Goal: Task Accomplishment & Management: Manage account settings

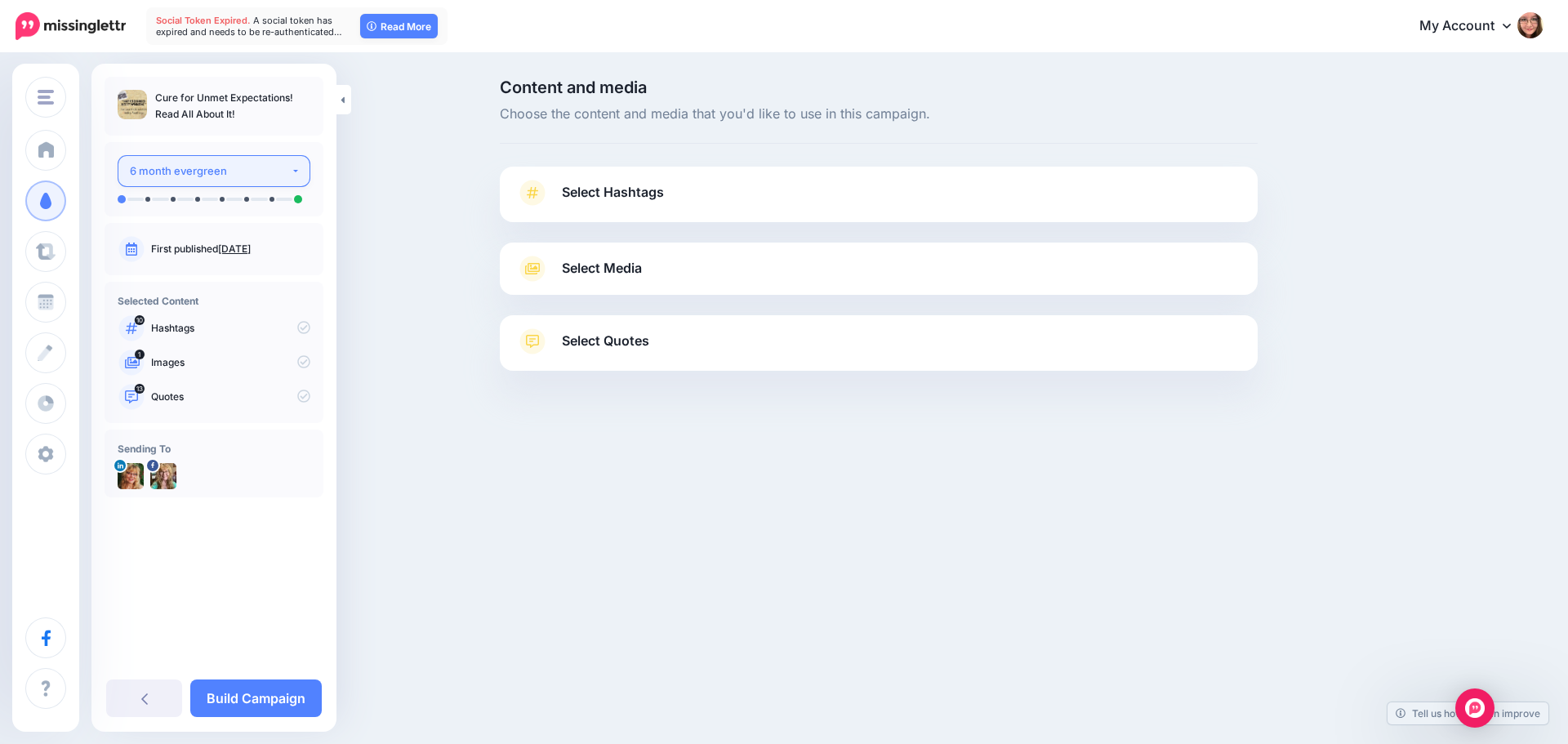
click at [267, 167] on div "6 month evergreen" at bounding box center [210, 171] width 161 height 19
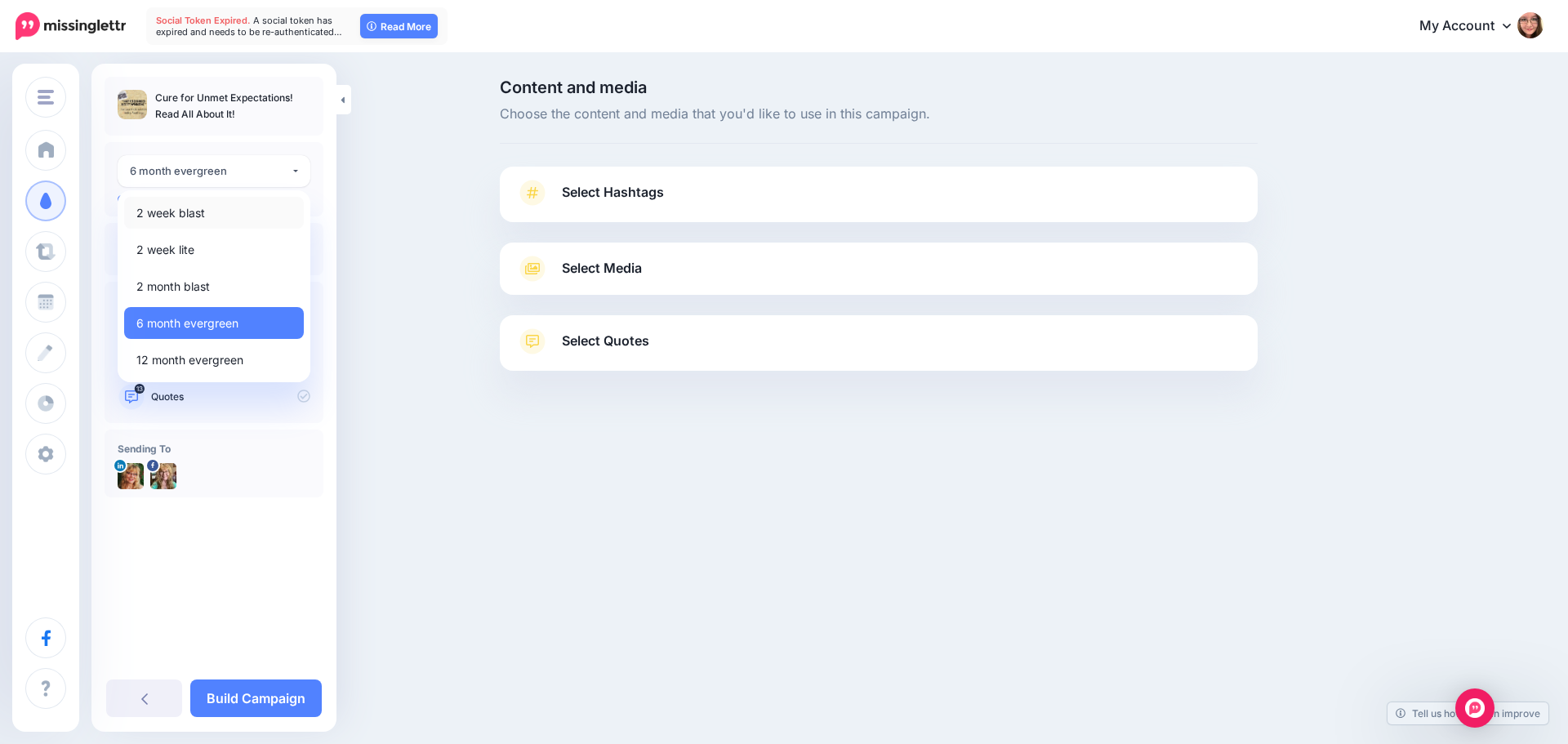
click at [236, 219] on link "2 week blast" at bounding box center [214, 212] width 180 height 32
select select "******"
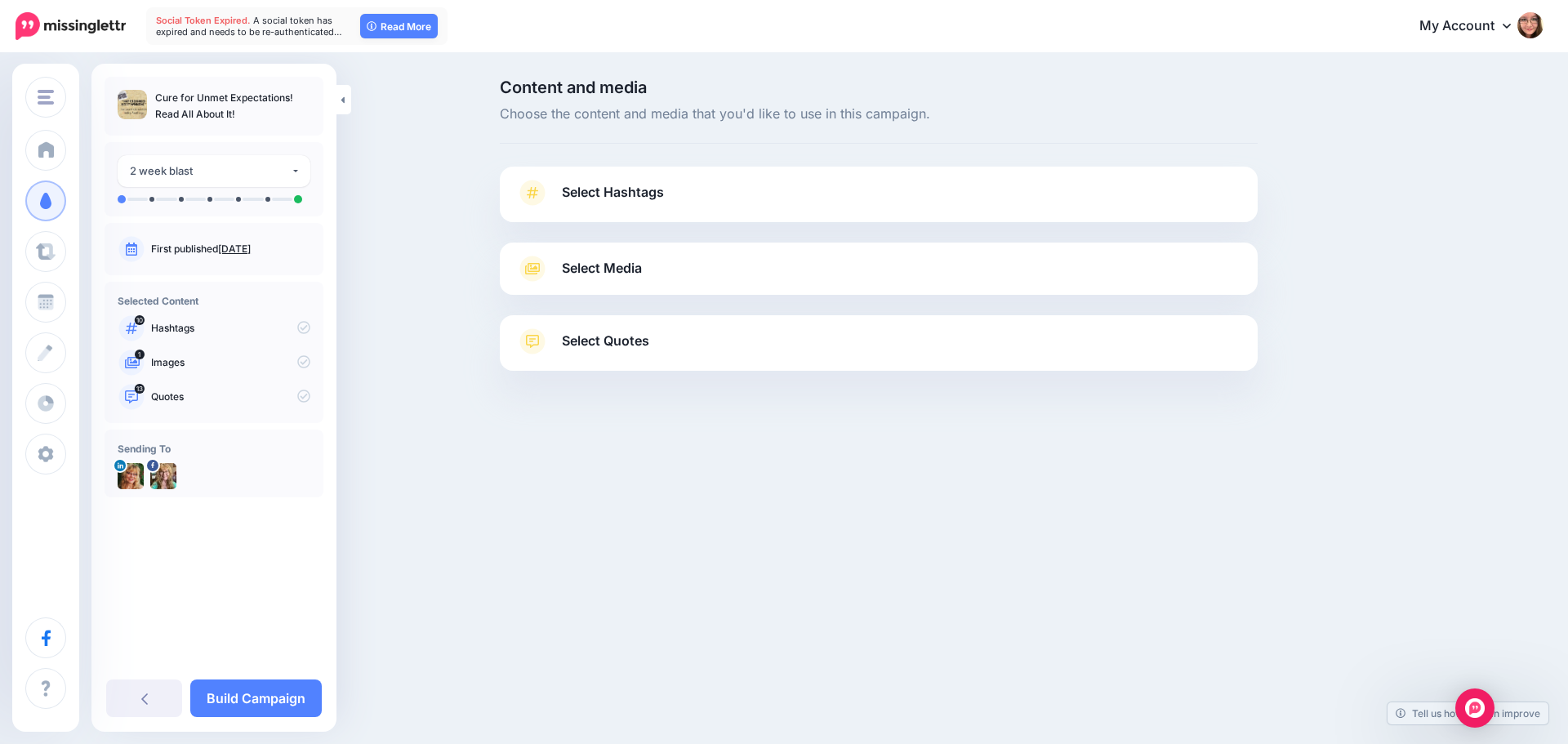
click at [622, 187] on span "Select Hashtags" at bounding box center [612, 192] width 102 height 22
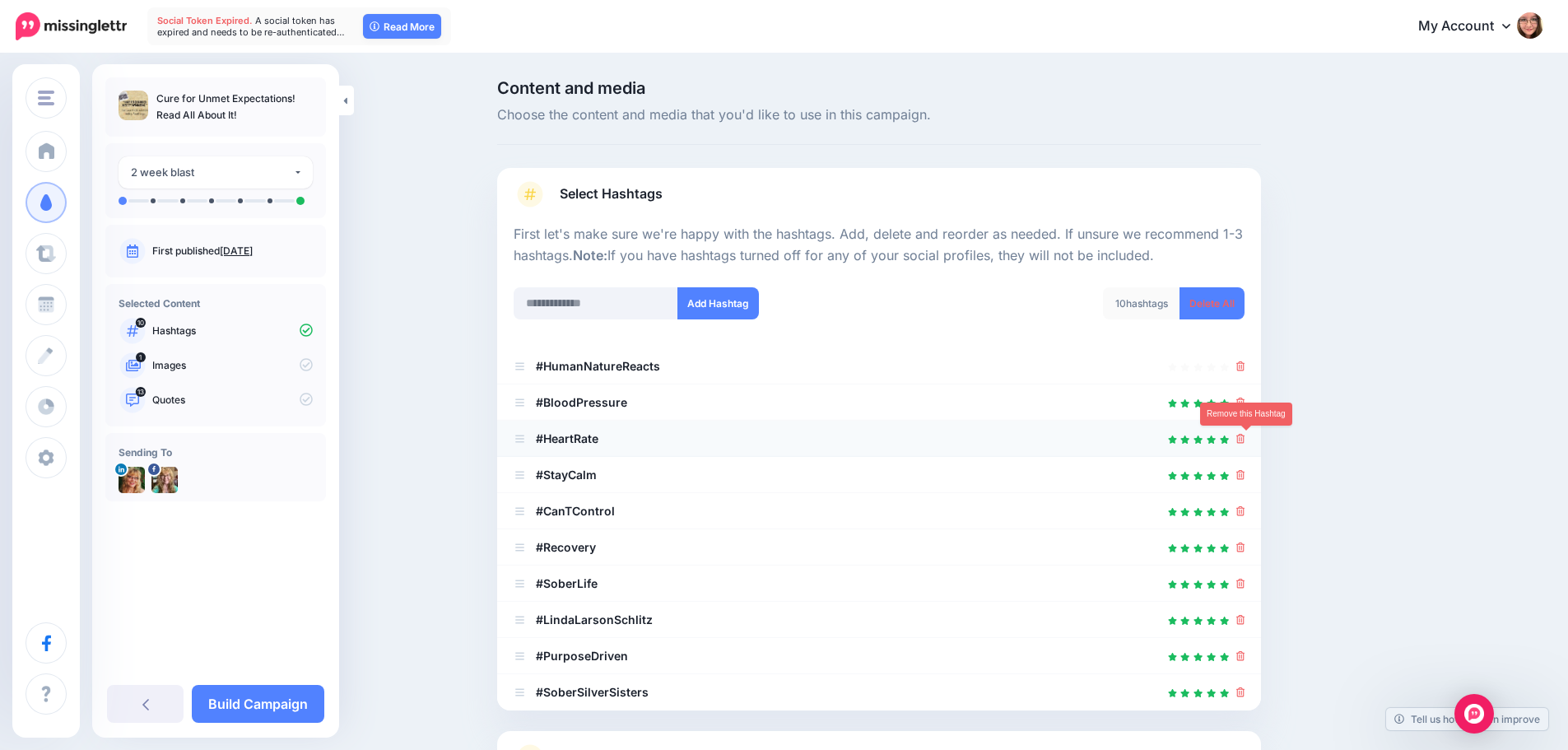
click at [1245, 441] on icon at bounding box center [1240, 439] width 9 height 10
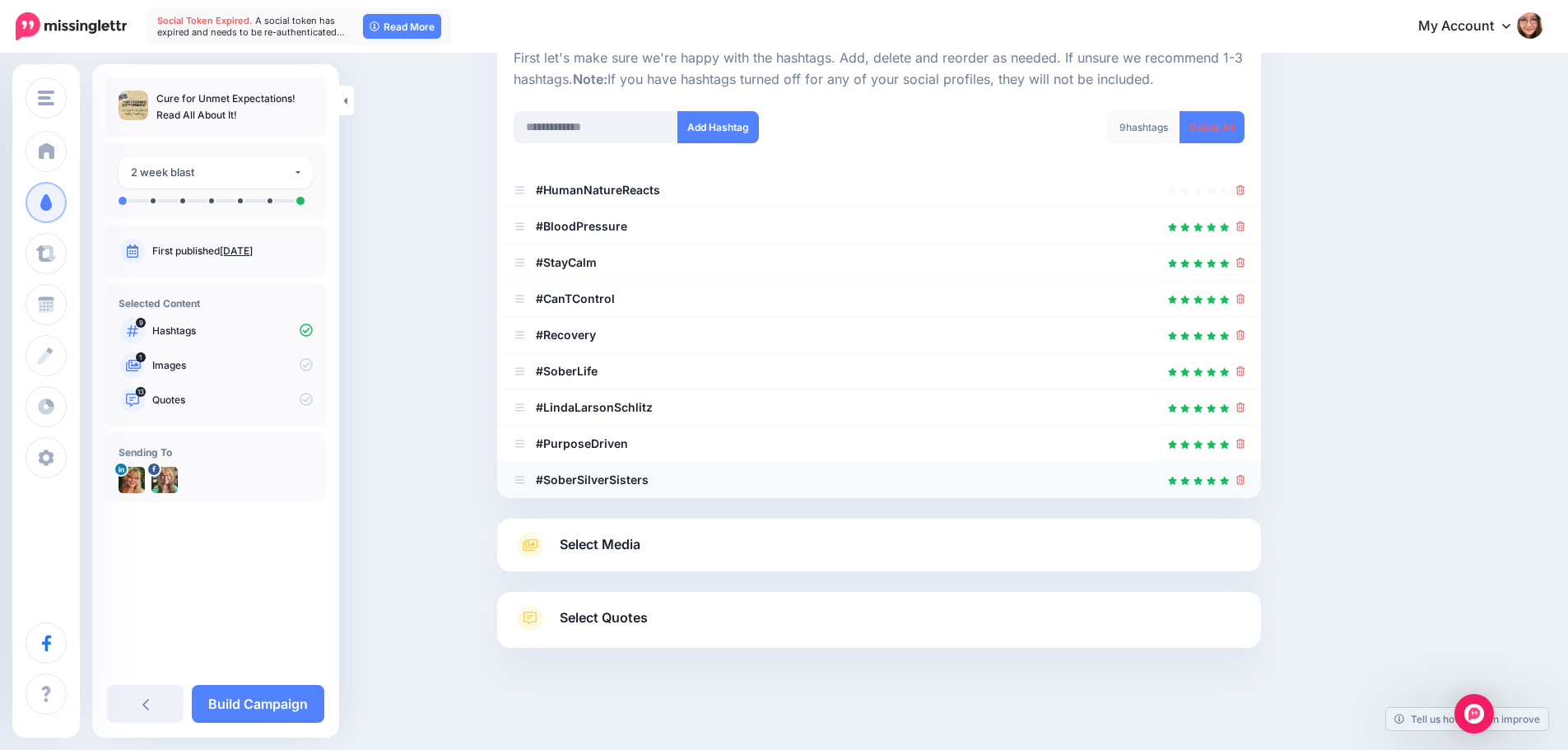
scroll to position [204, 0]
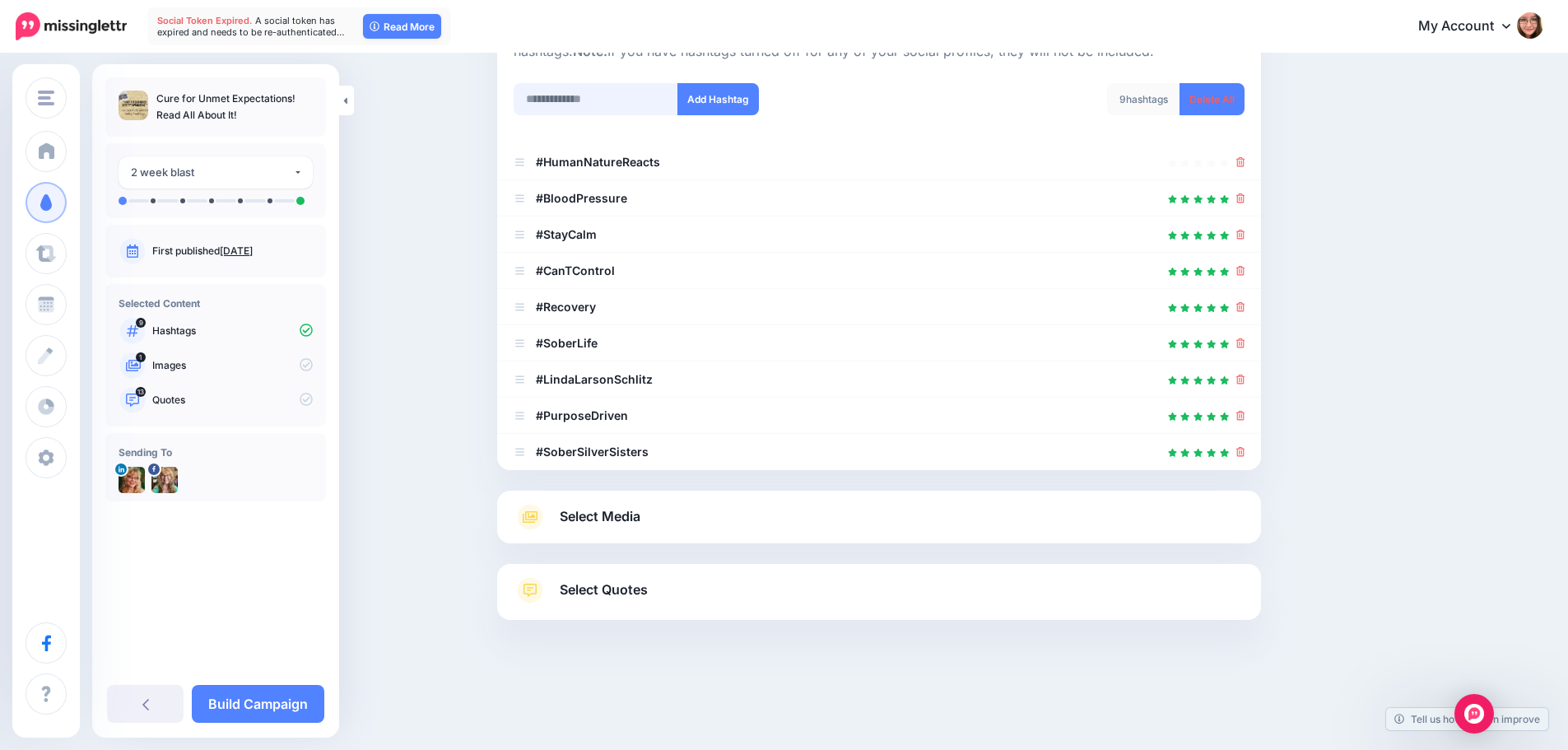
click at [627, 106] on input "text" at bounding box center [596, 99] width 165 height 32
type input "**********"
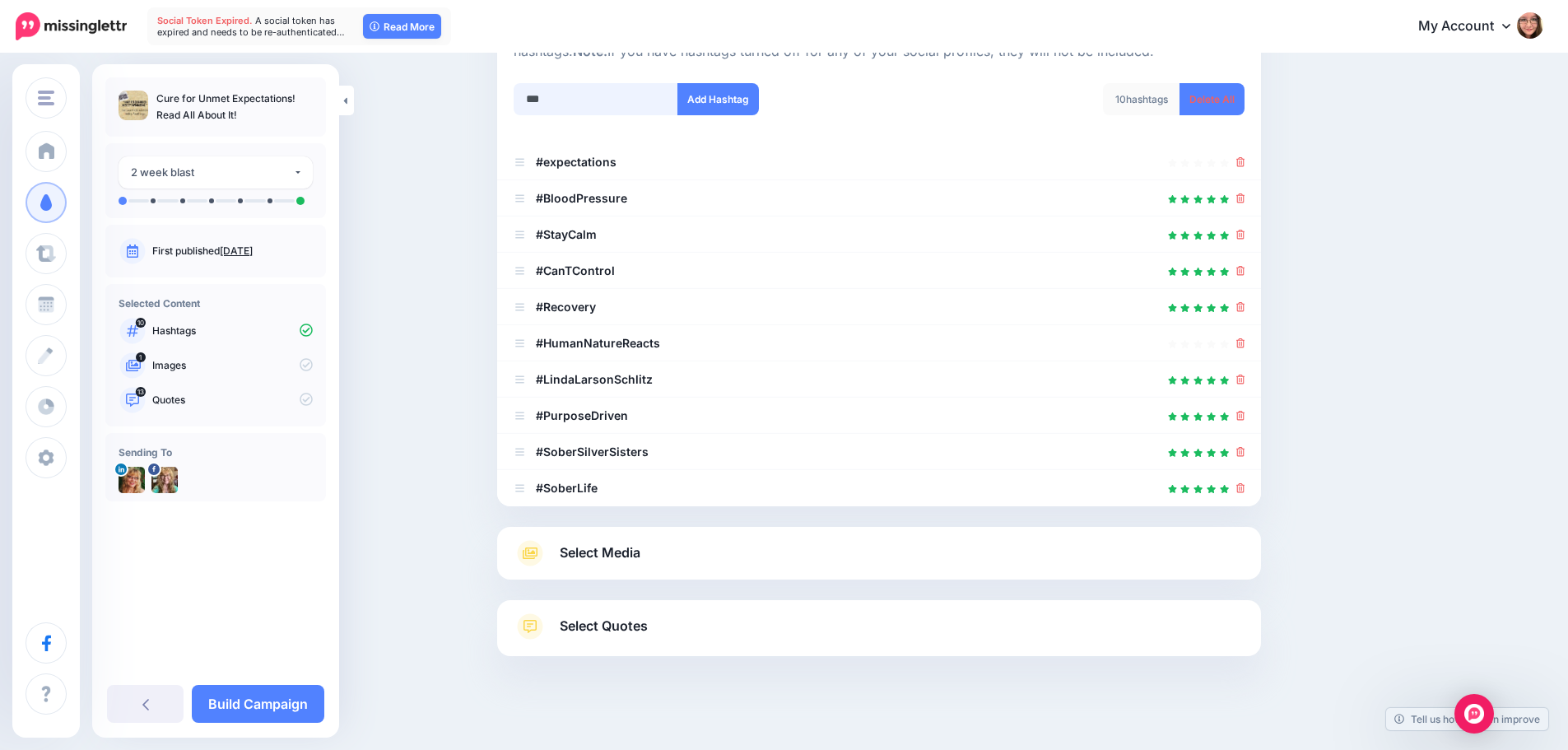
scroll to position [241, 0]
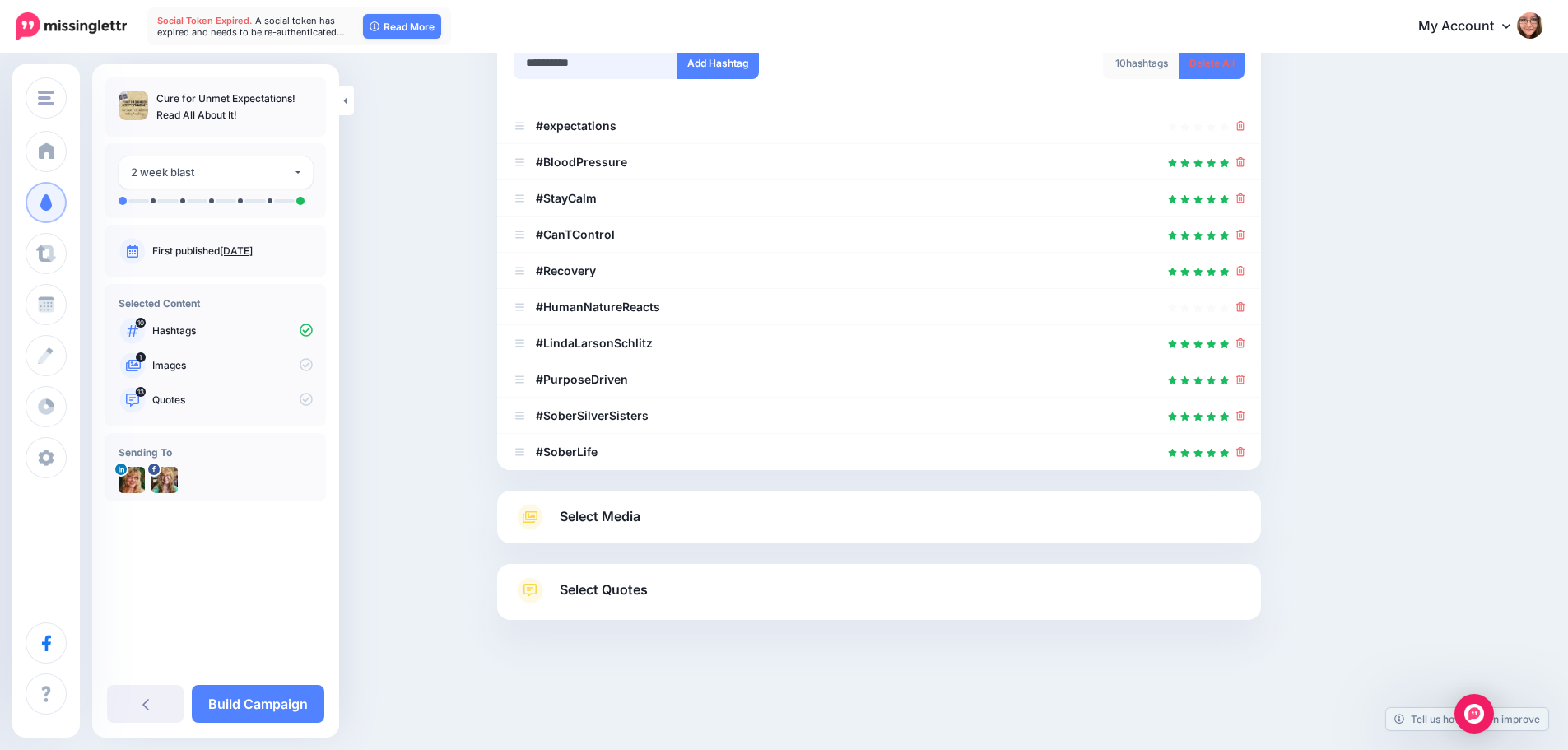
type input "**********"
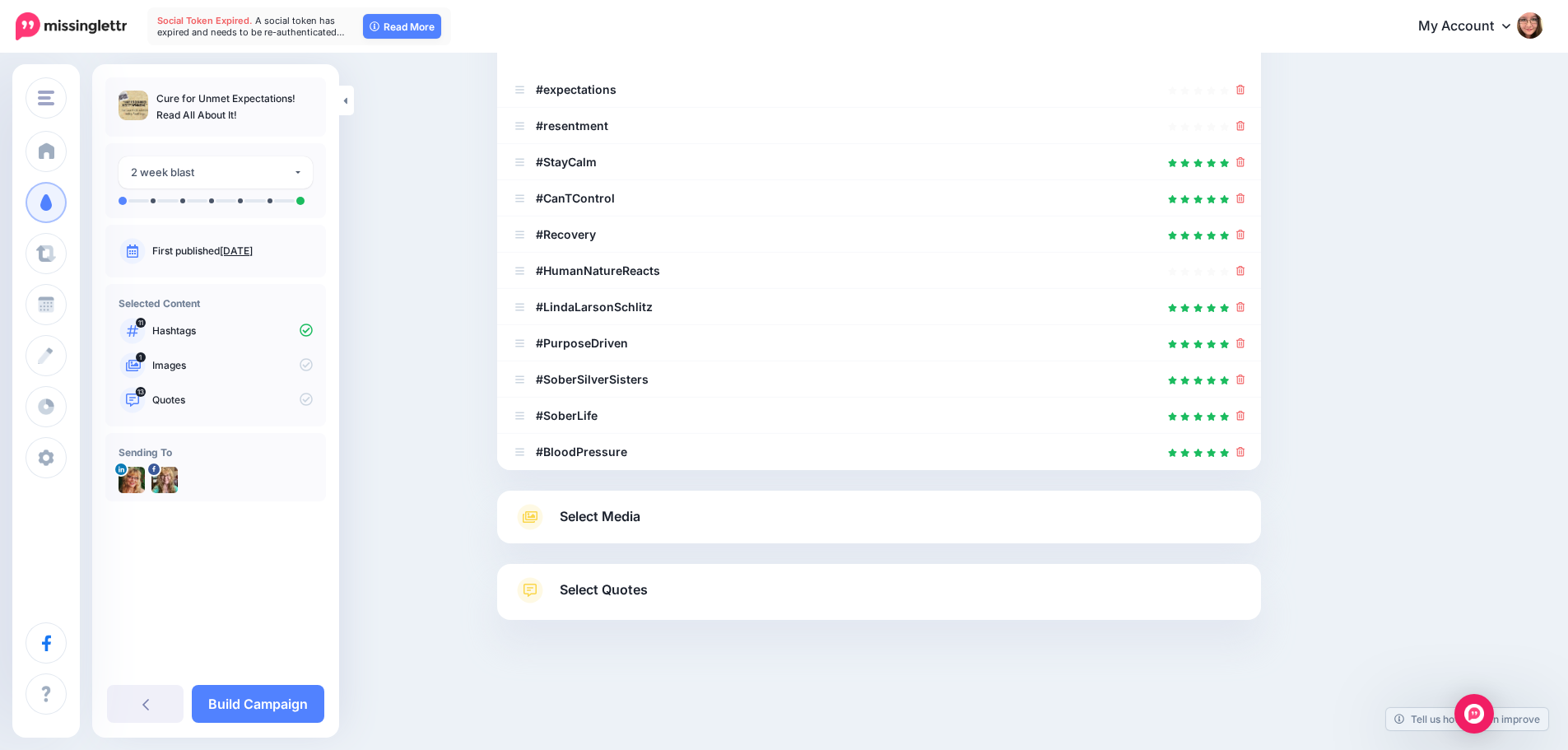
click at [685, 515] on link "Select Media" at bounding box center [878, 517] width 731 height 26
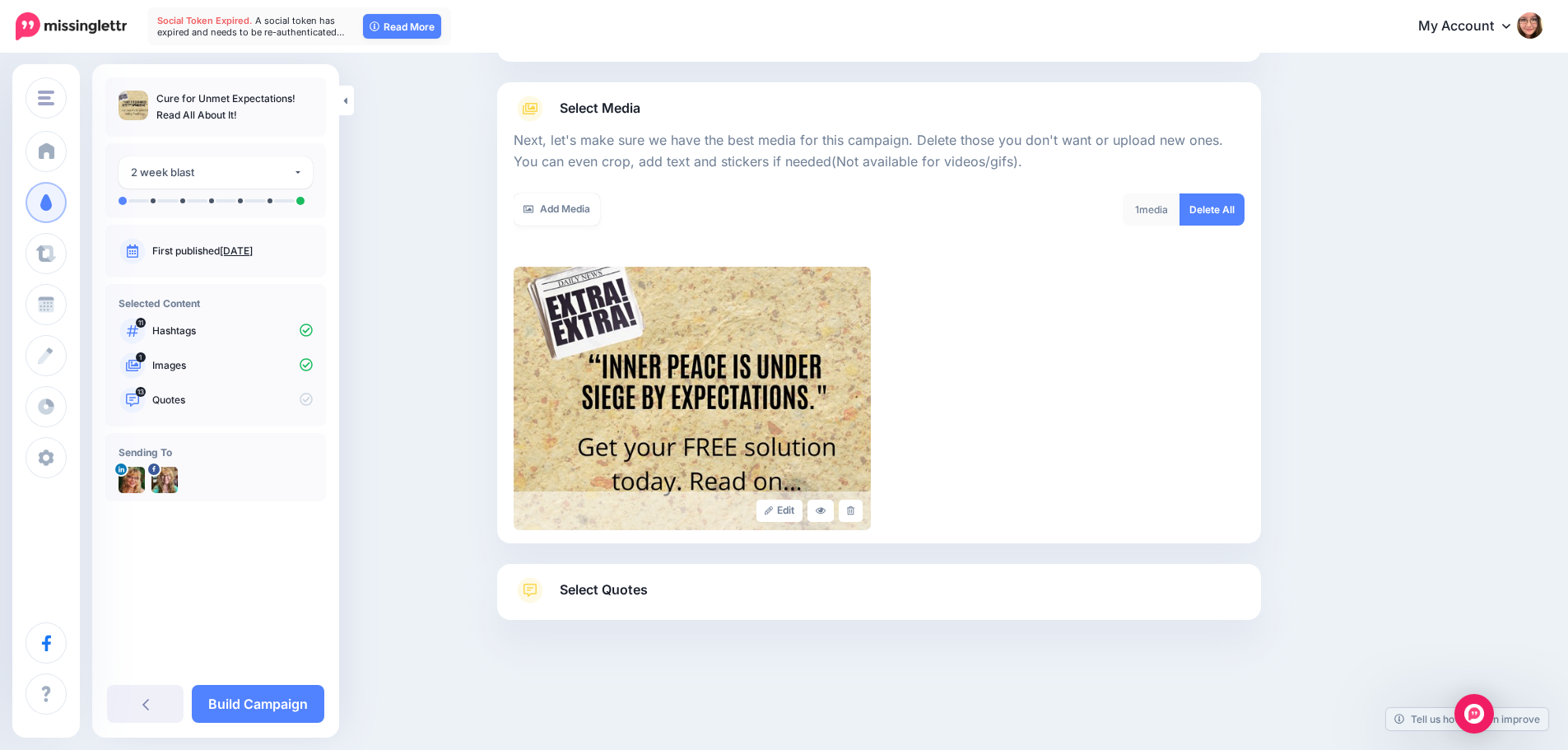
scroll to position [162, 0]
click at [554, 214] on link "Add Media" at bounding box center [556, 209] width 87 height 32
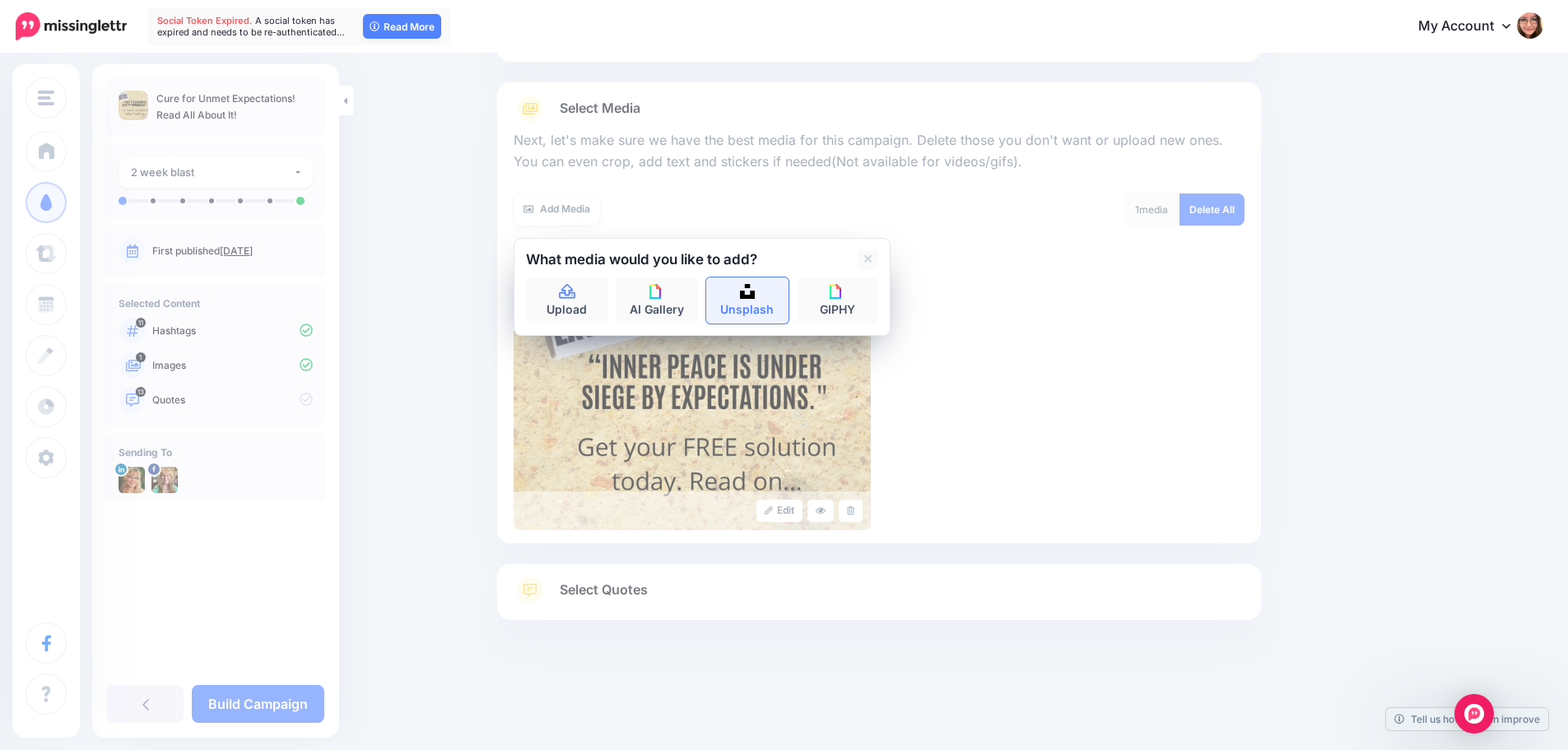
click at [762, 296] on link "Unsplash" at bounding box center [747, 300] width 83 height 46
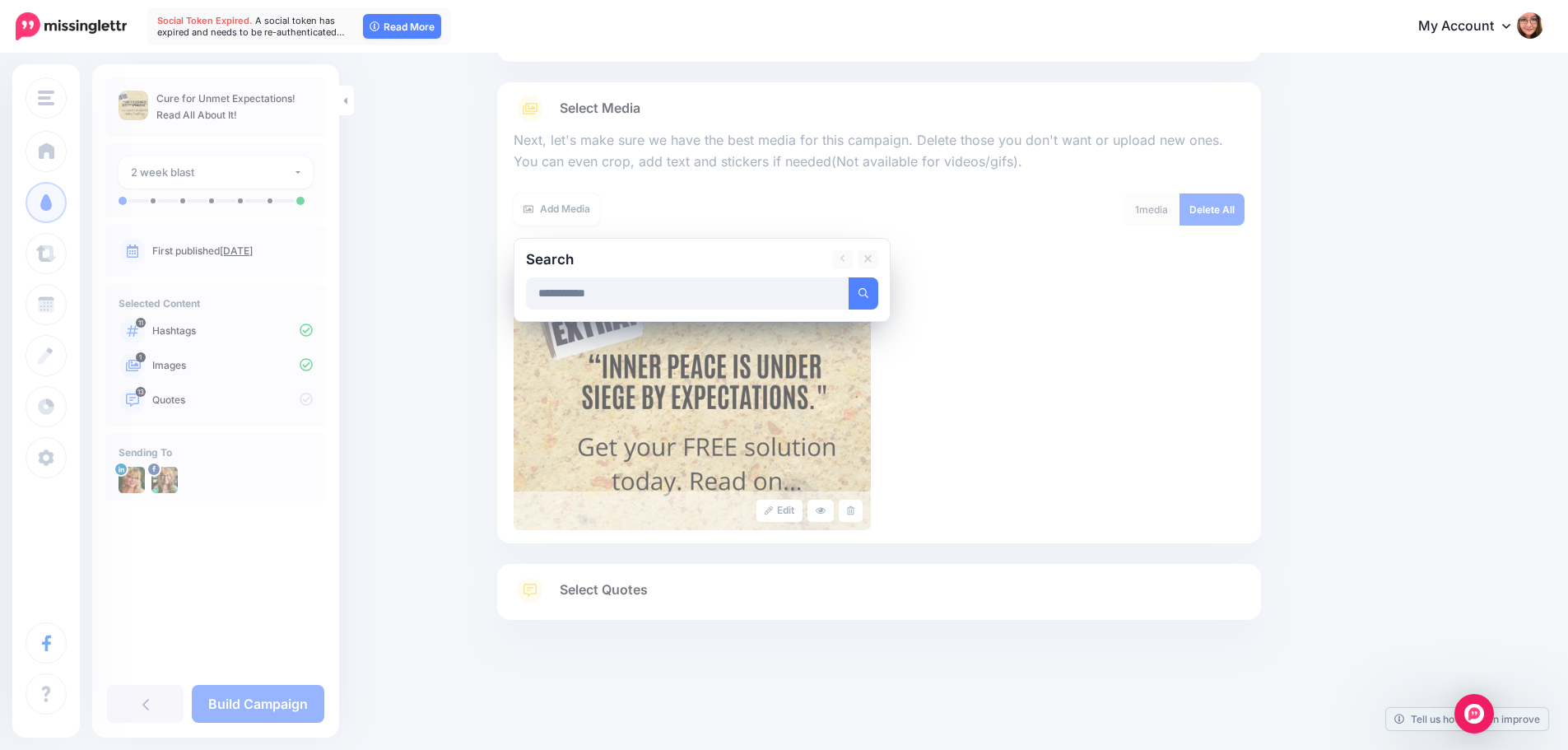
type input "**********"
click at [848, 278] on button "submit" at bounding box center [863, 293] width 30 height 32
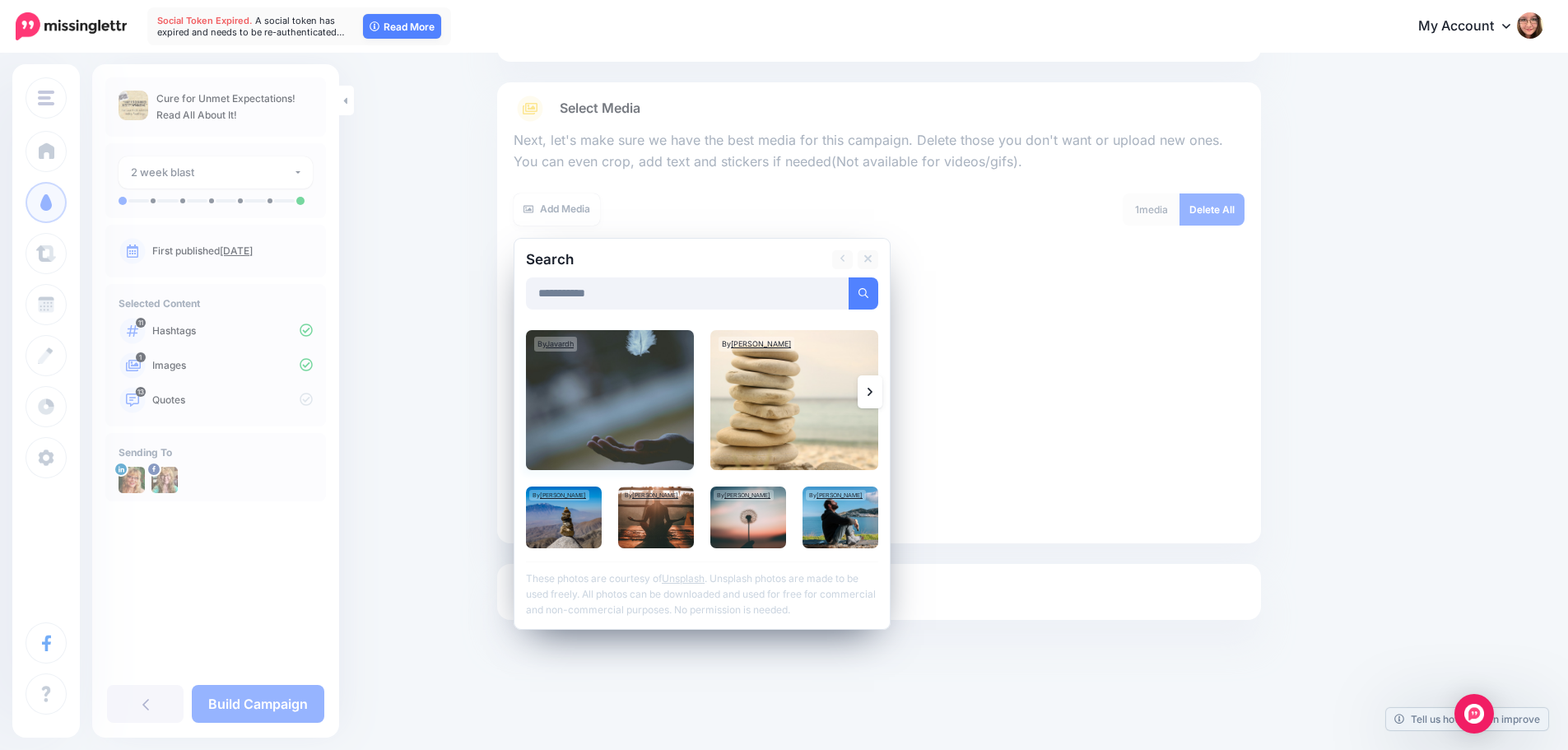
click at [629, 404] on img at bounding box center [610, 400] width 168 height 140
click at [823, 433] on img at bounding box center [793, 400] width 168 height 140
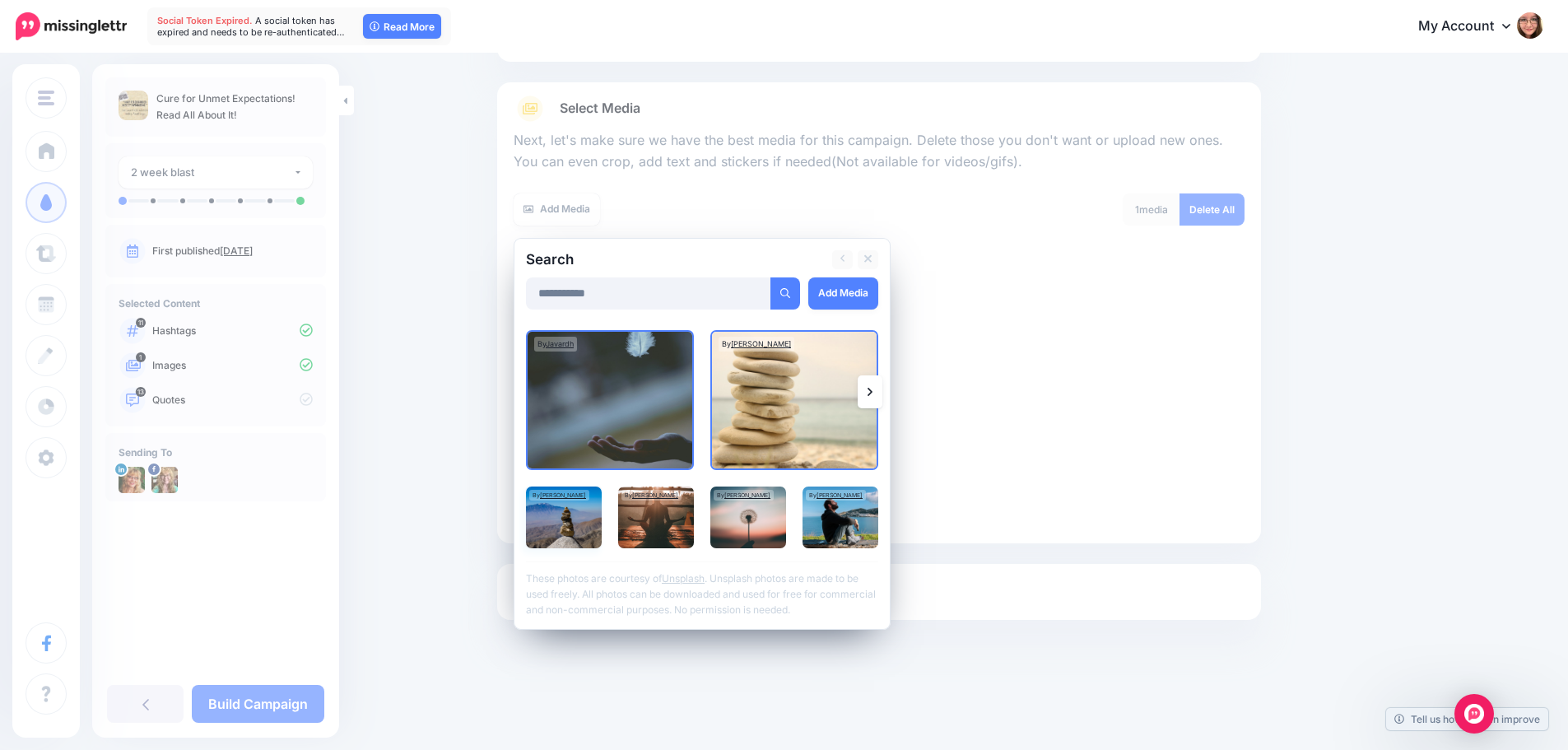
click at [591, 528] on img at bounding box center [564, 517] width 76 height 62
click at [671, 526] on img at bounding box center [656, 517] width 76 height 62
click at [779, 532] on img at bounding box center [748, 517] width 76 height 62
click at [853, 289] on link "Add Media" at bounding box center [843, 293] width 70 height 32
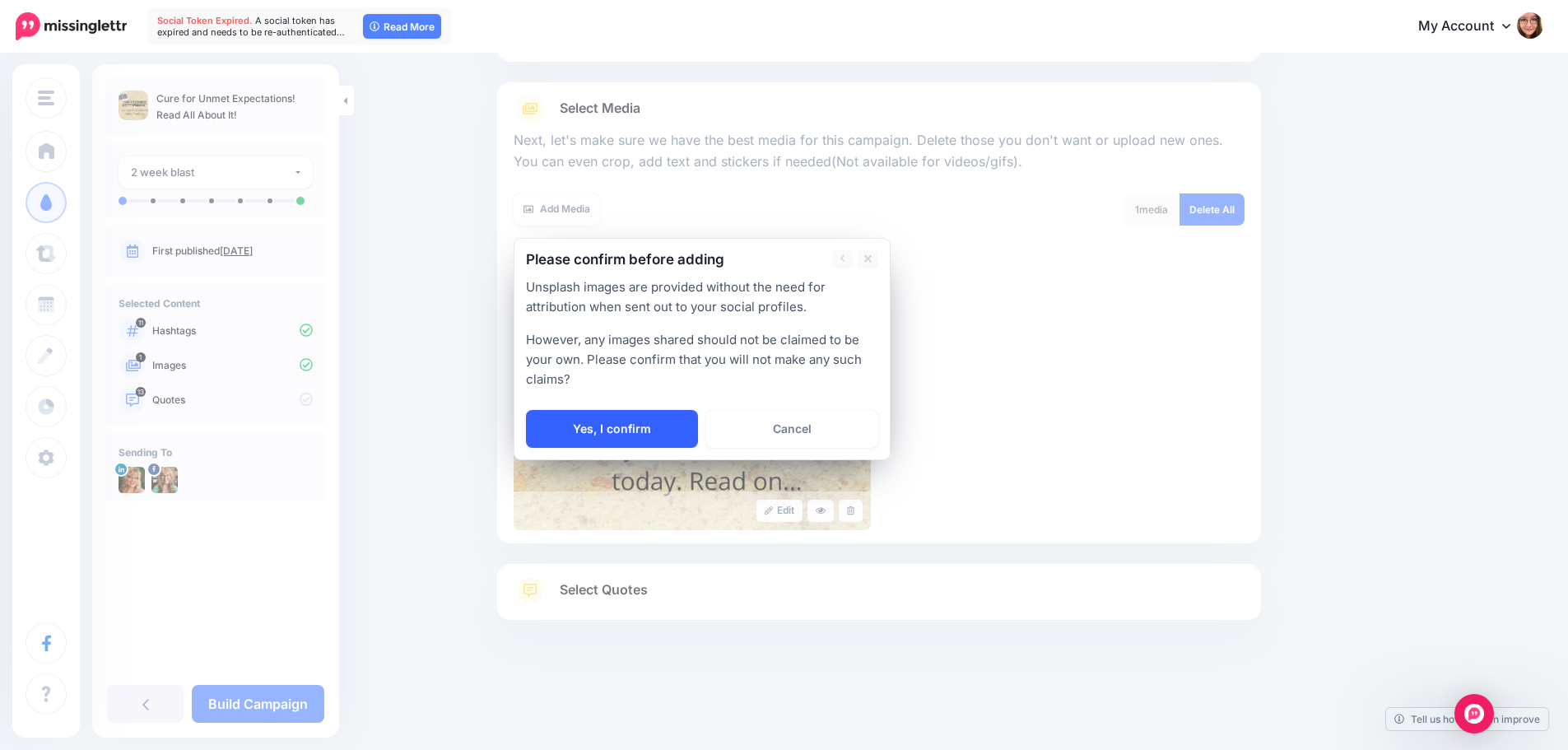
click at [650, 436] on link "Yes, I confirm" at bounding box center [611, 429] width 172 height 38
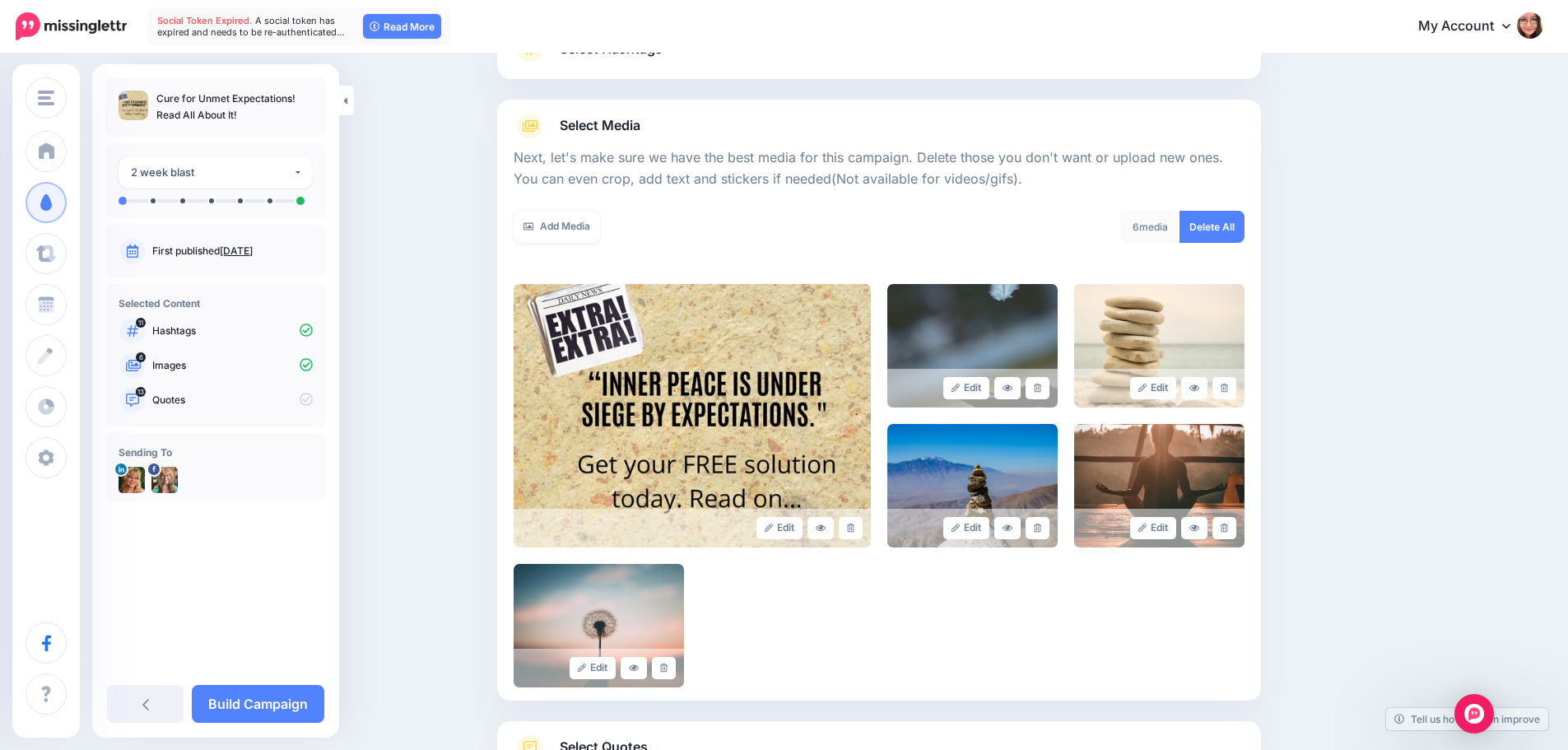
scroll to position [137, 0]
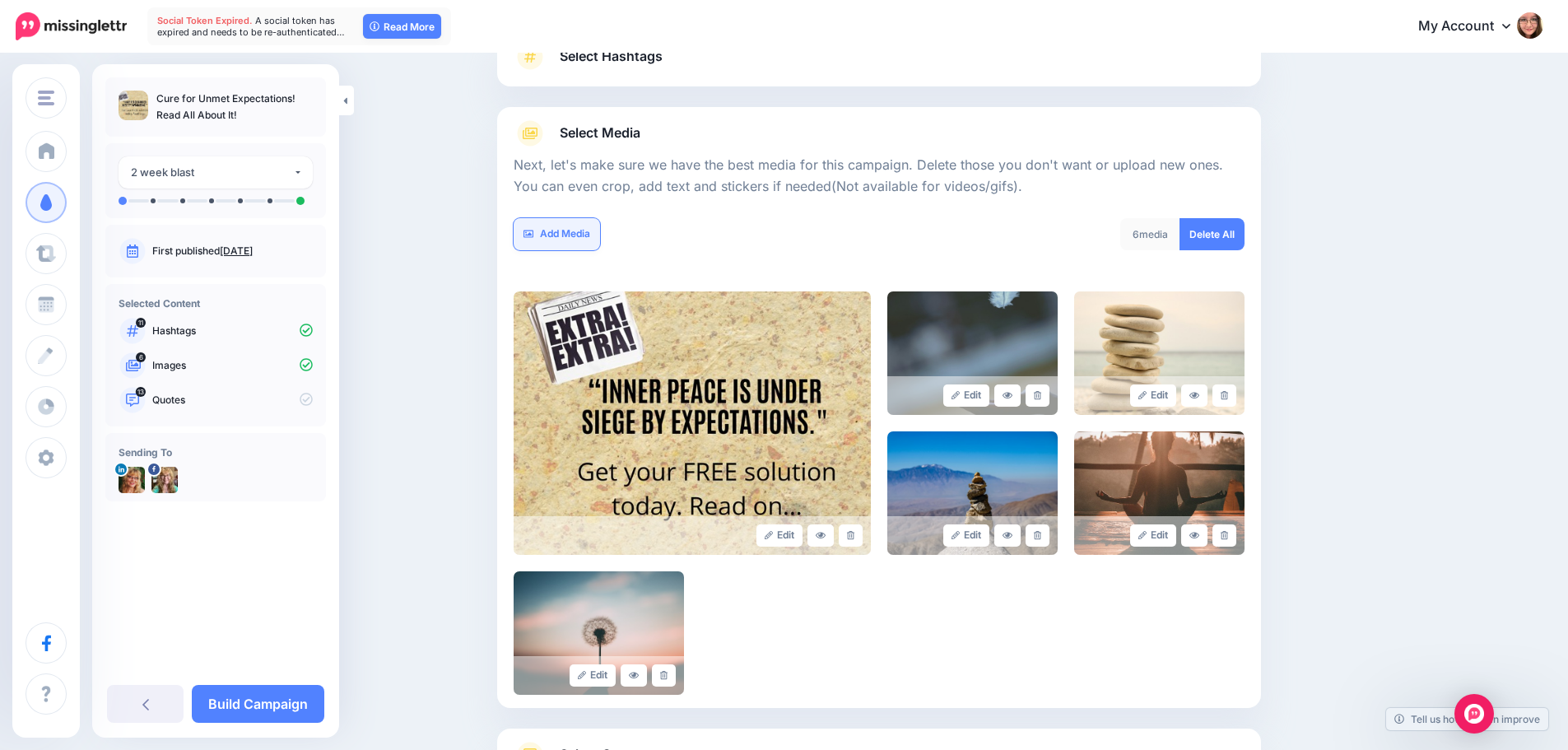
click at [564, 227] on link "Add Media" at bounding box center [556, 234] width 87 height 32
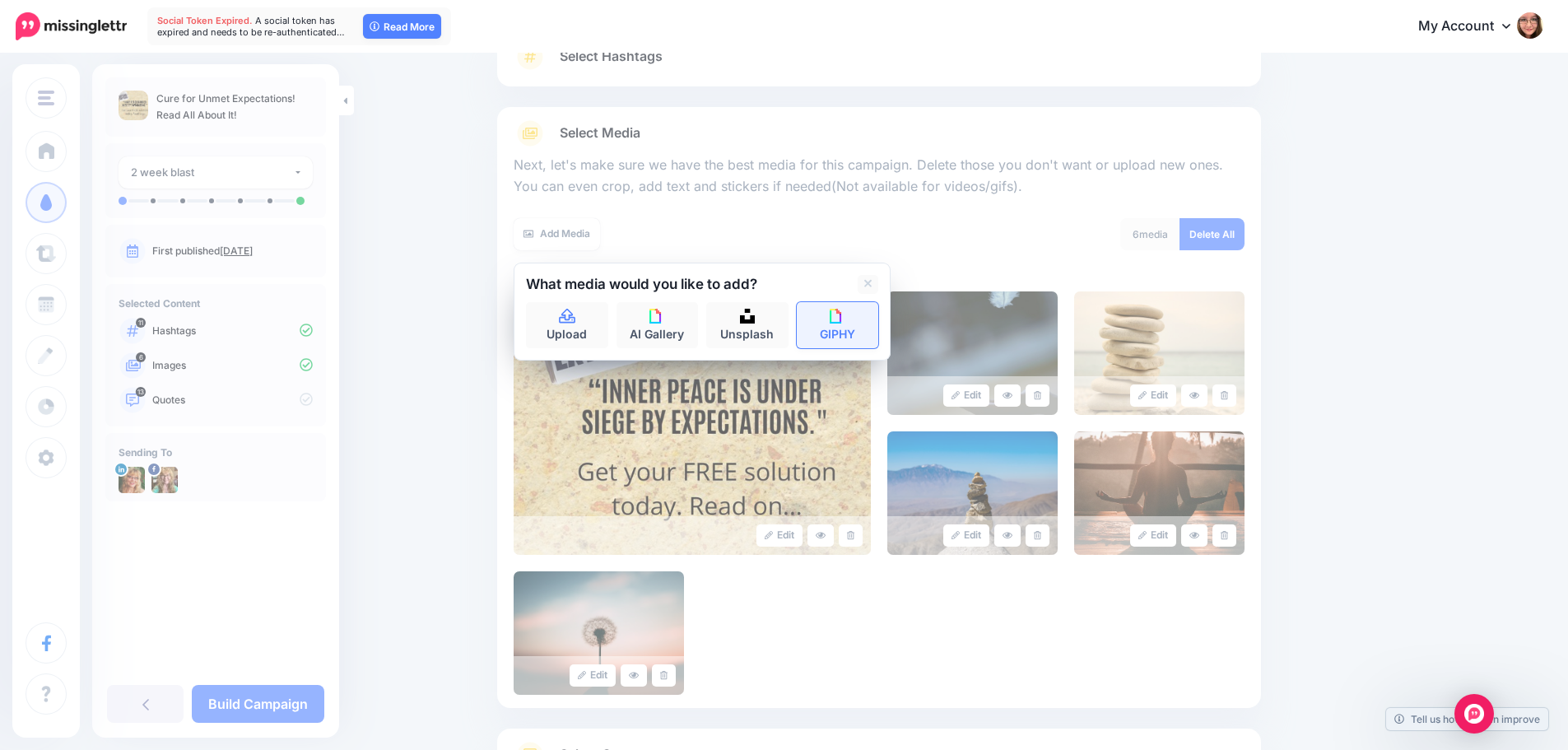
click at [811, 322] on link "GIPHY" at bounding box center [837, 325] width 83 height 46
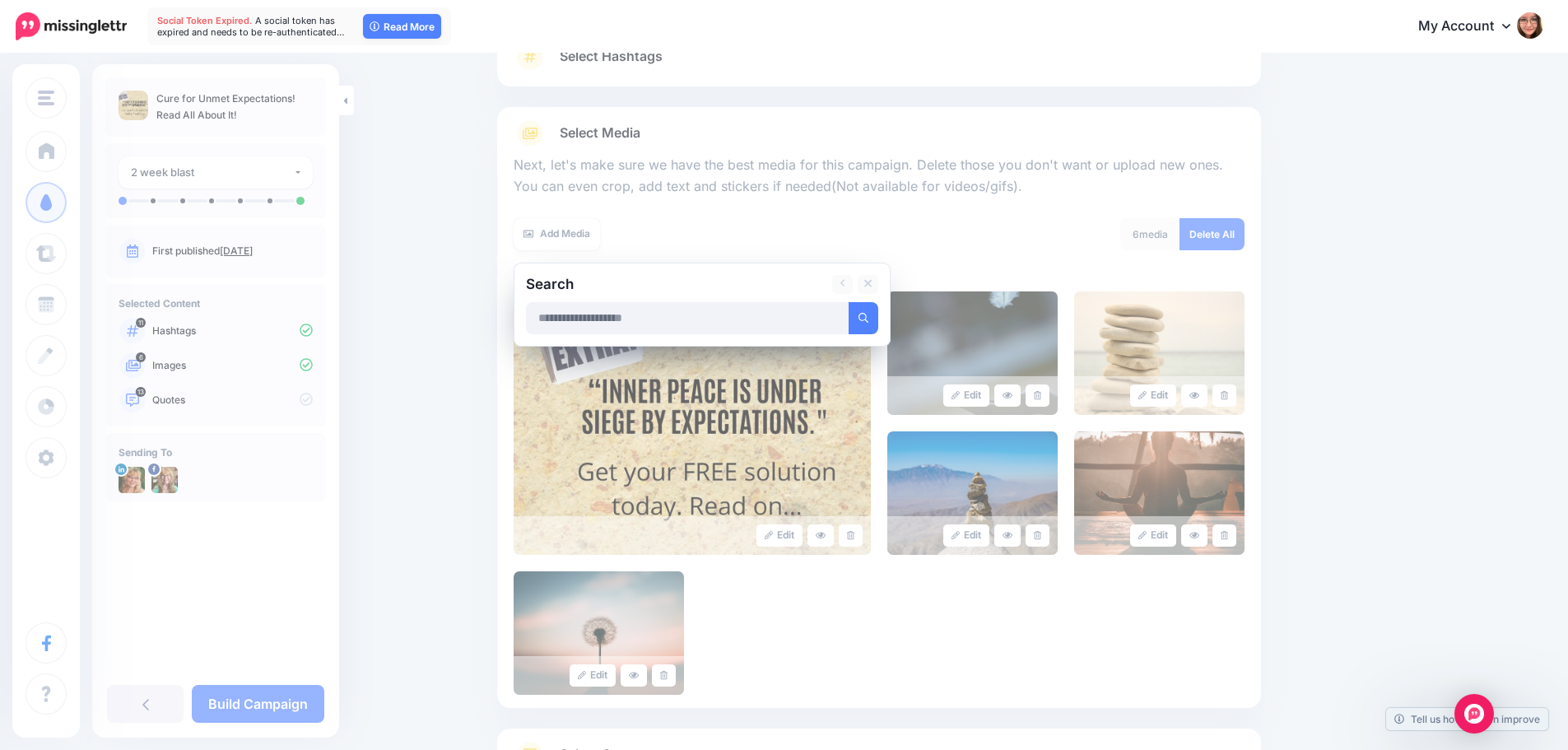
click at [811, 322] on input "text" at bounding box center [687, 318] width 323 height 32
type input "**********"
click at [848, 302] on button "submit" at bounding box center [863, 318] width 30 height 32
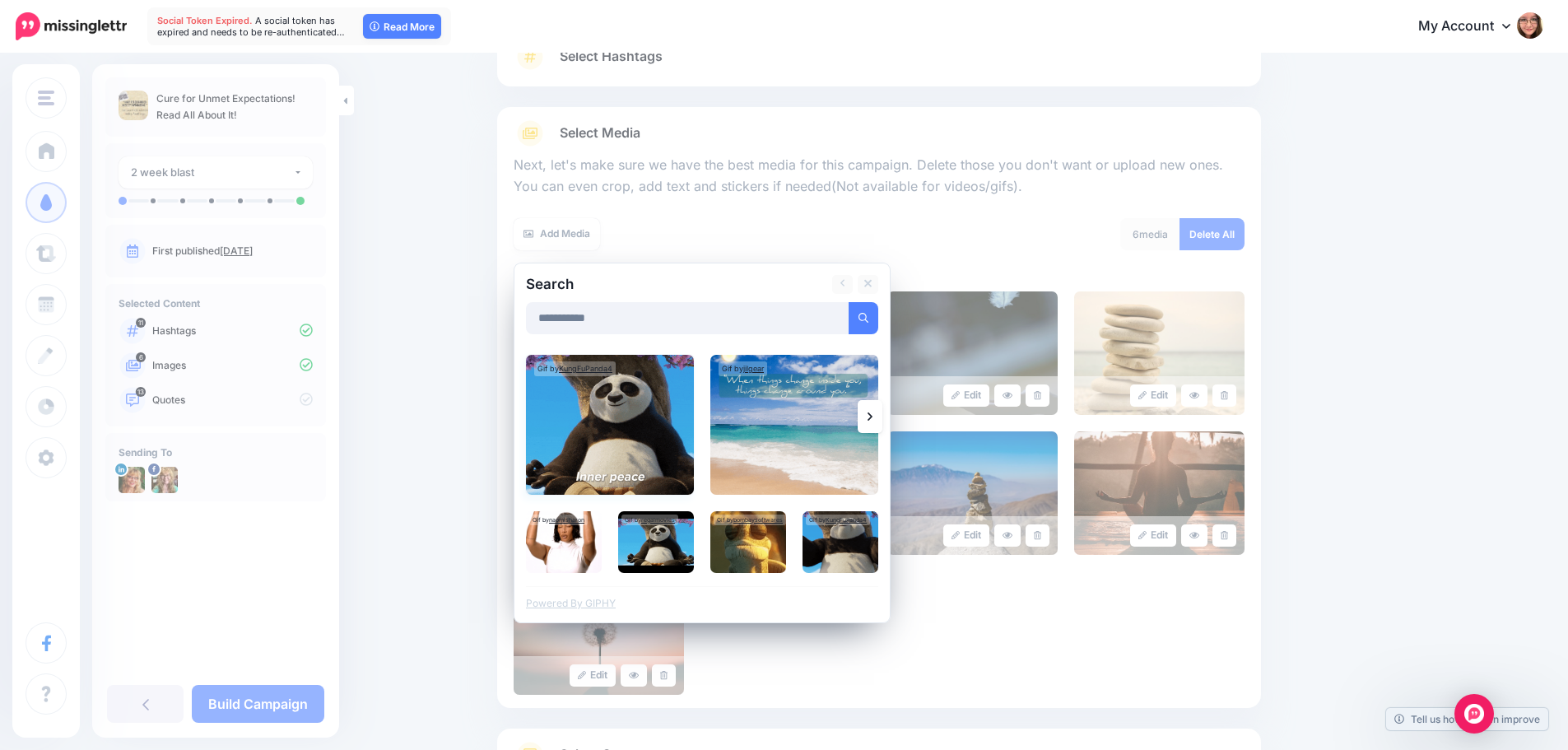
click at [628, 442] on img at bounding box center [610, 425] width 168 height 140
click at [806, 447] on img at bounding box center [793, 425] width 168 height 140
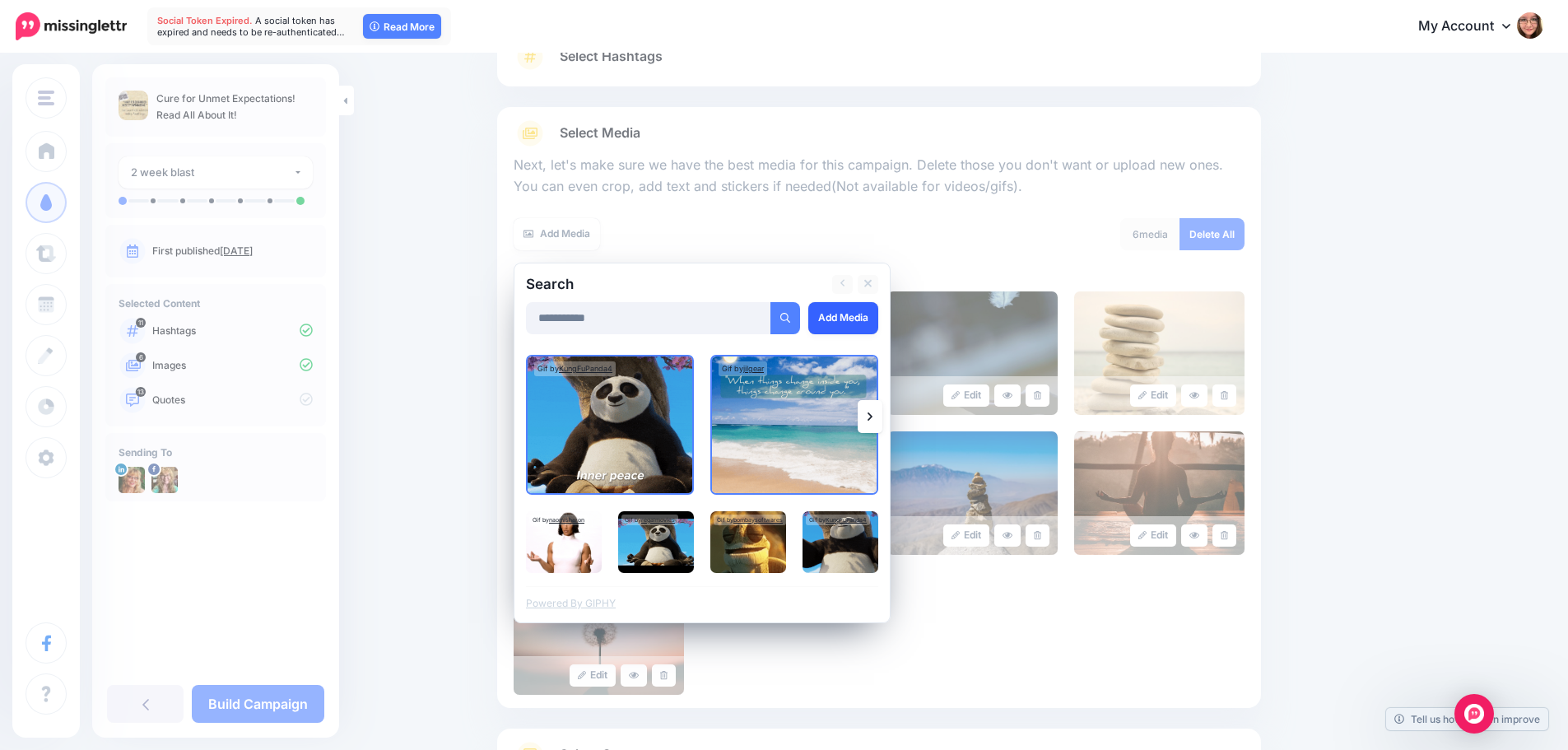
click at [845, 332] on link "Add Media" at bounding box center [843, 318] width 70 height 32
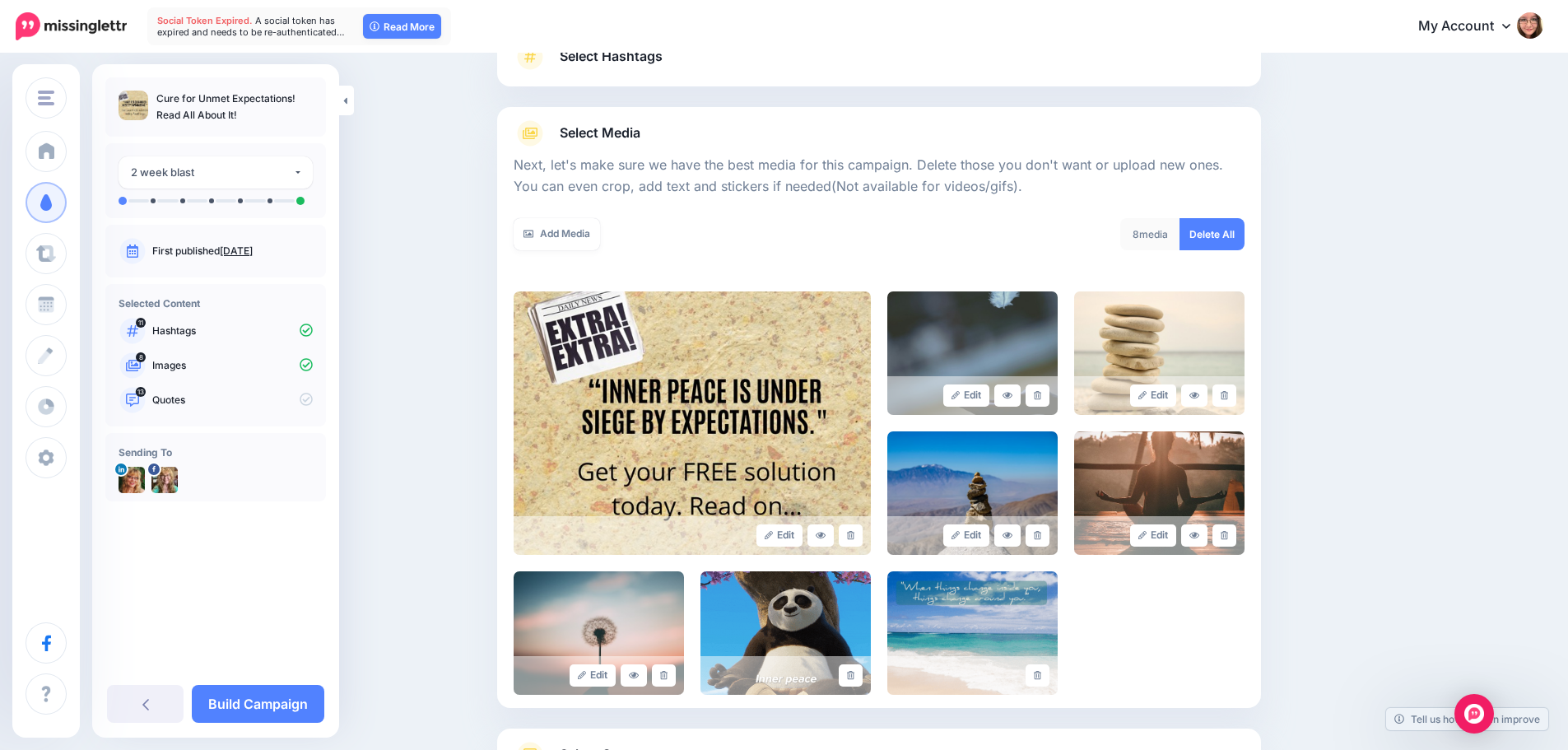
scroll to position [302, 0]
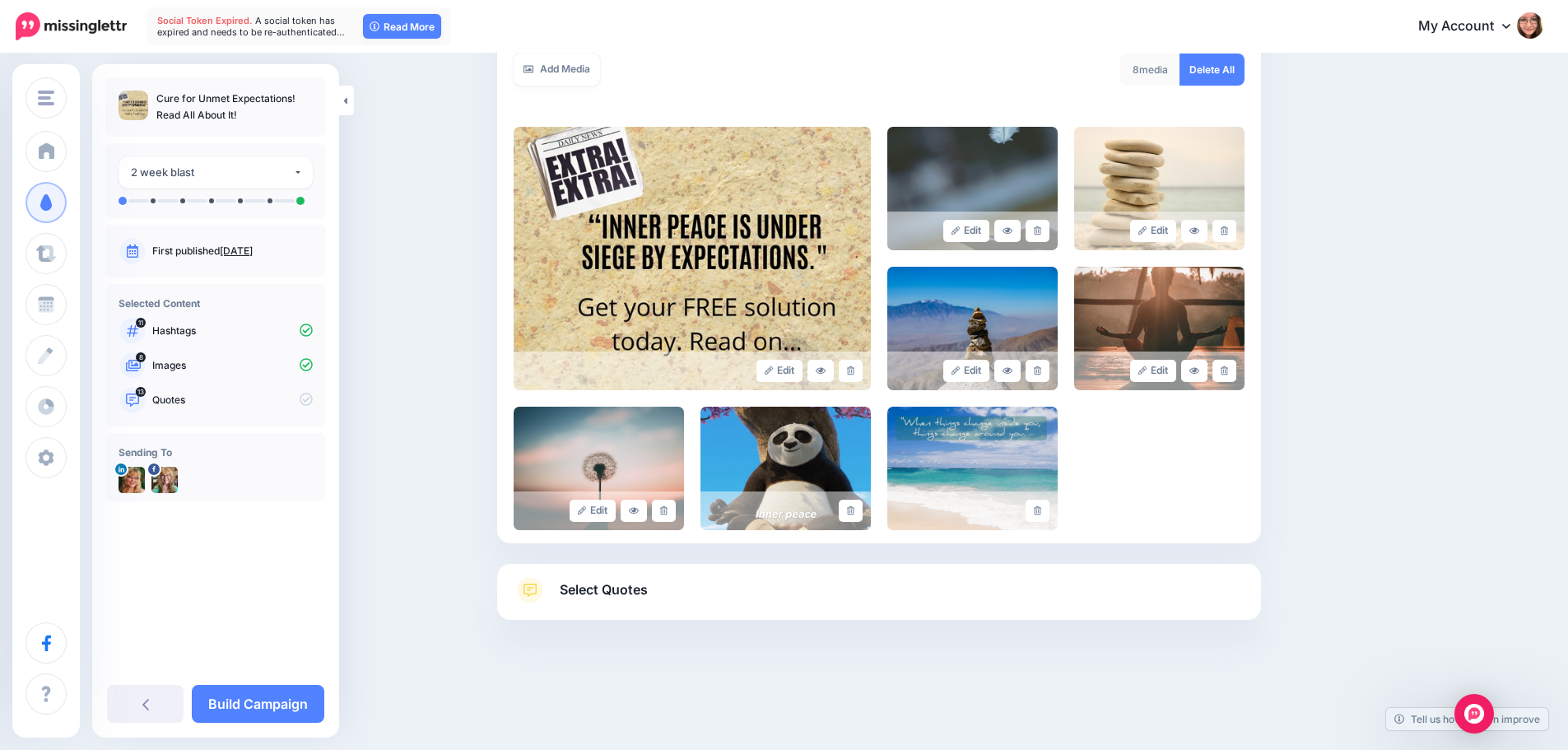
click at [628, 588] on span "Select Quotes" at bounding box center [604, 590] width 88 height 22
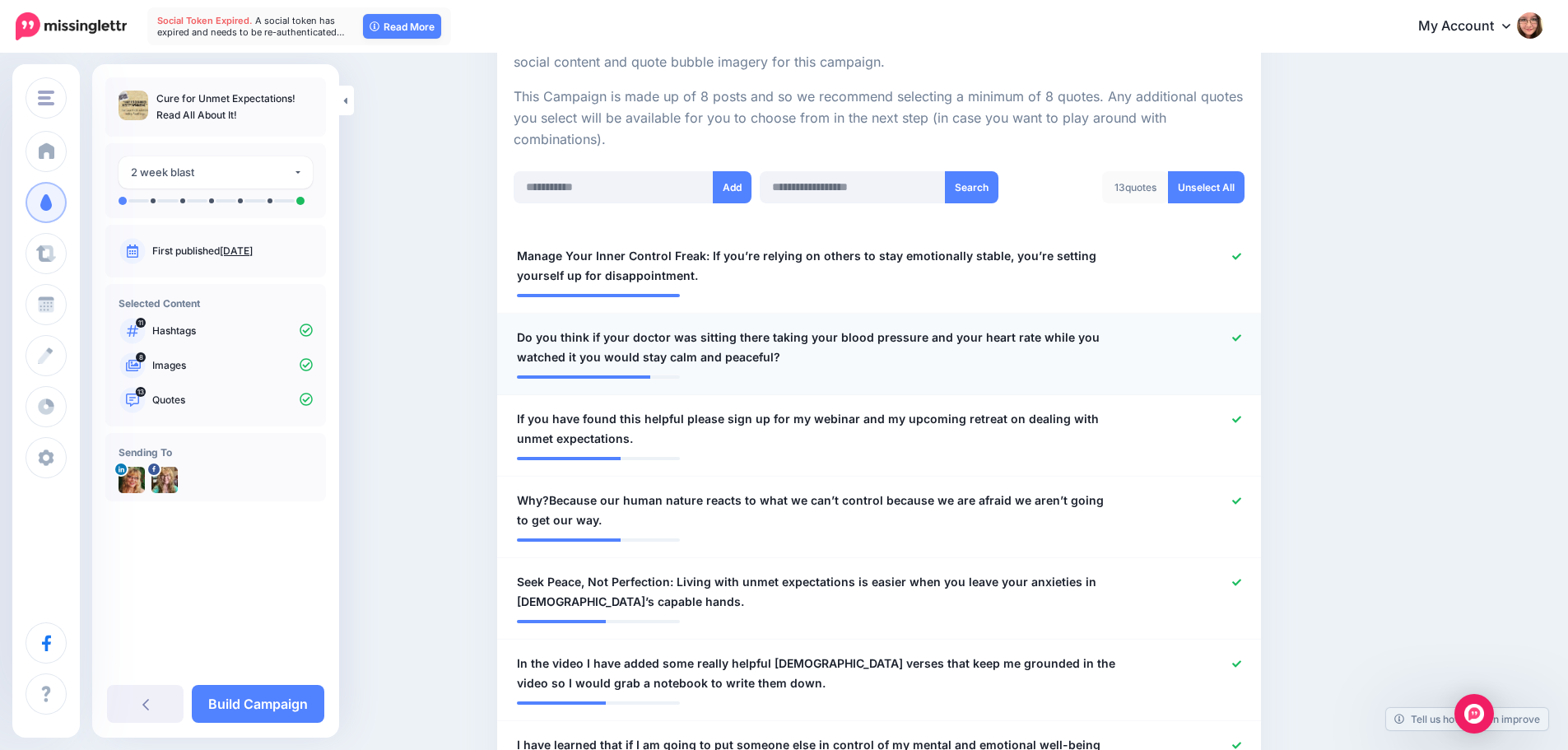
scroll to position [384, 0]
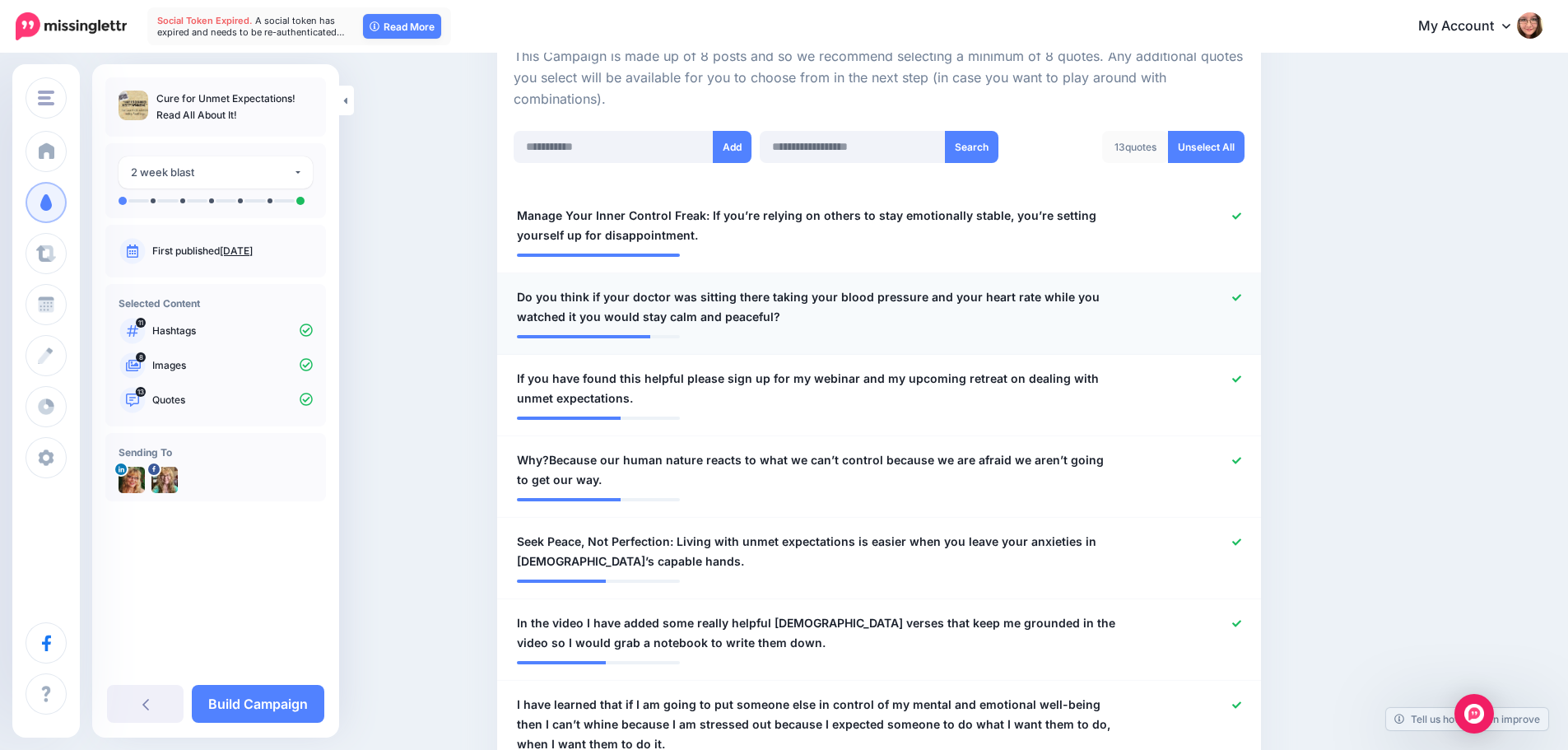
click at [579, 316] on span "Do you think if your doctor was sitting there taking your blood pressure and yo…" at bounding box center [816, 307] width 600 height 40
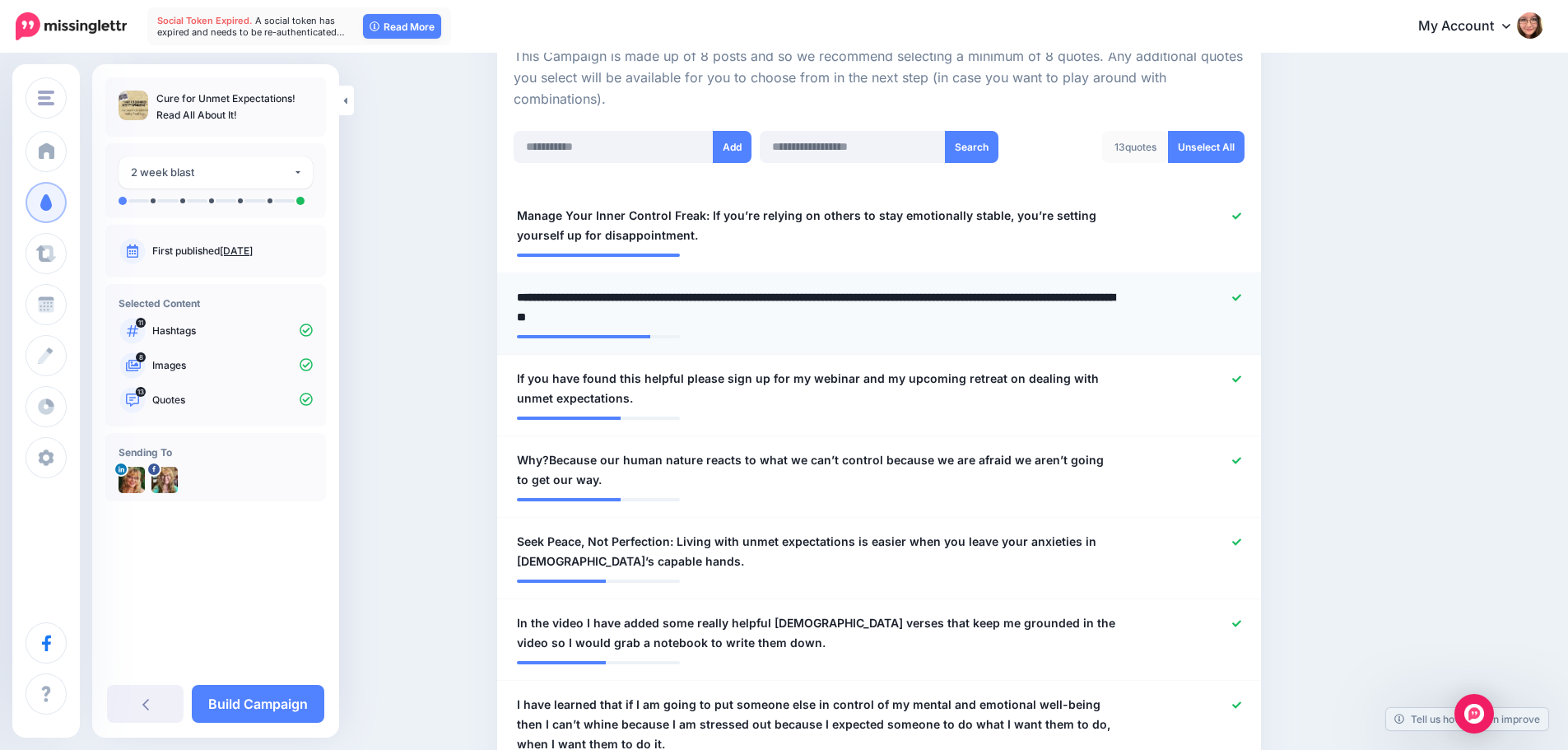
click at [576, 315] on textarea "**********" at bounding box center [816, 307] width 600 height 40
click at [574, 315] on textarea "**********" at bounding box center [816, 307] width 600 height 40
type textarea "**********"
click at [1241, 380] on icon at bounding box center [1236, 379] width 9 height 9
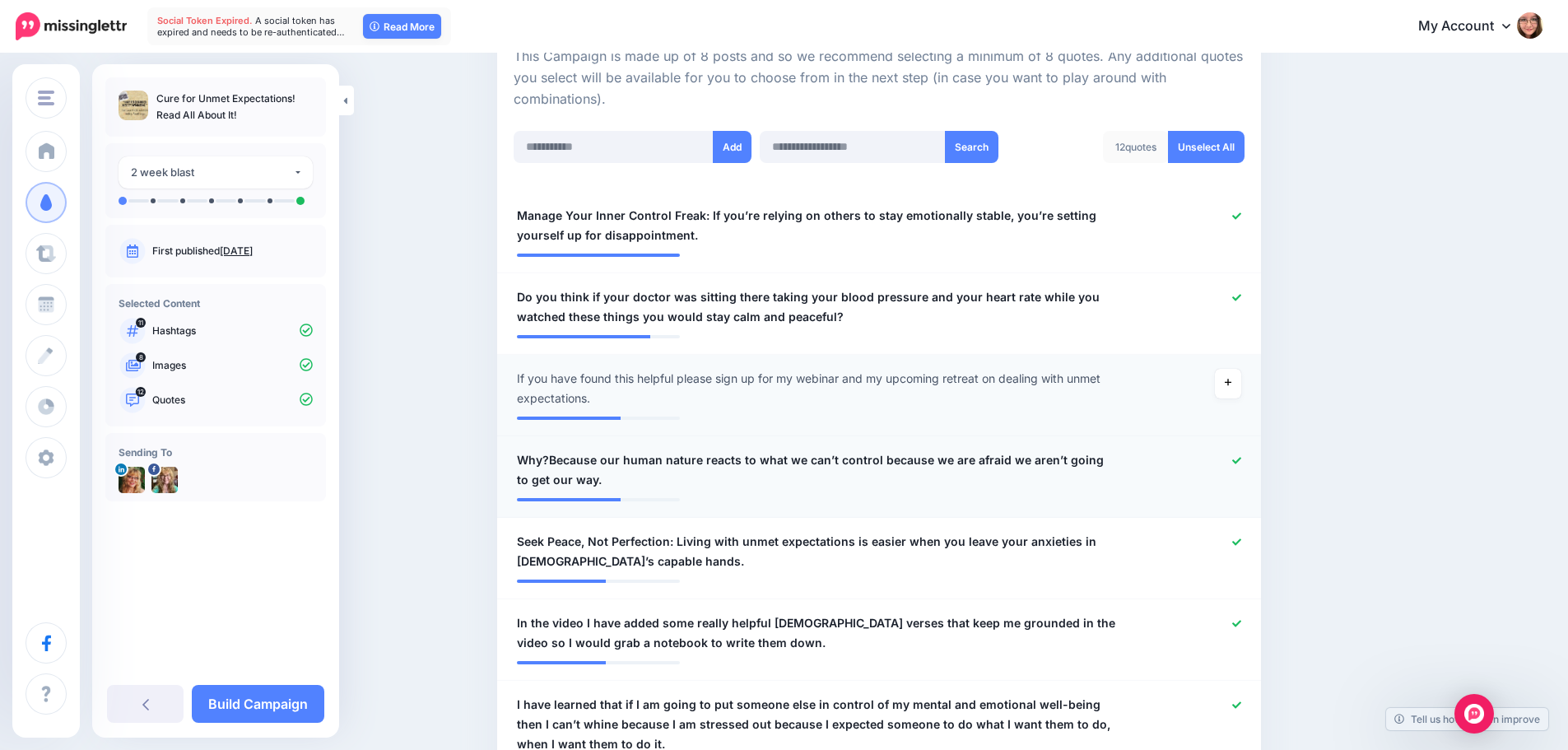
click at [558, 463] on span "Why?Because our human nature reacts to what we can’t control because we are afr…" at bounding box center [816, 470] width 600 height 40
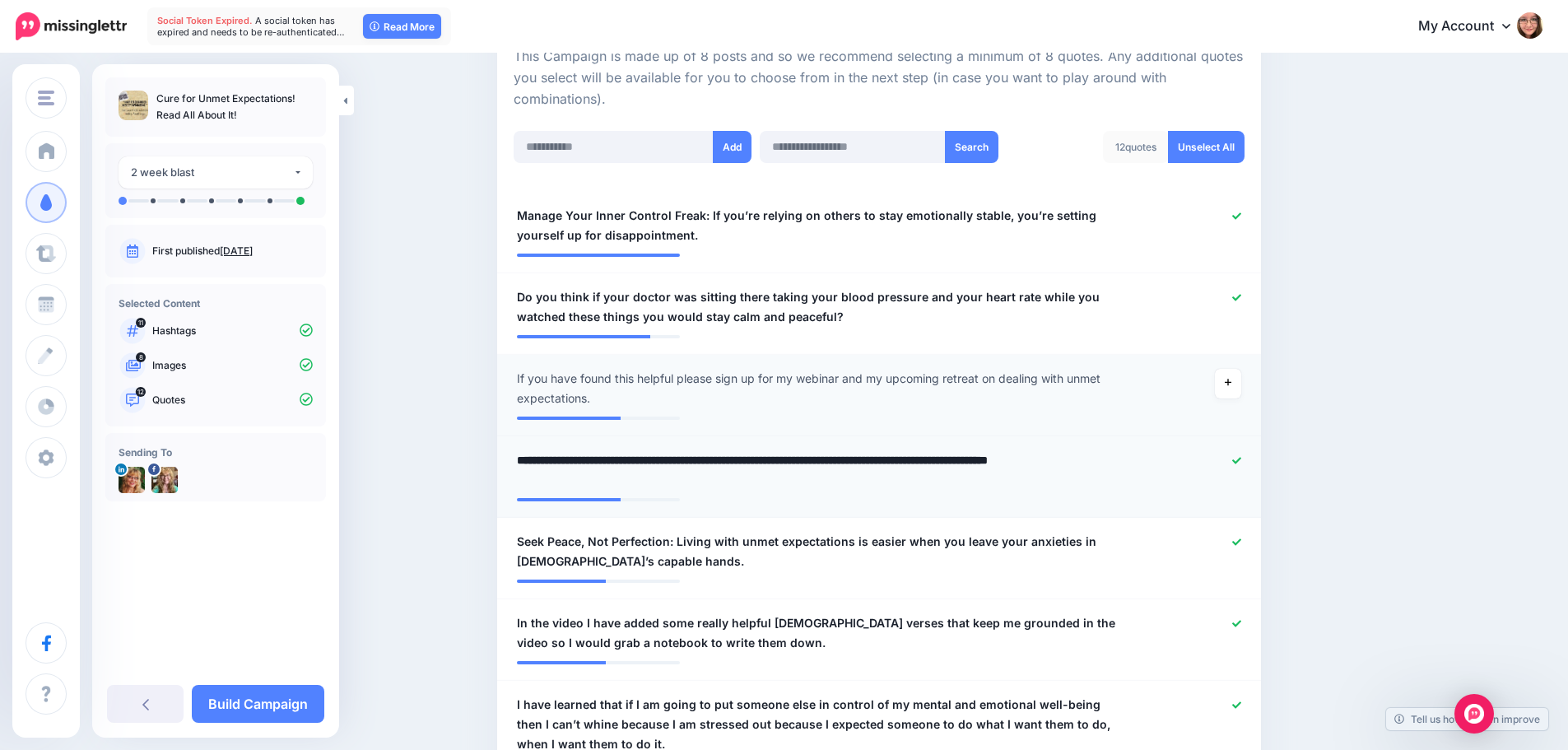
click at [556, 459] on textarea "**********" at bounding box center [816, 470] width 600 height 40
drag, startPoint x: 1007, startPoint y: 460, endPoint x: 1013, endPoint y: 473, distance: 14.3
click at [1013, 473] on textarea "**********" at bounding box center [816, 470] width 600 height 40
type textarea "**********"
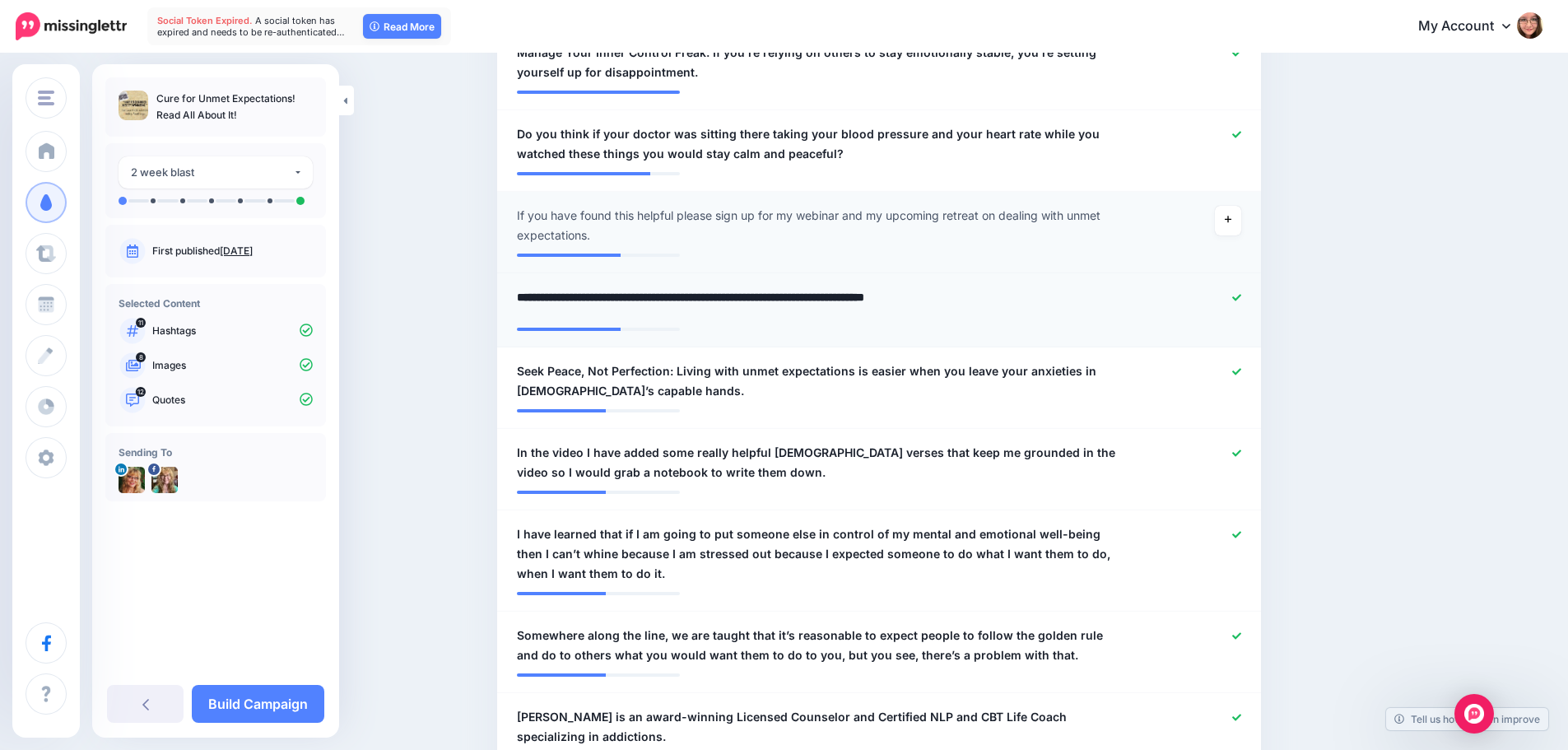
scroll to position [548, 0]
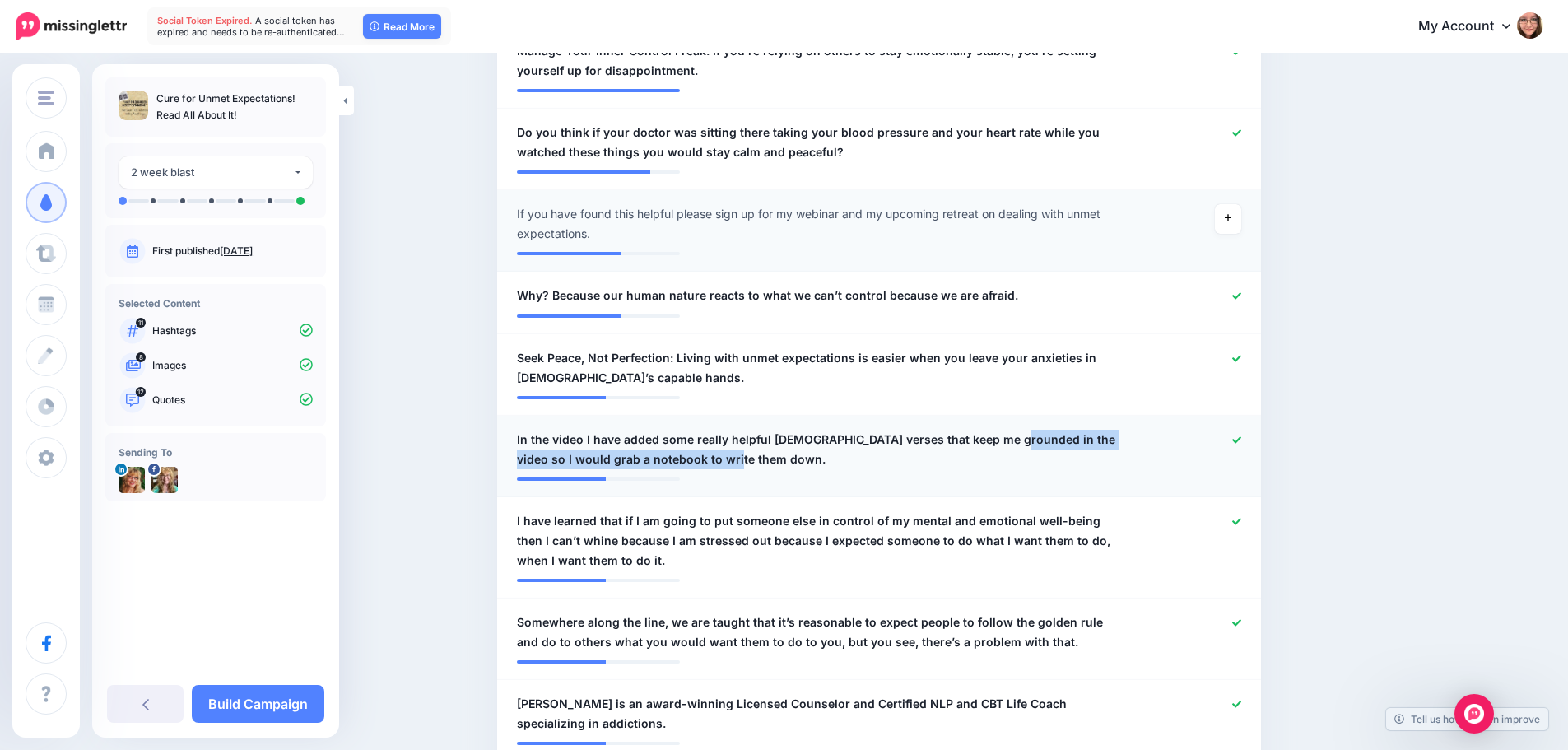
drag, startPoint x: 1042, startPoint y: 450, endPoint x: 996, endPoint y: 447, distance: 46.1
click at [996, 447] on span "In the video I have added some really helpful Bible verses that keep me grounde…" at bounding box center [816, 450] width 600 height 40
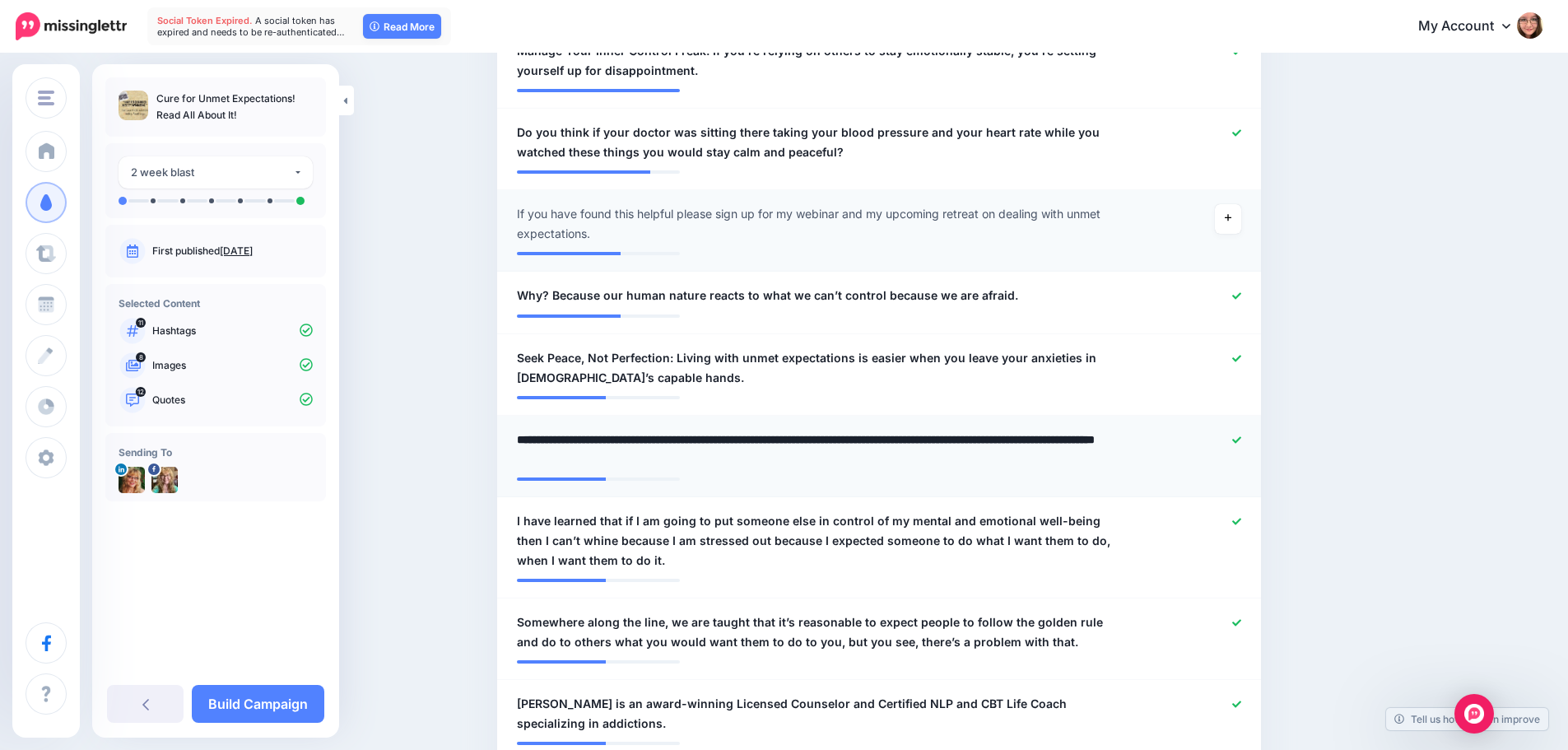
click at [996, 447] on textarea "**********" at bounding box center [816, 450] width 600 height 40
drag, startPoint x: 976, startPoint y: 442, endPoint x: 1040, endPoint y: 444, distance: 64.0
click at [1040, 444] on textarea "**********" at bounding box center [816, 450] width 600 height 40
type textarea "**********"
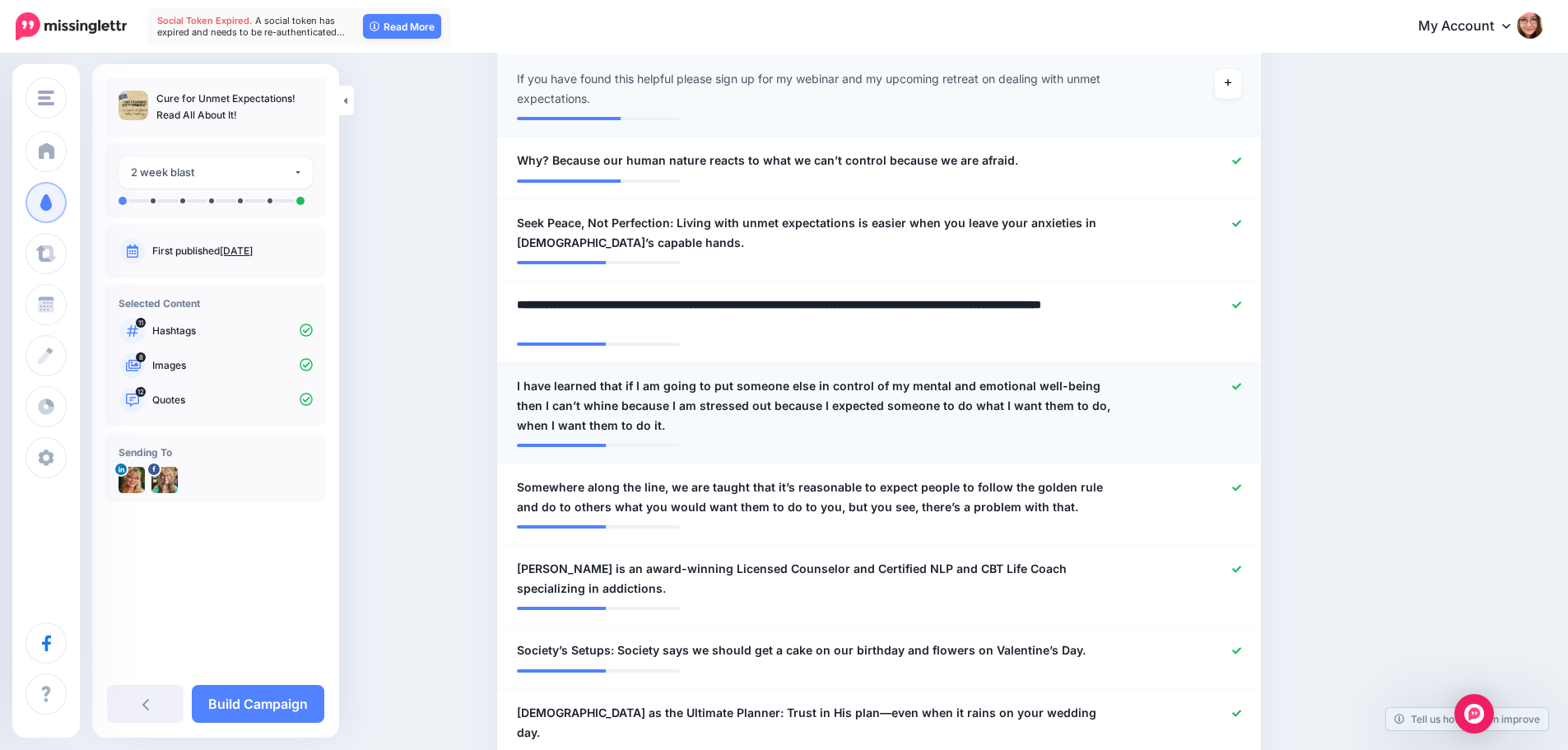
scroll to position [713, 0]
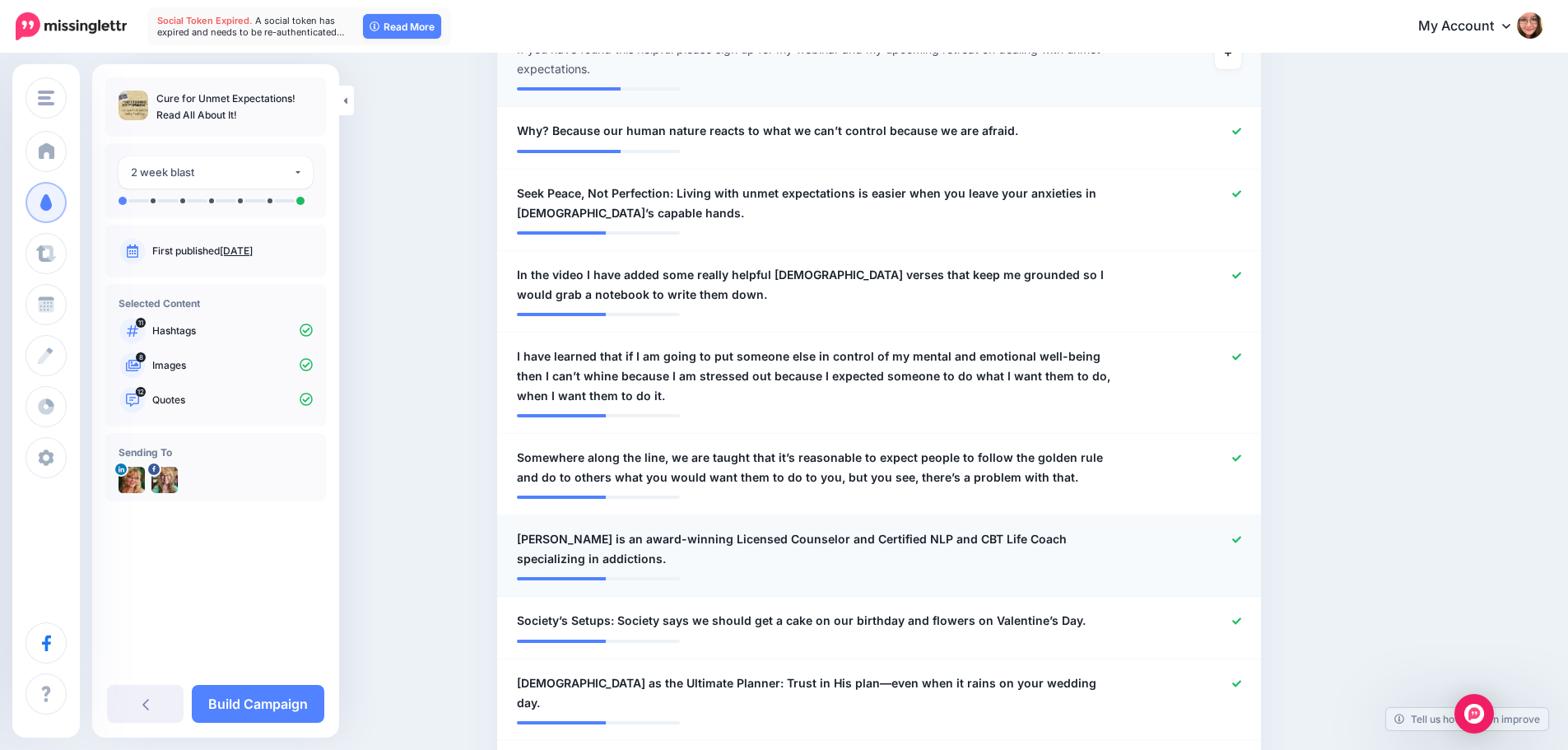
click at [1241, 537] on icon at bounding box center [1236, 539] width 9 height 9
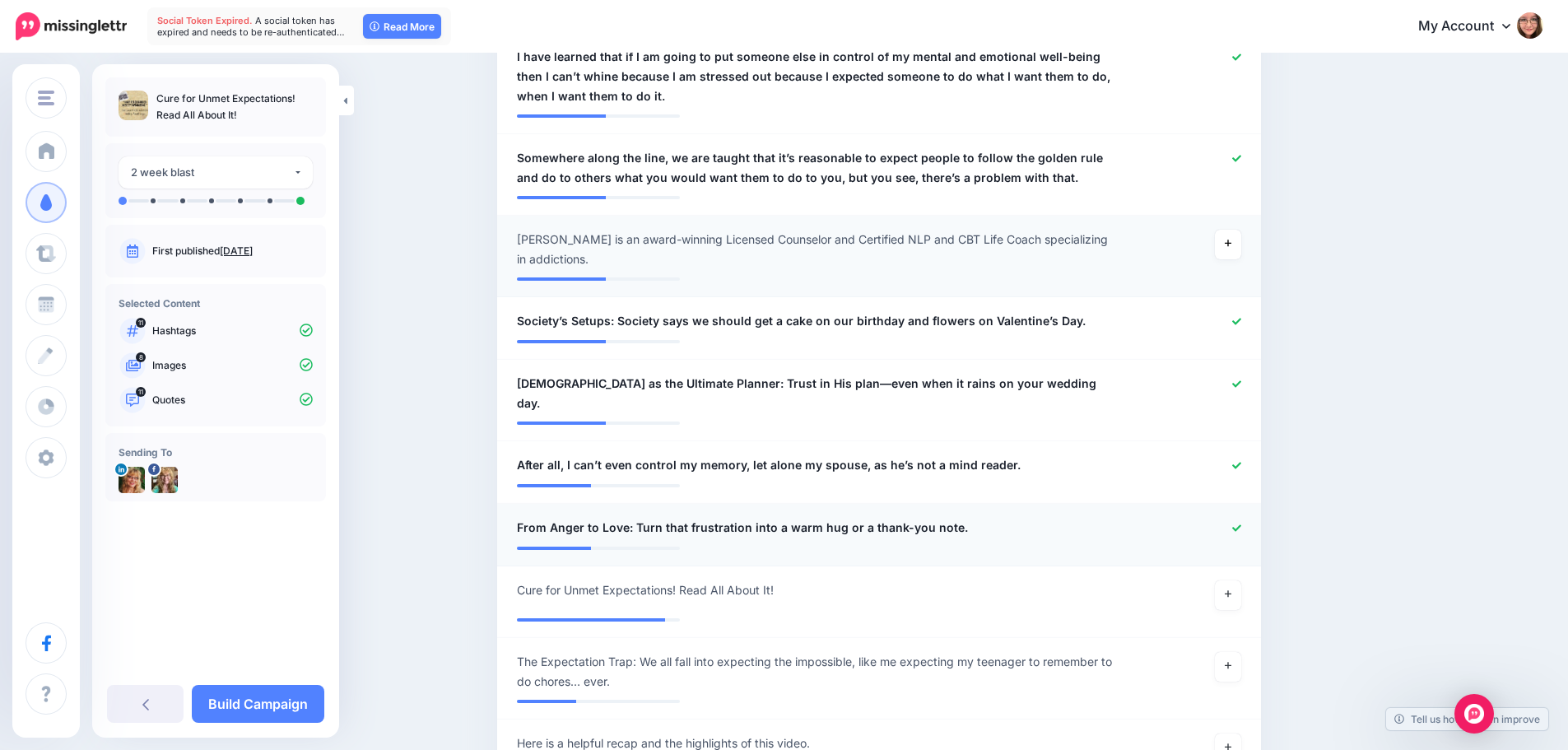
scroll to position [1042, 0]
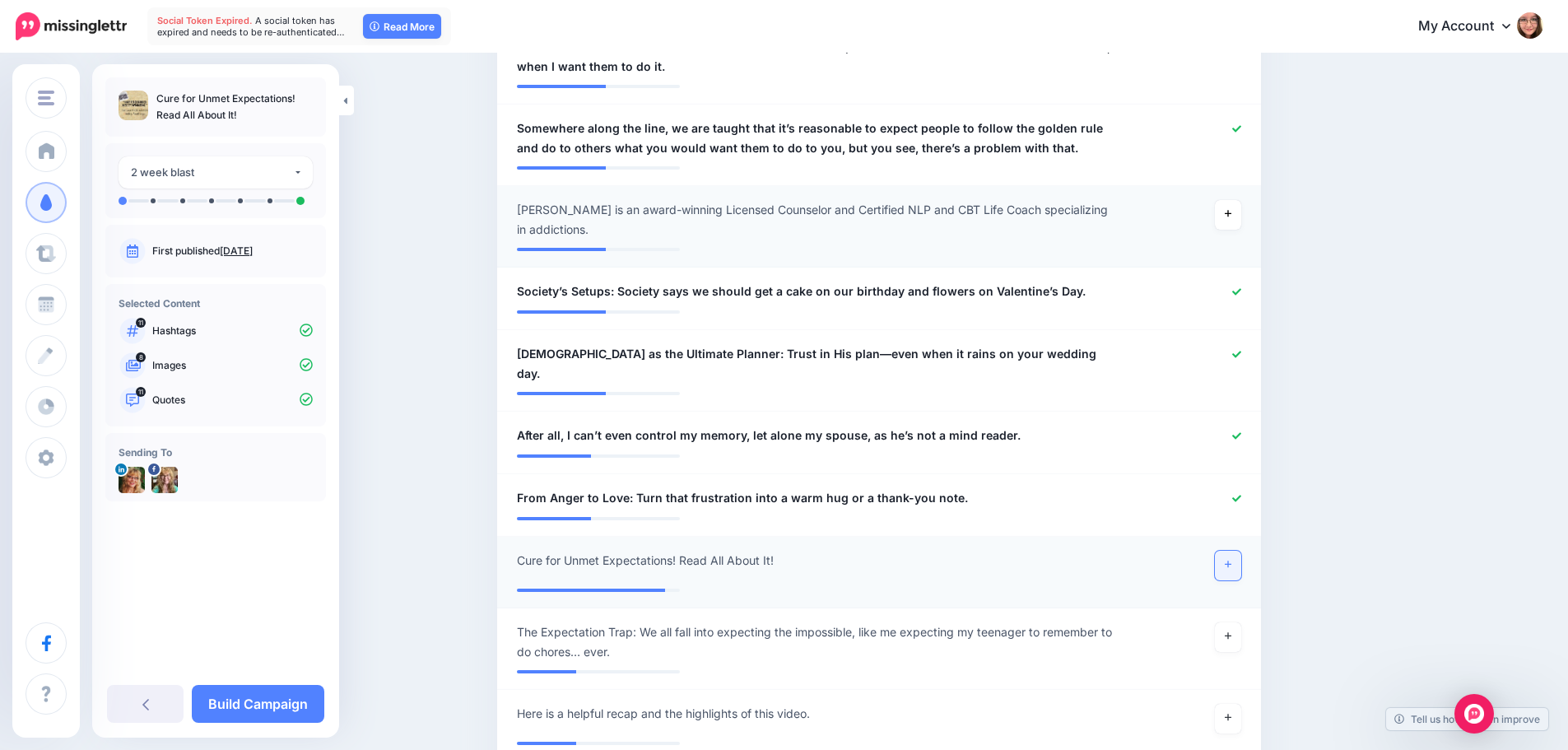
click at [1231, 560] on icon at bounding box center [1228, 564] width 7 height 9
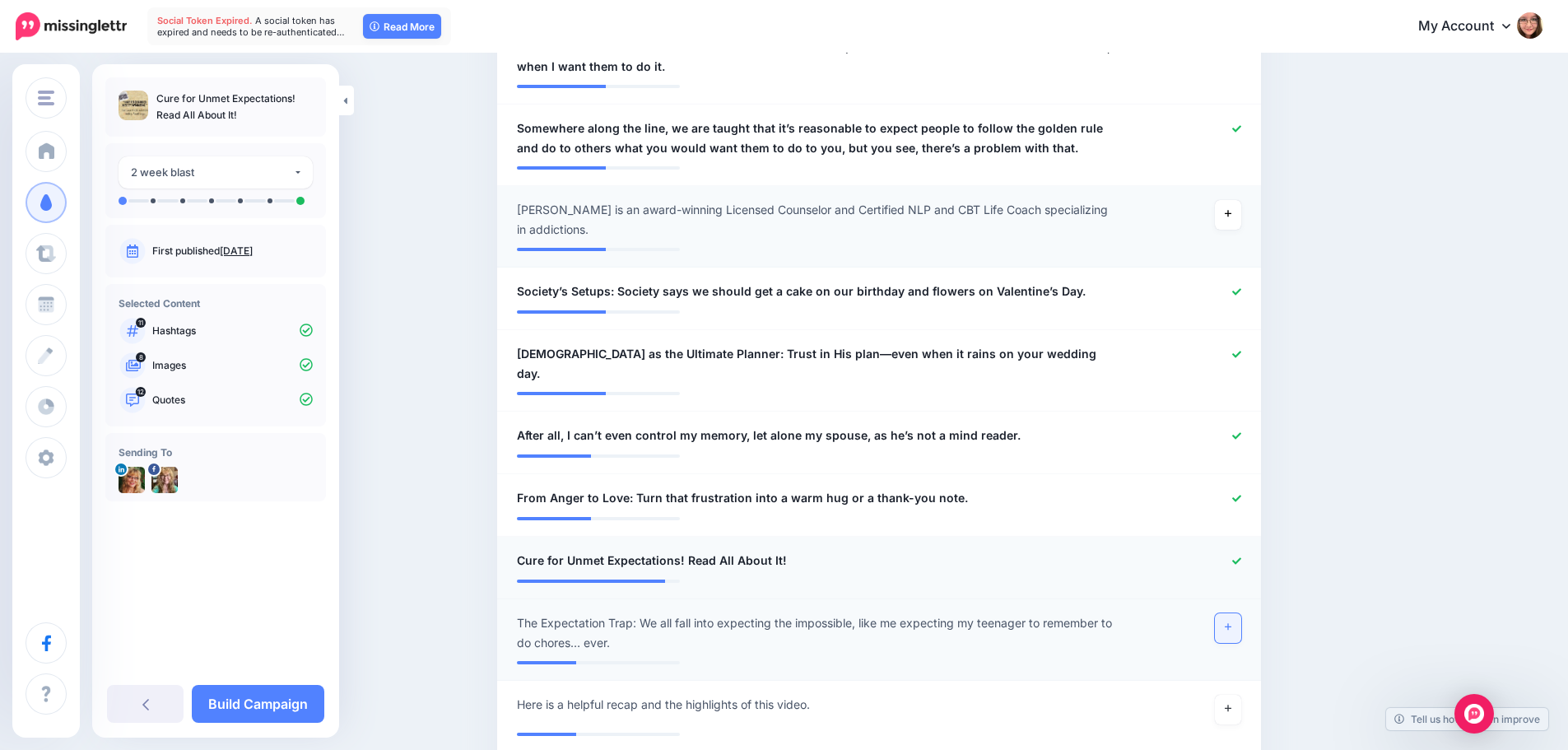
click at [1241, 614] on link at bounding box center [1228, 629] width 26 height 30
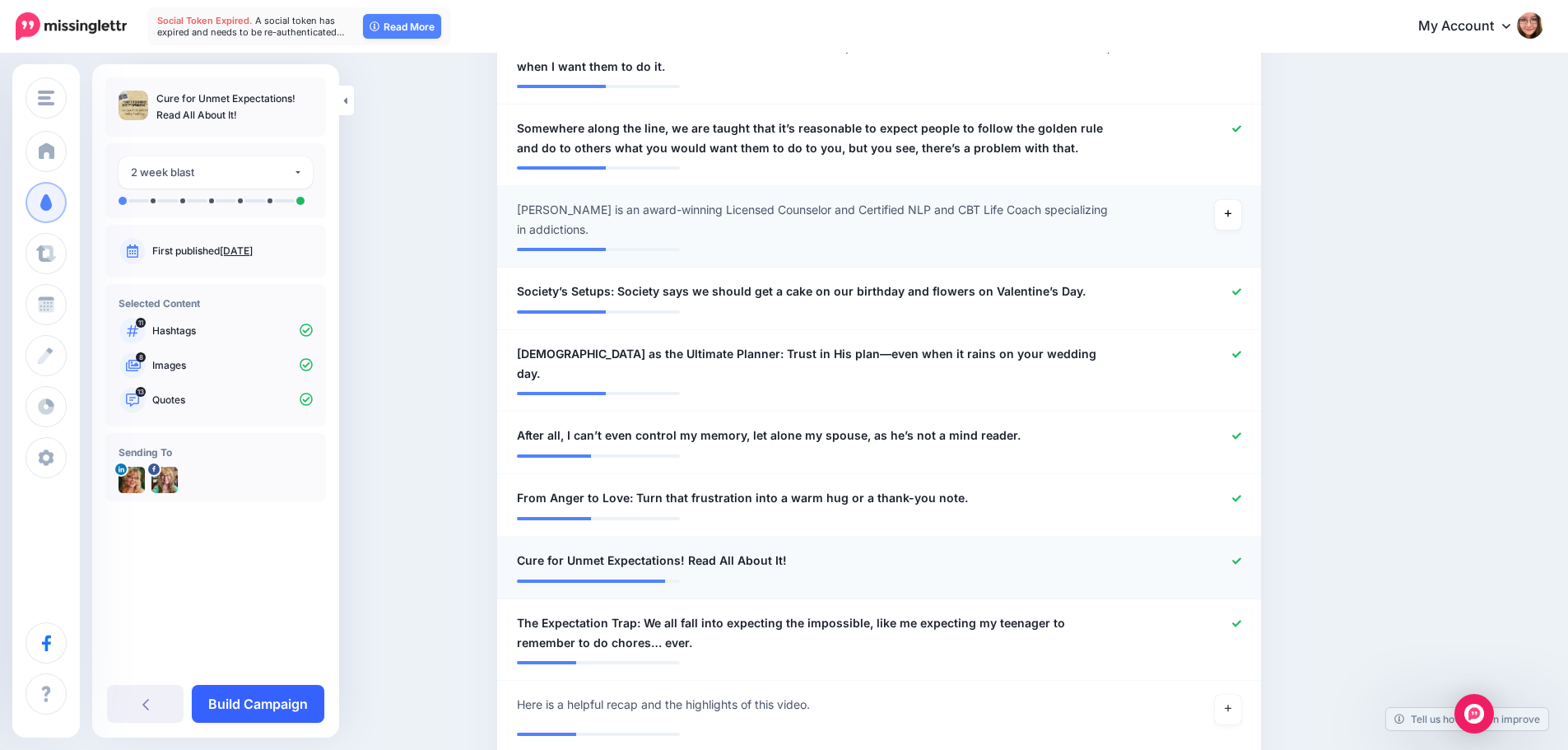
click at [254, 699] on link "Build Campaign" at bounding box center [258, 704] width 132 height 38
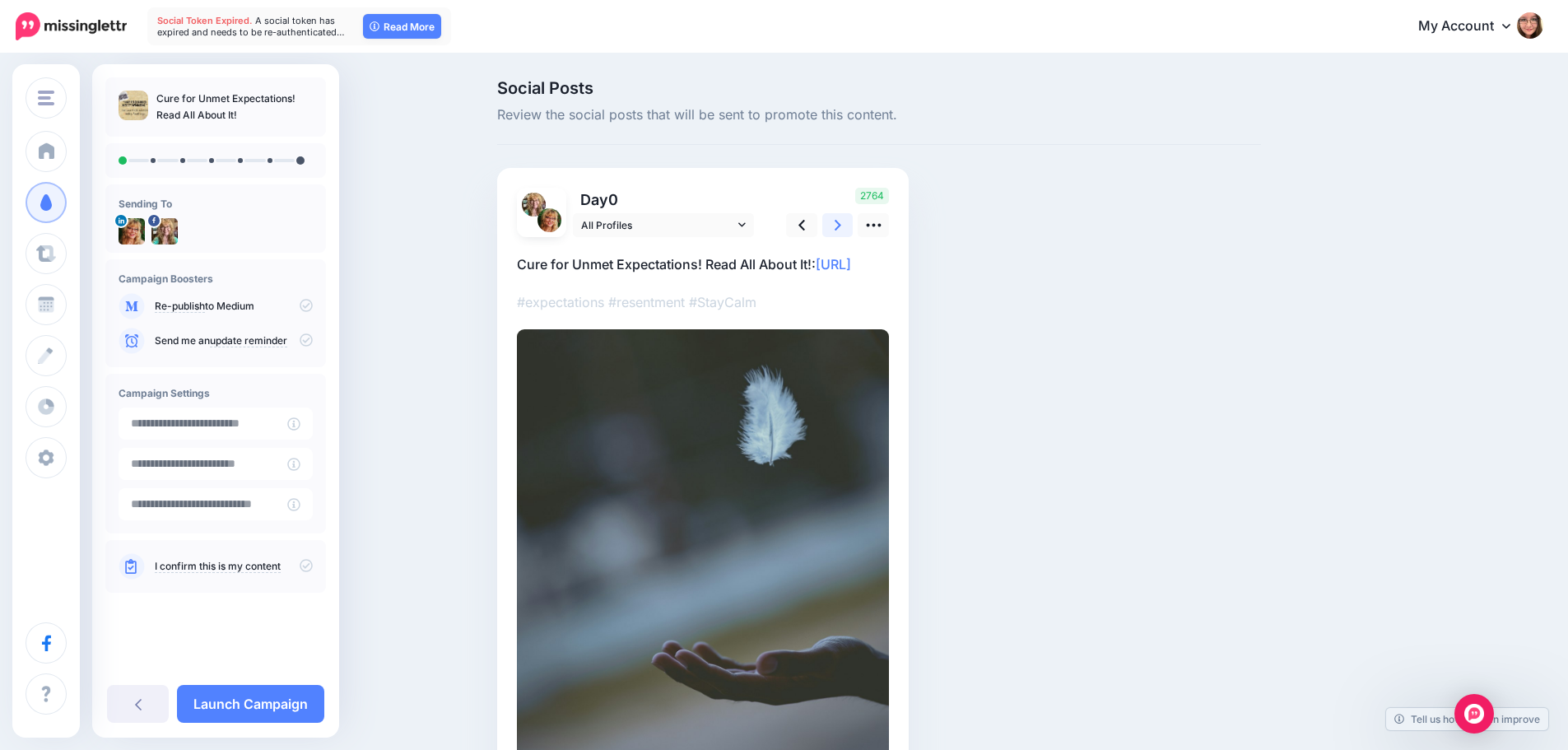
click at [847, 221] on link at bounding box center [837, 225] width 31 height 24
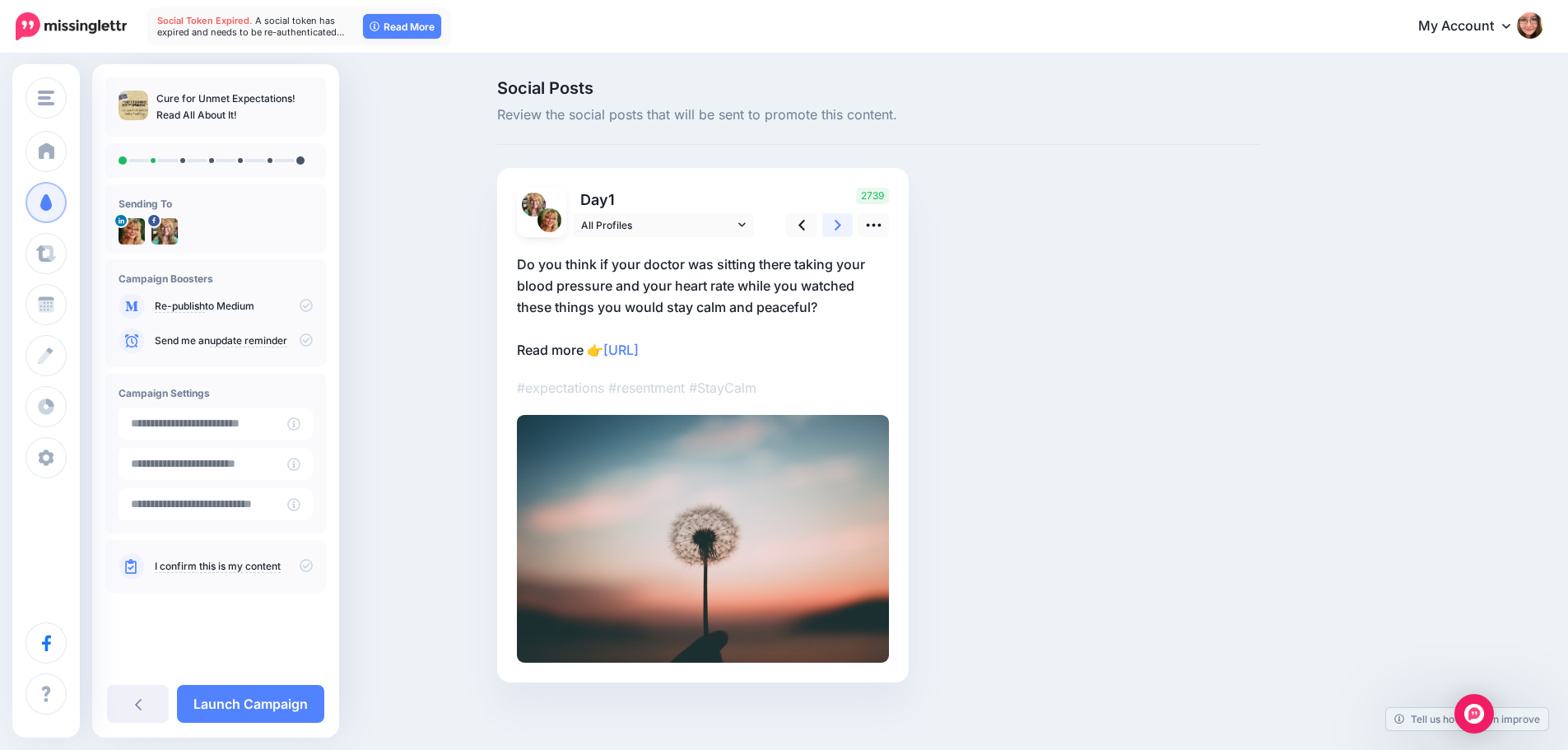
click at [847, 221] on link at bounding box center [837, 225] width 31 height 24
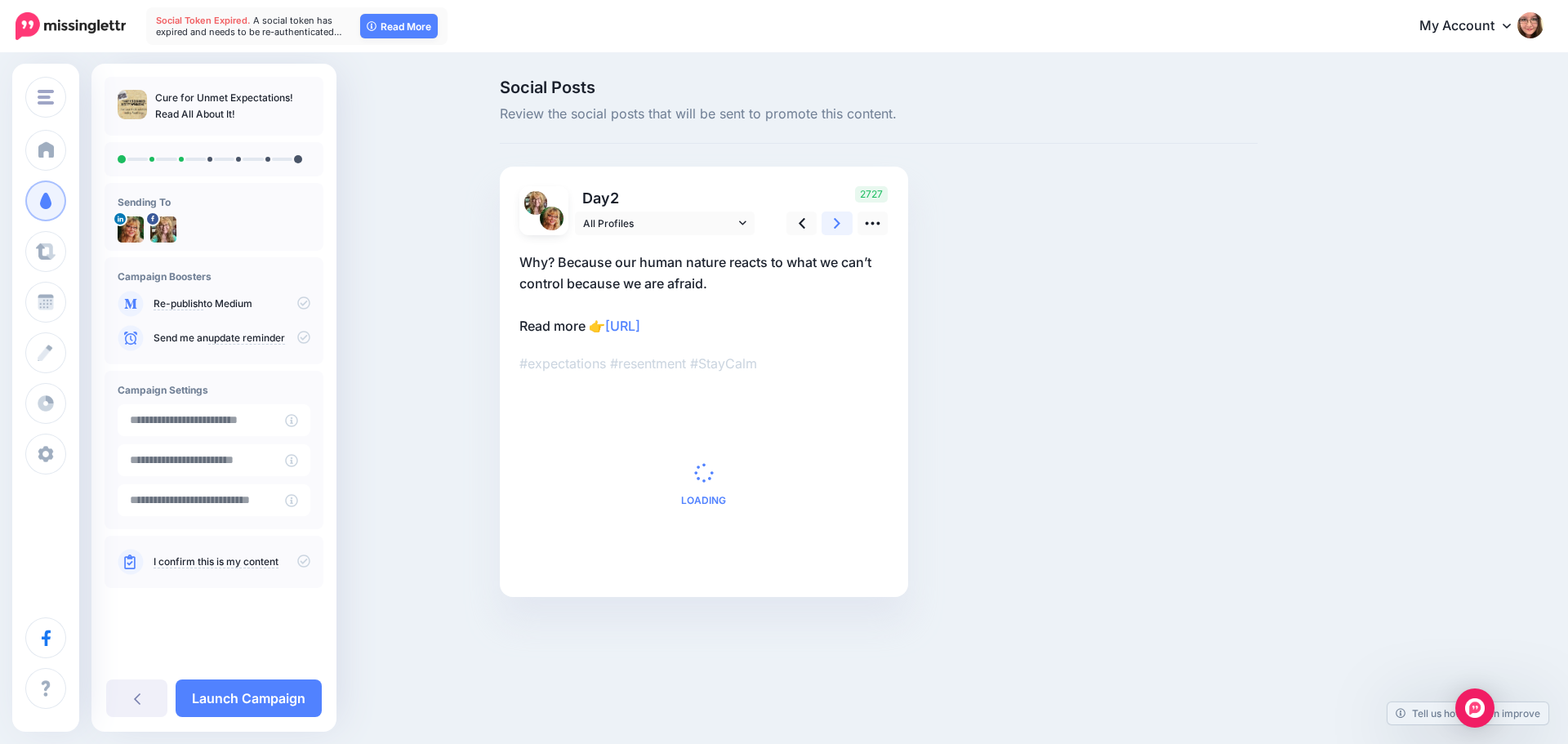
click at [841, 219] on link at bounding box center [837, 223] width 31 height 24
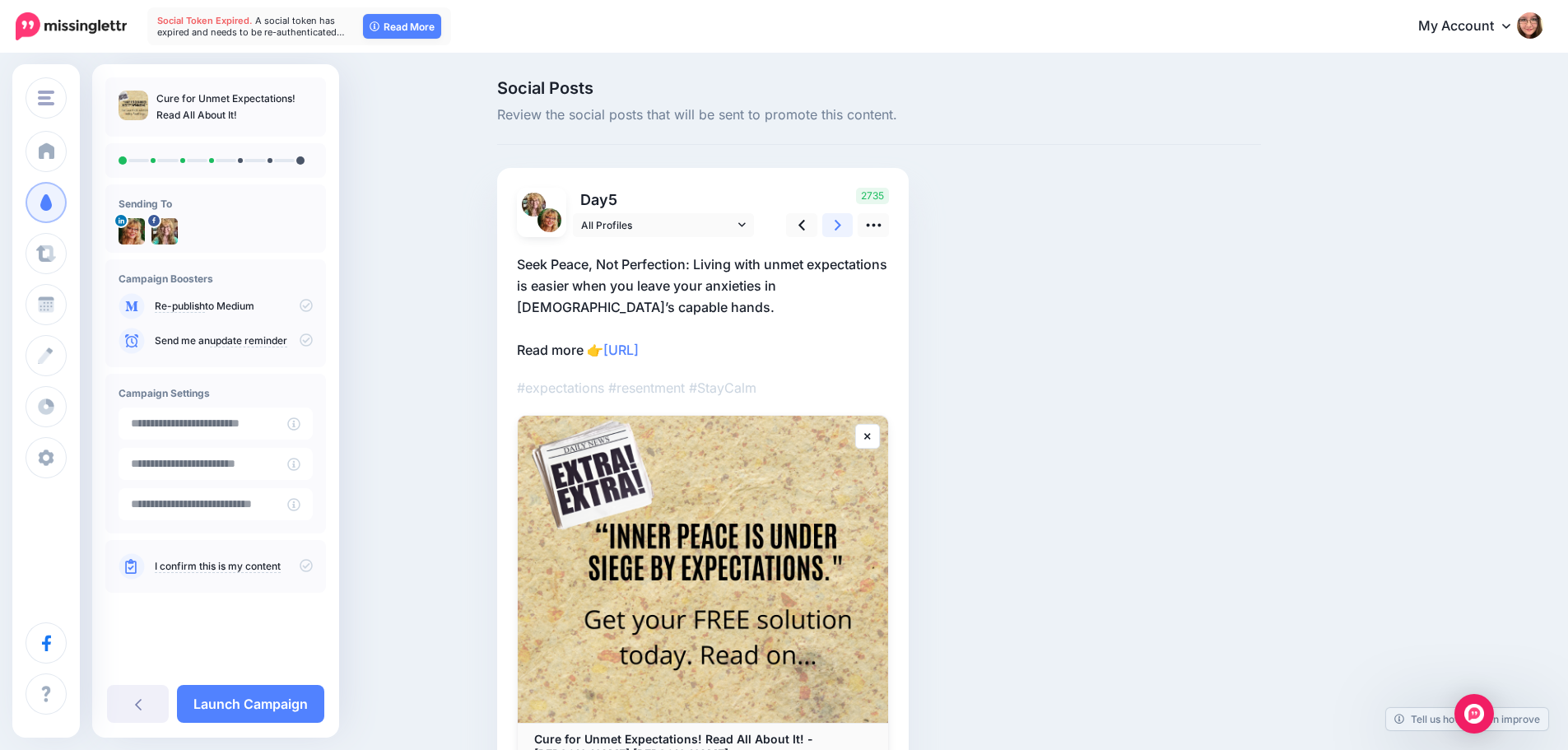
click at [847, 221] on link at bounding box center [837, 225] width 31 height 24
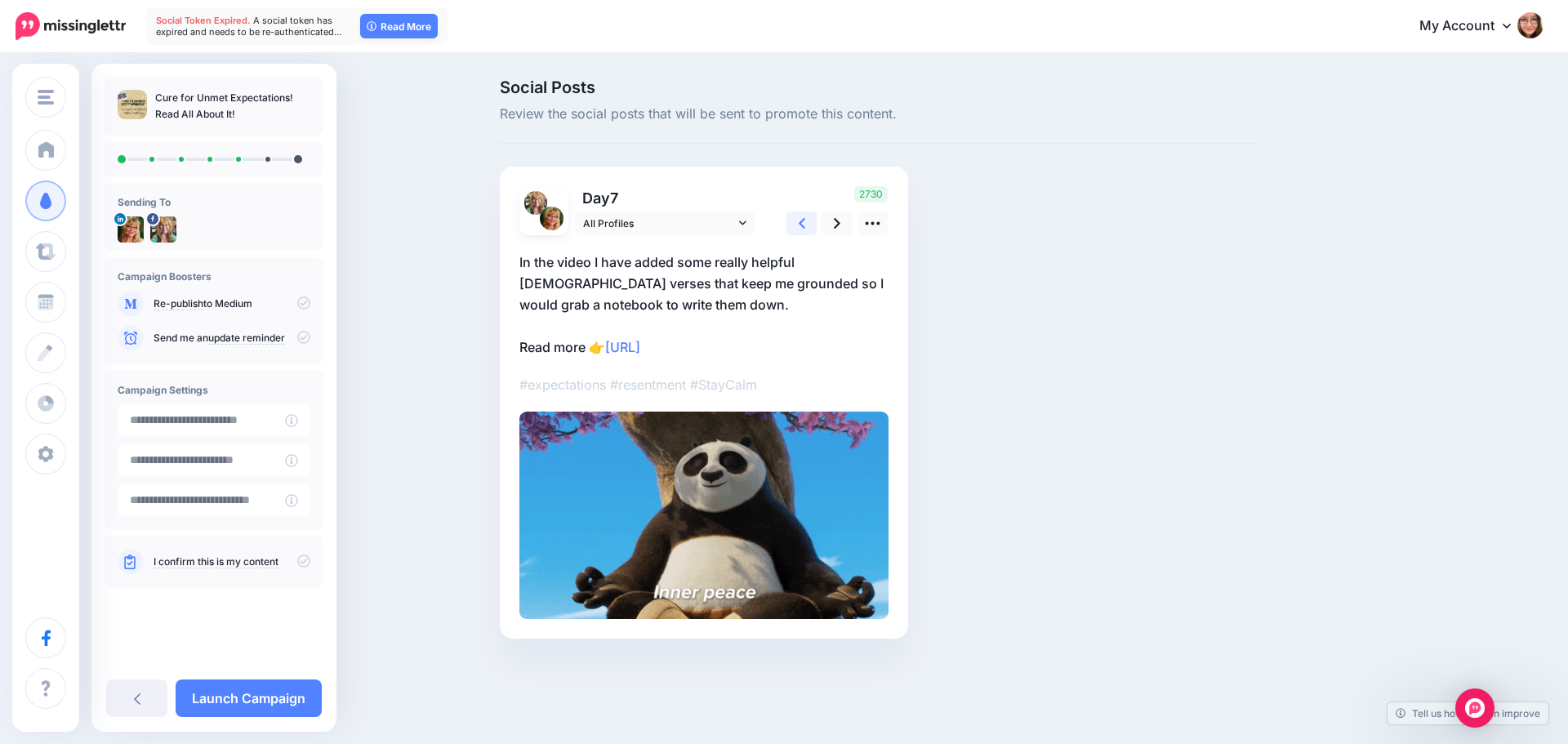
click at [796, 225] on link at bounding box center [801, 223] width 31 height 24
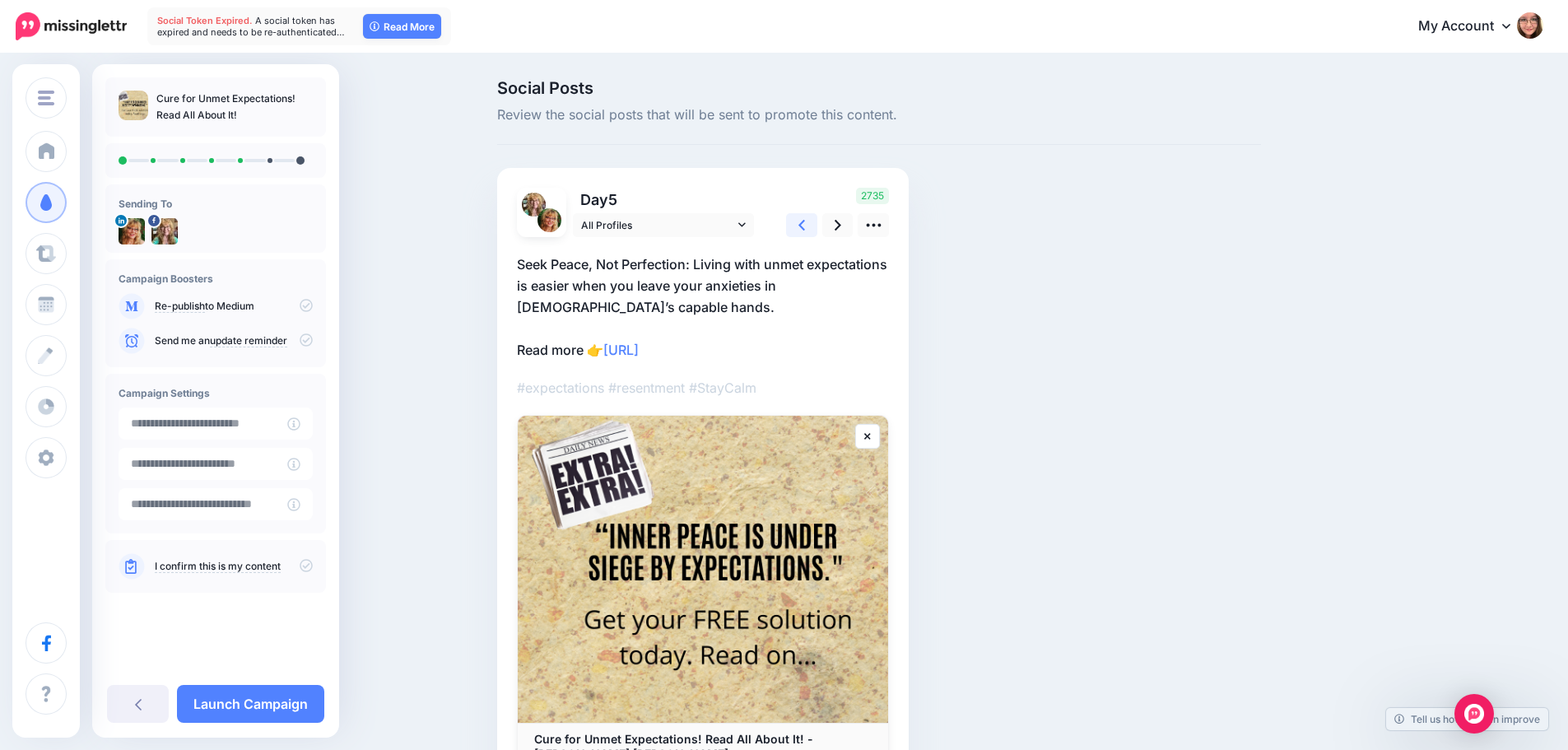
click at [802, 227] on link at bounding box center [800, 225] width 31 height 24
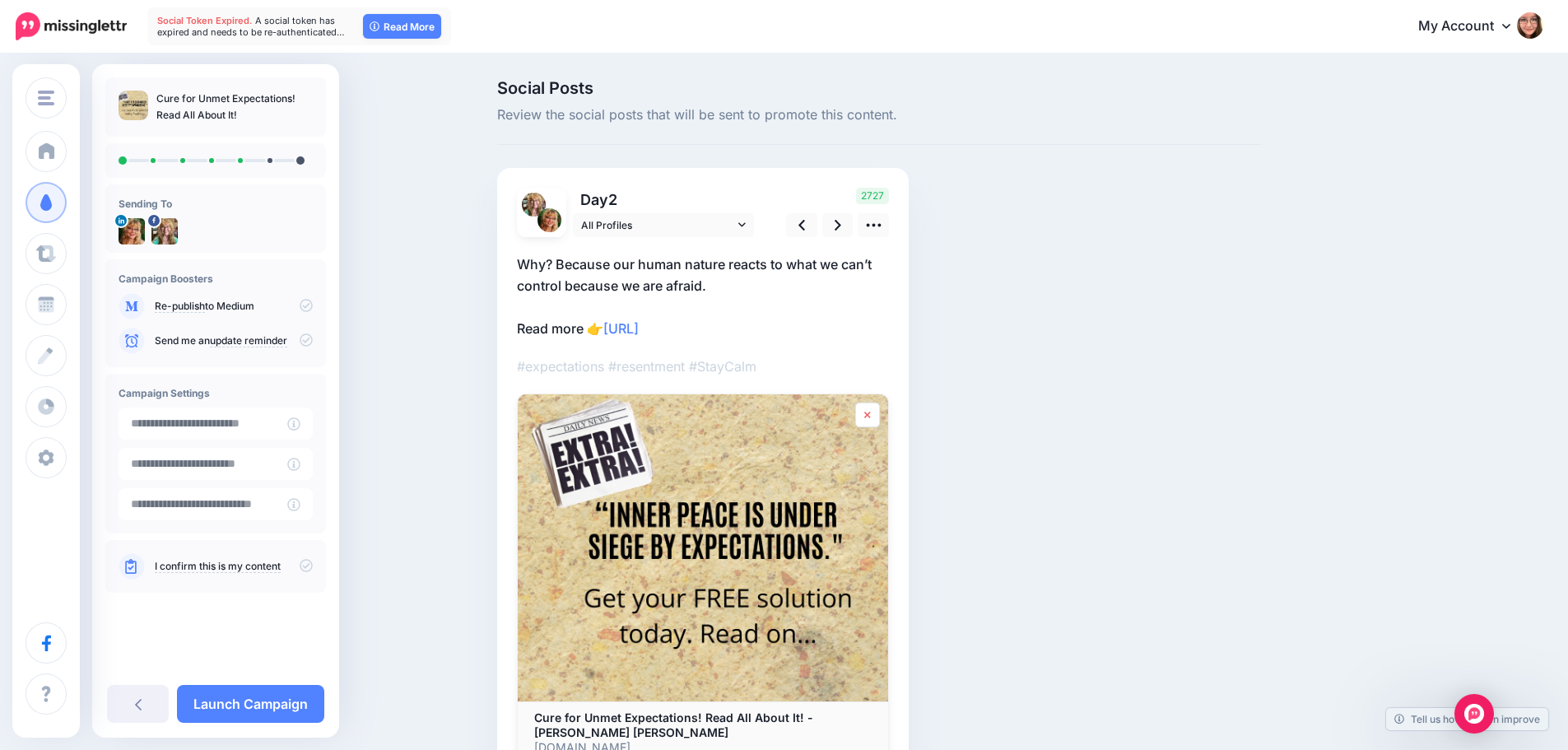
click at [871, 410] on icon at bounding box center [867, 415] width 7 height 10
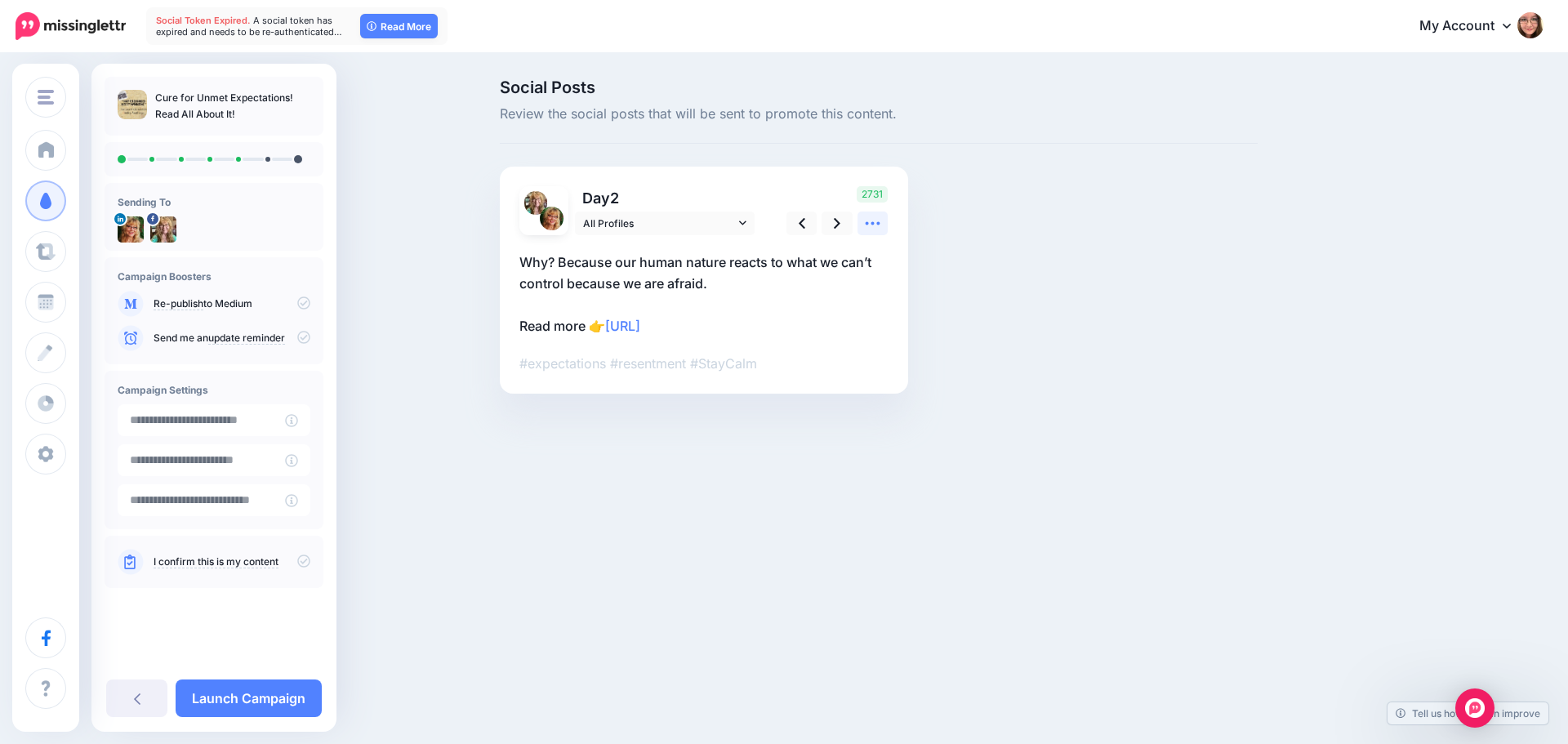
click at [878, 212] on link at bounding box center [872, 223] width 31 height 24
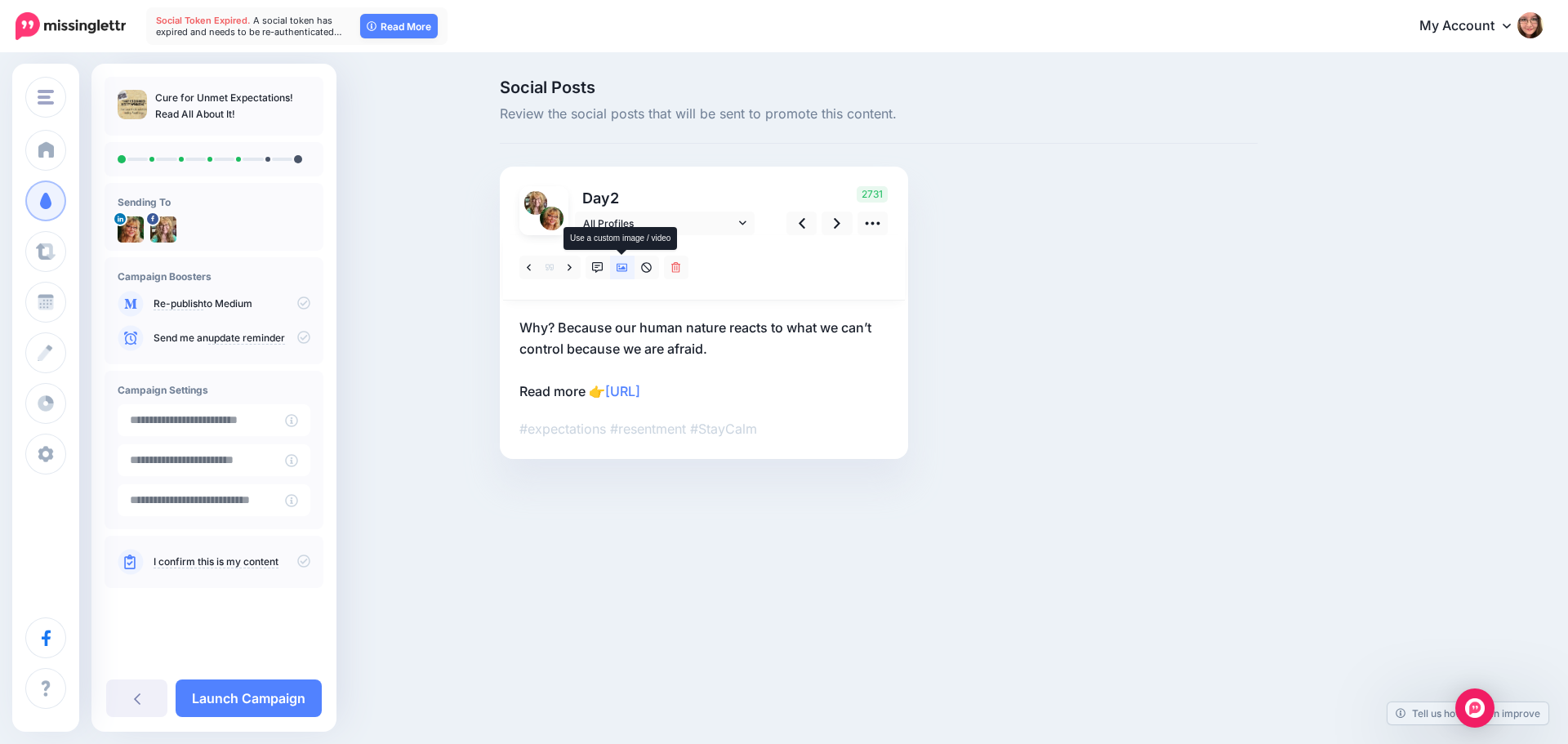
click at [623, 271] on icon at bounding box center [623, 267] width 12 height 8
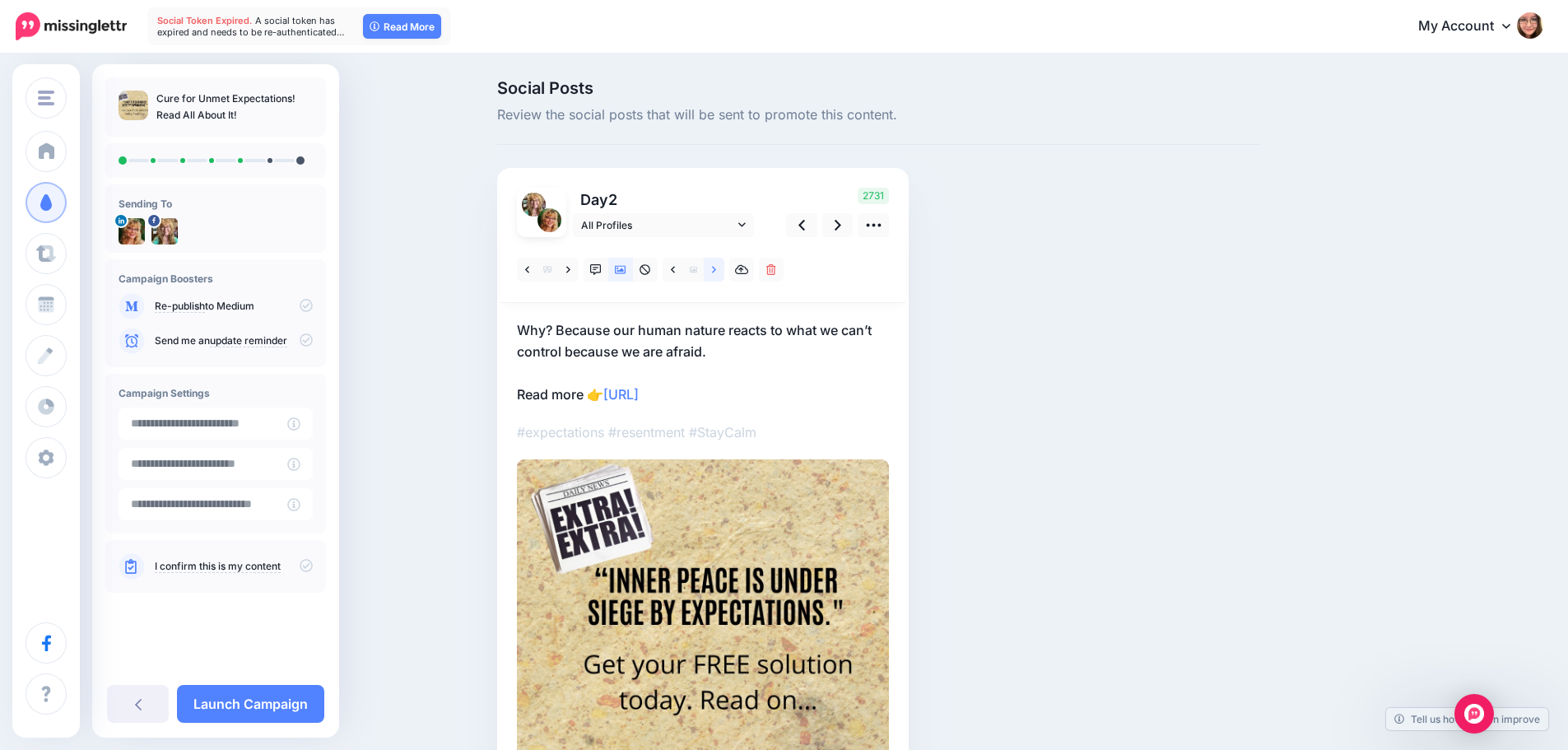
click at [713, 273] on link at bounding box center [714, 270] width 21 height 24
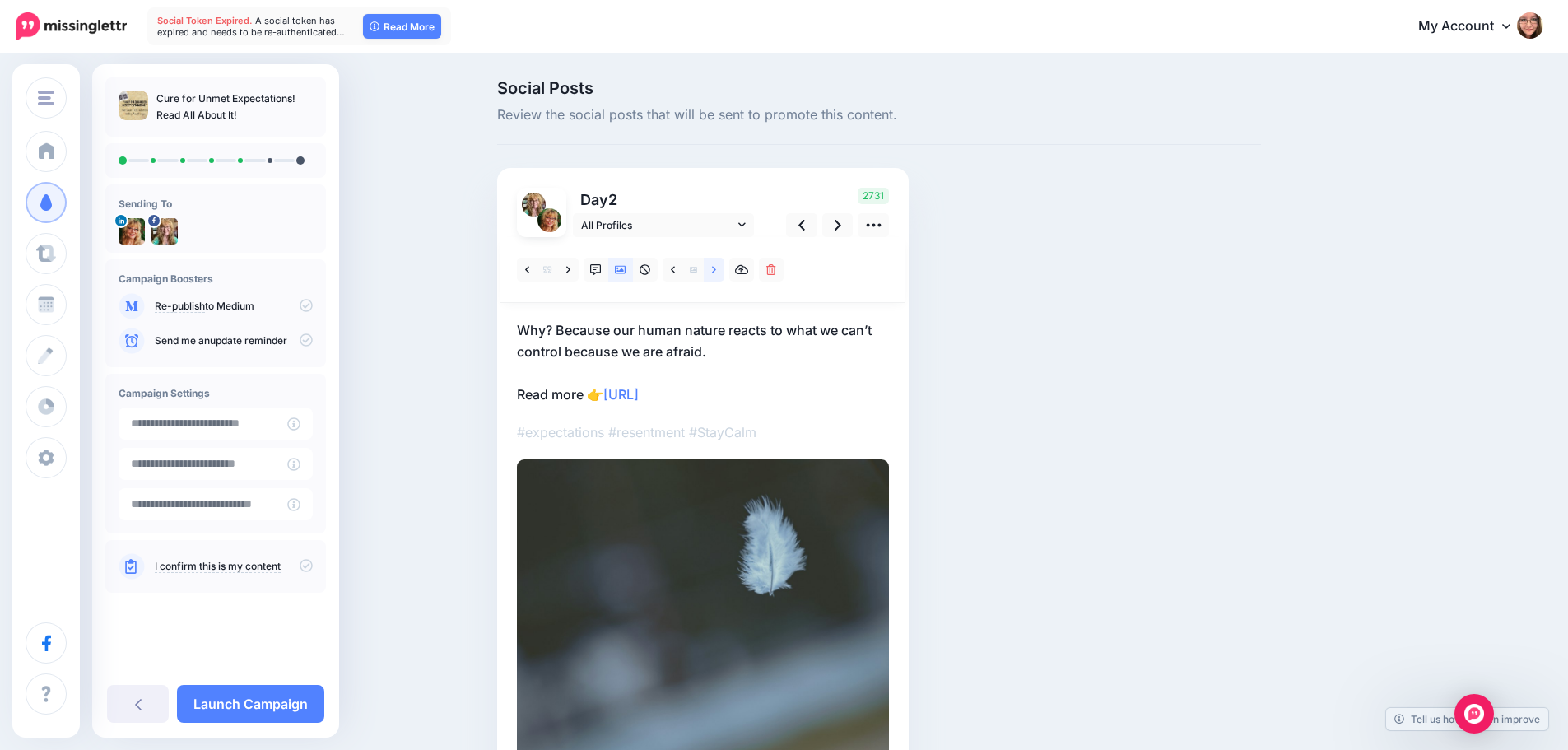
click at [713, 273] on link at bounding box center [714, 270] width 21 height 24
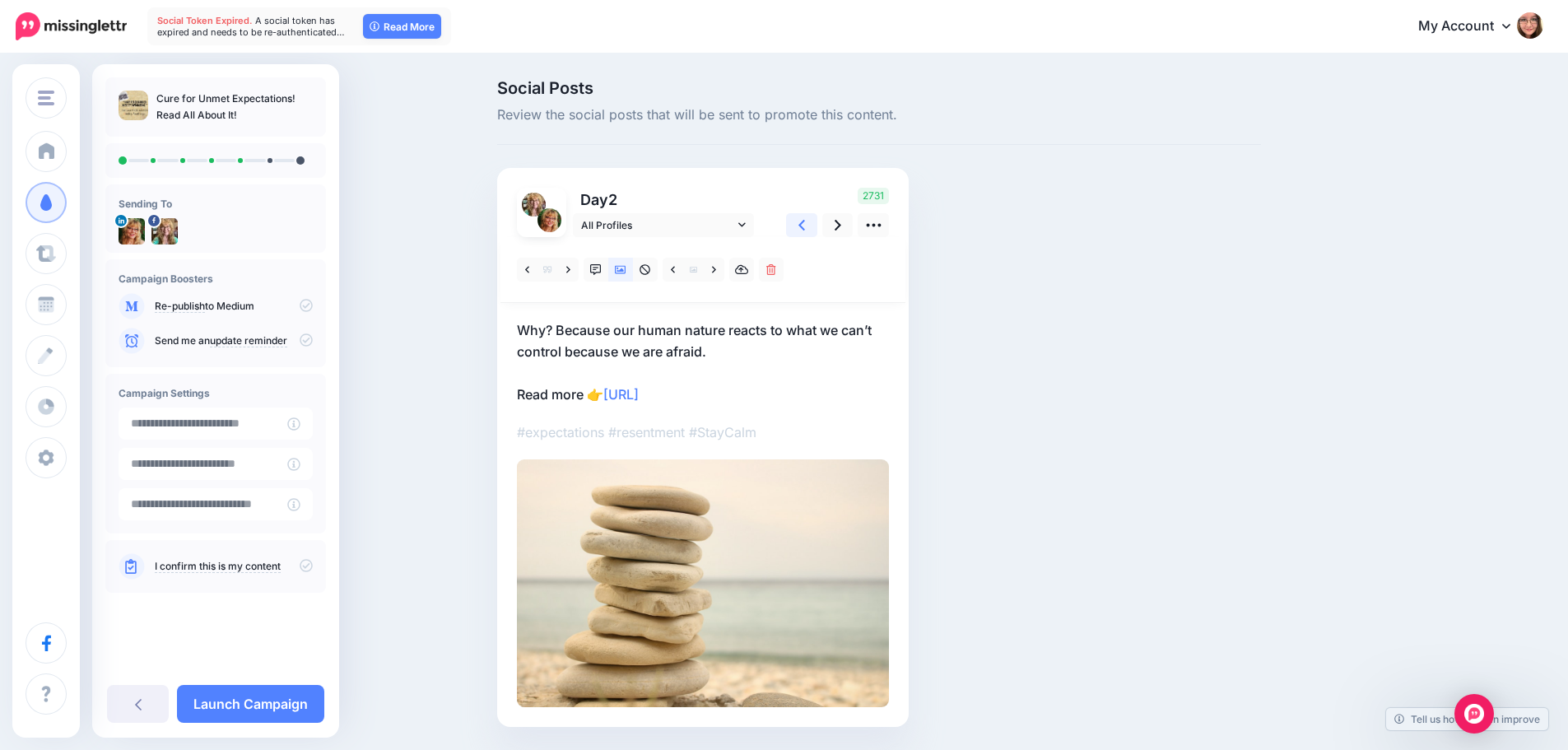
click at [817, 223] on link at bounding box center [800, 225] width 31 height 24
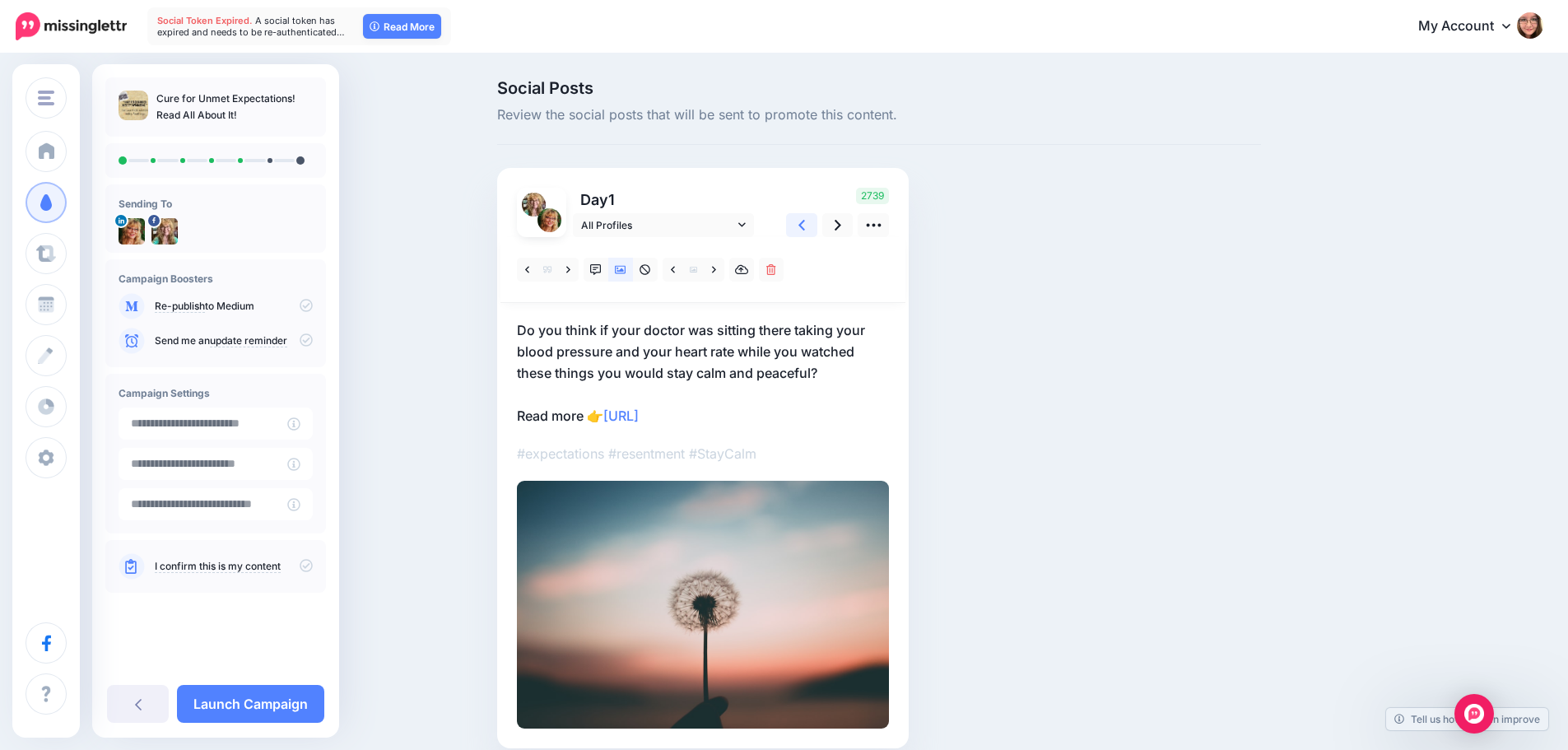
click at [804, 220] on icon at bounding box center [801, 225] width 7 height 17
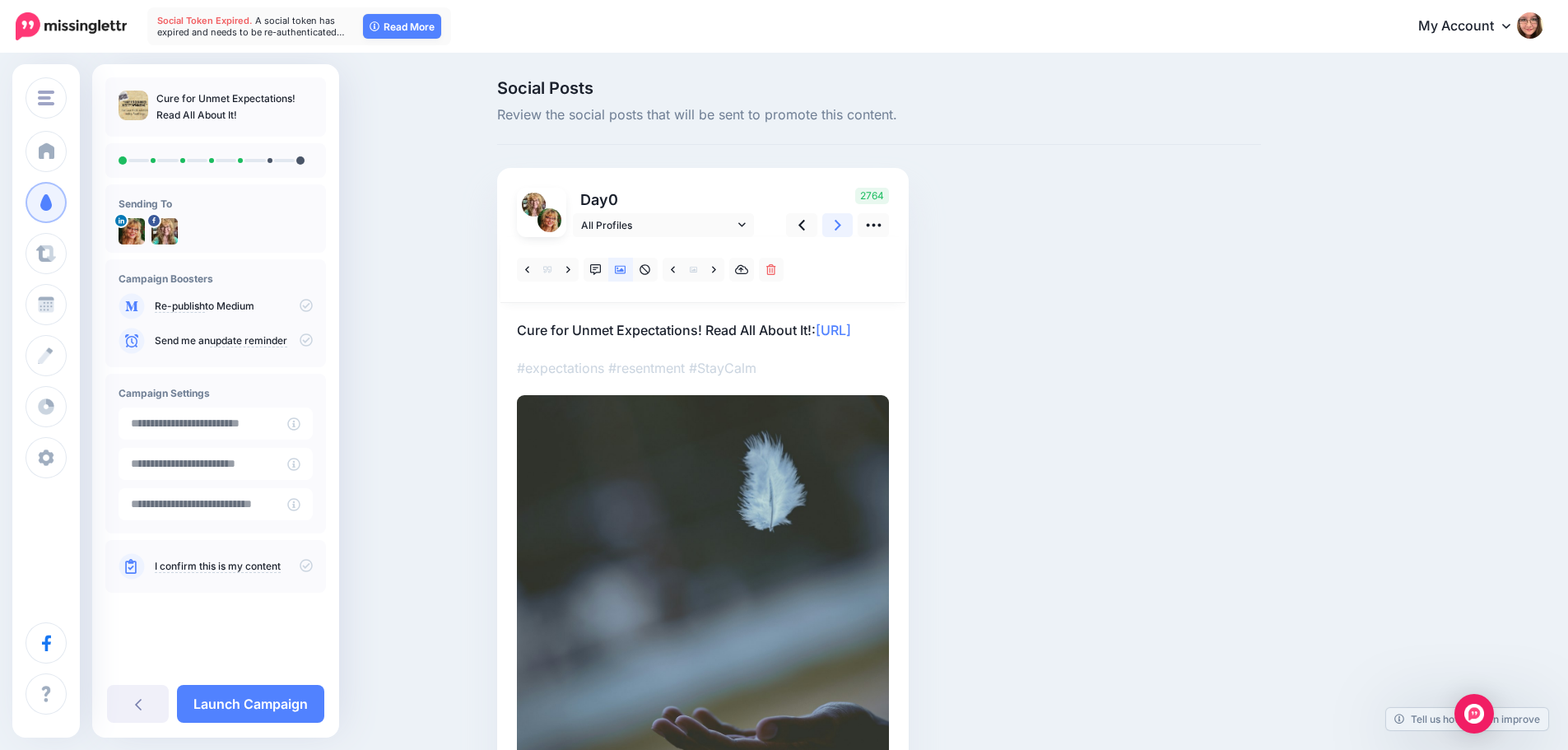
click at [835, 221] on link at bounding box center [837, 225] width 31 height 24
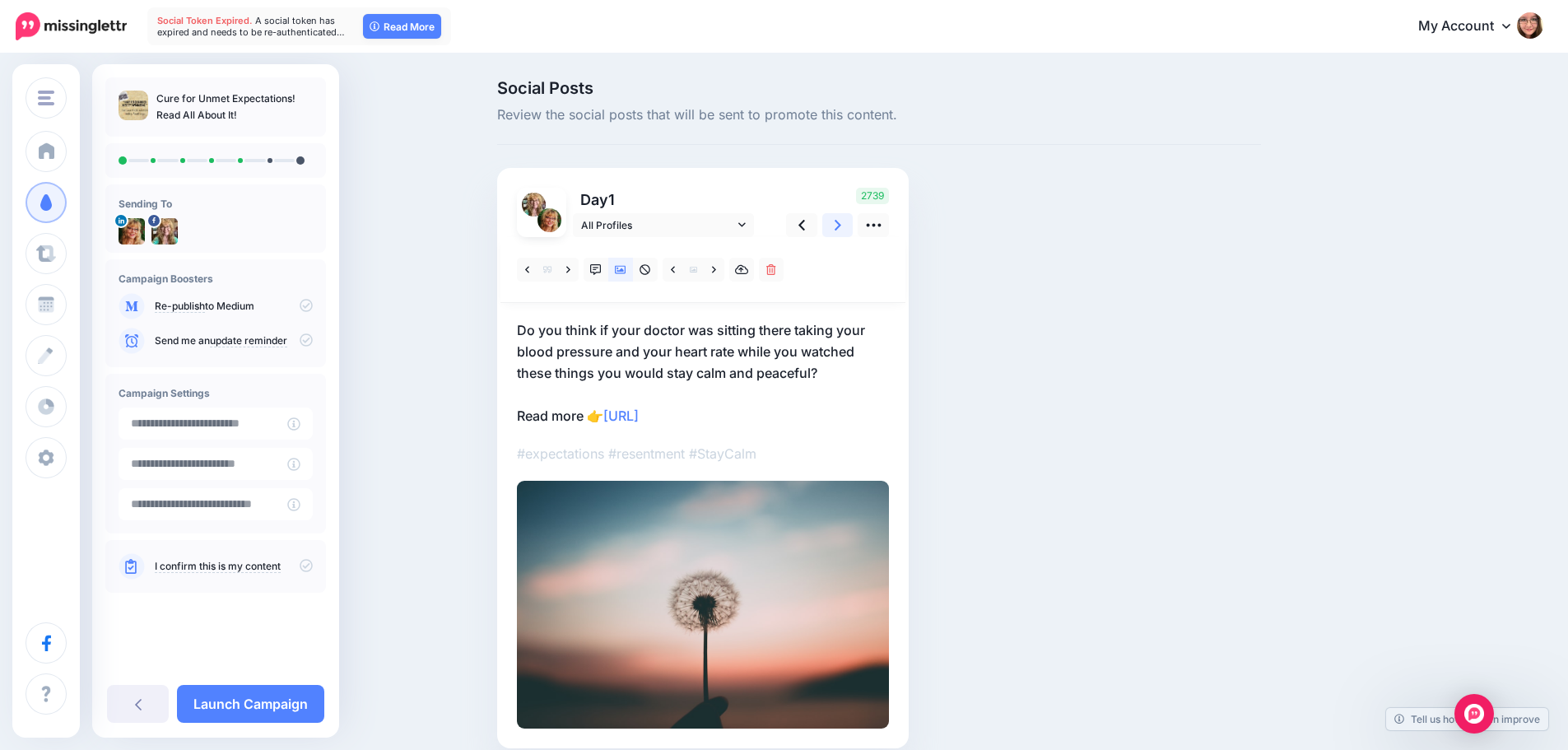
click at [835, 221] on link at bounding box center [837, 225] width 31 height 24
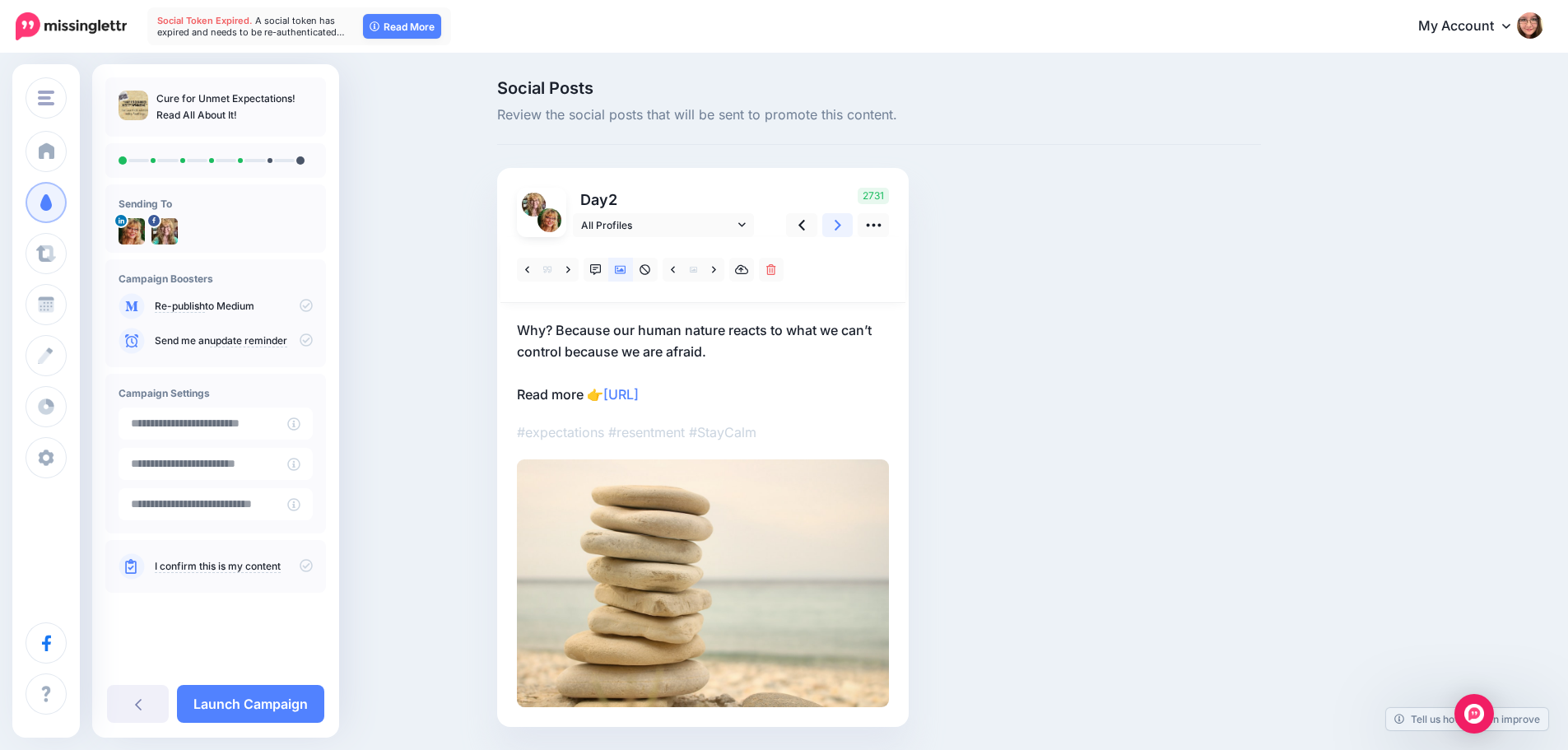
click at [835, 221] on link at bounding box center [837, 225] width 31 height 24
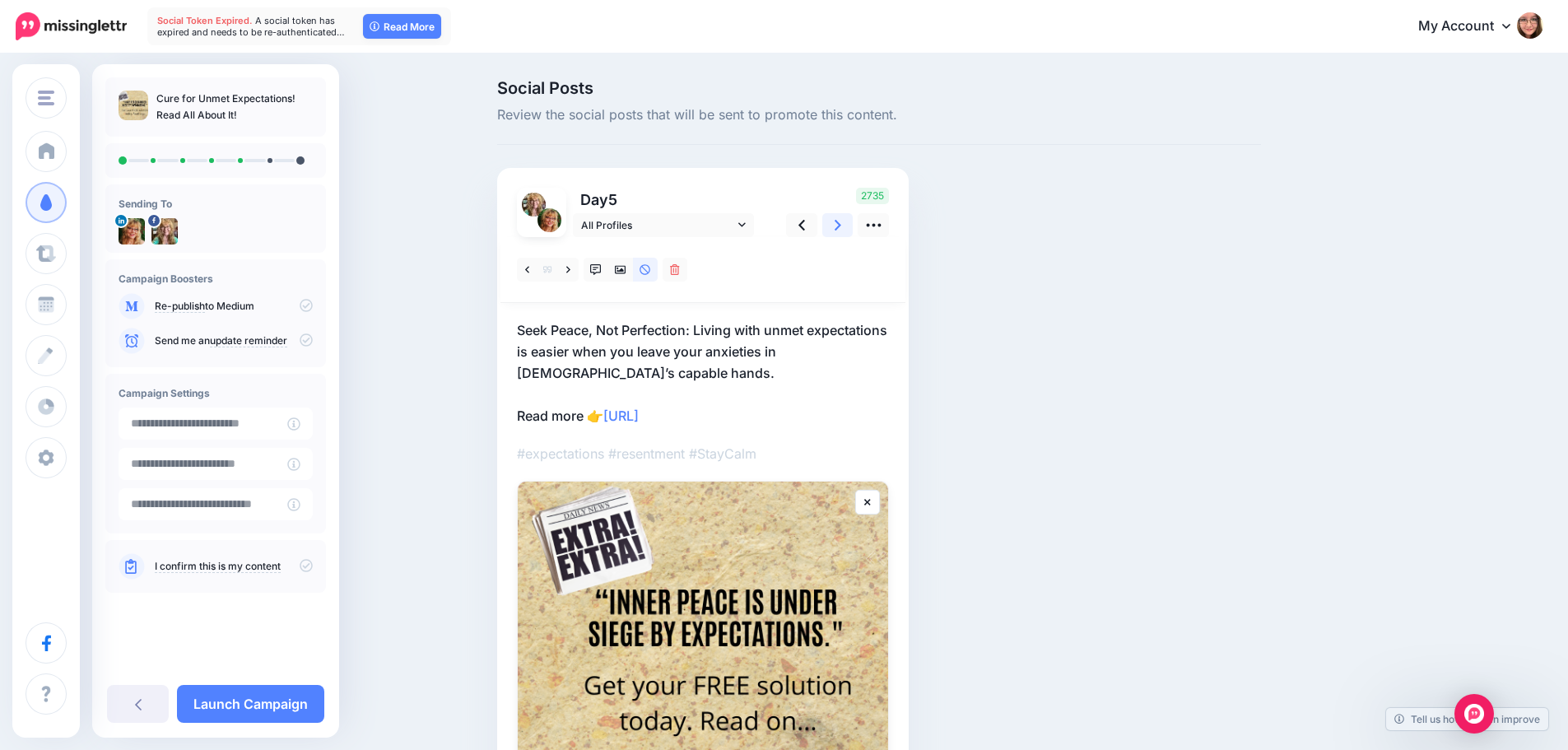
click at [835, 221] on link at bounding box center [837, 225] width 31 height 24
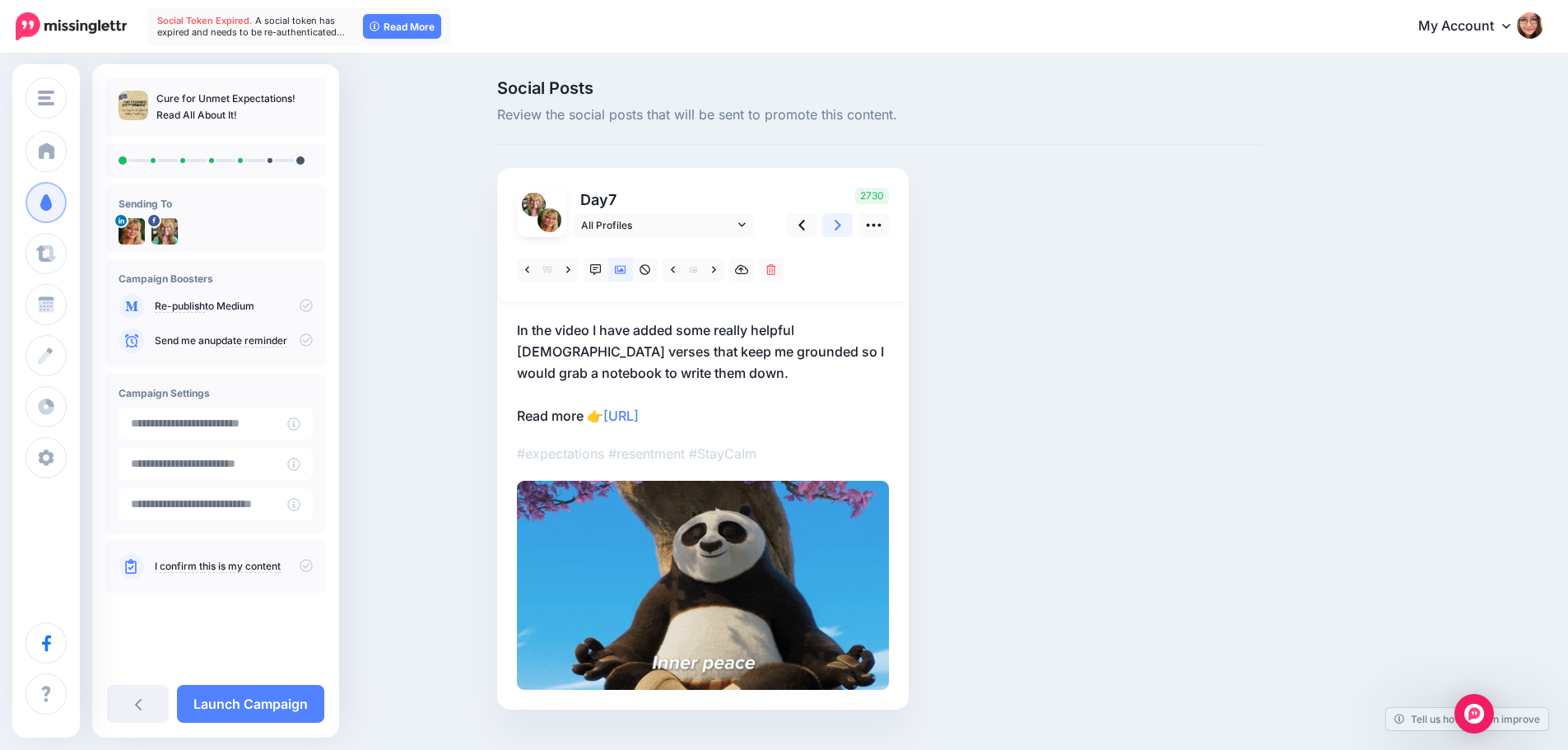
click at [835, 221] on link at bounding box center [837, 225] width 31 height 24
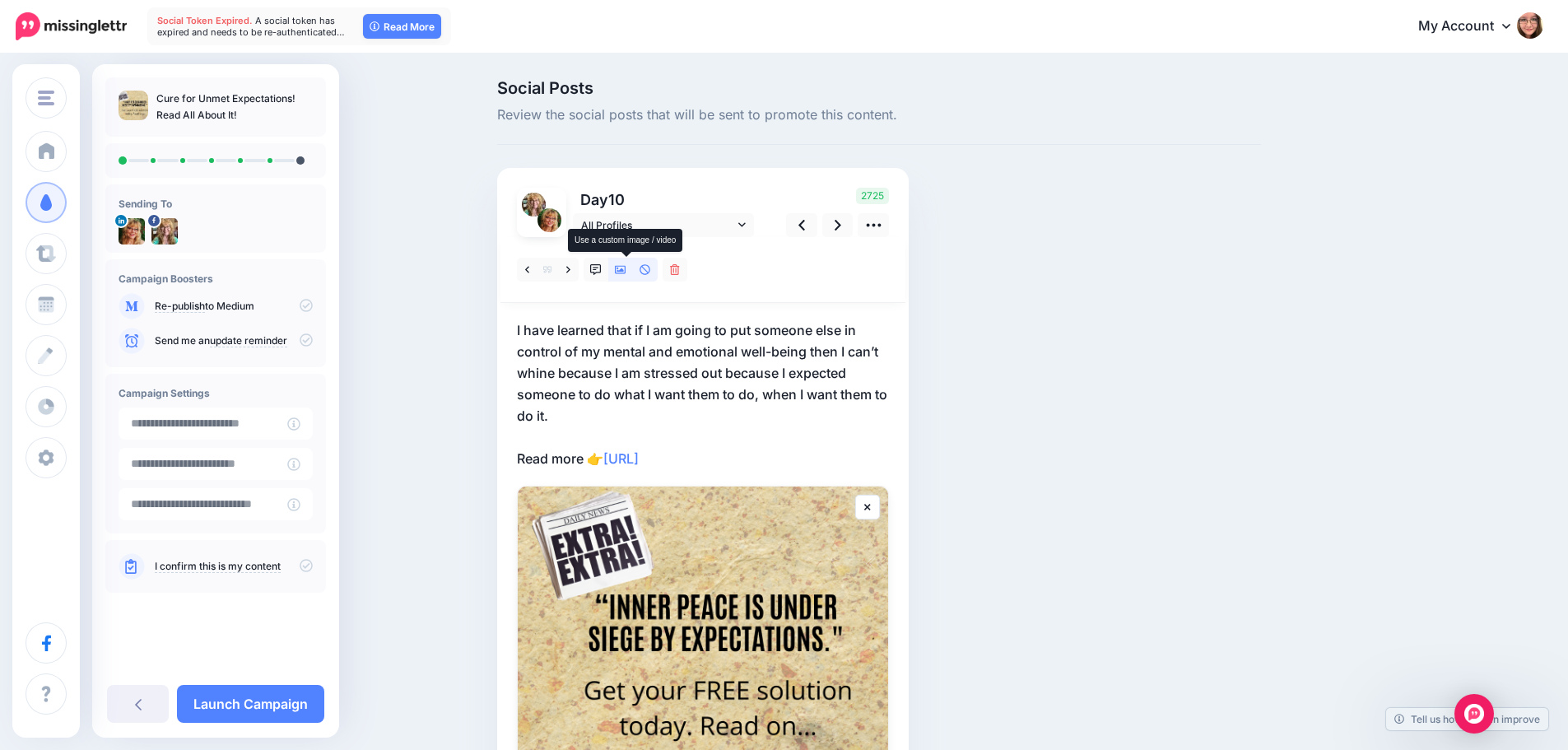
click at [626, 275] on icon at bounding box center [620, 271] width 12 height 12
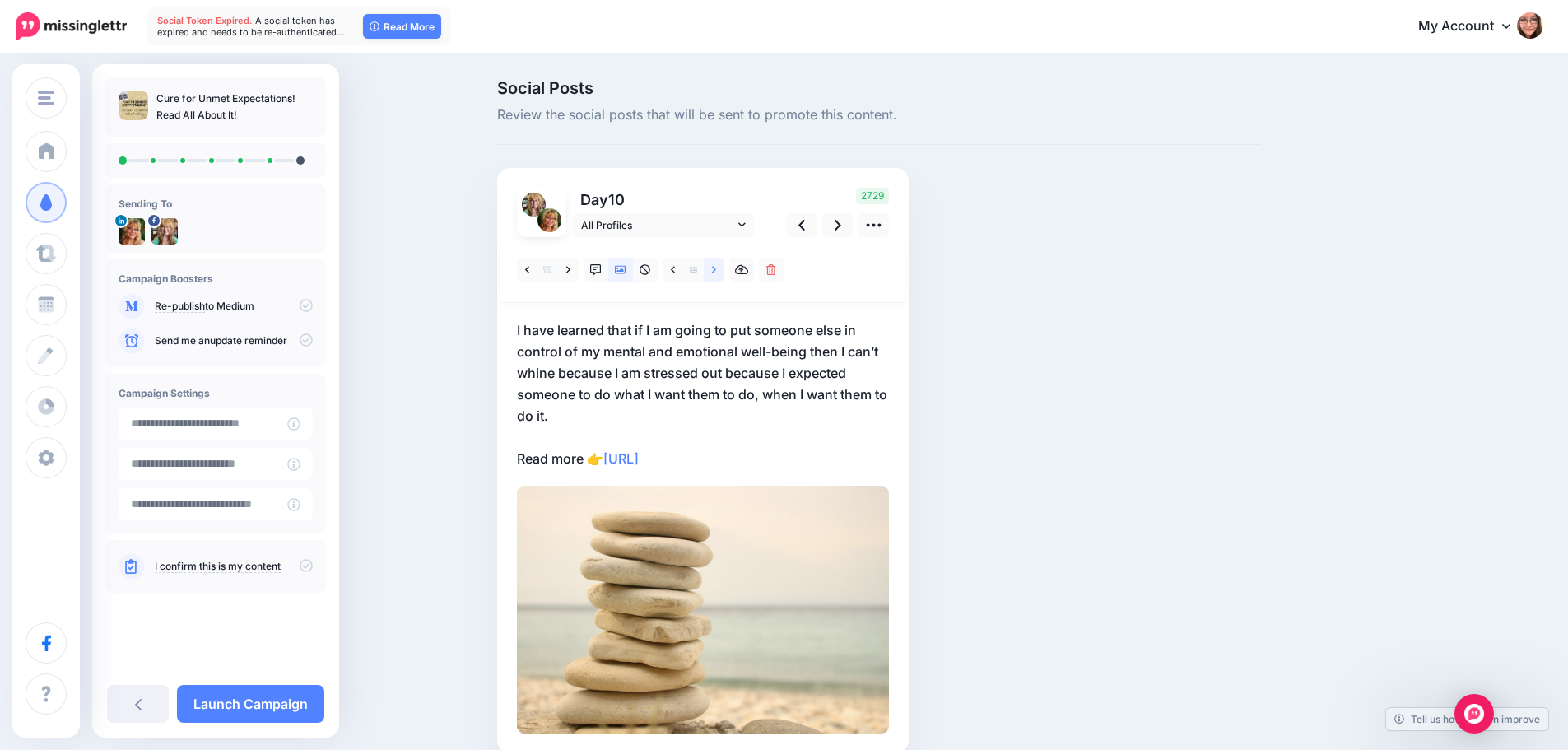
click at [718, 271] on link at bounding box center [714, 270] width 21 height 24
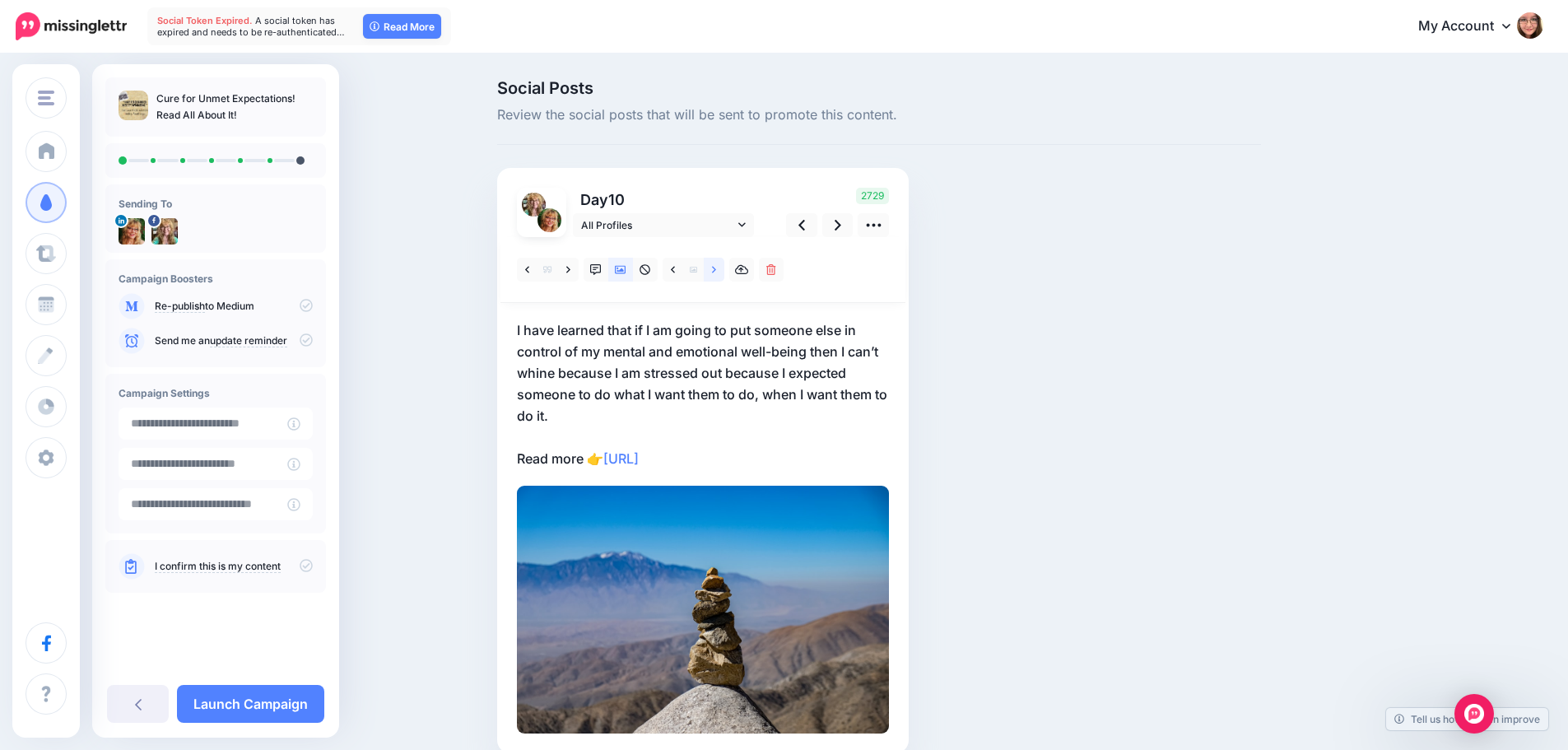
click at [716, 269] on icon at bounding box center [714, 269] width 4 height 7
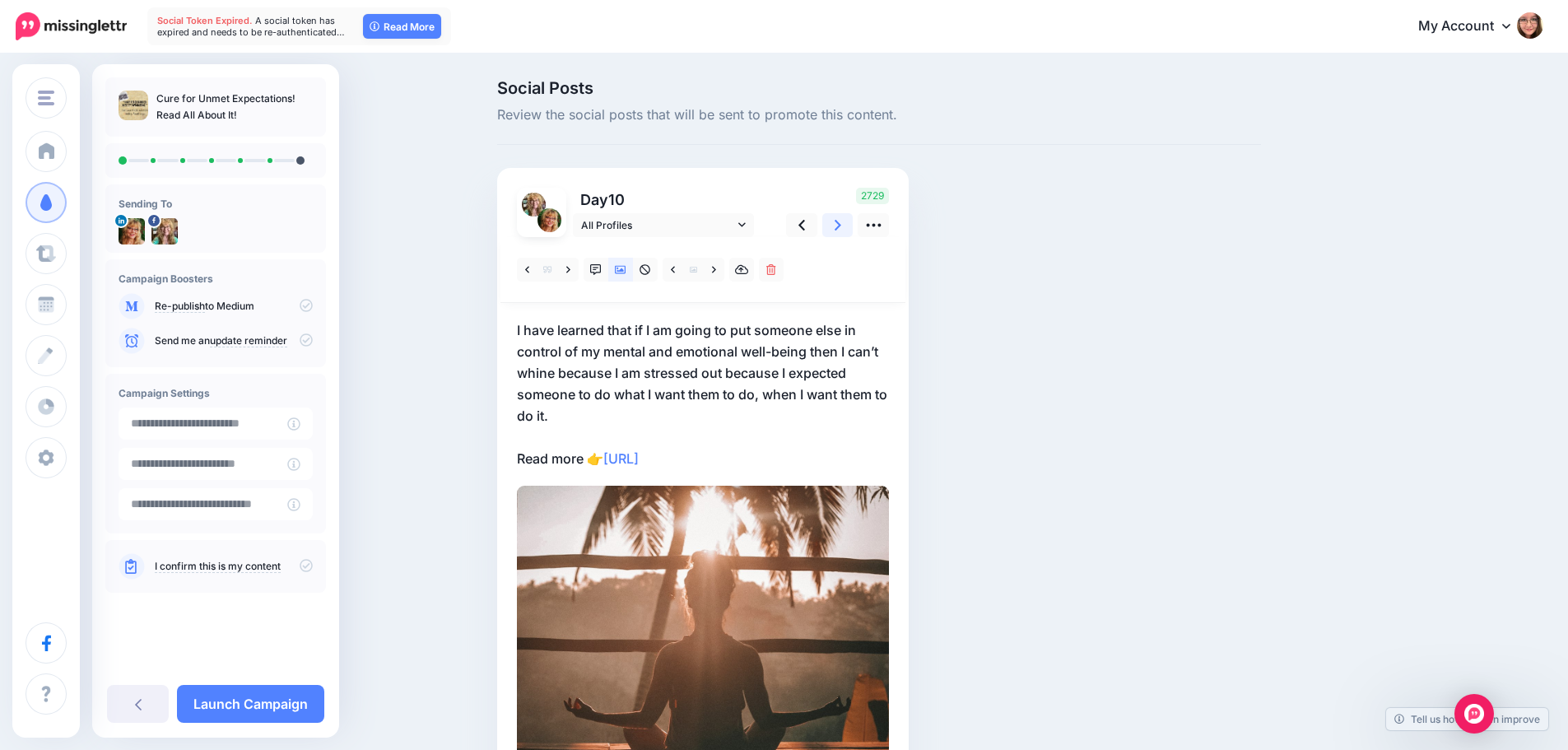
click at [841, 231] on icon at bounding box center [837, 225] width 7 height 17
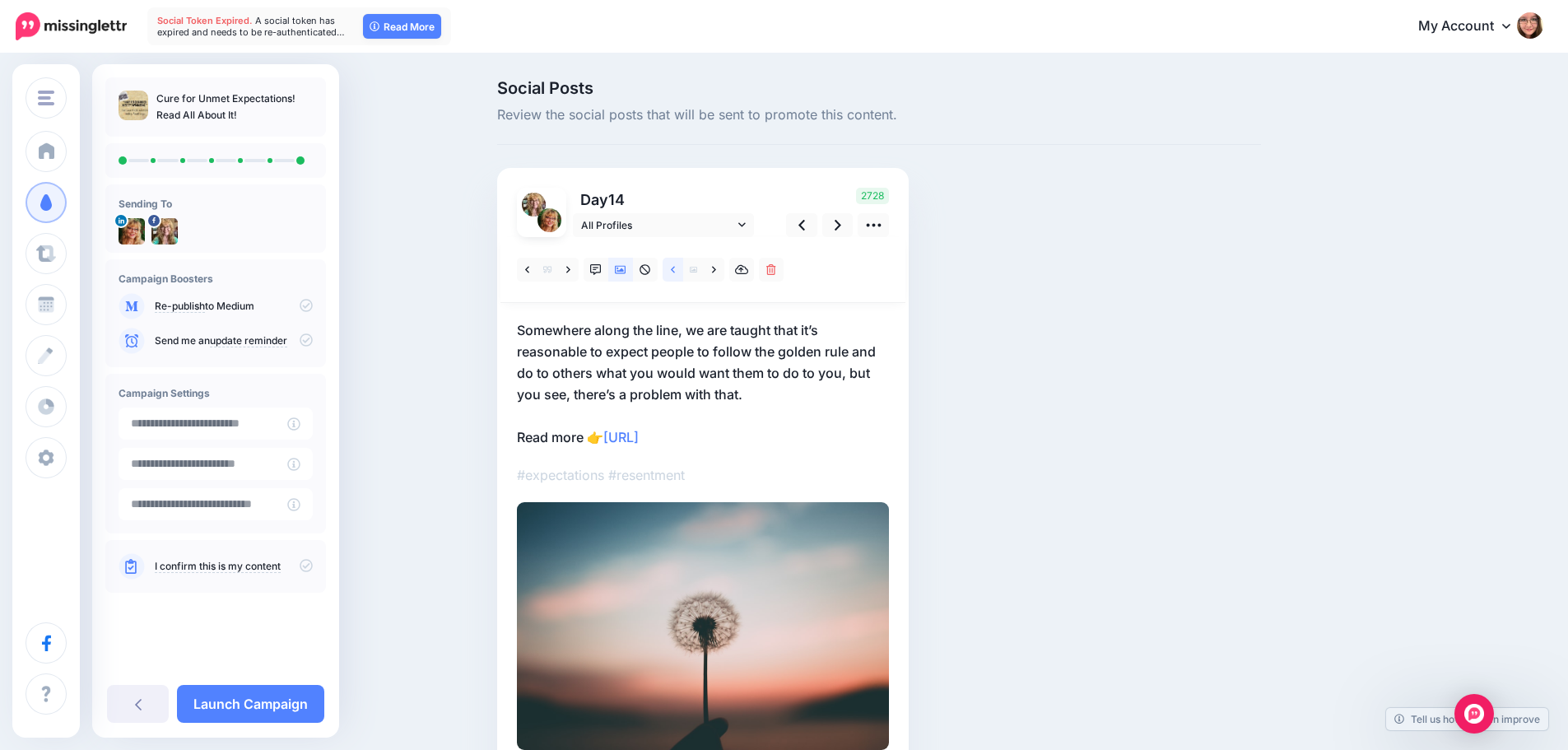
click at [675, 265] on icon at bounding box center [673, 271] width 4 height 12
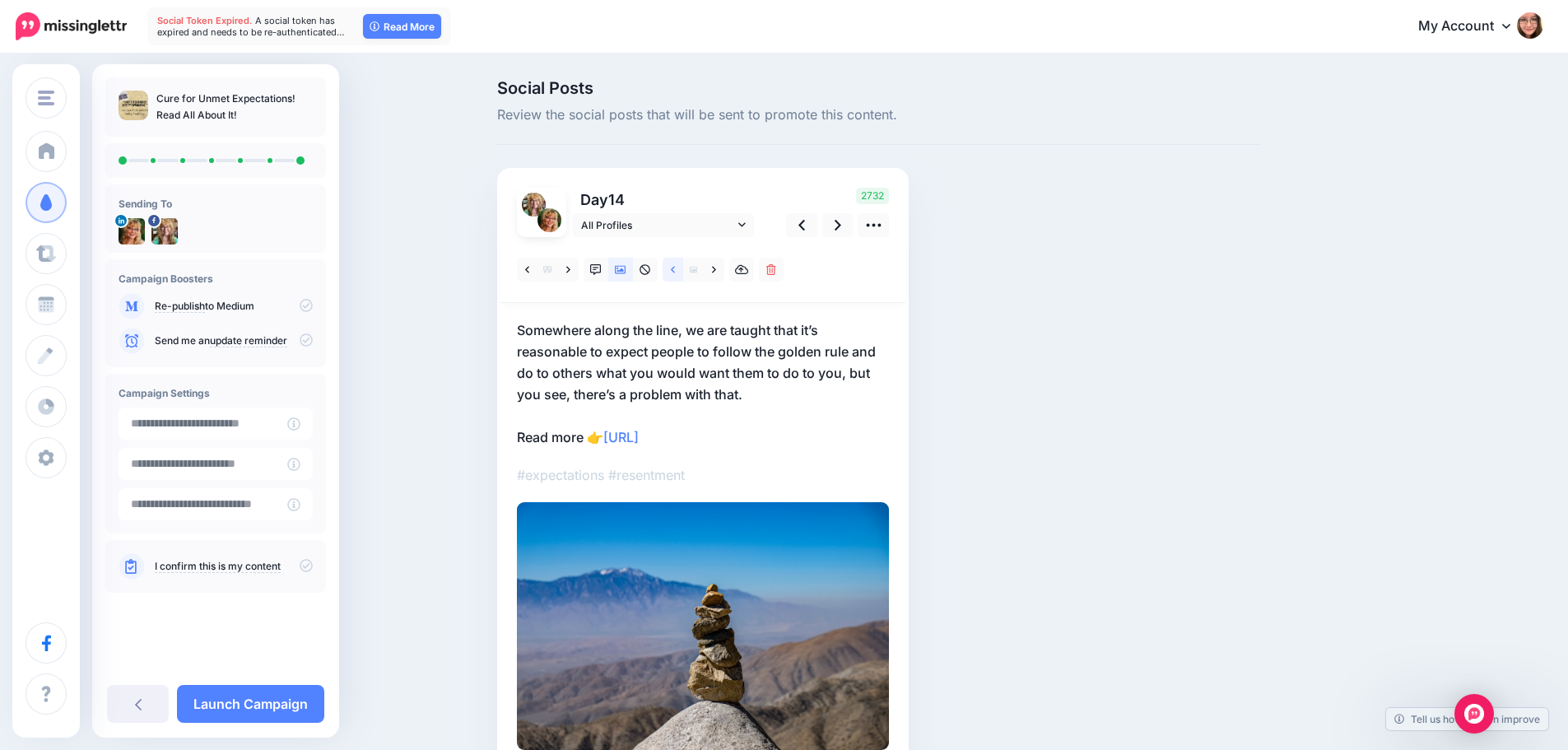
click at [675, 270] on icon at bounding box center [673, 269] width 4 height 7
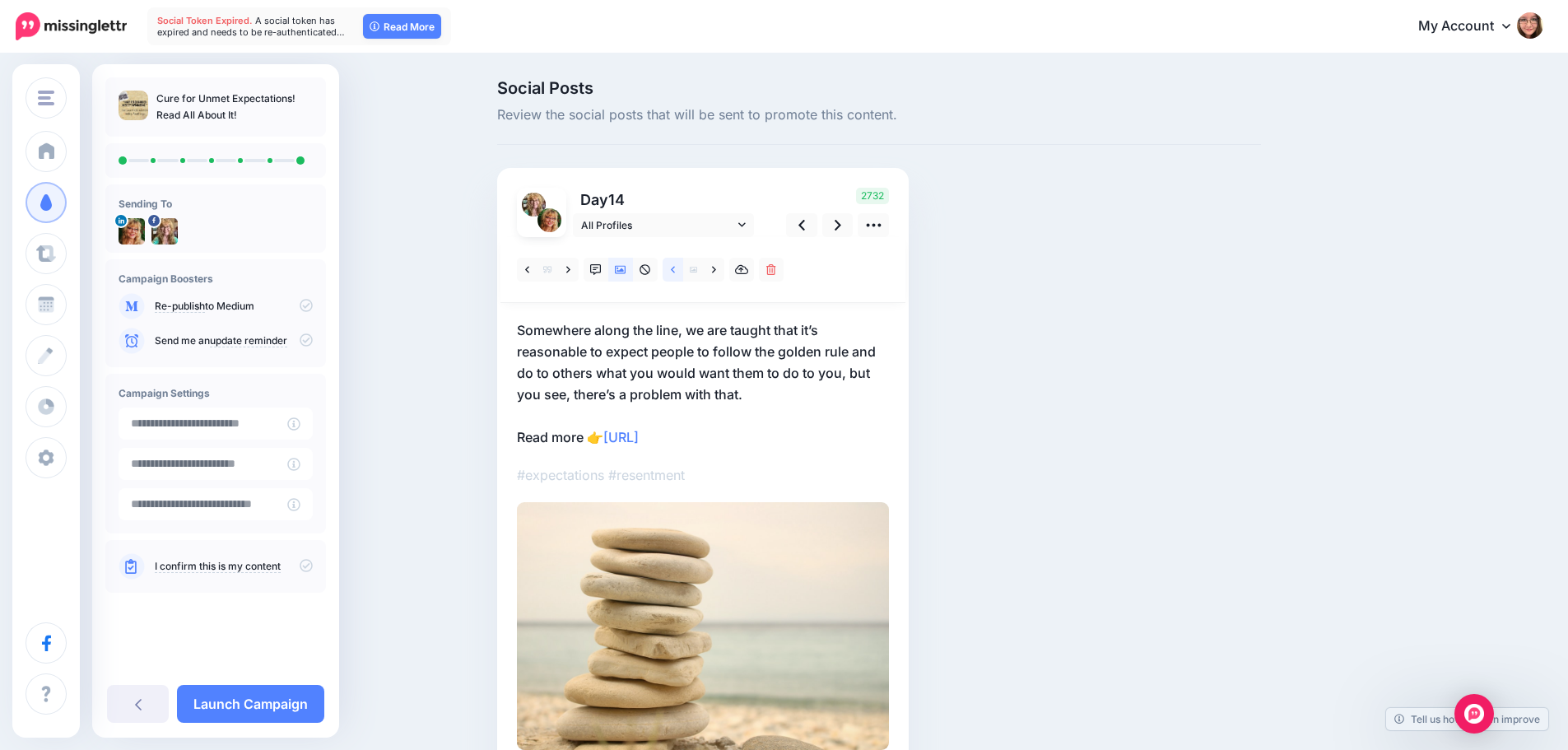
click at [675, 270] on icon at bounding box center [673, 269] width 4 height 7
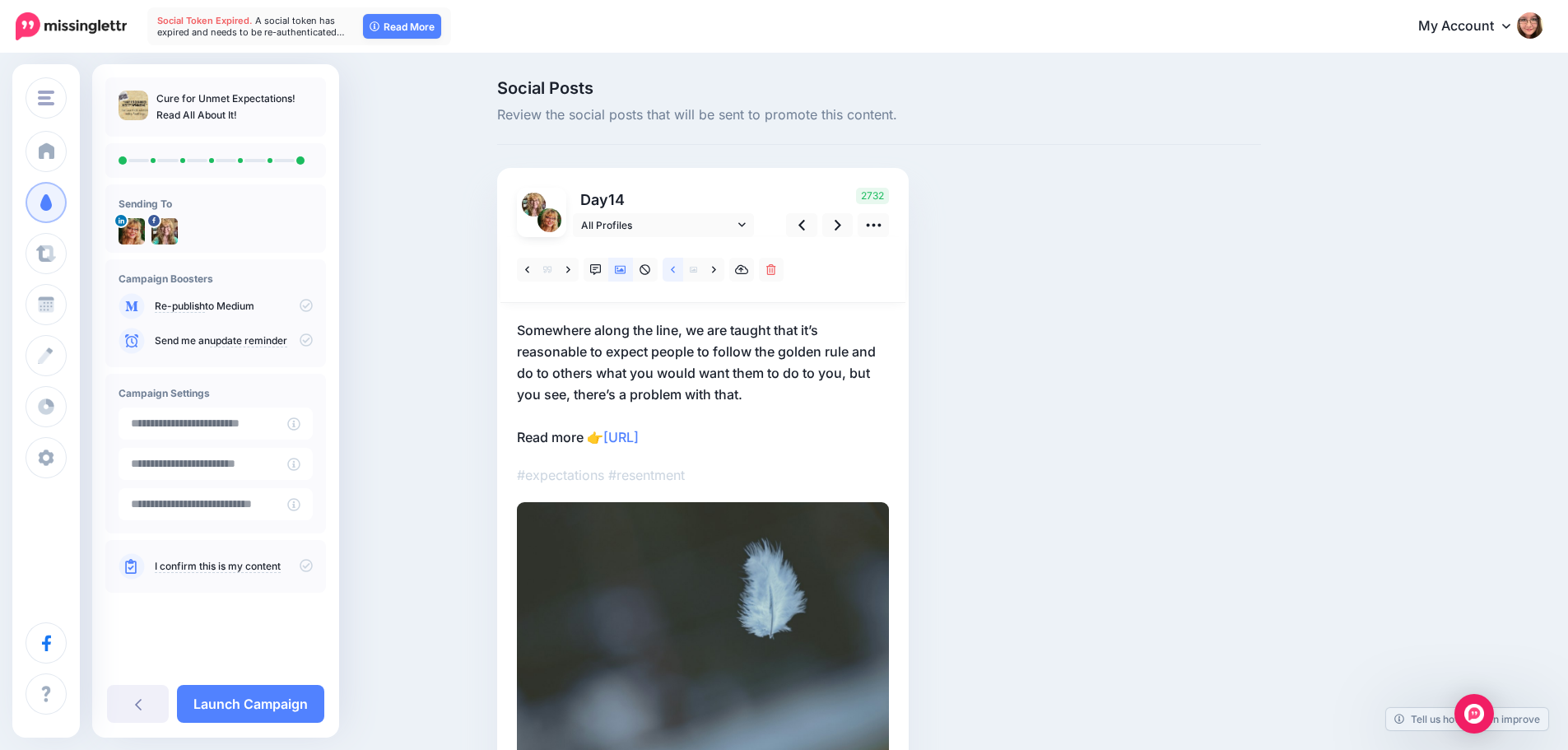
click at [675, 270] on icon at bounding box center [673, 269] width 4 height 7
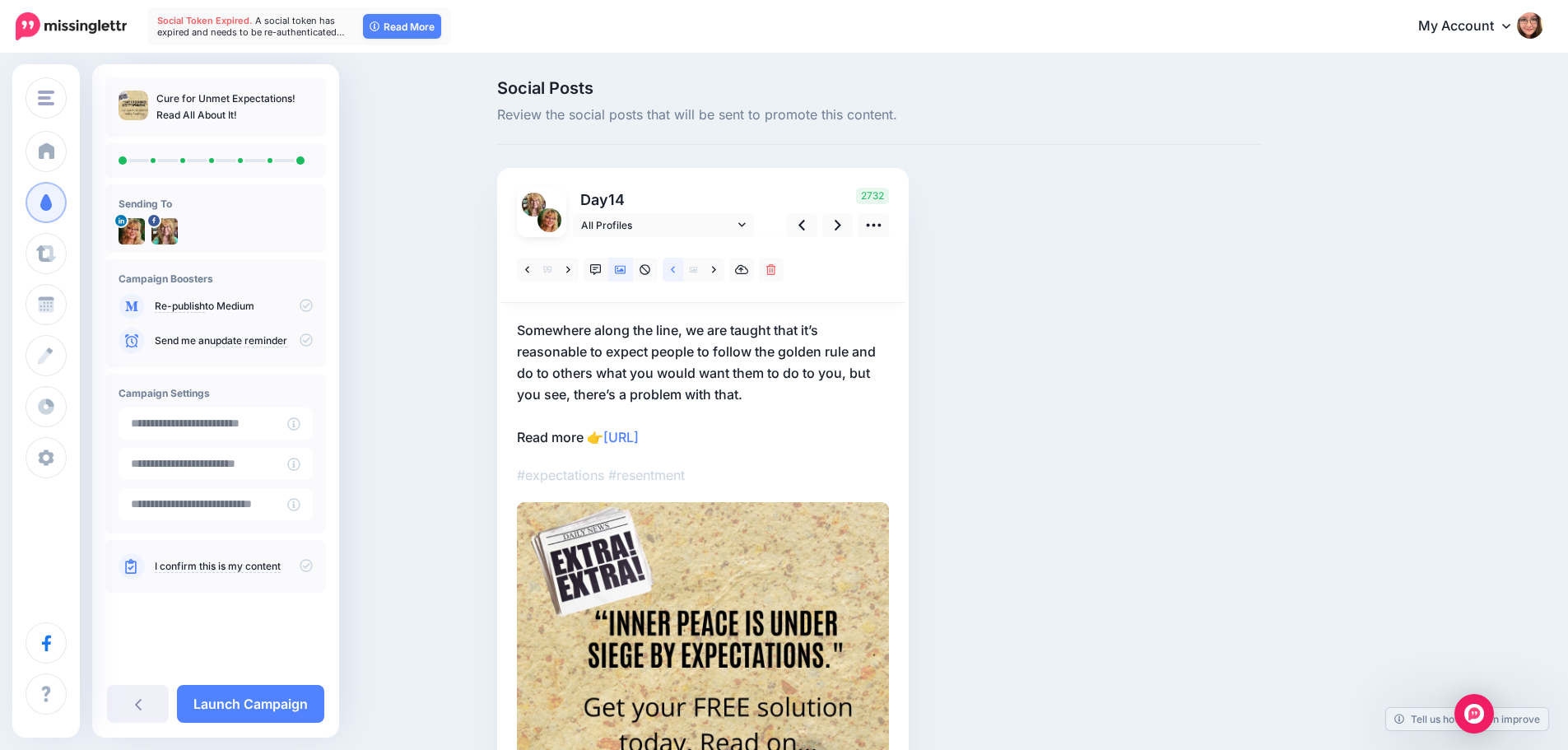
click at [675, 270] on icon at bounding box center [673, 269] width 4 height 7
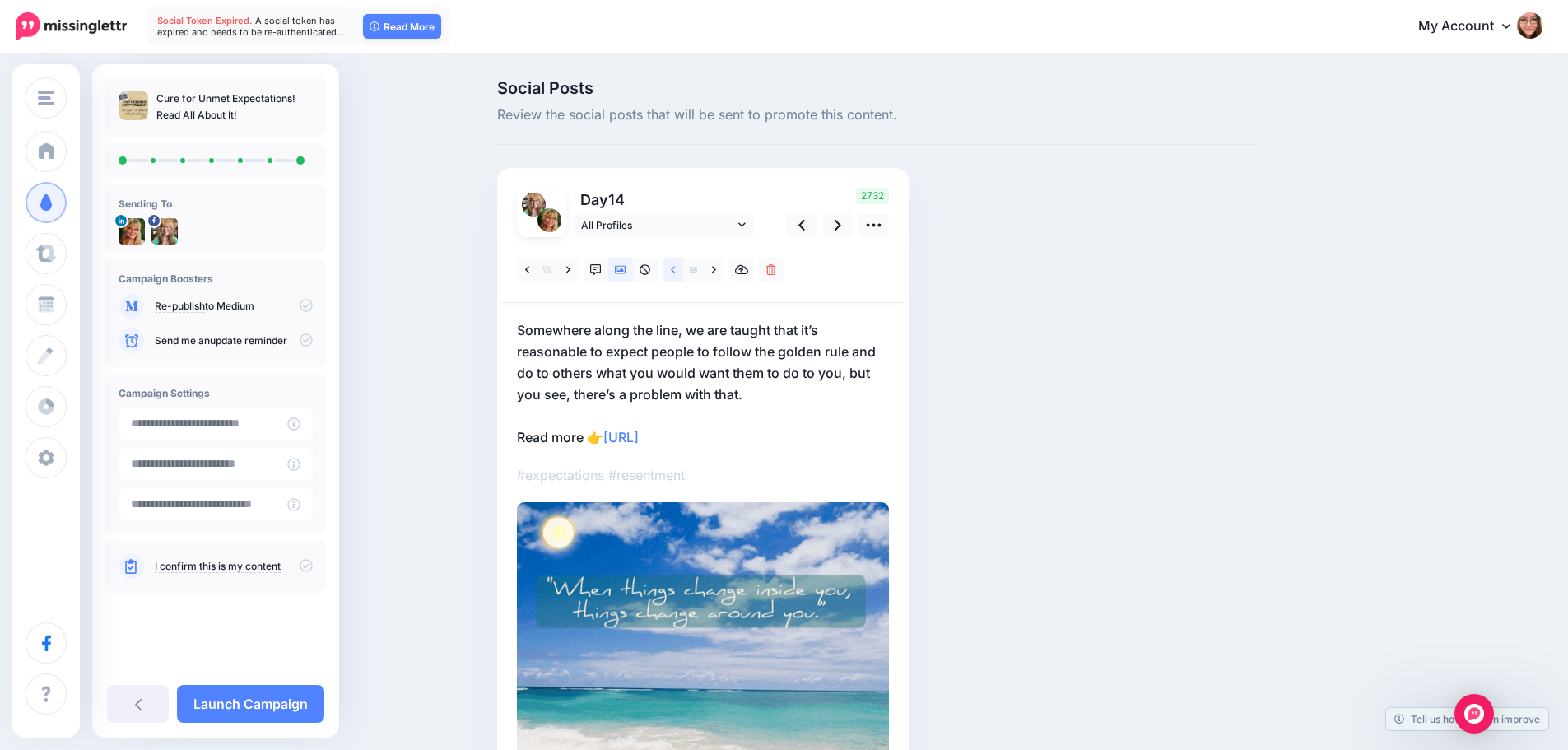
click at [675, 270] on icon at bounding box center [673, 269] width 4 height 7
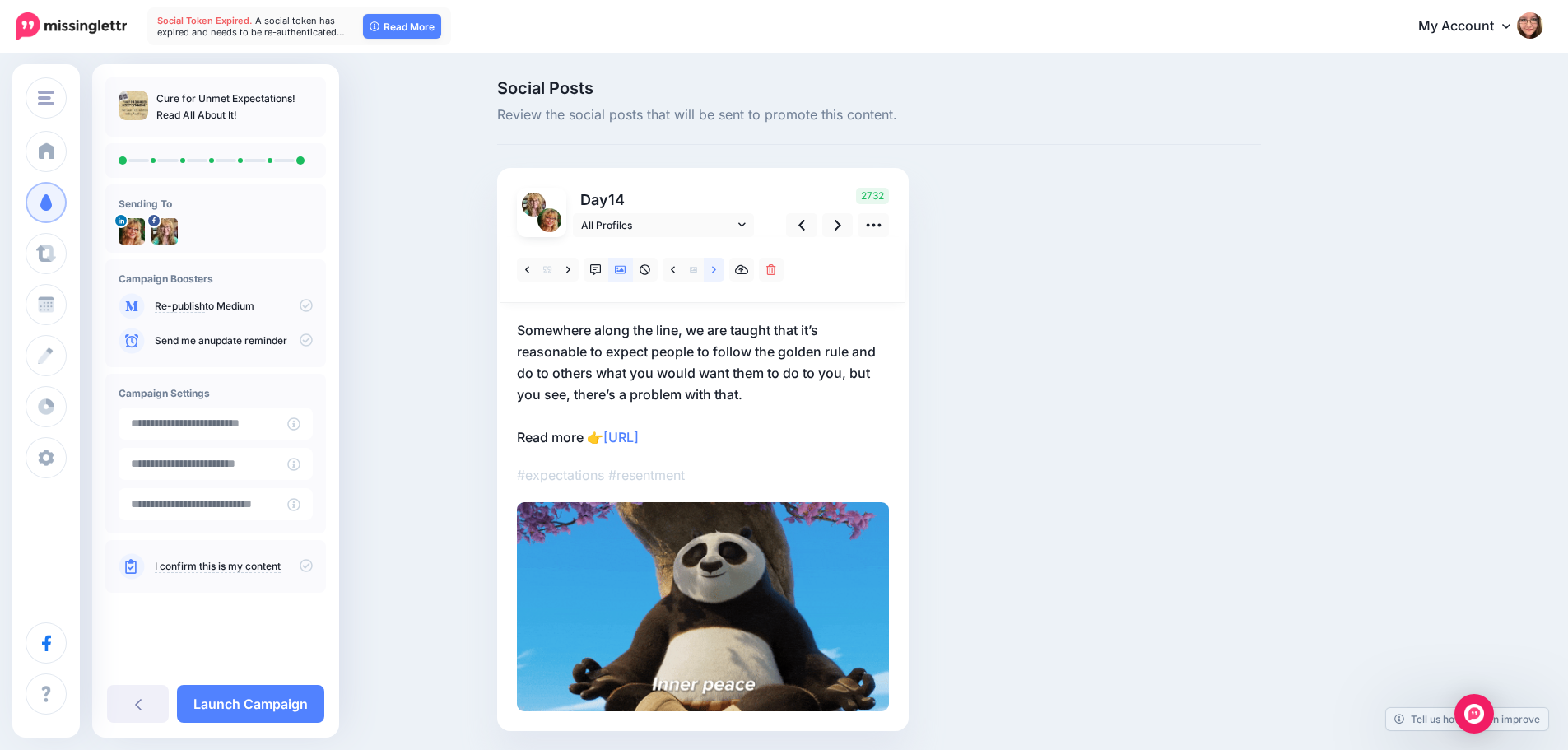
click at [719, 261] on link at bounding box center [714, 270] width 21 height 24
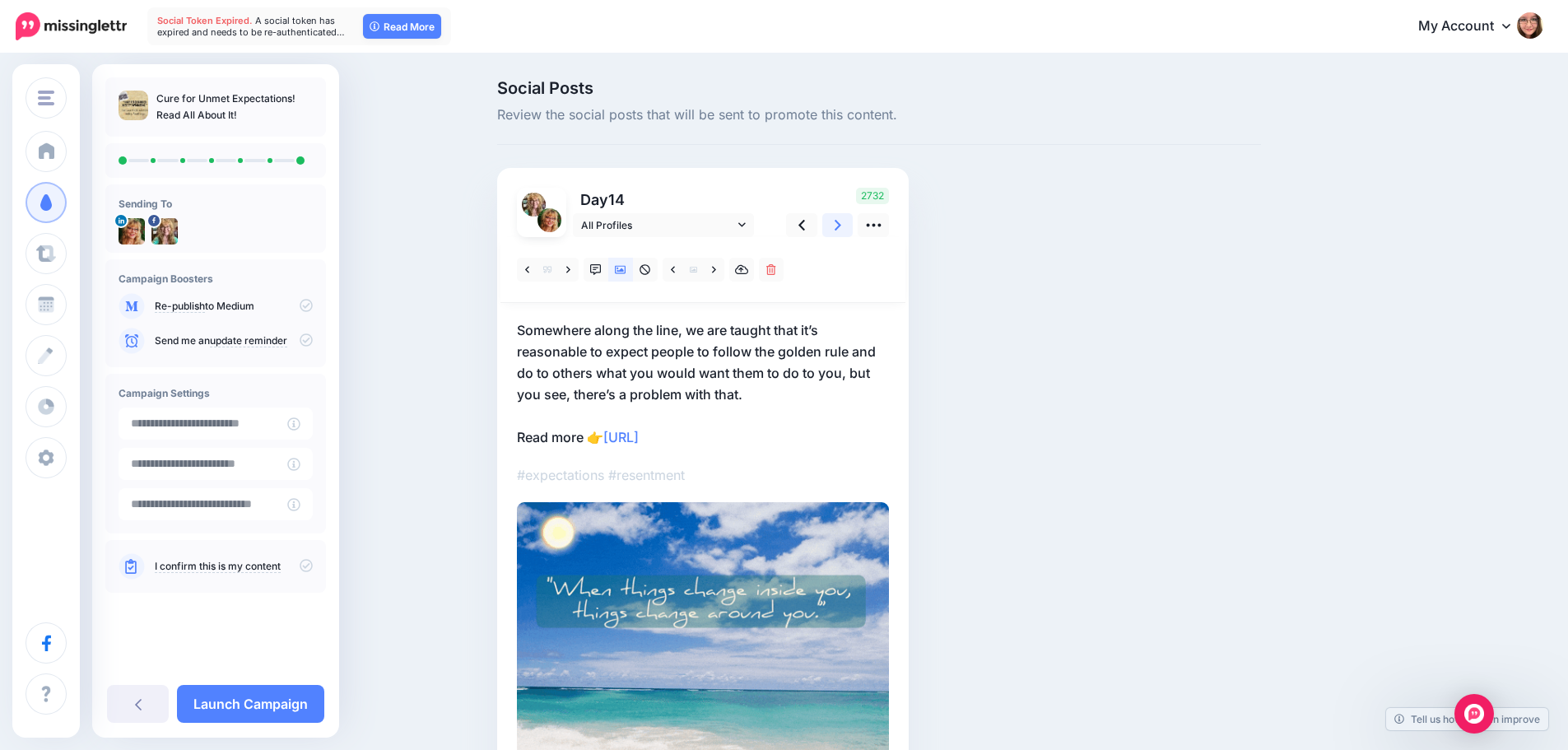
click at [848, 222] on link at bounding box center [837, 225] width 31 height 24
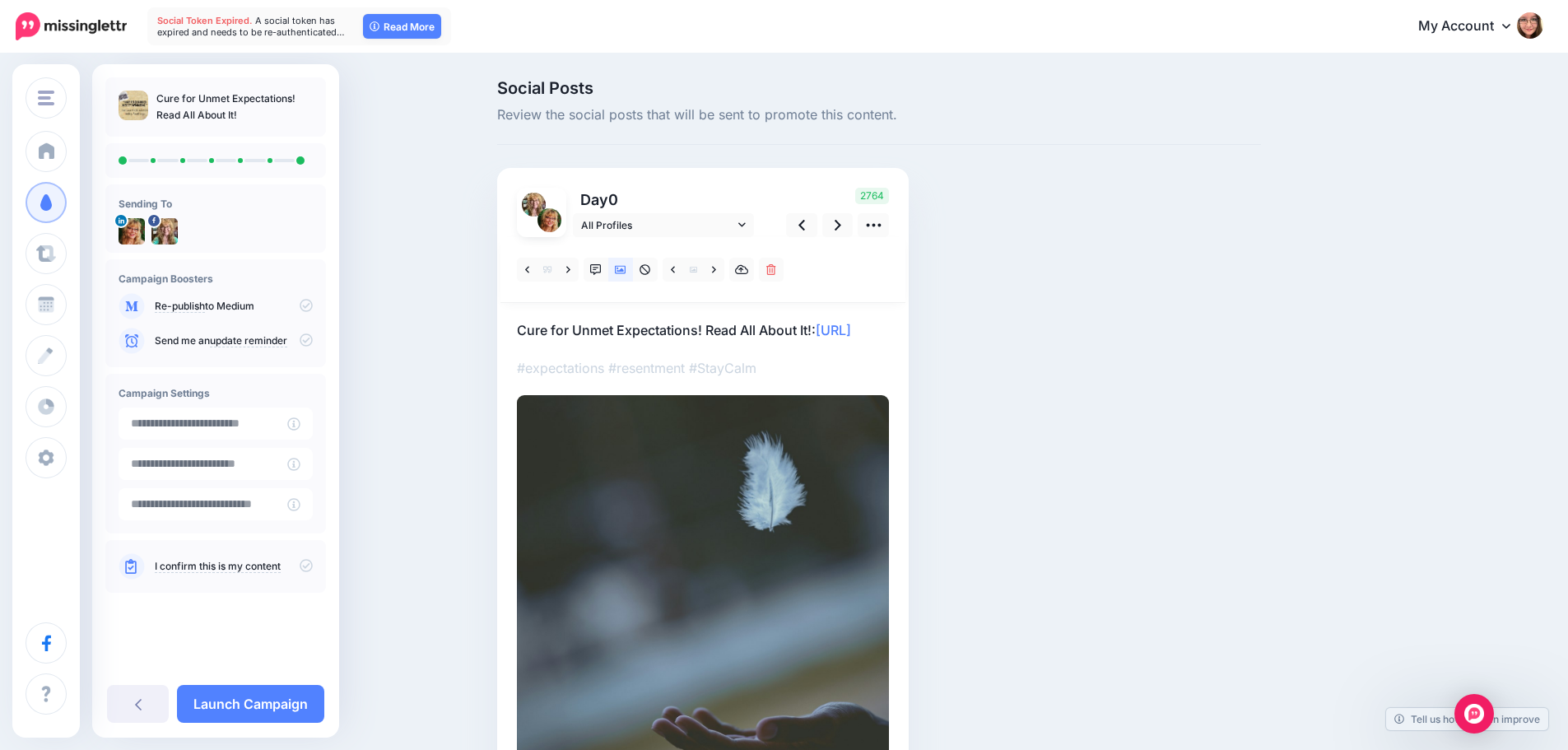
click at [306, 563] on icon at bounding box center [305, 565] width 13 height 13
click at [241, 428] on input "**********" at bounding box center [203, 424] width 169 height 32
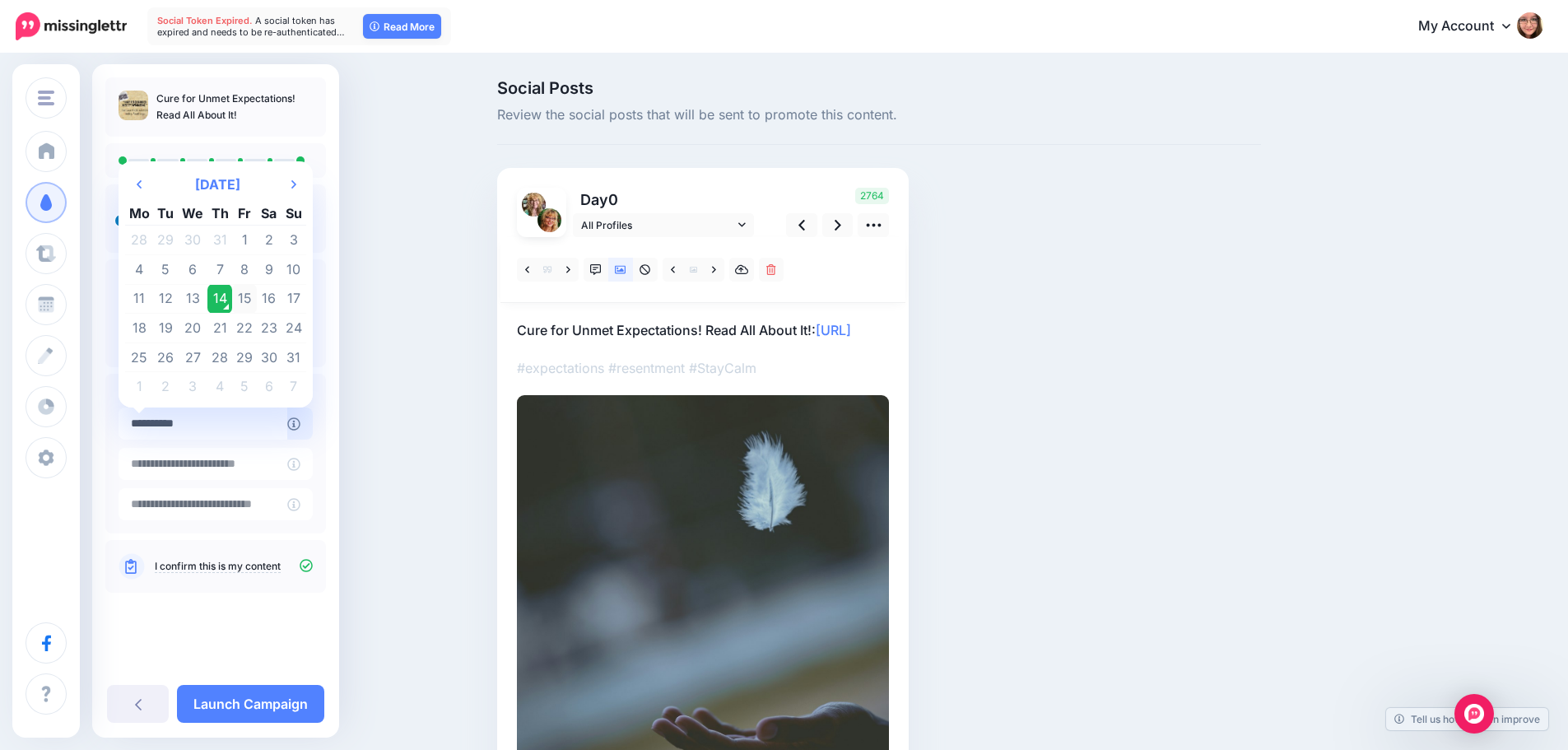
click at [250, 296] on td "15" at bounding box center [244, 299] width 25 height 30
type input "**********"
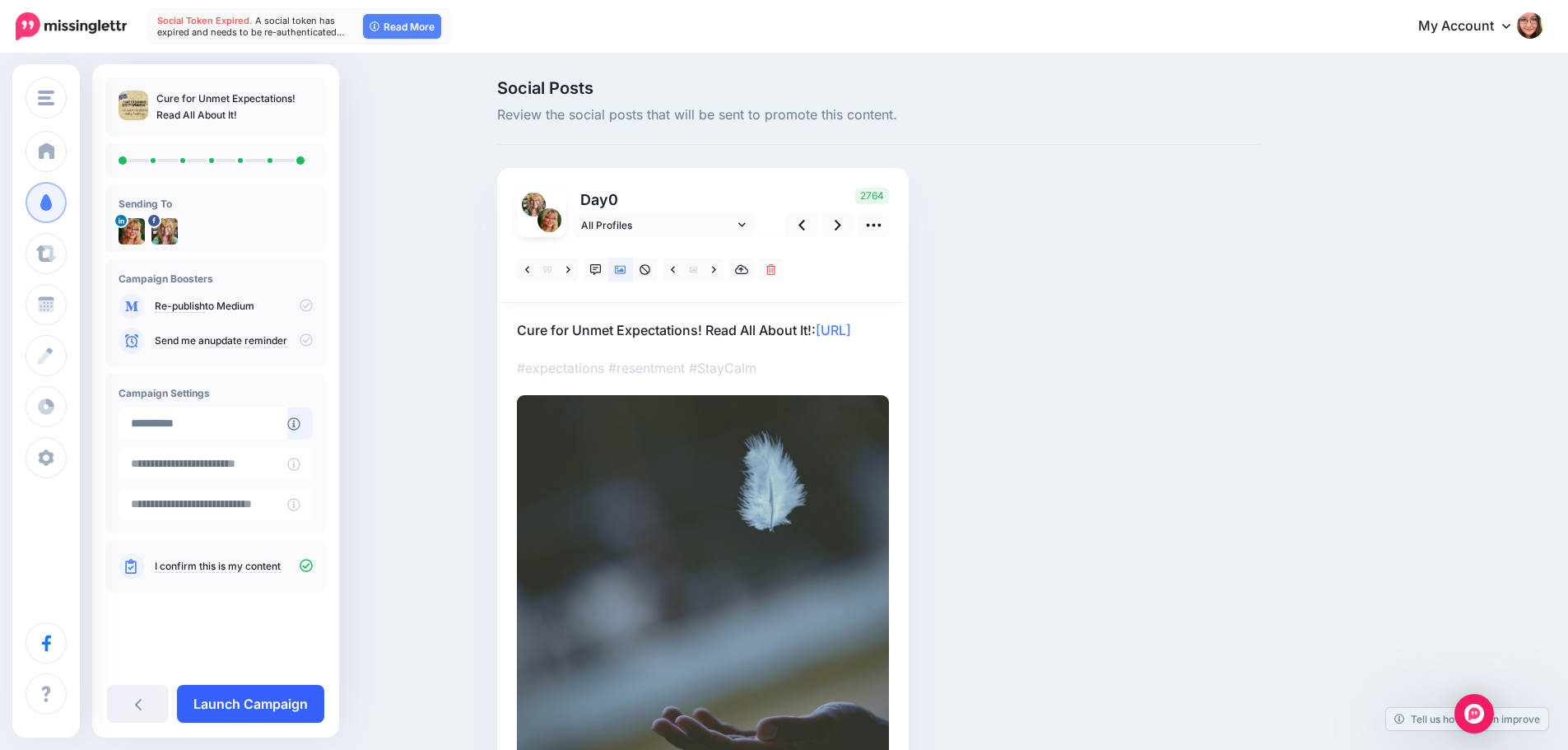
click at [266, 695] on link "Launch Campaign" at bounding box center [251, 704] width 147 height 38
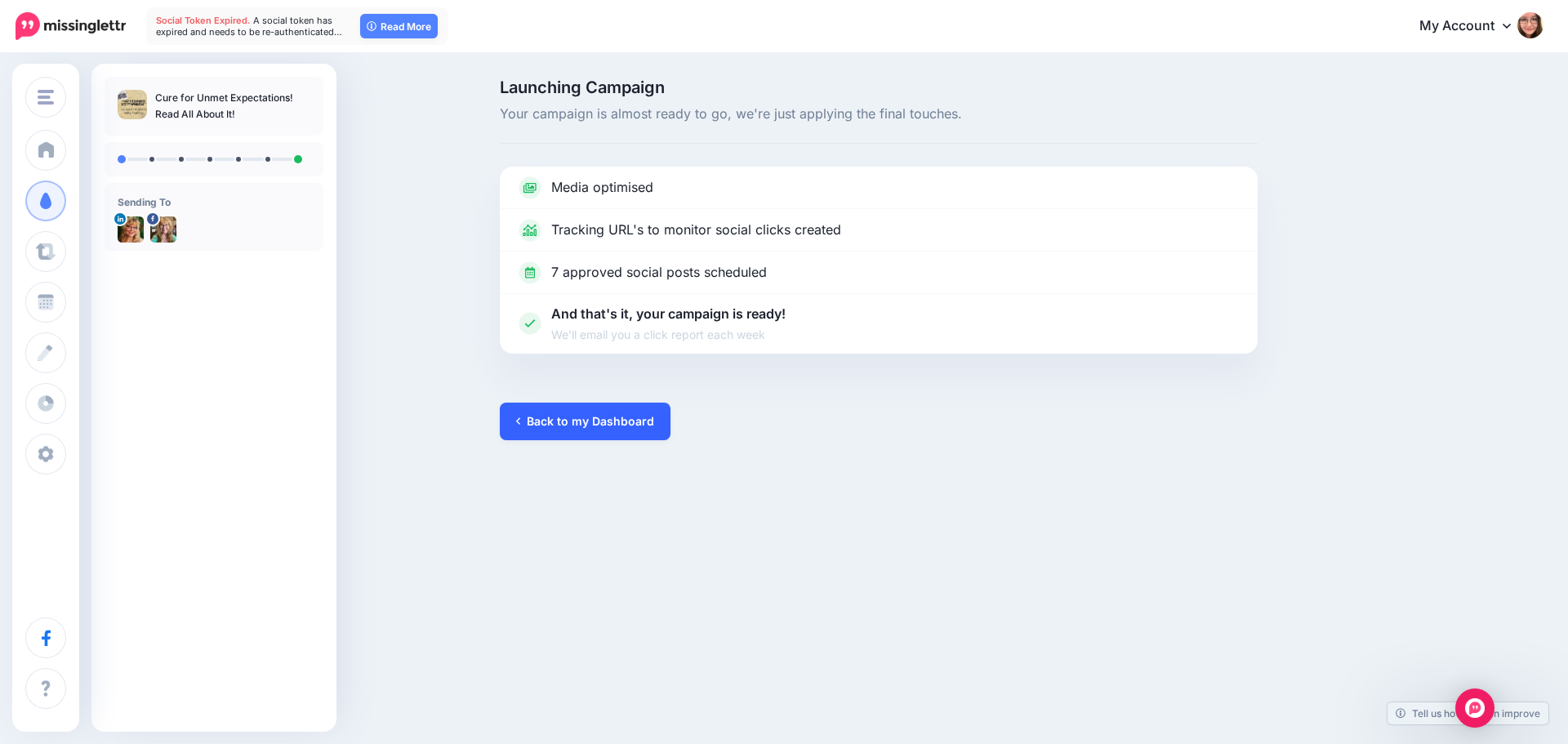
click at [590, 415] on link "Back to my Dashboard" at bounding box center [585, 421] width 171 height 37
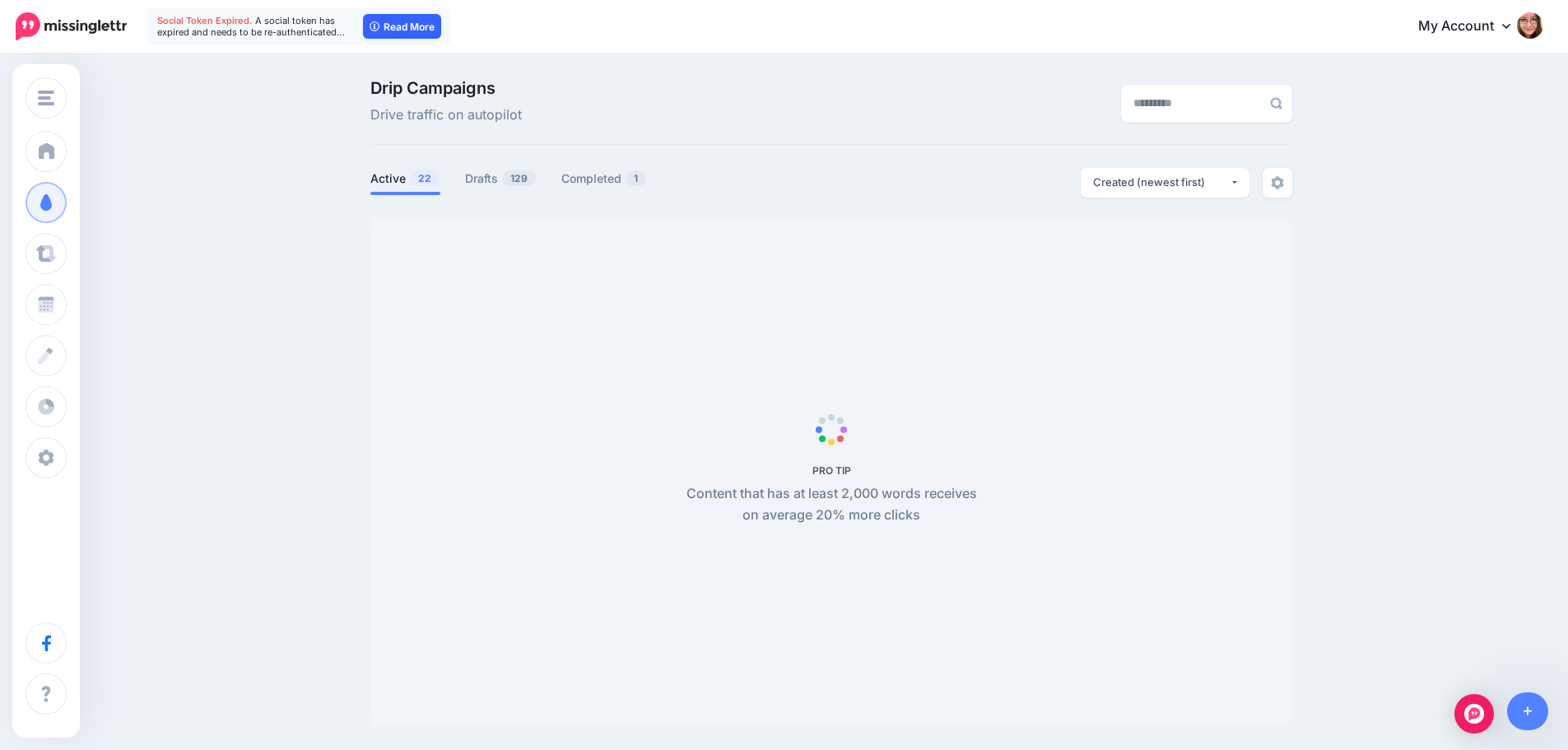
click at [411, 29] on link "Read More" at bounding box center [402, 26] width 79 height 25
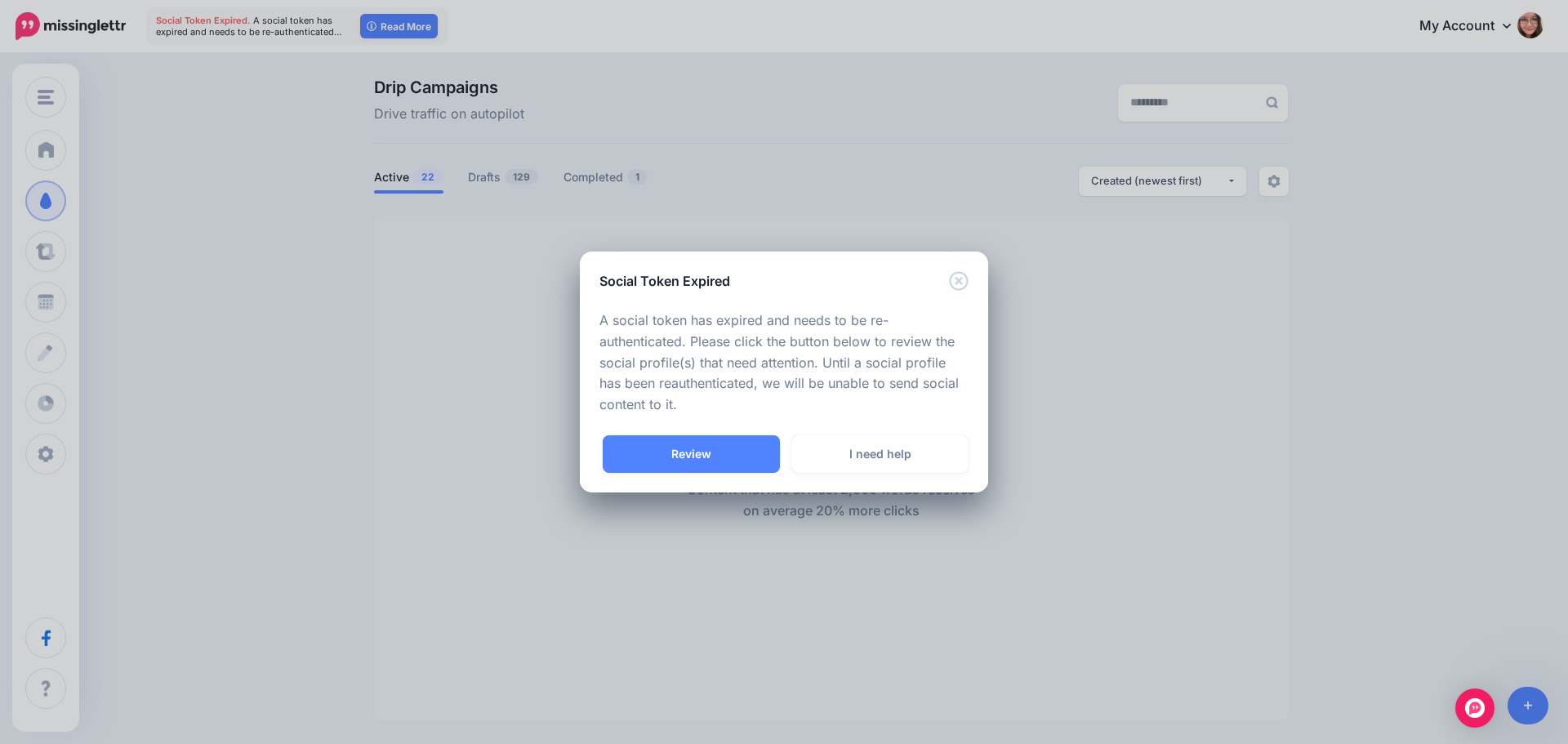
click at [727, 477] on div "Got it! Review I need help" at bounding box center [784, 464] width 409 height 57
click at [722, 459] on link "Review" at bounding box center [692, 454] width 178 height 37
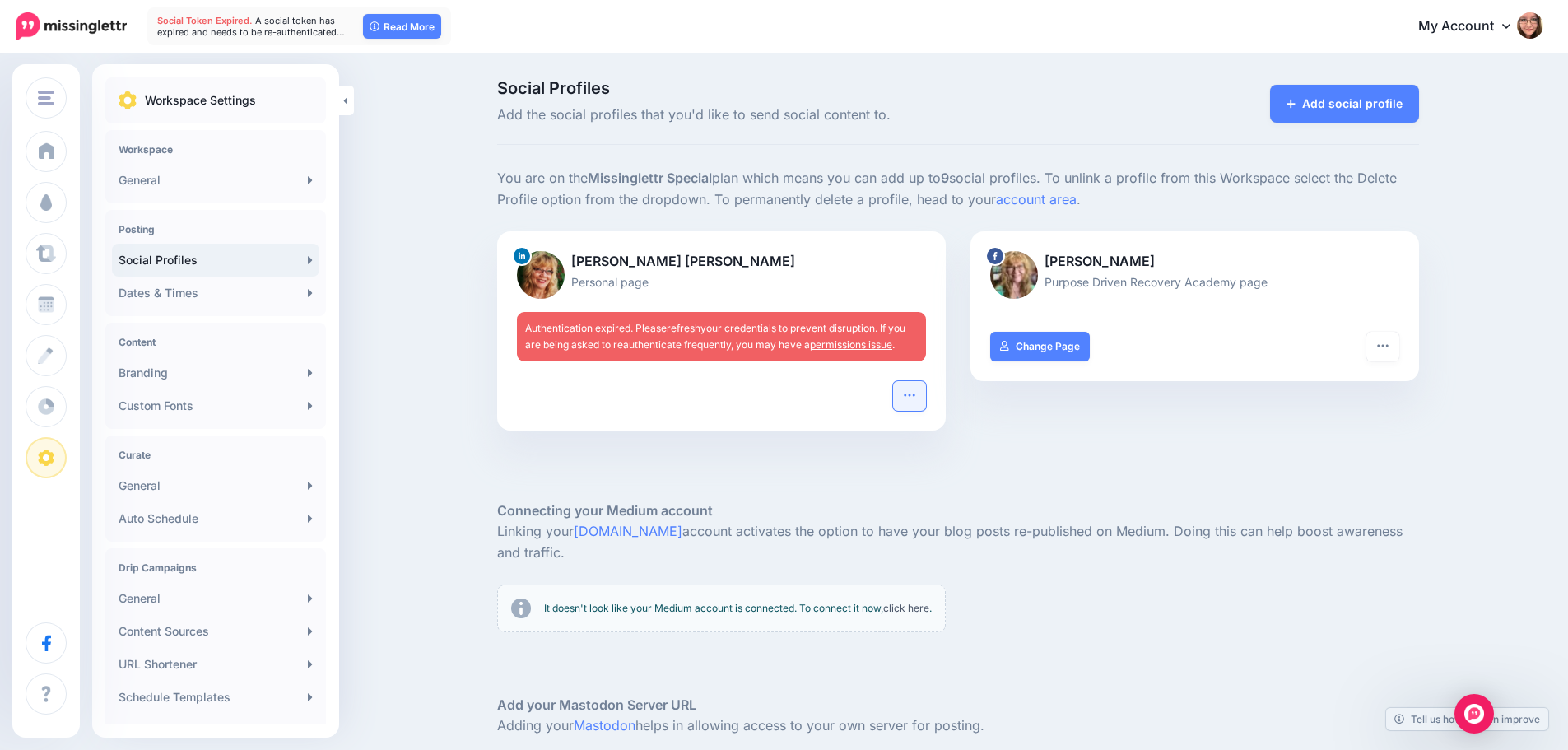
click at [916, 394] on icon "button" at bounding box center [909, 395] width 13 height 13
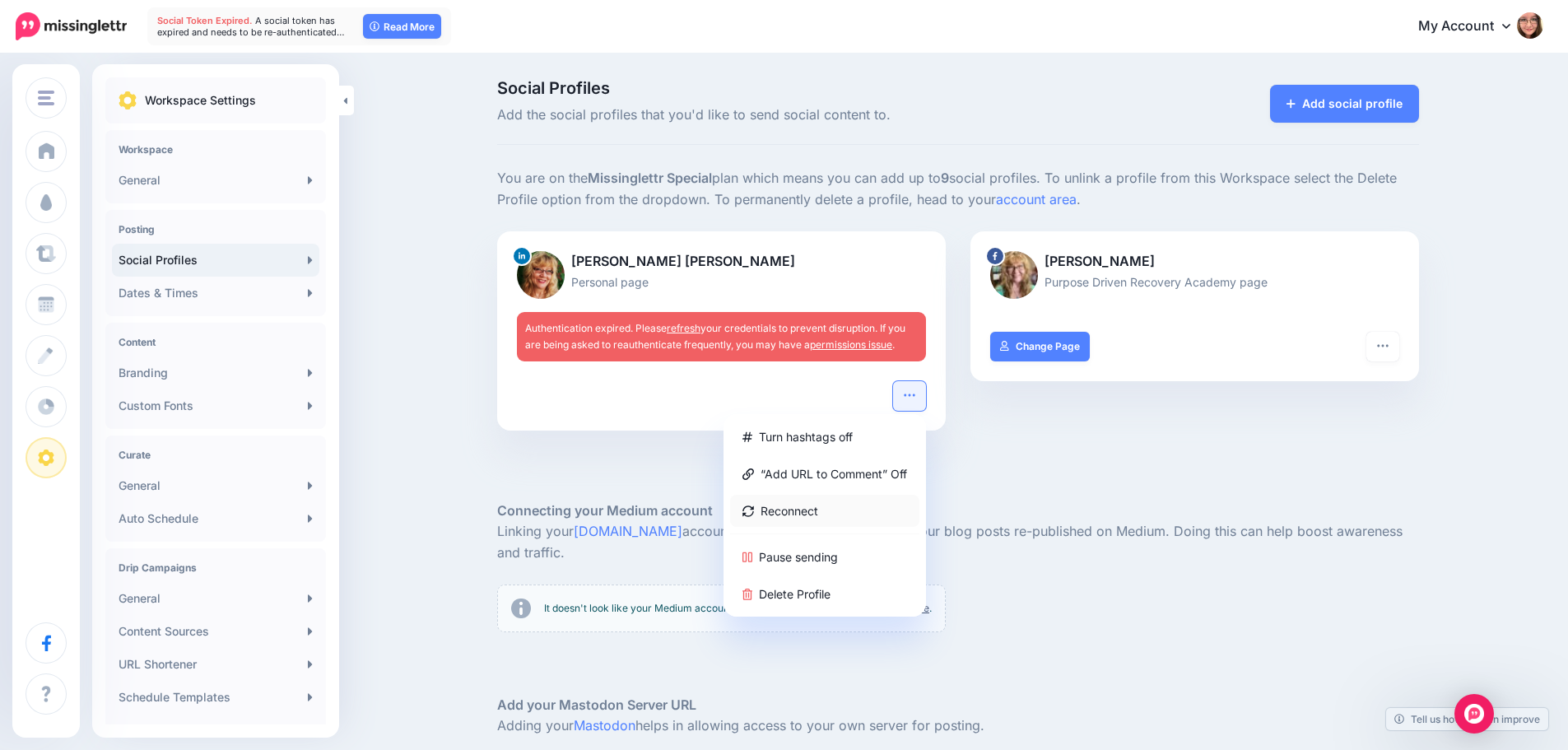
click at [844, 505] on link "Reconnect" at bounding box center [824, 510] width 189 height 32
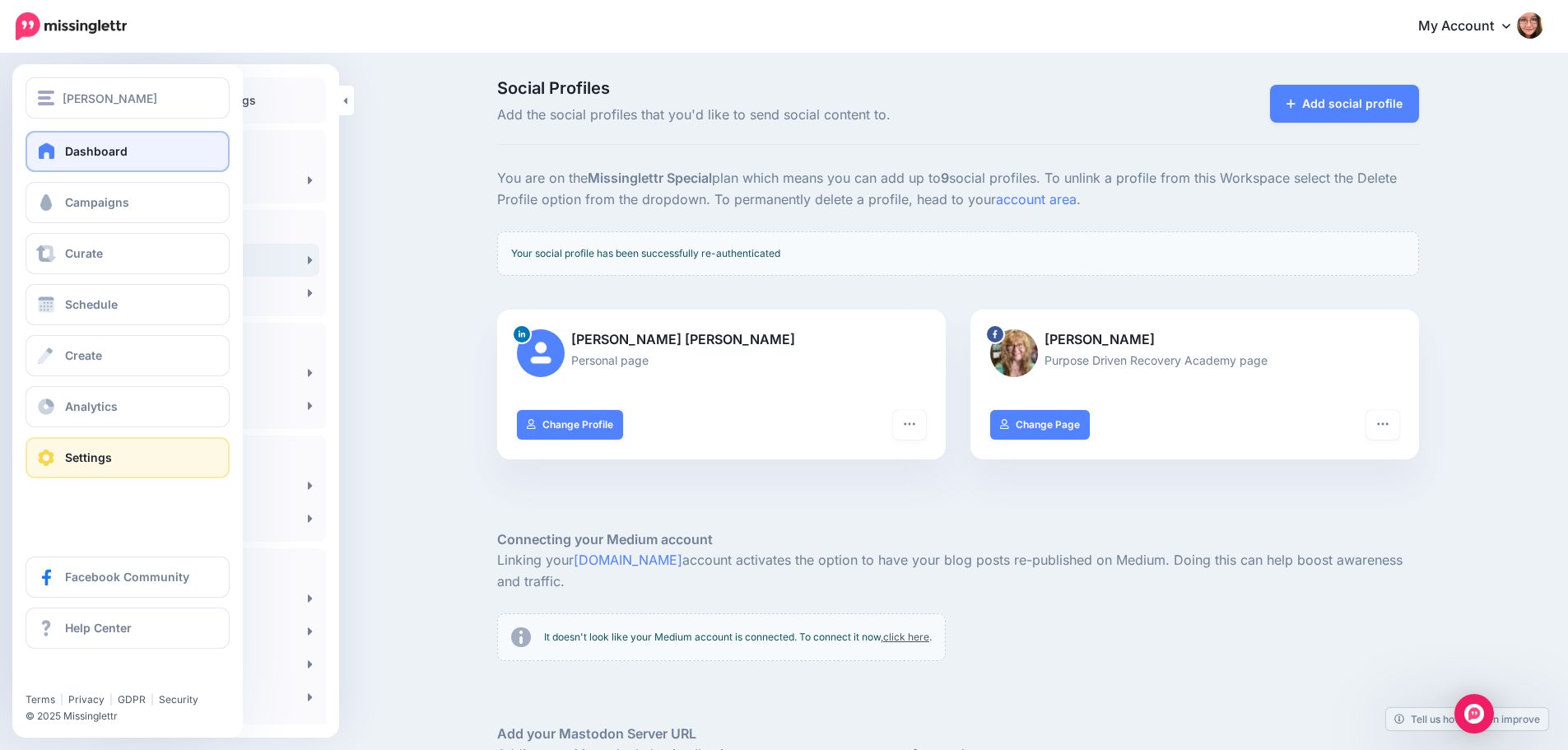
click at [45, 150] on span at bounding box center [47, 150] width 22 height 17
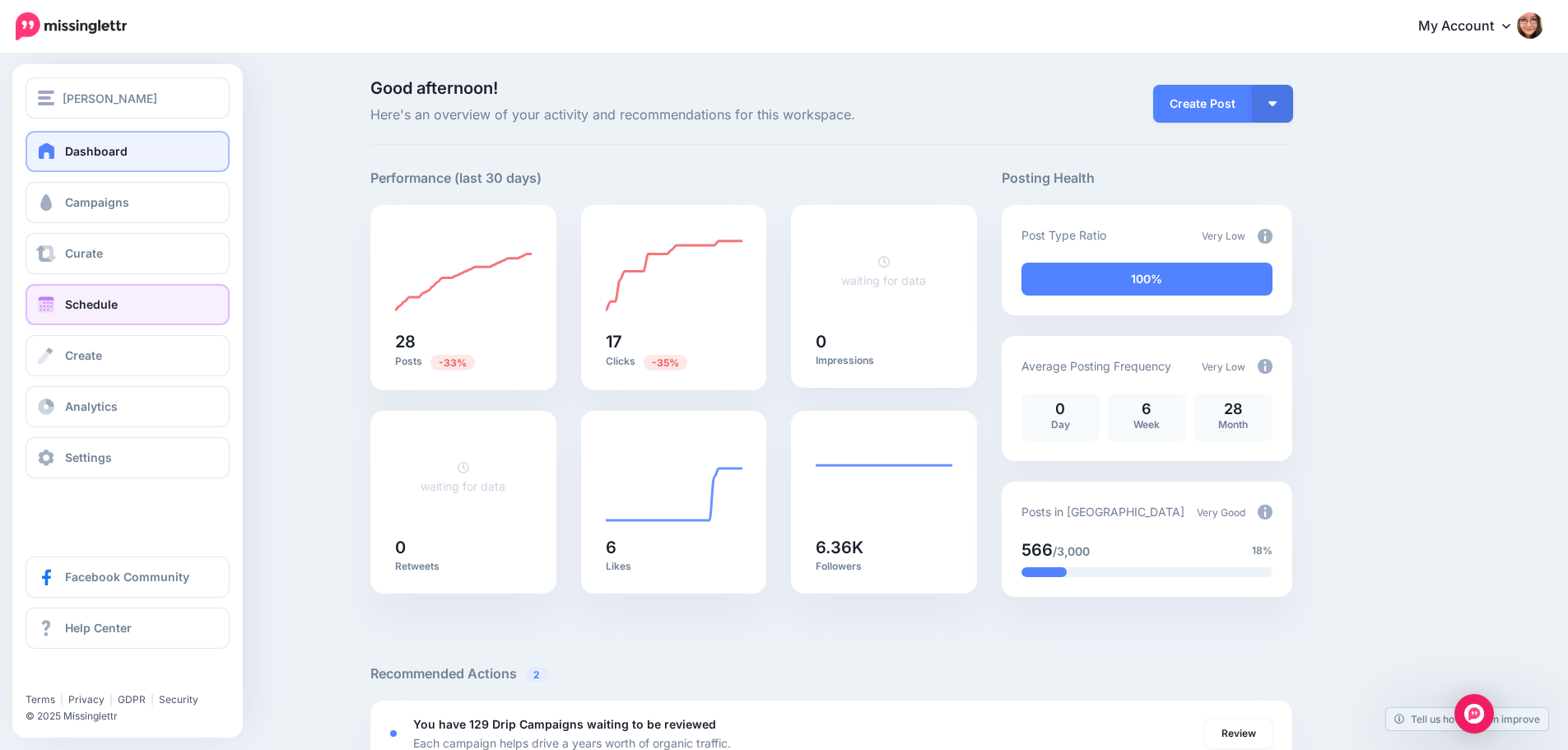
click at [62, 306] on link "Schedule" at bounding box center [127, 304] width 204 height 41
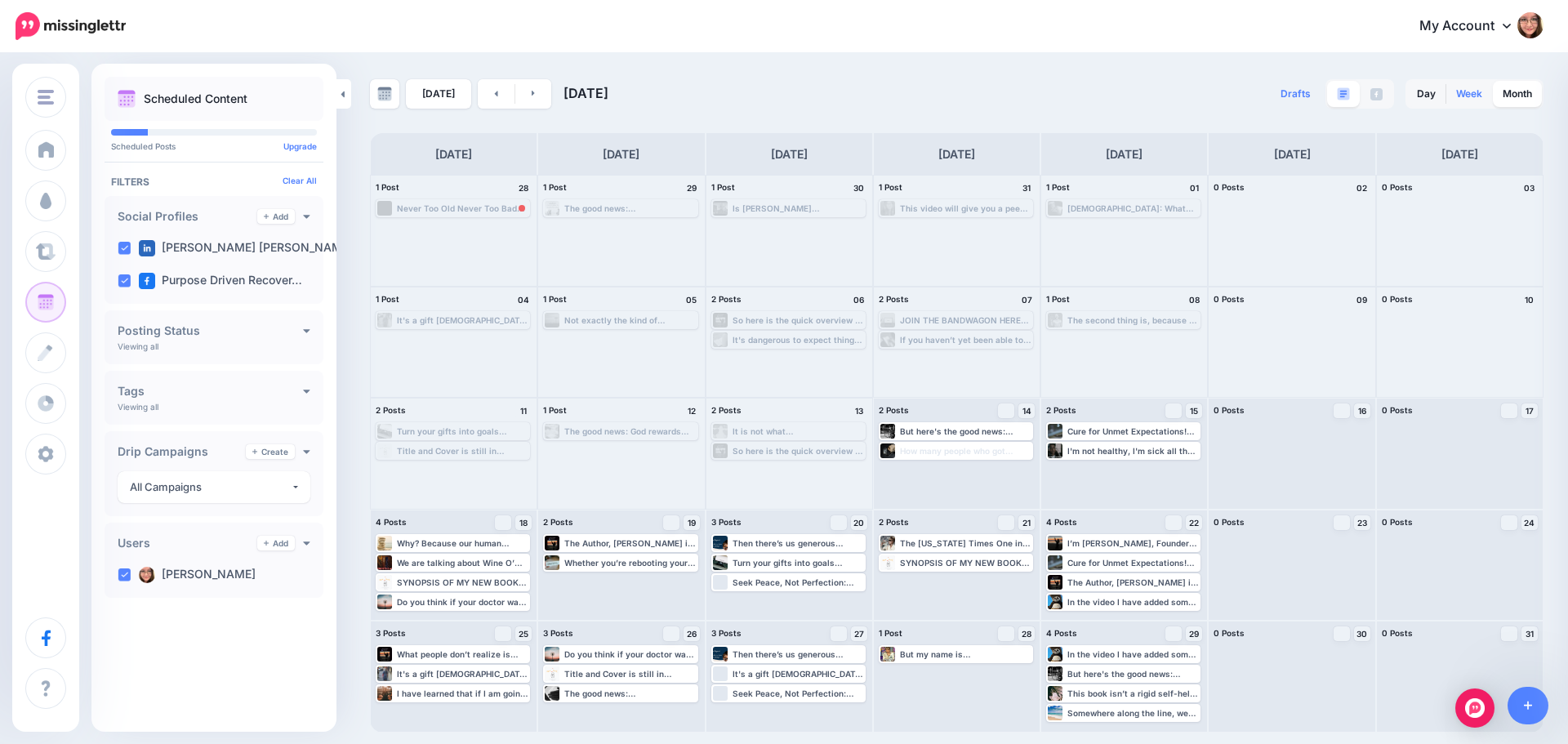
click at [1462, 97] on link "Week" at bounding box center [1469, 94] width 45 height 26
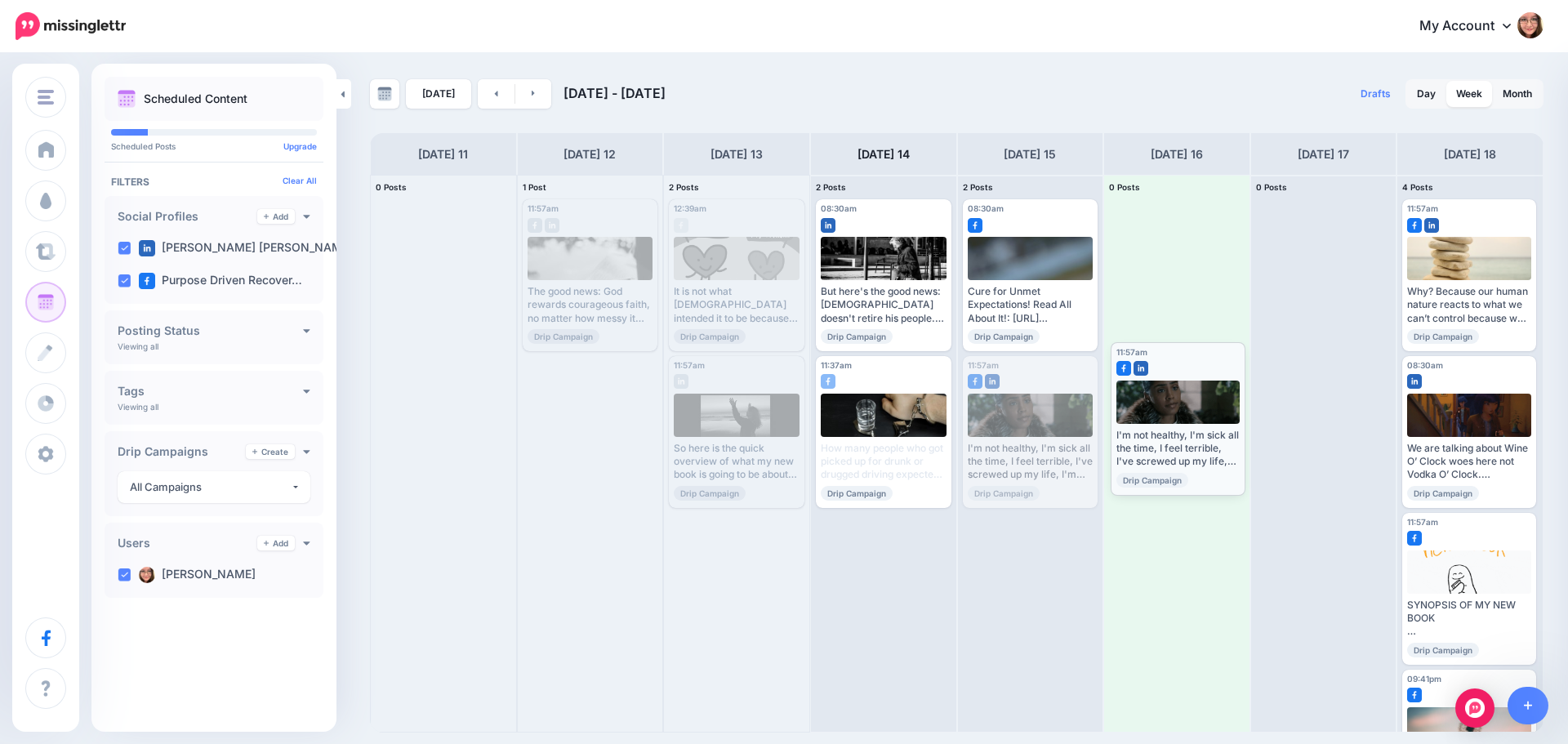
drag, startPoint x: 1049, startPoint y: 379, endPoint x: 1196, endPoint y: 365, distance: 147.7
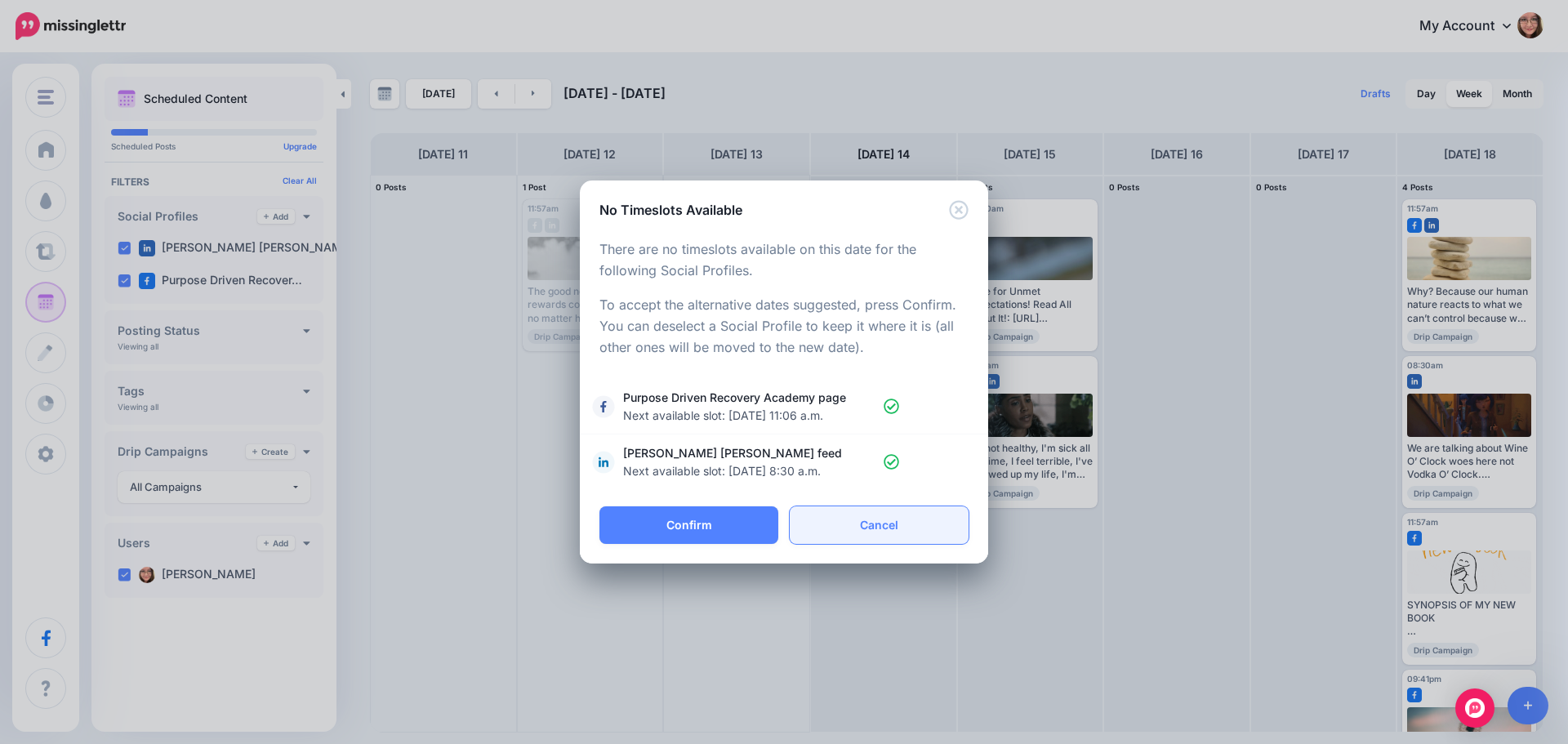
click at [898, 524] on link "Cancel" at bounding box center [878, 525] width 179 height 37
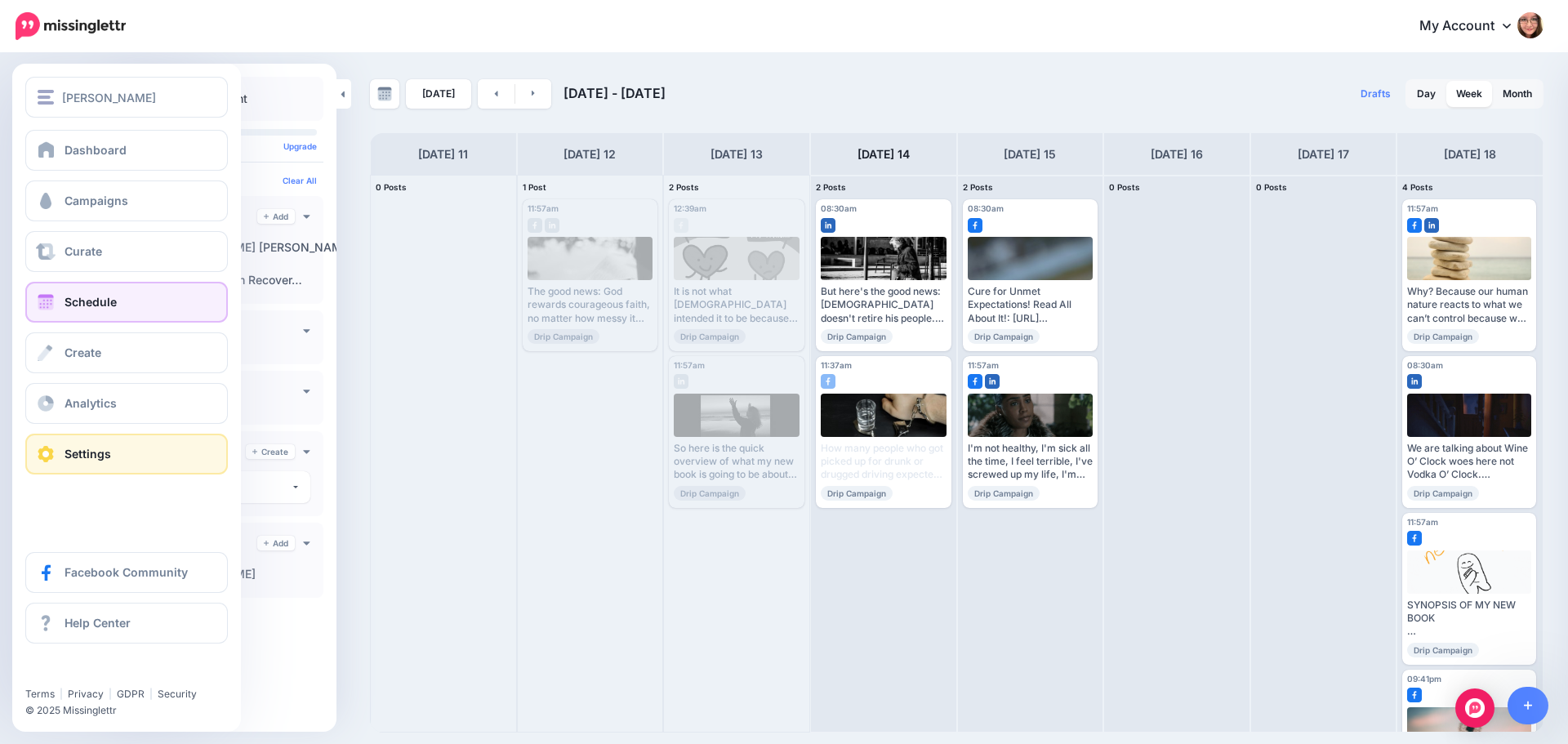
click at [52, 457] on span at bounding box center [46, 454] width 22 height 17
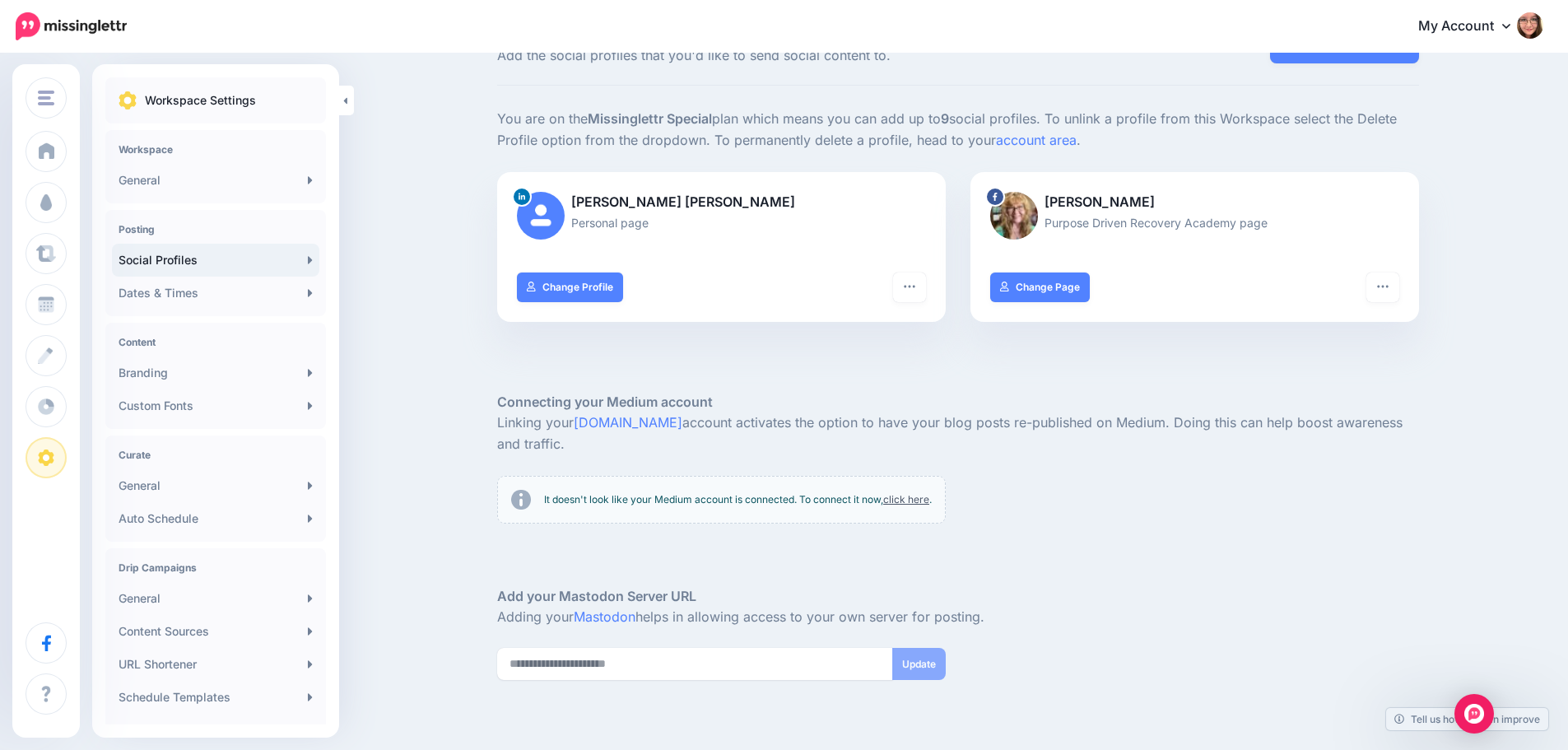
scroll to position [150, 0]
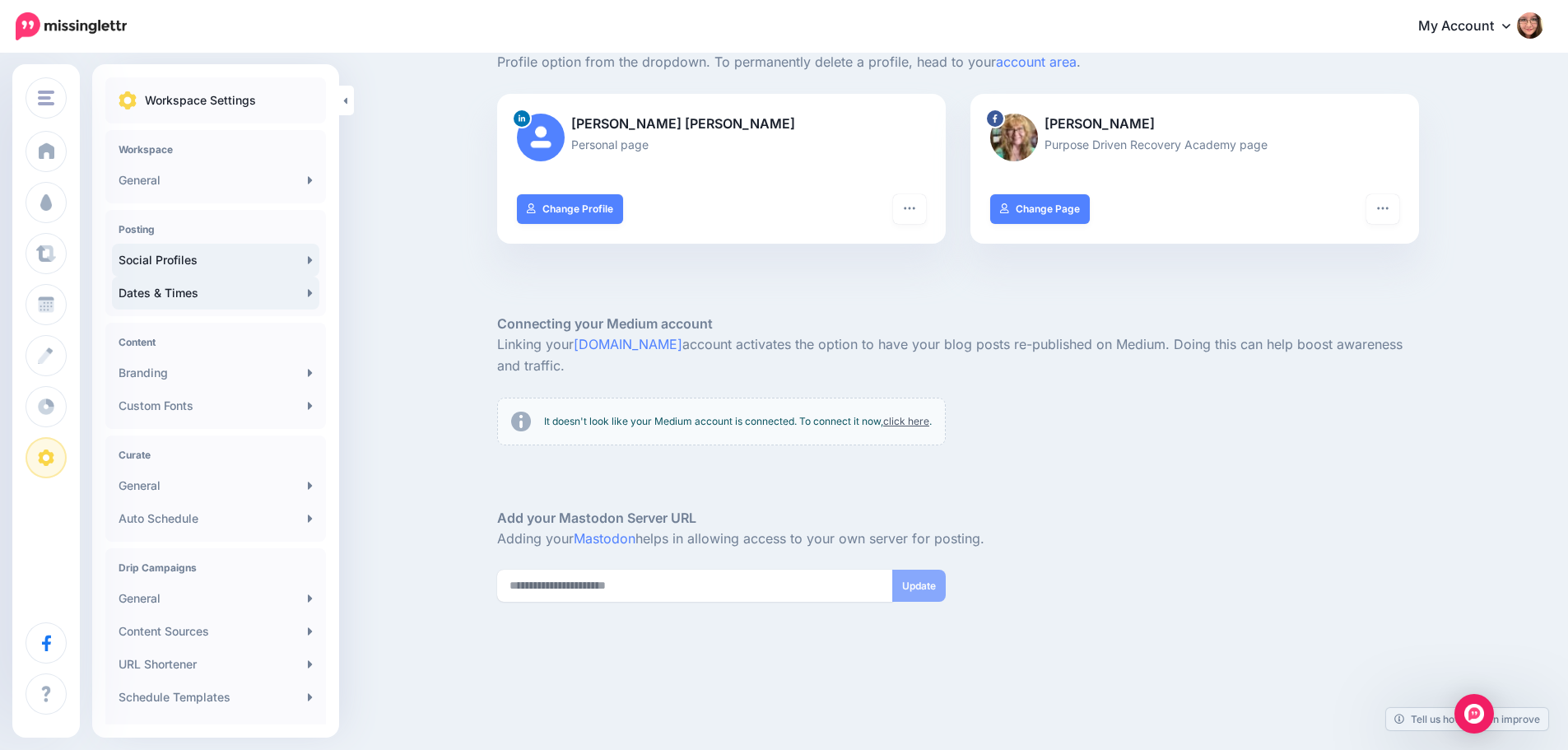
click at [179, 284] on link "Dates & Times" at bounding box center [216, 292] width 208 height 33
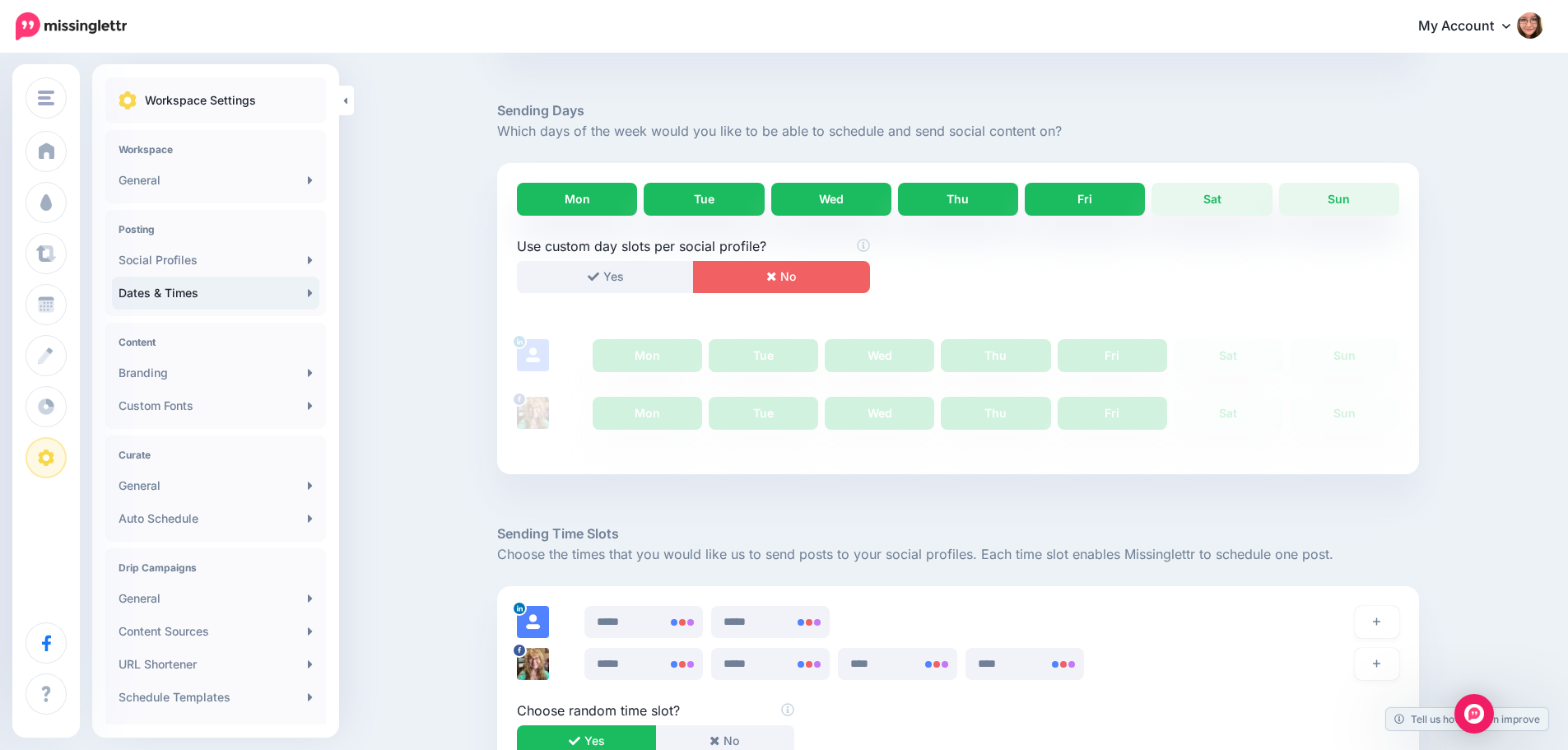
scroll to position [329, 0]
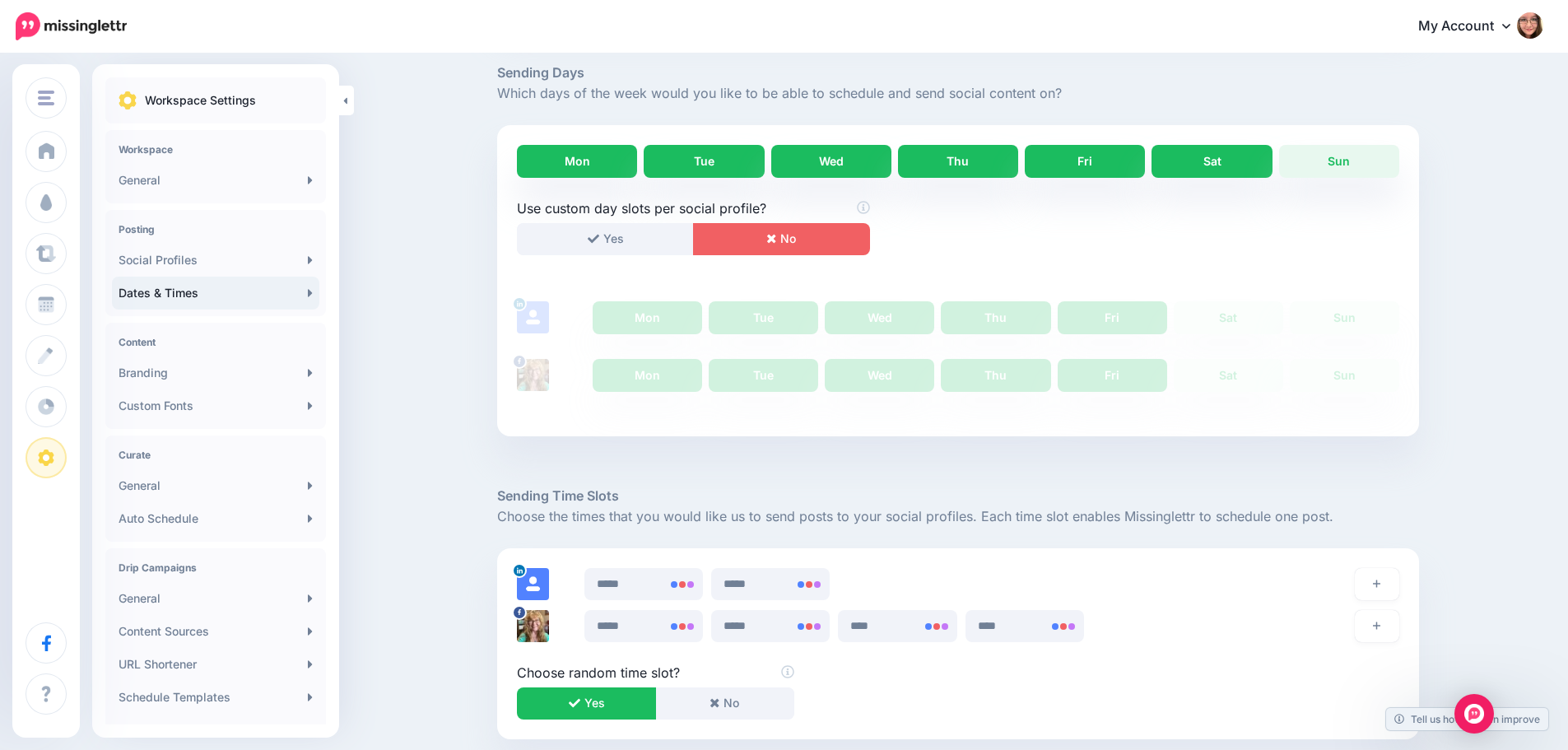
click at [1236, 157] on link "Sat" at bounding box center [1211, 161] width 120 height 33
click at [1342, 156] on link "Sun" at bounding box center [1338, 161] width 120 height 33
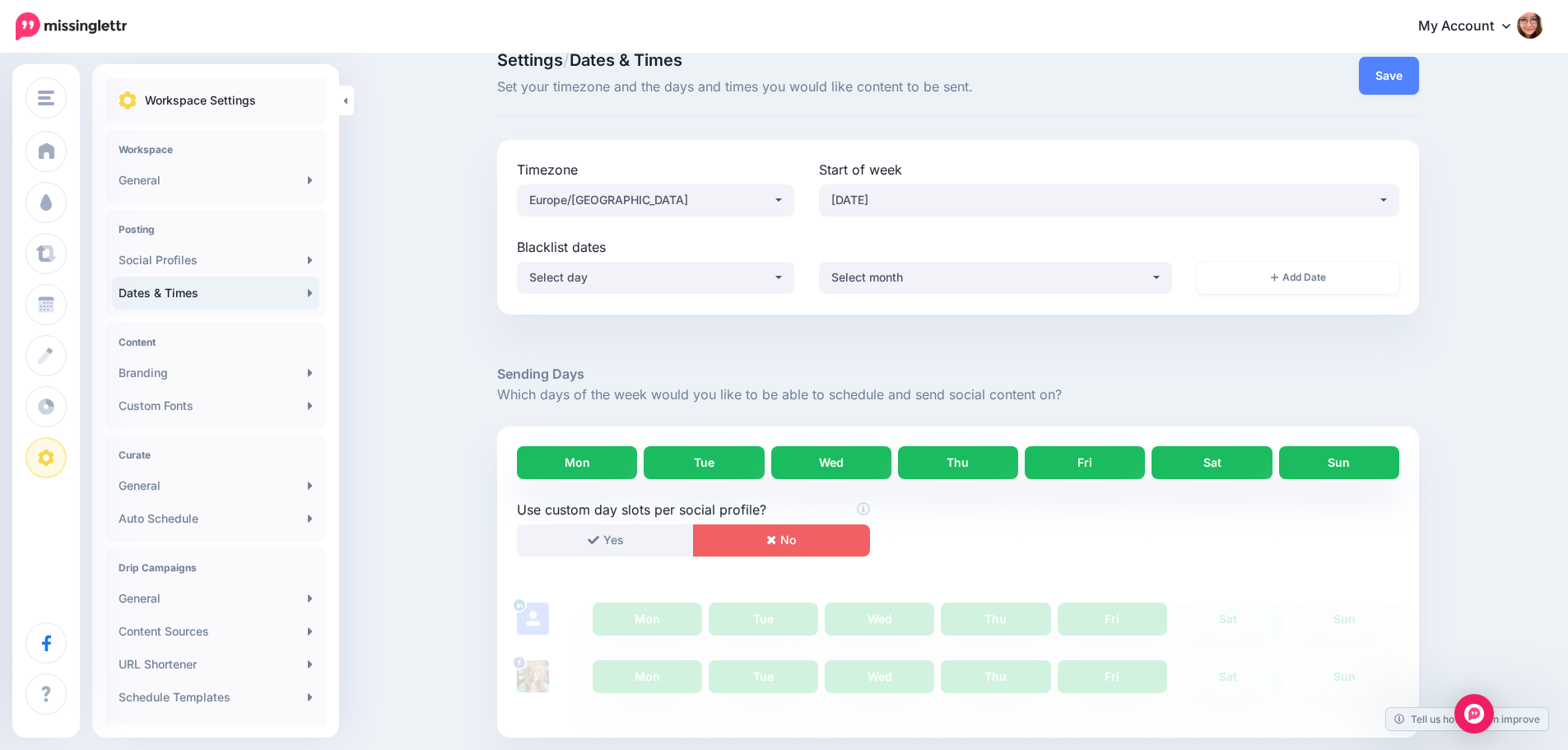
scroll to position [3, 0]
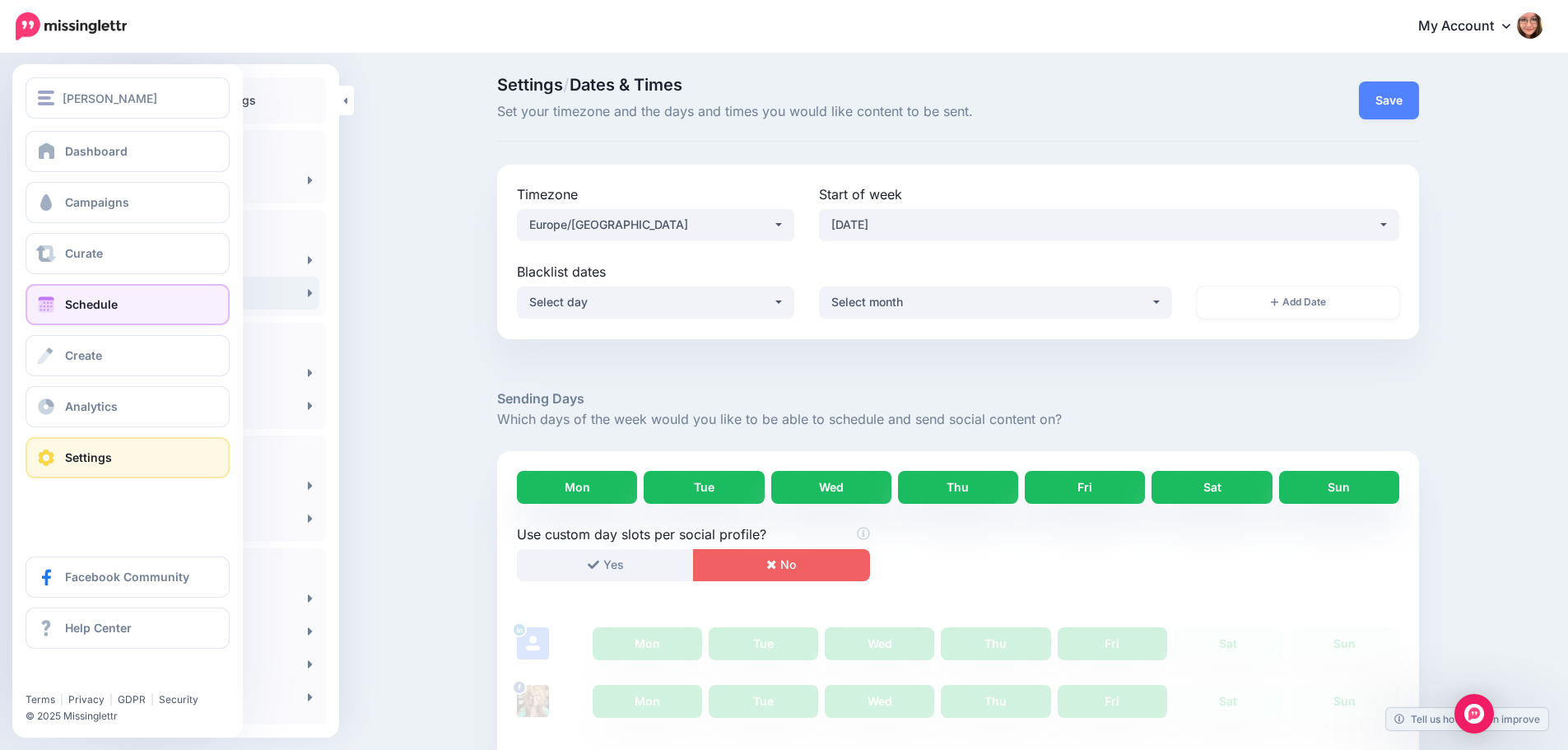
click at [81, 322] on link "Schedule" at bounding box center [127, 304] width 204 height 41
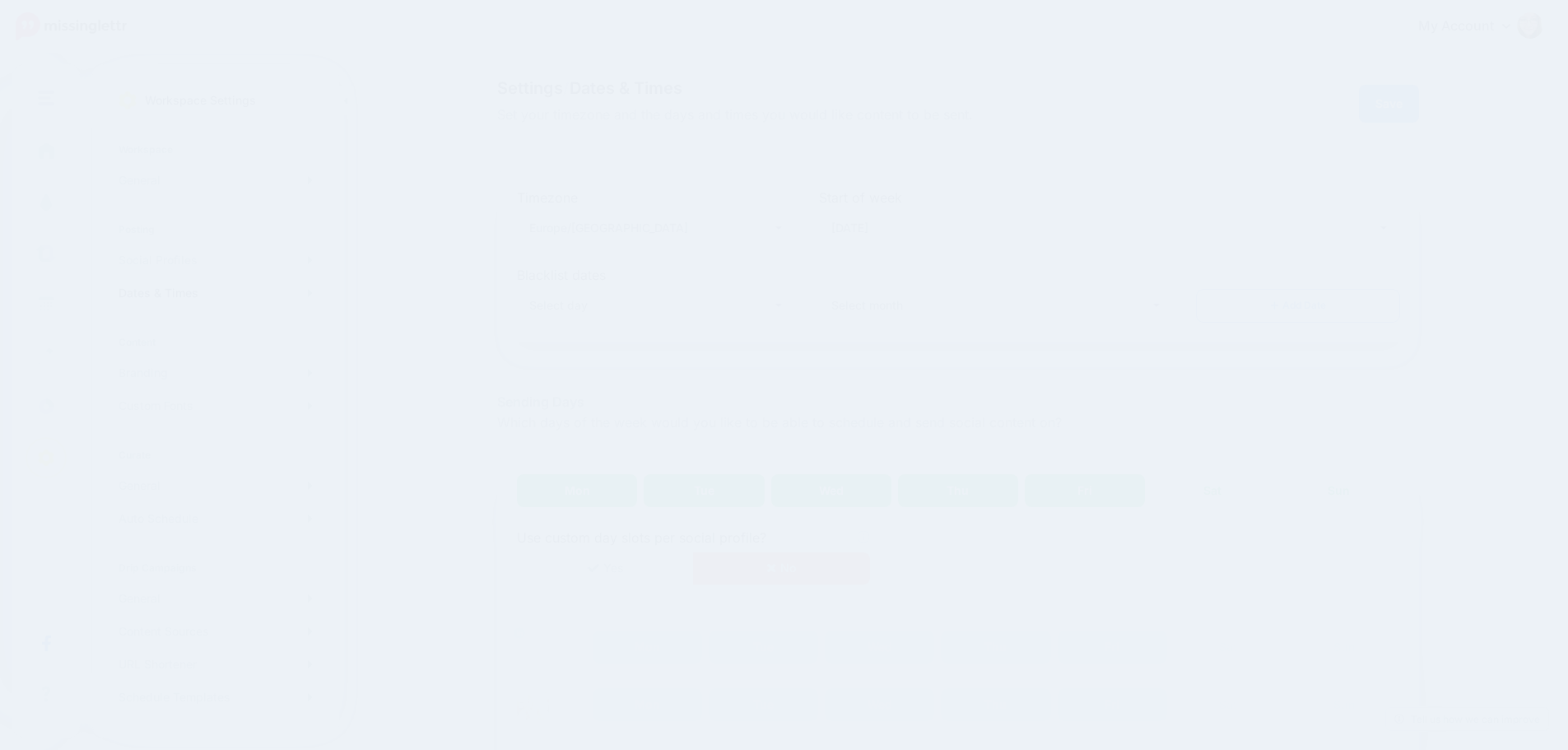
scroll to position [3, 0]
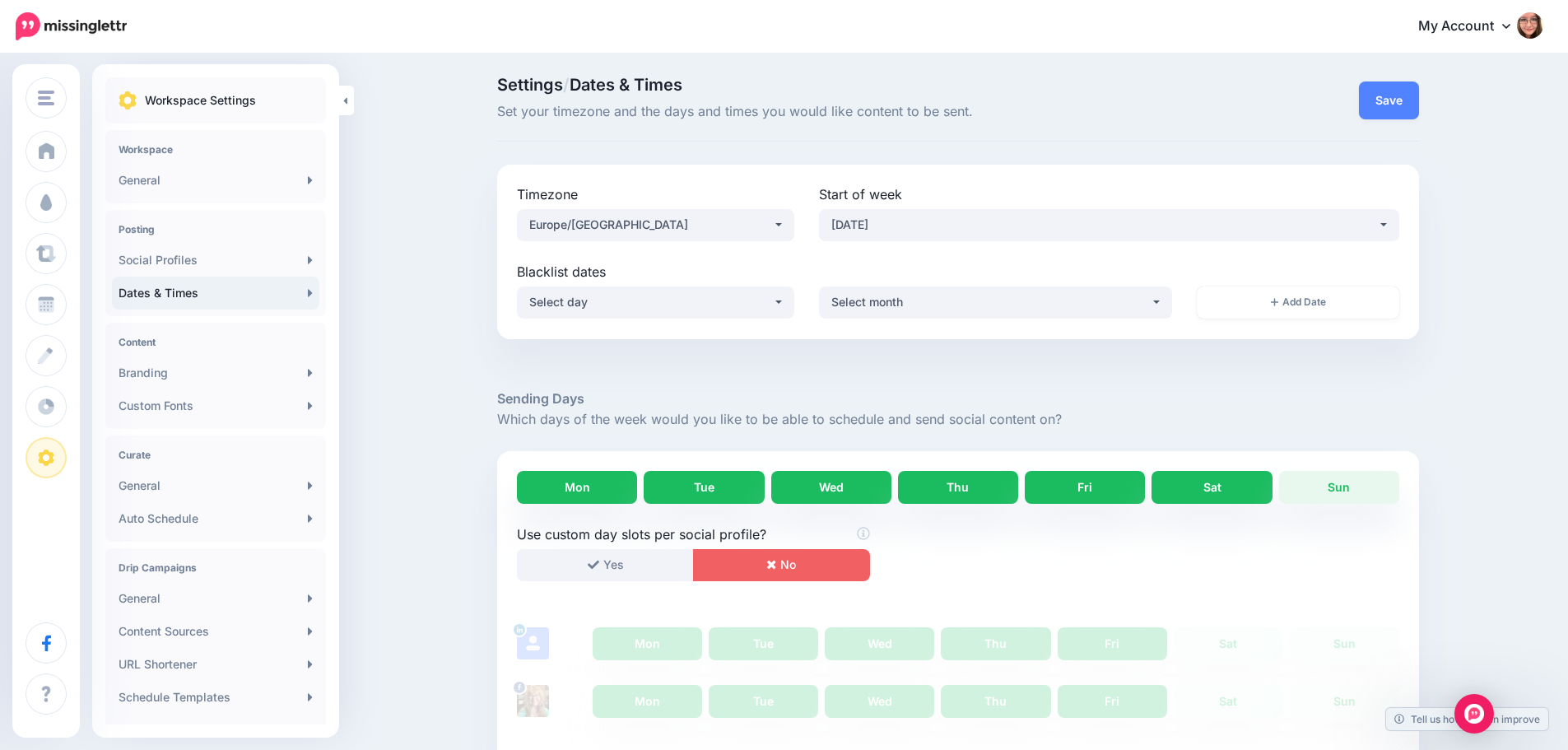
click at [1225, 496] on link "Sat" at bounding box center [1211, 486] width 120 height 33
click at [1340, 475] on link "Sun" at bounding box center [1338, 486] width 120 height 33
click at [1407, 91] on button "Save" at bounding box center [1388, 100] width 60 height 38
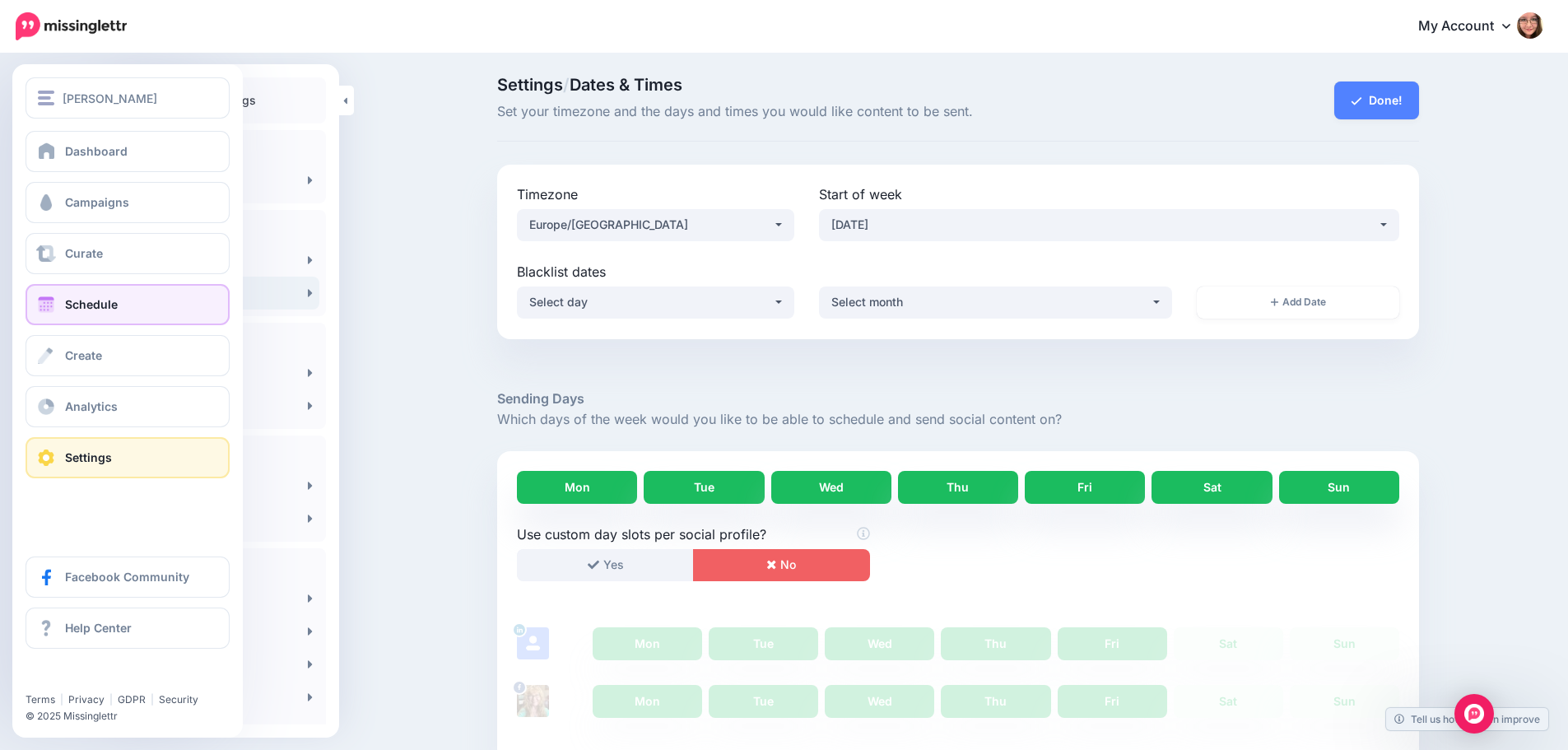
click at [49, 305] on span at bounding box center [47, 304] width 22 height 17
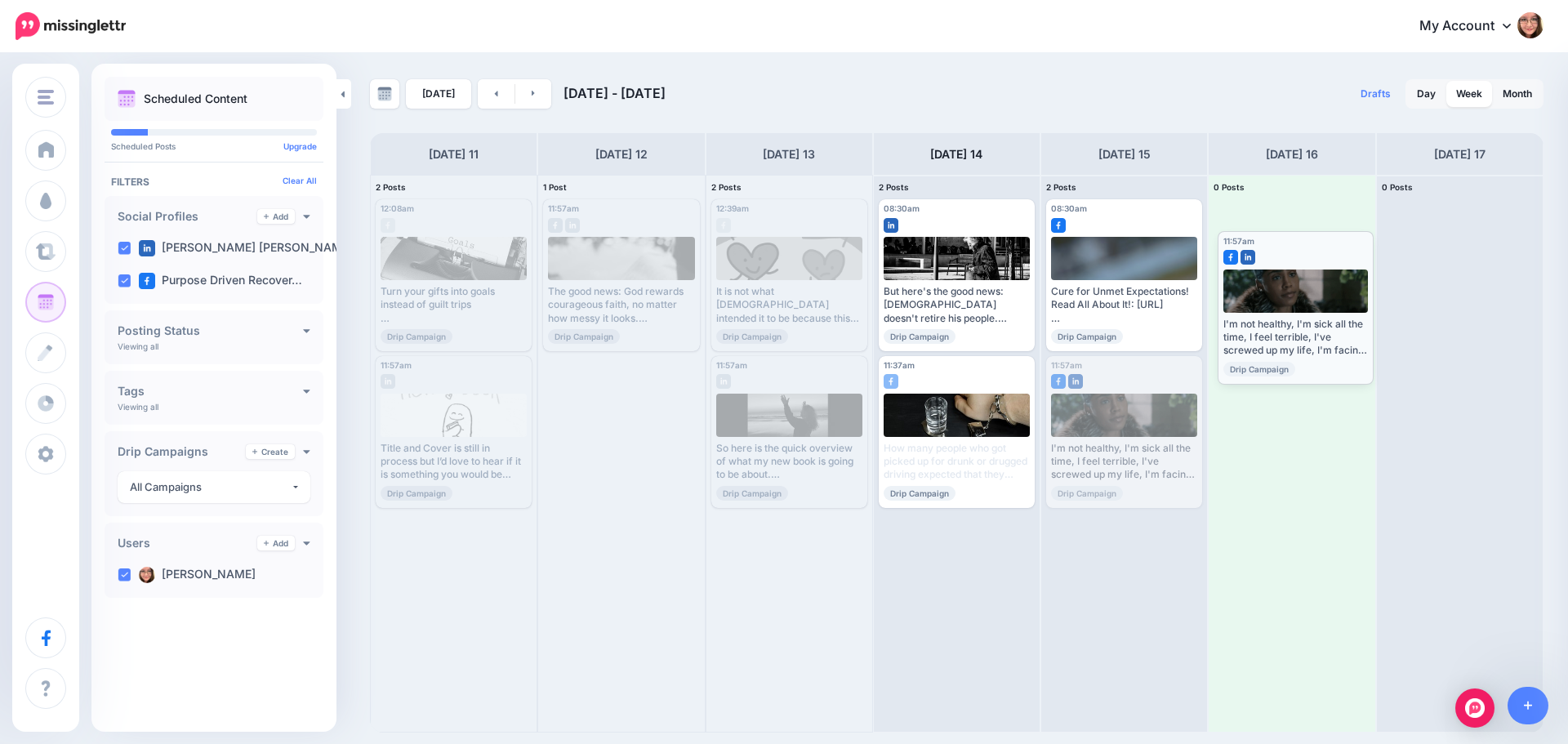
drag, startPoint x: 1140, startPoint y: 375, endPoint x: 1311, endPoint y: 250, distance: 211.8
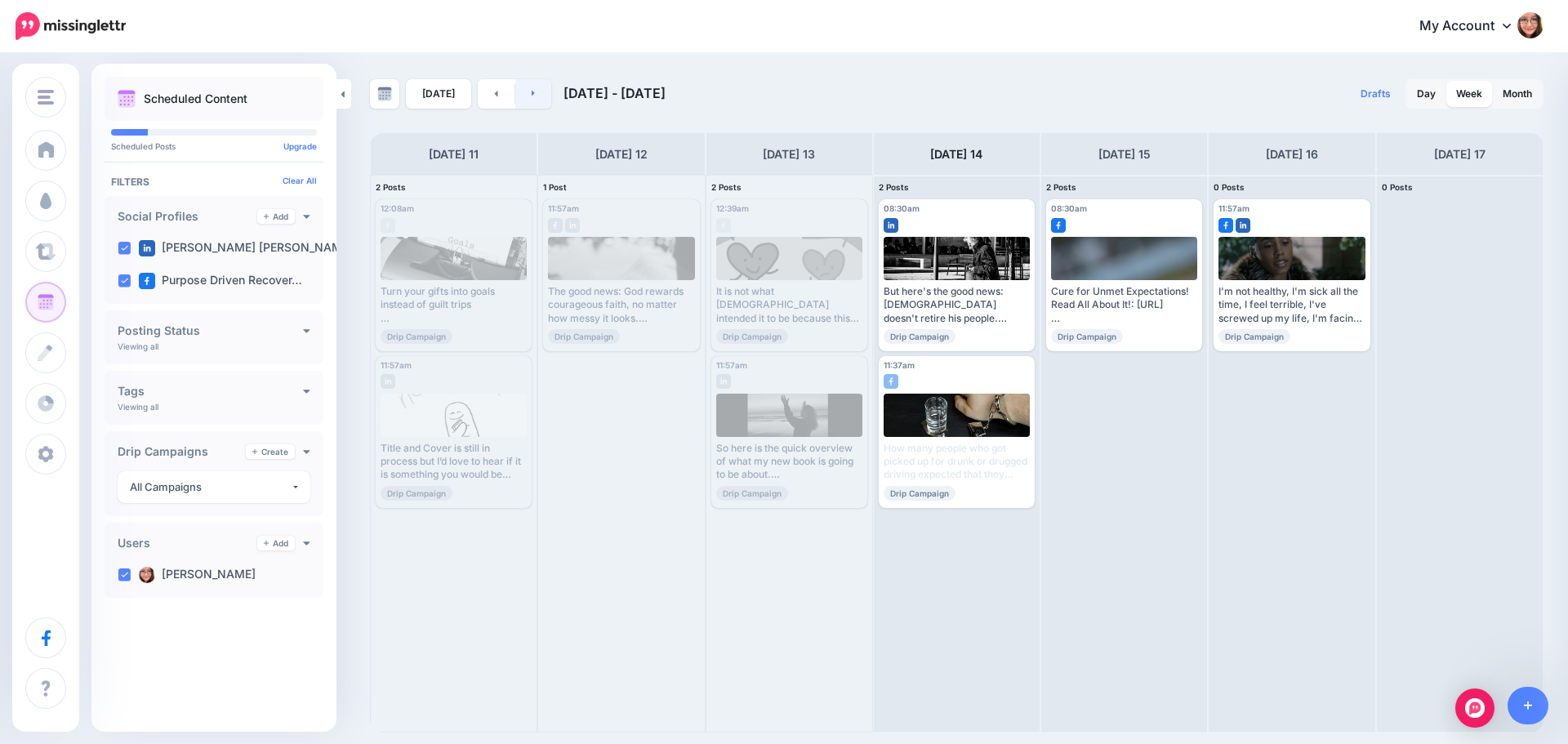
click at [532, 93] on icon at bounding box center [533, 94] width 3 height 6
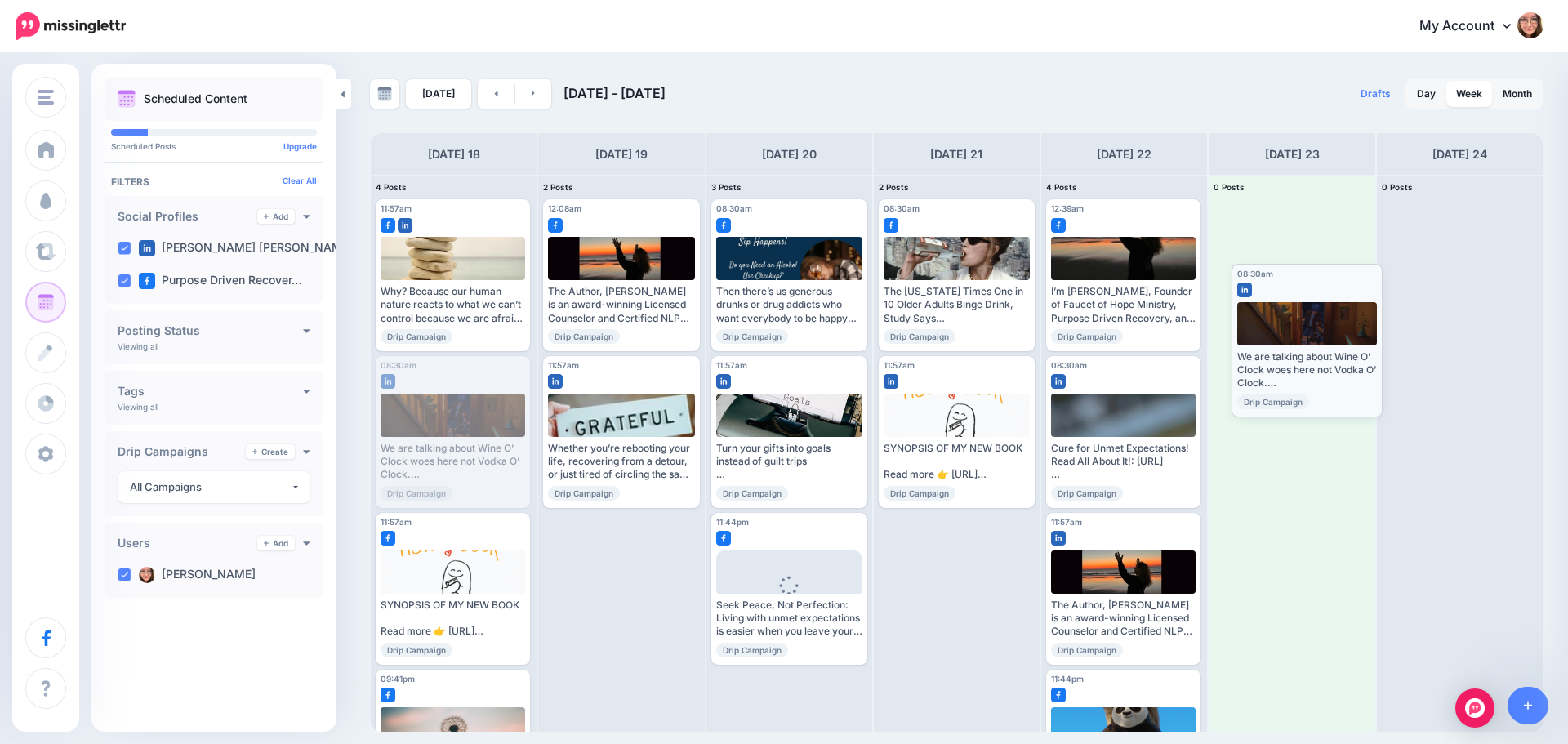
drag, startPoint x: 443, startPoint y: 383, endPoint x: 1300, endPoint y: 291, distance: 861.9
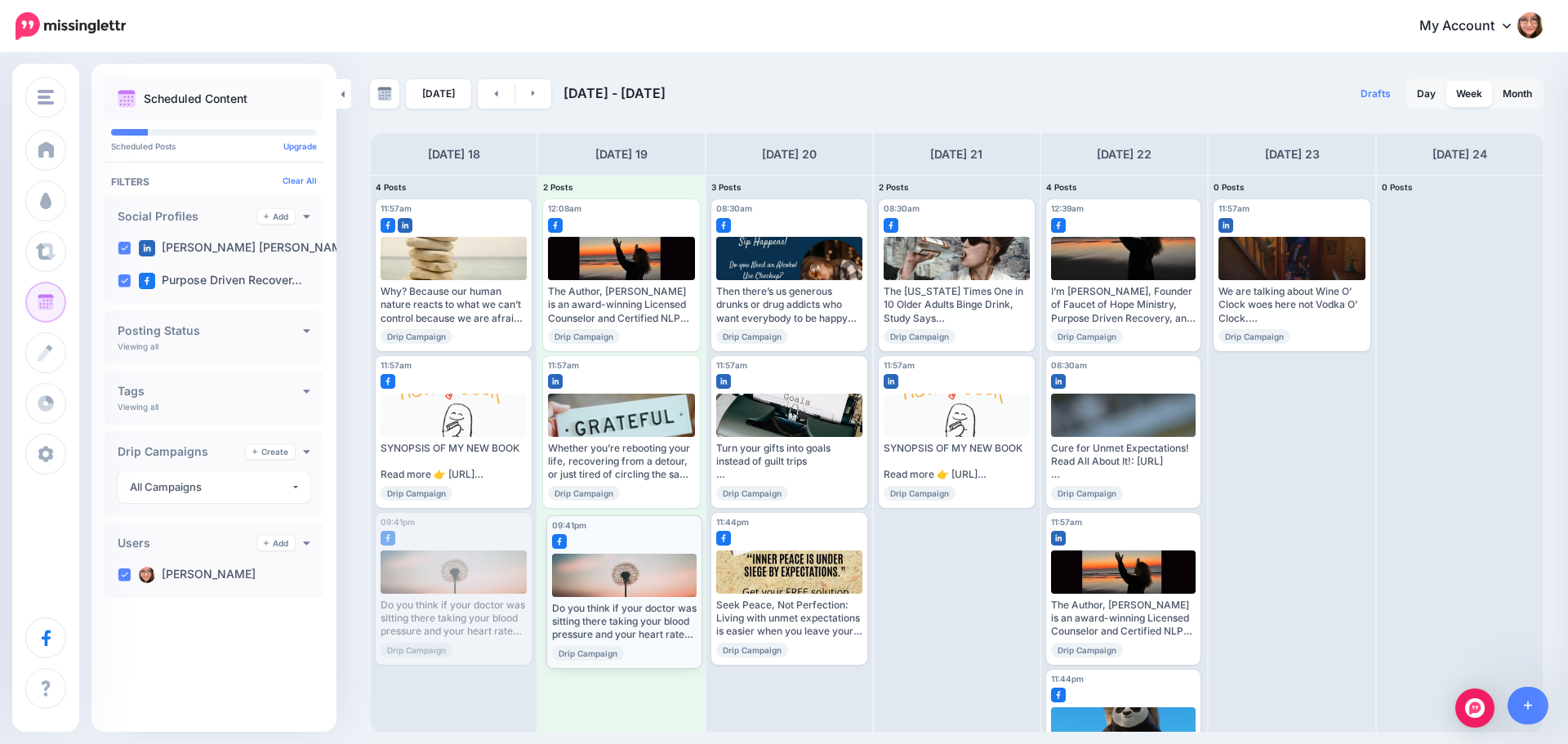
drag, startPoint x: 461, startPoint y: 548, endPoint x: 632, endPoint y: 550, distance: 171.0
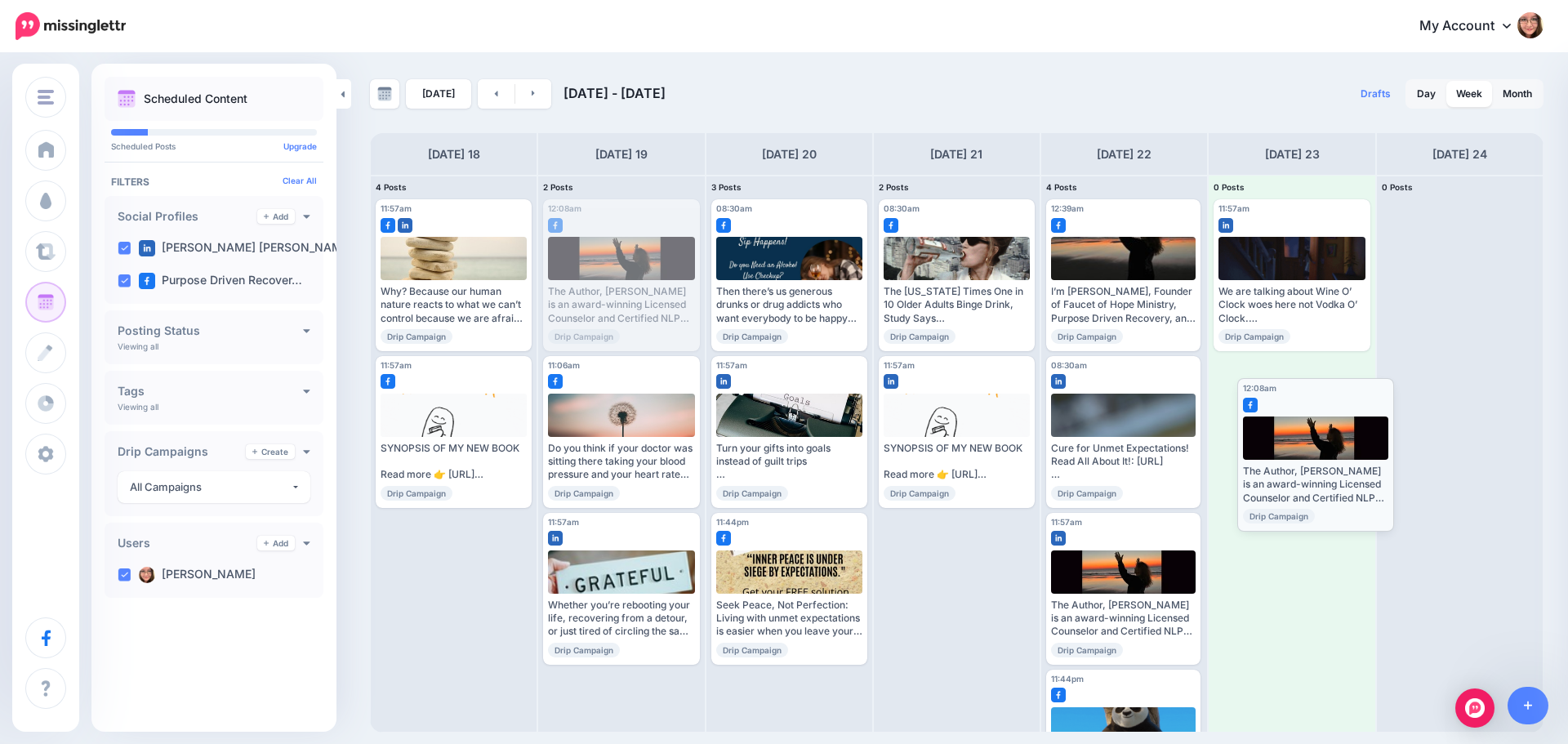
drag, startPoint x: 635, startPoint y: 210, endPoint x: 1329, endPoint y: 389, distance: 716.7
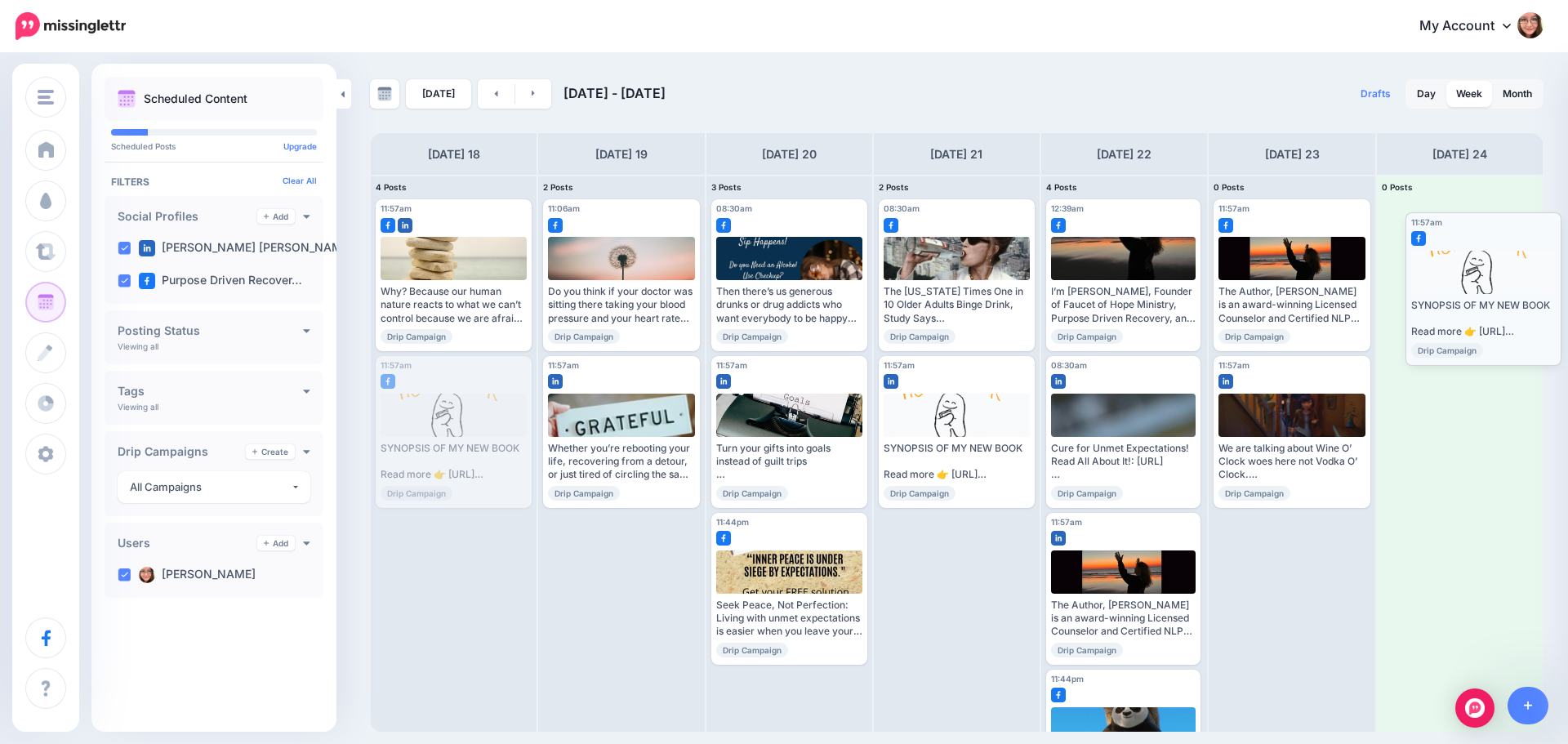
drag, startPoint x: 467, startPoint y: 371, endPoint x: 1496, endPoint y: 227, distance: 1039.0
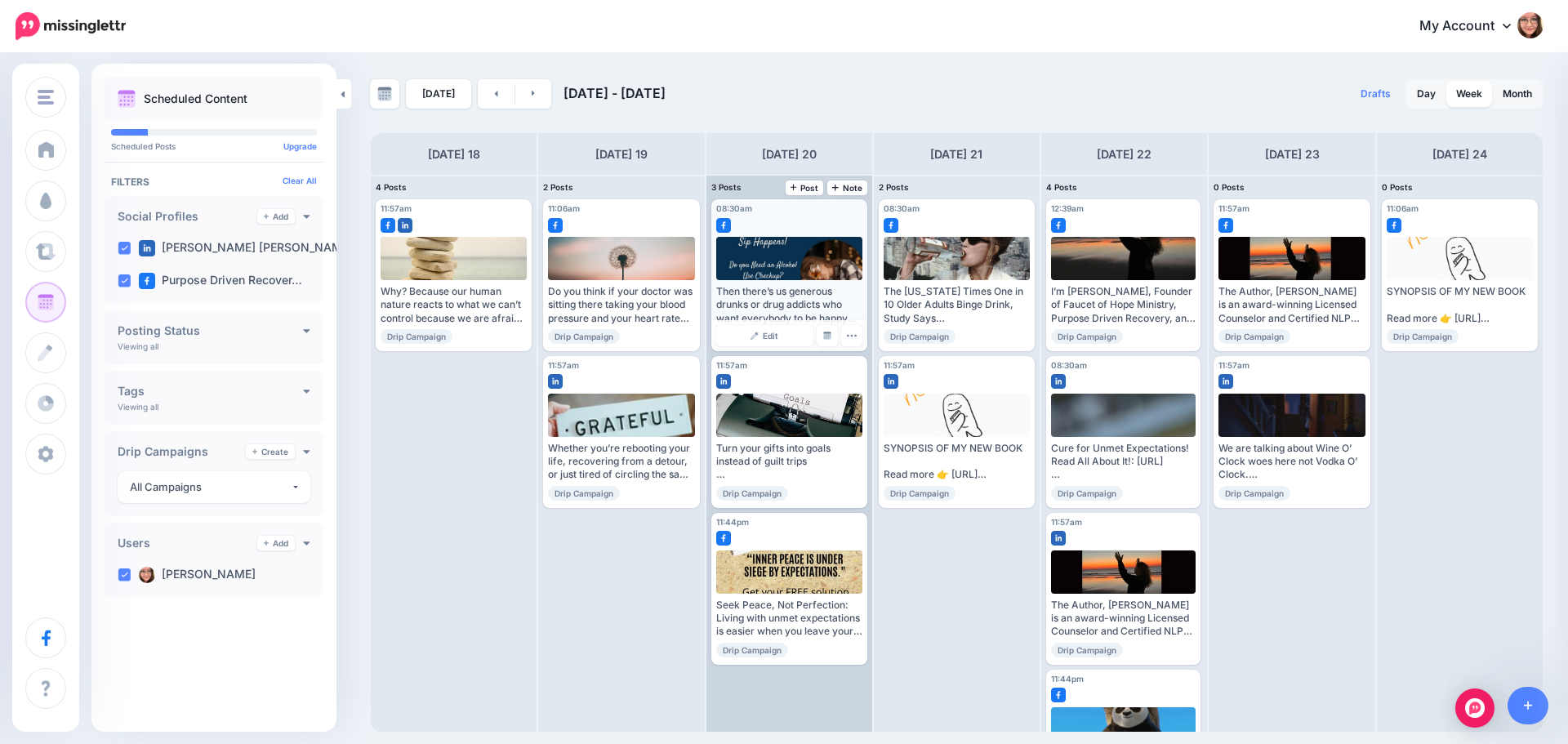
click at [785, 219] on div at bounding box center [789, 221] width 146 height 15
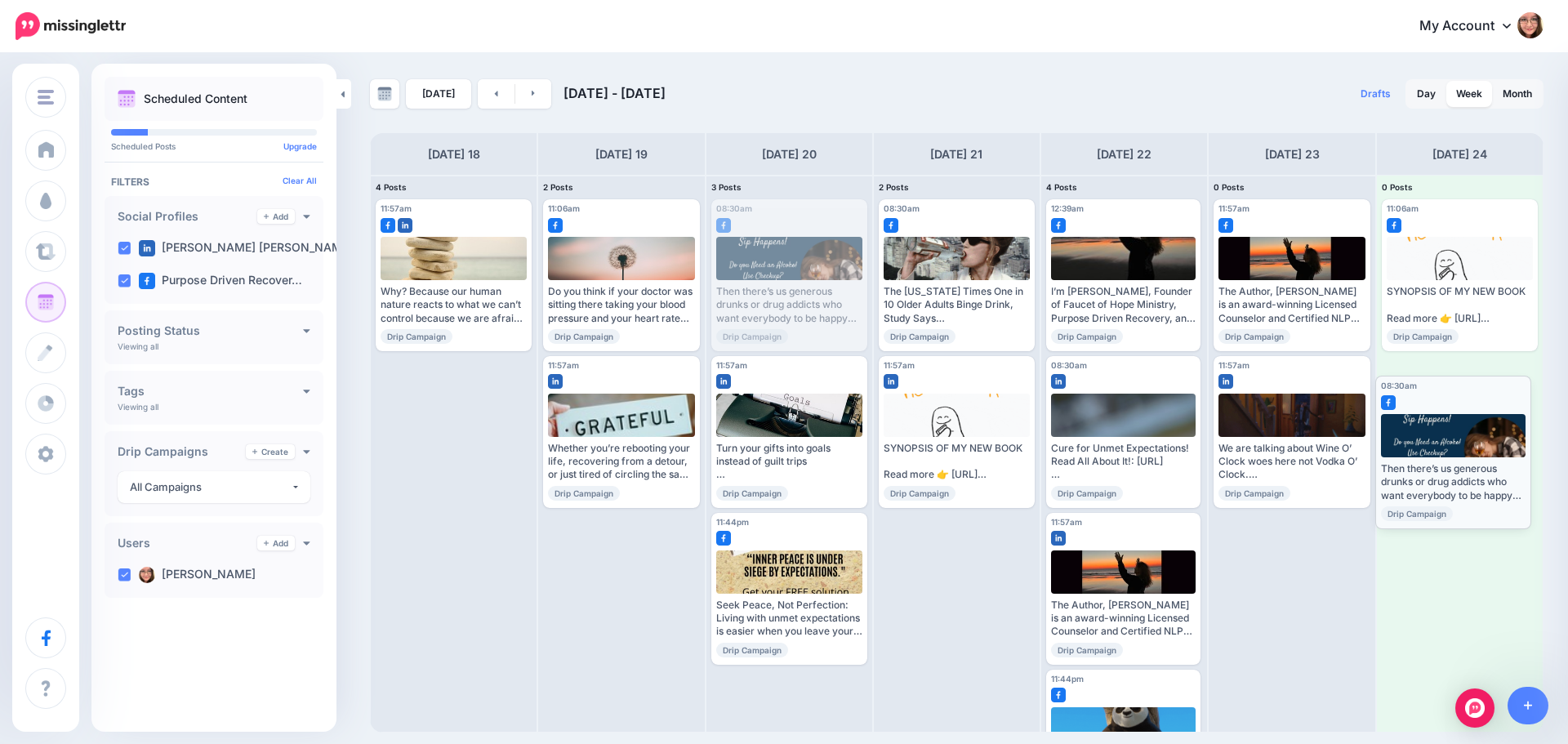
drag, startPoint x: 804, startPoint y: 220, endPoint x: 1468, endPoint y: 396, distance: 686.9
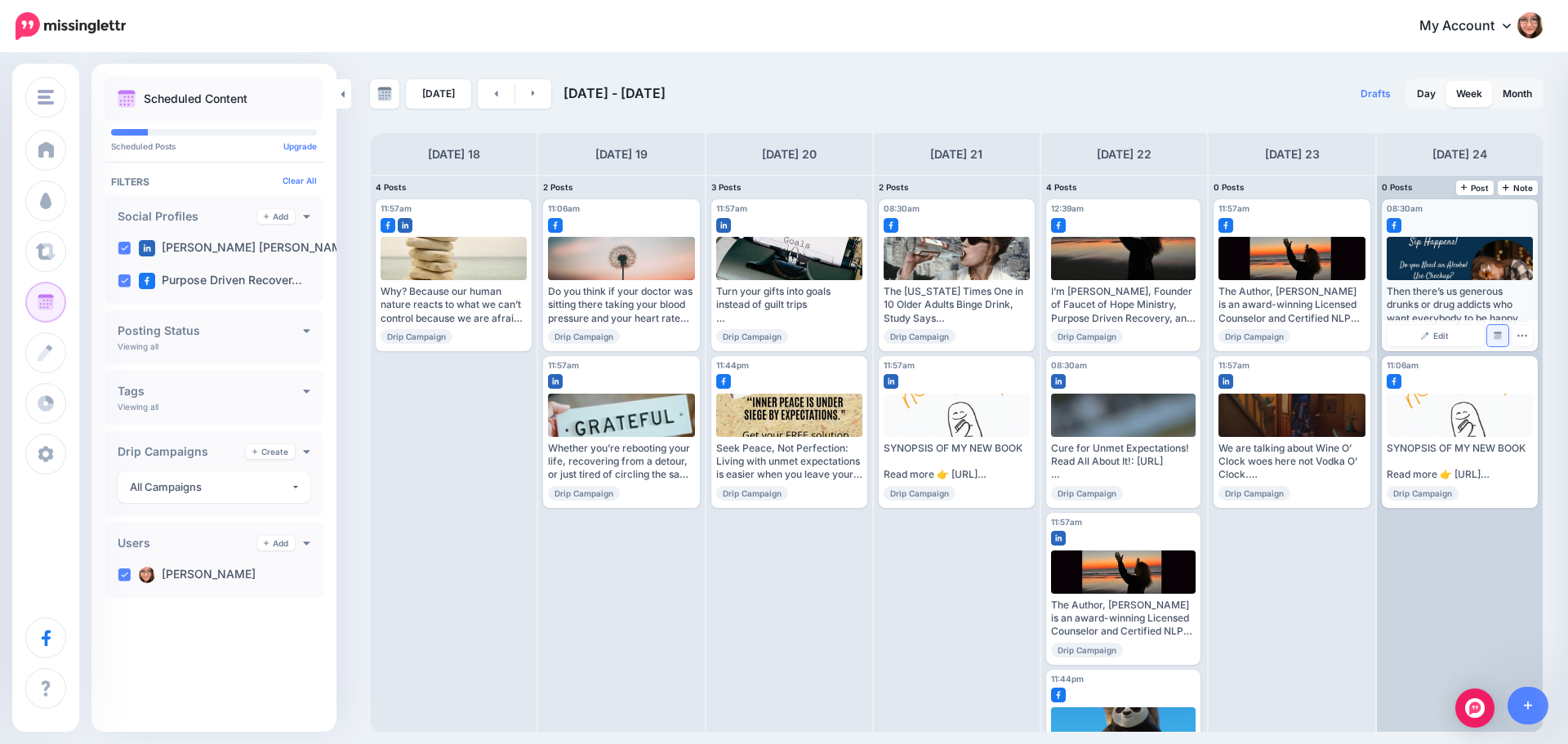
click at [1501, 330] on link "Manage Dates" at bounding box center [1498, 335] width 22 height 22
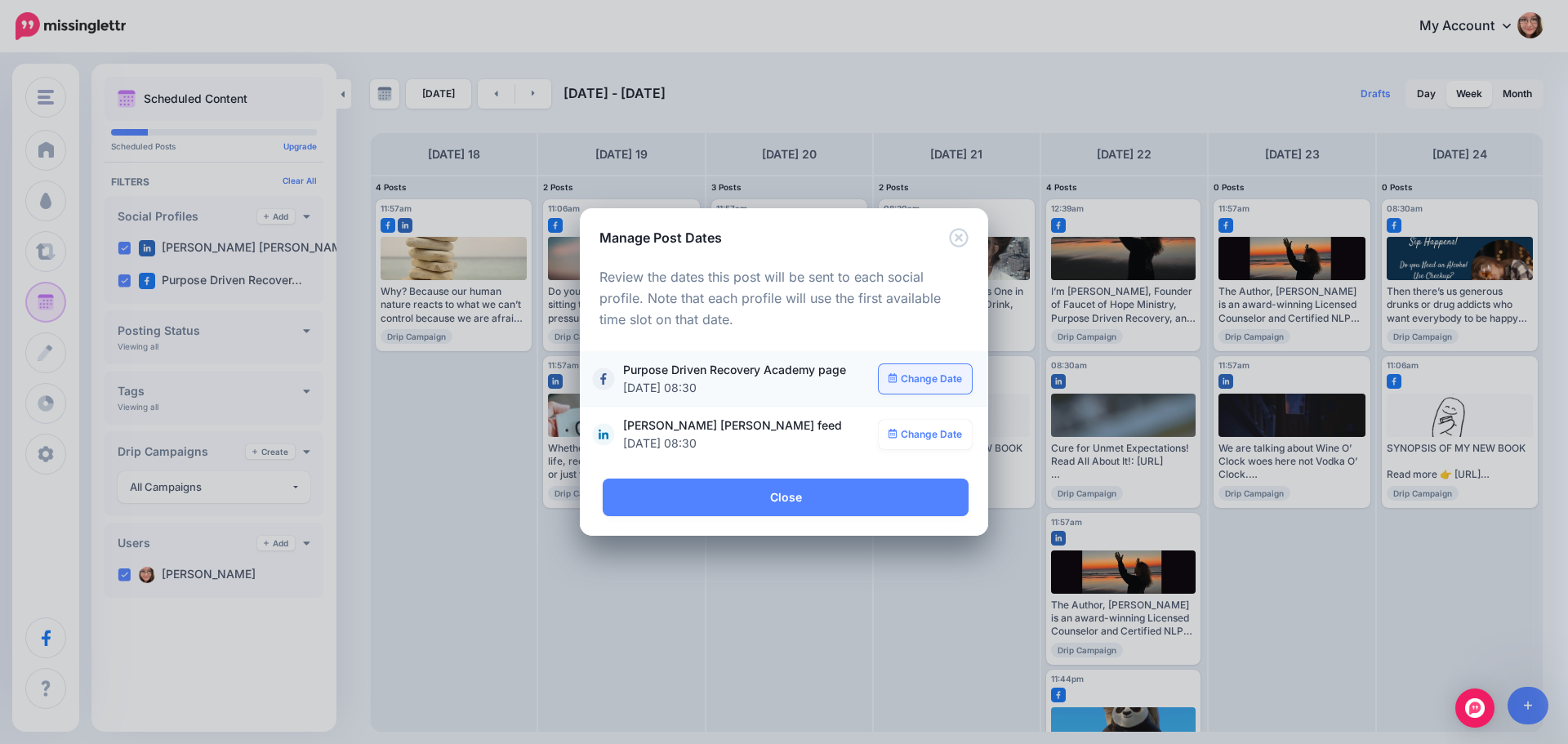
click at [940, 386] on link "Change Date" at bounding box center [926, 379] width 94 height 30
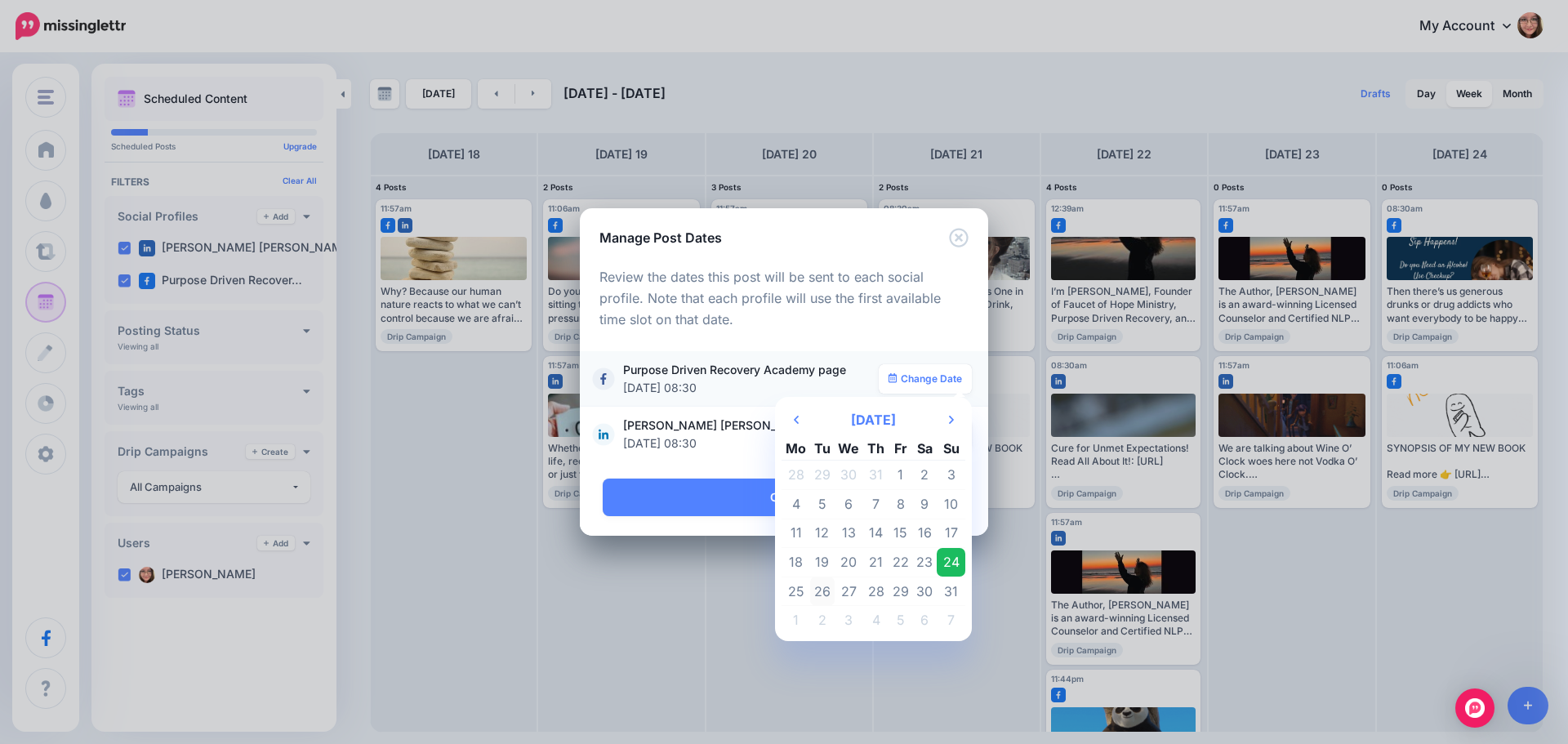
click at [817, 590] on td "26" at bounding box center [822, 591] width 25 height 30
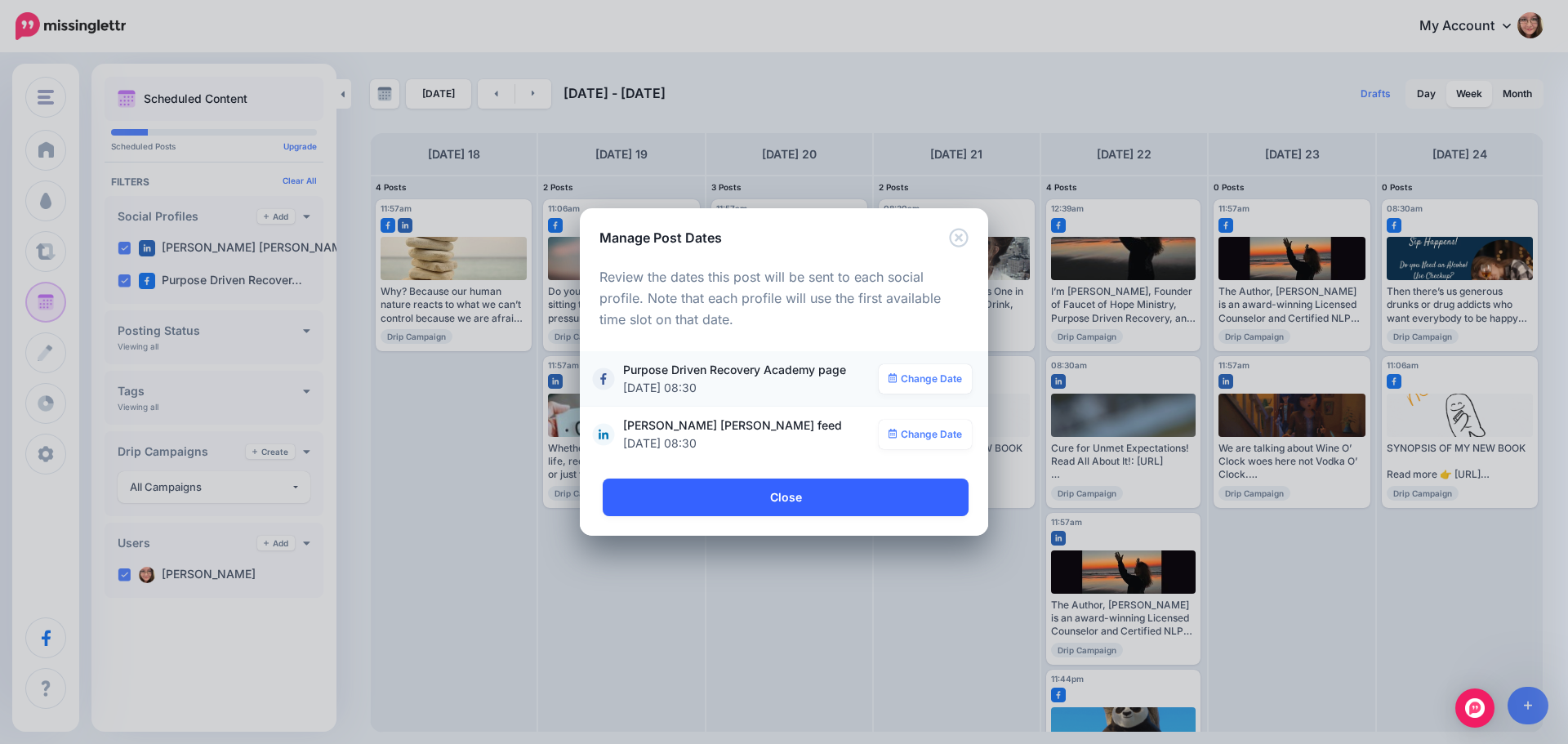
click at [784, 511] on link "Close" at bounding box center [785, 497] width 366 height 37
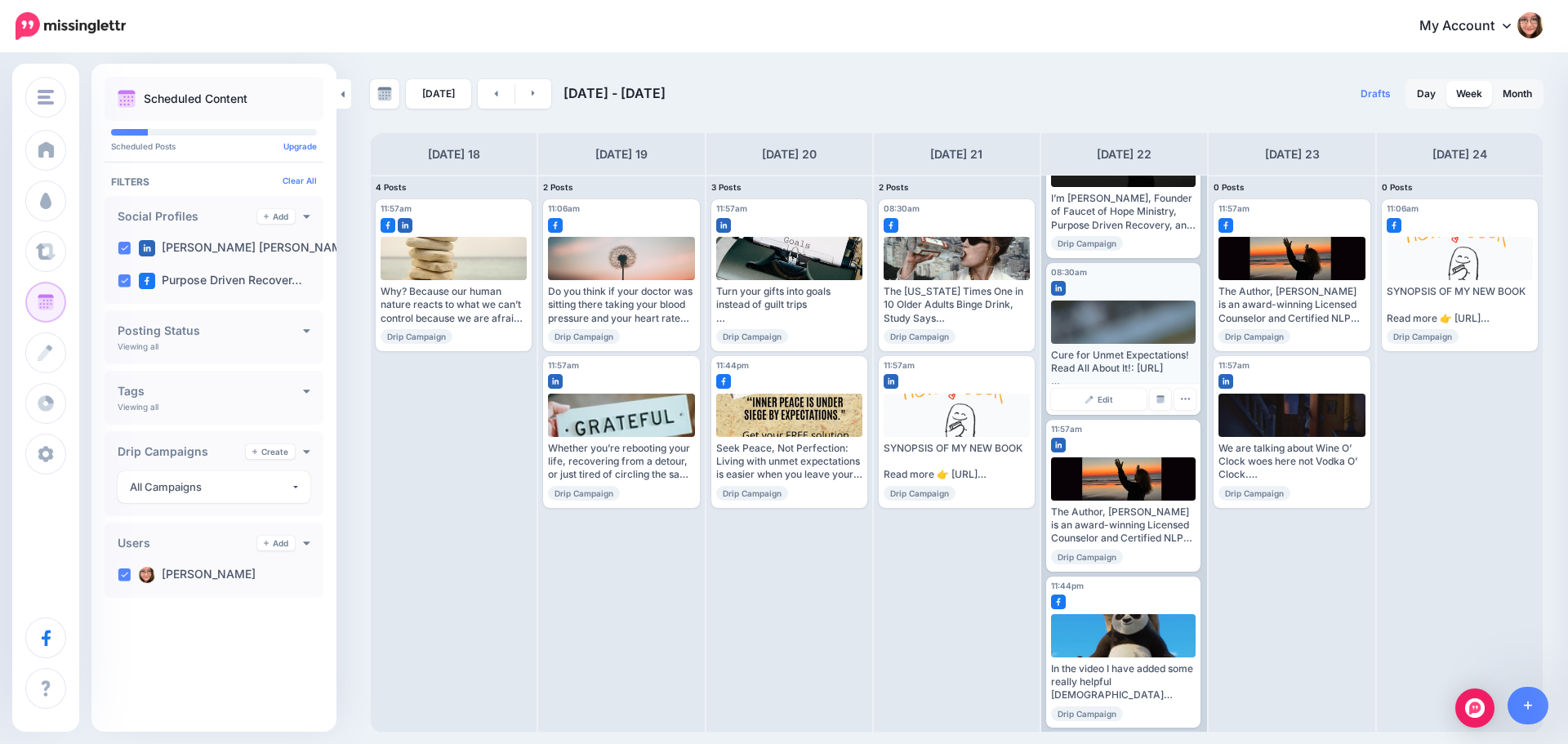
scroll to position [99, 0]
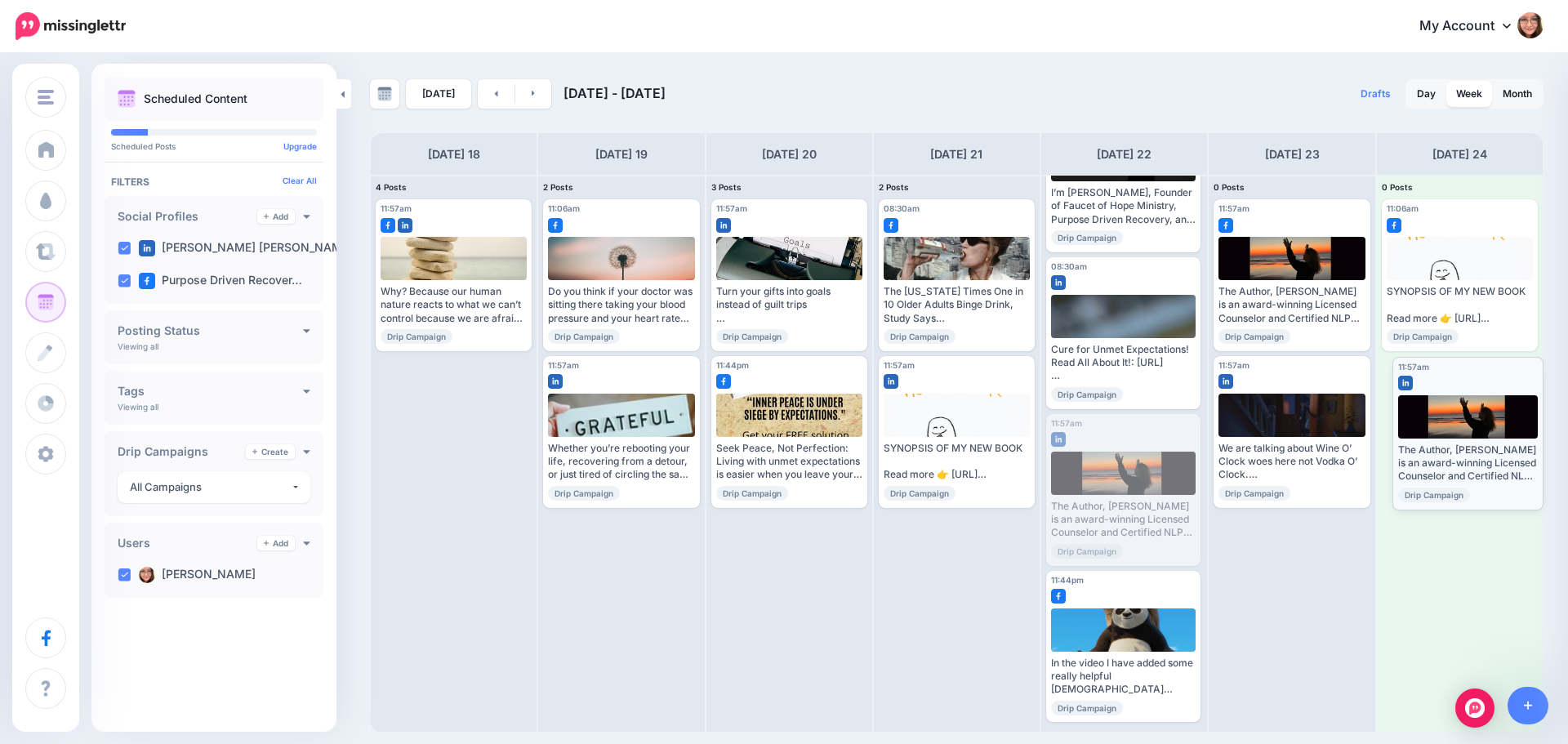
drag, startPoint x: 1119, startPoint y: 435, endPoint x: 1466, endPoint y: 378, distance: 351.7
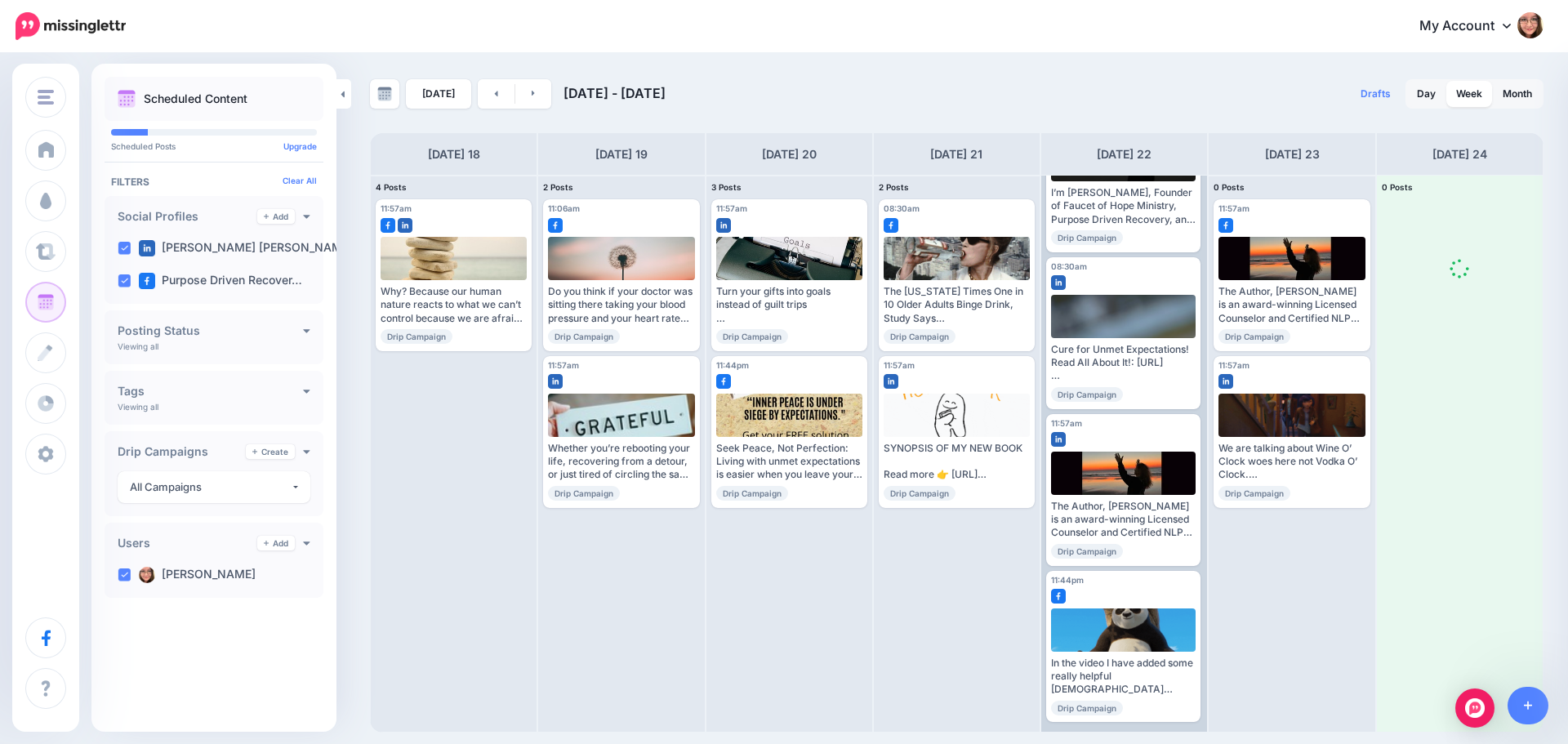
scroll to position [0, 0]
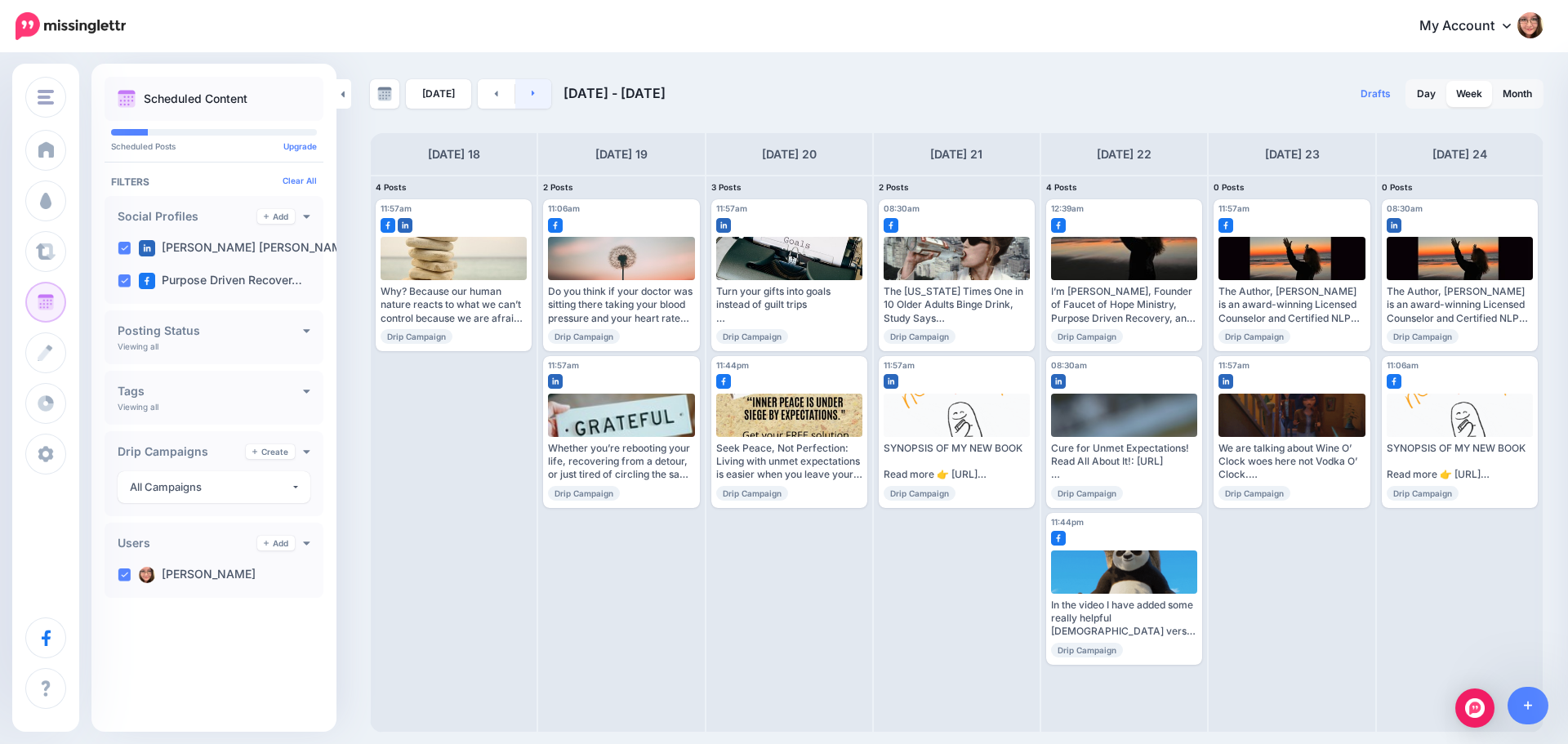
click at [540, 83] on link at bounding box center [533, 94] width 37 height 30
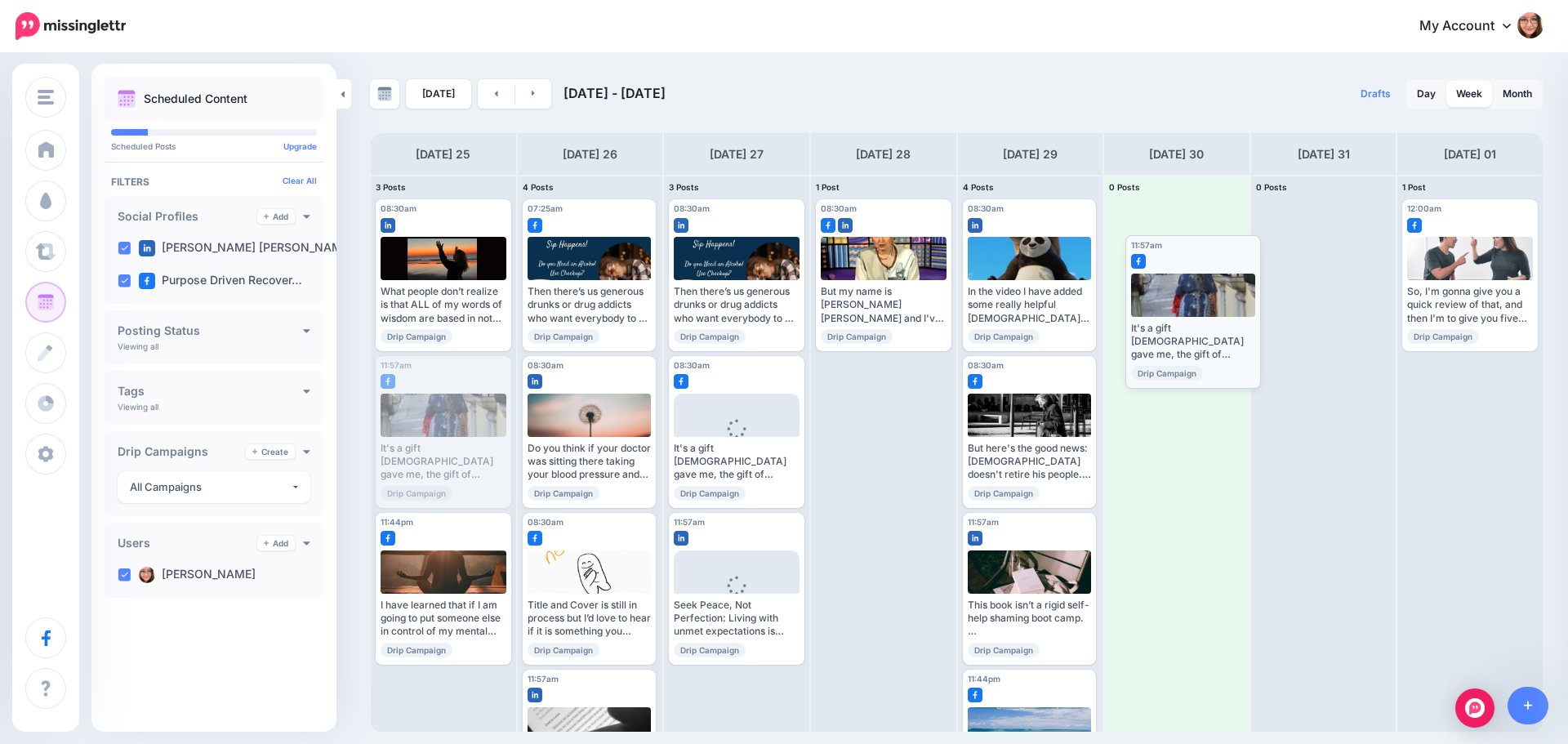
drag, startPoint x: 441, startPoint y: 384, endPoint x: 1191, endPoint y: 262, distance: 759.9
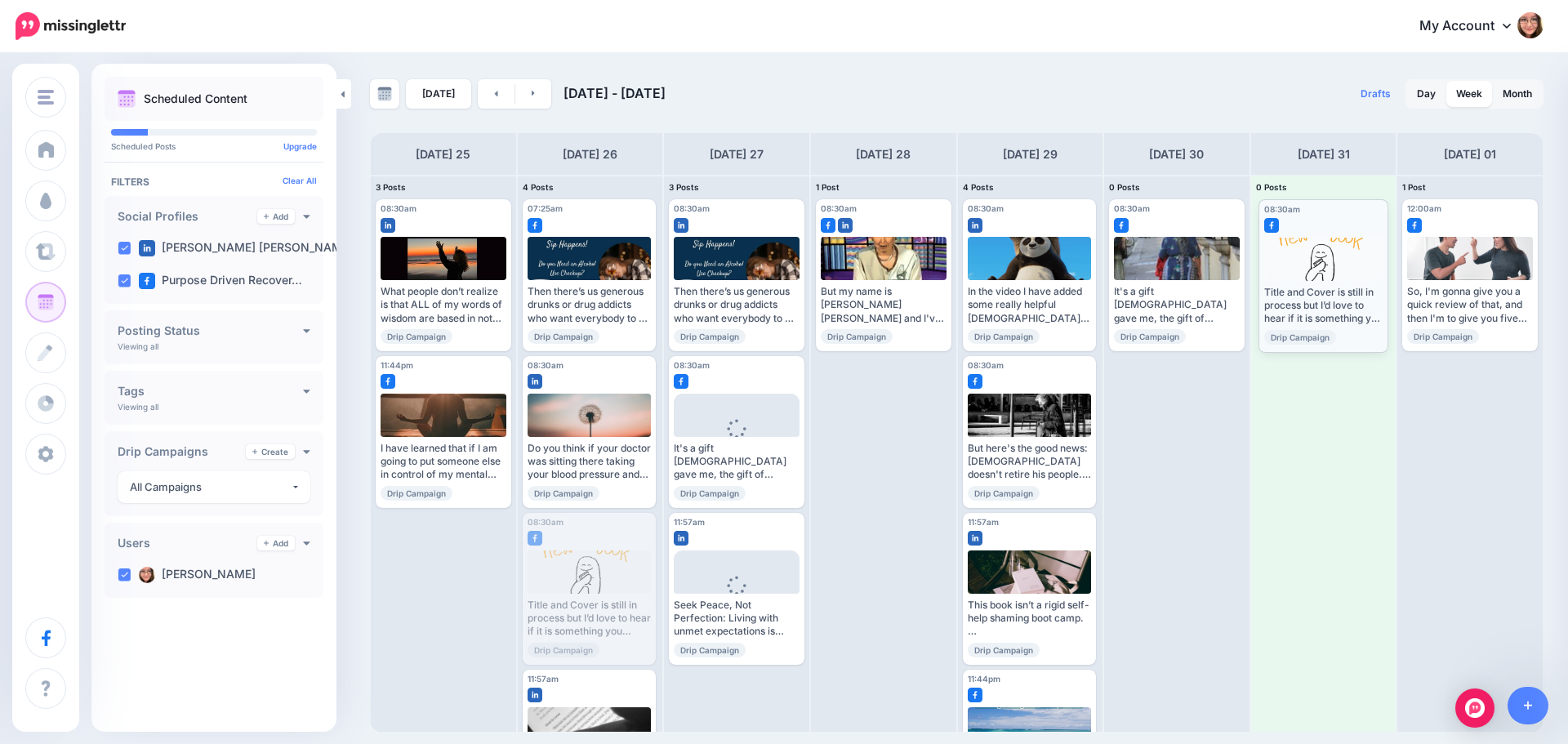
drag, startPoint x: 600, startPoint y: 527, endPoint x: 1336, endPoint y: 213, distance: 800.2
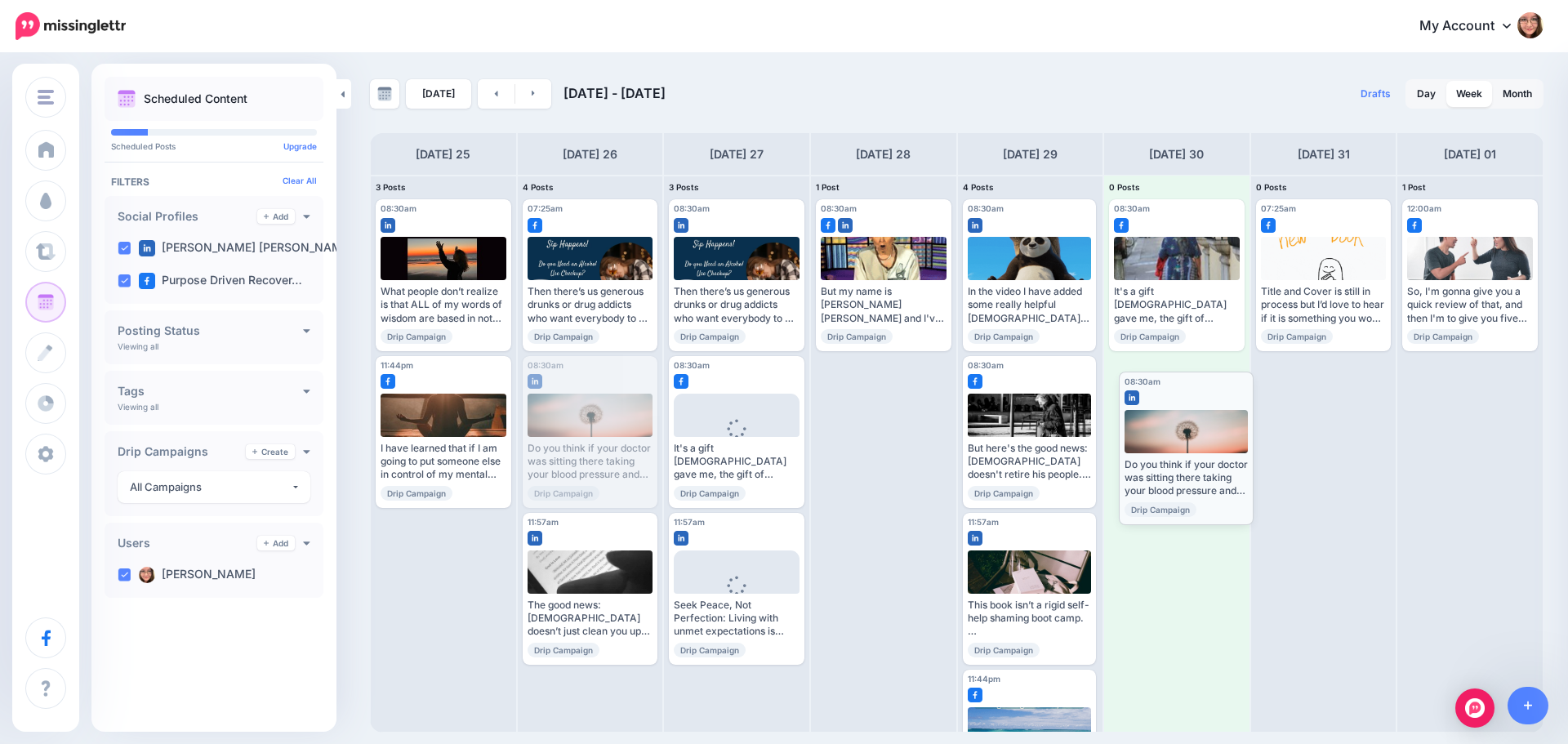
drag, startPoint x: 598, startPoint y: 385, endPoint x: 1192, endPoint y: 401, distance: 594.2
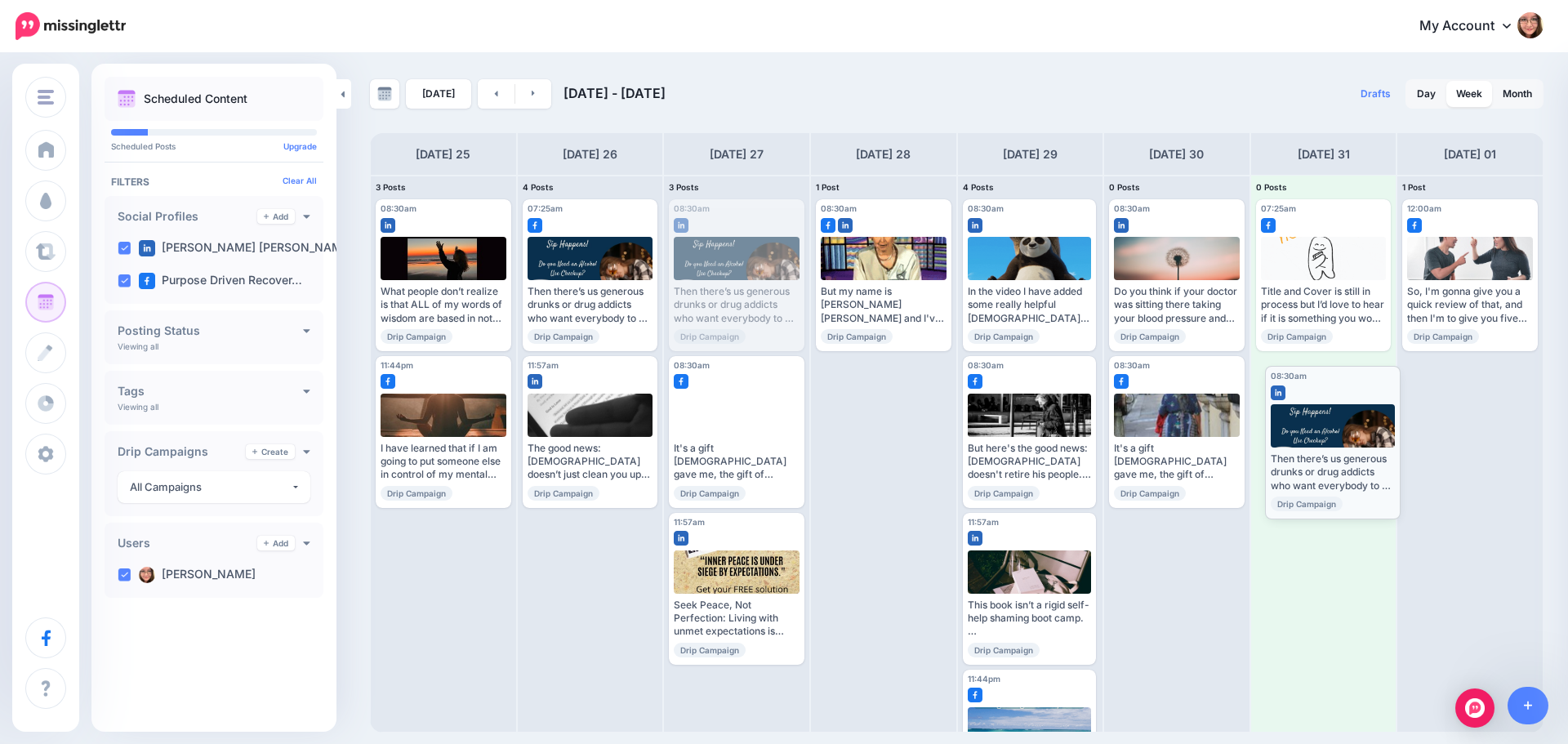
drag, startPoint x: 759, startPoint y: 217, endPoint x: 1355, endPoint y: 384, distance: 619.0
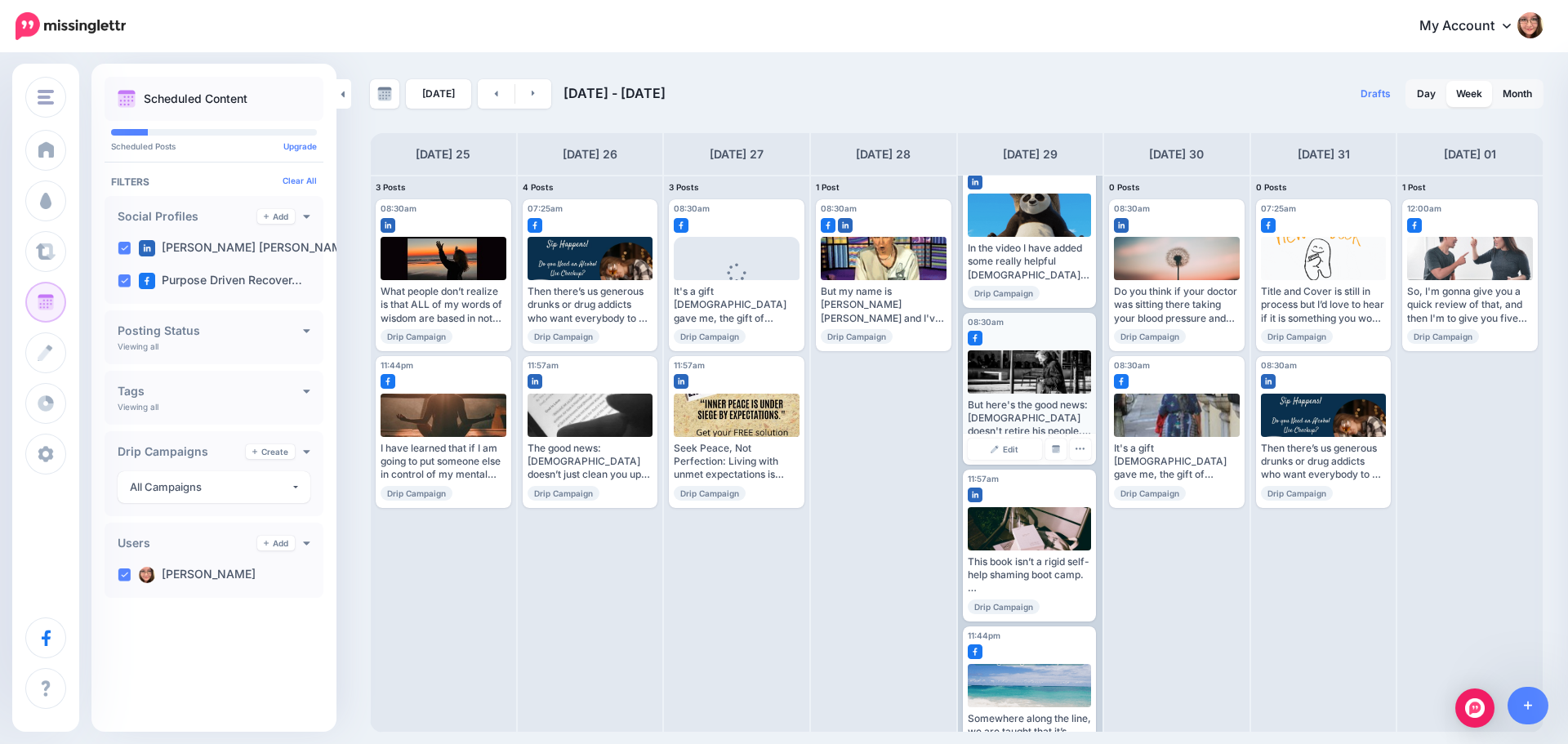
scroll to position [82, 0]
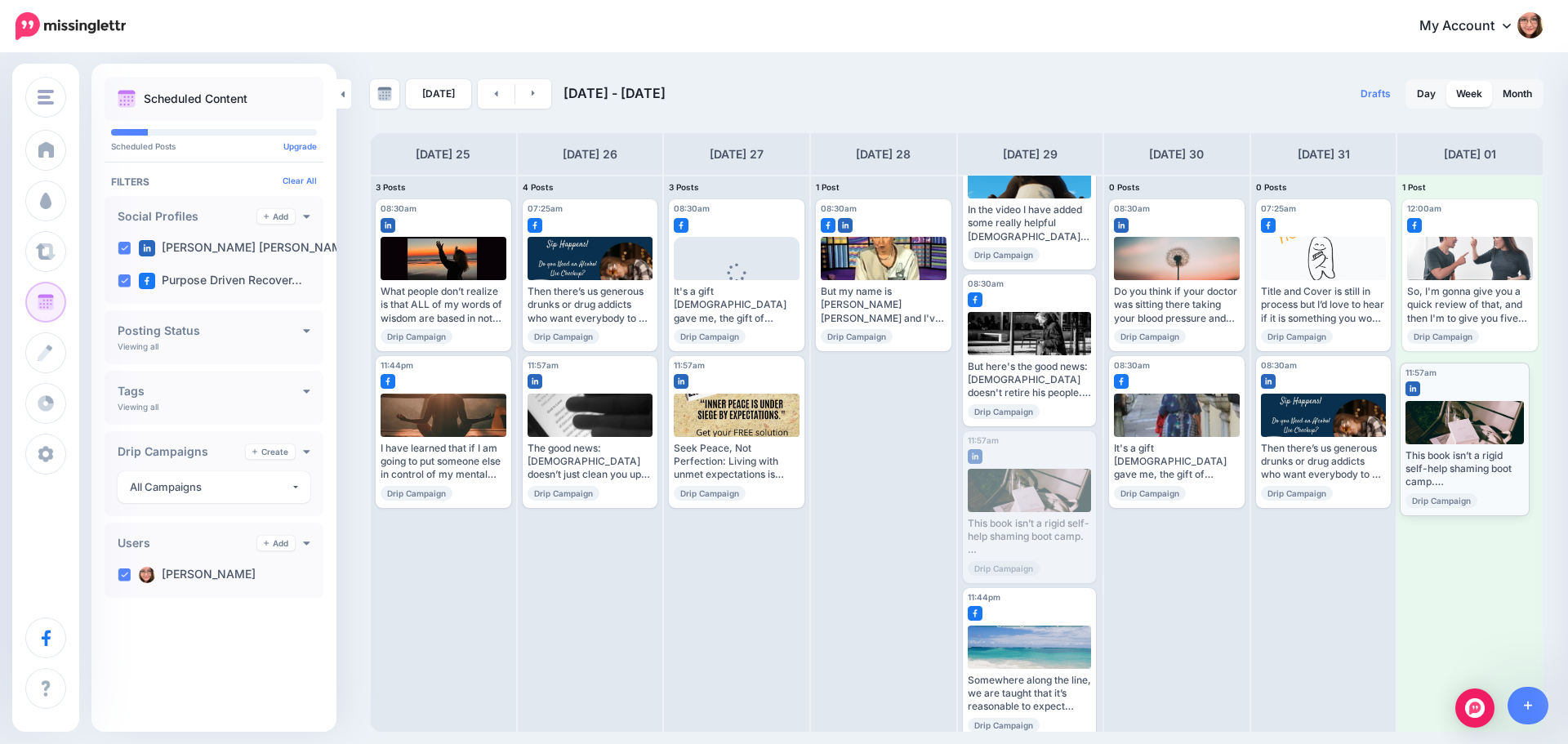
drag, startPoint x: 1037, startPoint y: 438, endPoint x: 1474, endPoint y: 370, distance: 442.3
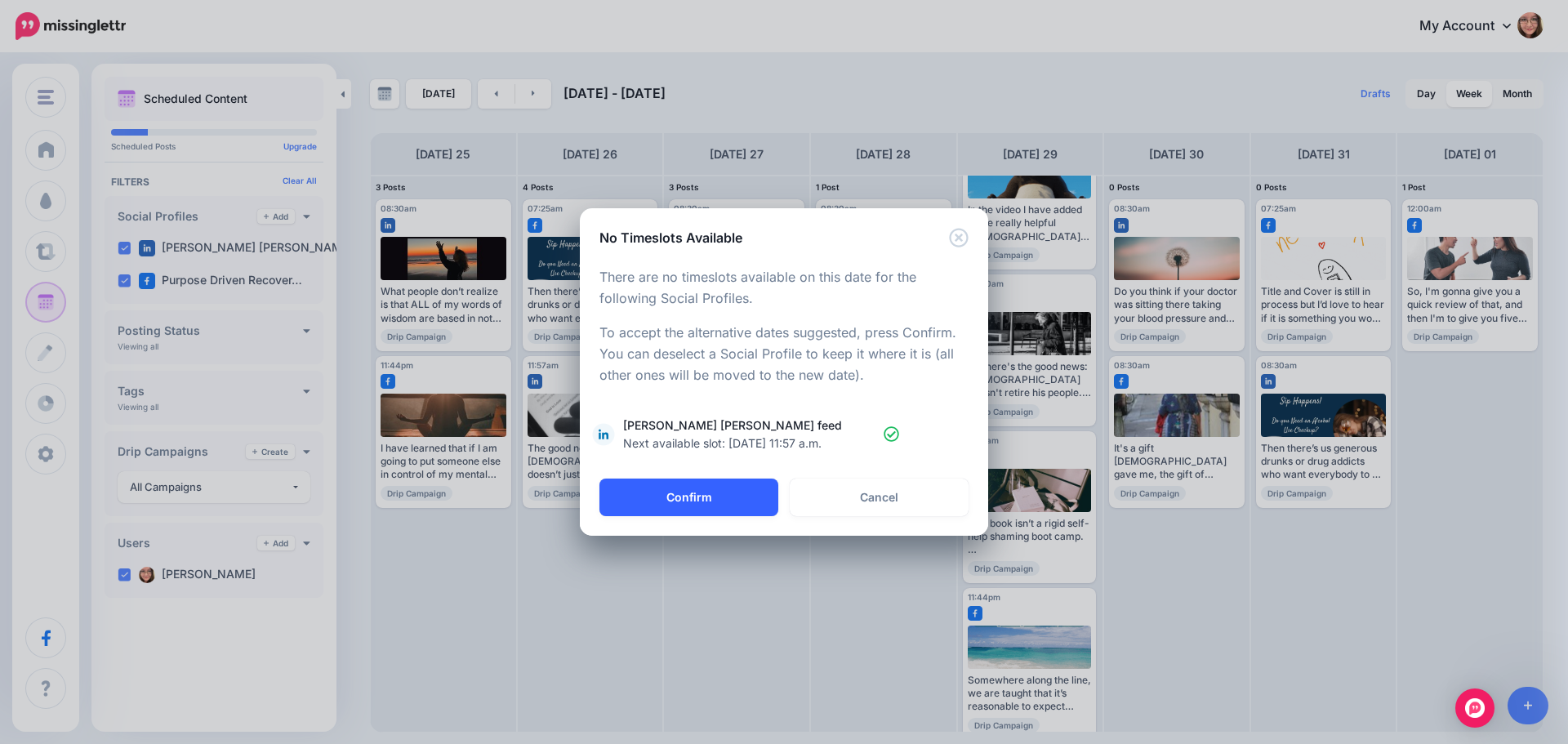
click at [685, 510] on button "Confirm" at bounding box center [688, 497] width 179 height 37
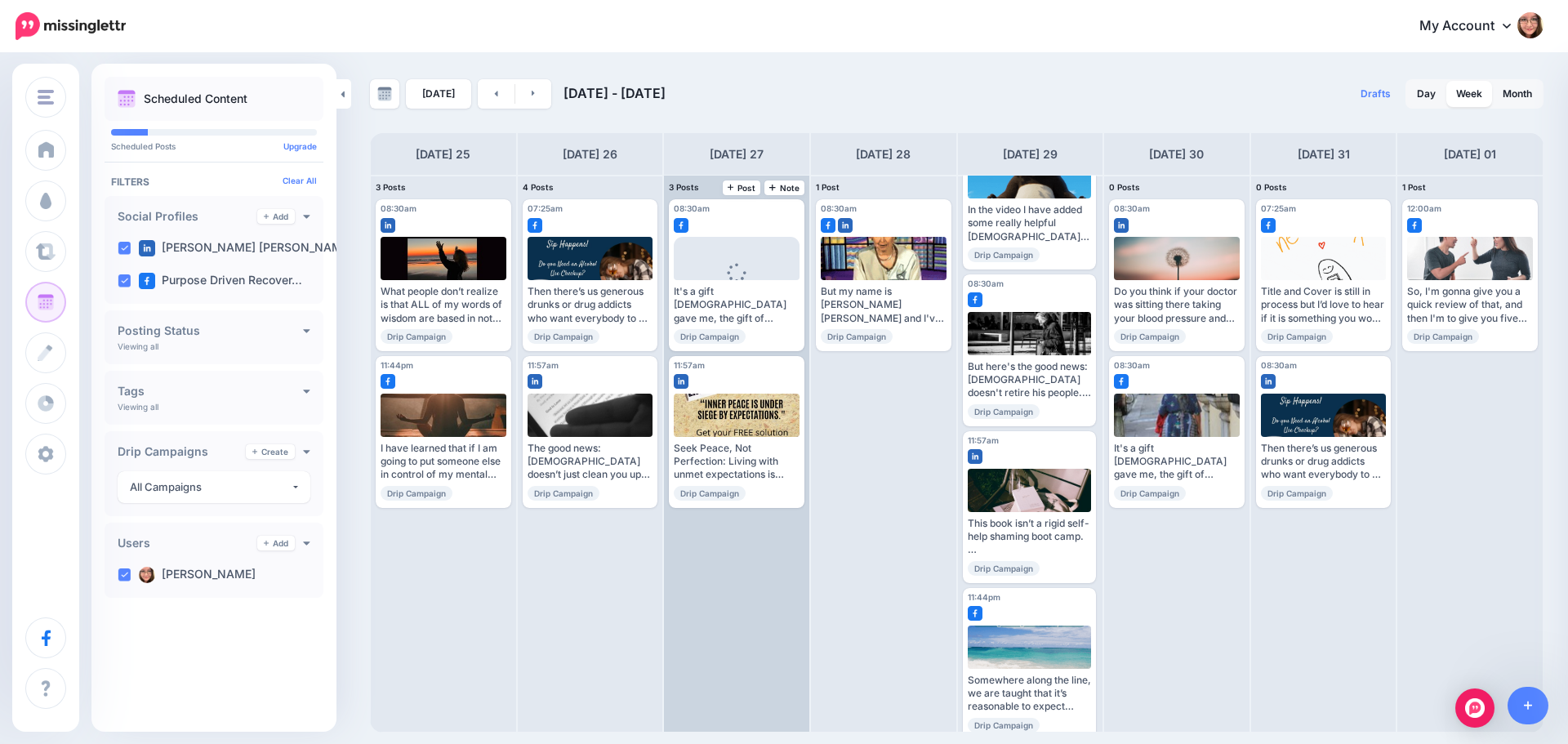
scroll to position [0, 0]
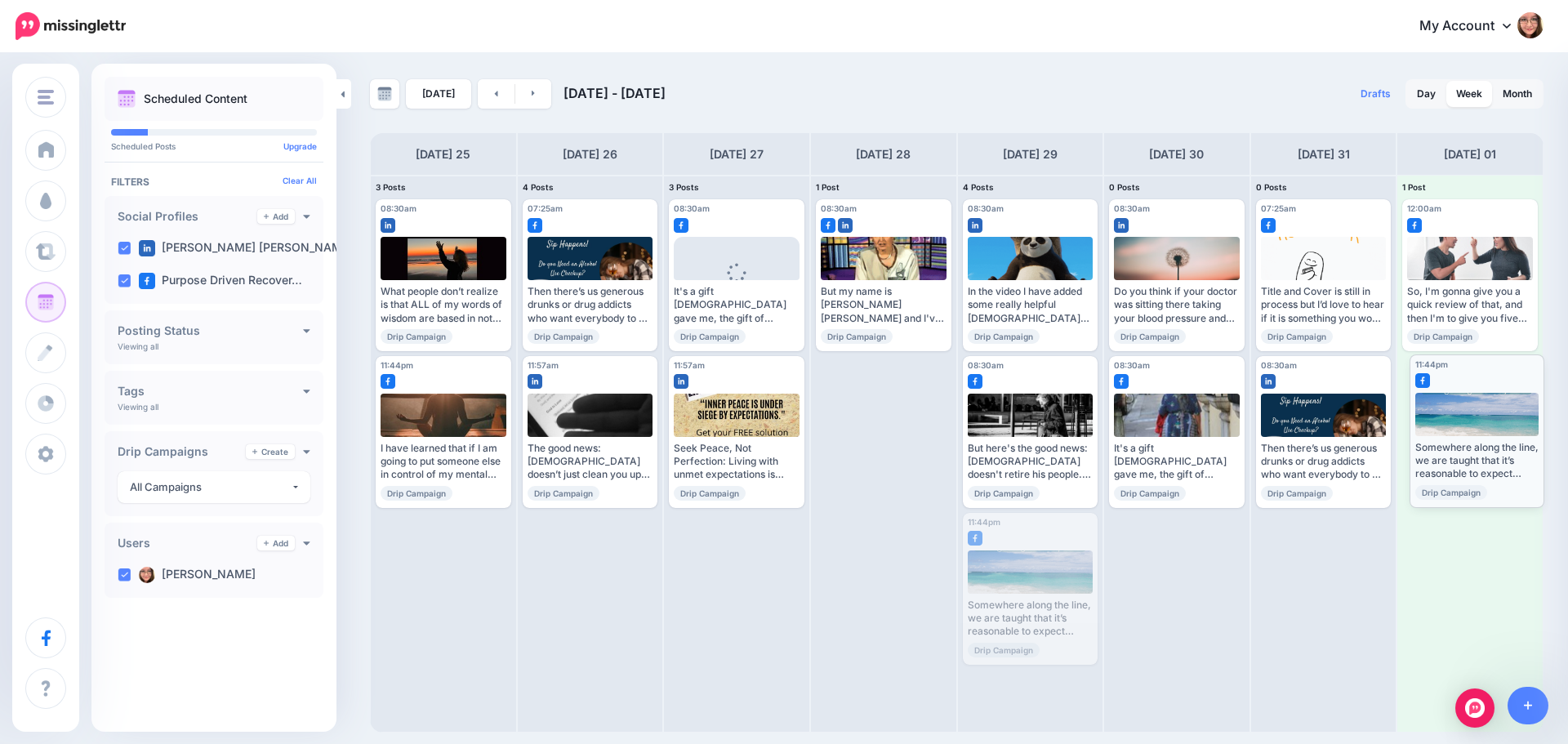
drag, startPoint x: 1043, startPoint y: 525, endPoint x: 1489, endPoint y: 366, distance: 473.5
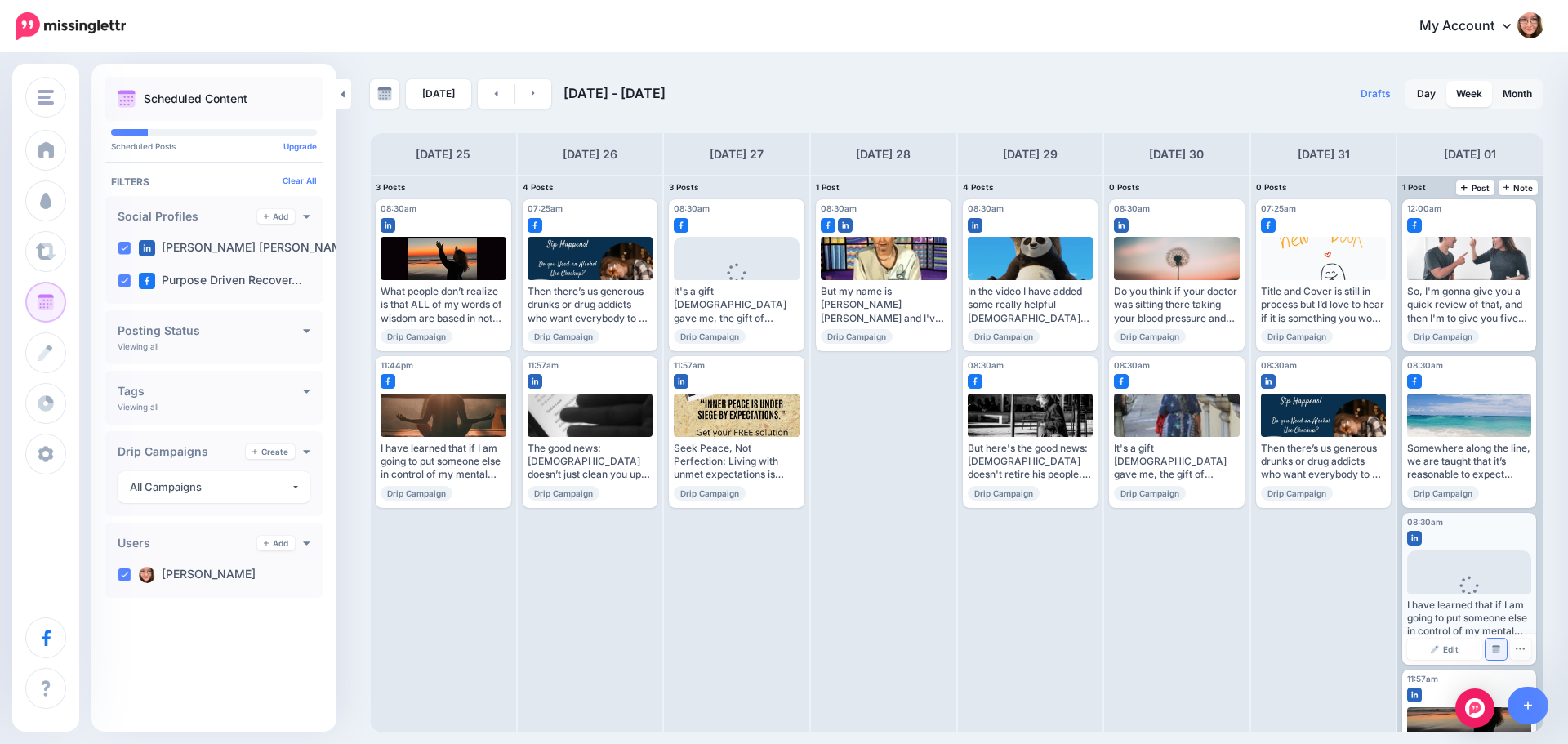
click at [1492, 650] on img at bounding box center [1496, 649] width 8 height 8
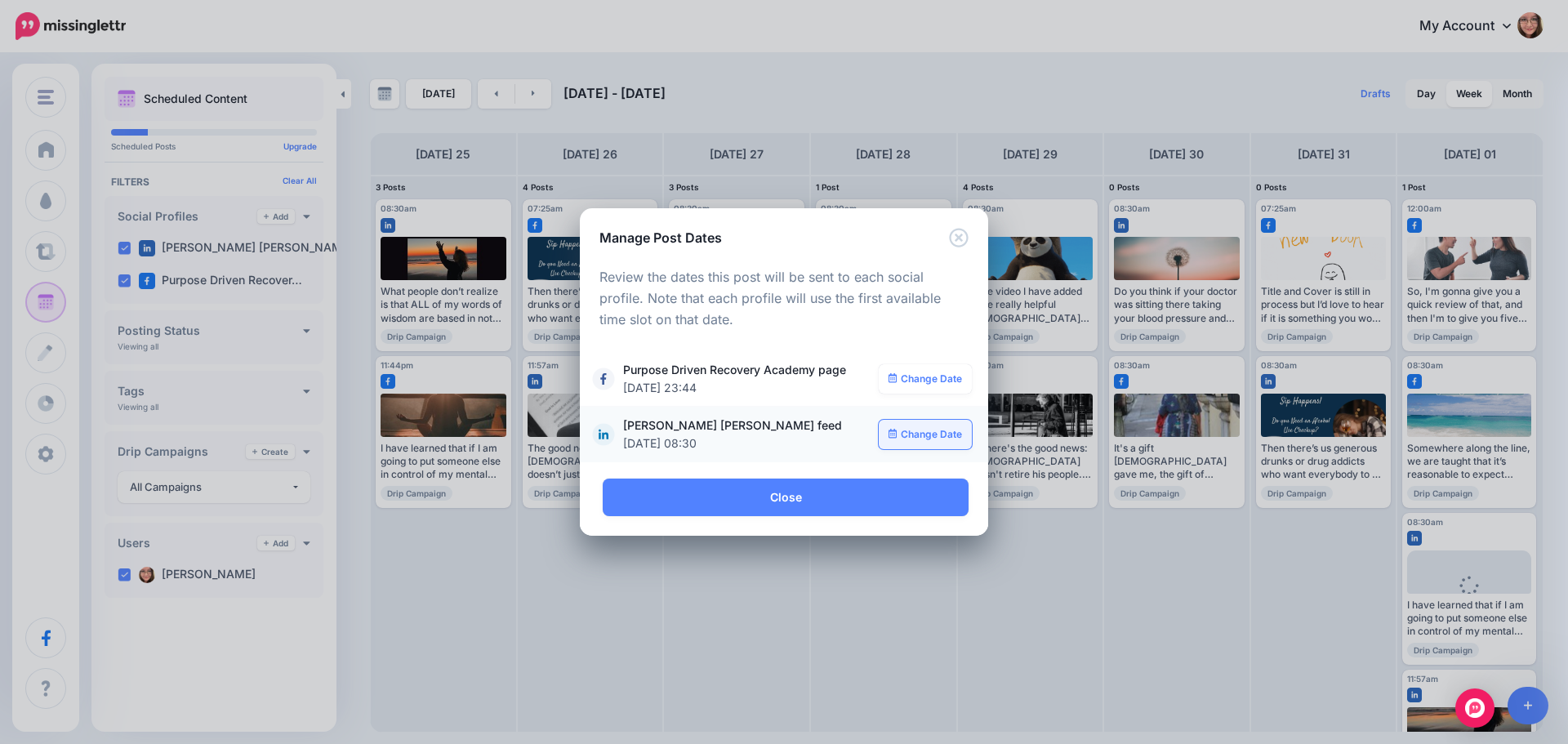
click at [927, 430] on link "Change Date" at bounding box center [926, 434] width 94 height 30
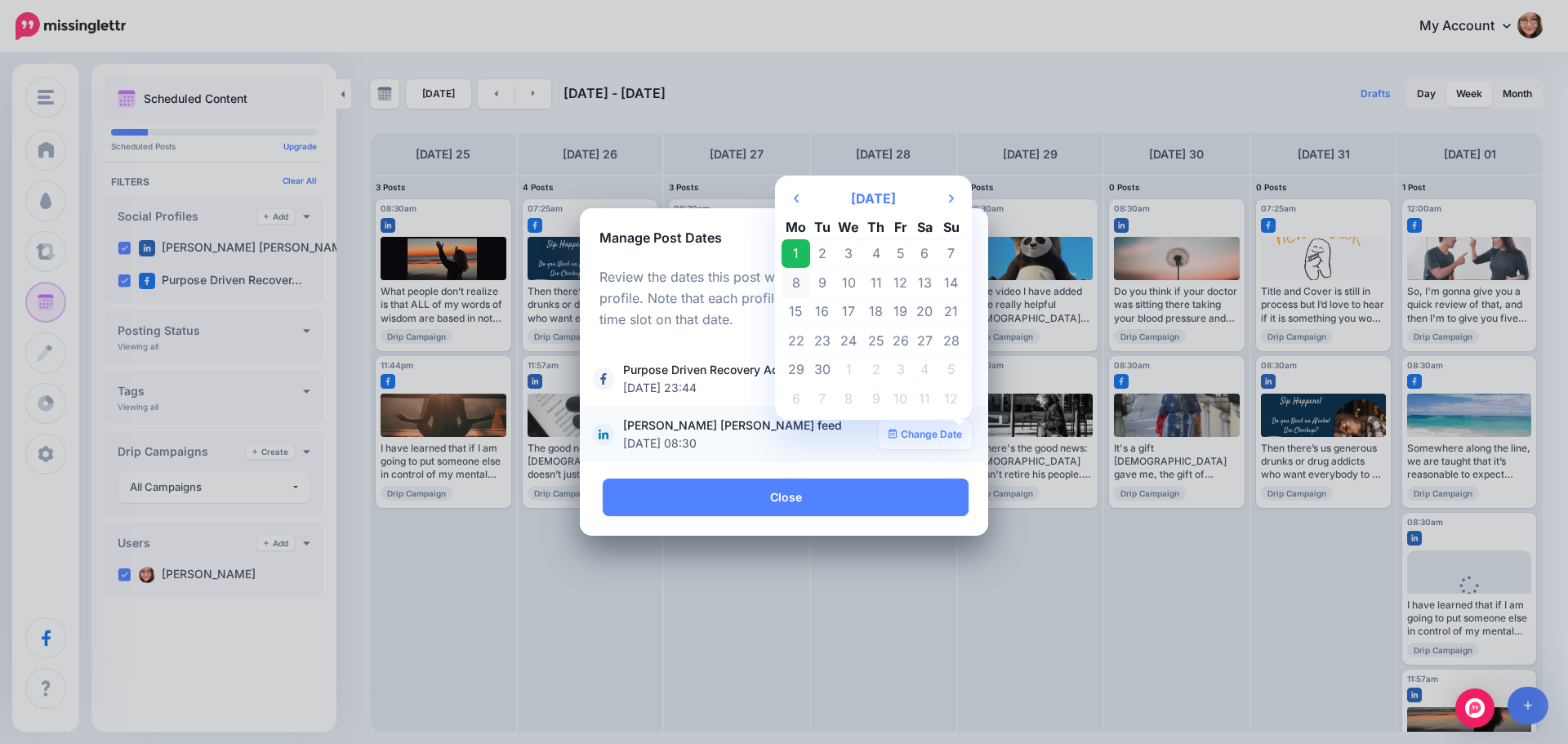
click at [798, 282] on td "8" at bounding box center [795, 282] width 29 height 30
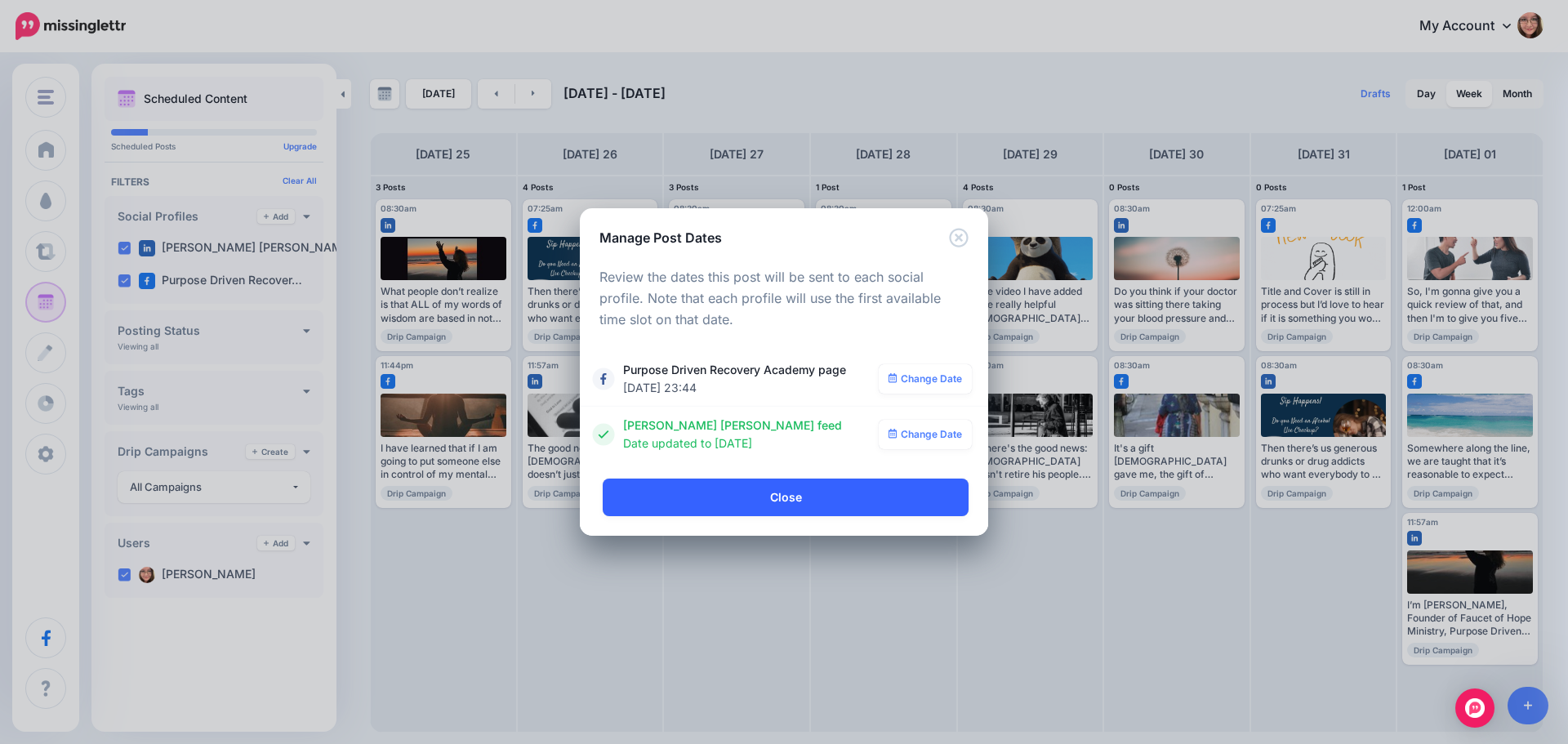
click at [753, 509] on link "Close" at bounding box center [785, 497] width 366 height 37
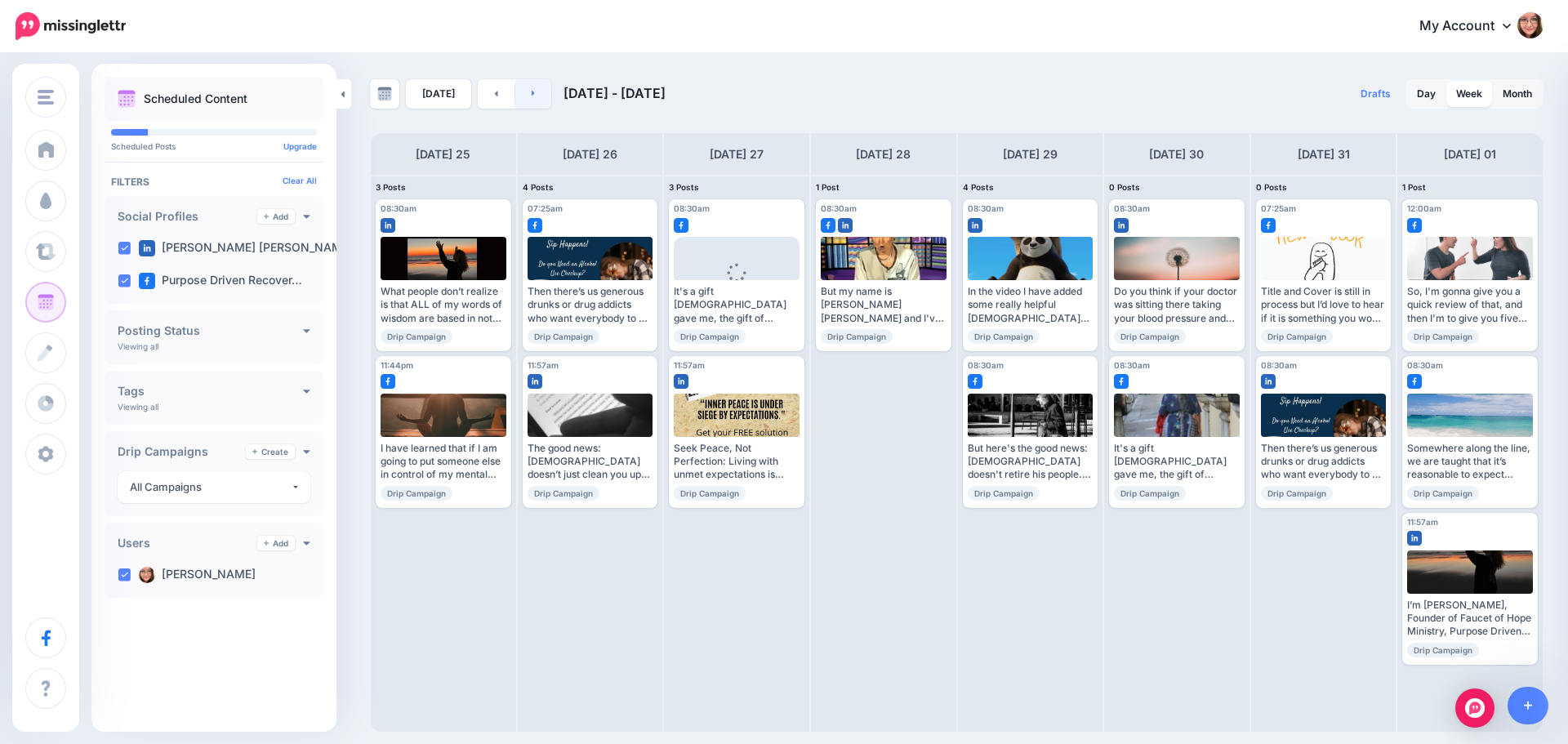
click at [532, 95] on icon at bounding box center [534, 93] width 4 height 10
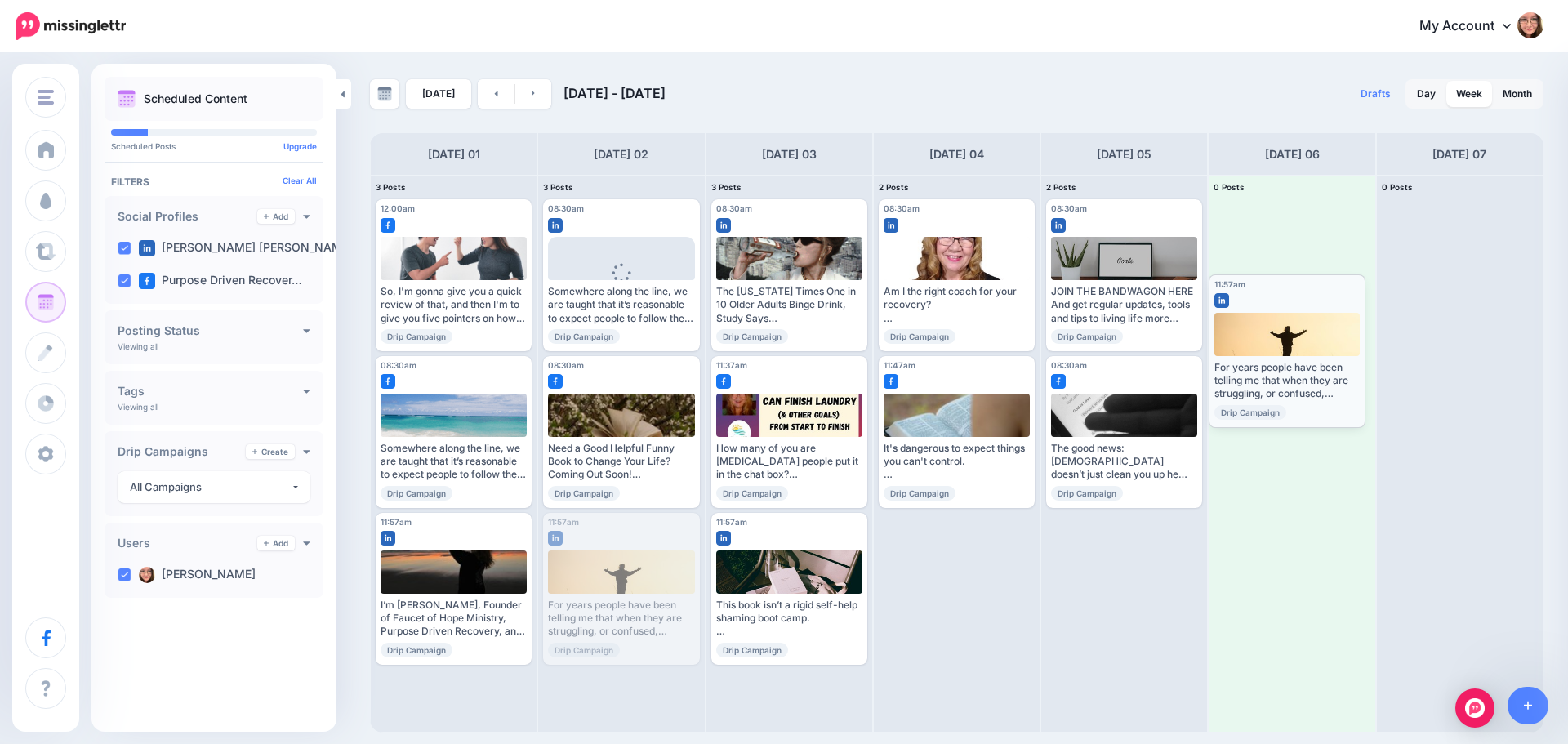
drag, startPoint x: 646, startPoint y: 525, endPoint x: 1311, endPoint y: 286, distance: 706.6
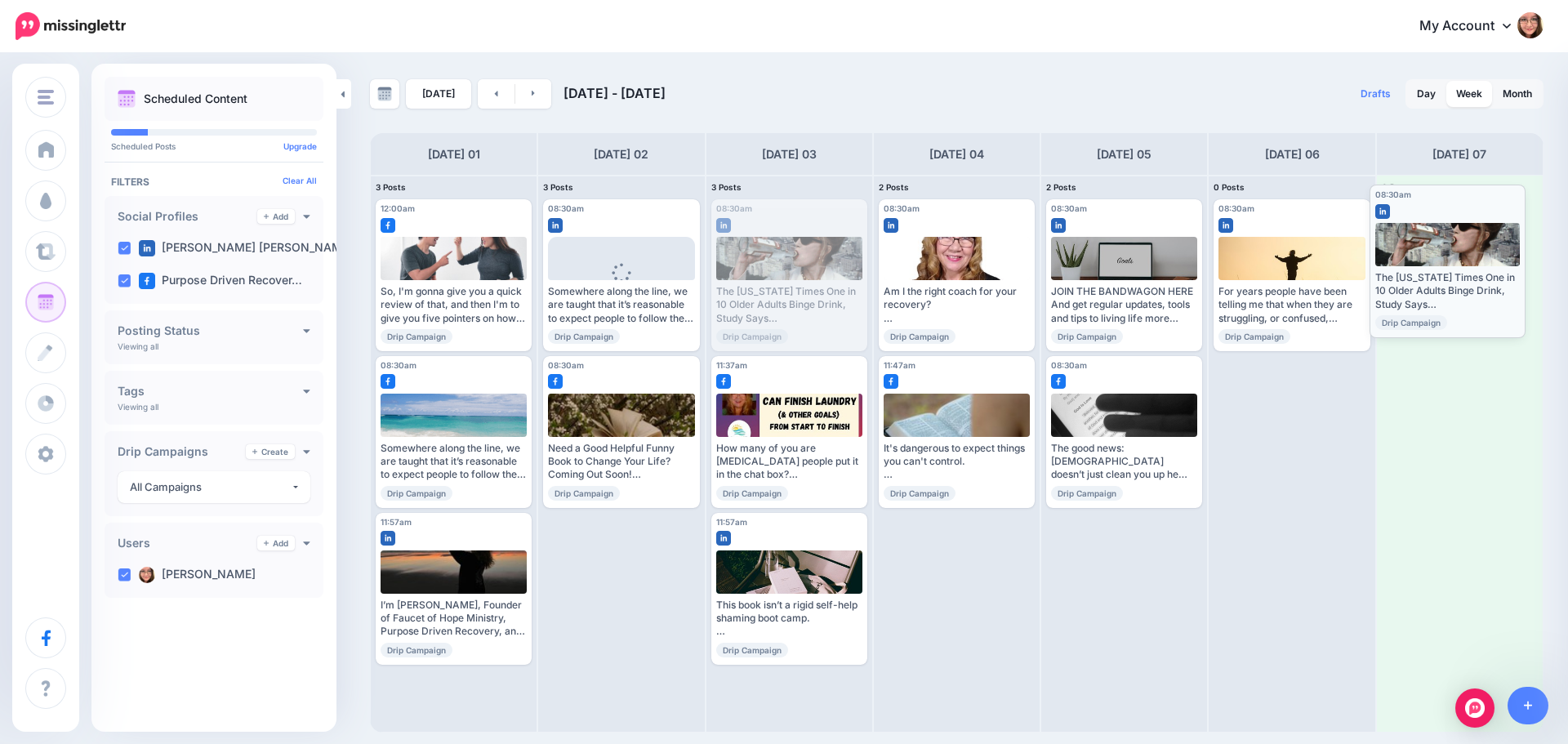
drag, startPoint x: 807, startPoint y: 227, endPoint x: 1465, endPoint y: 212, distance: 658.2
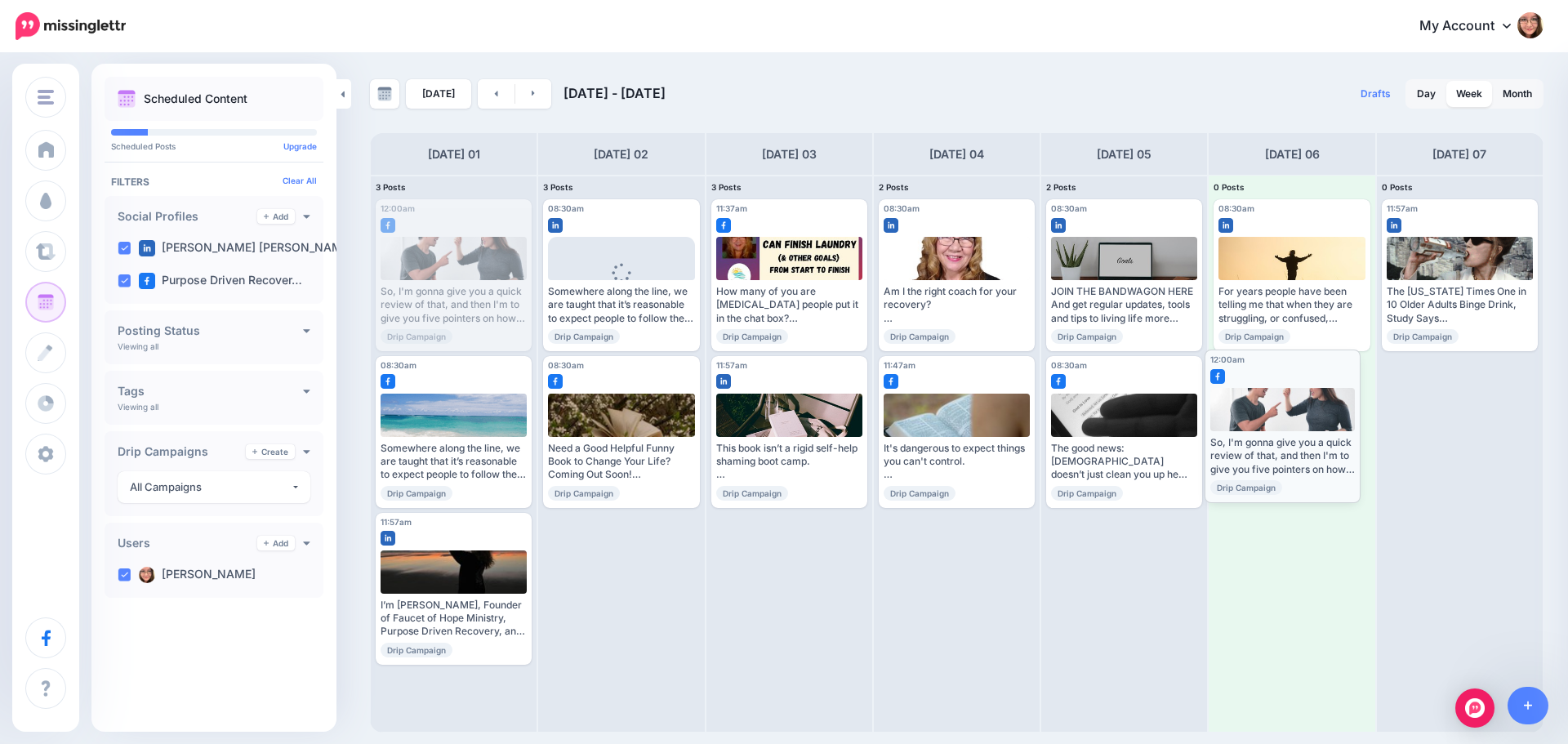
drag, startPoint x: 478, startPoint y: 214, endPoint x: 1306, endPoint y: 366, distance: 841.8
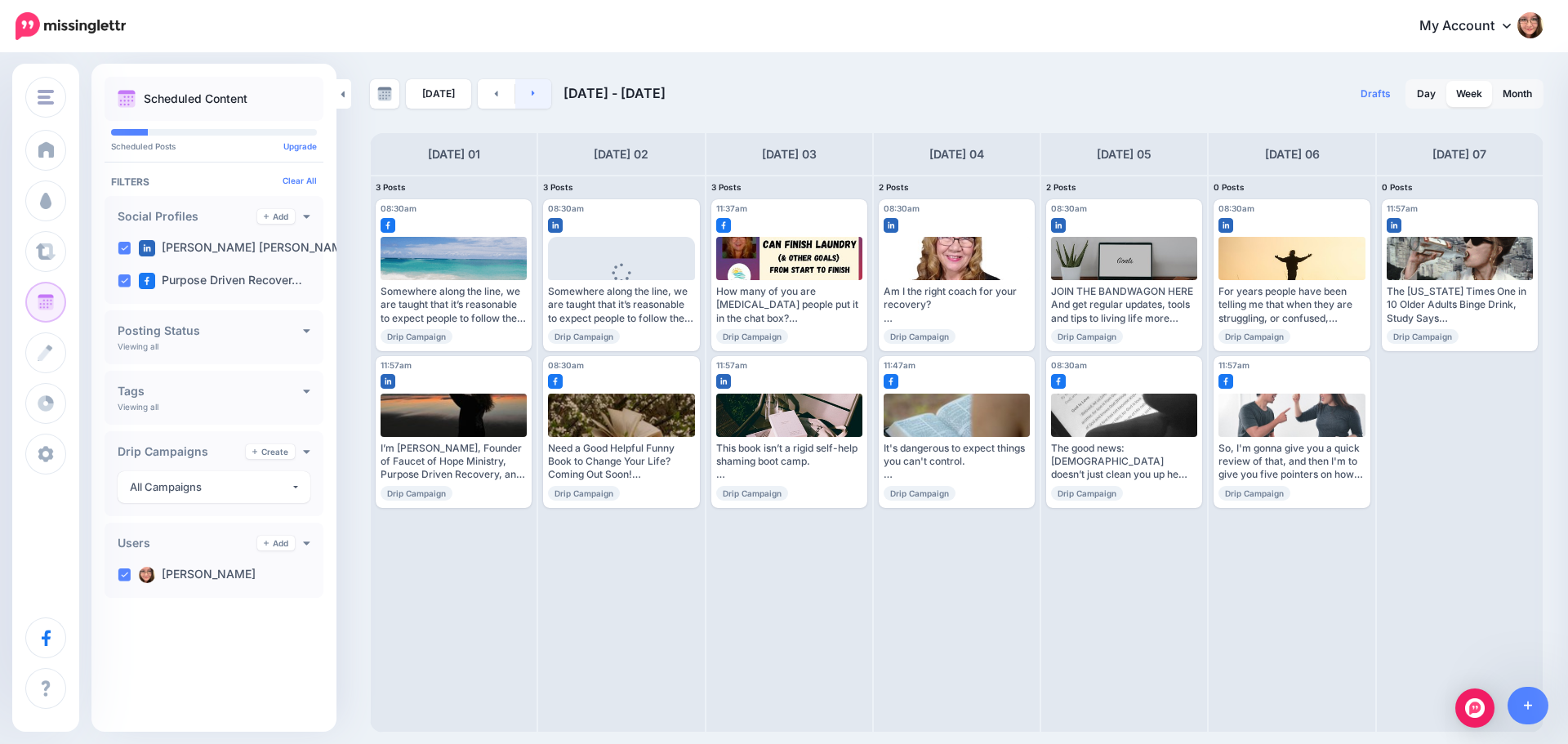
click at [535, 95] on link at bounding box center [533, 94] width 37 height 30
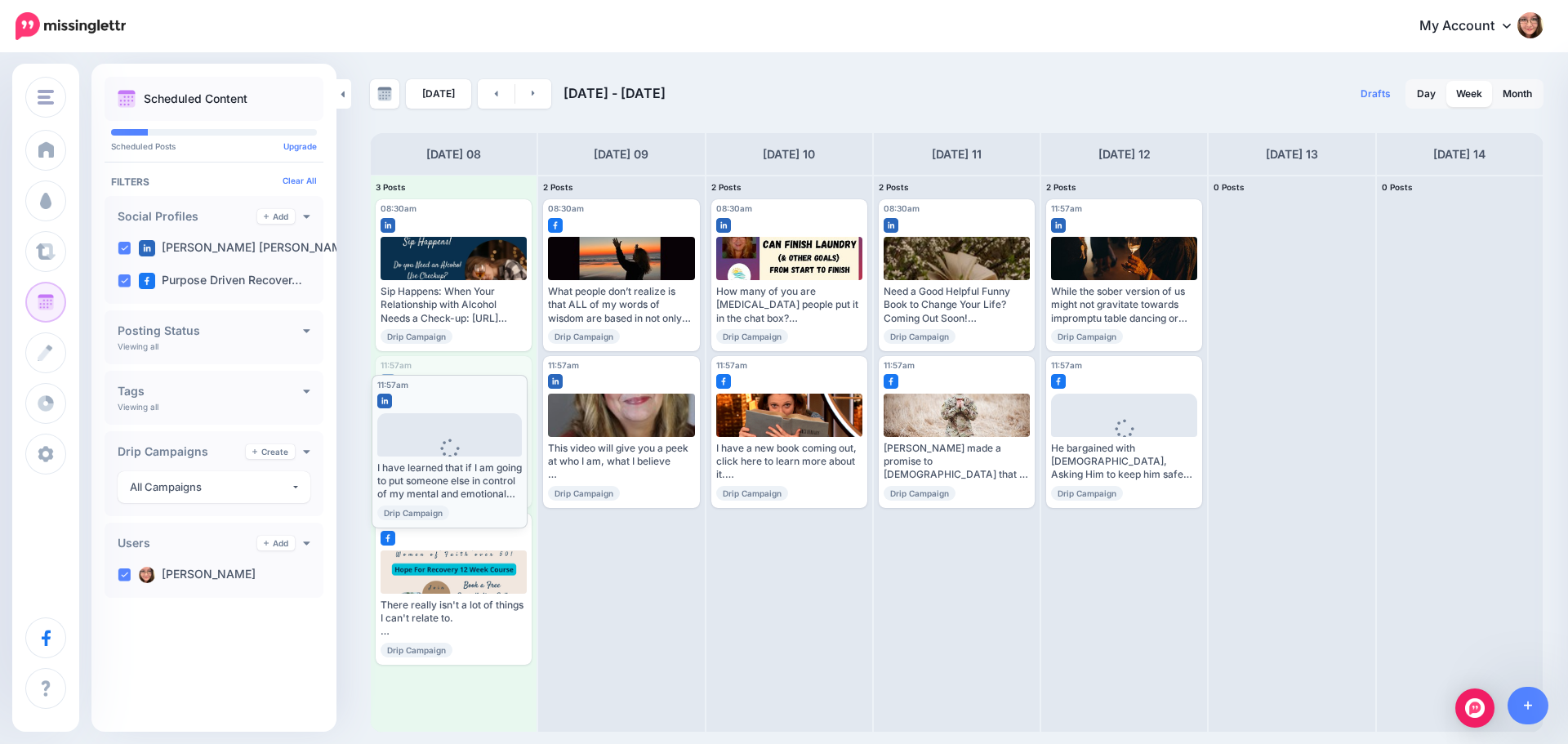
drag, startPoint x: 464, startPoint y: 382, endPoint x: 460, endPoint y: 401, distance: 19.4
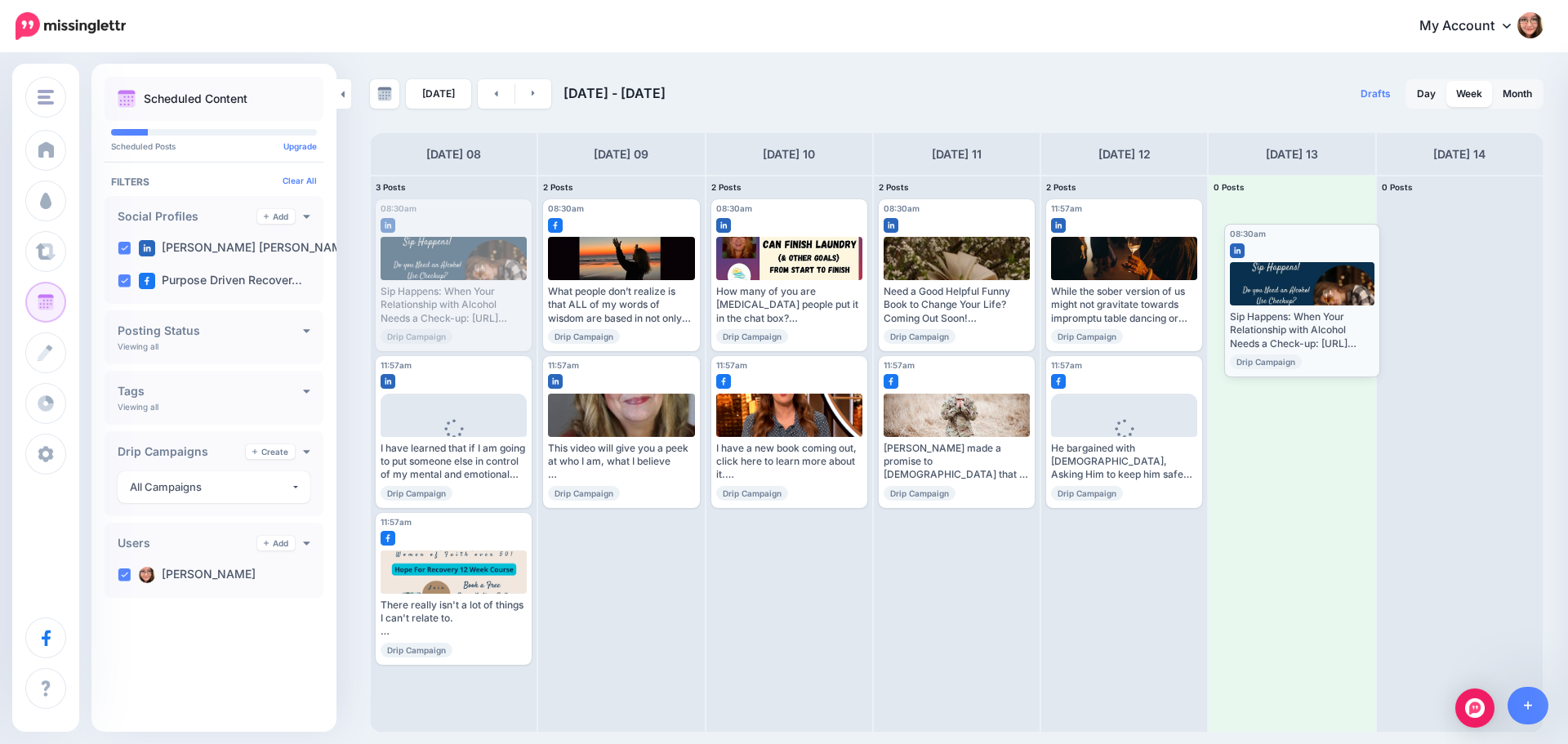
drag, startPoint x: 450, startPoint y: 227, endPoint x: 1299, endPoint y: 250, distance: 849.3
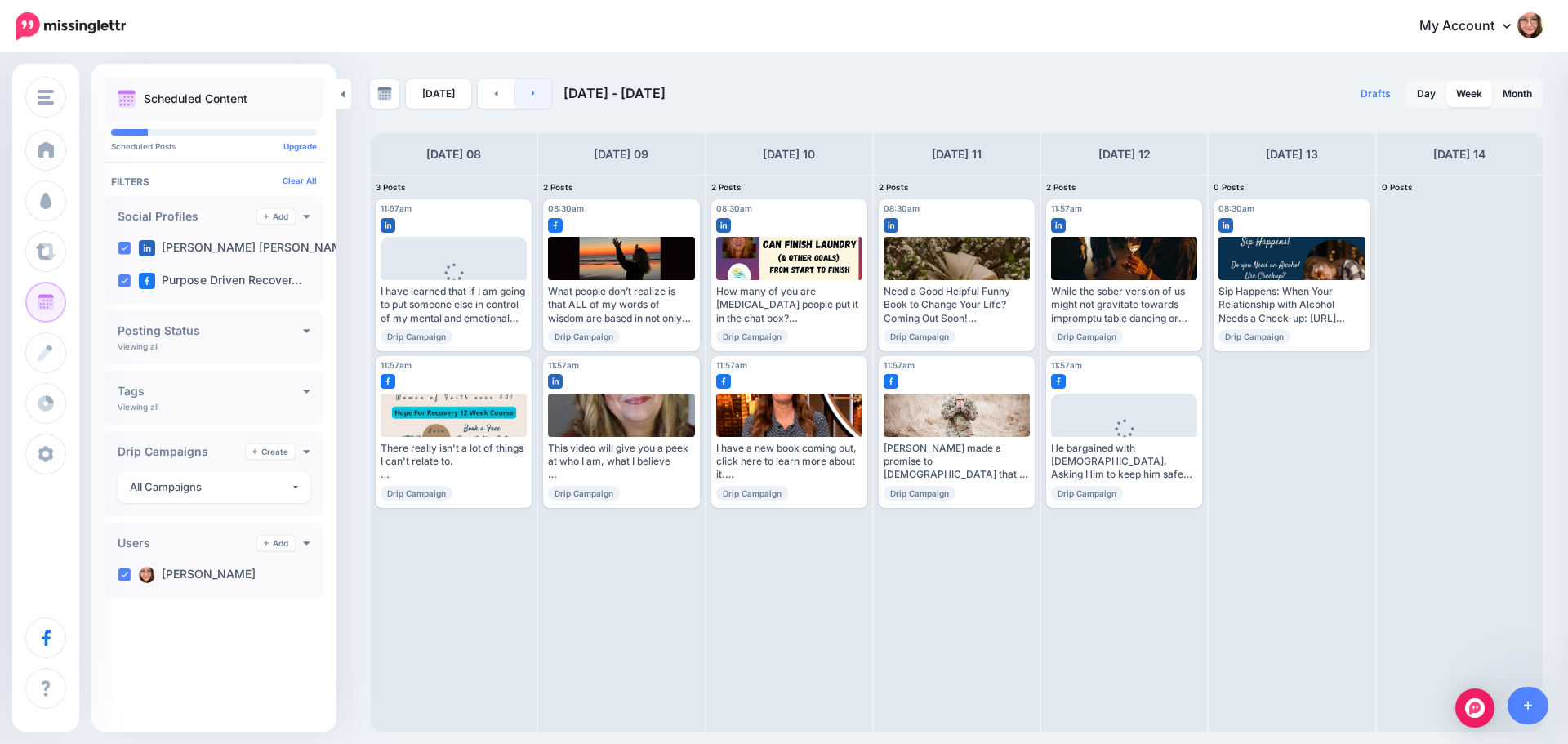
click at [535, 99] on link at bounding box center [533, 94] width 37 height 30
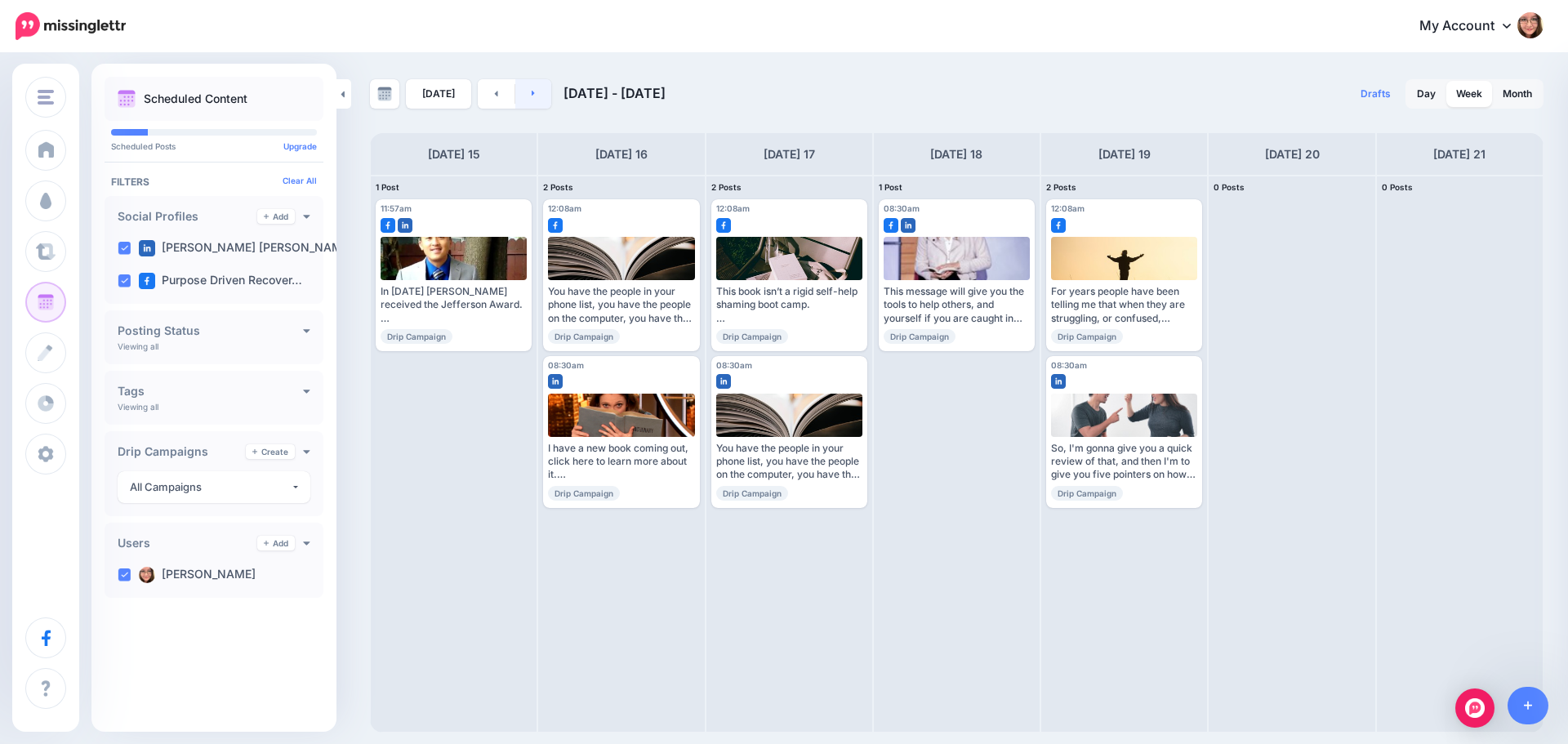
click at [538, 92] on link at bounding box center [533, 94] width 37 height 30
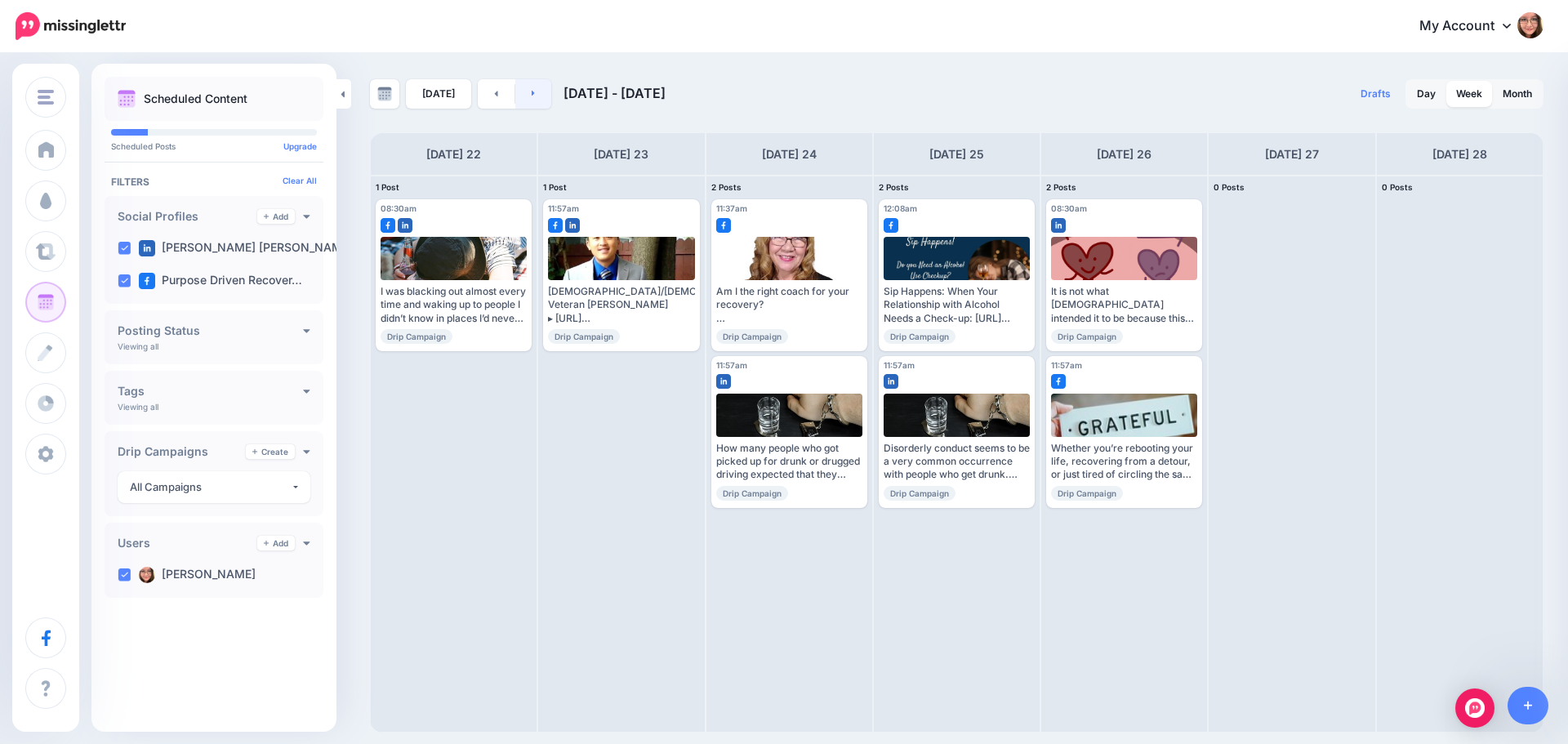
click at [532, 96] on link at bounding box center [533, 94] width 37 height 30
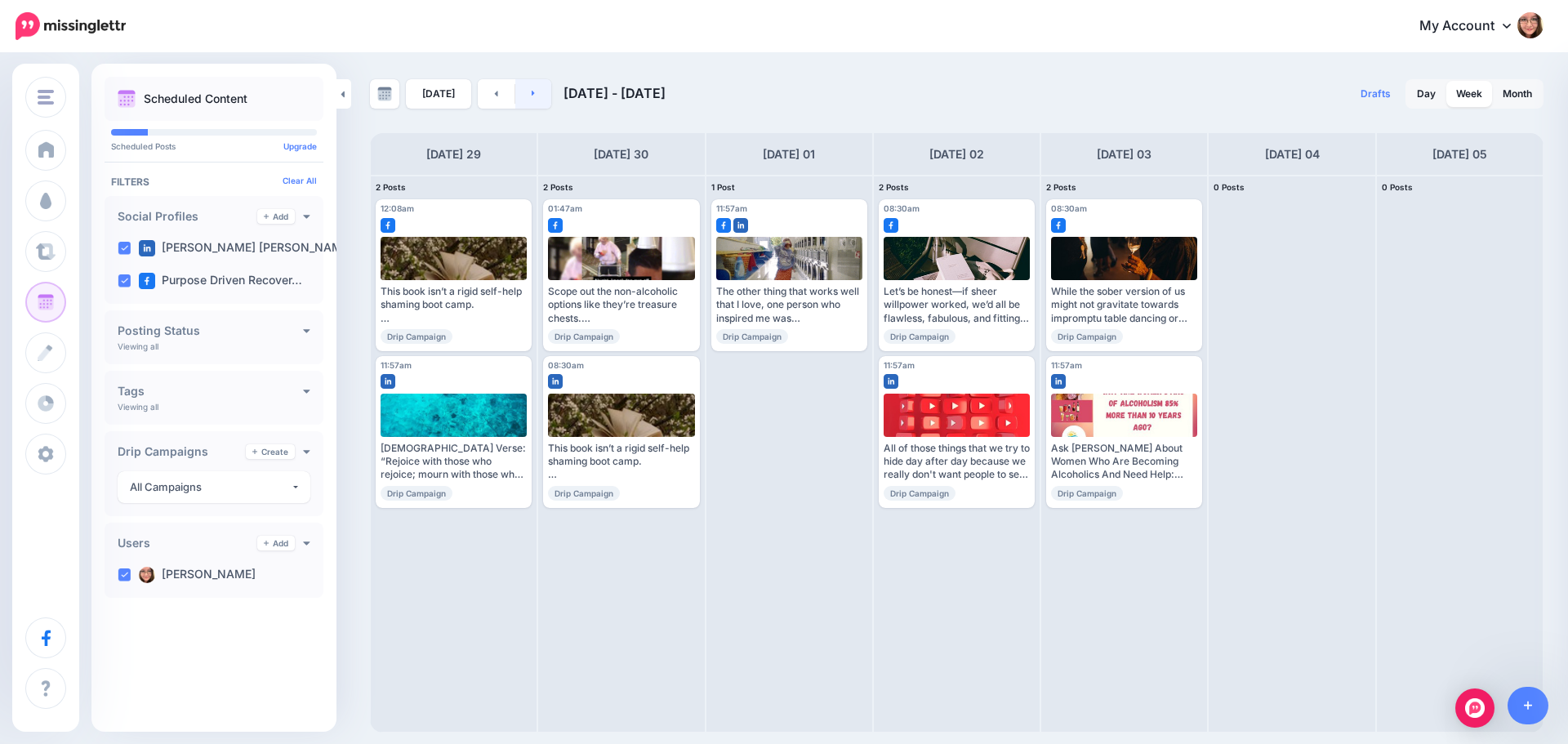
click at [532, 96] on link at bounding box center [533, 94] width 37 height 30
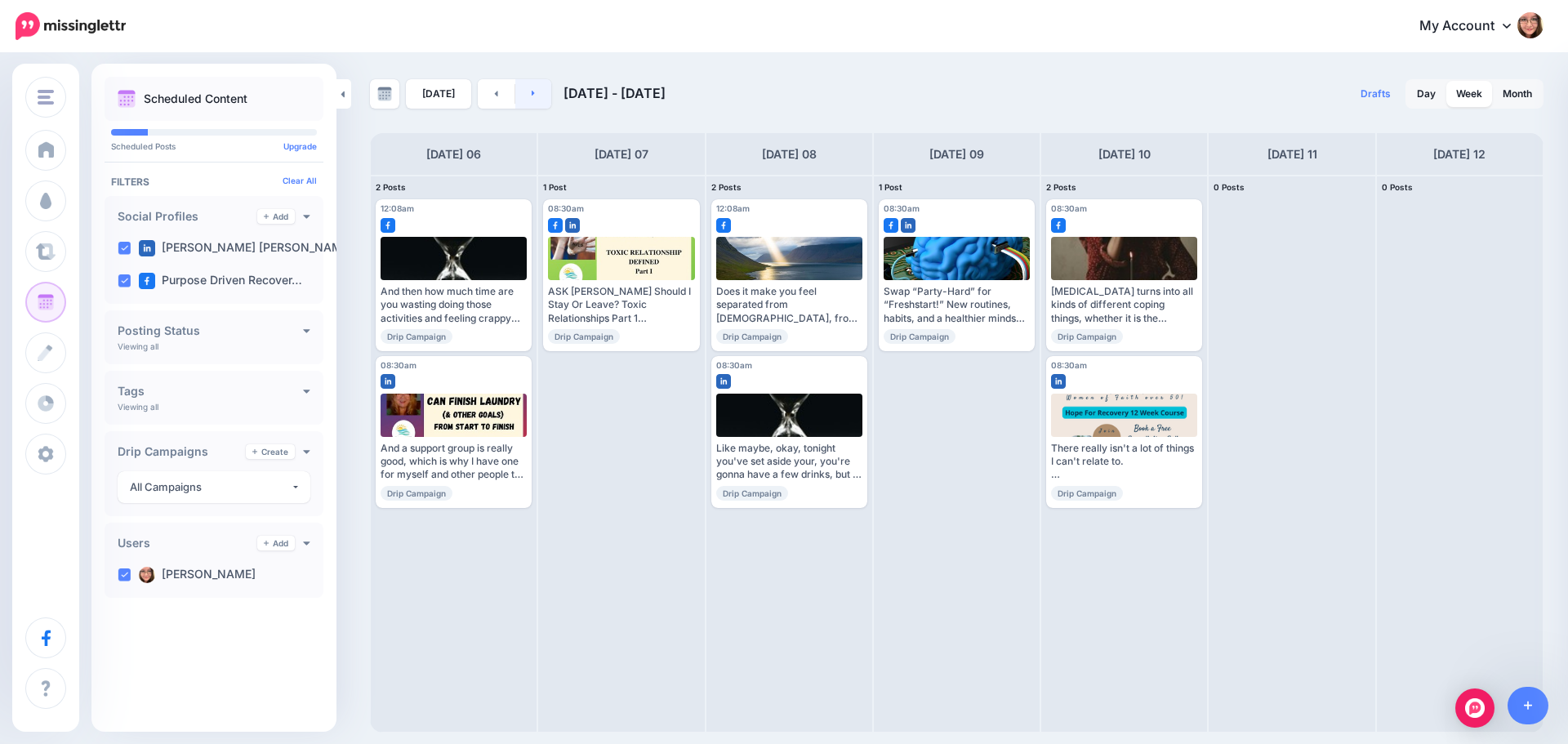
click at [532, 96] on link at bounding box center [533, 94] width 37 height 30
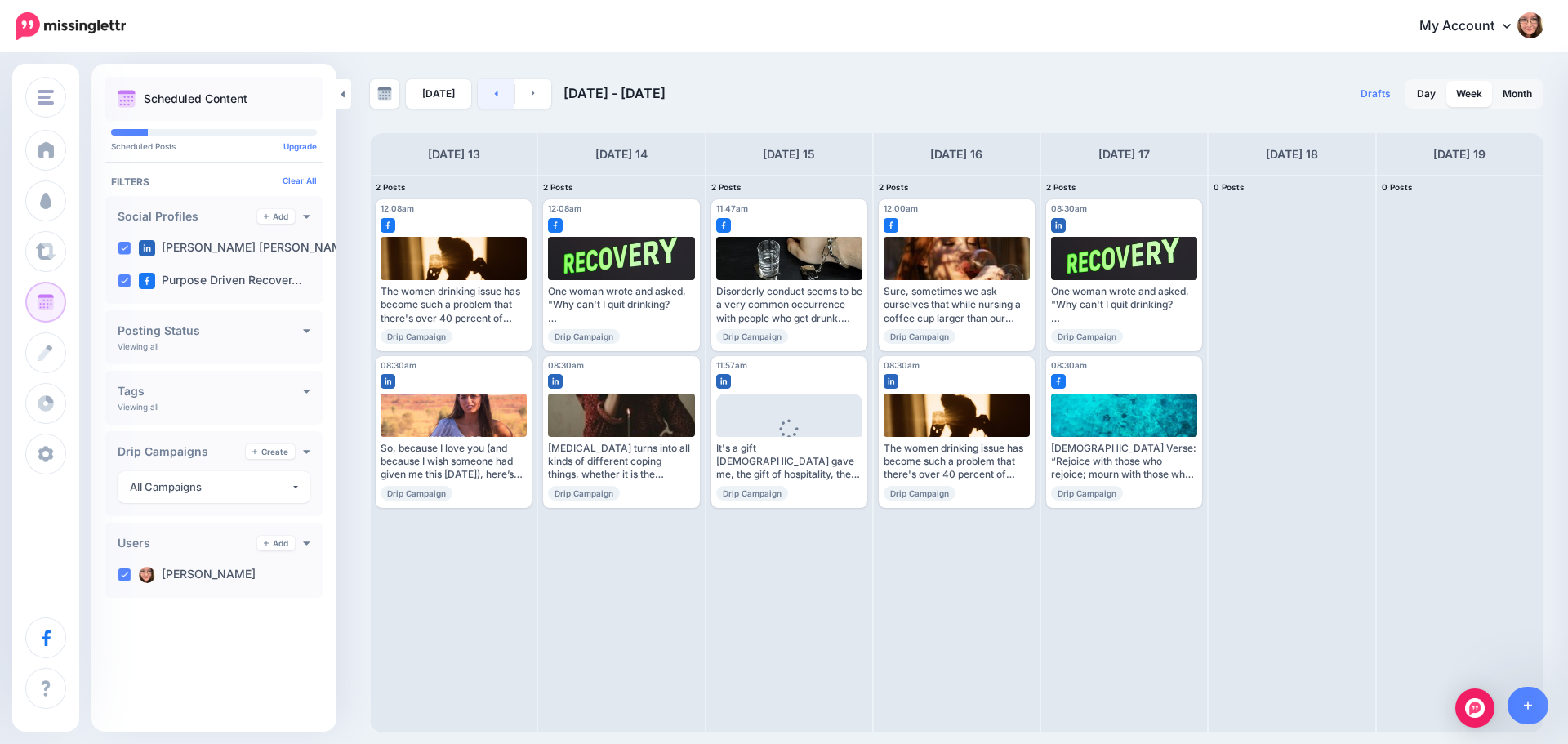
click at [492, 100] on link at bounding box center [495, 94] width 37 height 30
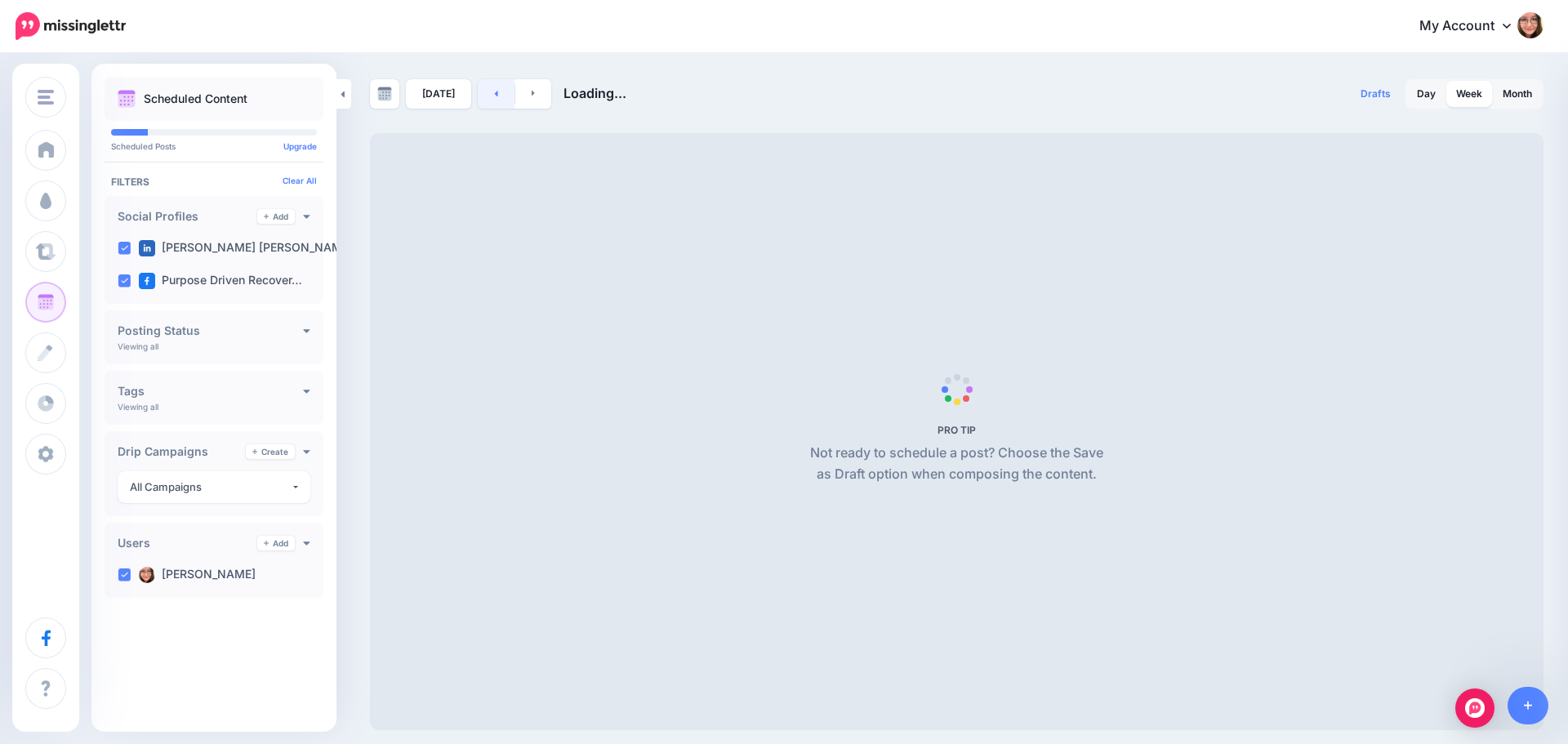
click at [492, 100] on link at bounding box center [495, 94] width 37 height 30
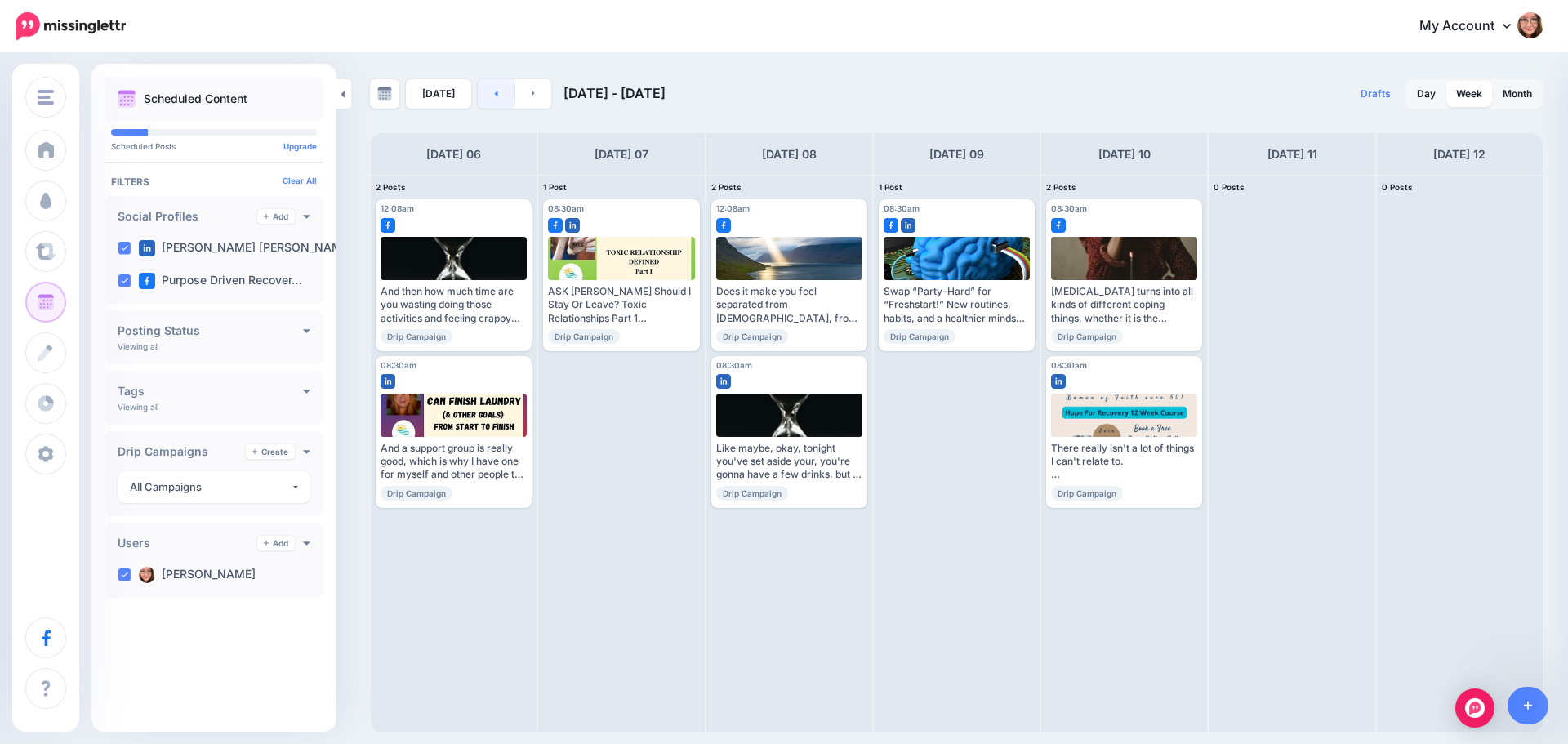
click at [492, 100] on link at bounding box center [495, 94] width 37 height 30
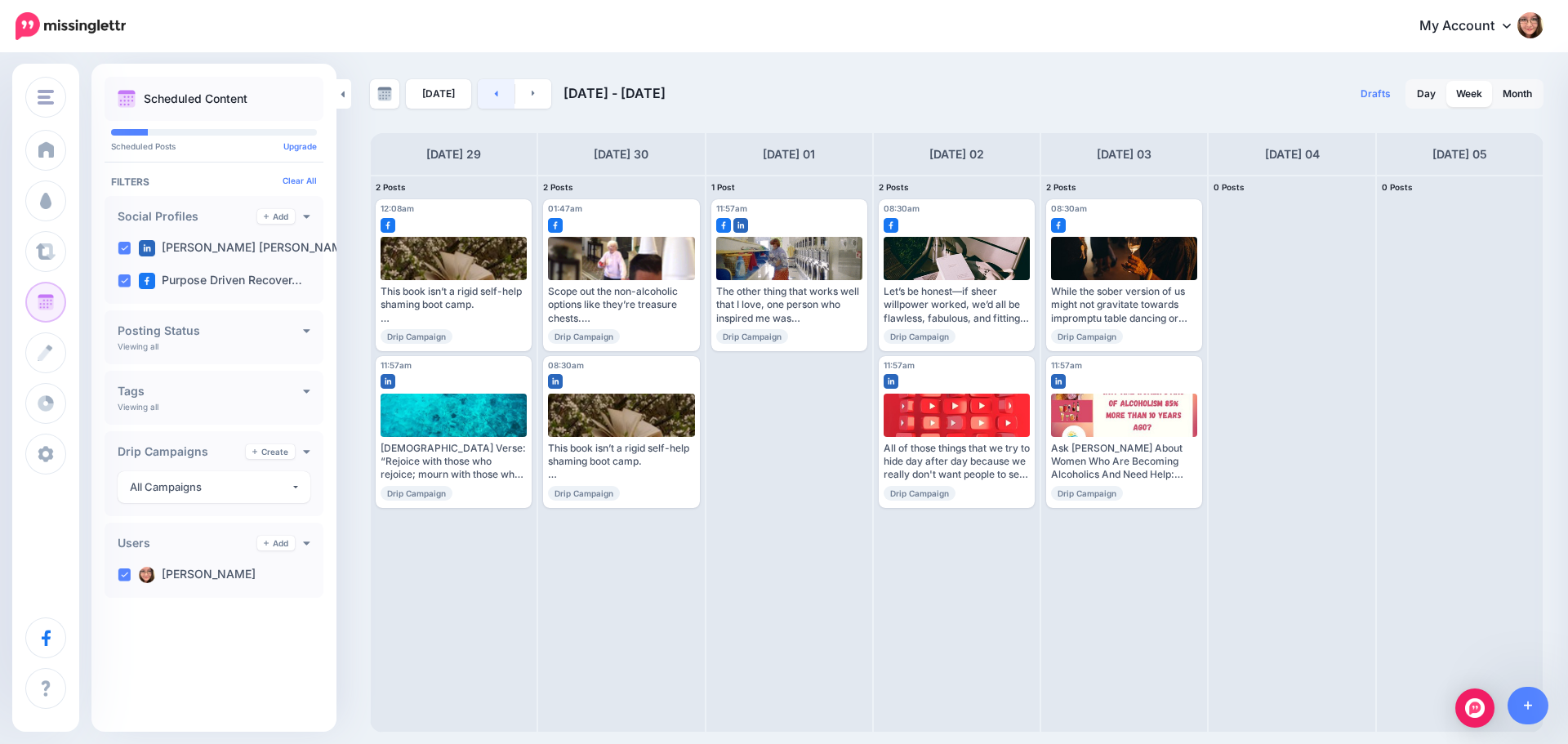
click at [492, 100] on link at bounding box center [495, 94] width 37 height 30
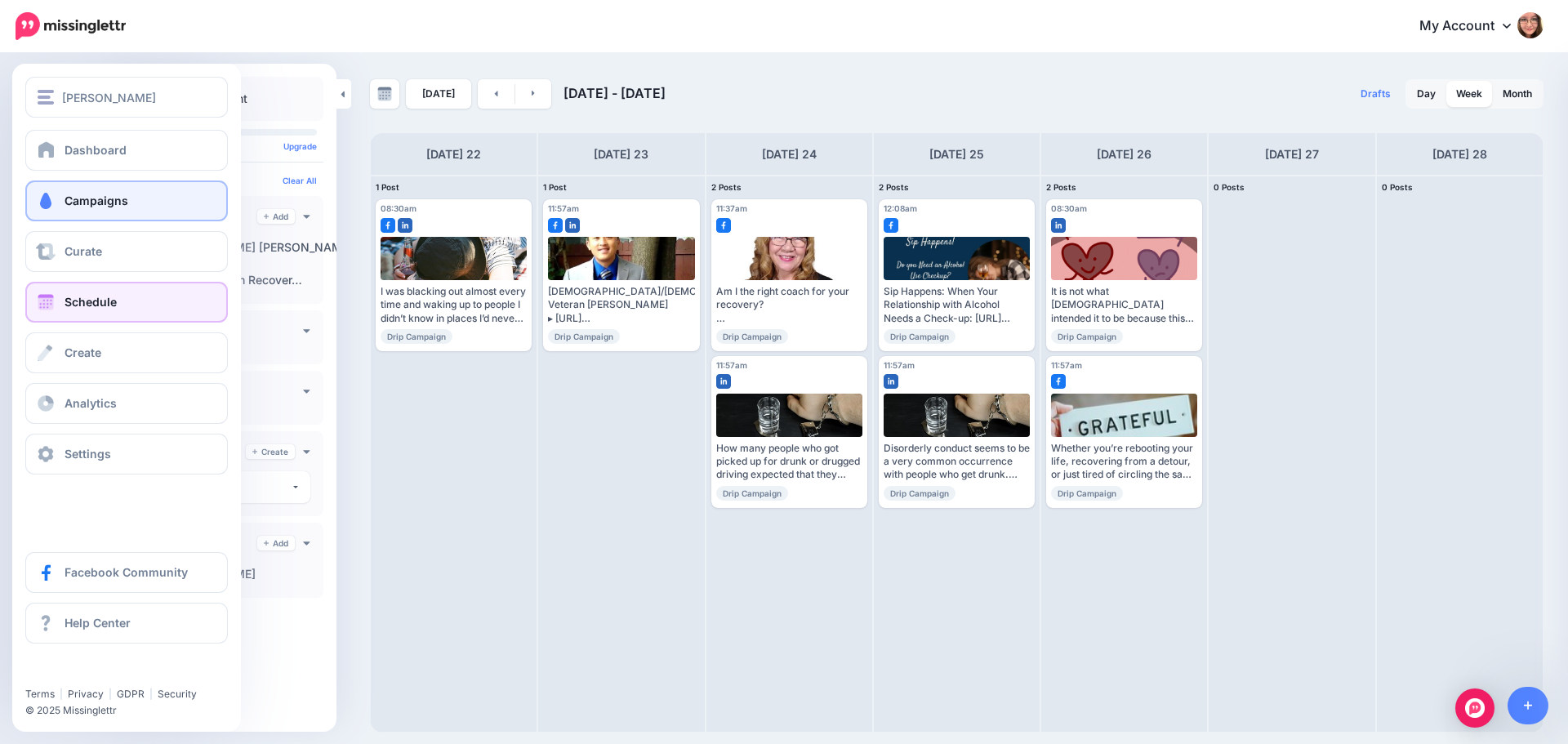
click at [66, 220] on link "Campaigns" at bounding box center [126, 200] width 202 height 40
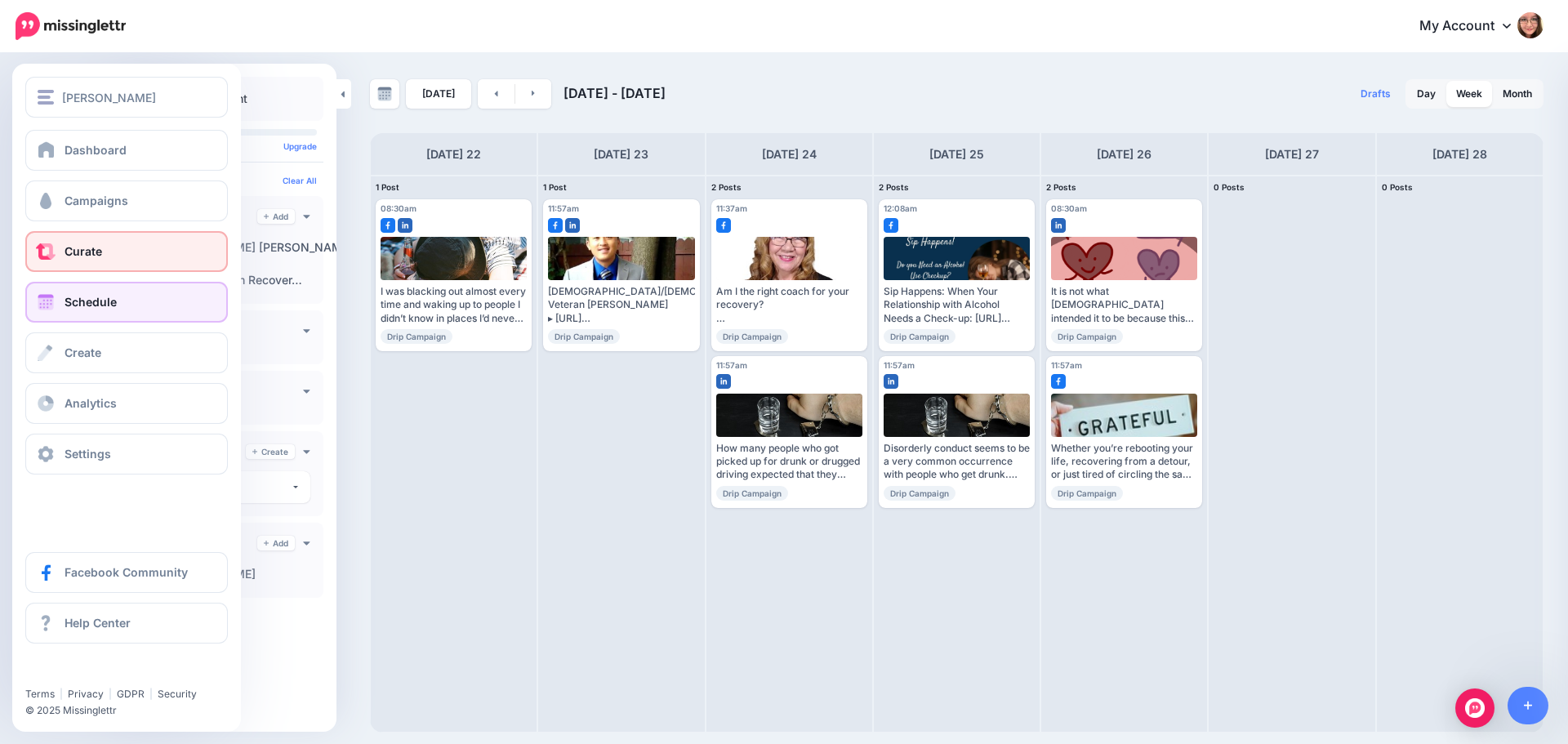
click at [68, 249] on span "Curate" at bounding box center [83, 251] width 37 height 14
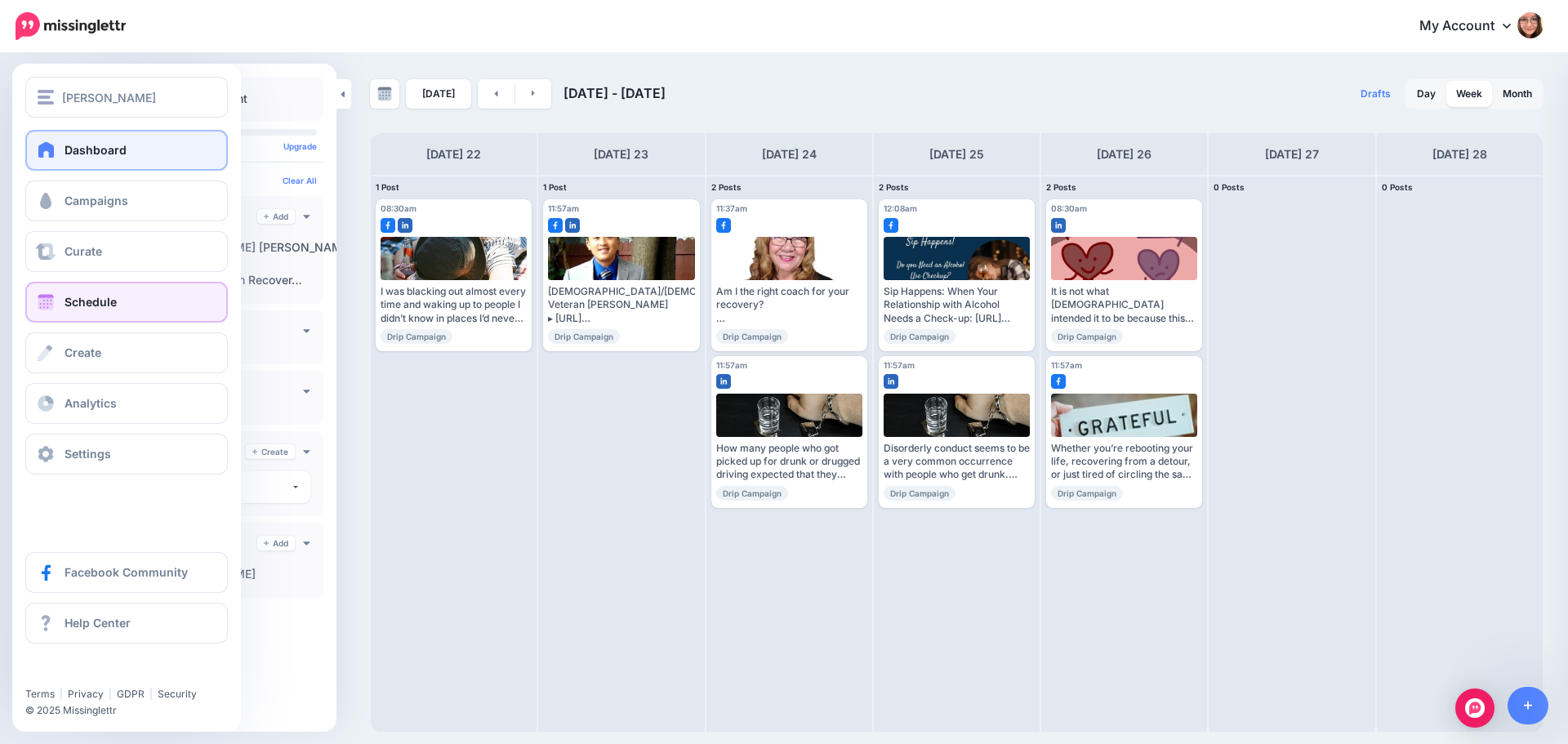
click at [97, 155] on span "Dashboard" at bounding box center [95, 150] width 62 height 14
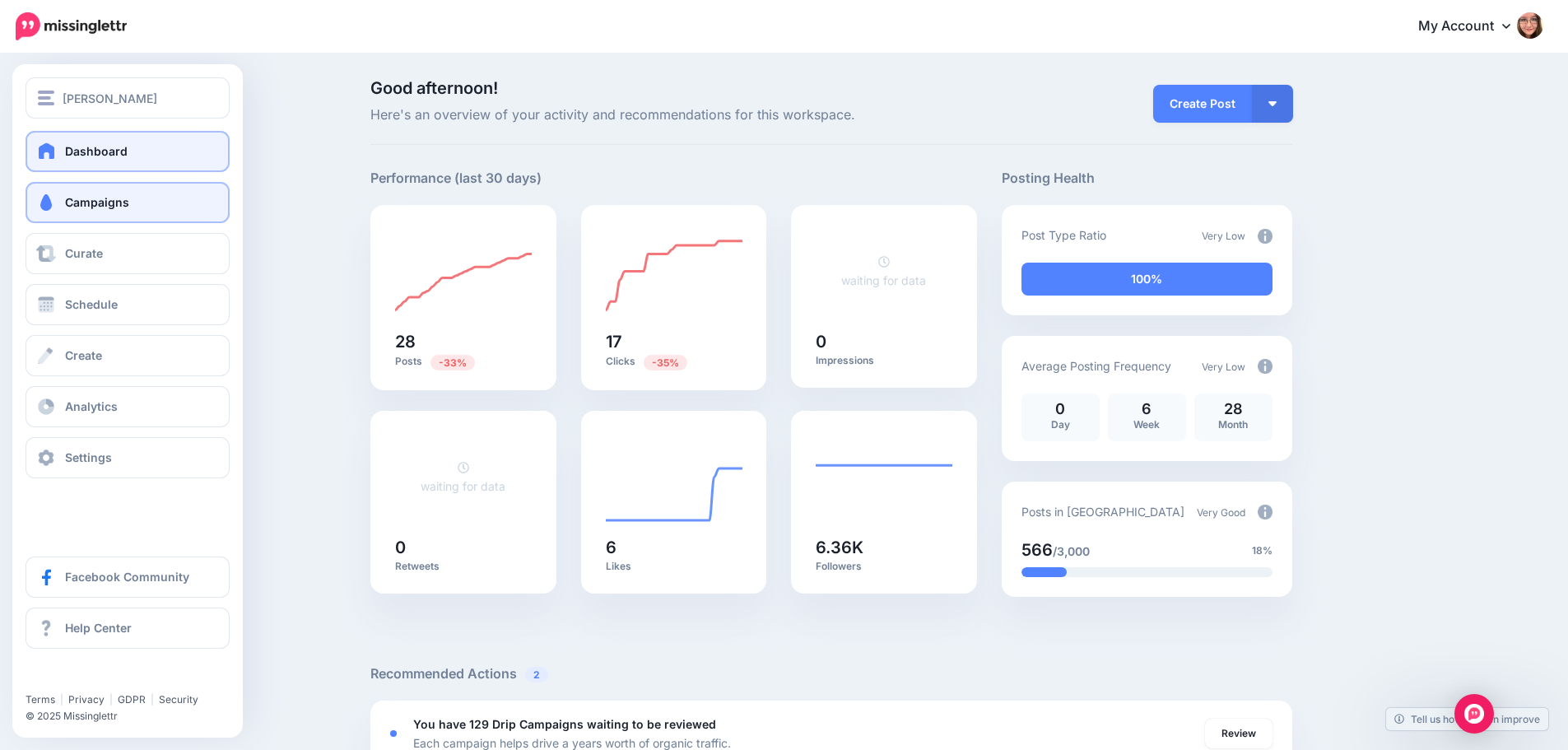
click at [121, 201] on span "Campaigns" at bounding box center [96, 202] width 65 height 14
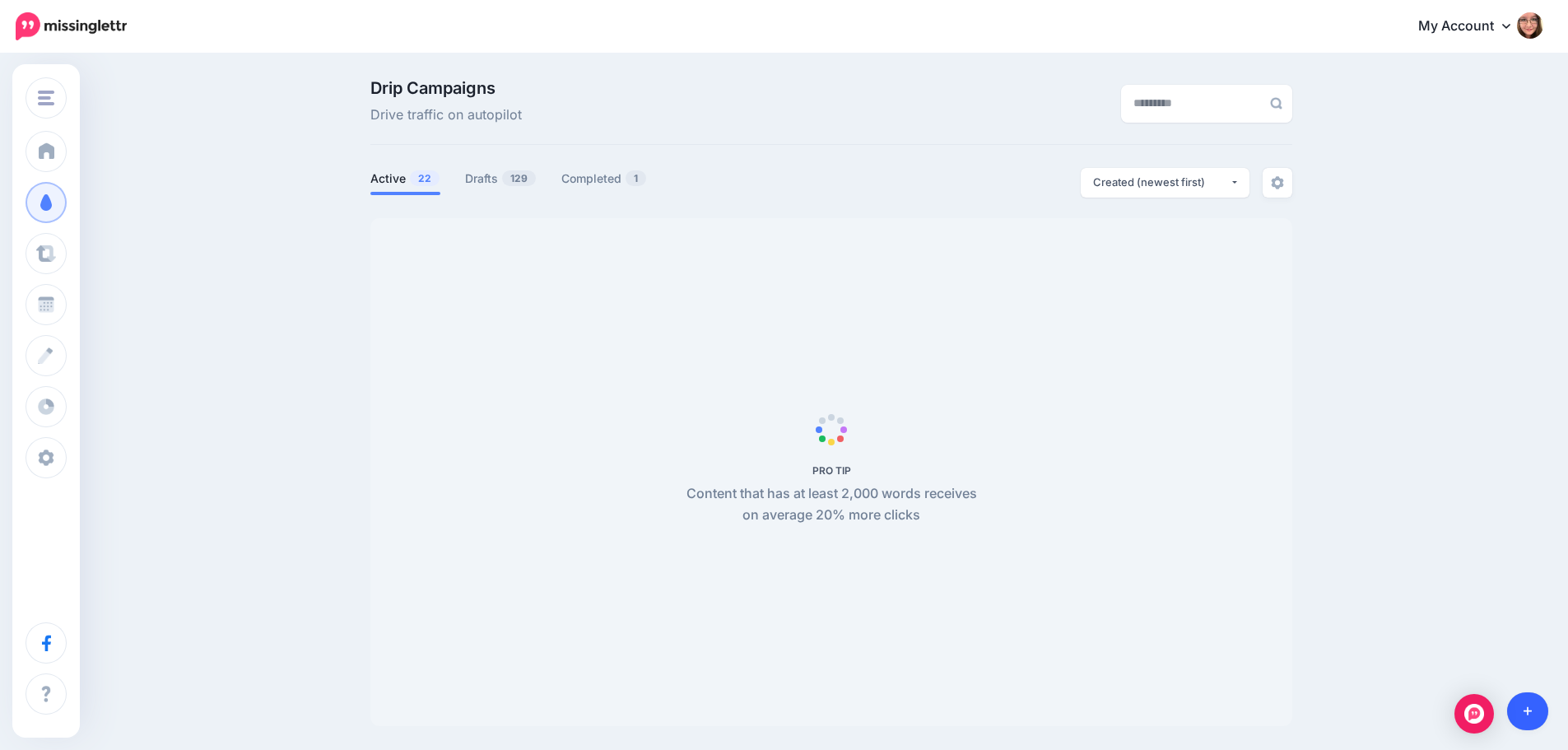
click at [1522, 723] on link at bounding box center [1527, 711] width 42 height 38
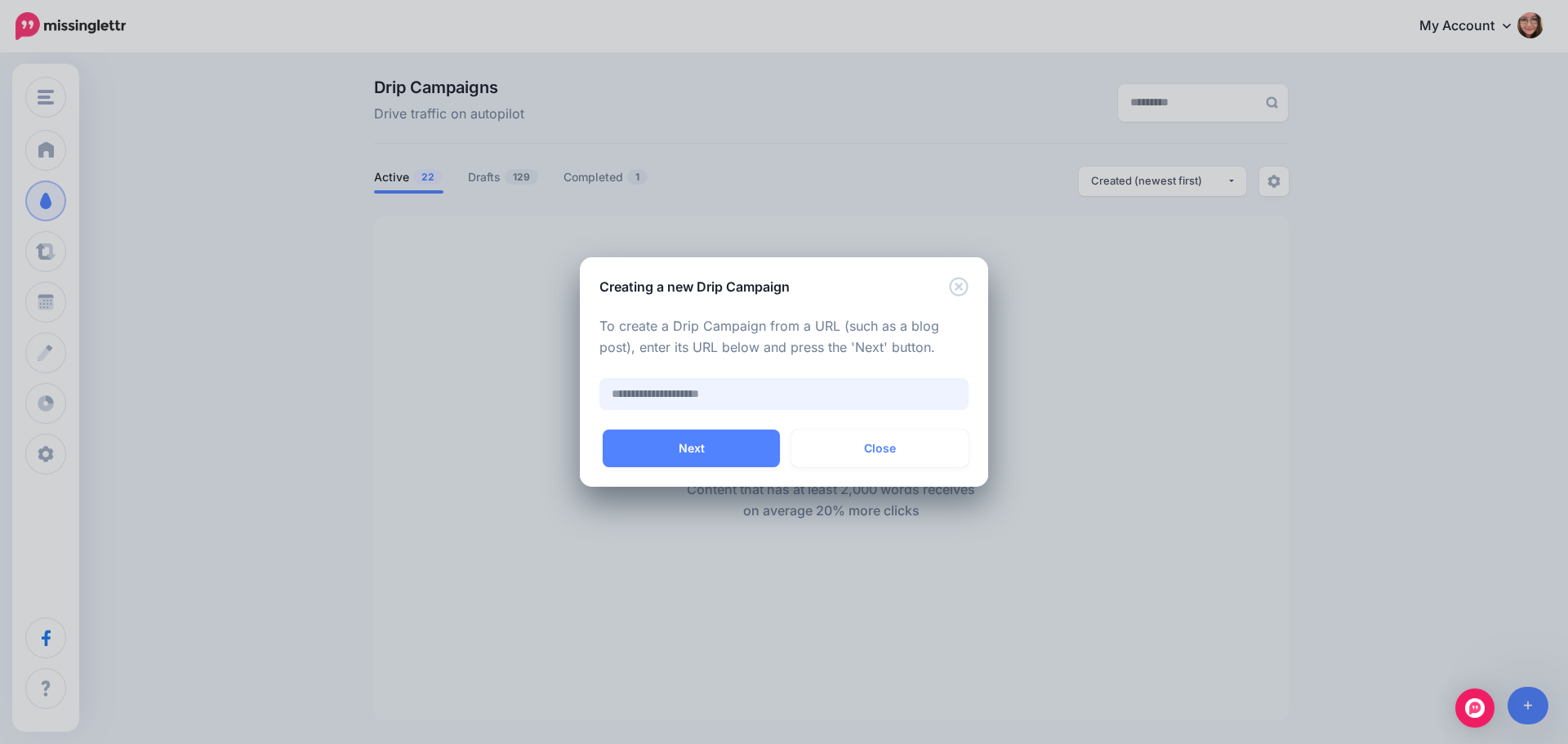
paste input "**********"
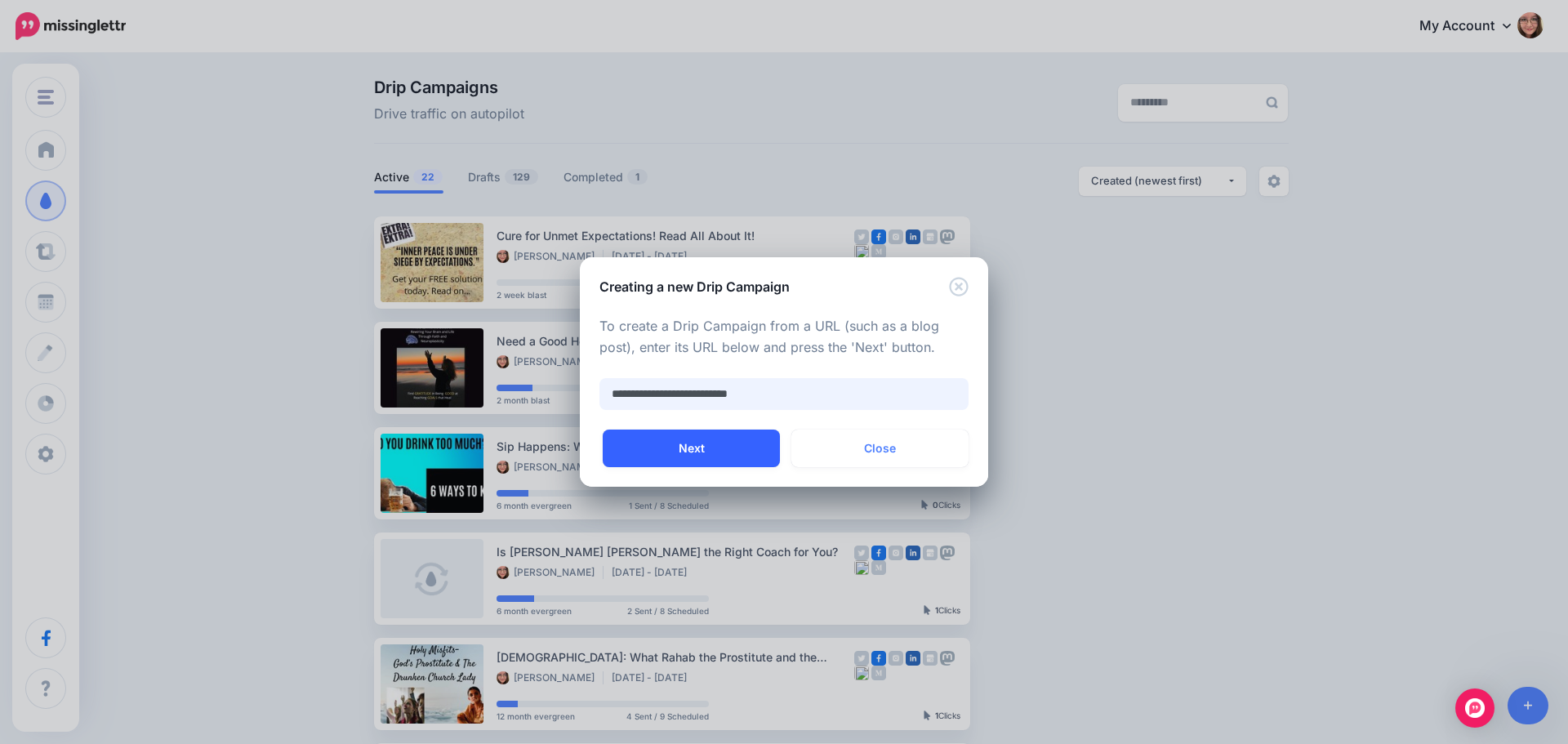
type input "**********"
click at [734, 450] on button "Next" at bounding box center [692, 448] width 178 height 37
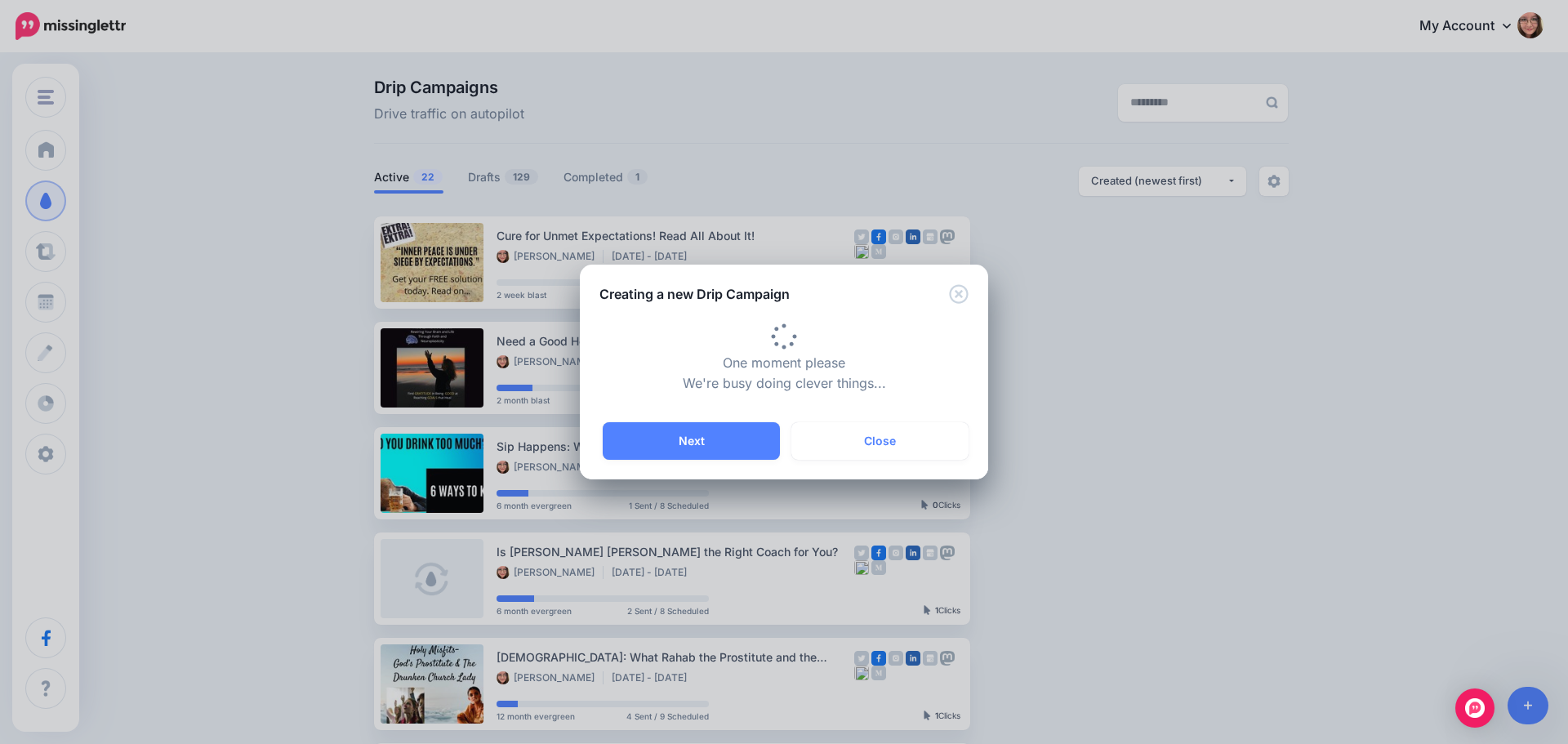
type input "**********"
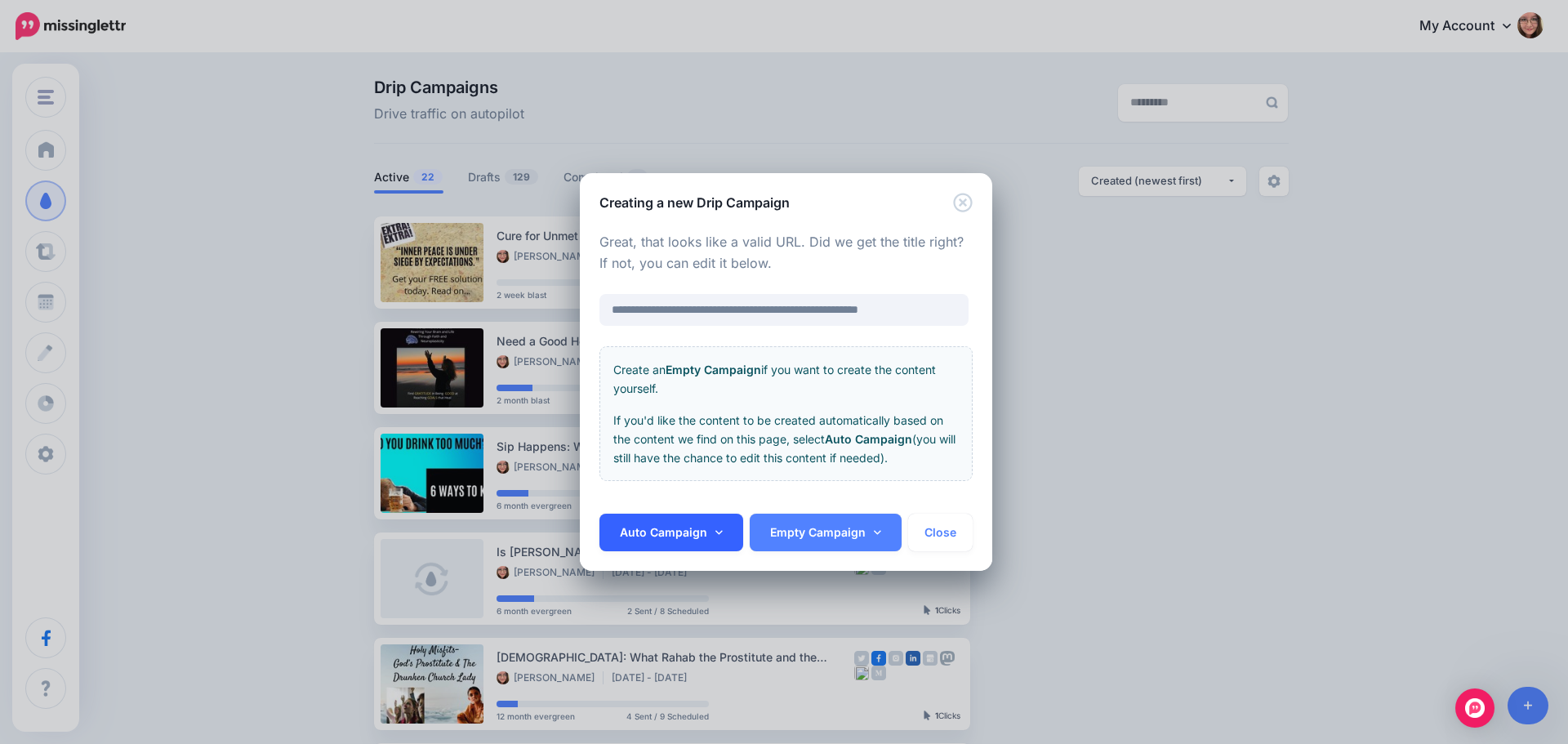
click at [675, 526] on link "Auto Campaign" at bounding box center [671, 533] width 144 height 37
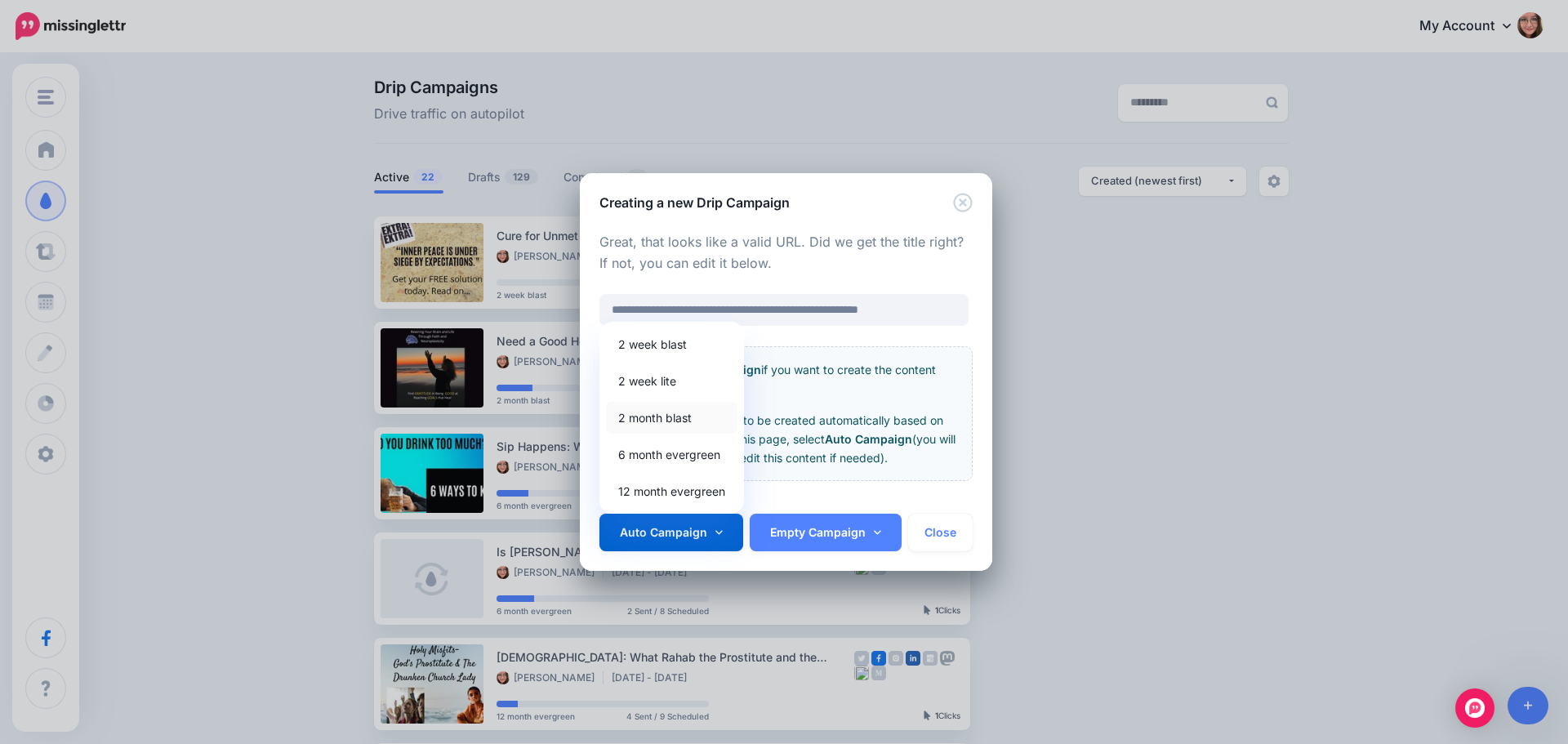
click at [664, 414] on link "2 month blast" at bounding box center [671, 417] width 131 height 32
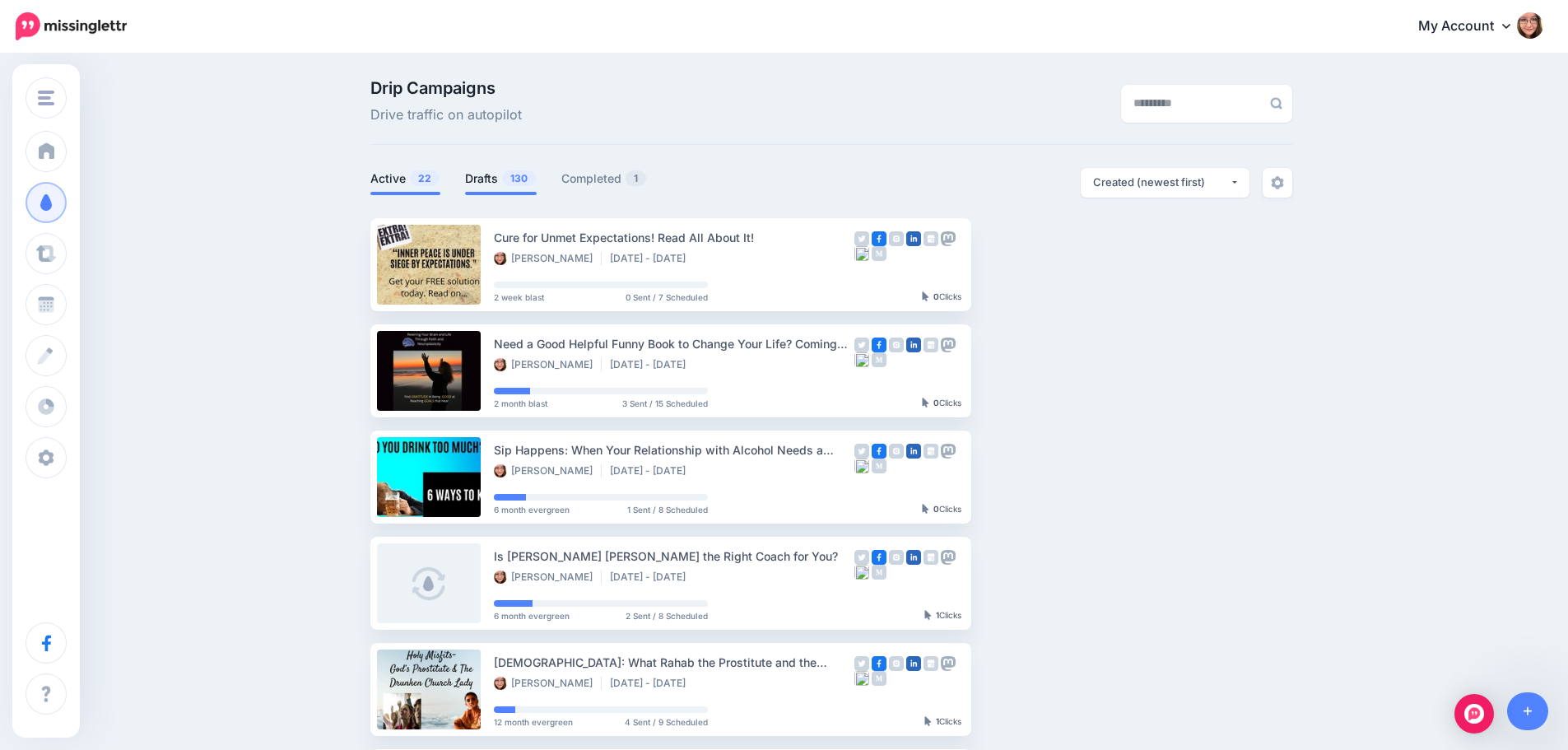
click at [510, 184] on span "130" at bounding box center [519, 178] width 34 height 16
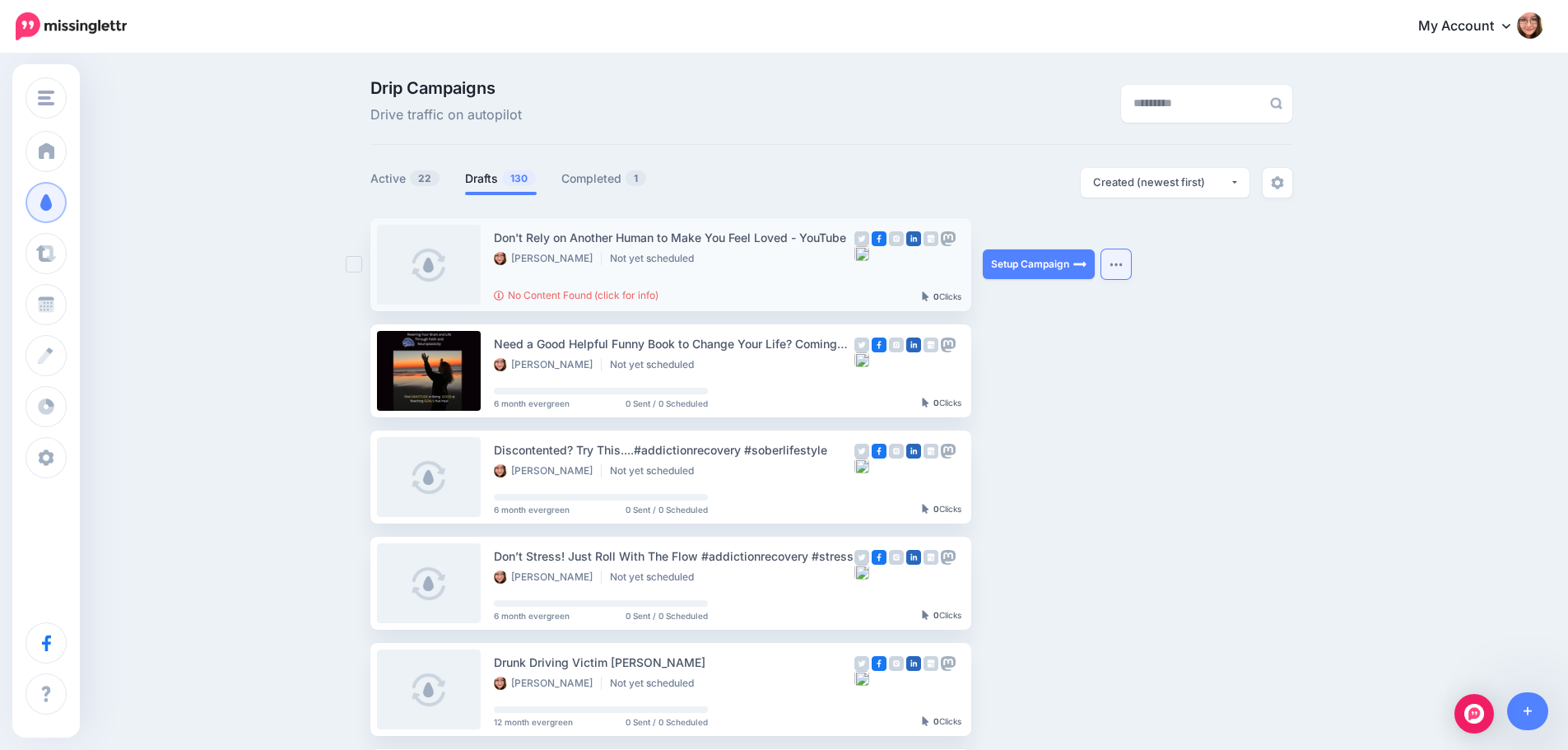
click at [1123, 265] on img "button" at bounding box center [1116, 264] width 13 height 5
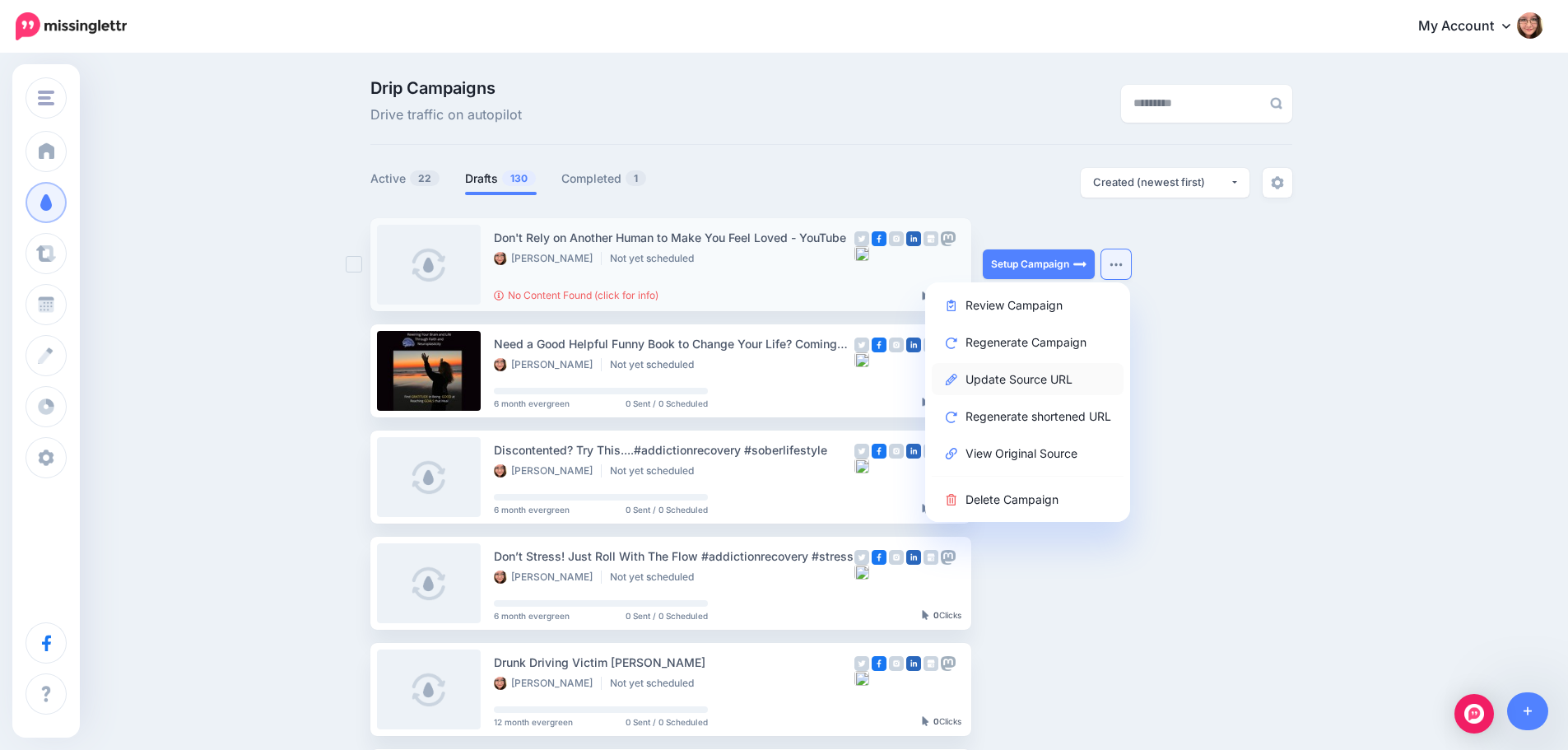
click at [1081, 381] on link "Update Source URL" at bounding box center [1027, 379] width 192 height 32
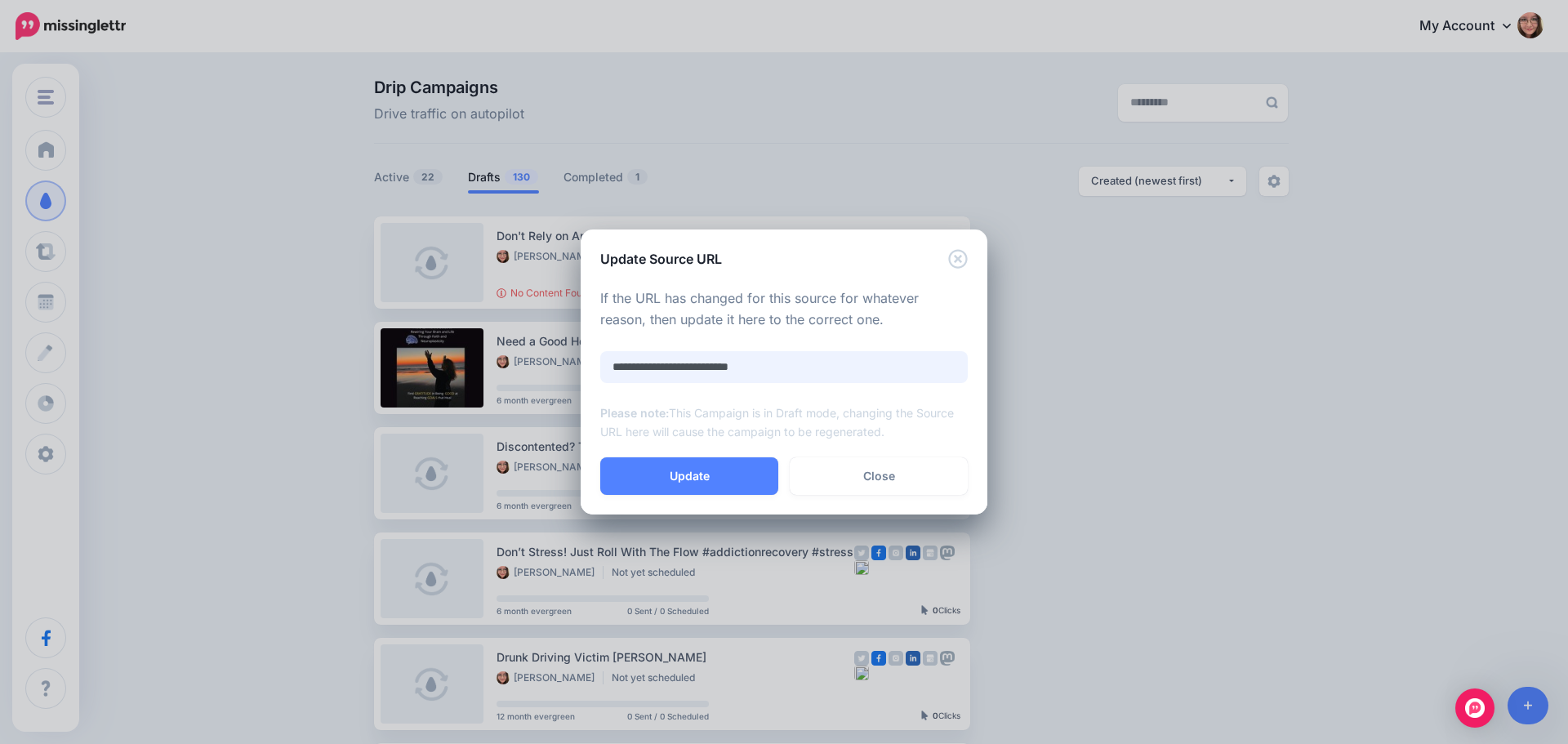
click at [724, 364] on input "**********" at bounding box center [784, 367] width 367 height 32
paste input "**********"
type input "**********"
click at [737, 469] on button "Update" at bounding box center [689, 476] width 178 height 37
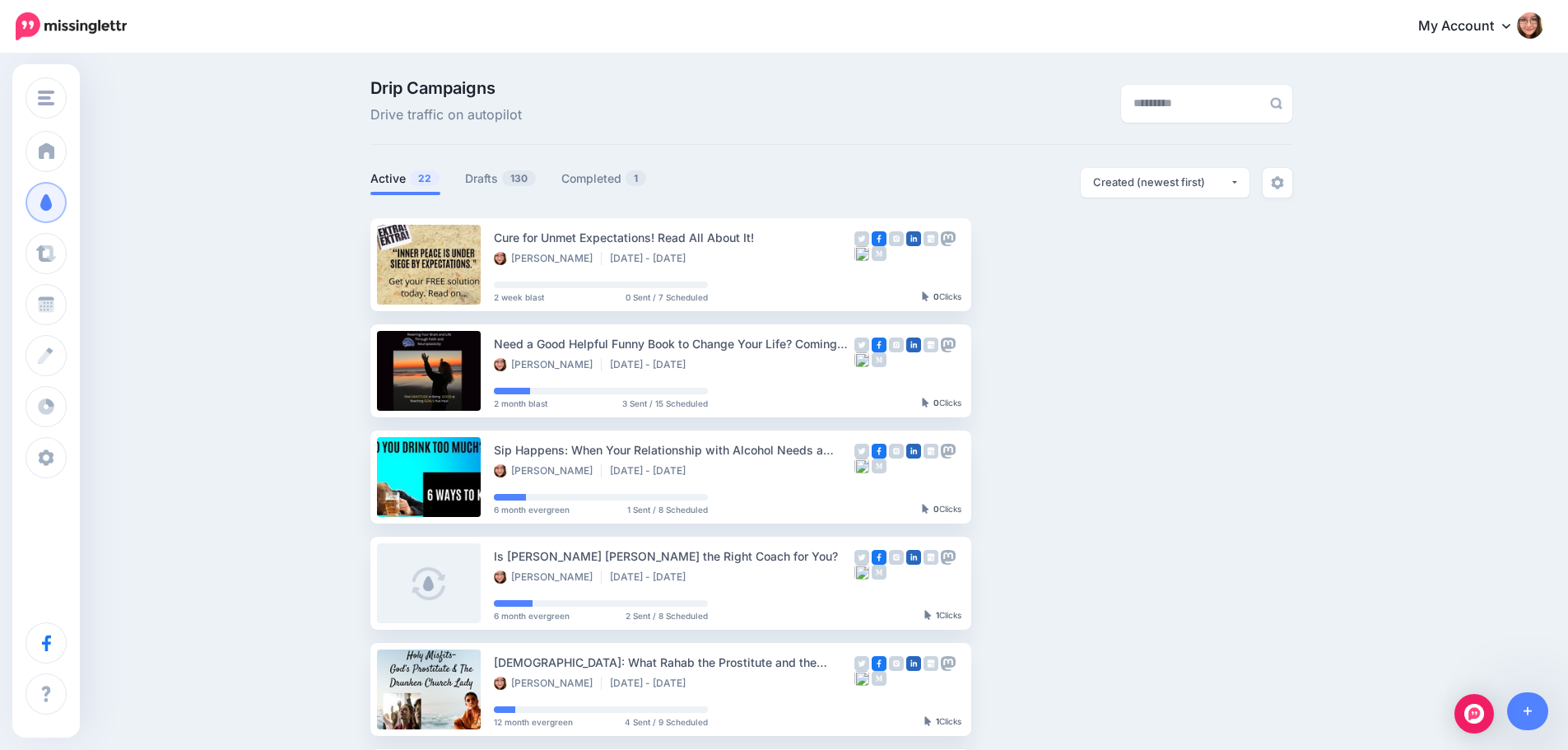
click at [498, 160] on div "Drip Campaigns Drive traffic on autopilot Active 22 130 1" at bounding box center [831, 712] width 947 height 1266
click at [502, 175] on link "Drafts 130" at bounding box center [501, 179] width 72 height 20
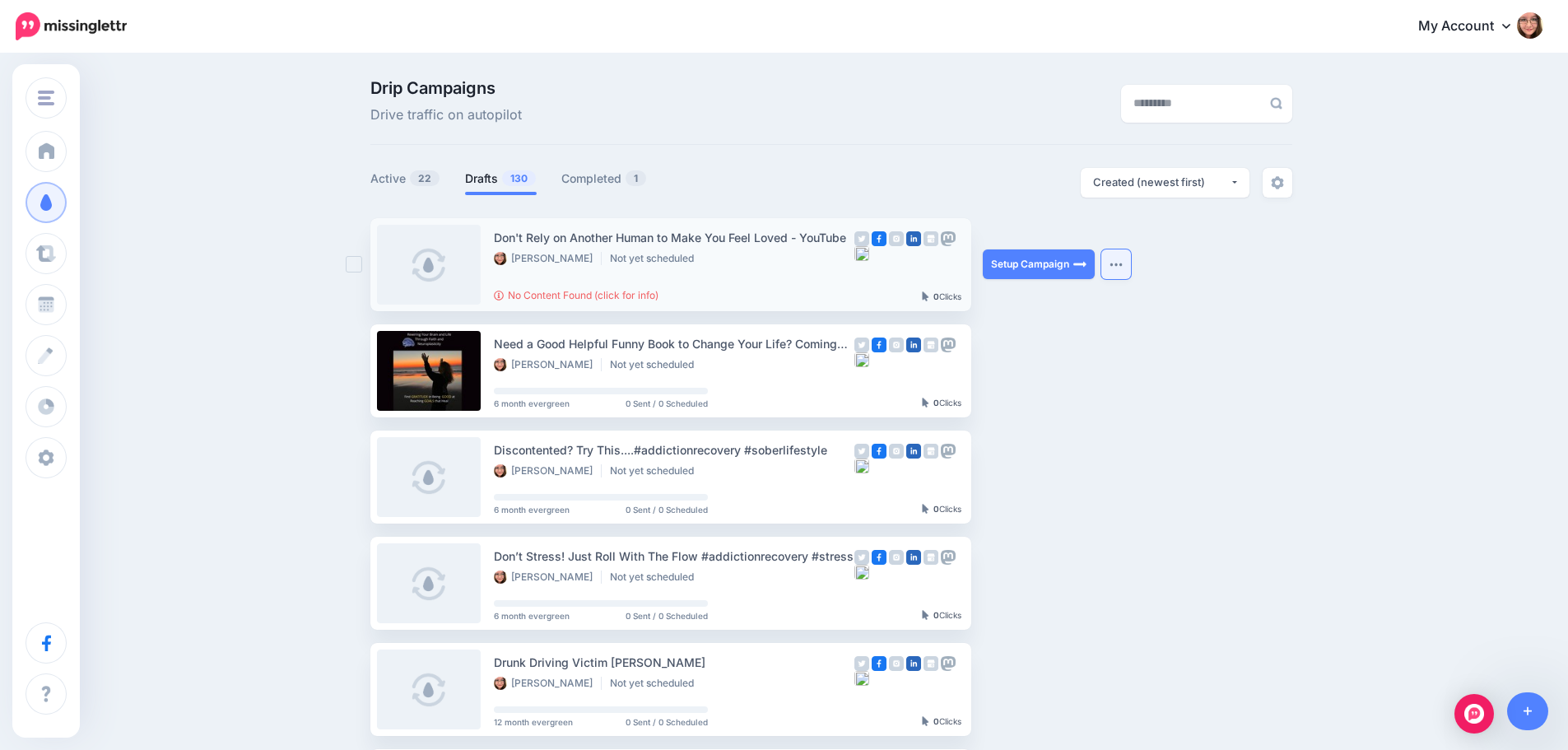
click at [1120, 271] on button "button" at bounding box center [1116, 265] width 30 height 30
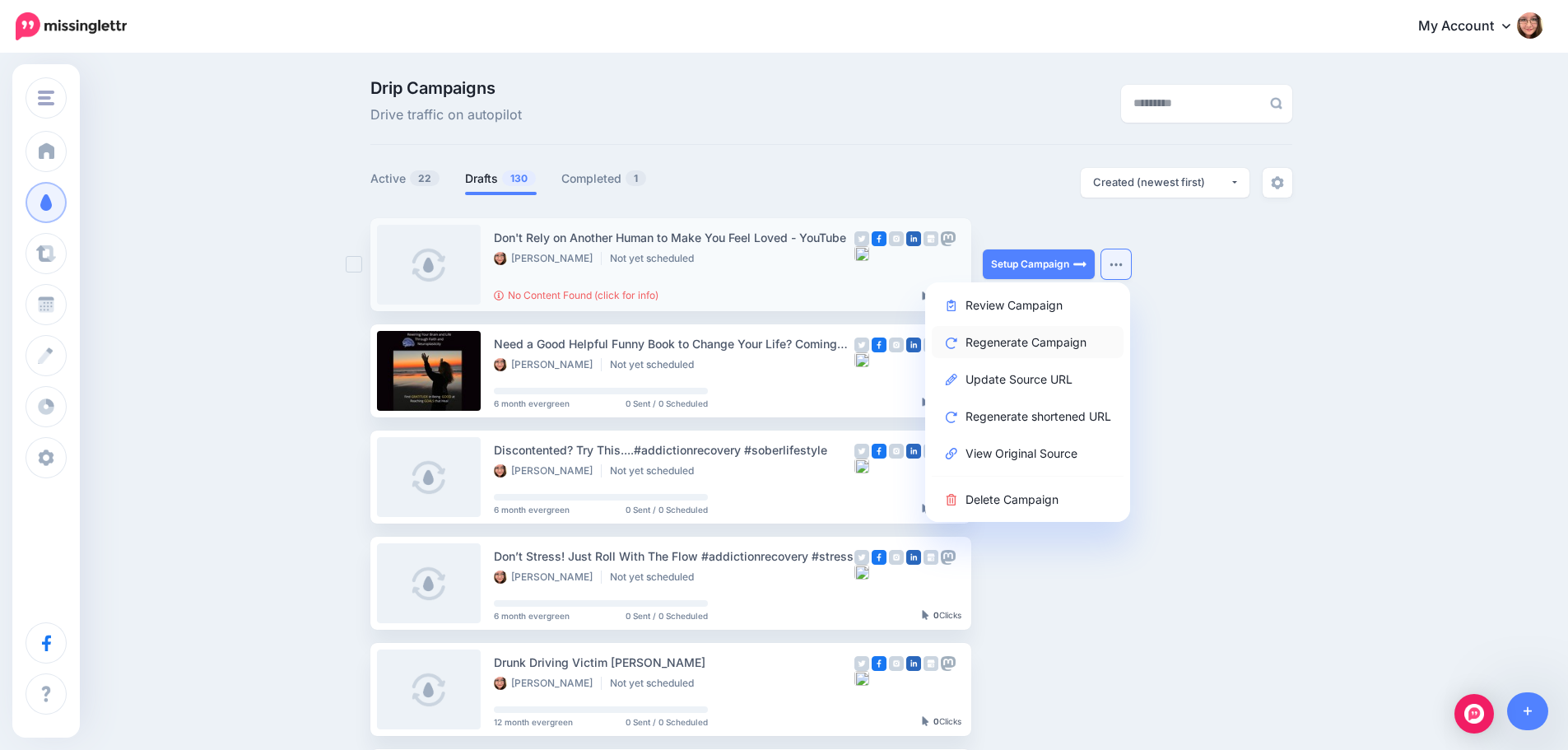
click at [1067, 334] on link "Regenerate Campaign" at bounding box center [1027, 342] width 192 height 32
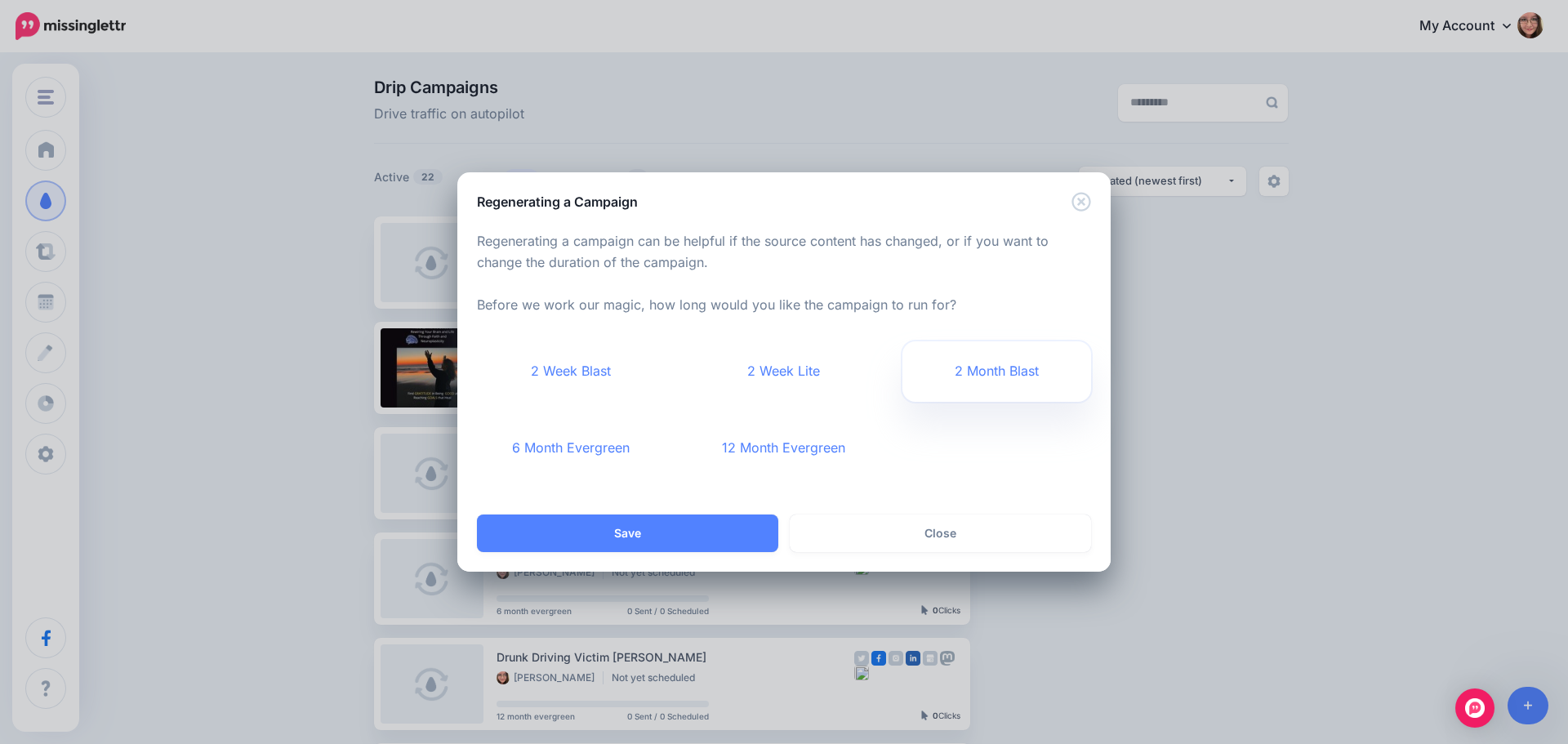
click at [916, 372] on link "2 Month Blast" at bounding box center [997, 371] width 188 height 60
click at [685, 530] on button "Save" at bounding box center [627, 533] width 301 height 37
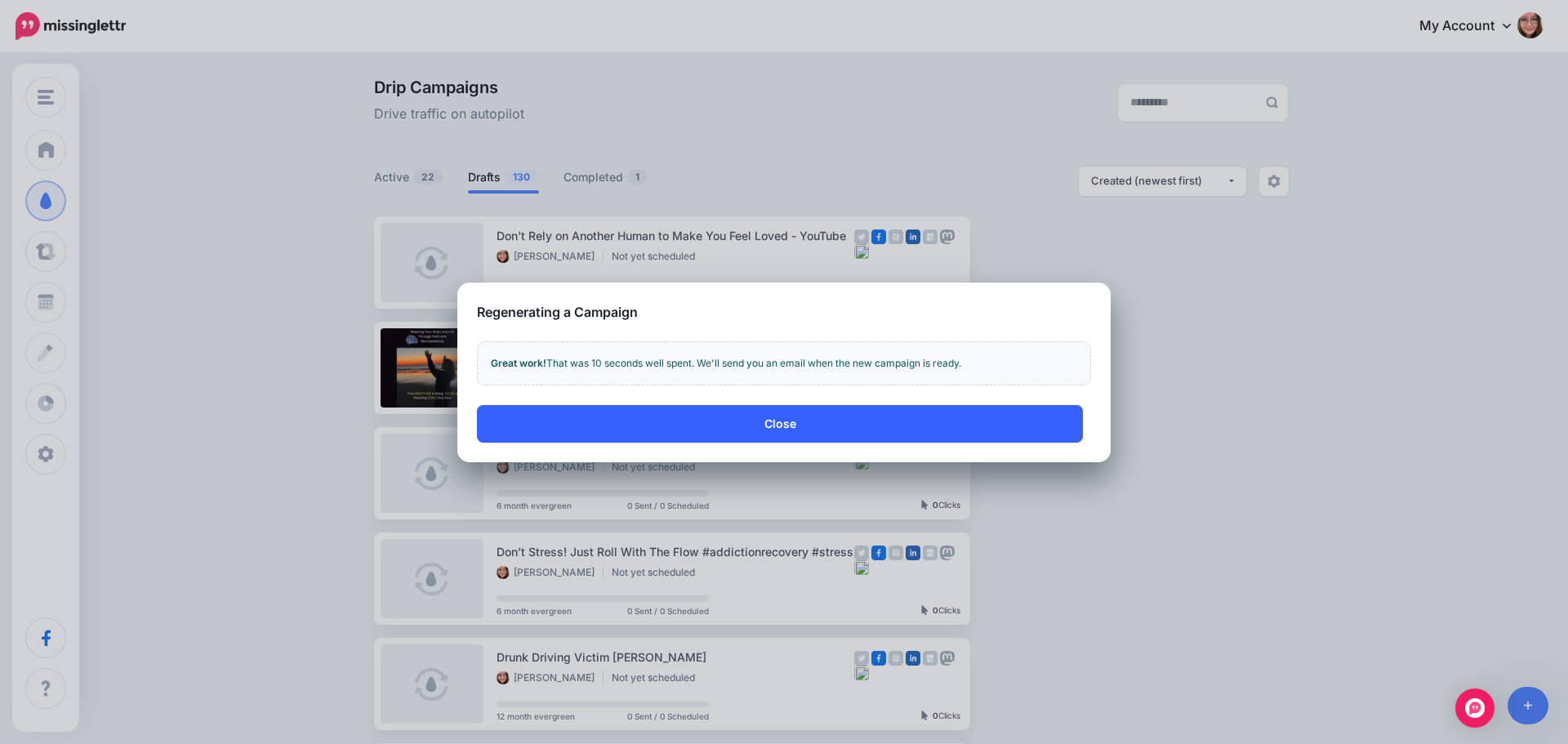
click at [819, 422] on button "Close" at bounding box center [780, 424] width 606 height 37
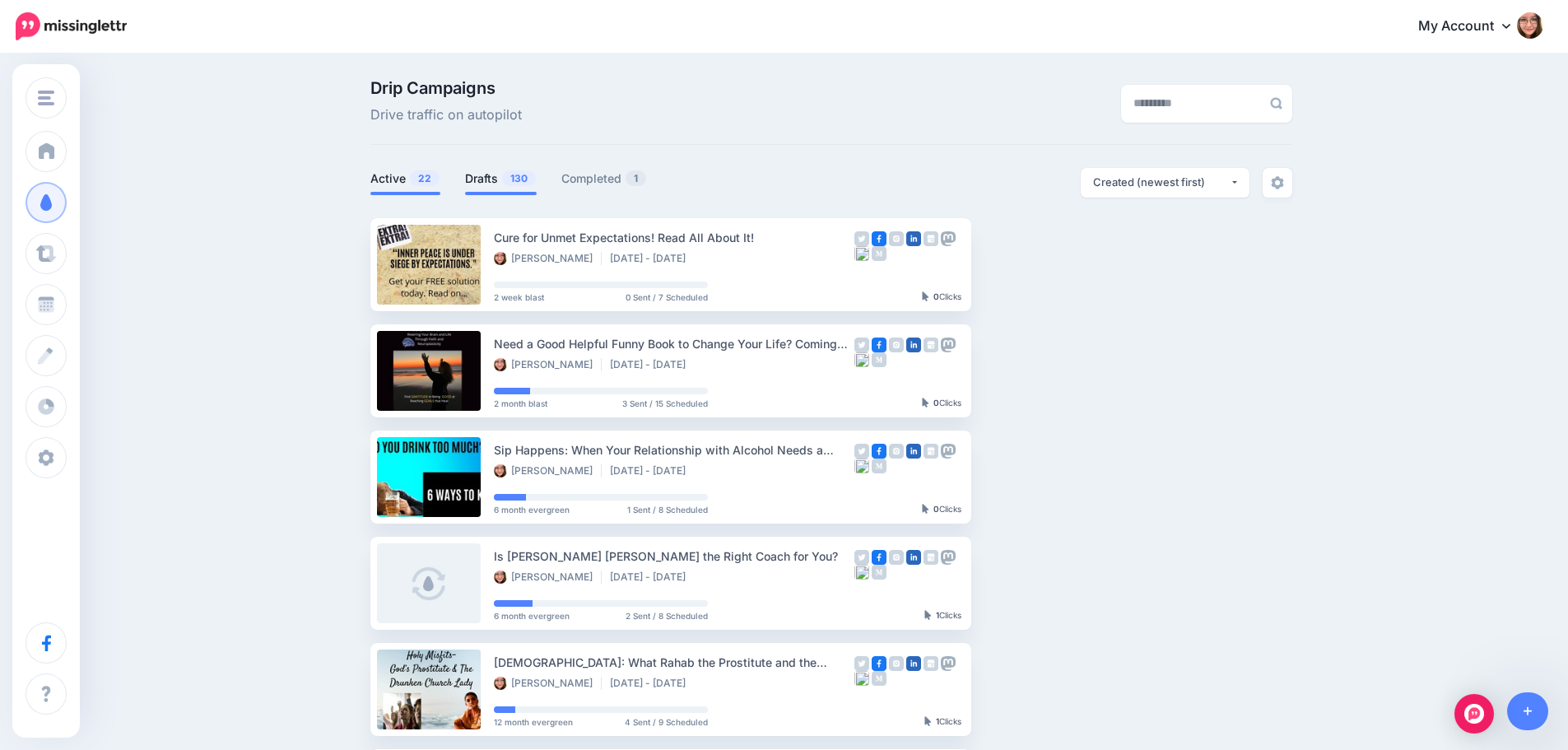
click at [510, 182] on span "130" at bounding box center [519, 178] width 34 height 16
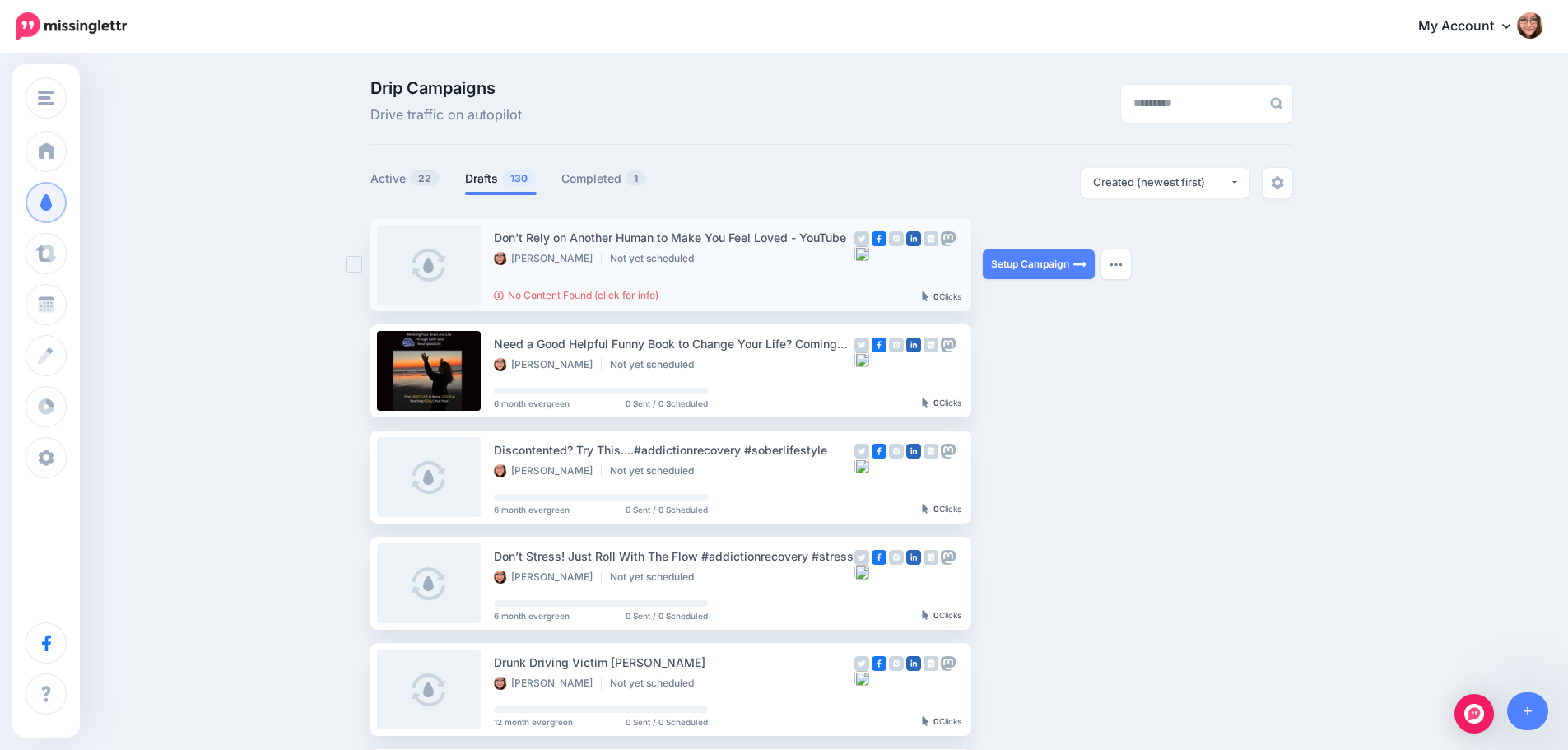
click at [596, 247] on div "Don't Rely on Another Human to Make You Feel Loved - YouTube Stephanie Kunkel N…" at bounding box center [674, 247] width 361 height 39
click at [599, 238] on div "Don't Rely on Another Human to Make You Feel Loved - YouTube" at bounding box center [674, 237] width 361 height 19
click at [545, 308] on li "Don't Rely on Another Human to Make You Feel Loved - YouTube Stephanie Kunkel N…" at bounding box center [670, 265] width 601 height 94
click at [551, 291] on link "No Content Found (click for info)" at bounding box center [577, 294] width 165 height 12
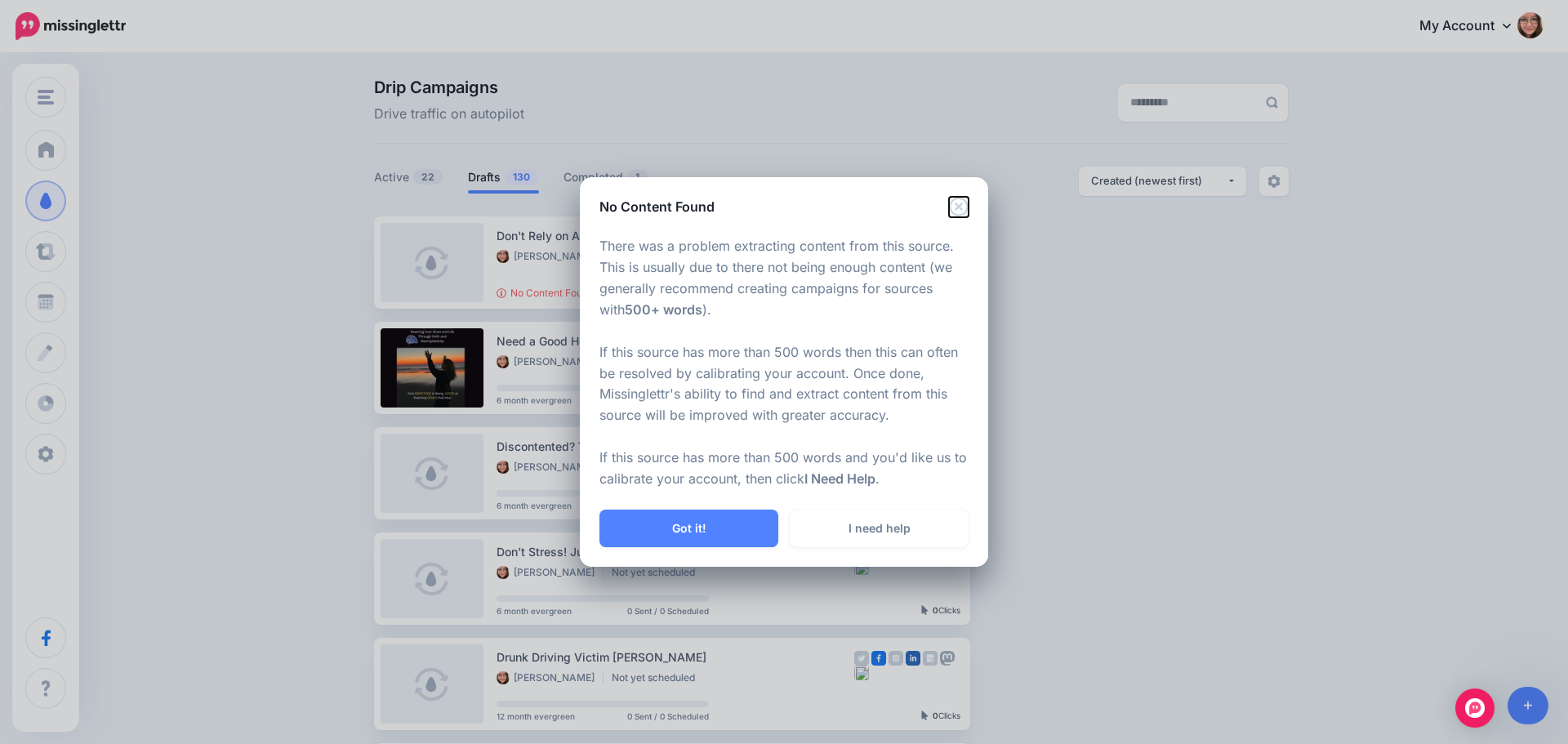
click at [959, 204] on icon "Close" at bounding box center [959, 206] width 20 height 20
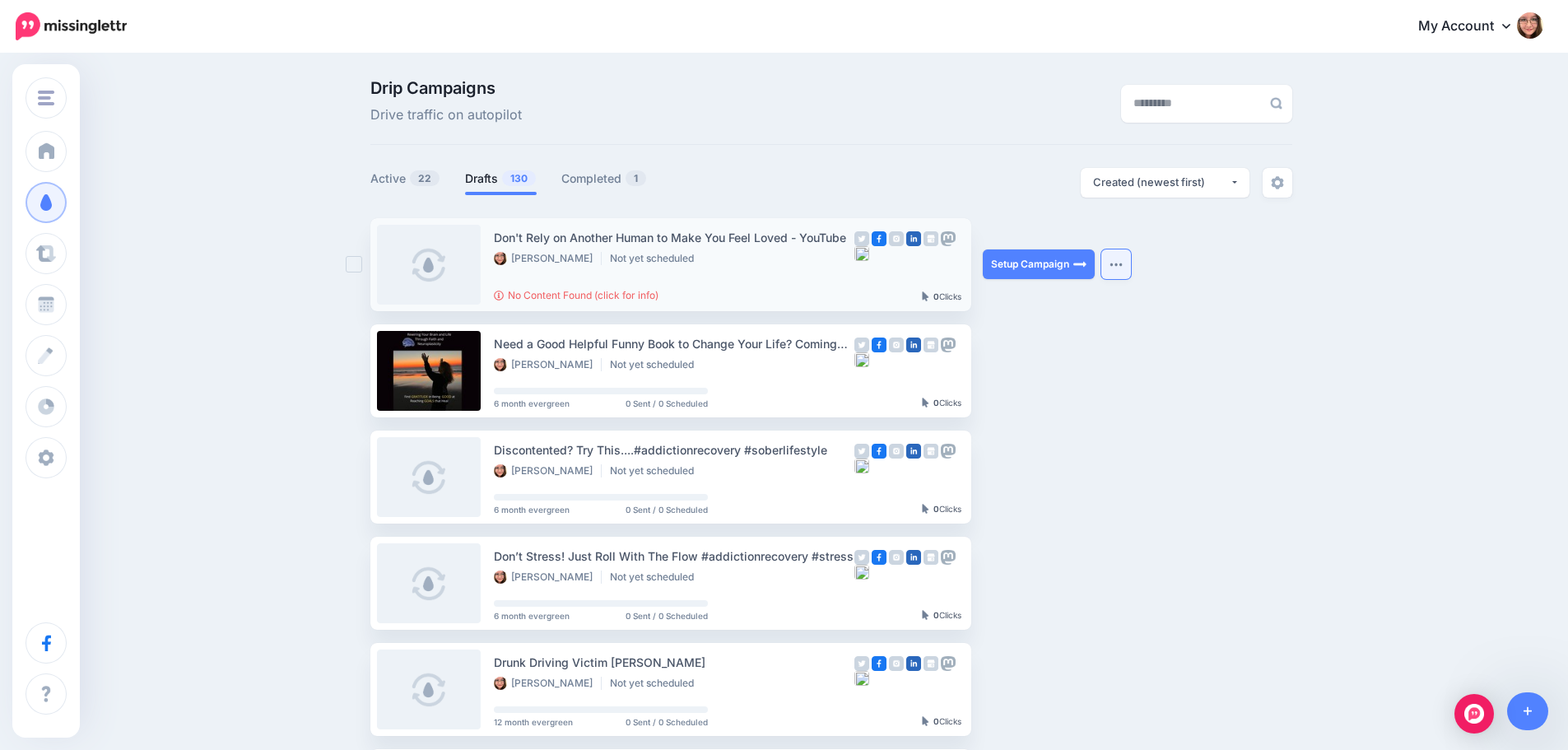
click at [1130, 269] on button "button" at bounding box center [1116, 265] width 30 height 30
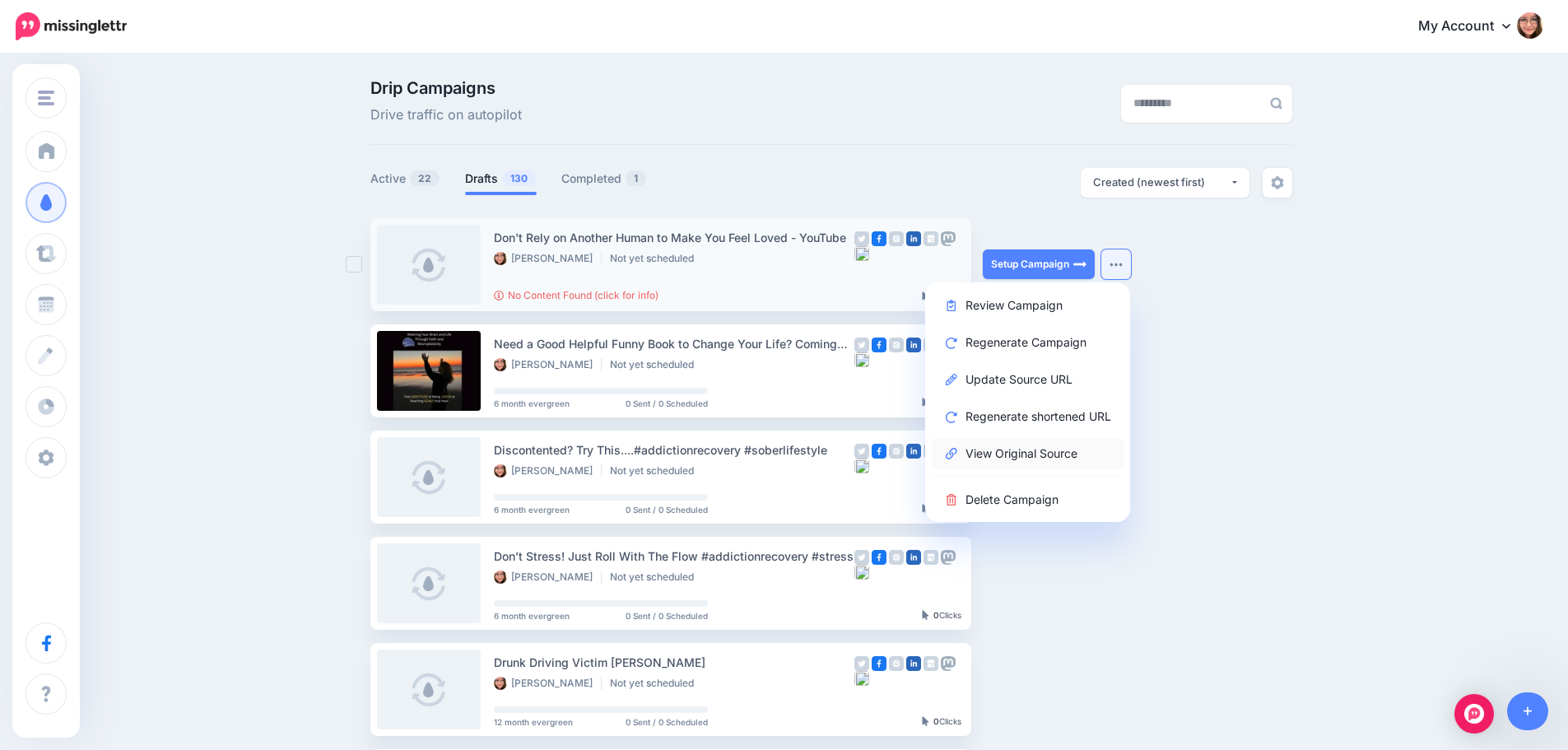
click at [1093, 456] on link "View Original Source" at bounding box center [1027, 453] width 192 height 32
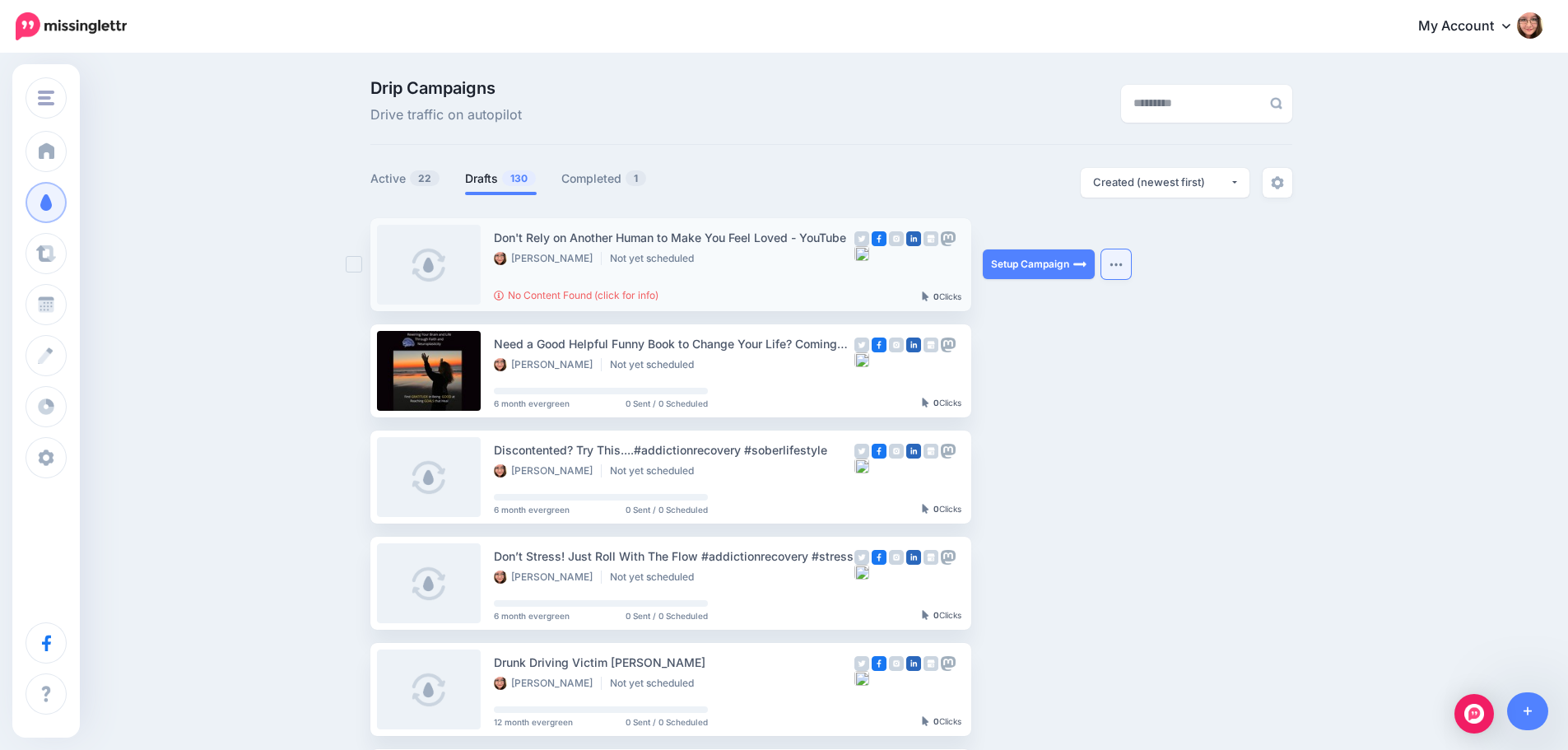
click at [1123, 263] on img "button" at bounding box center [1116, 264] width 13 height 5
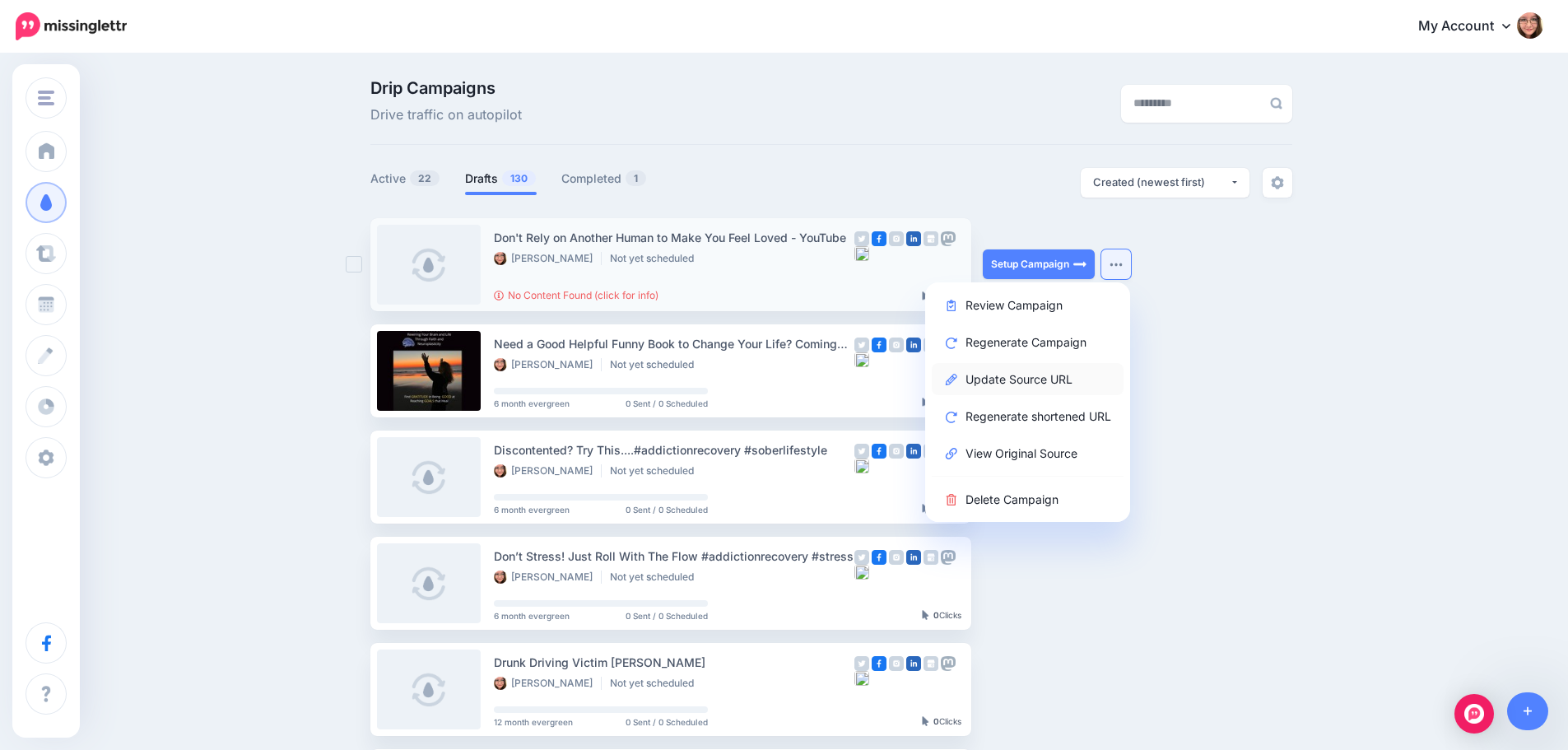
click at [1047, 388] on link "Update Source URL" at bounding box center [1027, 379] width 192 height 32
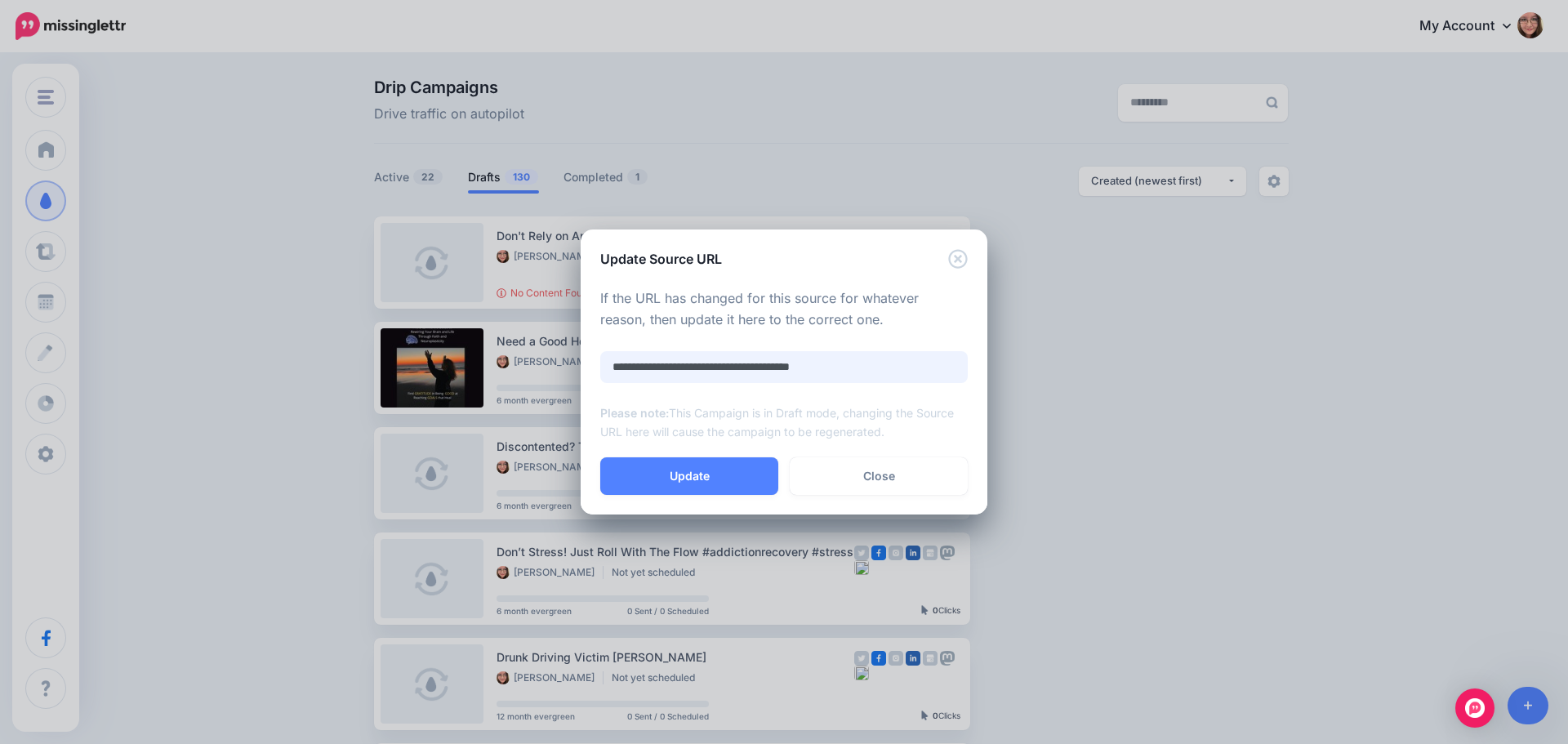
click at [833, 372] on input "**********" at bounding box center [784, 367] width 367 height 32
paste input "*****"
type input "**********"
click at [722, 489] on button "Update" at bounding box center [689, 476] width 178 height 37
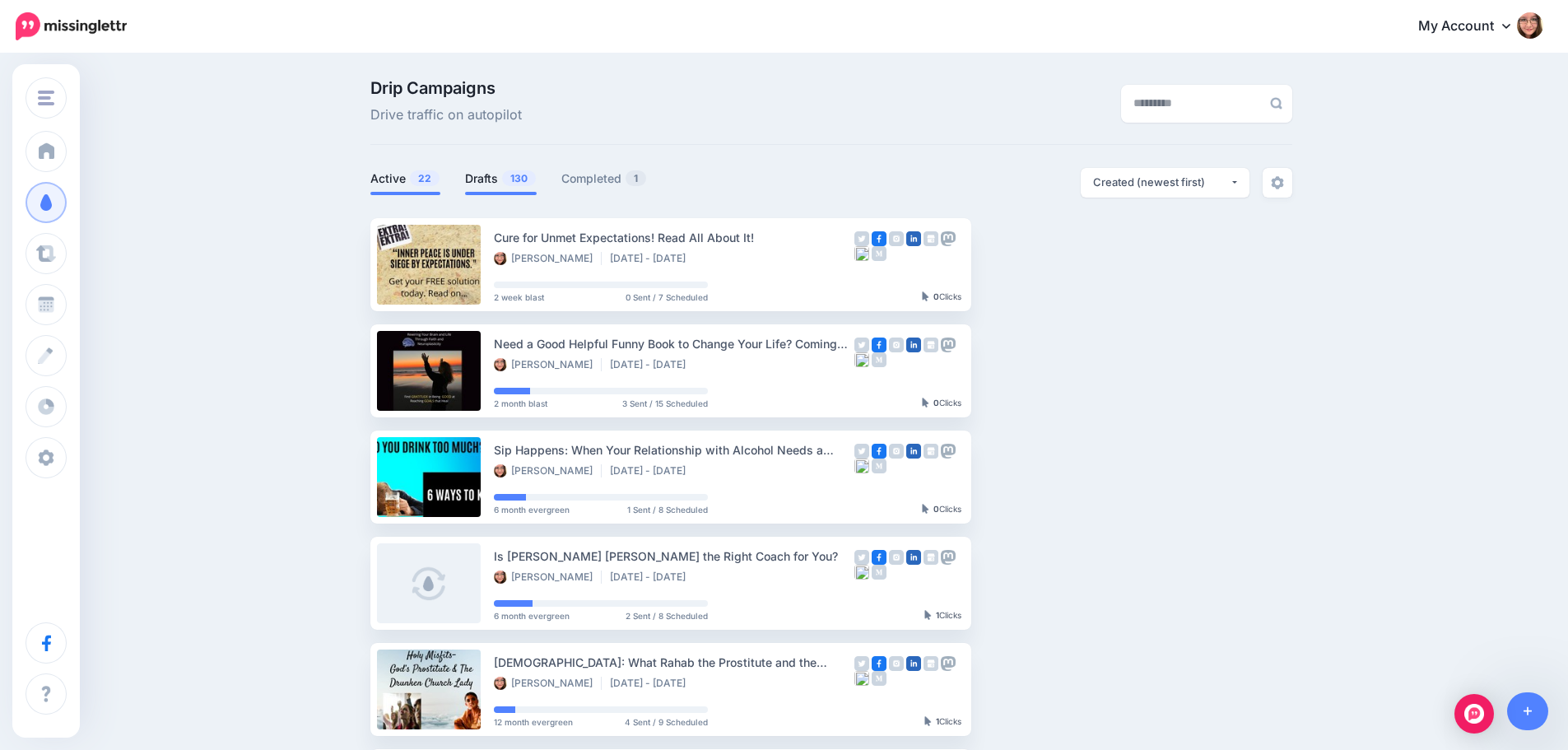
click at [480, 177] on link "Drafts 130" at bounding box center [501, 179] width 72 height 20
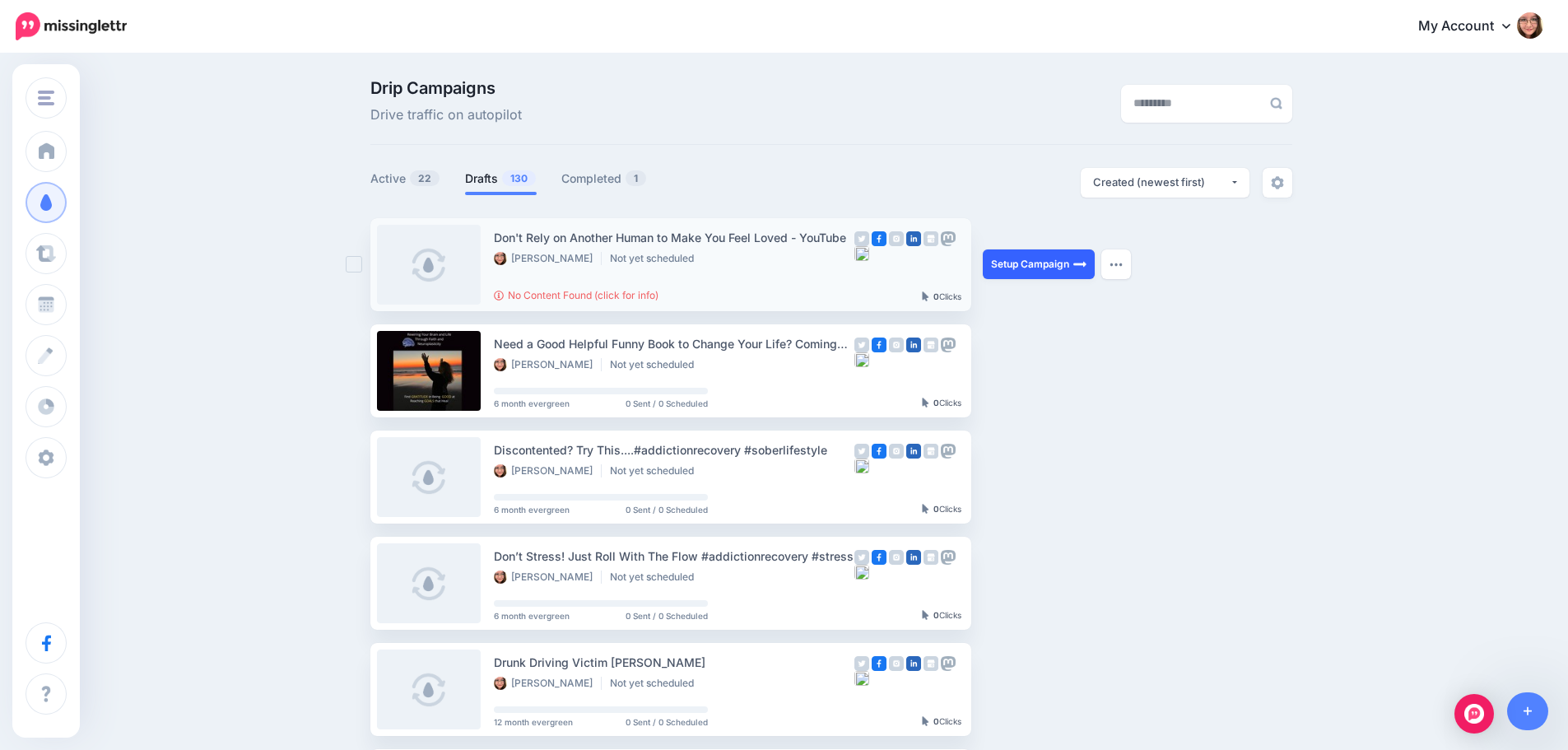
click at [1076, 274] on link "Setup Campaign" at bounding box center [1038, 265] width 112 height 30
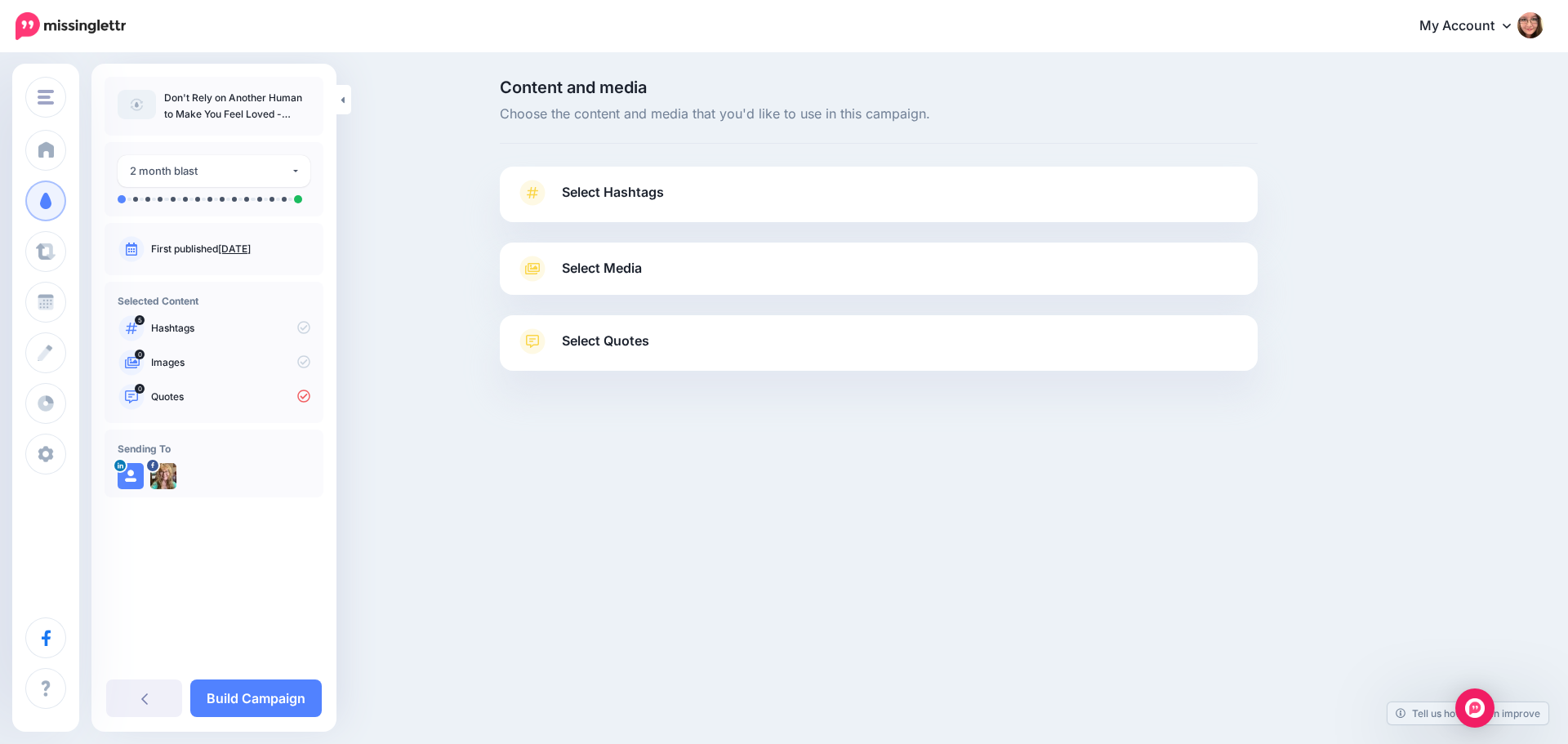
click at [209, 403] on p "Quotes" at bounding box center [230, 397] width 159 height 15
click at [302, 399] on icon at bounding box center [303, 396] width 13 height 13
click at [666, 202] on link "Select Hashtags" at bounding box center [878, 200] width 725 height 42
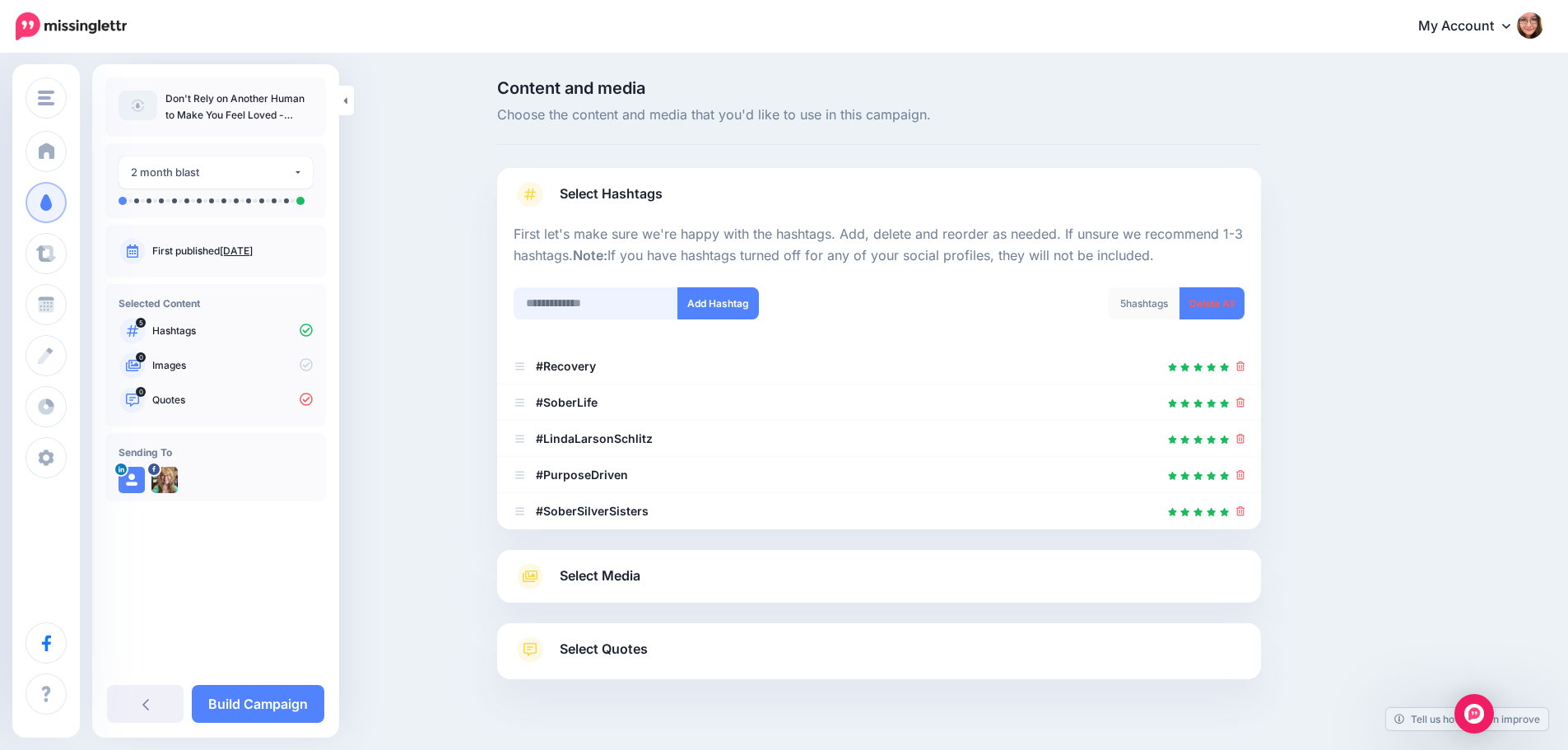
click at [637, 304] on input "text" at bounding box center [596, 303] width 165 height 32
type input "**********"
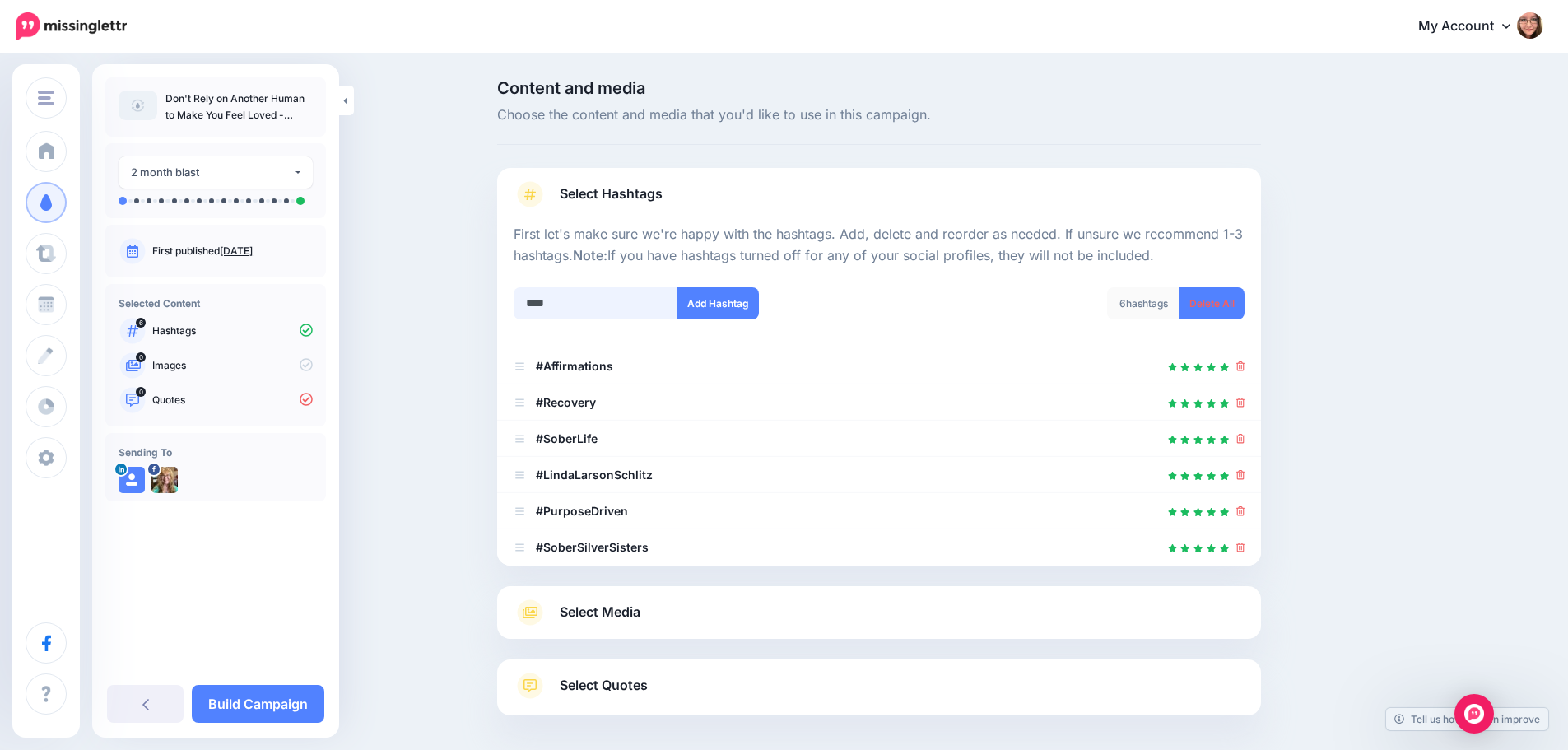
scroll to position [73, 0]
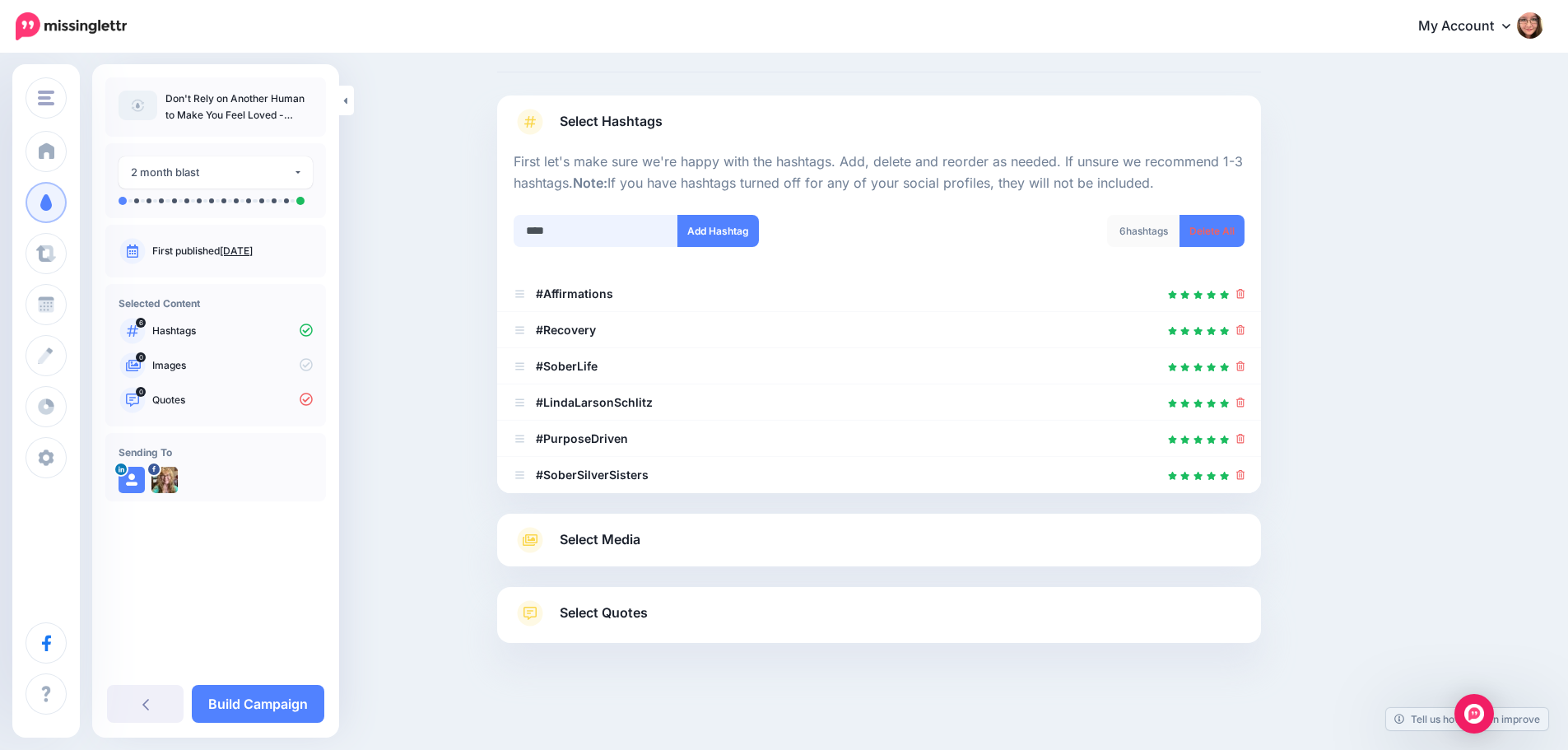
type input "*****"
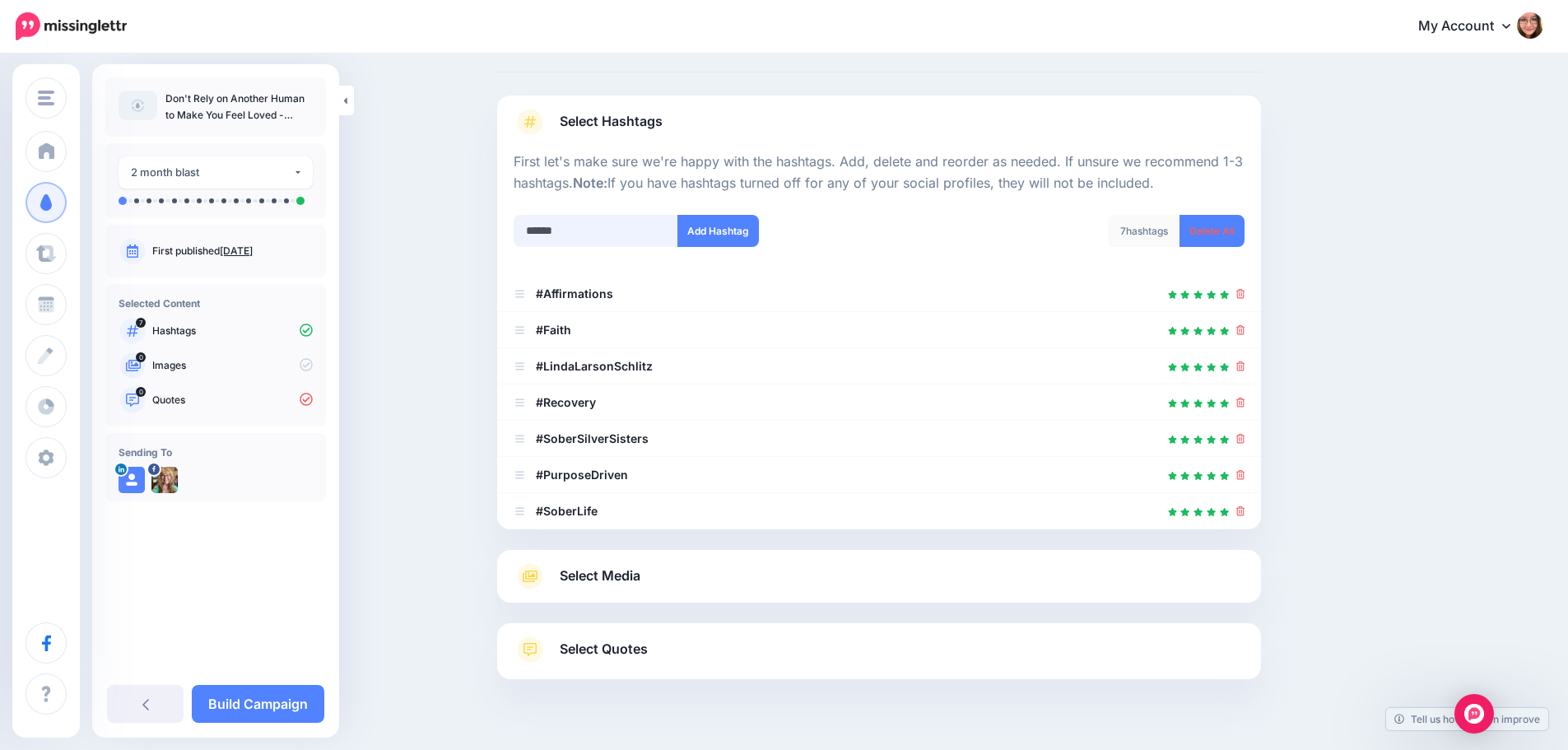
scroll to position [108, 0]
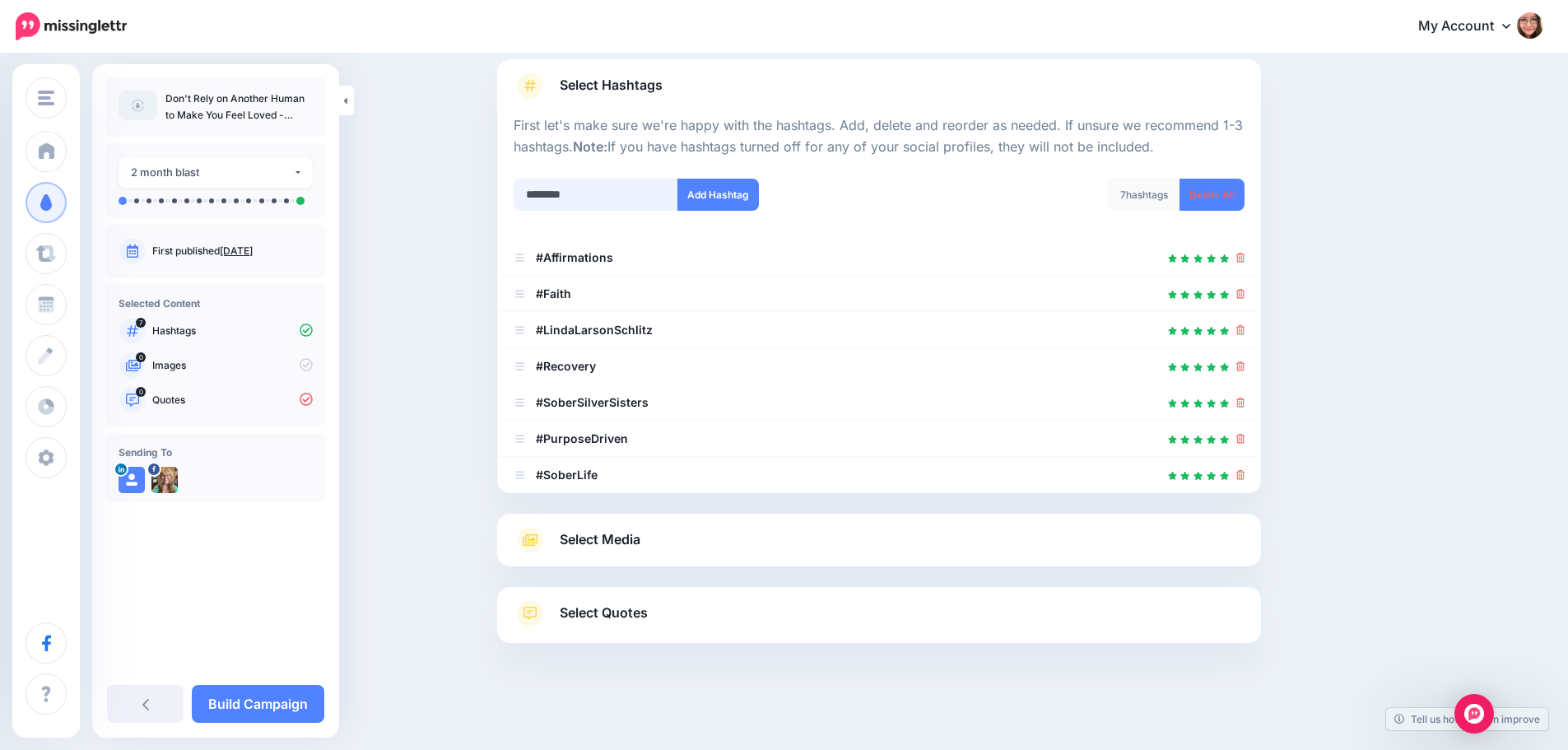
type input "*********"
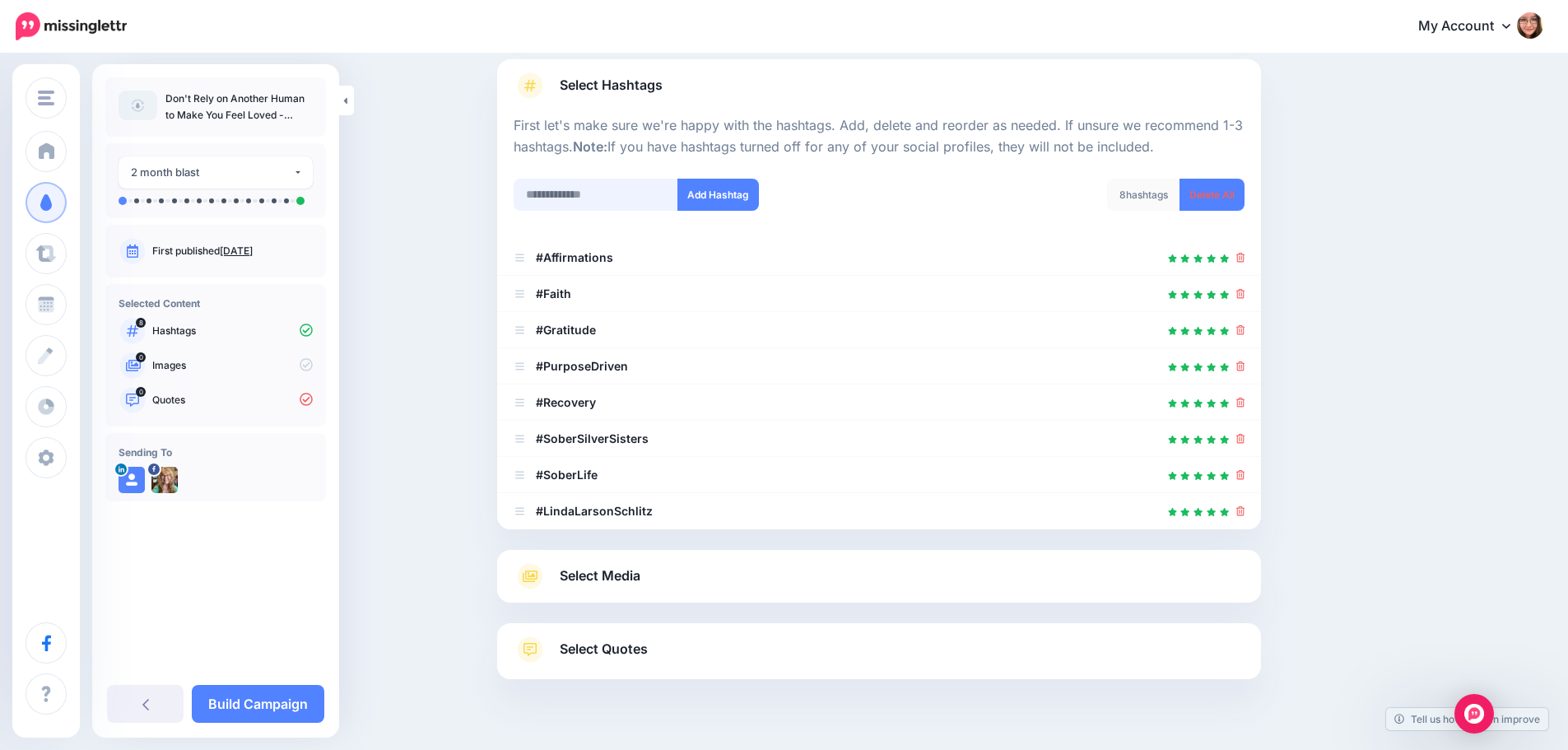
scroll to position [145, 0]
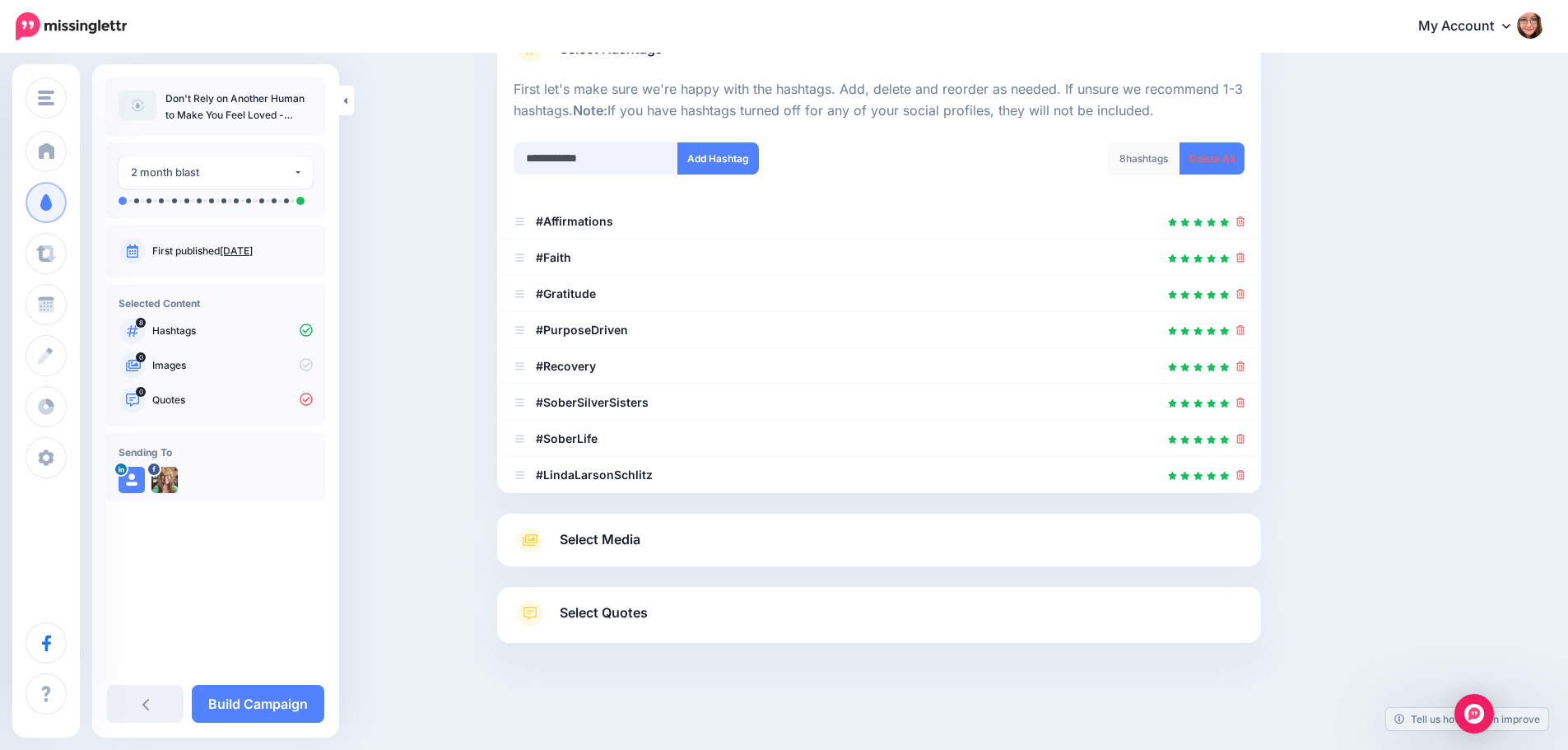
type input "**********"
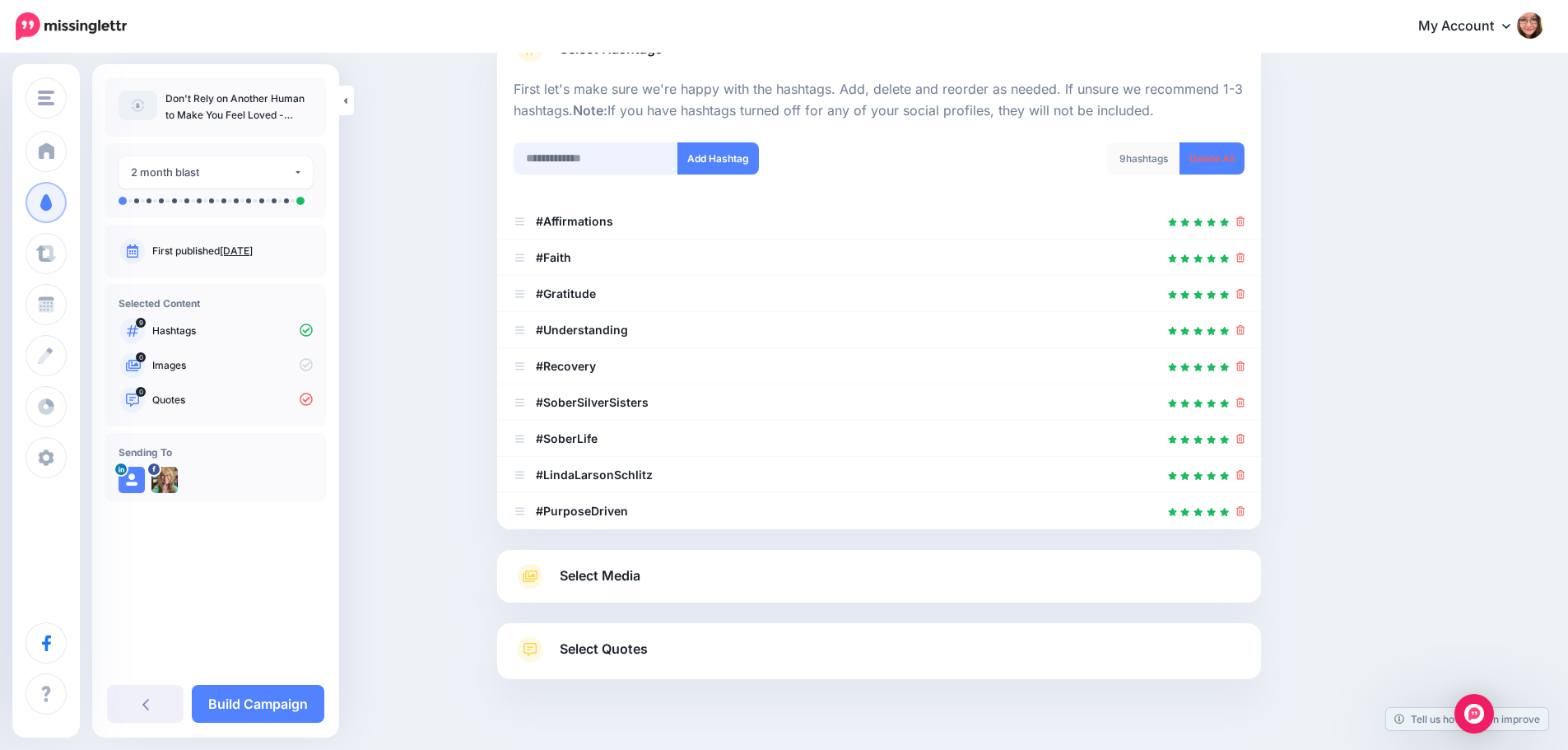
scroll to position [181, 0]
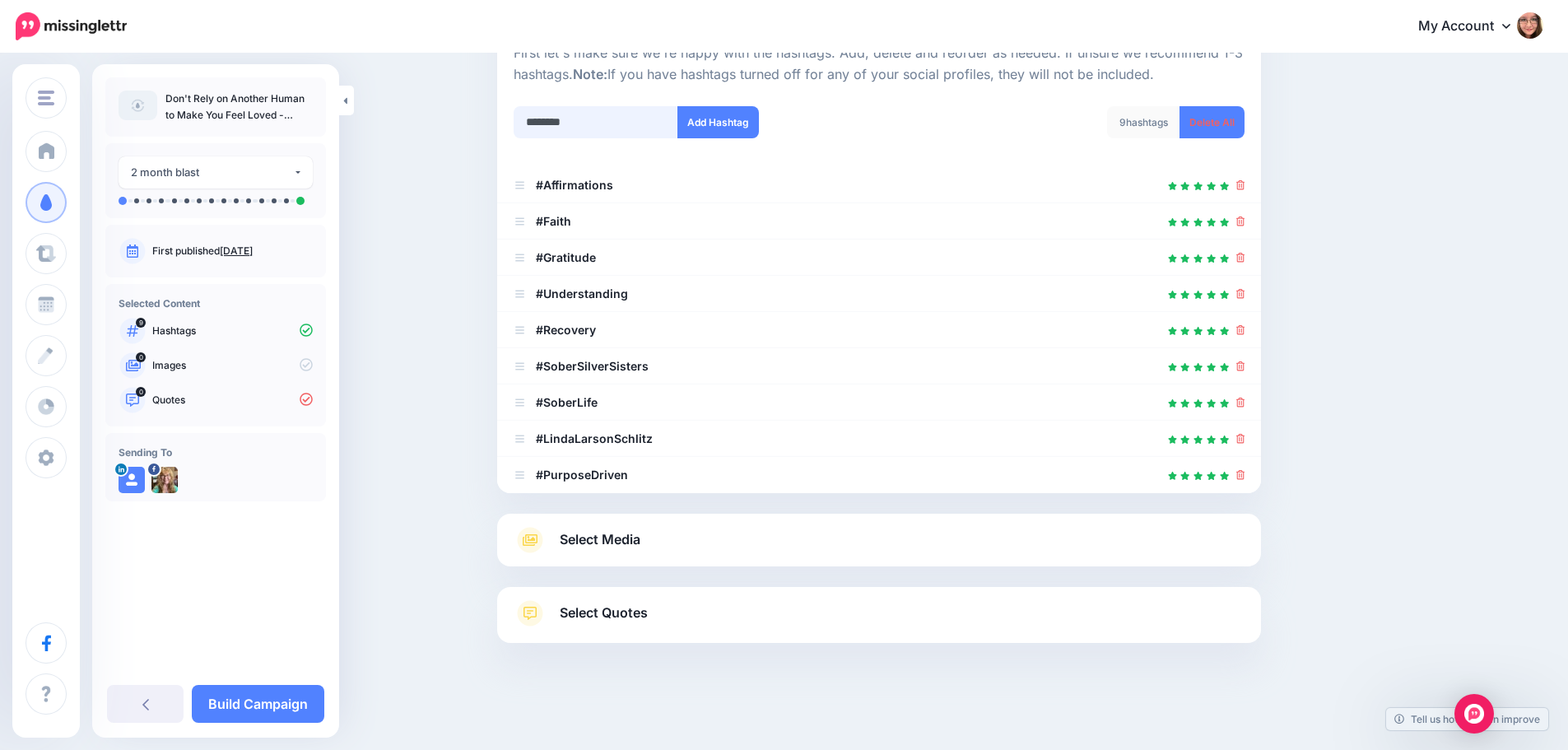
type input "*********"
type input "*"
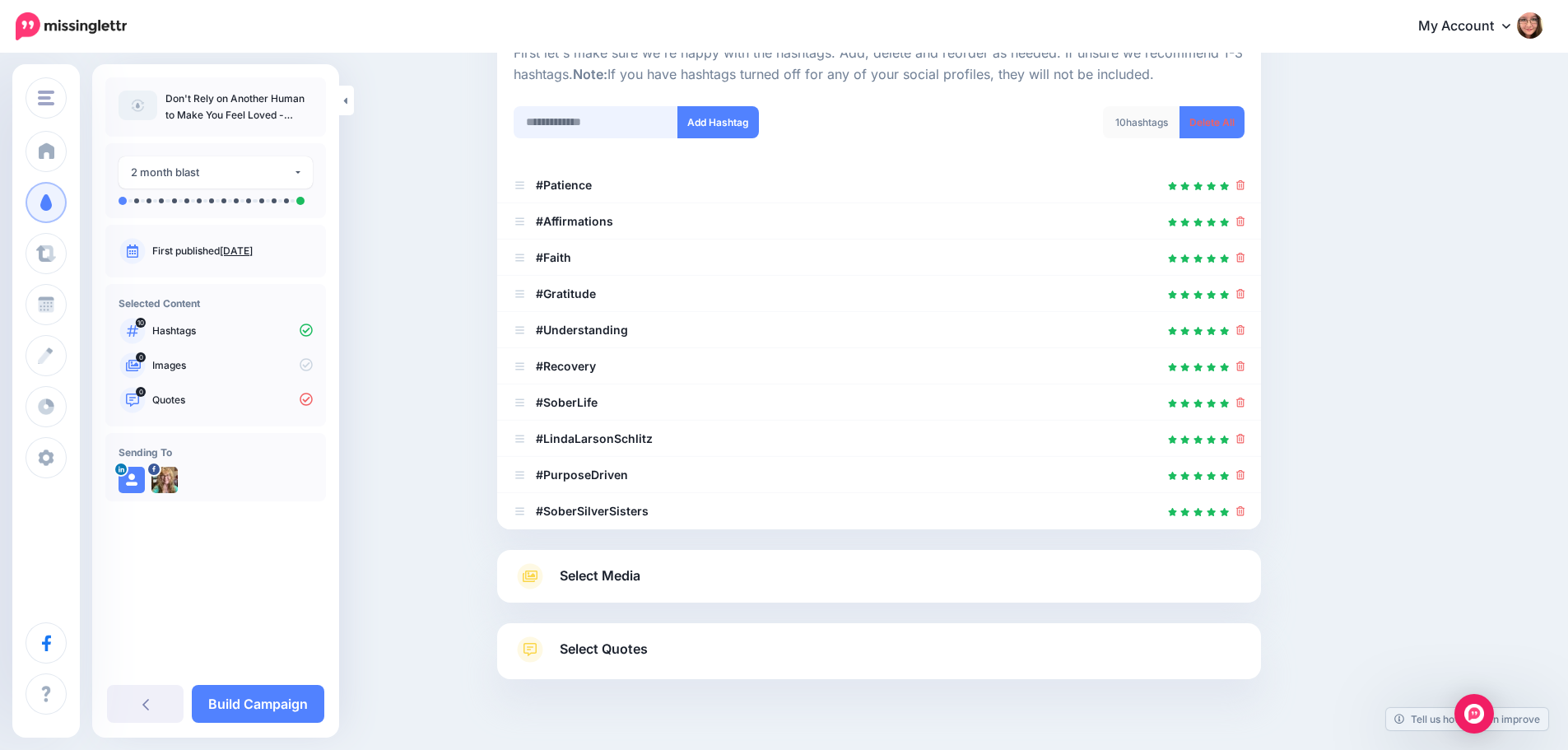
scroll to position [217, 0]
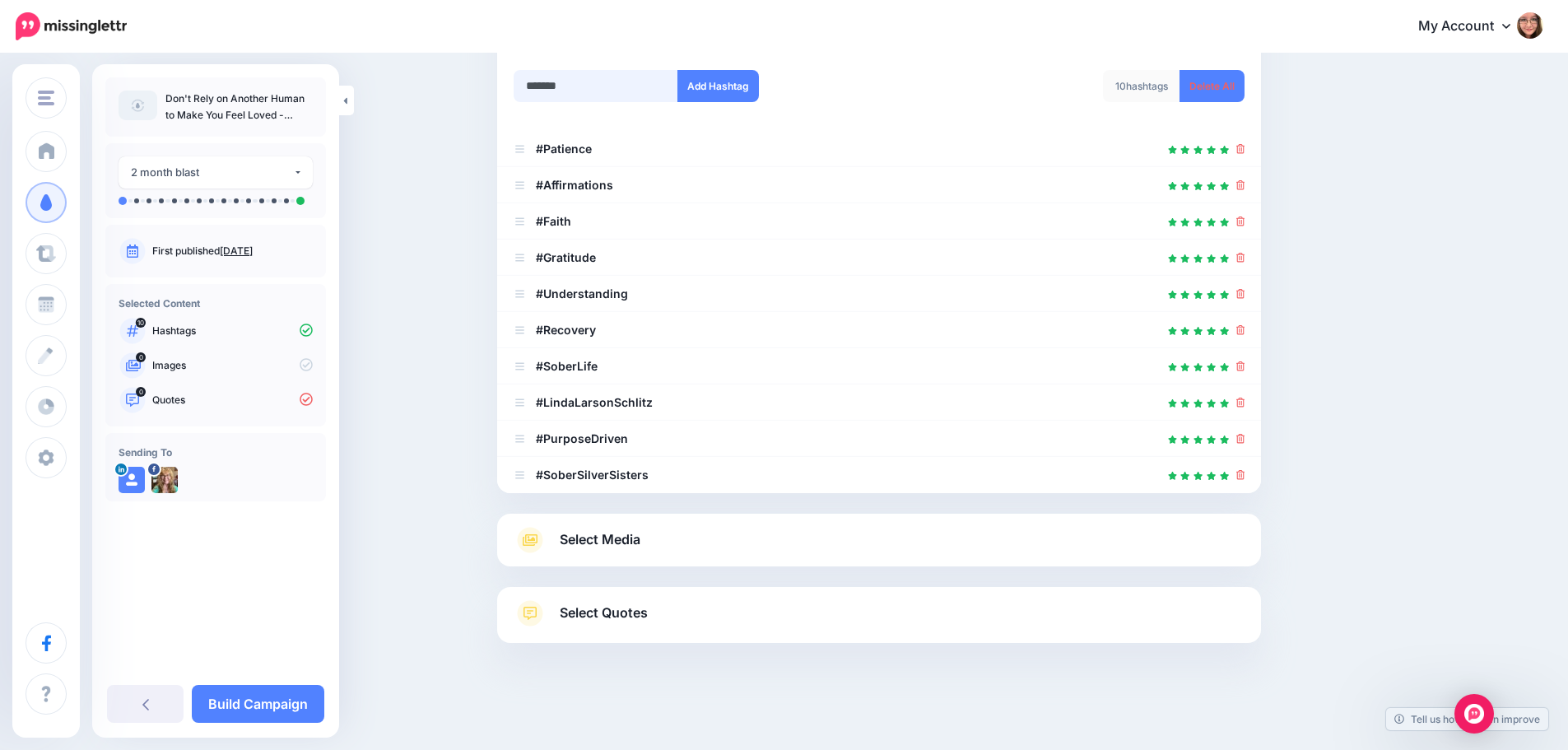
type input "********"
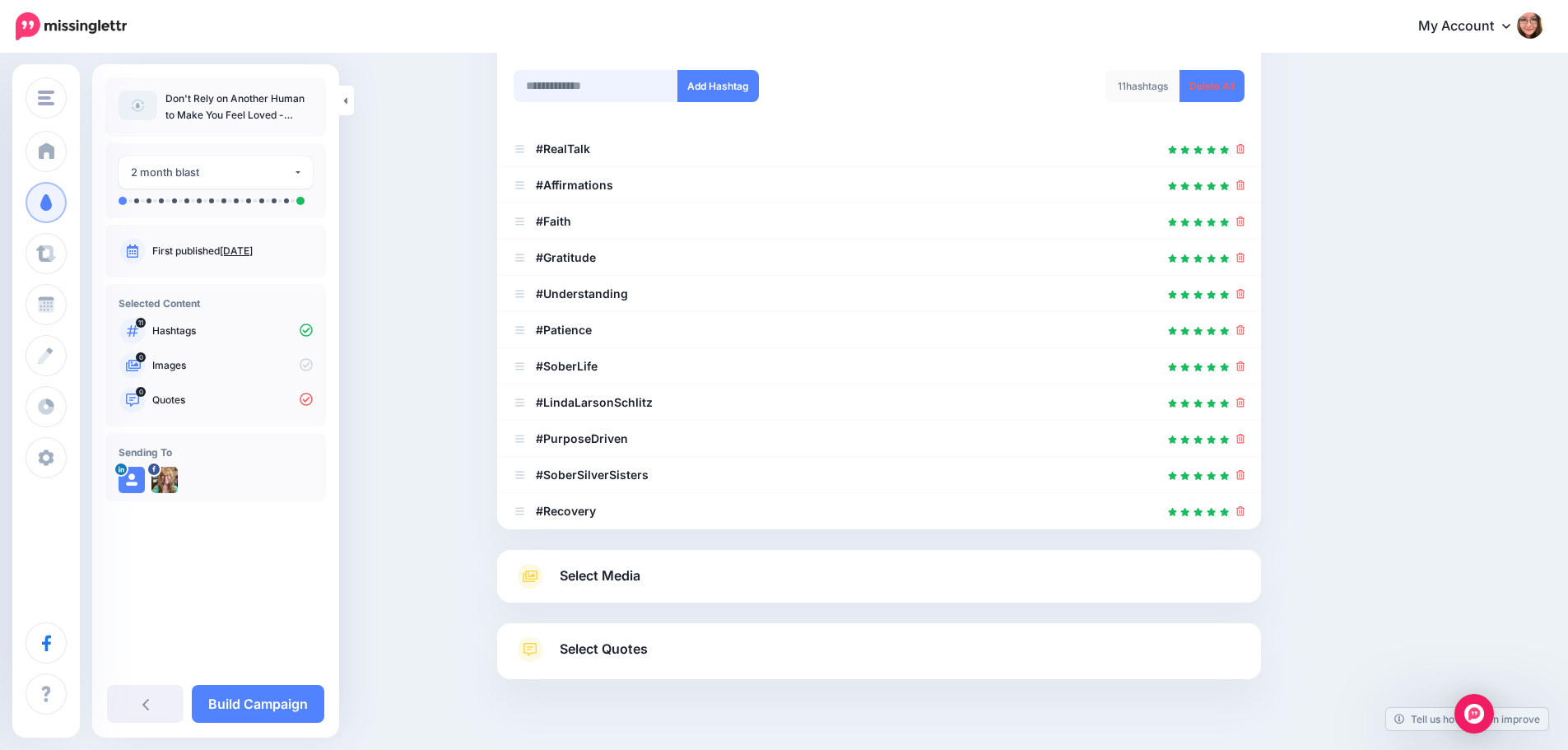
scroll to position [254, 0]
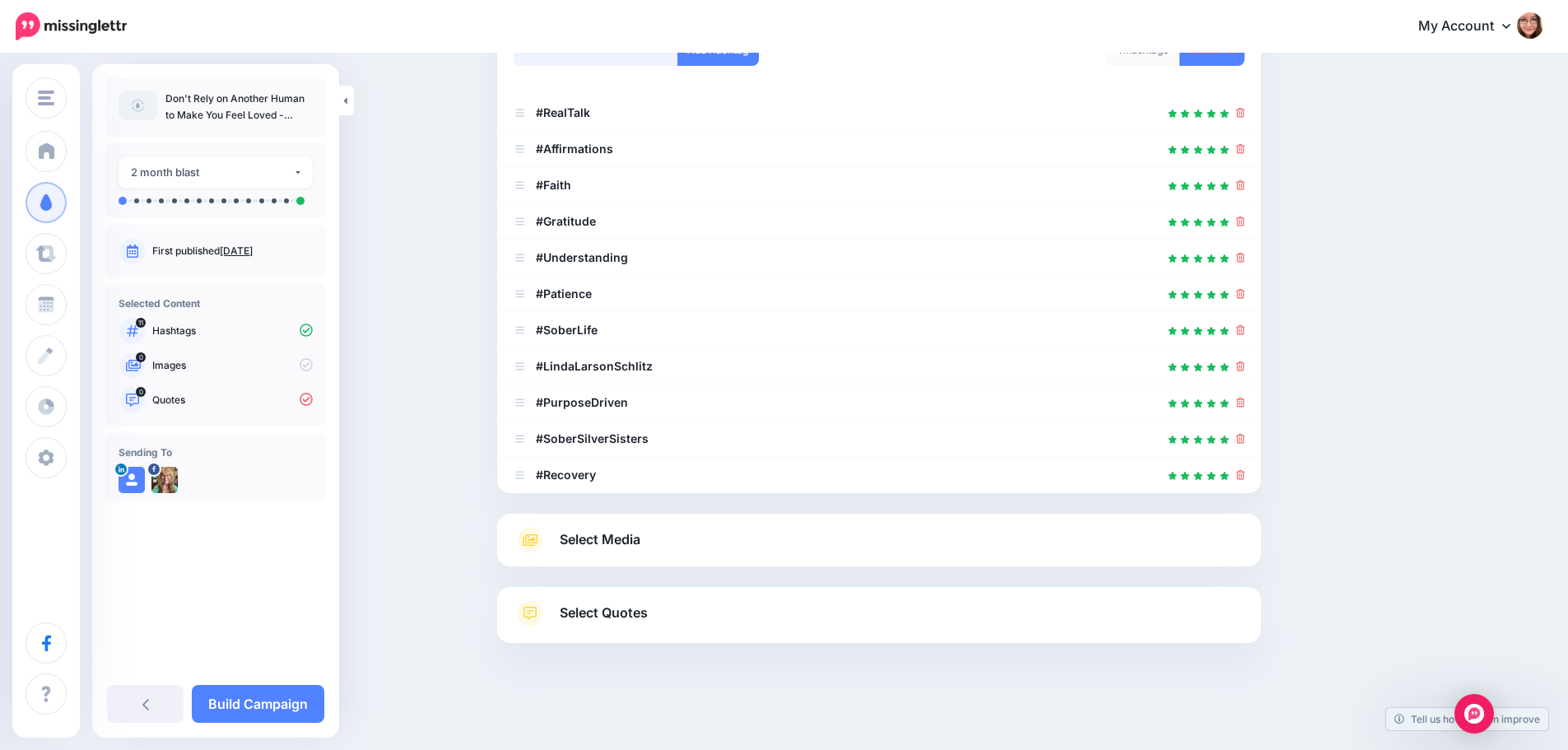
type input "*"
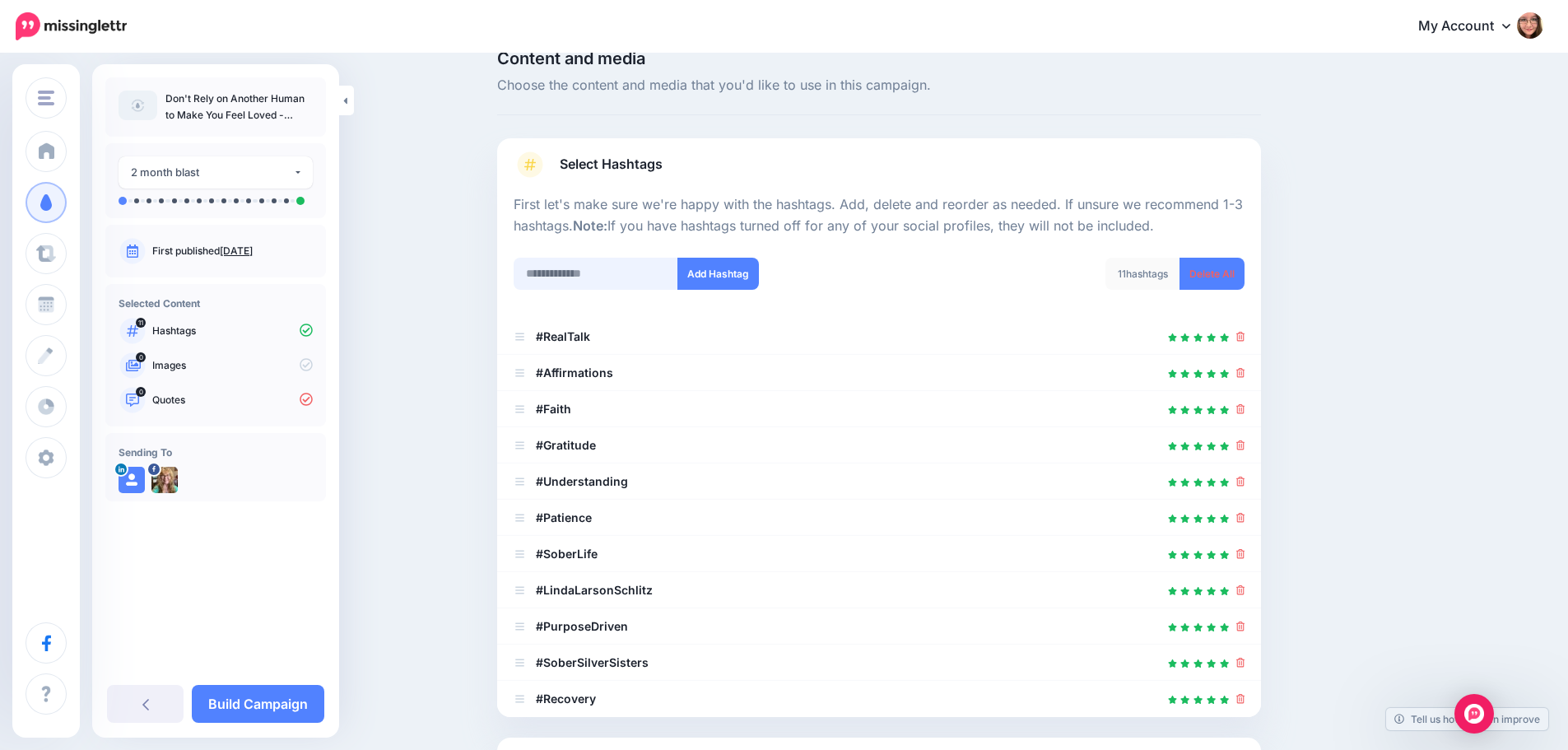
scroll to position [7, 0]
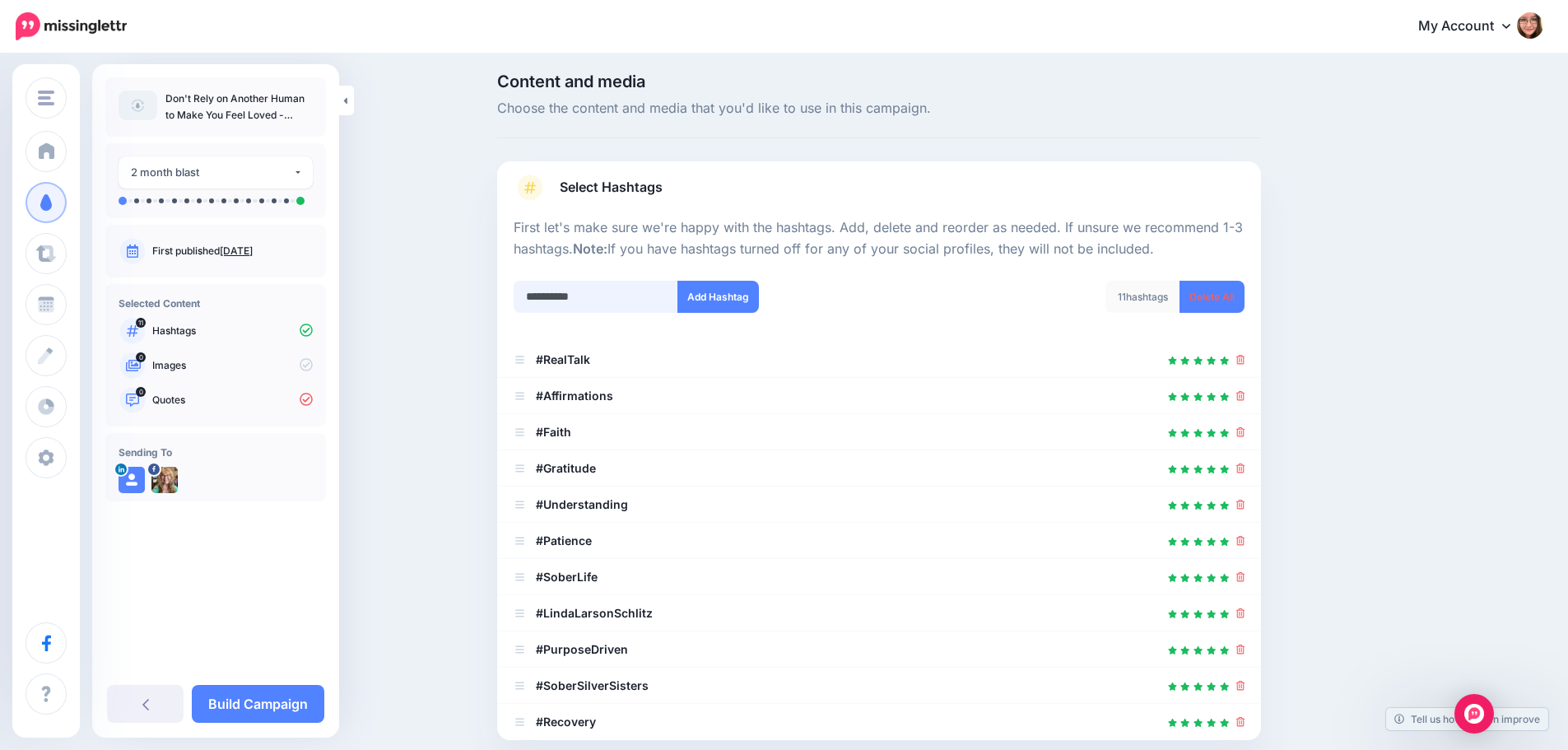
type input "**********"
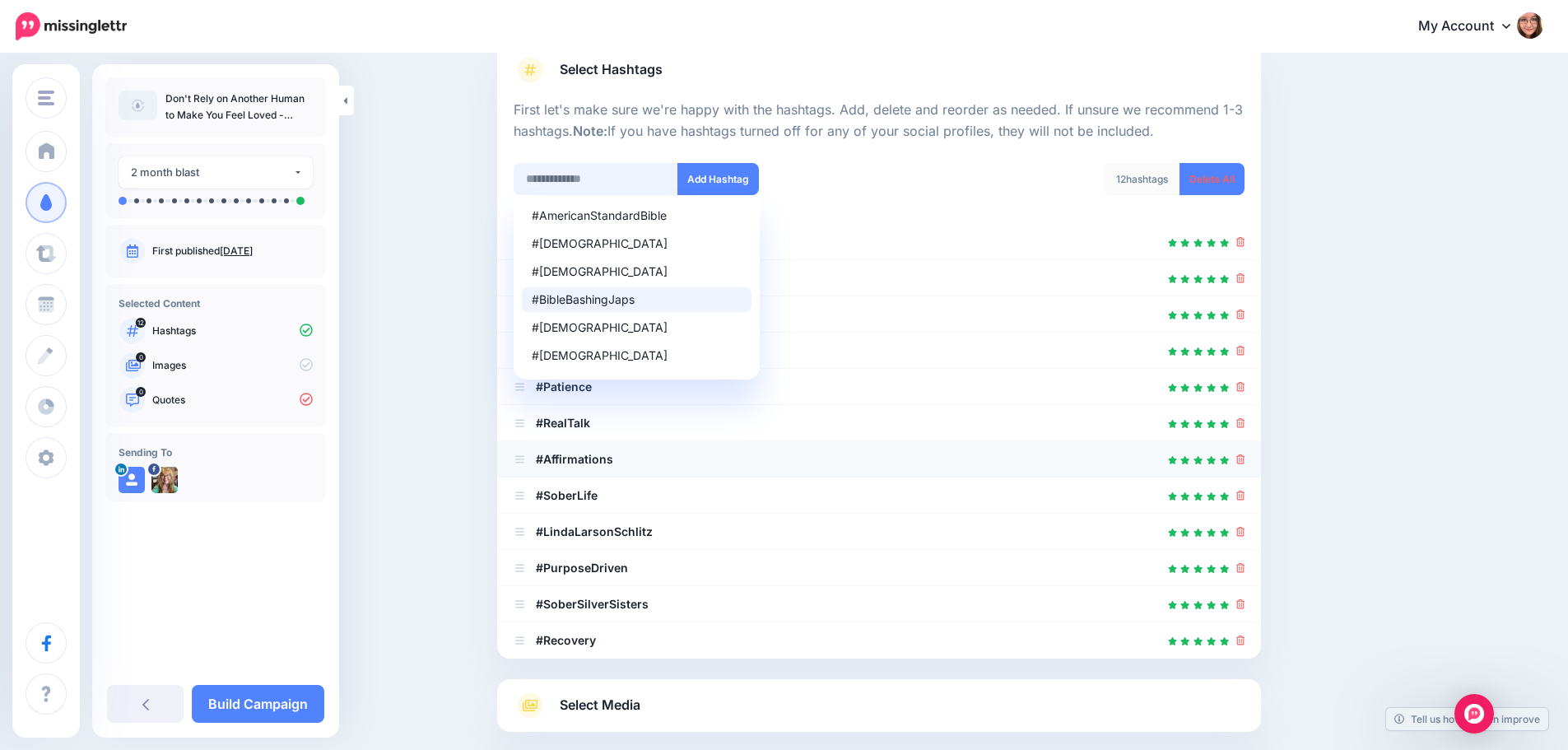
scroll to position [43, 0]
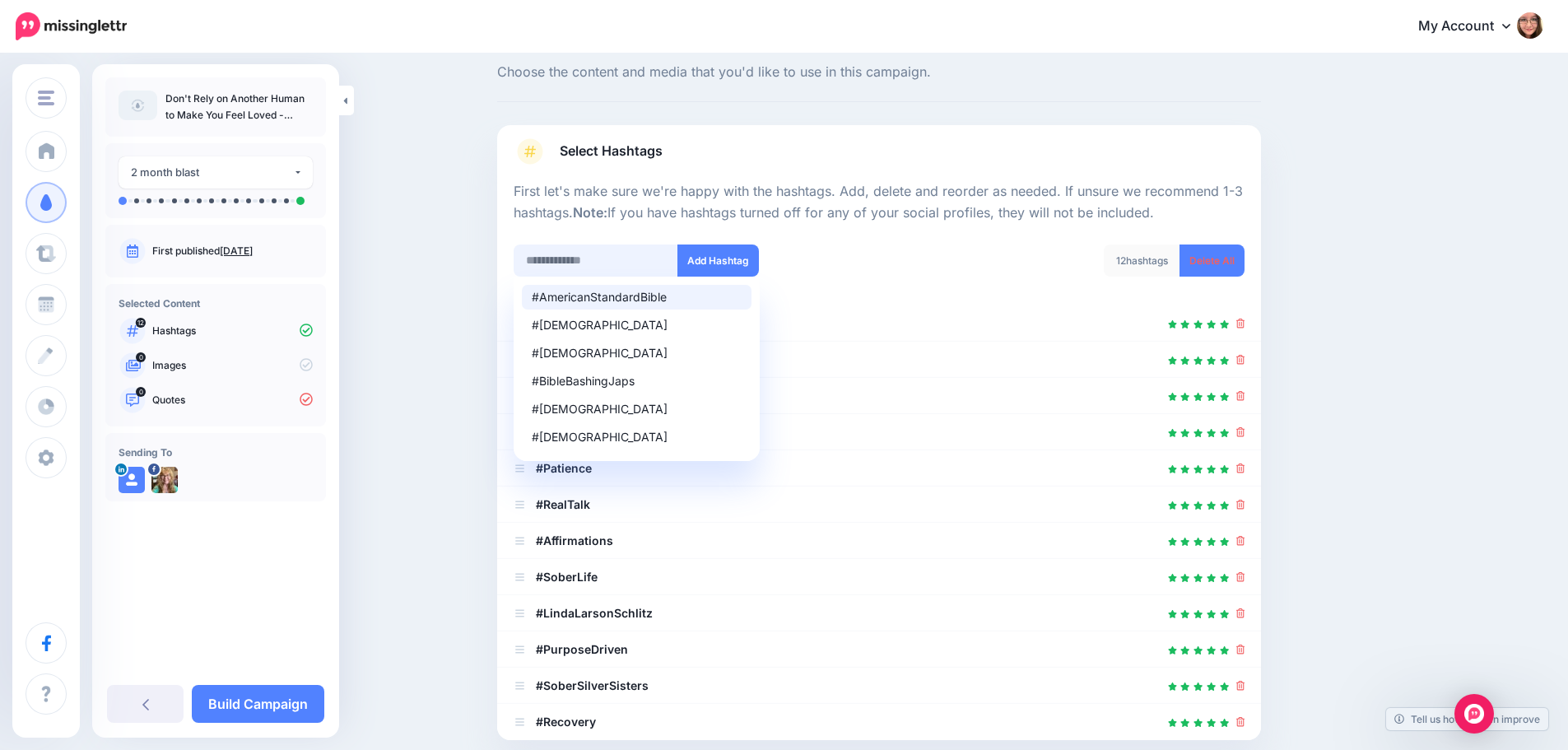
click at [617, 265] on input "text" at bounding box center [596, 261] width 165 height 32
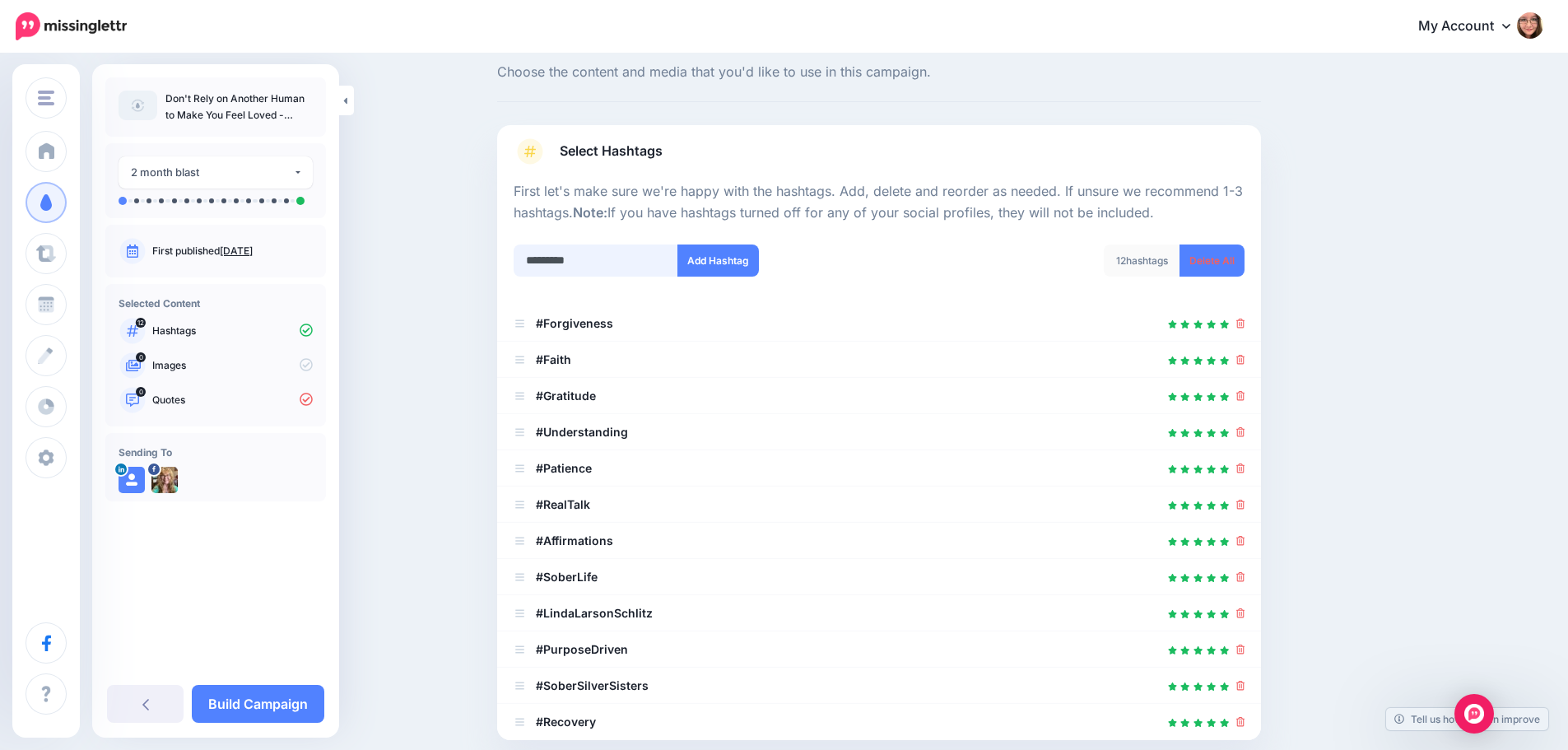
type input "**********"
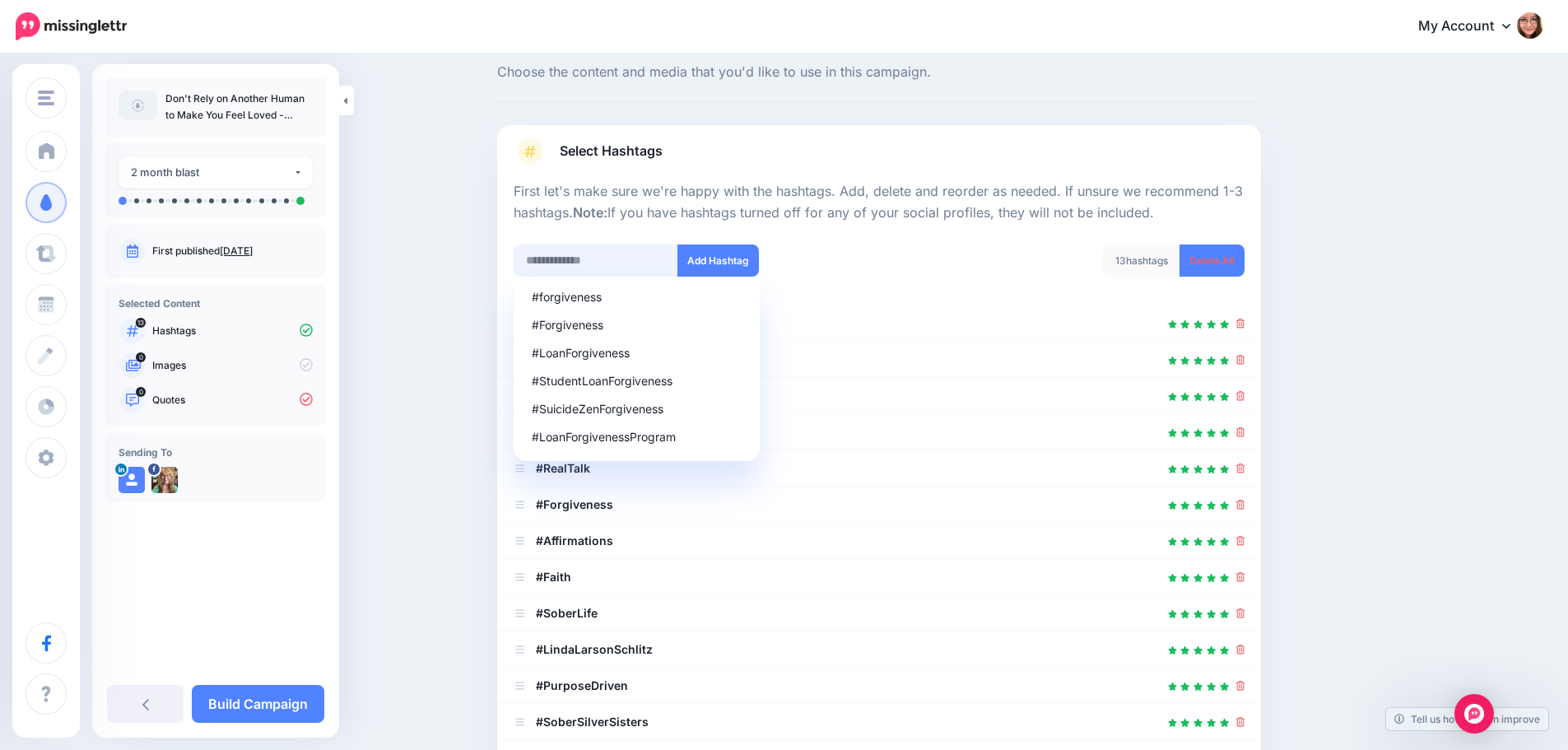
scroll to position [326, 0]
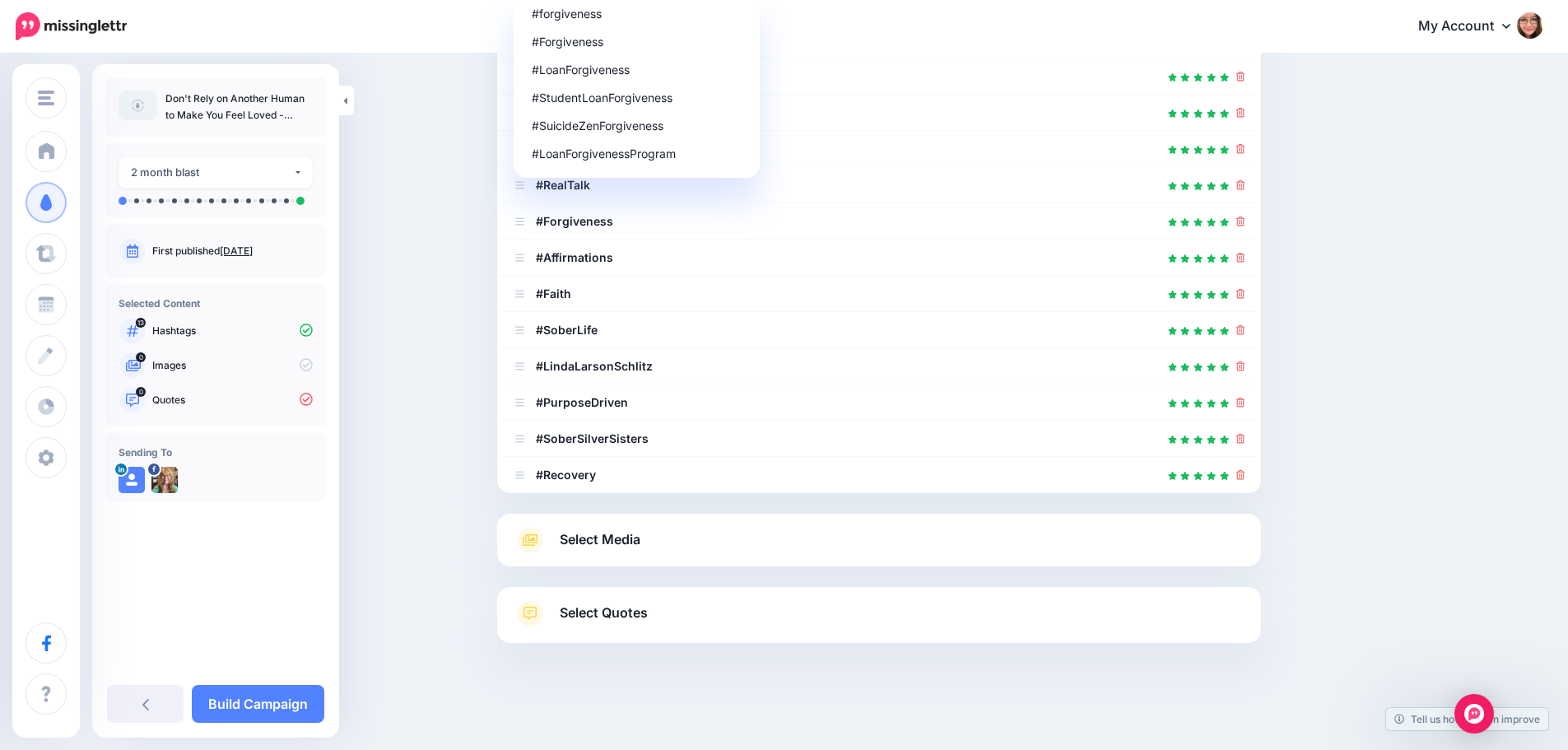
click at [413, 401] on div "Content and media Choose the content and media that you'd like to use in this c…" at bounding box center [784, 240] width 1568 height 1021
click at [662, 544] on link "Select Media" at bounding box center [878, 540] width 731 height 26
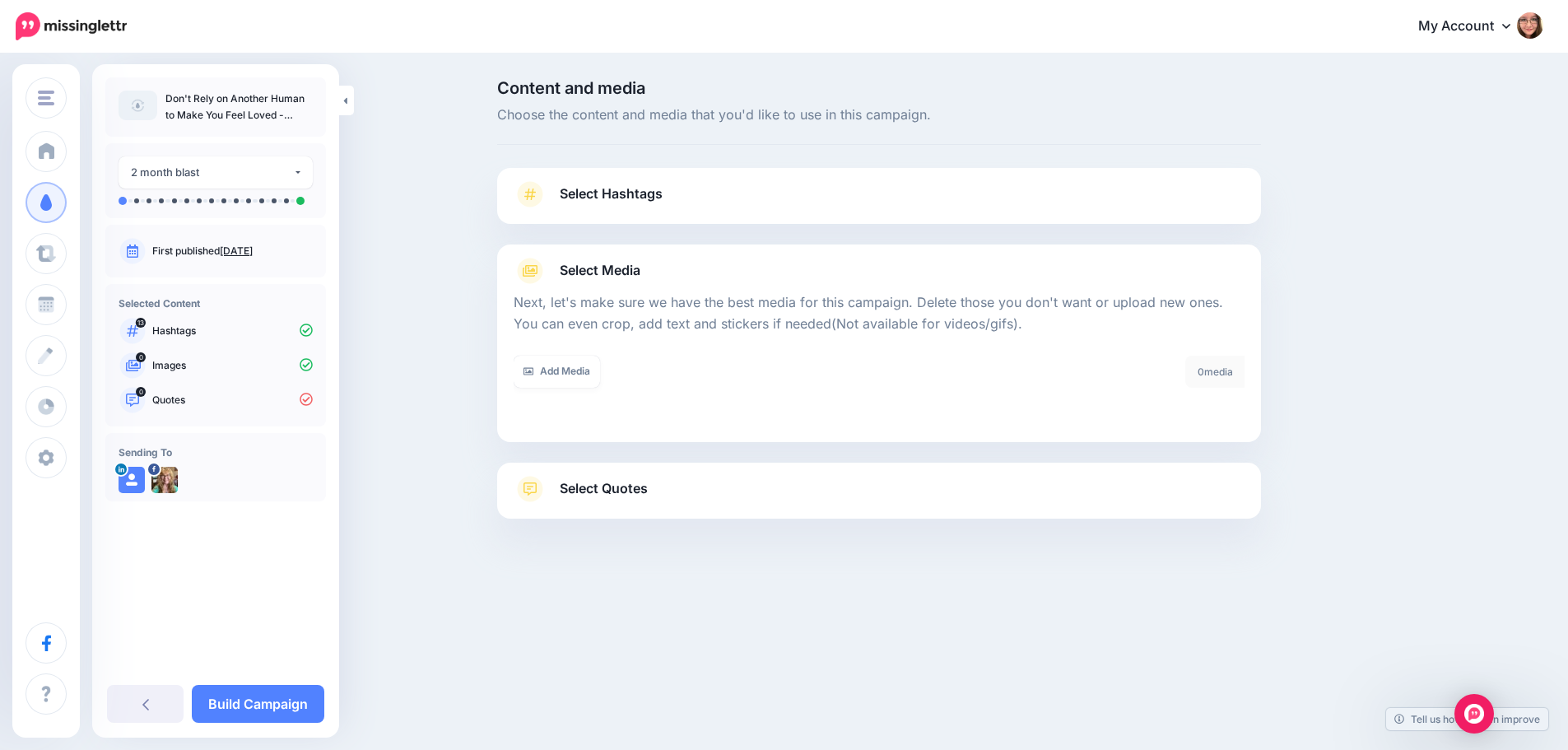
scroll to position [0, 0]
click at [571, 381] on link "Add Media" at bounding box center [563, 372] width 87 height 32
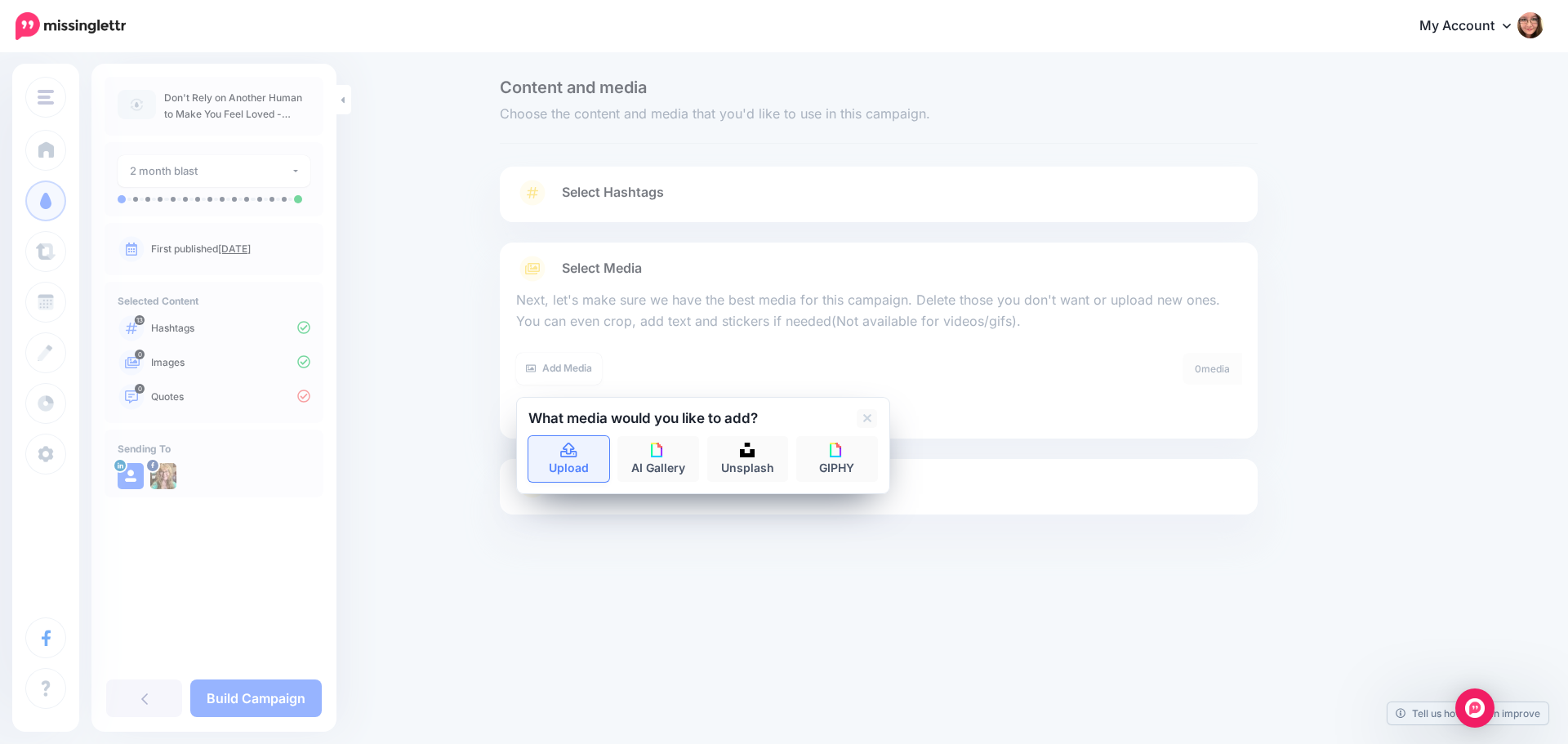
click at [578, 462] on link "Upload" at bounding box center [568, 459] width 82 height 45
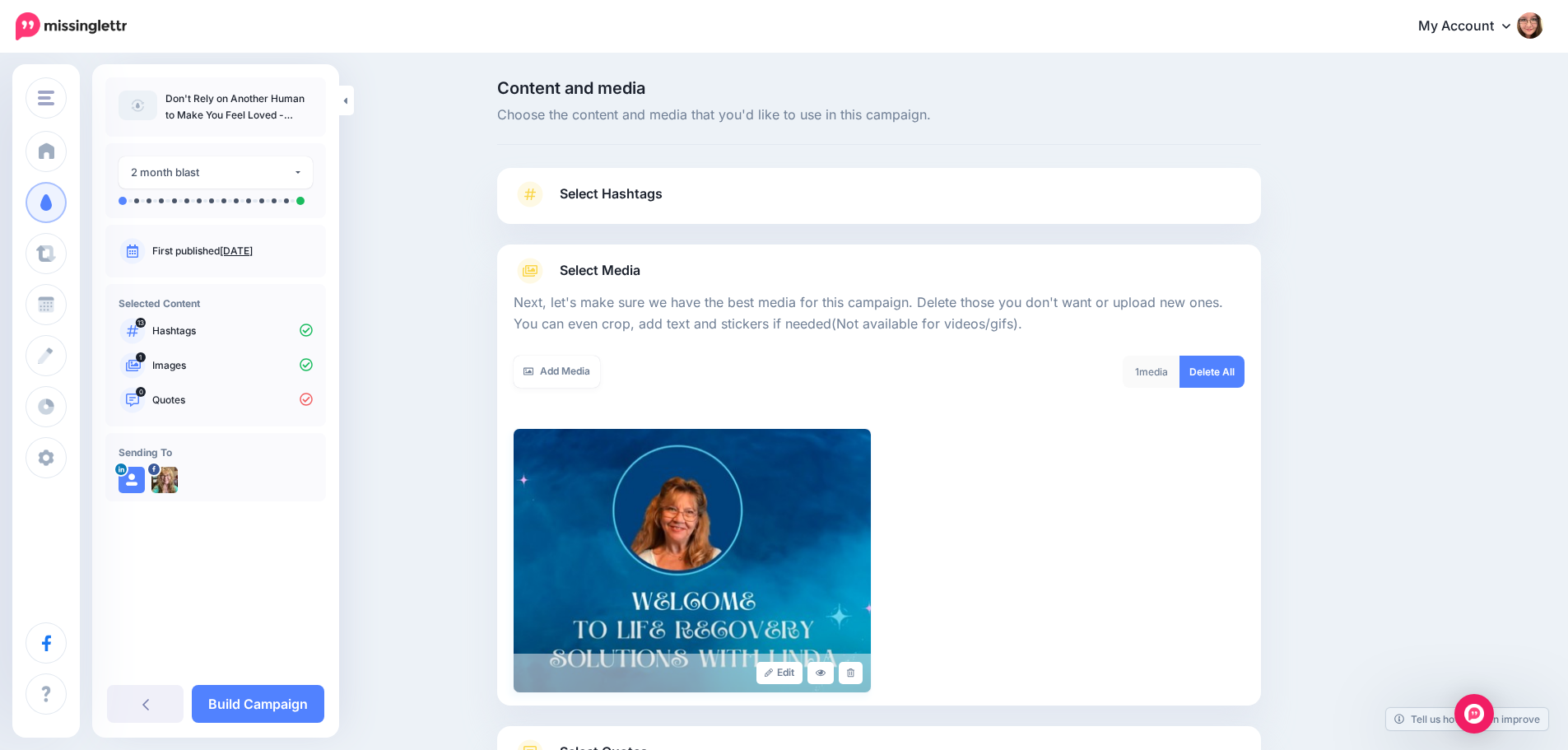
scroll to position [139, 0]
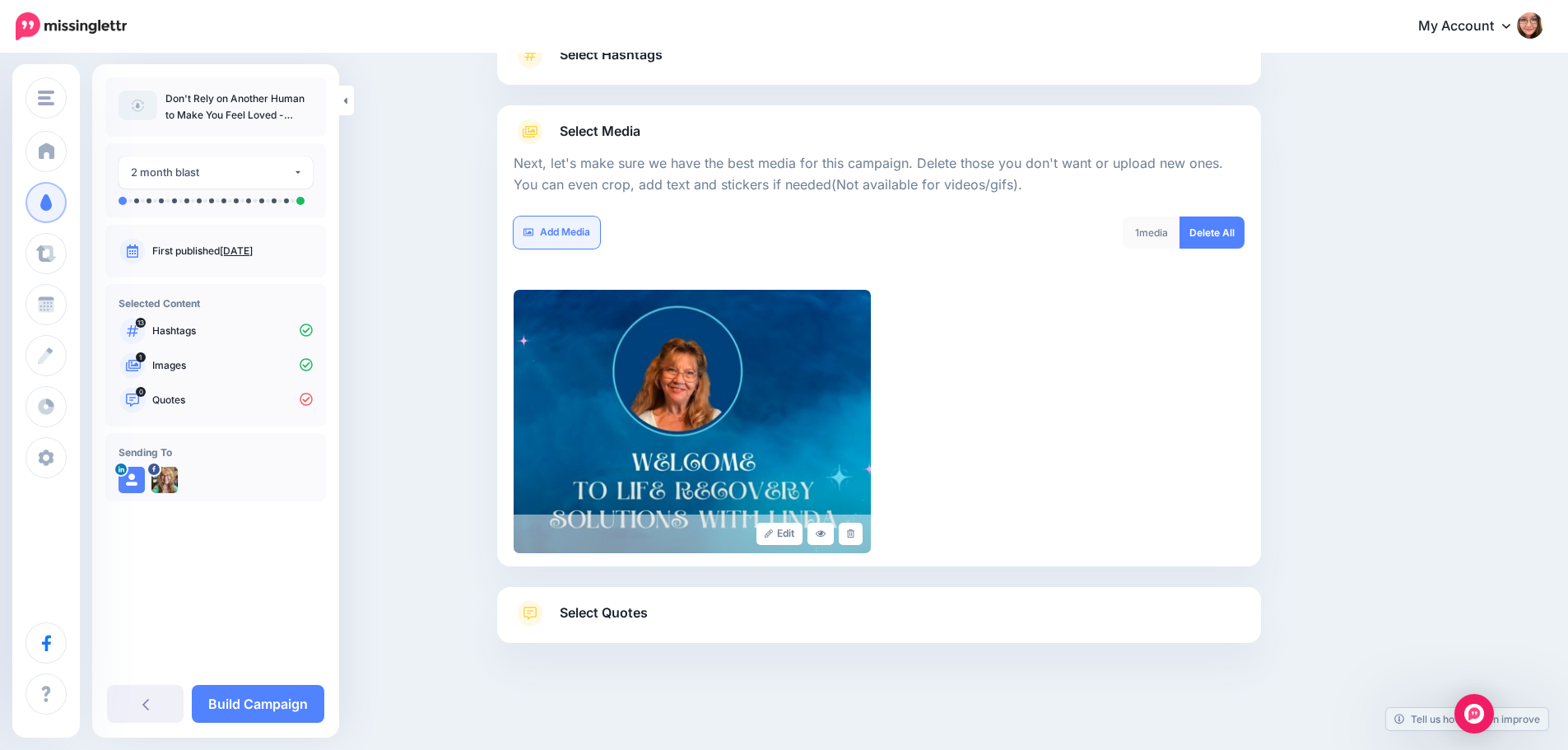
click at [568, 233] on link "Add Media" at bounding box center [556, 233] width 87 height 32
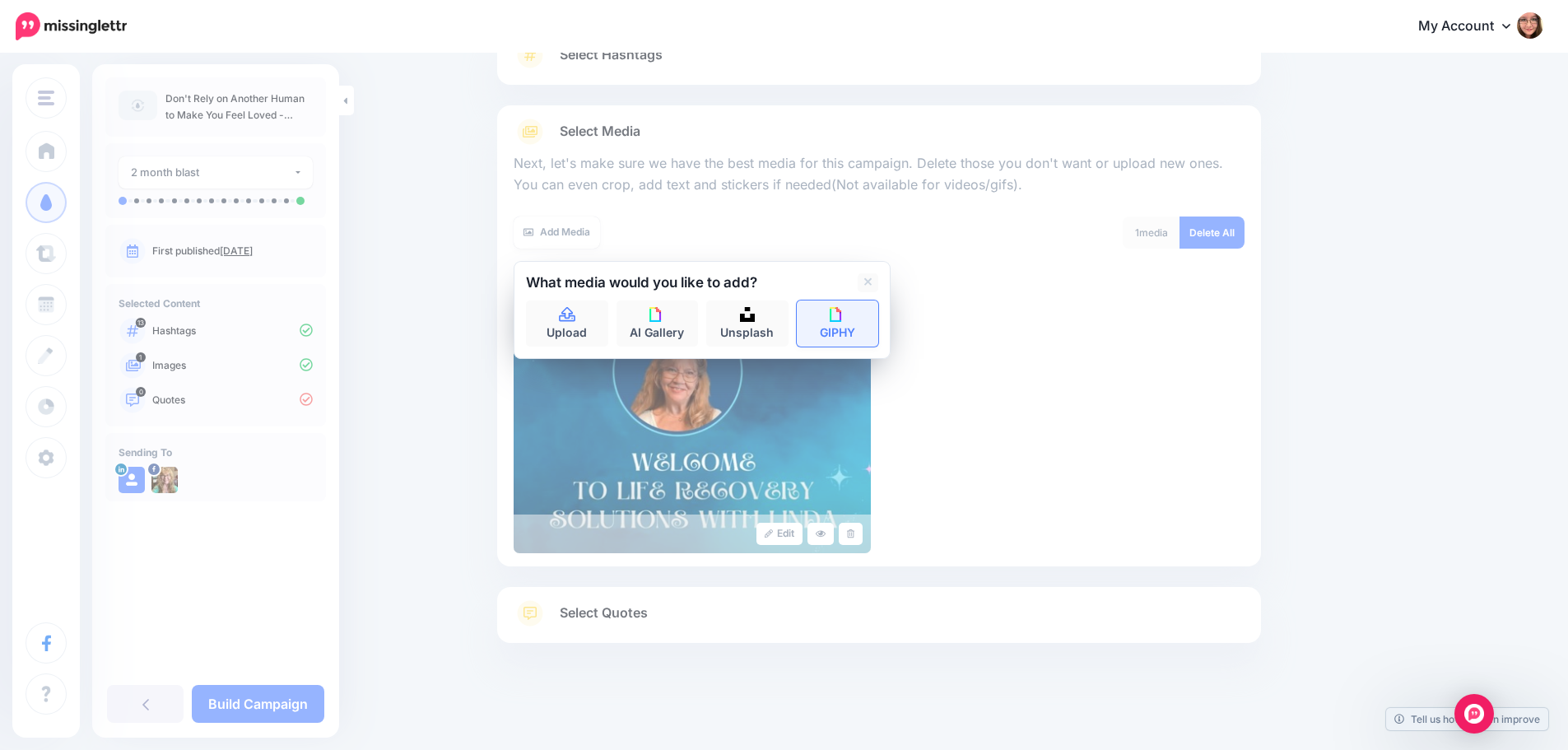
click at [832, 320] on link "GIPHY" at bounding box center [837, 323] width 83 height 46
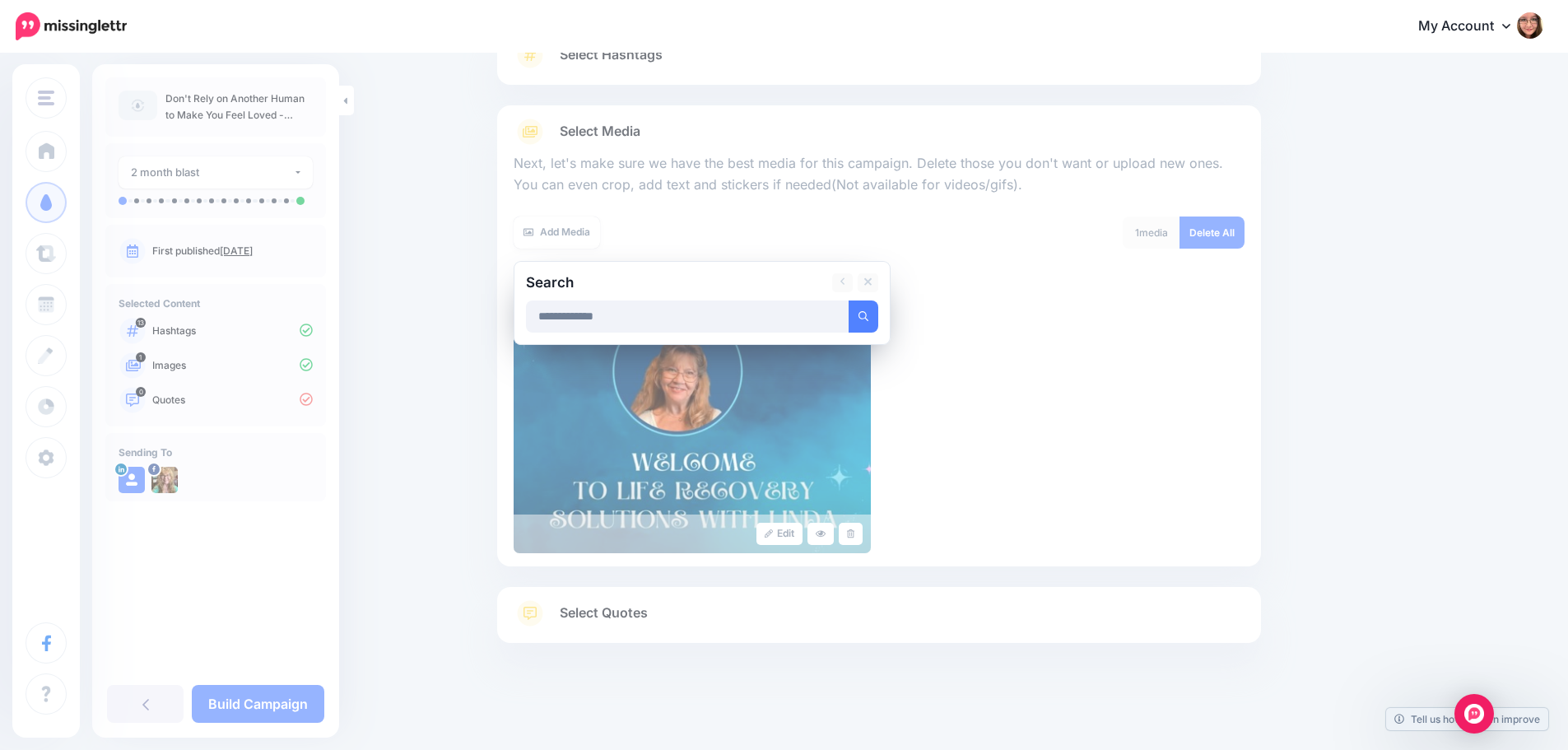
type input "**********"
click at [848, 300] on button "submit" at bounding box center [863, 316] width 30 height 32
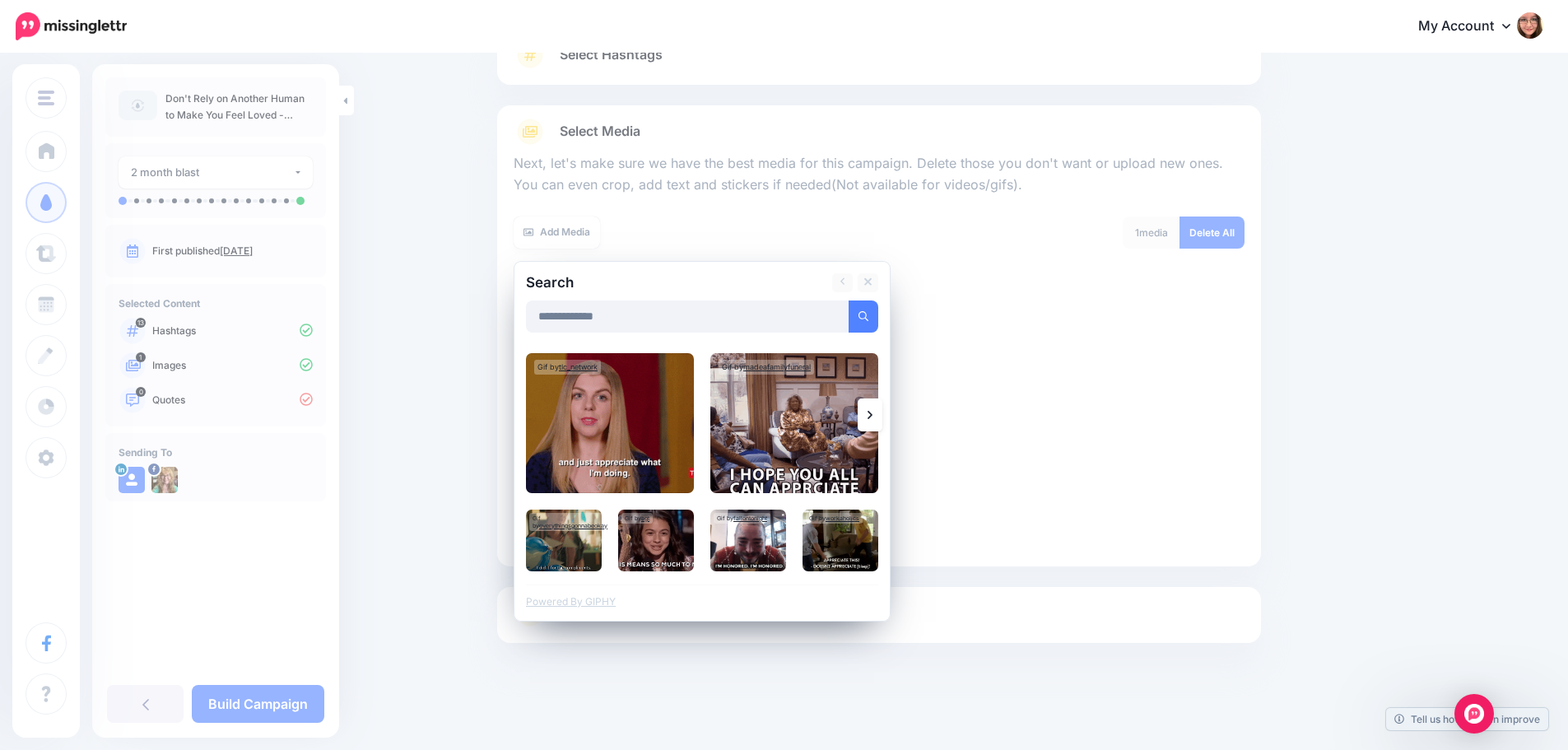
click at [882, 420] on link at bounding box center [869, 415] width 25 height 33
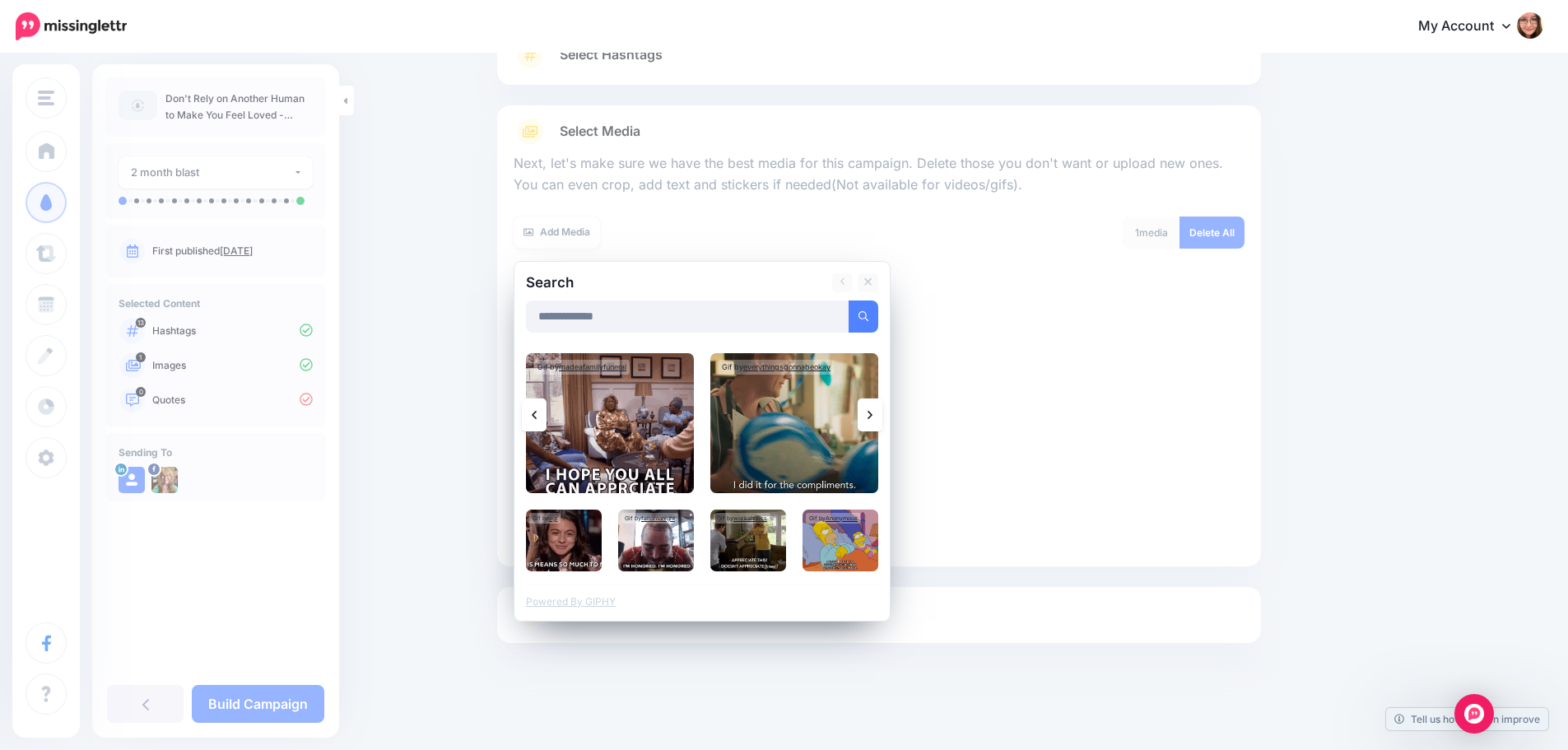
click at [882, 420] on link at bounding box center [869, 415] width 25 height 33
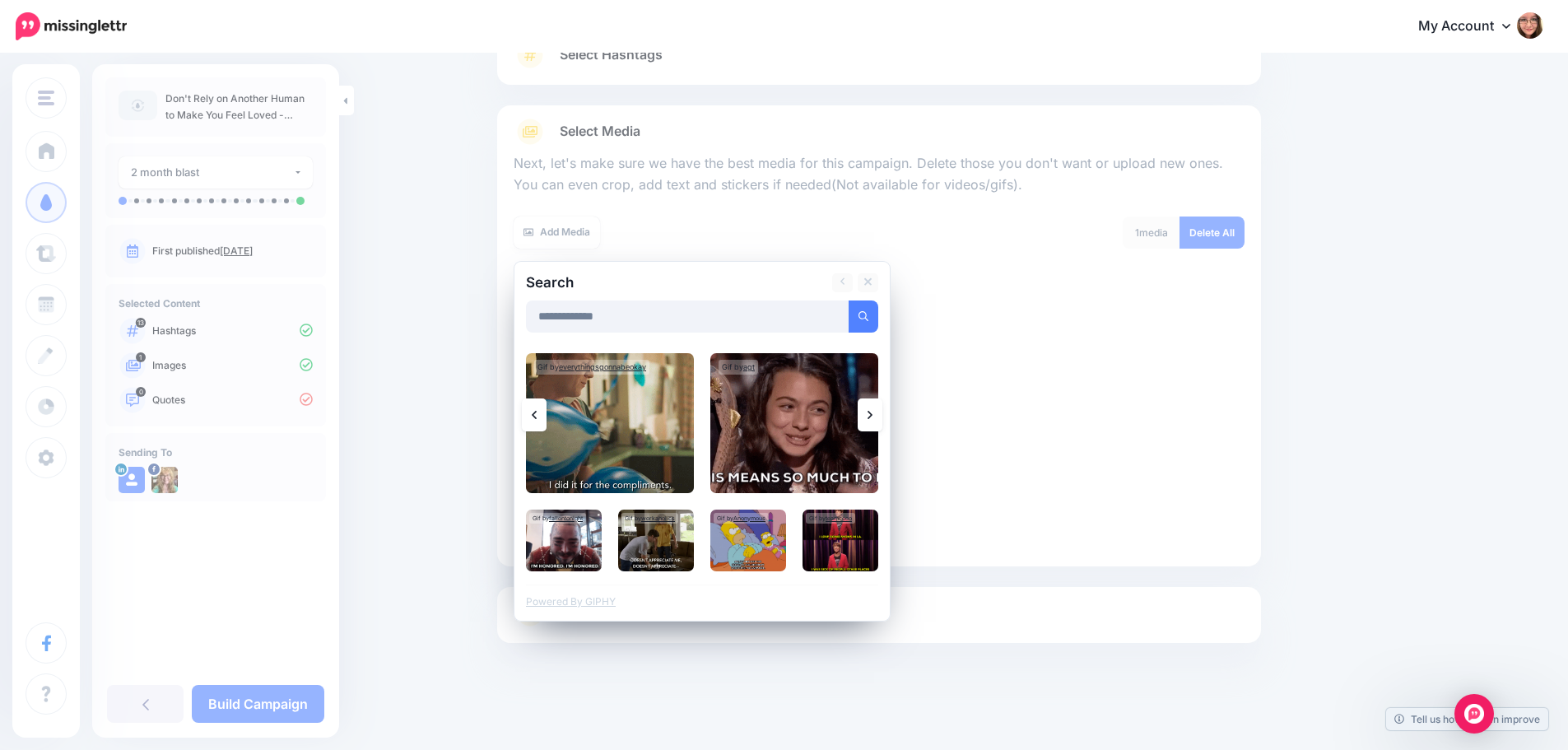
click at [882, 420] on link at bounding box center [869, 415] width 25 height 33
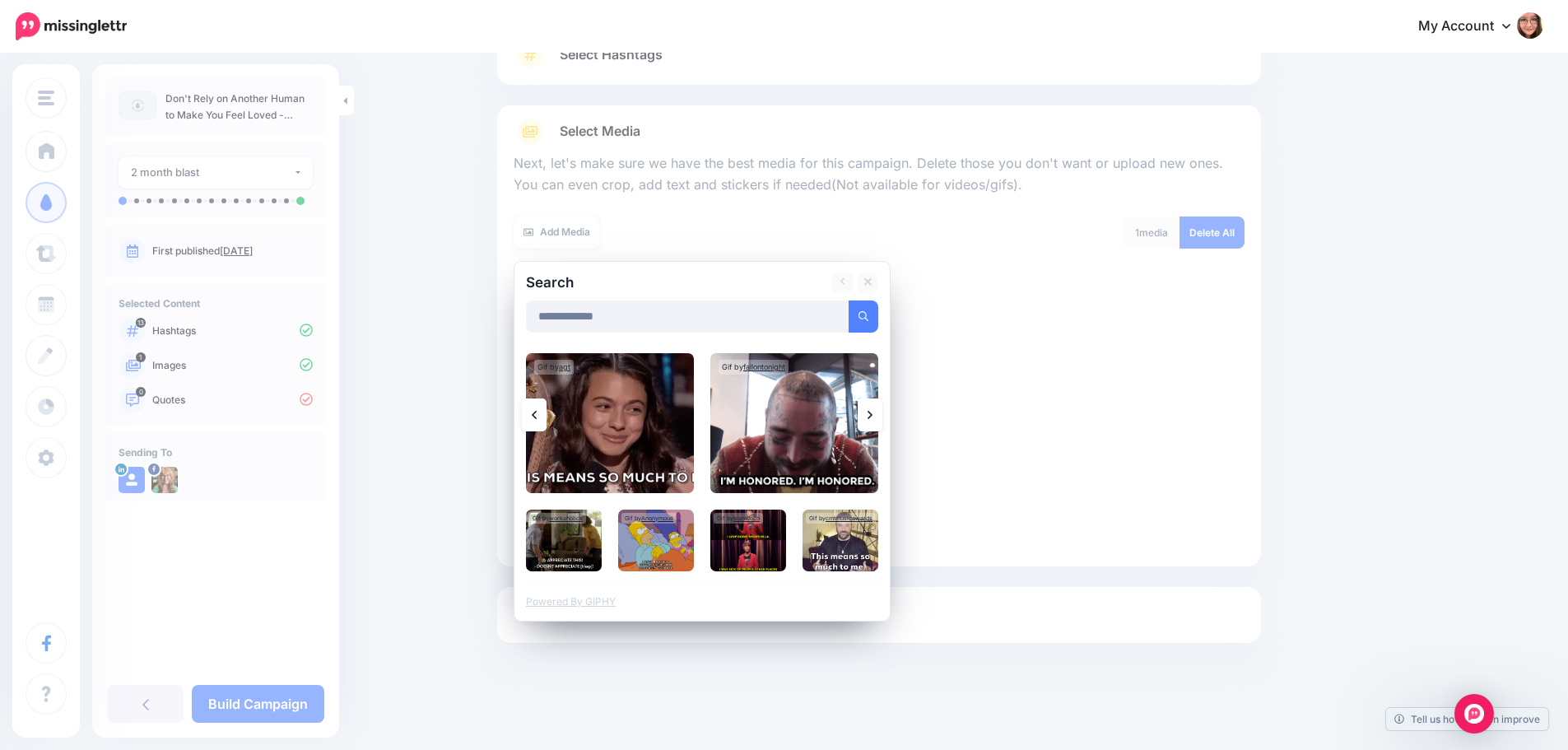
click at [882, 420] on link at bounding box center [869, 415] width 25 height 33
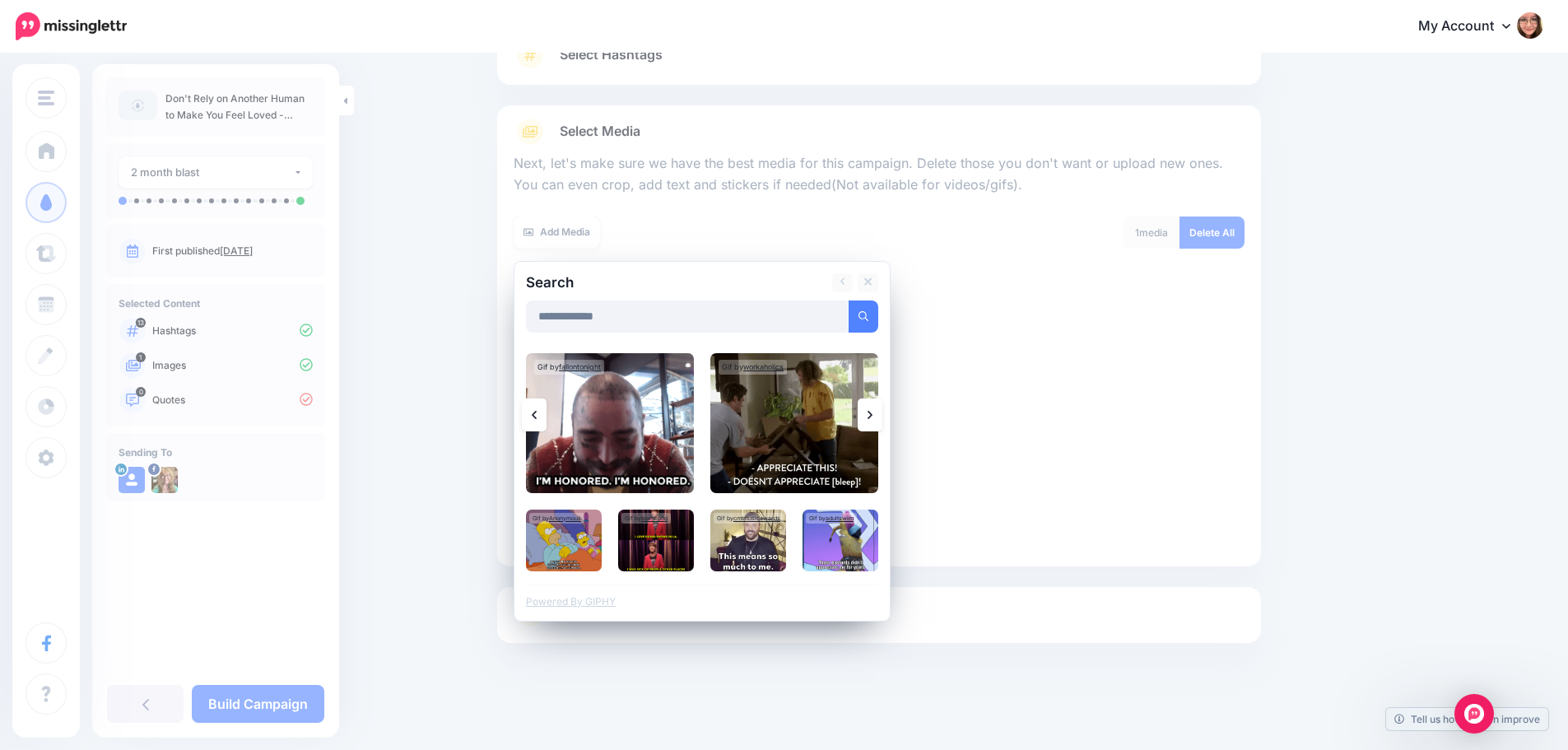
click at [882, 420] on link at bounding box center [869, 415] width 25 height 33
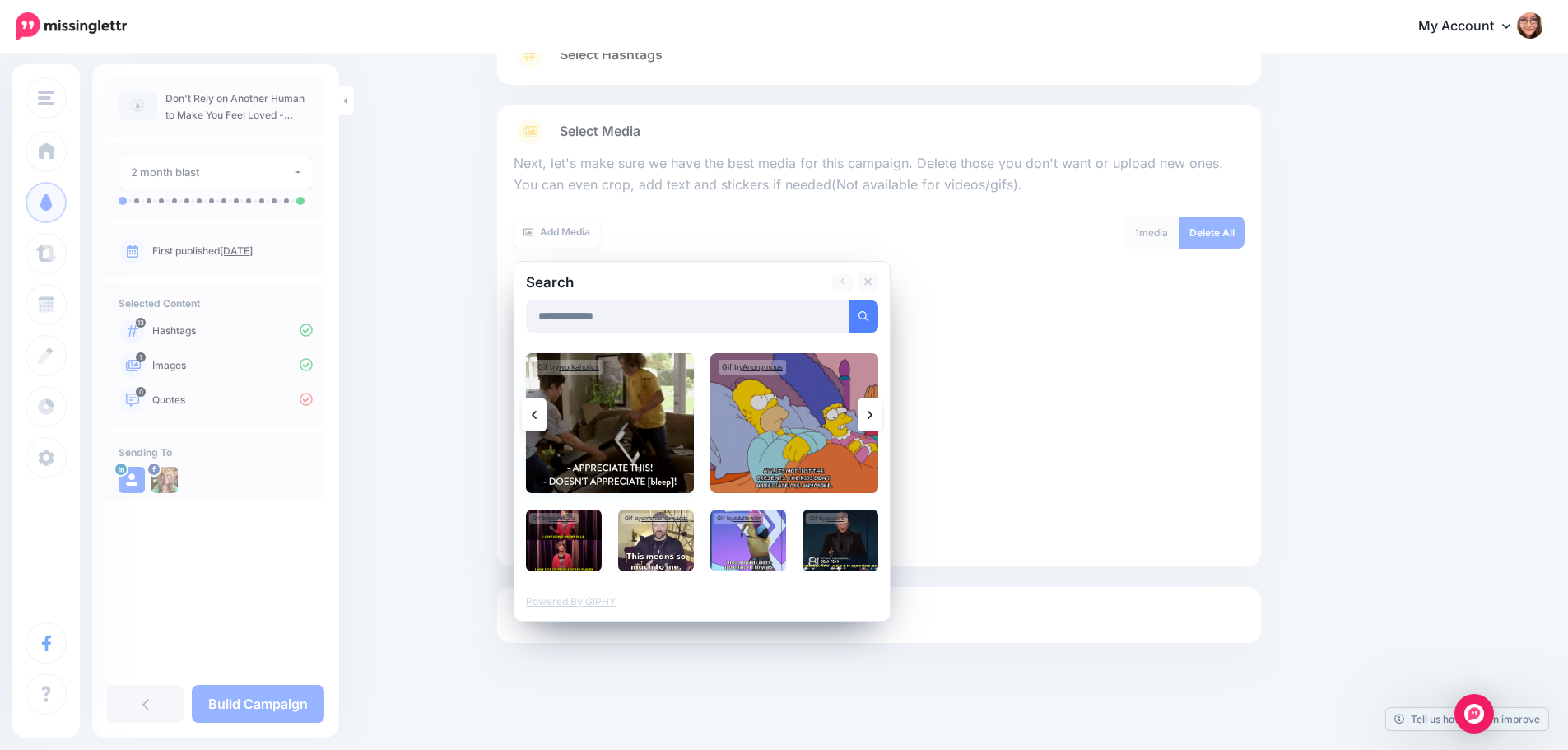
click at [618, 433] on img at bounding box center [610, 423] width 168 height 140
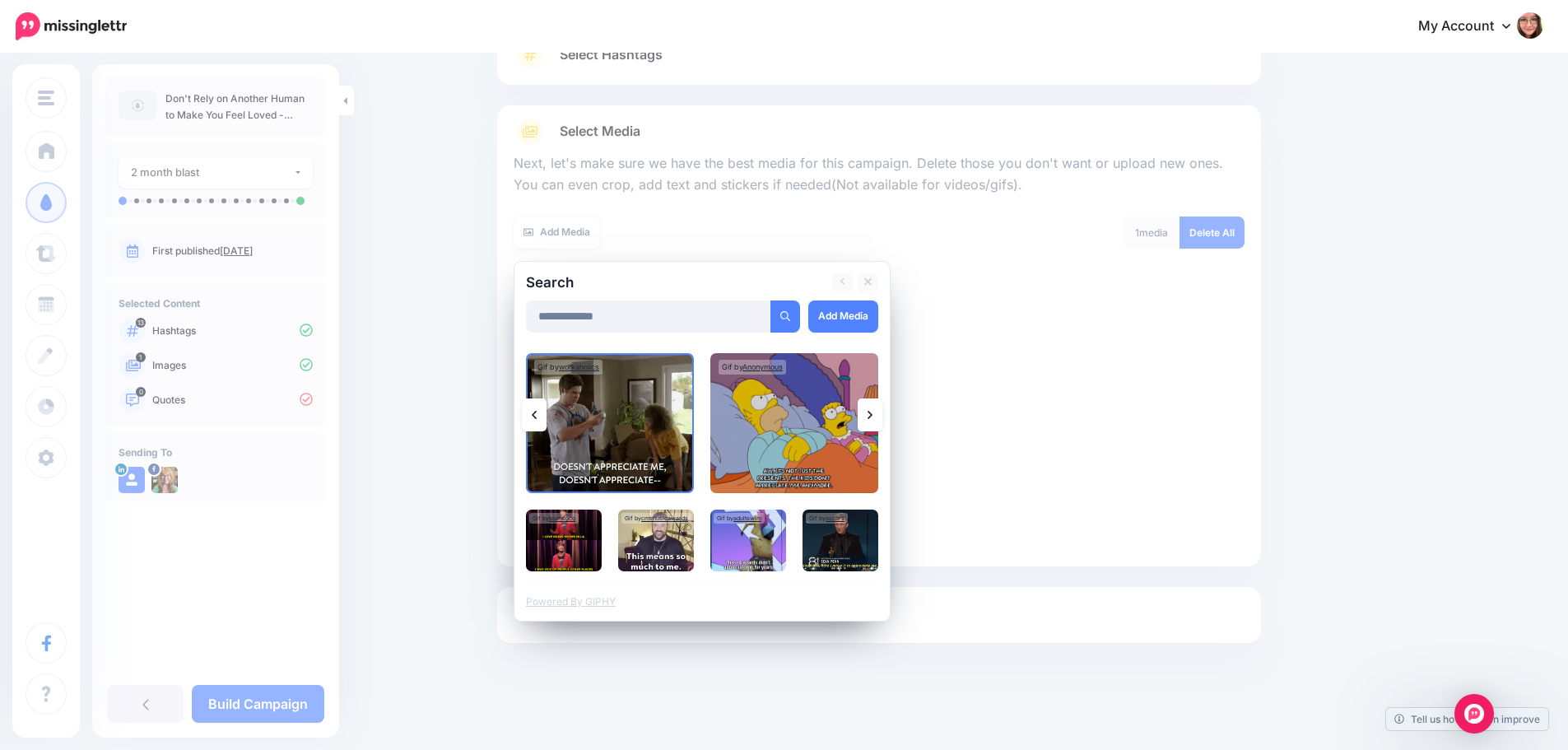
click at [880, 413] on link at bounding box center [869, 415] width 25 height 33
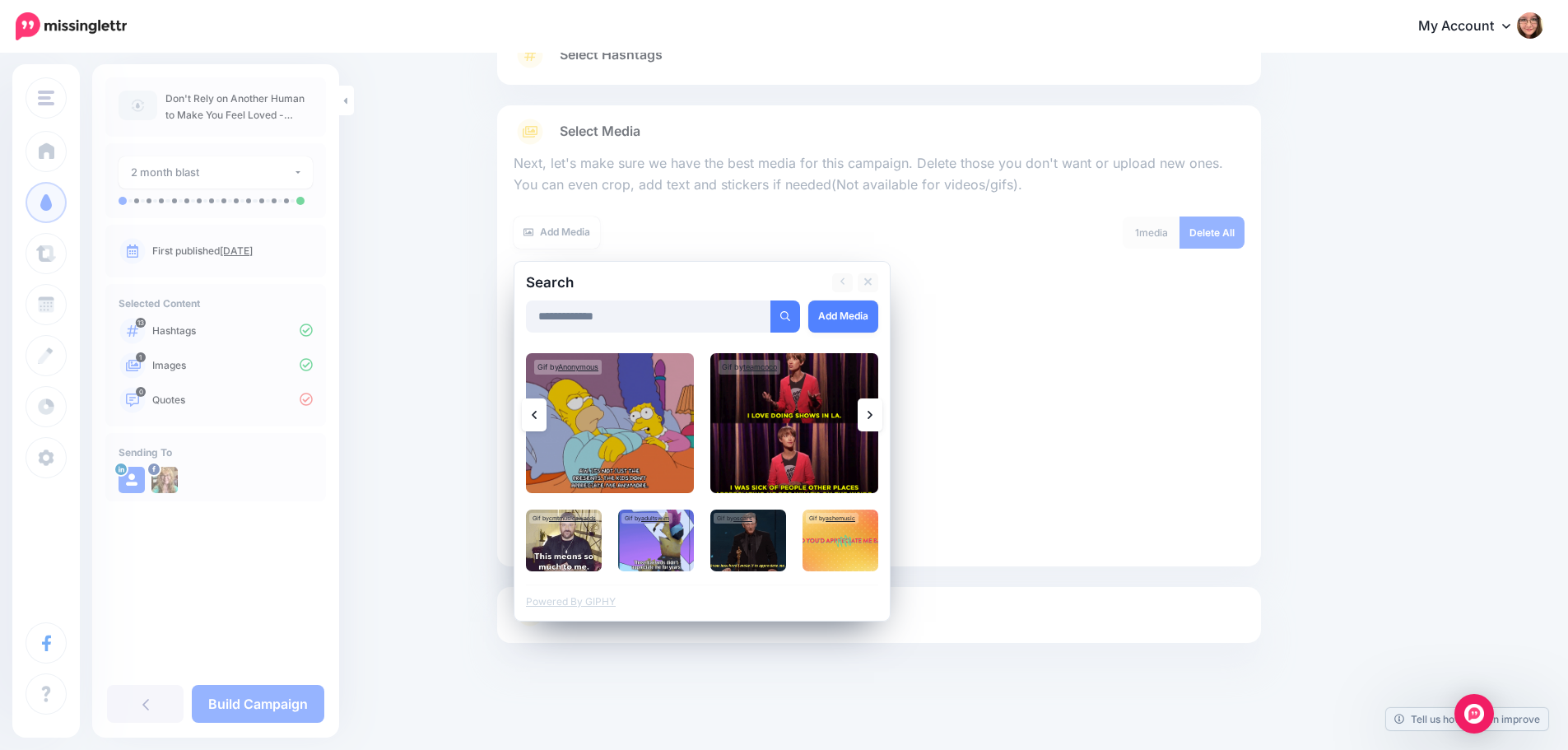
click at [880, 413] on link at bounding box center [869, 415] width 25 height 33
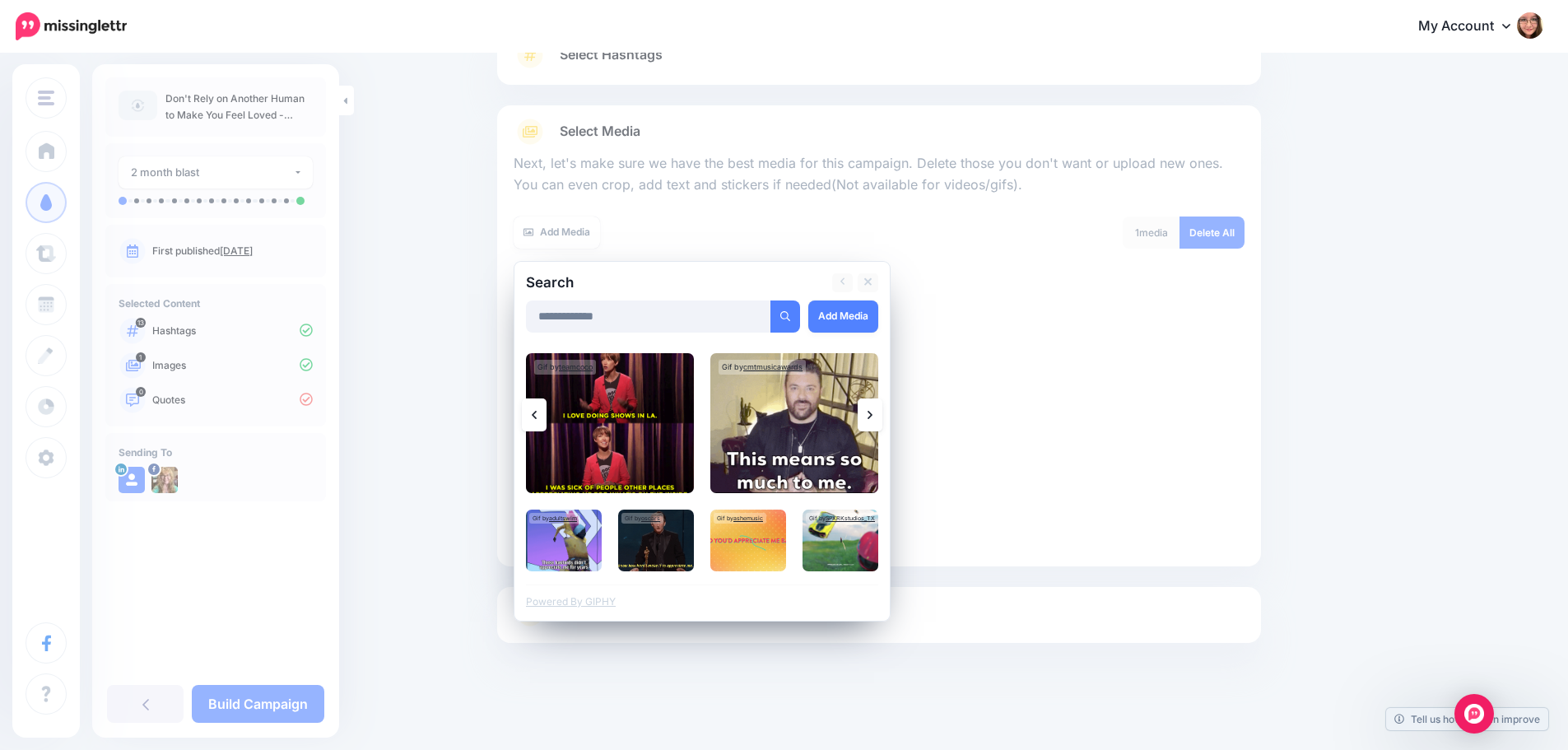
click at [880, 413] on link at bounding box center [869, 415] width 25 height 33
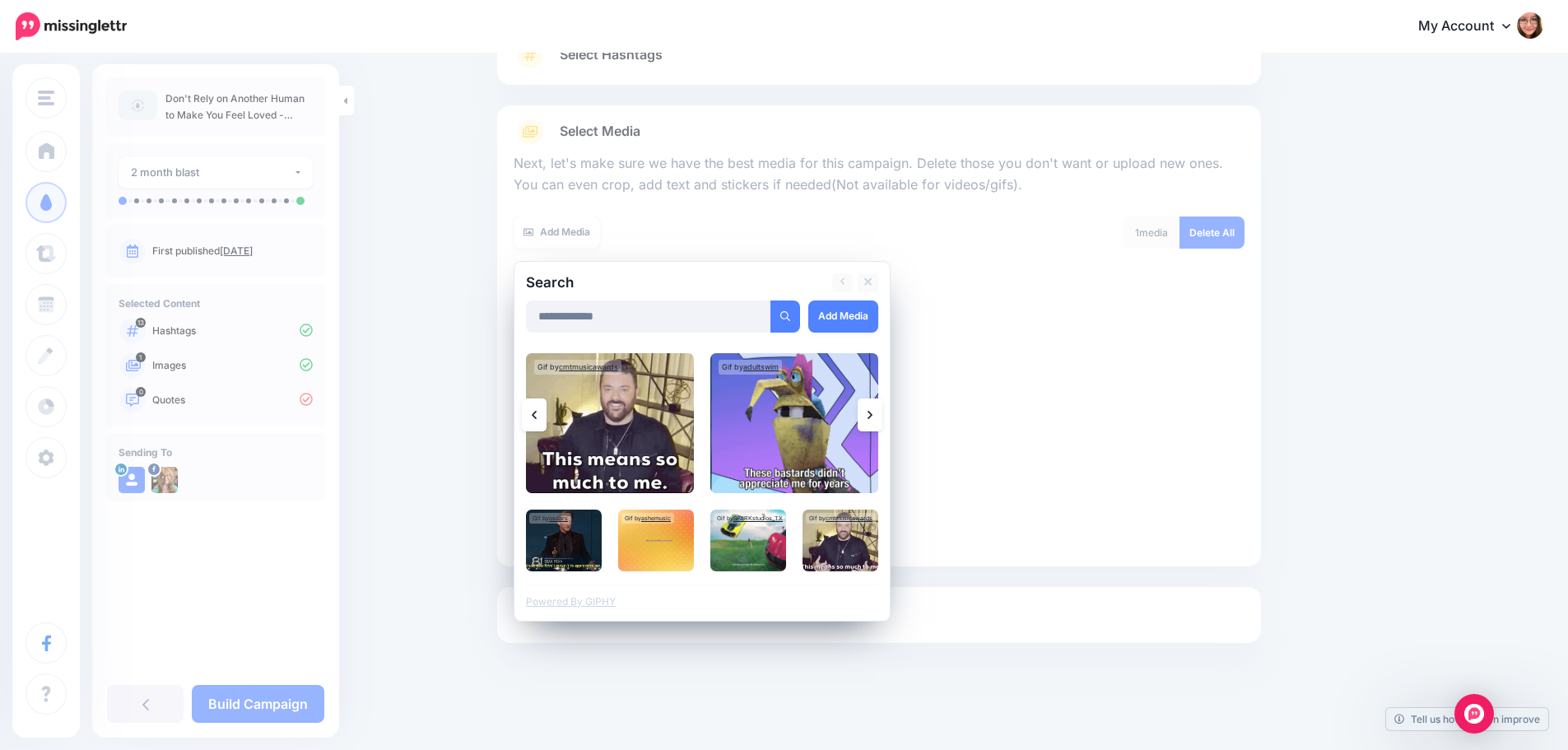
click at [880, 413] on link at bounding box center [869, 415] width 25 height 33
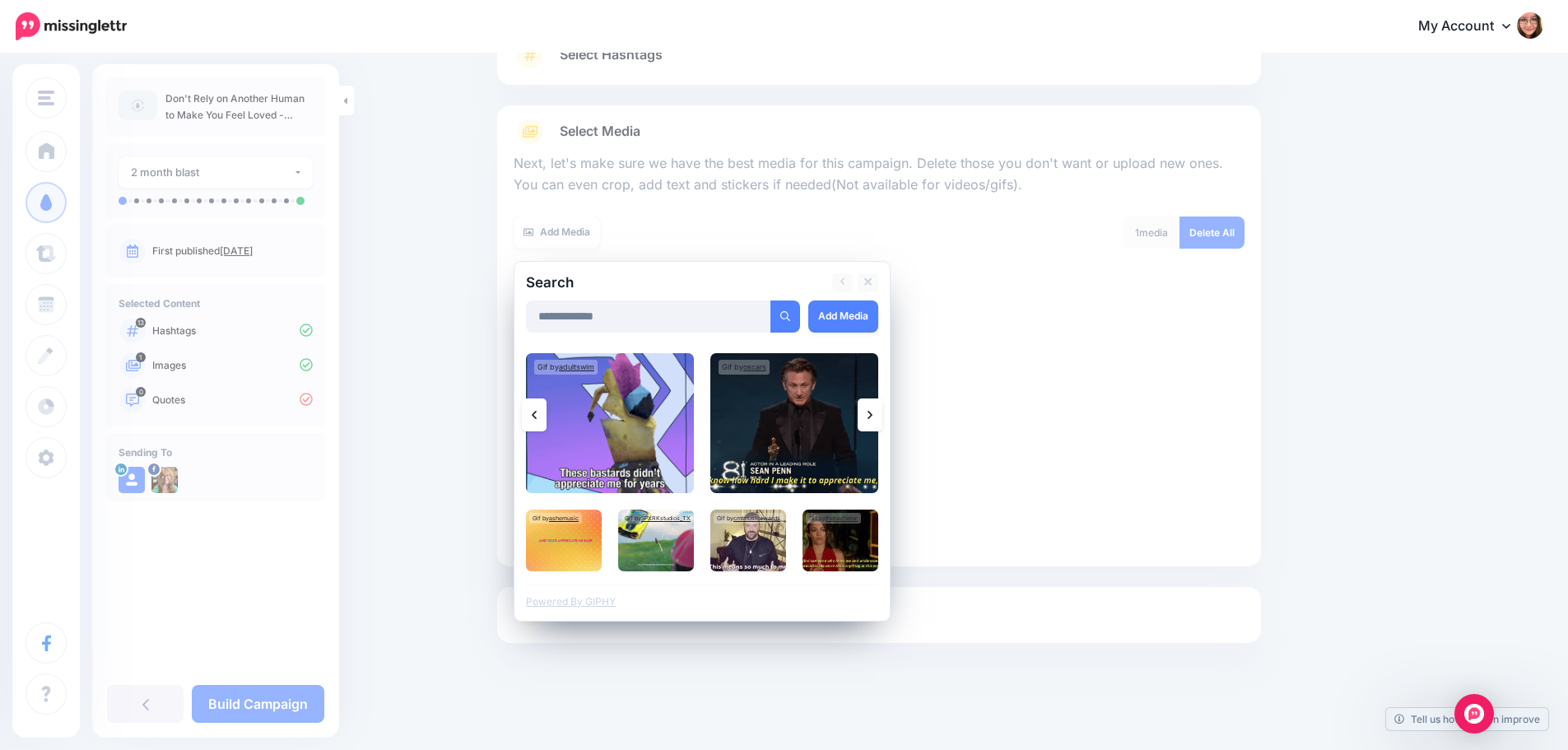
click at [880, 413] on link at bounding box center [869, 415] width 25 height 33
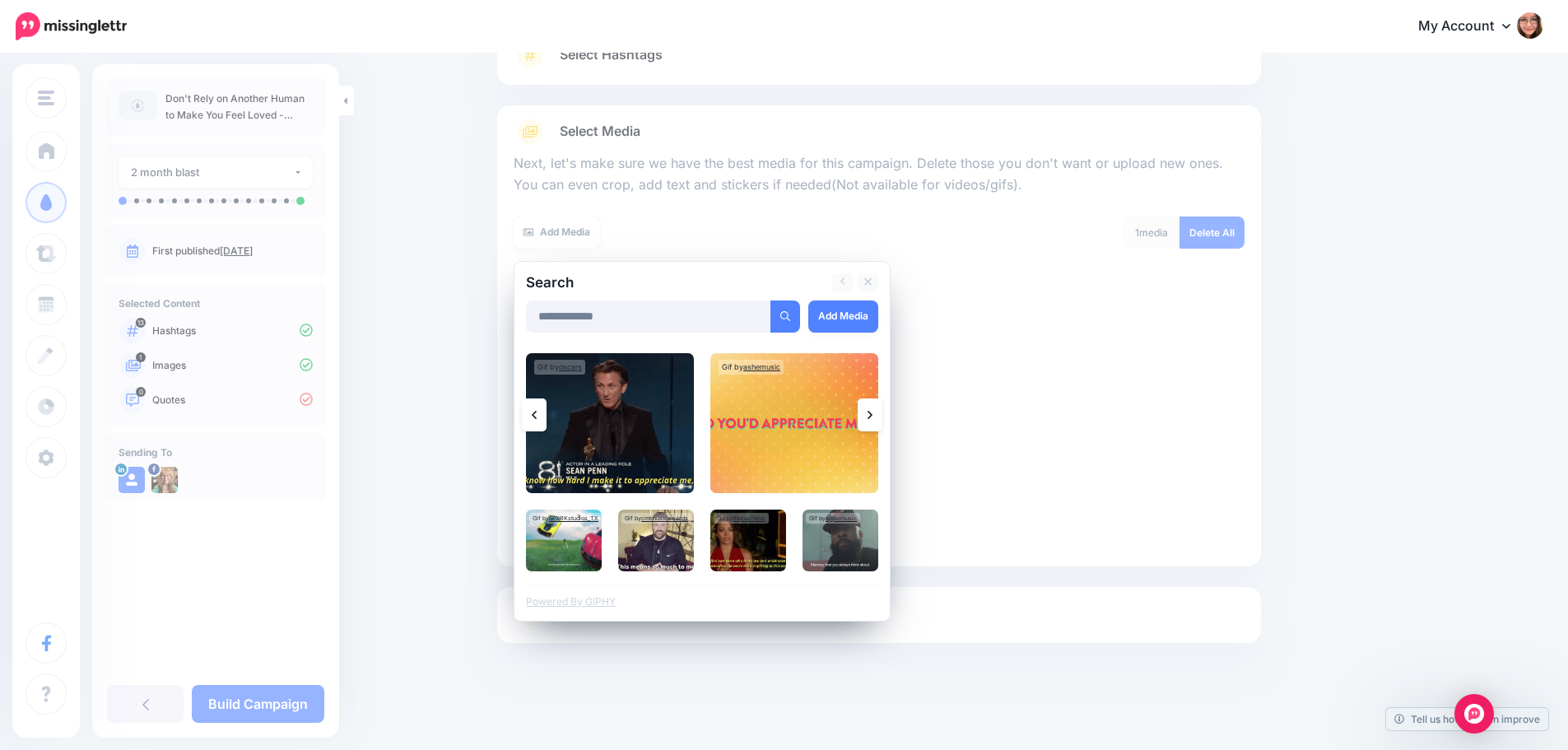
click at [879, 414] on link at bounding box center [869, 415] width 25 height 33
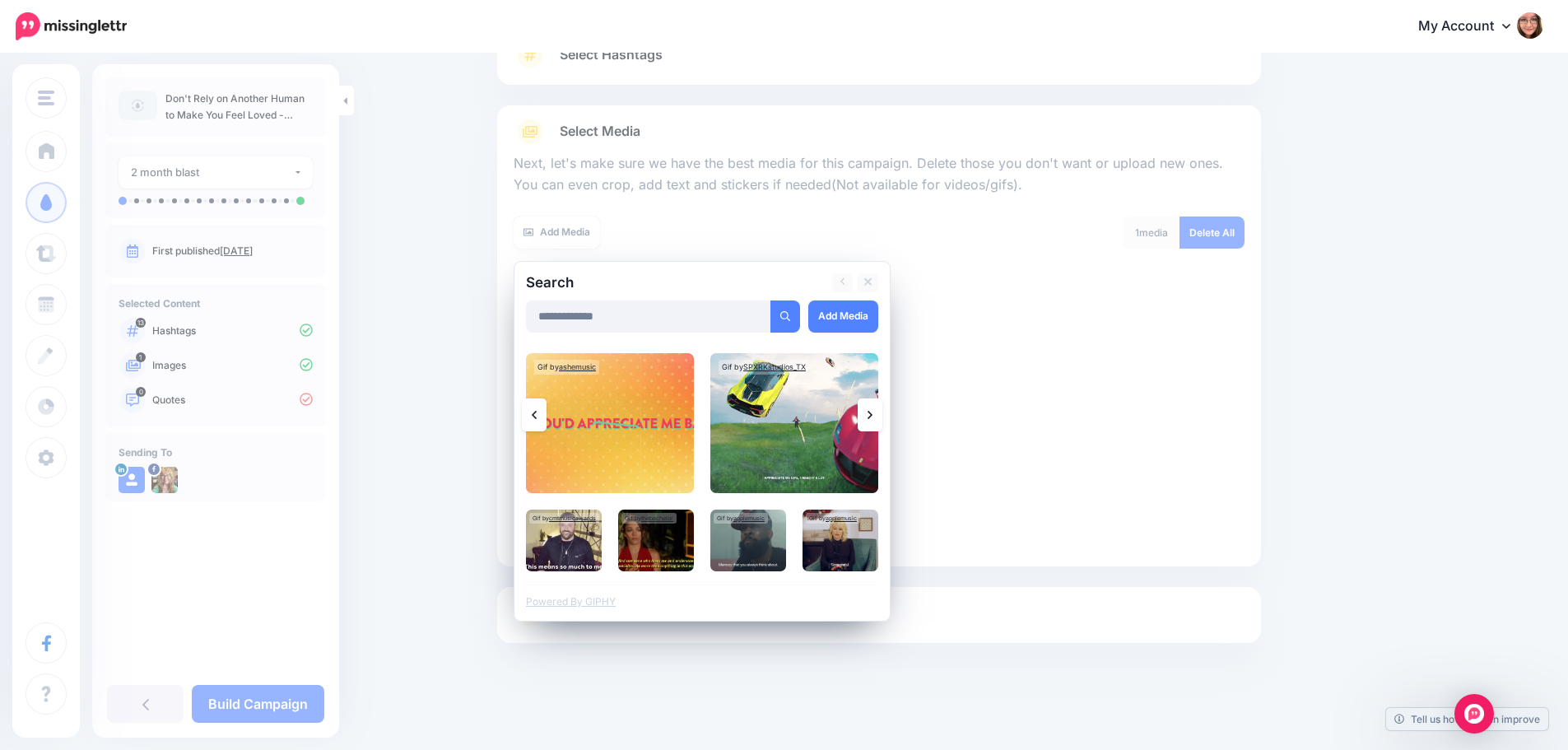
click at [879, 414] on link at bounding box center [869, 415] width 25 height 33
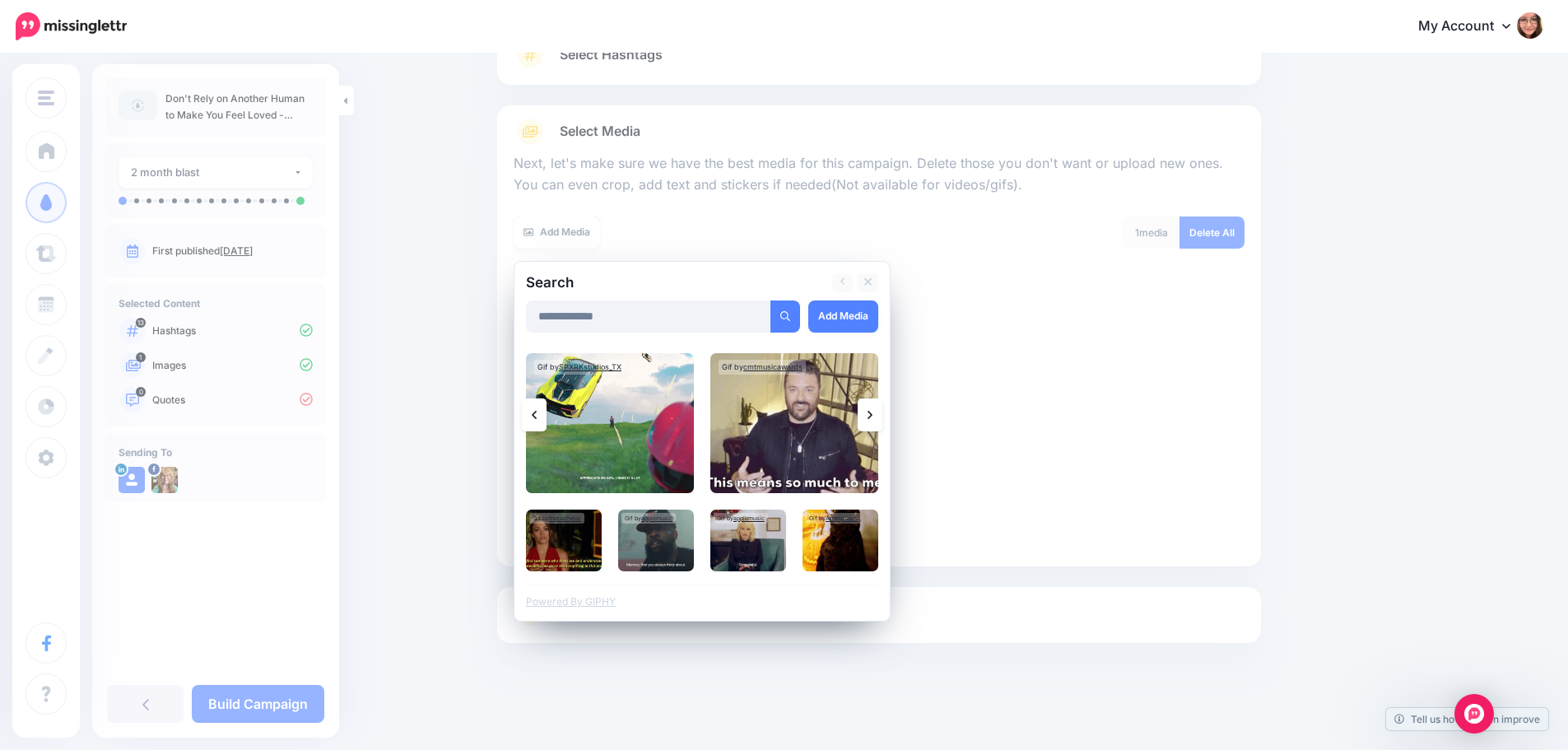
click at [879, 414] on link at bounding box center [869, 415] width 25 height 33
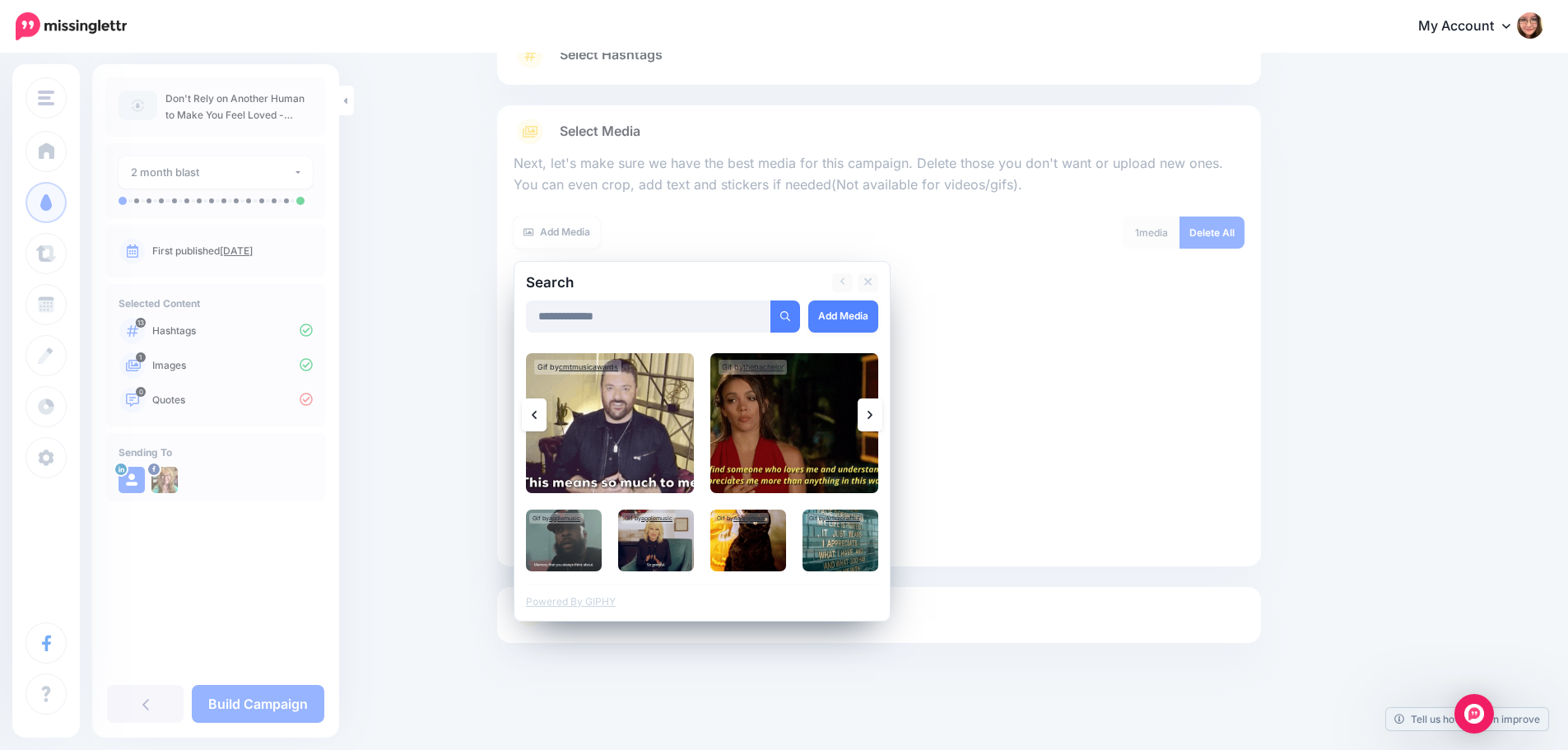
click at [879, 414] on link at bounding box center [869, 415] width 25 height 33
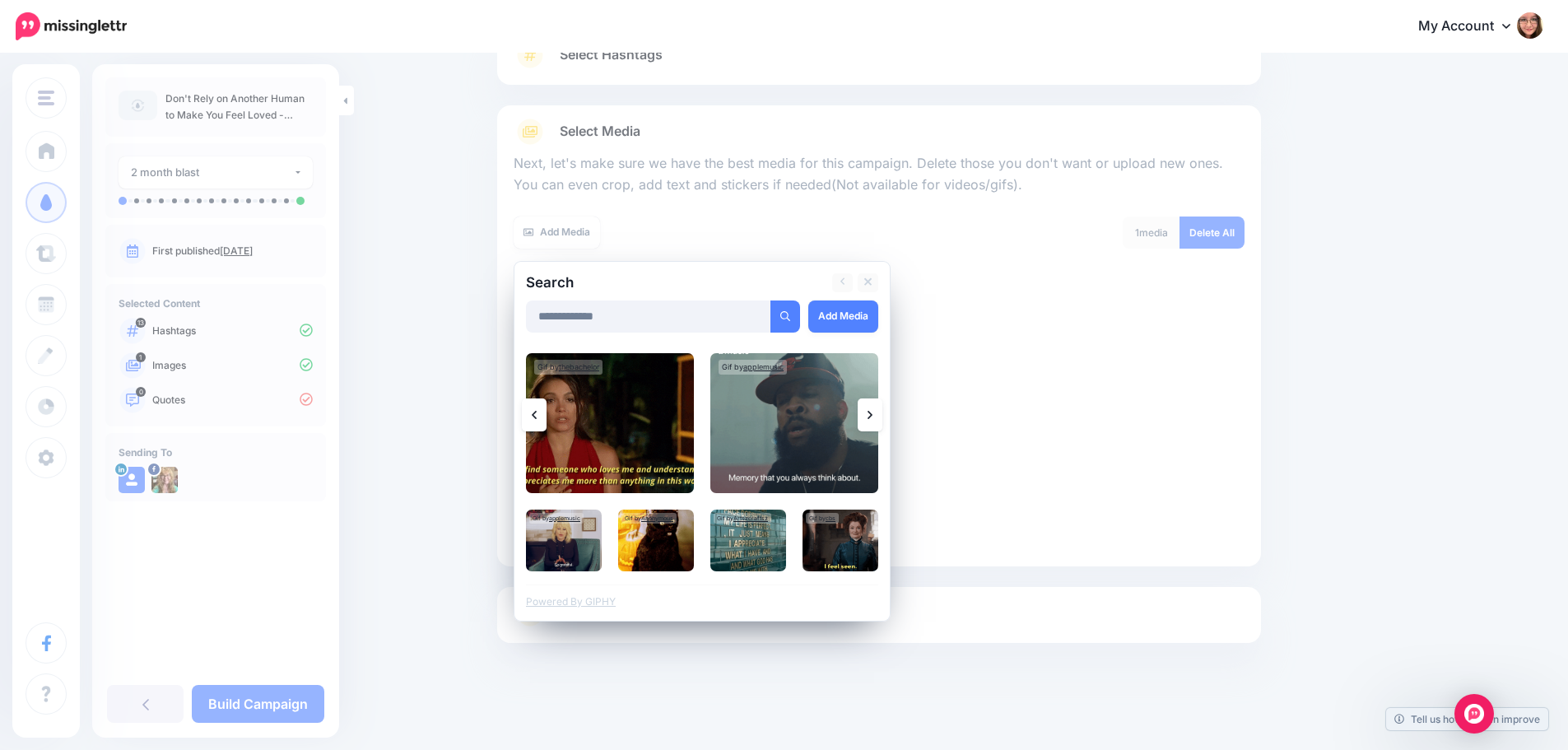
click at [872, 416] on icon at bounding box center [869, 415] width 5 height 13
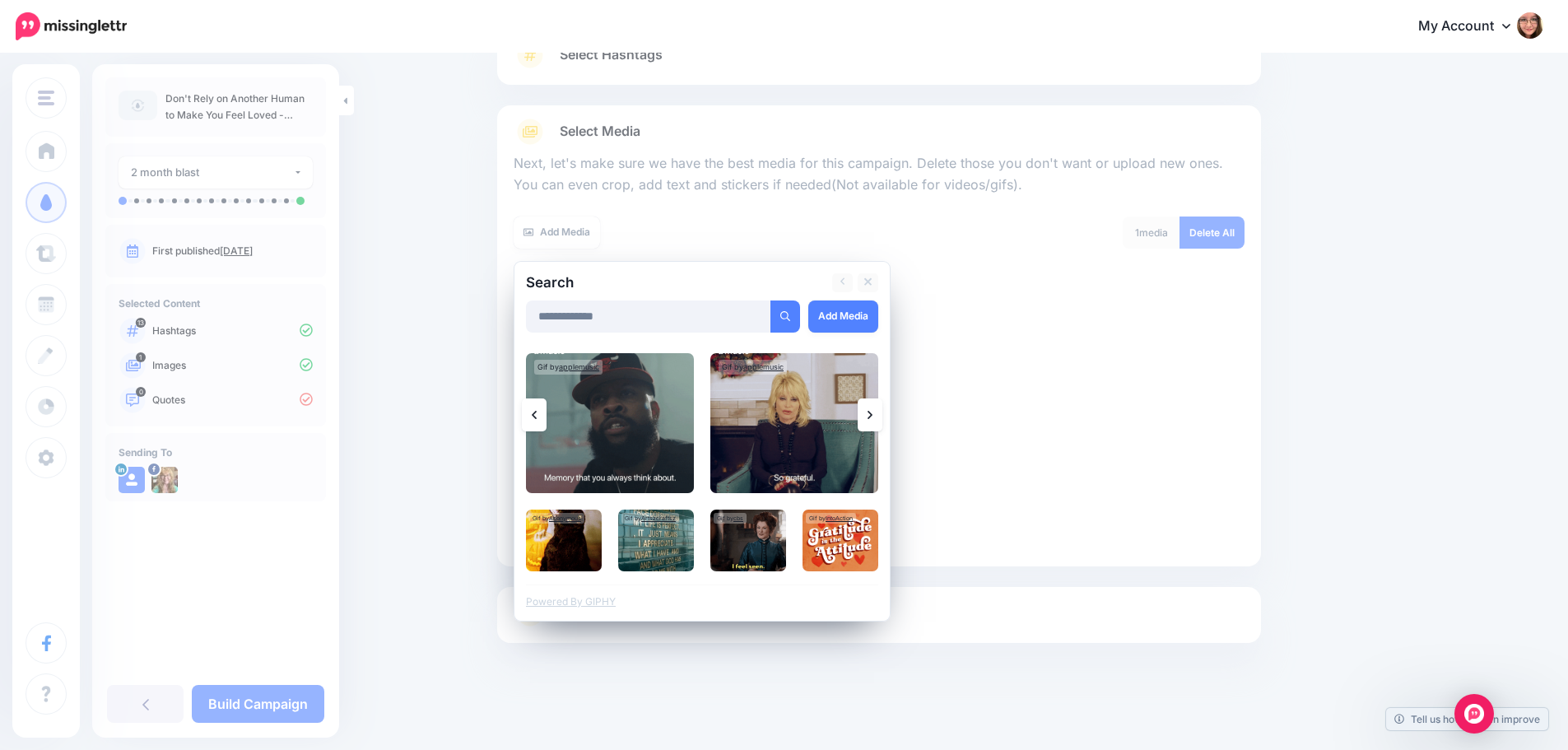
click at [537, 418] on icon at bounding box center [534, 415] width 5 height 13
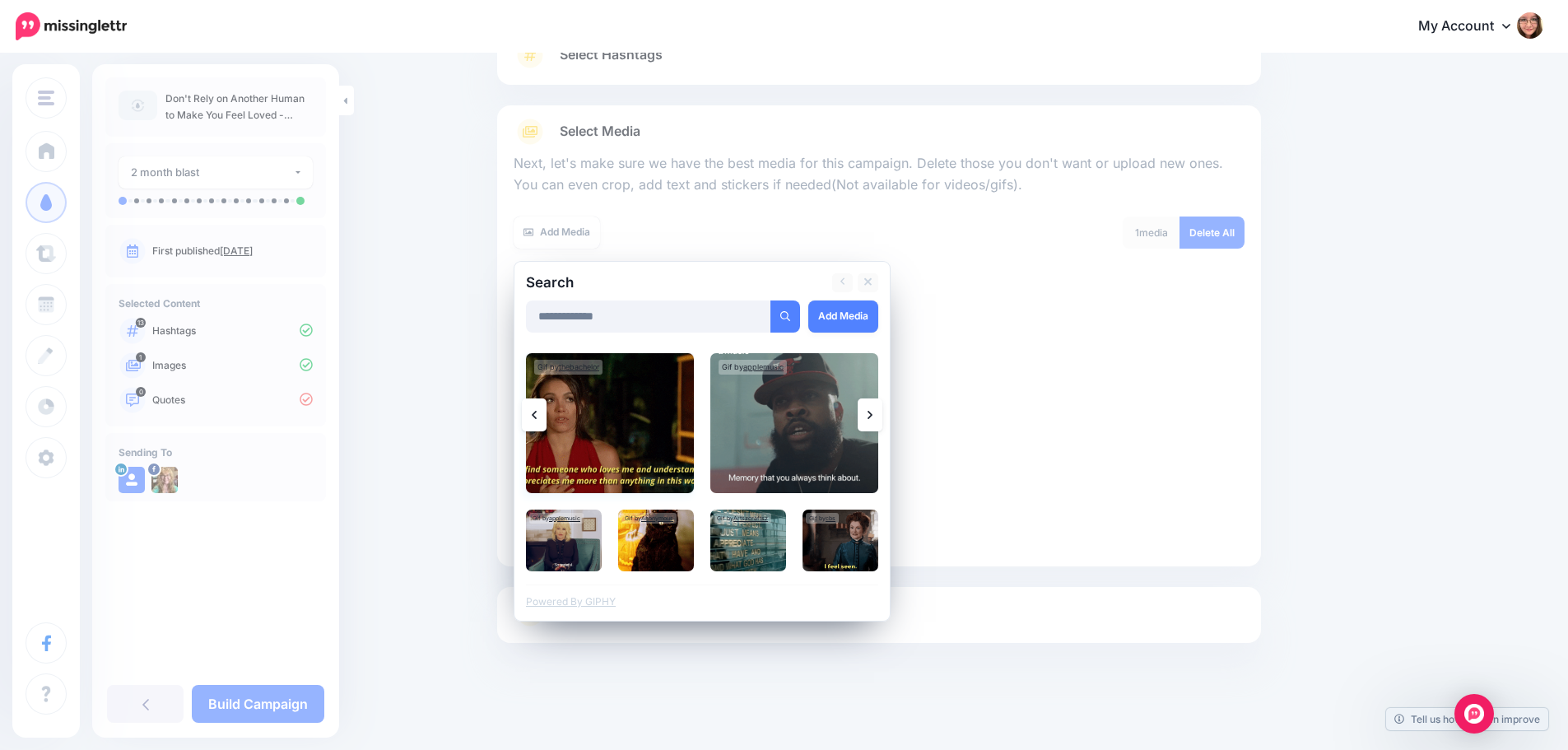
click at [594, 433] on img at bounding box center [610, 423] width 168 height 140
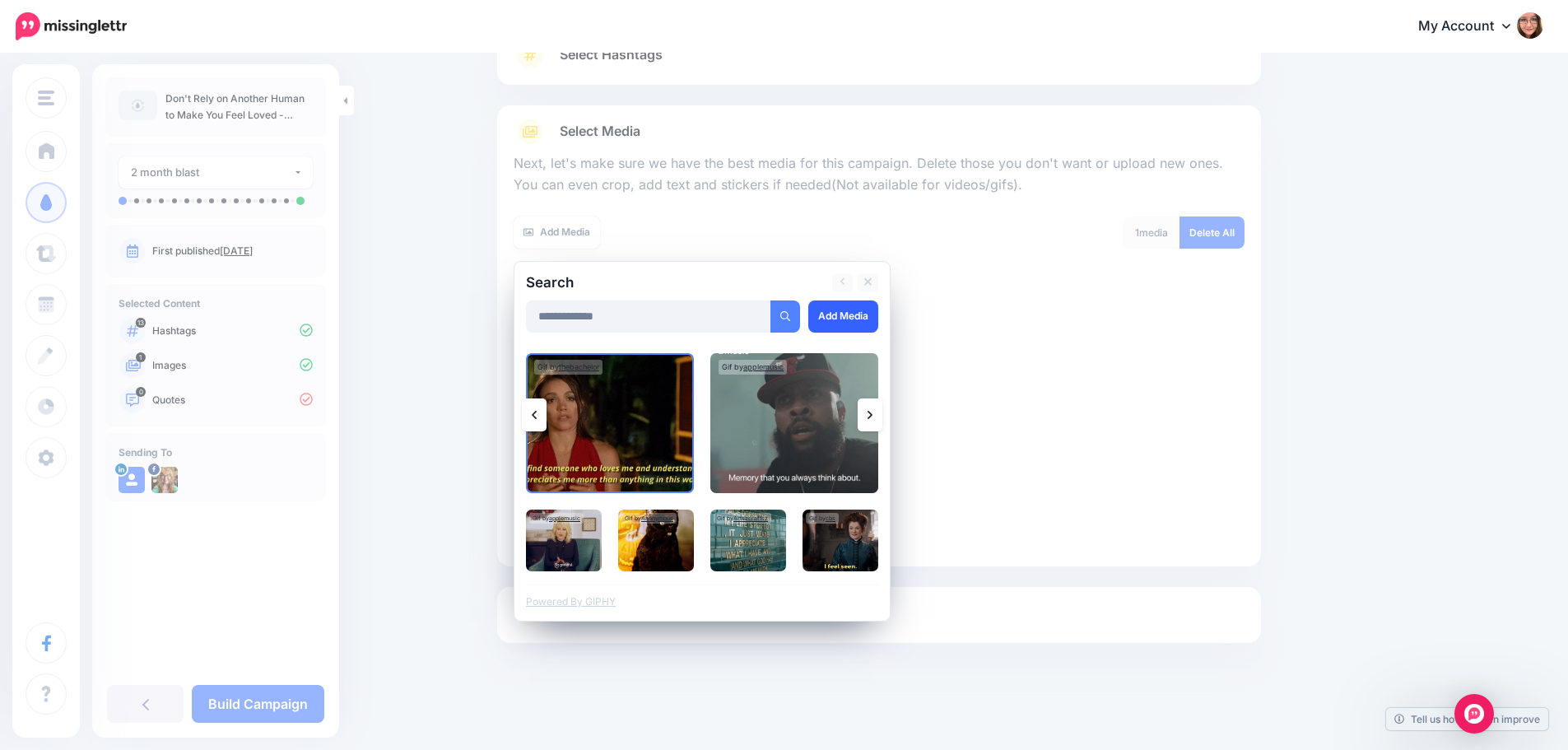
click at [847, 320] on link "Add Media" at bounding box center [843, 316] width 70 height 32
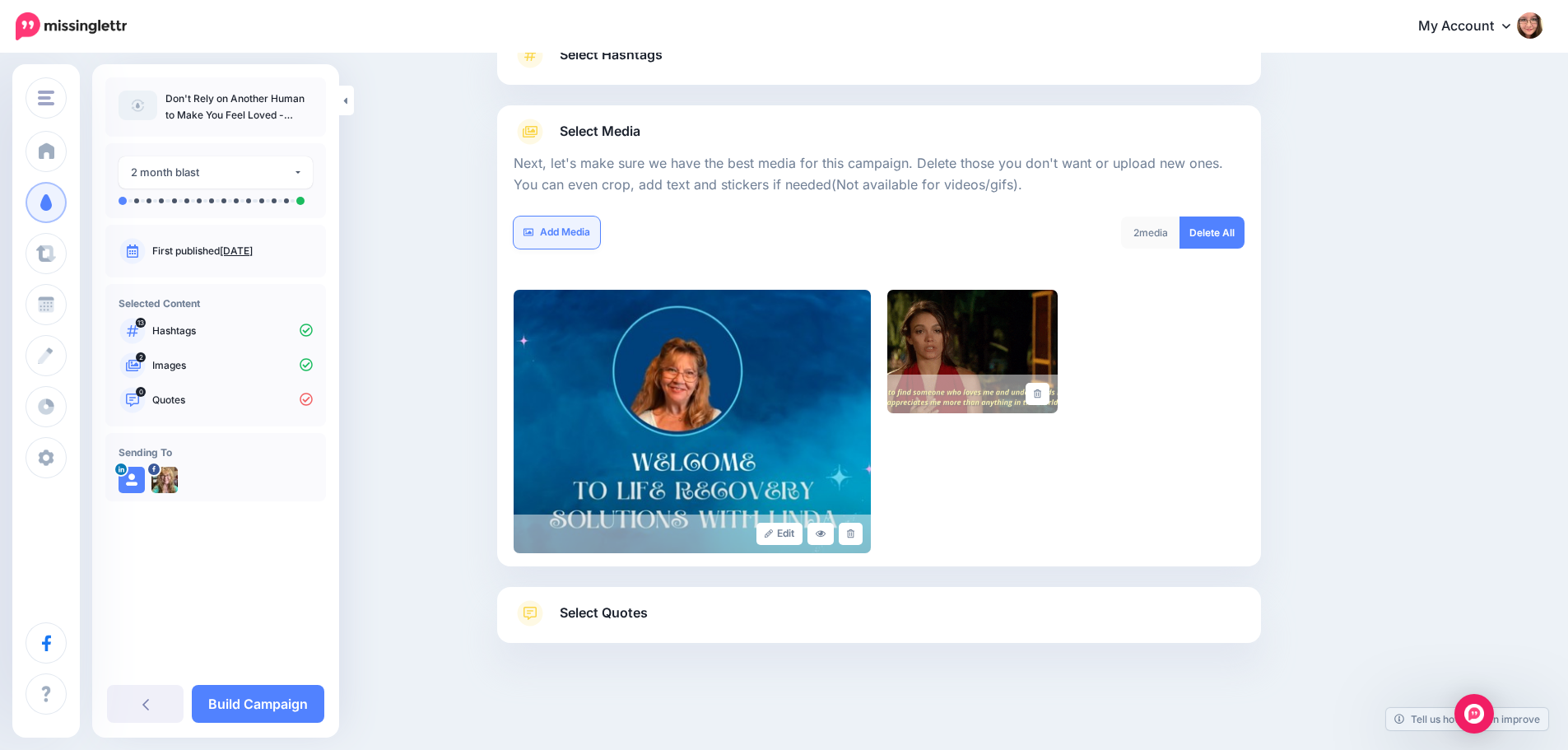
click at [552, 228] on link "Add Media" at bounding box center [556, 233] width 87 height 32
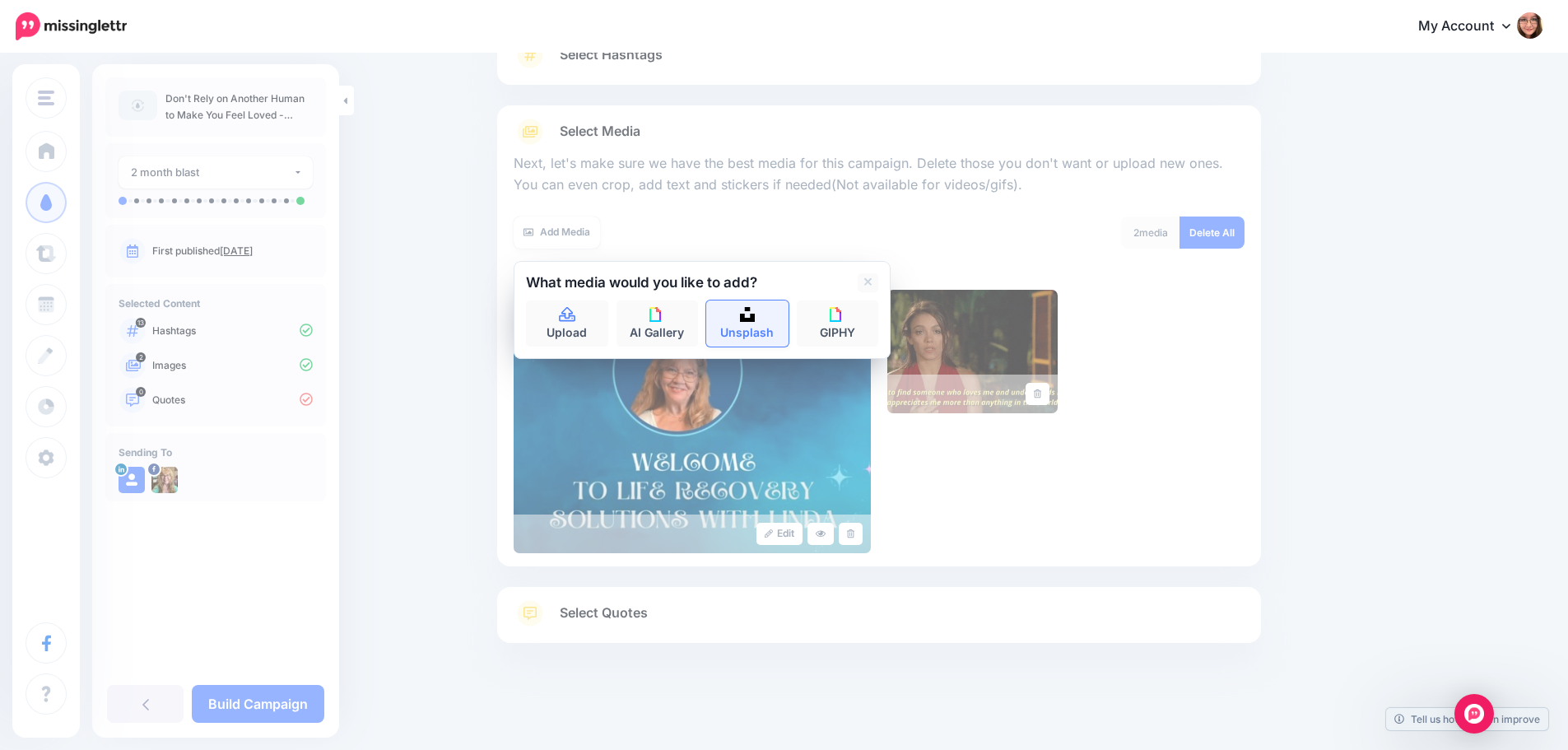
click at [762, 329] on link "Unsplash" at bounding box center [747, 323] width 83 height 46
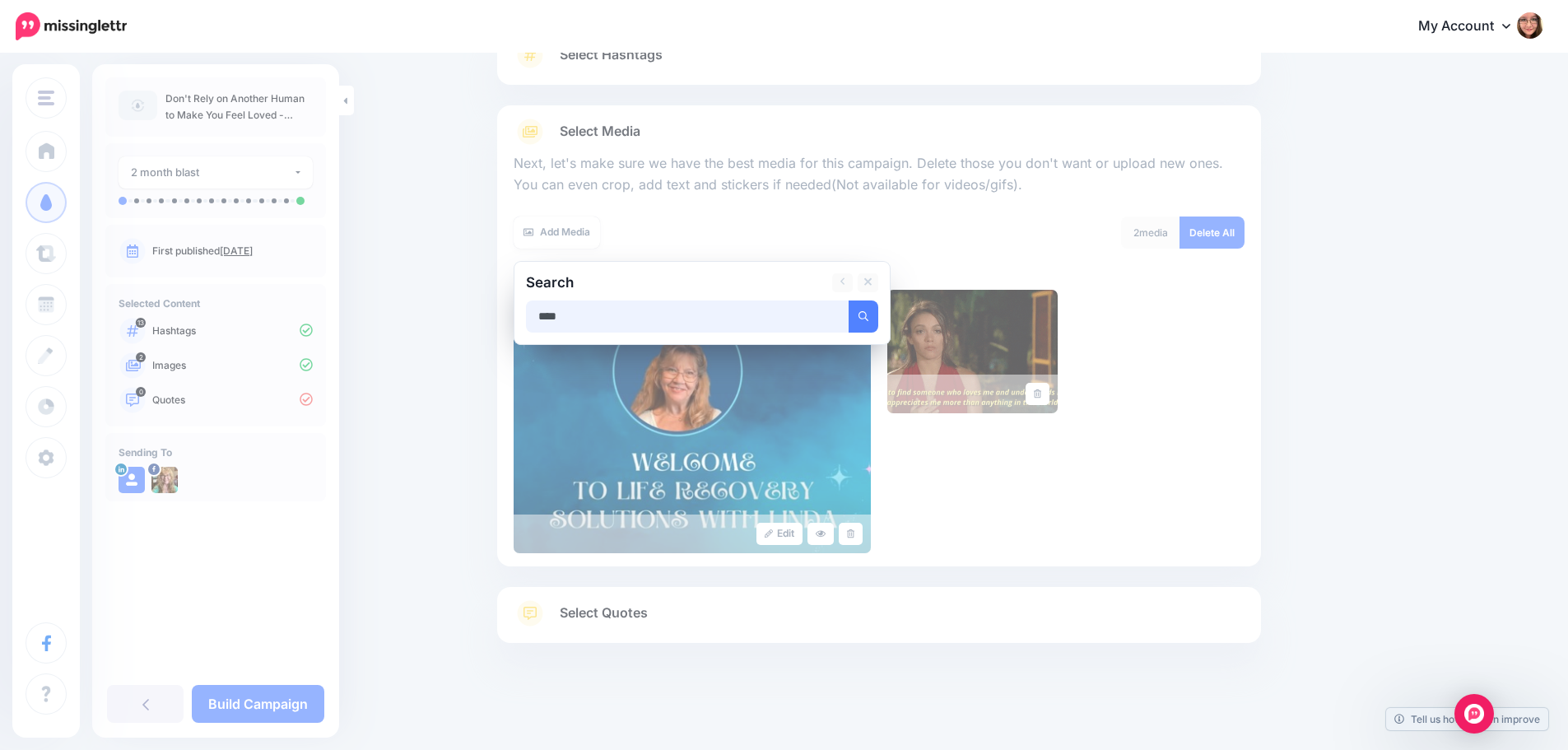
type input "****"
click at [848, 300] on button "submit" at bounding box center [863, 316] width 30 height 32
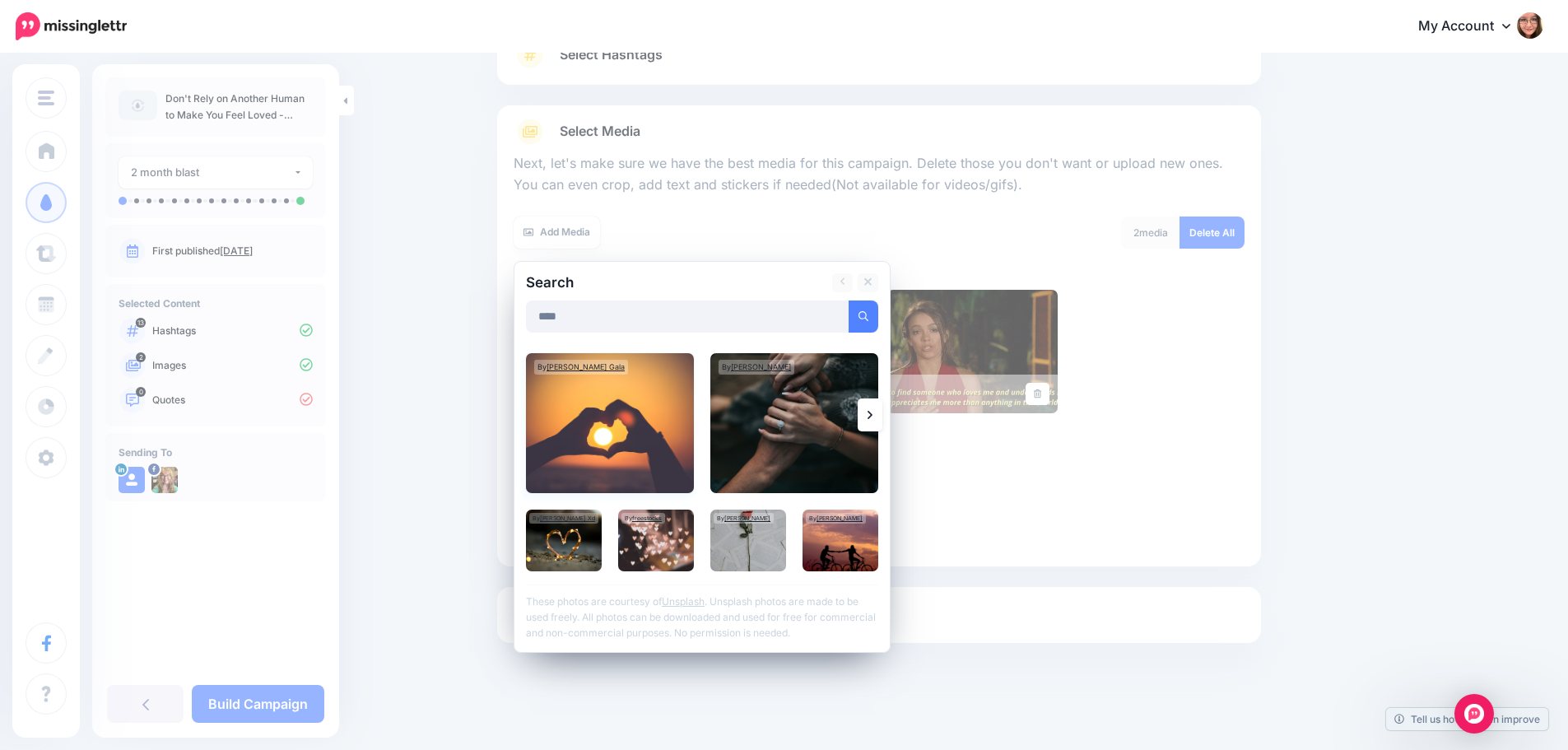
click at [638, 409] on img at bounding box center [610, 423] width 168 height 140
click at [845, 452] on img at bounding box center [793, 423] width 168 height 140
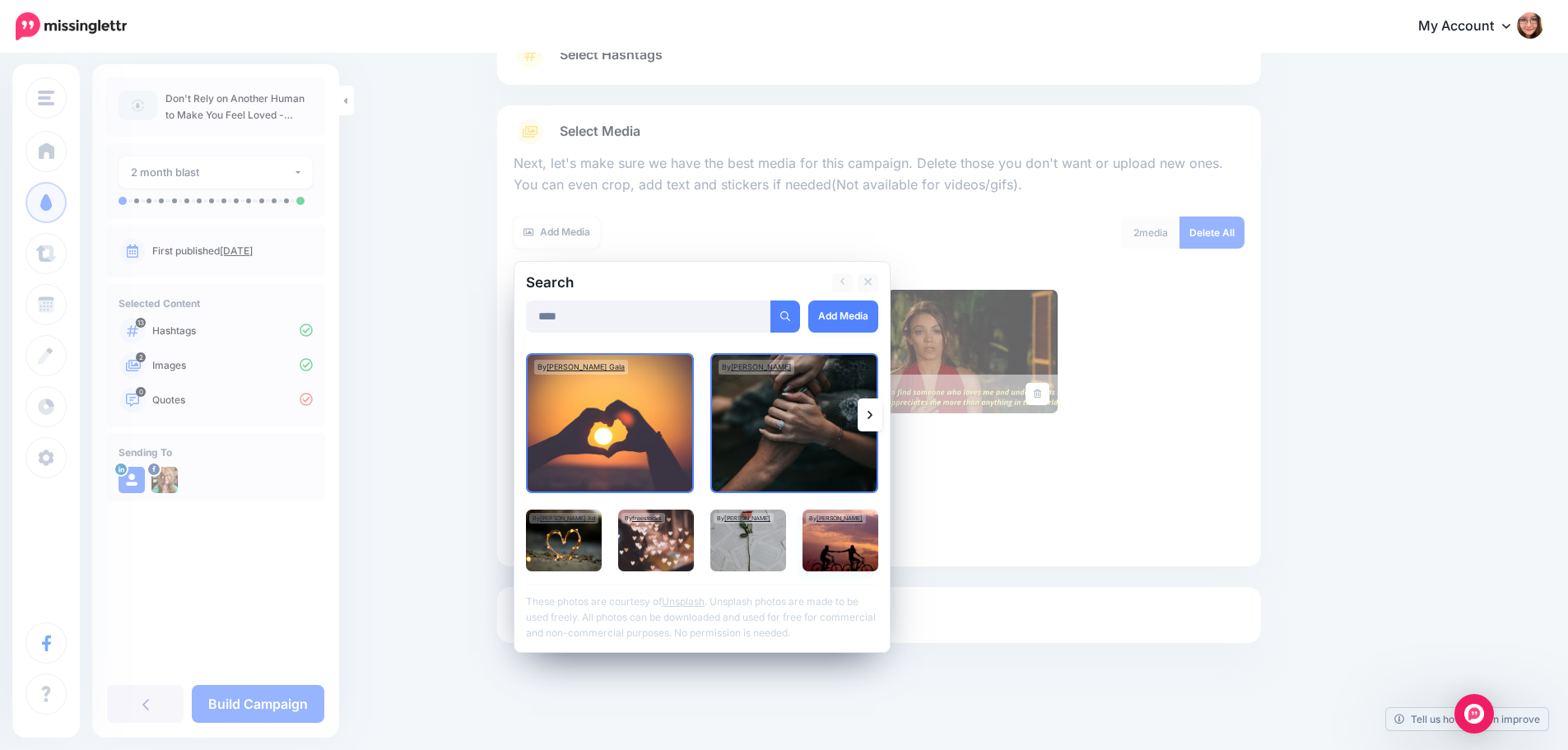
click at [847, 541] on img at bounding box center [840, 540] width 76 height 62
click at [771, 535] on img at bounding box center [748, 540] width 76 height 62
click at [733, 547] on img at bounding box center [748, 540] width 76 height 62
click at [860, 318] on link "Add Media" at bounding box center [843, 316] width 70 height 32
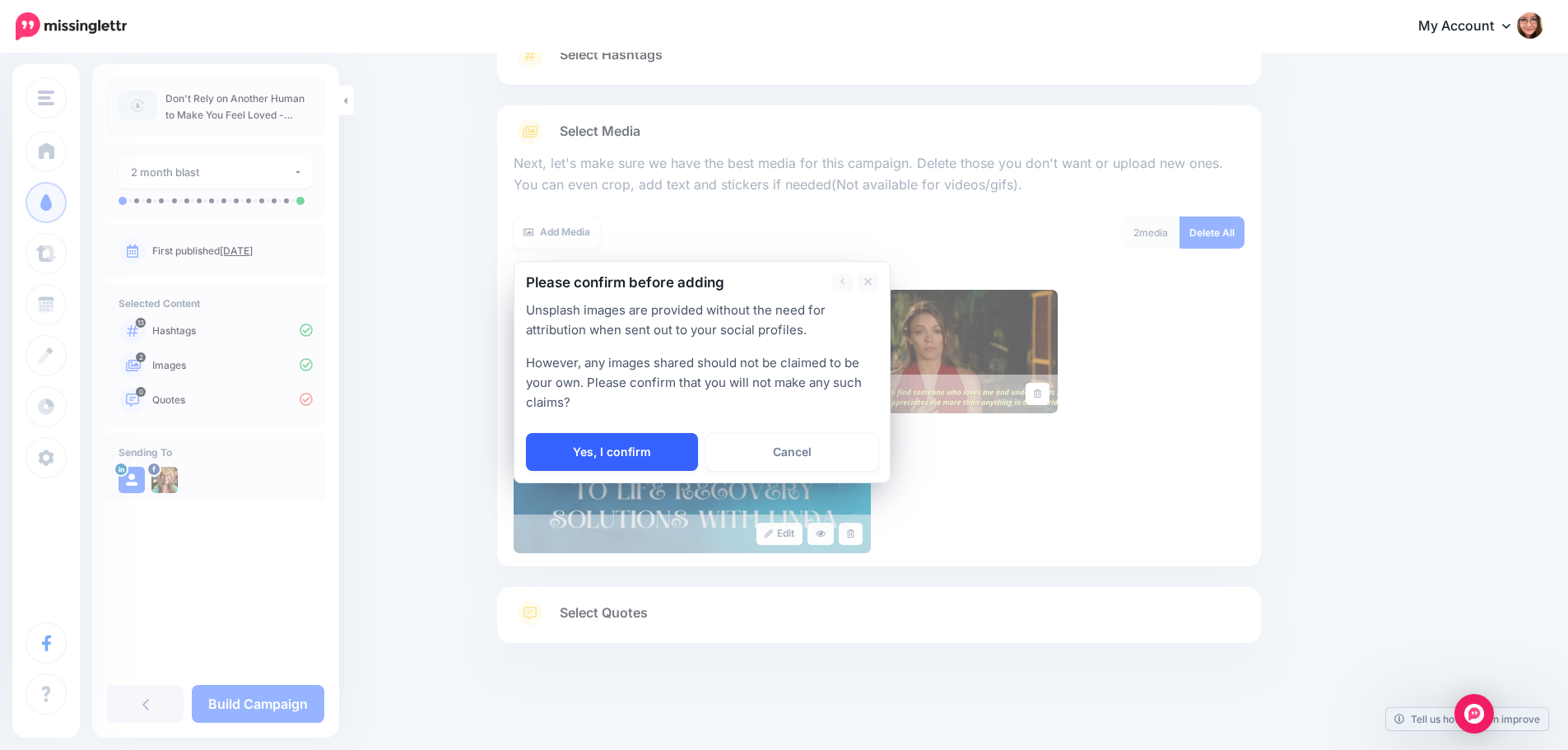
click at [590, 453] on link "Yes, I confirm" at bounding box center [611, 452] width 172 height 38
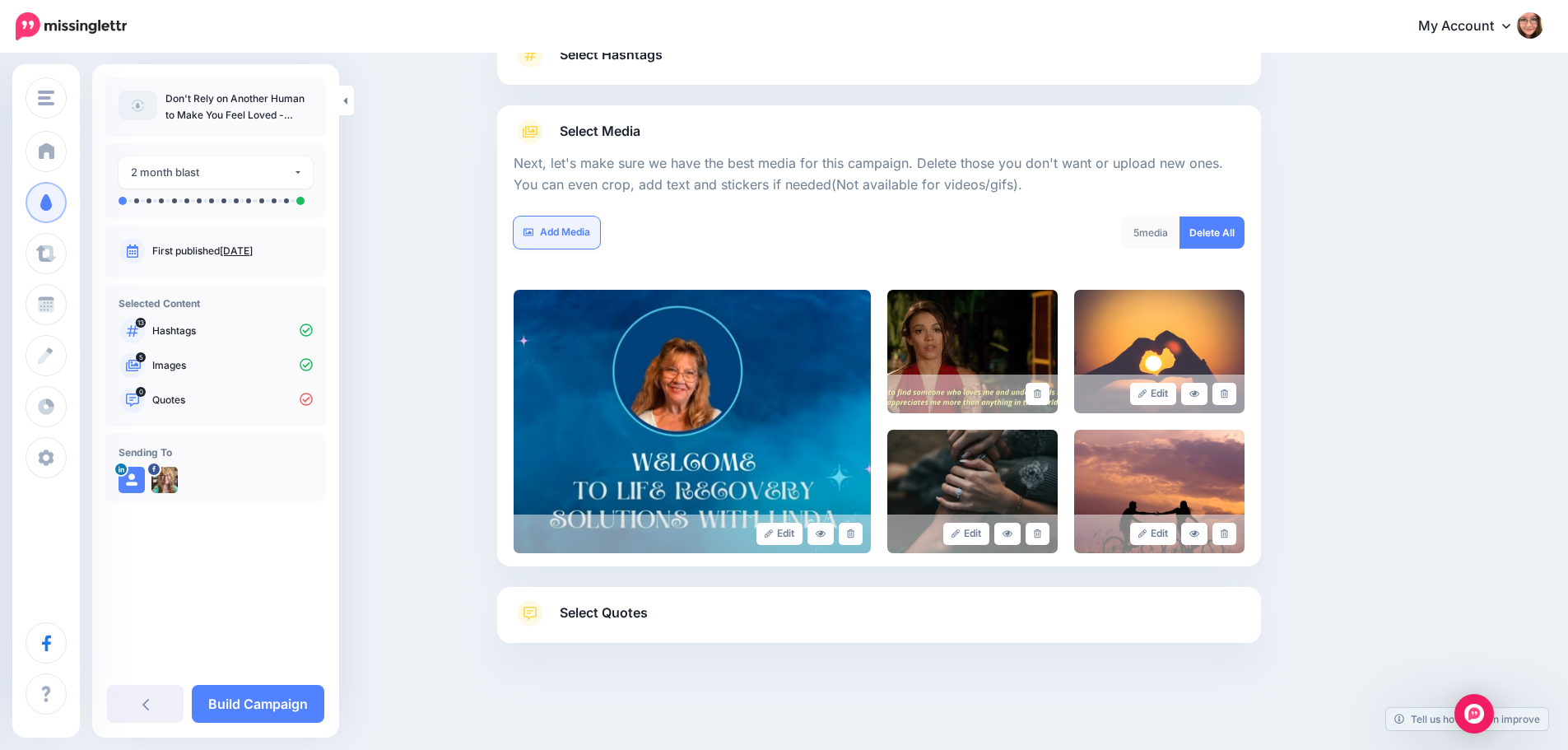
click at [591, 239] on link "Add Media" at bounding box center [556, 233] width 87 height 32
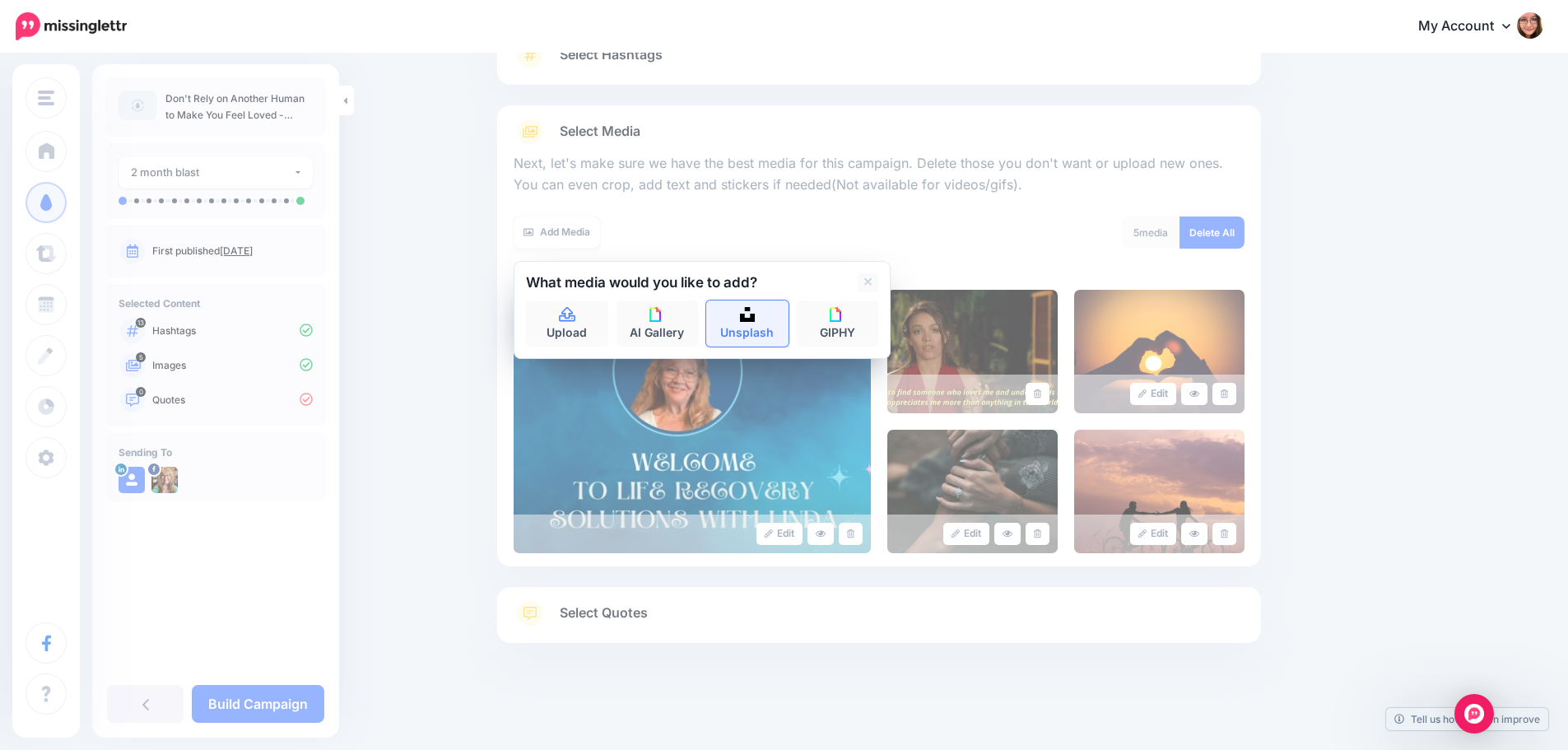
click at [765, 328] on link "Unsplash" at bounding box center [747, 323] width 83 height 46
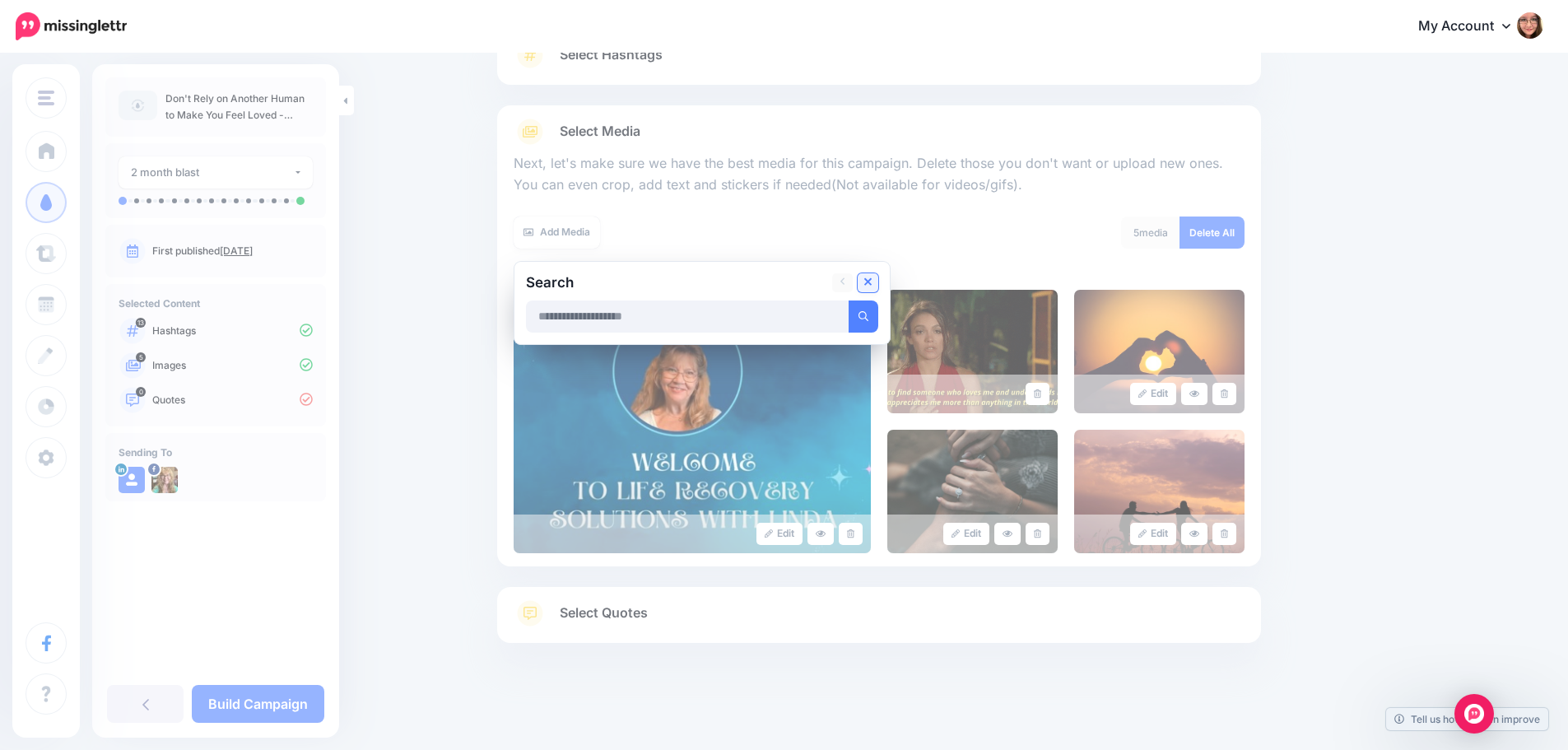
click at [870, 275] on link at bounding box center [867, 282] width 21 height 19
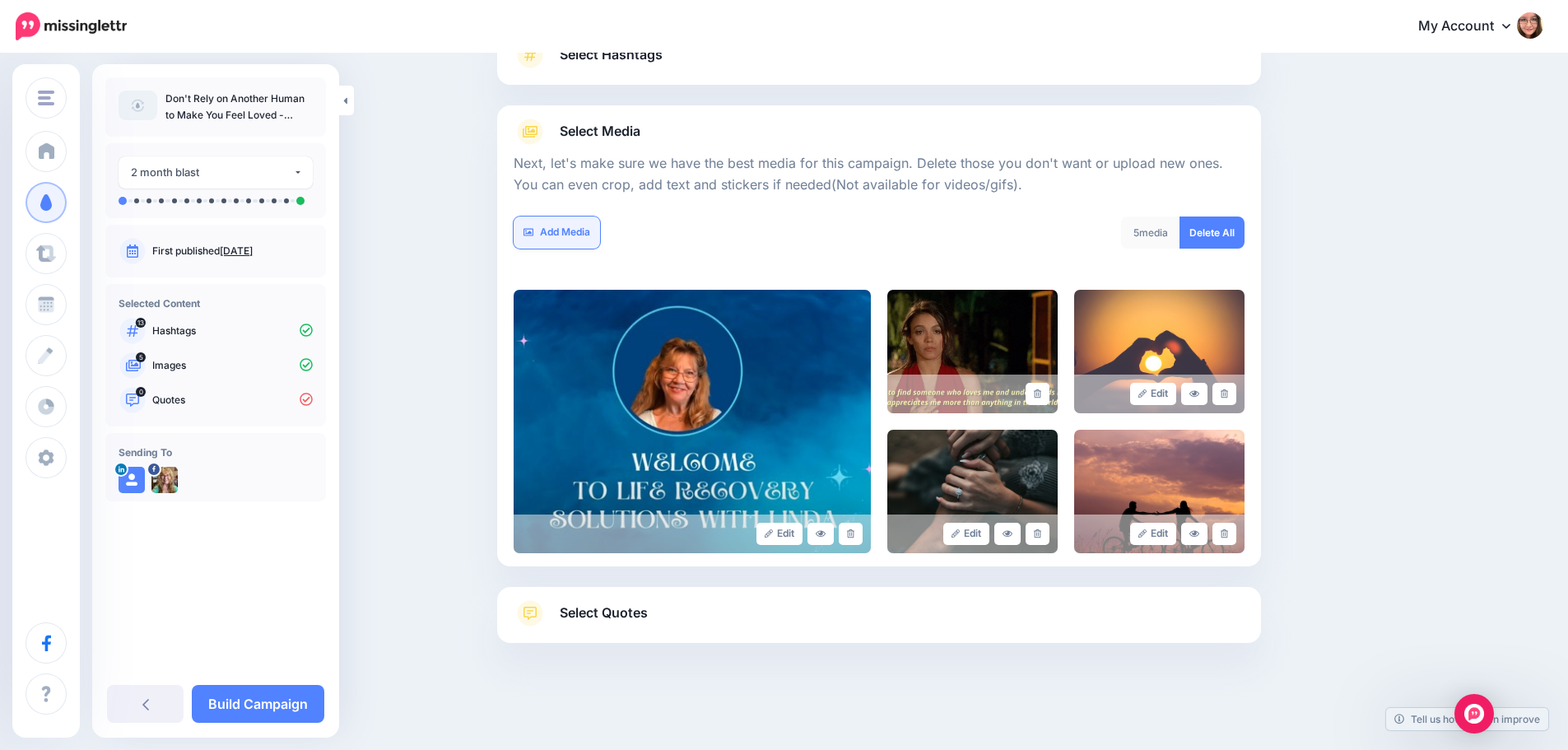
click at [578, 222] on link "Add Media" at bounding box center [556, 233] width 87 height 32
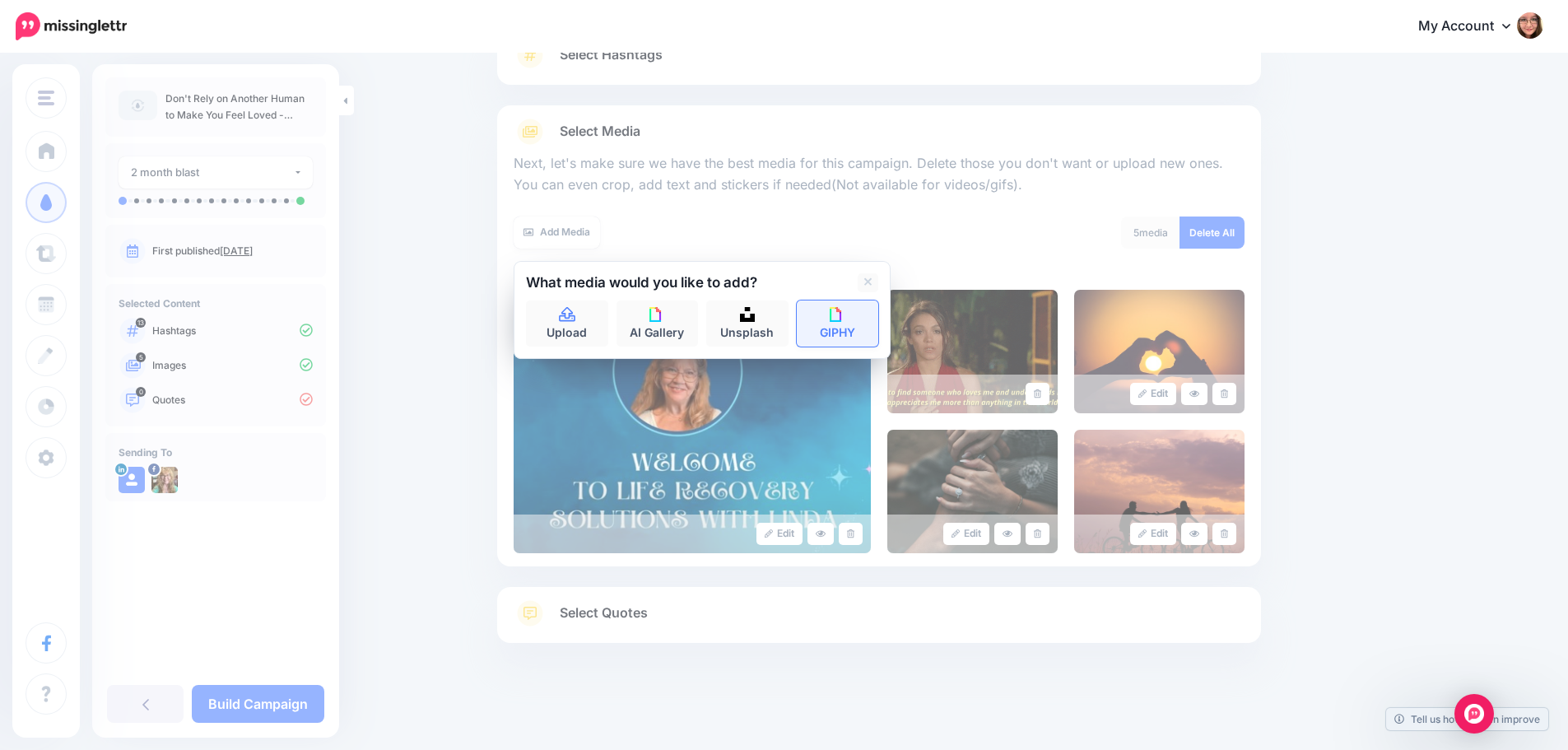
click at [833, 324] on link "GIPHY" at bounding box center [837, 323] width 83 height 46
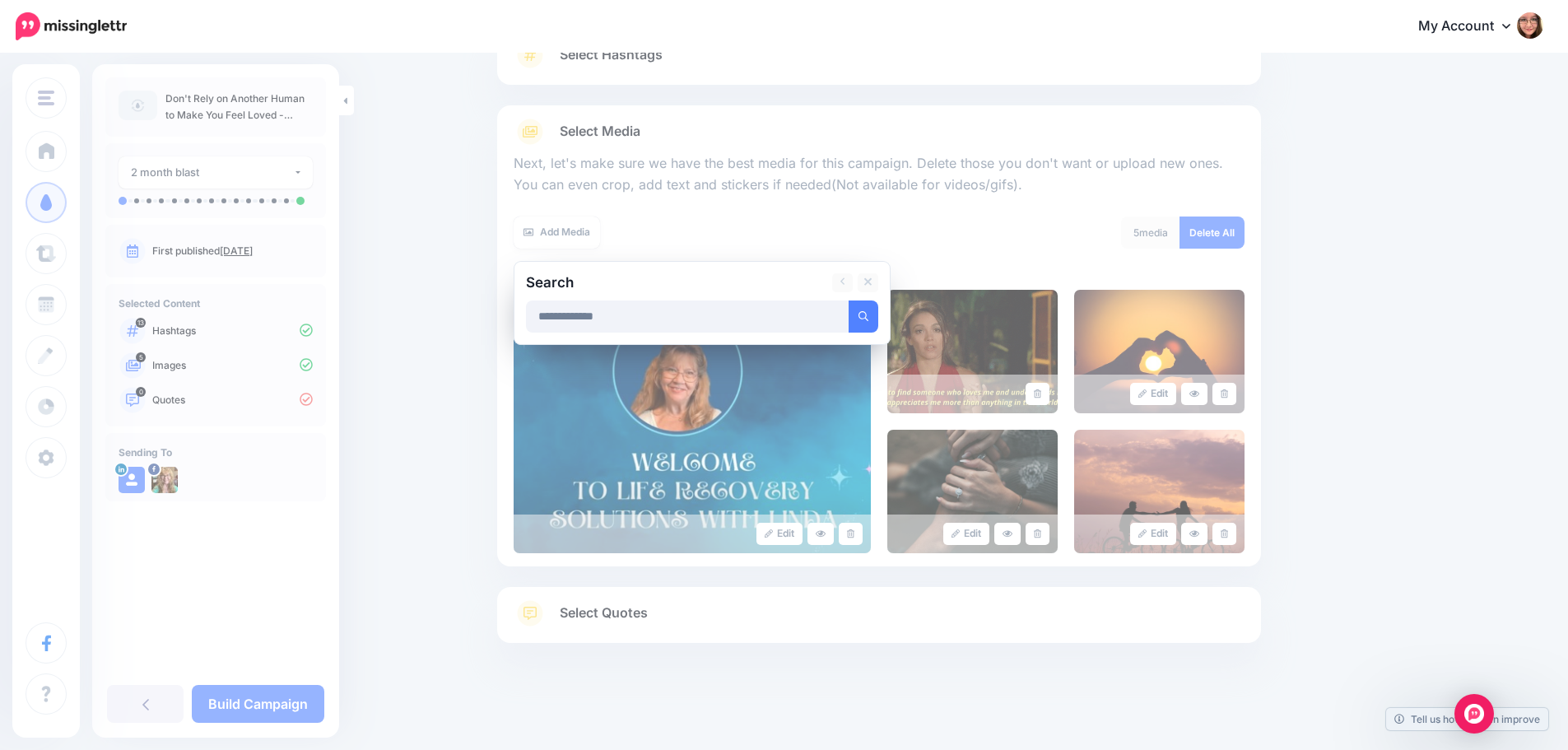
type input "**********"
click at [848, 300] on button "submit" at bounding box center [863, 316] width 30 height 32
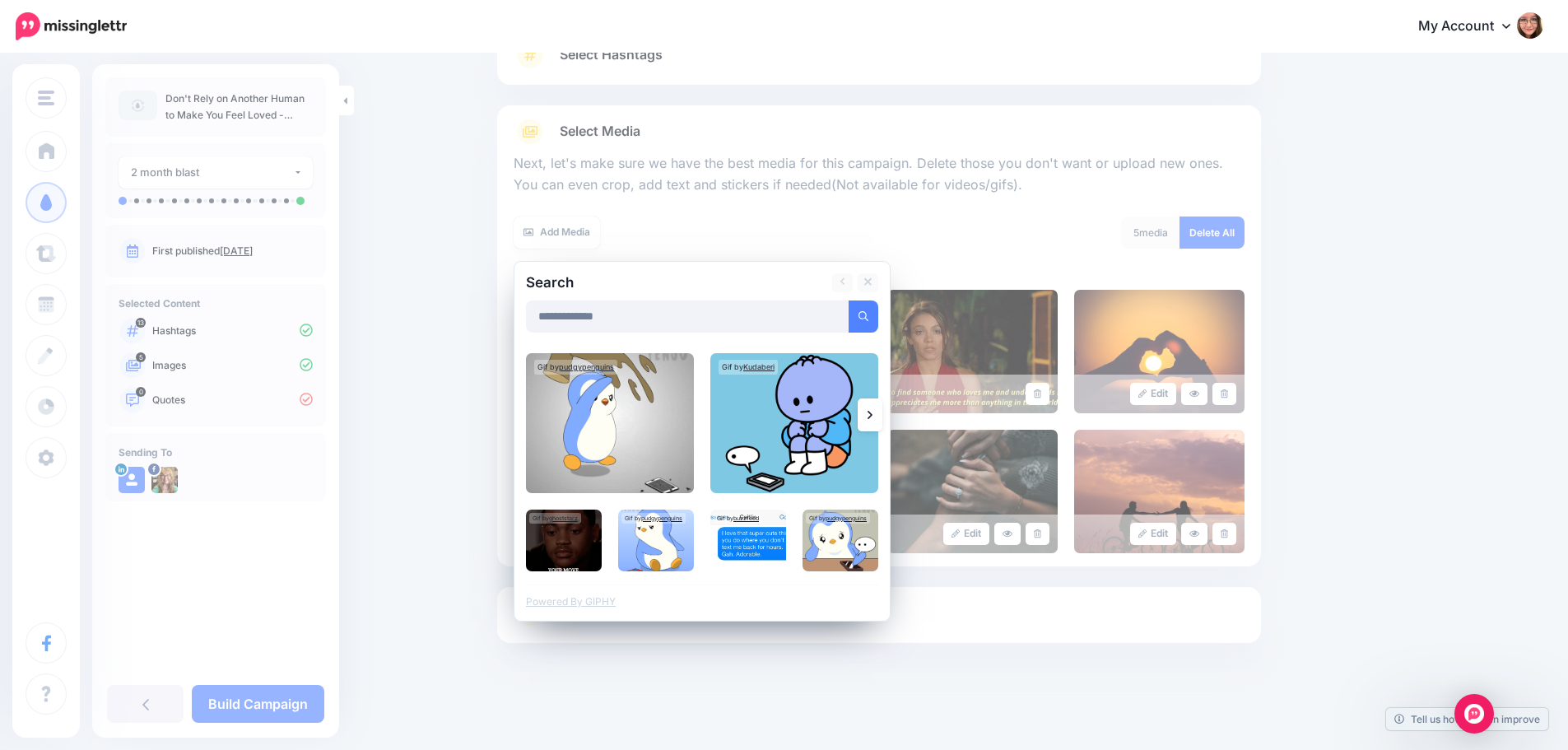
click at [872, 412] on icon at bounding box center [869, 415] width 5 height 13
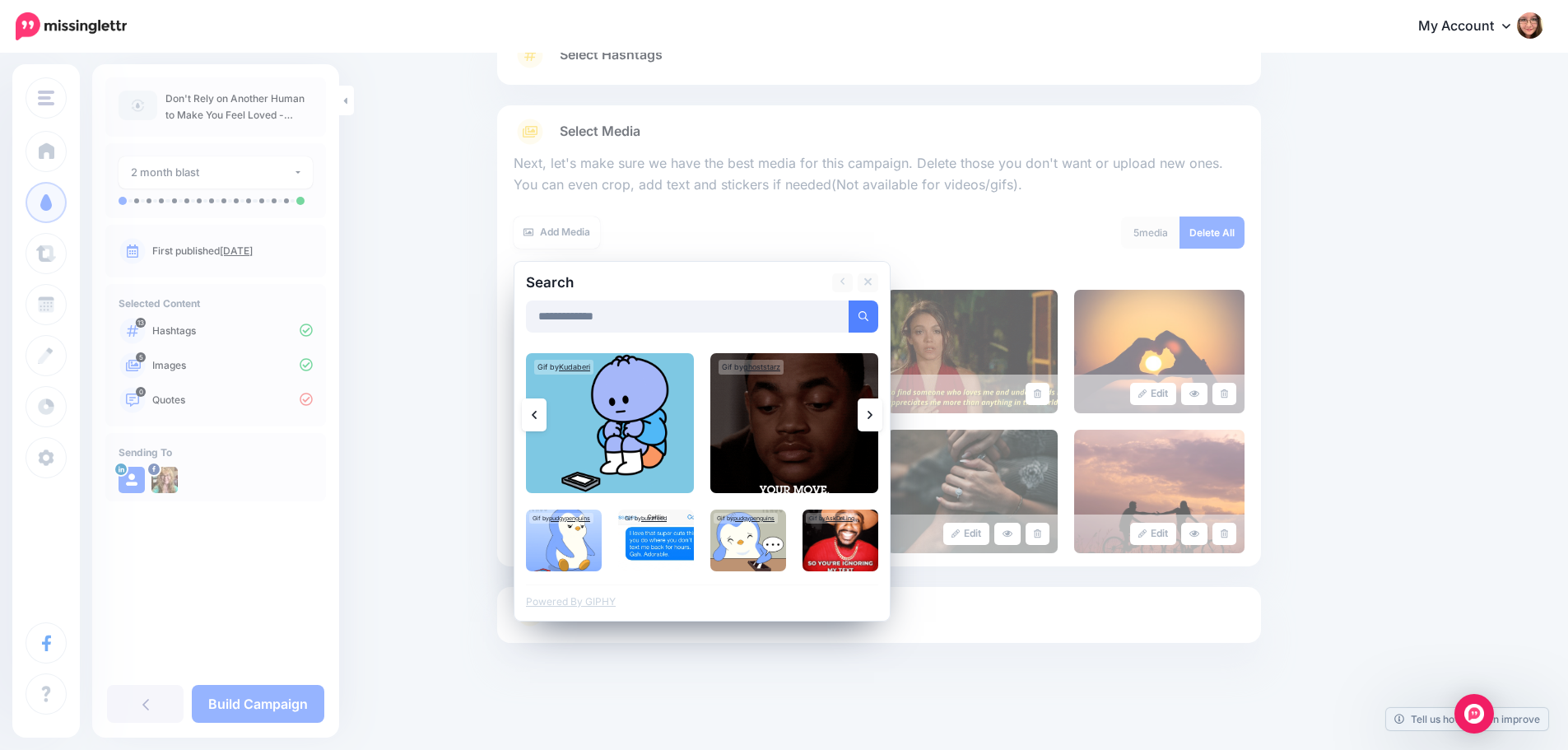
click at [872, 412] on icon at bounding box center [869, 415] width 5 height 13
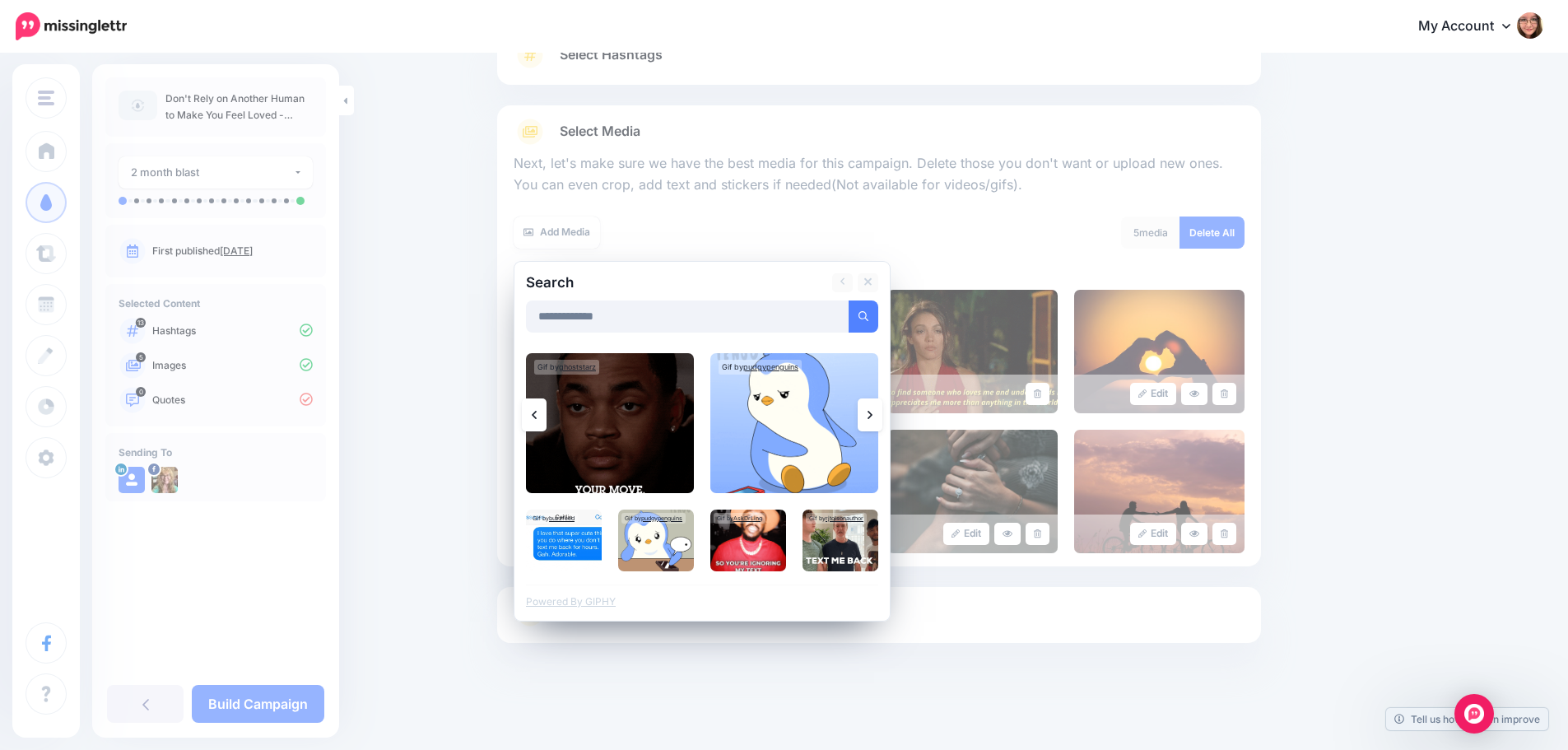
click at [872, 412] on icon at bounding box center [869, 415] width 5 height 13
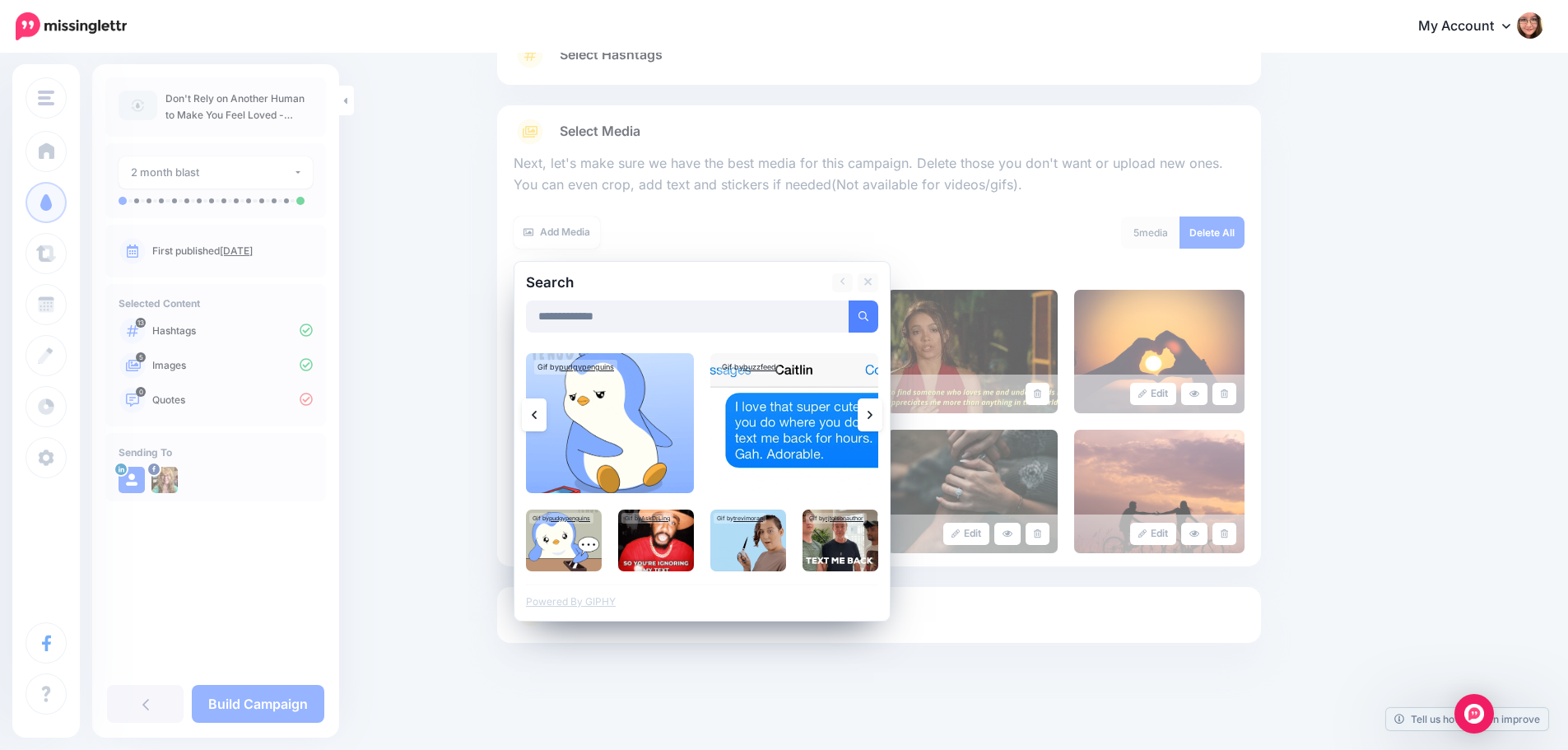
click at [872, 412] on icon at bounding box center [869, 415] width 5 height 13
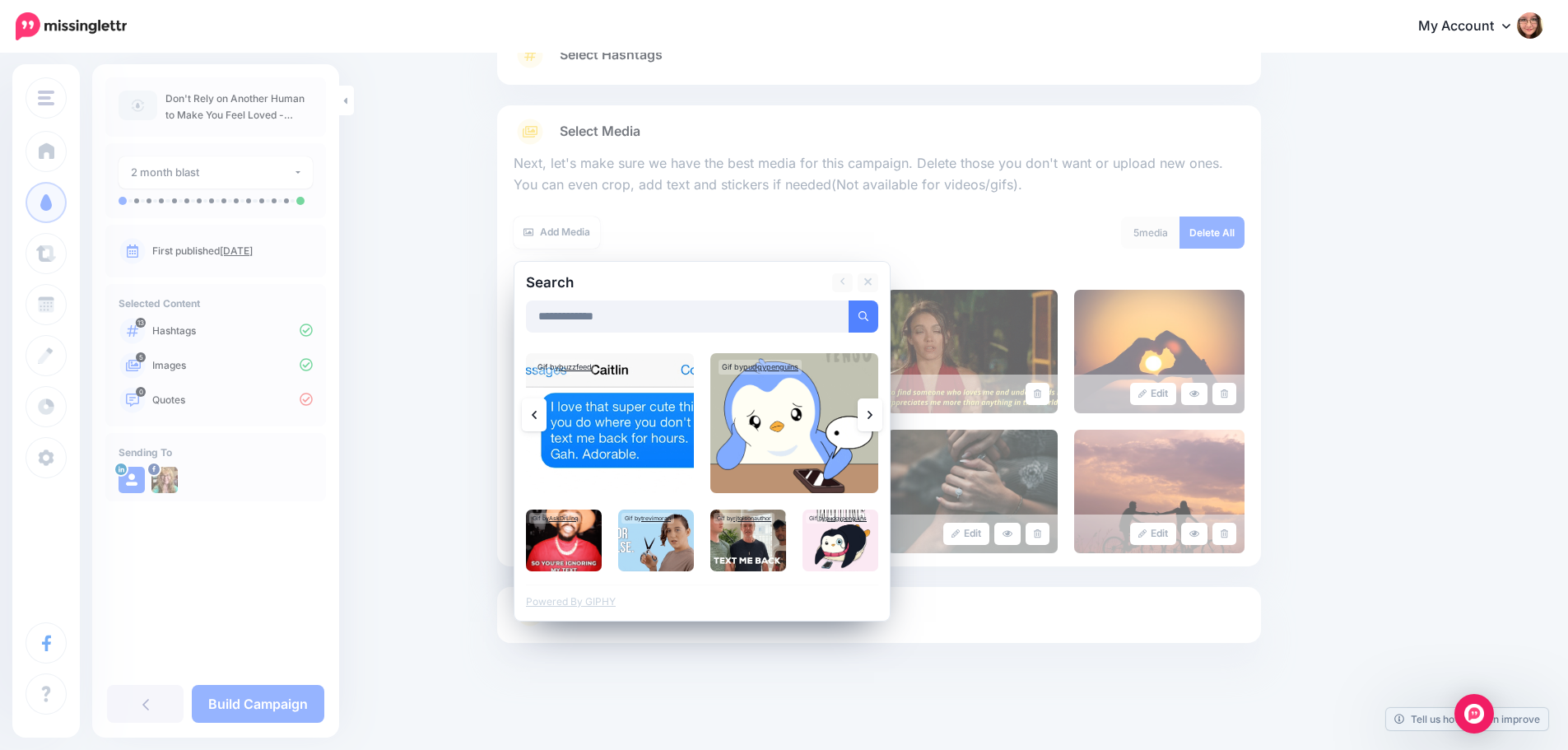
click at [872, 412] on icon at bounding box center [869, 415] width 5 height 13
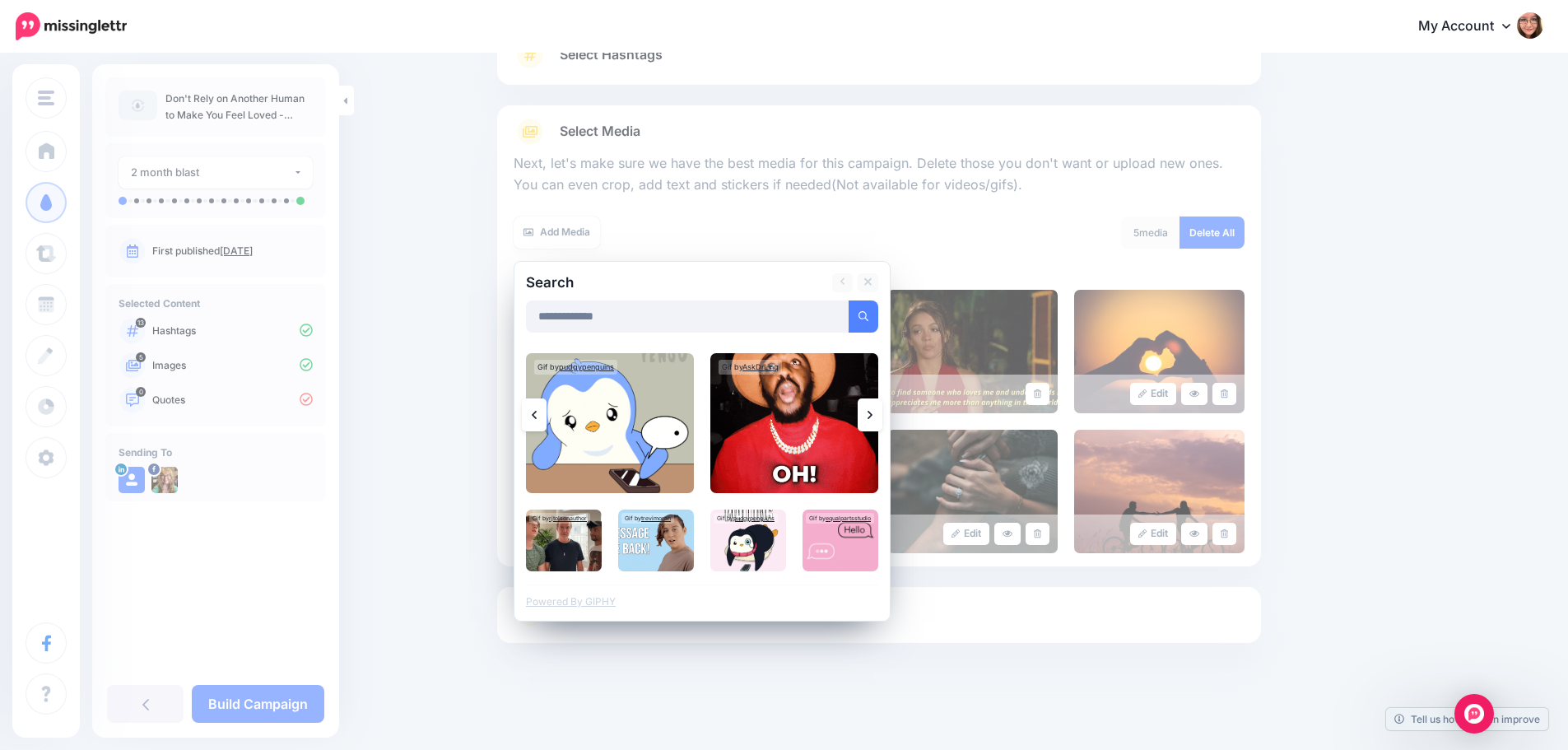
click at [882, 409] on link at bounding box center [869, 415] width 25 height 33
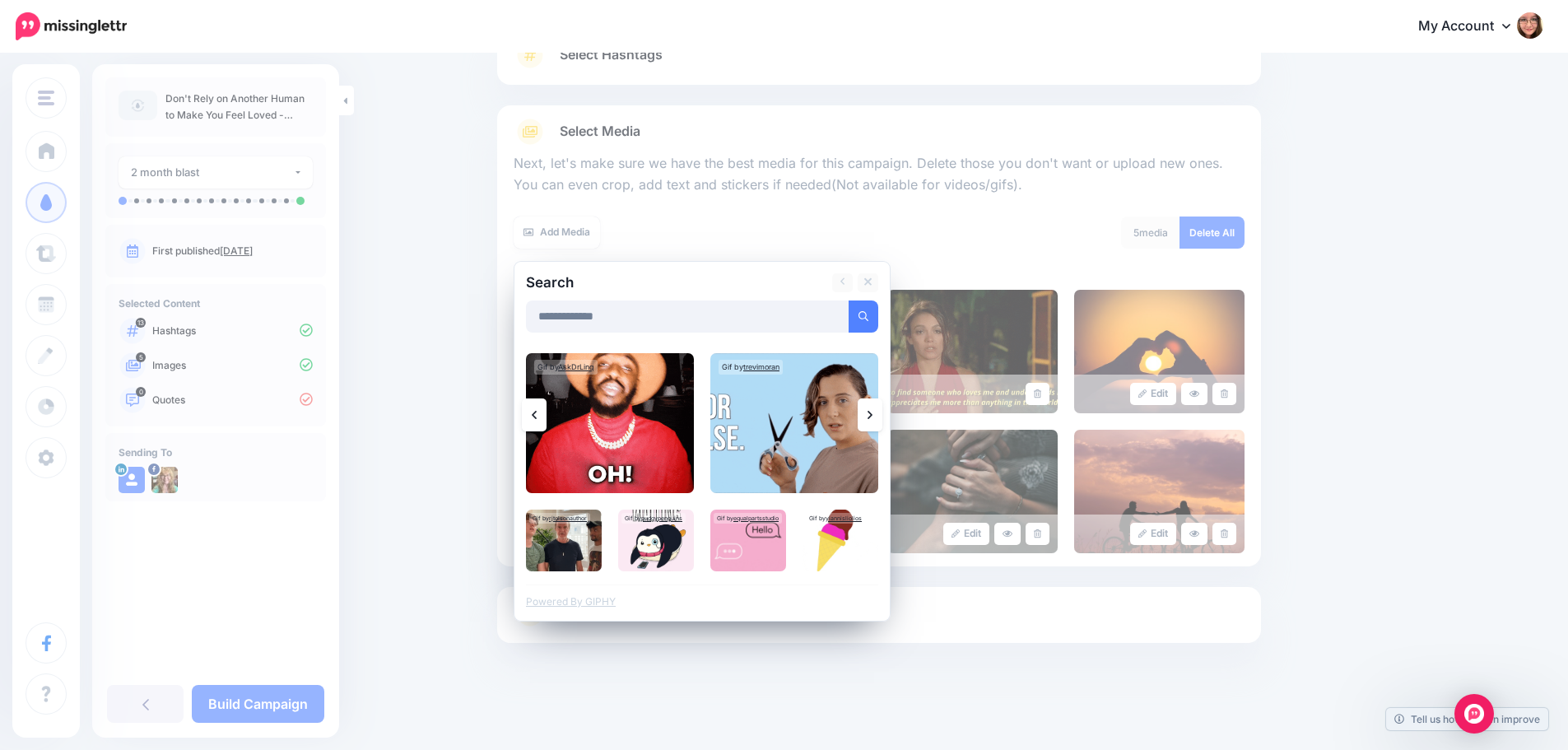
click at [882, 411] on link at bounding box center [869, 415] width 25 height 33
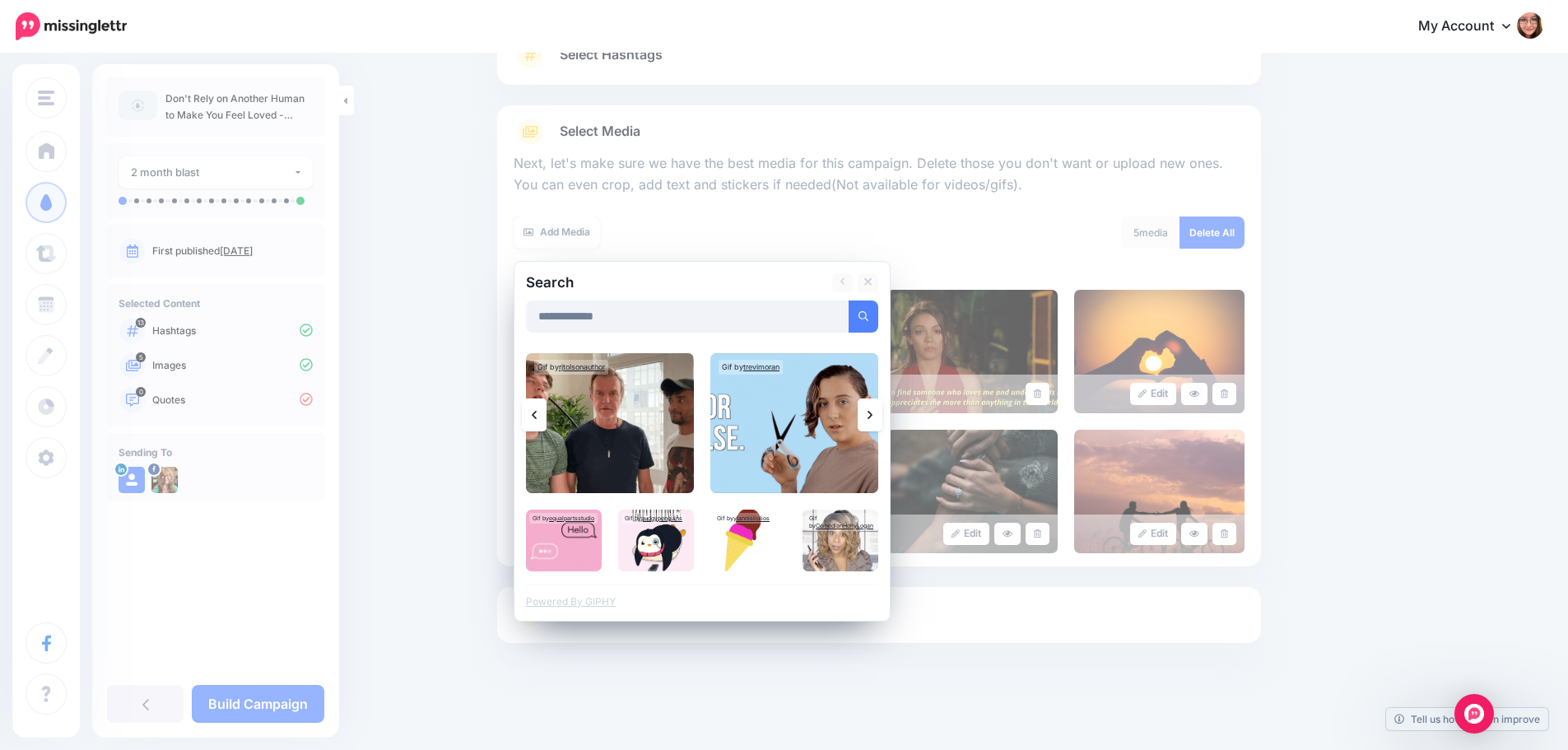
click at [882, 411] on link at bounding box center [869, 415] width 25 height 33
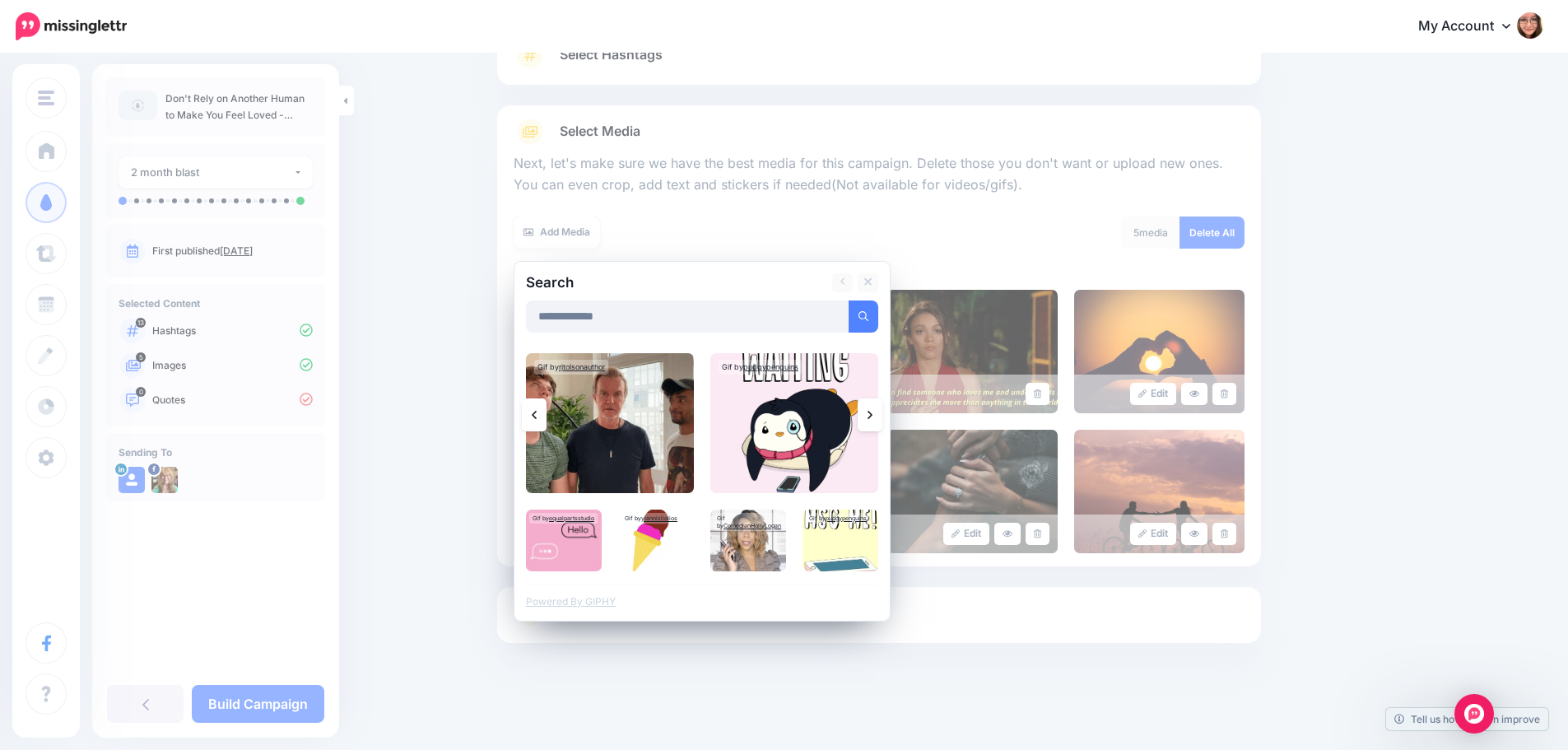
click at [882, 411] on link at bounding box center [869, 415] width 25 height 33
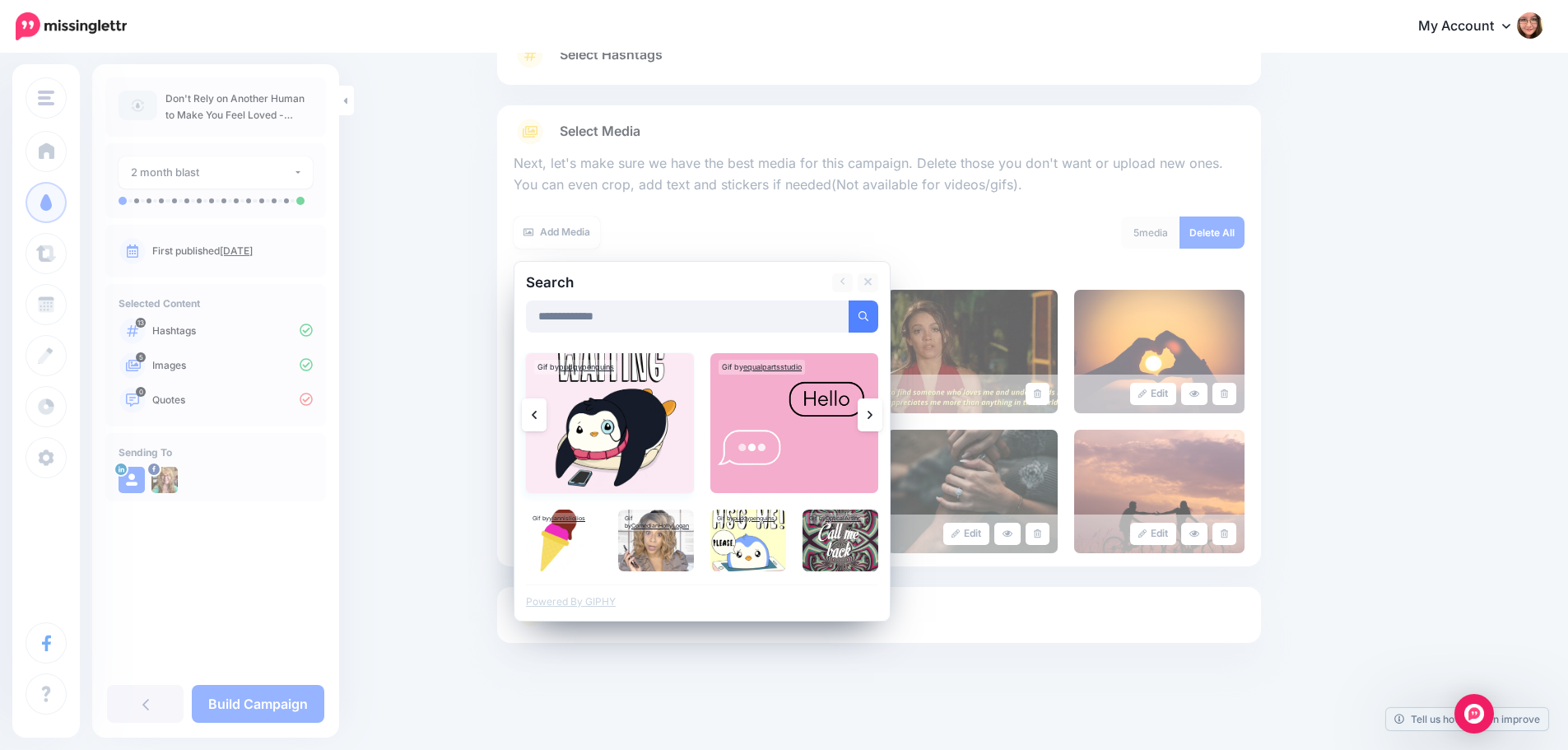
click at [602, 444] on img at bounding box center [610, 423] width 168 height 140
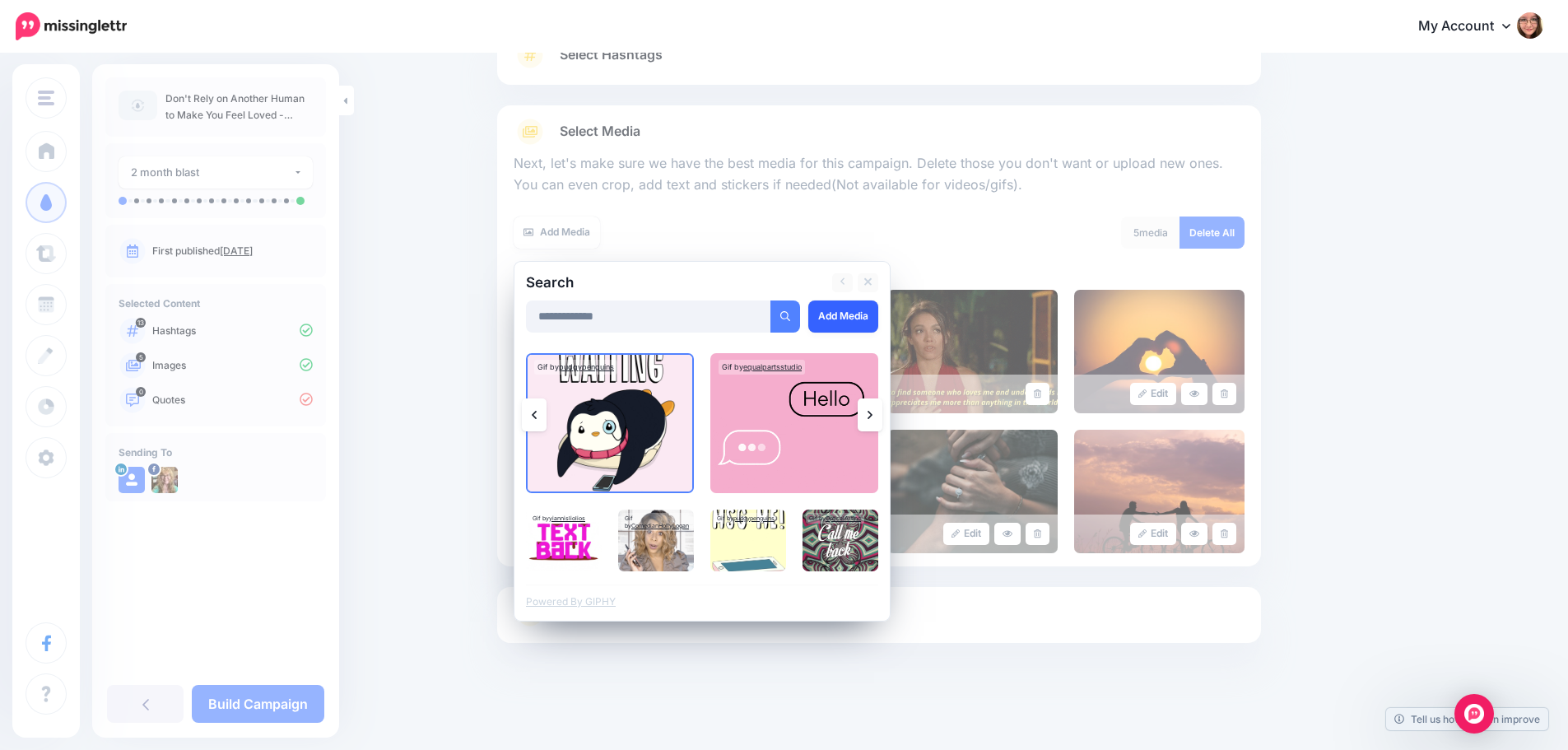
click at [859, 322] on link "Add Media" at bounding box center [843, 316] width 70 height 32
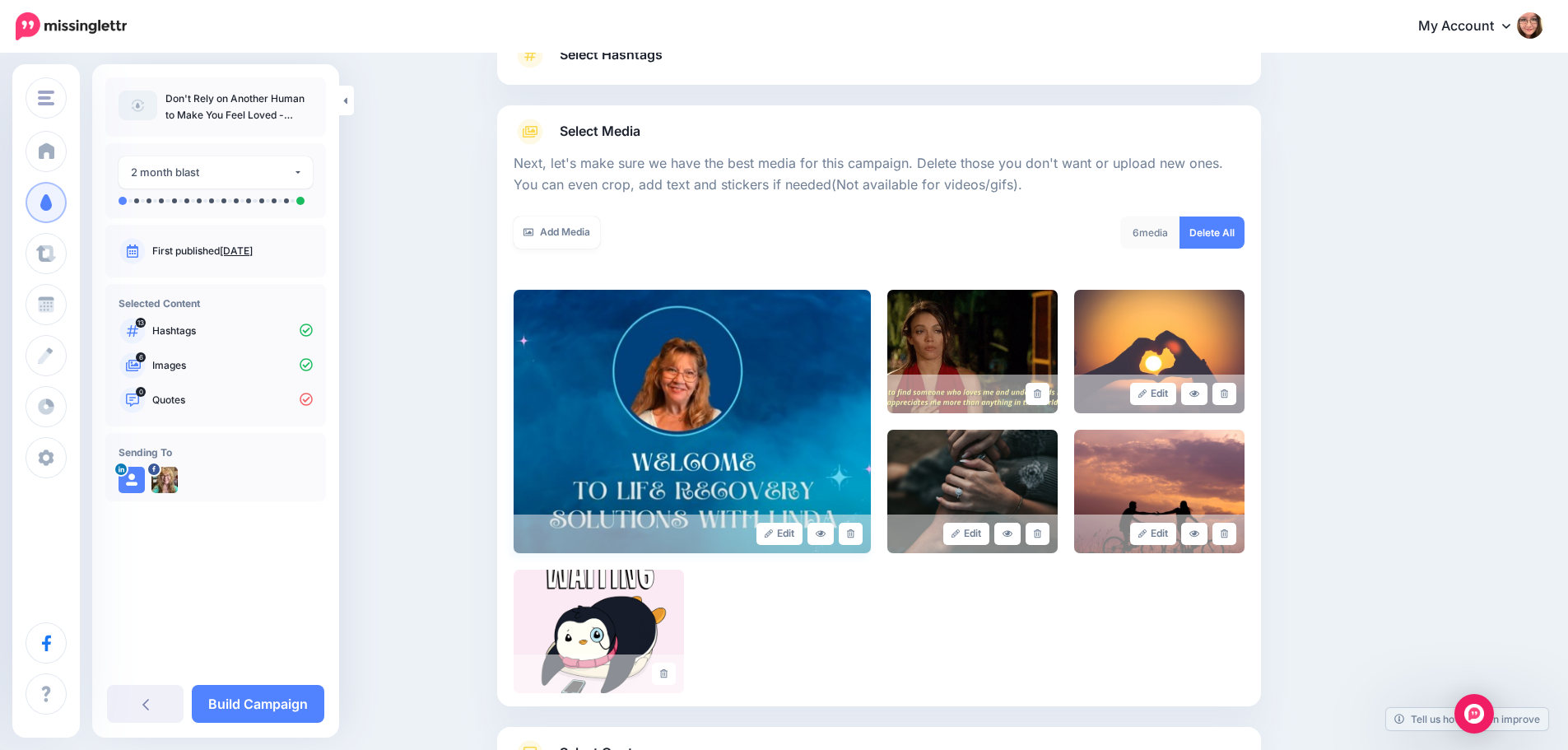
scroll to position [280, 0]
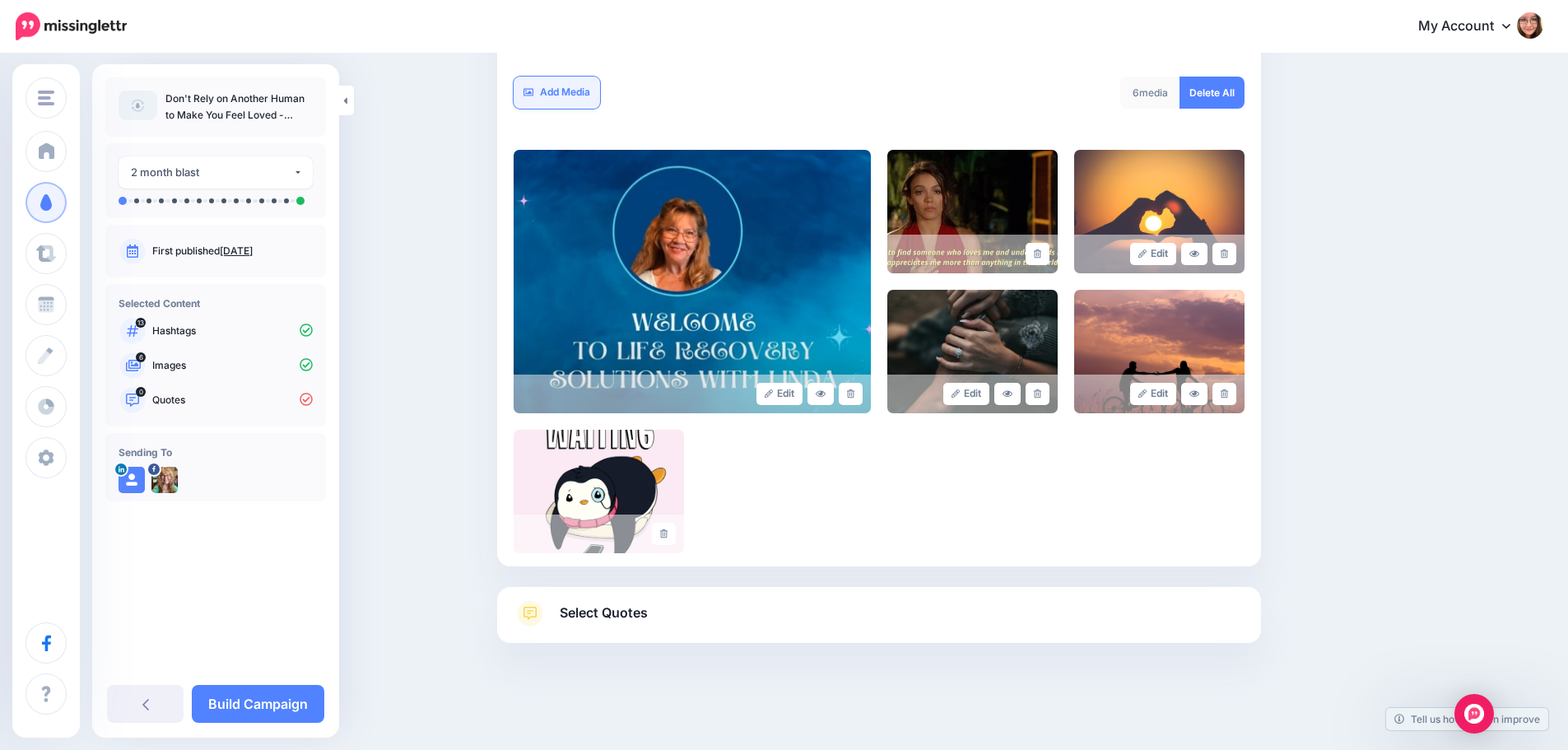
click at [568, 94] on link "Add Media" at bounding box center [556, 93] width 87 height 32
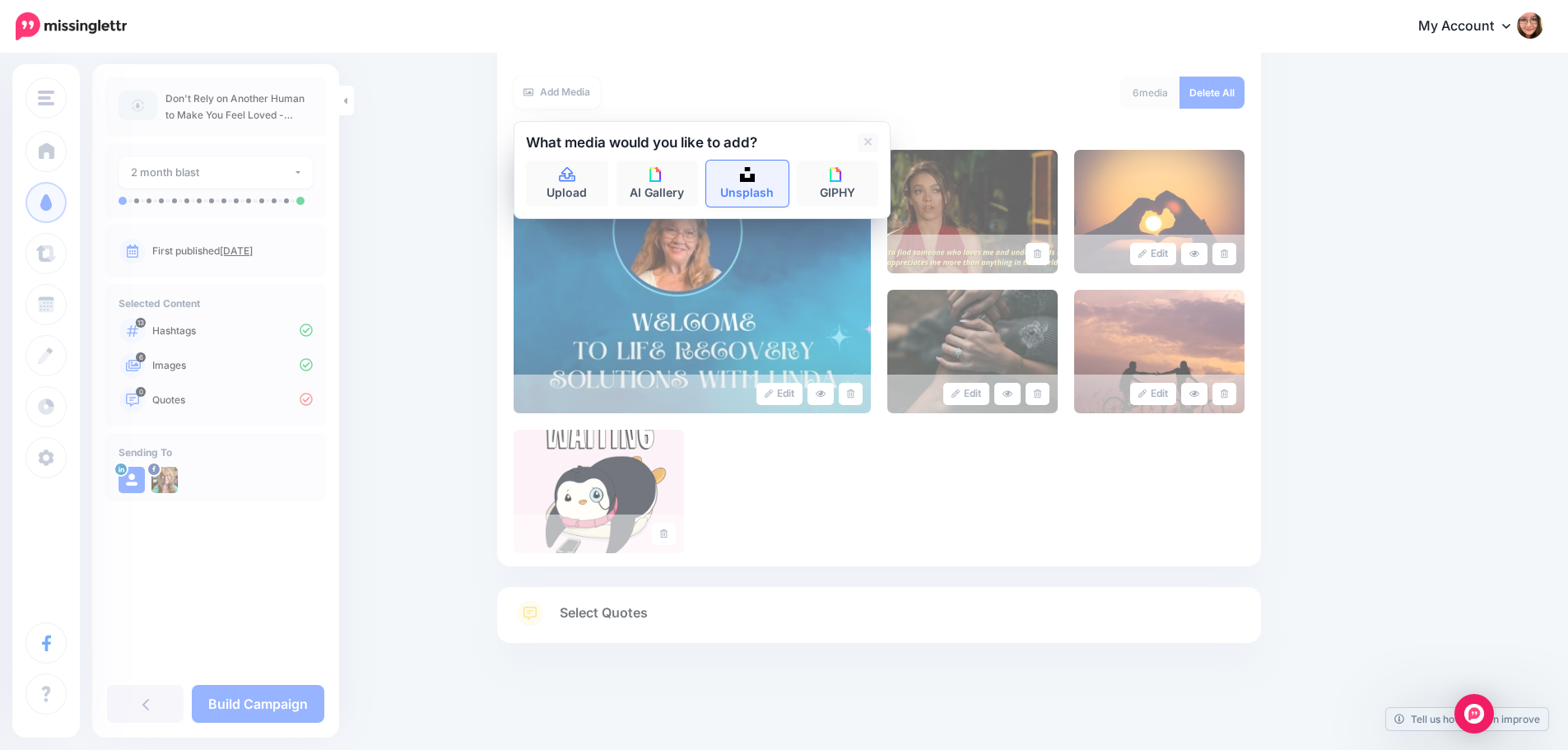
click at [756, 182] on link "Unsplash" at bounding box center [747, 183] width 83 height 46
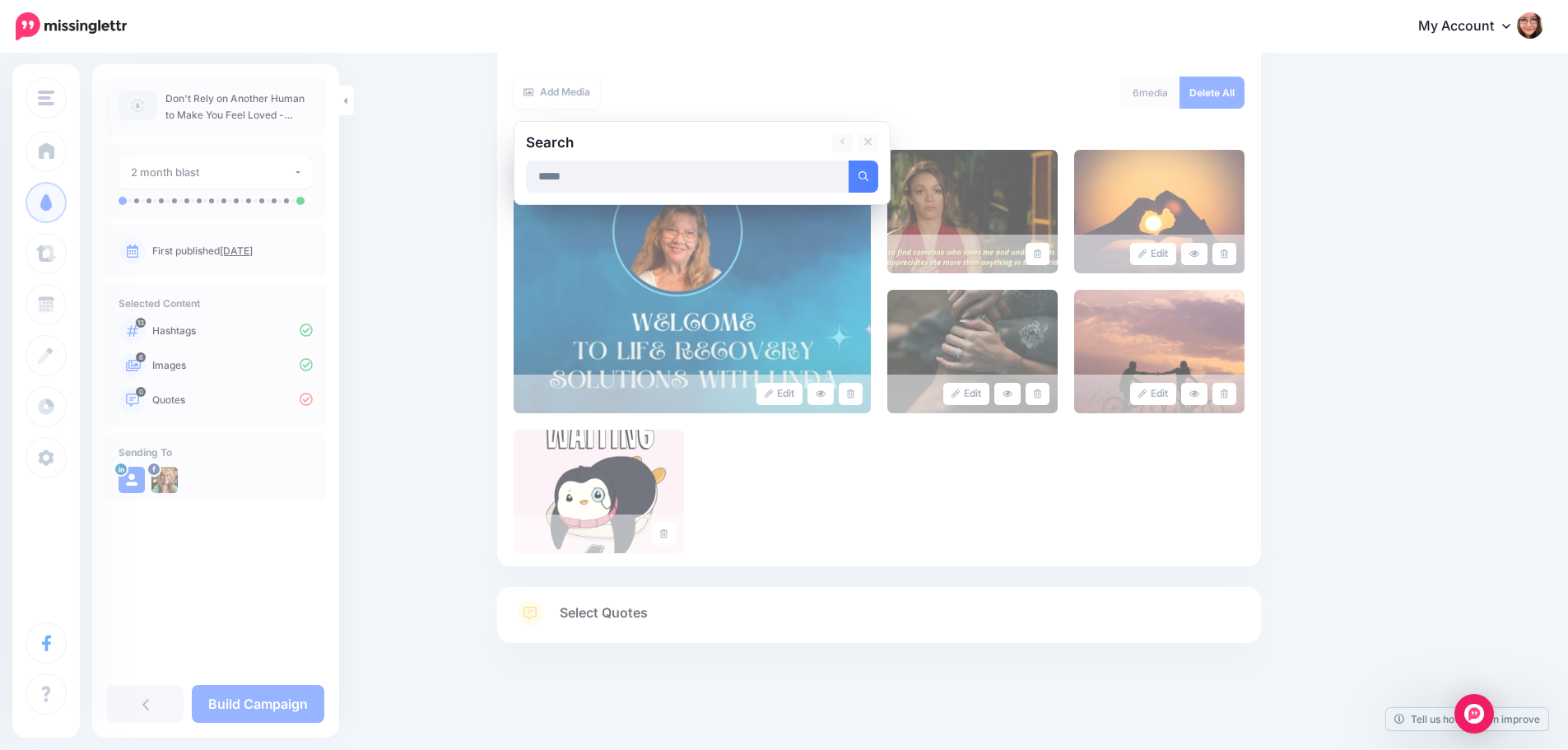
type input "*****"
click at [848, 160] on button "submit" at bounding box center [863, 176] width 30 height 32
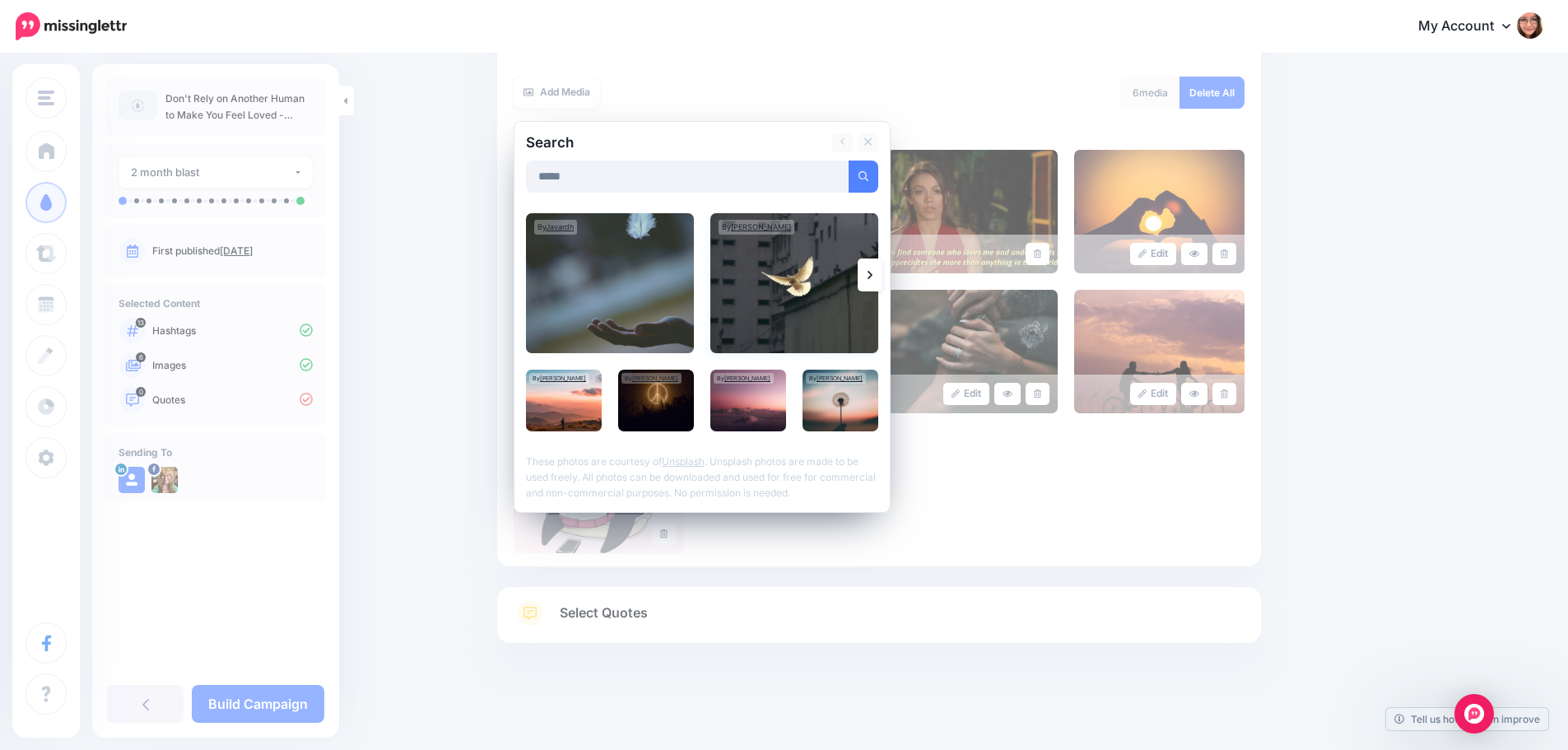
click at [794, 319] on img at bounding box center [793, 282] width 168 height 140
click at [580, 420] on img at bounding box center [564, 401] width 76 height 62
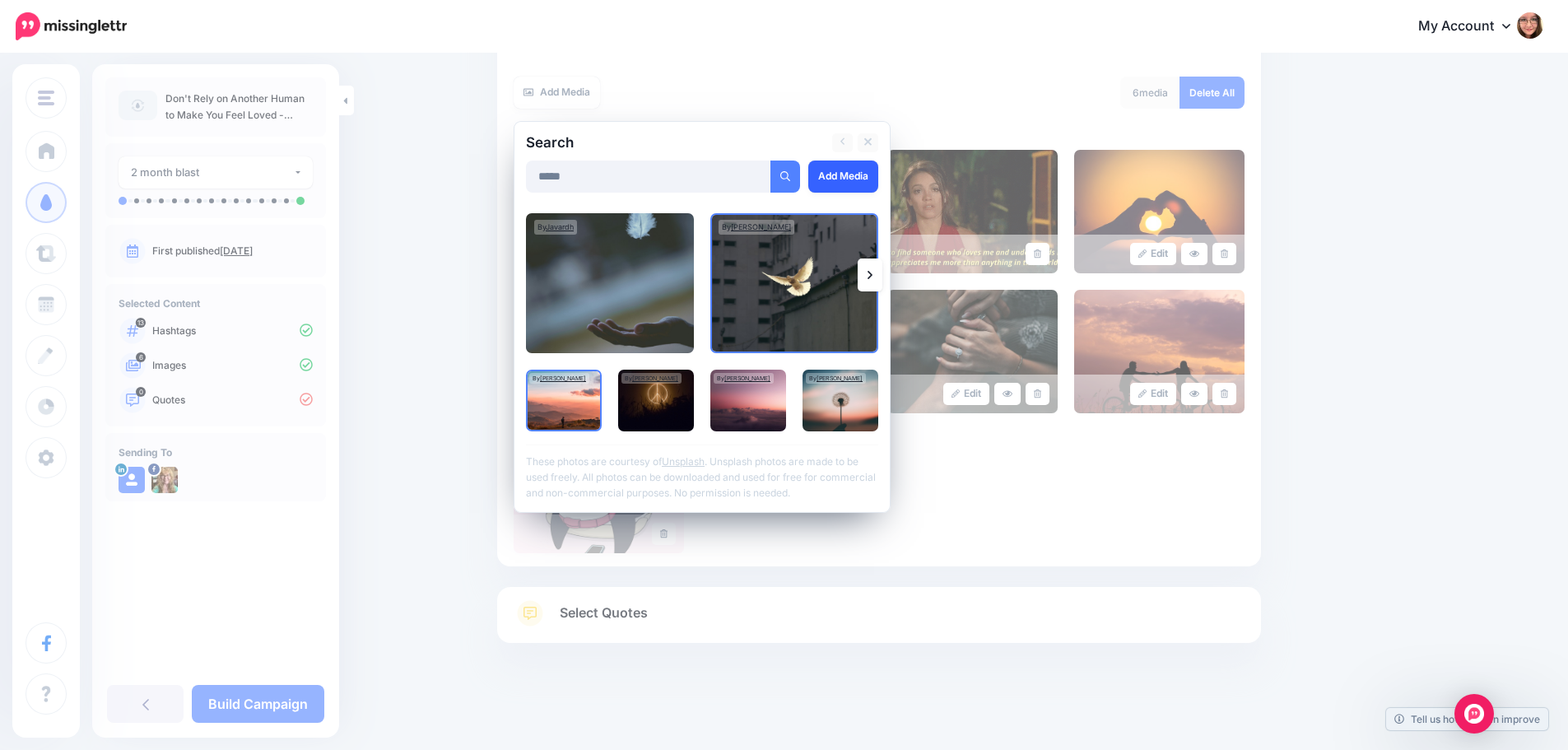
click at [848, 171] on link "Add Media" at bounding box center [843, 176] width 70 height 32
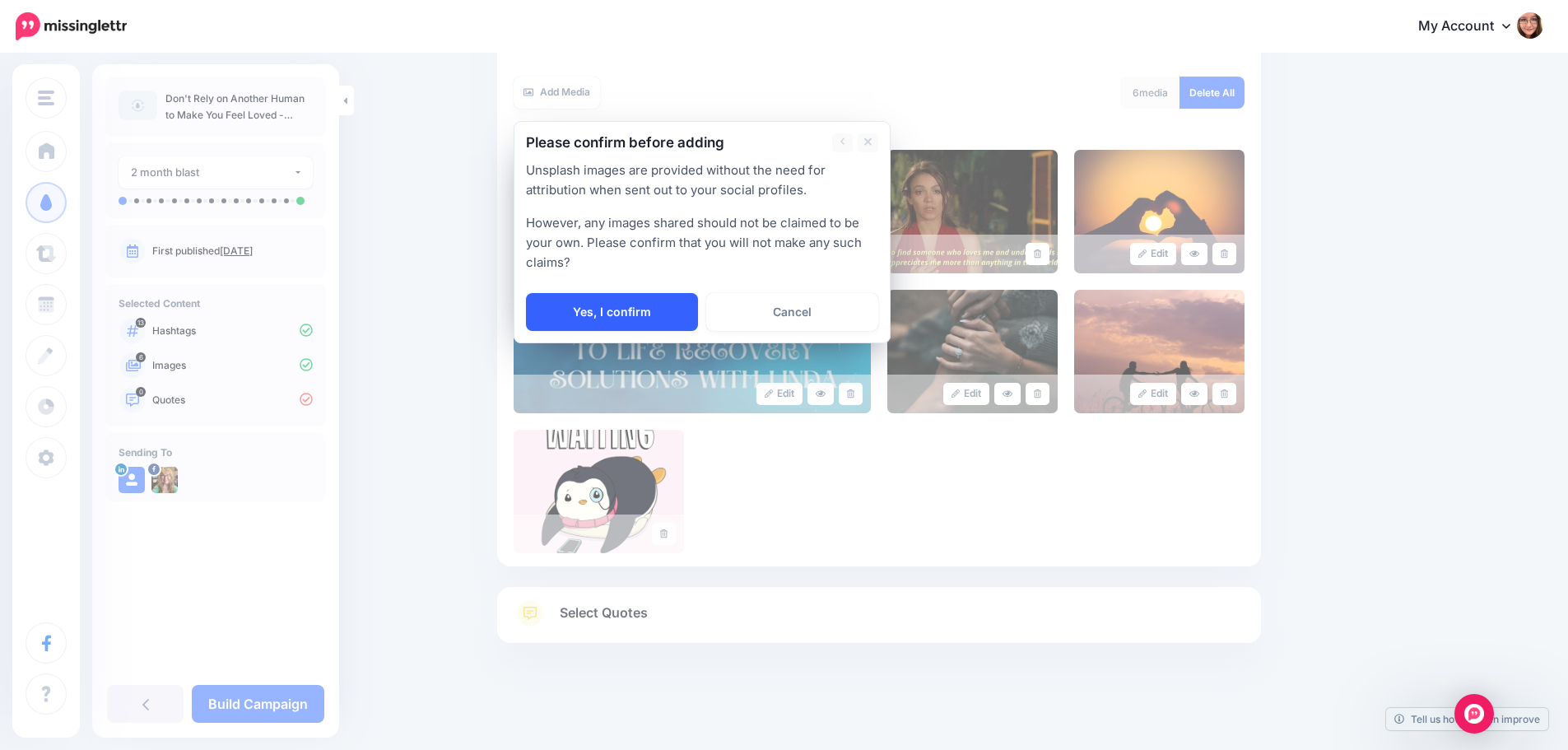
click at [644, 316] on link "Yes, I confirm" at bounding box center [611, 312] width 172 height 38
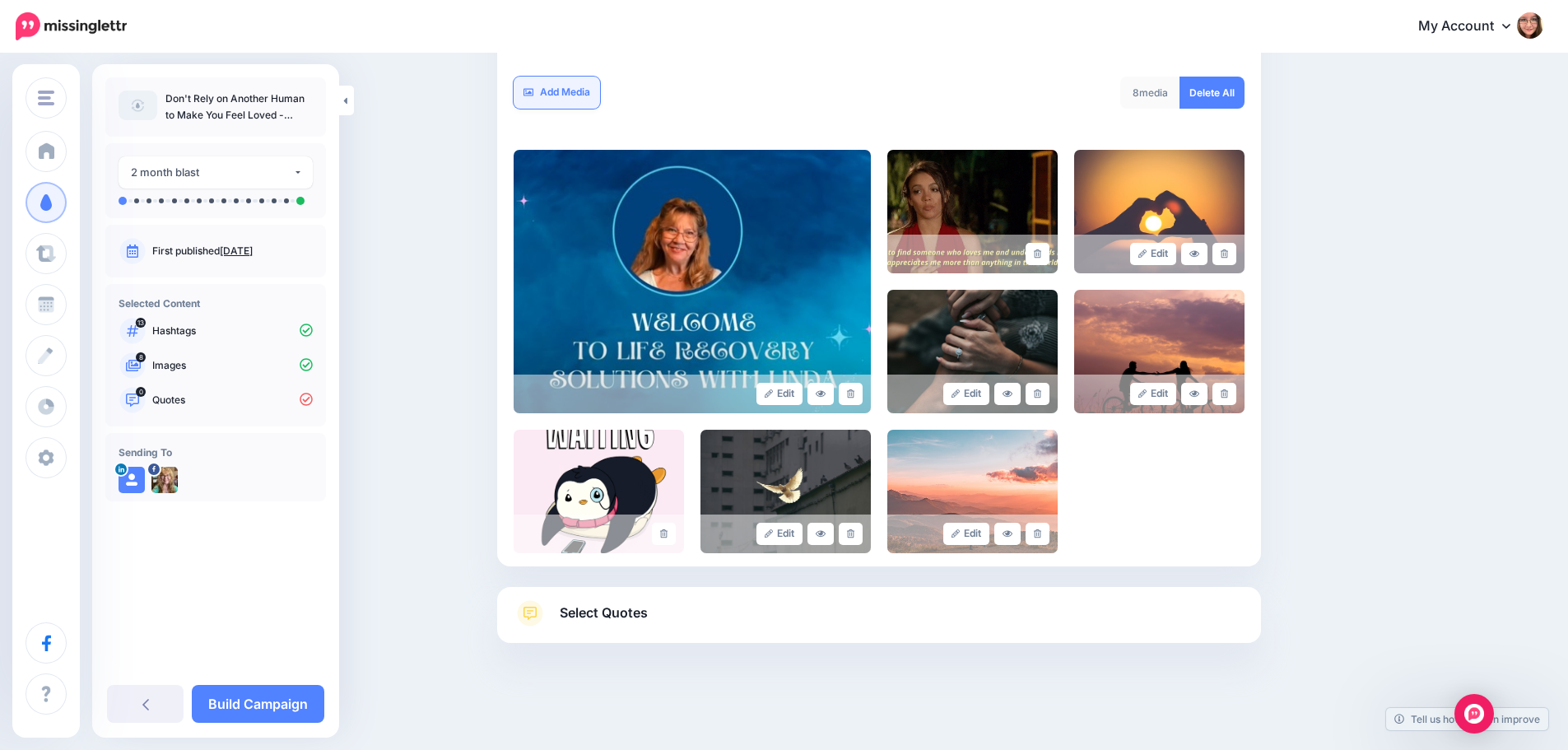
click at [586, 90] on link "Add Media" at bounding box center [556, 93] width 87 height 32
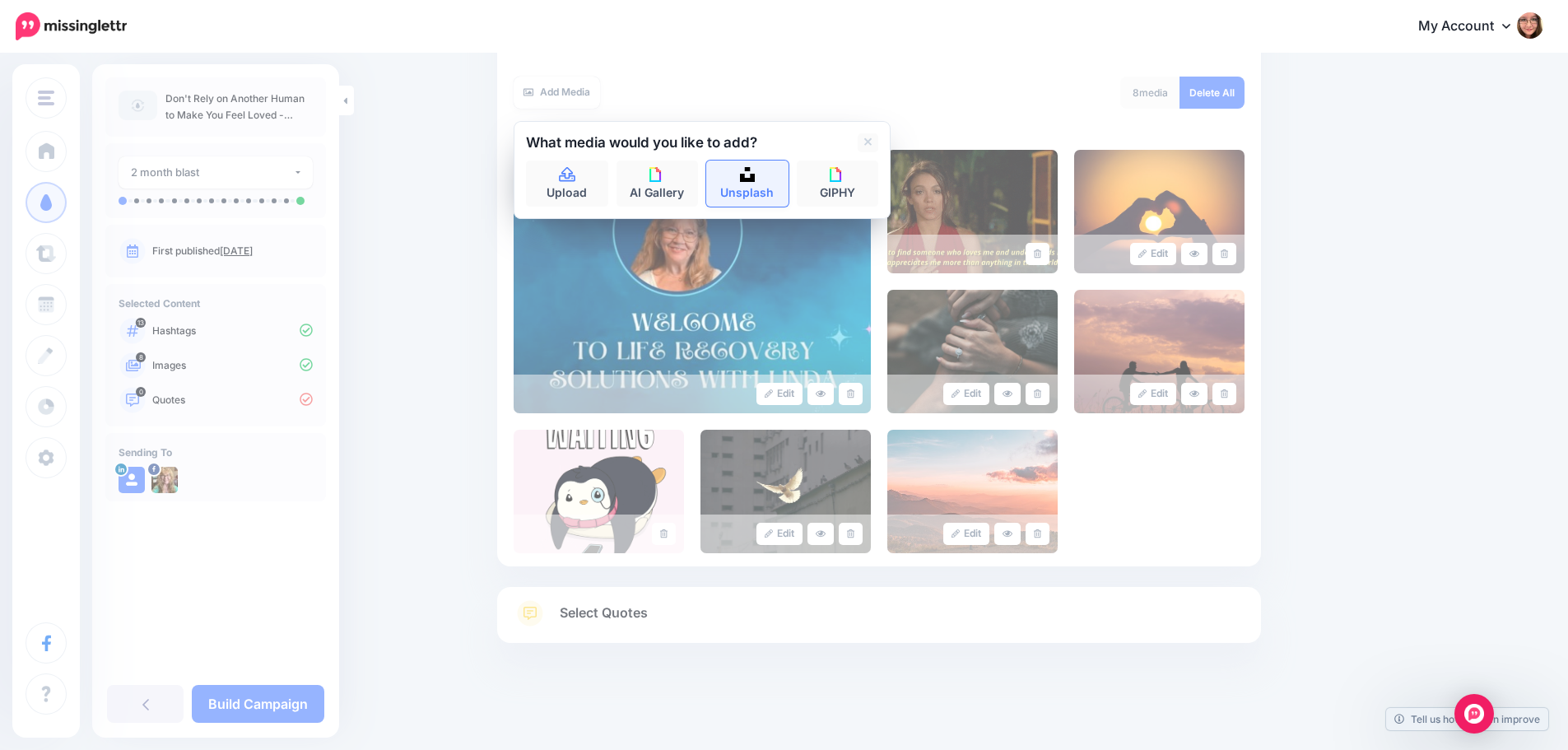
click at [755, 178] on img at bounding box center [747, 174] width 15 height 15
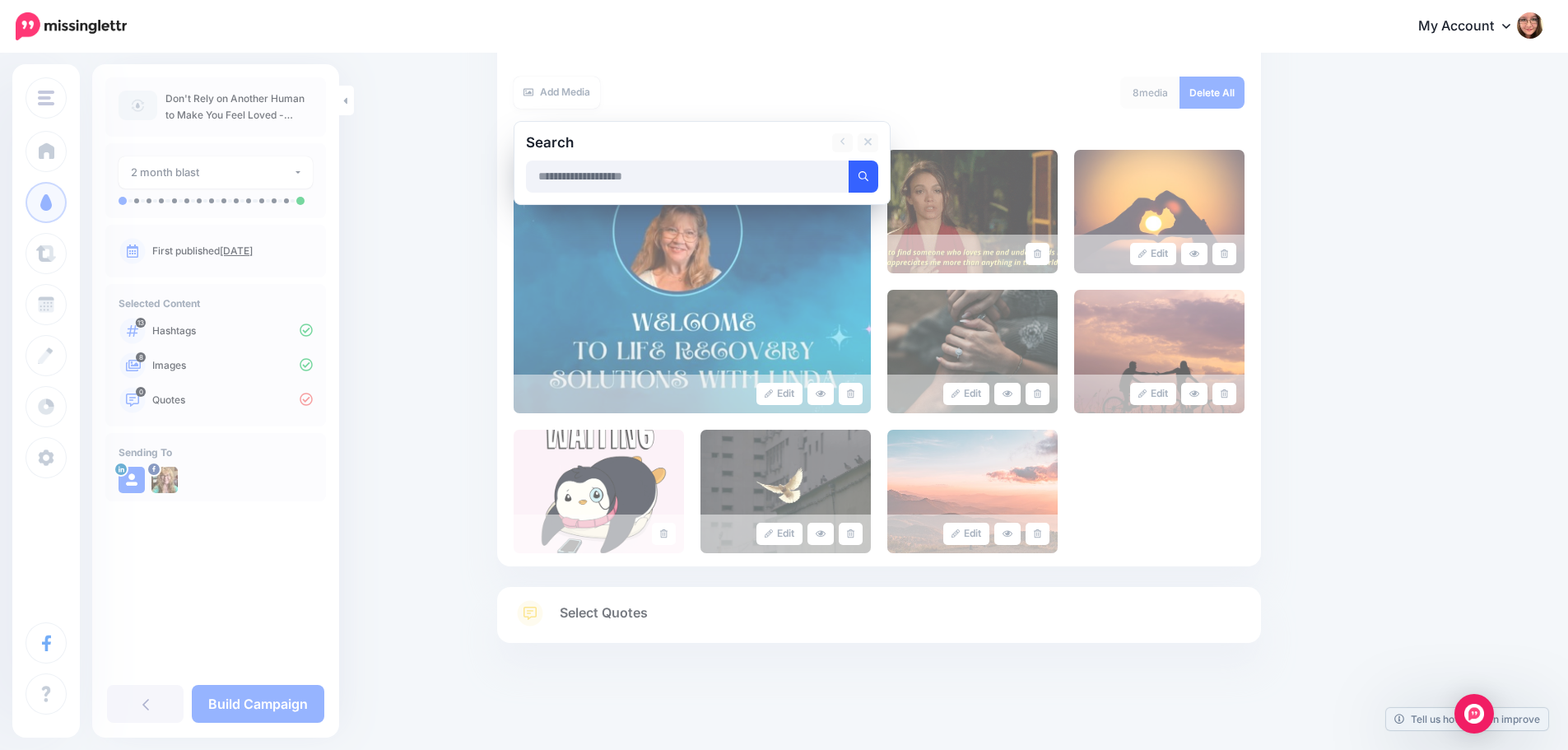
click at [868, 174] on icon "submit" at bounding box center [863, 176] width 10 height 10
click at [771, 187] on input "text" at bounding box center [687, 176] width 323 height 32
click at [848, 160] on button "submit" at bounding box center [863, 176] width 30 height 32
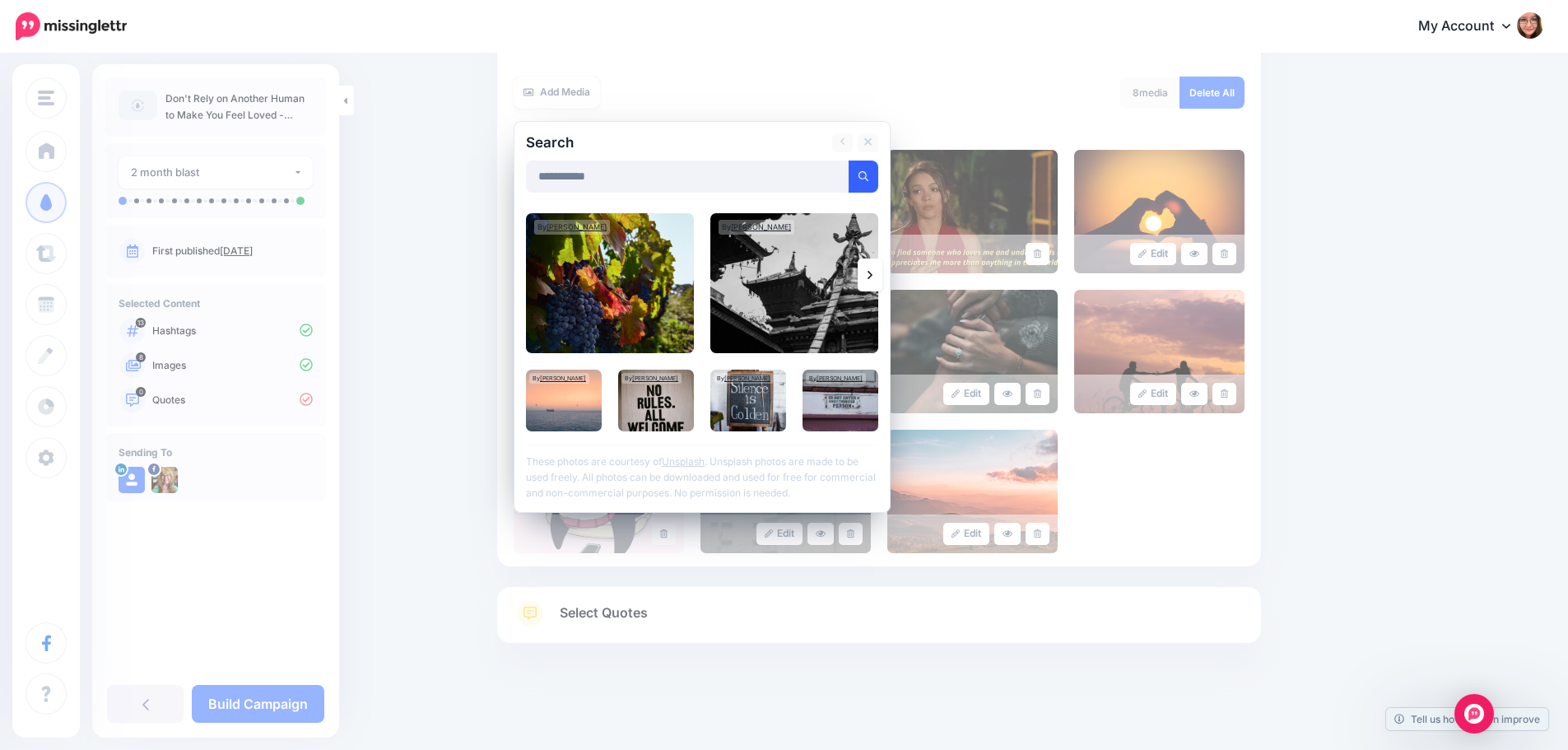
click at [872, 281] on link at bounding box center [869, 275] width 25 height 33
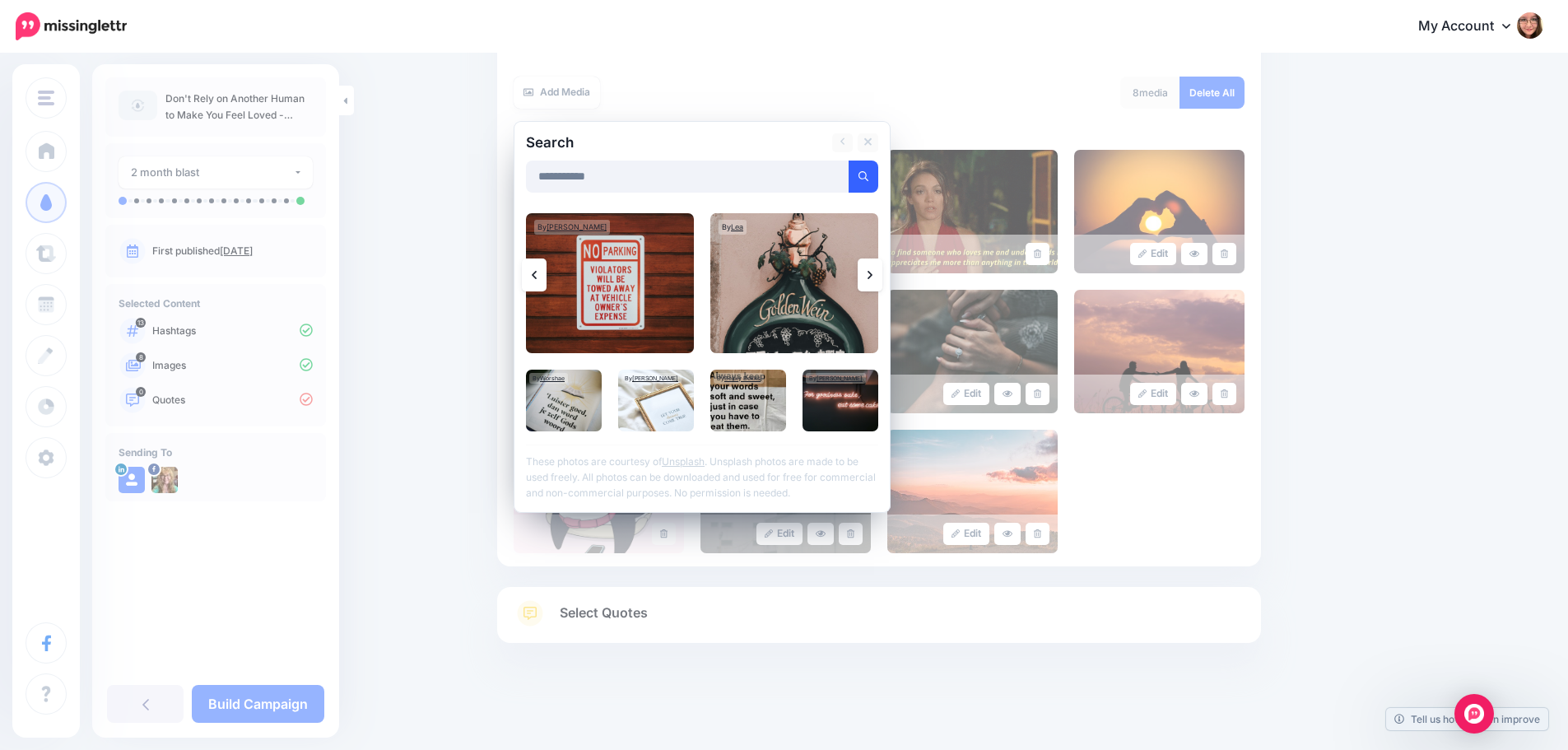
click at [872, 281] on link at bounding box center [869, 275] width 25 height 33
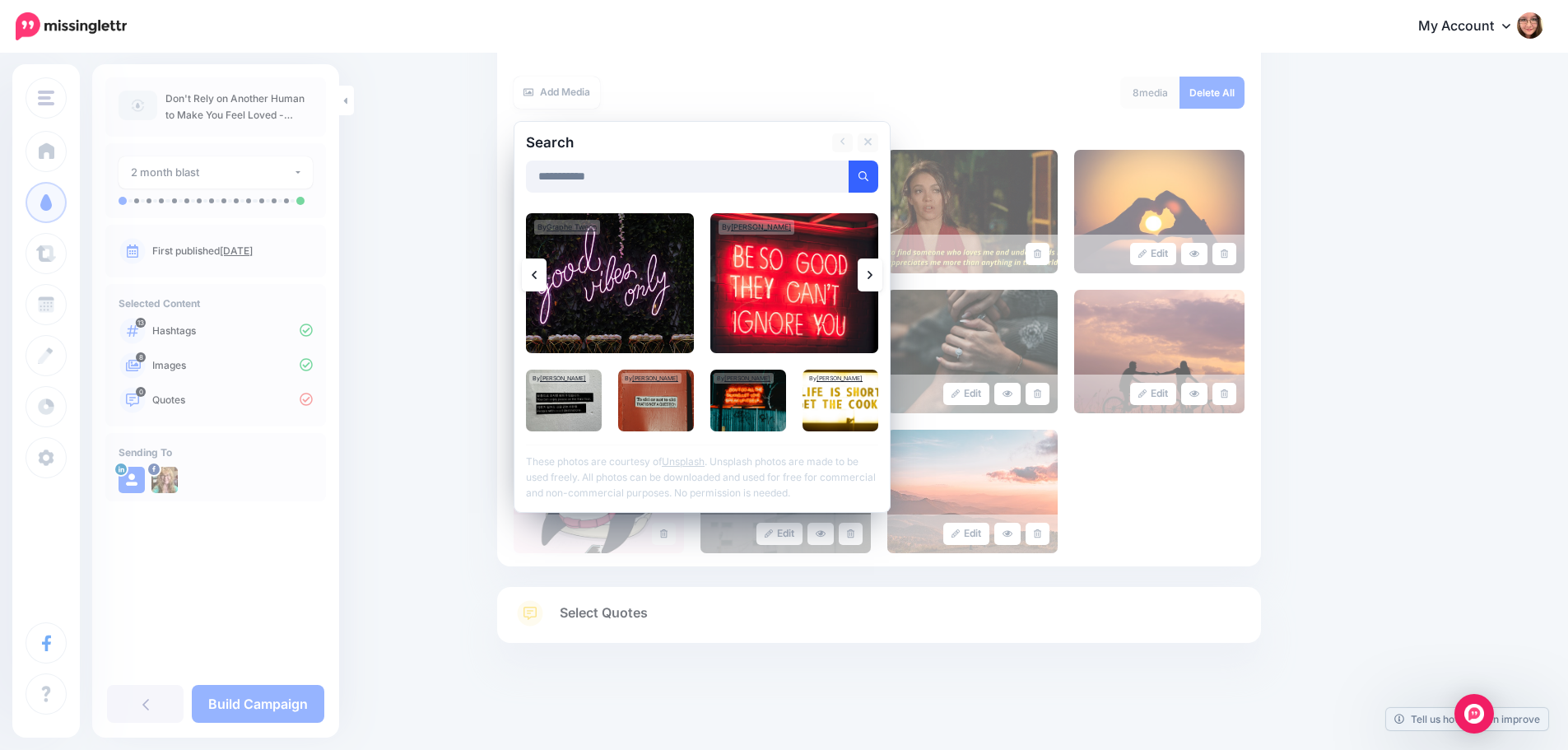
click at [872, 281] on link at bounding box center [869, 275] width 25 height 33
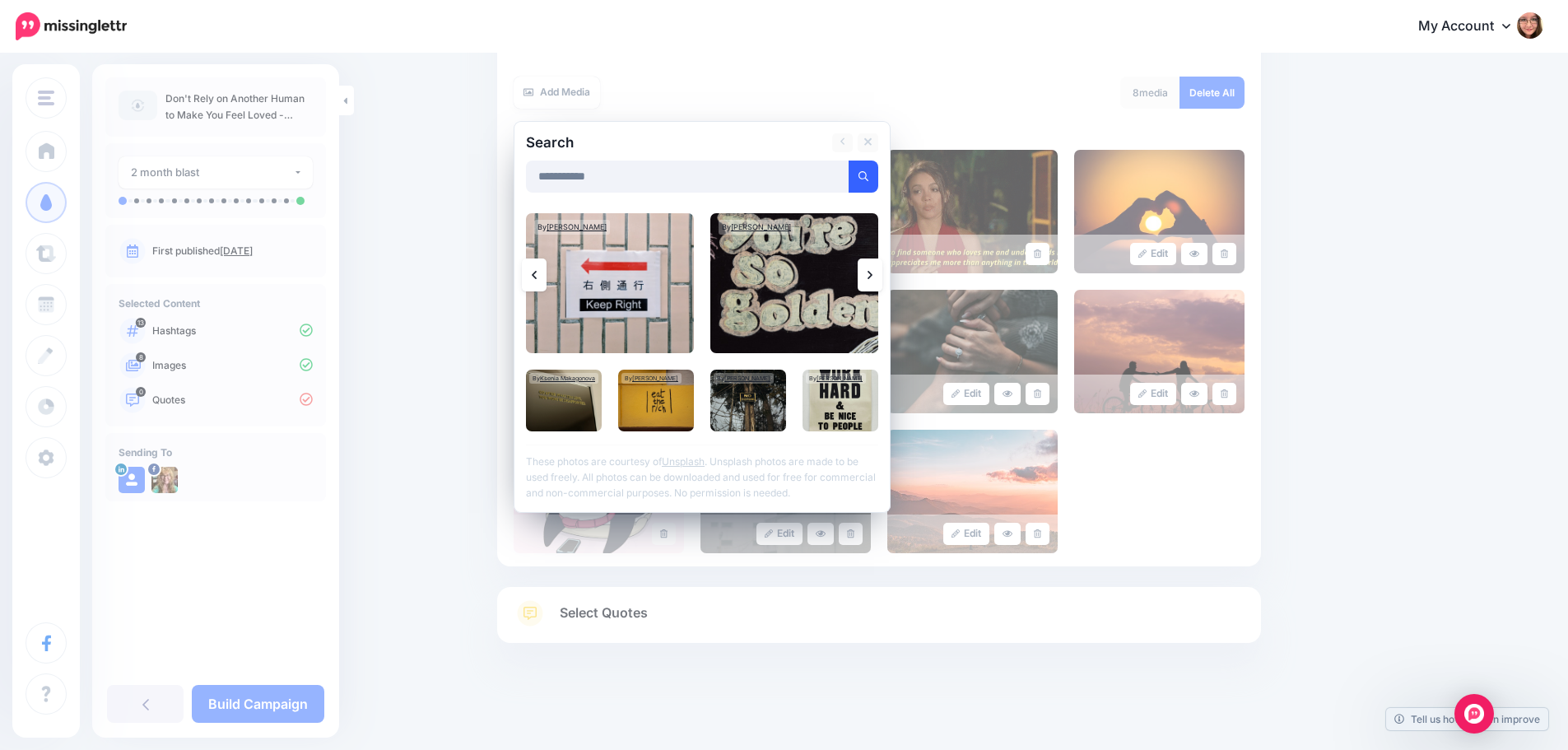
click at [872, 281] on link at bounding box center [869, 275] width 25 height 33
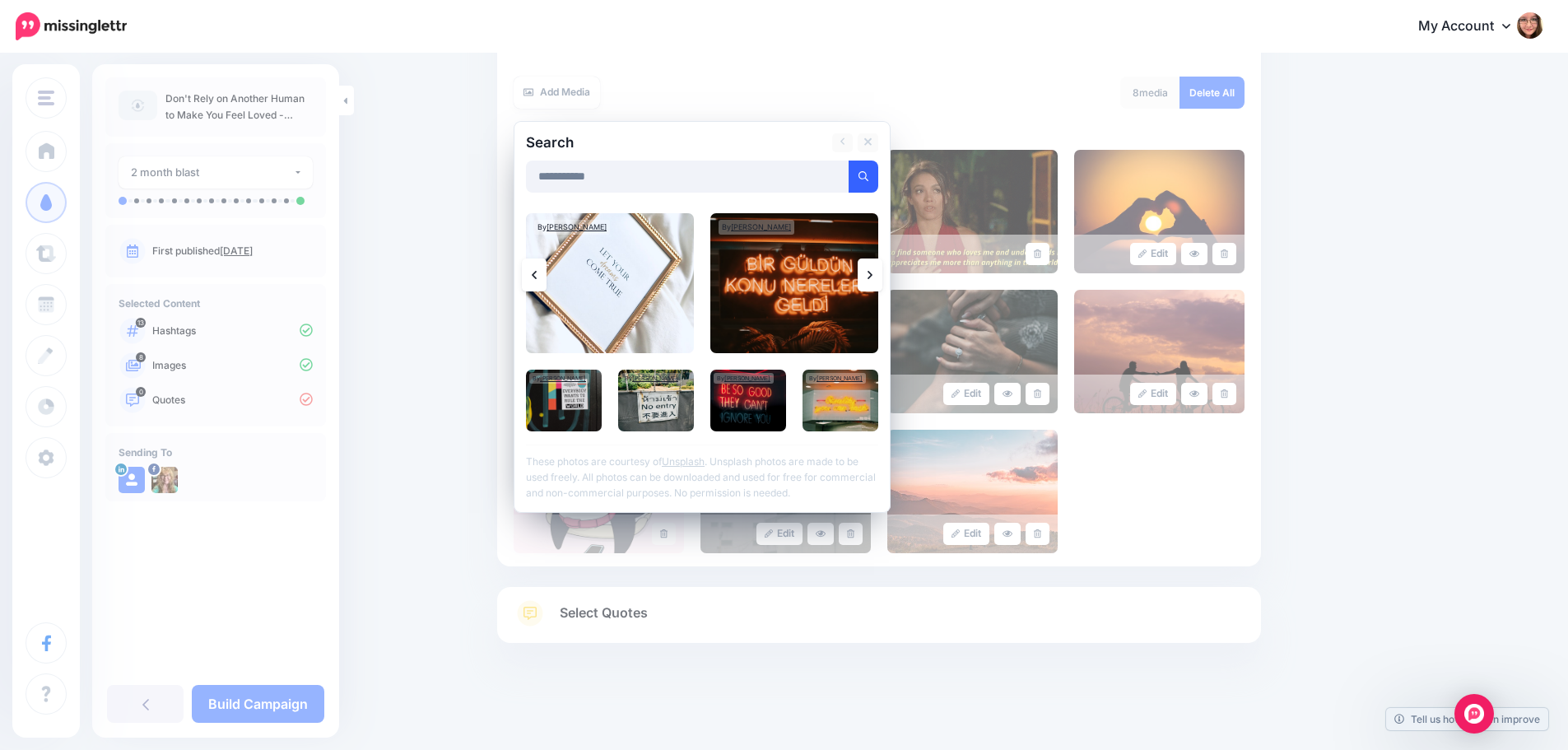
click at [872, 281] on link at bounding box center [869, 275] width 25 height 33
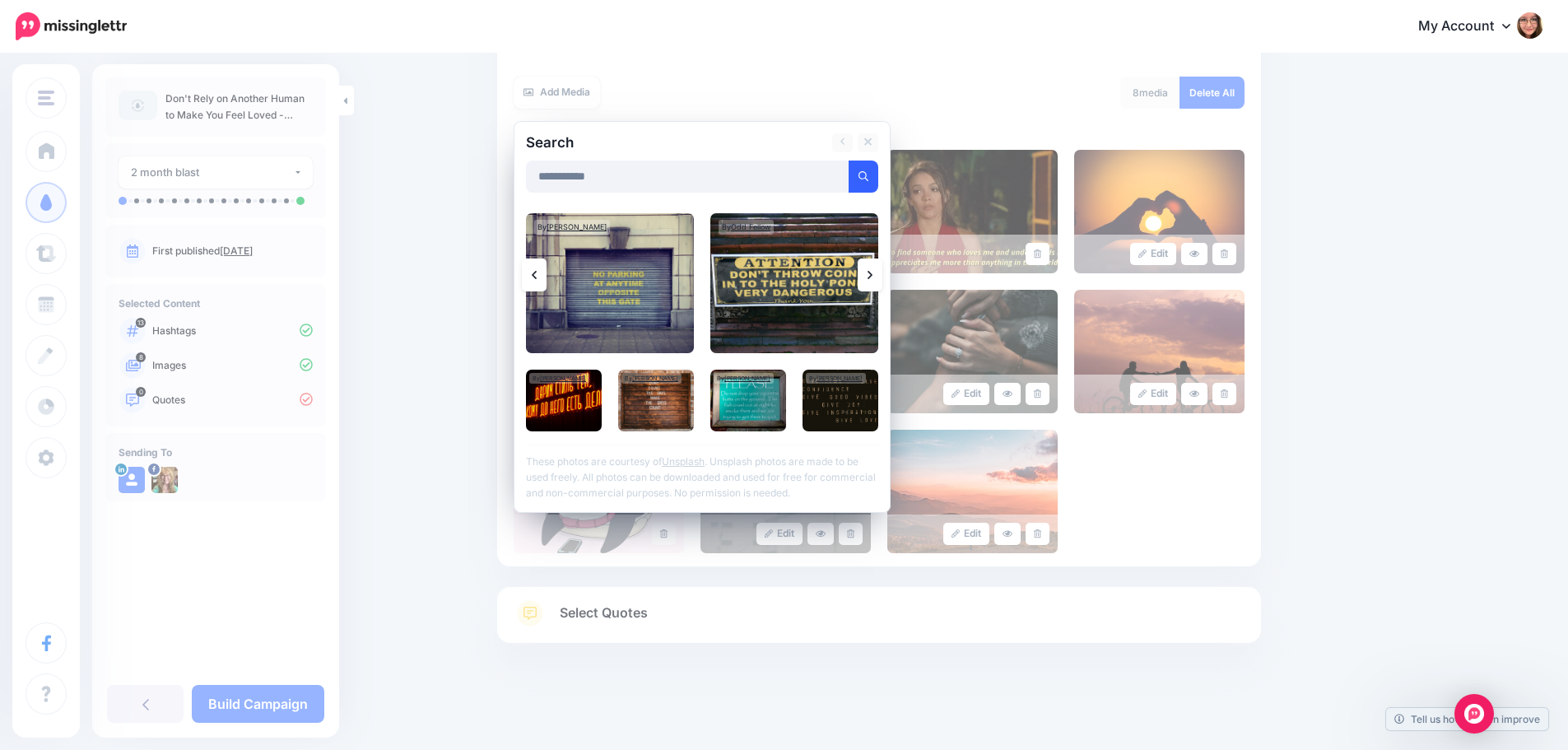
click at [872, 281] on link at bounding box center [869, 275] width 25 height 33
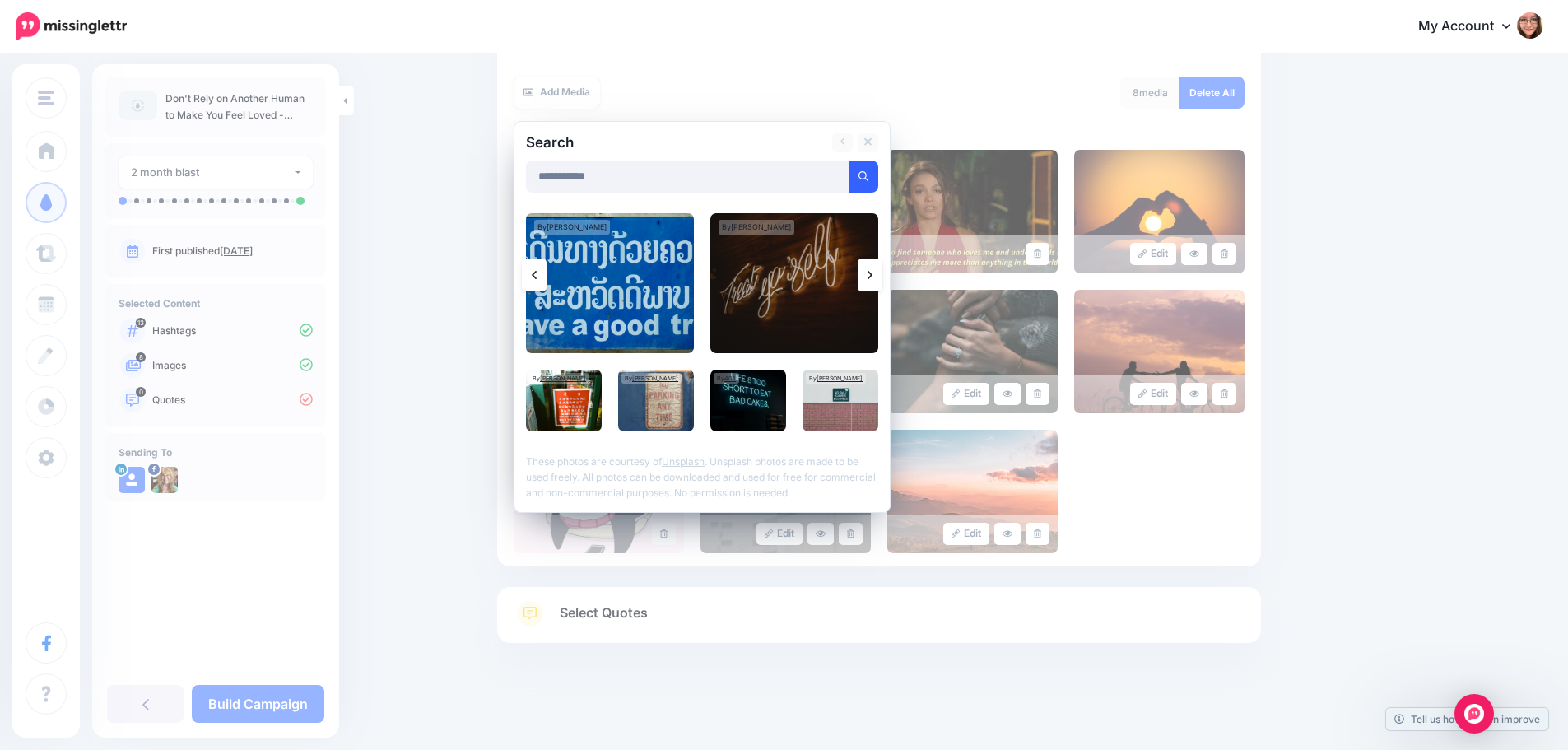
click at [872, 281] on link at bounding box center [869, 275] width 25 height 33
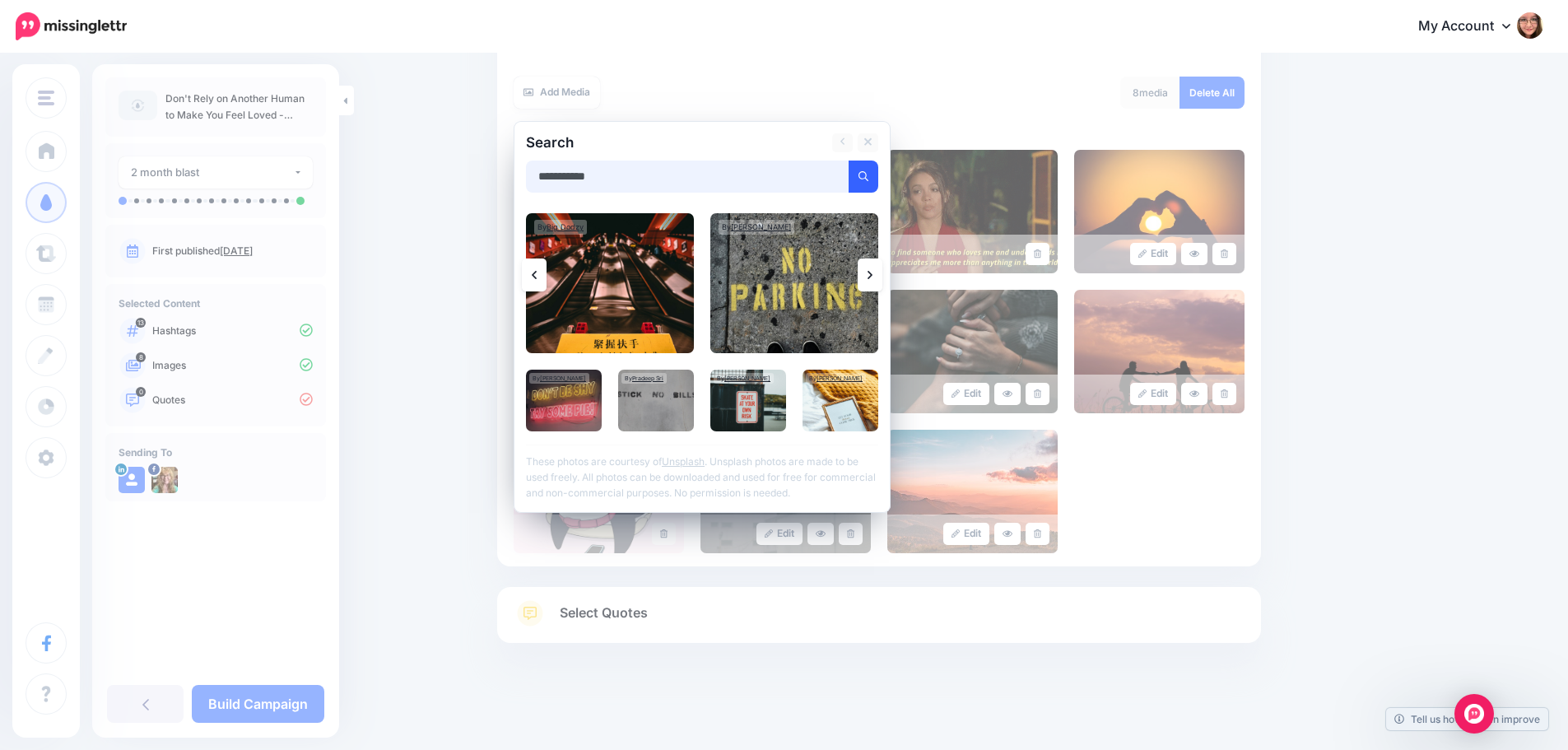
drag, startPoint x: 723, startPoint y: 175, endPoint x: 500, endPoint y: 200, distance: 224.4
click at [500, 200] on div "Content and media Choose the content and media that you'd like to use in this c…" at bounding box center [878, 263] width 788 height 924
click at [848, 160] on button "submit" at bounding box center [863, 176] width 30 height 32
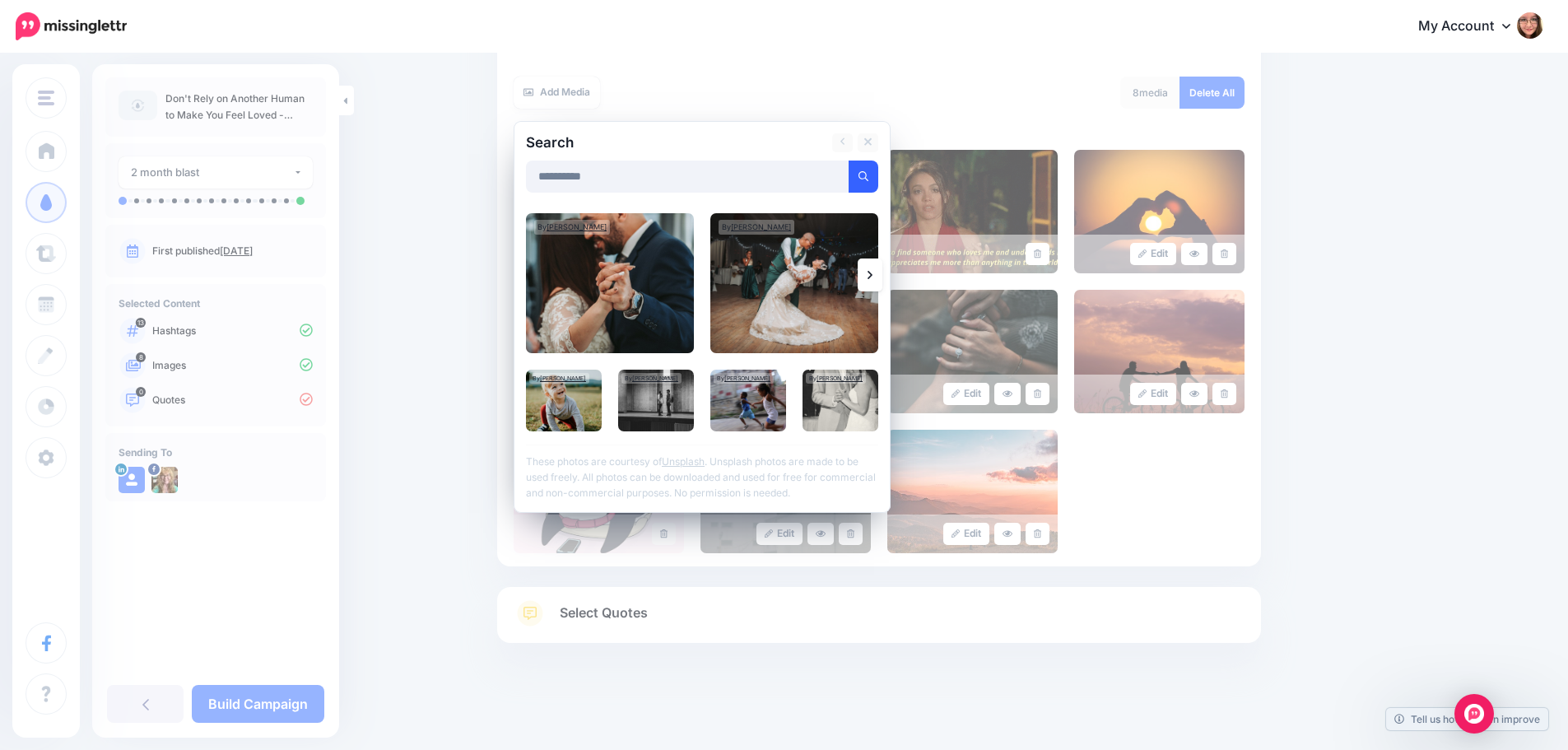
click at [872, 278] on icon at bounding box center [869, 275] width 5 height 13
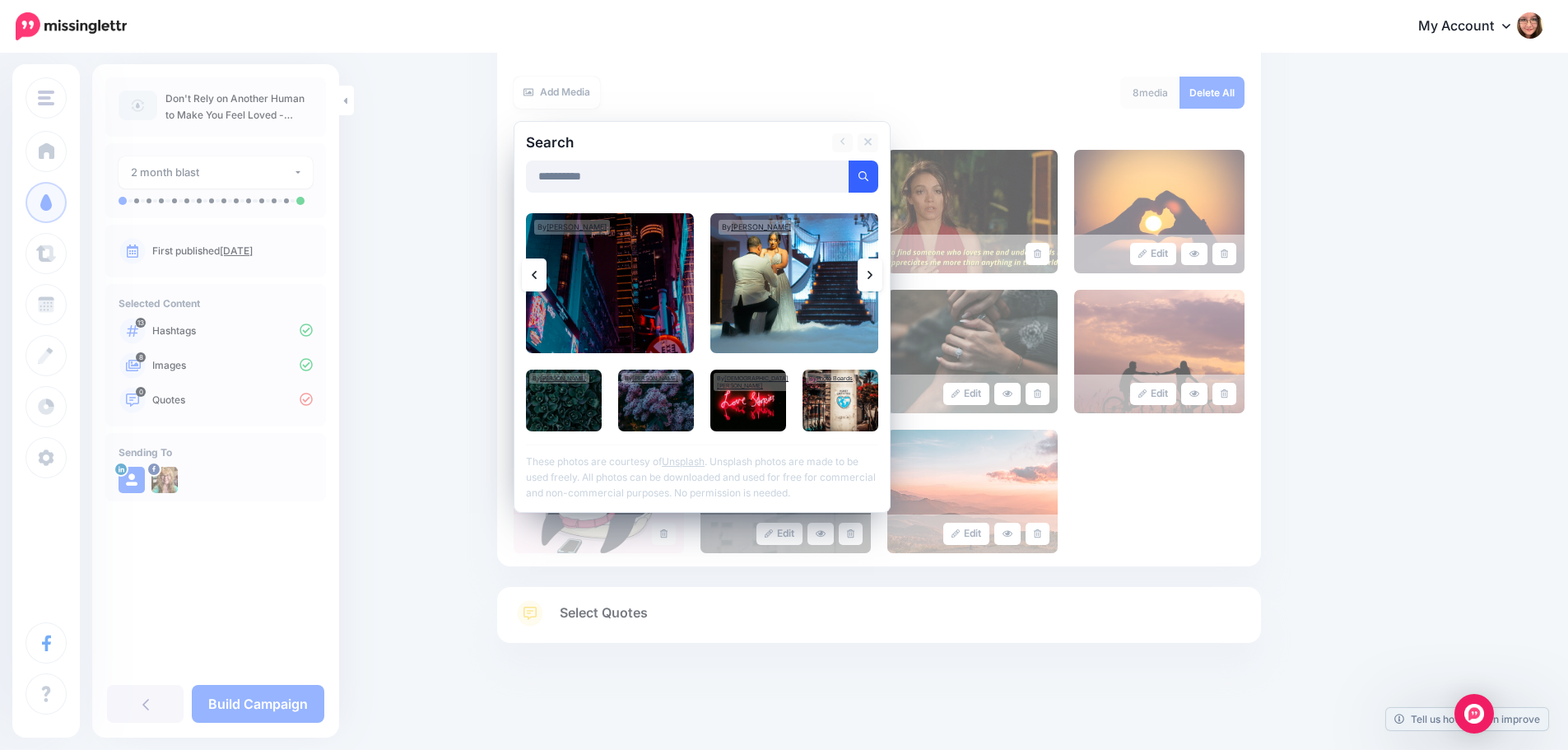
click at [872, 278] on icon at bounding box center [869, 275] width 5 height 13
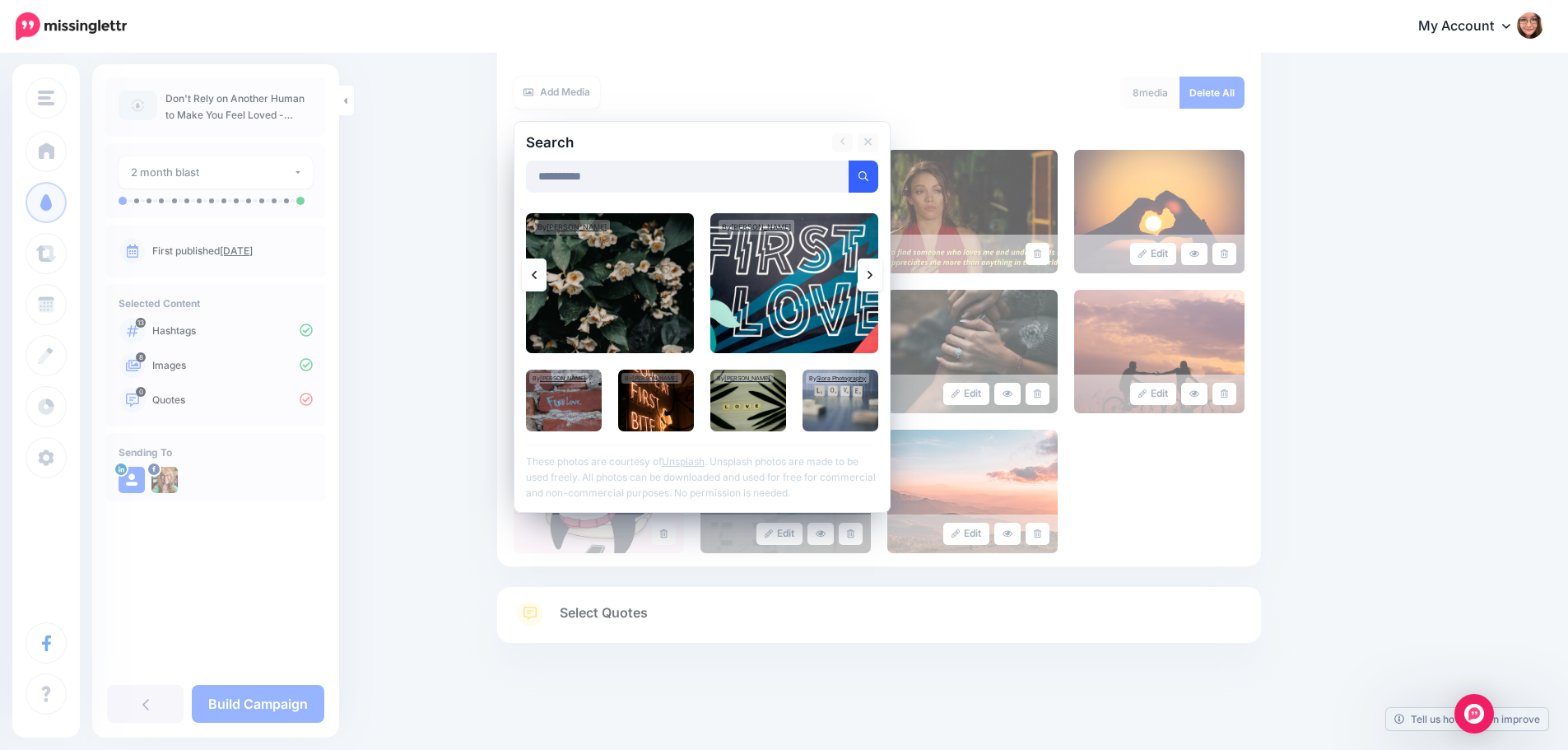
click at [872, 278] on icon at bounding box center [869, 275] width 5 height 13
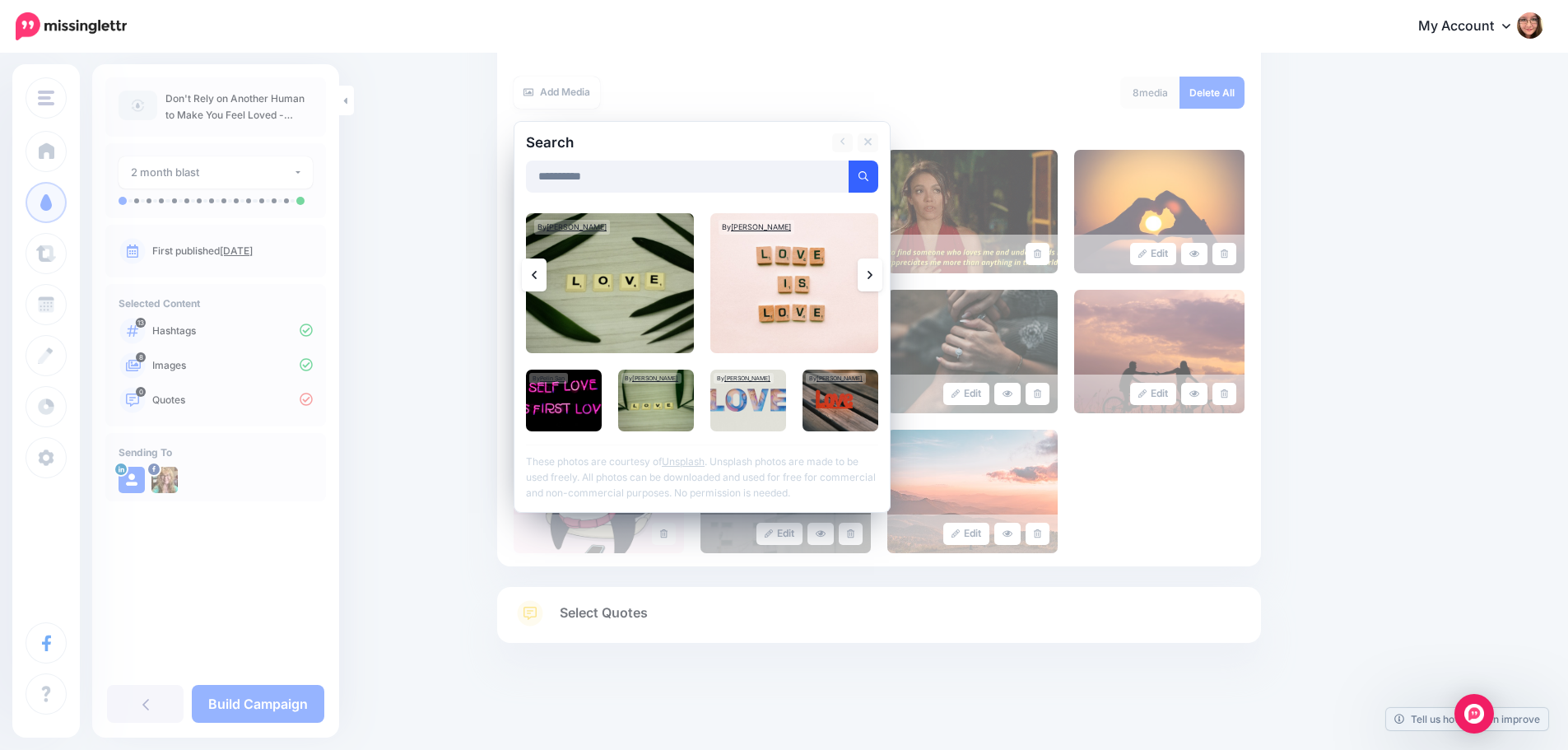
click at [872, 278] on icon at bounding box center [869, 275] width 5 height 13
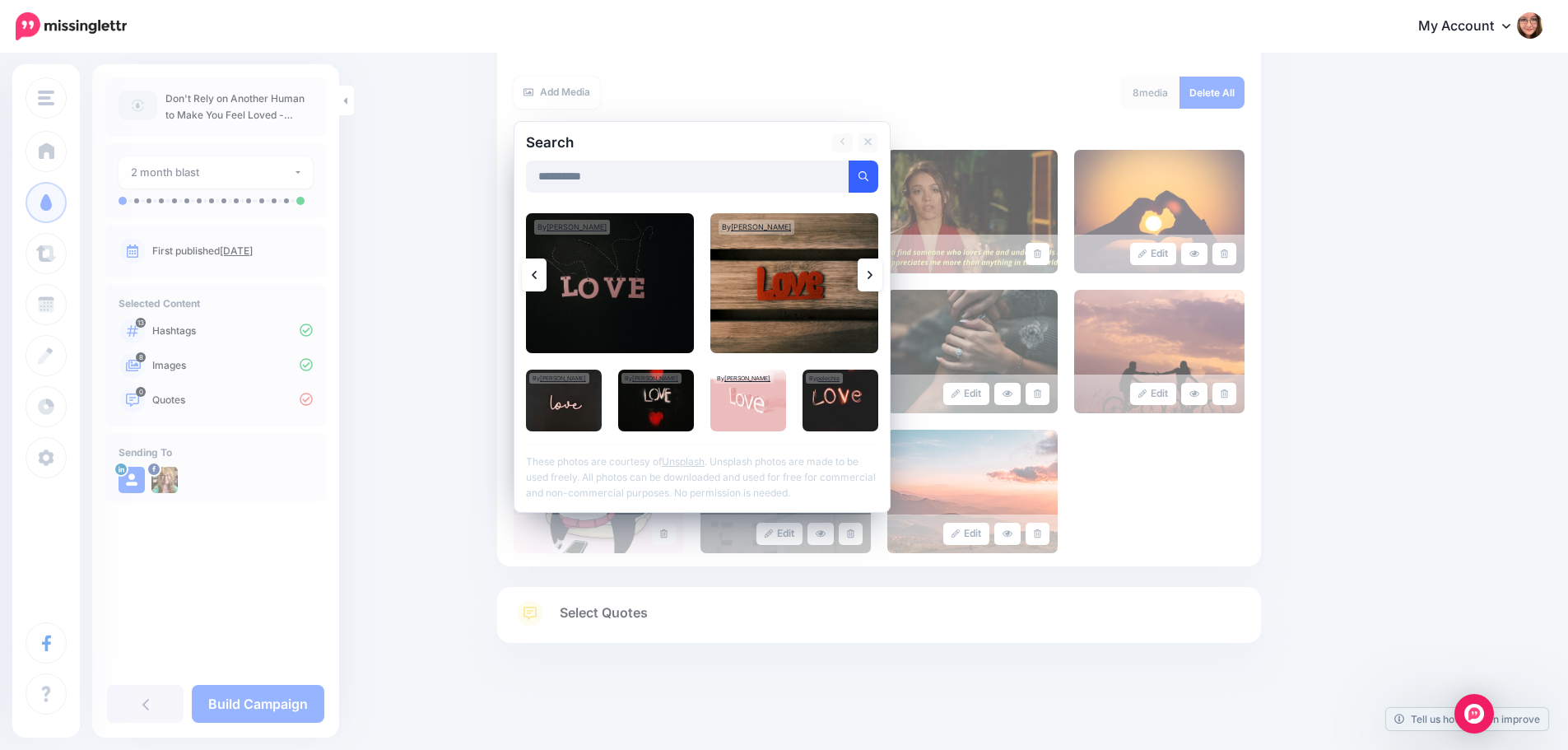
click at [872, 278] on icon at bounding box center [869, 275] width 5 height 13
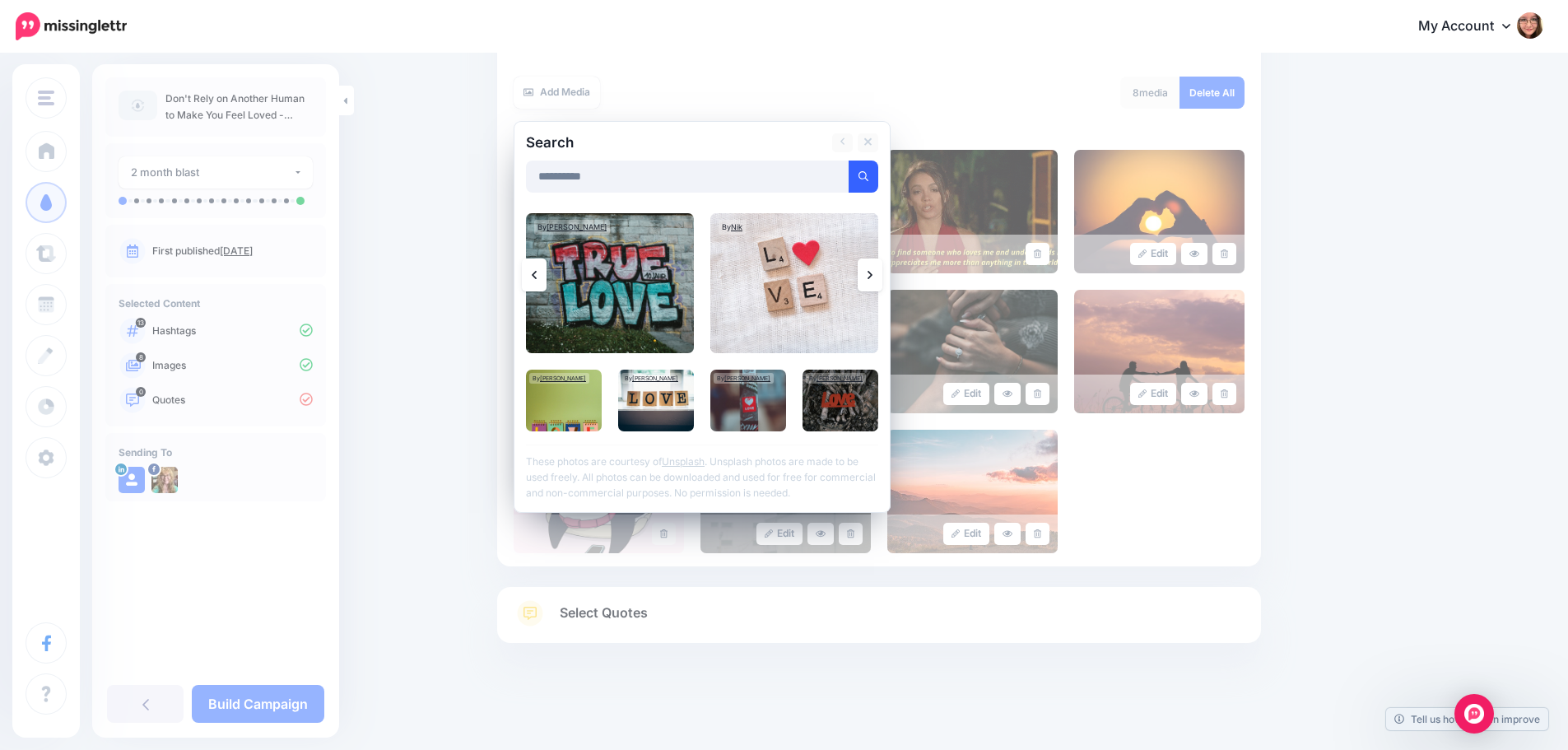
click at [872, 278] on icon at bounding box center [869, 275] width 5 height 13
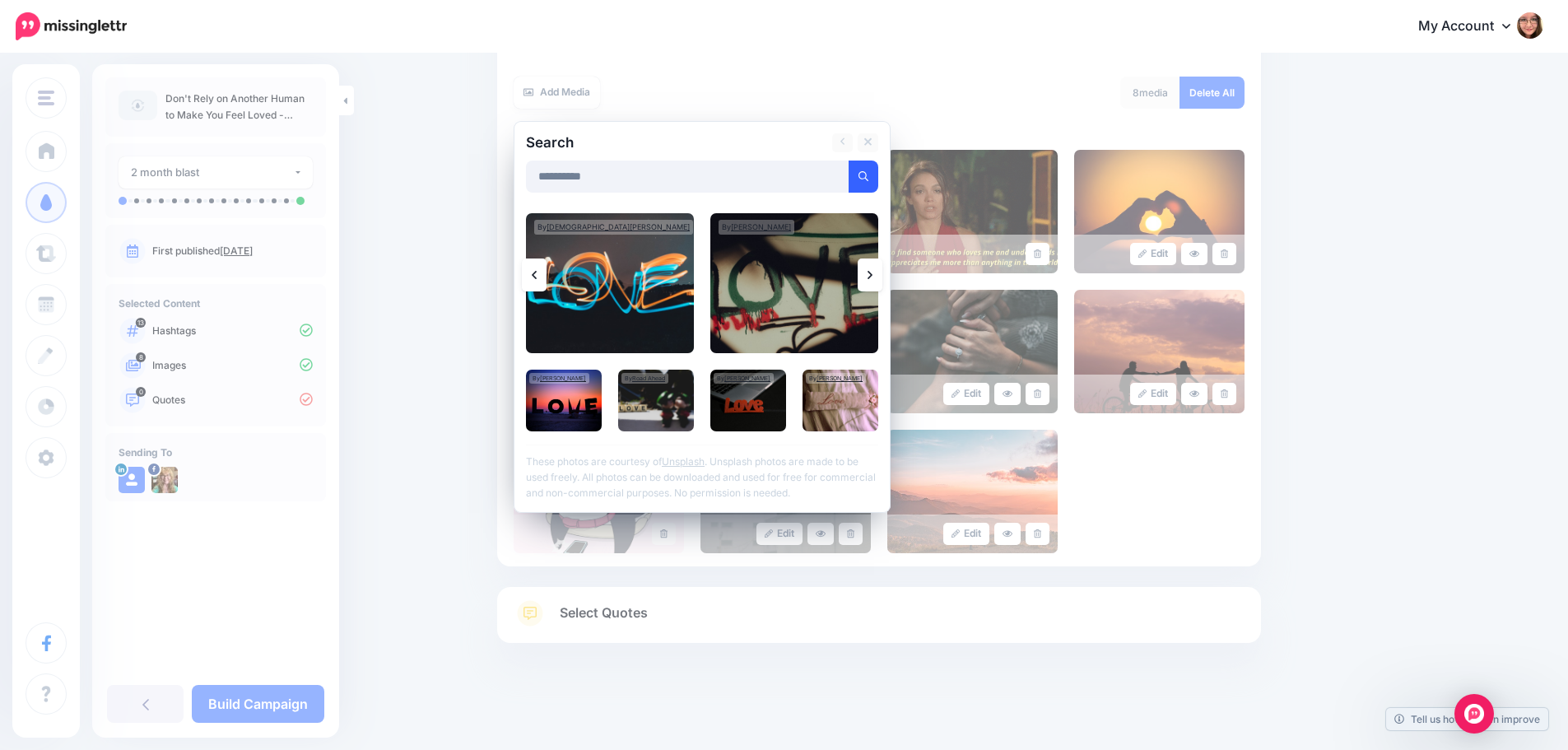
click at [872, 278] on icon at bounding box center [869, 275] width 5 height 13
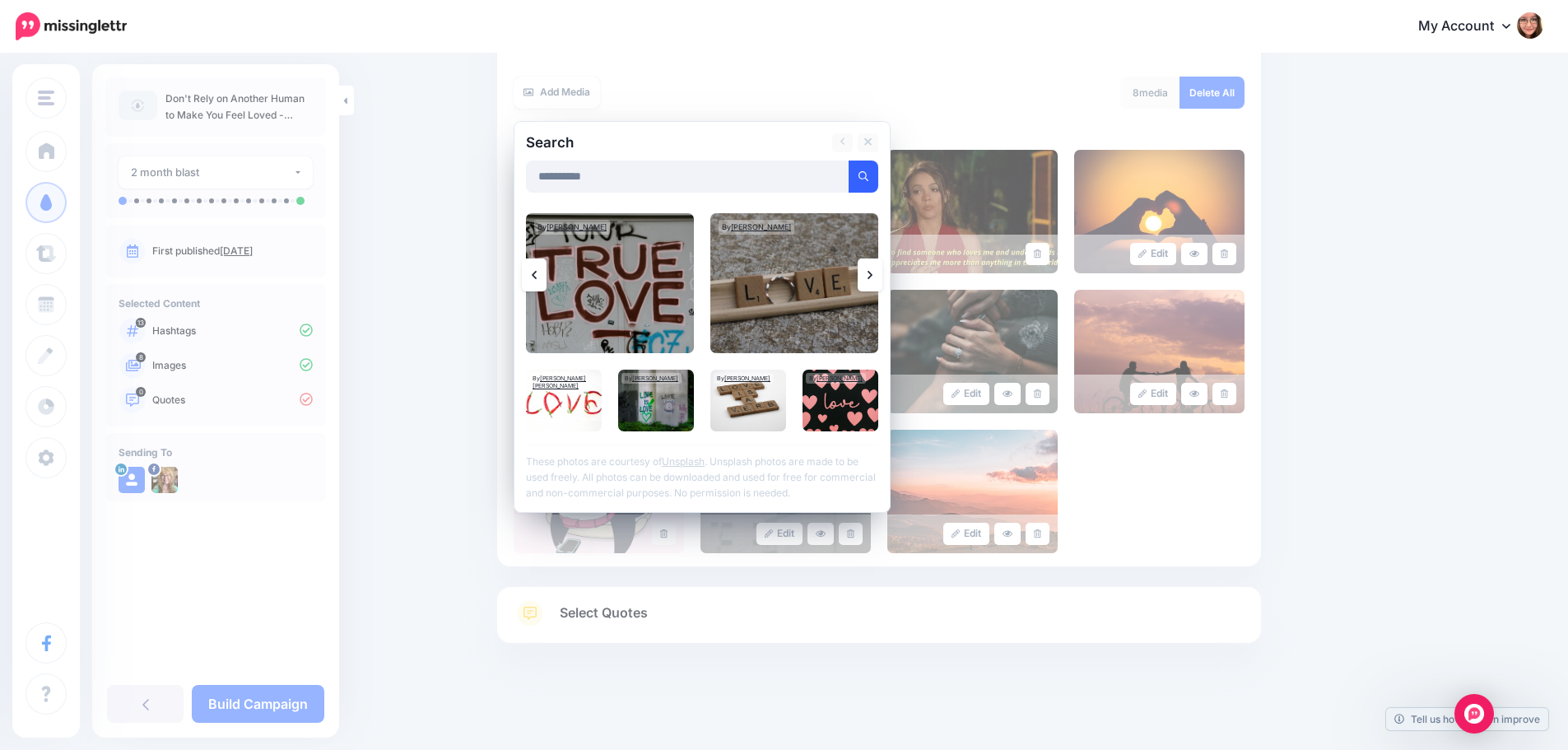
click at [872, 278] on icon at bounding box center [869, 275] width 5 height 13
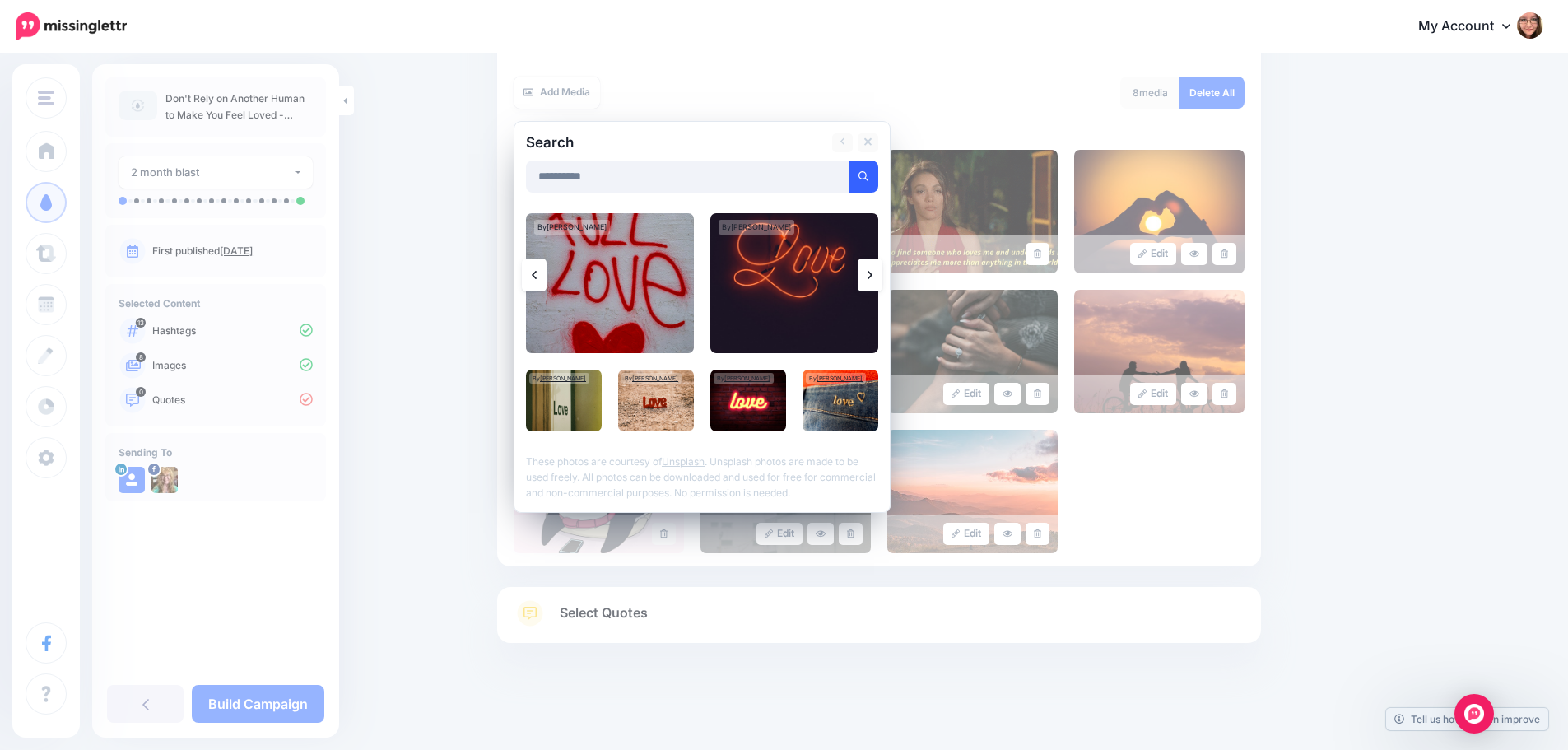
click at [872, 278] on icon at bounding box center [869, 275] width 5 height 13
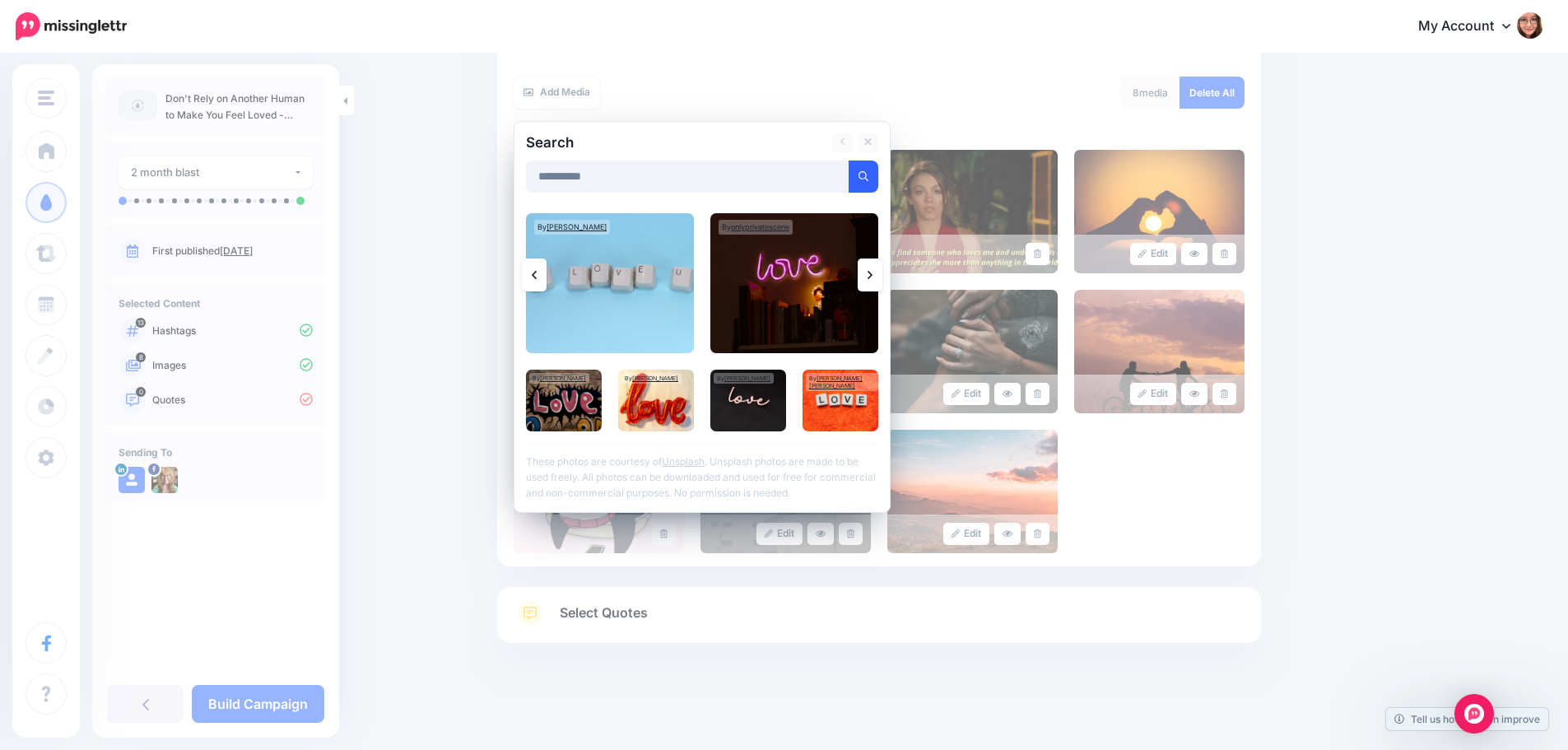
click at [872, 278] on icon at bounding box center [869, 275] width 5 height 13
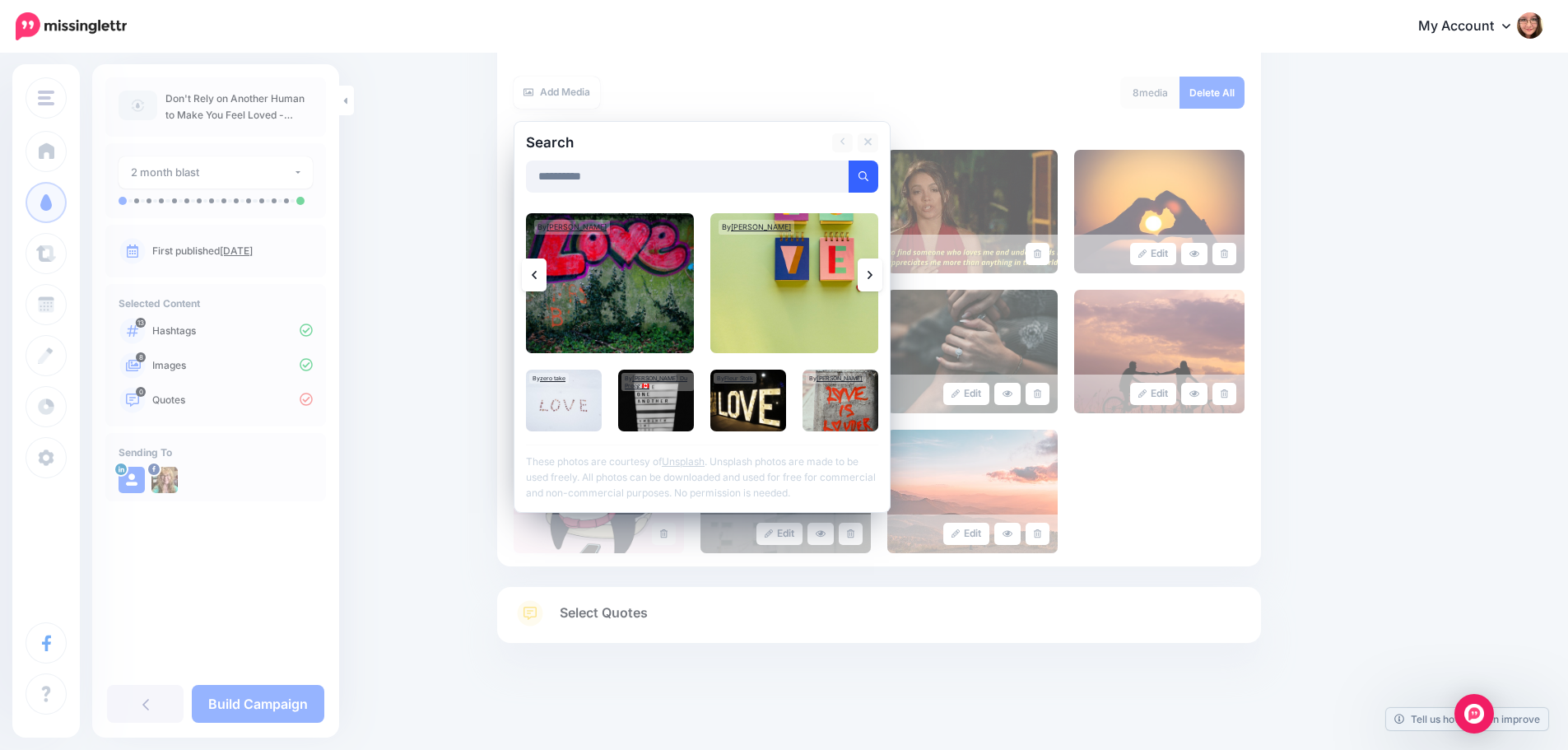
click at [872, 278] on icon at bounding box center [869, 275] width 5 height 13
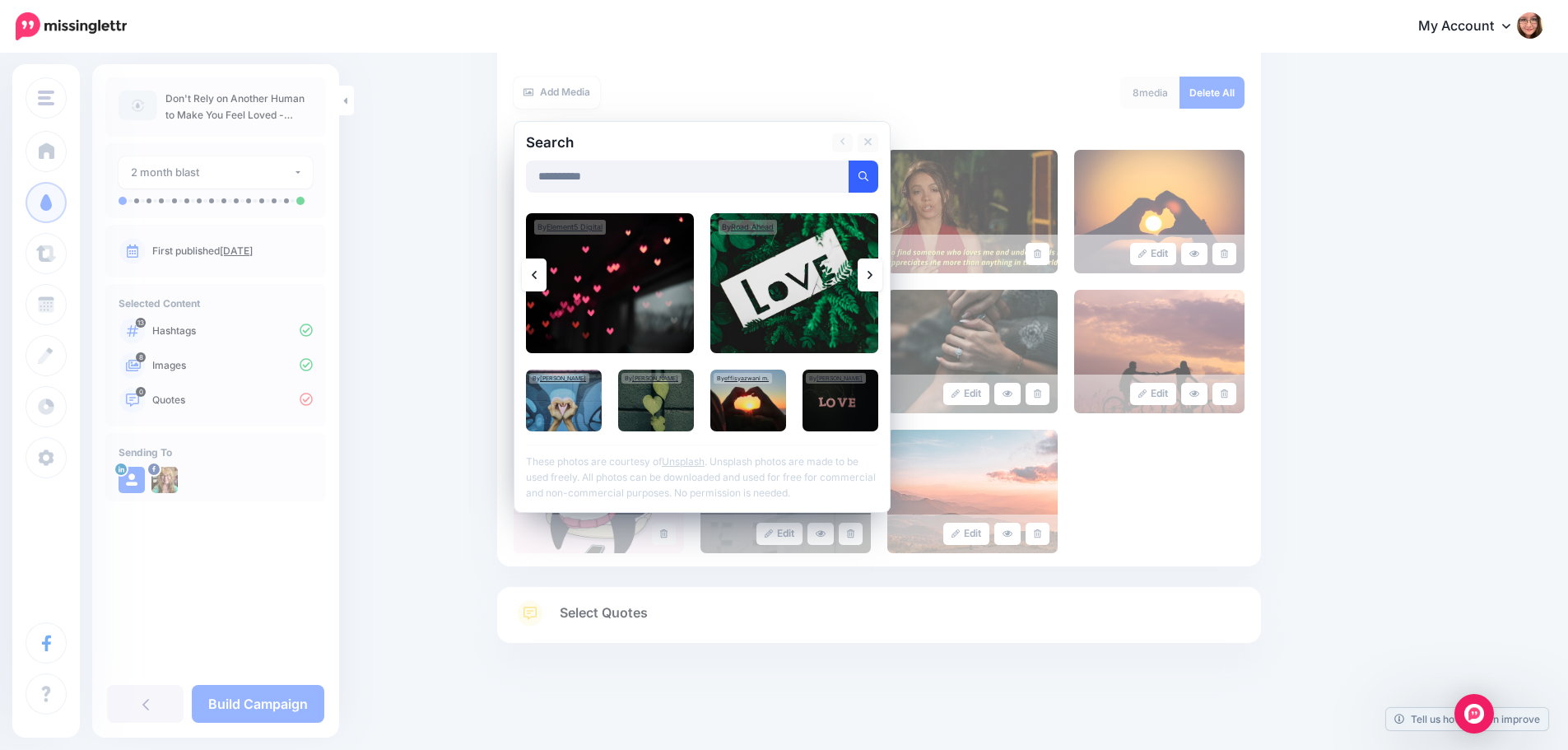
click at [872, 278] on icon at bounding box center [869, 275] width 5 height 13
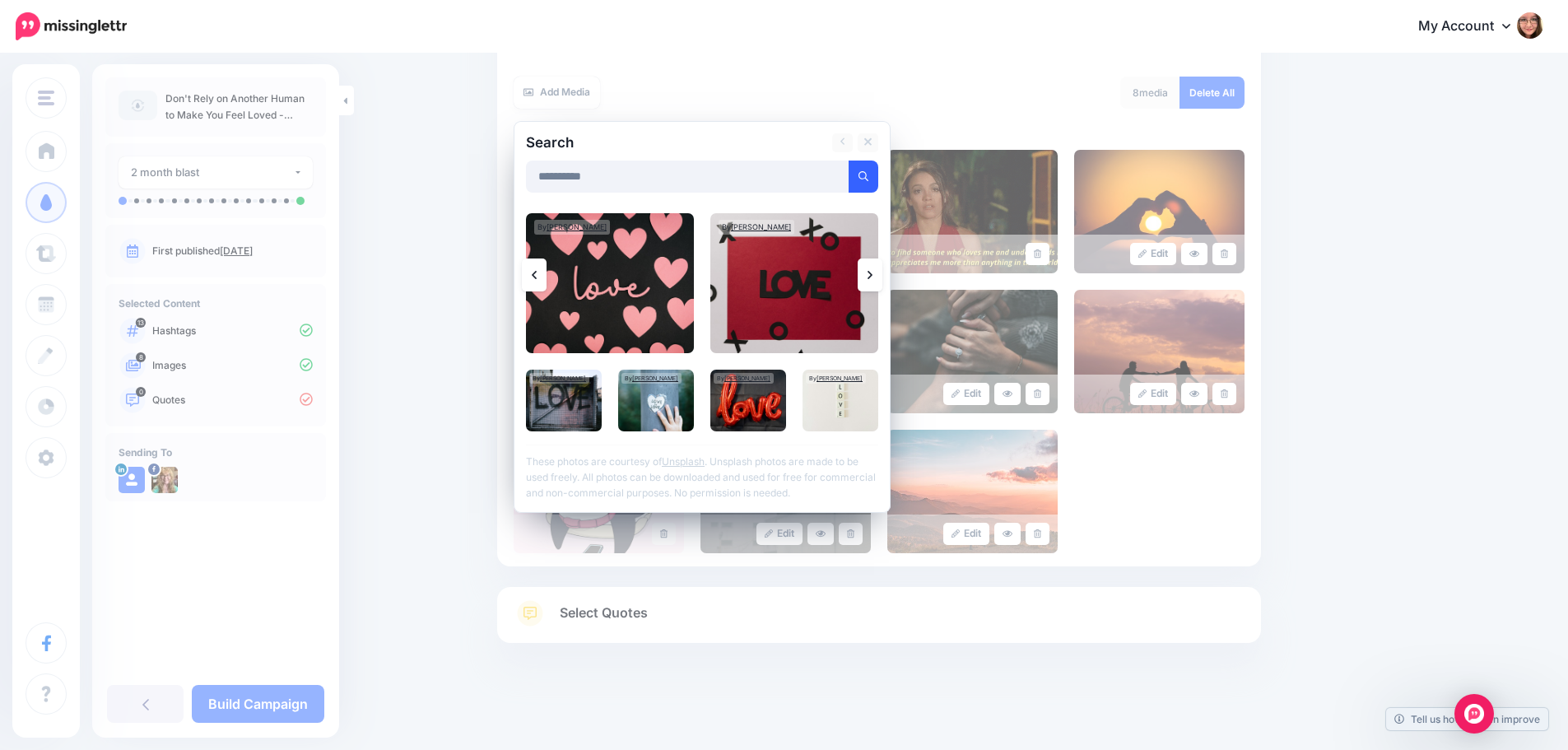
click at [872, 278] on icon at bounding box center [869, 275] width 5 height 13
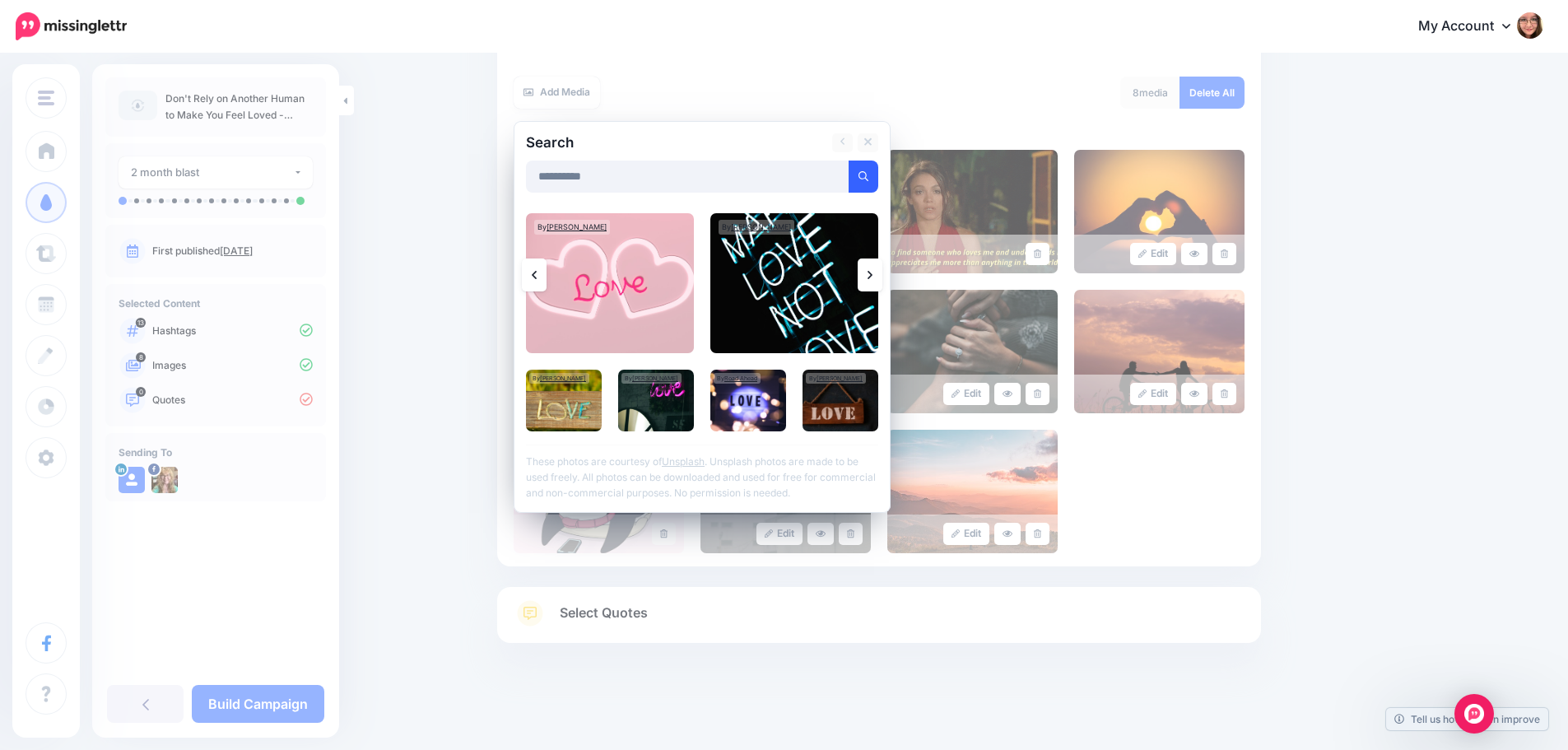
click at [872, 278] on icon at bounding box center [869, 275] width 5 height 13
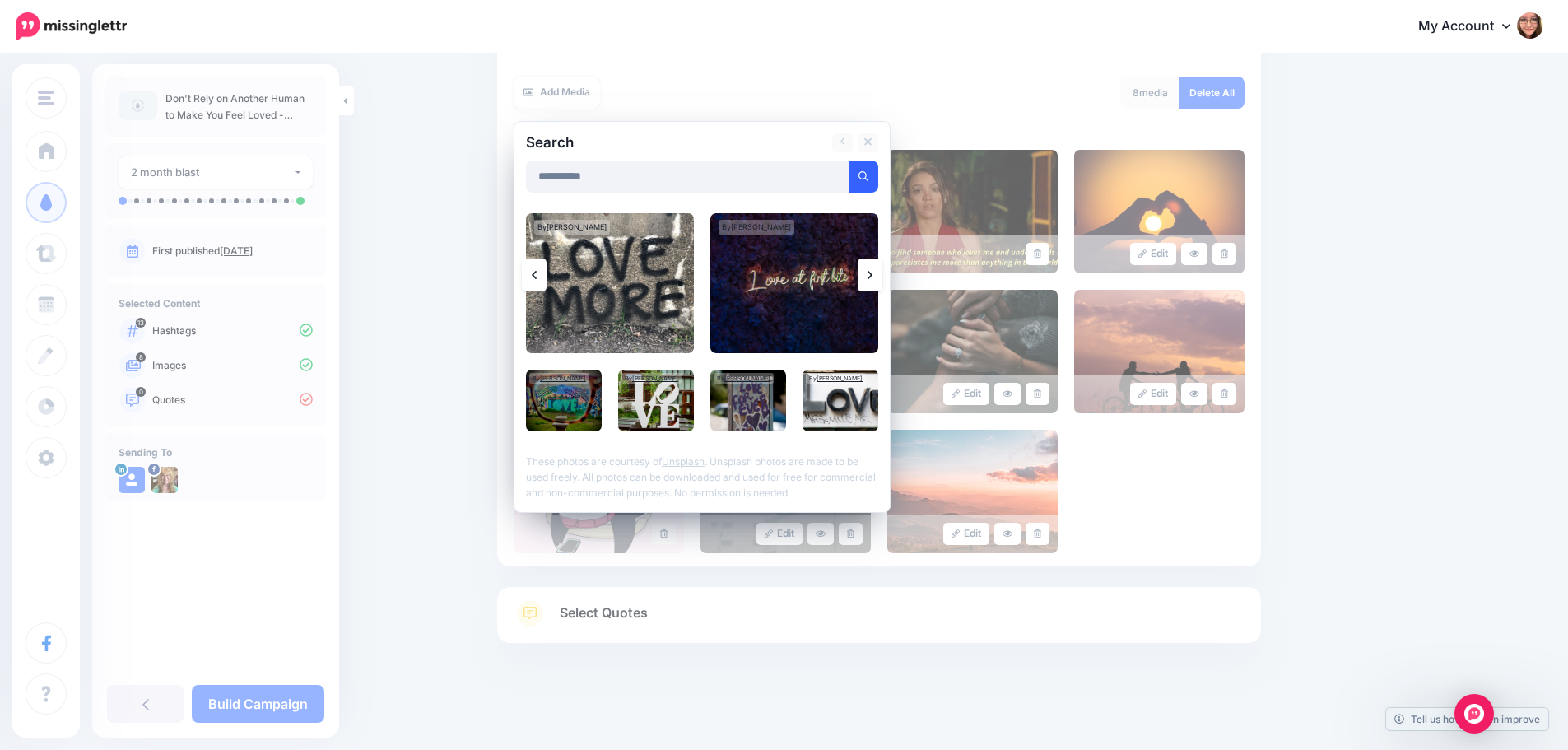
click at [872, 278] on icon at bounding box center [869, 275] width 5 height 13
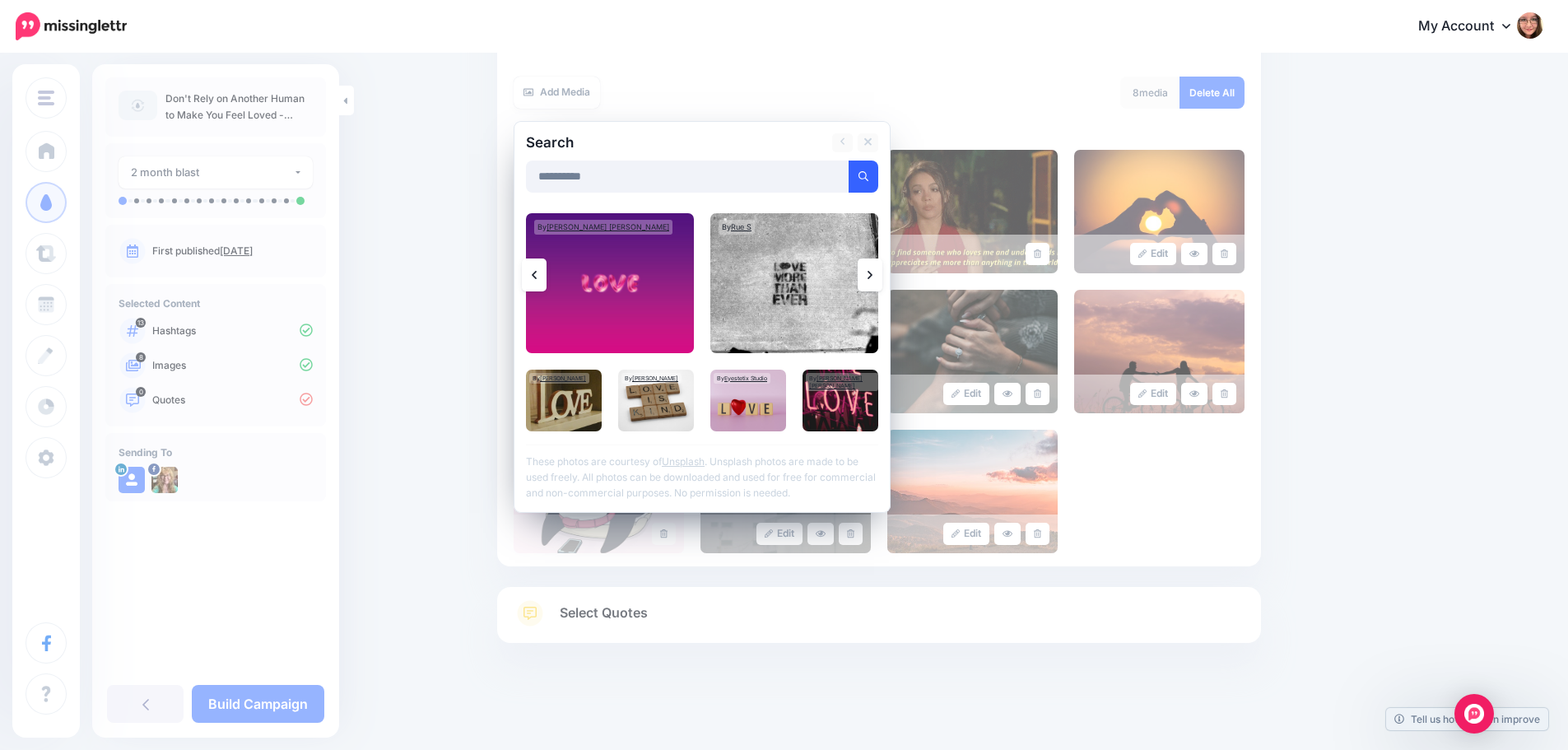
click at [872, 278] on icon at bounding box center [869, 275] width 5 height 13
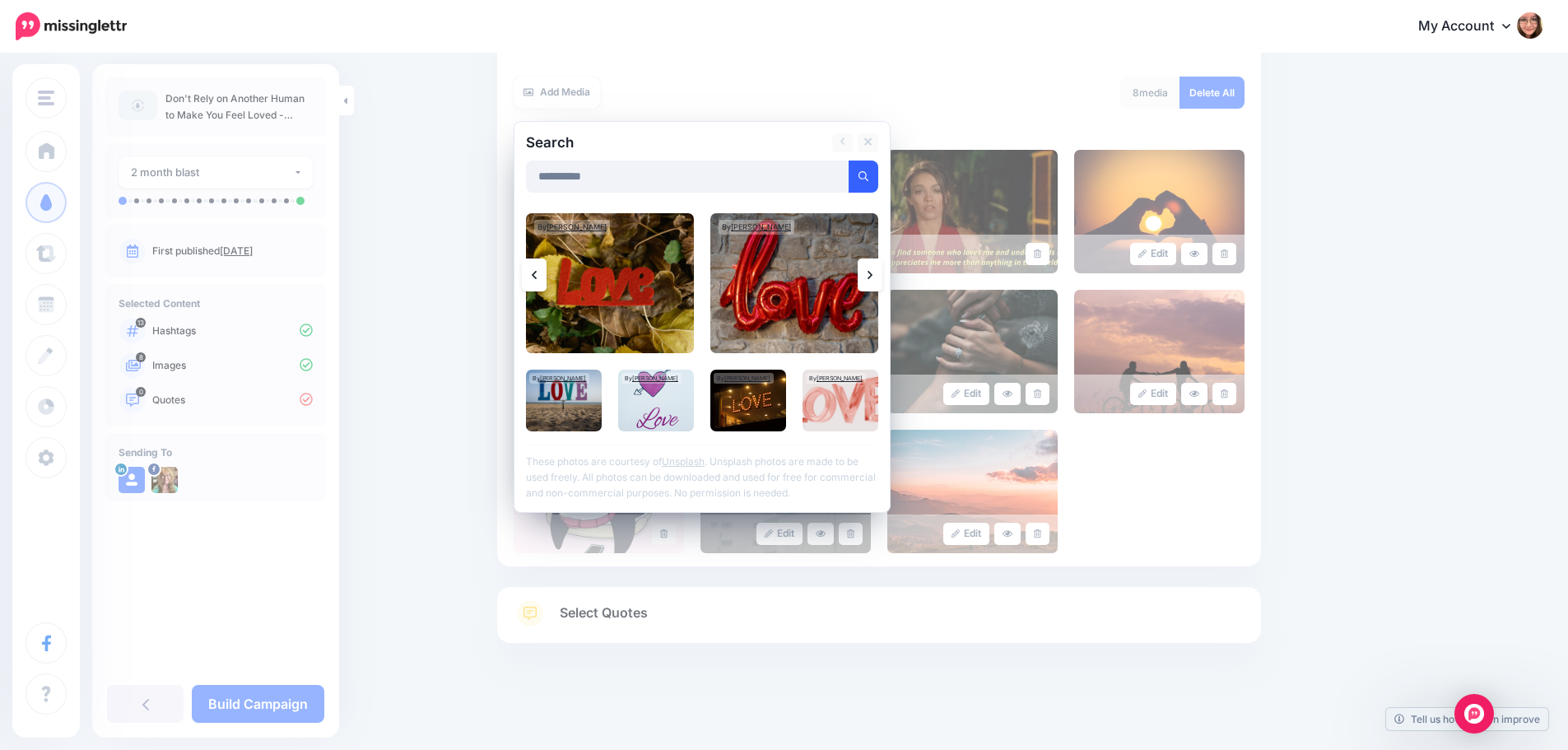
click at [872, 278] on icon at bounding box center [869, 275] width 5 height 13
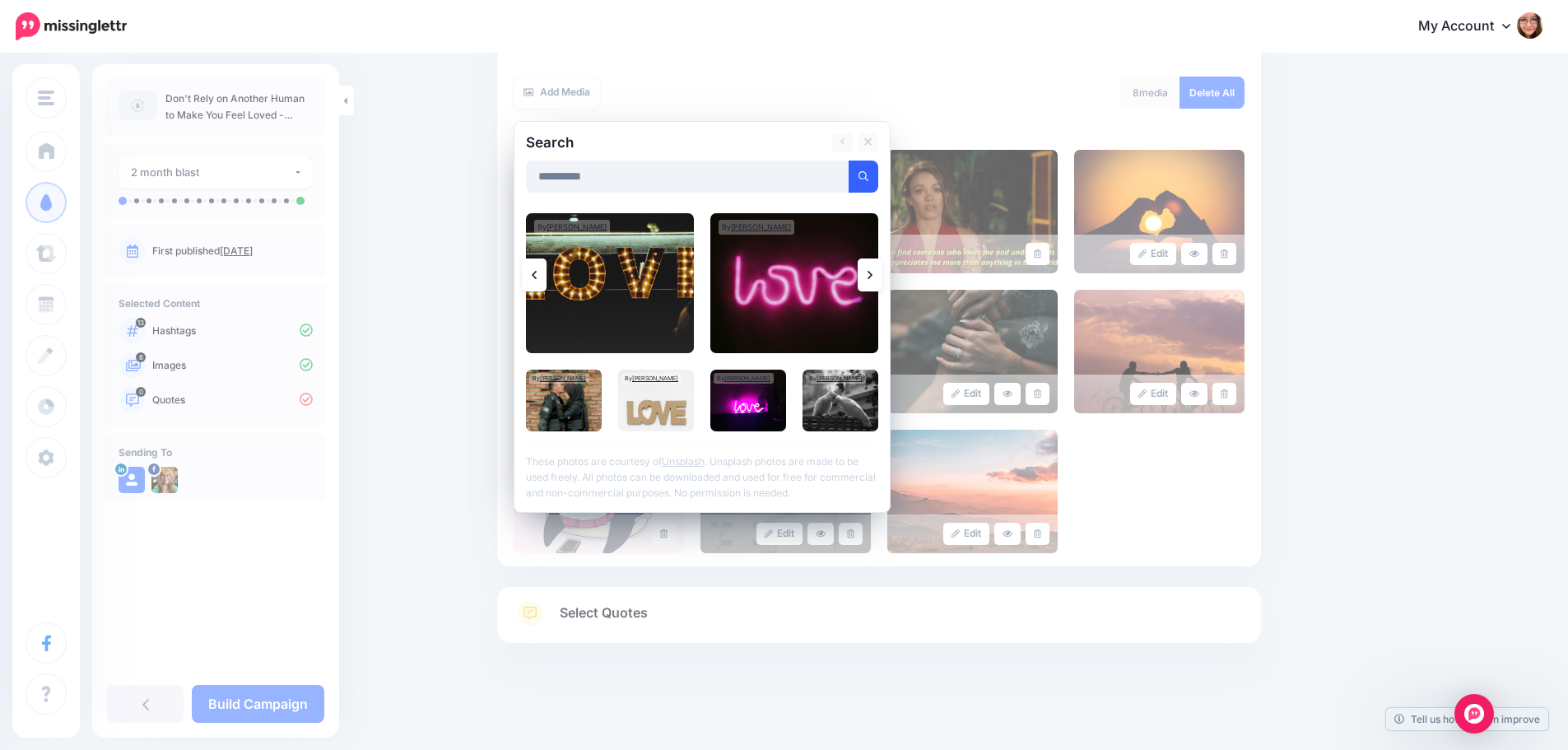
click at [872, 278] on icon at bounding box center [869, 275] width 5 height 13
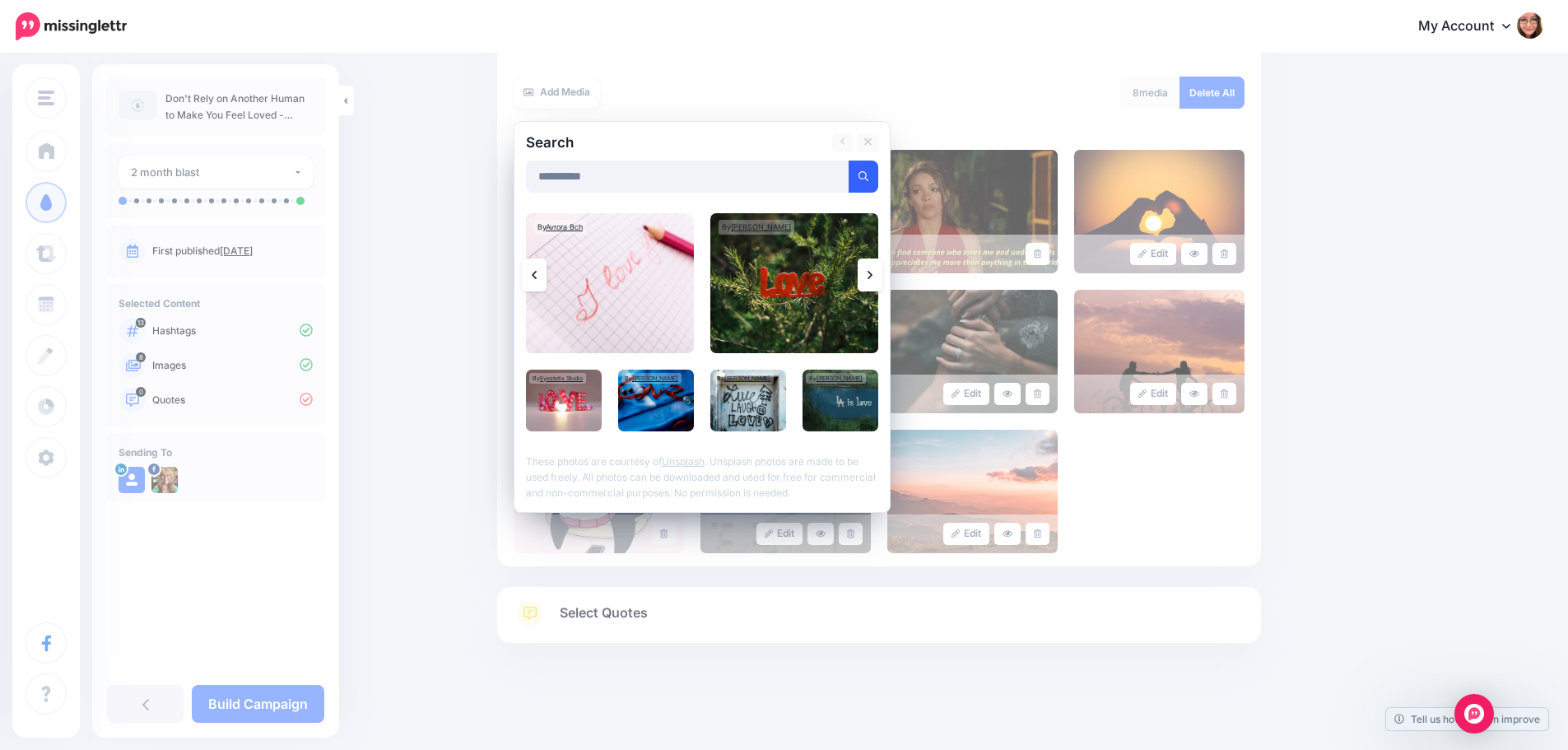
click at [872, 278] on icon at bounding box center [869, 275] width 5 height 13
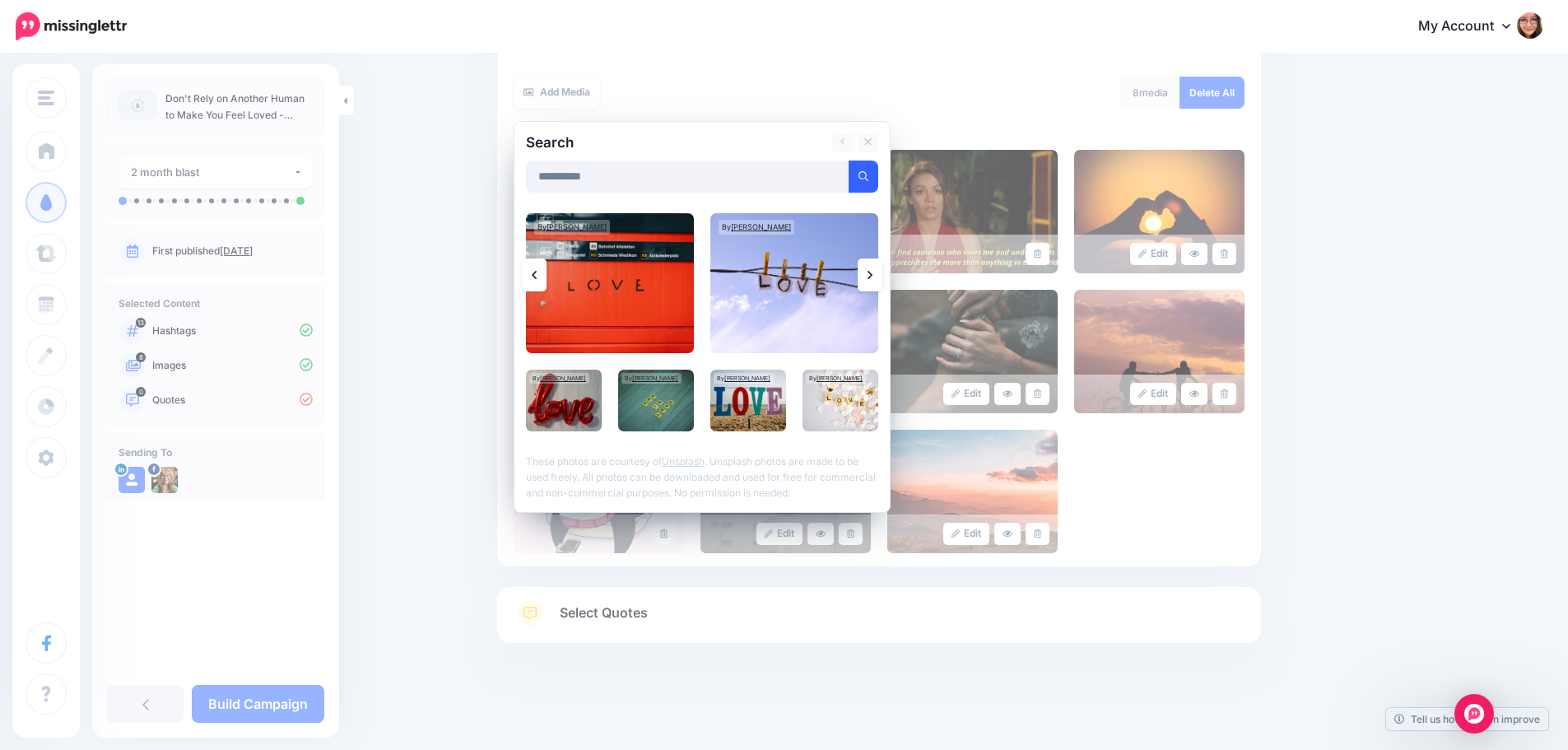
click at [872, 278] on icon at bounding box center [869, 275] width 5 height 13
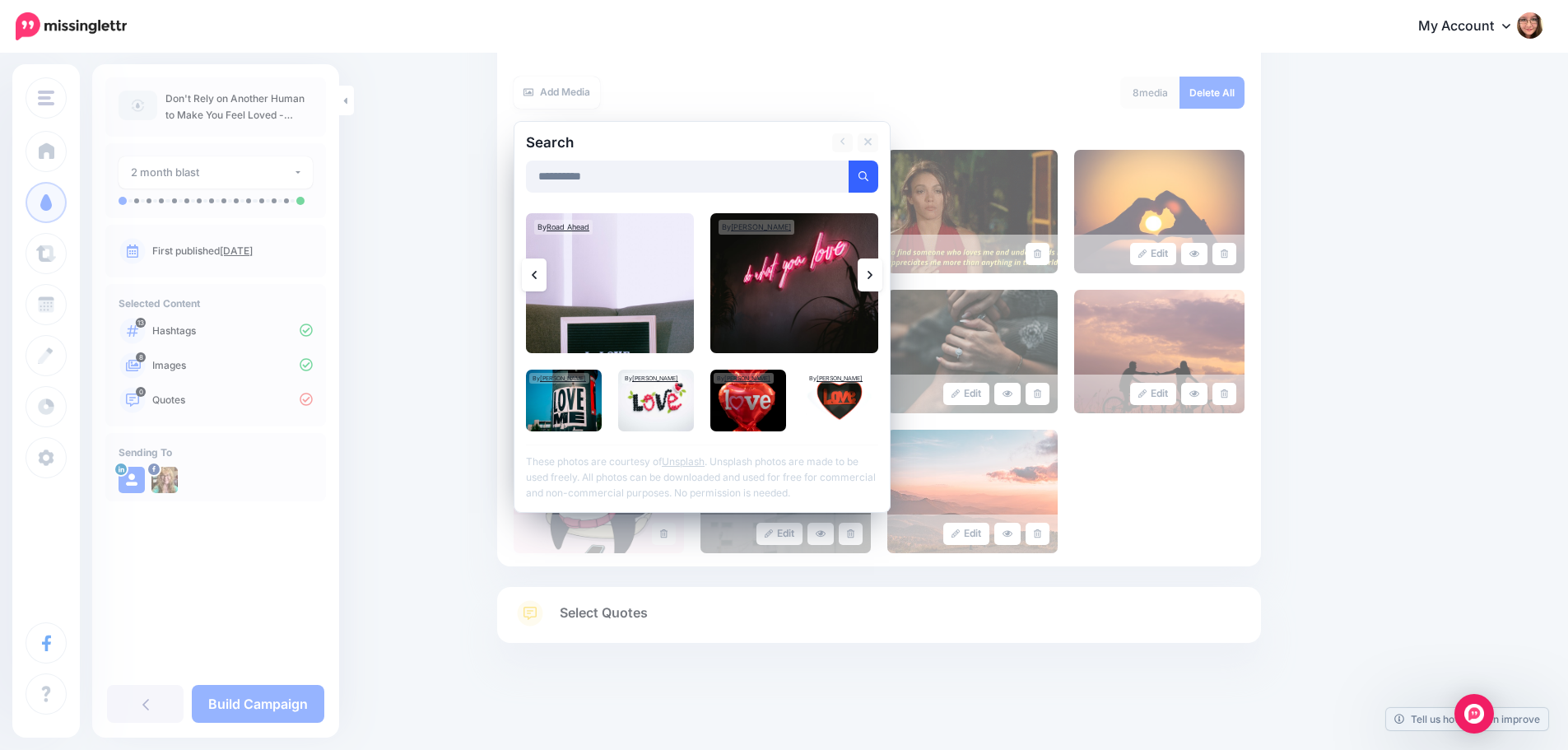
click at [872, 278] on icon at bounding box center [869, 275] width 5 height 13
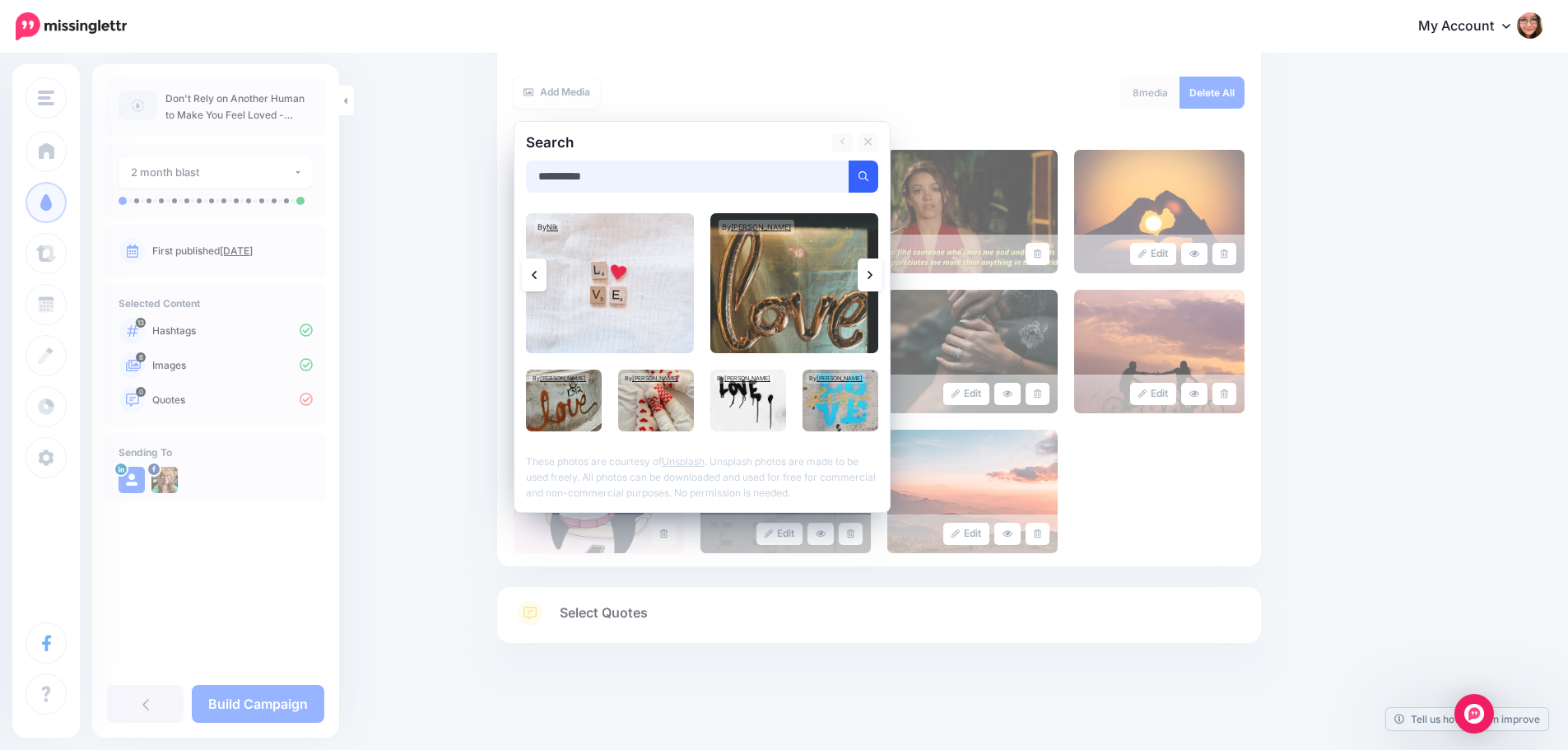
drag, startPoint x: 638, startPoint y: 168, endPoint x: 570, endPoint y: 180, distance: 69.1
click at [570, 180] on input "**********" at bounding box center [687, 176] width 323 height 32
type input "*********"
click at [848, 160] on button "submit" at bounding box center [863, 176] width 30 height 32
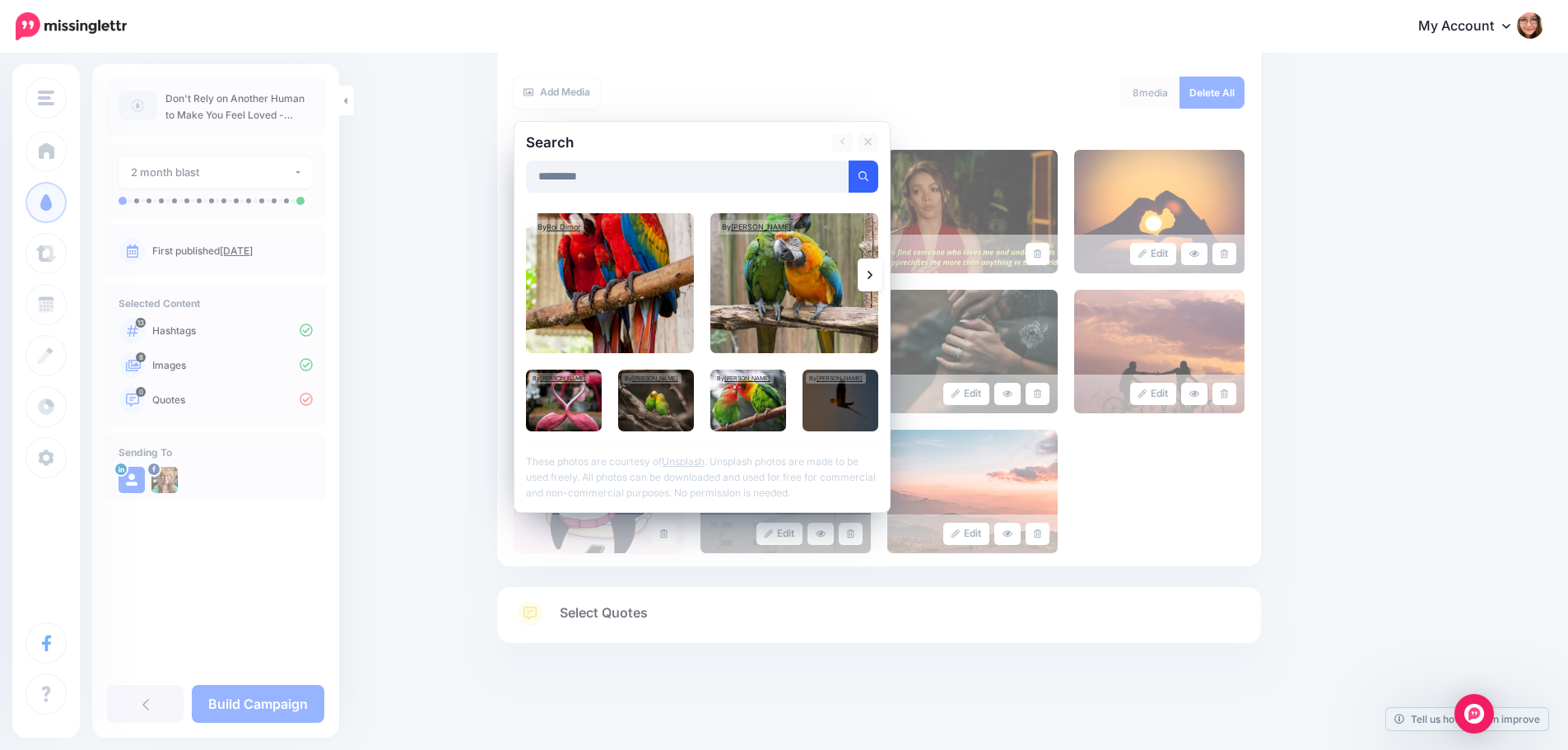
click at [871, 279] on link at bounding box center [869, 275] width 25 height 33
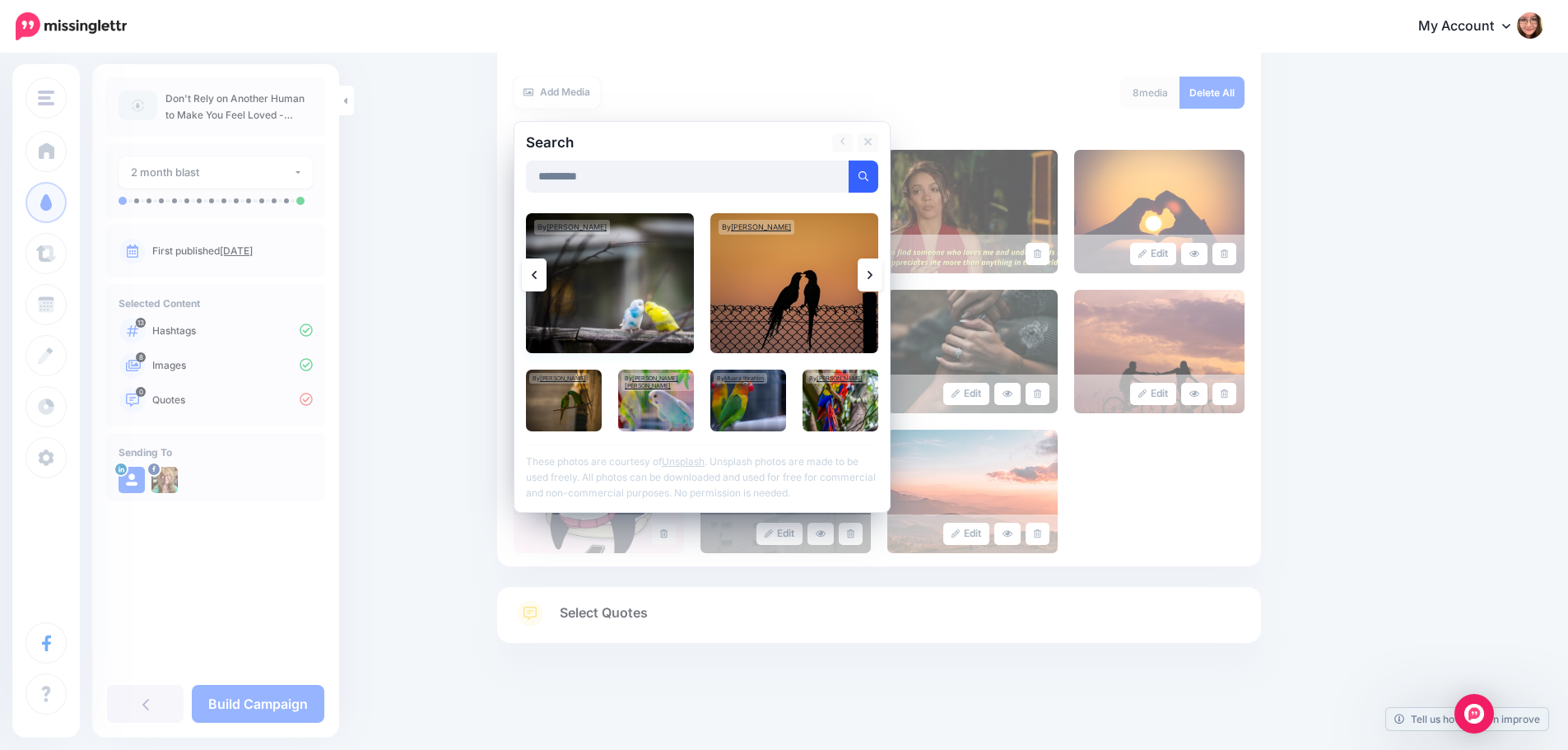
click at [664, 304] on img at bounding box center [610, 282] width 168 height 140
click at [837, 178] on link "Add Media" at bounding box center [843, 176] width 70 height 32
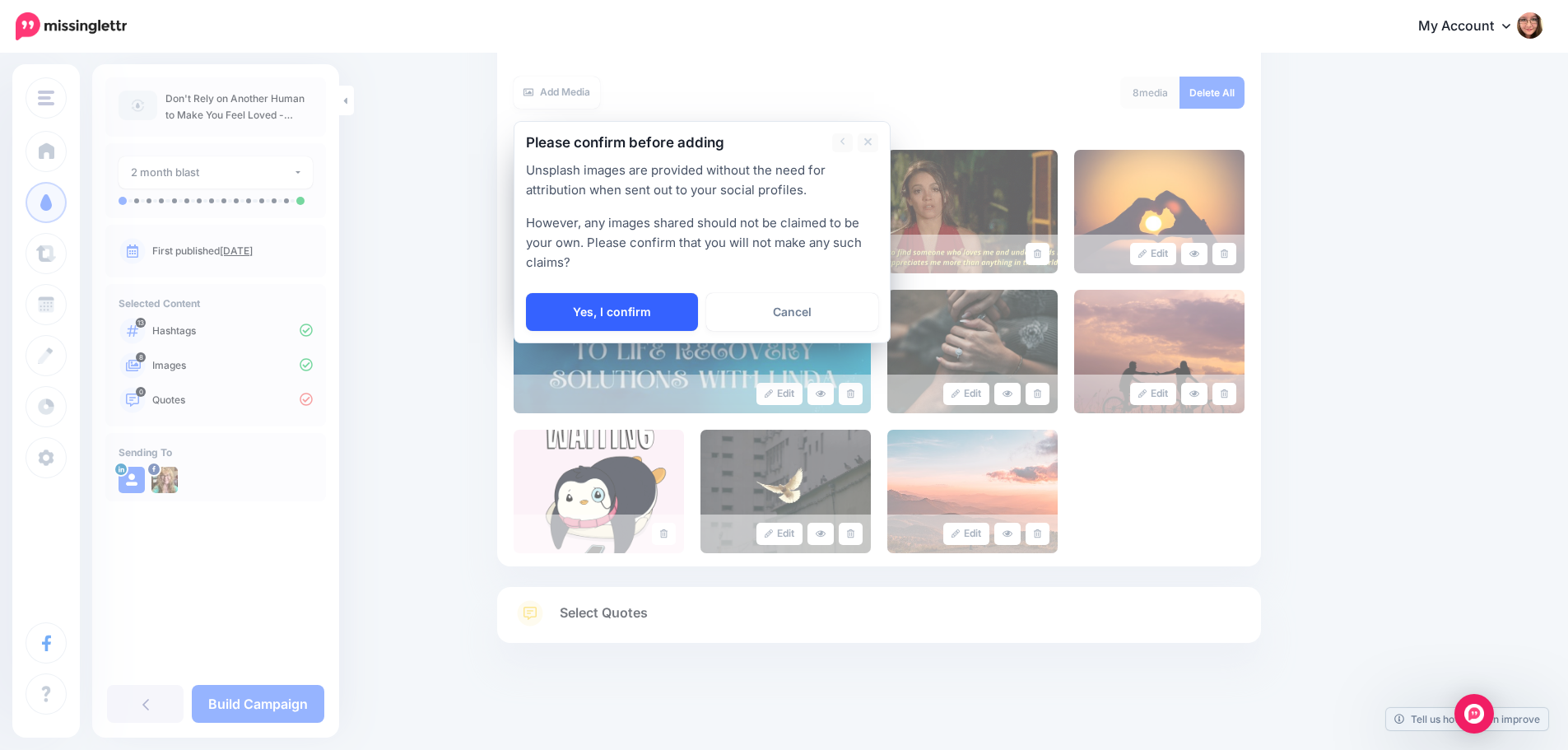
click at [648, 324] on link "Yes, I confirm" at bounding box center [611, 312] width 172 height 38
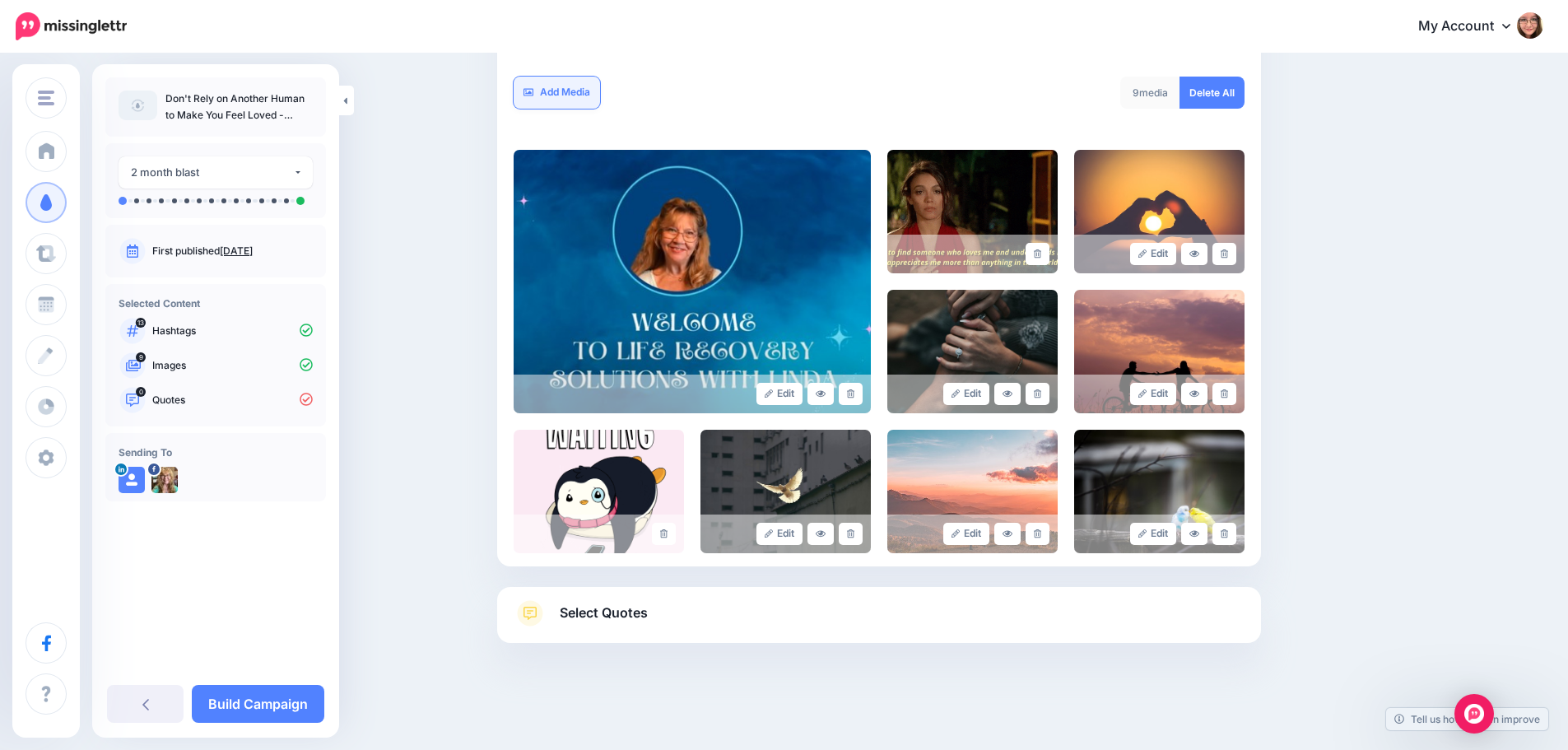
click at [549, 81] on link "Add Media" at bounding box center [556, 93] width 87 height 32
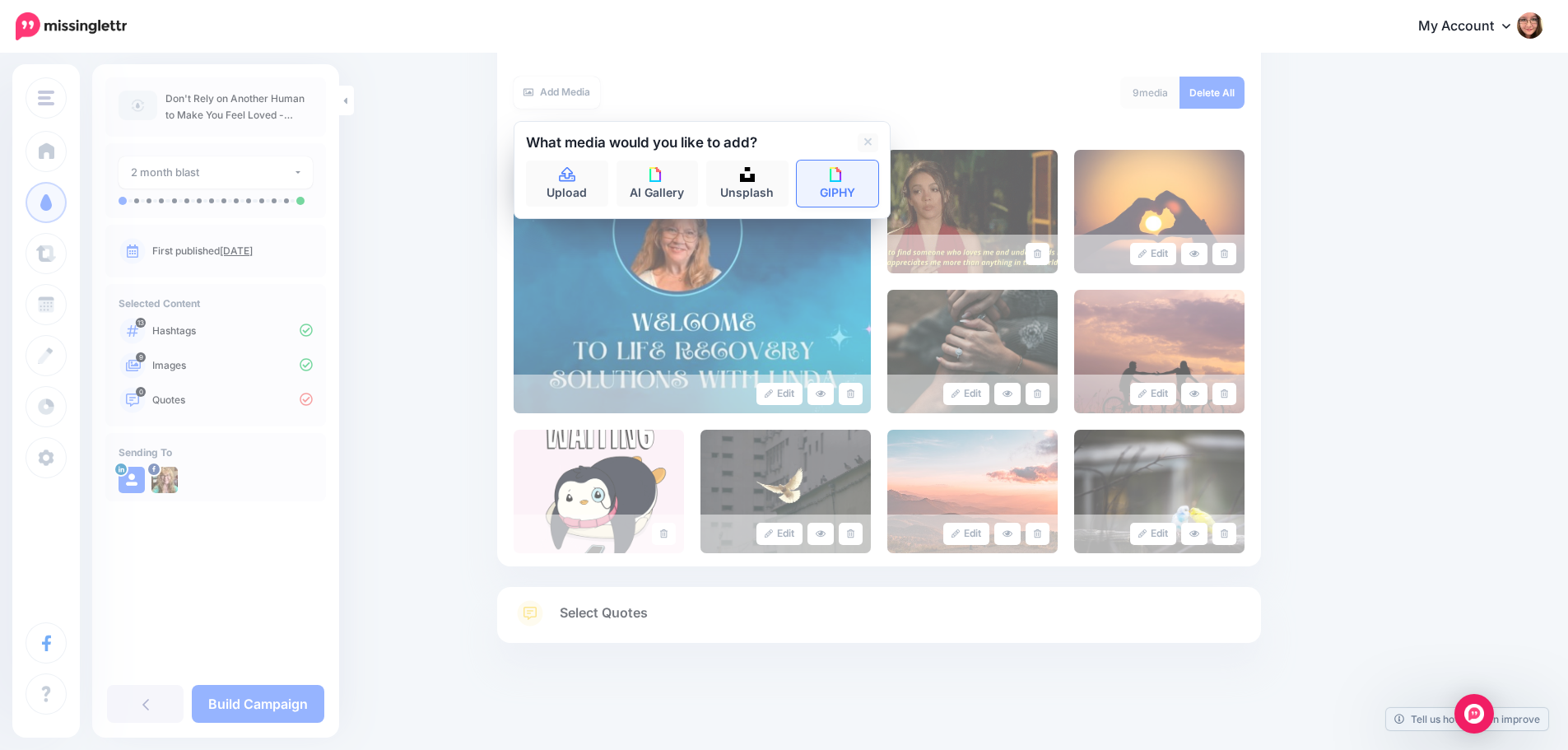
click at [837, 176] on img at bounding box center [836, 174] width 15 height 15
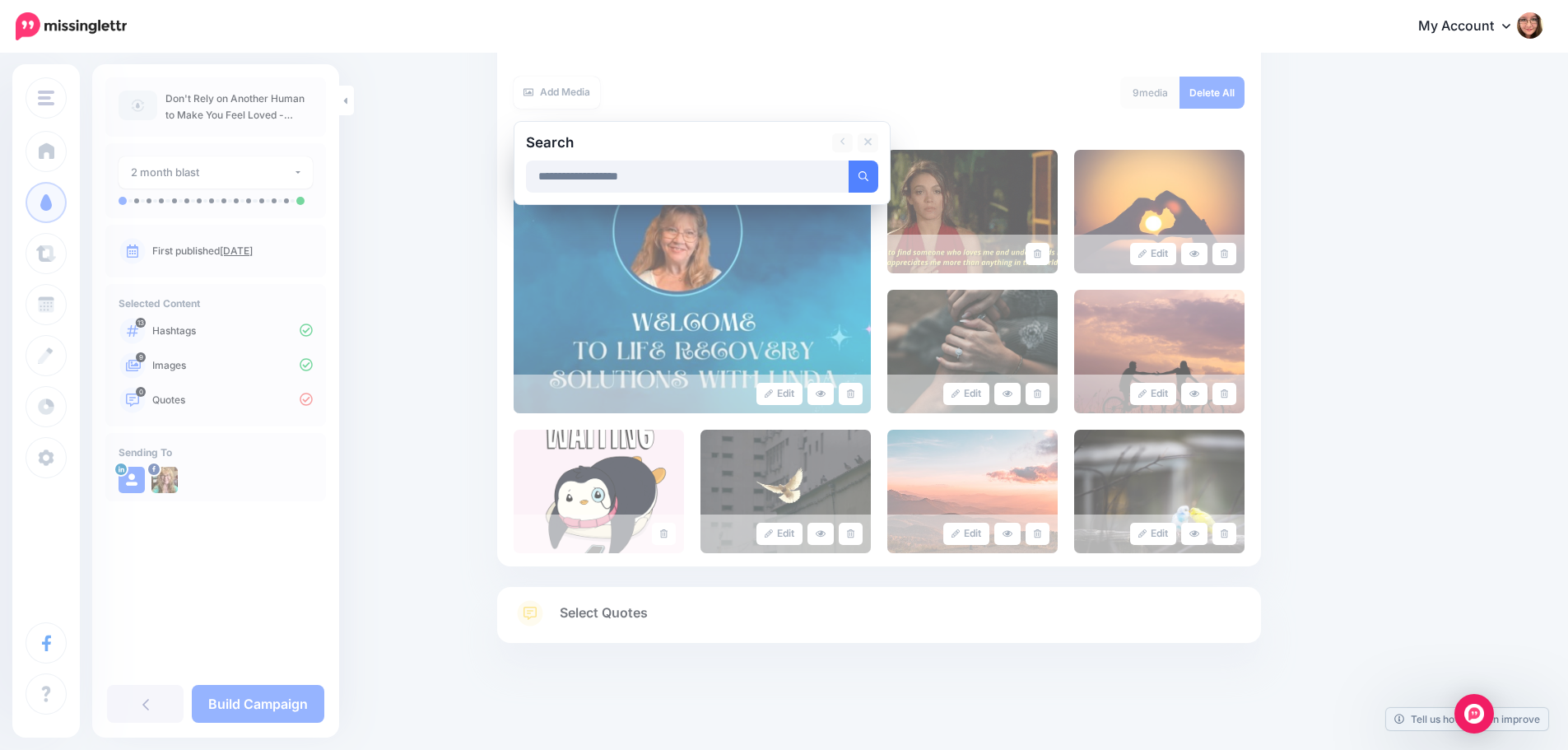
type input "**********"
click at [848, 160] on button "submit" at bounding box center [863, 176] width 30 height 32
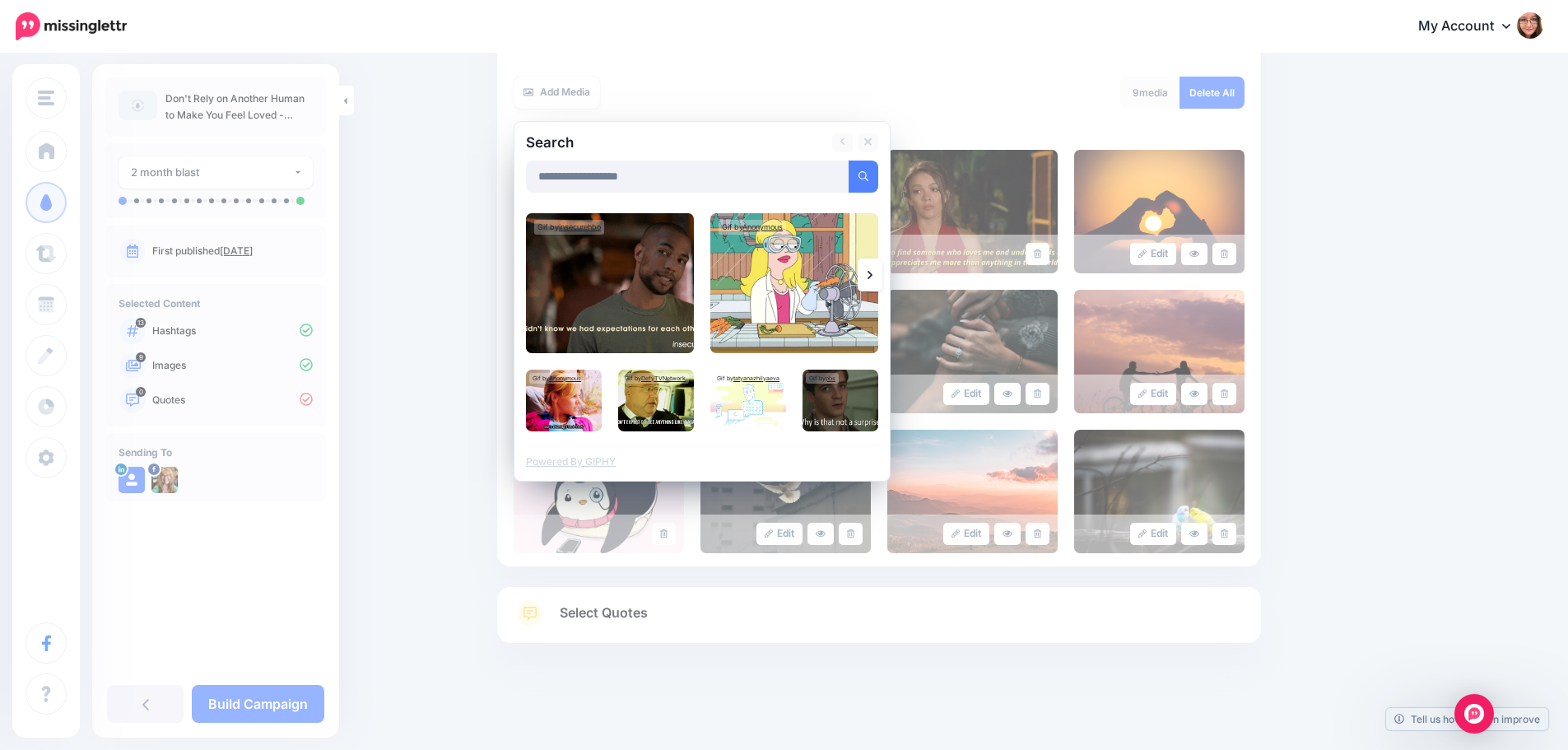
click at [871, 280] on link at bounding box center [869, 275] width 25 height 33
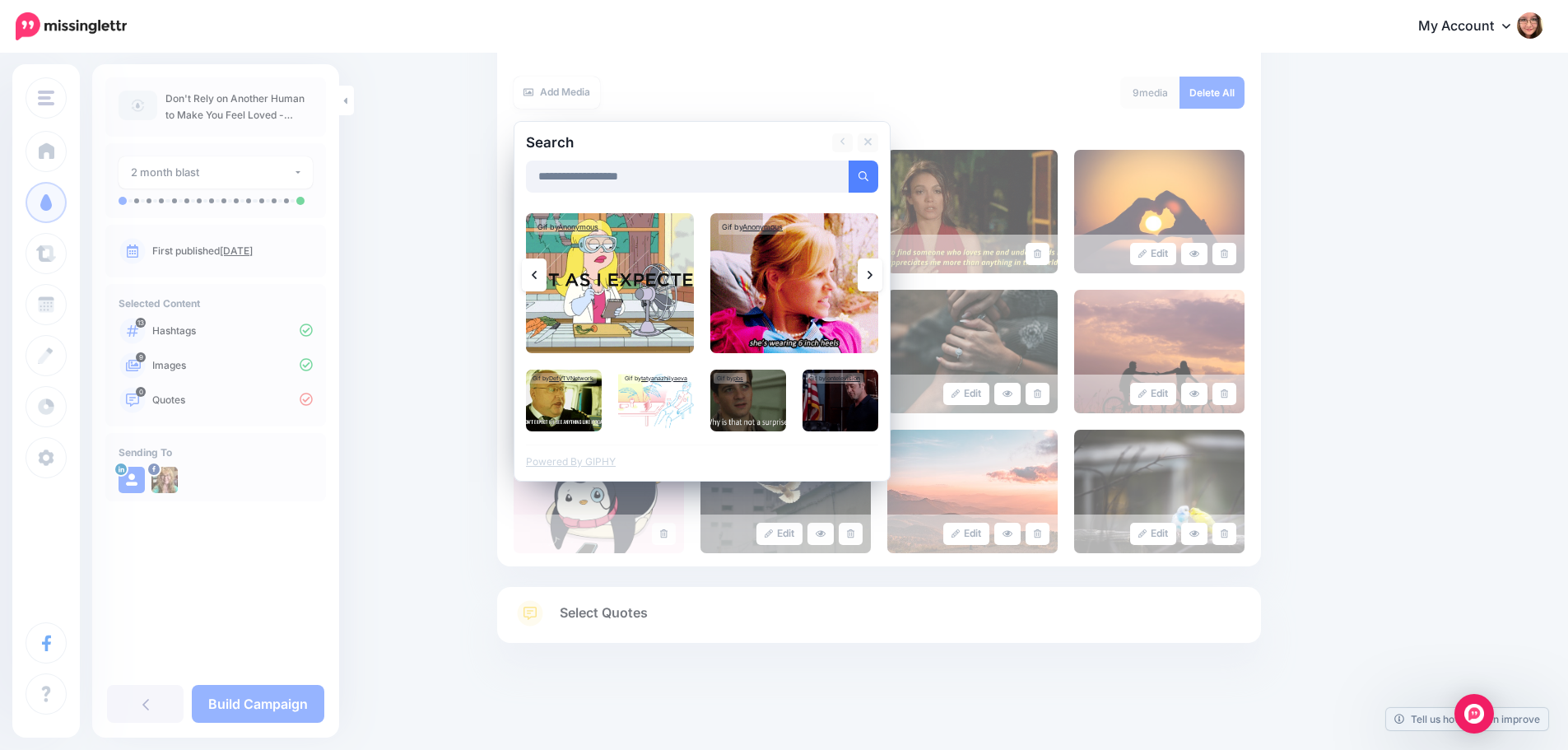
click at [871, 280] on link at bounding box center [869, 275] width 25 height 33
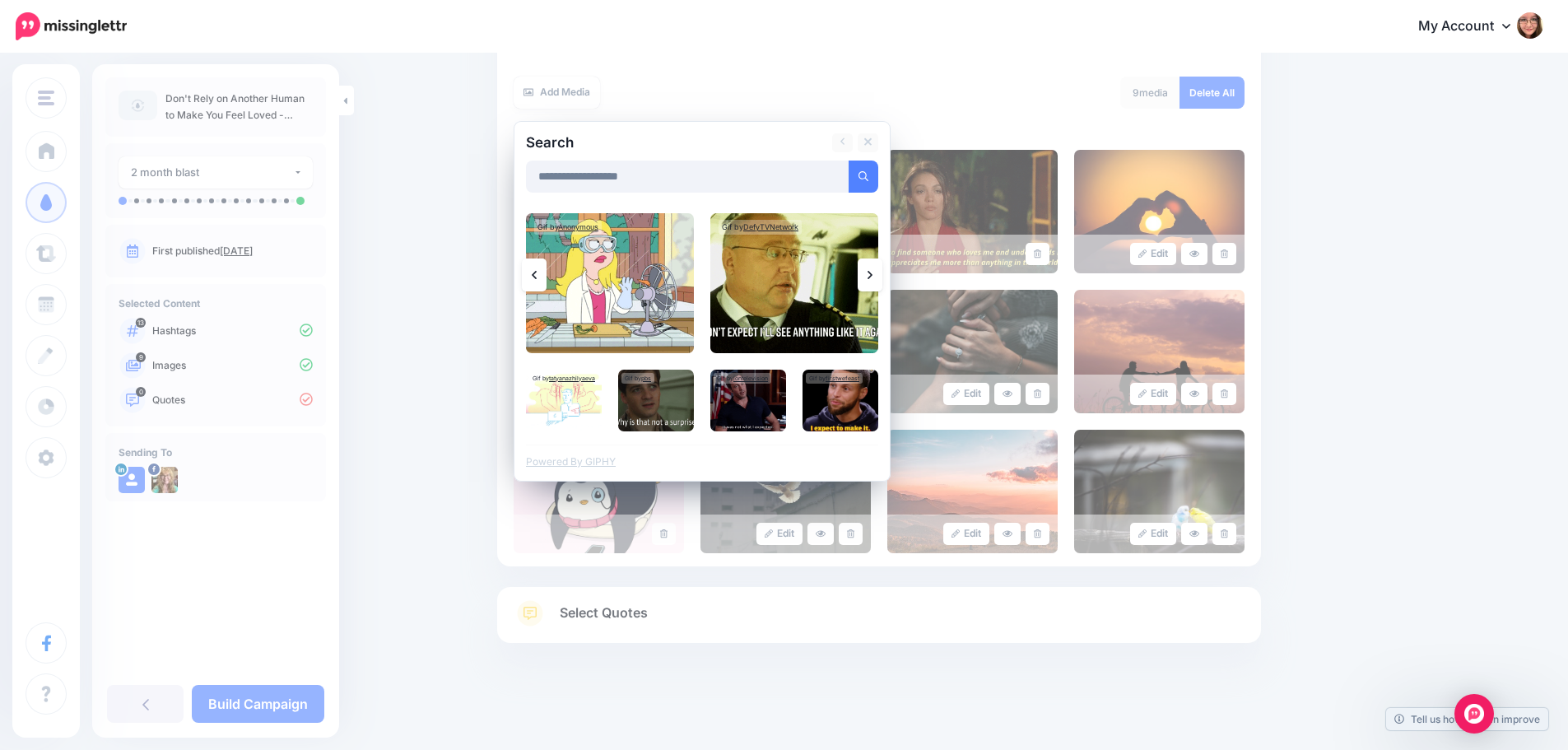
click at [871, 280] on link at bounding box center [869, 275] width 25 height 33
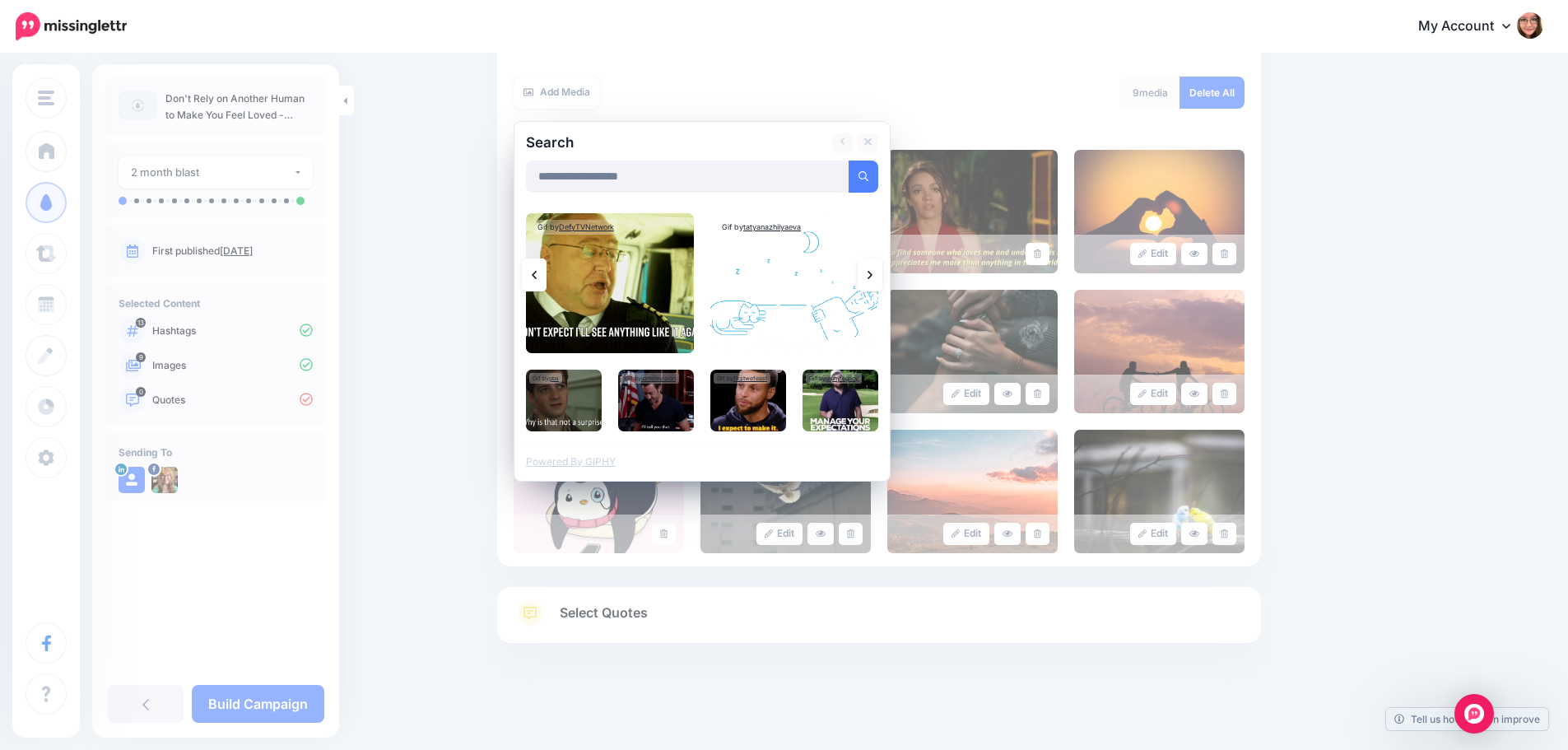
click at [871, 280] on link at bounding box center [869, 275] width 25 height 33
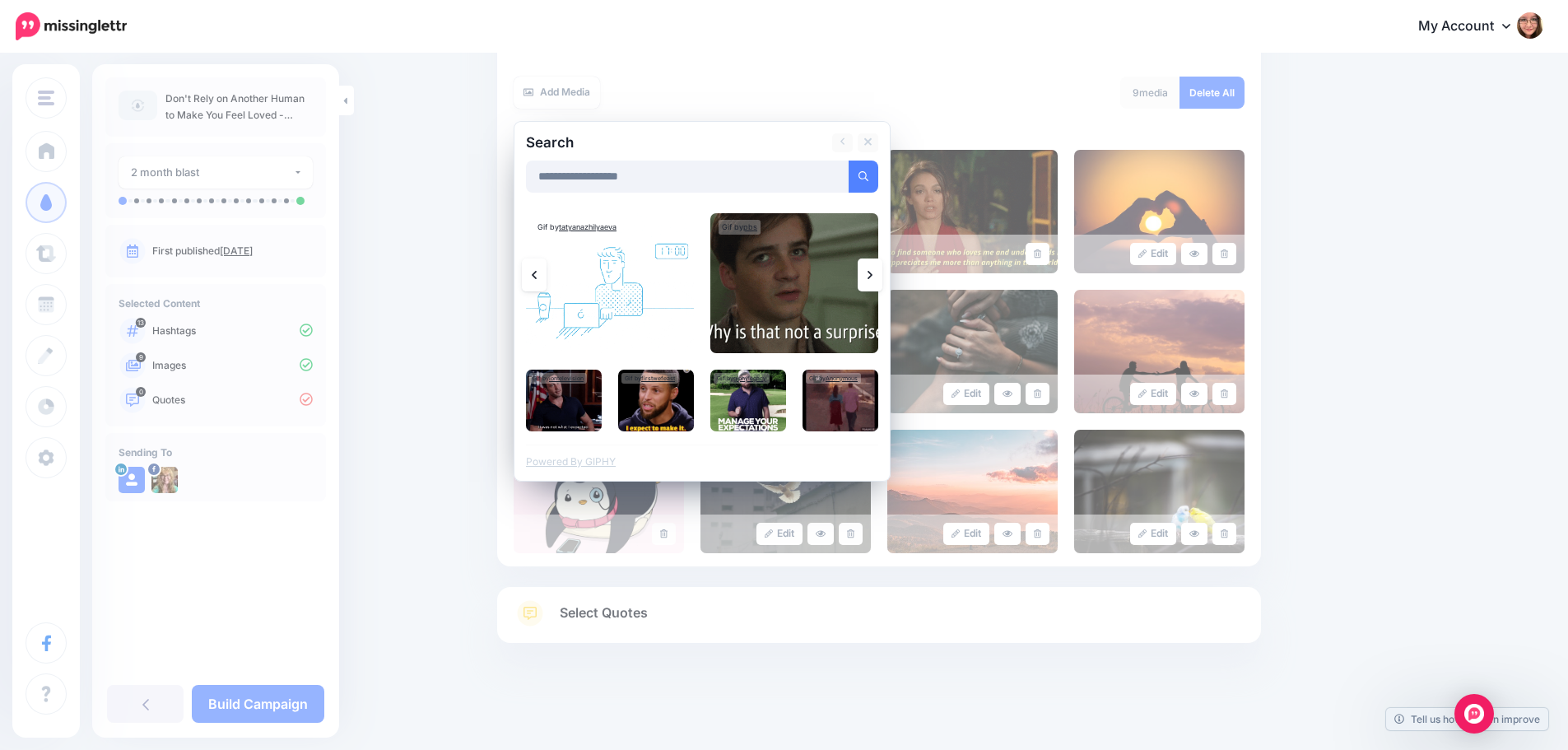
click at [871, 280] on link at bounding box center [869, 275] width 25 height 33
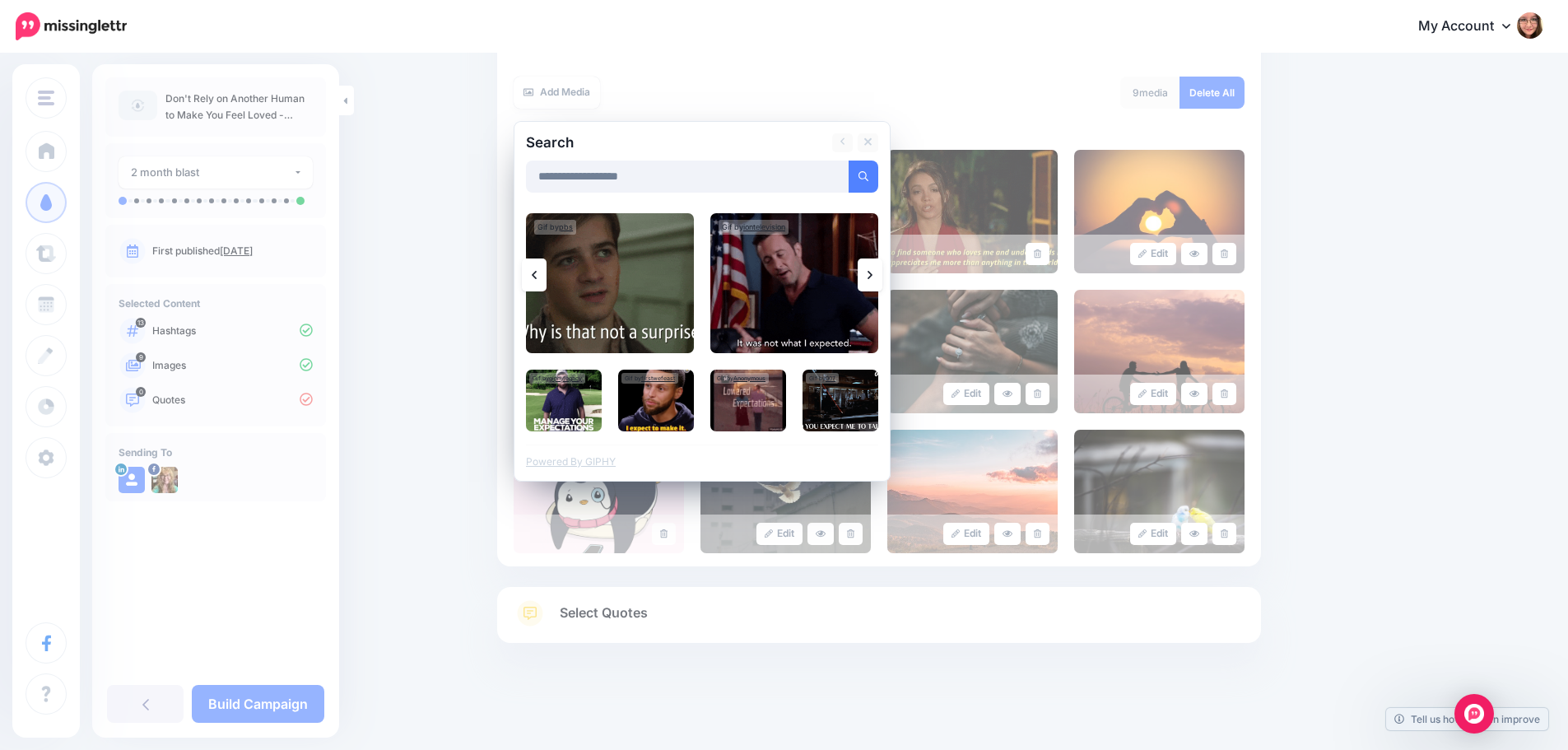
click at [871, 280] on link at bounding box center [869, 275] width 25 height 33
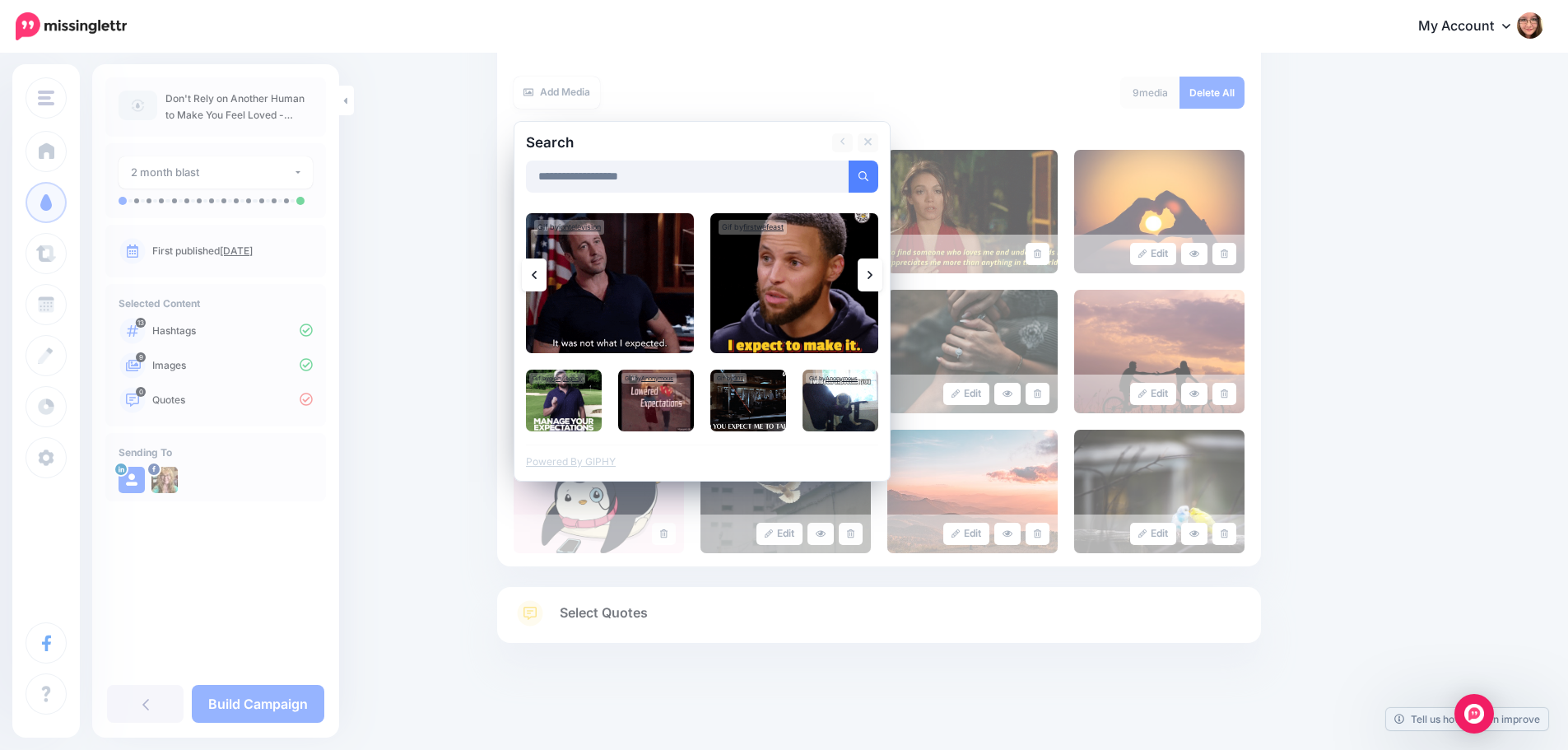
click at [871, 280] on link at bounding box center [869, 275] width 25 height 33
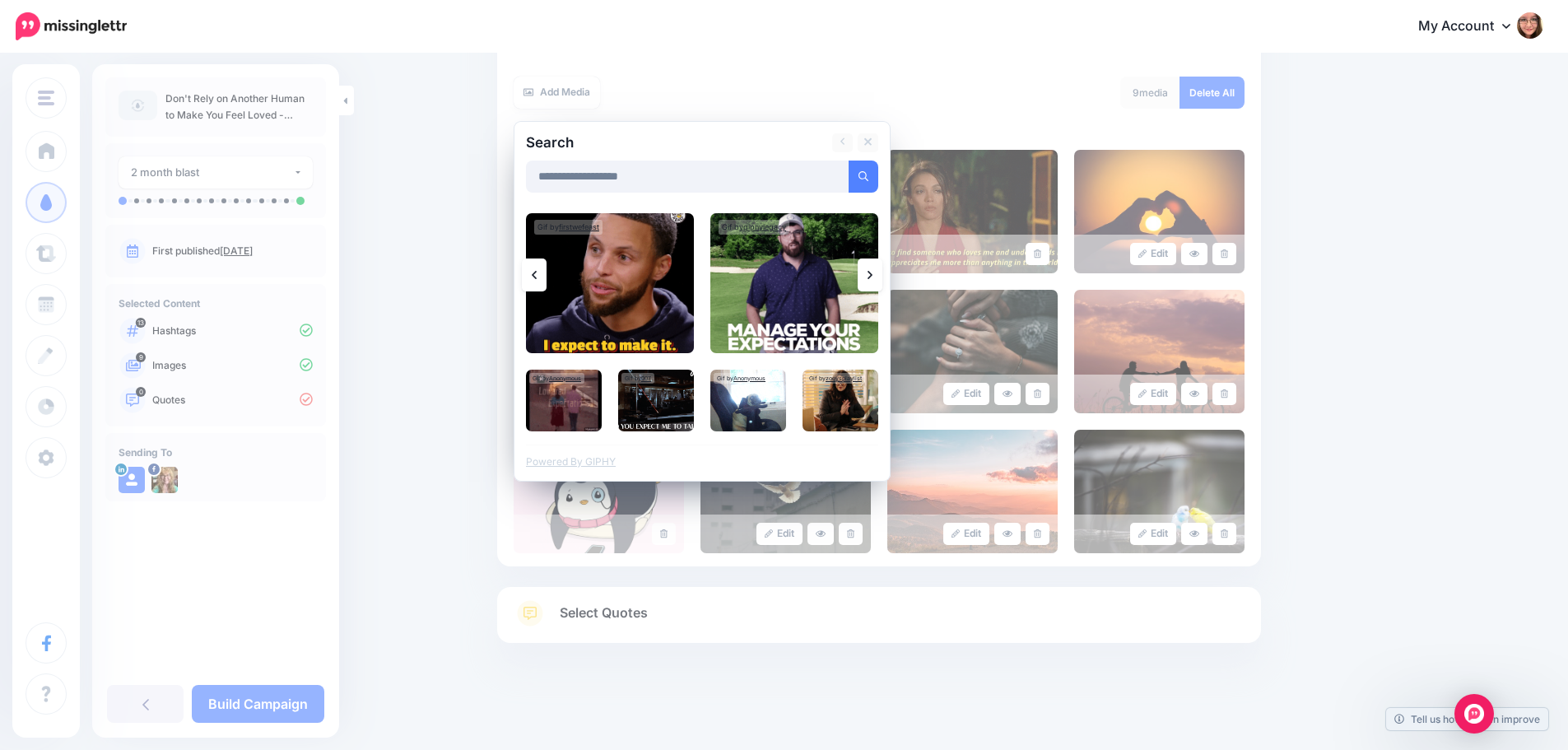
click at [871, 280] on link at bounding box center [869, 275] width 25 height 33
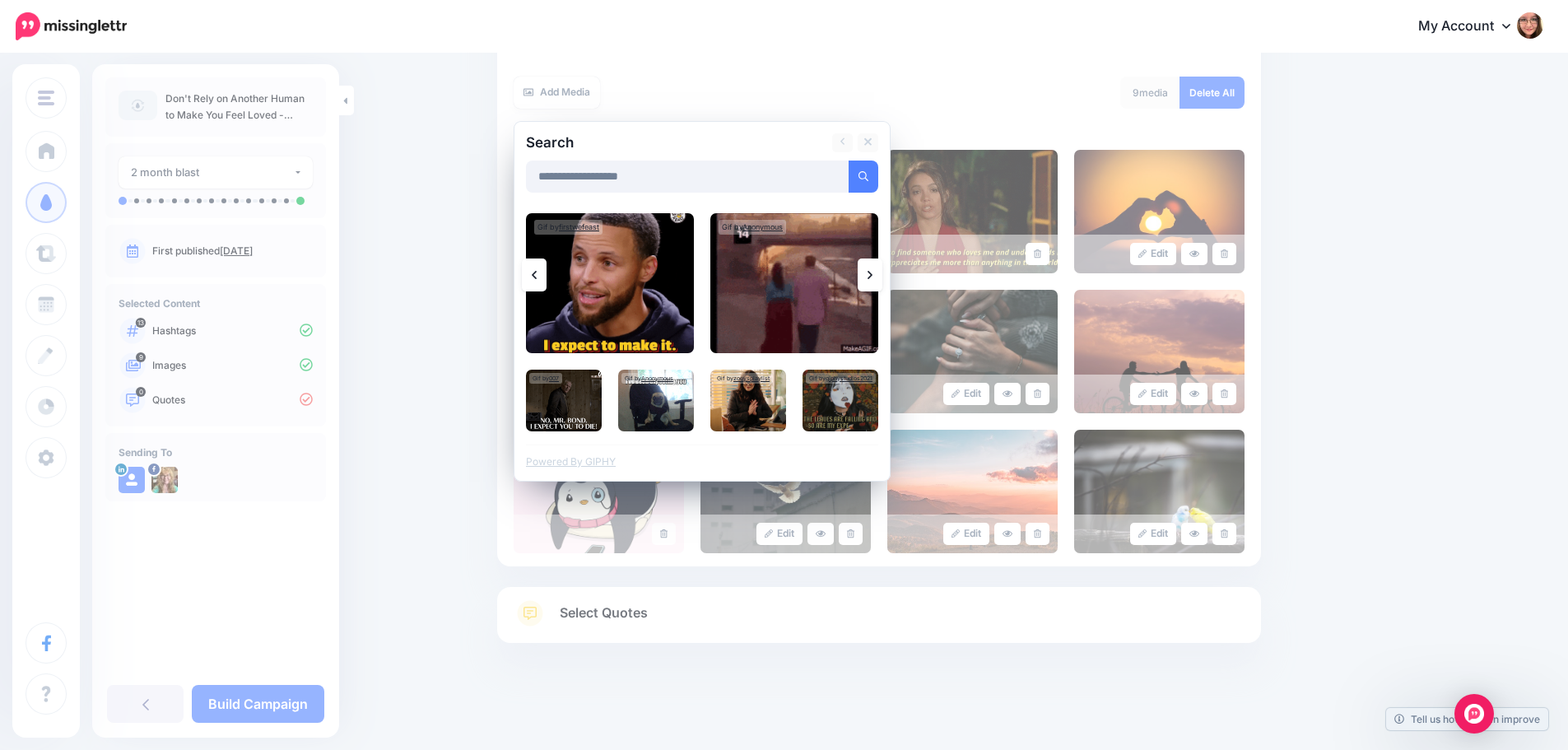
click at [871, 280] on link at bounding box center [869, 275] width 25 height 33
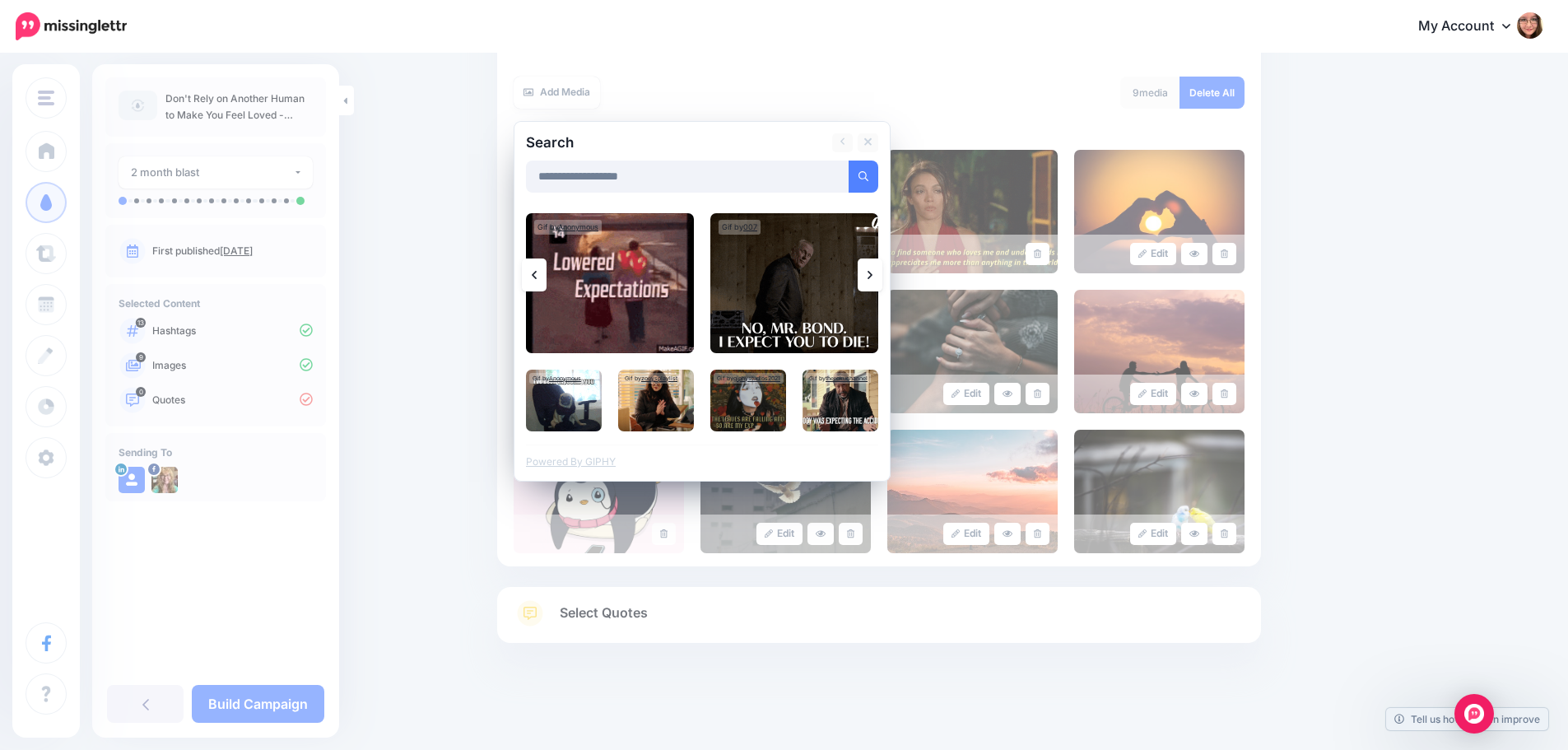
click at [871, 280] on link at bounding box center [869, 275] width 25 height 33
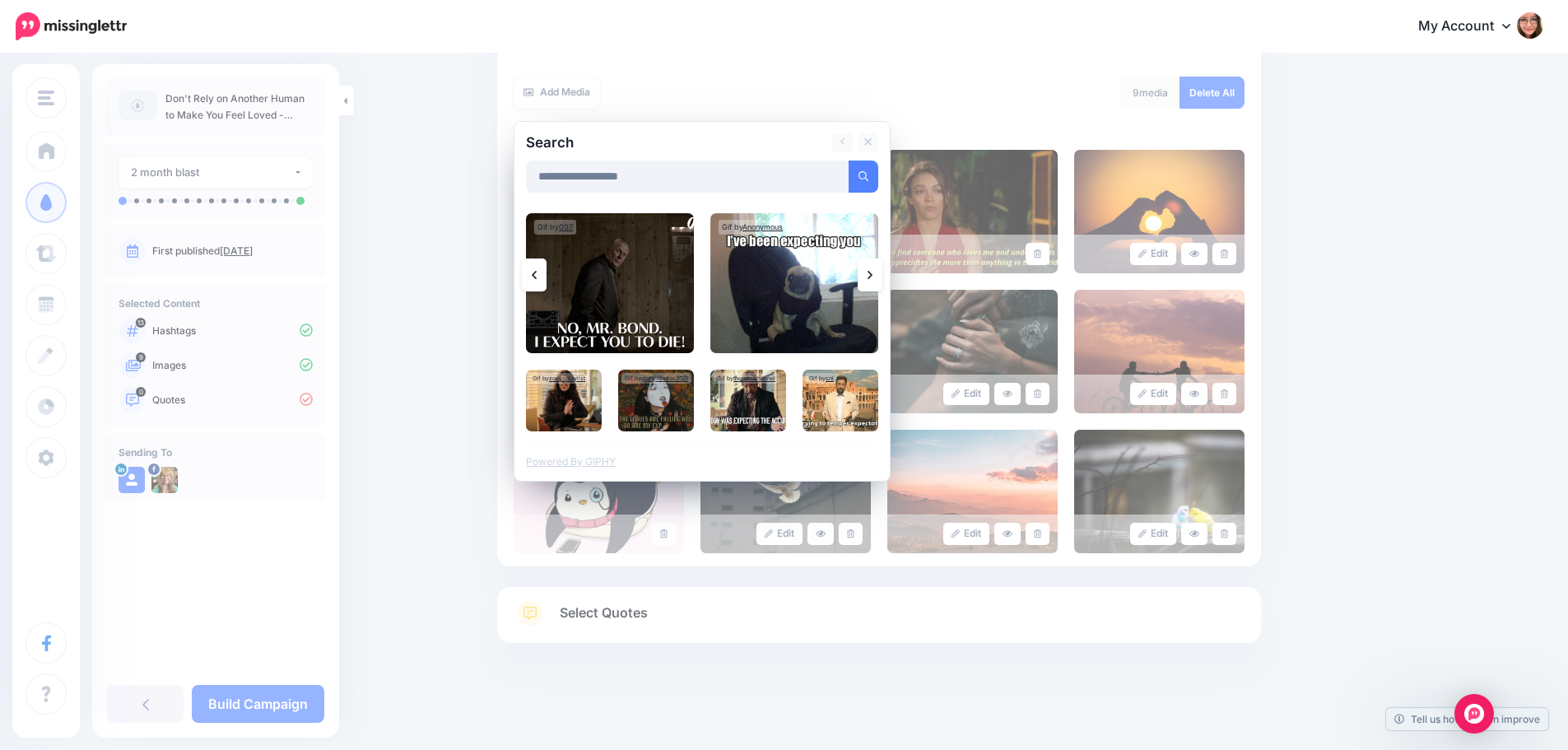
click at [871, 280] on link at bounding box center [869, 275] width 25 height 33
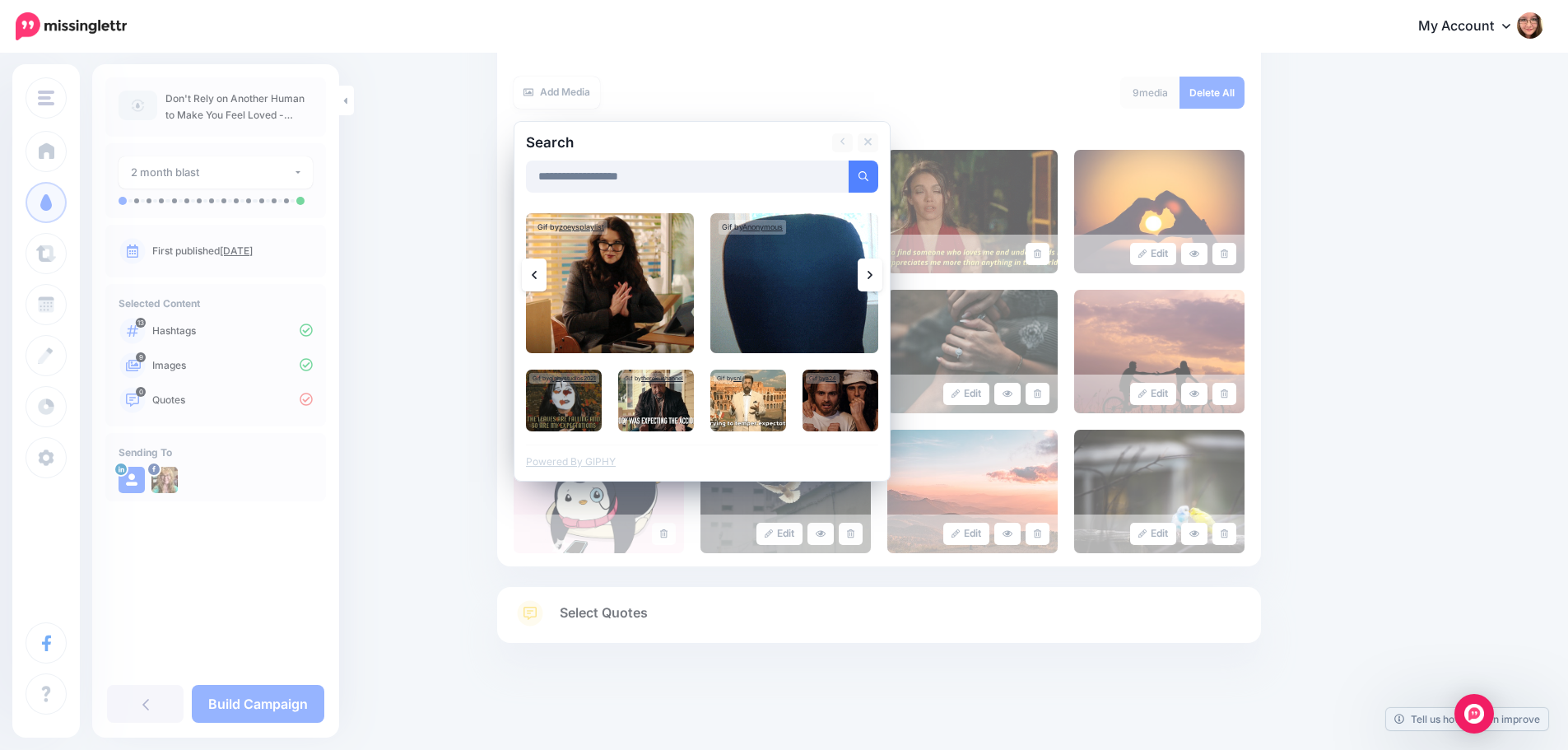
click at [871, 280] on link at bounding box center [869, 275] width 25 height 33
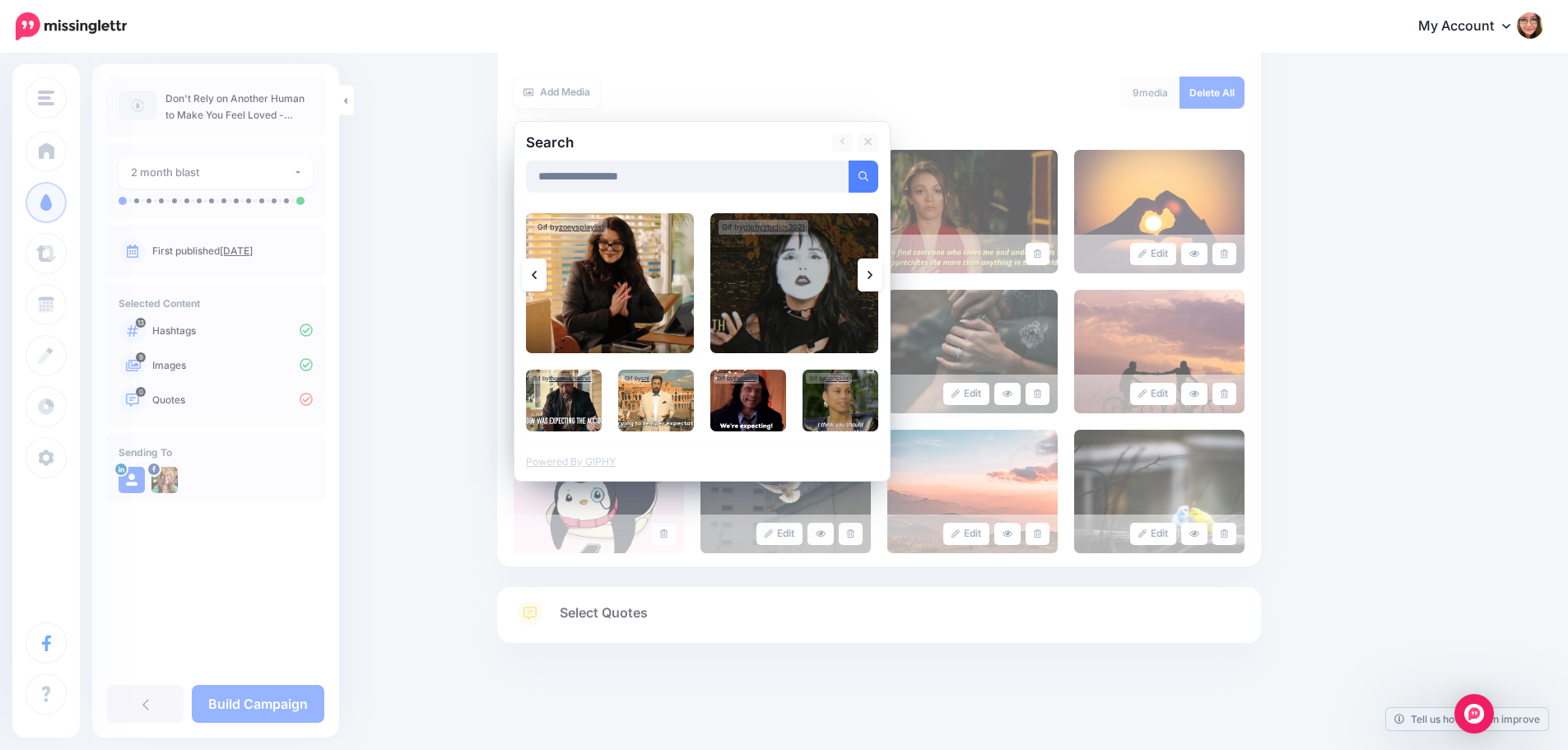
click at [871, 280] on link at bounding box center [869, 275] width 25 height 33
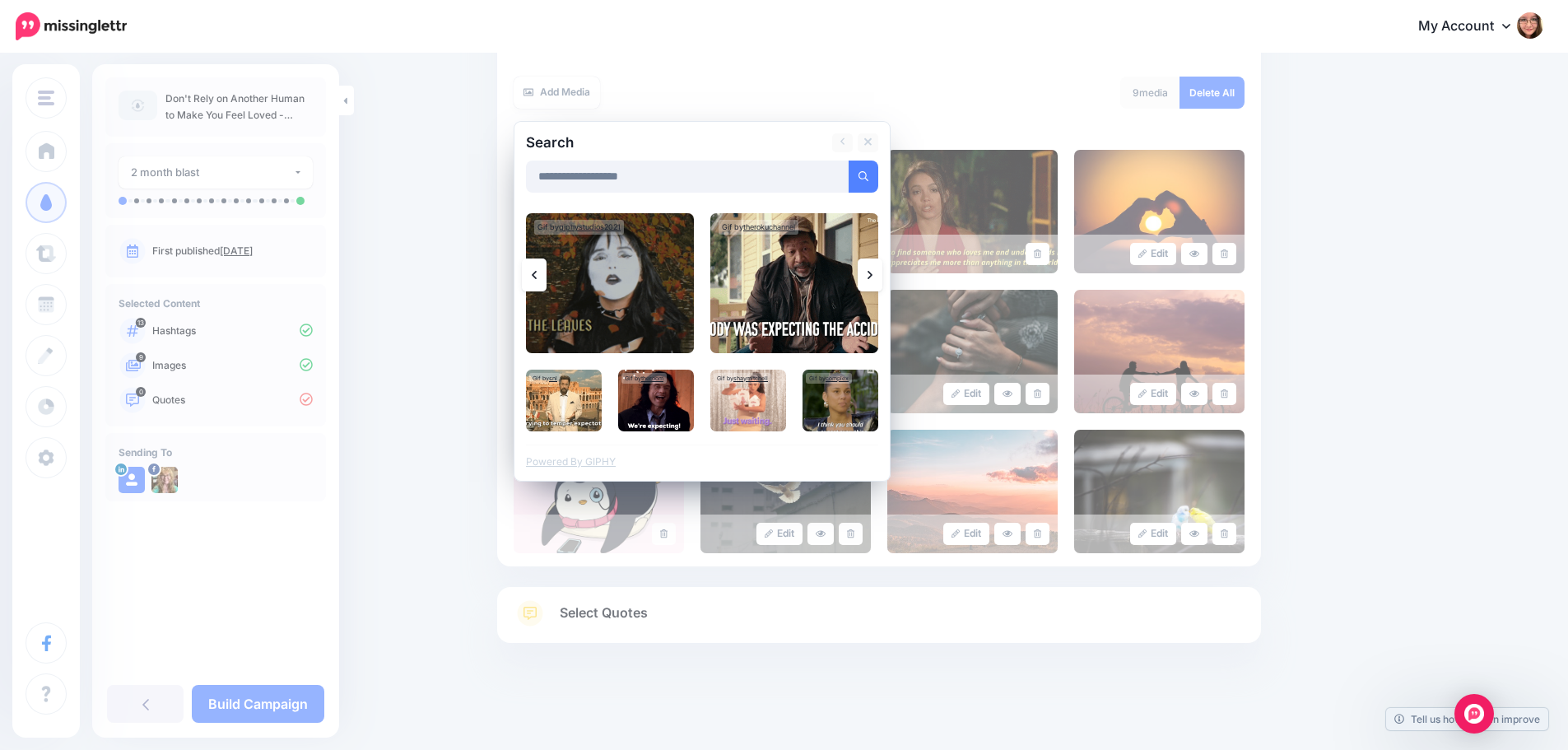
click at [871, 280] on link at bounding box center [869, 275] width 25 height 33
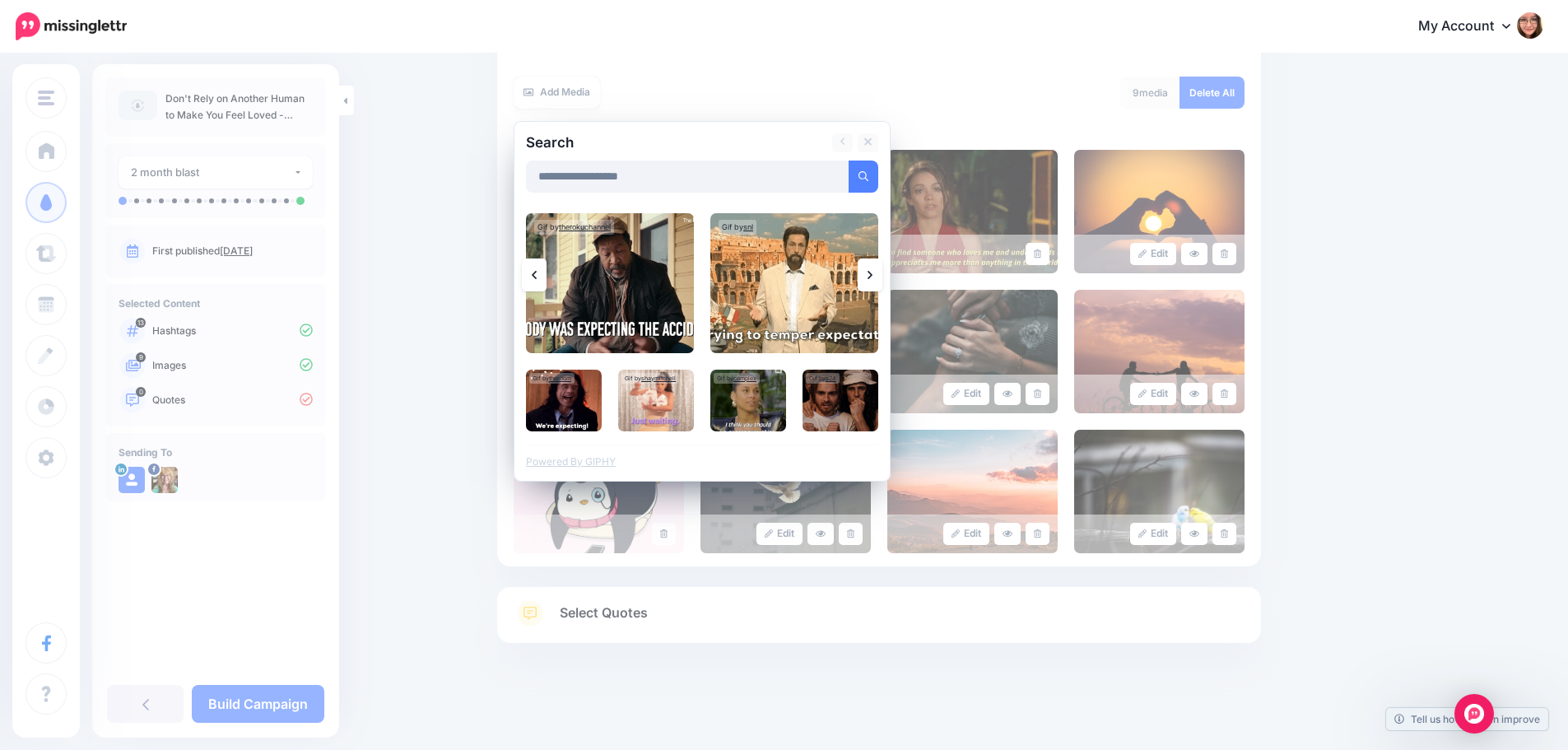
click at [871, 280] on link at bounding box center [869, 275] width 25 height 33
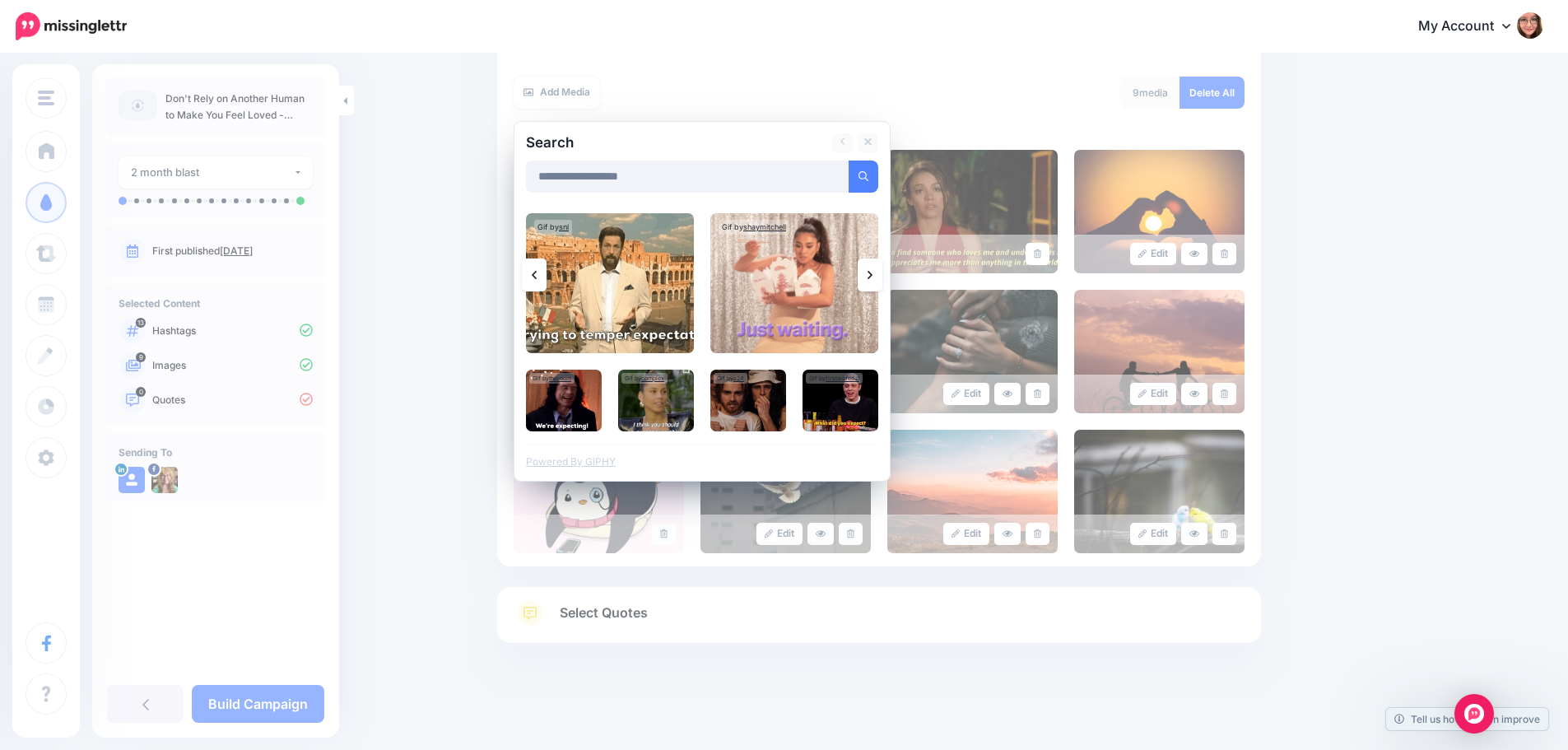
click at [871, 280] on link at bounding box center [869, 275] width 25 height 33
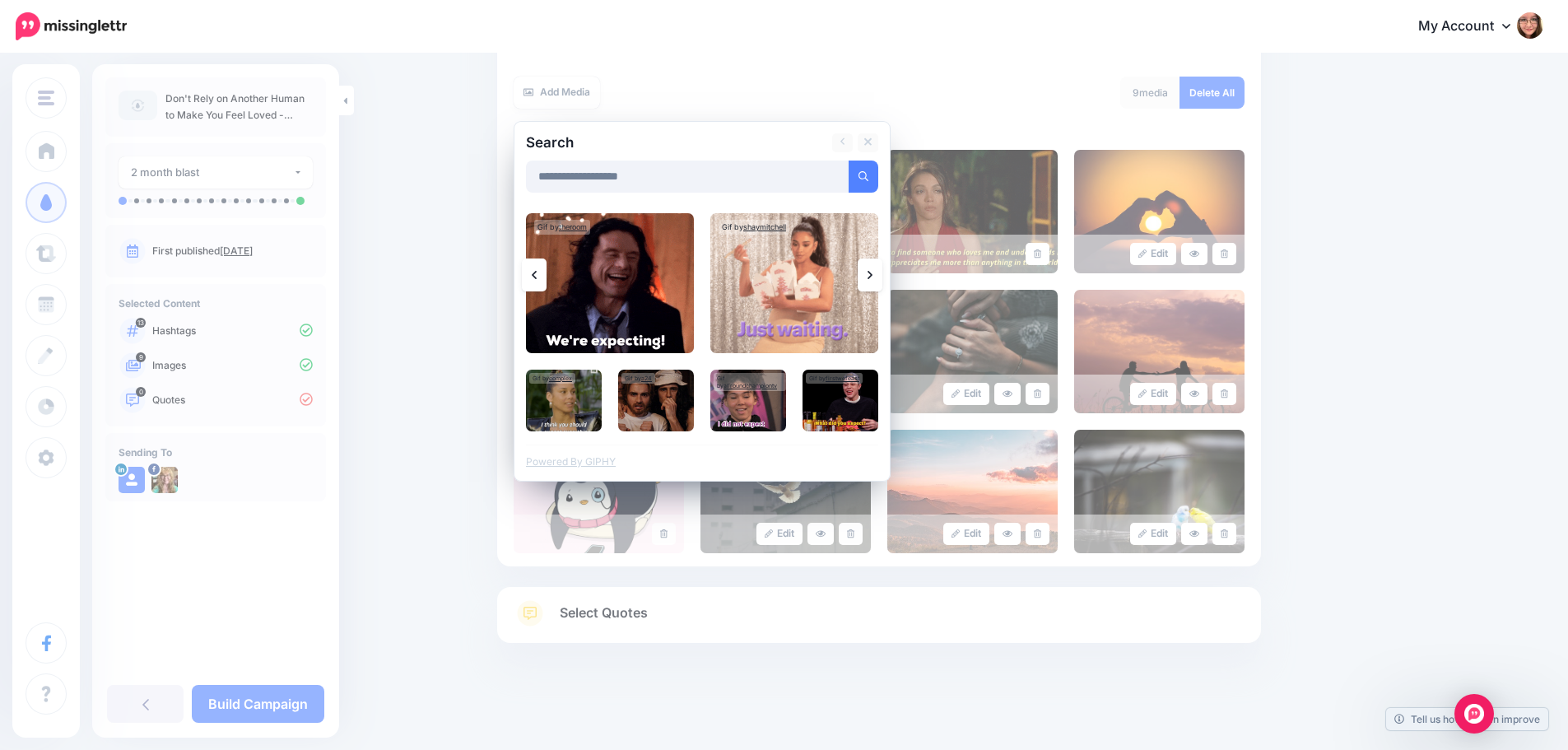
click at [871, 280] on link at bounding box center [869, 275] width 25 height 33
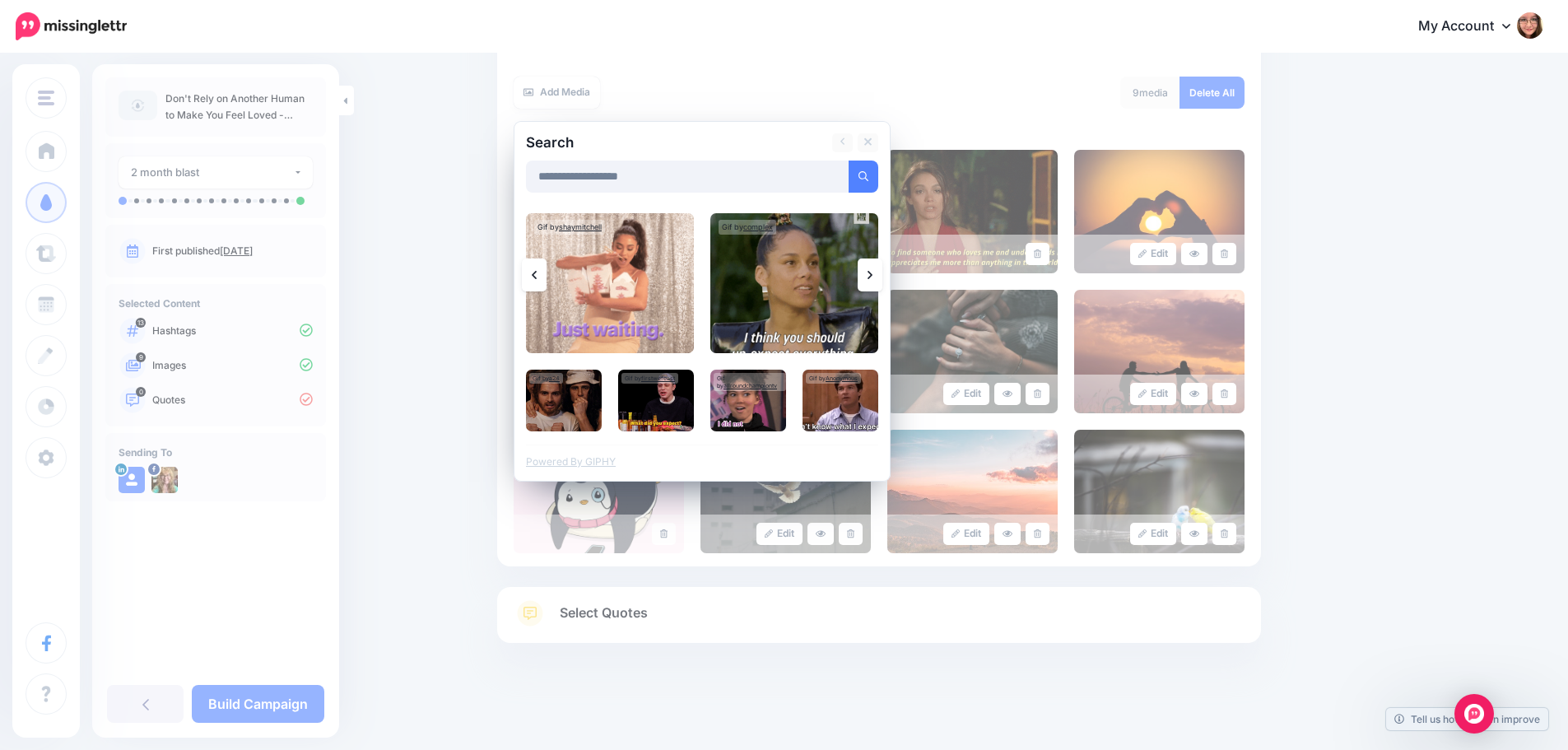
click at [871, 280] on link at bounding box center [869, 275] width 25 height 33
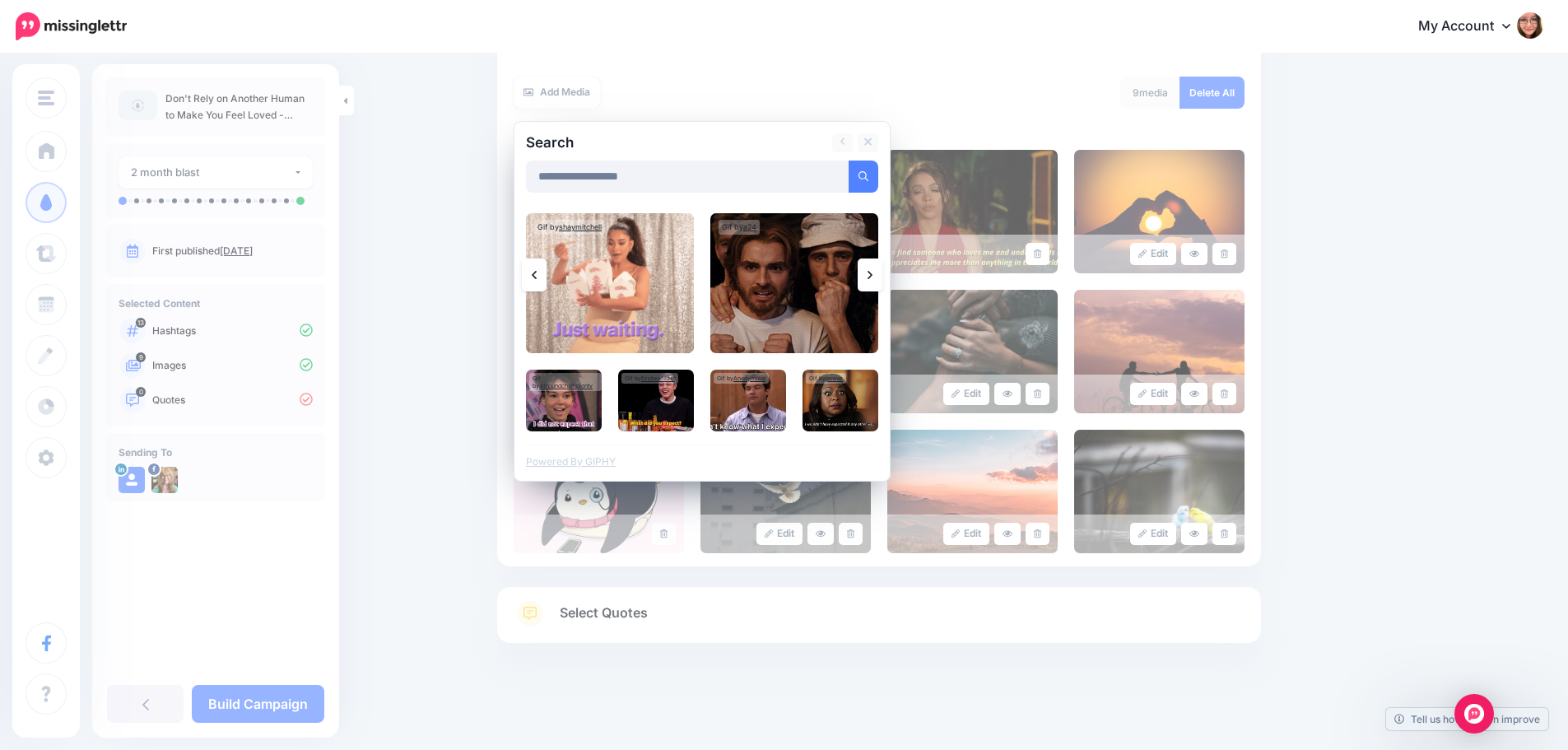
click at [871, 280] on link at bounding box center [869, 275] width 25 height 33
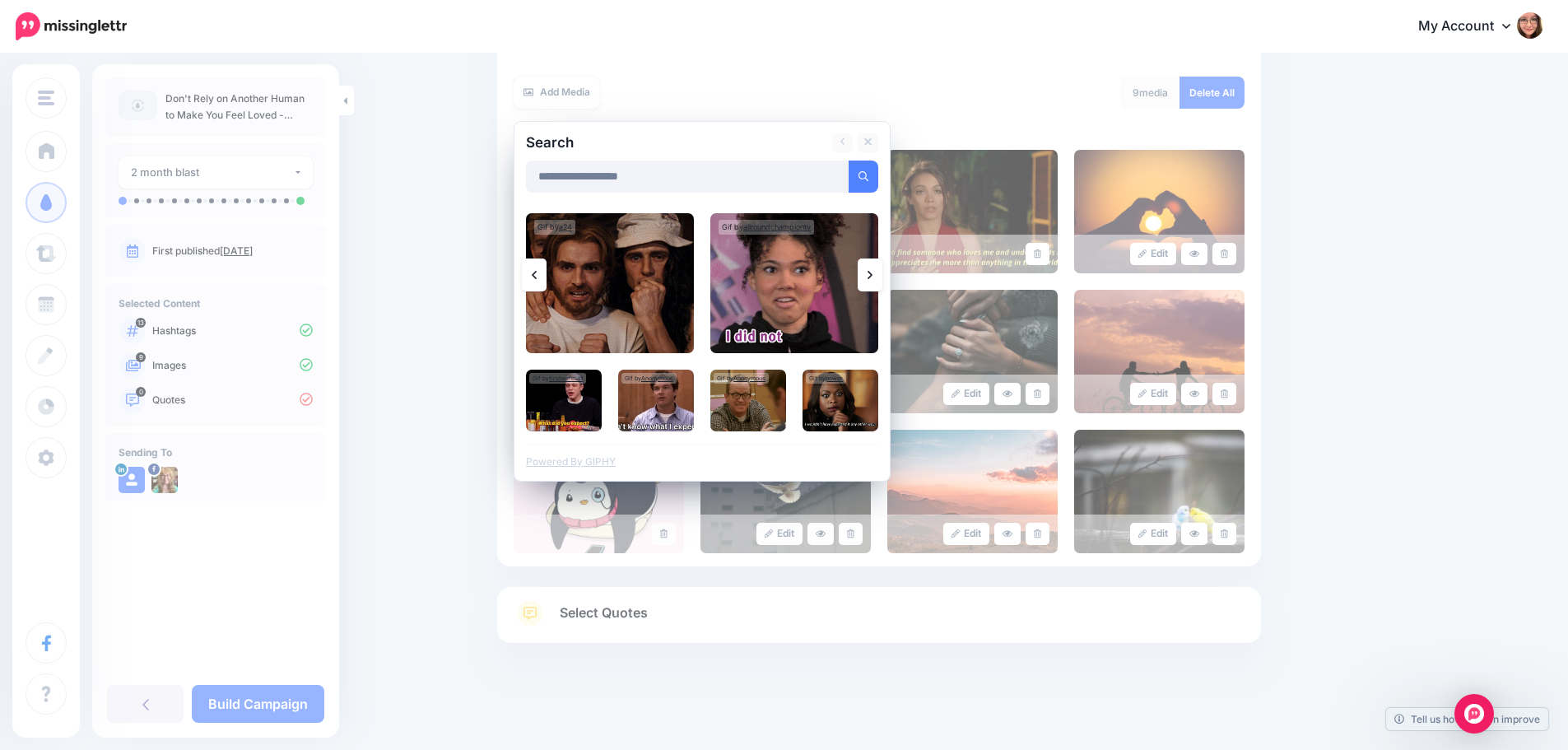
click at [871, 280] on link at bounding box center [869, 275] width 25 height 33
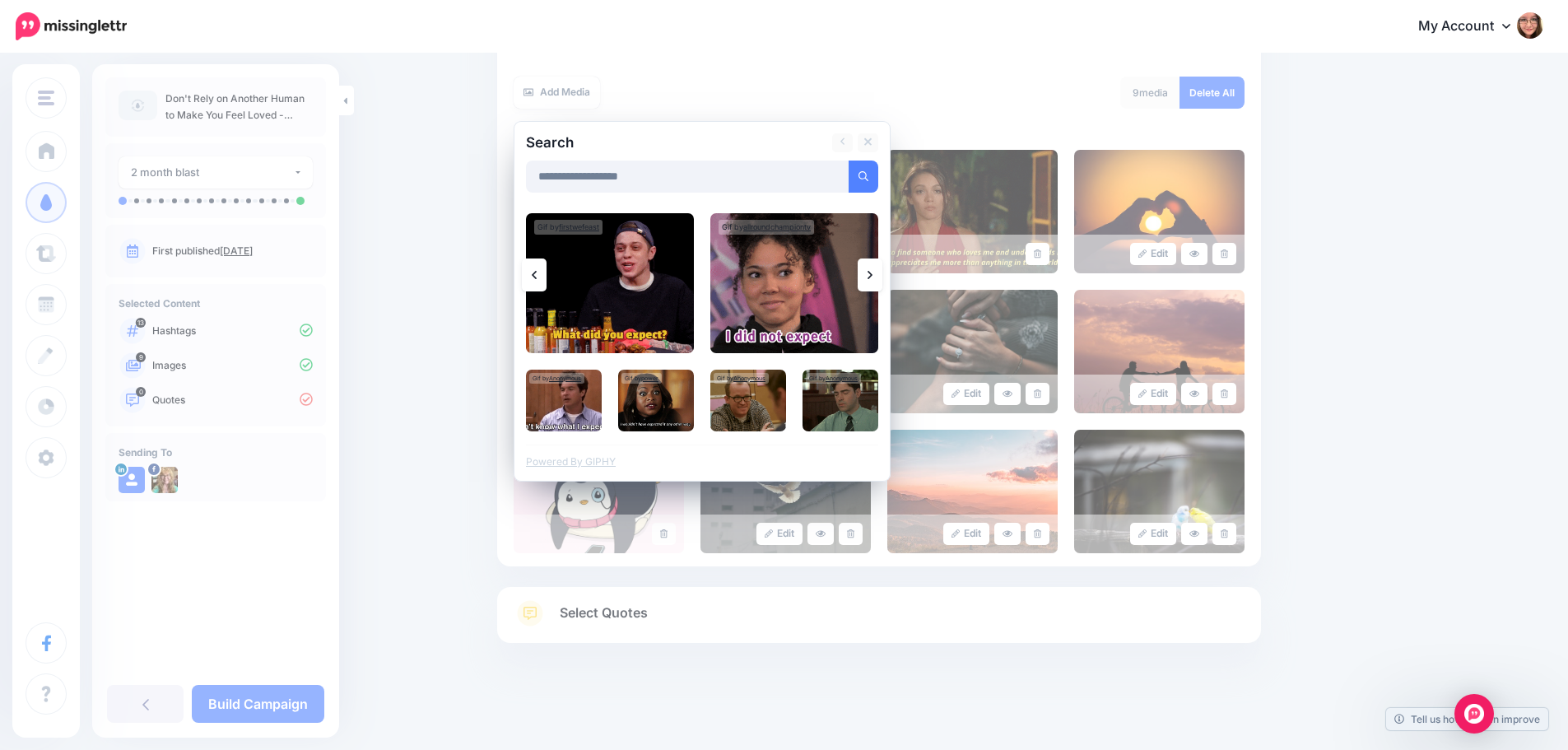
click at [871, 280] on link at bounding box center [869, 275] width 25 height 33
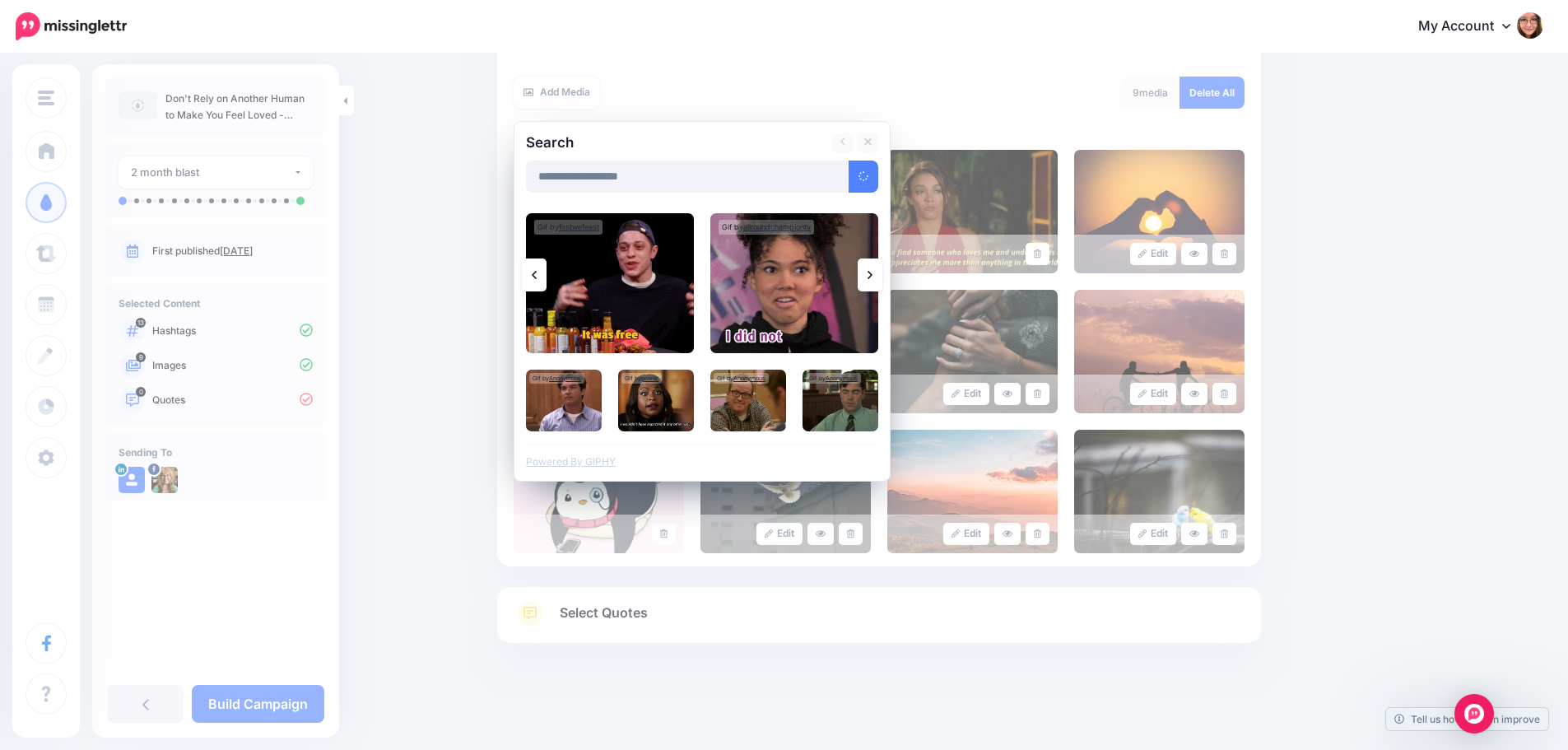
click at [871, 280] on link at bounding box center [869, 275] width 25 height 33
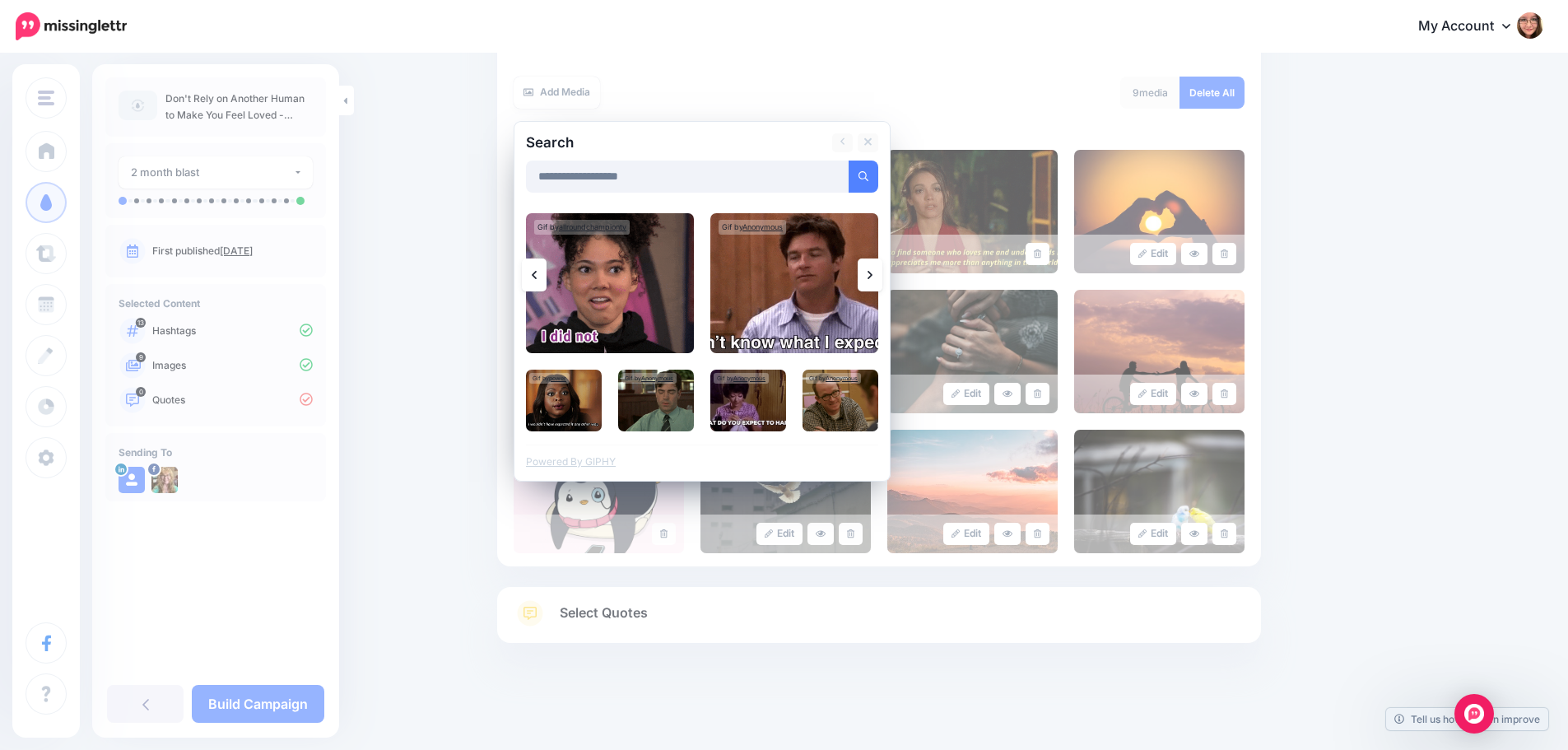
click at [871, 280] on link at bounding box center [869, 275] width 25 height 33
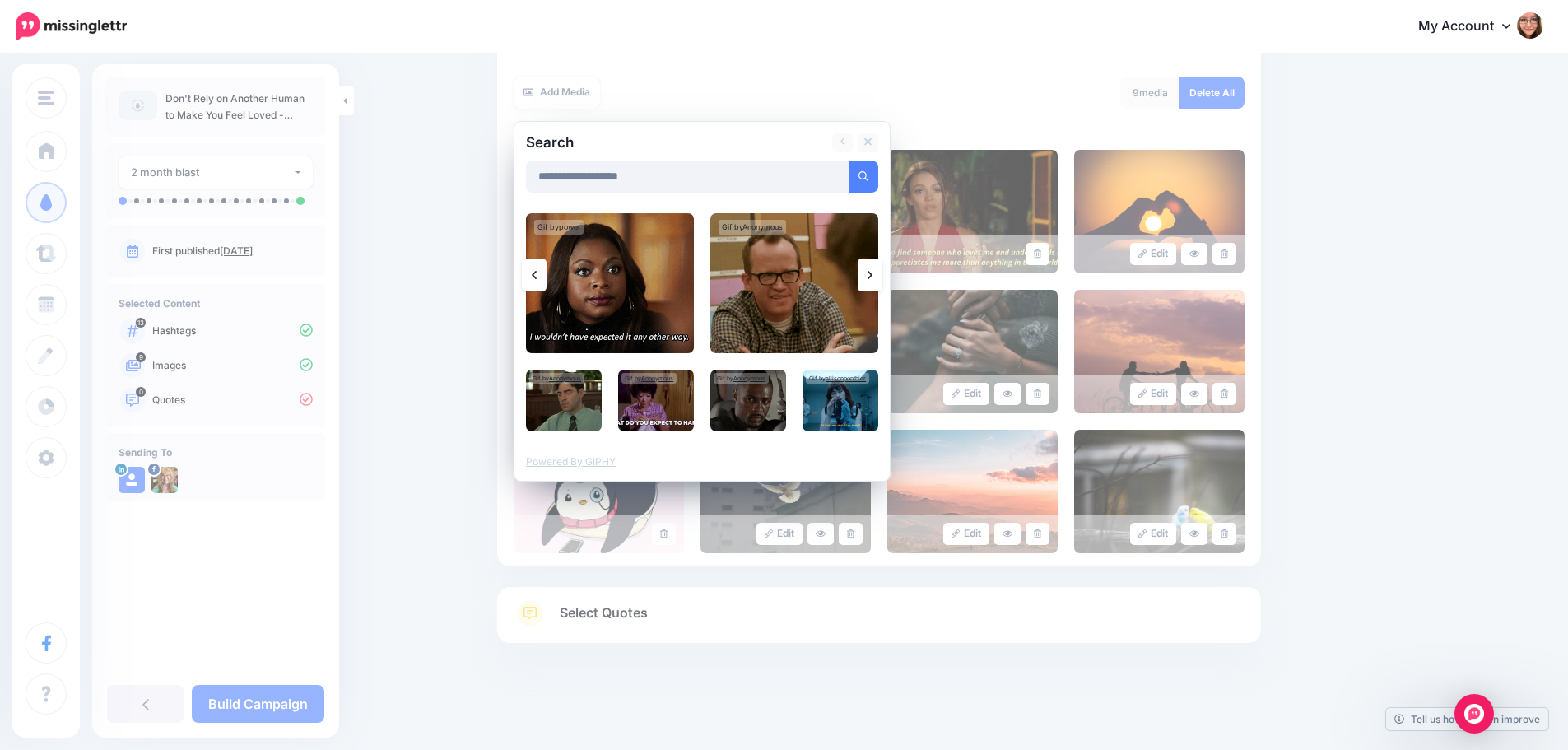
click at [871, 280] on link at bounding box center [869, 275] width 25 height 33
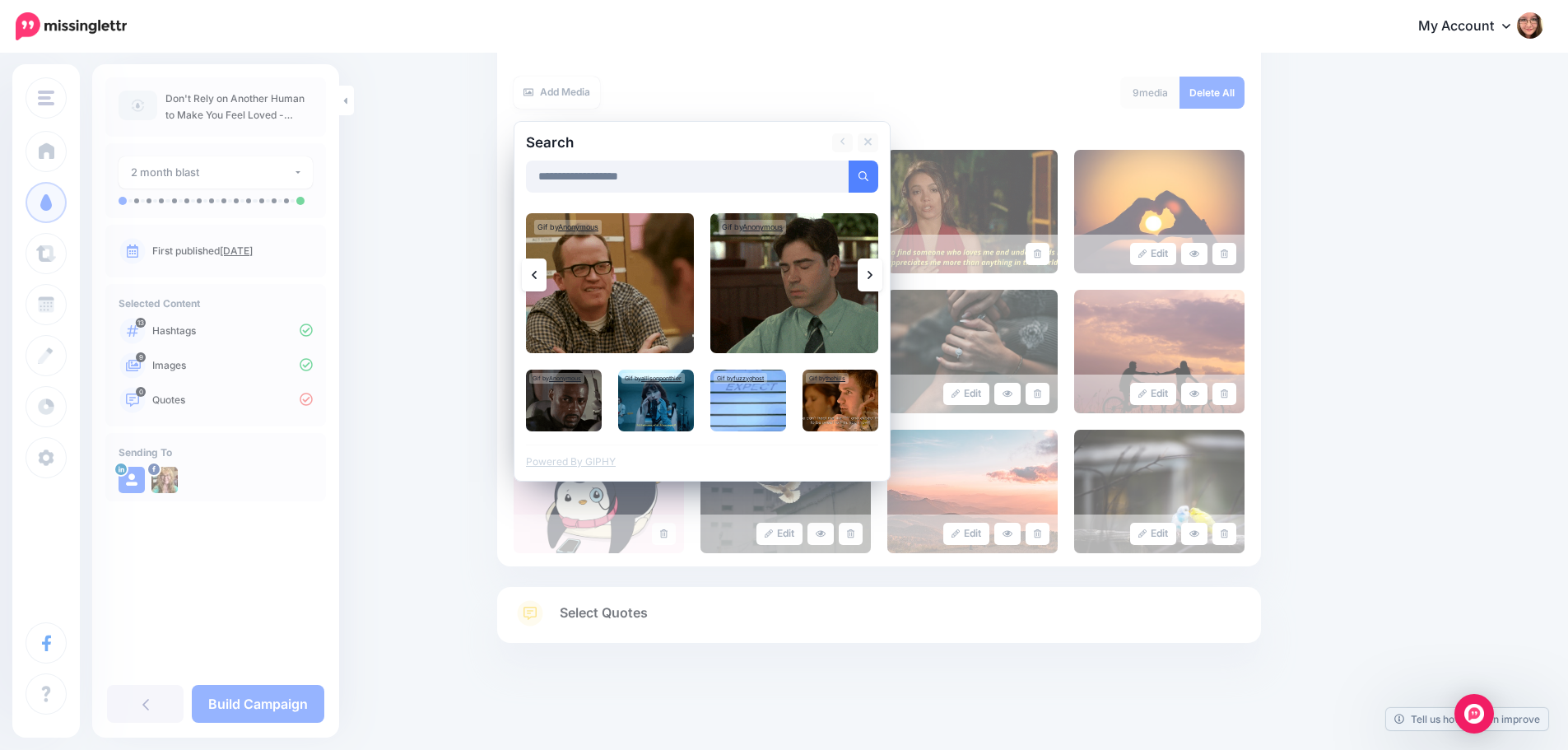
click at [547, 284] on link at bounding box center [534, 275] width 25 height 33
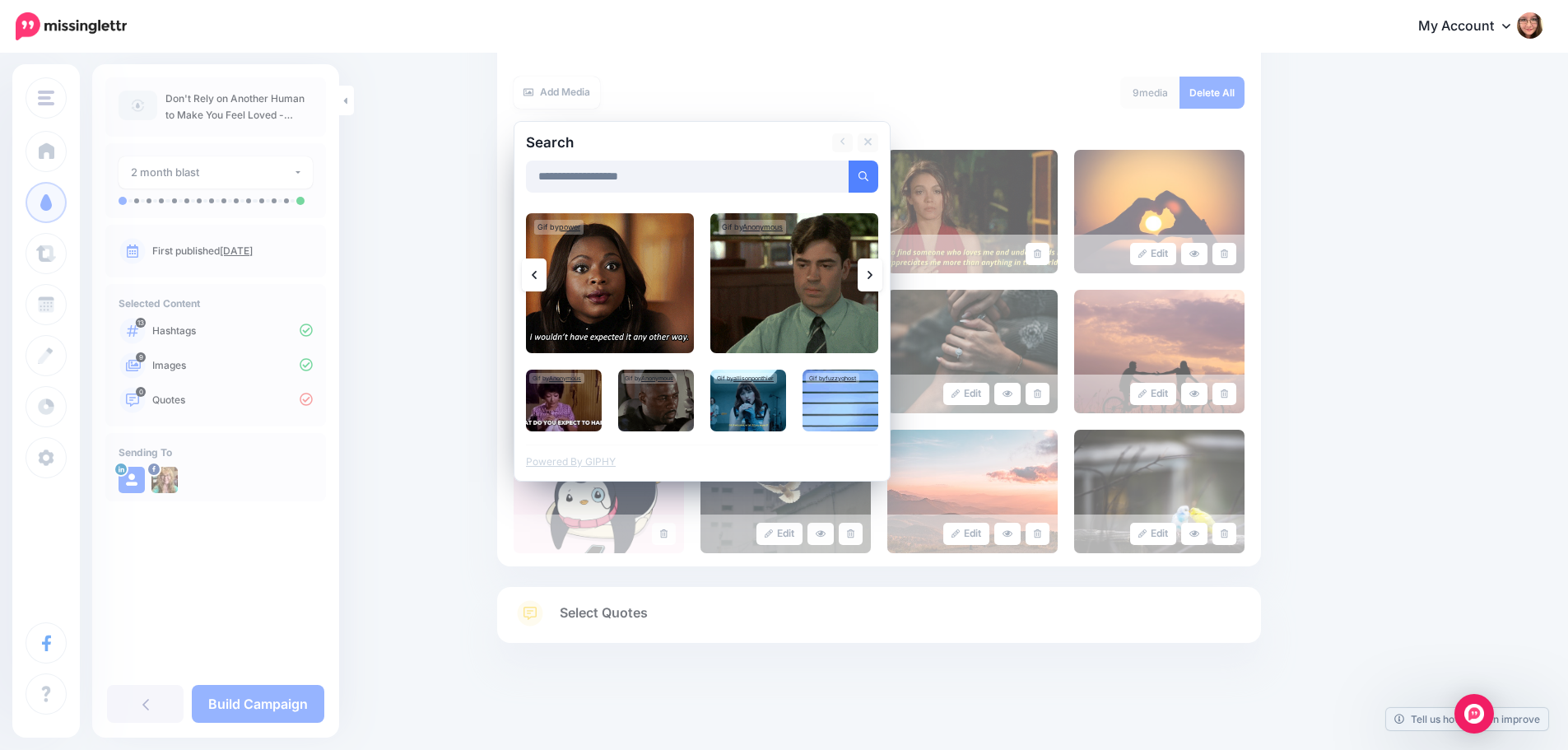
click at [872, 281] on icon at bounding box center [869, 275] width 5 height 13
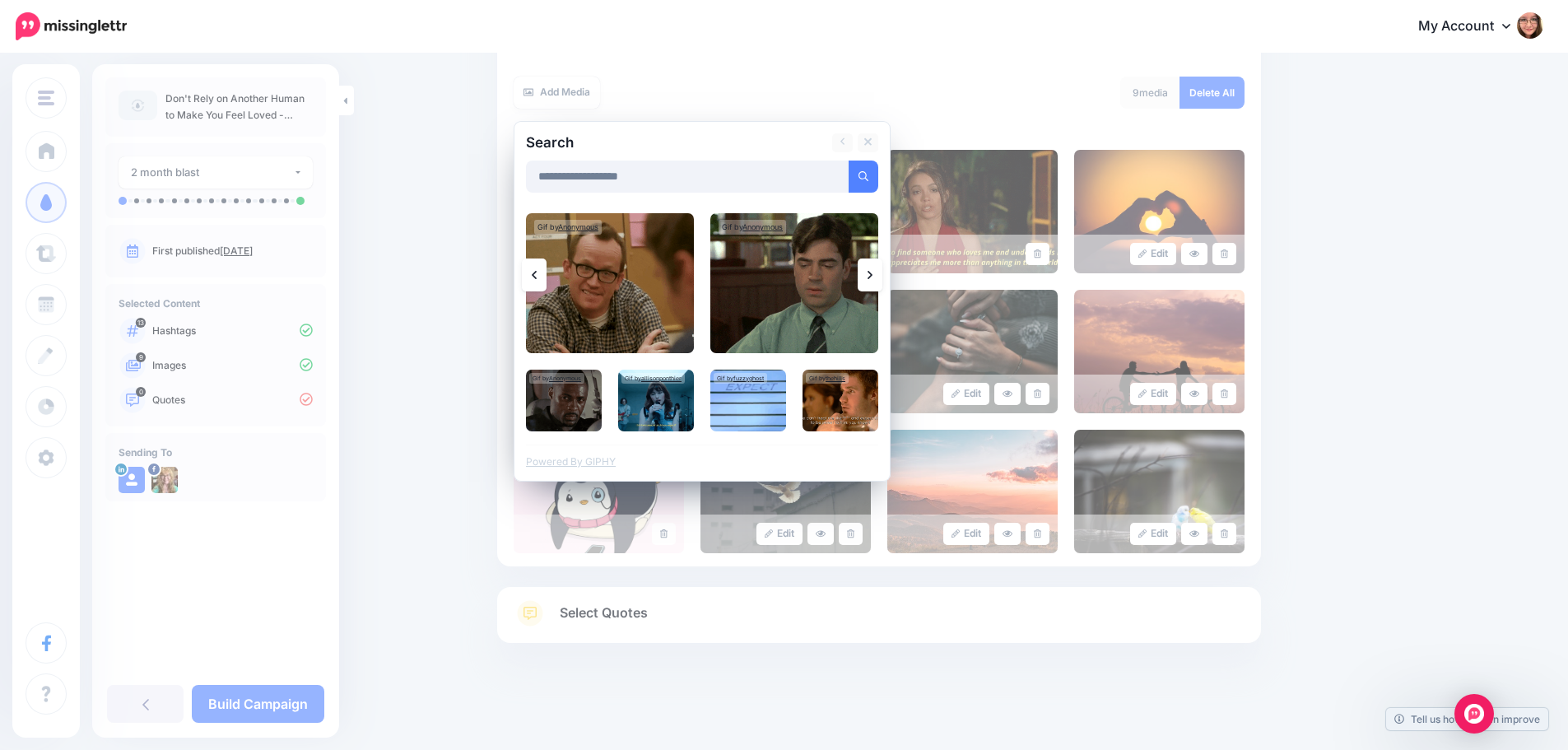
click at [872, 281] on icon at bounding box center [869, 275] width 5 height 13
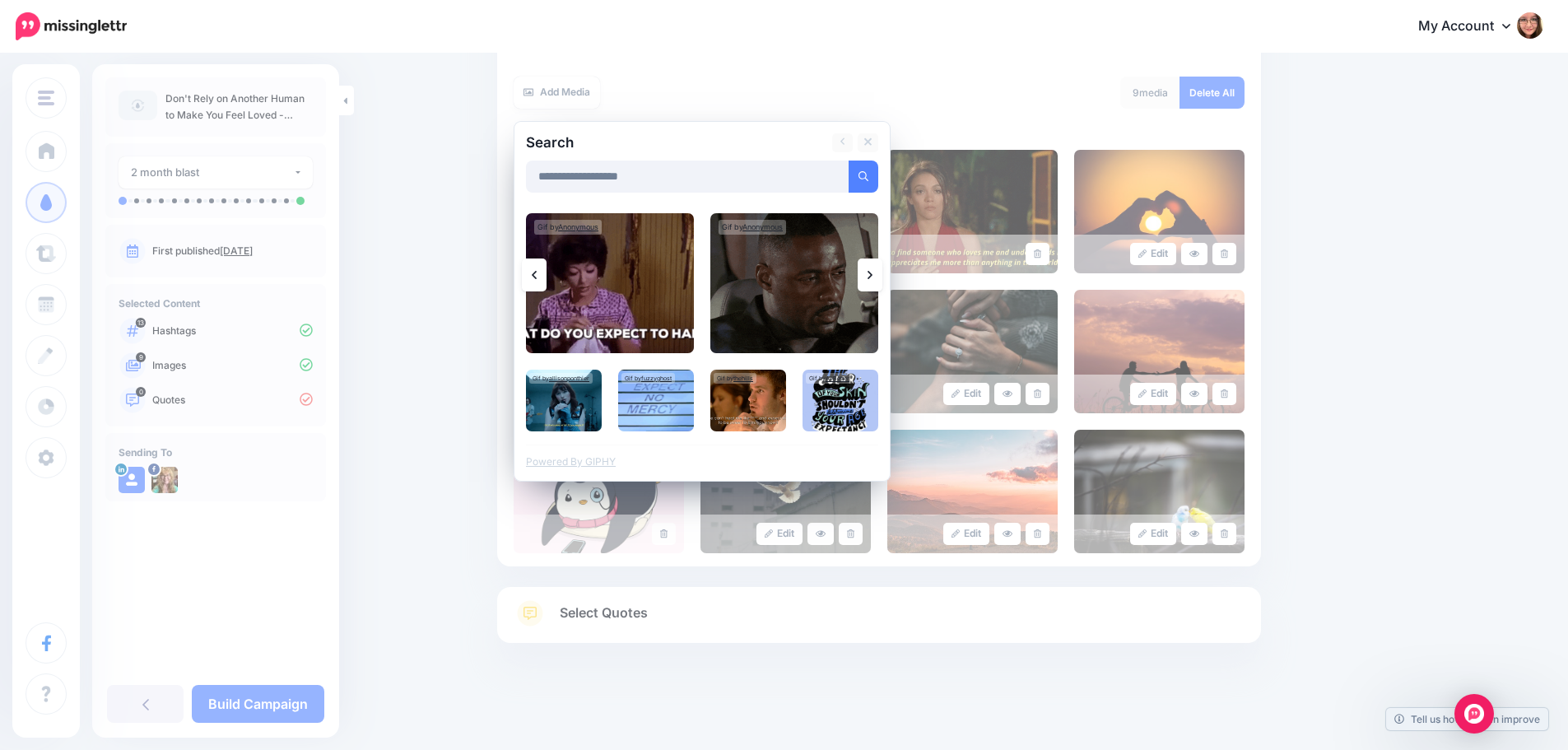
click at [872, 281] on icon at bounding box center [869, 275] width 5 height 13
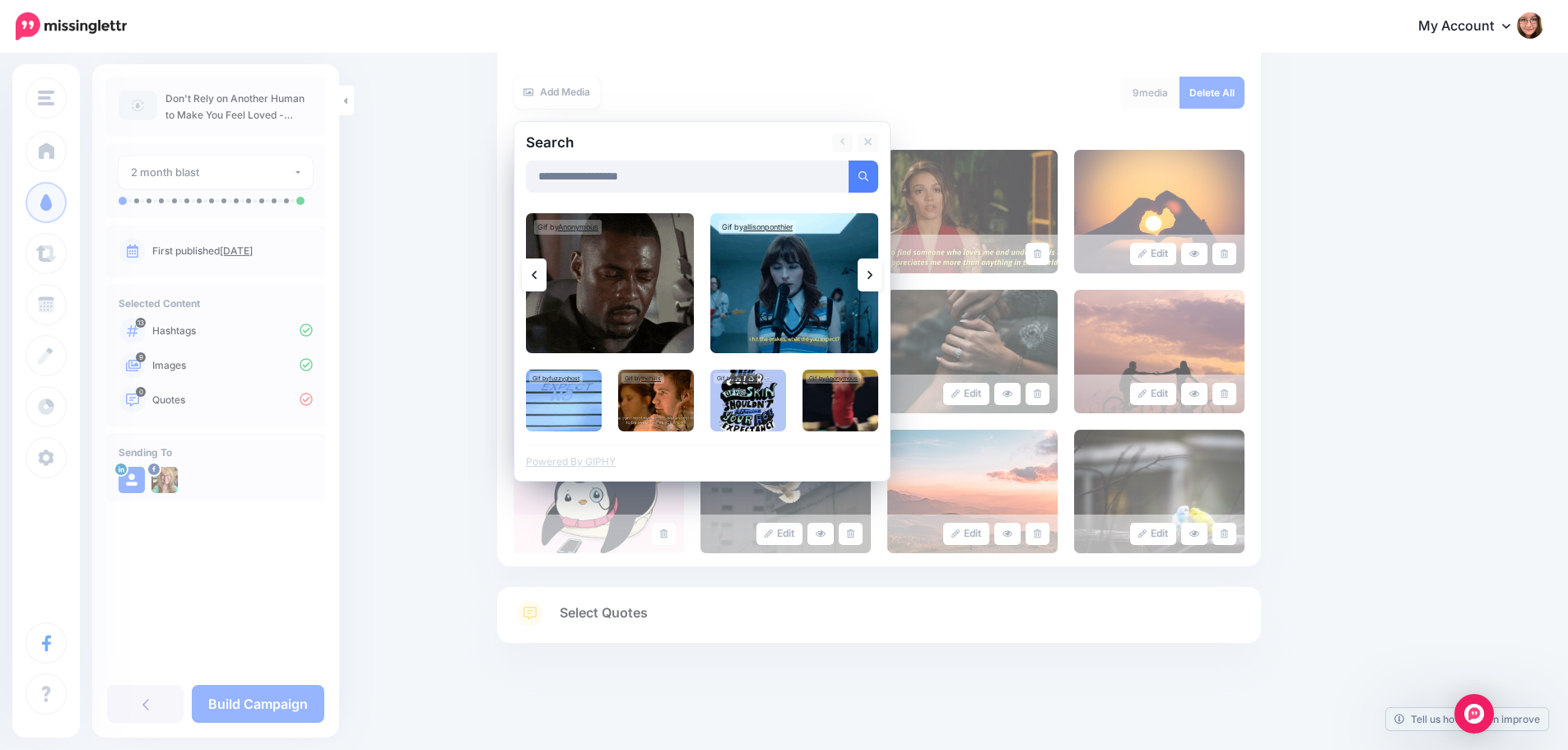
click at [535, 283] on link at bounding box center [534, 275] width 25 height 33
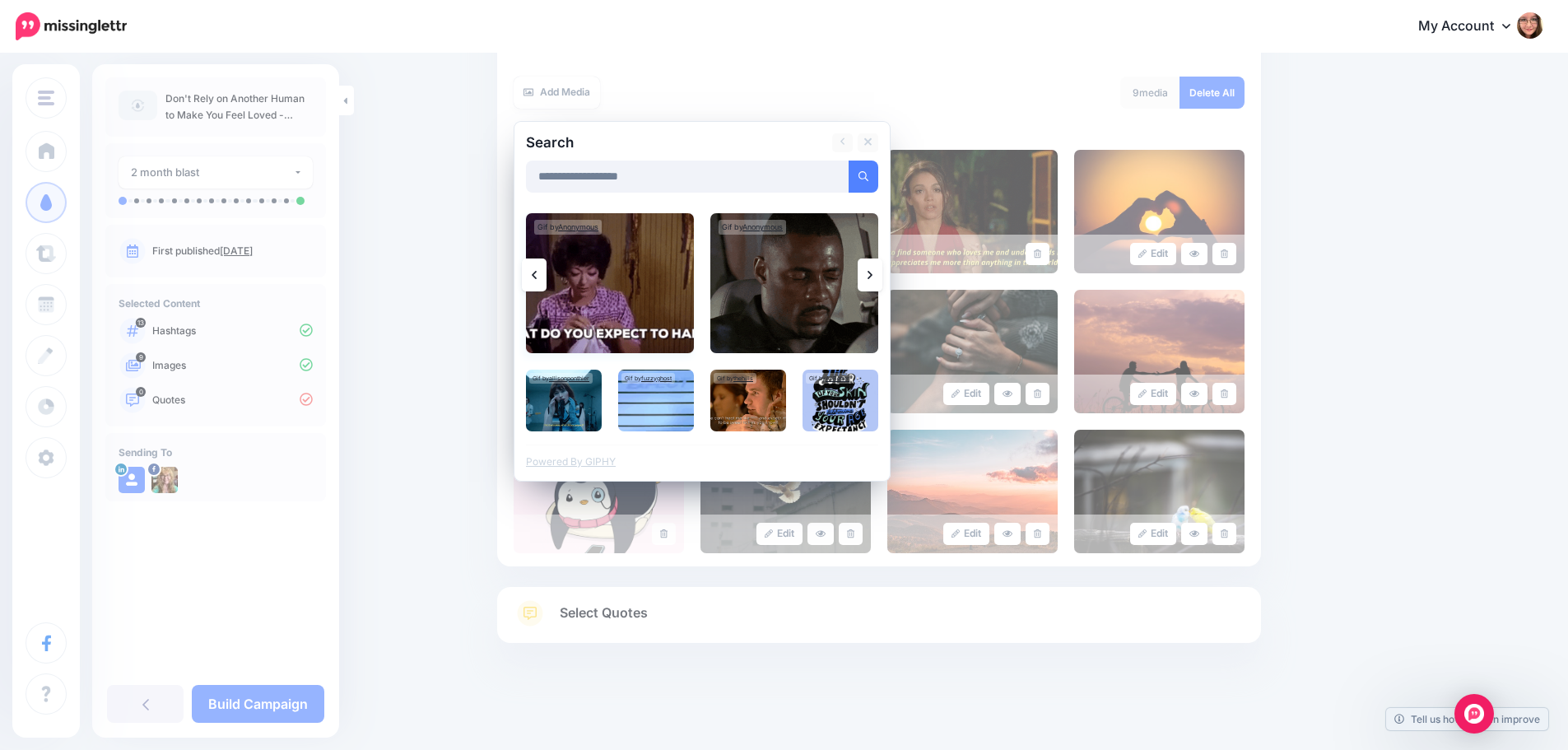
click at [613, 279] on img at bounding box center [610, 282] width 168 height 140
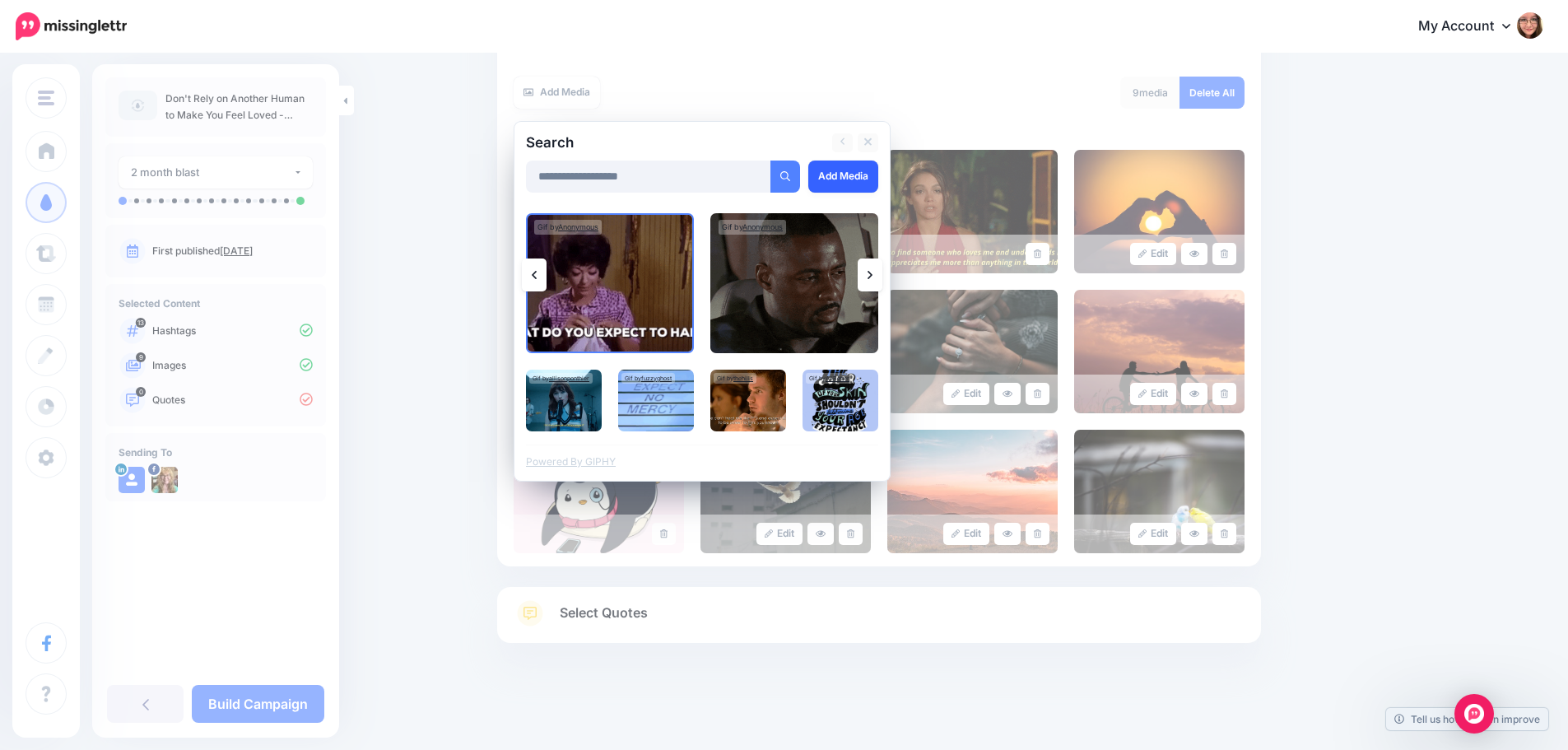
click at [852, 182] on link "Add Media" at bounding box center [843, 176] width 70 height 32
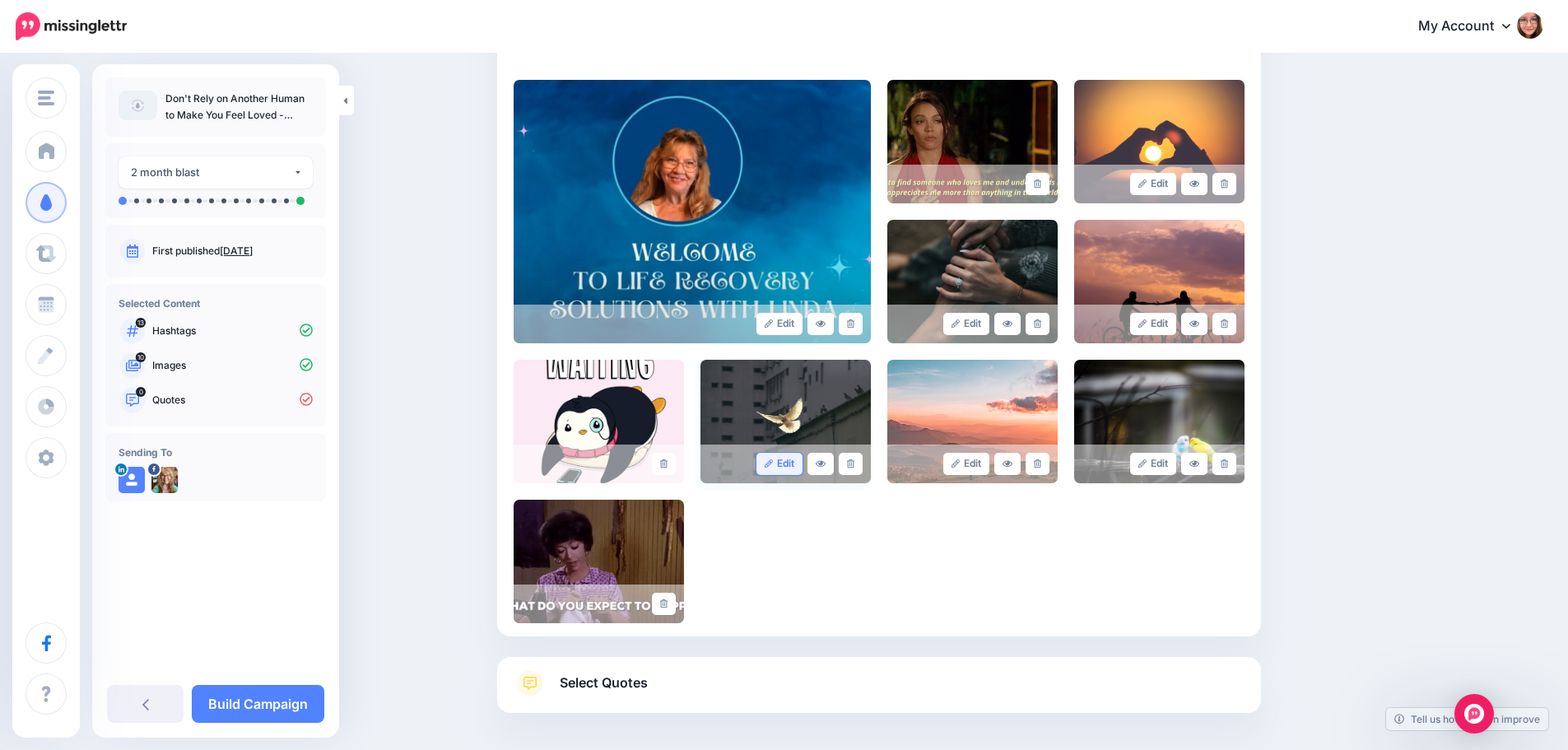
scroll to position [255, 0]
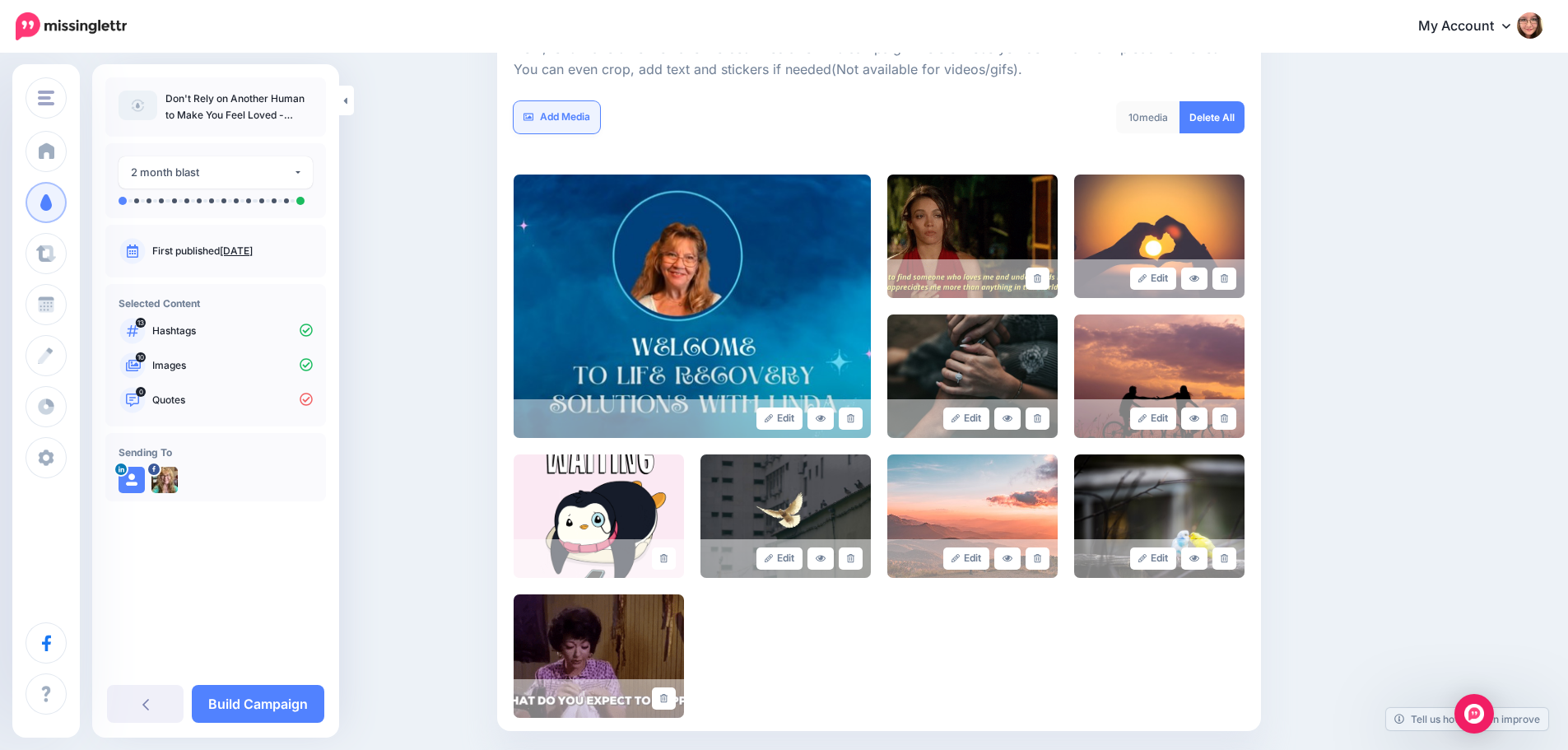
click at [582, 119] on link "Add Media" at bounding box center [556, 117] width 87 height 32
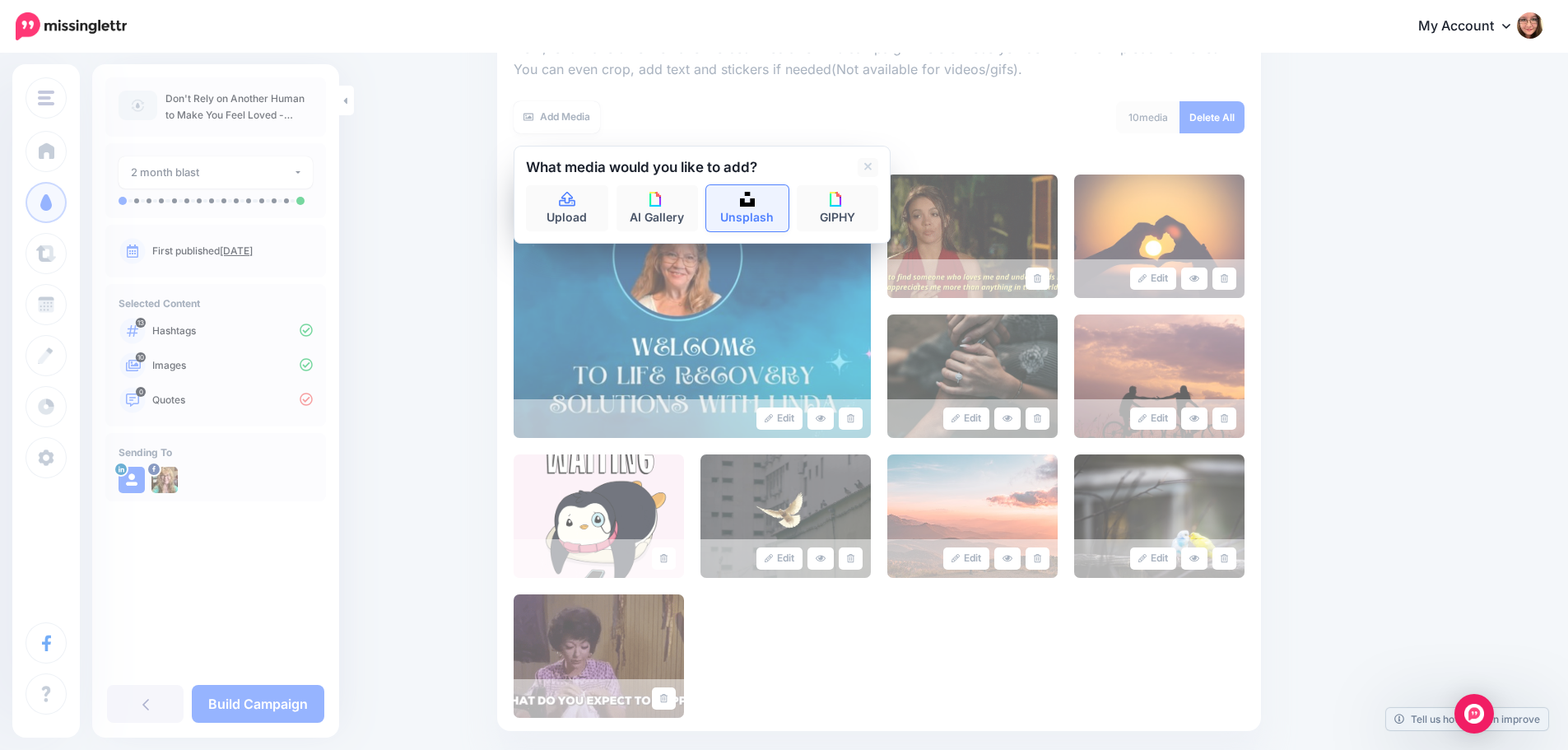
click at [762, 211] on link "Unsplash" at bounding box center [747, 208] width 83 height 46
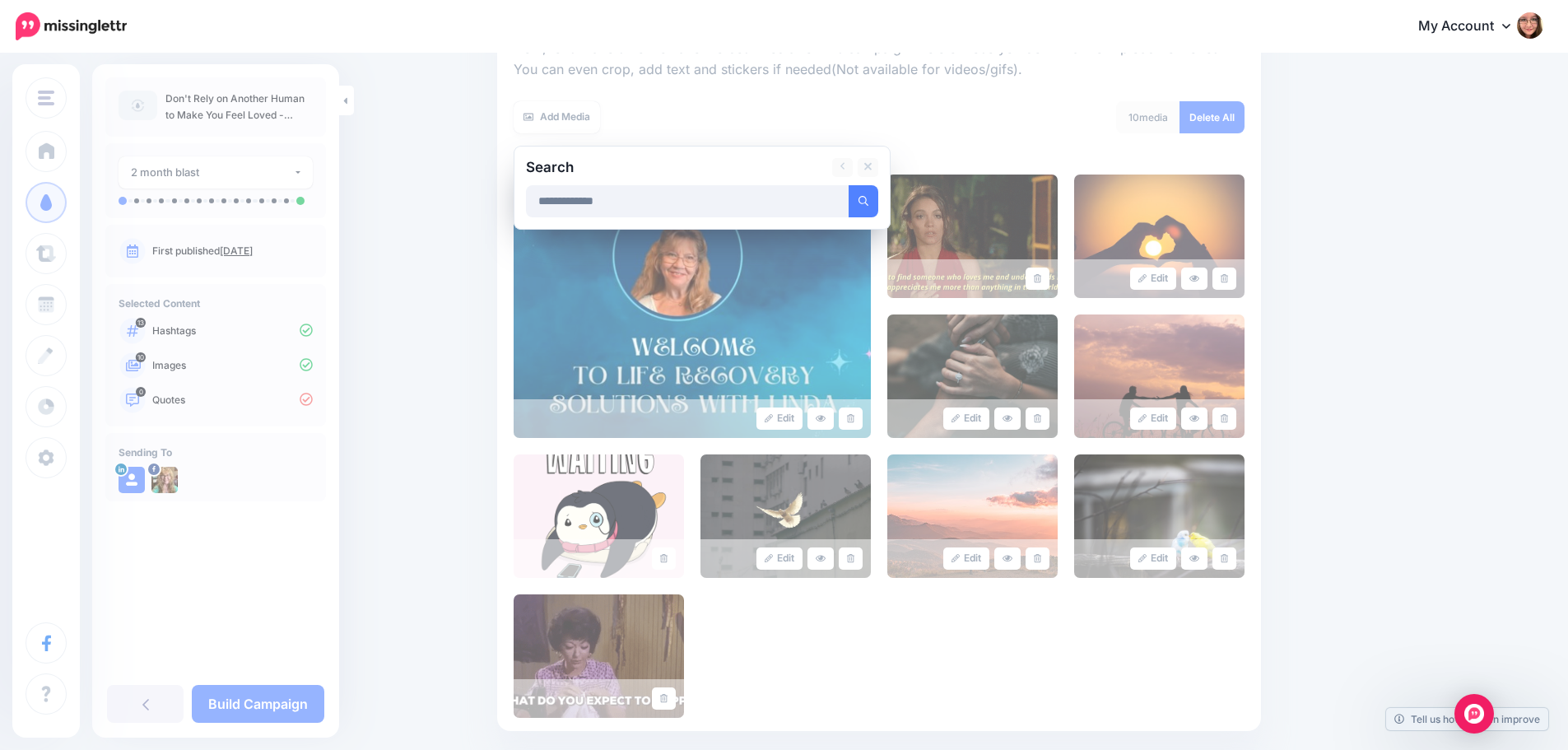
type input "**********"
click at [848, 185] on button "submit" at bounding box center [863, 201] width 30 height 32
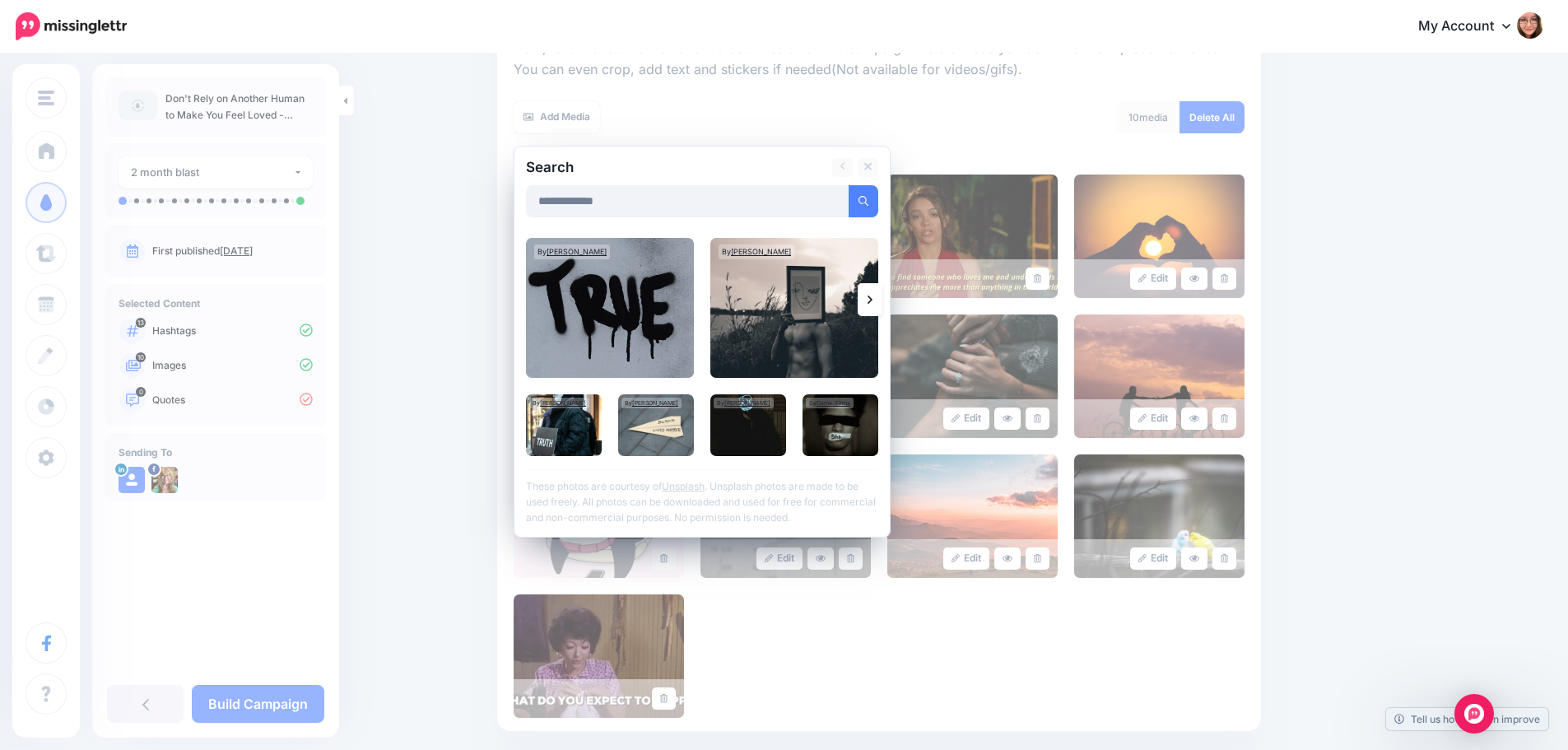
click at [872, 299] on icon at bounding box center [869, 299] width 5 height 13
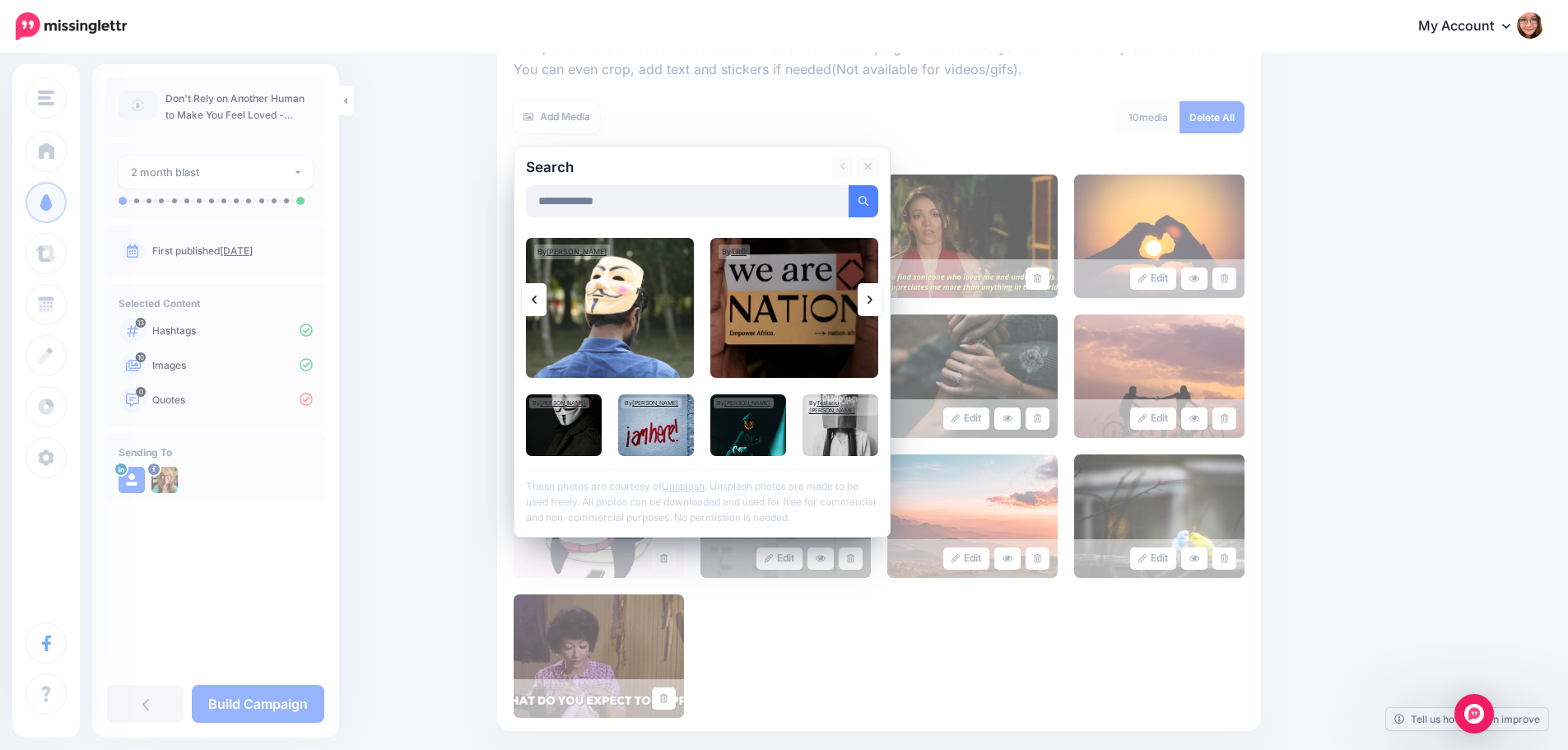
click at [872, 299] on icon at bounding box center [869, 299] width 5 height 13
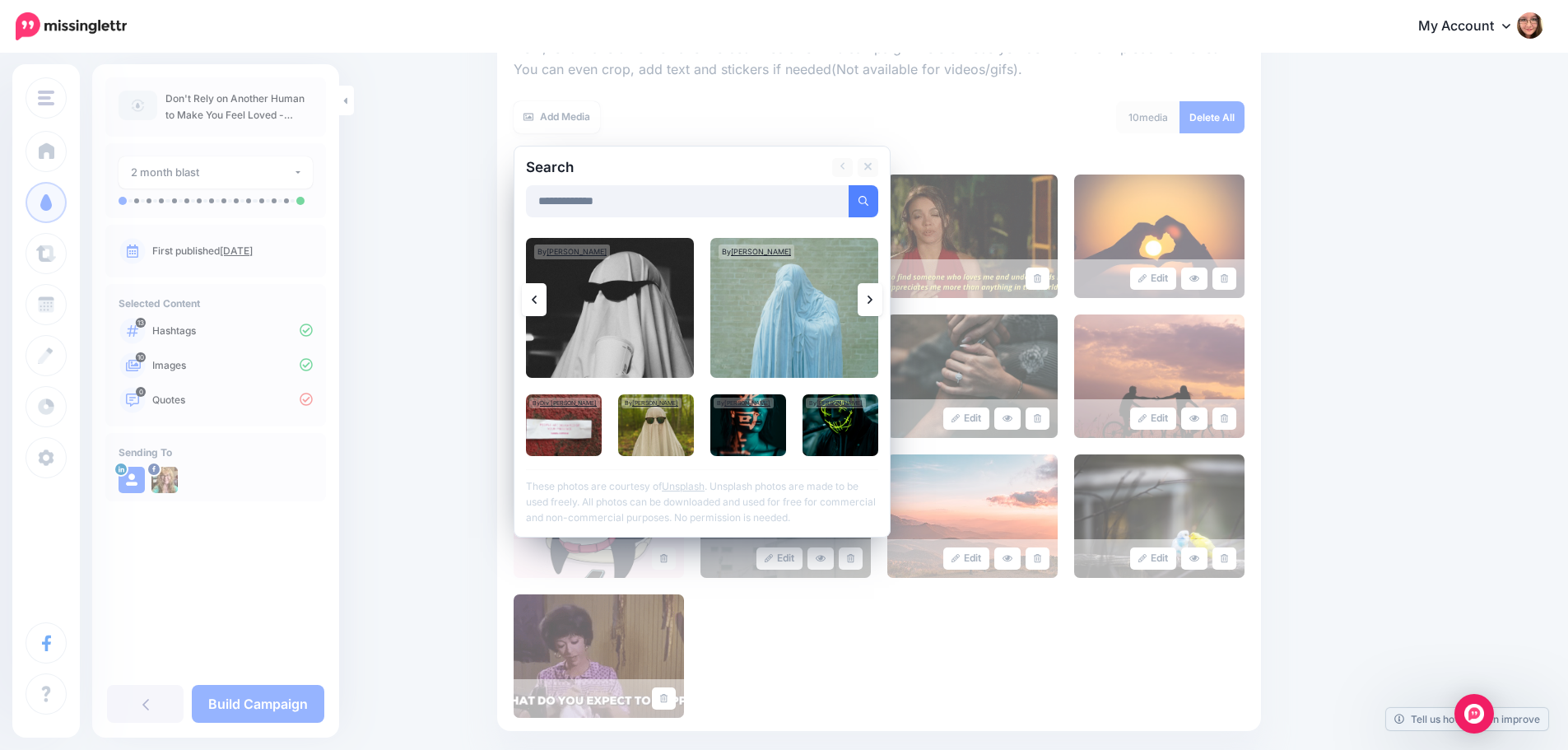
click at [872, 299] on icon at bounding box center [869, 299] width 5 height 13
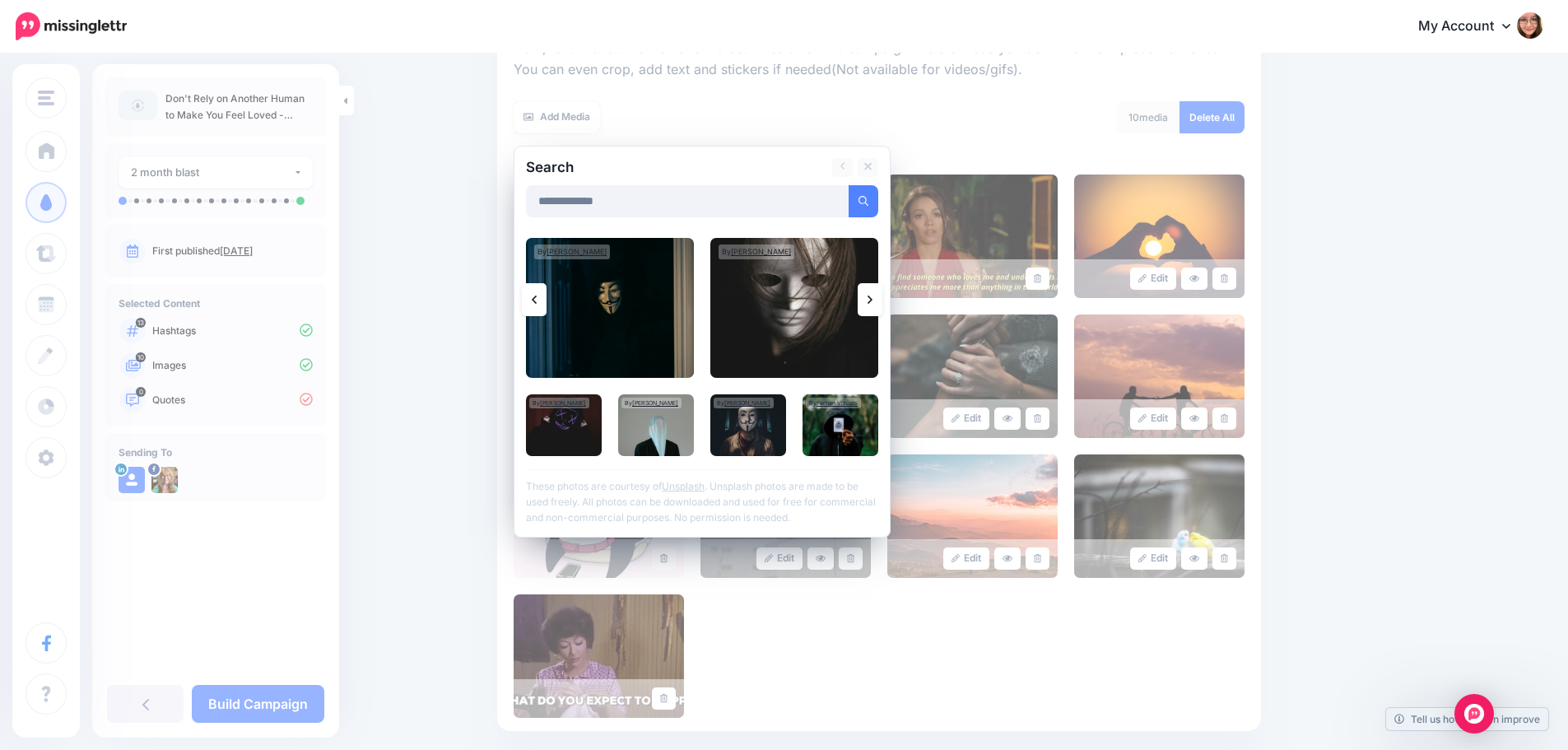
click at [872, 299] on icon at bounding box center [869, 299] width 5 height 13
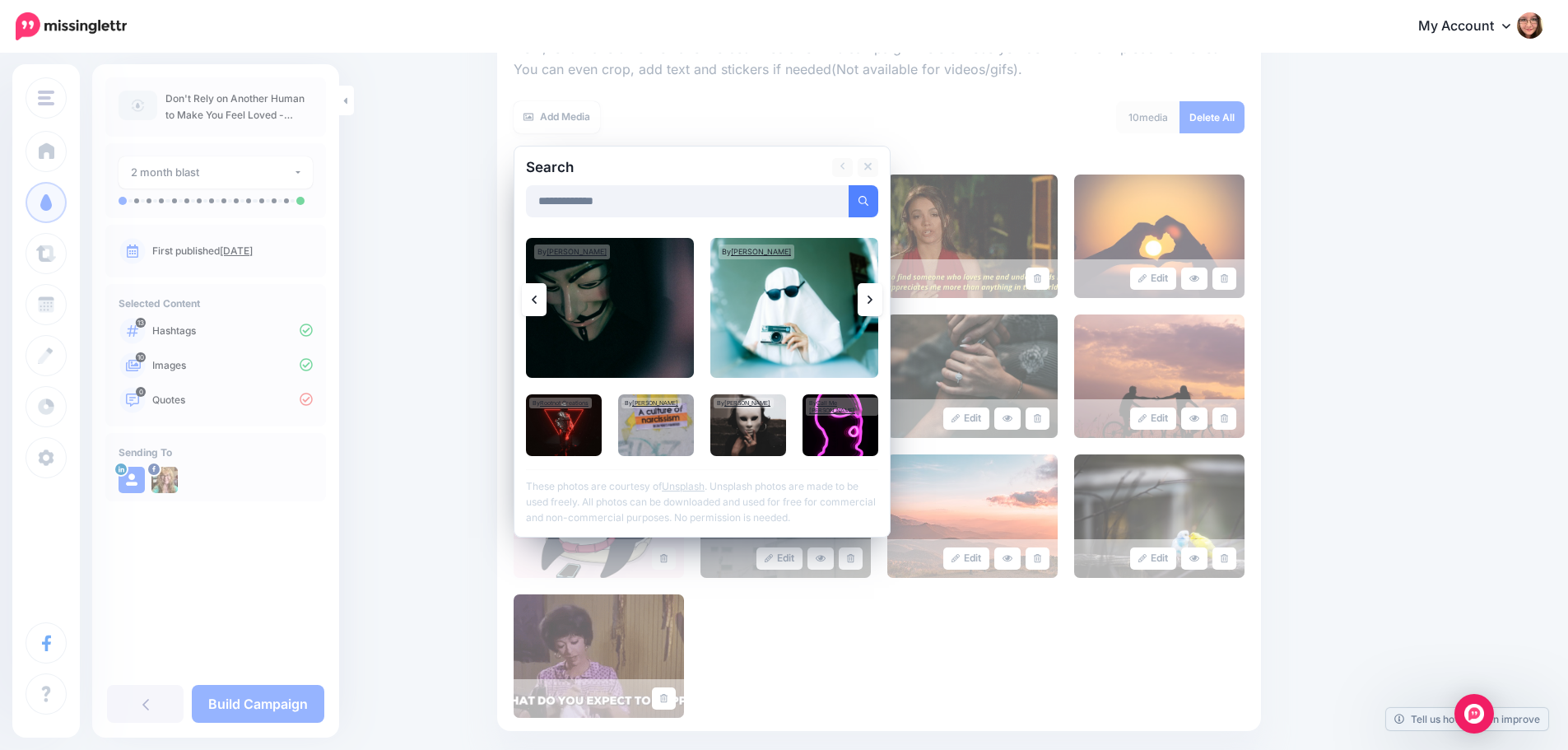
click at [872, 299] on icon at bounding box center [869, 299] width 5 height 13
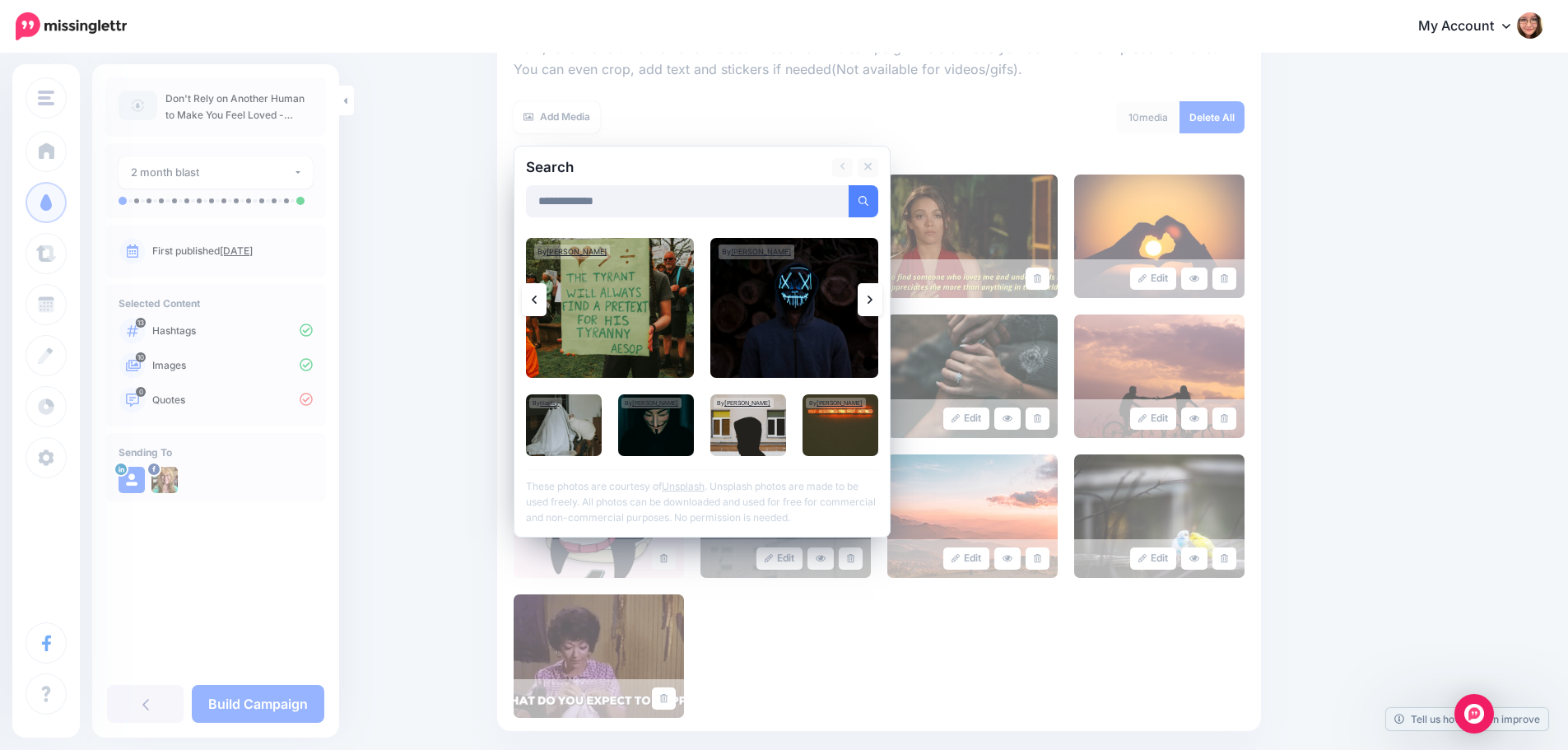
click at [872, 299] on icon at bounding box center [869, 299] width 5 height 13
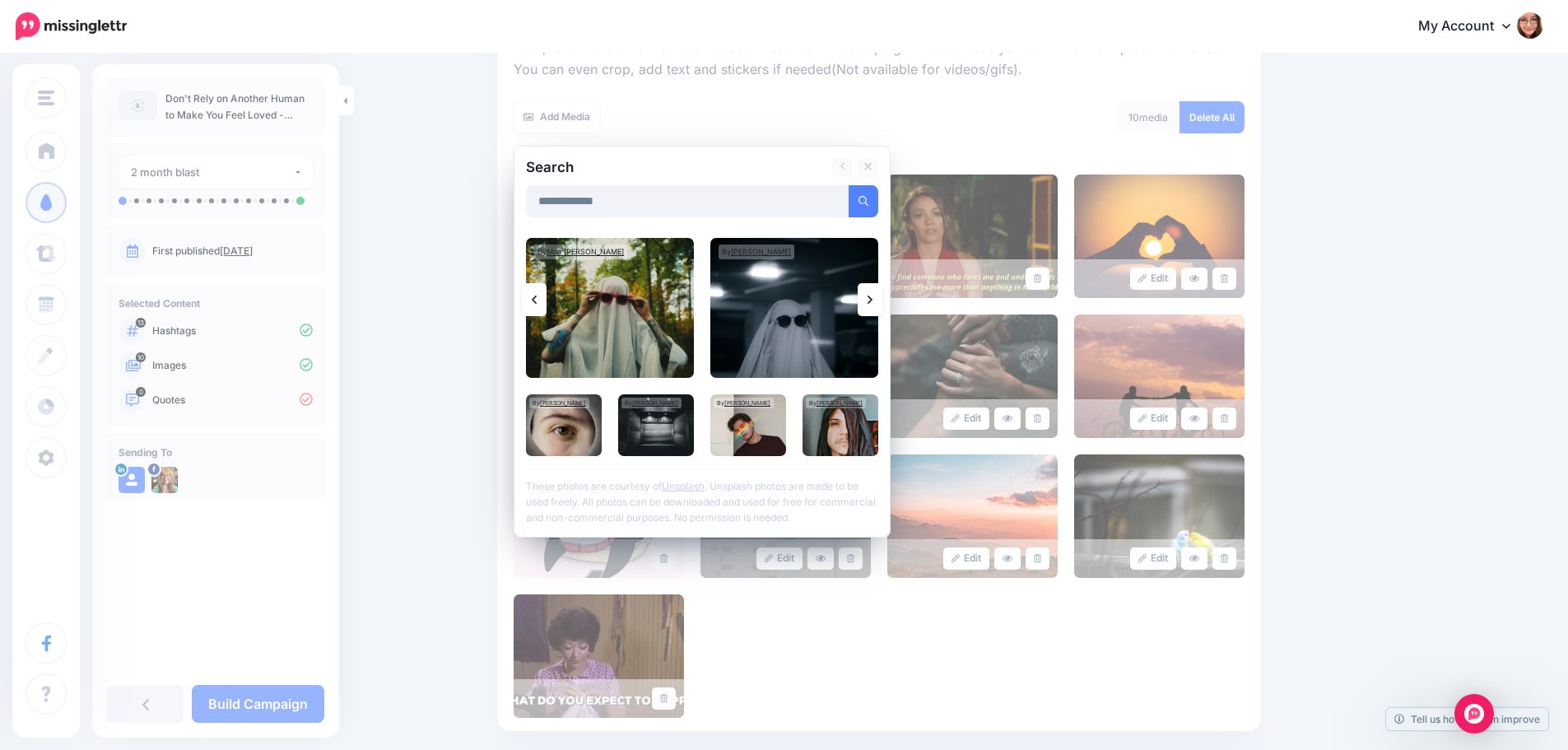
click at [872, 299] on icon at bounding box center [869, 299] width 5 height 13
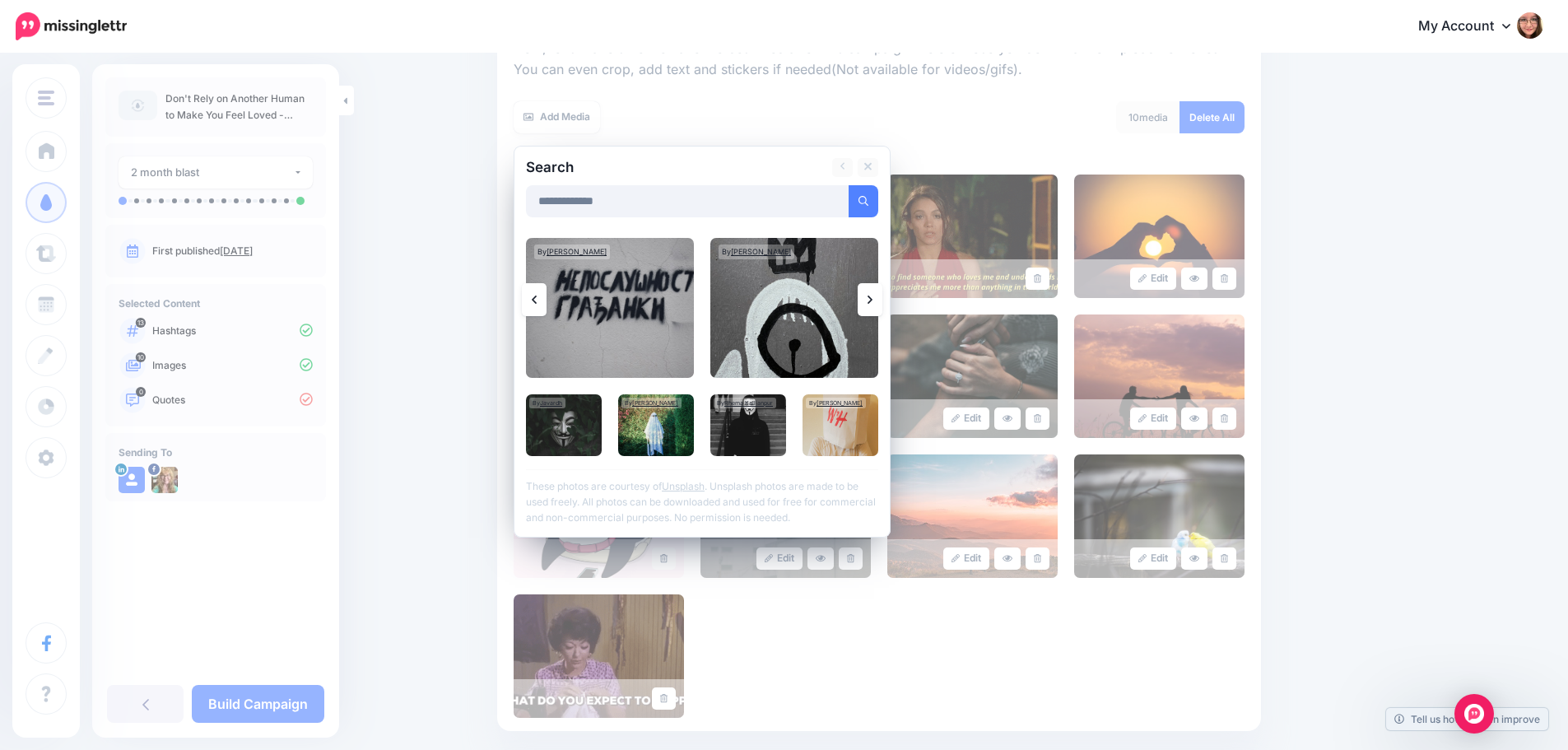
click at [872, 299] on icon at bounding box center [869, 299] width 5 height 13
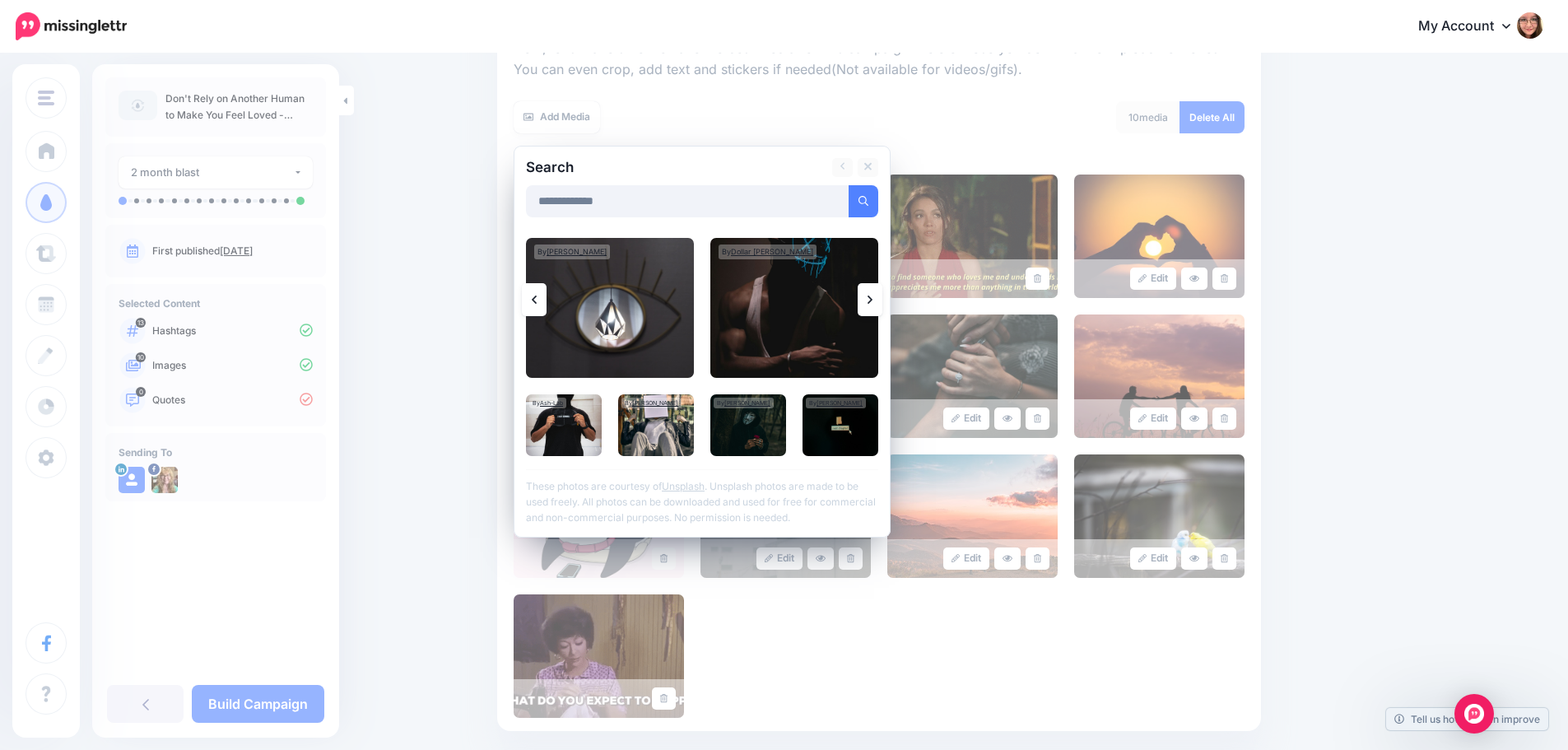
click at [872, 299] on icon at bounding box center [869, 299] width 5 height 13
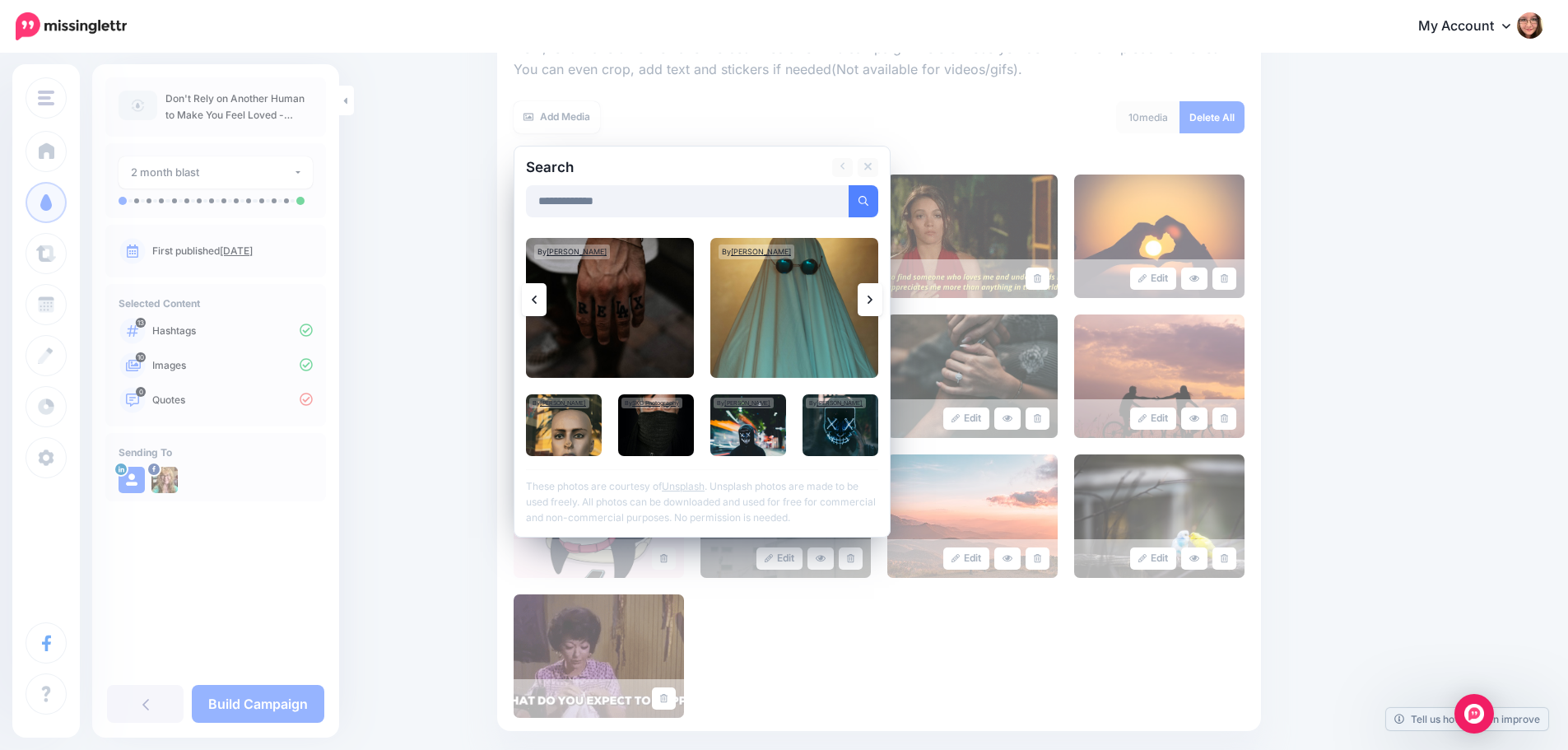
click at [872, 299] on icon at bounding box center [869, 299] width 5 height 13
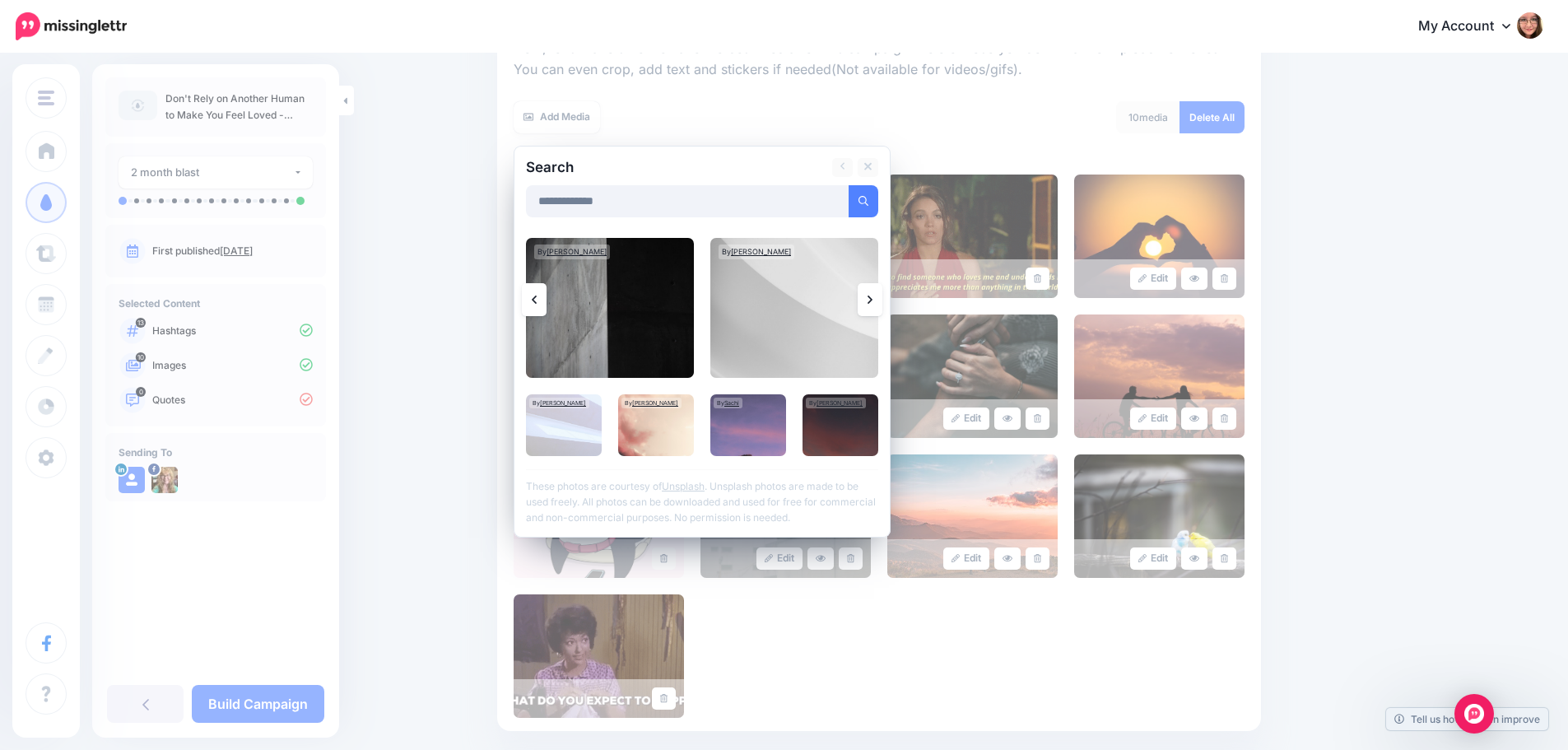
click at [872, 299] on icon at bounding box center [869, 299] width 5 height 13
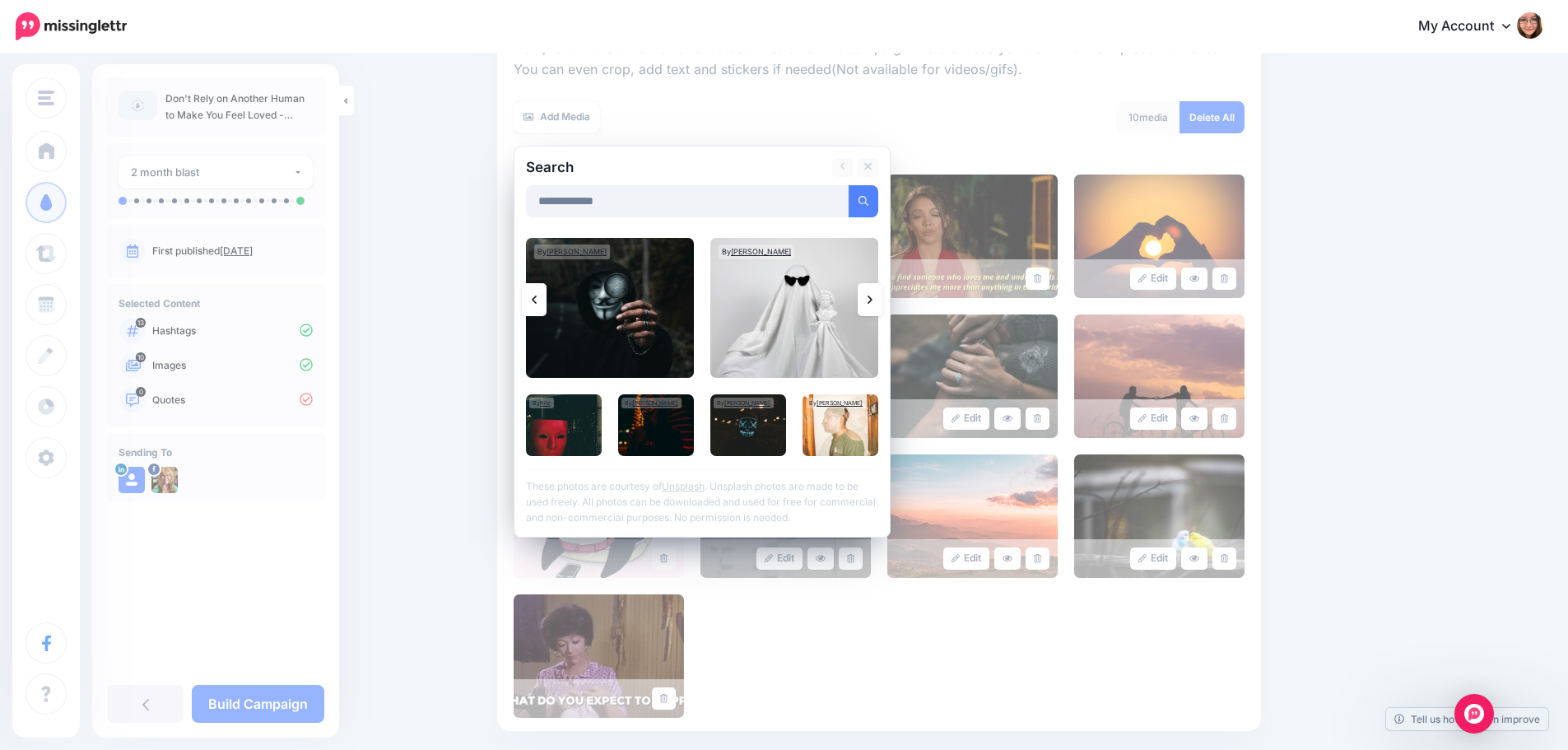
click at [872, 299] on icon at bounding box center [869, 299] width 5 height 13
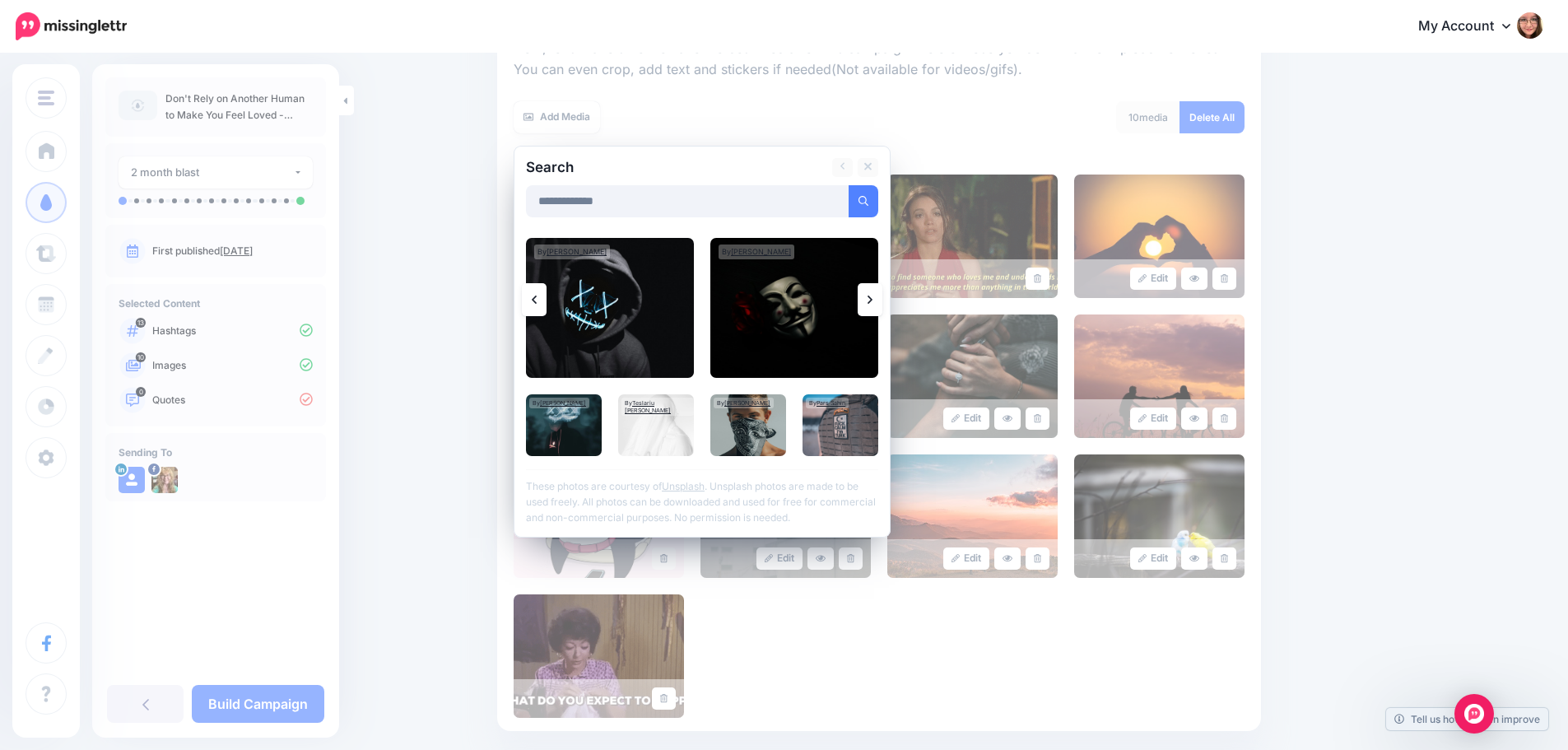
click at [871, 299] on link at bounding box center [869, 299] width 25 height 33
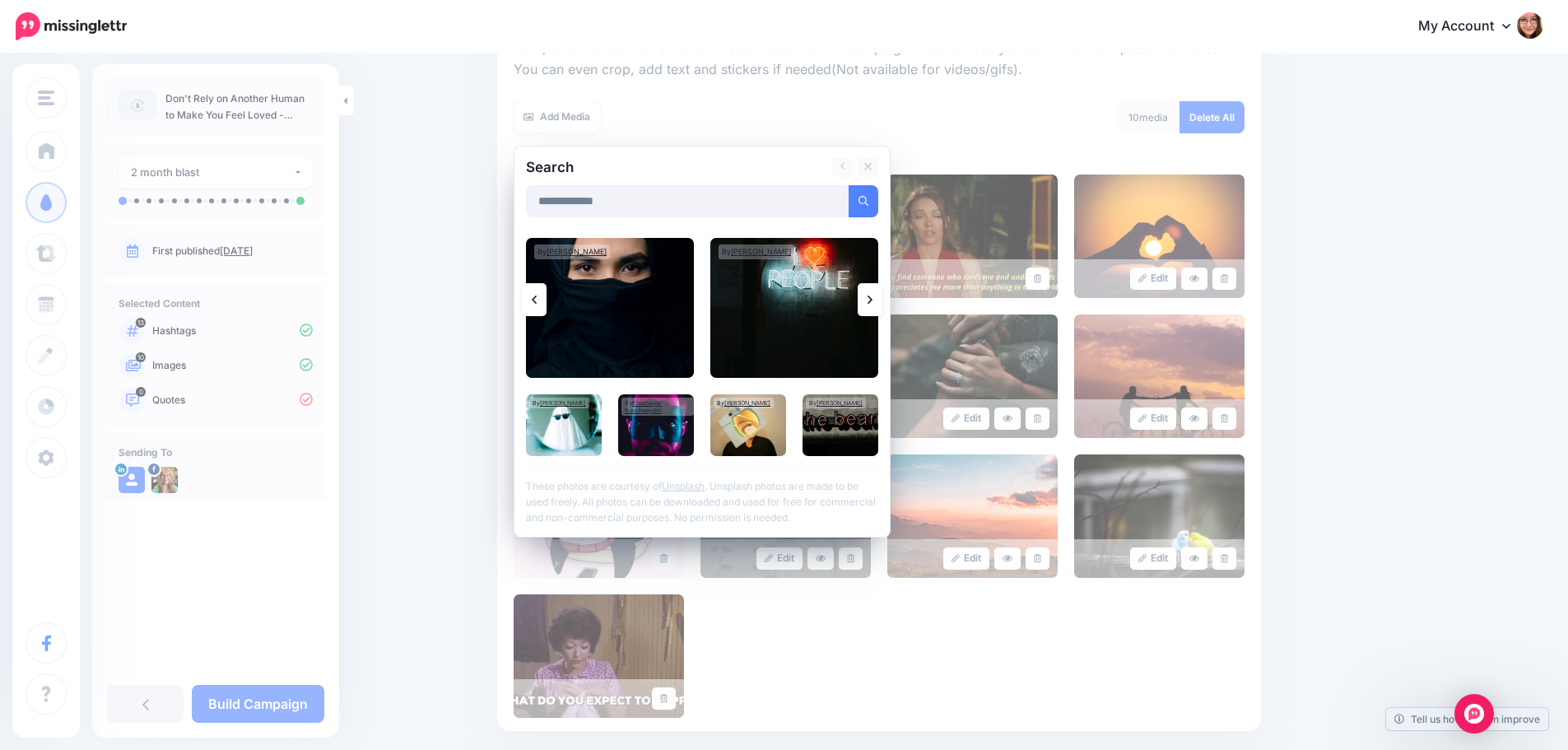
click at [871, 299] on link at bounding box center [869, 299] width 25 height 33
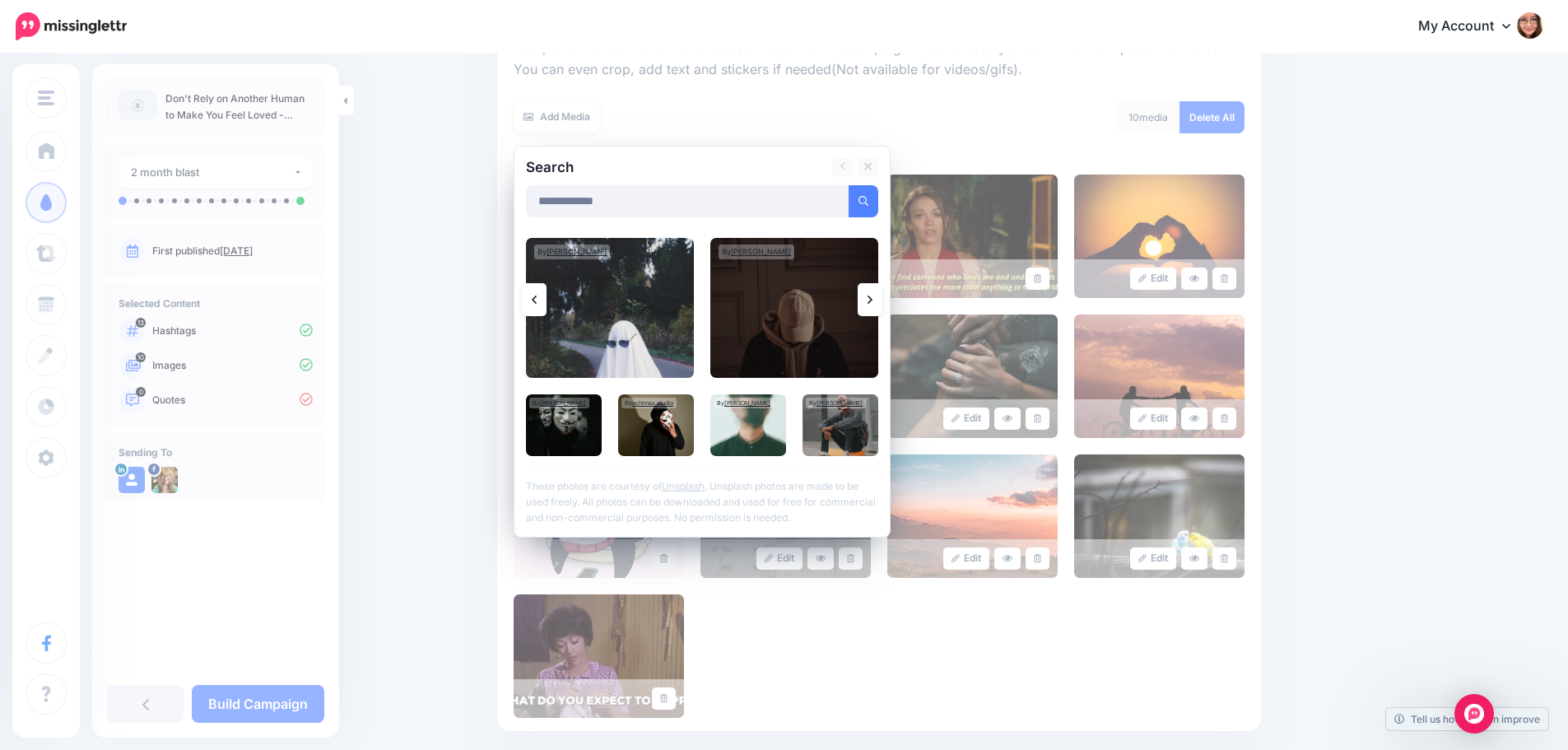
click at [871, 299] on link at bounding box center [869, 299] width 25 height 33
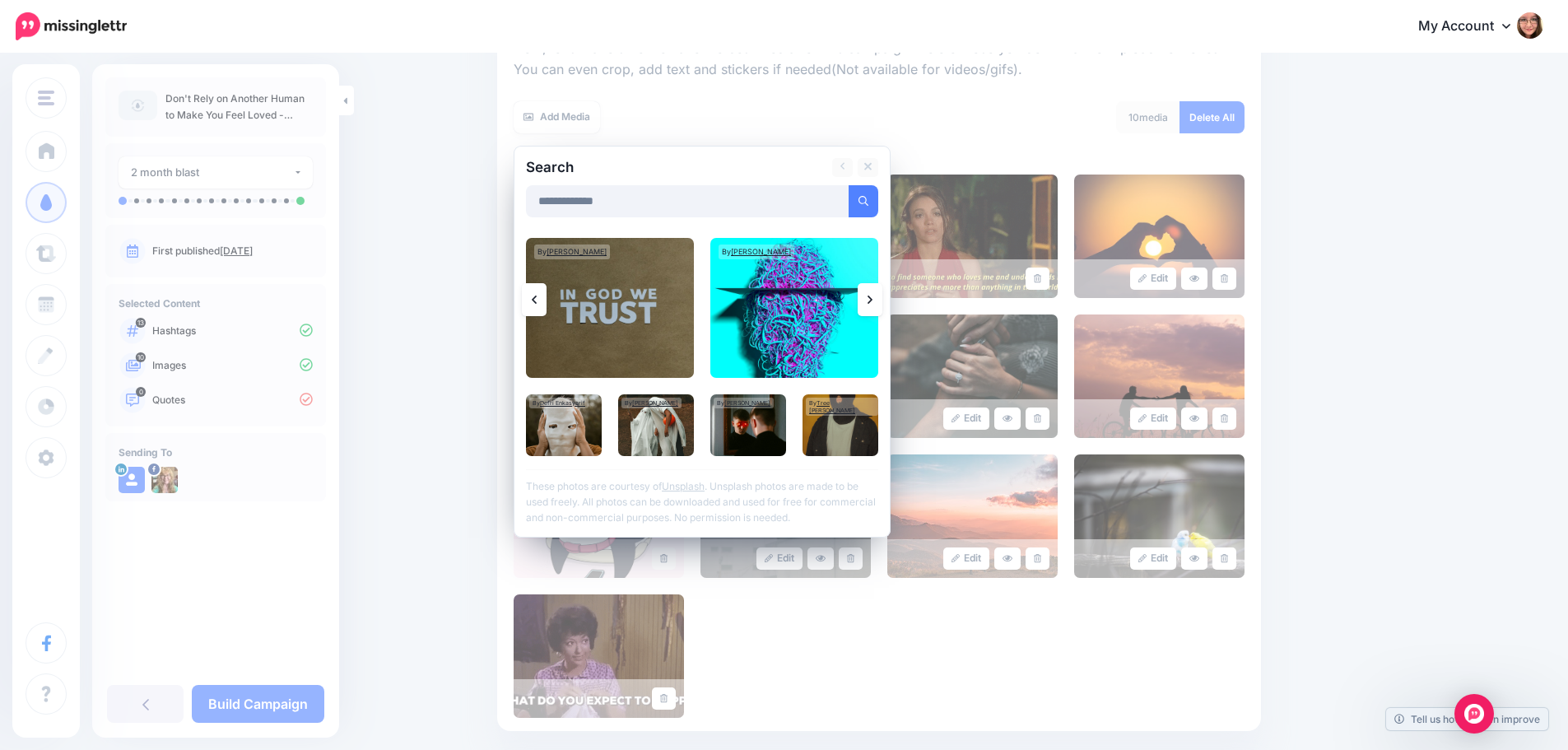
click at [871, 299] on link at bounding box center [869, 299] width 25 height 33
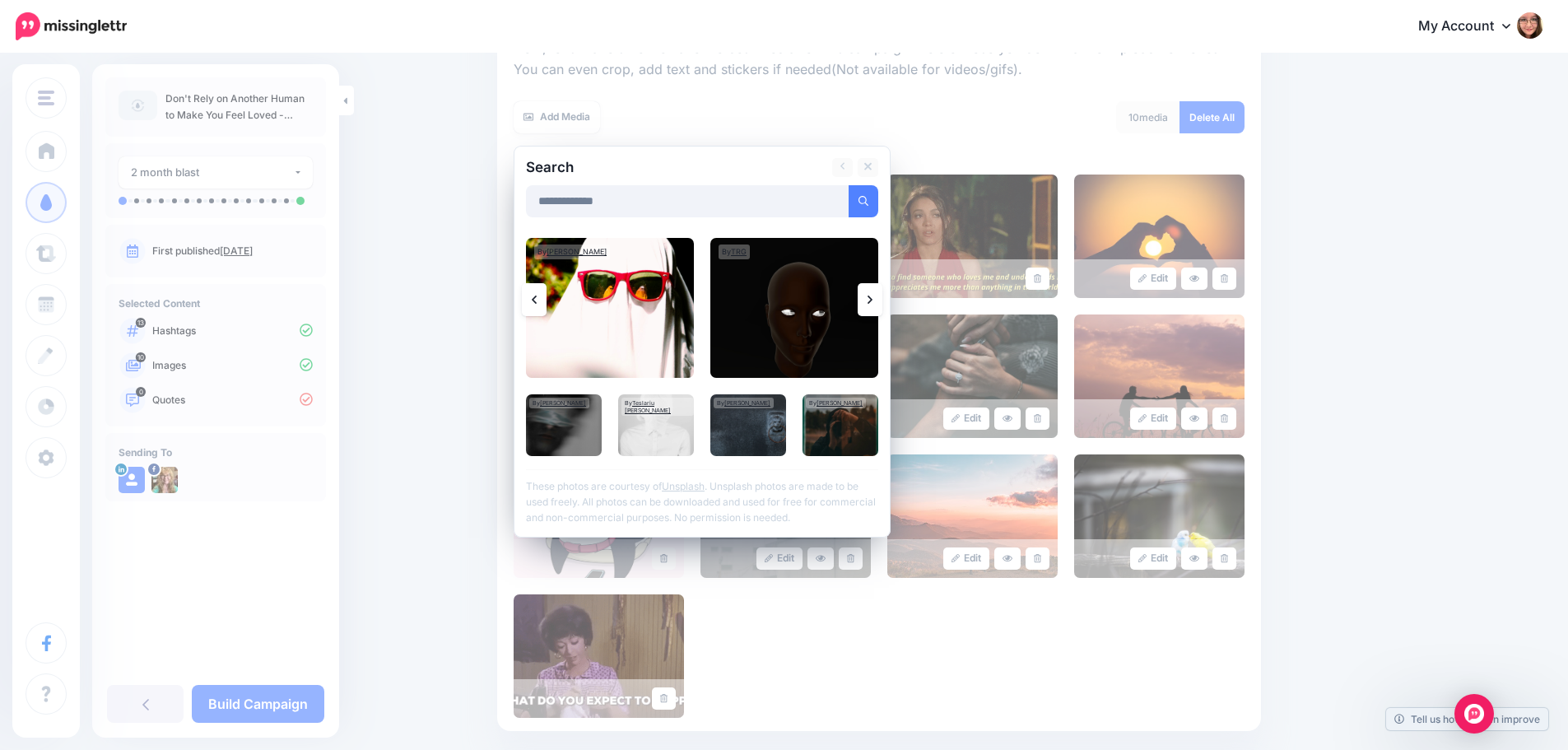
click at [871, 299] on link at bounding box center [869, 299] width 25 height 33
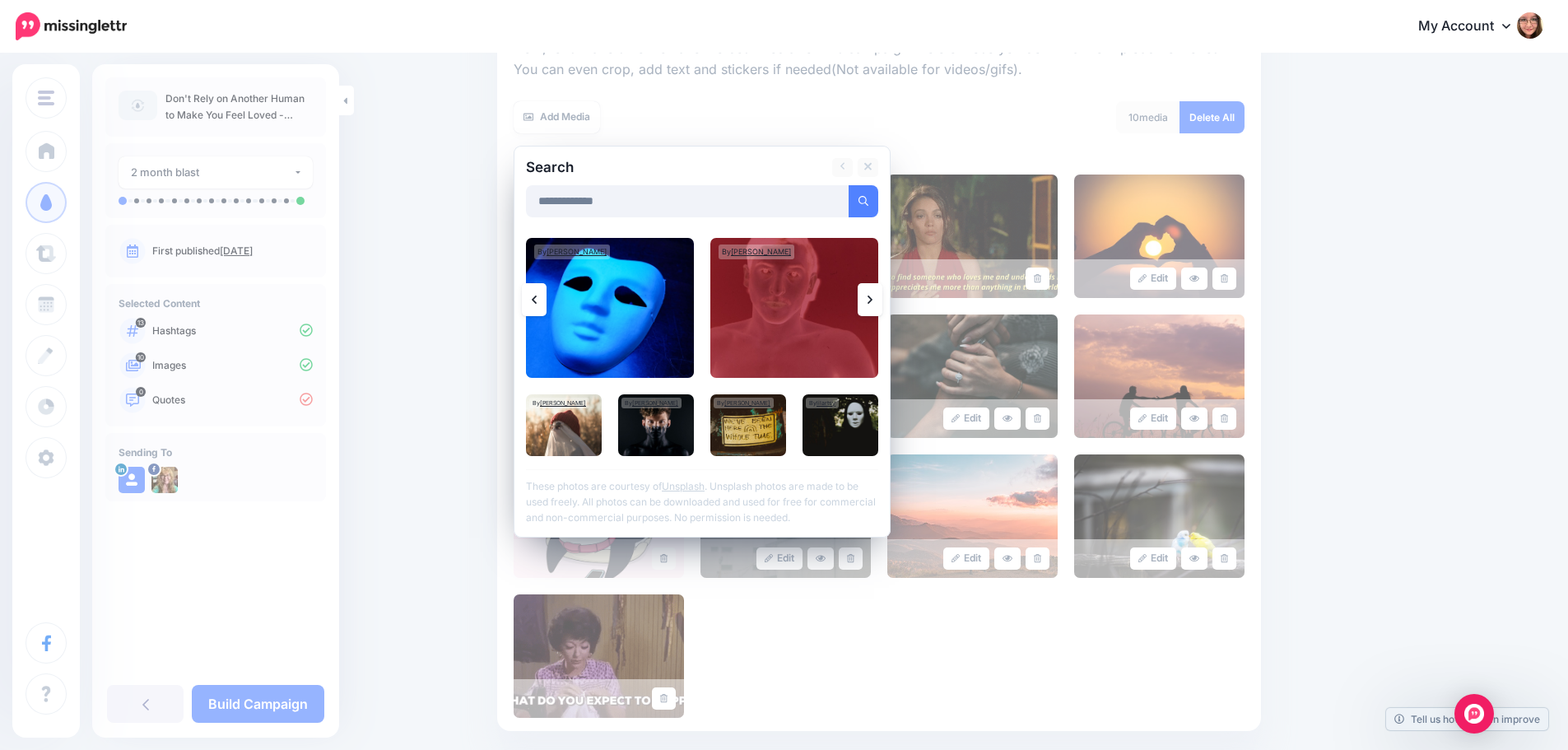
click at [871, 299] on link at bounding box center [869, 299] width 25 height 33
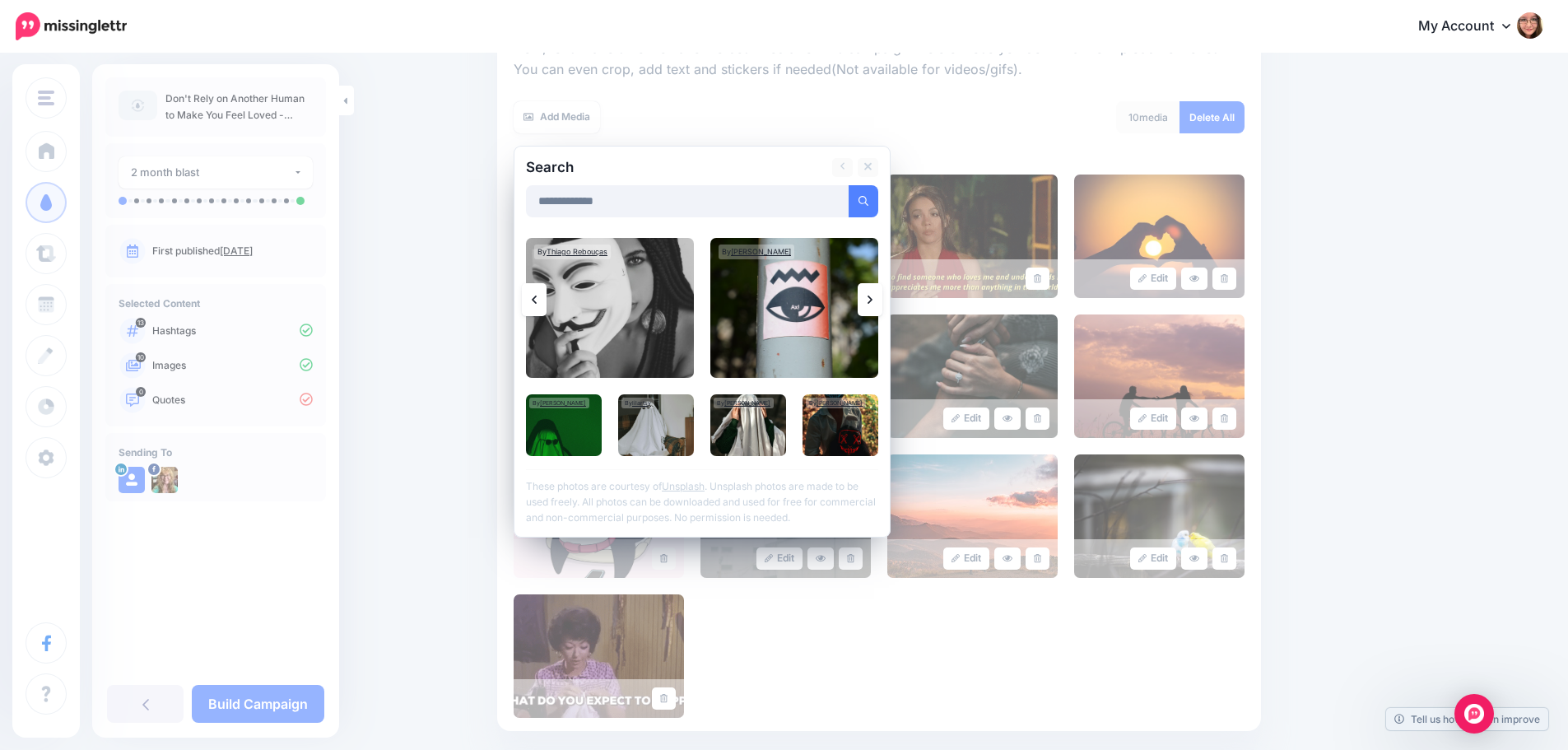
click at [871, 299] on link at bounding box center [869, 299] width 25 height 33
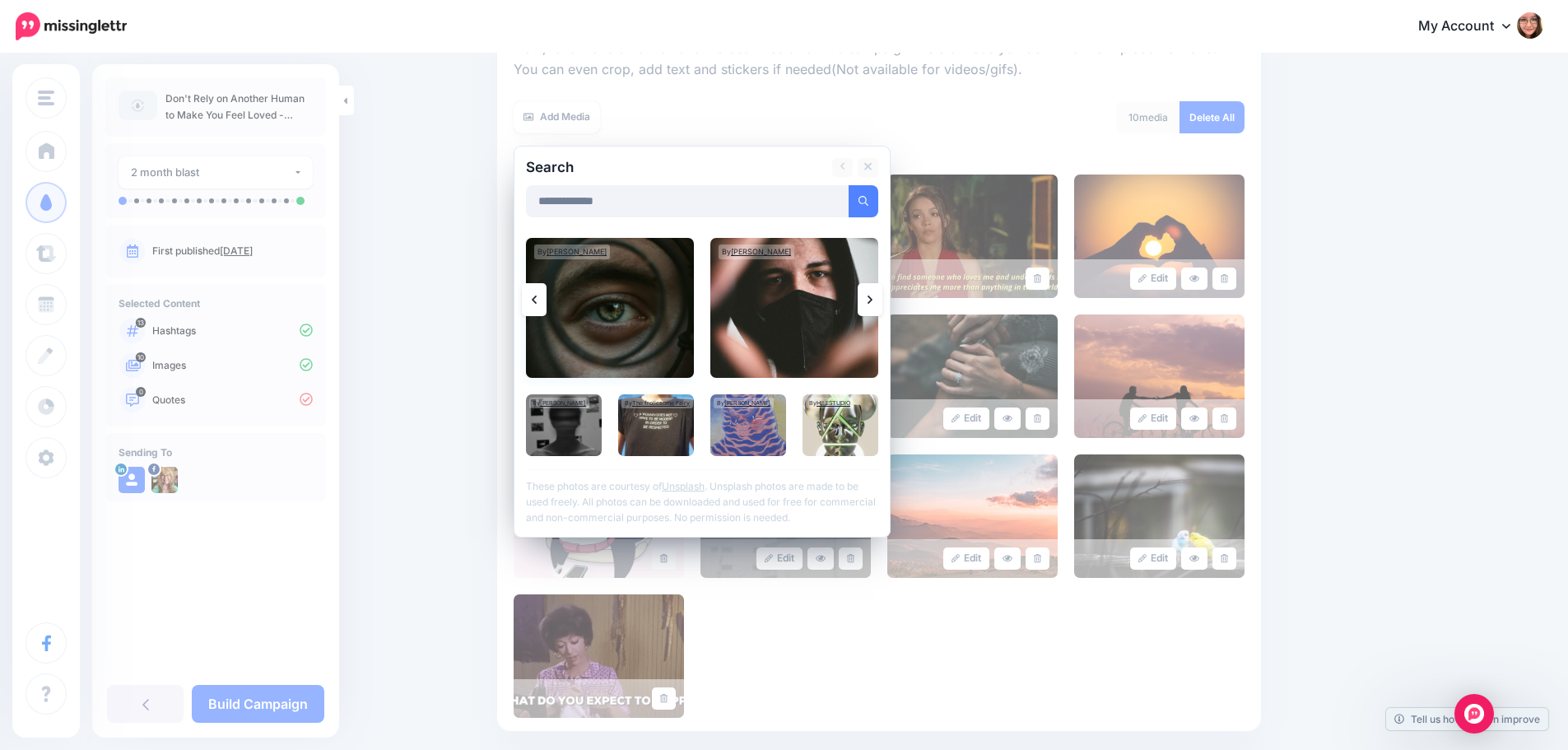
click at [618, 346] on img at bounding box center [610, 307] width 168 height 140
click at [853, 203] on link "Add Media" at bounding box center [843, 201] width 70 height 32
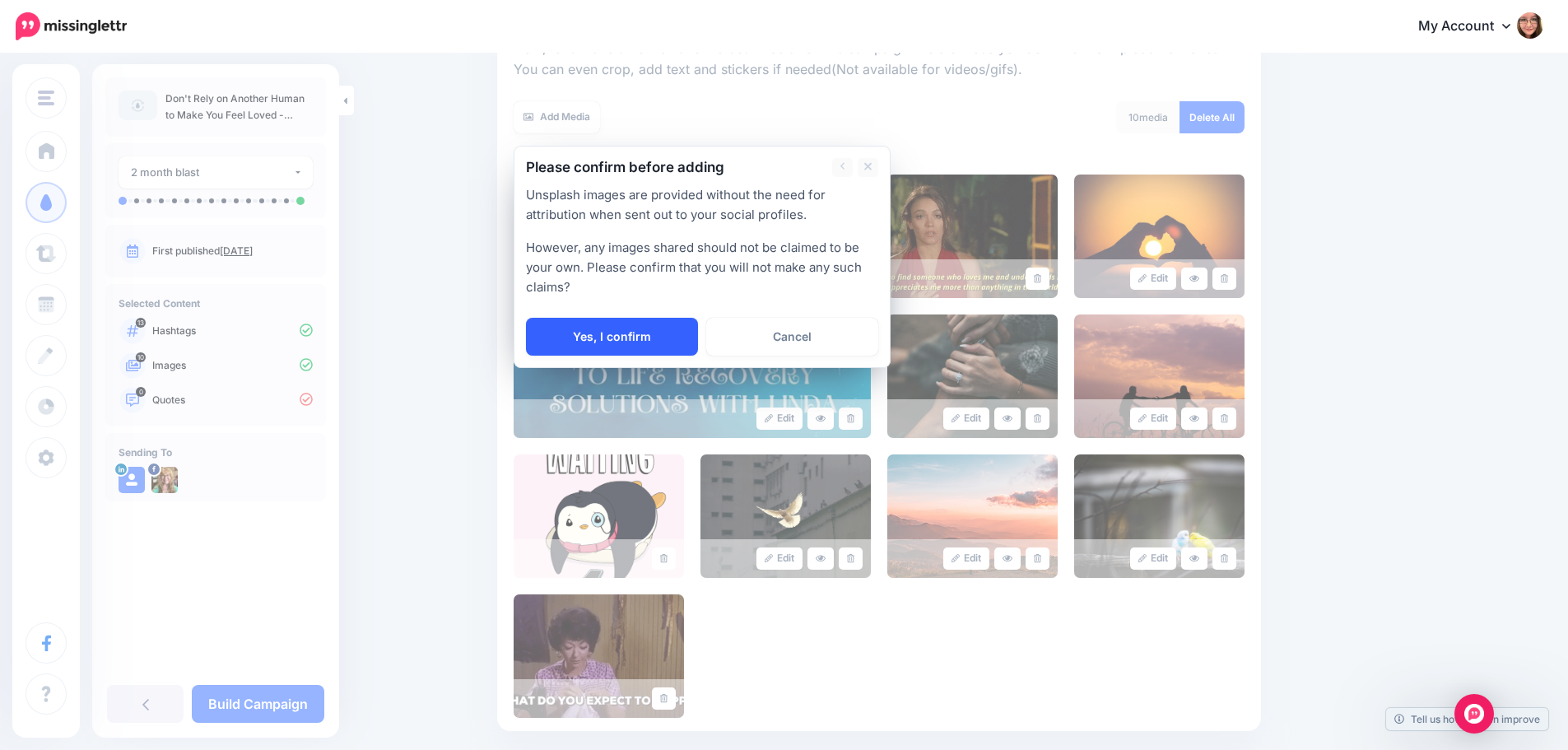
click at [667, 336] on link "Yes, I confirm" at bounding box center [611, 336] width 172 height 38
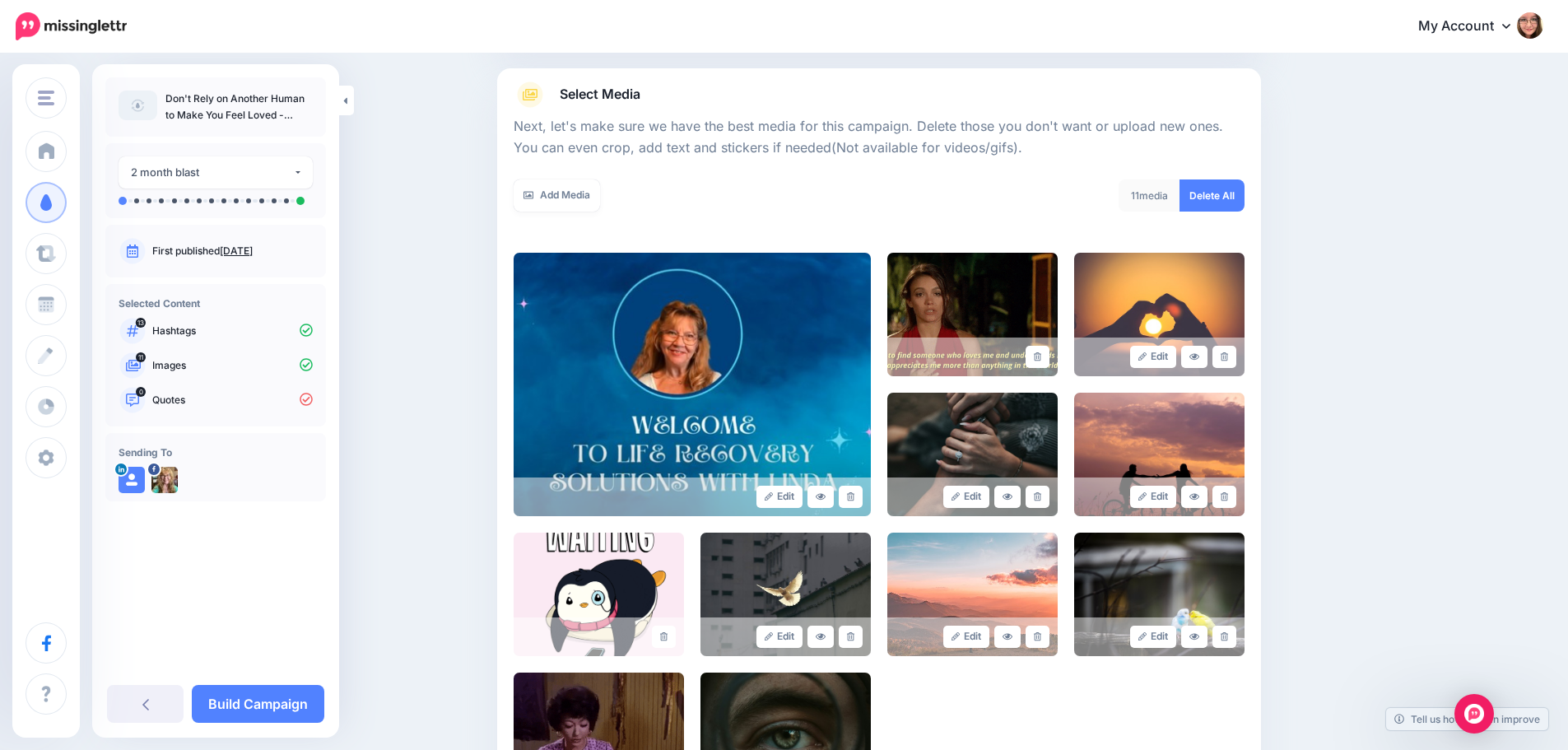
scroll to position [172, 0]
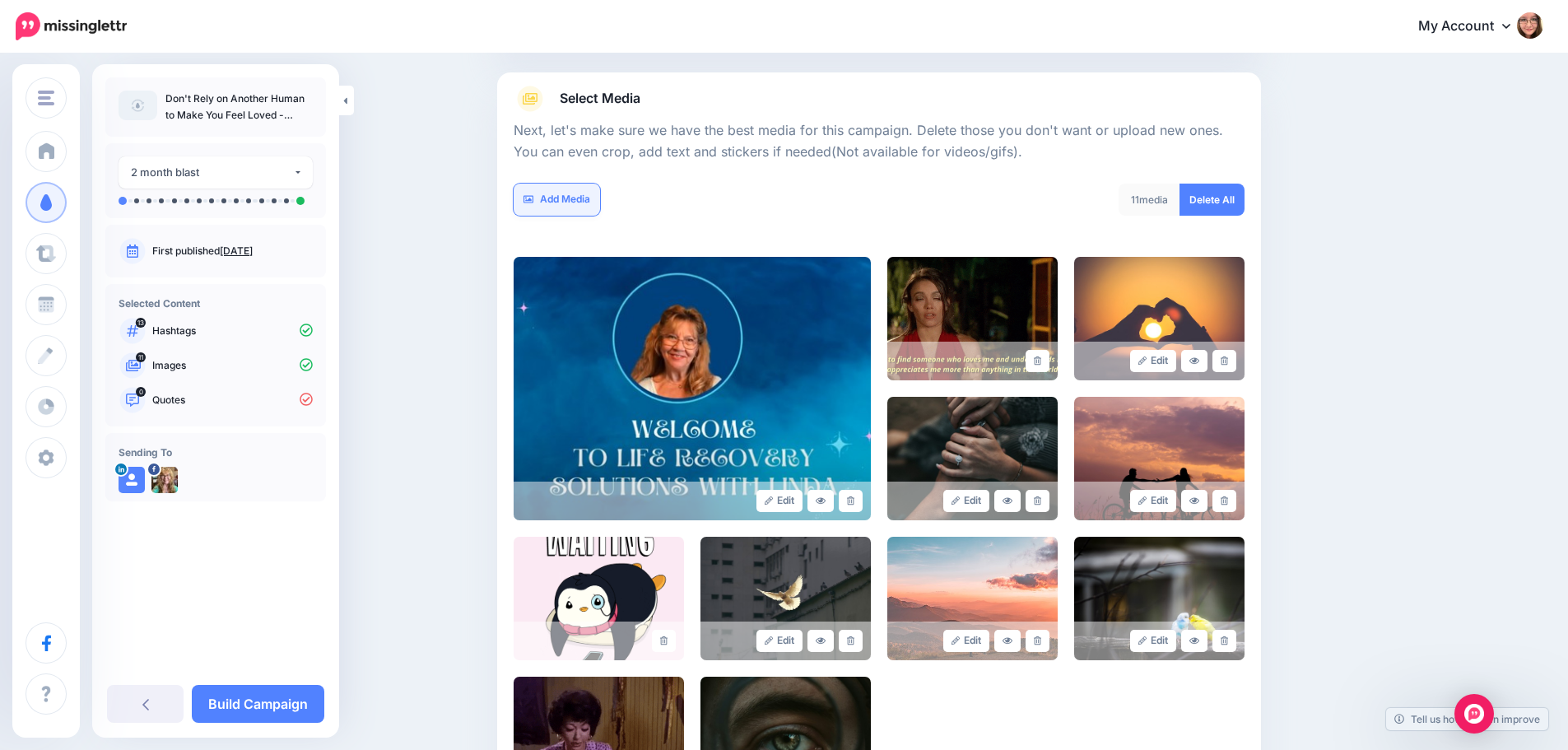
click at [585, 194] on link "Add Media" at bounding box center [556, 200] width 87 height 32
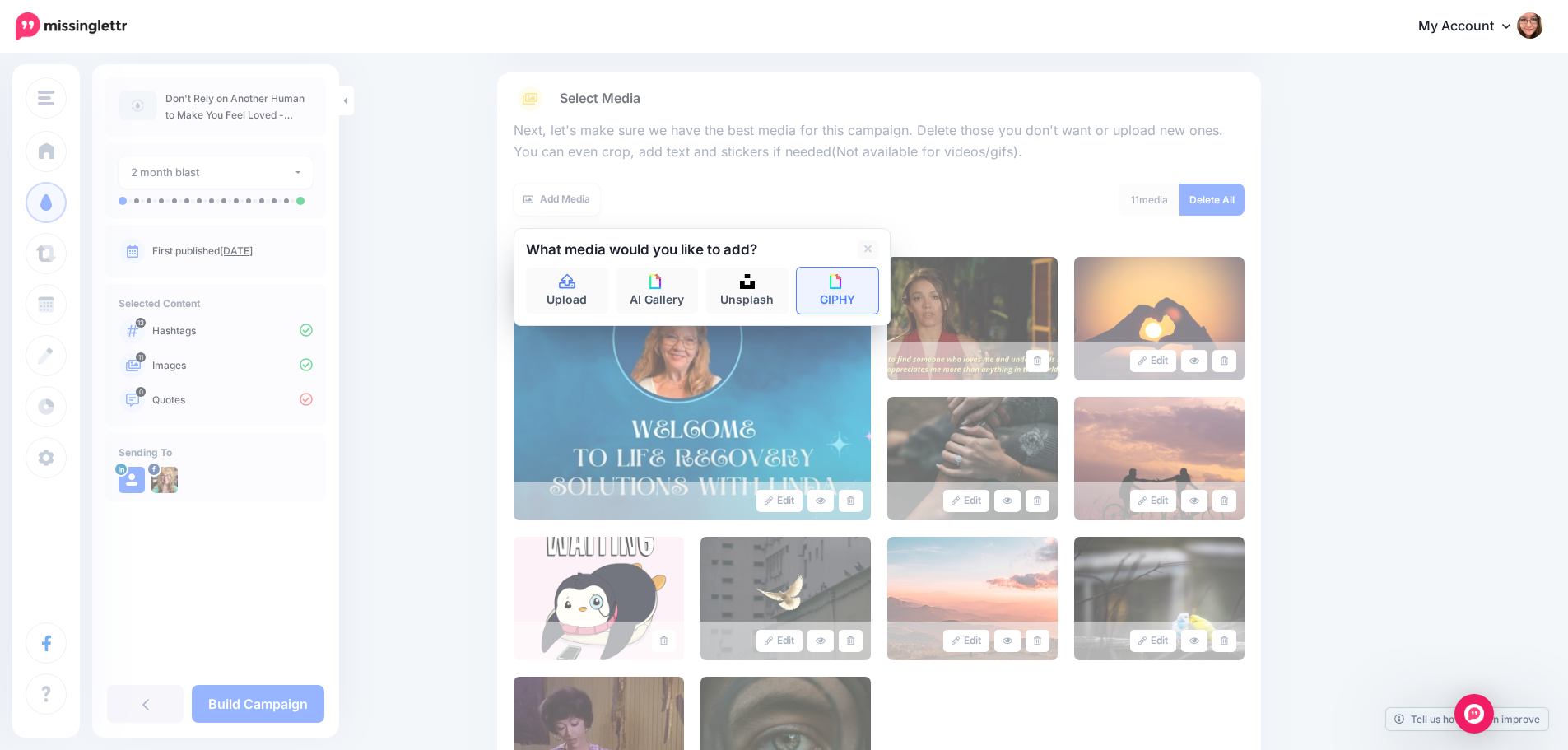
click at [862, 291] on link "GIPHY" at bounding box center [837, 290] width 83 height 46
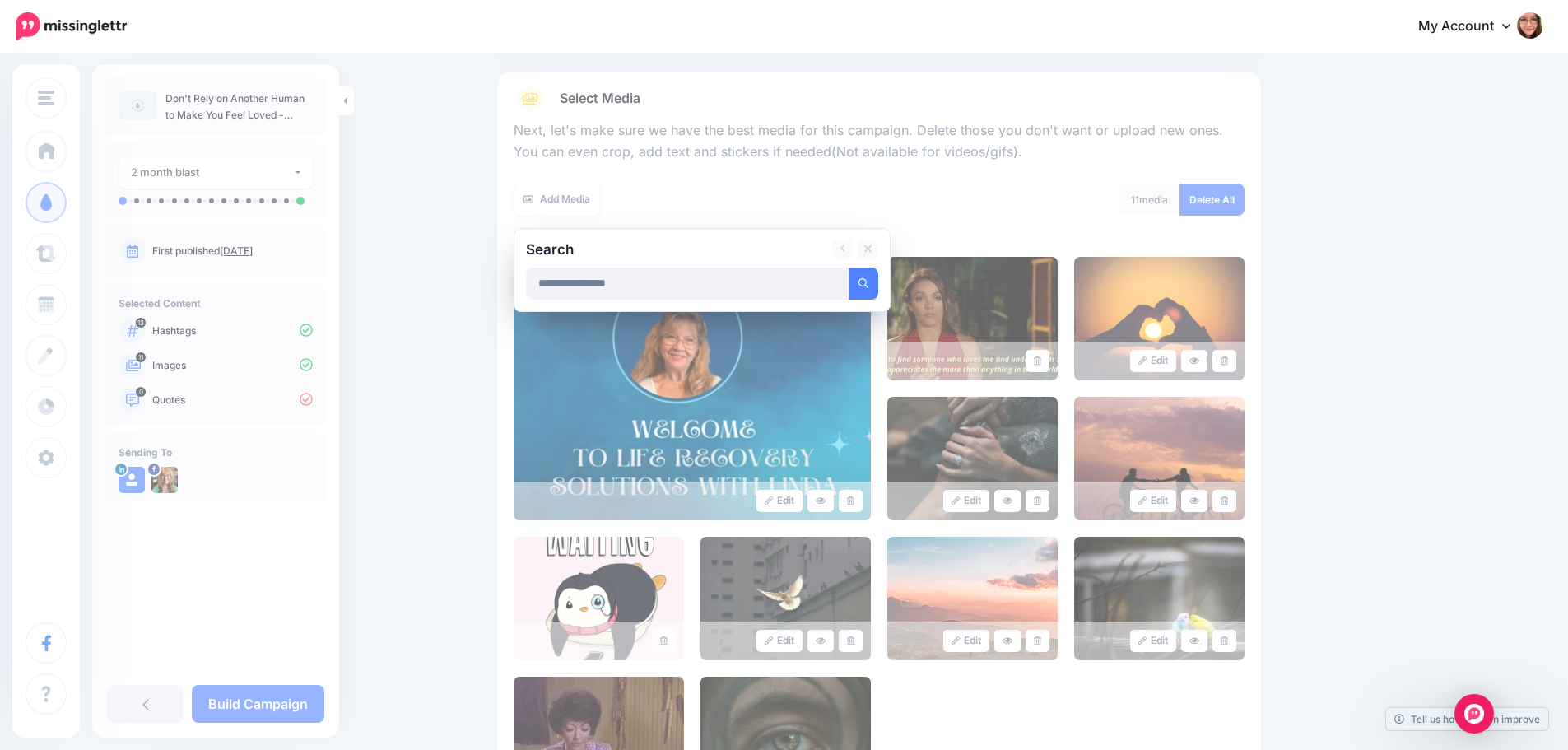
click at [848, 268] on button "submit" at bounding box center [863, 283] width 30 height 32
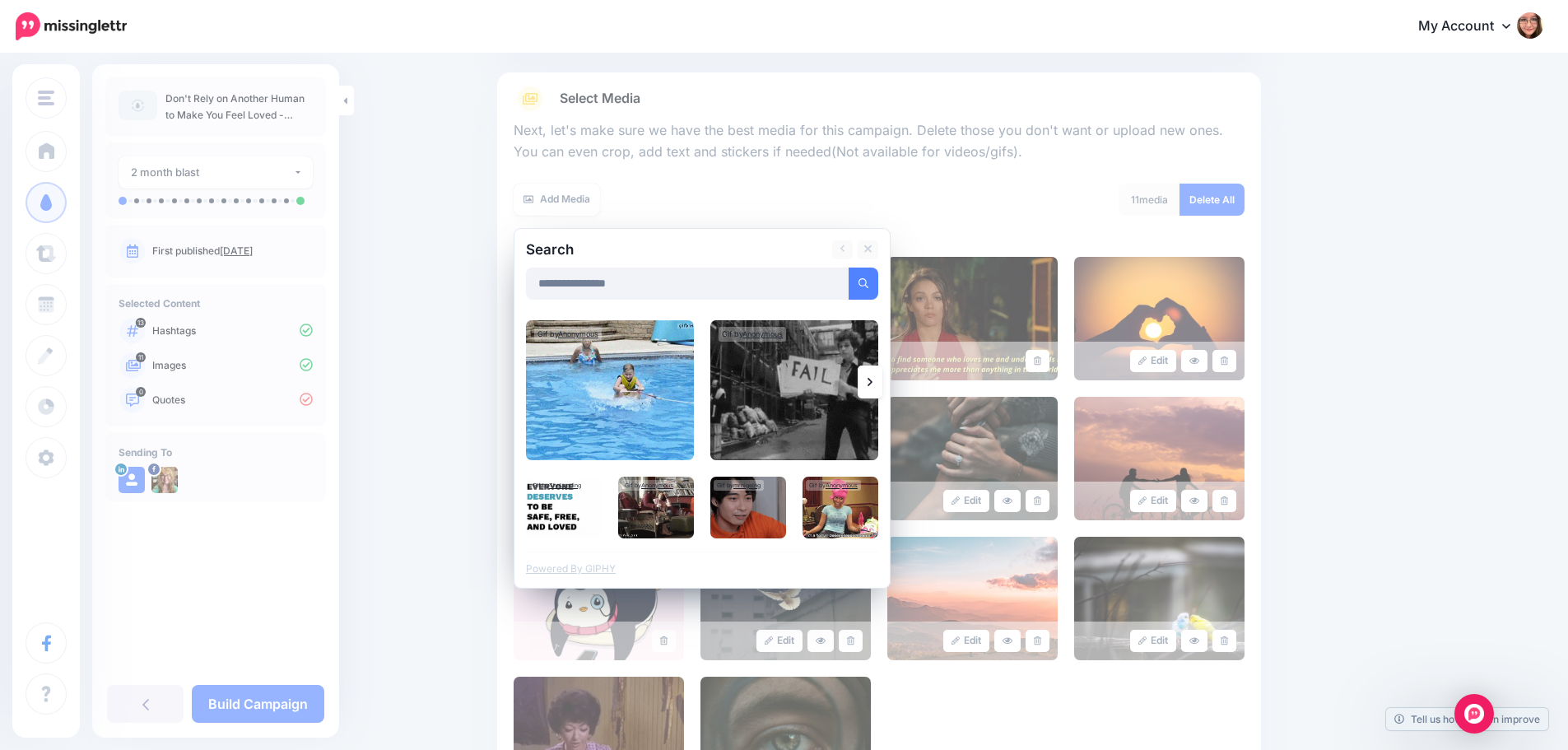
click at [872, 383] on link at bounding box center [869, 381] width 25 height 33
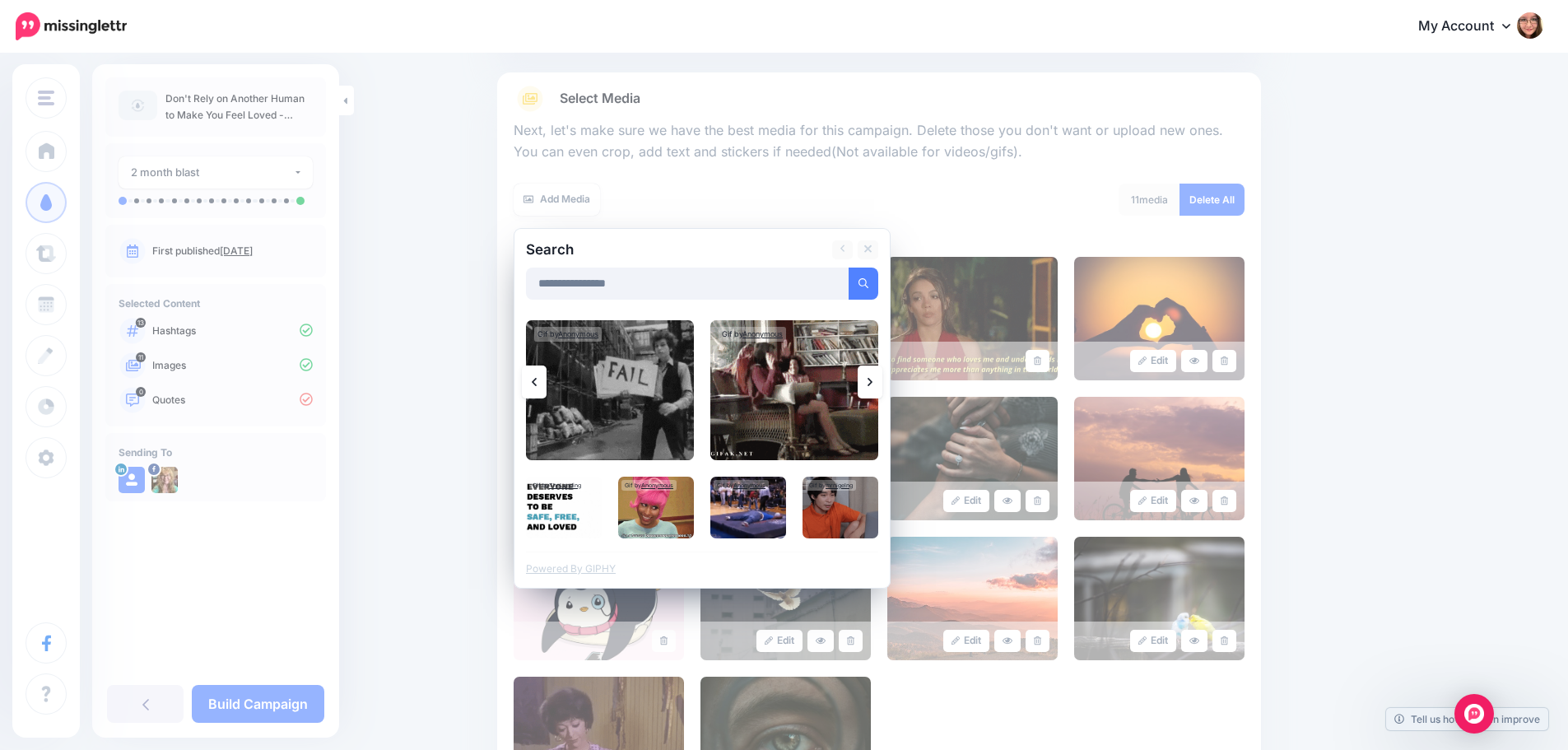
click at [872, 383] on link at bounding box center [869, 381] width 25 height 33
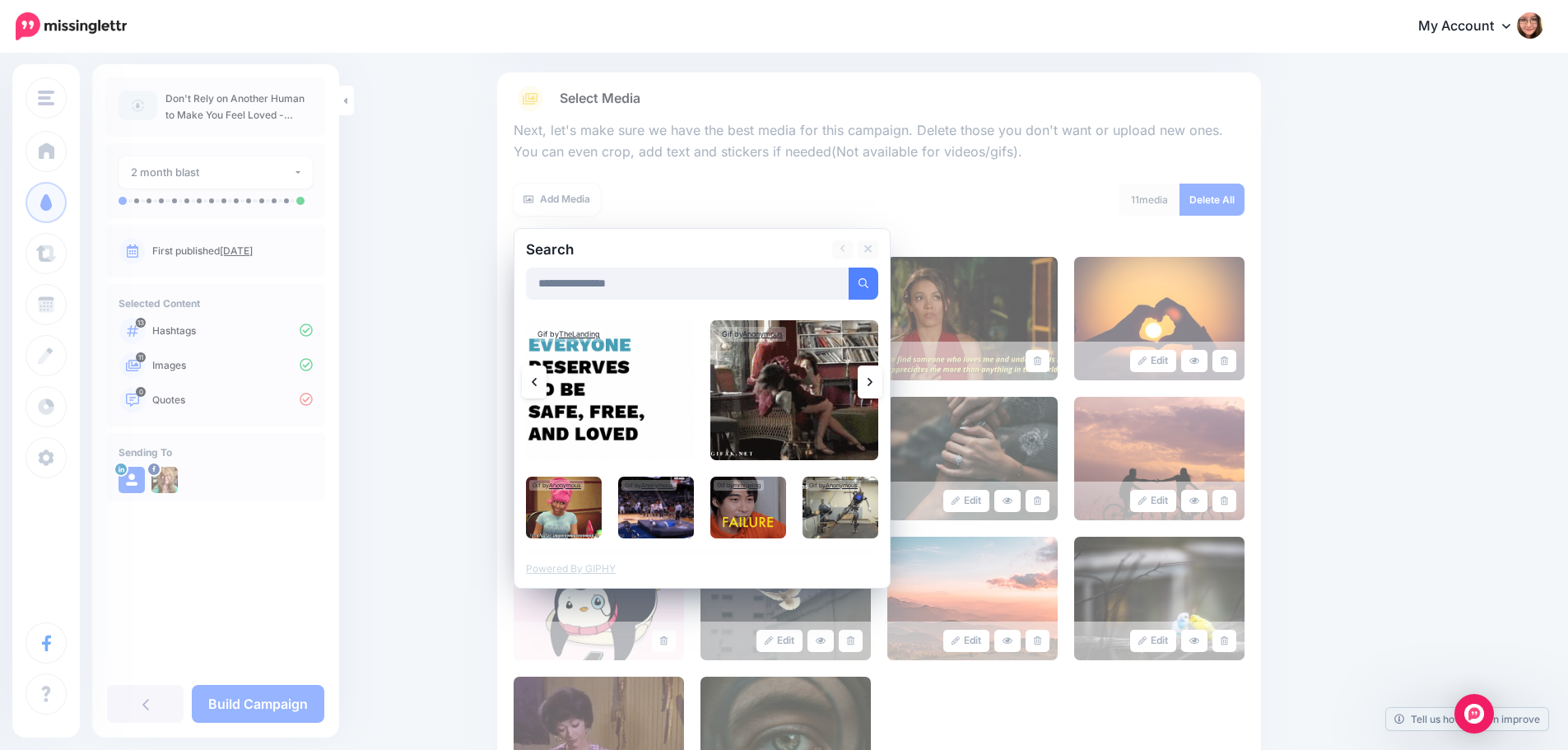
click at [872, 383] on link at bounding box center [869, 381] width 25 height 33
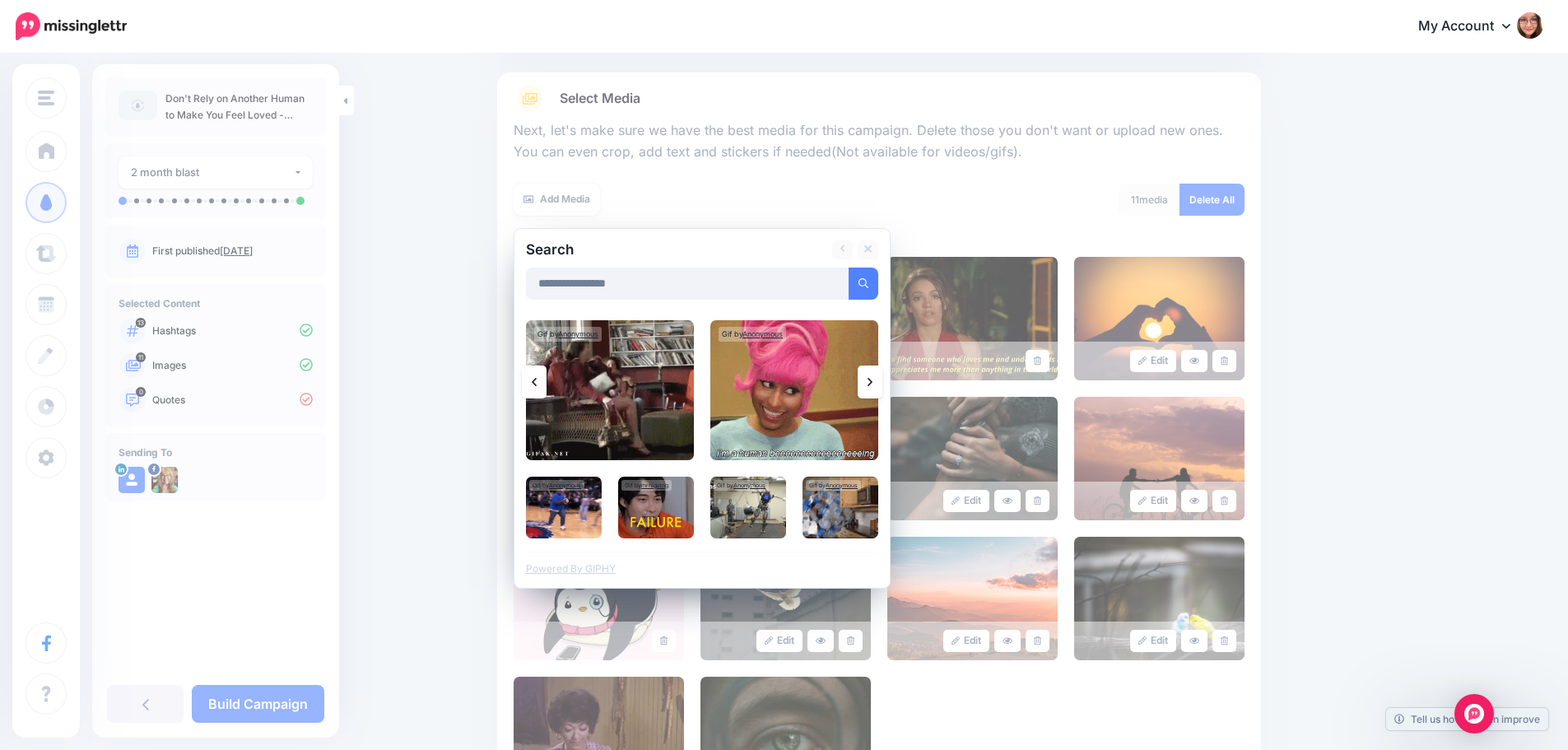
click at [872, 383] on link at bounding box center [869, 381] width 25 height 33
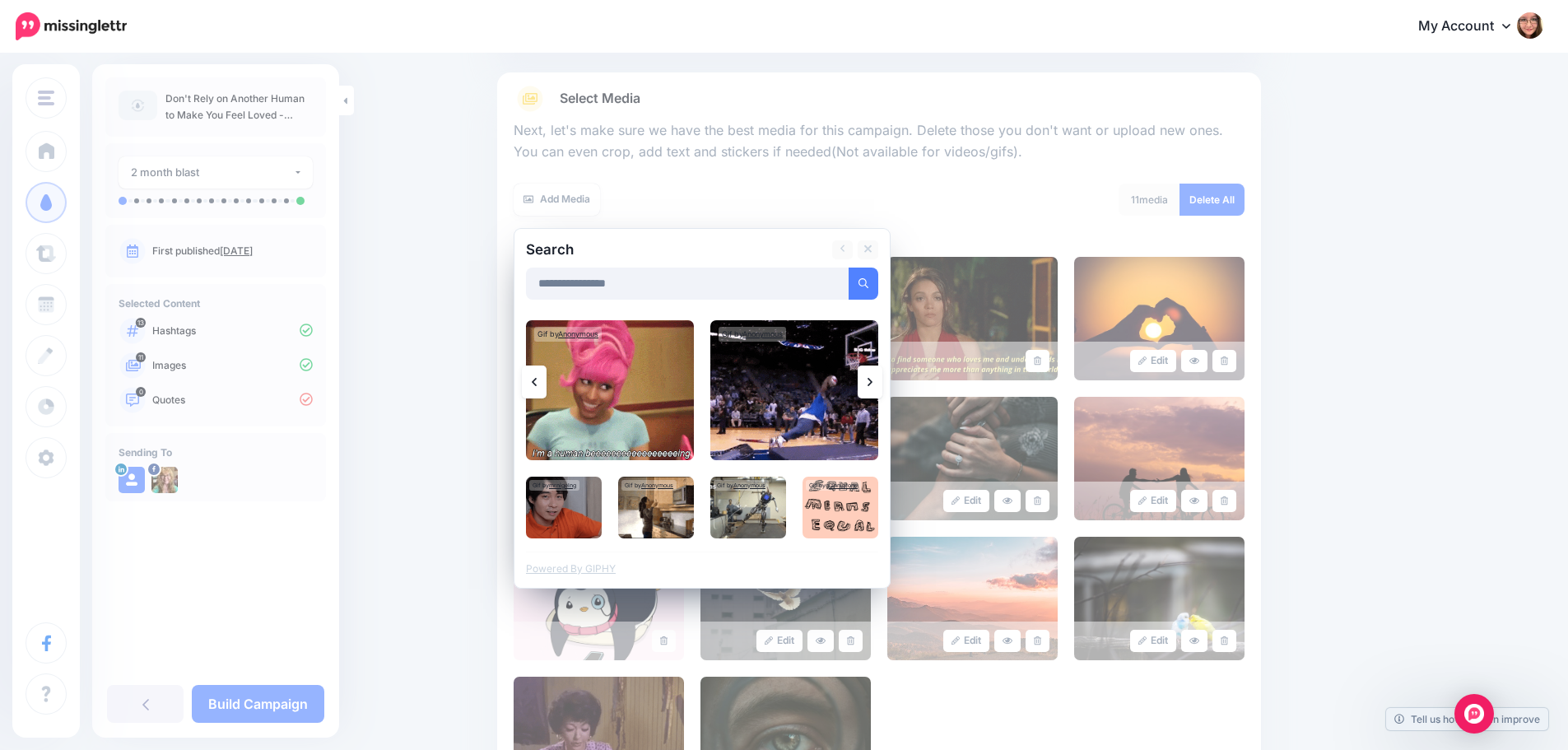
click at [872, 383] on link at bounding box center [869, 381] width 25 height 33
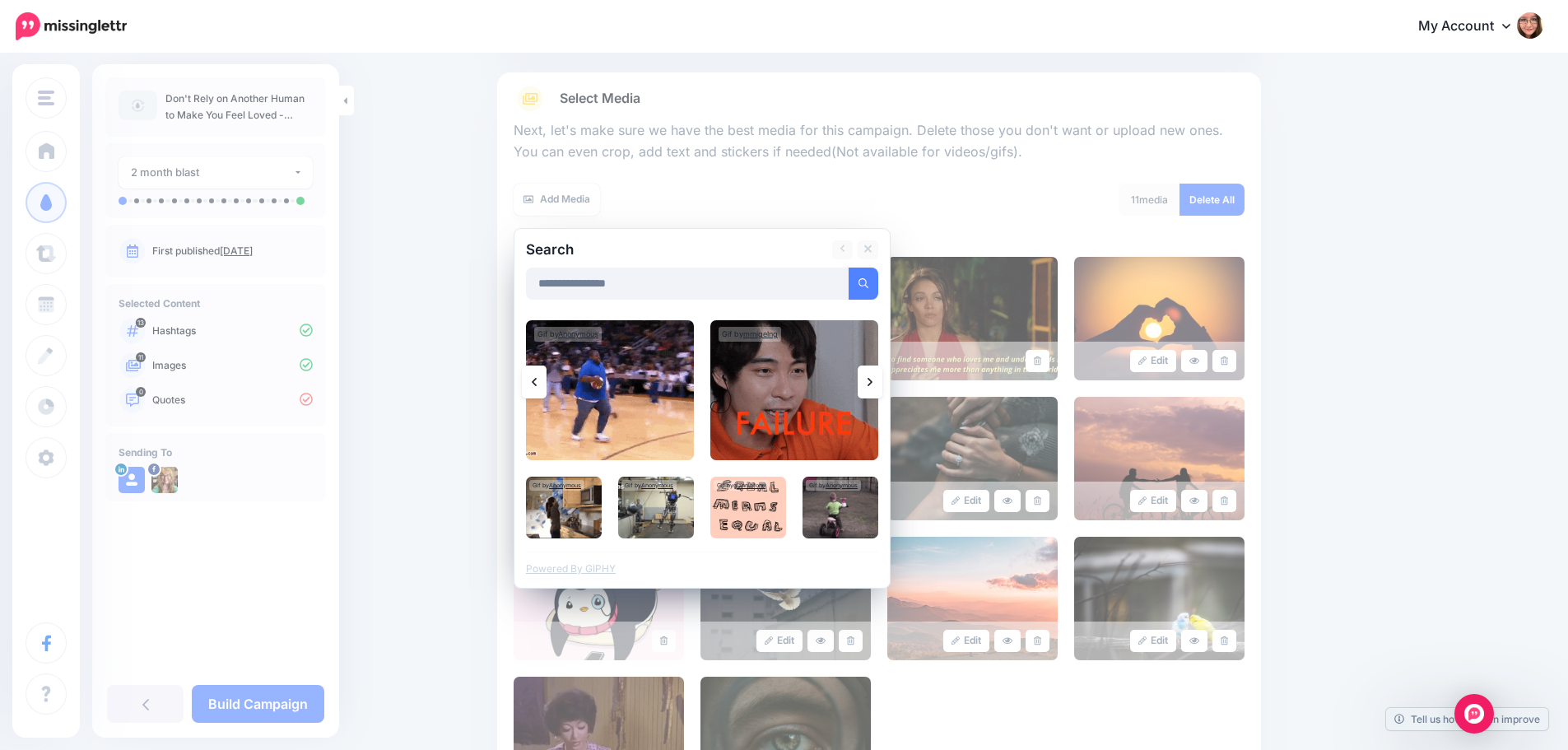
click at [872, 383] on link at bounding box center [869, 381] width 25 height 33
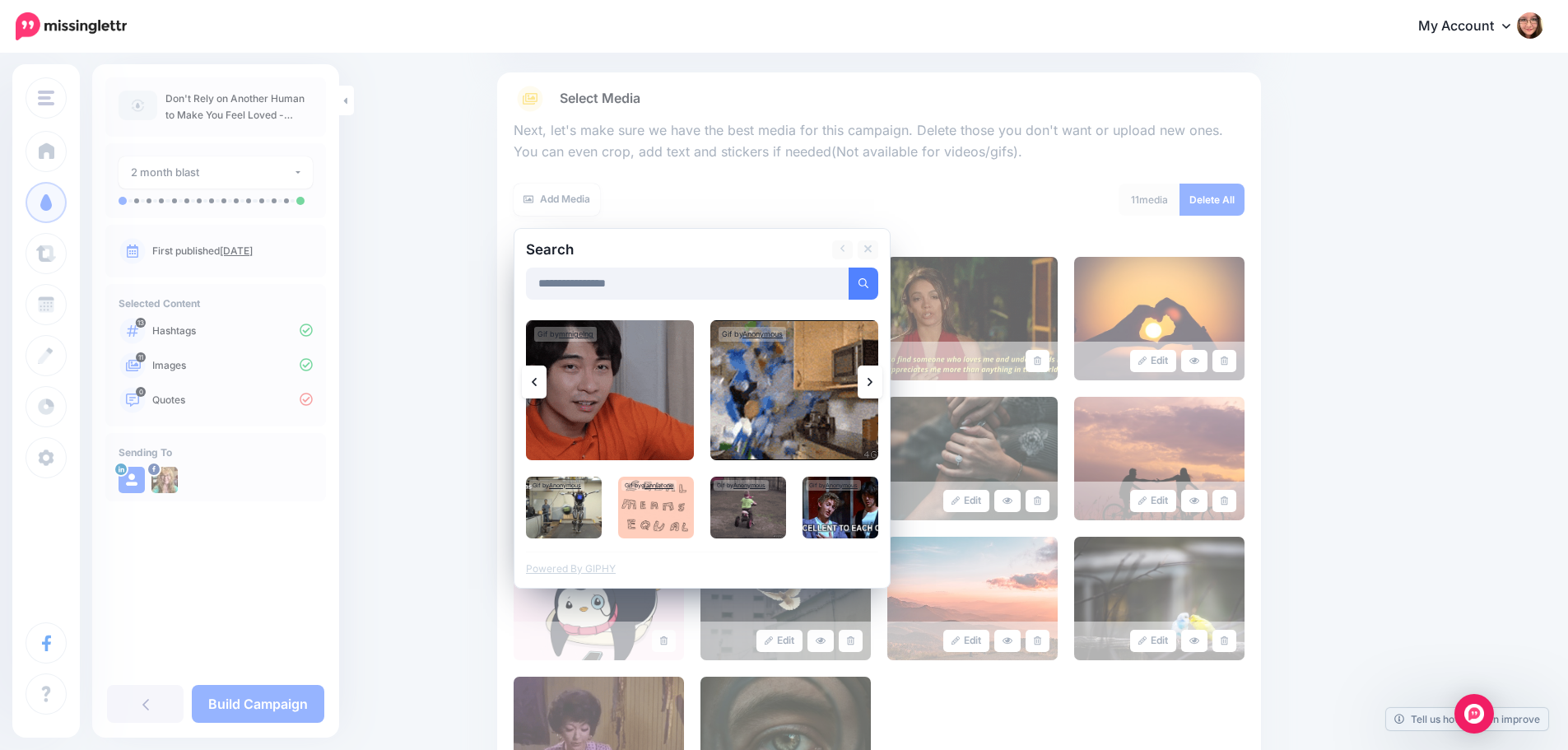
click at [872, 383] on link at bounding box center [869, 381] width 25 height 33
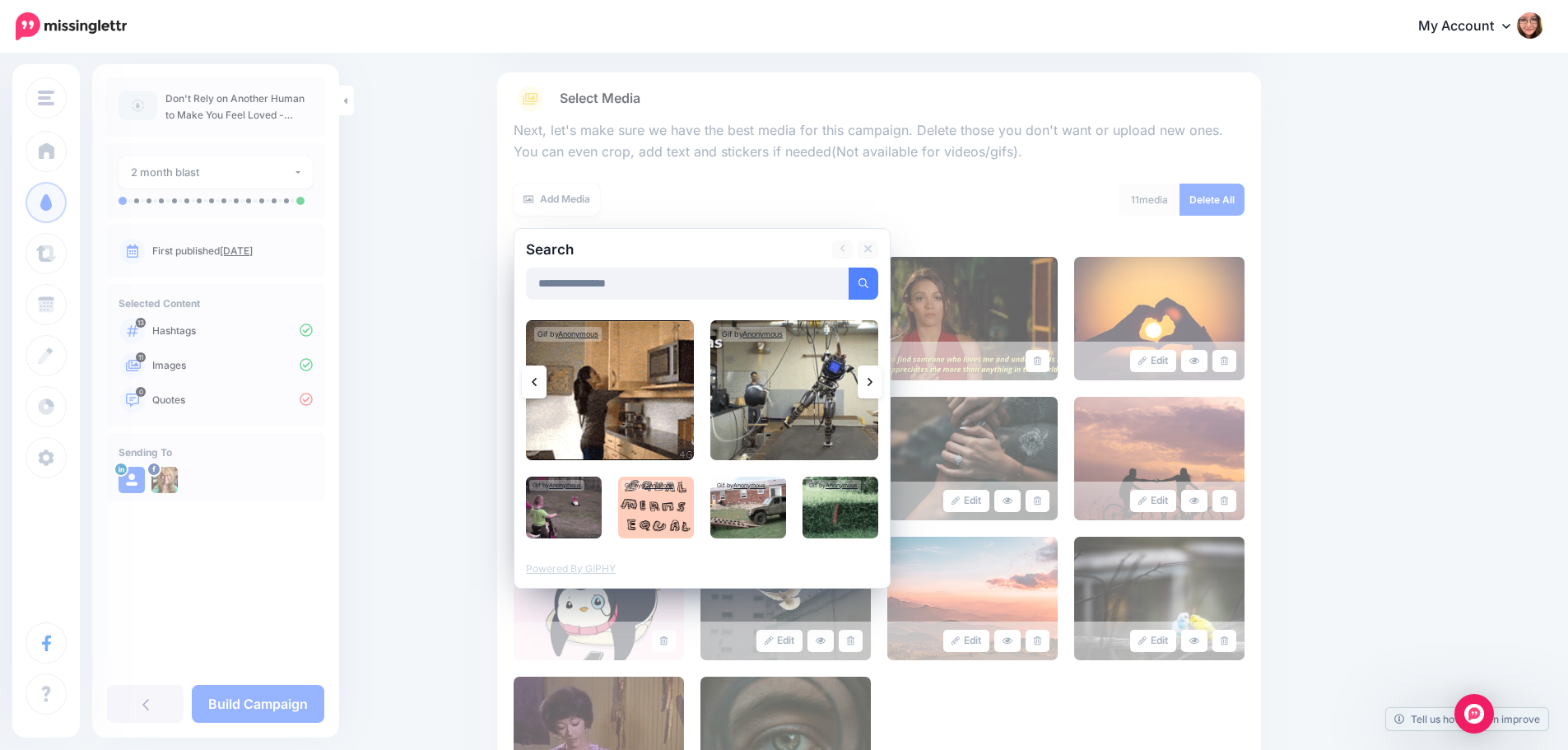
click at [872, 383] on link at bounding box center [869, 381] width 25 height 33
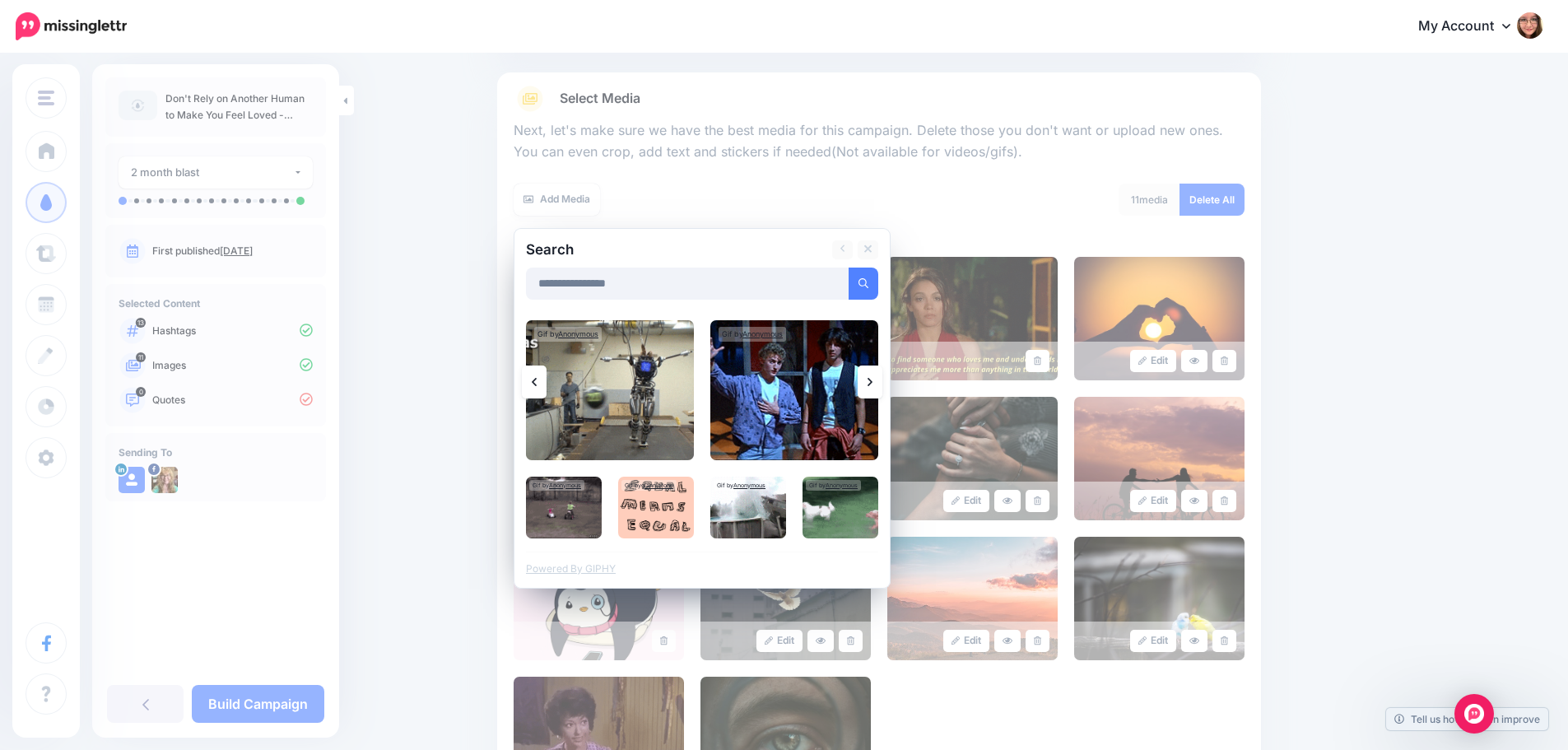
click at [872, 383] on link at bounding box center [869, 381] width 25 height 33
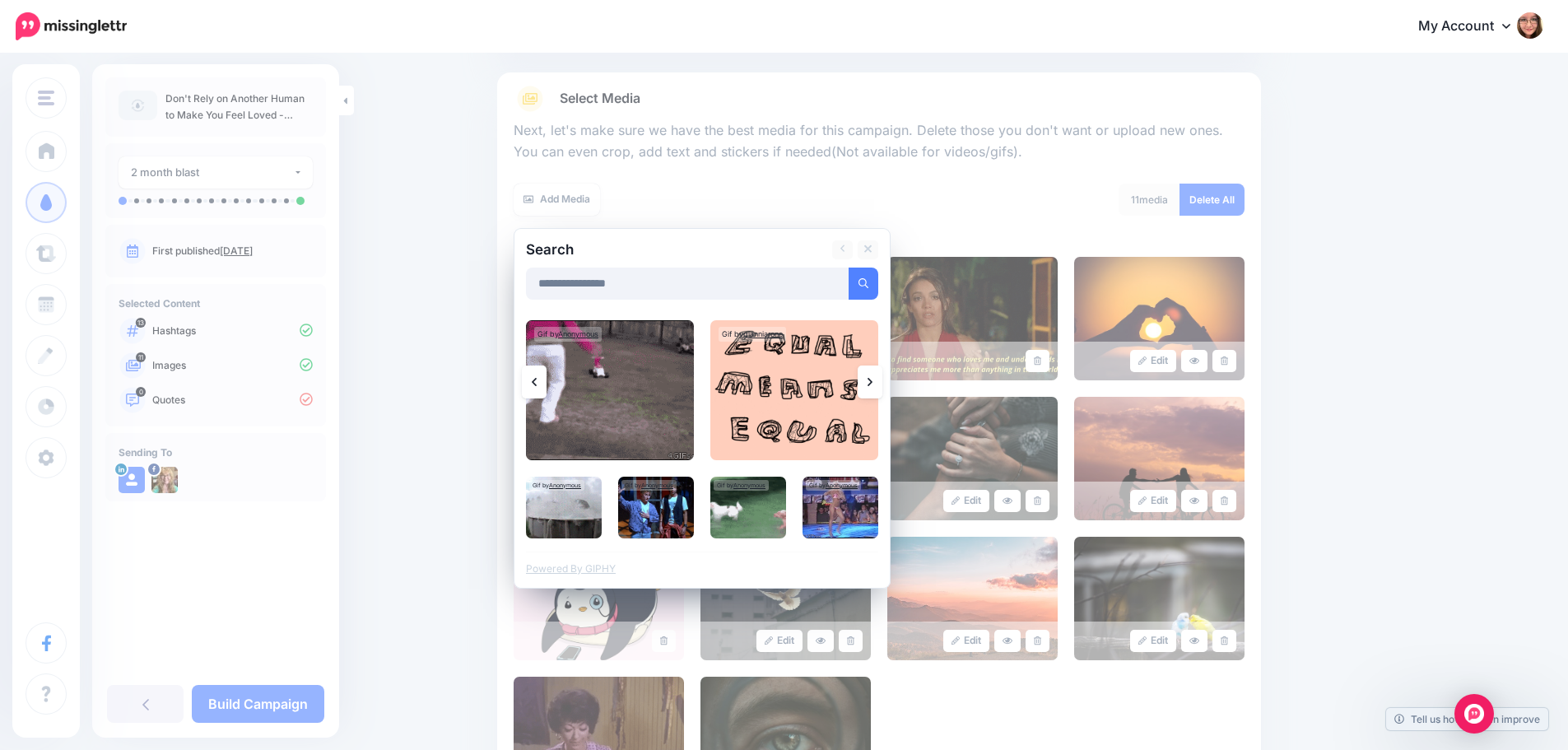
click at [872, 383] on link at bounding box center [869, 381] width 25 height 33
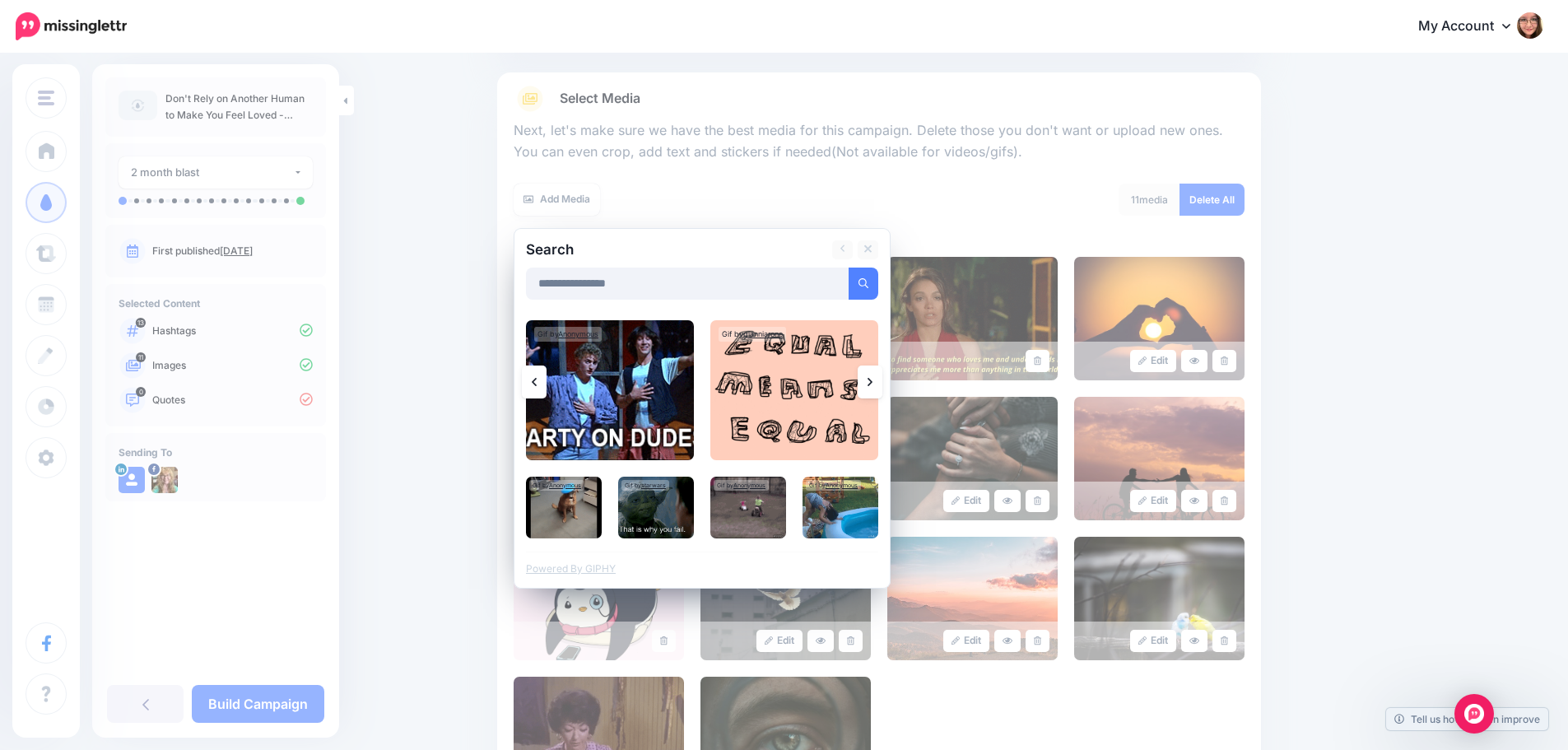
click at [872, 383] on link at bounding box center [869, 381] width 25 height 33
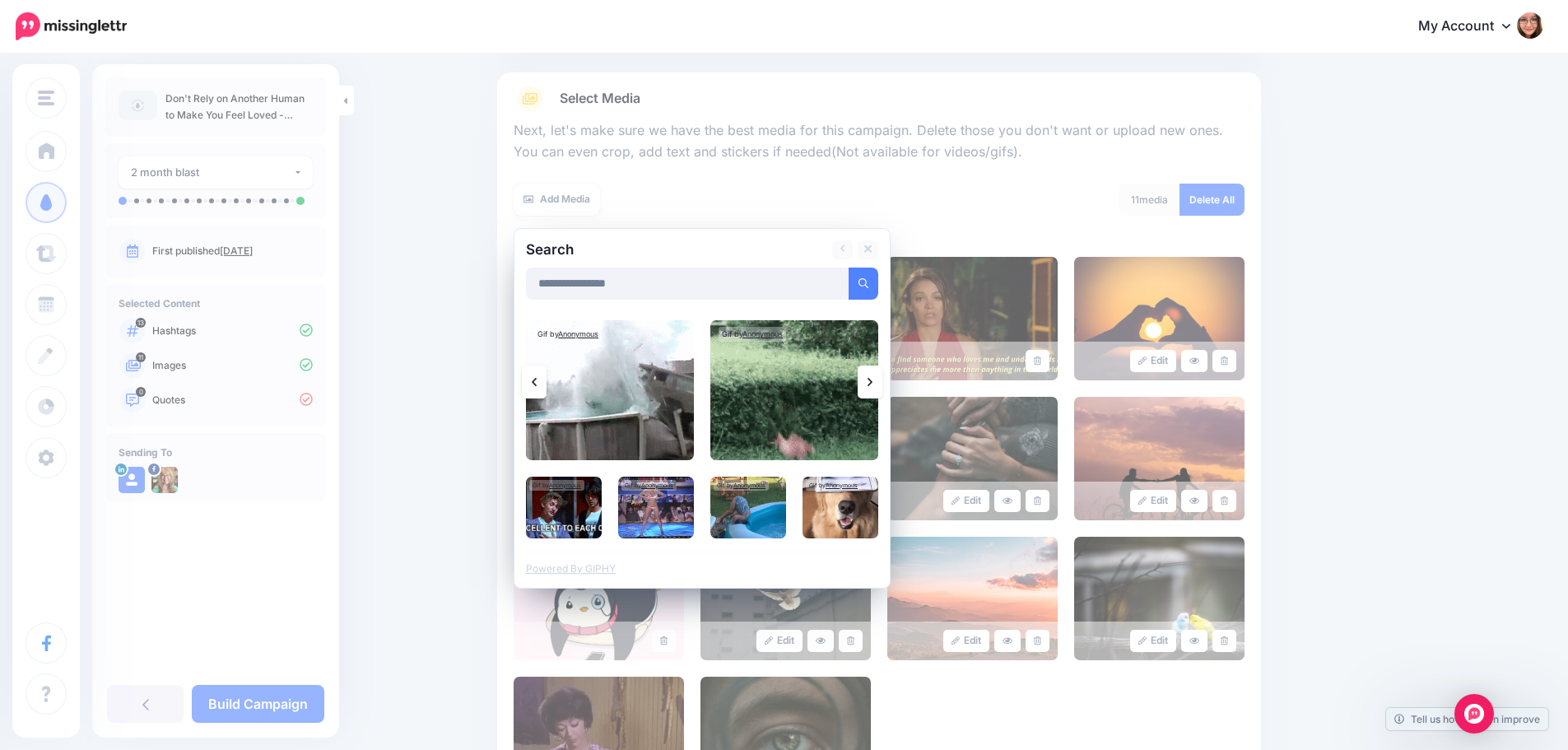
click at [872, 383] on link at bounding box center [869, 381] width 25 height 33
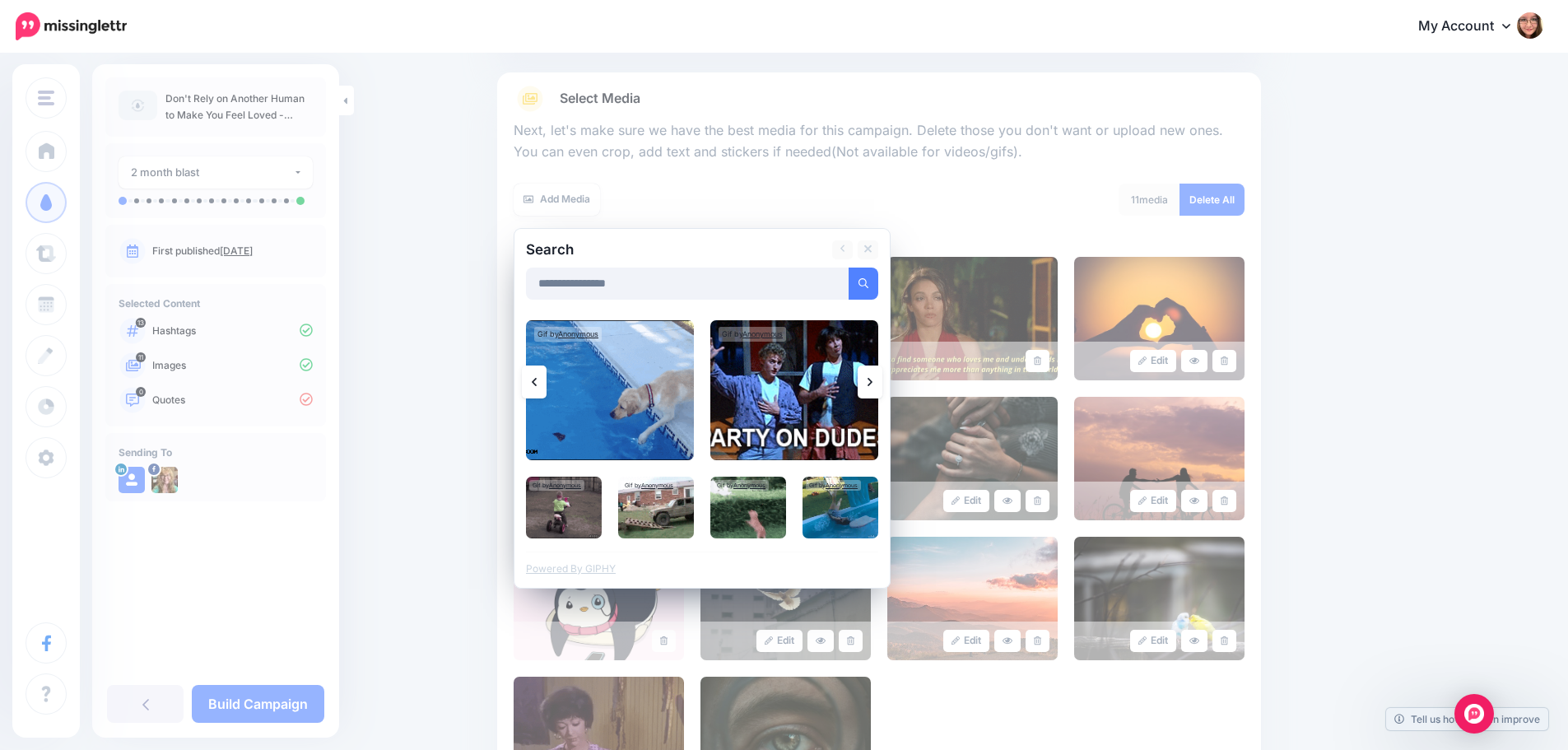
click at [872, 383] on link at bounding box center [869, 381] width 25 height 33
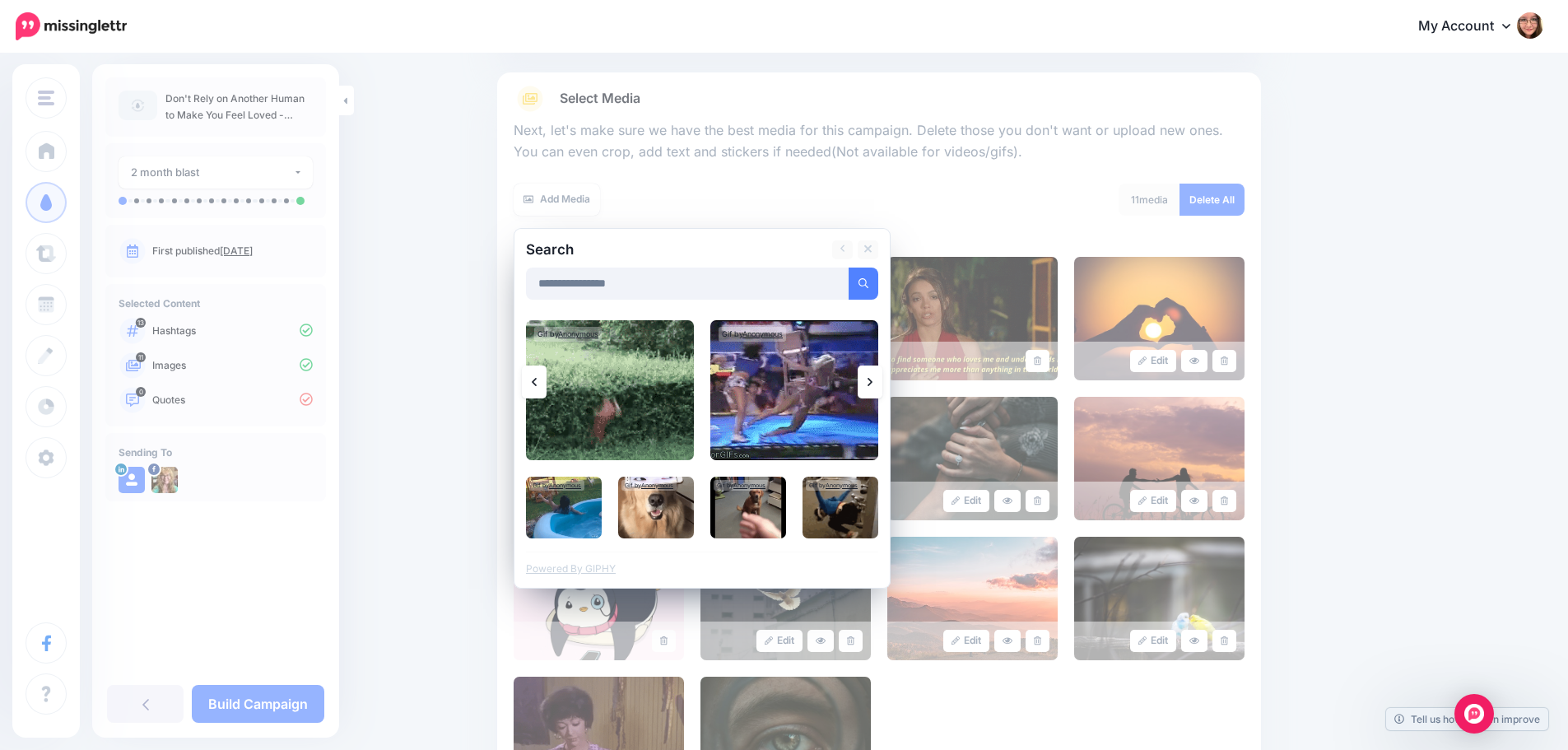
click at [872, 382] on link at bounding box center [869, 381] width 25 height 33
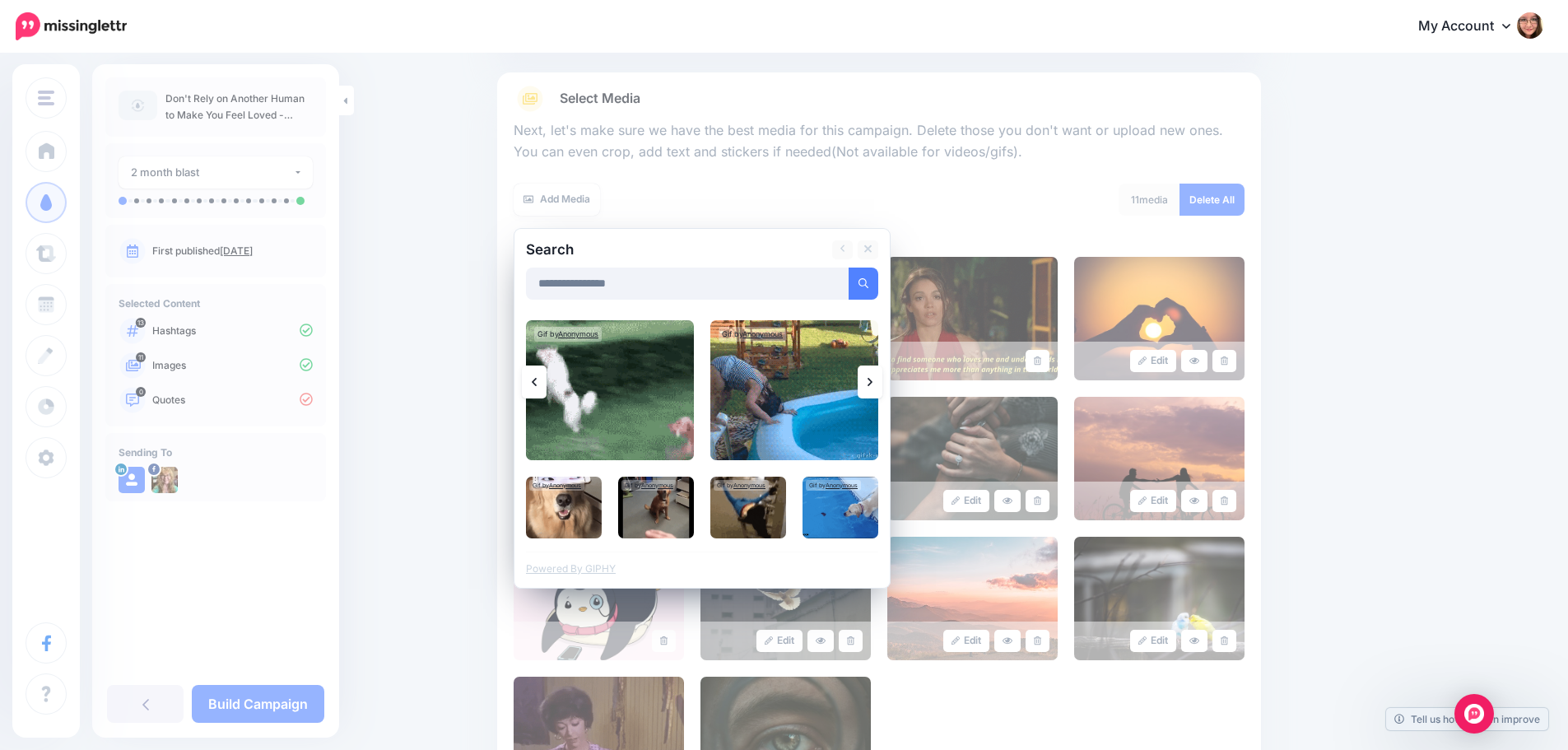
click at [872, 382] on link at bounding box center [869, 381] width 25 height 33
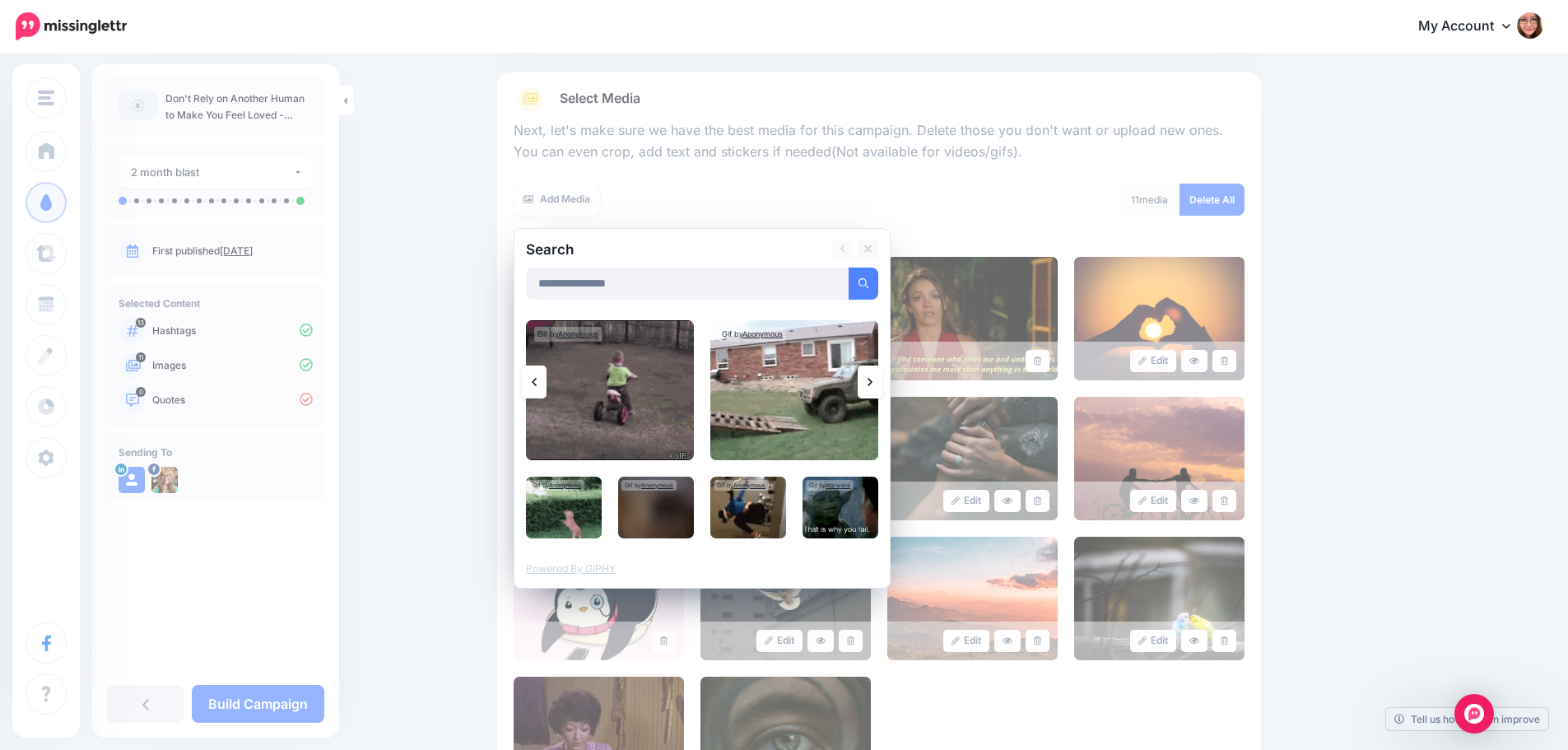
click at [872, 382] on link at bounding box center [869, 381] width 25 height 33
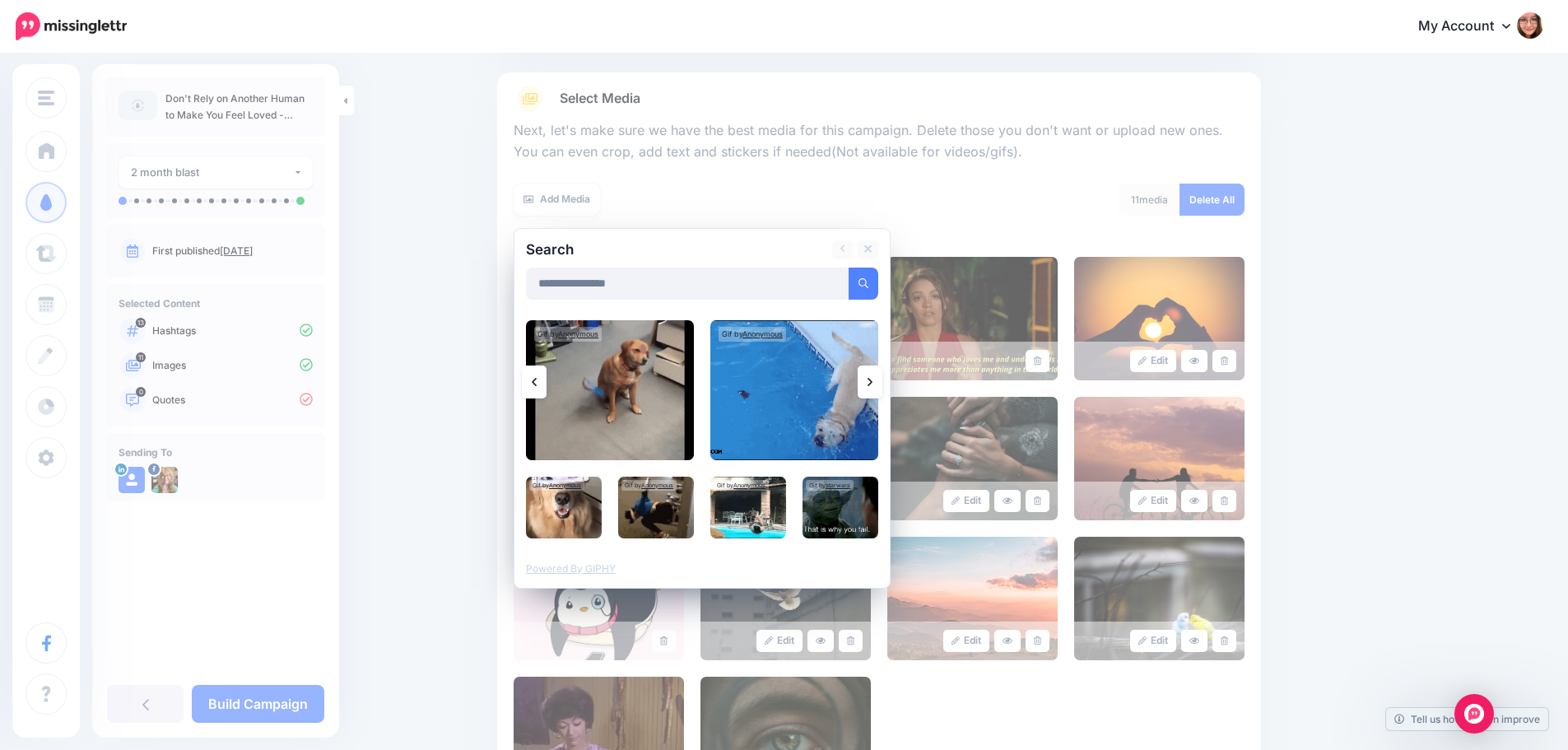
click at [872, 382] on link at bounding box center [869, 381] width 25 height 33
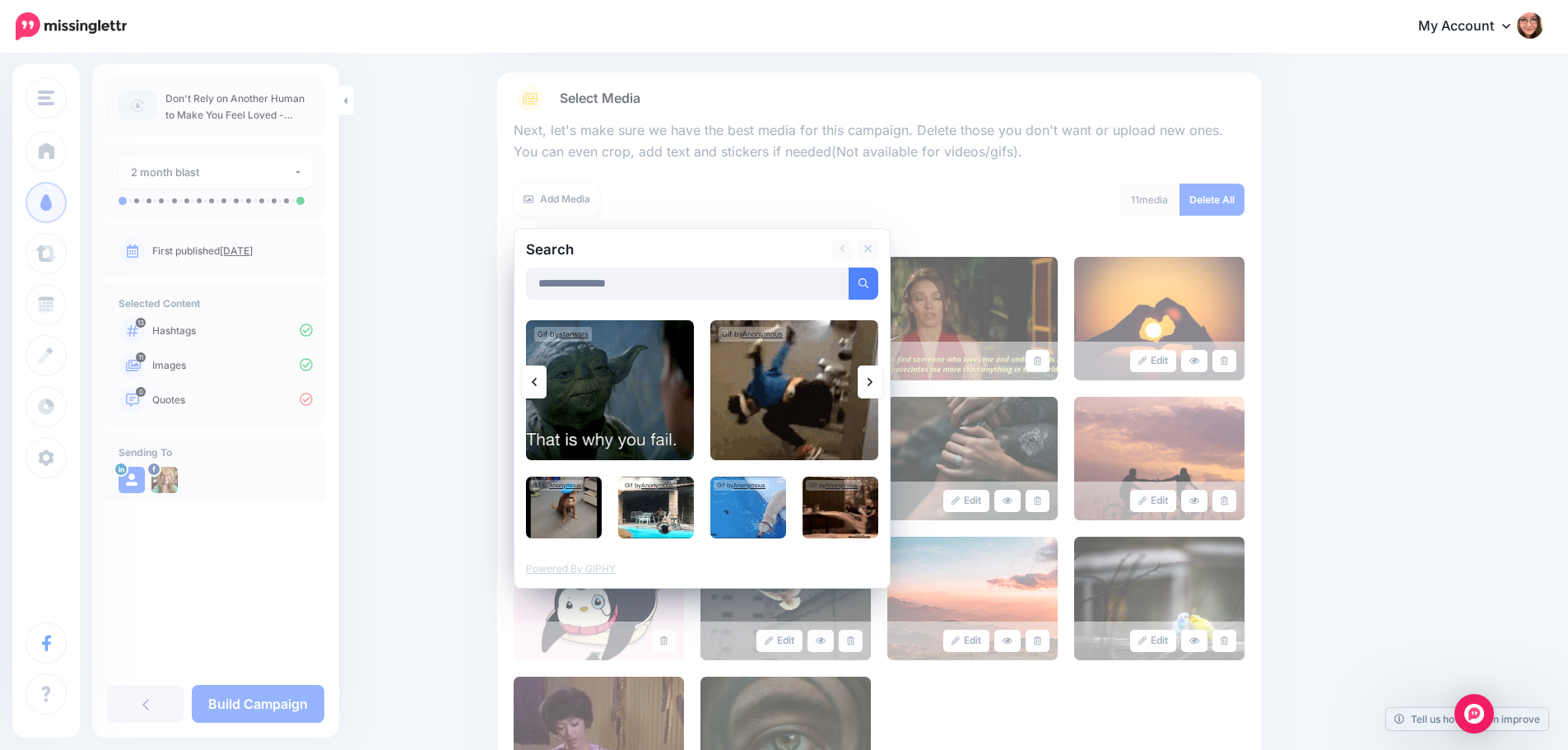
click at [872, 382] on link at bounding box center [869, 381] width 25 height 33
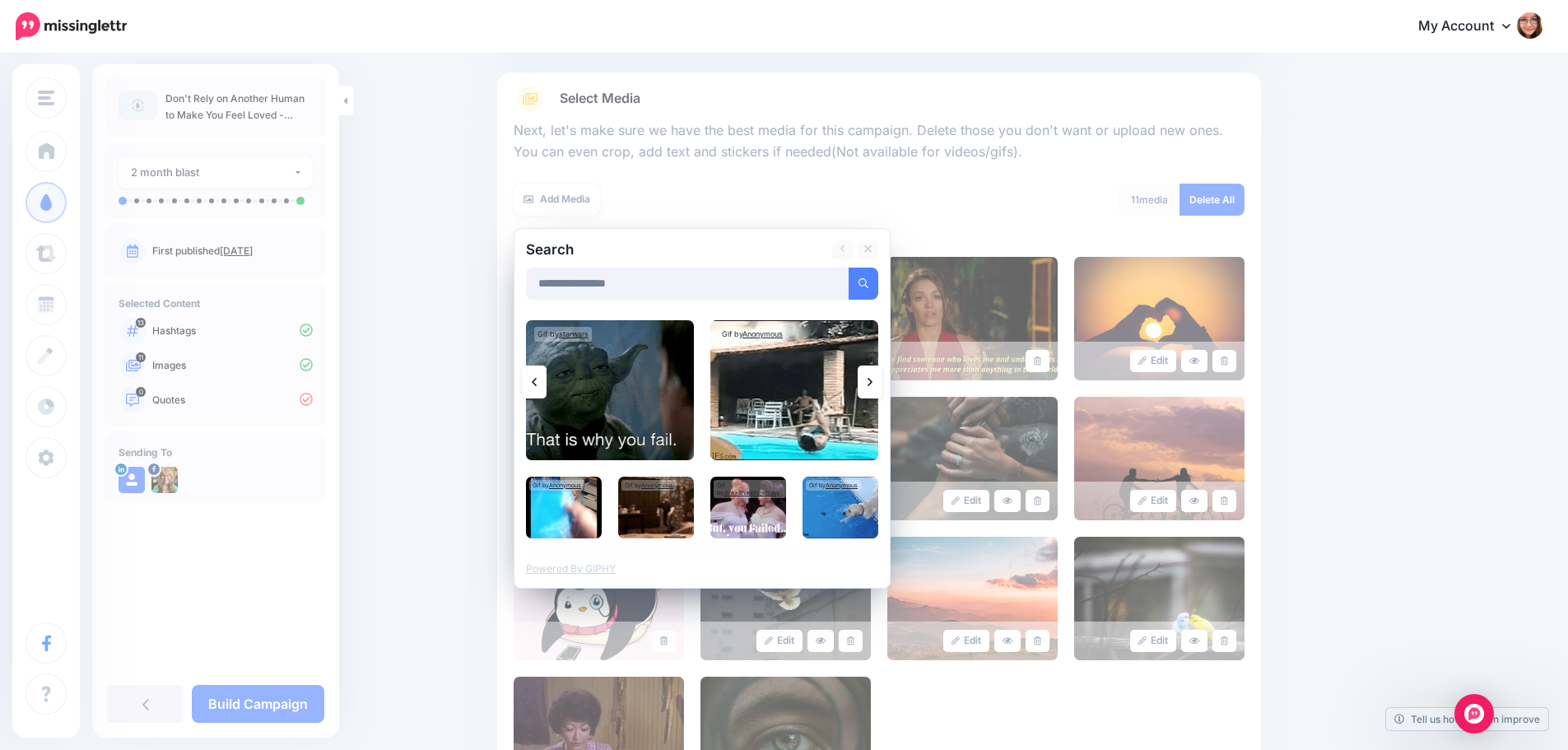
click at [872, 382] on link at bounding box center [869, 381] width 25 height 33
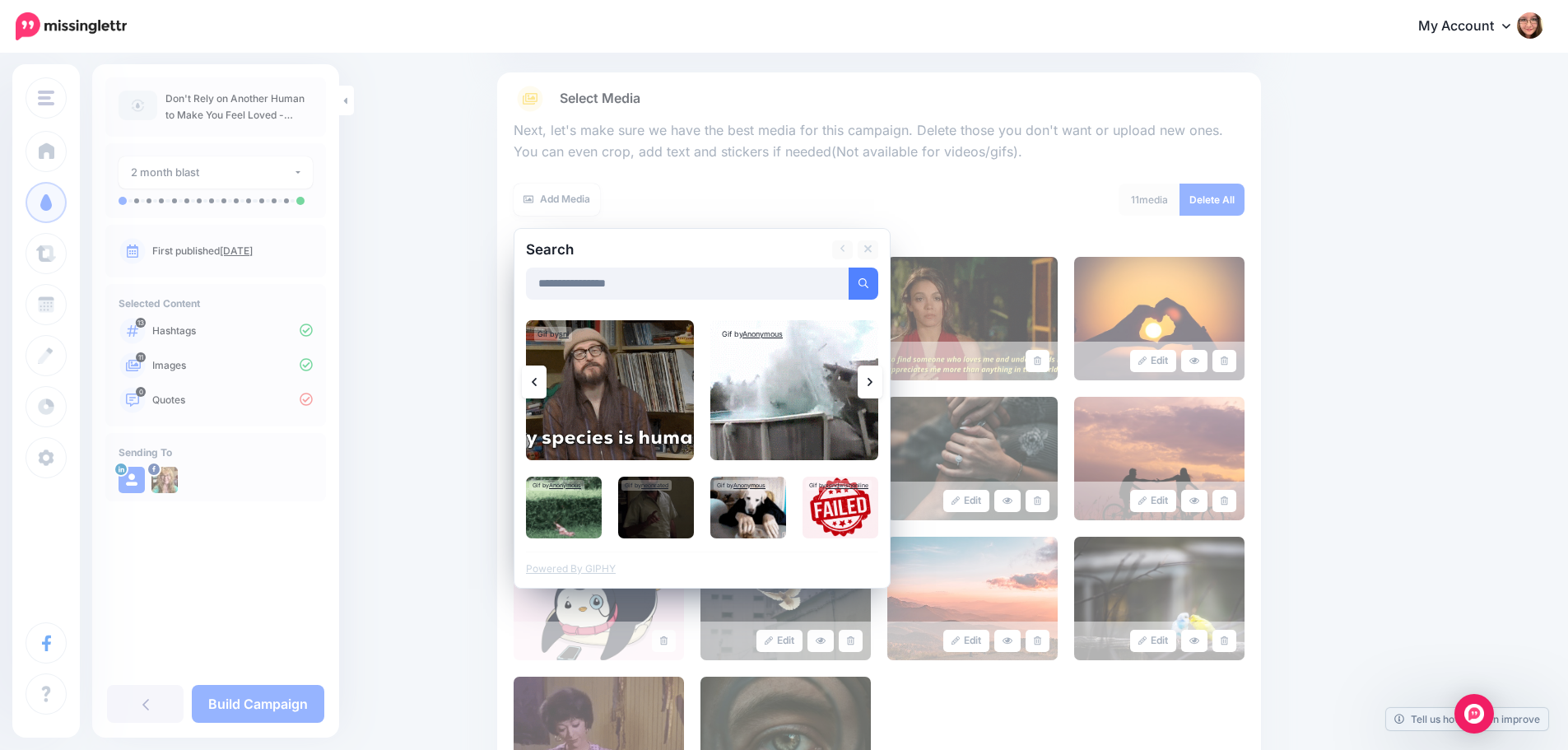
click at [872, 382] on link at bounding box center [869, 381] width 25 height 33
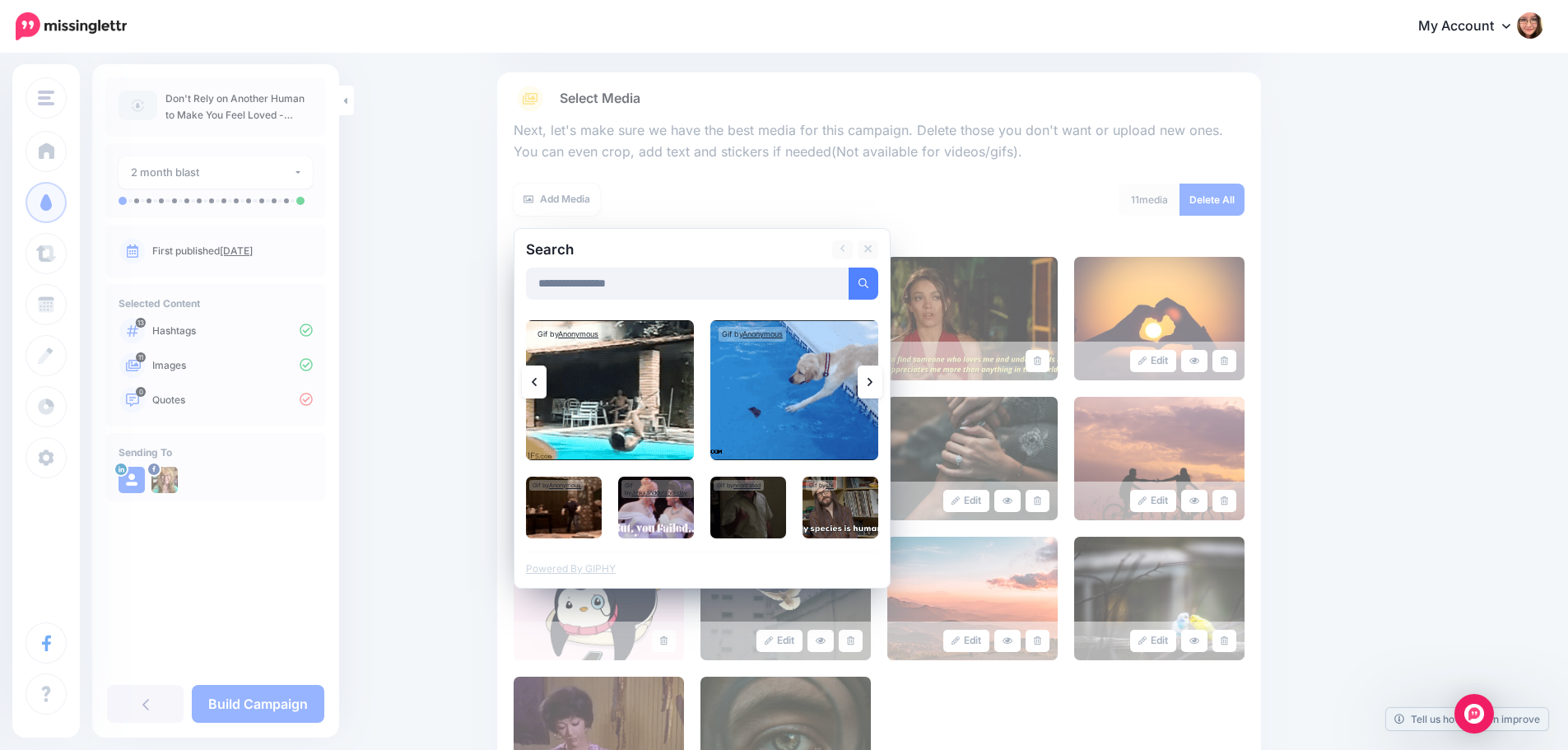
click at [872, 382] on link at bounding box center [869, 381] width 25 height 33
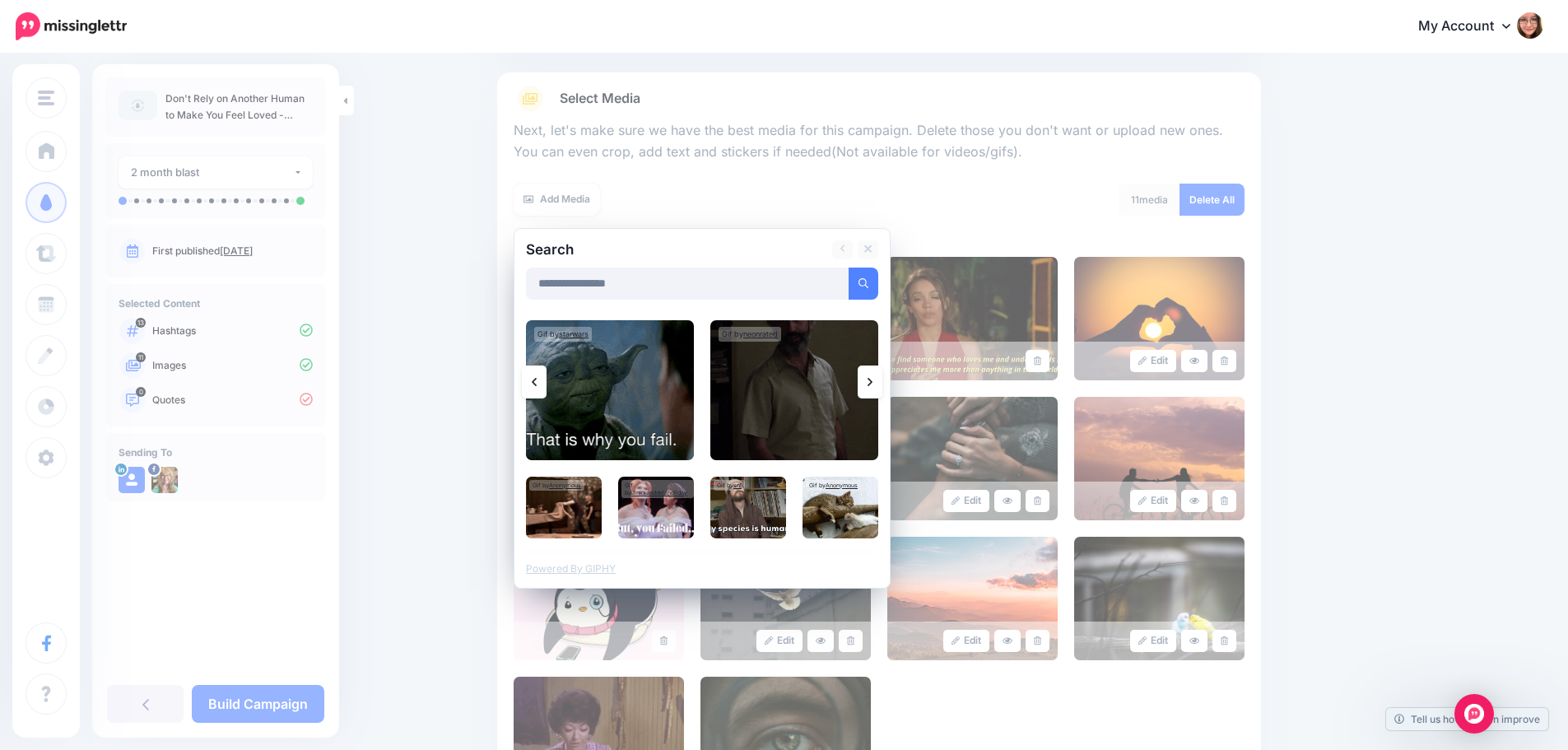
click at [872, 382] on link at bounding box center [869, 381] width 25 height 33
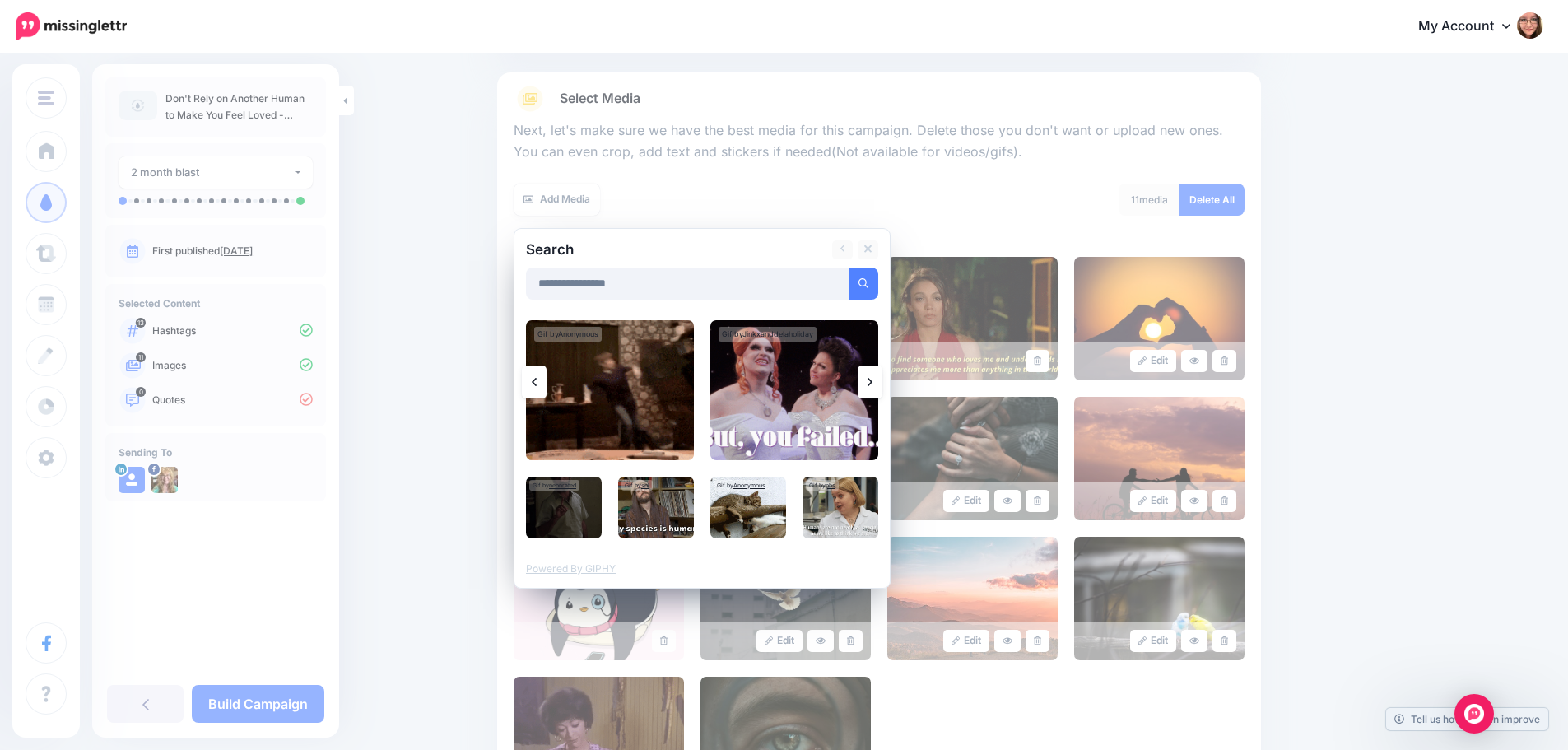
click at [872, 382] on link at bounding box center [869, 381] width 25 height 33
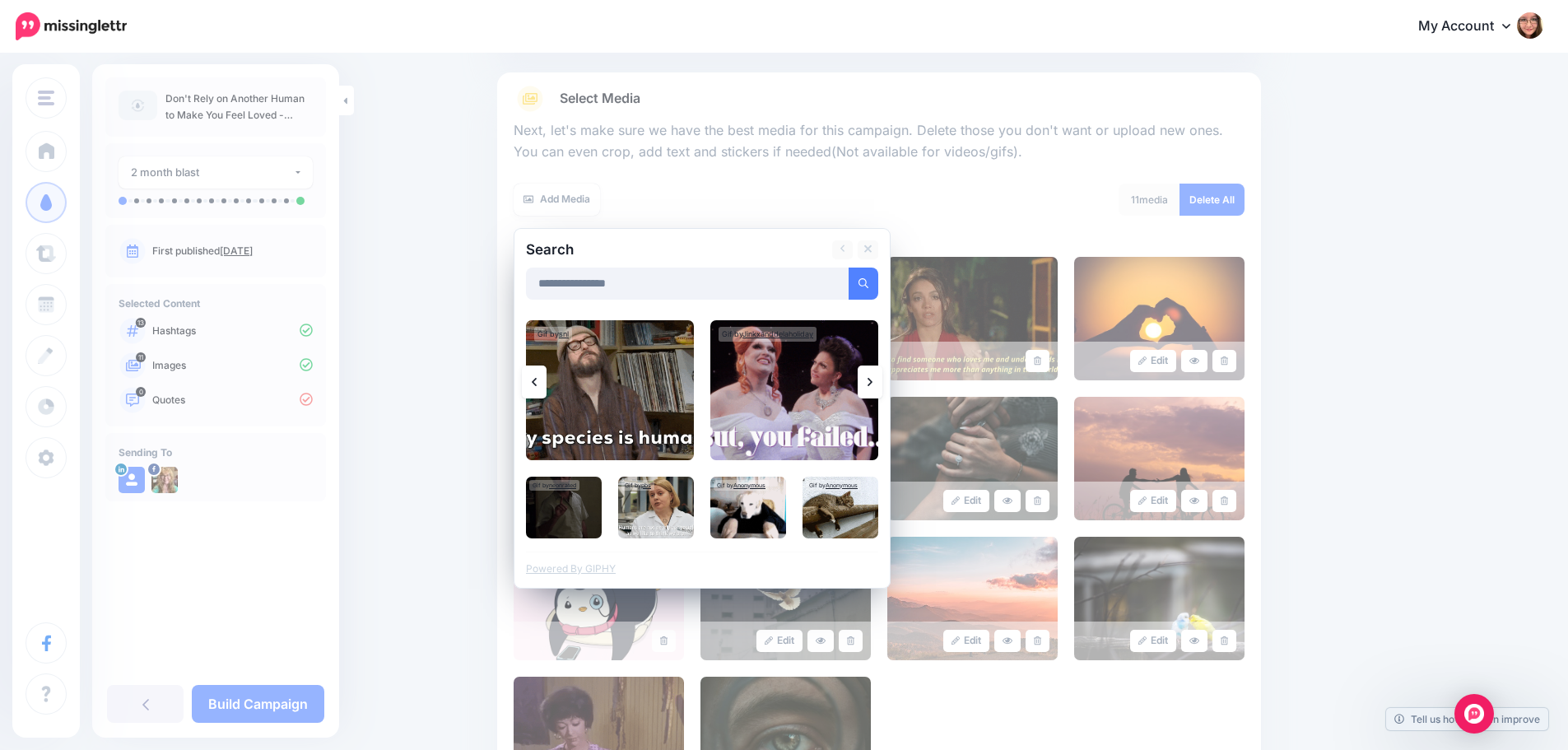
click at [872, 382] on link at bounding box center [869, 381] width 25 height 33
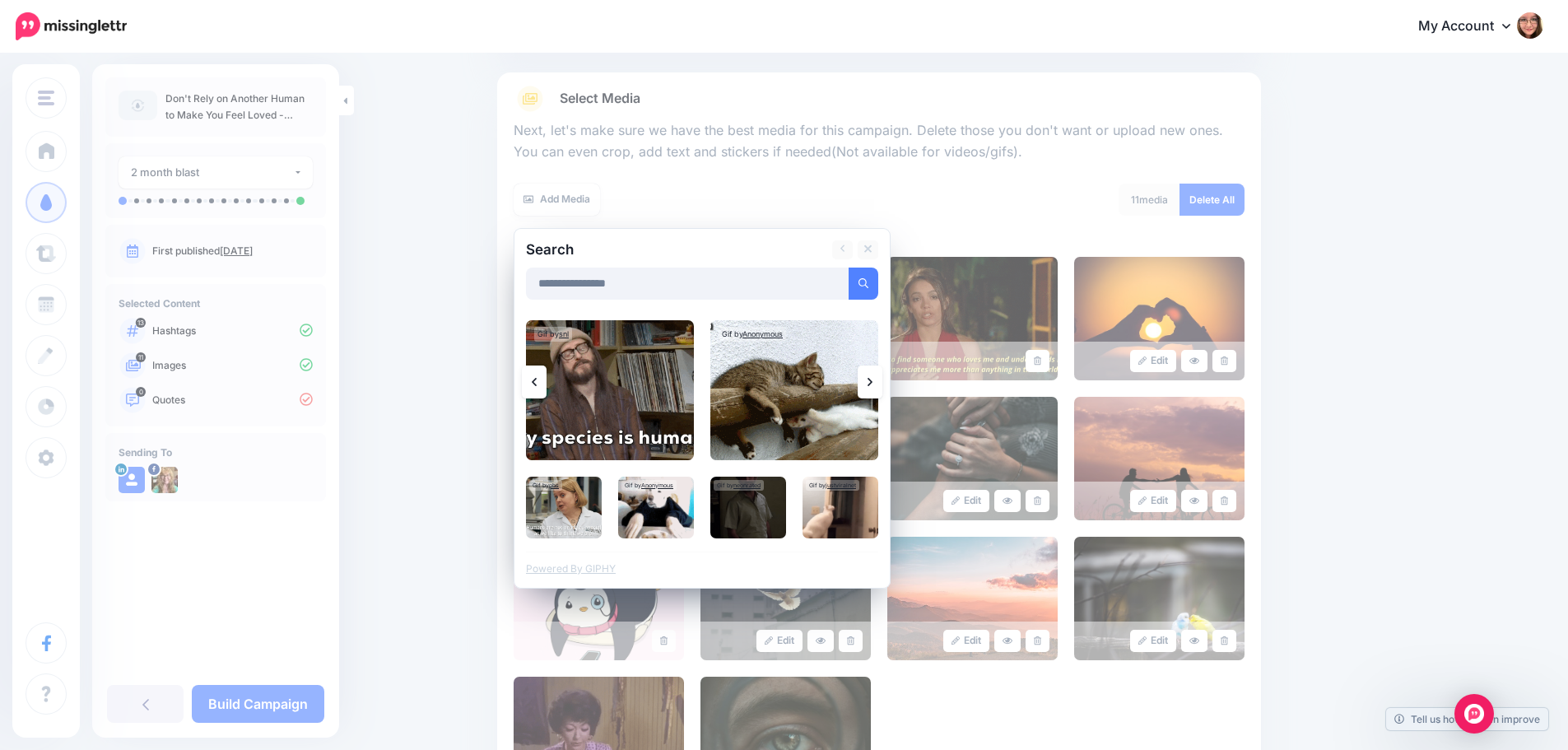
click at [872, 382] on link at bounding box center [869, 381] width 25 height 33
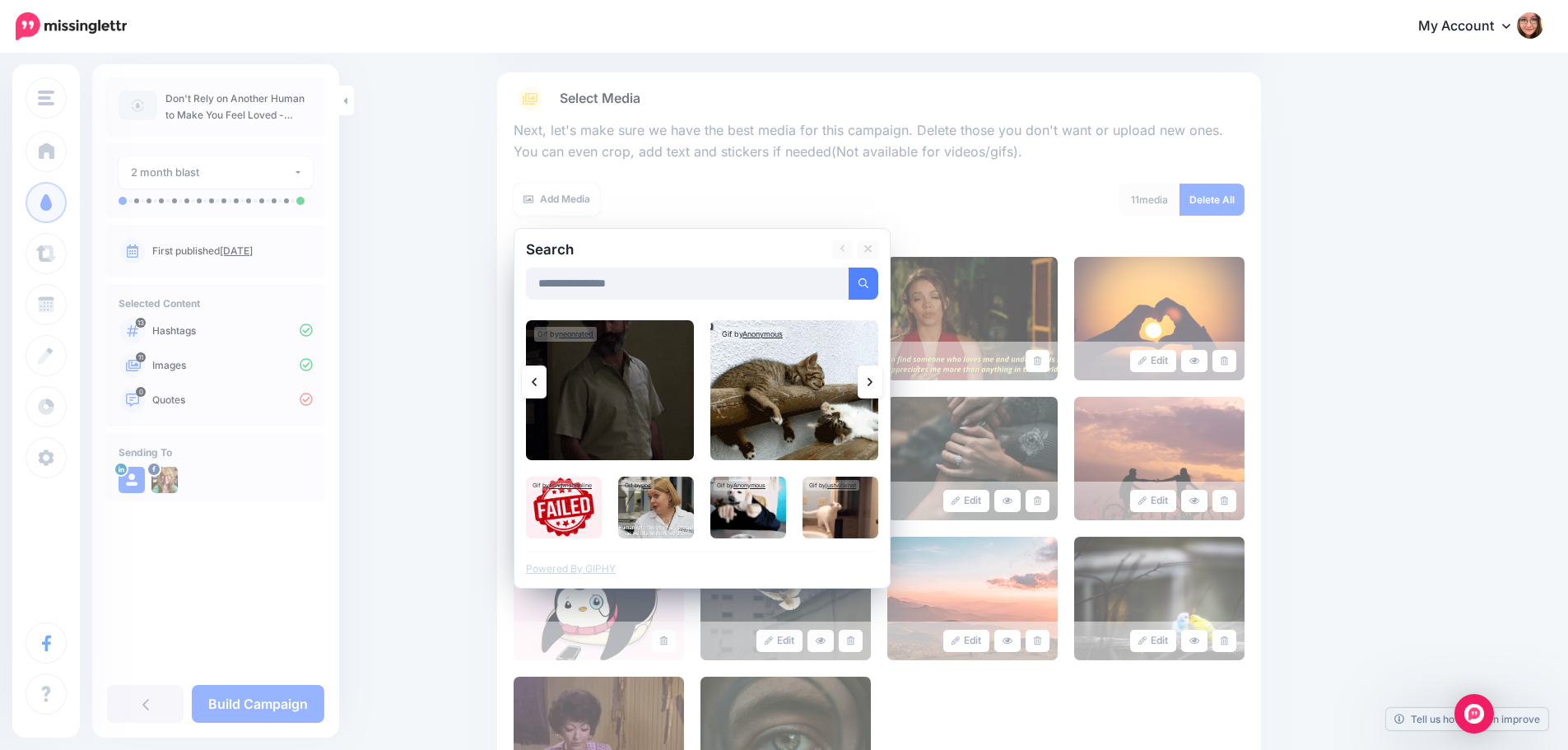
click at [872, 382] on link at bounding box center [869, 381] width 25 height 33
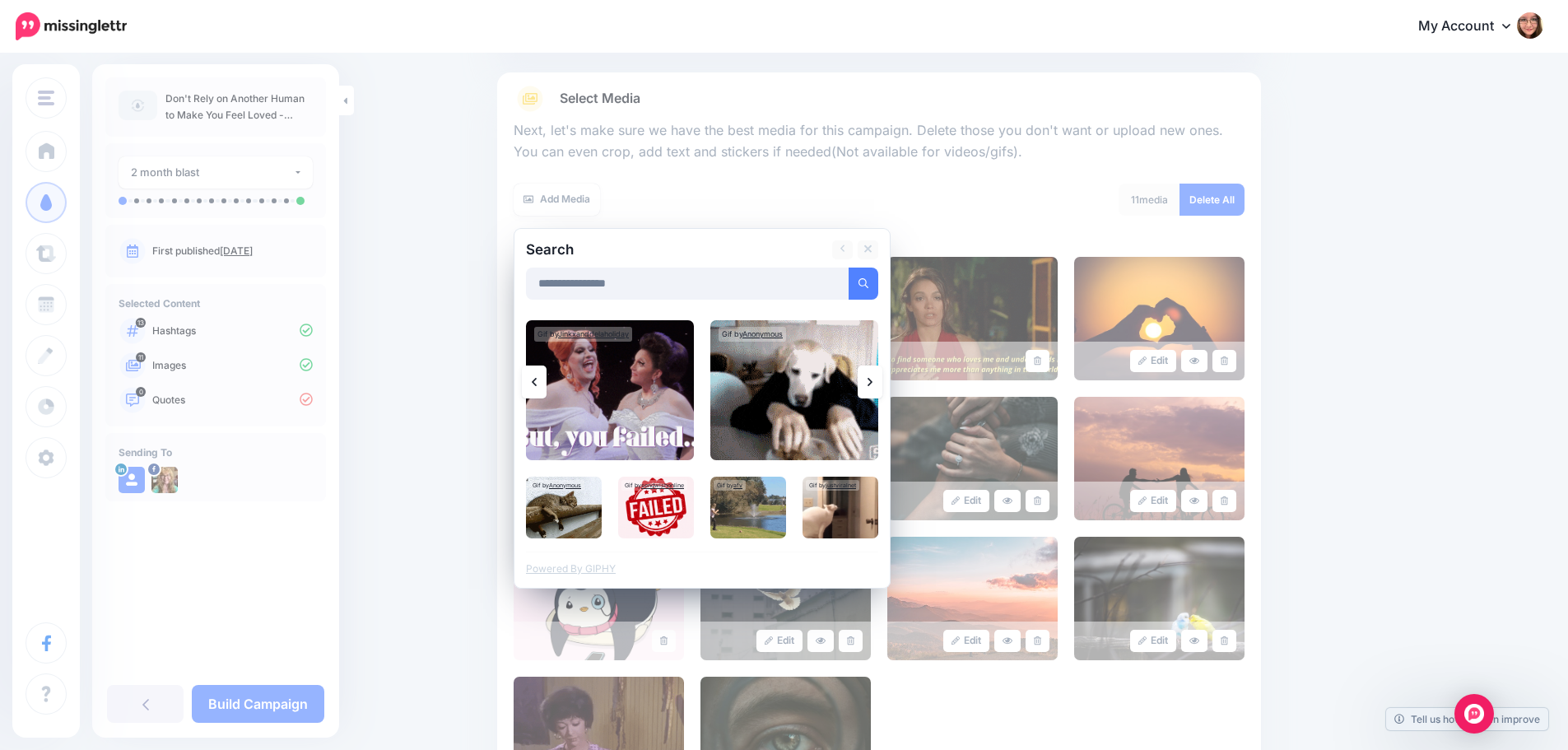
click at [872, 382] on link at bounding box center [869, 381] width 25 height 33
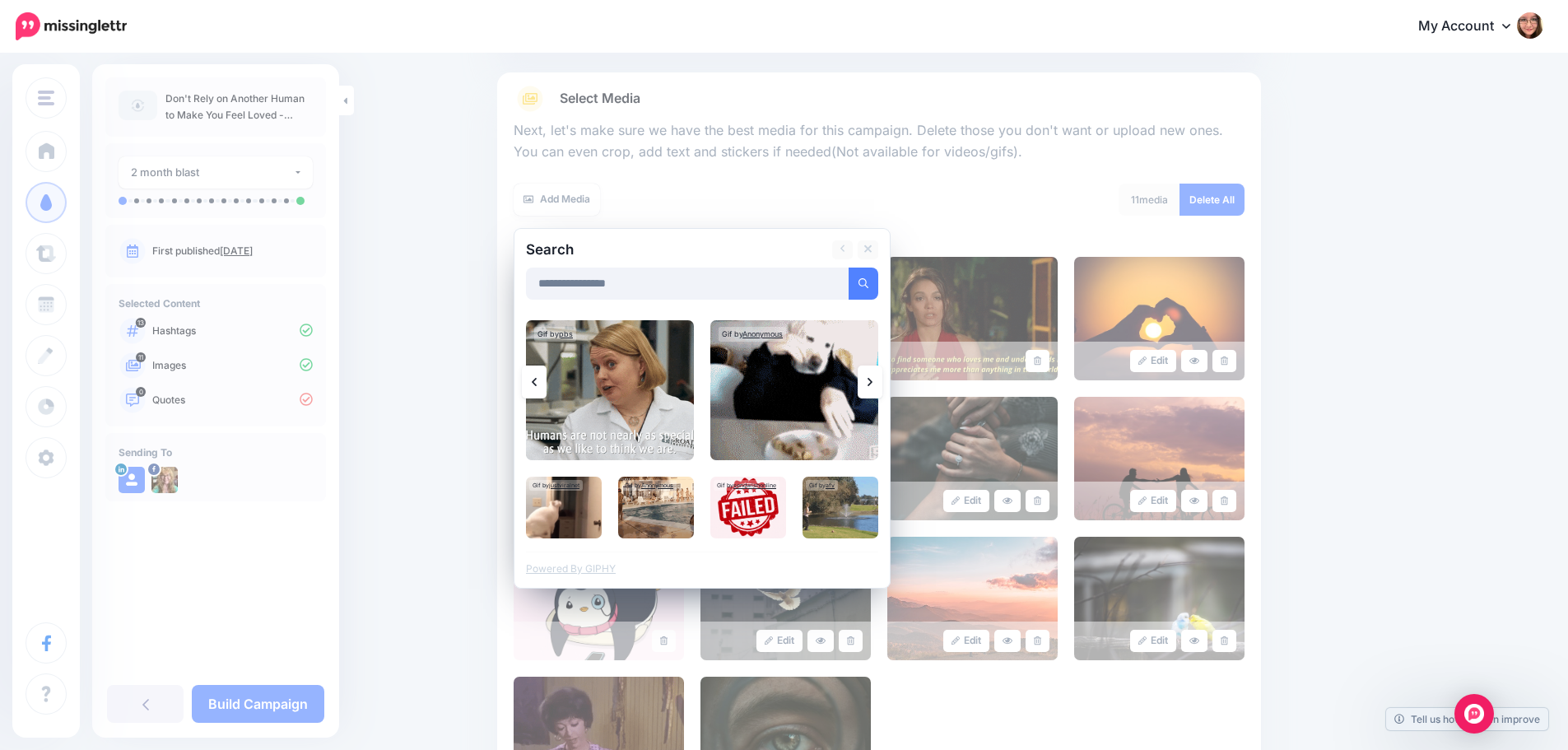
click at [872, 382] on link at bounding box center [869, 381] width 25 height 33
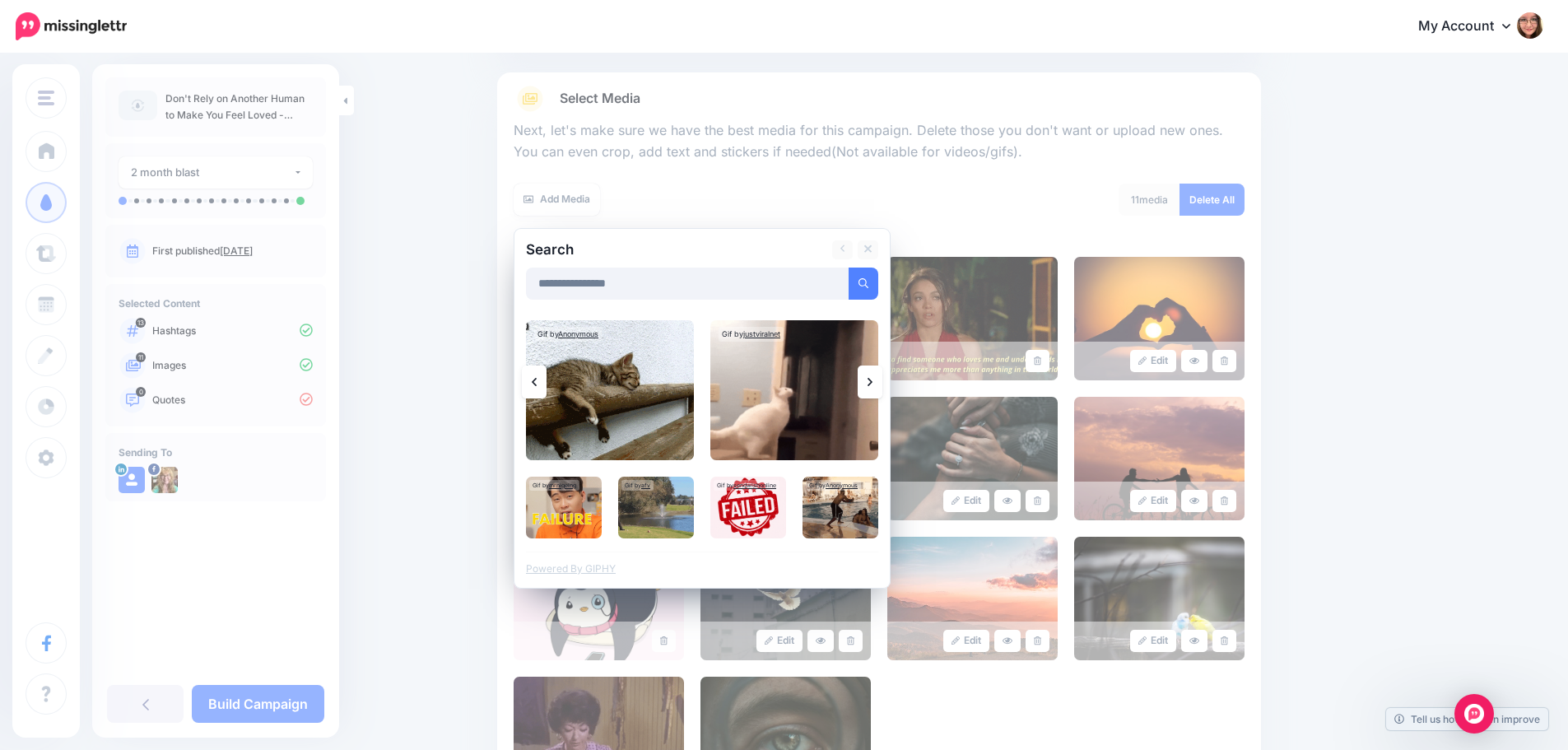
click at [872, 382] on link at bounding box center [869, 381] width 25 height 33
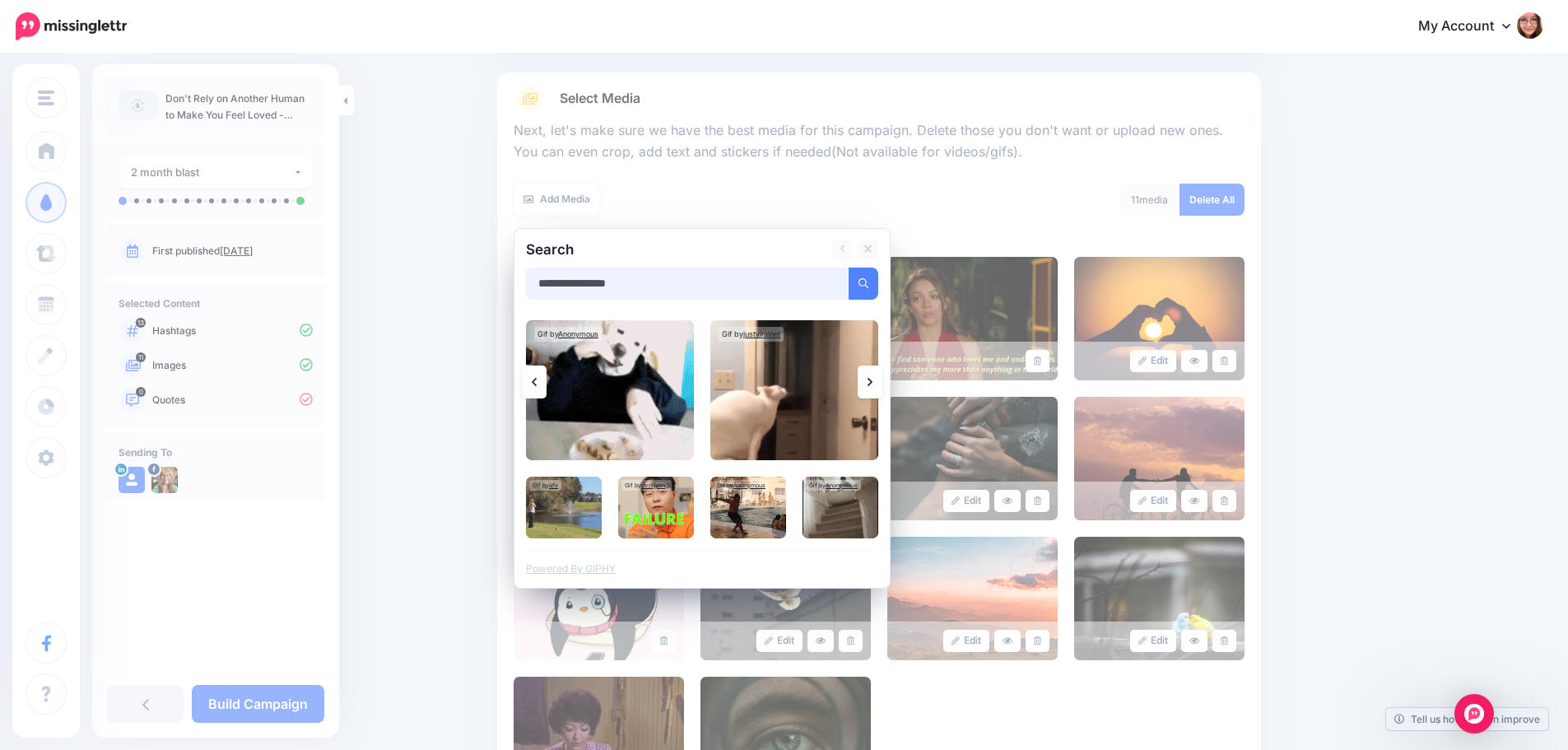
click at [647, 280] on input "**********" at bounding box center [687, 283] width 323 height 32
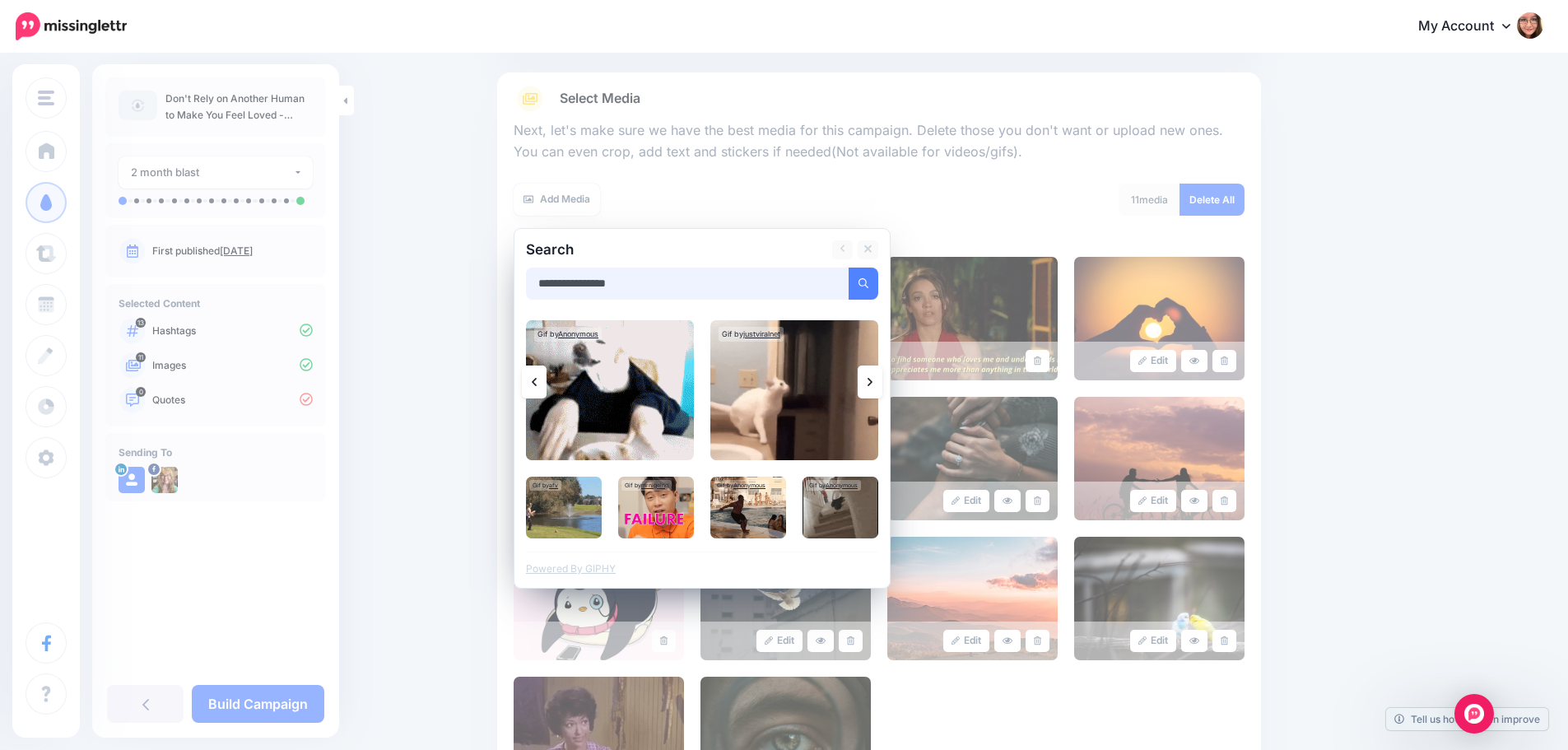
drag, startPoint x: 585, startPoint y: 280, endPoint x: 511, endPoint y: 281, distance: 74.0
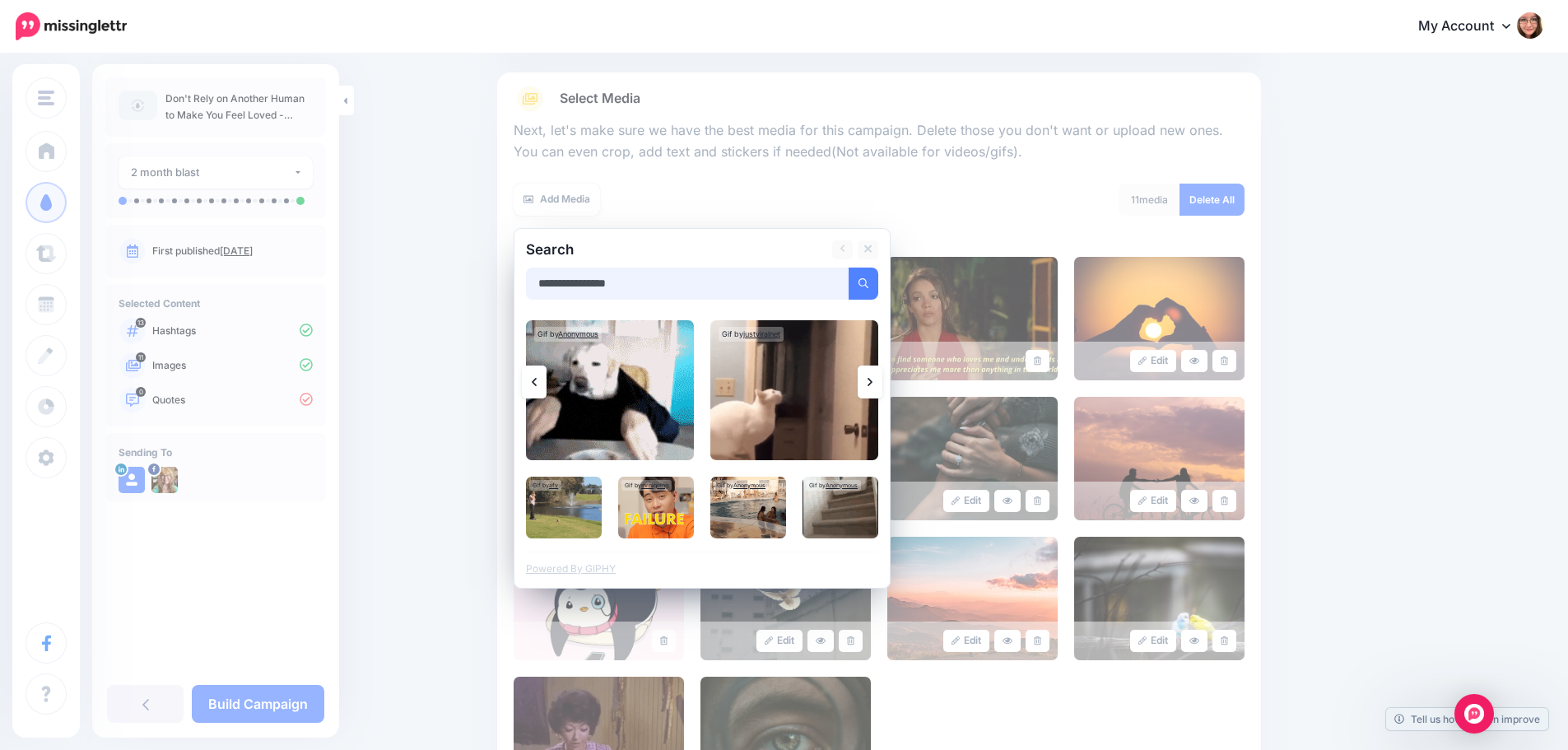
click at [511, 281] on div "**********" at bounding box center [879, 443] width 764 height 741
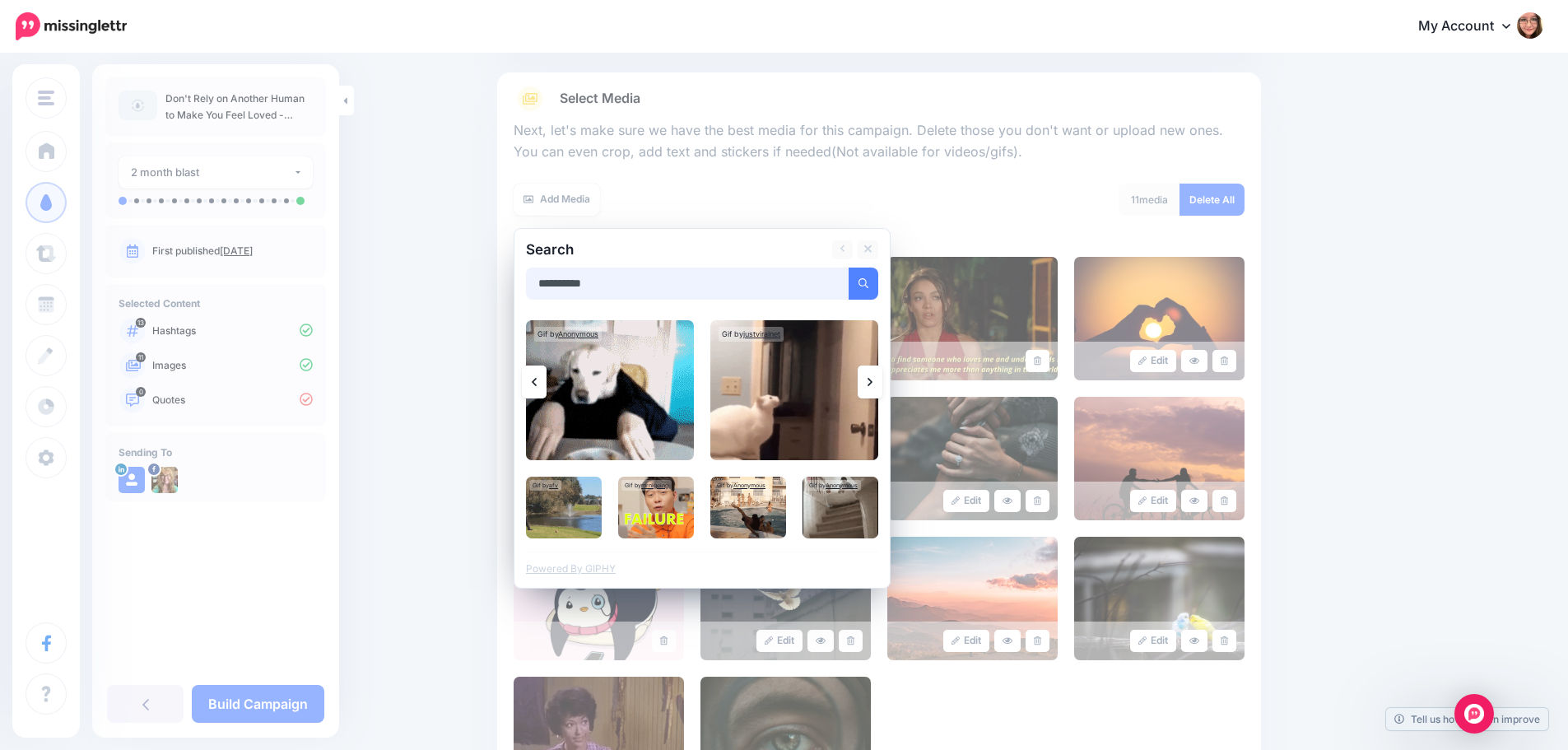
click at [848, 268] on button "submit" at bounding box center [863, 283] width 30 height 32
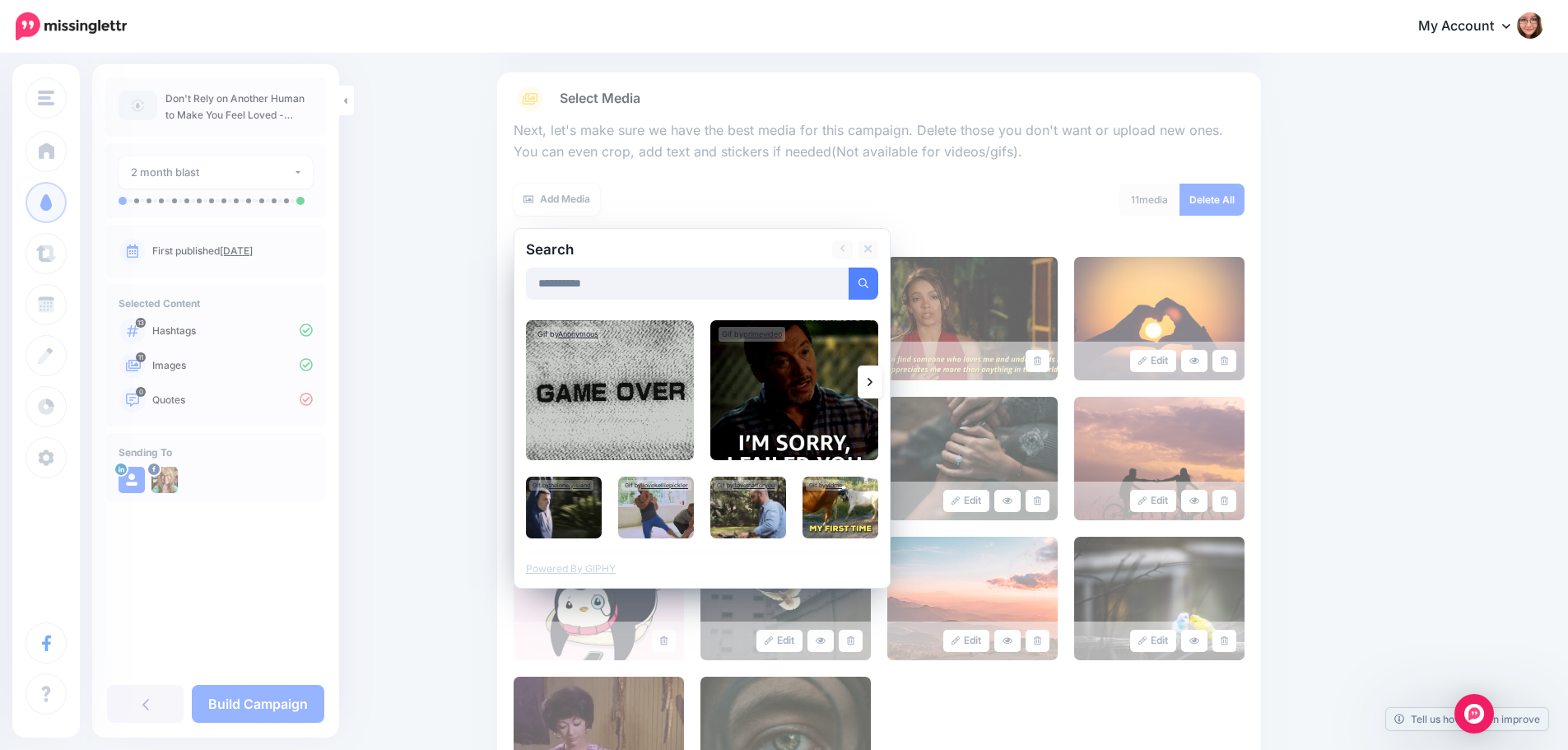
click at [872, 385] on icon at bounding box center [869, 382] width 5 height 8
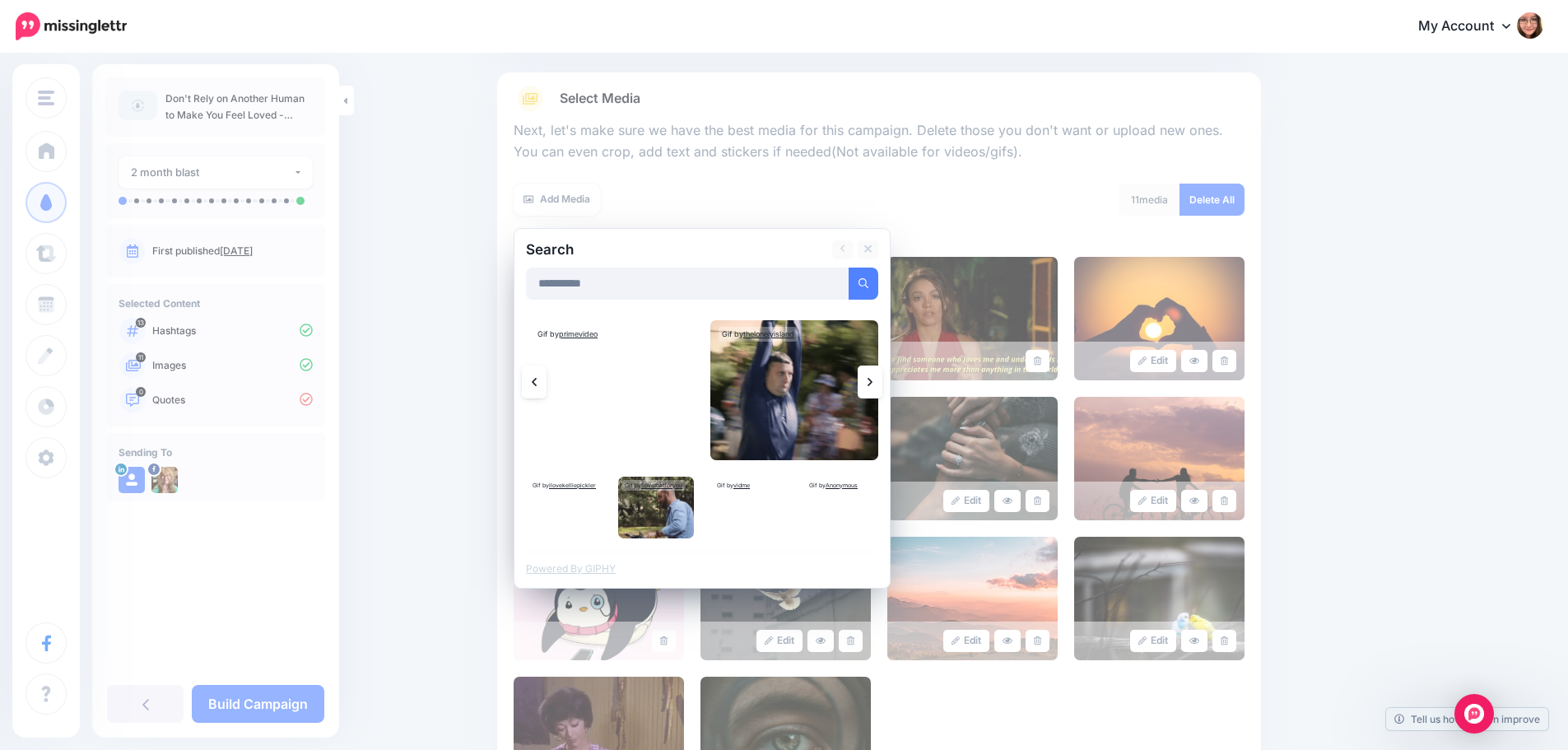
click at [872, 385] on icon at bounding box center [869, 382] width 5 height 8
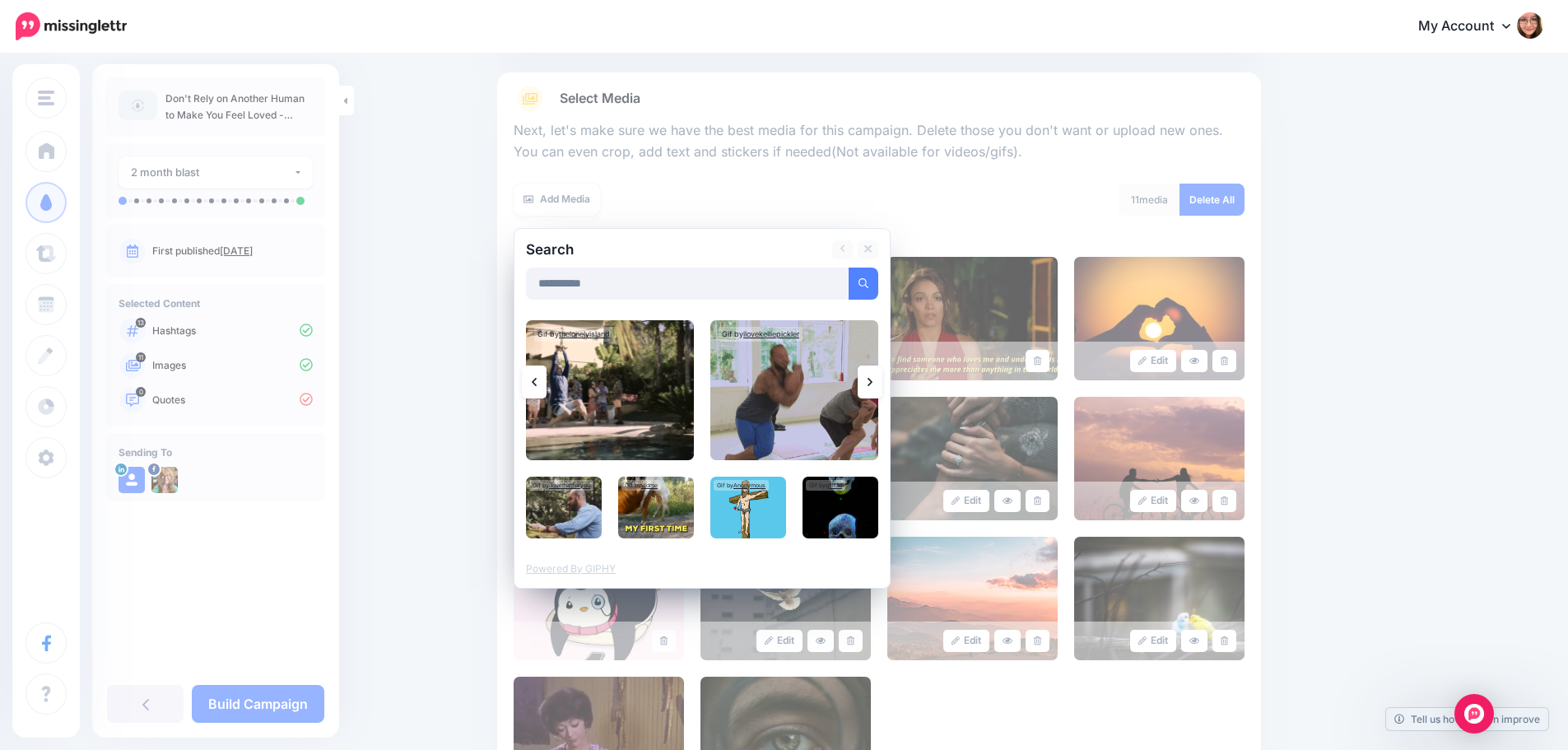
click at [872, 385] on icon at bounding box center [869, 382] width 5 height 8
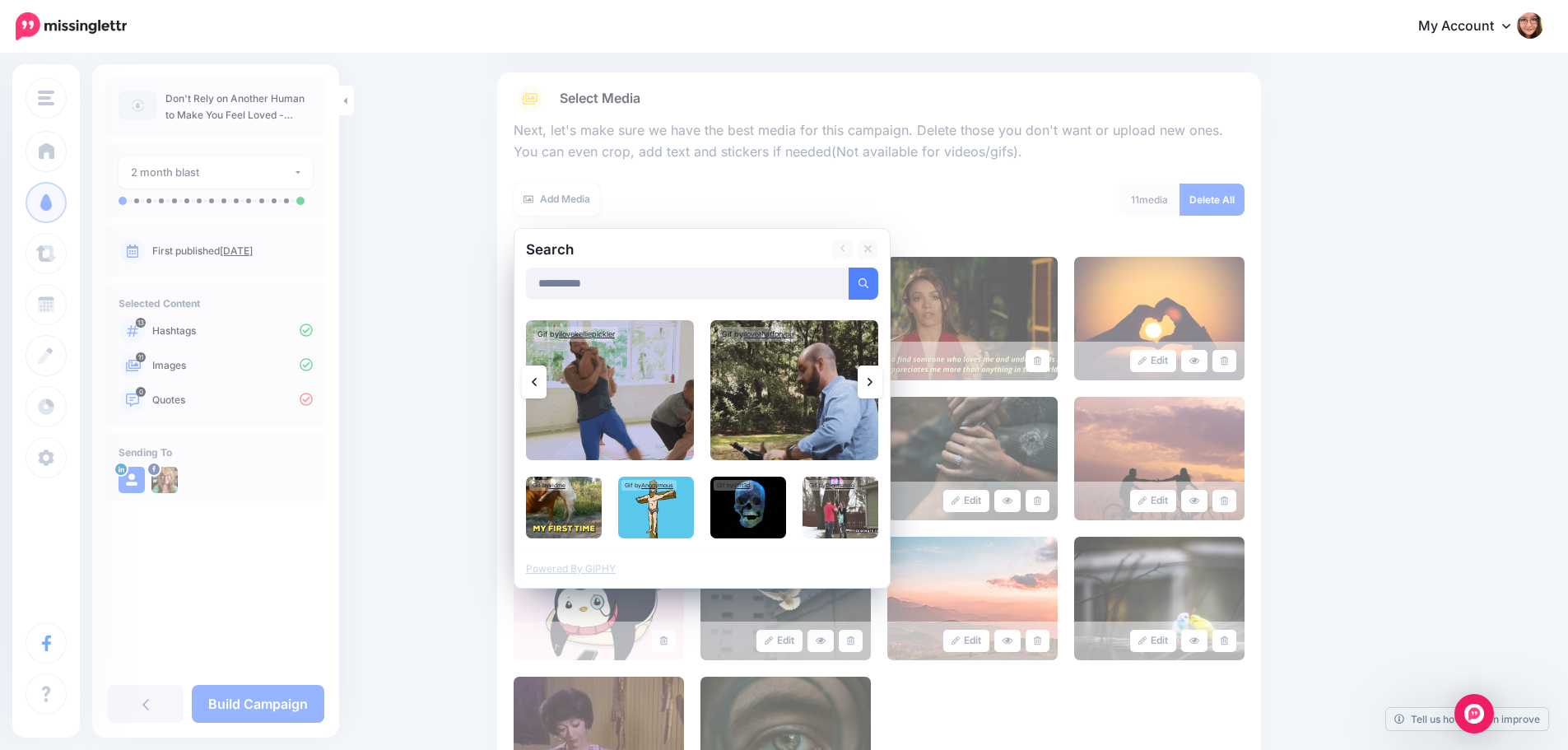
click at [872, 385] on icon at bounding box center [869, 382] width 5 height 8
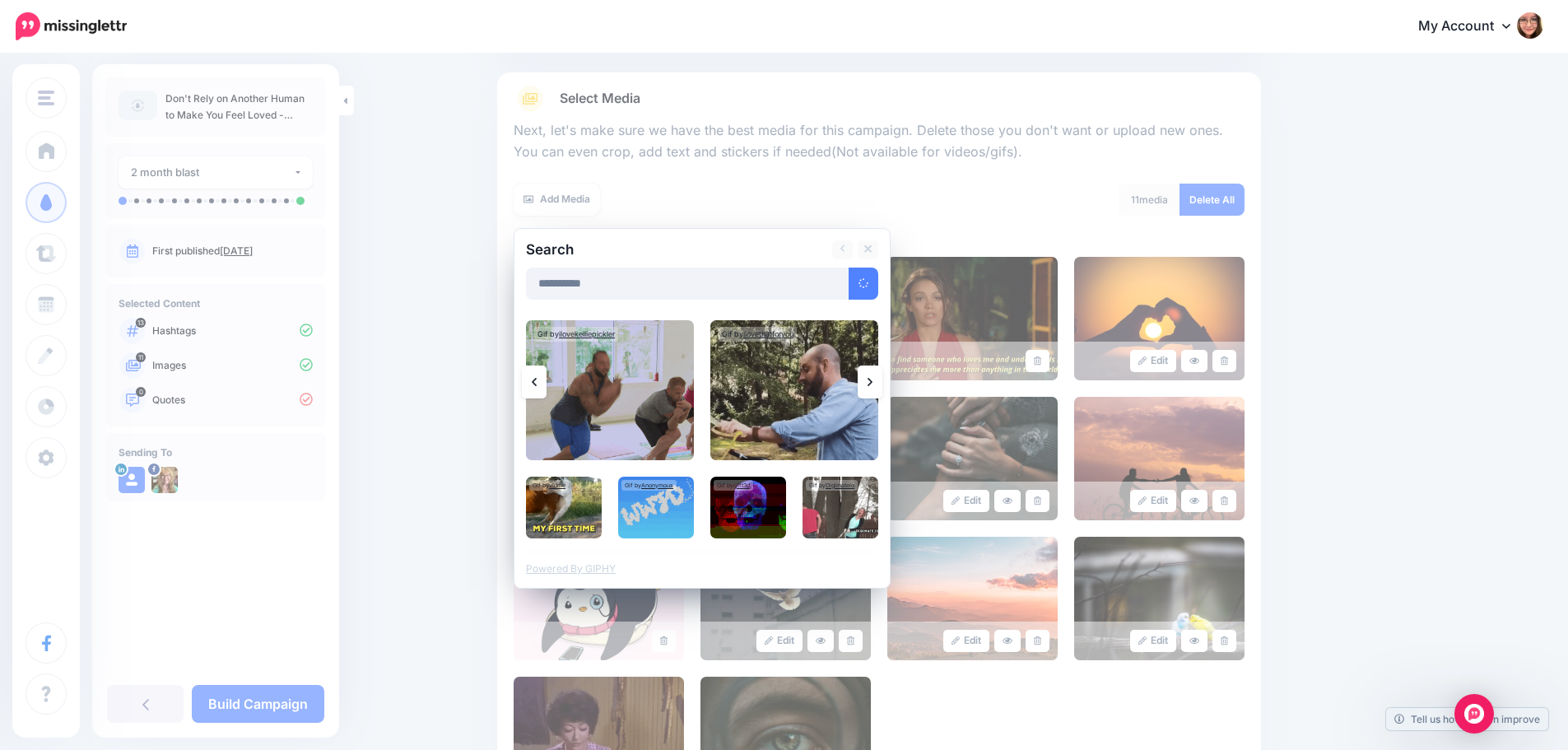
click at [872, 385] on icon at bounding box center [869, 382] width 5 height 8
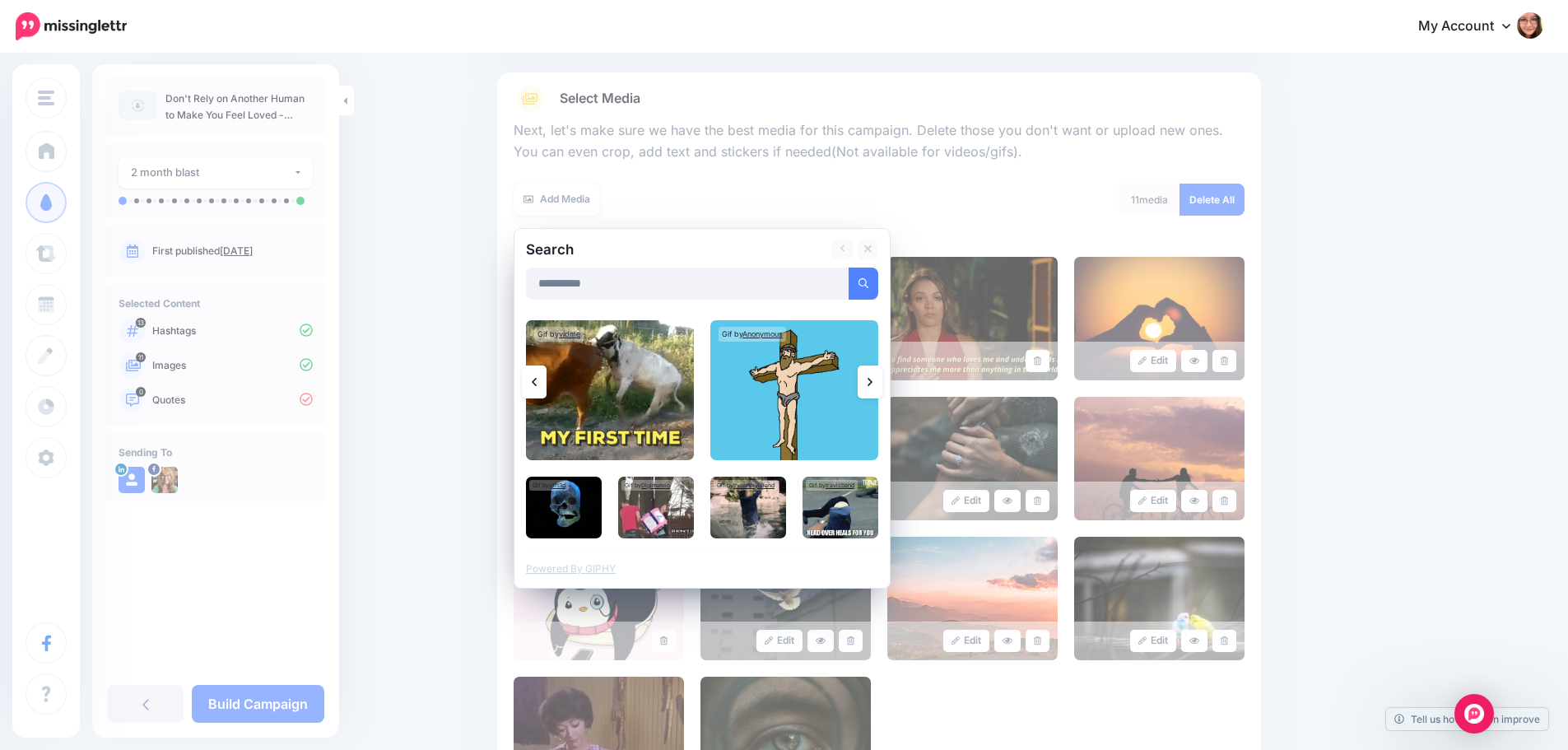
click at [872, 379] on link at bounding box center [869, 381] width 25 height 33
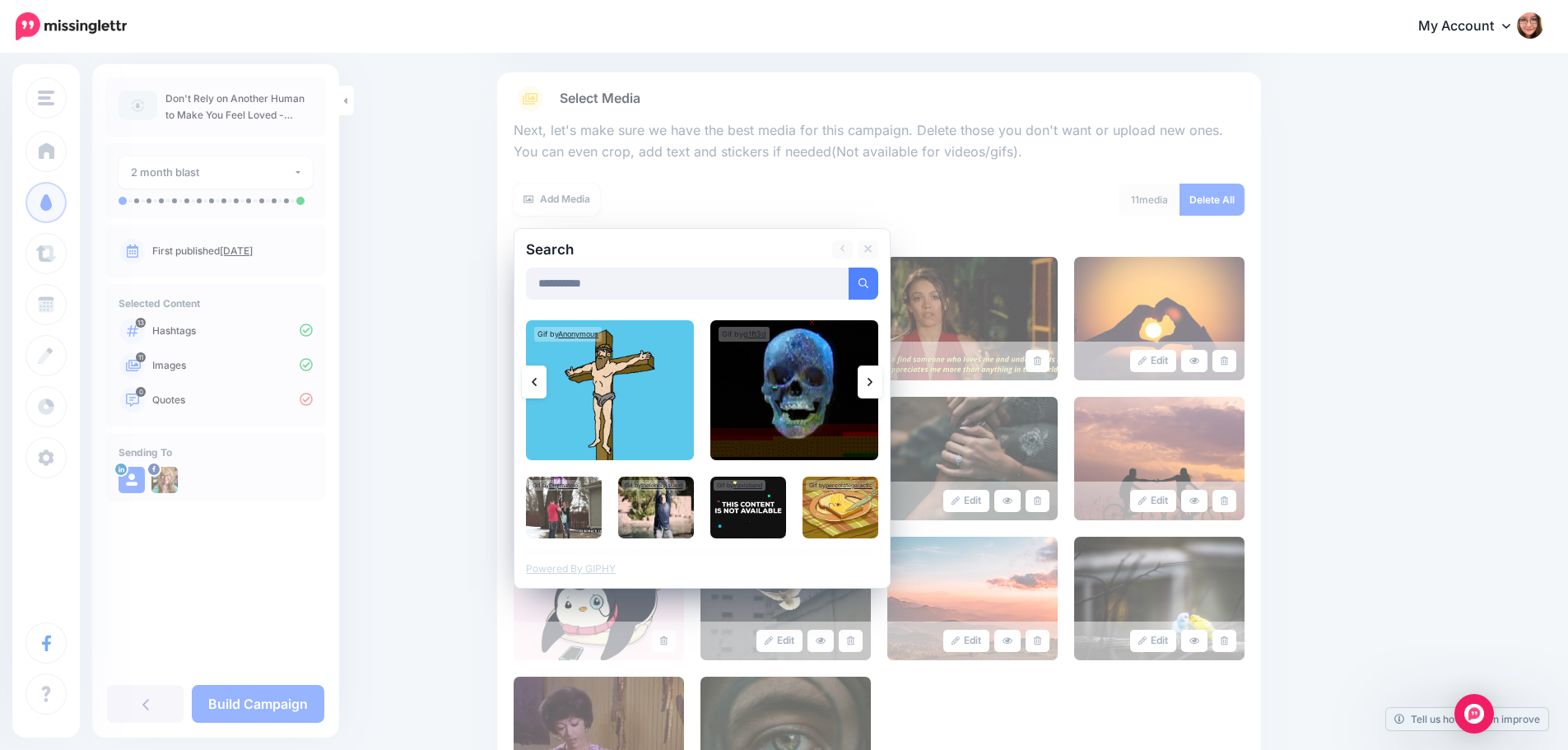
click at [872, 379] on link at bounding box center [869, 381] width 25 height 33
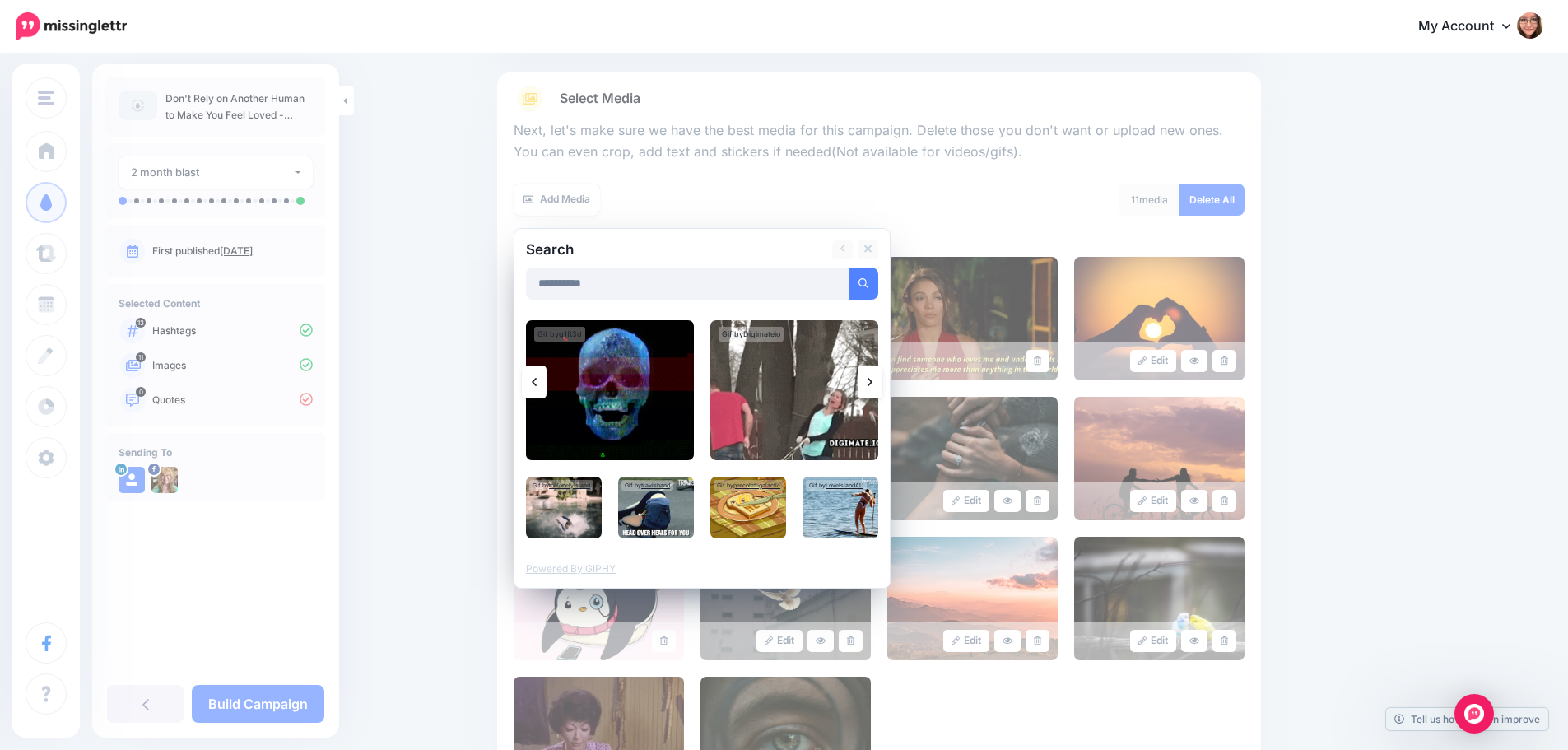
click at [872, 379] on link at bounding box center [869, 381] width 25 height 33
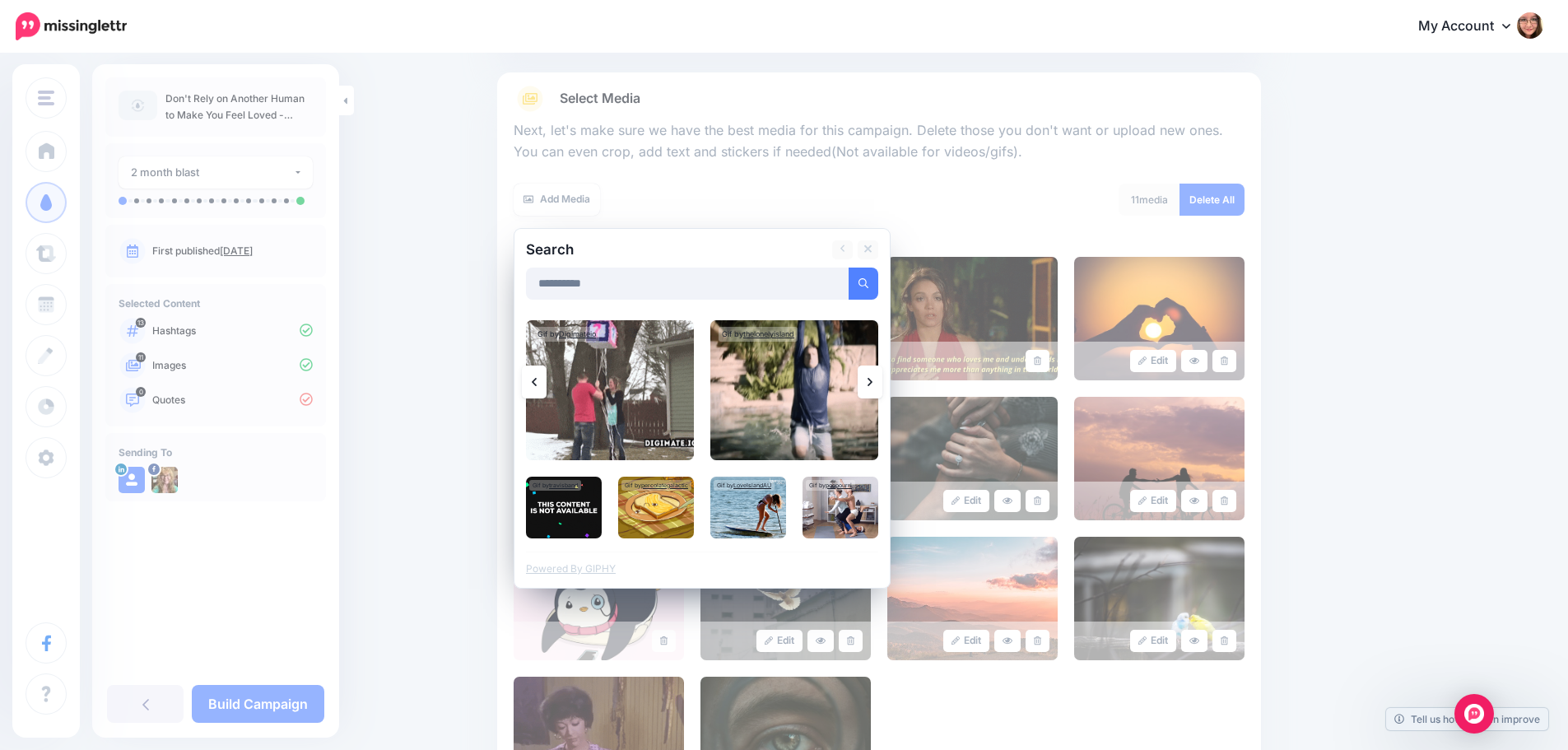
click at [872, 379] on link at bounding box center [869, 381] width 25 height 33
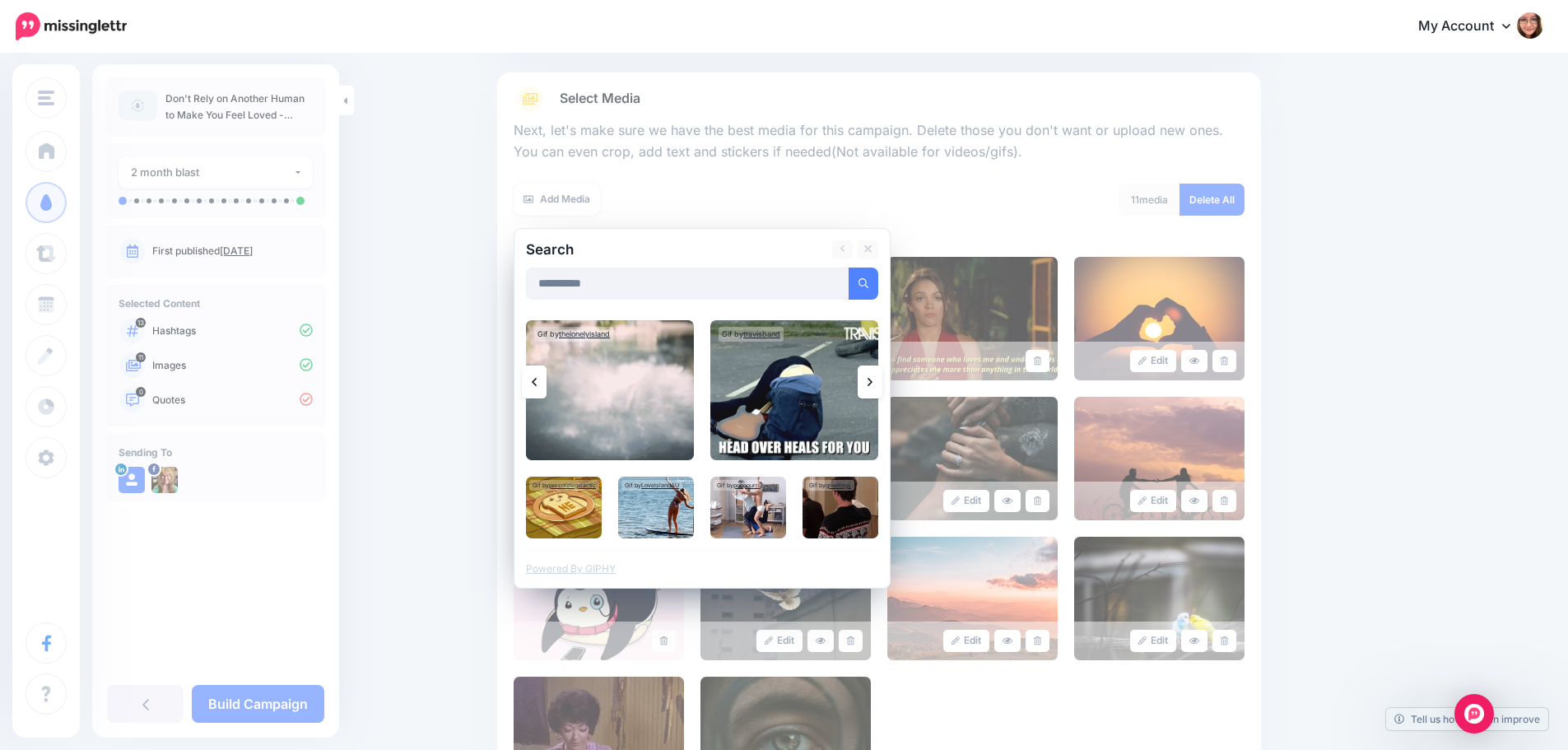
click at [872, 379] on link at bounding box center [869, 381] width 25 height 33
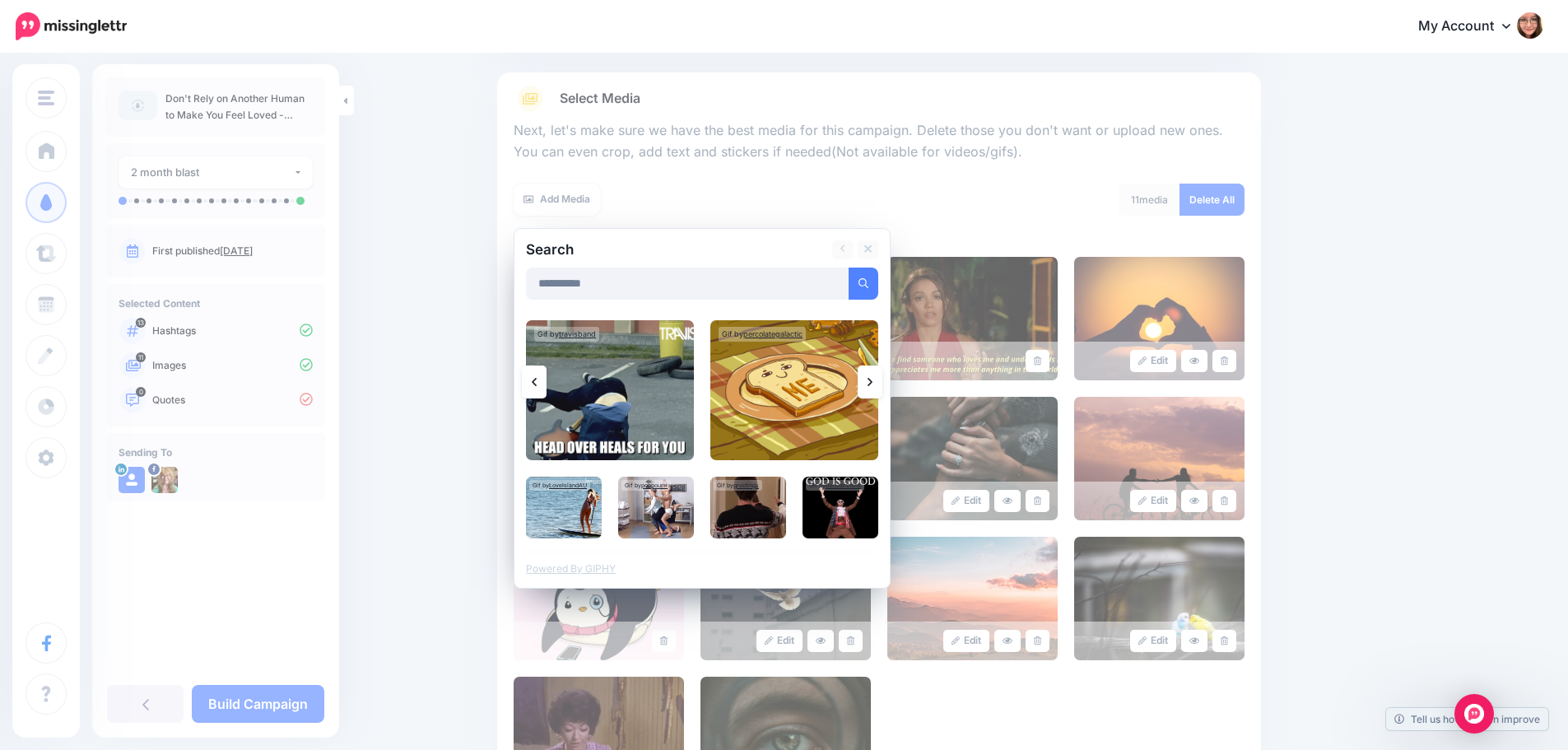
click at [872, 379] on link at bounding box center [869, 381] width 25 height 33
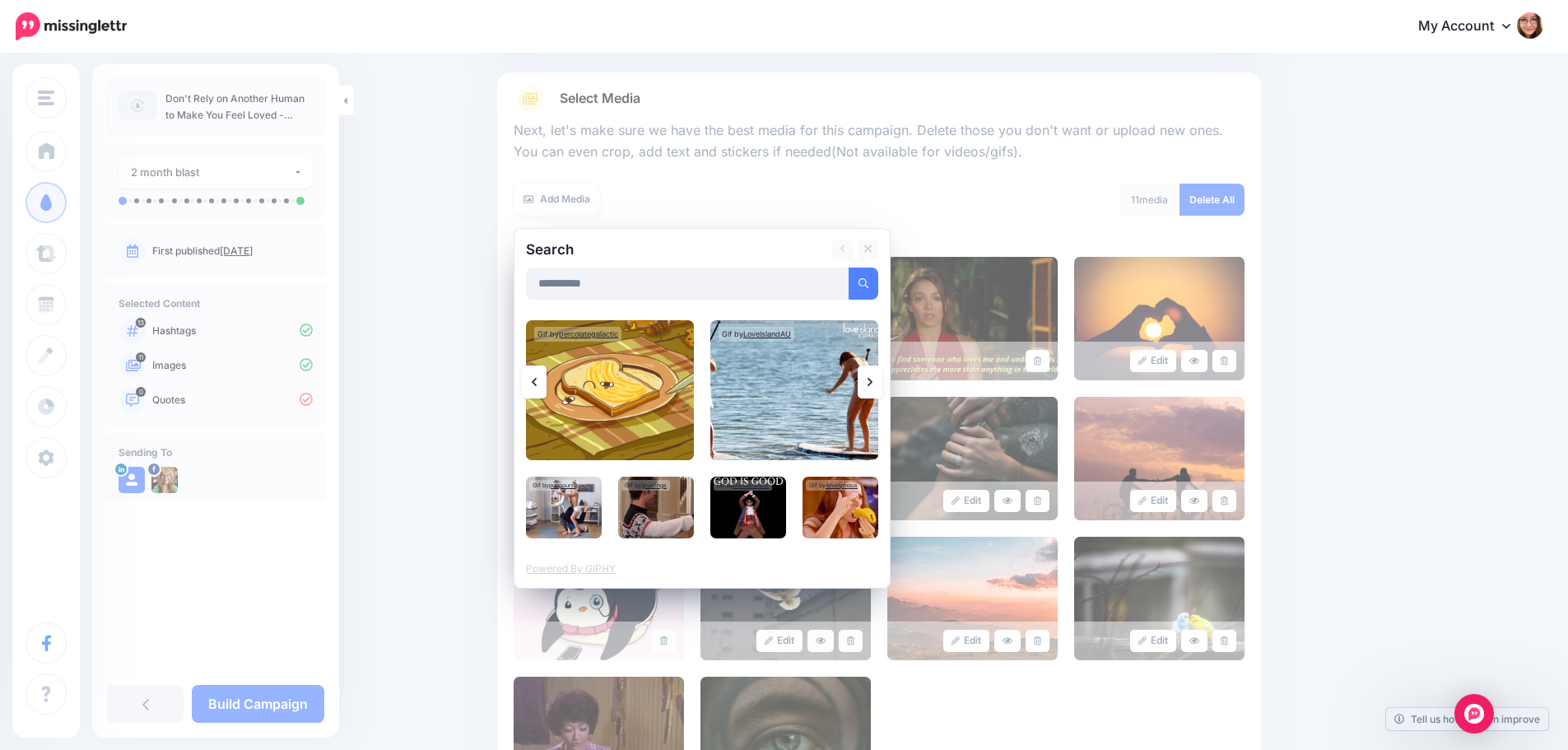
click at [872, 379] on link at bounding box center [869, 381] width 25 height 33
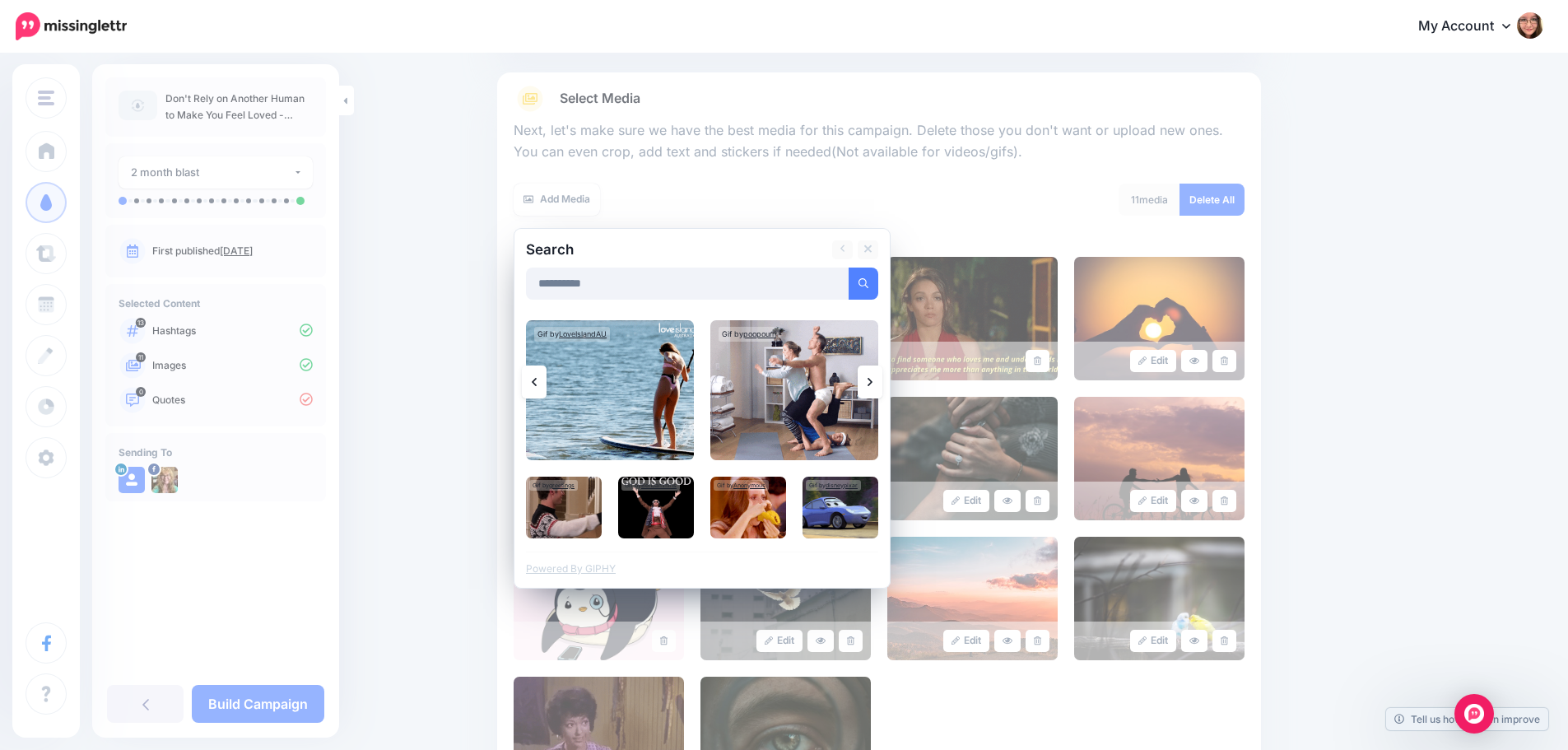
click at [872, 379] on link at bounding box center [869, 381] width 25 height 33
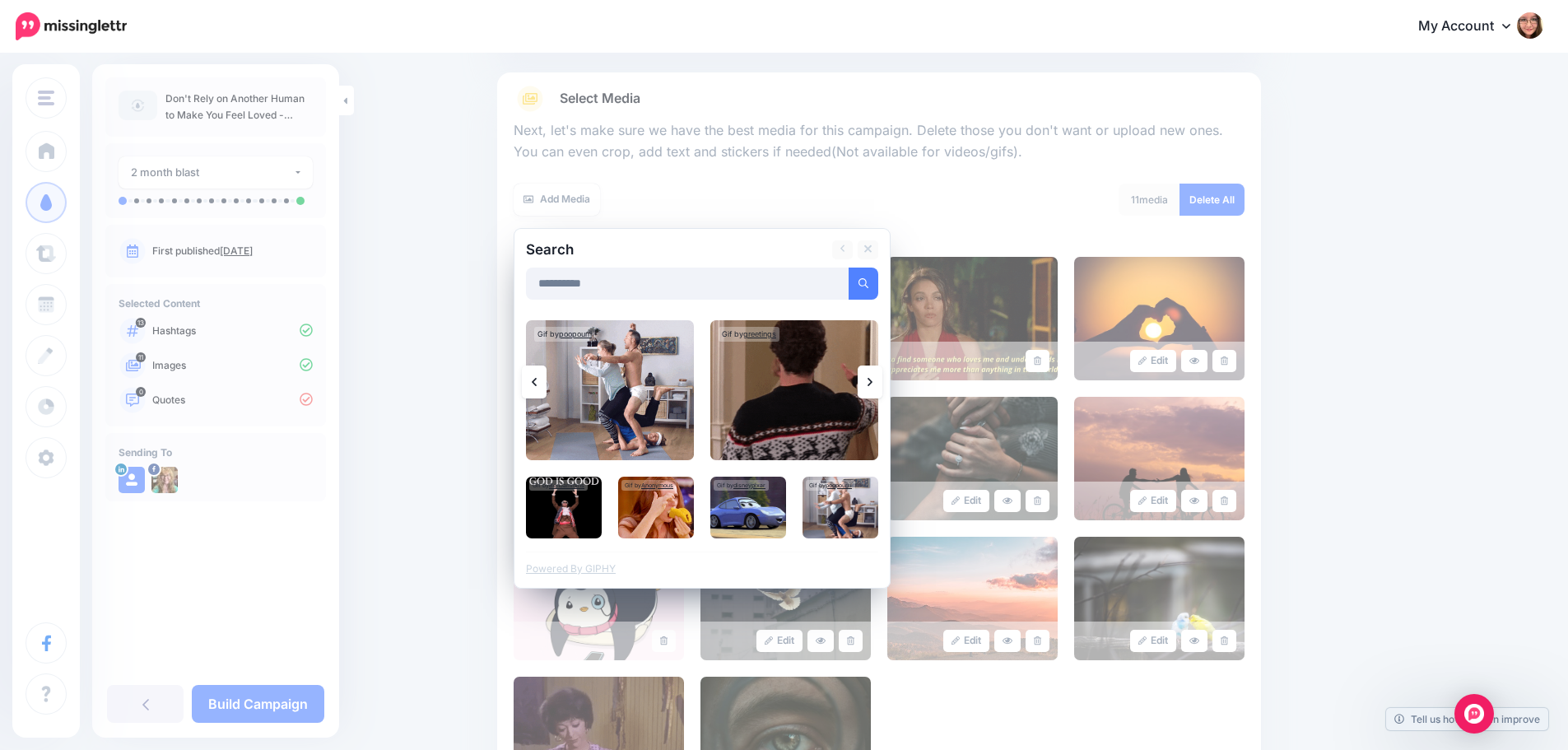
click at [872, 379] on link at bounding box center [869, 381] width 25 height 33
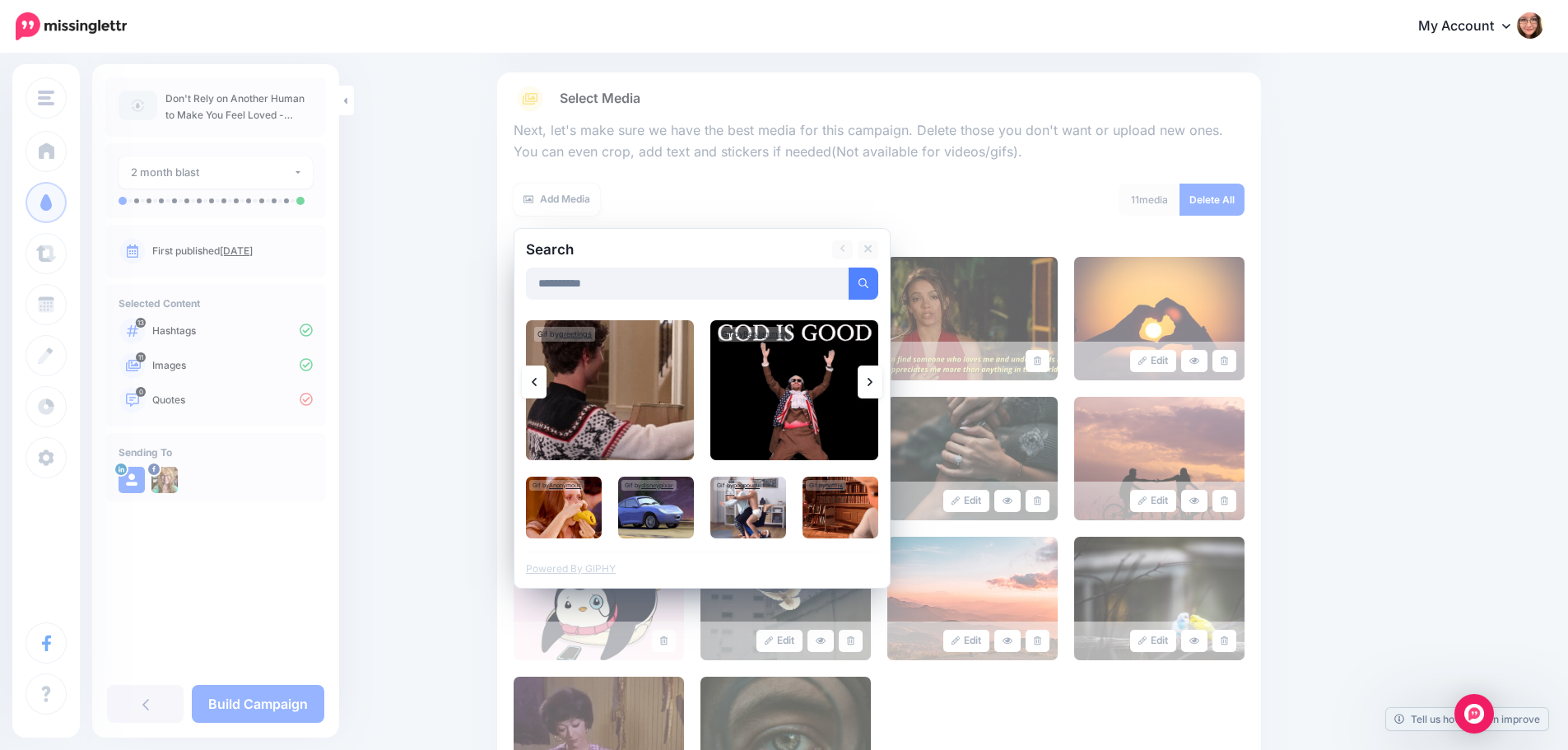
click at [872, 379] on link at bounding box center [869, 381] width 25 height 33
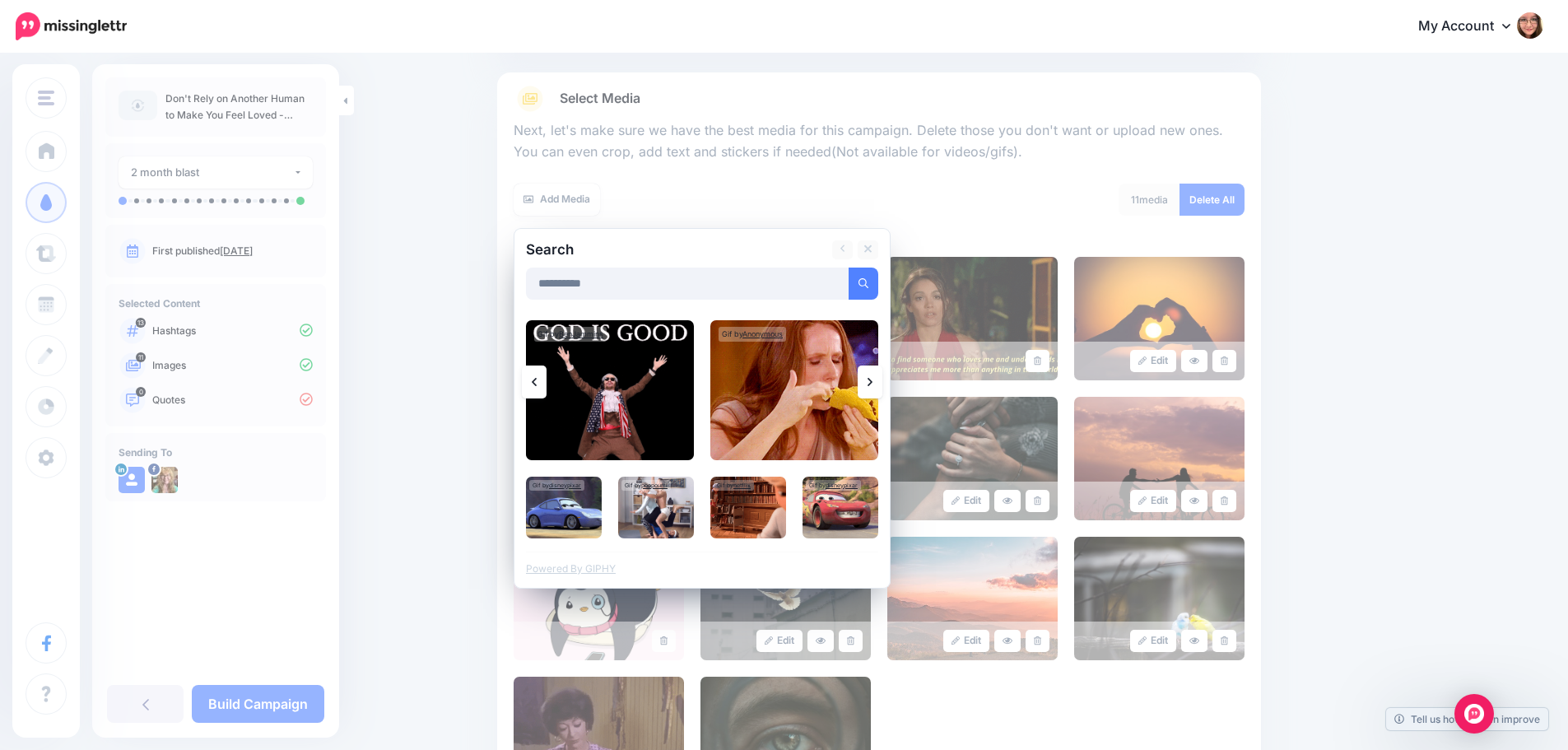
click at [872, 379] on link at bounding box center [869, 381] width 25 height 33
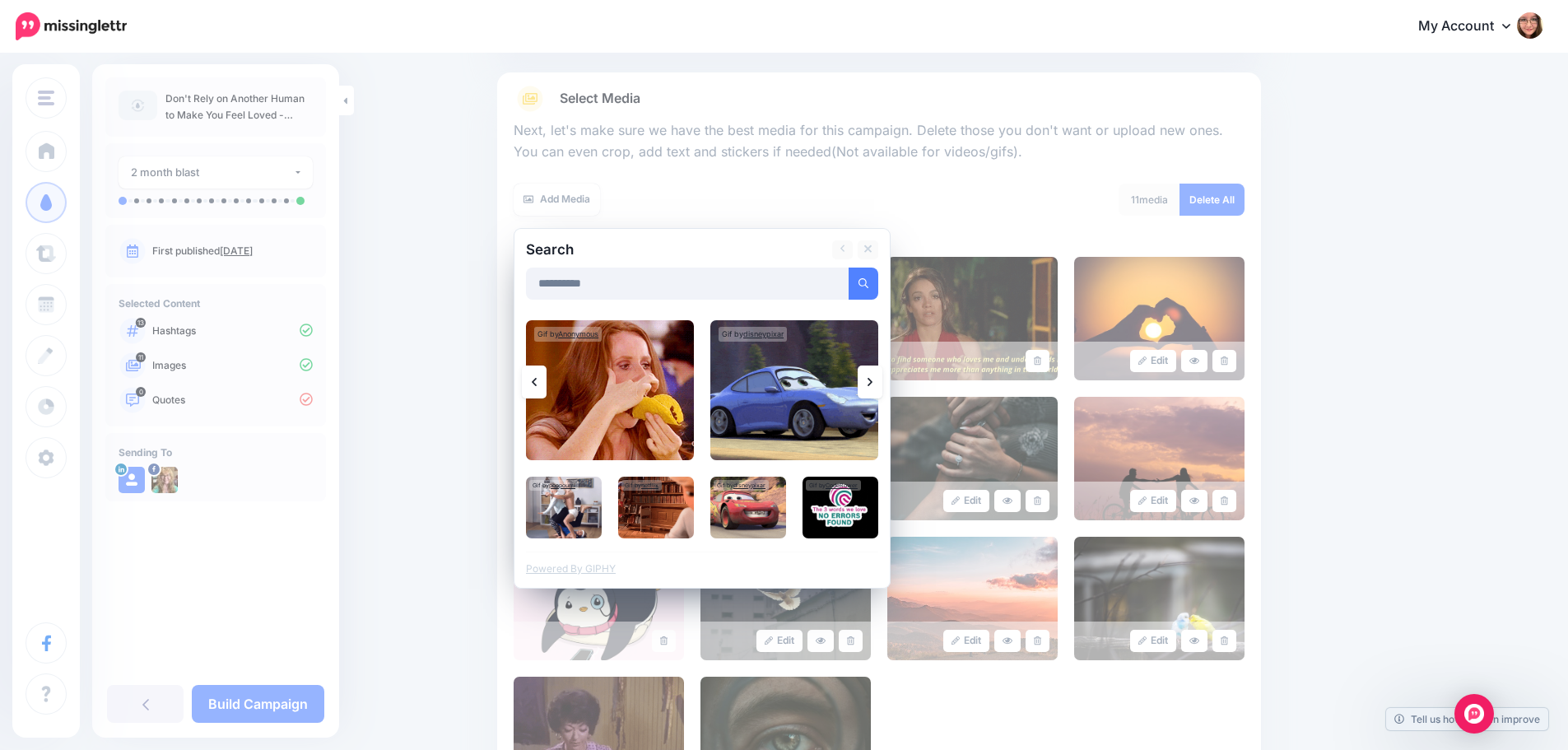
click at [872, 379] on link at bounding box center [869, 381] width 25 height 33
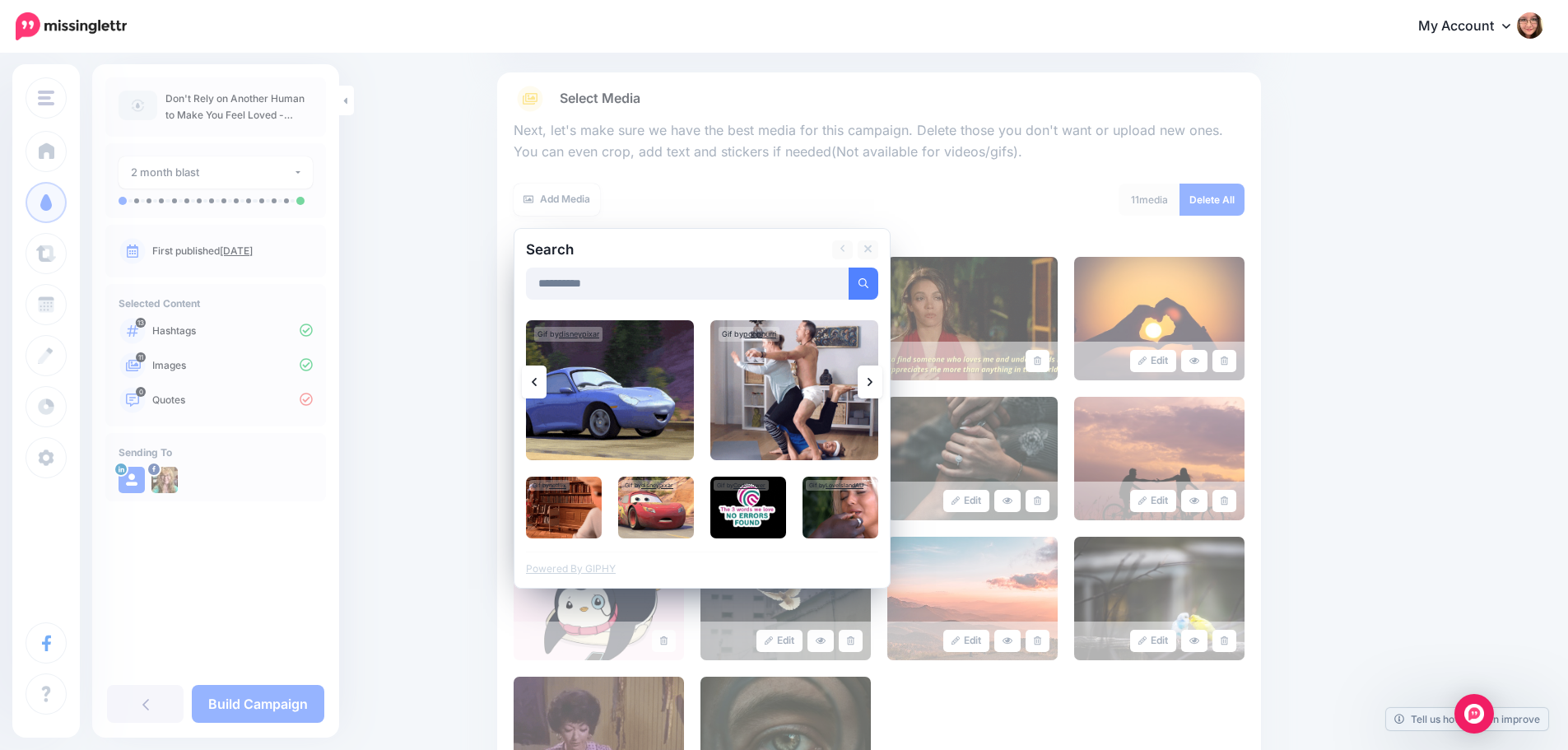
click at [872, 379] on link at bounding box center [869, 381] width 25 height 33
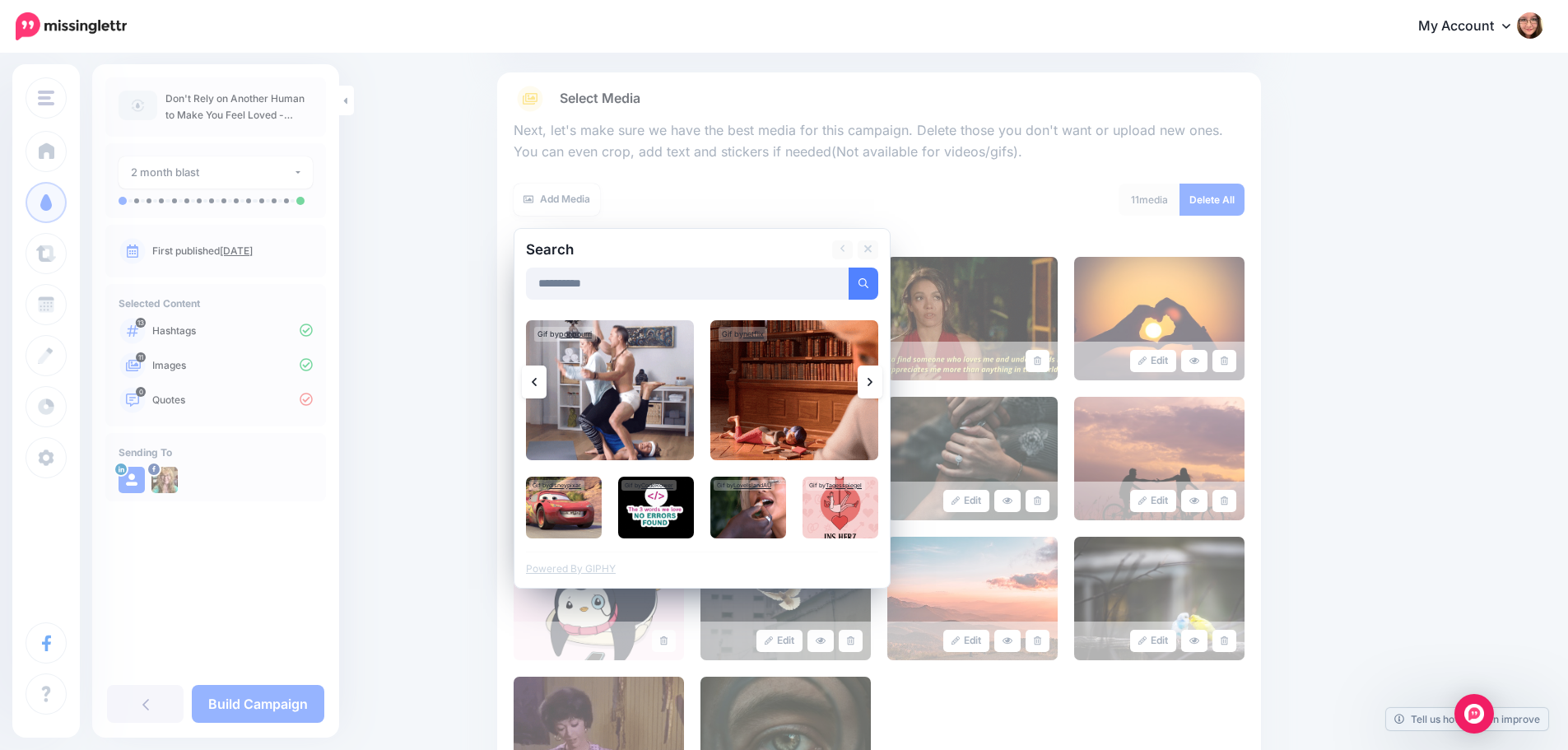
click at [872, 379] on link at bounding box center [869, 381] width 25 height 33
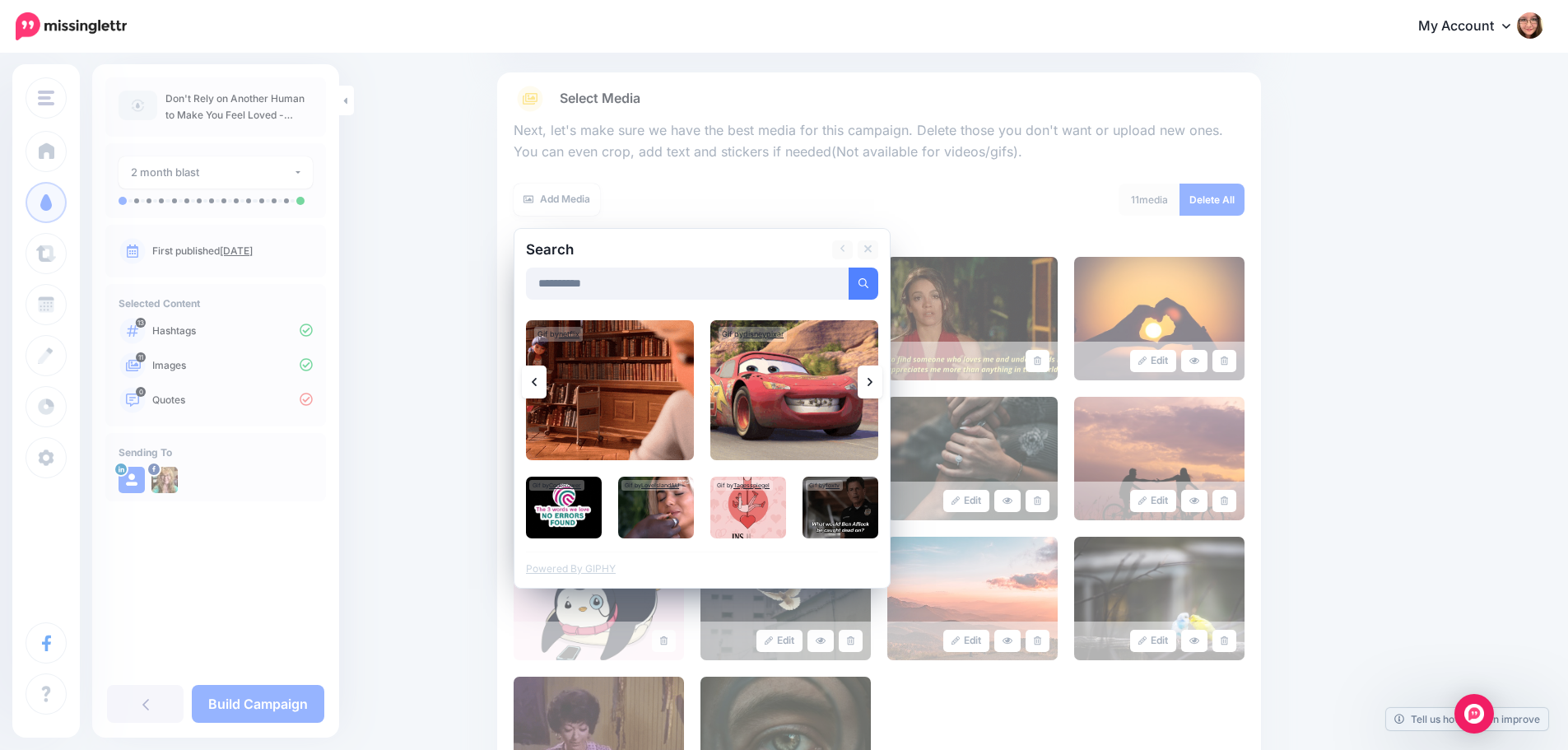
click at [872, 379] on link at bounding box center [869, 381] width 25 height 33
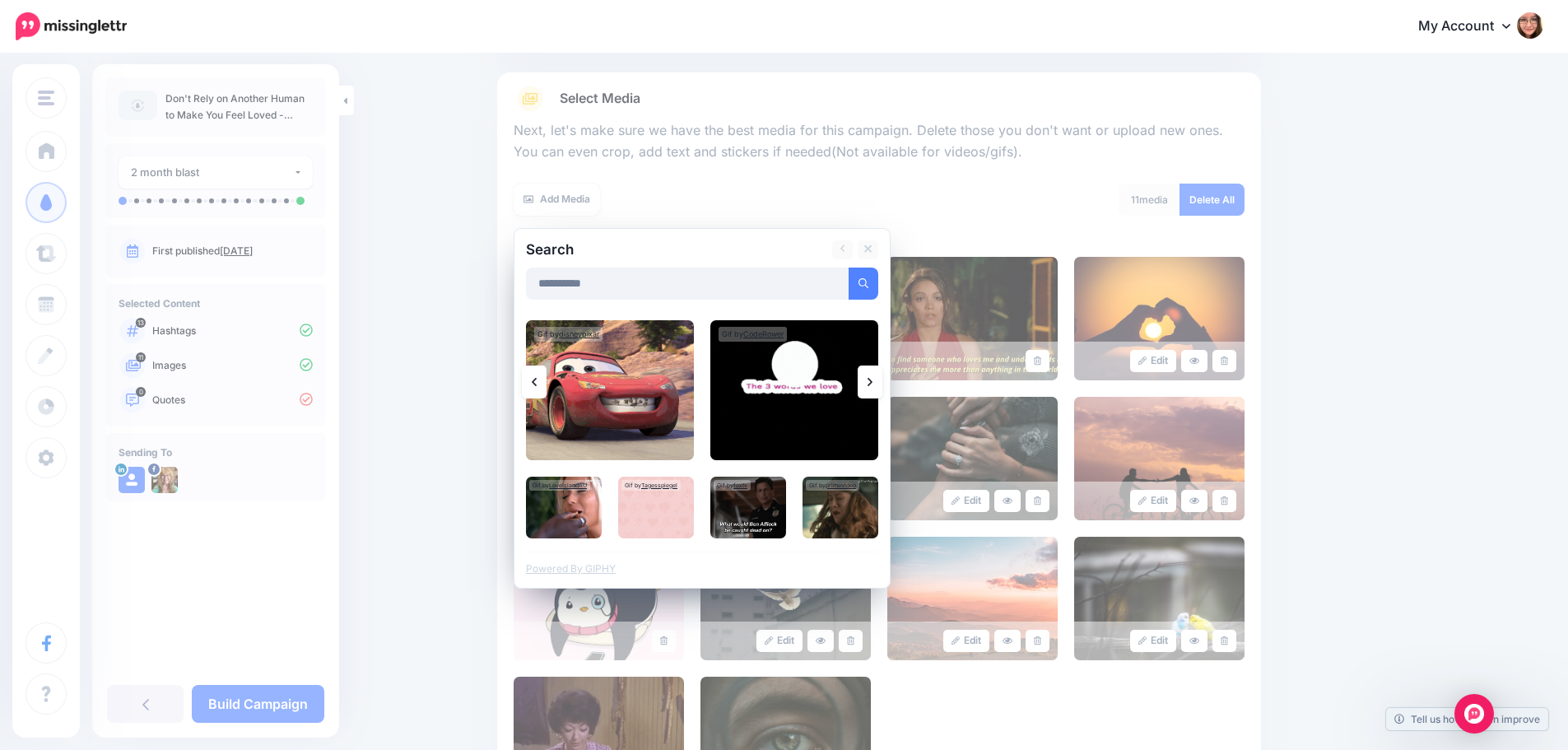
click at [872, 379] on link at bounding box center [869, 381] width 25 height 33
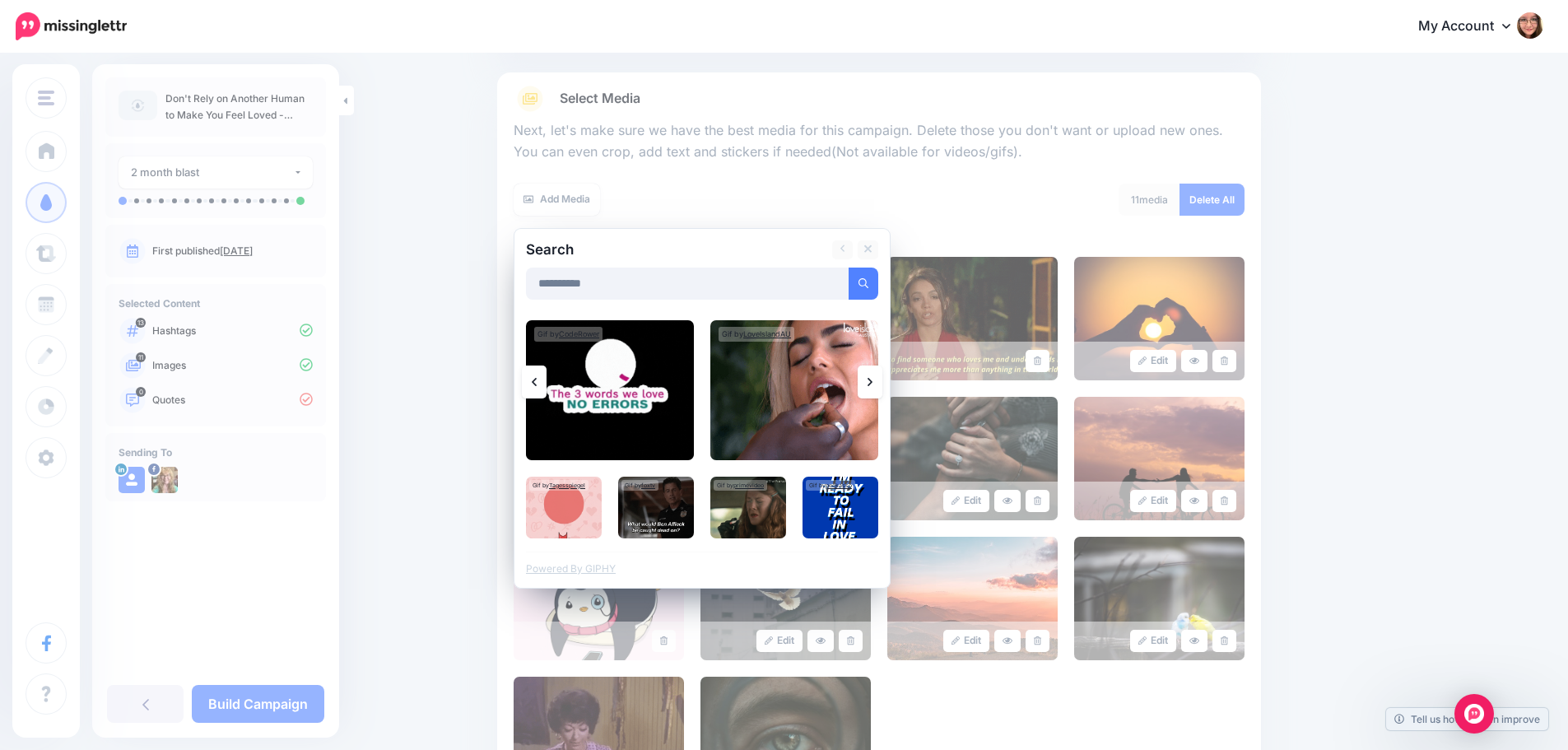
click at [872, 385] on link at bounding box center [869, 381] width 25 height 33
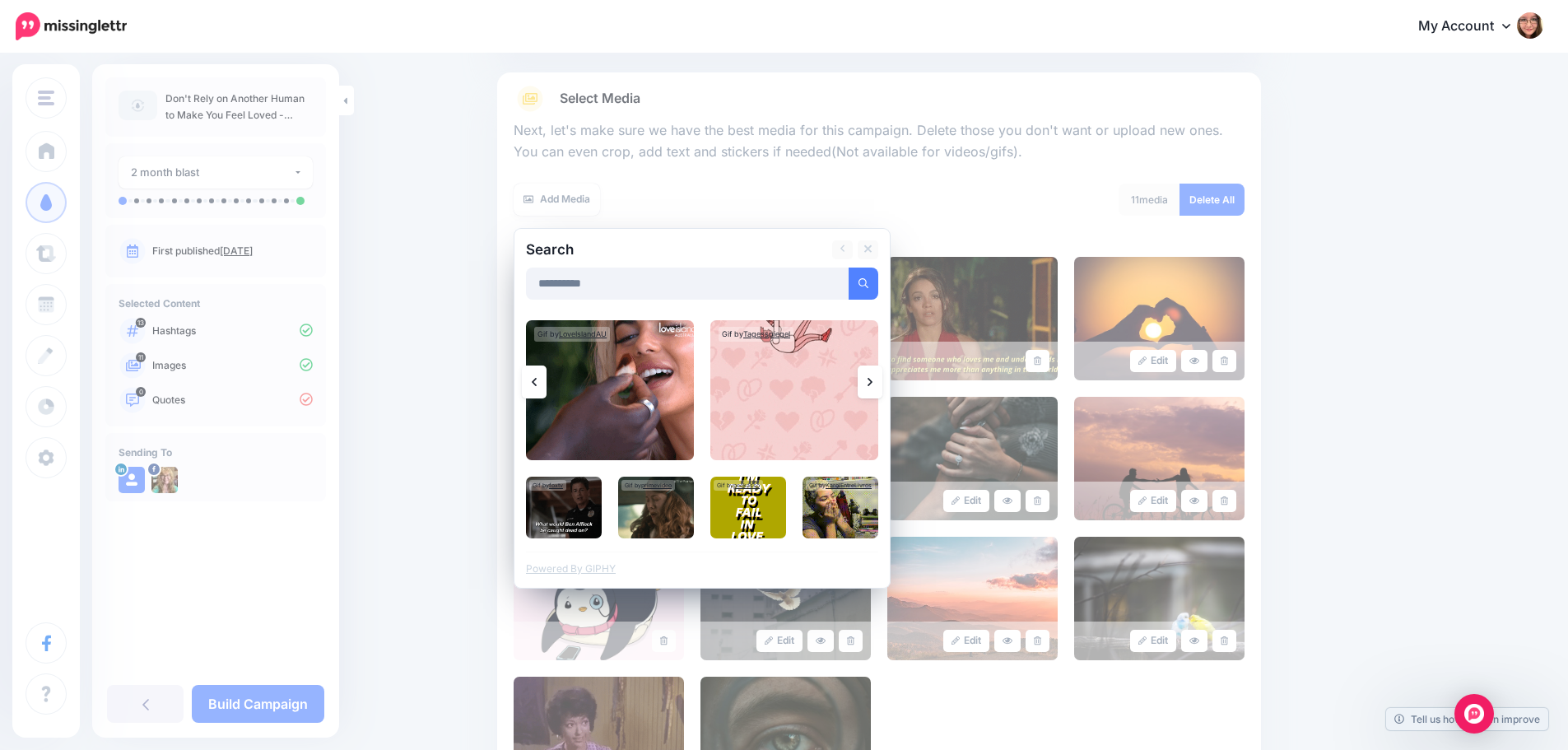
click at [872, 385] on link at bounding box center [869, 381] width 25 height 33
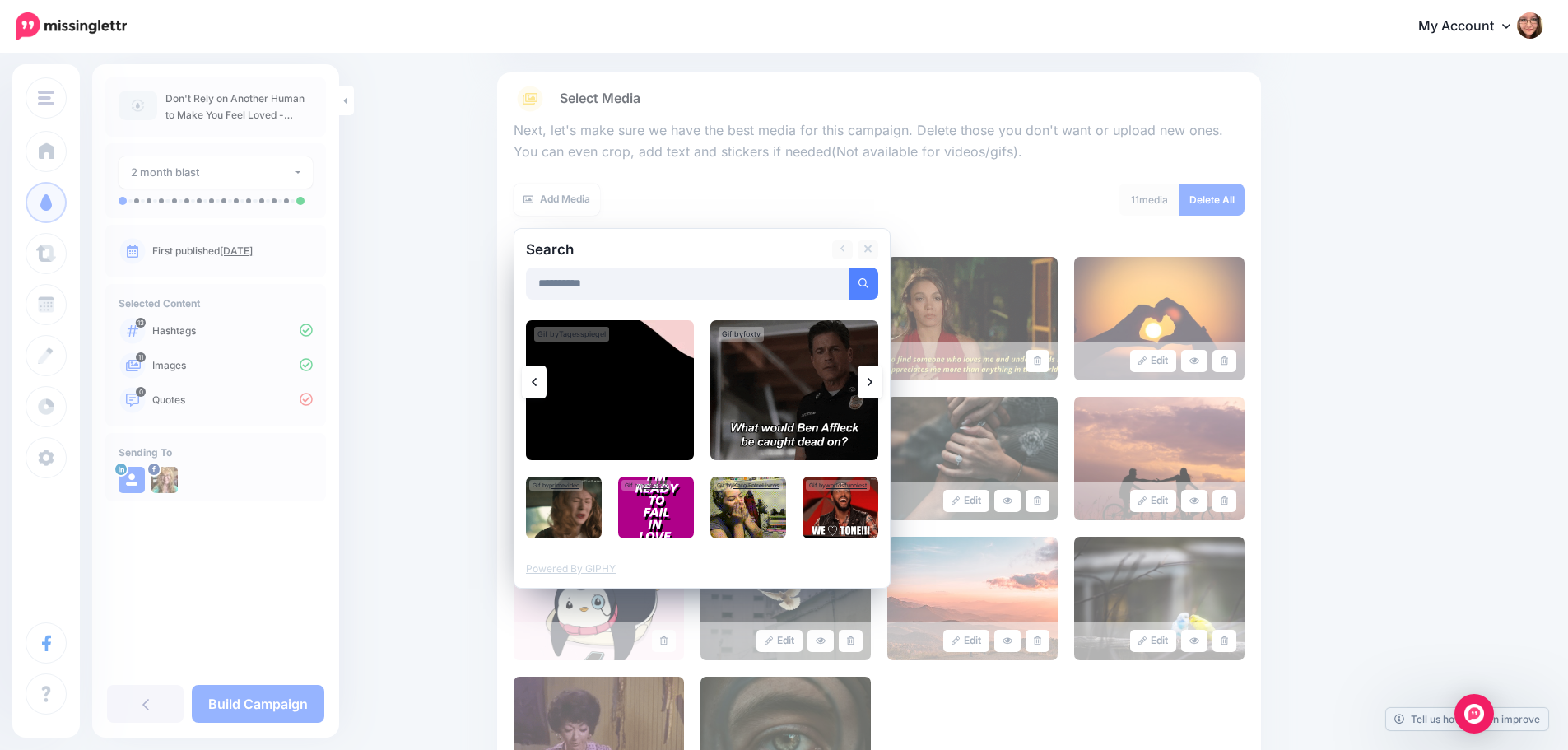
click at [872, 385] on link at bounding box center [869, 381] width 25 height 33
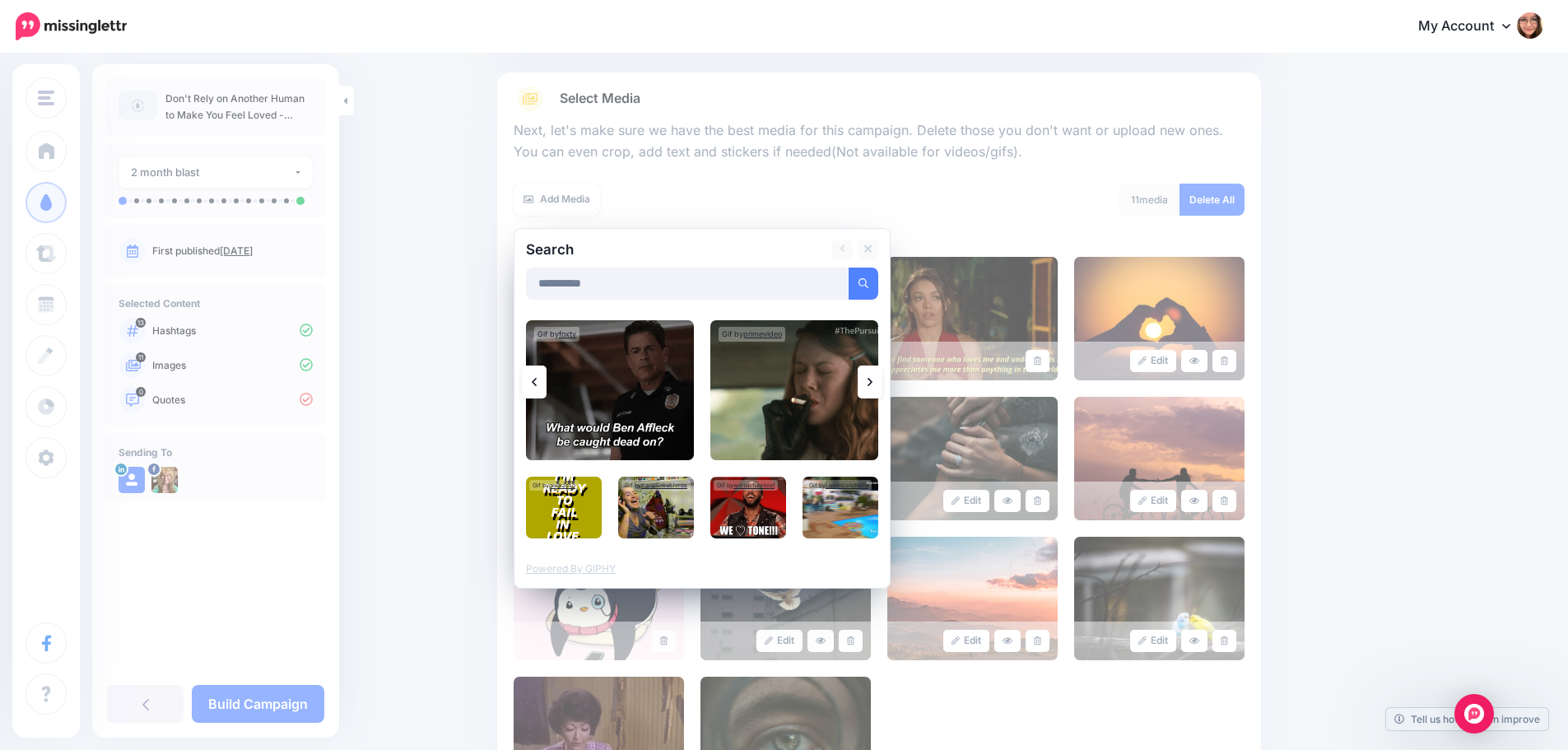
click at [872, 385] on link at bounding box center [869, 381] width 25 height 33
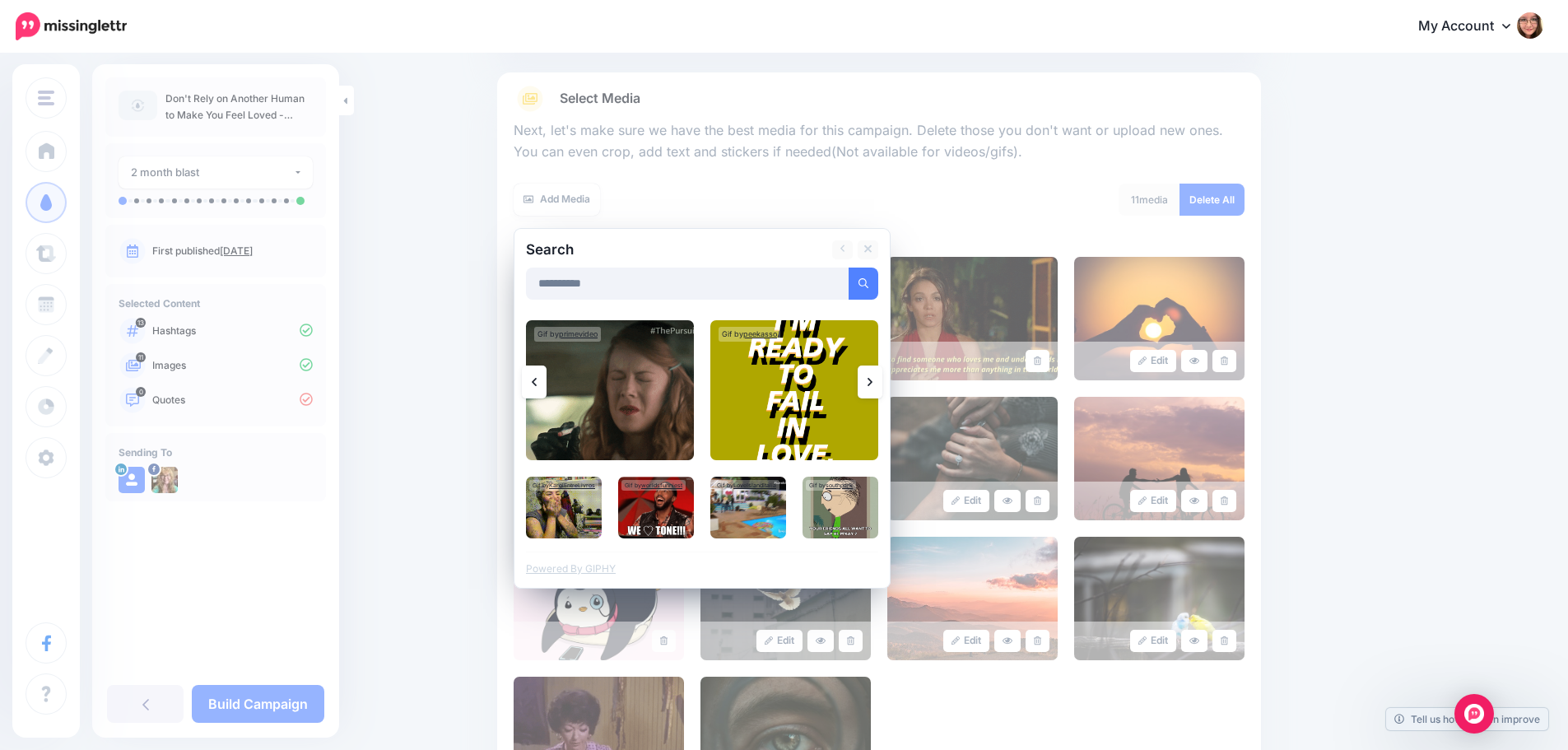
click at [872, 385] on link at bounding box center [869, 381] width 25 height 33
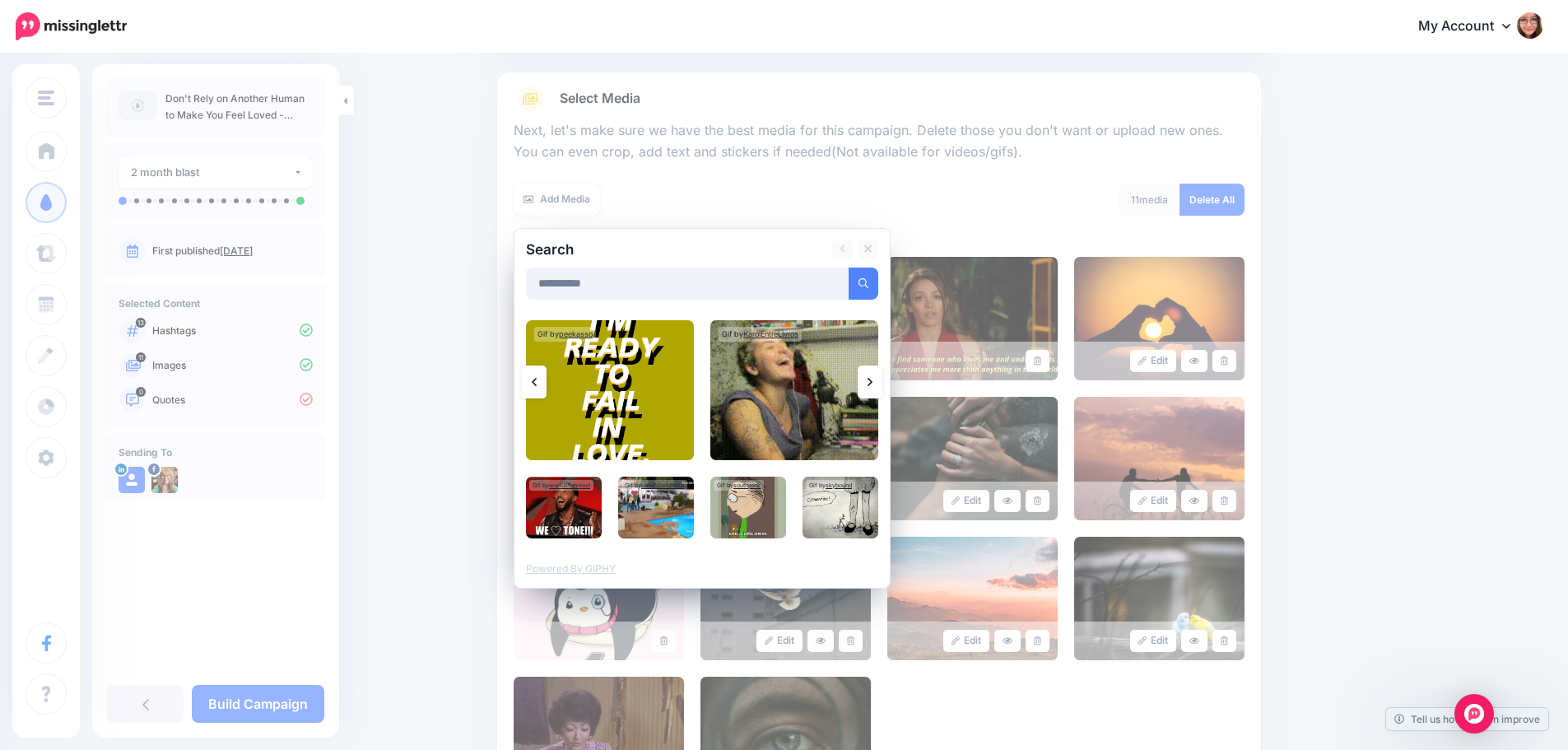
click at [871, 385] on link at bounding box center [869, 381] width 25 height 33
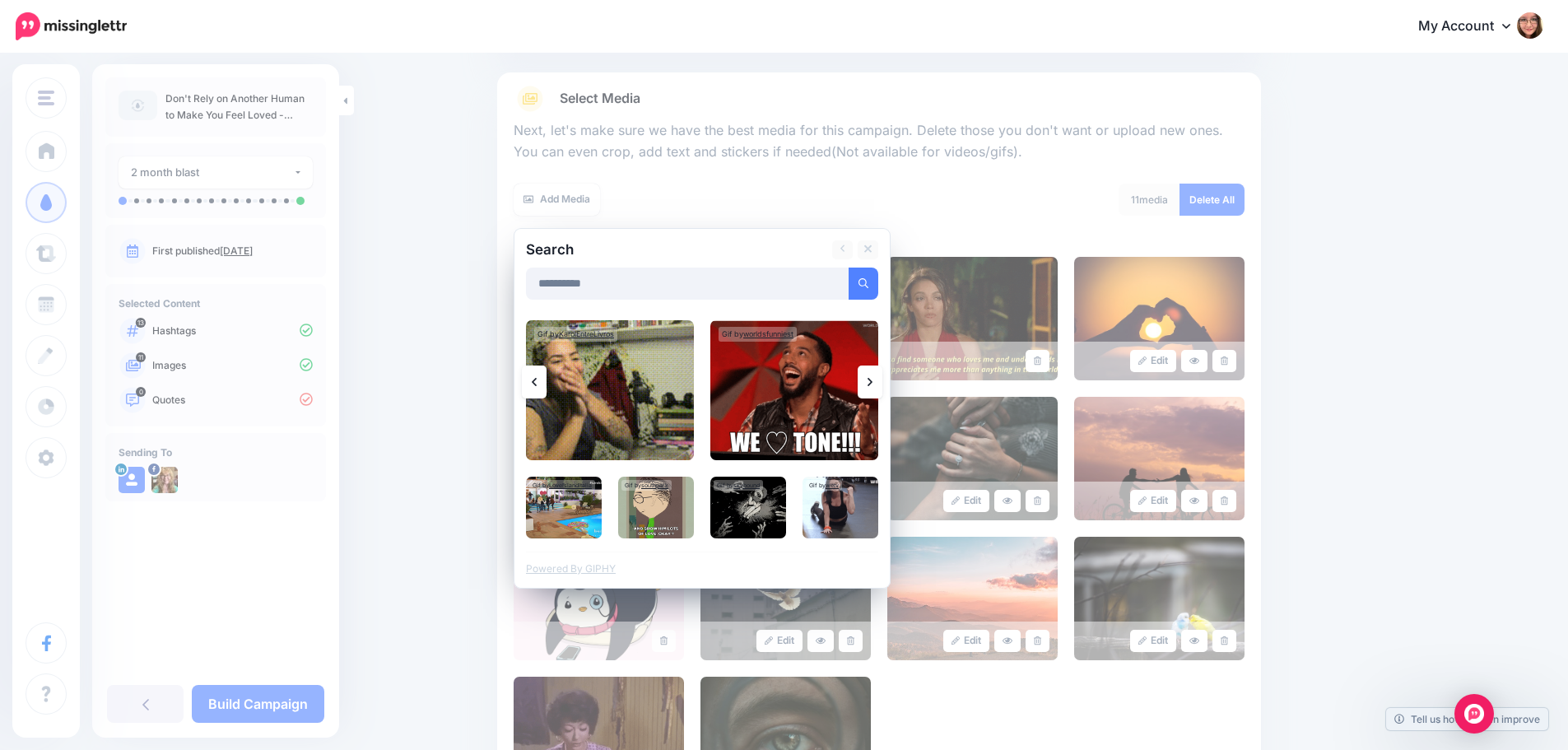
click at [872, 386] on link at bounding box center [869, 381] width 25 height 33
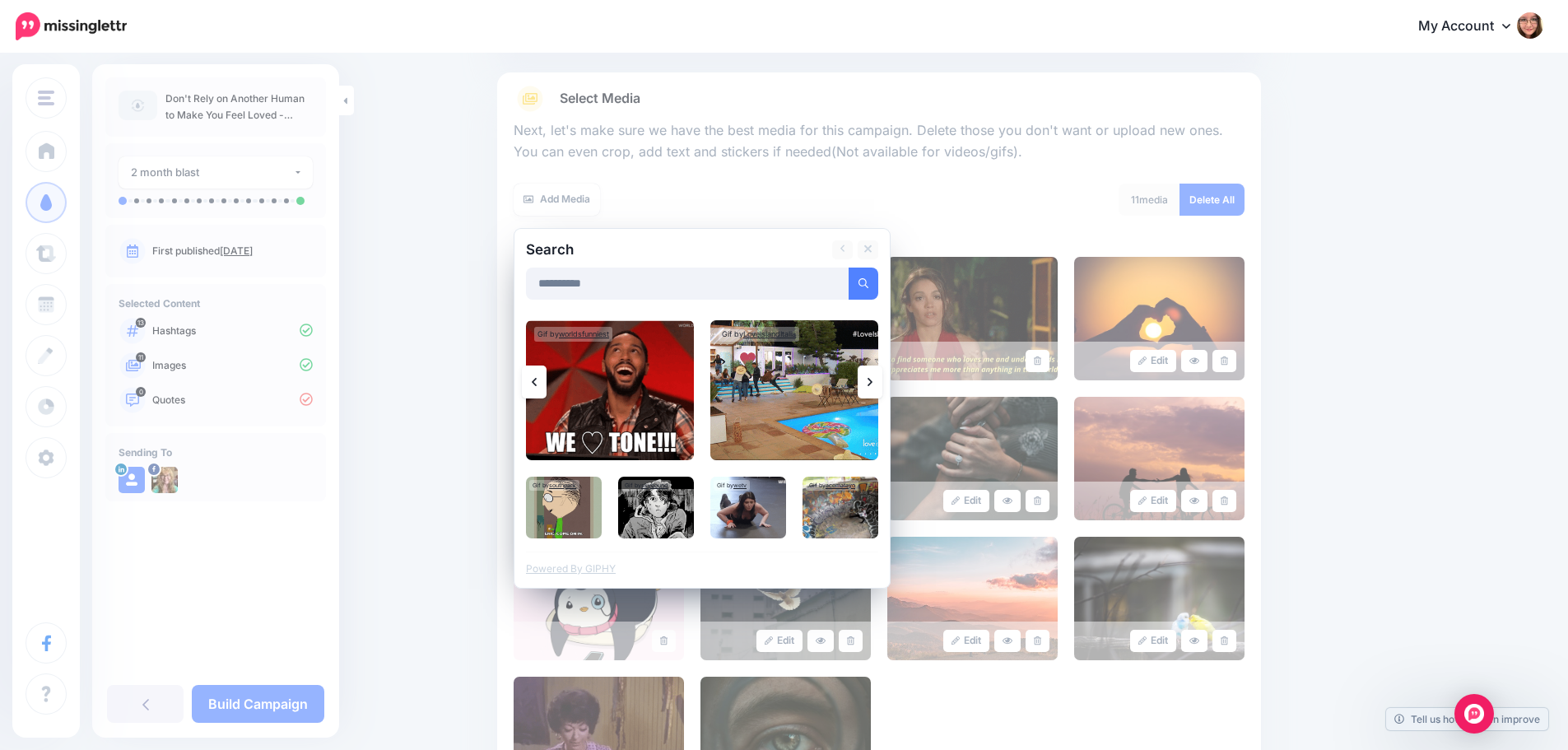
click at [872, 386] on link at bounding box center [869, 381] width 25 height 33
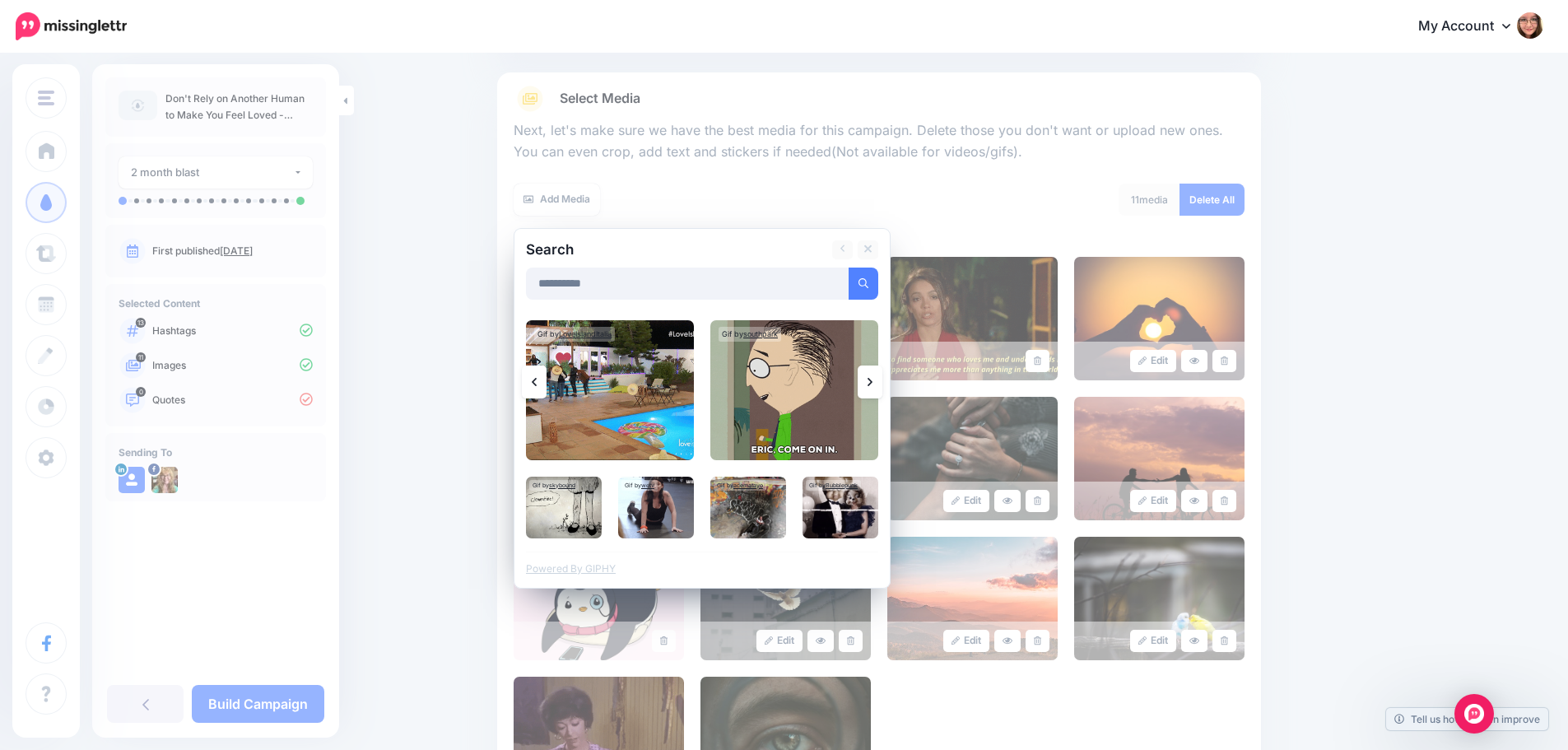
click at [872, 386] on link at bounding box center [869, 381] width 25 height 33
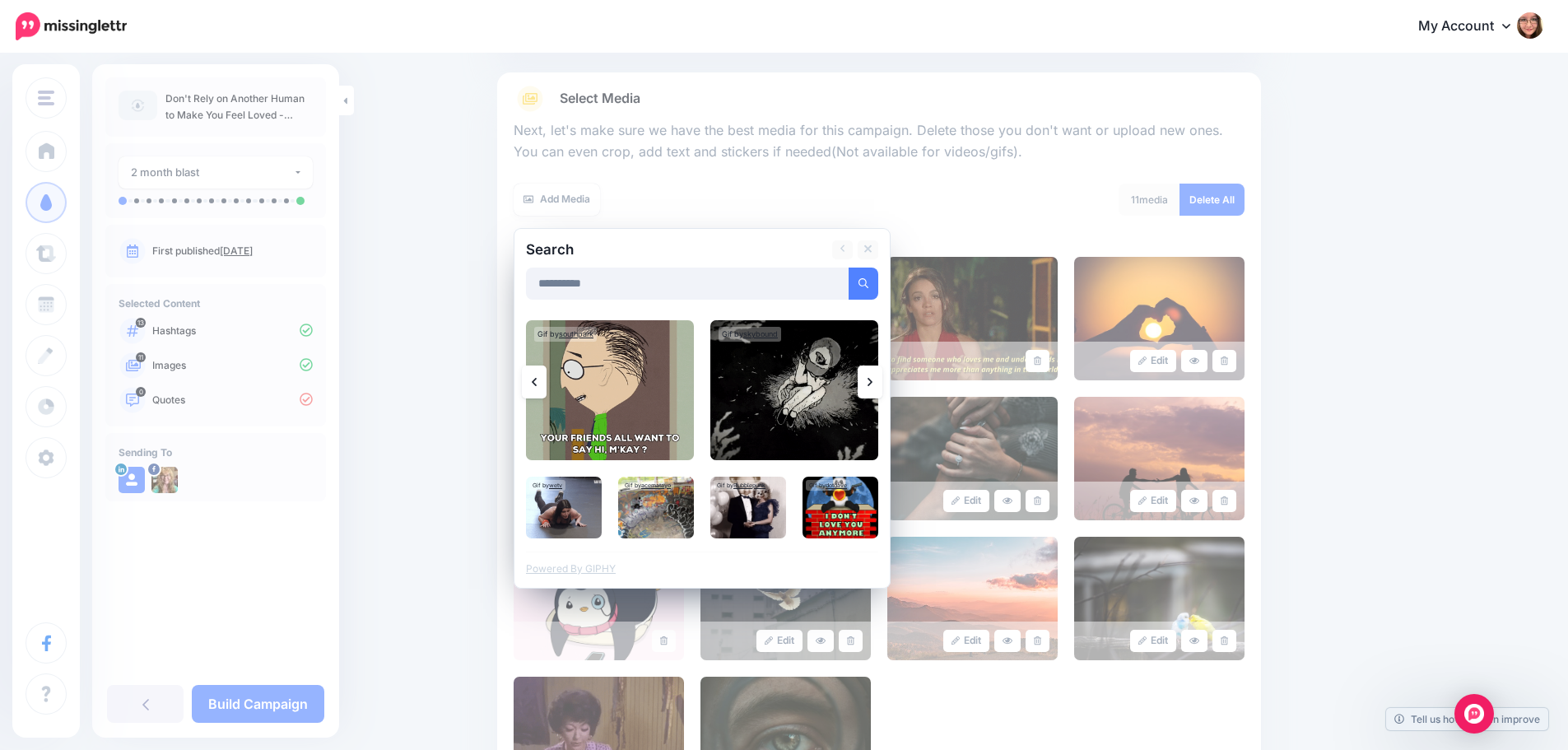
click at [872, 386] on link at bounding box center [869, 381] width 25 height 33
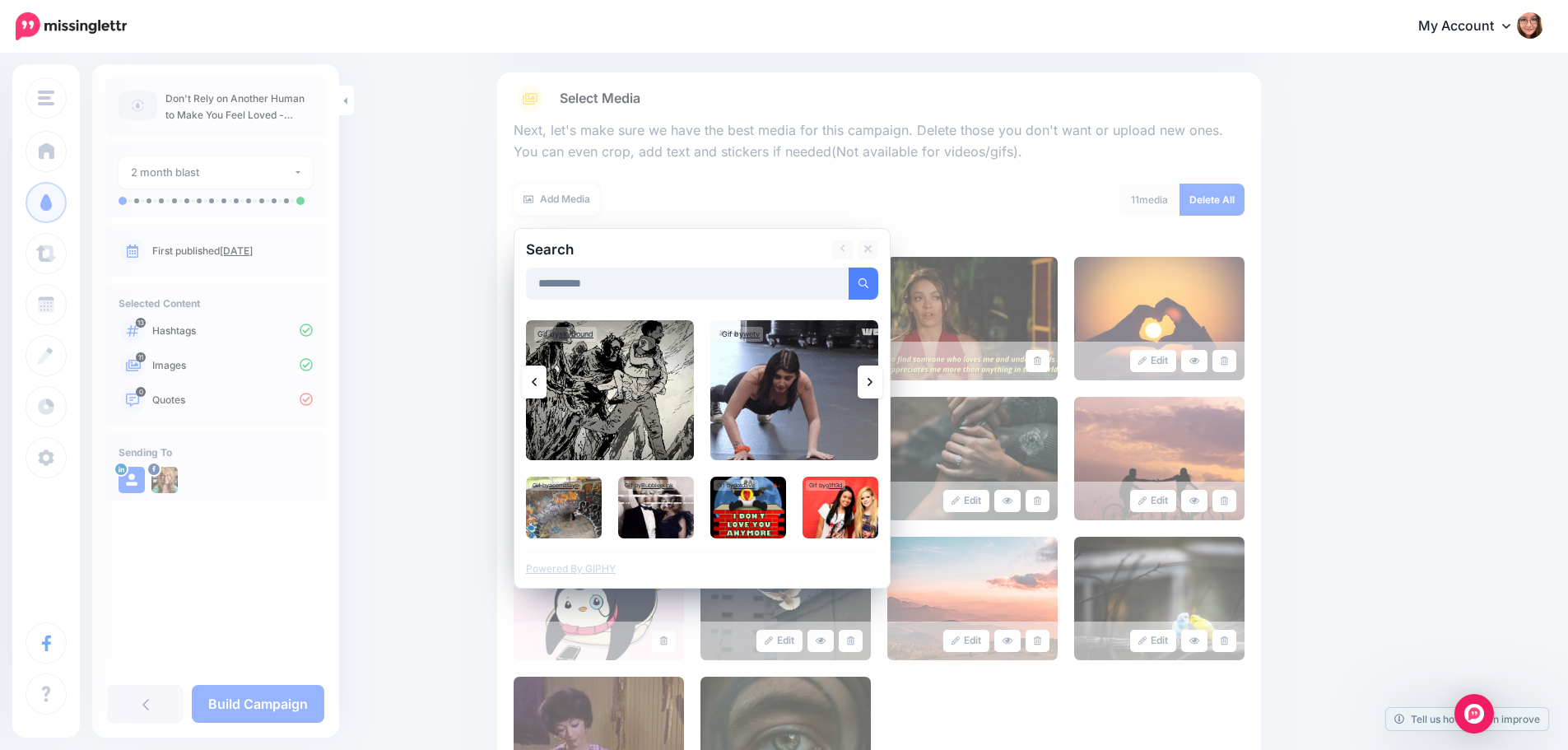
click at [872, 386] on link at bounding box center [869, 381] width 25 height 33
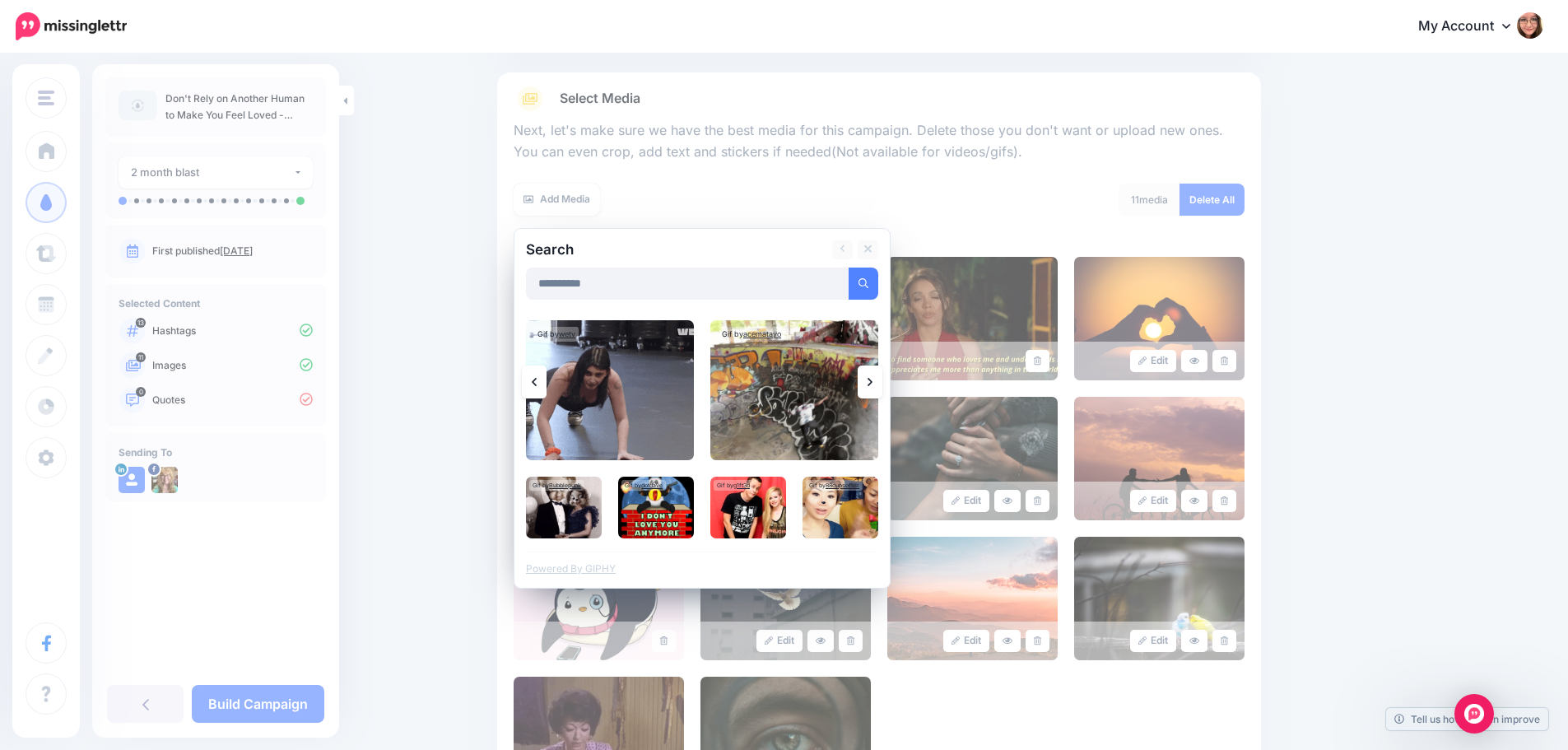
click at [872, 386] on link at bounding box center [869, 381] width 25 height 33
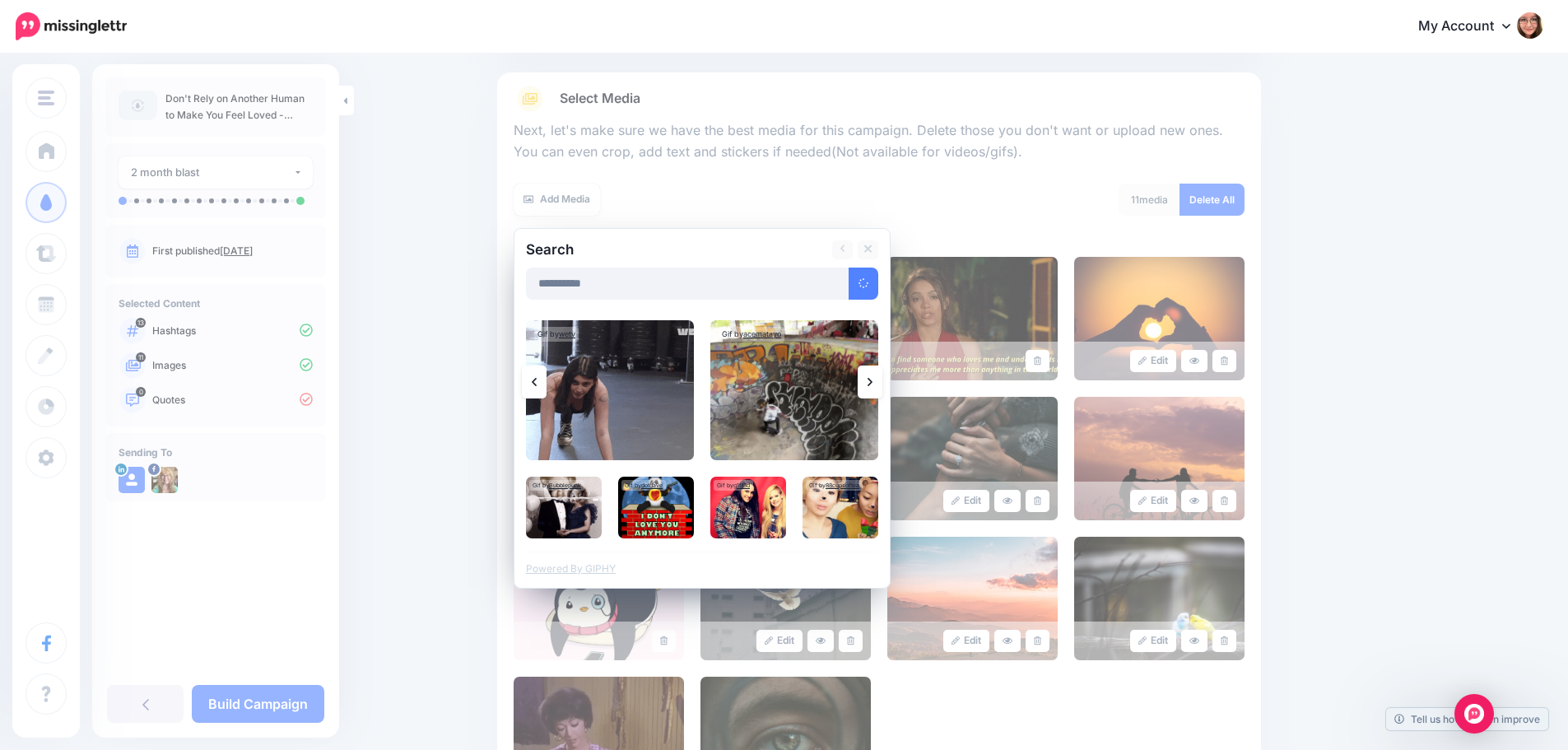
click at [872, 386] on link at bounding box center [869, 381] width 25 height 33
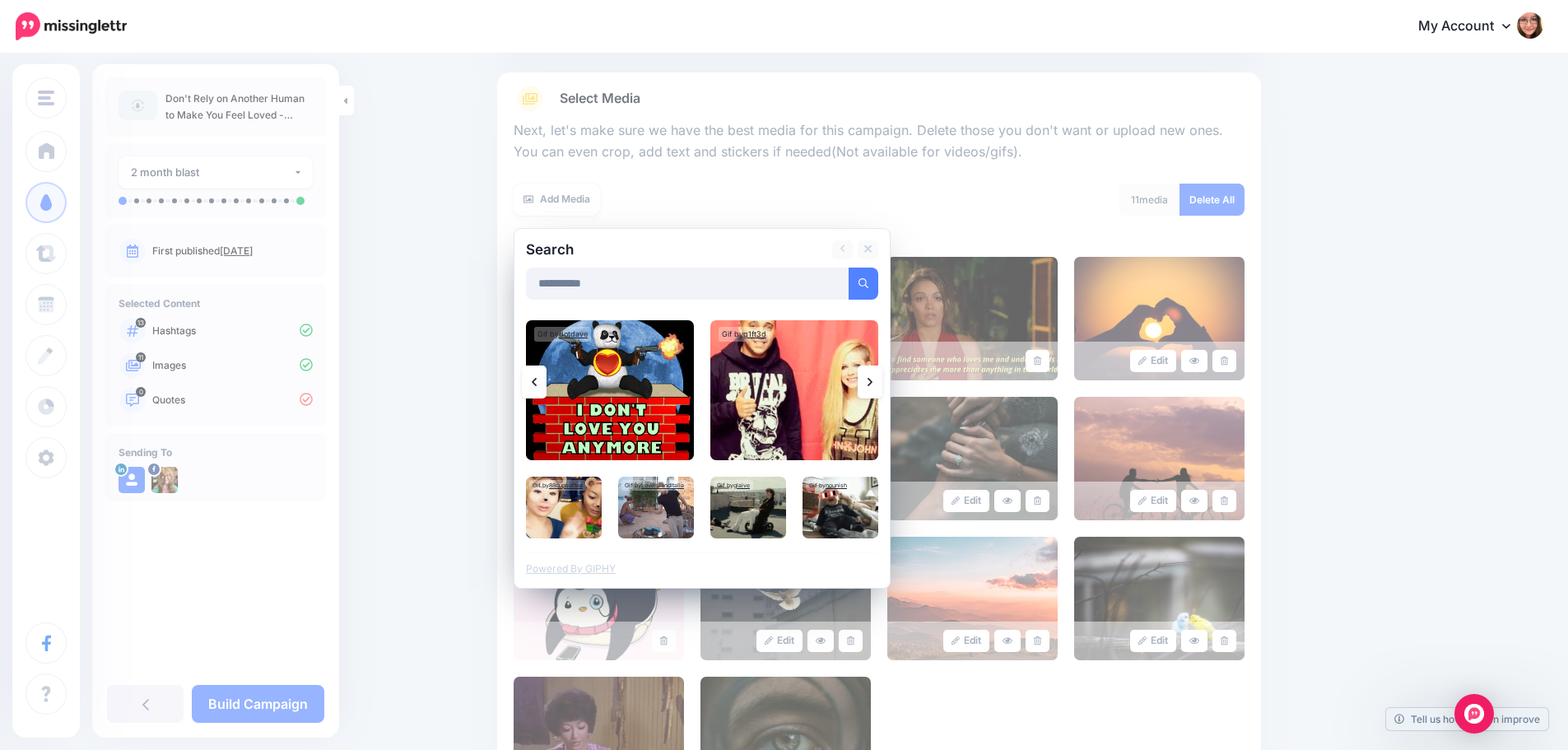
click at [872, 386] on link at bounding box center [869, 381] width 25 height 33
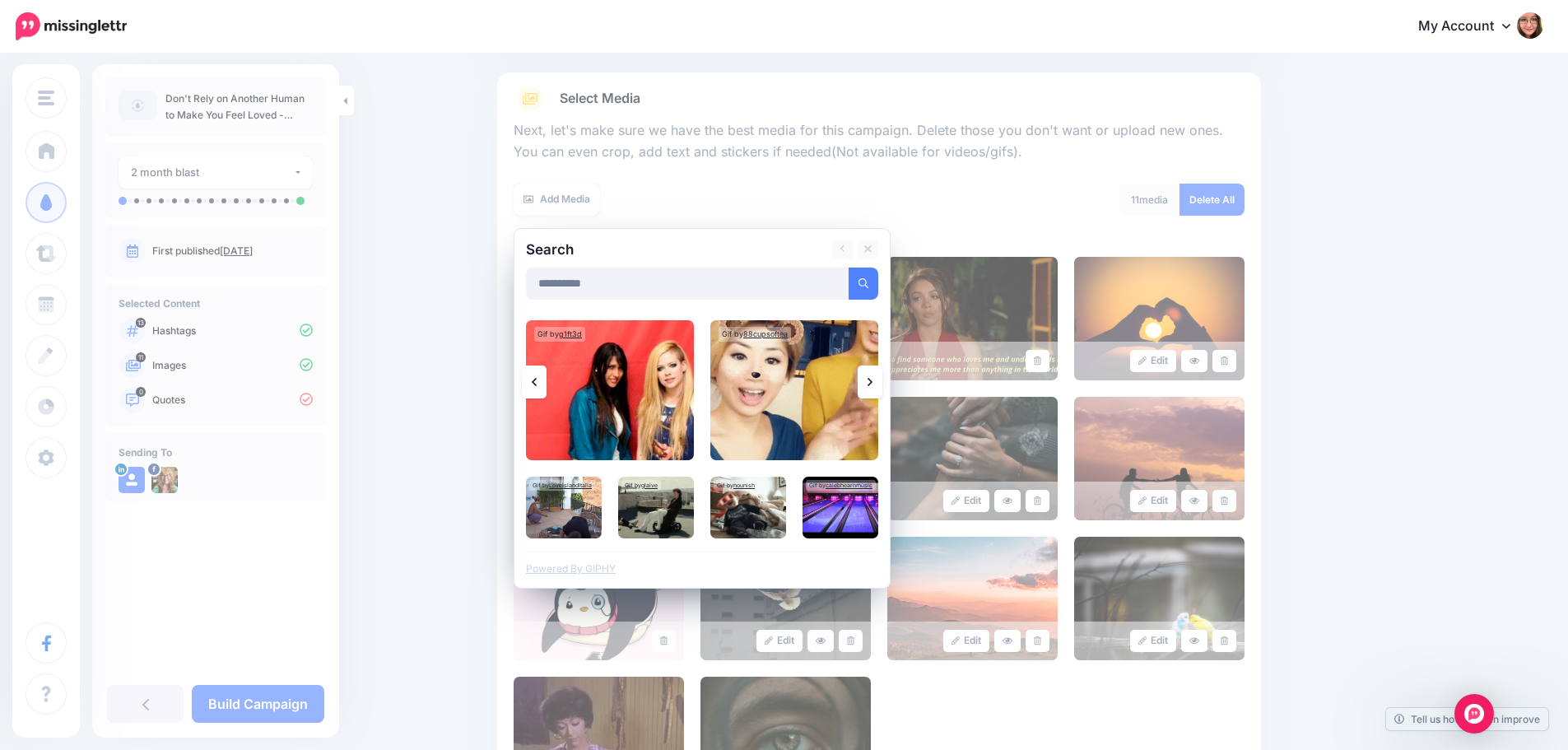
click at [872, 386] on link at bounding box center [869, 381] width 25 height 33
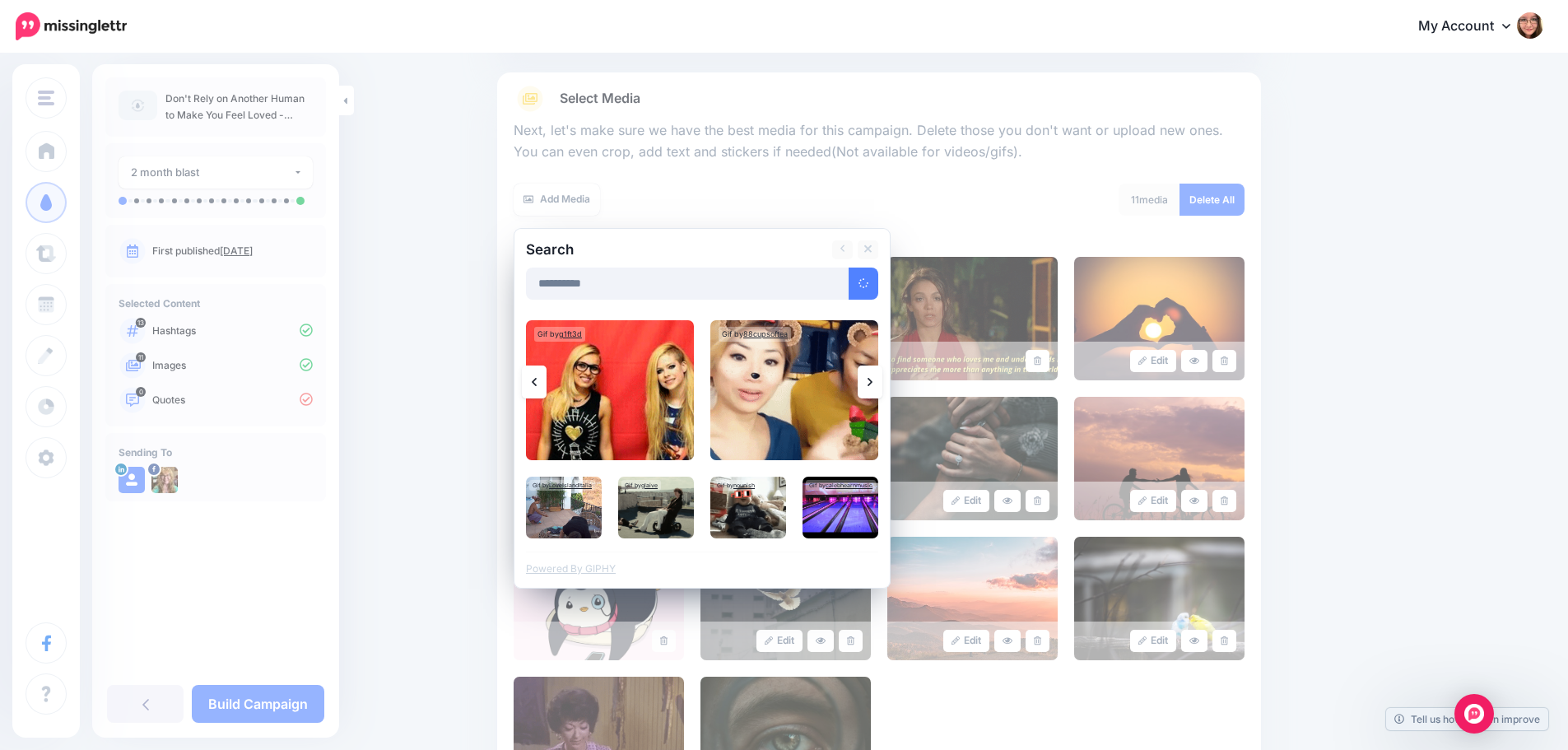
click at [872, 386] on link at bounding box center [869, 381] width 25 height 33
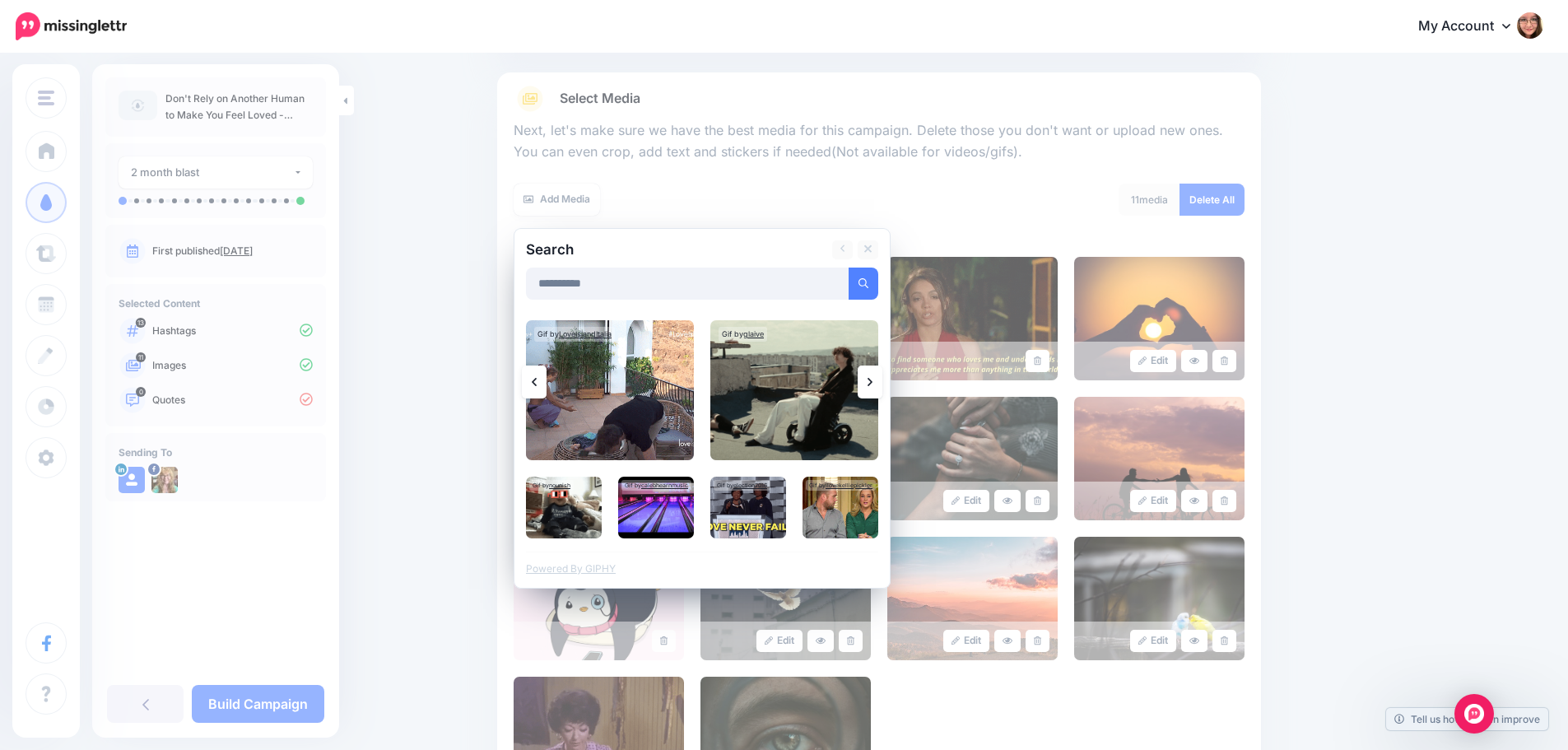
click at [872, 386] on link at bounding box center [869, 381] width 25 height 33
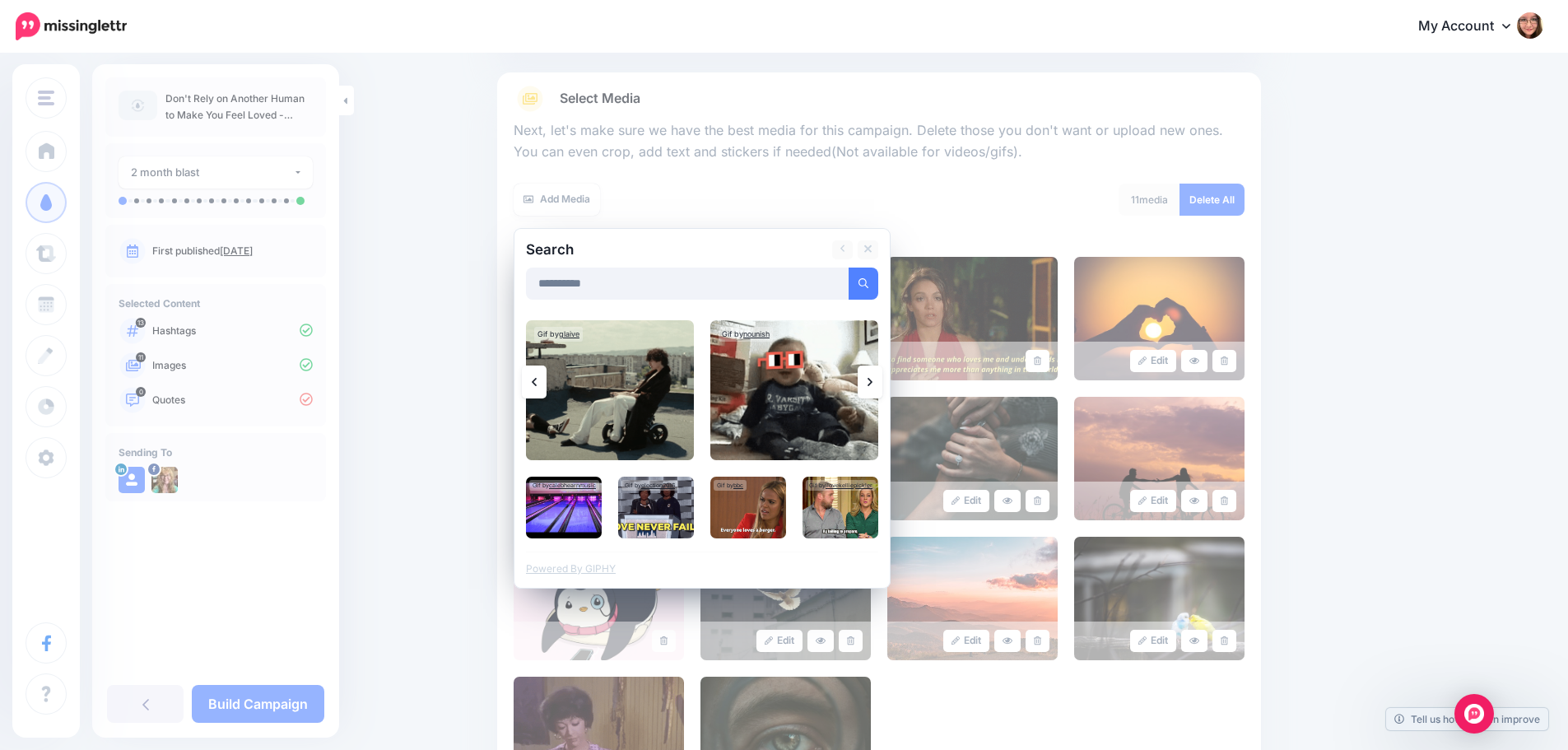
click at [872, 386] on link at bounding box center [869, 381] width 25 height 33
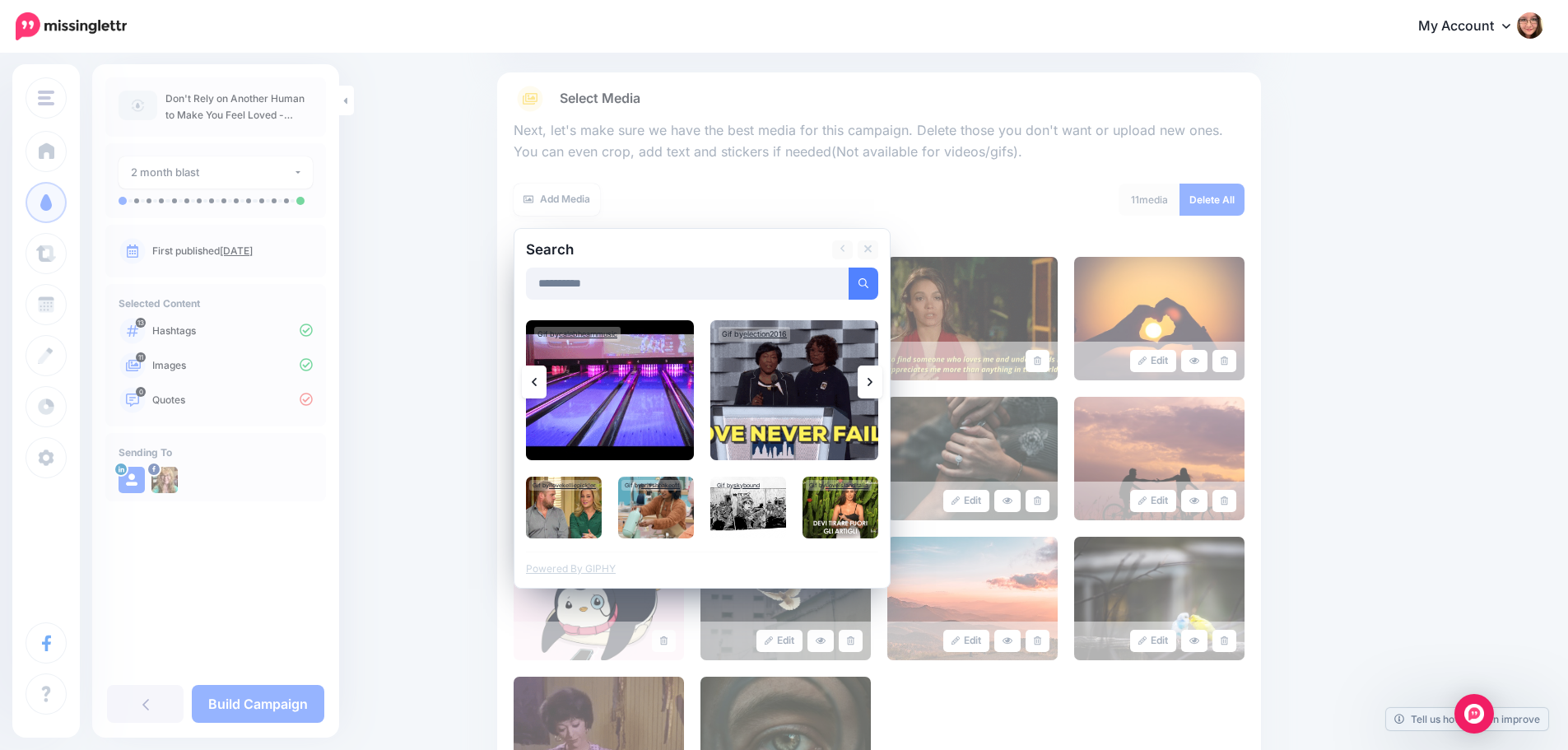
click at [872, 384] on link at bounding box center [869, 381] width 25 height 33
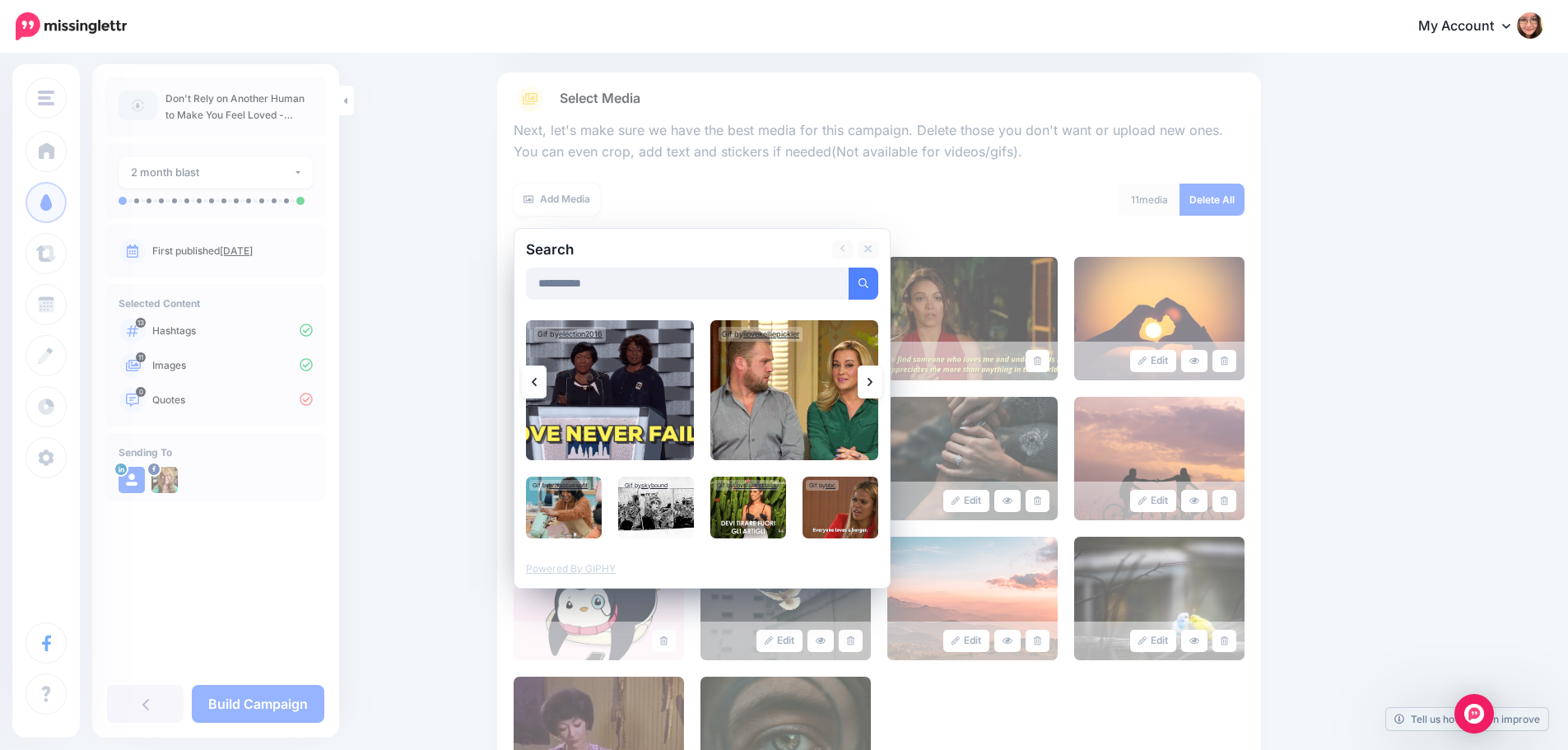
click at [872, 384] on link at bounding box center [869, 381] width 25 height 33
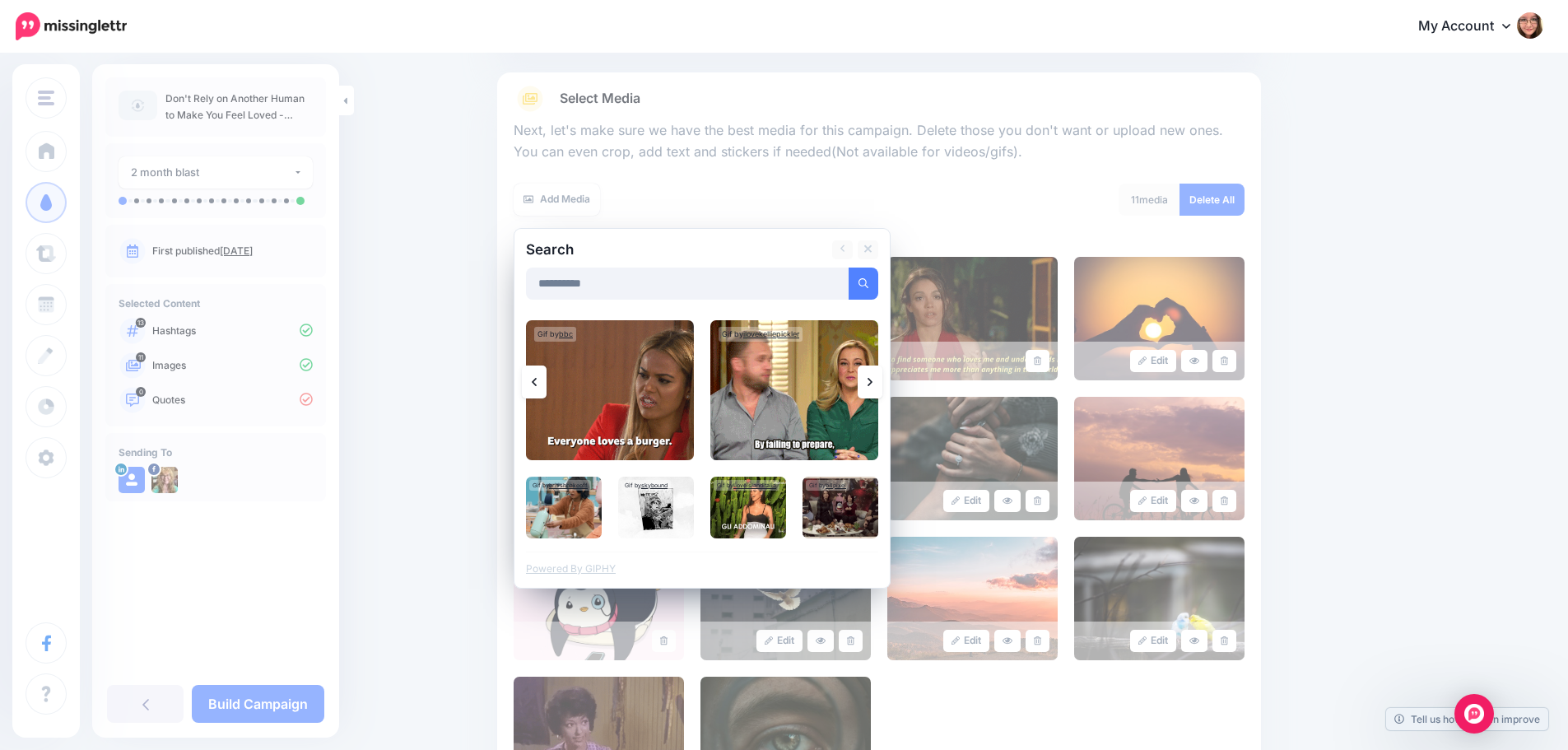
click at [872, 384] on link at bounding box center [869, 381] width 25 height 33
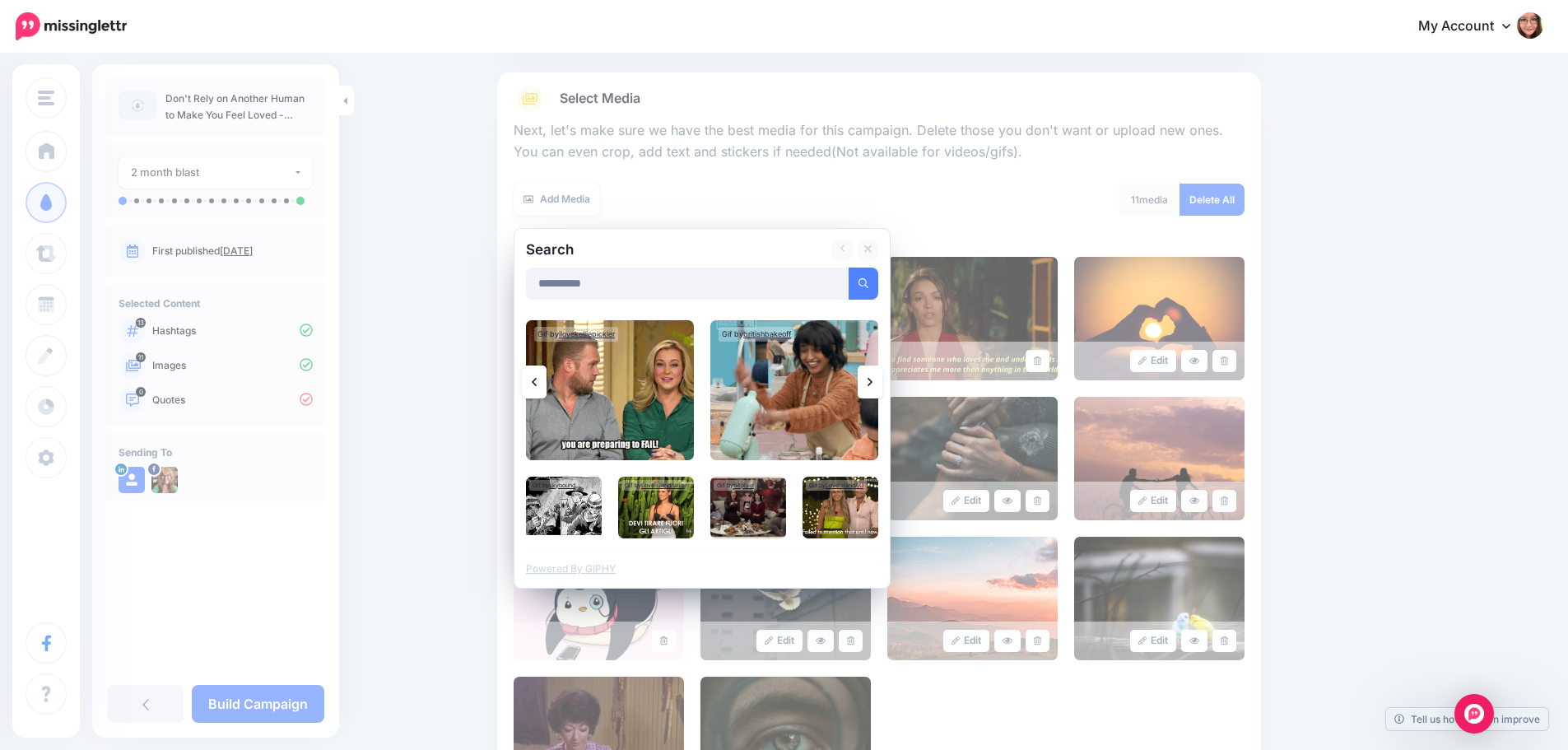
click at [872, 384] on link at bounding box center [869, 381] width 25 height 33
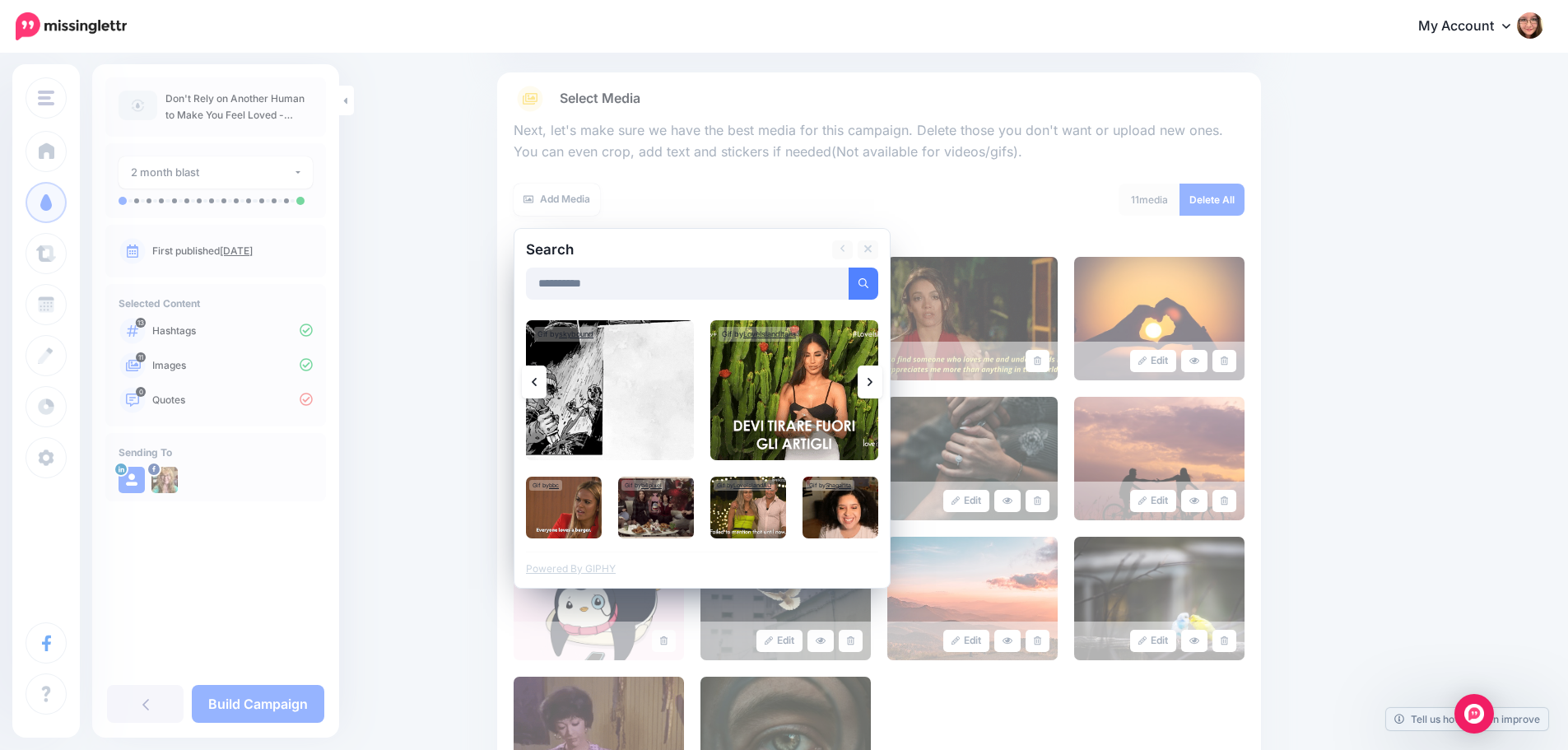
click at [872, 384] on link at bounding box center [869, 381] width 25 height 33
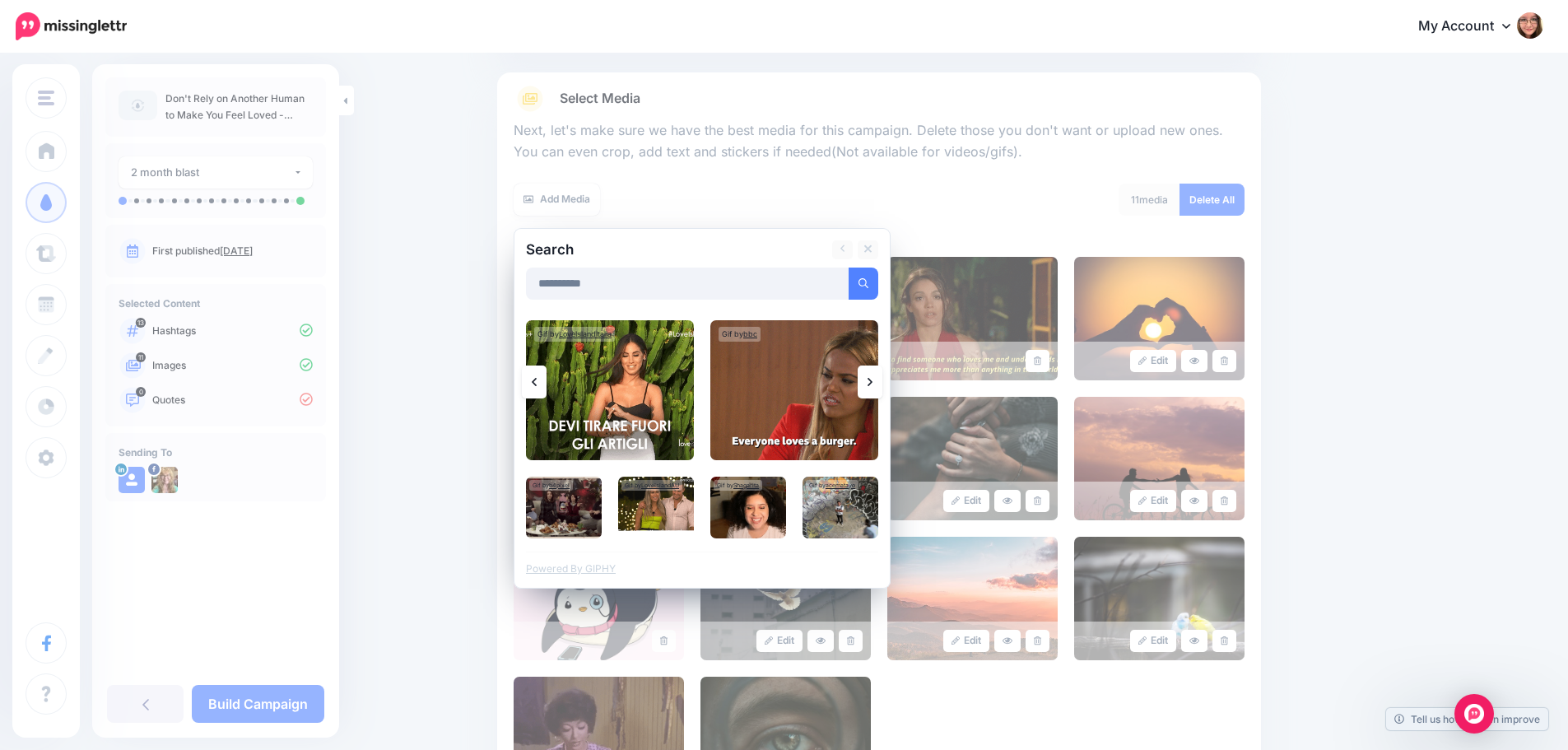
click at [872, 384] on link at bounding box center [869, 381] width 25 height 33
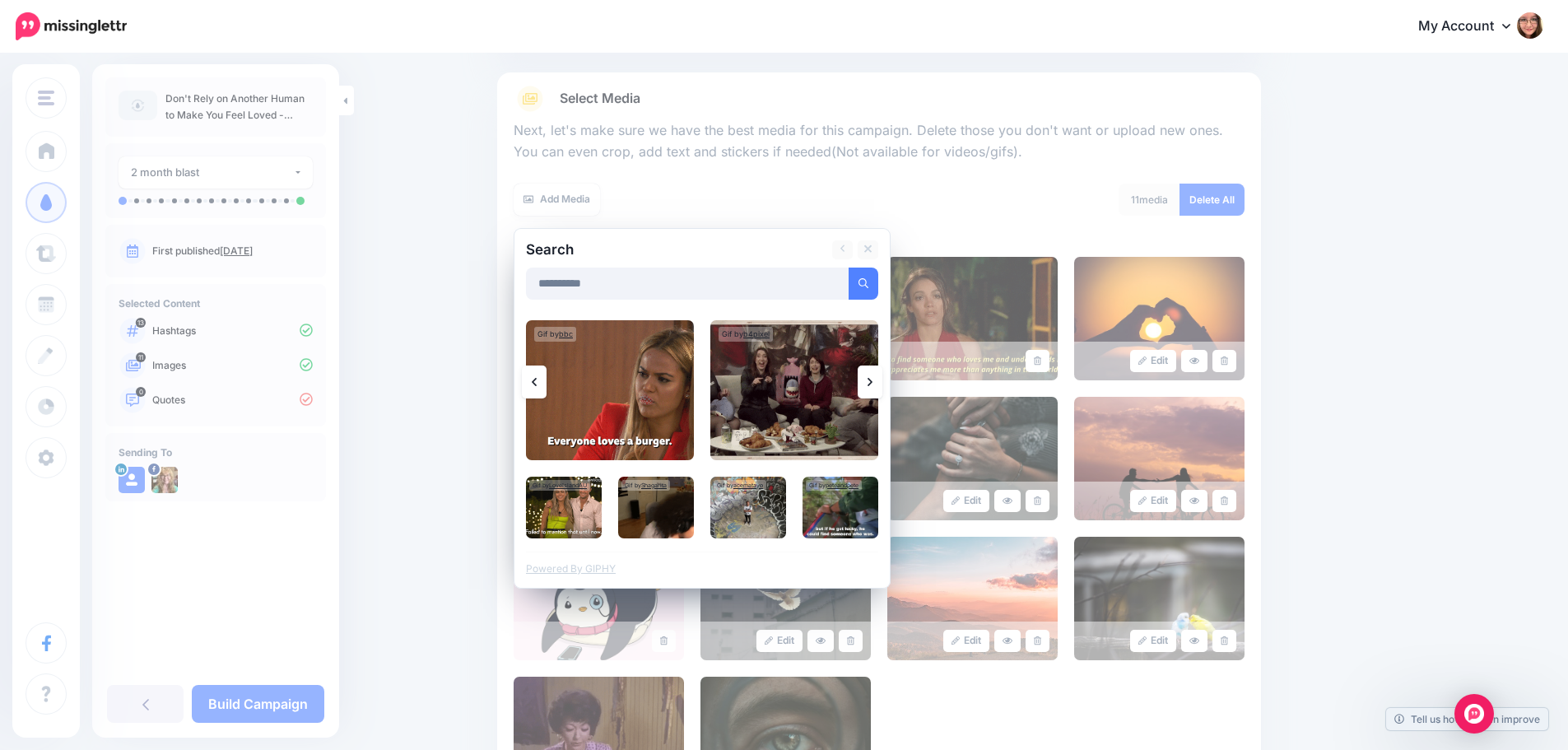
click at [875, 371] on link at bounding box center [869, 381] width 25 height 33
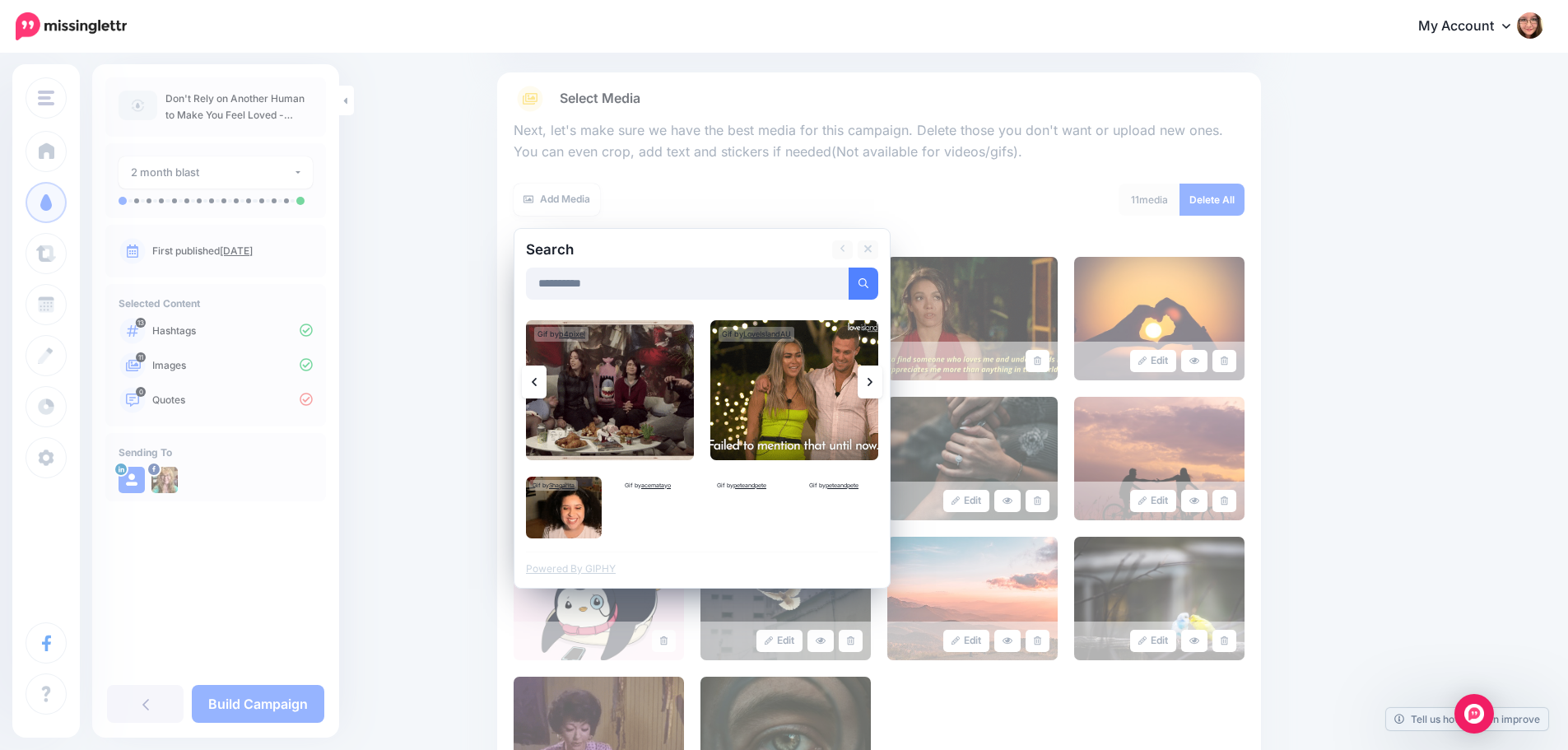
click at [875, 371] on link at bounding box center [869, 381] width 25 height 33
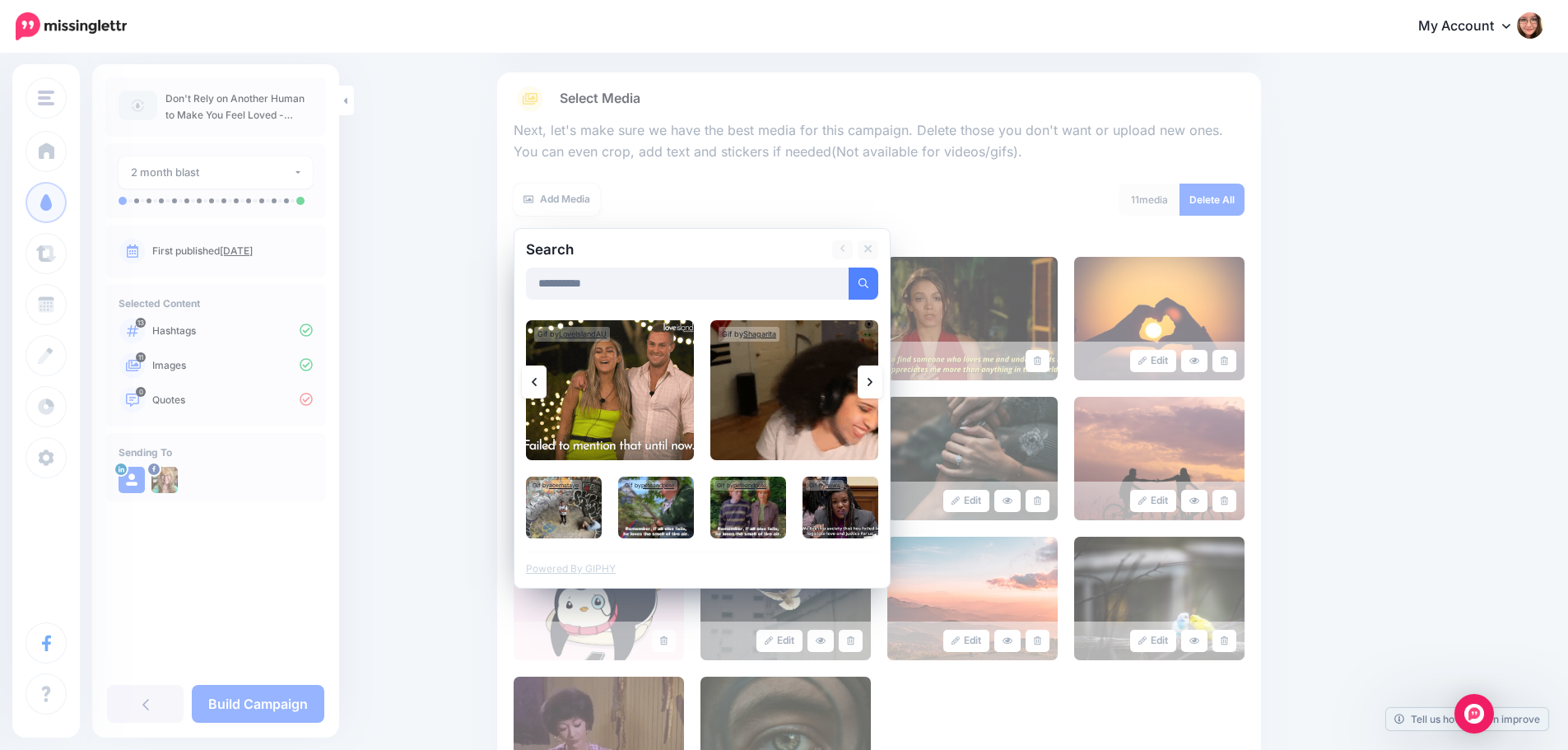
click at [875, 371] on link at bounding box center [869, 381] width 25 height 33
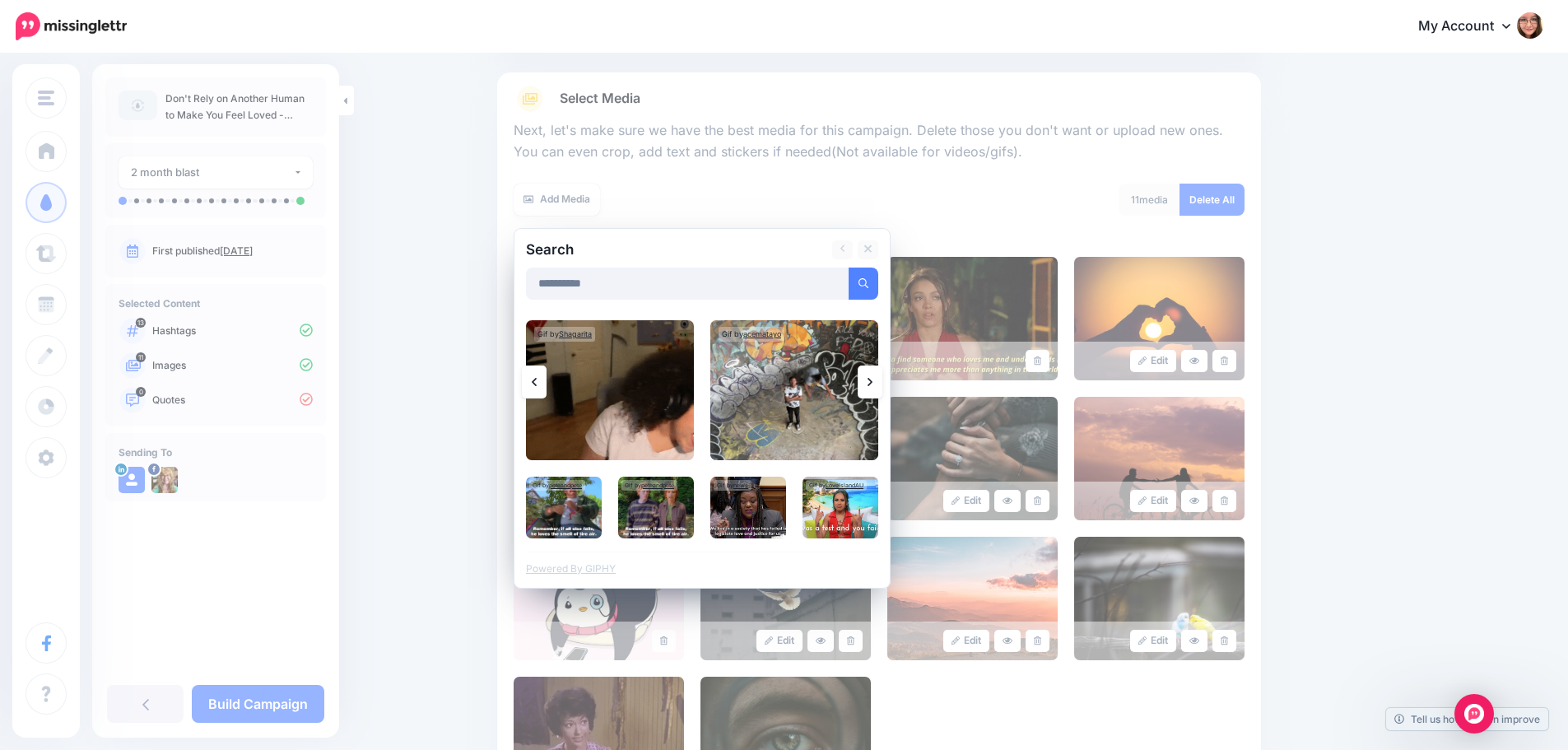
click at [875, 371] on link at bounding box center [869, 381] width 25 height 33
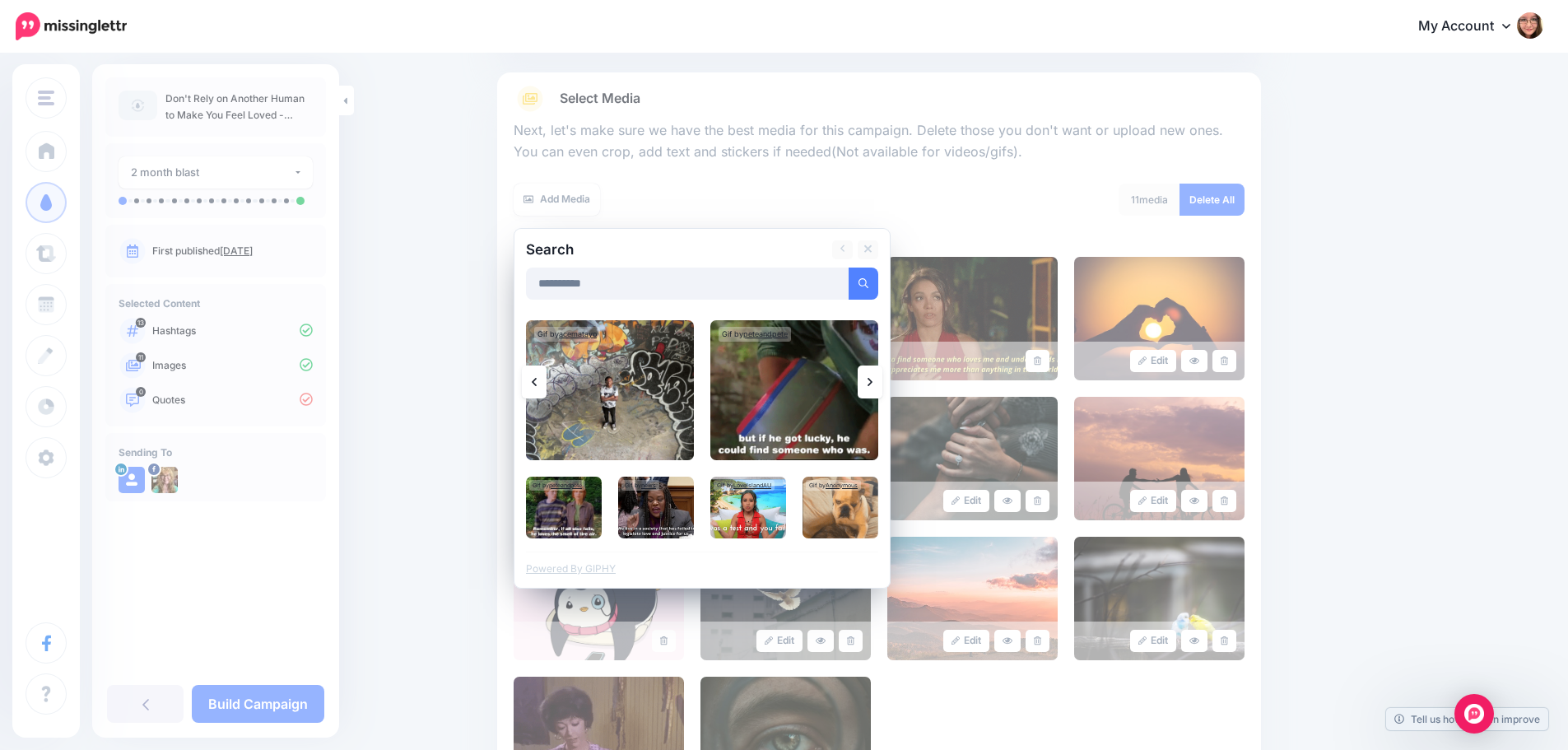
click at [872, 380] on icon at bounding box center [869, 382] width 5 height 8
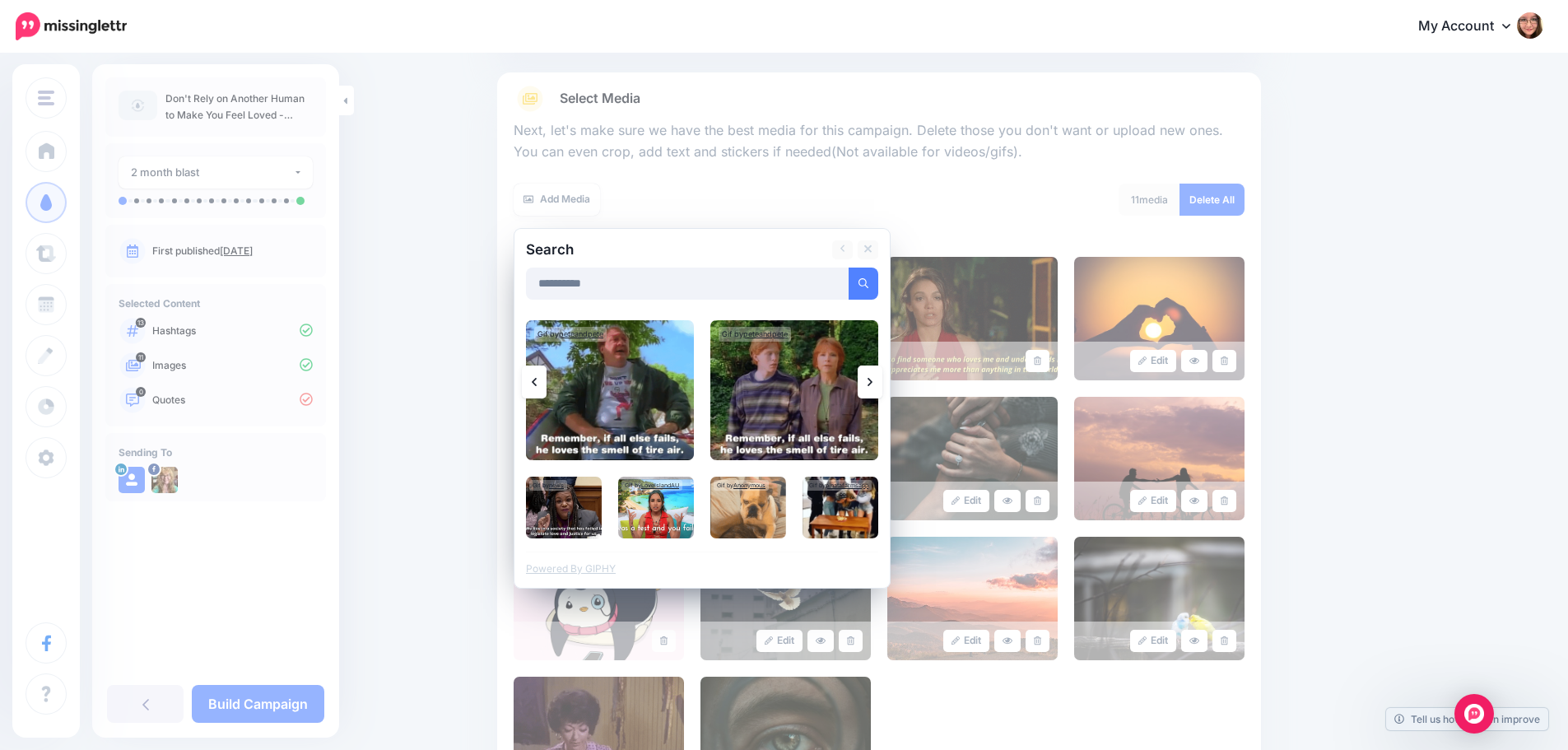
click at [872, 380] on icon at bounding box center [869, 382] width 5 height 8
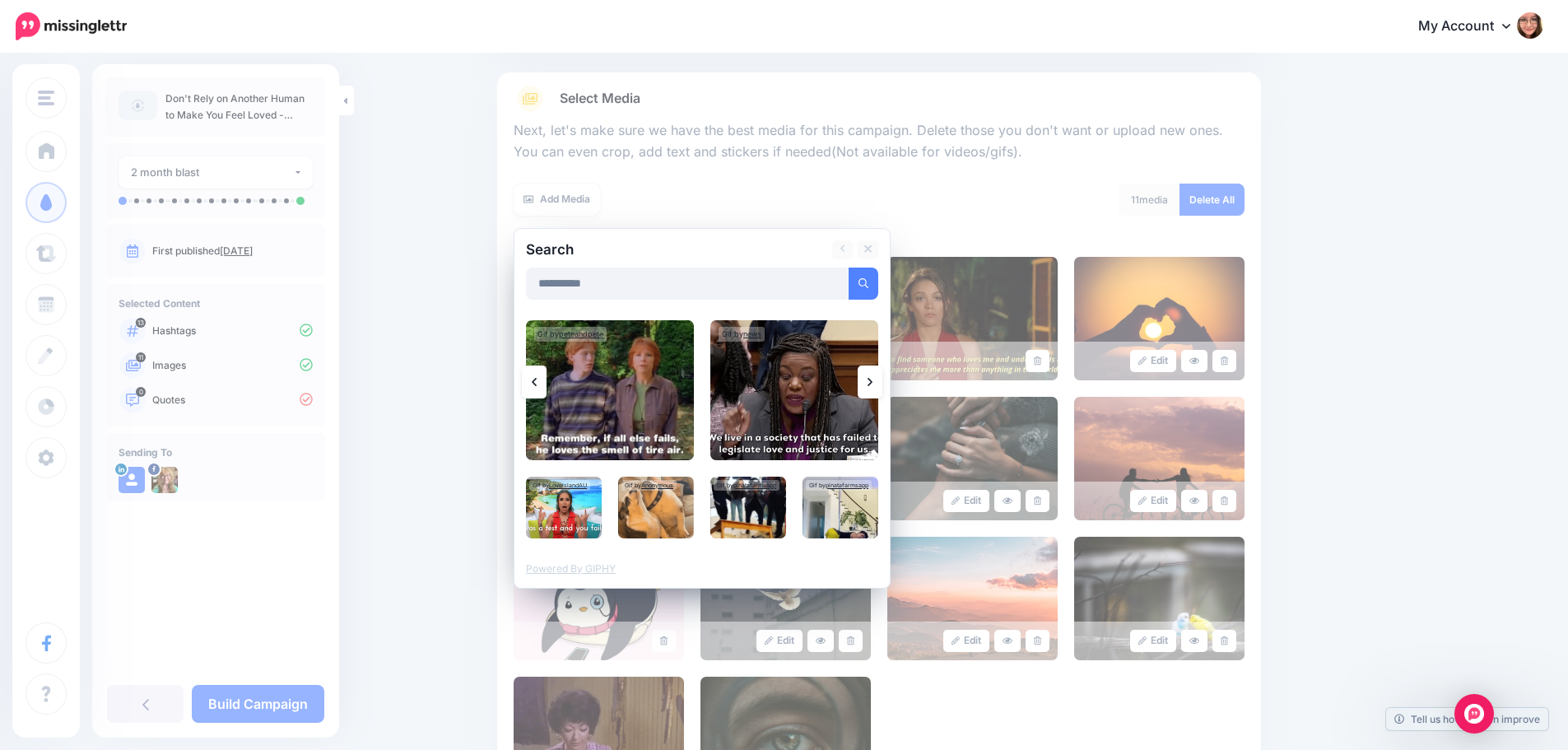
click at [879, 383] on link at bounding box center [869, 381] width 25 height 33
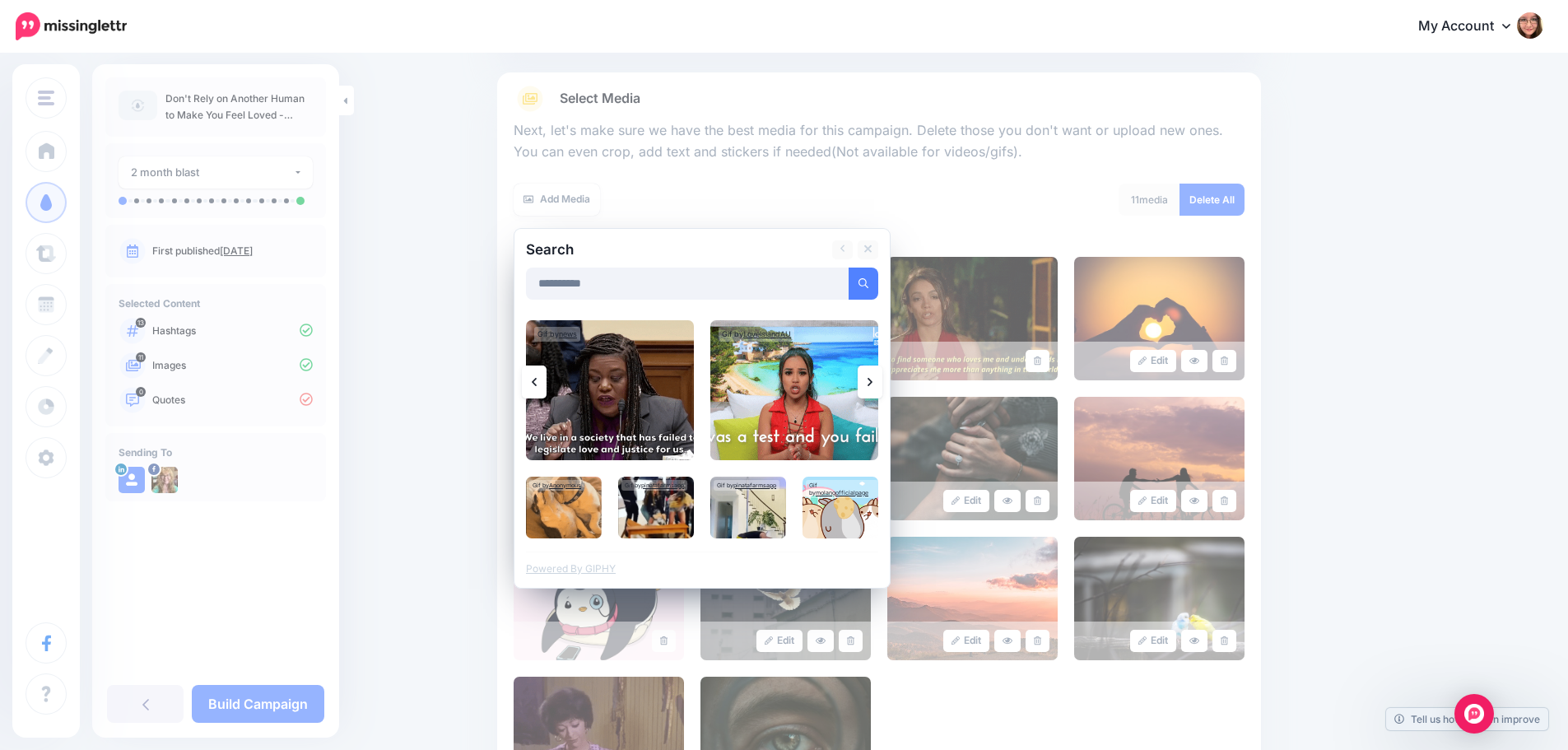
click at [879, 383] on link at bounding box center [869, 381] width 25 height 33
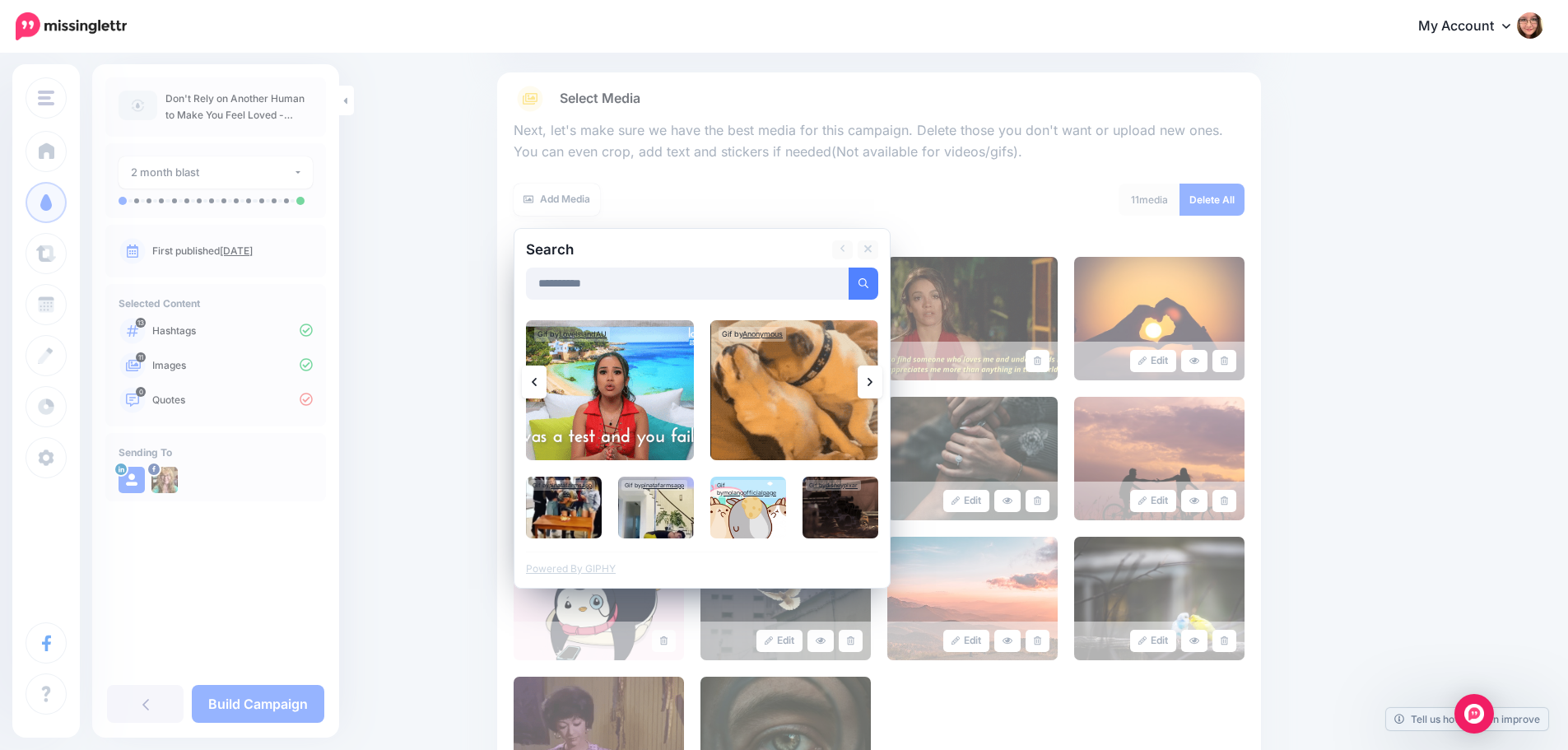
click at [879, 383] on link at bounding box center [869, 381] width 25 height 33
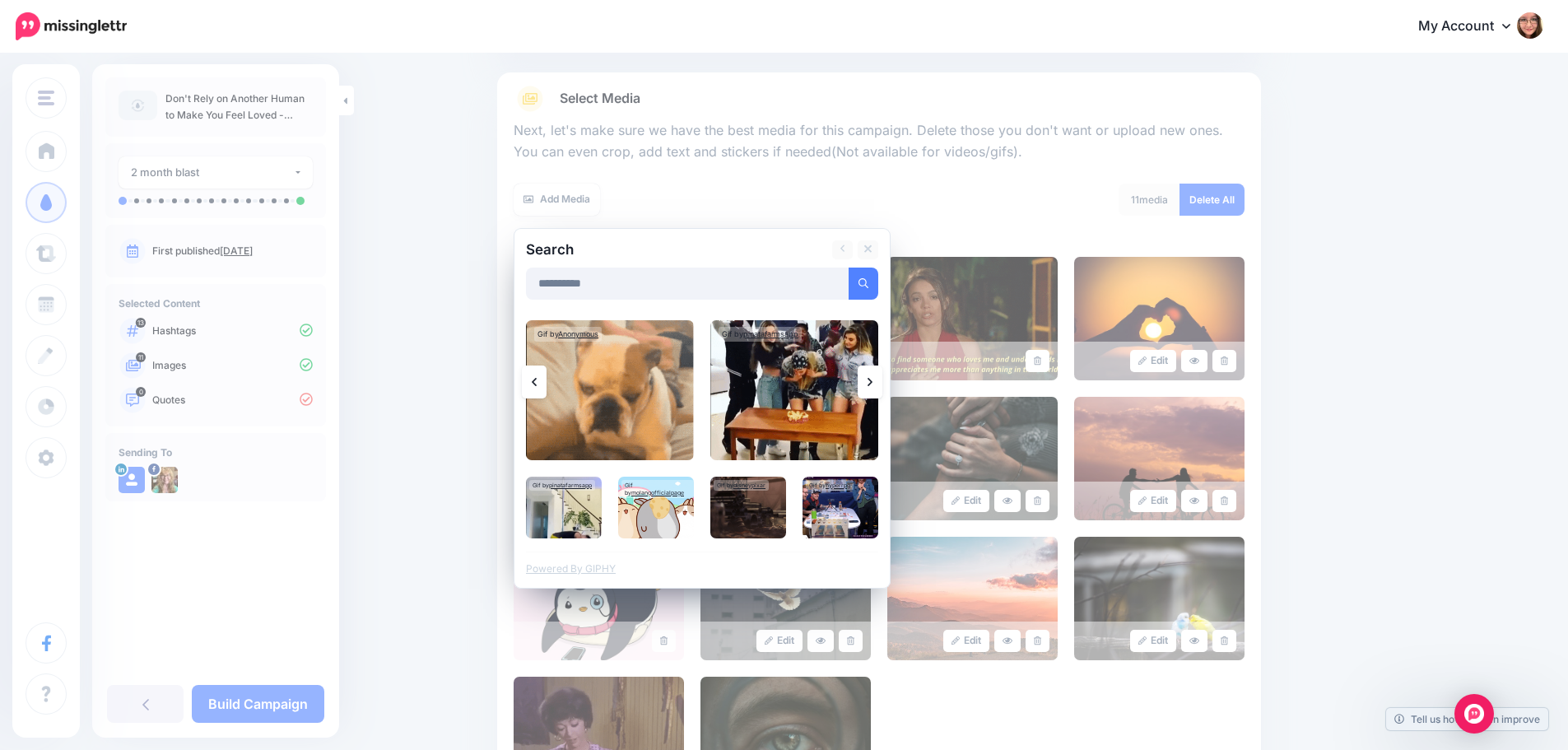
click at [879, 383] on link at bounding box center [869, 381] width 25 height 33
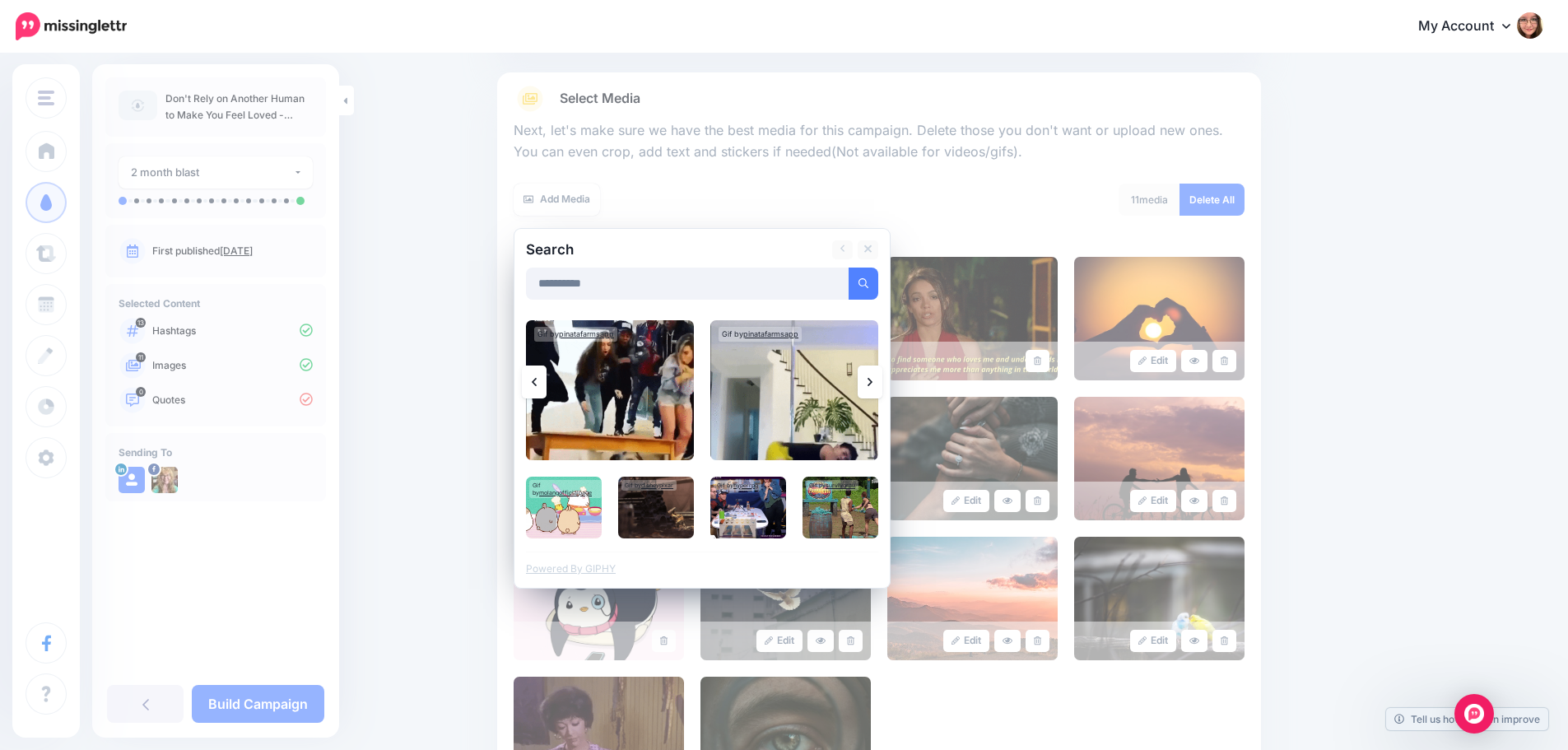
click at [879, 383] on link at bounding box center [869, 381] width 25 height 33
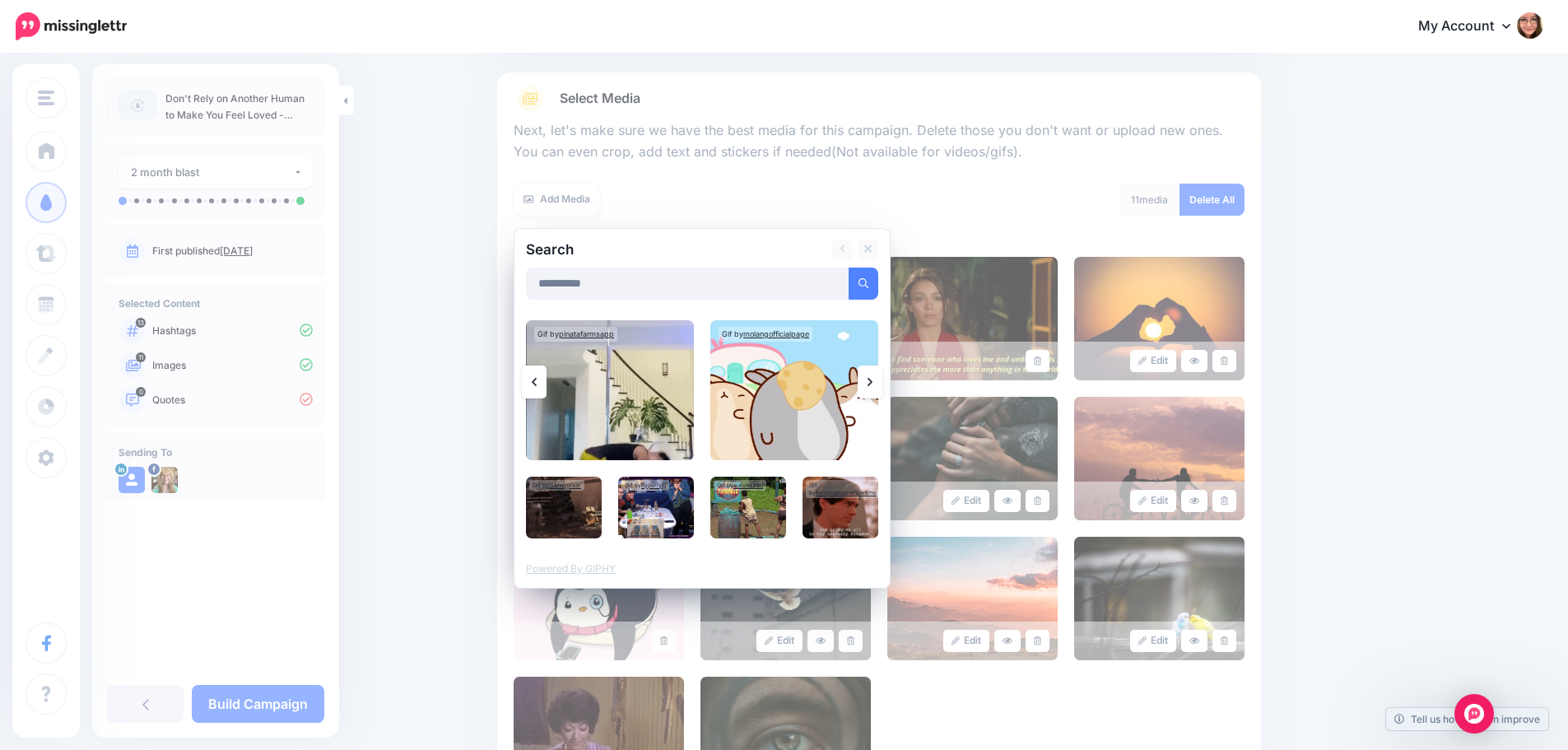
click at [879, 383] on link at bounding box center [869, 381] width 25 height 33
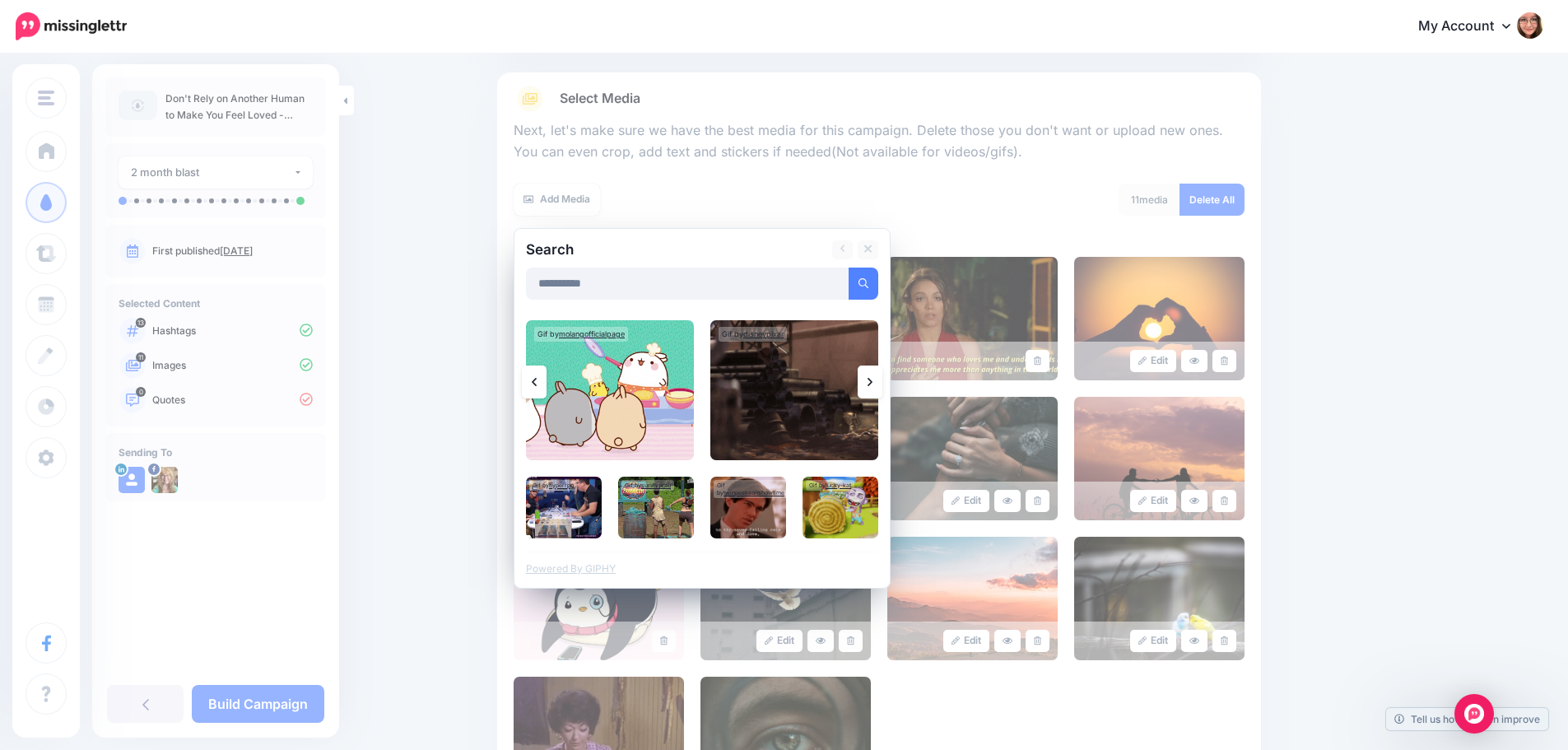
click at [879, 383] on link at bounding box center [869, 381] width 25 height 33
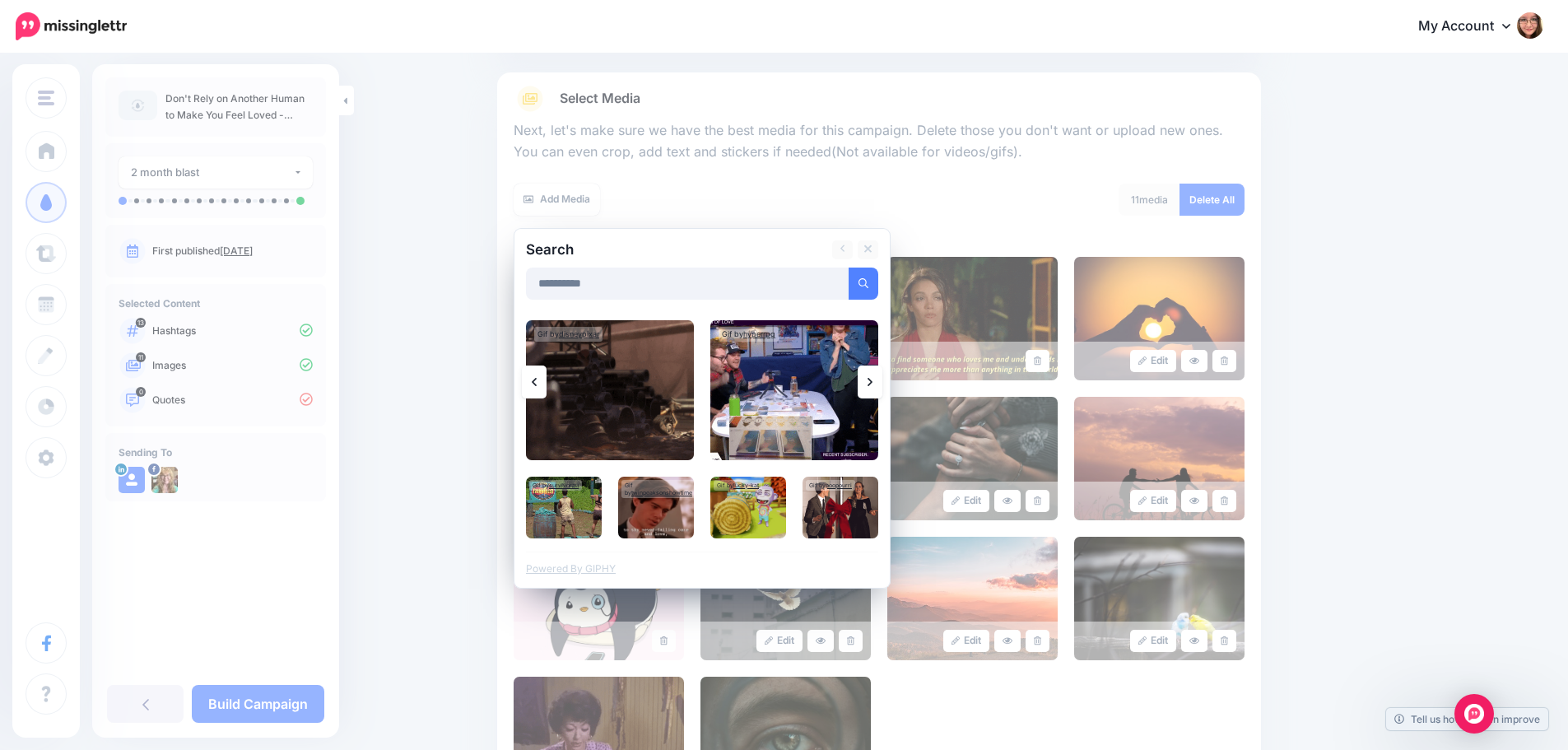
click at [879, 383] on link at bounding box center [869, 381] width 25 height 33
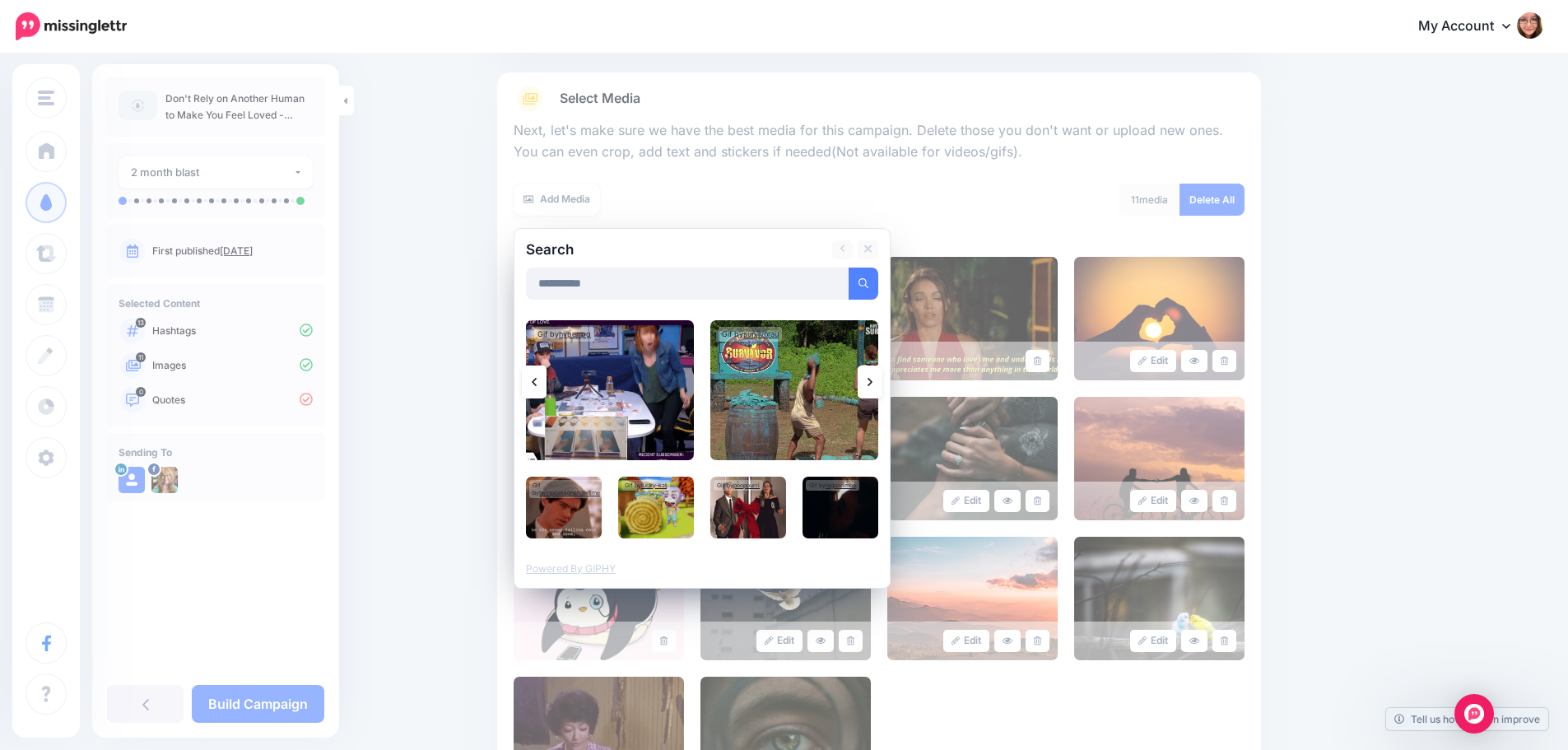
click at [879, 383] on link at bounding box center [869, 381] width 25 height 33
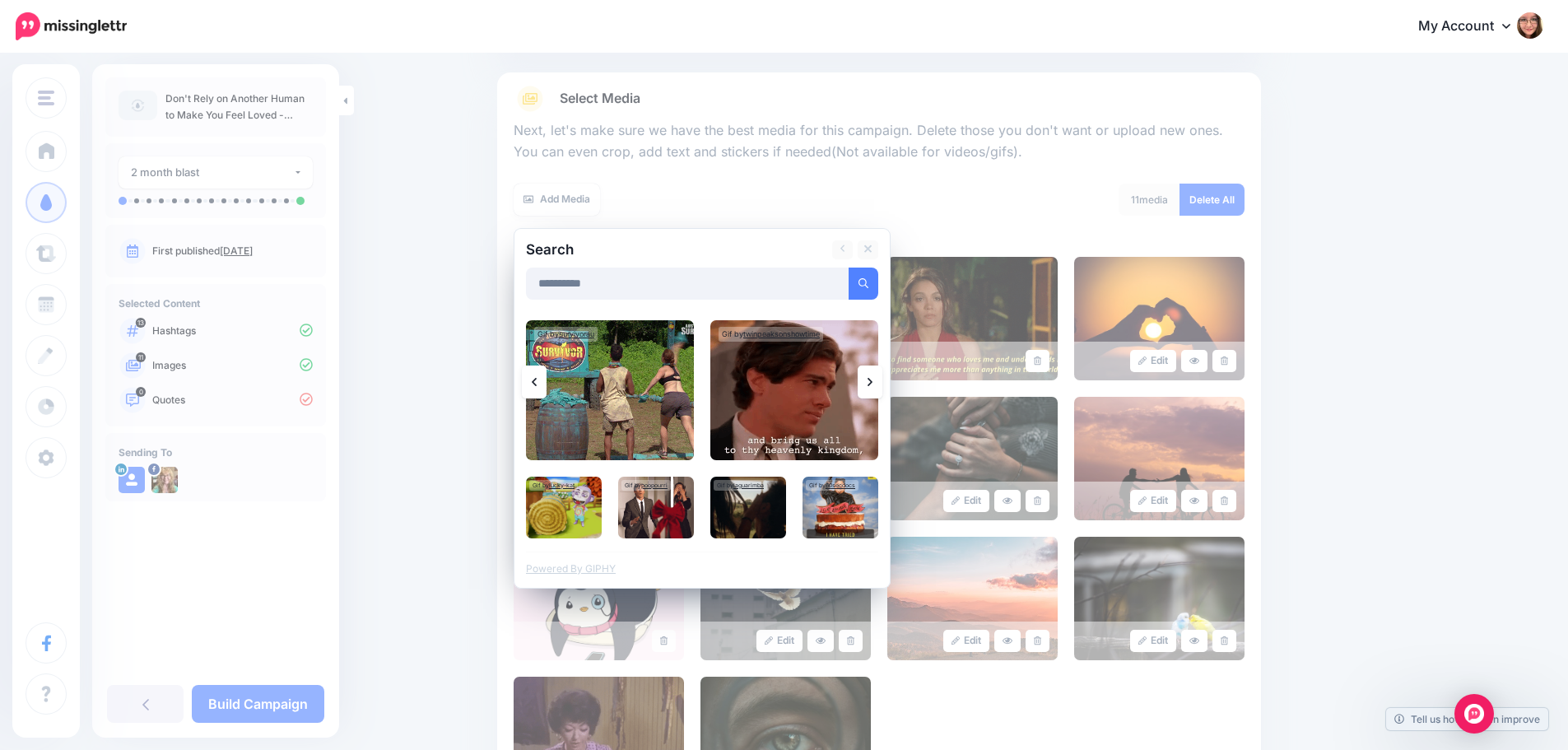
drag, startPoint x: 879, startPoint y: 383, endPoint x: 759, endPoint y: 263, distance: 169.7
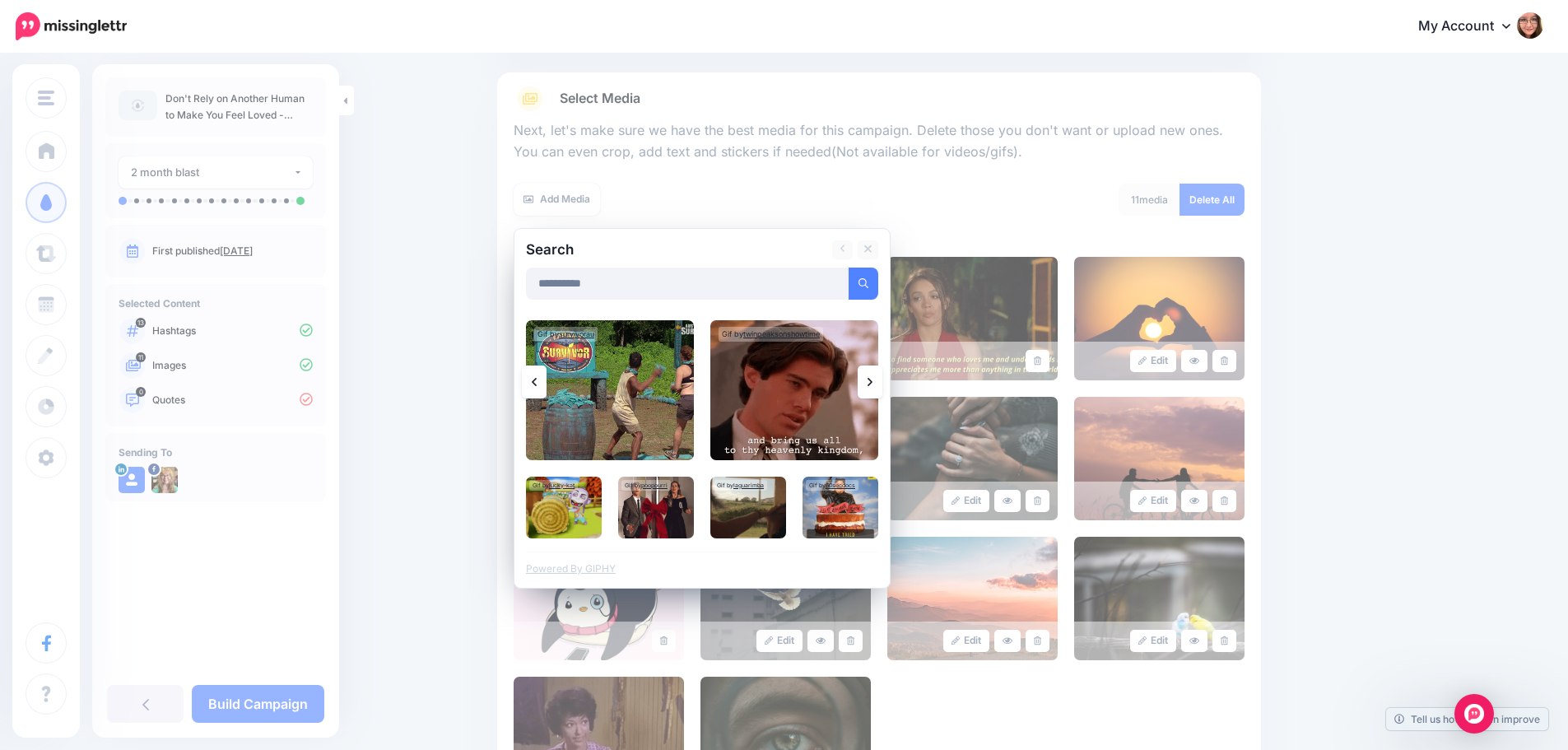
drag, startPoint x: 759, startPoint y: 263, endPoint x: 743, endPoint y: 257, distance: 17.1
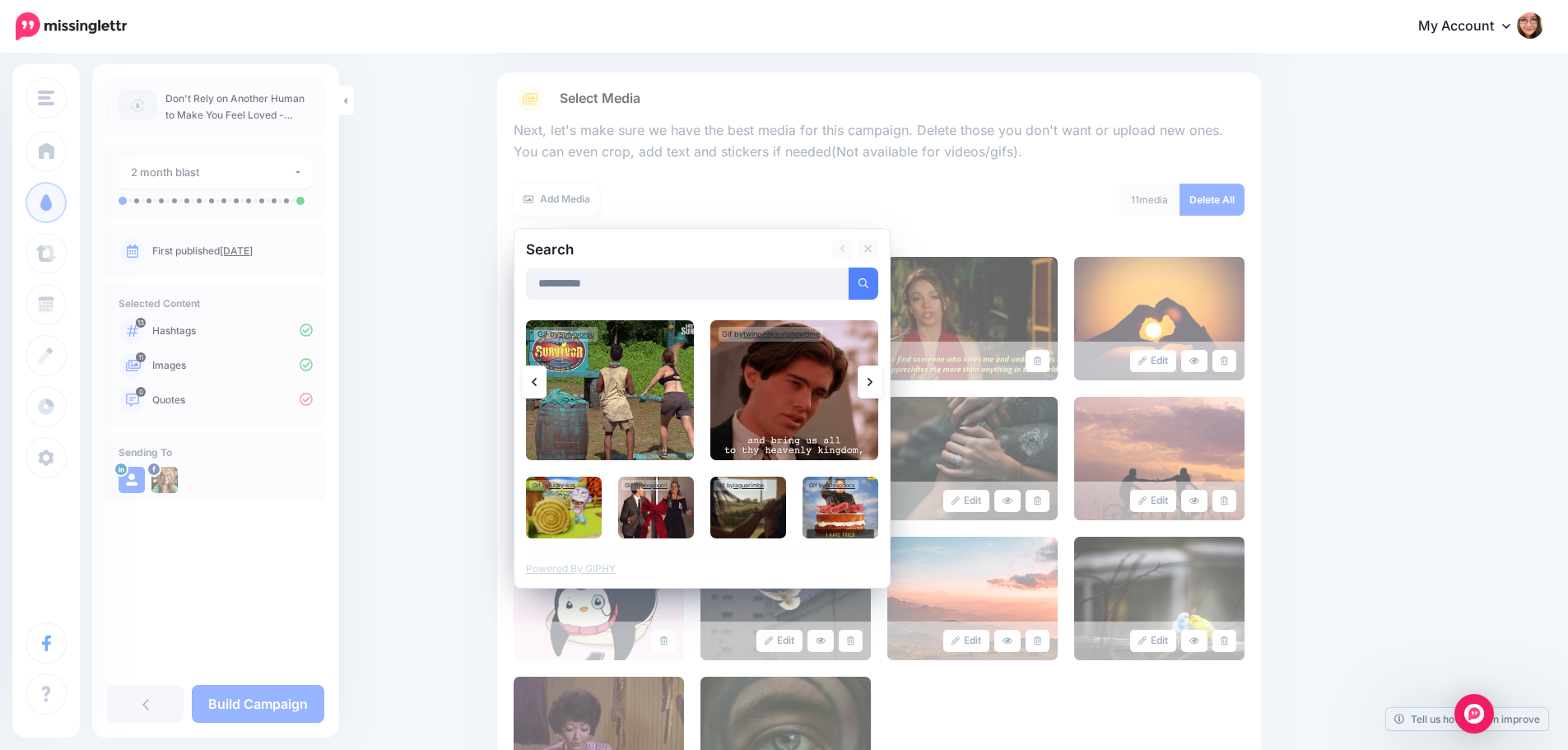
click at [743, 257] on div "Search" at bounding box center [654, 250] width 283 height 19
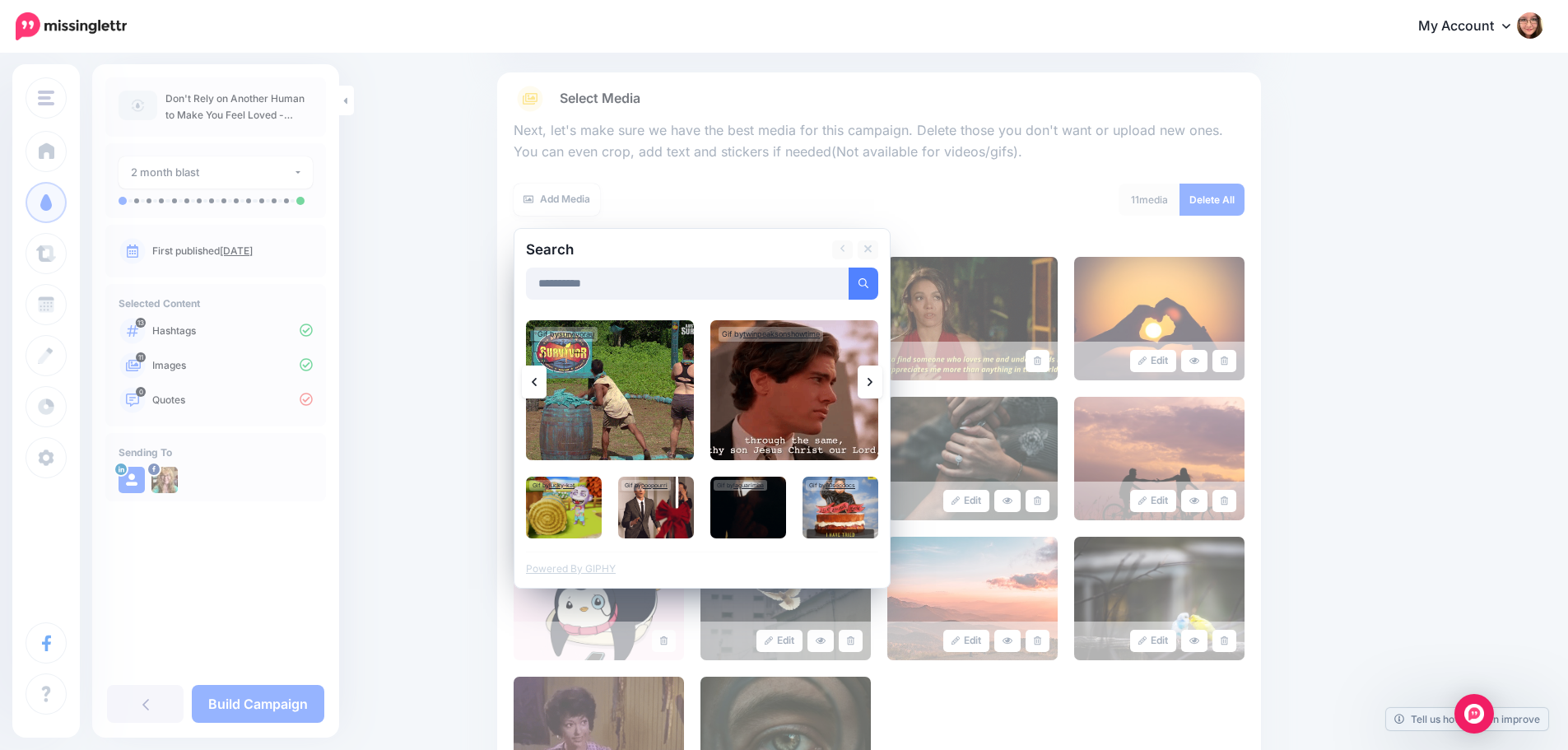
click at [880, 384] on link at bounding box center [869, 381] width 25 height 33
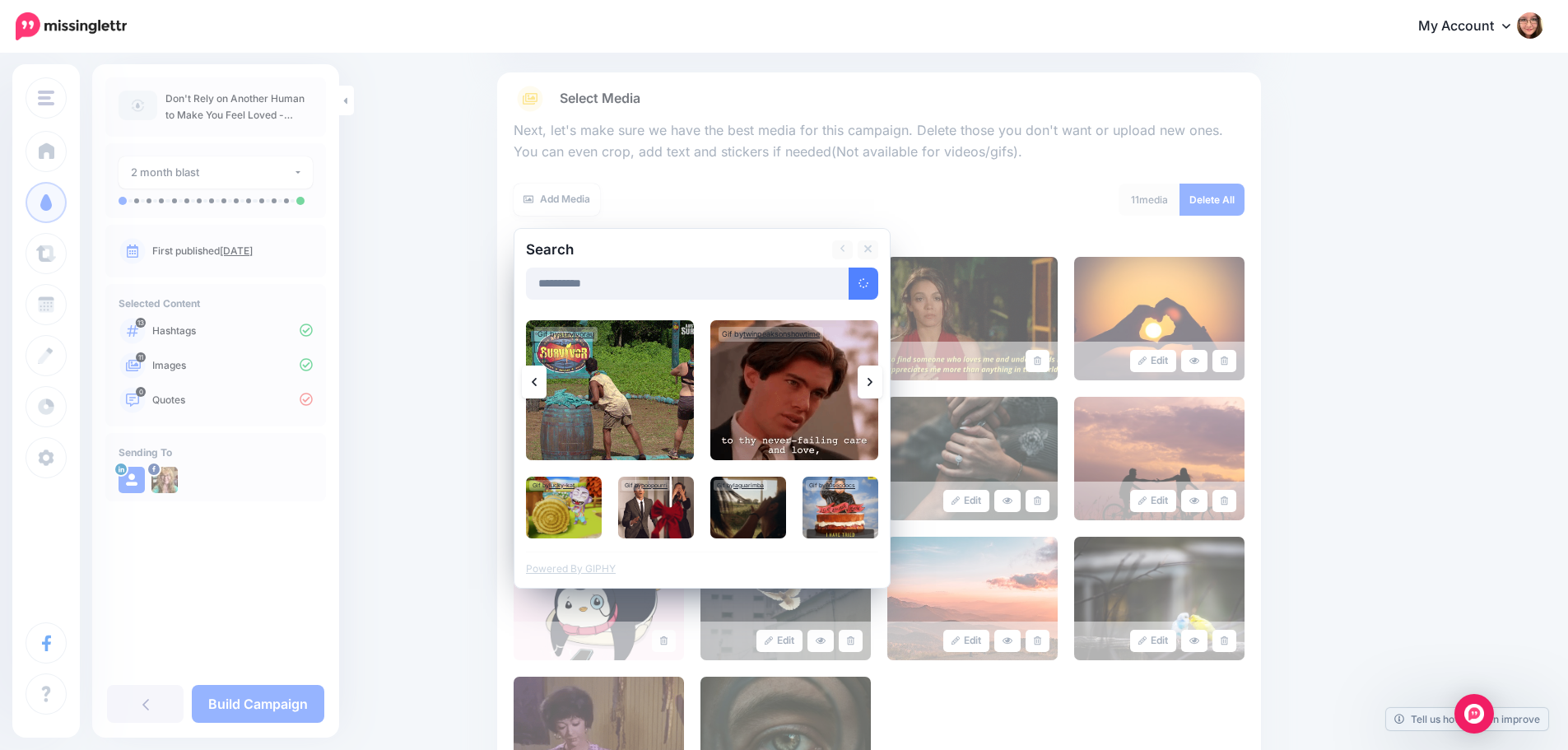
click at [880, 384] on link at bounding box center [869, 381] width 25 height 33
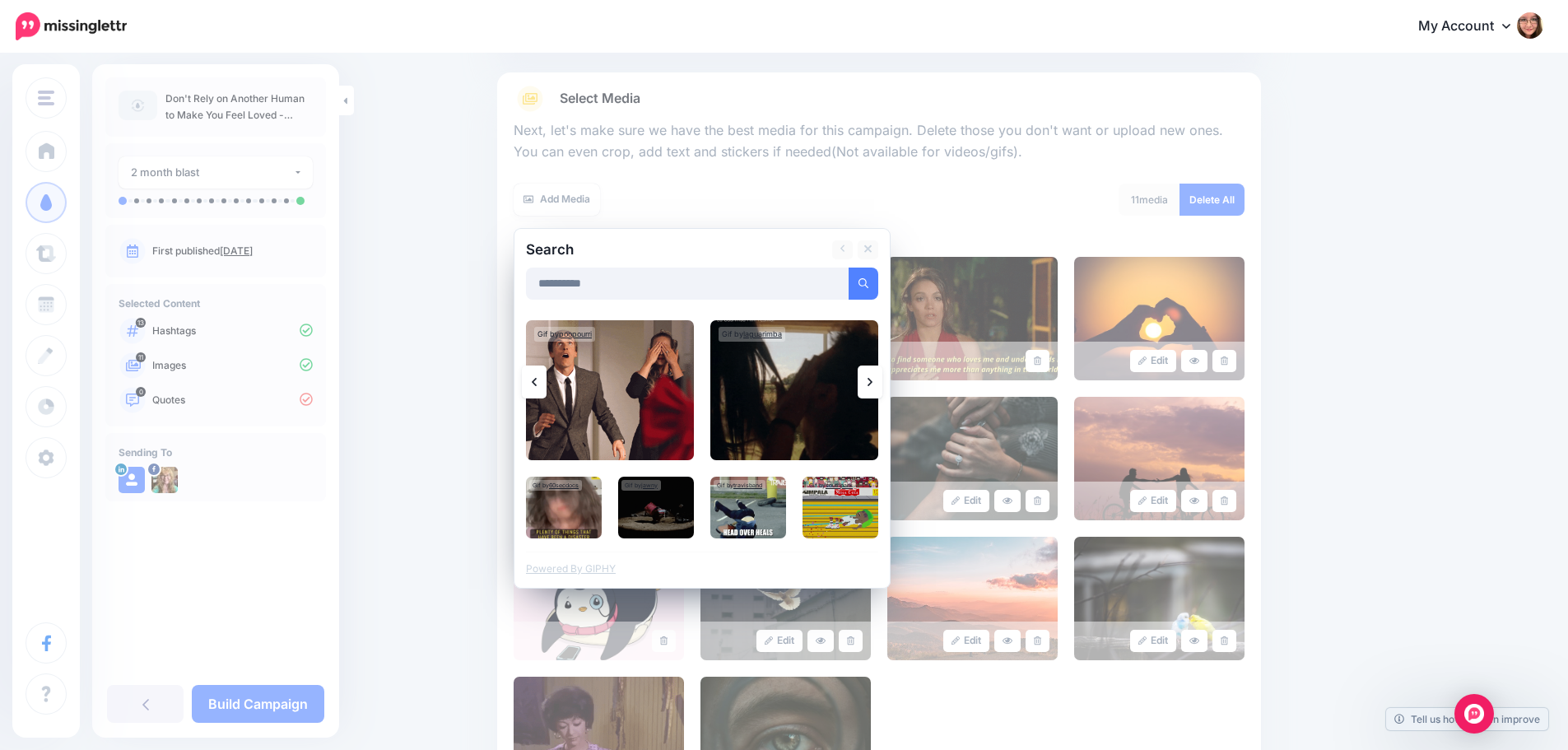
click at [880, 384] on link at bounding box center [869, 381] width 25 height 33
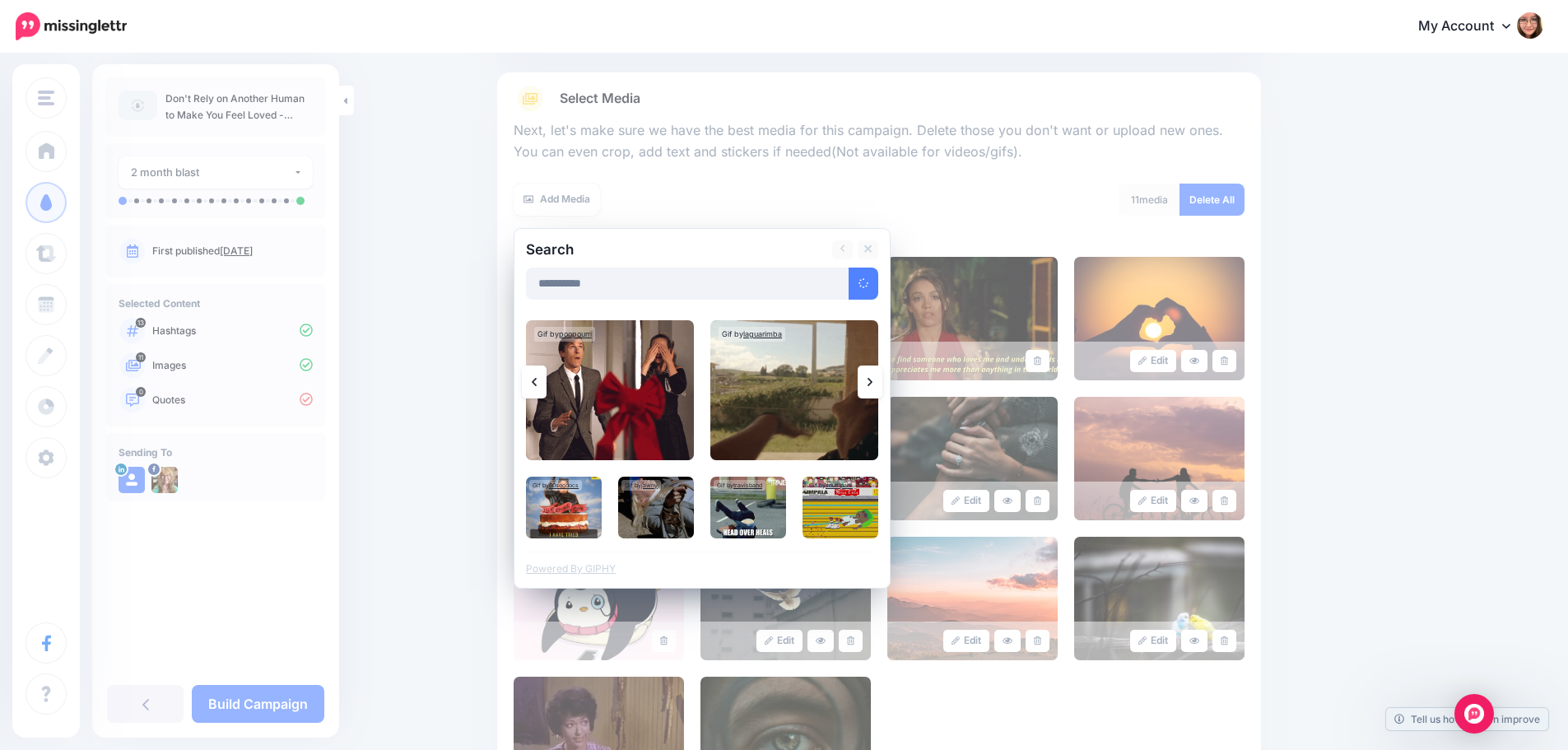
click at [880, 384] on link at bounding box center [869, 381] width 25 height 33
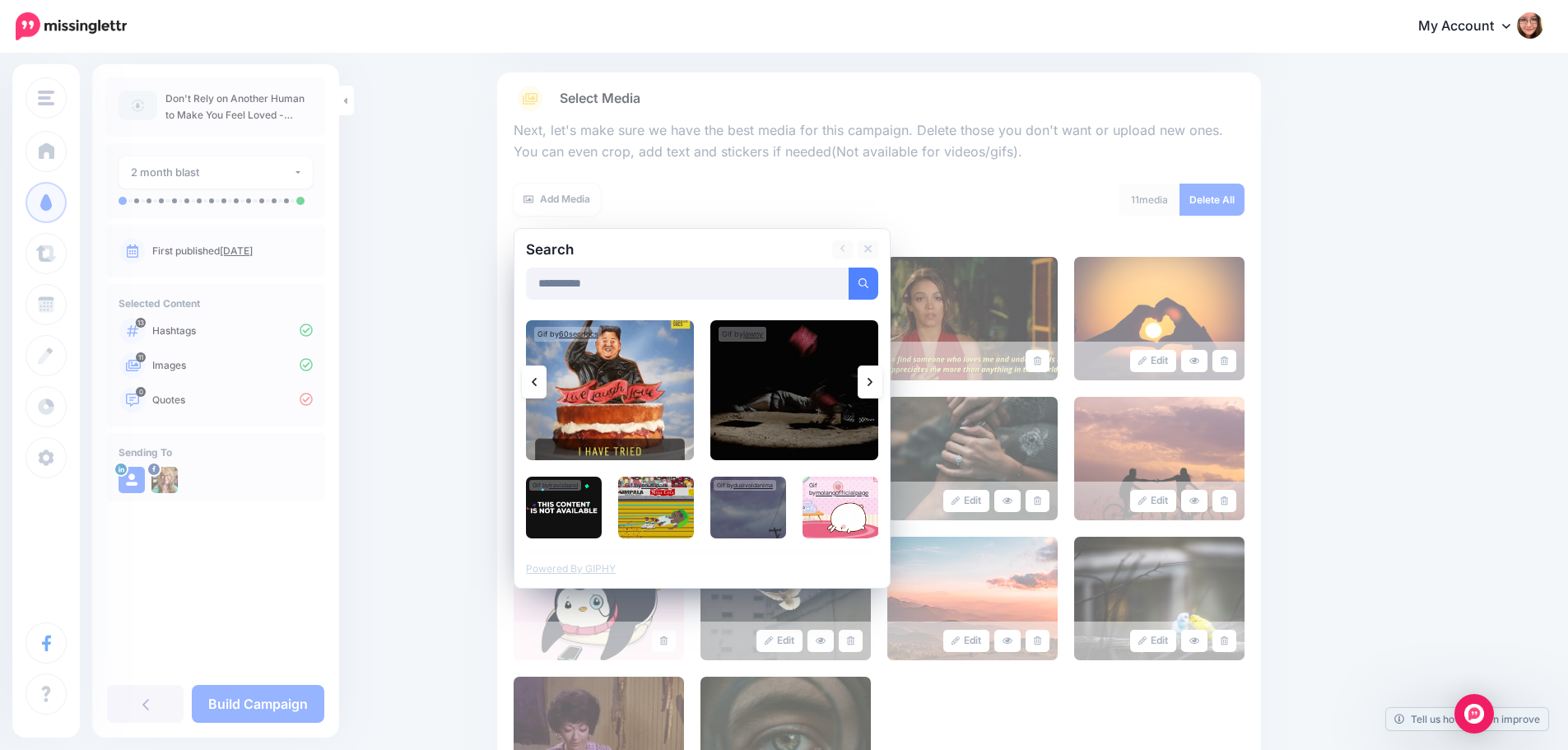
click at [880, 384] on link at bounding box center [869, 381] width 25 height 33
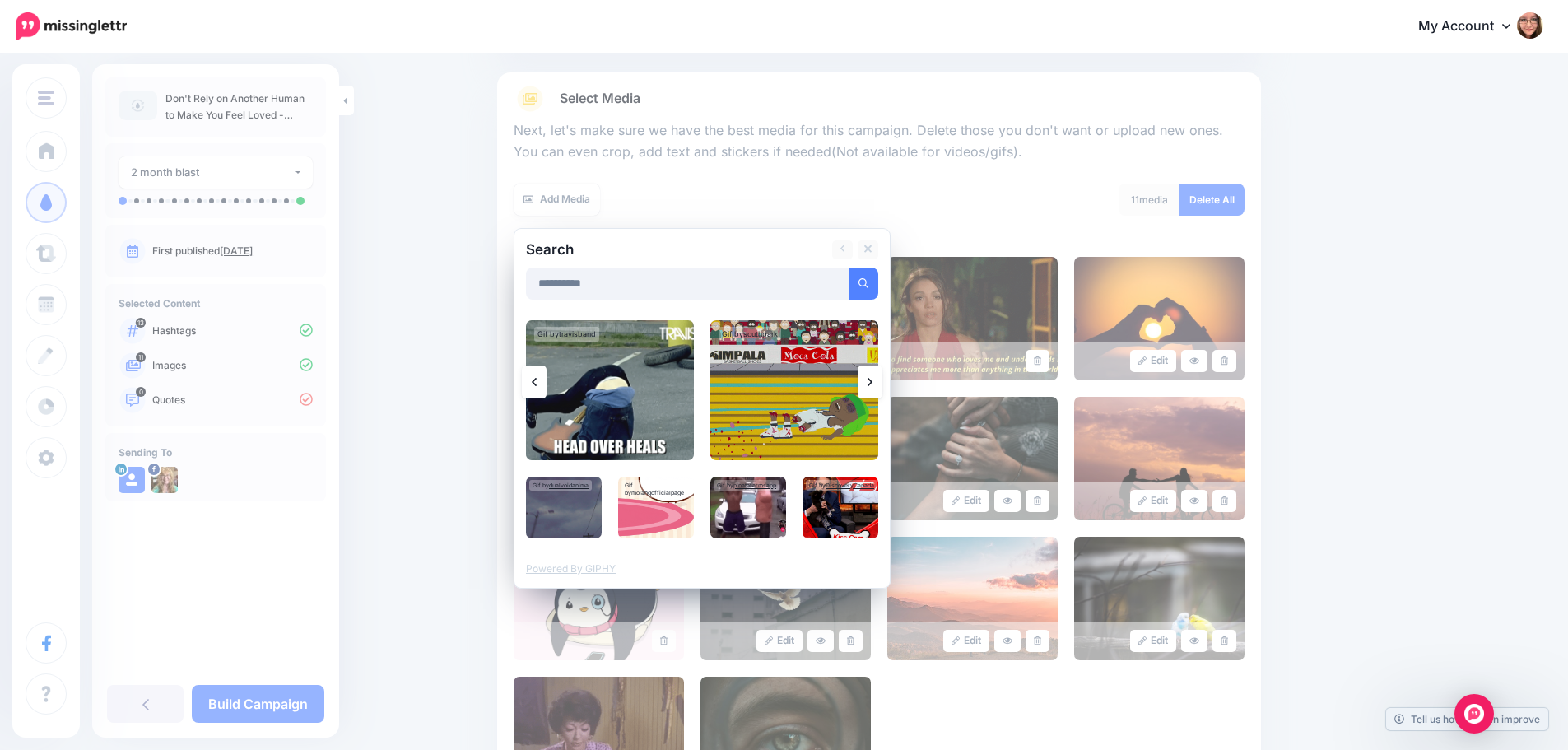
click at [880, 384] on link at bounding box center [869, 381] width 25 height 33
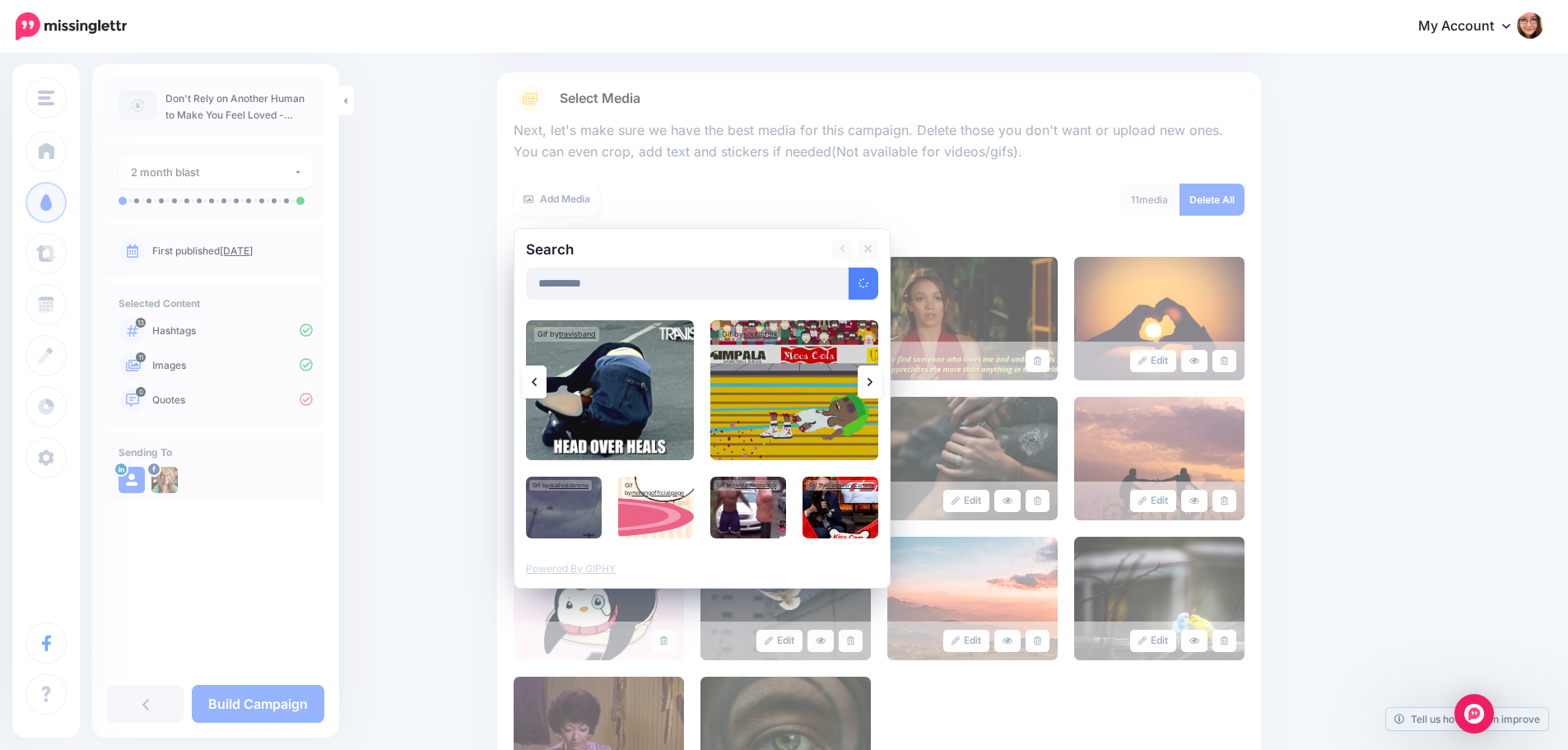
click at [880, 384] on link at bounding box center [869, 381] width 25 height 33
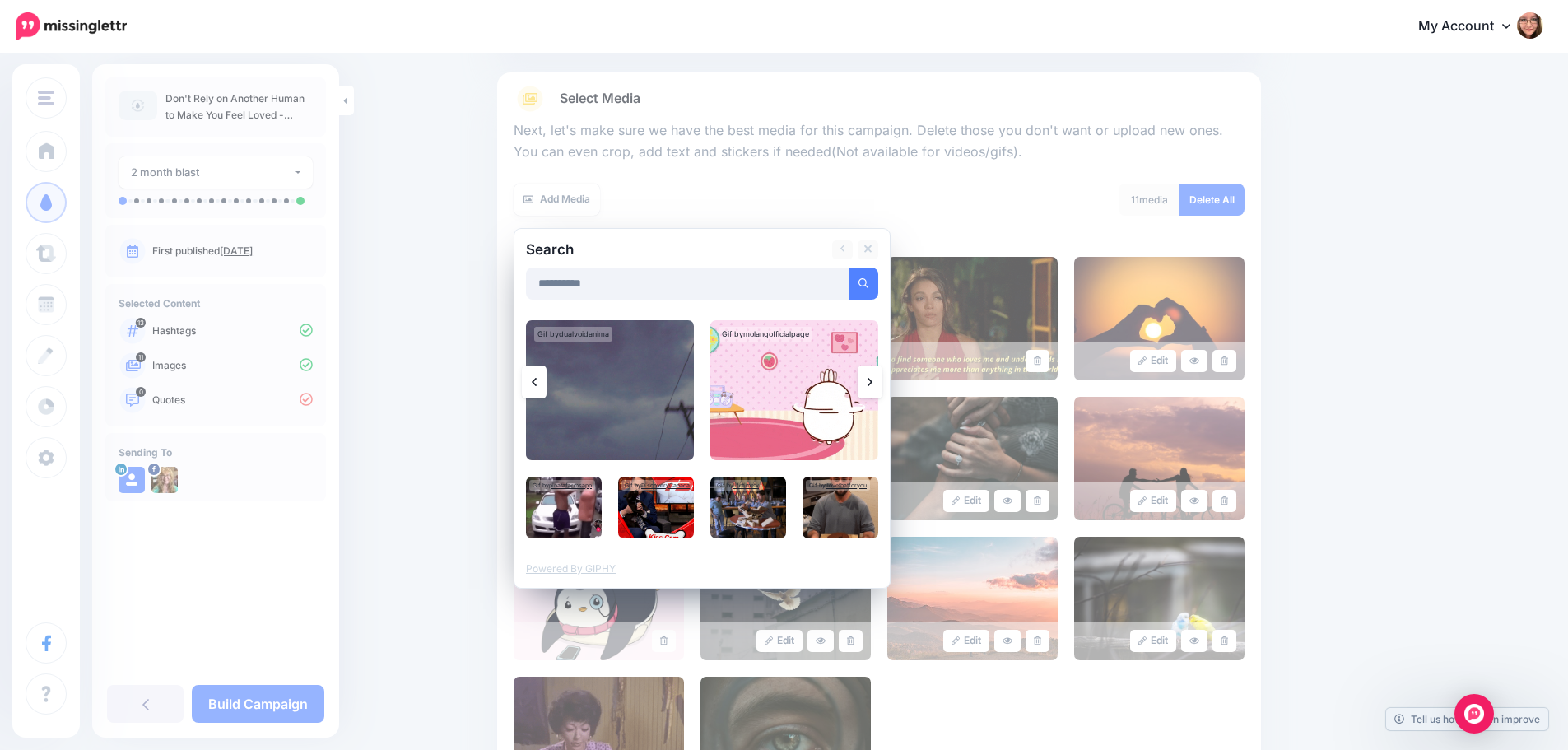
click at [880, 384] on link at bounding box center [869, 381] width 25 height 33
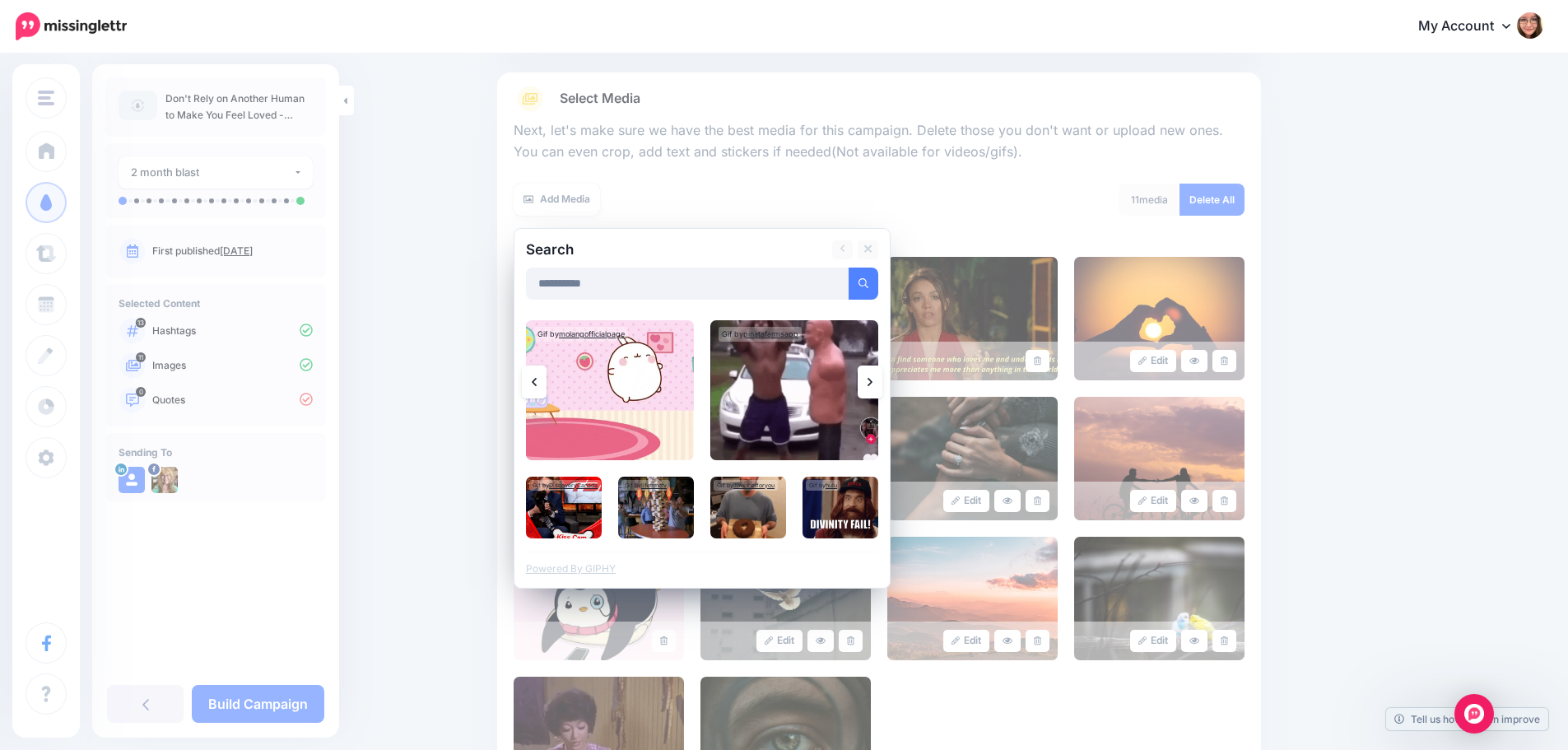
click at [880, 384] on link at bounding box center [869, 381] width 25 height 33
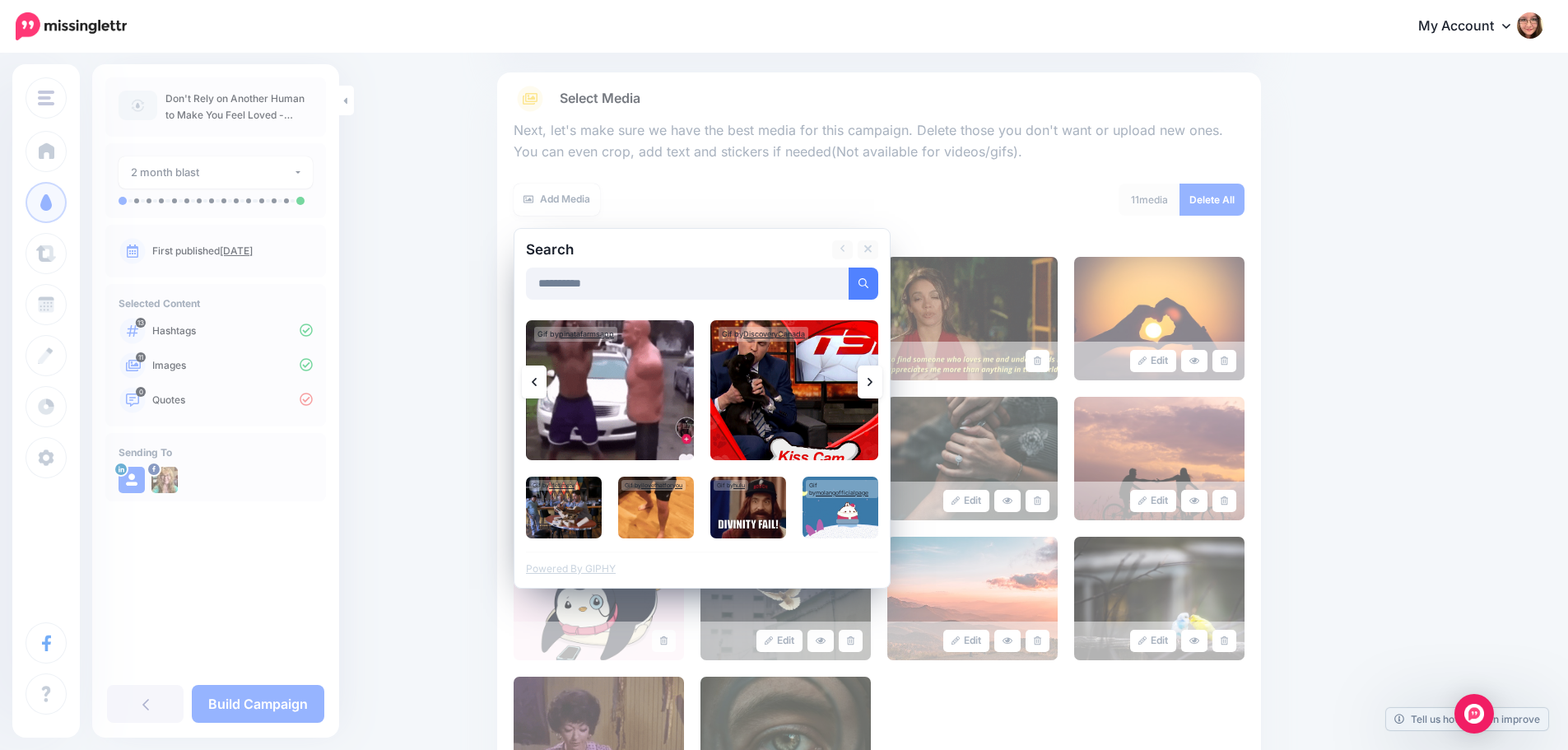
click at [880, 384] on link at bounding box center [869, 381] width 25 height 33
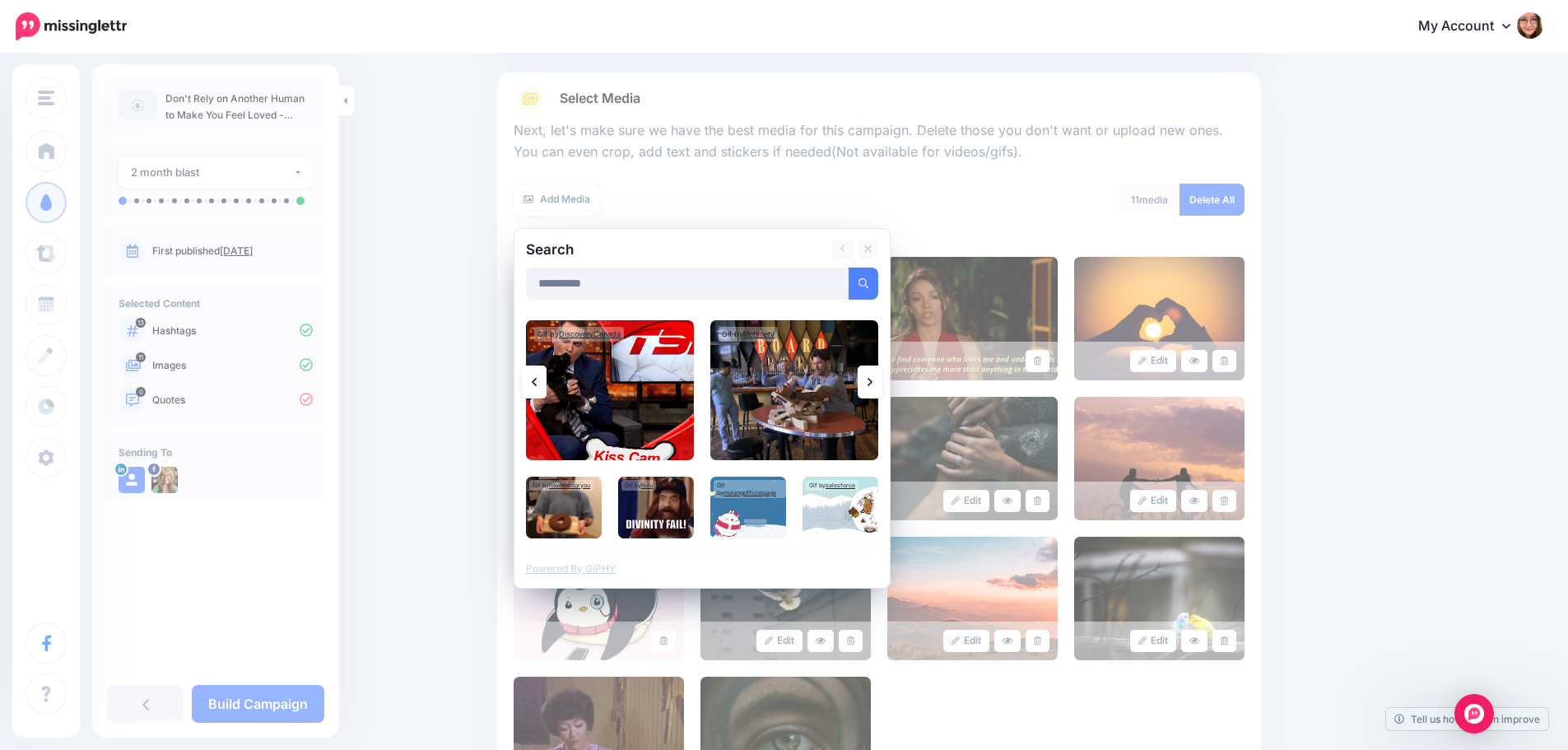
click at [880, 384] on link at bounding box center [869, 381] width 25 height 33
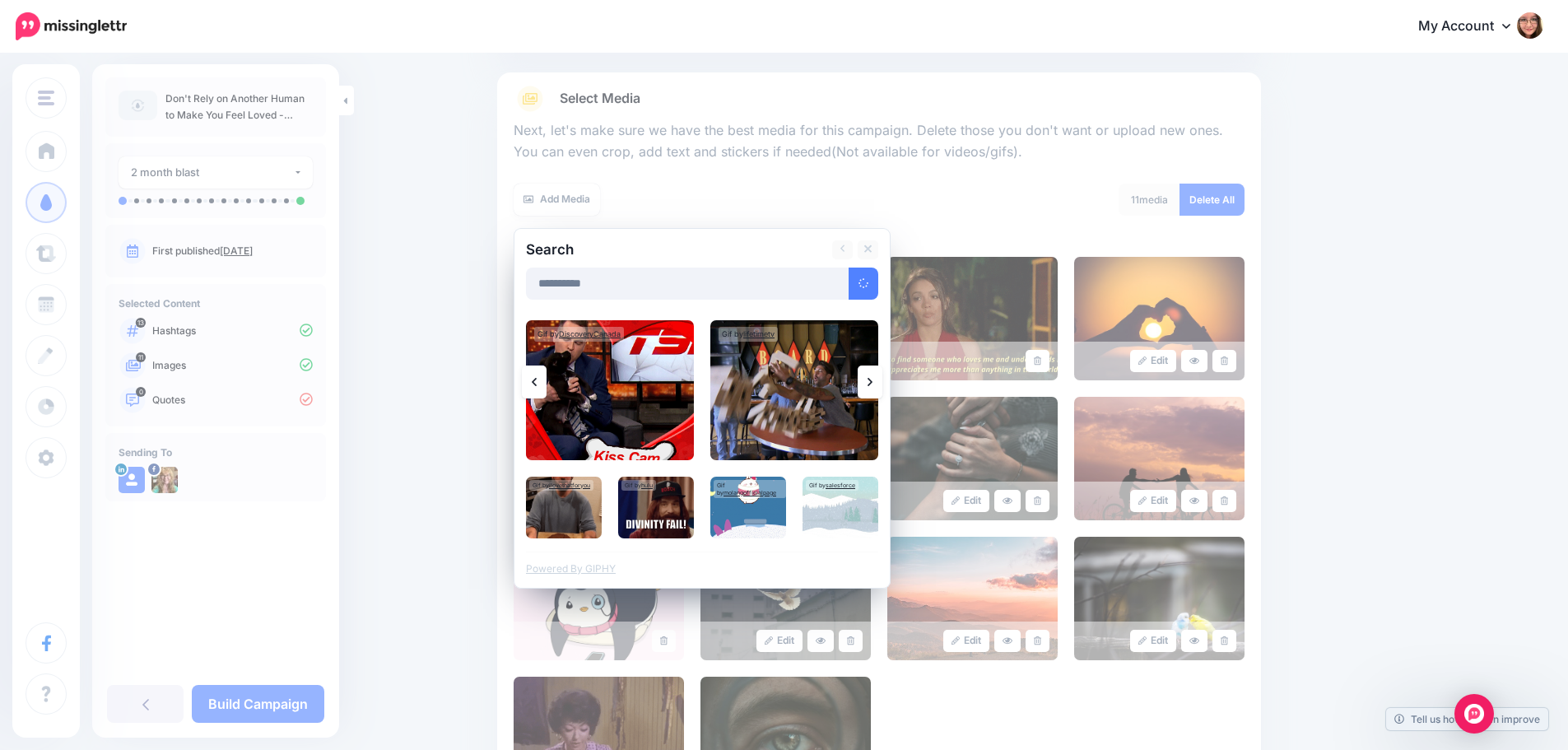
click at [880, 384] on link at bounding box center [869, 381] width 25 height 33
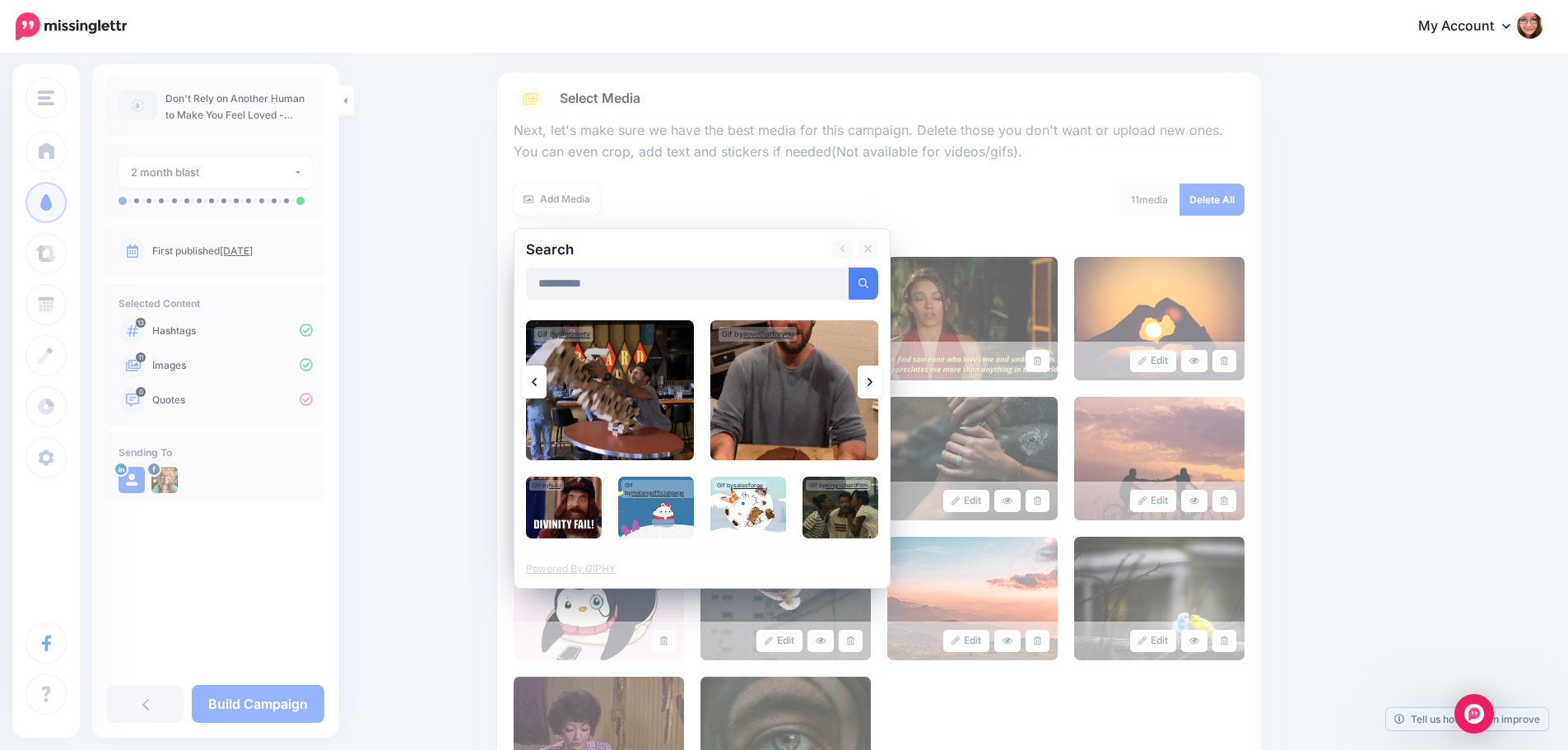
click at [880, 384] on link at bounding box center [869, 381] width 25 height 33
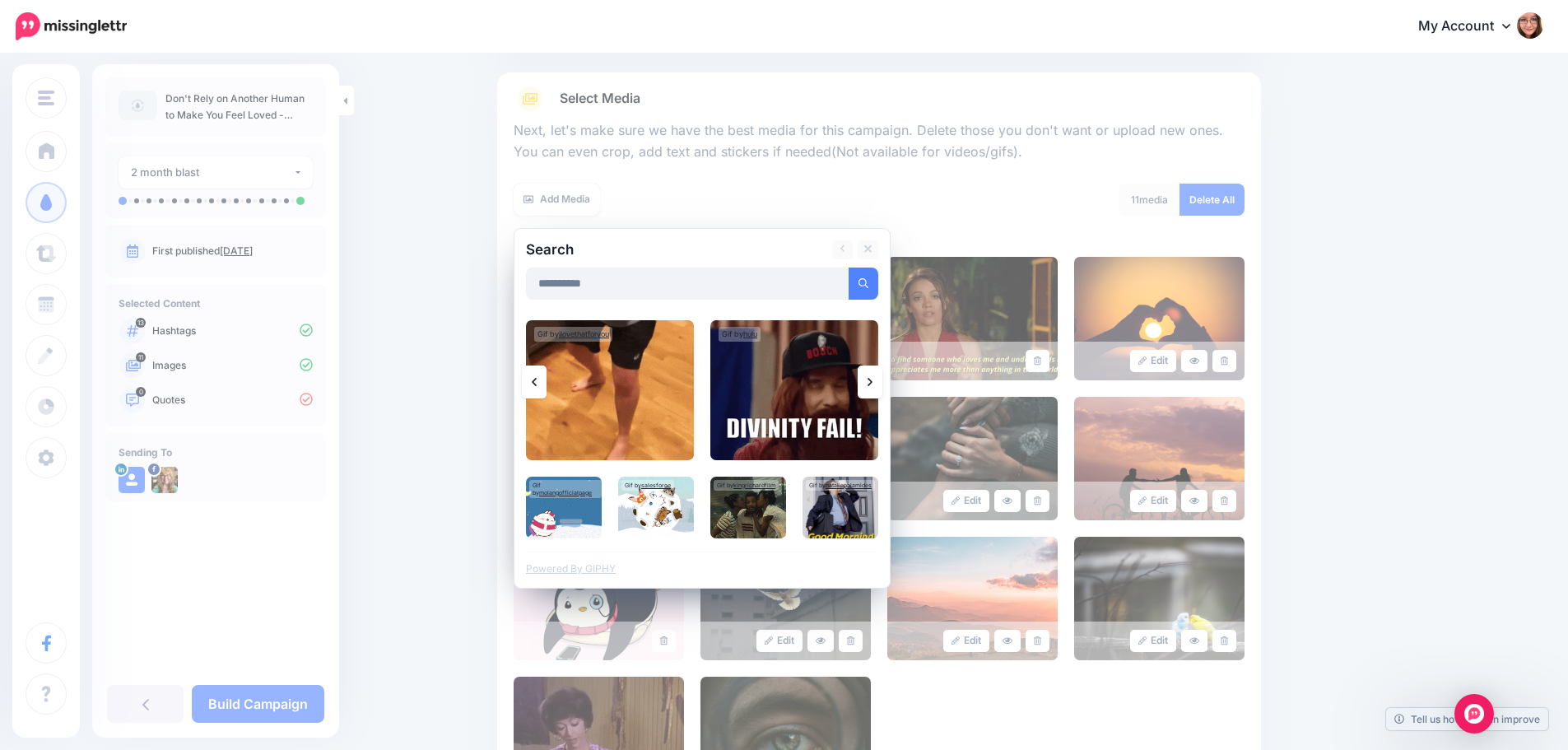
click at [880, 384] on link at bounding box center [869, 381] width 25 height 33
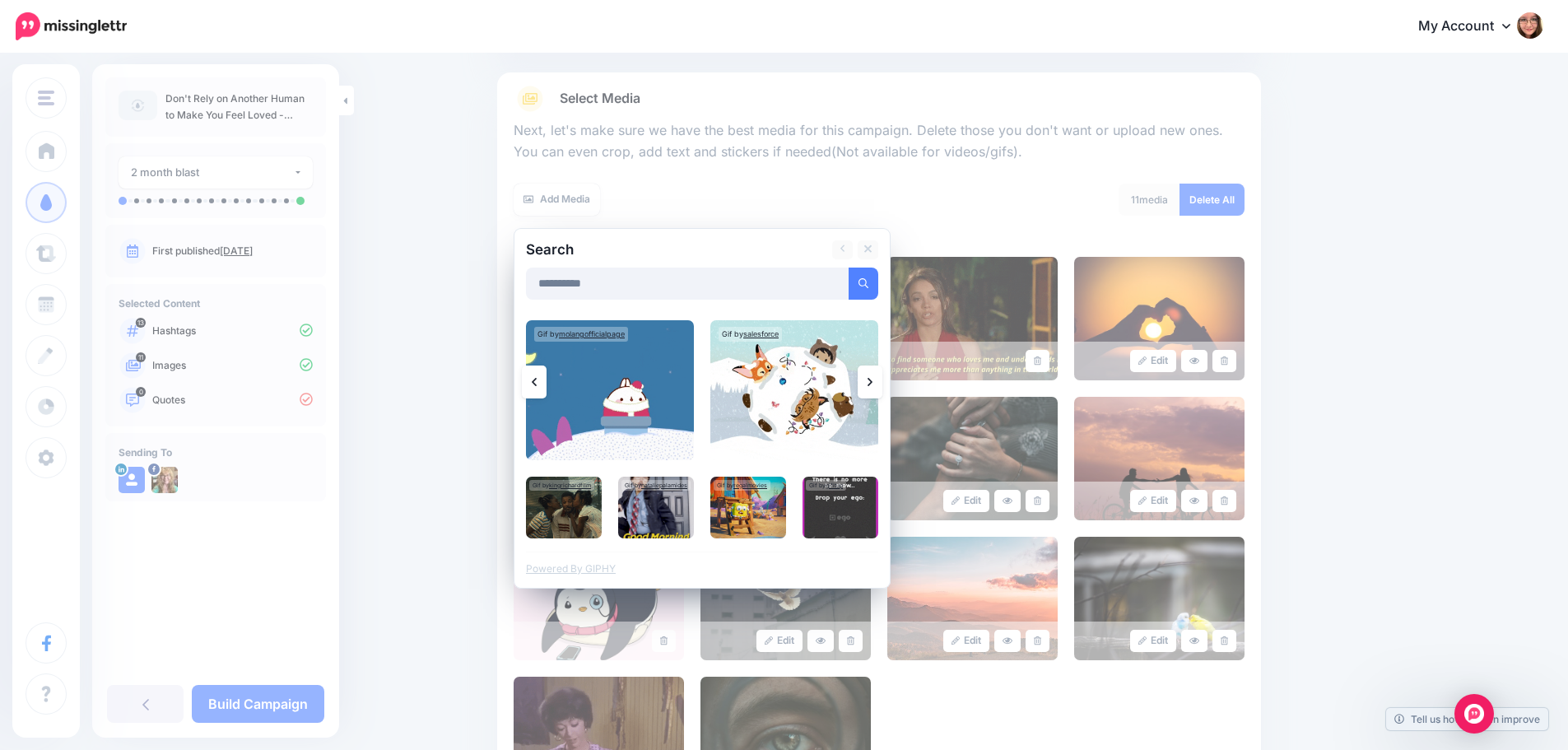
click at [880, 384] on link at bounding box center [869, 381] width 25 height 33
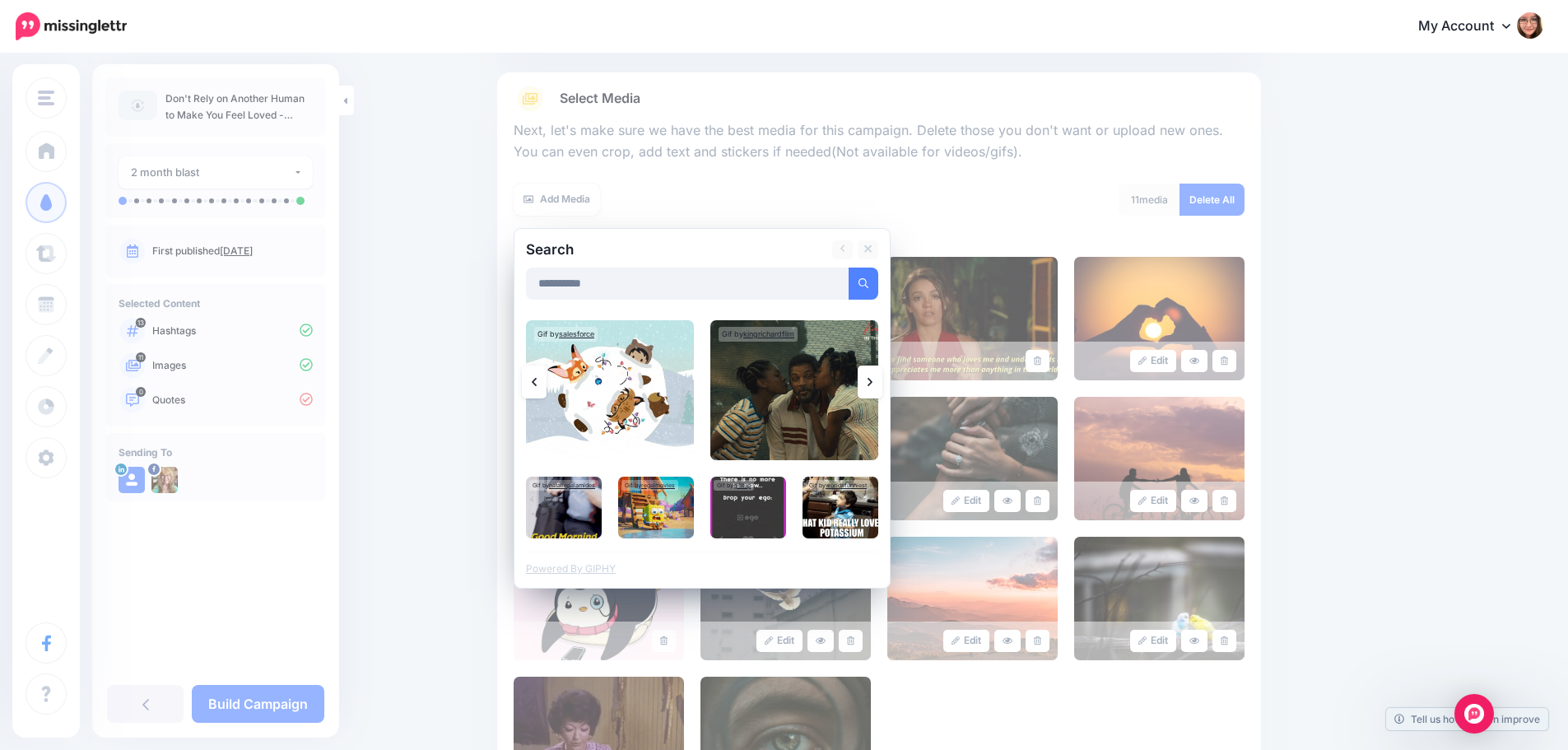
click at [880, 384] on link at bounding box center [869, 381] width 25 height 33
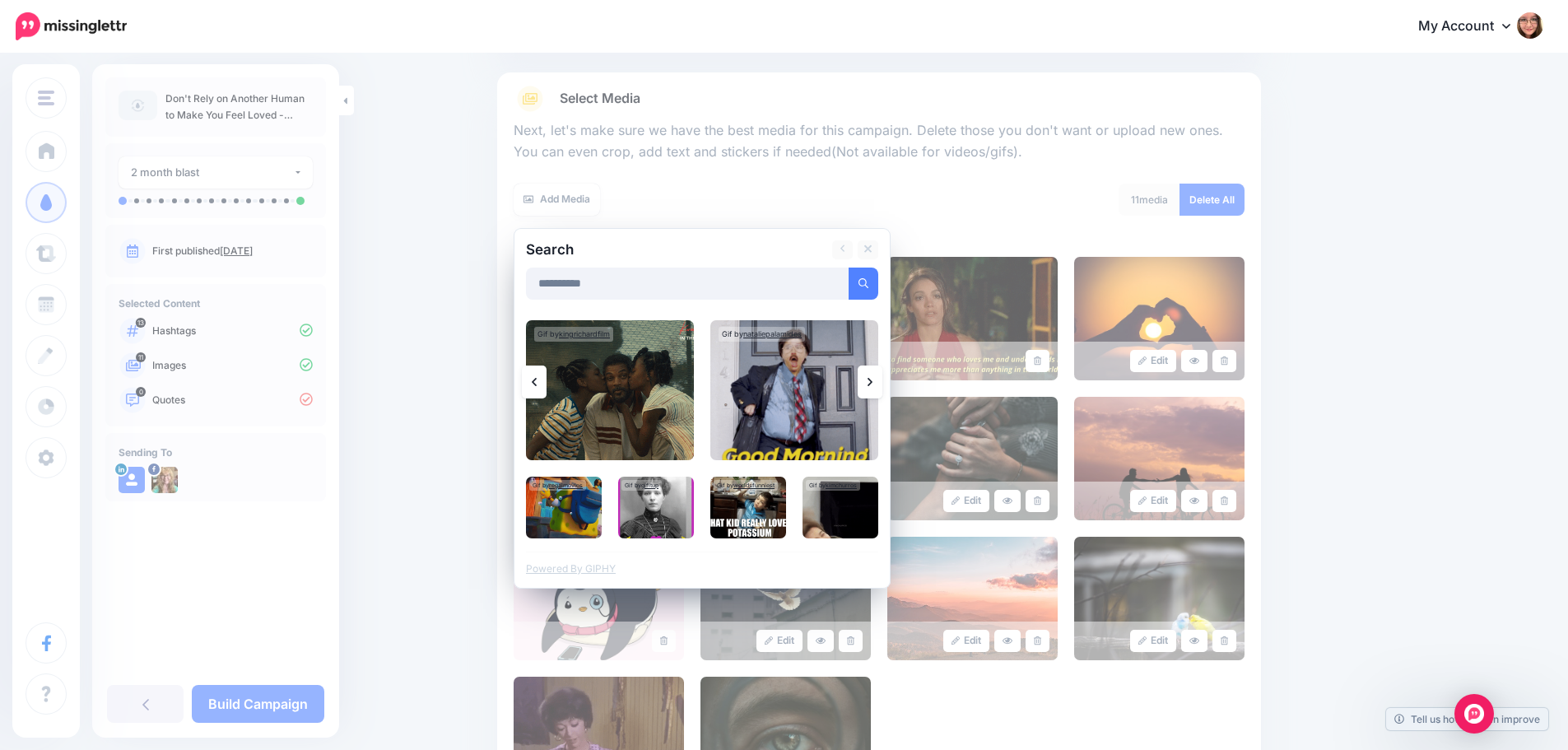
click at [880, 384] on link at bounding box center [869, 381] width 25 height 33
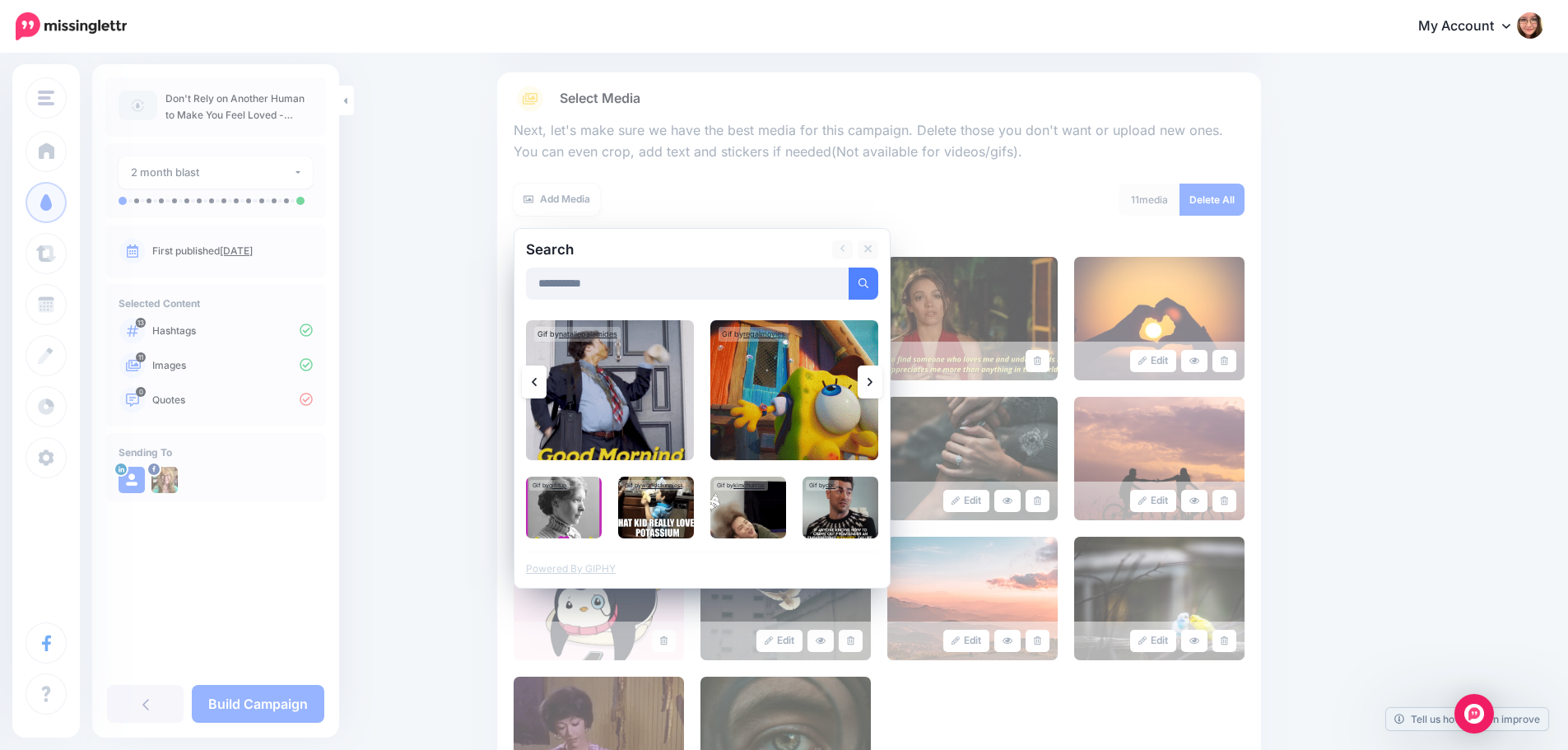
click at [880, 384] on link at bounding box center [869, 381] width 25 height 33
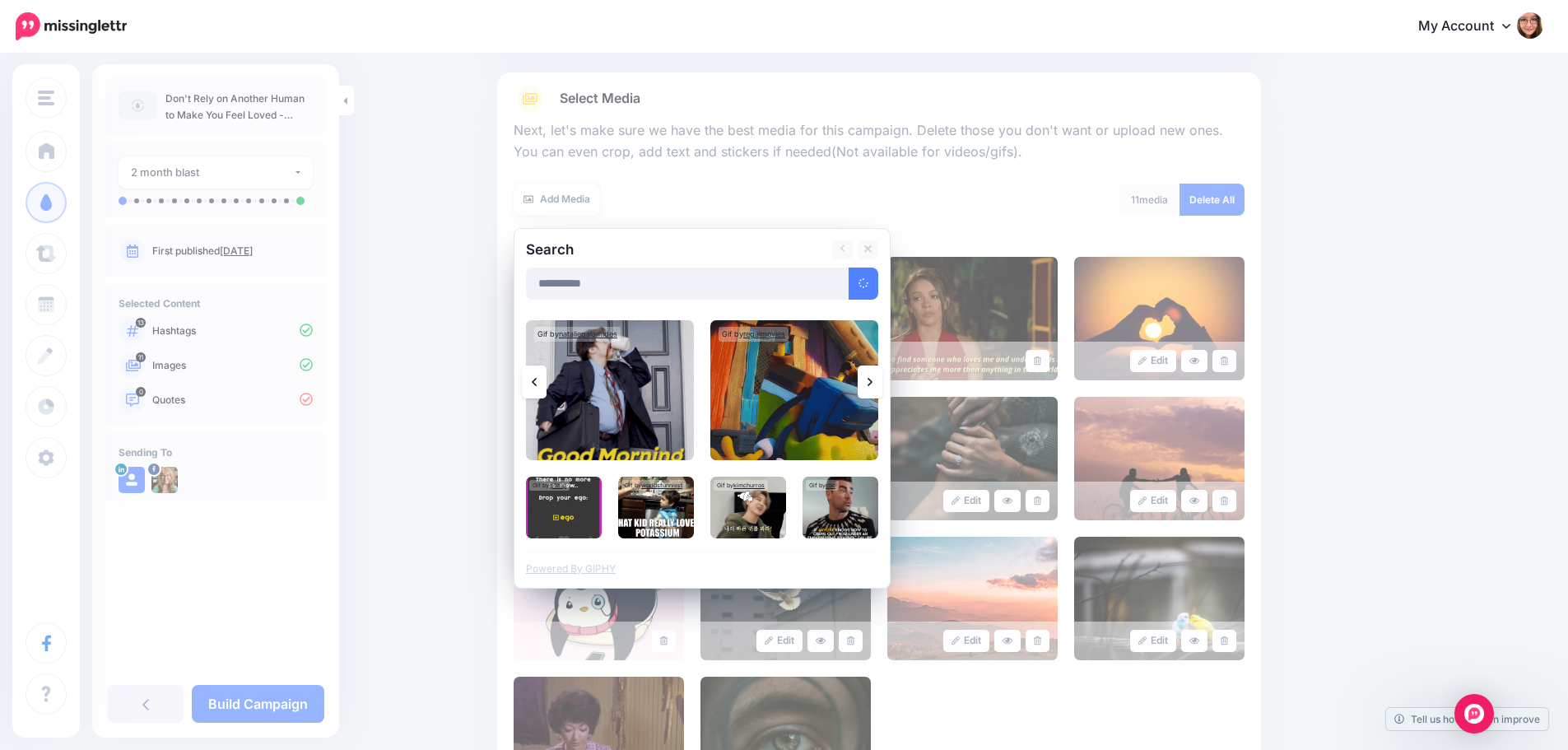
click at [880, 384] on link at bounding box center [869, 381] width 25 height 33
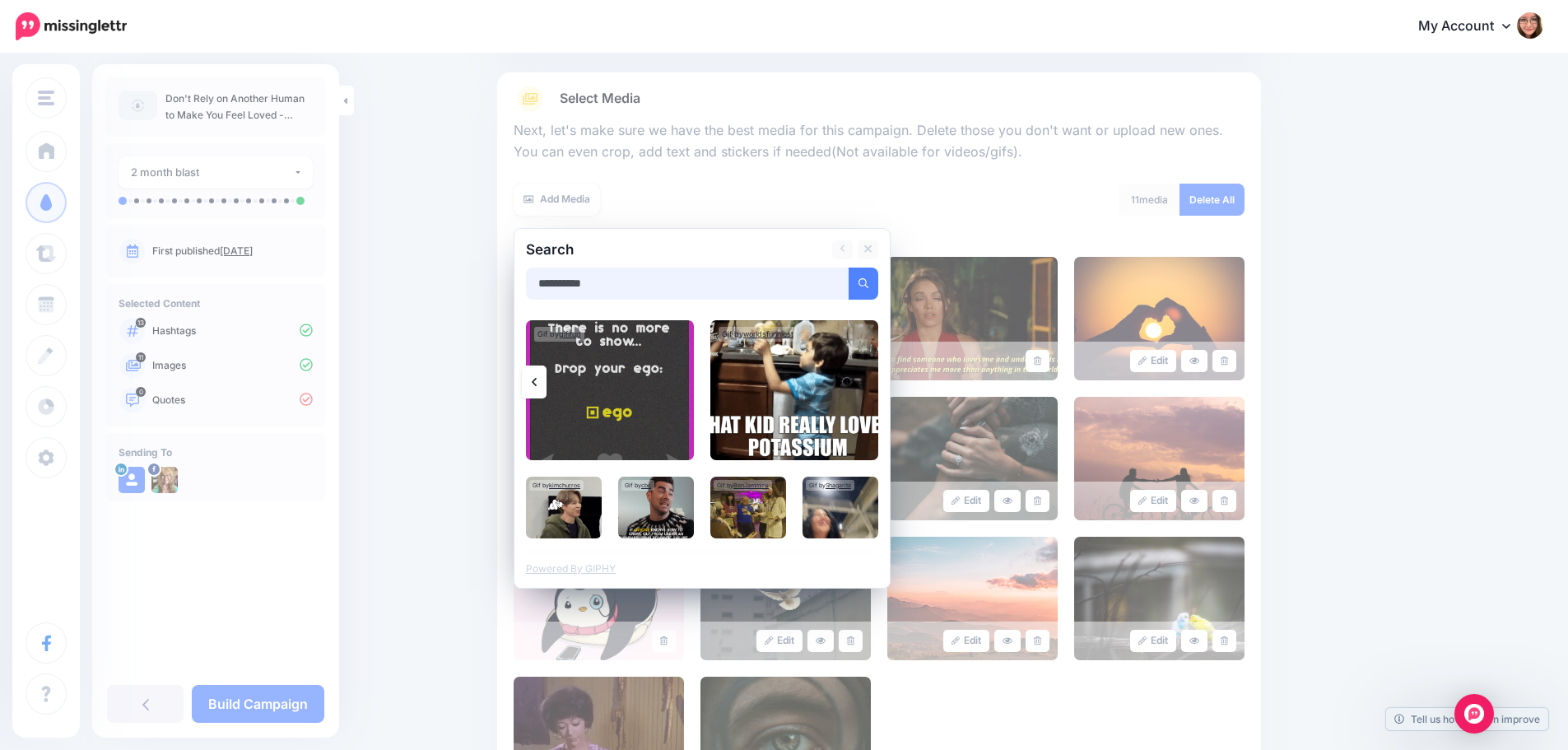
drag, startPoint x: 610, startPoint y: 284, endPoint x: 531, endPoint y: 281, distance: 79.1
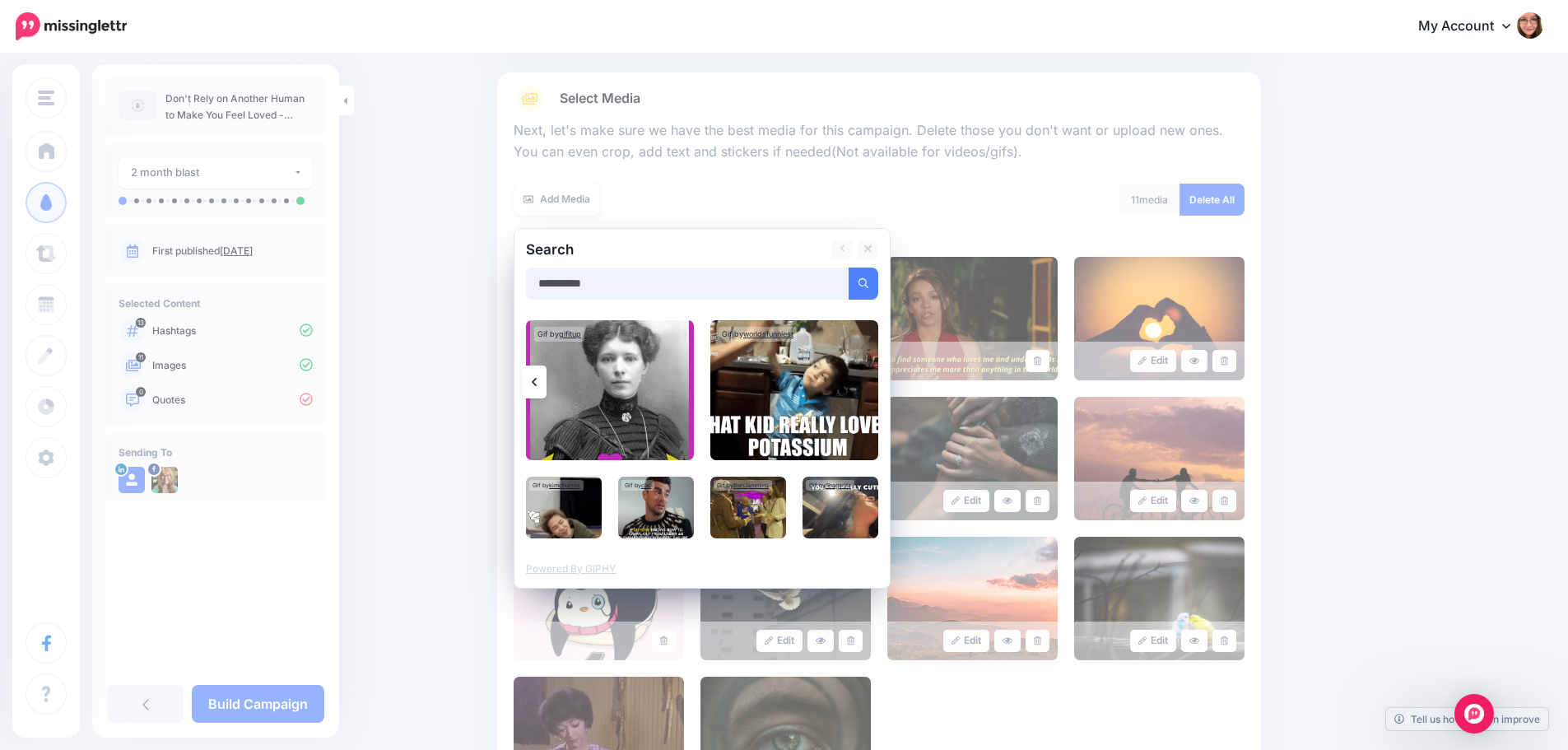
click at [531, 281] on div "**********" at bounding box center [701, 408] width 377 height 361
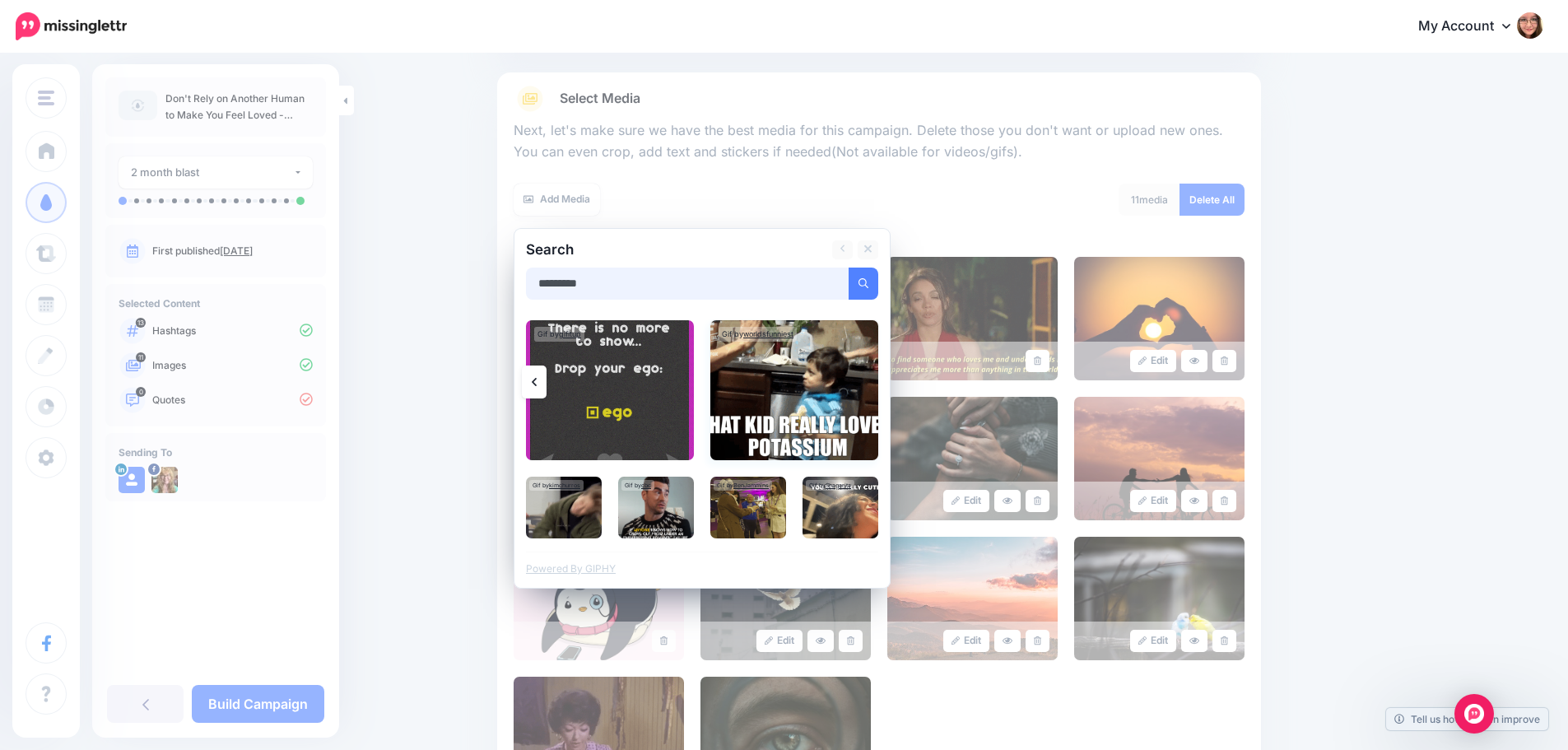
type input "*********"
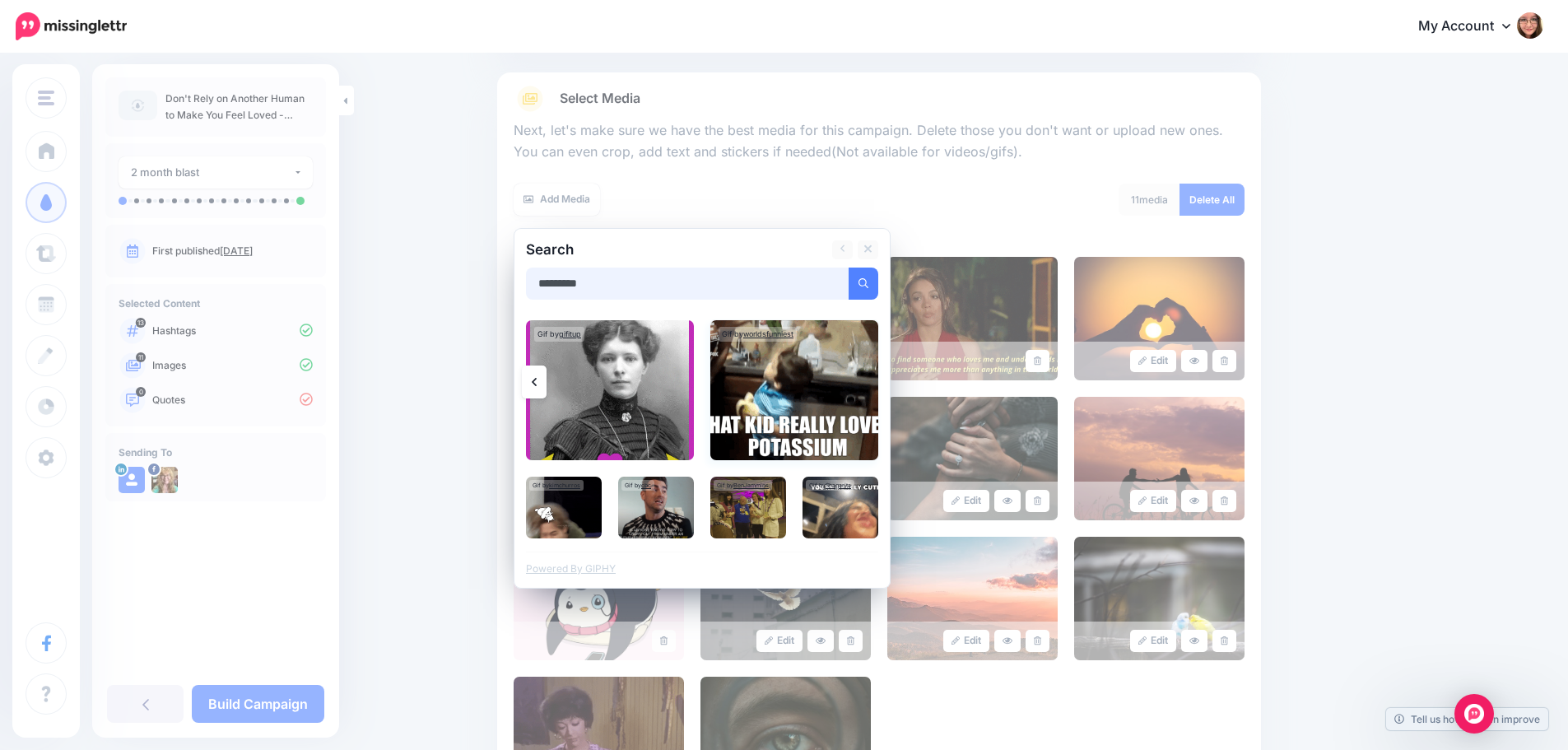
click at [848, 268] on button "submit" at bounding box center [863, 283] width 30 height 32
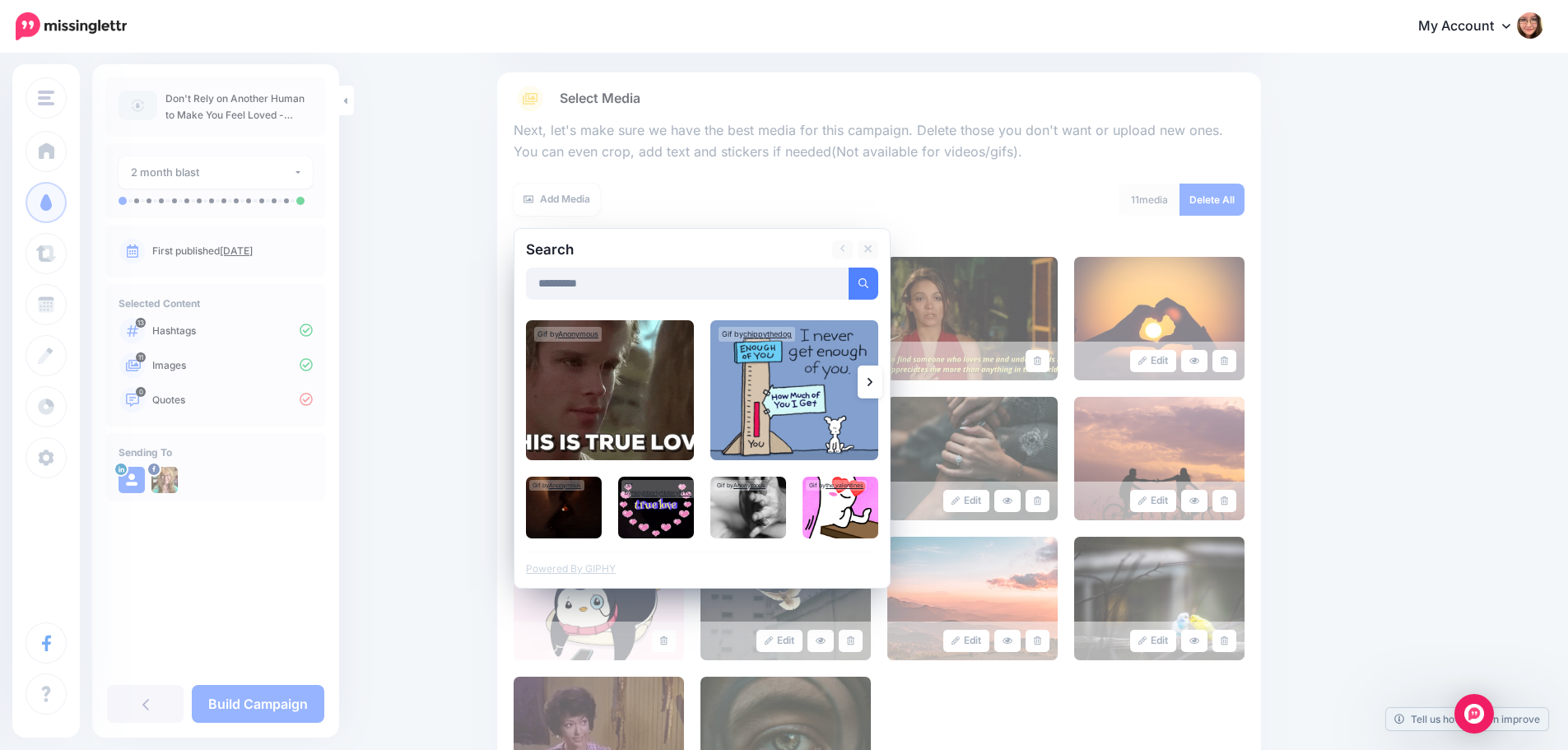
click at [872, 375] on link at bounding box center [869, 381] width 25 height 33
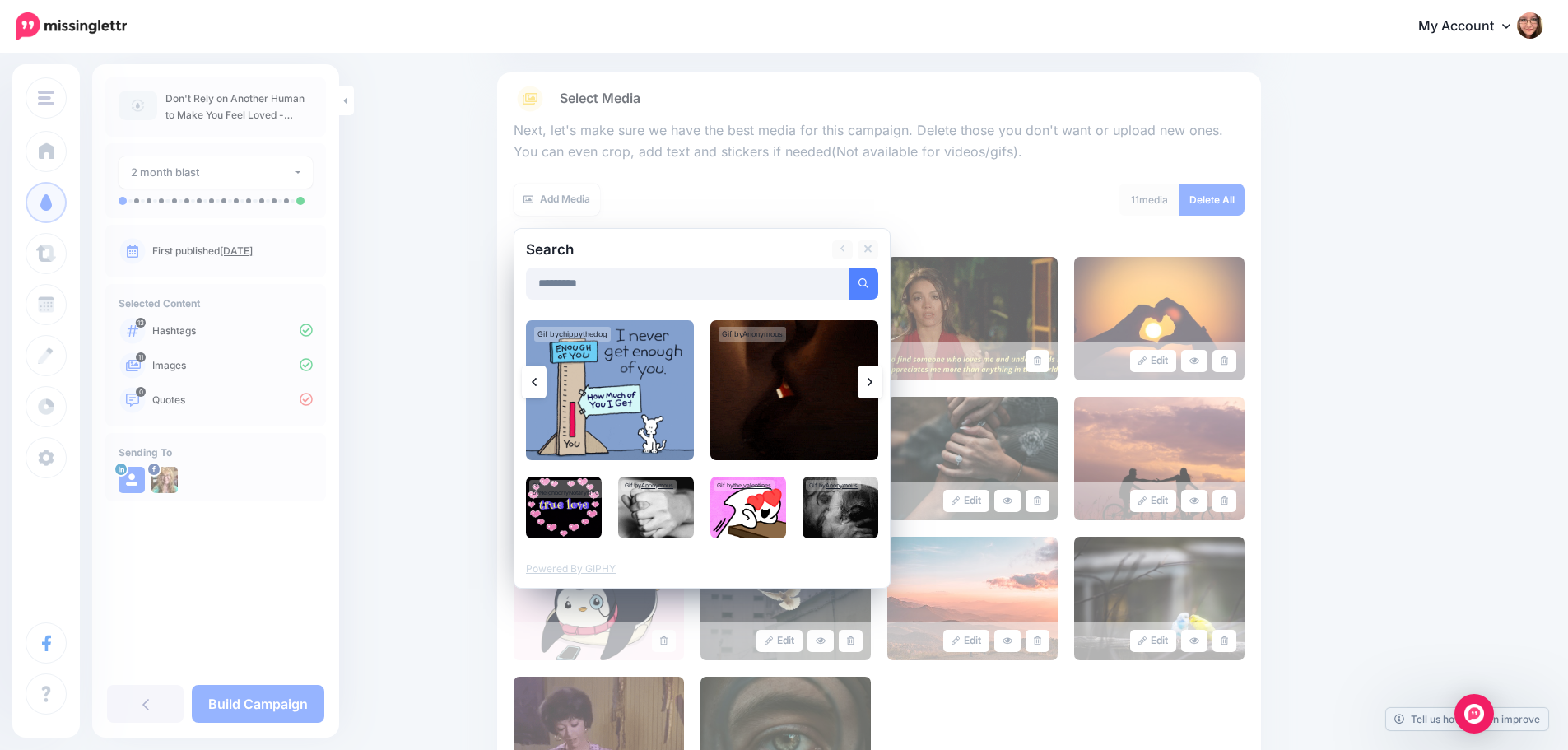
click at [872, 375] on link at bounding box center [869, 381] width 25 height 33
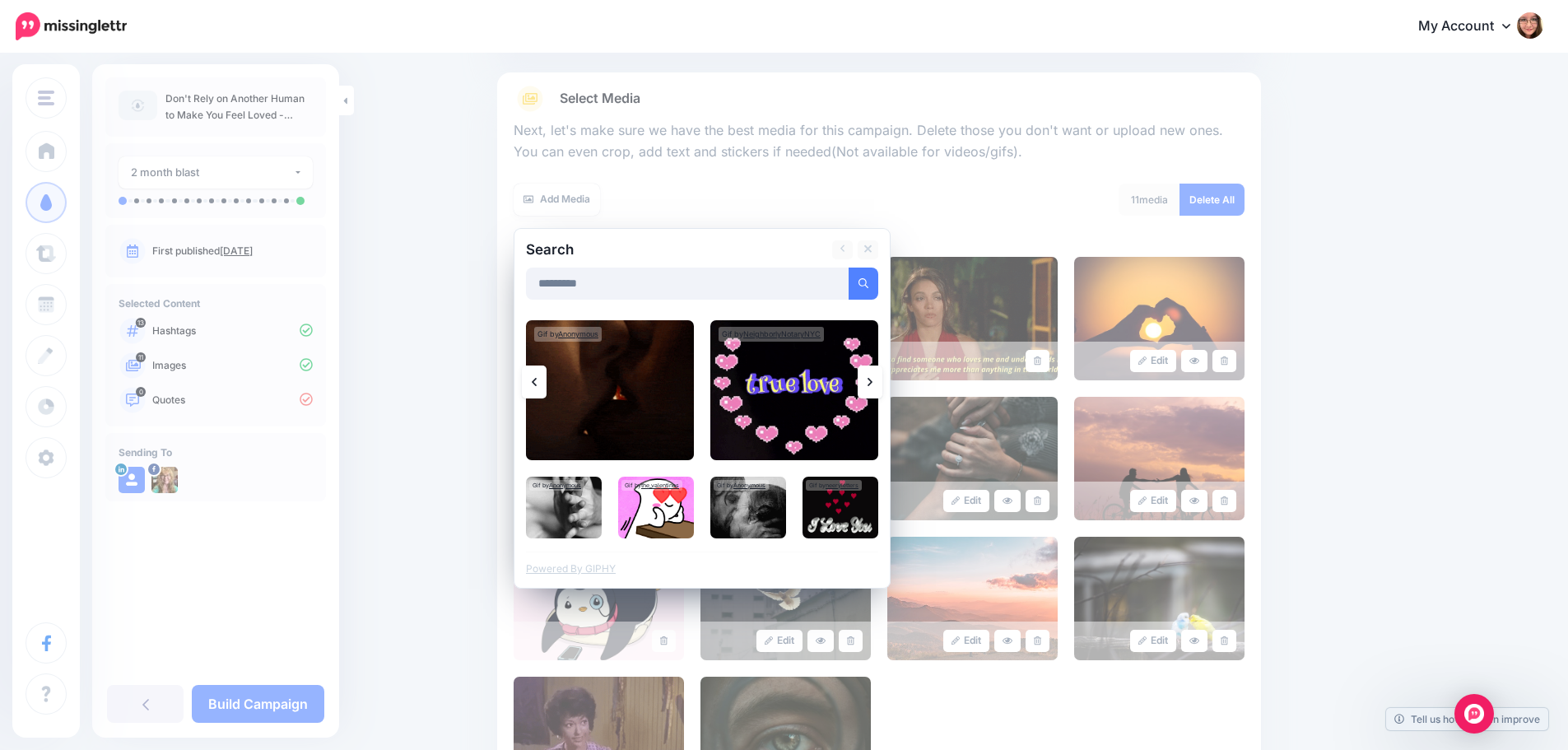
click at [872, 375] on link at bounding box center [869, 381] width 25 height 33
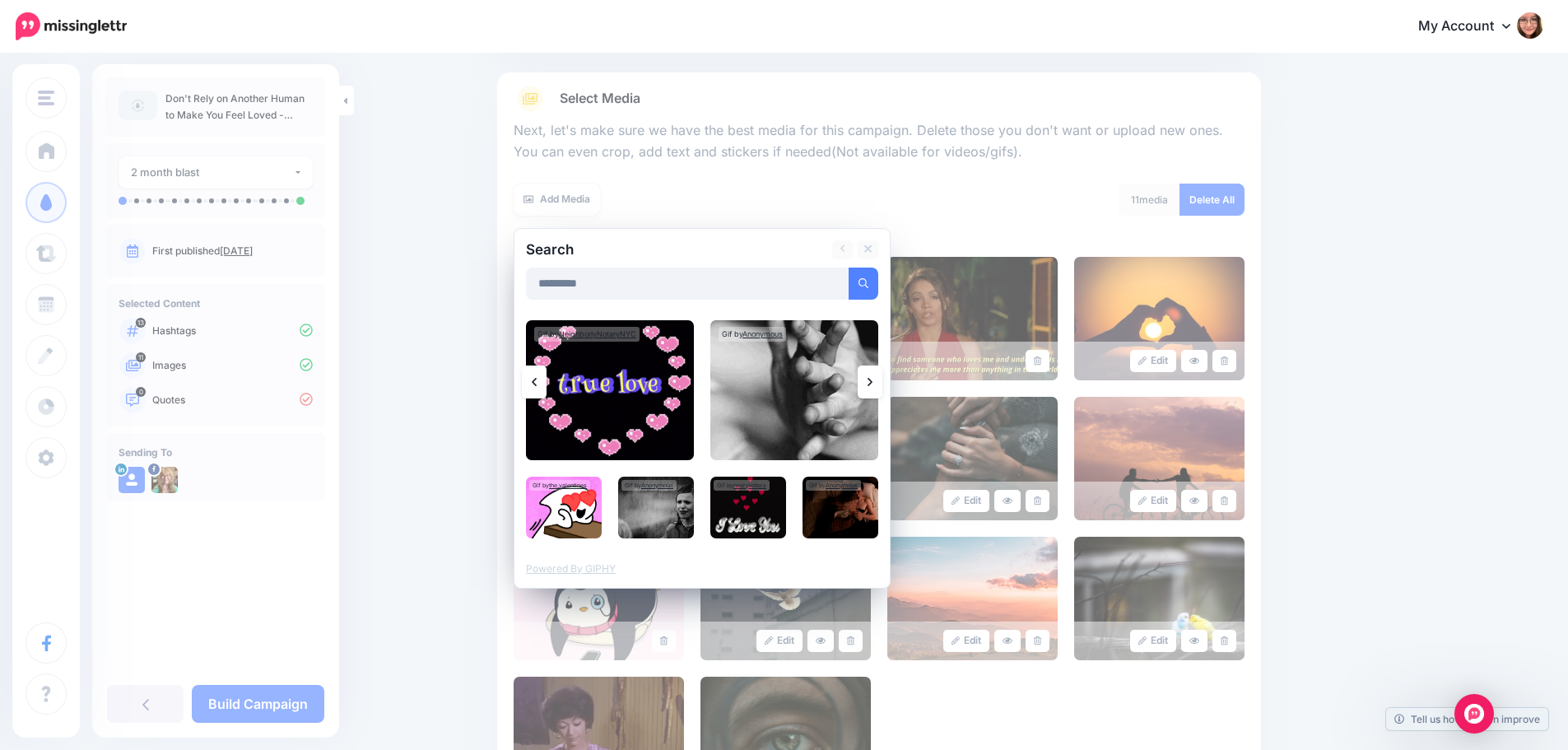
click at [872, 375] on link at bounding box center [869, 381] width 25 height 33
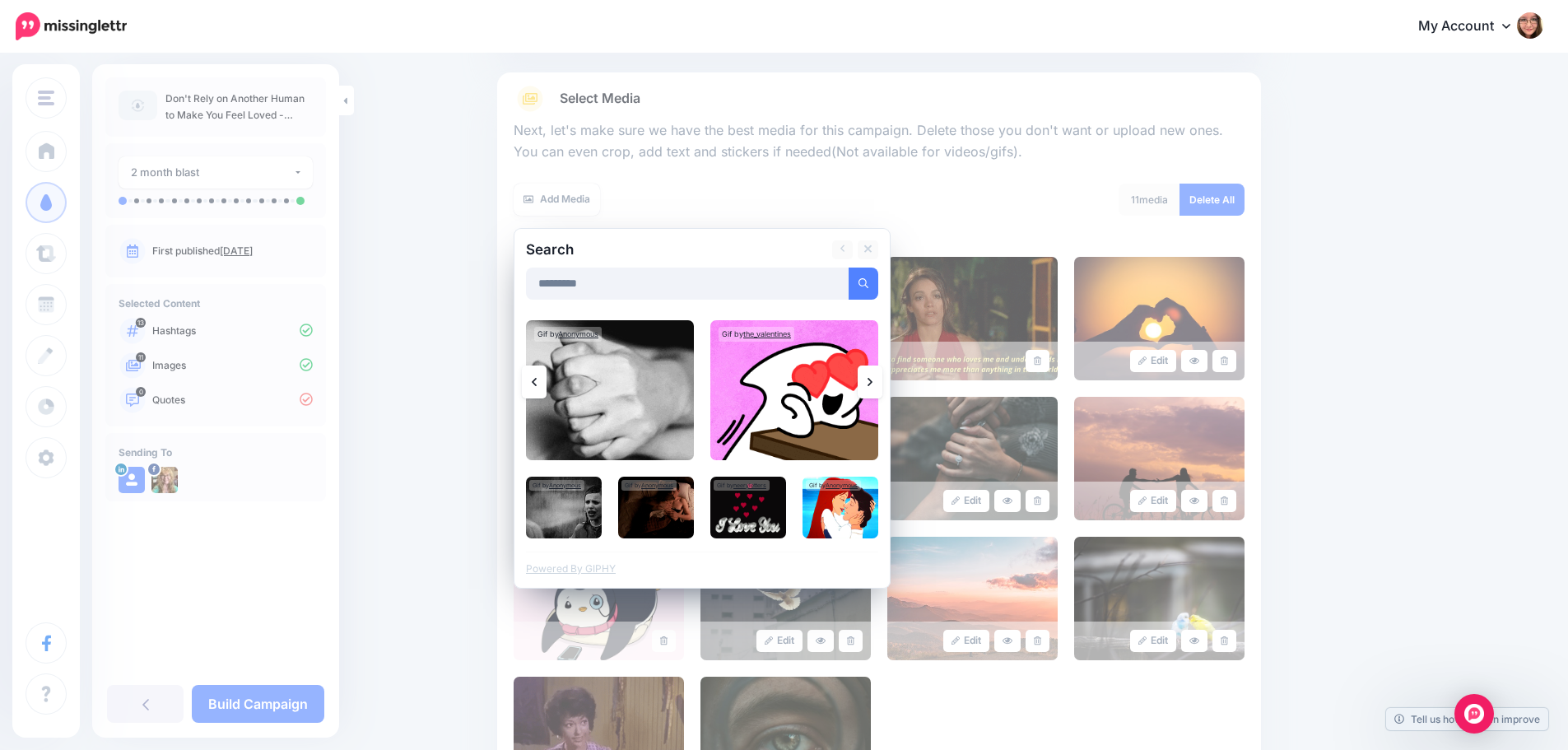
click at [872, 375] on link at bounding box center [869, 381] width 25 height 33
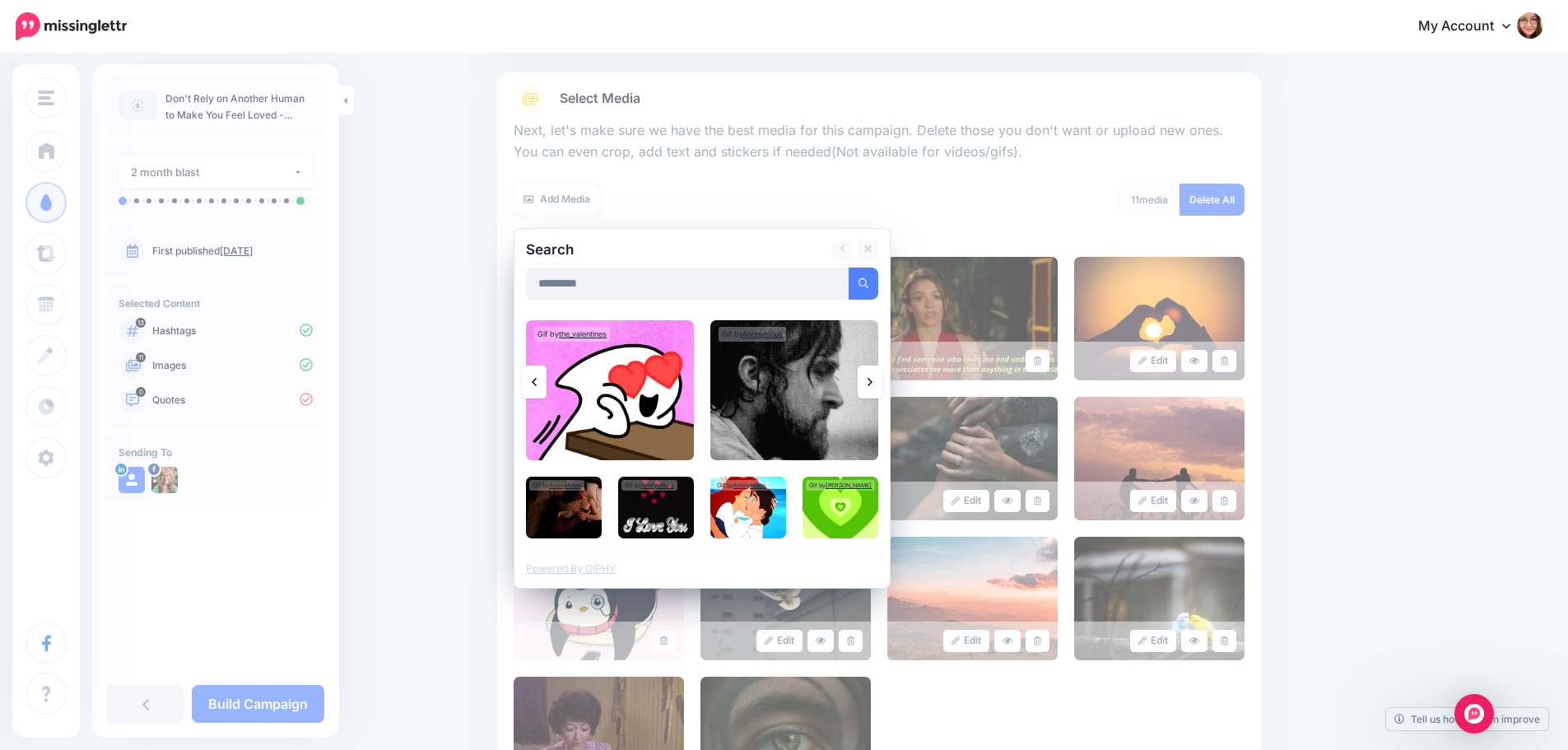
click at [872, 375] on link at bounding box center [869, 381] width 25 height 33
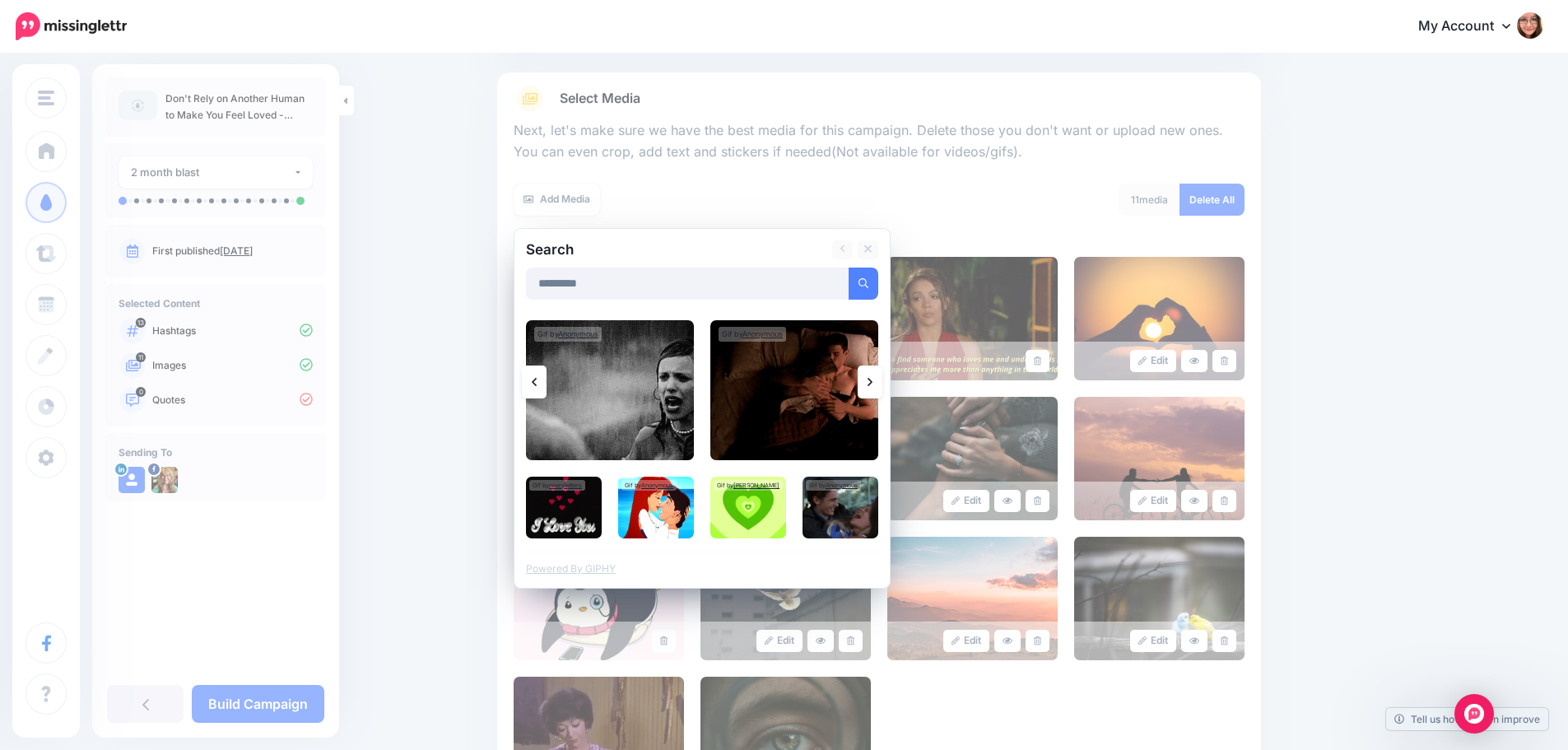
click at [872, 375] on link at bounding box center [869, 381] width 25 height 33
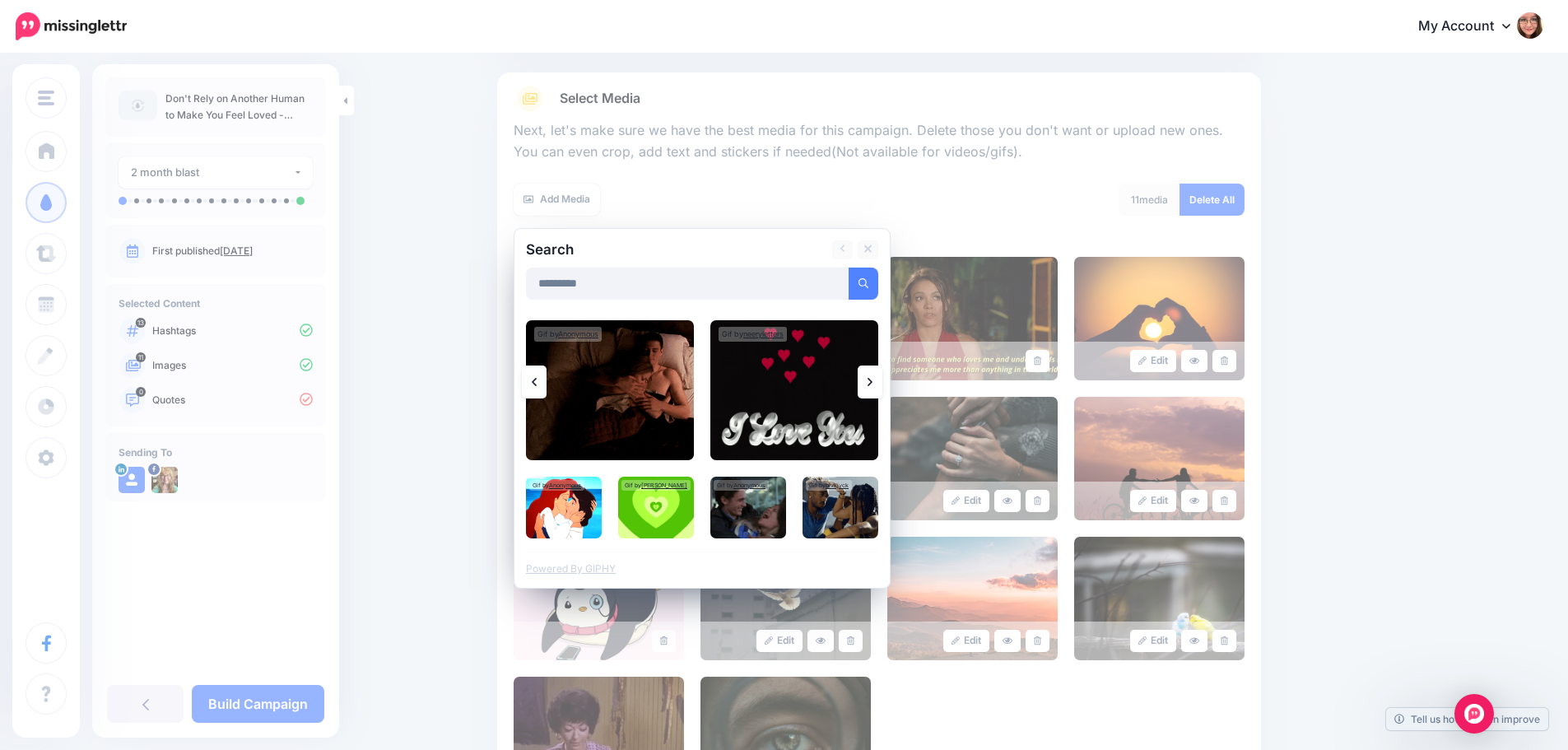
click at [872, 375] on link at bounding box center [869, 381] width 25 height 33
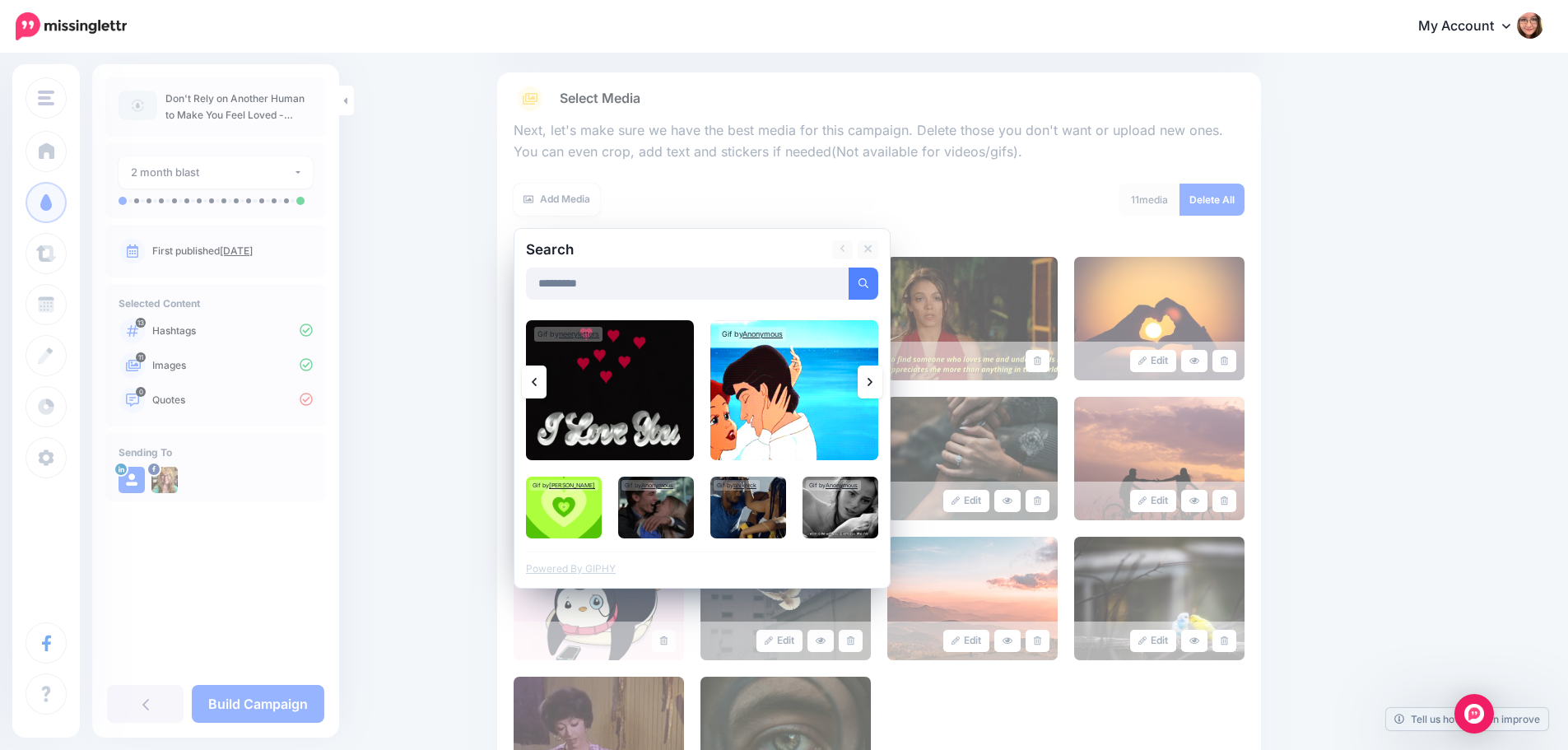
click at [872, 375] on link at bounding box center [869, 381] width 25 height 33
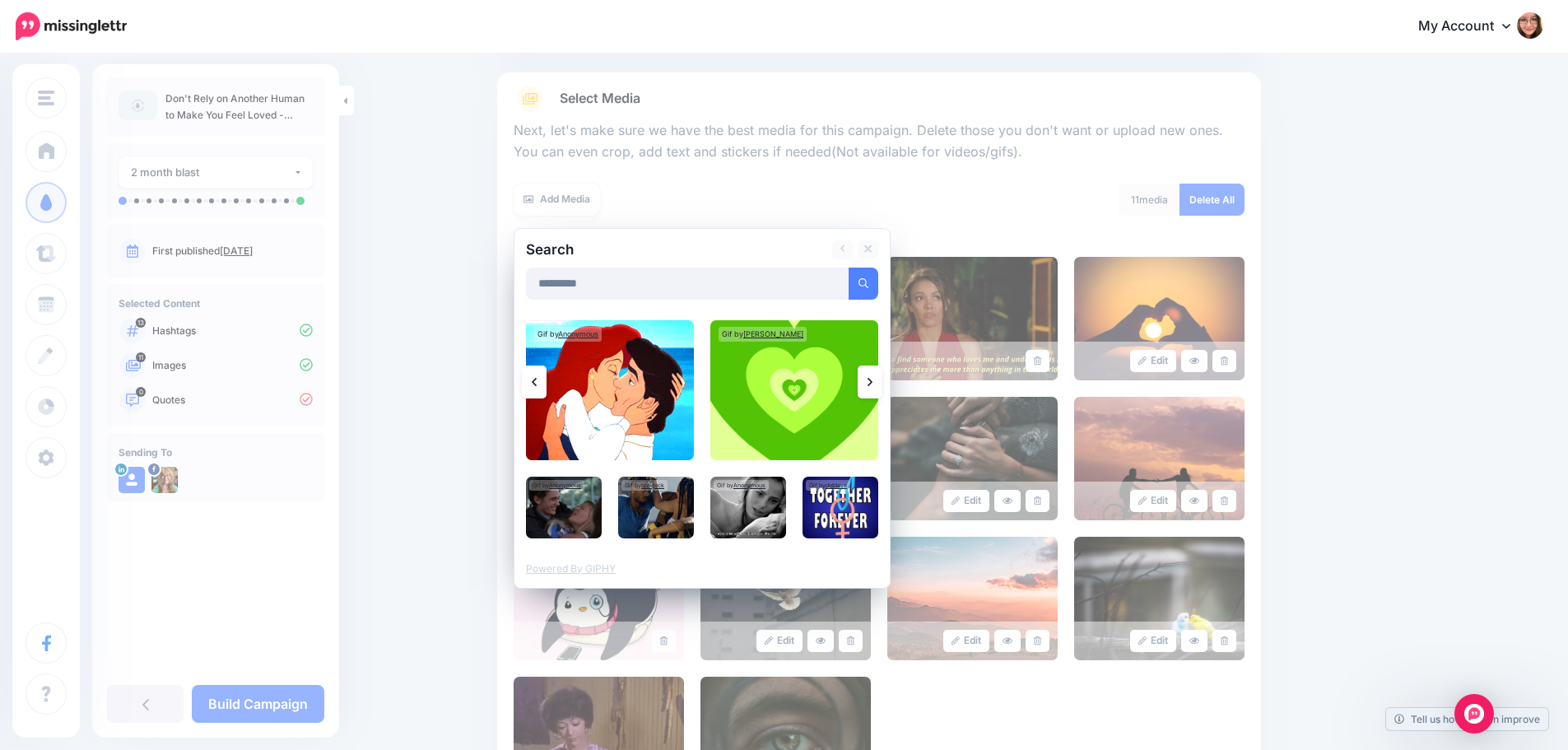
click at [872, 375] on link at bounding box center [869, 381] width 25 height 33
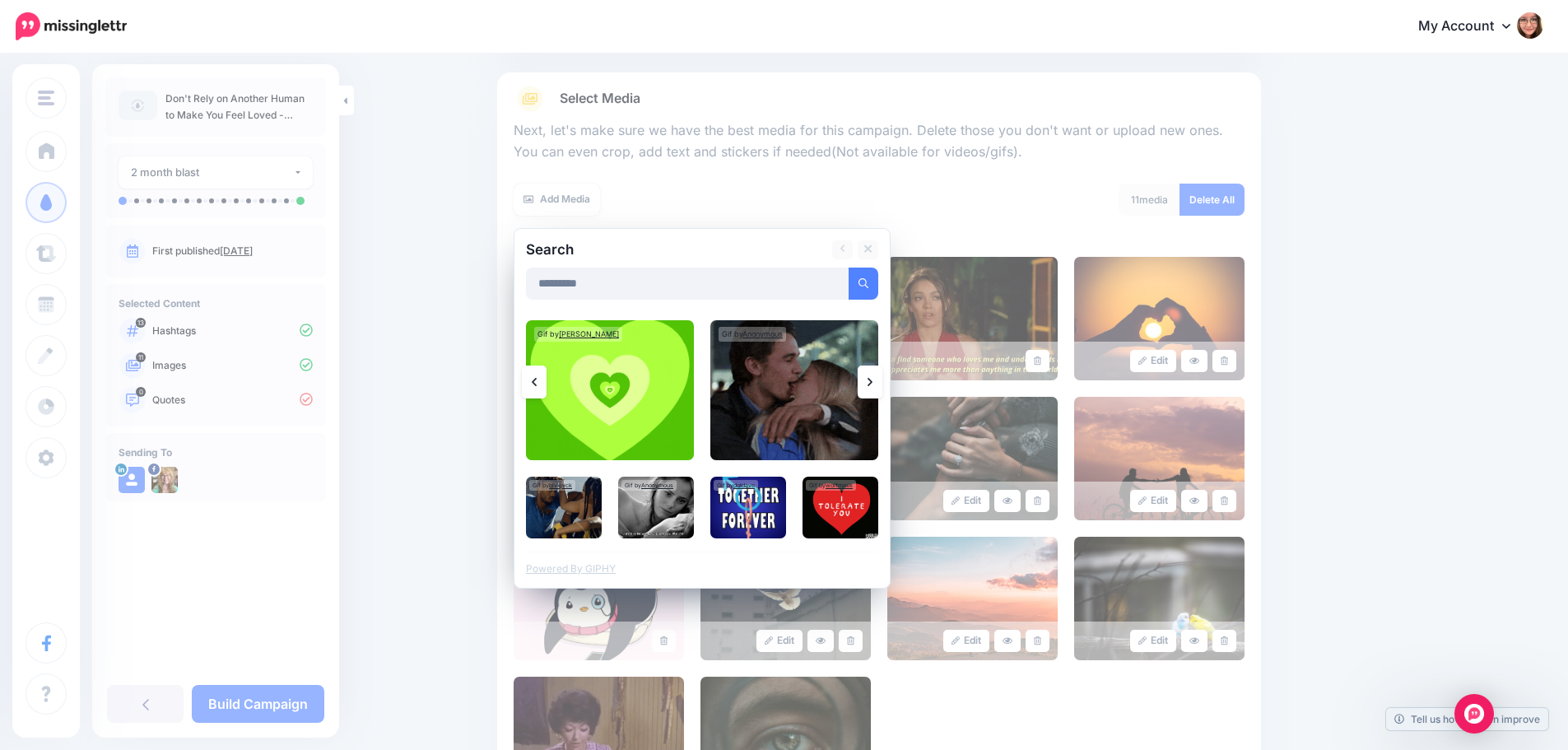
click at [872, 375] on link at bounding box center [869, 381] width 25 height 33
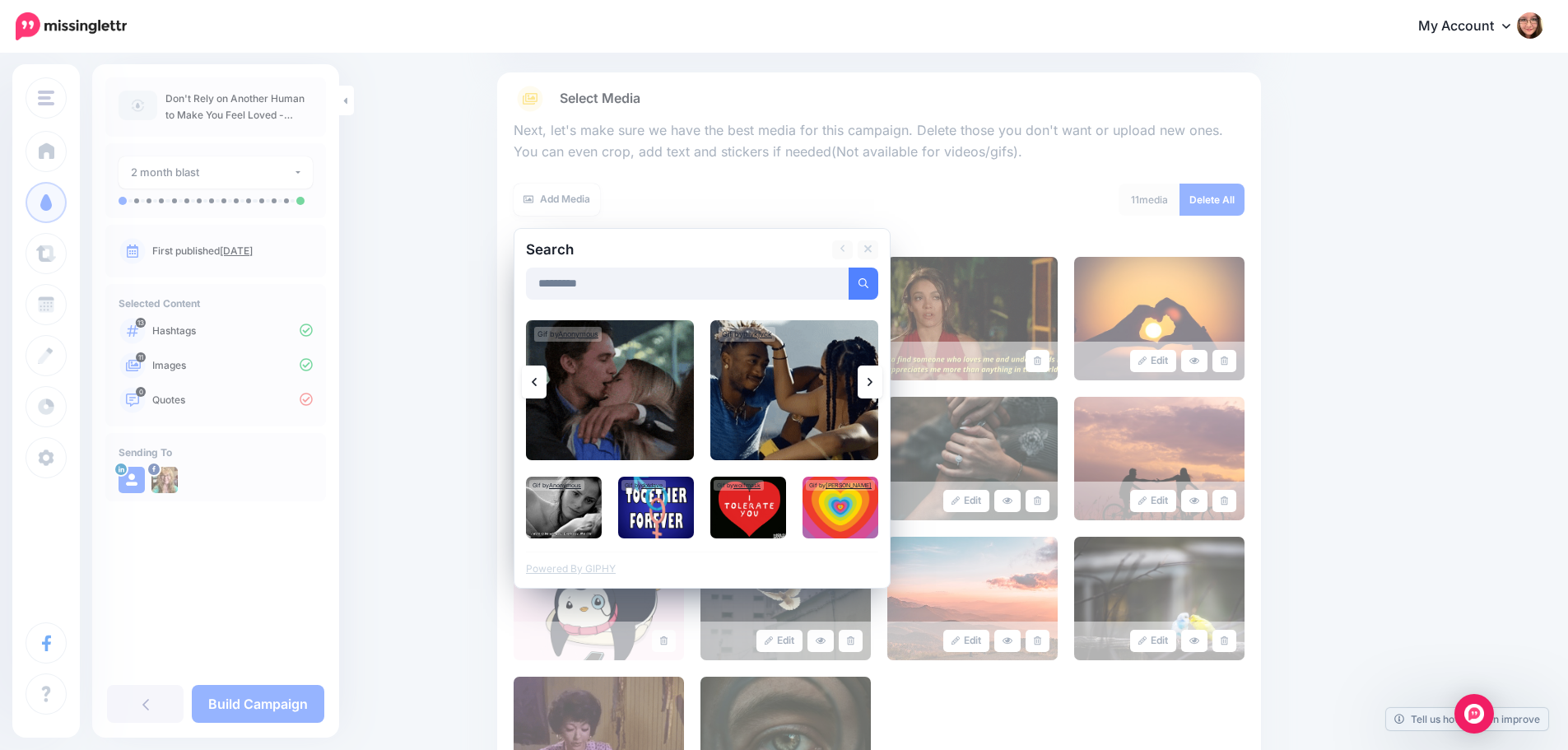
click at [872, 375] on link at bounding box center [869, 381] width 25 height 33
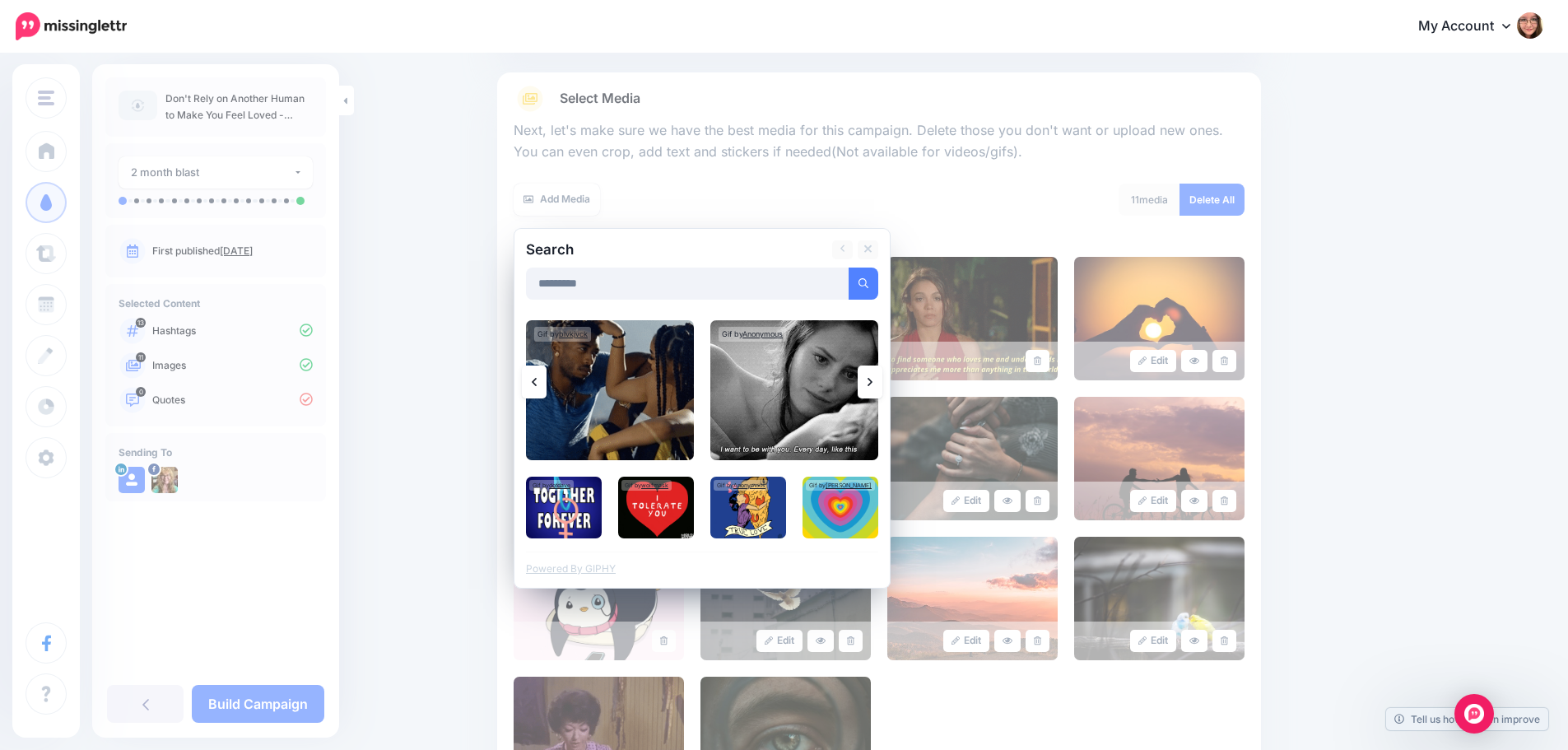
click at [872, 375] on link at bounding box center [869, 381] width 25 height 33
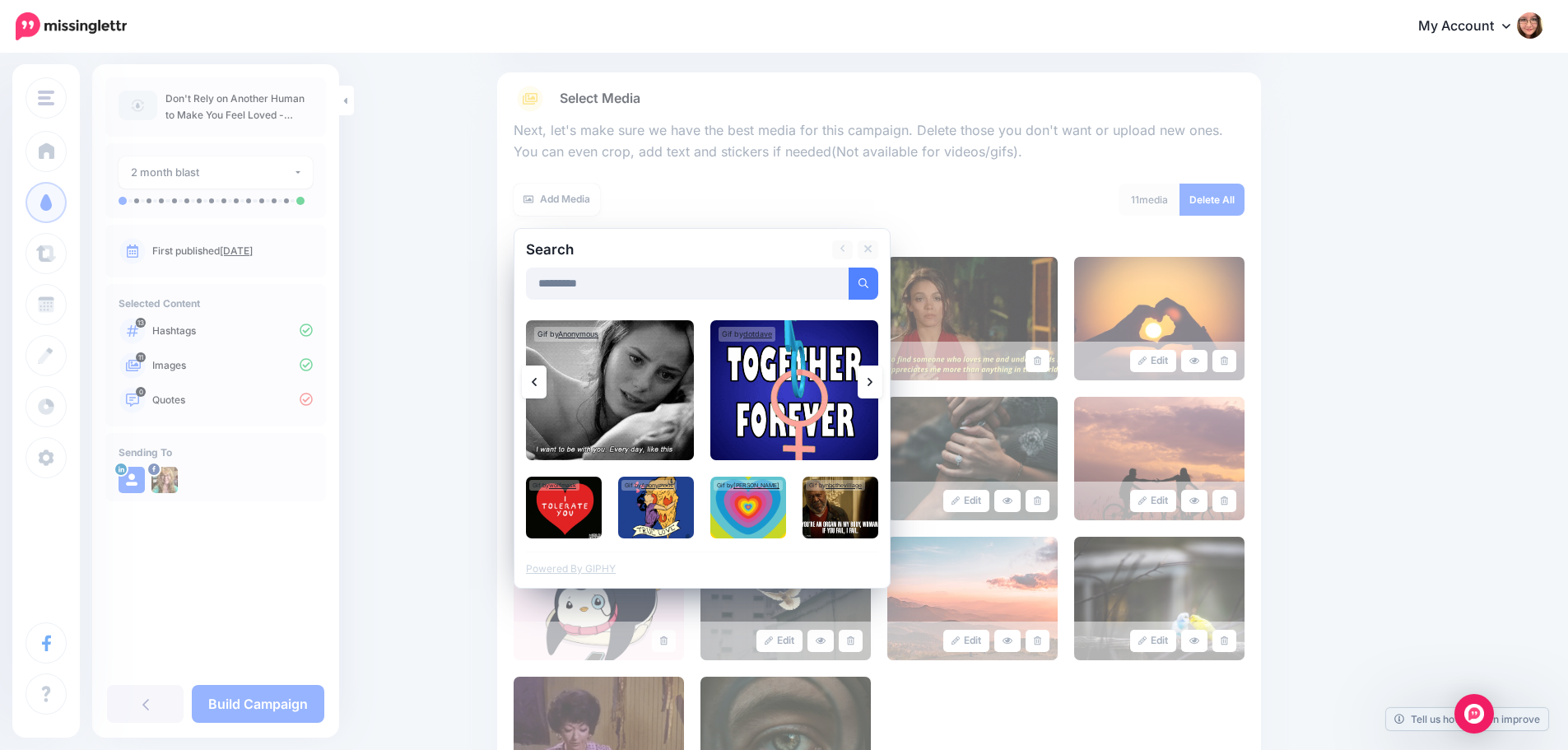
click at [872, 375] on link at bounding box center [869, 381] width 25 height 33
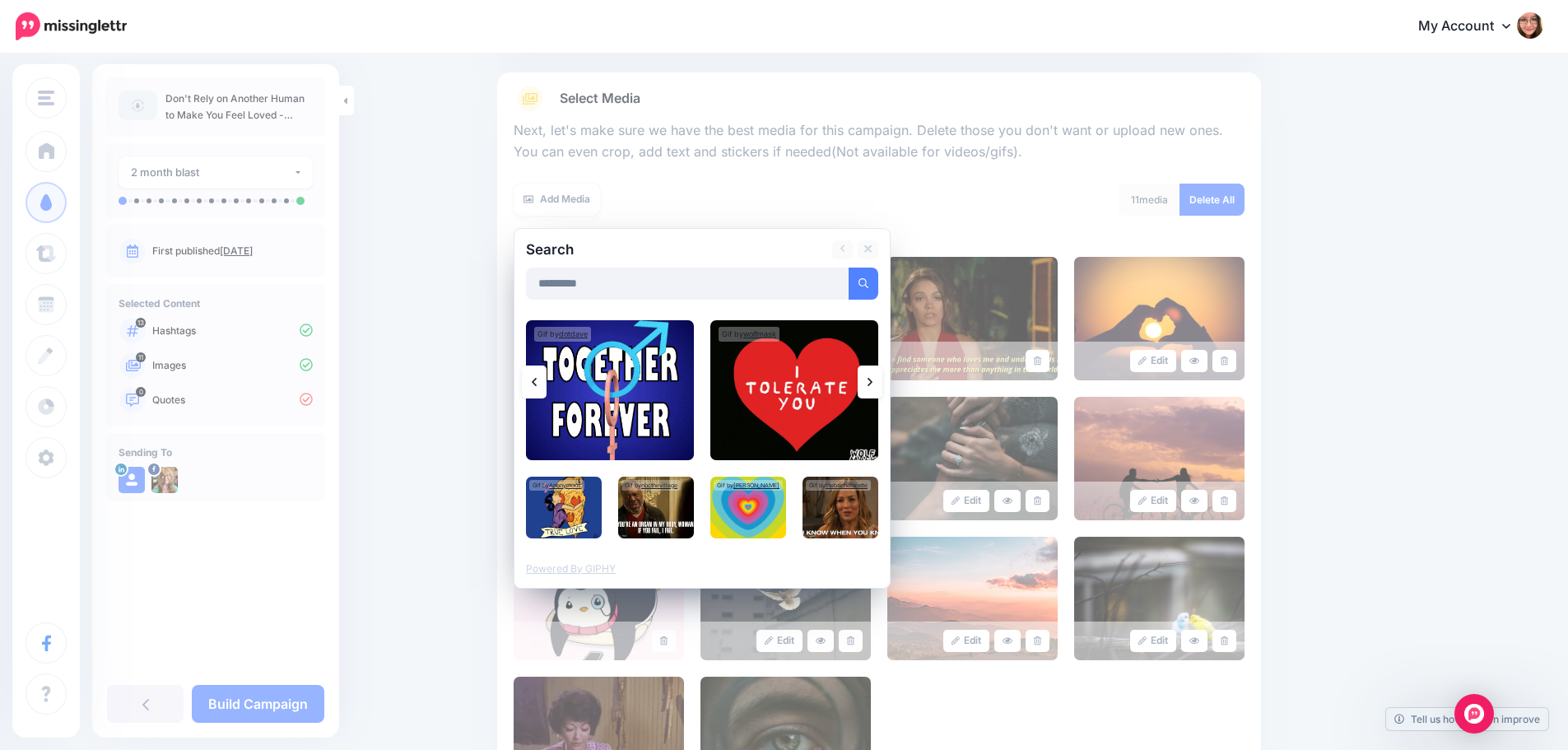
click at [872, 375] on link at bounding box center [869, 381] width 25 height 33
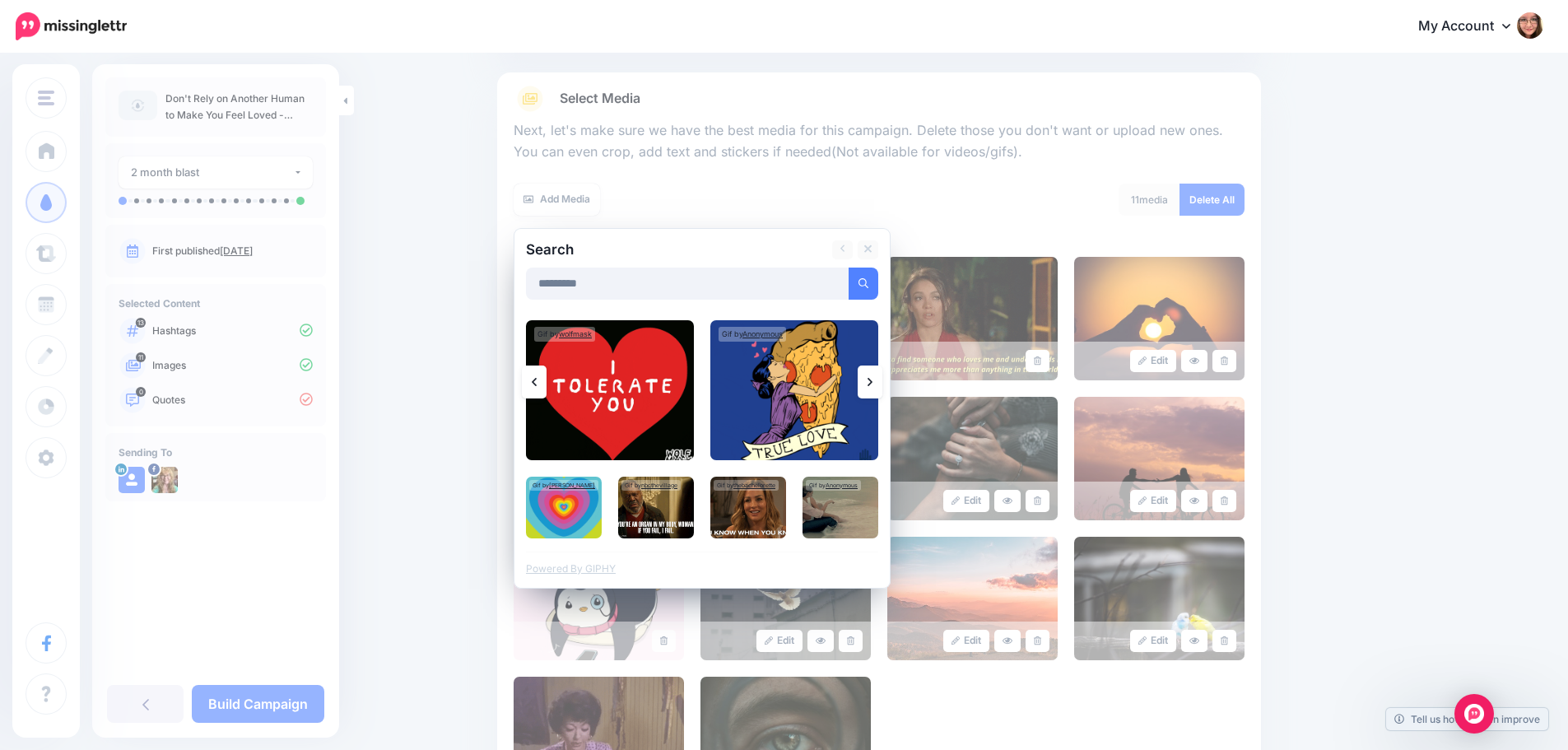
click at [872, 375] on link at bounding box center [869, 381] width 25 height 33
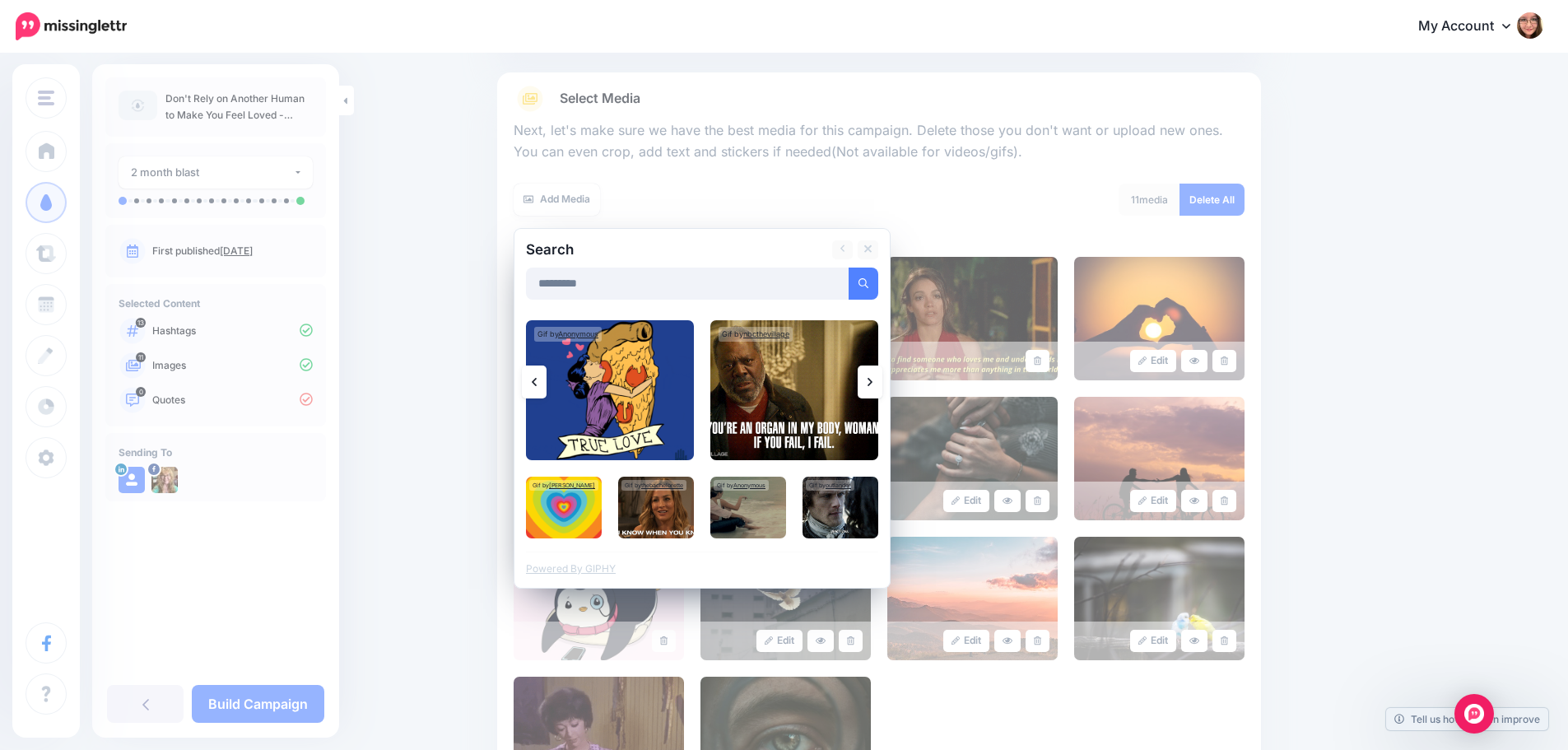
click at [872, 375] on link at bounding box center [869, 381] width 25 height 33
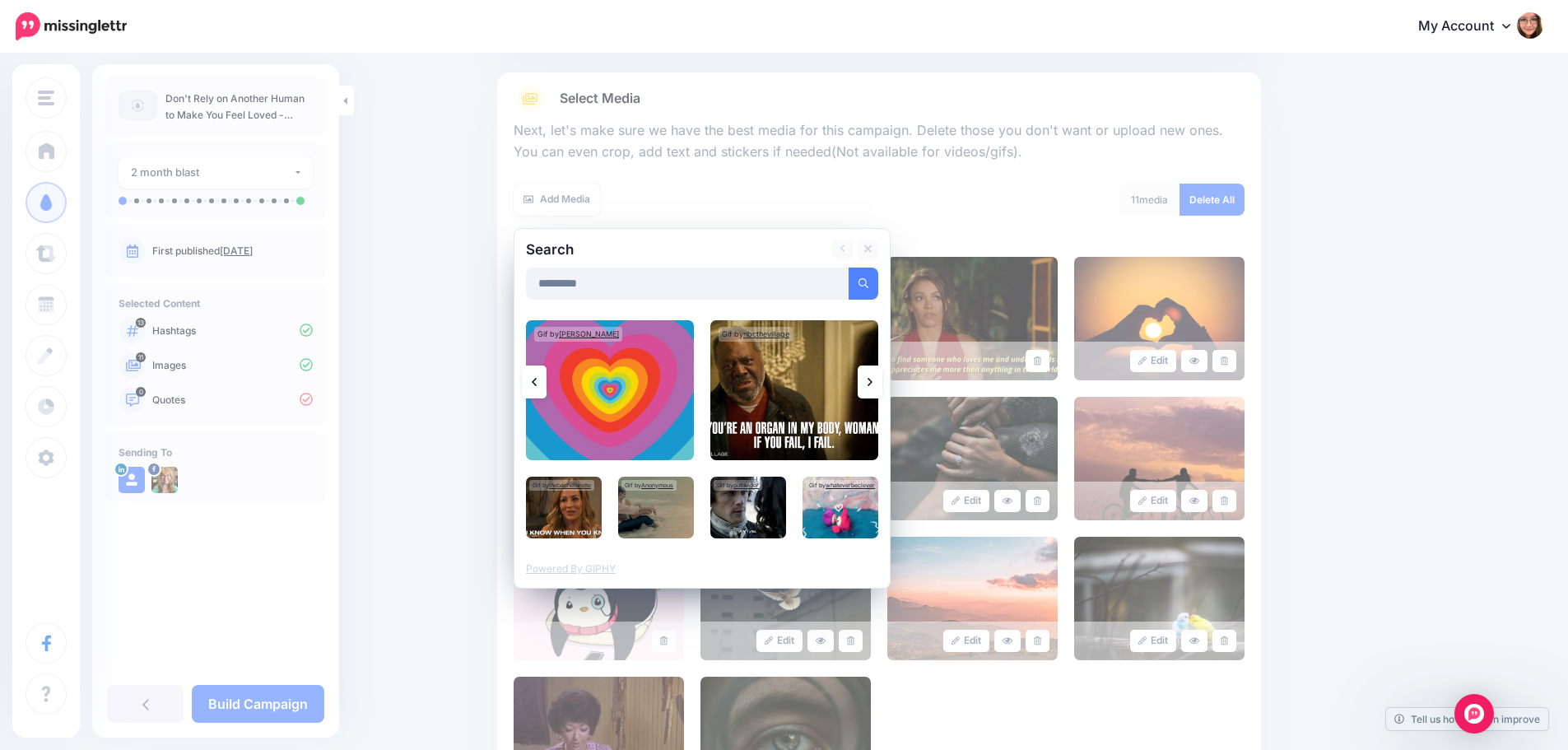
click at [872, 375] on link at bounding box center [869, 381] width 25 height 33
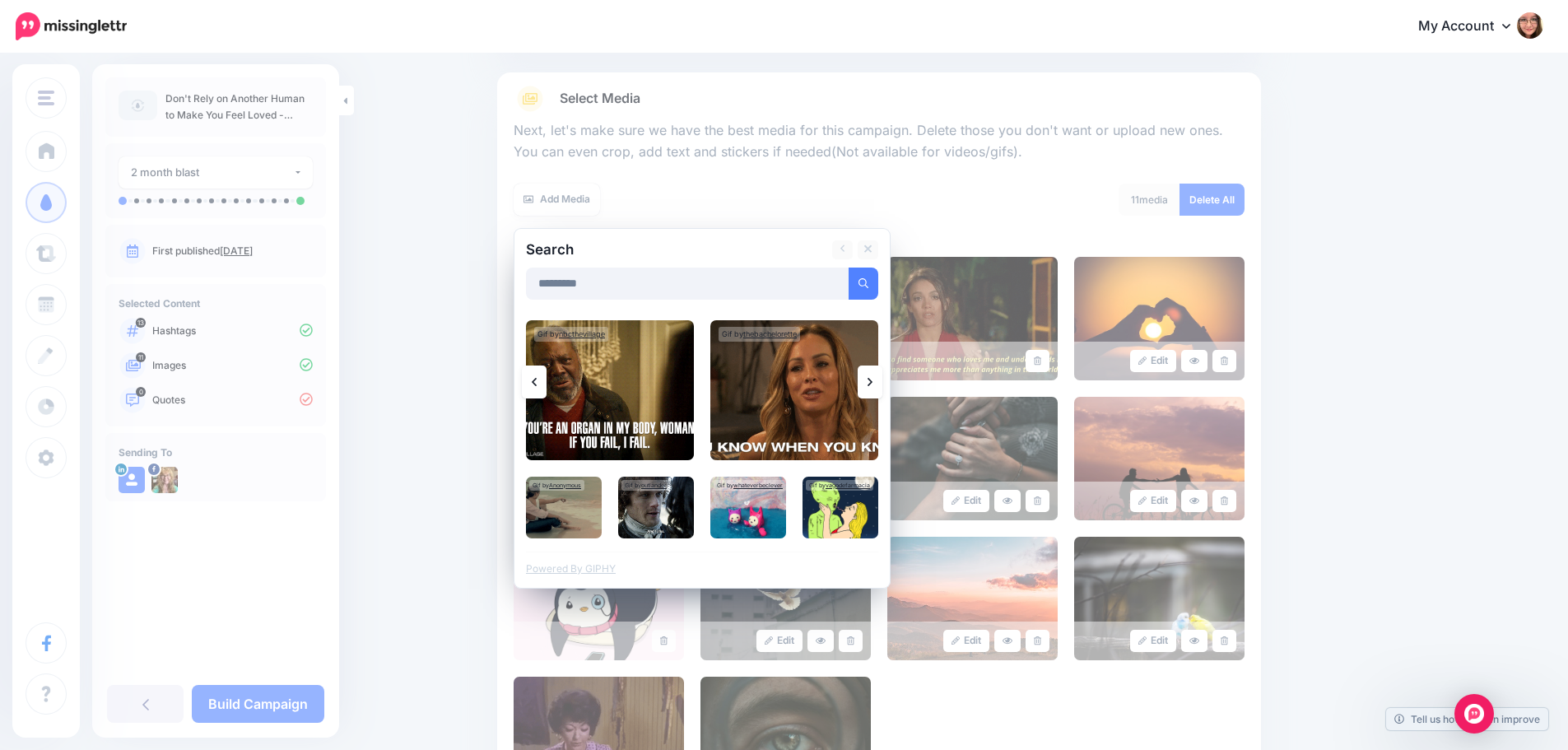
drag, startPoint x: 870, startPoint y: 401, endPoint x: 775, endPoint y: 253, distance: 175.9
click at [775, 253] on div "Search" at bounding box center [654, 250] width 283 height 19
click at [890, 383] on div "Search ********* Add Media Gif by nbcthevillage thebachelorette" at bounding box center [701, 408] width 377 height 361
click at [882, 383] on link at bounding box center [869, 381] width 25 height 33
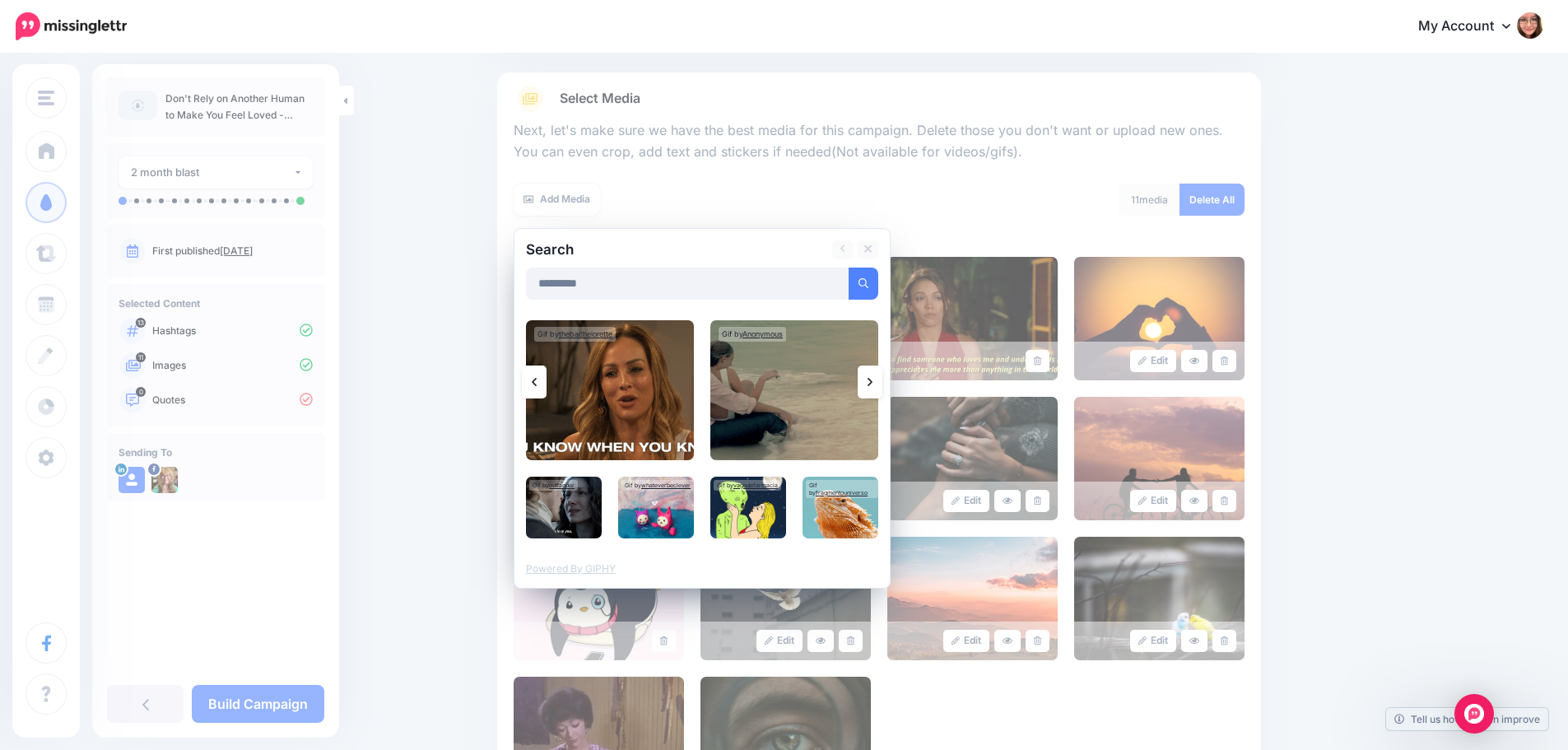
click at [882, 383] on link at bounding box center [869, 381] width 25 height 33
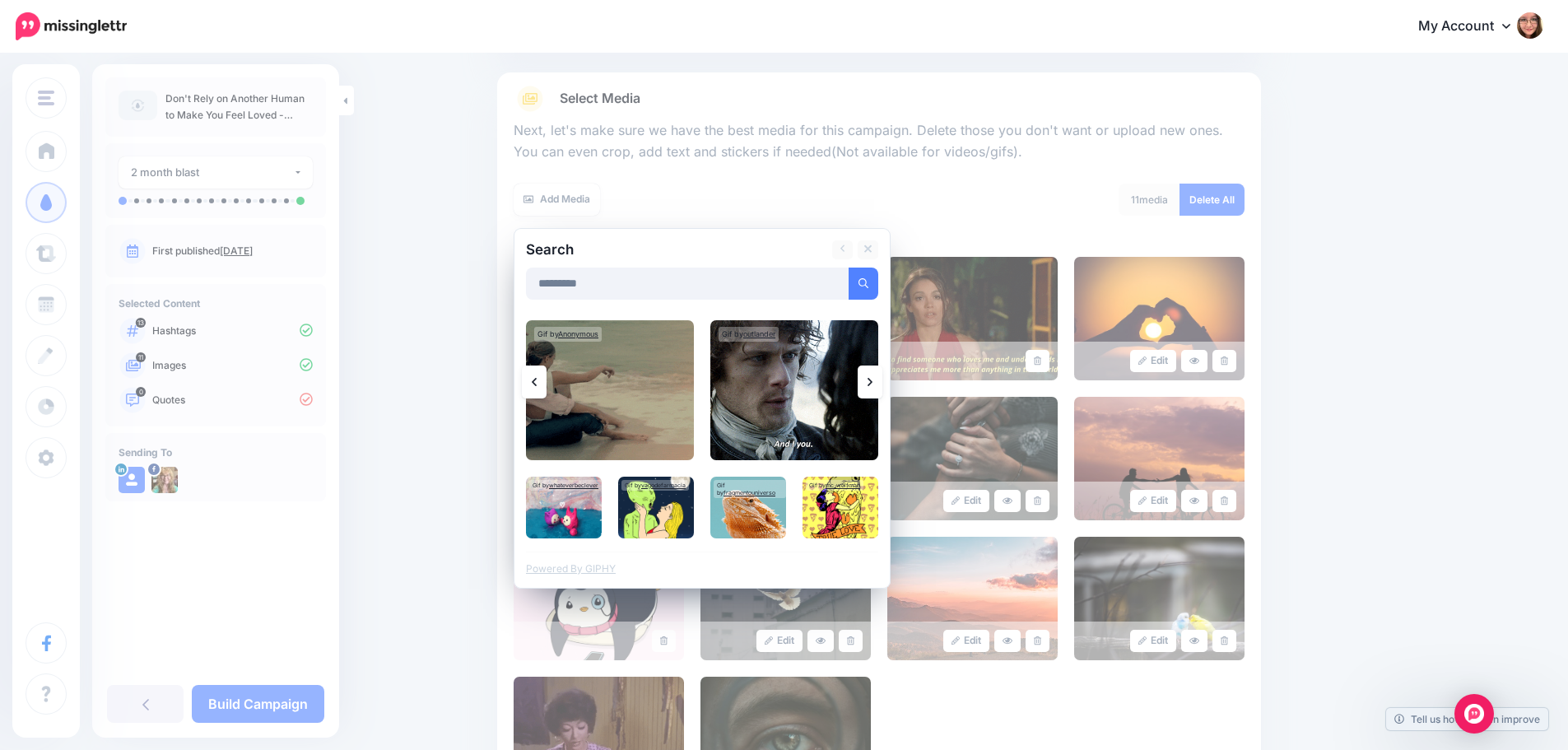
click at [882, 383] on link at bounding box center [869, 381] width 25 height 33
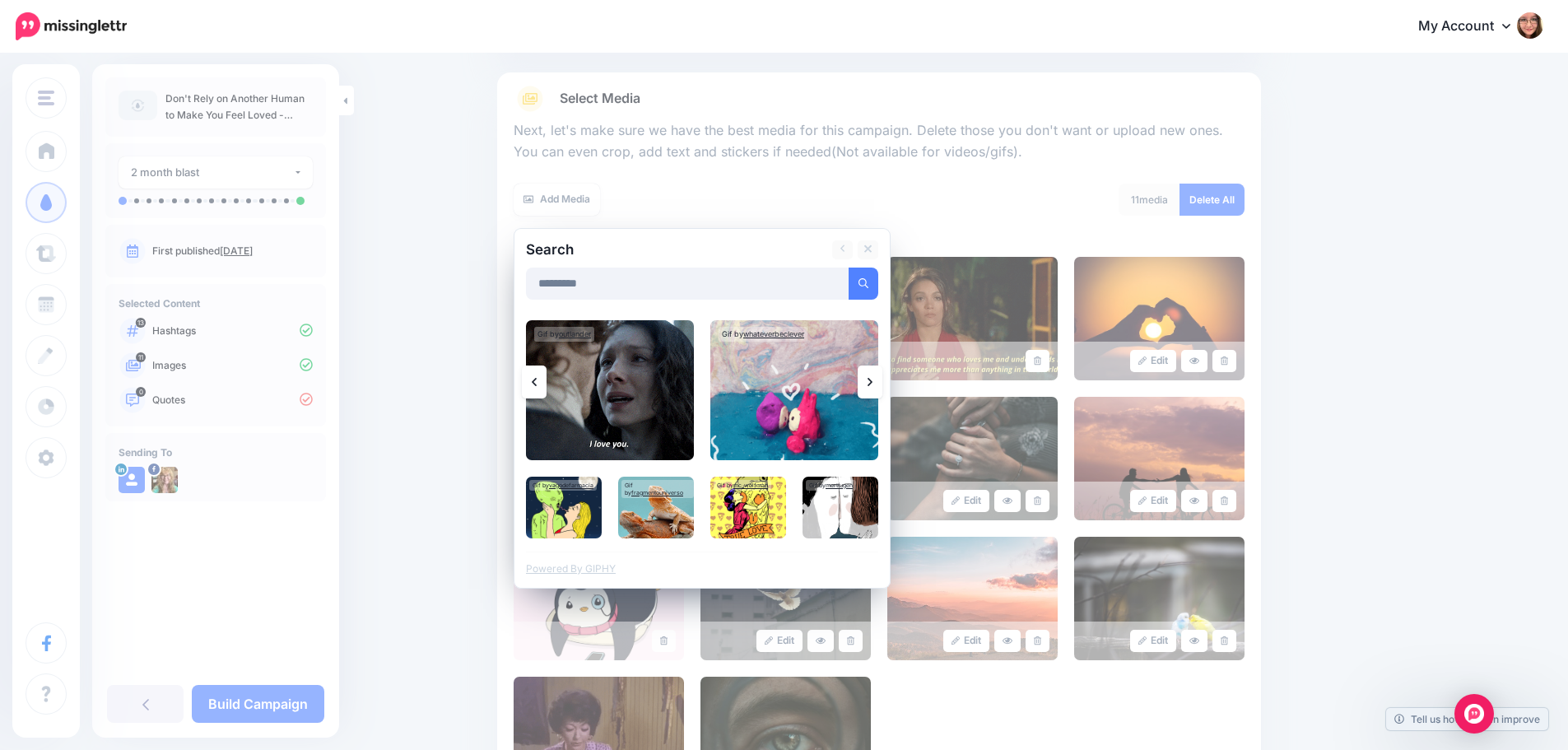
click at [882, 383] on link at bounding box center [869, 381] width 25 height 33
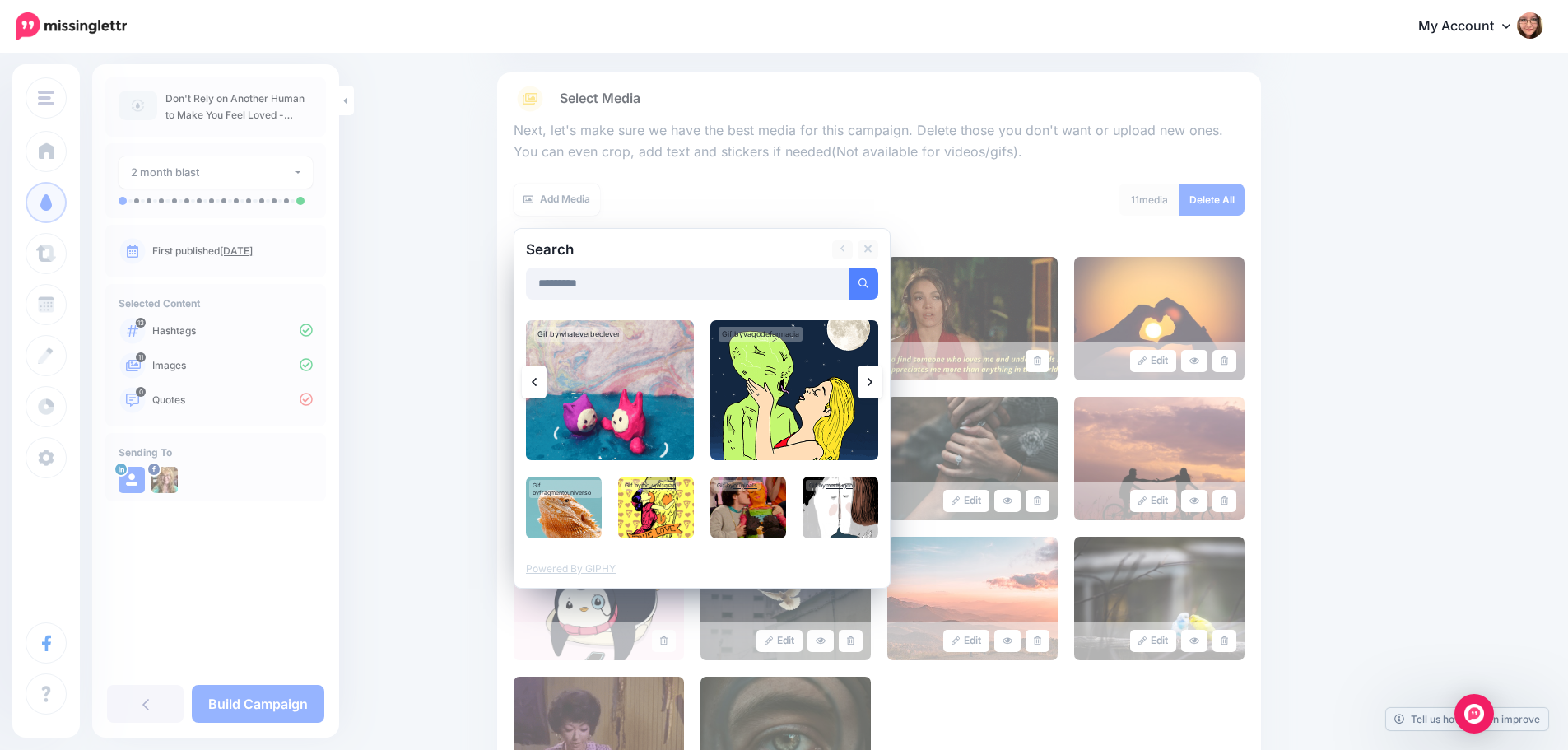
click at [882, 383] on link at bounding box center [869, 381] width 25 height 33
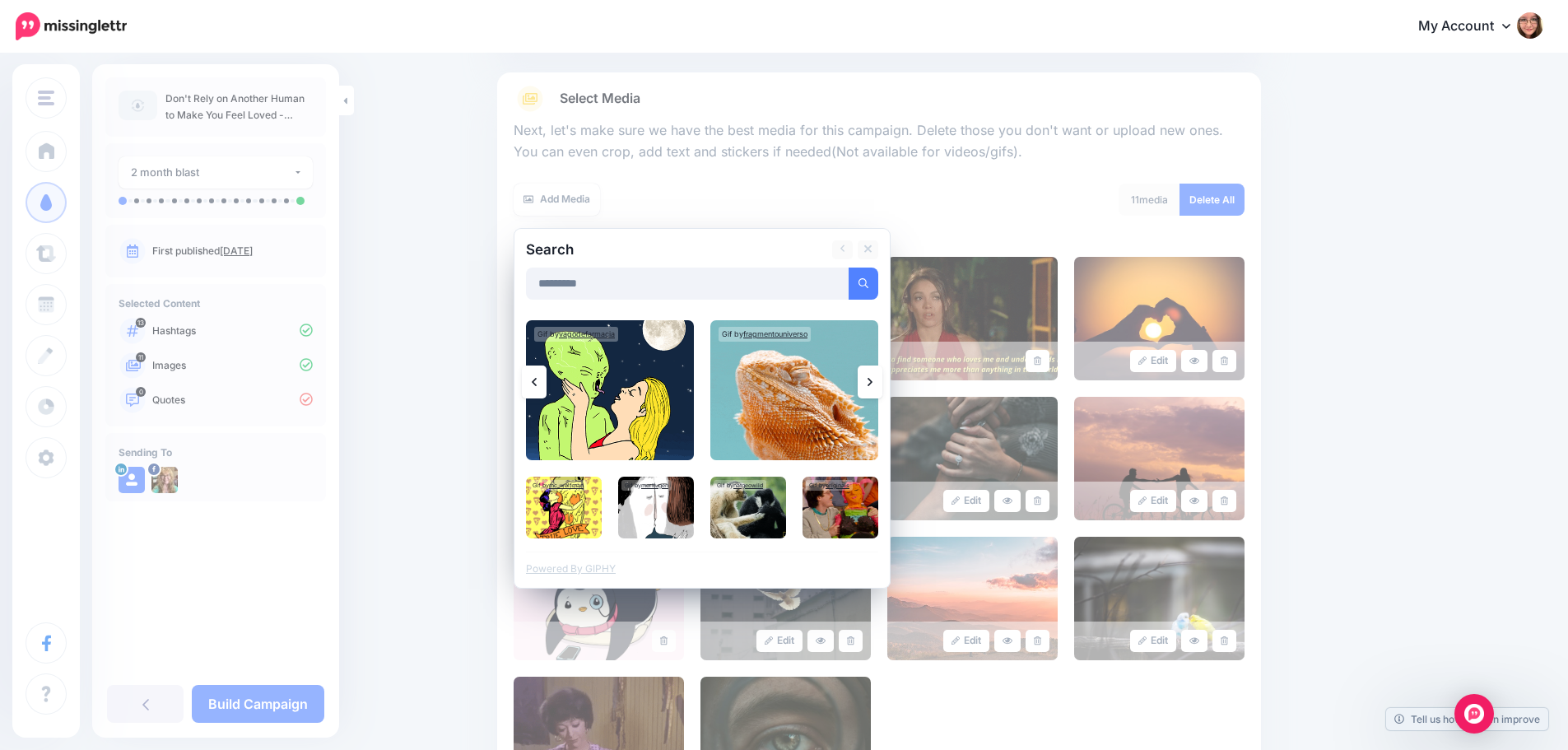
click at [882, 383] on link at bounding box center [869, 381] width 25 height 33
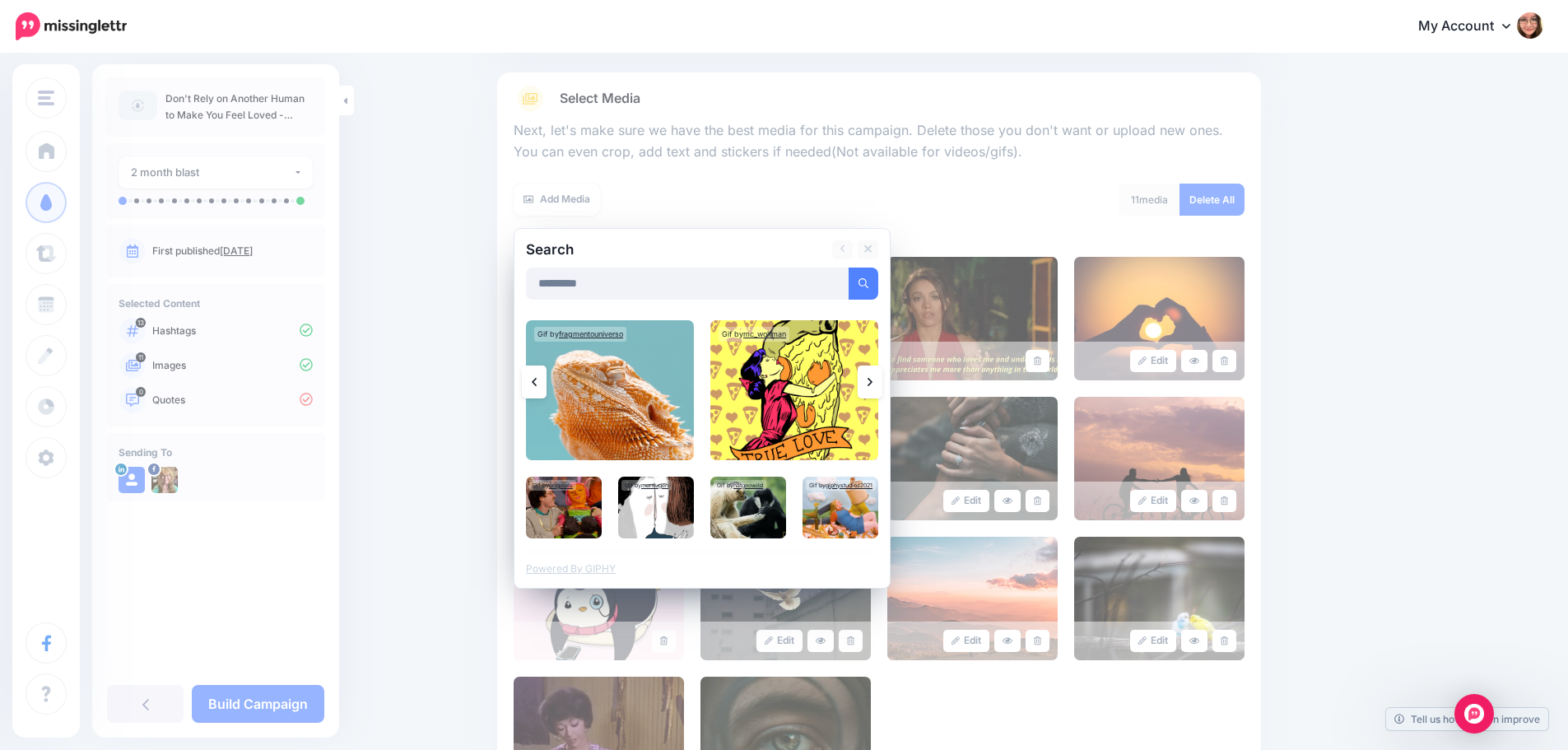
click at [882, 383] on link at bounding box center [869, 381] width 25 height 33
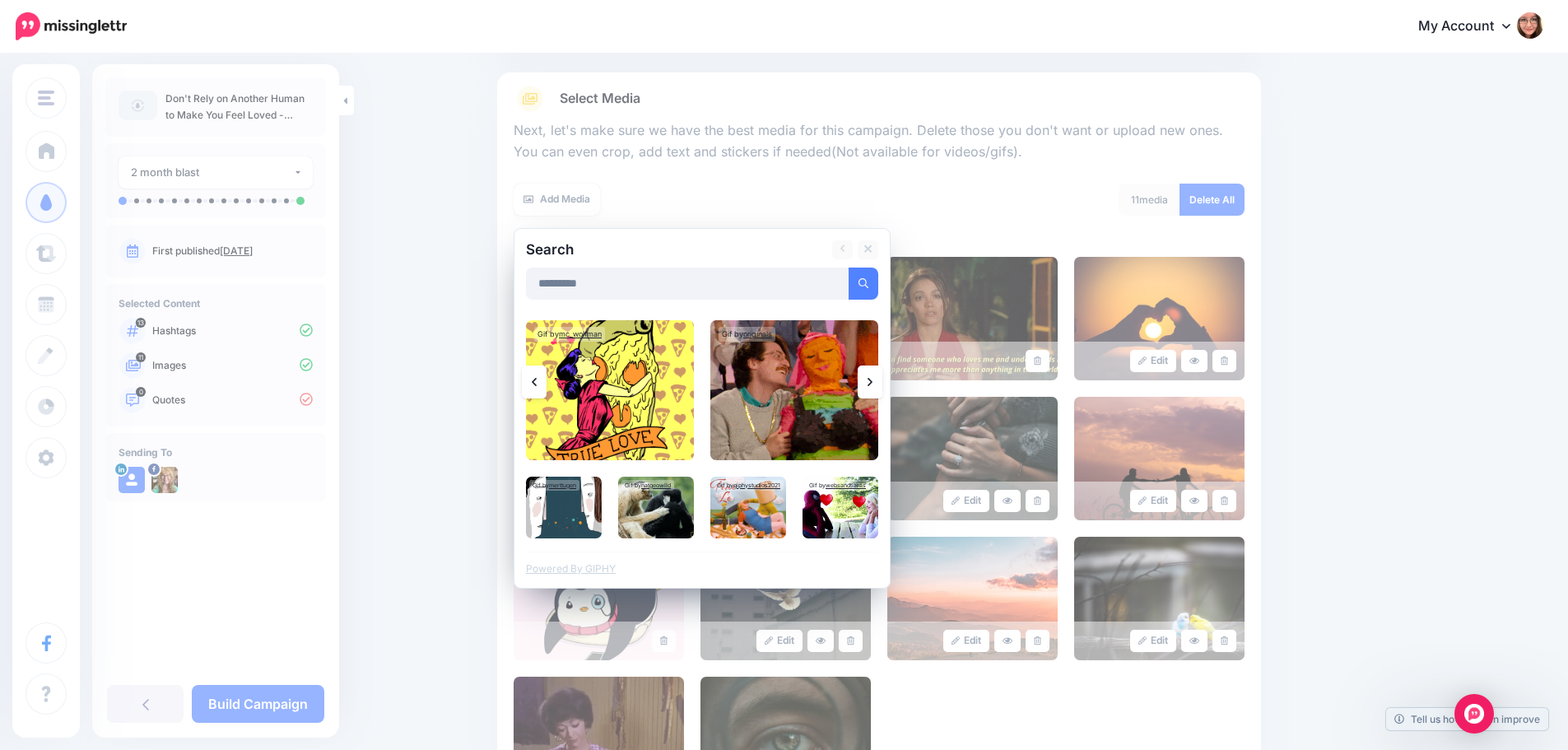
click at [882, 383] on link at bounding box center [869, 381] width 25 height 33
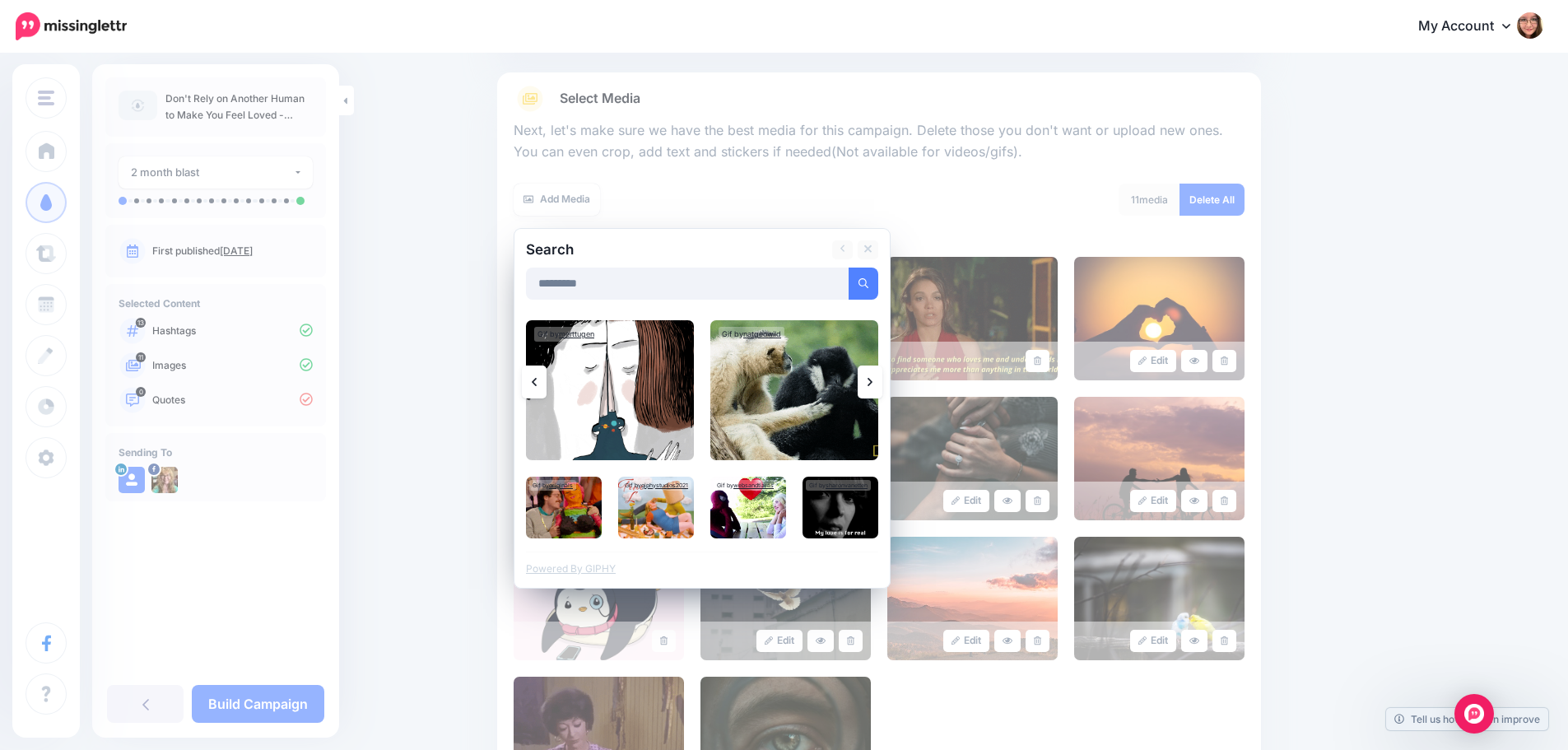
click at [882, 383] on link at bounding box center [869, 381] width 25 height 33
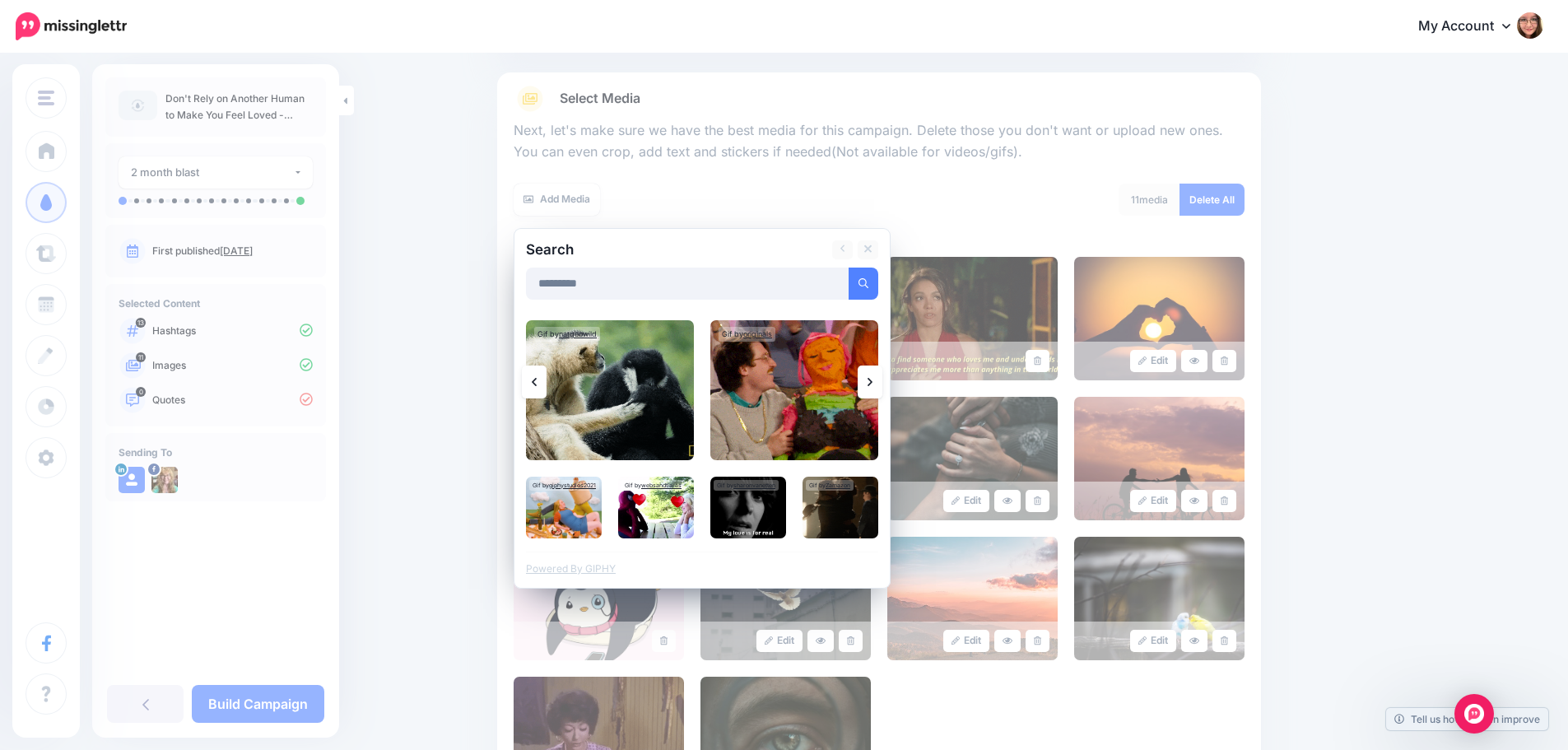
click at [882, 383] on link at bounding box center [869, 381] width 25 height 33
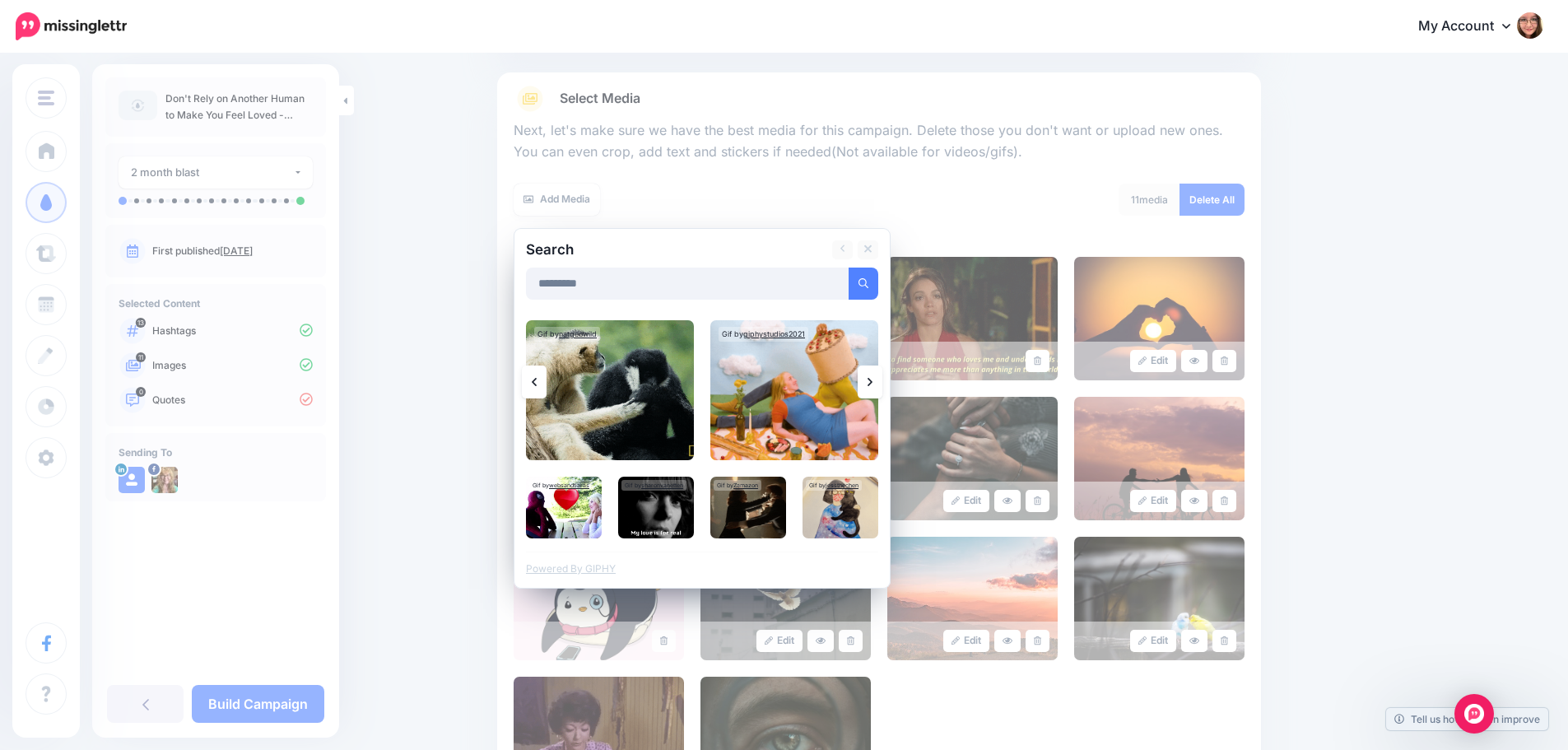
click at [882, 383] on link at bounding box center [869, 381] width 25 height 33
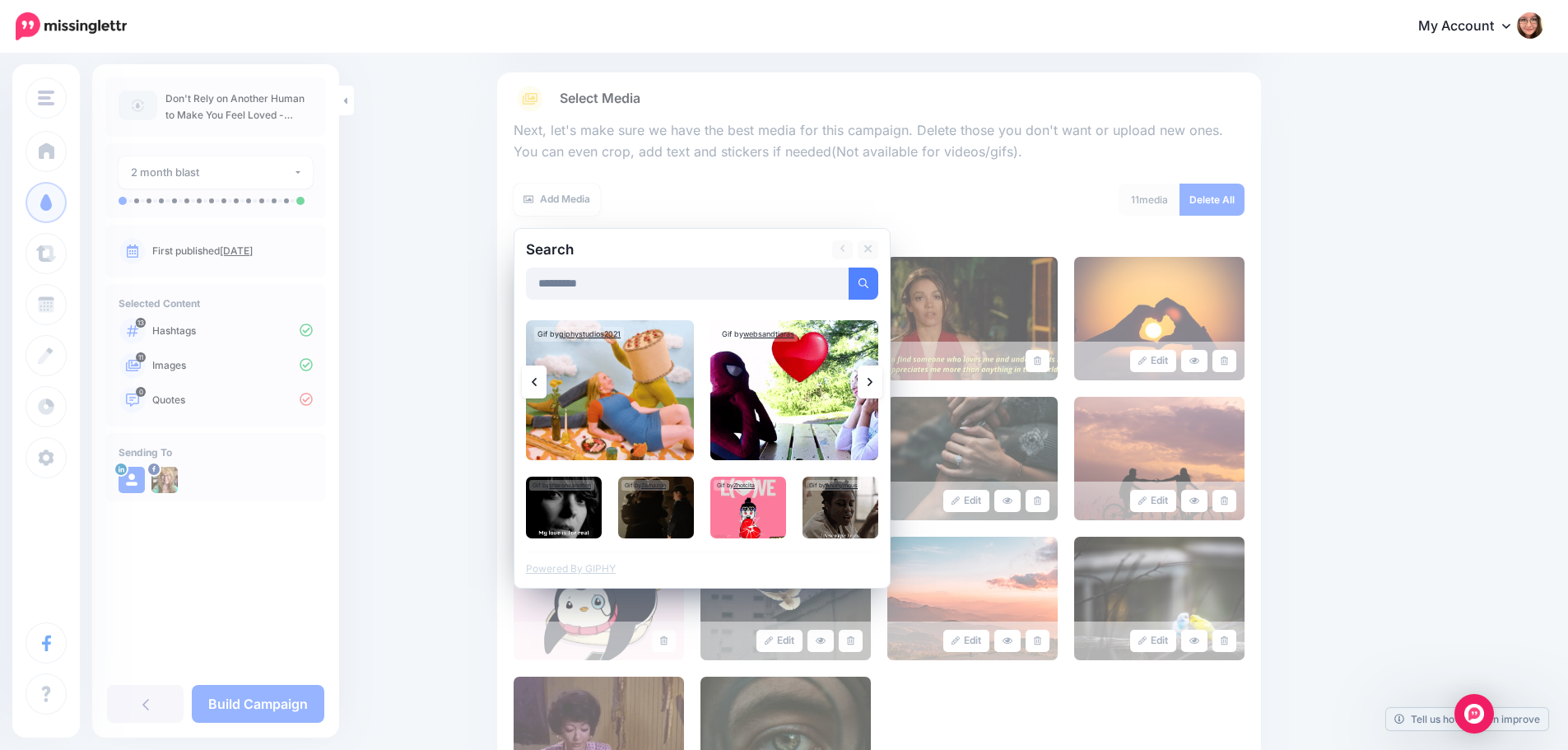
click at [882, 383] on link at bounding box center [869, 381] width 25 height 33
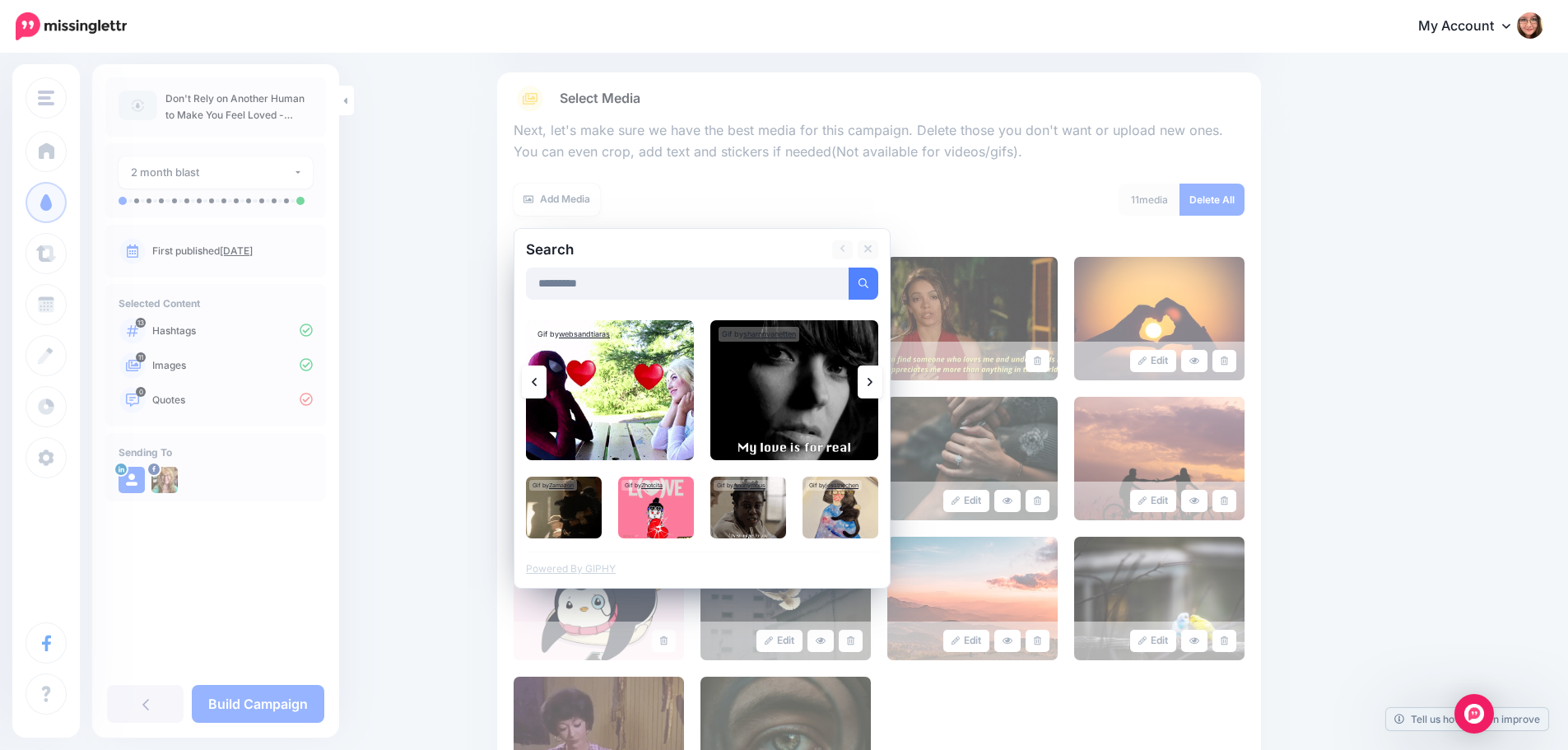
click at [882, 383] on link at bounding box center [869, 381] width 25 height 33
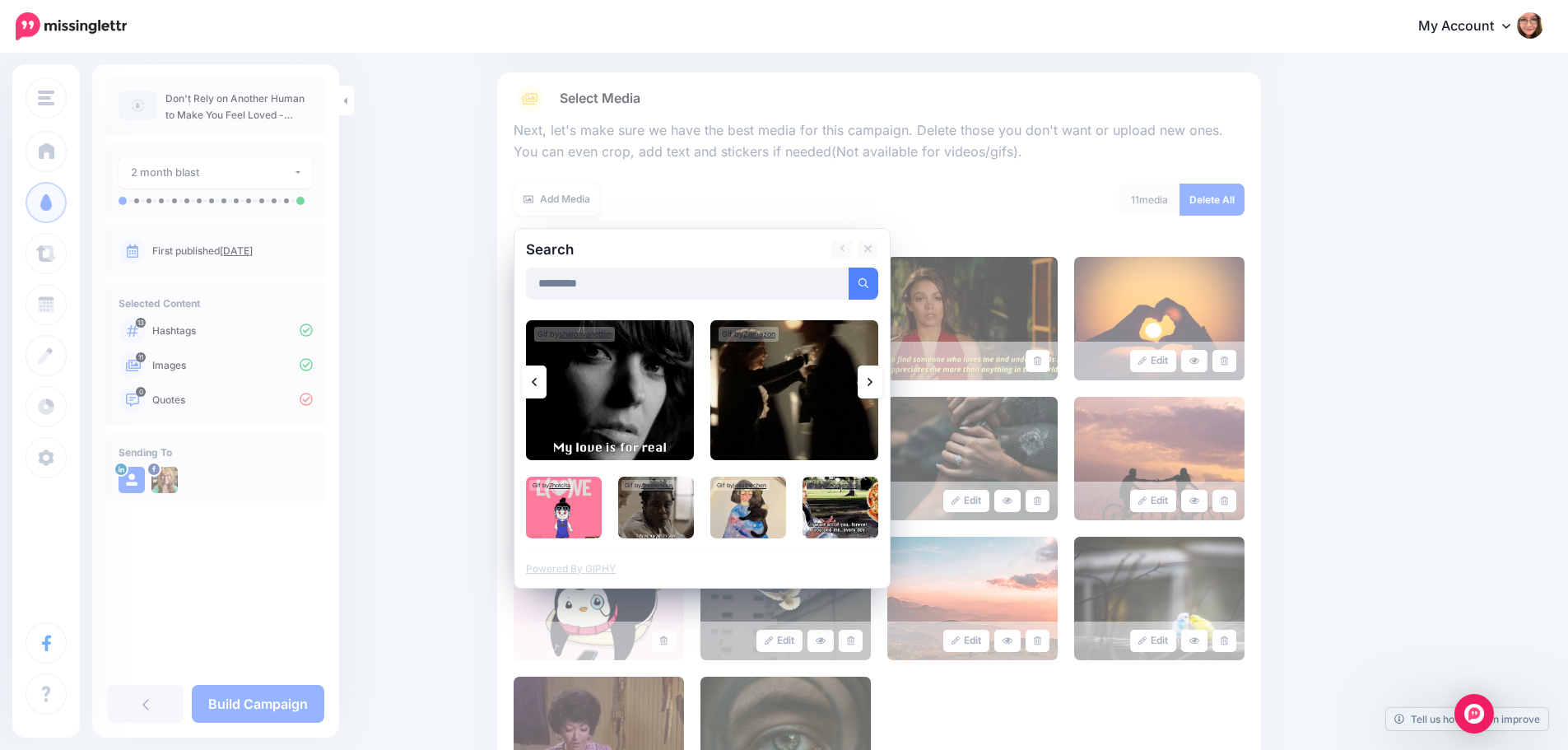
click at [882, 383] on link at bounding box center [869, 381] width 25 height 33
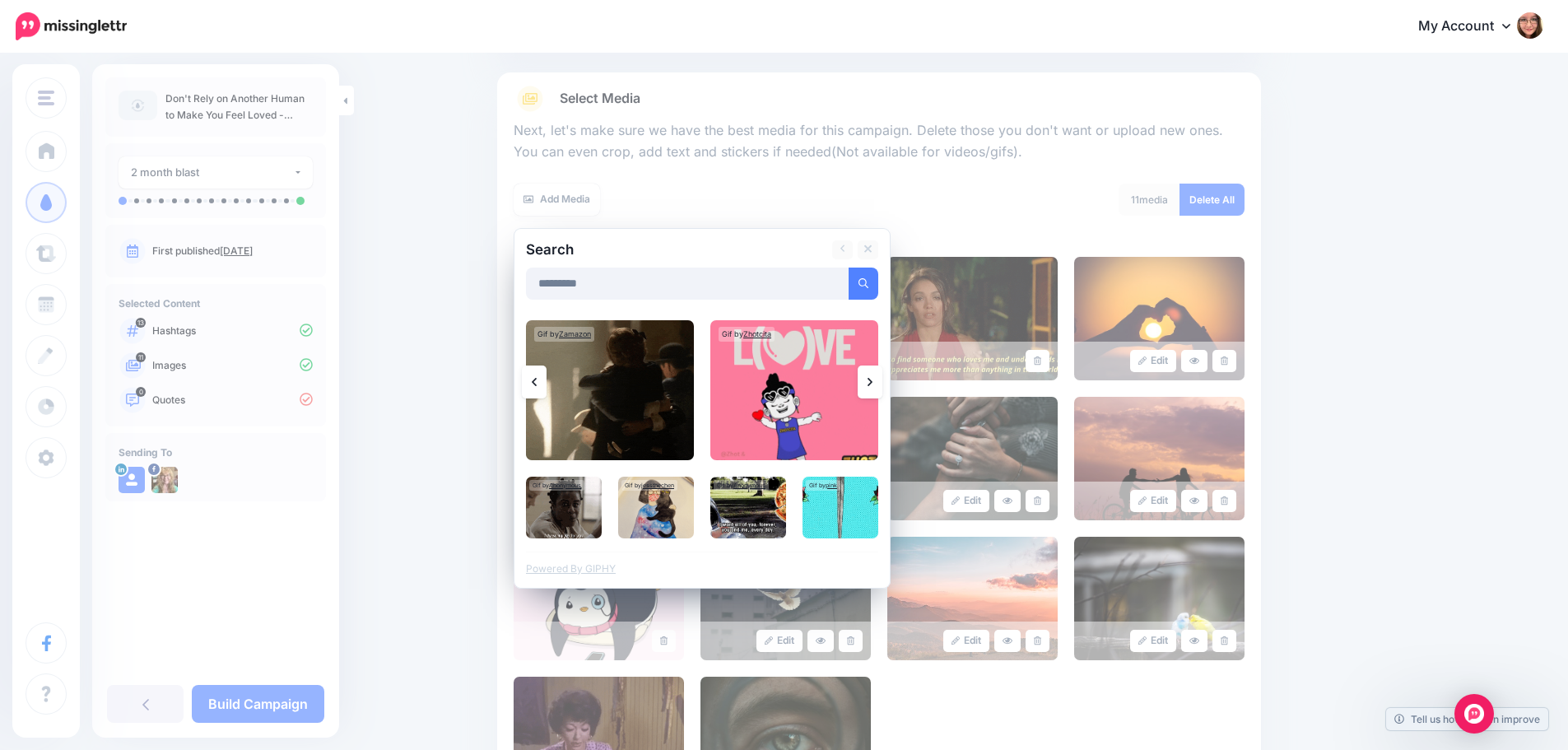
click at [882, 383] on link at bounding box center [869, 381] width 25 height 33
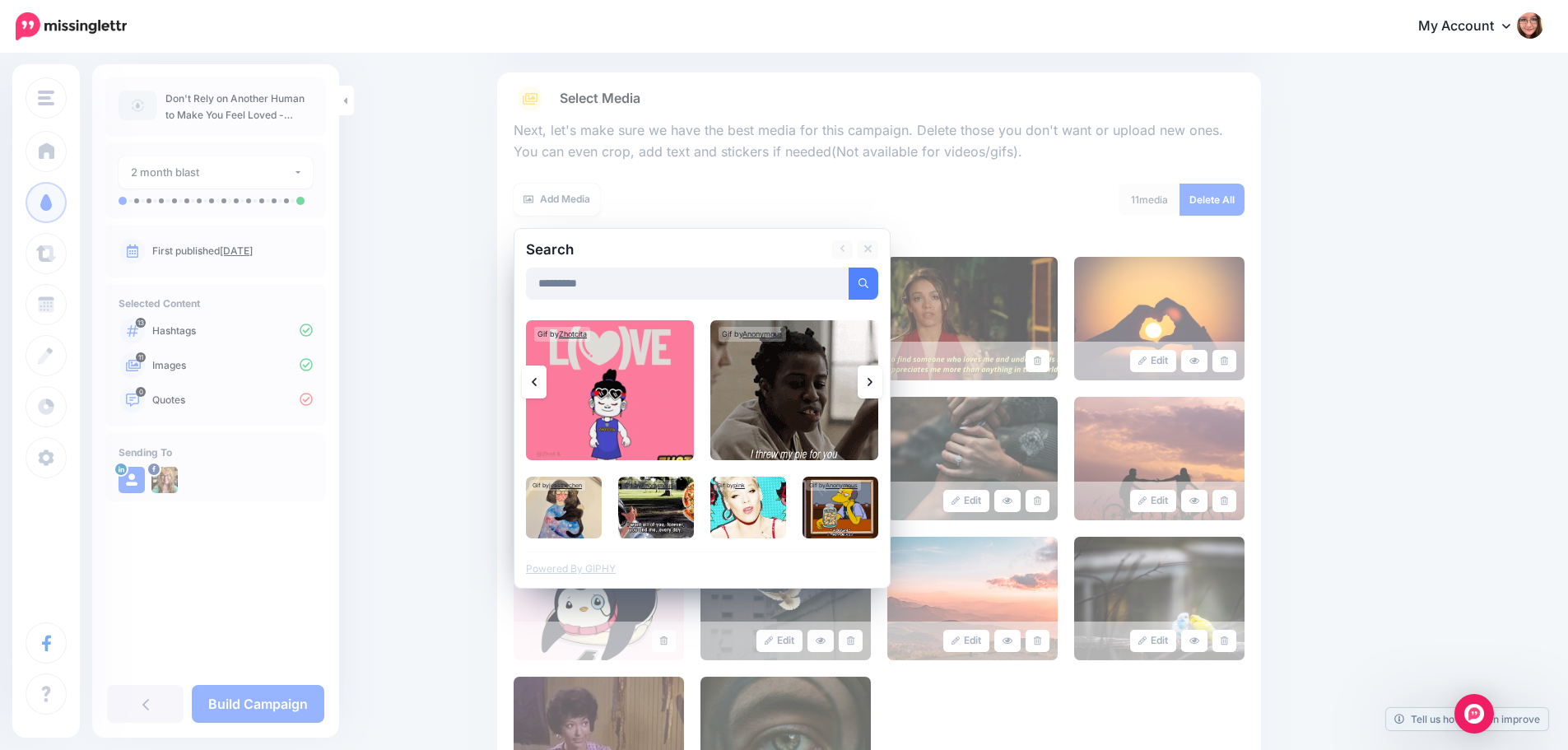
click at [882, 383] on link at bounding box center [869, 381] width 25 height 33
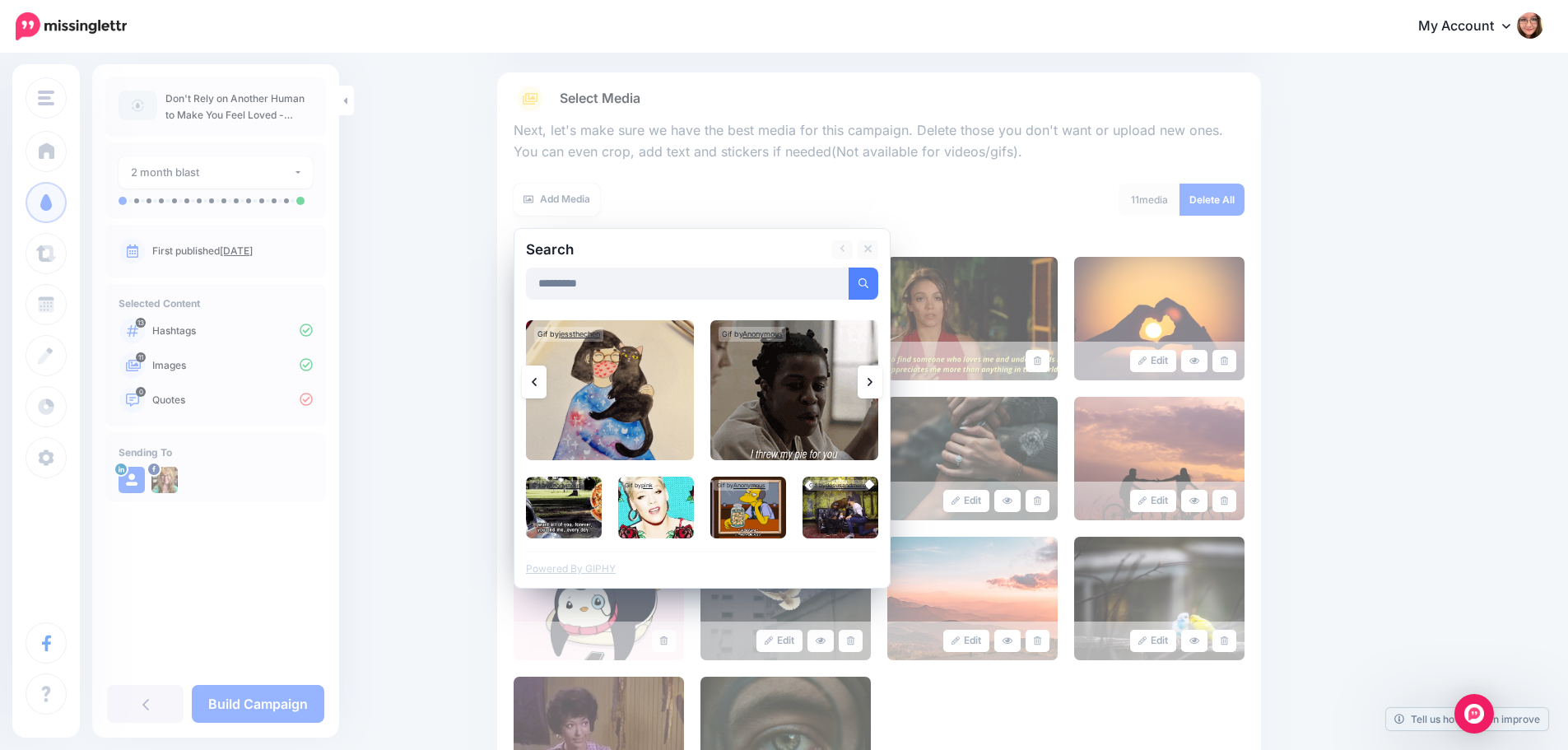
click at [882, 383] on link at bounding box center [869, 381] width 25 height 33
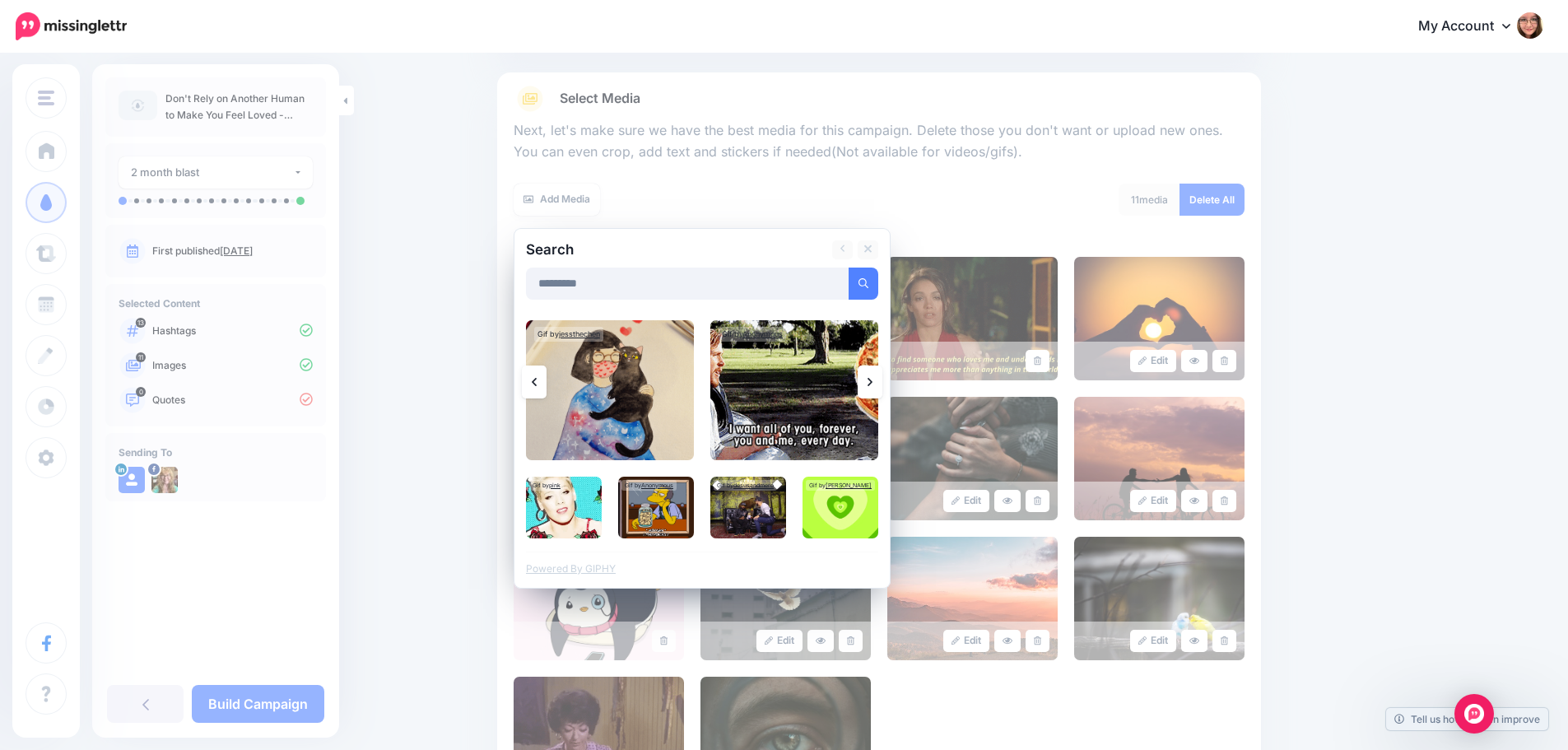
click at [881, 383] on link at bounding box center [869, 381] width 25 height 33
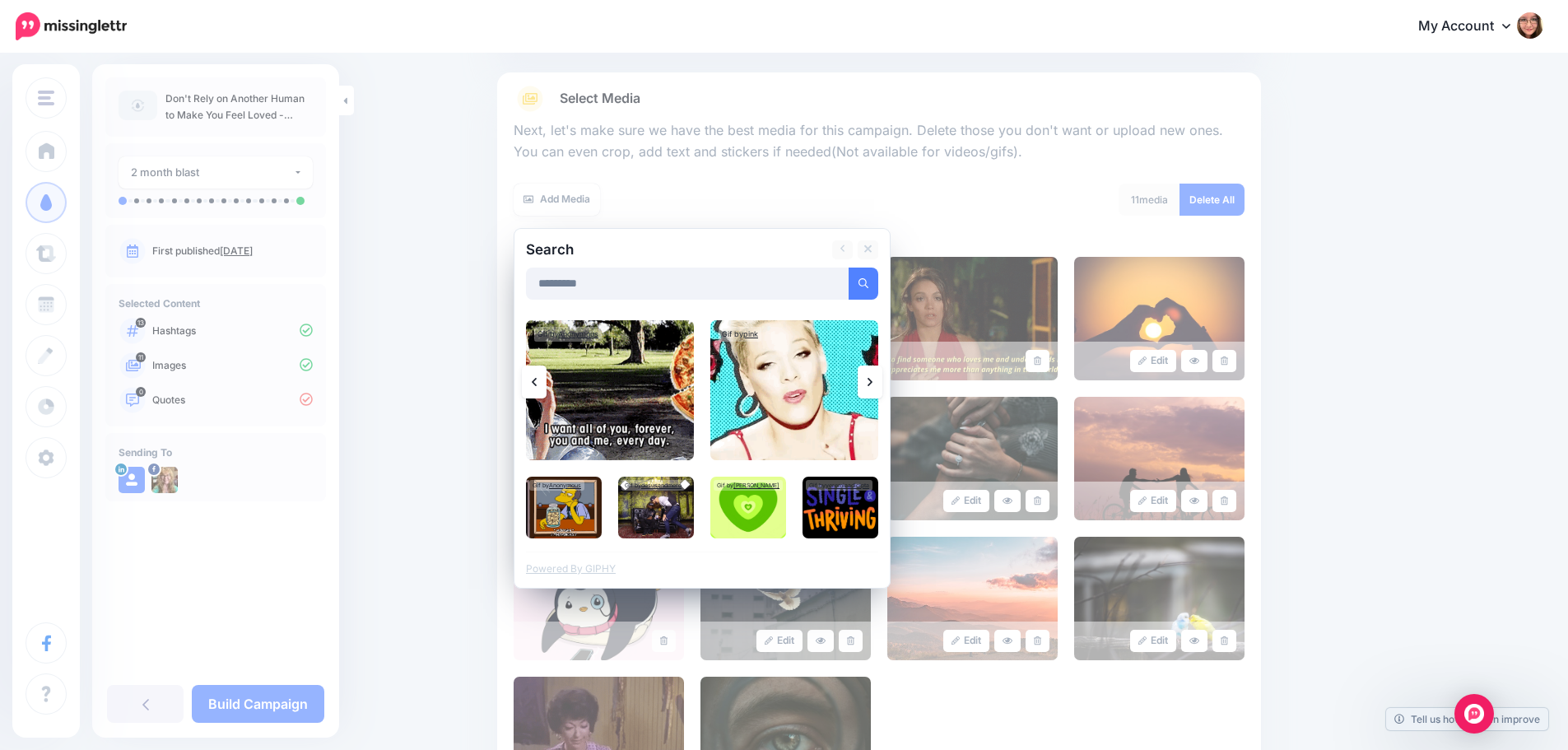
click at [881, 383] on link at bounding box center [869, 381] width 25 height 33
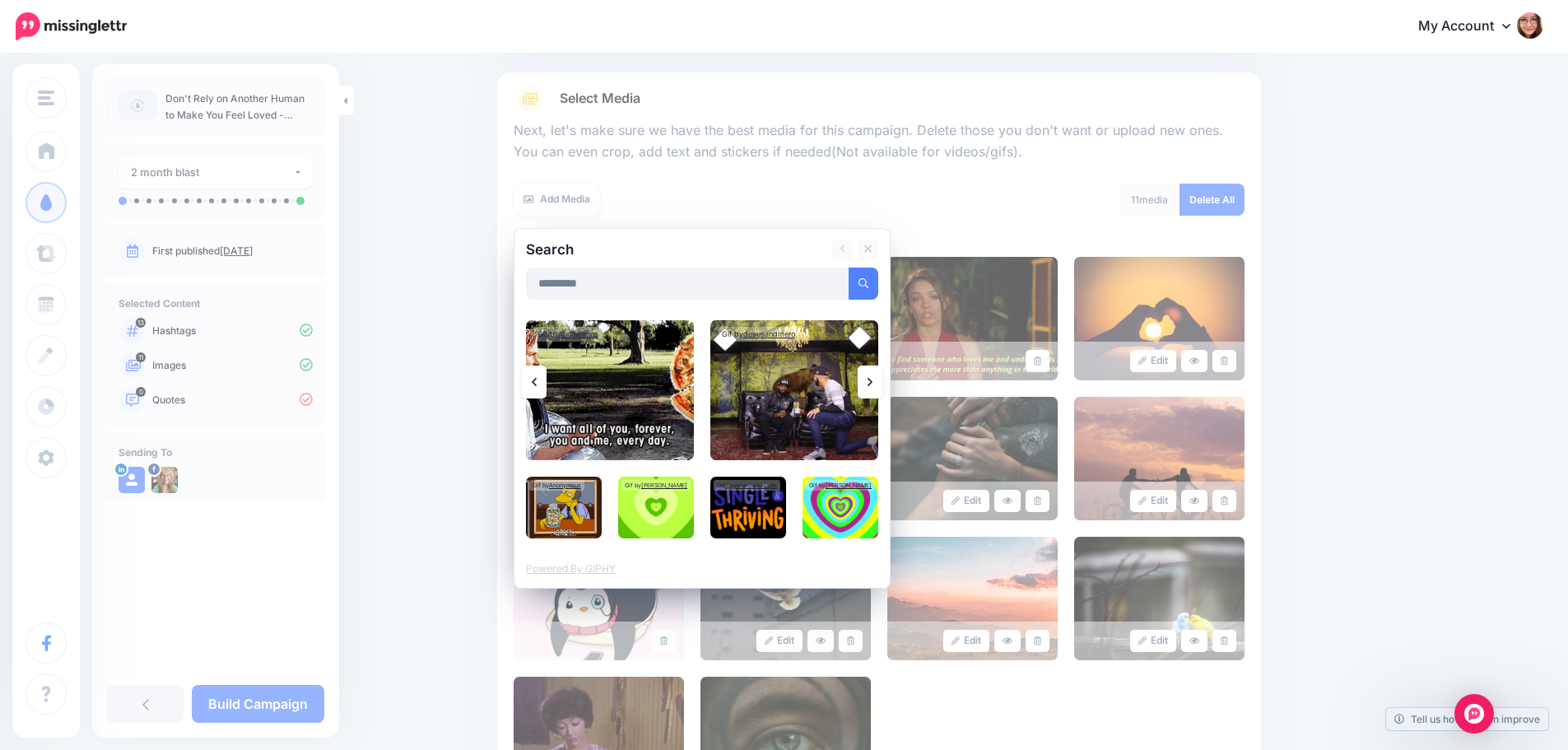
click at [881, 383] on link at bounding box center [869, 381] width 25 height 33
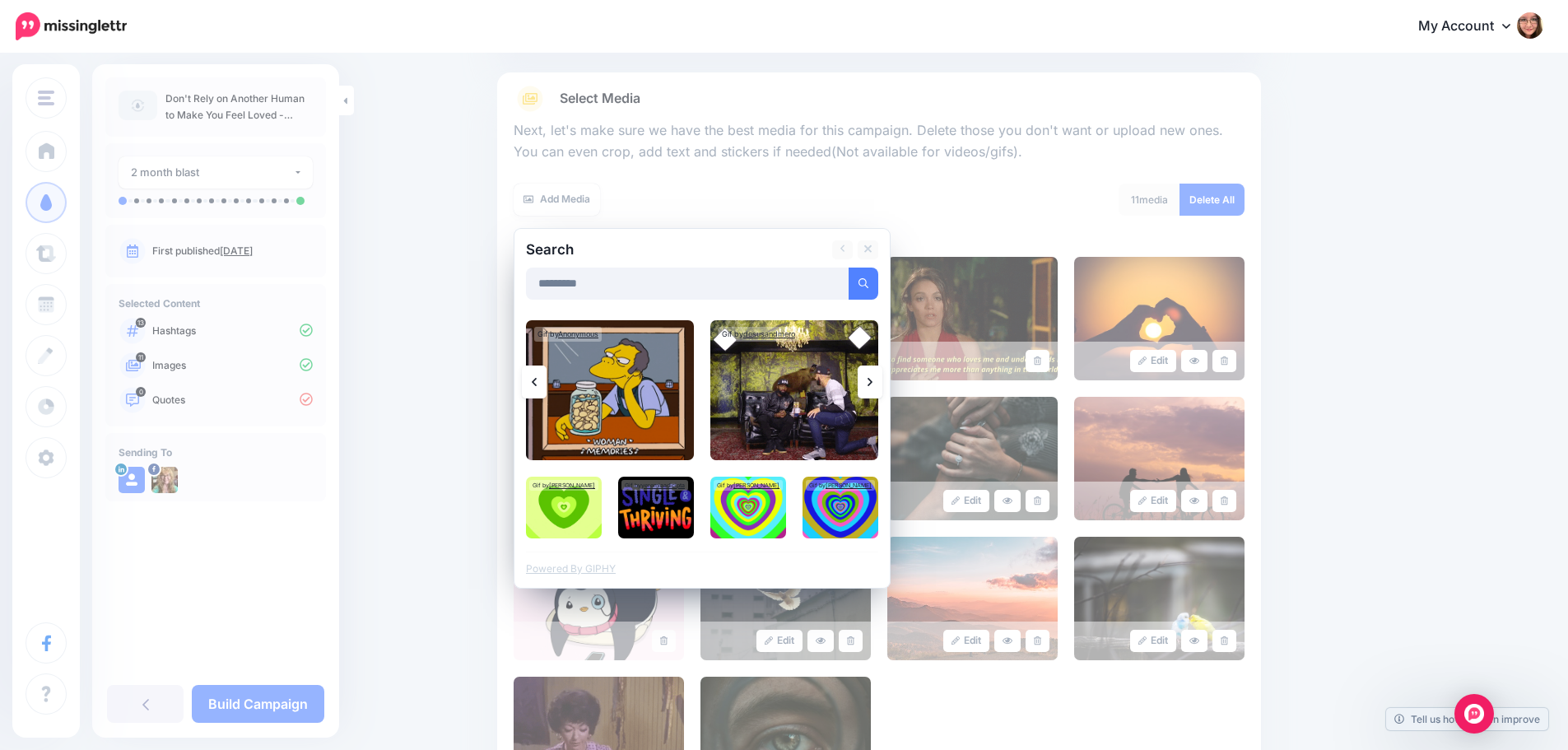
click at [881, 383] on link at bounding box center [869, 381] width 25 height 33
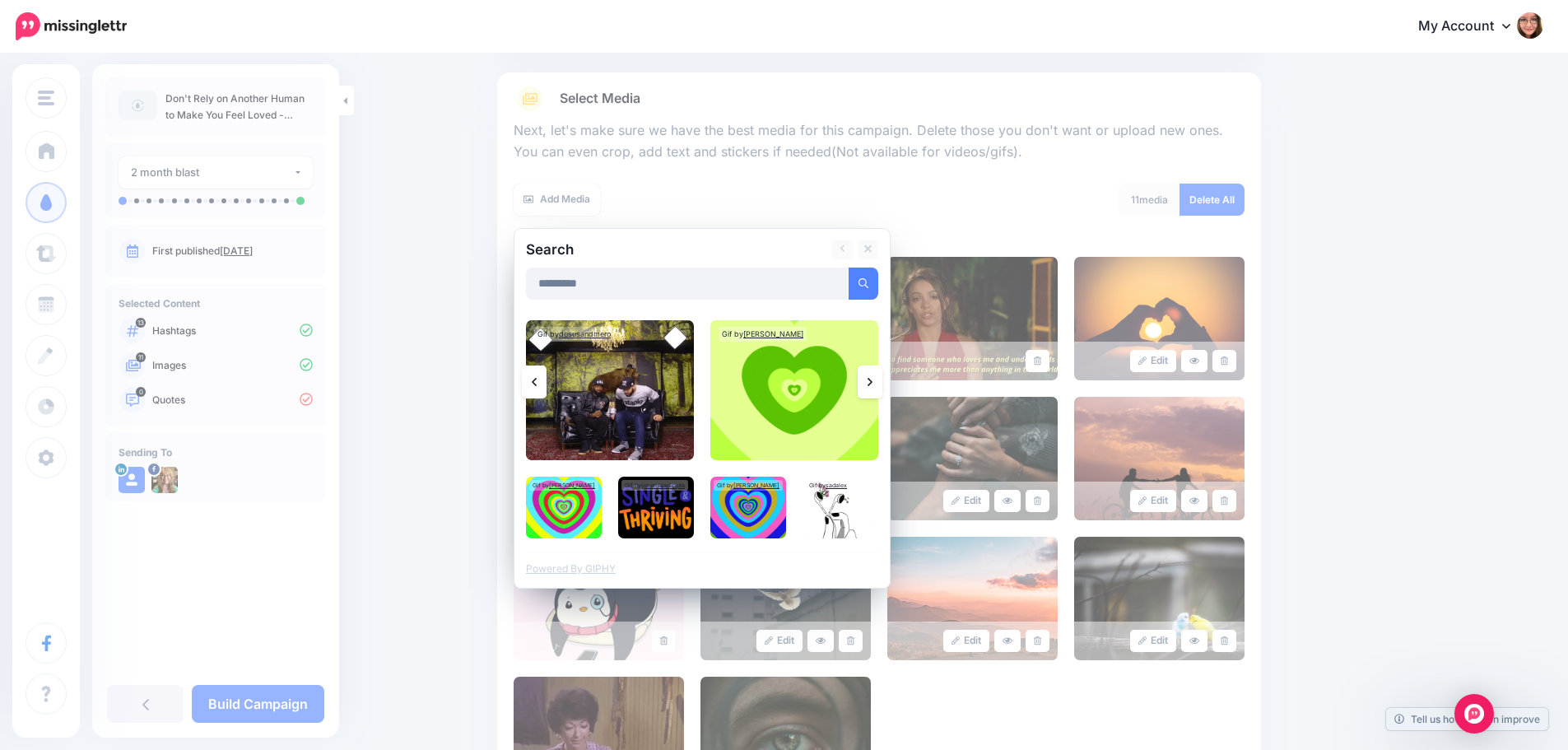
click at [881, 383] on link at bounding box center [869, 381] width 25 height 33
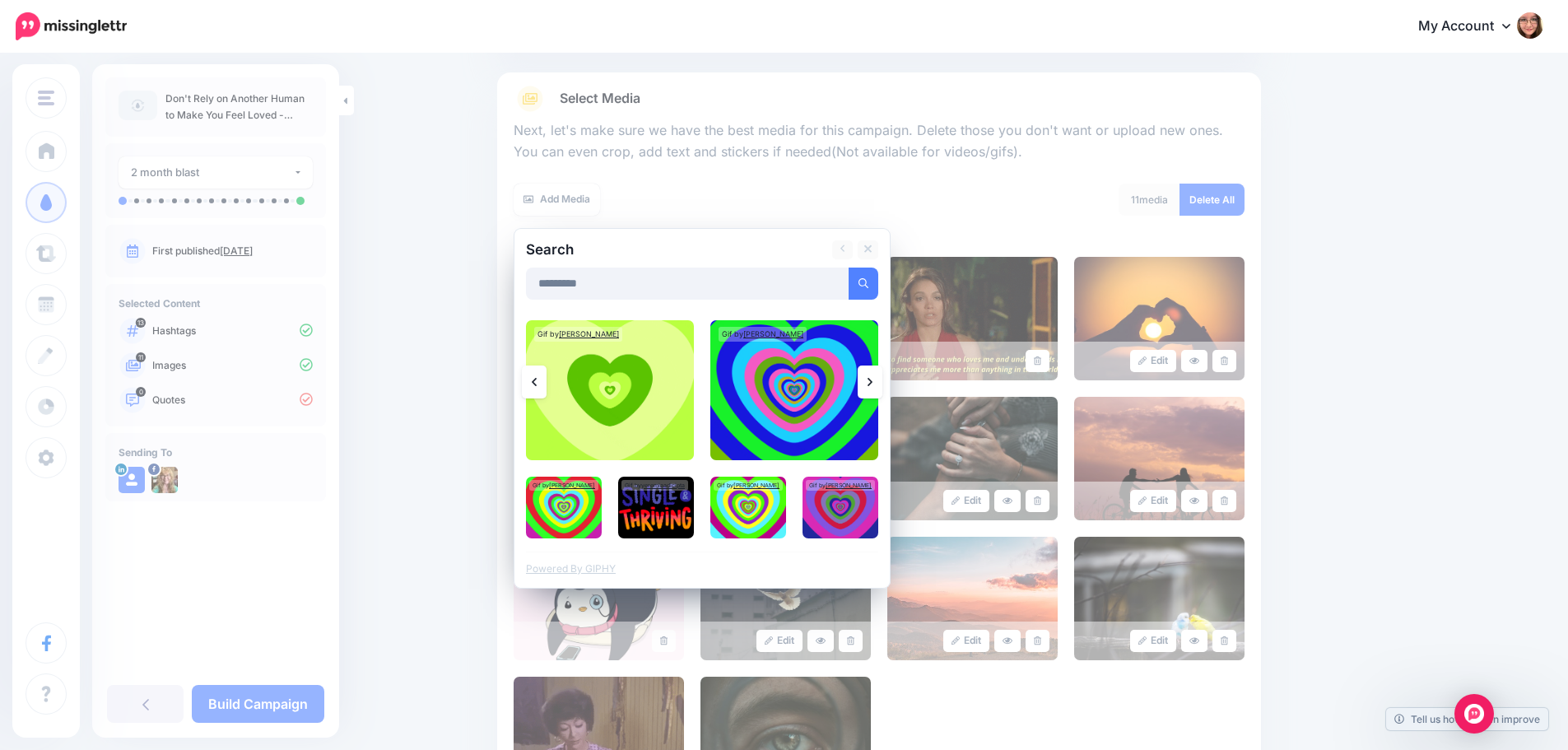
click at [881, 383] on link at bounding box center [869, 381] width 25 height 33
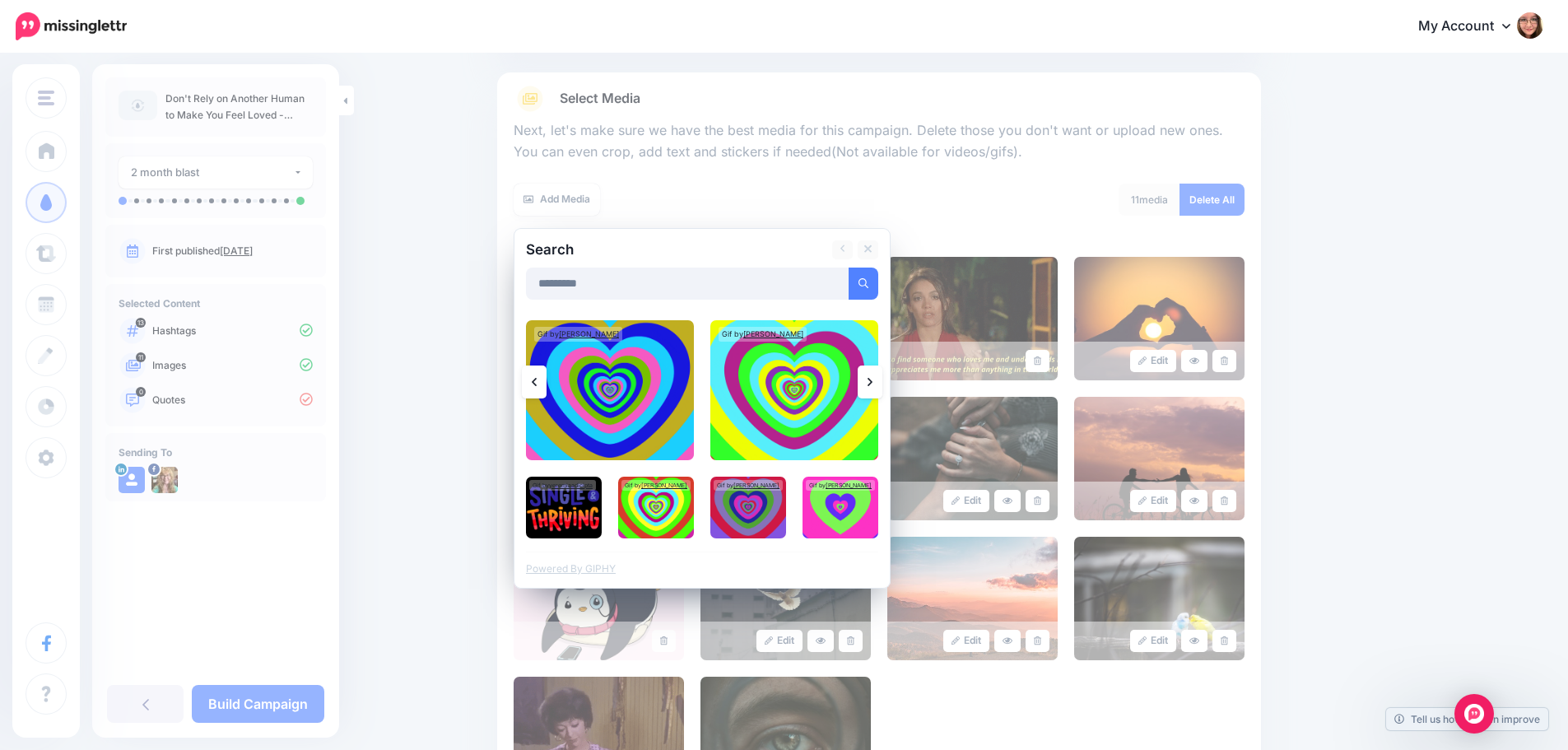
click at [881, 383] on link at bounding box center [869, 381] width 25 height 33
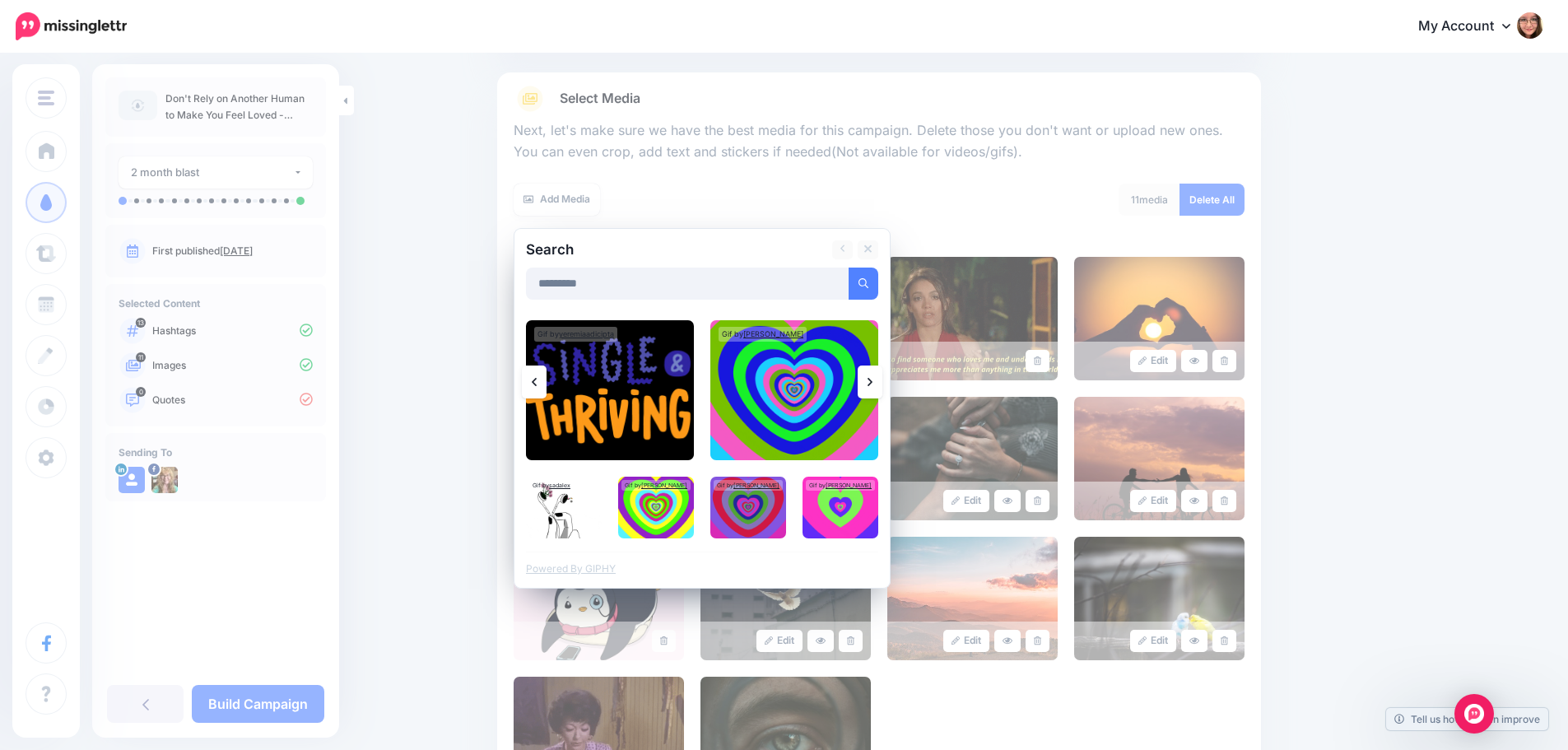
click at [881, 383] on link at bounding box center [869, 381] width 25 height 33
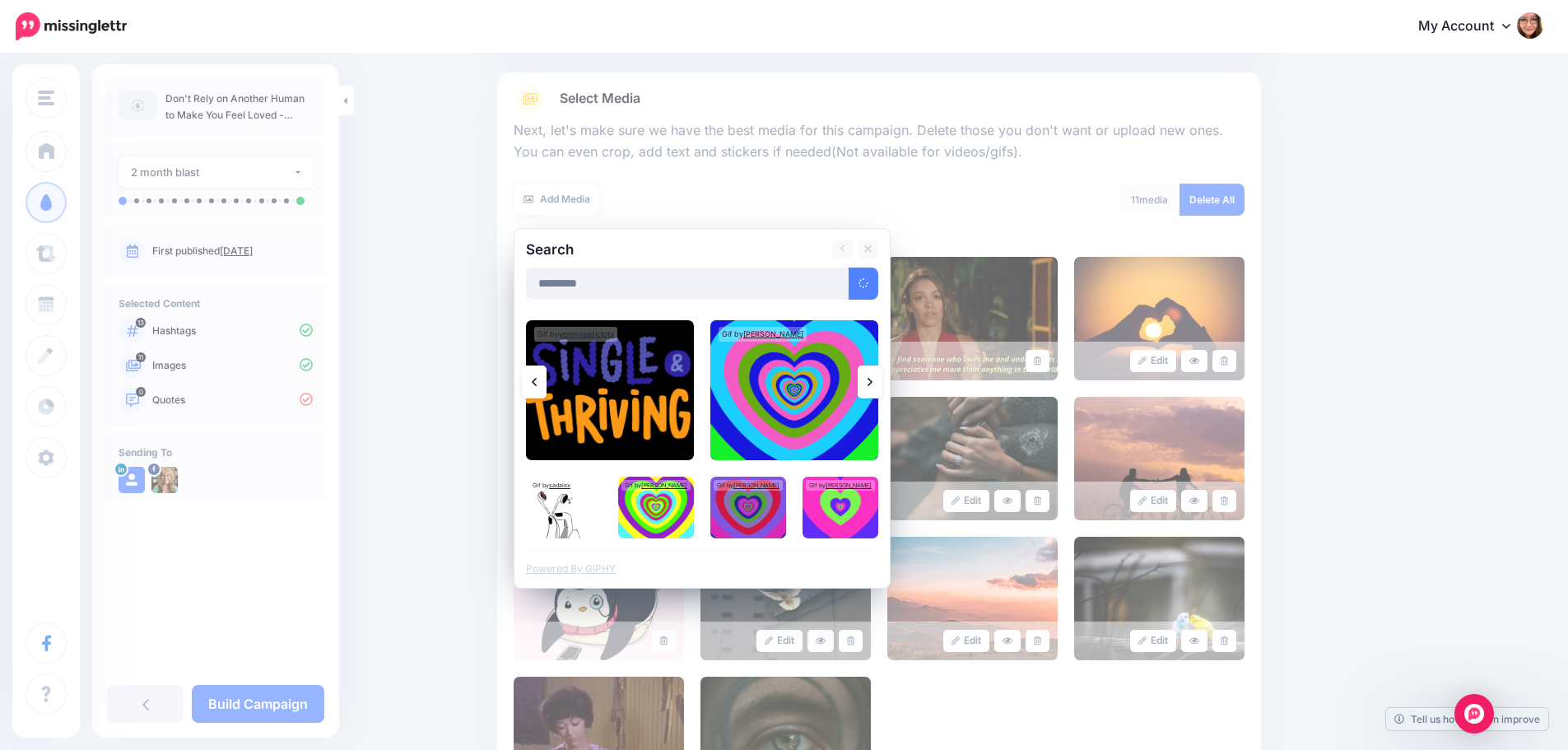
click at [881, 383] on link at bounding box center [869, 381] width 25 height 33
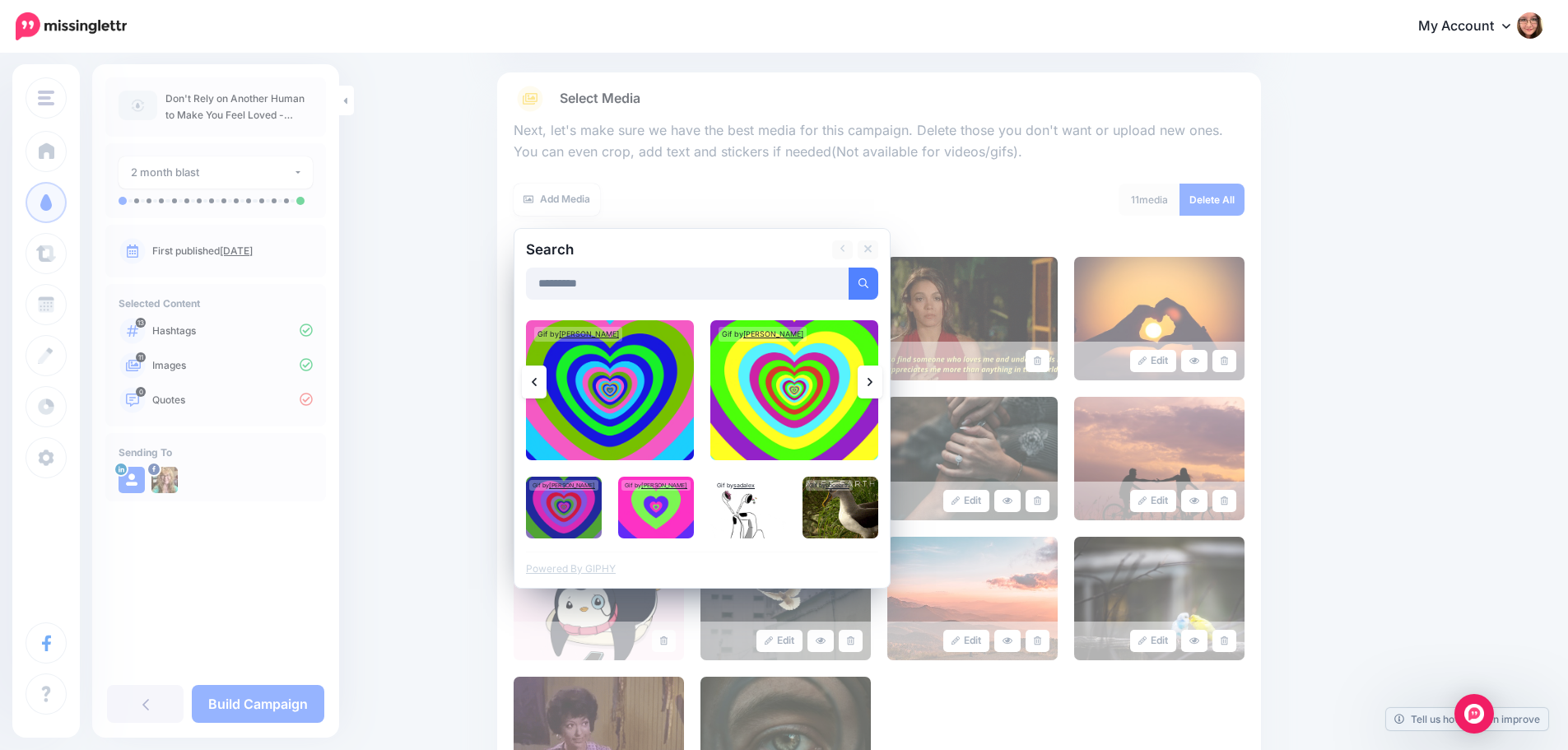
click at [881, 383] on link at bounding box center [869, 381] width 25 height 33
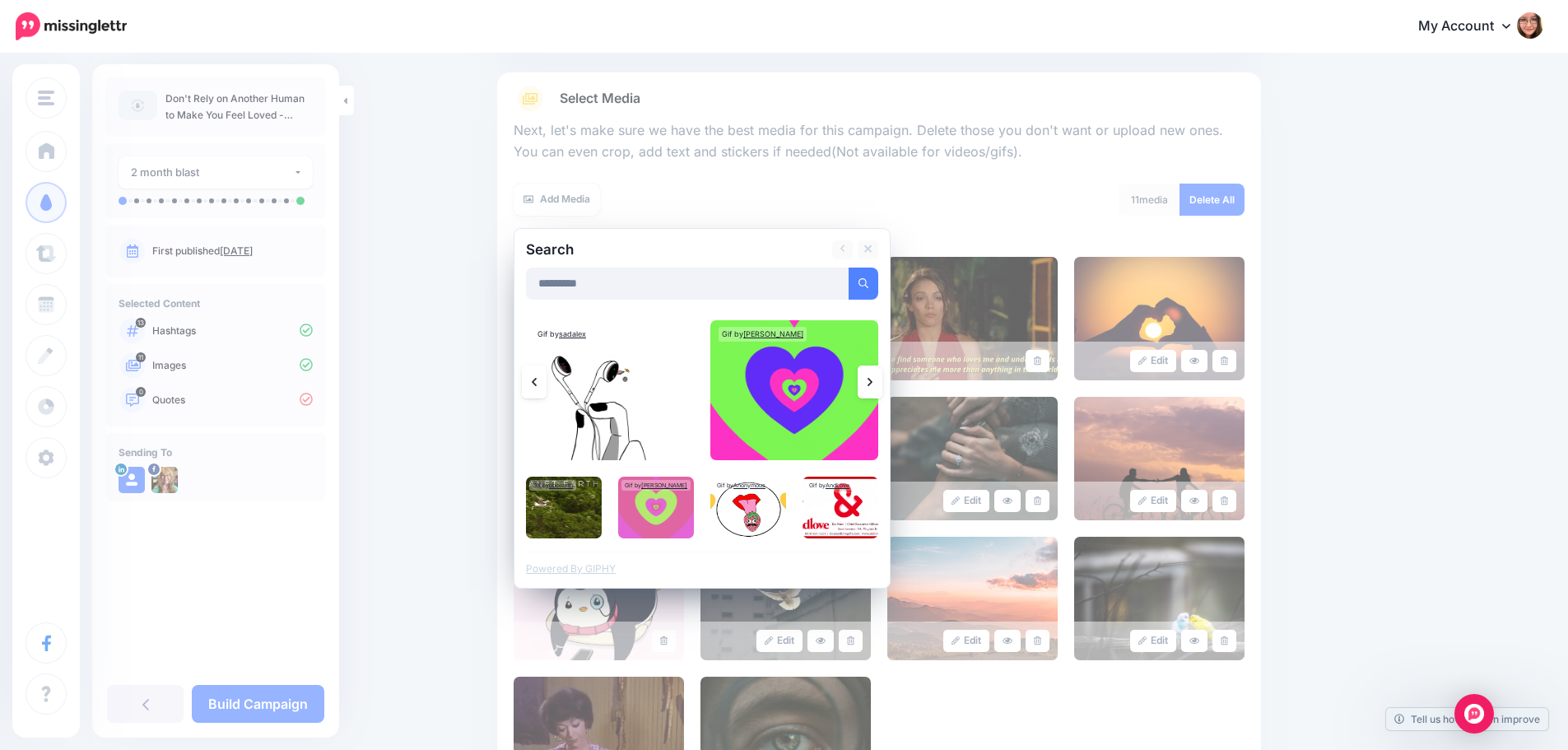
click at [881, 383] on link at bounding box center [869, 381] width 25 height 33
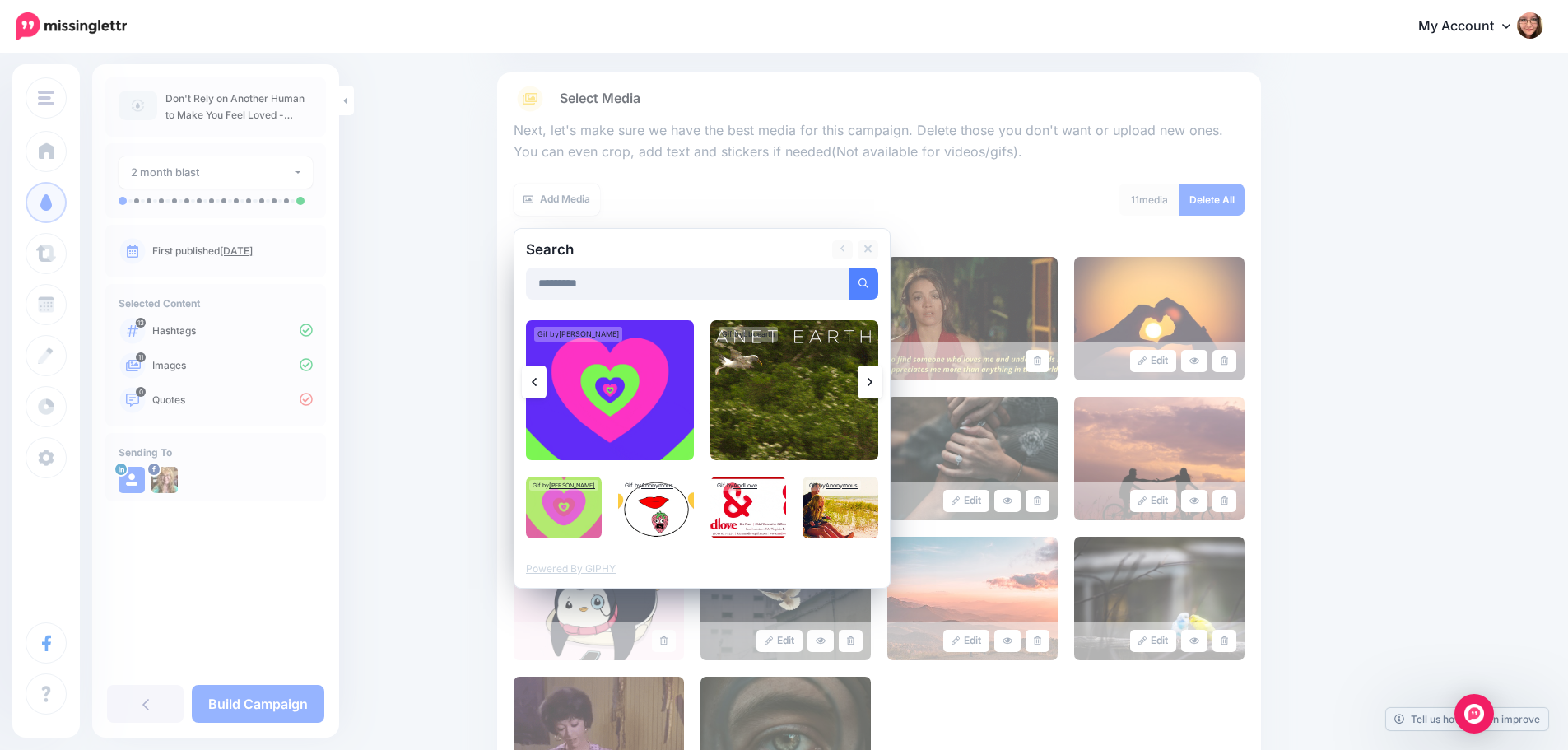
click at [881, 383] on link at bounding box center [869, 381] width 25 height 33
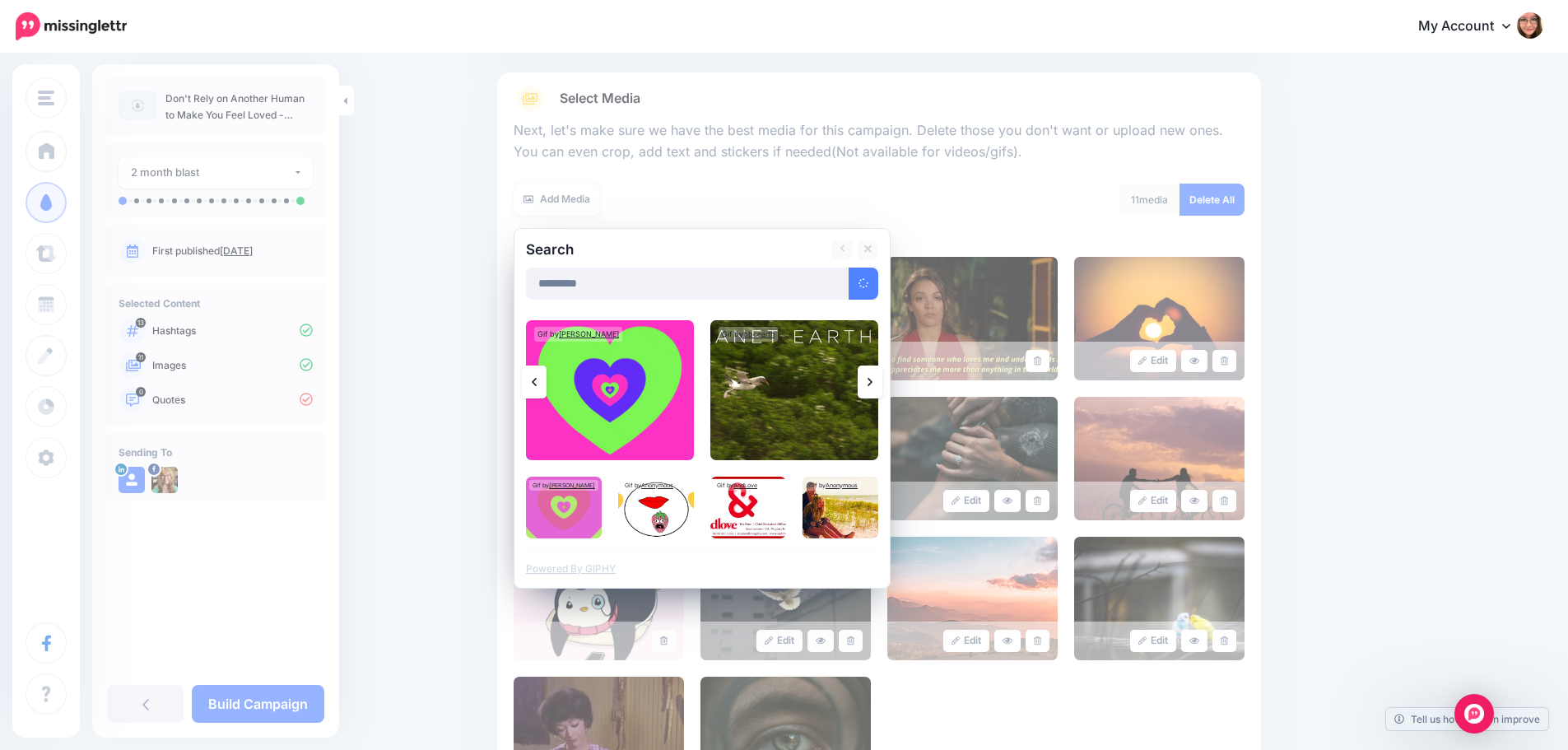
click at [881, 383] on link at bounding box center [869, 381] width 25 height 33
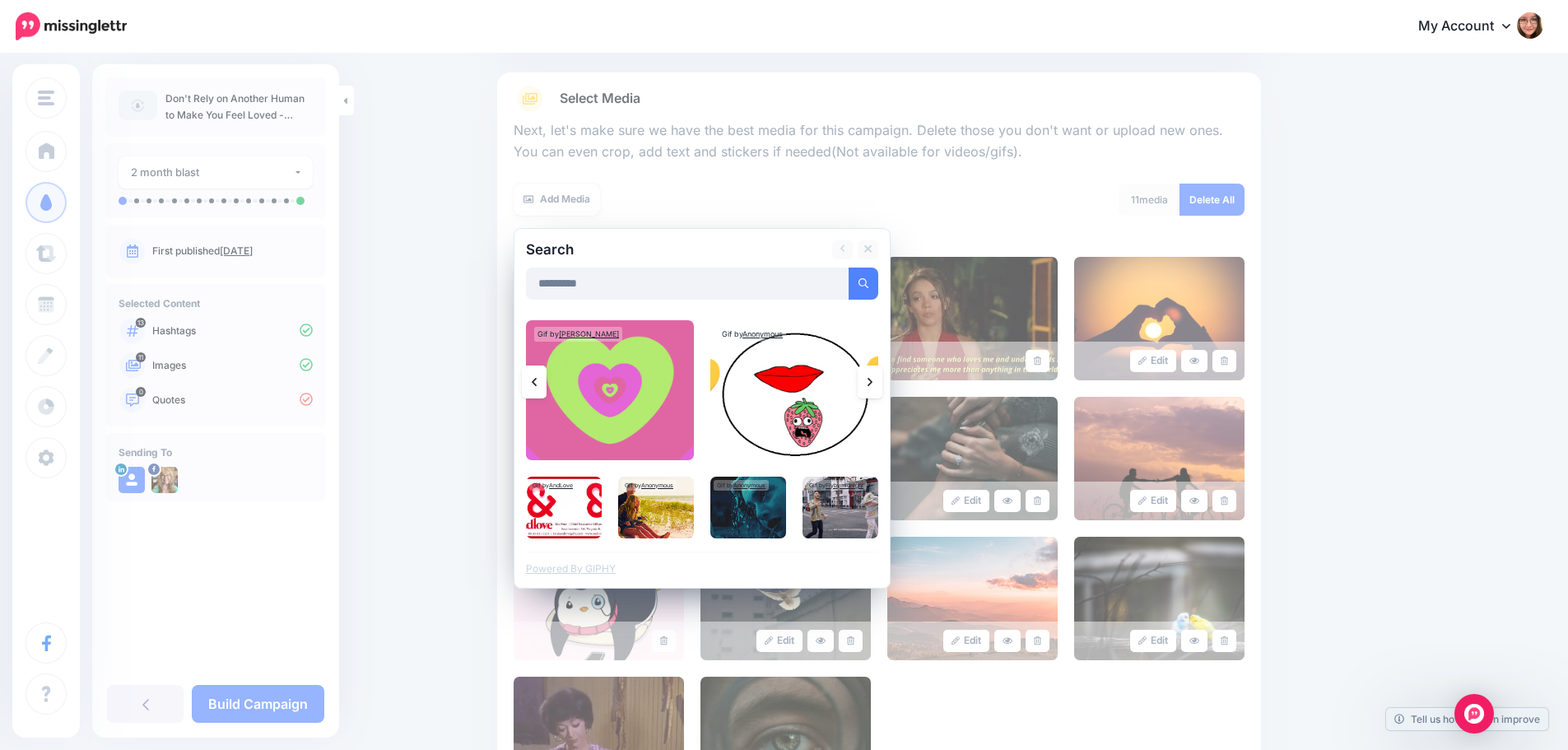
click at [881, 383] on link at bounding box center [869, 381] width 25 height 33
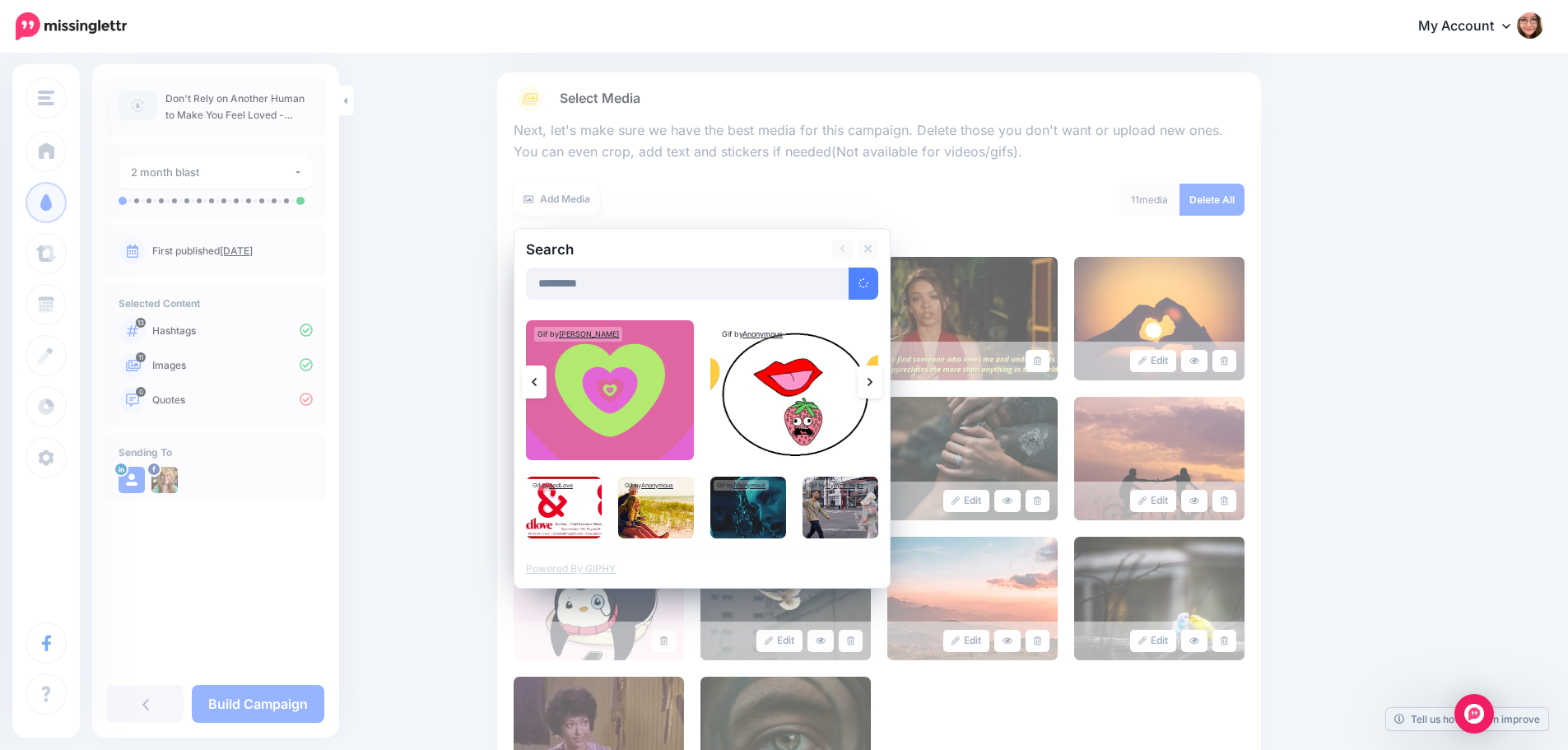
click at [881, 383] on link at bounding box center [869, 381] width 25 height 33
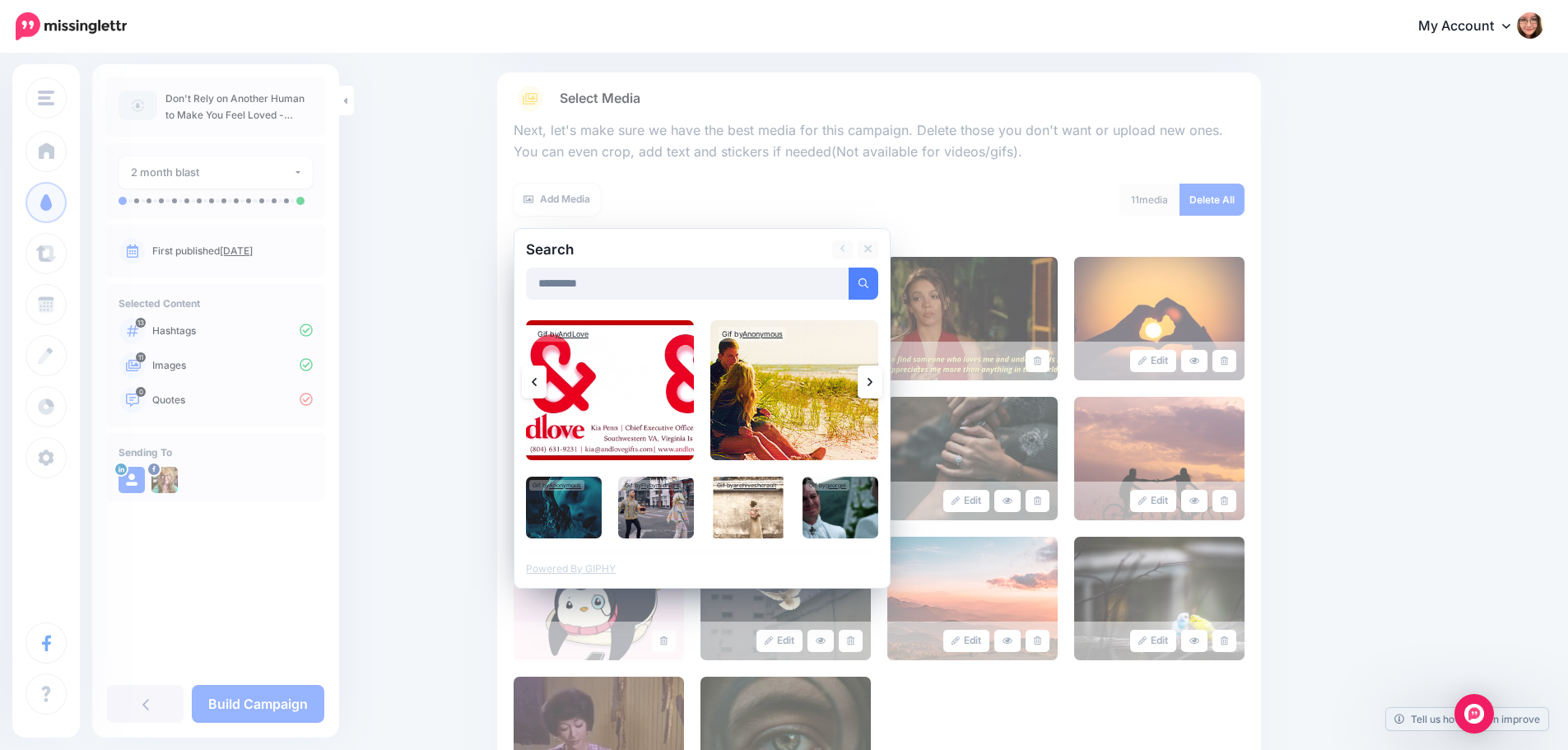
click at [881, 383] on link at bounding box center [869, 381] width 25 height 33
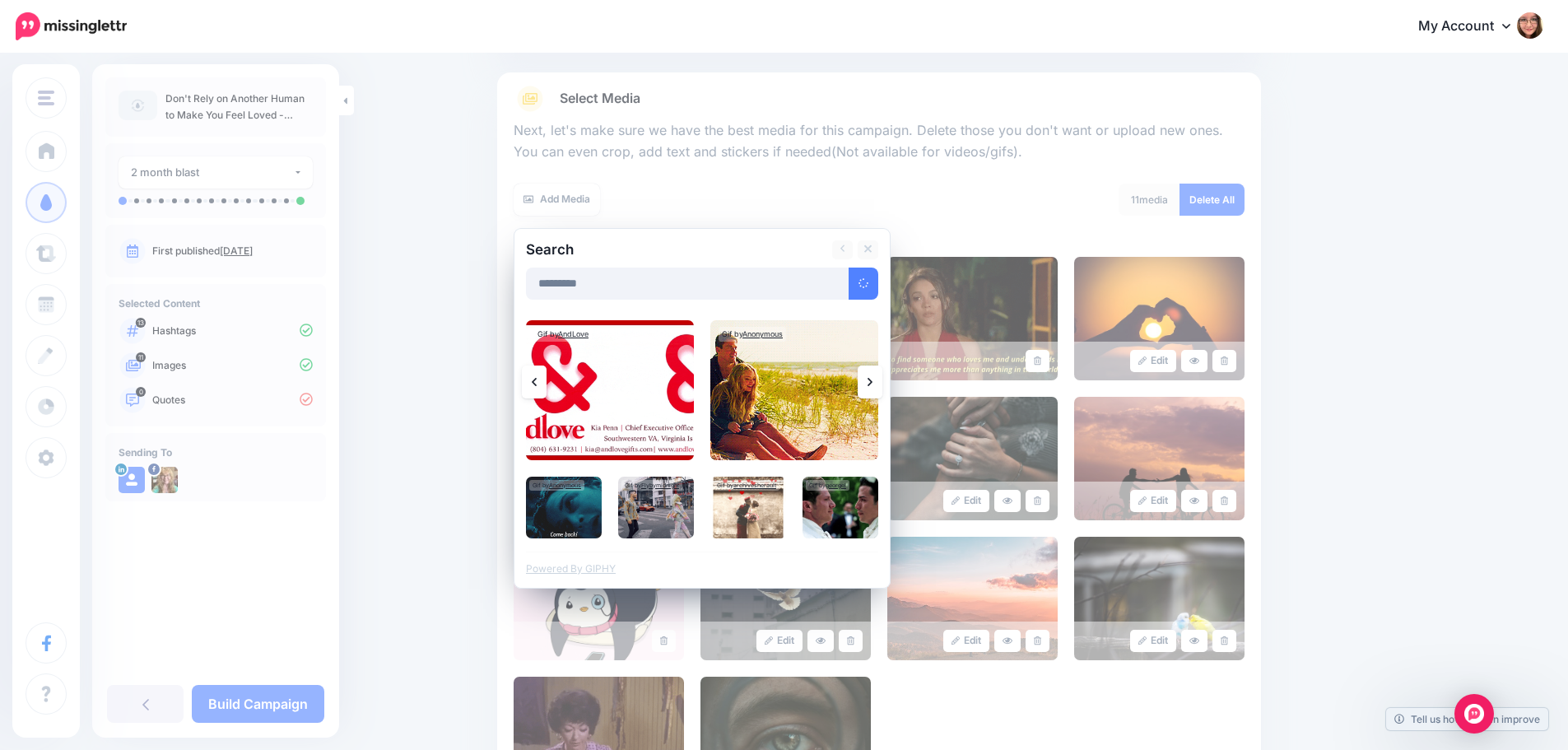
click at [881, 383] on link at bounding box center [869, 381] width 25 height 33
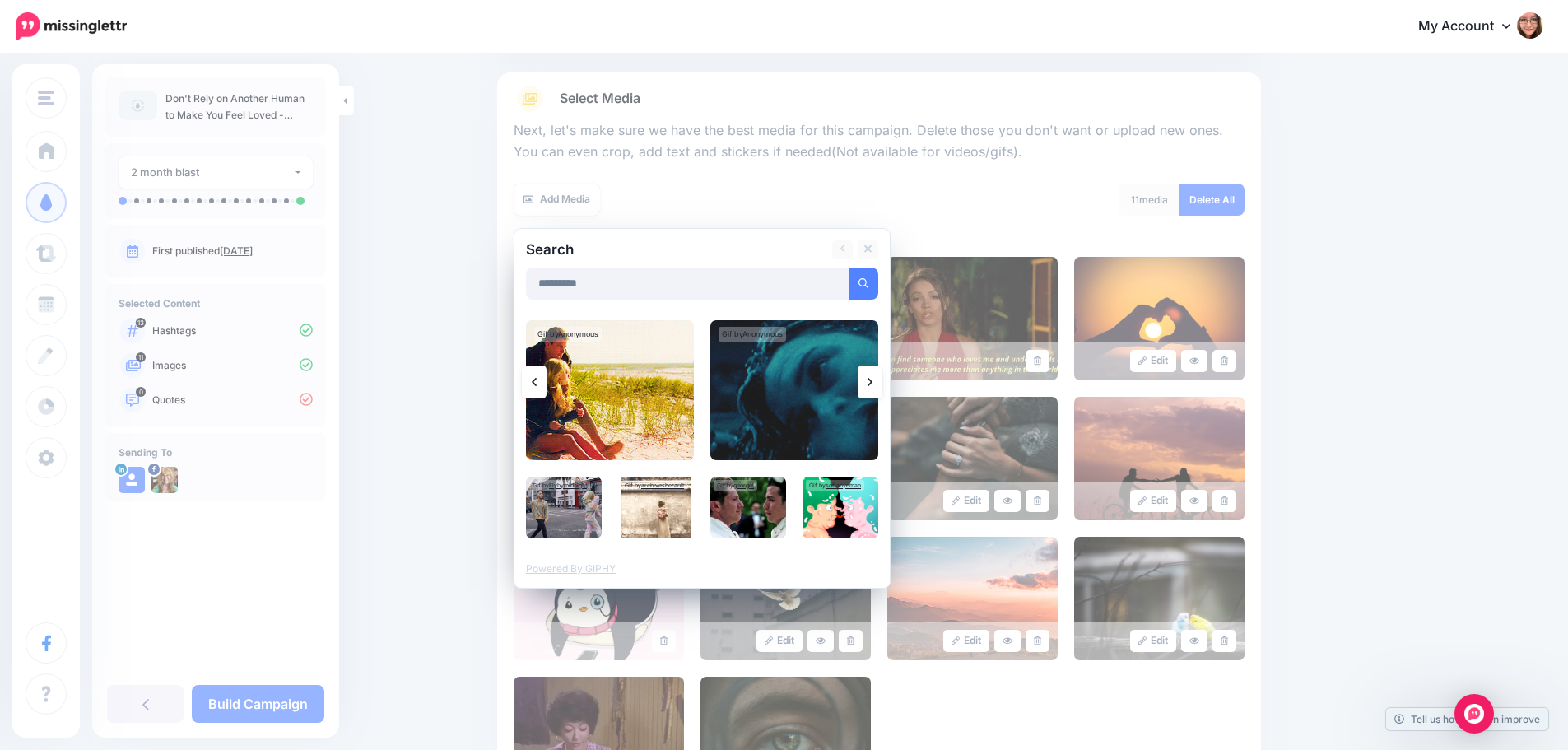
click at [881, 383] on link at bounding box center [869, 381] width 25 height 33
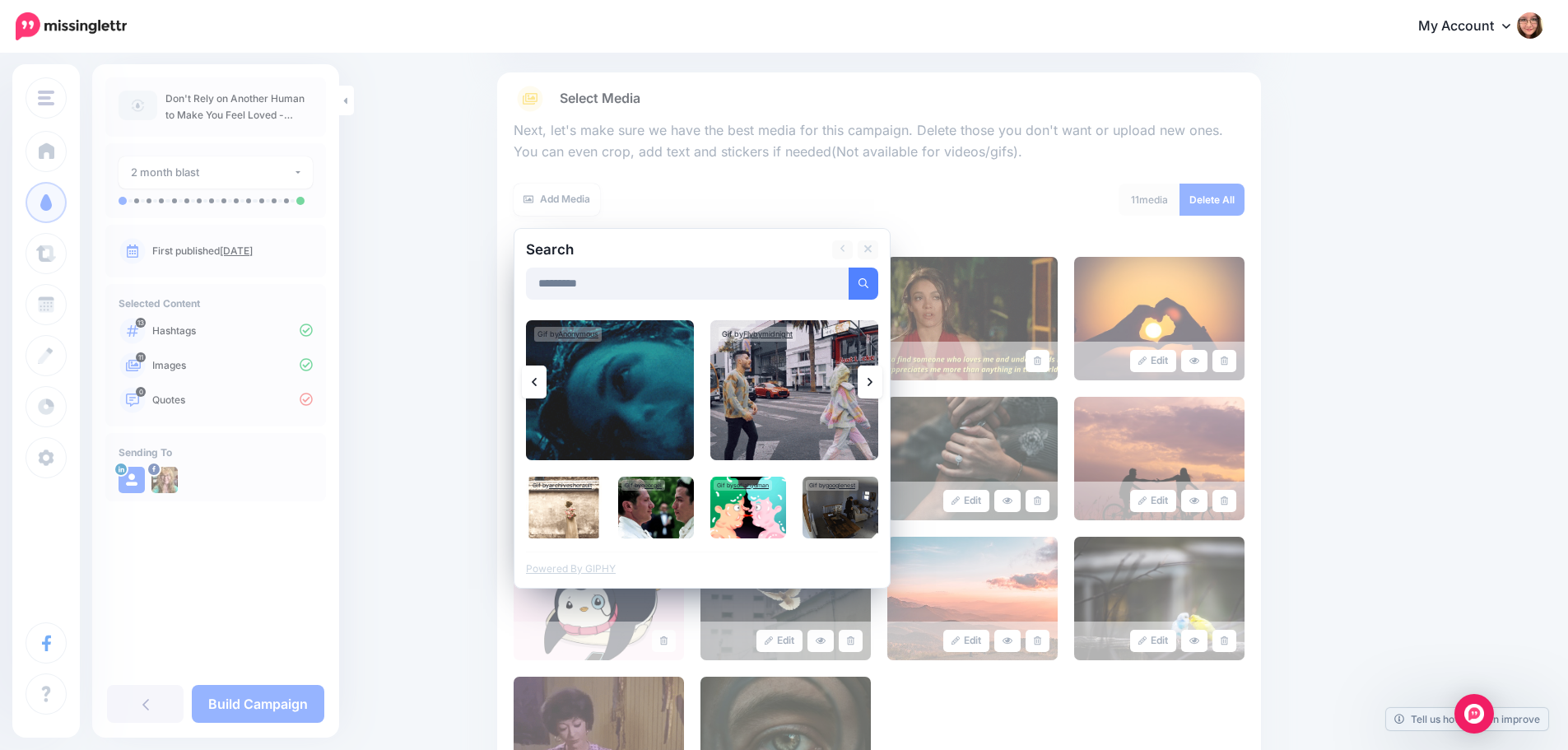
click at [881, 383] on link at bounding box center [869, 381] width 25 height 33
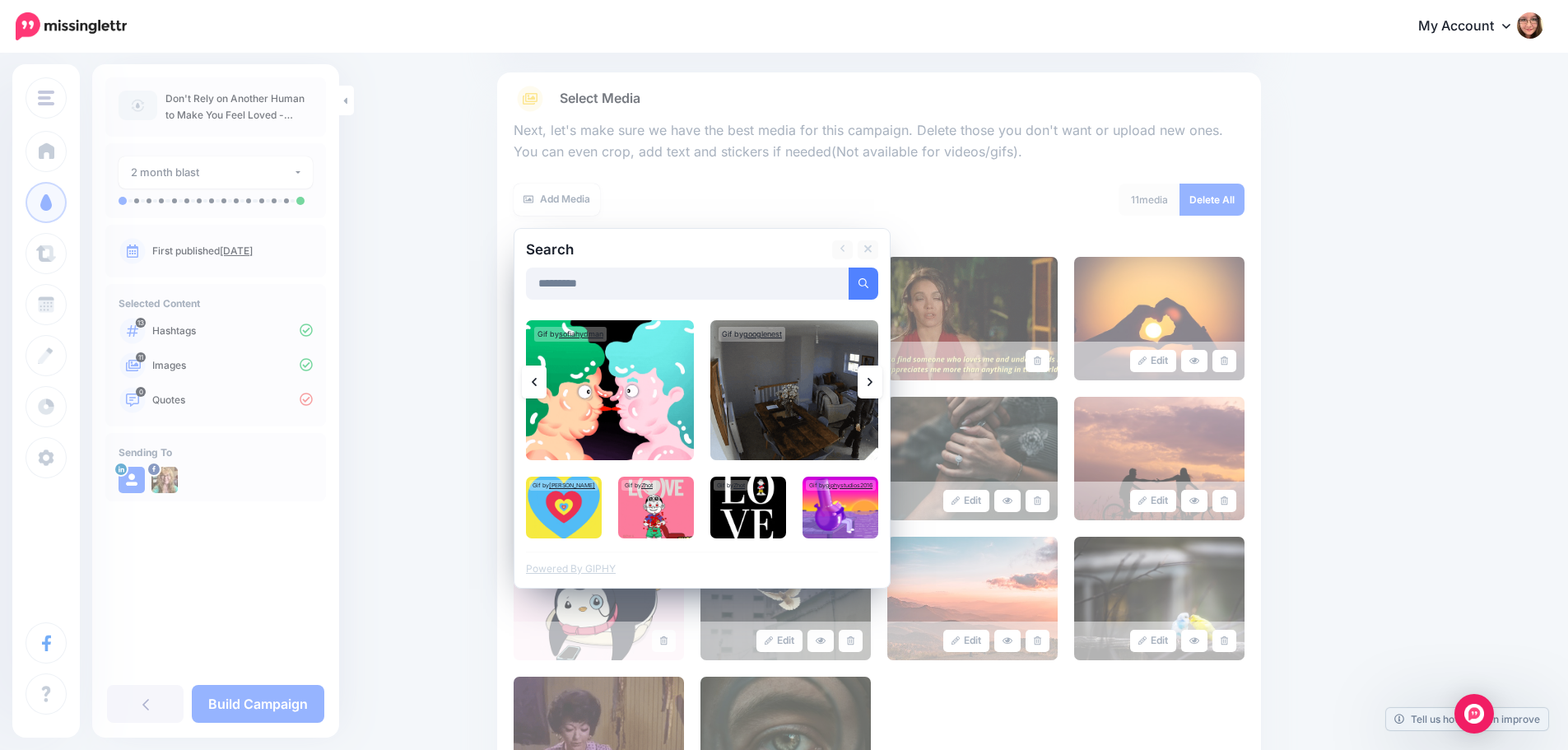
click at [881, 383] on link at bounding box center [869, 381] width 25 height 33
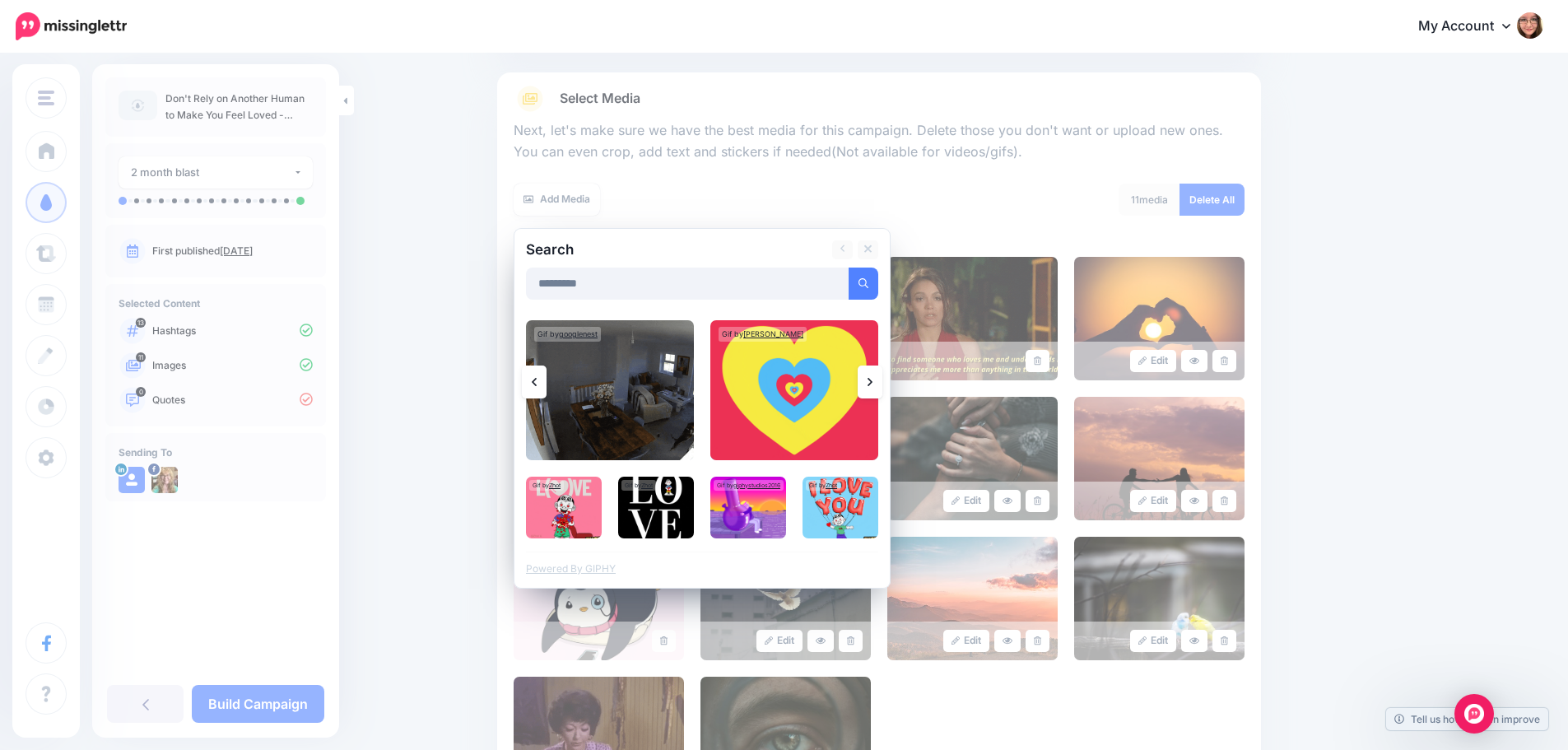
click at [881, 383] on link at bounding box center [869, 381] width 25 height 33
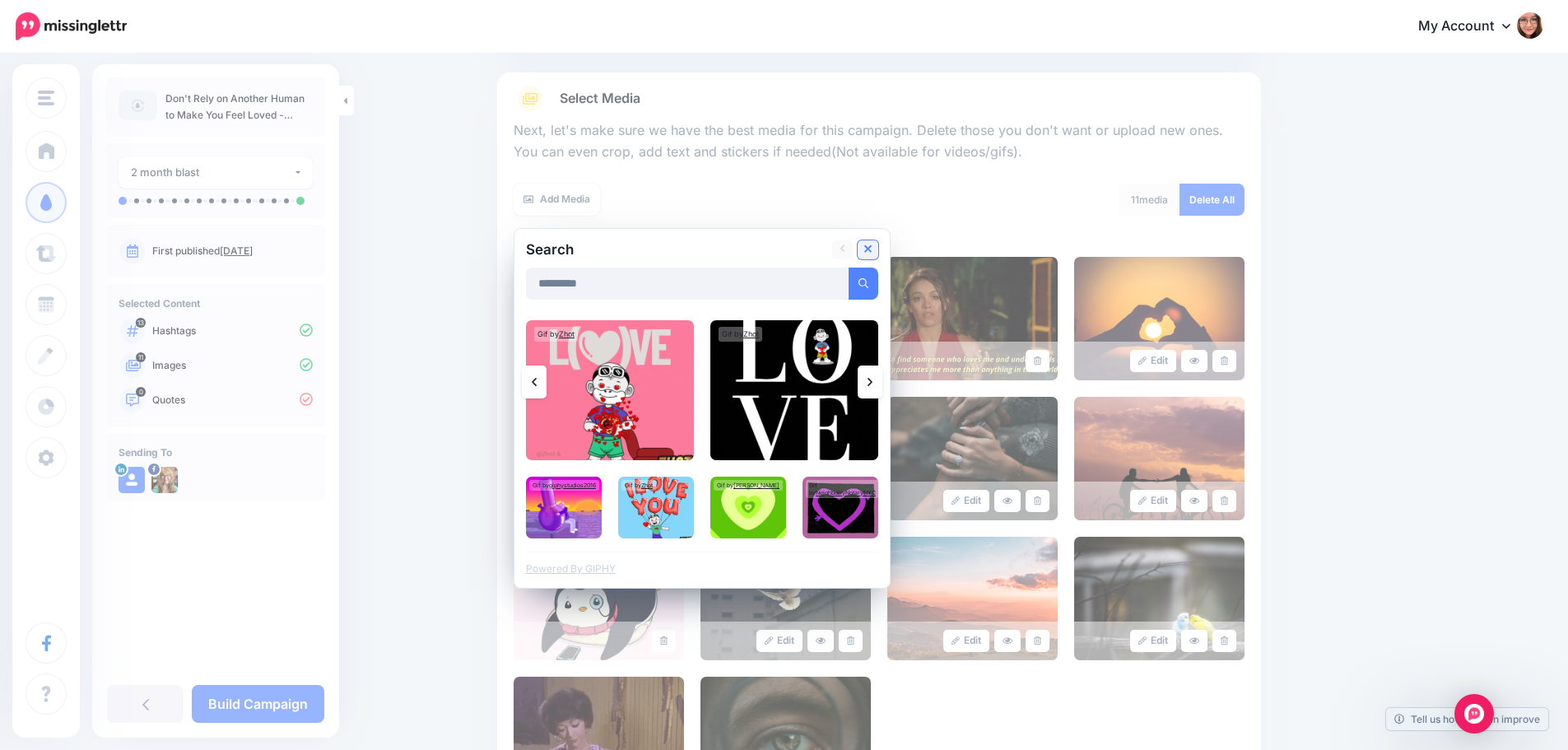
click at [871, 256] on icon at bounding box center [868, 249] width 8 height 13
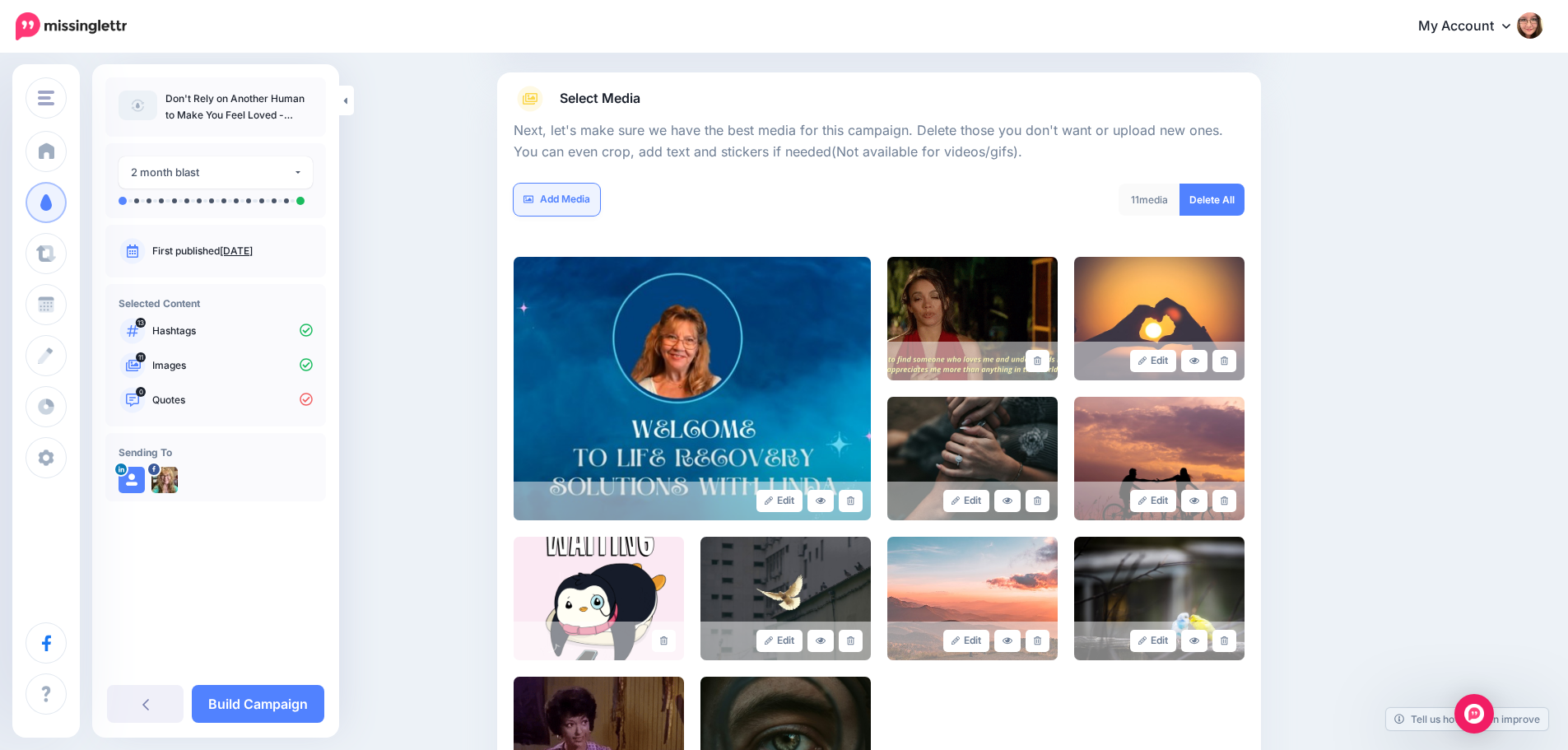
click at [564, 186] on link "Add Media" at bounding box center [556, 200] width 87 height 32
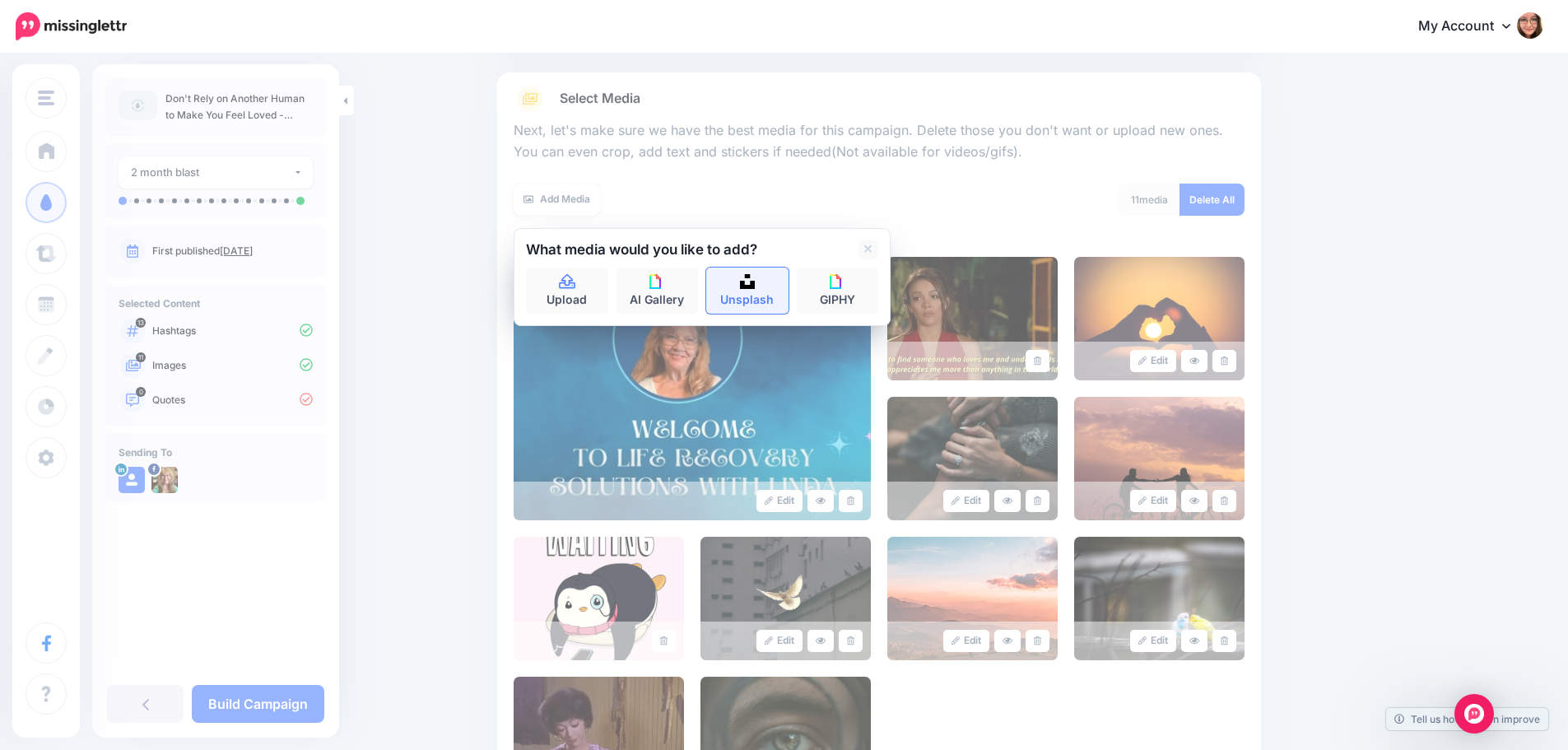
click at [773, 303] on link "Unsplash" at bounding box center [747, 290] width 83 height 46
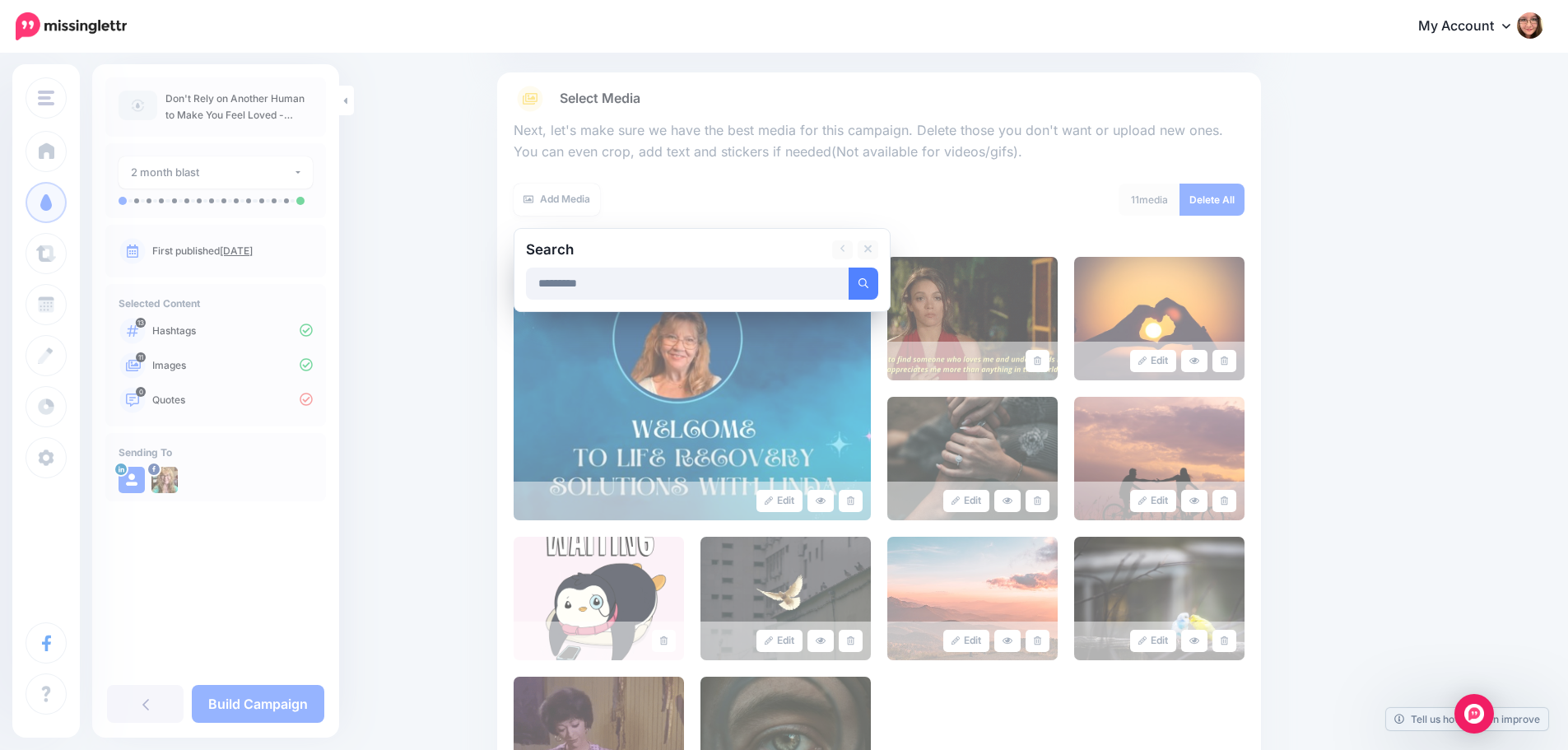
type input "*********"
click at [848, 268] on button "submit" at bounding box center [863, 283] width 30 height 32
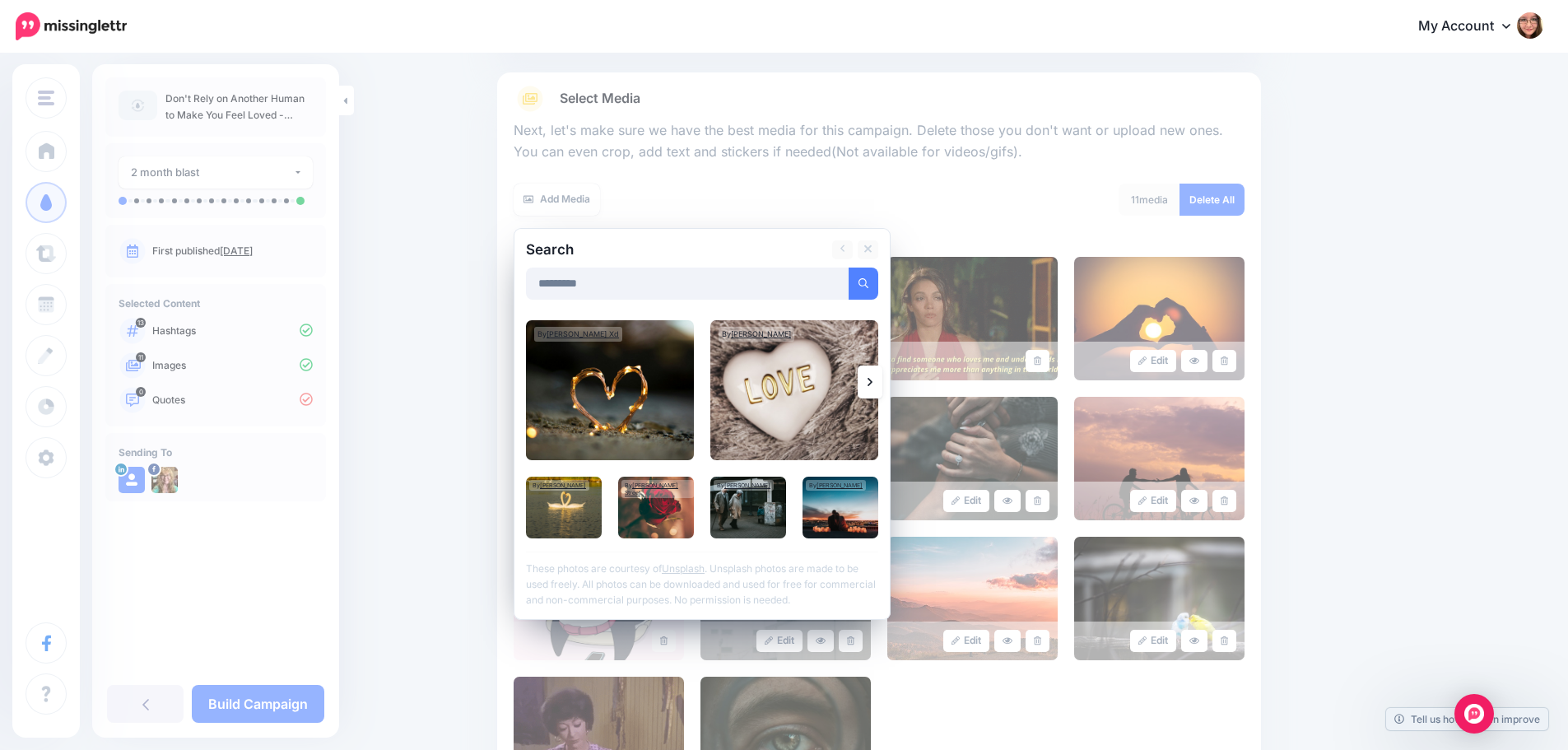
click at [872, 377] on icon at bounding box center [869, 381] width 5 height 13
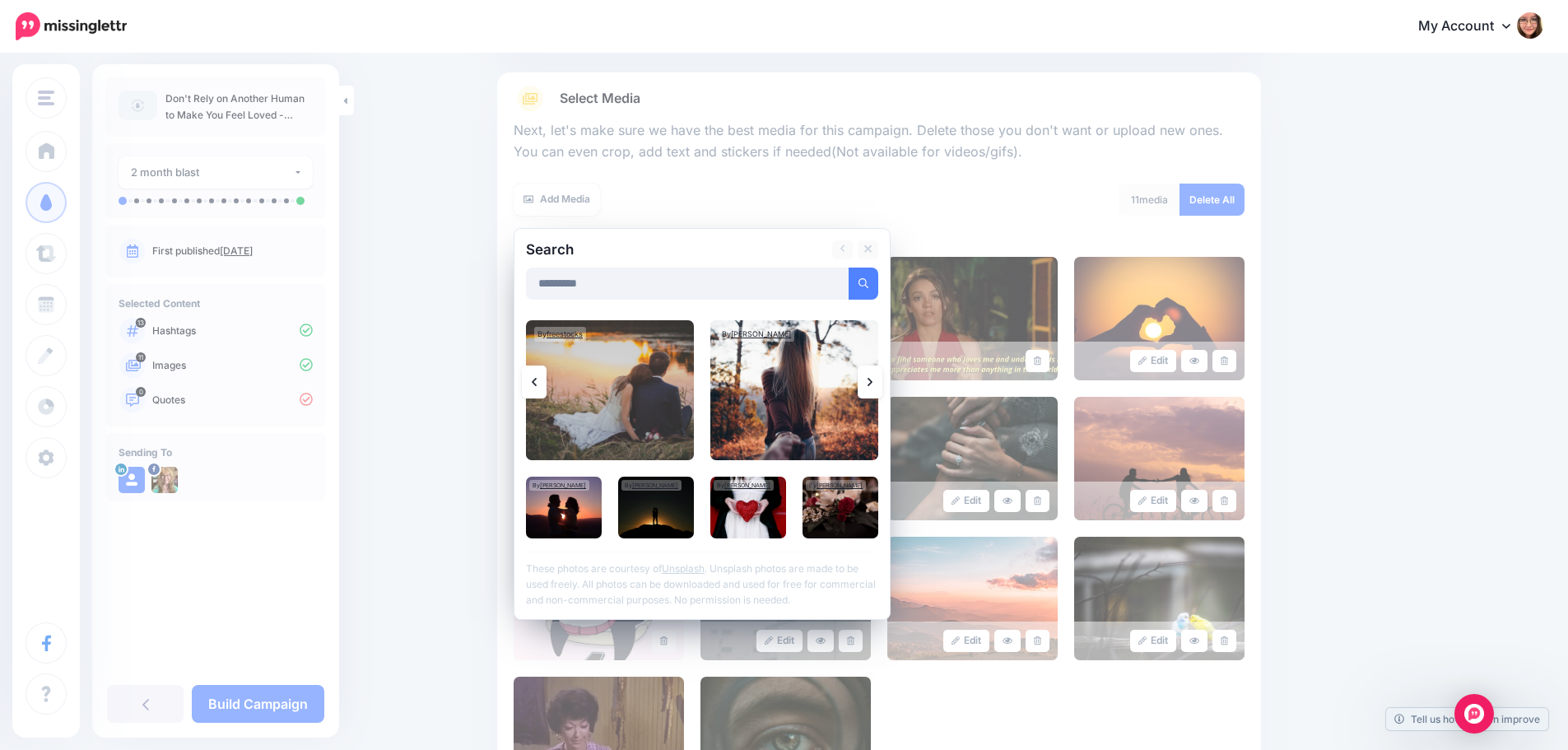
click at [881, 380] on link at bounding box center [869, 381] width 25 height 33
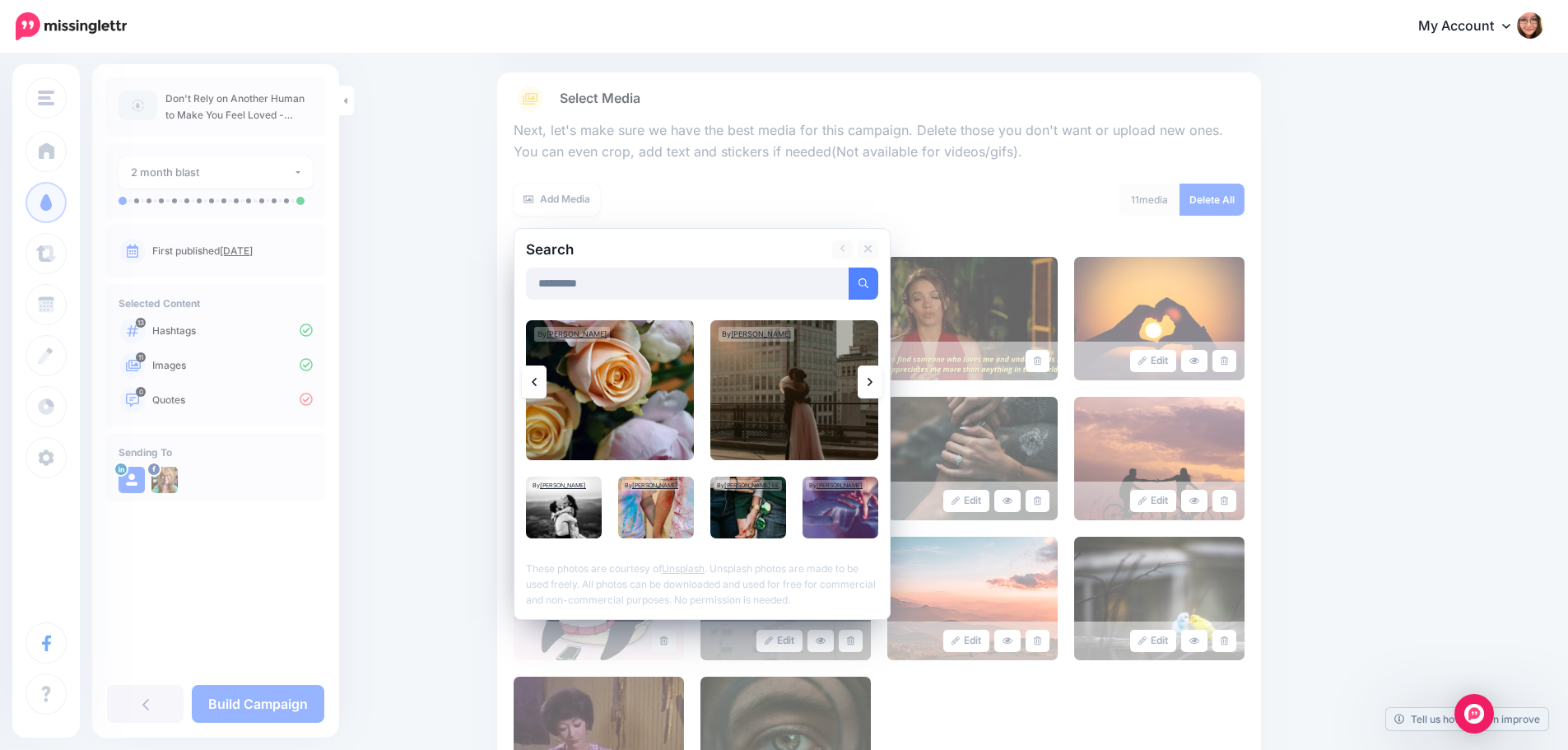
click at [881, 380] on link at bounding box center [869, 381] width 25 height 33
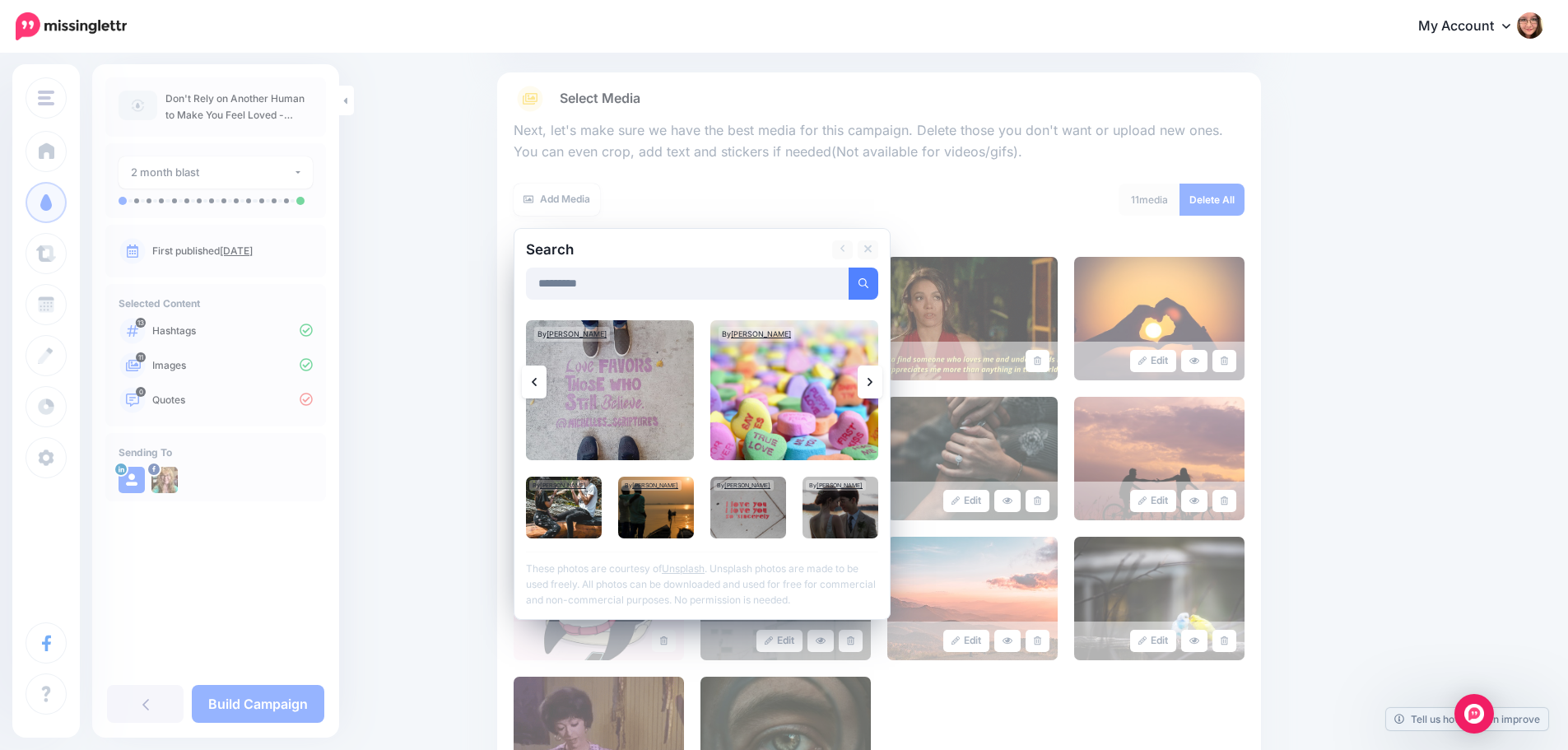
click at [881, 380] on link at bounding box center [869, 381] width 25 height 33
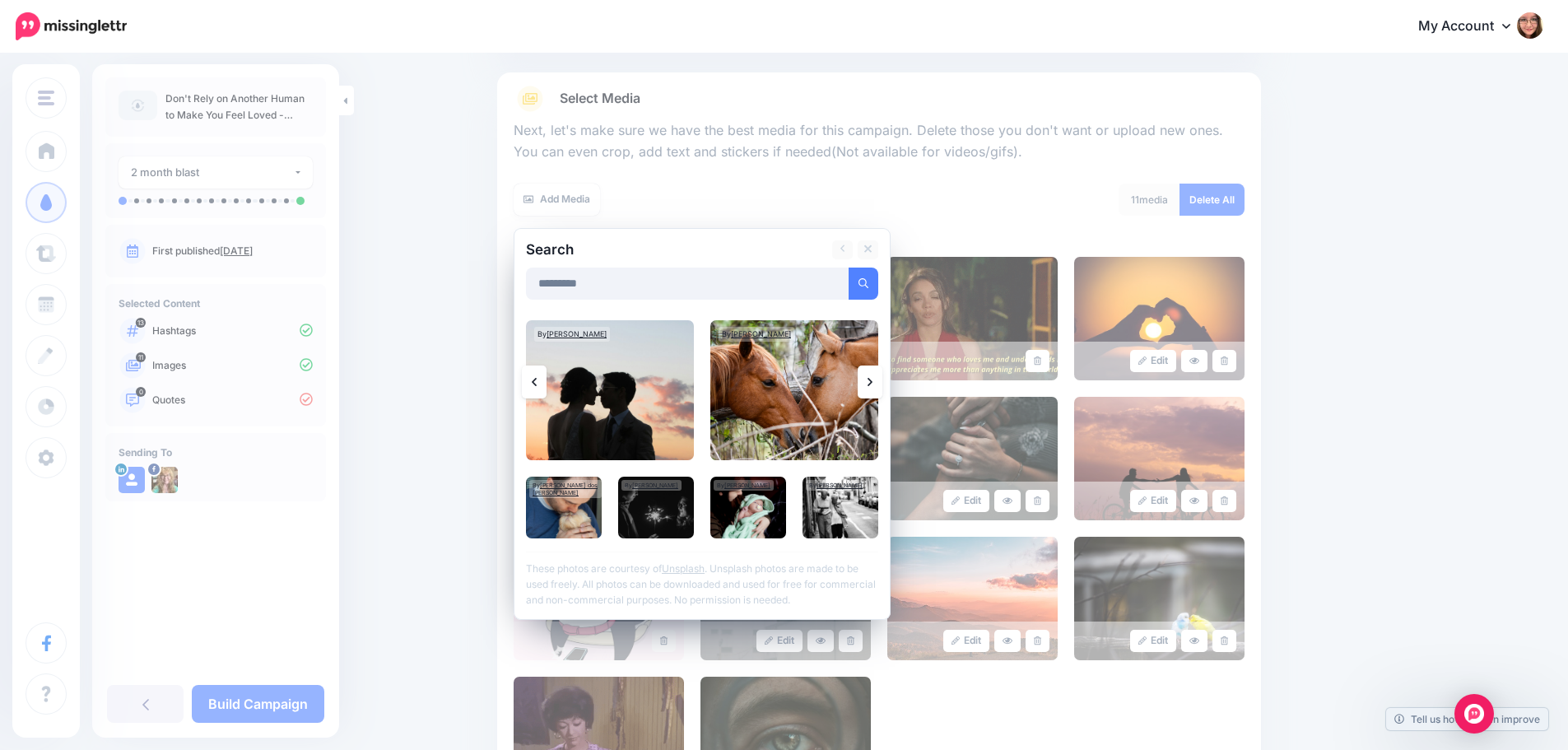
click at [881, 380] on link at bounding box center [869, 381] width 25 height 33
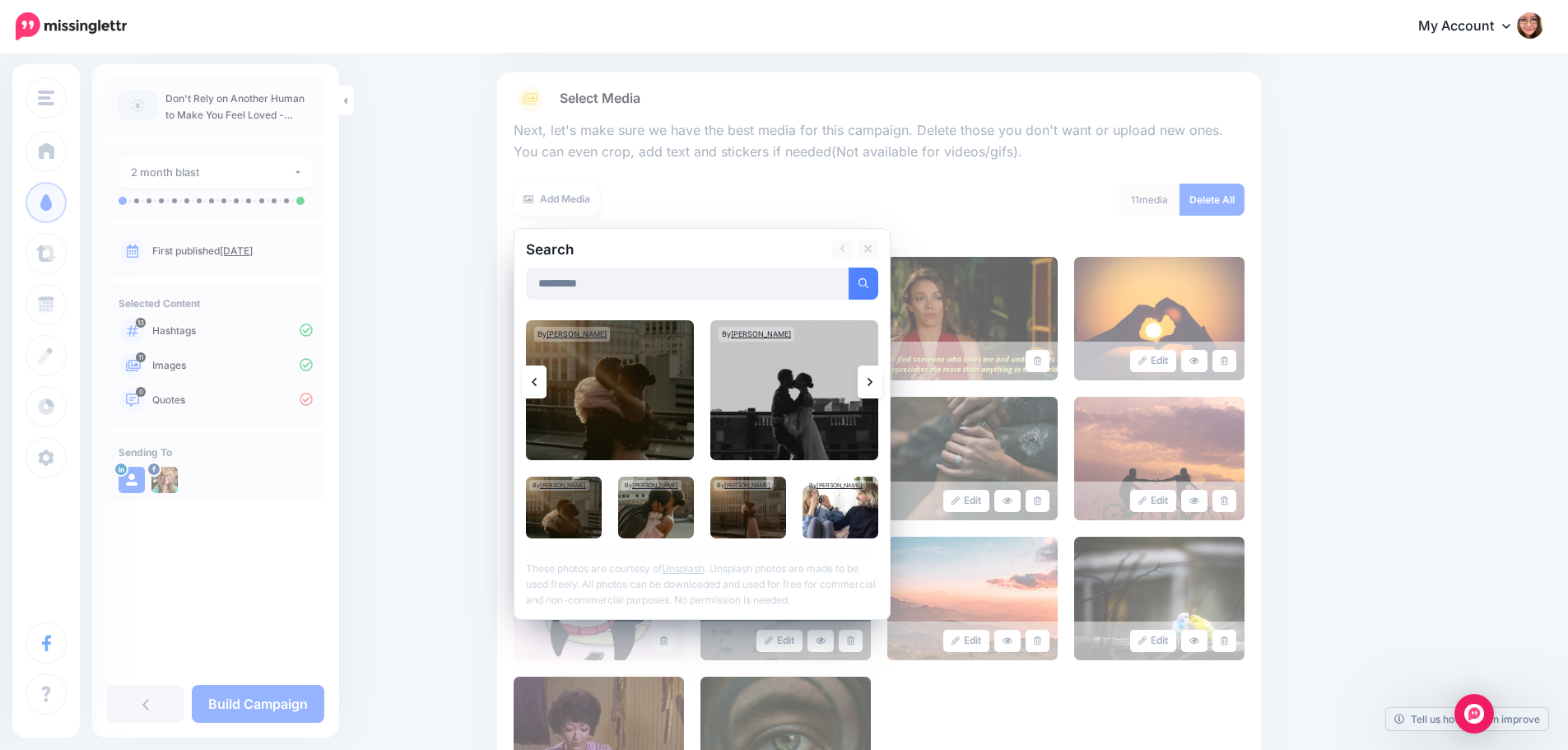
click at [881, 380] on link at bounding box center [869, 381] width 25 height 33
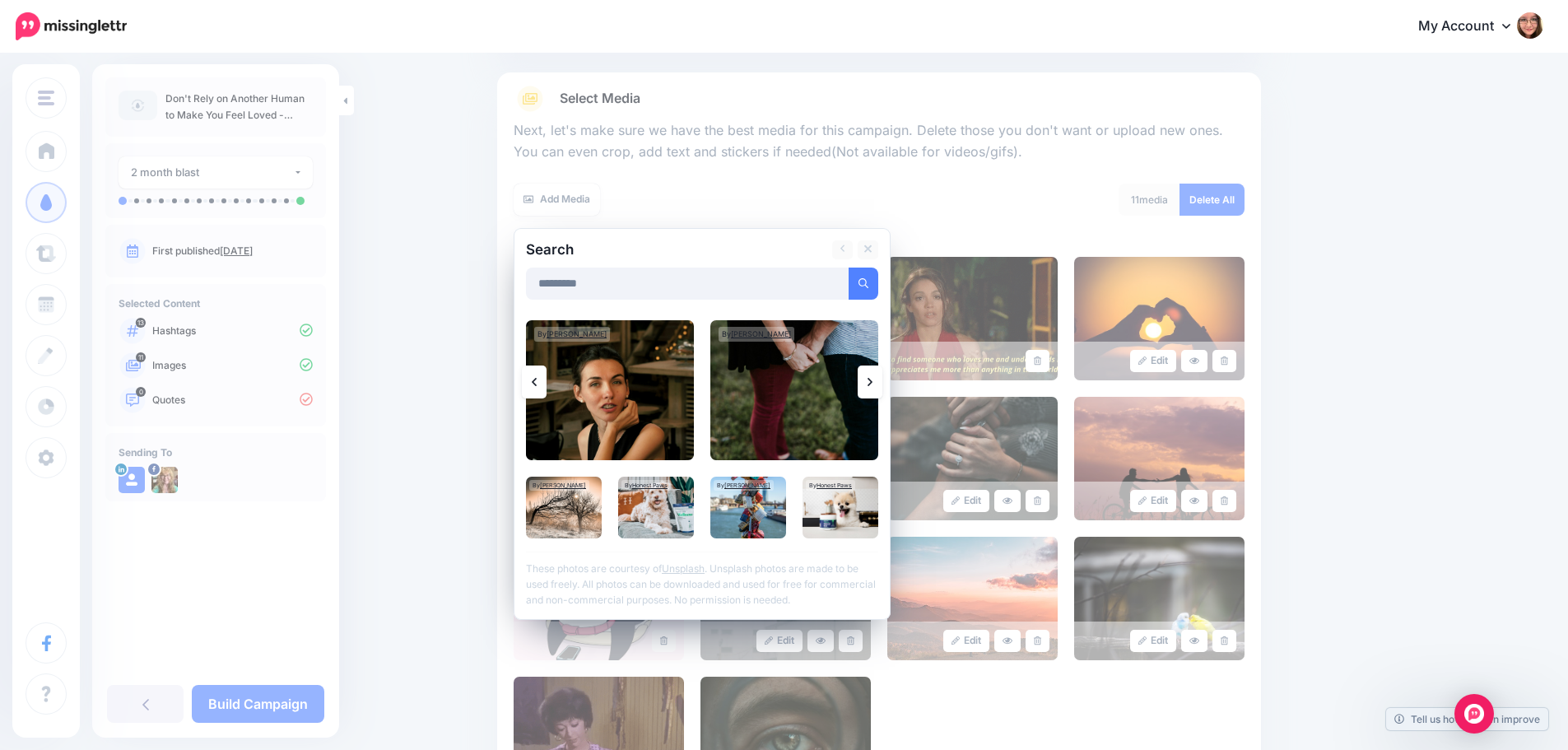
click at [881, 380] on link at bounding box center [869, 381] width 25 height 33
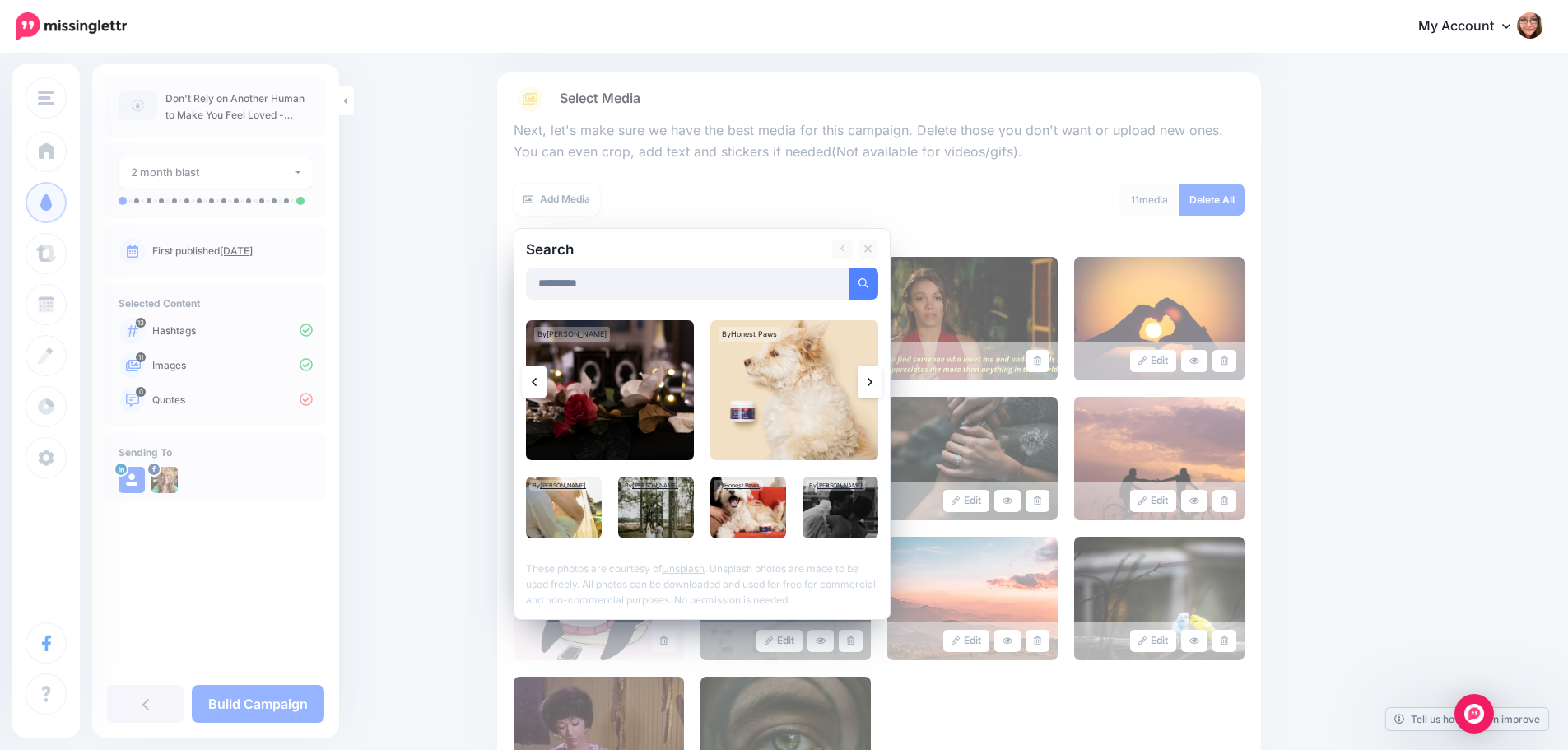
click at [881, 380] on link at bounding box center [869, 381] width 25 height 33
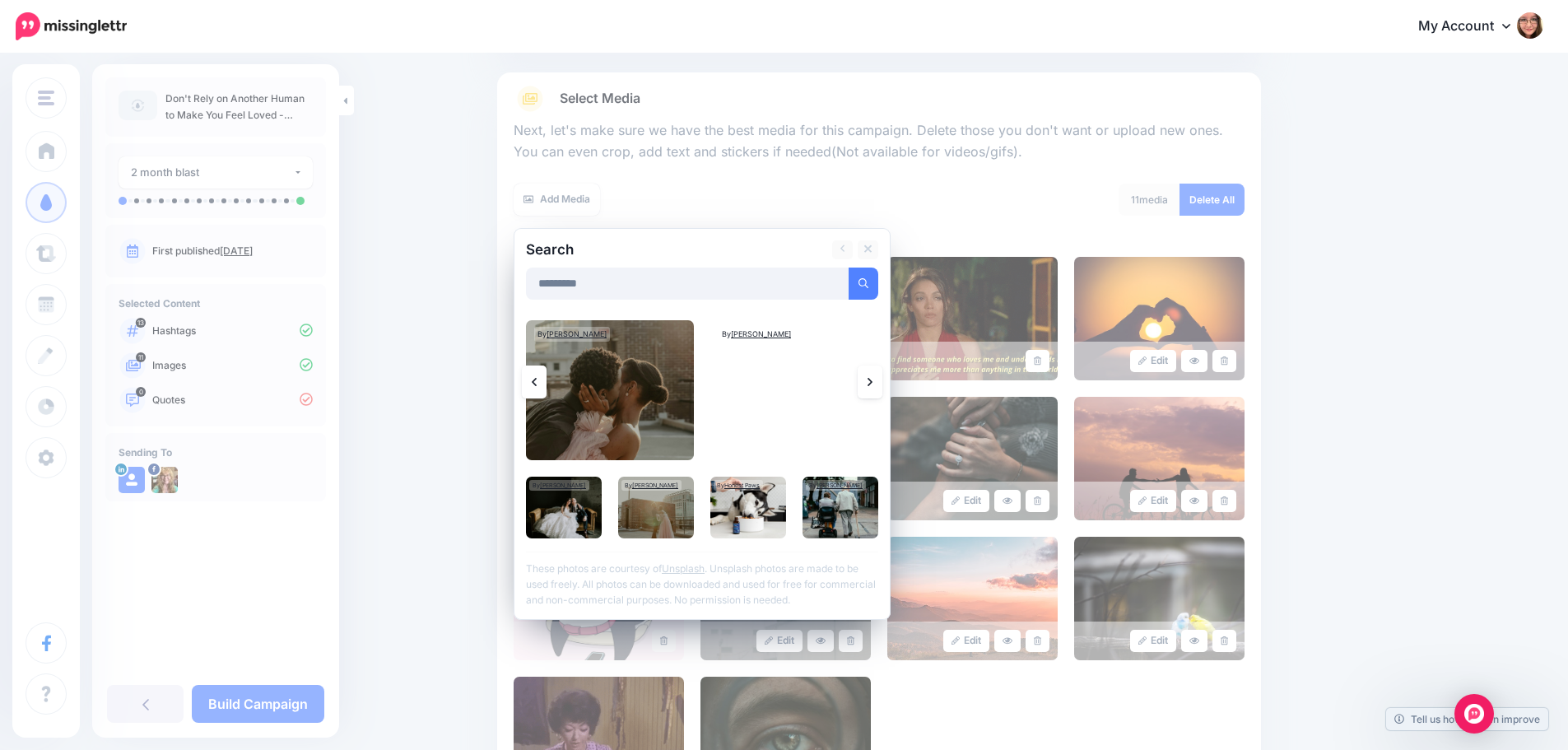
click at [881, 380] on link at bounding box center [869, 381] width 25 height 33
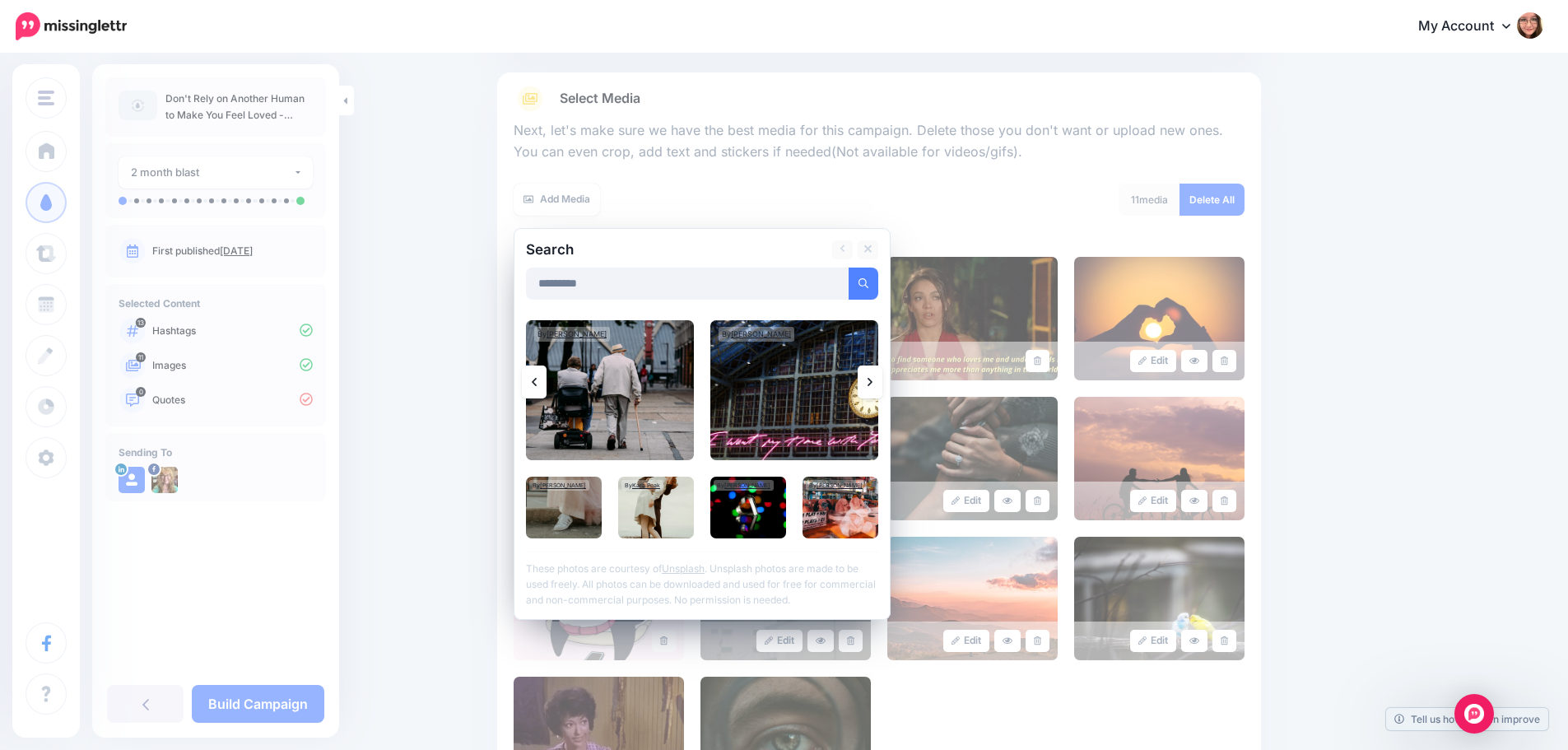
click at [880, 380] on link at bounding box center [869, 381] width 25 height 33
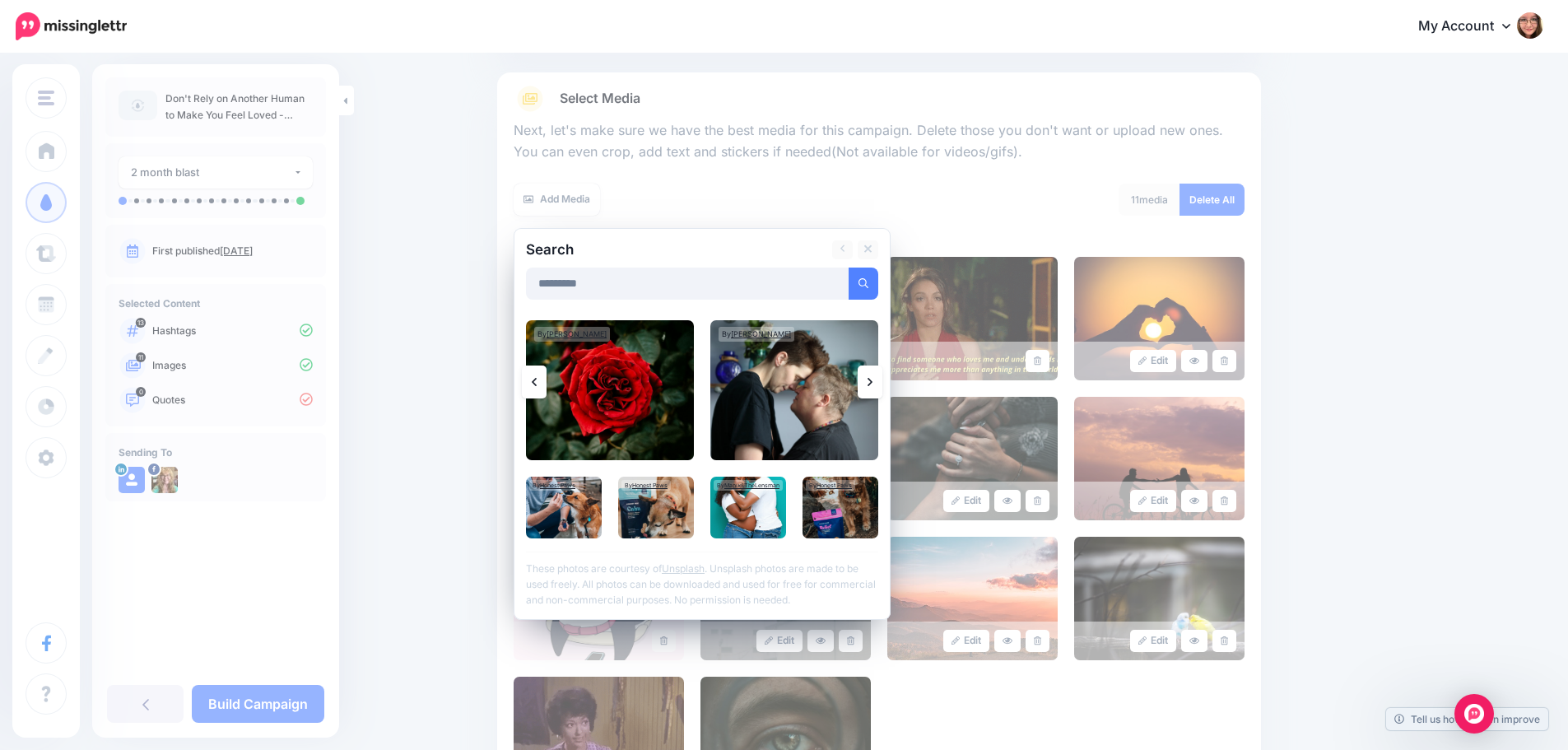
click at [880, 380] on link at bounding box center [869, 381] width 25 height 33
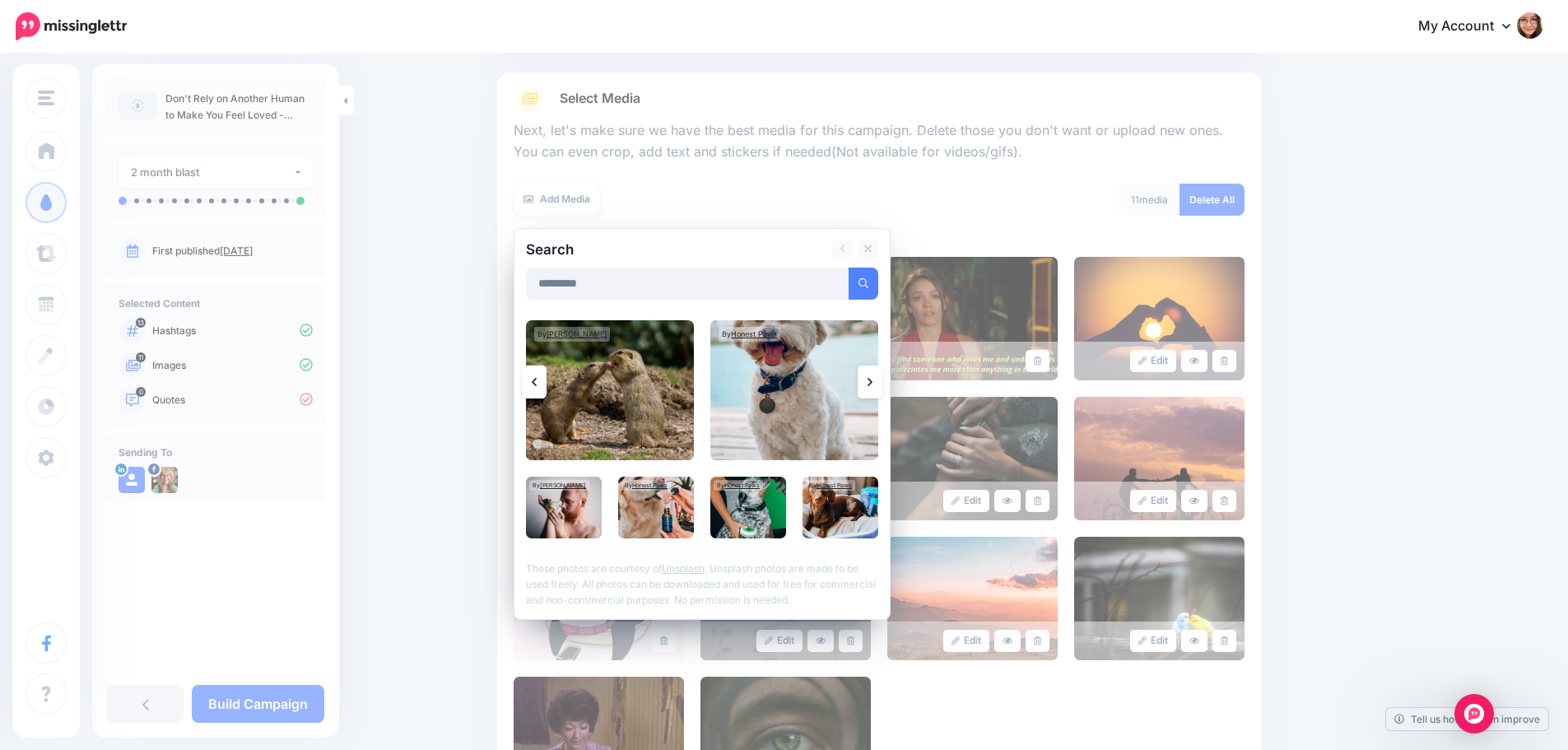
click at [880, 380] on link at bounding box center [869, 381] width 25 height 33
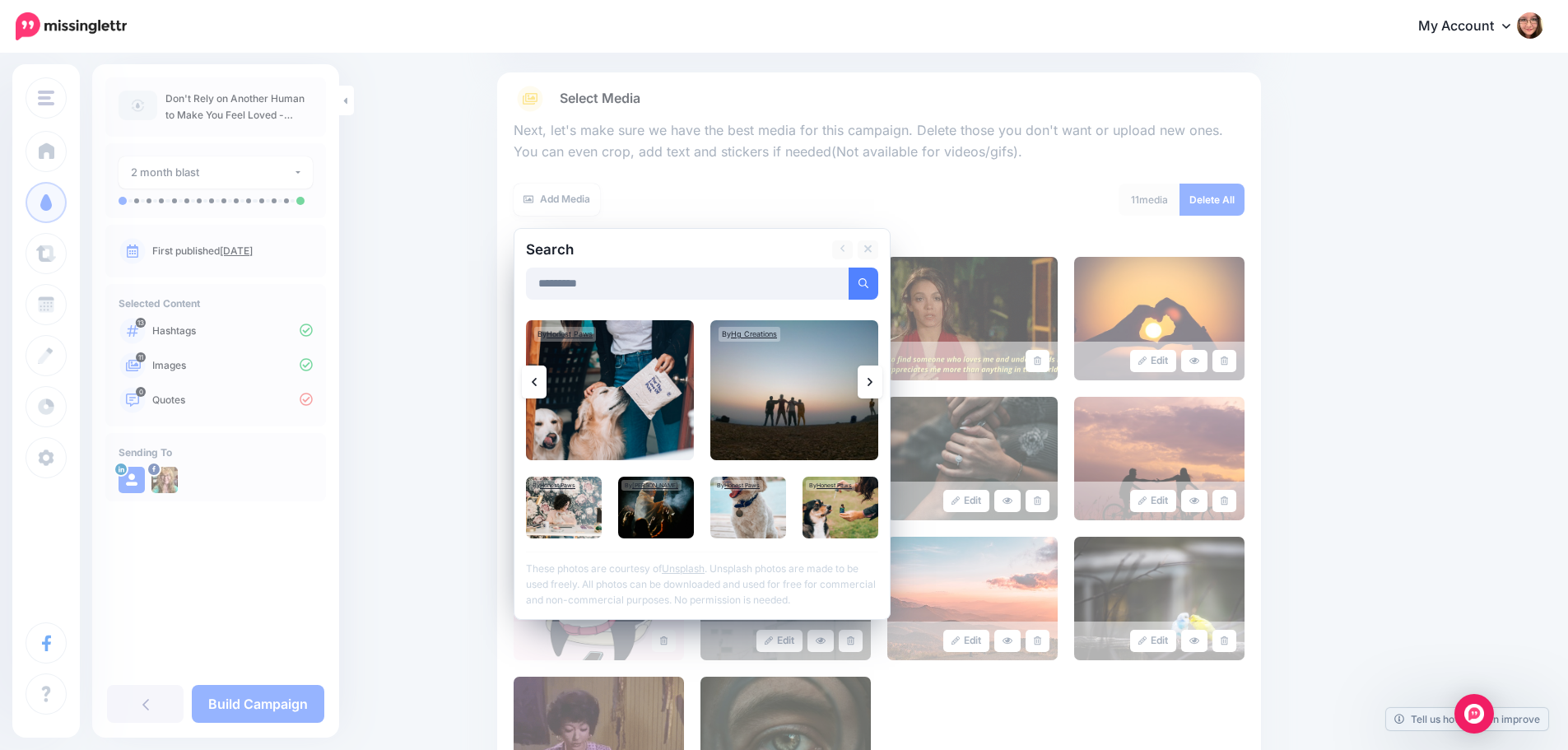
click at [880, 380] on link at bounding box center [869, 381] width 25 height 33
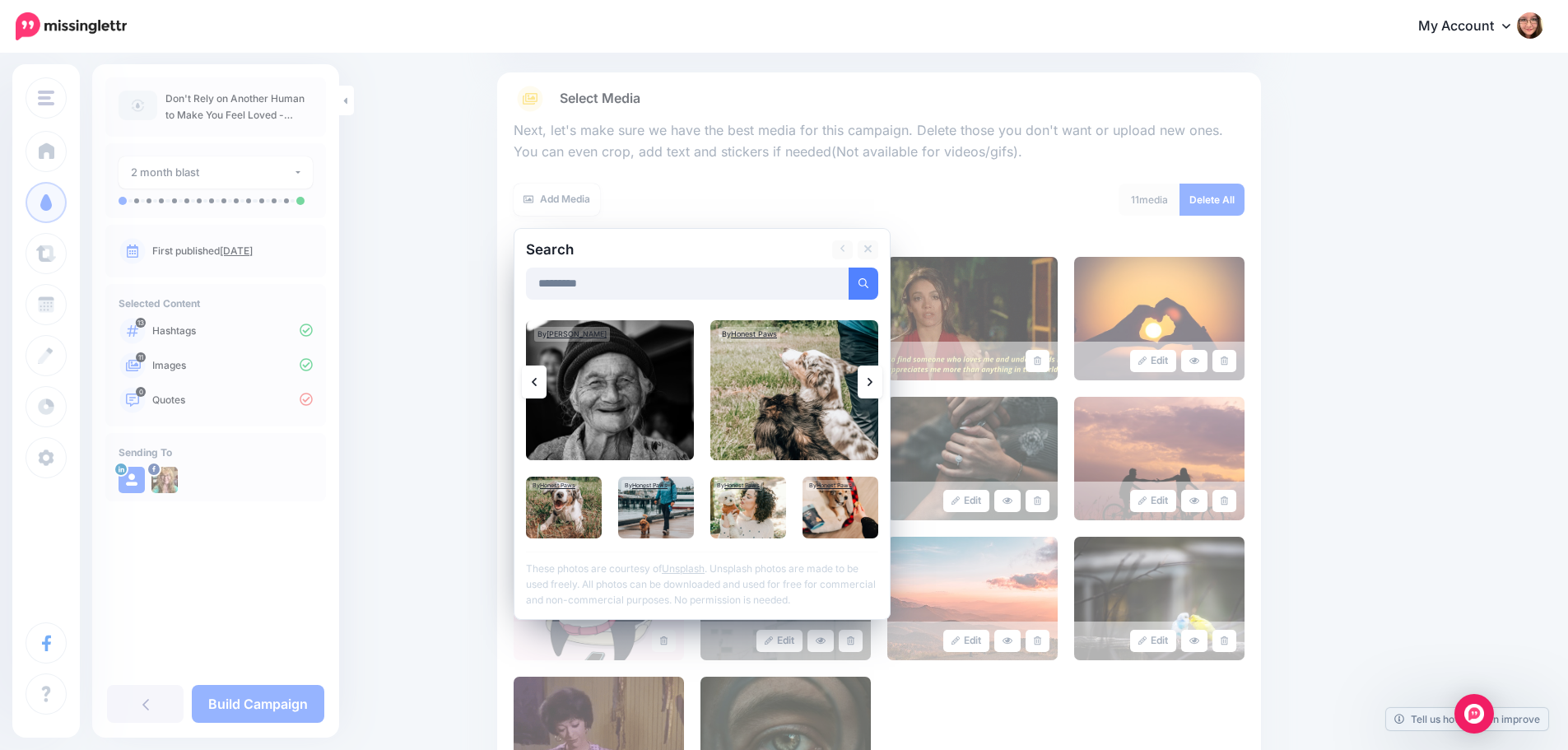
click at [880, 380] on link at bounding box center [869, 381] width 25 height 33
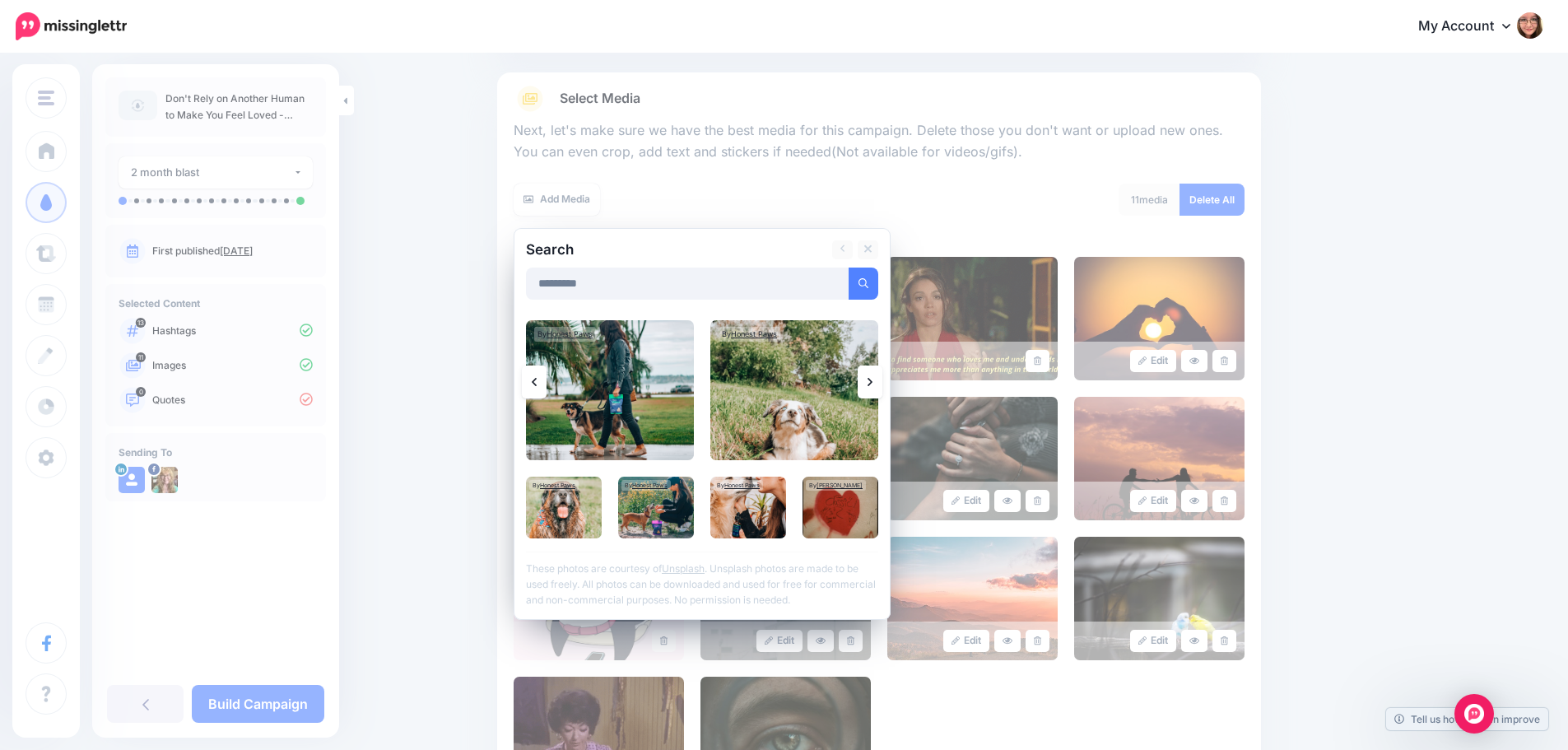
click at [880, 380] on link at bounding box center [869, 381] width 25 height 33
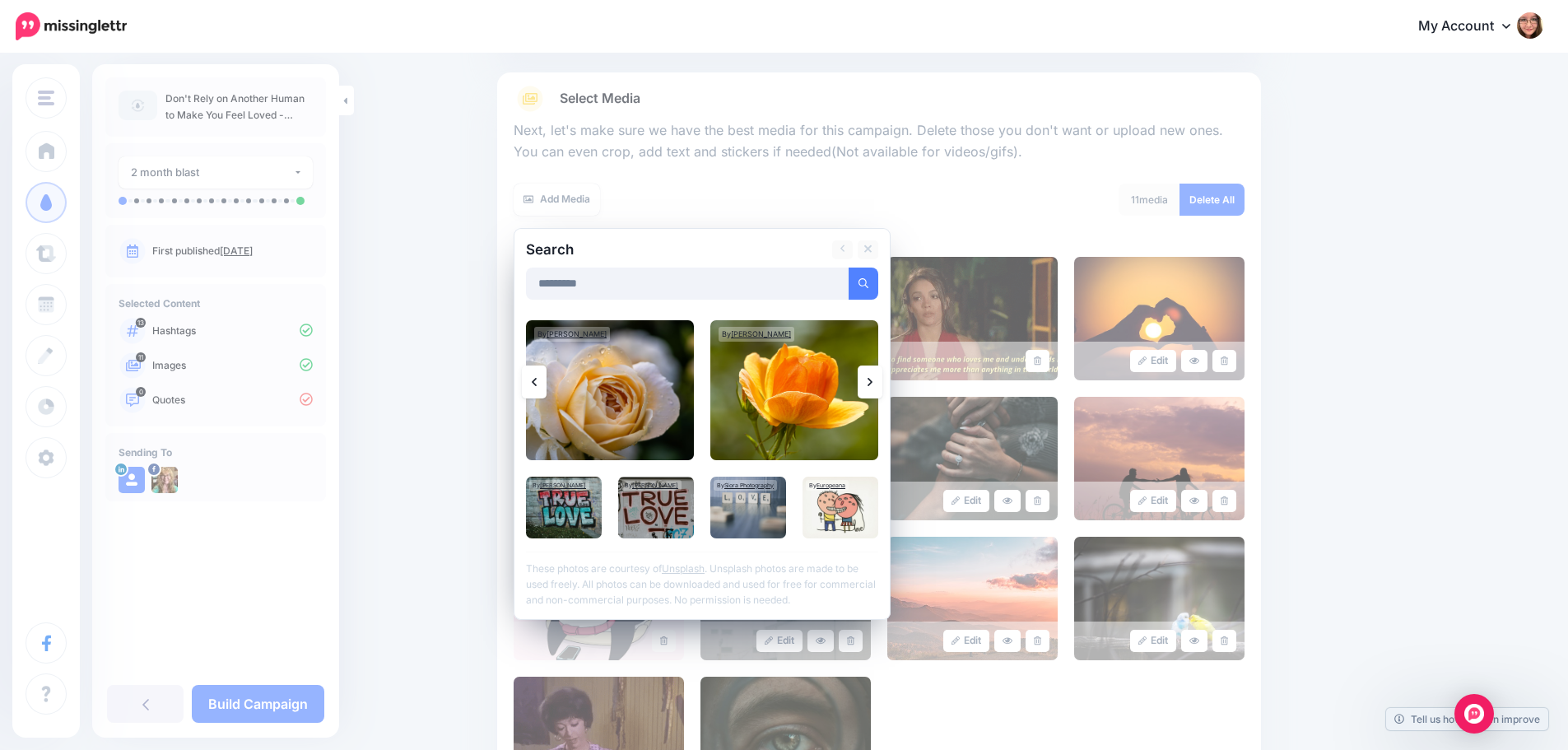
click at [880, 380] on link at bounding box center [869, 381] width 25 height 33
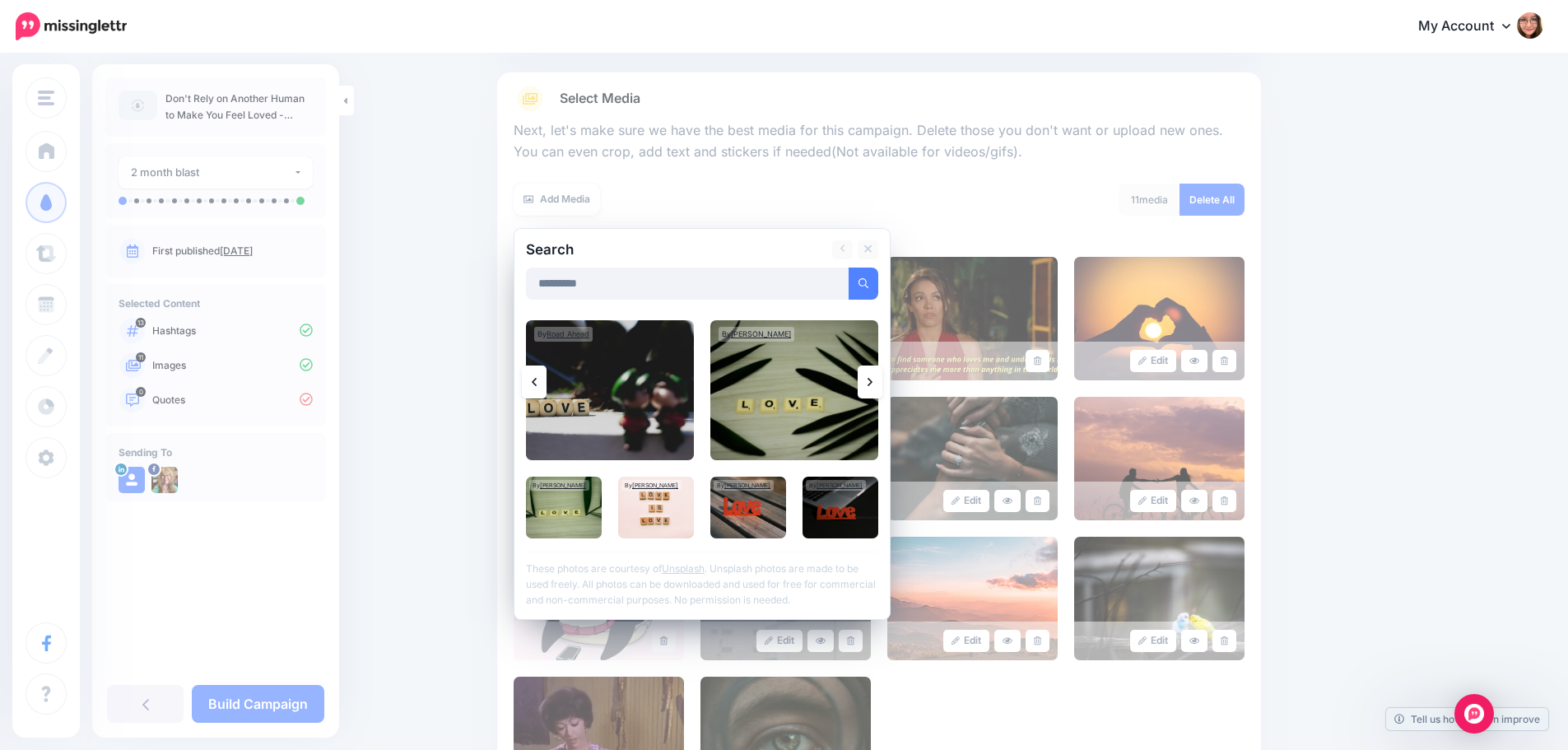
click at [880, 380] on link at bounding box center [869, 381] width 25 height 33
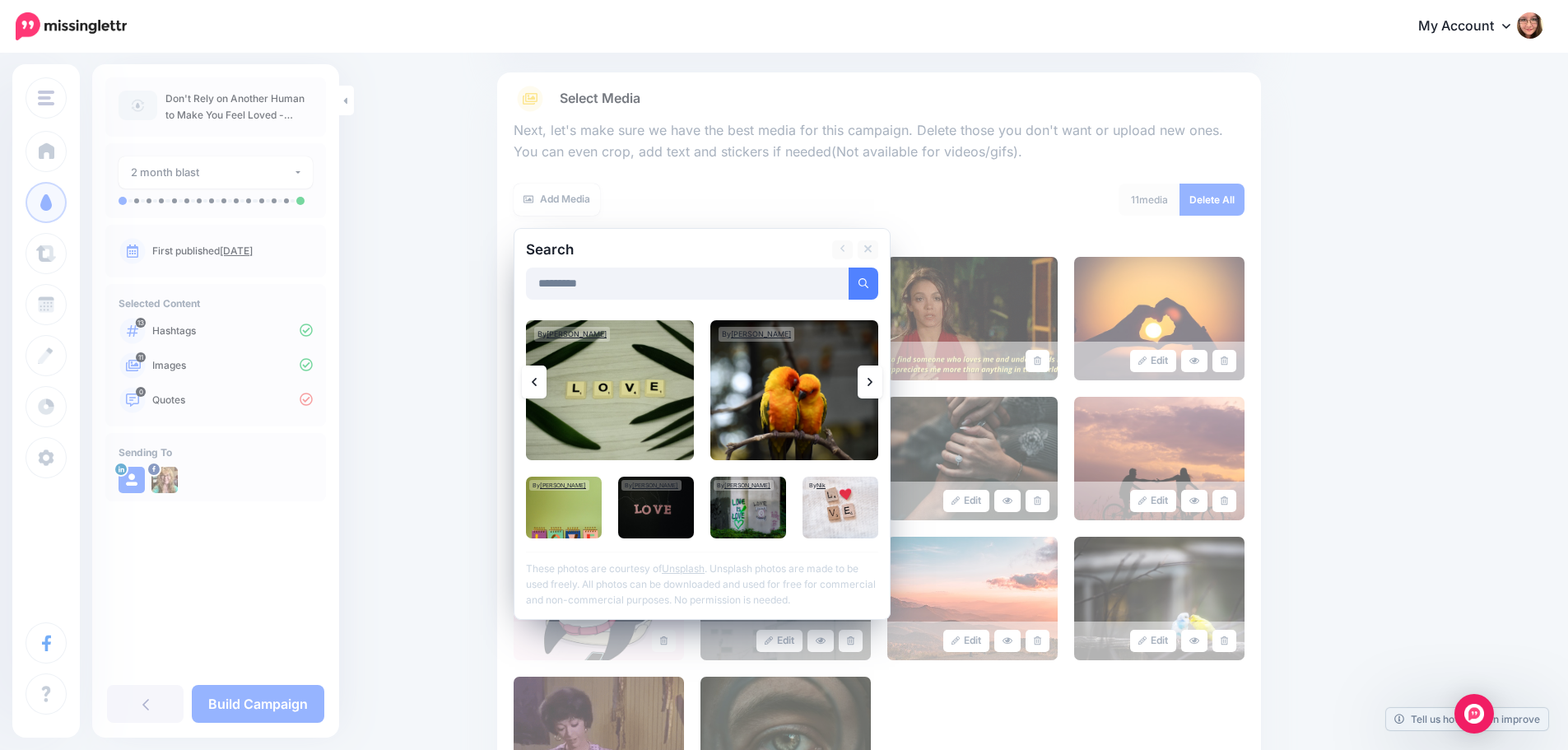
click at [880, 380] on link at bounding box center [869, 381] width 25 height 33
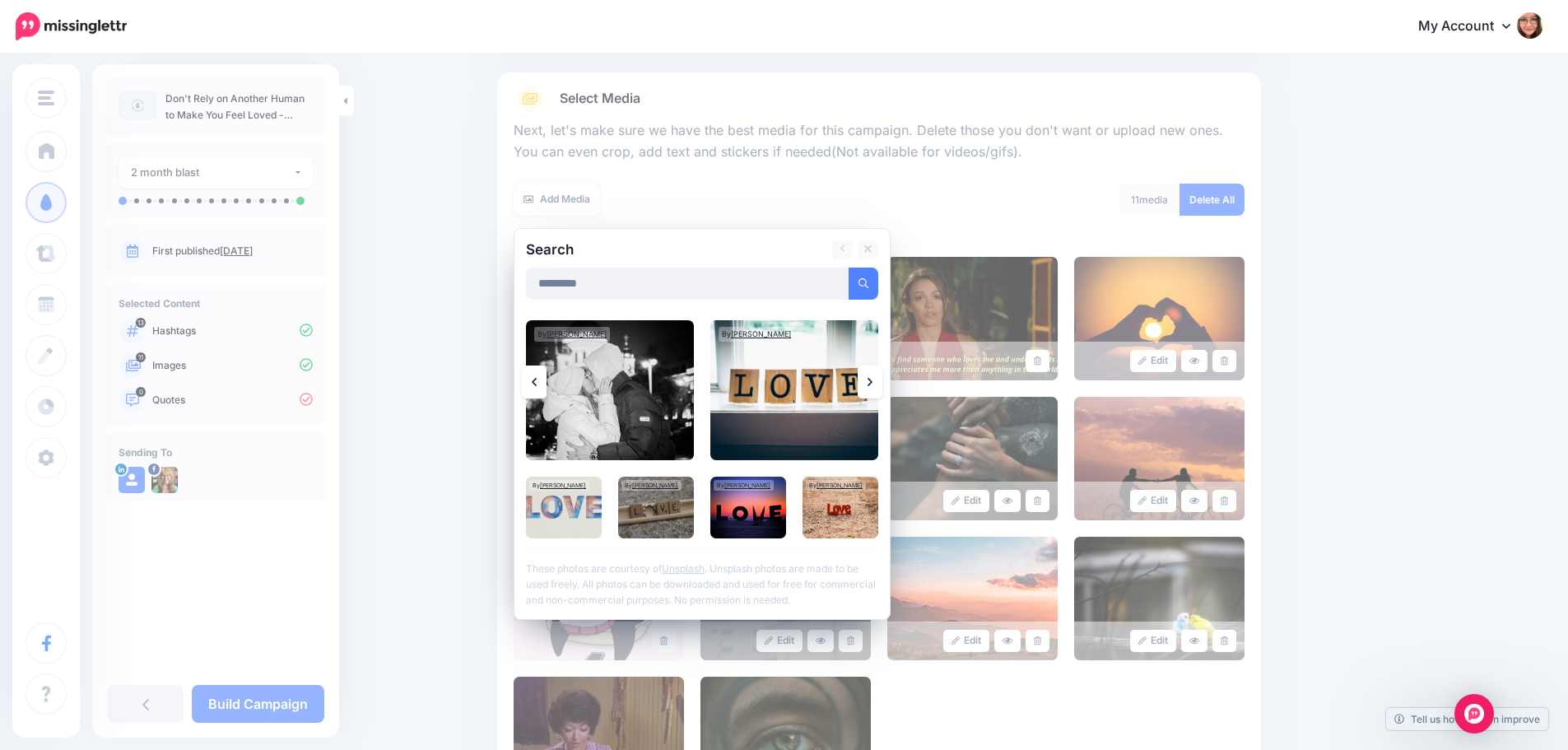
click at [880, 380] on link at bounding box center [869, 381] width 25 height 33
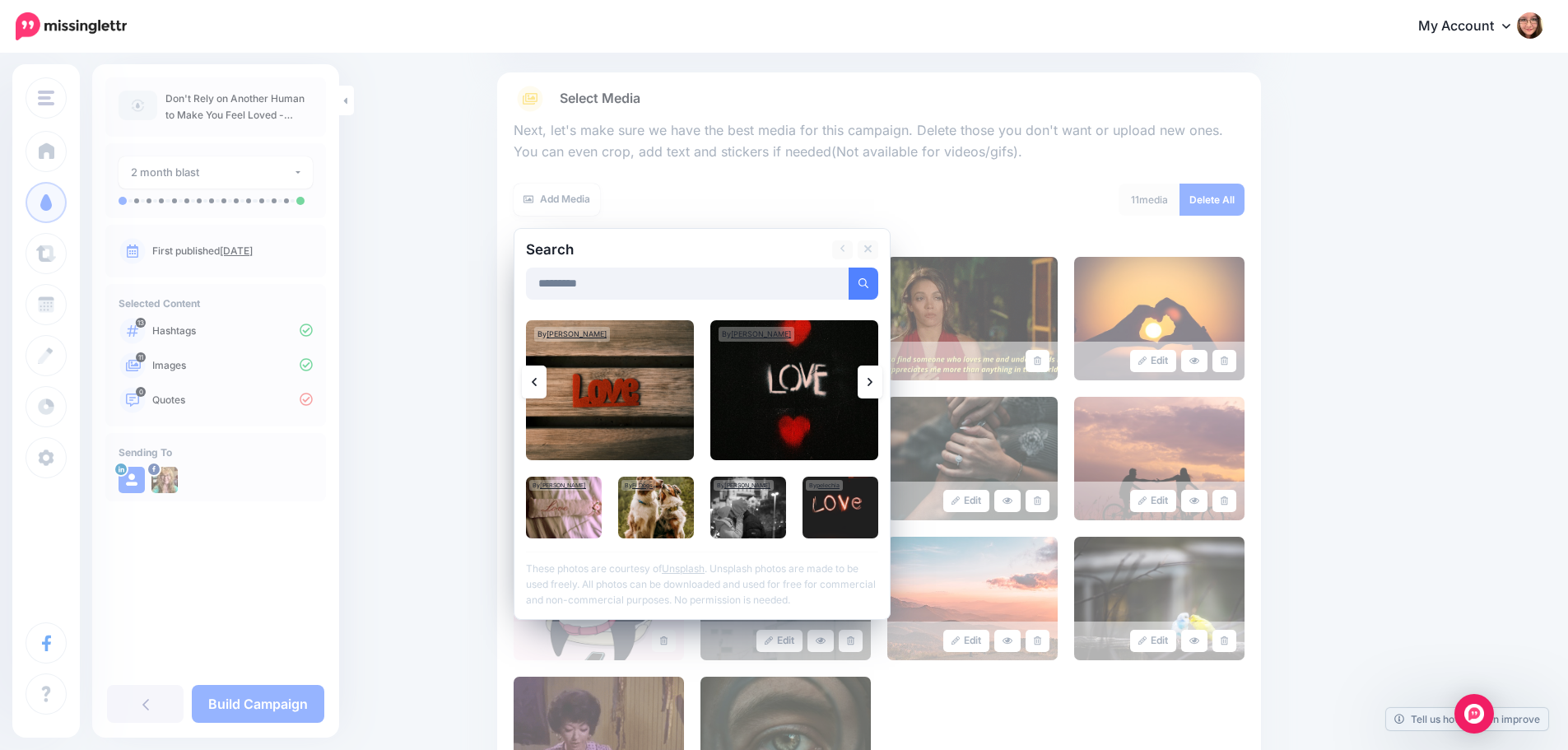
click at [880, 380] on link at bounding box center [869, 381] width 25 height 33
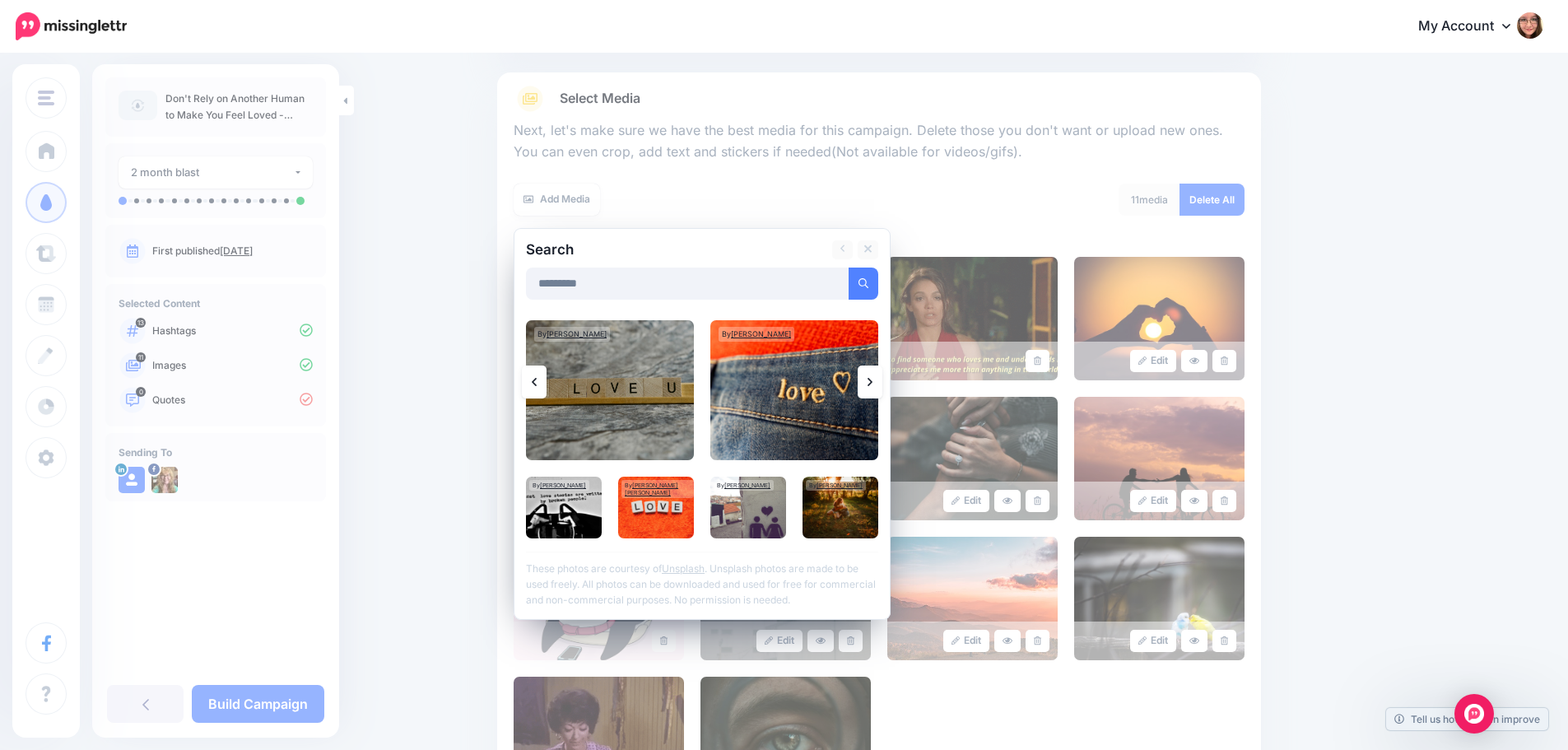
click at [880, 380] on link at bounding box center [869, 381] width 25 height 33
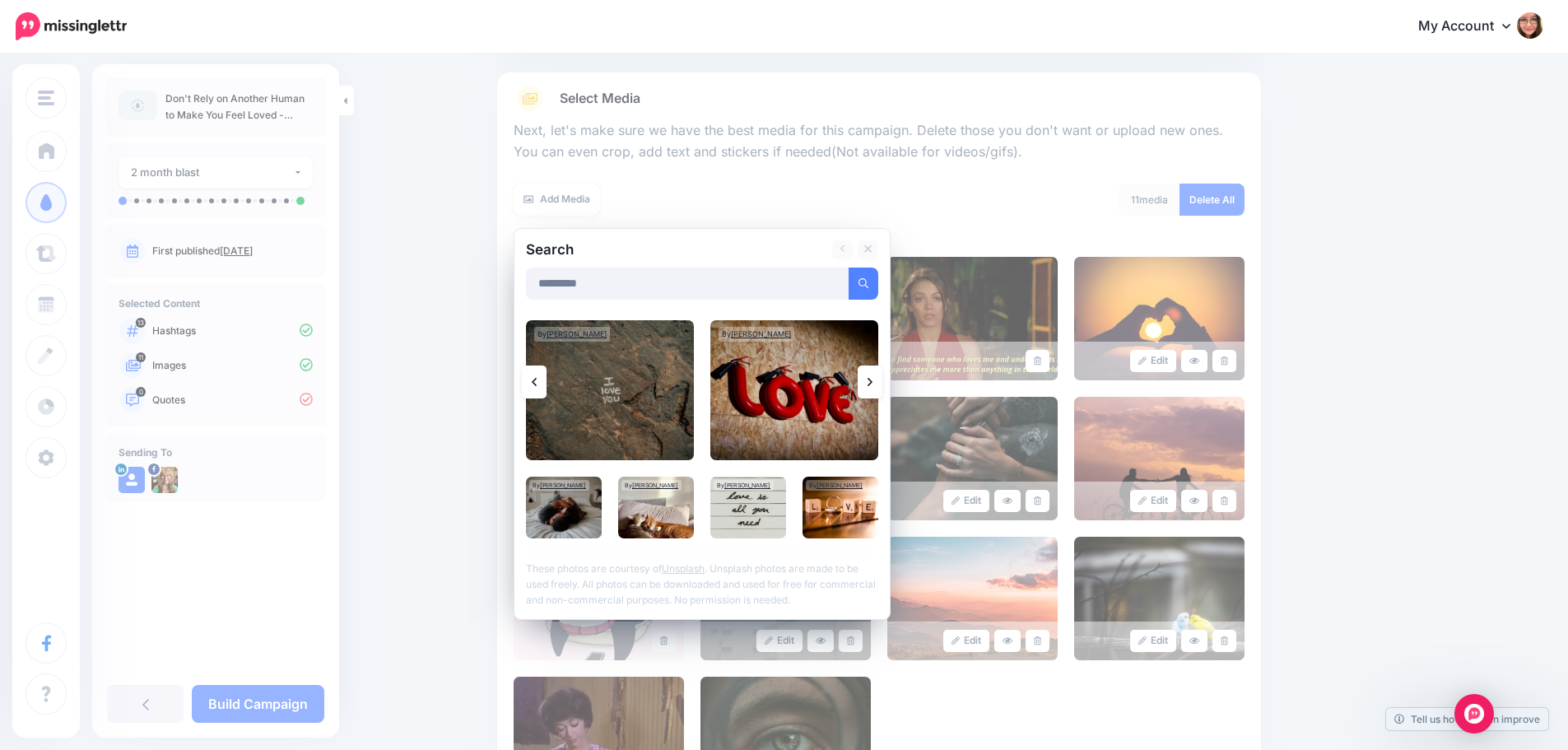
click at [880, 380] on link at bounding box center [869, 381] width 25 height 33
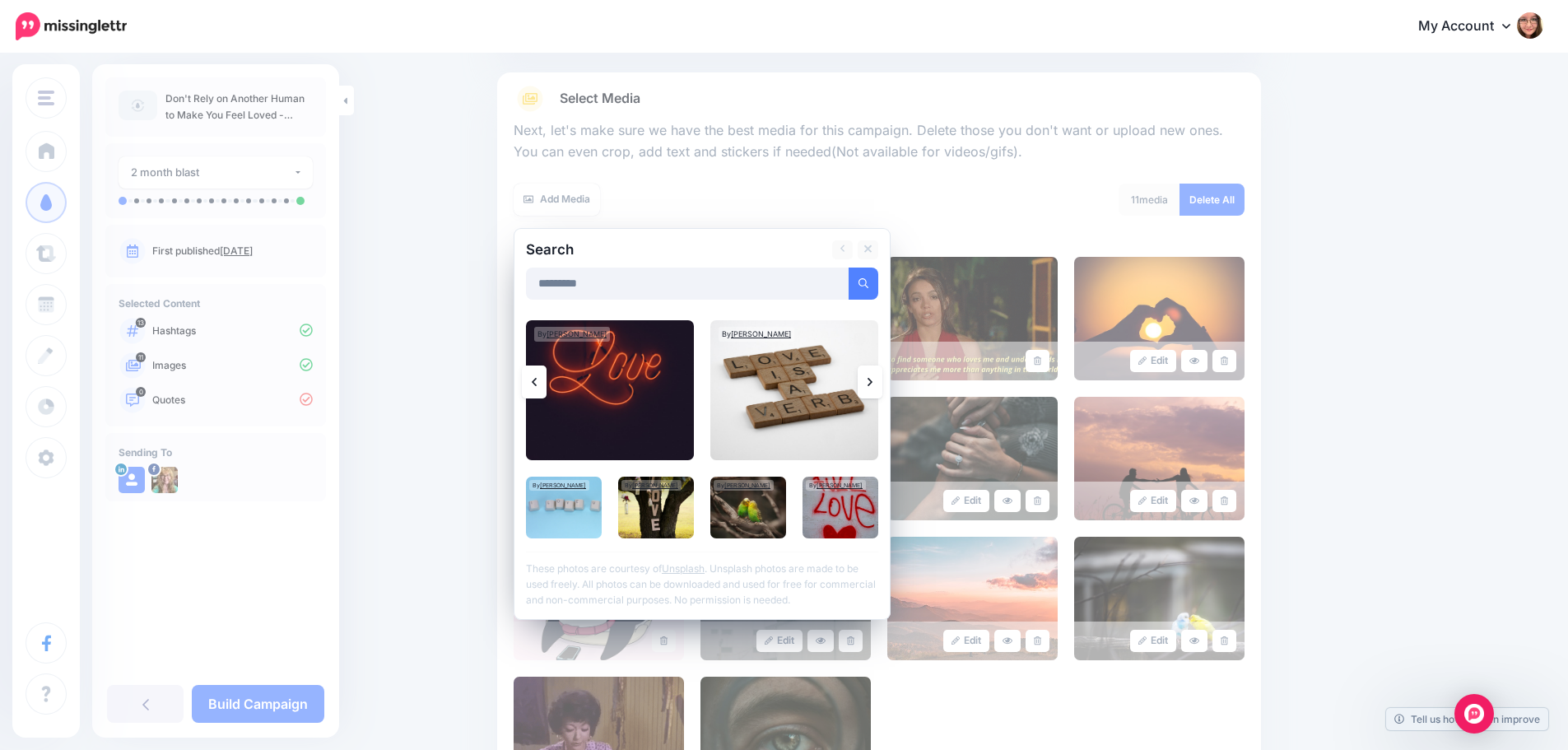
click at [537, 379] on icon at bounding box center [534, 382] width 5 height 8
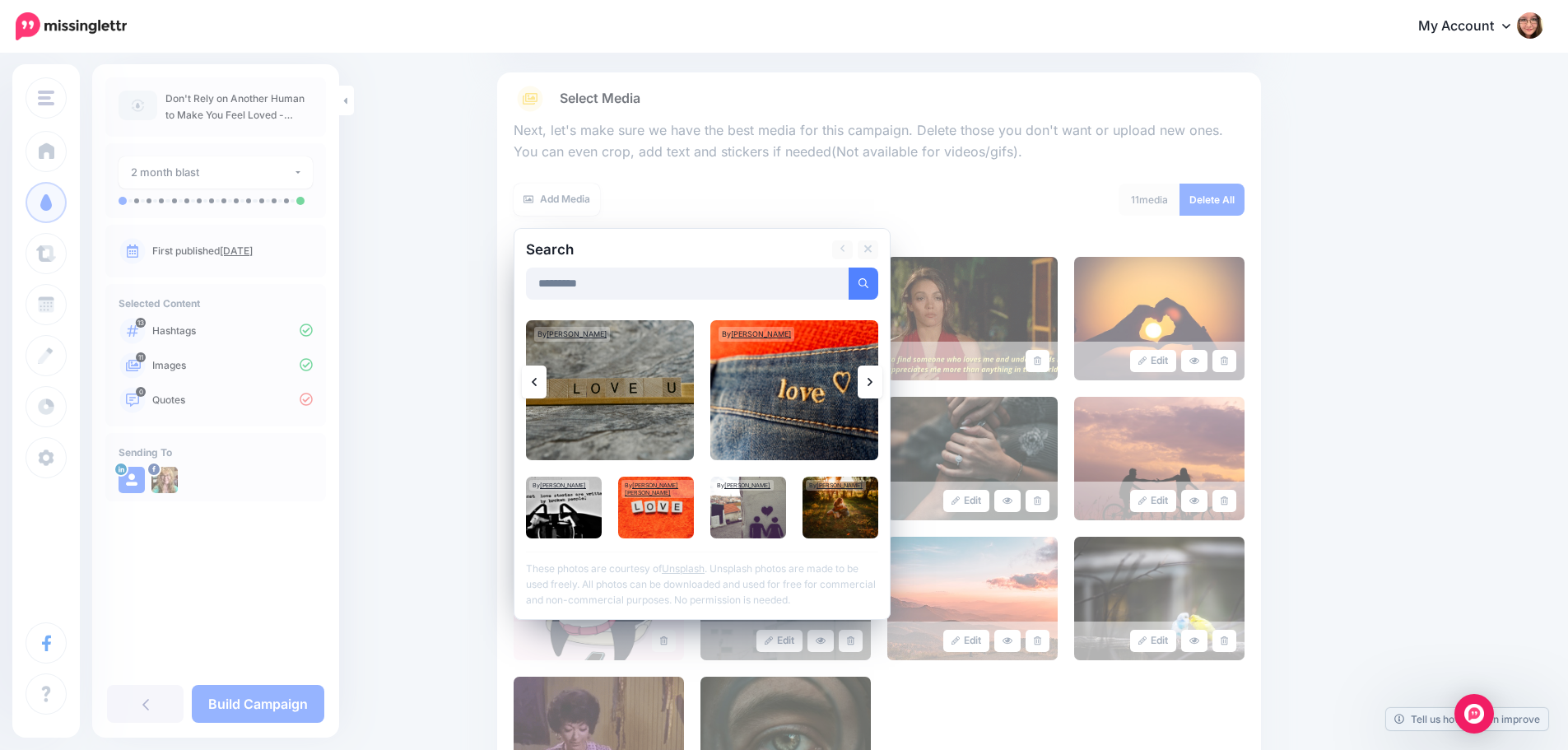
click at [542, 379] on link at bounding box center [534, 381] width 25 height 33
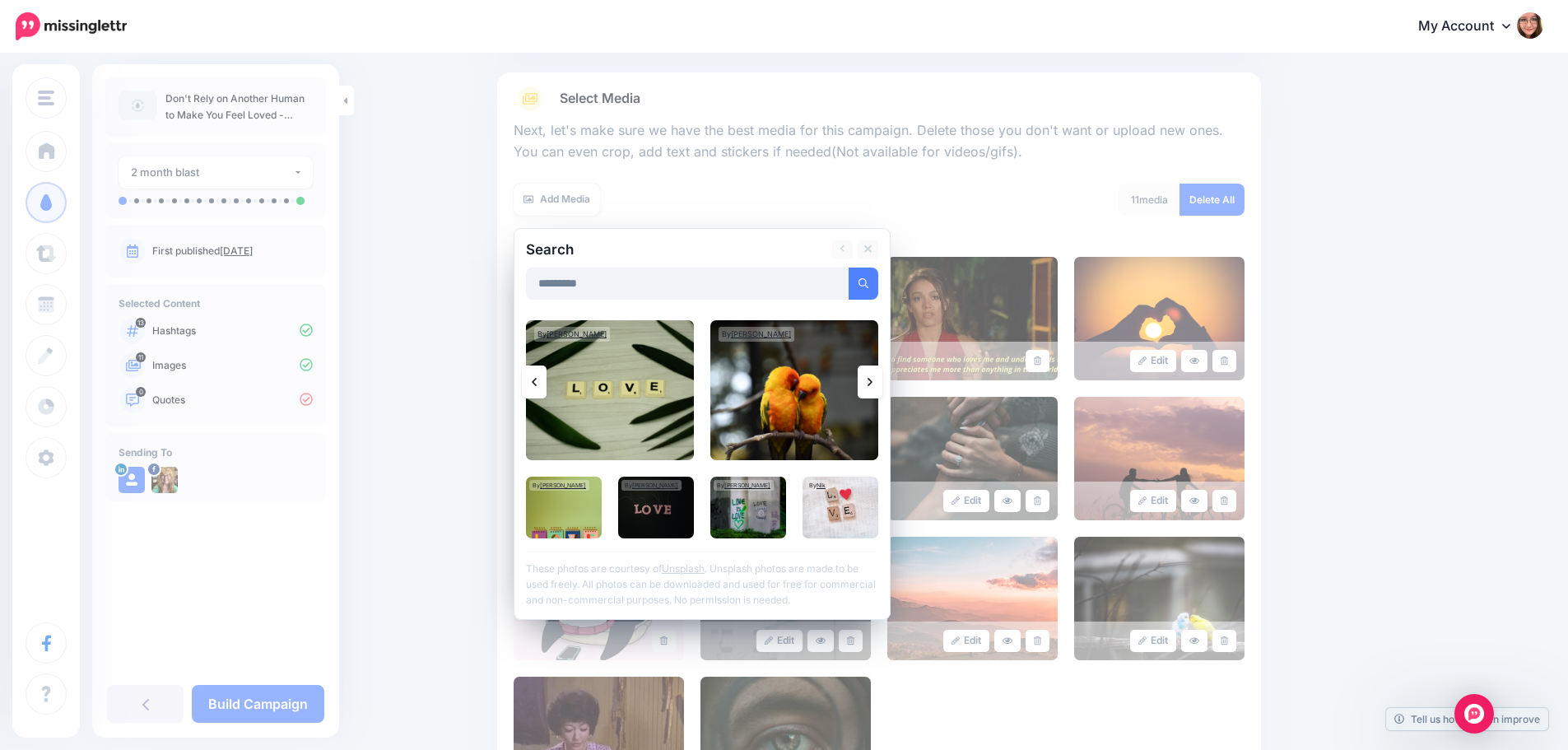
click at [537, 379] on icon at bounding box center [534, 382] width 5 height 8
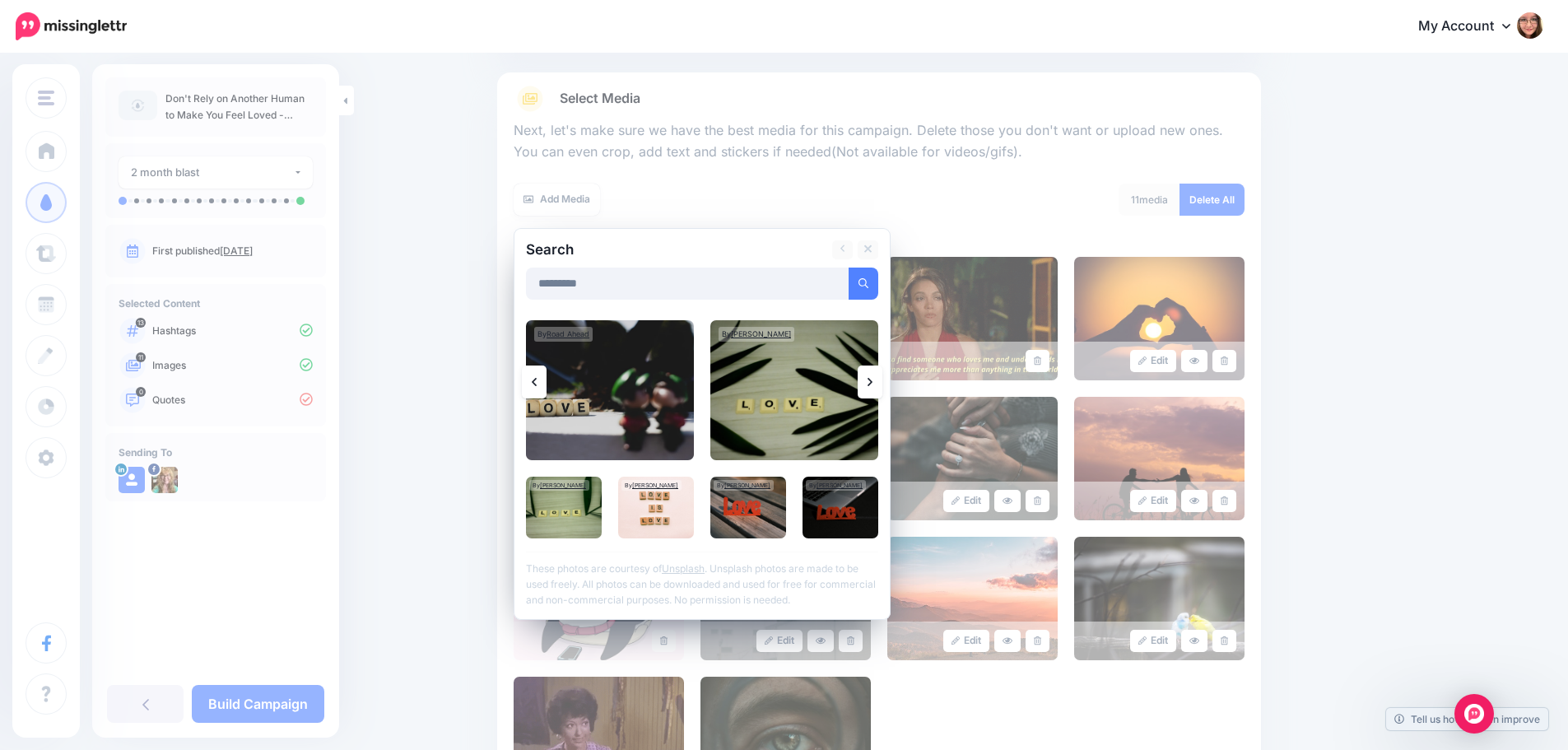
click at [537, 379] on icon at bounding box center [534, 382] width 5 height 8
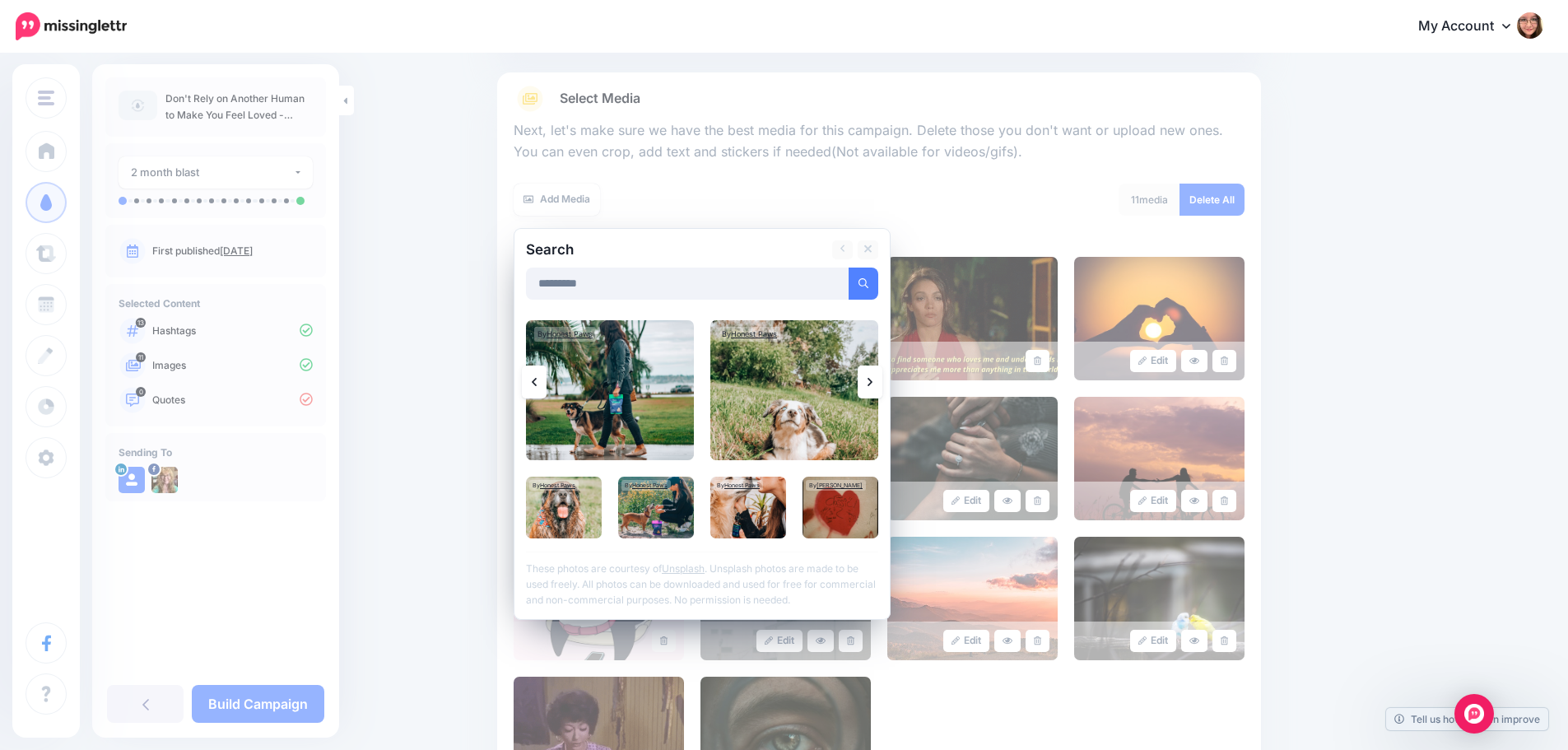
click at [537, 379] on icon at bounding box center [534, 382] width 5 height 8
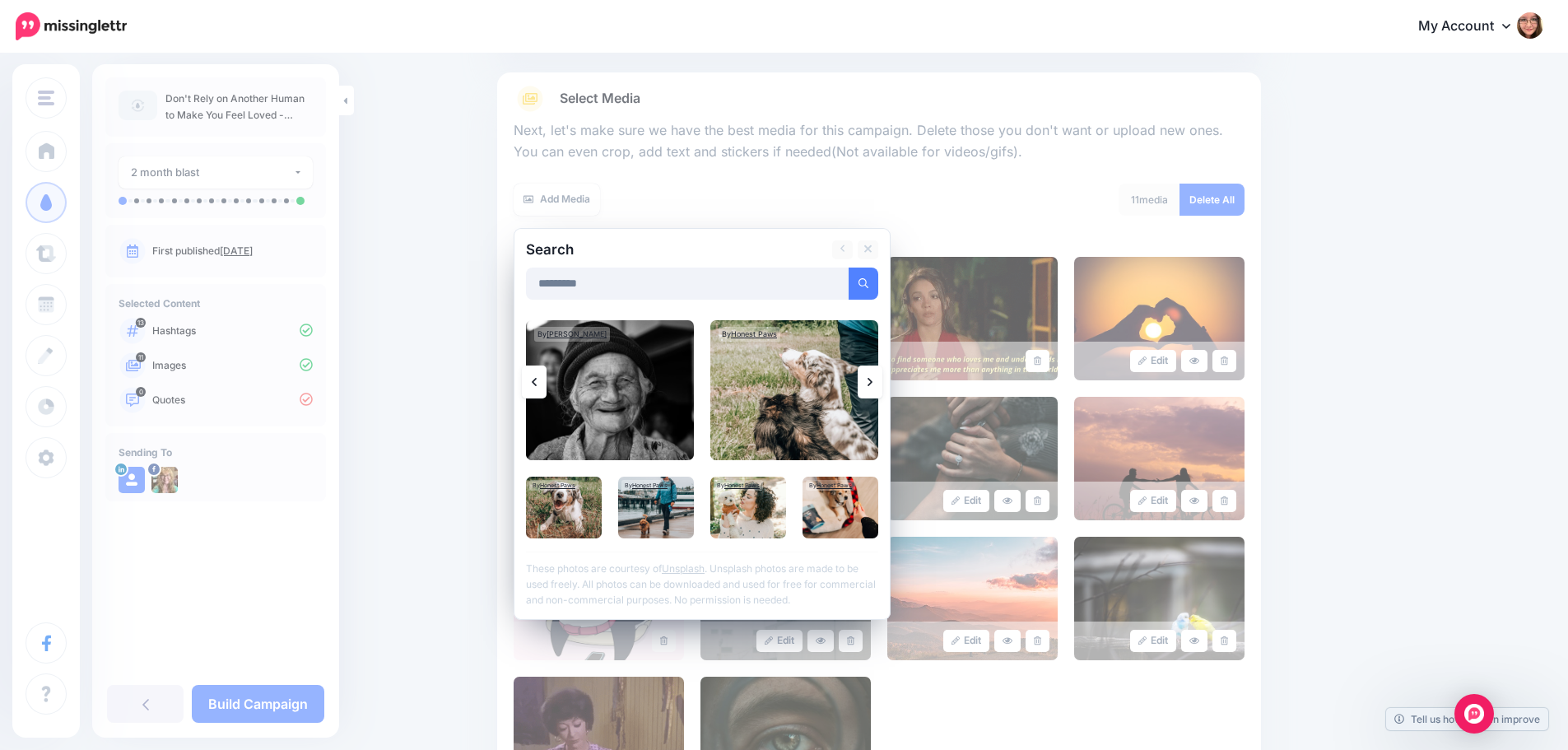
click at [537, 379] on icon at bounding box center [534, 382] width 5 height 8
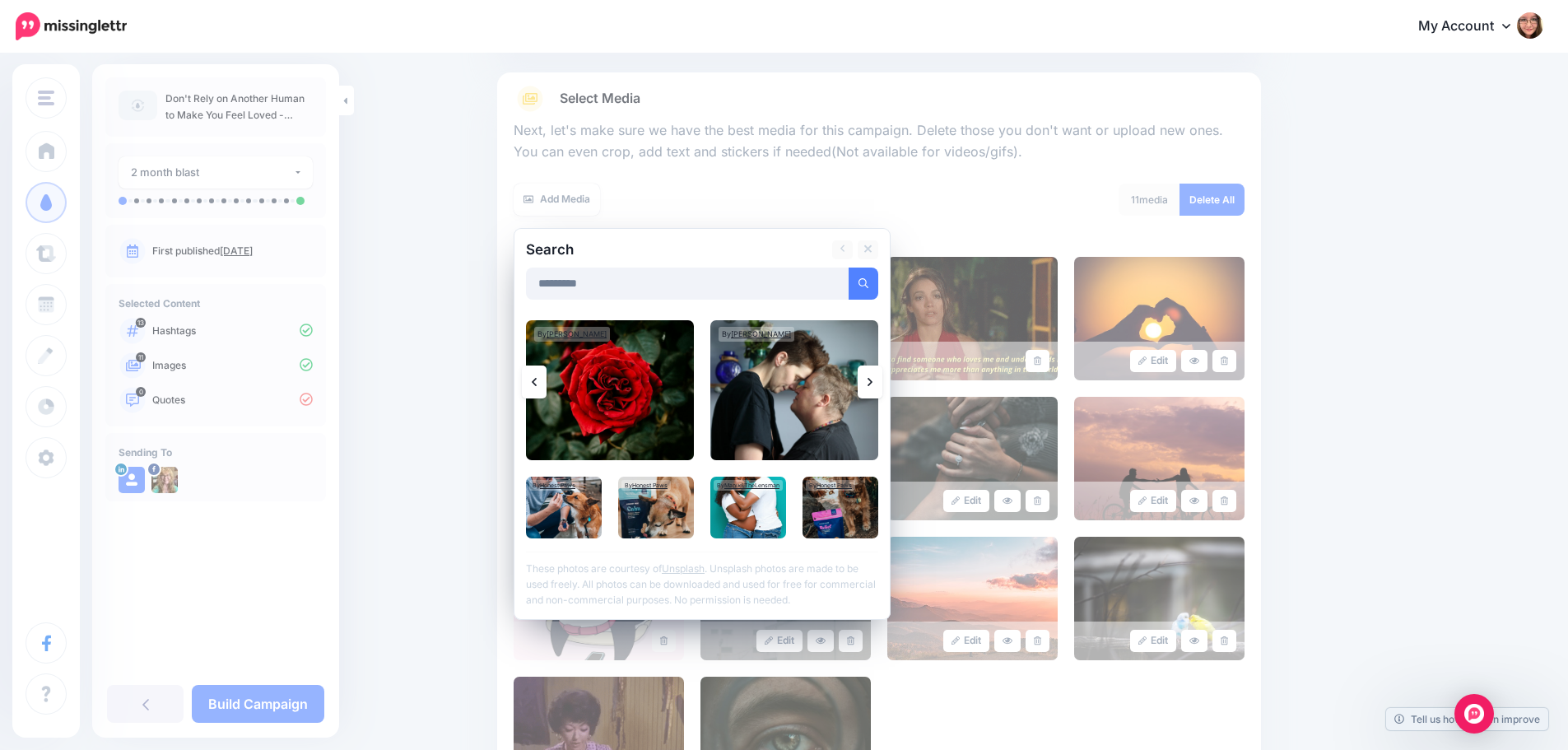
click at [537, 379] on icon at bounding box center [534, 382] width 5 height 8
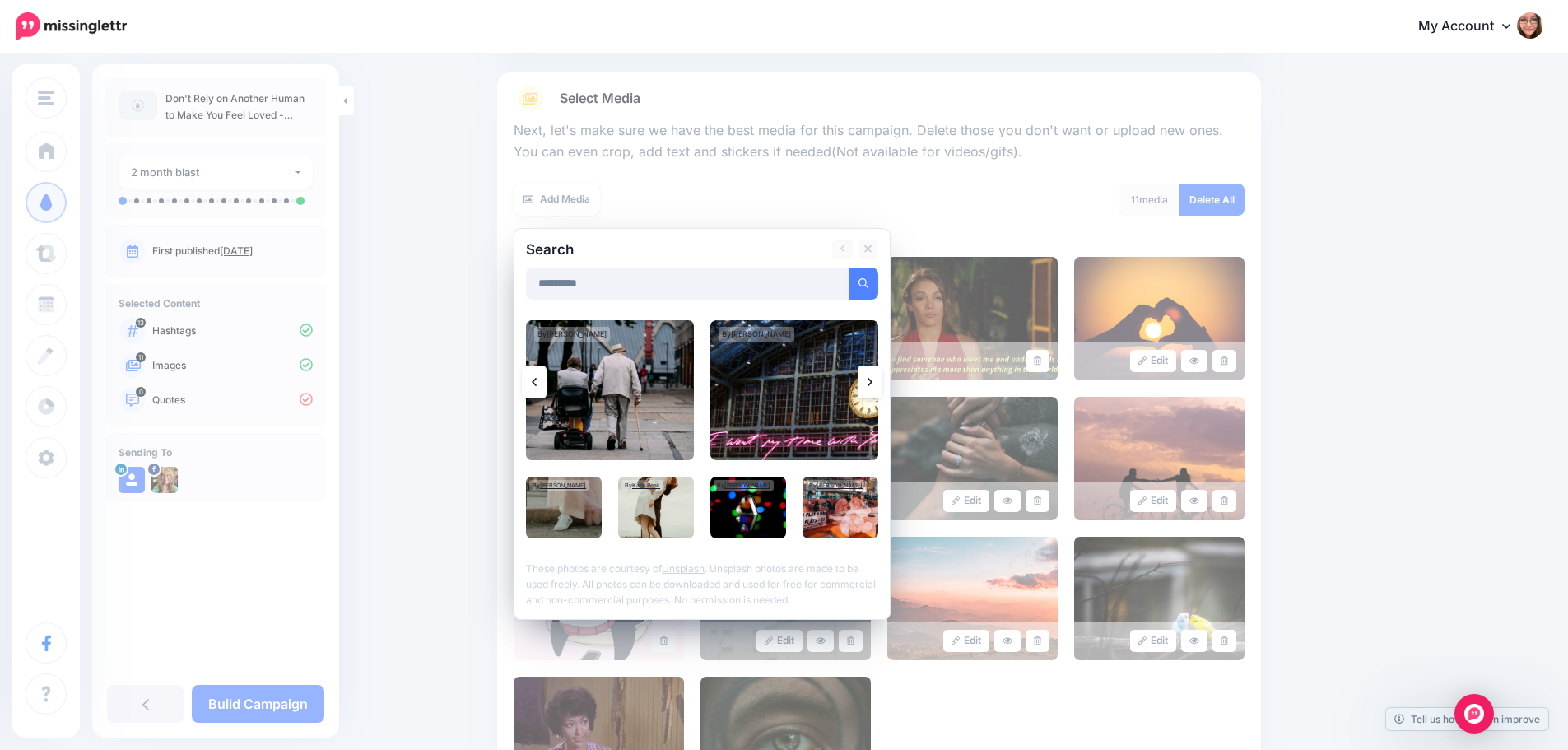
click at [537, 379] on icon at bounding box center [534, 382] width 5 height 8
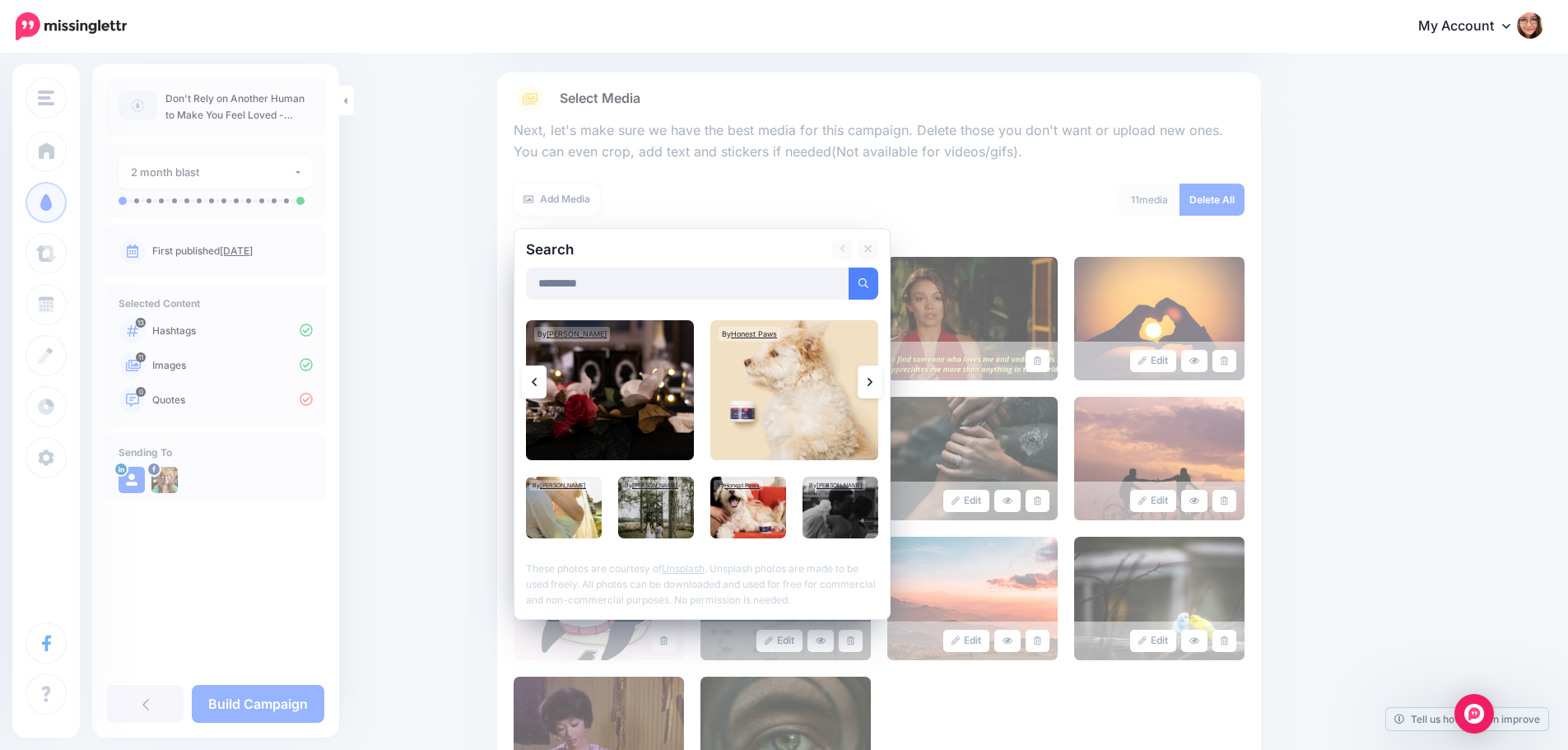
click at [537, 379] on icon at bounding box center [534, 382] width 5 height 8
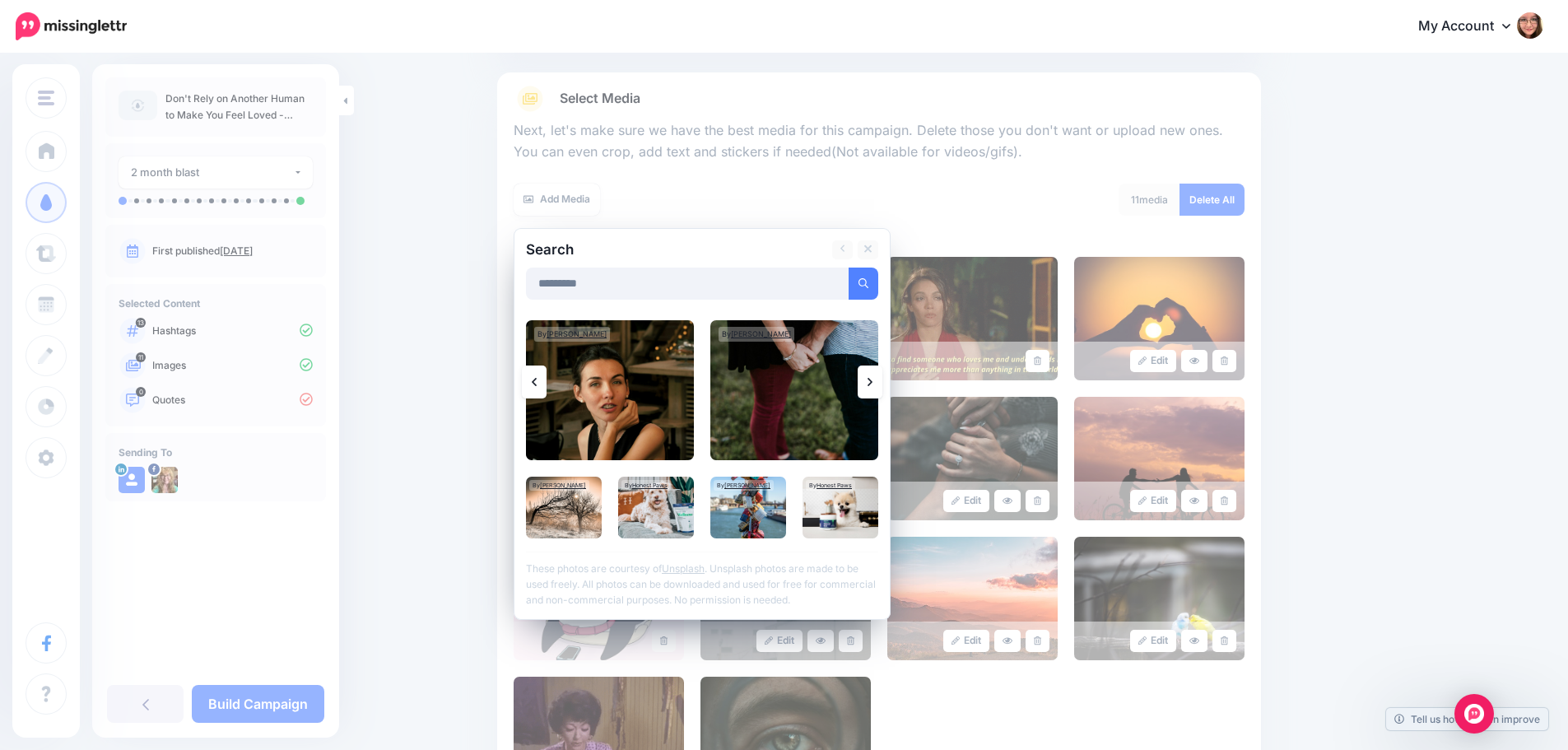
click at [537, 379] on icon at bounding box center [534, 382] width 5 height 8
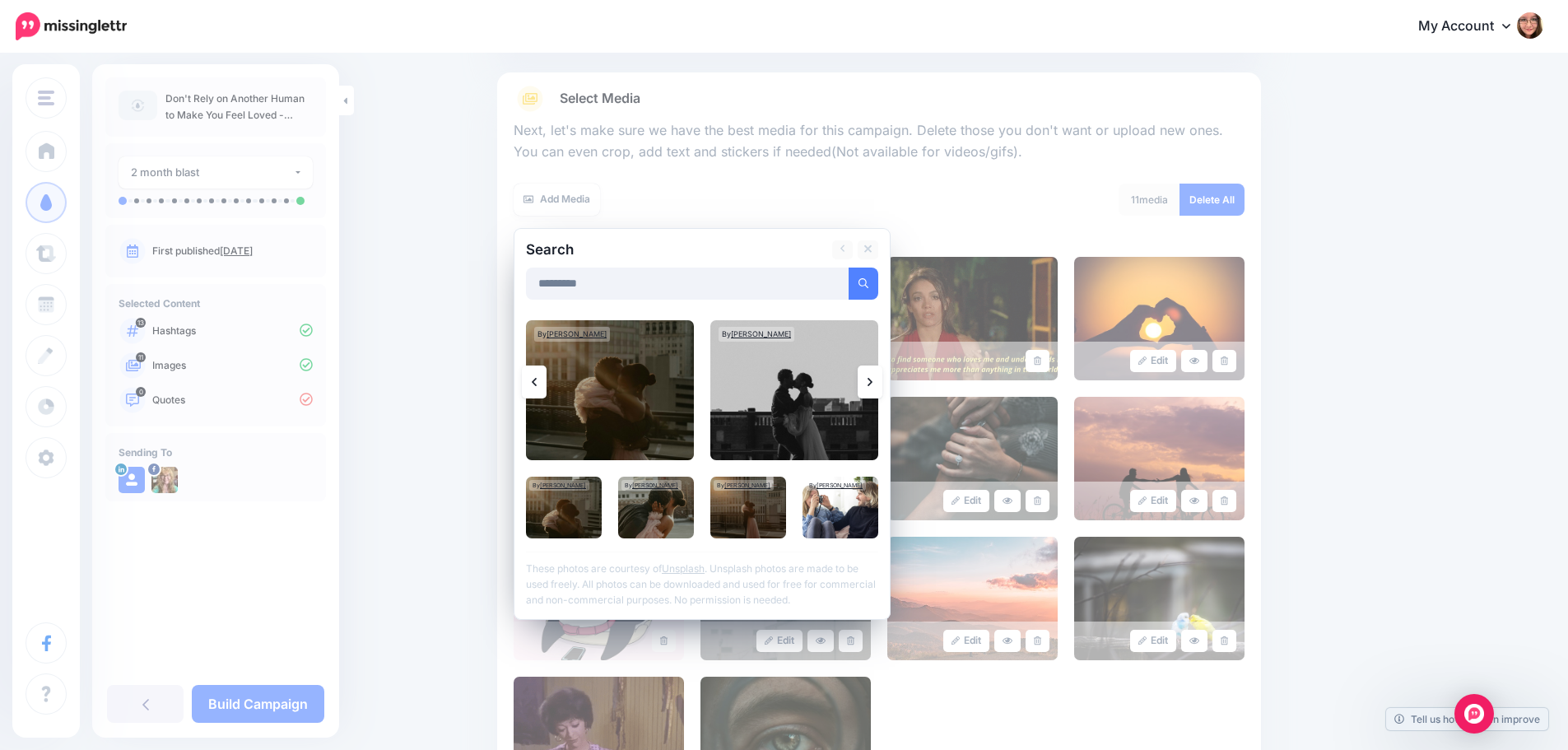
click at [537, 379] on icon at bounding box center [534, 382] width 5 height 8
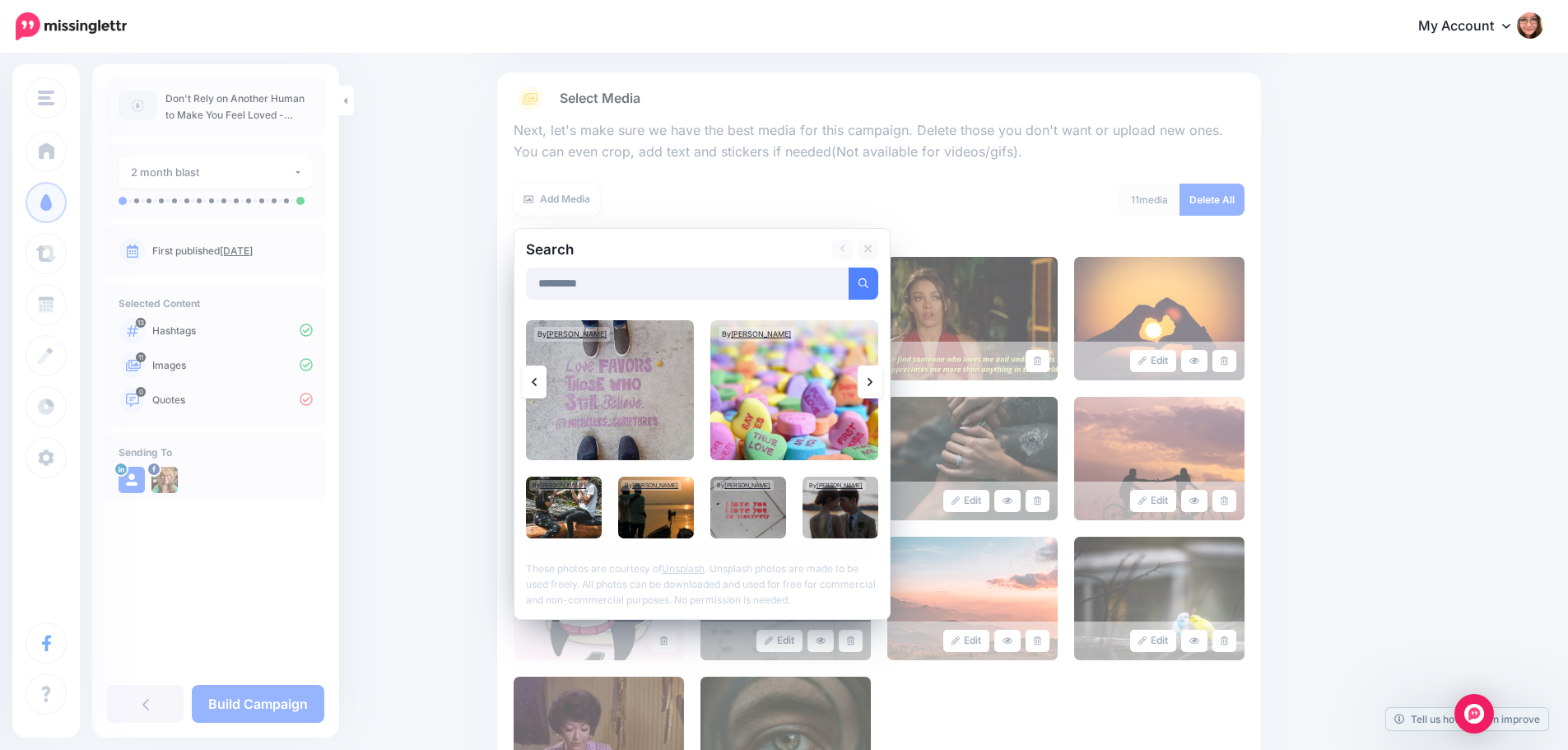
click at [537, 379] on icon at bounding box center [534, 382] width 5 height 8
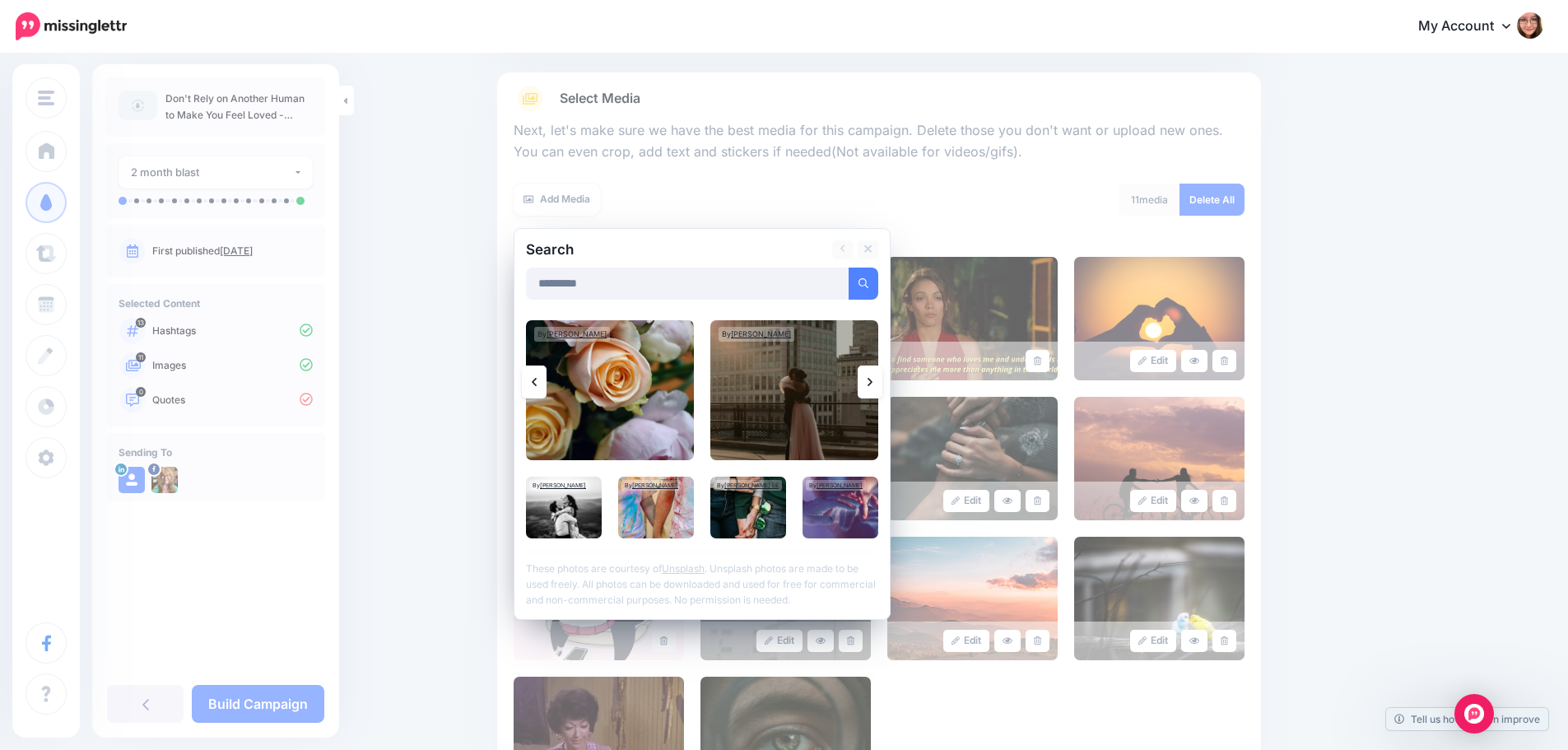
click at [537, 379] on icon at bounding box center [534, 382] width 5 height 8
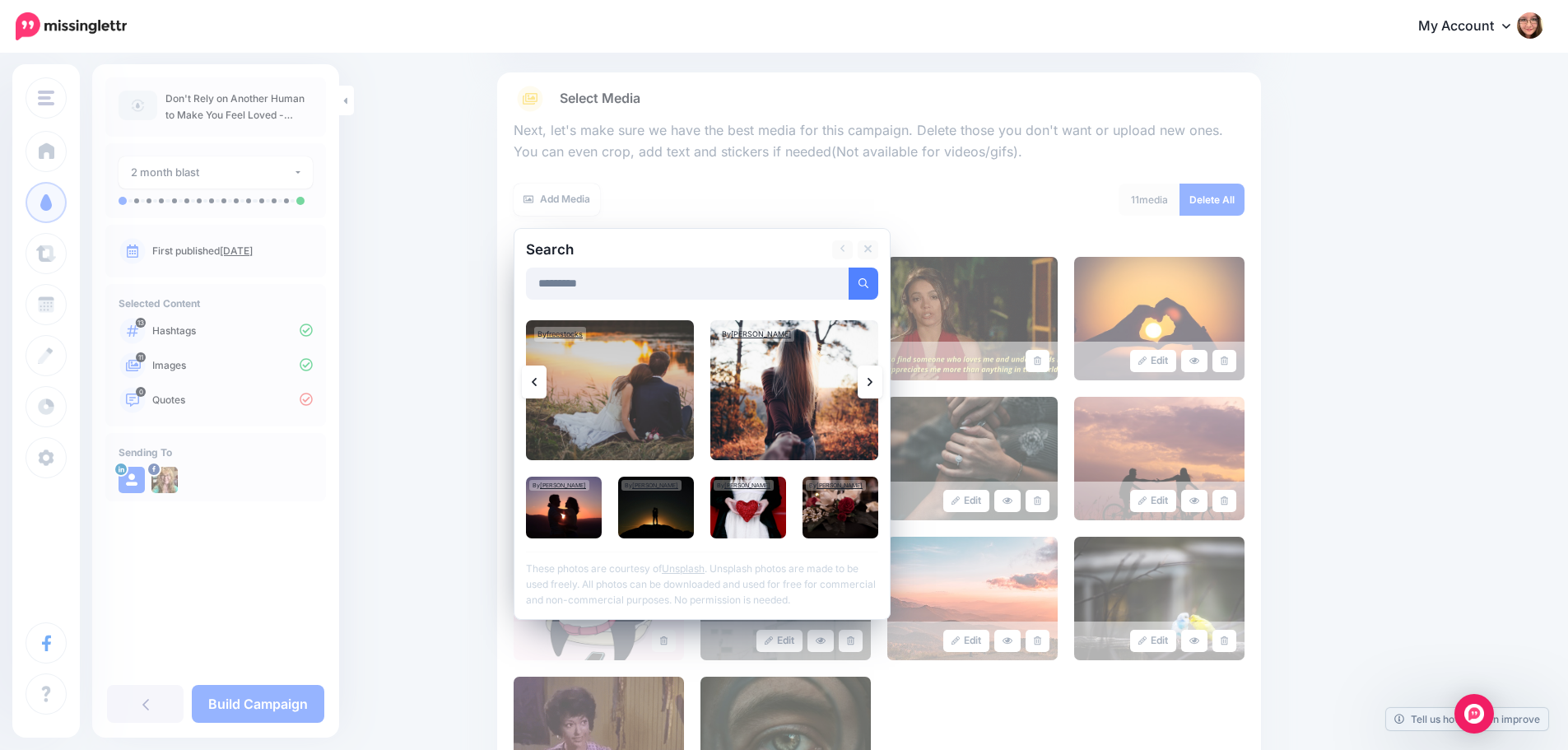
click at [537, 379] on icon at bounding box center [534, 382] width 5 height 8
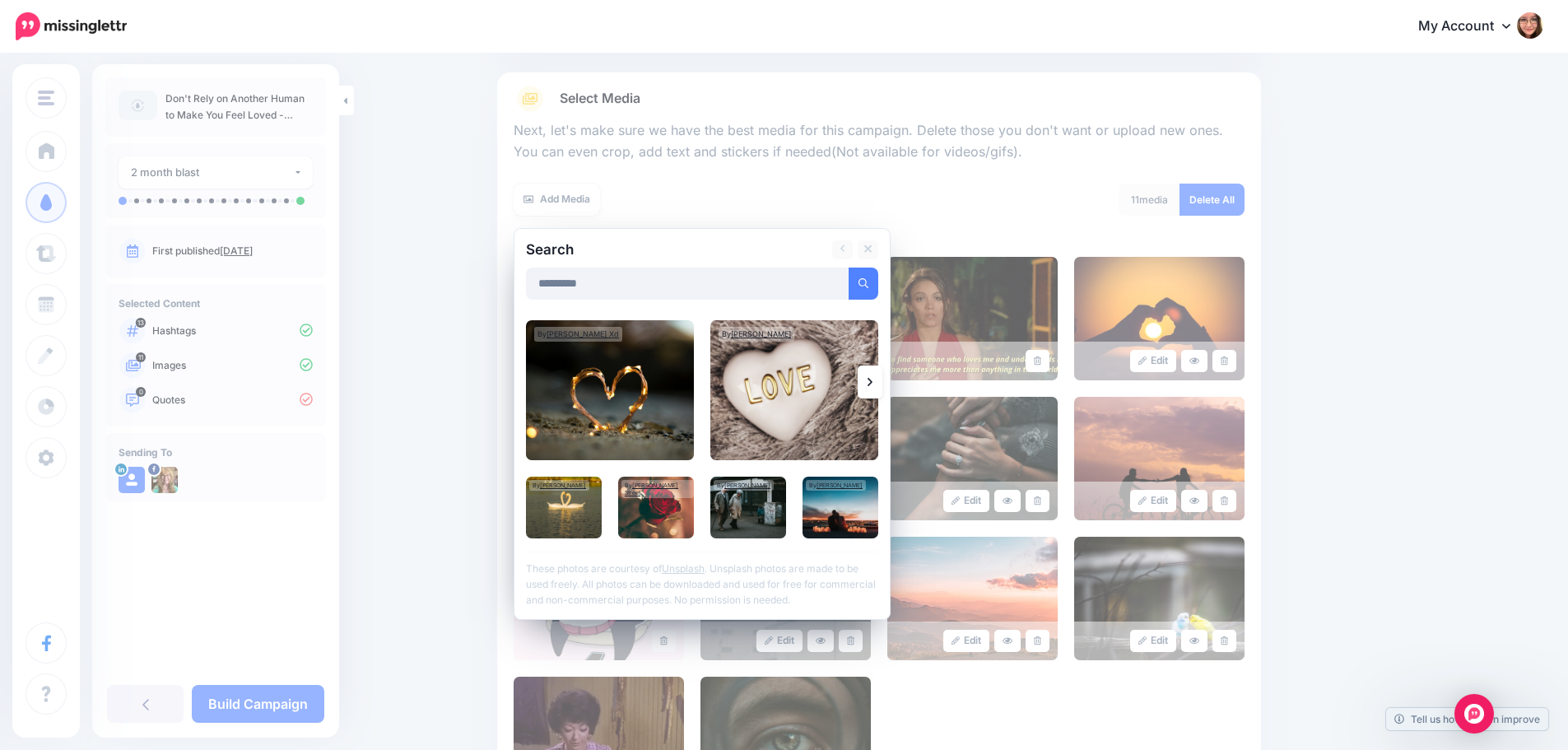
click at [542, 379] on img at bounding box center [610, 390] width 168 height 140
click at [745, 512] on img at bounding box center [748, 507] width 76 height 62
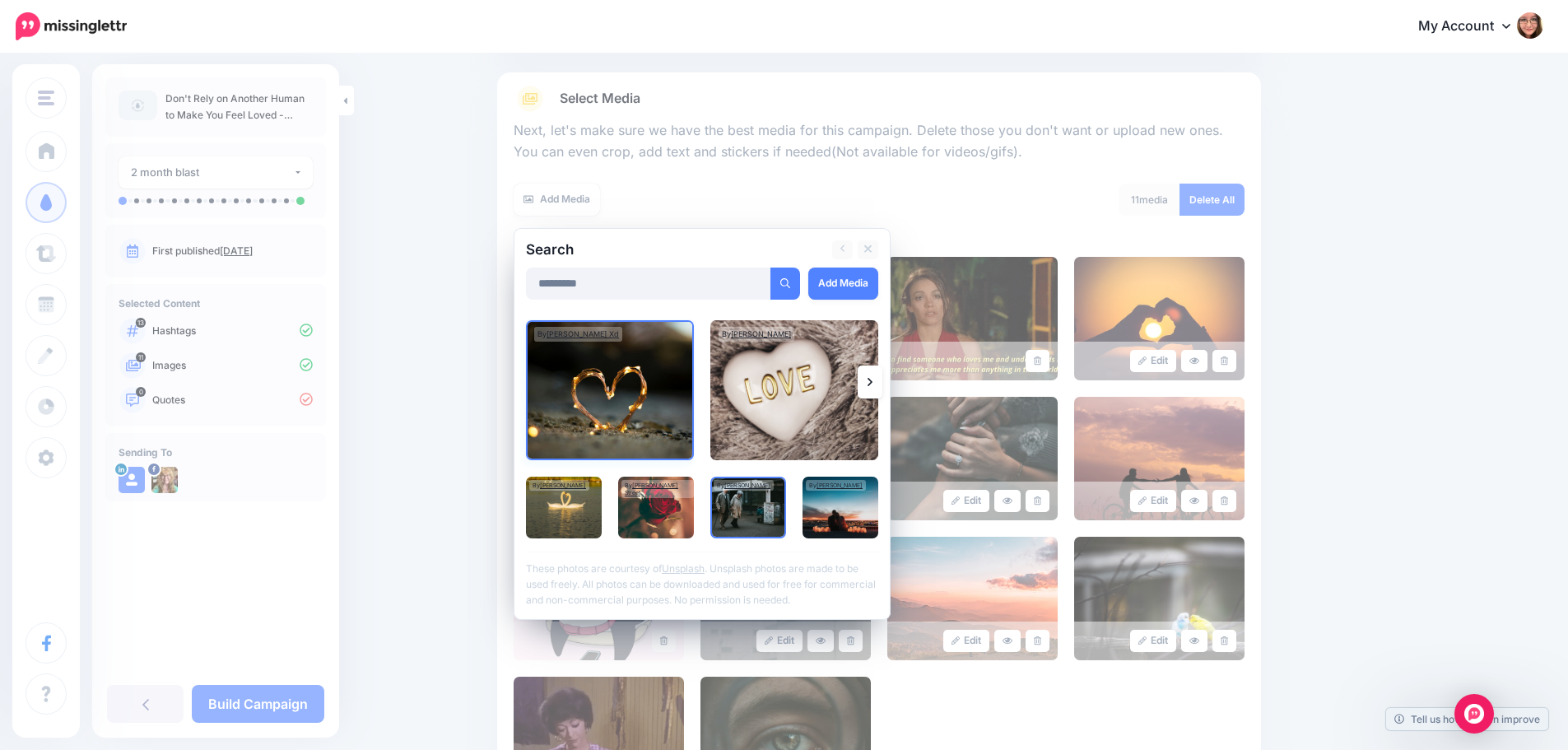
click at [637, 409] on img at bounding box center [610, 390] width 168 height 140
click at [858, 525] on img at bounding box center [840, 507] width 76 height 62
click at [850, 280] on link "Add Media" at bounding box center [843, 283] width 70 height 32
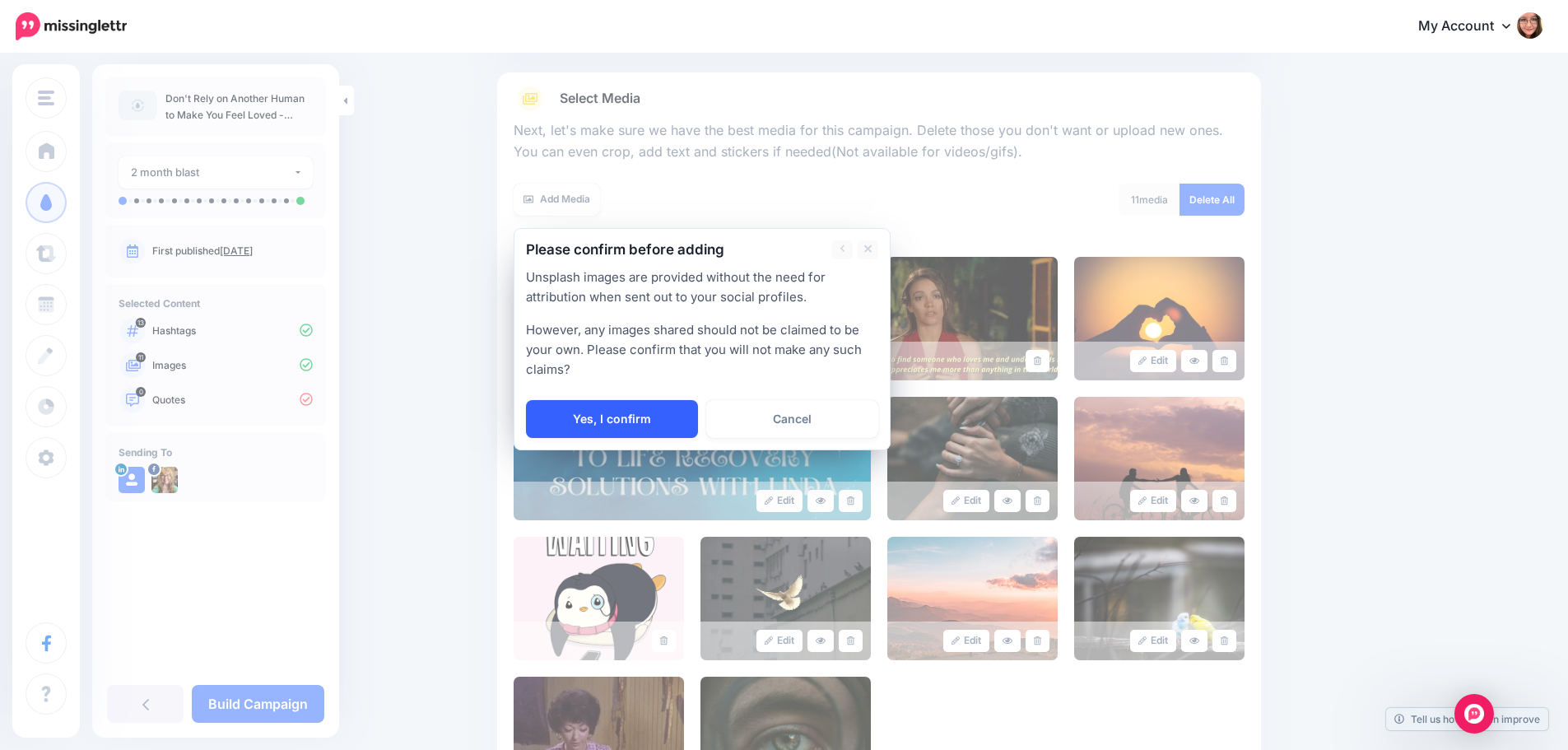
click at [637, 420] on link "Yes, I confirm" at bounding box center [611, 419] width 172 height 38
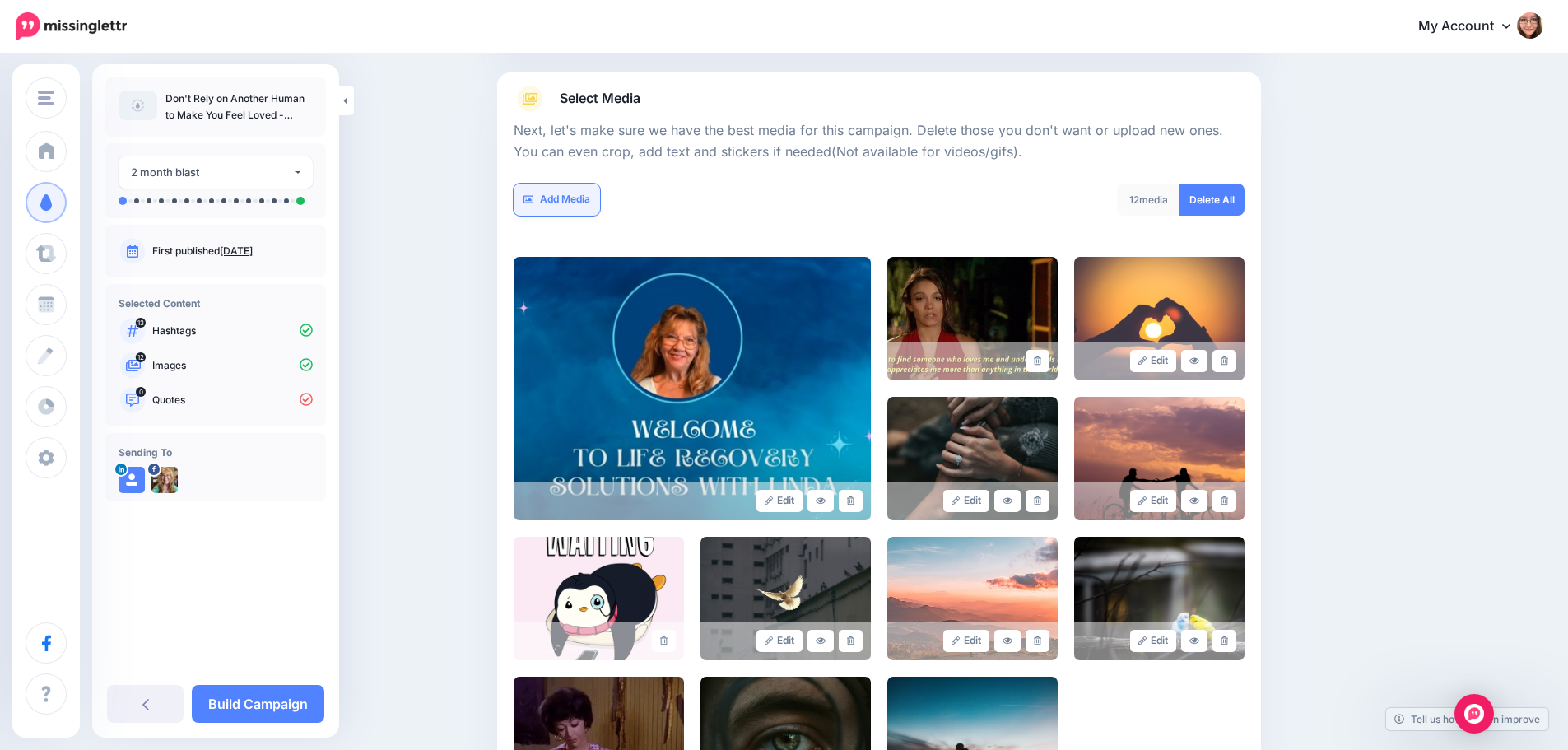
click at [576, 198] on link "Add Media" at bounding box center [556, 200] width 87 height 32
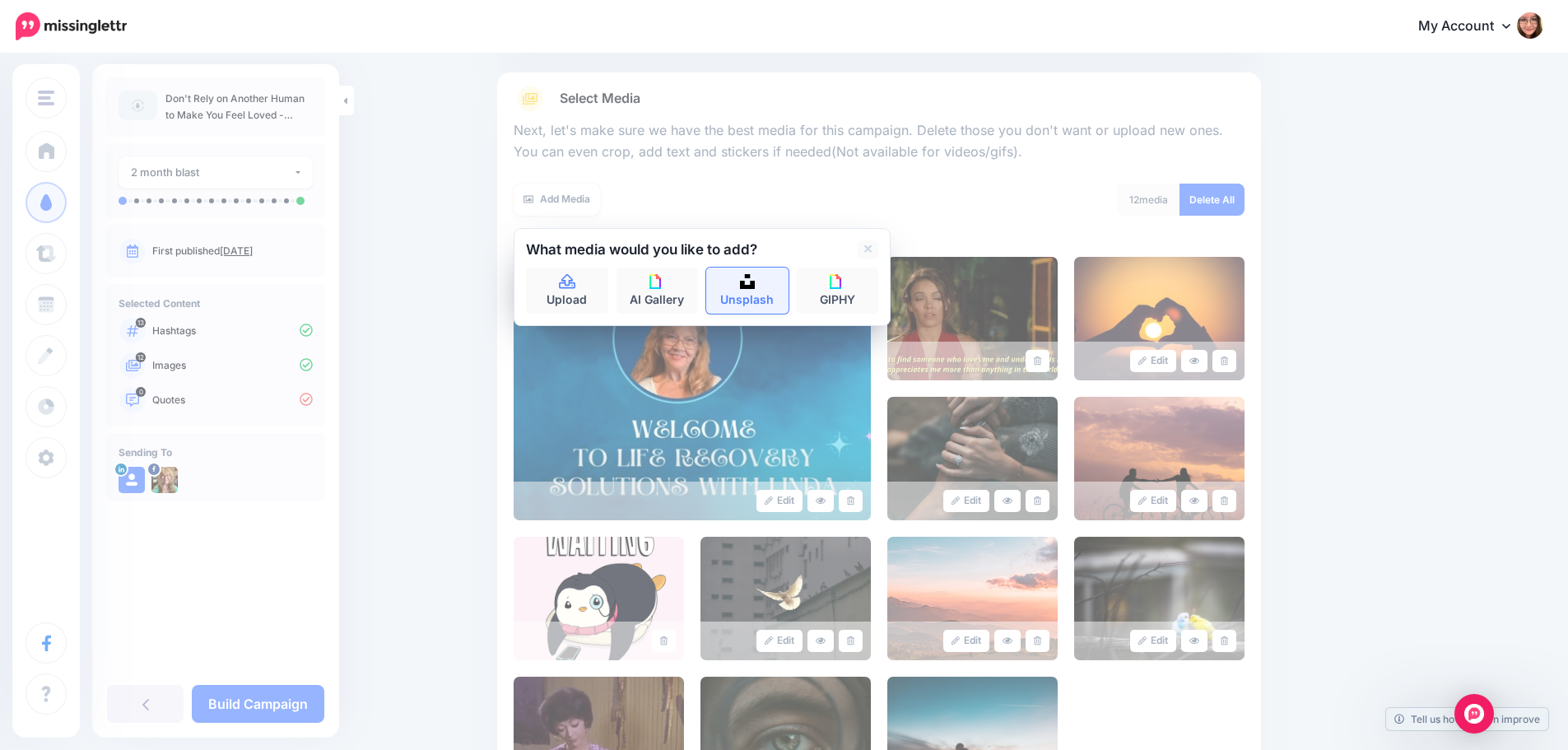
click at [738, 284] on link "Unsplash" at bounding box center [747, 290] width 83 height 46
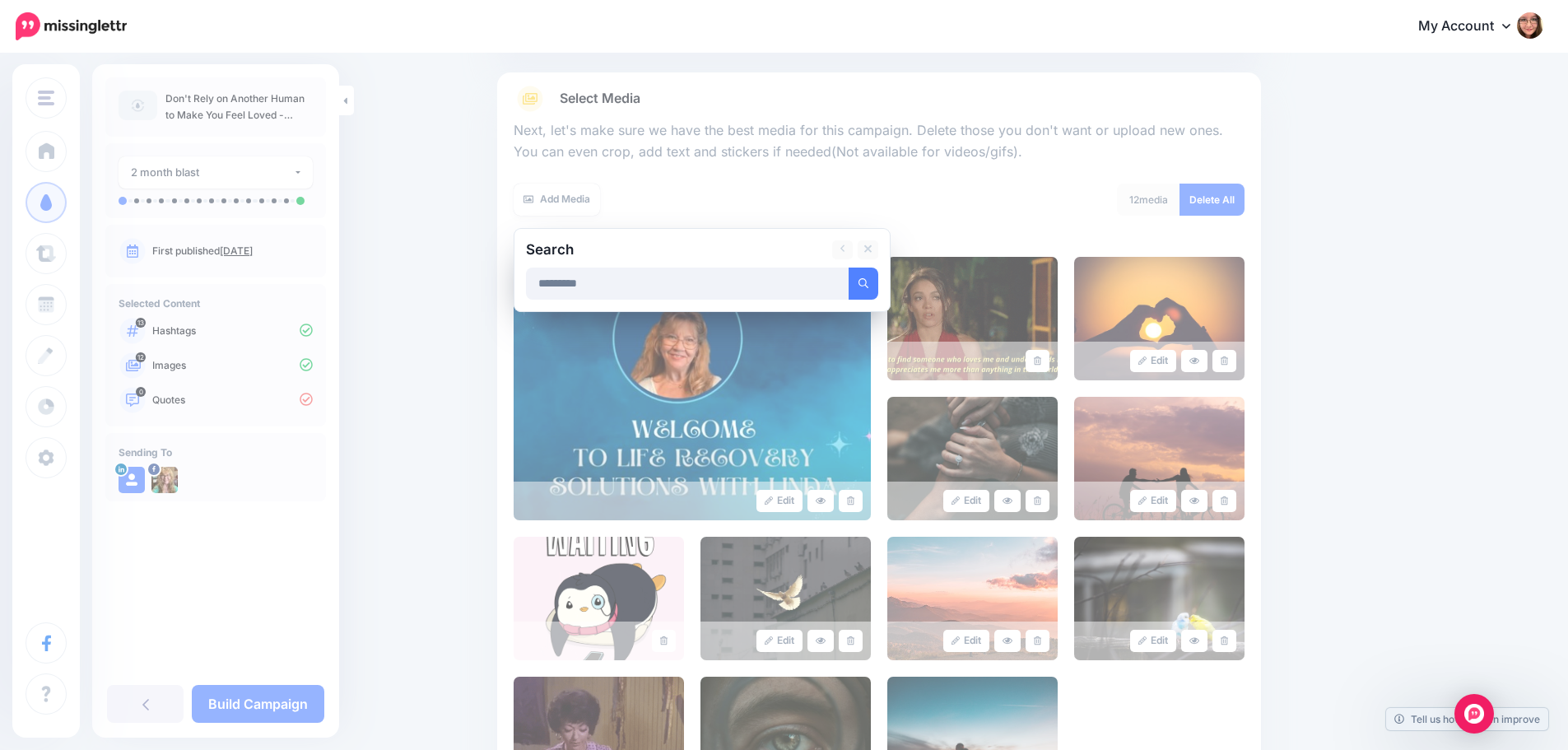
type input "*********"
click at [848, 268] on button "submit" at bounding box center [863, 283] width 30 height 32
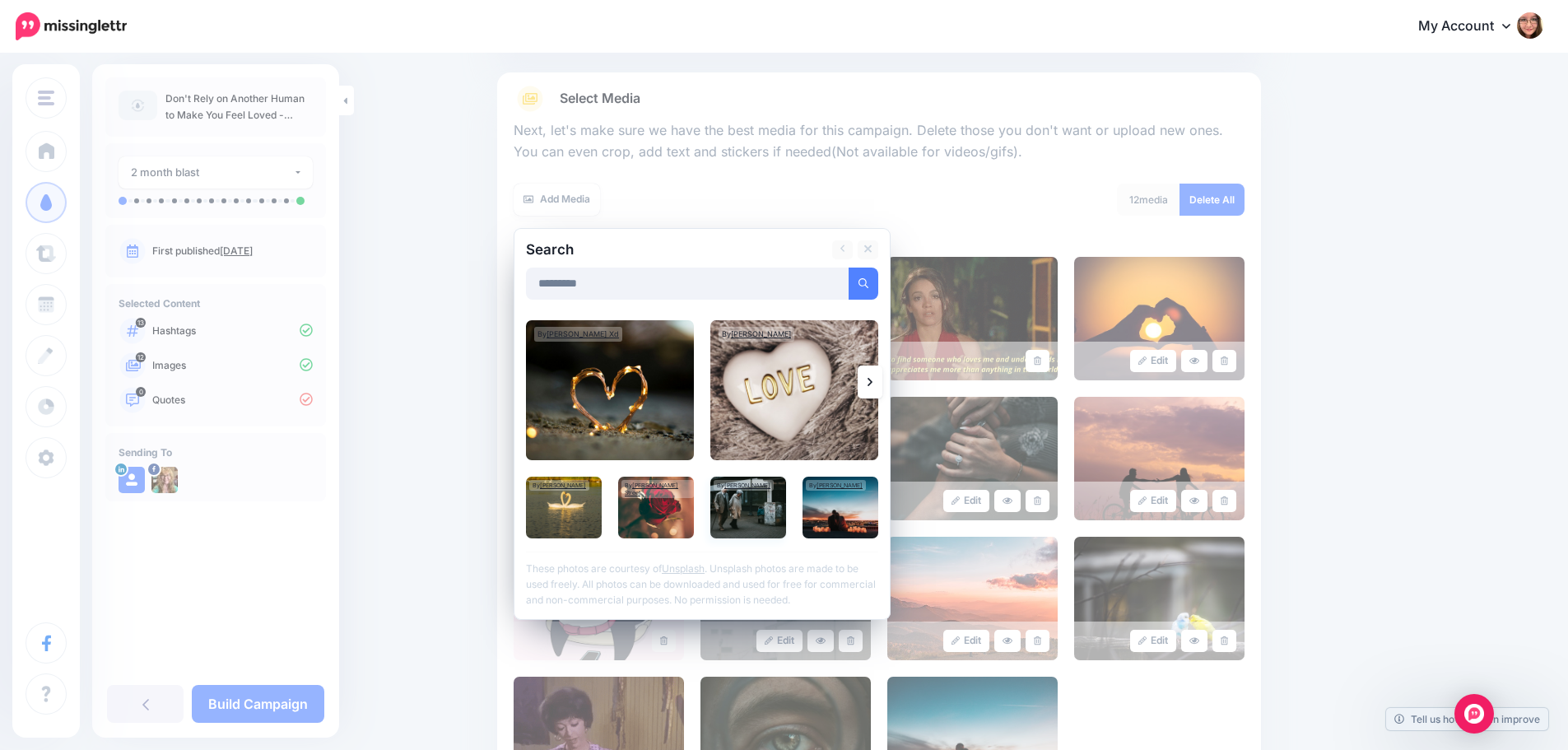
click at [751, 501] on img at bounding box center [748, 507] width 76 height 62
click at [832, 285] on link "Add Media" at bounding box center [843, 283] width 70 height 32
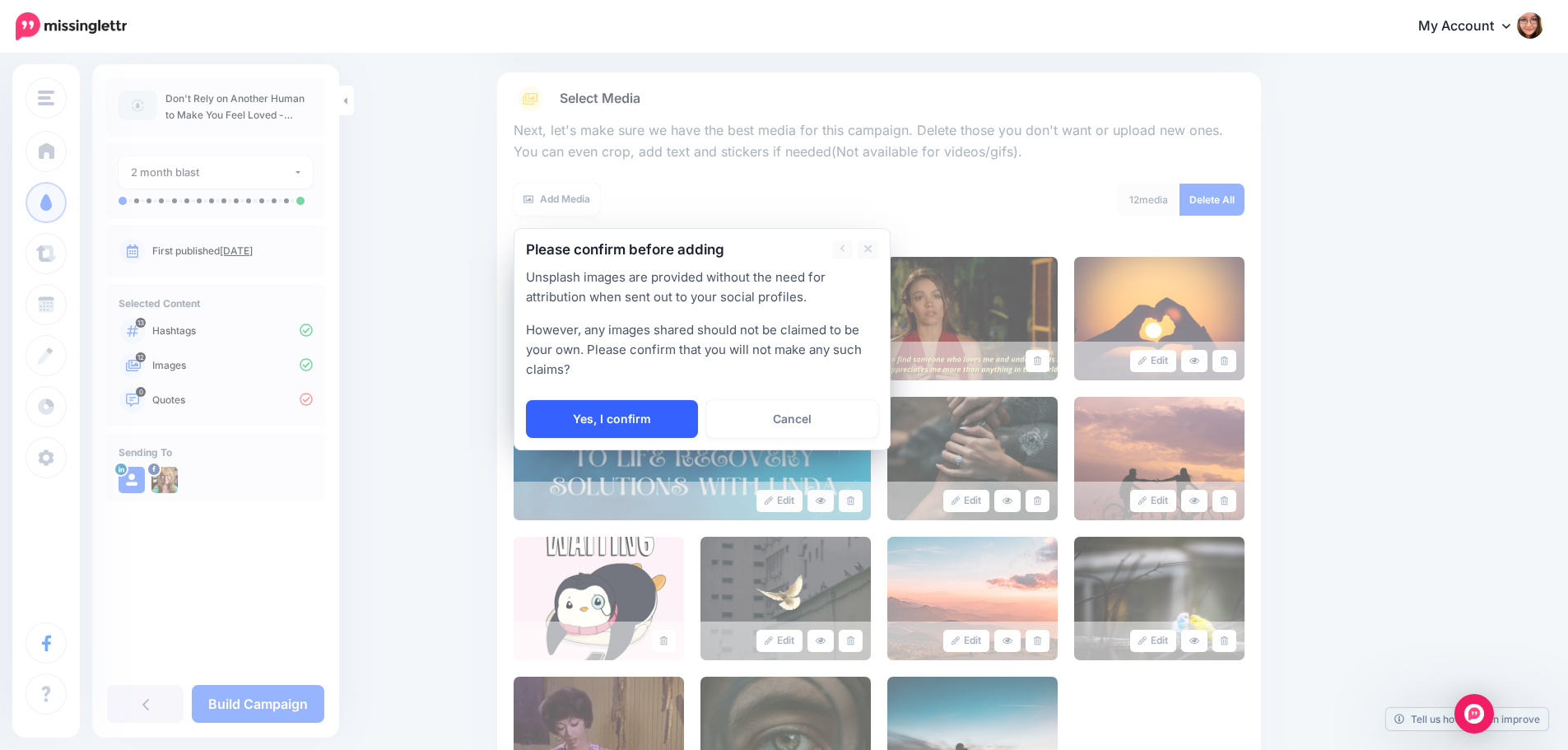
click at [631, 420] on link "Yes, I confirm" at bounding box center [611, 419] width 172 height 38
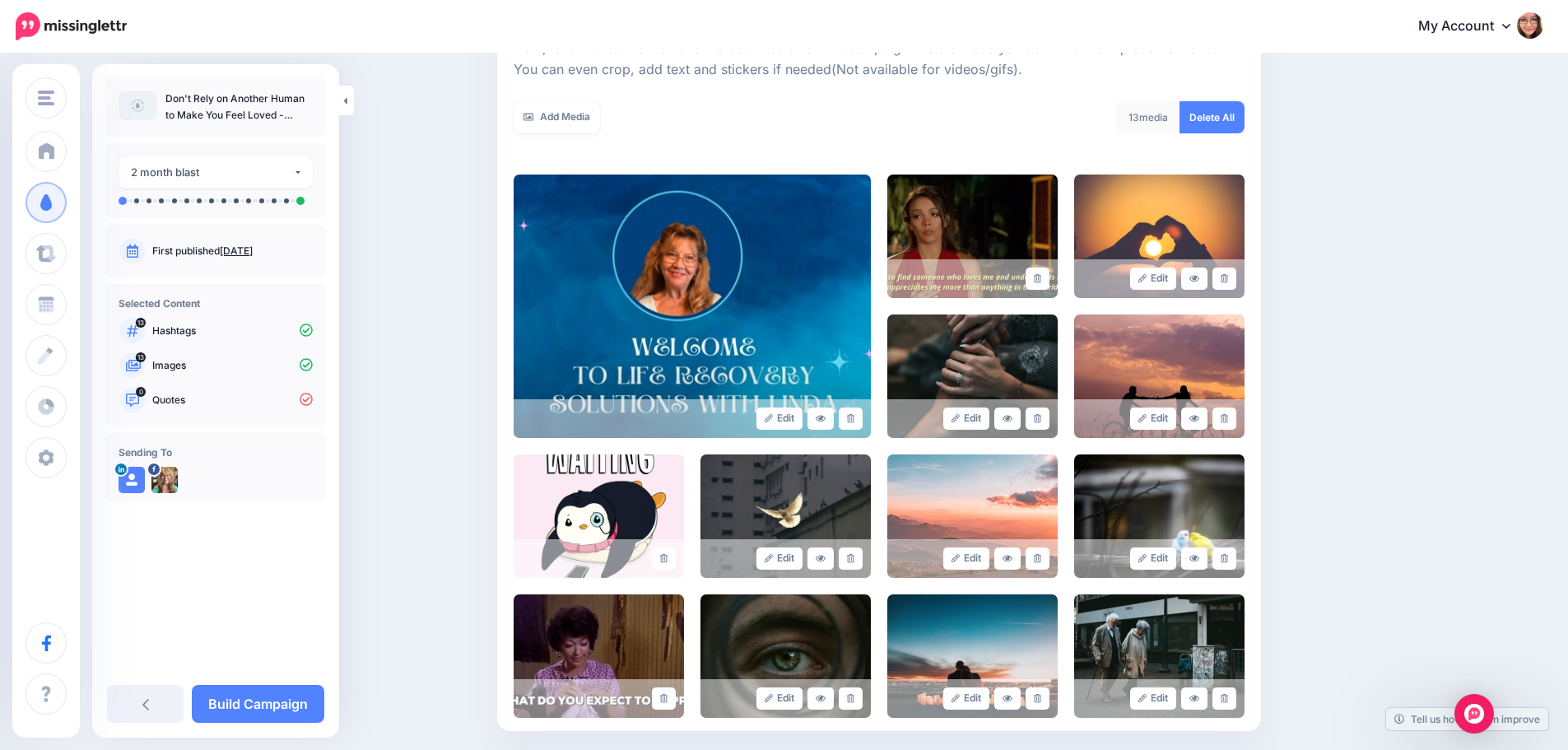
scroll to position [419, 0]
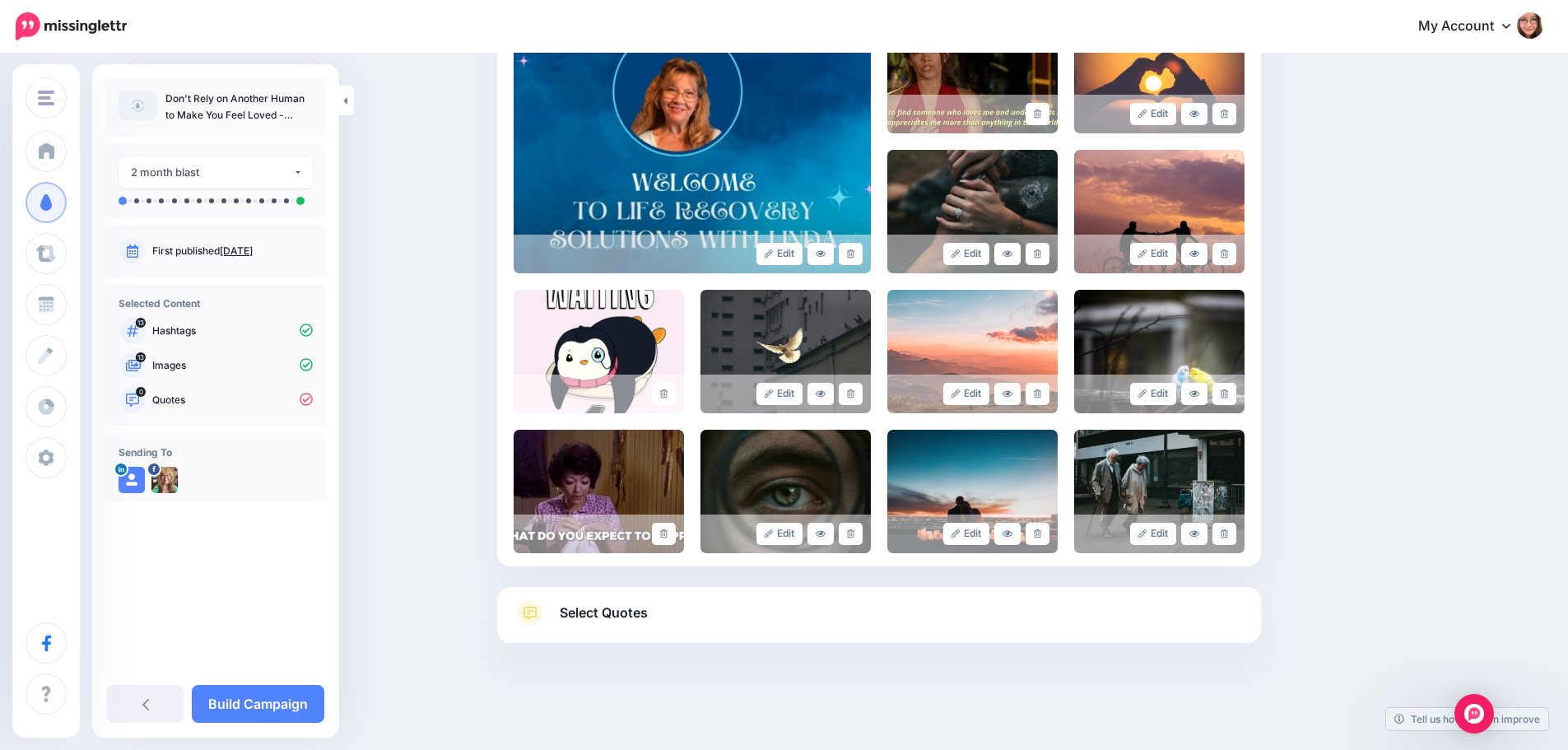
click at [628, 620] on span "Select Quotes" at bounding box center [604, 613] width 88 height 22
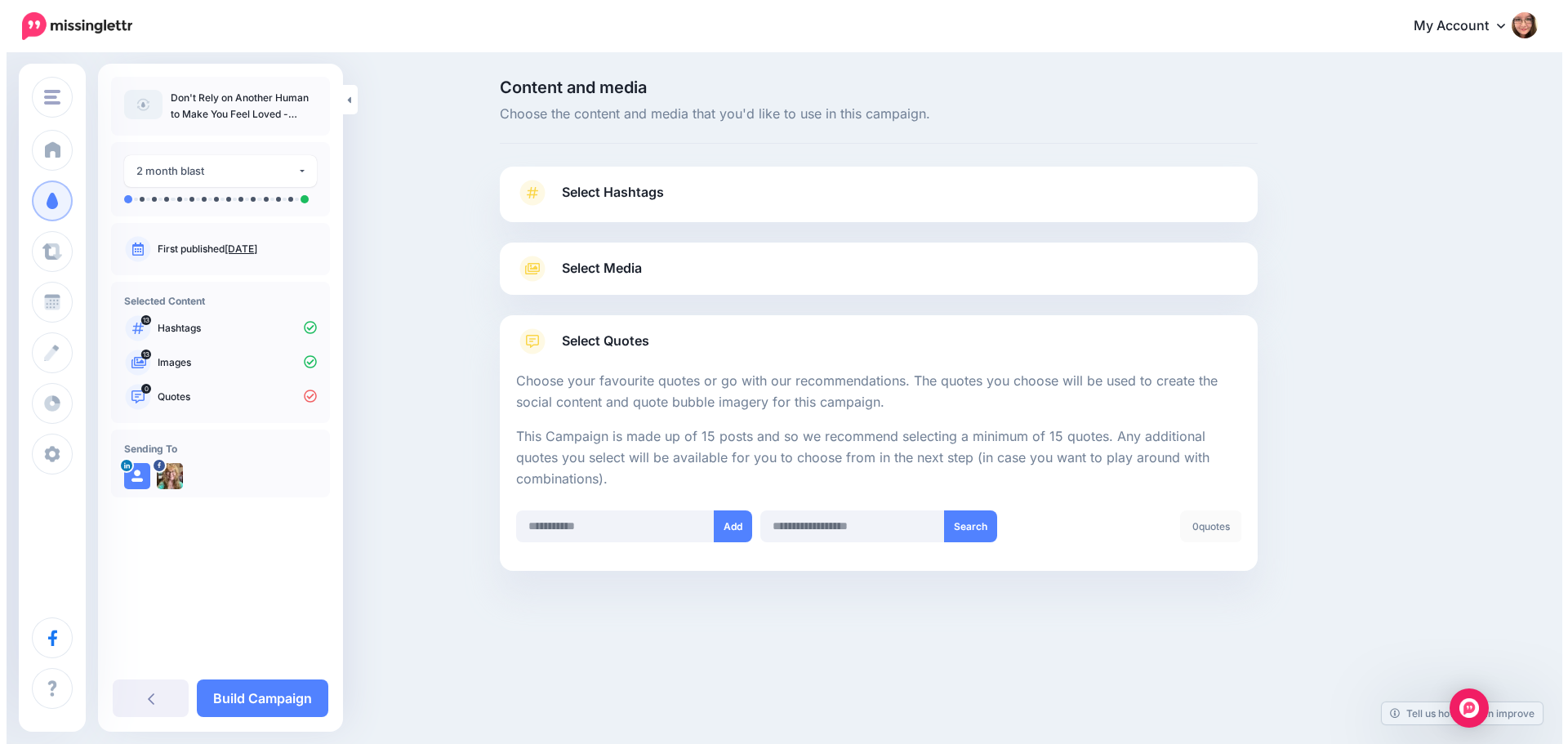
scroll to position [0, 0]
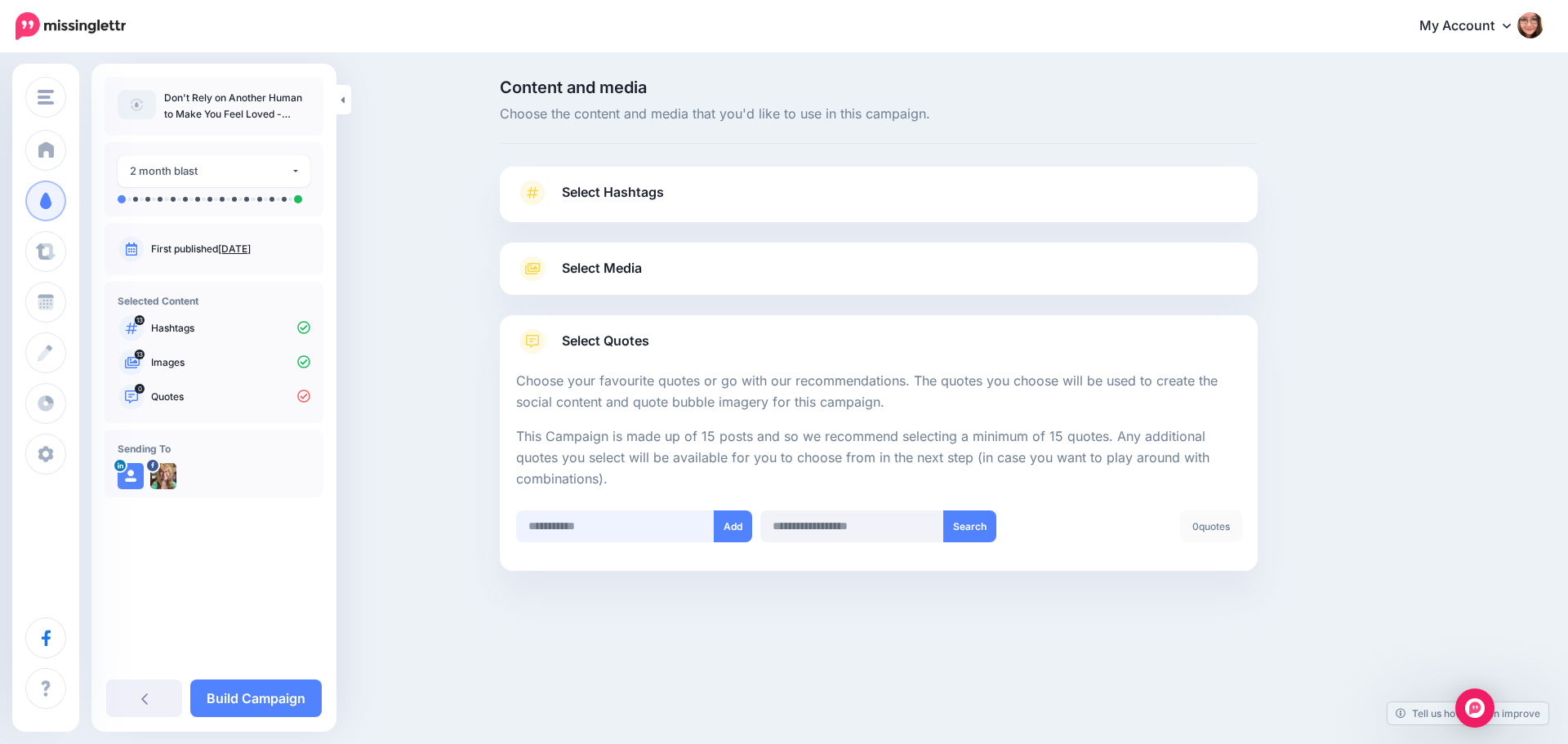
click at [566, 526] on input "text" at bounding box center [615, 526] width 198 height 32
paste input "**********"
type input "**********"
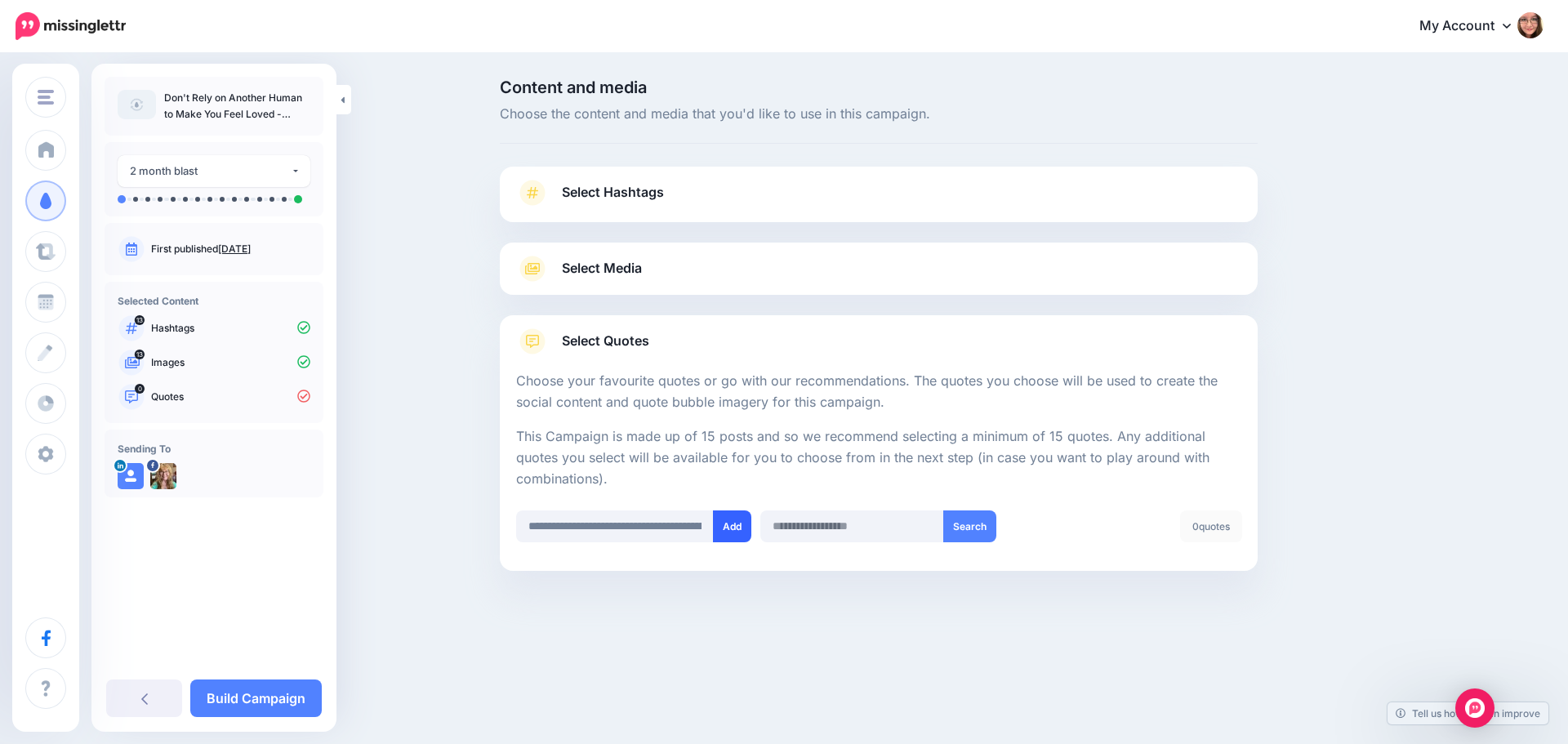
click at [737, 522] on button "Add" at bounding box center [732, 526] width 38 height 32
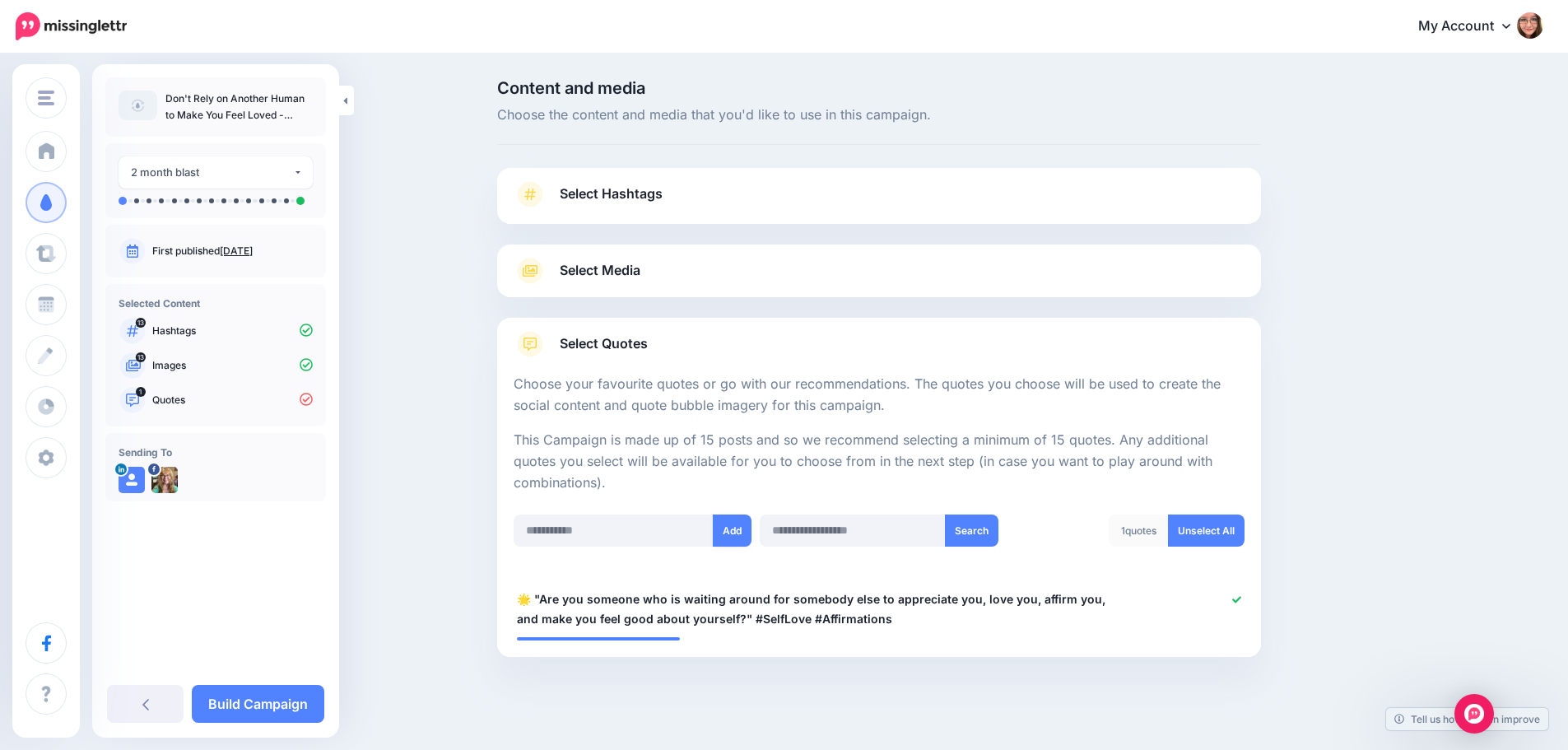
scroll to position [14, 0]
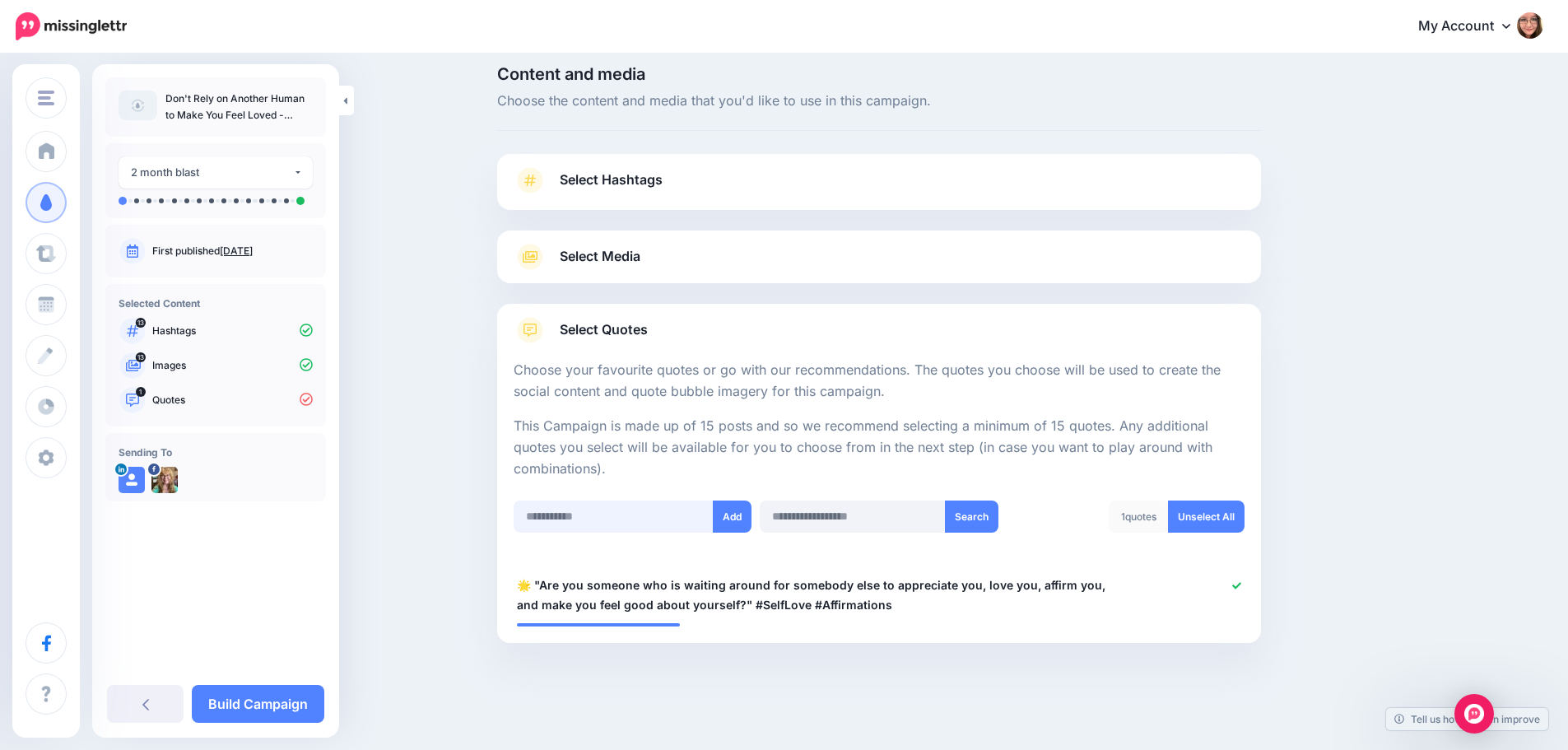
drag, startPoint x: 685, startPoint y: 510, endPoint x: 704, endPoint y: 512, distance: 19.1
click at [686, 510] on input "text" at bounding box center [612, 516] width 200 height 32
paste input "**********"
type input "**********"
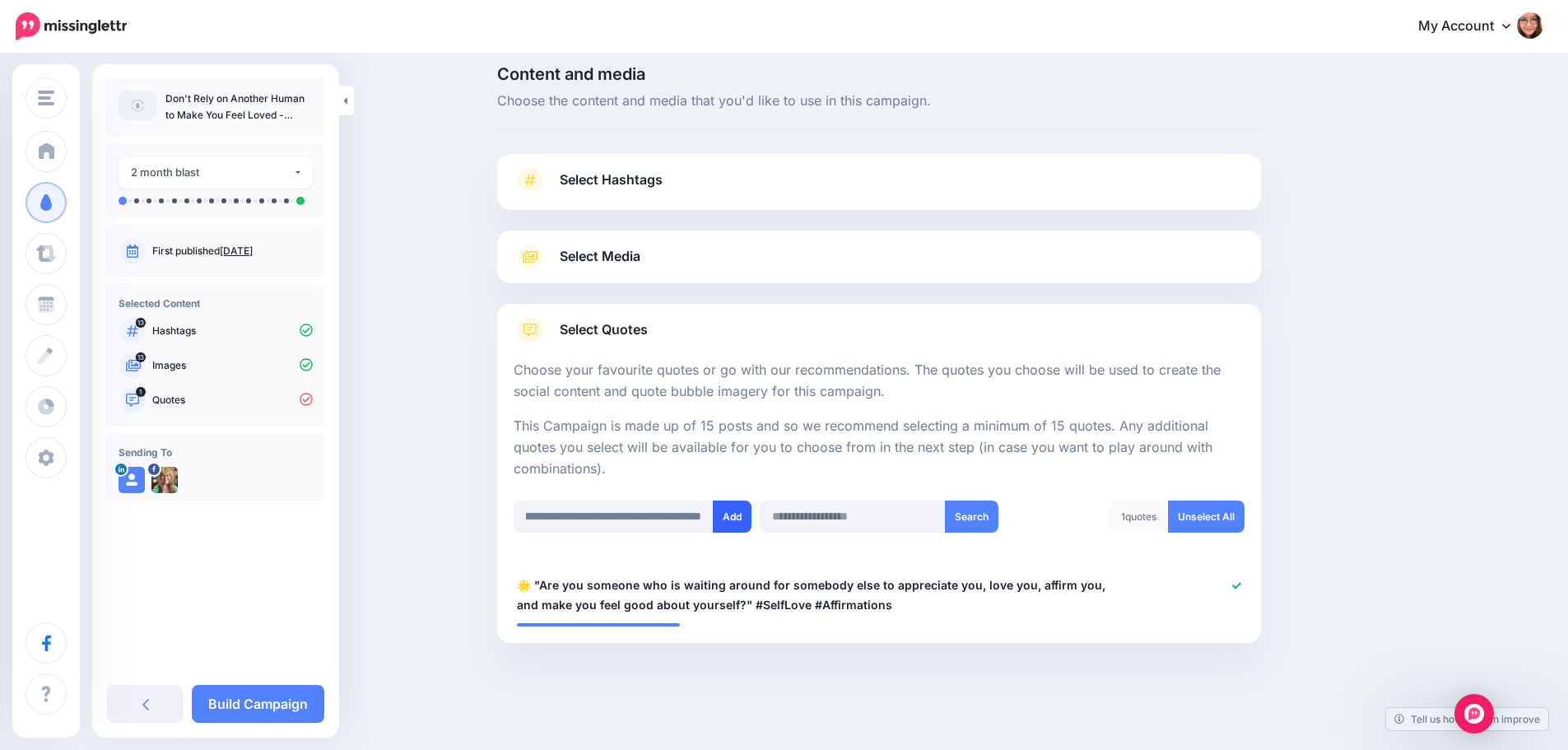
scroll to position [0, 0]
click at [739, 512] on button "Add" at bounding box center [732, 516] width 39 height 32
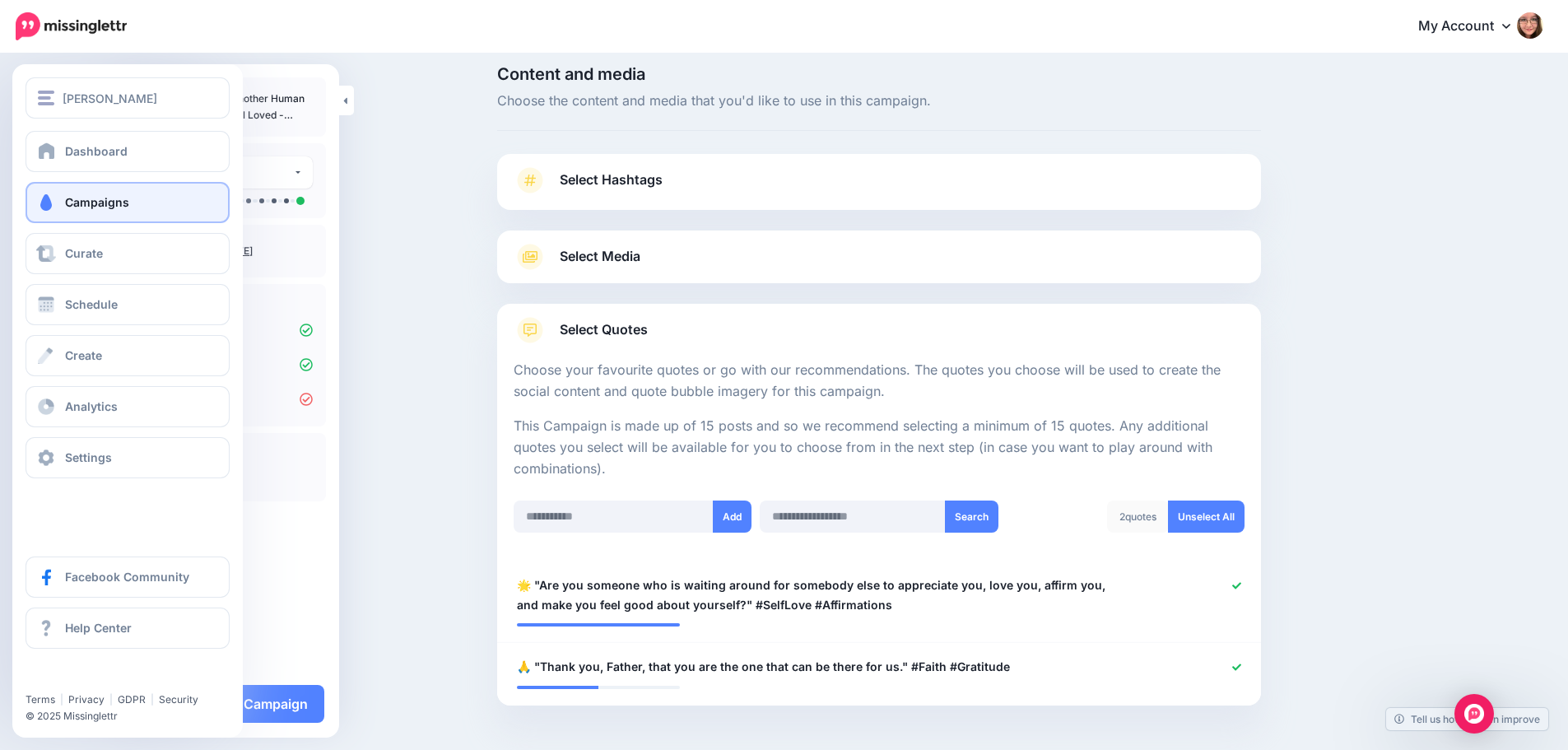
scroll to position [77, 0]
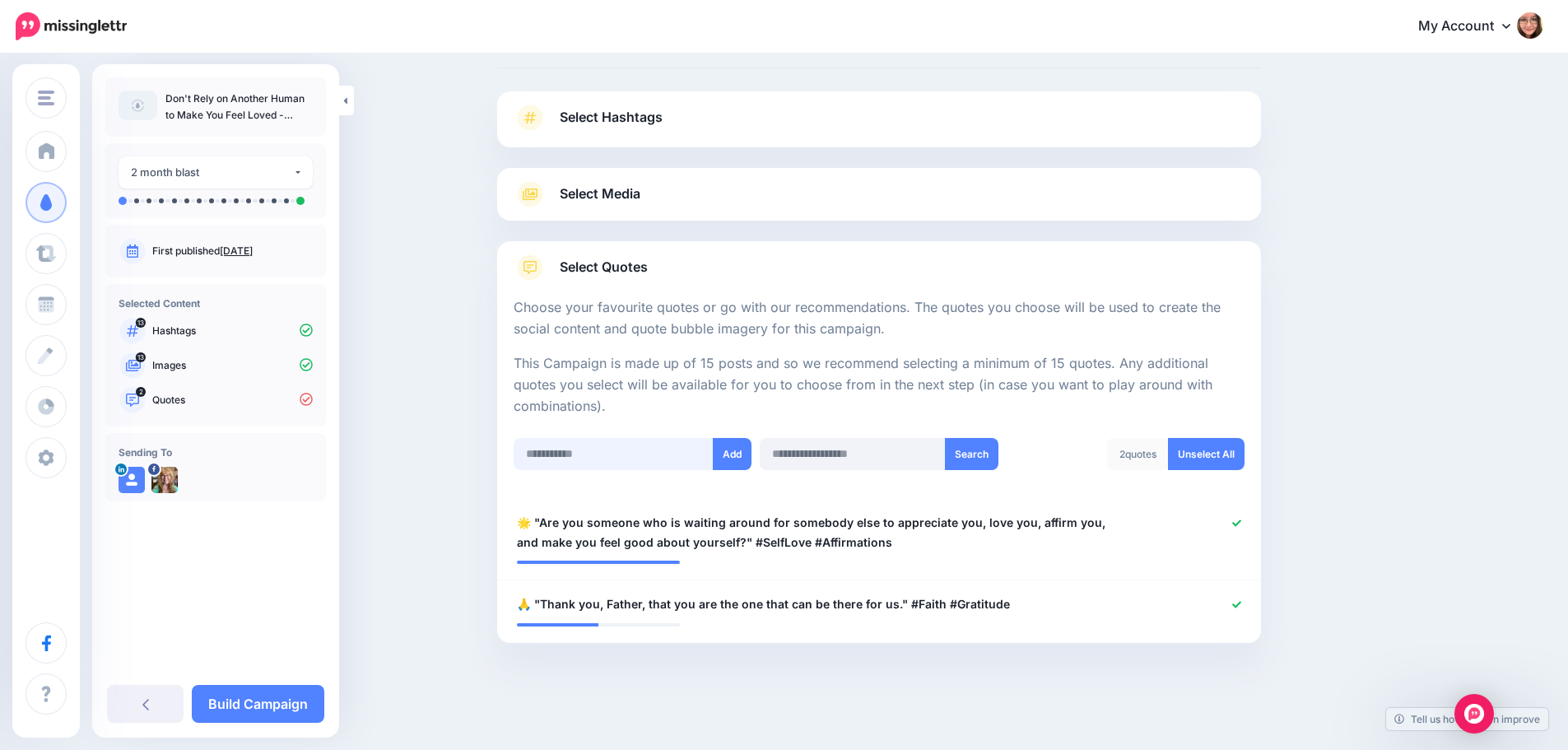
click at [553, 465] on input "text" at bounding box center [612, 454] width 200 height 32
paste input "**********"
type input "**********"
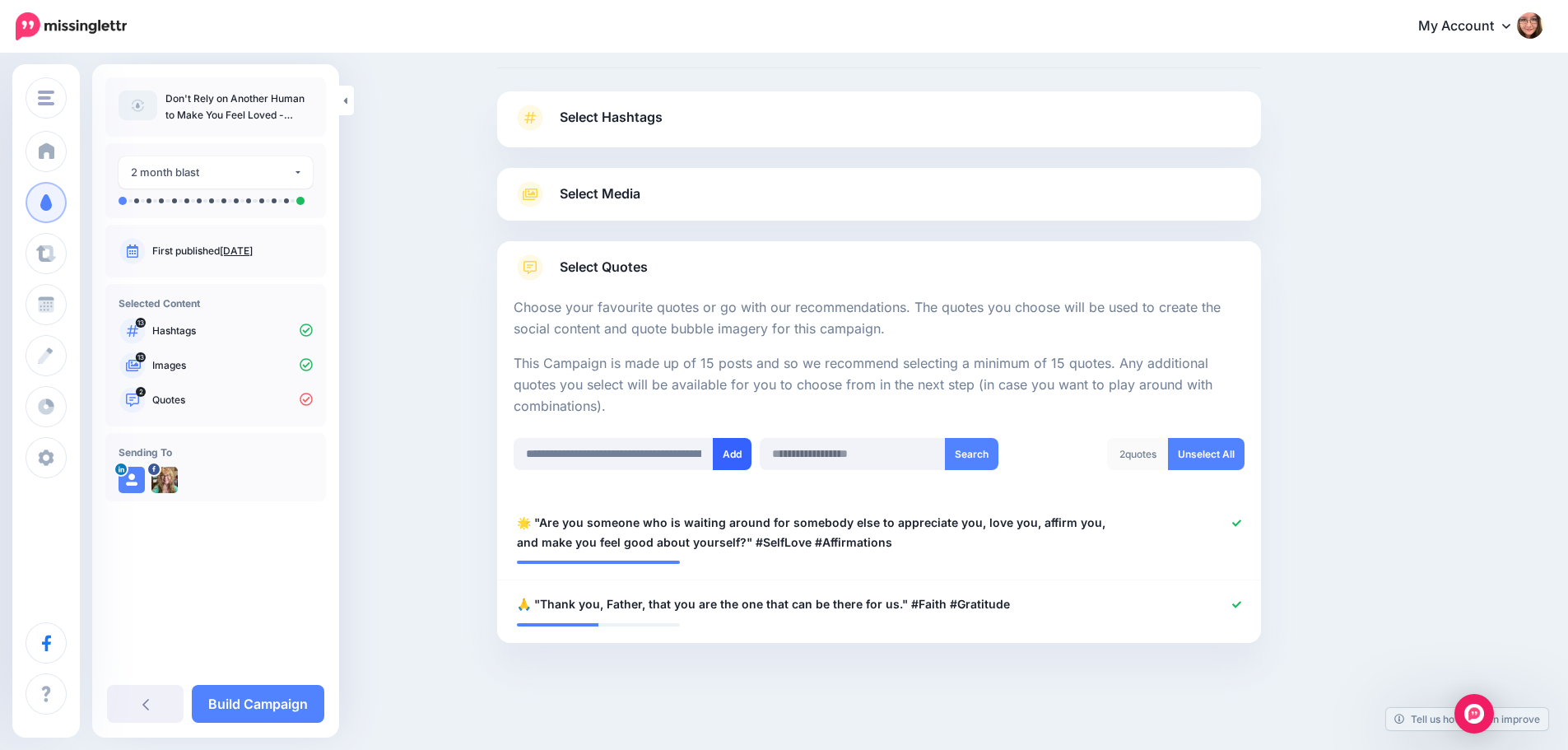
click at [749, 456] on button "Add" at bounding box center [732, 454] width 39 height 32
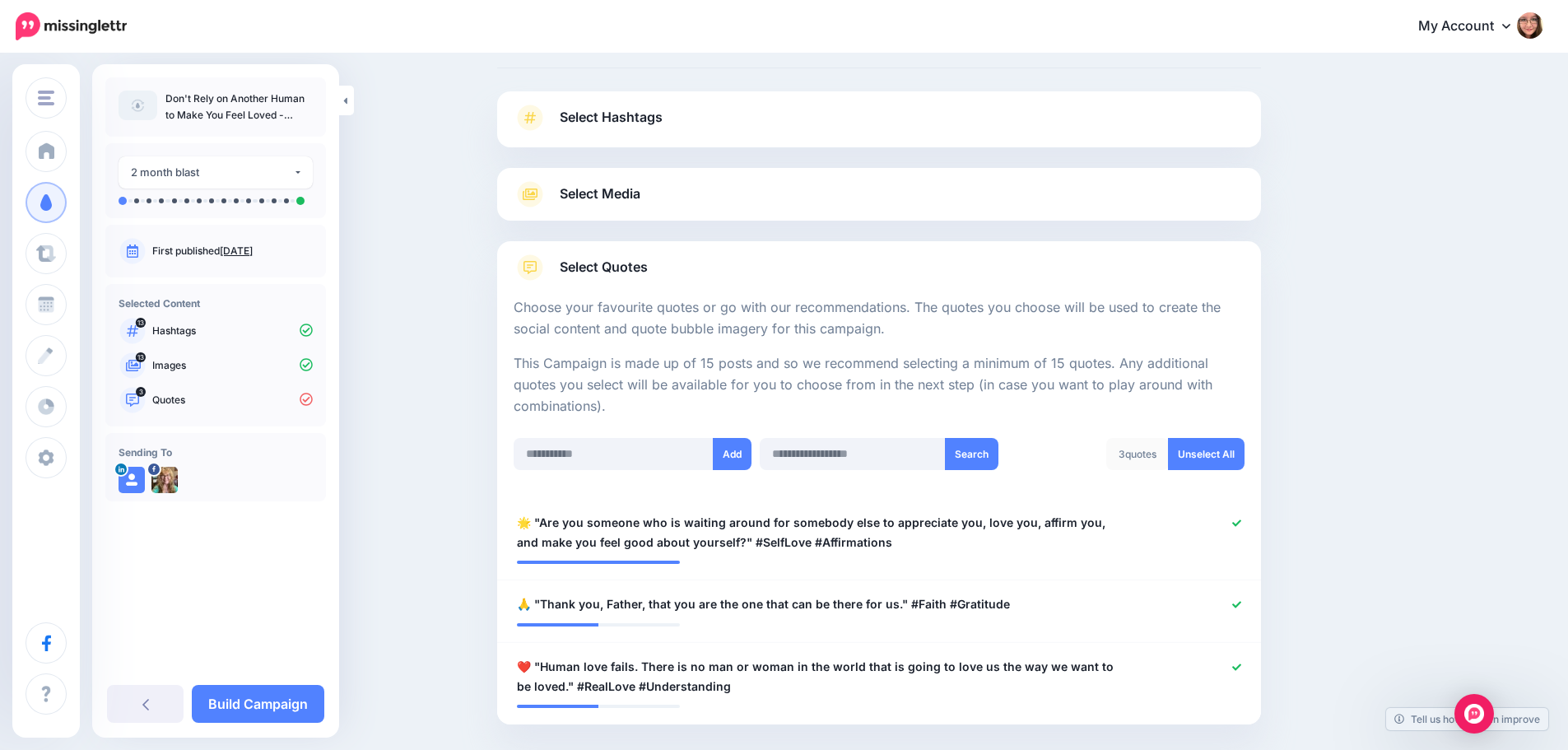
scroll to position [158, 0]
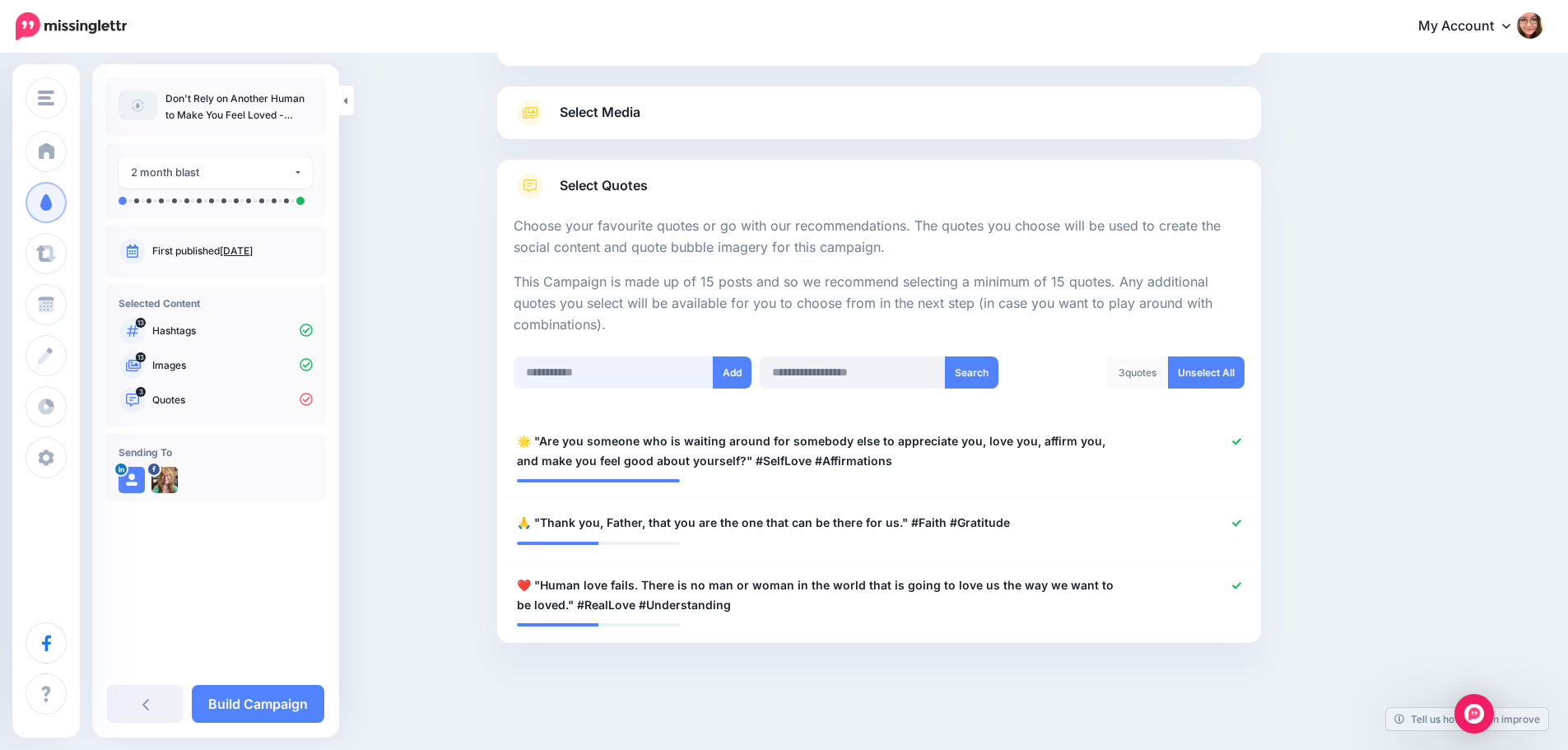
click at [567, 375] on input "text" at bounding box center [612, 372] width 200 height 32
paste input "**********"
type input "**********"
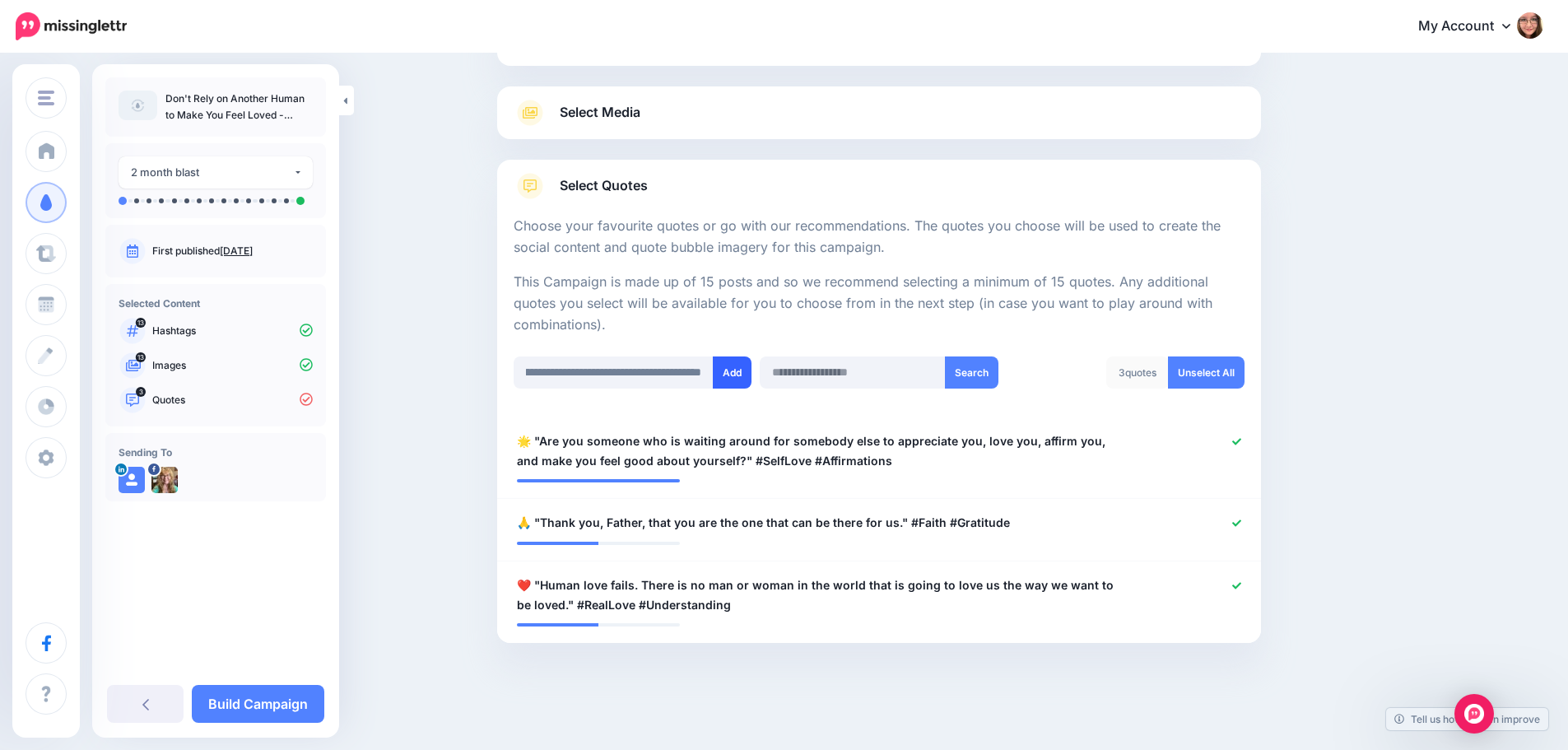
click at [725, 375] on button "Add" at bounding box center [732, 372] width 39 height 32
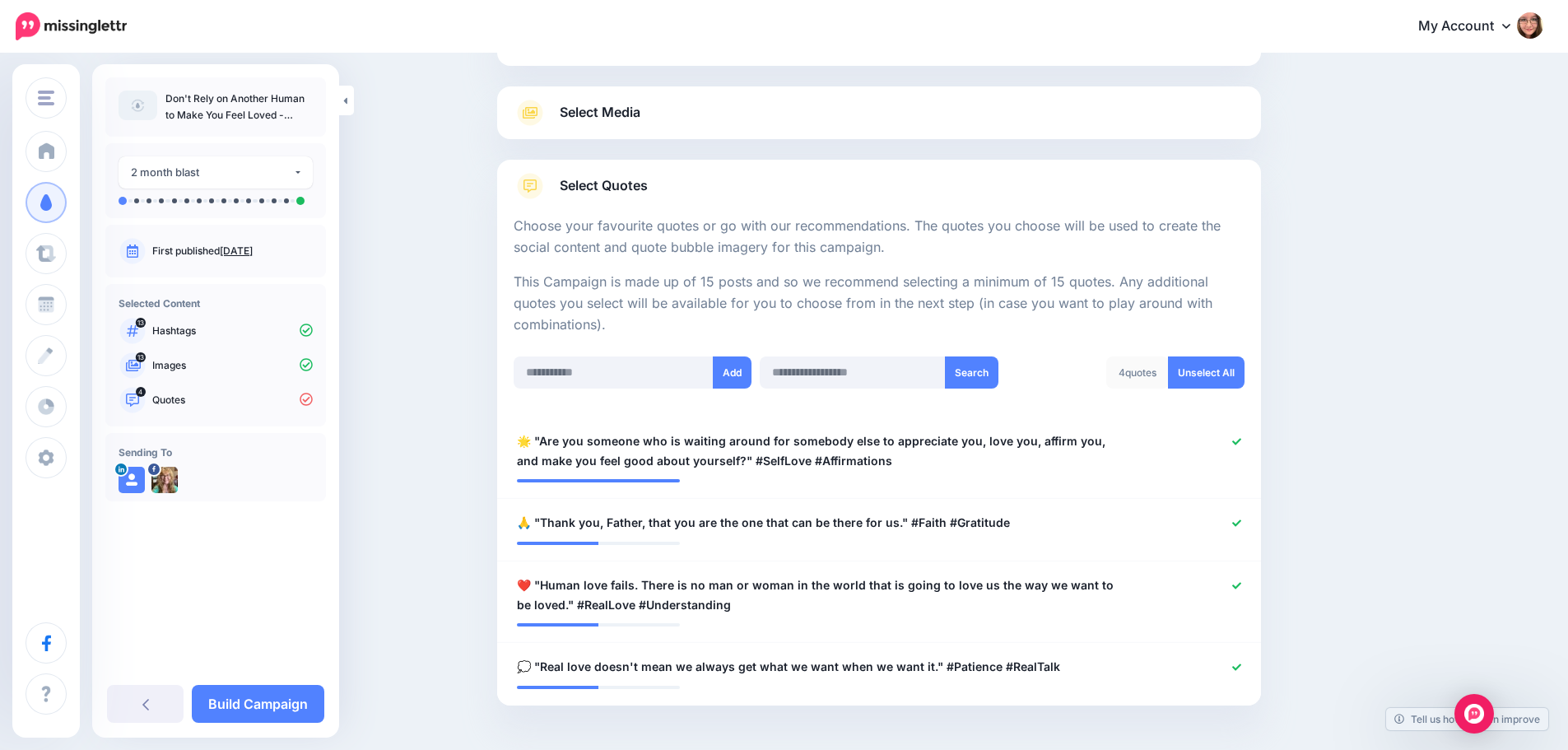
scroll to position [221, 0]
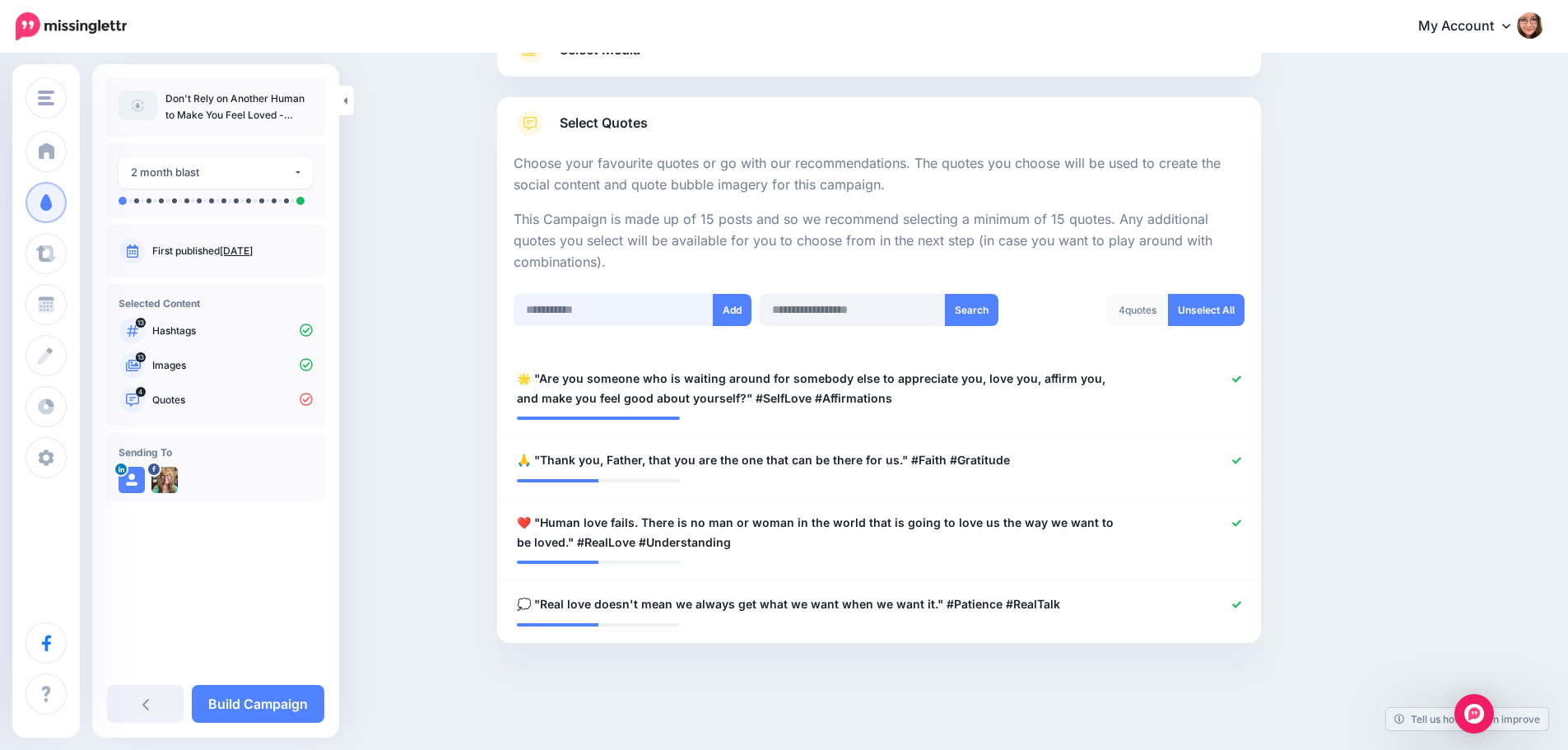
click at [634, 316] on input "text" at bounding box center [612, 309] width 200 height 32
paste input "**********"
type input "**********"
click at [743, 312] on button "Add" at bounding box center [732, 309] width 39 height 32
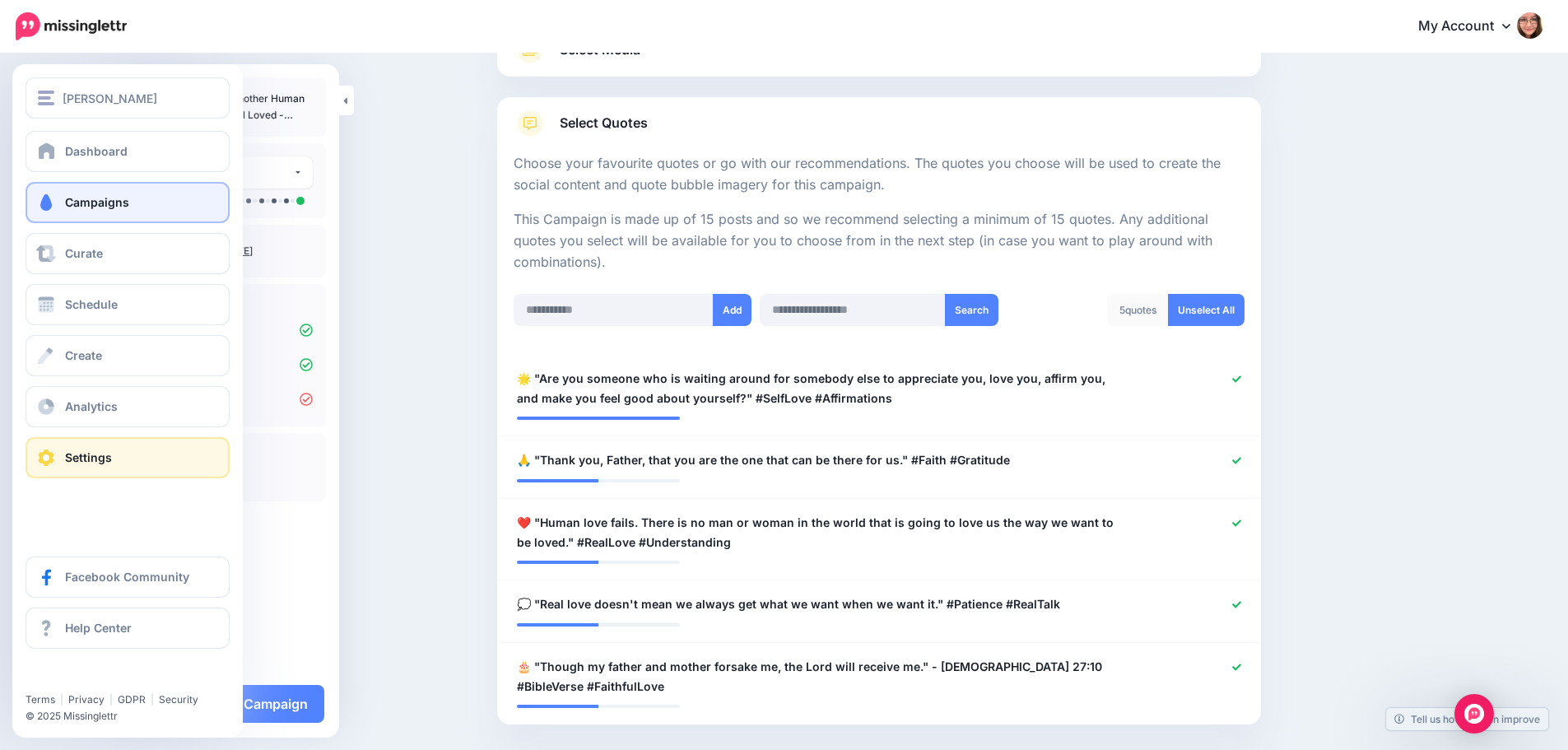
scroll to position [302, 0]
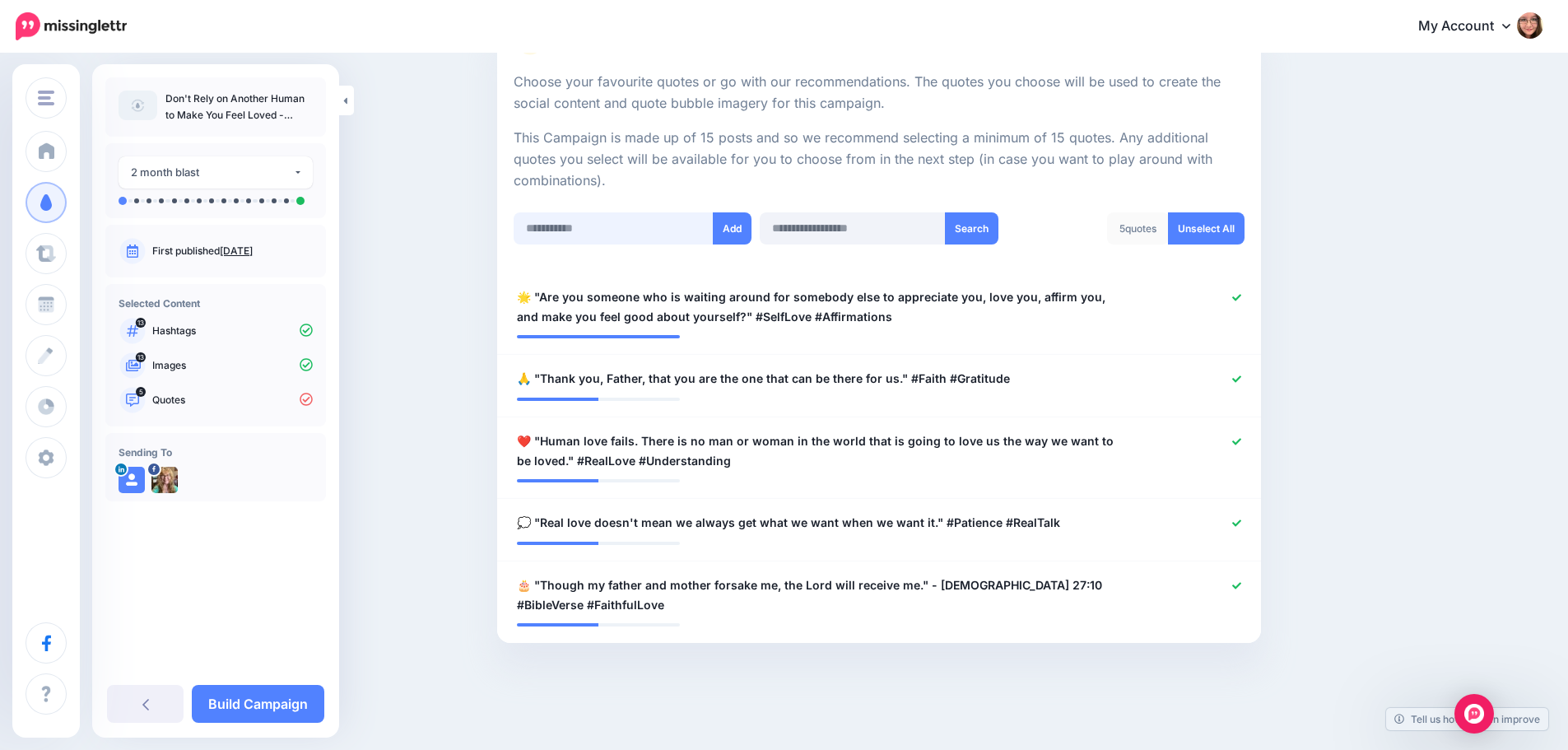
click at [674, 233] on input "text" at bounding box center [612, 229] width 200 height 32
paste input "**********"
type input "**********"
click at [730, 232] on button "Add" at bounding box center [732, 229] width 39 height 32
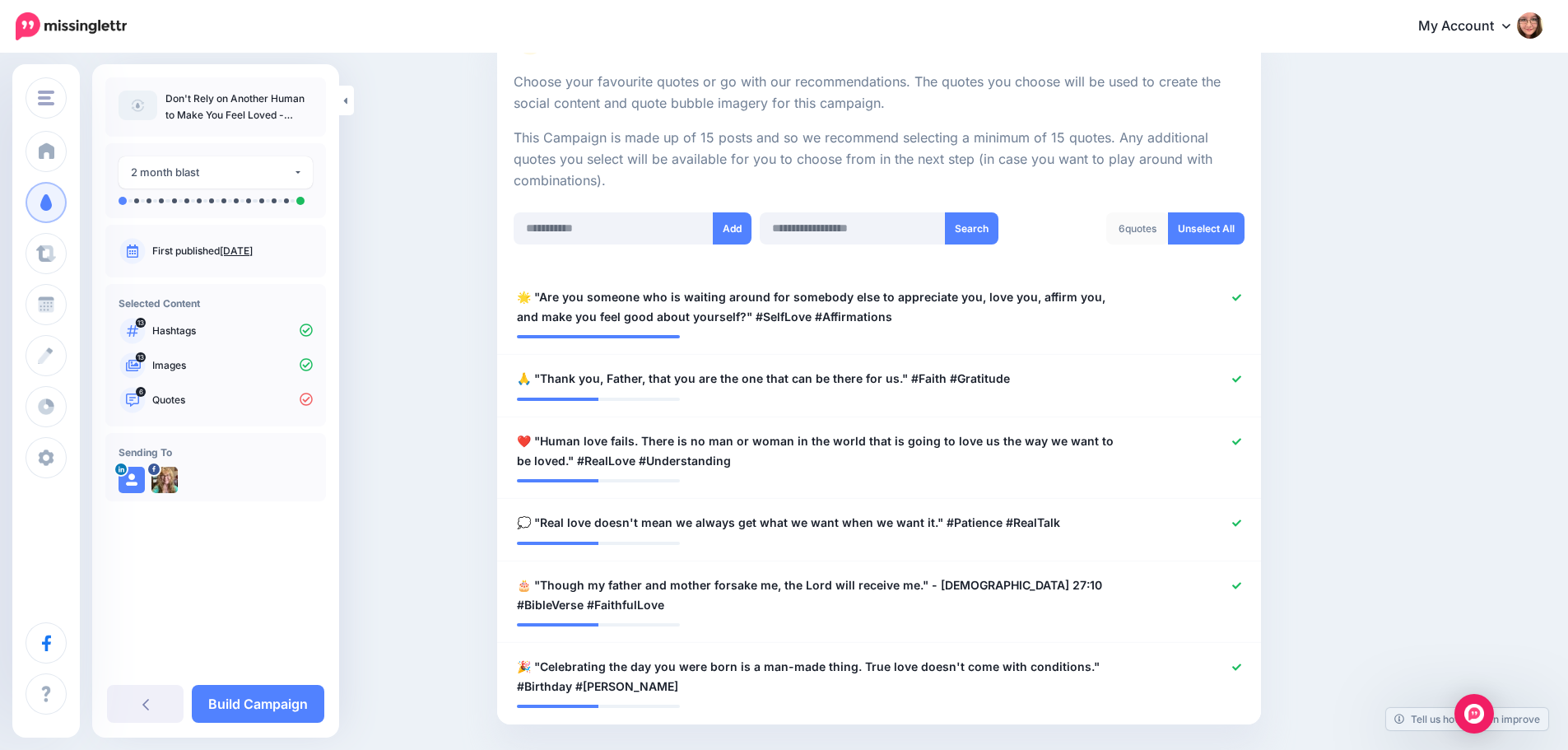
scroll to position [384, 0]
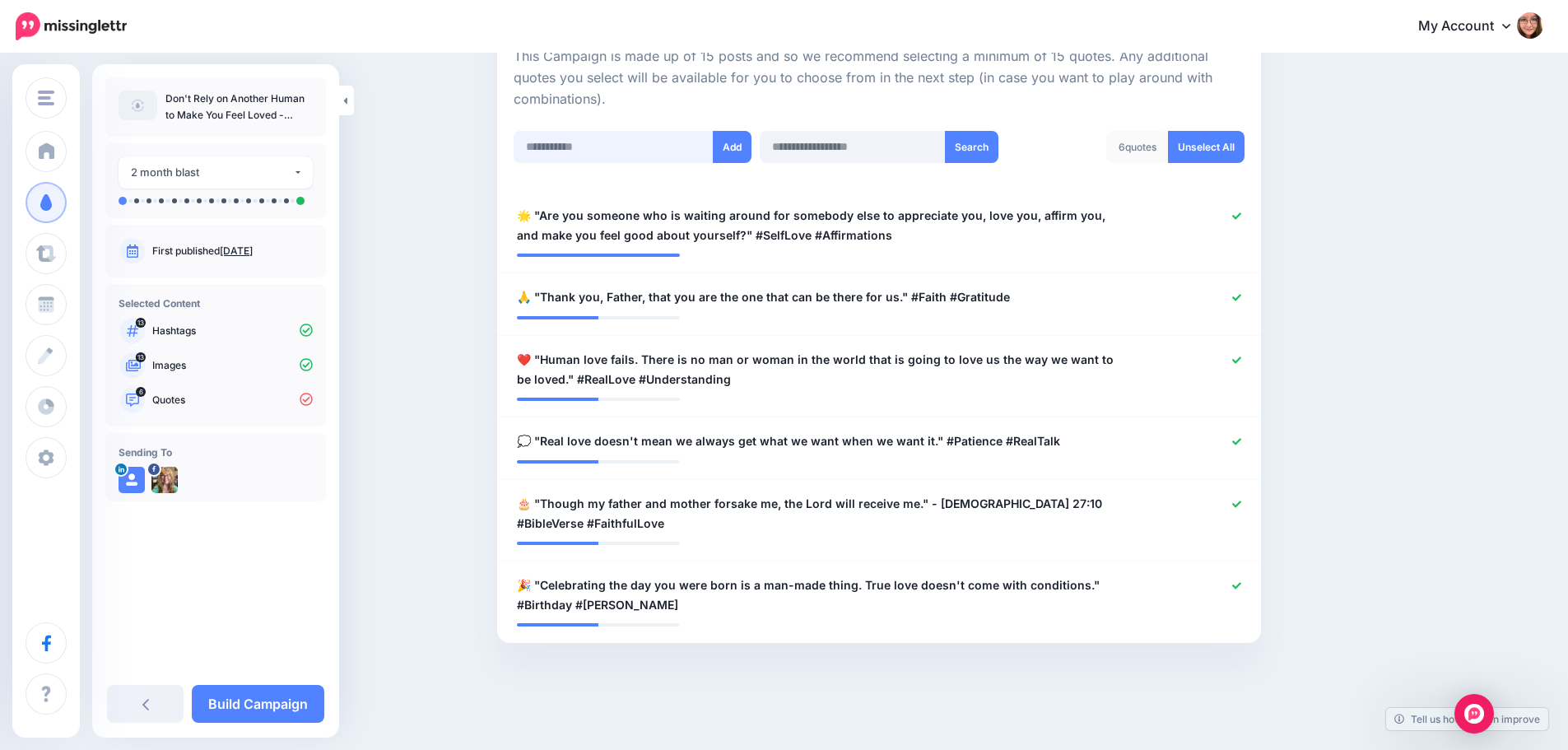
click at [604, 149] on input "text" at bounding box center [612, 147] width 200 height 32
paste input "**********"
type input "**********"
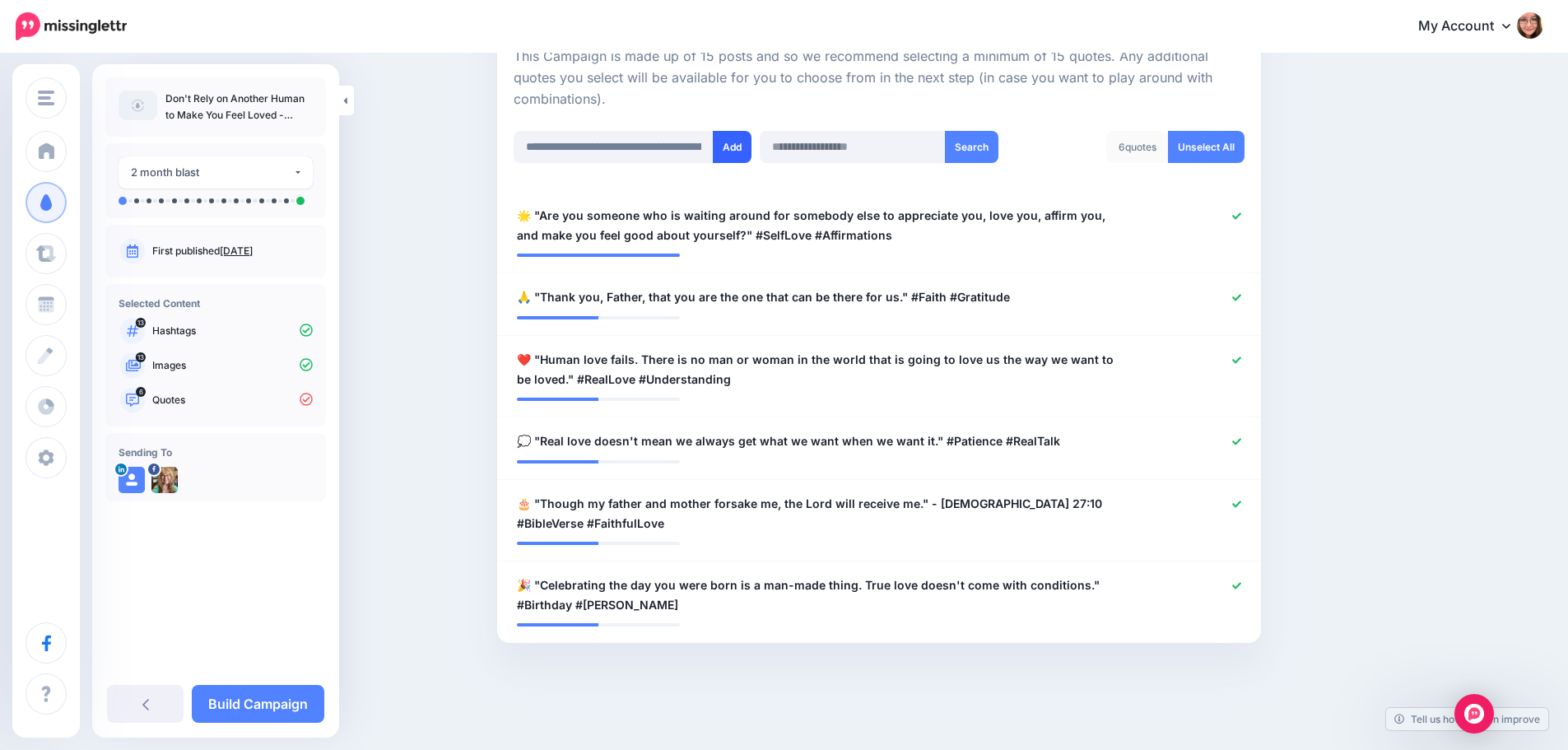
click at [738, 142] on button "Add" at bounding box center [732, 147] width 39 height 32
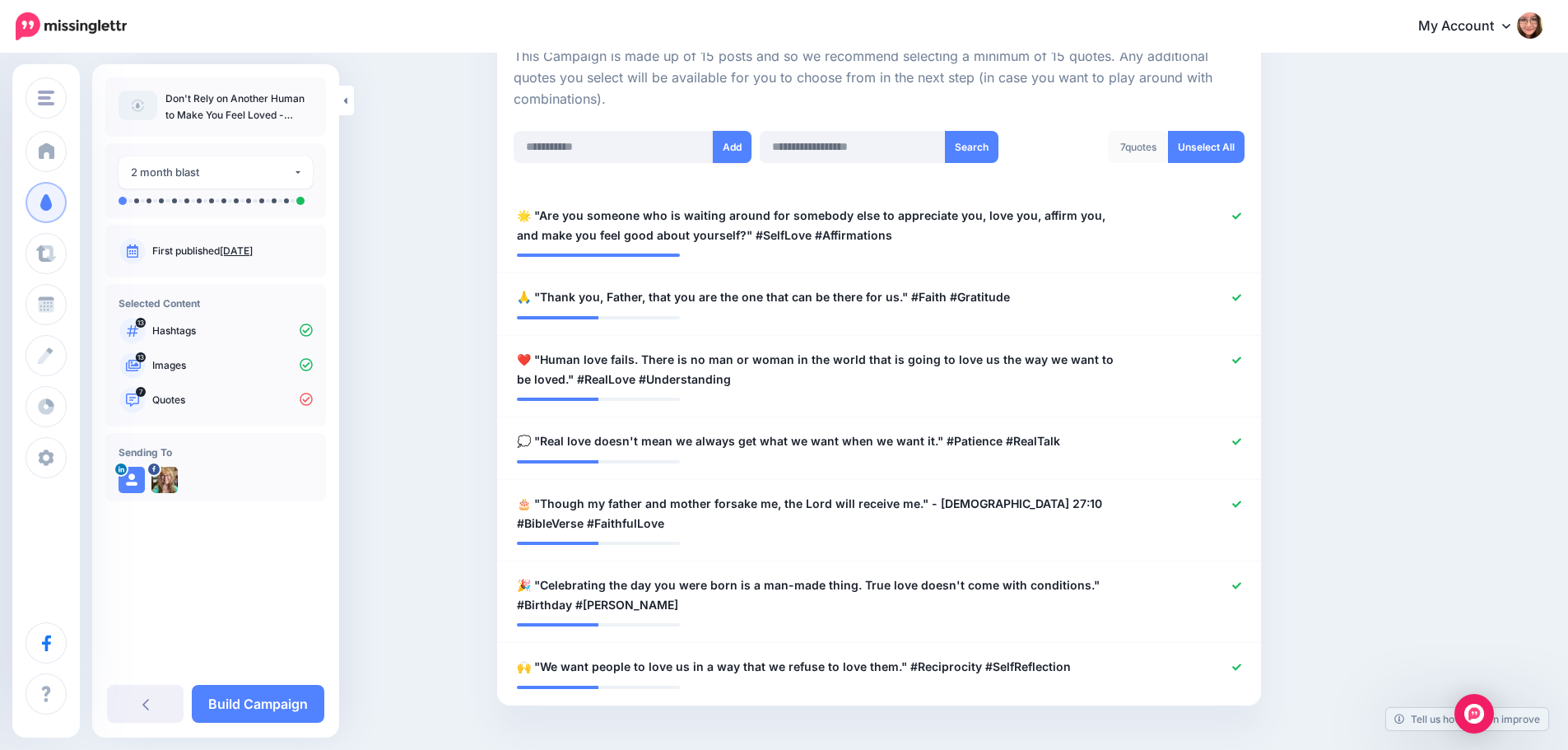
scroll to position [447, 0]
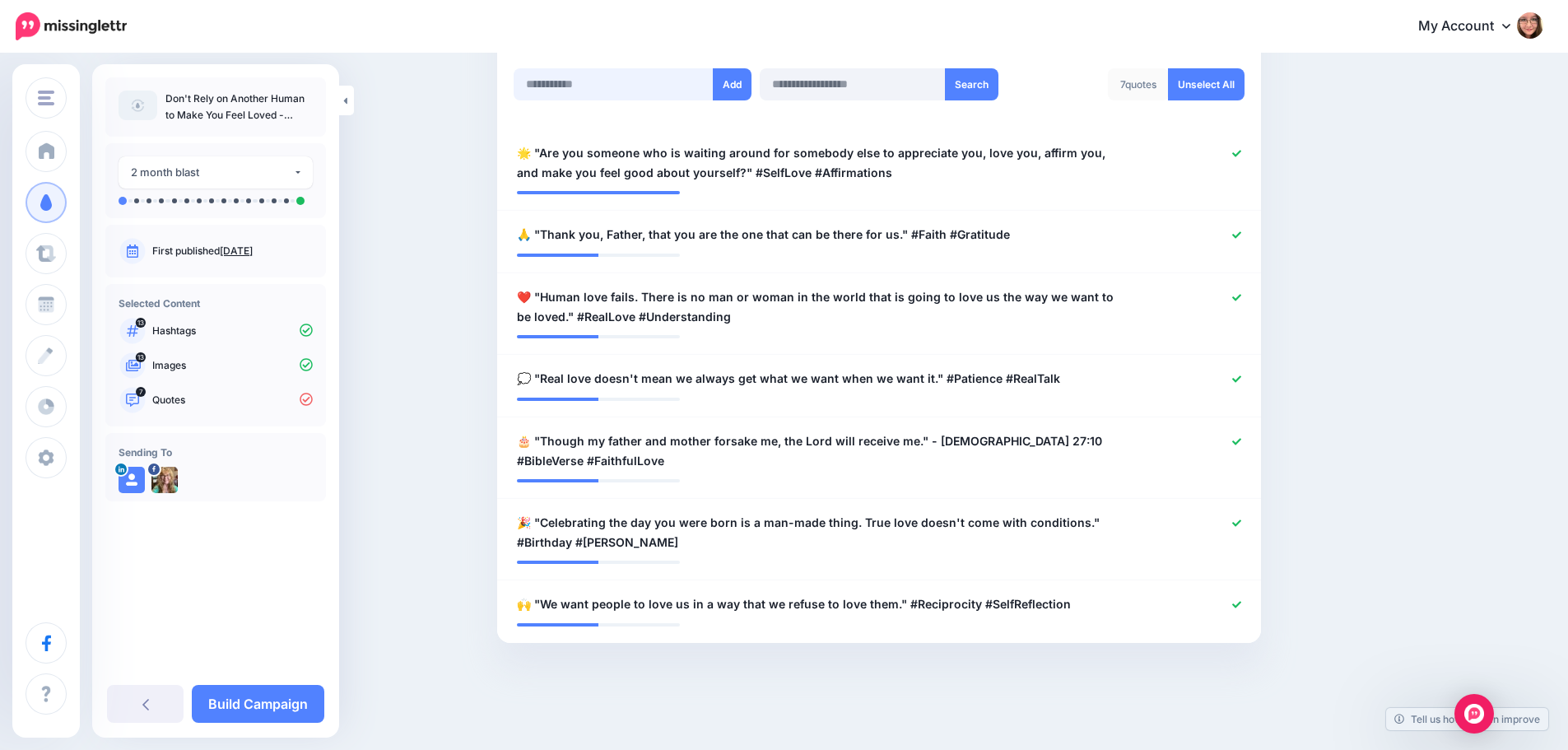
click at [669, 83] on input "text" at bounding box center [612, 85] width 200 height 32
paste input "**********"
type input "**********"
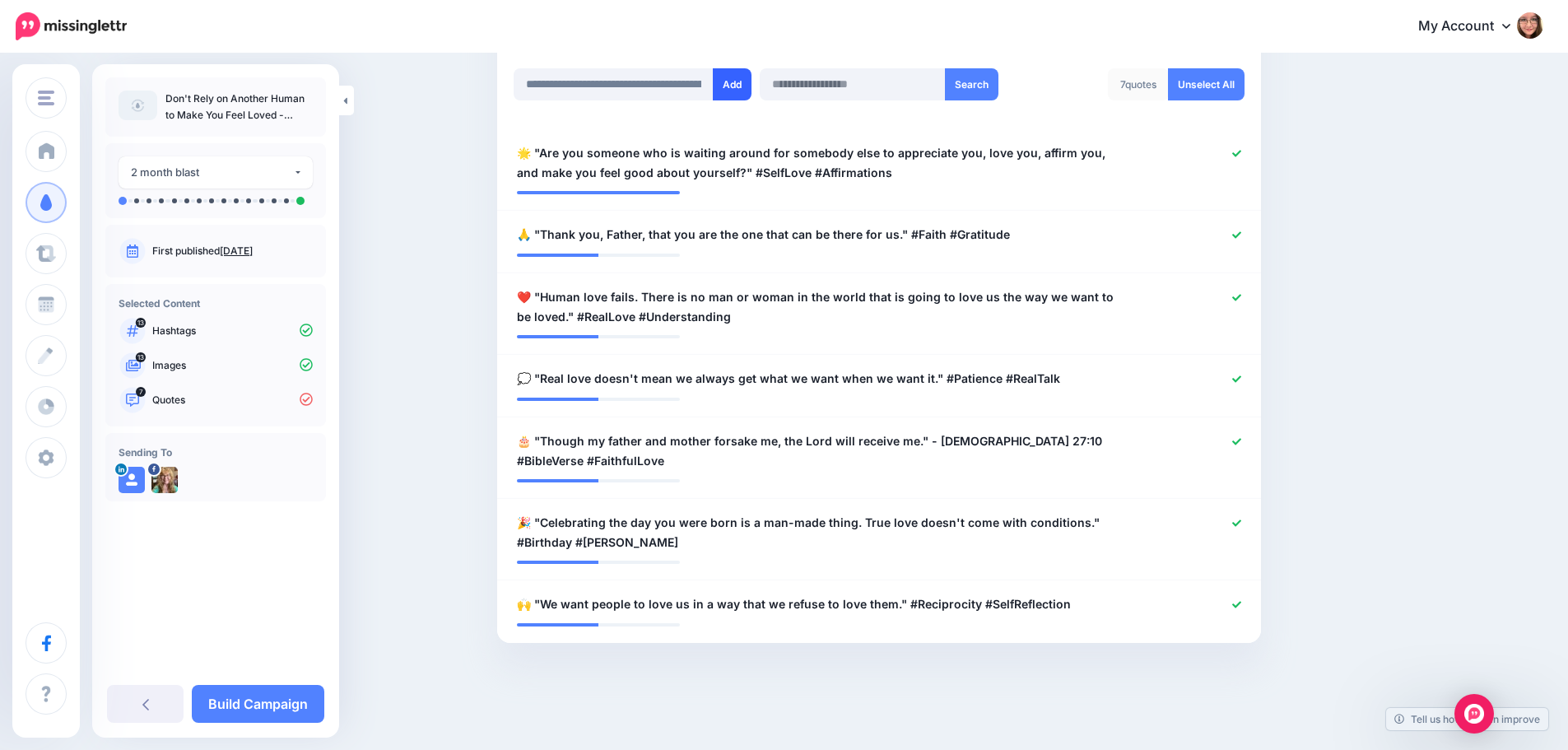
click at [736, 84] on button "Add" at bounding box center [732, 85] width 39 height 32
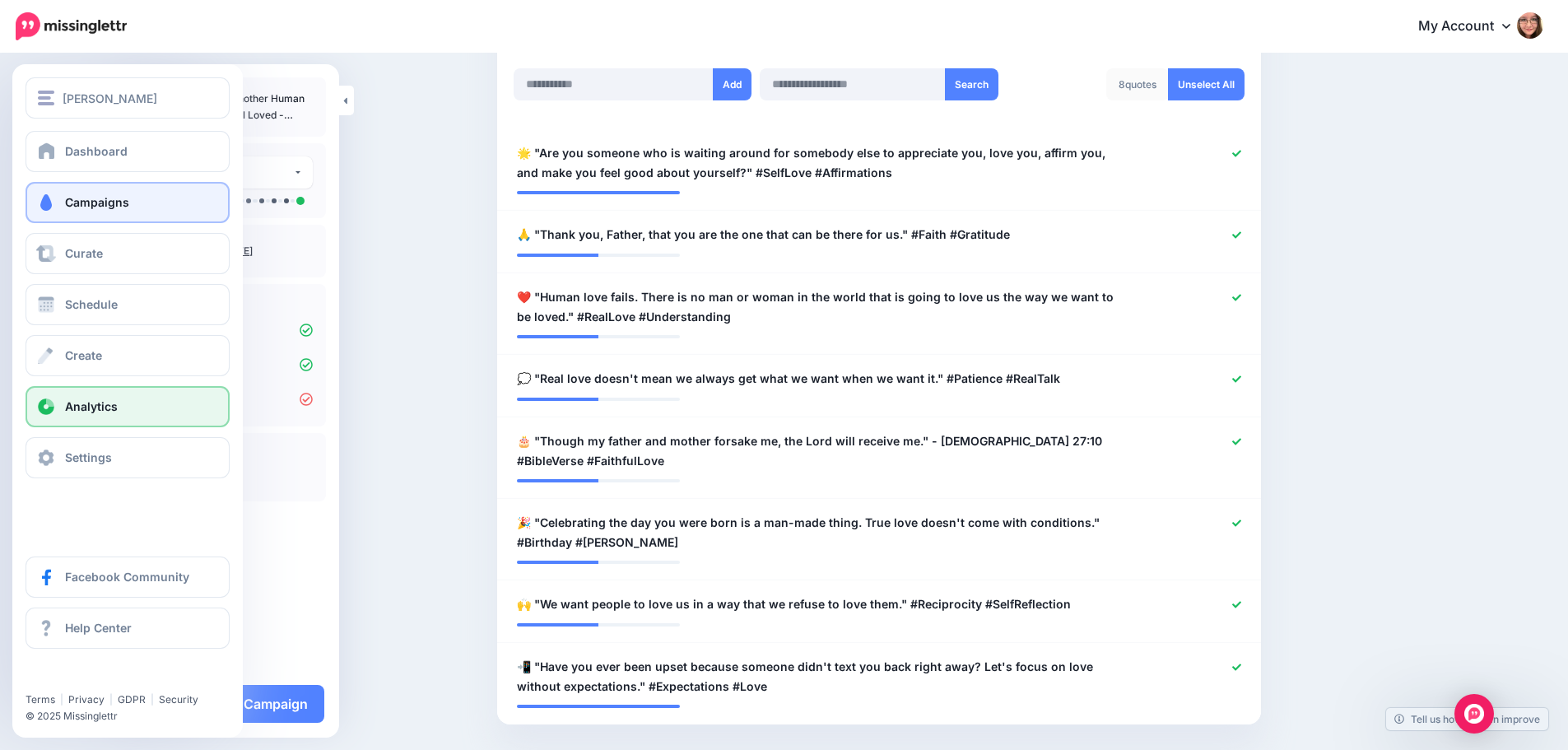
scroll to position [528, 0]
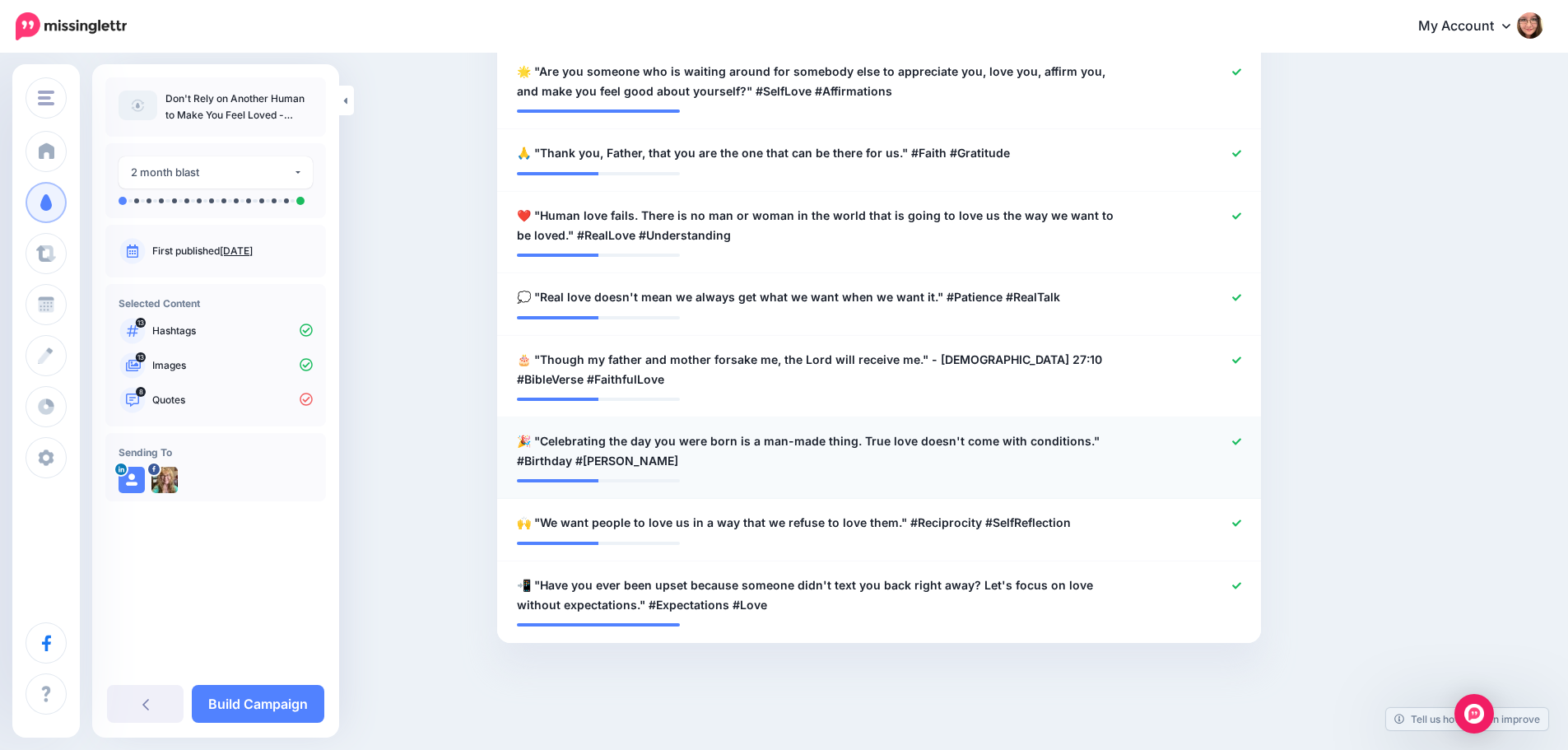
click at [767, 447] on span "🎉 "Celebrating the day you were born is a man-made thing. True love doesn't com…" at bounding box center [816, 452] width 600 height 40
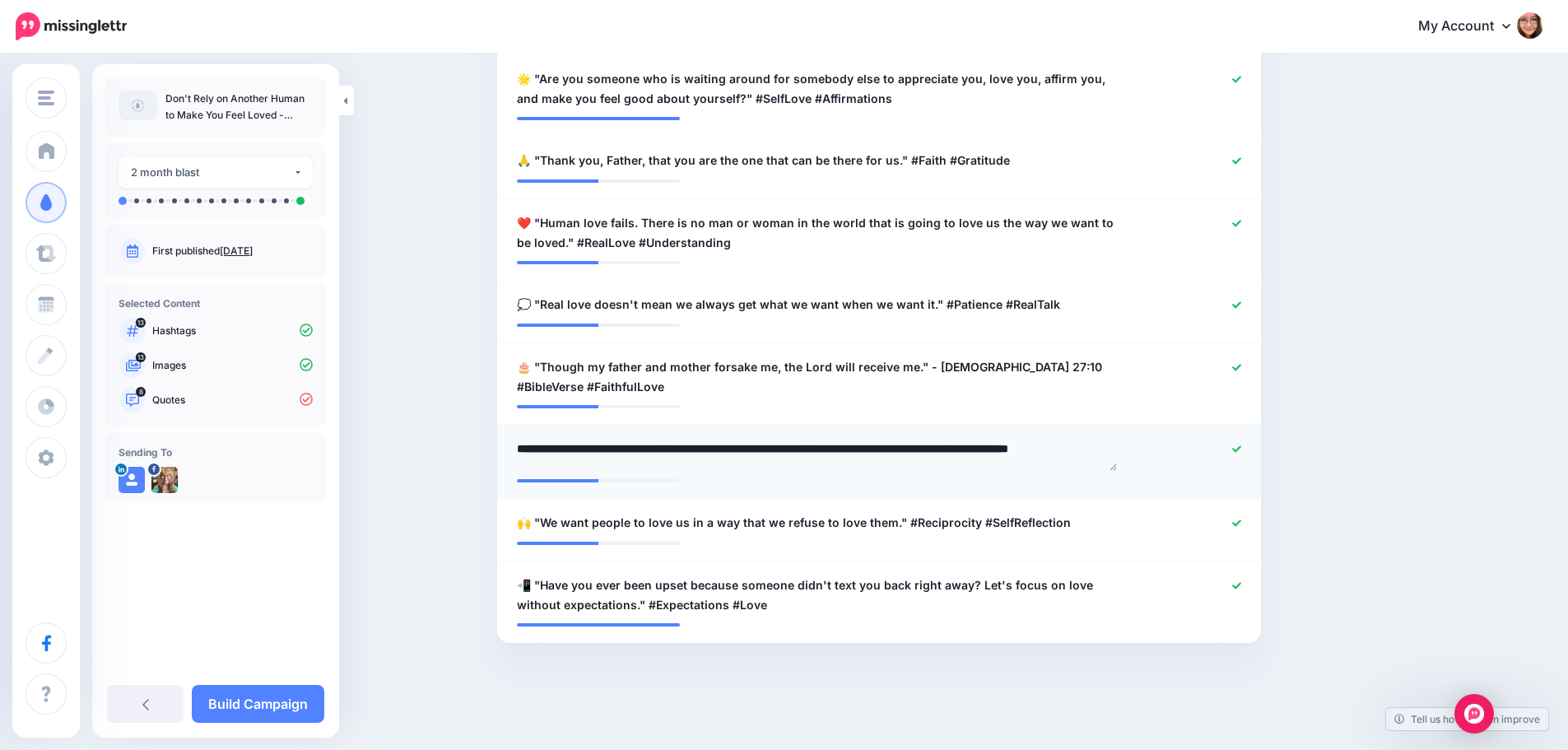
scroll to position [520, 0]
drag, startPoint x: 862, startPoint y: 449, endPoint x: 548, endPoint y: 451, distance: 314.0
click at [548, 451] on textarea "**********" at bounding box center [816, 455] width 600 height 32
type textarea "**********"
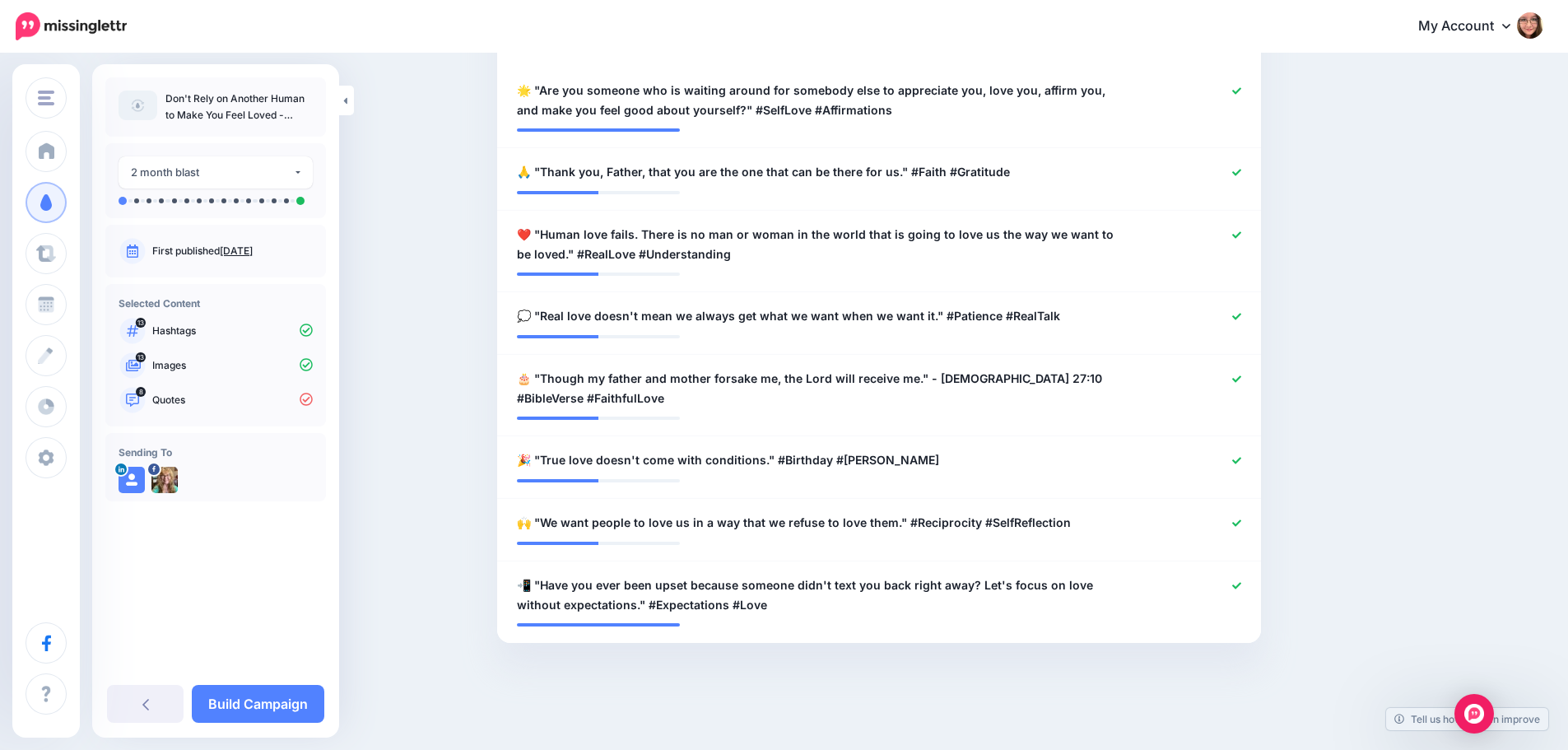
click at [1315, 418] on div "Content and media Choose the content and media that you'd like to use in this c…" at bounding box center [958, 148] width 947 height 1154
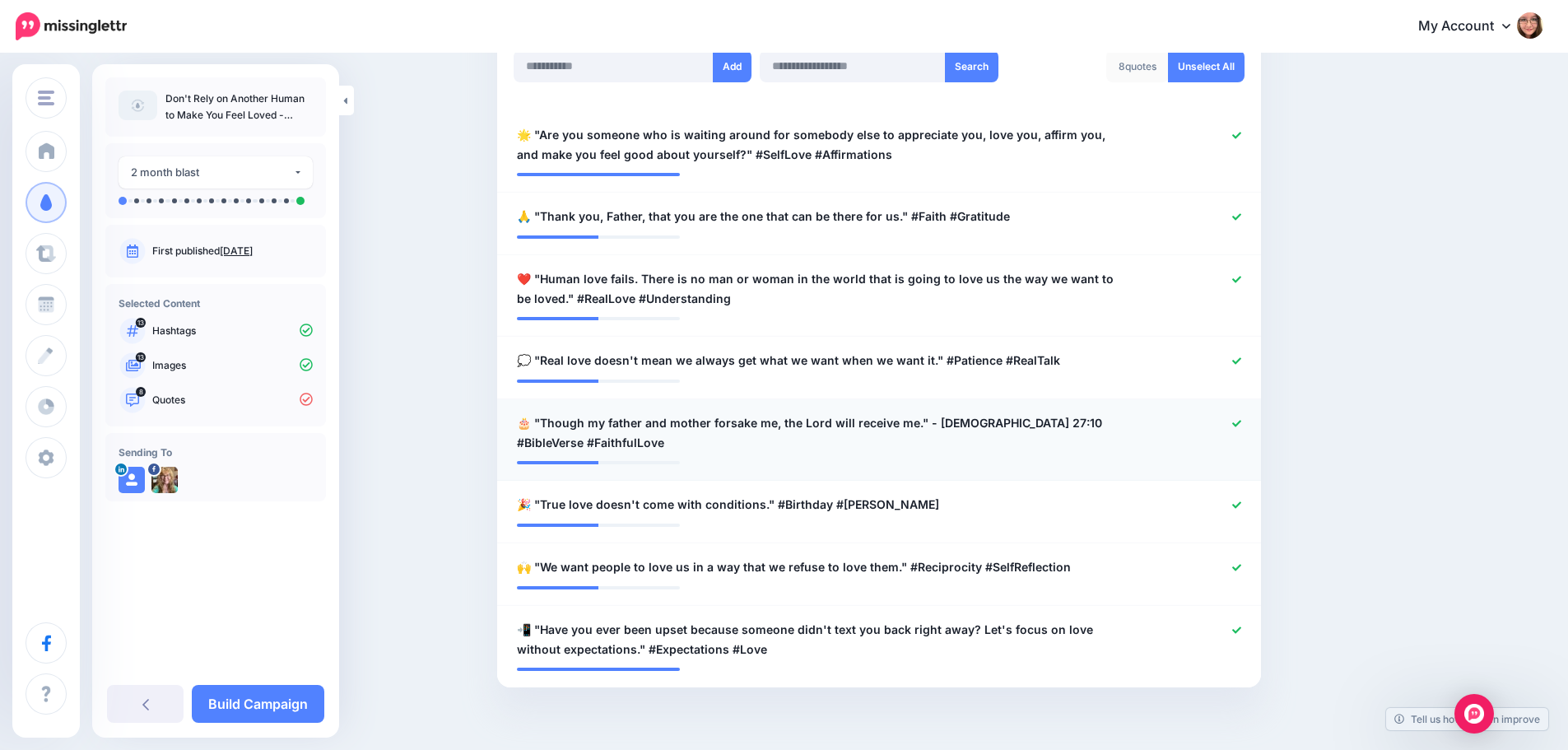
scroll to position [344, 0]
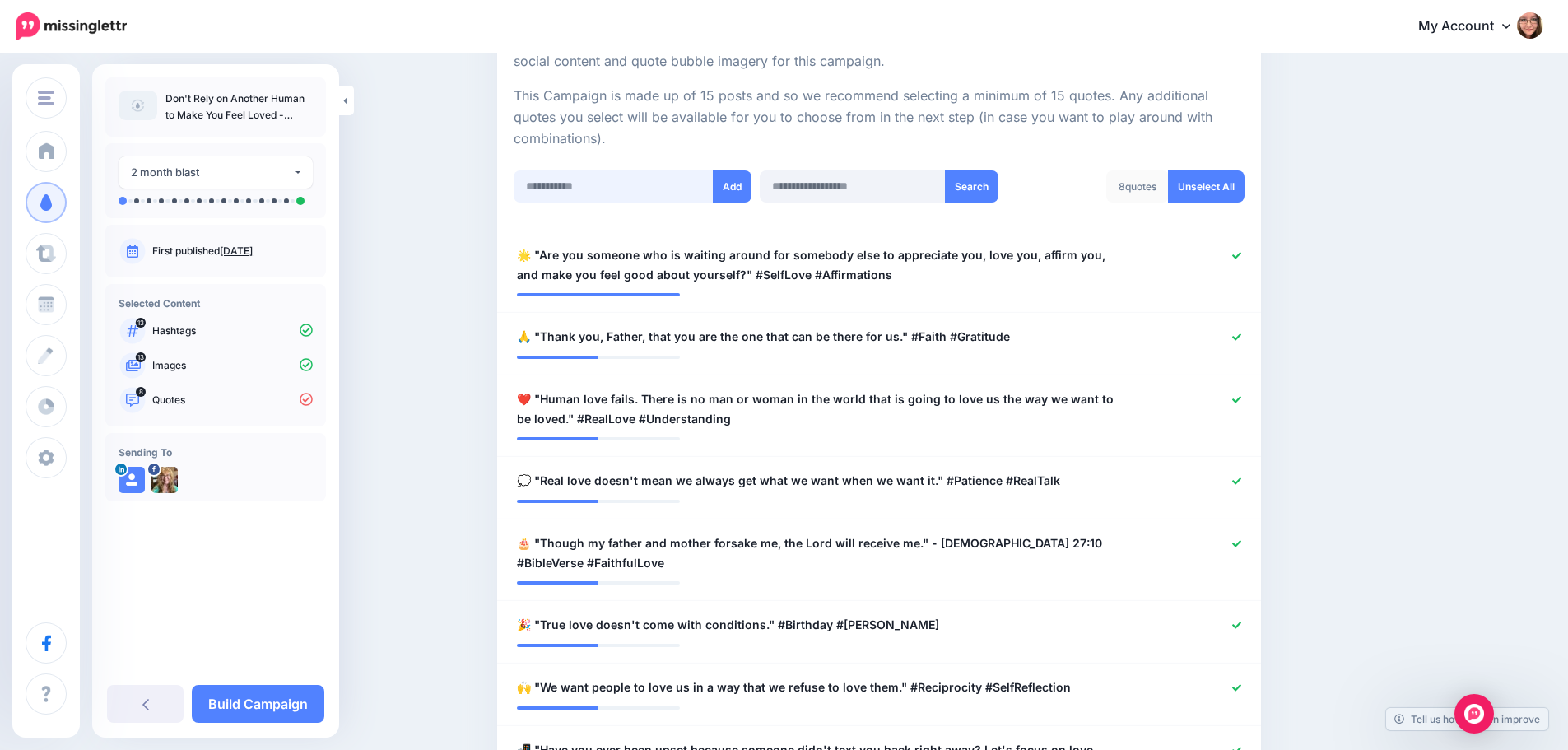
click at [583, 177] on input "text" at bounding box center [612, 186] width 200 height 32
paste input "**********"
type input "**********"
click at [728, 176] on button "Add" at bounding box center [732, 186] width 39 height 32
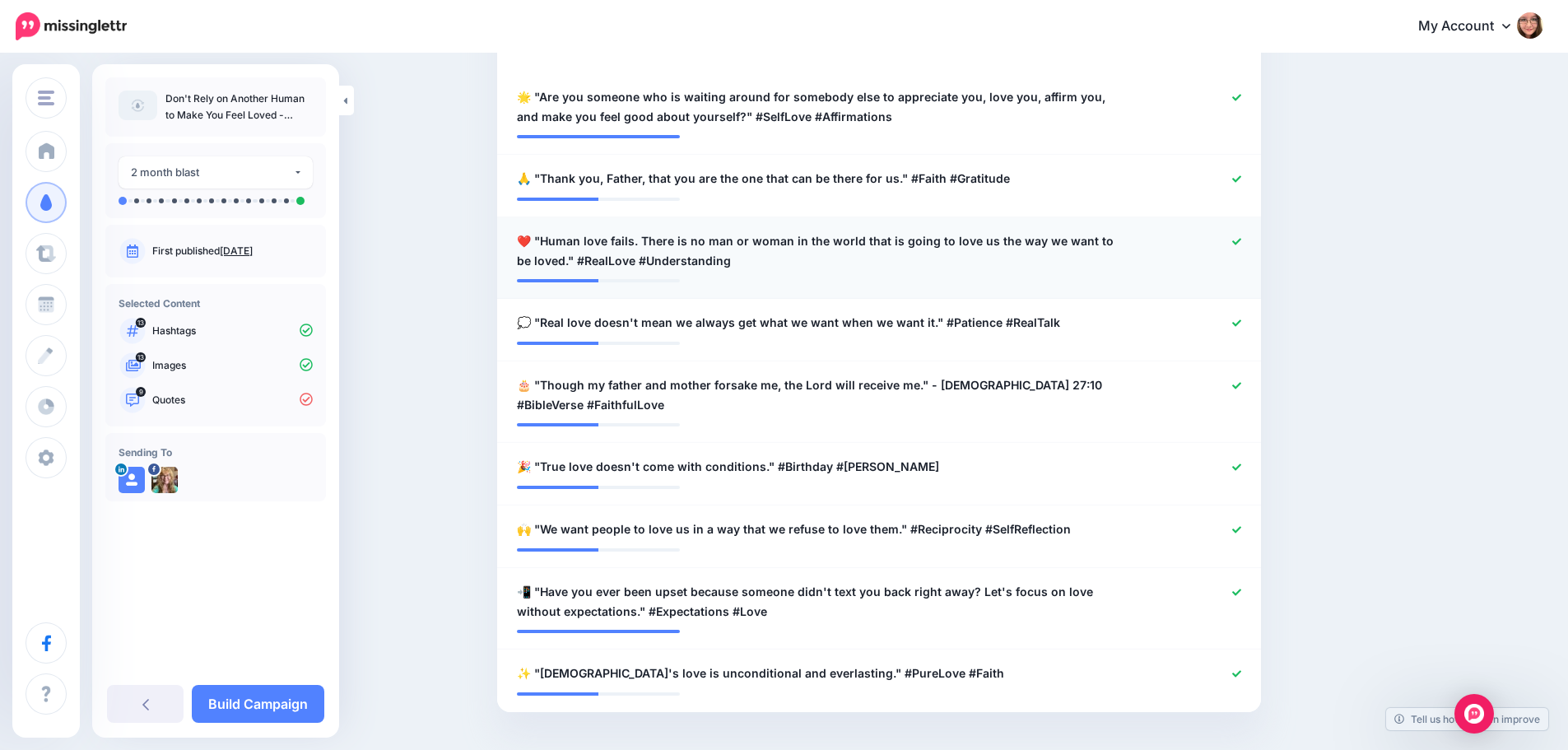
scroll to position [407, 0]
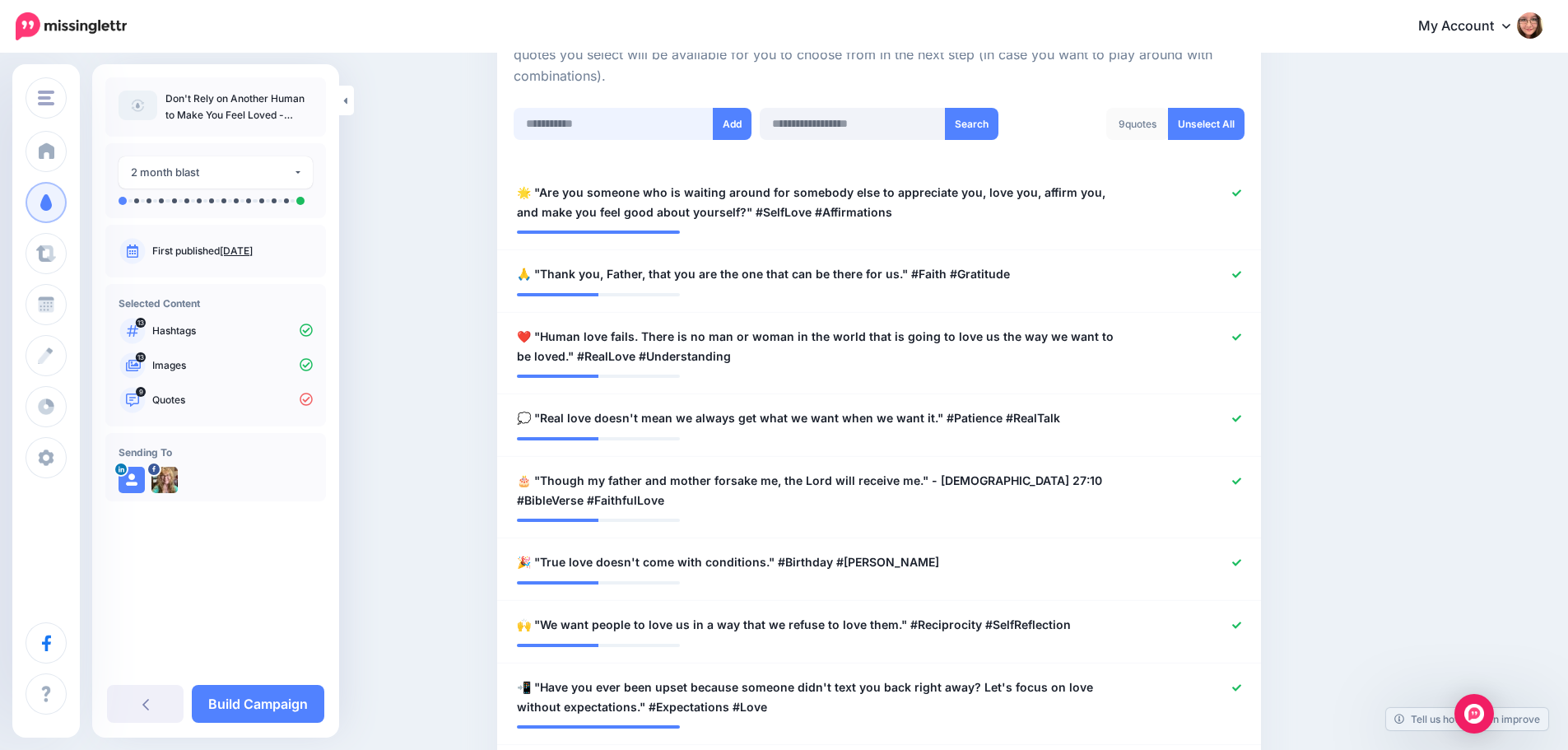
click at [634, 124] on input "text" at bounding box center [612, 123] width 200 height 32
paste input "**********"
type input "**********"
click at [733, 121] on button "Add" at bounding box center [732, 123] width 39 height 32
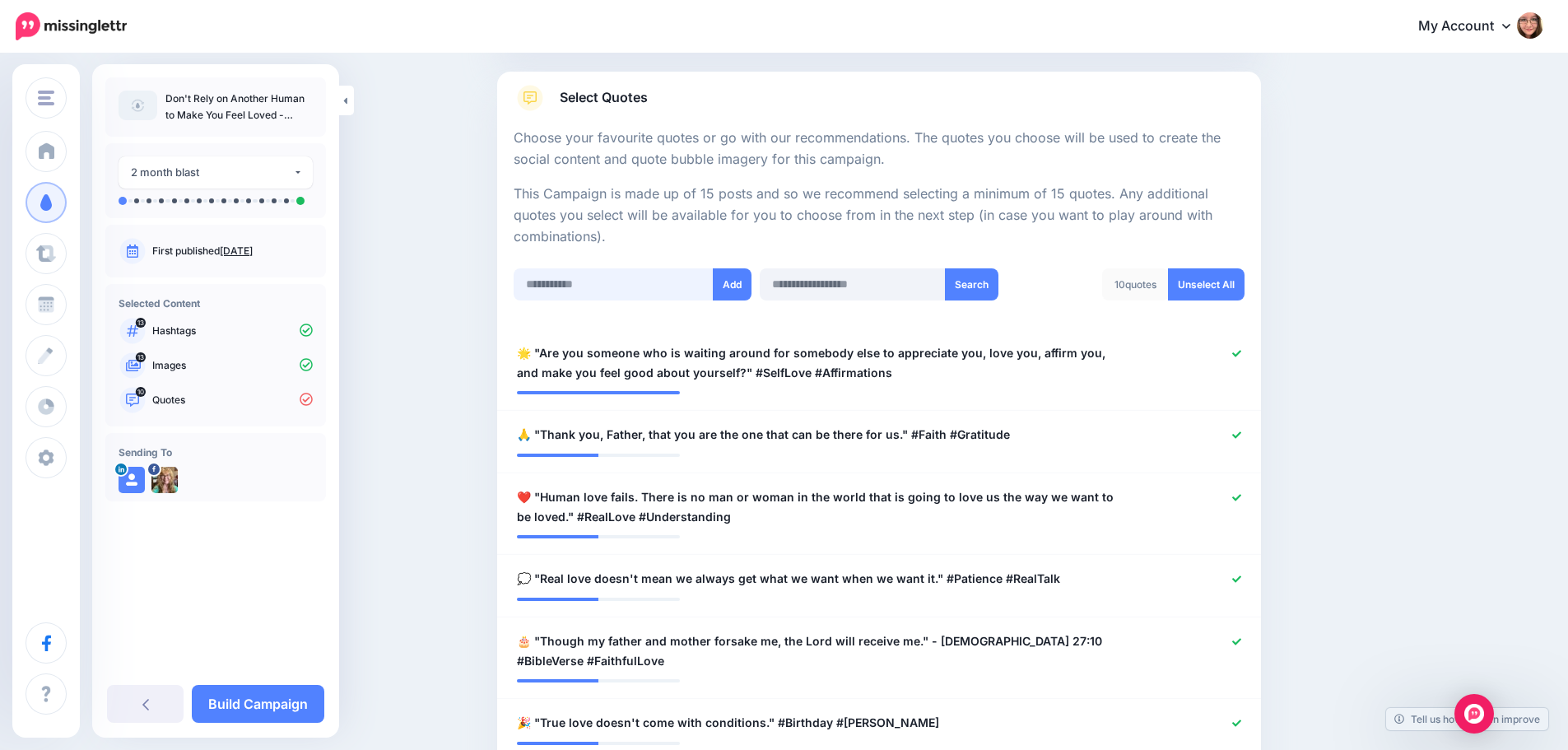
click at [563, 280] on input "text" at bounding box center [612, 284] width 200 height 32
paste input "**********"
type input "**********"
click at [746, 284] on button "Add" at bounding box center [732, 284] width 39 height 32
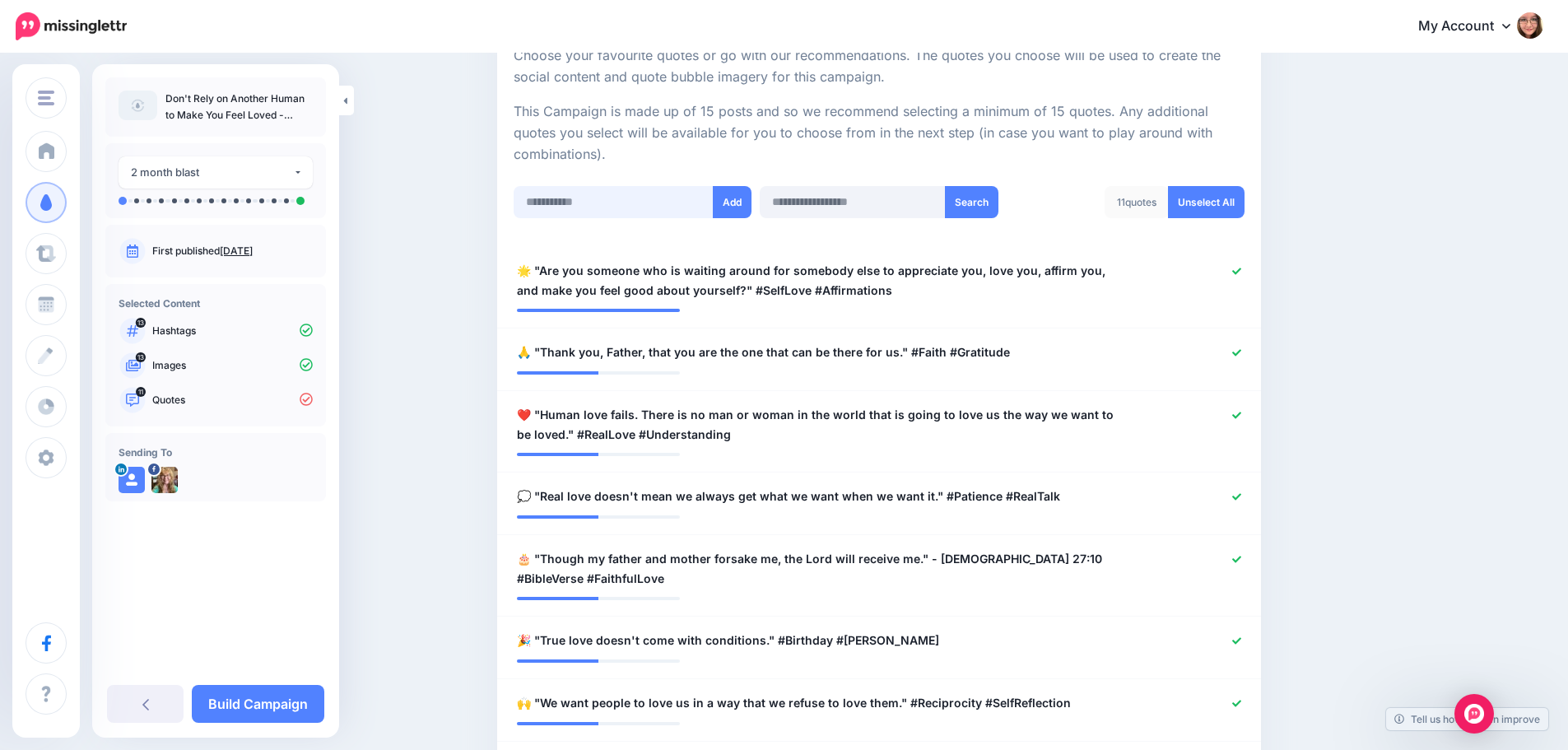
click at [562, 189] on input "text" at bounding box center [612, 202] width 200 height 32
paste input "**********"
type input "**********"
click at [736, 195] on button "Add" at bounding box center [732, 202] width 39 height 32
click at [628, 204] on input "text" at bounding box center [612, 202] width 200 height 32
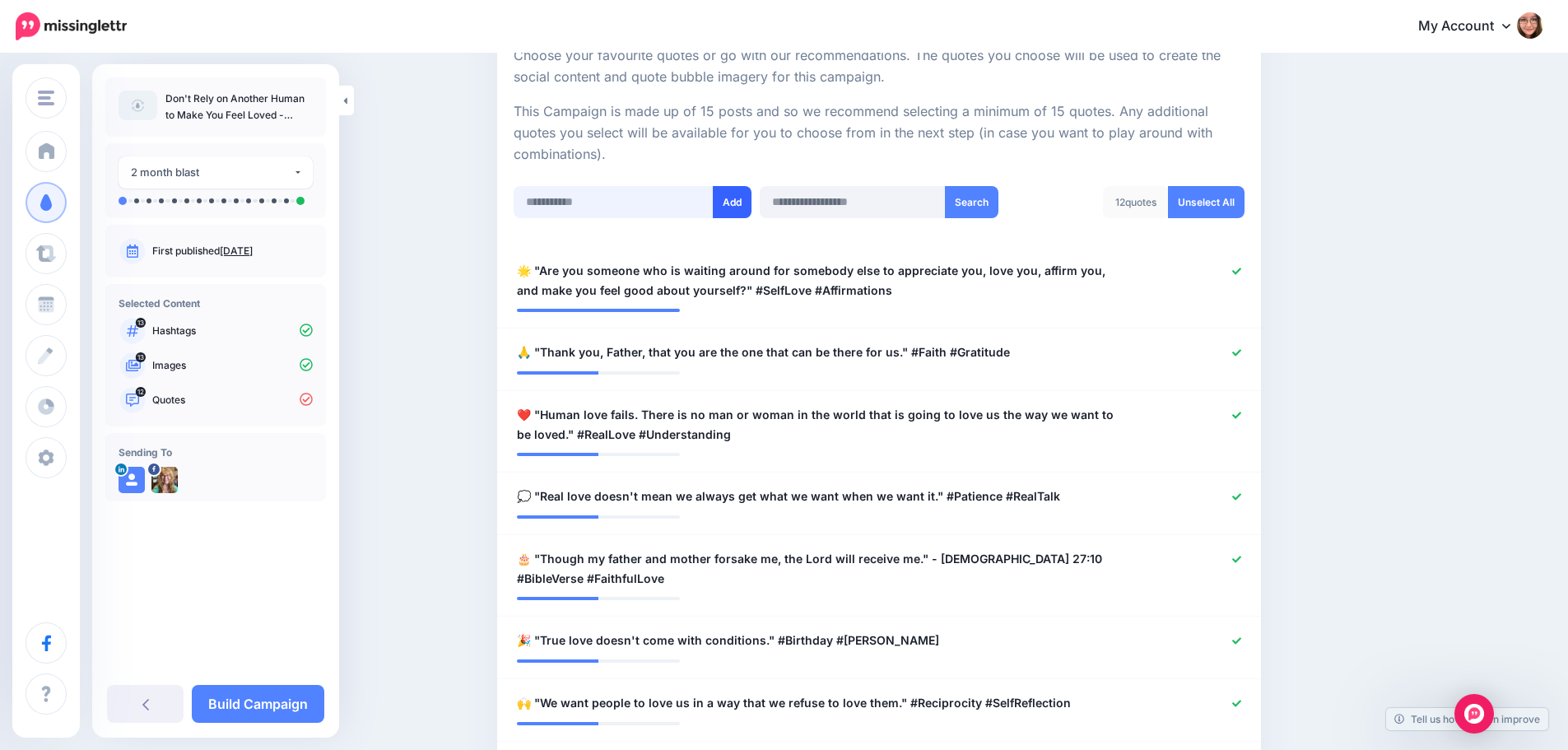
paste input "**********"
type input "**********"
click at [735, 198] on button "Add" at bounding box center [732, 202] width 39 height 32
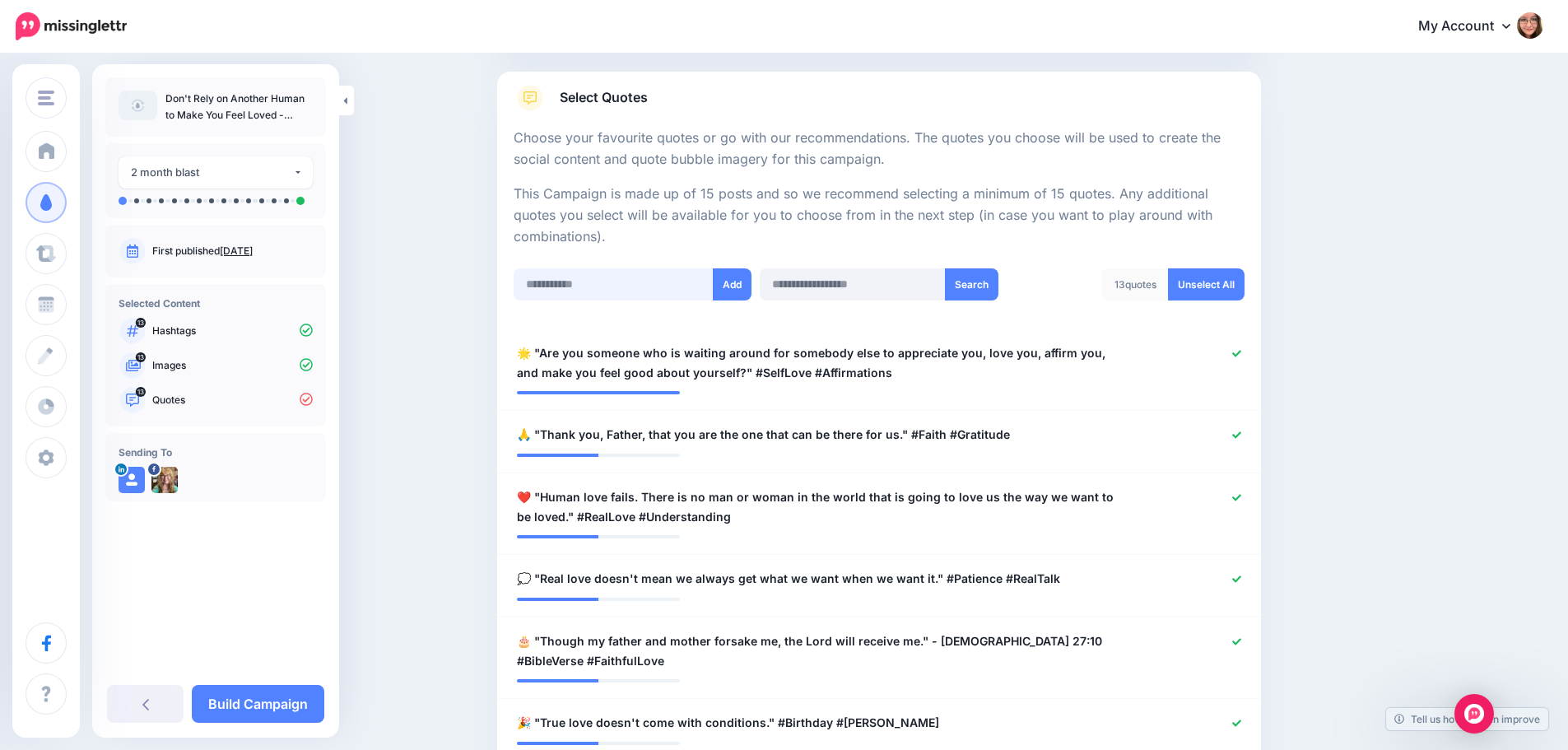
click at [604, 284] on input "text" at bounding box center [612, 284] width 200 height 32
paste input "**********"
type input "**********"
click at [728, 281] on button "Add" at bounding box center [732, 284] width 39 height 32
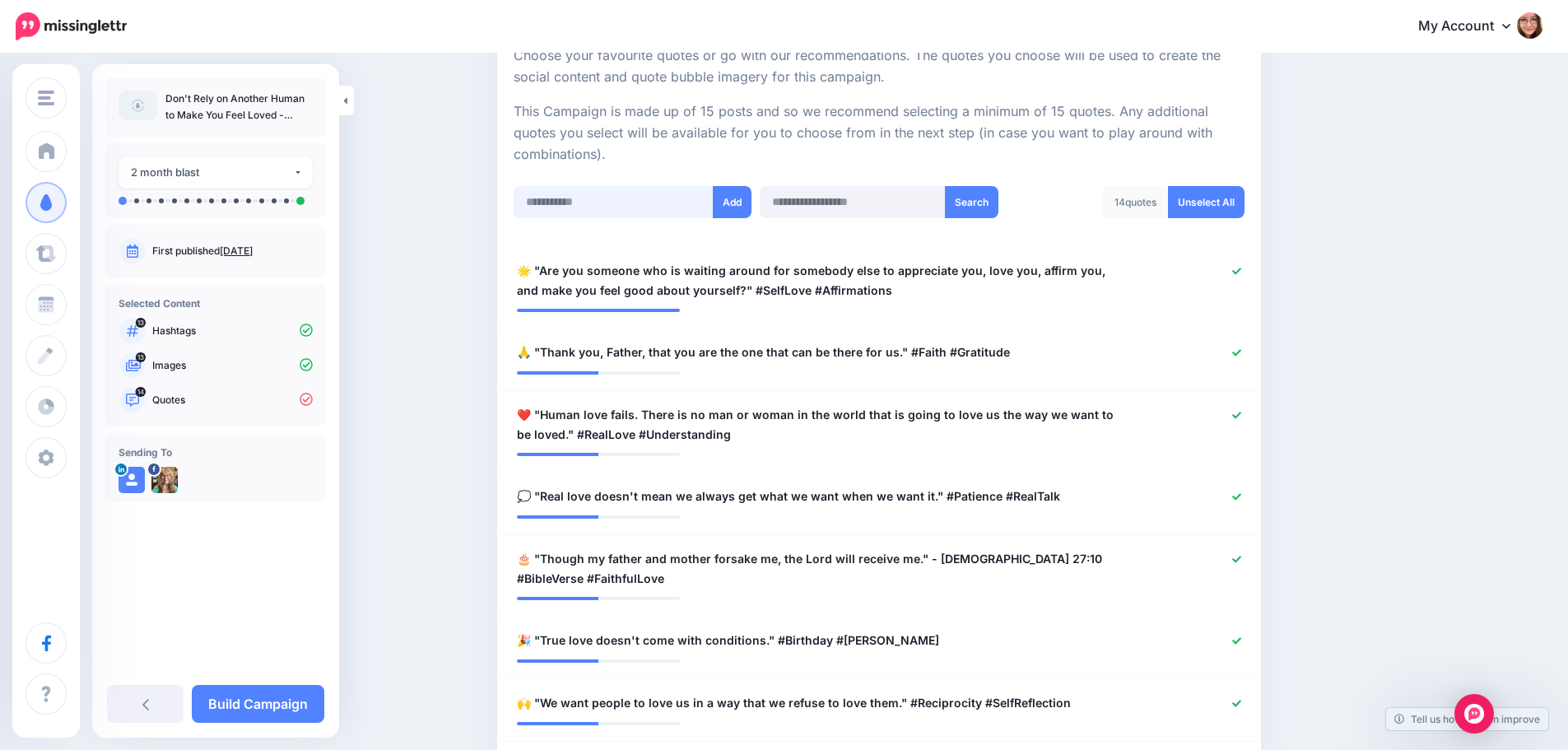
click at [648, 186] on input "text" at bounding box center [612, 202] width 200 height 32
paste input "**********"
type input "**********"
click at [739, 197] on button "Add" at bounding box center [732, 202] width 39 height 32
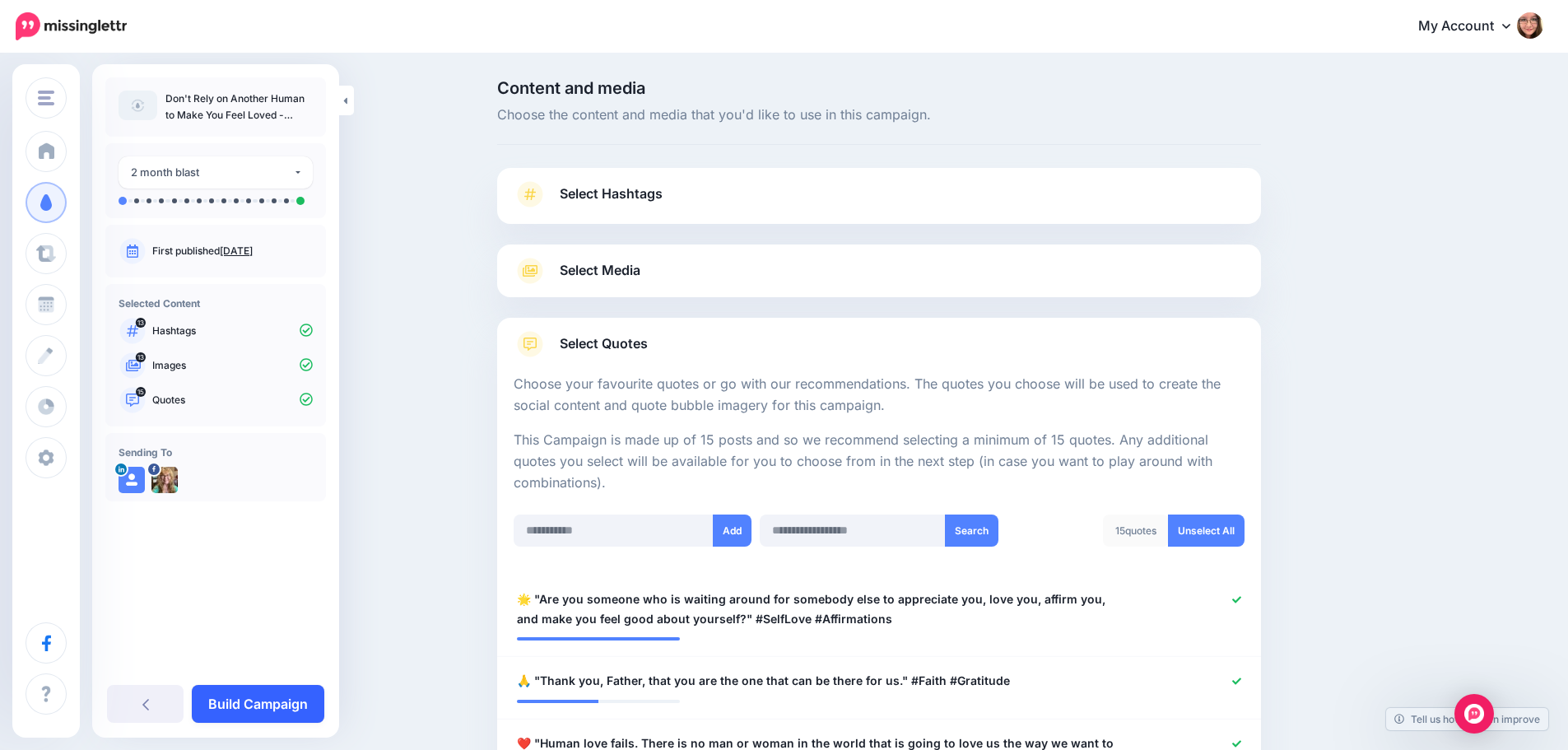
click at [289, 703] on link "Build Campaign" at bounding box center [258, 704] width 132 height 38
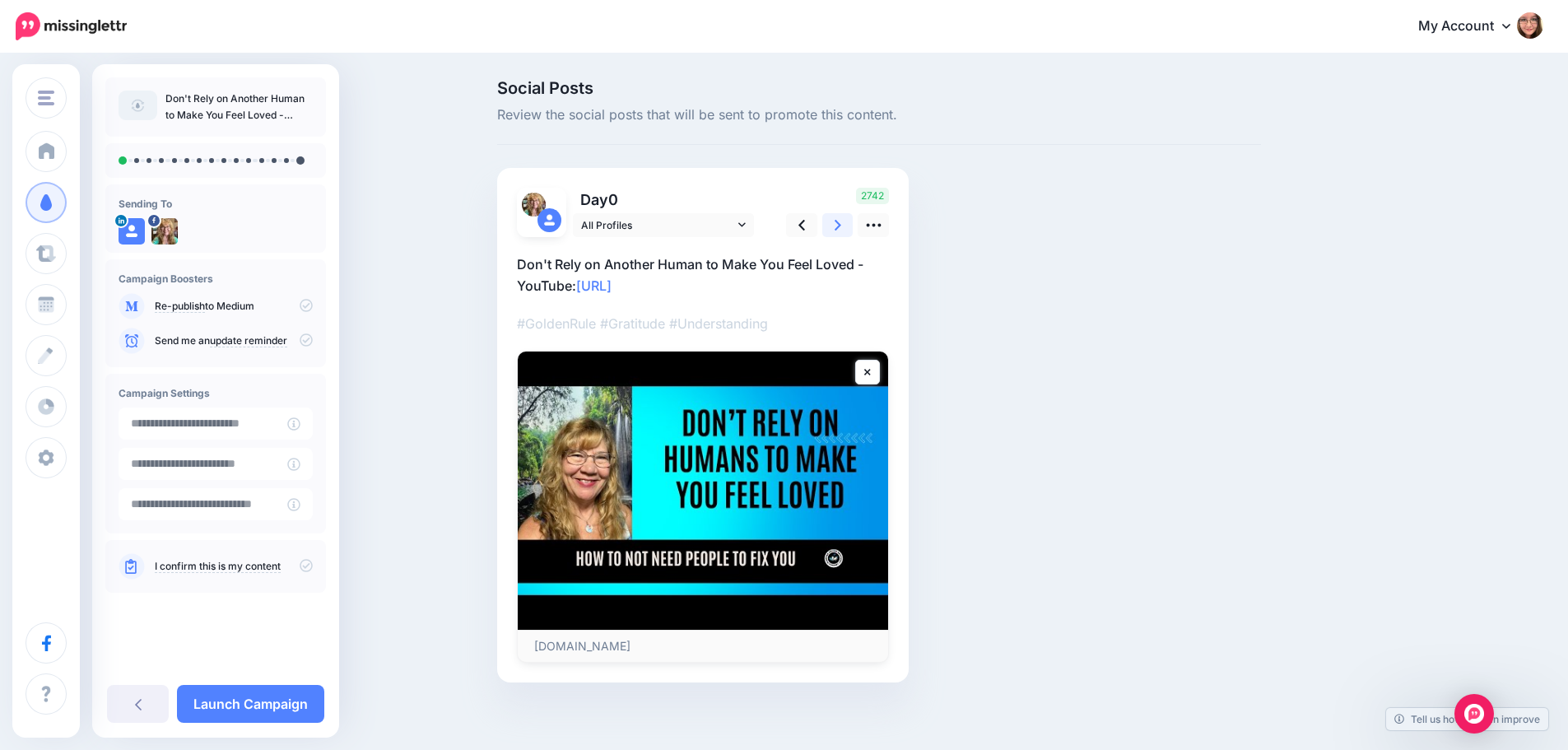
click at [841, 229] on icon at bounding box center [837, 225] width 7 height 17
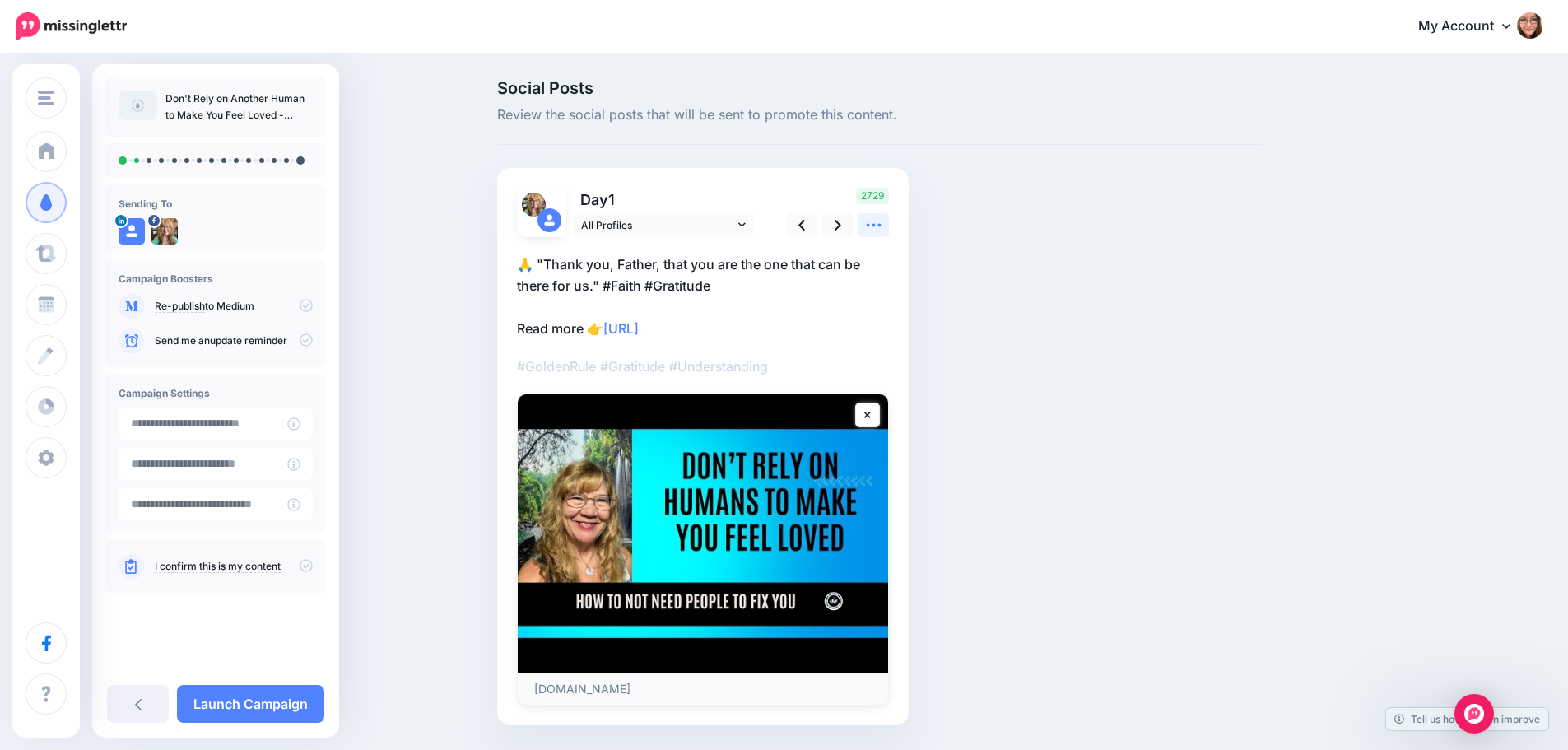
click at [889, 229] on link at bounding box center [872, 225] width 31 height 24
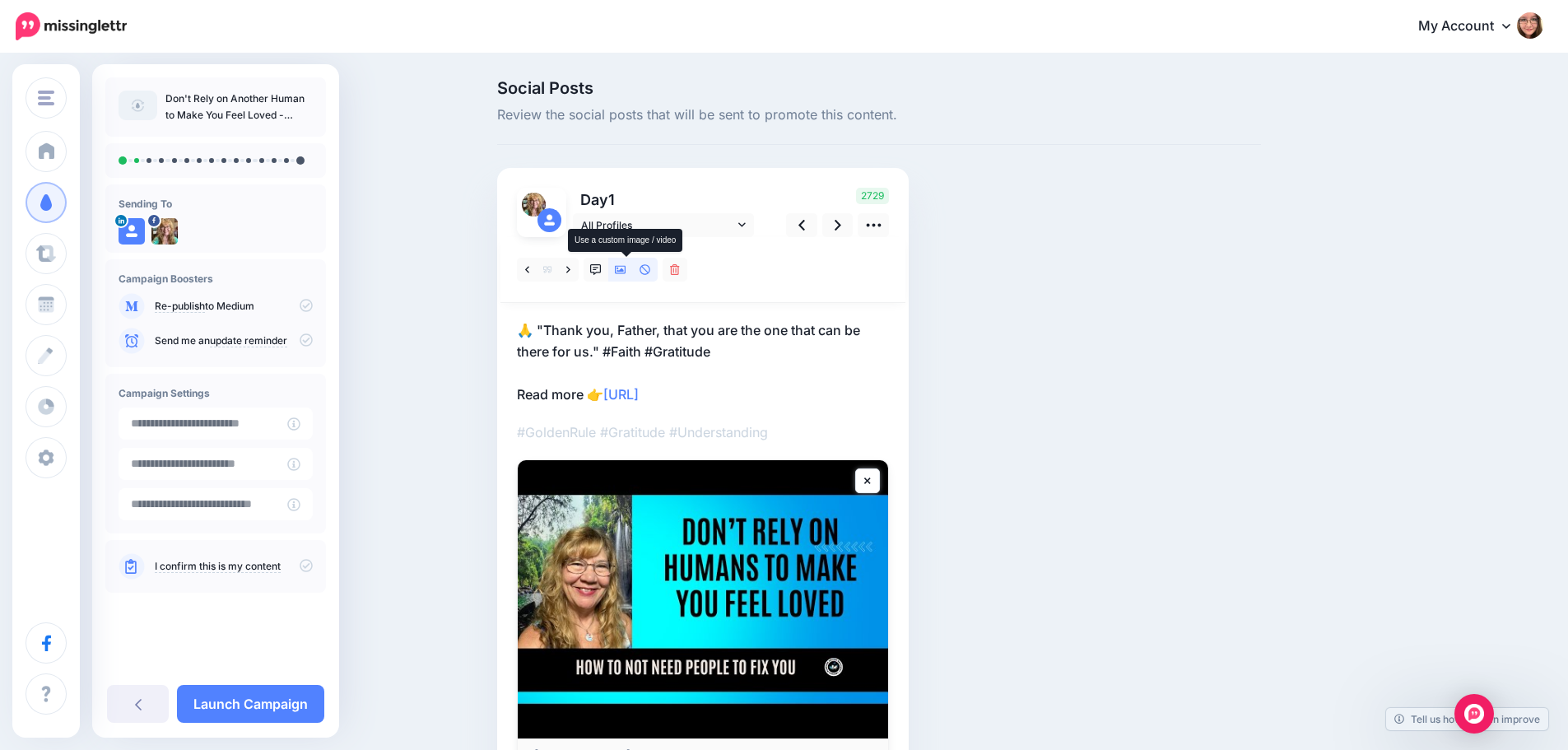
click at [625, 274] on icon at bounding box center [620, 270] width 12 height 8
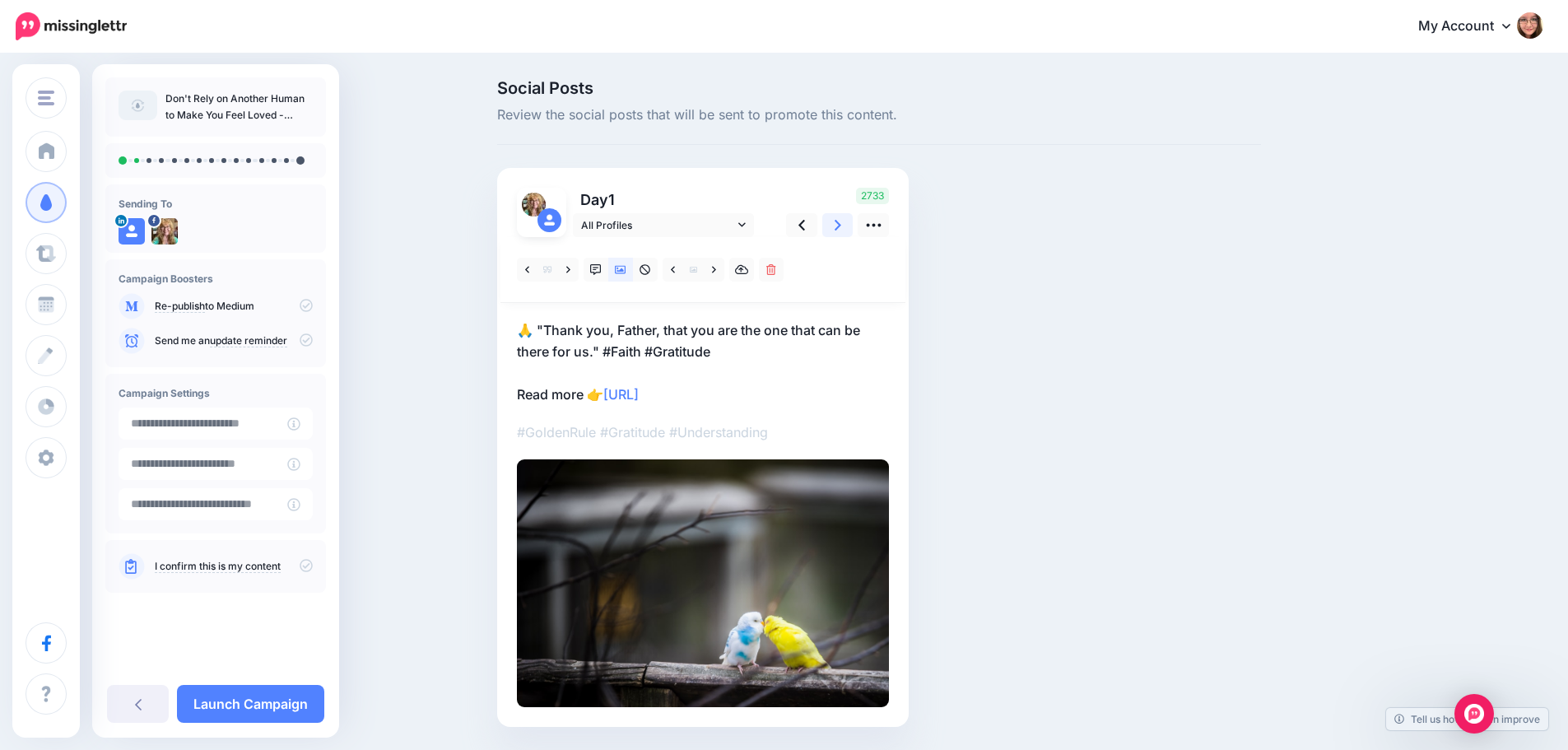
click at [850, 223] on link at bounding box center [837, 225] width 31 height 24
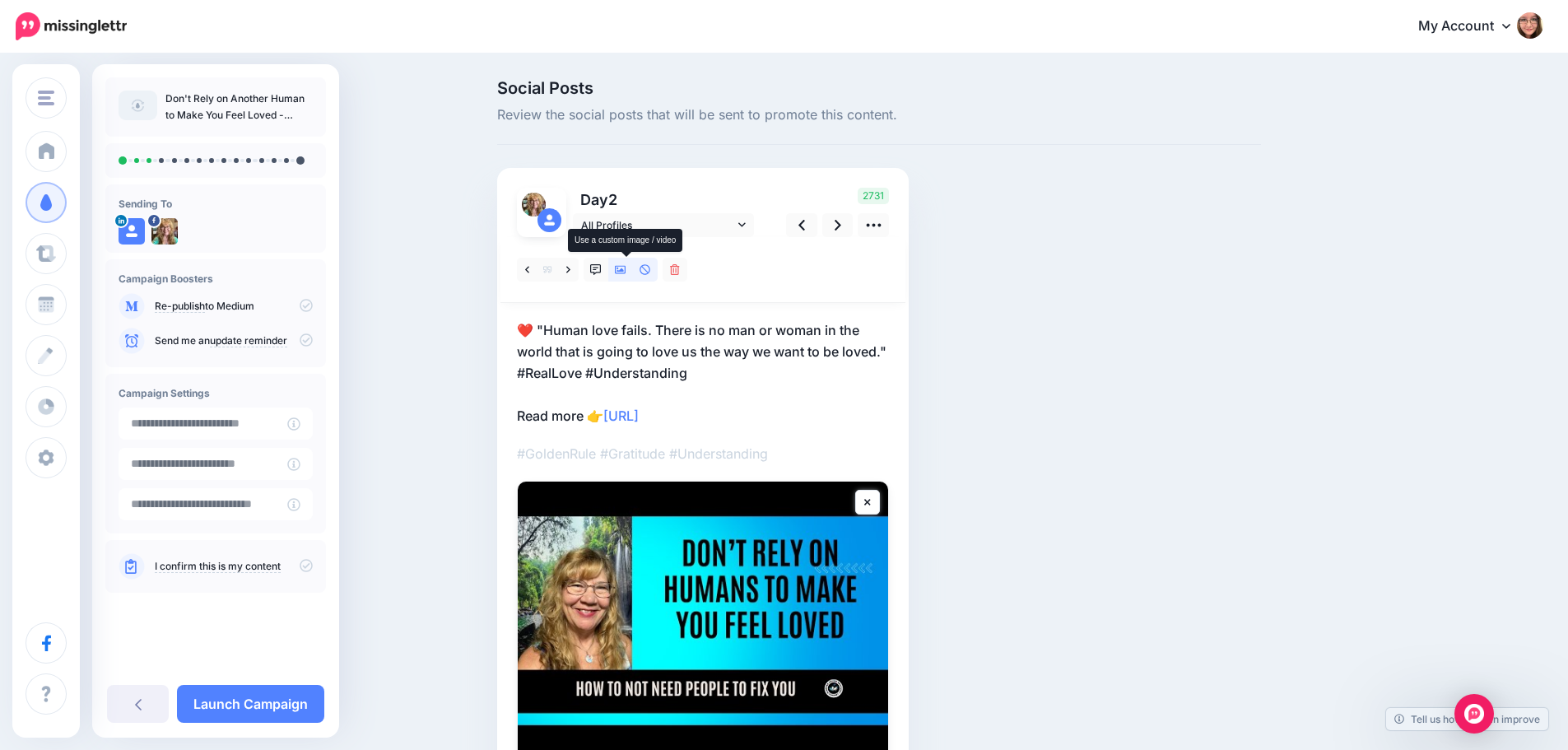
click at [623, 273] on icon at bounding box center [620, 271] width 12 height 12
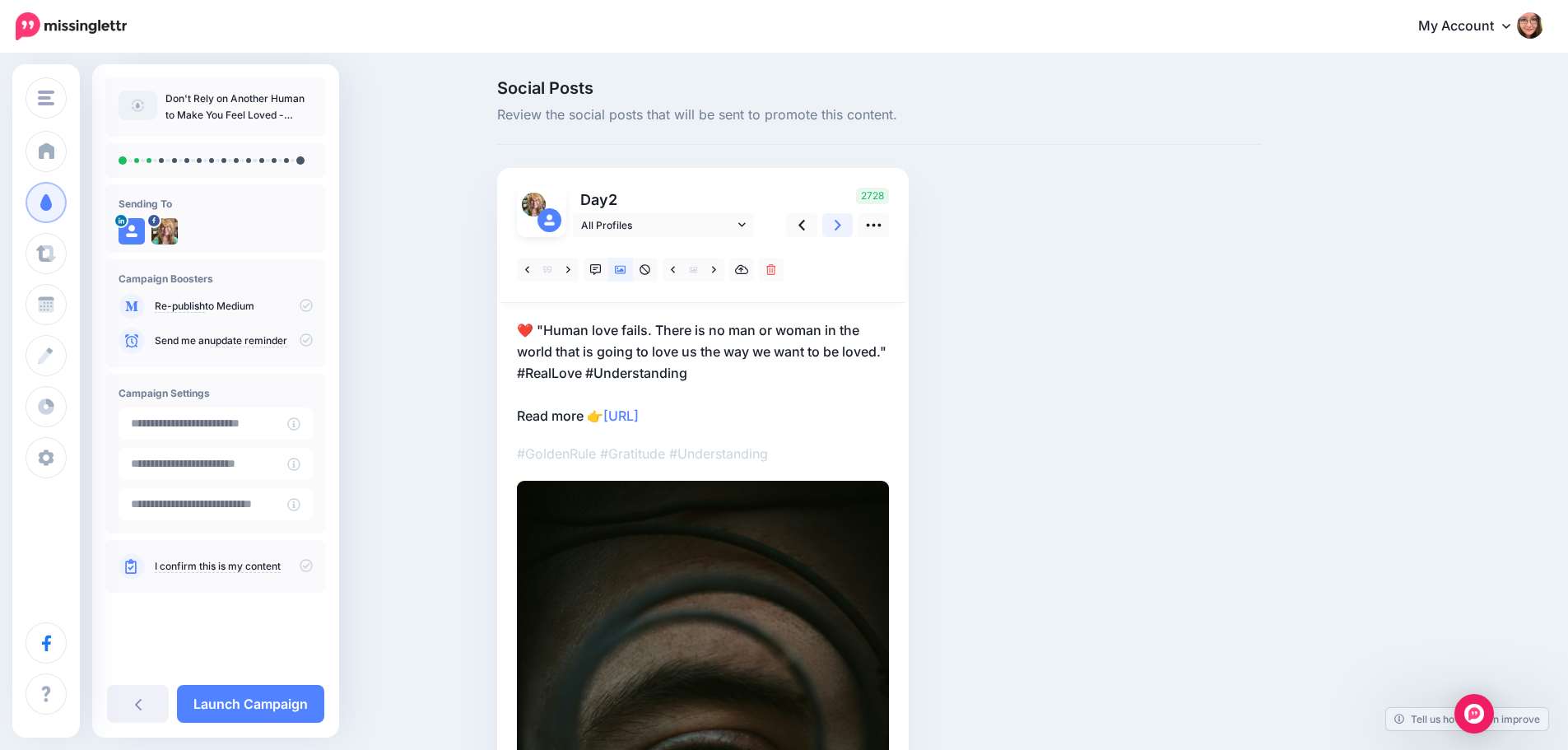
click at [837, 227] on link at bounding box center [837, 225] width 31 height 24
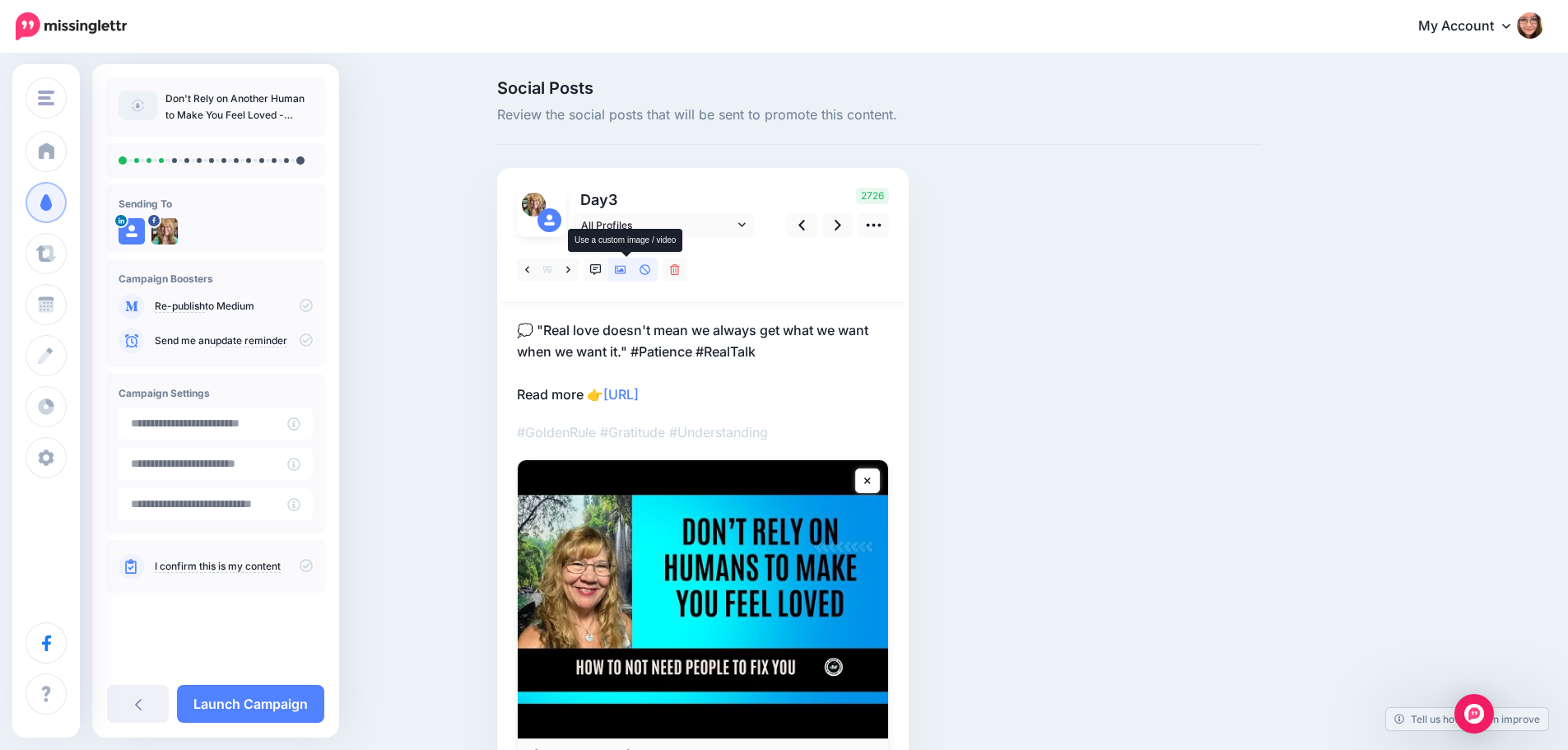
click at [623, 268] on icon at bounding box center [620, 270] width 12 height 8
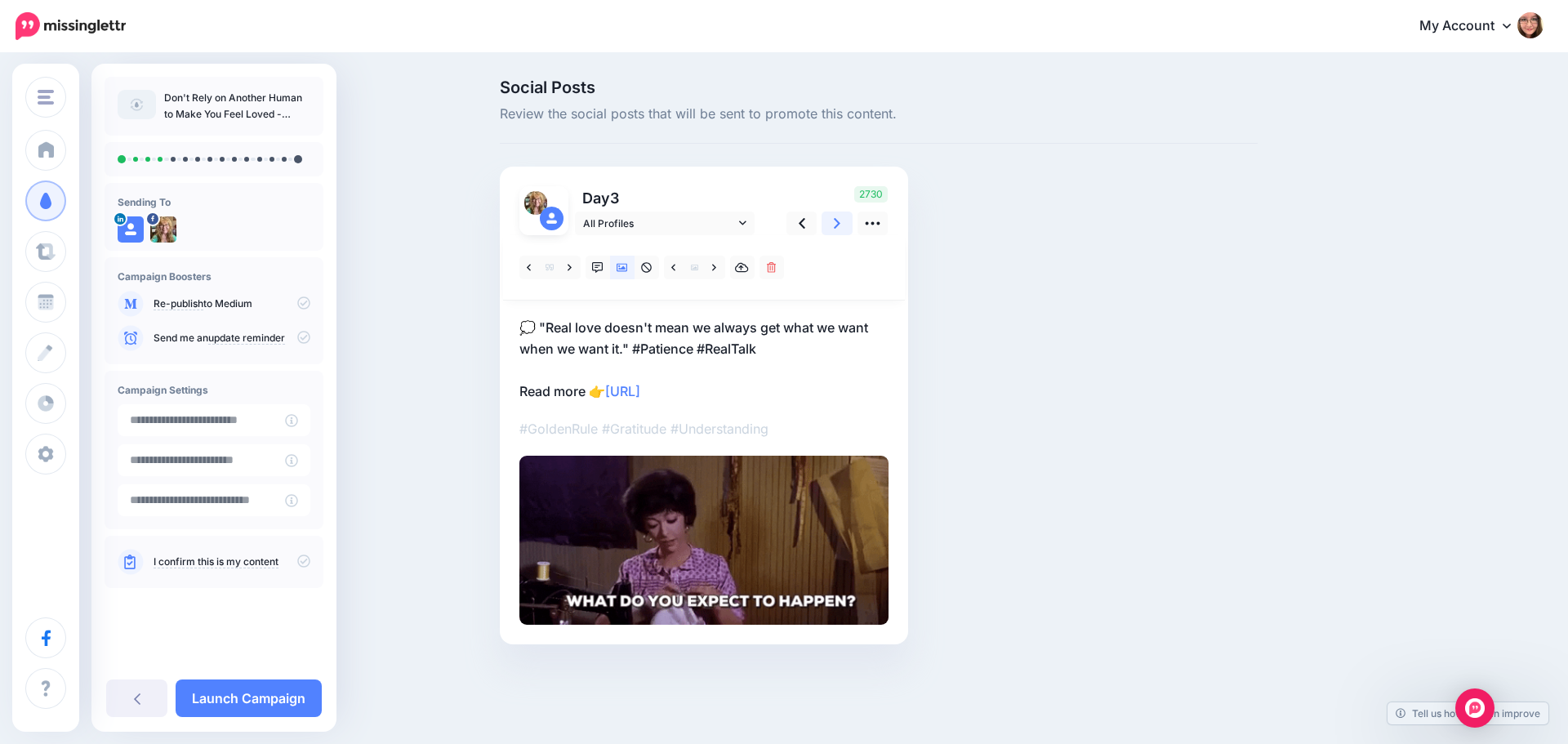
click at [837, 229] on icon at bounding box center [837, 223] width 7 height 17
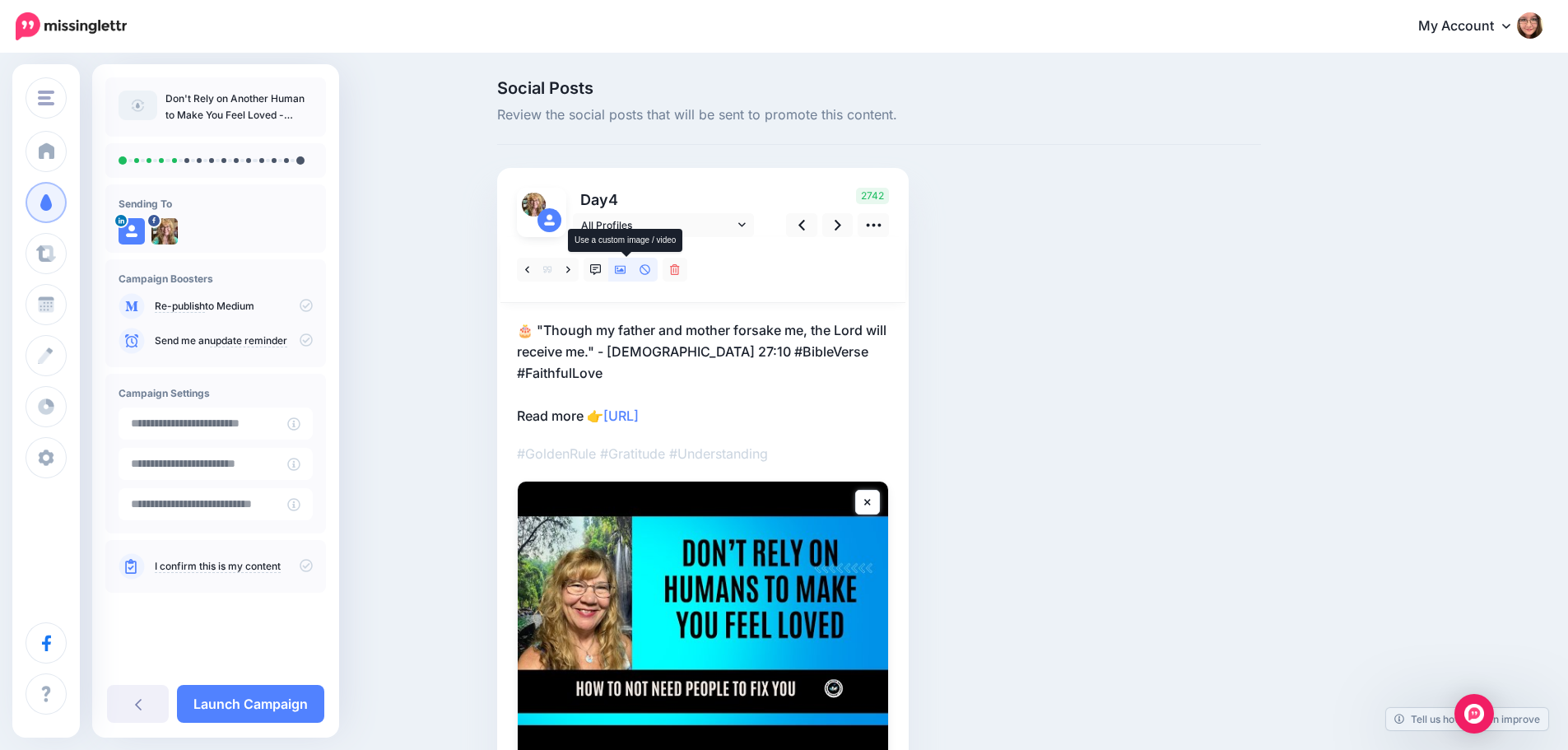
click at [625, 266] on icon at bounding box center [620, 270] width 12 height 8
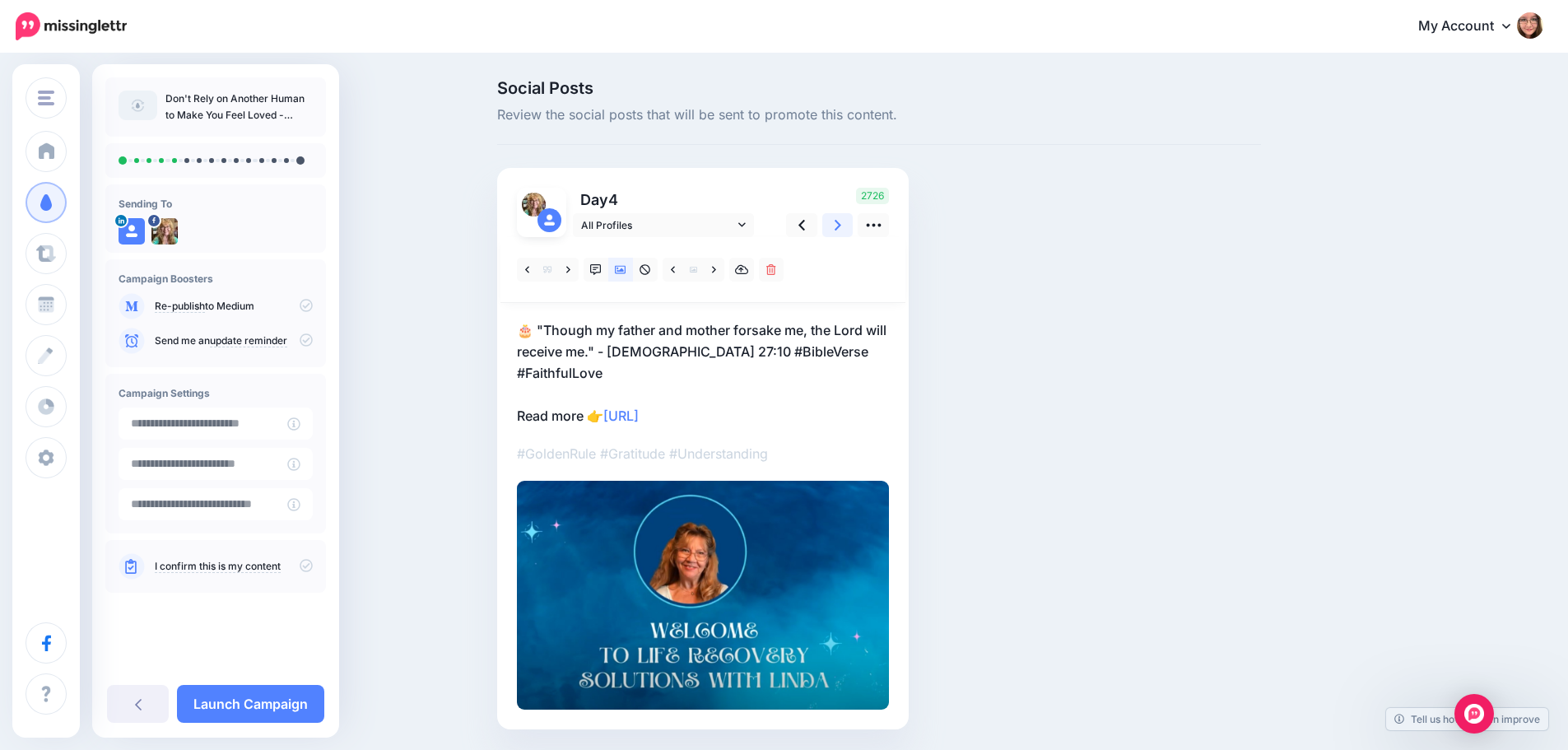
click at [841, 223] on icon at bounding box center [837, 225] width 7 height 17
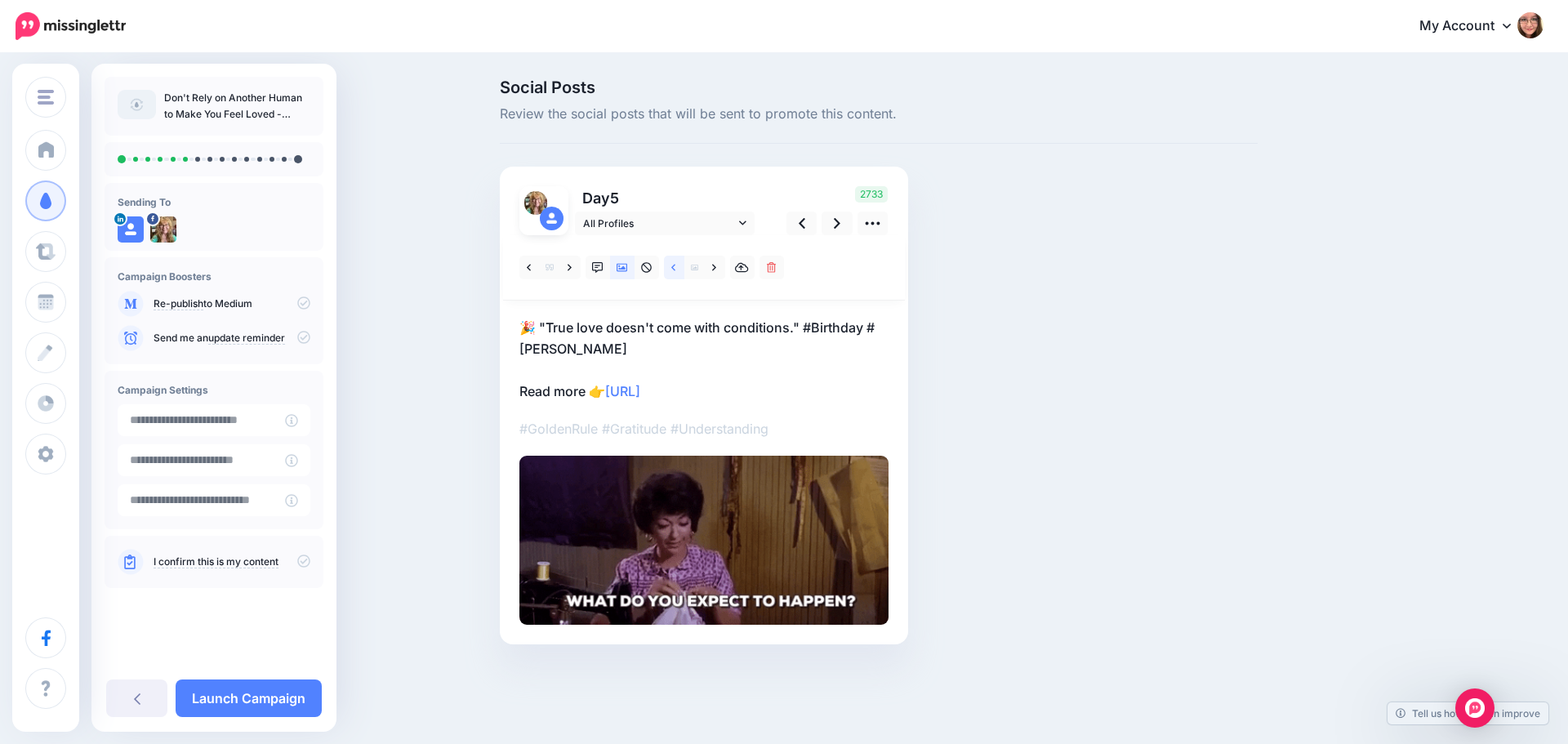
click at [669, 270] on link at bounding box center [674, 267] width 21 height 24
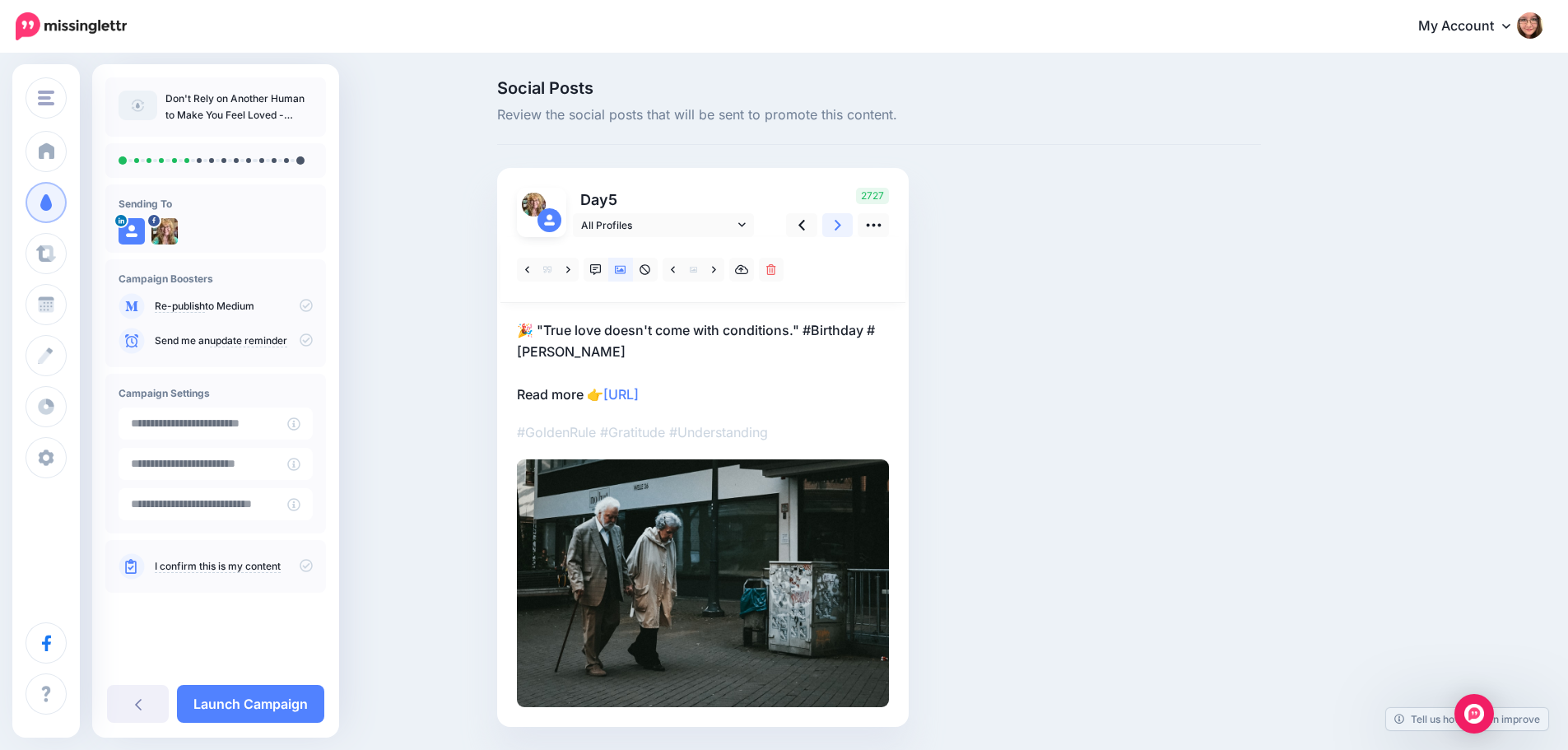
click at [841, 224] on icon at bounding box center [837, 225] width 7 height 17
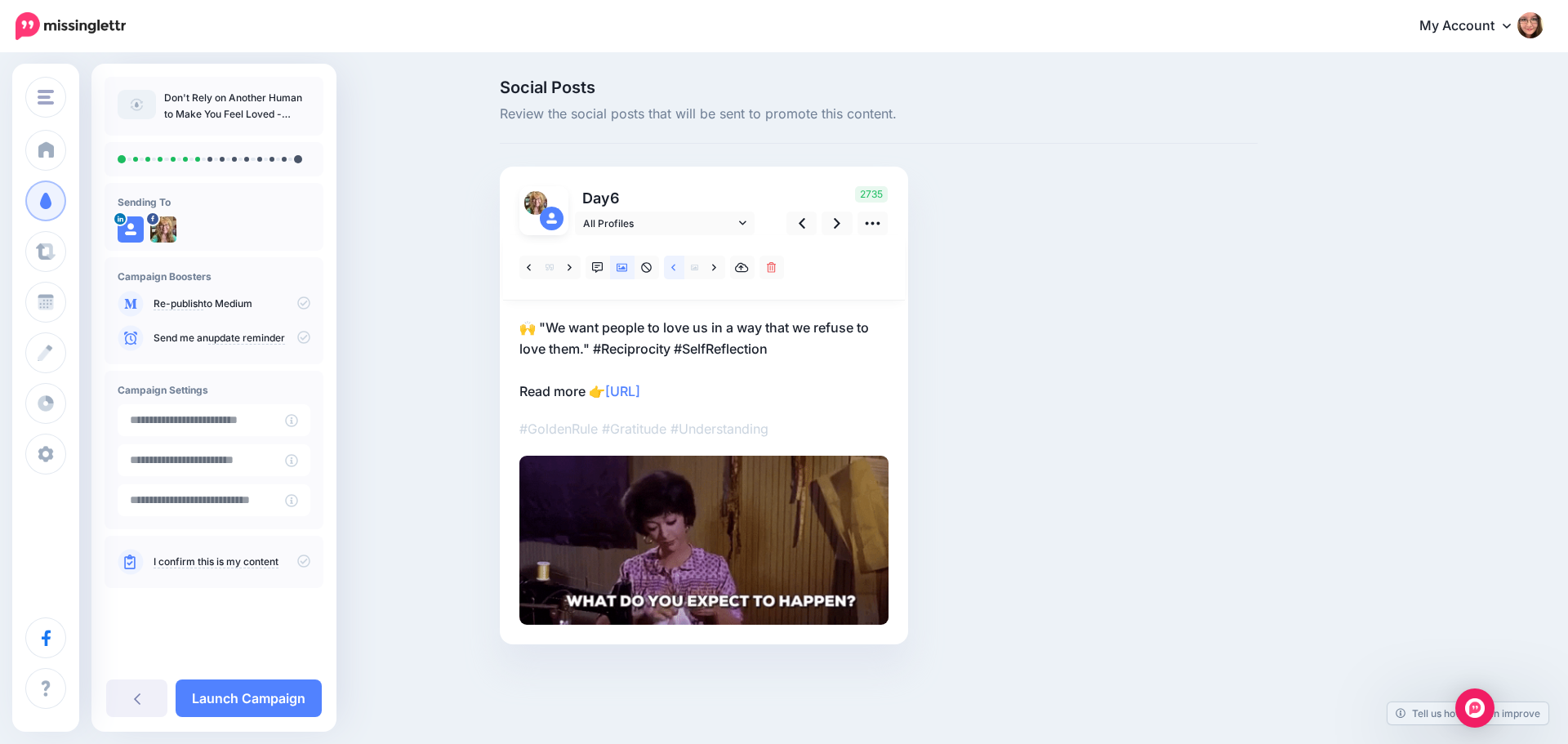
click at [674, 275] on link at bounding box center [674, 267] width 21 height 24
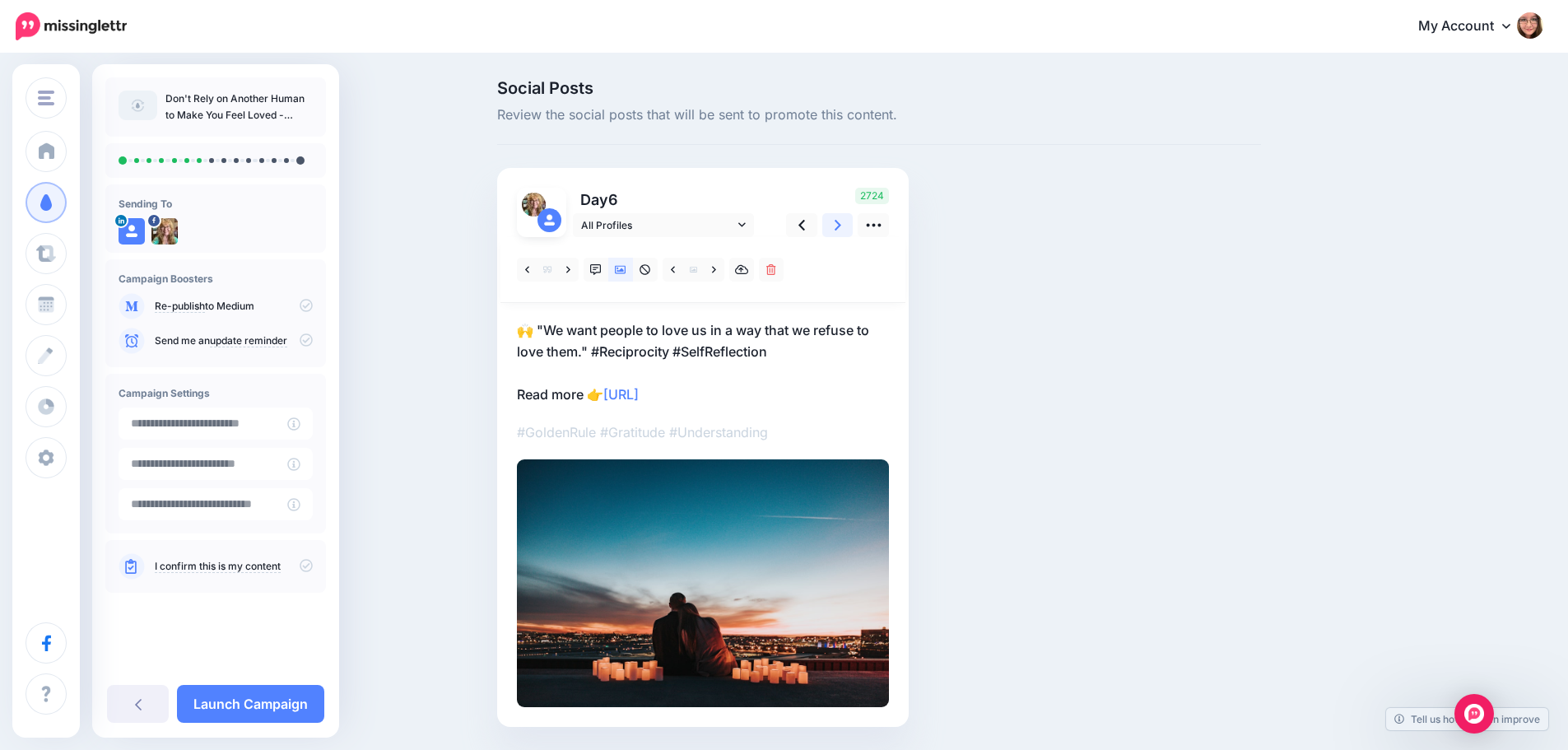
click at [849, 232] on link at bounding box center [837, 225] width 31 height 24
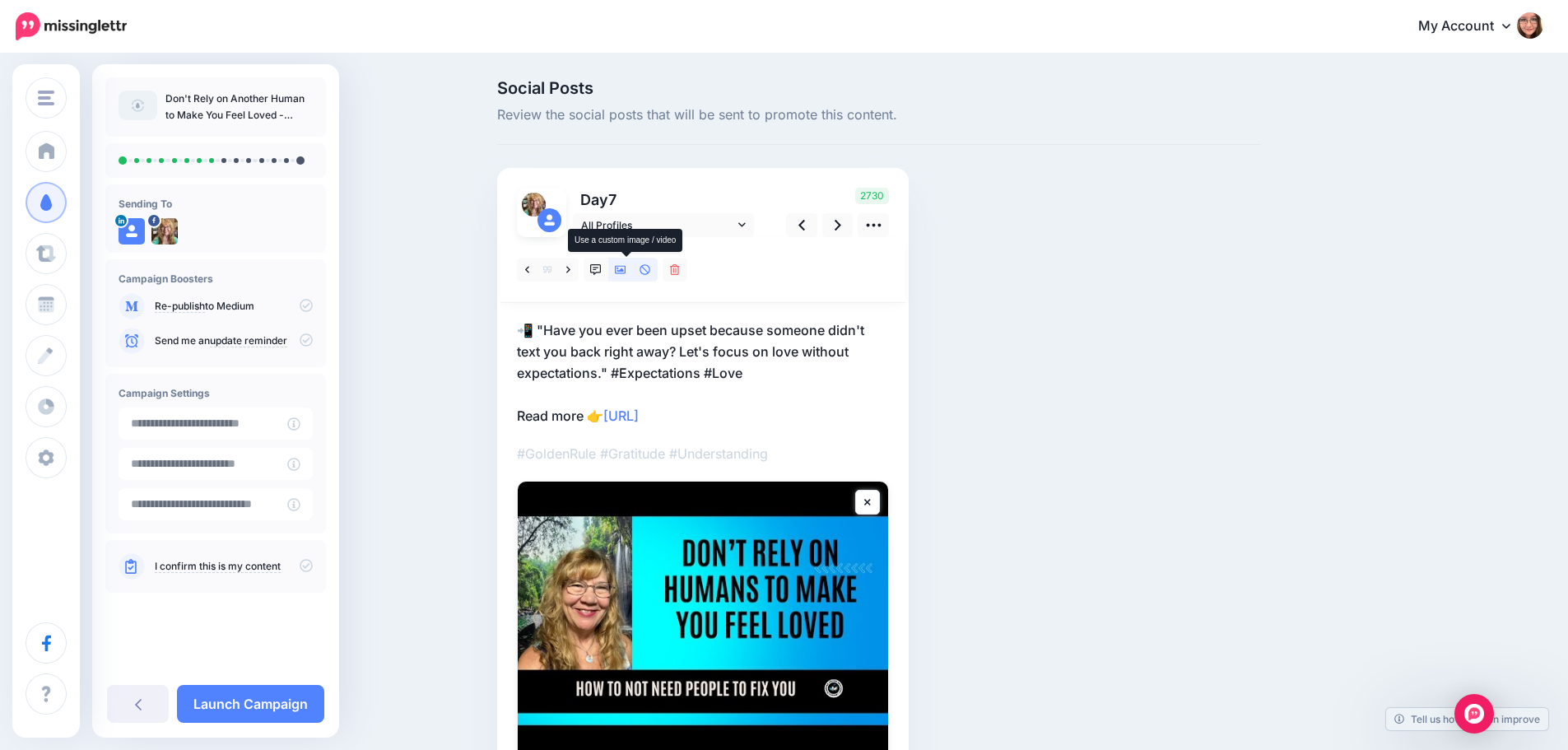
click at [624, 275] on icon at bounding box center [620, 271] width 12 height 12
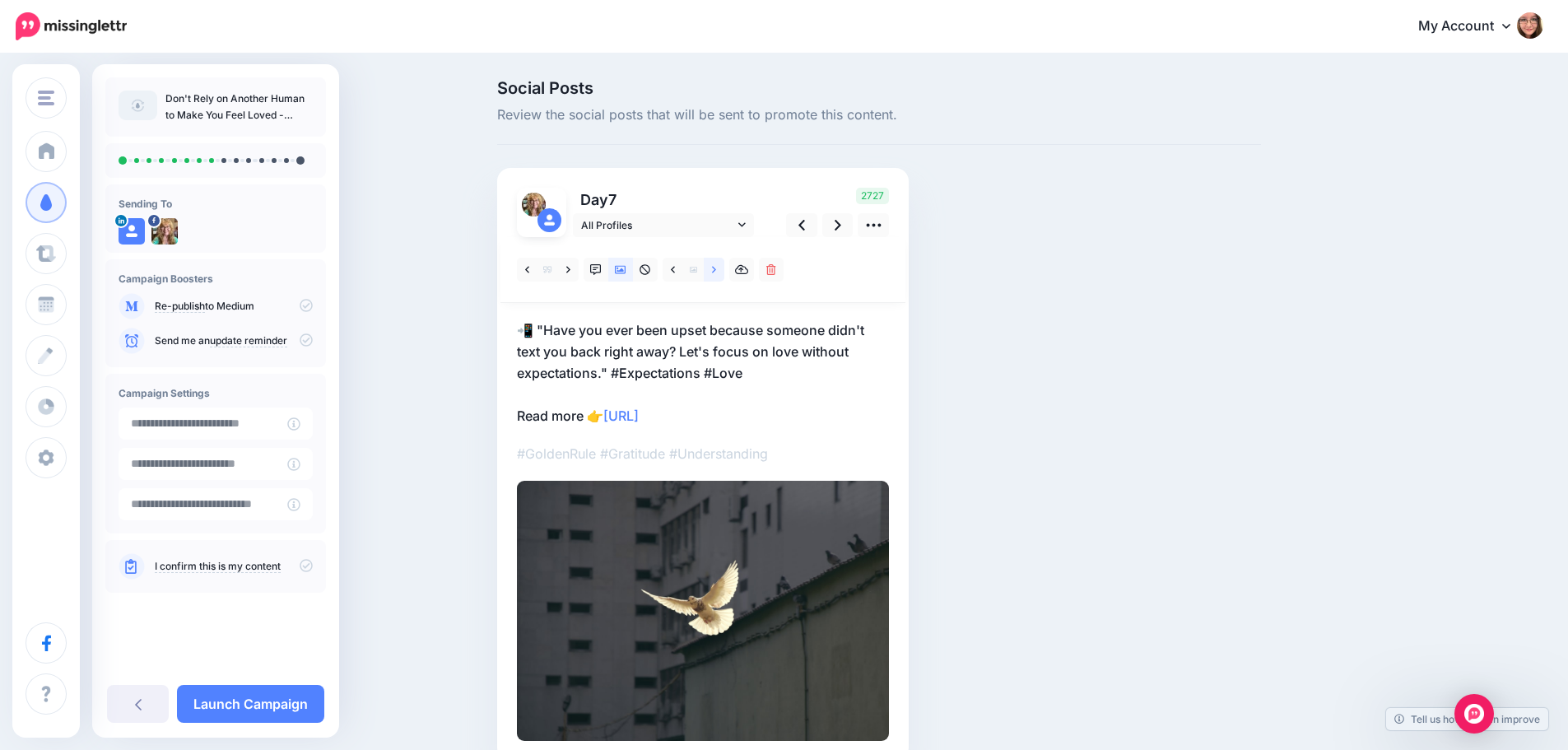
click at [716, 272] on icon at bounding box center [714, 271] width 4 height 12
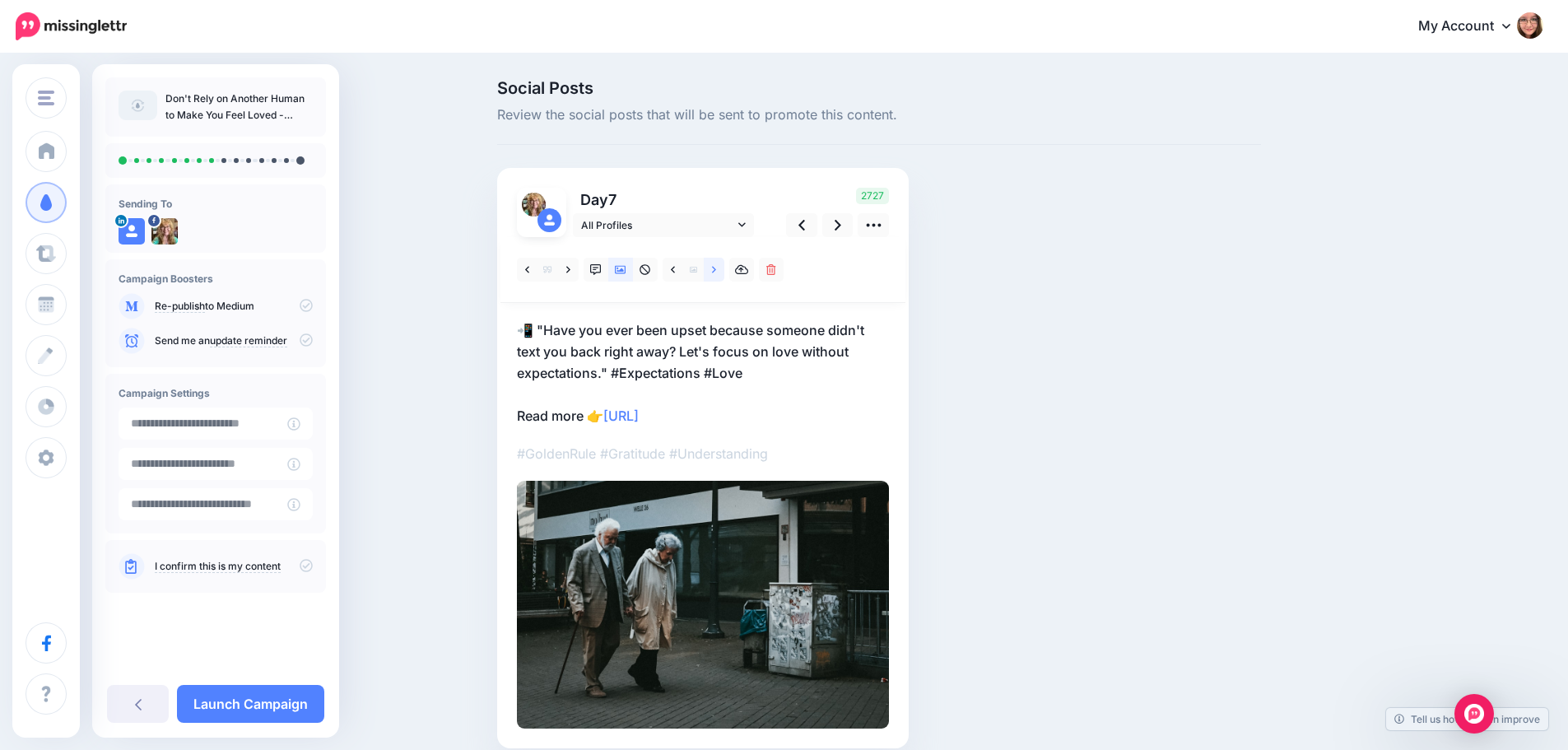
click at [716, 272] on icon at bounding box center [714, 271] width 4 height 12
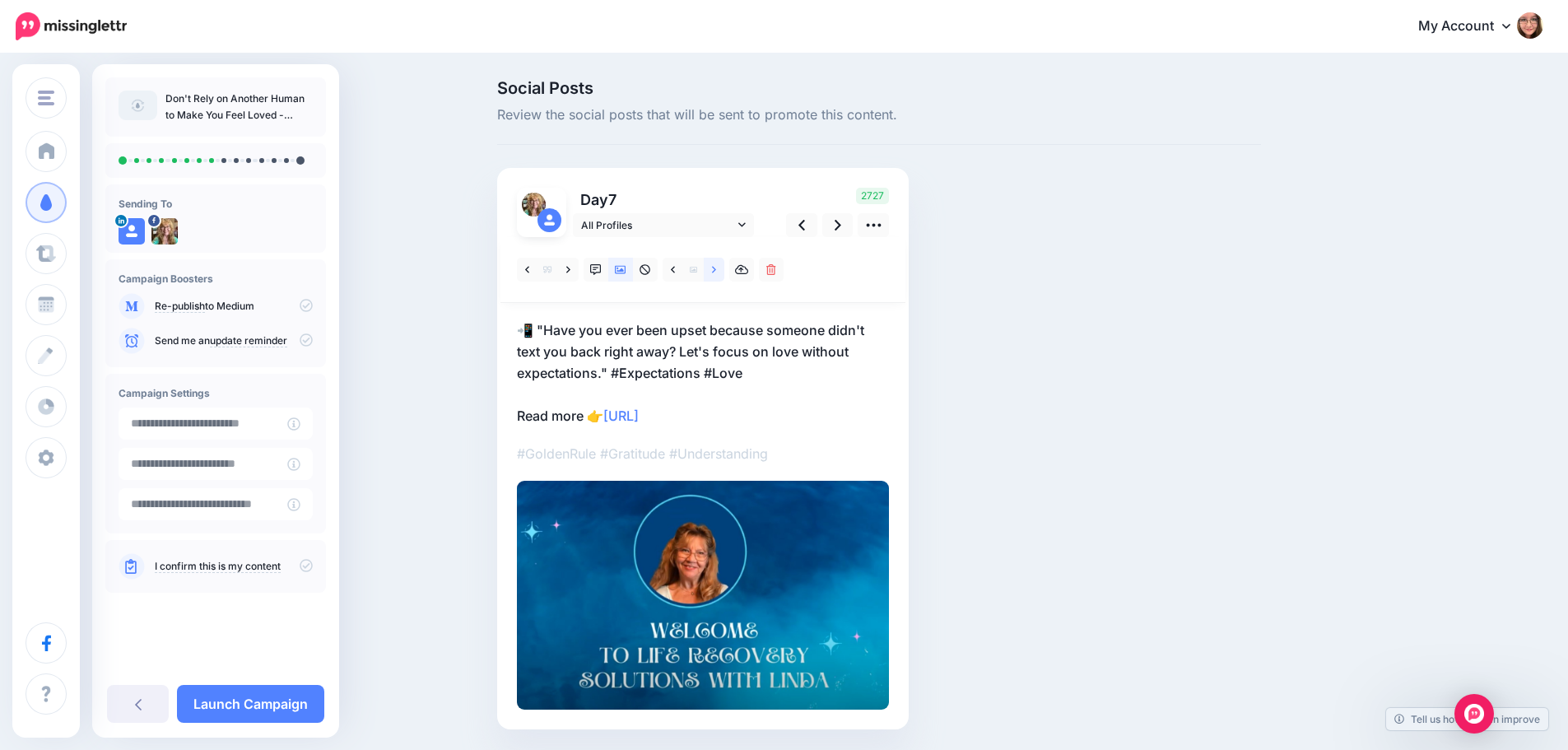
click at [716, 272] on icon at bounding box center [714, 271] width 4 height 12
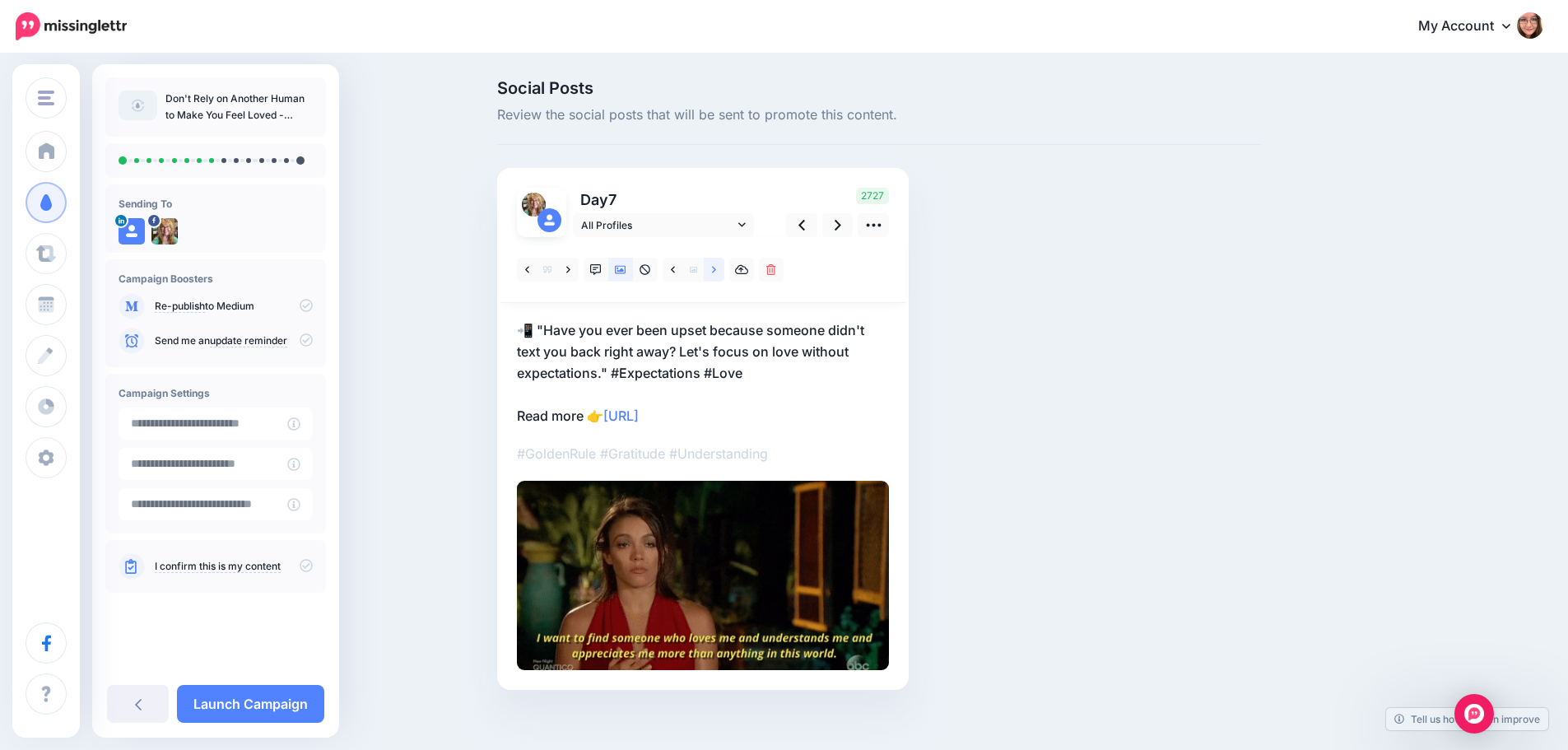
click at [716, 272] on icon at bounding box center [714, 271] width 4 height 12
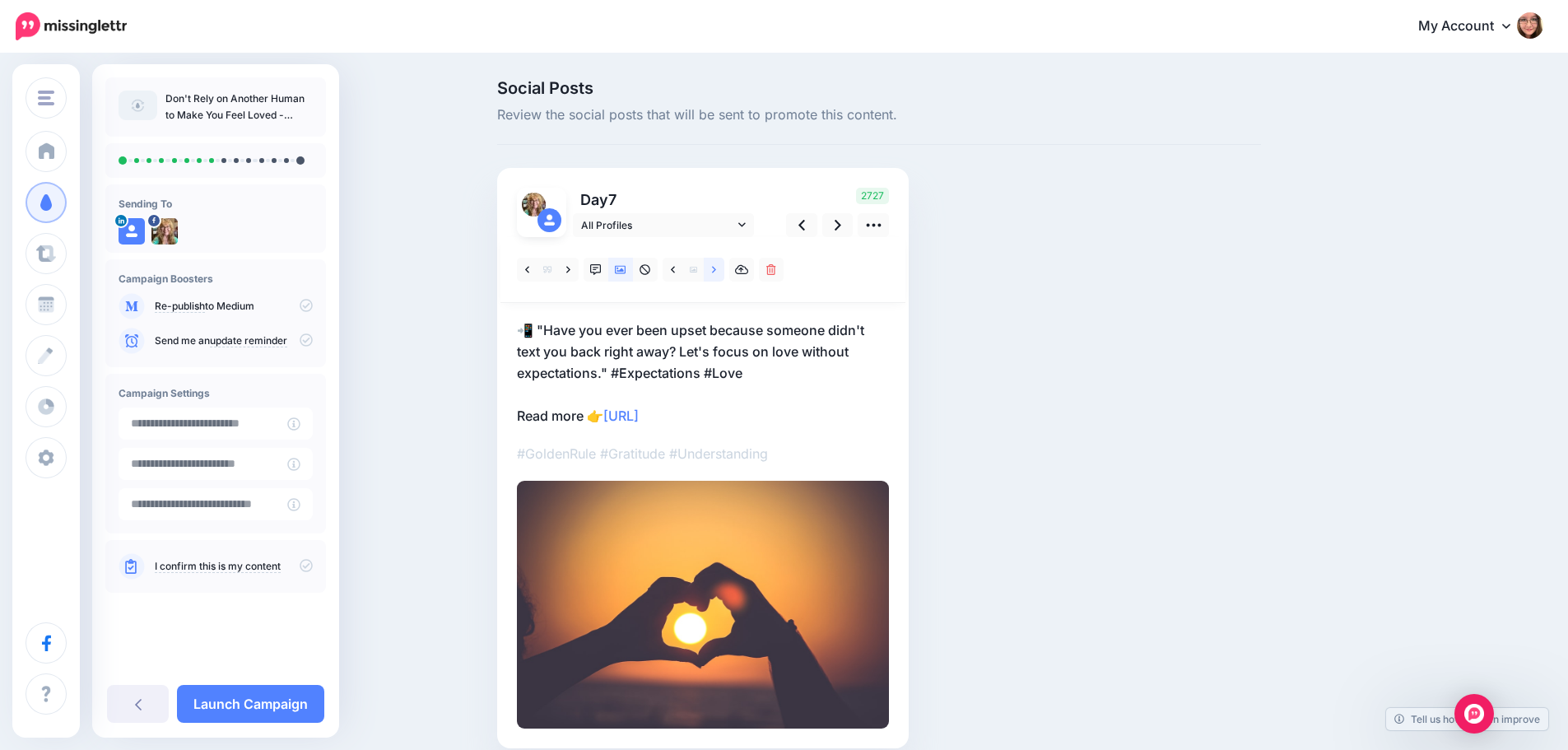
click at [716, 272] on icon at bounding box center [714, 271] width 4 height 12
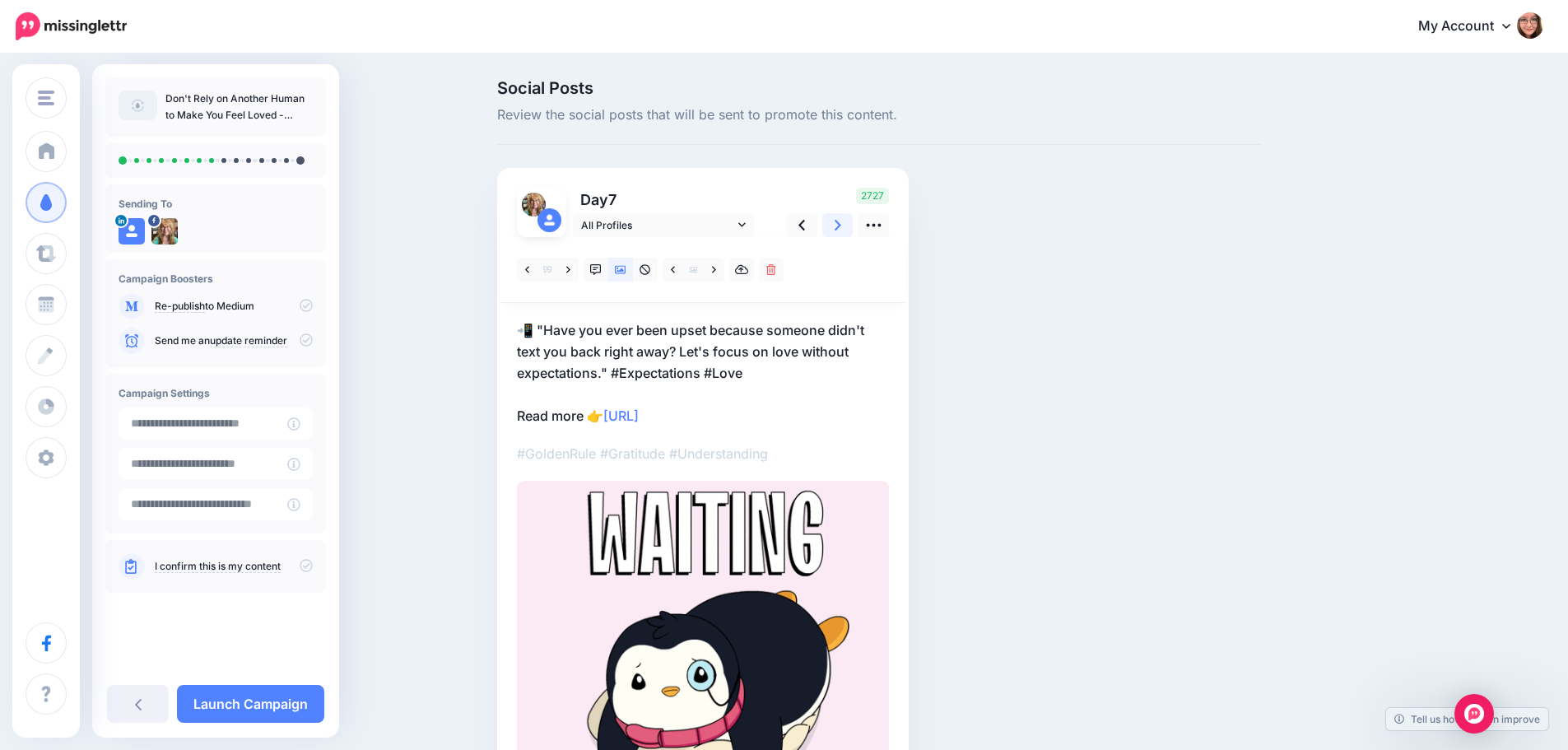
click at [841, 222] on icon at bounding box center [837, 225] width 7 height 11
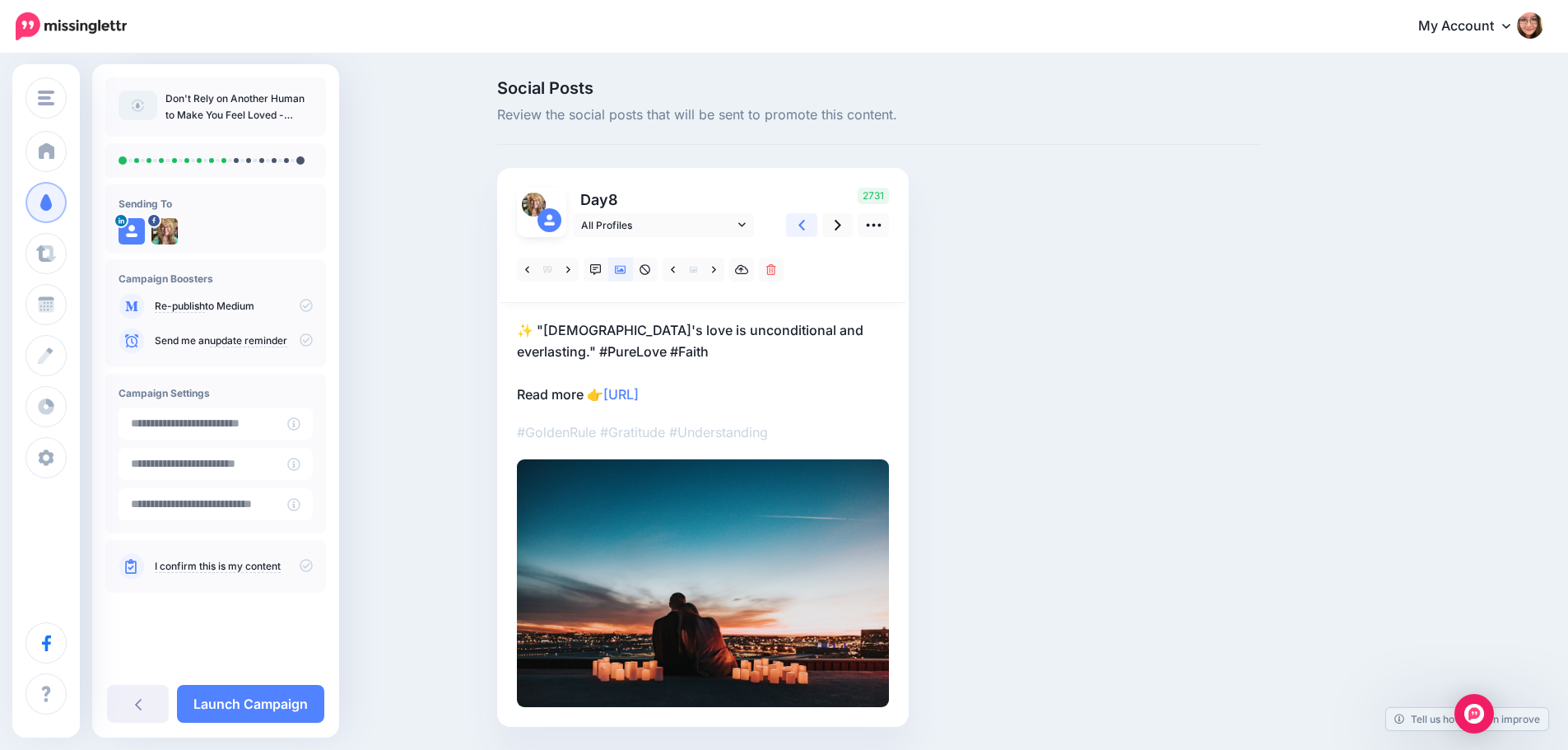
click at [804, 225] on icon at bounding box center [801, 225] width 7 height 11
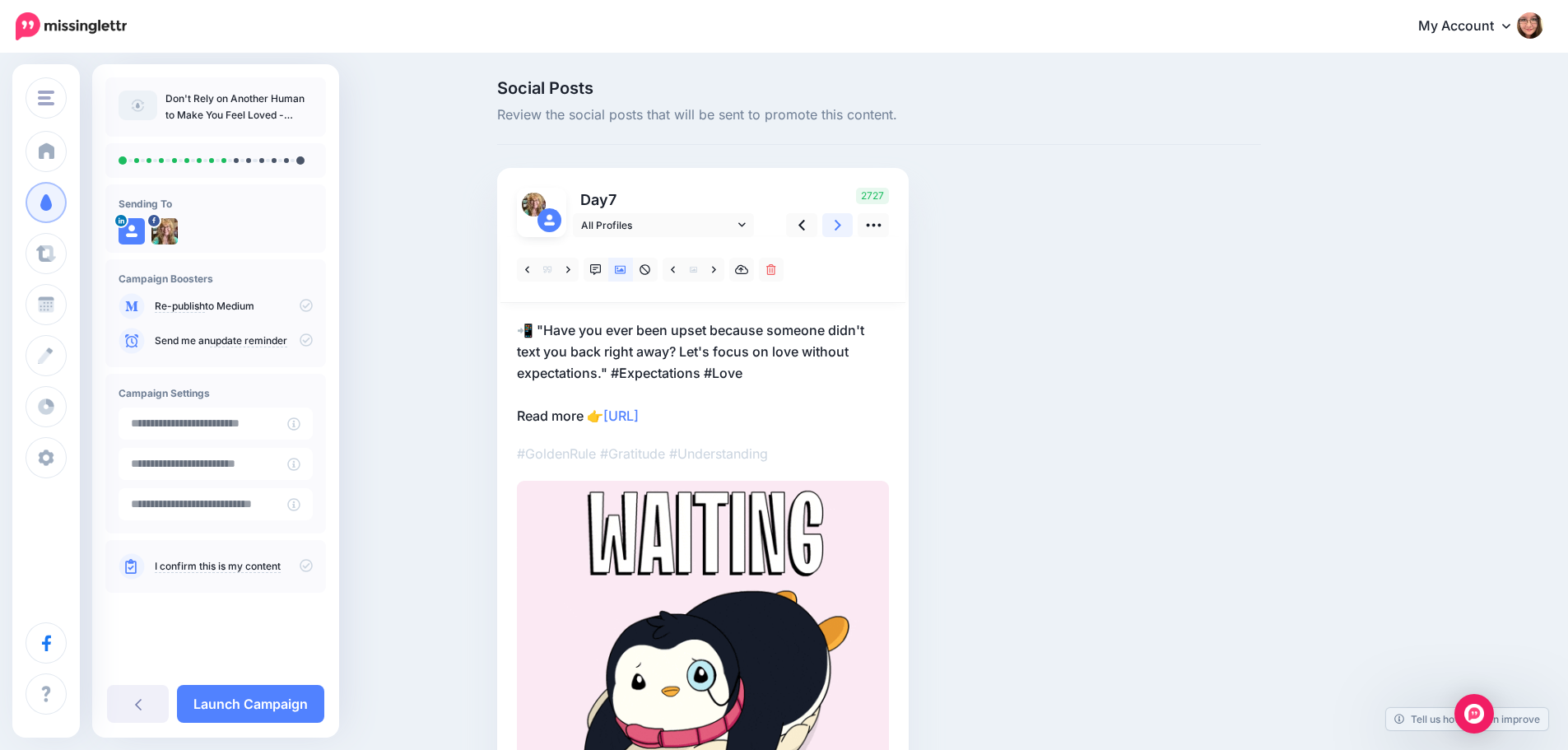
click at [833, 224] on link at bounding box center [837, 225] width 31 height 24
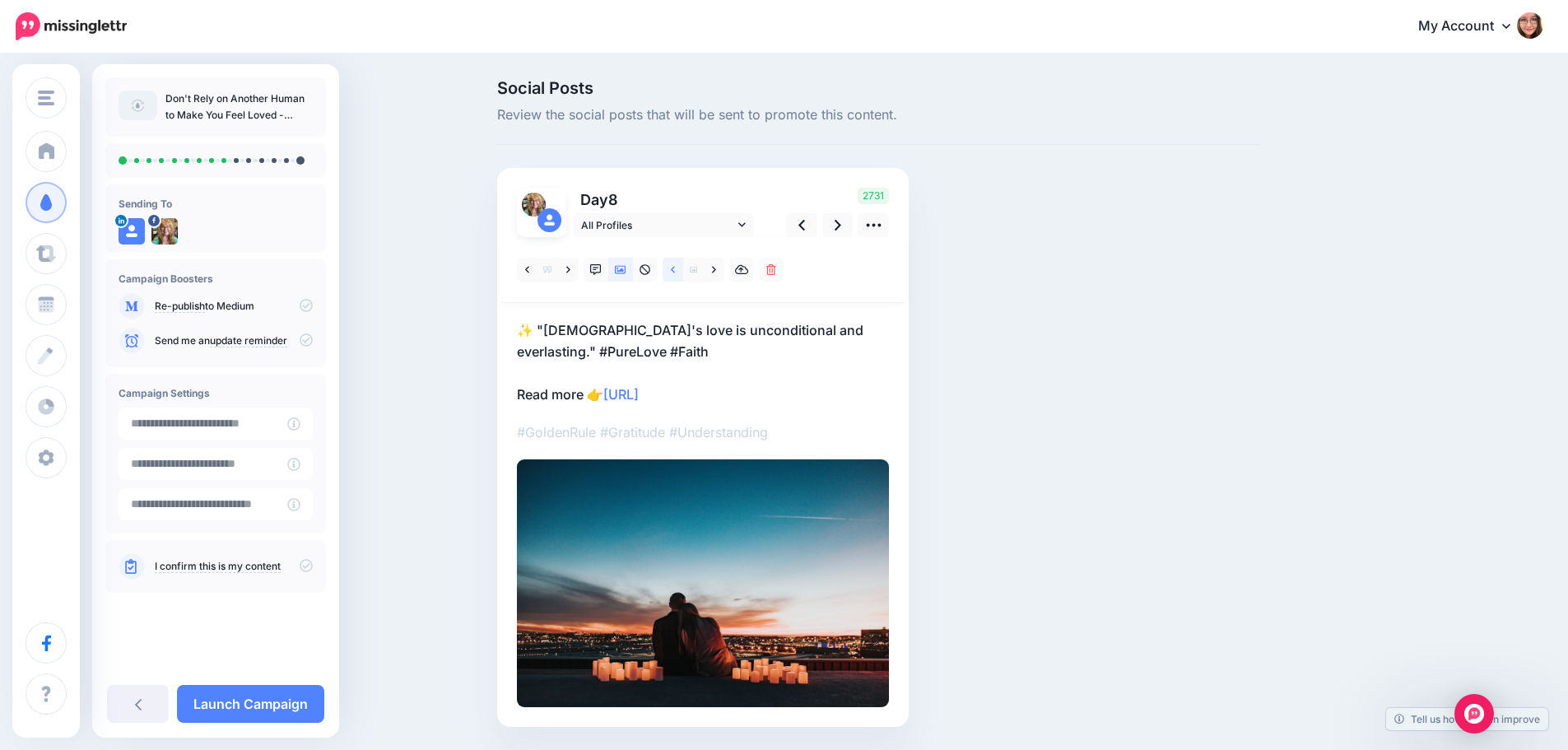
click at [675, 267] on icon at bounding box center [673, 271] width 4 height 12
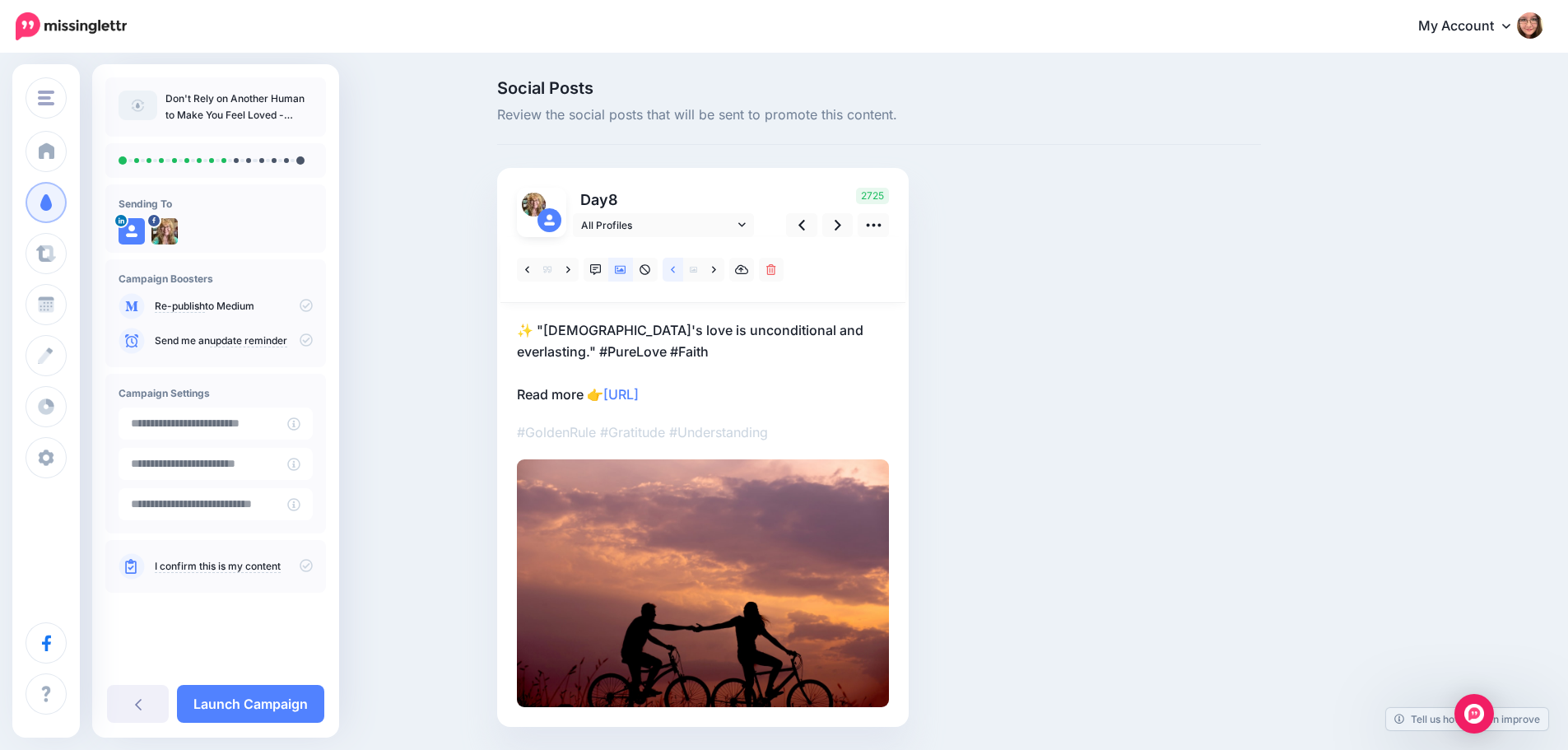
click at [680, 260] on link at bounding box center [672, 270] width 21 height 24
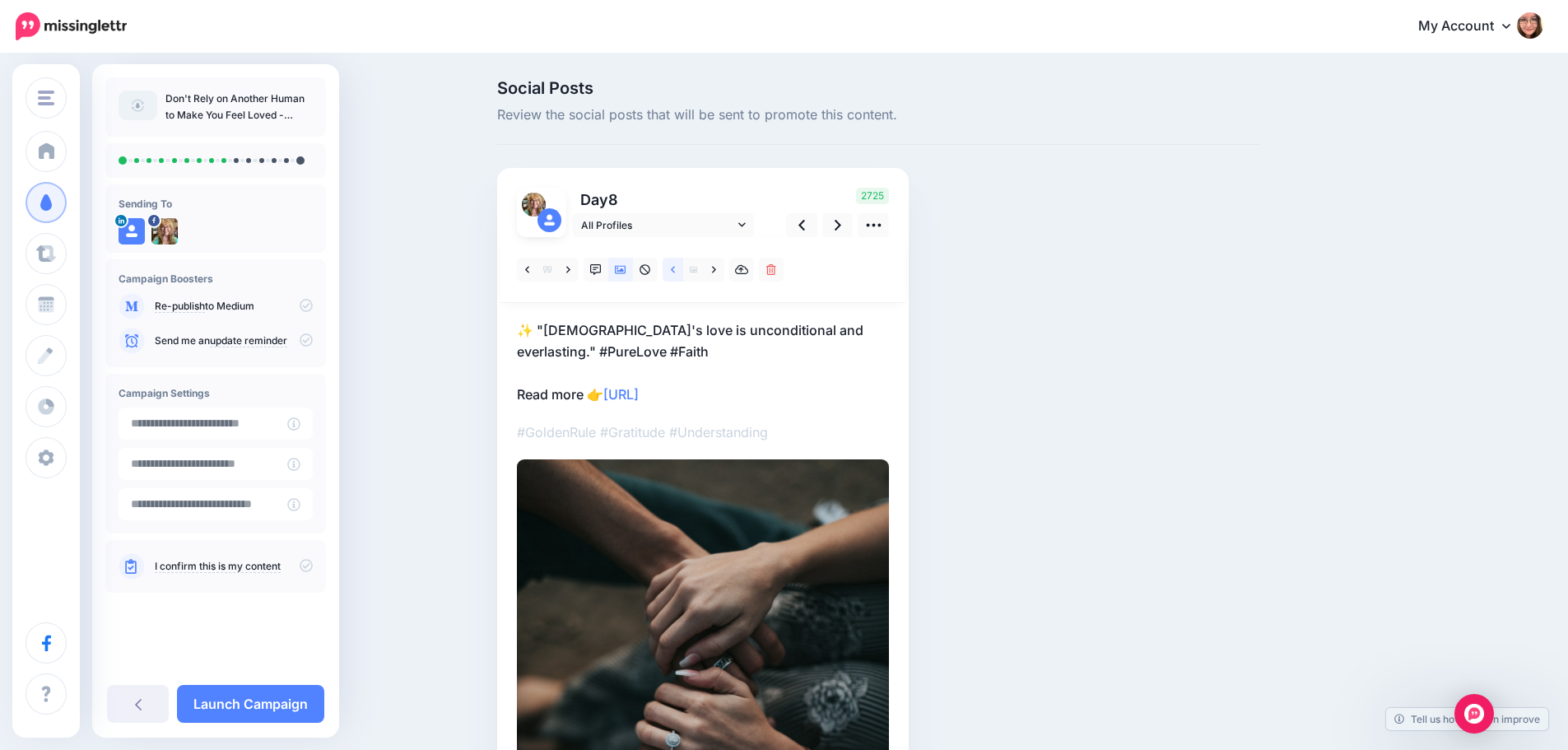
click at [680, 260] on link at bounding box center [672, 270] width 21 height 24
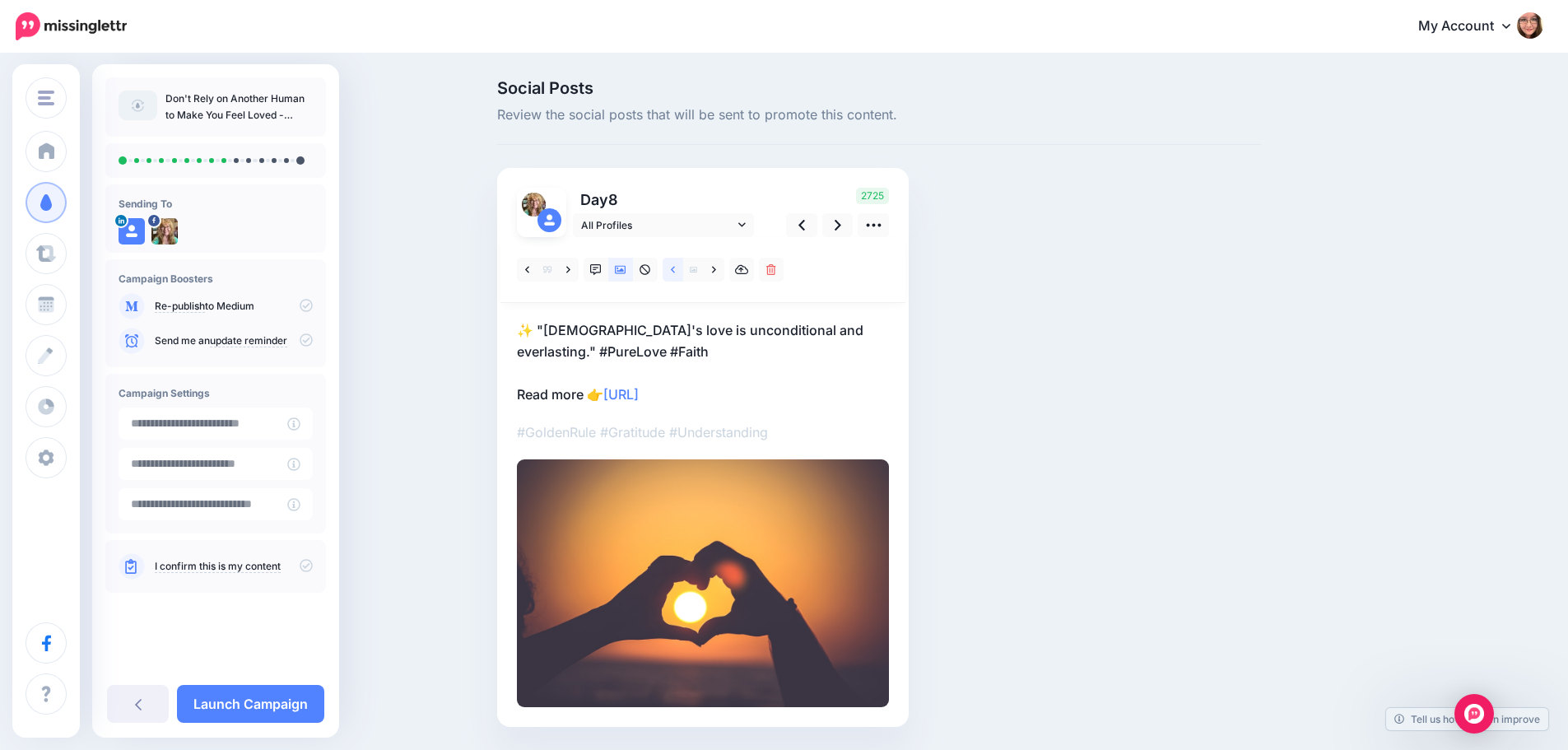
click at [680, 260] on link at bounding box center [672, 270] width 21 height 24
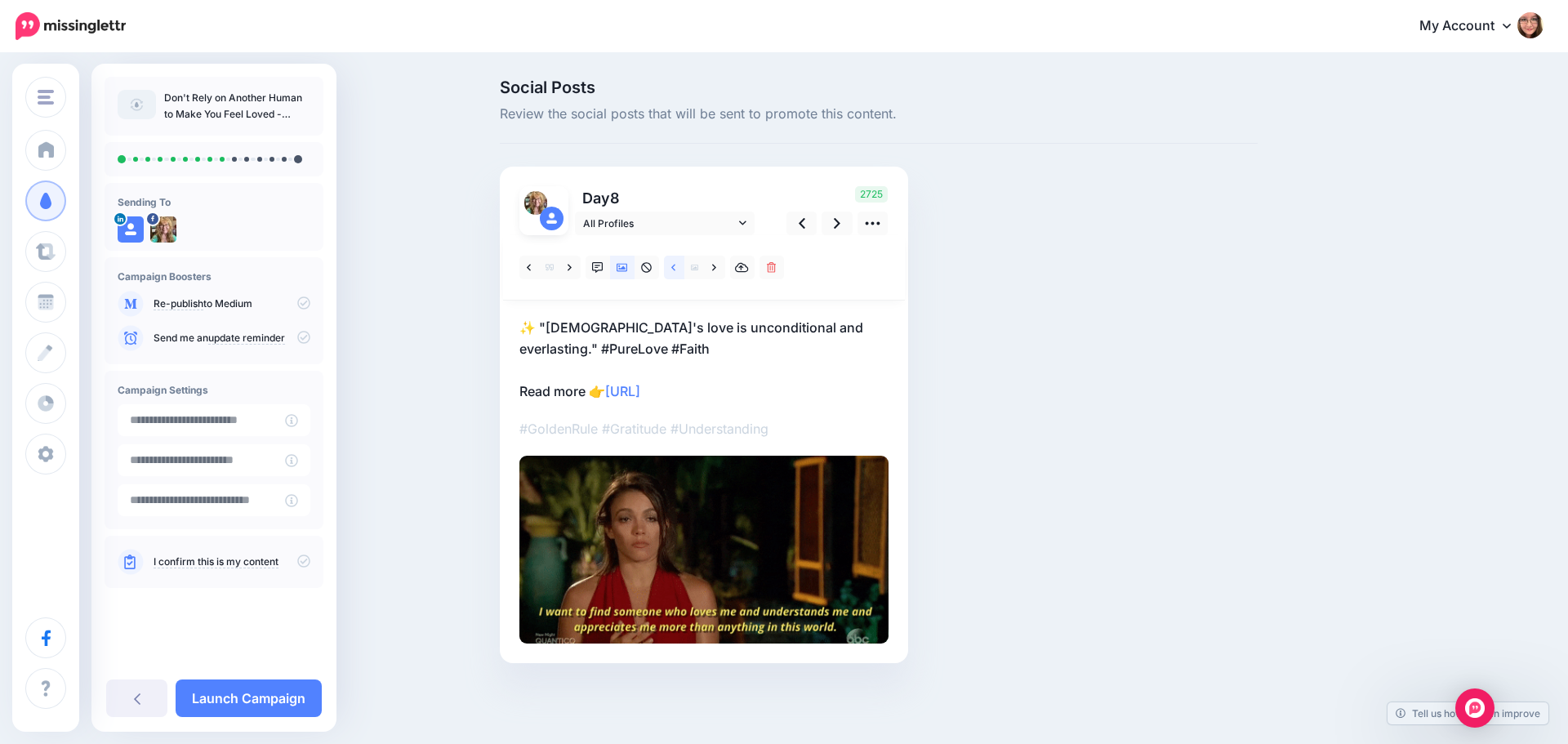
click at [675, 258] on link at bounding box center [674, 267] width 21 height 24
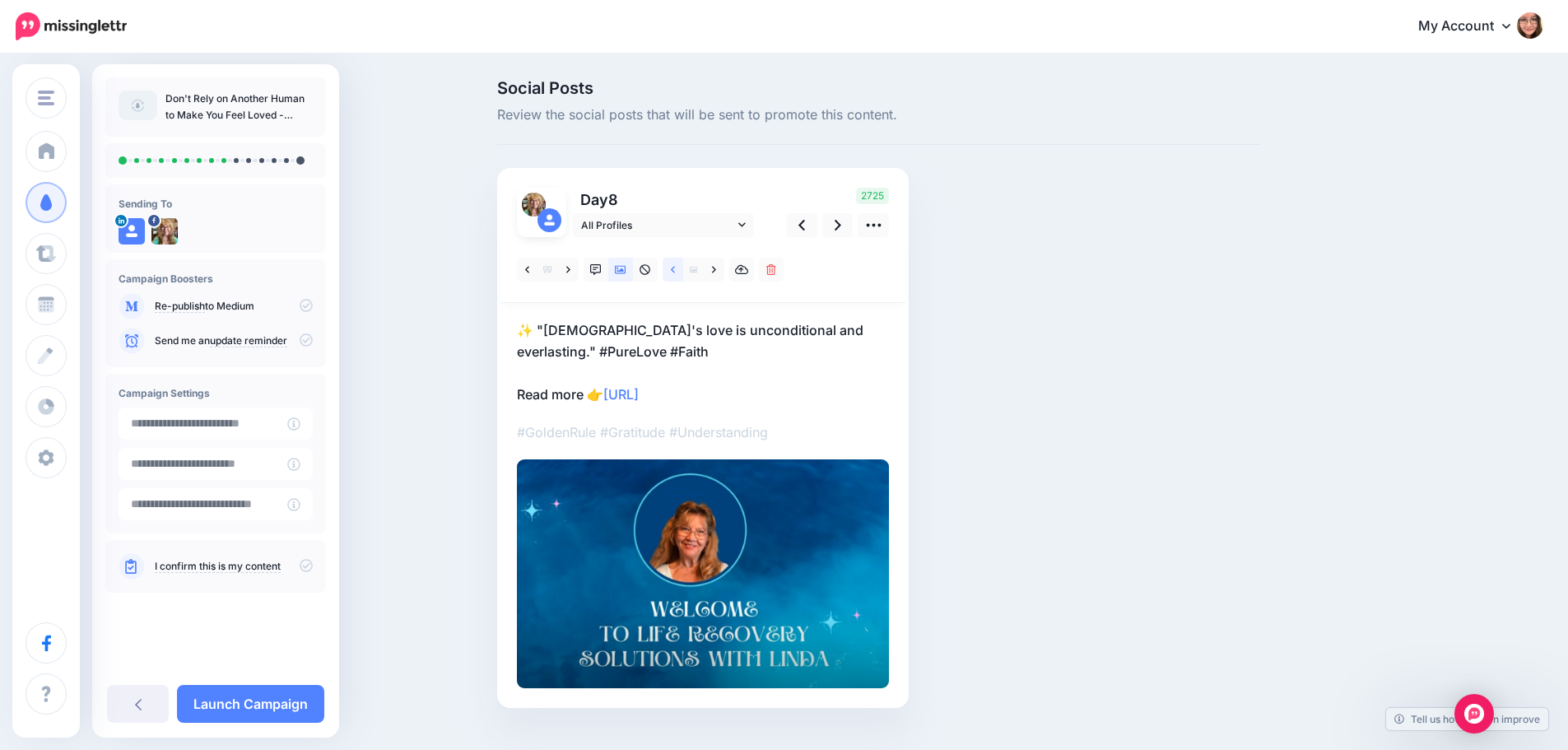
click at [680, 260] on link at bounding box center [672, 270] width 21 height 24
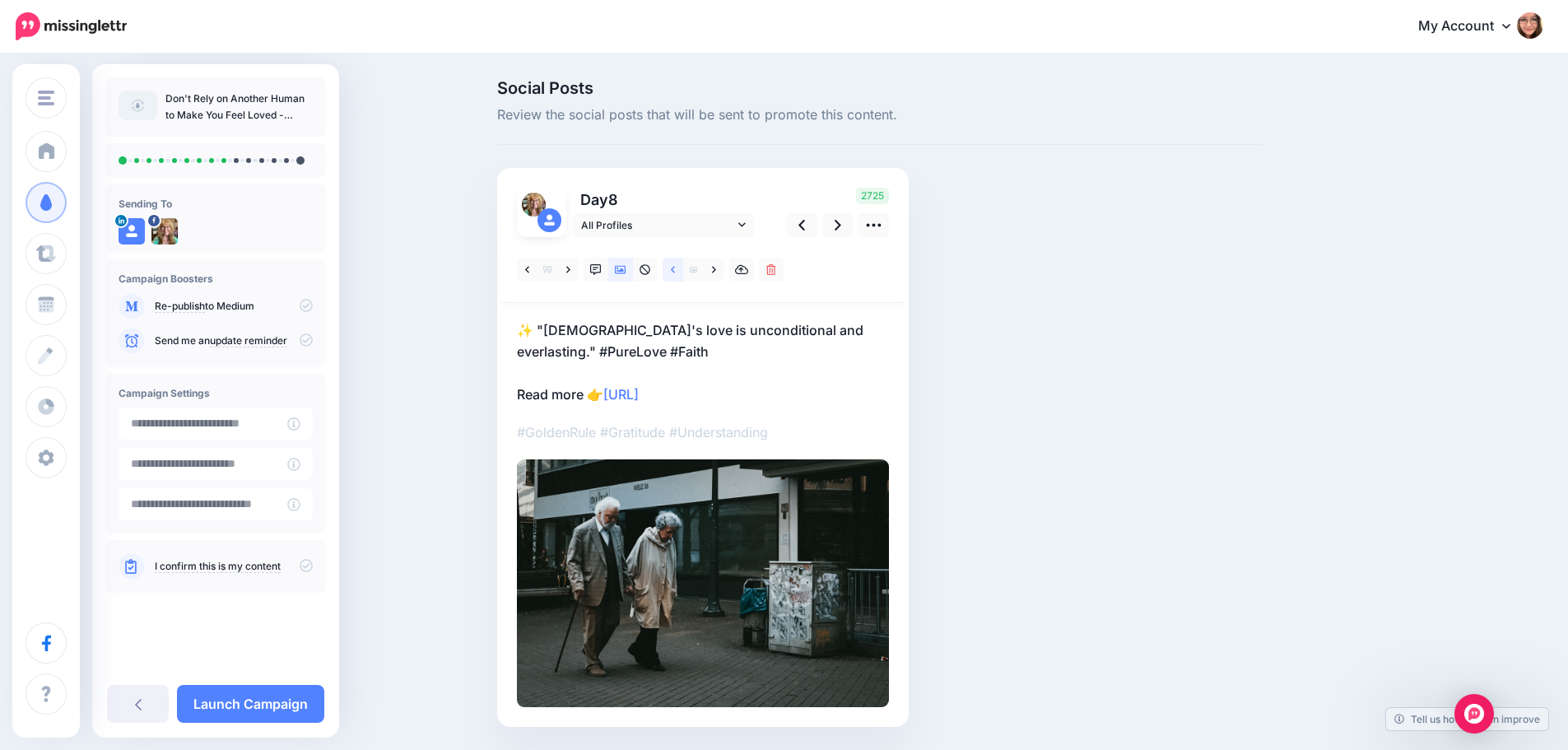
click at [680, 260] on link at bounding box center [672, 270] width 21 height 24
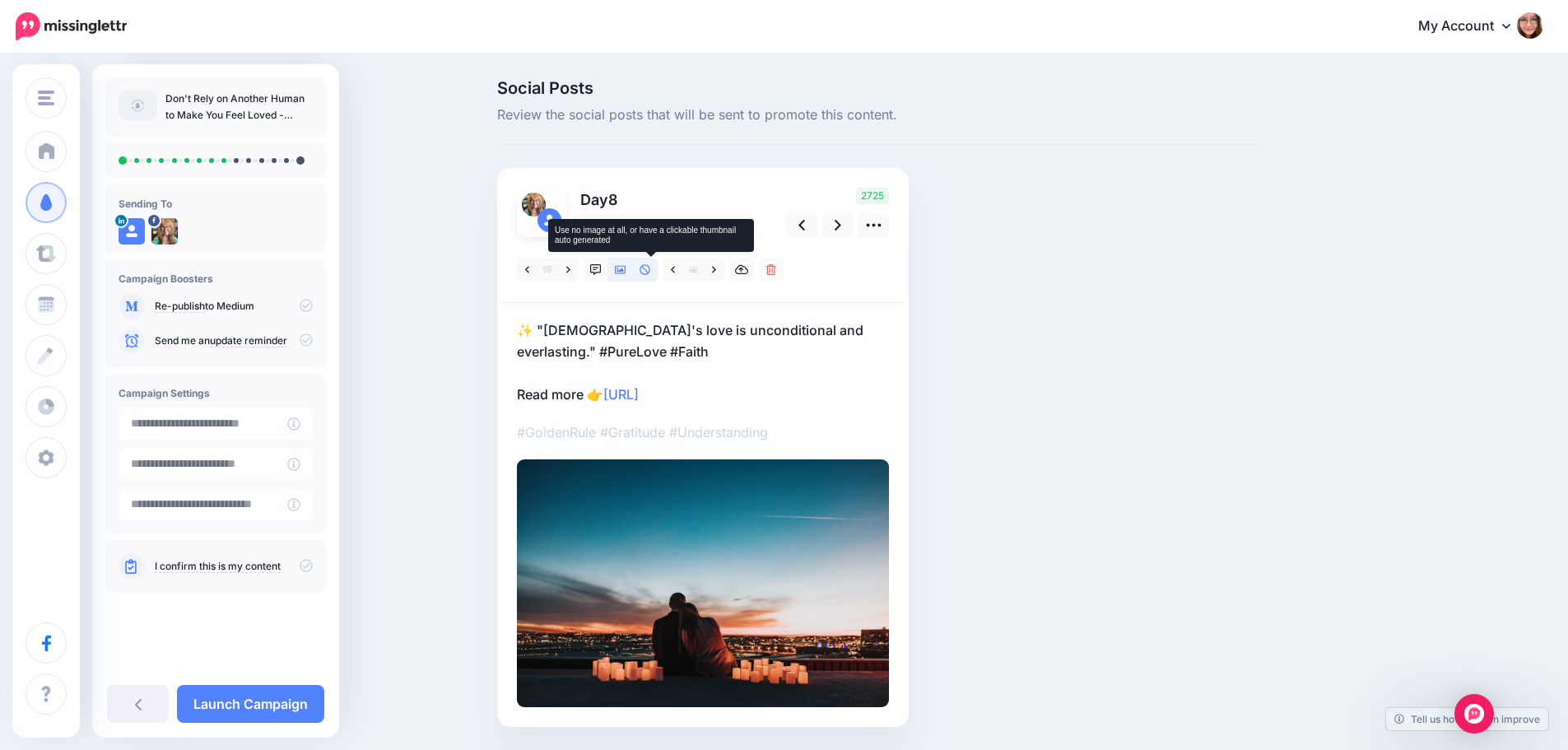
click at [651, 268] on icon at bounding box center [645, 271] width 12 height 12
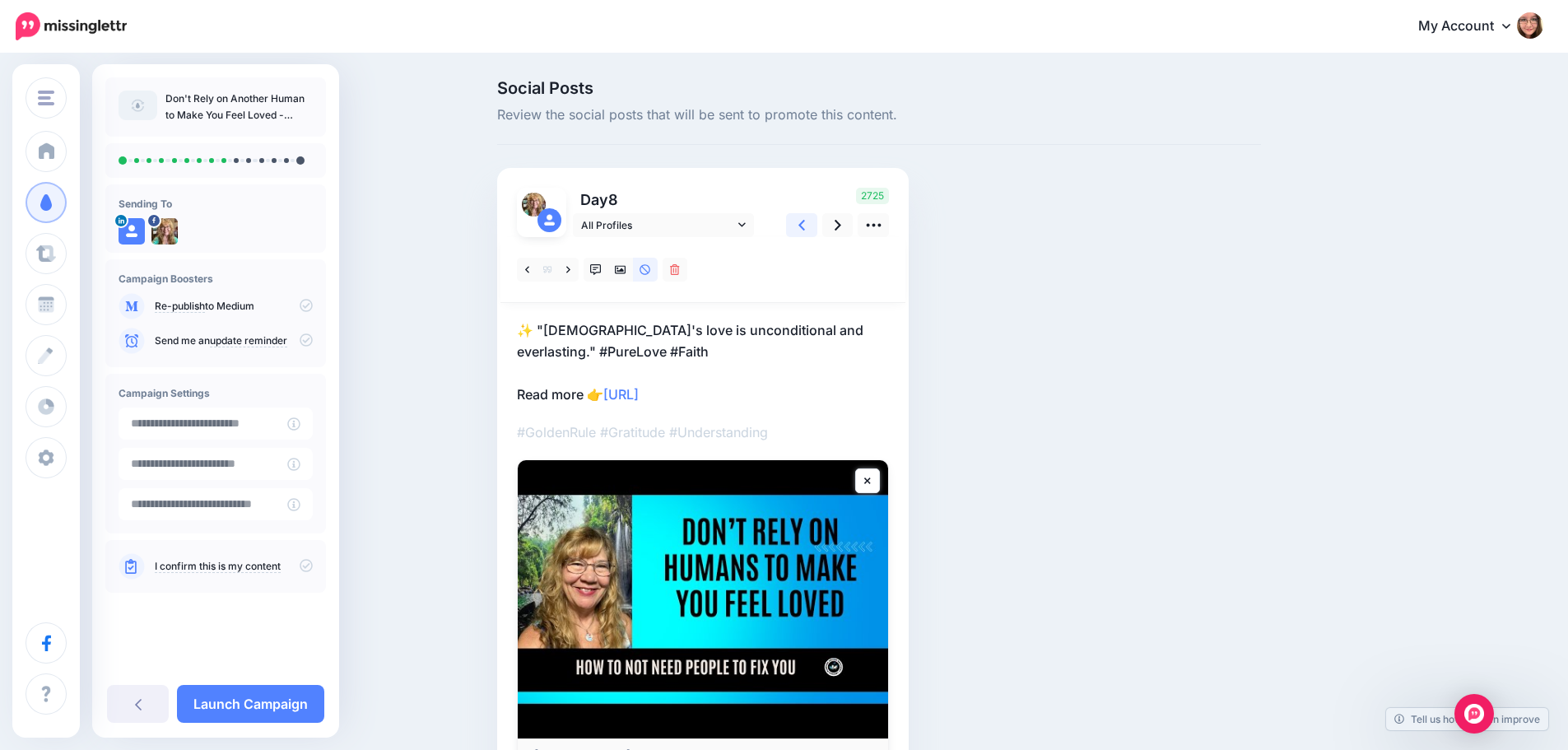
click at [811, 225] on link at bounding box center [800, 225] width 31 height 24
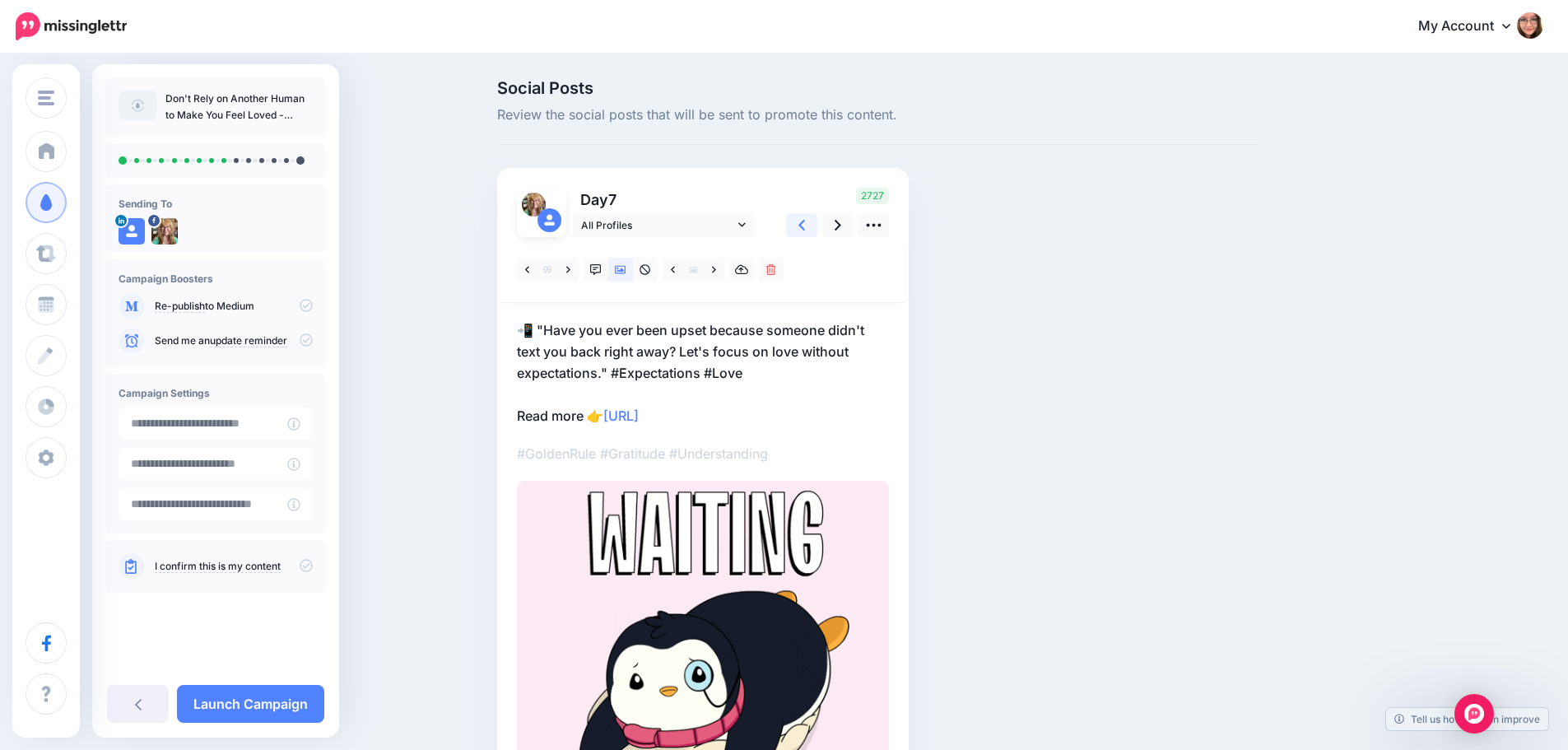
click at [811, 225] on link at bounding box center [800, 225] width 31 height 24
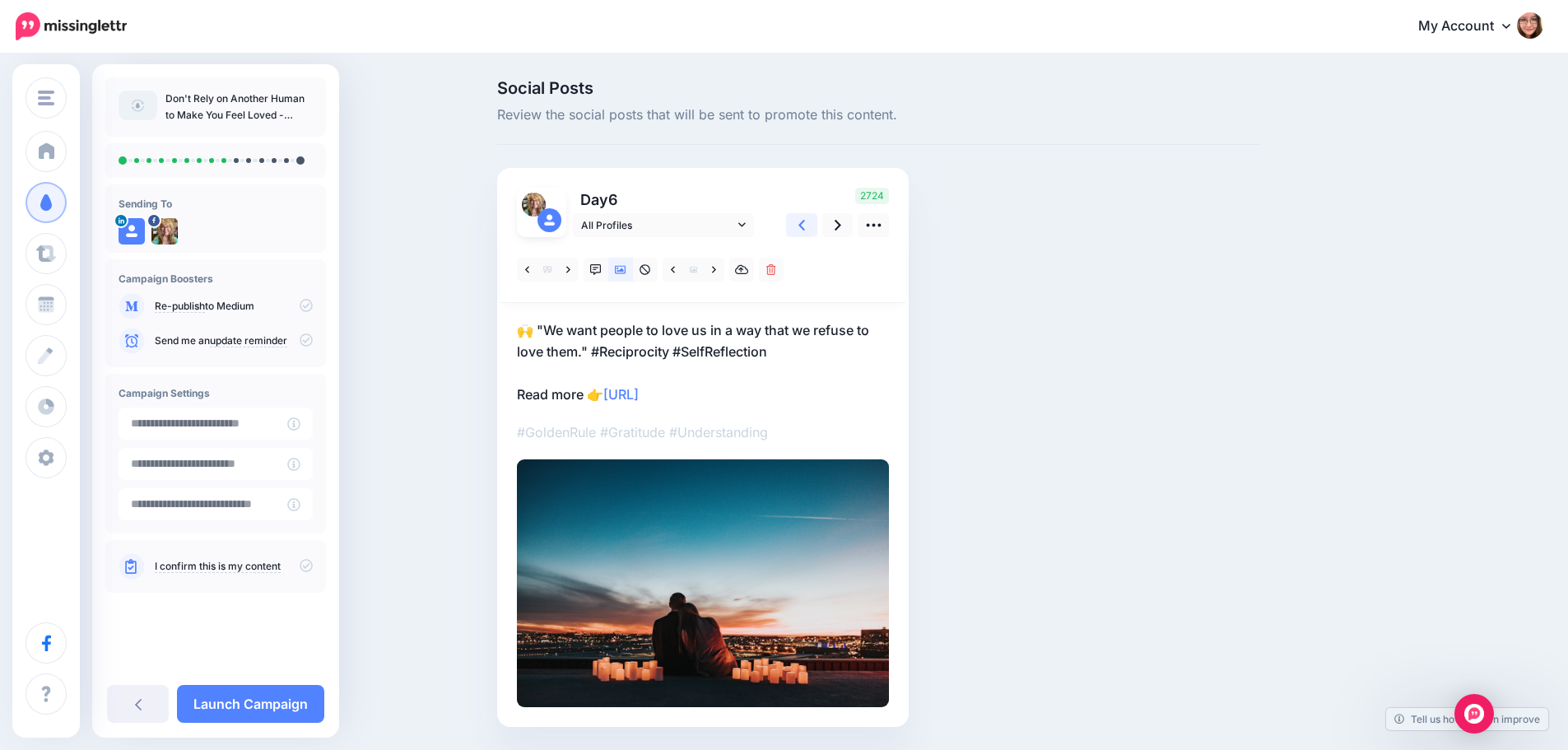
click at [811, 225] on link at bounding box center [800, 225] width 31 height 24
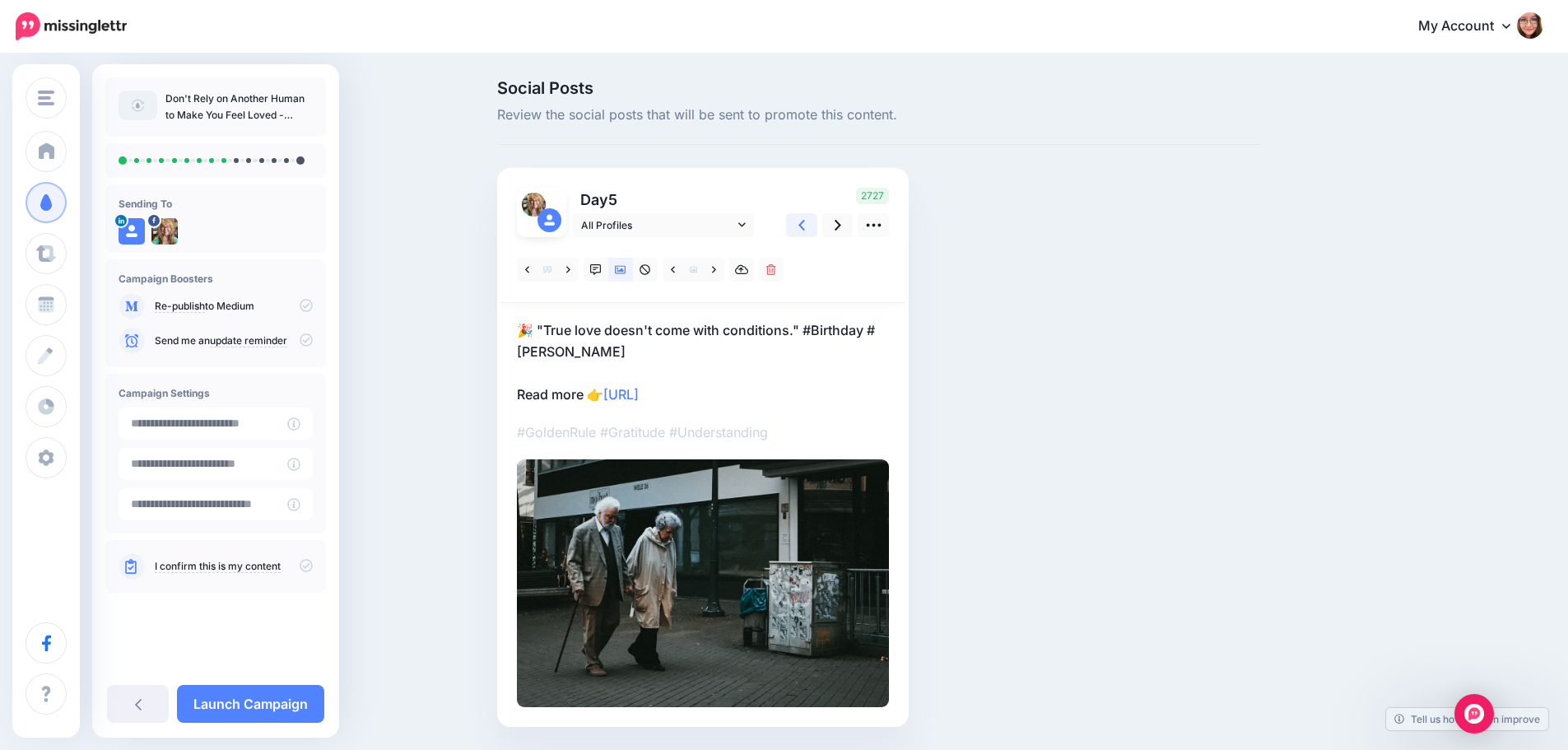
click at [811, 225] on link at bounding box center [800, 225] width 31 height 24
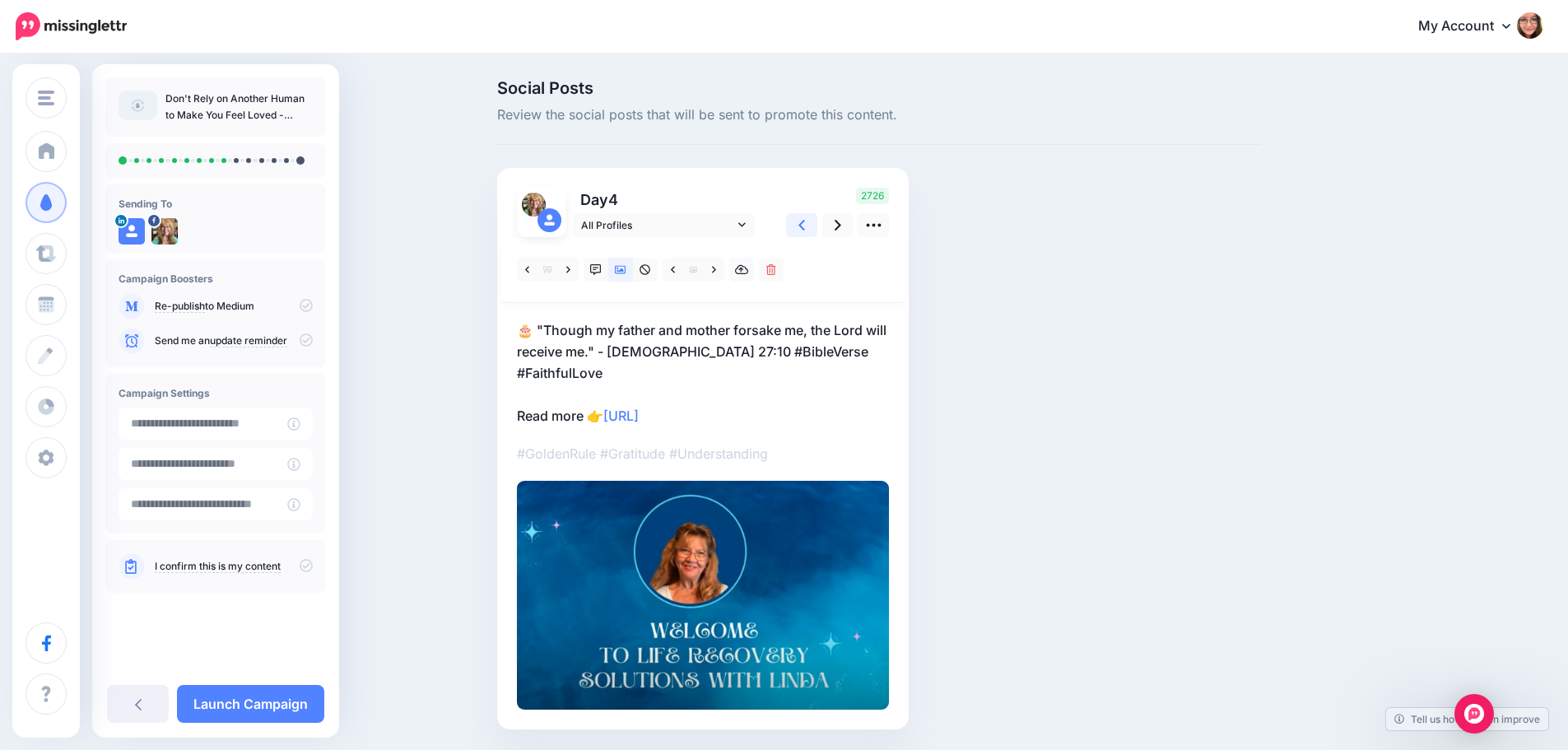
click at [811, 225] on link at bounding box center [800, 225] width 31 height 24
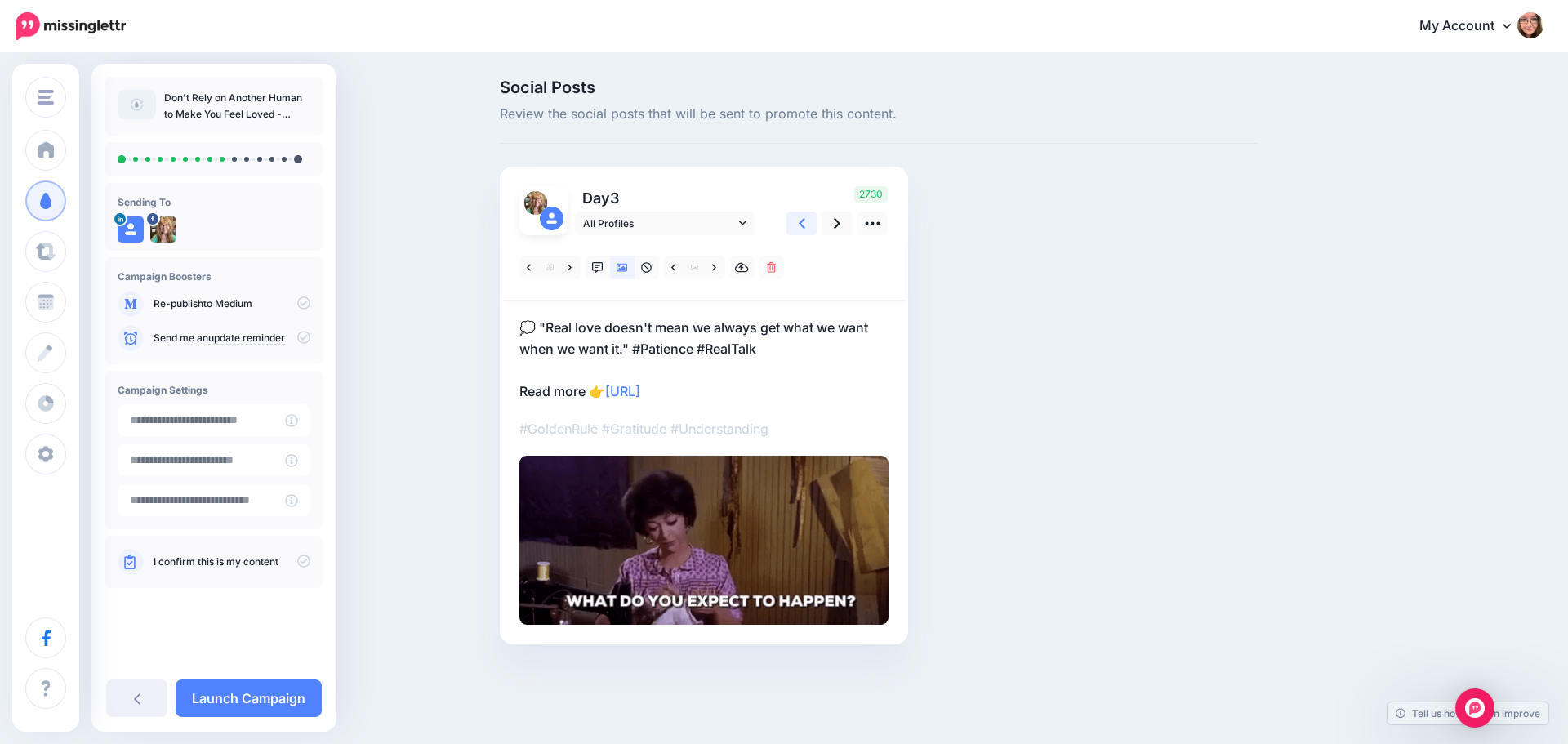
click at [805, 223] on link at bounding box center [801, 223] width 31 height 24
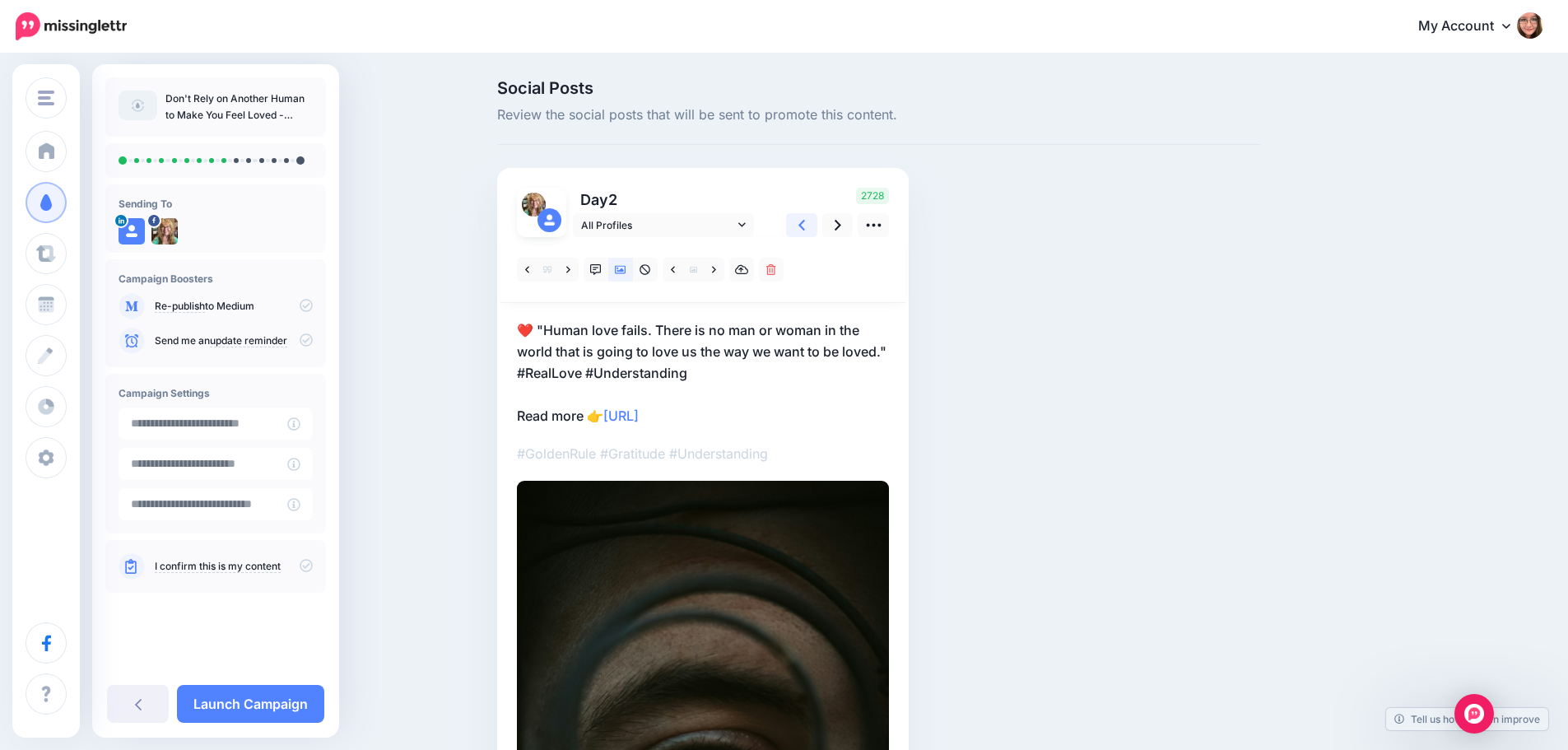
click at [811, 225] on link at bounding box center [800, 225] width 31 height 24
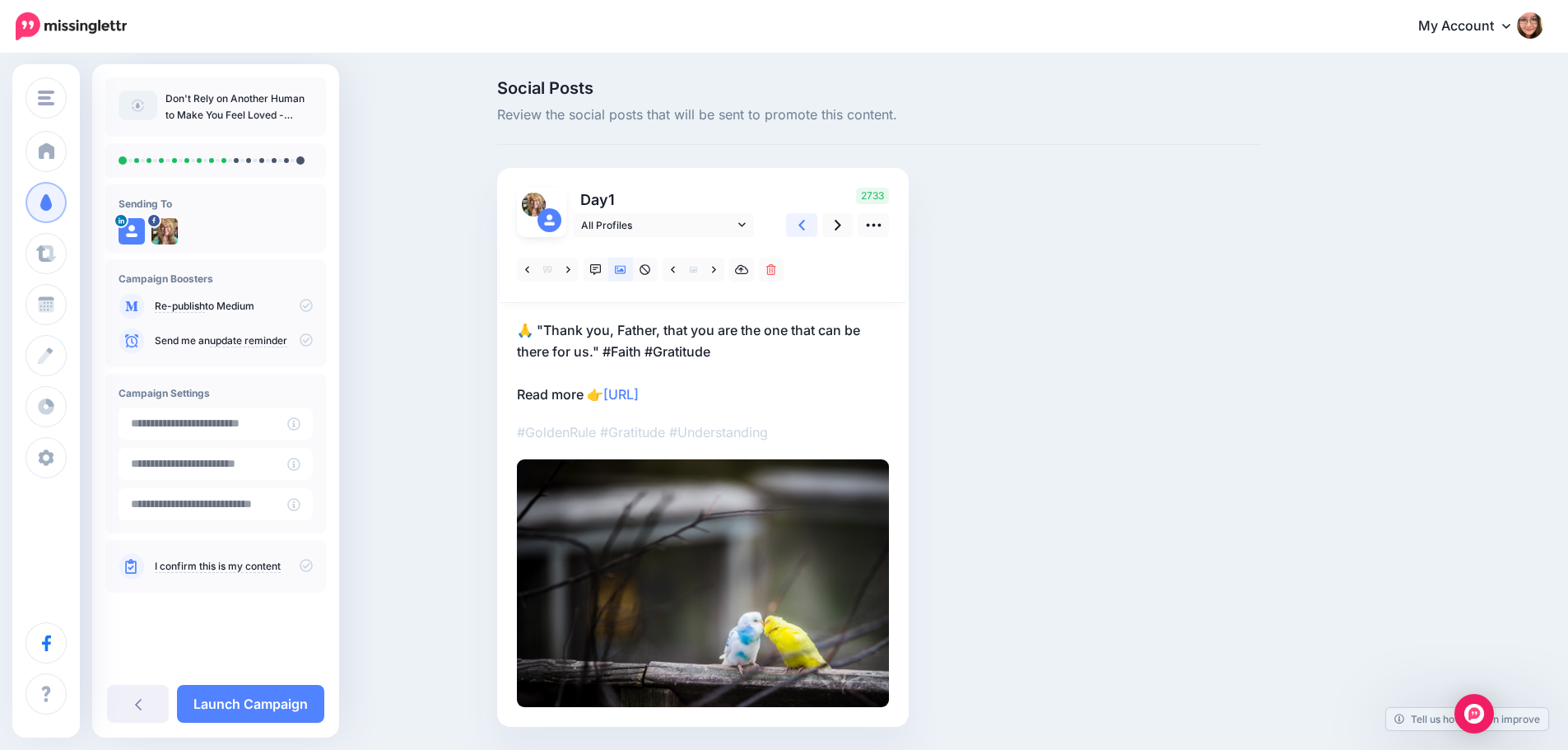
click at [811, 225] on link at bounding box center [800, 225] width 31 height 24
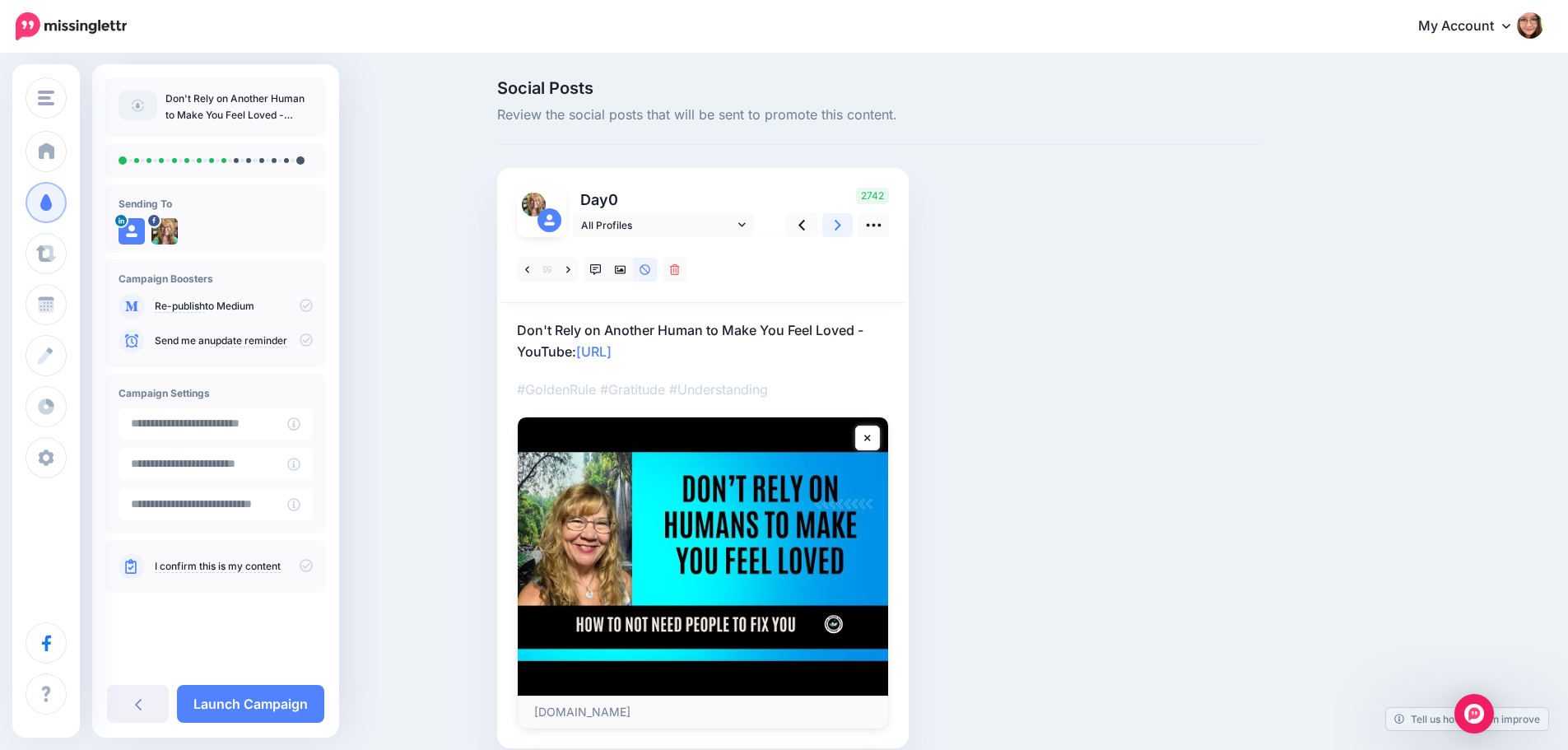
click at [841, 224] on icon at bounding box center [837, 225] width 7 height 11
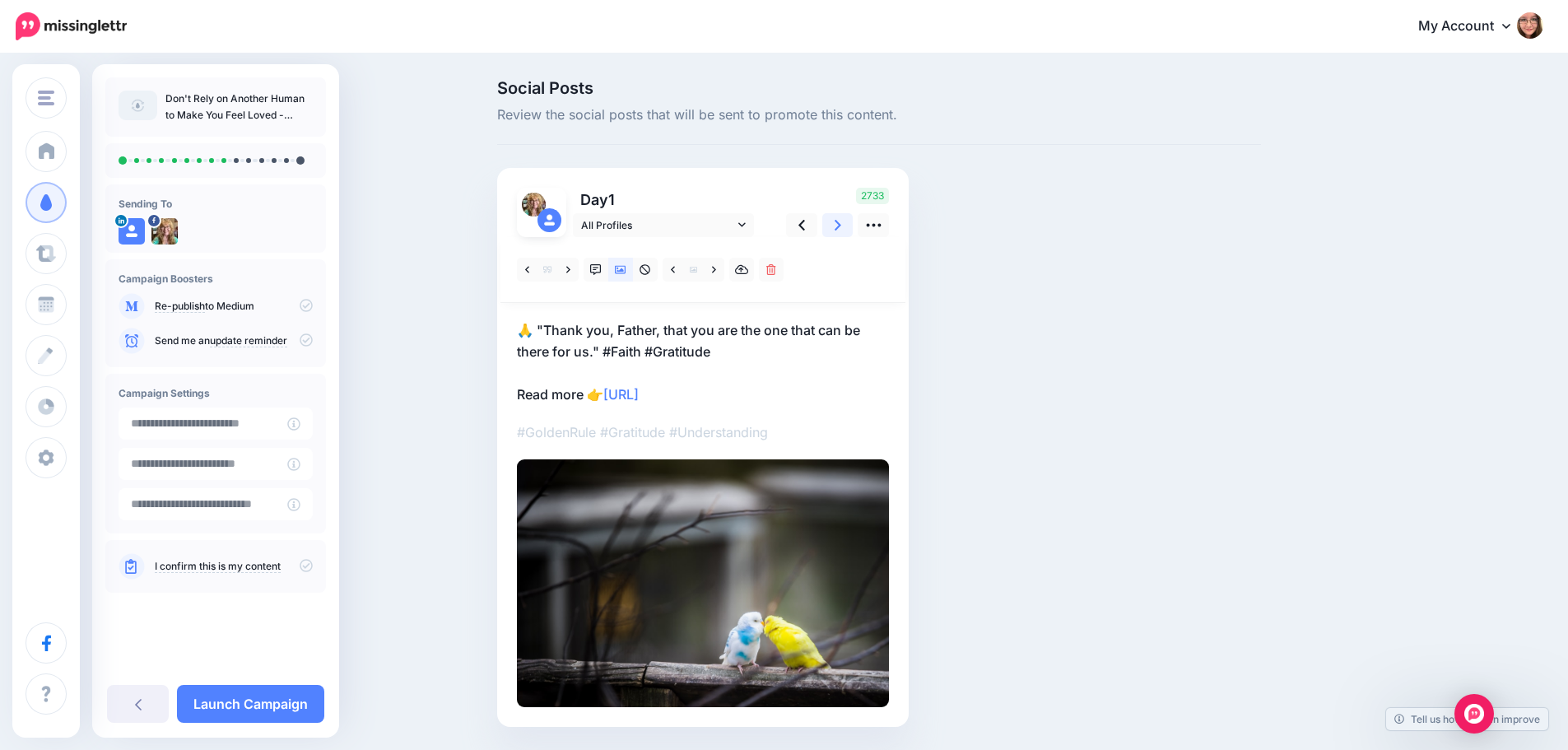
click at [841, 224] on icon at bounding box center [837, 225] width 7 height 11
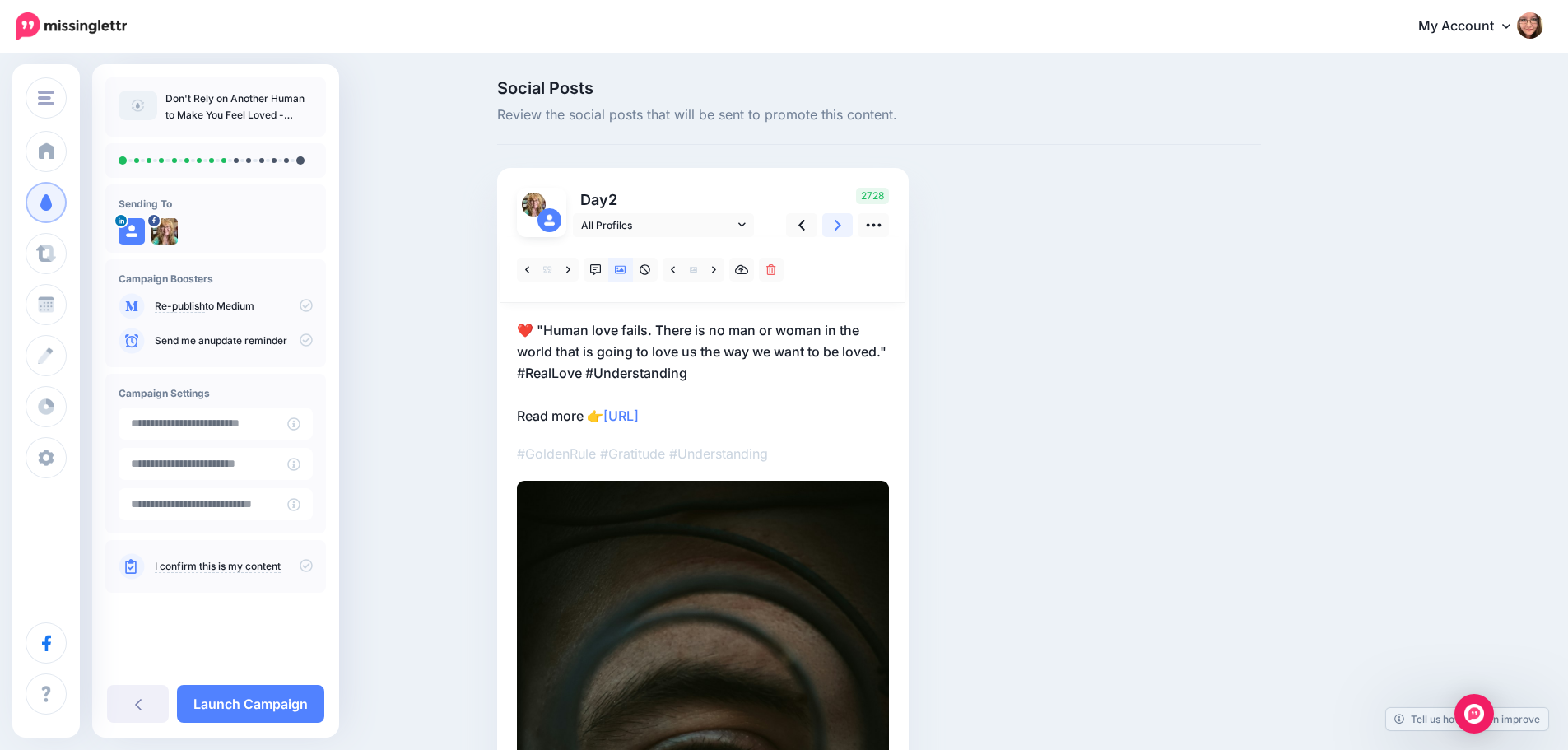
click at [841, 224] on icon at bounding box center [837, 225] width 7 height 11
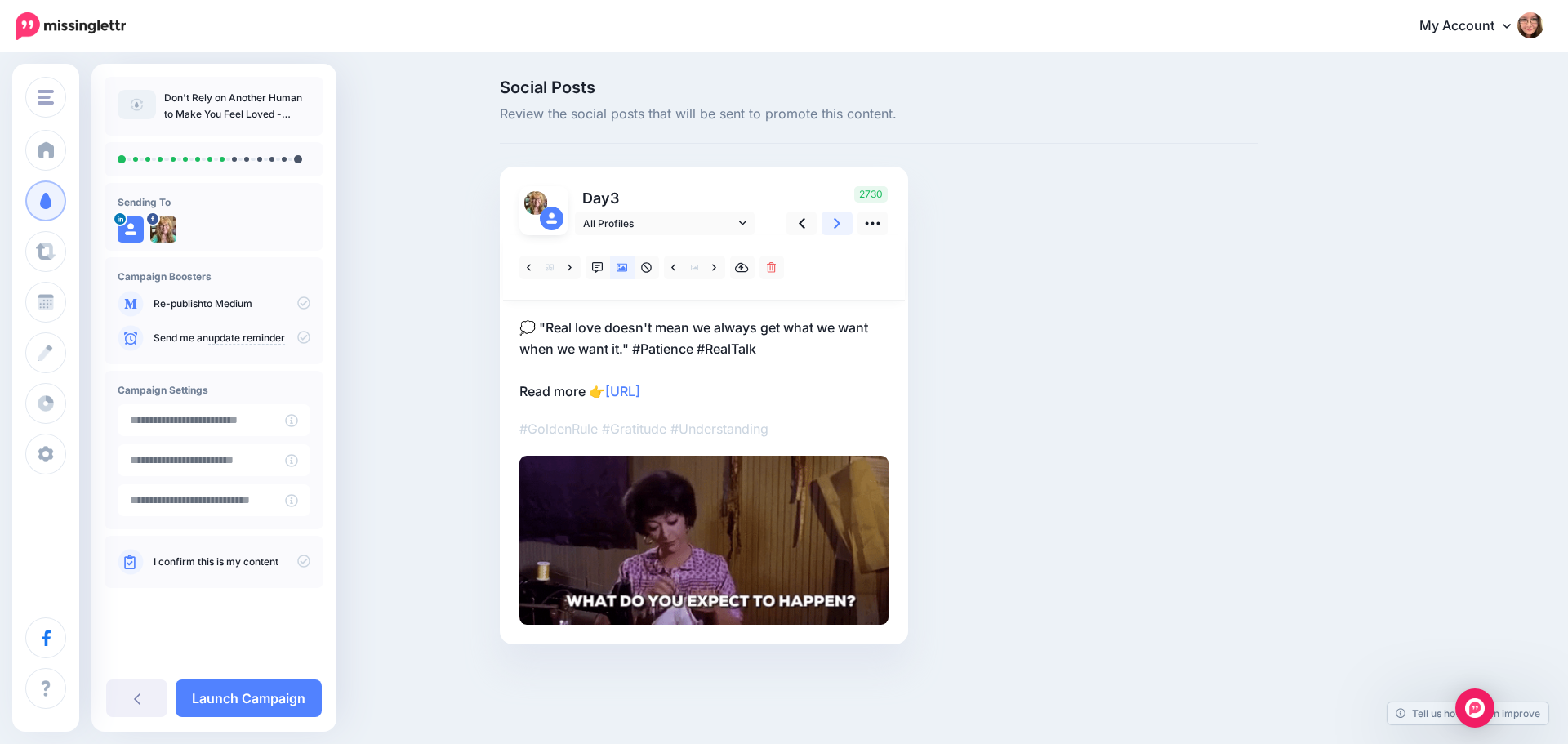
click at [838, 222] on icon at bounding box center [837, 223] width 7 height 11
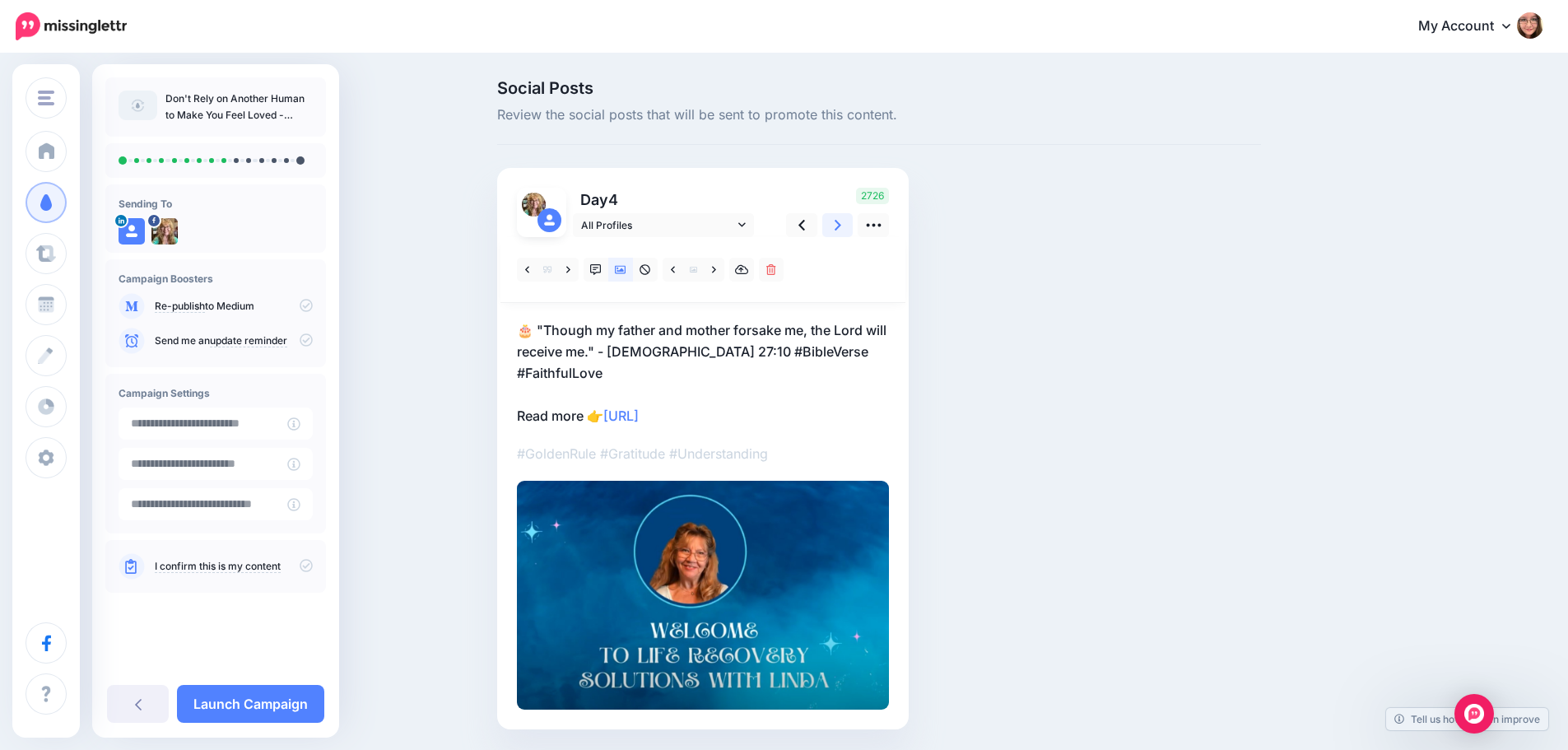
click at [841, 224] on icon at bounding box center [837, 225] width 7 height 11
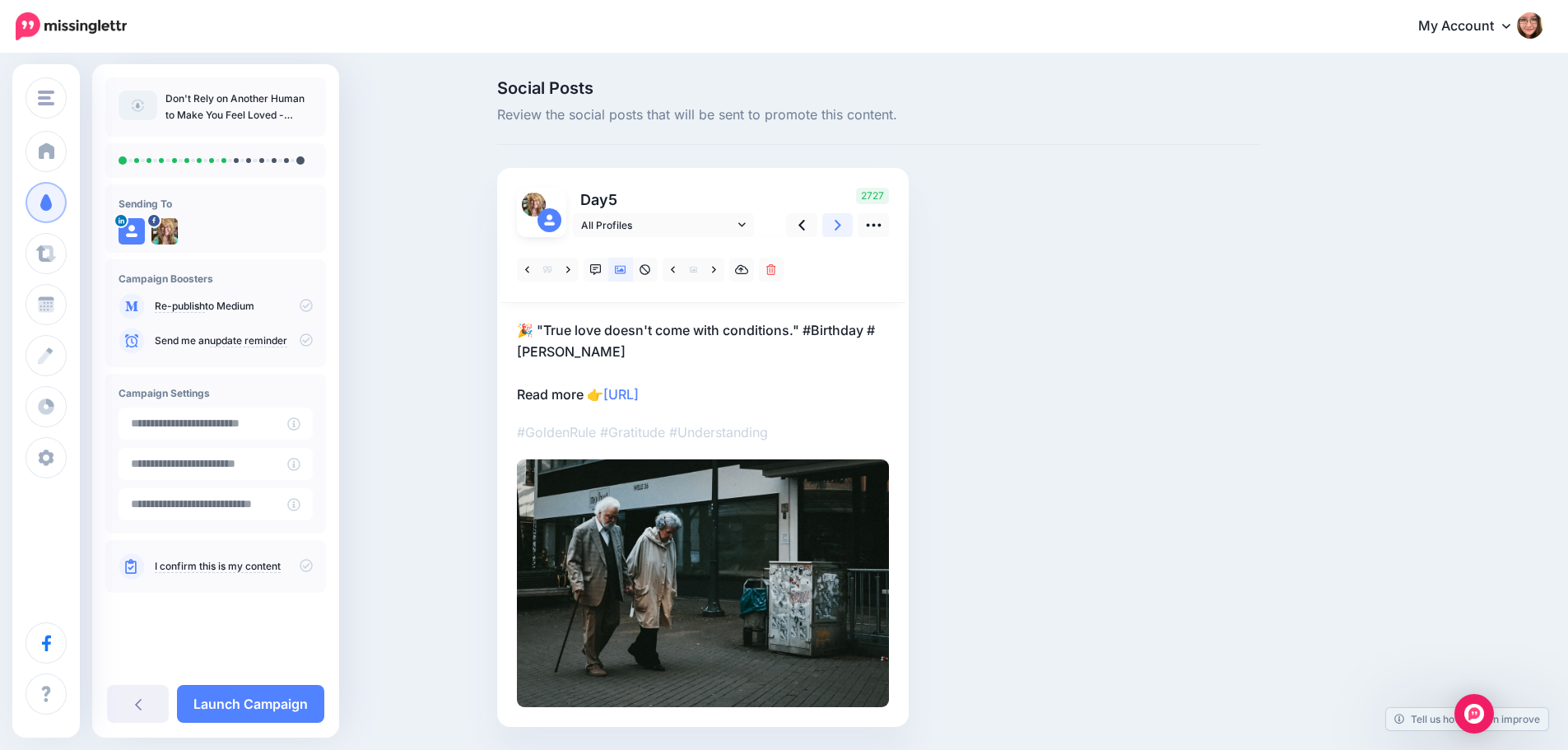
click at [841, 224] on icon at bounding box center [837, 225] width 7 height 11
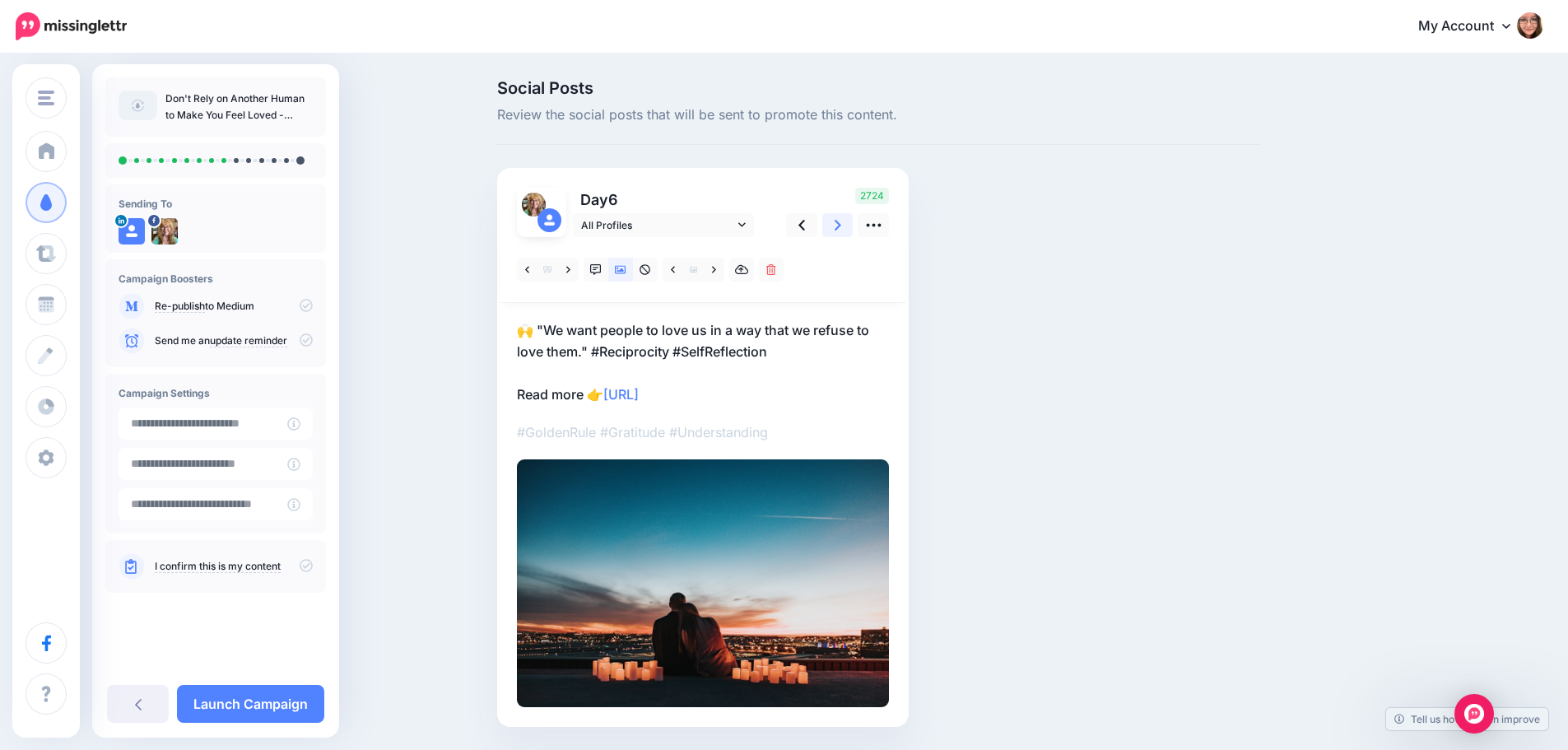
click at [841, 224] on icon at bounding box center [837, 225] width 7 height 11
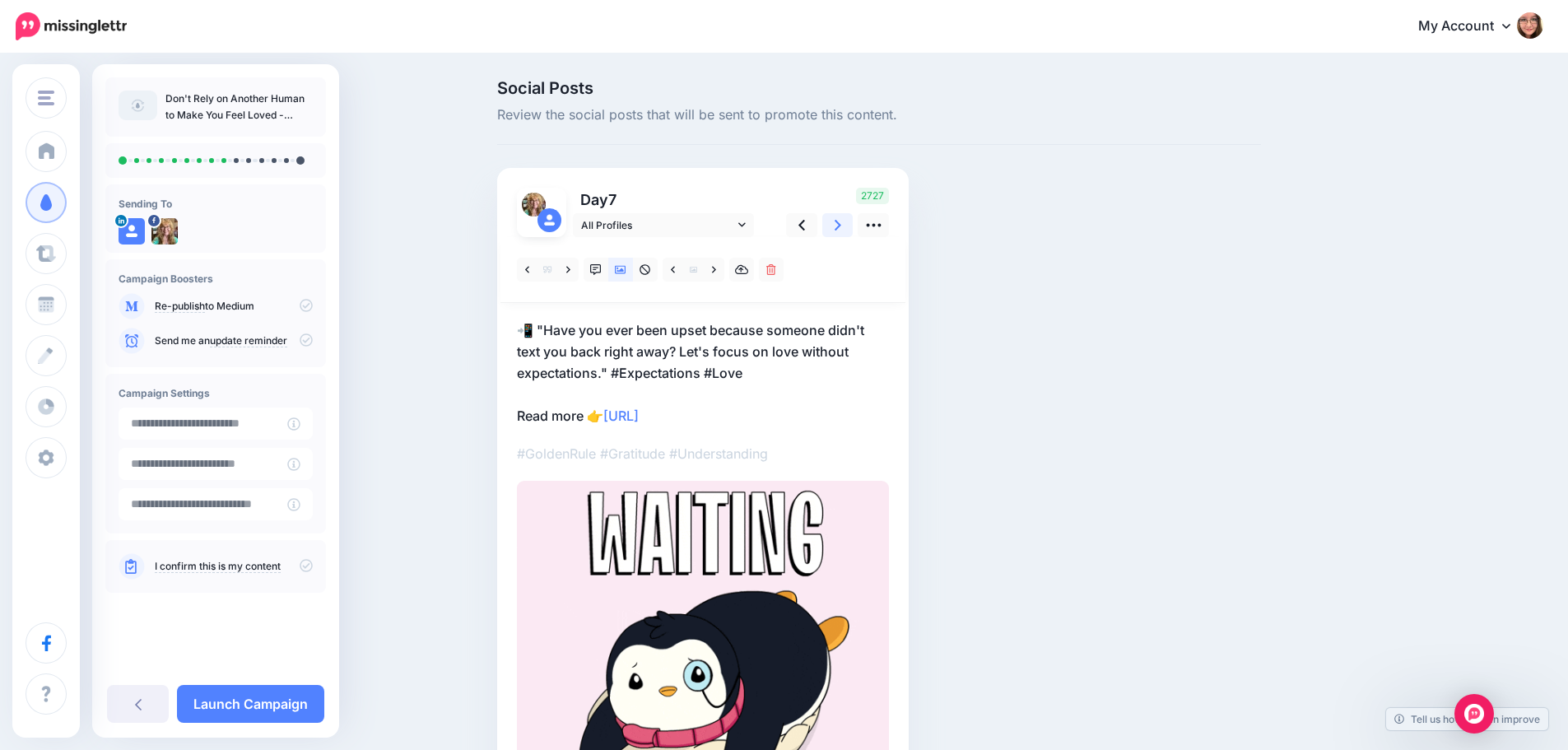
click at [841, 224] on icon at bounding box center [837, 225] width 7 height 11
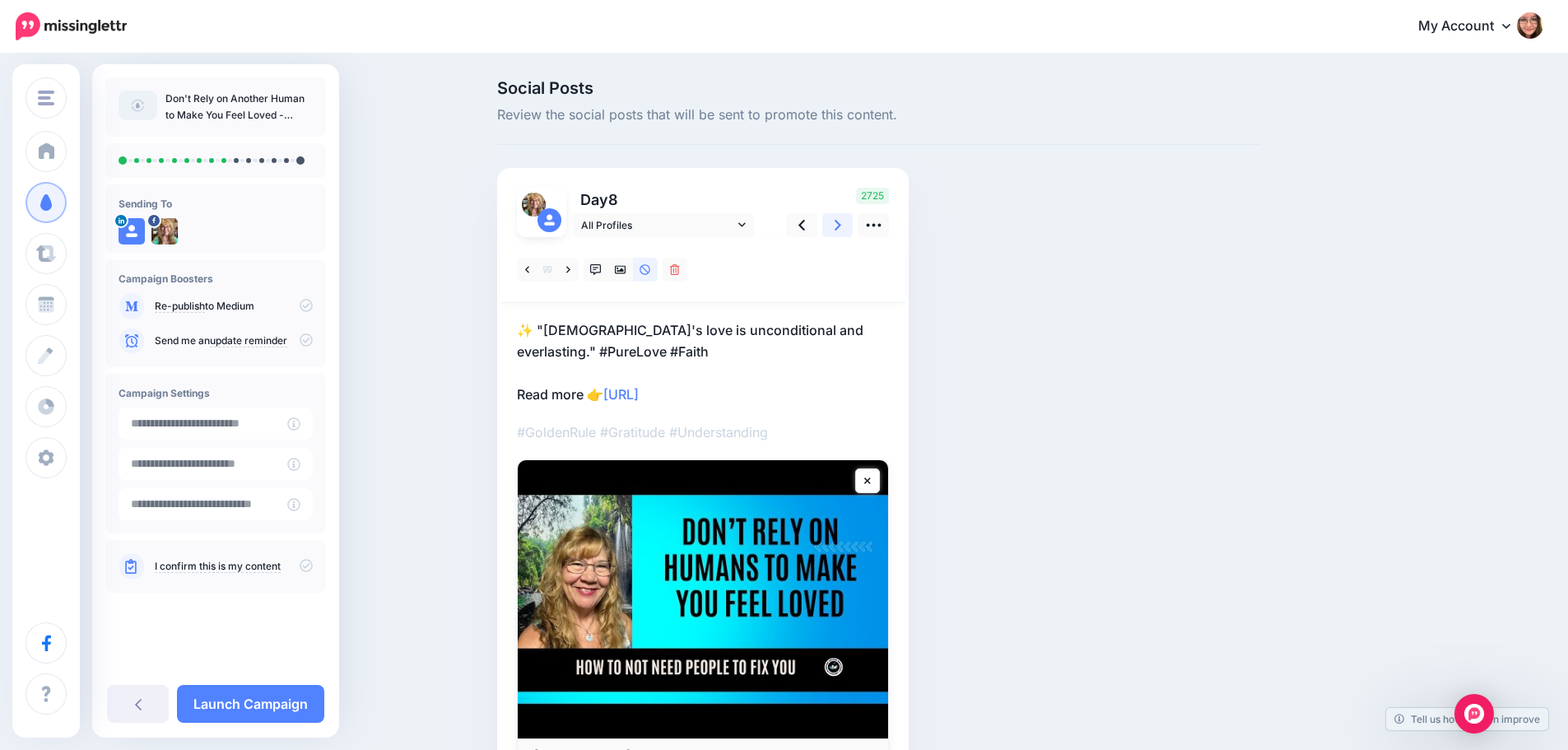
click at [841, 224] on icon at bounding box center [837, 225] width 7 height 11
click at [623, 269] on icon at bounding box center [620, 270] width 12 height 8
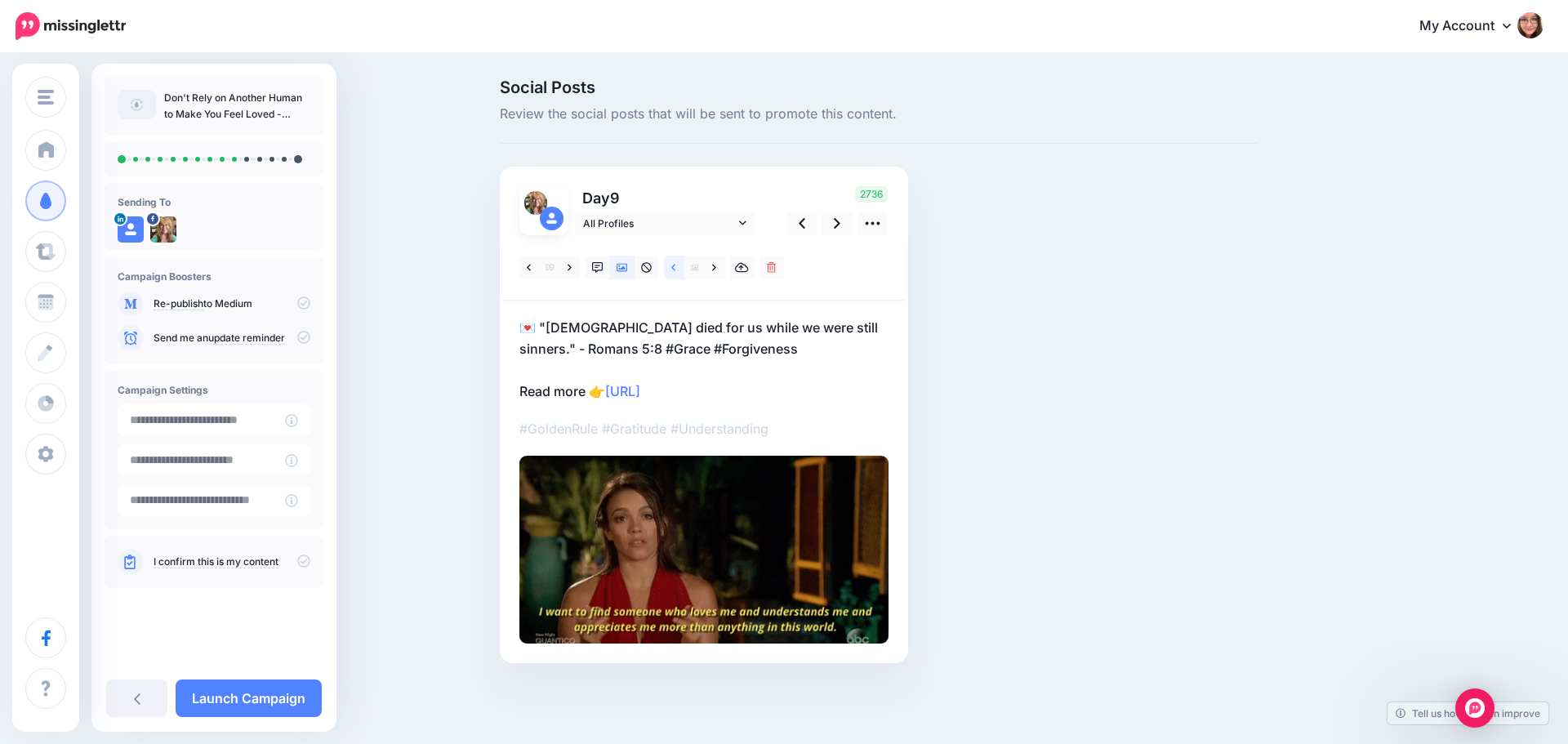
click at [679, 272] on link at bounding box center [674, 267] width 21 height 24
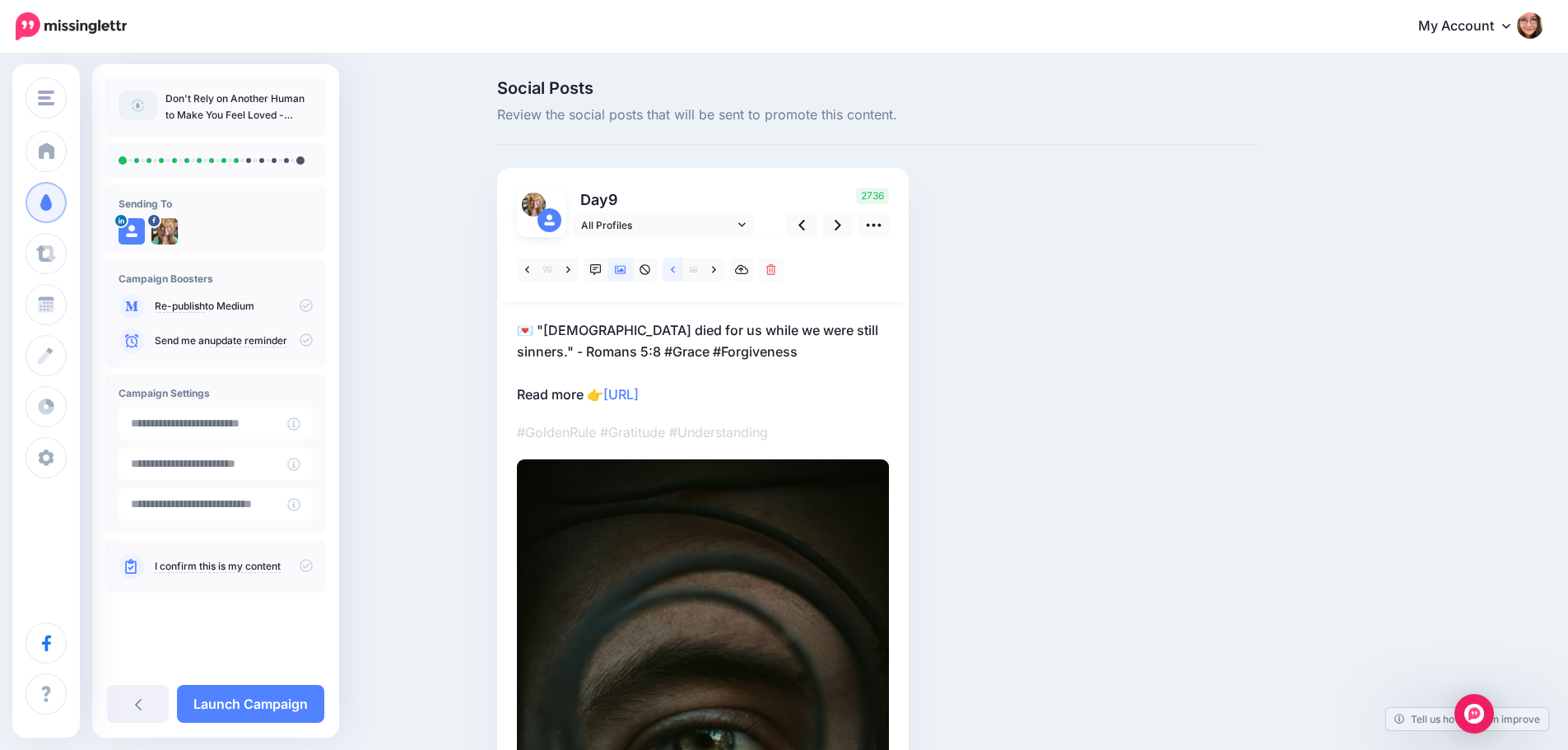
click at [683, 275] on link at bounding box center [672, 270] width 21 height 24
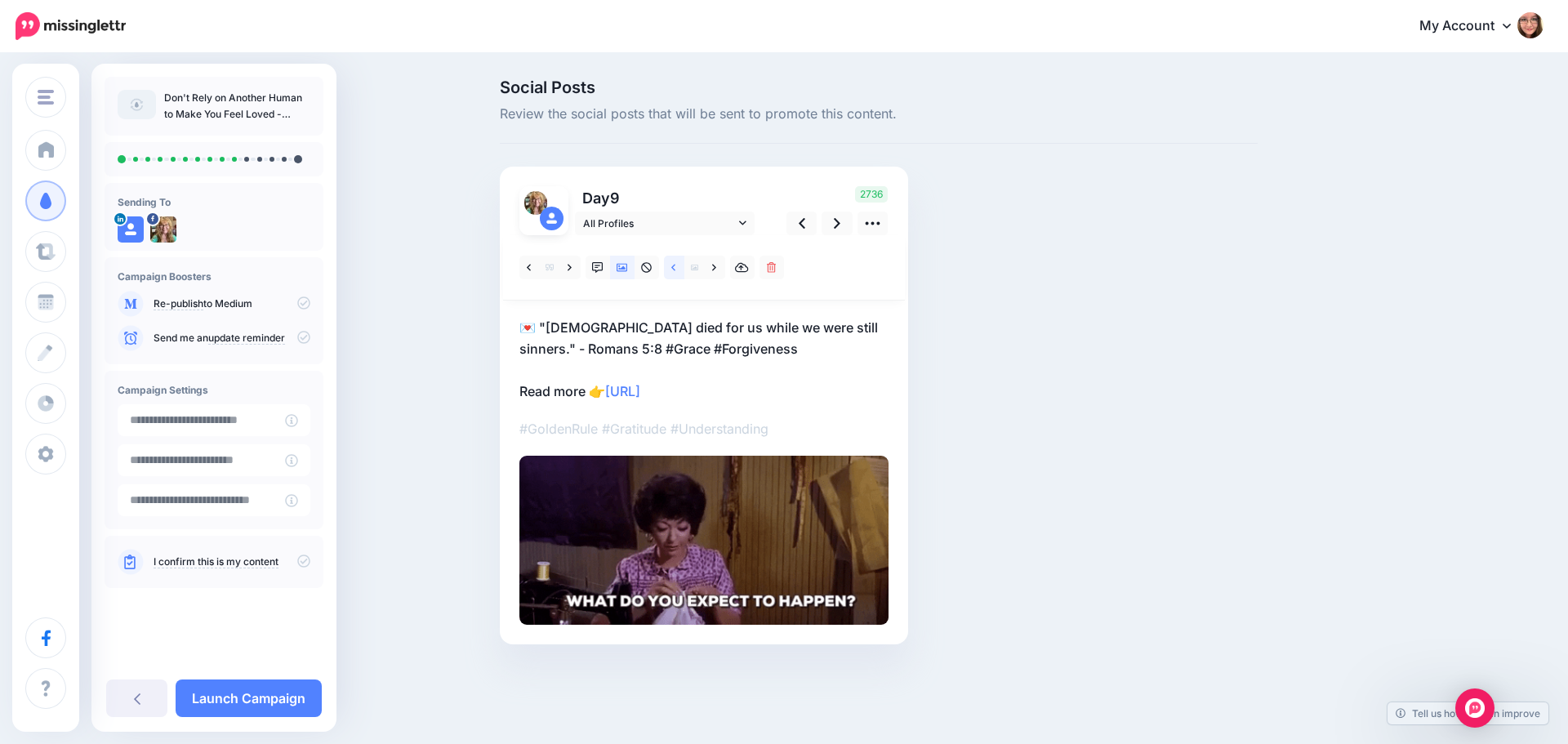
click at [679, 272] on link at bounding box center [674, 267] width 21 height 24
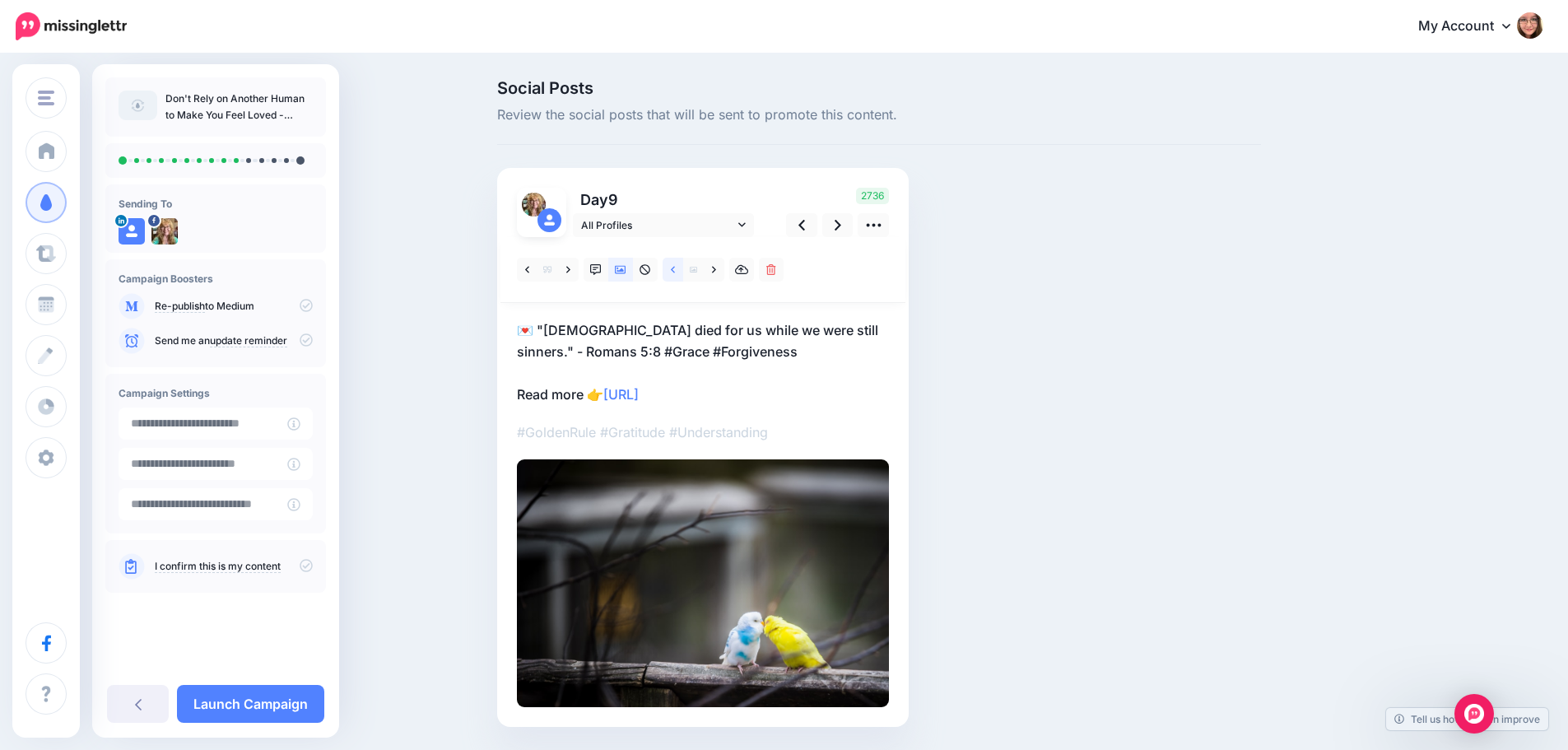
click at [683, 275] on link at bounding box center [672, 270] width 21 height 24
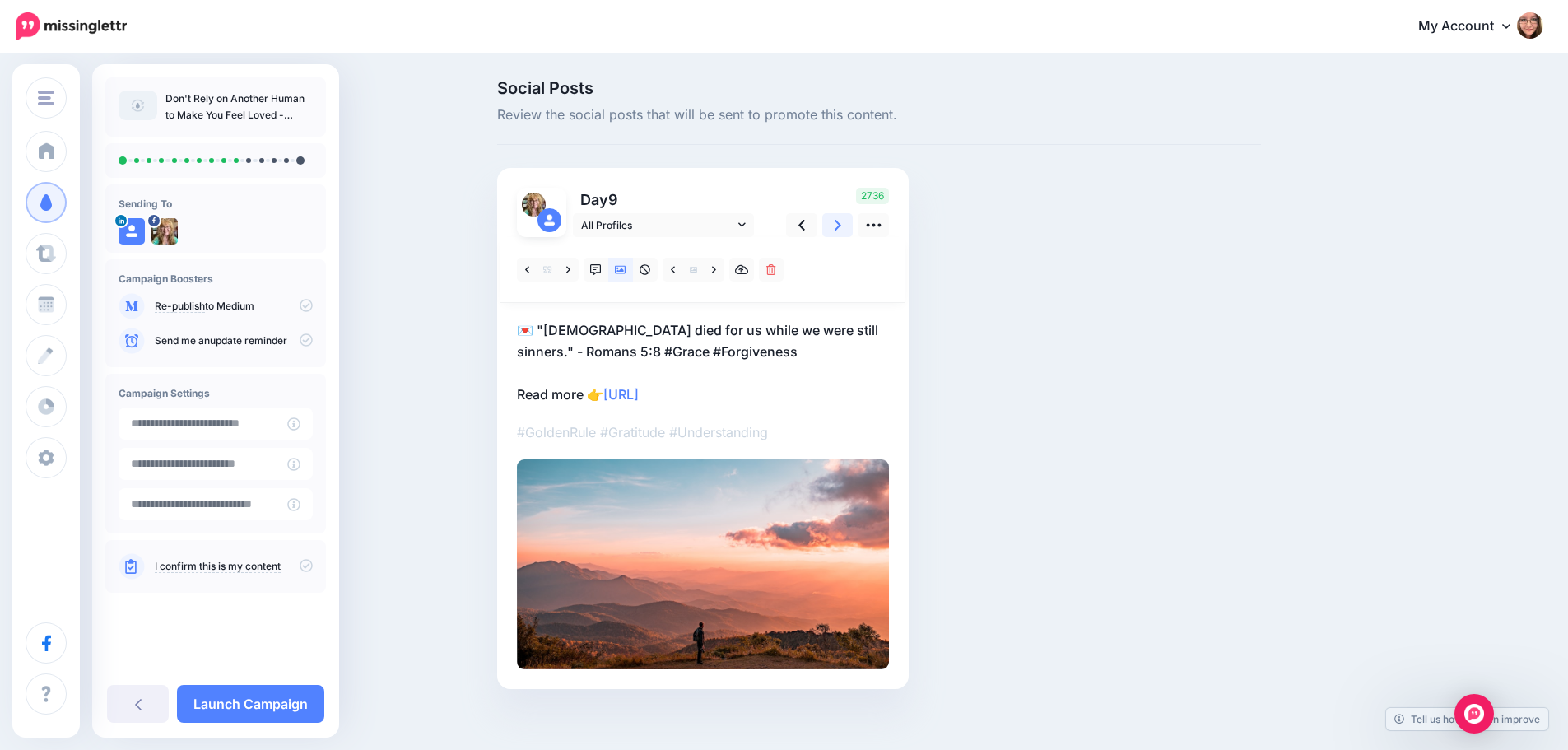
click at [838, 231] on link at bounding box center [837, 225] width 31 height 24
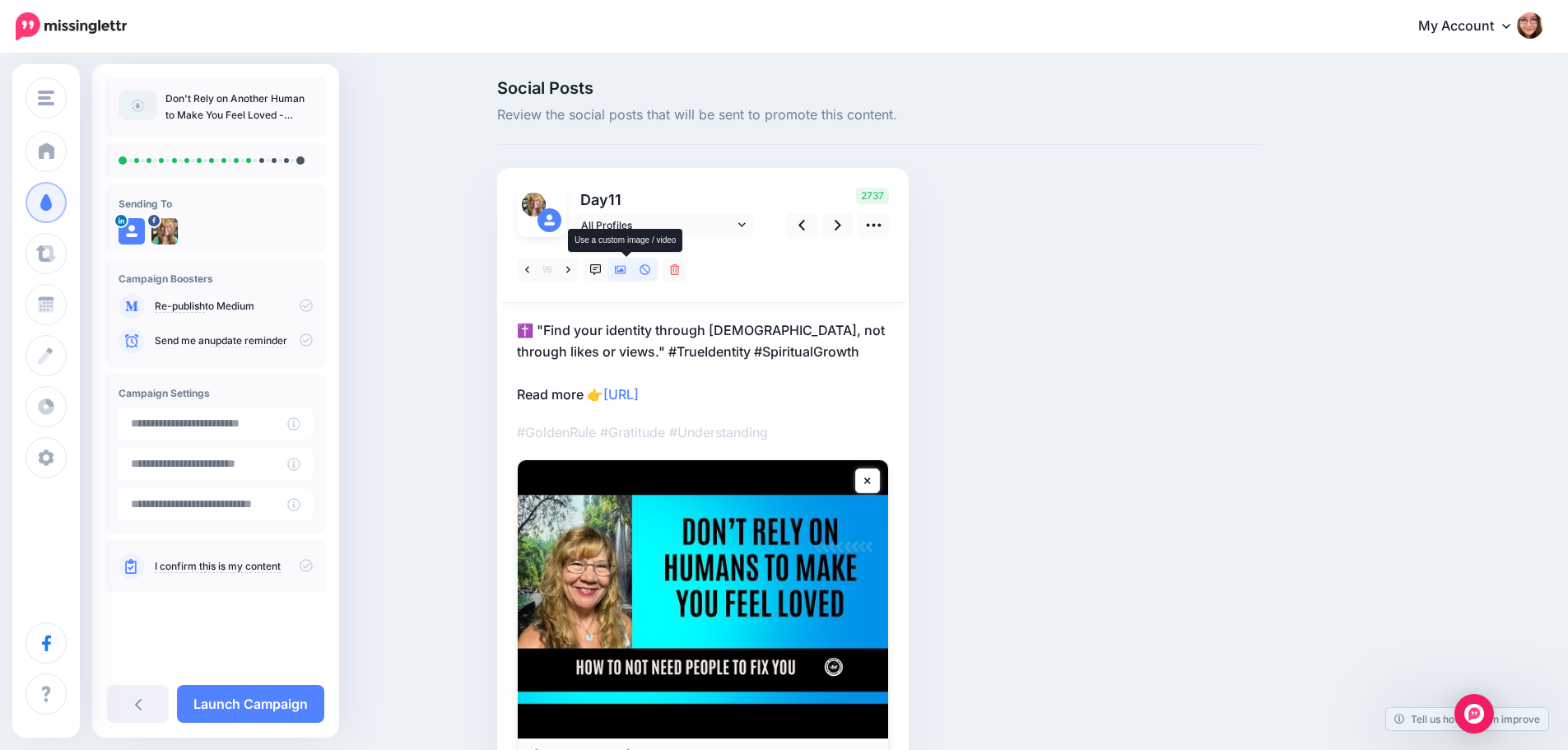
click at [620, 271] on icon at bounding box center [620, 271] width 12 height 12
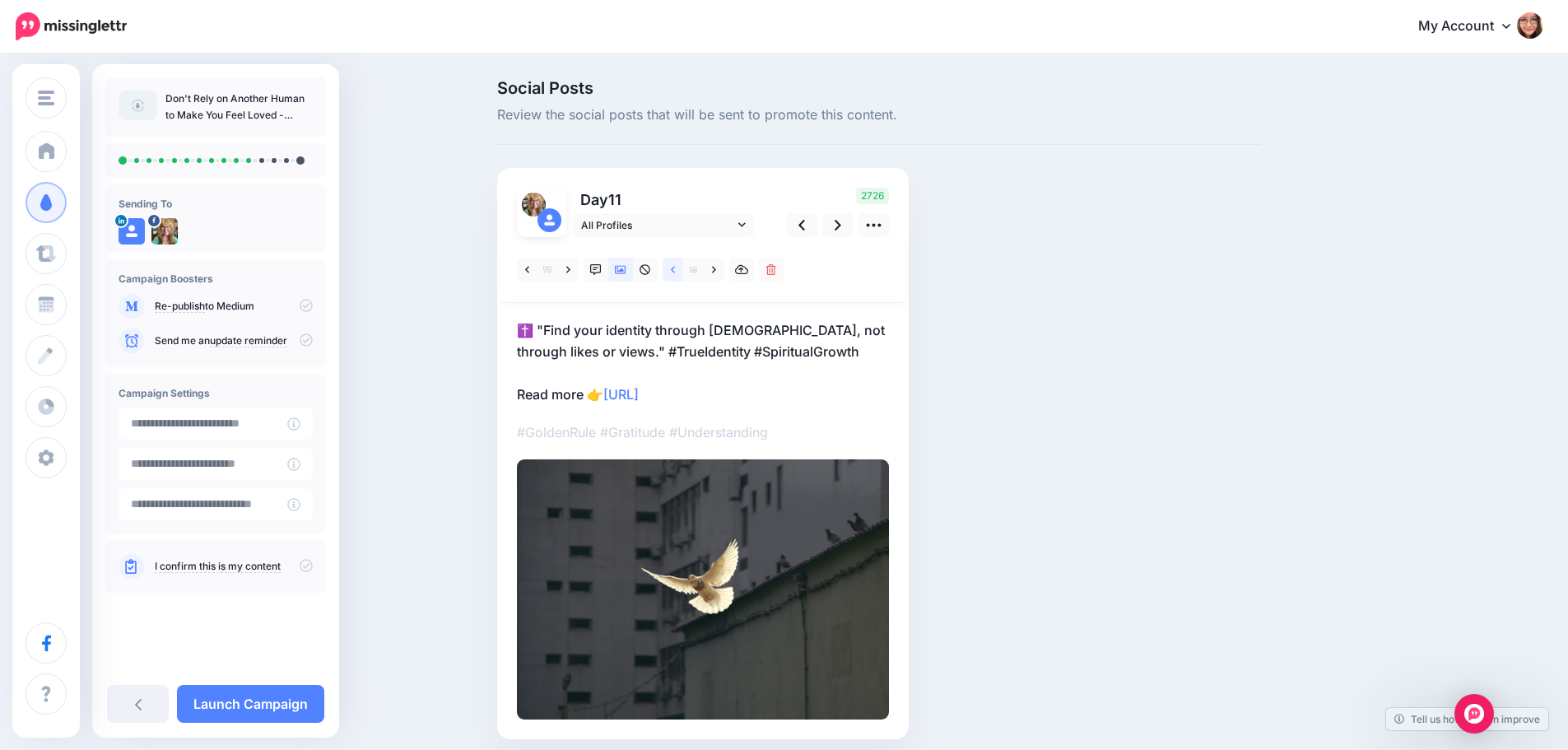
click at [683, 275] on link at bounding box center [672, 270] width 21 height 24
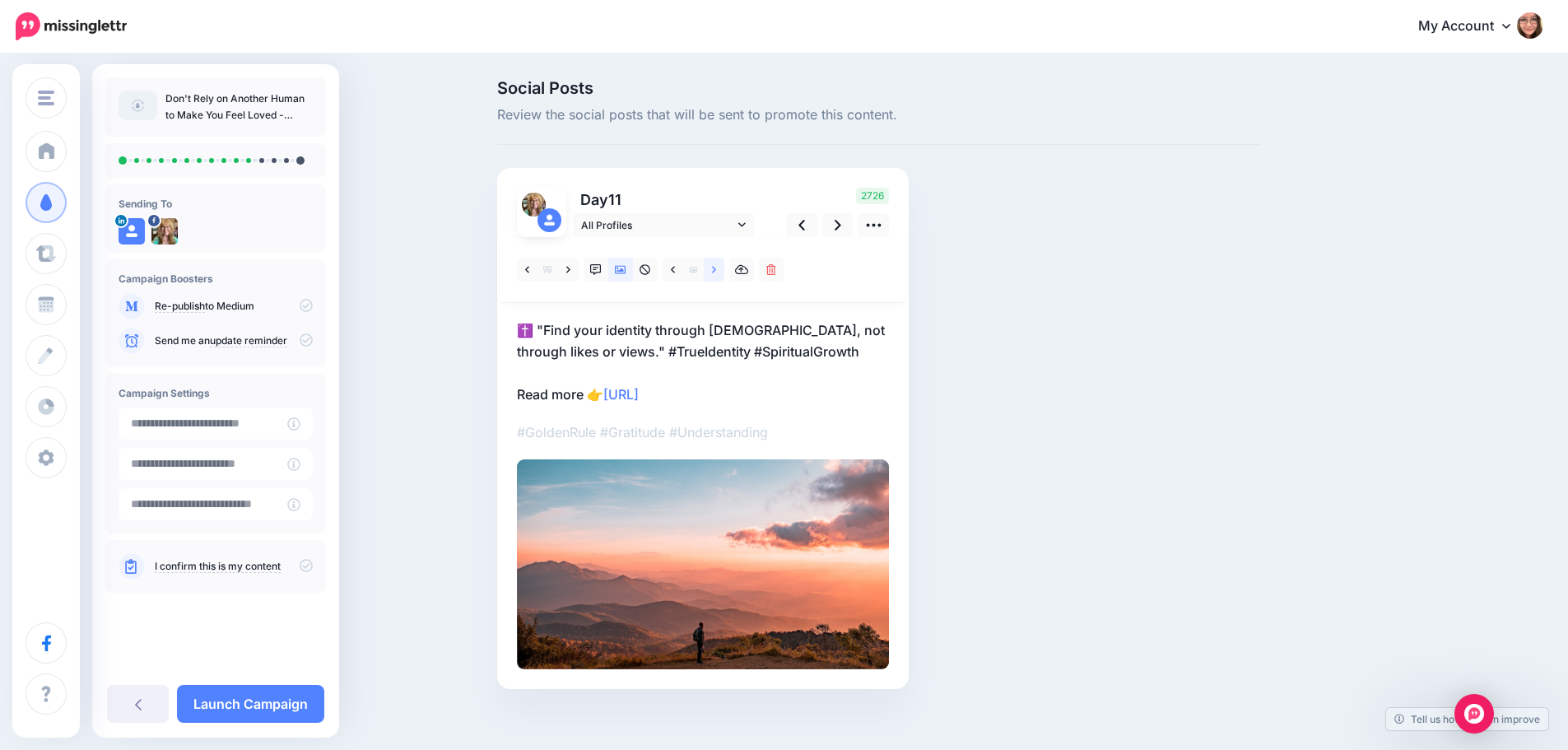
click at [716, 269] on icon at bounding box center [714, 269] width 4 height 7
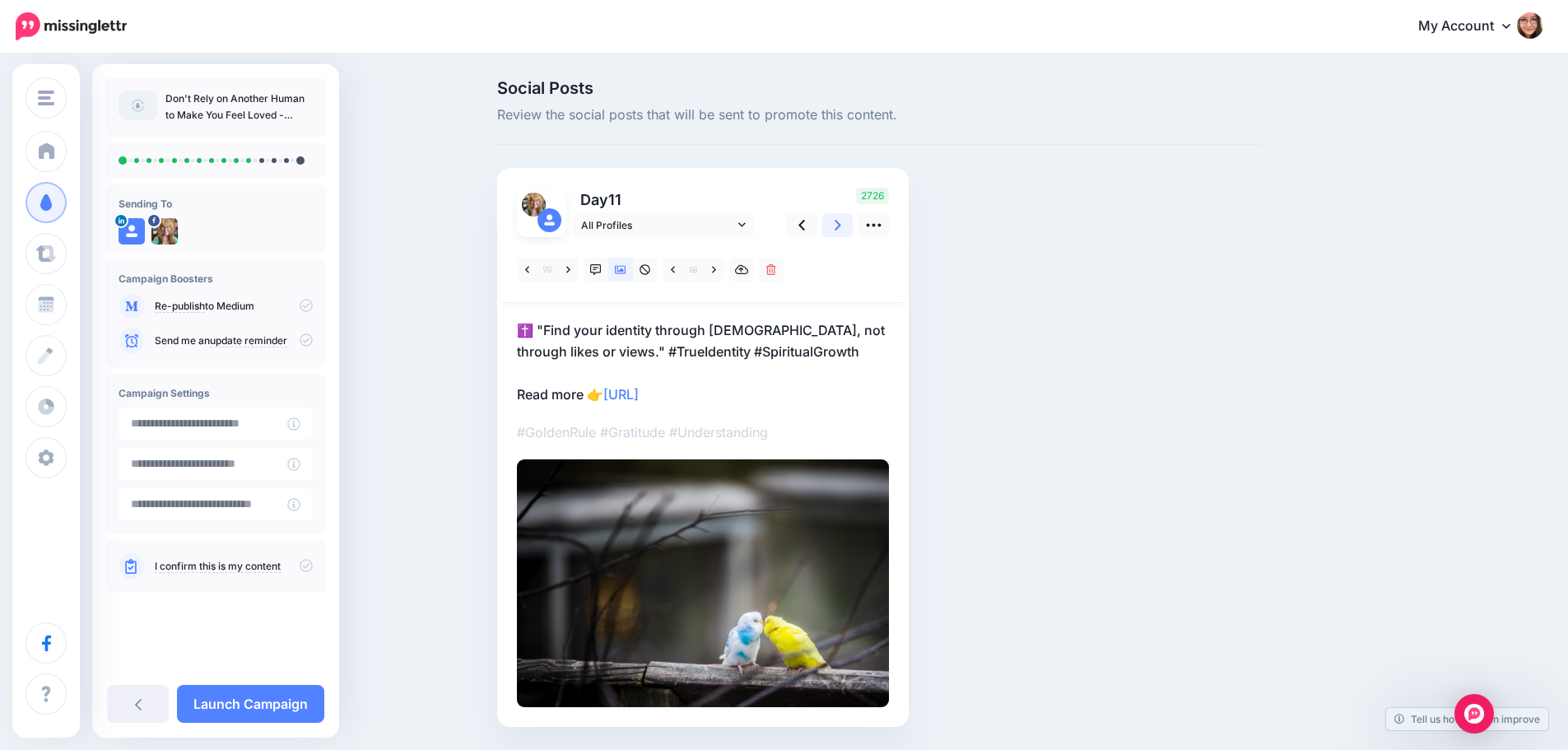
click at [841, 223] on icon at bounding box center [837, 225] width 7 height 17
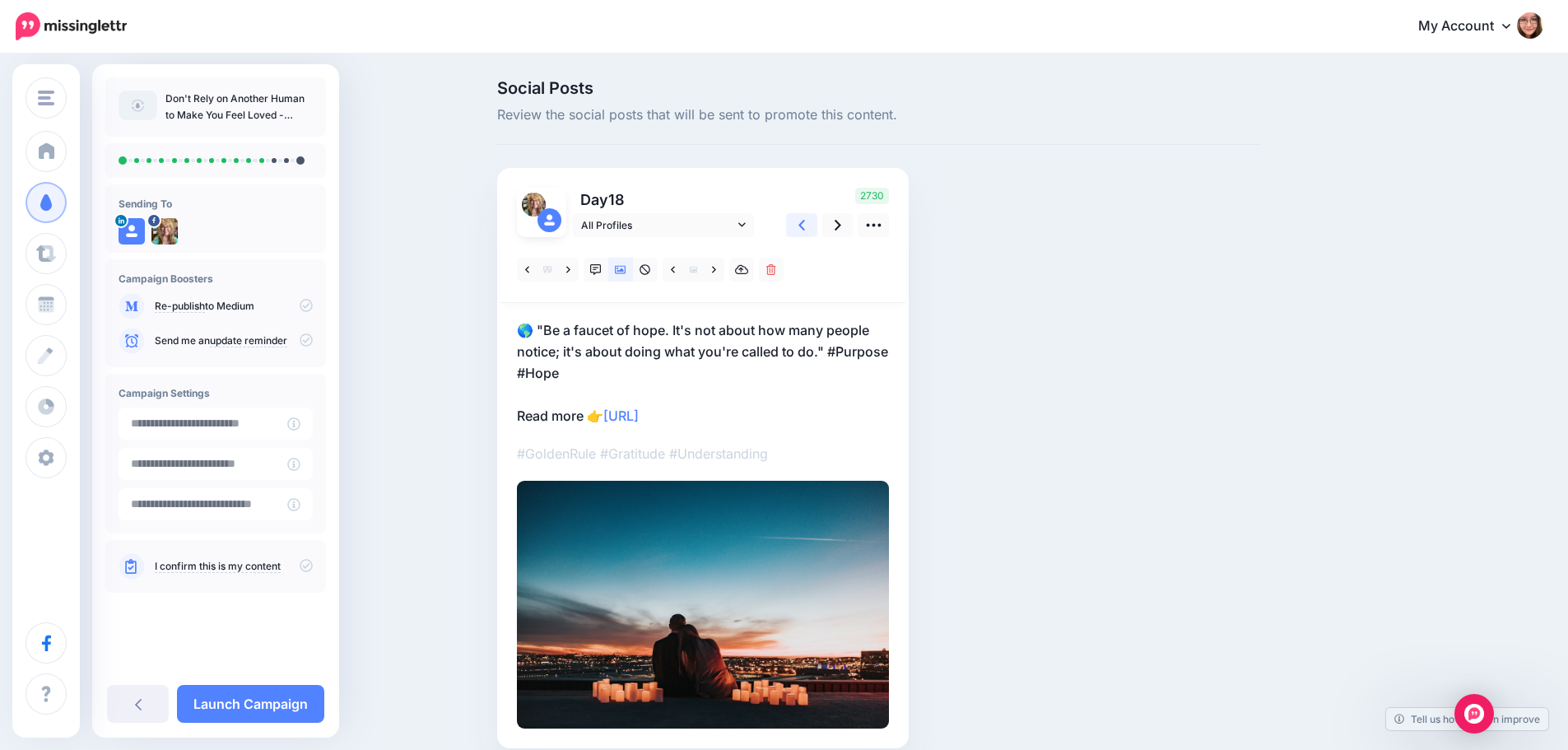
click at [804, 225] on icon at bounding box center [801, 225] width 7 height 11
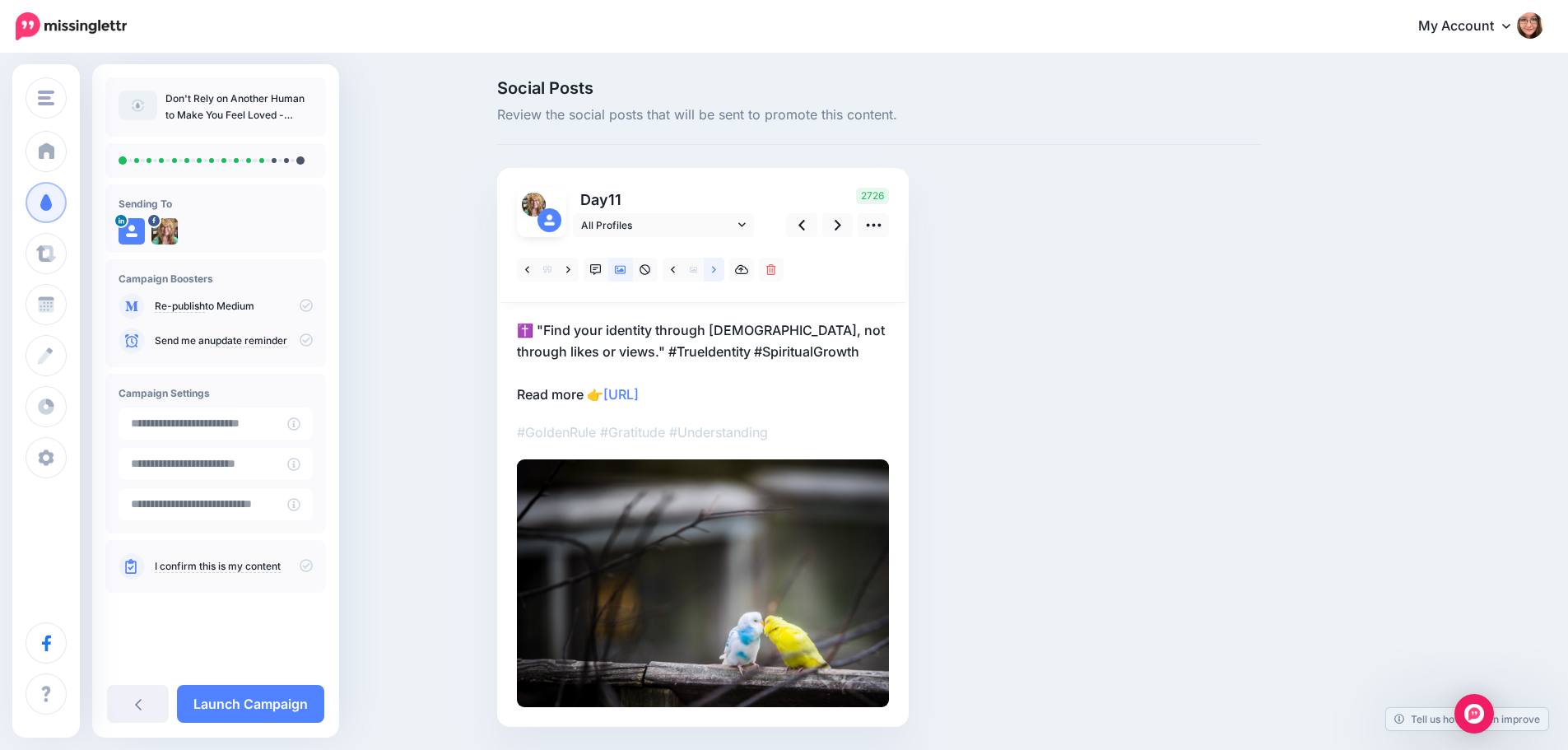
click at [716, 273] on icon at bounding box center [714, 271] width 4 height 12
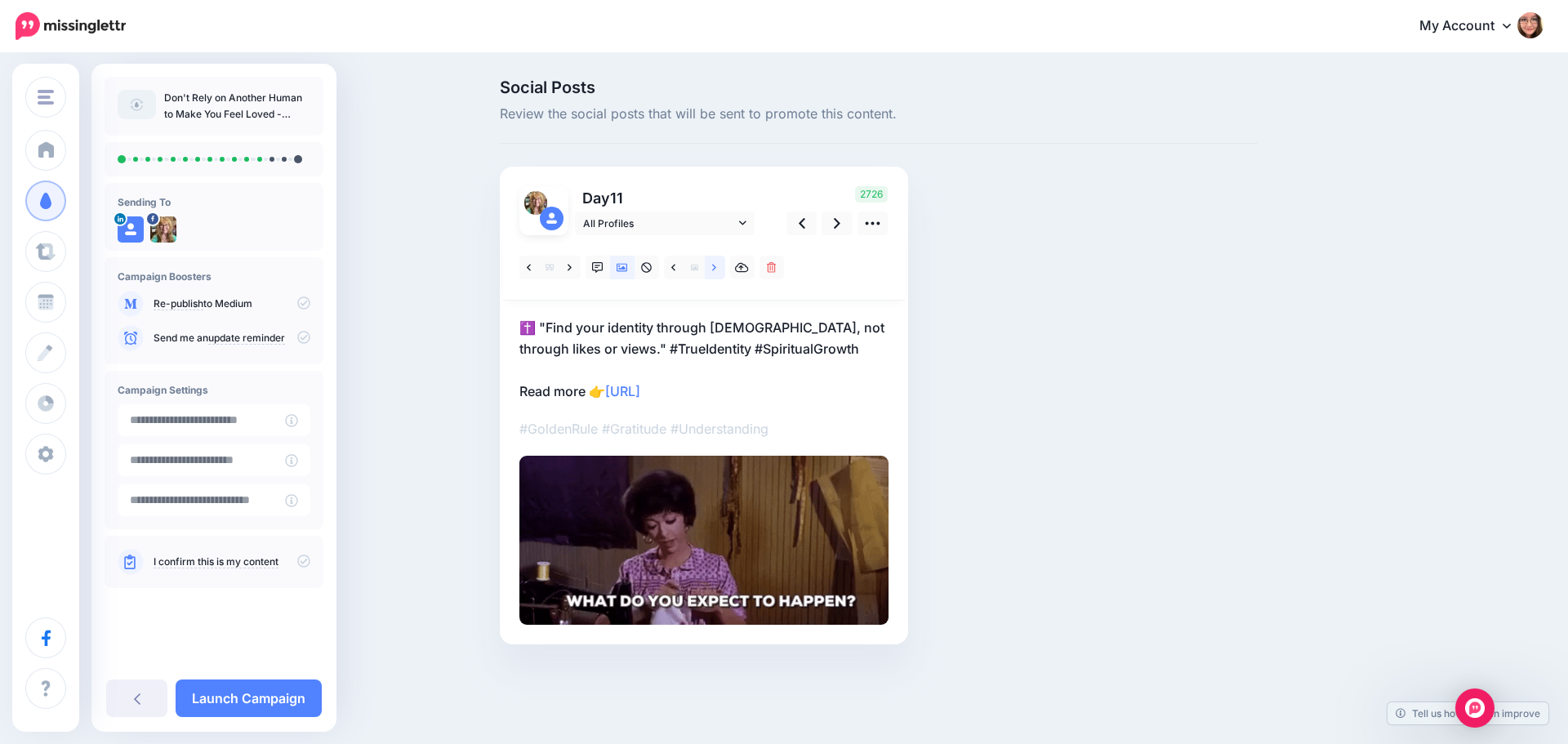
click at [716, 270] on icon at bounding box center [714, 268] width 4 height 12
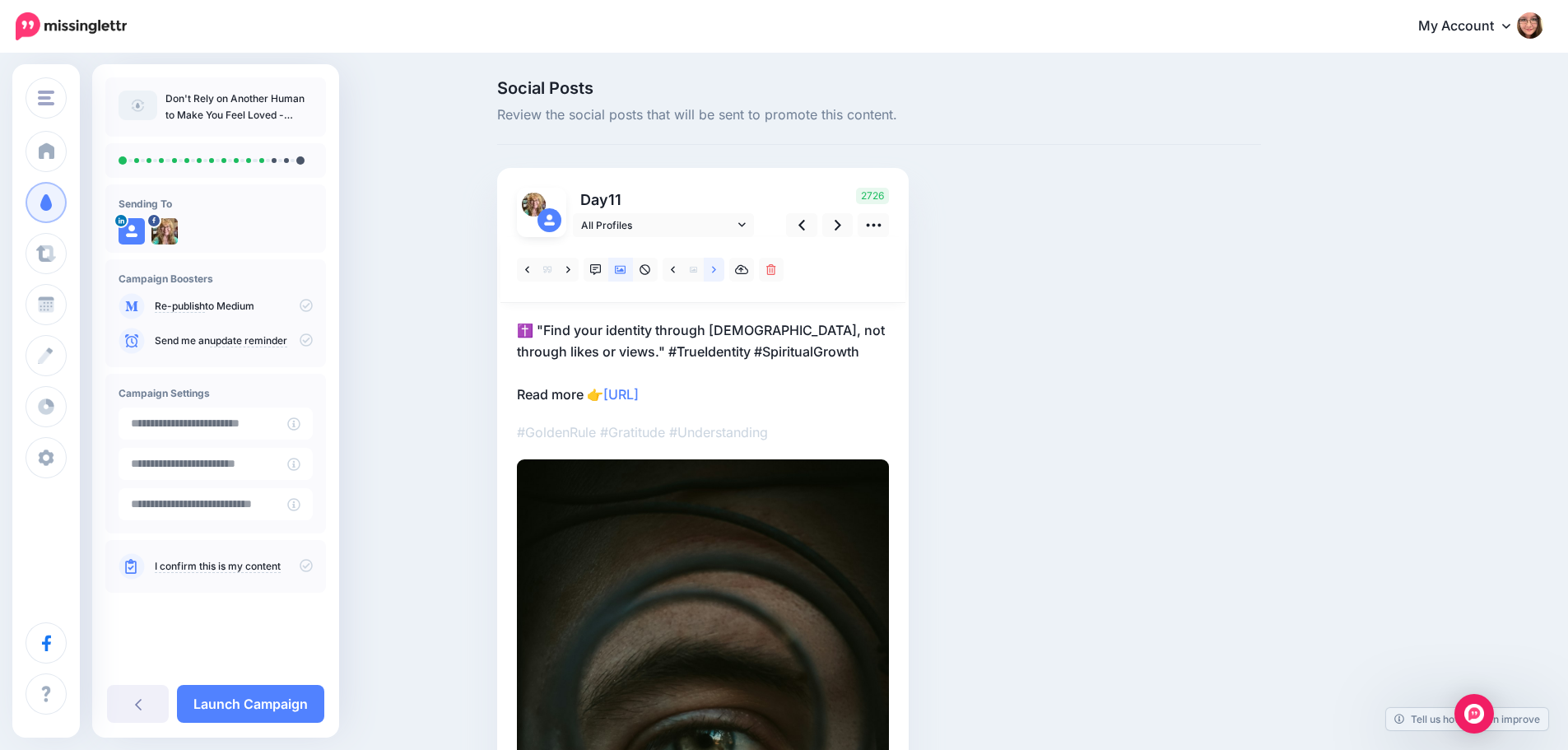
click at [716, 273] on icon at bounding box center [714, 271] width 4 height 12
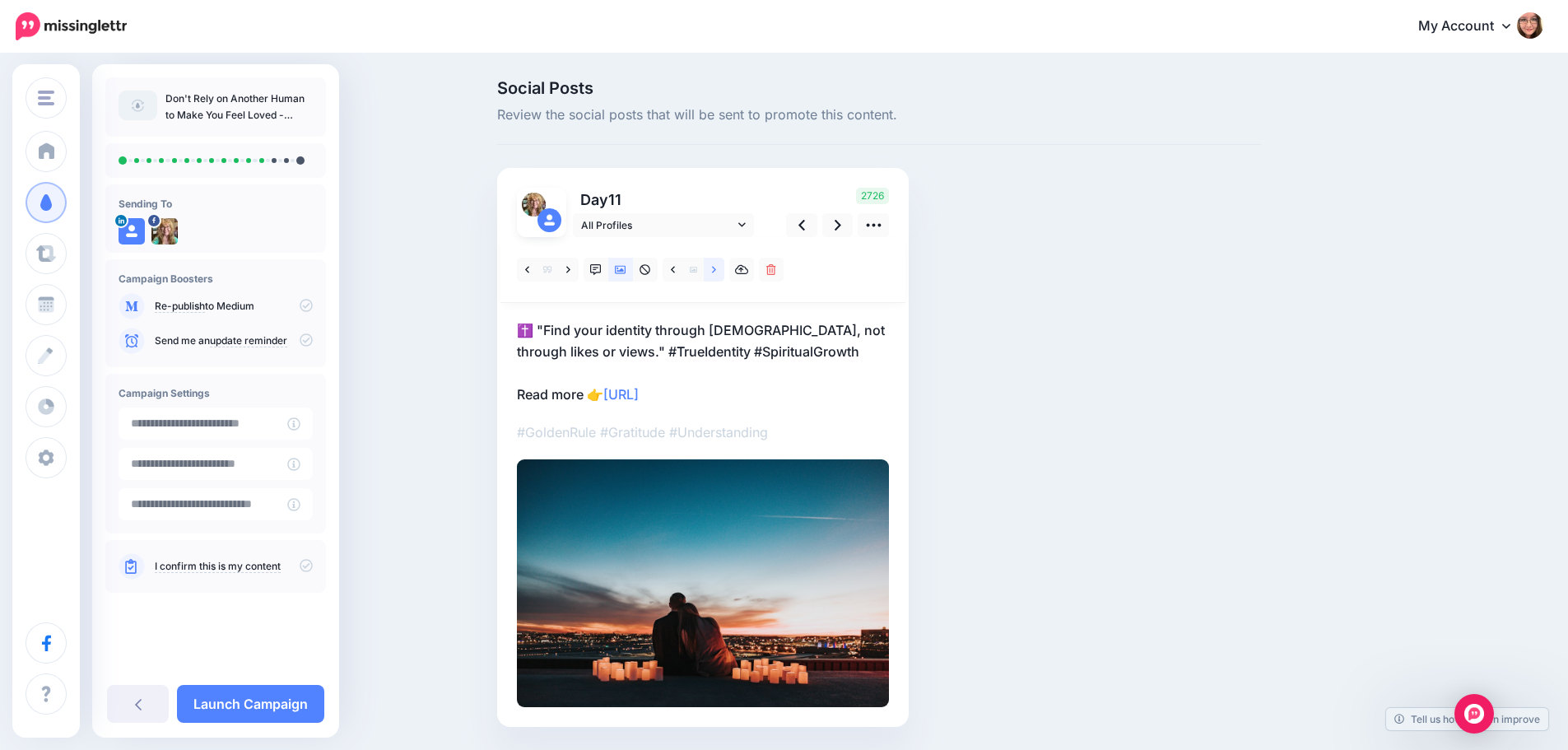
click at [716, 273] on icon at bounding box center [714, 271] width 4 height 12
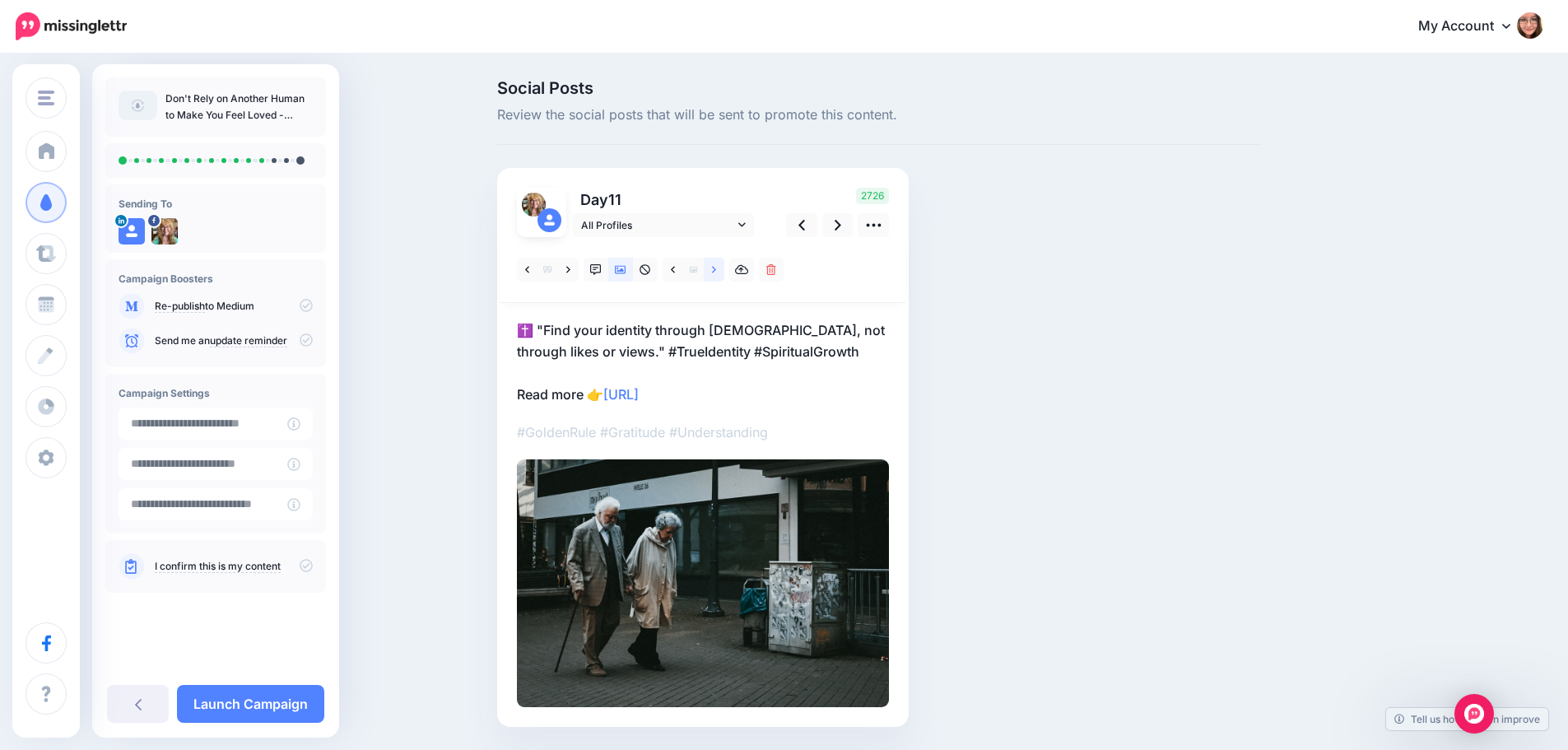
click at [716, 273] on icon at bounding box center [714, 271] width 4 height 12
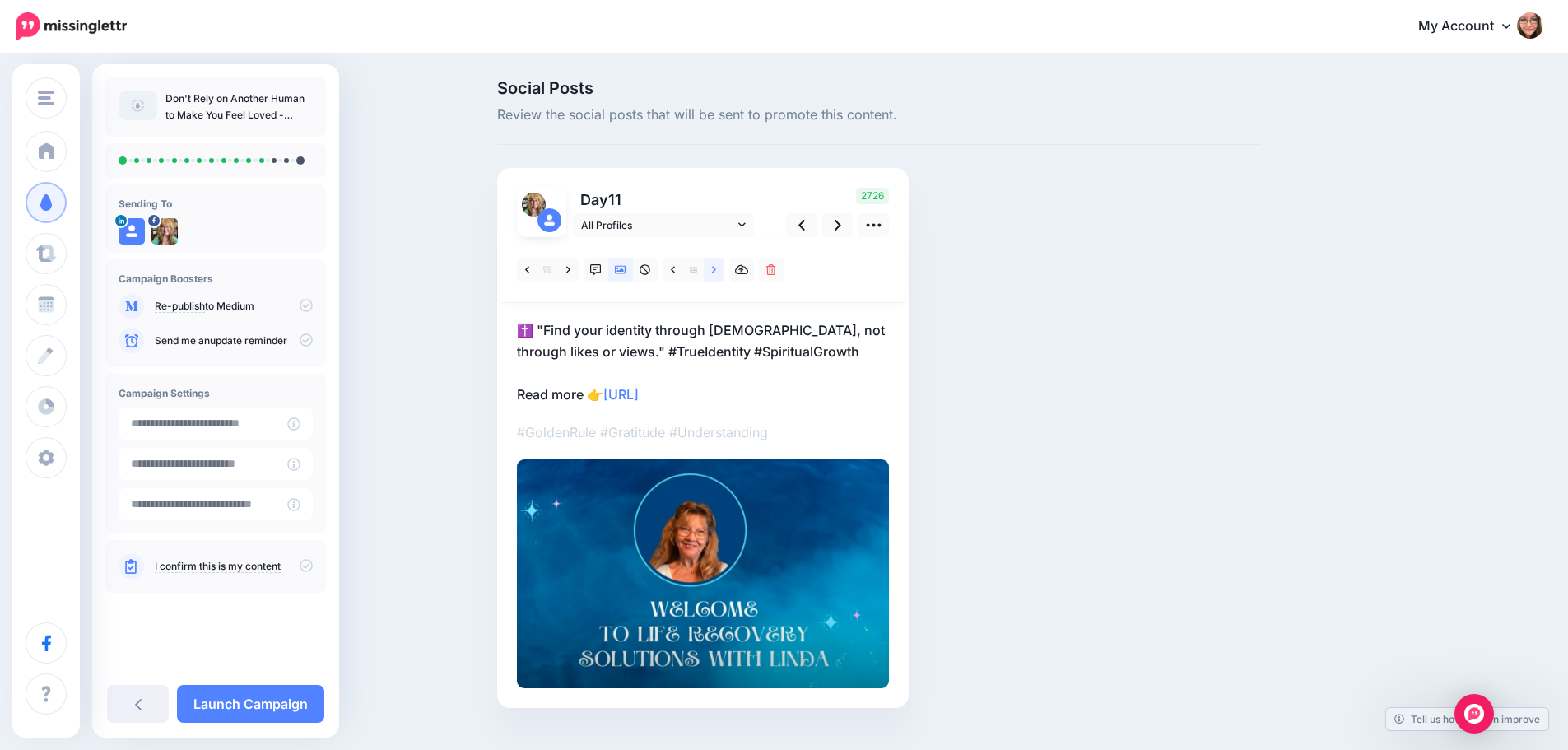
click at [716, 273] on icon at bounding box center [714, 271] width 4 height 12
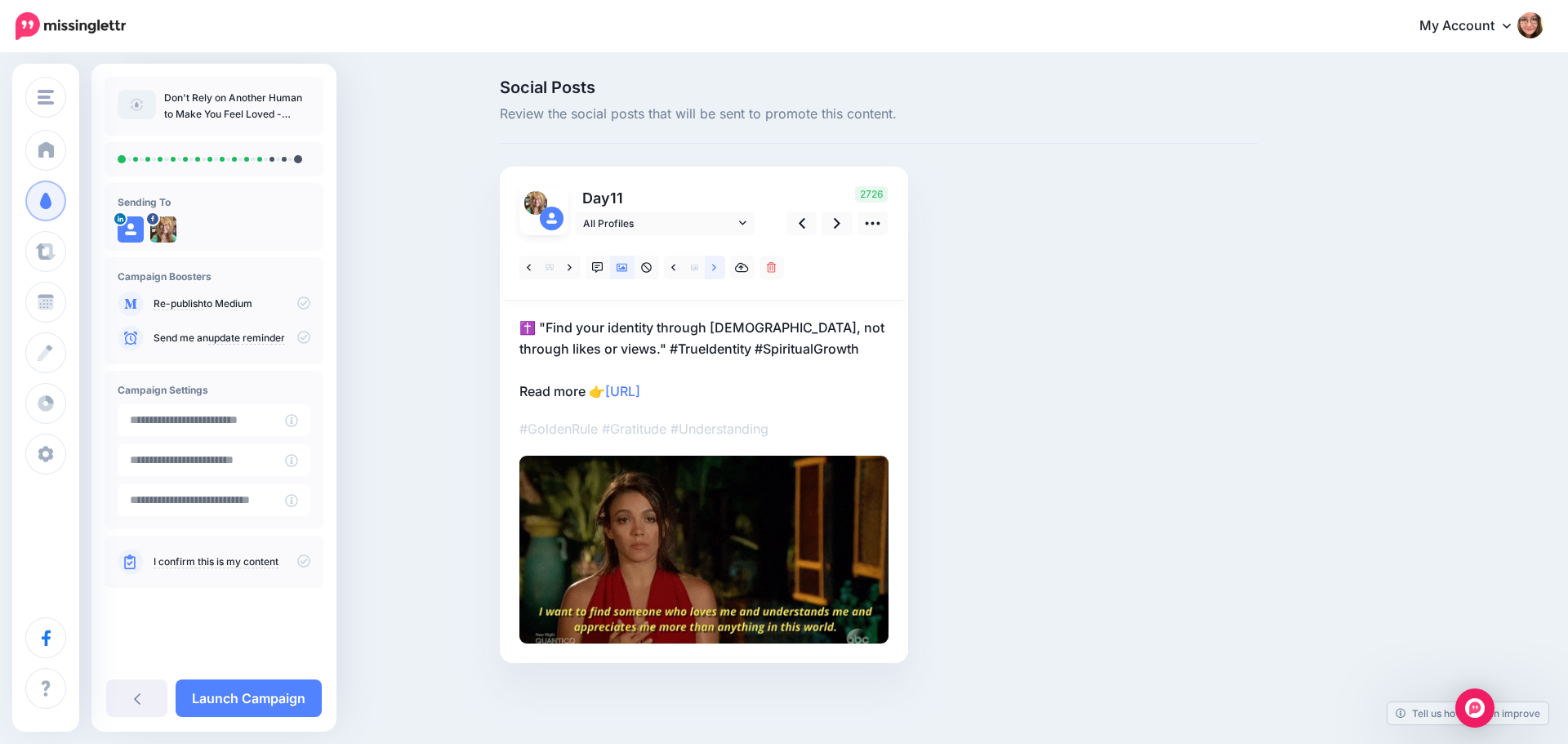
click at [716, 270] on icon at bounding box center [714, 268] width 4 height 12
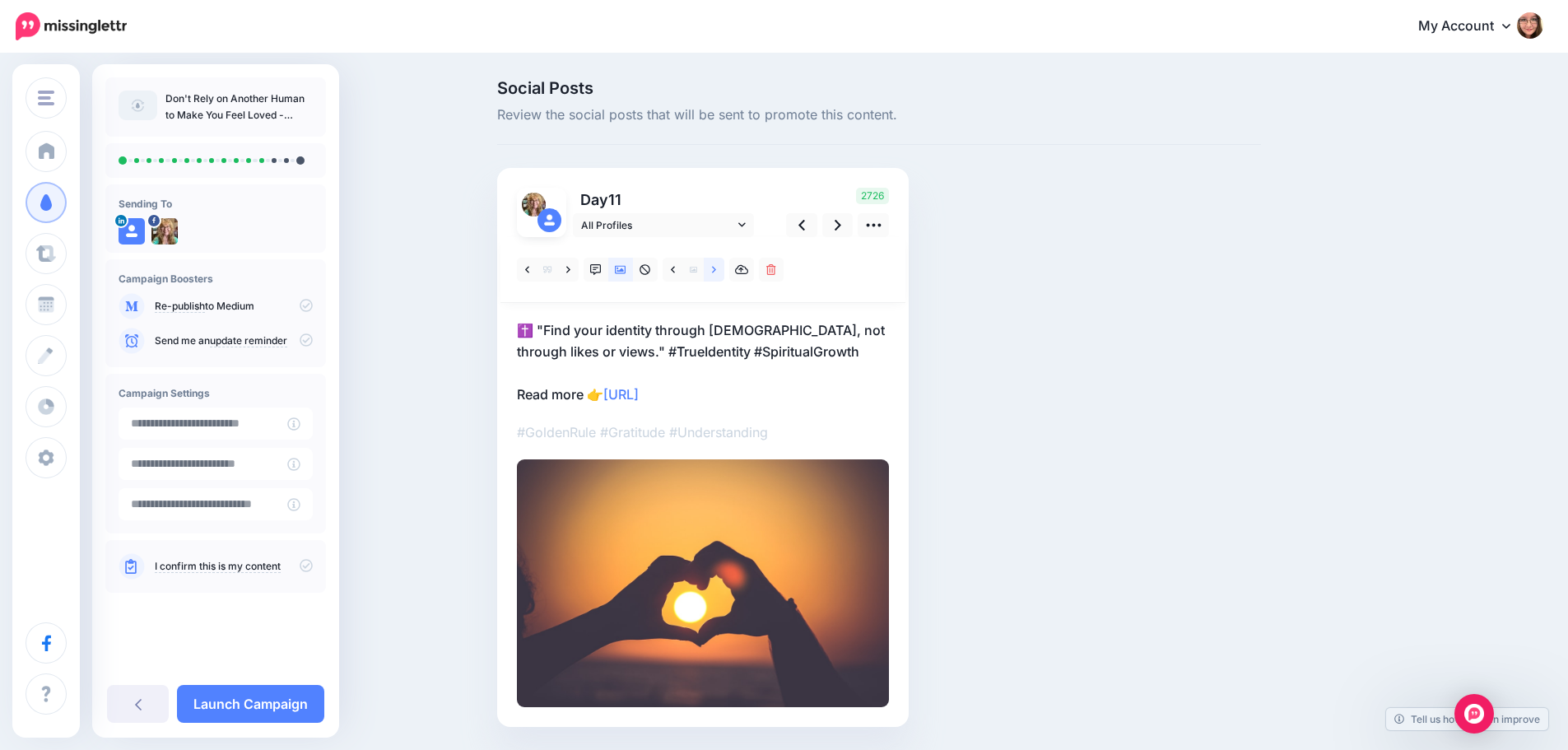
click at [716, 273] on icon at bounding box center [714, 271] width 4 height 12
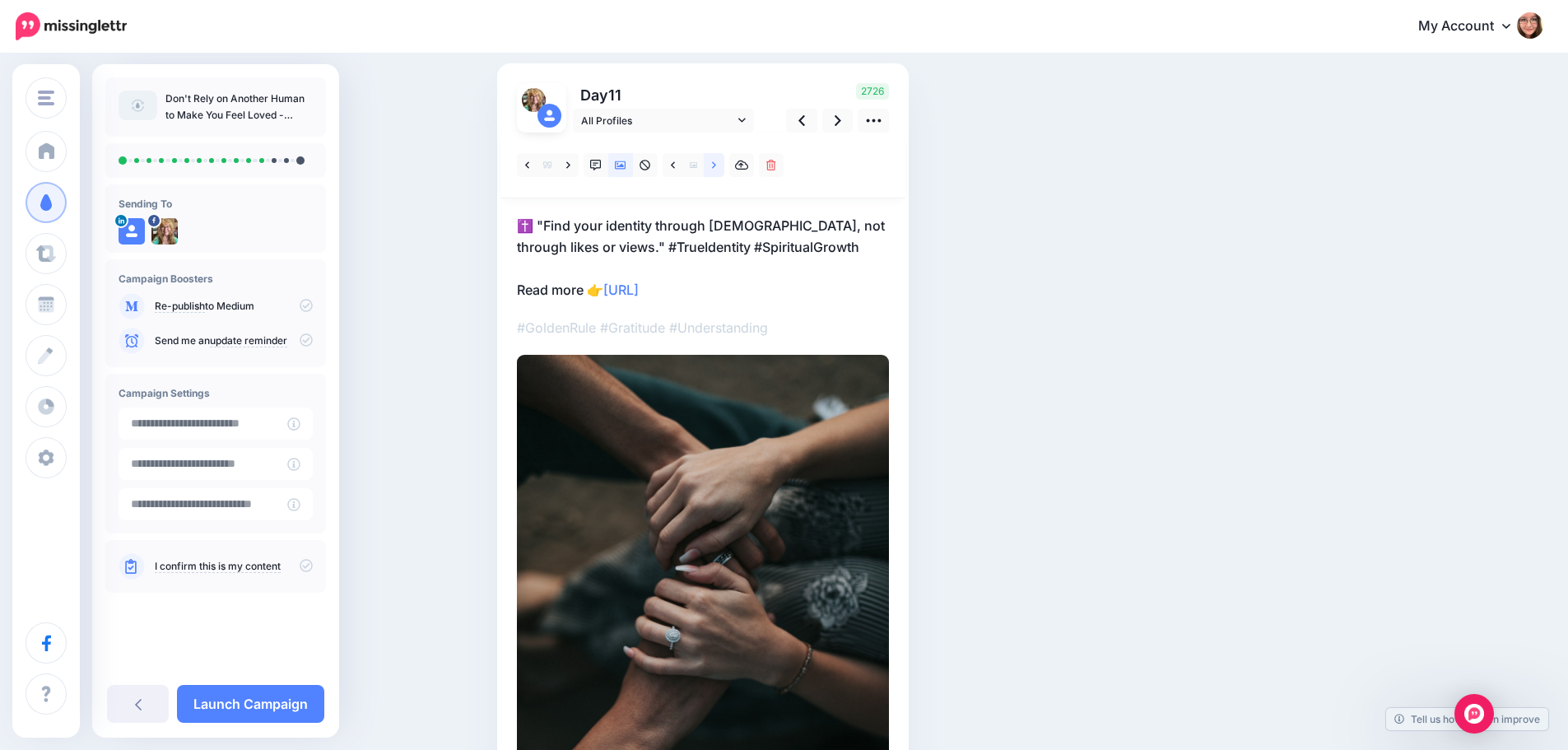
scroll to position [83, 0]
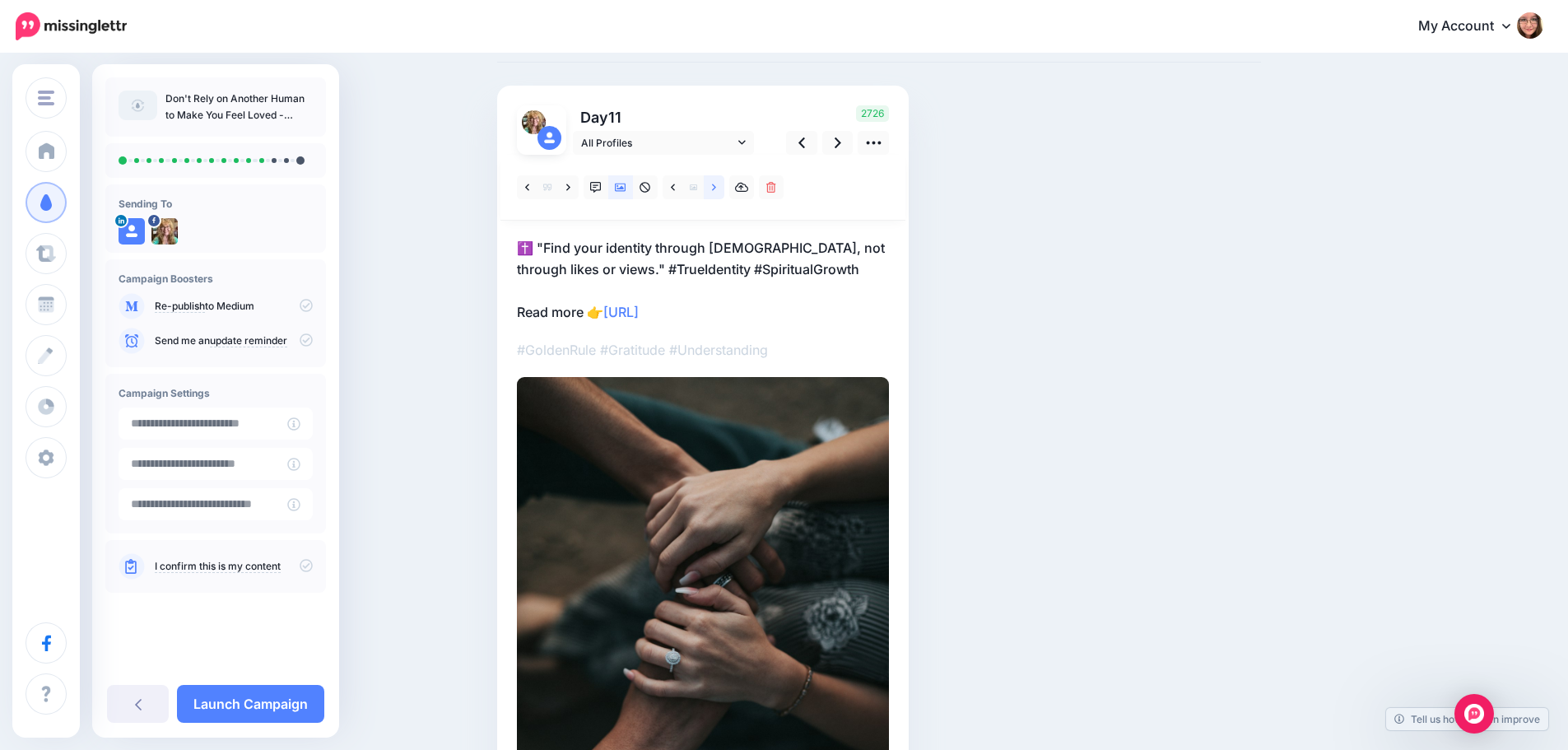
click at [716, 189] on icon at bounding box center [714, 188] width 4 height 12
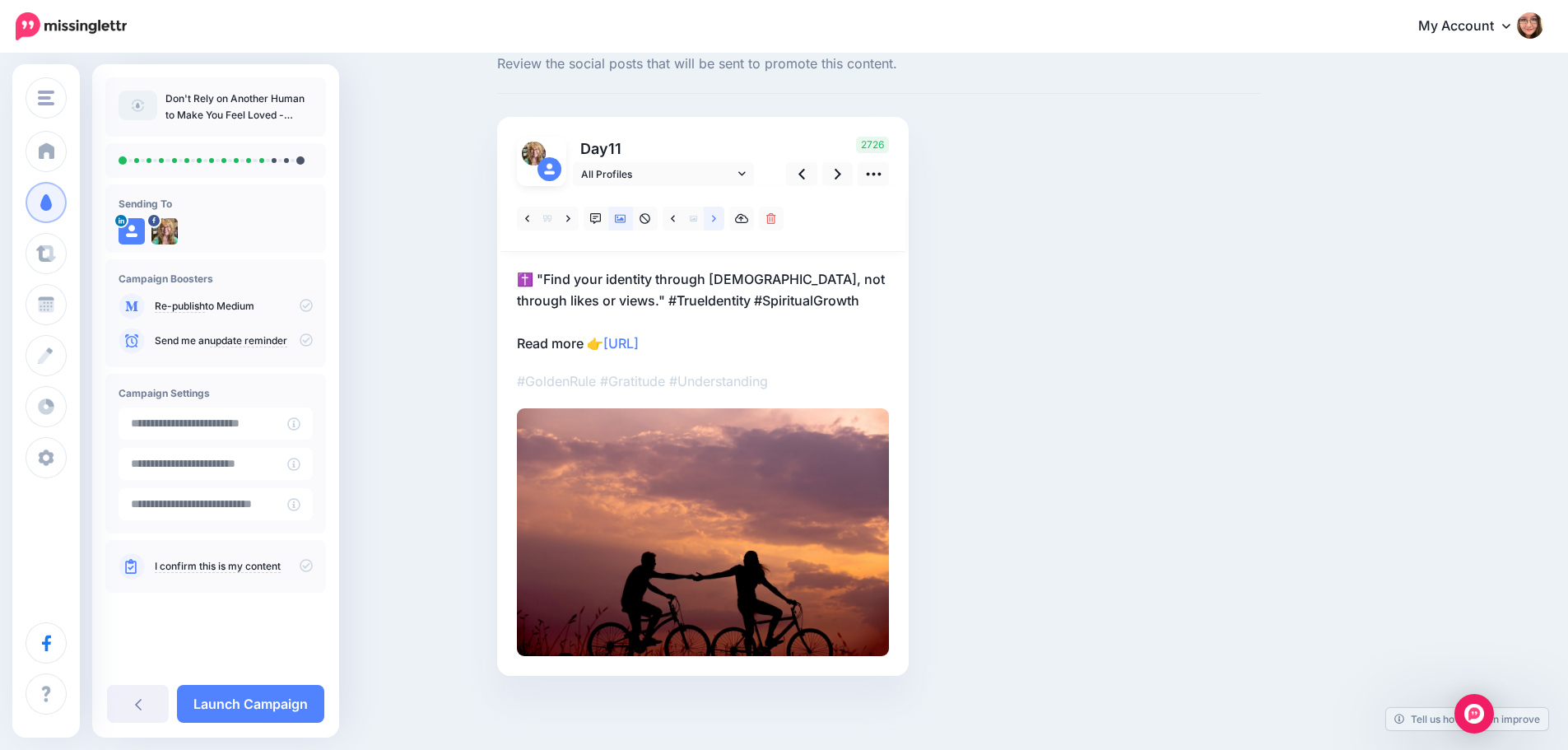
click at [717, 222] on link at bounding box center [714, 219] width 21 height 24
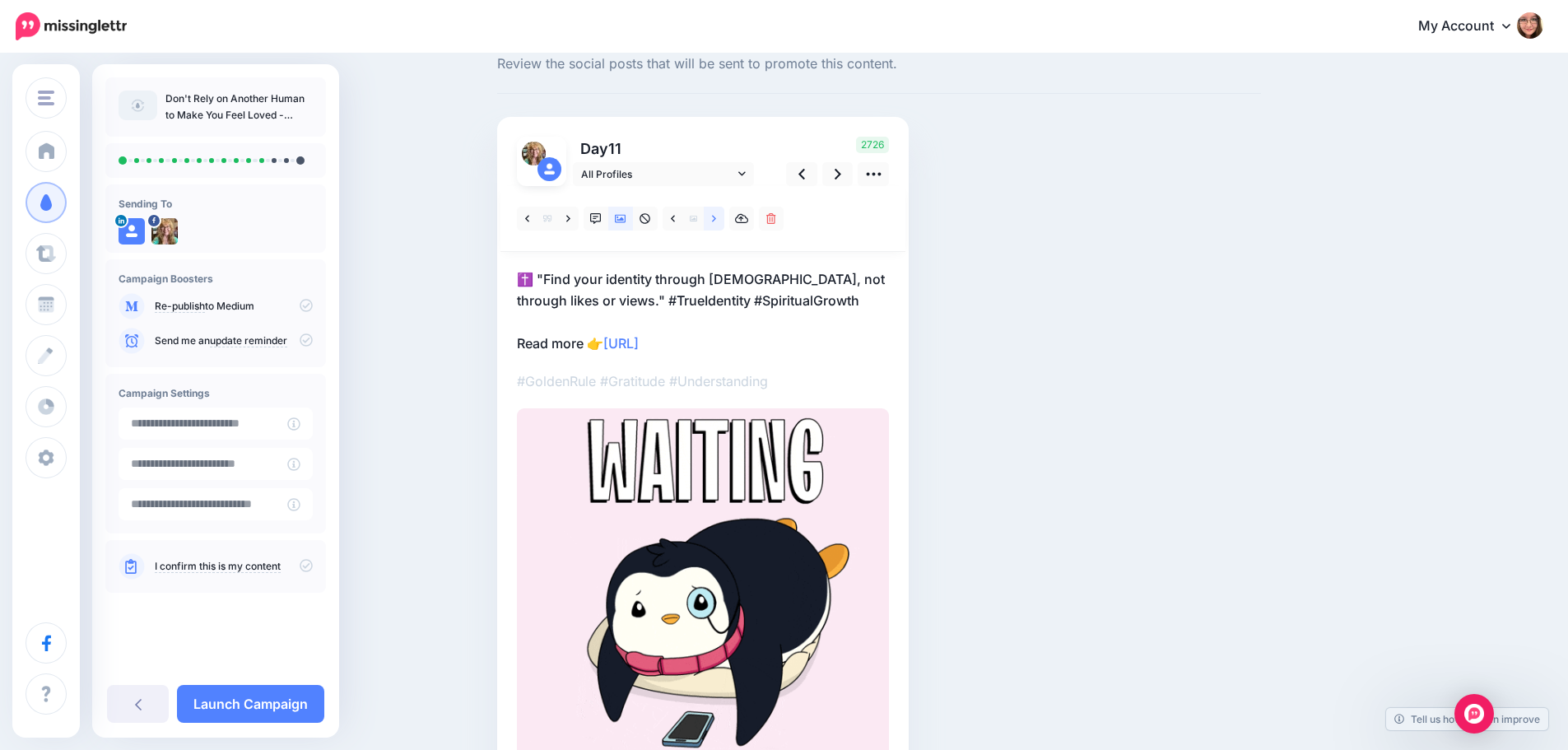
scroll to position [83, 0]
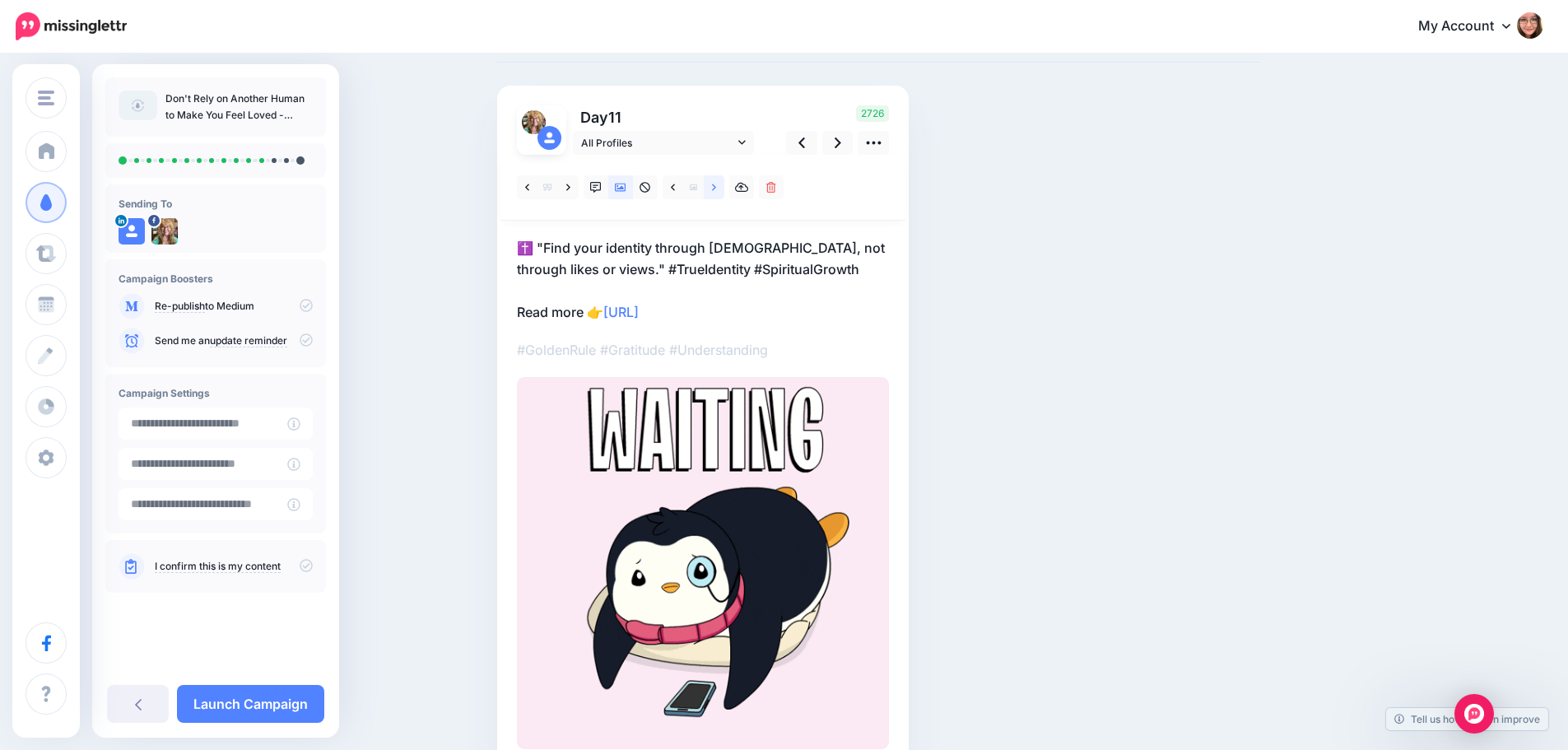
click at [717, 222] on div "[DOMAIN_NAME]" at bounding box center [703, 453] width 372 height 595
click at [716, 198] on link at bounding box center [714, 187] width 21 height 24
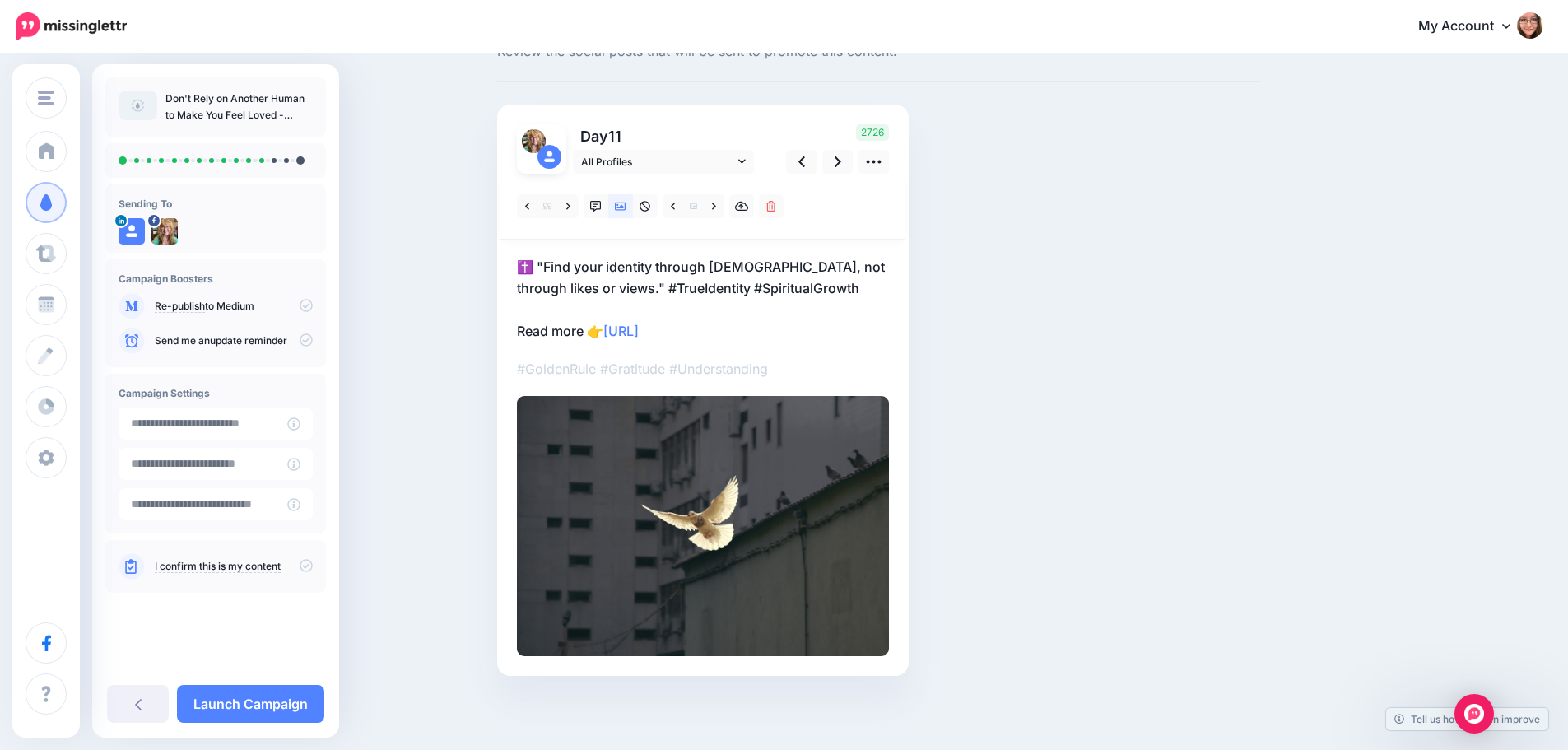
click at [853, 147] on div "2726" at bounding box center [834, 149] width 132 height 50
click at [841, 158] on icon at bounding box center [837, 161] width 7 height 17
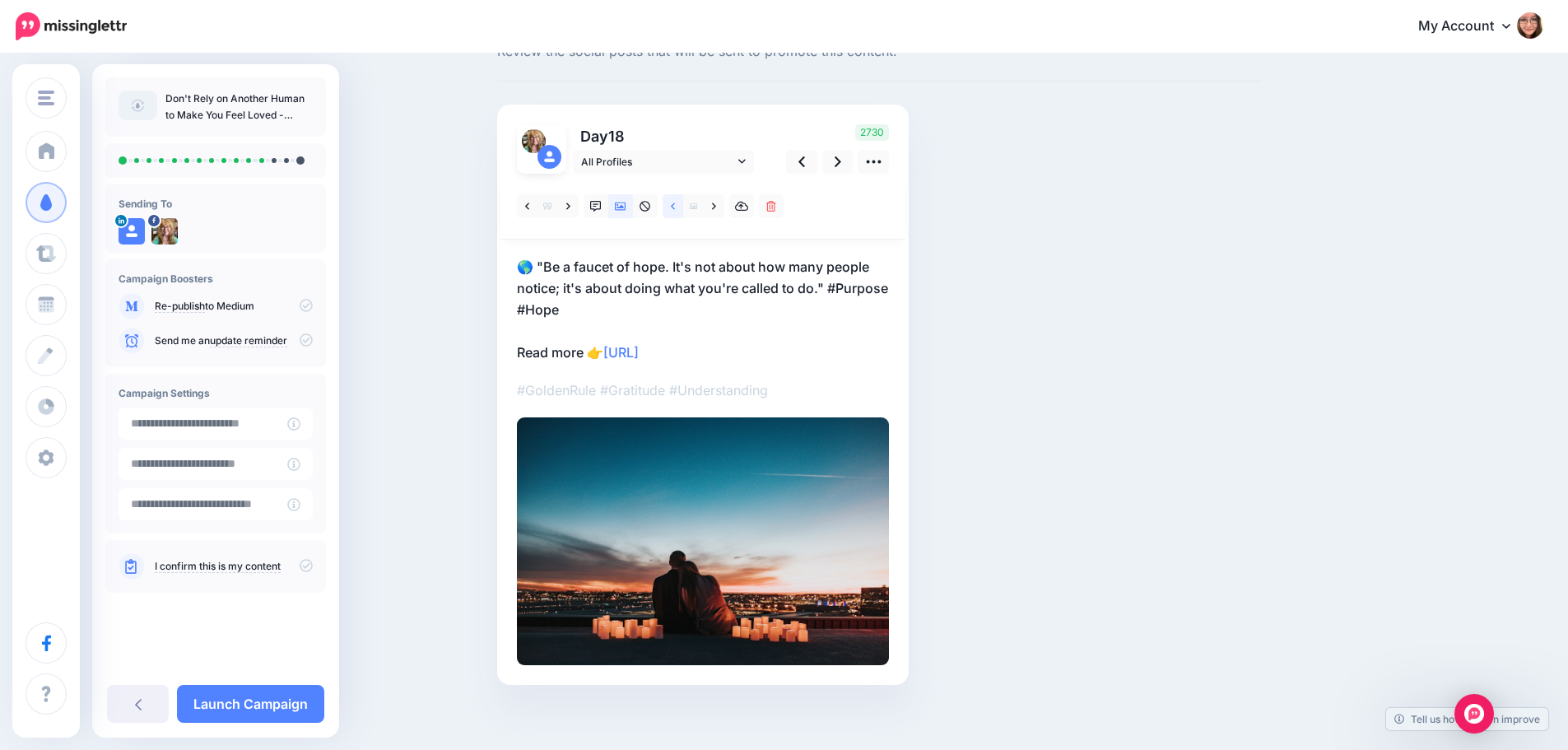
click at [675, 204] on icon at bounding box center [673, 207] width 4 height 12
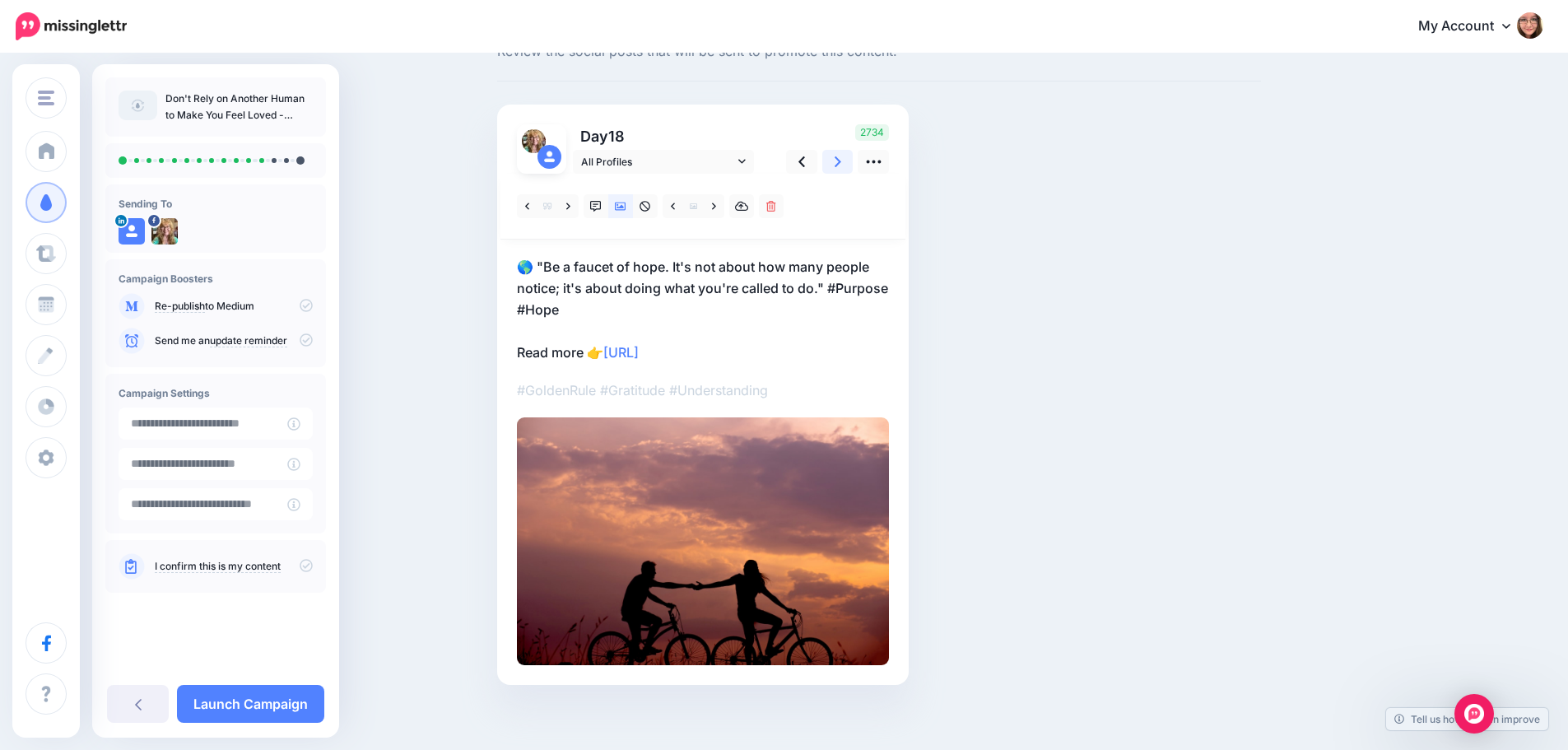
click at [841, 159] on icon at bounding box center [837, 161] width 7 height 11
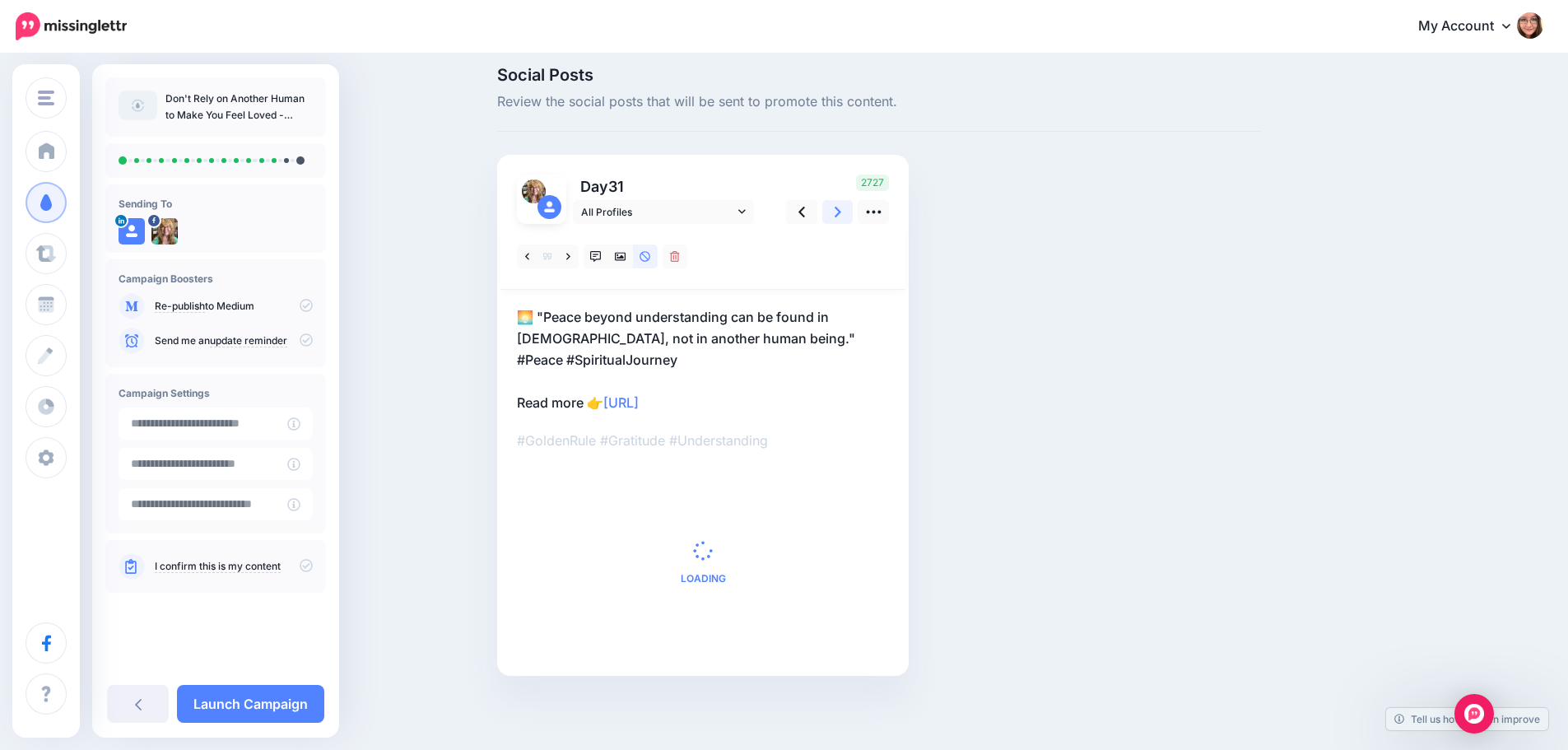
scroll to position [0, 0]
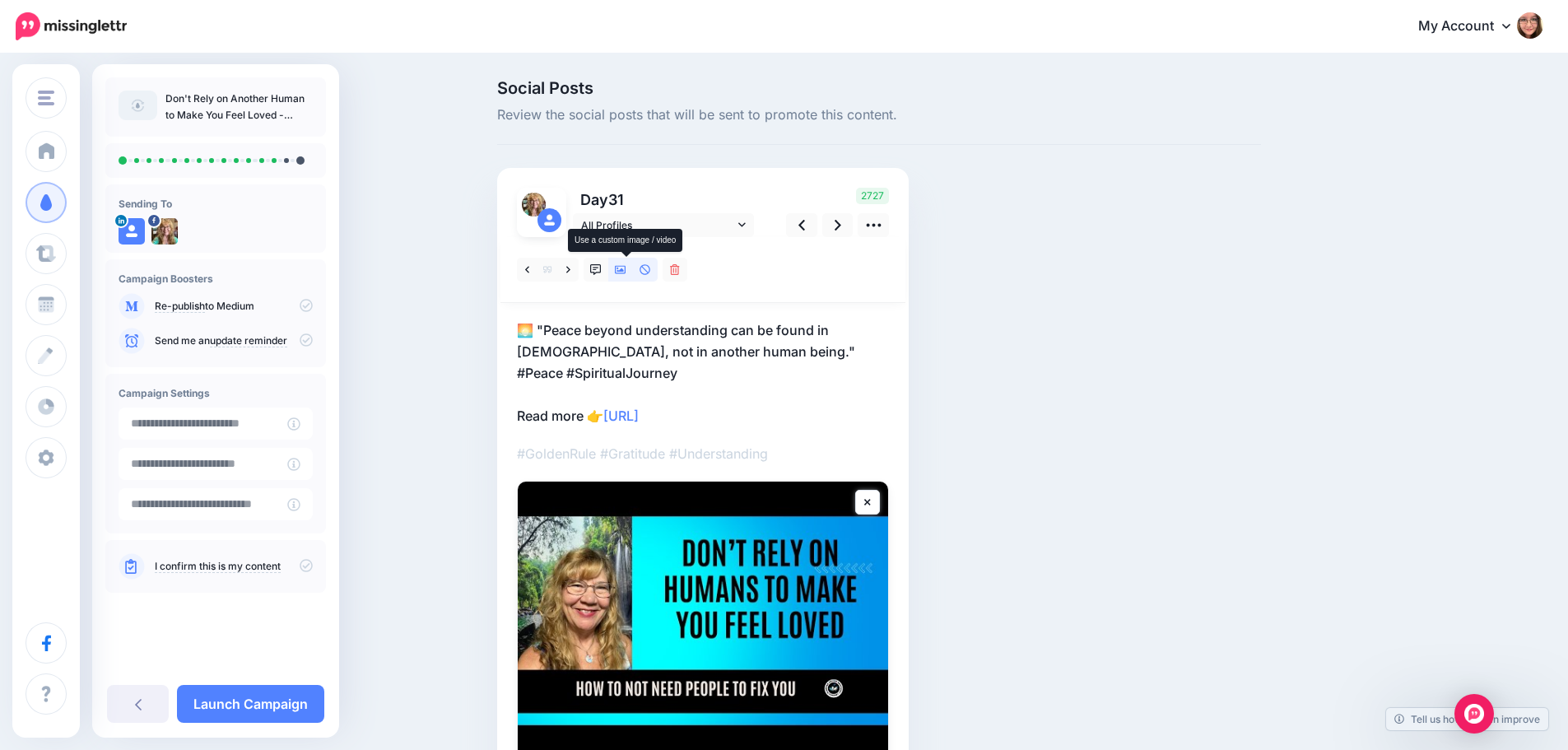
click at [623, 276] on link at bounding box center [620, 270] width 25 height 24
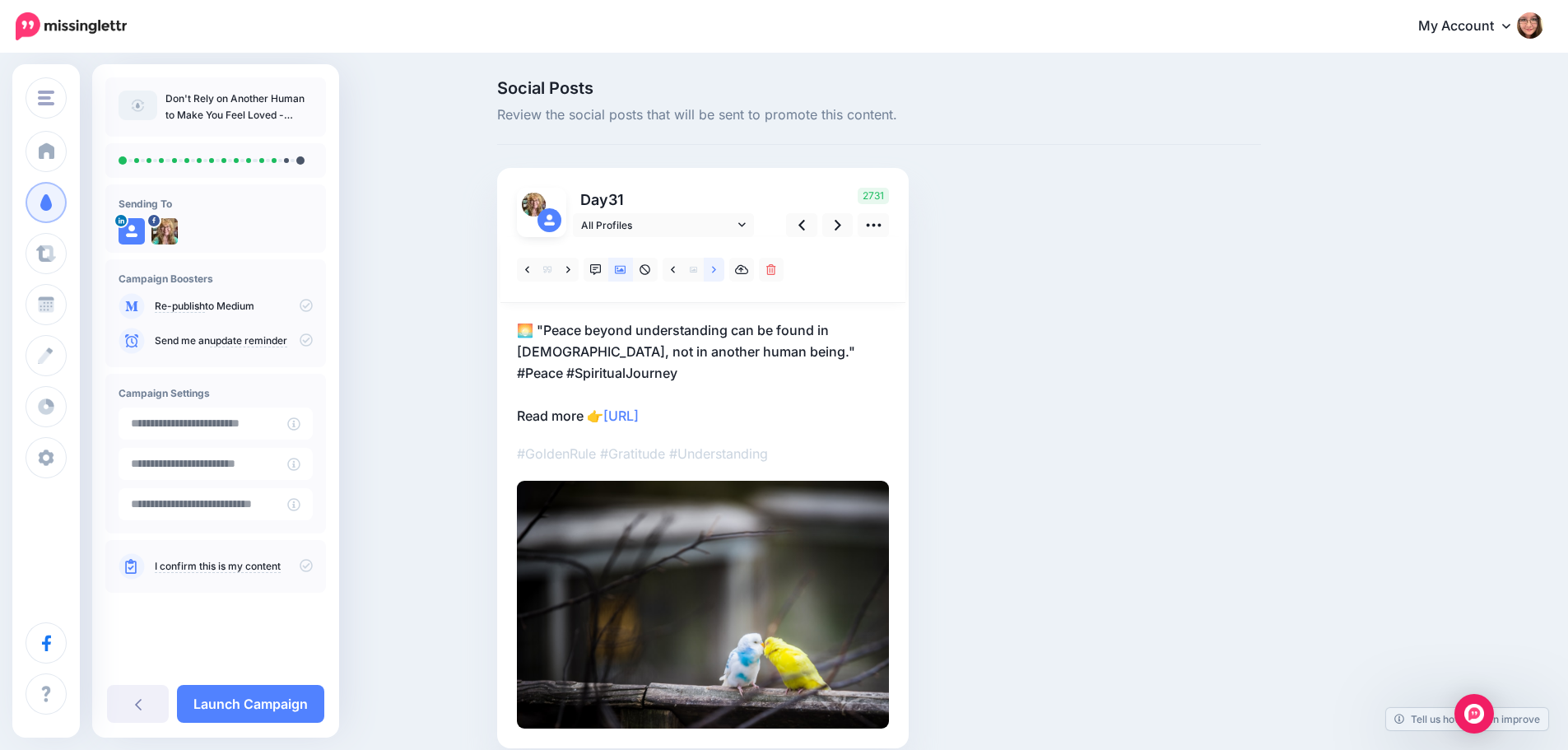
click at [716, 271] on icon at bounding box center [714, 271] width 4 height 12
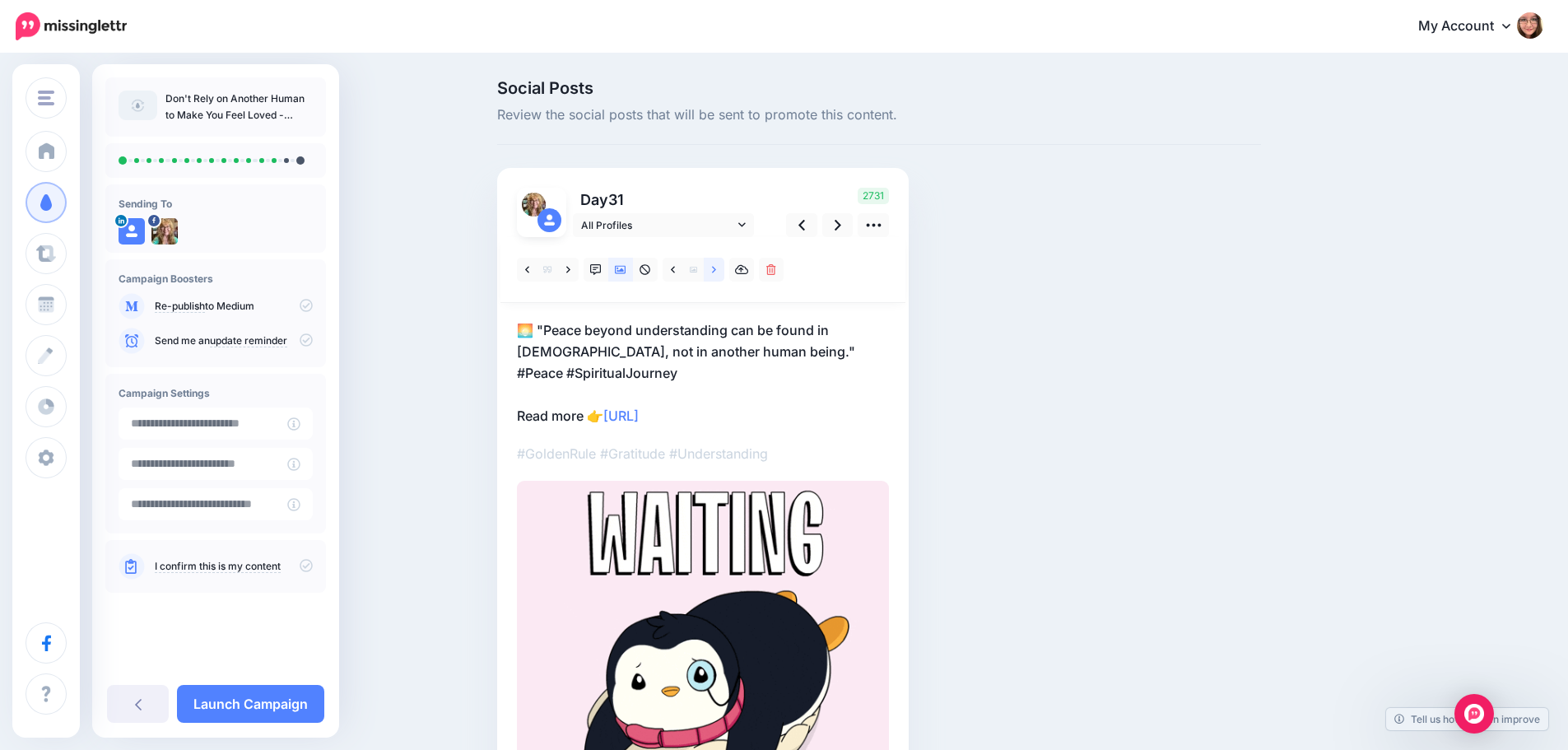
click at [716, 271] on icon at bounding box center [714, 271] width 4 height 12
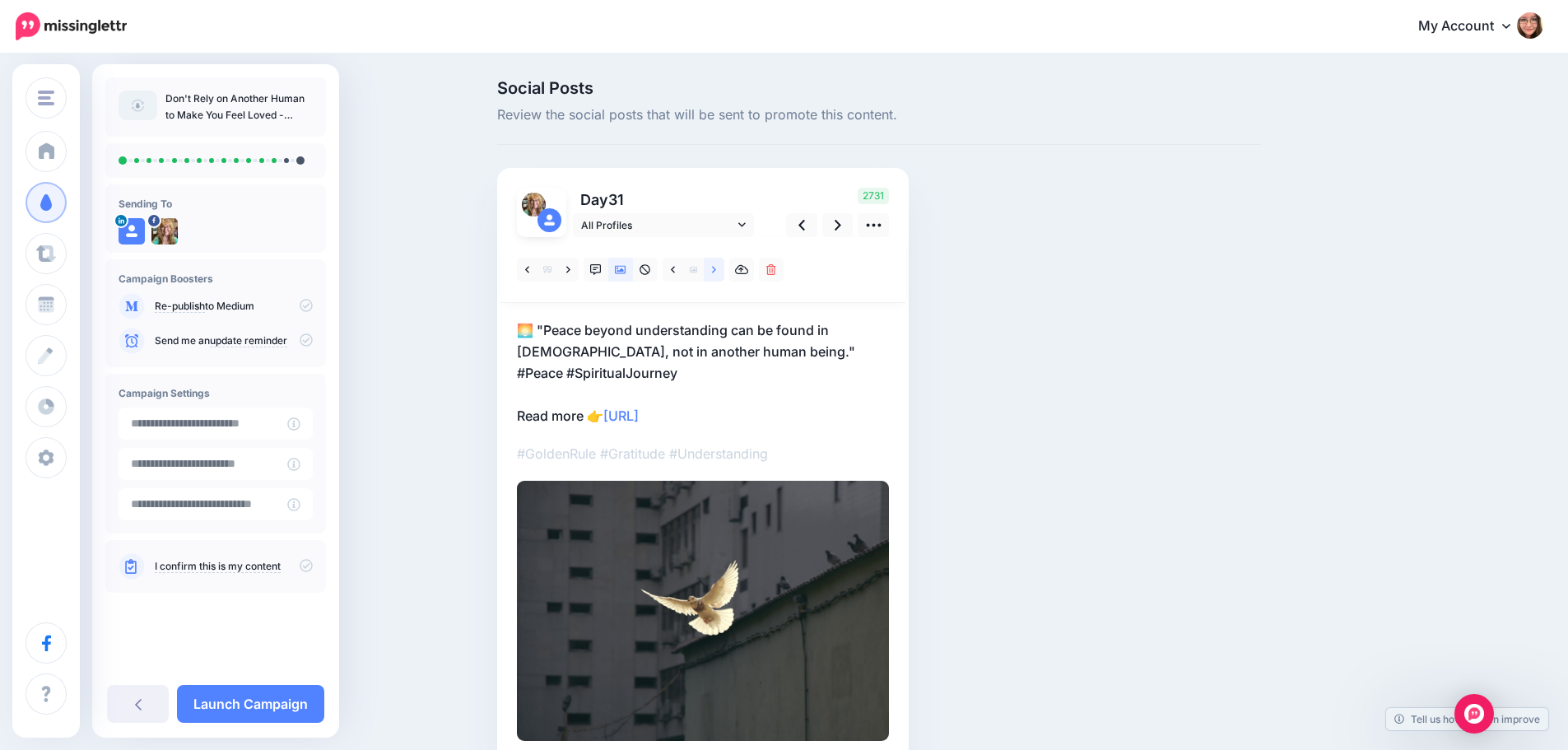
click at [716, 271] on icon at bounding box center [714, 271] width 4 height 12
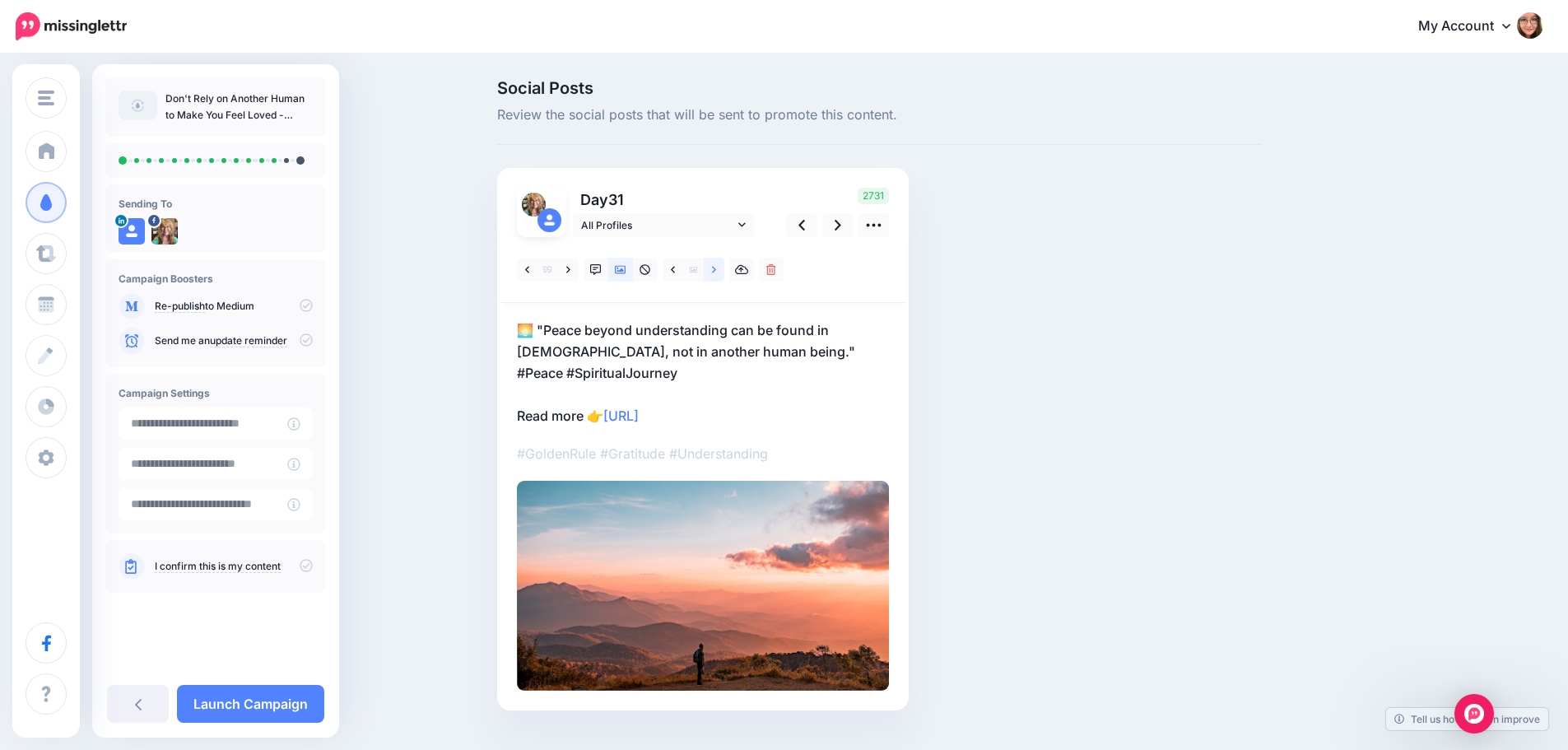
click at [716, 271] on icon at bounding box center [714, 271] width 4 height 12
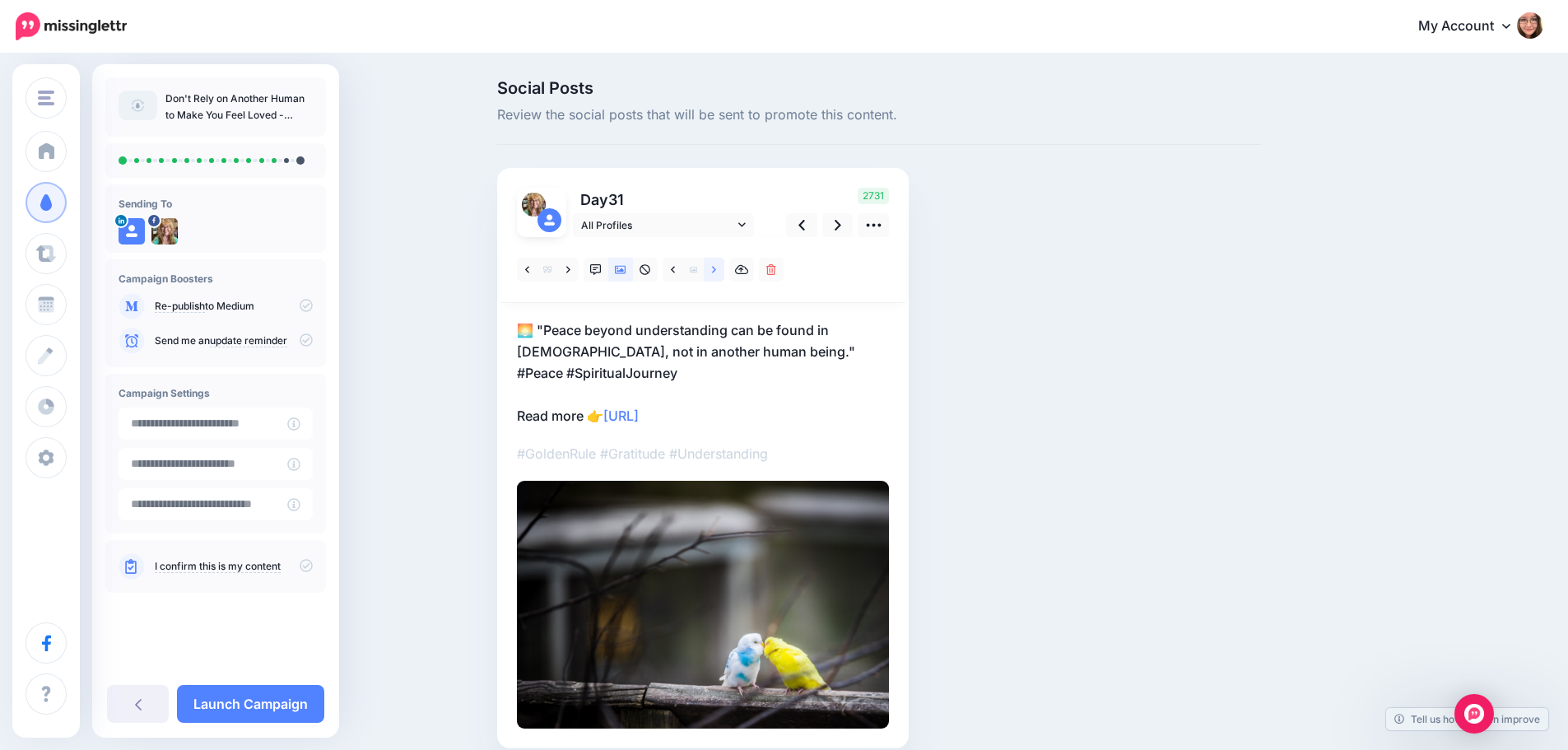
click at [716, 271] on icon at bounding box center [714, 271] width 4 height 12
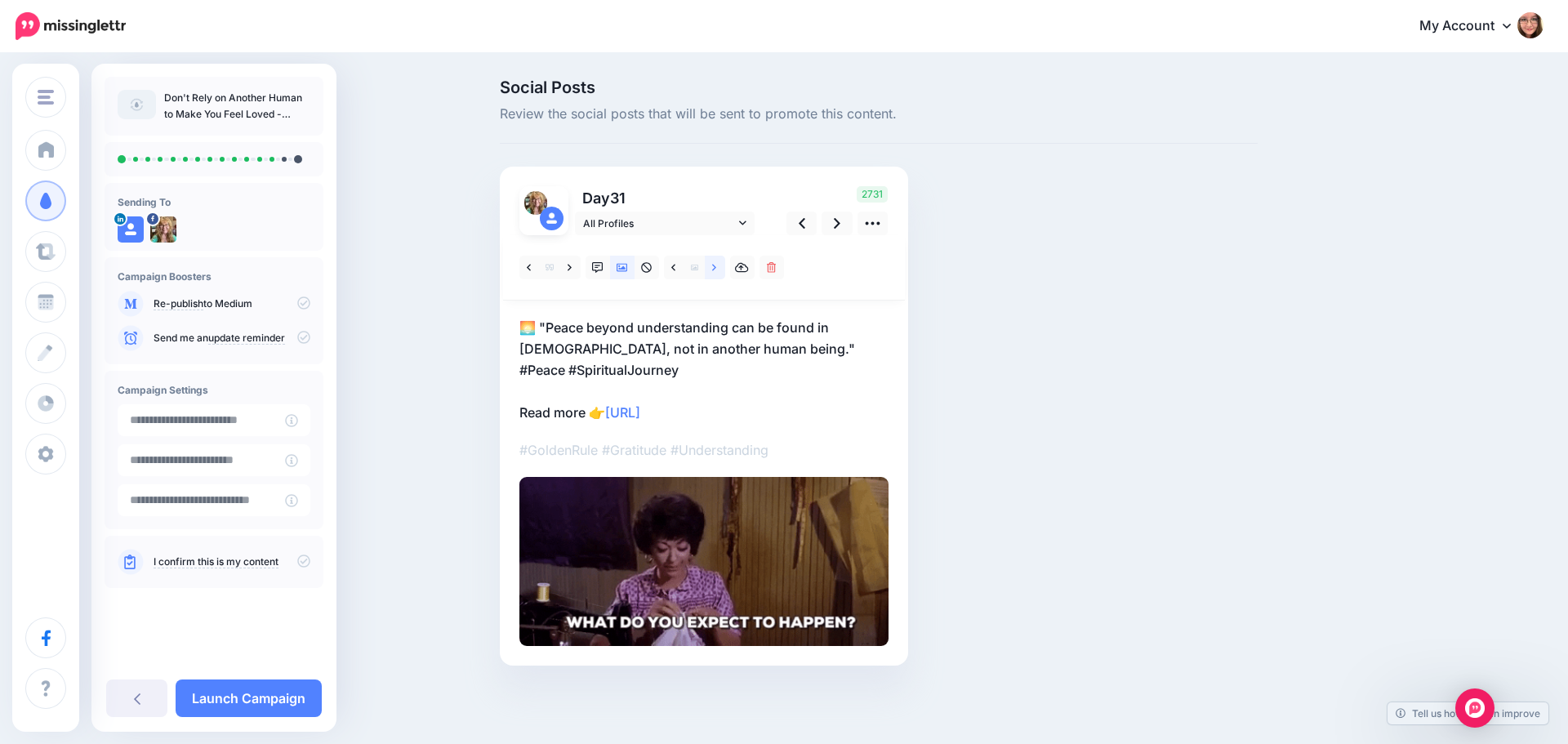
click at [713, 268] on icon at bounding box center [714, 268] width 4 height 12
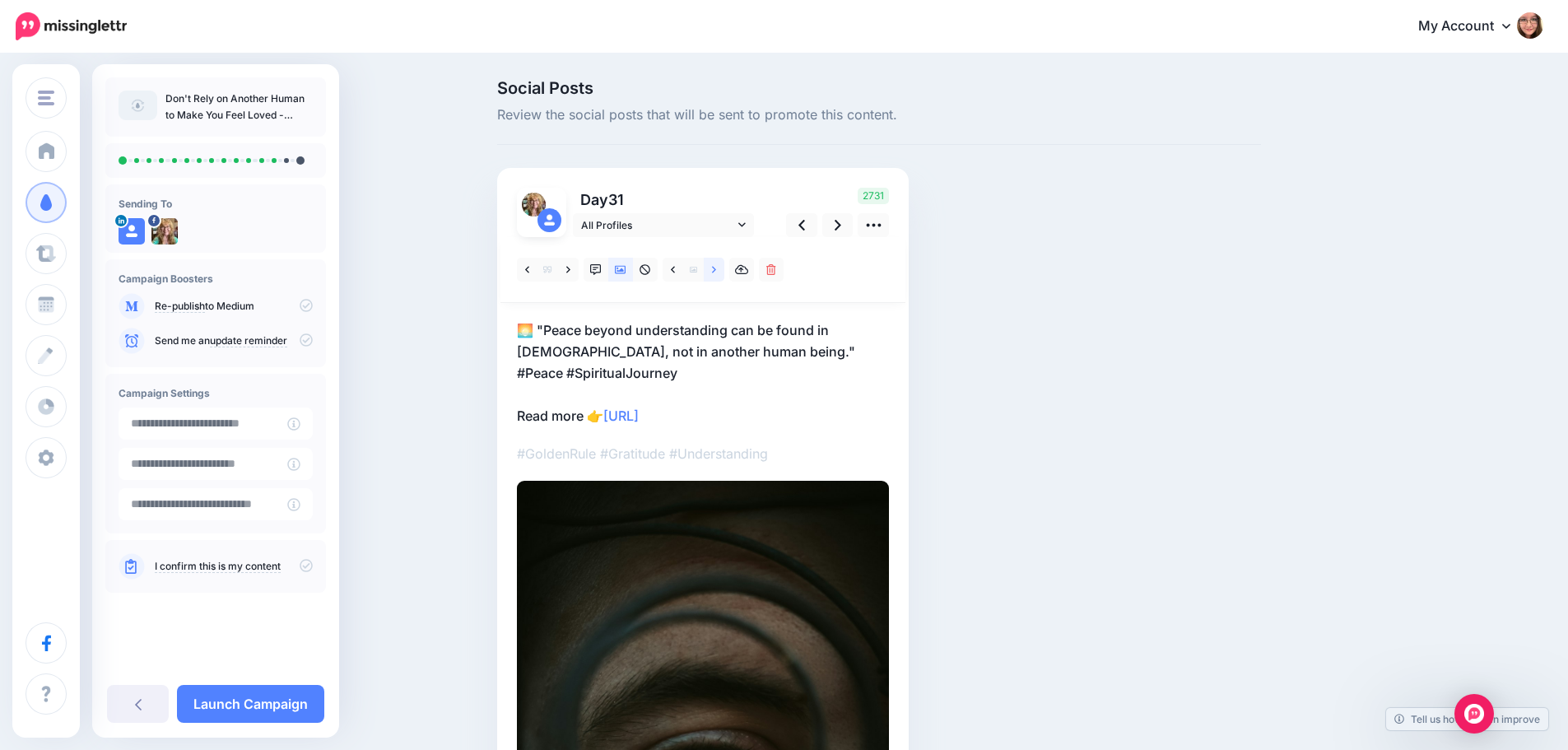
click at [716, 271] on icon at bounding box center [714, 271] width 4 height 12
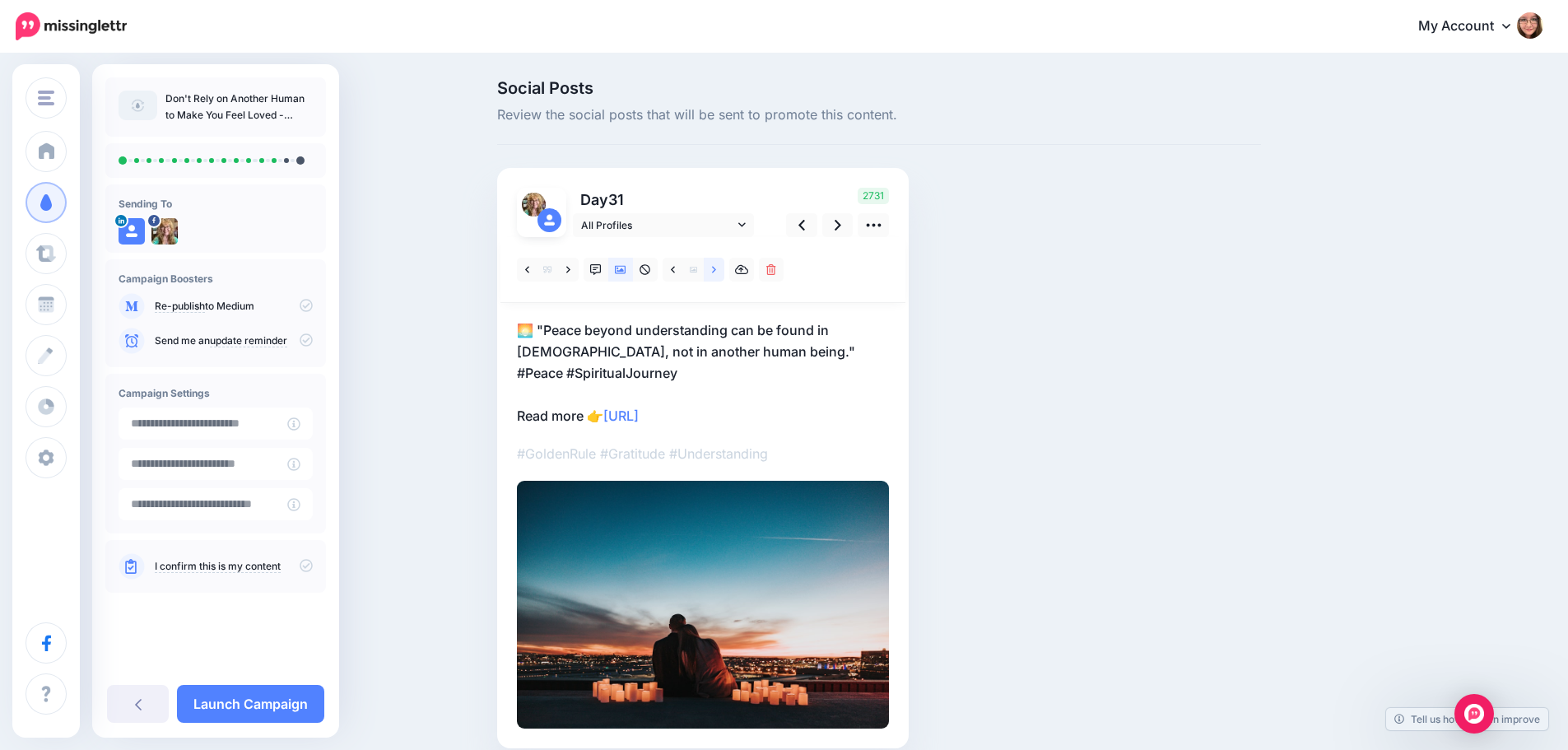
click at [716, 271] on icon at bounding box center [714, 271] width 4 height 12
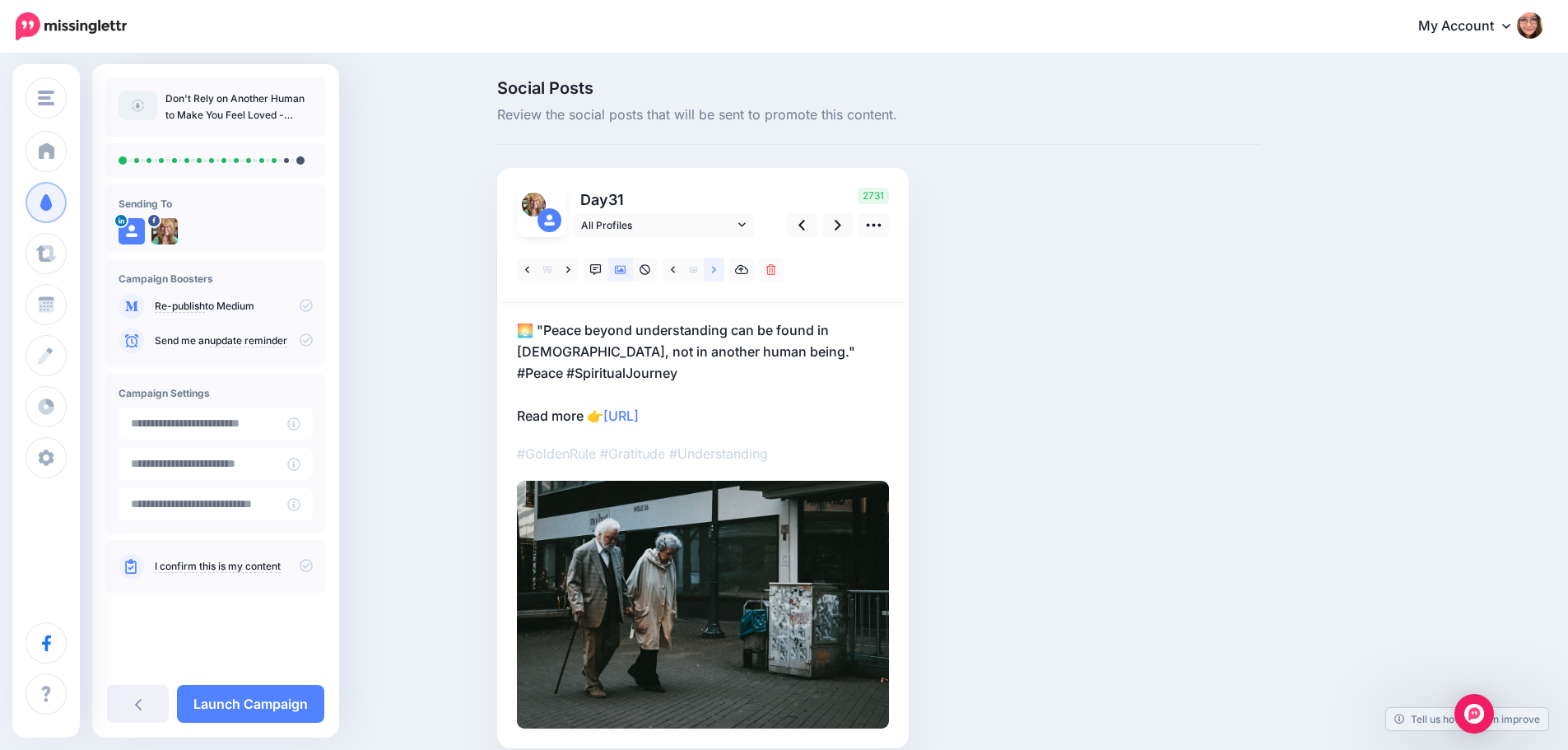
click at [716, 271] on icon at bounding box center [714, 271] width 4 height 12
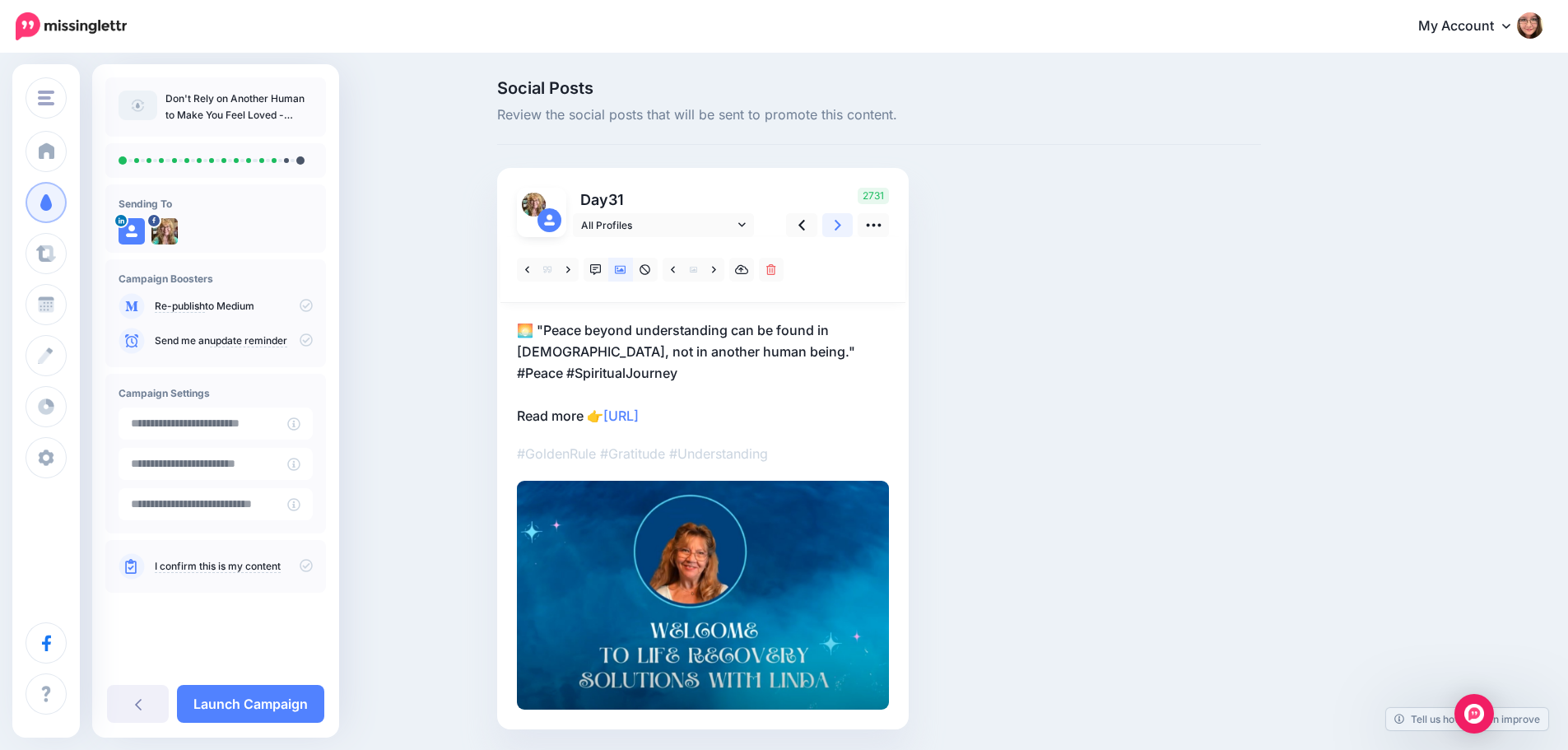
click at [848, 223] on link at bounding box center [837, 225] width 31 height 24
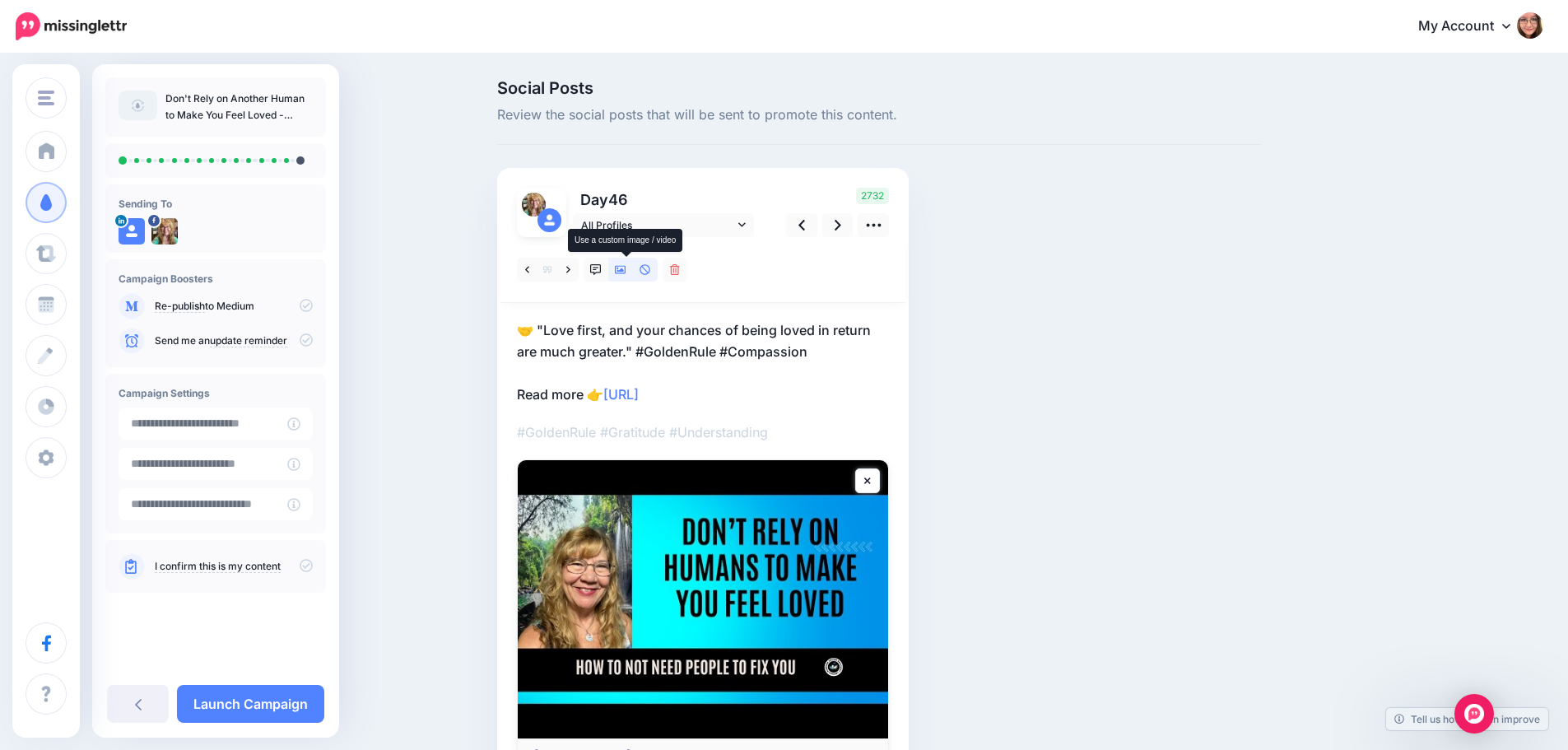
click at [629, 276] on link at bounding box center [620, 270] width 25 height 24
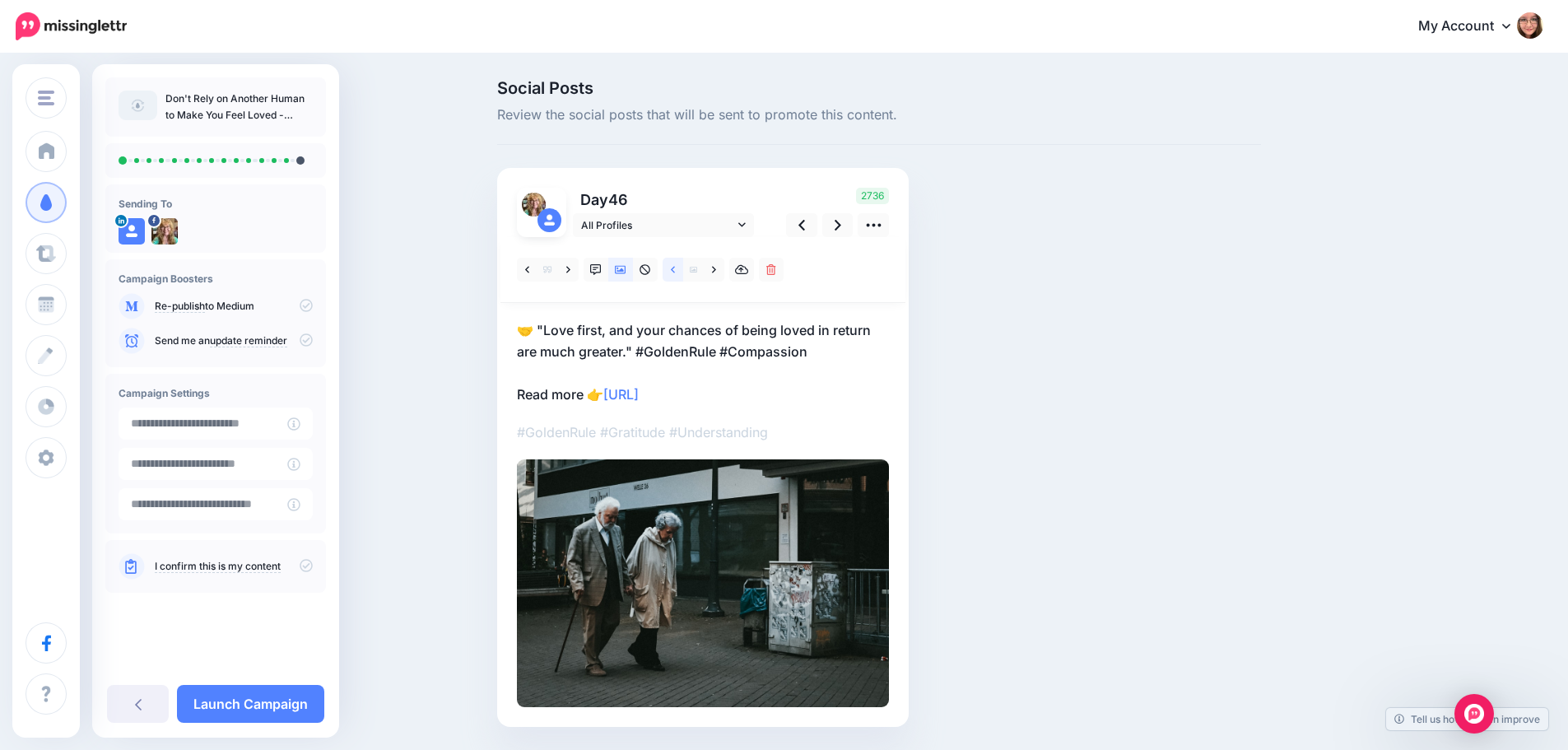
click at [675, 272] on icon at bounding box center [673, 269] width 4 height 7
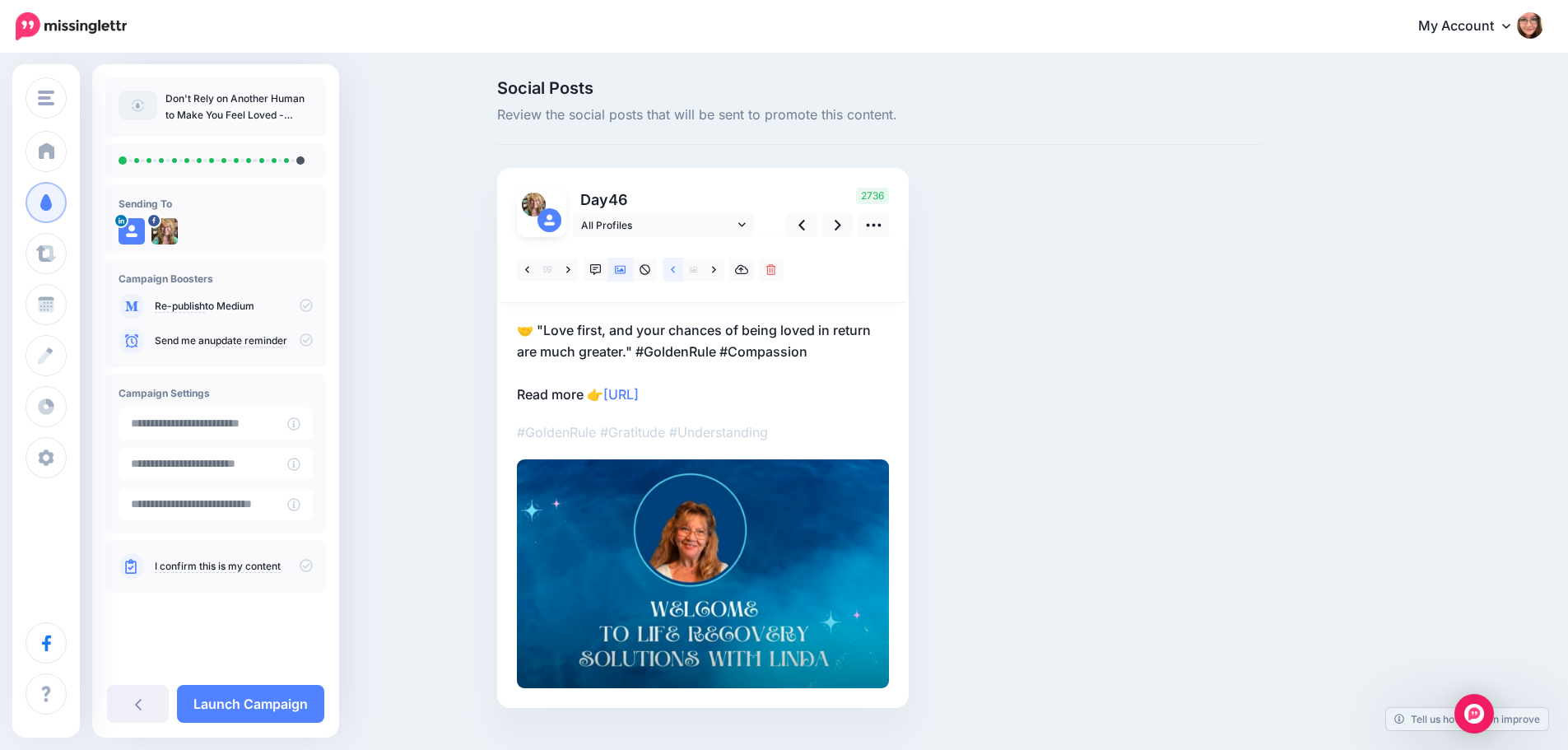
click at [675, 272] on icon at bounding box center [673, 269] width 4 height 7
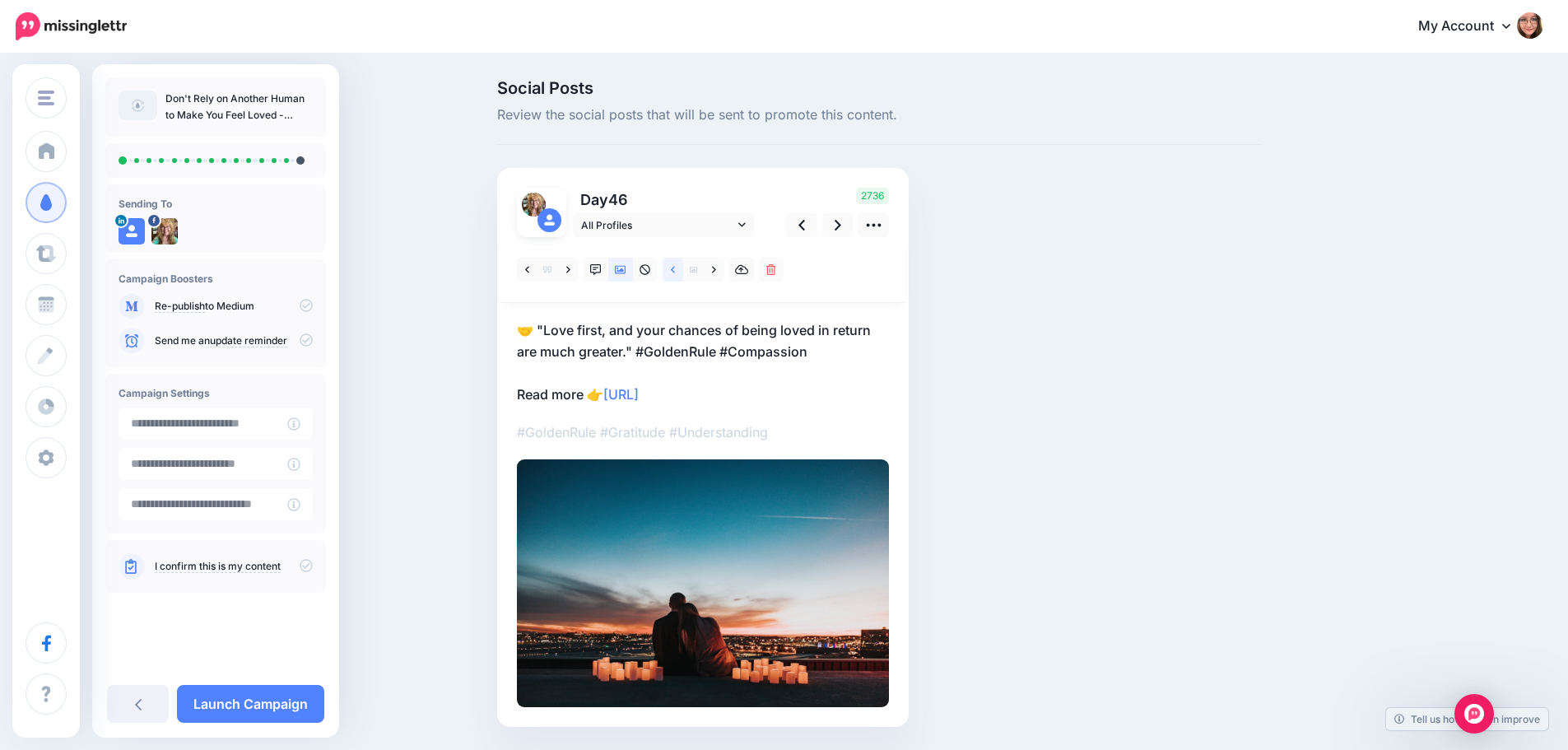
click at [675, 272] on icon at bounding box center [673, 269] width 4 height 7
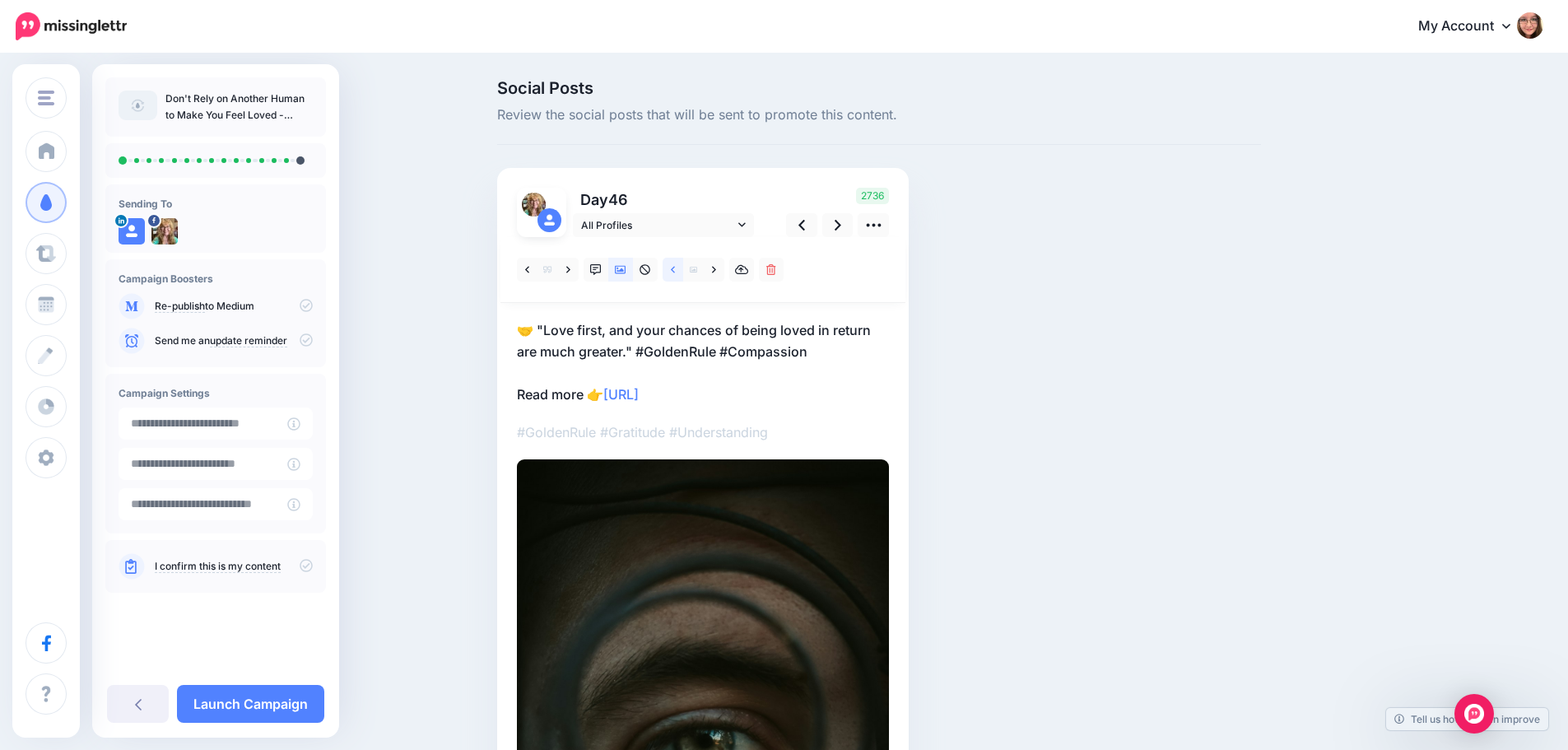
click at [675, 272] on icon at bounding box center [673, 269] width 4 height 7
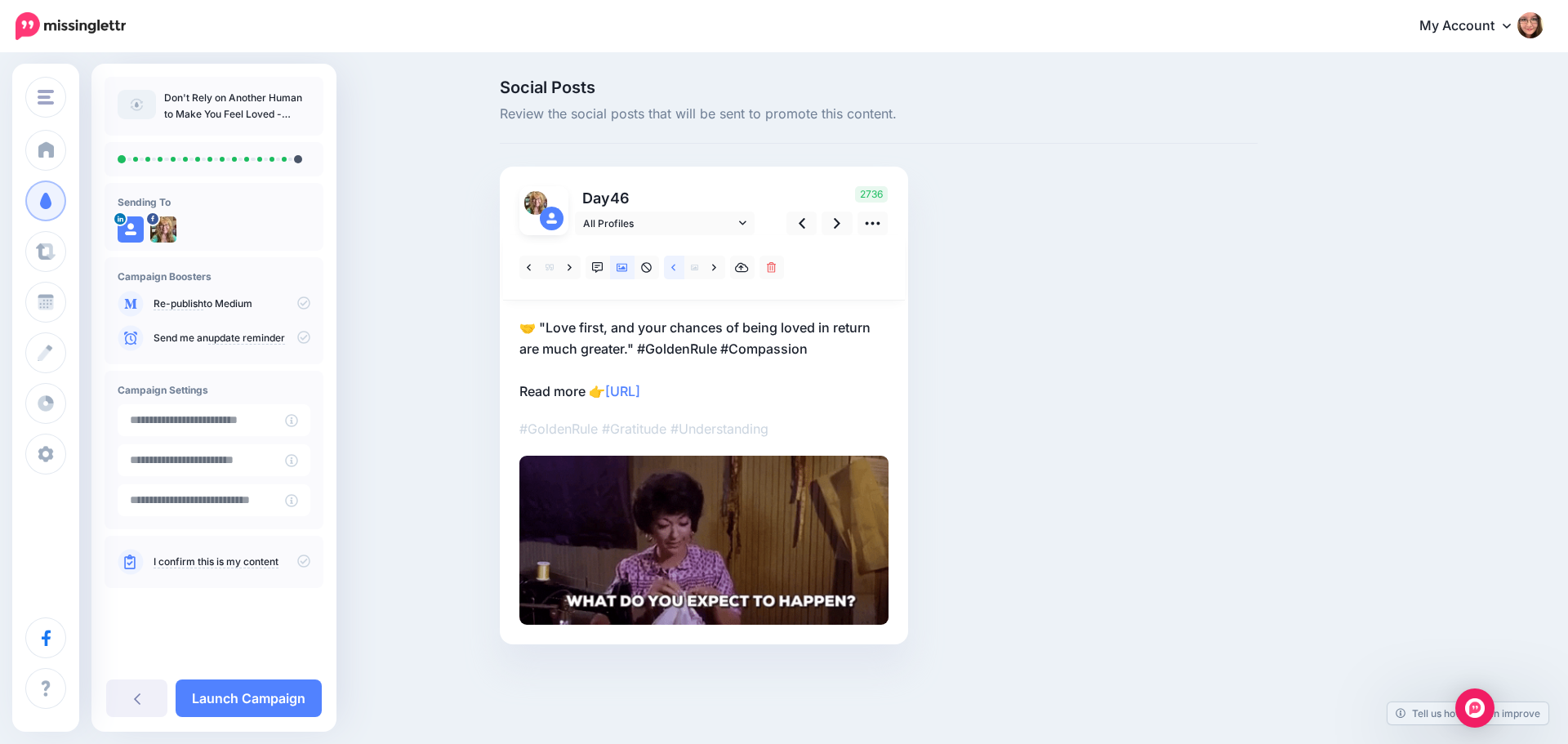
click at [674, 269] on icon at bounding box center [673, 266] width 4 height 7
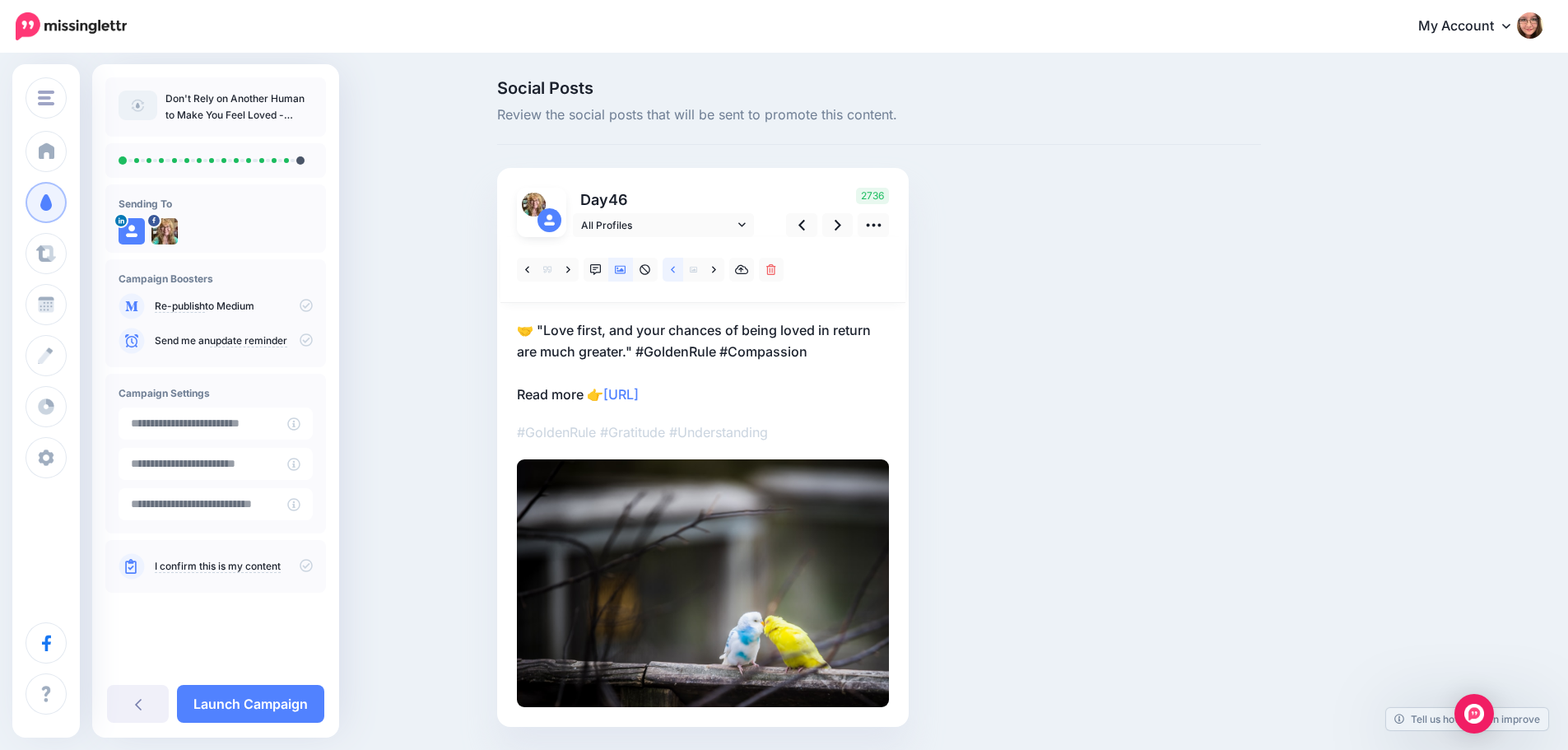
click at [675, 272] on icon at bounding box center [673, 269] width 4 height 7
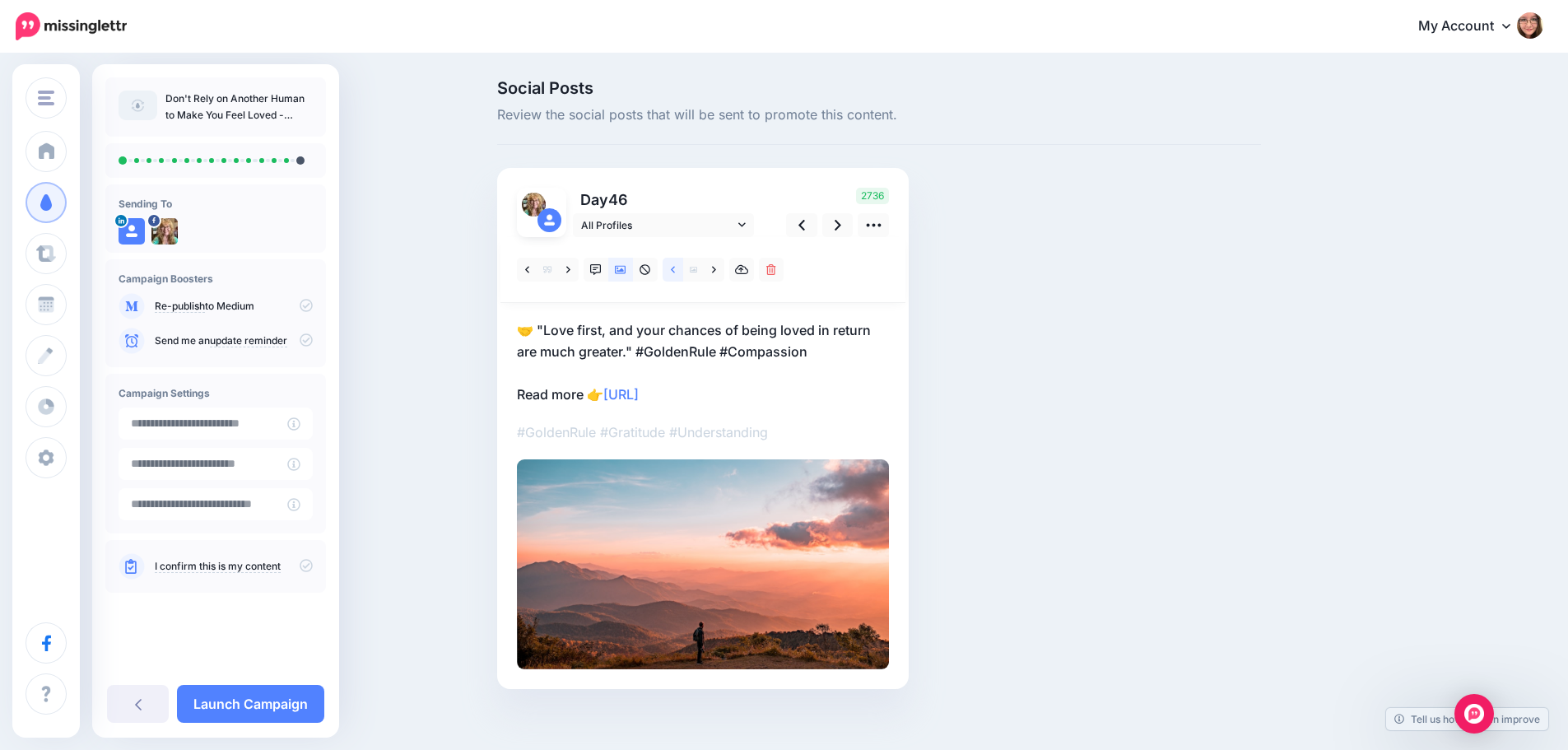
click at [675, 272] on icon at bounding box center [673, 269] width 4 height 7
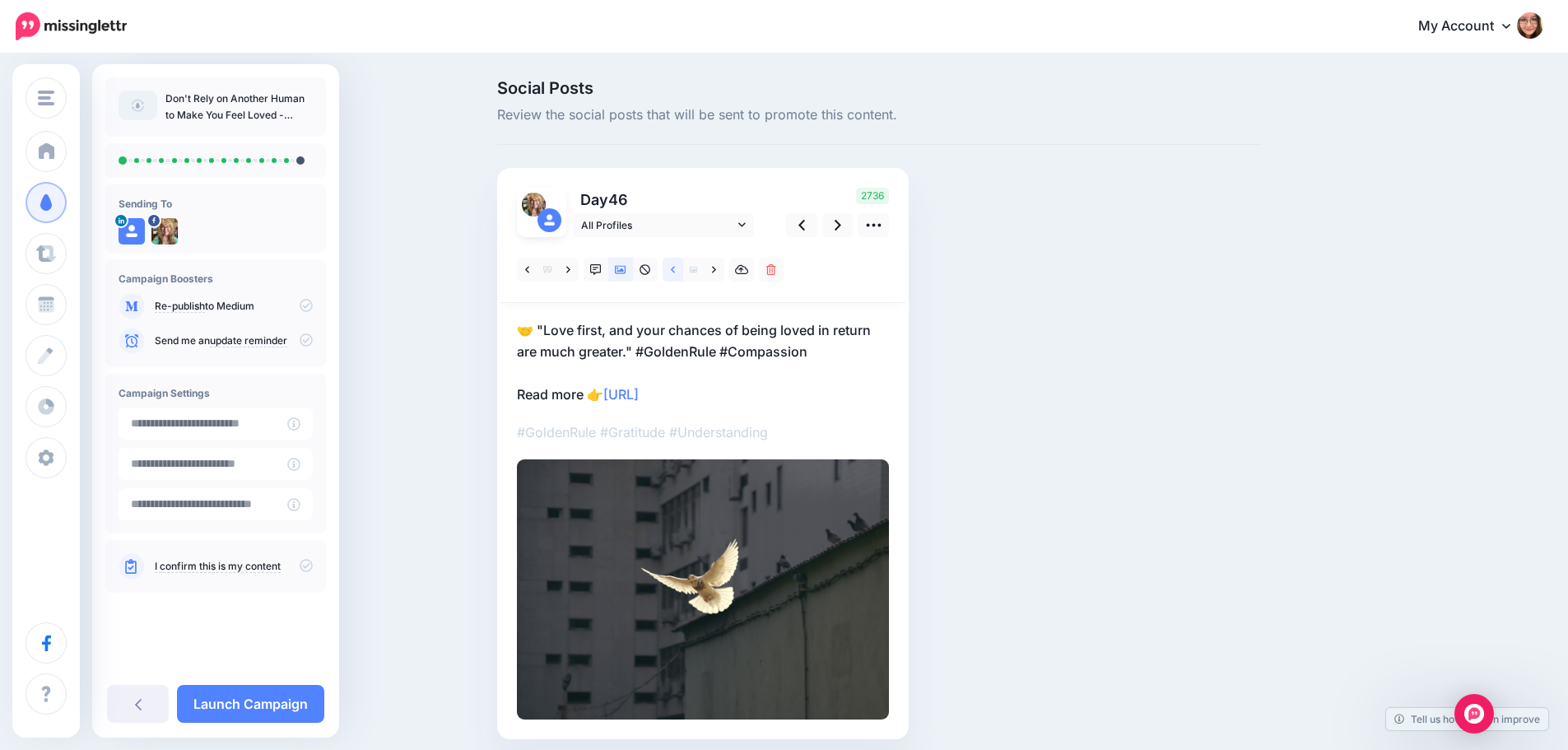
click at [675, 272] on icon at bounding box center [673, 269] width 4 height 7
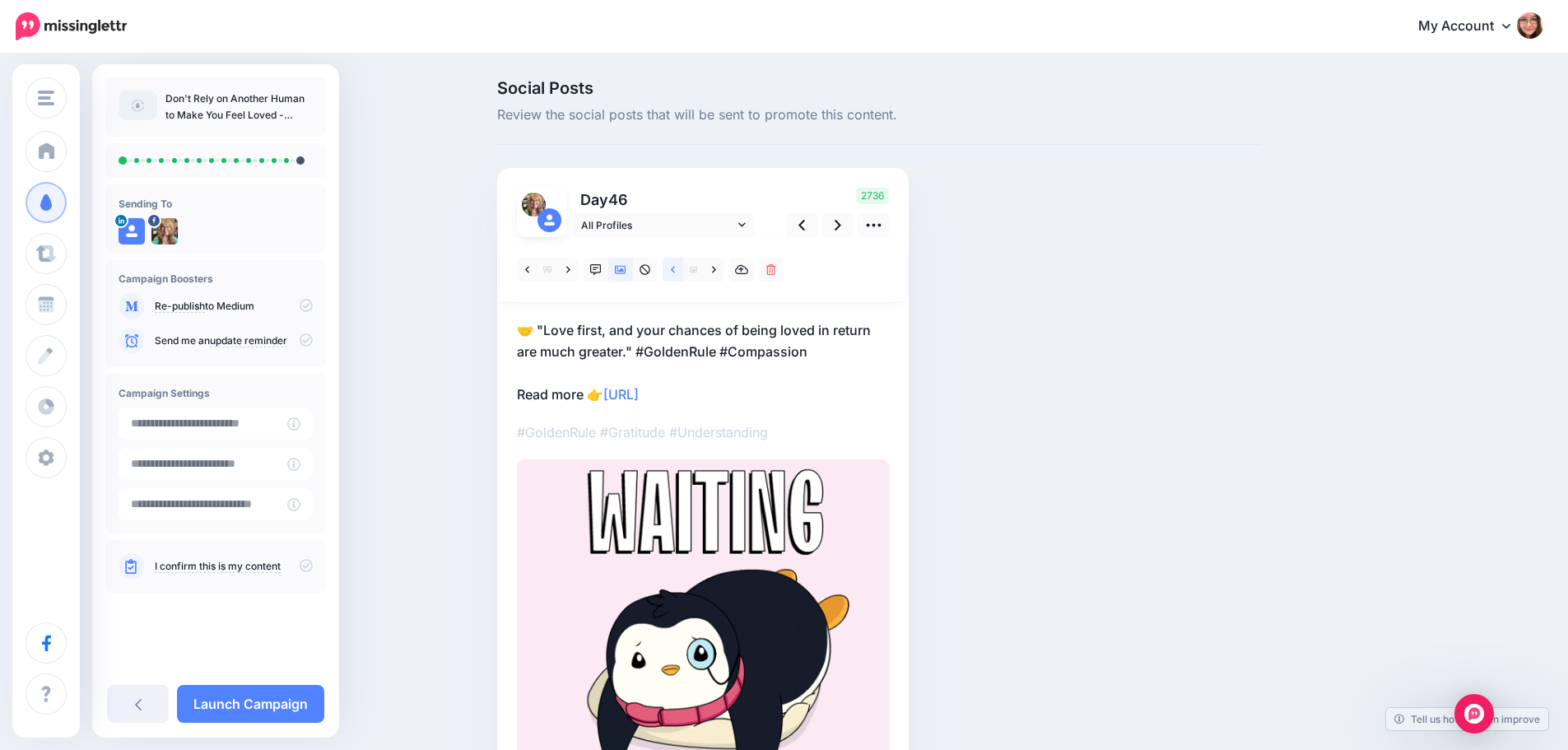
click at [675, 272] on icon at bounding box center [673, 269] width 4 height 7
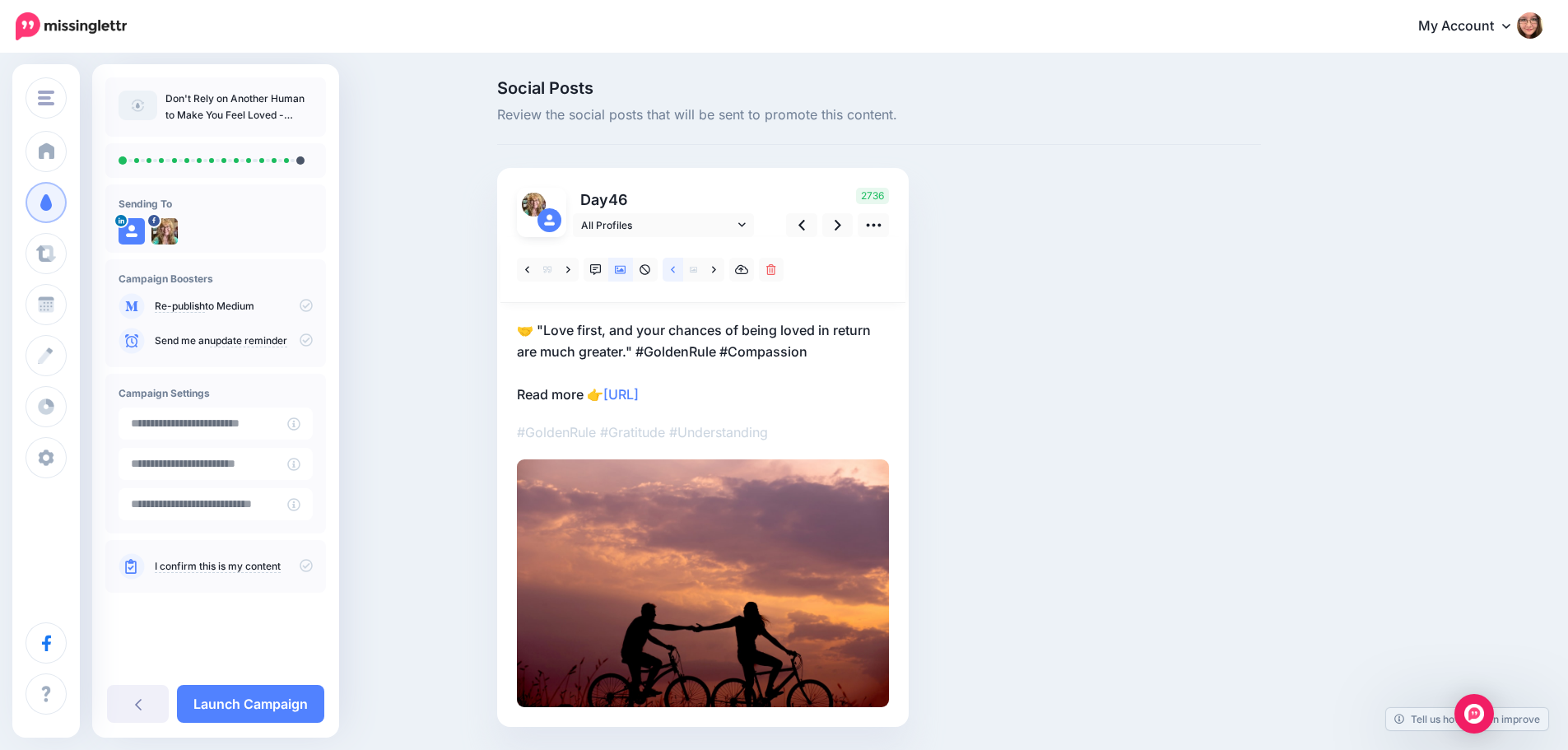
click at [675, 272] on icon at bounding box center [673, 269] width 4 height 7
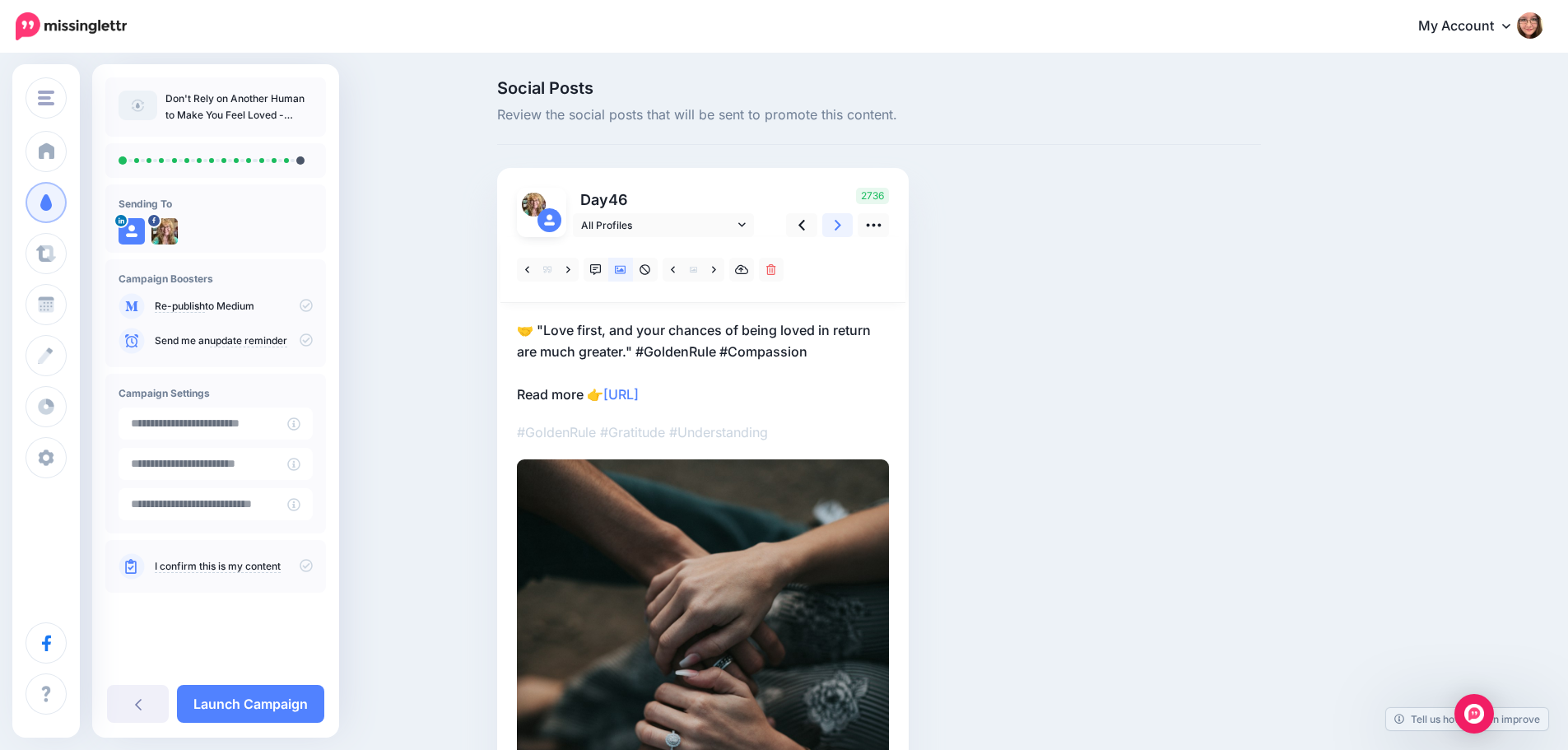
click at [841, 232] on icon at bounding box center [837, 225] width 7 height 17
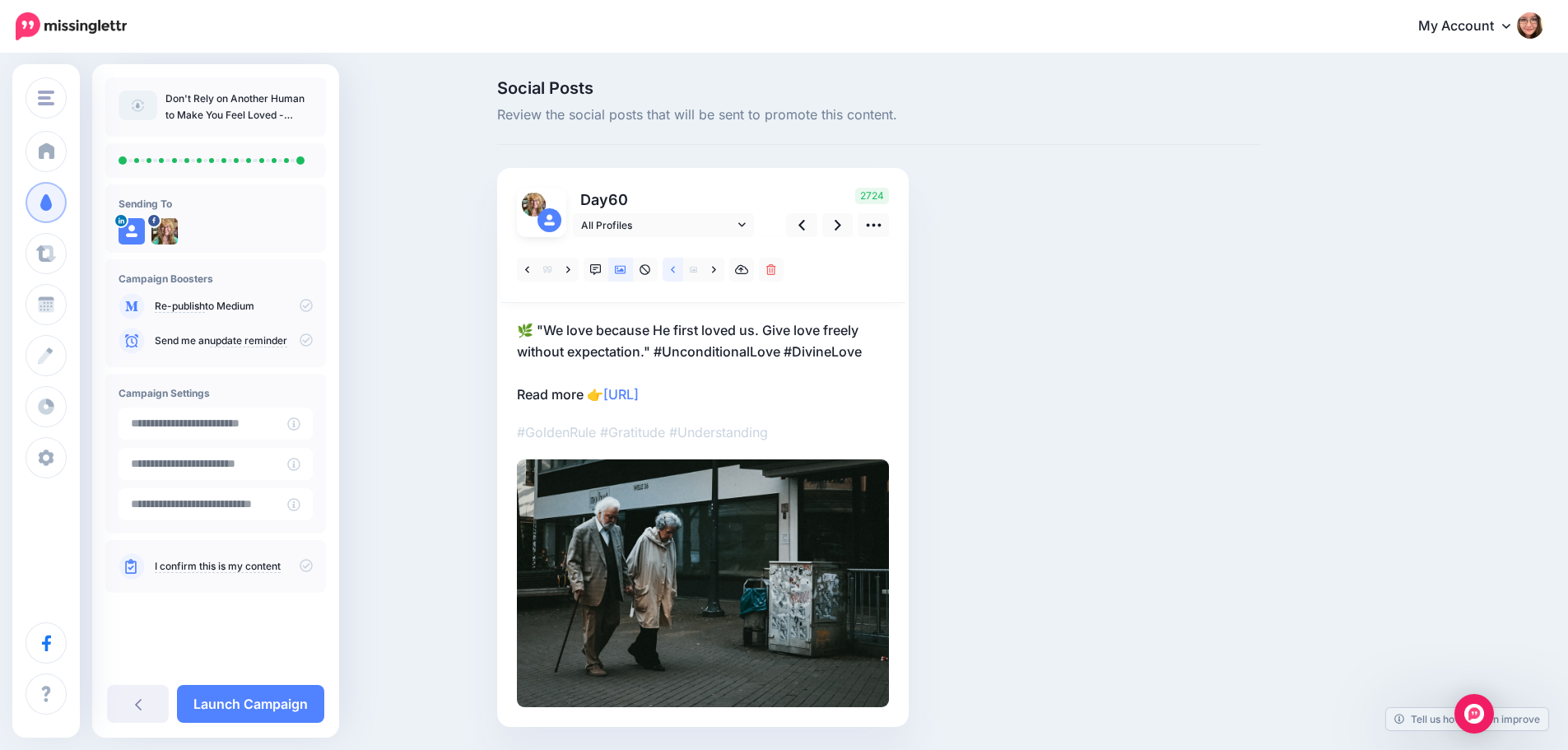
click at [675, 268] on icon at bounding box center [673, 271] width 4 height 12
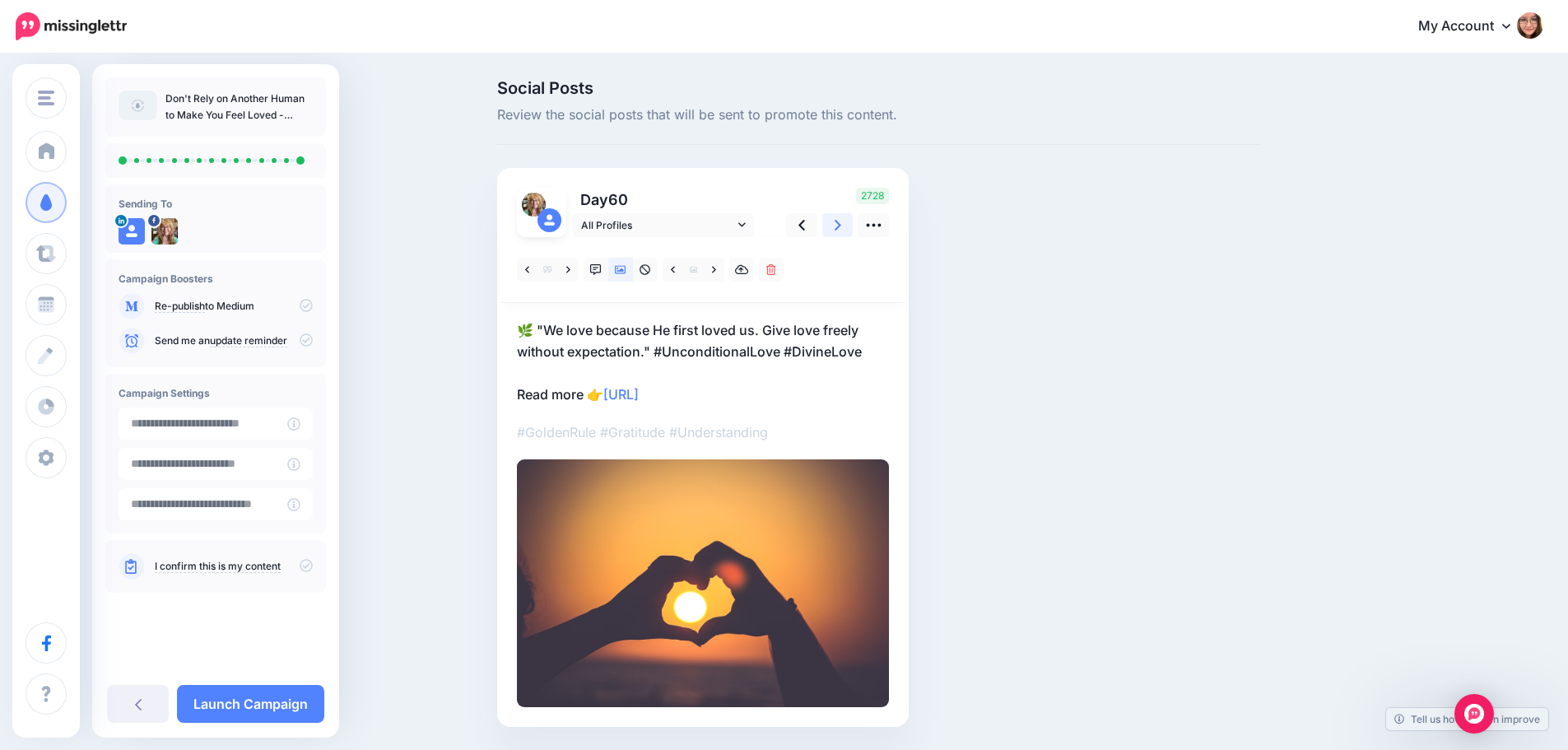
click at [853, 222] on link at bounding box center [837, 225] width 31 height 24
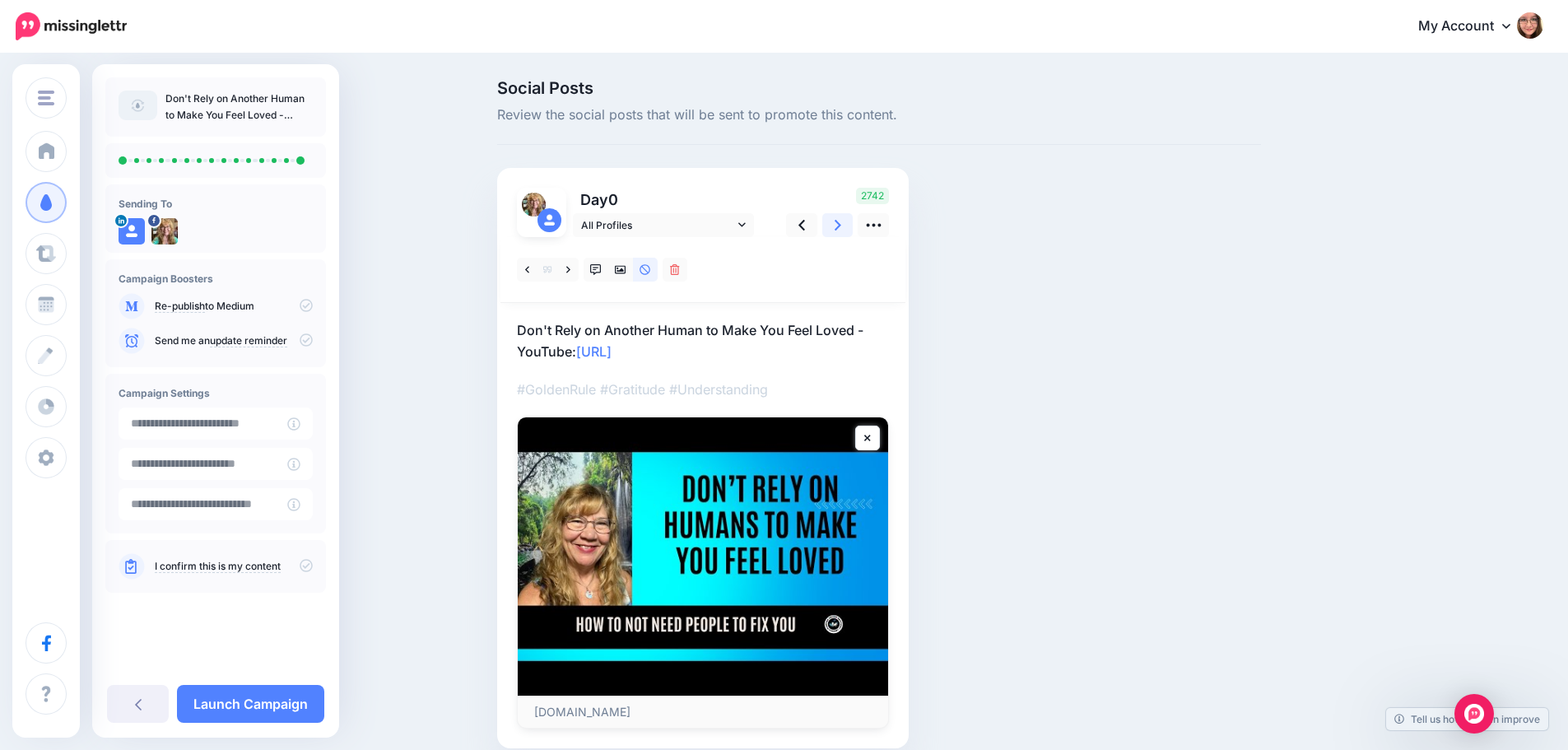
click at [853, 222] on link at bounding box center [837, 225] width 31 height 24
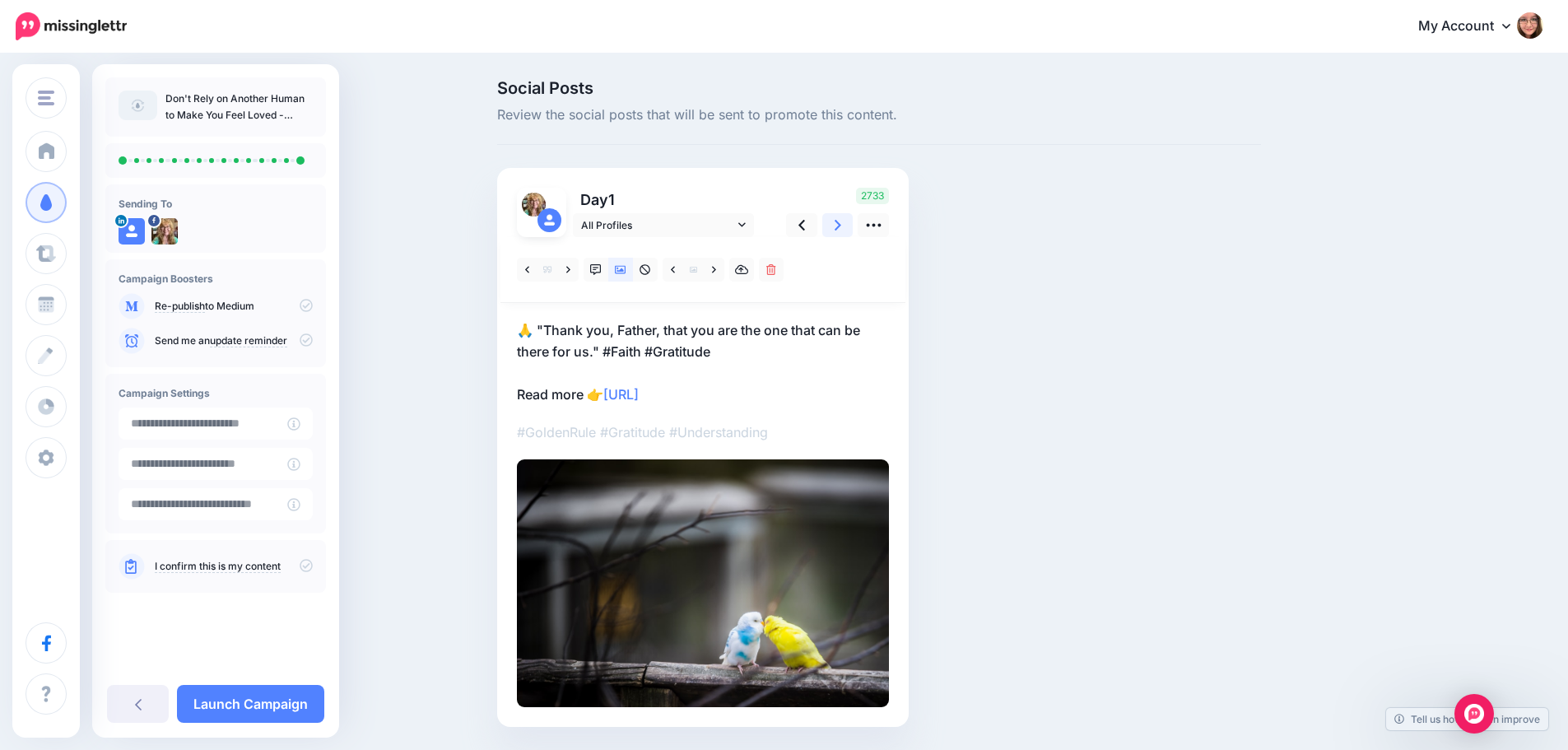
click at [853, 222] on link at bounding box center [837, 225] width 31 height 24
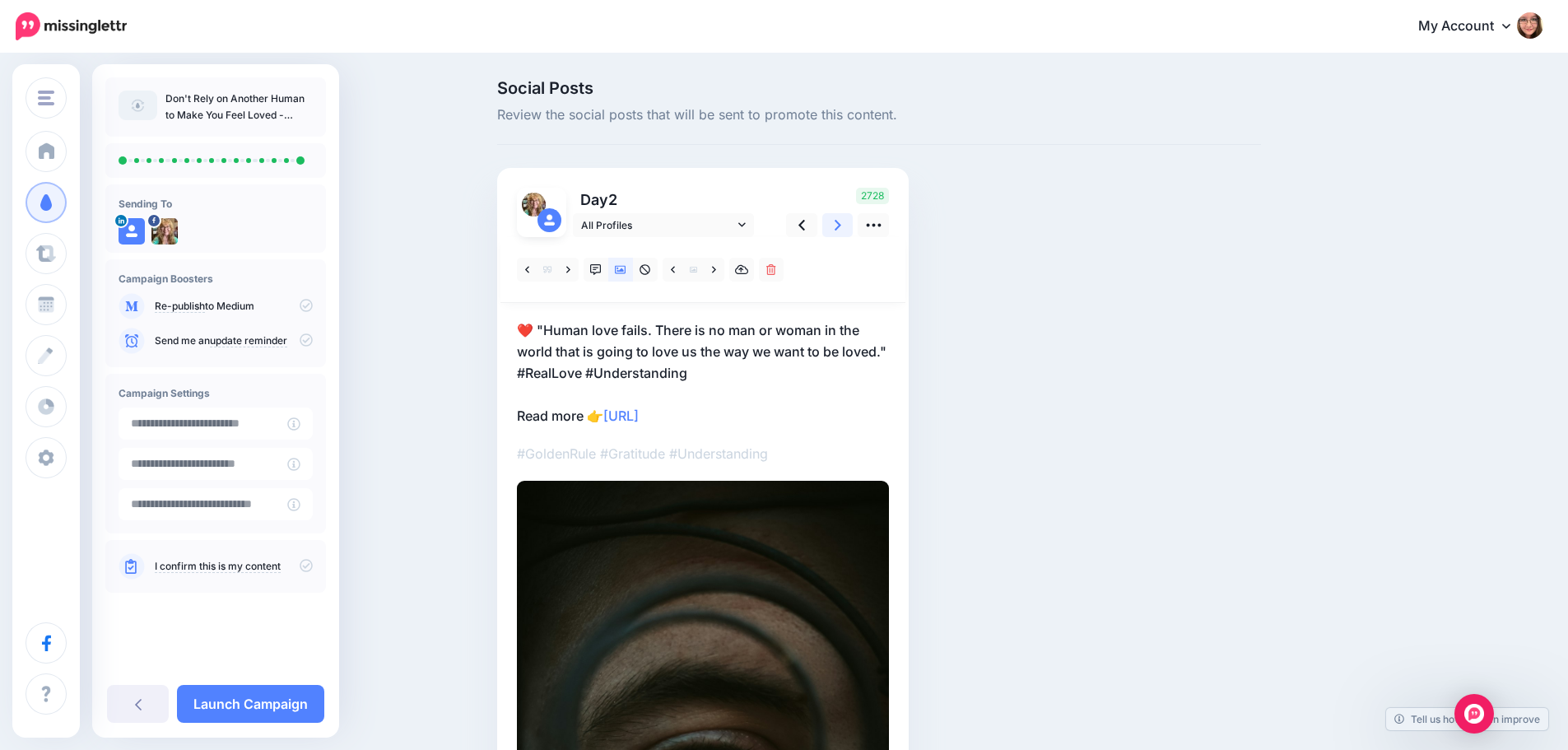
click at [853, 222] on link at bounding box center [837, 225] width 31 height 24
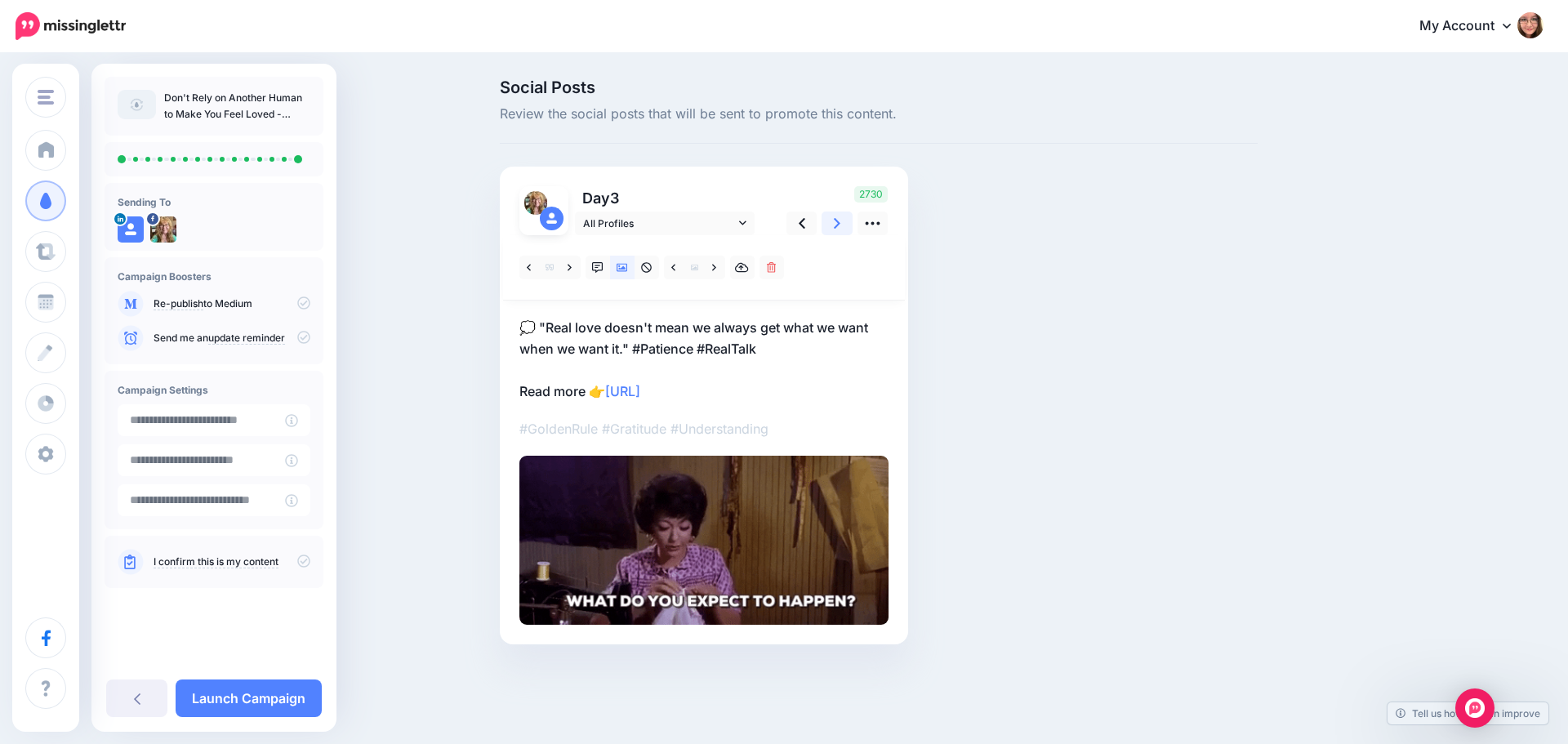
click at [848, 220] on link at bounding box center [837, 223] width 31 height 24
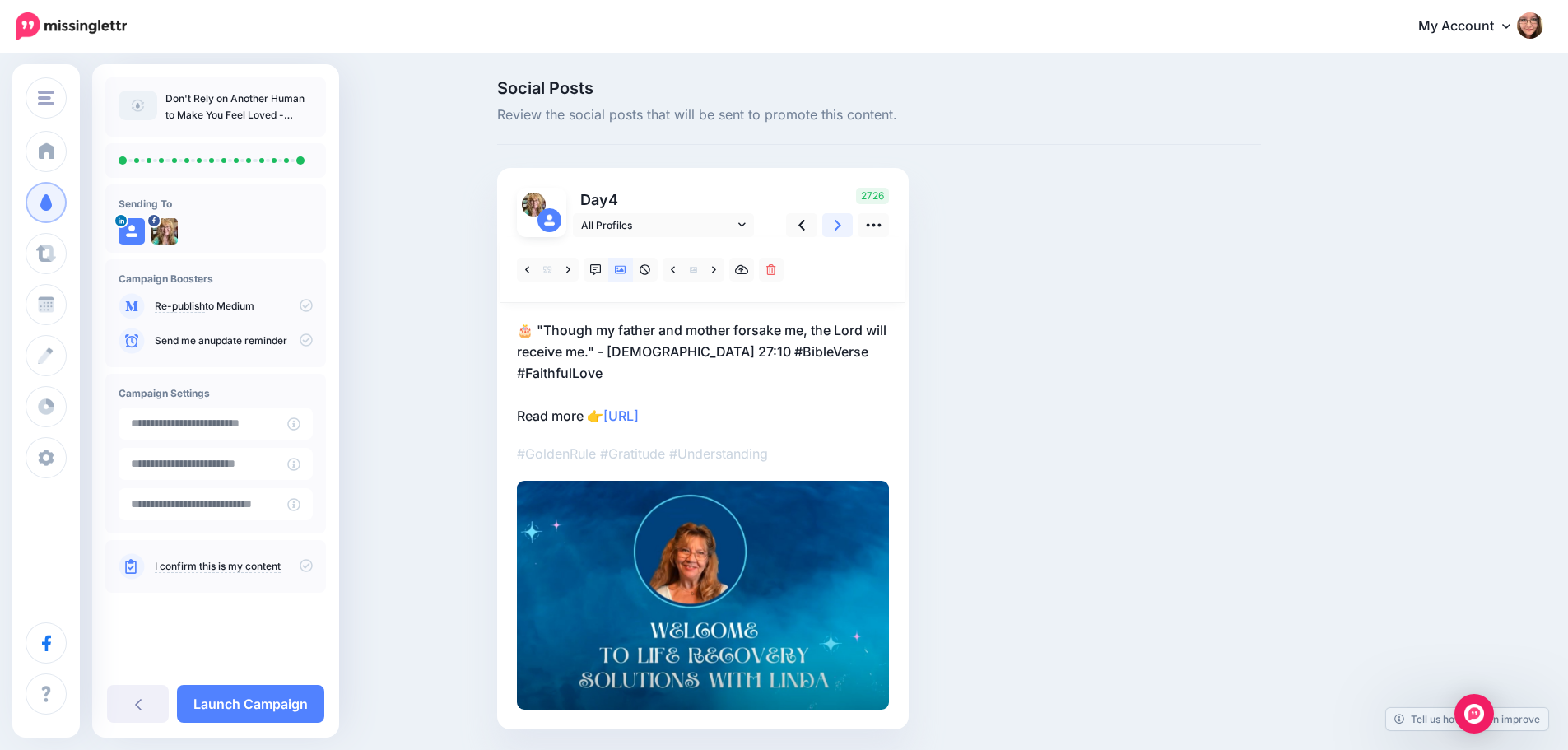
click at [853, 222] on link at bounding box center [837, 225] width 31 height 24
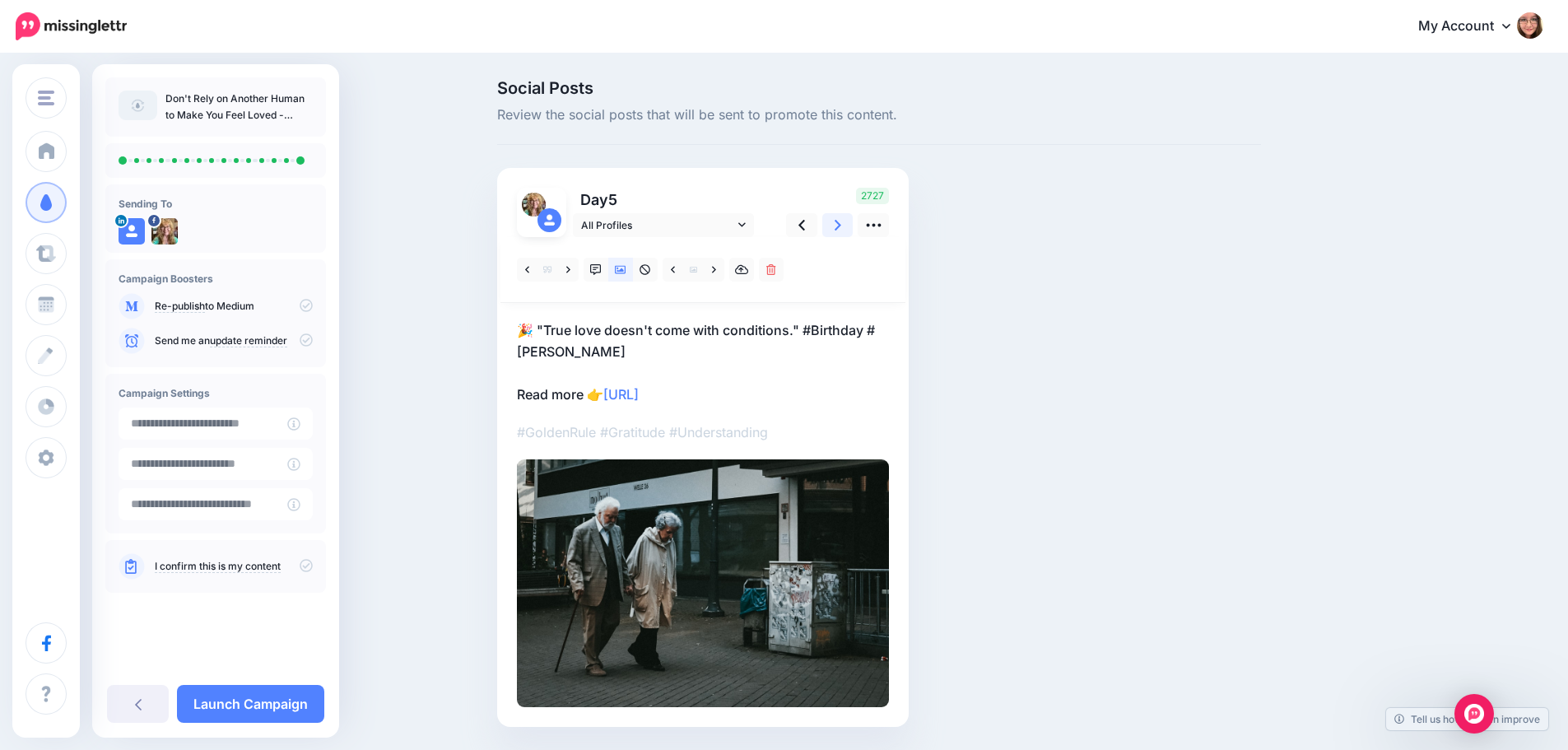
click at [853, 222] on link at bounding box center [837, 225] width 31 height 24
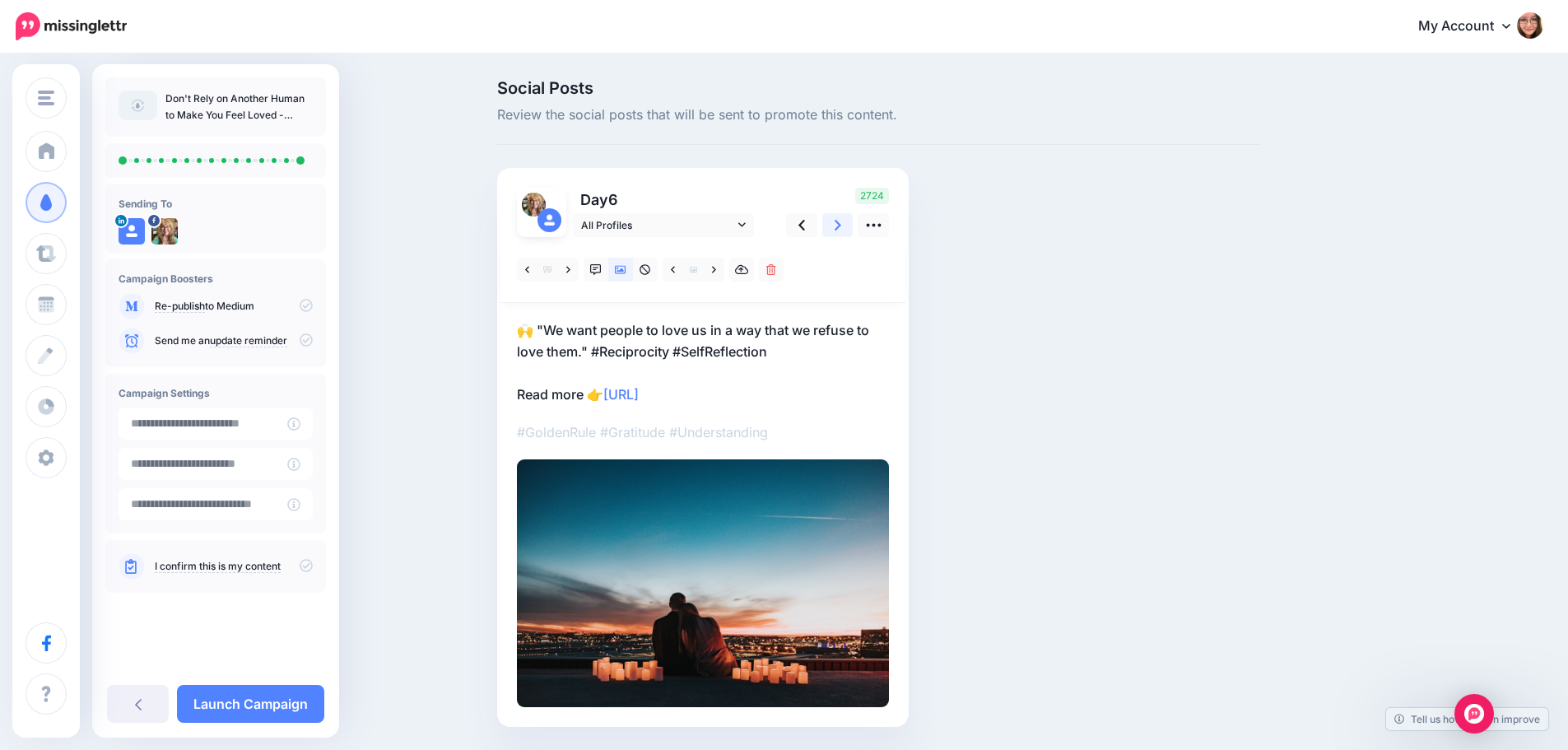
click at [853, 222] on link at bounding box center [837, 225] width 31 height 24
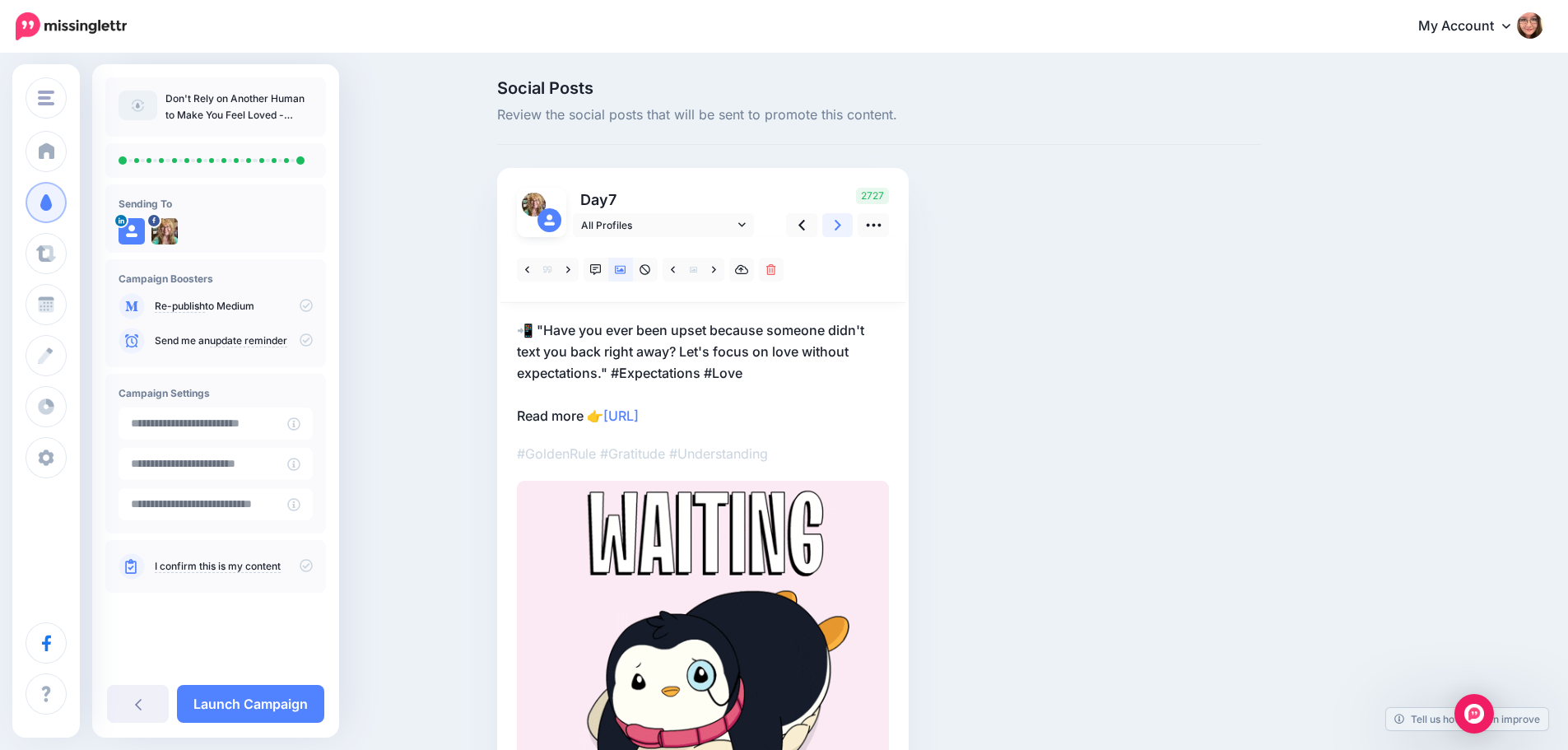
click at [853, 222] on link at bounding box center [837, 225] width 31 height 24
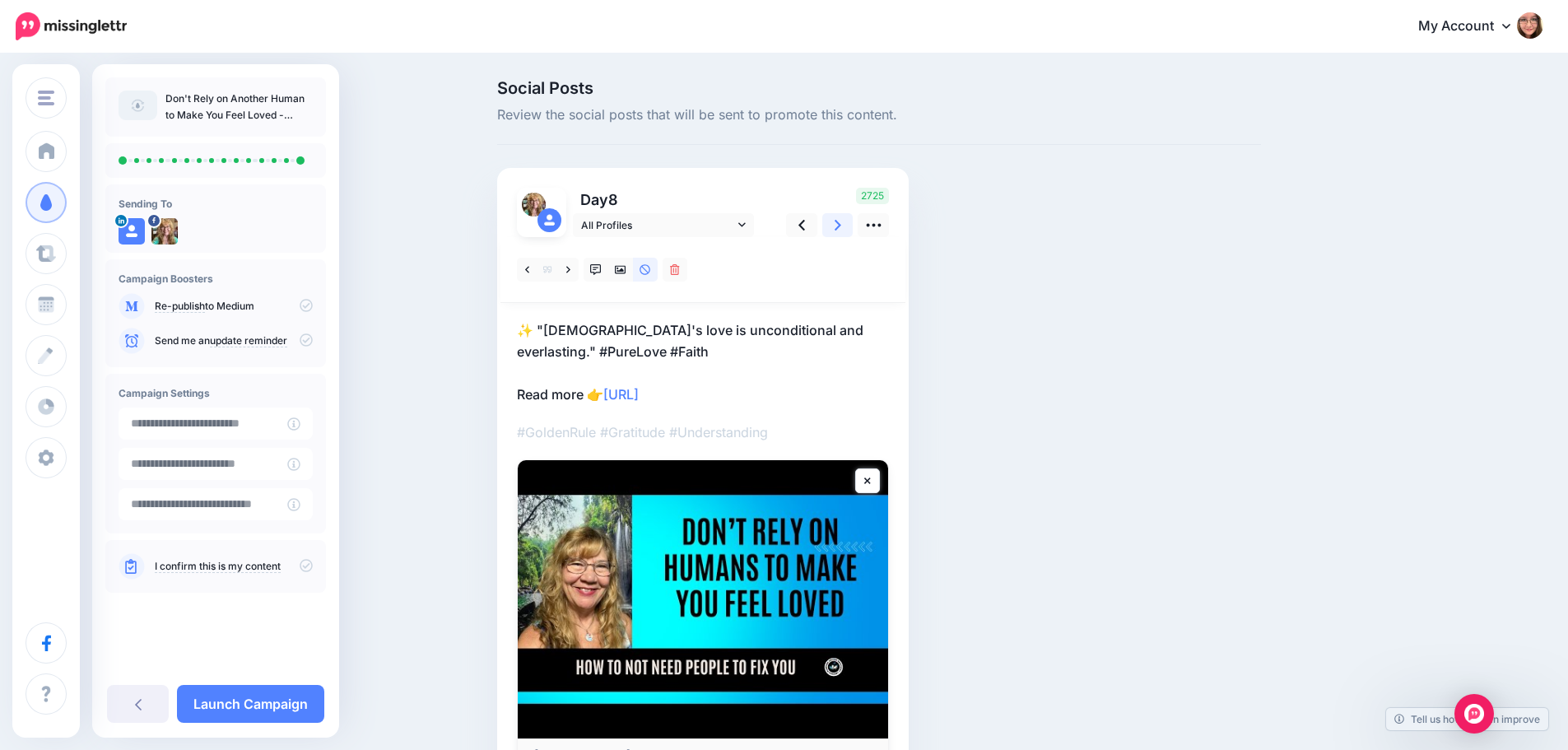
click at [839, 222] on link at bounding box center [837, 225] width 31 height 24
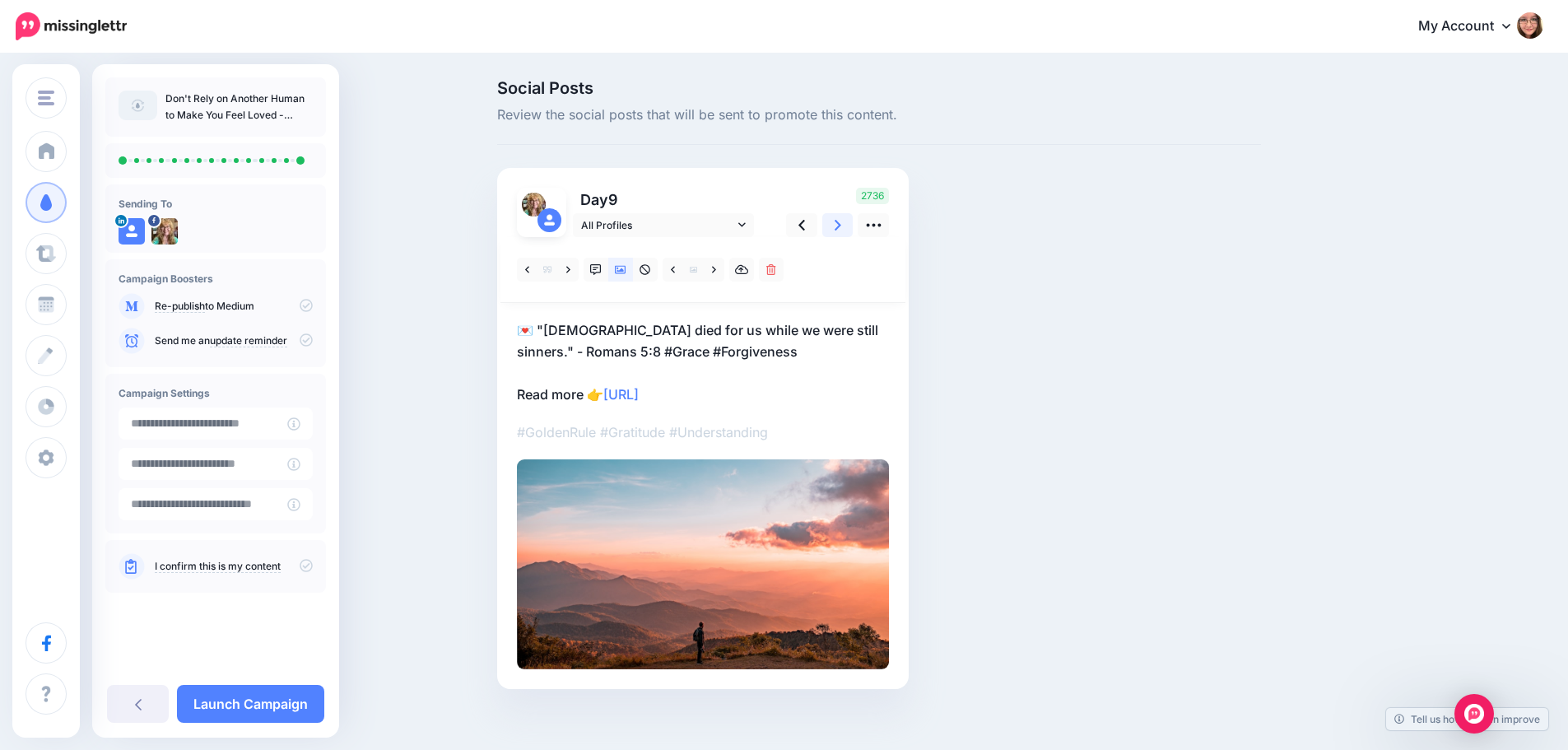
click at [839, 222] on link at bounding box center [837, 225] width 31 height 24
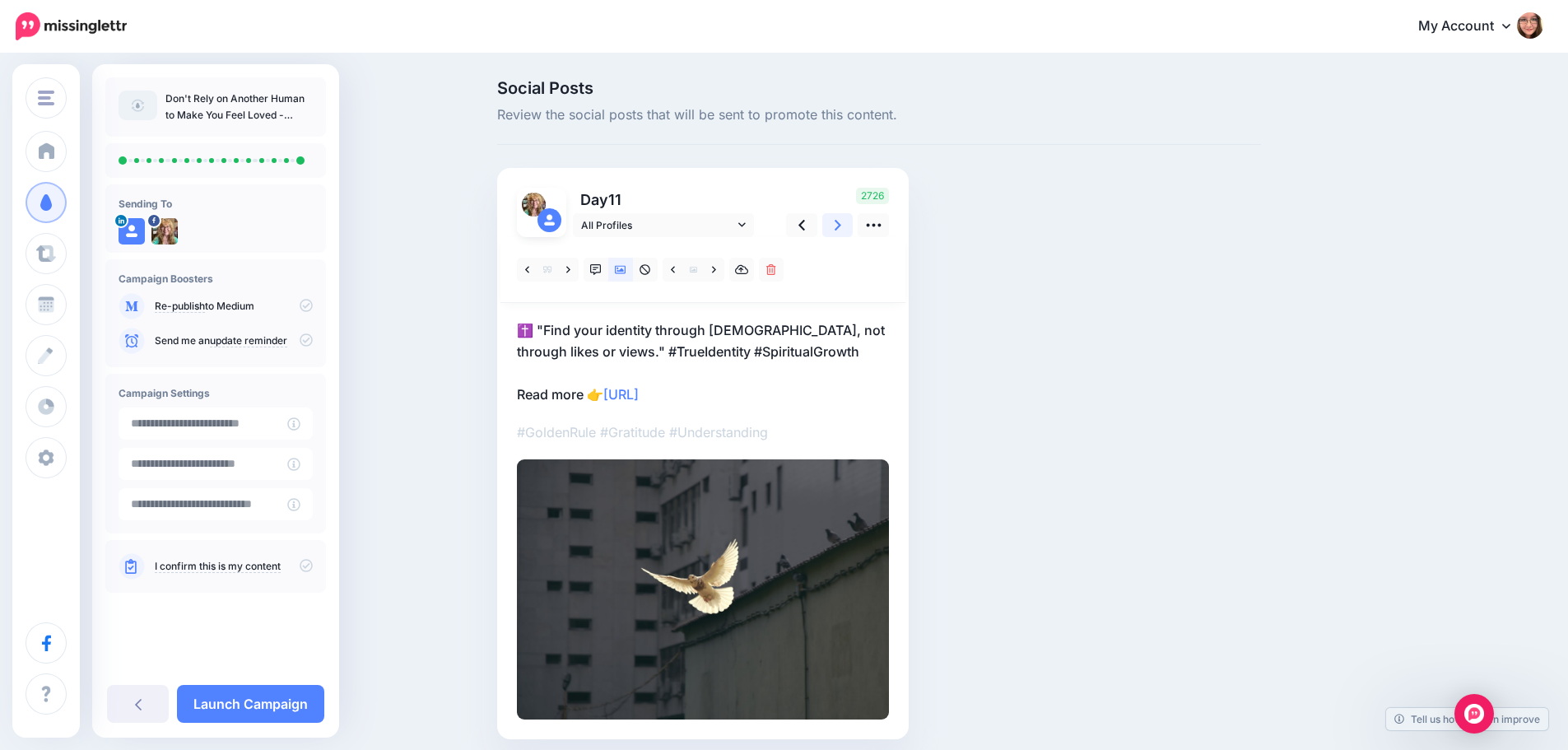
click at [839, 222] on link at bounding box center [837, 225] width 31 height 24
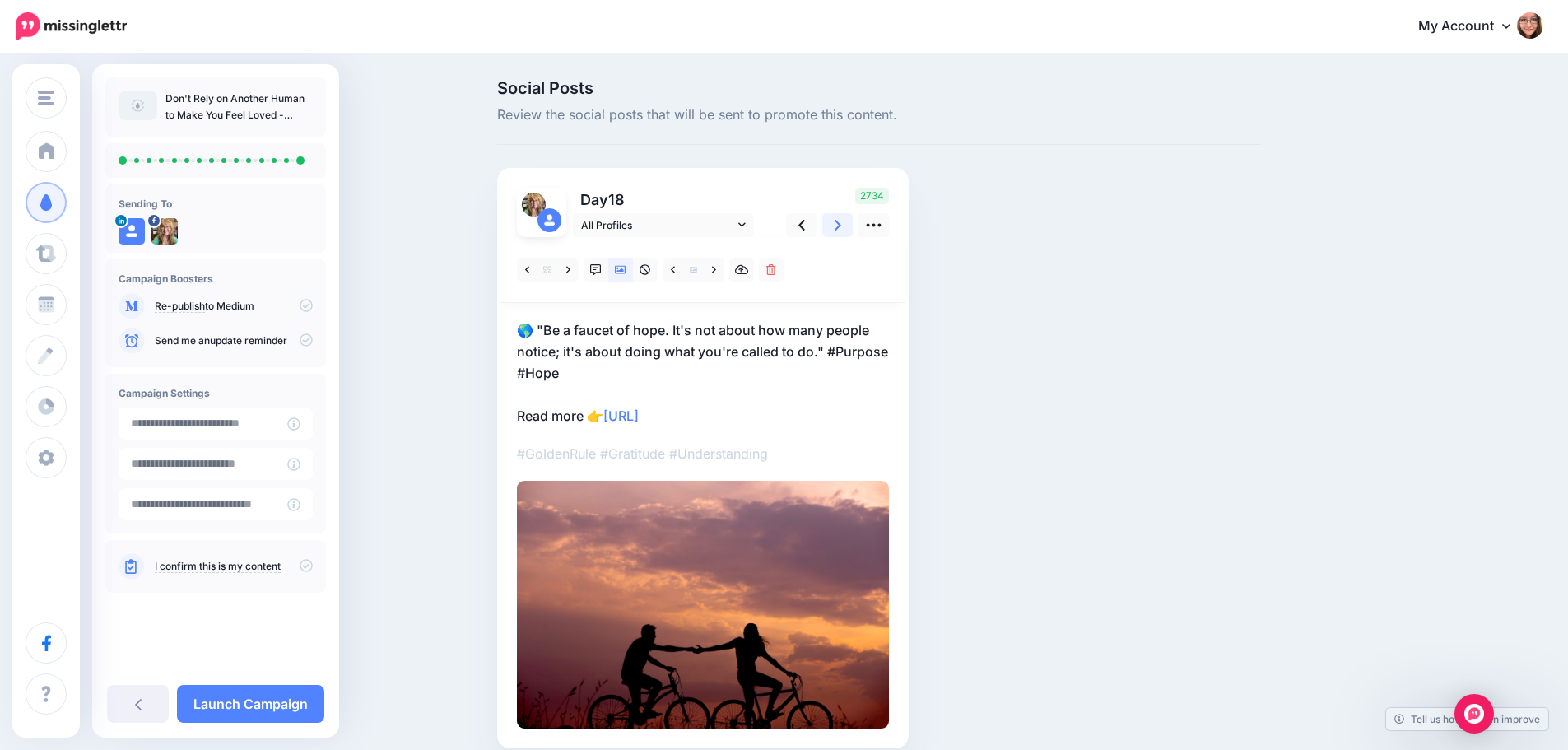
click at [839, 222] on link at bounding box center [837, 225] width 31 height 24
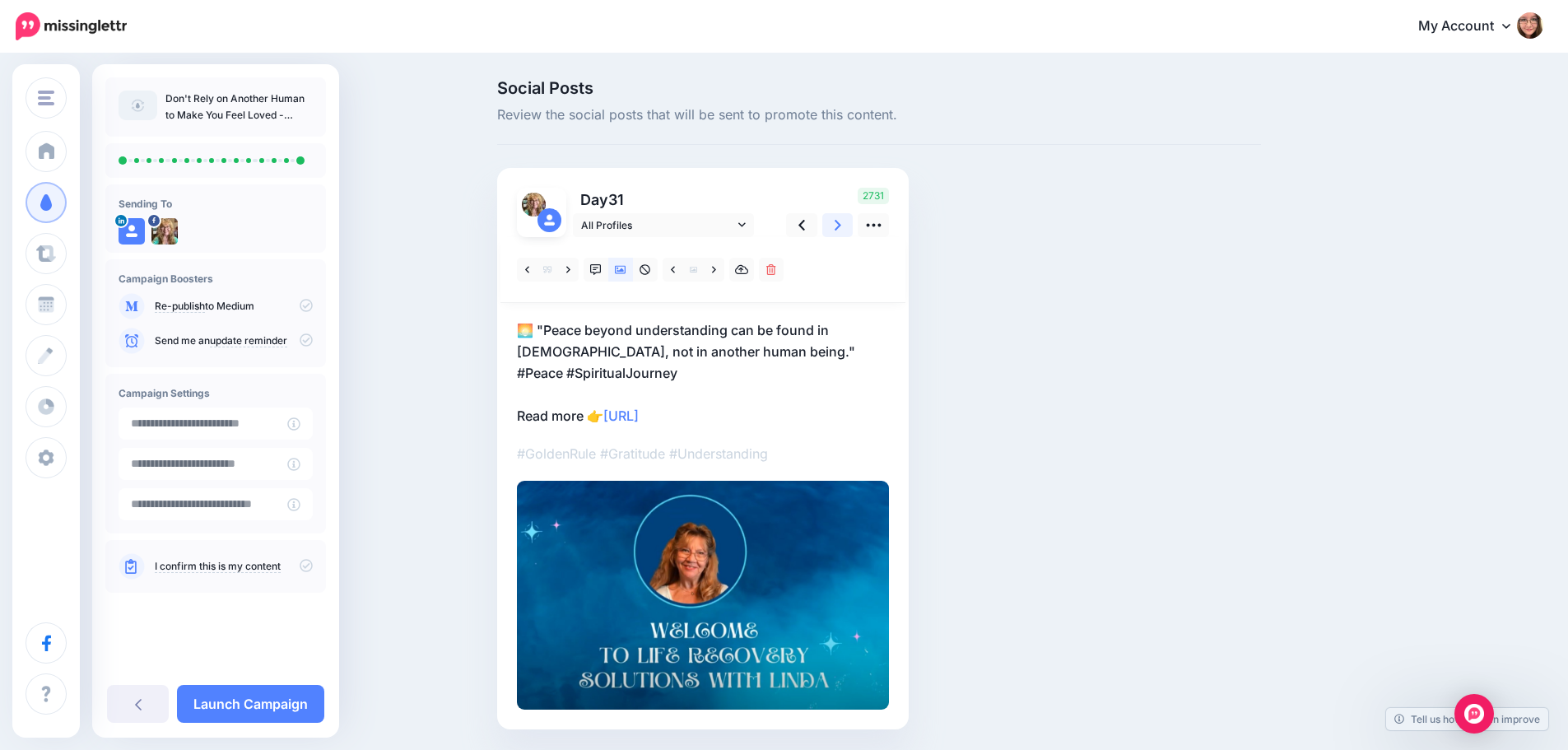
click at [839, 222] on link at bounding box center [837, 225] width 31 height 24
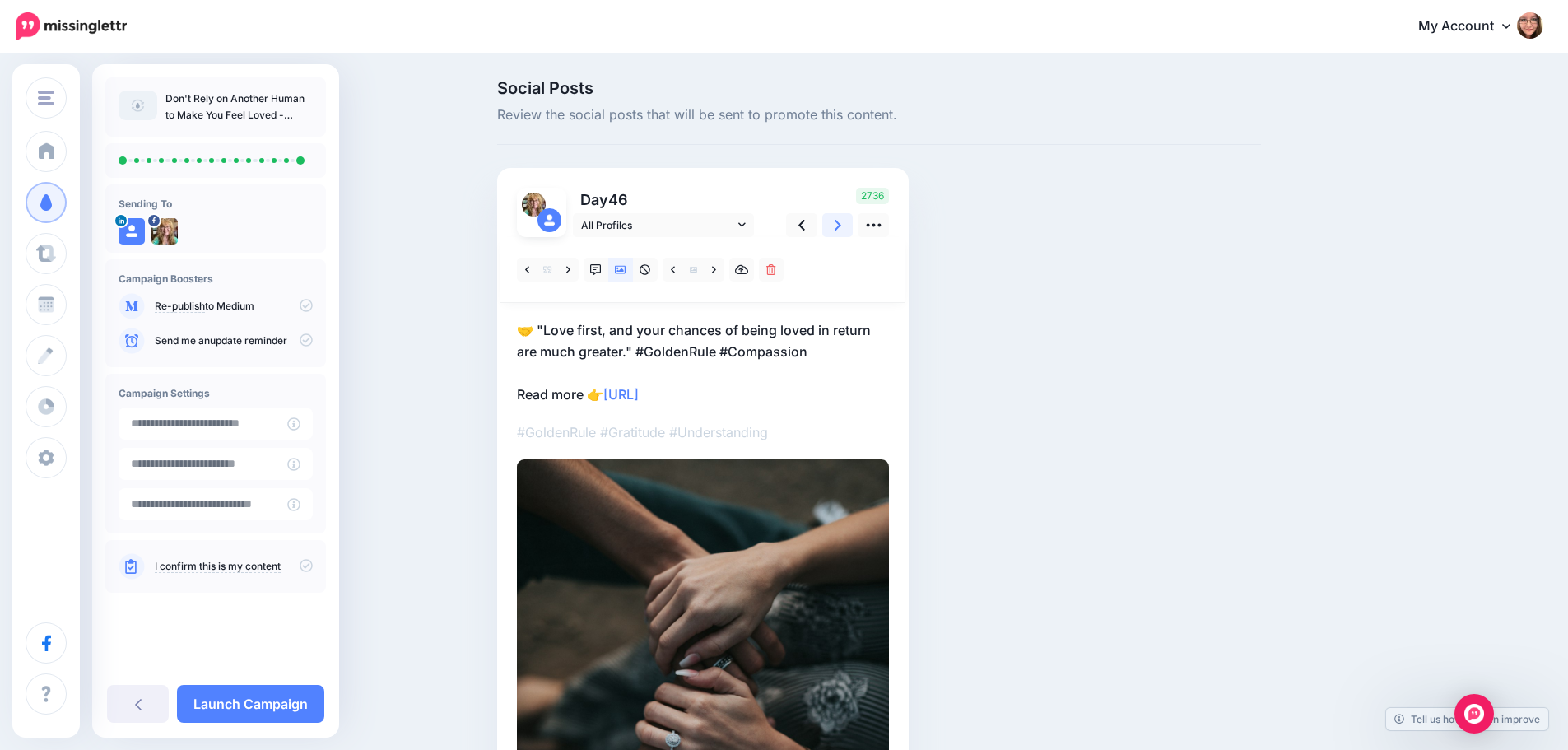
click at [839, 222] on link at bounding box center [837, 225] width 31 height 24
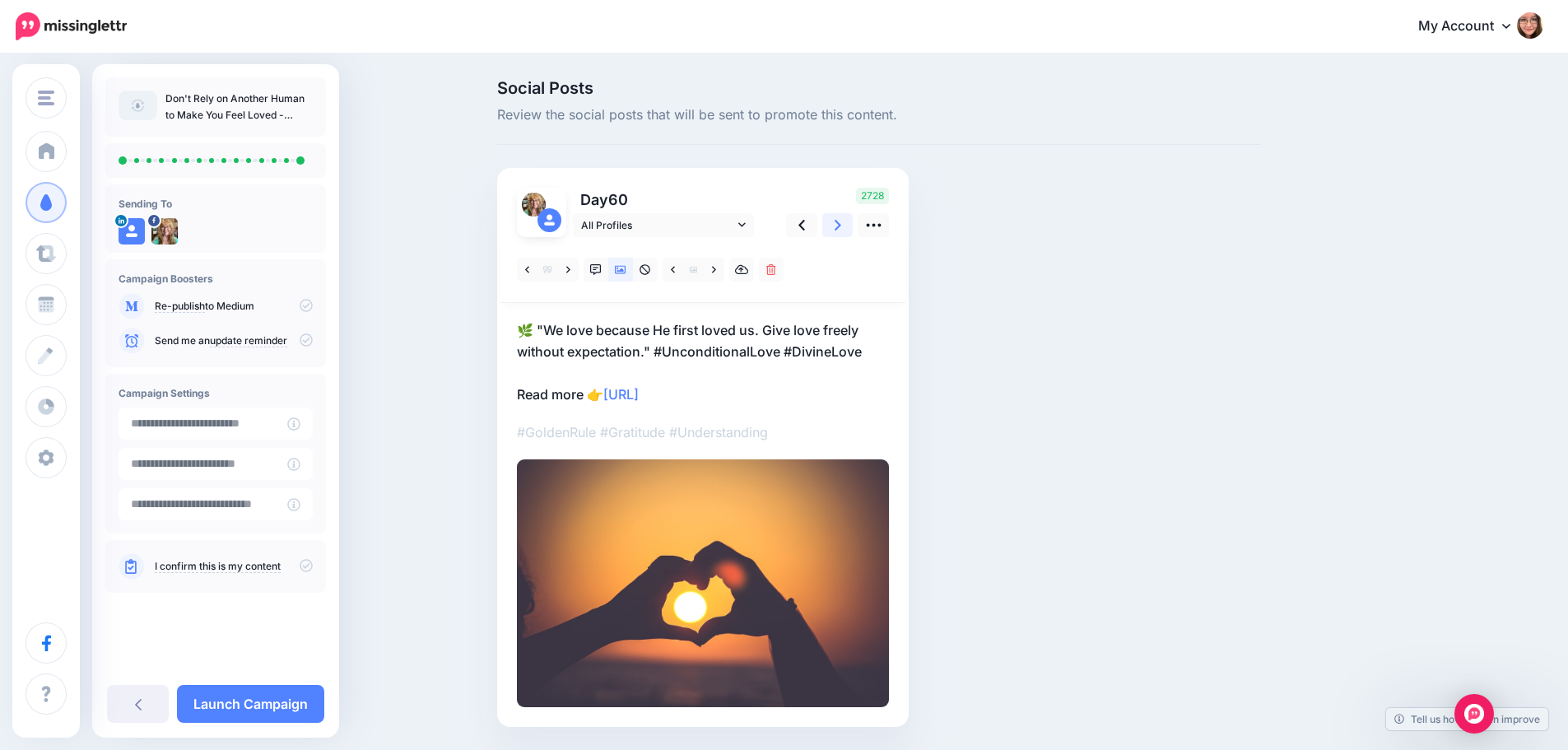
click at [839, 222] on link at bounding box center [837, 225] width 31 height 24
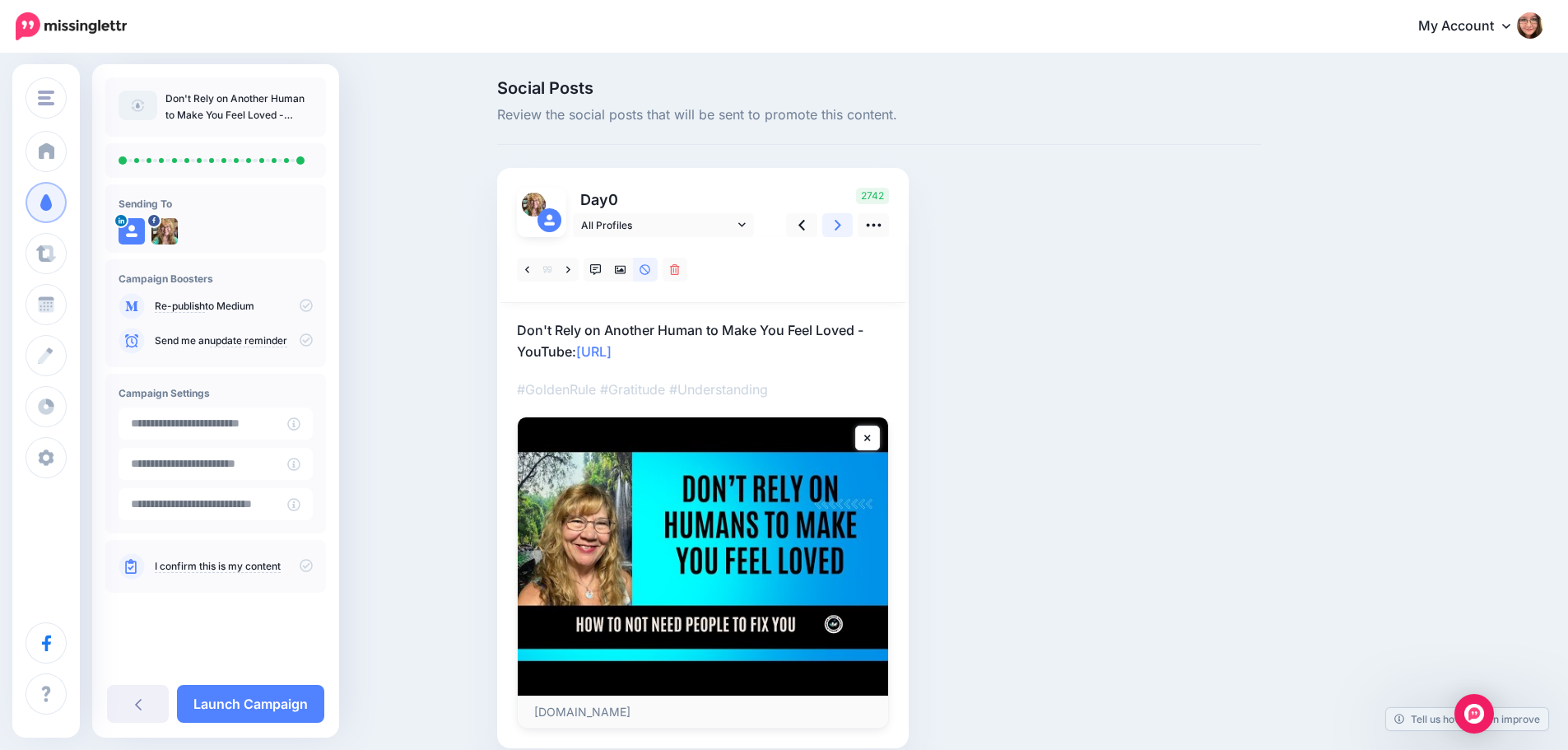
click at [839, 222] on link at bounding box center [837, 225] width 31 height 24
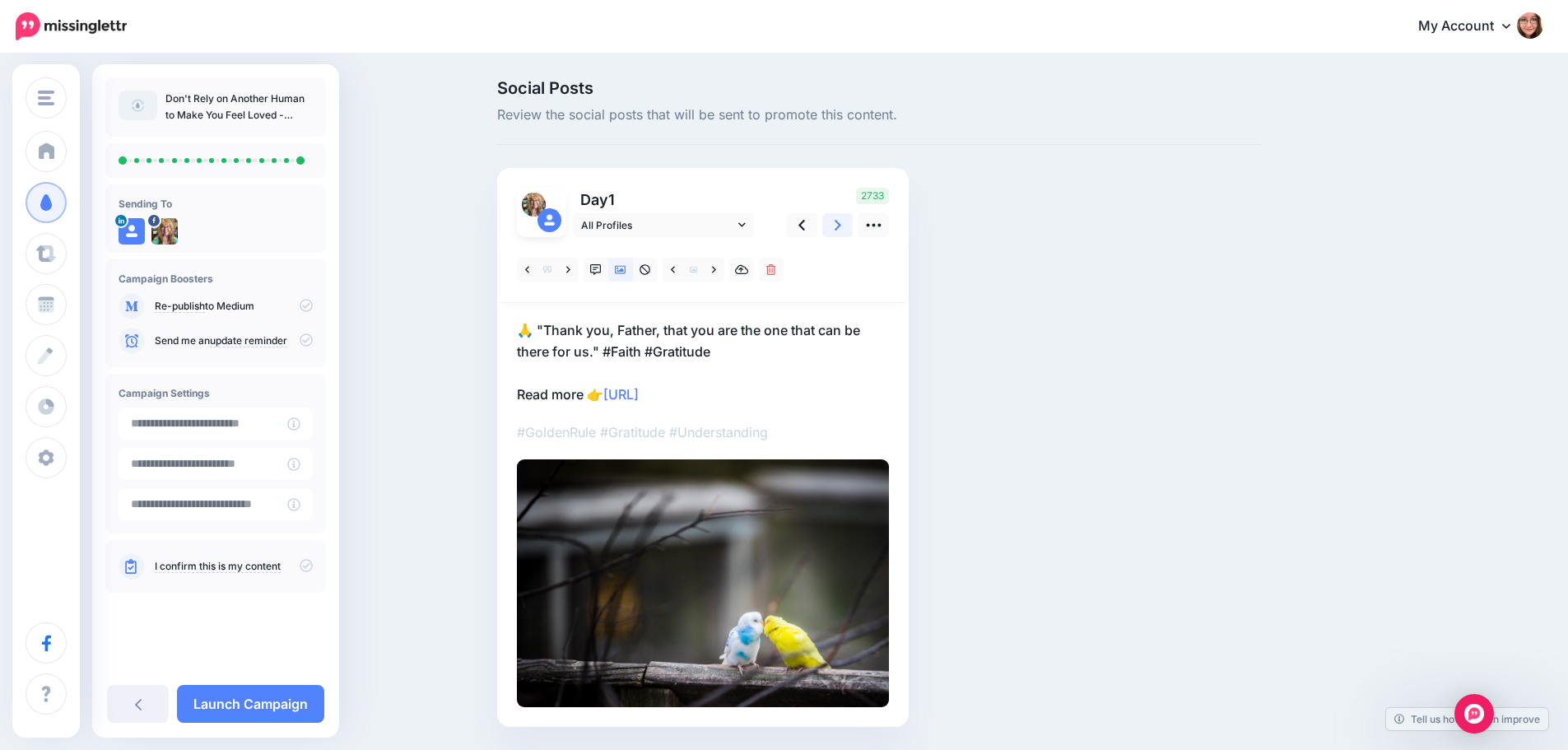
click at [839, 222] on link at bounding box center [837, 225] width 31 height 24
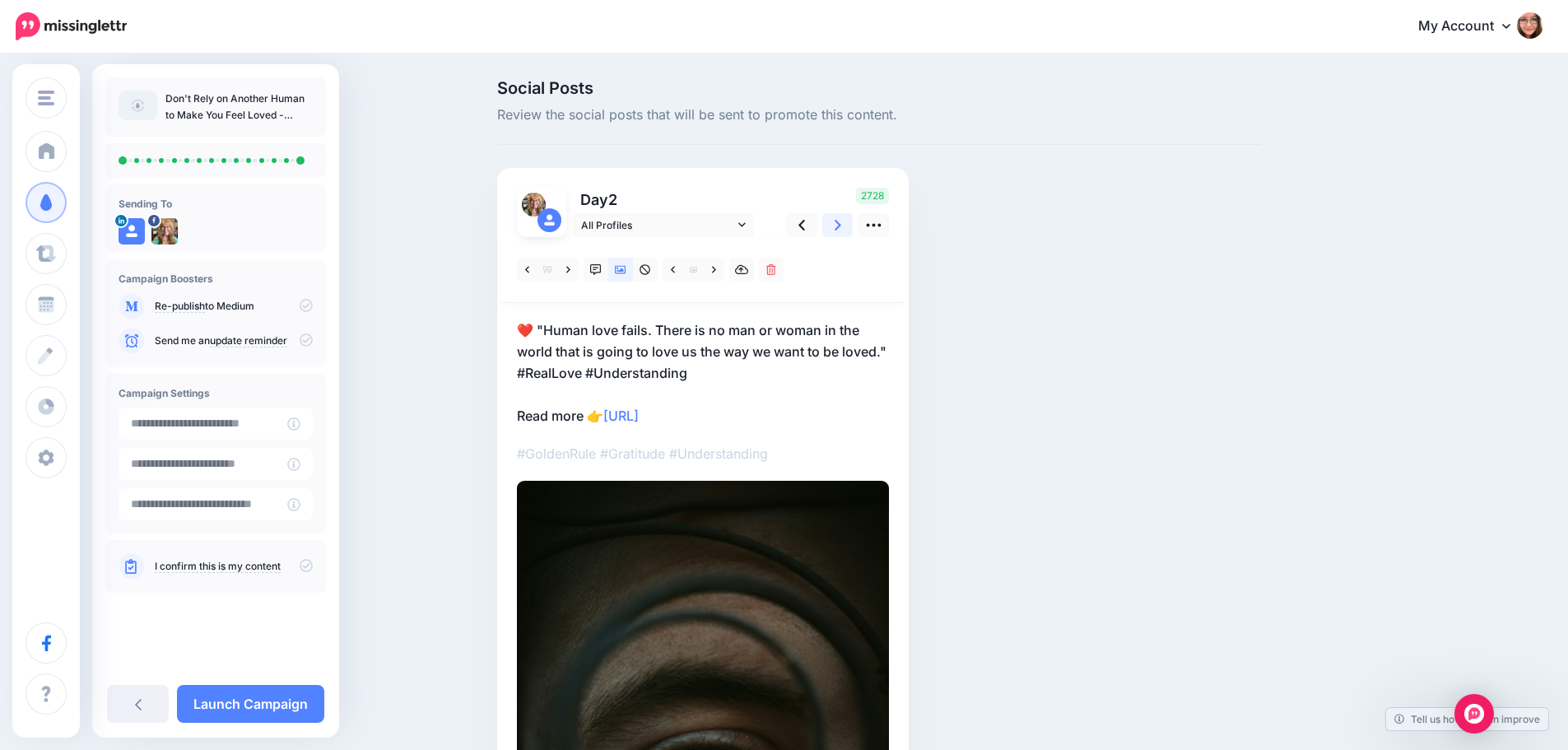
click at [839, 222] on link at bounding box center [837, 225] width 31 height 24
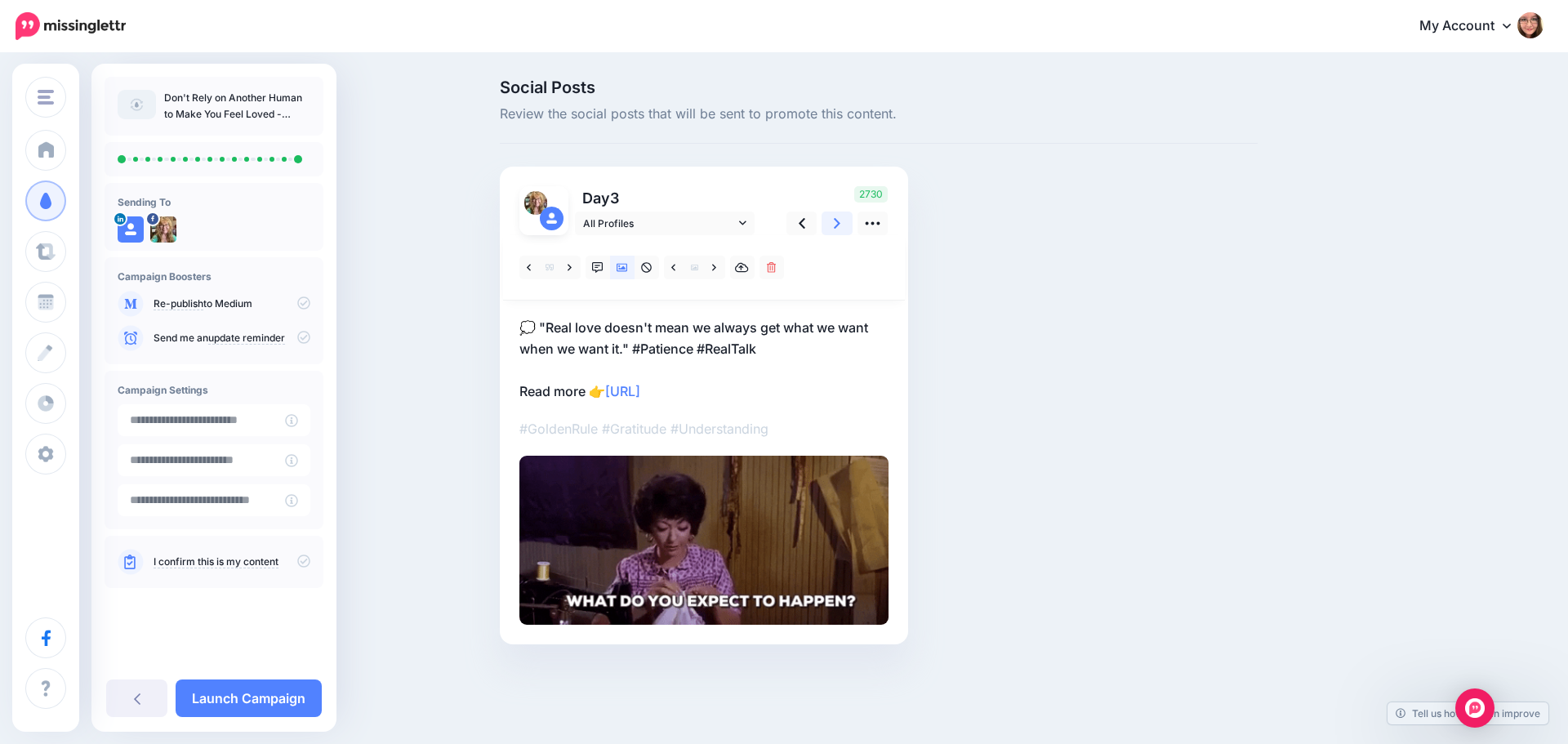
click at [833, 220] on link at bounding box center [837, 223] width 31 height 24
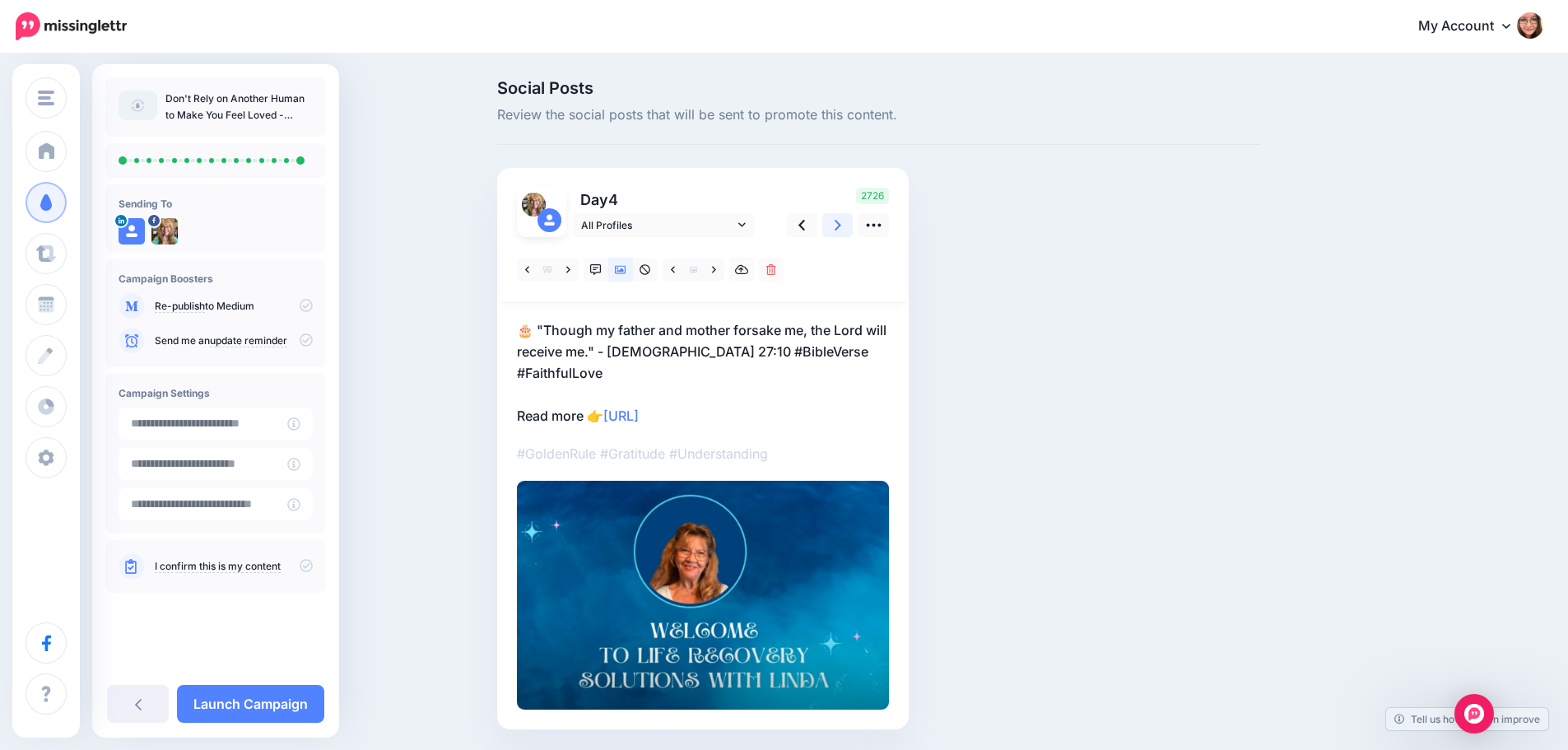
click at [839, 222] on link at bounding box center [837, 225] width 31 height 24
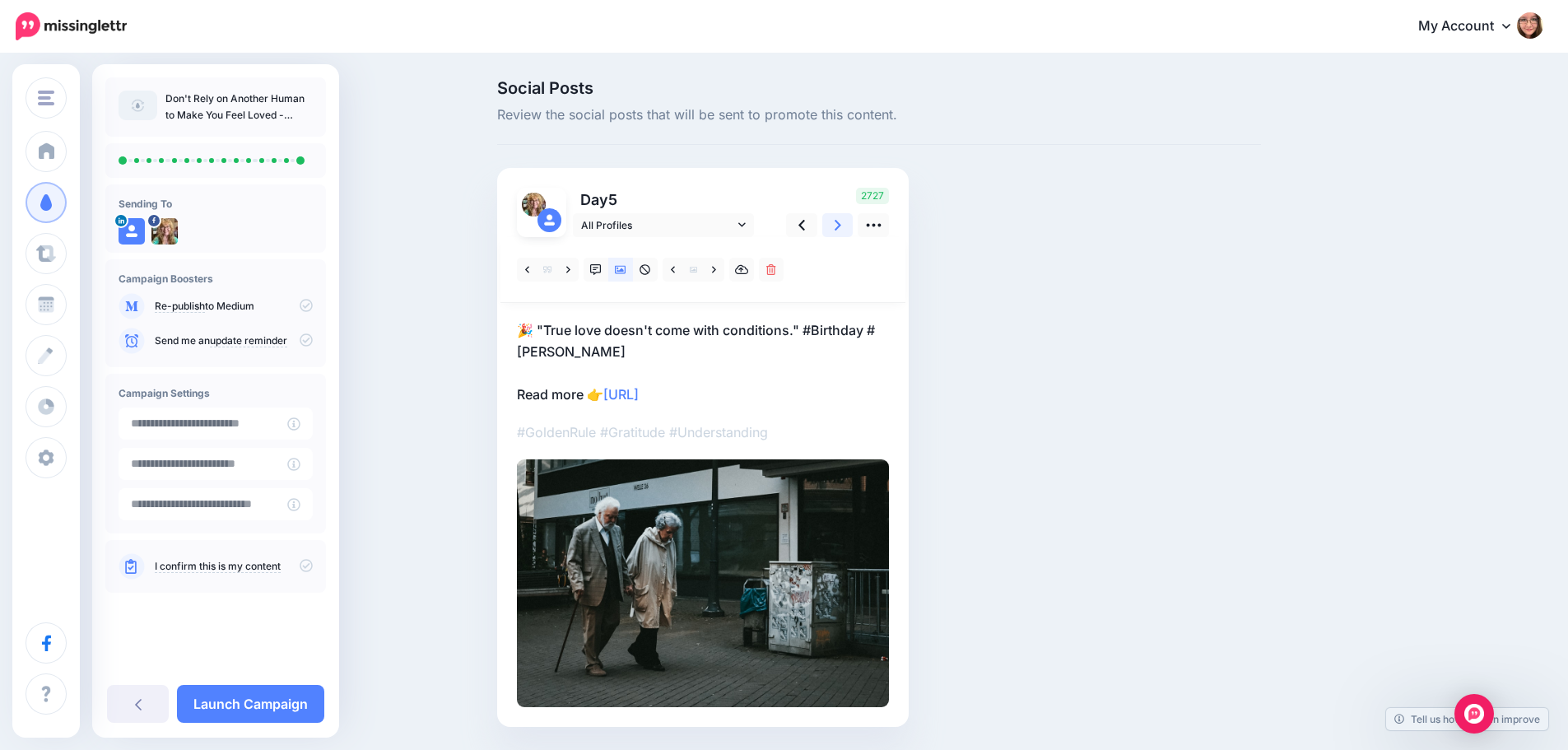
click at [839, 222] on link at bounding box center [837, 225] width 31 height 24
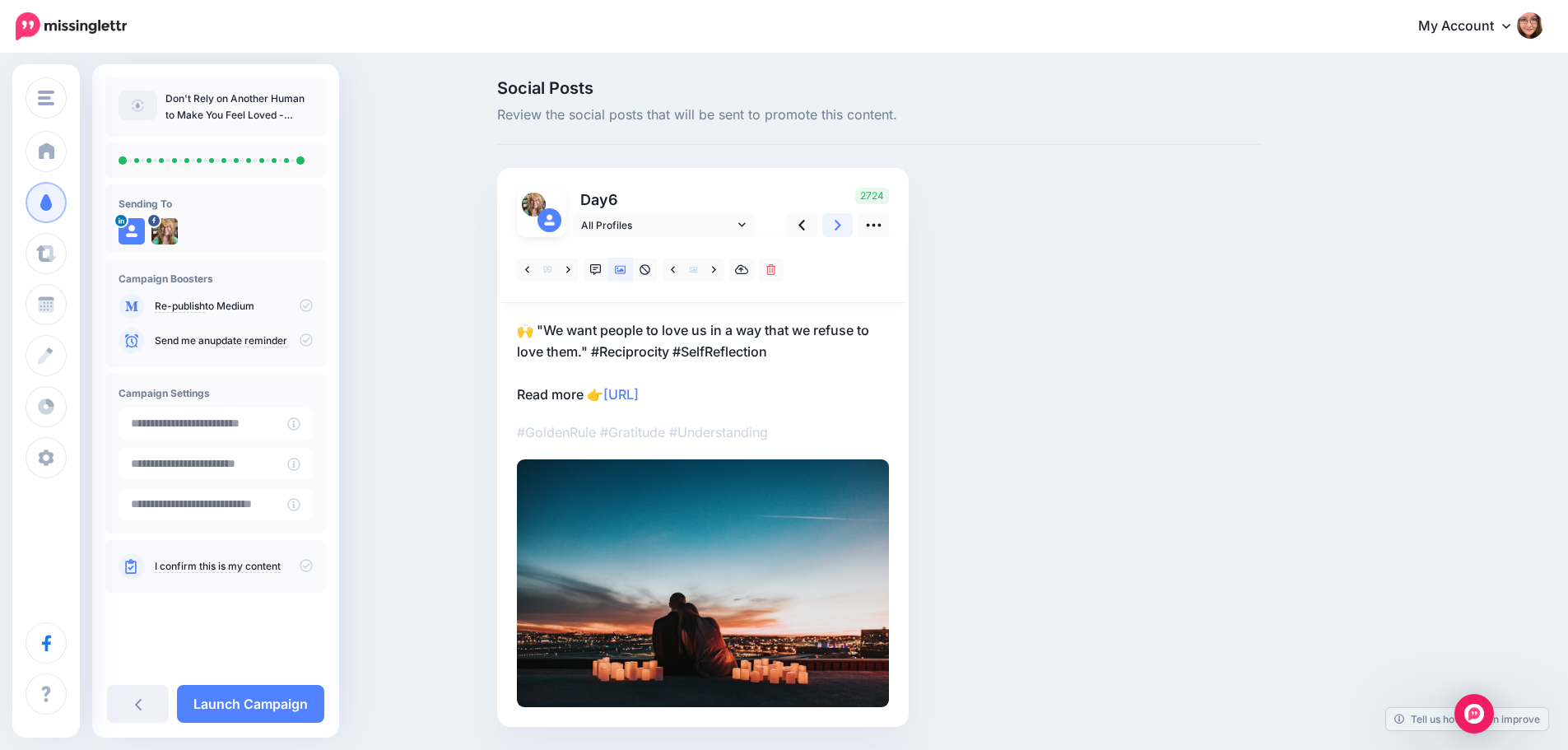
click at [839, 222] on link at bounding box center [837, 225] width 31 height 24
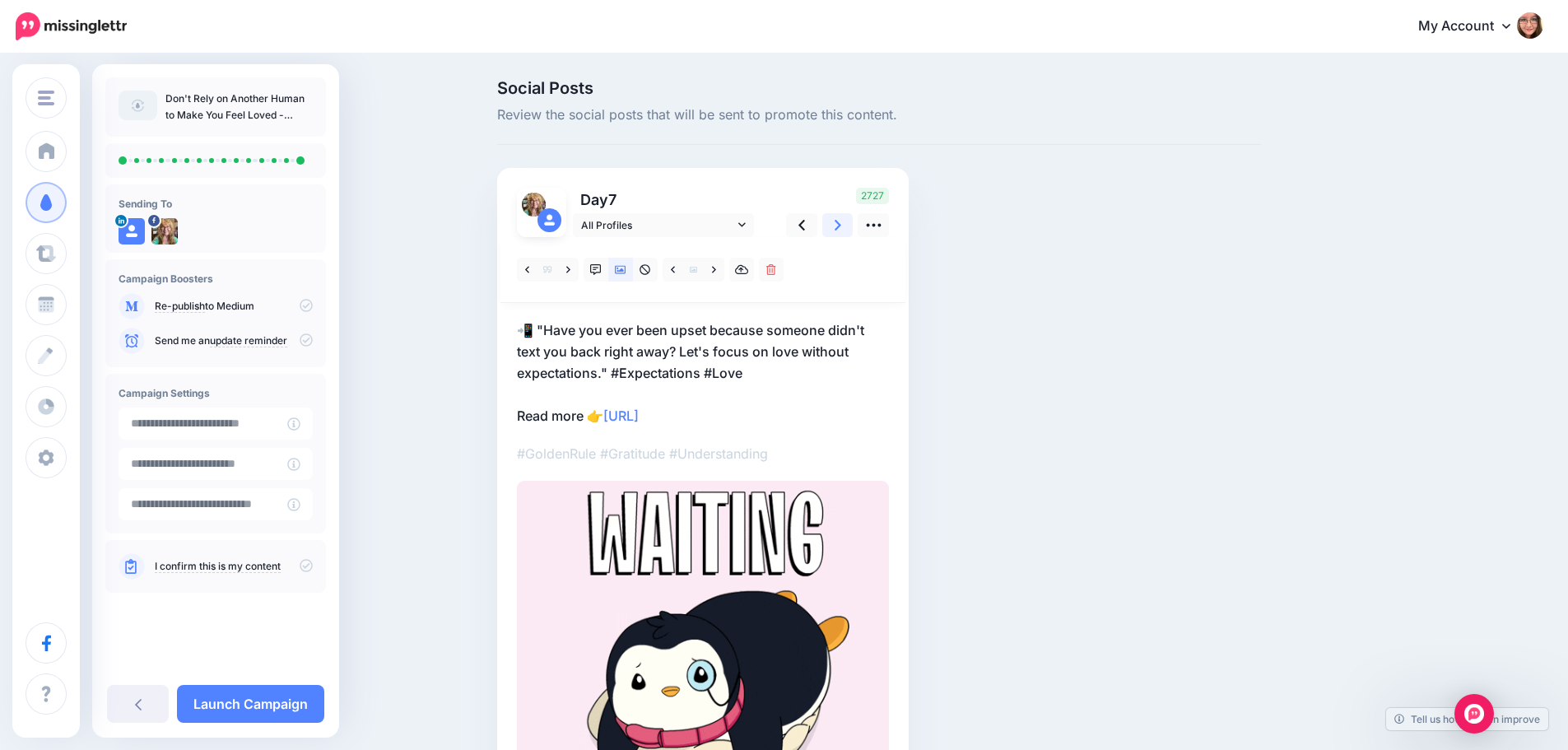
click at [839, 222] on link at bounding box center [837, 225] width 31 height 24
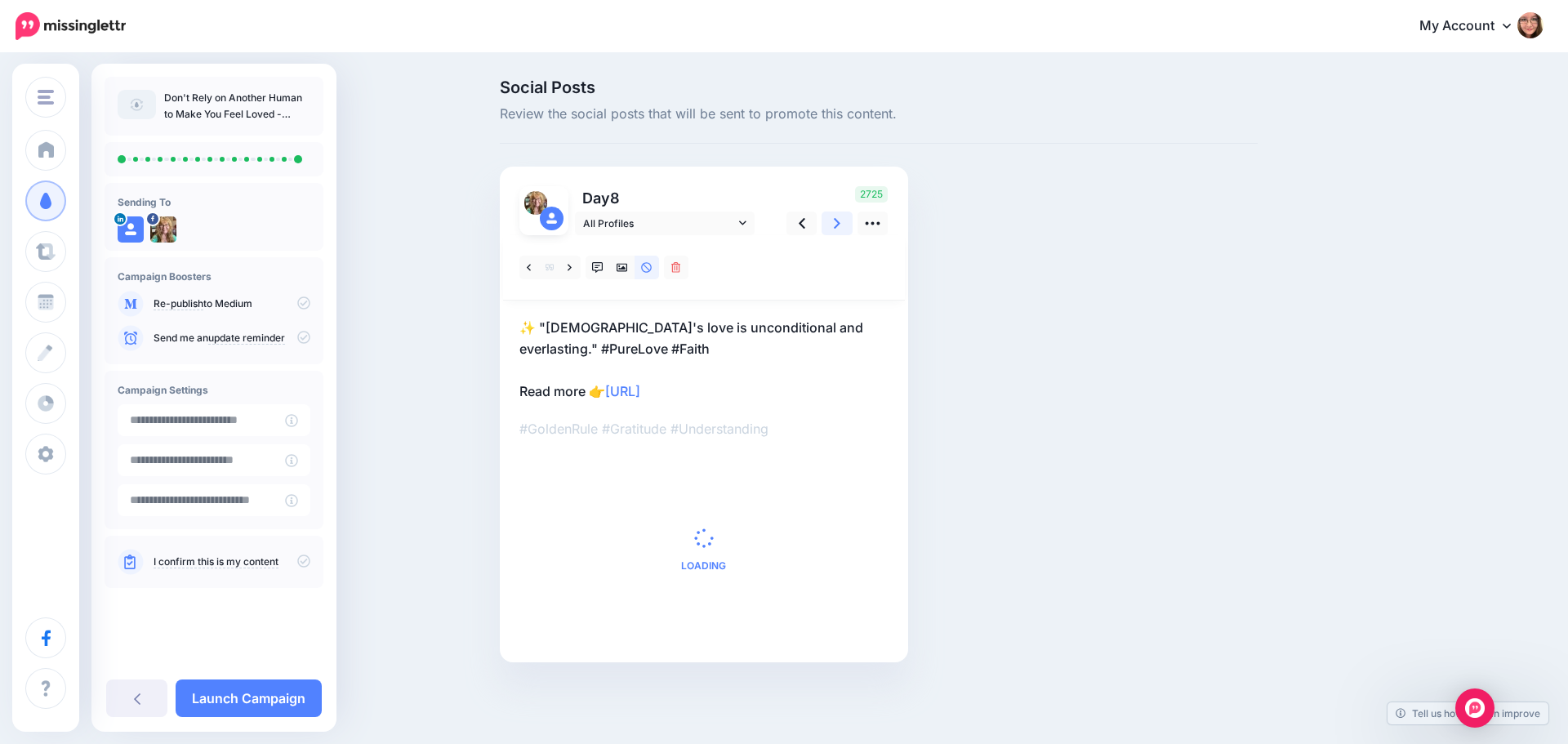
click at [833, 220] on link at bounding box center [837, 223] width 31 height 24
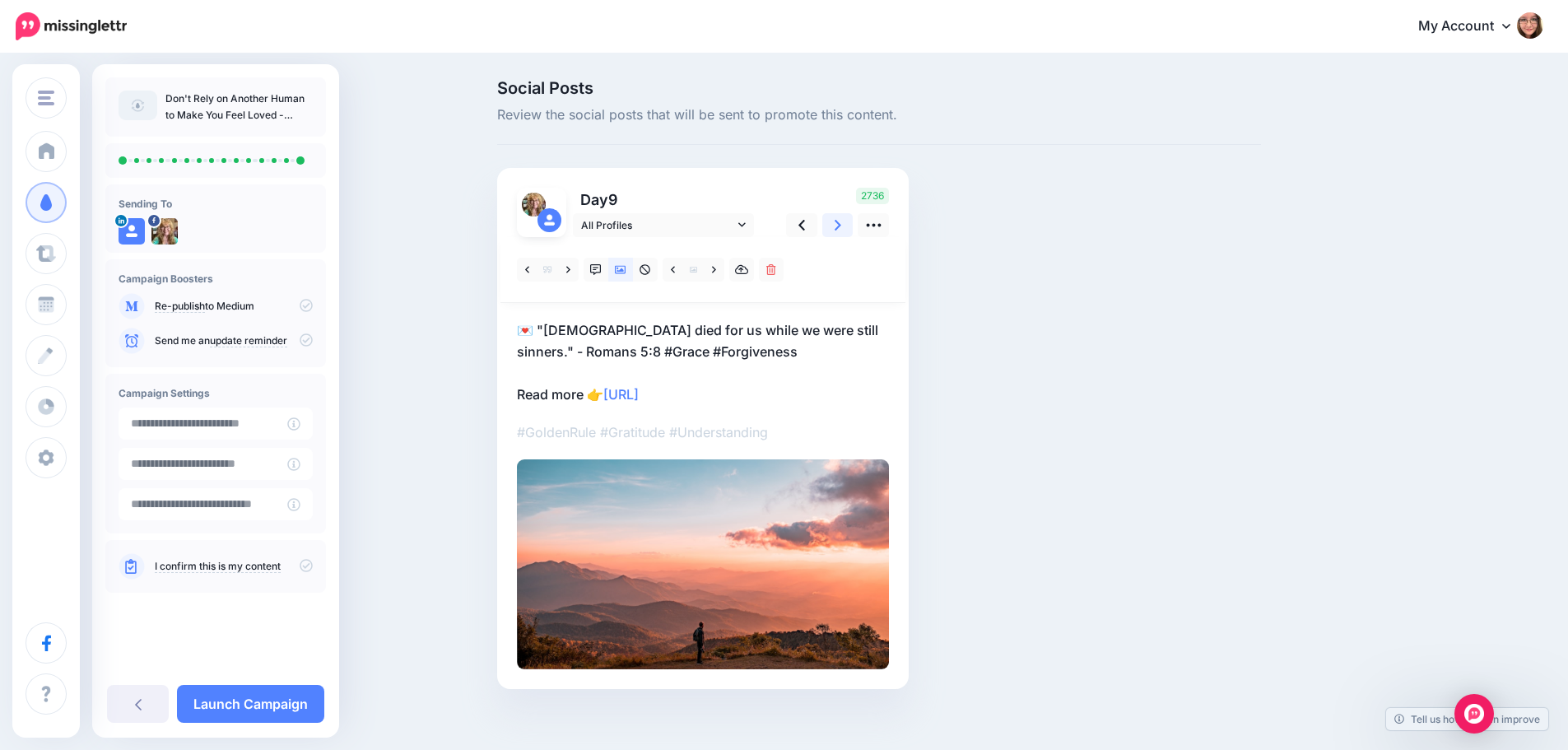
click at [839, 222] on link at bounding box center [837, 225] width 31 height 24
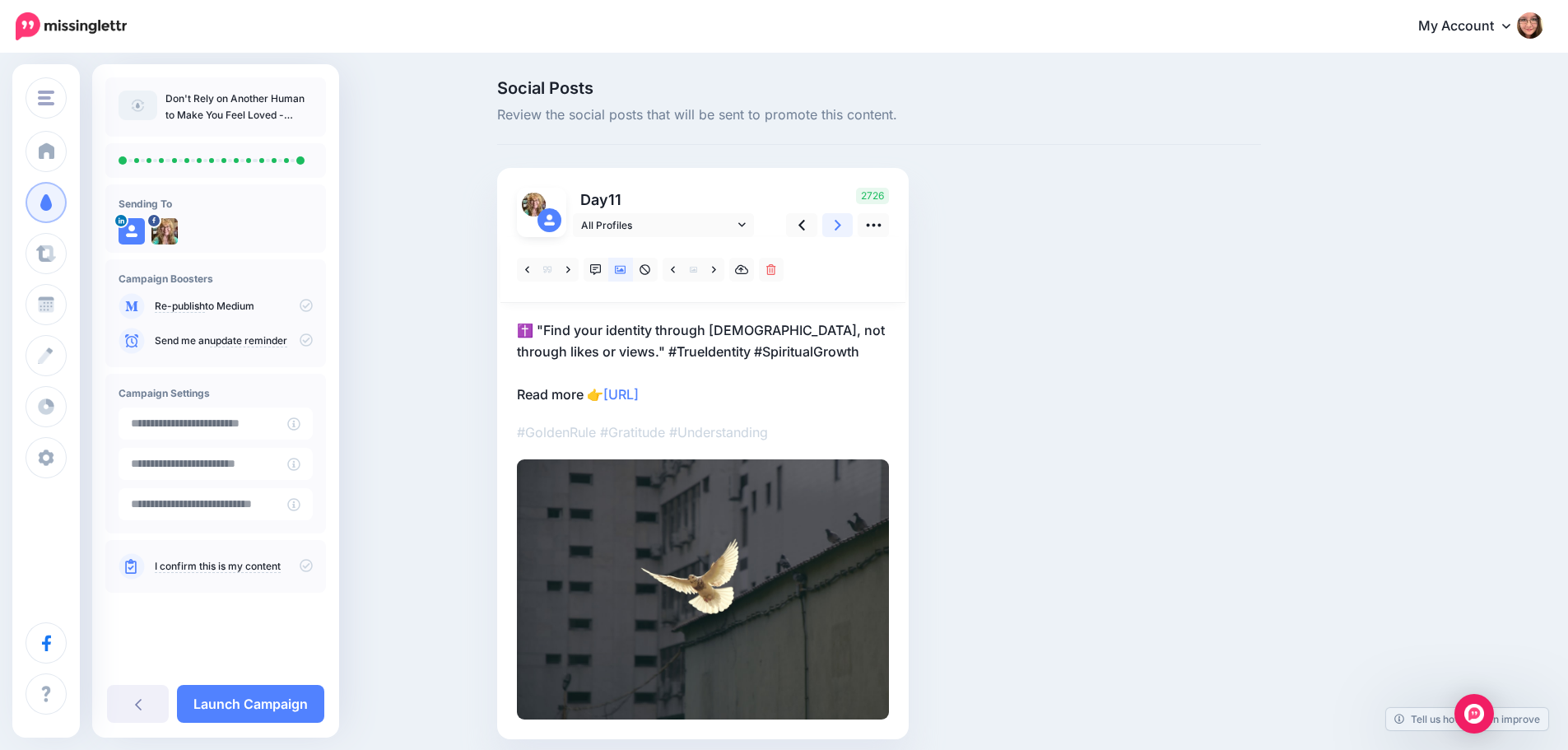
click at [839, 222] on link at bounding box center [837, 225] width 31 height 24
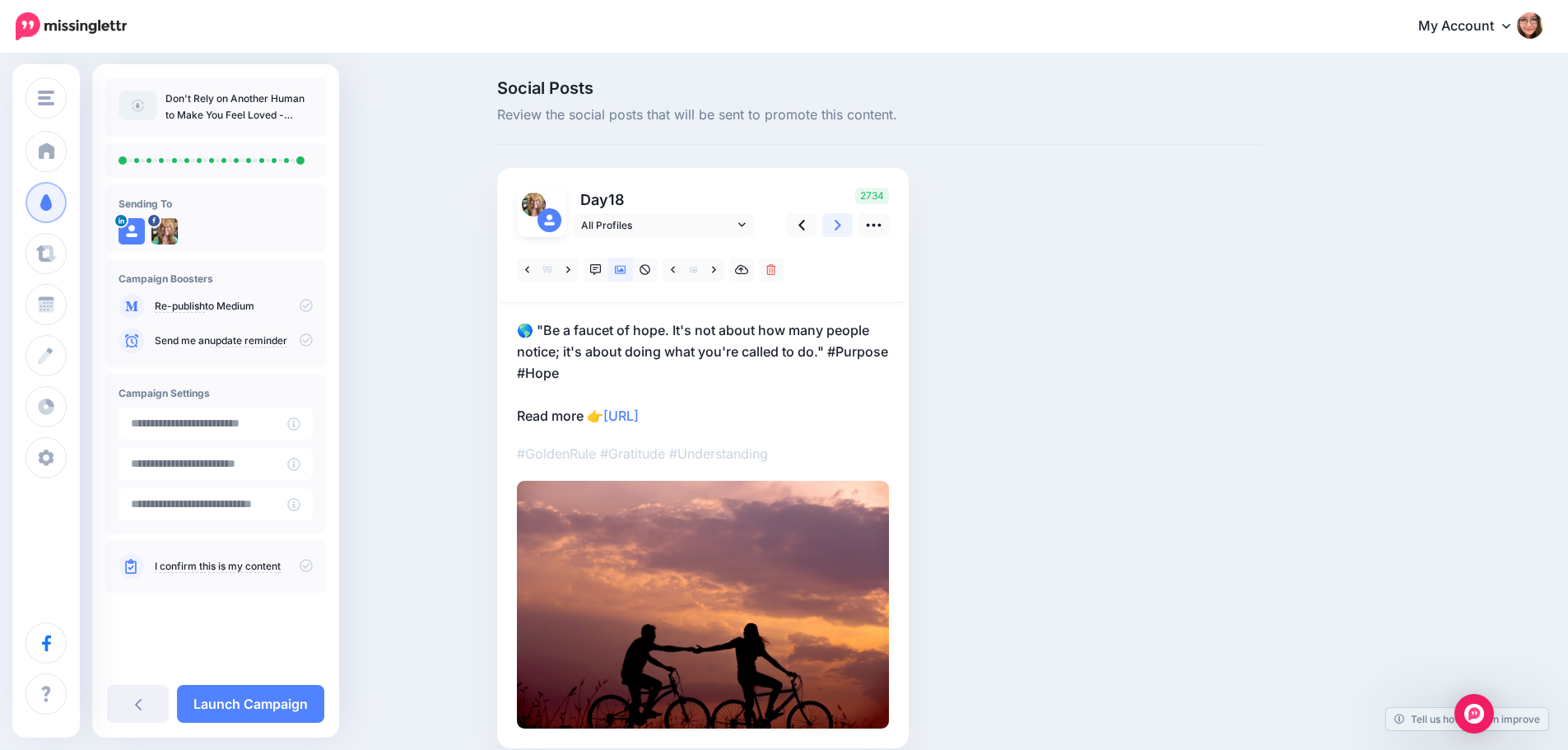
click at [839, 222] on link at bounding box center [837, 225] width 31 height 24
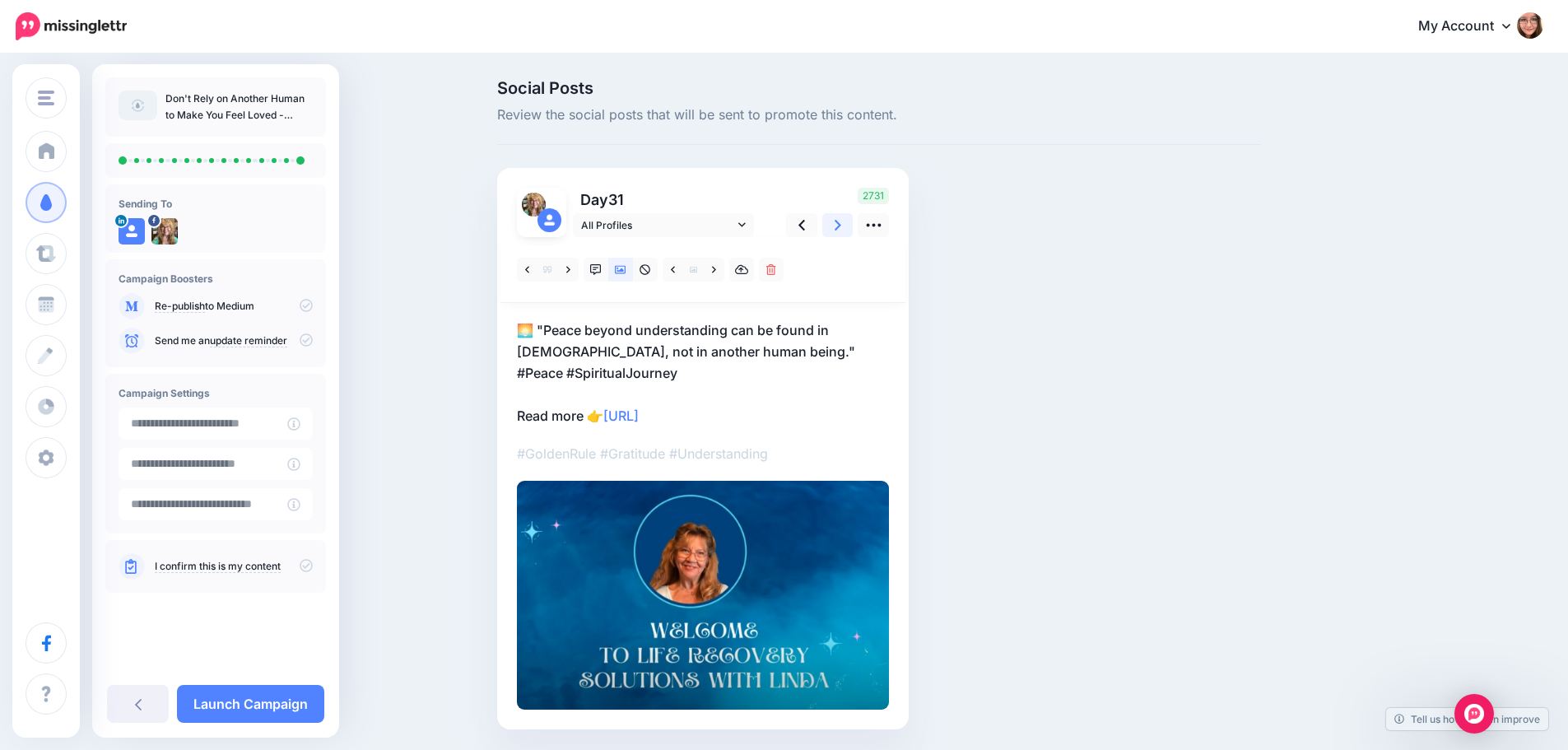
click at [839, 222] on link at bounding box center [837, 225] width 31 height 24
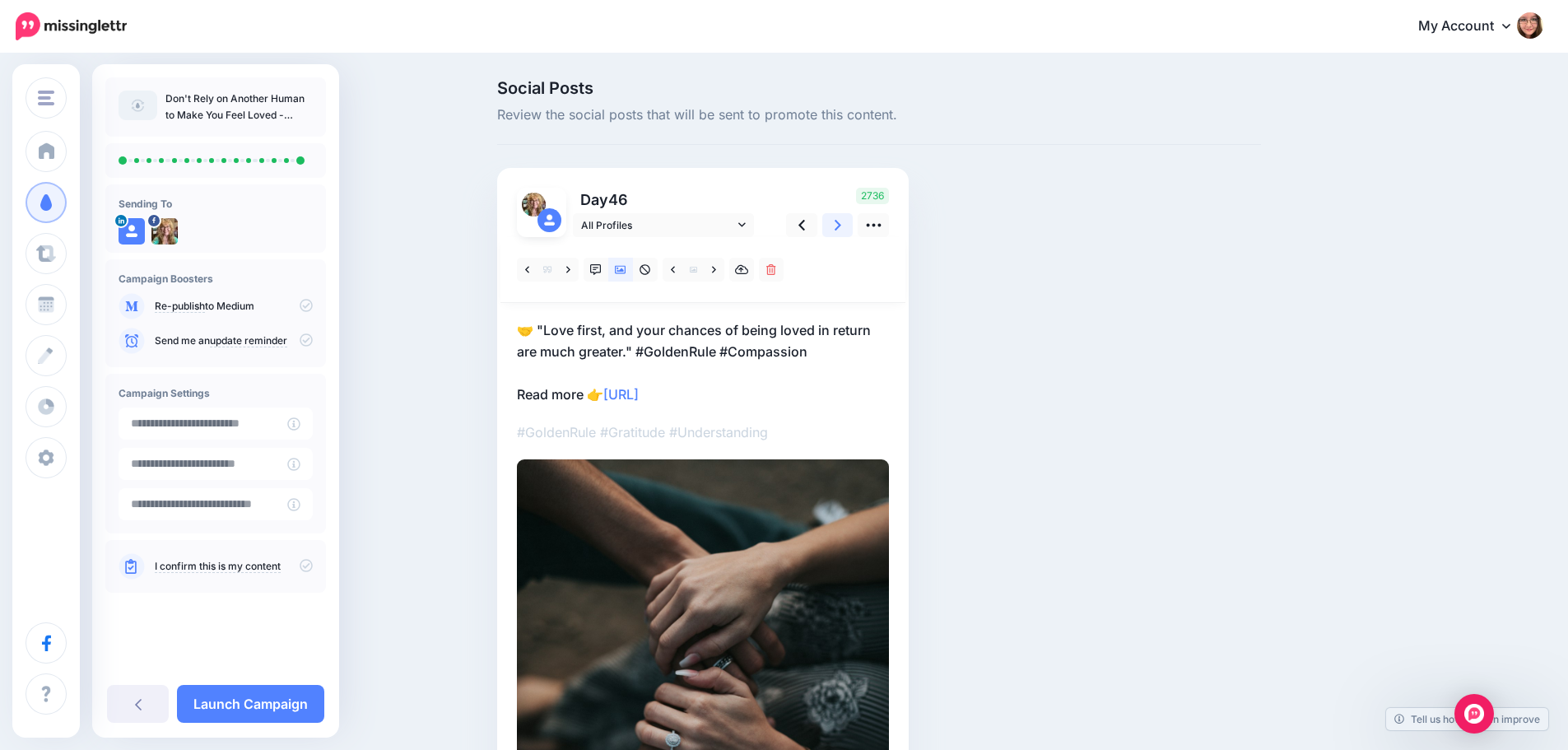
click at [839, 222] on link at bounding box center [837, 225] width 31 height 24
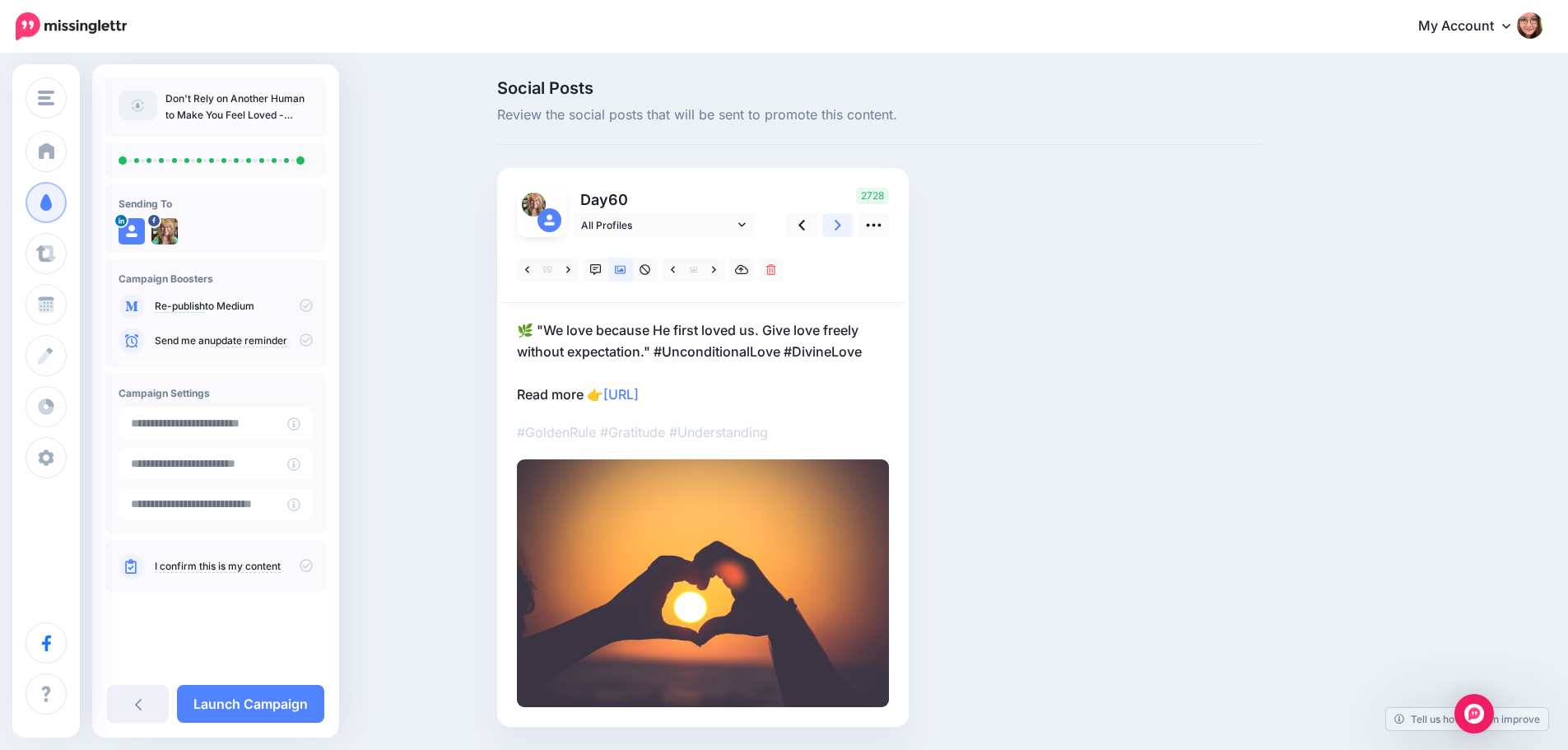
click at [839, 222] on link at bounding box center [837, 225] width 31 height 24
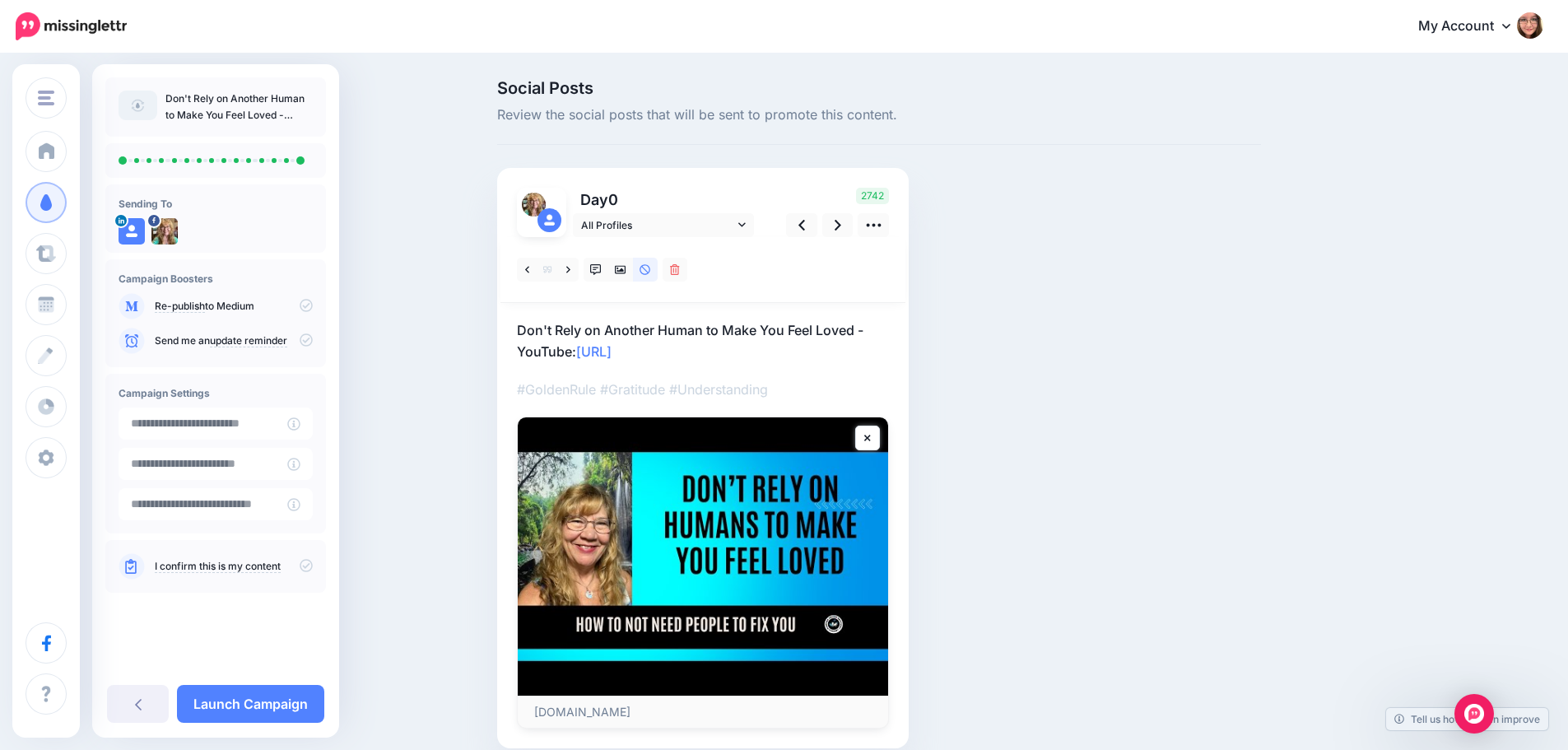
click at [305, 566] on icon at bounding box center [305, 565] width 13 height 13
click at [275, 423] on input "**********" at bounding box center [203, 424] width 169 height 32
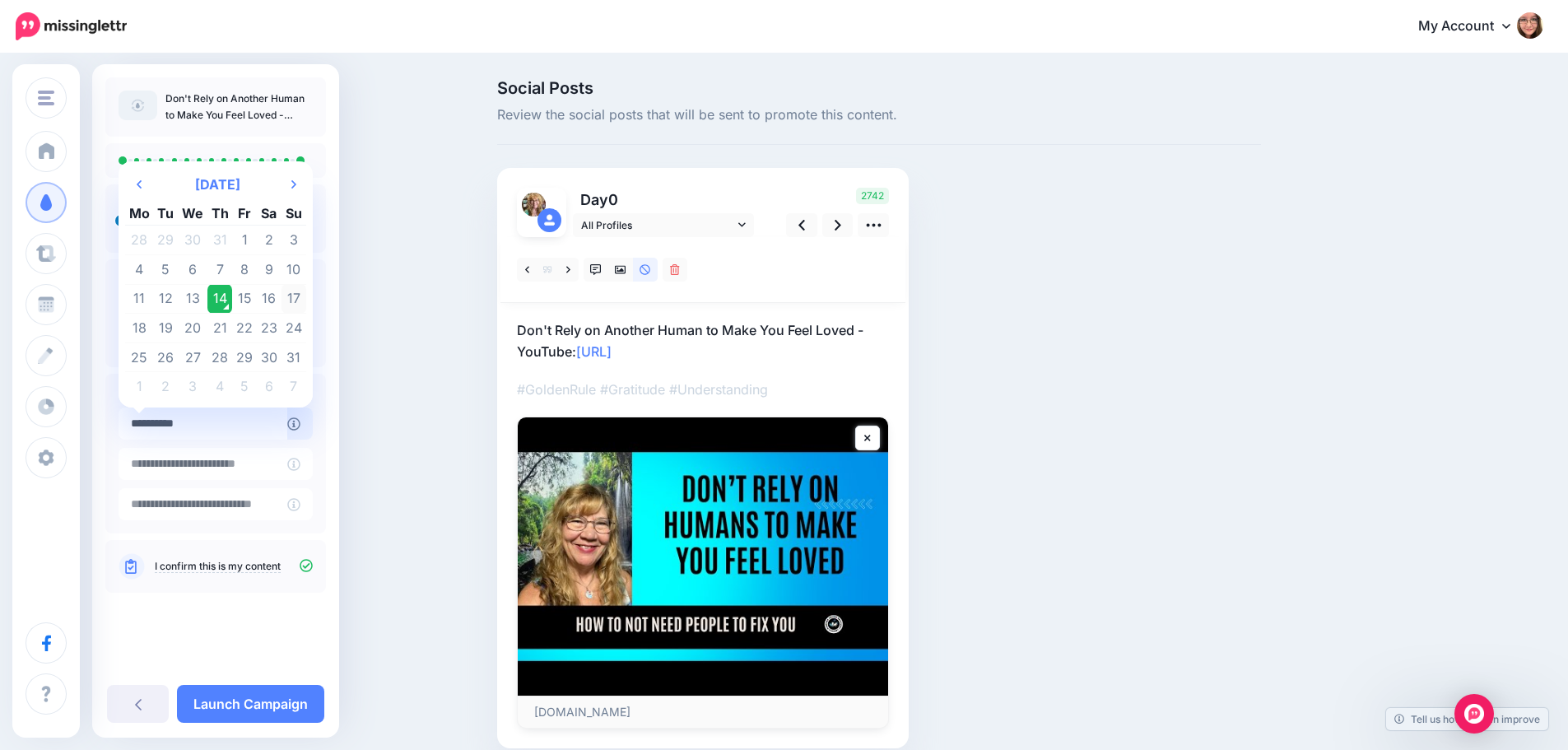
click at [295, 293] on td "17" at bounding box center [293, 299] width 25 height 30
type input "**********"
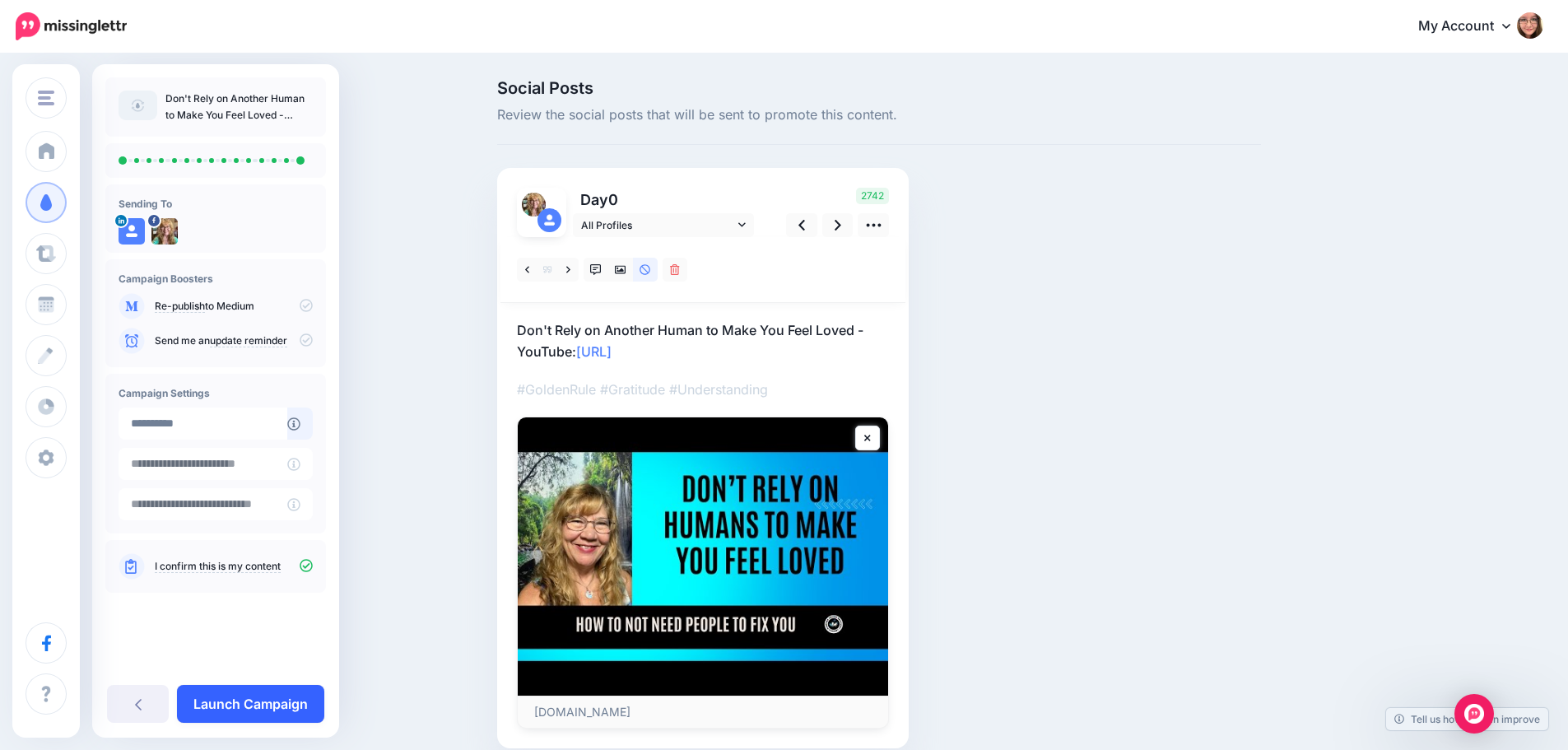
click at [264, 706] on link "Launch Campaign" at bounding box center [251, 704] width 147 height 38
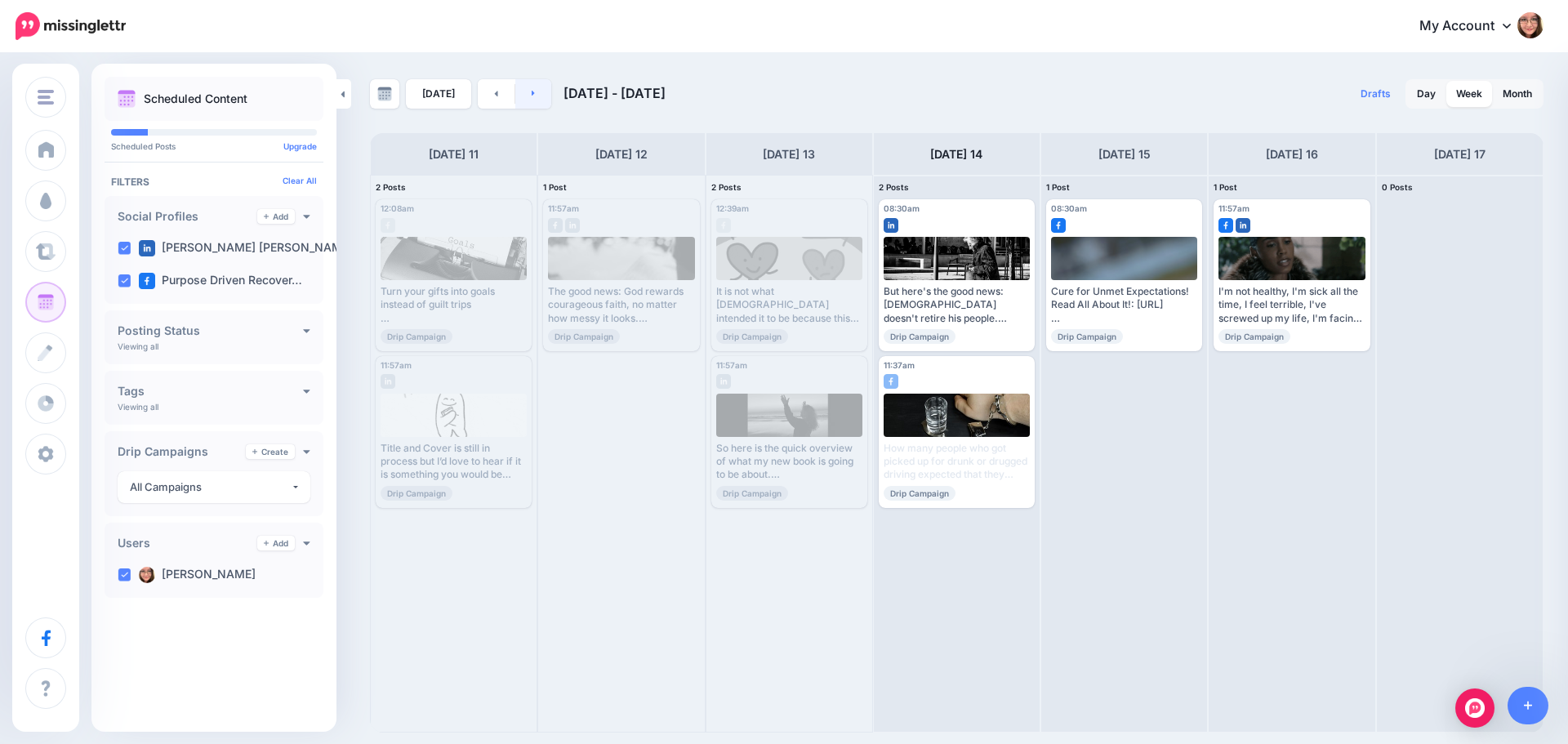
click at [529, 104] on link at bounding box center [533, 94] width 37 height 30
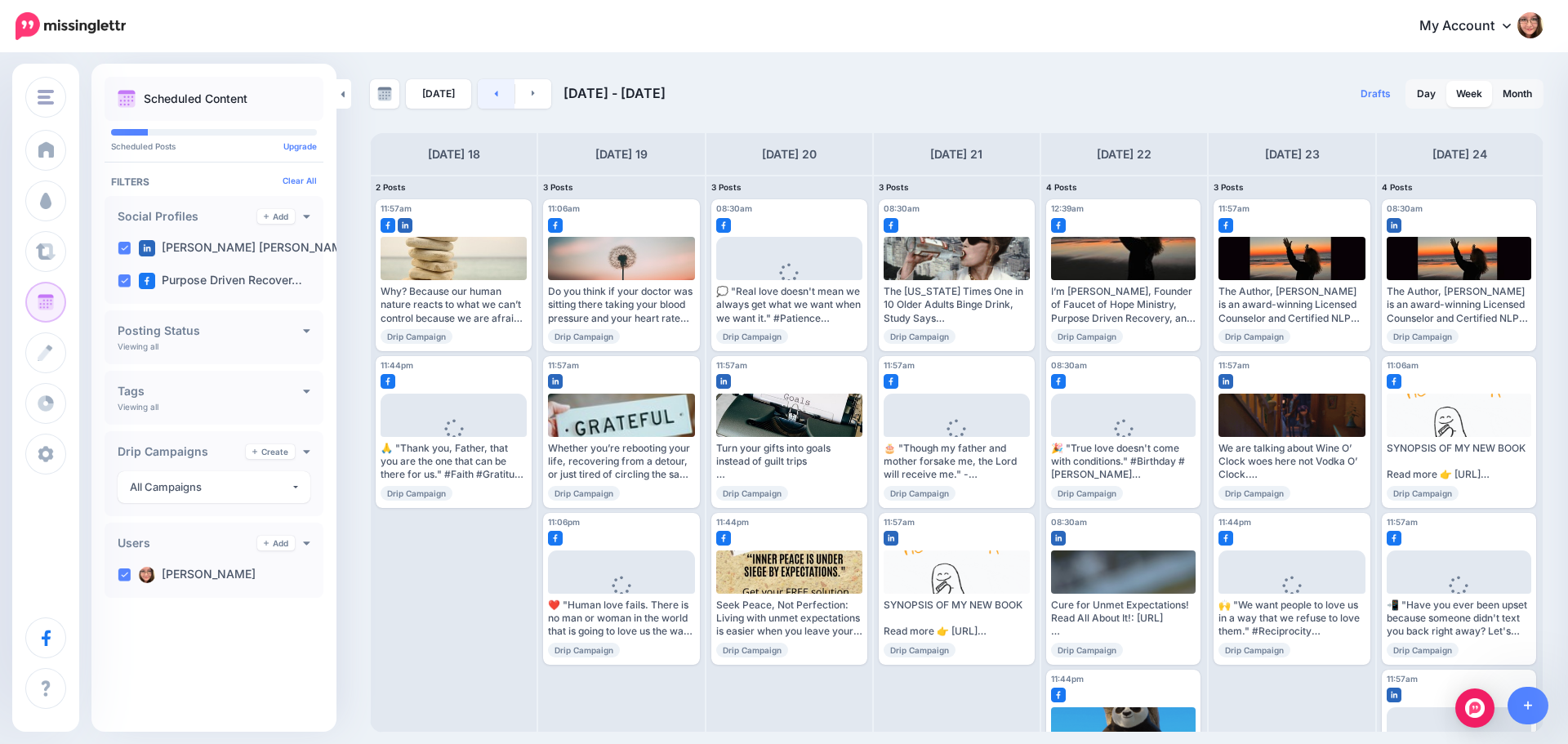
click at [494, 96] on icon at bounding box center [496, 93] width 4 height 10
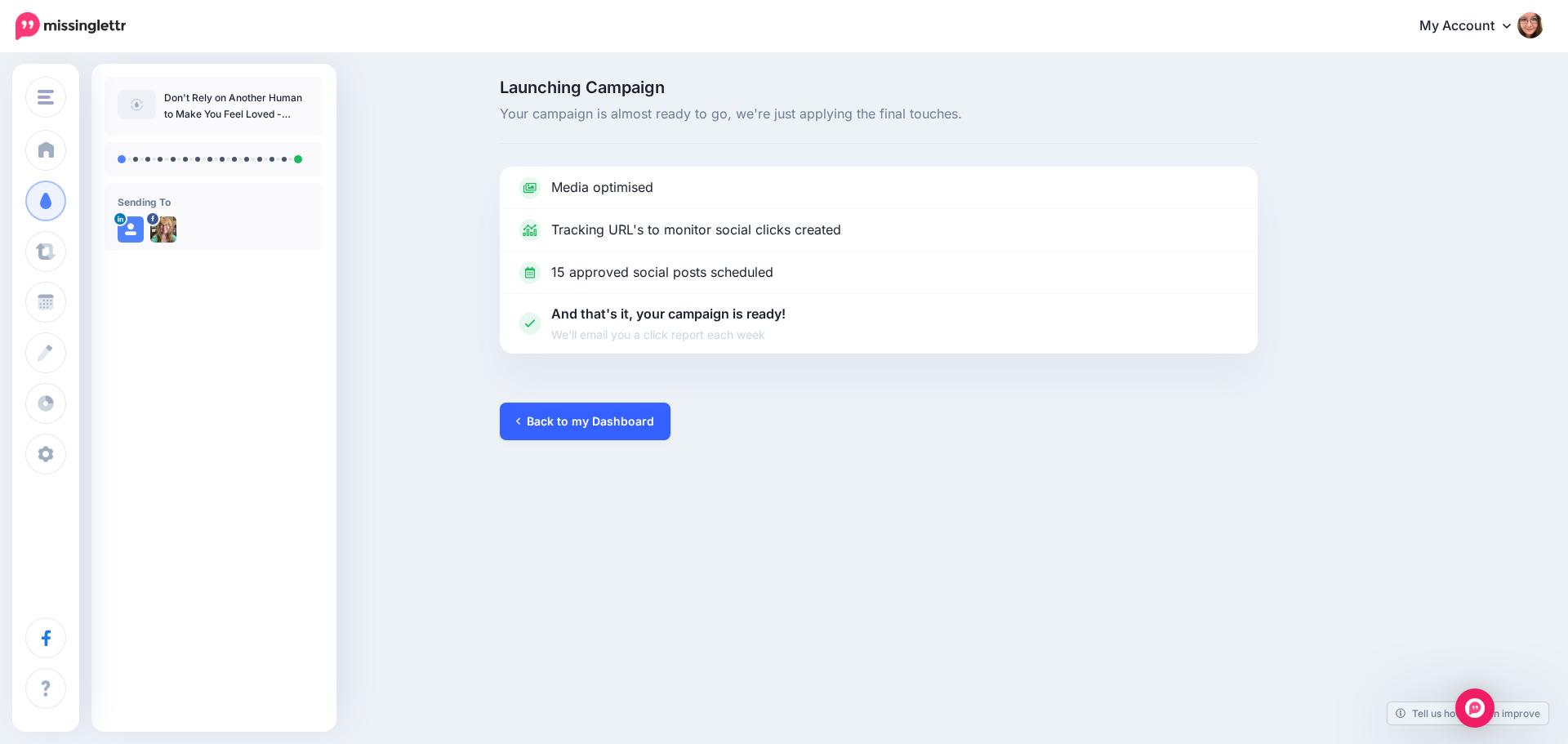
click at [561, 435] on link "Back to my Dashboard" at bounding box center [585, 421] width 171 height 37
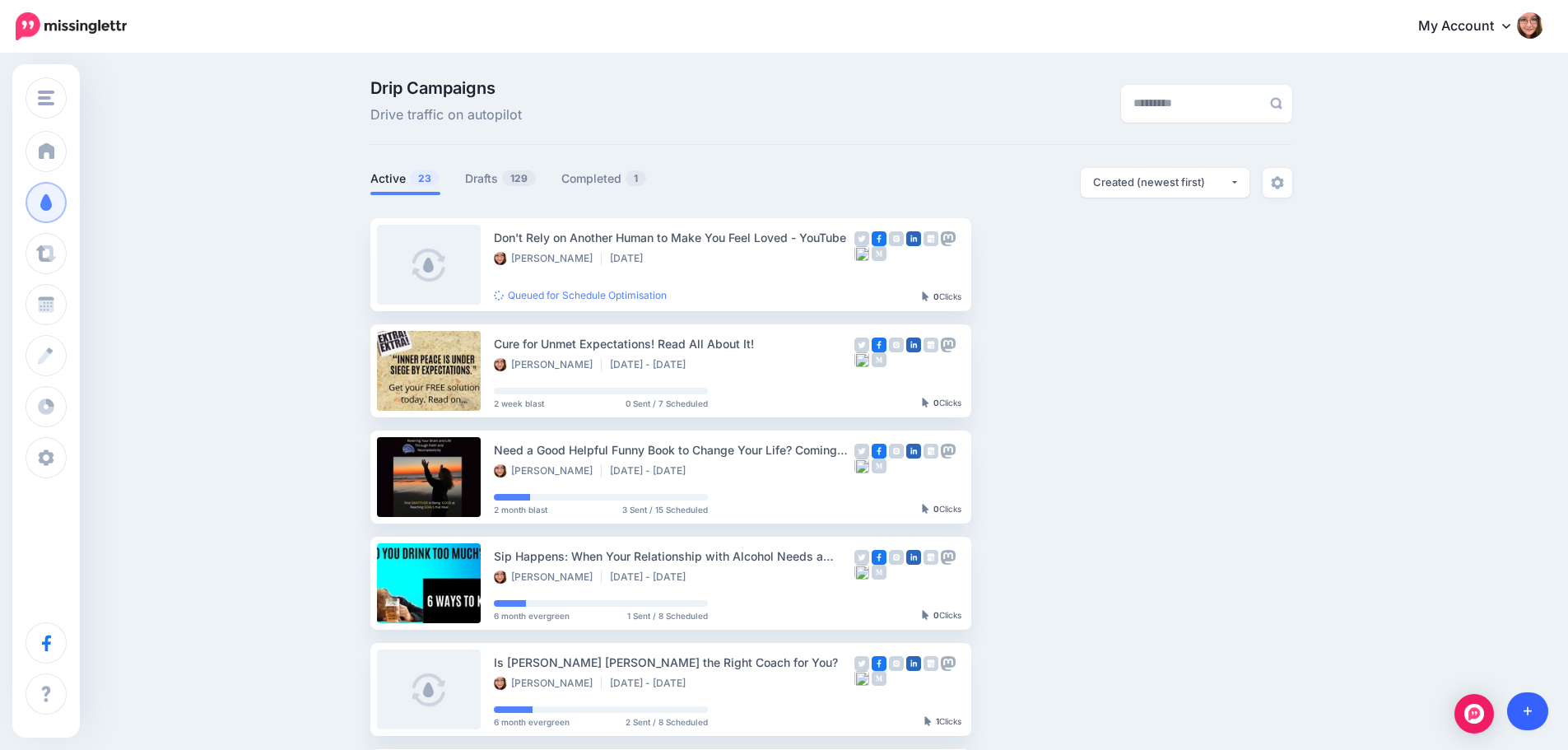
click at [1535, 710] on link at bounding box center [1527, 711] width 42 height 38
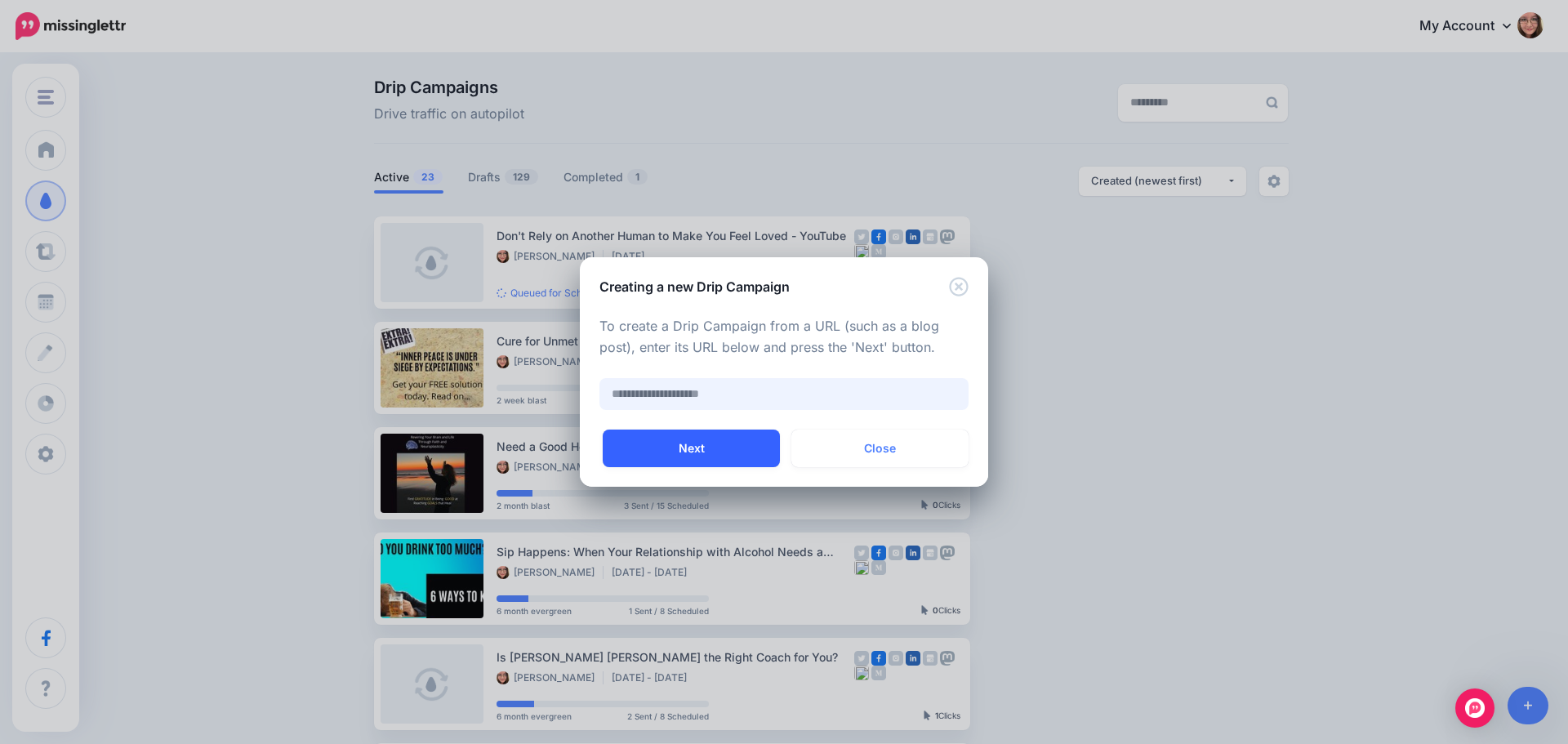
paste input "**********"
type input "**********"
click at [718, 445] on button "Next" at bounding box center [692, 448] width 178 height 37
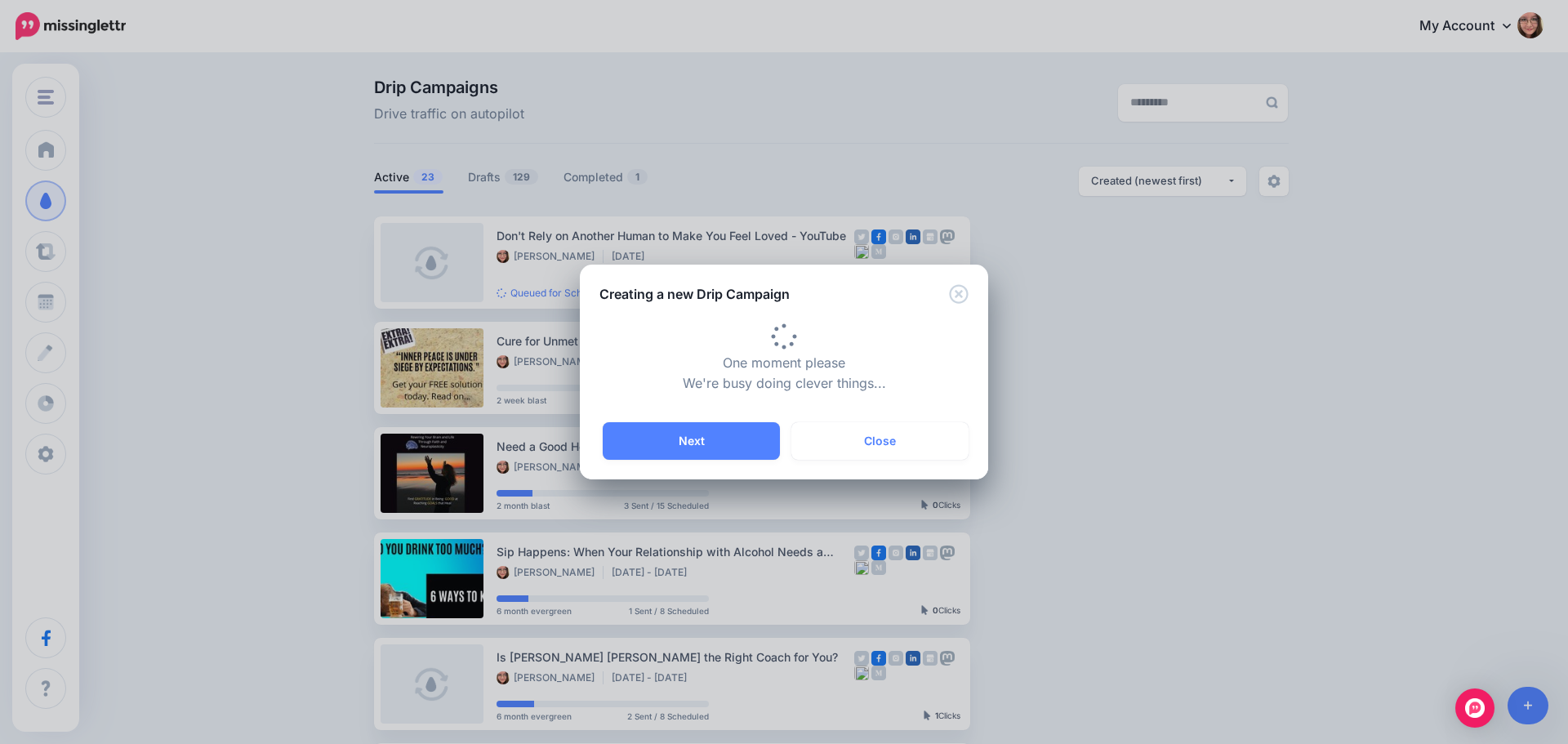
type input "**********"
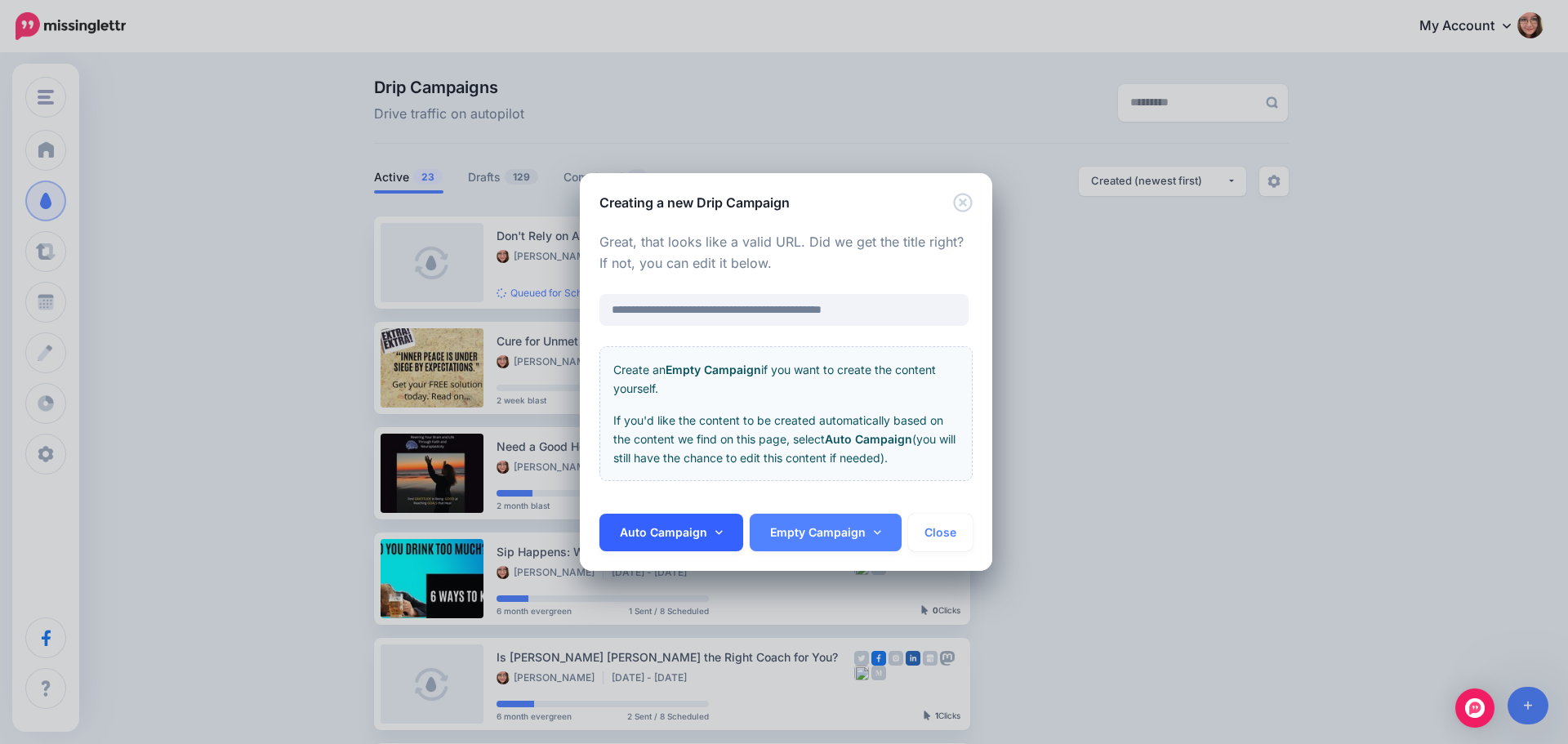
click at [696, 541] on link "Auto Campaign" at bounding box center [671, 533] width 144 height 37
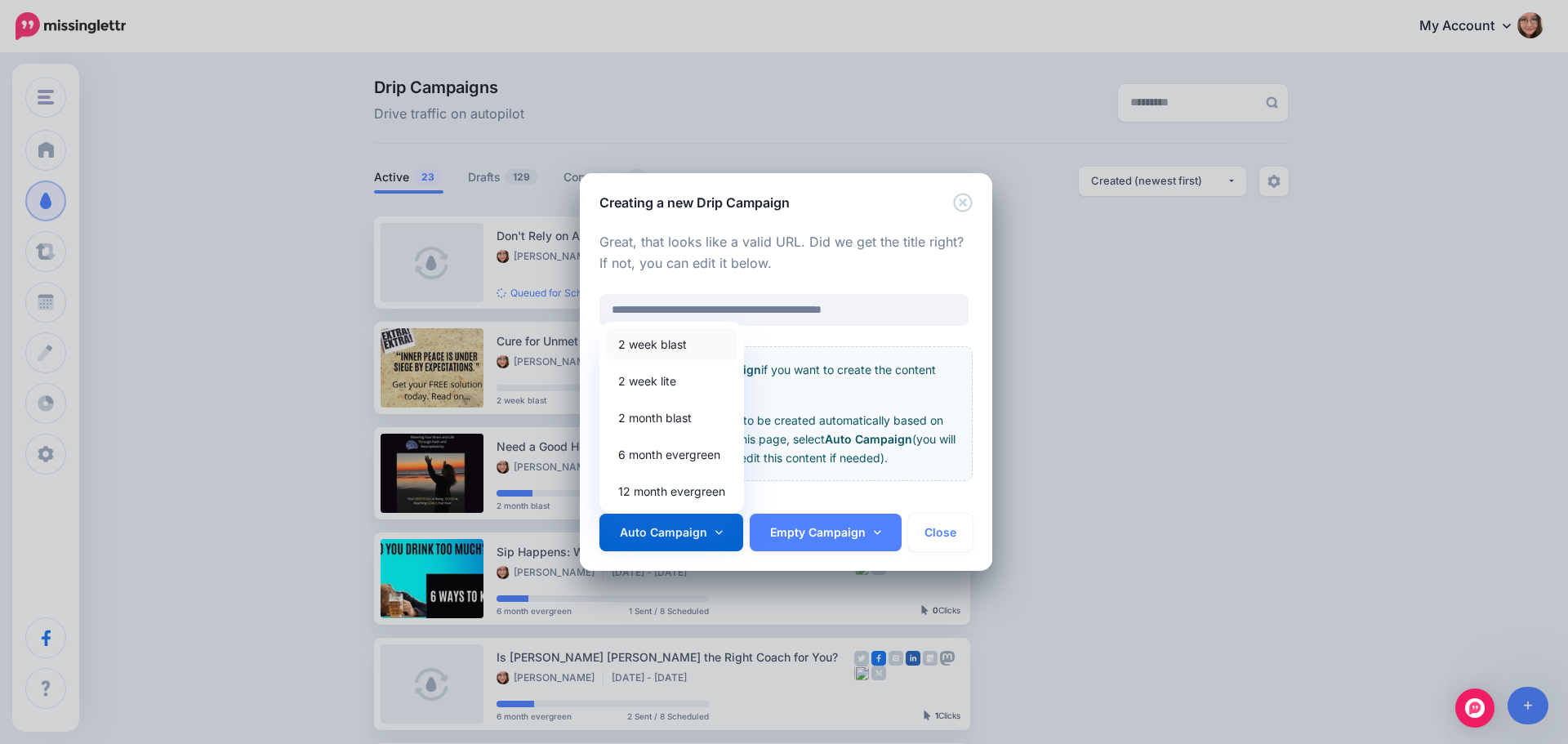
click at [687, 341] on link "2 week blast" at bounding box center [671, 344] width 131 height 32
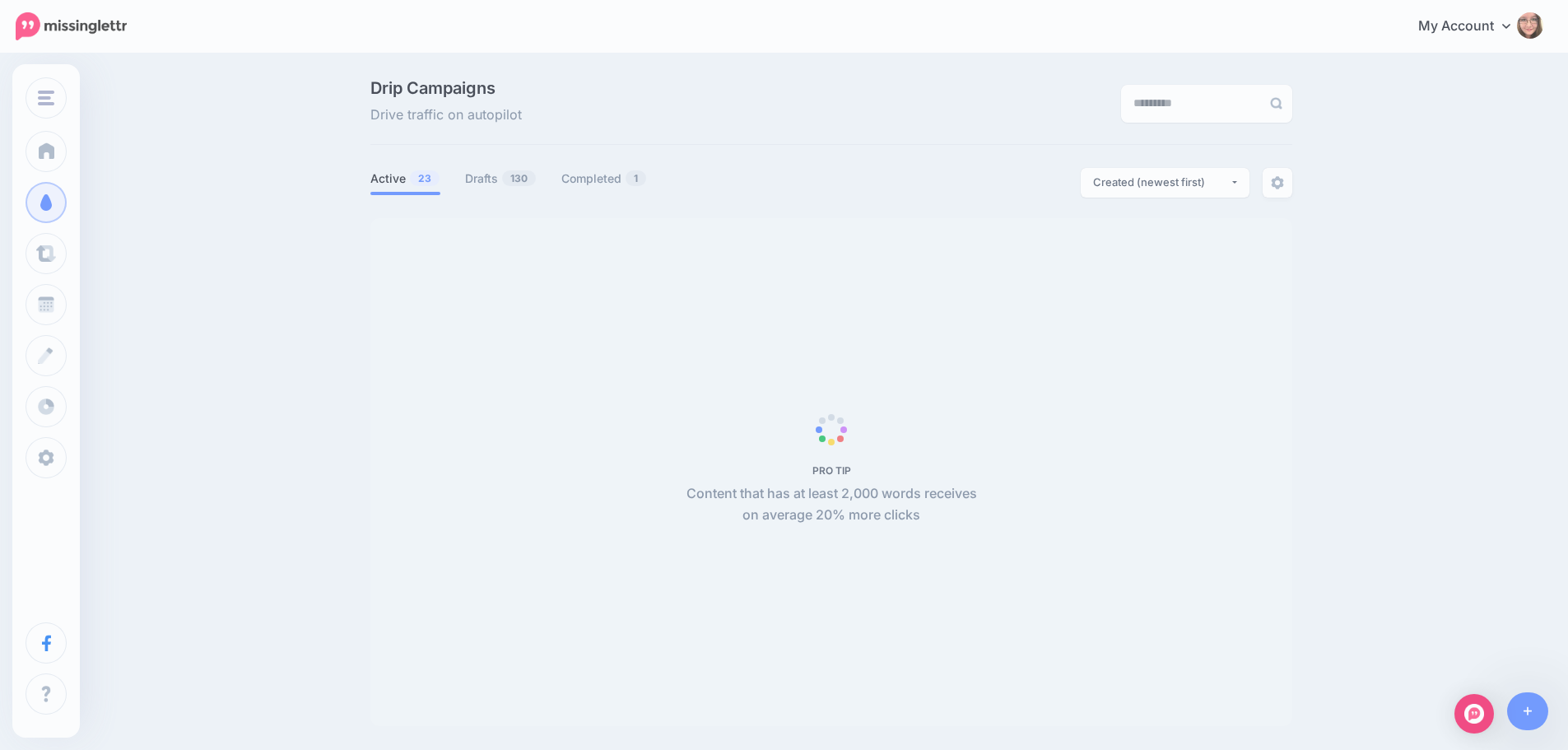
click at [762, 463] on div "PRO TIP Content that has at least 2,000 words receives on average 20% more clic…" at bounding box center [831, 471] width 308 height 107
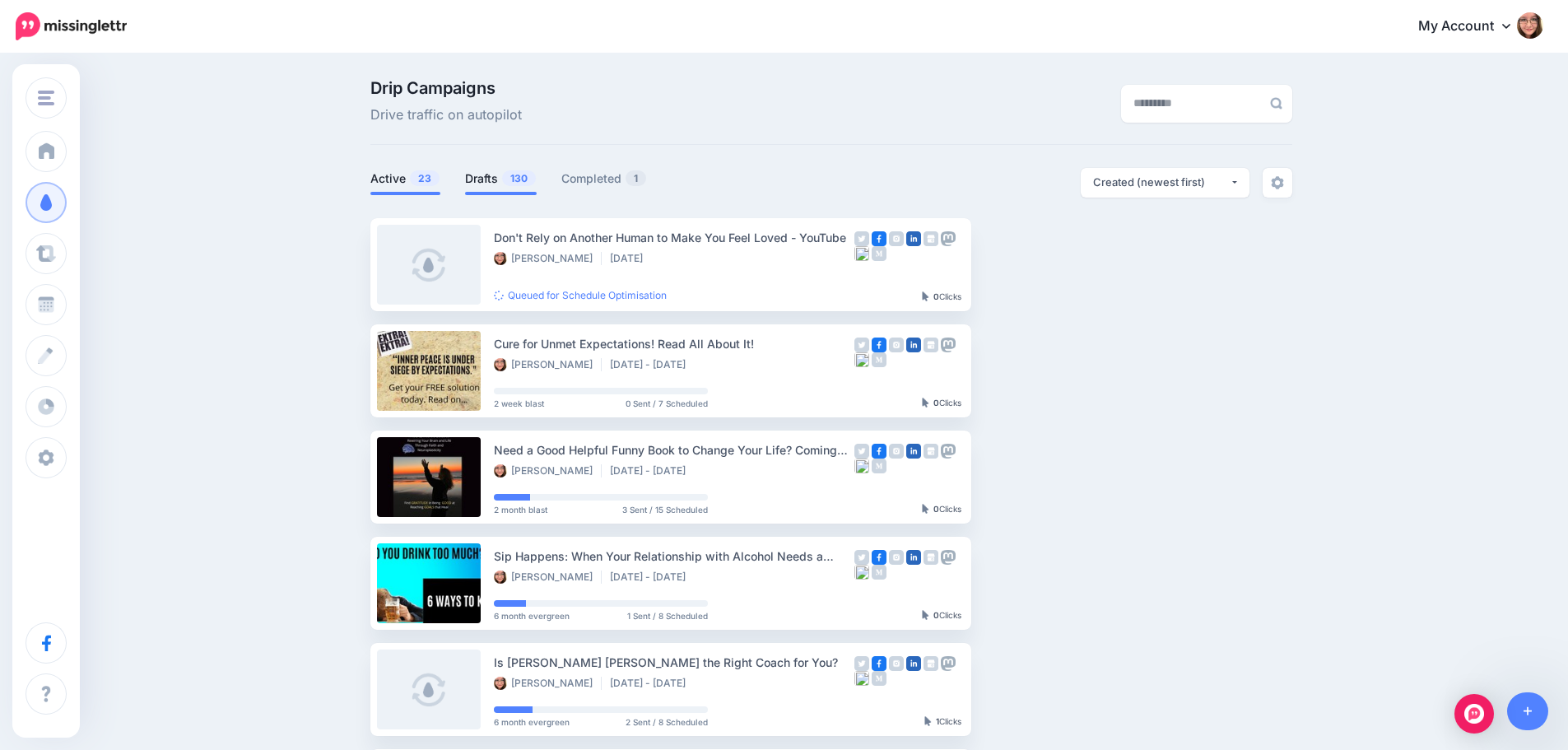
click at [512, 175] on span "130" at bounding box center [519, 178] width 34 height 16
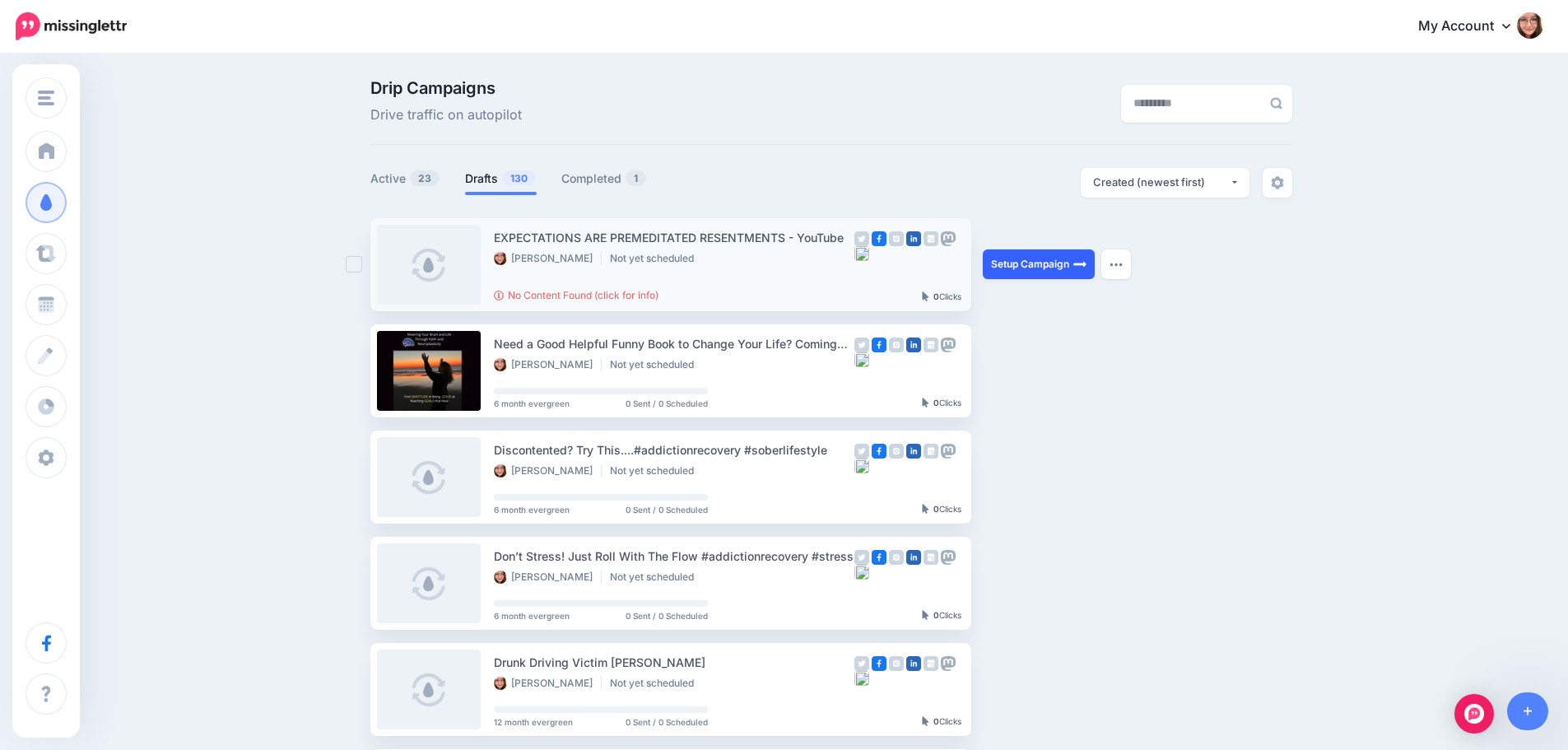
click at [1061, 262] on link "Setup Campaign" at bounding box center [1038, 265] width 112 height 30
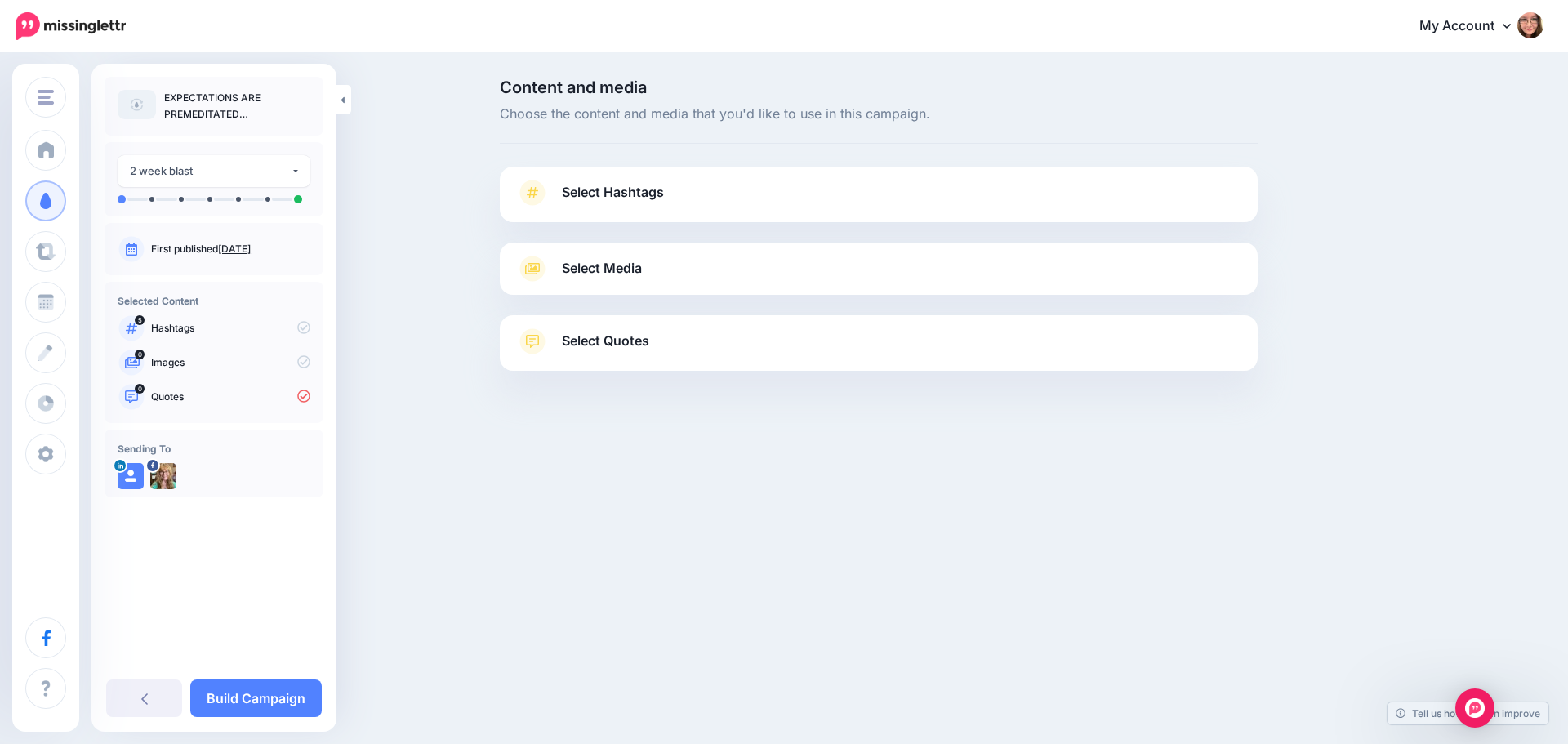
click at [673, 194] on link "Select Hashtags" at bounding box center [878, 200] width 725 height 42
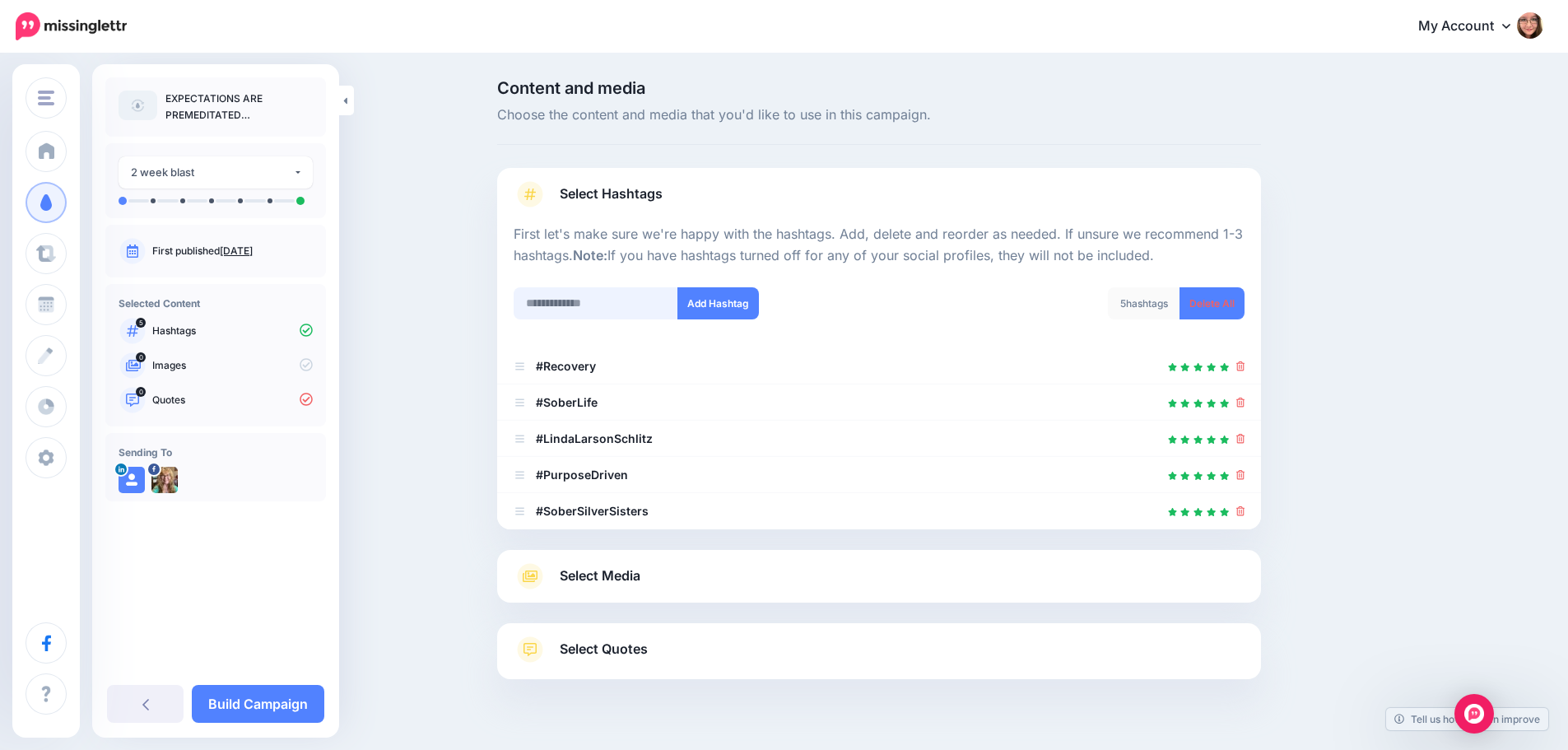
click at [556, 301] on input "text" at bounding box center [596, 303] width 165 height 32
paste input "**********"
type input "**********"
click at [709, 298] on button "Add Hashtag" at bounding box center [718, 303] width 82 height 32
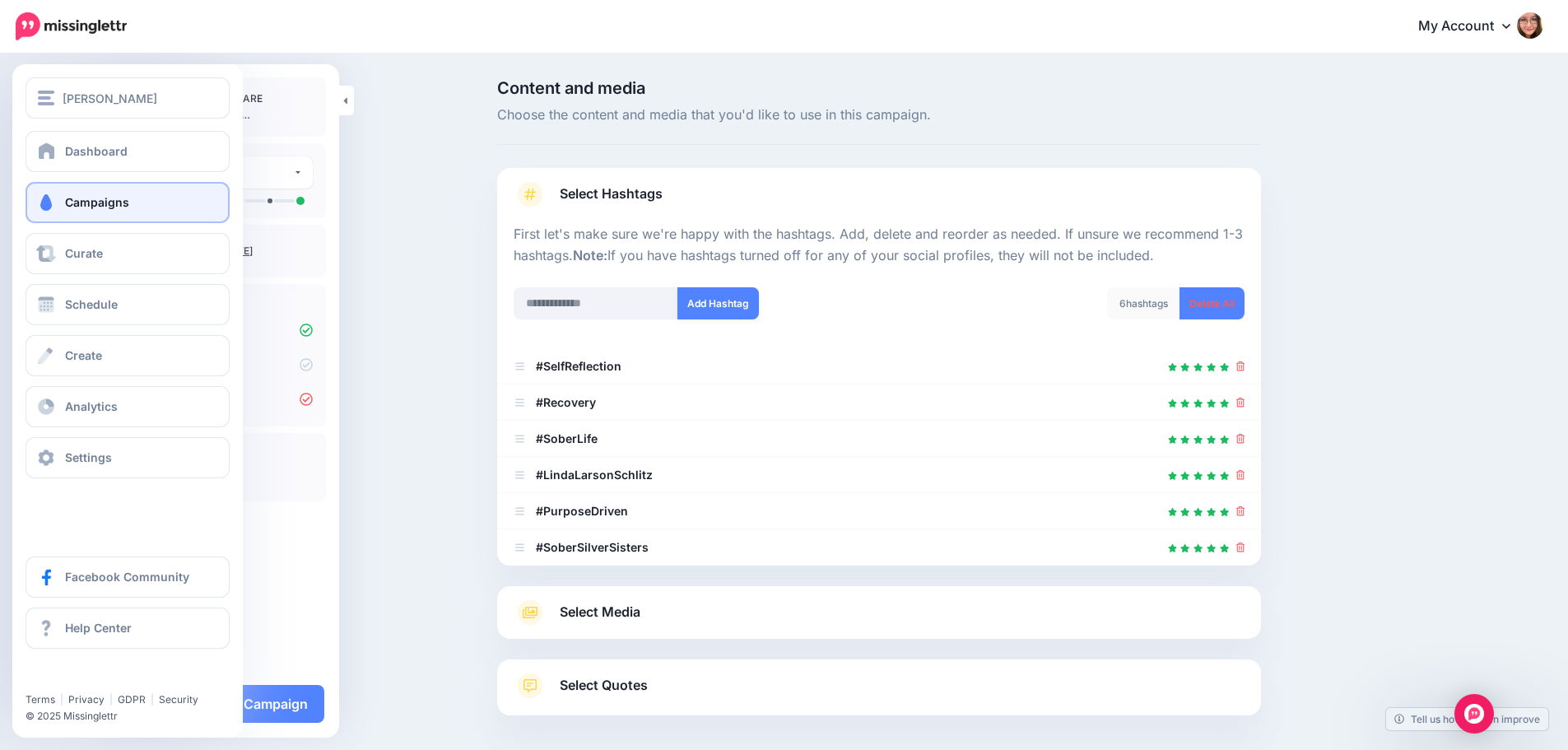
scroll to position [73, 0]
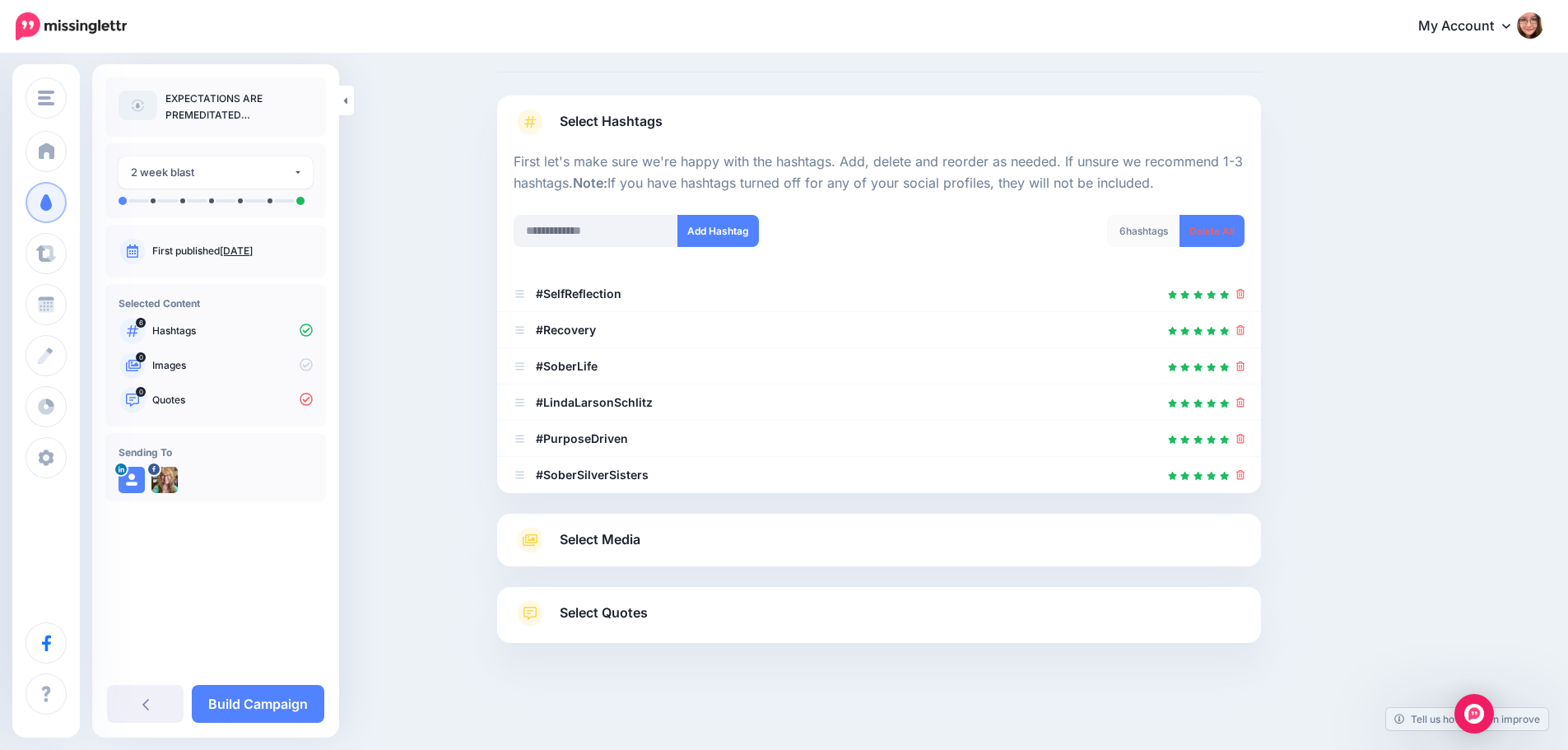
click at [543, 211] on div at bounding box center [878, 204] width 731 height 21
click at [552, 228] on input "text" at bounding box center [596, 231] width 165 height 32
paste input "**********"
type input "**********"
click at [727, 233] on button "Add Hashtag" at bounding box center [718, 231] width 82 height 32
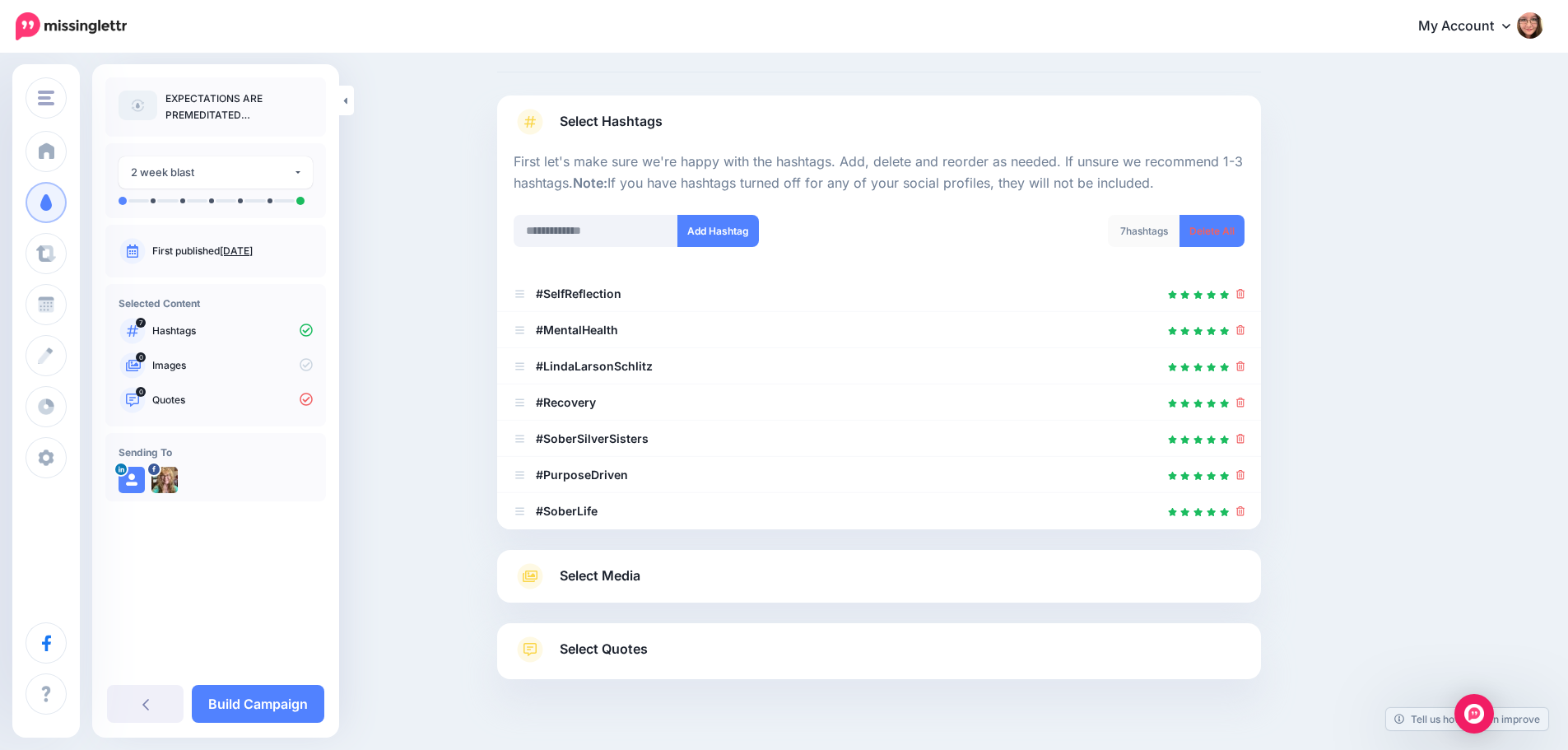
scroll to position [108, 0]
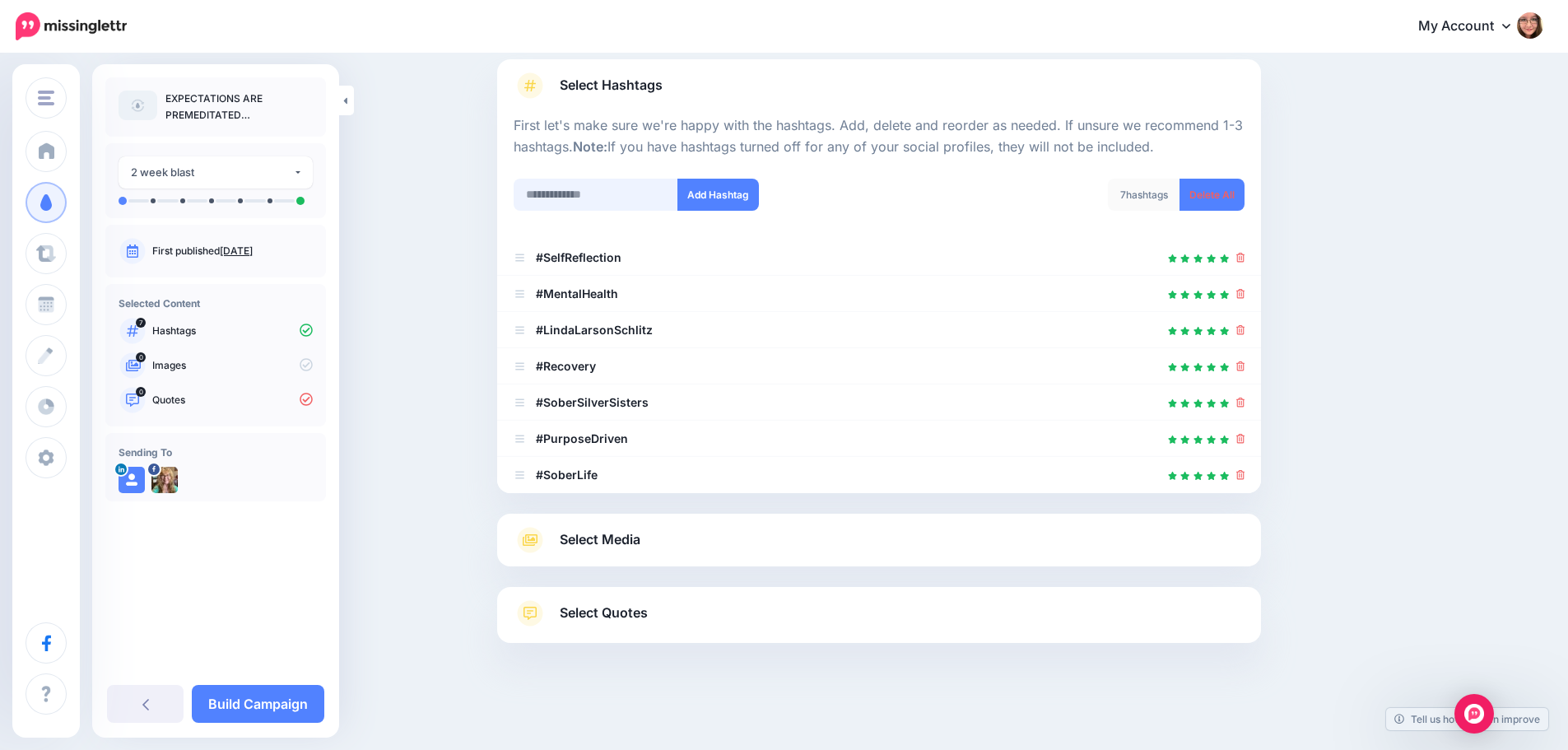
click at [568, 203] on input "text" at bounding box center [596, 195] width 165 height 32
paste input "**********"
type input "**********"
click at [753, 181] on button "Add Hashtag" at bounding box center [718, 195] width 82 height 32
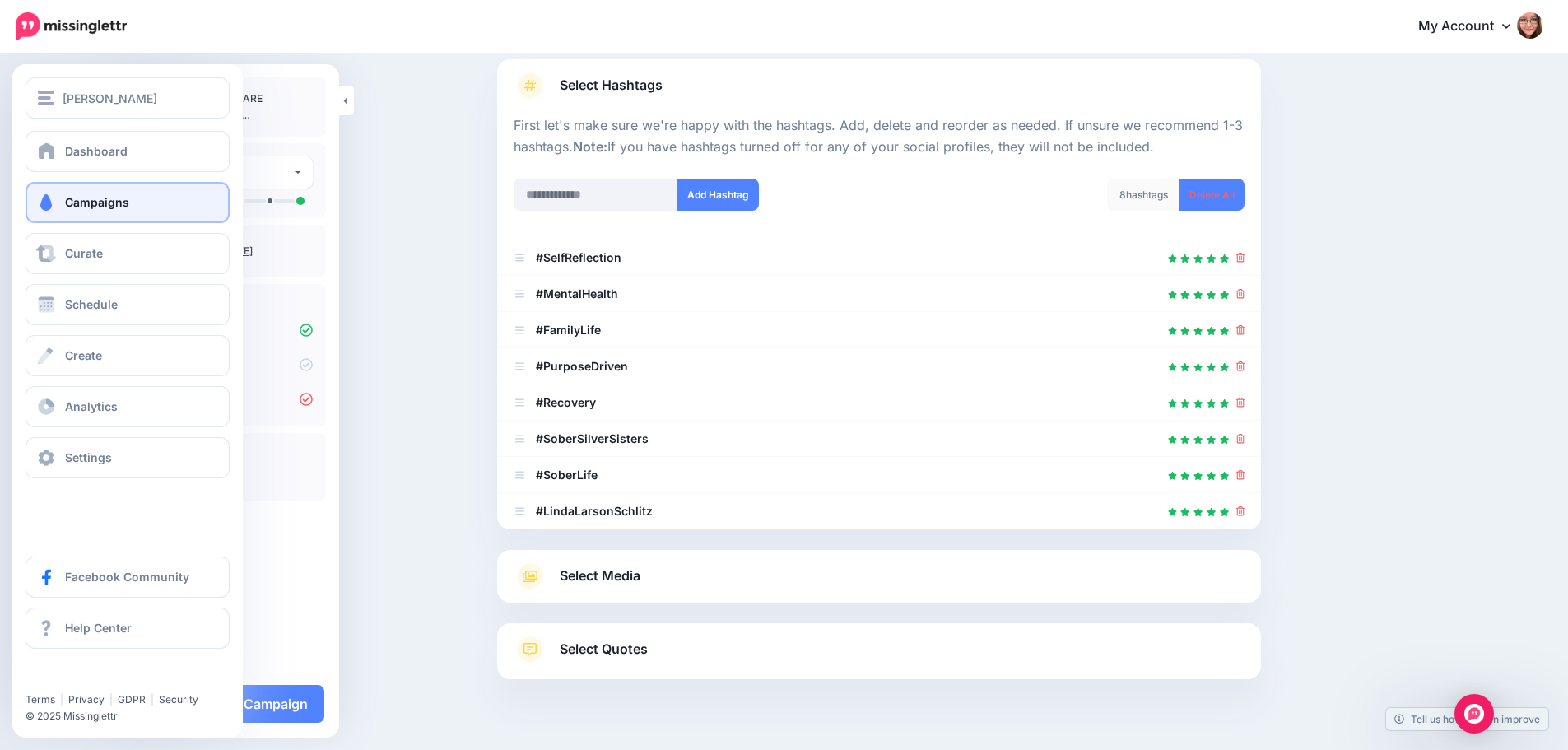
scroll to position [145, 0]
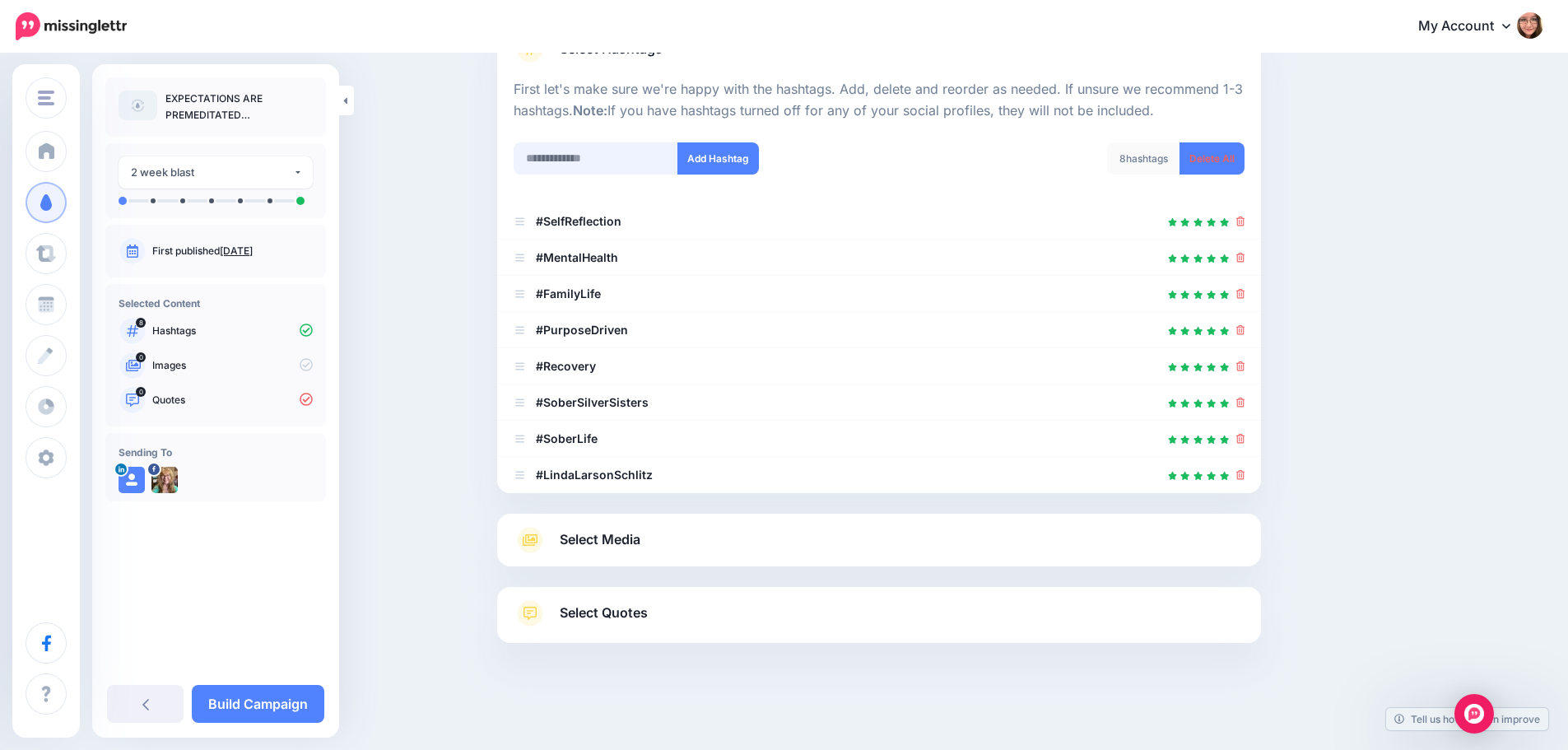
click at [614, 168] on input "text" at bounding box center [596, 158] width 165 height 32
paste input "**********"
type input "**********"
click at [699, 160] on button "Add Hashtag" at bounding box center [718, 158] width 82 height 32
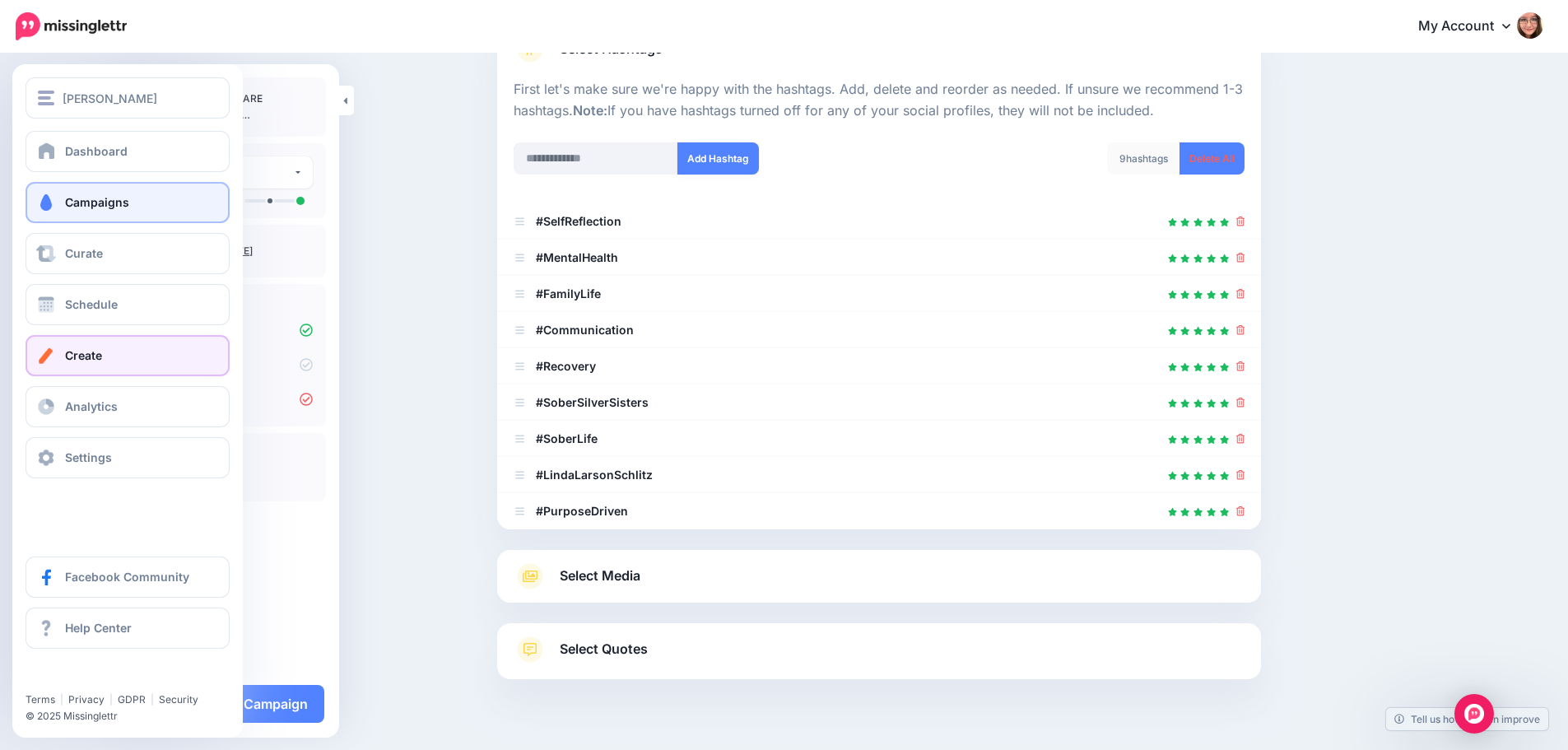
scroll to position [181, 0]
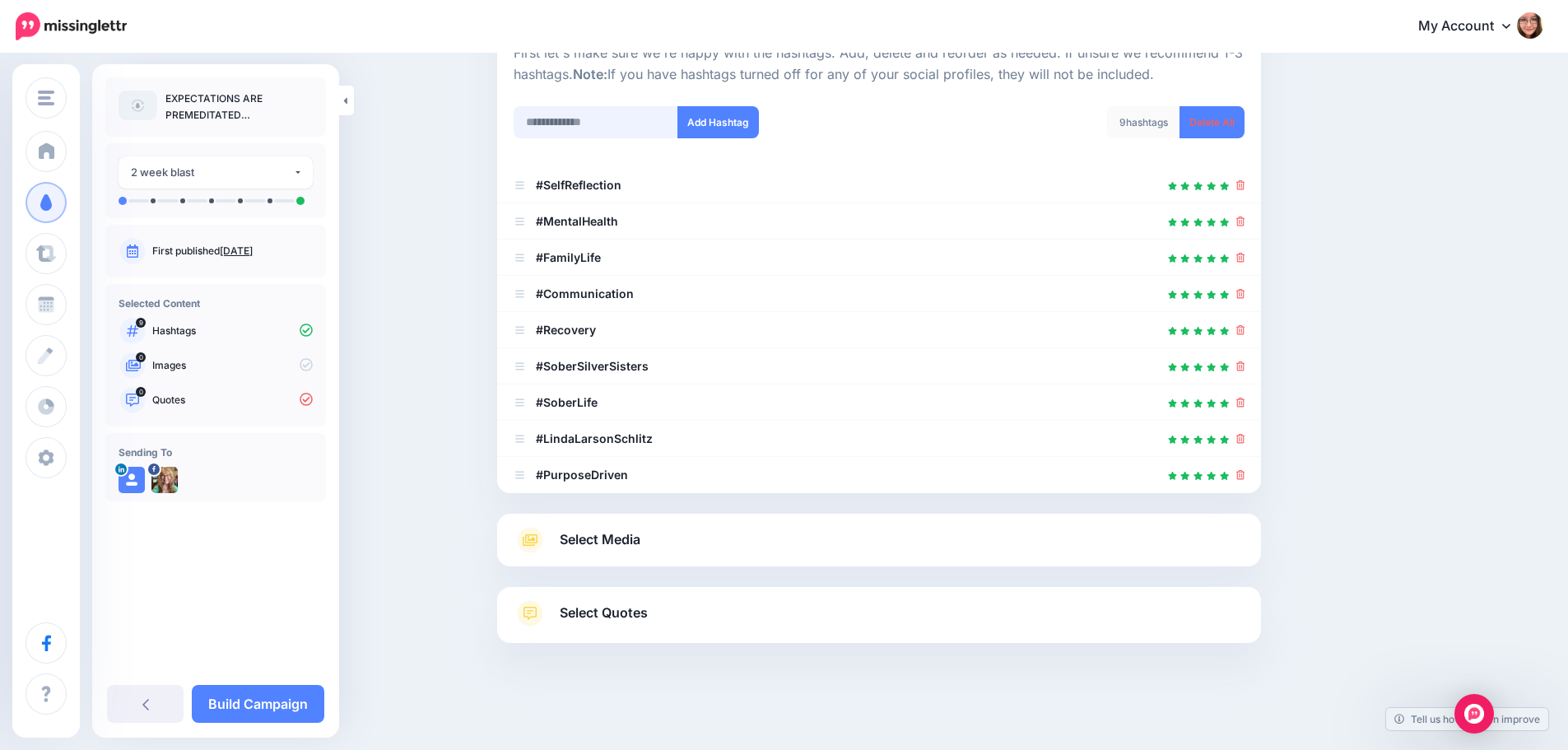
click at [576, 126] on input "text" at bounding box center [596, 122] width 165 height 32
paste input "**********"
type input "**********"
click at [753, 117] on button "Add Hashtag" at bounding box center [718, 122] width 82 height 32
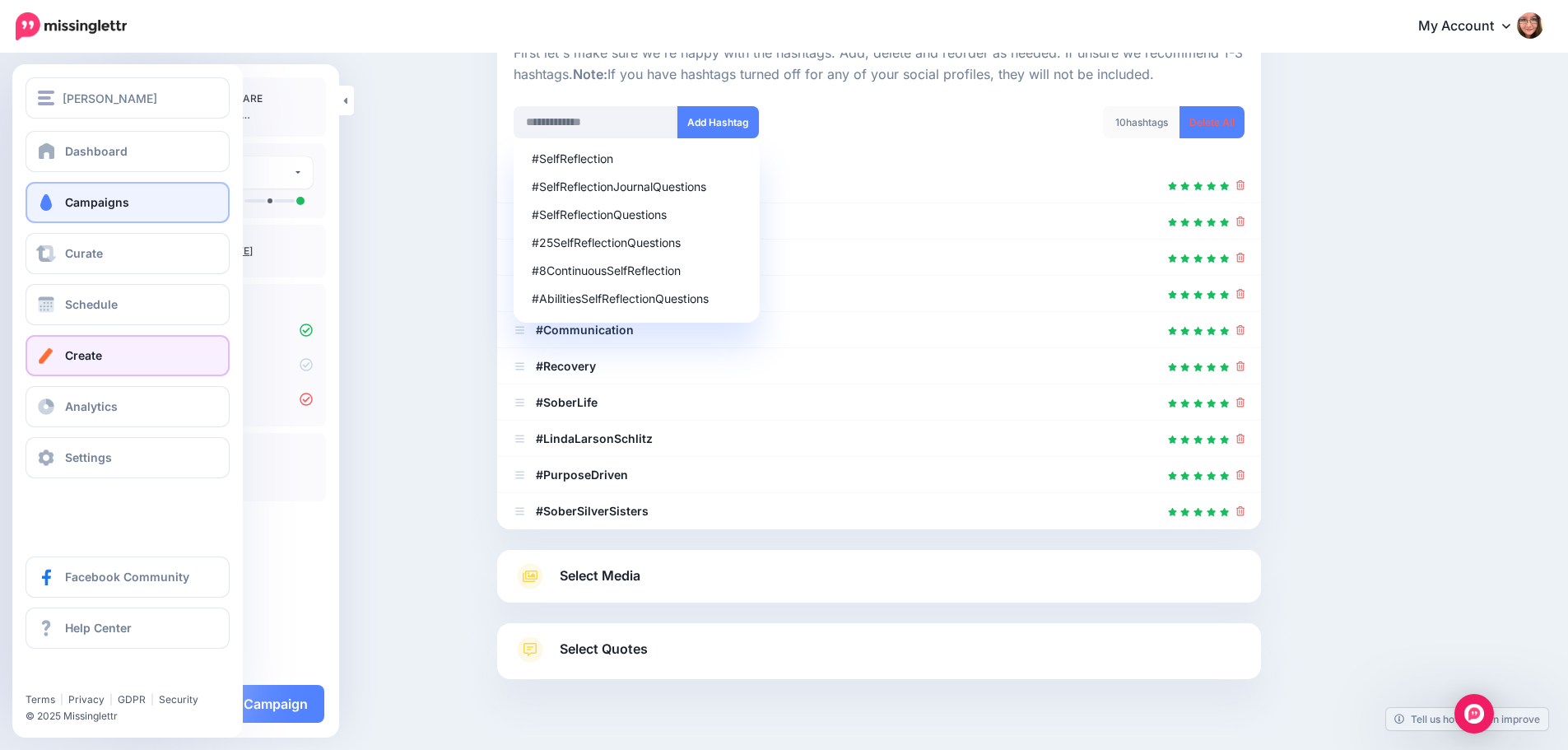
scroll to position [217, 0]
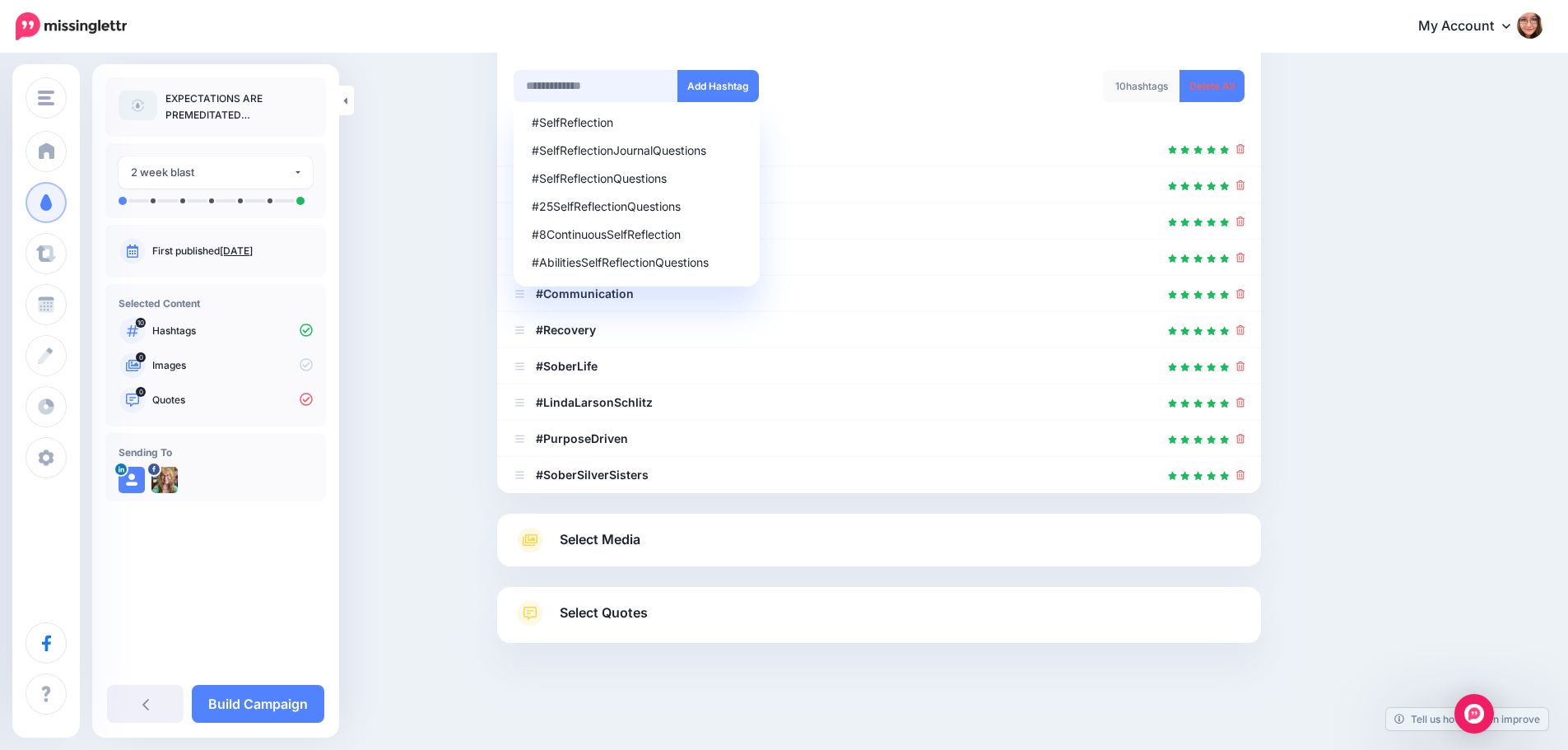
click at [594, 79] on input "text" at bounding box center [596, 86] width 165 height 32
paste input "**********"
type input "**********"
click at [739, 89] on button "Add Hashtag" at bounding box center [718, 86] width 82 height 32
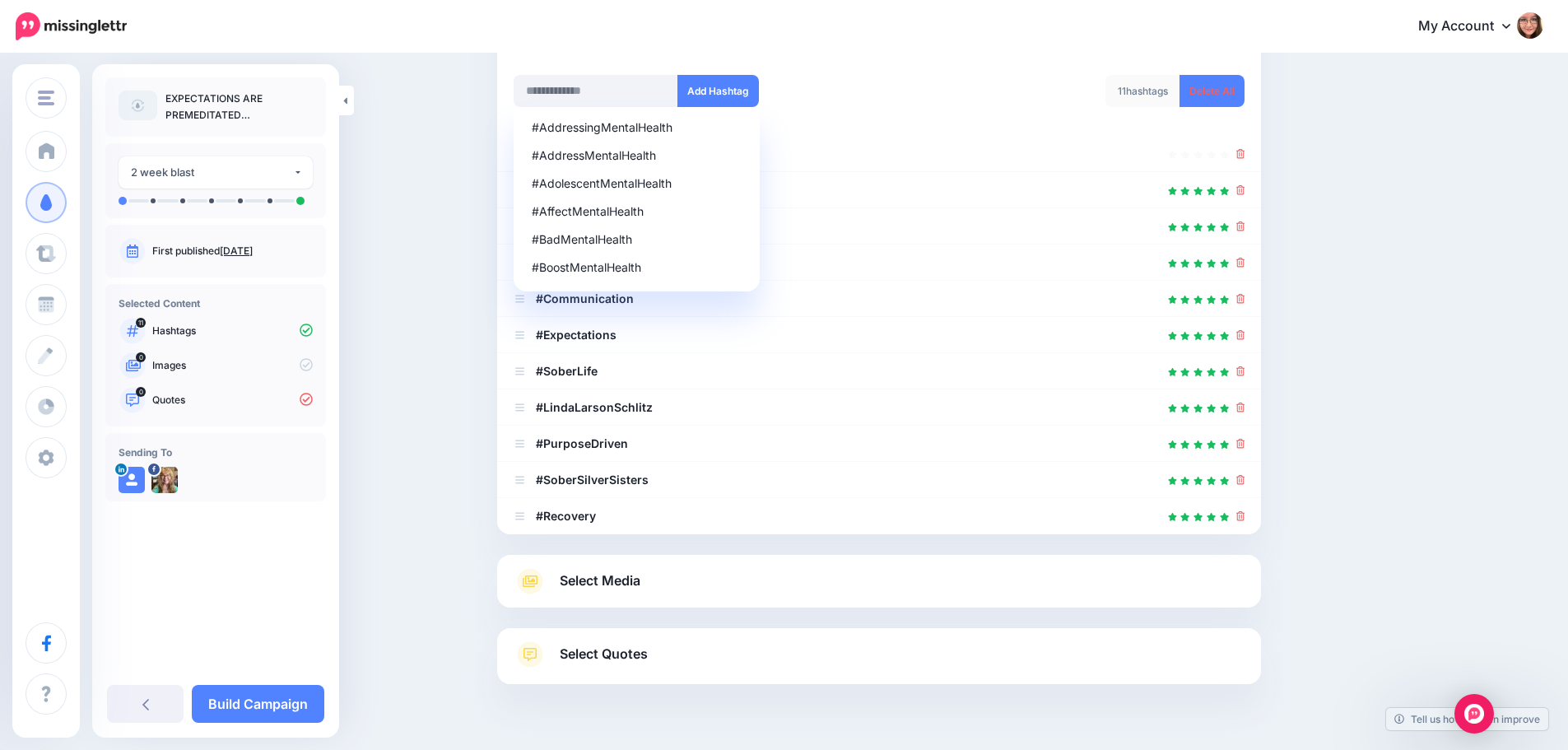
scroll to position [171, 0]
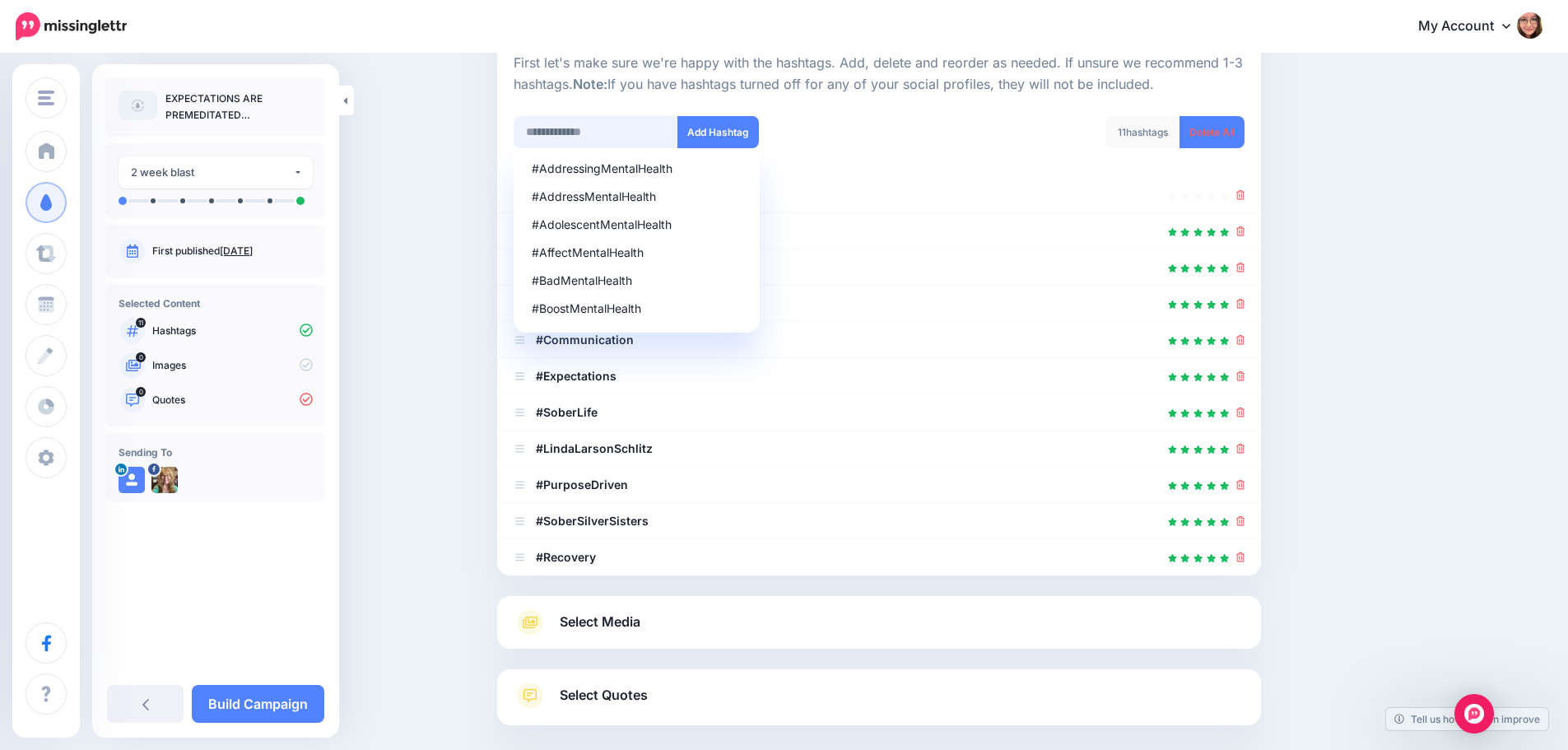
click at [556, 124] on input "text" at bounding box center [596, 132] width 165 height 32
paste input "********"
type input "********"
click at [730, 125] on button "Add Hashtag" at bounding box center [718, 132] width 82 height 32
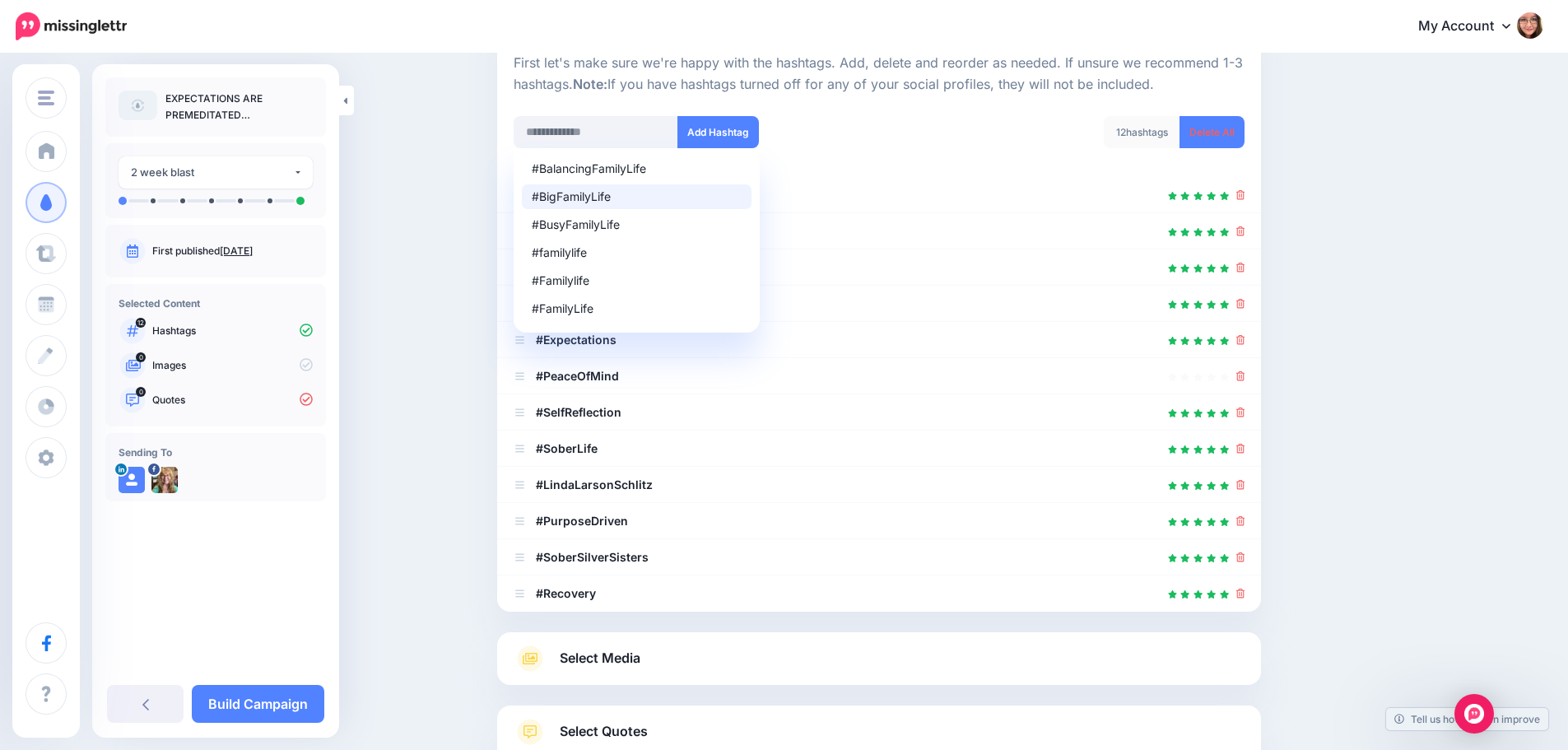
click at [619, 622] on div at bounding box center [879, 622] width 764 height 21
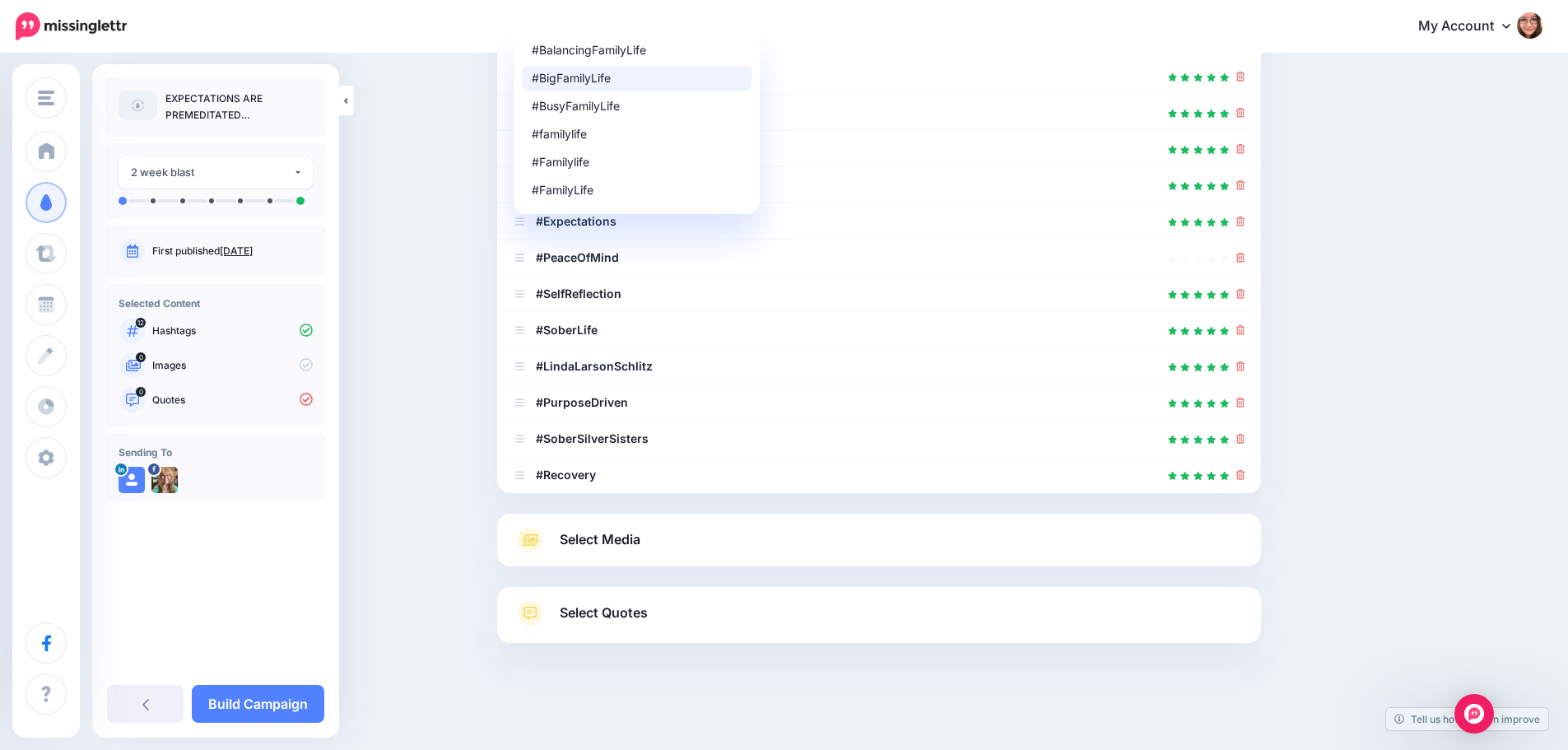
click at [614, 548] on span "Select Media" at bounding box center [600, 539] width 81 height 22
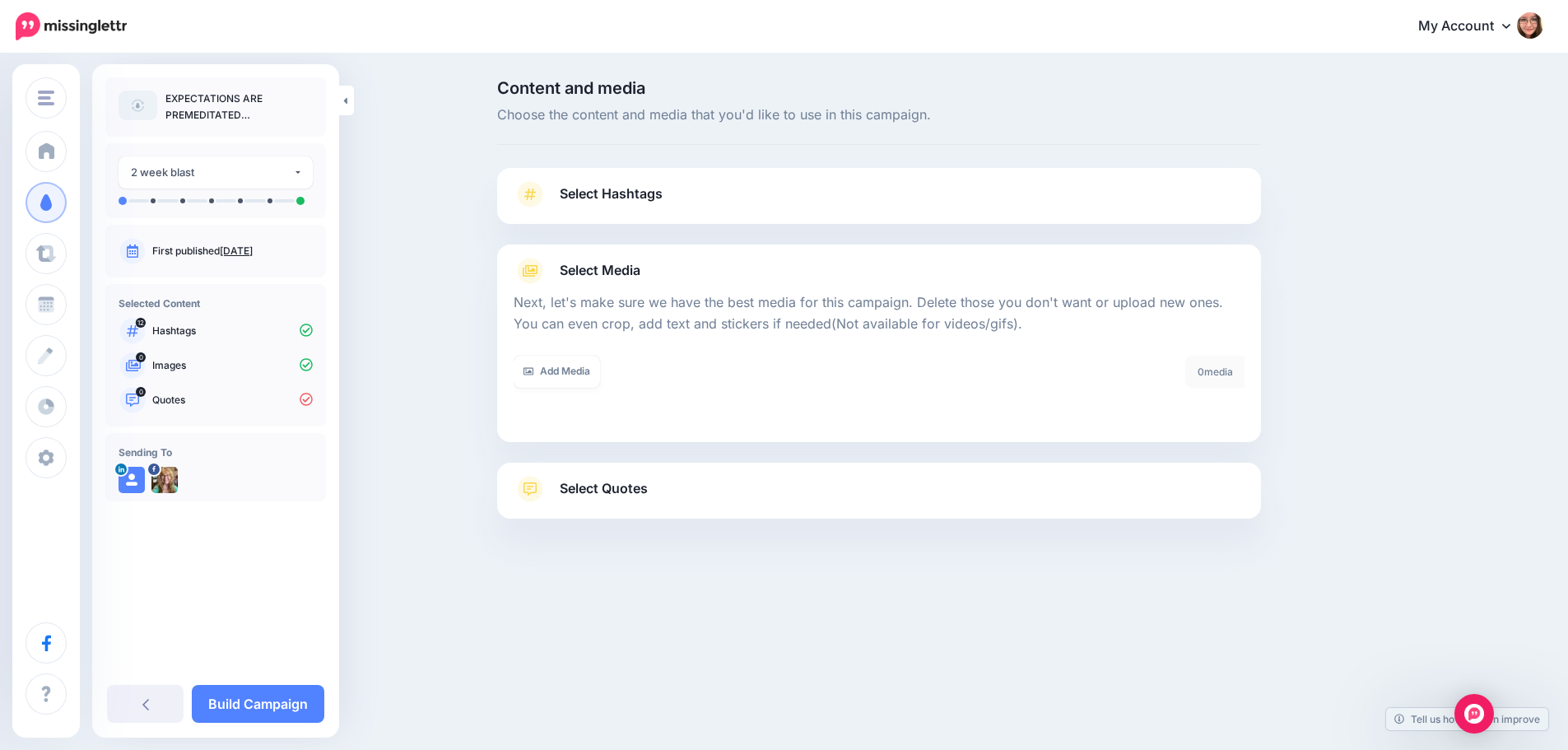
scroll to position [0, 0]
click at [576, 370] on link "Add Media" at bounding box center [563, 372] width 87 height 32
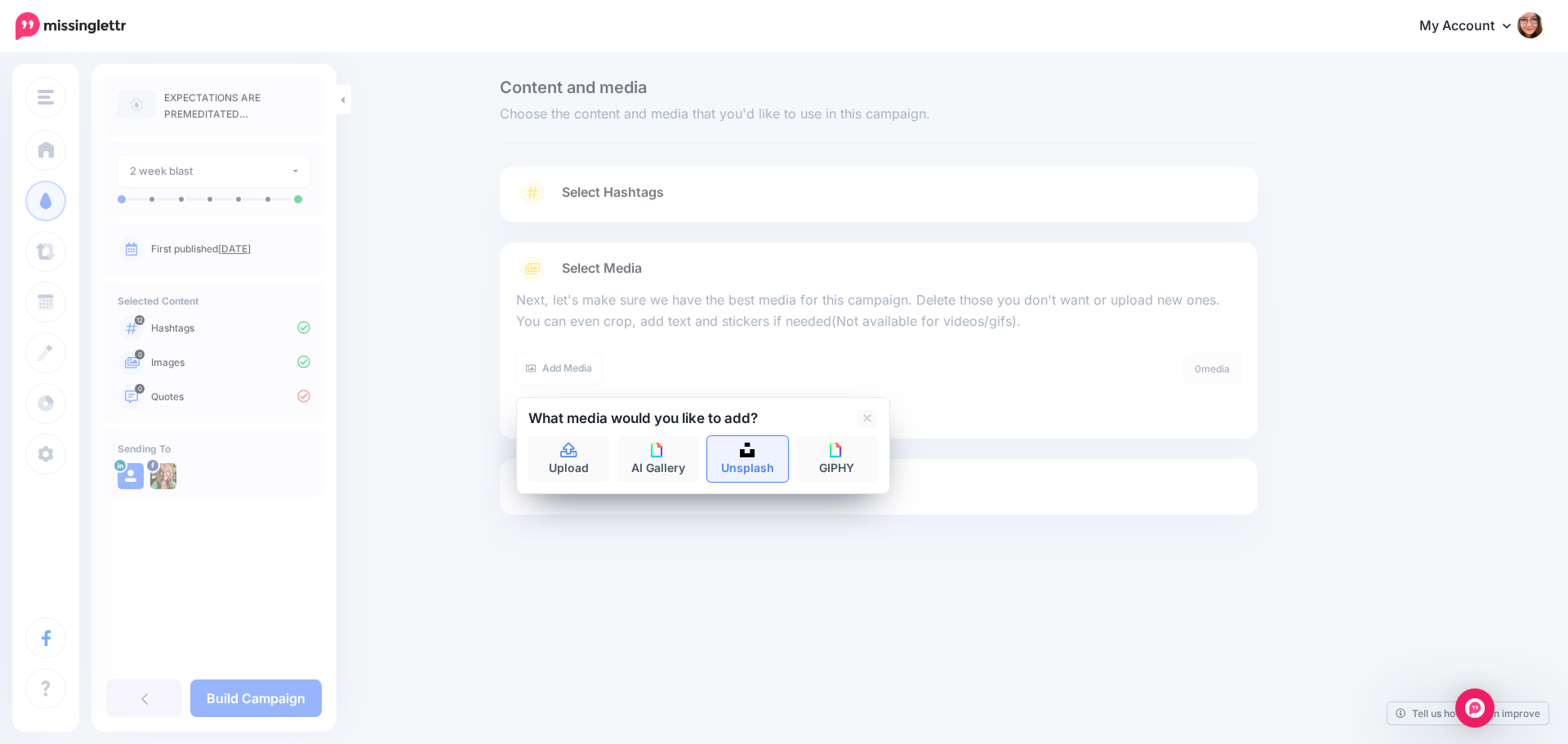
click at [743, 455] on img at bounding box center [747, 450] width 15 height 15
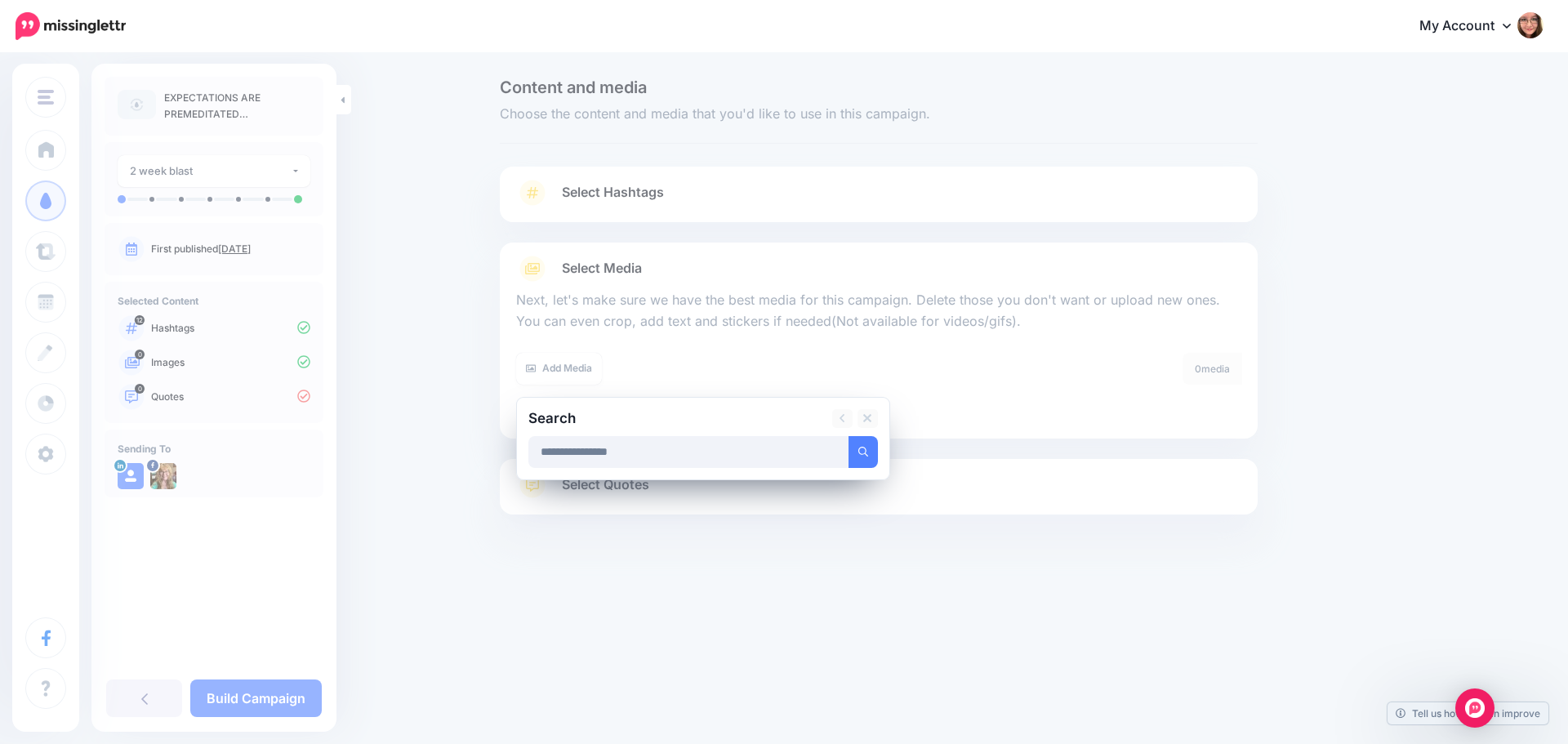
click at [849, 436] on button "submit" at bounding box center [863, 452] width 30 height 32
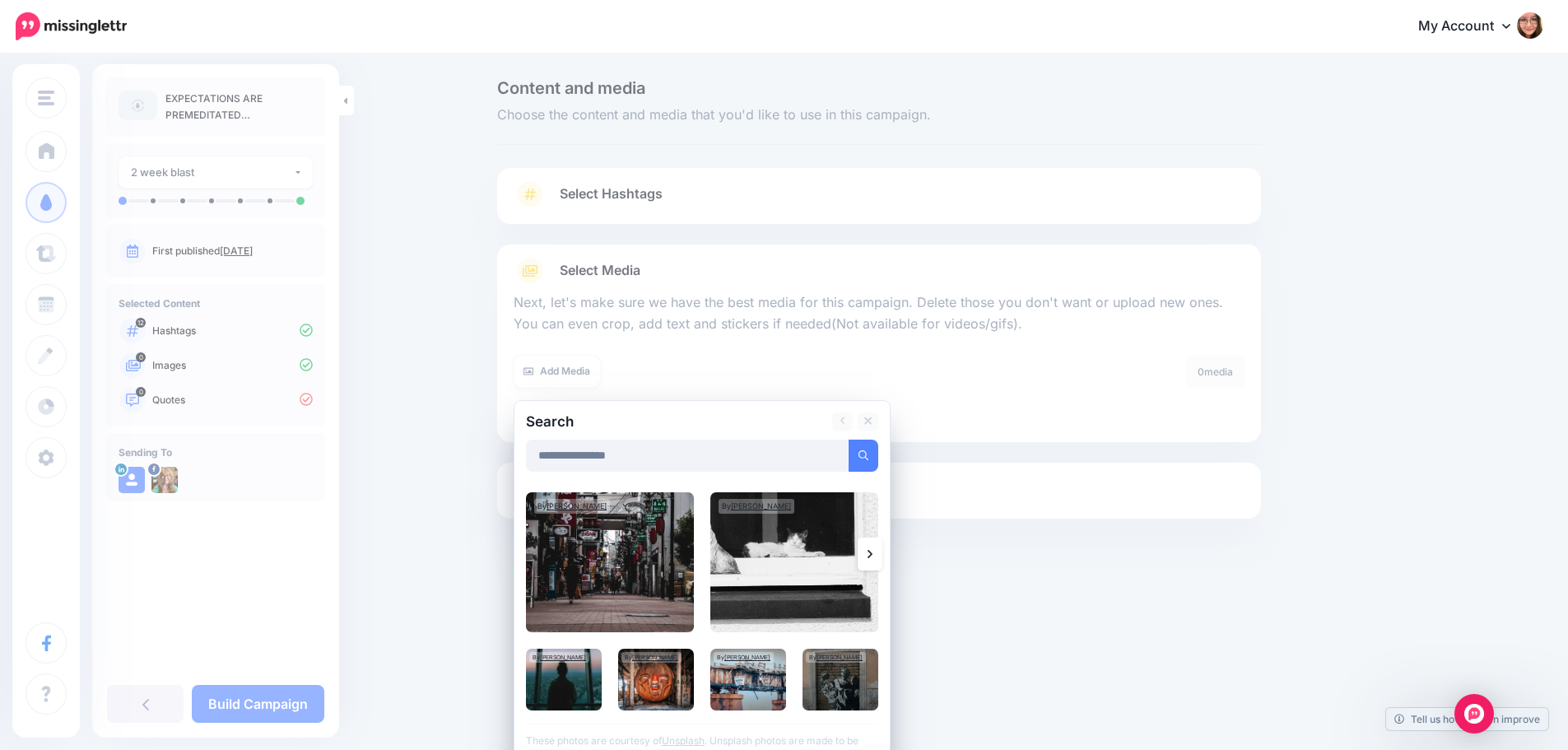
drag, startPoint x: 649, startPoint y: 459, endPoint x: 548, endPoint y: 460, distance: 101.0
click at [548, 460] on input "**********" at bounding box center [687, 456] width 323 height 32
type input "*****"
click at [864, 461] on button "submit" at bounding box center [863, 456] width 30 height 32
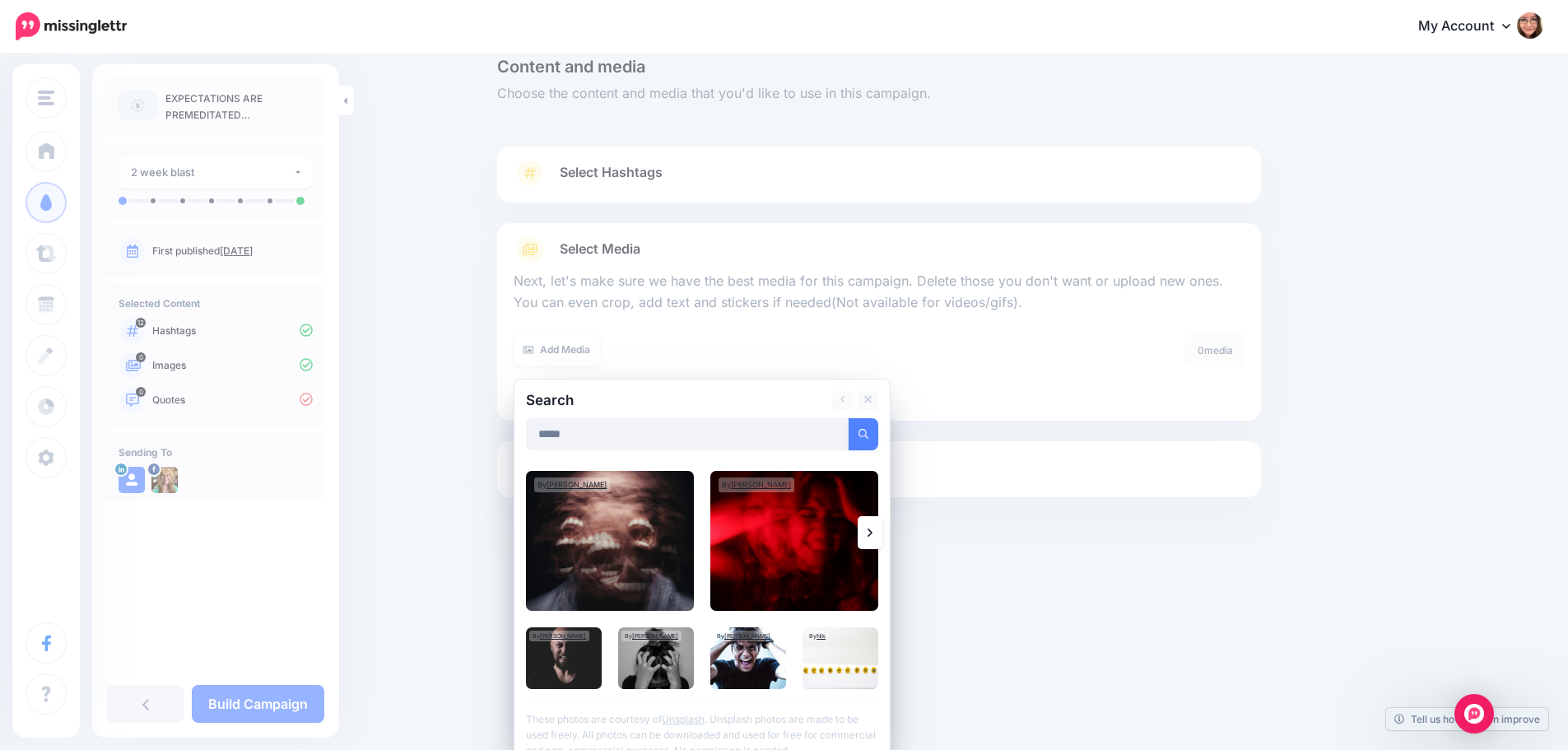
scroll to position [42, 0]
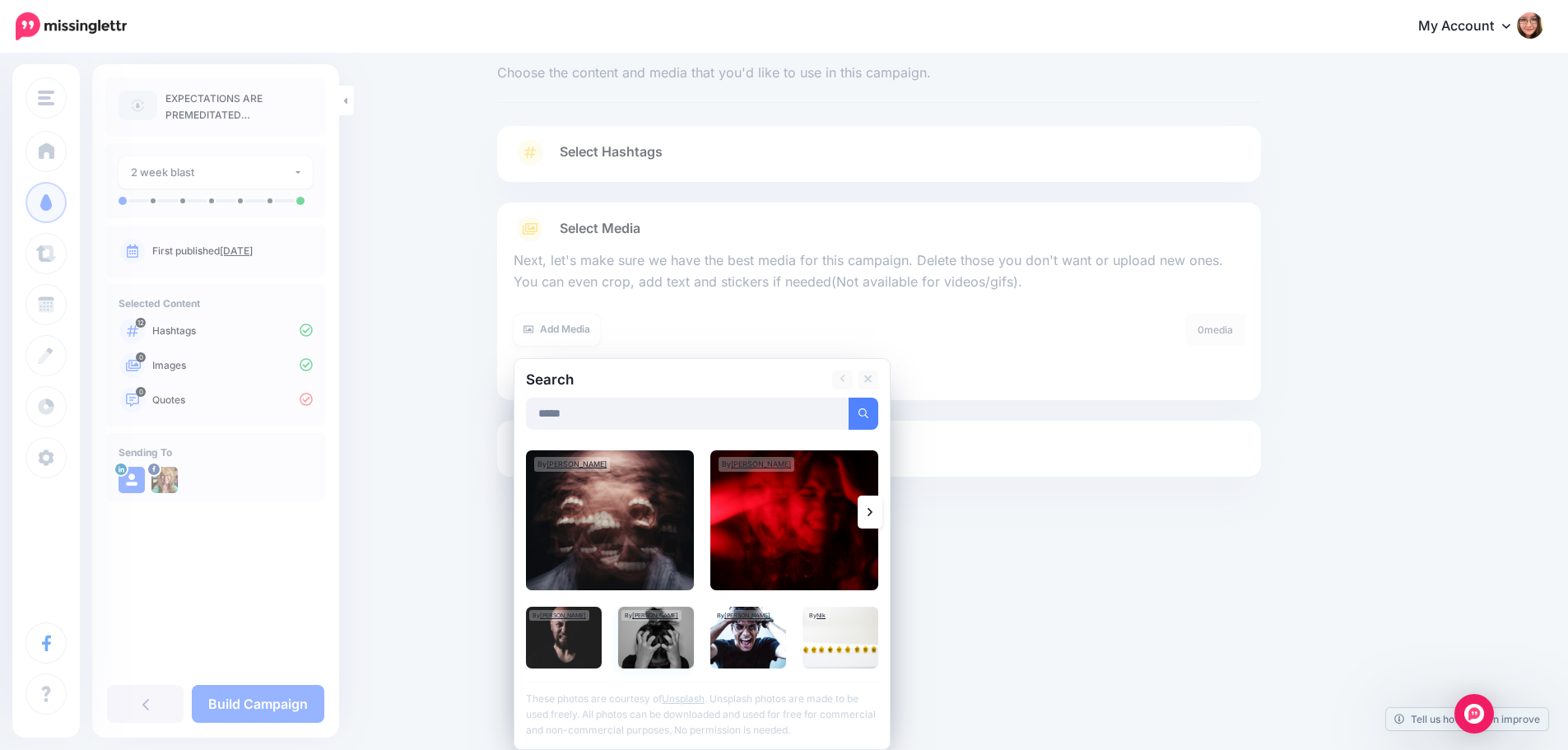
click at [661, 652] on img at bounding box center [656, 638] width 76 height 62
click at [855, 412] on link "Add Media" at bounding box center [843, 414] width 70 height 32
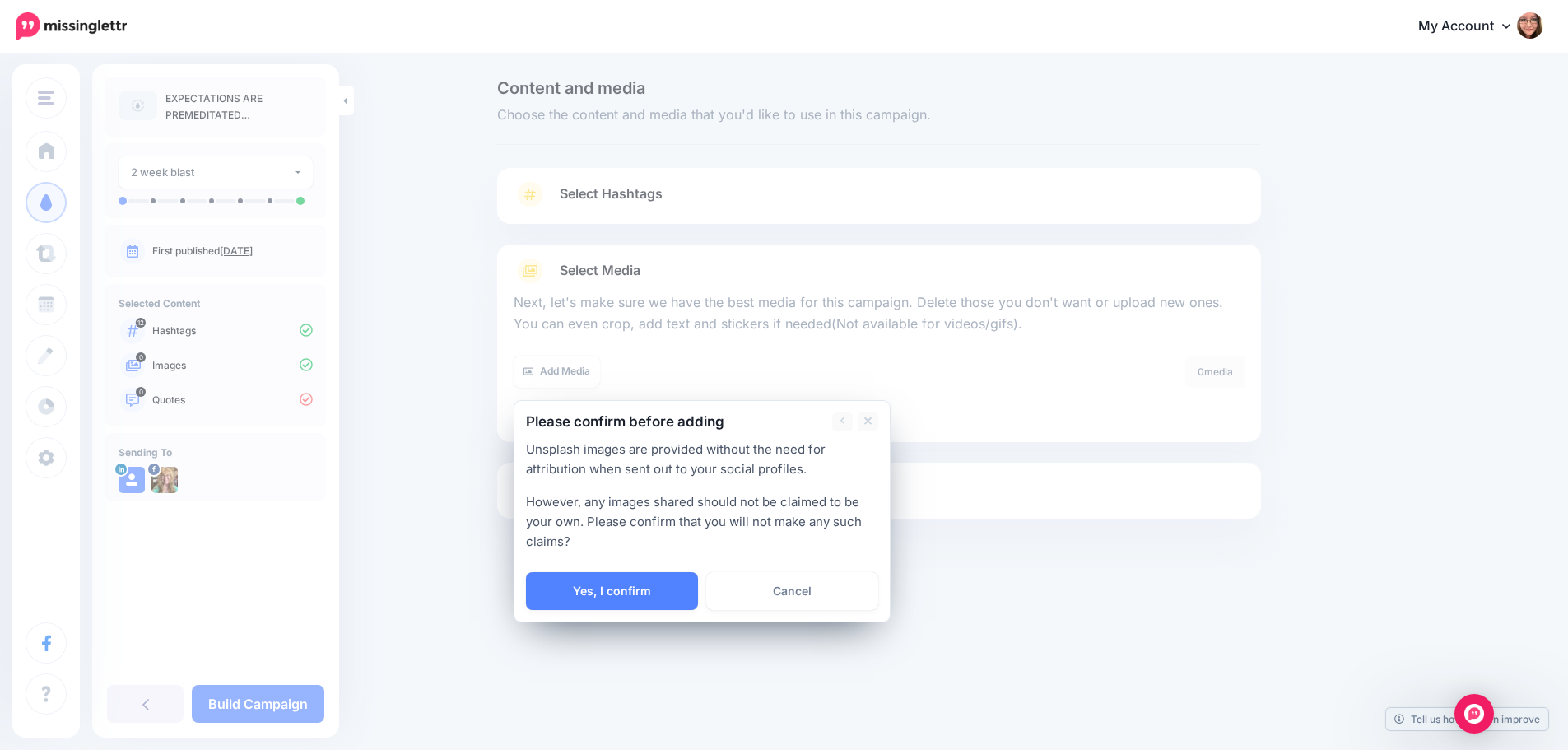
scroll to position [0, 0]
click at [641, 585] on link "Yes, I confirm" at bounding box center [617, 591] width 172 height 38
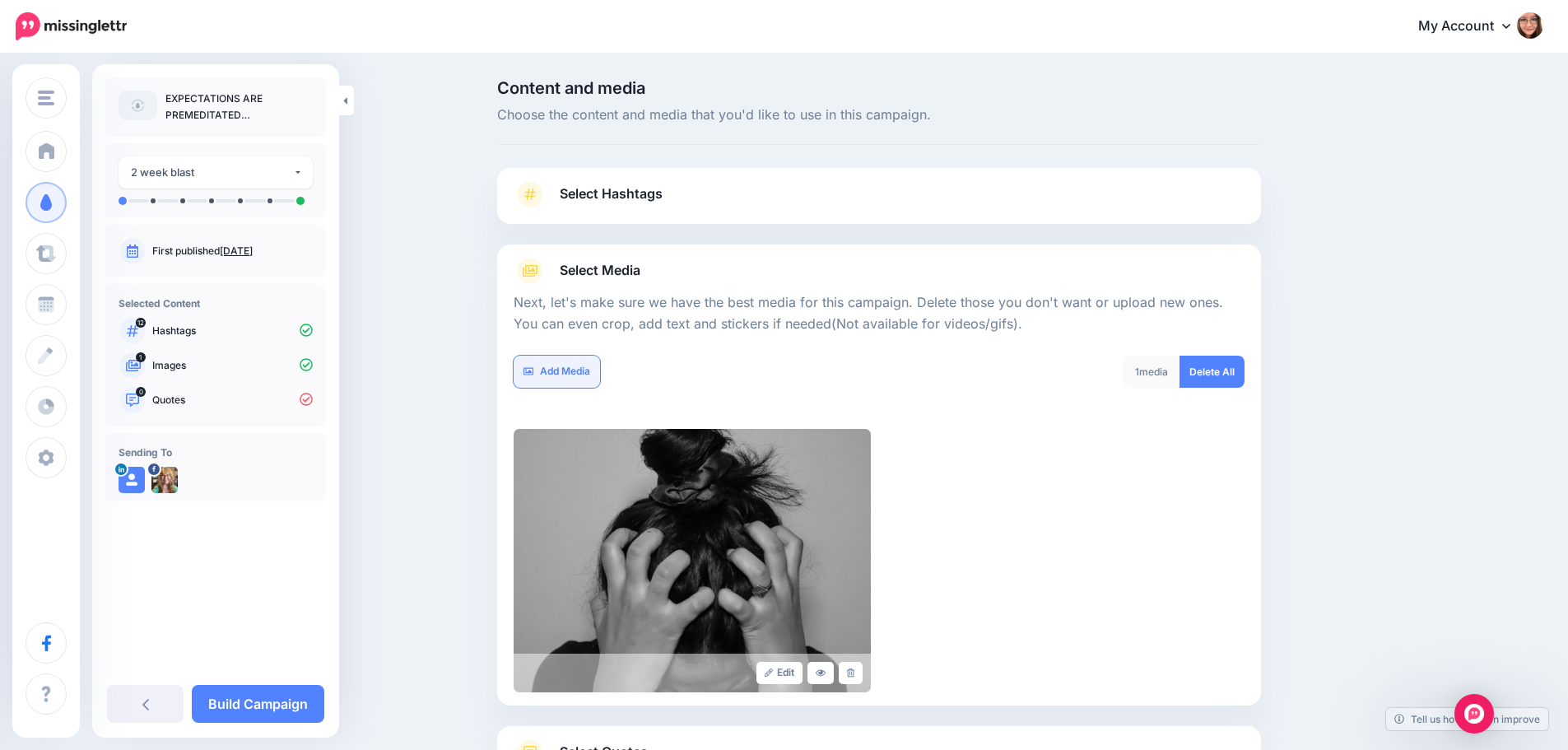
scroll to position [139, 0]
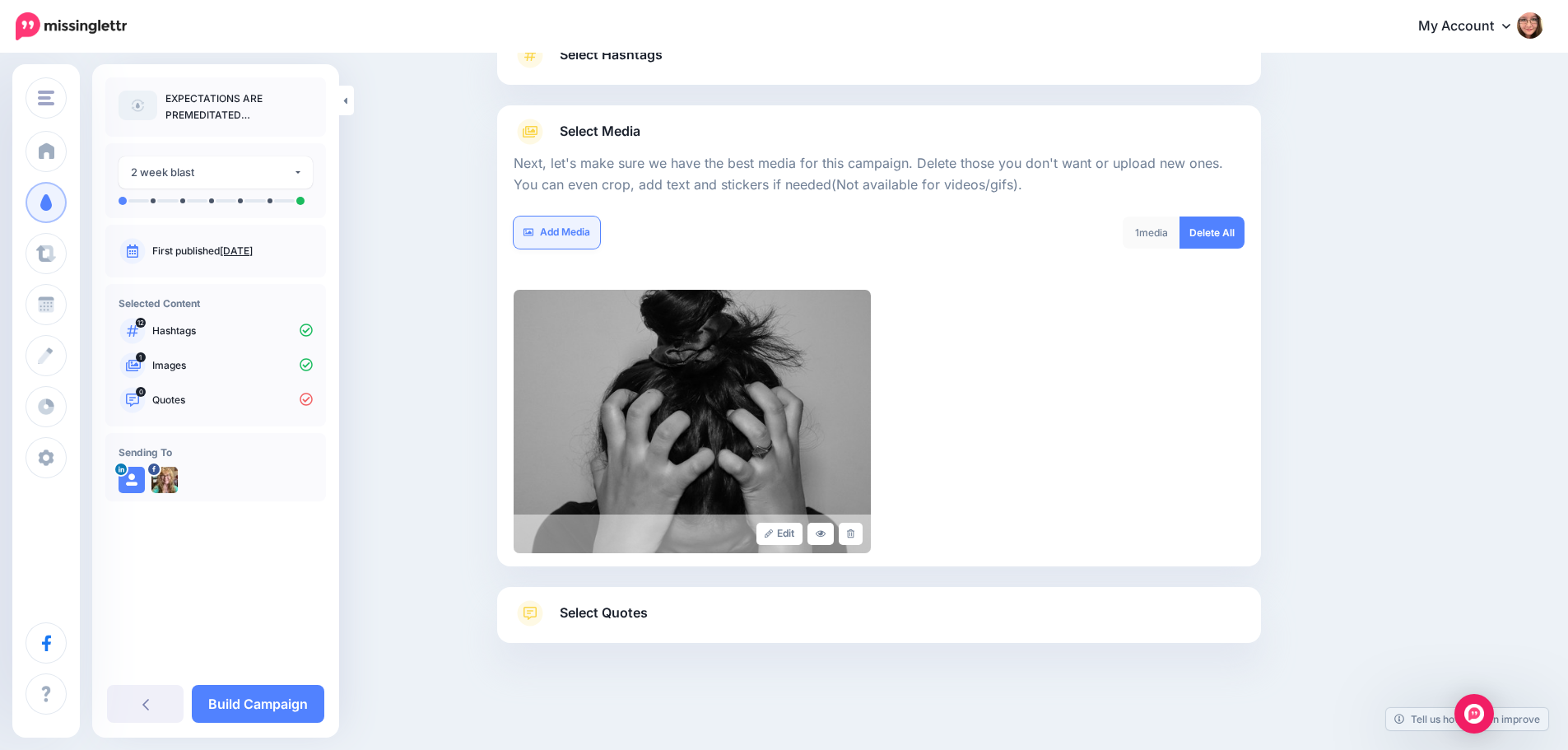
click at [566, 370] on form "Next, let's make sure we have the best media for this campaign. Delete those yo…" at bounding box center [878, 349] width 731 height 409
click at [570, 236] on link "Add Media" at bounding box center [556, 233] width 87 height 32
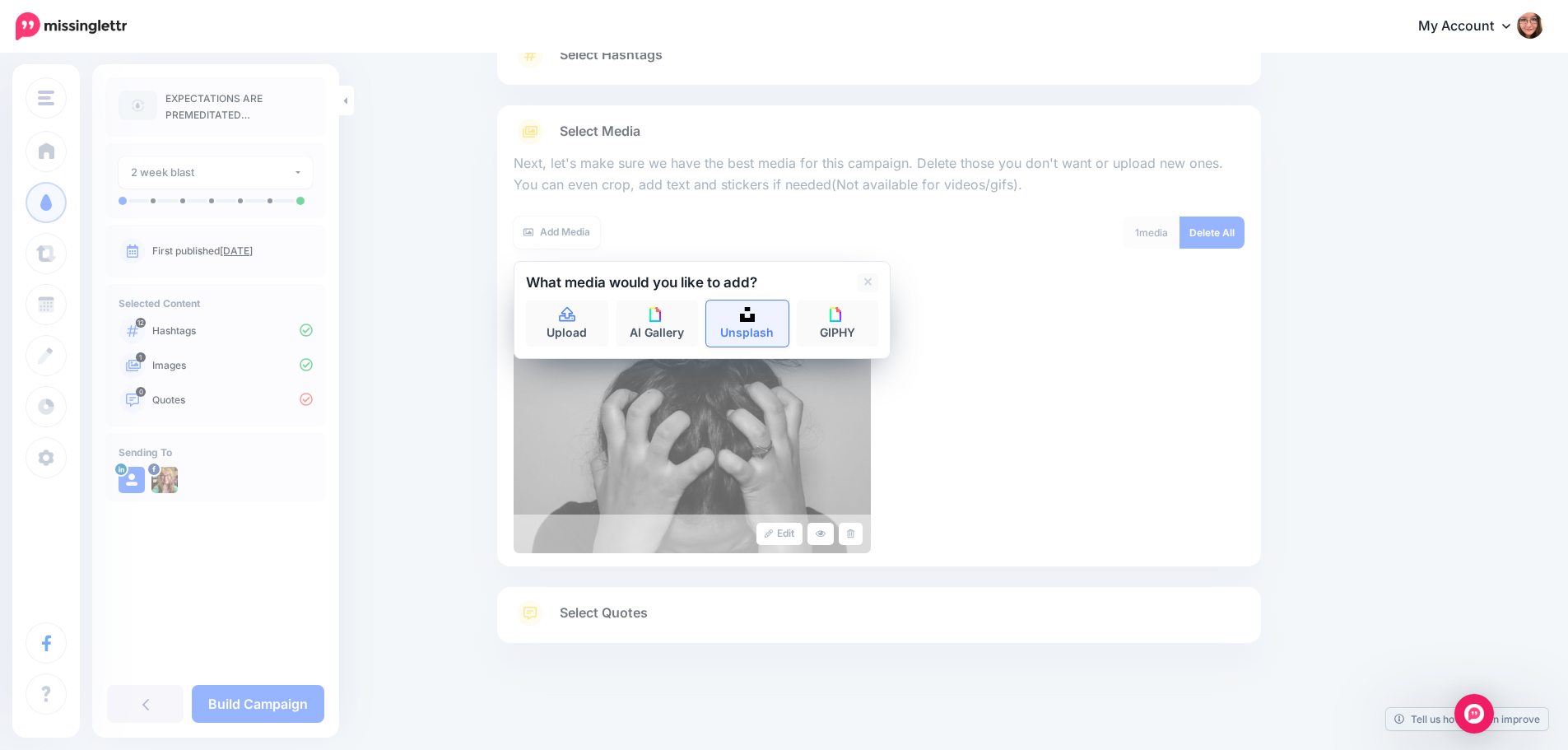
click at [770, 335] on link "Unsplash" at bounding box center [747, 323] width 83 height 46
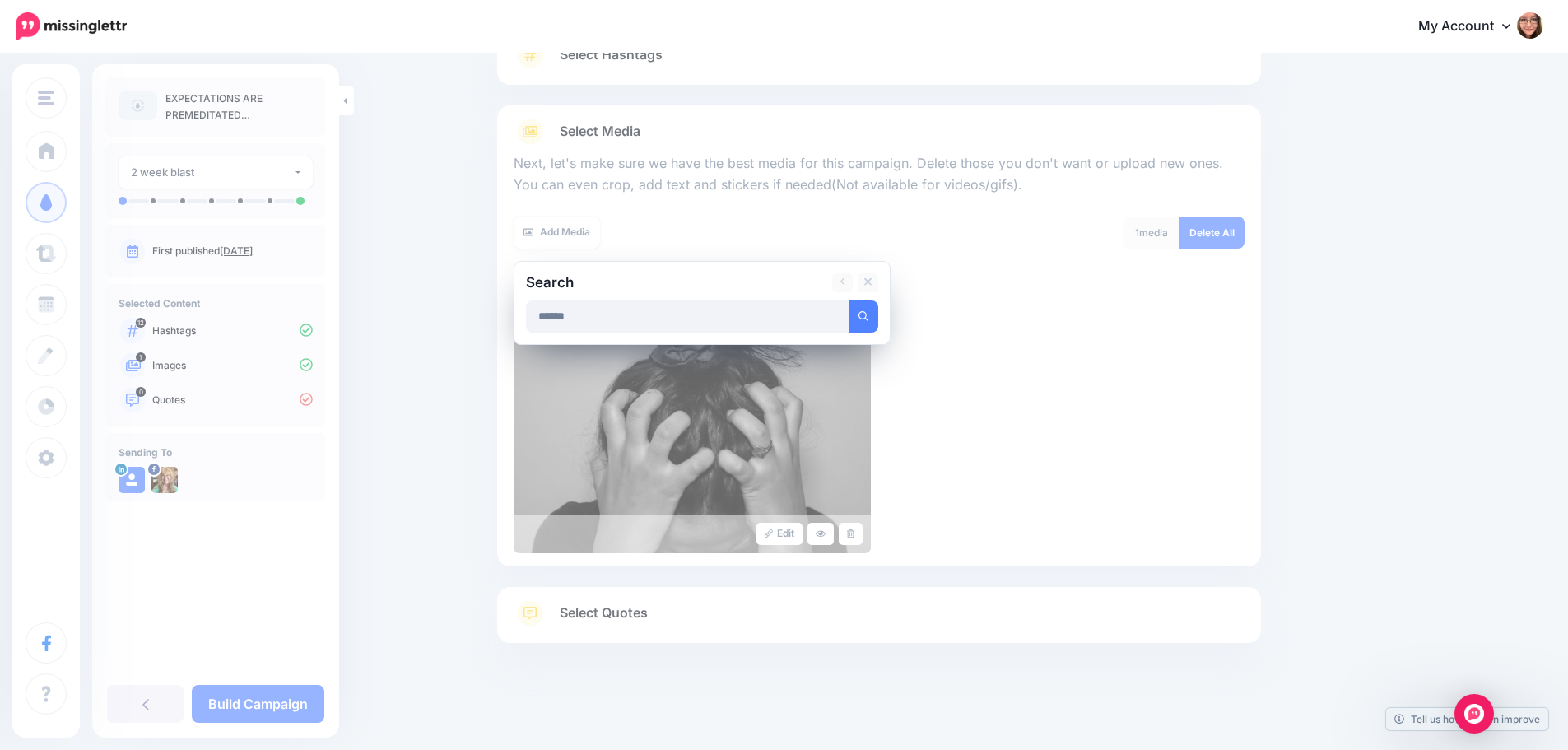
type input "******"
click at [848, 300] on button "submit" at bounding box center [863, 316] width 30 height 32
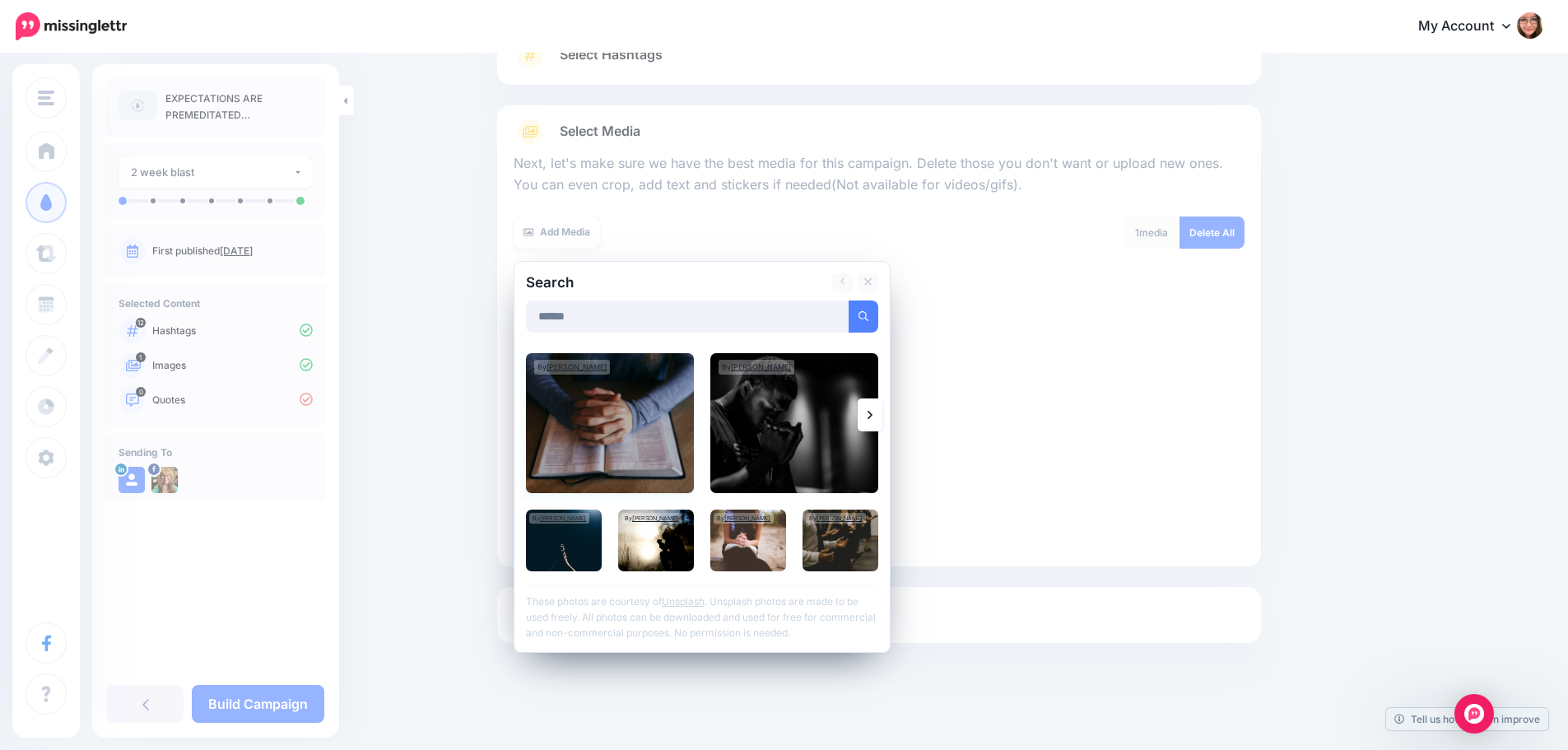
click at [627, 434] on img at bounding box center [610, 423] width 168 height 140
click at [755, 548] on img at bounding box center [748, 540] width 76 height 62
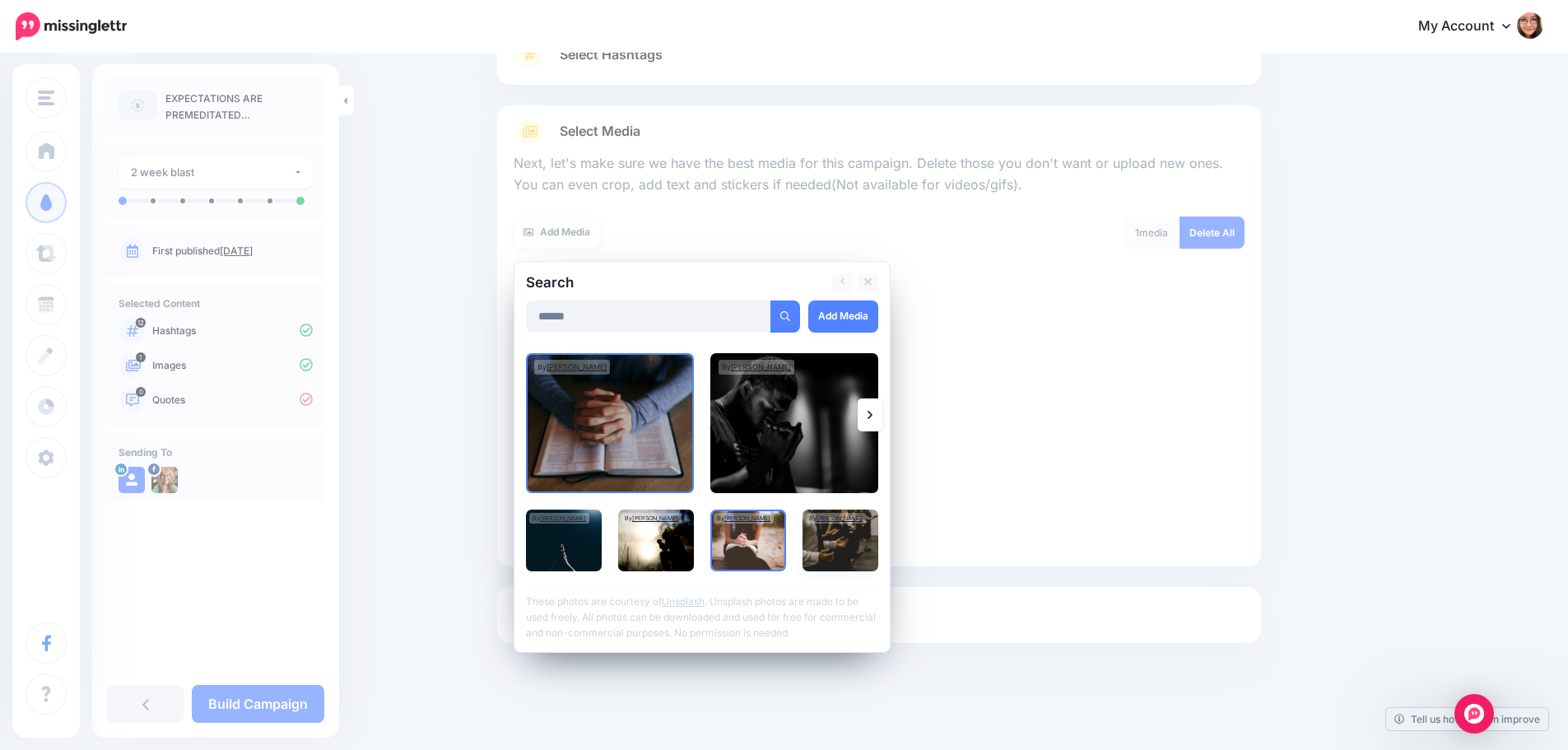
click at [830, 542] on img at bounding box center [840, 540] width 76 height 62
click at [762, 541] on img at bounding box center [748, 540] width 76 height 62
click at [845, 538] on img at bounding box center [840, 540] width 76 height 62
click at [871, 314] on link "Add Media" at bounding box center [843, 316] width 70 height 32
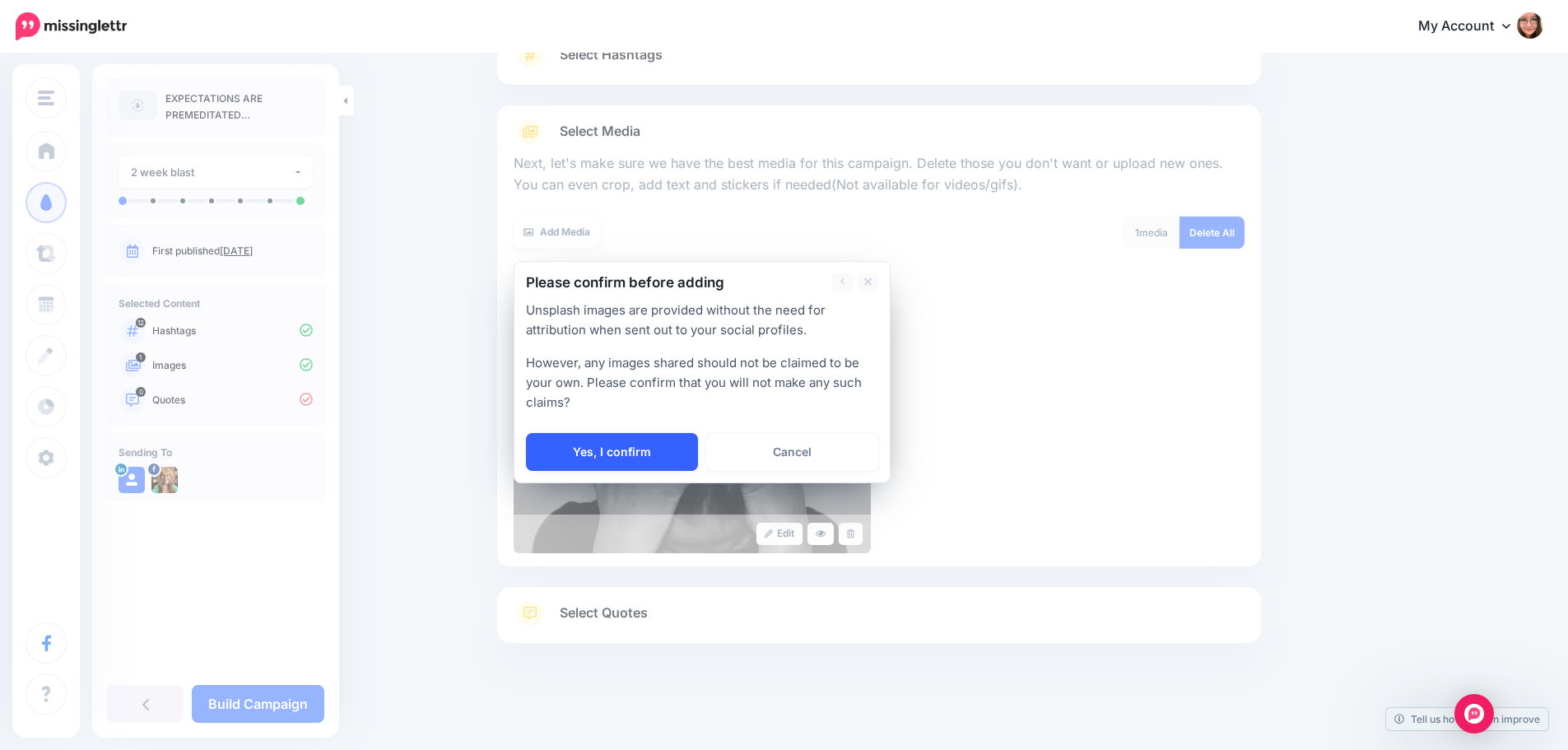
click at [650, 442] on link "Yes, I confirm" at bounding box center [611, 452] width 172 height 38
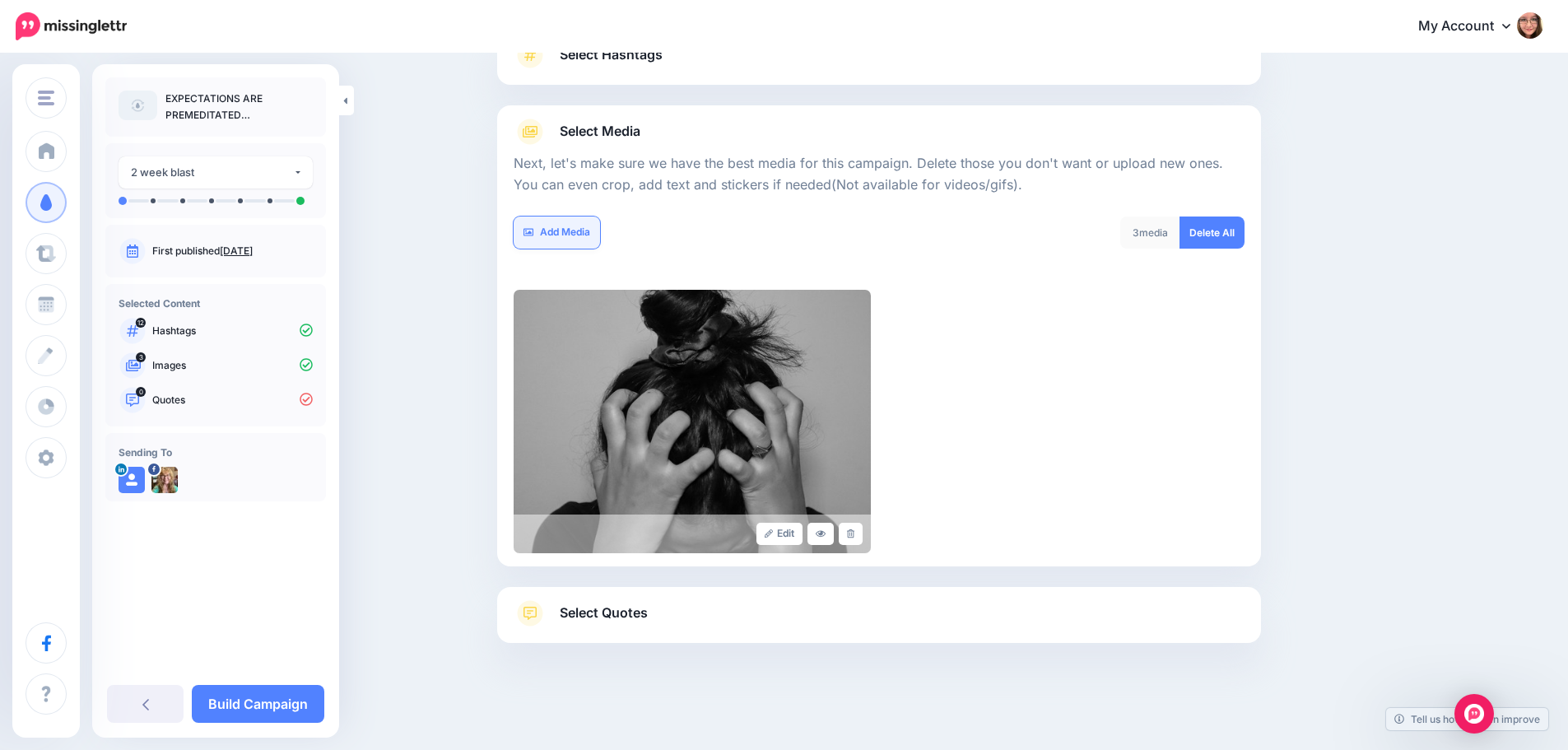
click at [583, 237] on link "Add Media" at bounding box center [556, 233] width 87 height 32
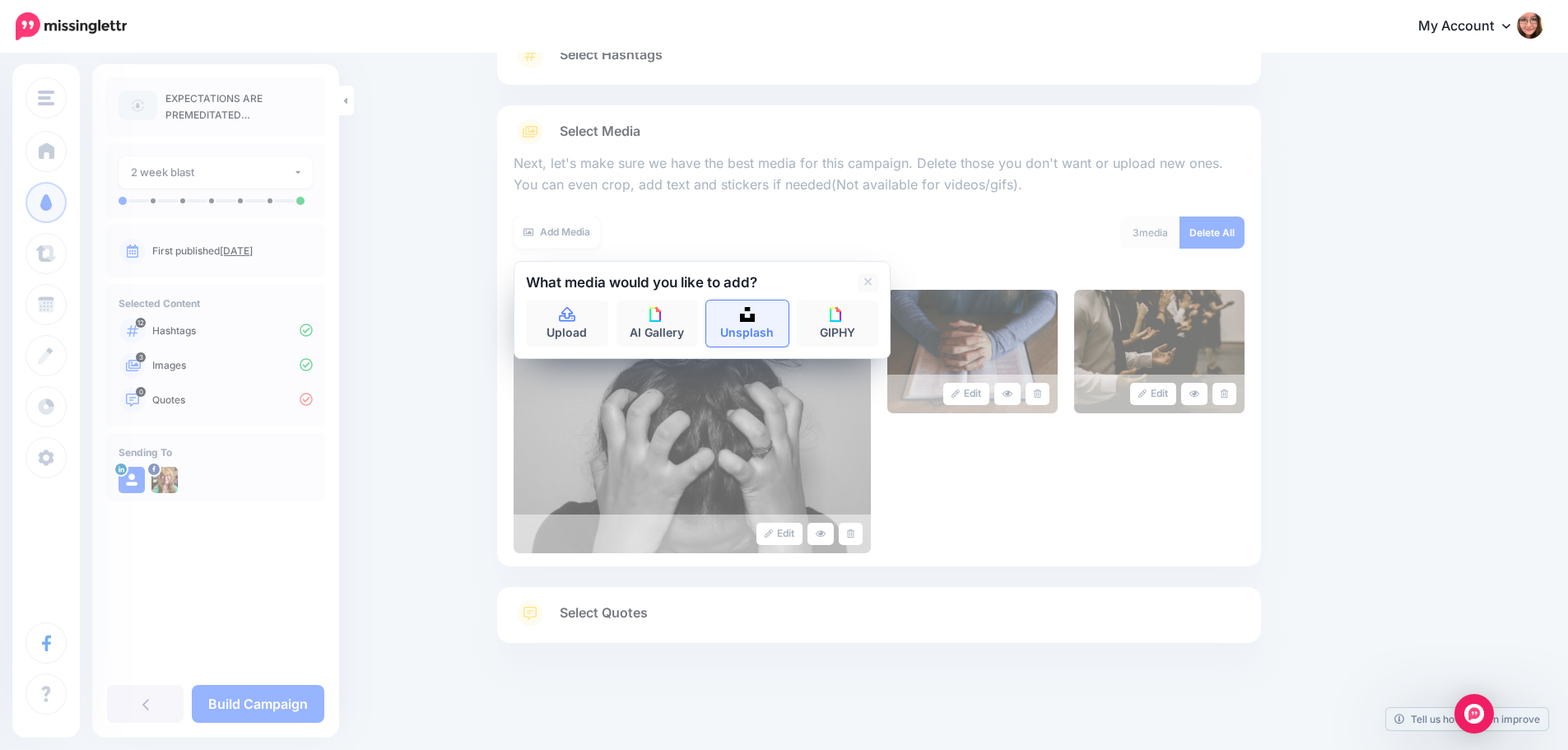
click at [755, 329] on link "Unsplash" at bounding box center [747, 323] width 83 height 46
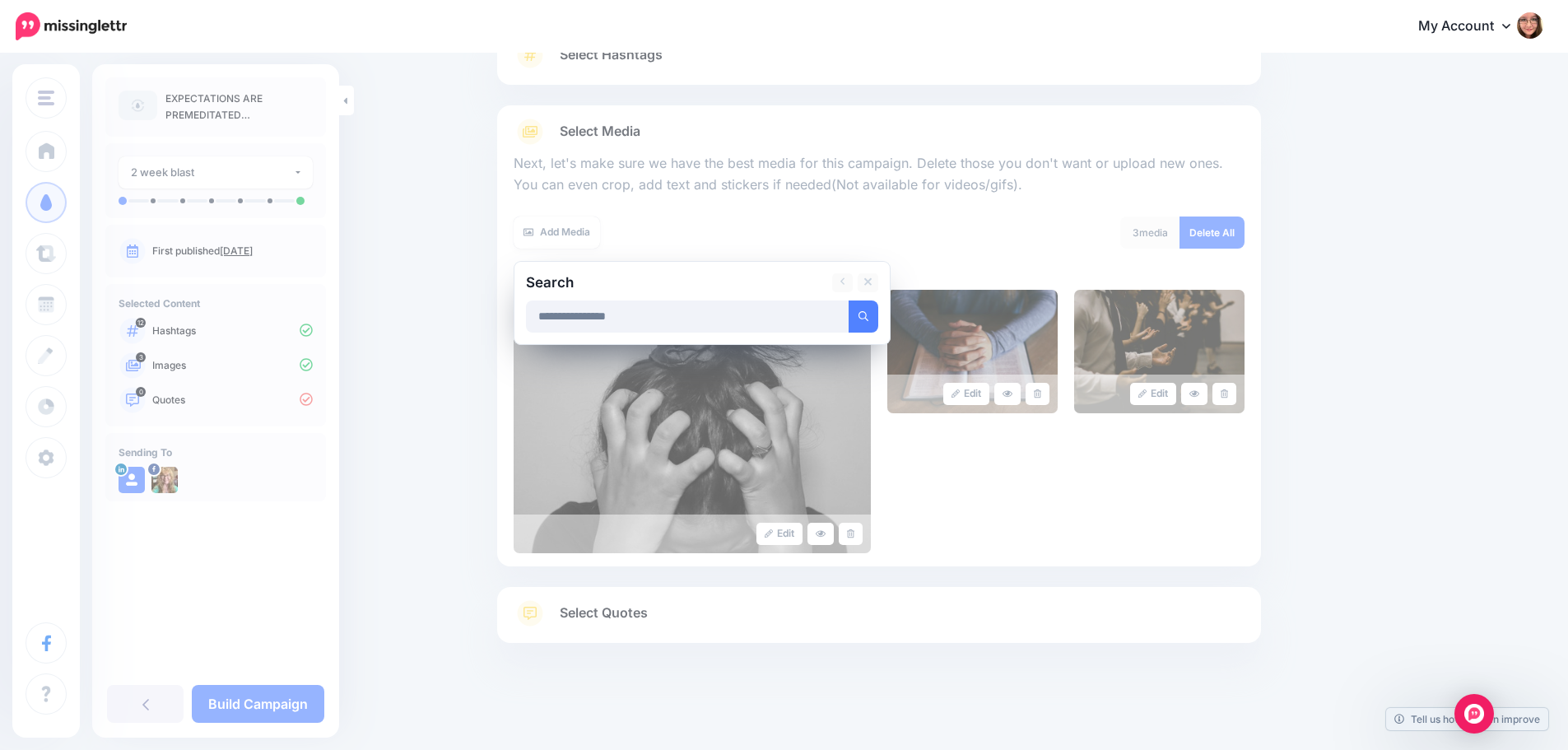
click at [848, 300] on button "submit" at bounding box center [863, 316] width 30 height 32
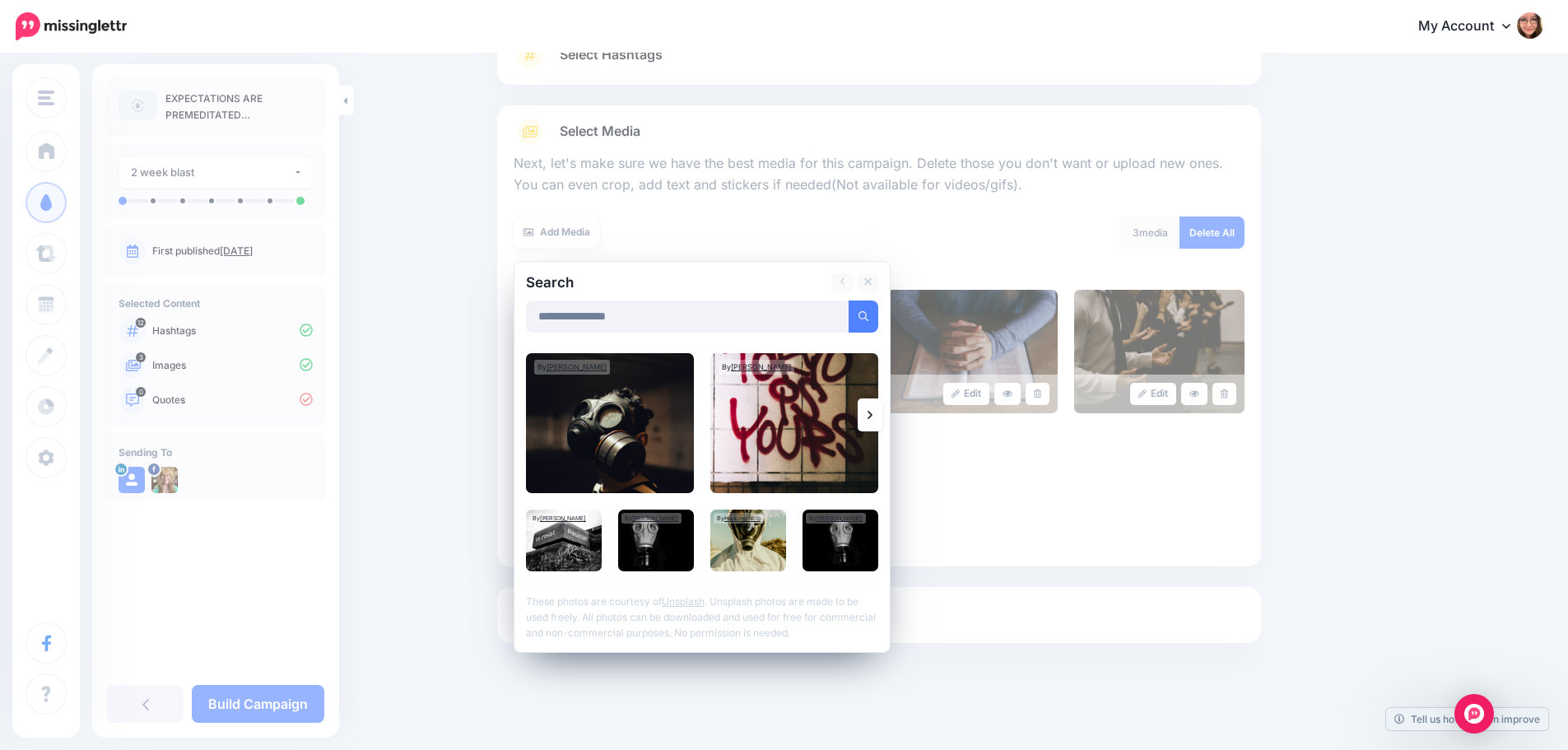
drag, startPoint x: 570, startPoint y: 320, endPoint x: 527, endPoint y: 317, distance: 43.1
click at [527, 317] on div "**********" at bounding box center [701, 457] width 377 height 392
type input "**********"
click at [848, 300] on button "submit" at bounding box center [863, 316] width 30 height 32
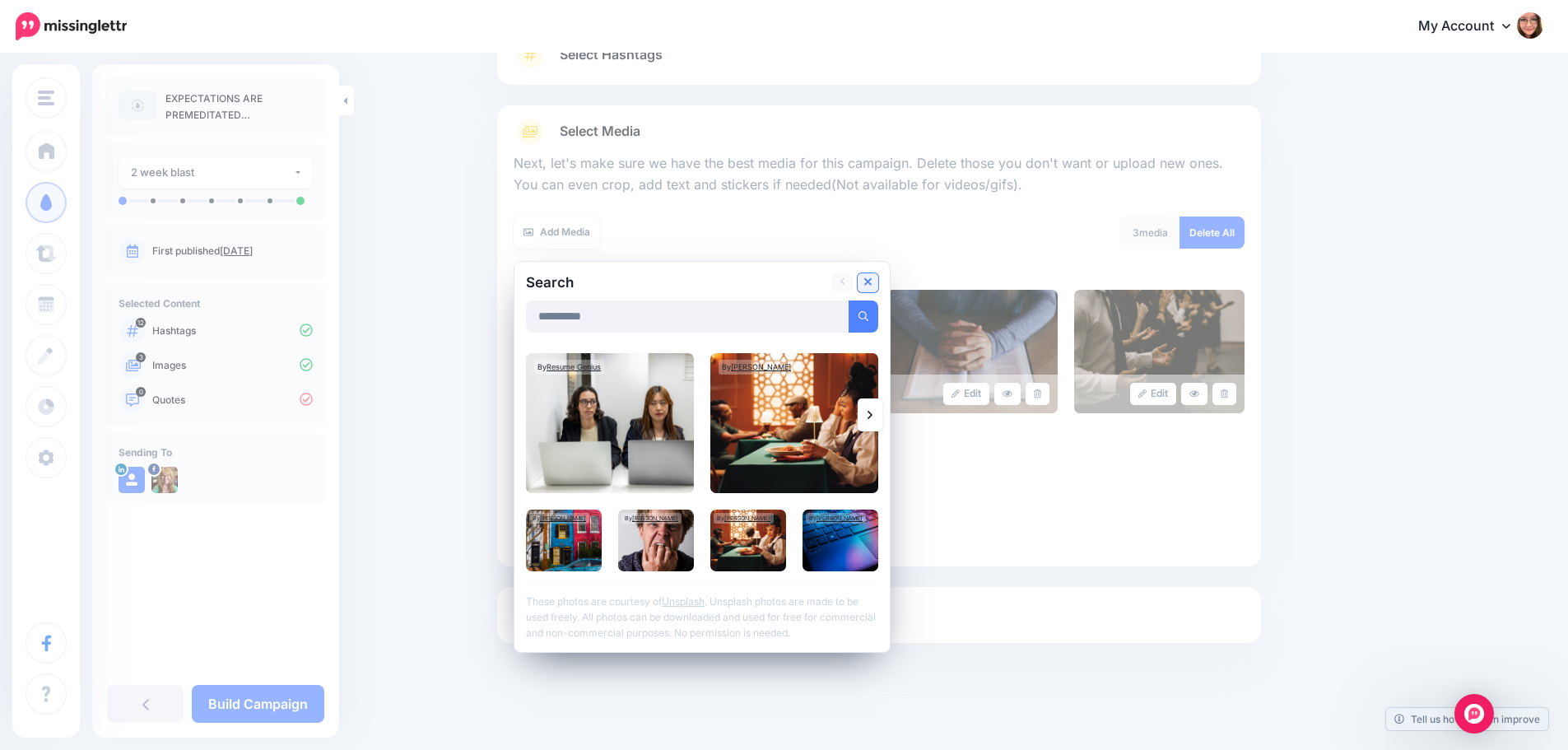
click at [872, 283] on icon at bounding box center [868, 282] width 8 height 8
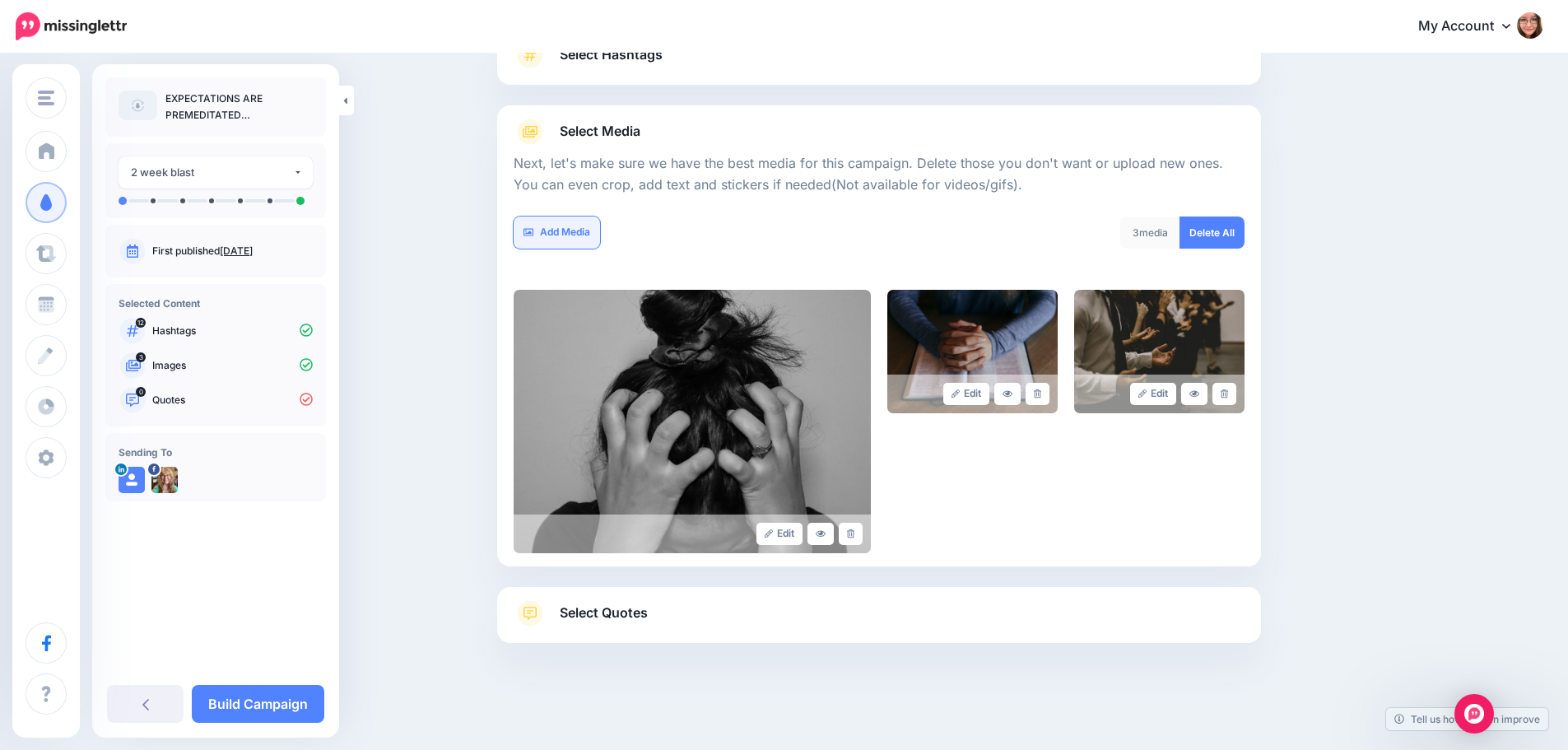
click at [553, 223] on link "Add Media" at bounding box center [556, 233] width 87 height 32
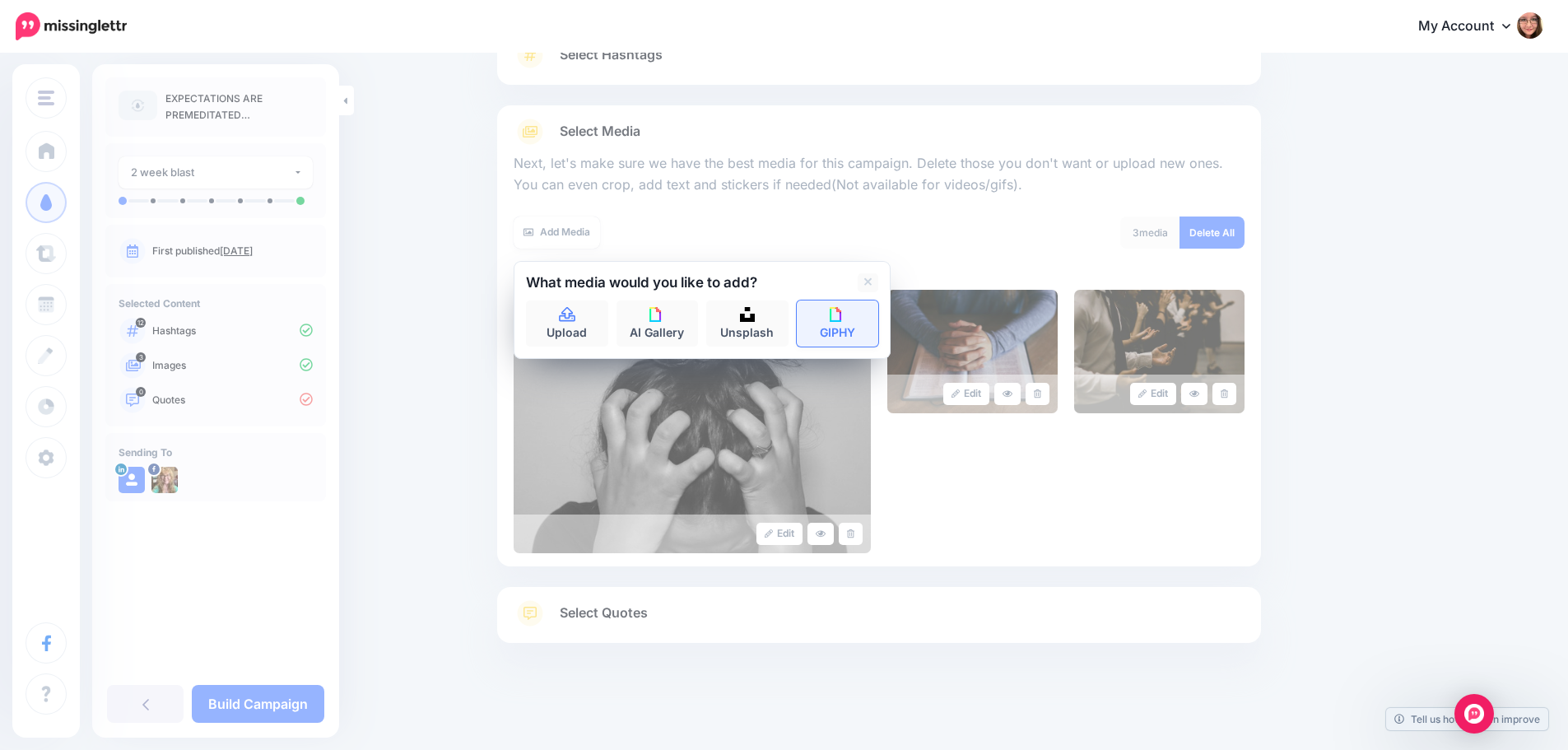
click at [844, 314] on img at bounding box center [836, 314] width 15 height 15
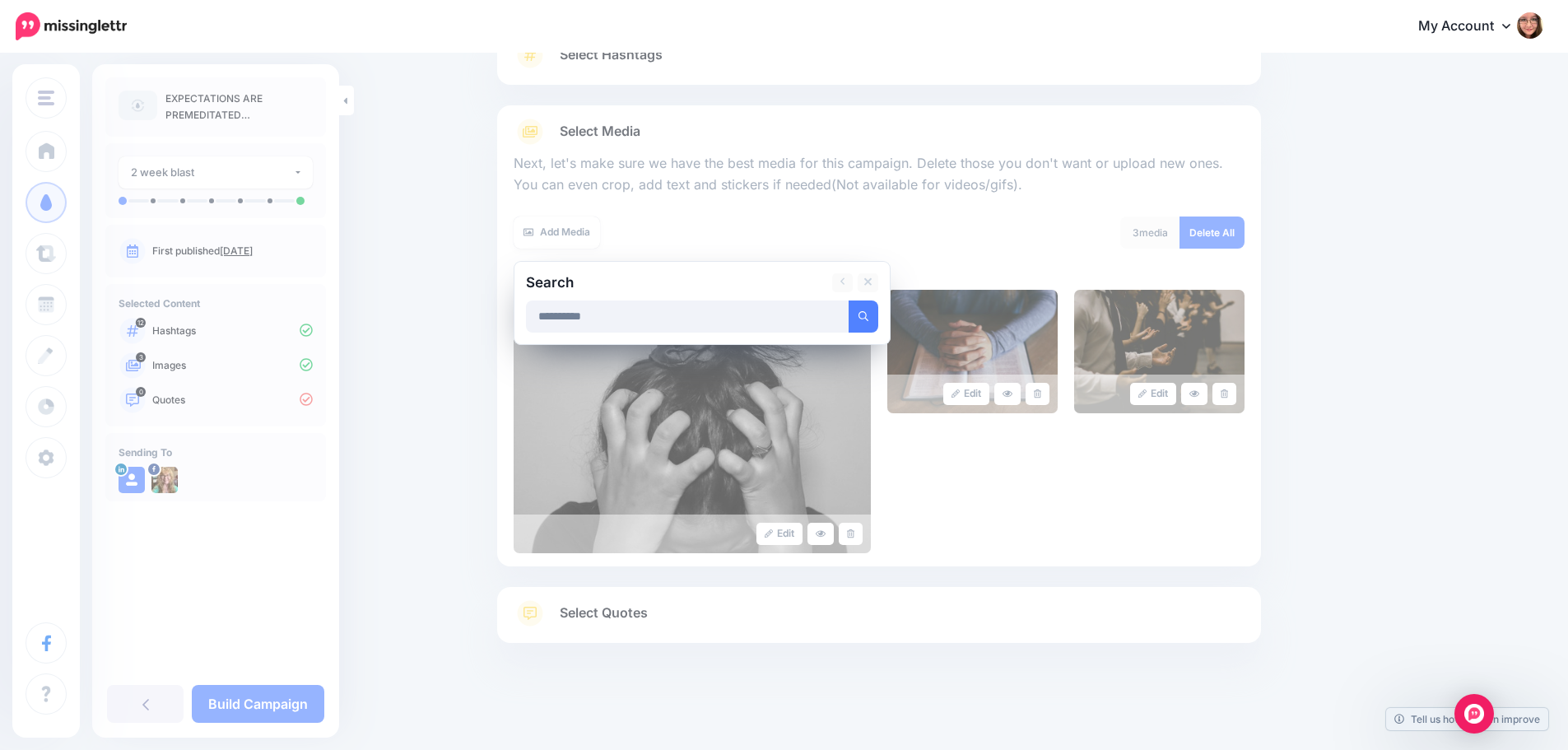
type input "**********"
click at [848, 300] on button "submit" at bounding box center [863, 316] width 30 height 32
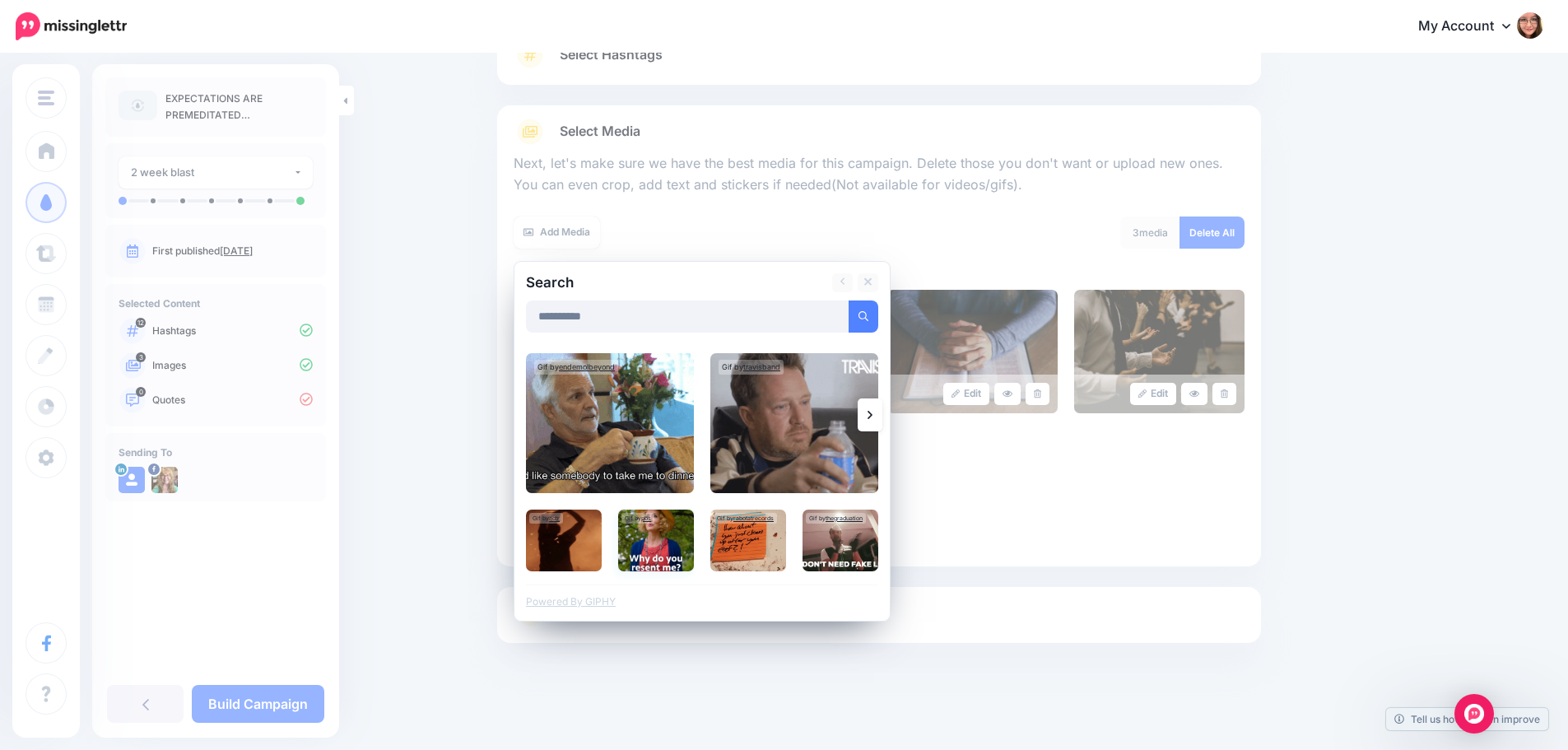
click at [649, 555] on img at bounding box center [656, 540] width 76 height 62
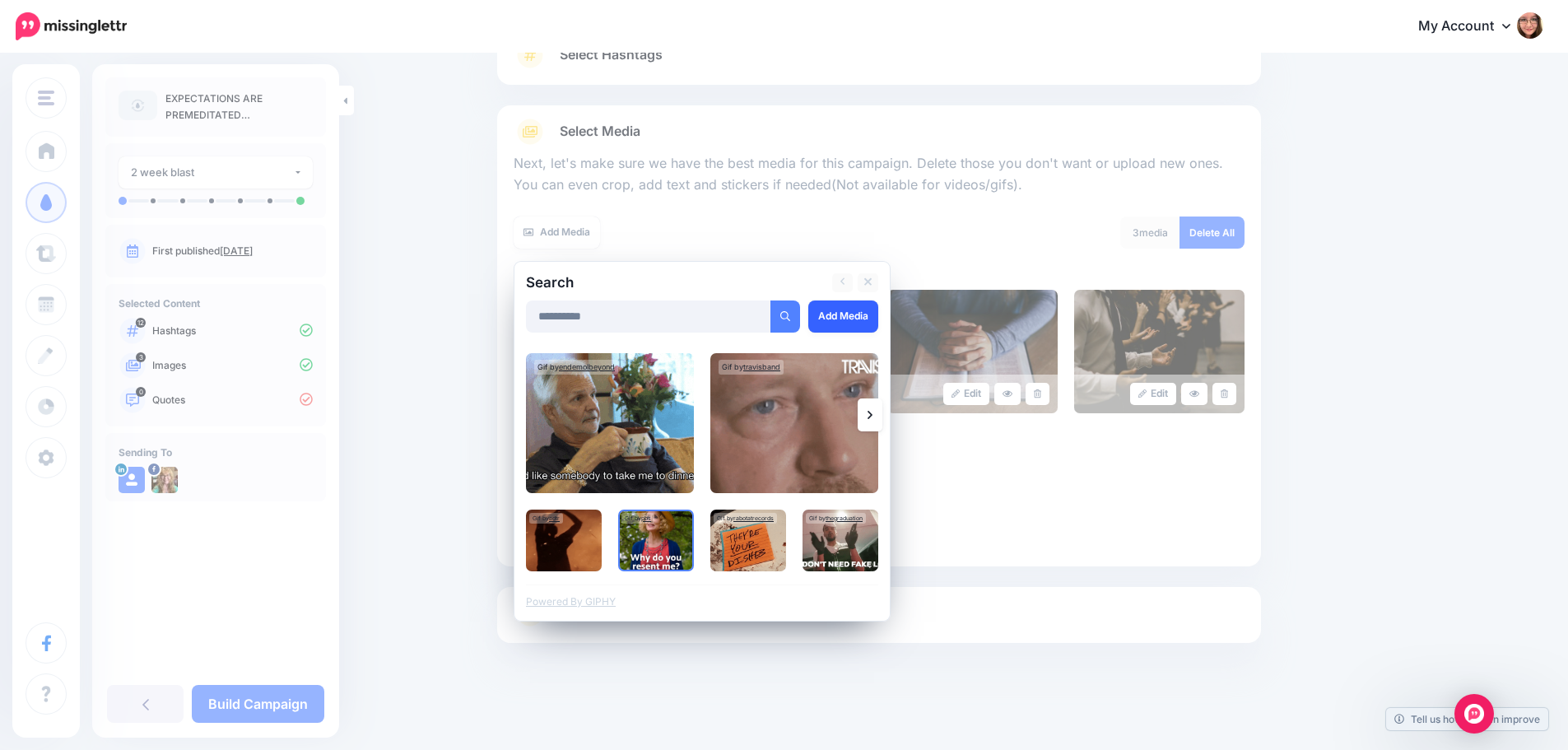
click at [865, 318] on link "Add Media" at bounding box center [843, 316] width 70 height 32
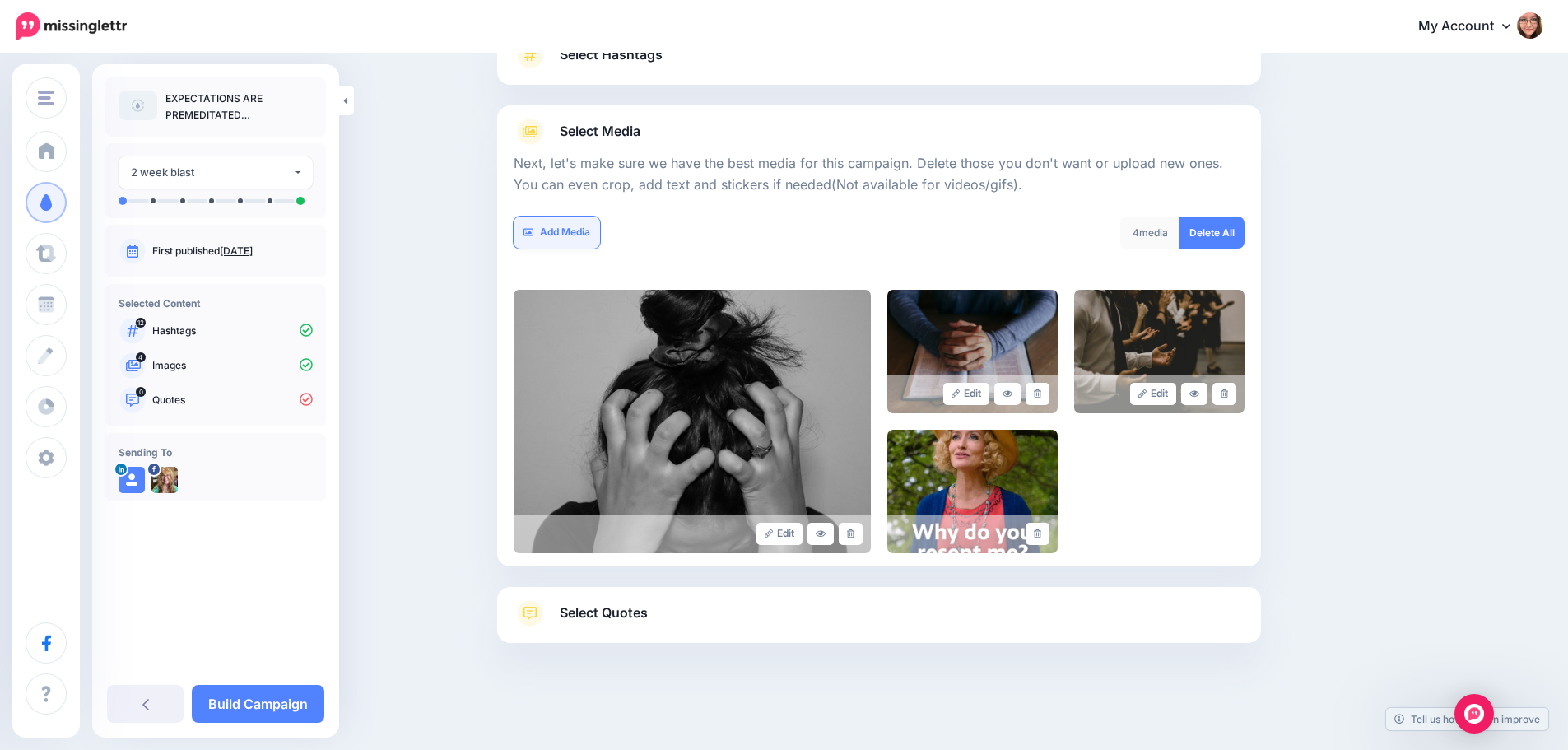
click at [592, 241] on link "Add Media" at bounding box center [556, 233] width 87 height 32
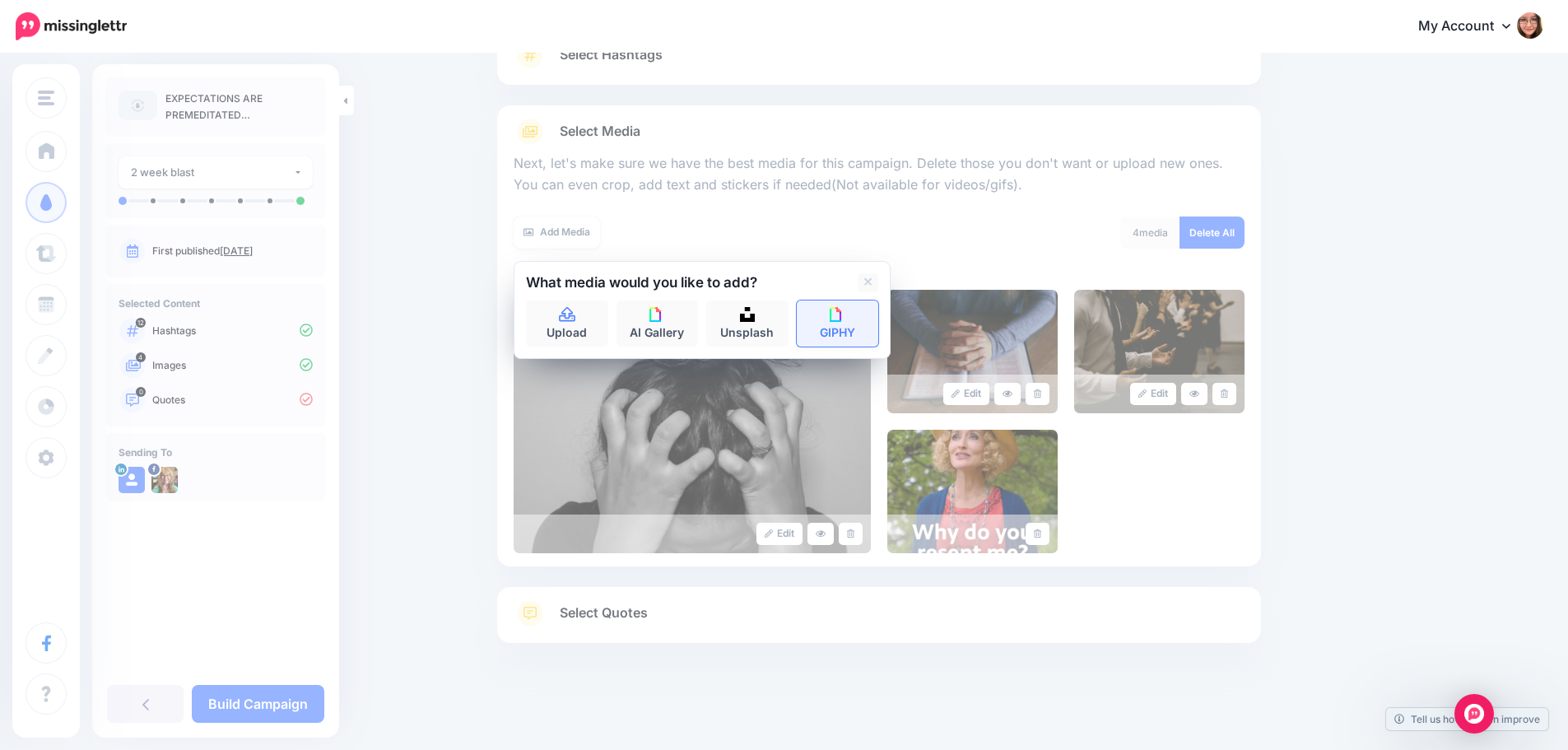
click at [847, 325] on link "GIPHY" at bounding box center [837, 323] width 83 height 46
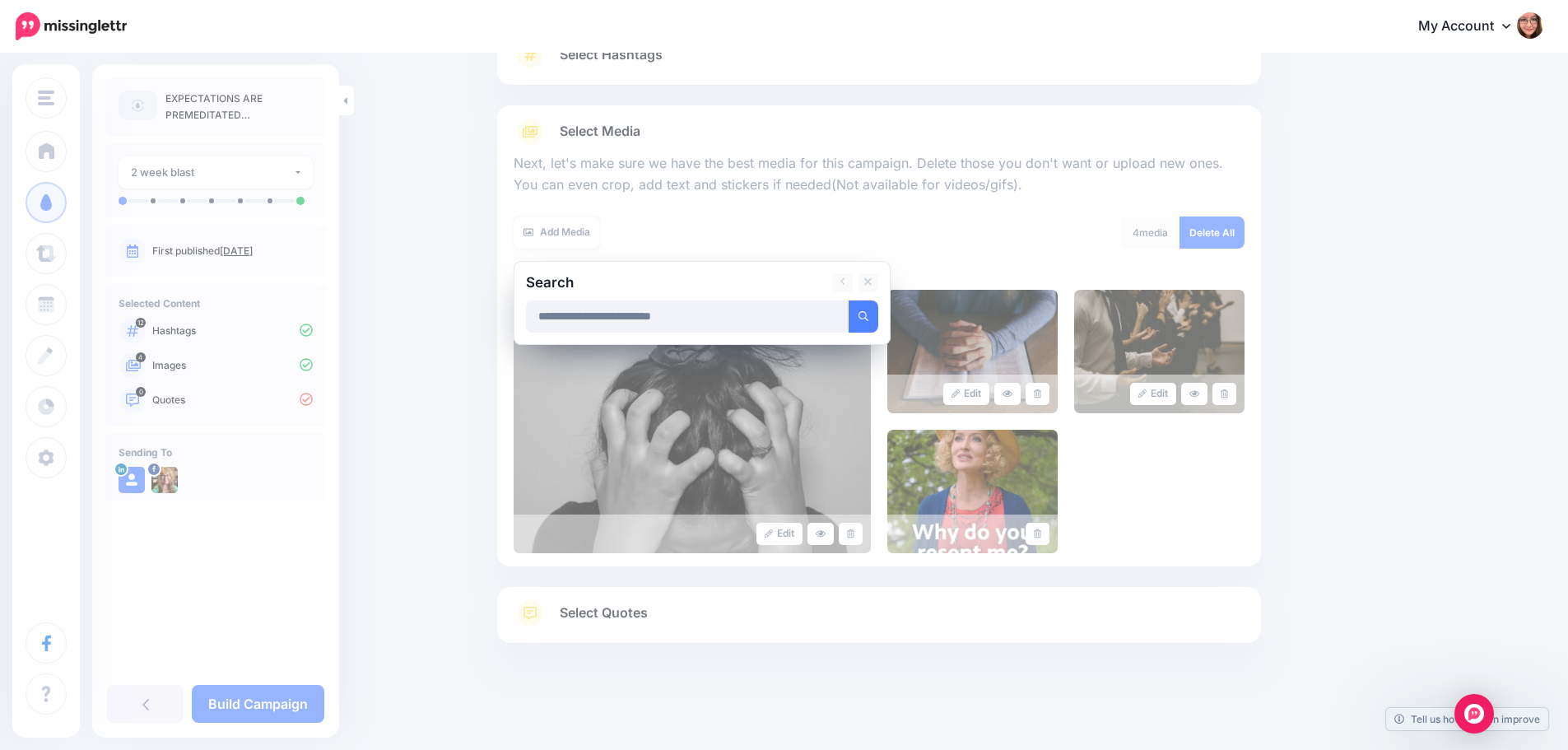
click at [848, 300] on button "submit" at bounding box center [863, 316] width 30 height 32
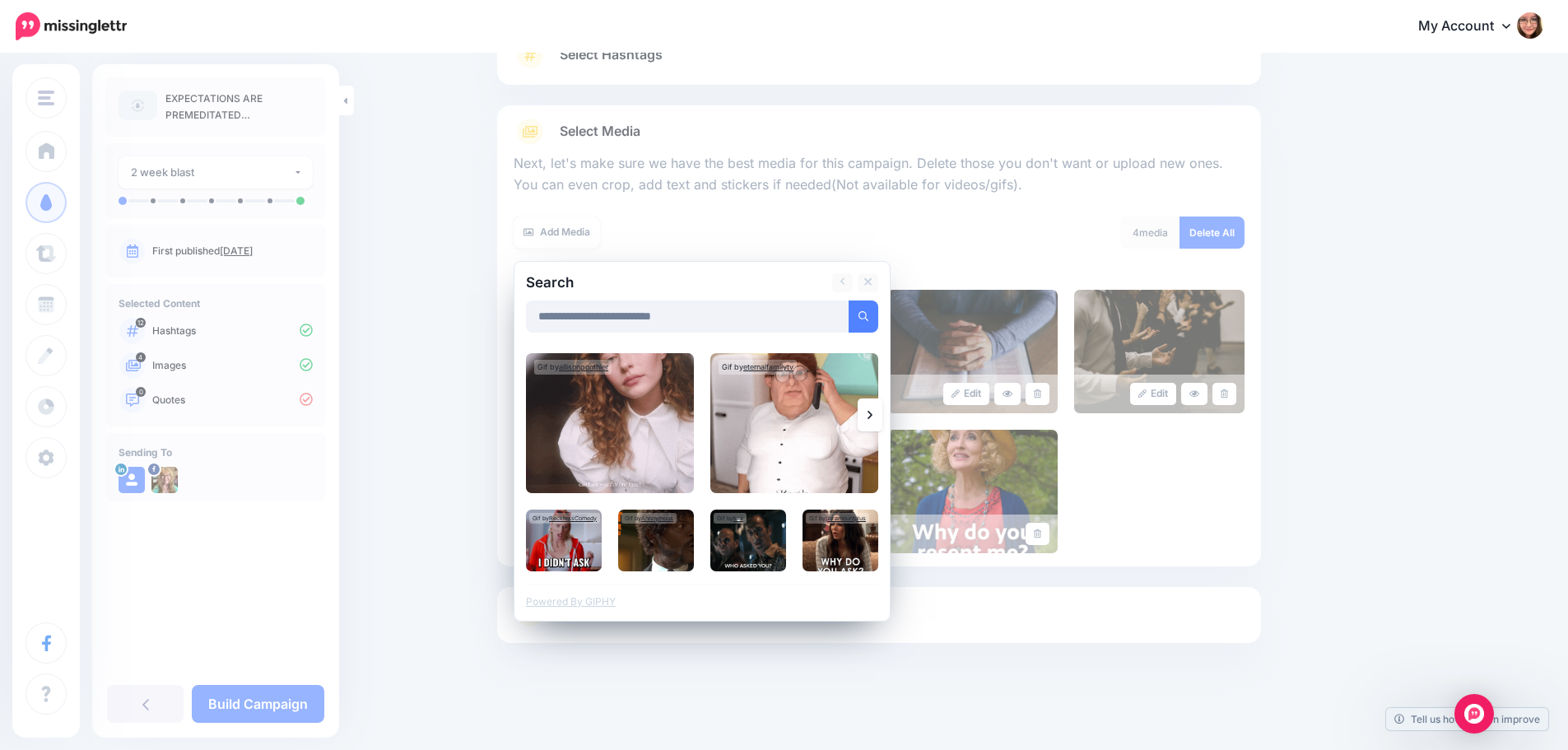
click at [872, 417] on icon at bounding box center [869, 415] width 5 height 13
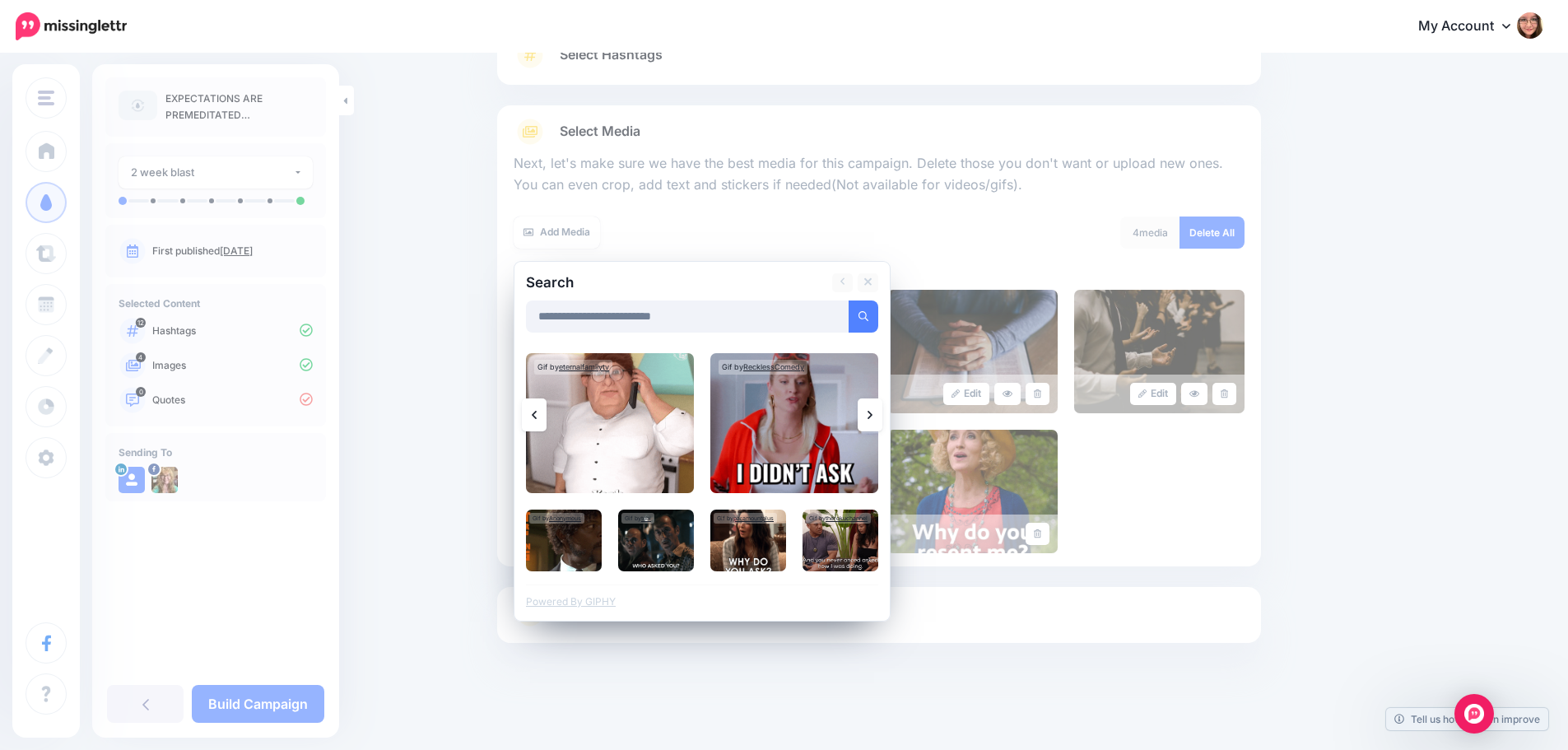
click at [872, 417] on icon at bounding box center [869, 415] width 5 height 13
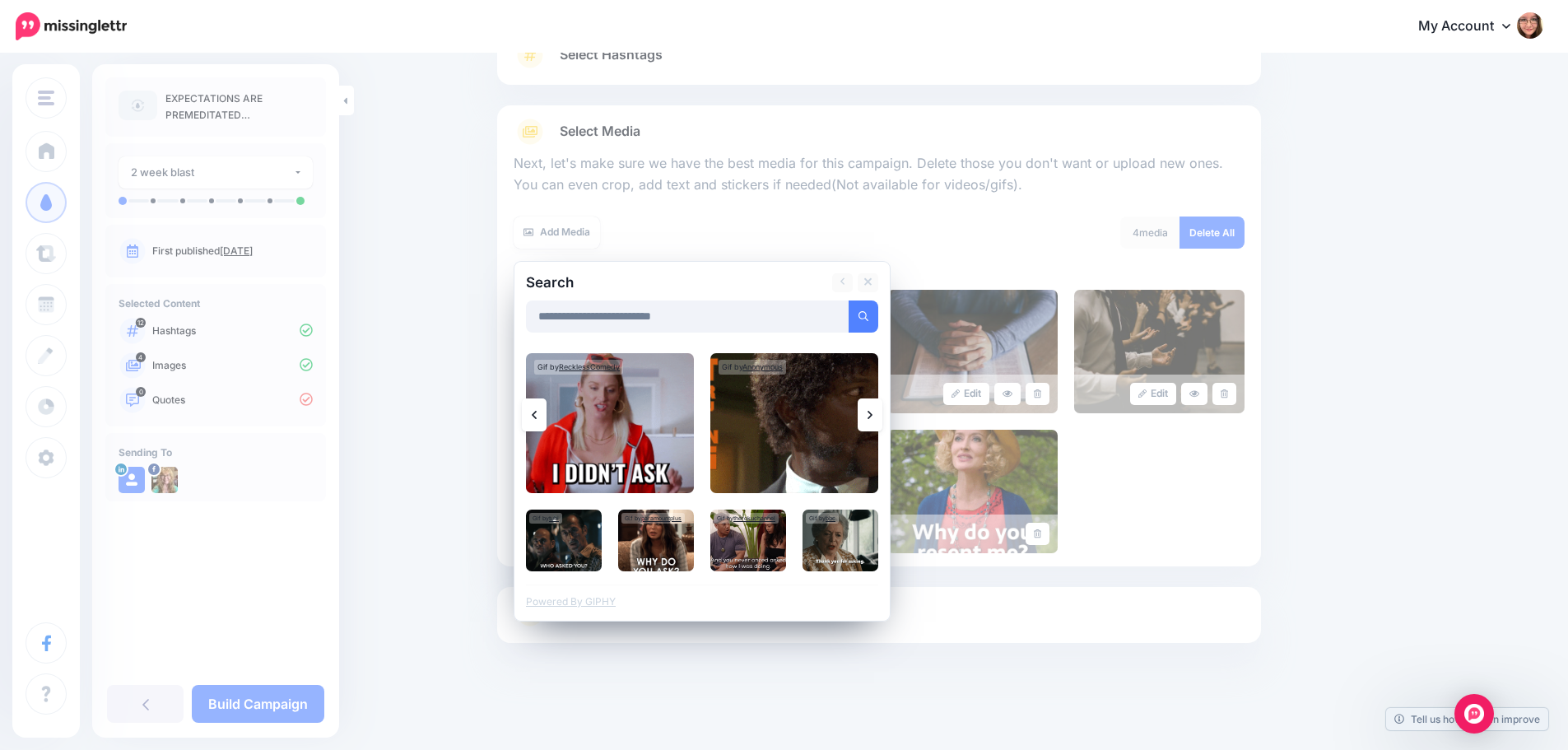
click at [872, 417] on icon at bounding box center [869, 415] width 5 height 13
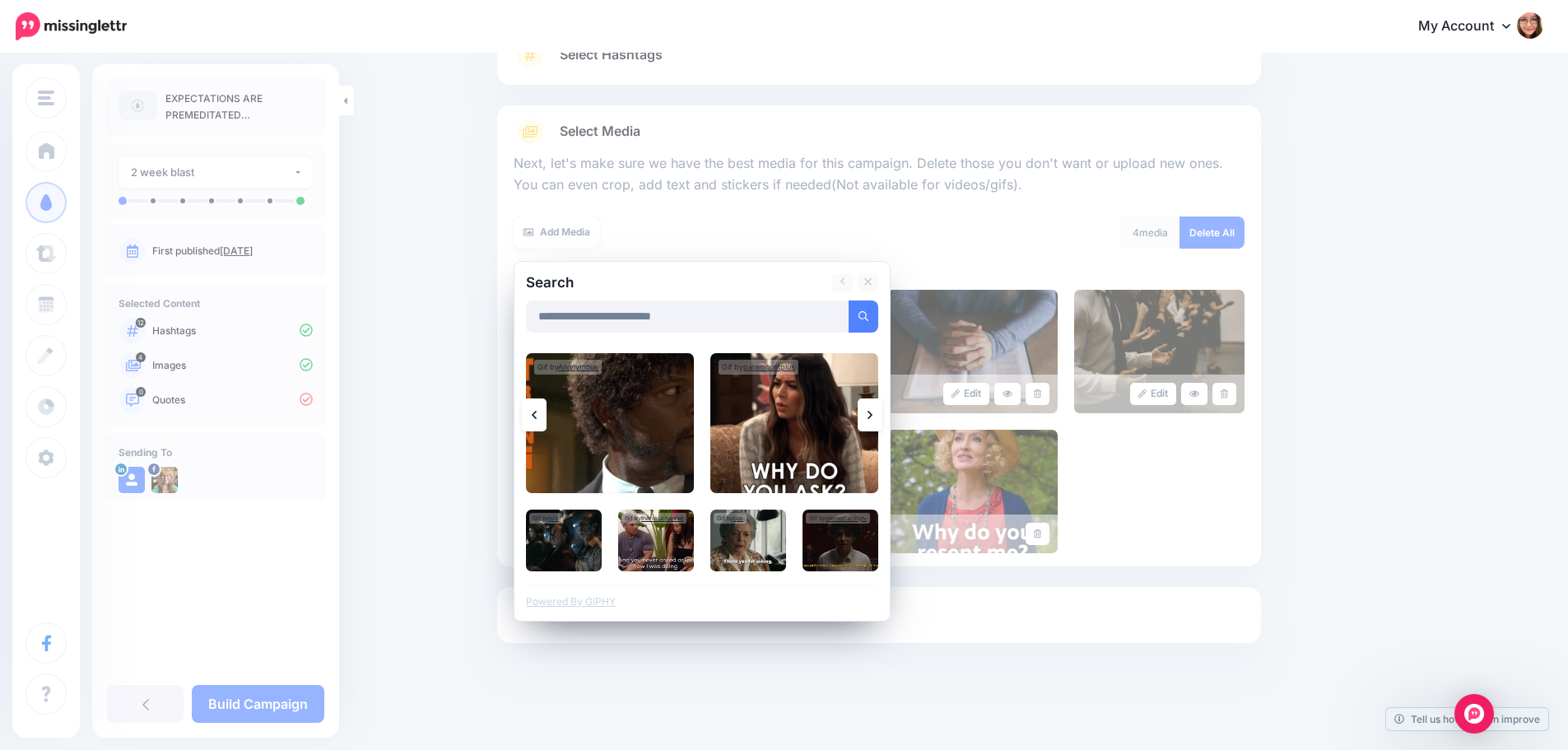
click at [872, 417] on icon at bounding box center [869, 415] width 5 height 13
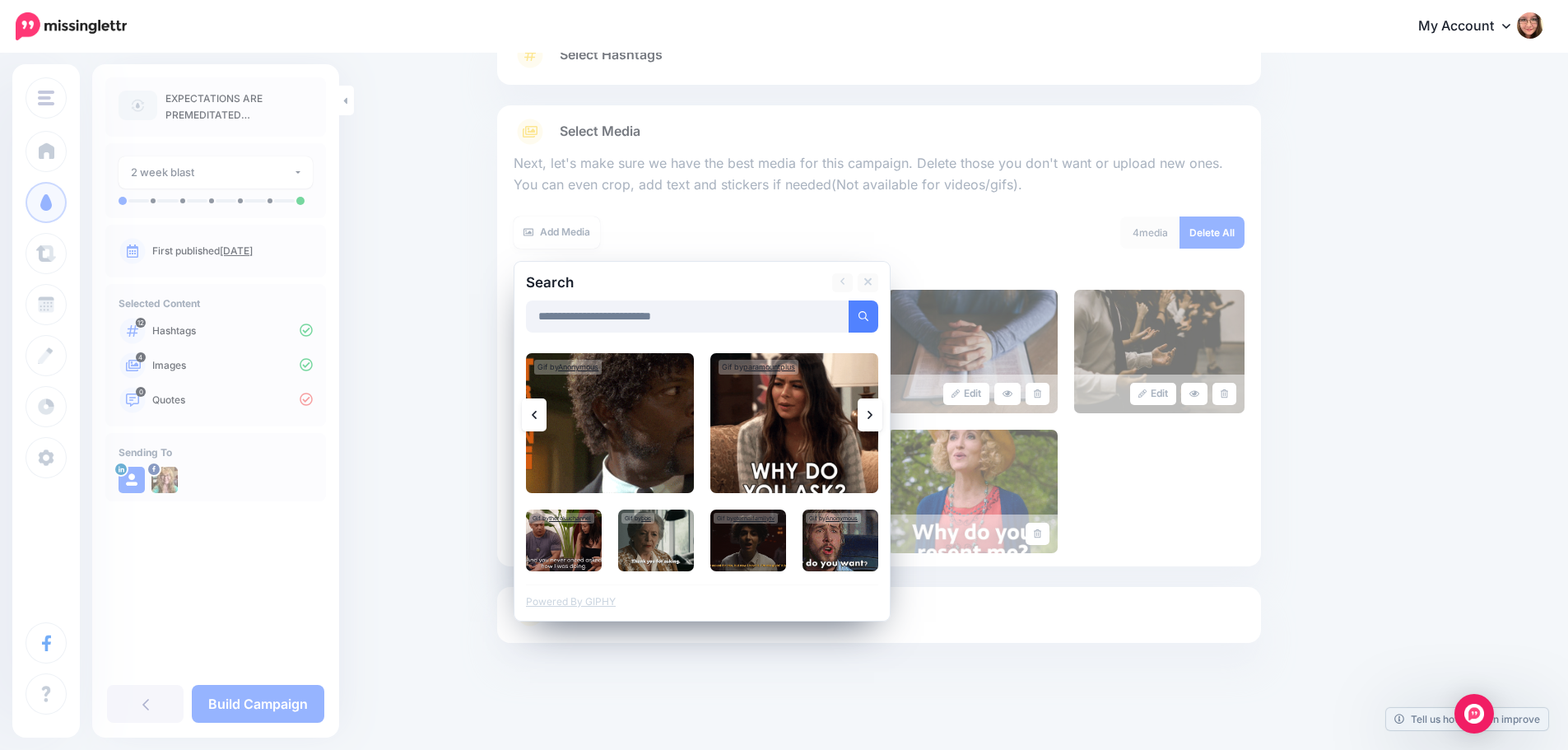
click at [872, 417] on icon at bounding box center [869, 415] width 5 height 13
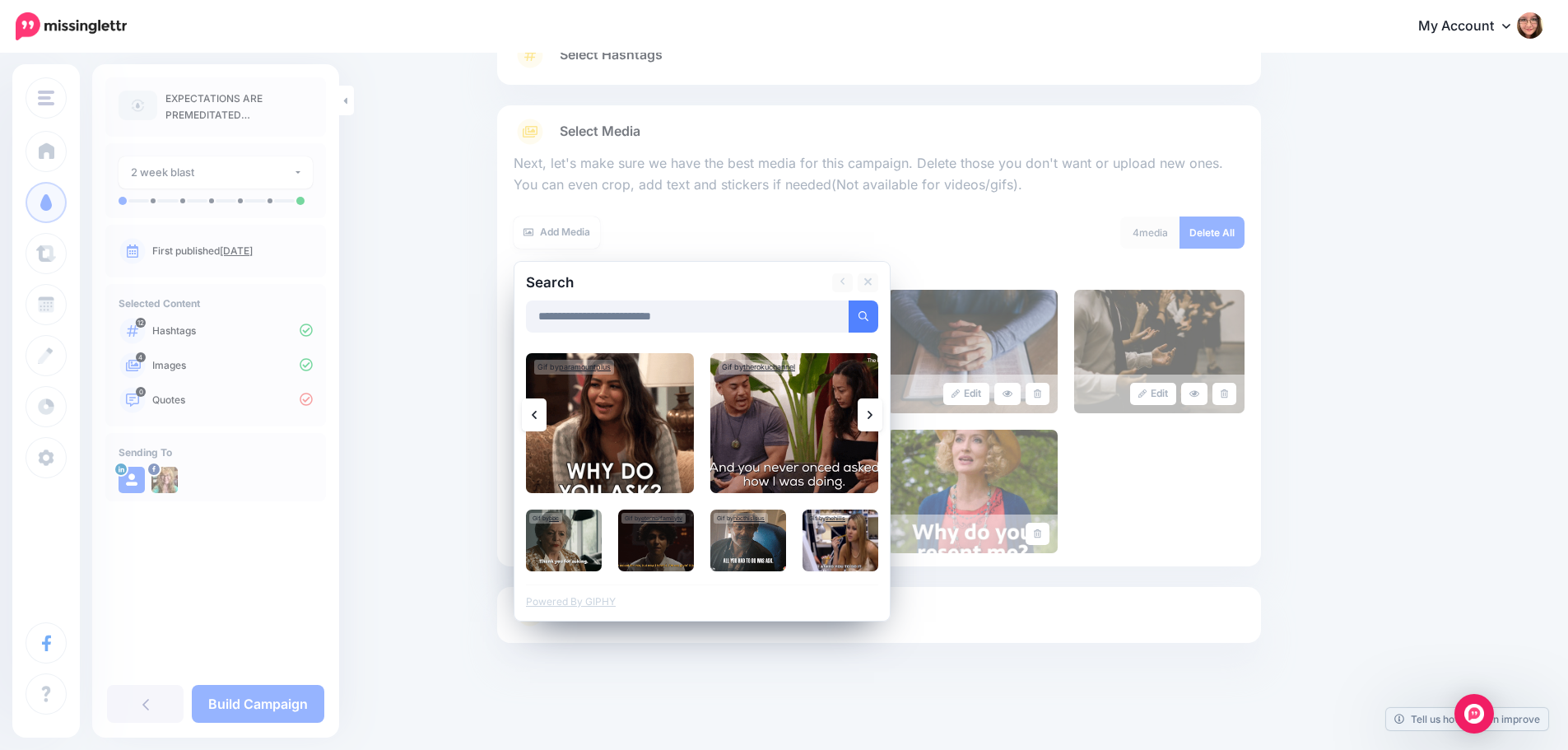
click at [872, 417] on icon at bounding box center [869, 415] width 5 height 13
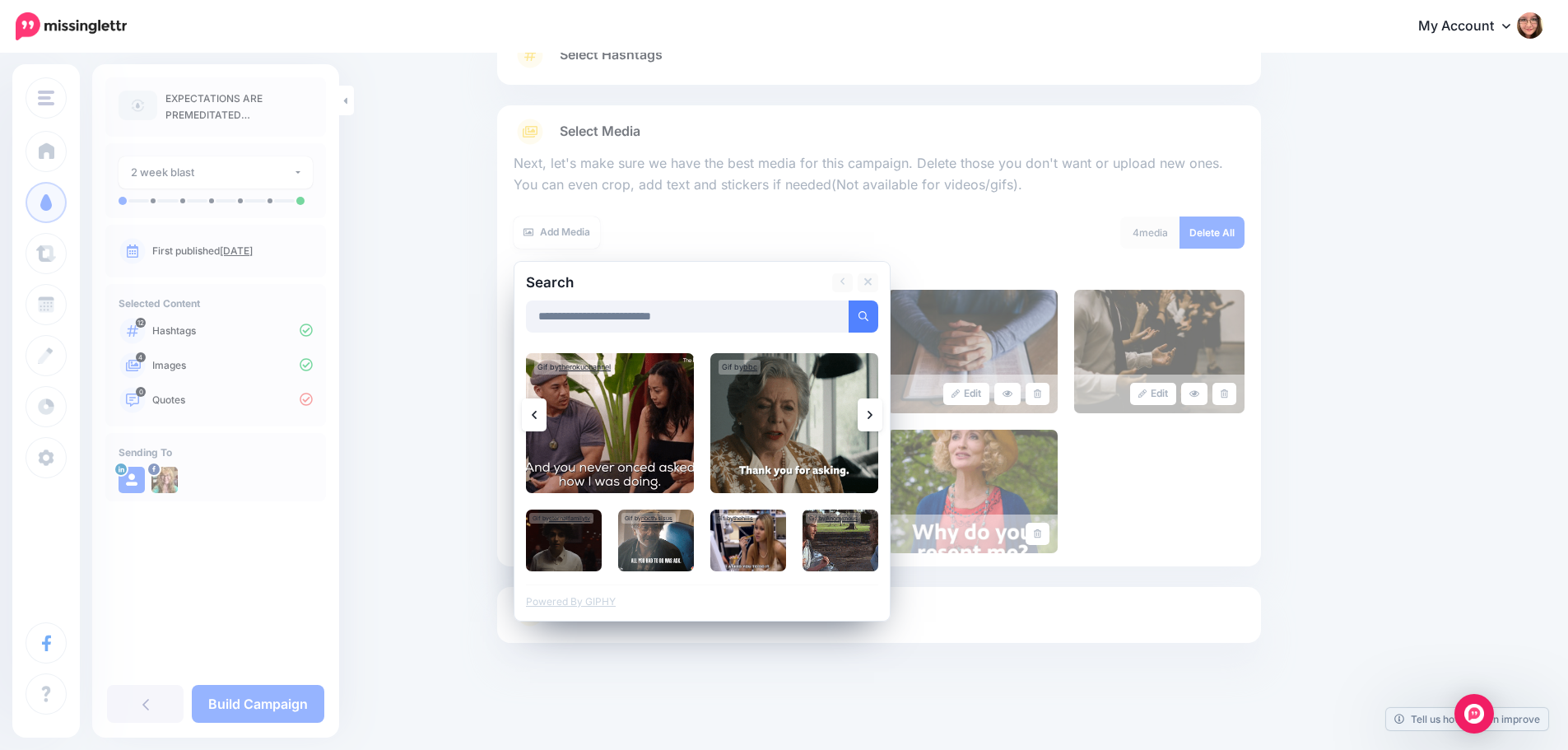
click at [872, 417] on icon at bounding box center [869, 415] width 5 height 13
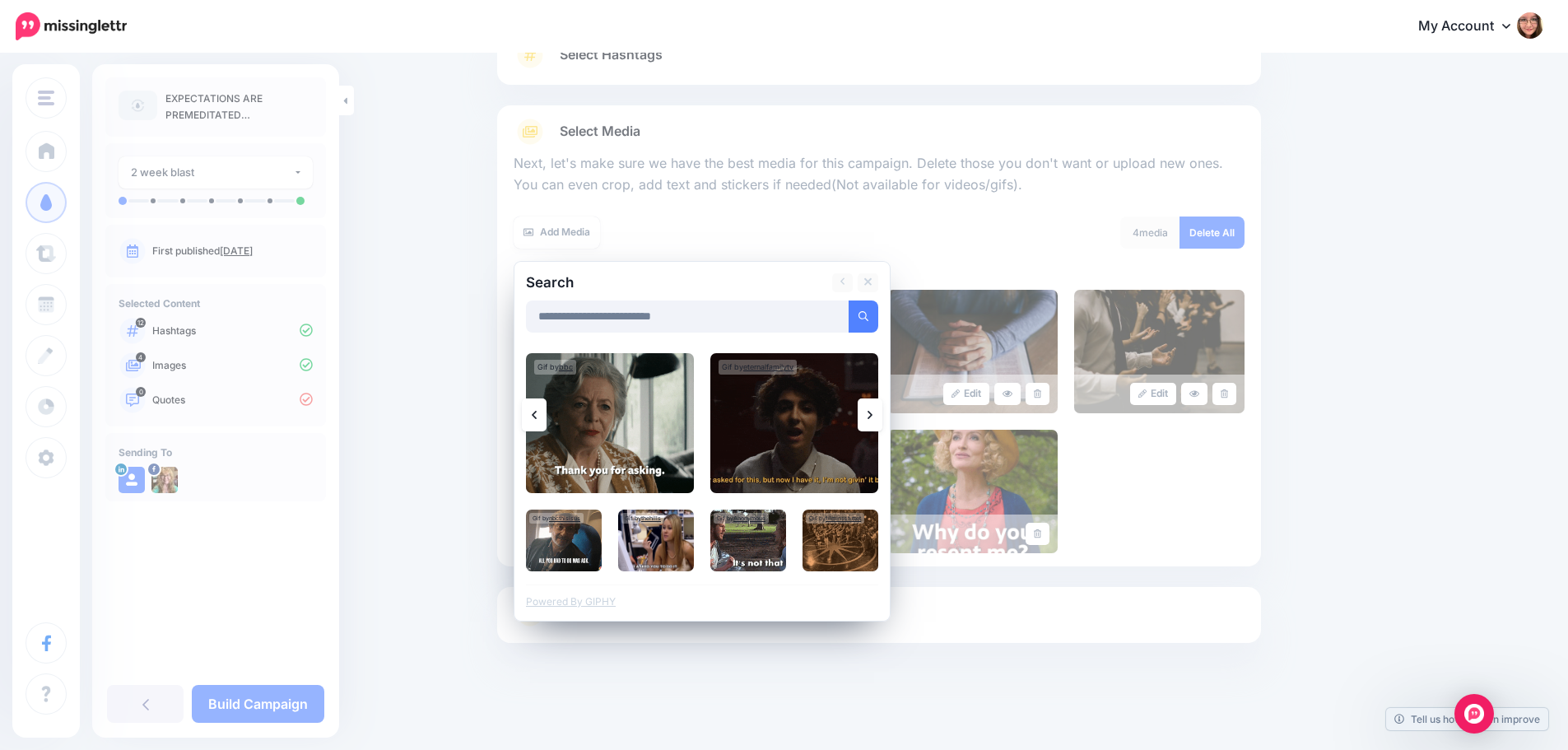
click at [872, 417] on icon at bounding box center [869, 415] width 5 height 13
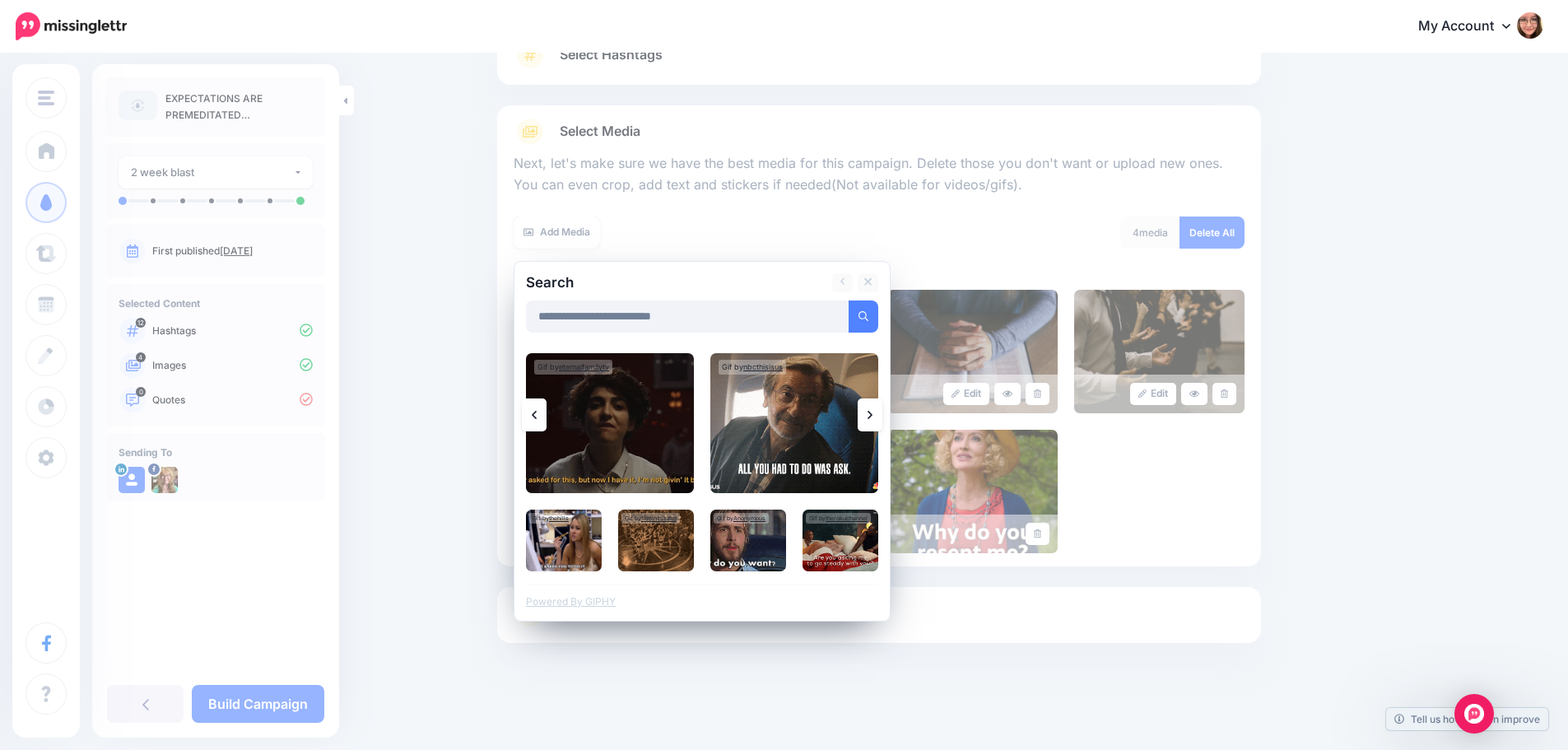
click at [872, 417] on icon at bounding box center [869, 415] width 5 height 13
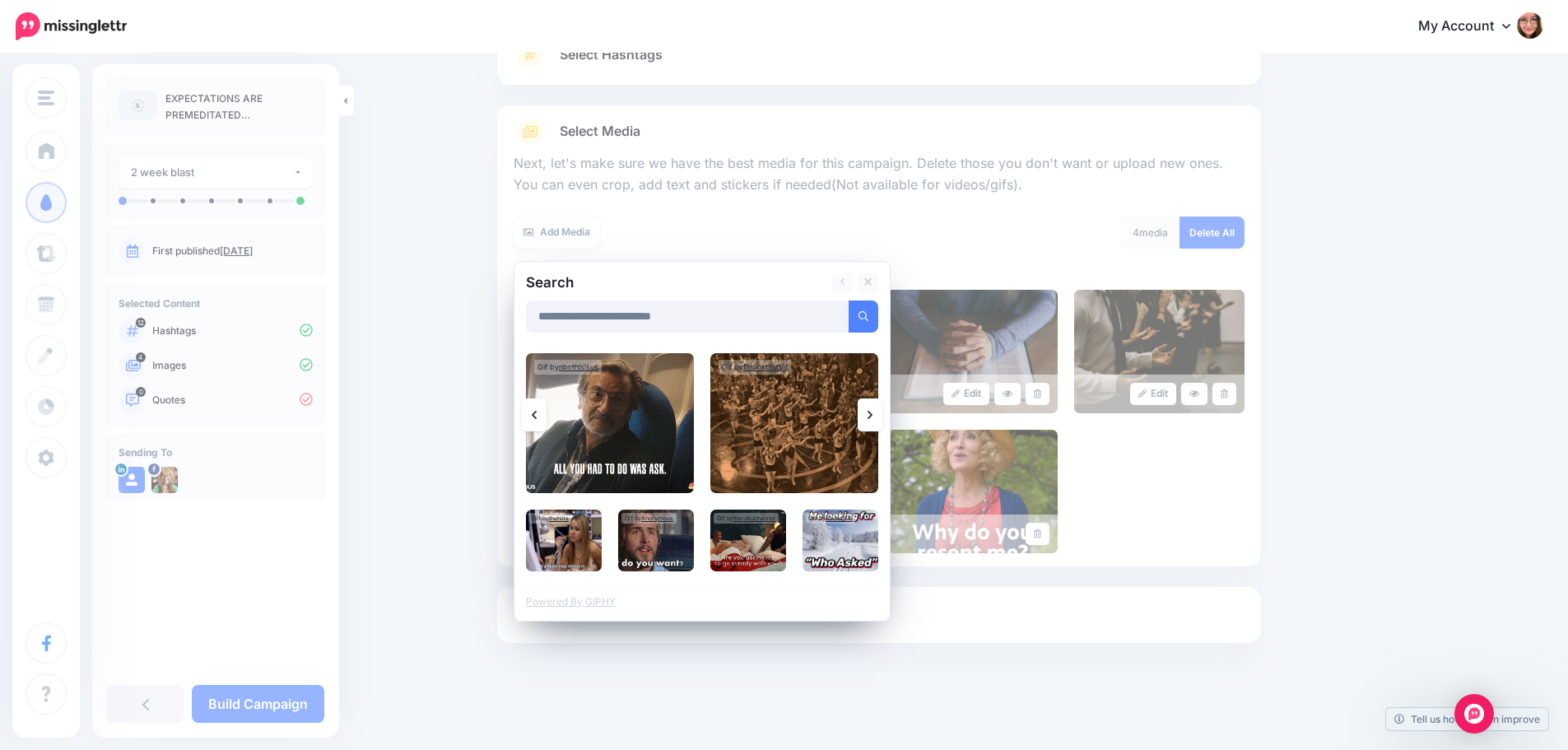
click at [872, 417] on icon at bounding box center [869, 415] width 5 height 13
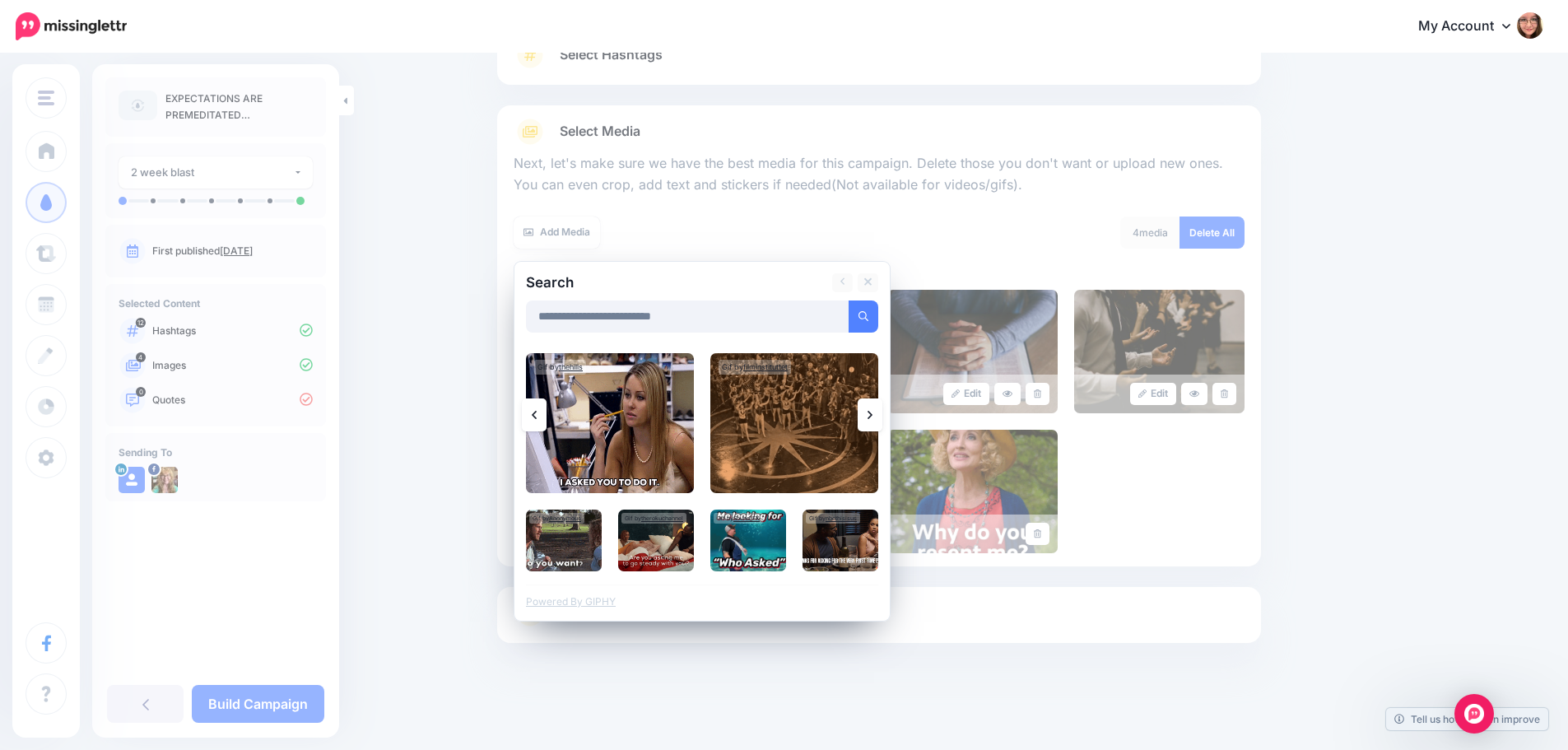
click at [872, 416] on icon at bounding box center [869, 415] width 5 height 13
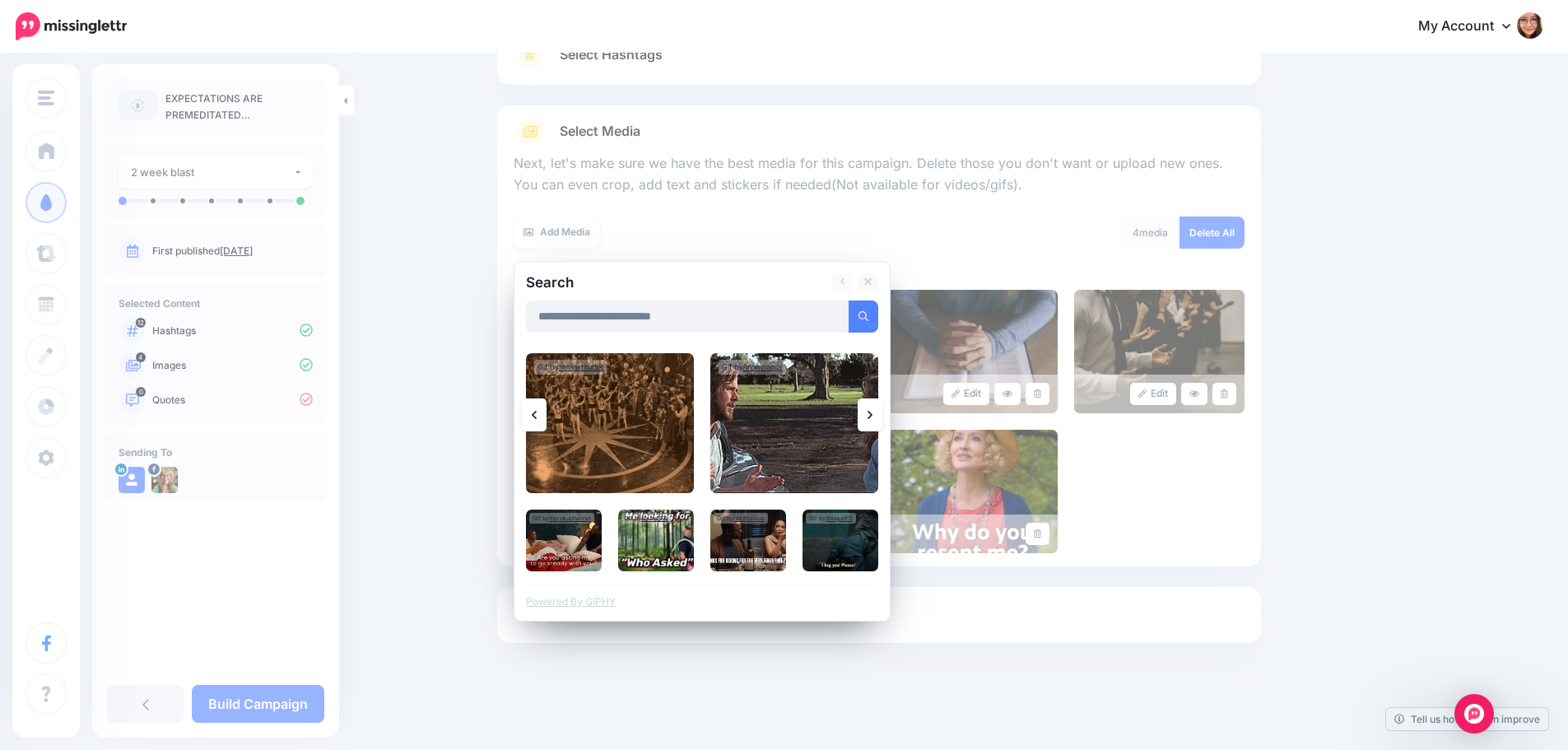
click at [872, 416] on icon at bounding box center [869, 415] width 5 height 13
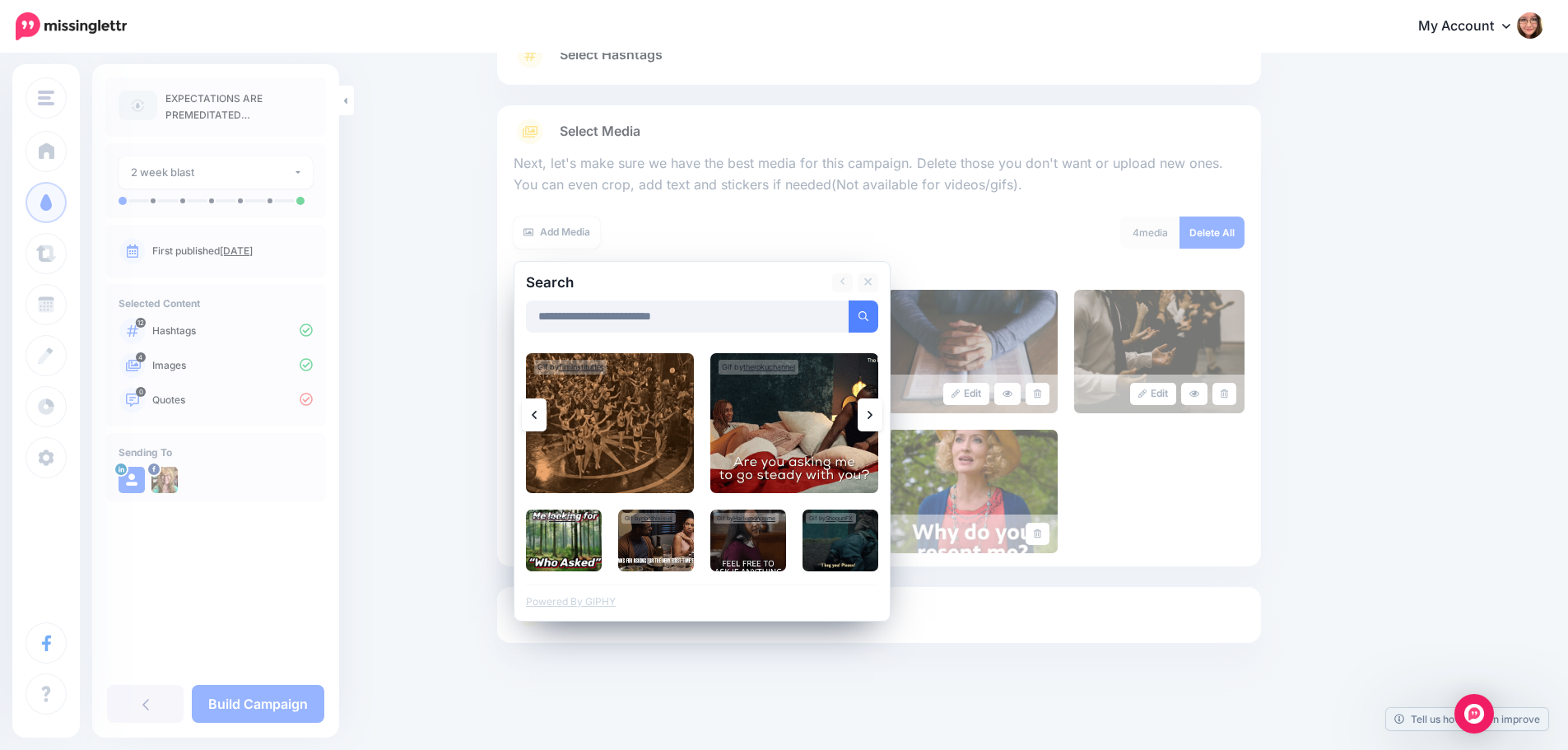
click at [872, 416] on icon at bounding box center [869, 415] width 5 height 13
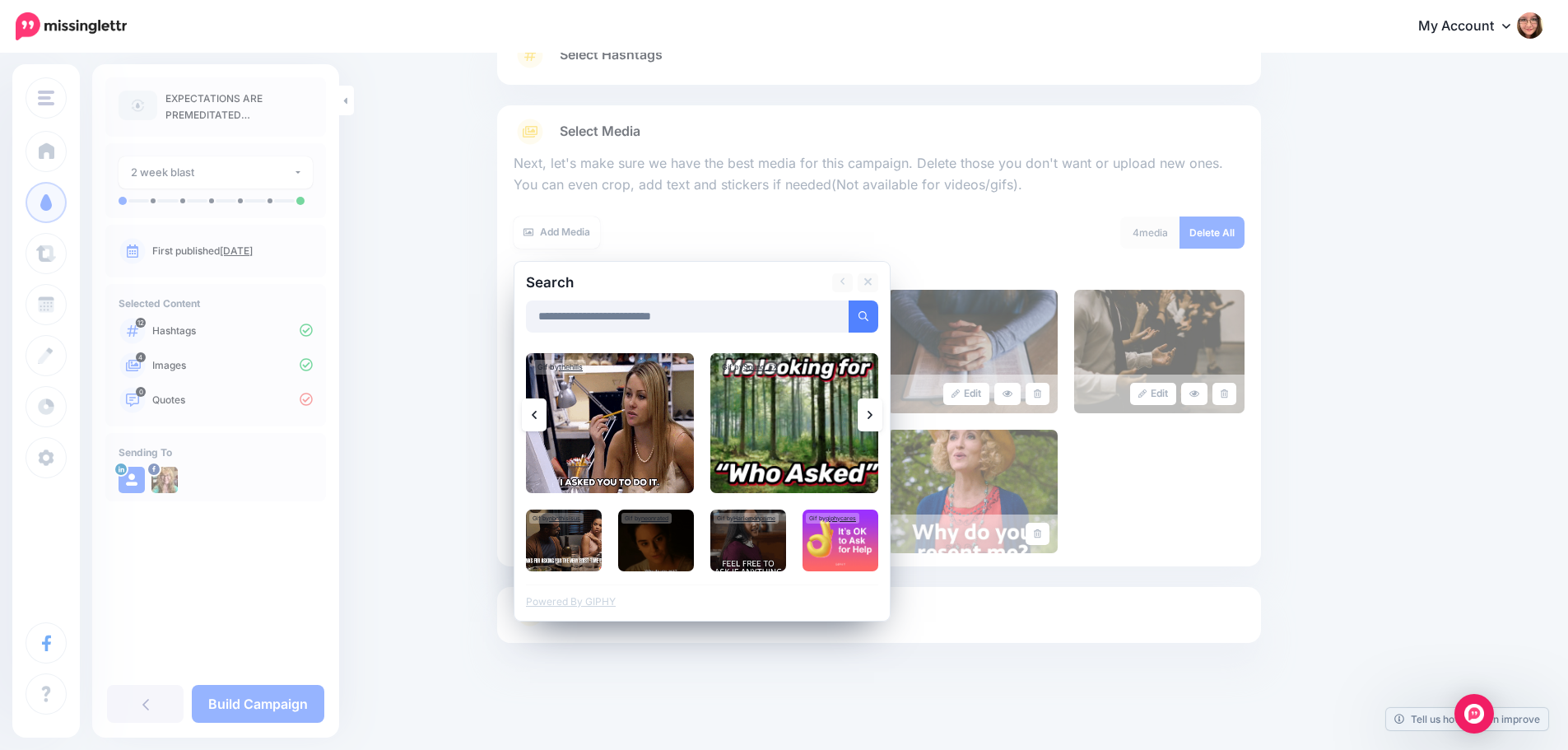
click at [872, 416] on icon at bounding box center [869, 415] width 5 height 13
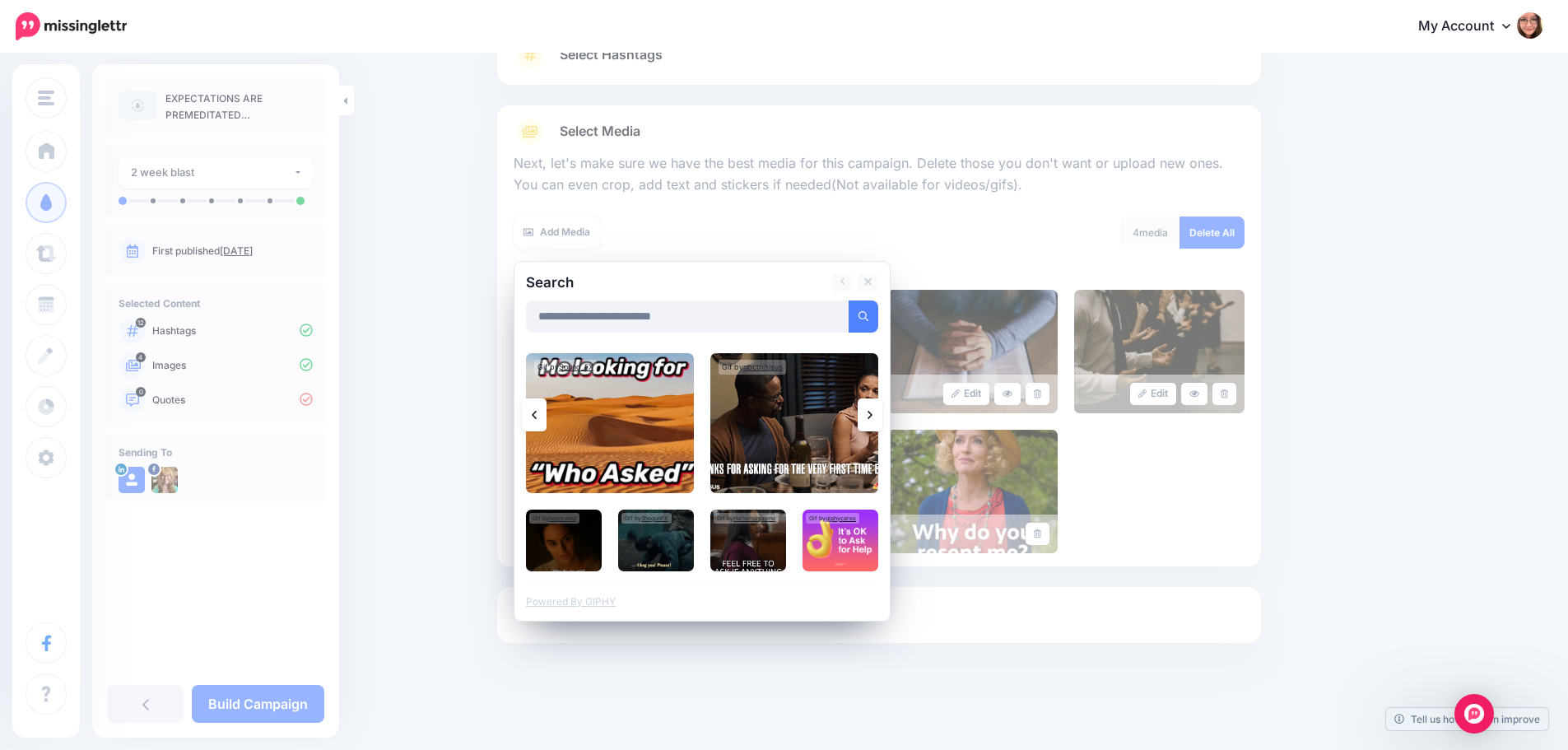
click at [872, 416] on icon at bounding box center [869, 415] width 5 height 13
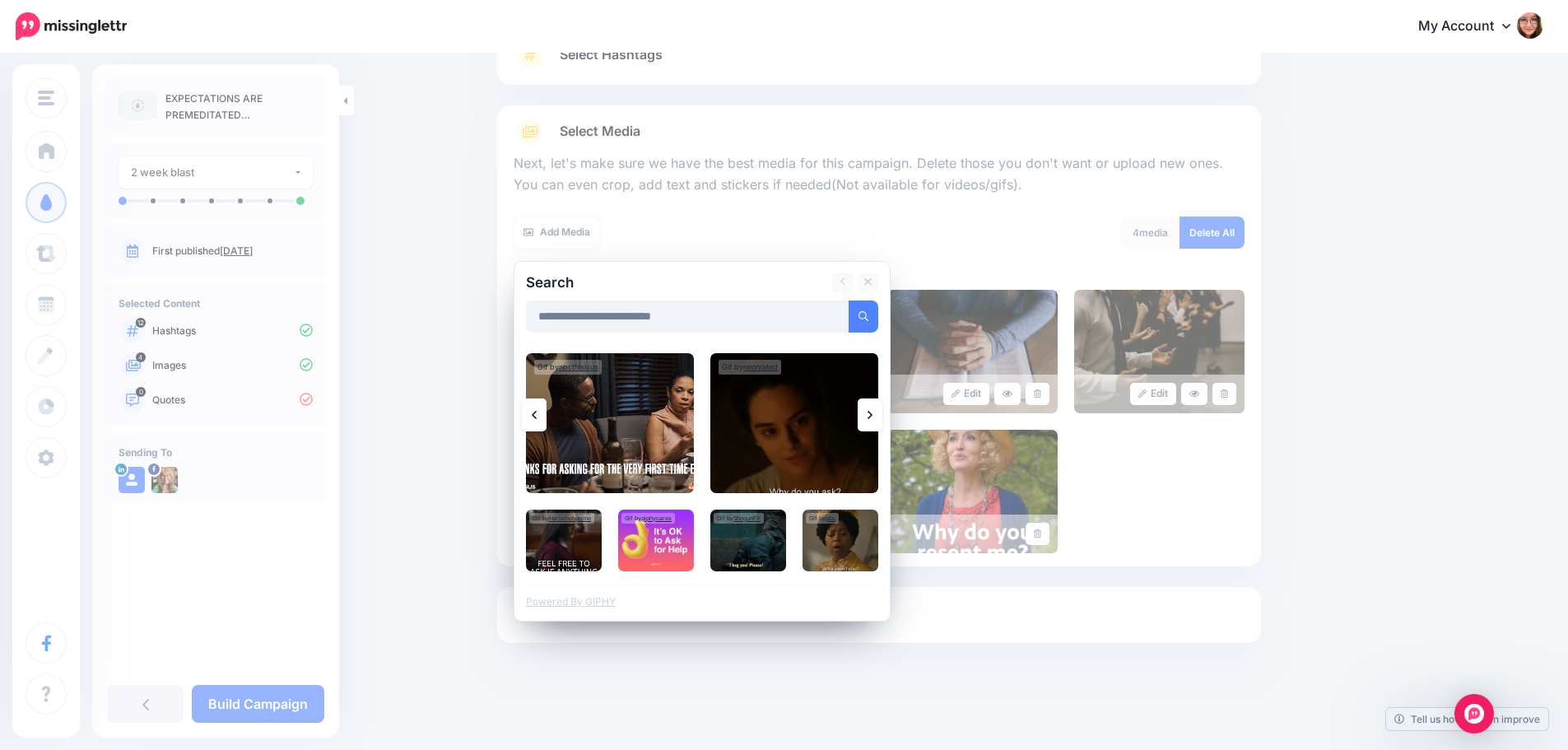
click at [872, 416] on icon at bounding box center [869, 415] width 5 height 13
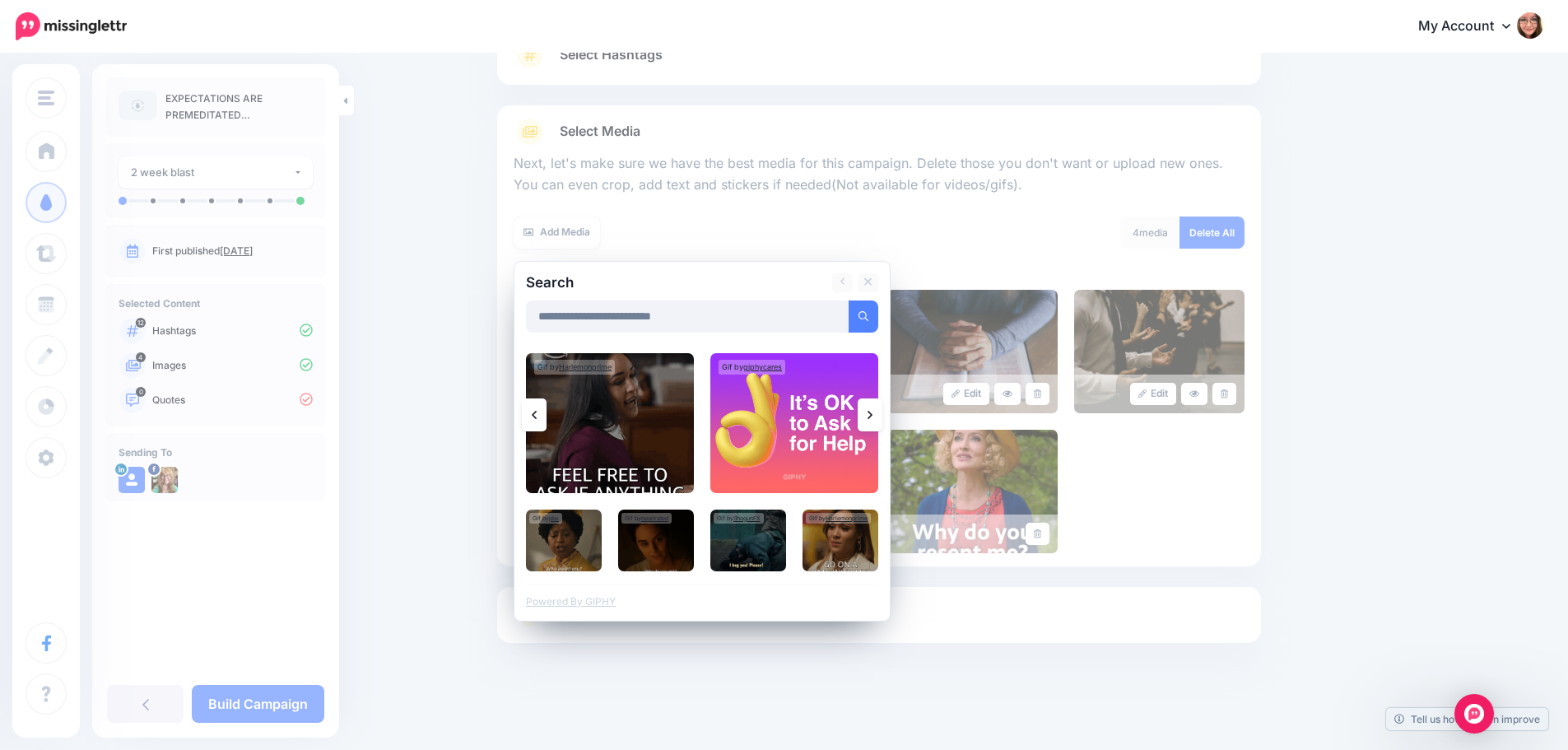
click at [872, 416] on icon at bounding box center [869, 415] width 5 height 13
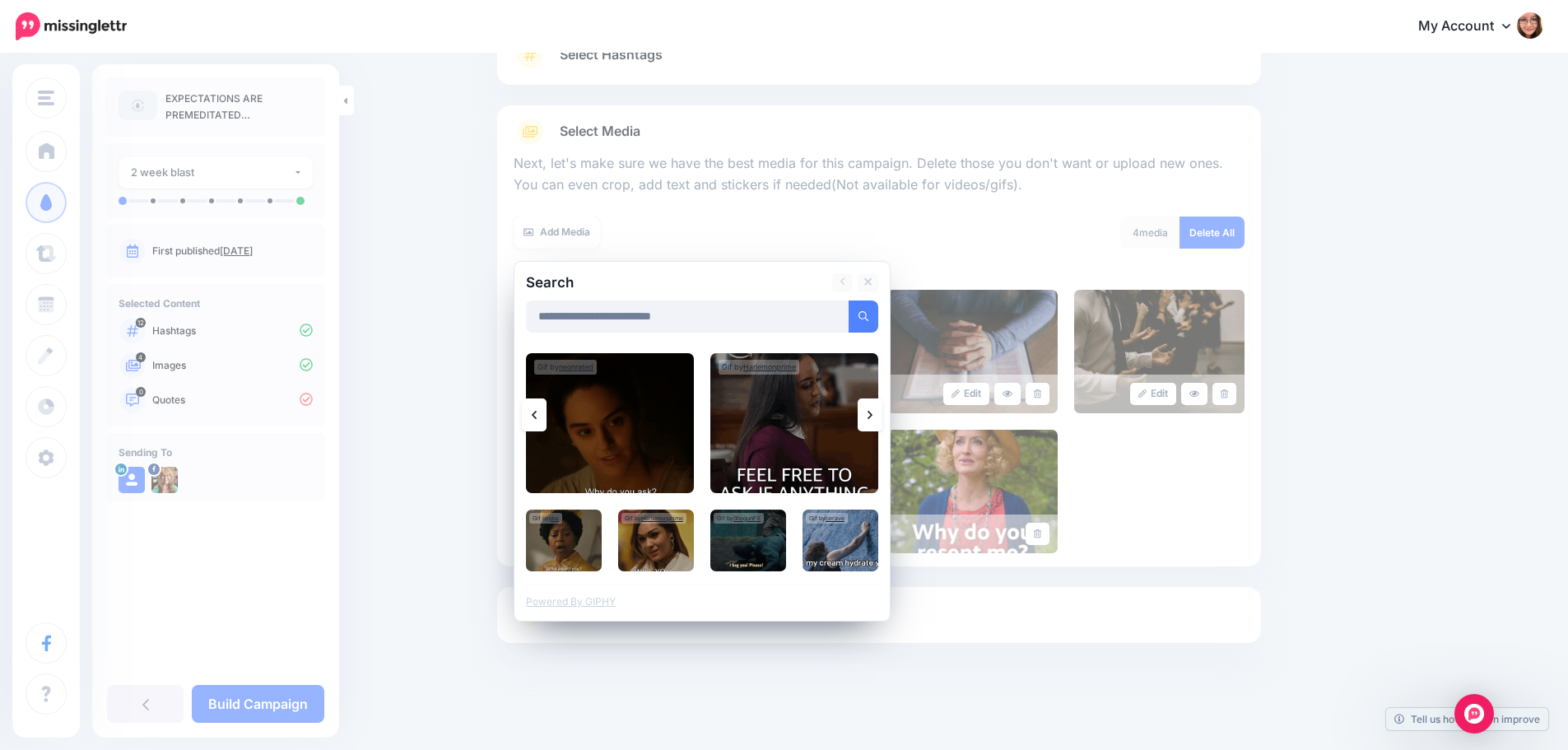
click at [872, 416] on icon at bounding box center [869, 415] width 5 height 13
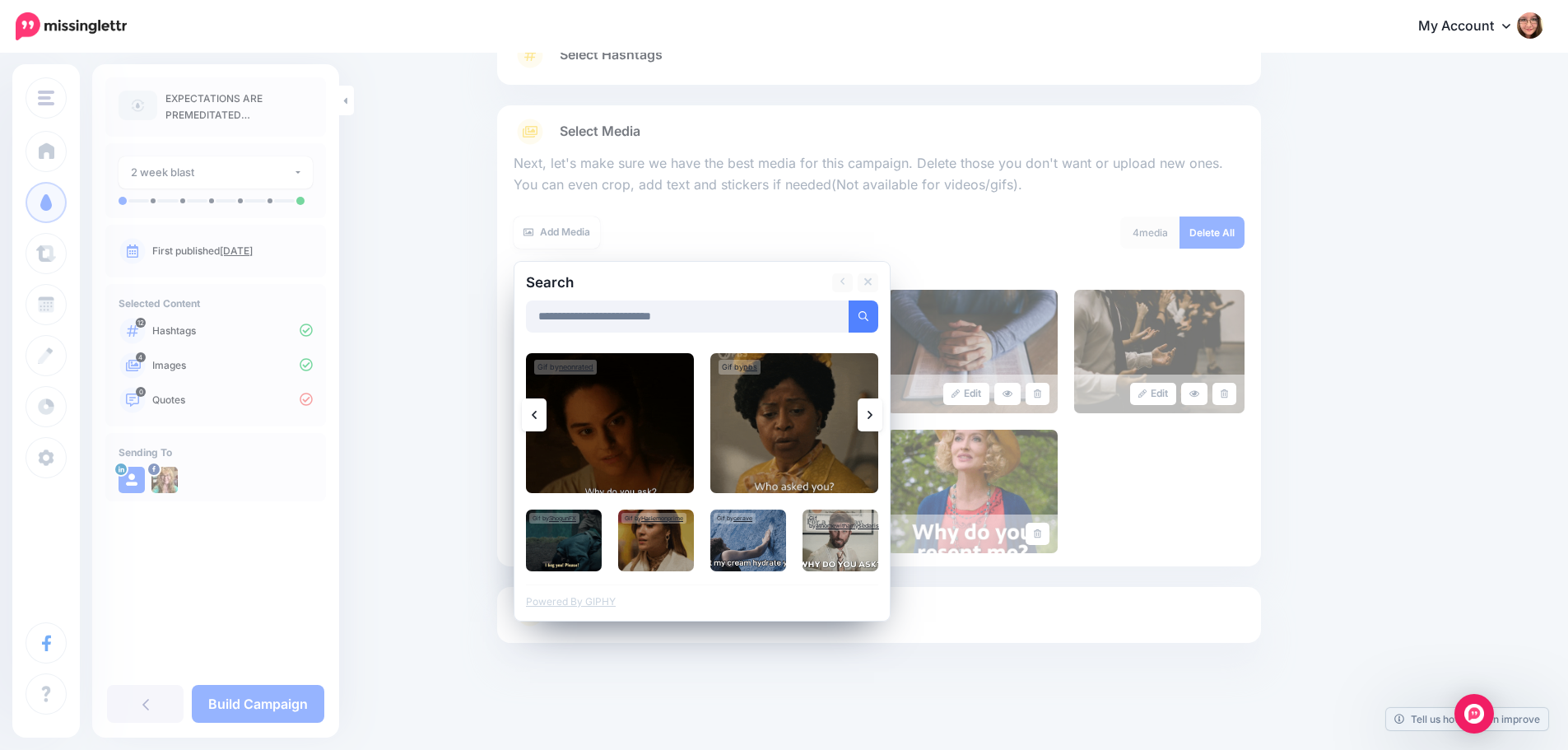
click at [872, 416] on icon at bounding box center [869, 415] width 5 height 13
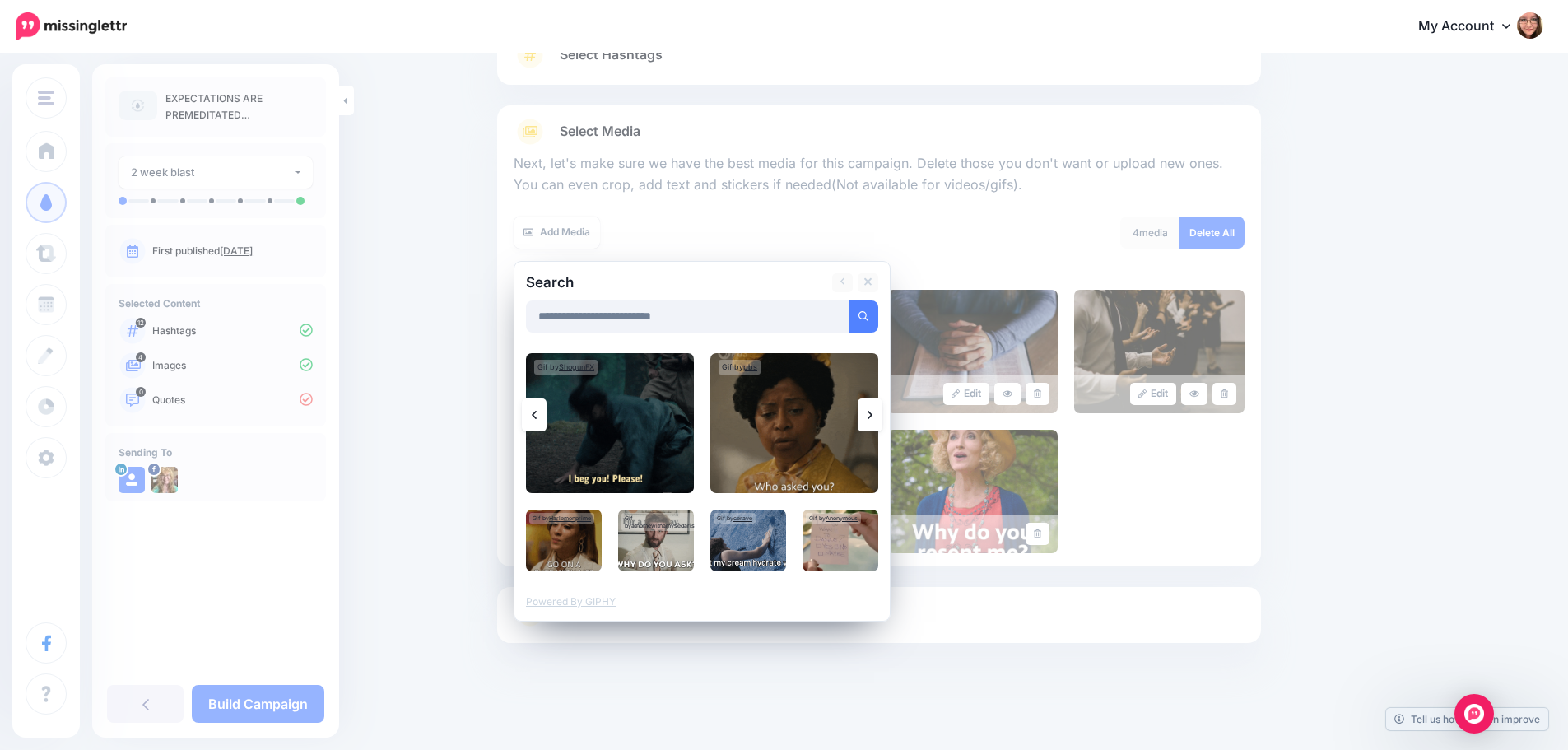
click at [872, 416] on icon at bounding box center [869, 415] width 5 height 13
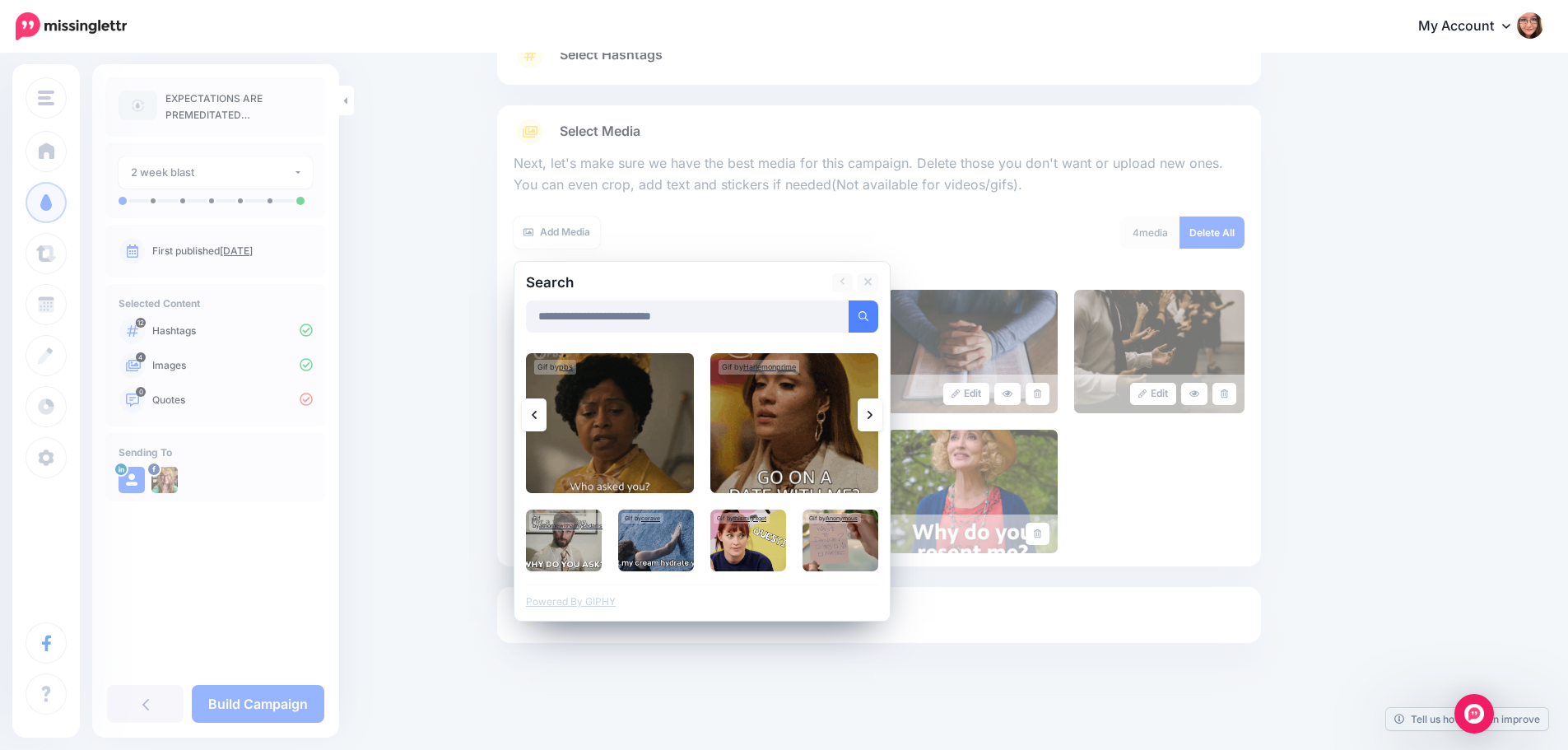
click at [872, 416] on icon at bounding box center [869, 415] width 5 height 13
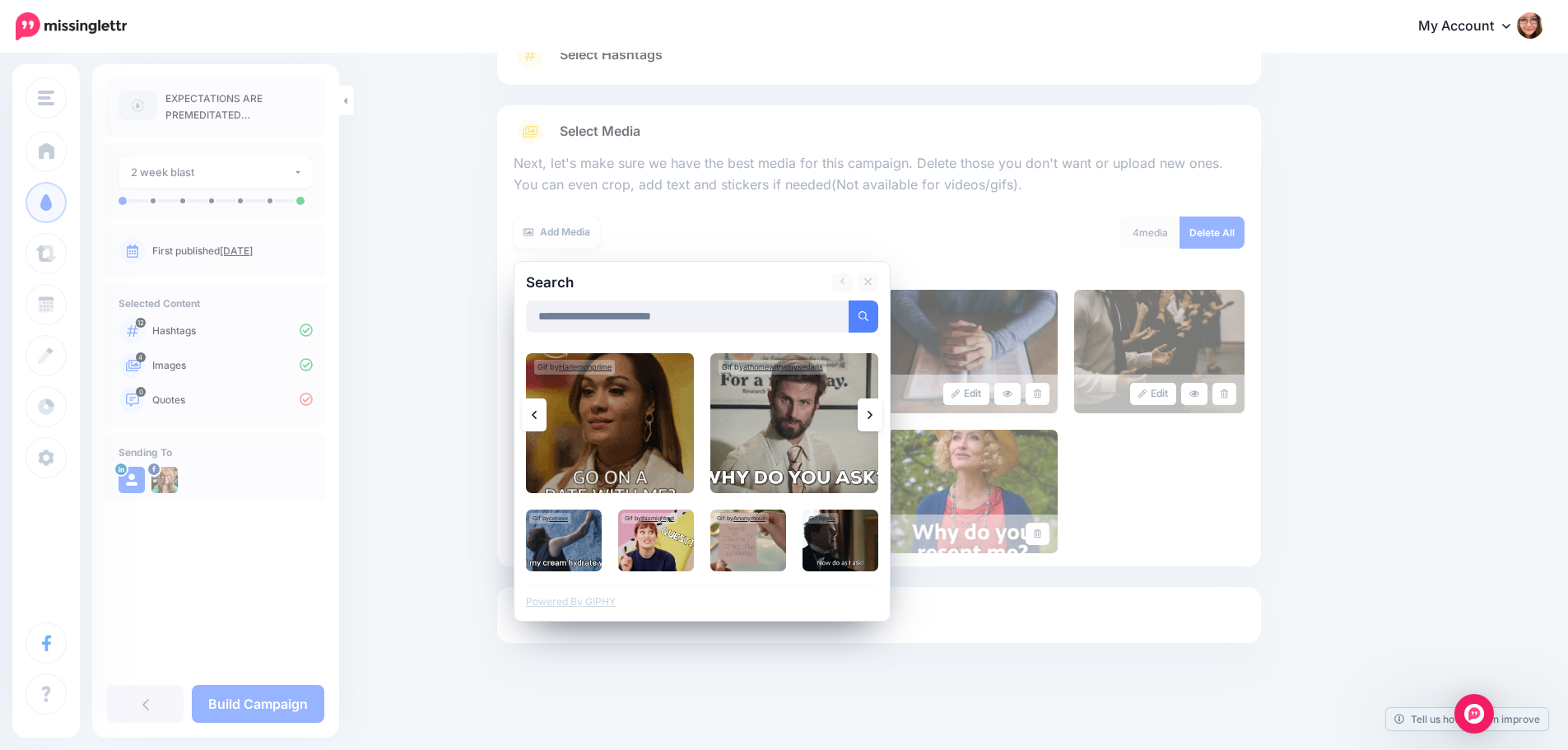
click at [872, 416] on icon at bounding box center [869, 415] width 5 height 13
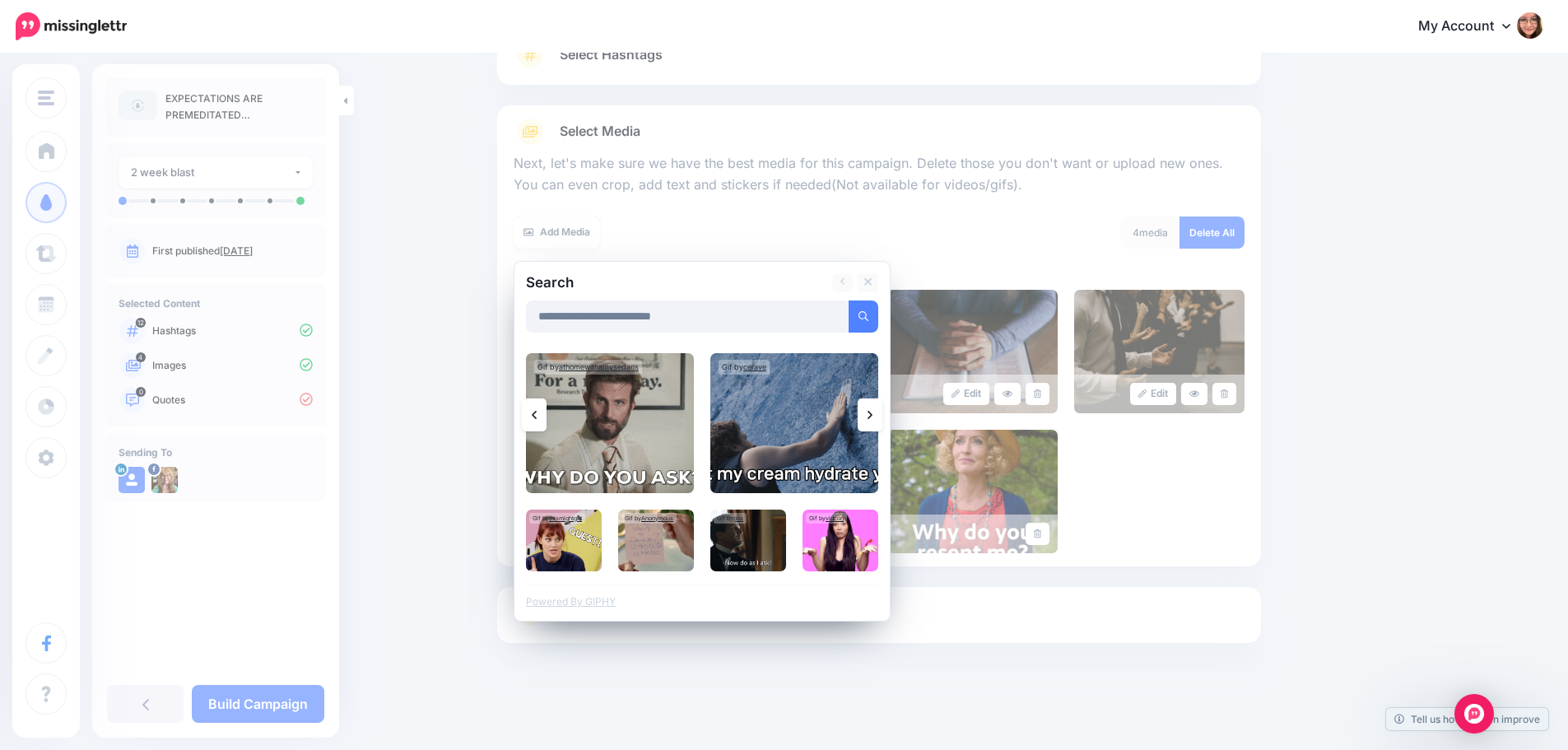
click at [872, 416] on icon at bounding box center [869, 415] width 5 height 13
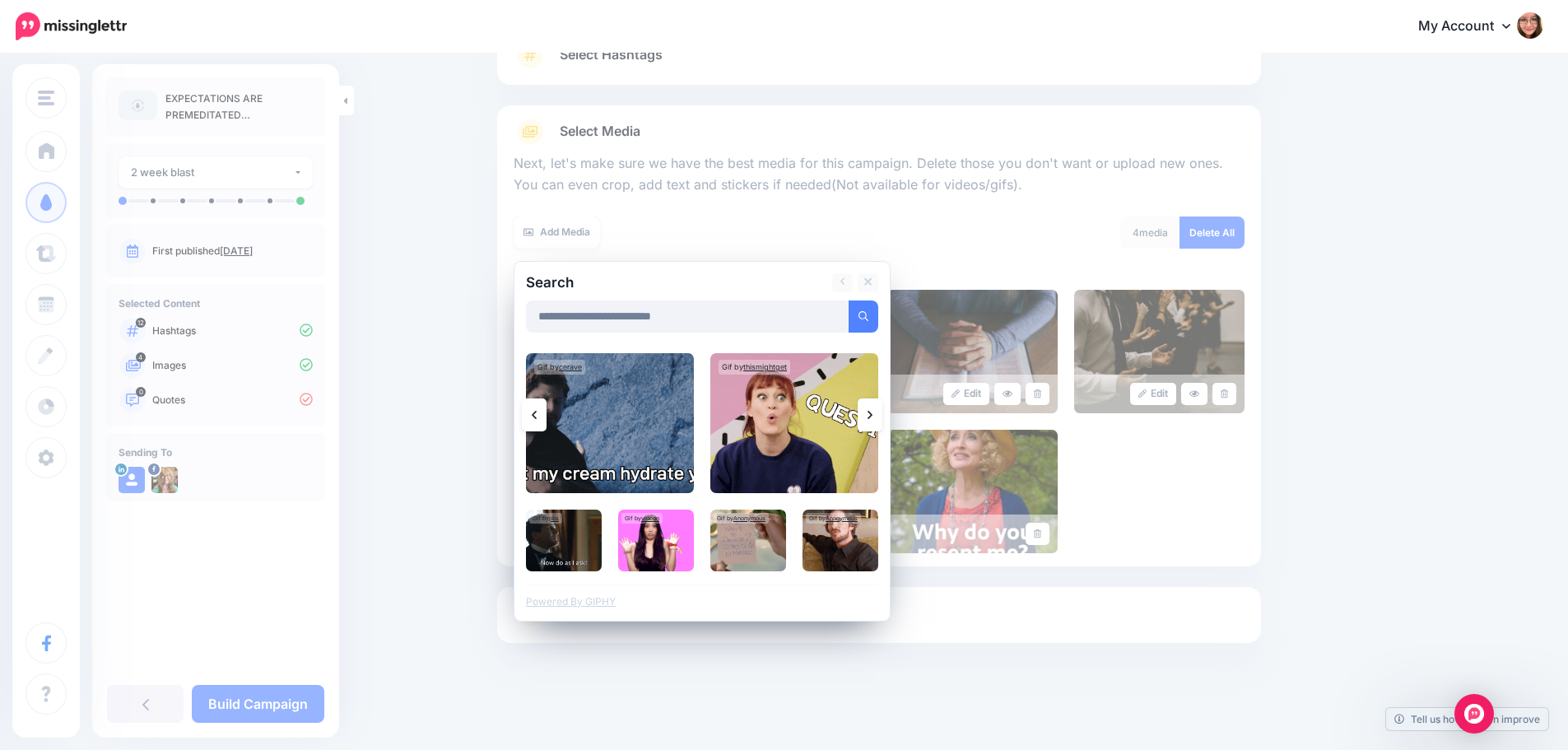
click at [872, 416] on icon at bounding box center [869, 415] width 5 height 13
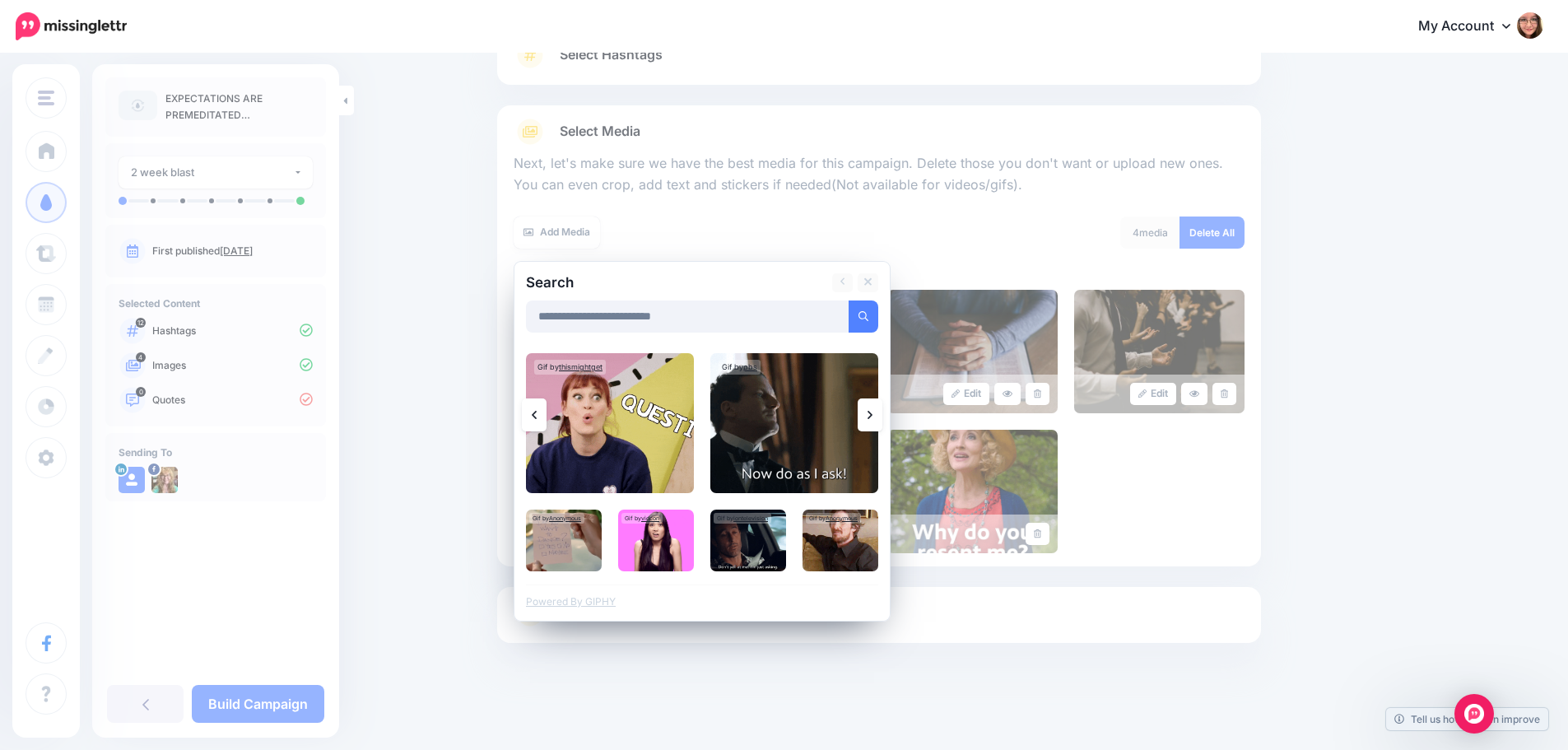
click at [872, 416] on icon at bounding box center [869, 415] width 5 height 13
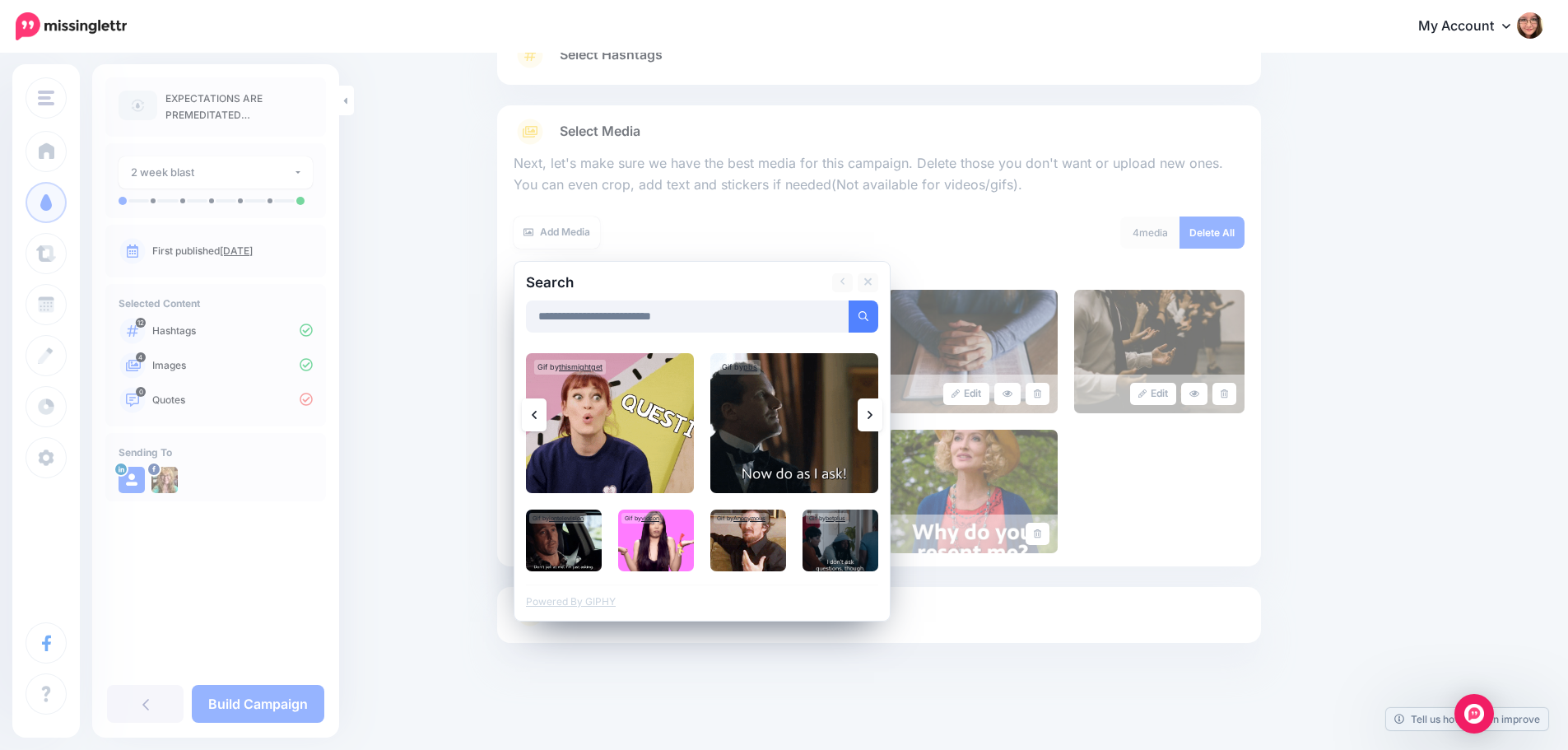
click at [882, 423] on link at bounding box center [869, 415] width 25 height 33
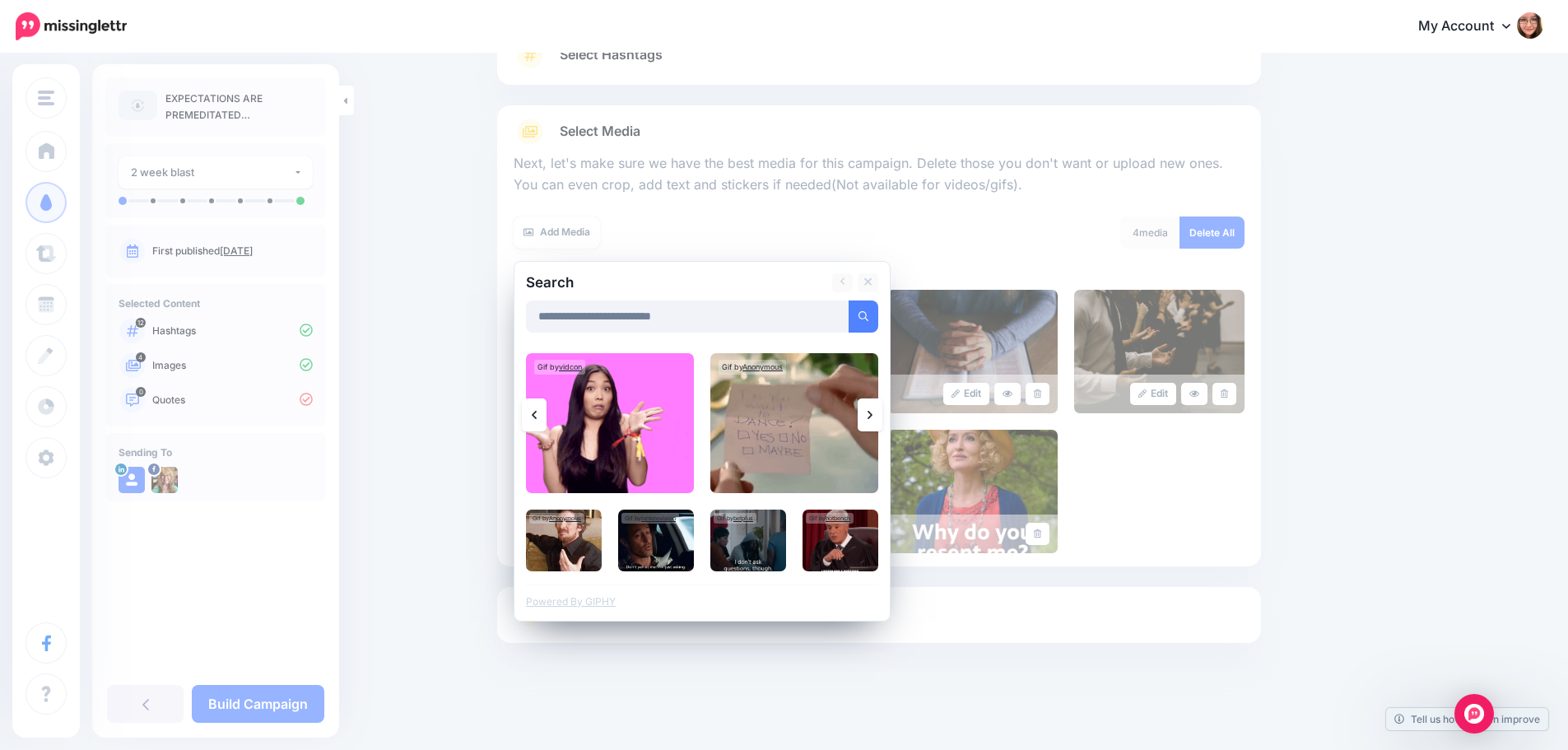
click at [882, 423] on link at bounding box center [869, 415] width 25 height 33
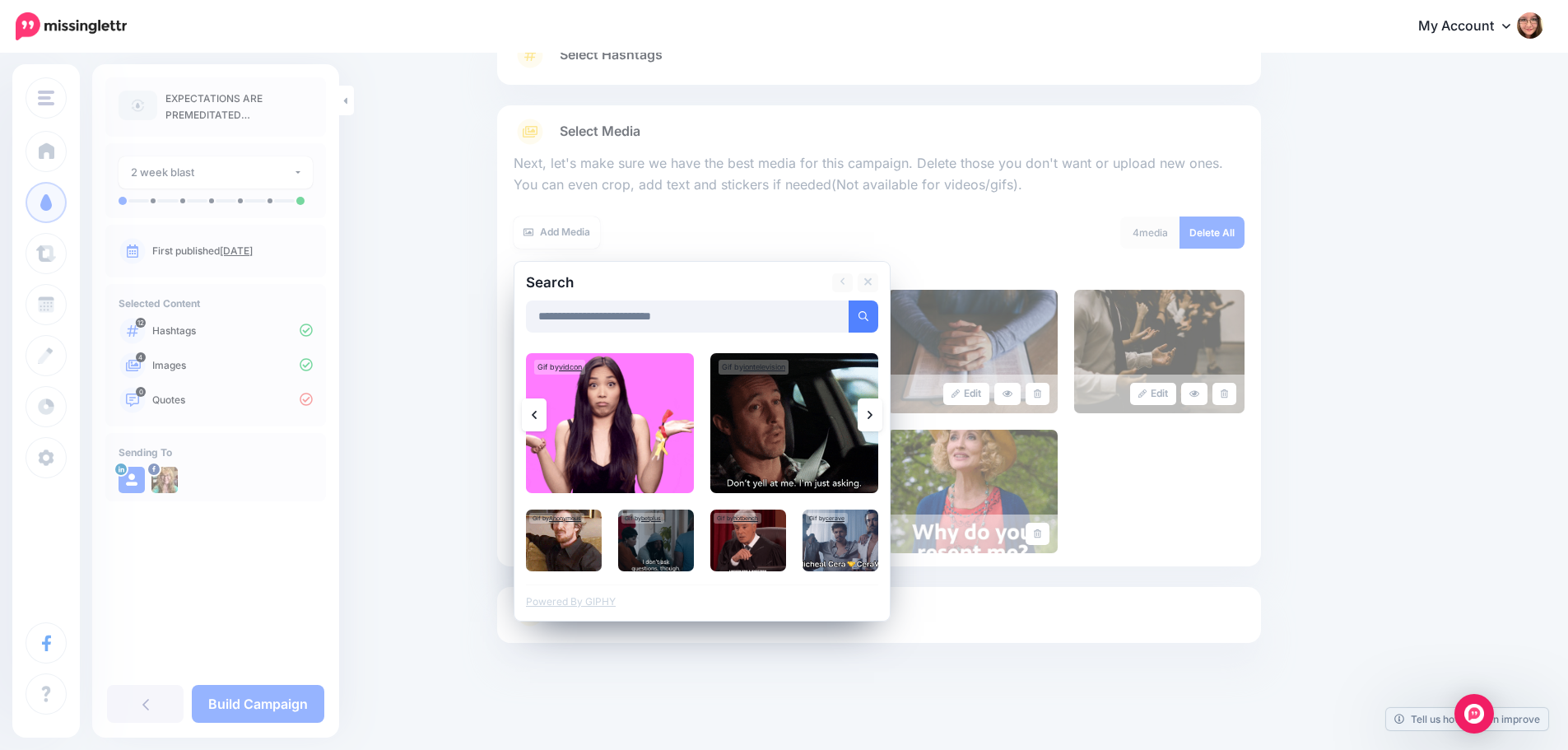
click at [882, 423] on link at bounding box center [869, 415] width 25 height 33
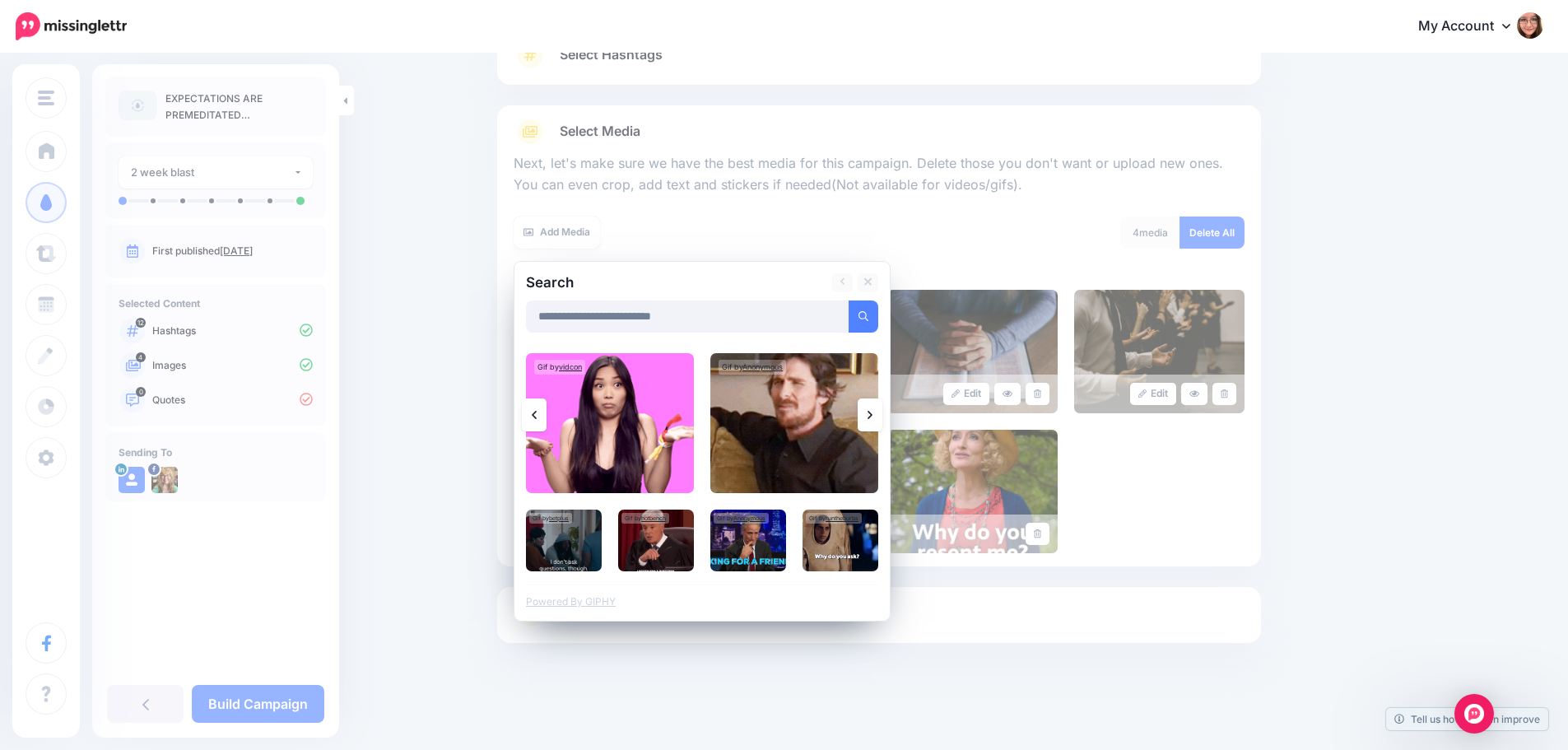
click at [882, 423] on link at bounding box center [869, 415] width 25 height 33
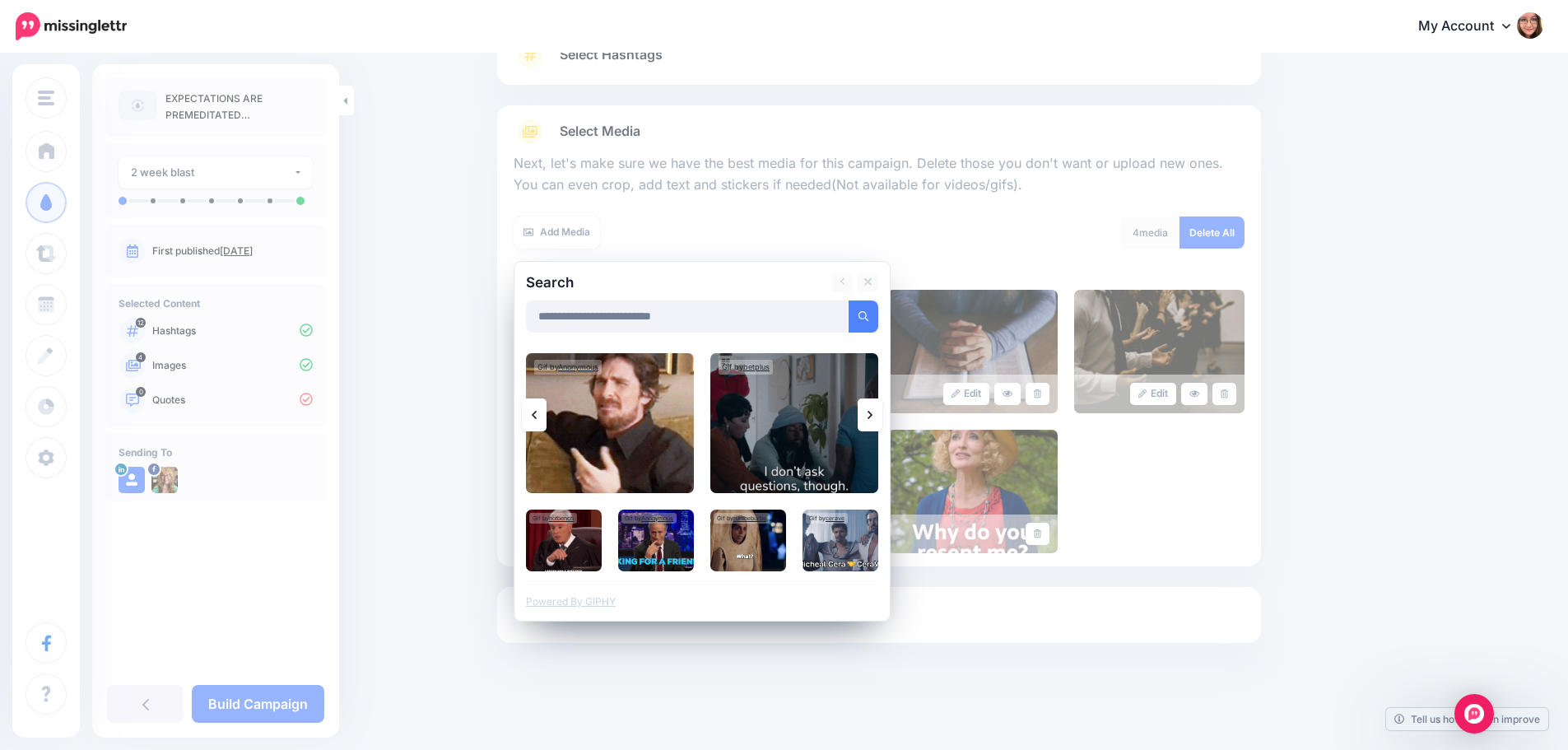
click at [882, 423] on link at bounding box center [869, 415] width 25 height 33
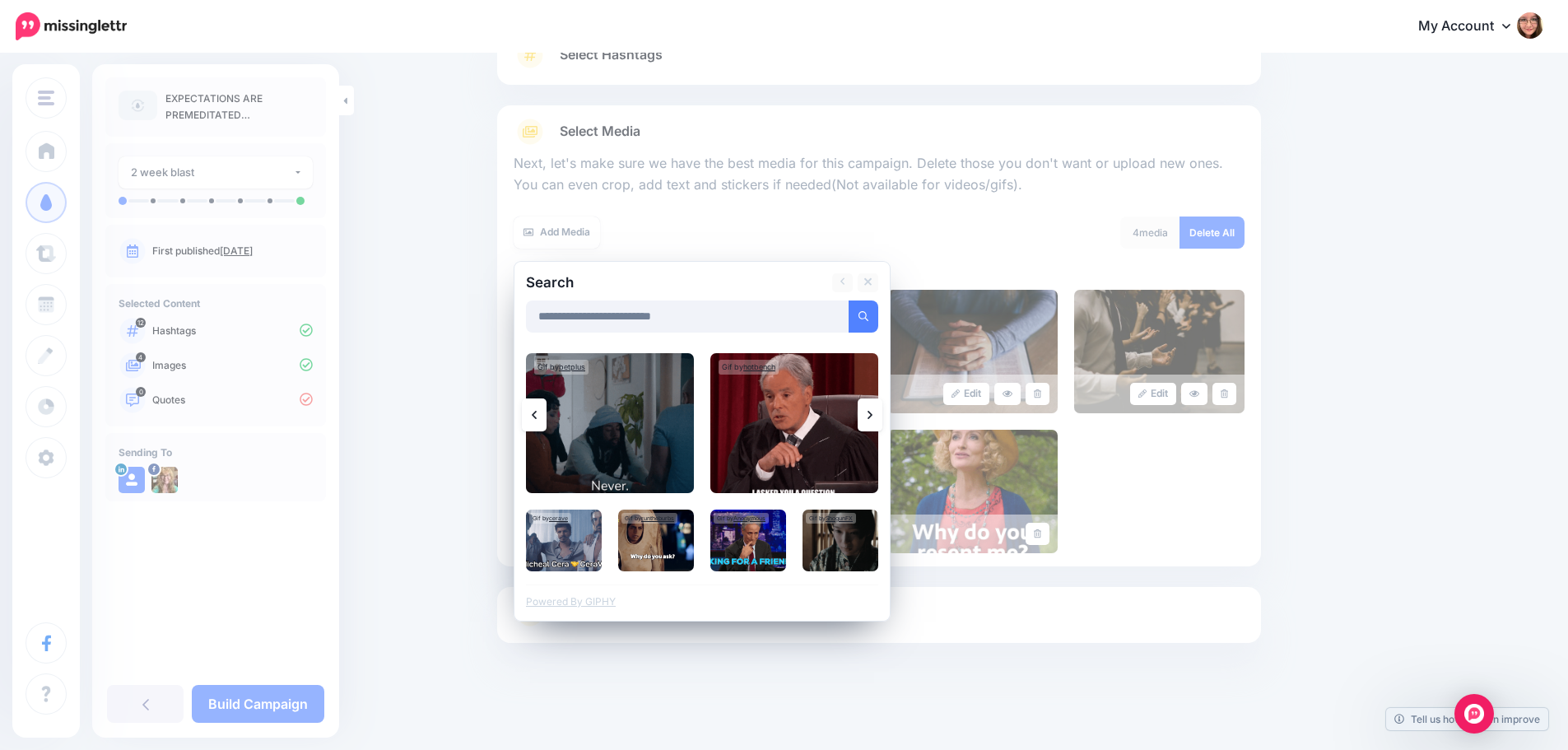
click at [882, 423] on link at bounding box center [869, 415] width 25 height 33
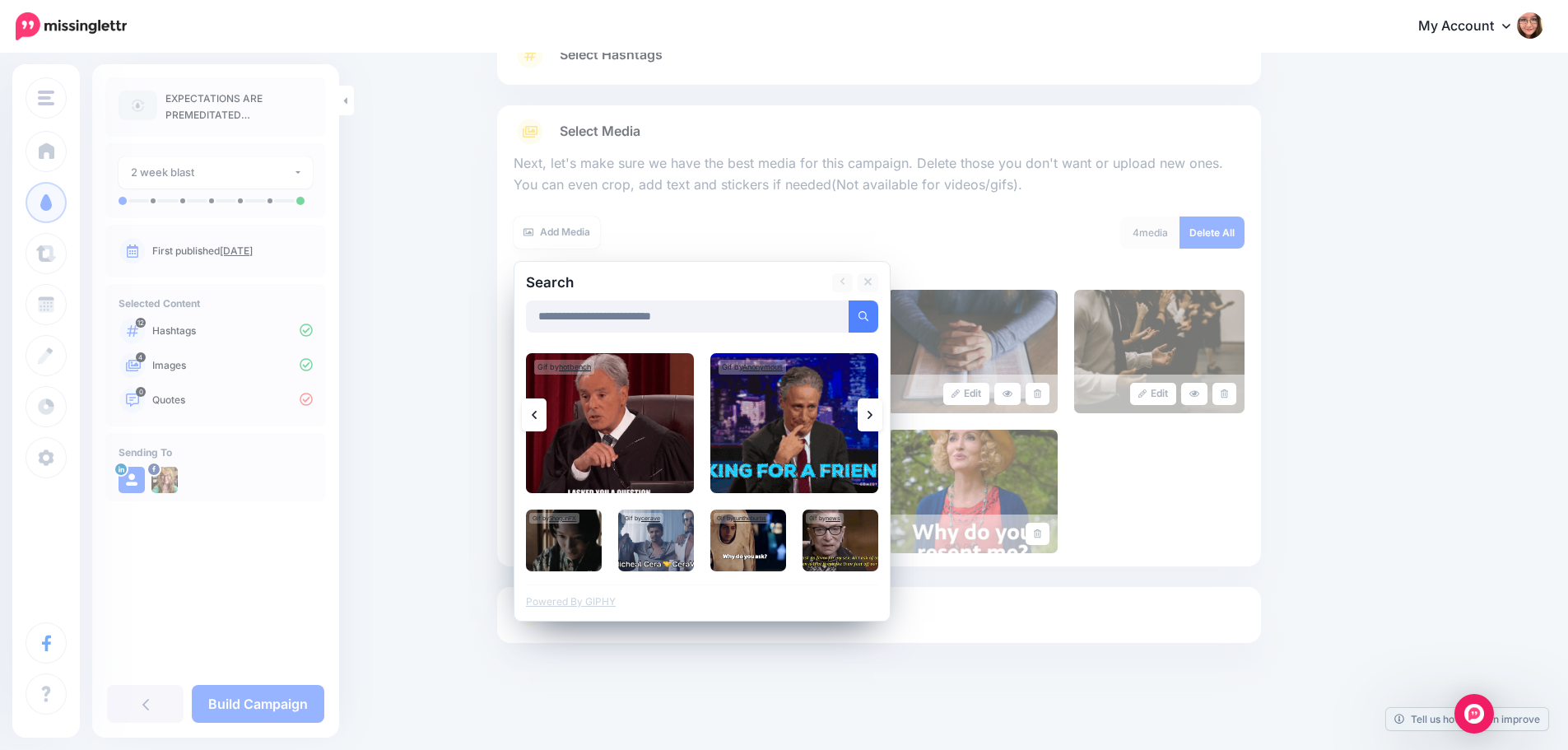
click at [882, 423] on link at bounding box center [869, 415] width 25 height 33
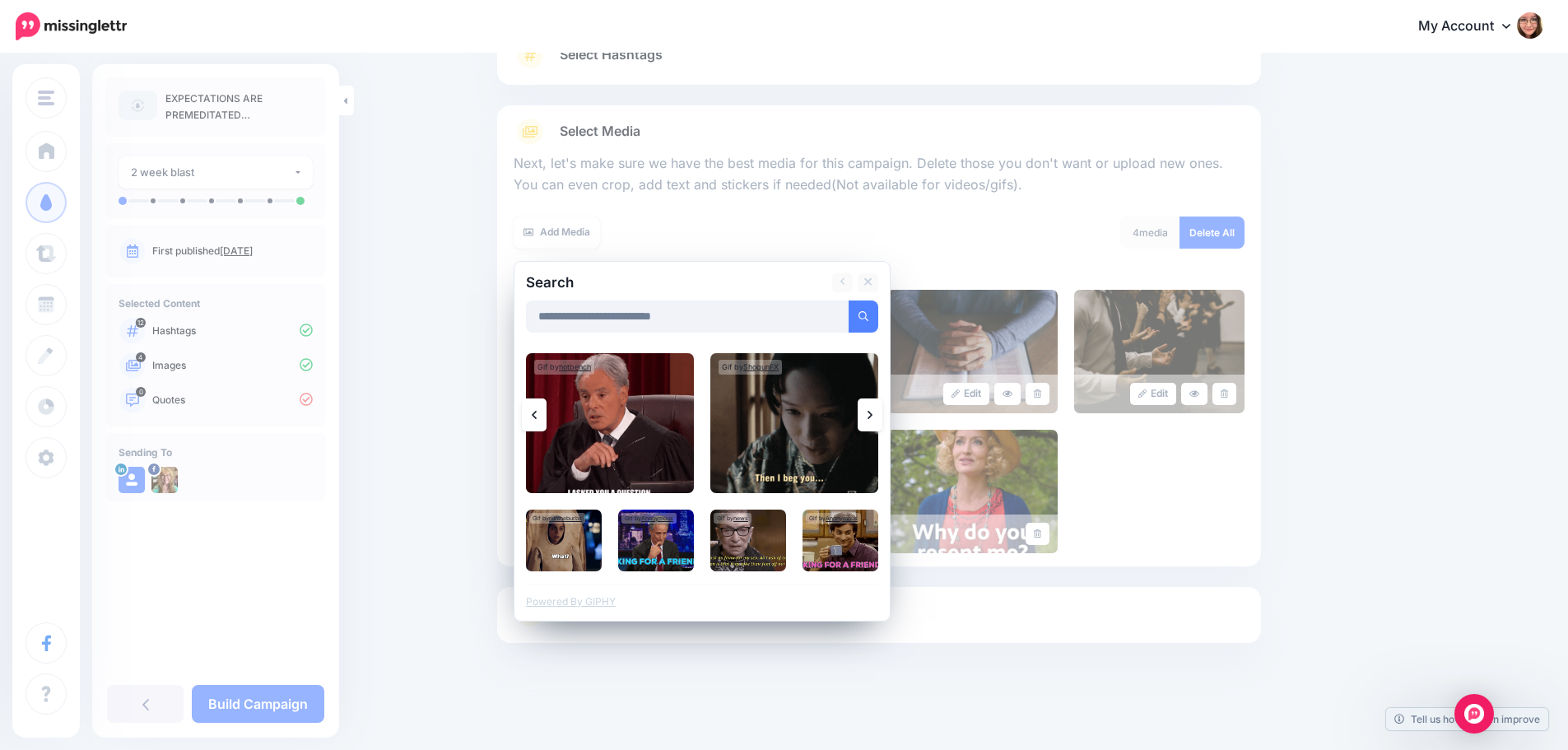
click at [882, 423] on link at bounding box center [869, 415] width 25 height 33
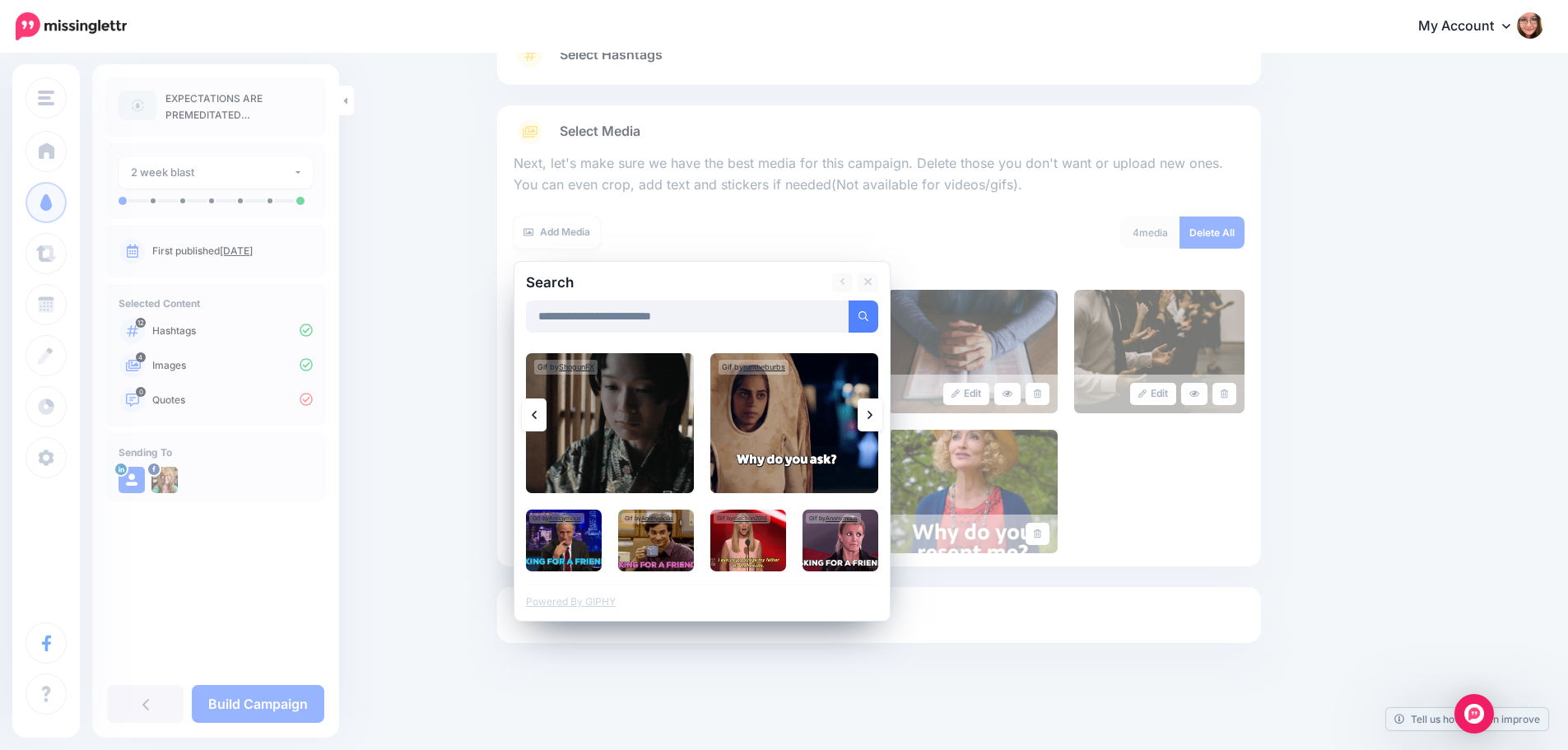
click at [882, 423] on link at bounding box center [869, 415] width 25 height 33
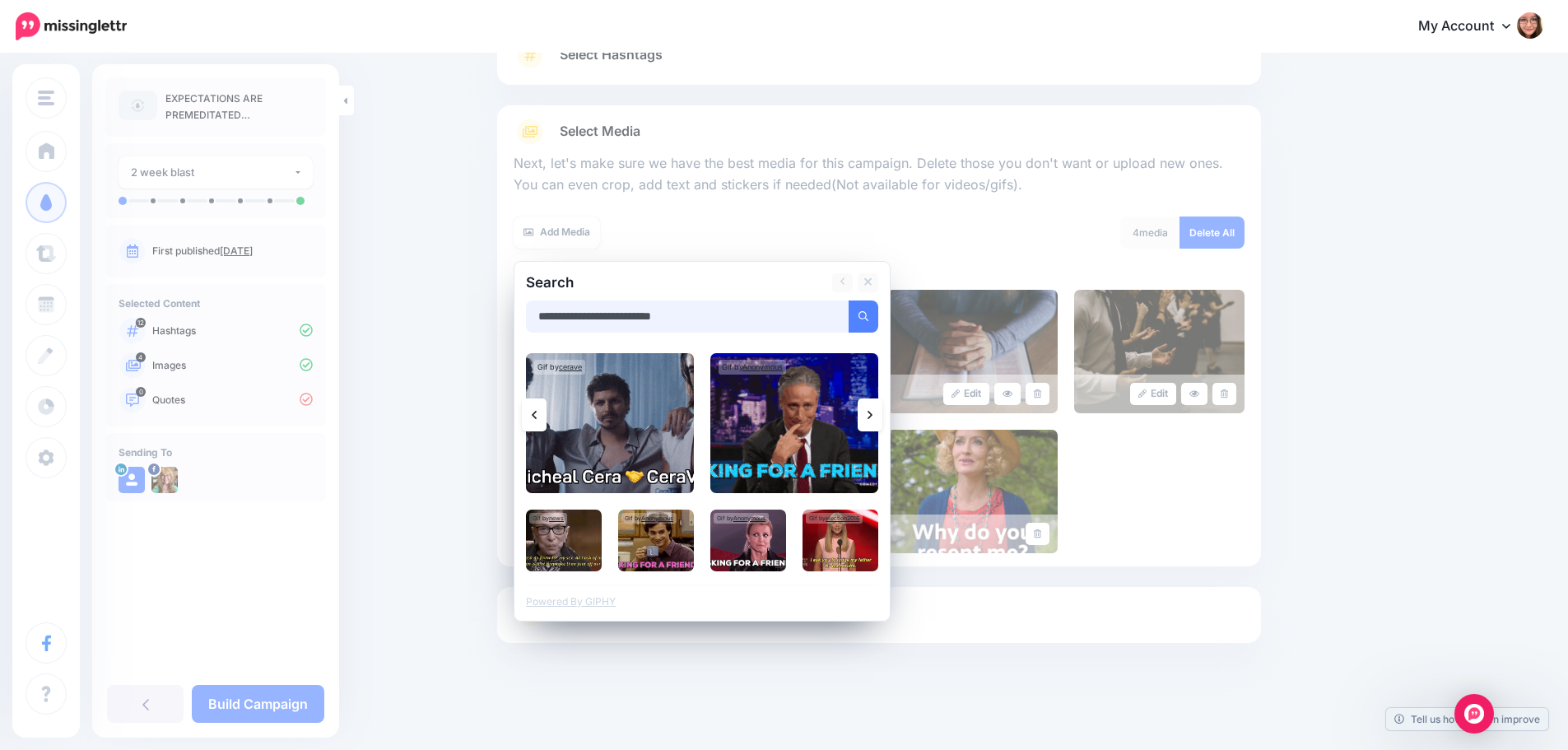
click at [701, 322] on input "**********" at bounding box center [687, 316] width 323 height 32
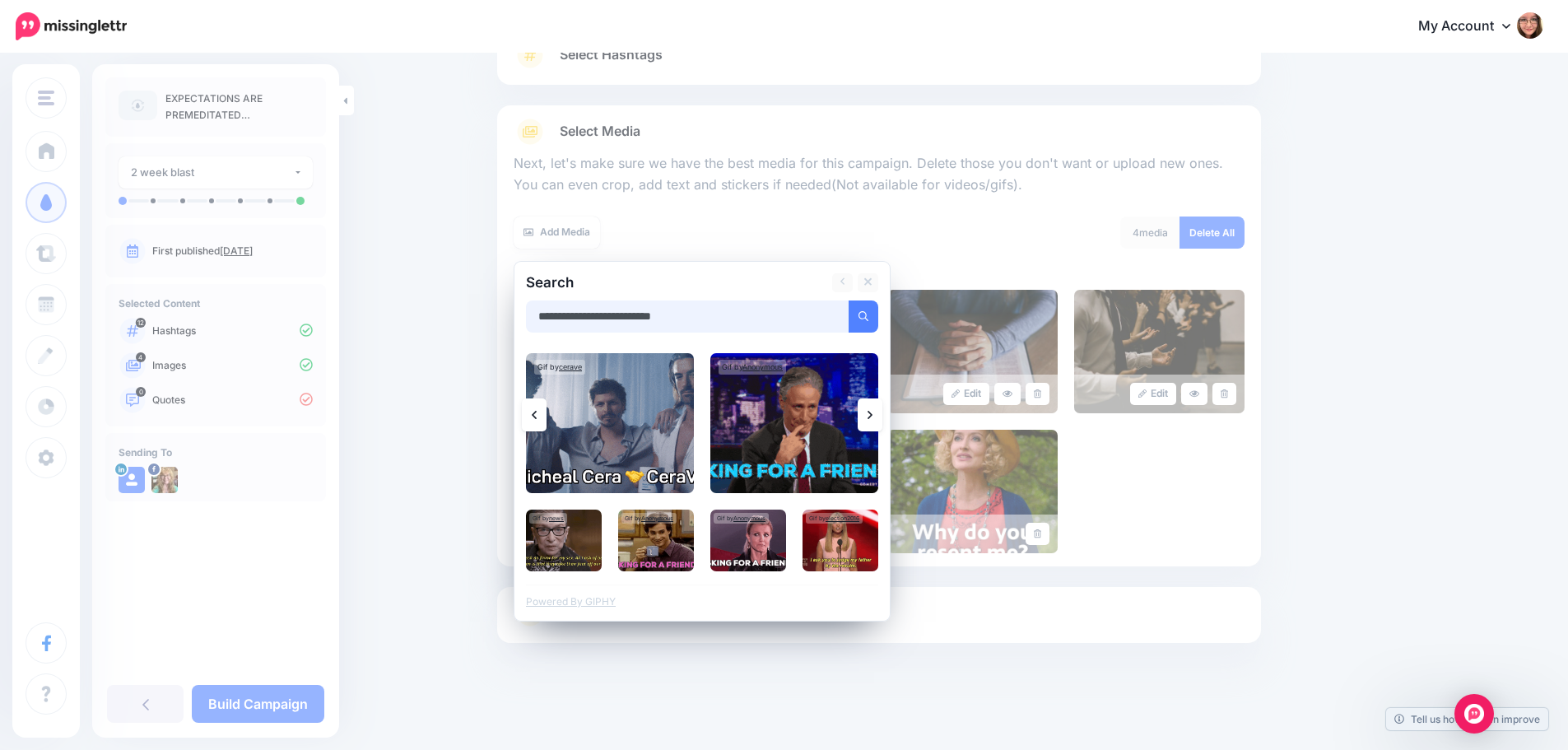
click at [701, 322] on input "**********" at bounding box center [687, 316] width 323 height 32
drag, startPoint x: 701, startPoint y: 322, endPoint x: 537, endPoint y: 337, distance: 164.7
click at [537, 337] on div "**********" at bounding box center [701, 441] width 377 height 361
click at [848, 300] on button "submit" at bounding box center [863, 316] width 30 height 32
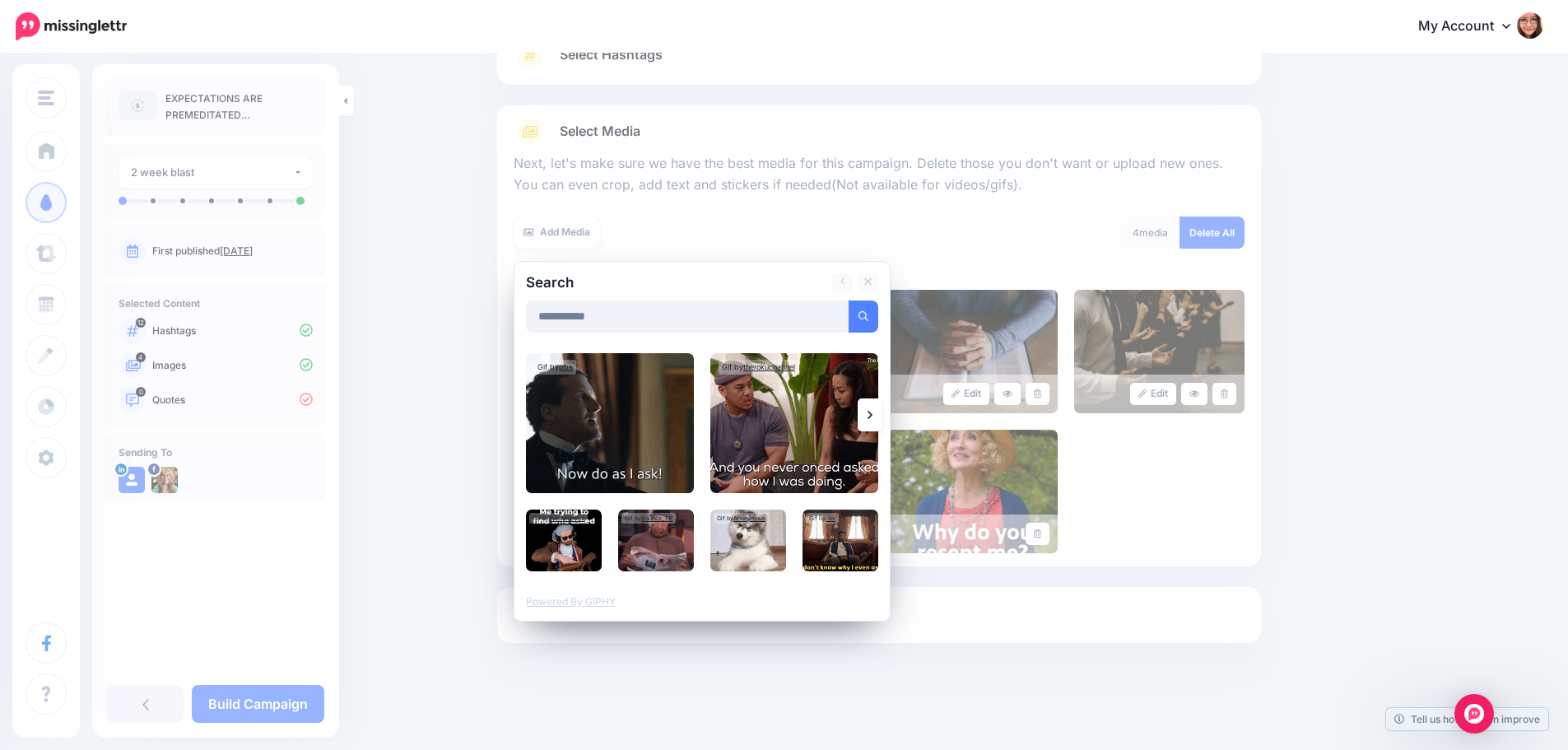
click at [881, 409] on link at bounding box center [869, 415] width 25 height 33
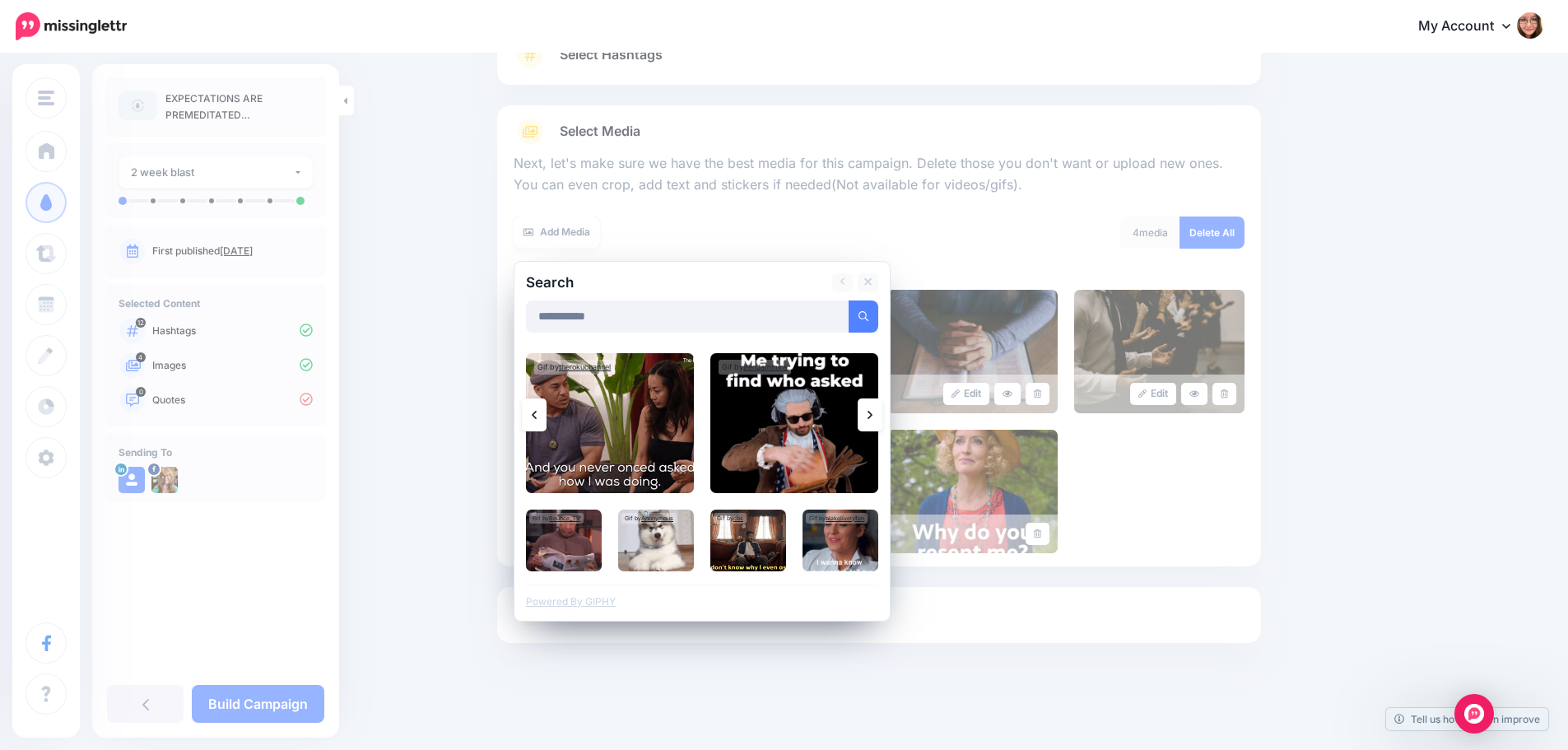
click at [881, 409] on link at bounding box center [869, 415] width 25 height 33
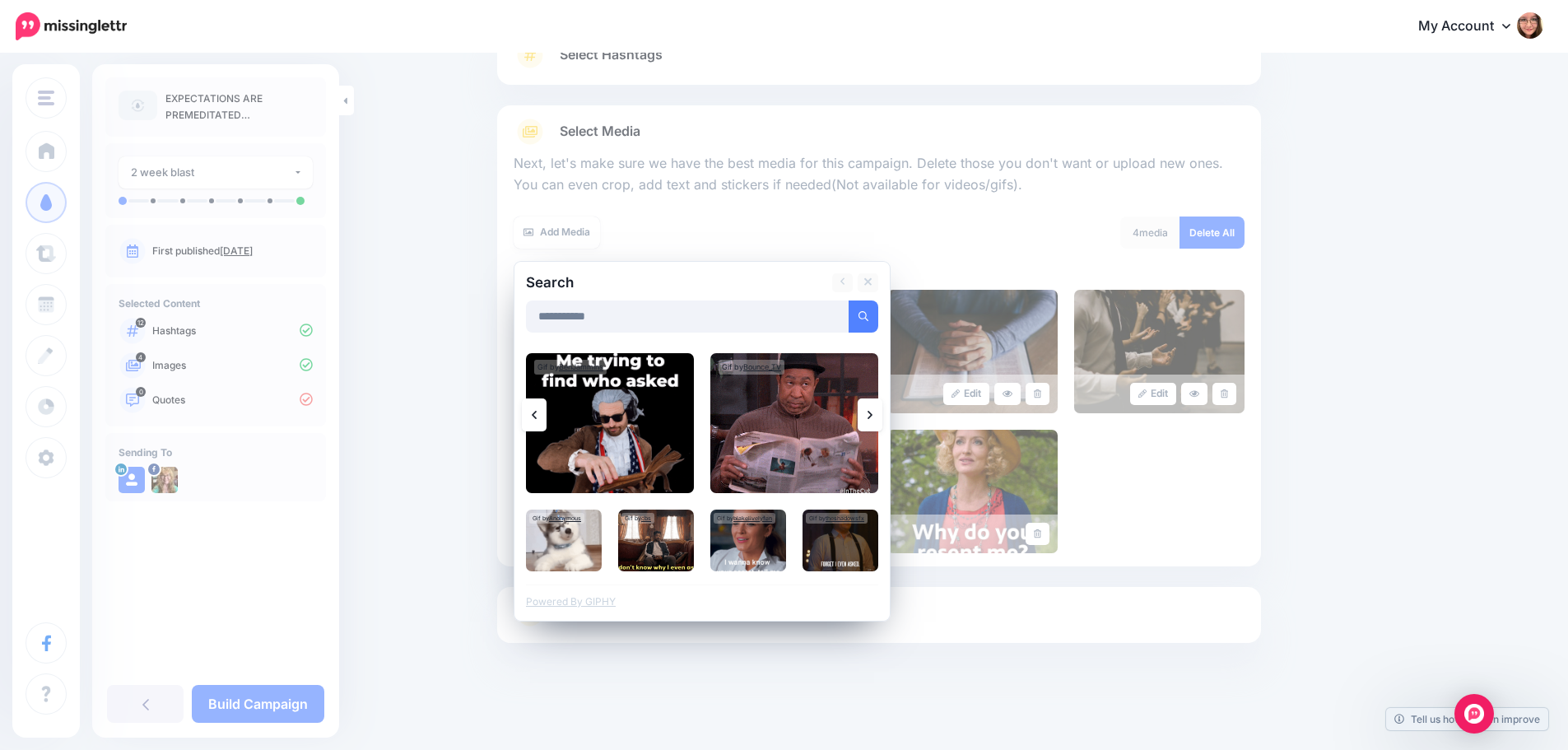
click at [881, 409] on link at bounding box center [869, 415] width 25 height 33
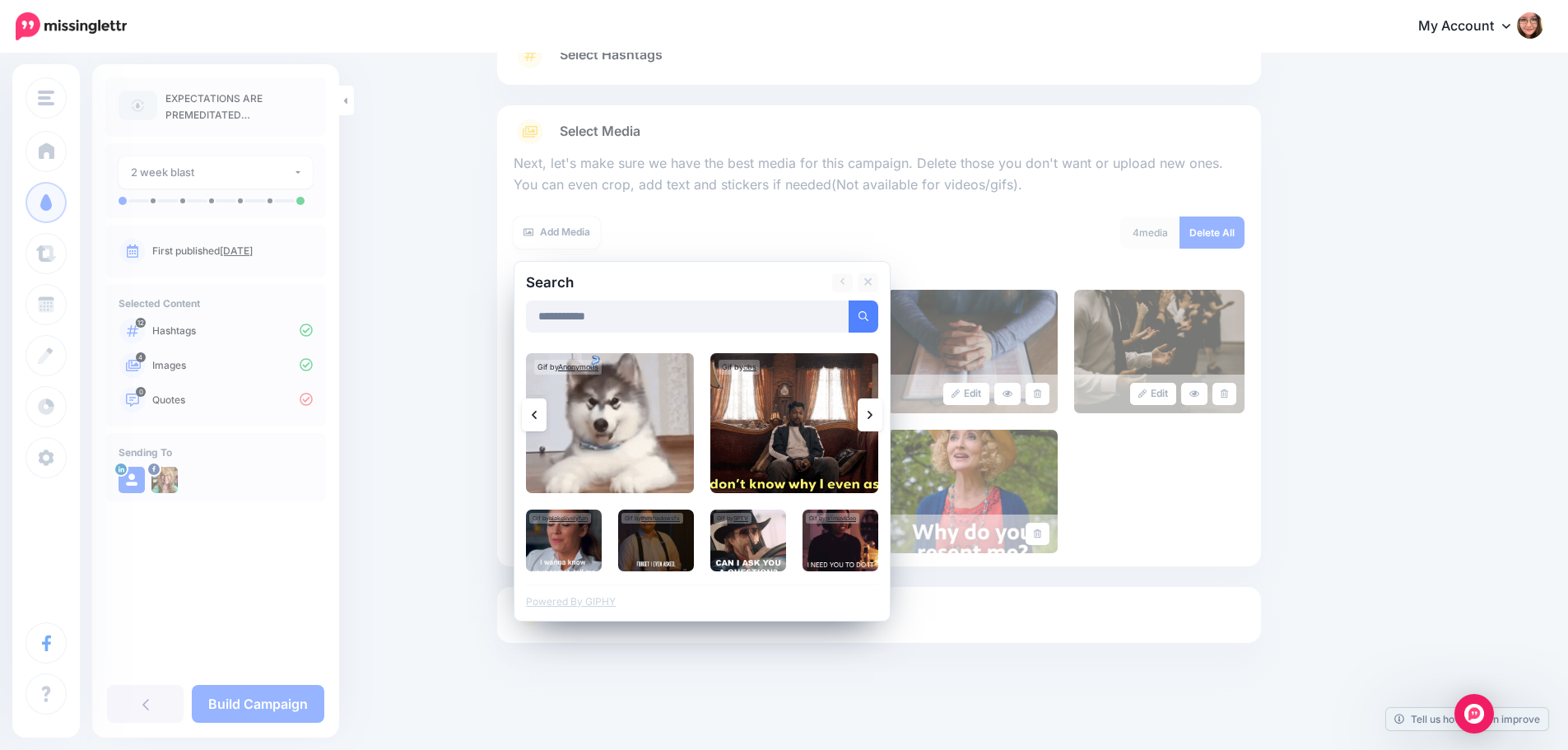
click at [881, 409] on link at bounding box center [869, 415] width 25 height 33
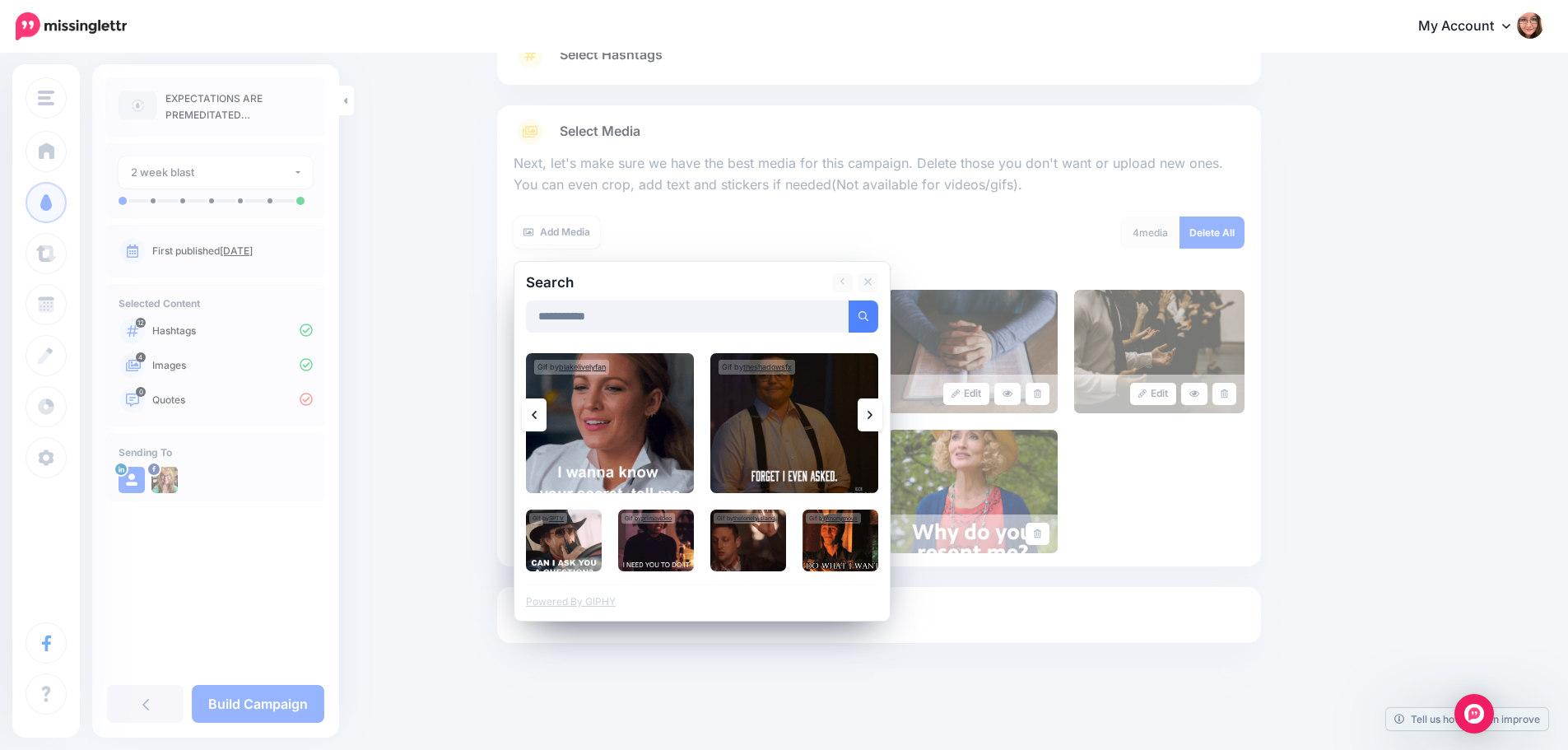
click at [881, 409] on link at bounding box center [869, 415] width 25 height 33
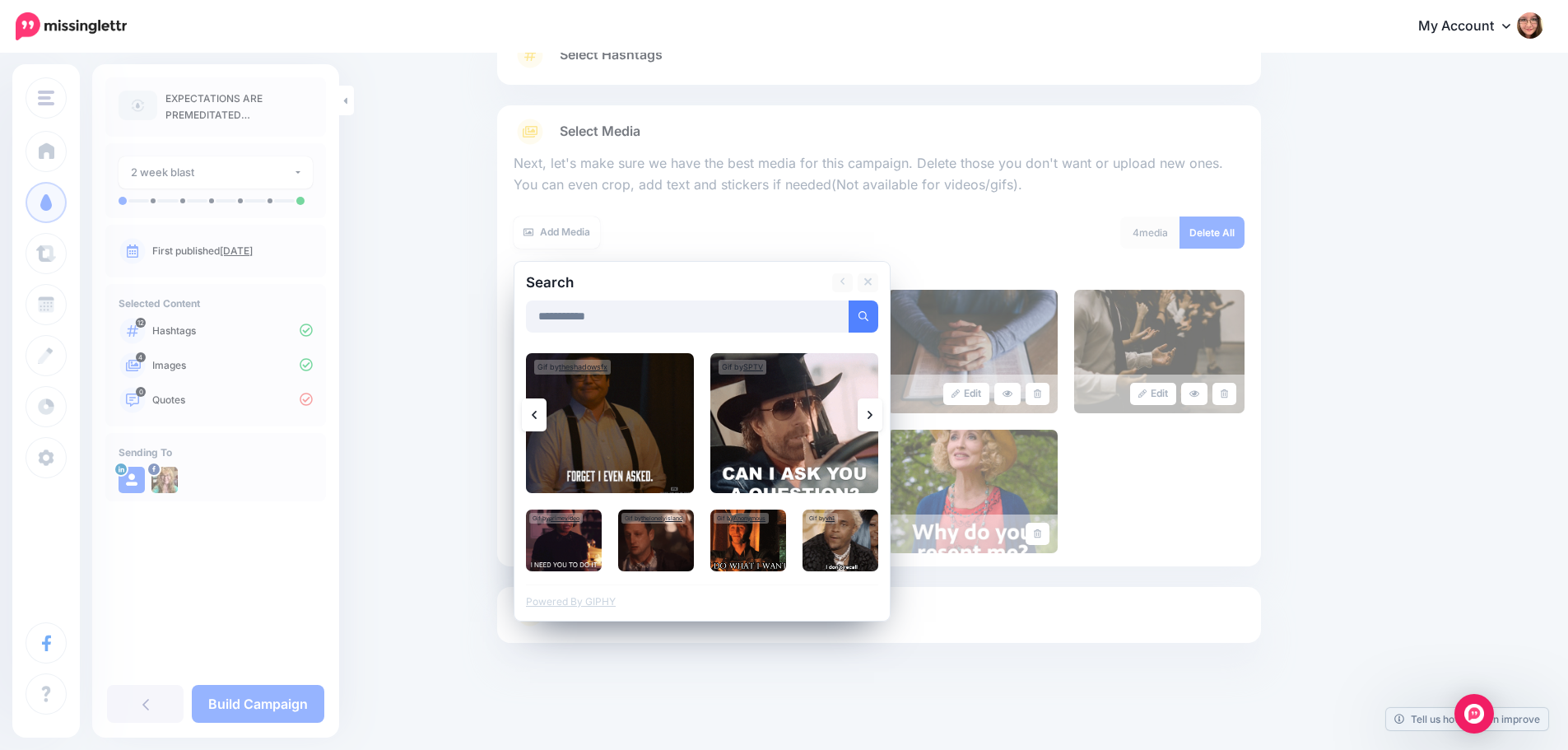
click at [881, 409] on link at bounding box center [869, 415] width 25 height 33
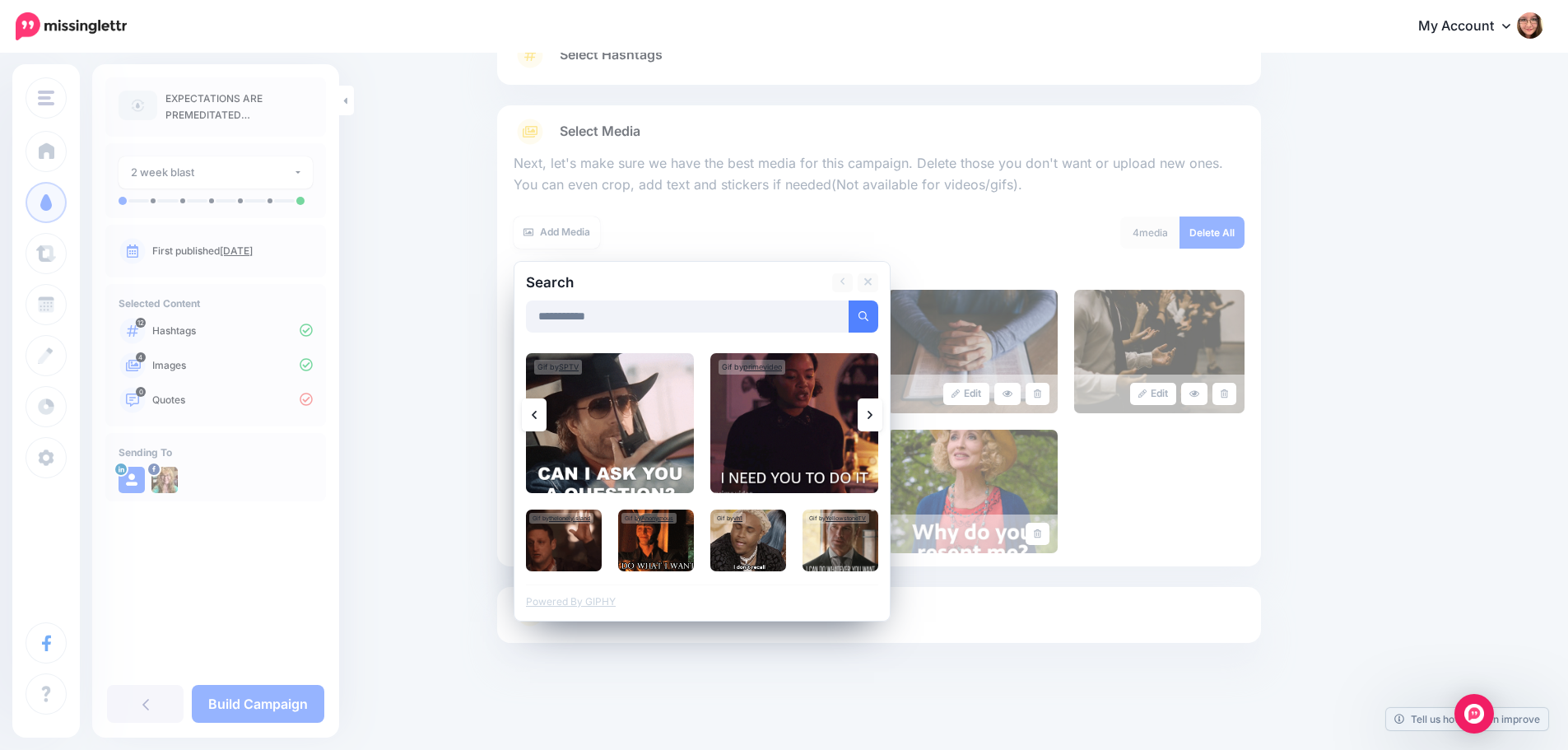
click at [881, 409] on link at bounding box center [869, 415] width 25 height 33
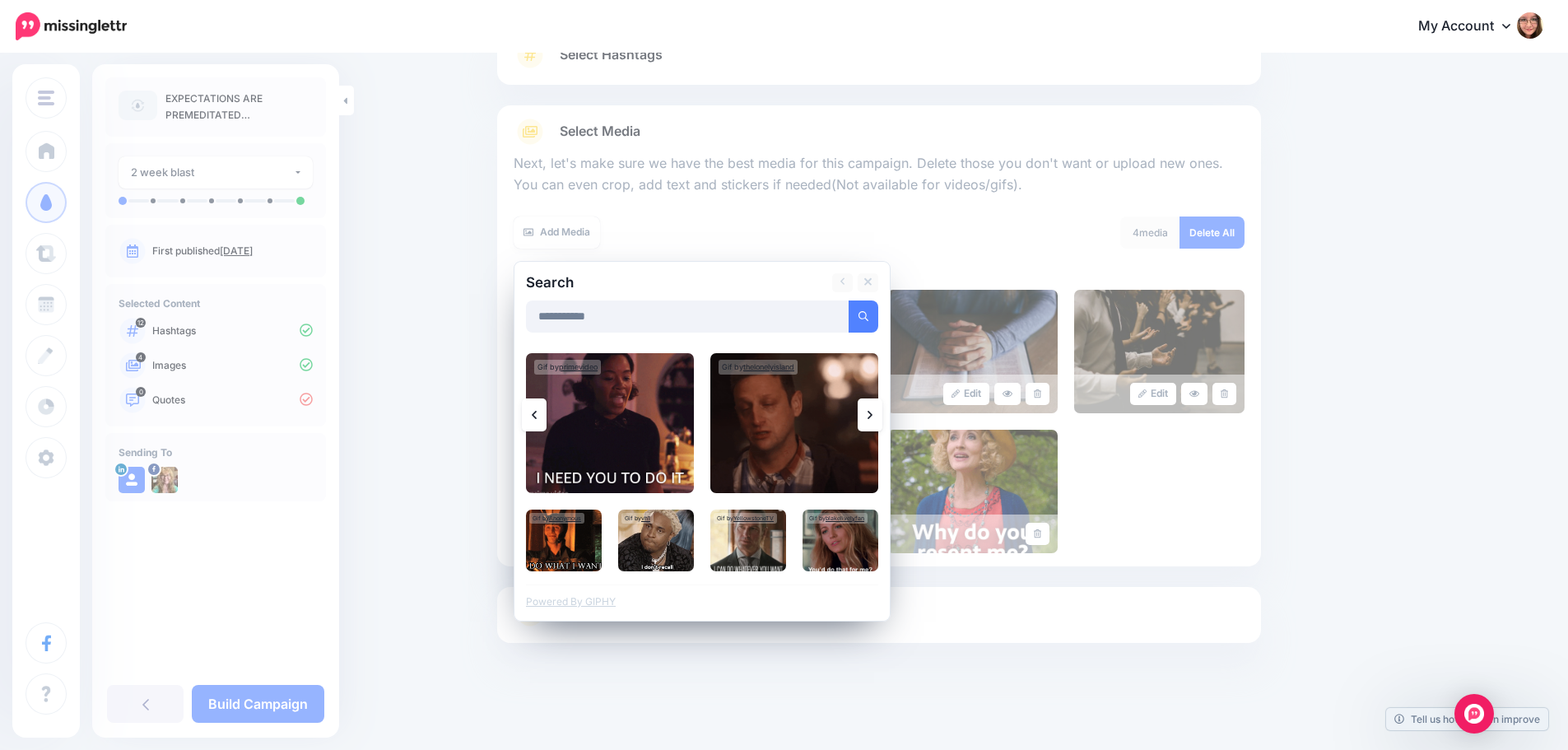
click at [881, 409] on link at bounding box center [869, 415] width 25 height 33
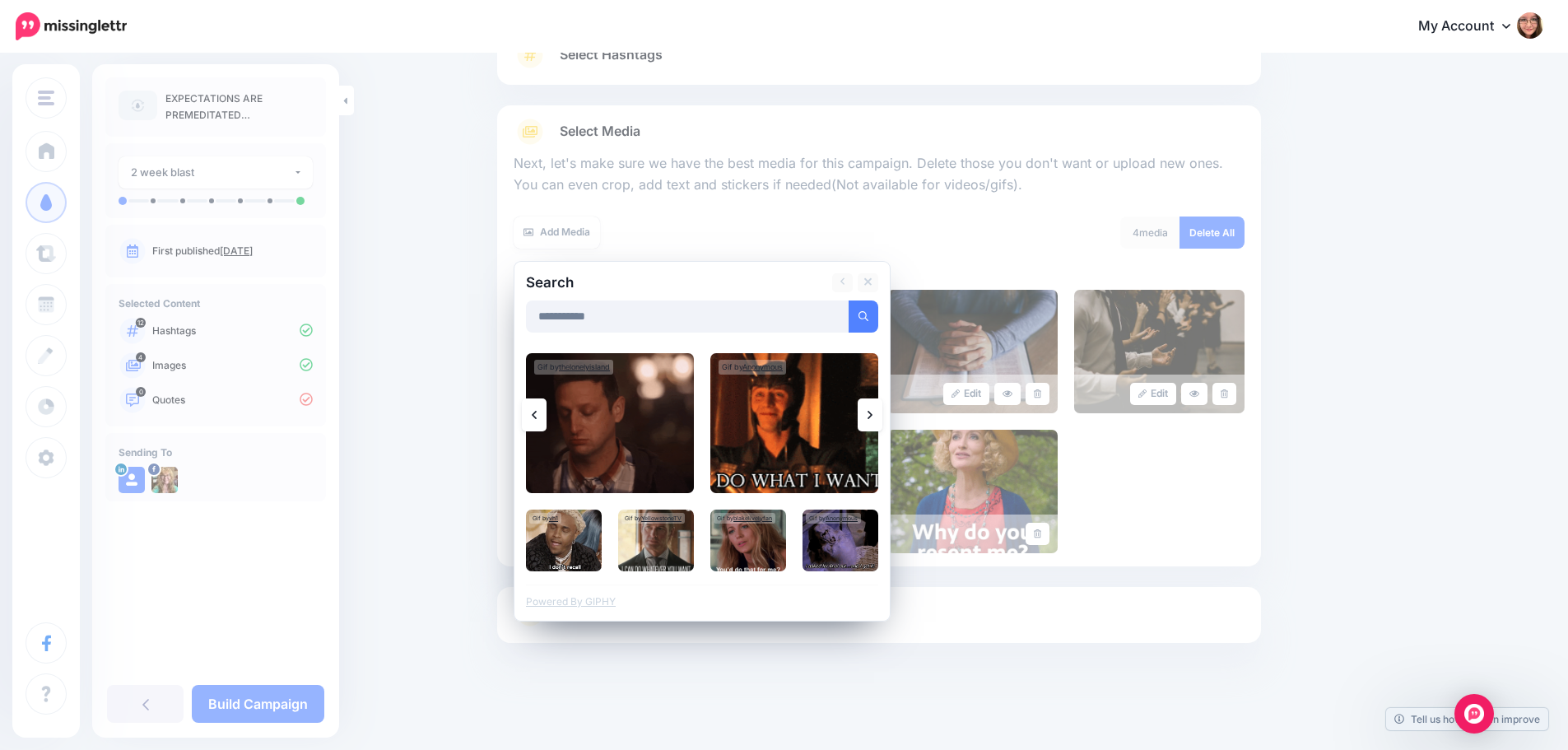
click at [881, 409] on link at bounding box center [869, 415] width 25 height 33
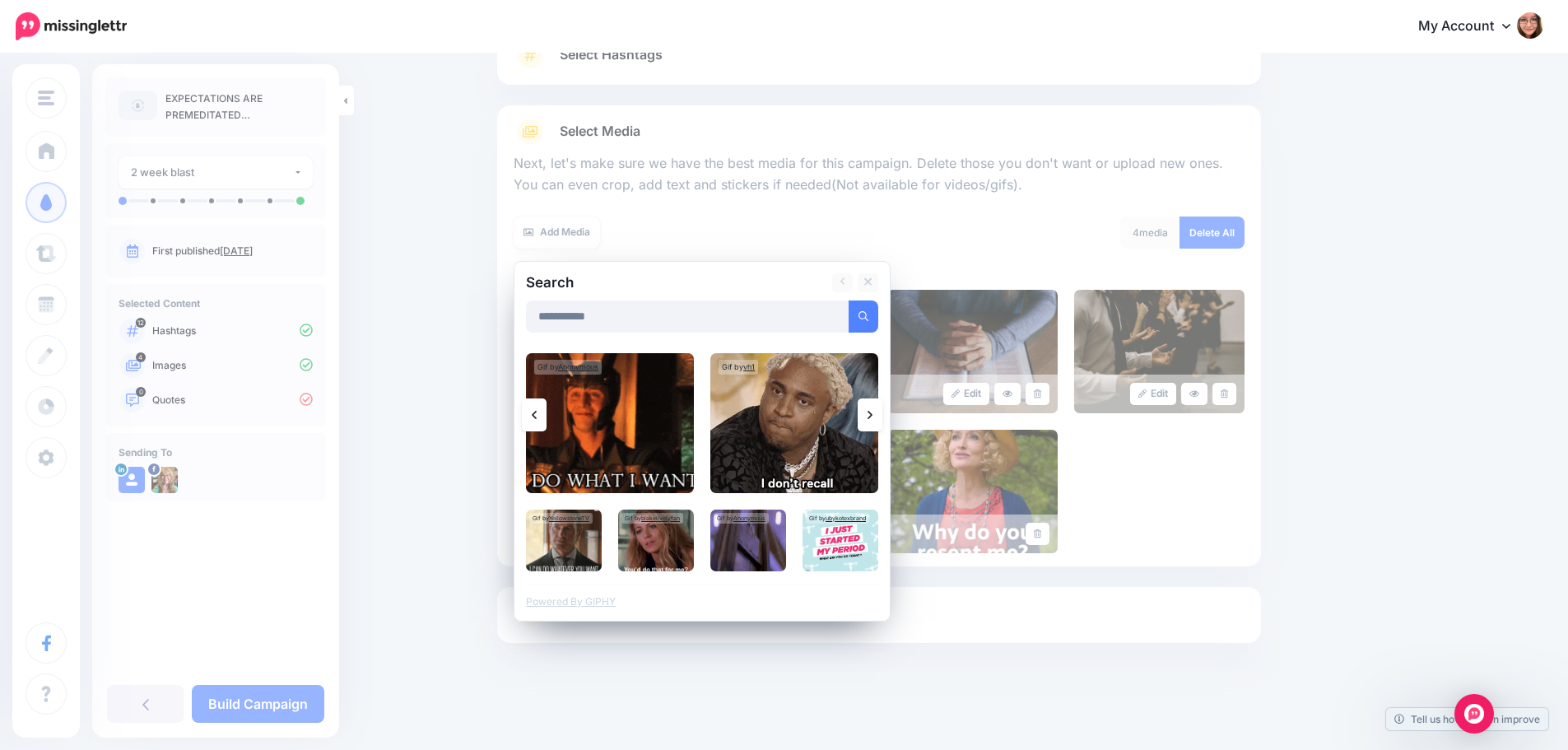
click at [881, 409] on link at bounding box center [869, 415] width 25 height 33
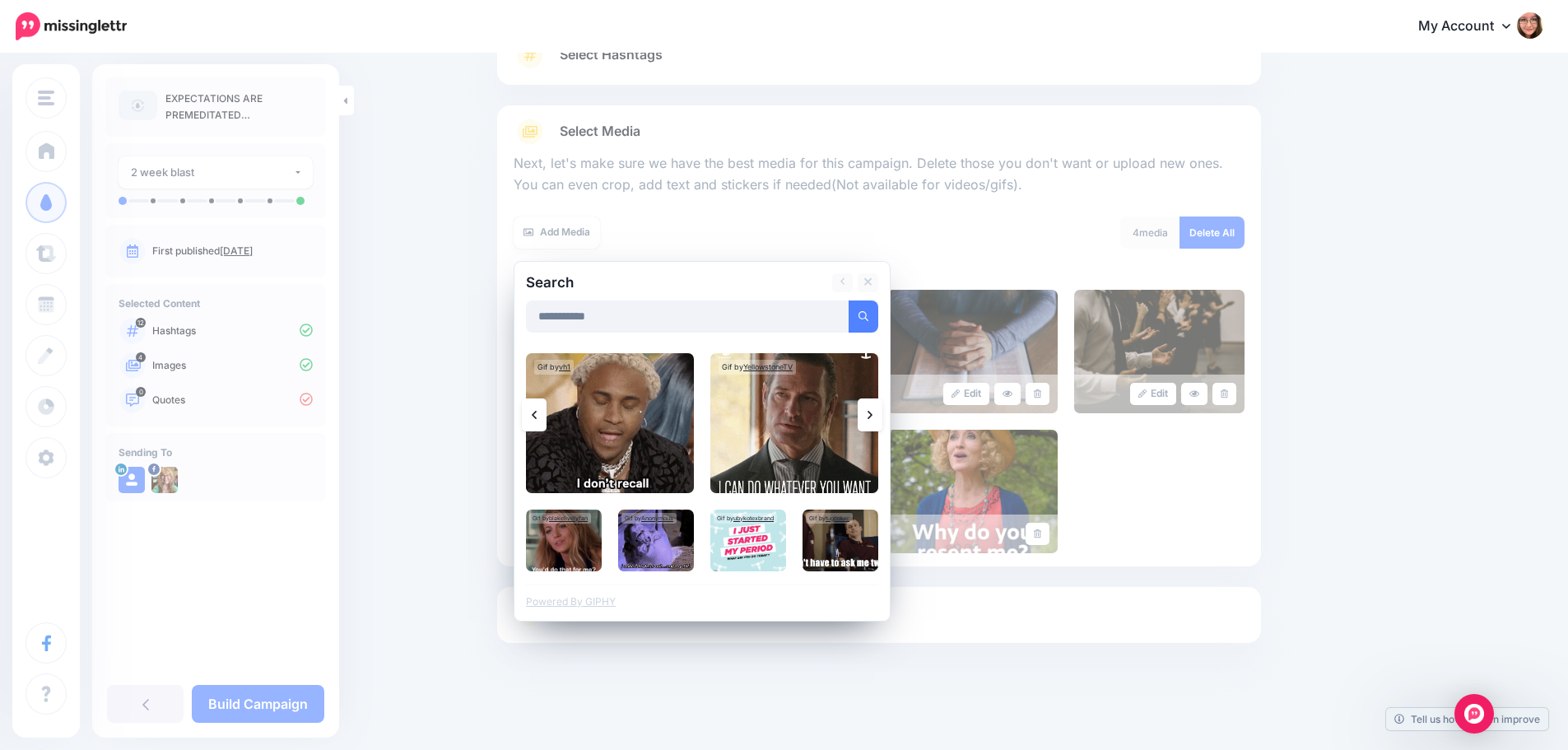
click at [881, 409] on link at bounding box center [869, 415] width 25 height 33
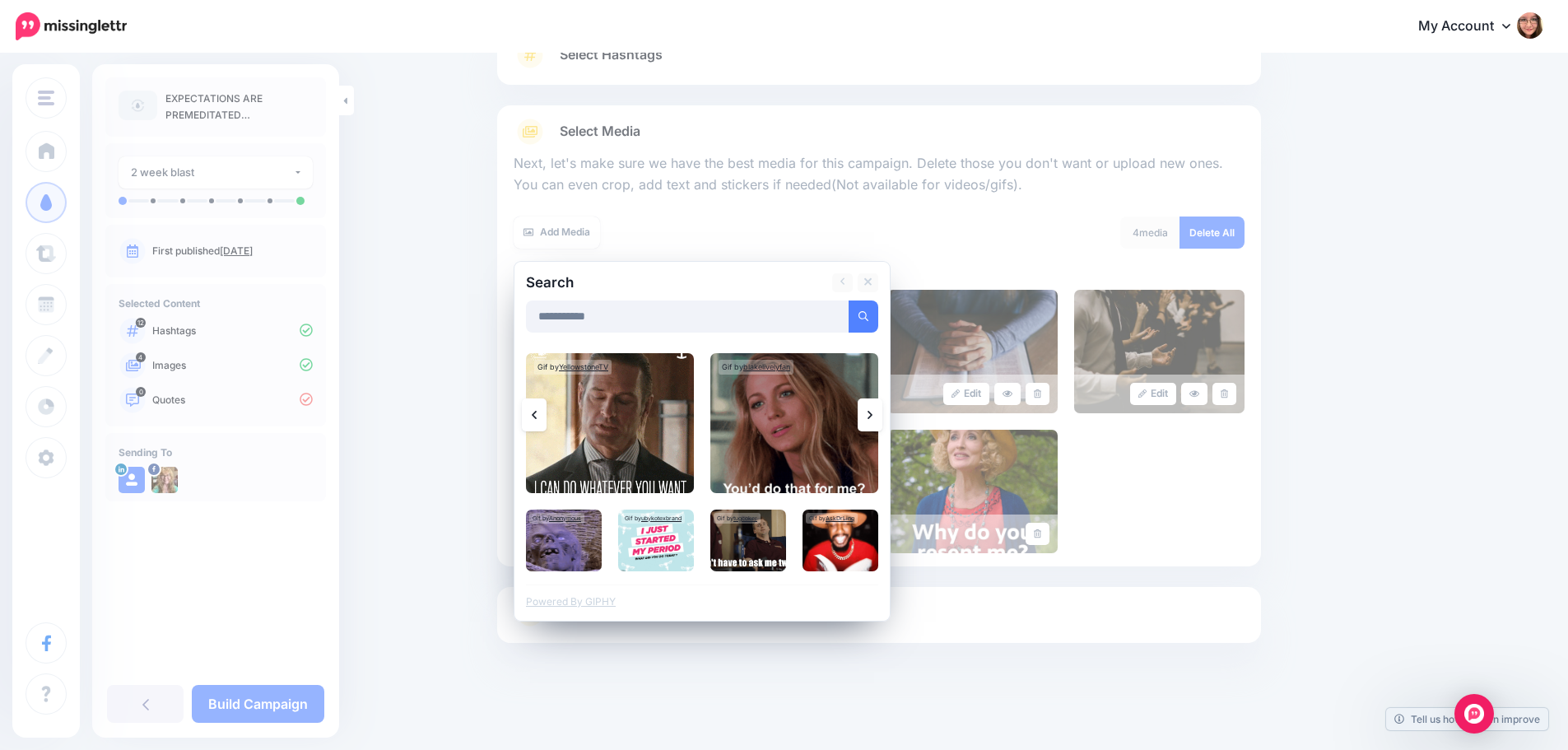
click at [881, 409] on link at bounding box center [869, 415] width 25 height 33
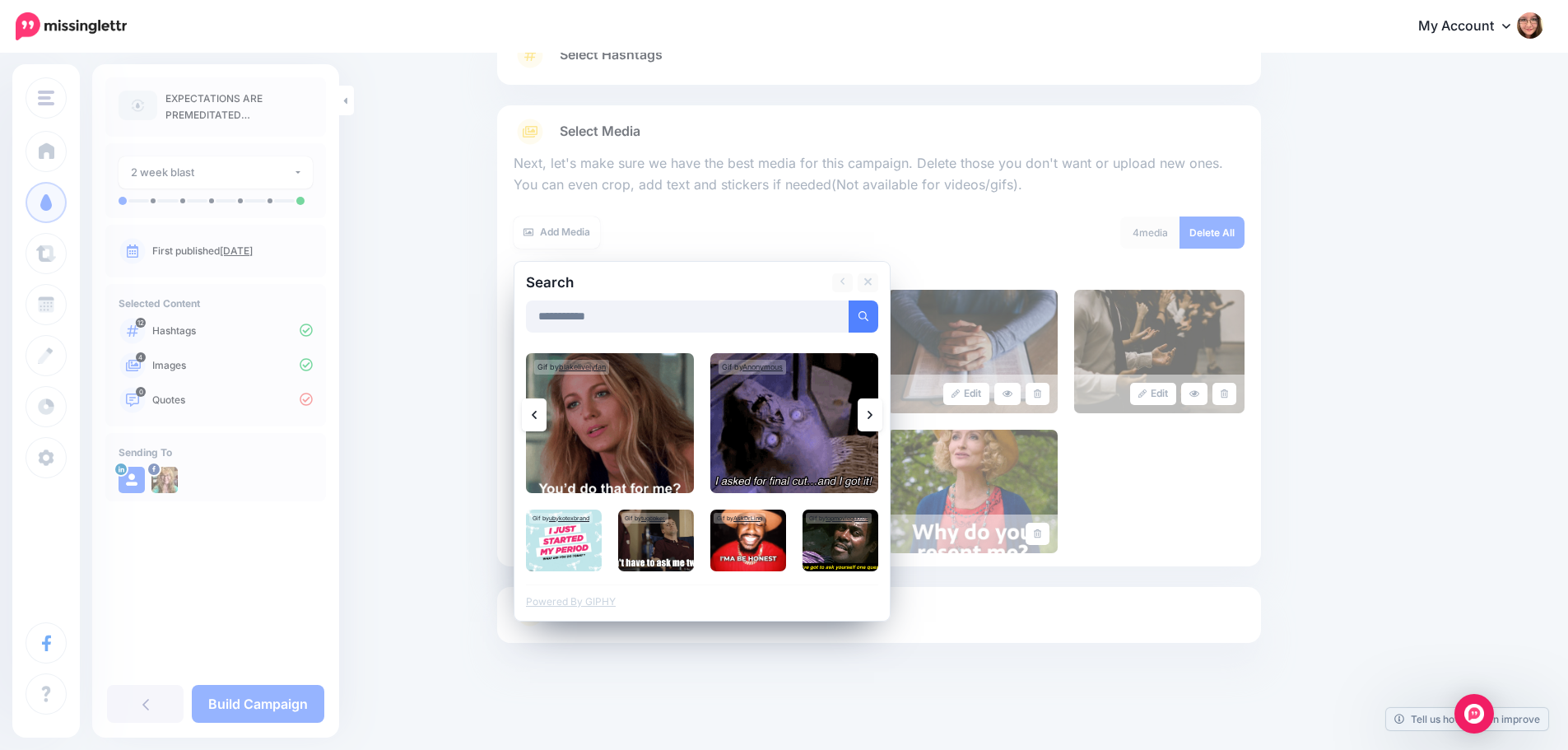
click at [881, 409] on link at bounding box center [869, 415] width 25 height 33
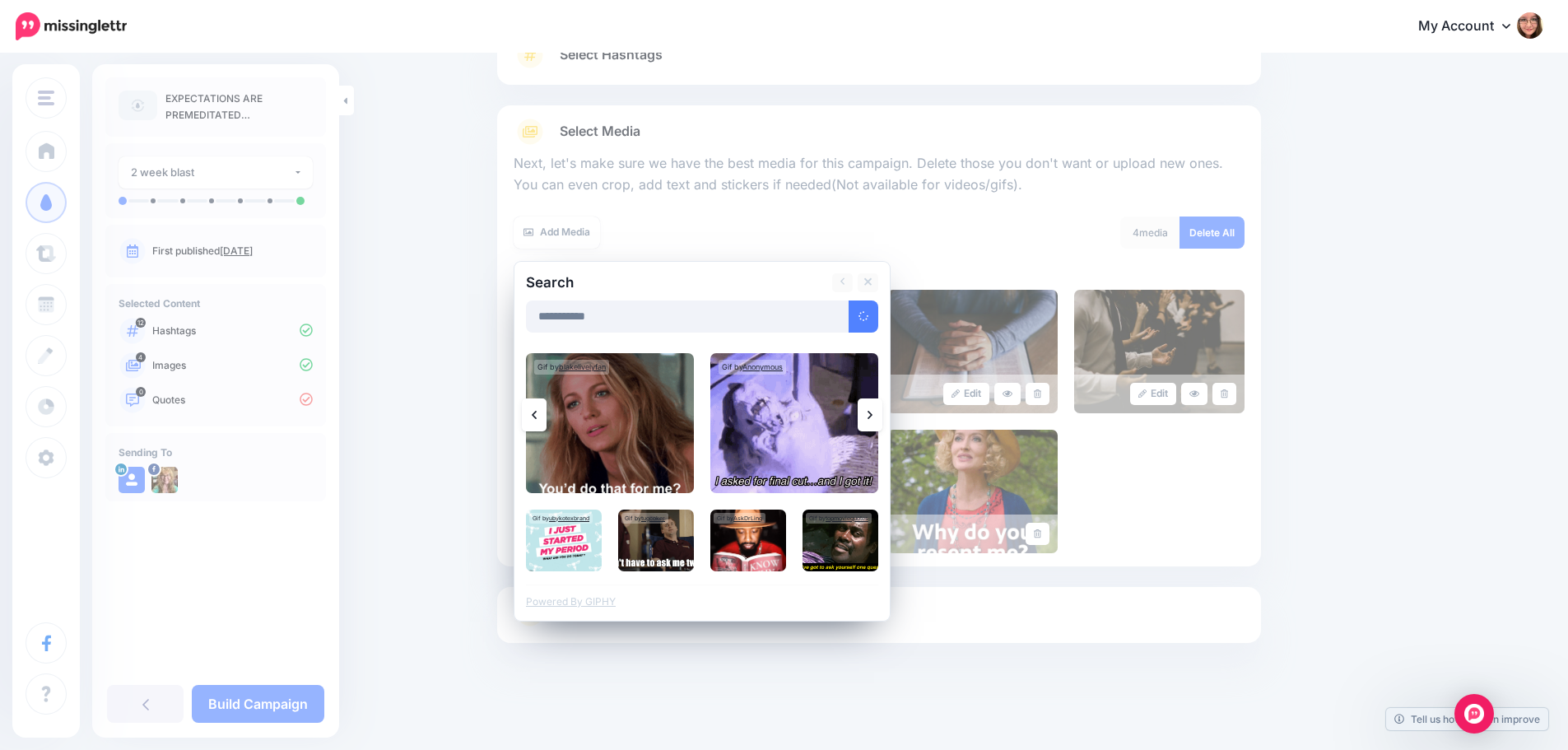
click at [881, 409] on link at bounding box center [869, 415] width 25 height 33
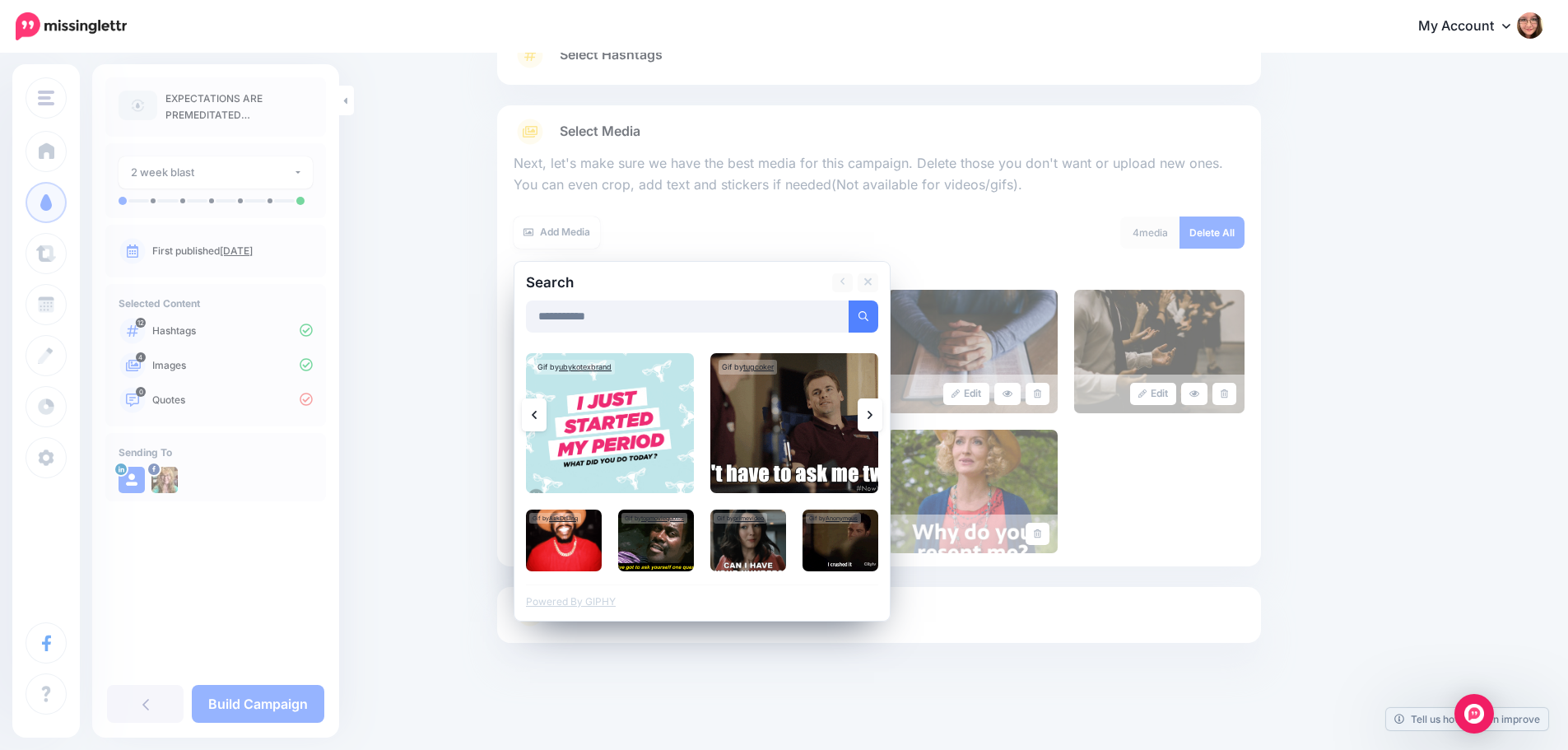
click at [881, 409] on link at bounding box center [869, 415] width 25 height 33
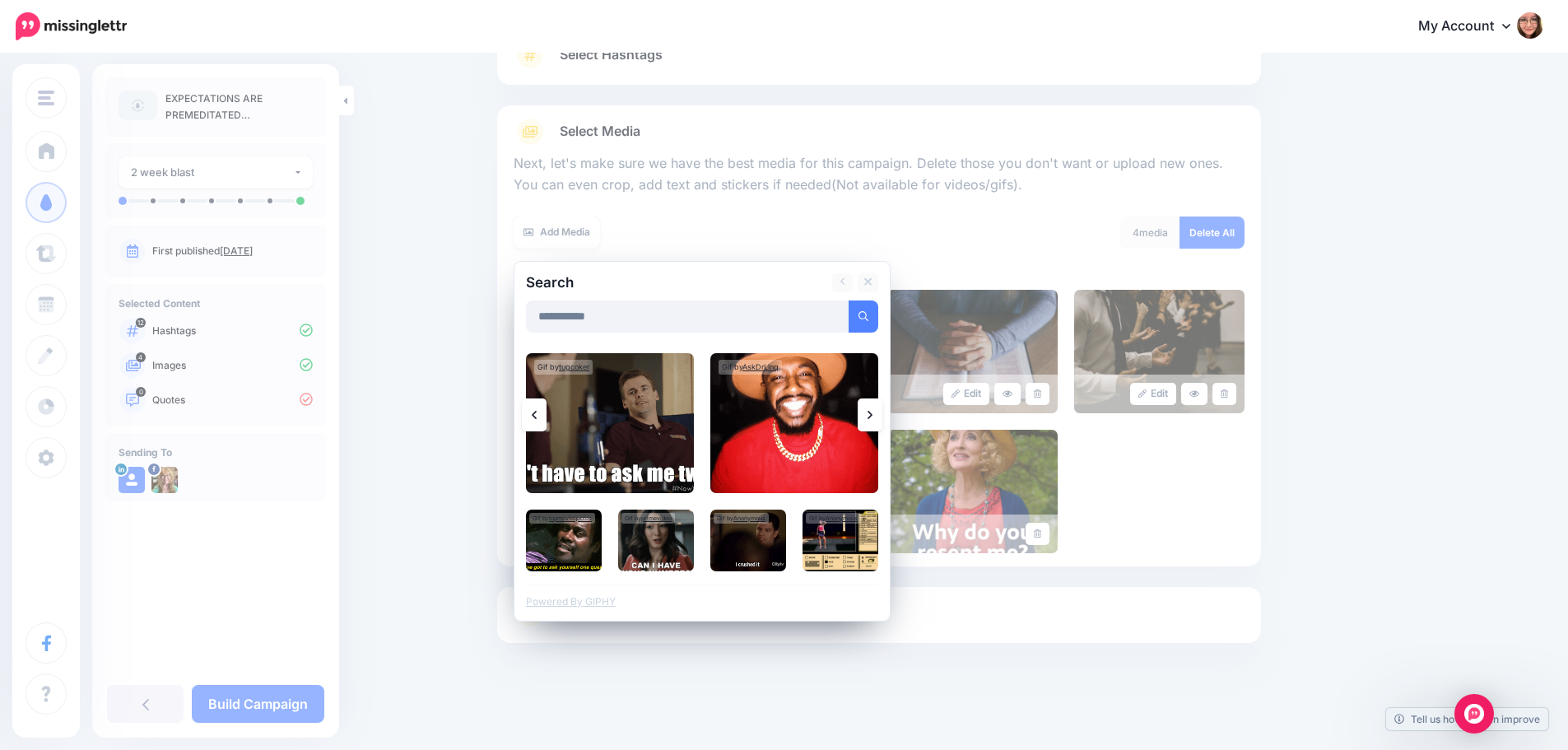
click at [881, 409] on link at bounding box center [869, 415] width 25 height 33
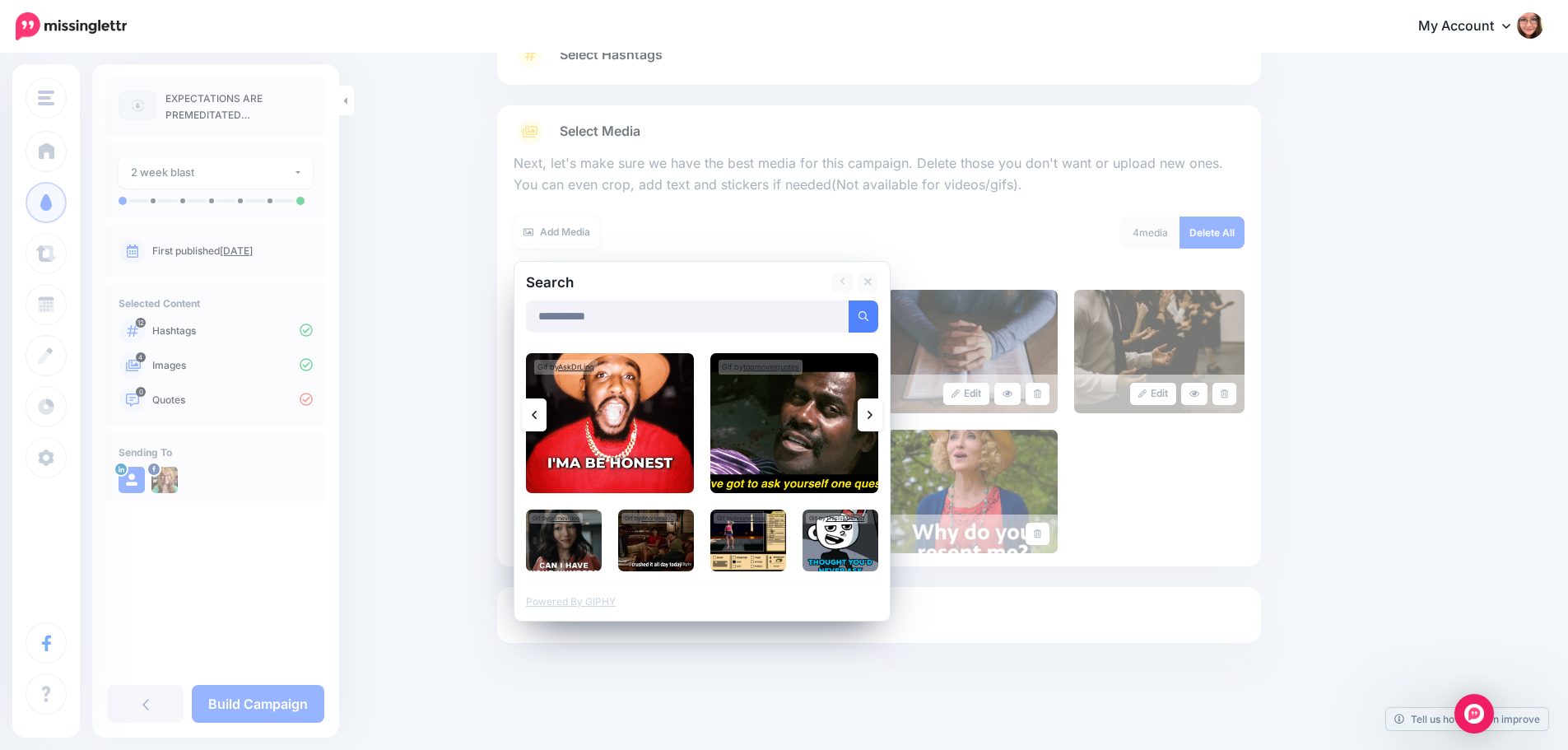
click at [881, 409] on link at bounding box center [869, 415] width 25 height 33
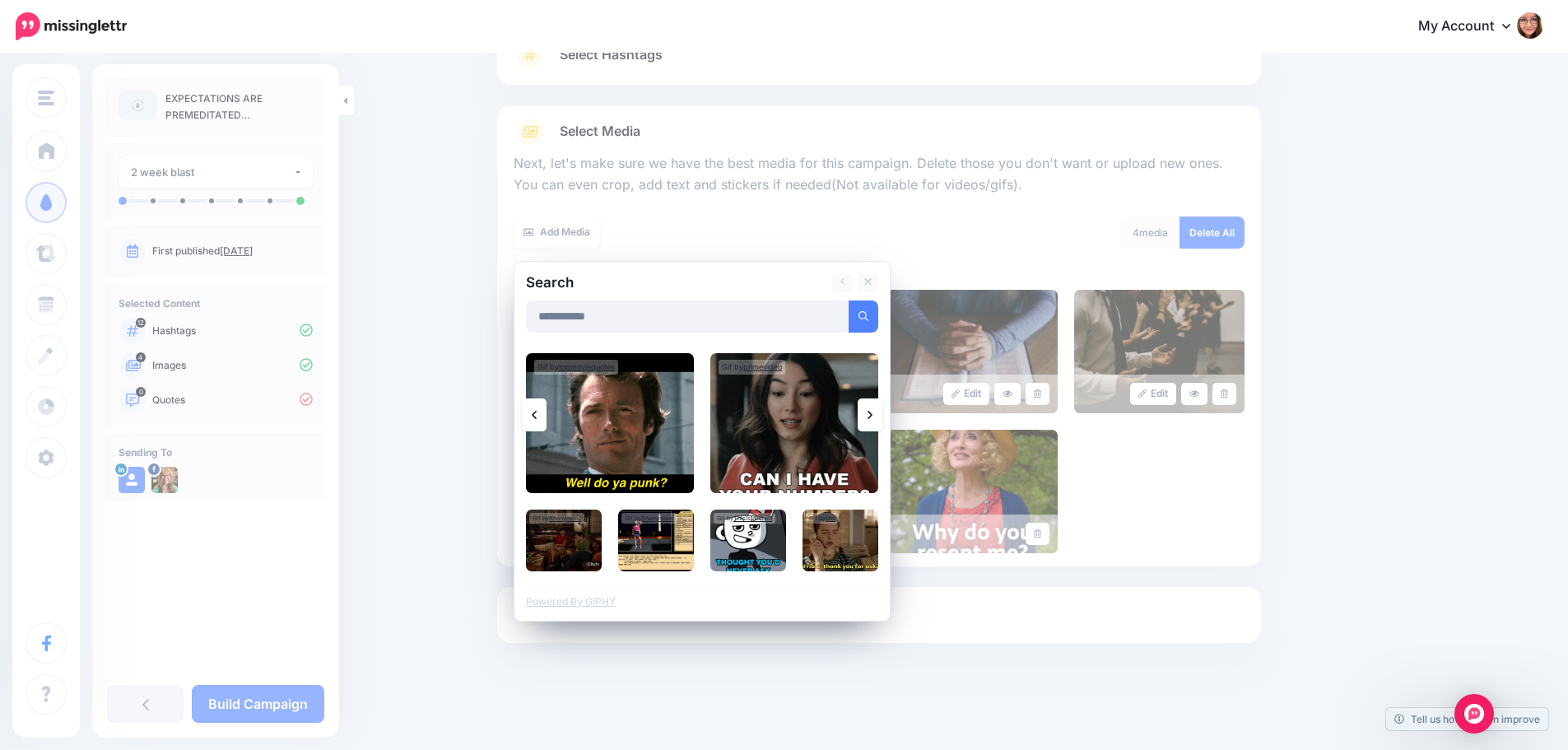
click at [881, 409] on link at bounding box center [869, 415] width 25 height 33
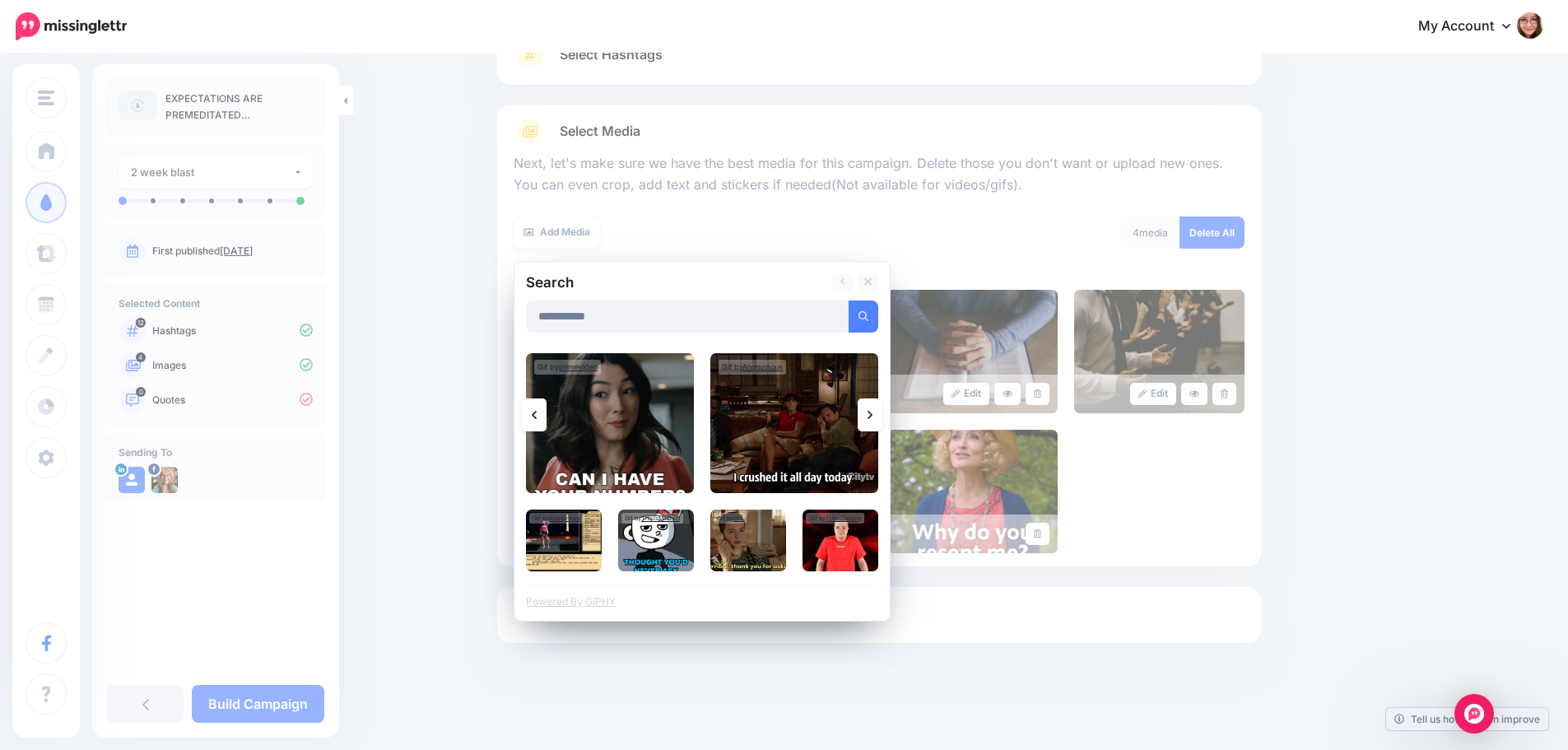
click at [872, 409] on icon at bounding box center [869, 415] width 5 height 13
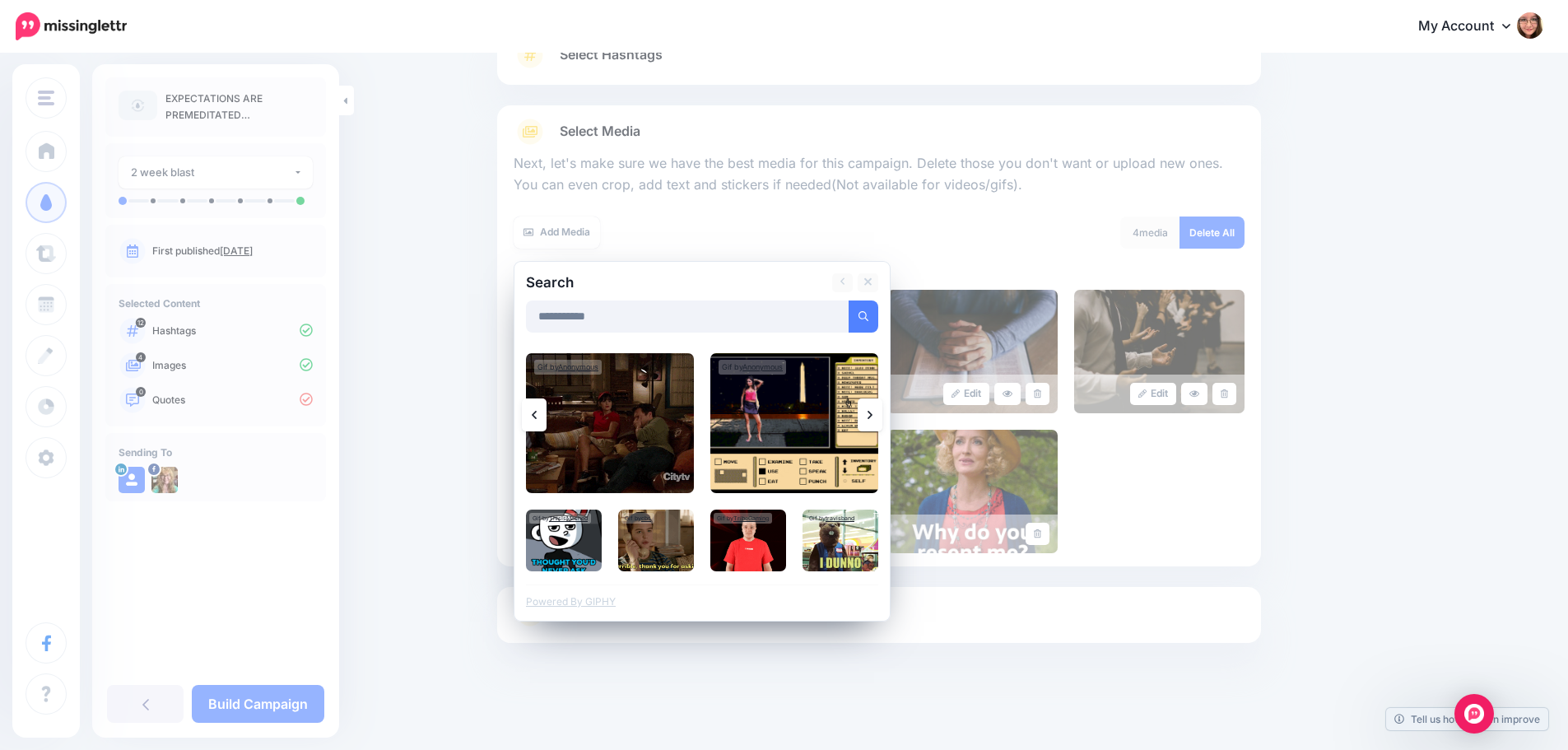
click at [872, 409] on icon at bounding box center [869, 415] width 5 height 13
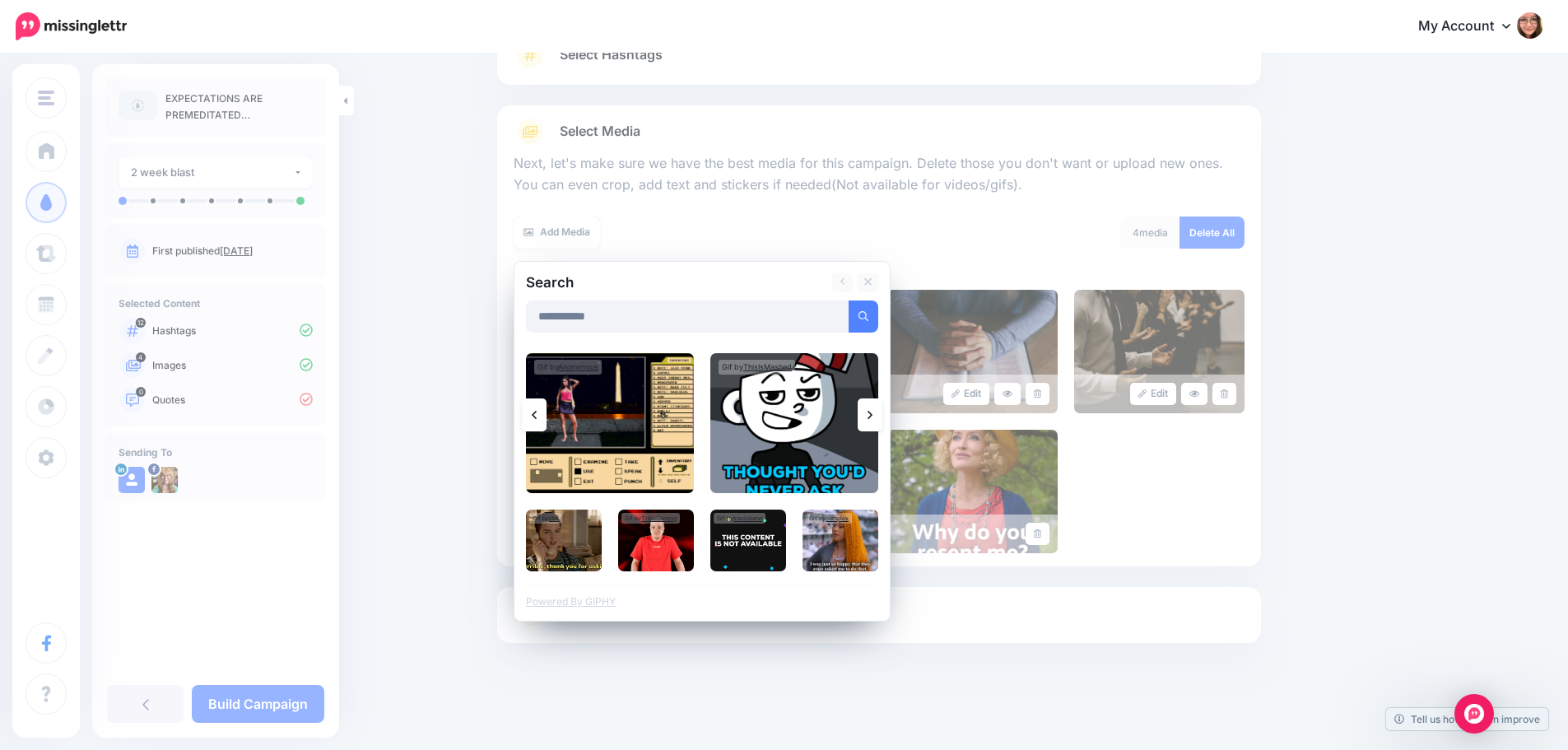
click at [872, 409] on icon at bounding box center [869, 415] width 5 height 13
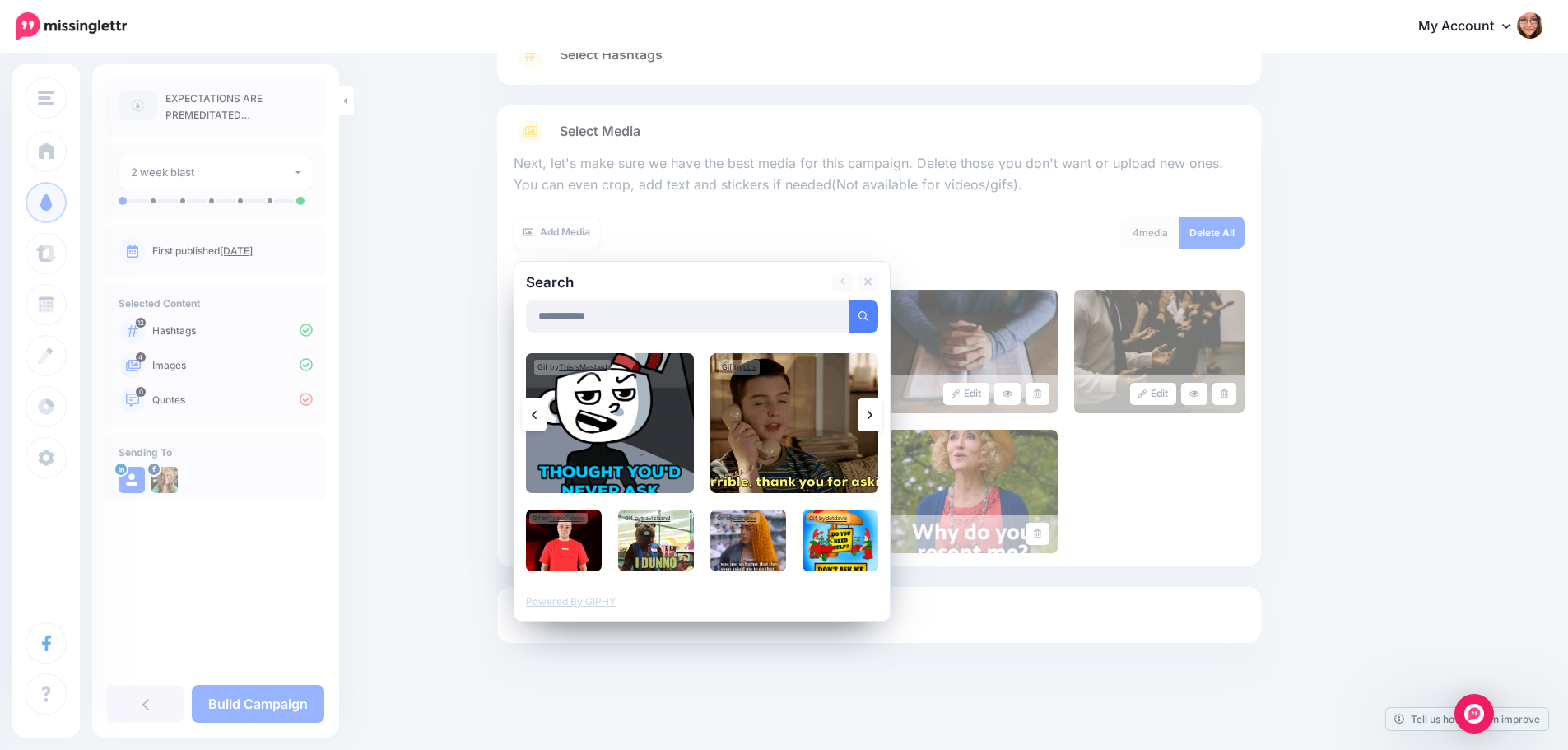
click at [872, 409] on icon at bounding box center [869, 415] width 5 height 13
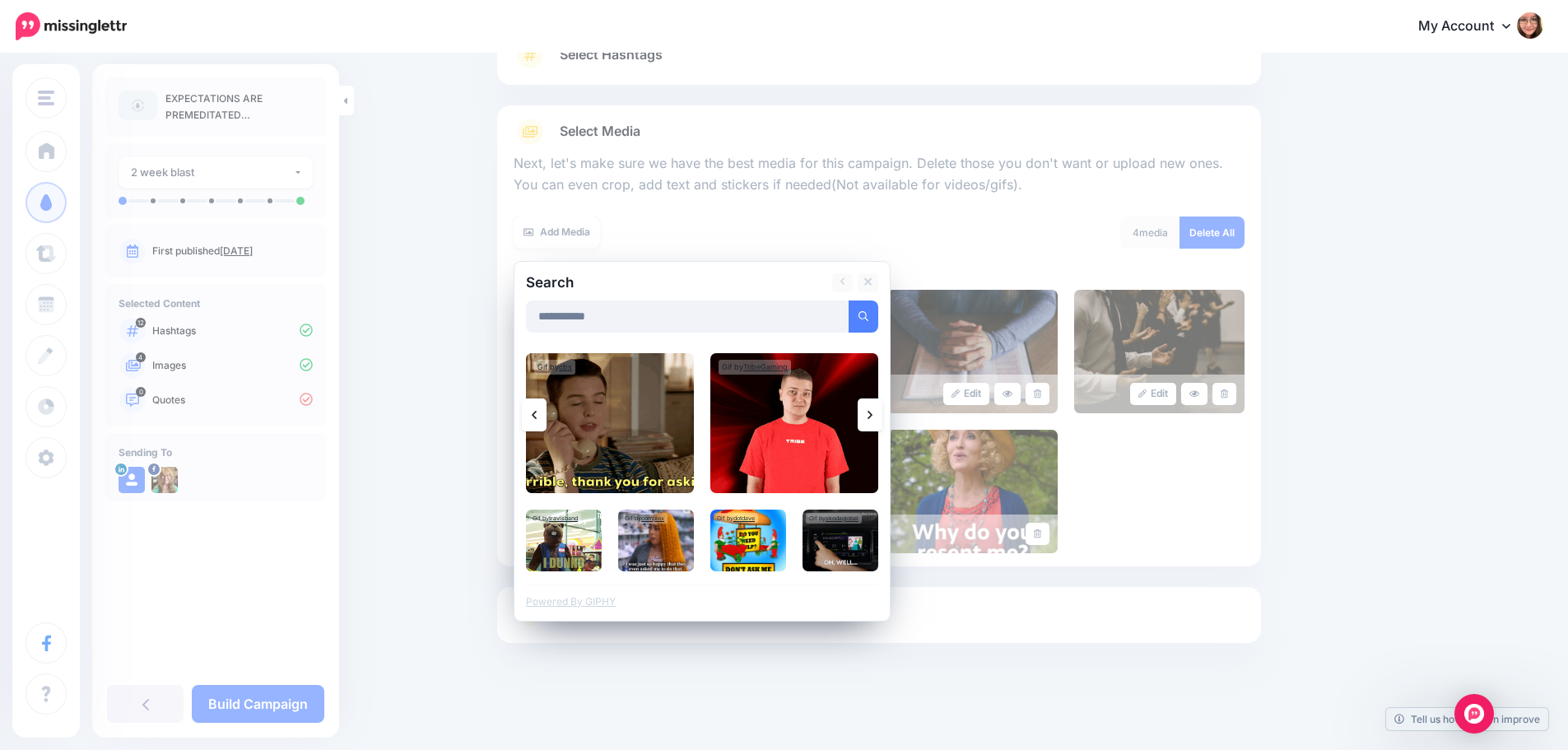
click at [872, 409] on icon at bounding box center [869, 415] width 5 height 13
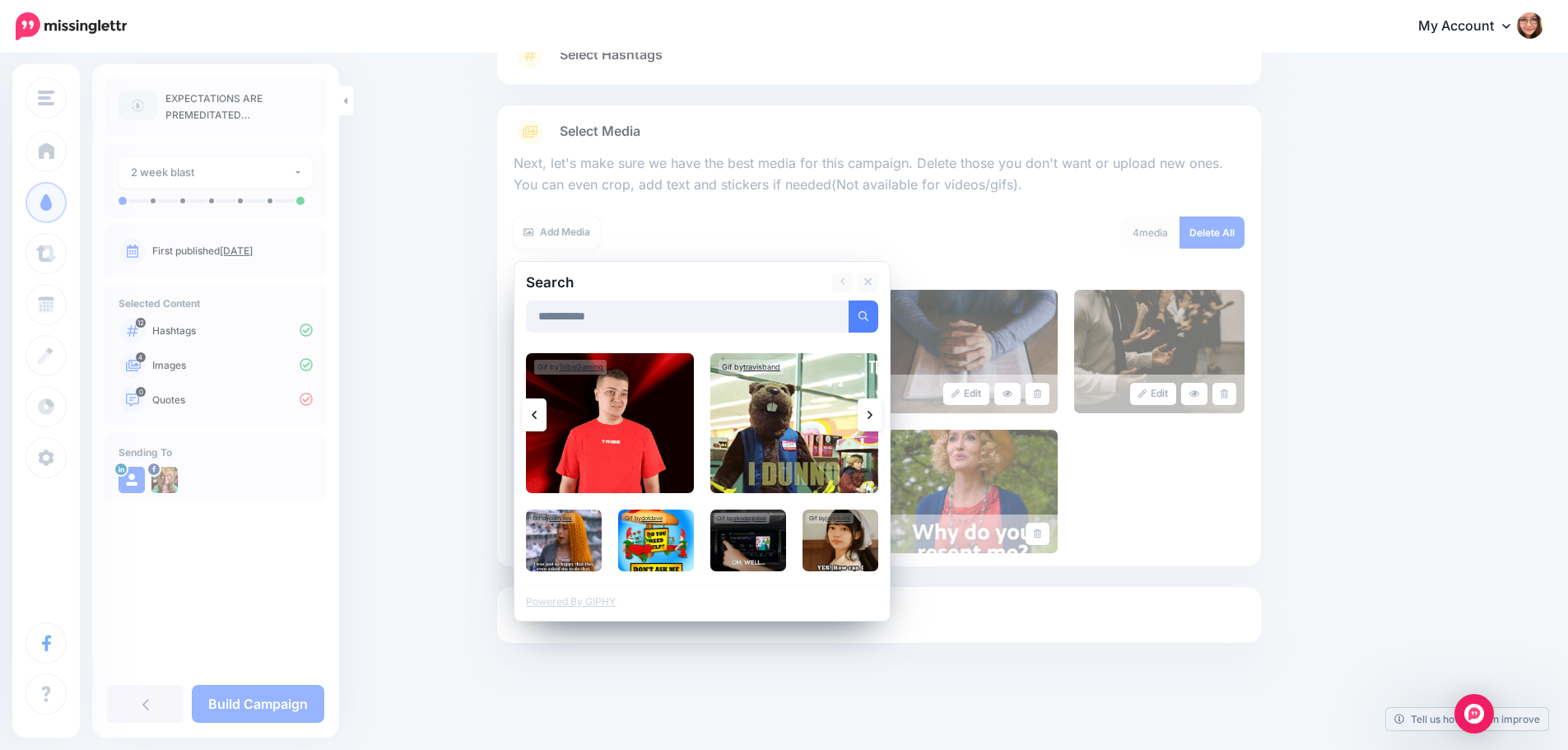
click at [872, 409] on icon at bounding box center [869, 415] width 5 height 13
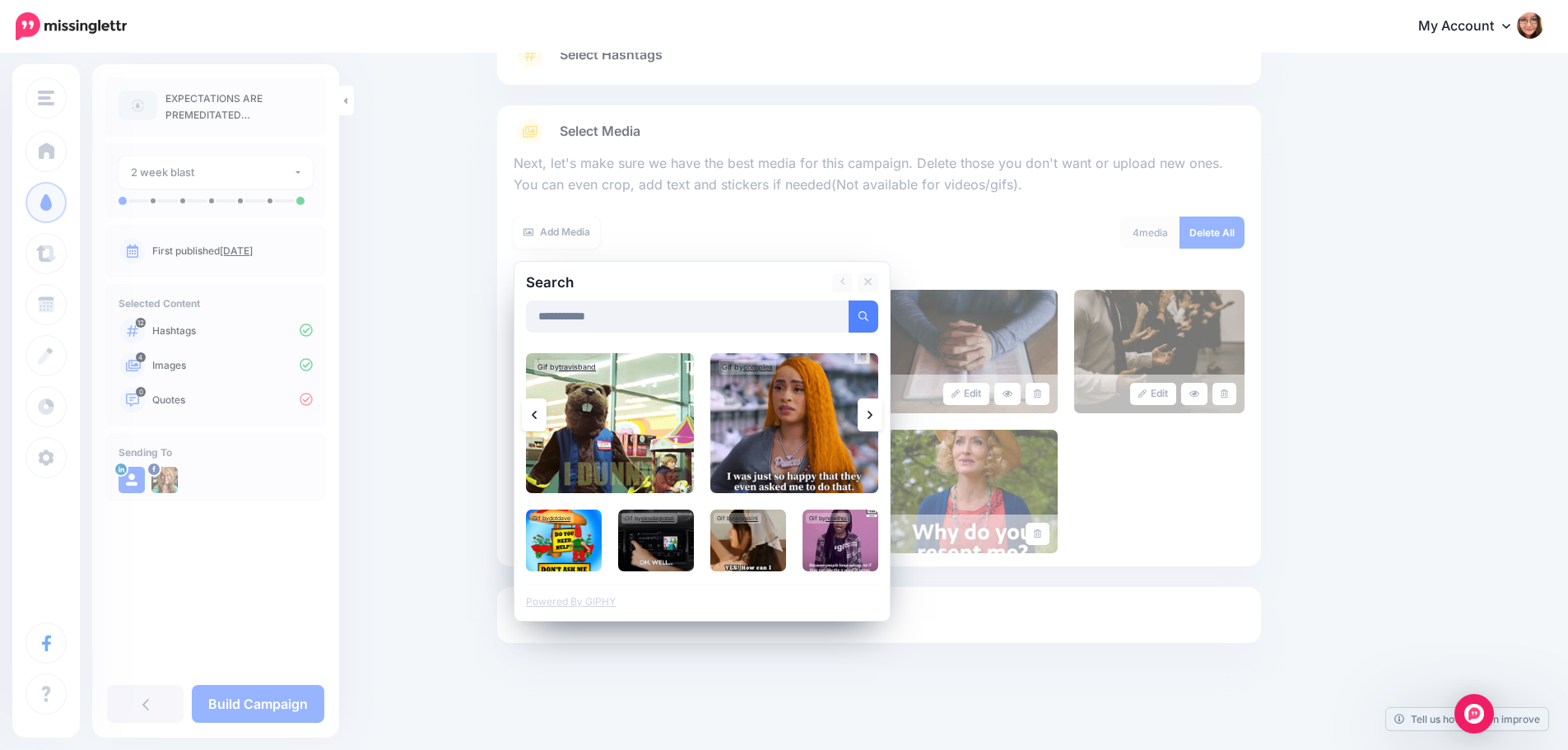
click at [872, 409] on icon at bounding box center [869, 415] width 5 height 13
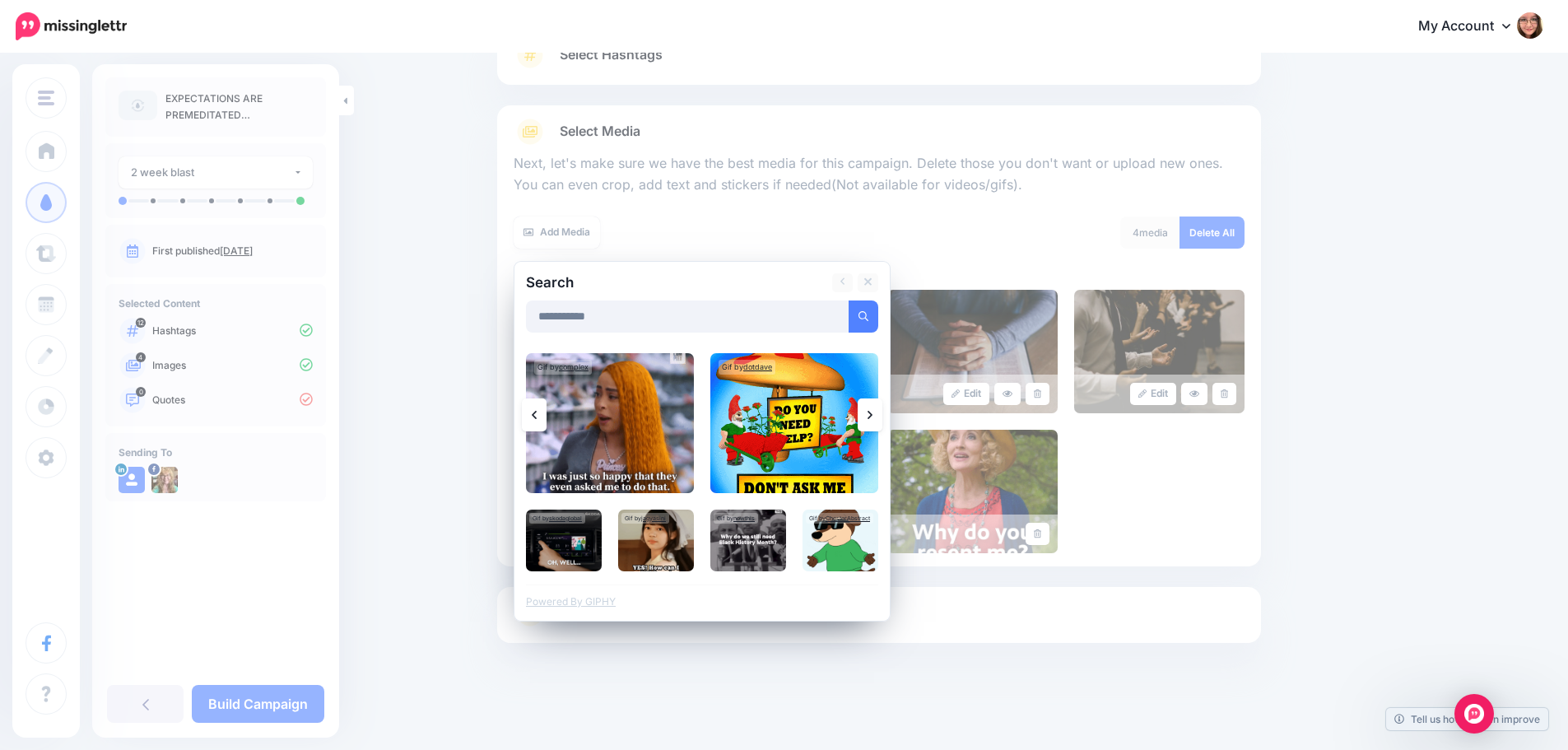
click at [872, 409] on icon at bounding box center [869, 415] width 5 height 13
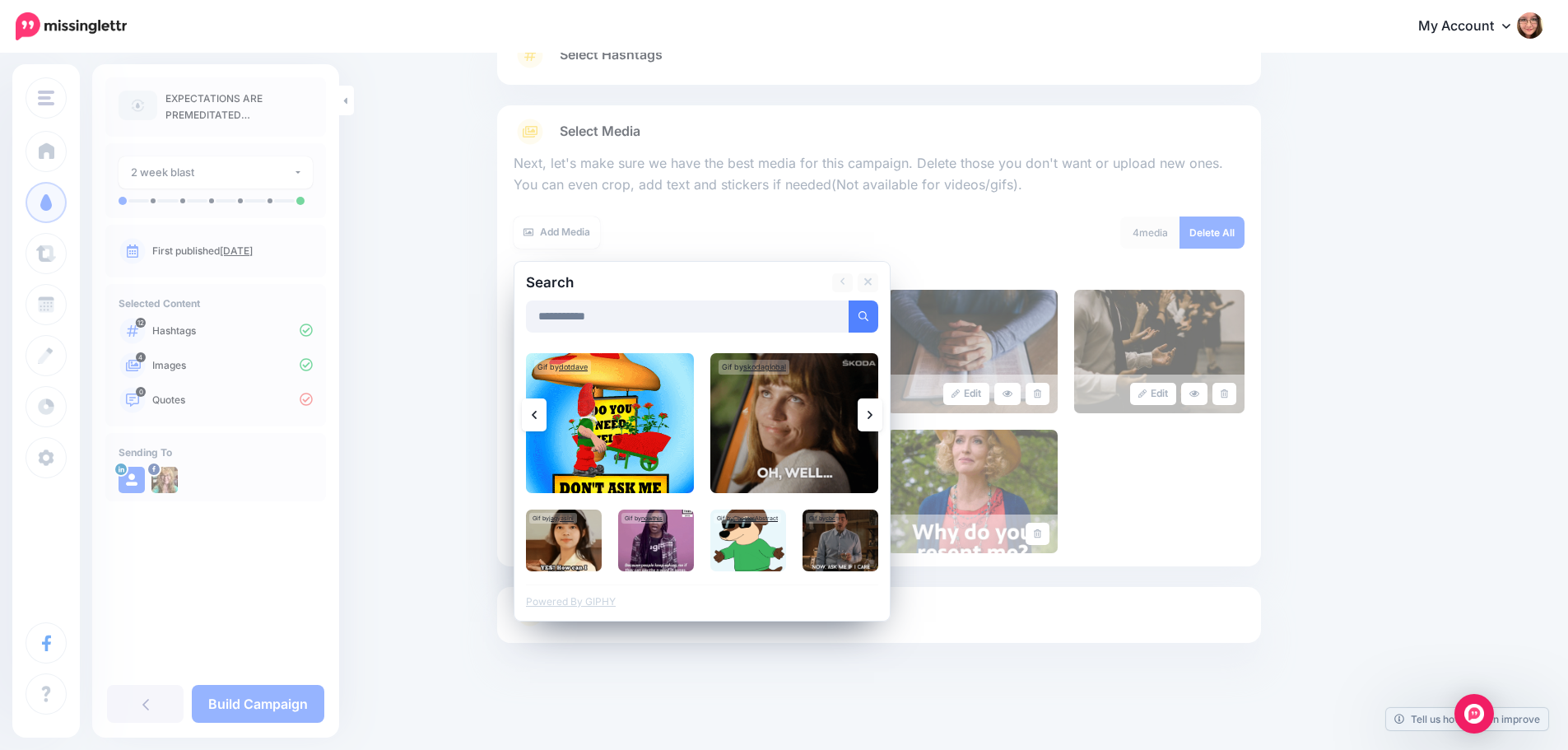
click at [872, 409] on icon at bounding box center [869, 415] width 5 height 13
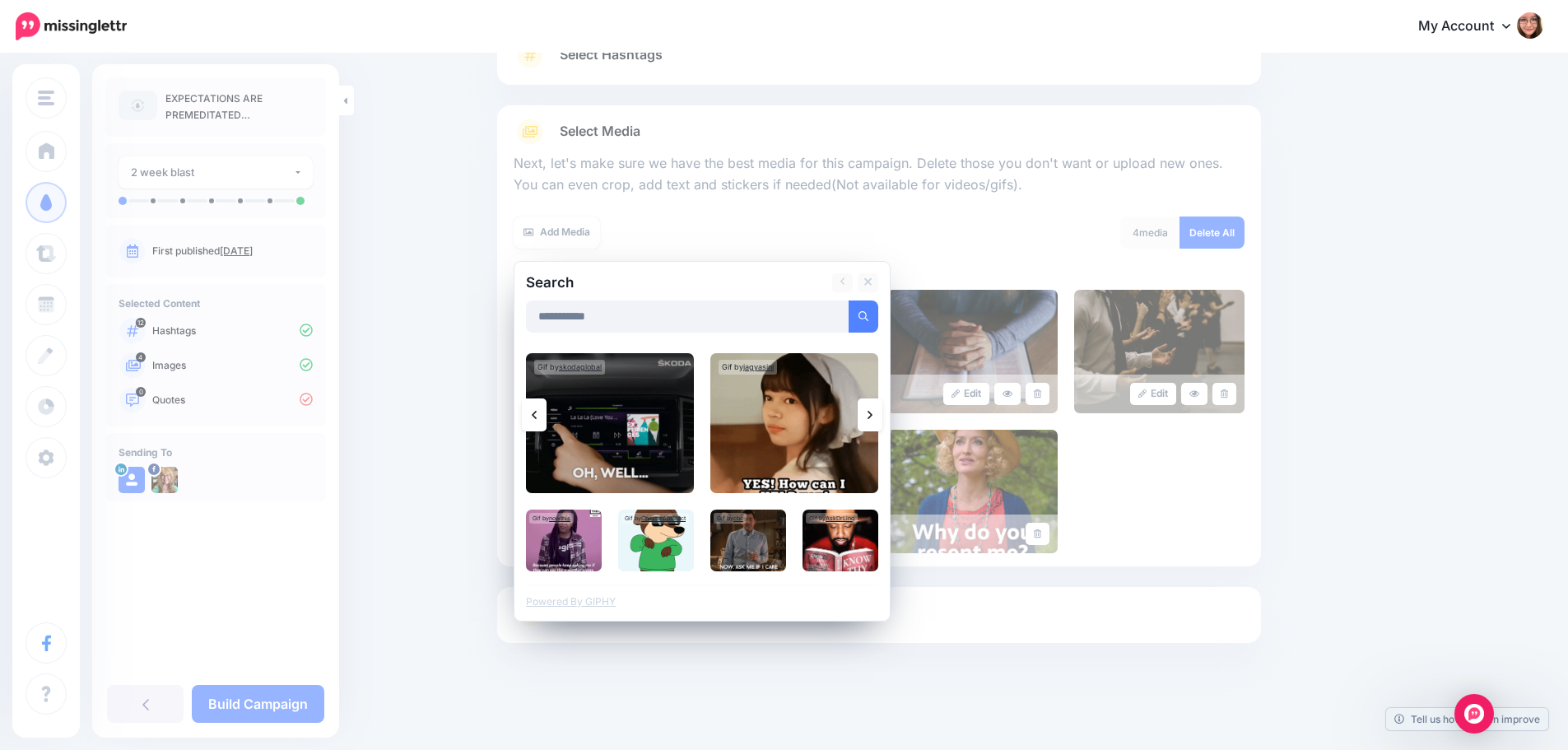
click at [872, 409] on icon at bounding box center [869, 415] width 5 height 13
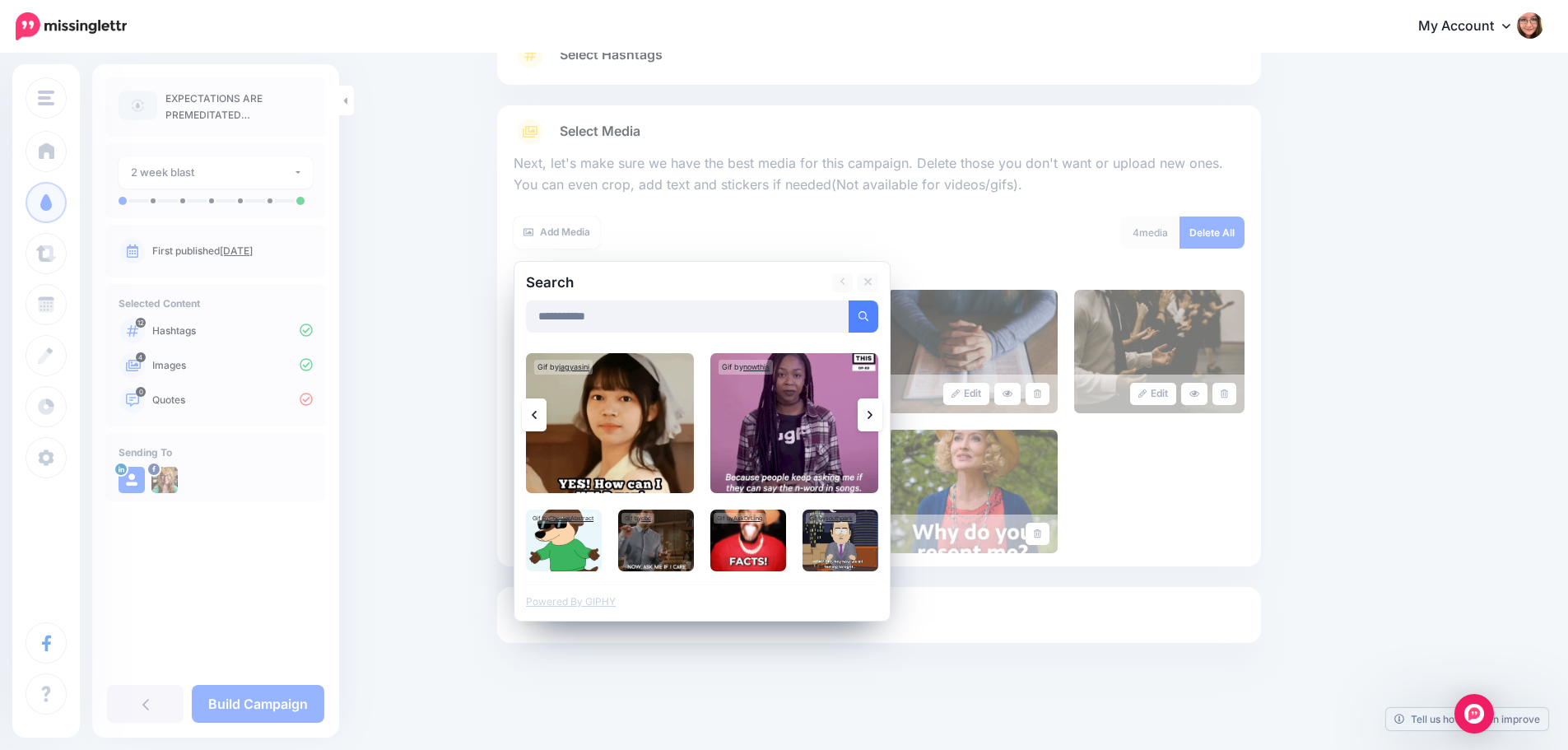
click at [872, 409] on icon at bounding box center [869, 415] width 5 height 13
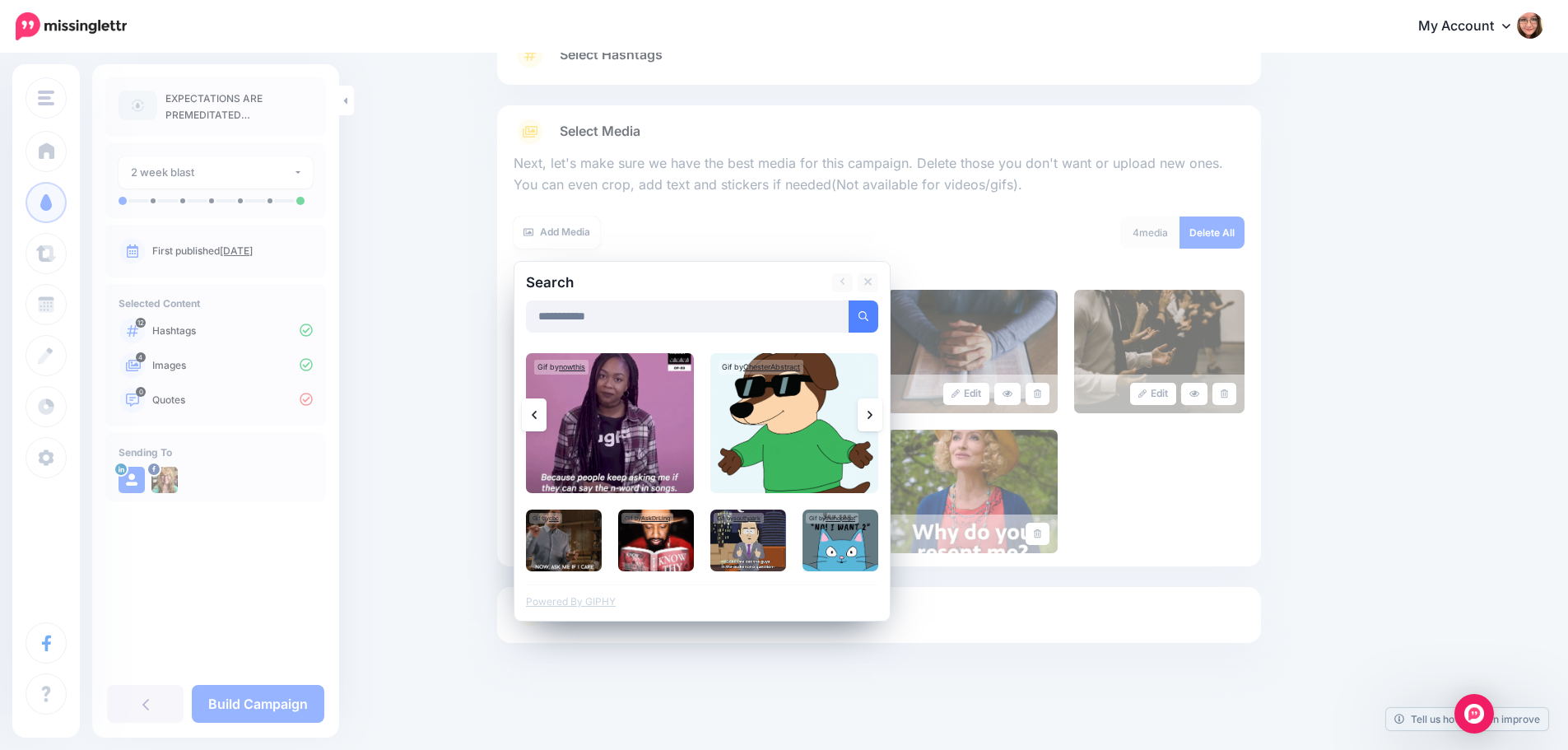
click at [872, 409] on icon at bounding box center [869, 415] width 5 height 13
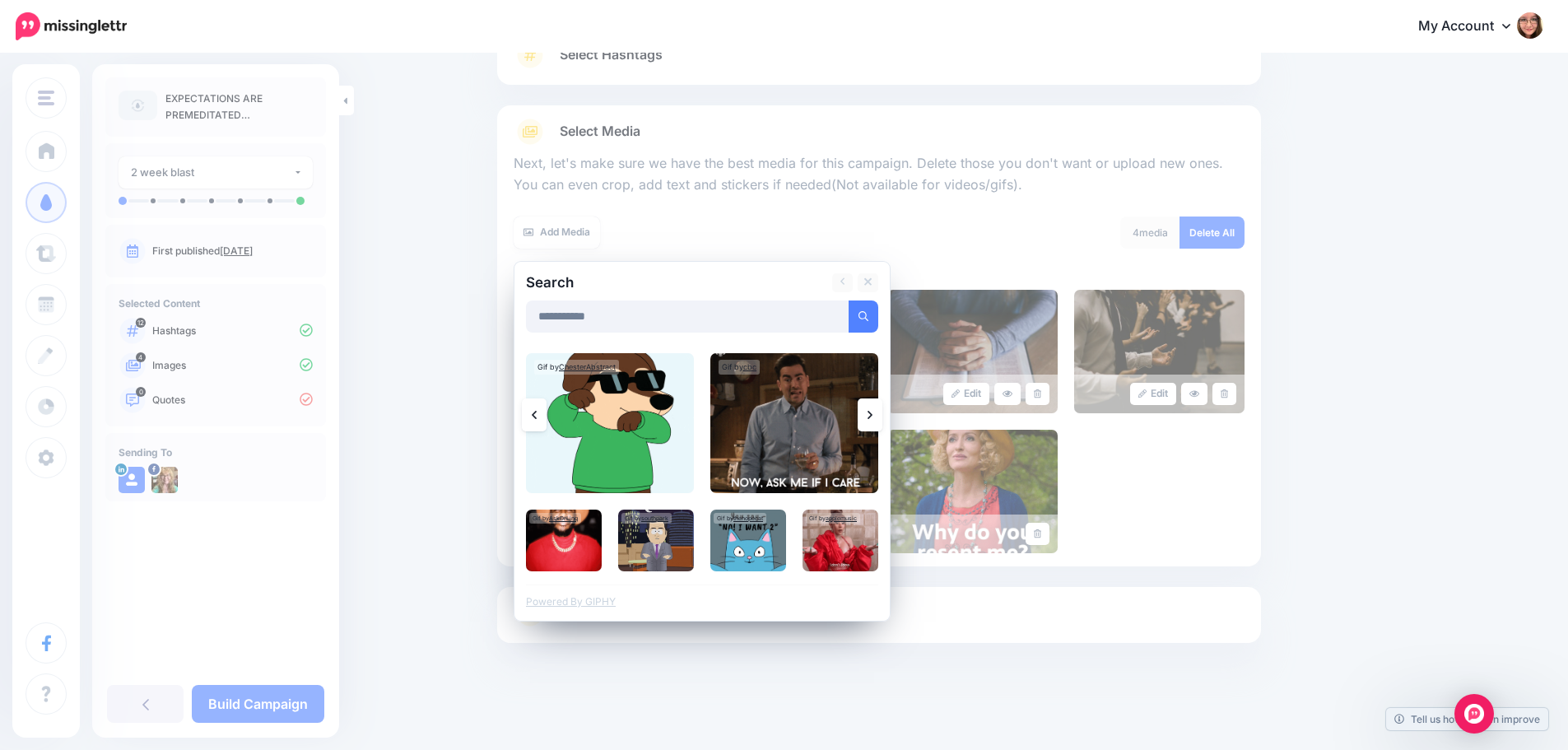
click at [872, 409] on icon at bounding box center [869, 415] width 5 height 13
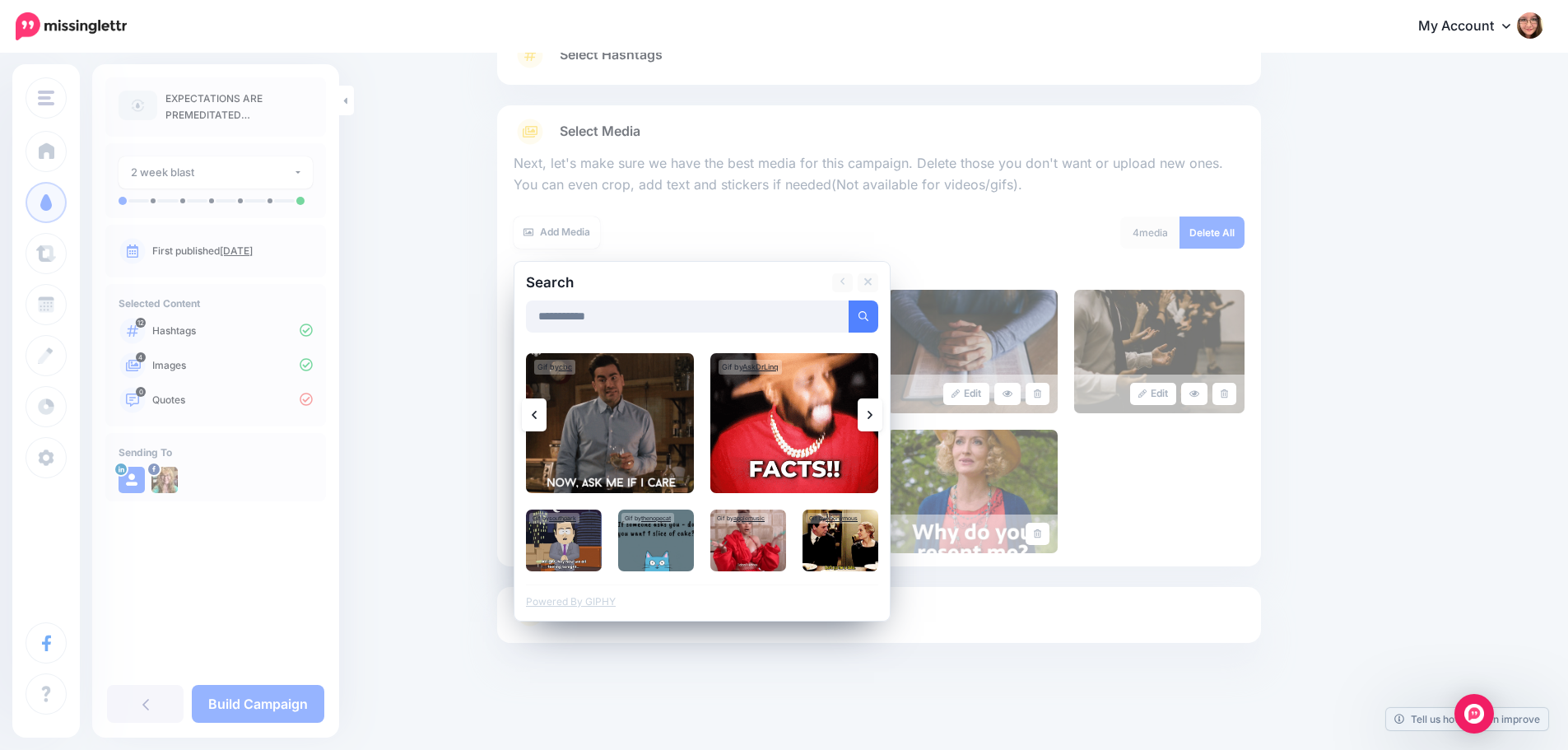
click at [872, 409] on icon at bounding box center [869, 415] width 5 height 13
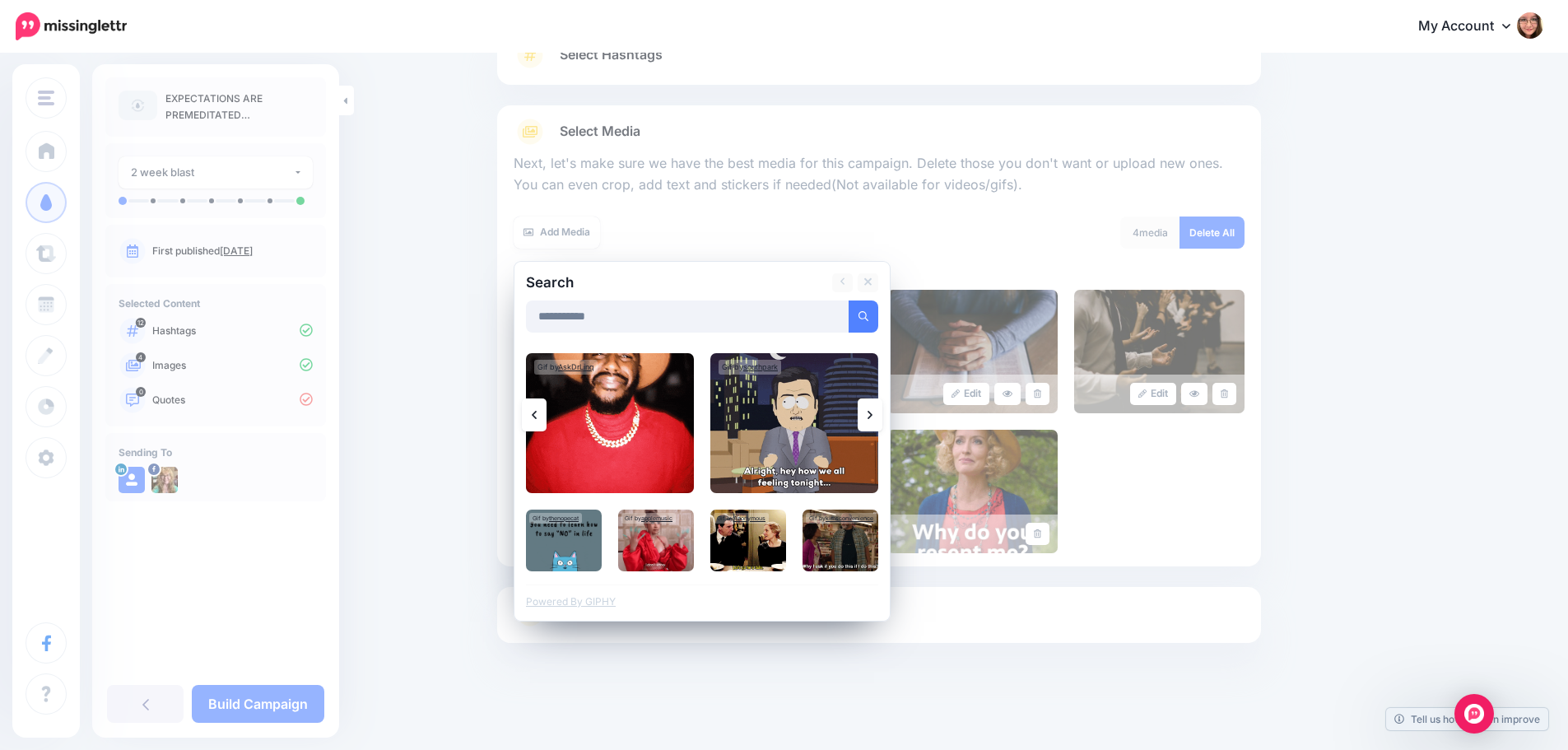
click at [872, 409] on icon at bounding box center [869, 415] width 5 height 13
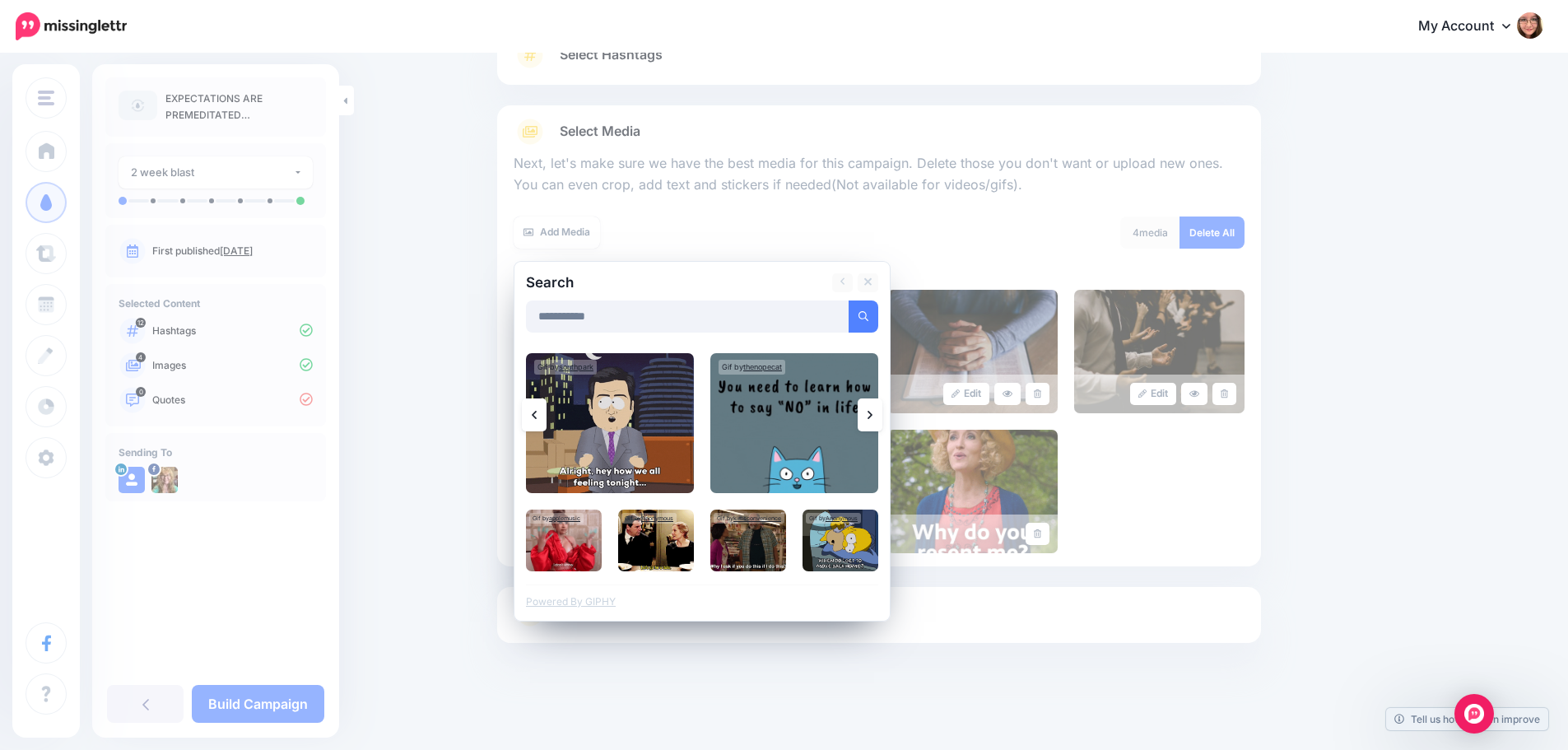
click at [872, 409] on icon at bounding box center [869, 415] width 5 height 13
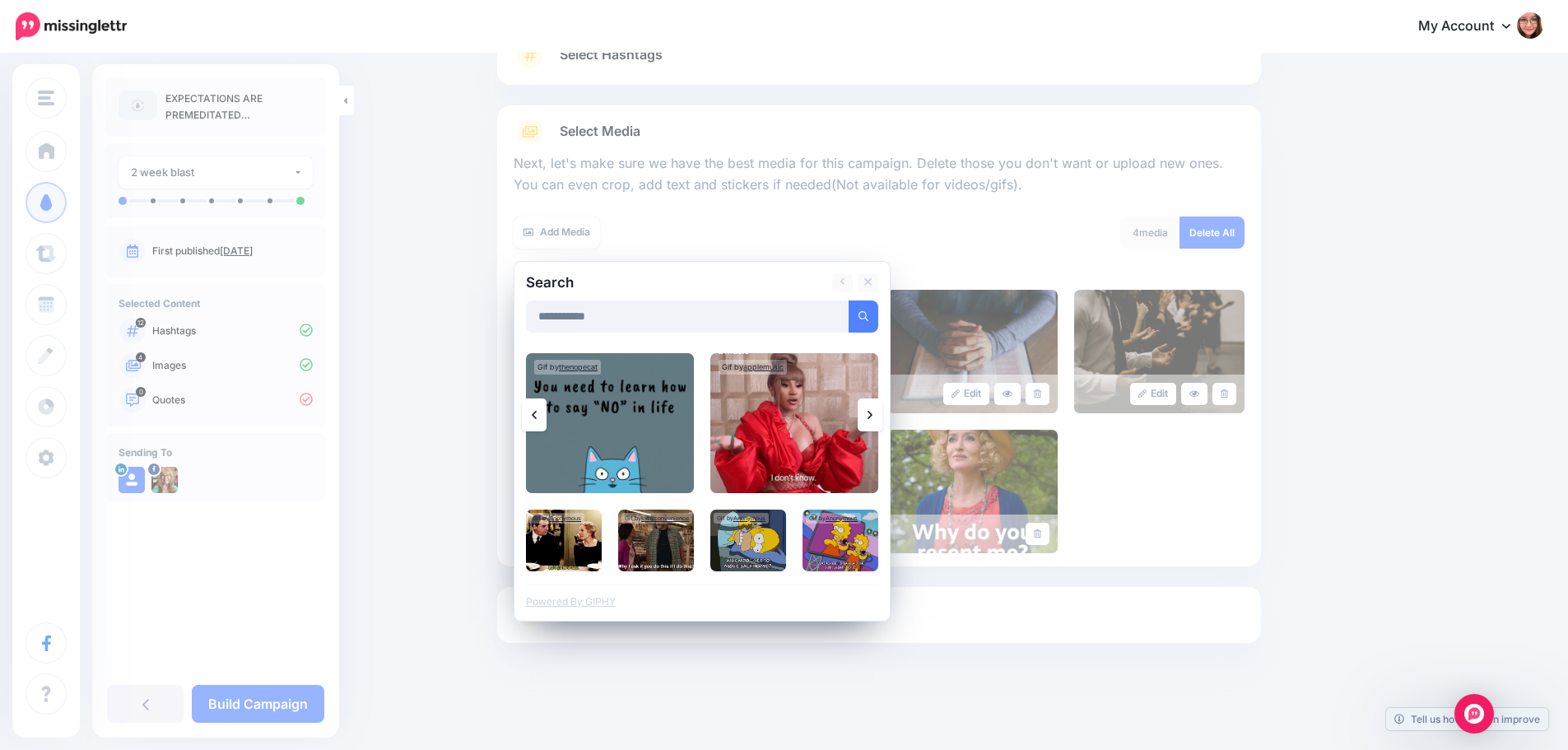
click at [872, 409] on icon at bounding box center [869, 415] width 5 height 13
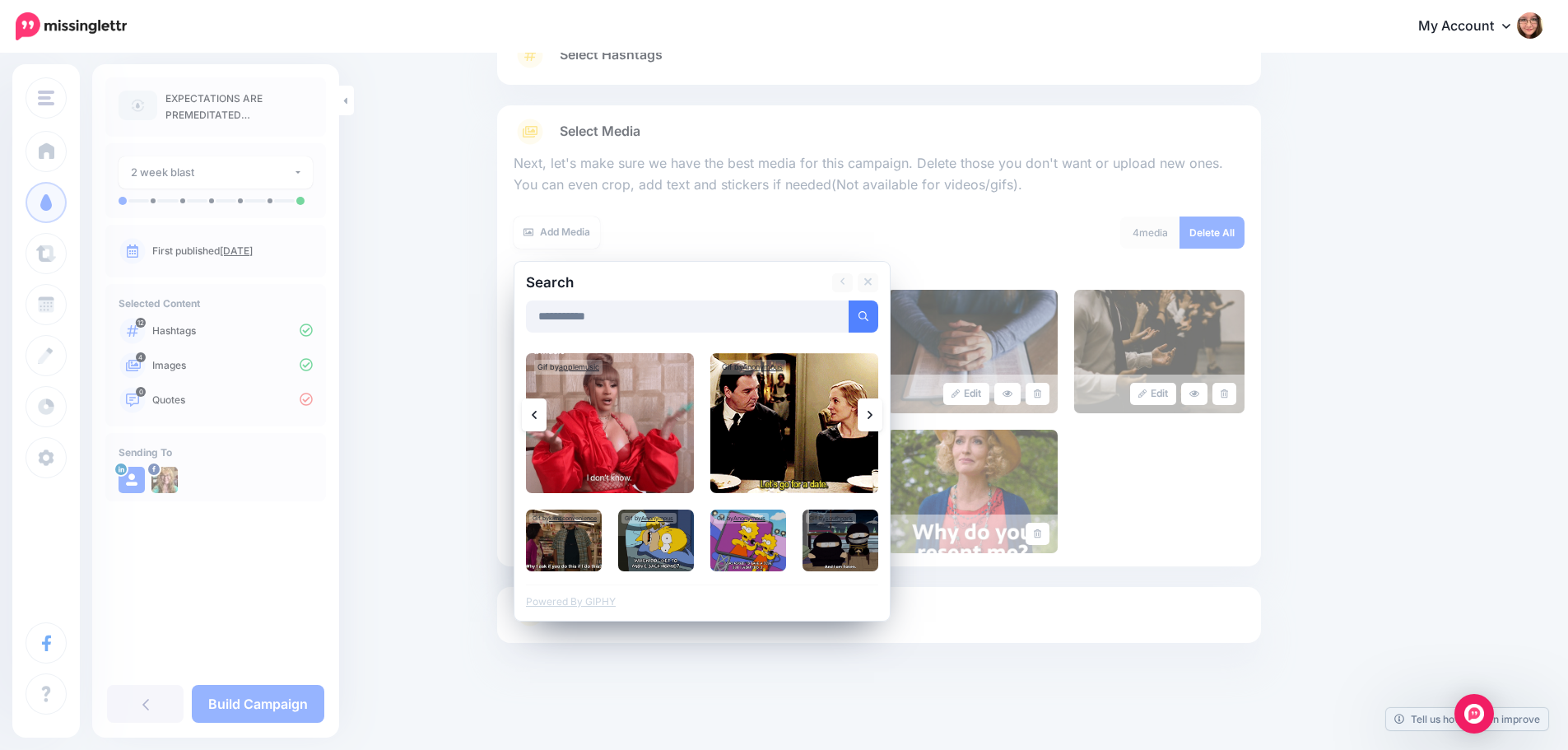
click at [872, 409] on icon at bounding box center [869, 415] width 5 height 13
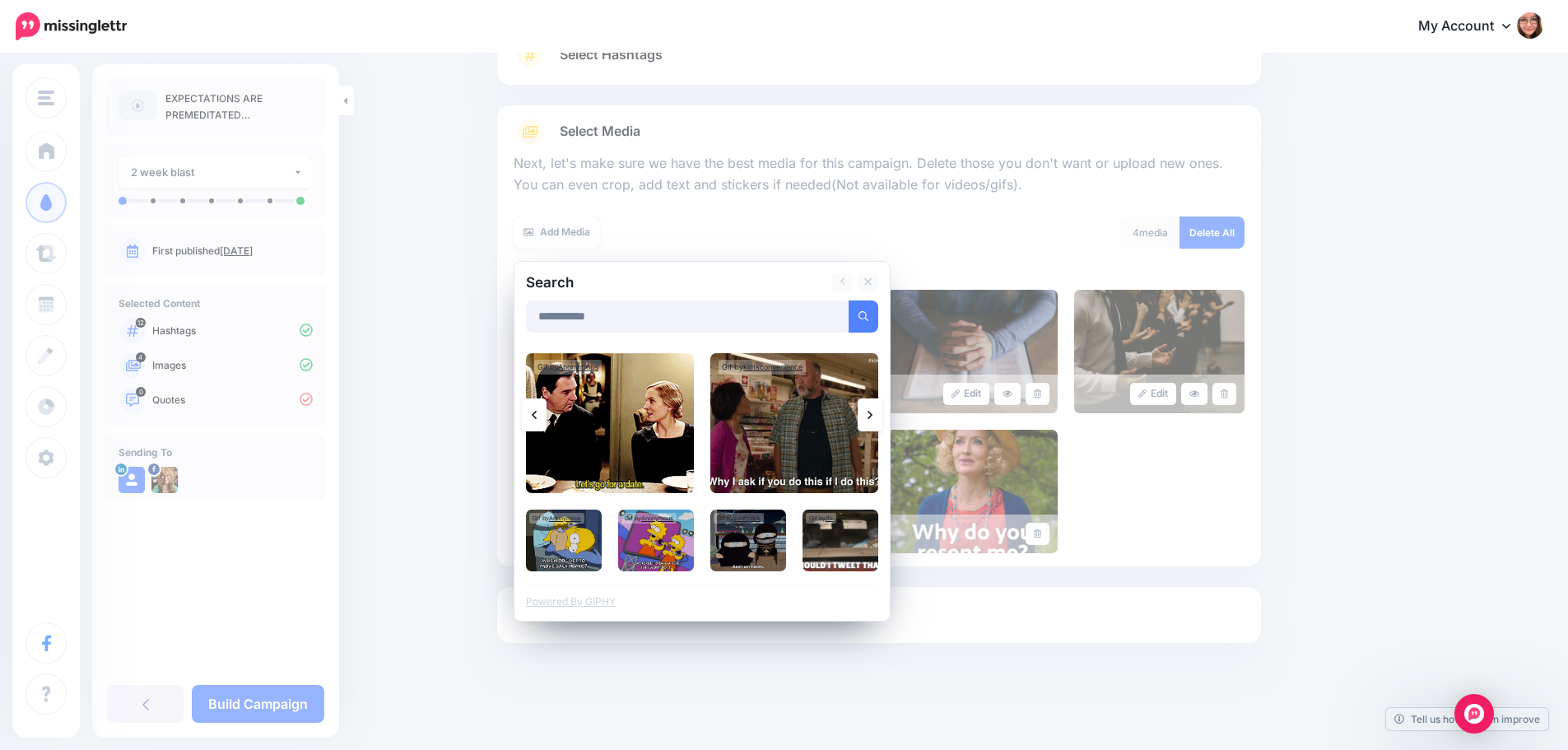
click at [872, 409] on icon at bounding box center [869, 415] width 5 height 13
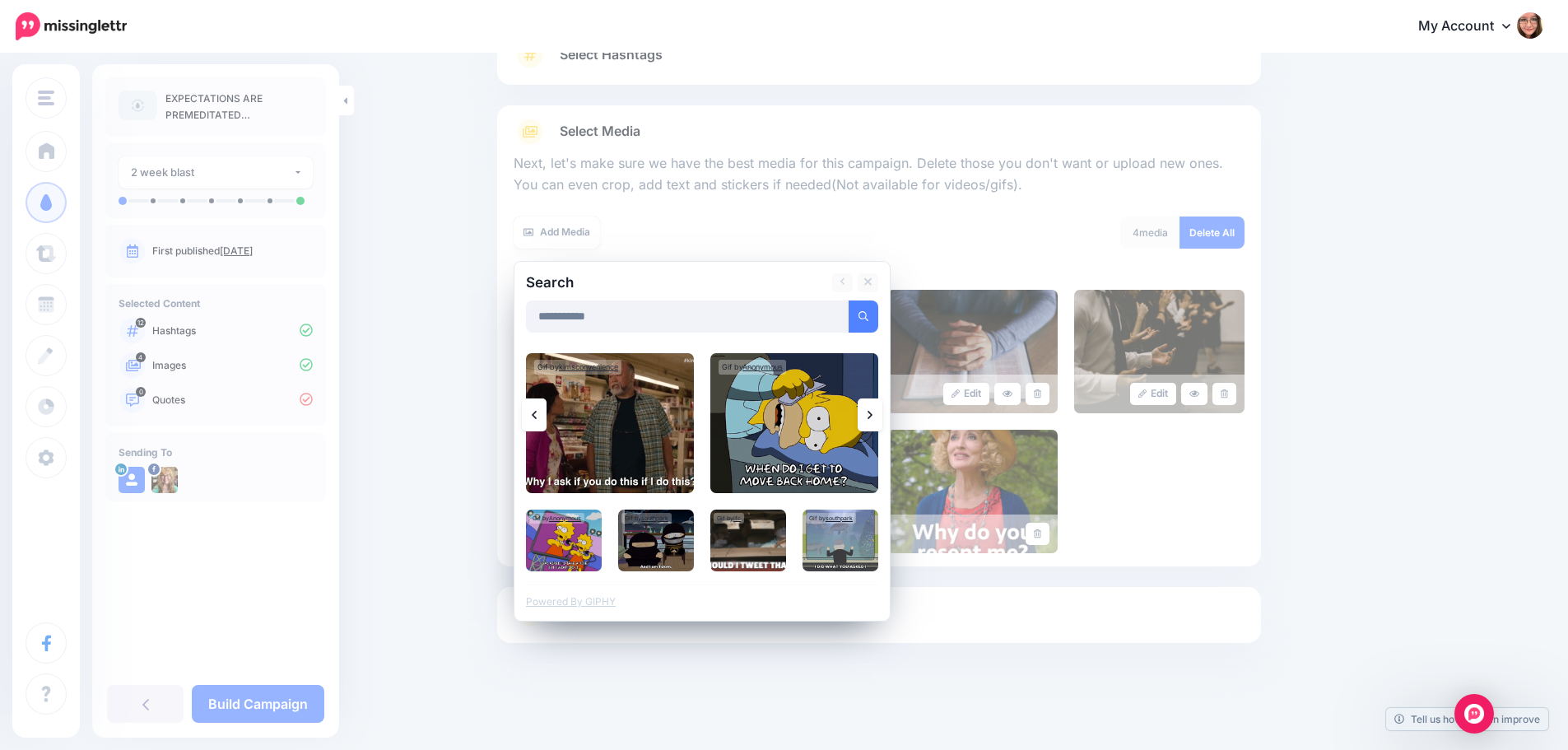
click at [872, 409] on icon at bounding box center [869, 415] width 5 height 13
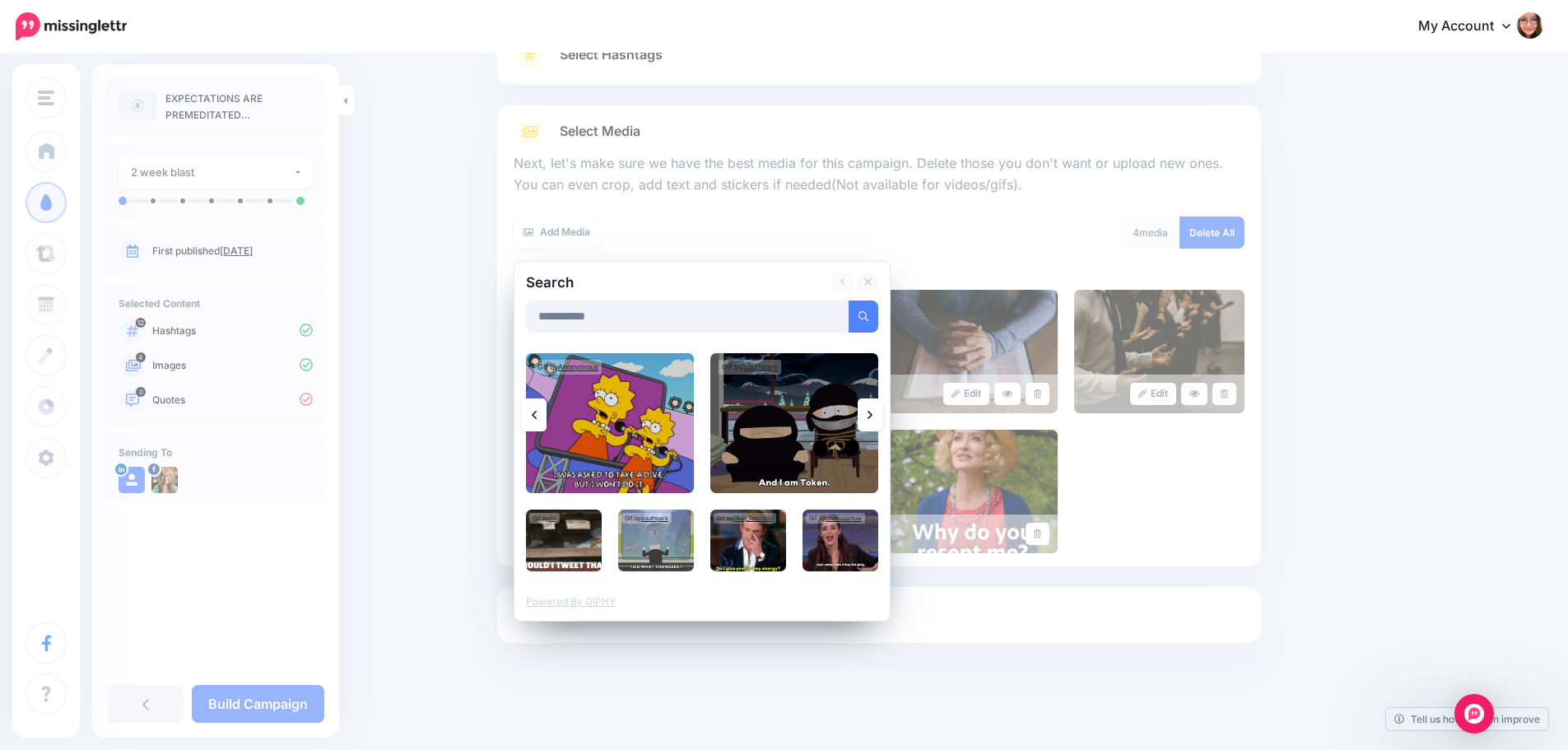
click at [872, 409] on icon at bounding box center [869, 415] width 5 height 13
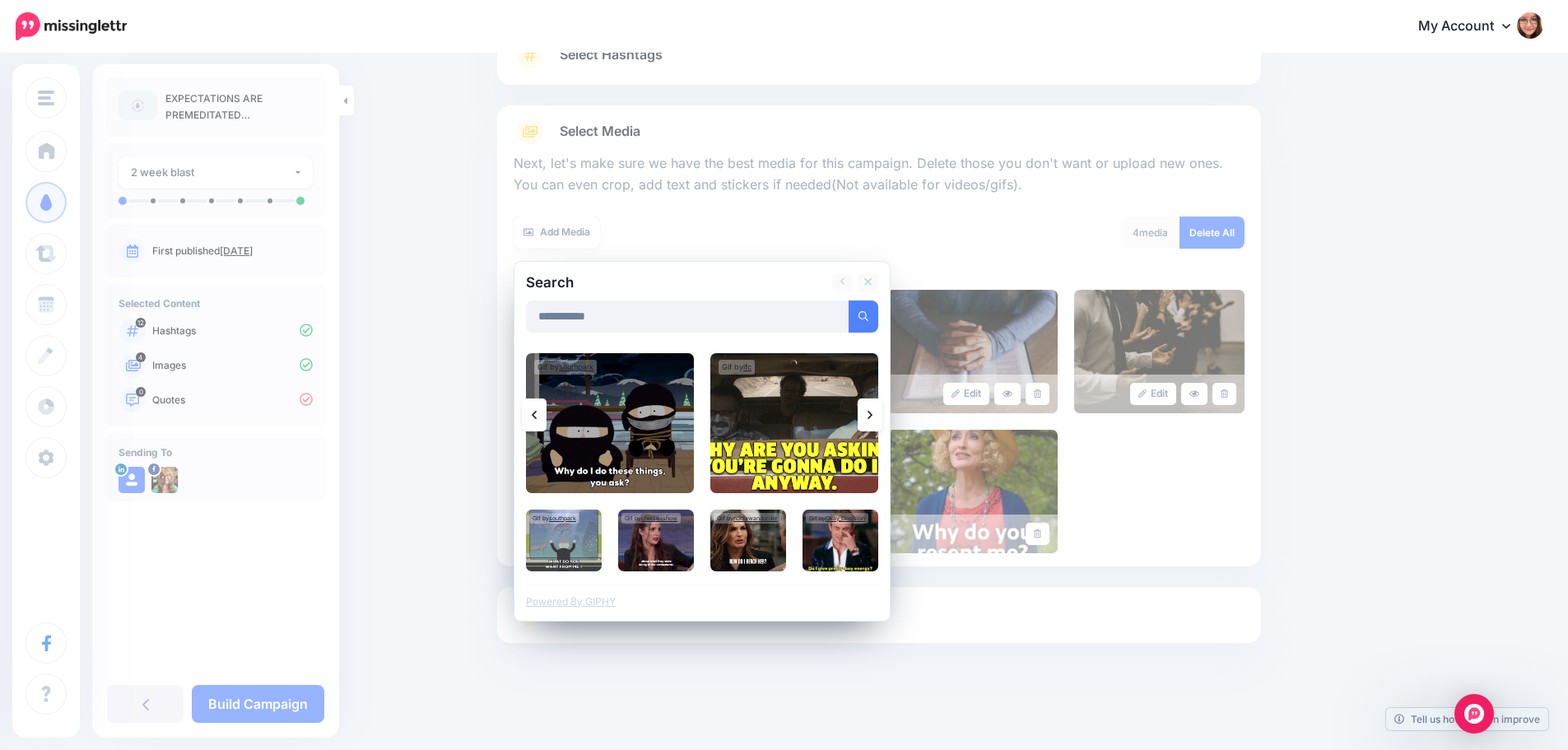
click at [872, 409] on icon at bounding box center [869, 415] width 5 height 13
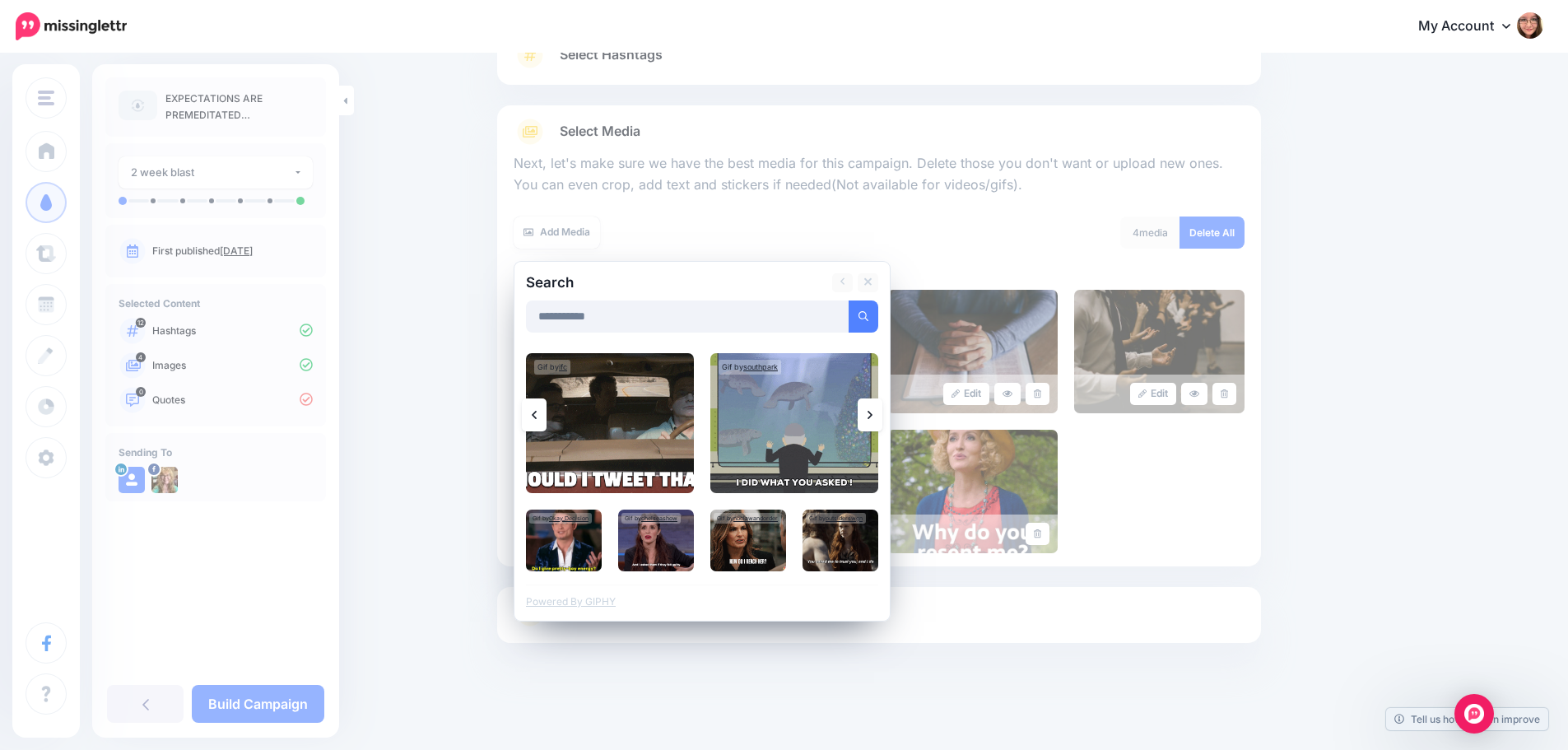
click at [872, 409] on icon at bounding box center [869, 415] width 5 height 13
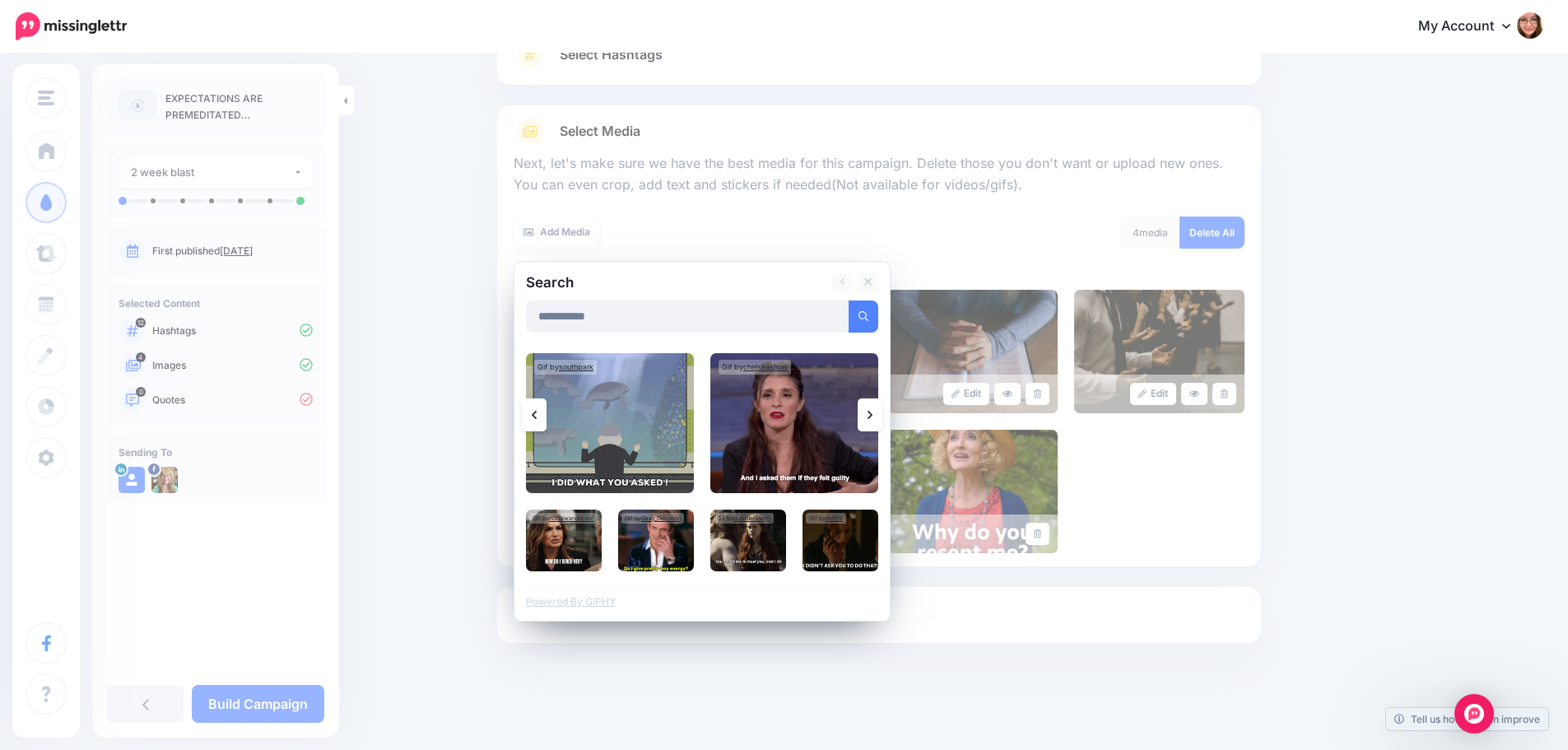
click at [872, 409] on icon at bounding box center [869, 415] width 5 height 13
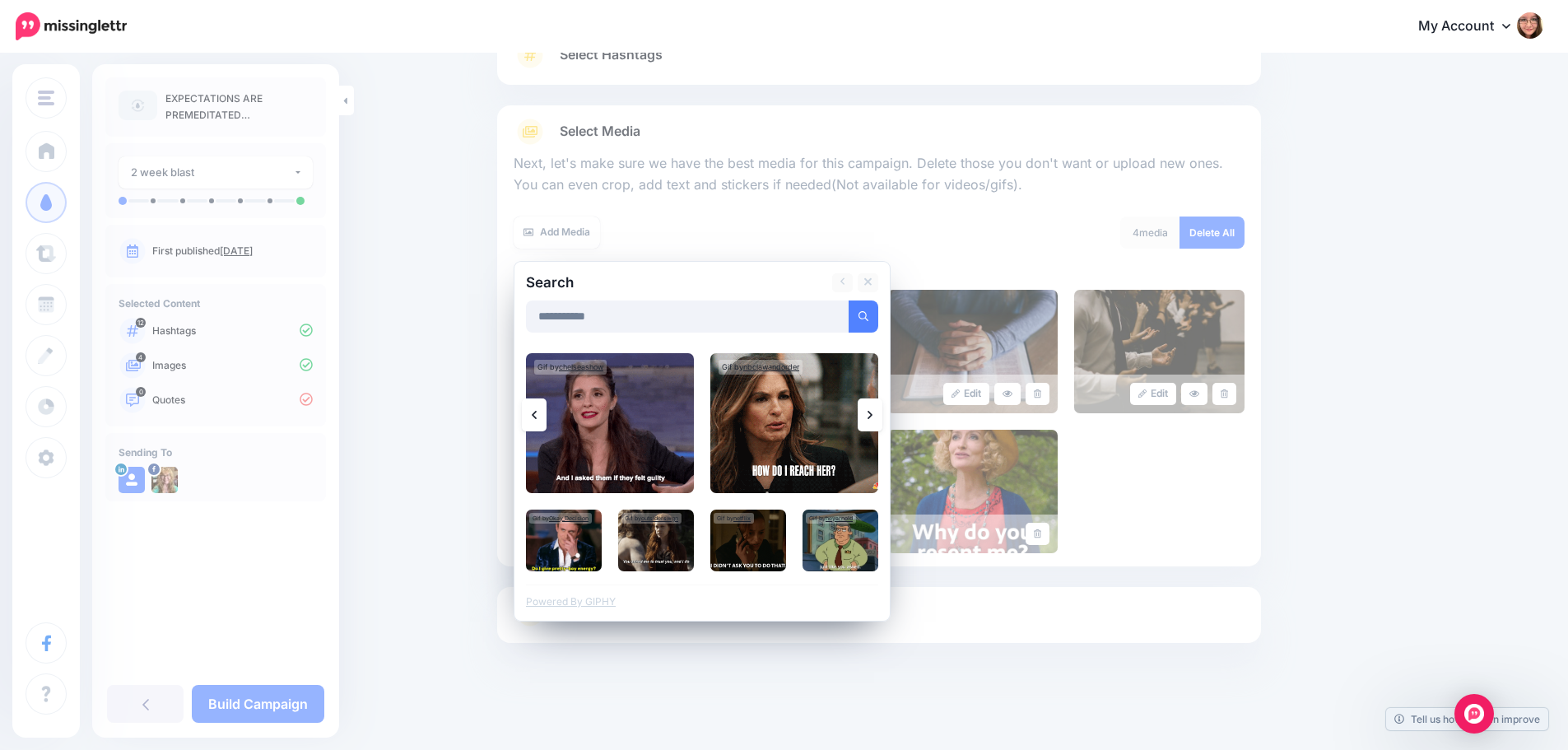
click at [872, 409] on icon at bounding box center [869, 415] width 5 height 13
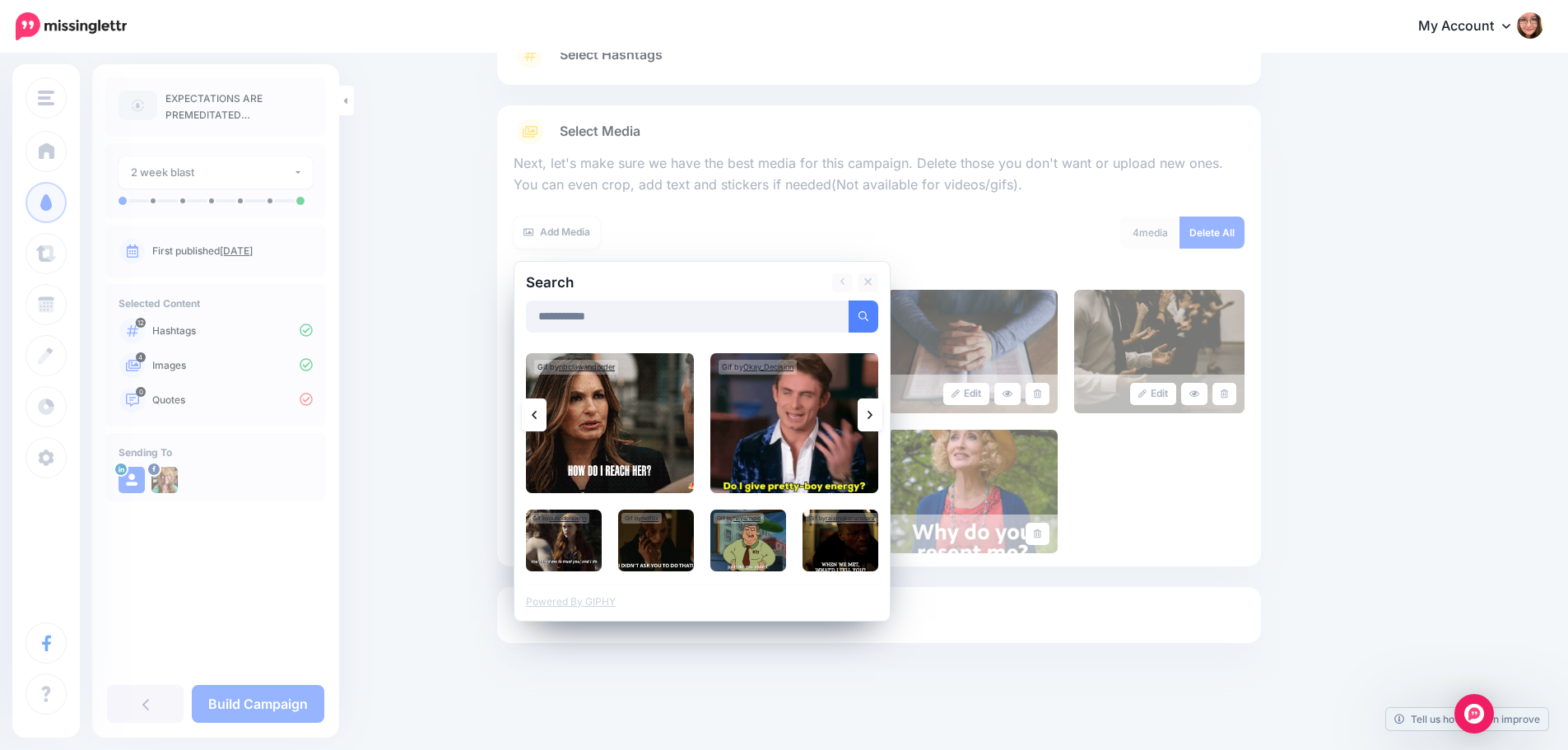
click at [872, 409] on icon at bounding box center [869, 415] width 5 height 13
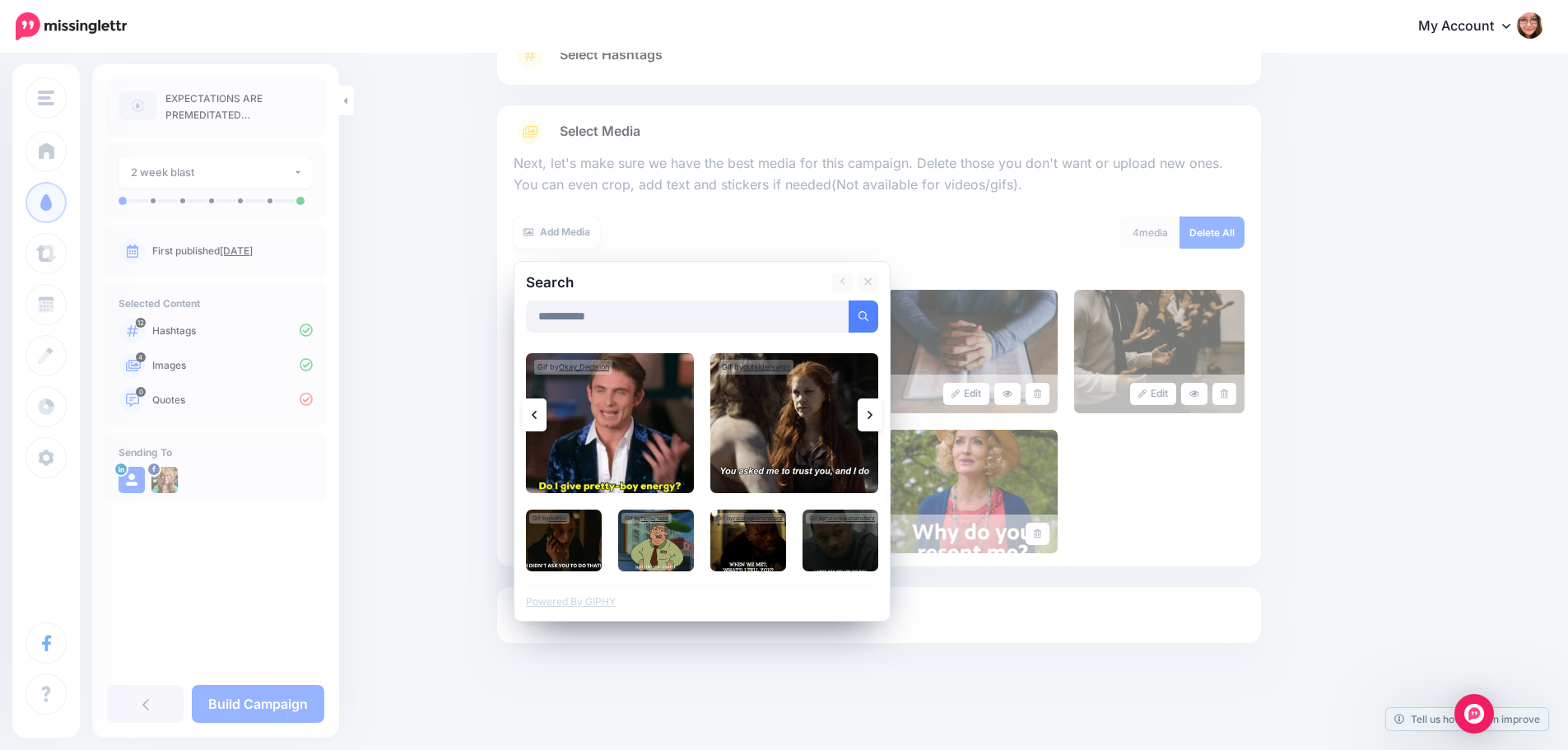
click at [872, 409] on icon at bounding box center [869, 415] width 5 height 13
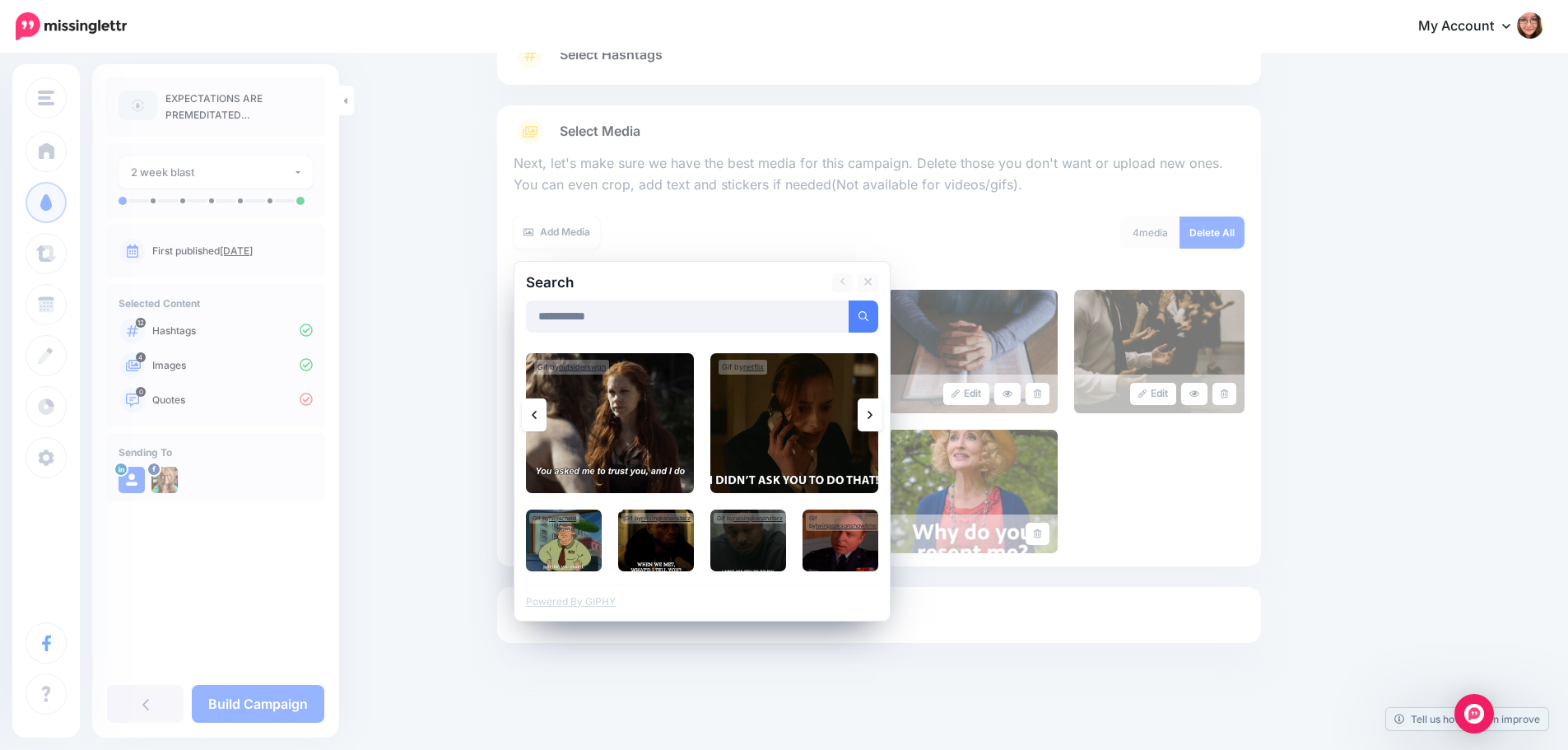
click at [872, 409] on icon at bounding box center [869, 415] width 5 height 13
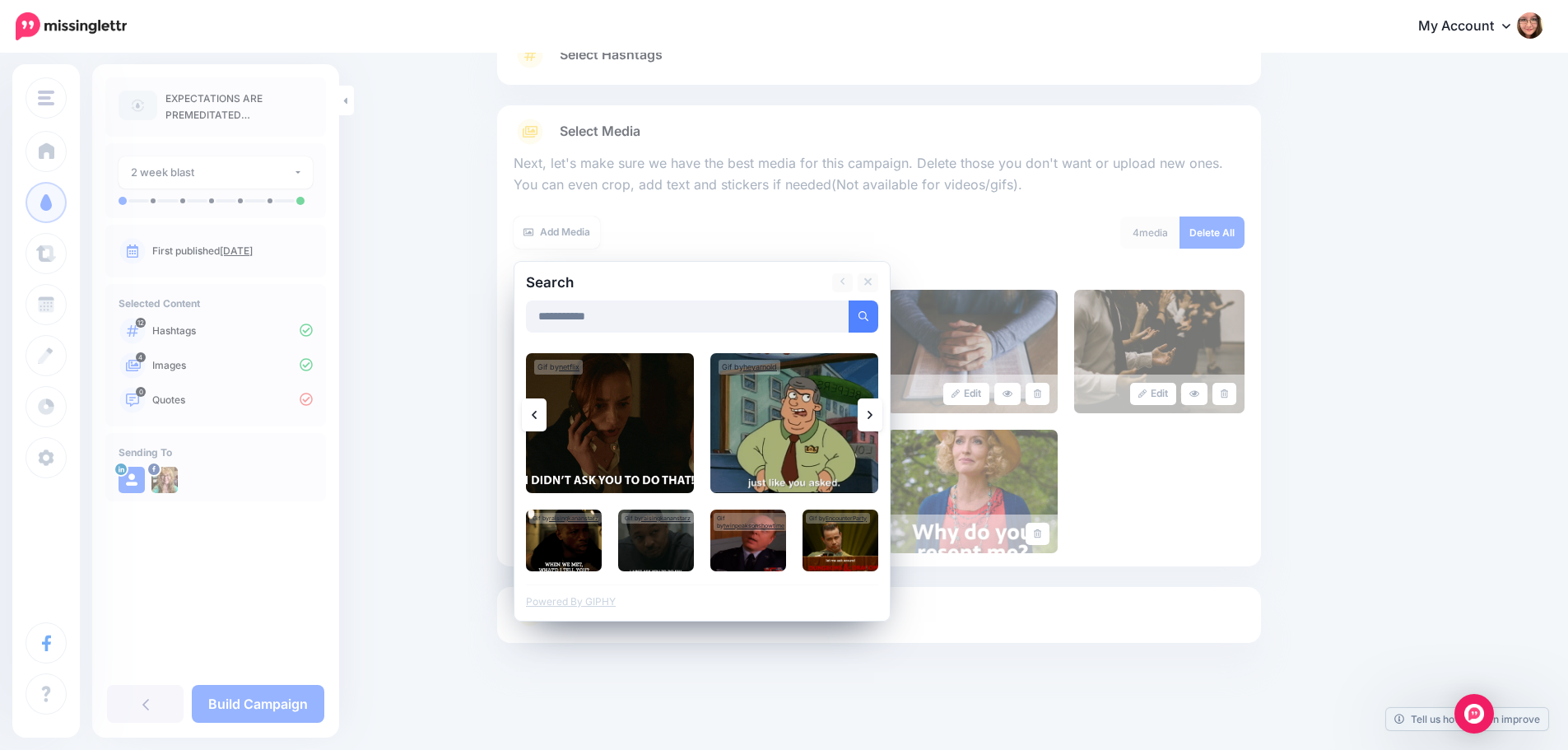
click at [872, 409] on icon at bounding box center [869, 415] width 5 height 13
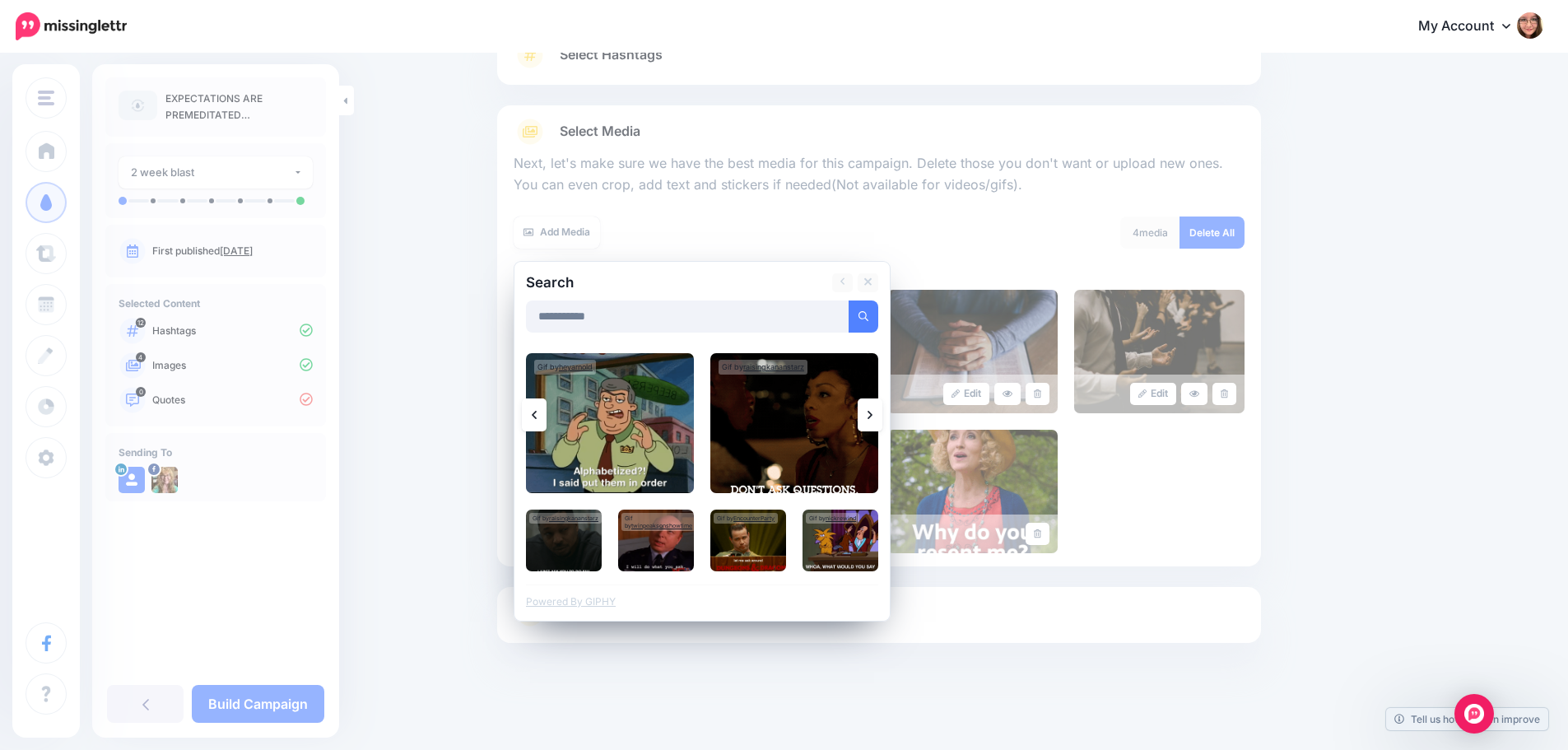
click at [872, 409] on icon at bounding box center [869, 415] width 5 height 13
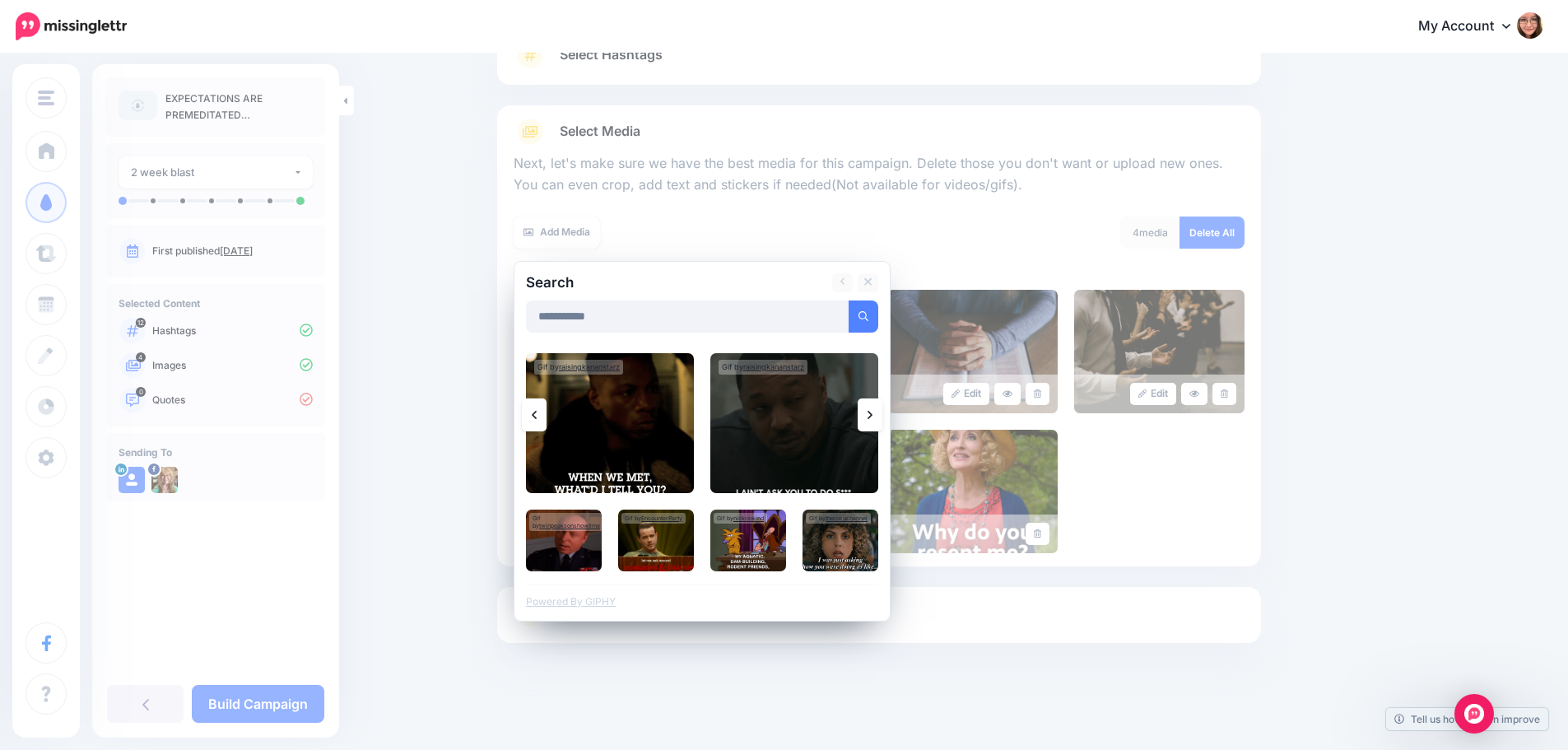
click at [872, 409] on icon at bounding box center [869, 415] width 5 height 13
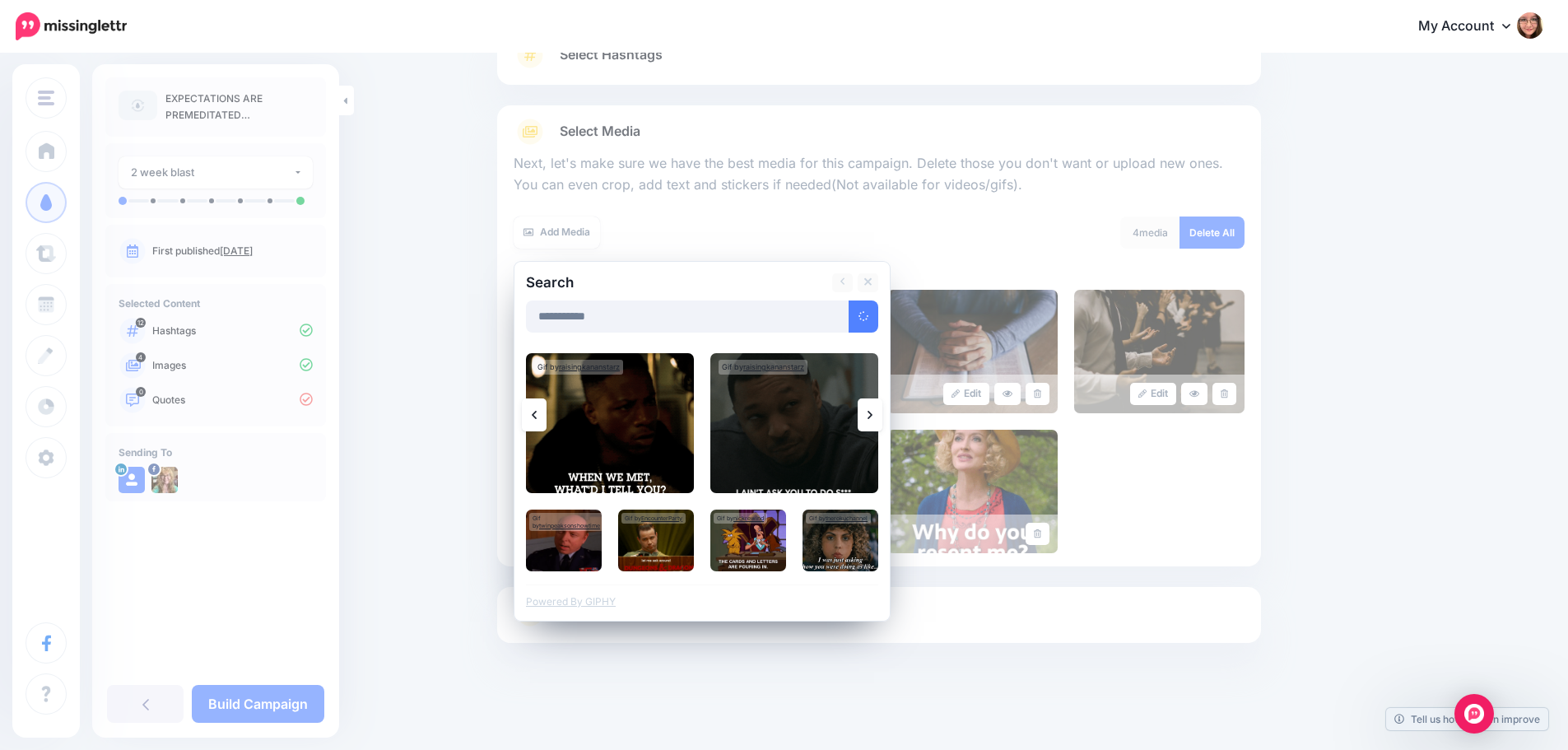
click at [872, 409] on icon at bounding box center [869, 415] width 5 height 13
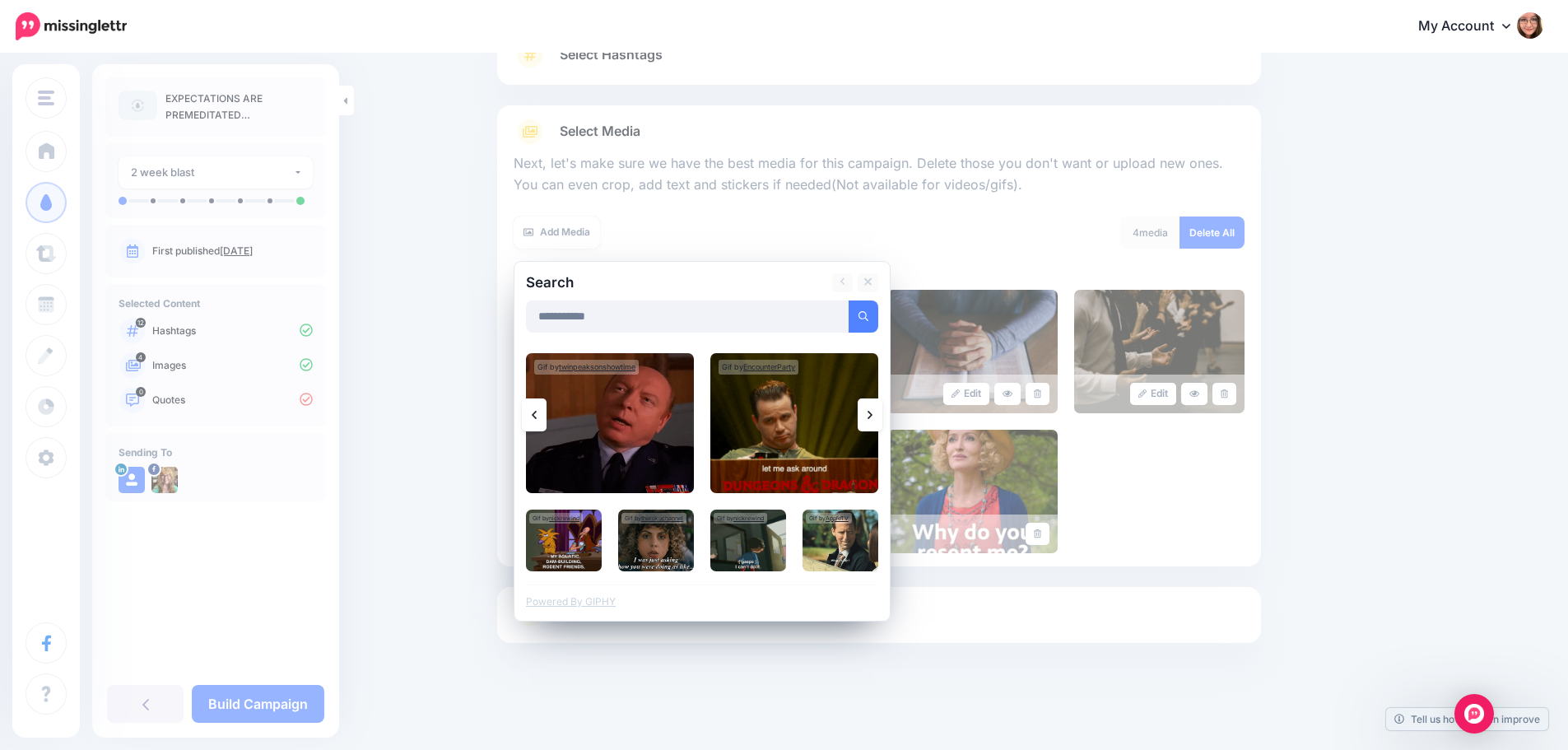
click at [872, 409] on icon at bounding box center [869, 415] width 5 height 13
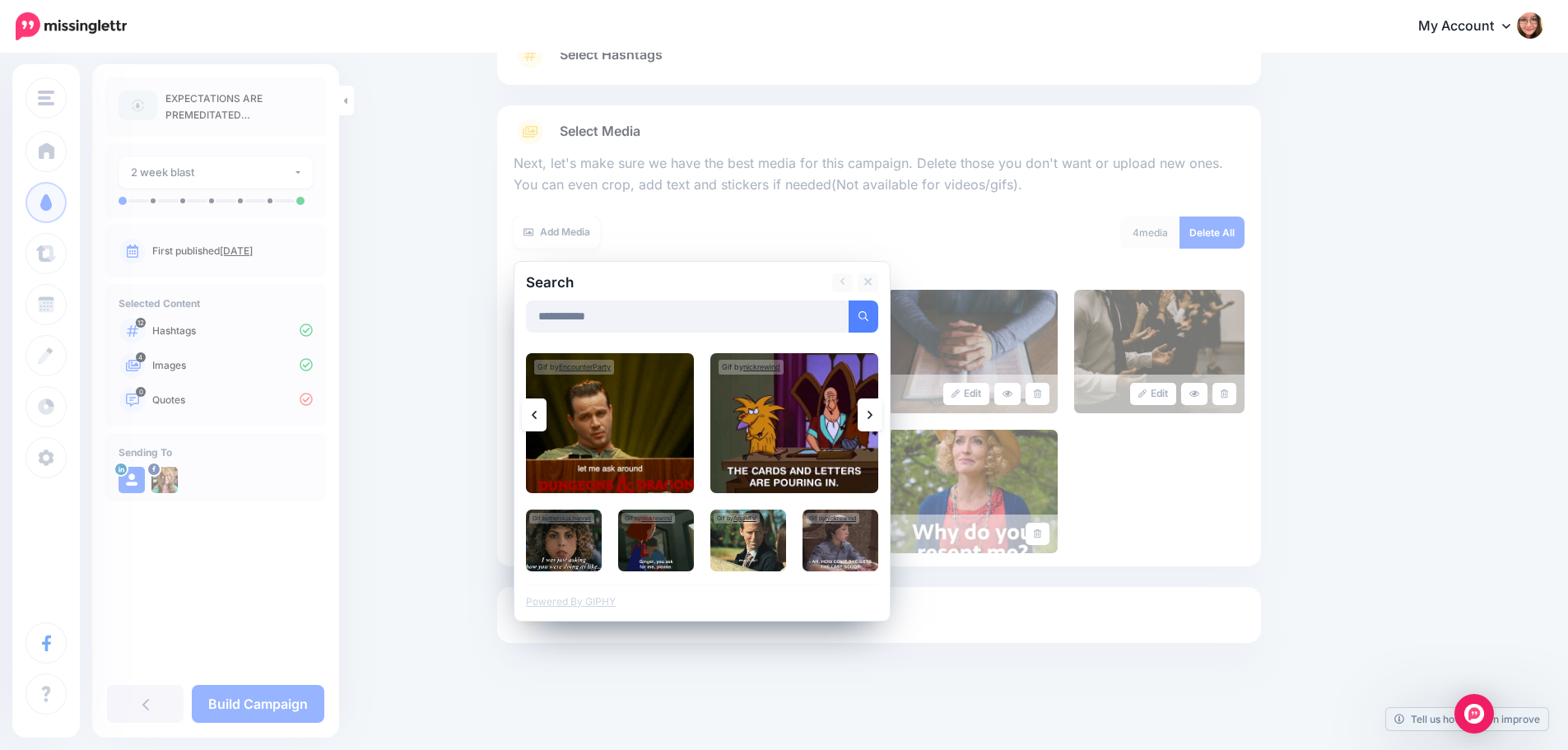
click at [872, 409] on icon at bounding box center [869, 415] width 5 height 13
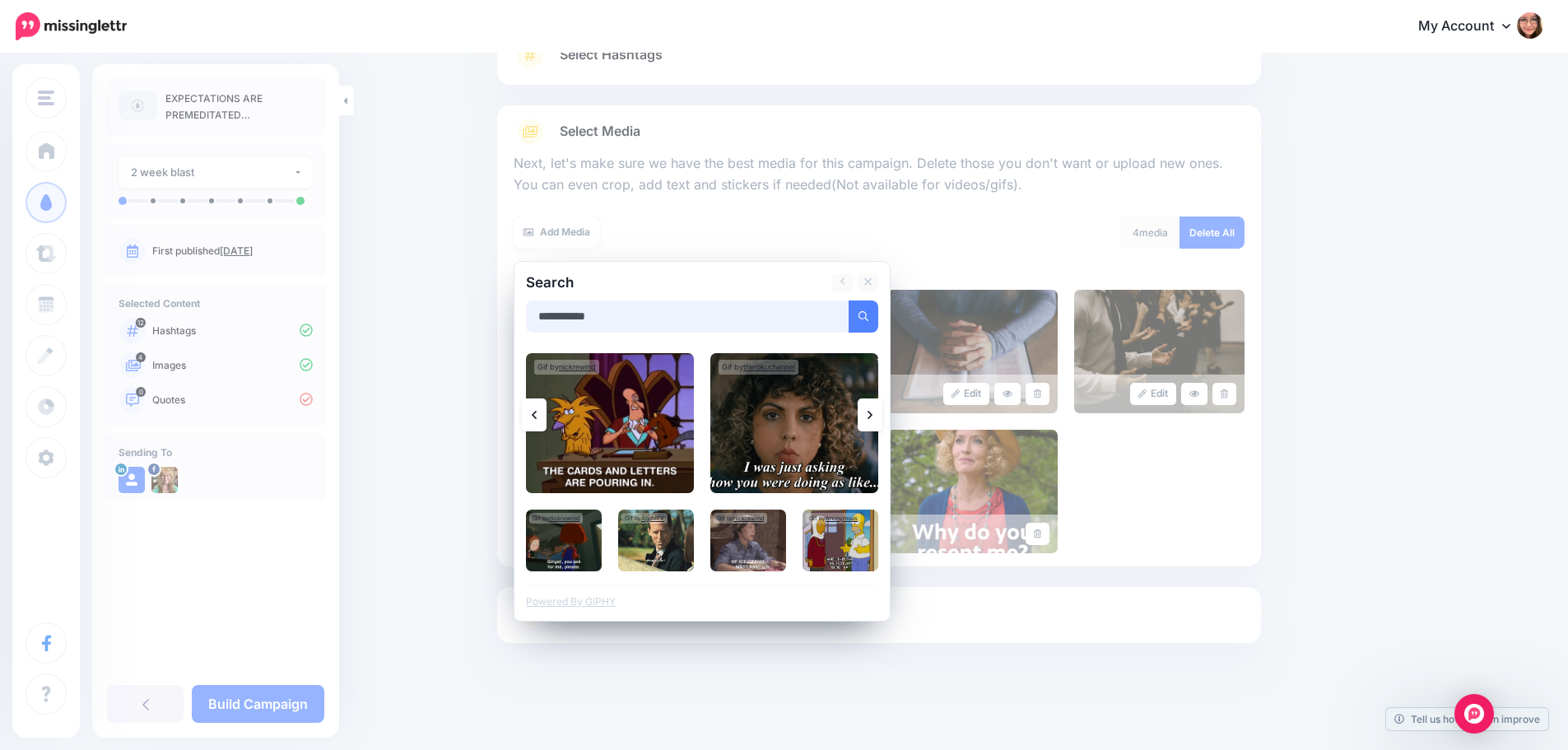
drag, startPoint x: 652, startPoint y: 316, endPoint x: 439, endPoint y: 321, distance: 213.1
click at [439, 321] on div "Content and media Choose the content and media that you'd like to use in this c…" at bounding box center [784, 333] width 1568 height 834
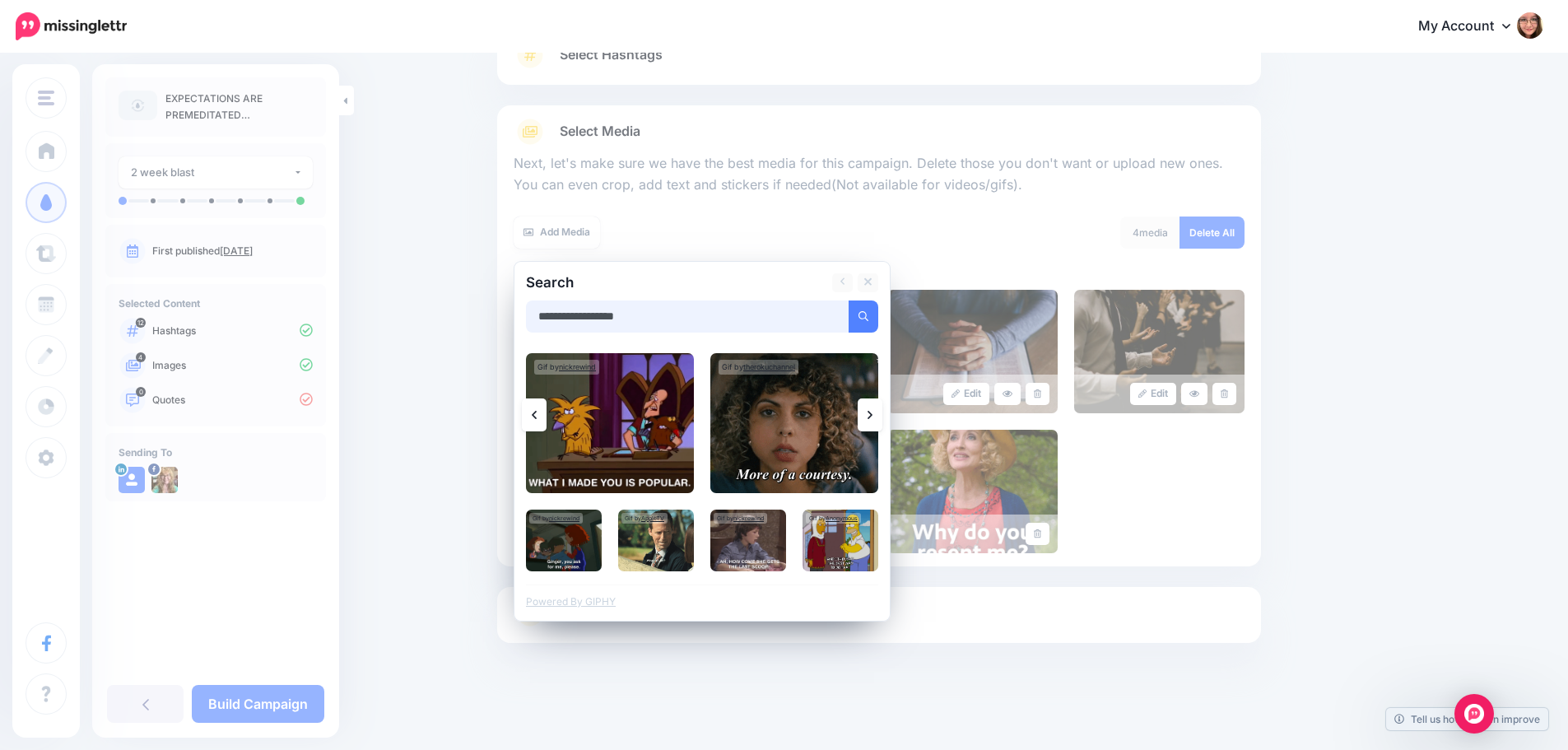
click at [848, 300] on button "submit" at bounding box center [863, 316] width 30 height 32
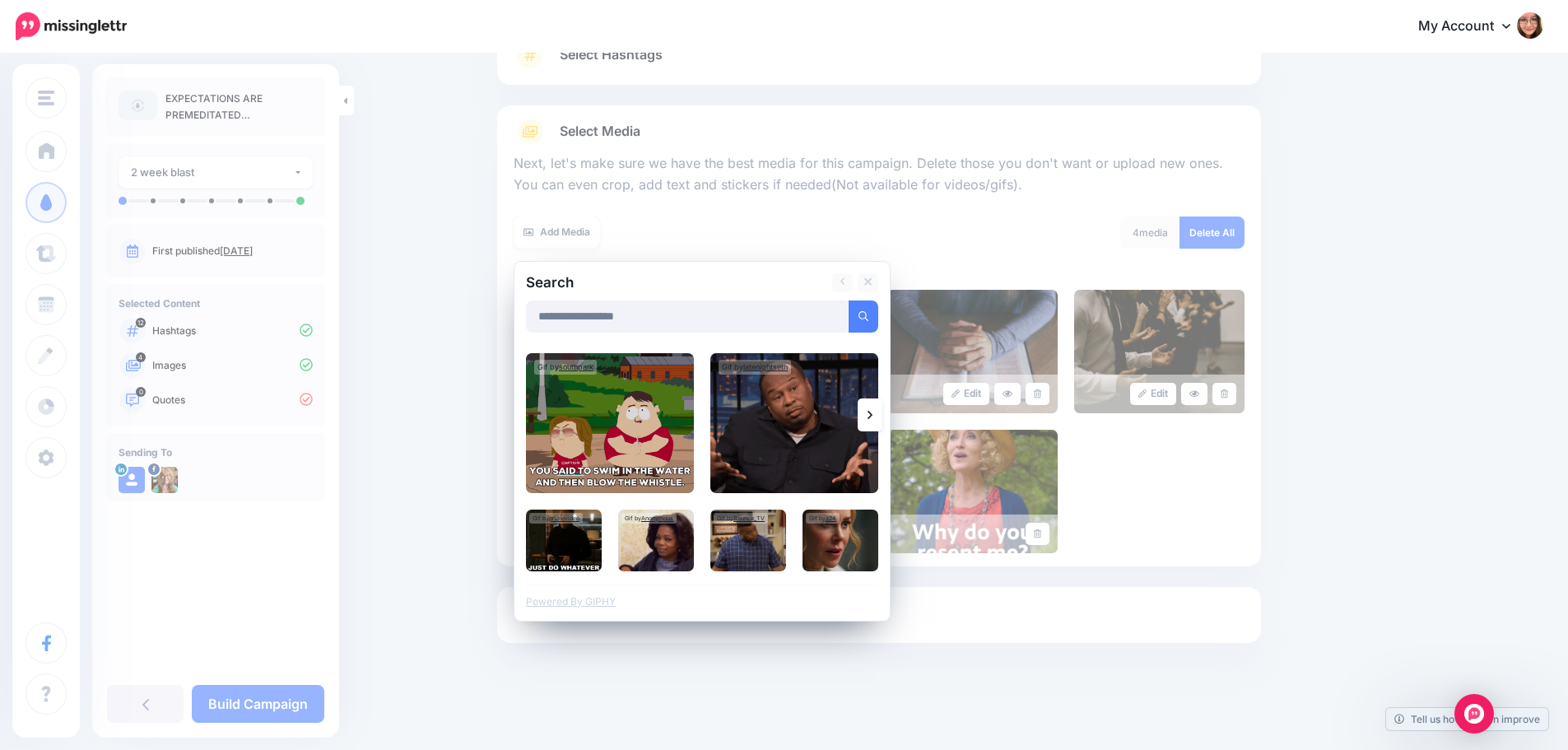
click at [871, 418] on link at bounding box center [869, 415] width 25 height 33
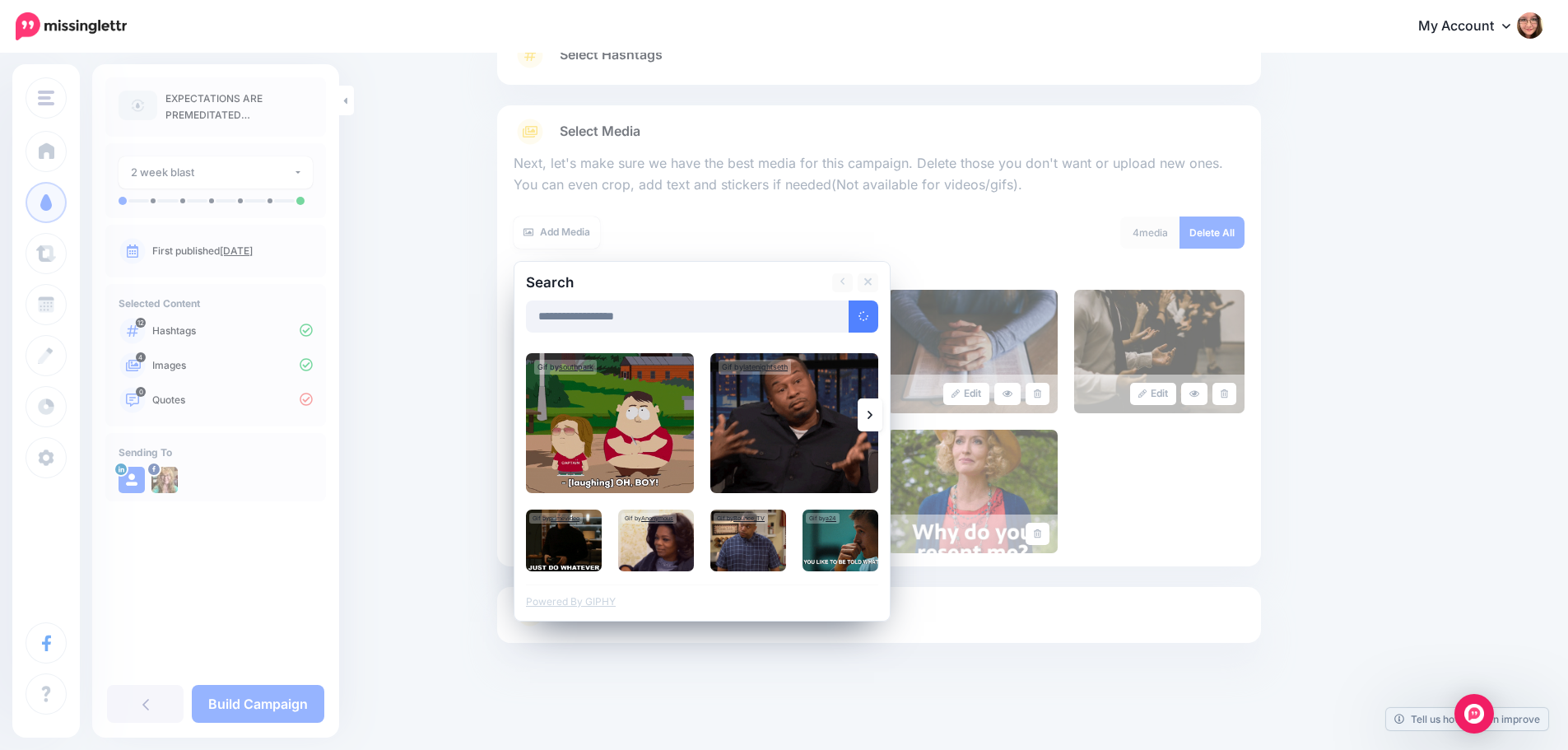
click at [871, 418] on link at bounding box center [869, 415] width 25 height 33
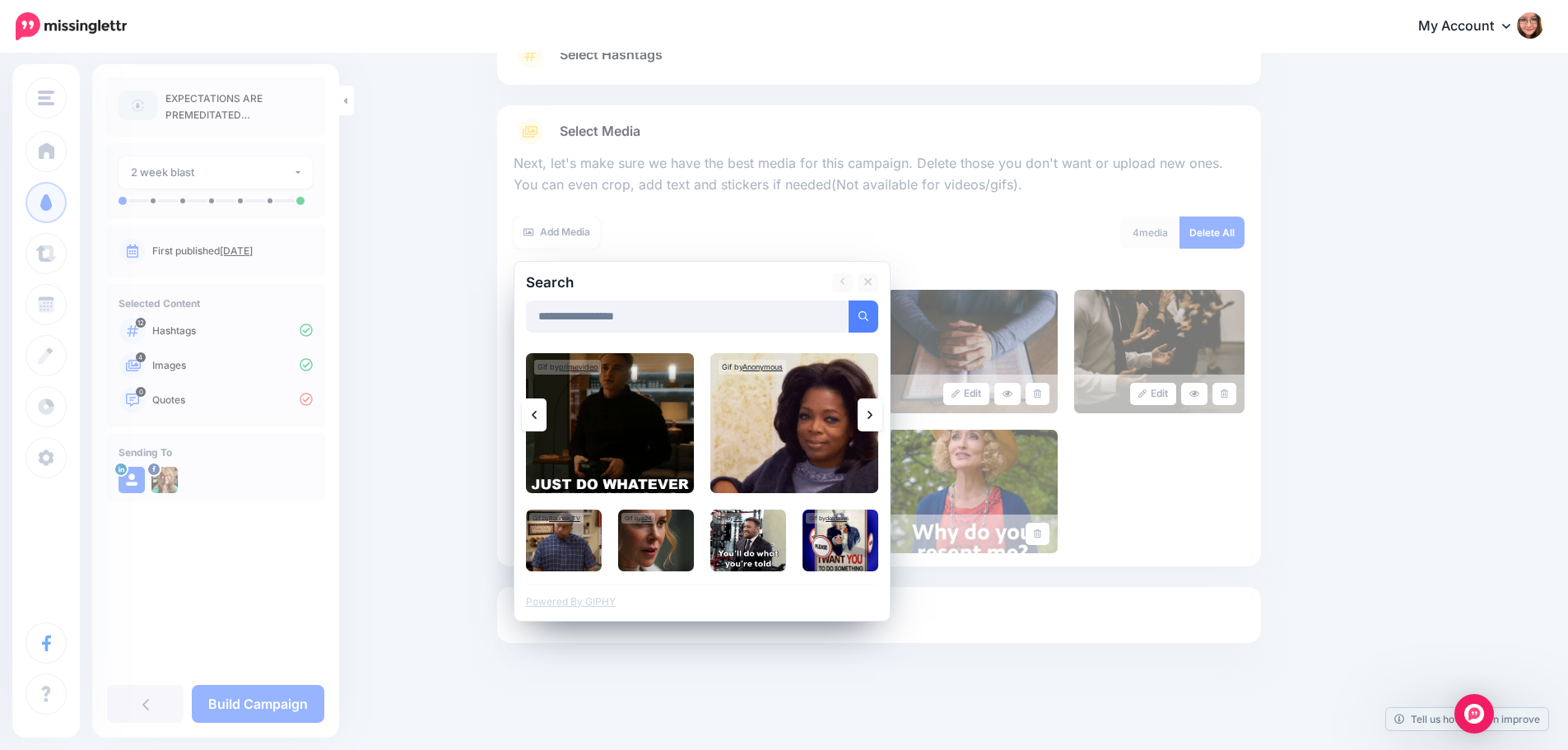
click at [871, 418] on link at bounding box center [869, 415] width 25 height 33
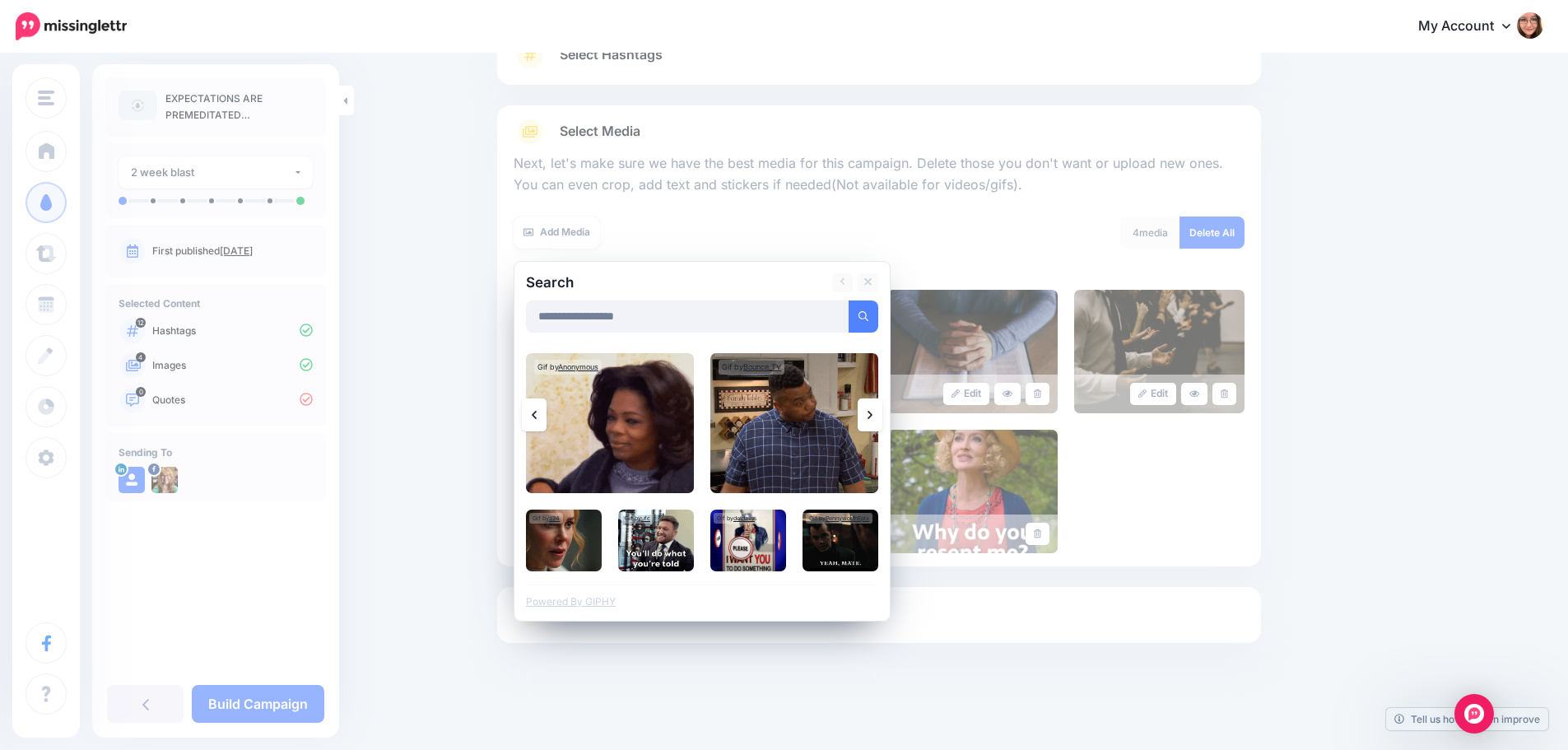
click at [871, 418] on link at bounding box center [869, 415] width 25 height 33
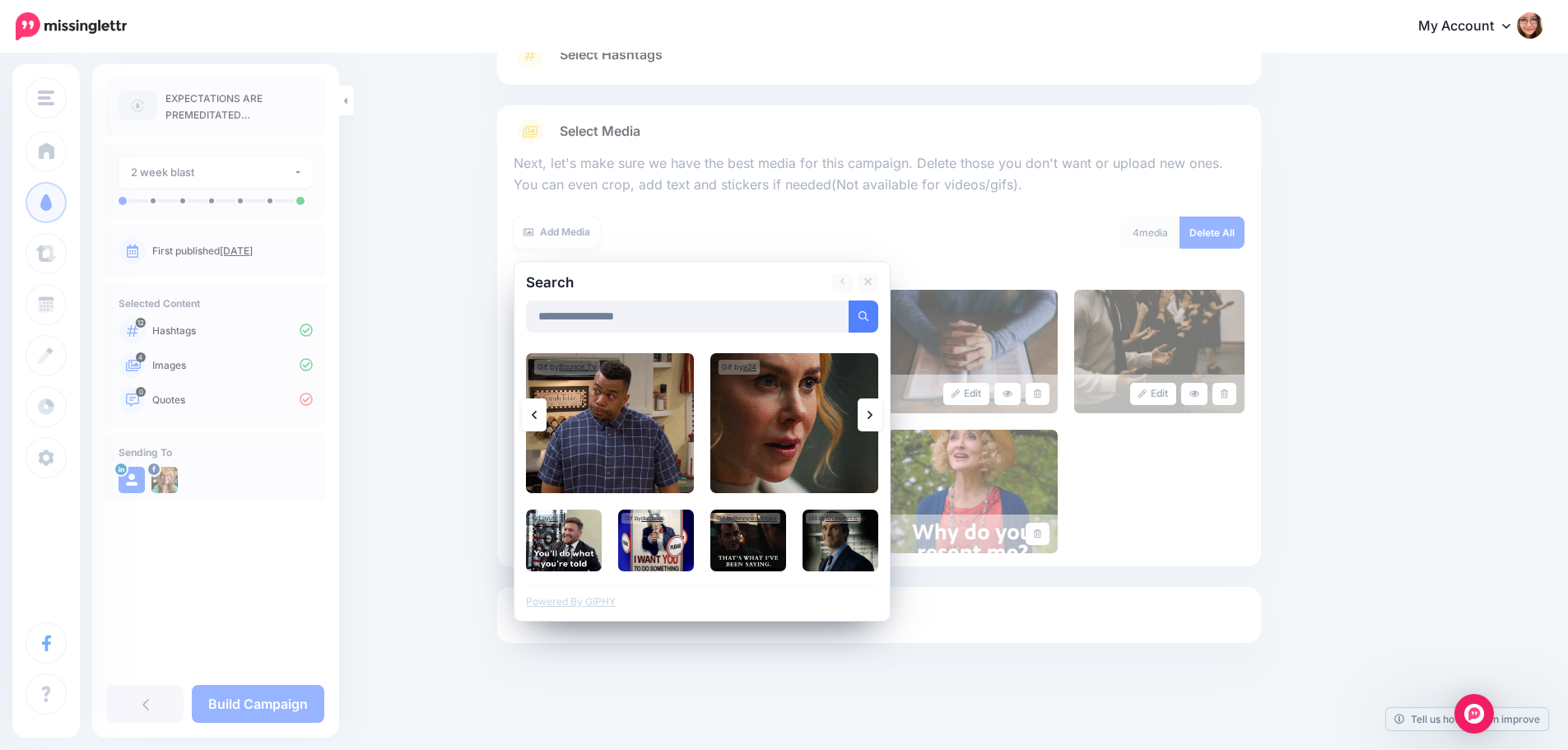
click at [871, 418] on link at bounding box center [869, 415] width 25 height 33
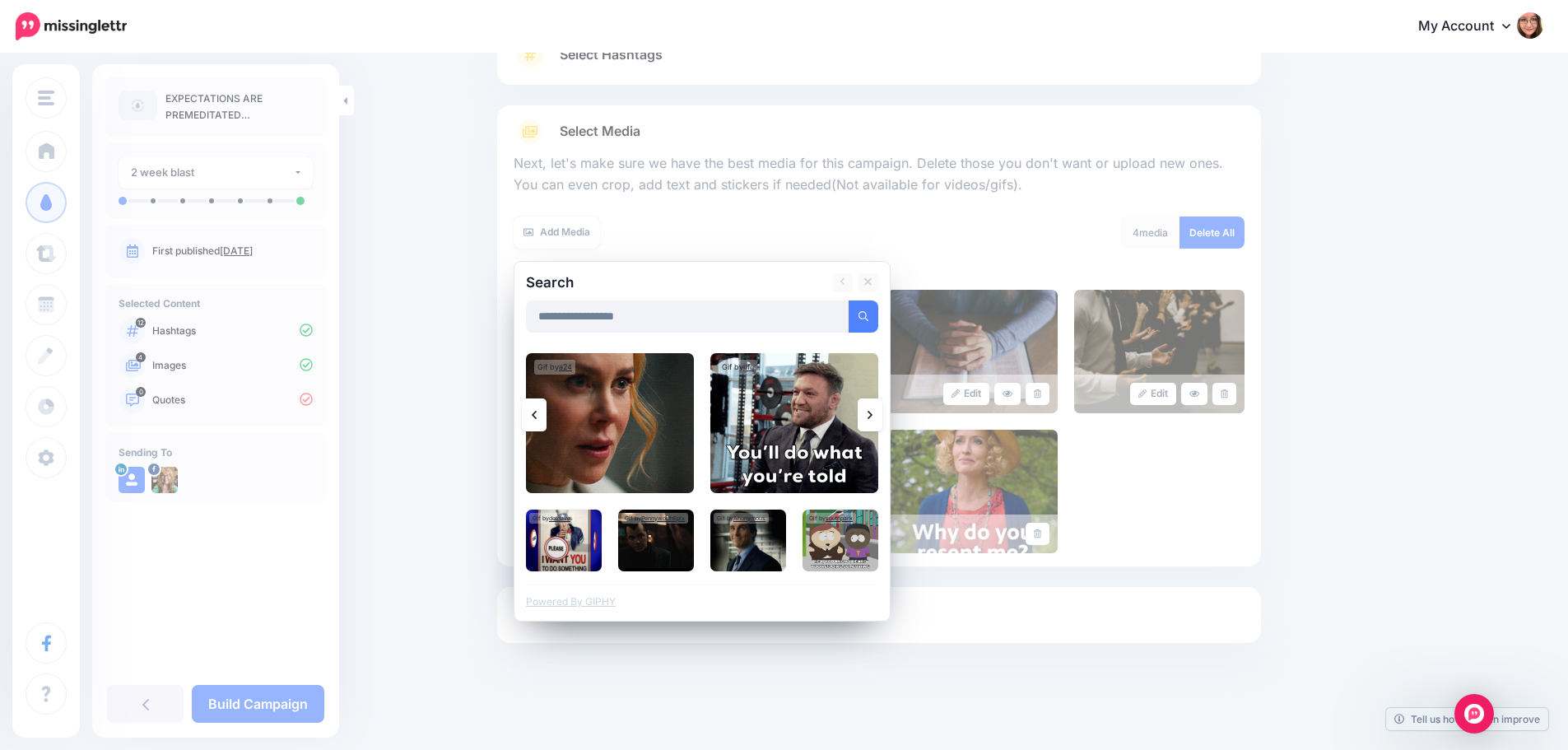
click at [871, 418] on link at bounding box center [869, 415] width 25 height 33
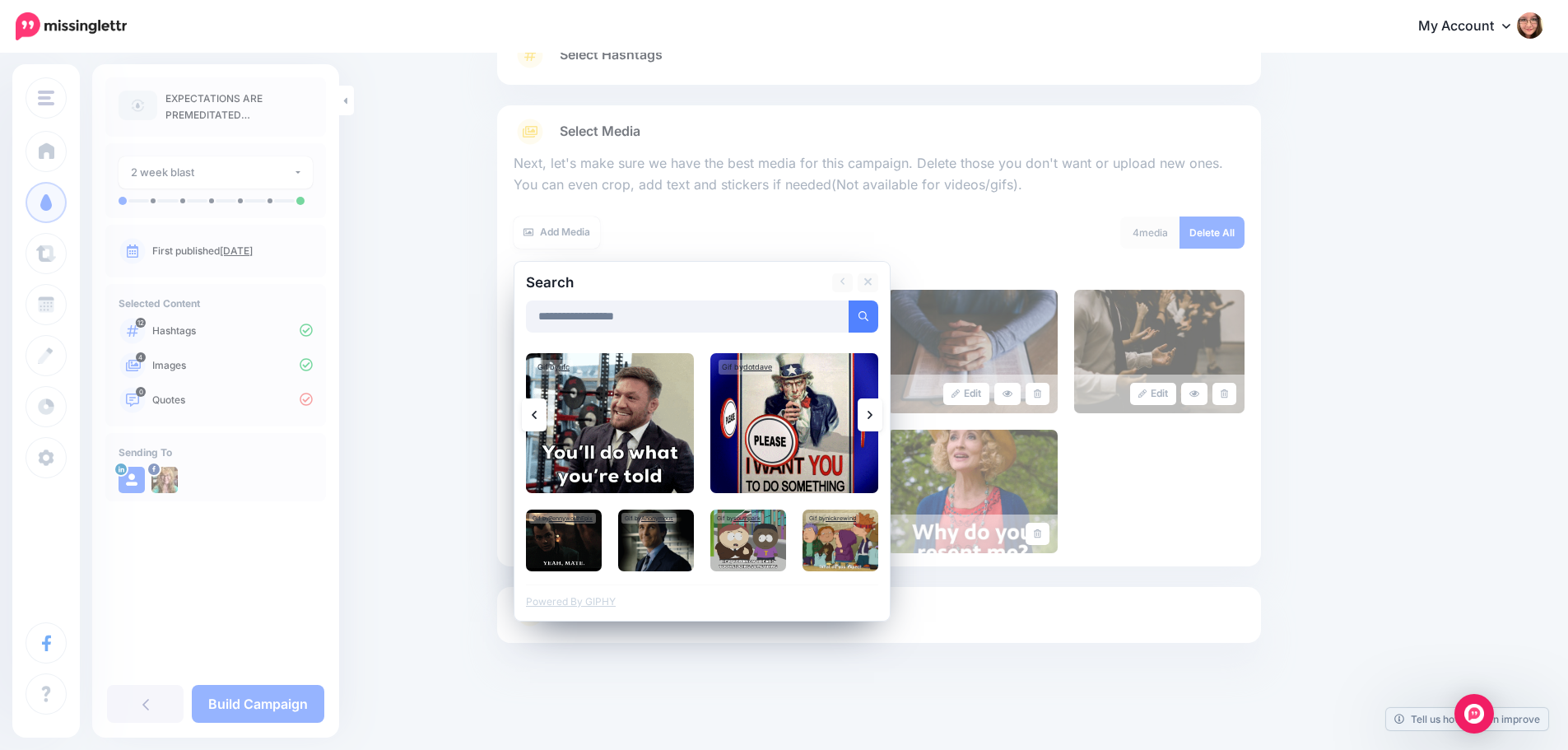
click at [871, 418] on link at bounding box center [869, 415] width 25 height 33
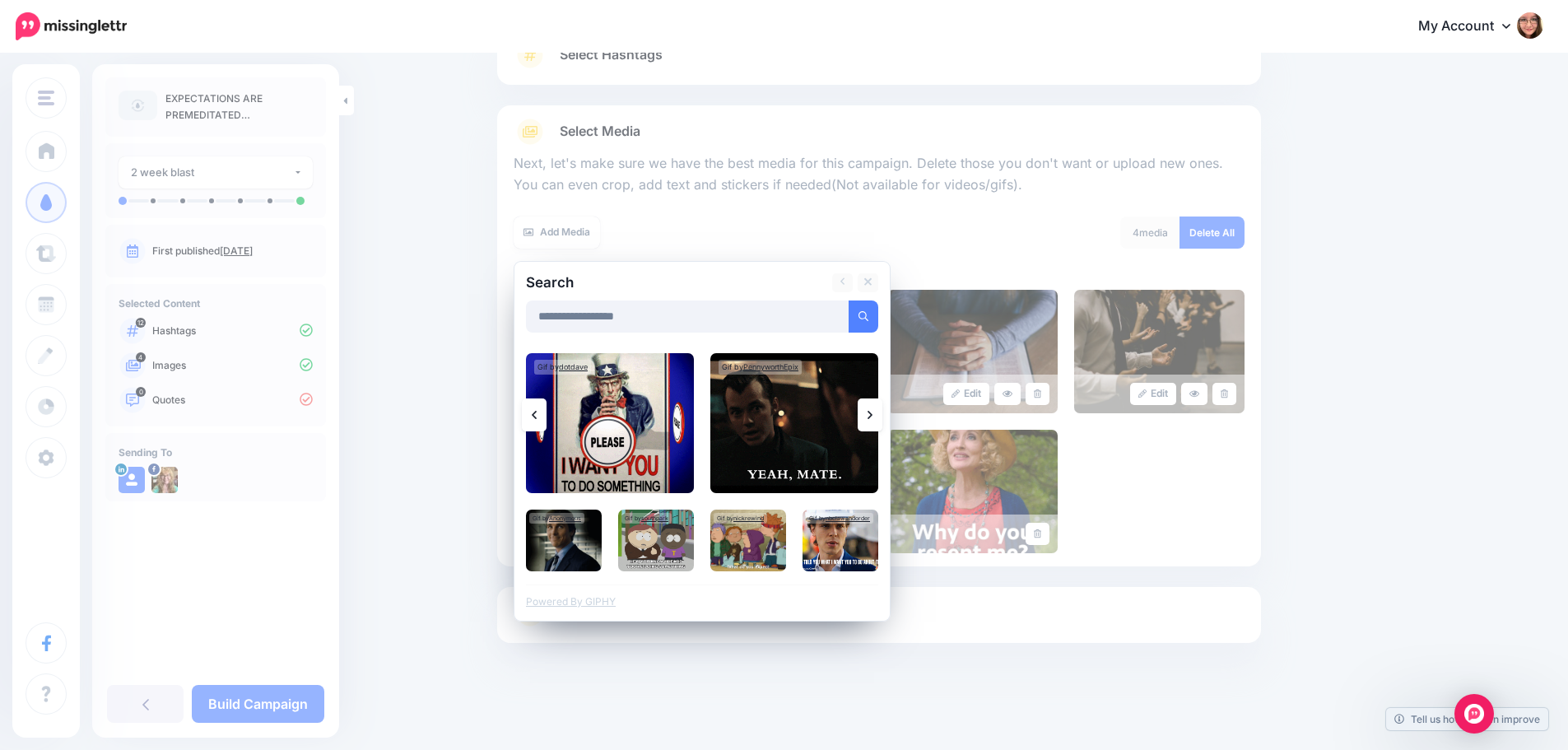
click at [871, 418] on link at bounding box center [869, 415] width 25 height 33
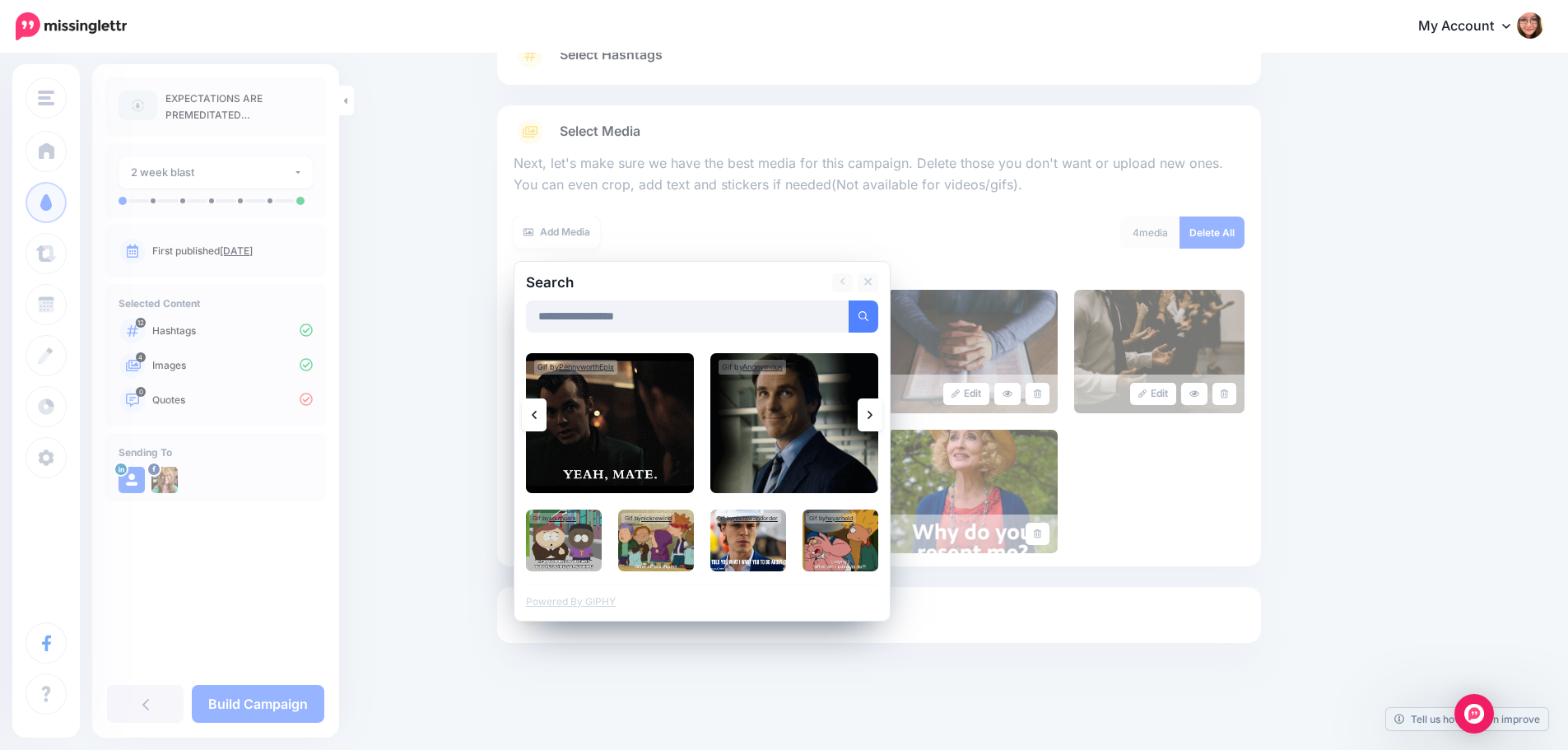
click at [871, 418] on link at bounding box center [869, 415] width 25 height 33
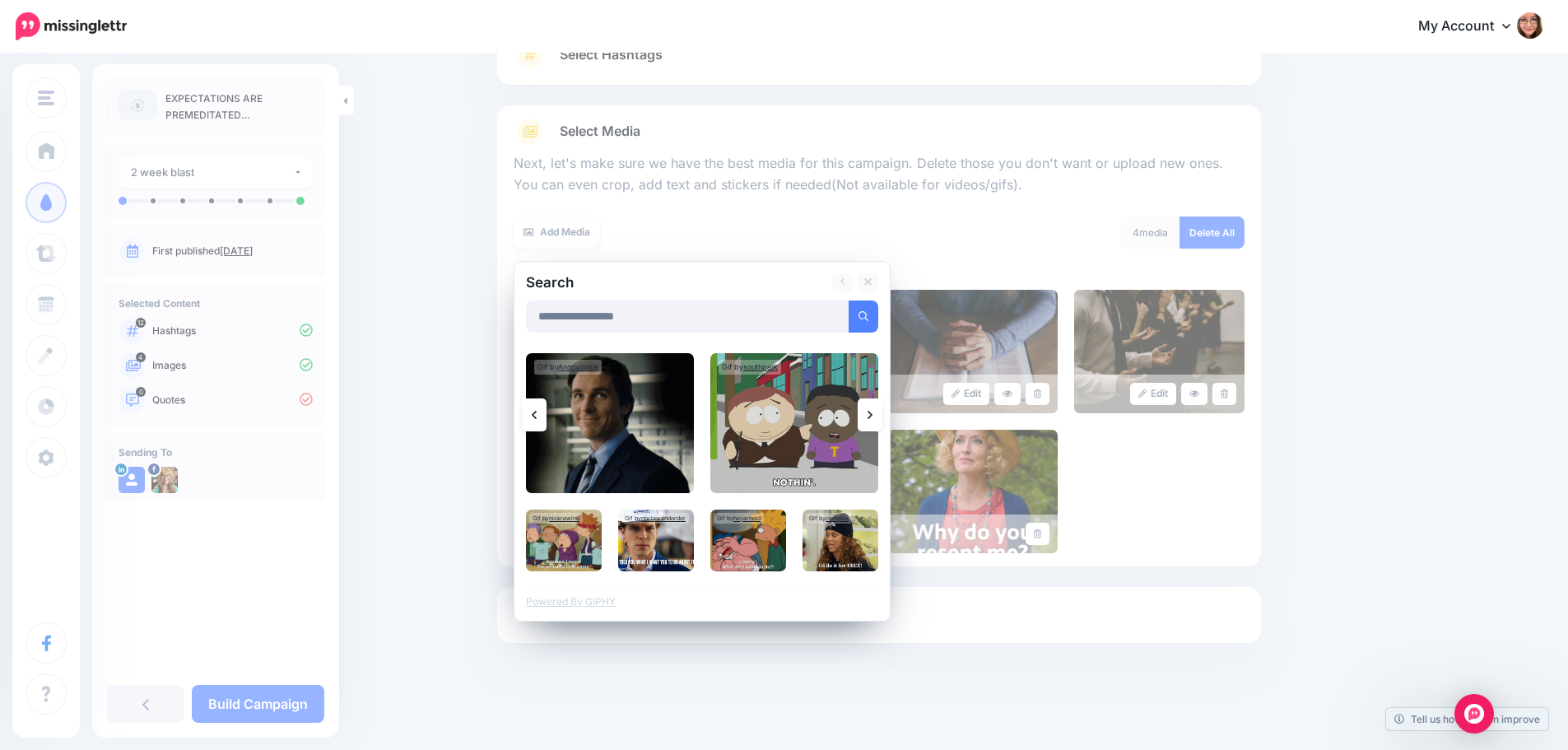
click at [871, 418] on link at bounding box center [869, 415] width 25 height 33
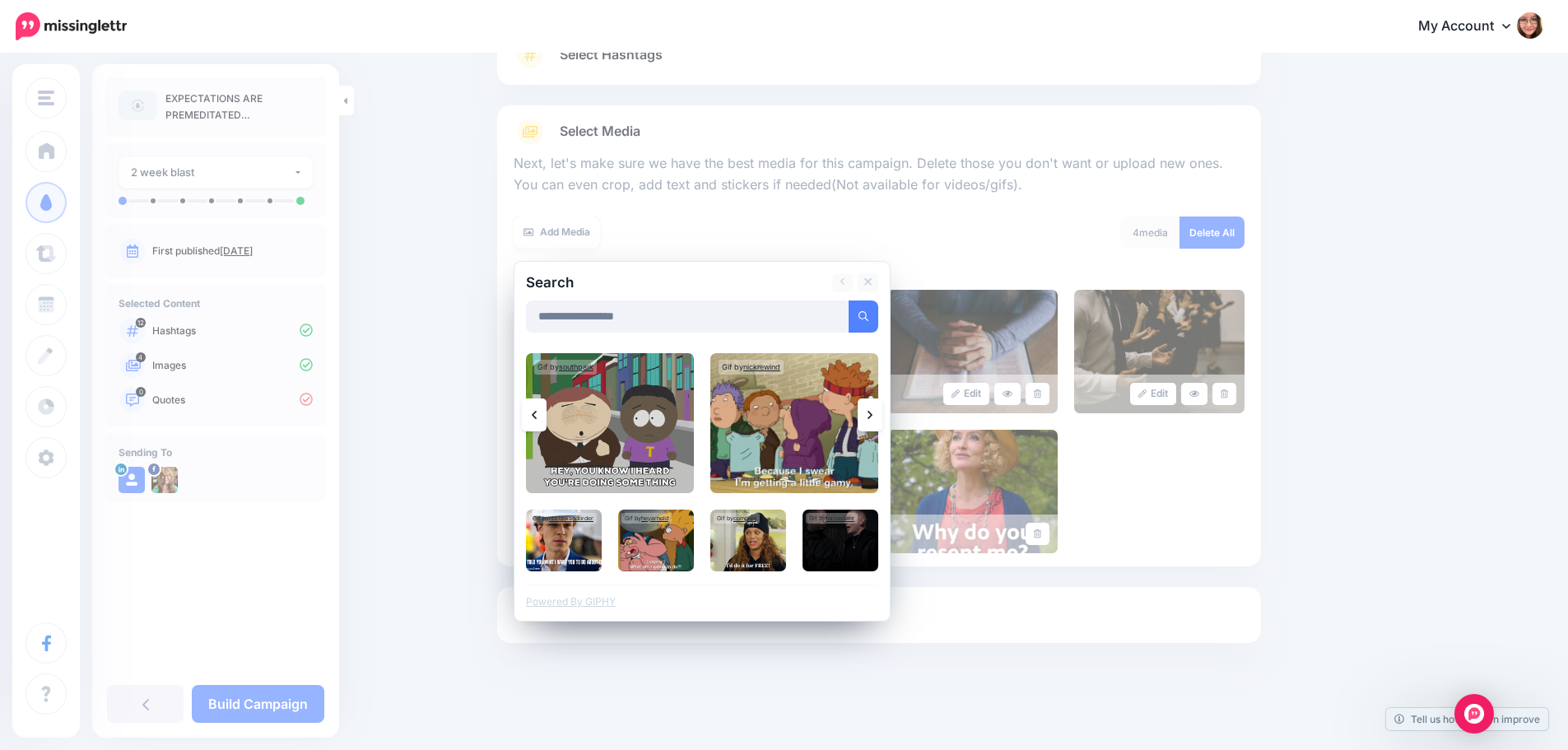
click at [871, 418] on link at bounding box center [869, 415] width 25 height 33
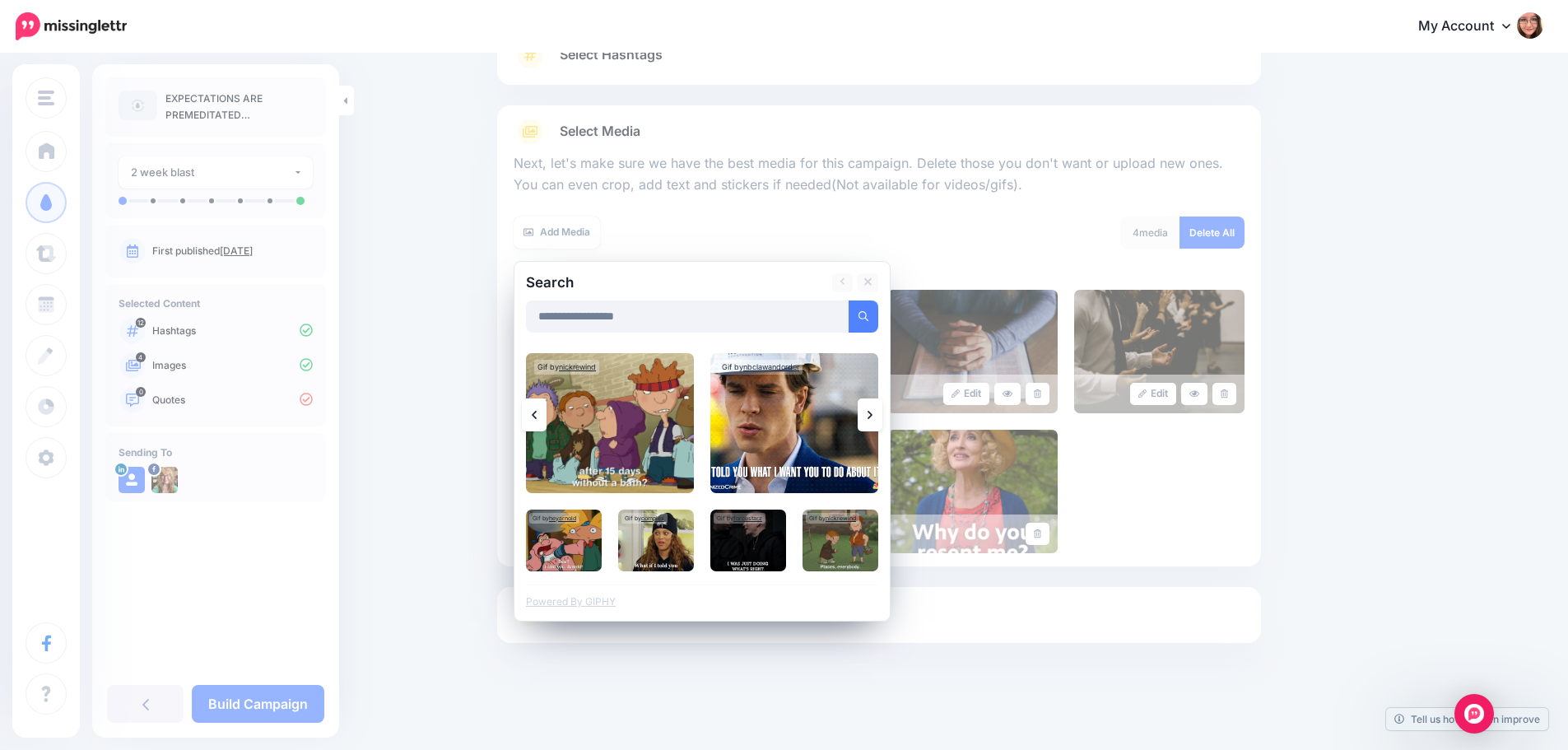
click at [871, 418] on link at bounding box center [869, 415] width 25 height 33
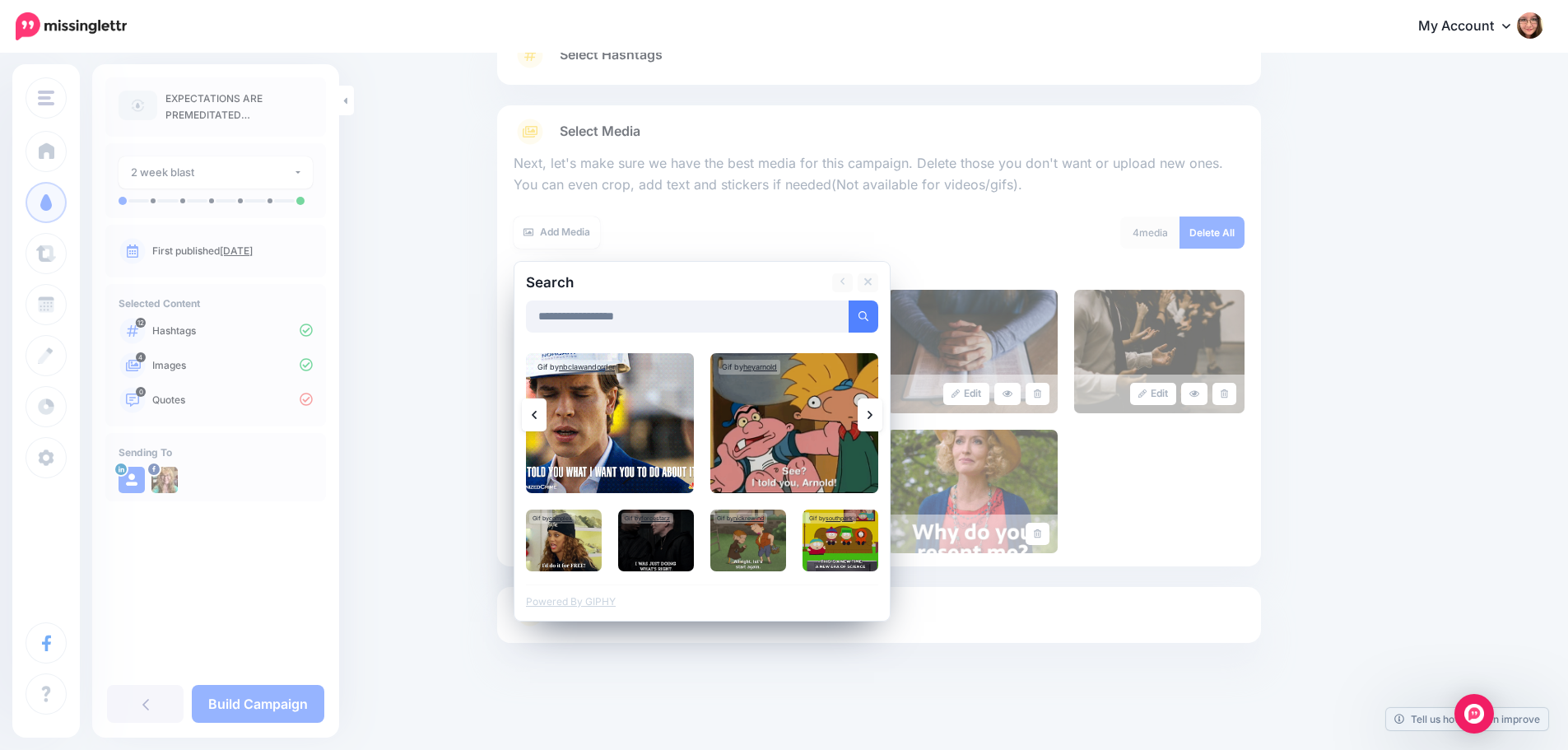
click at [871, 418] on link at bounding box center [869, 415] width 25 height 33
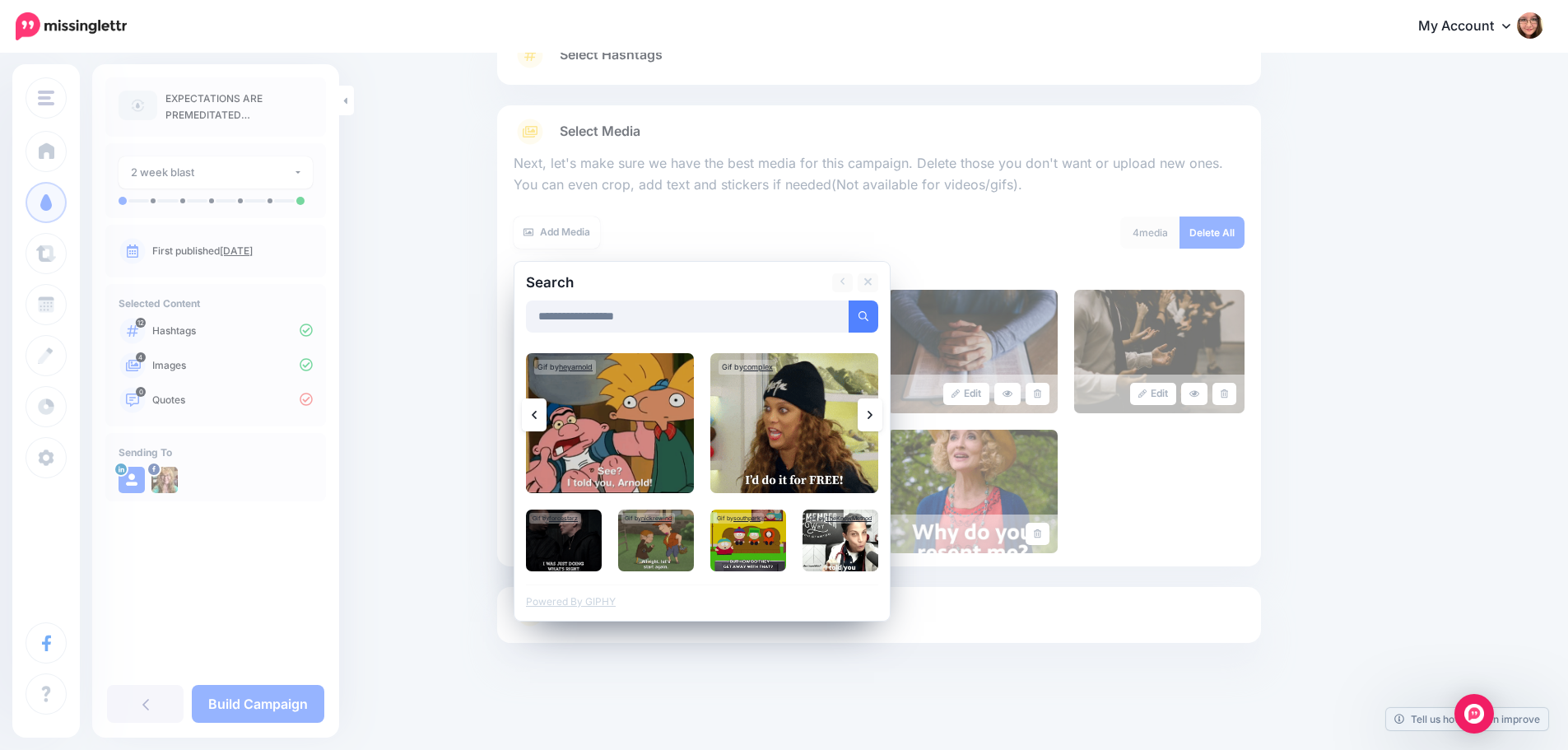
click at [871, 418] on link at bounding box center [869, 415] width 25 height 33
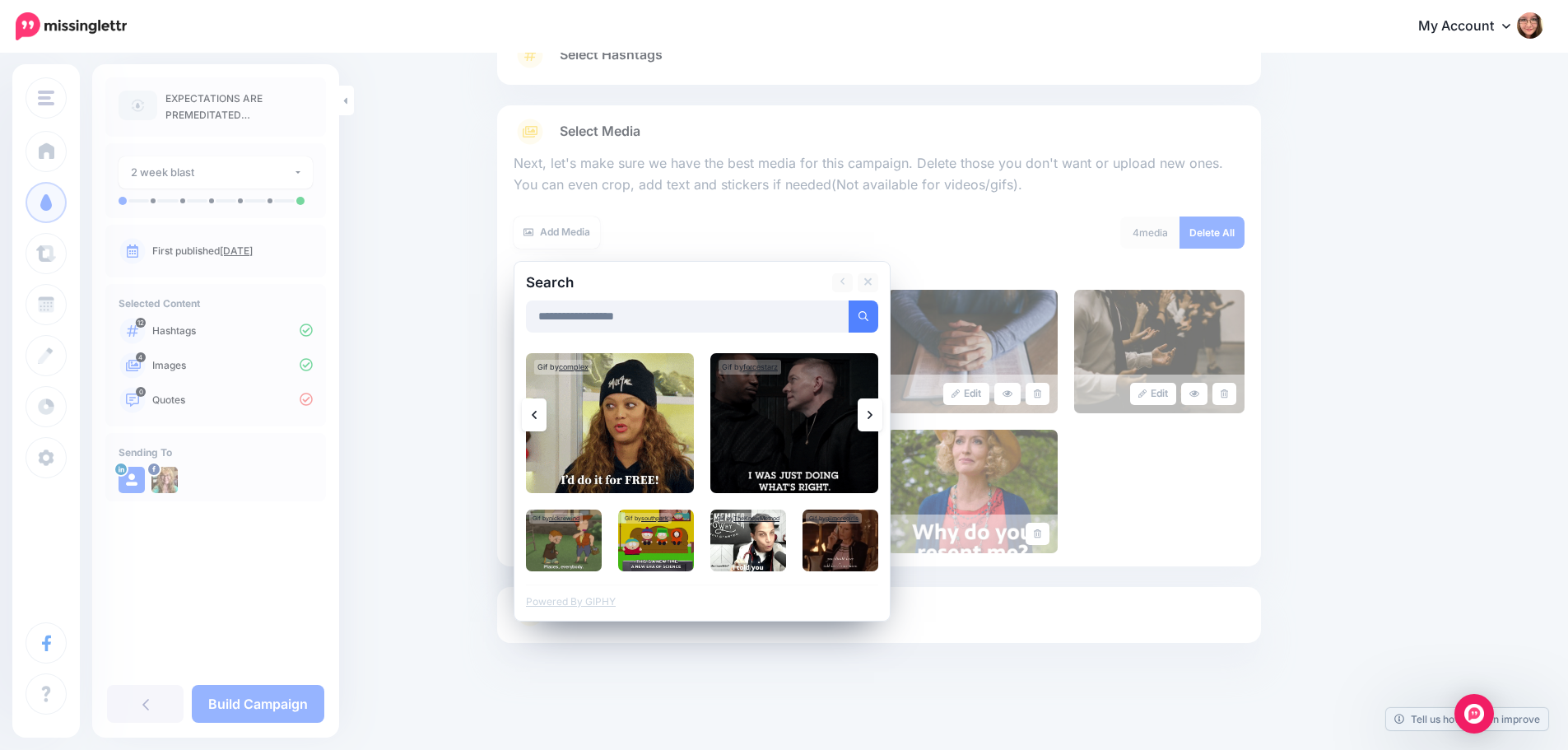
click at [871, 418] on link at bounding box center [869, 415] width 25 height 33
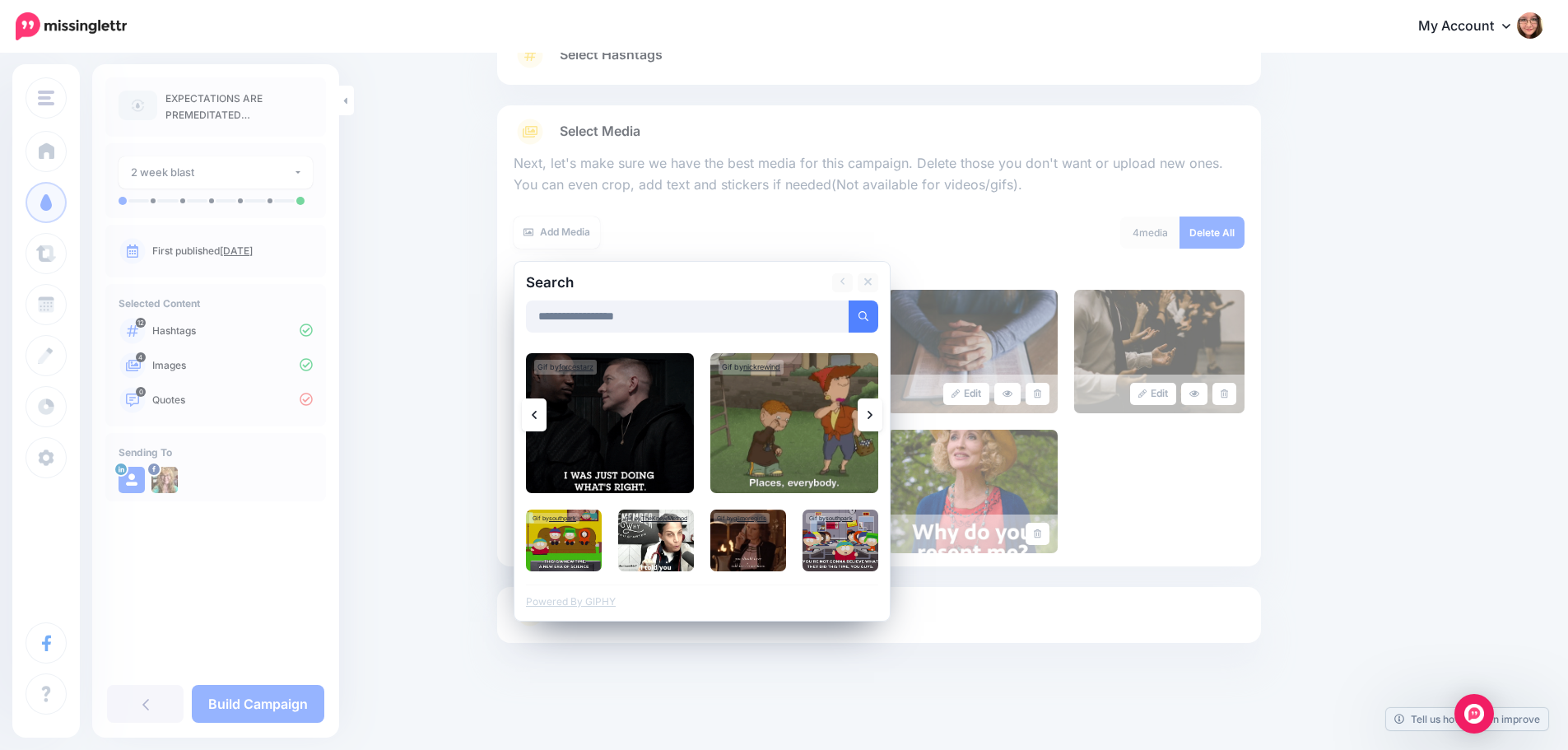
click at [871, 418] on link at bounding box center [869, 415] width 25 height 33
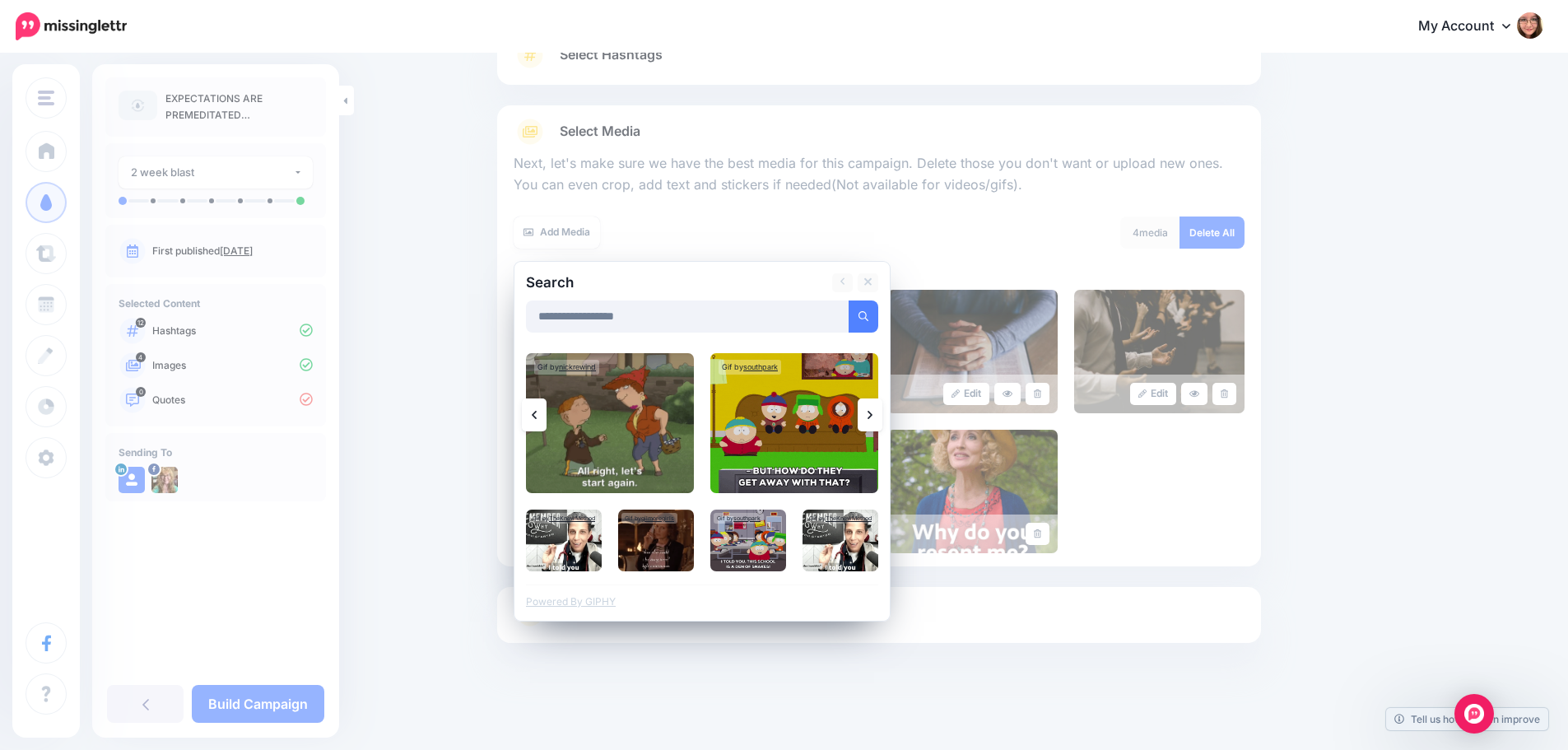
click at [871, 418] on link at bounding box center [869, 415] width 25 height 33
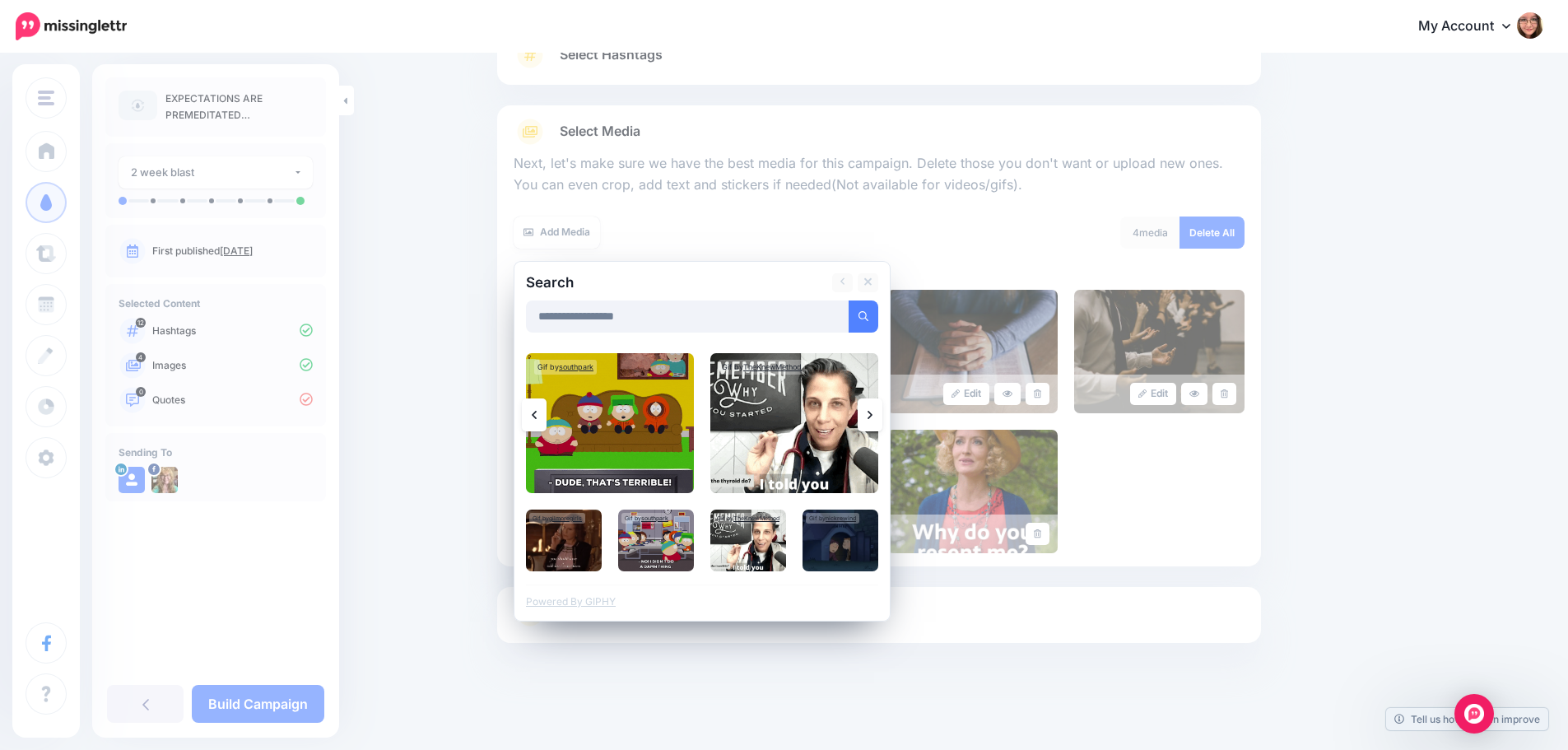
click at [871, 418] on link at bounding box center [869, 415] width 25 height 33
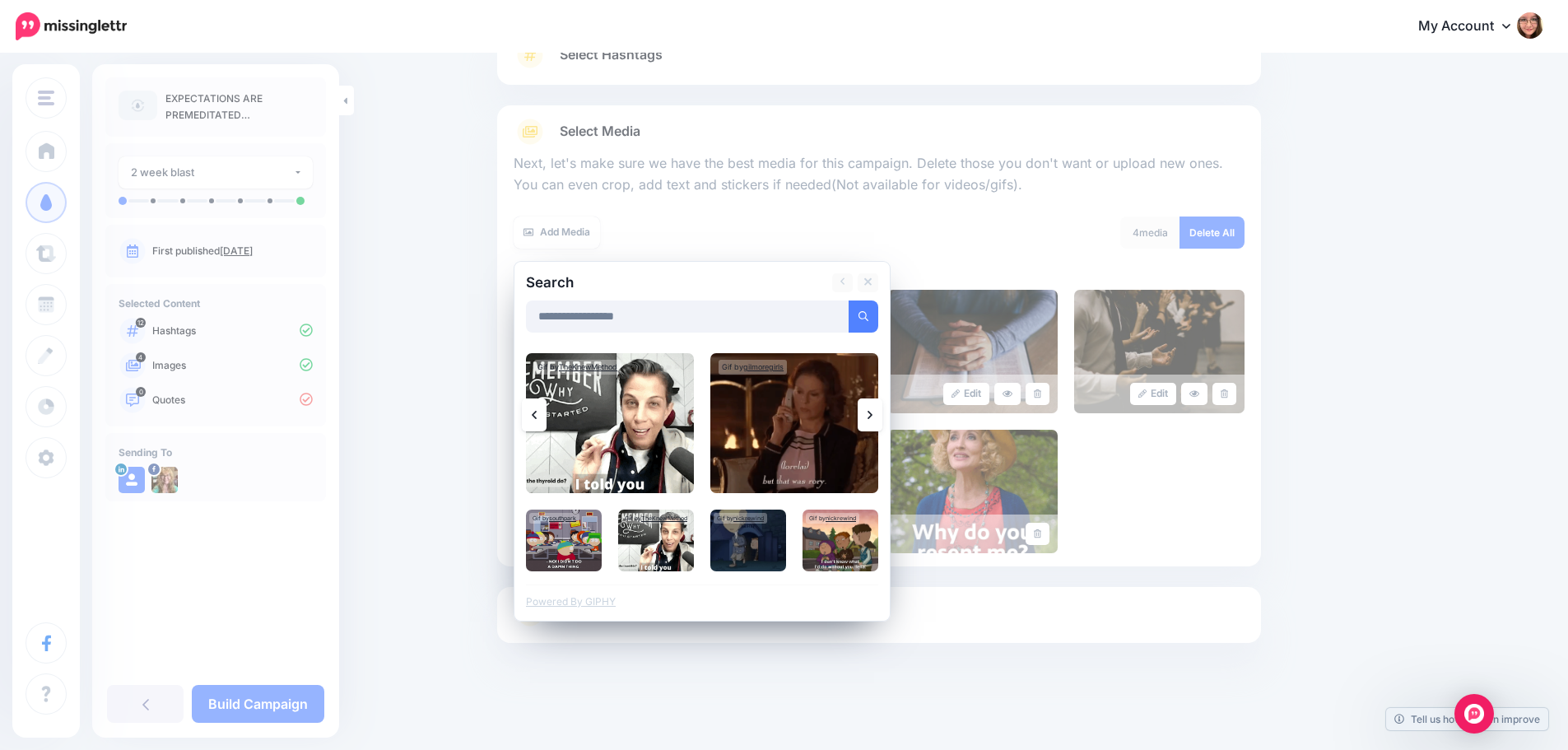
click at [871, 425] on link at bounding box center [869, 415] width 25 height 33
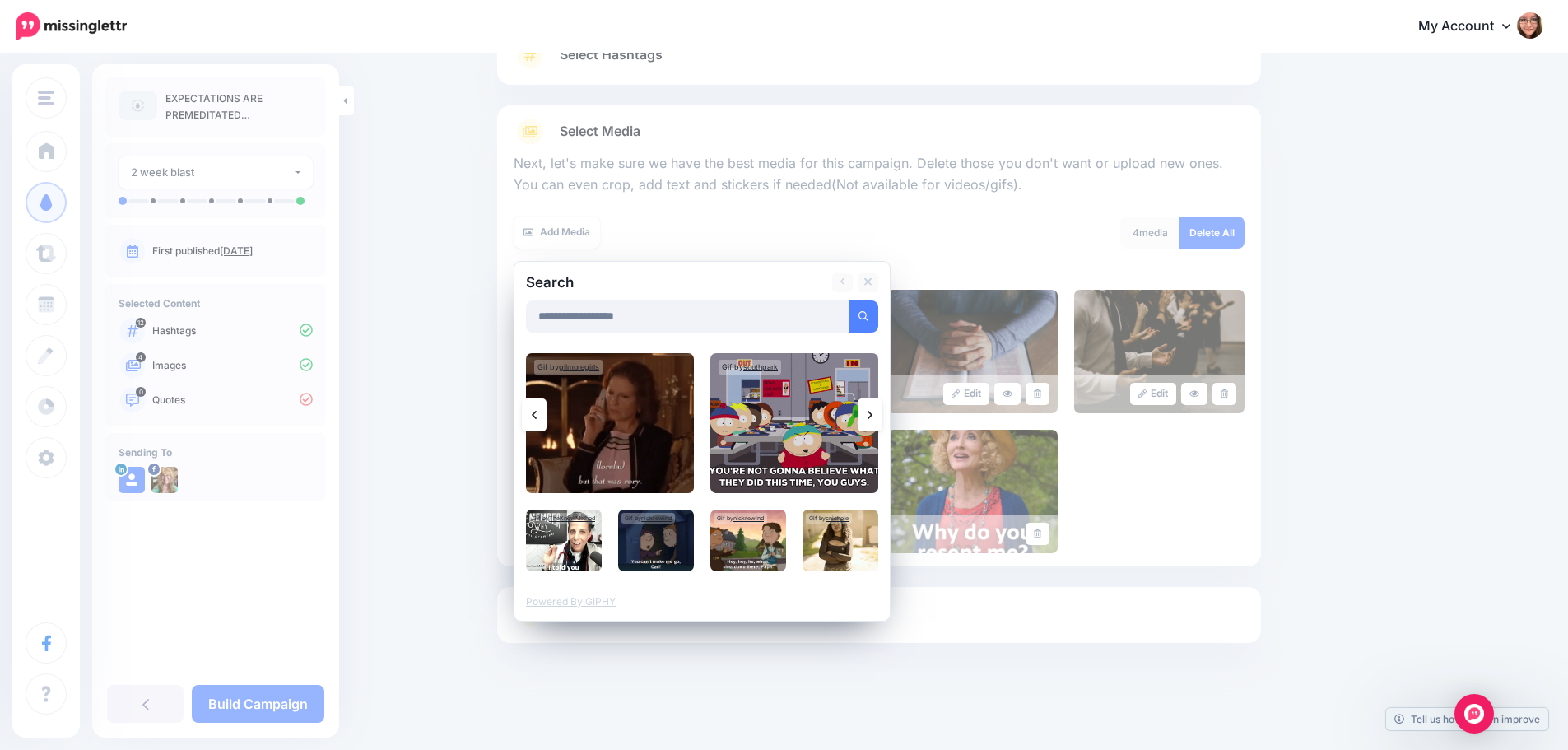
click at [871, 425] on link at bounding box center [869, 415] width 25 height 33
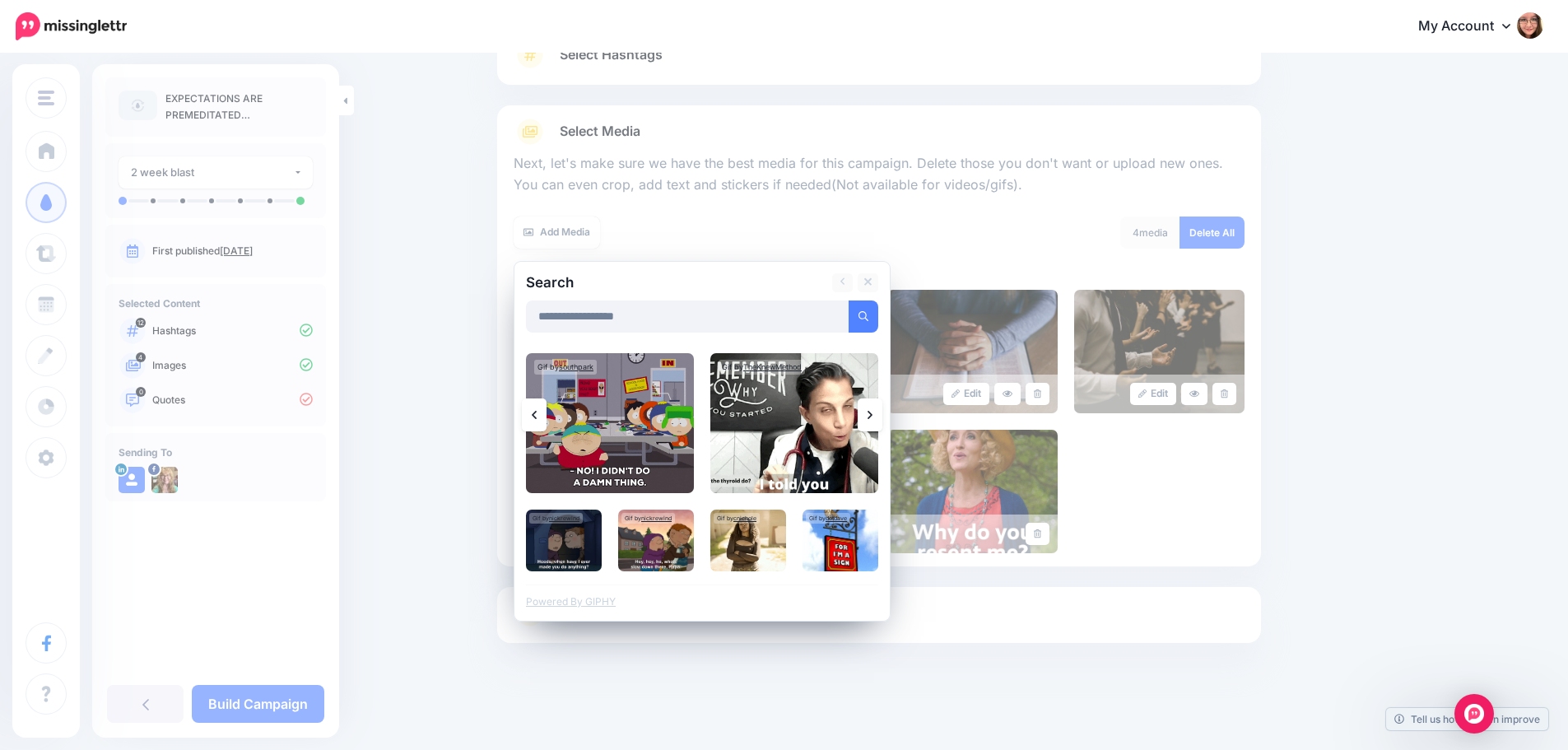
click at [871, 425] on link at bounding box center [869, 415] width 25 height 33
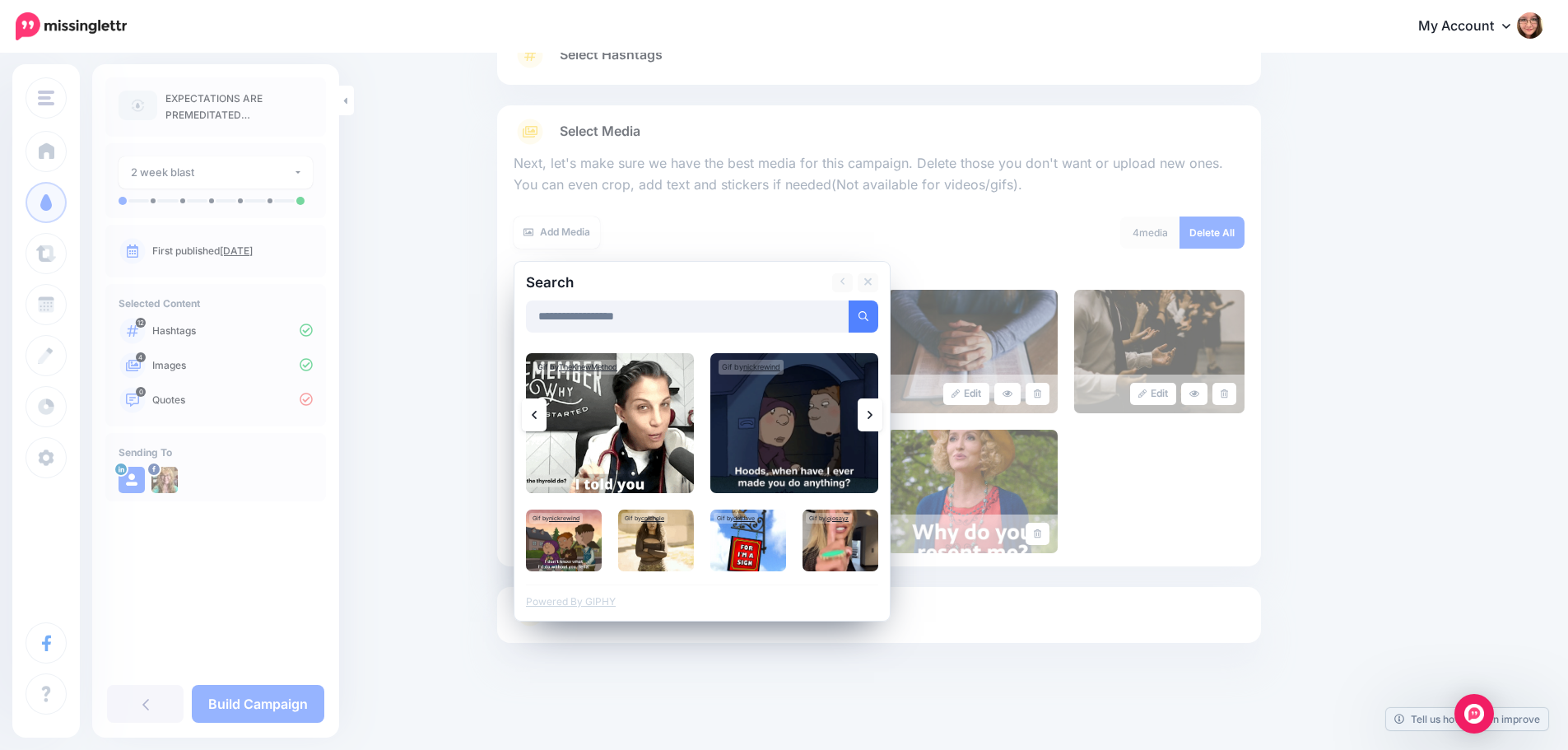
click at [871, 425] on link at bounding box center [869, 415] width 25 height 33
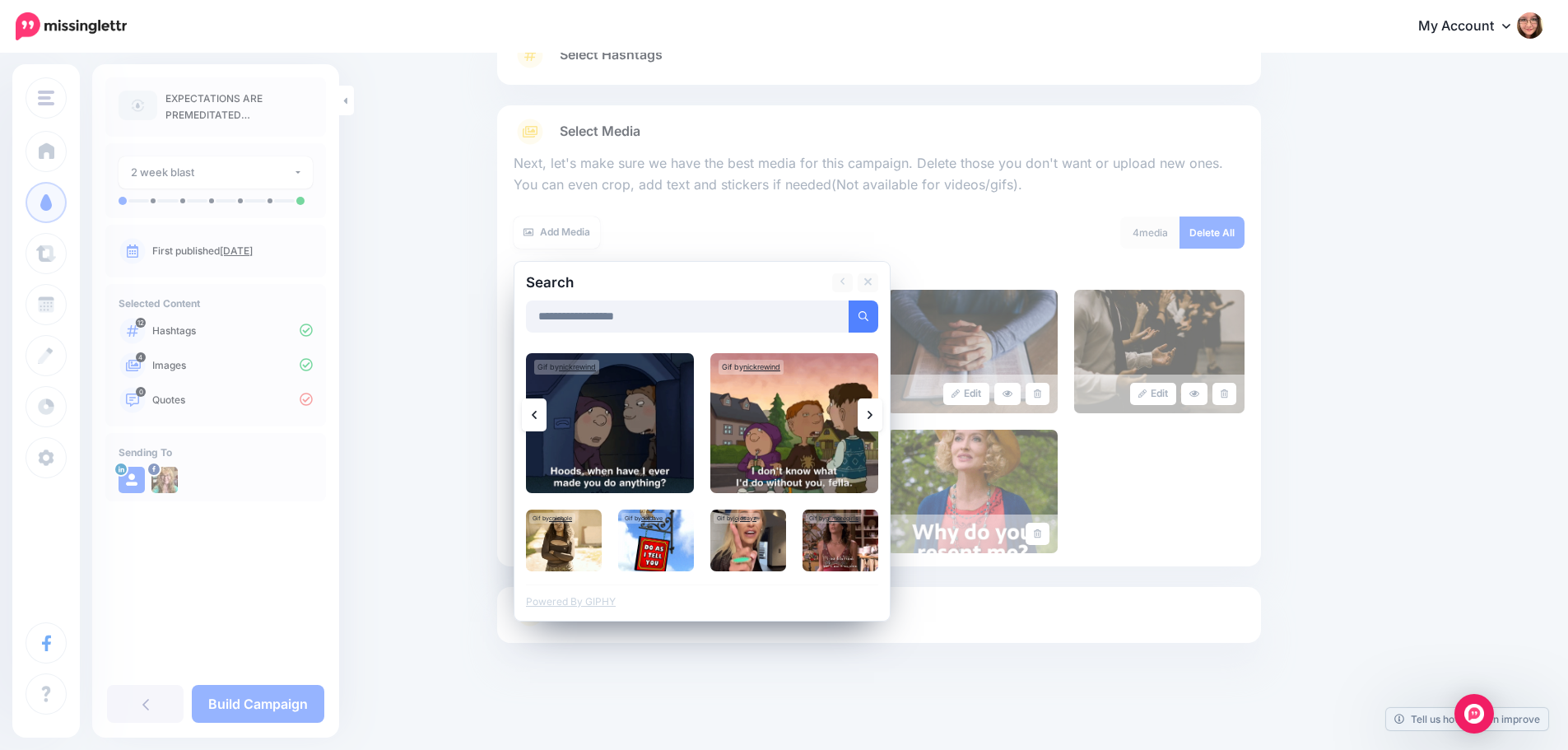
click at [871, 425] on link at bounding box center [869, 415] width 25 height 33
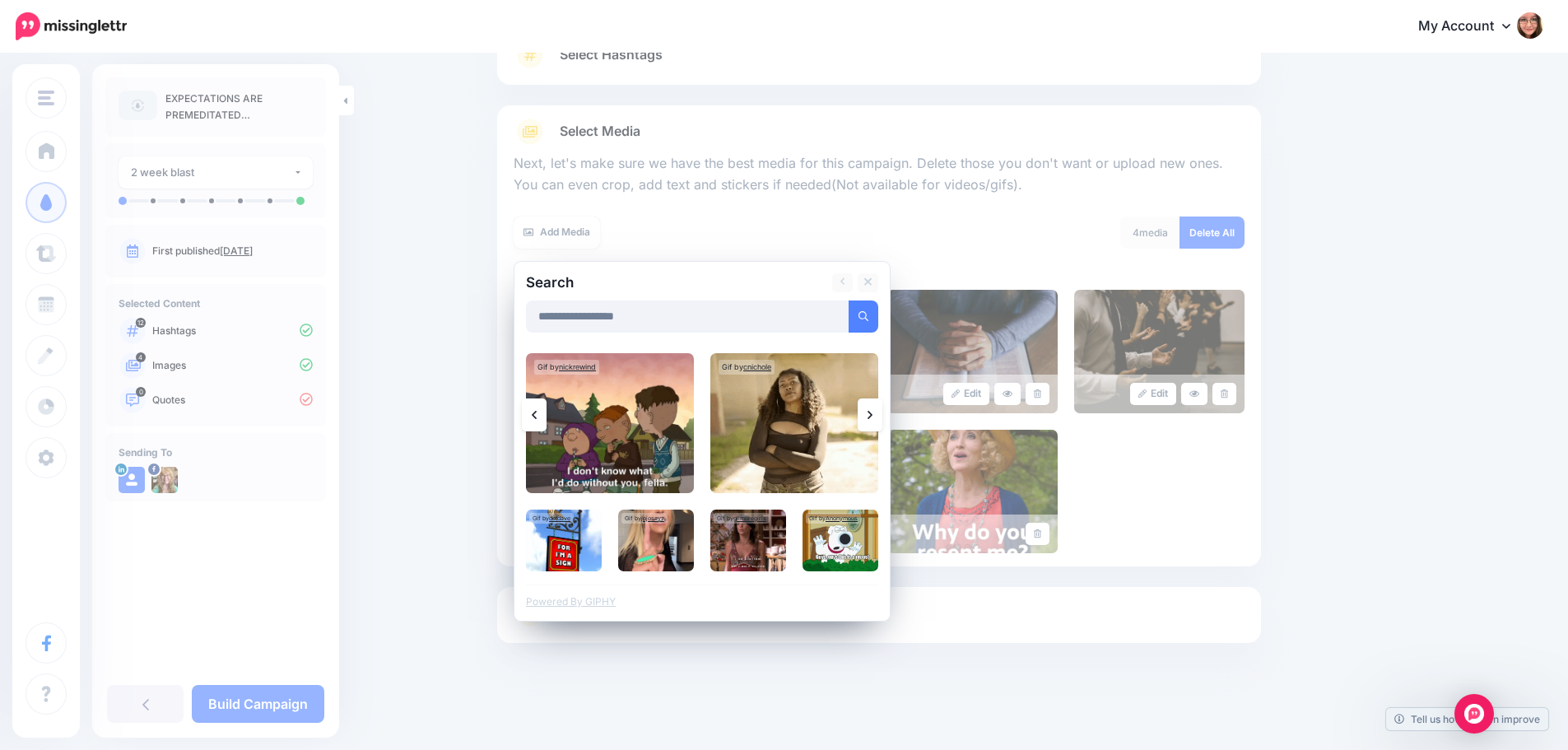
click at [871, 425] on link at bounding box center [869, 415] width 25 height 33
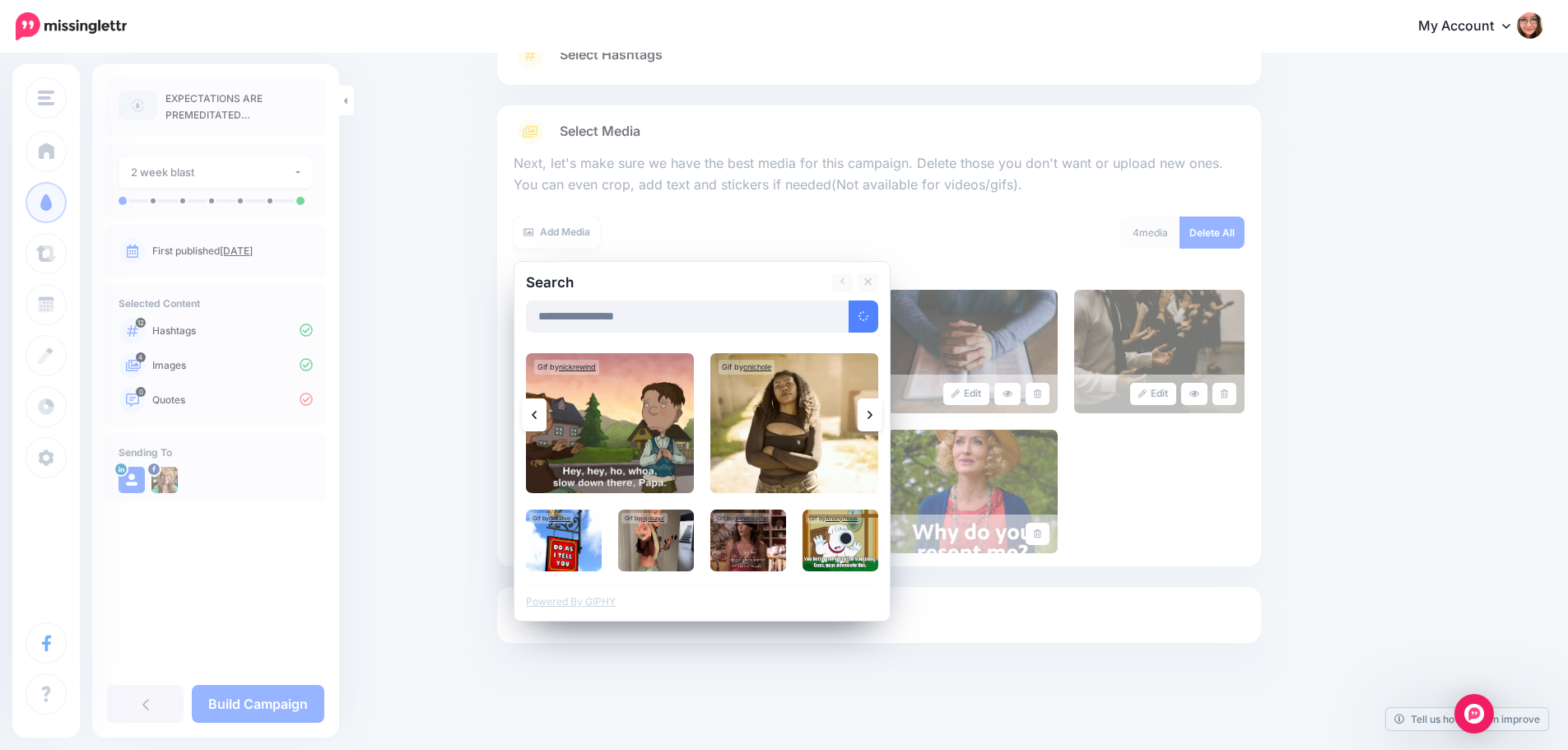
click at [871, 425] on link at bounding box center [869, 415] width 25 height 33
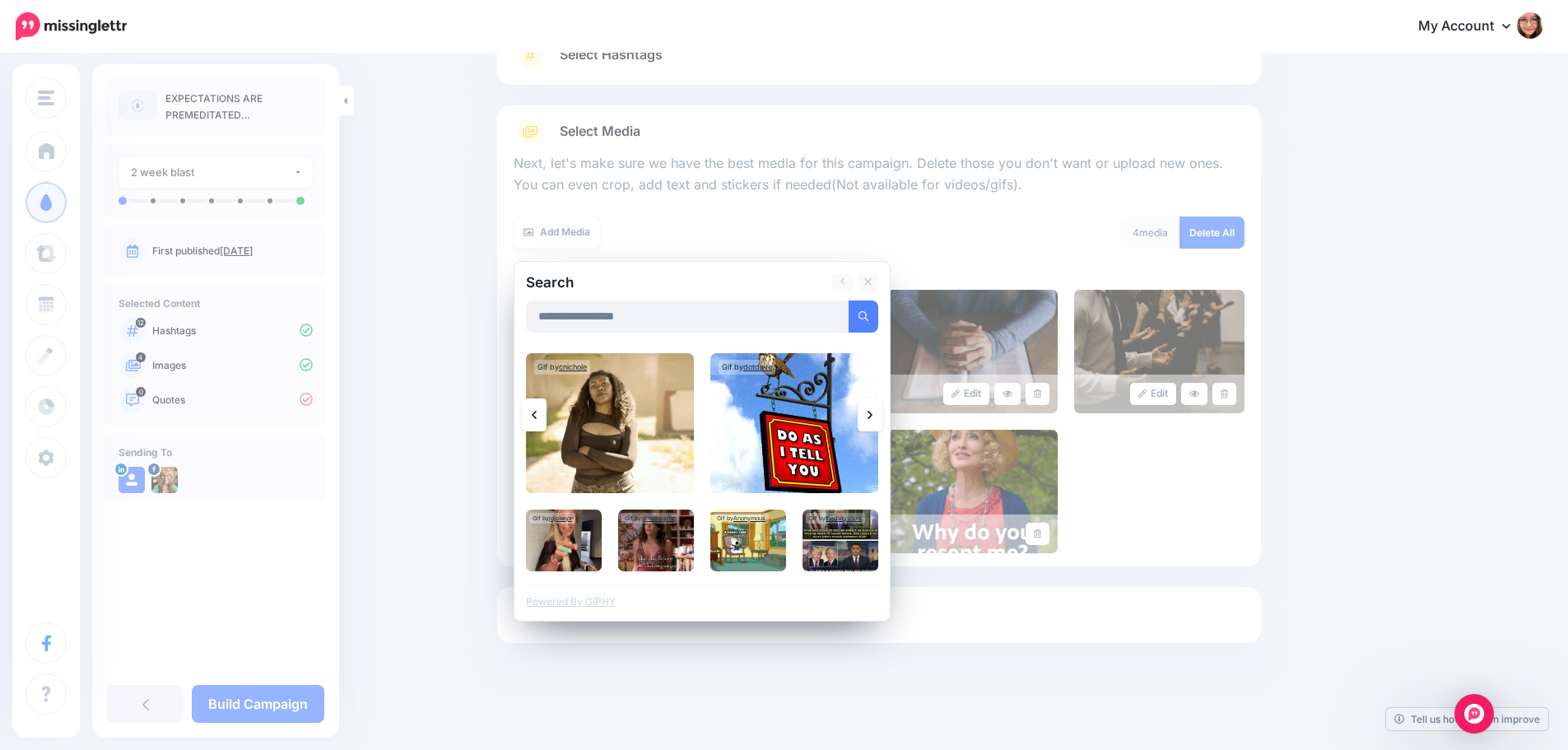
click at [871, 425] on link at bounding box center [869, 415] width 25 height 33
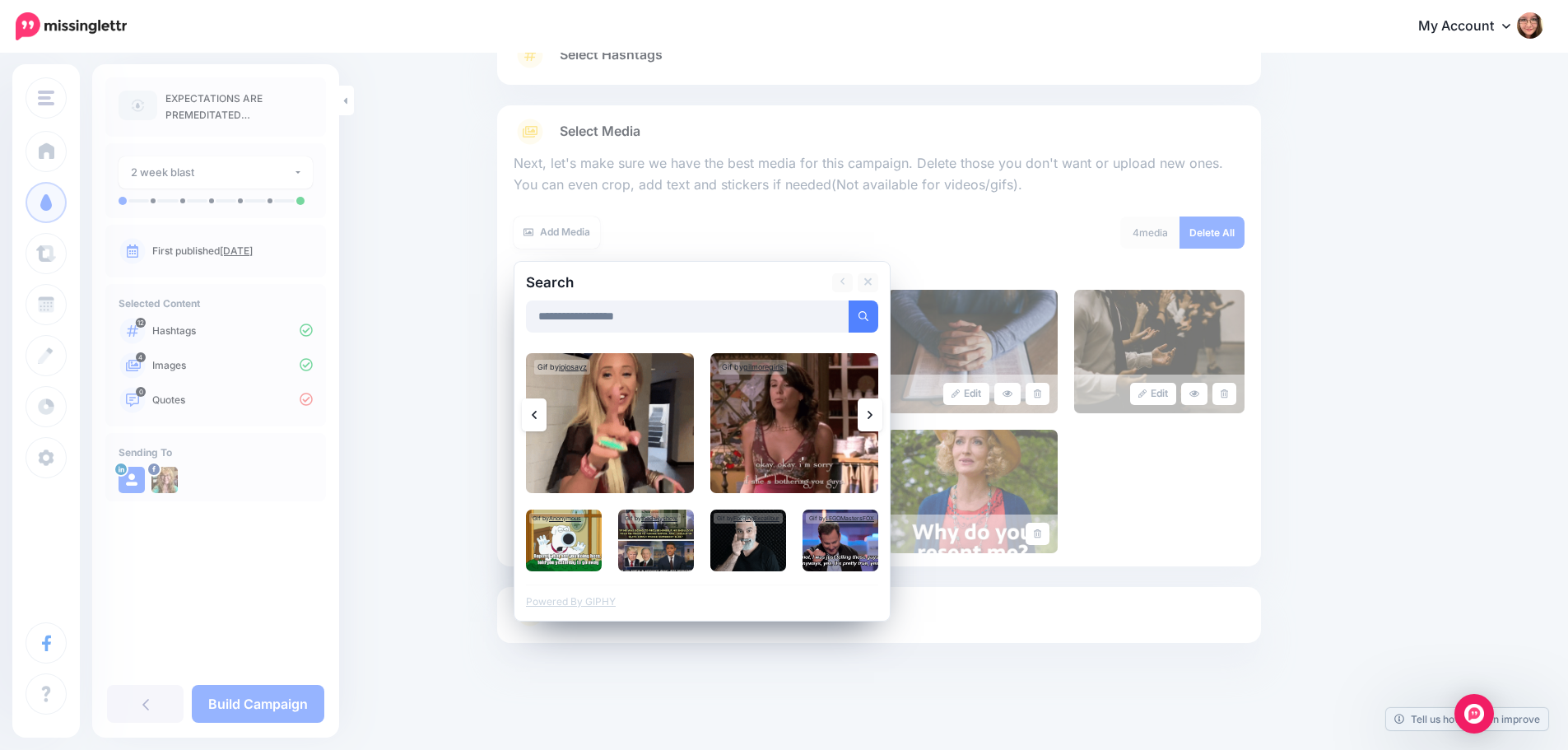
click at [871, 425] on link at bounding box center [869, 415] width 25 height 33
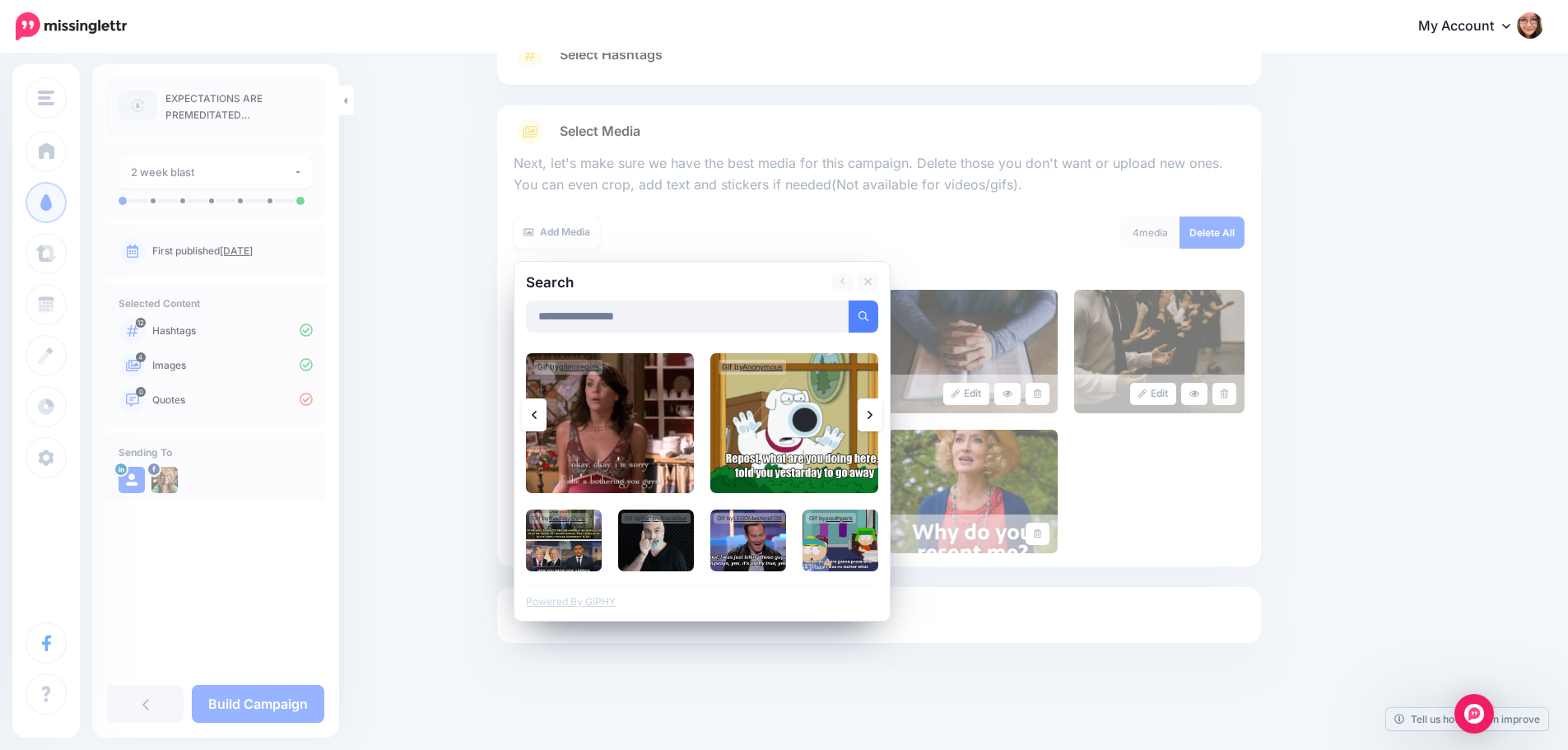
click at [871, 425] on link at bounding box center [869, 415] width 25 height 33
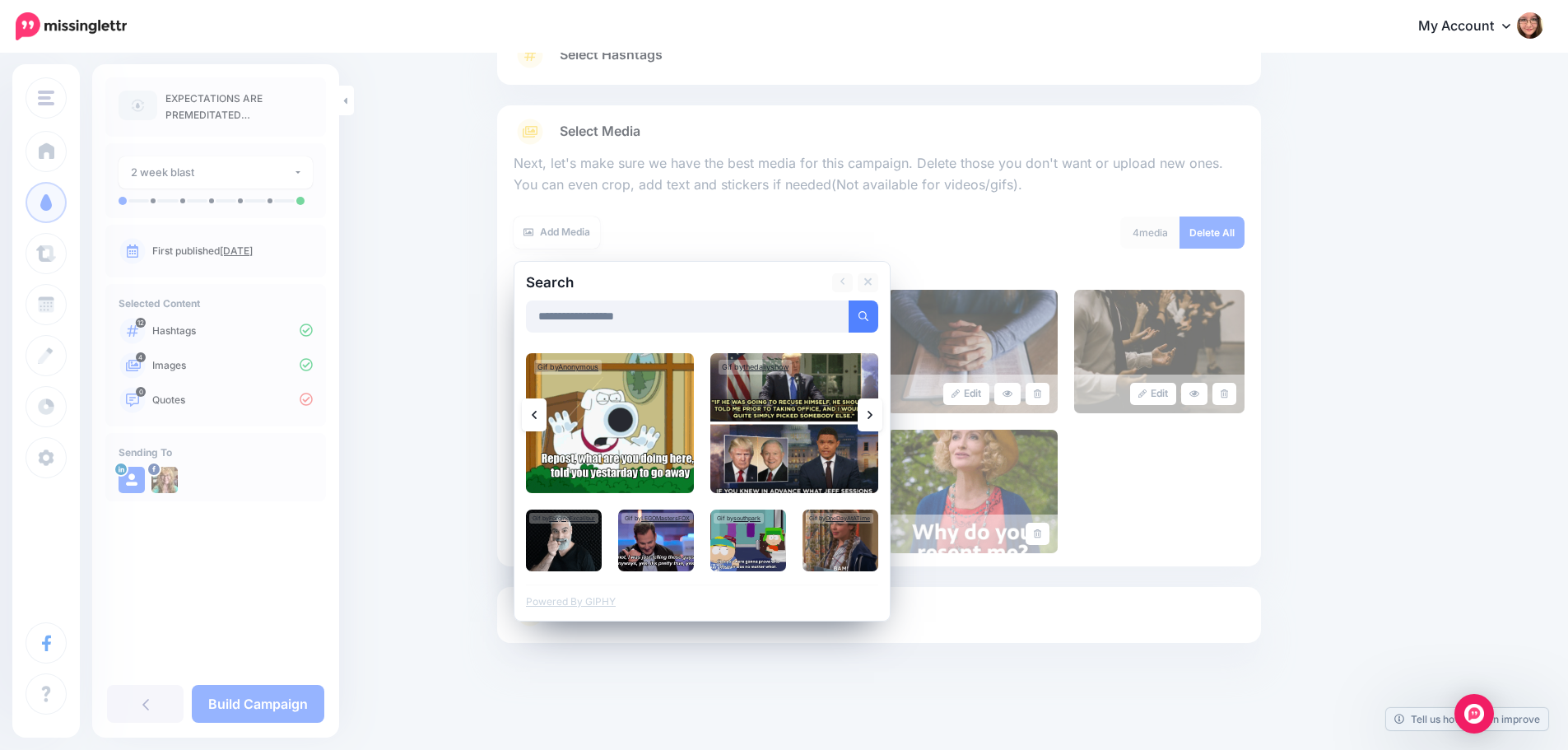
click at [871, 425] on link at bounding box center [869, 415] width 25 height 33
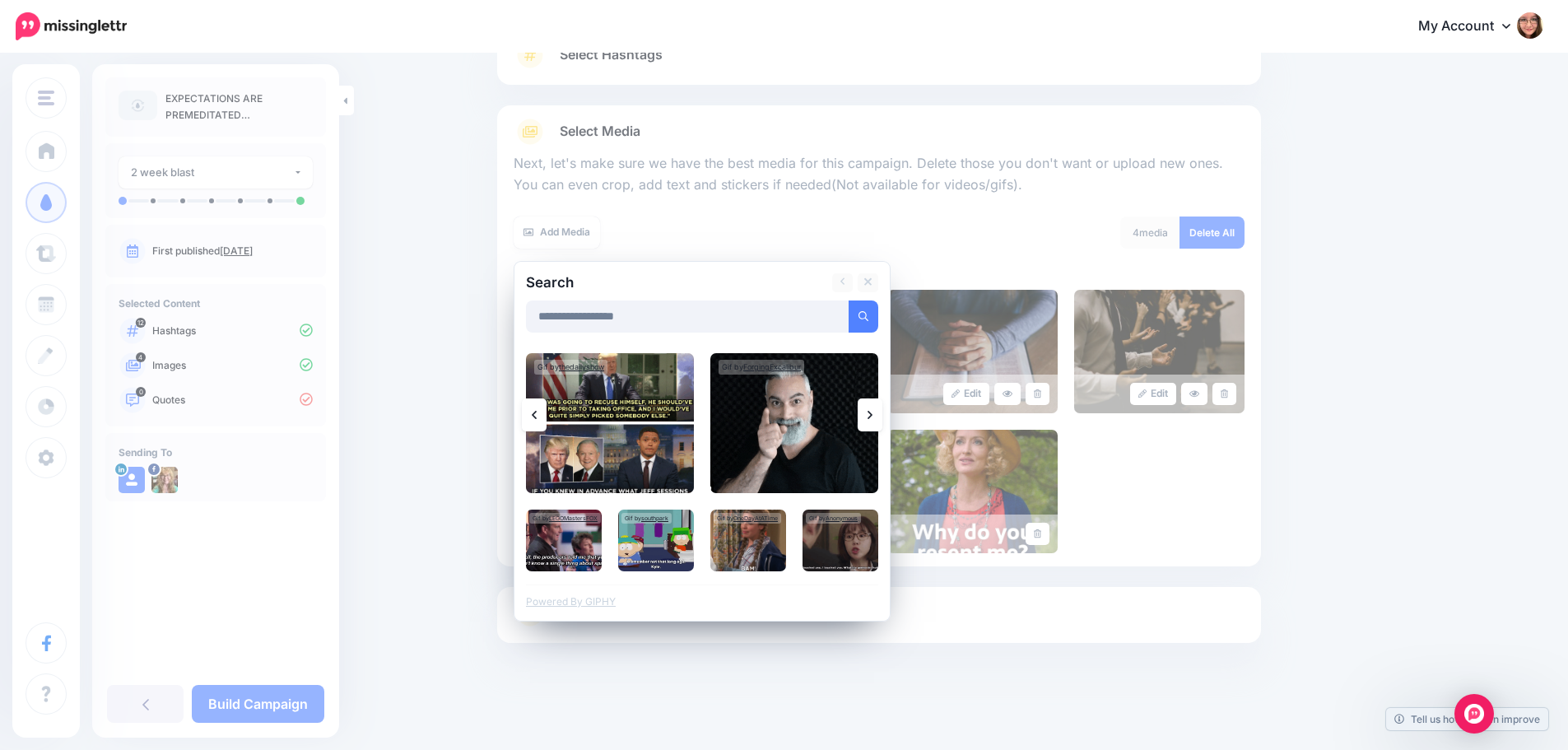
click at [871, 425] on link at bounding box center [869, 415] width 25 height 33
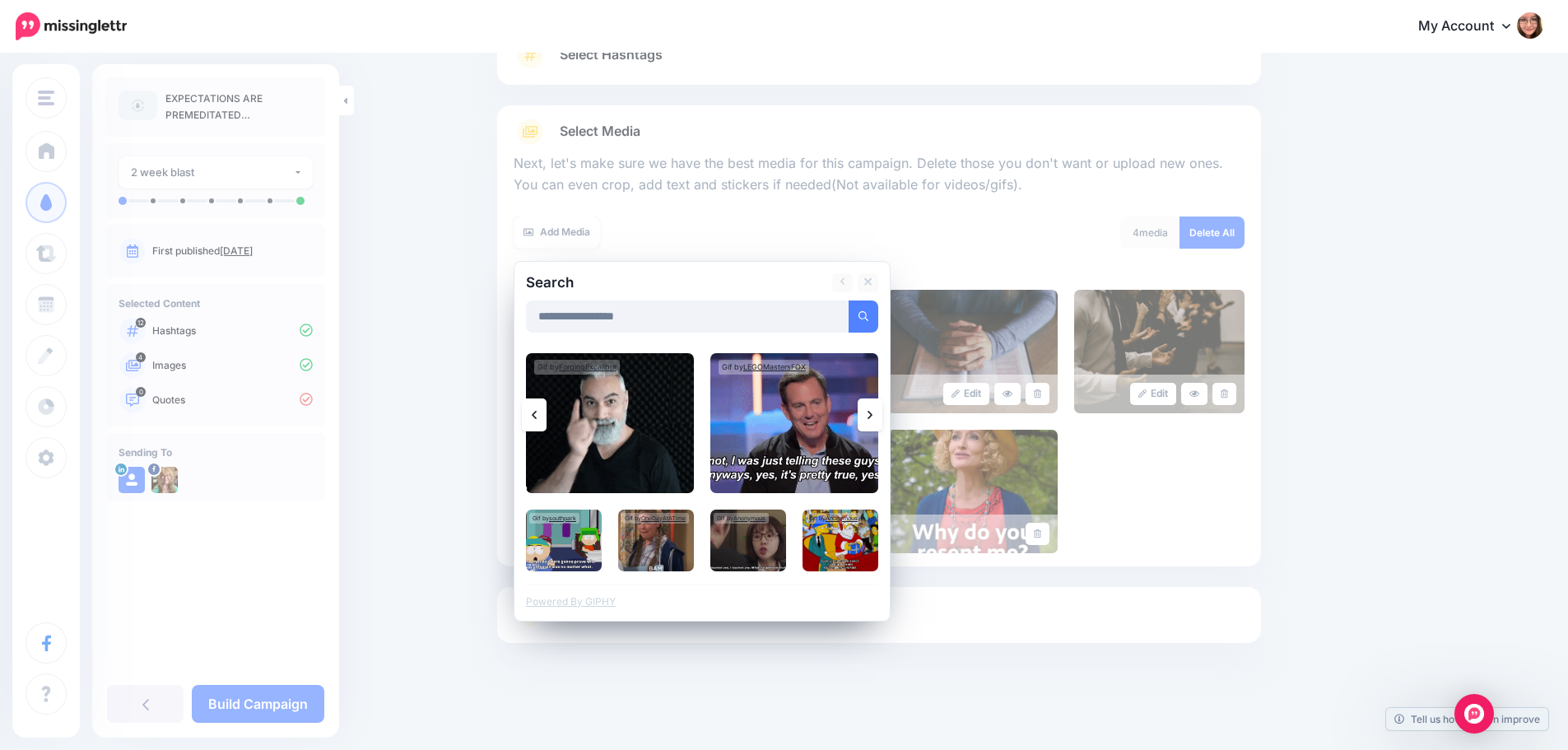
click at [871, 425] on link at bounding box center [869, 415] width 25 height 33
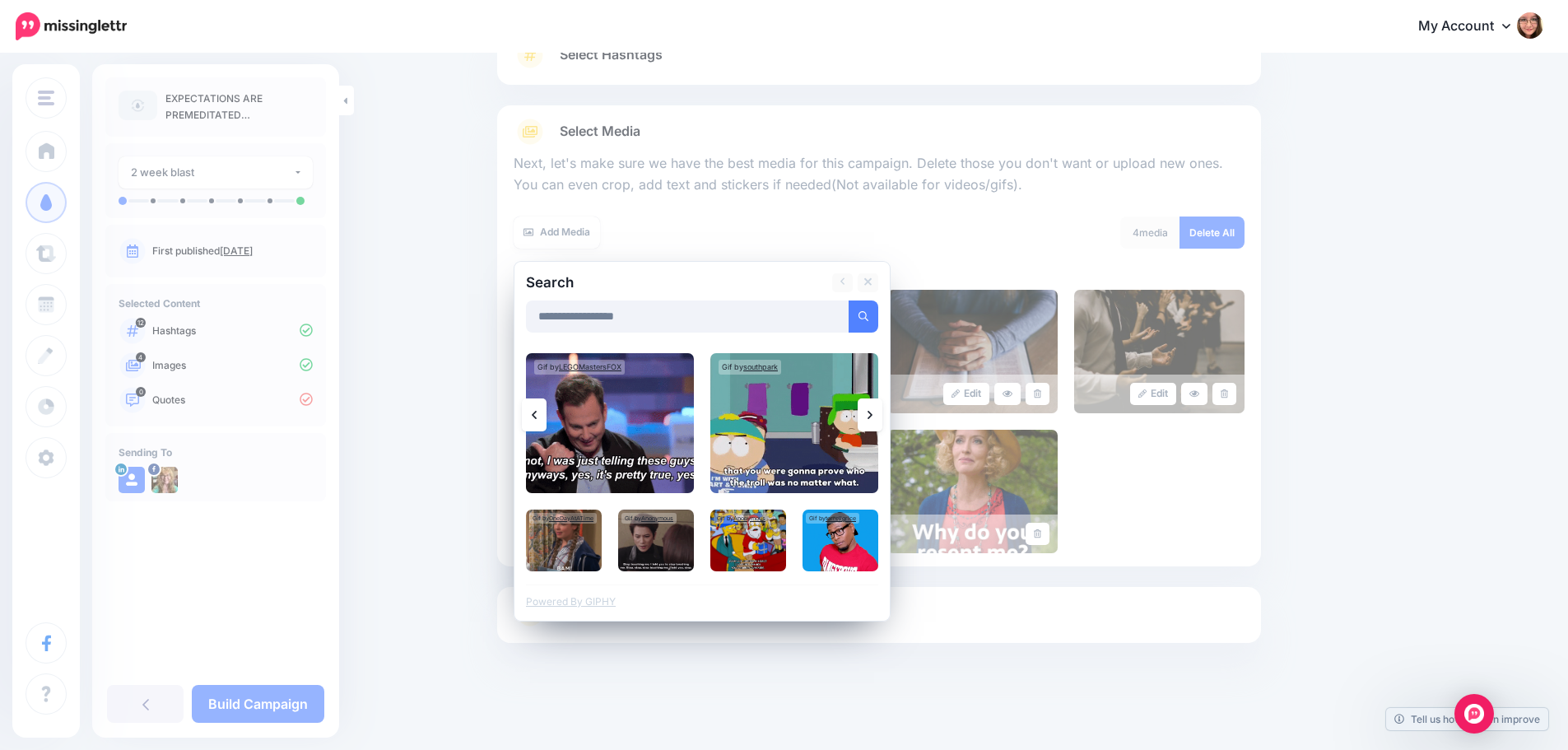
click at [871, 425] on link at bounding box center [869, 415] width 25 height 33
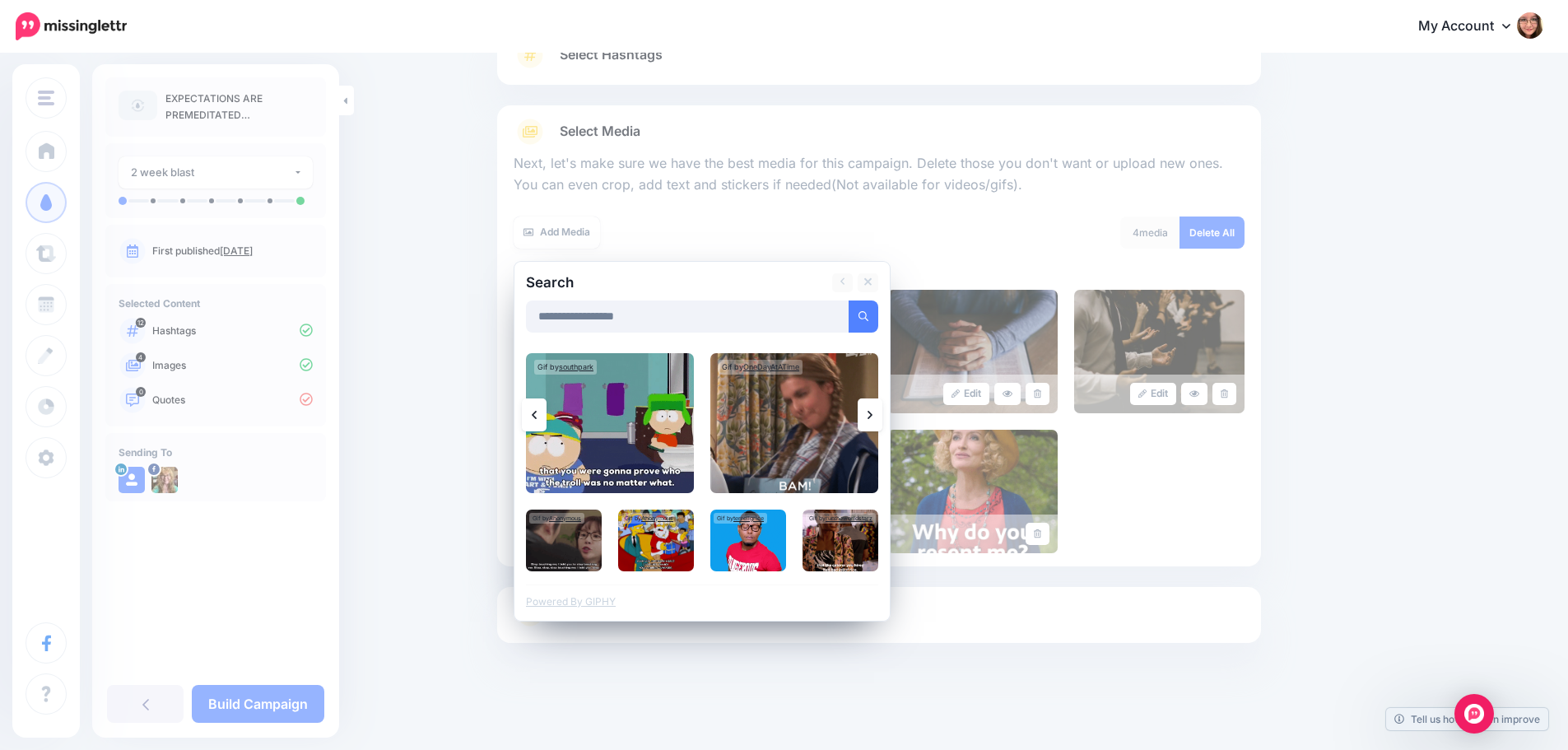
click at [871, 425] on link at bounding box center [869, 415] width 25 height 33
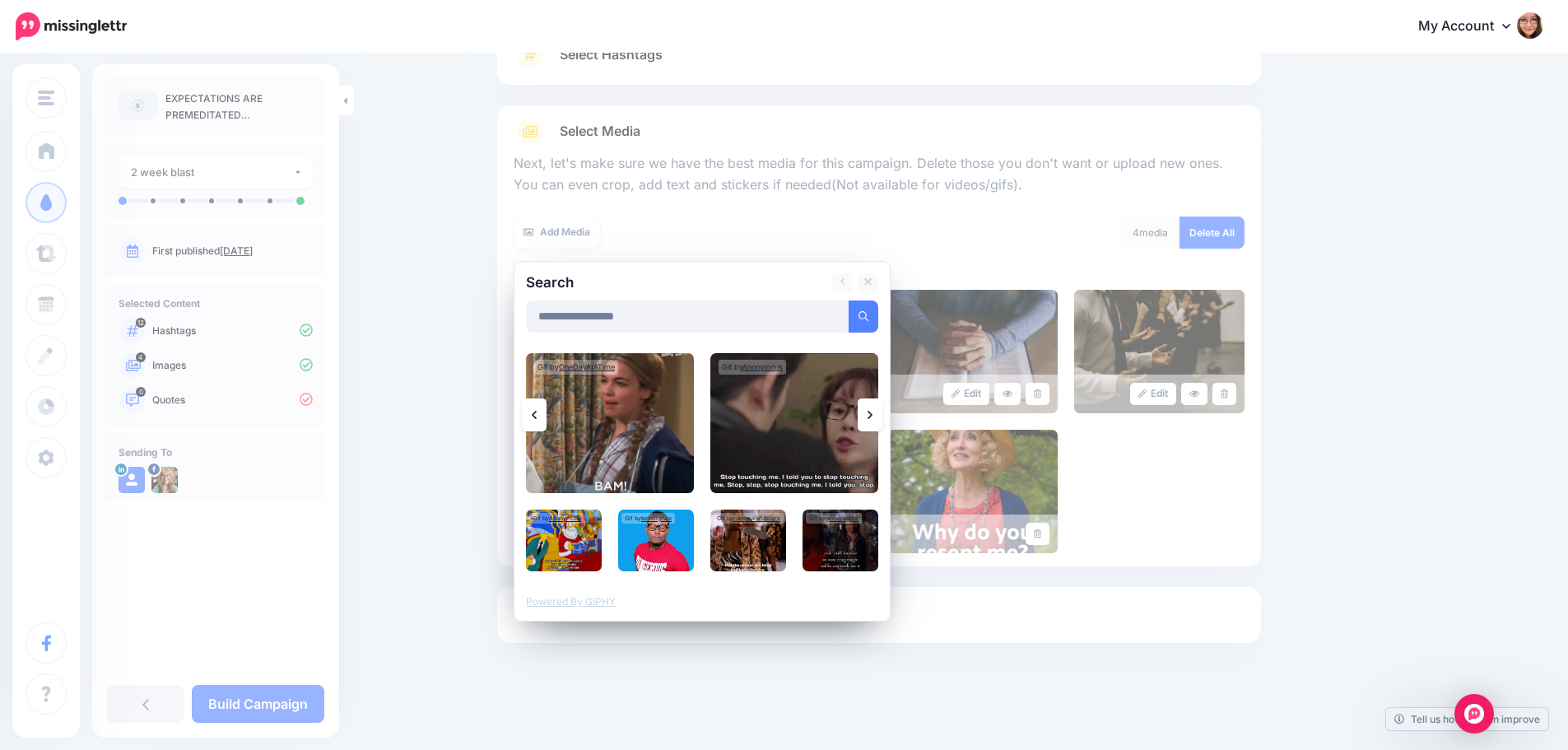
click at [871, 425] on link at bounding box center [869, 415] width 25 height 33
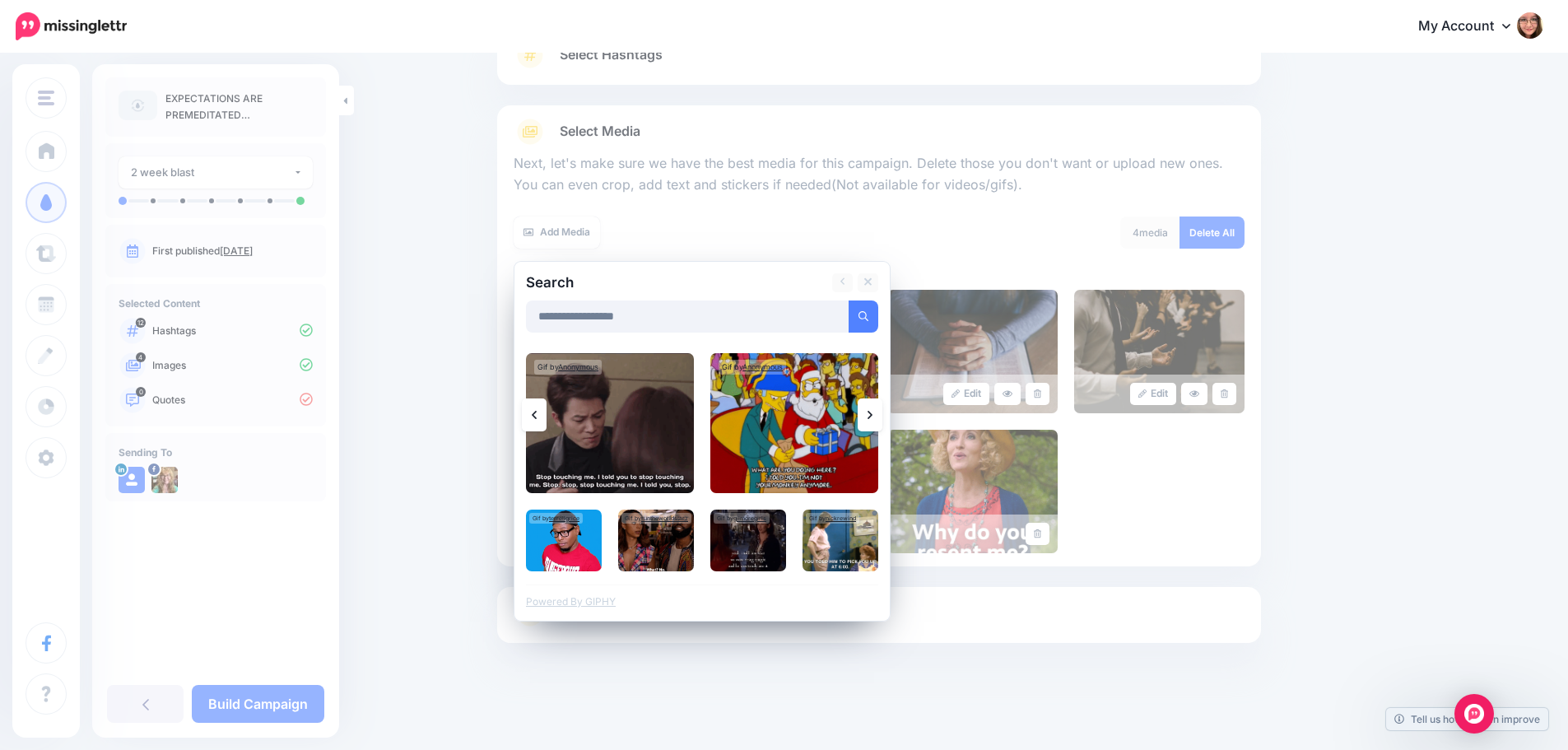
click at [871, 425] on link at bounding box center [869, 415] width 25 height 33
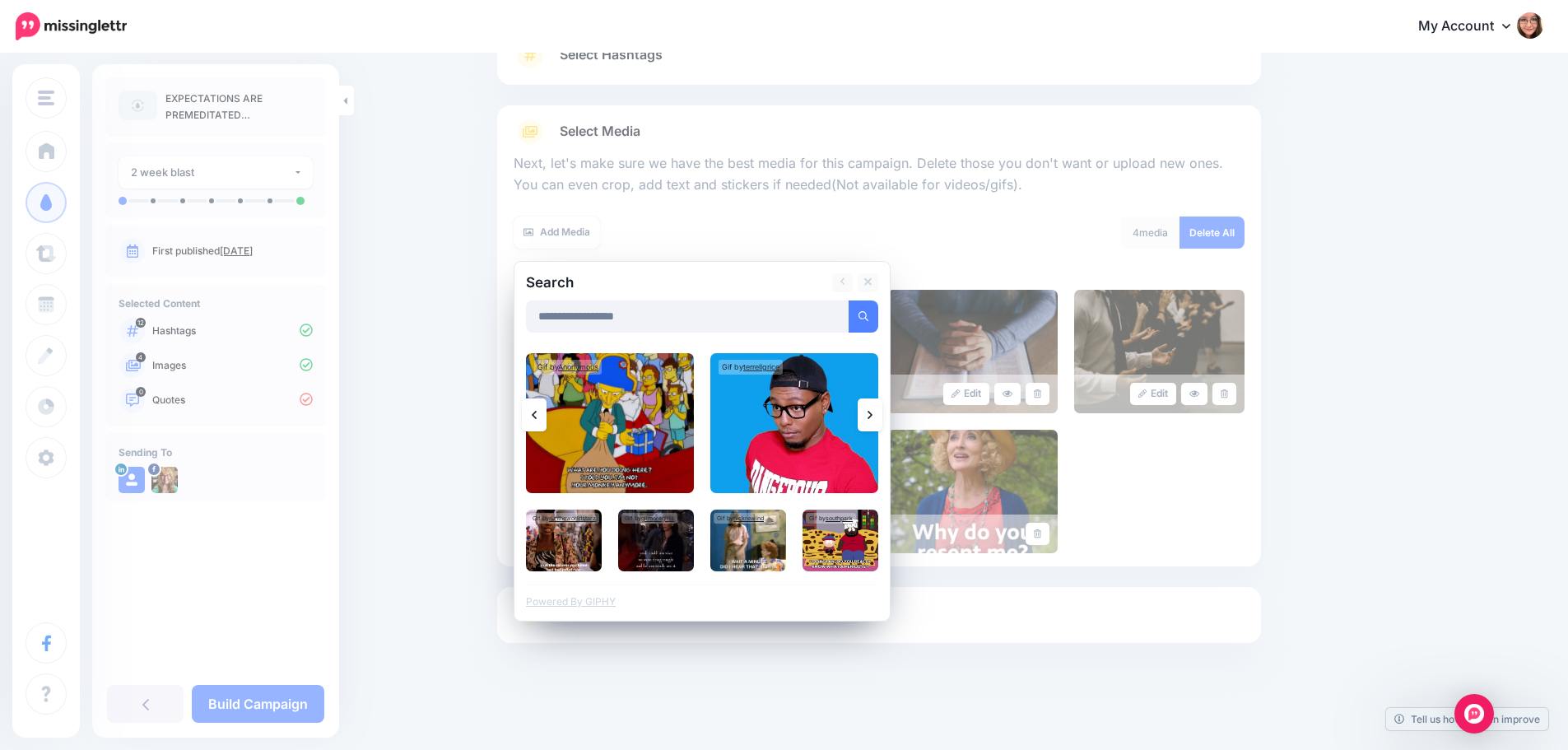
click at [871, 425] on link at bounding box center [869, 415] width 25 height 33
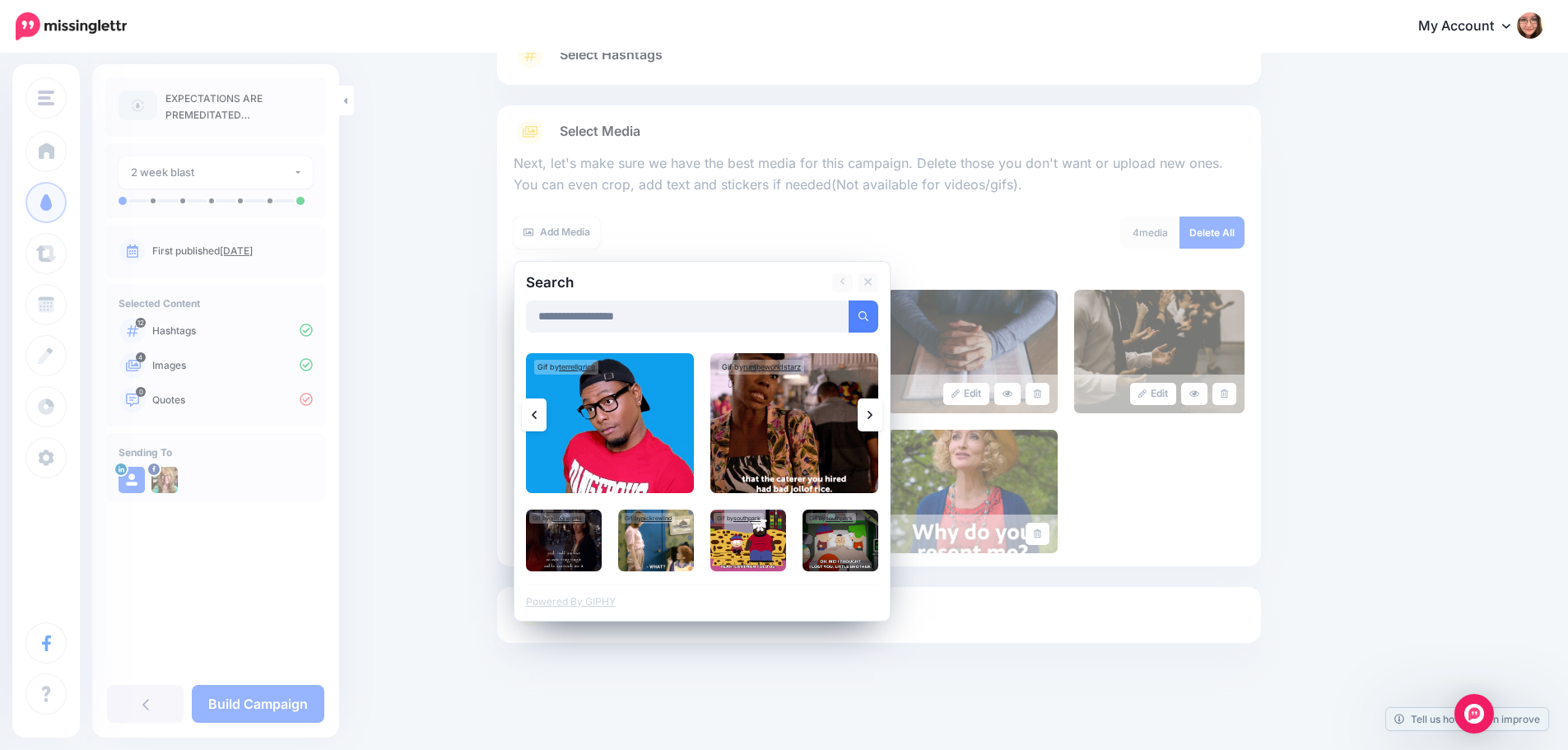
click at [871, 425] on link at bounding box center [869, 415] width 25 height 33
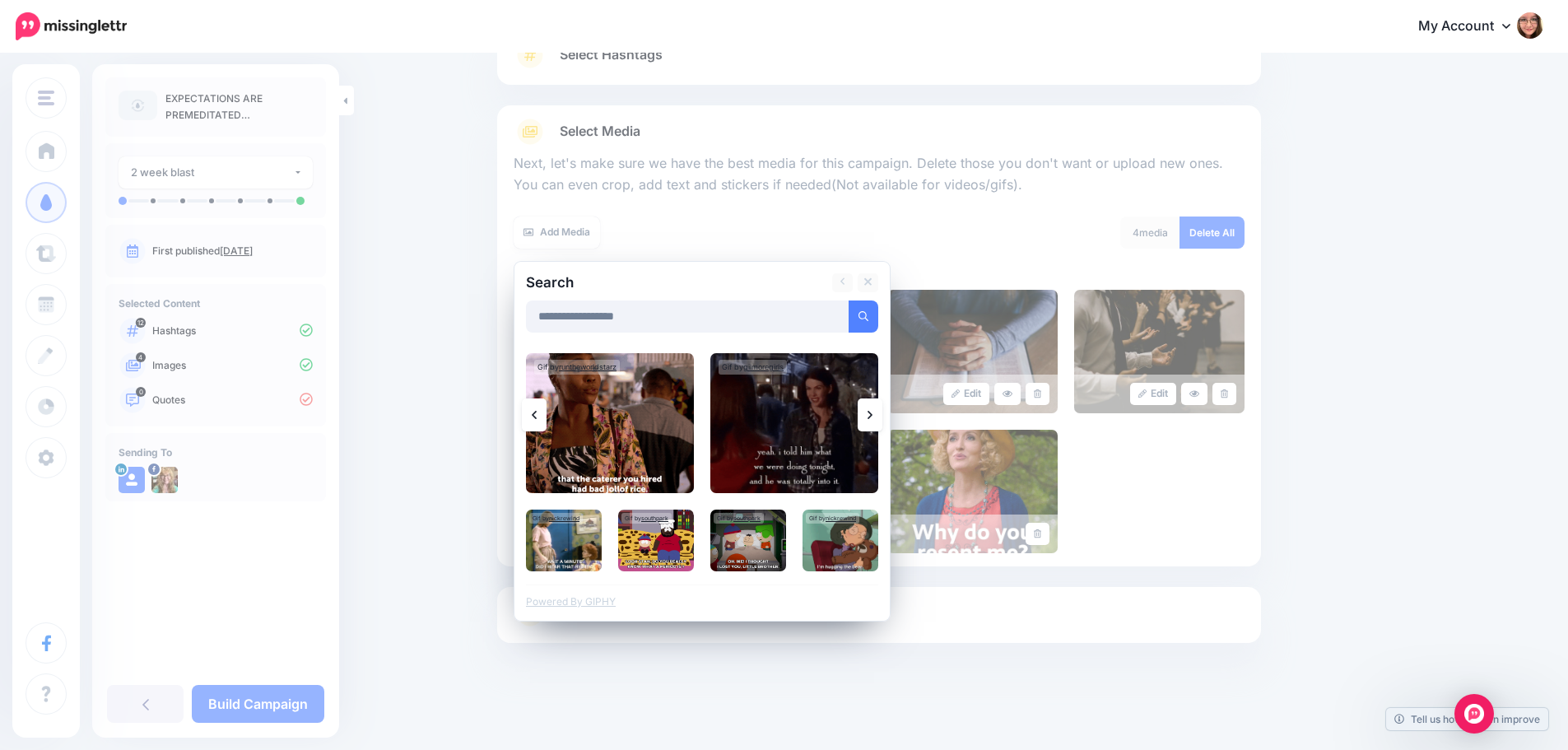
click at [871, 425] on link at bounding box center [869, 415] width 25 height 33
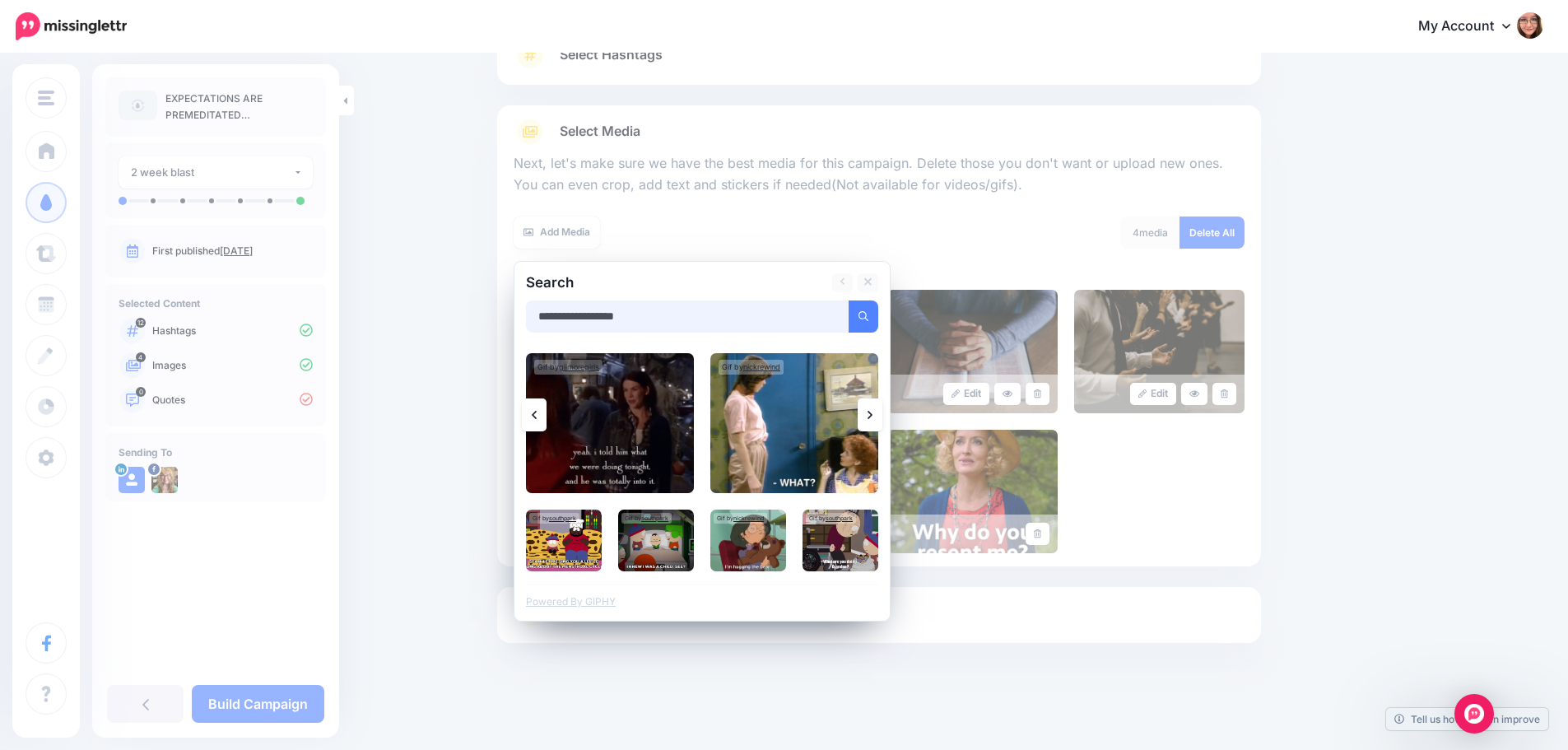
drag, startPoint x: 660, startPoint y: 320, endPoint x: 540, endPoint y: 337, distance: 121.2
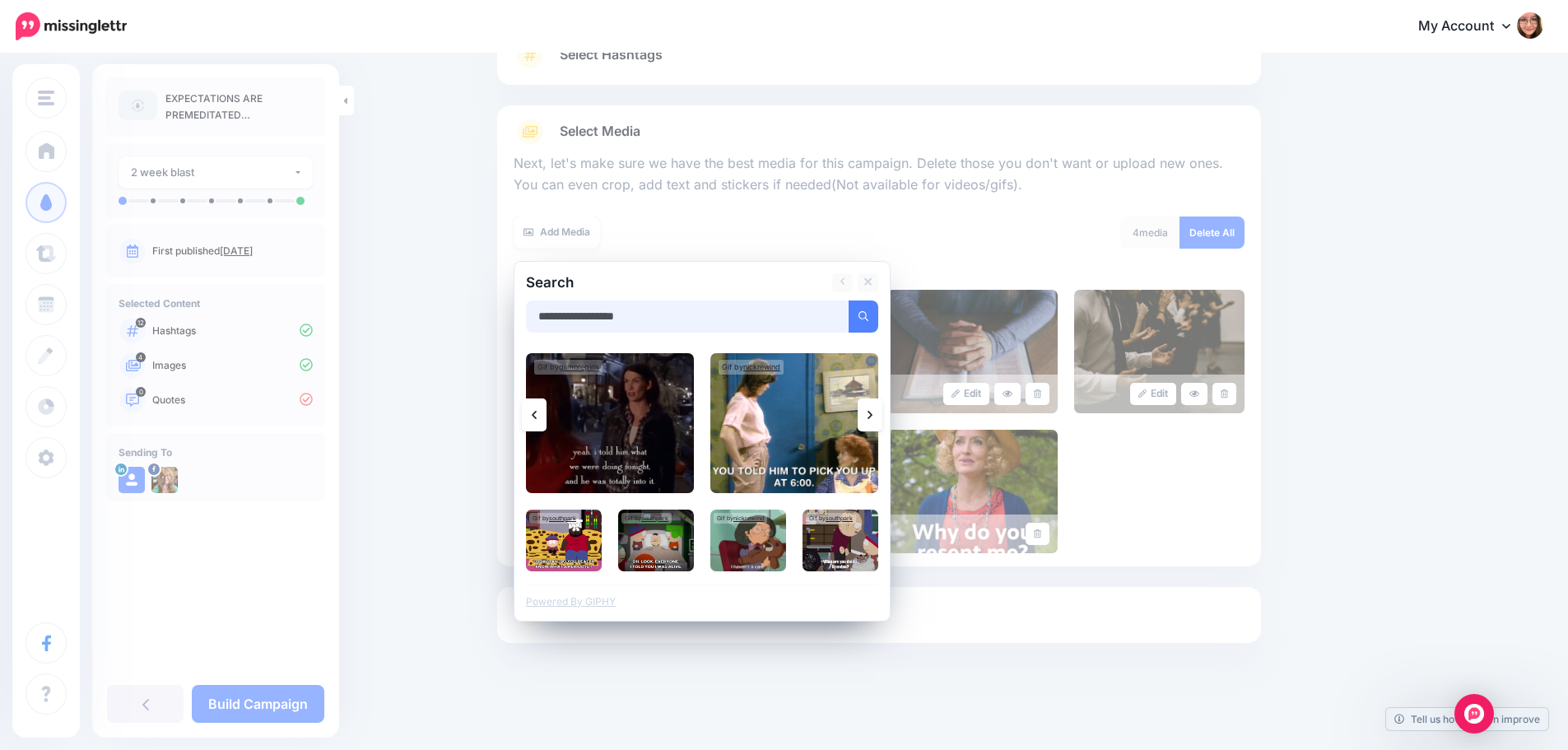
click at [540, 337] on div "**********" at bounding box center [701, 441] width 377 height 361
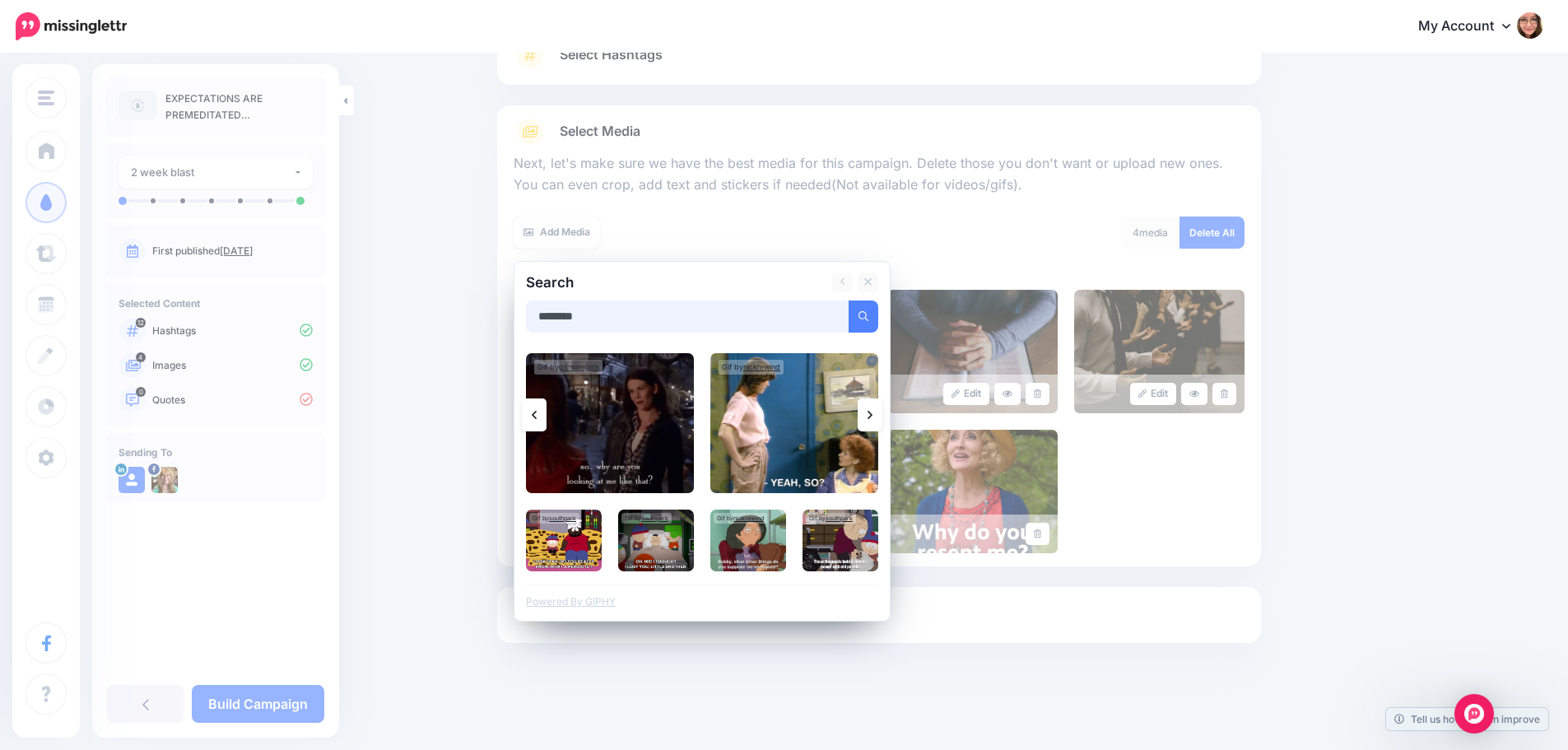
type input "********"
click at [848, 300] on button "submit" at bounding box center [863, 316] width 30 height 32
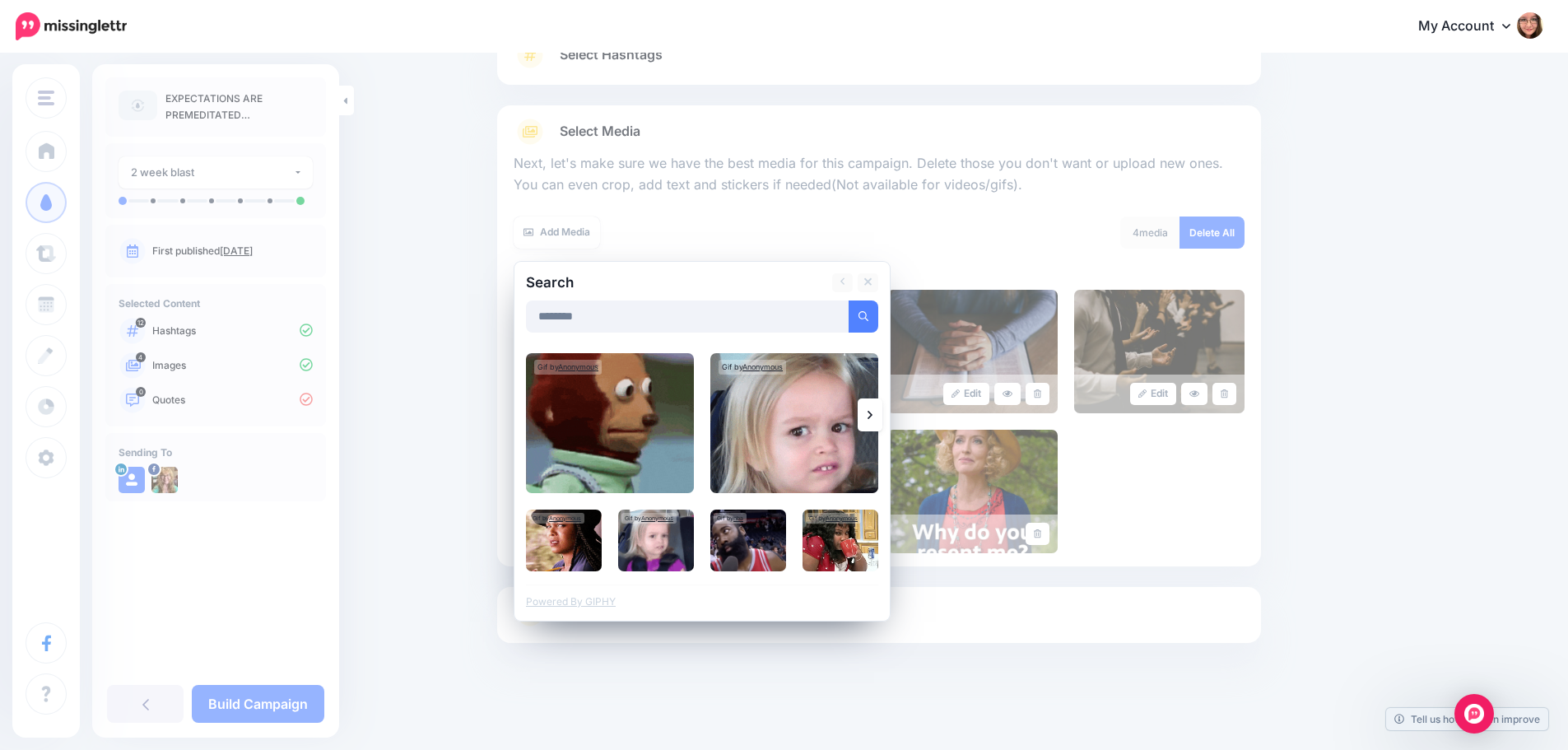
click at [872, 412] on icon at bounding box center [869, 415] width 5 height 13
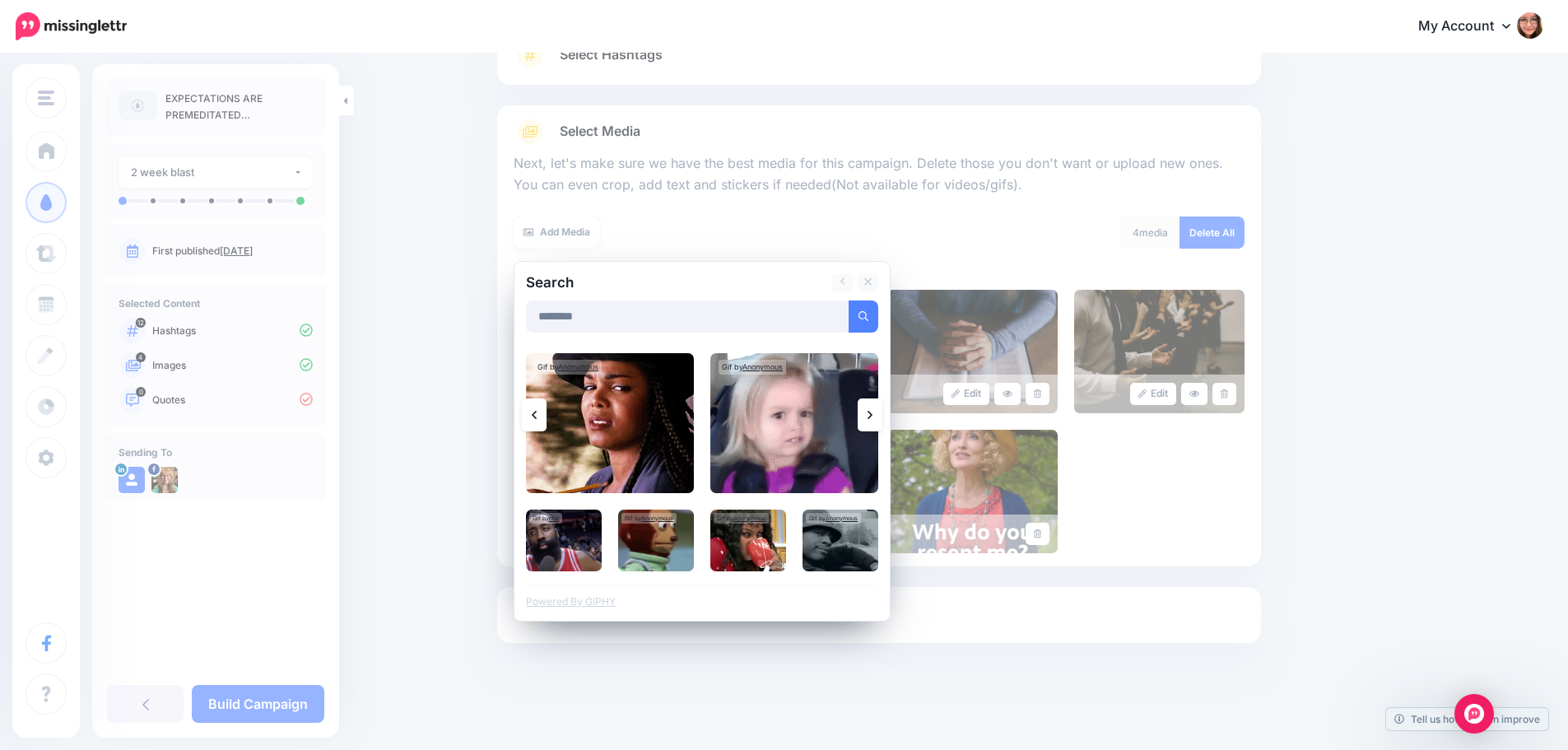
click at [872, 412] on icon at bounding box center [869, 415] width 5 height 13
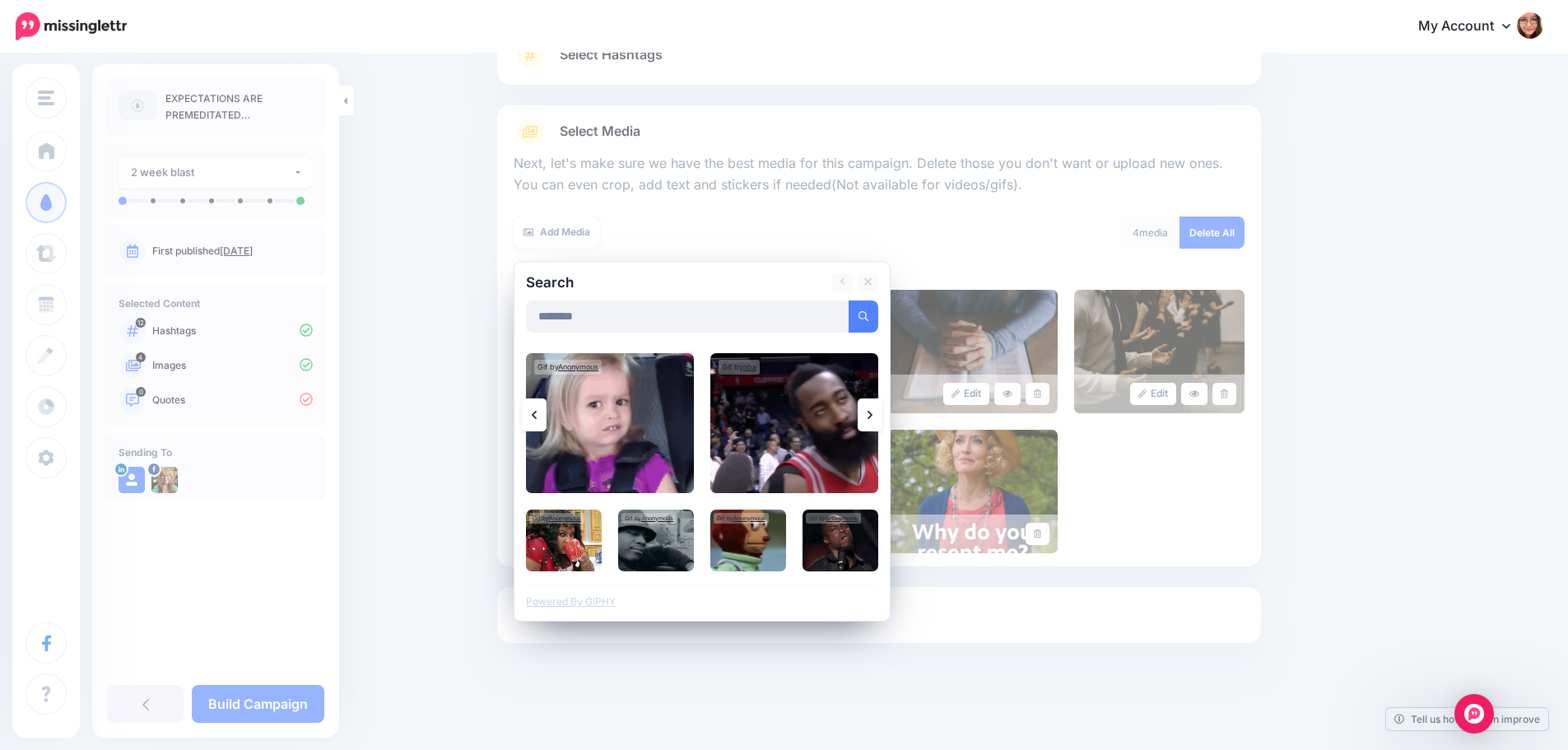
click at [872, 412] on icon at bounding box center [869, 415] width 5 height 13
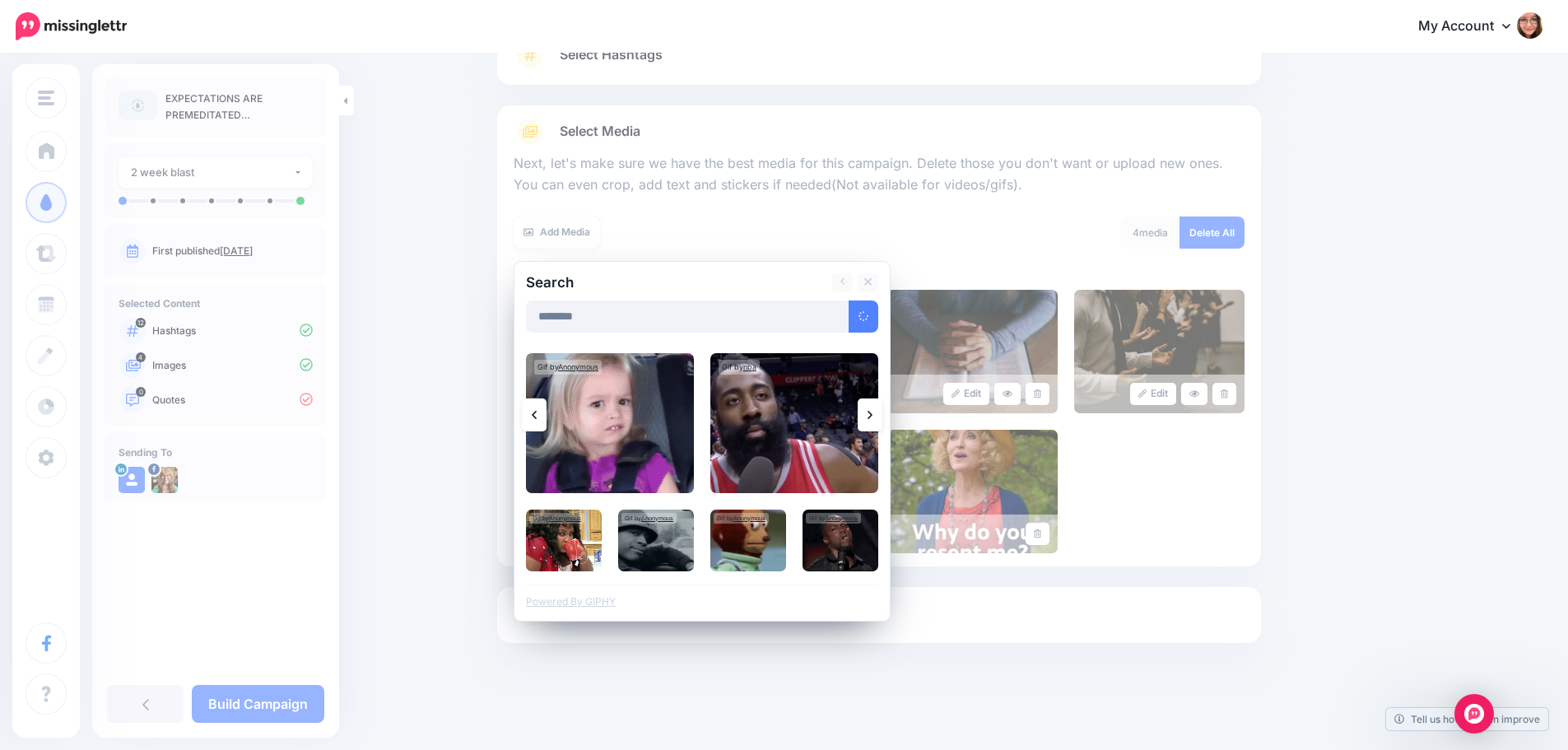
click at [872, 412] on icon at bounding box center [869, 415] width 5 height 13
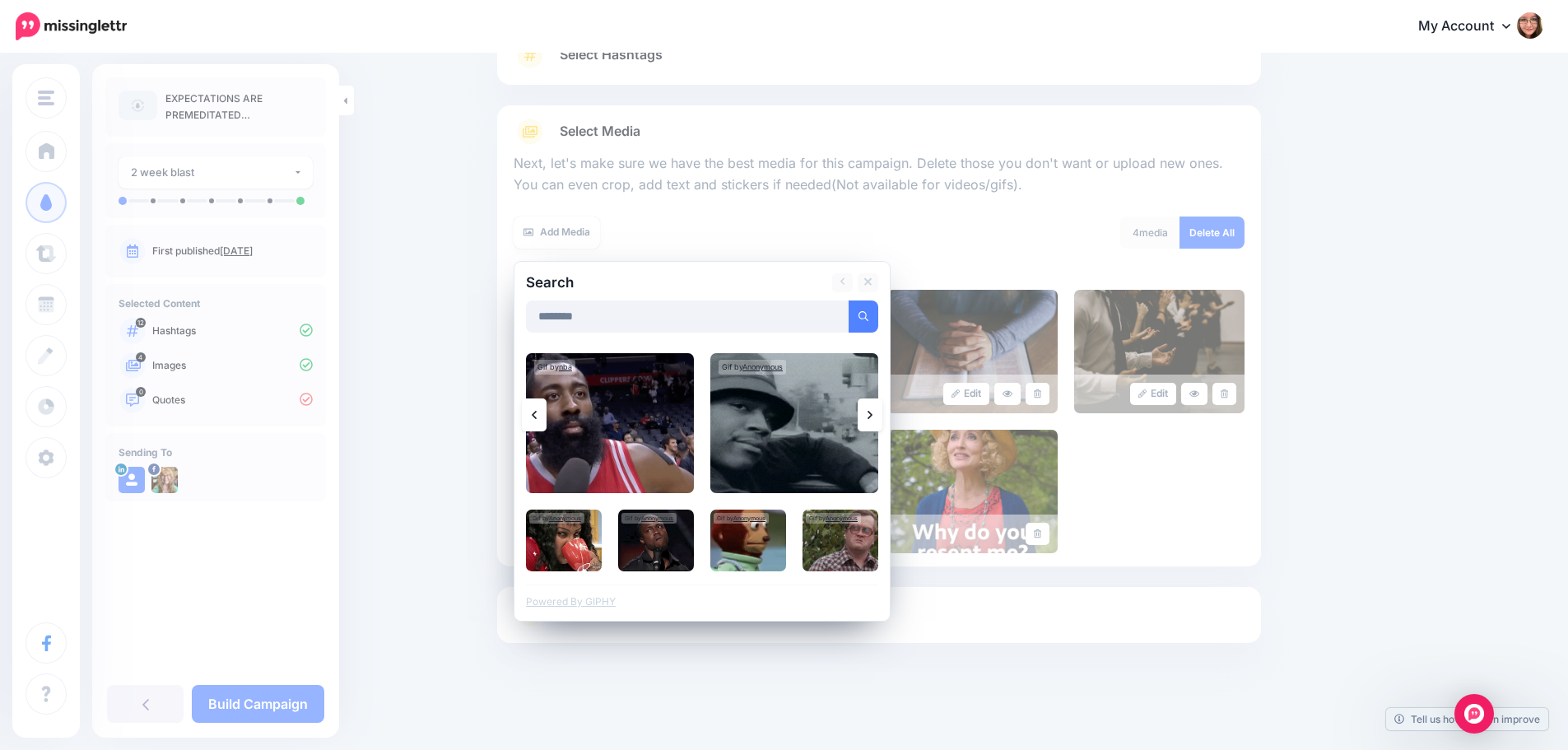
click at [872, 412] on icon at bounding box center [869, 415] width 5 height 13
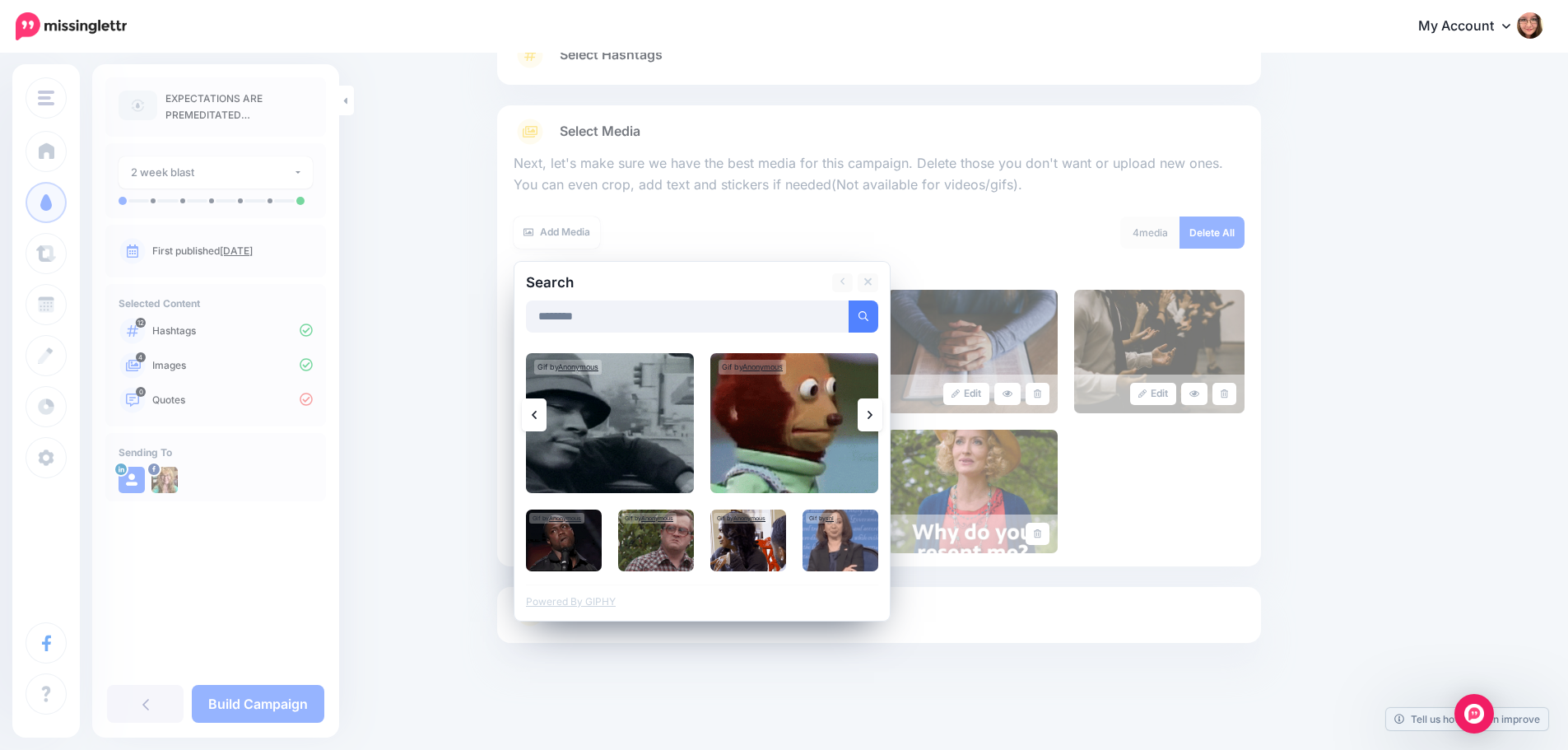
click at [872, 412] on icon at bounding box center [869, 415] width 5 height 13
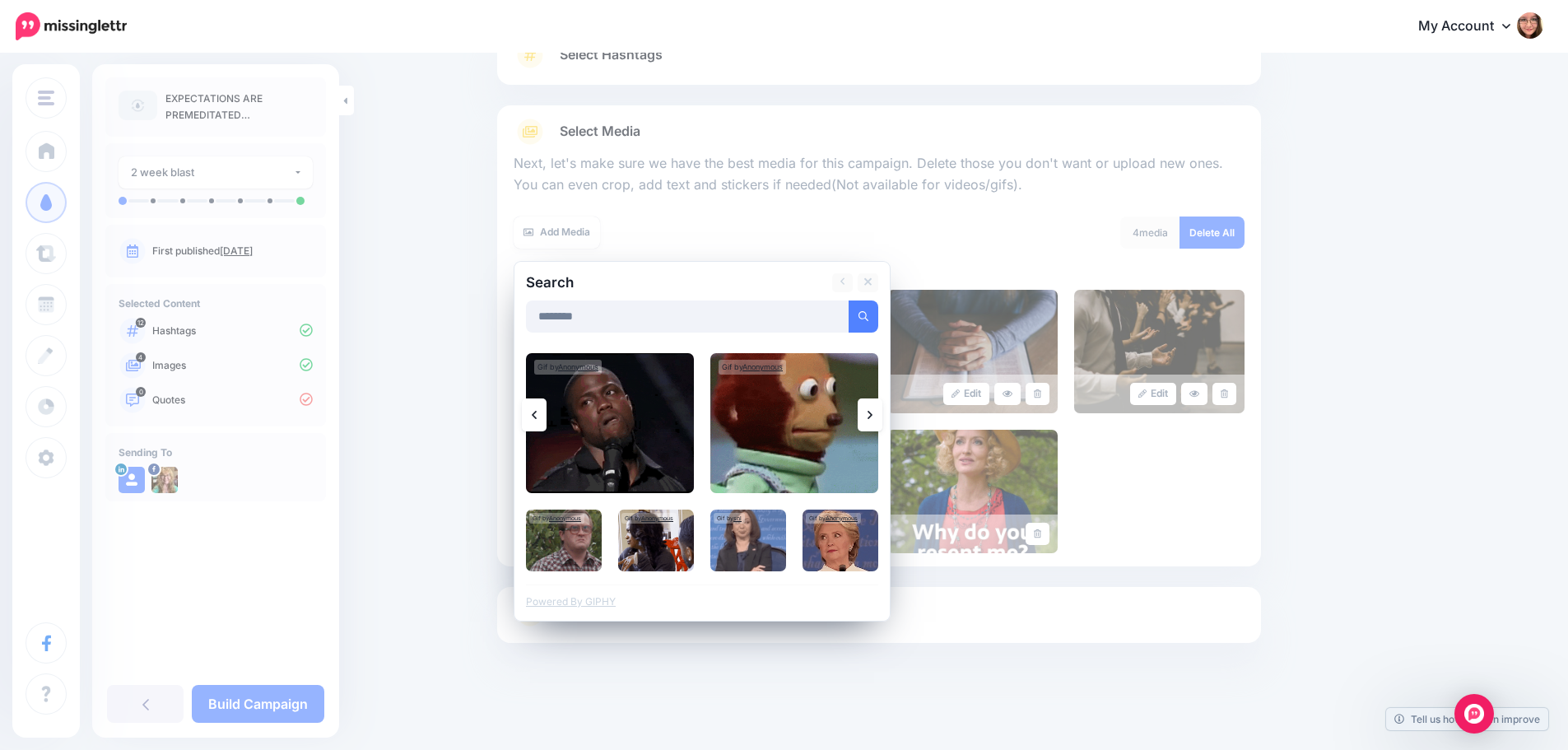
click at [872, 412] on icon at bounding box center [869, 415] width 5 height 13
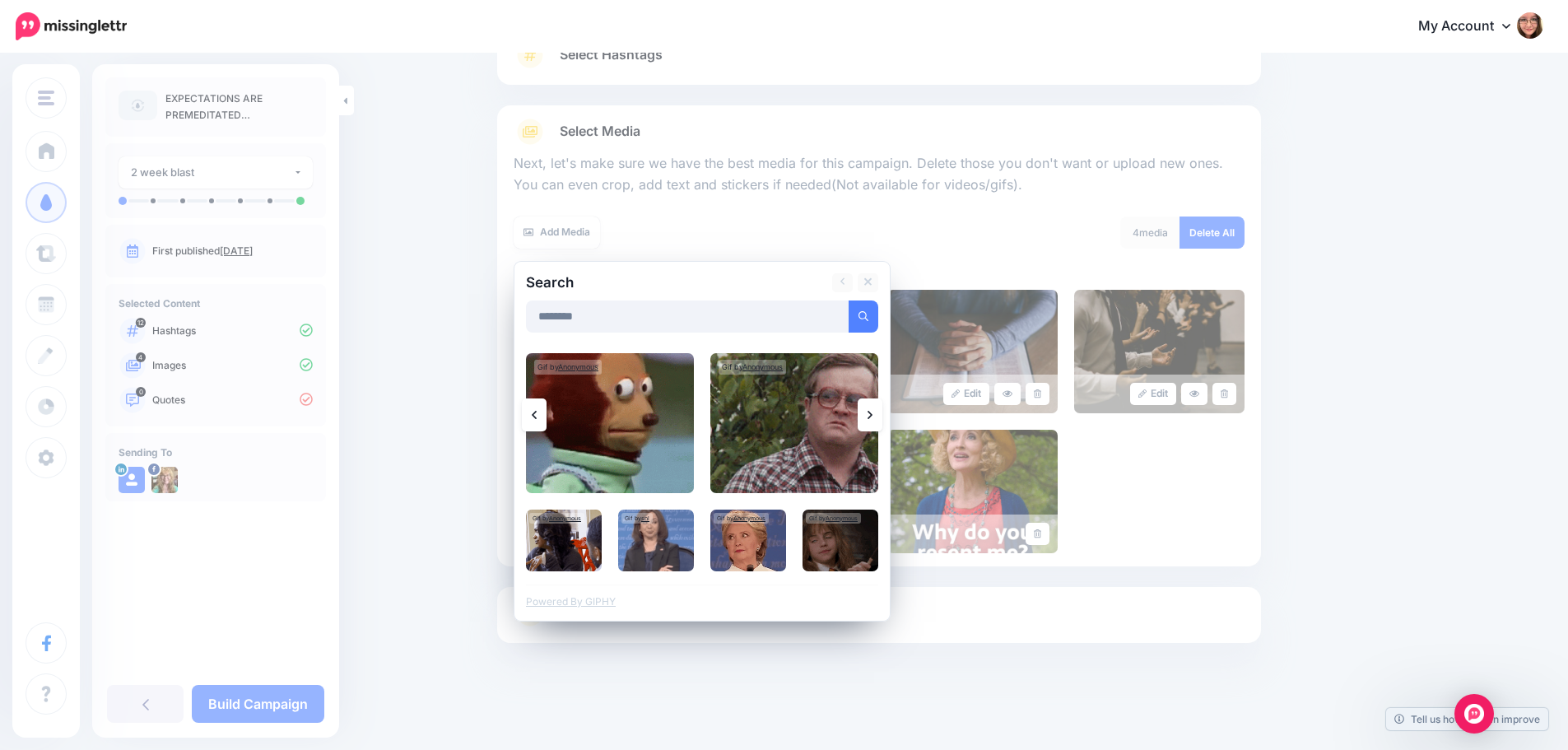
click at [872, 412] on icon at bounding box center [869, 415] width 5 height 13
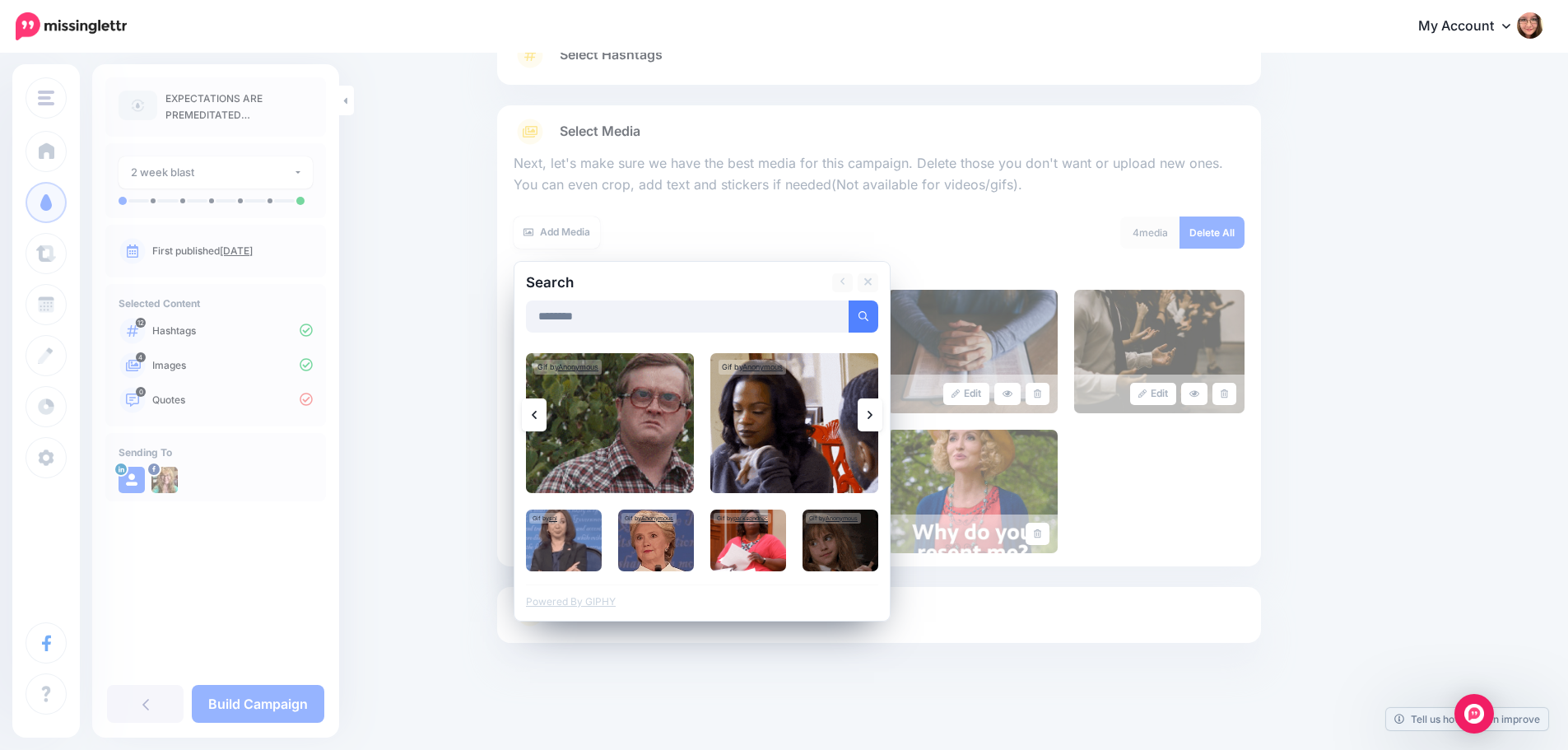
click at [872, 412] on icon at bounding box center [869, 415] width 5 height 13
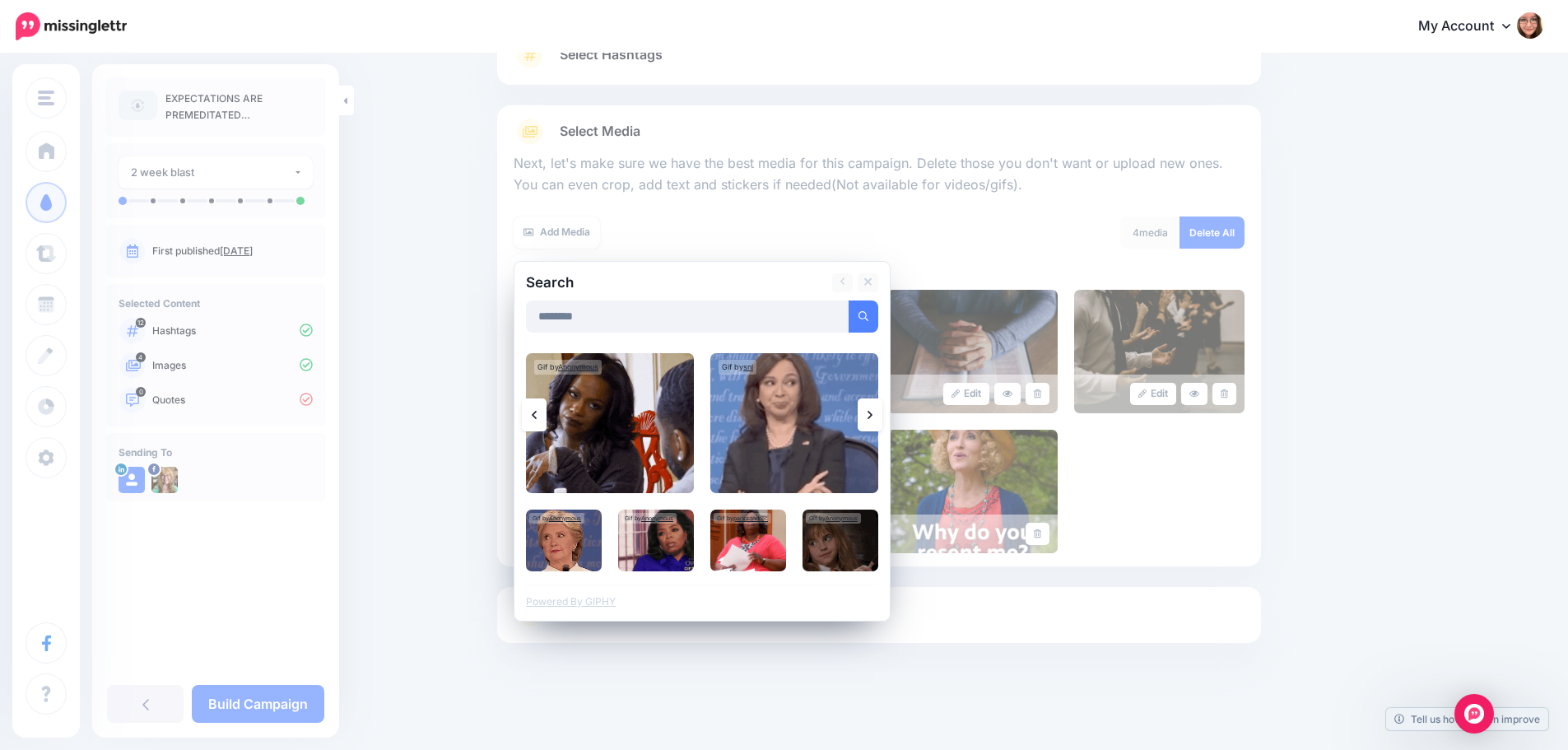
click at [872, 412] on icon at bounding box center [869, 415] width 5 height 13
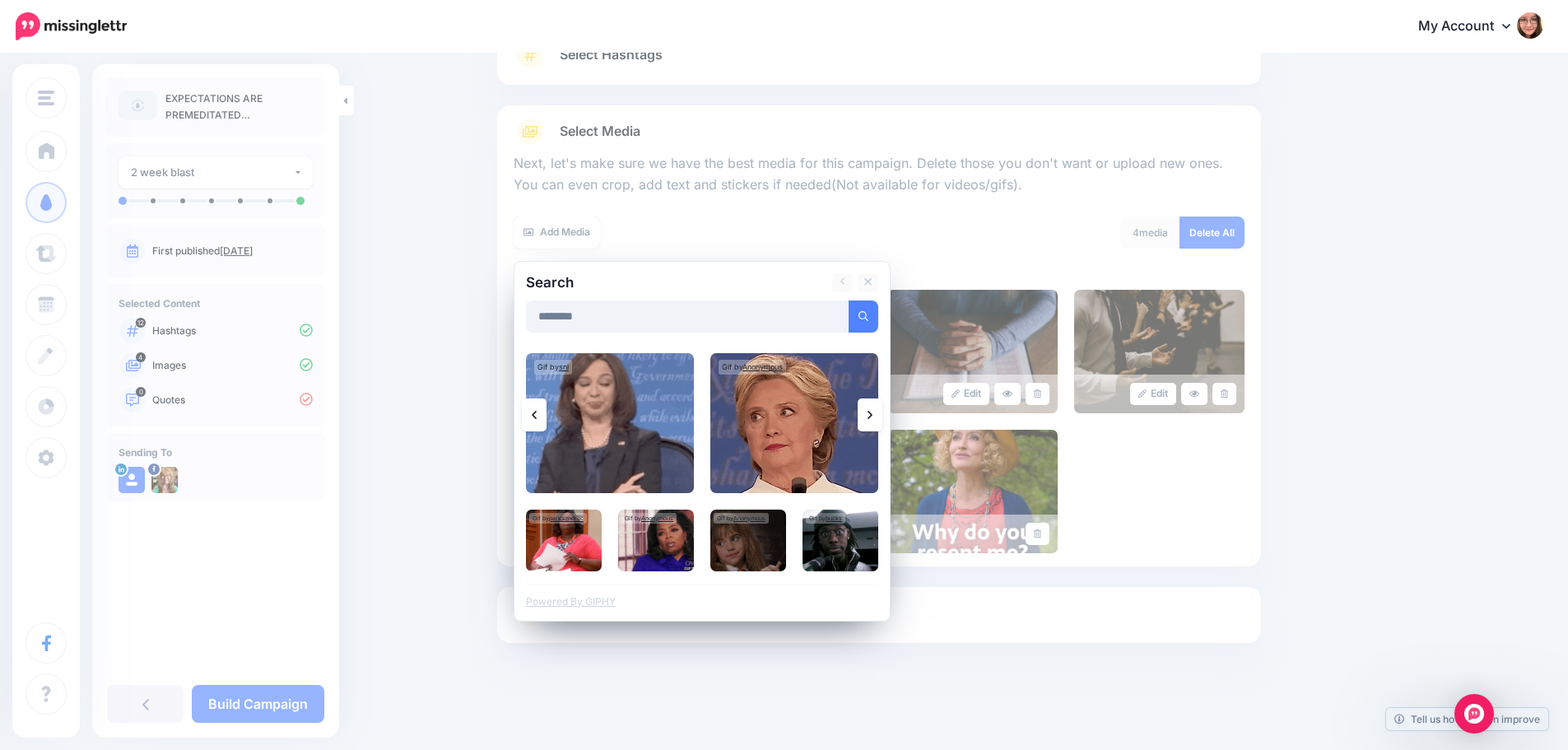
click at [872, 412] on icon at bounding box center [869, 415] width 5 height 13
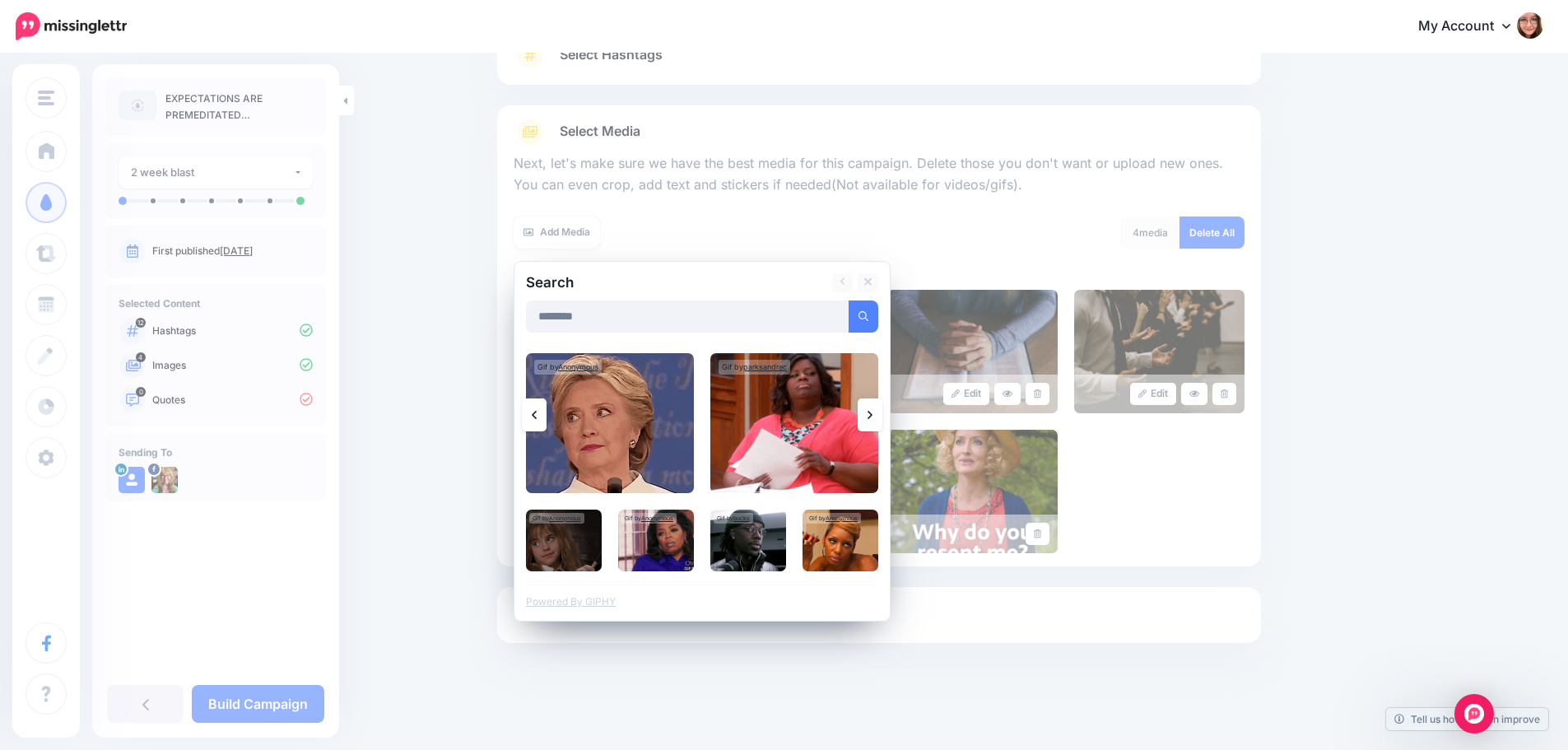
click at [872, 412] on icon at bounding box center [869, 415] width 5 height 13
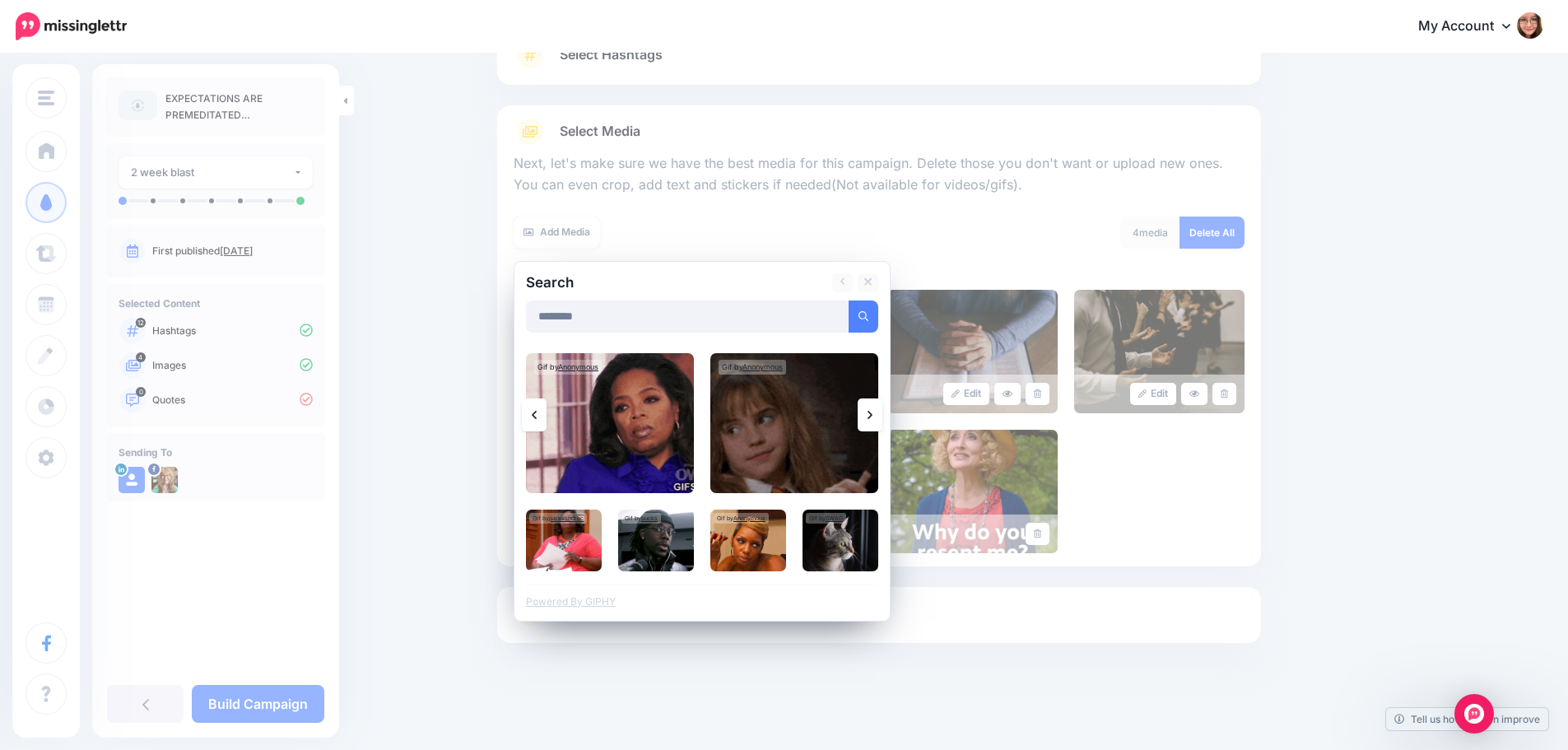
click at [872, 412] on icon at bounding box center [869, 415] width 5 height 13
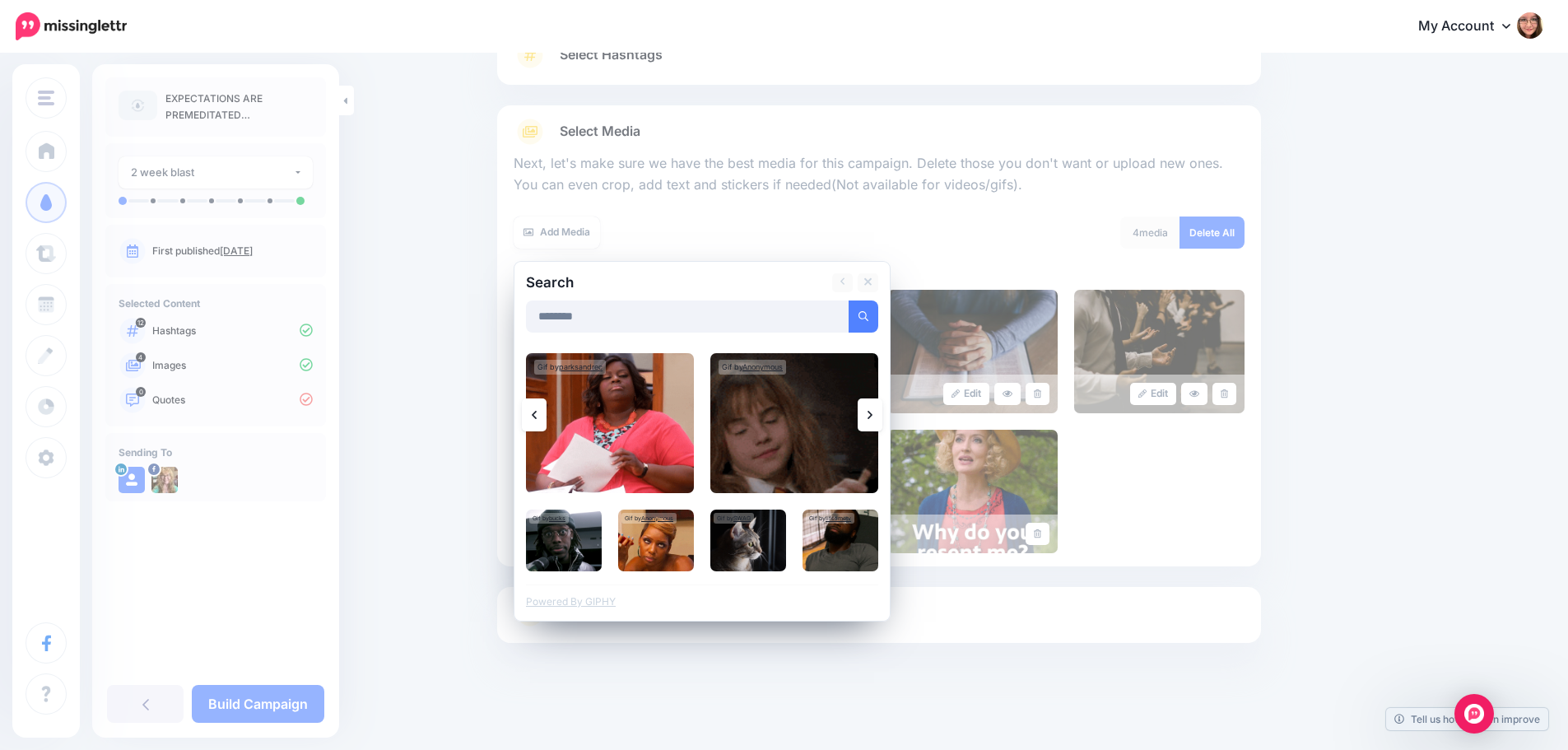
click at [872, 412] on icon at bounding box center [869, 415] width 5 height 13
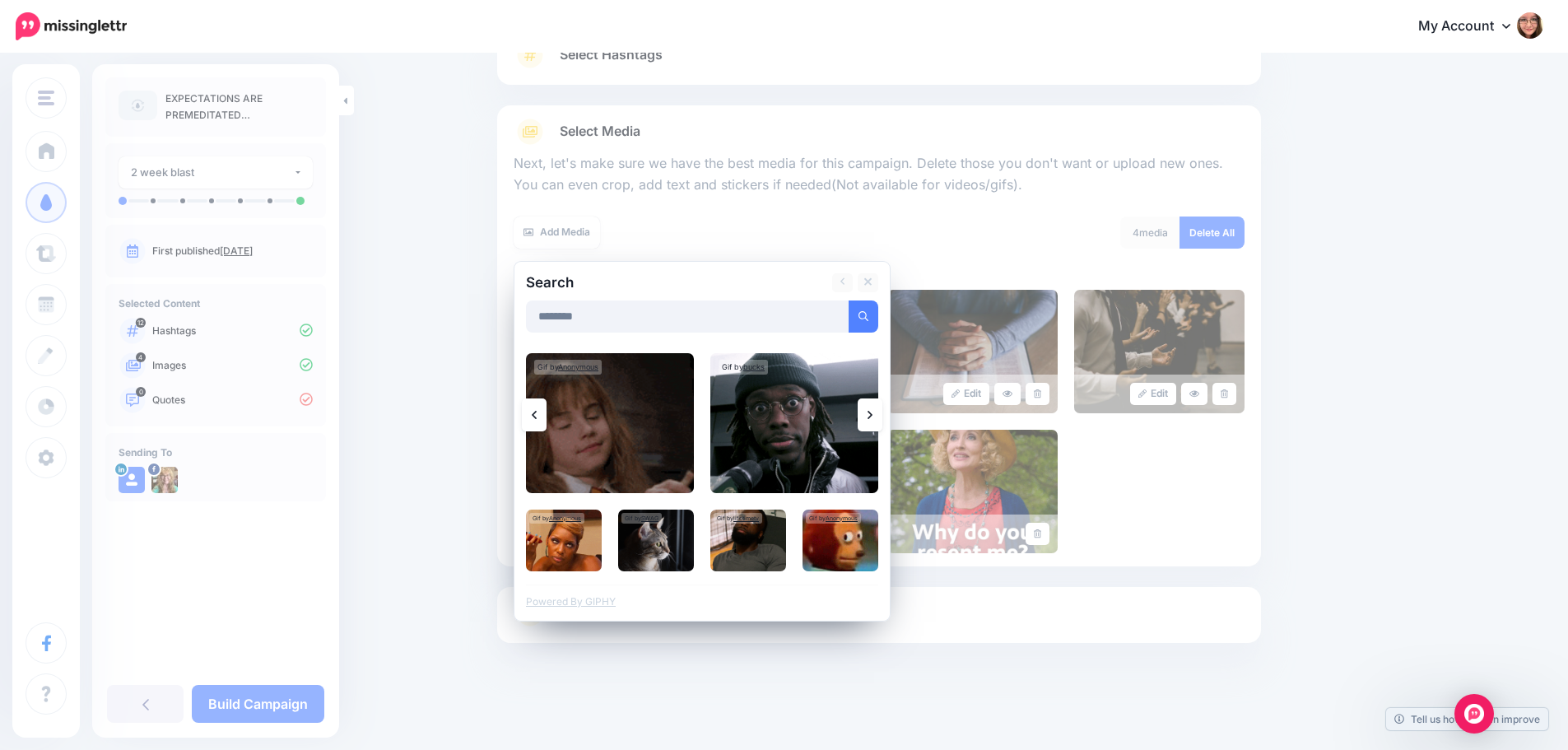
click at [872, 412] on icon at bounding box center [869, 415] width 5 height 13
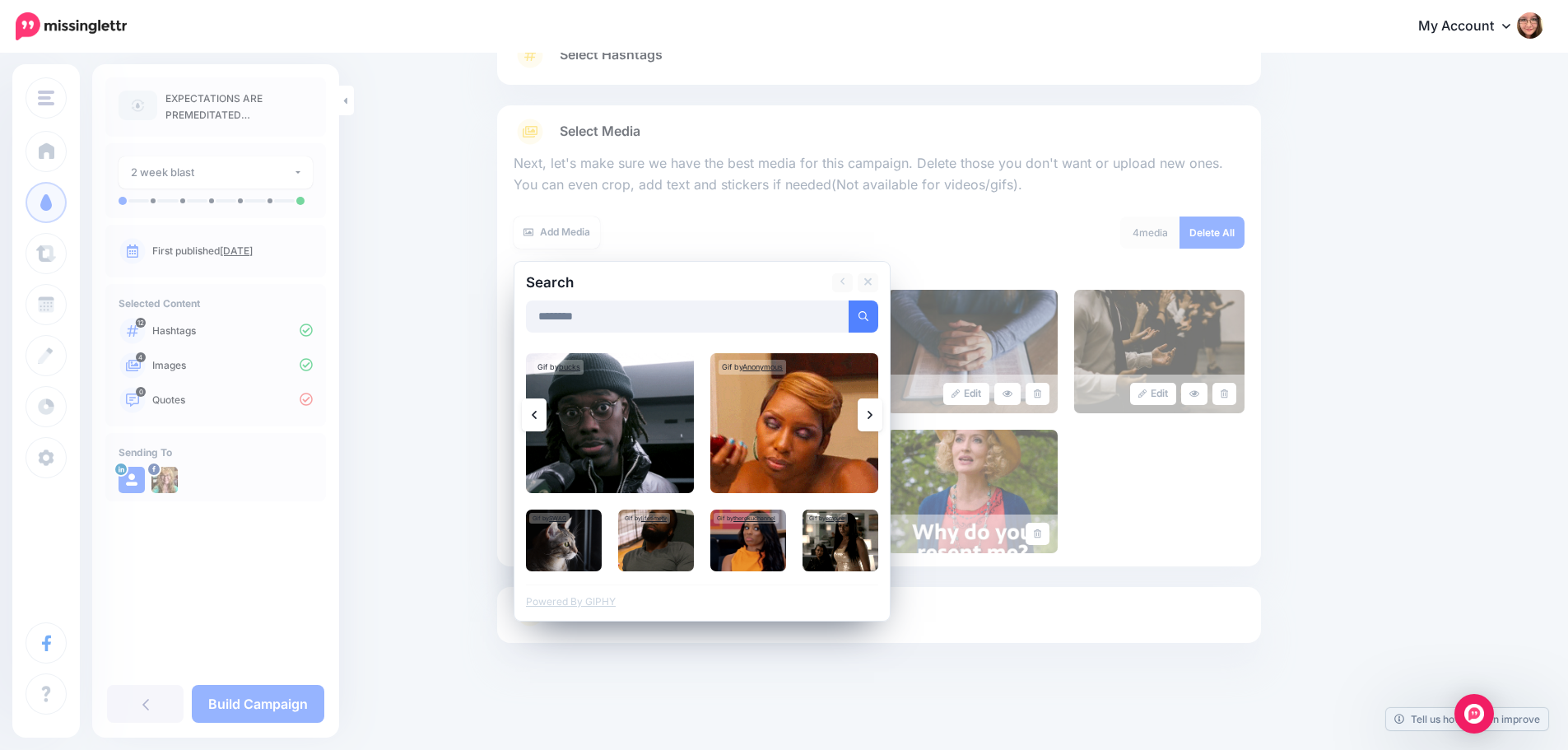
click at [872, 412] on icon at bounding box center [869, 415] width 5 height 13
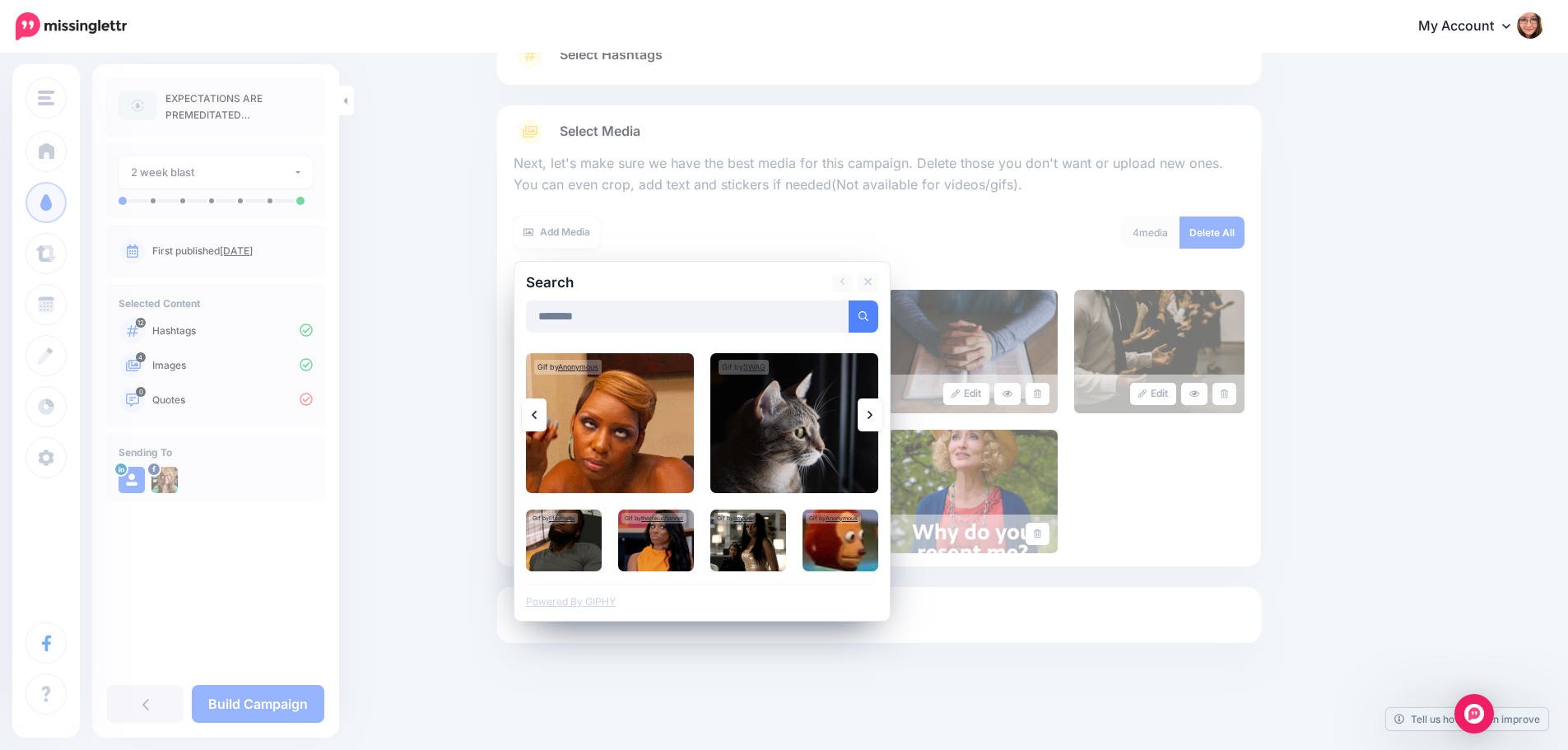
click at [872, 412] on icon at bounding box center [869, 415] width 5 height 13
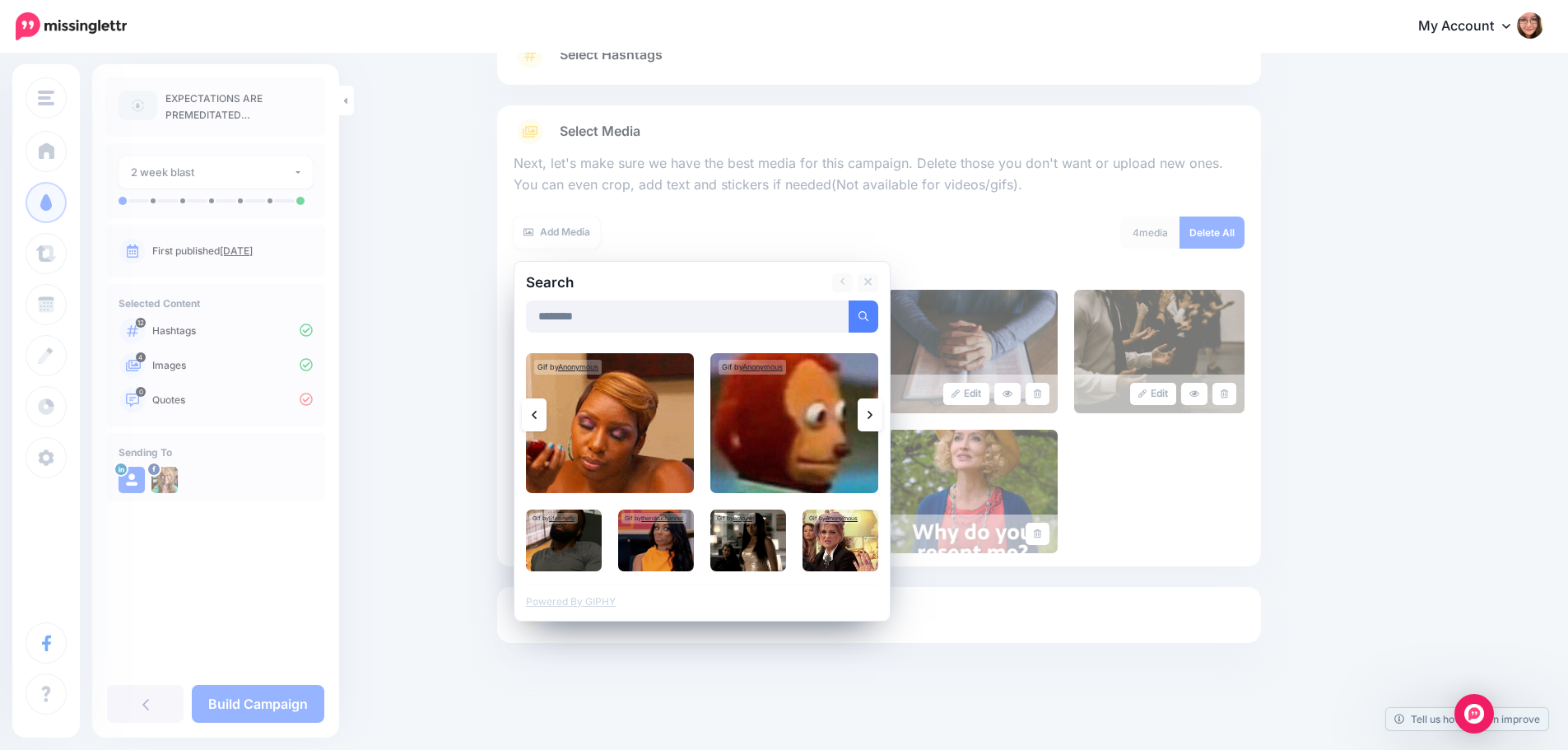
click at [872, 412] on icon at bounding box center [869, 415] width 5 height 13
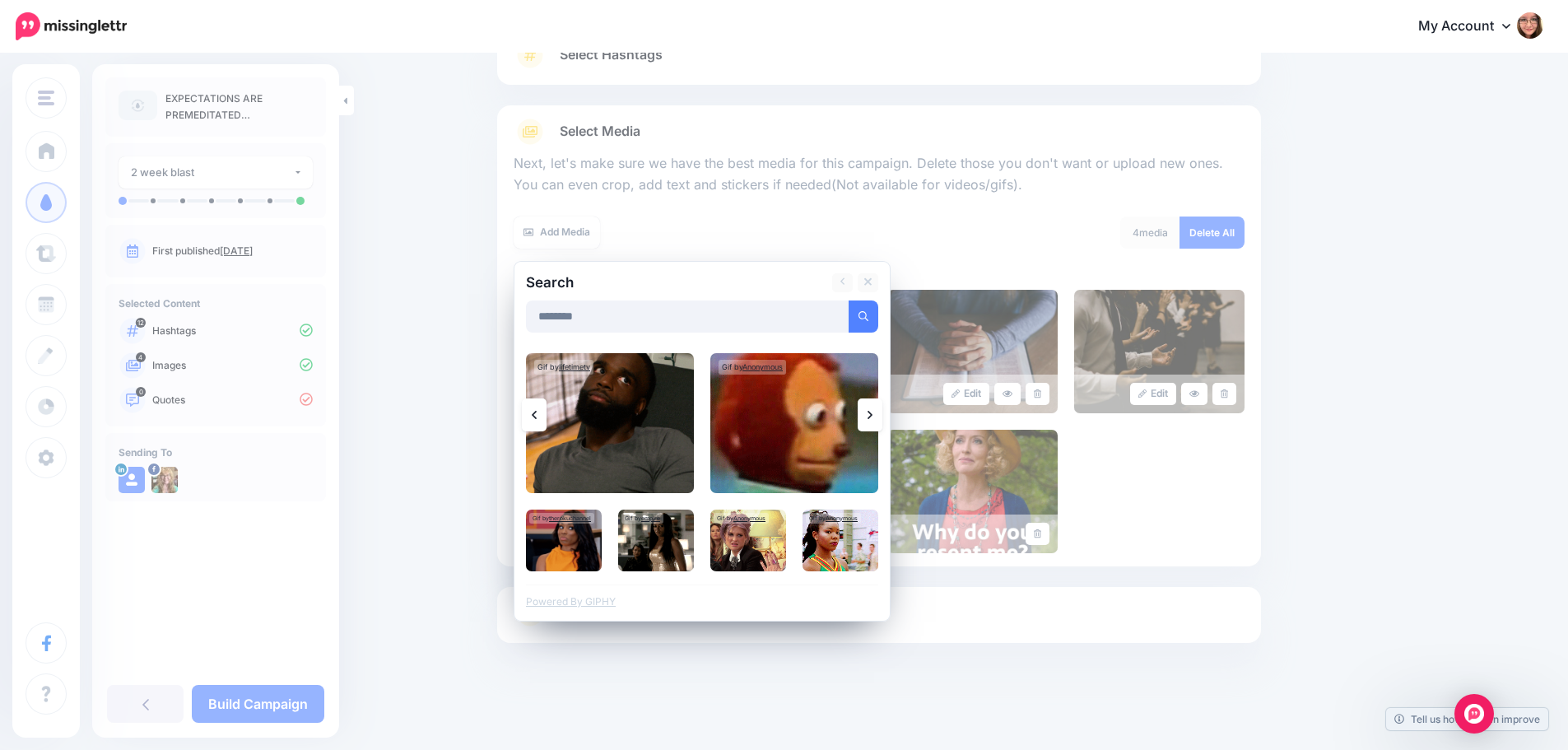
click at [872, 412] on icon at bounding box center [869, 415] width 5 height 13
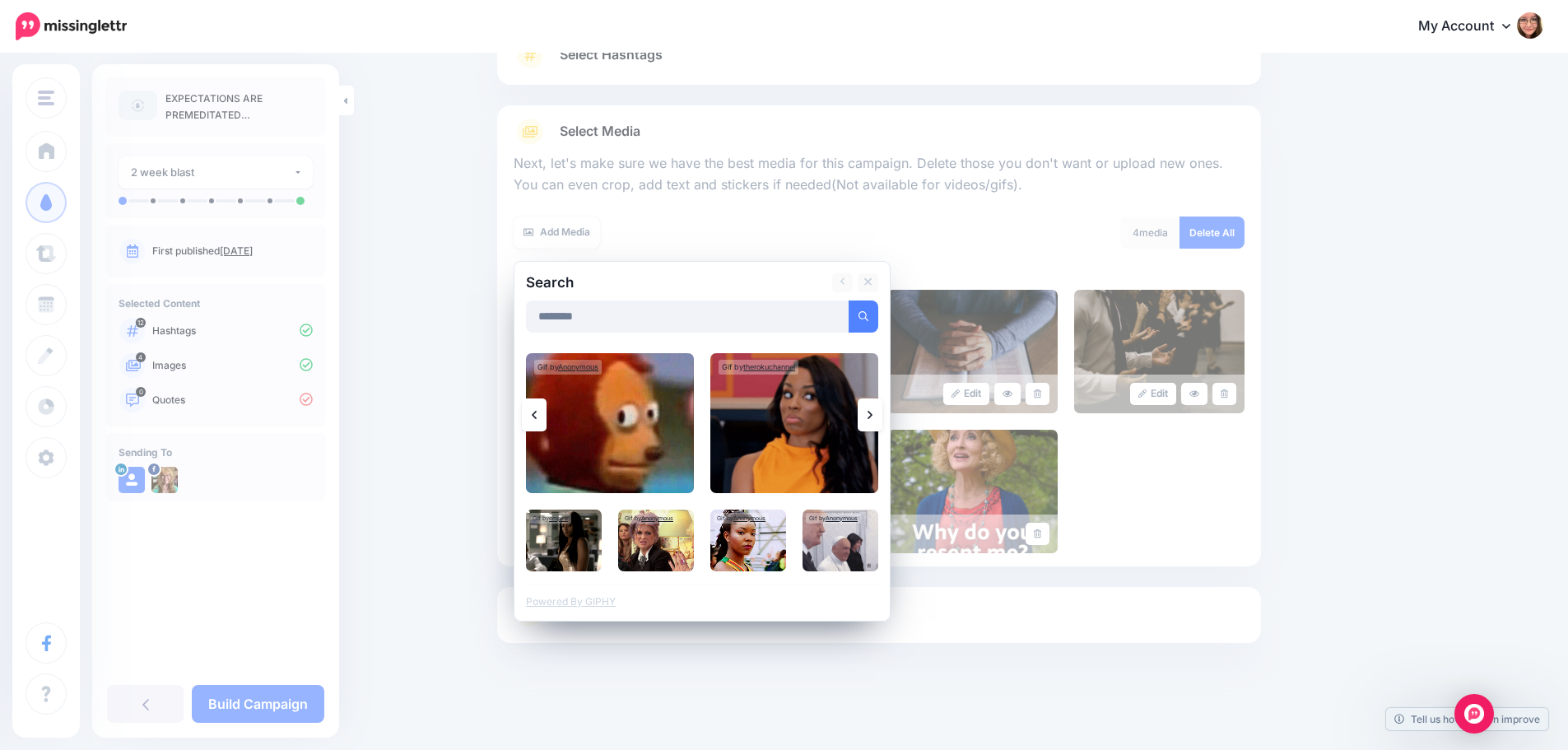
click at [872, 412] on icon at bounding box center [869, 415] width 5 height 13
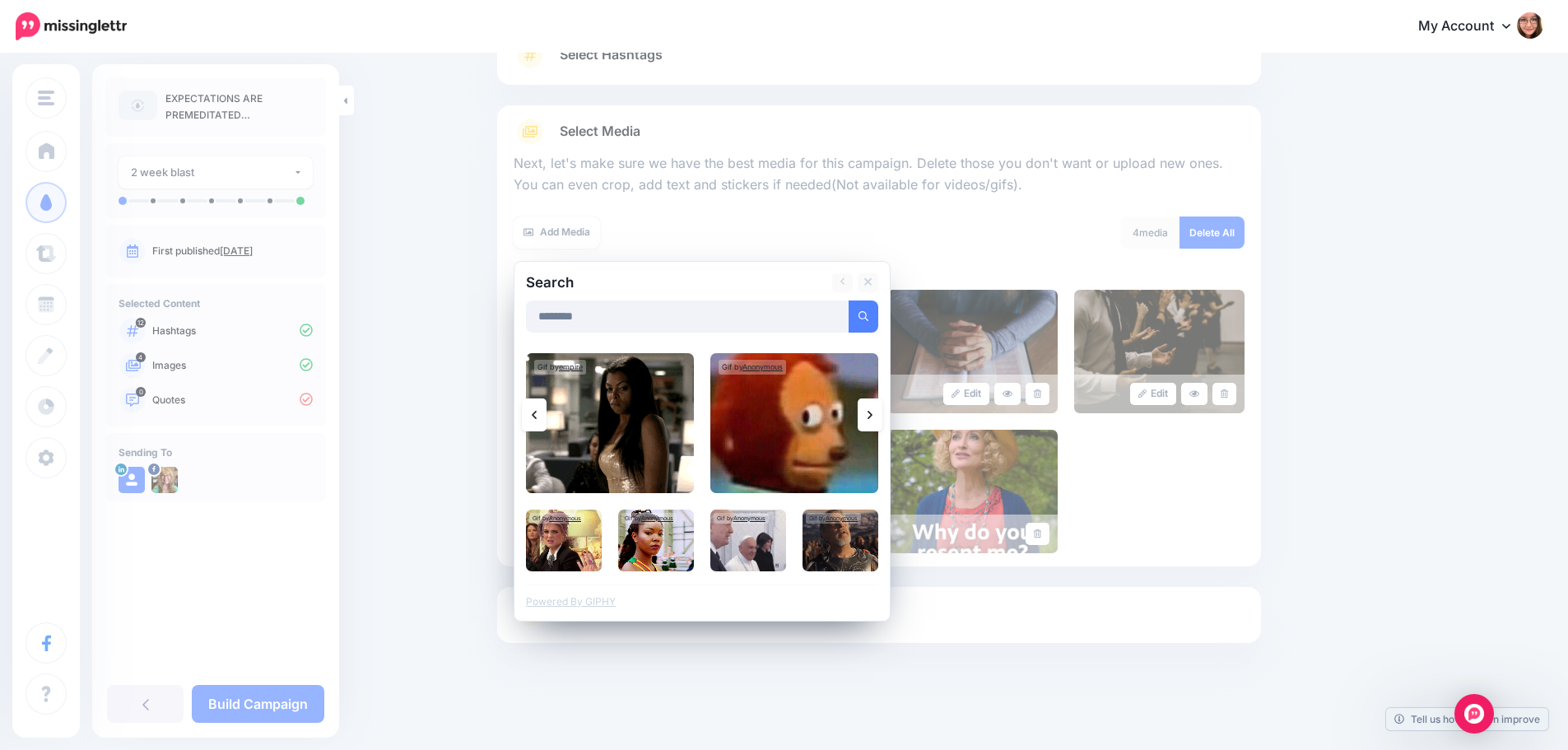
click at [872, 412] on icon at bounding box center [869, 415] width 5 height 13
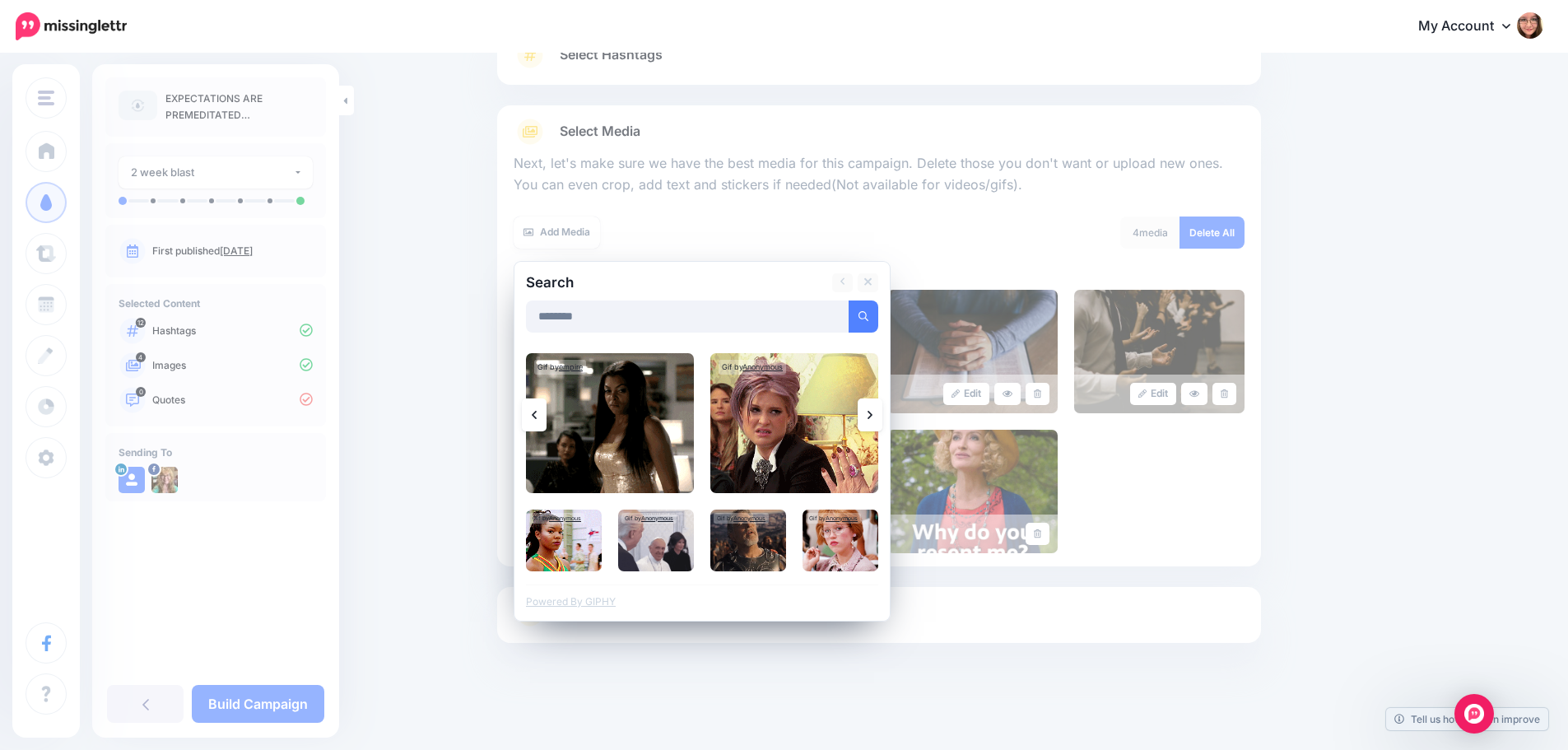
click at [872, 412] on icon at bounding box center [869, 415] width 5 height 13
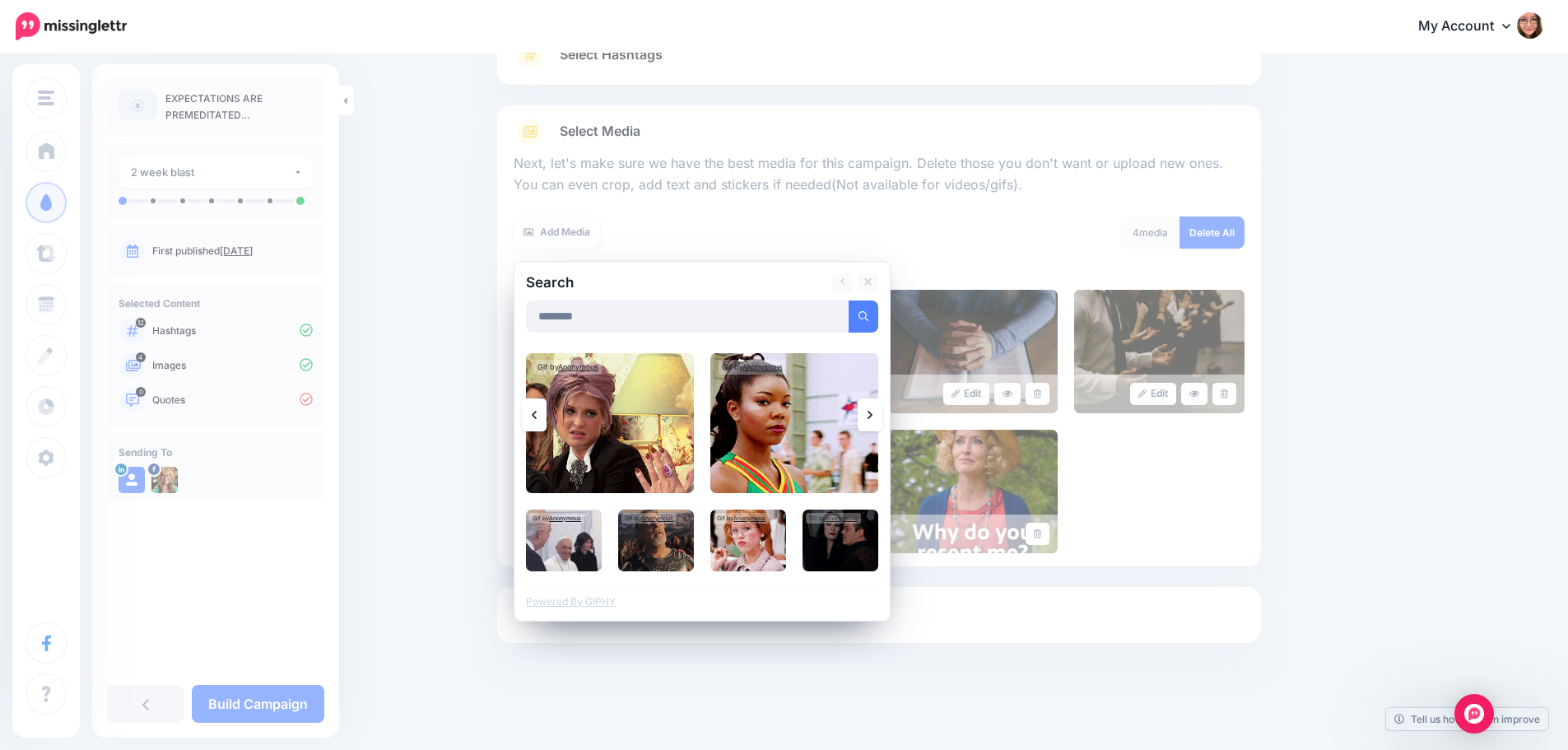
click at [872, 410] on icon at bounding box center [869, 415] width 5 height 13
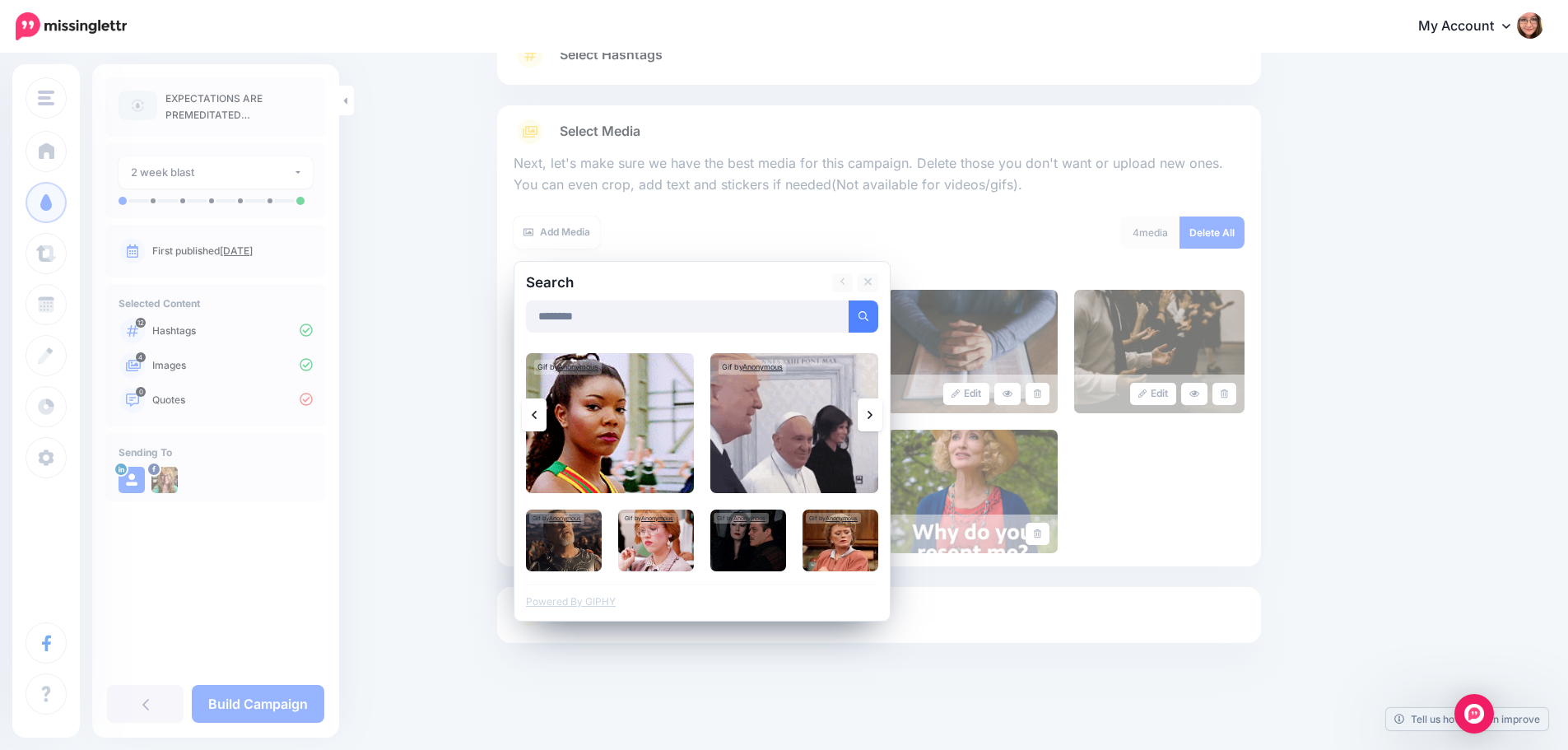
click at [872, 410] on icon at bounding box center [869, 415] width 5 height 13
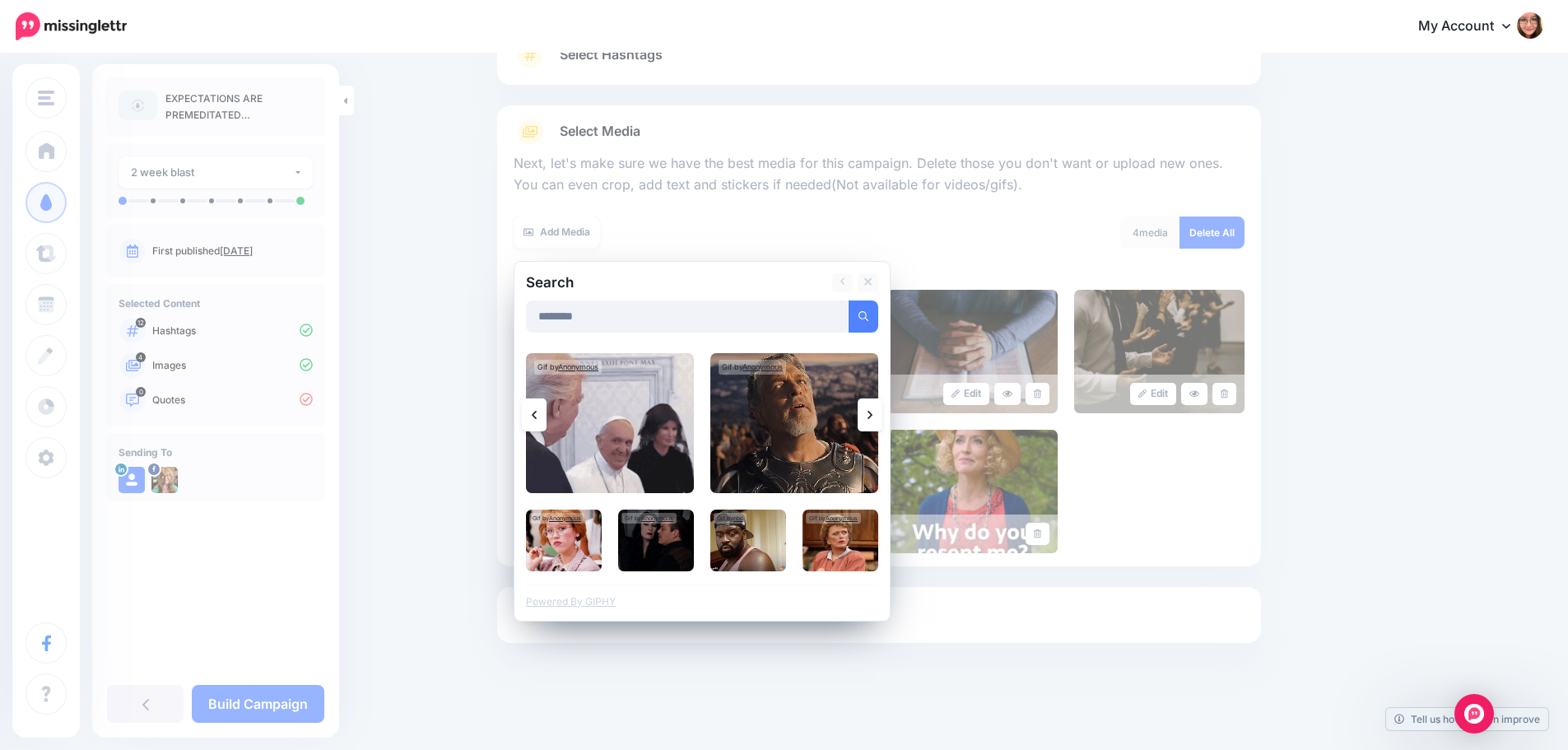
click at [878, 422] on link at bounding box center [869, 415] width 25 height 33
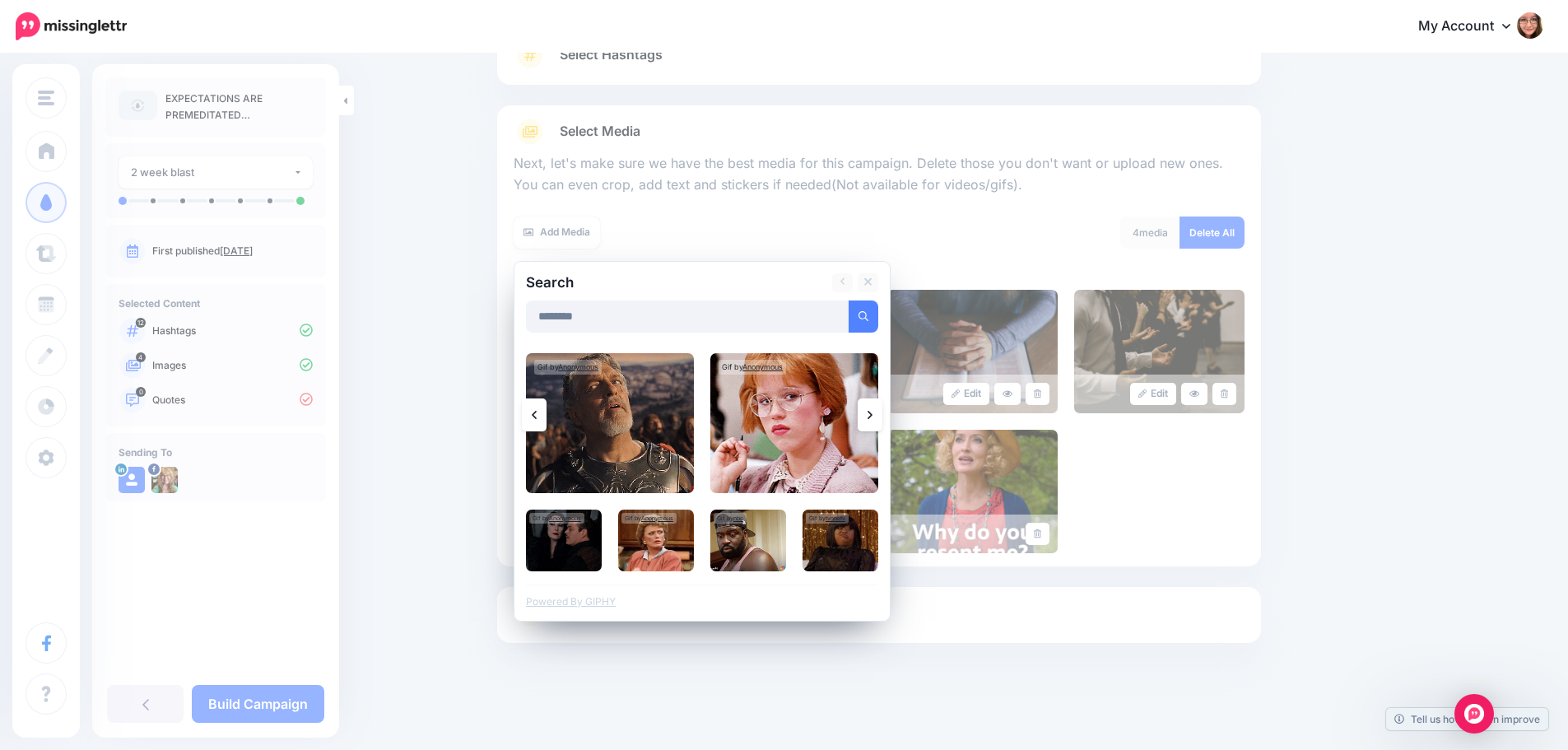
click at [881, 421] on link at bounding box center [869, 415] width 25 height 33
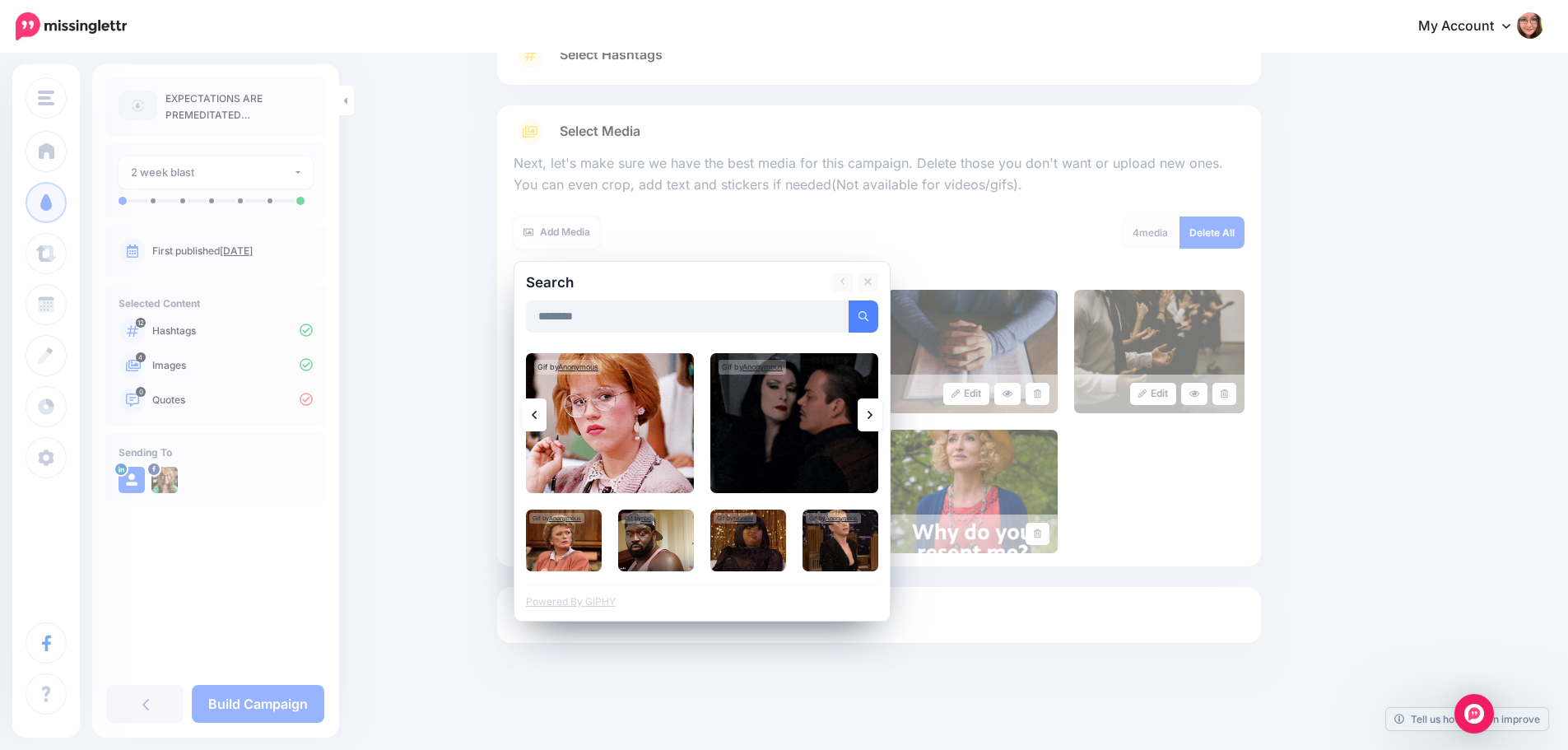
click at [881, 421] on link at bounding box center [869, 415] width 25 height 33
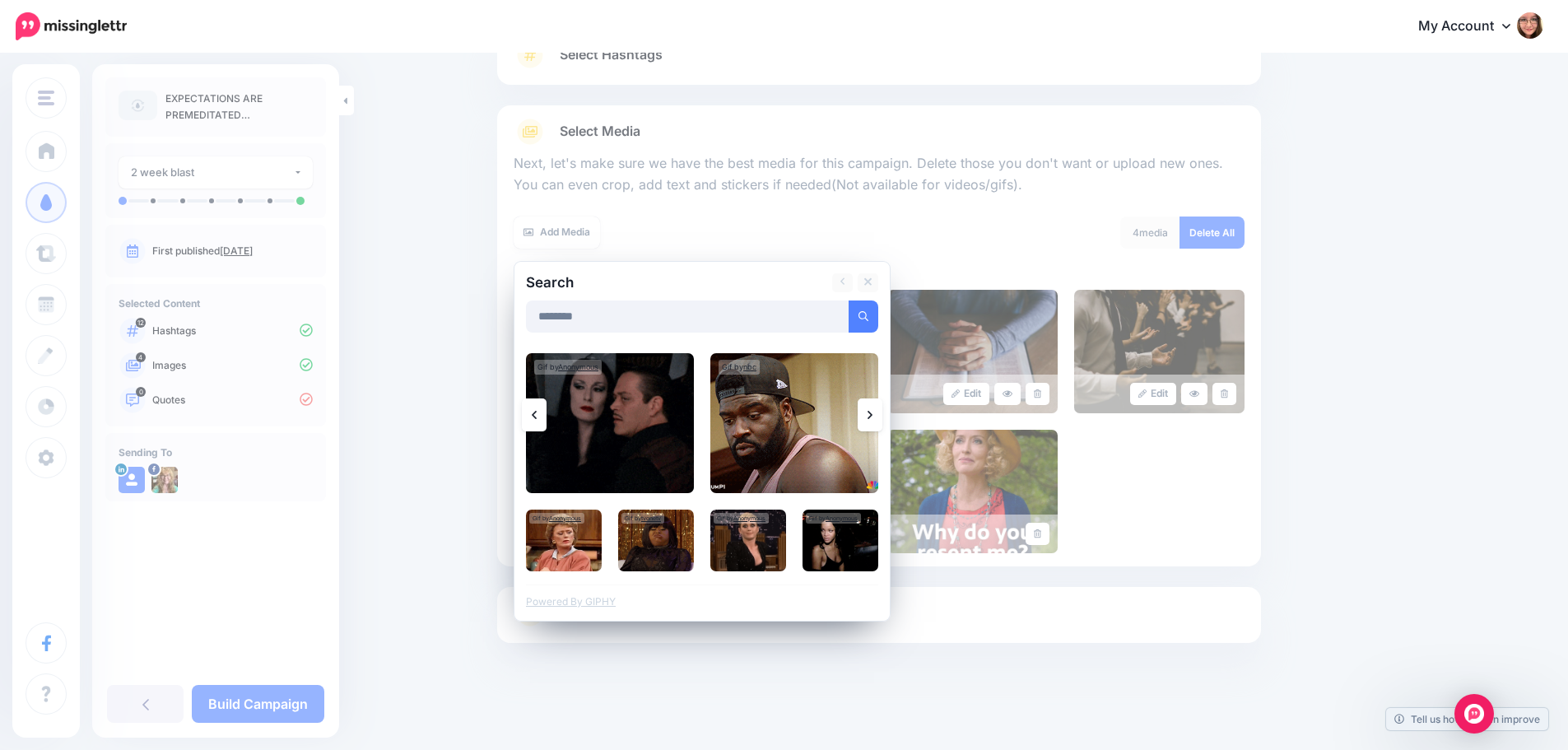
click at [881, 421] on link at bounding box center [869, 415] width 25 height 33
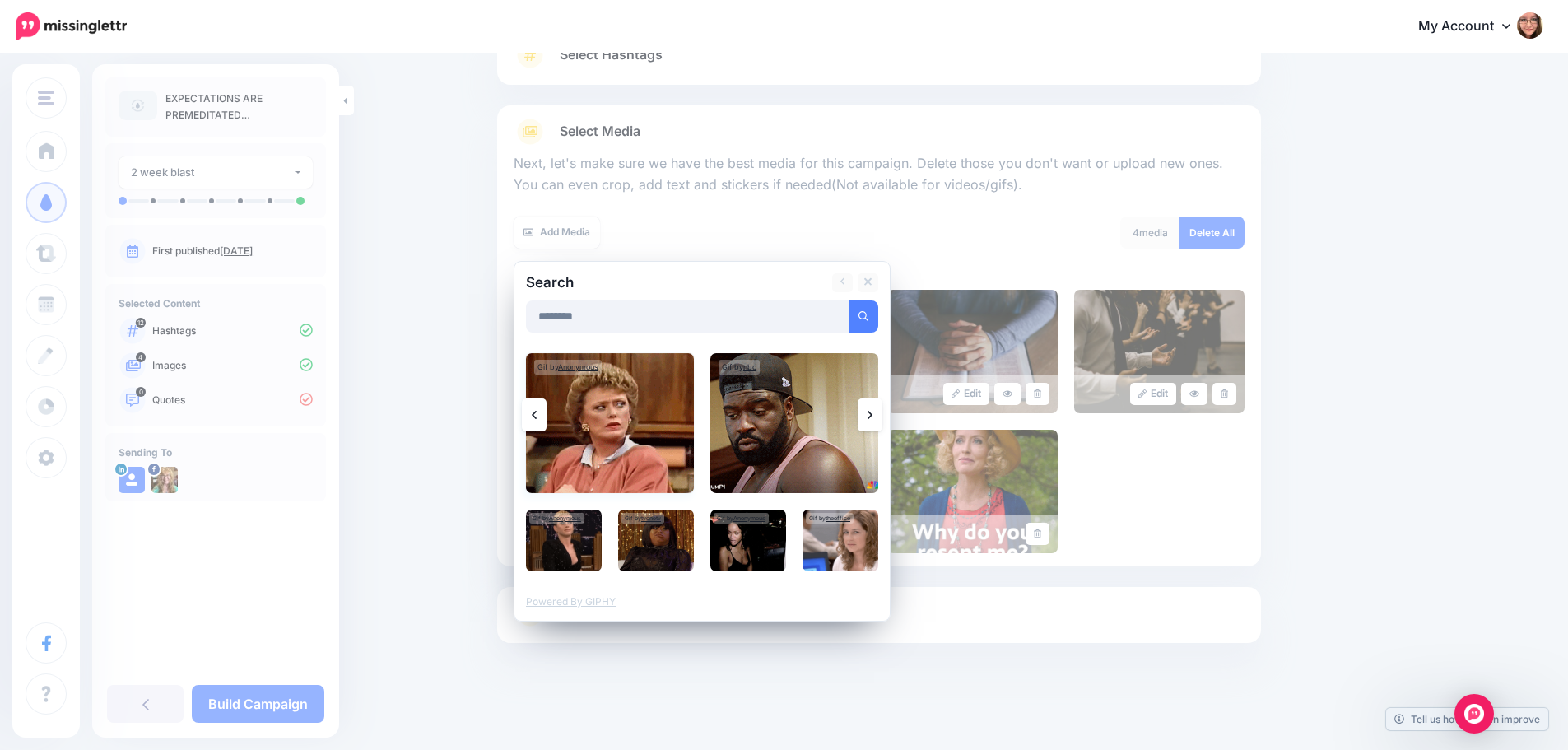
click at [661, 432] on img at bounding box center [610, 423] width 168 height 140
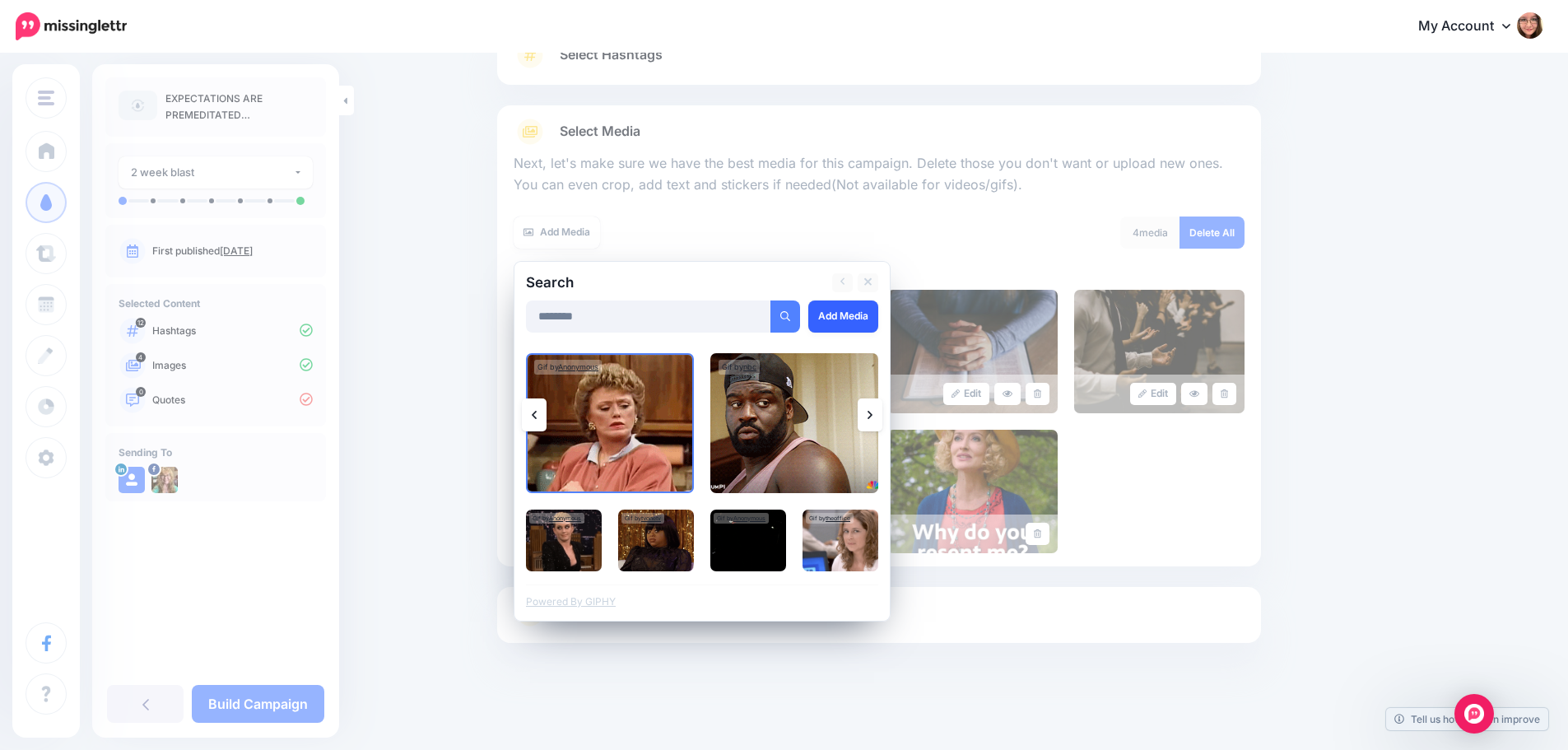
click at [862, 318] on link "Add Media" at bounding box center [843, 316] width 70 height 32
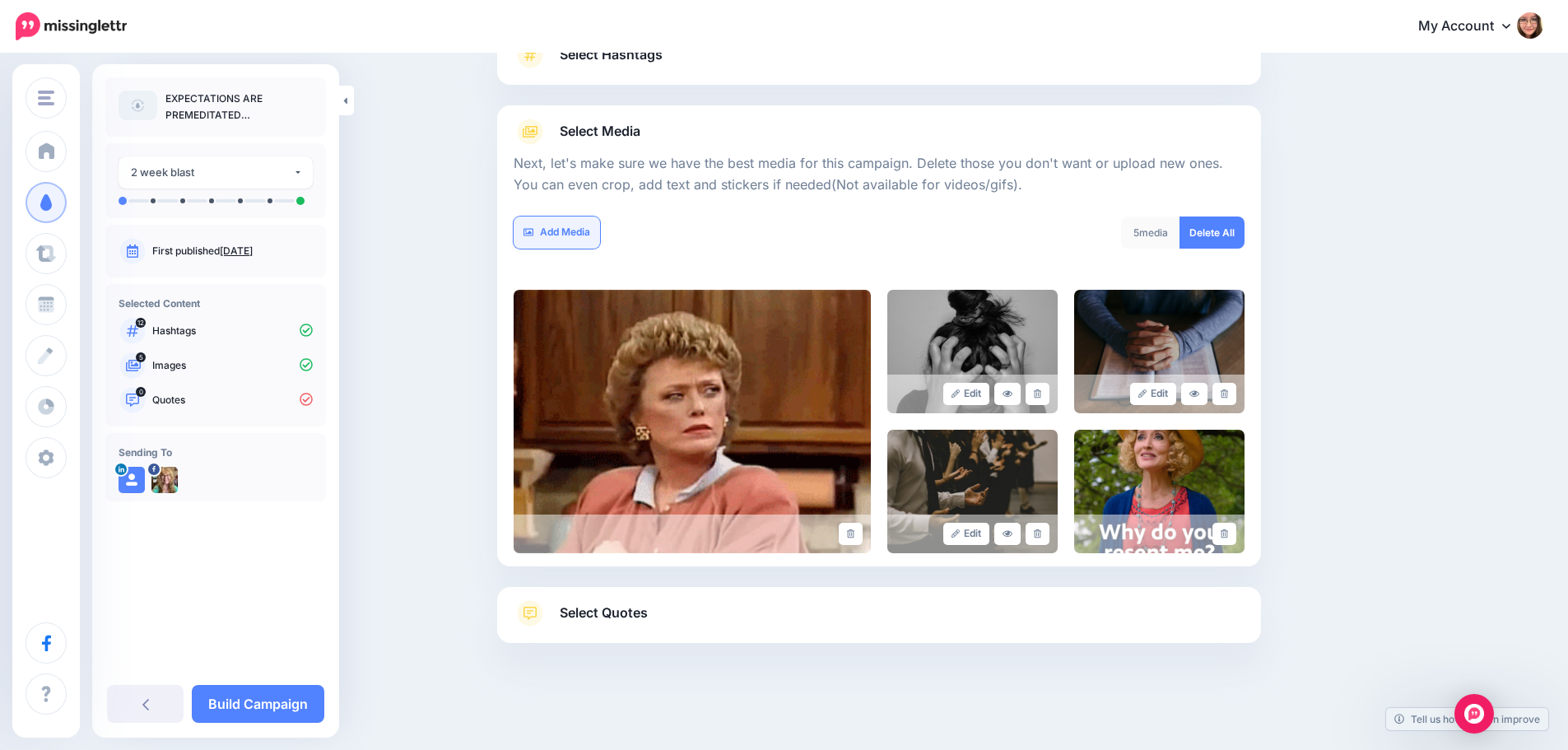
click at [580, 238] on link "Add Media" at bounding box center [556, 233] width 87 height 32
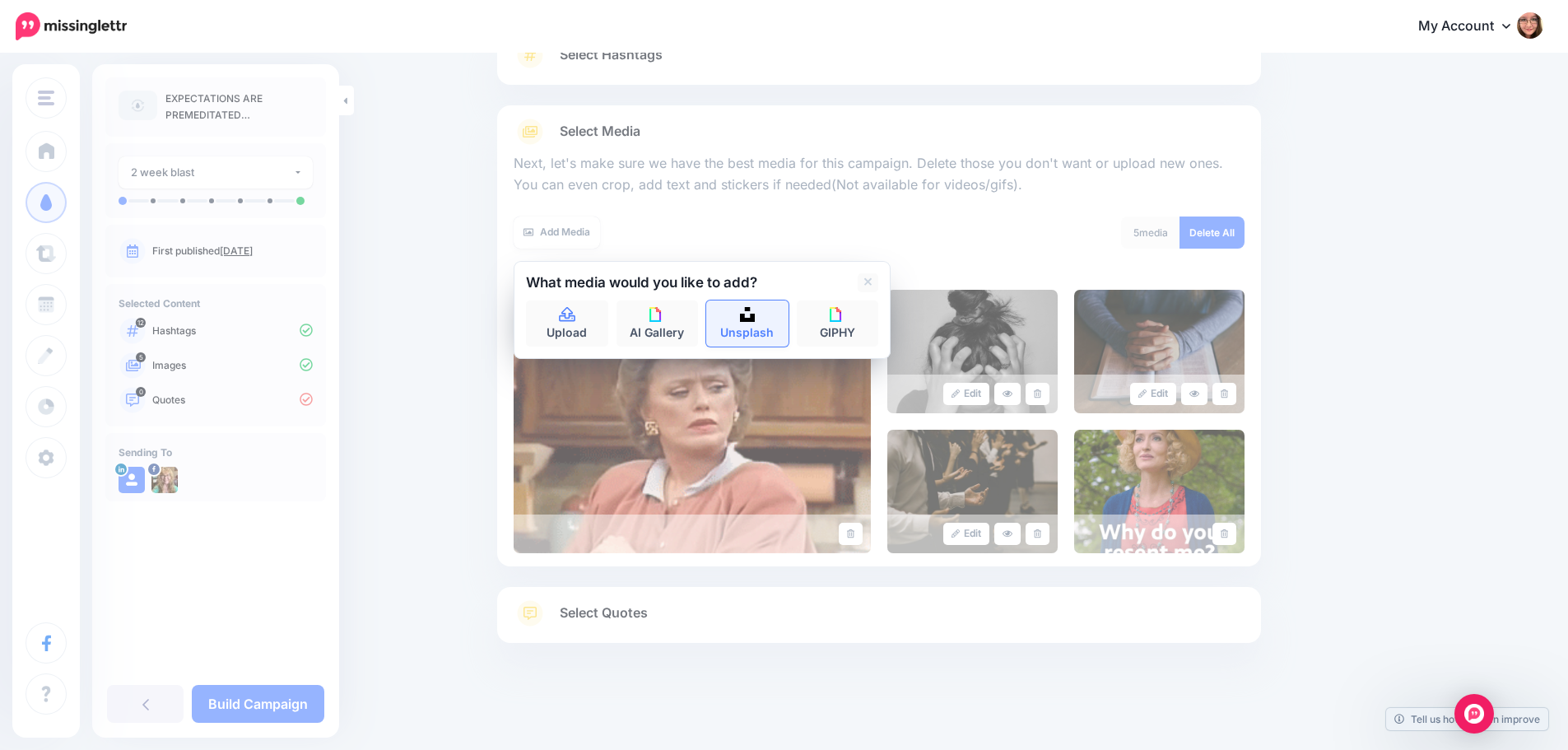
click at [755, 319] on img at bounding box center [747, 314] width 15 height 15
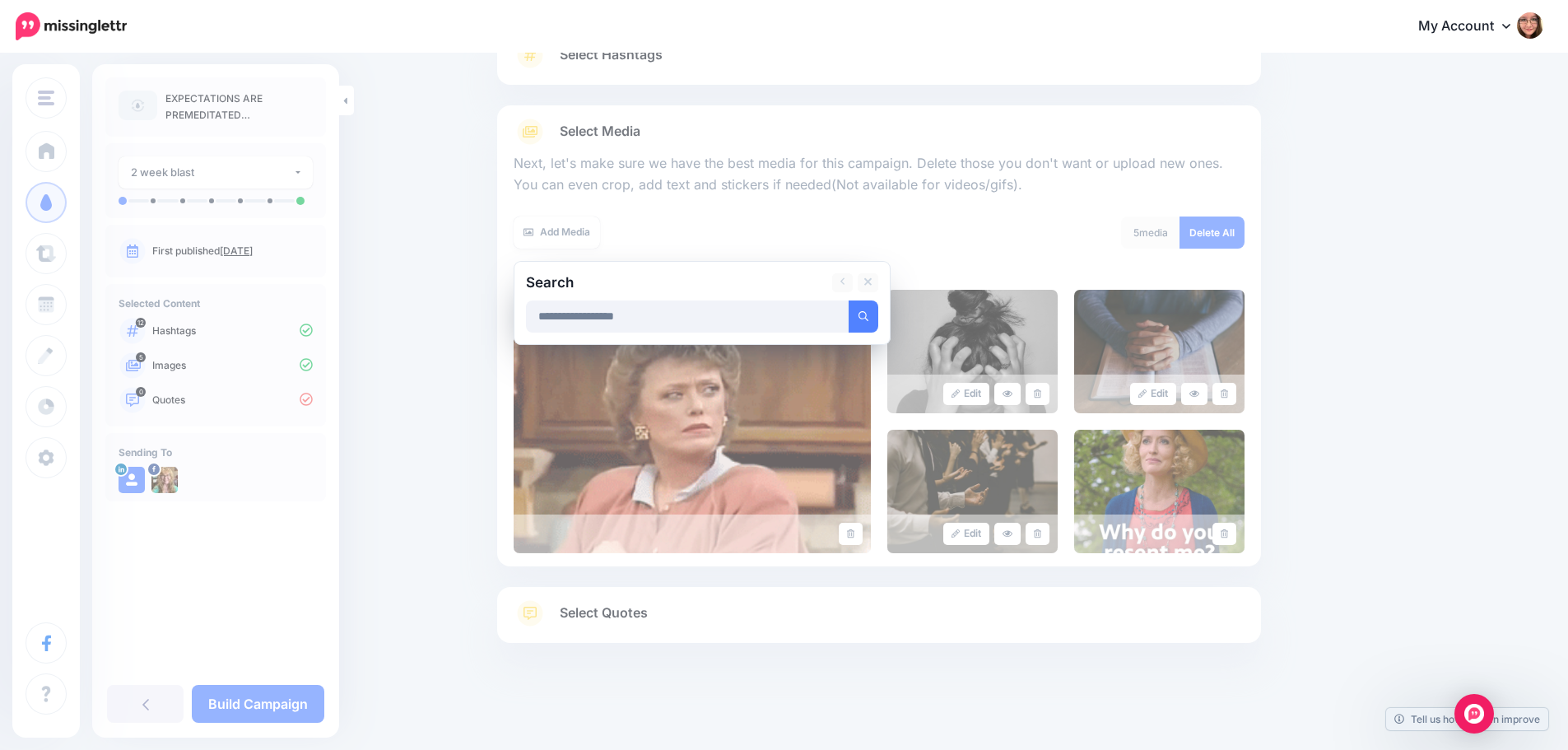
click at [848, 300] on button "submit" at bounding box center [863, 316] width 30 height 32
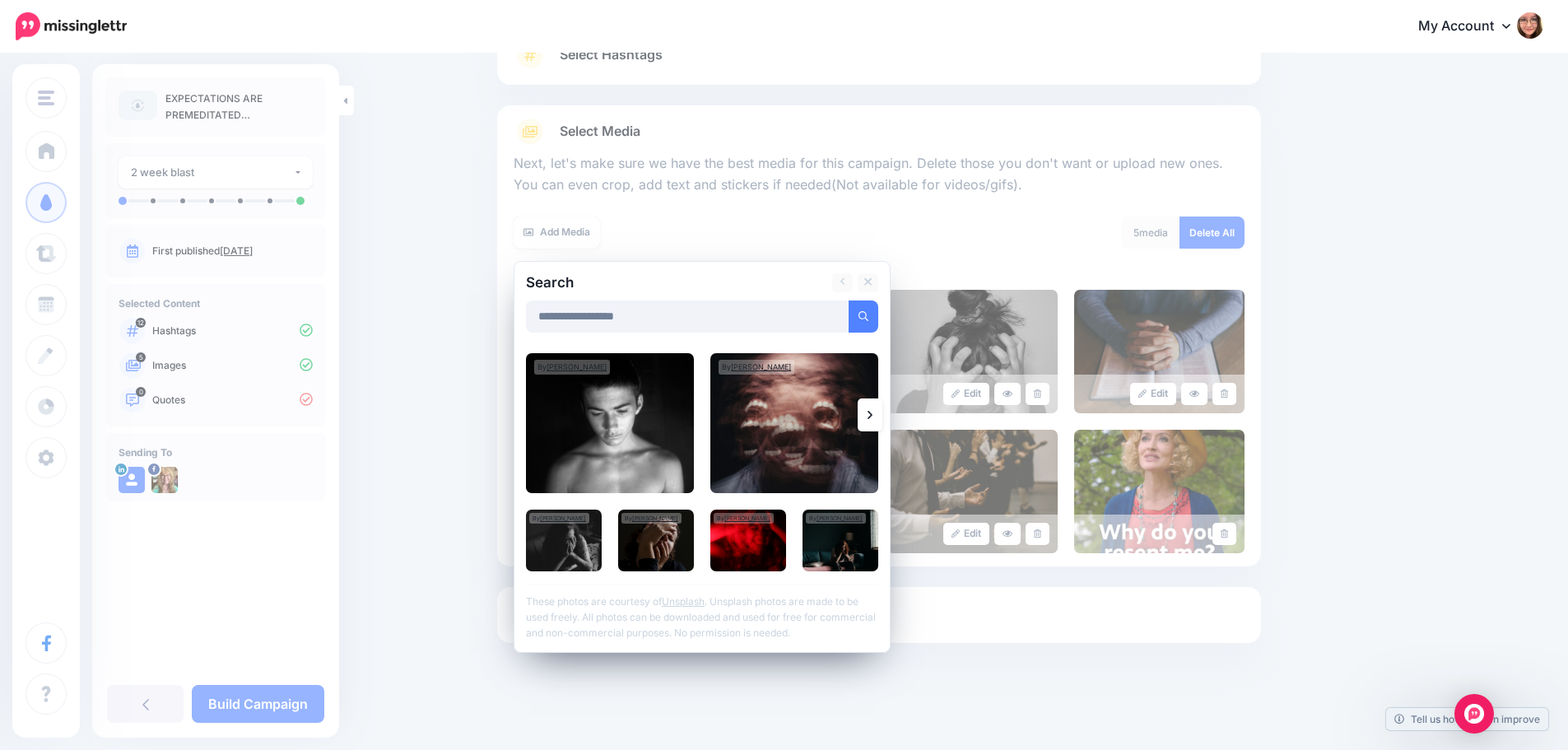
click at [882, 411] on link at bounding box center [869, 415] width 25 height 33
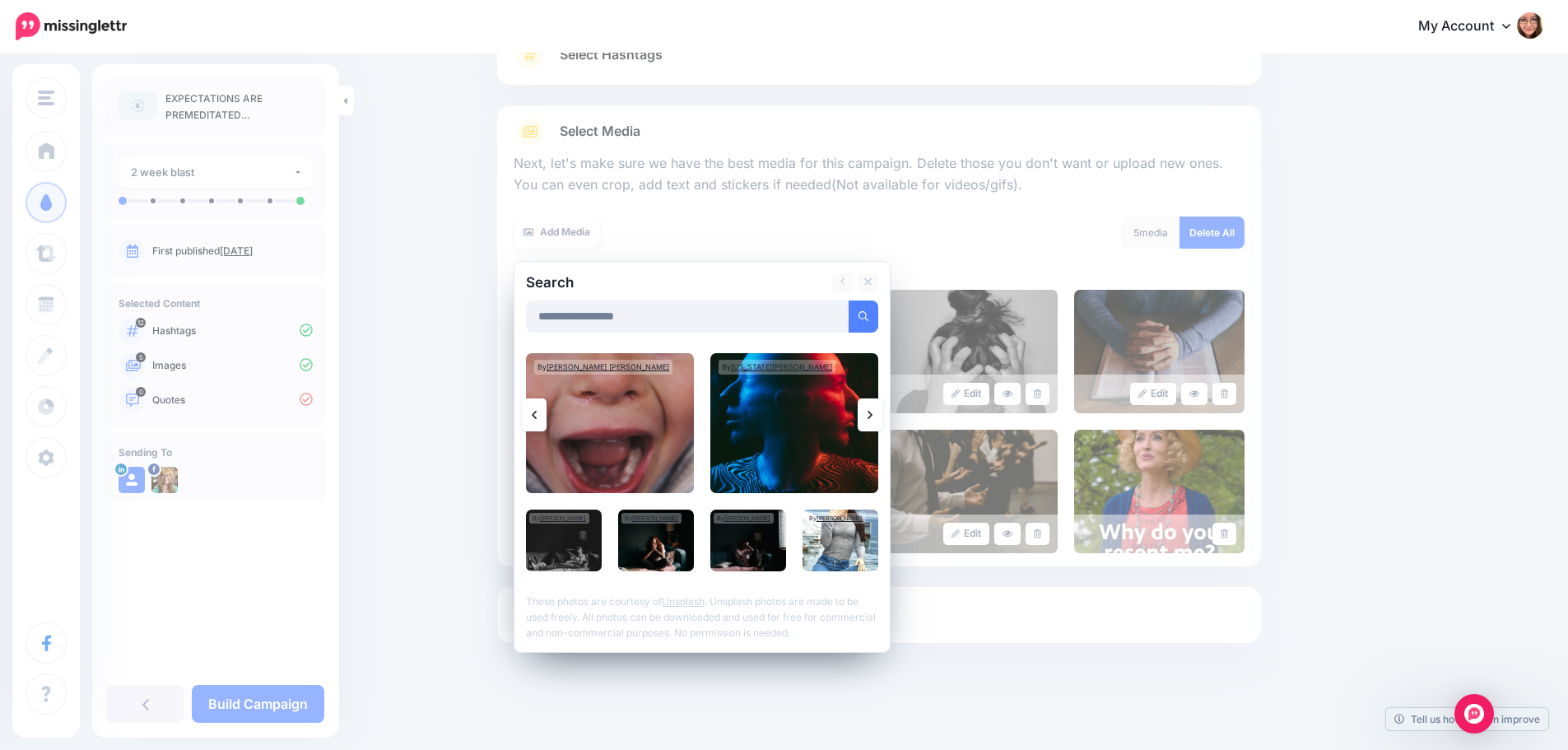
click at [882, 411] on link at bounding box center [869, 415] width 25 height 33
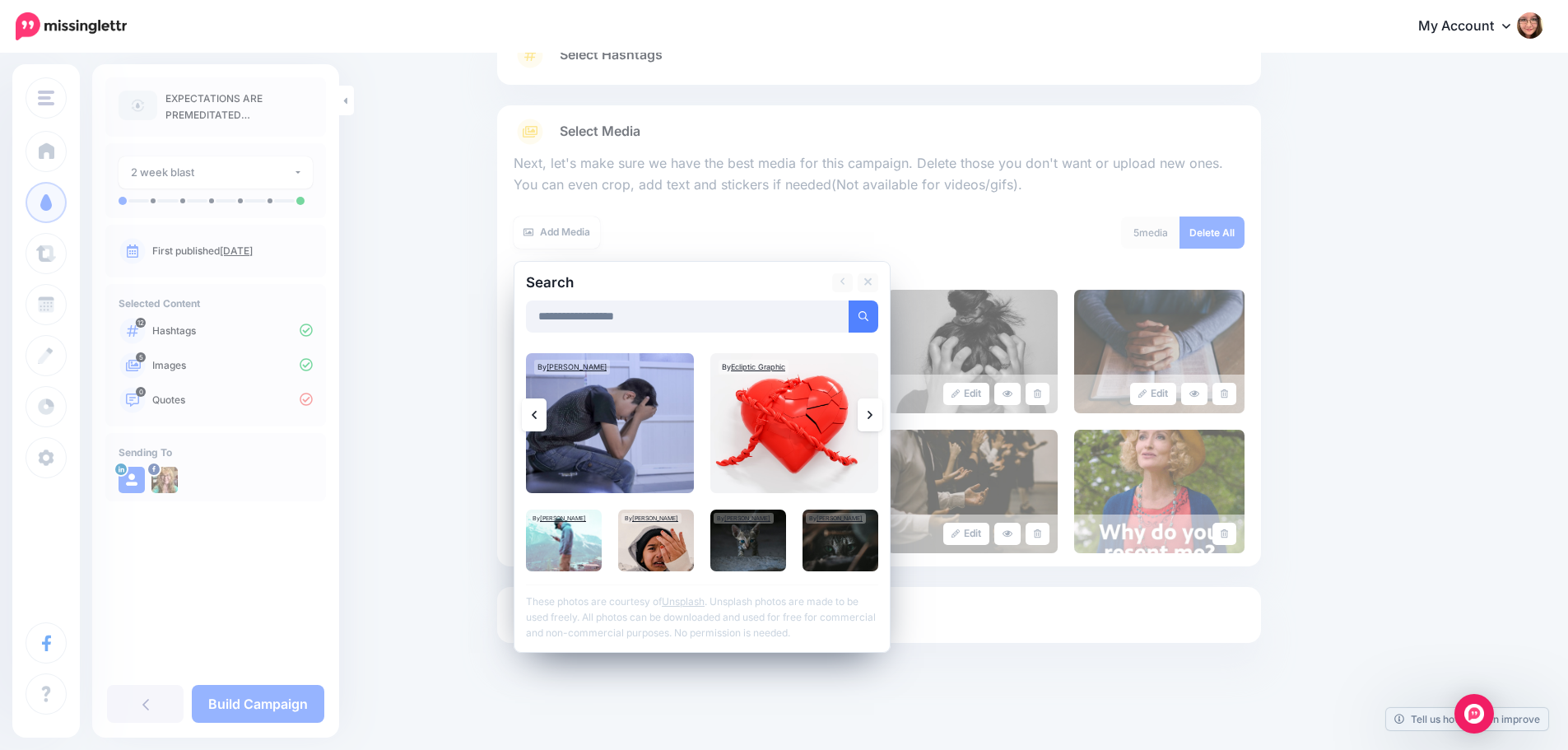
click at [882, 411] on link at bounding box center [869, 415] width 25 height 33
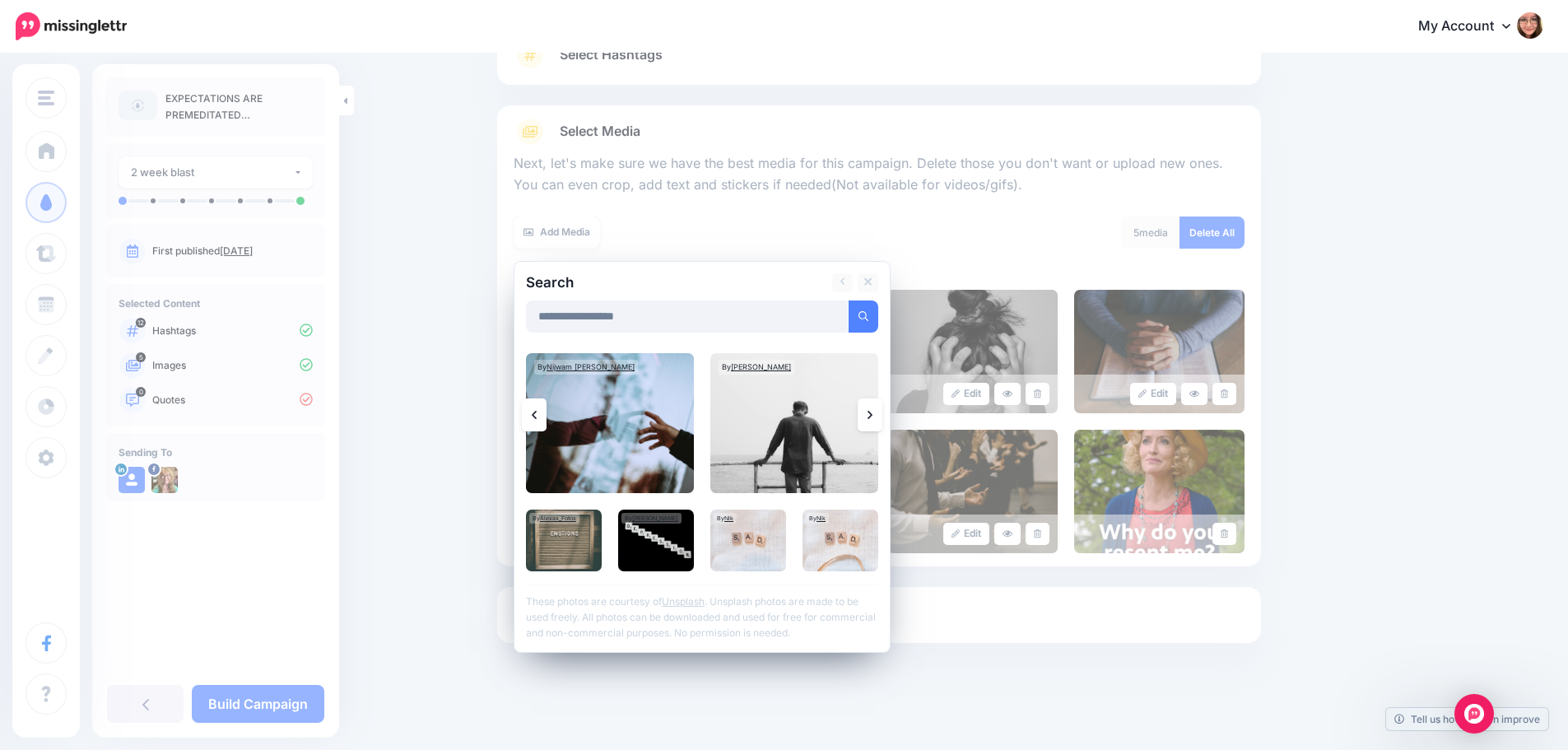
click at [882, 411] on link at bounding box center [869, 415] width 25 height 33
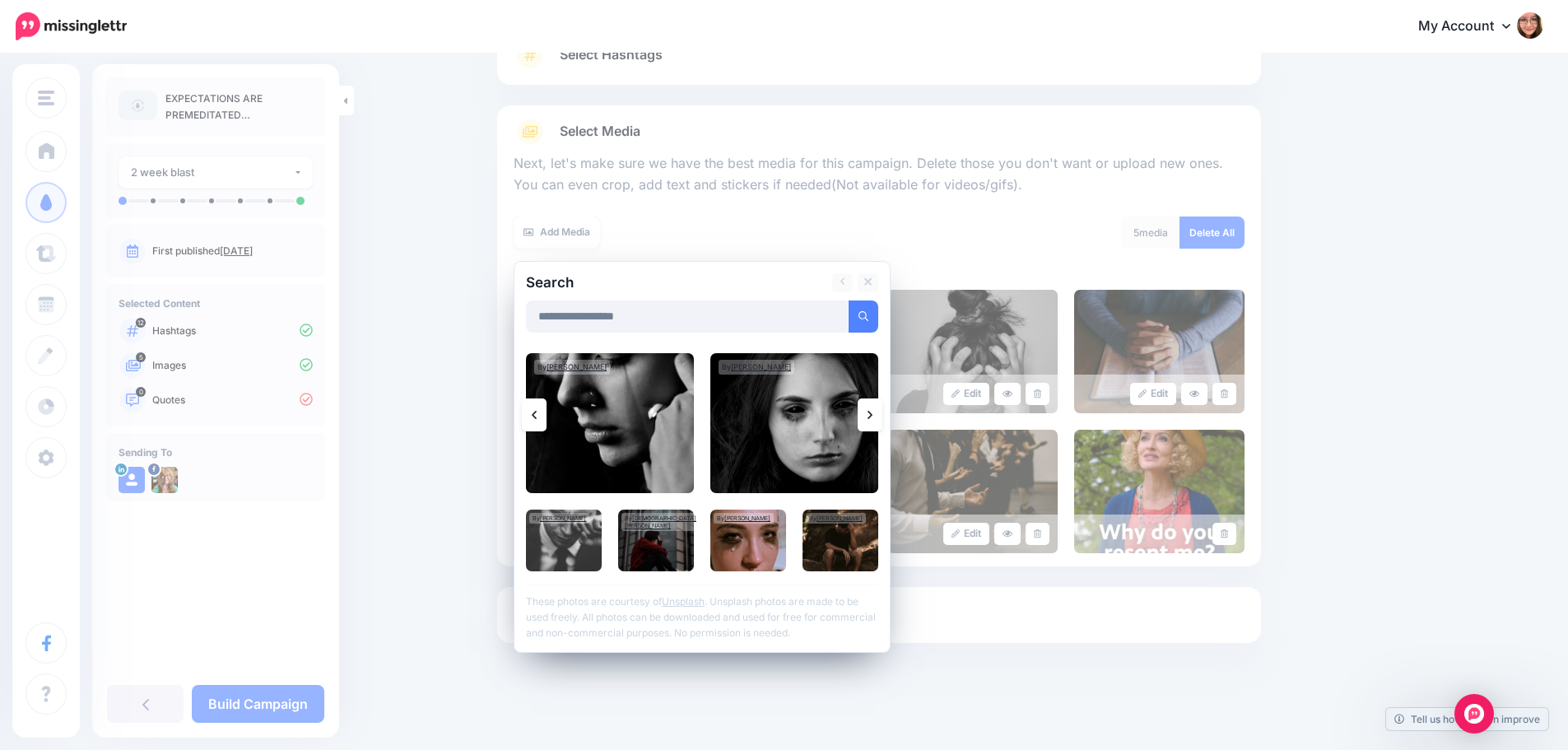
click at [882, 411] on link at bounding box center [869, 415] width 25 height 33
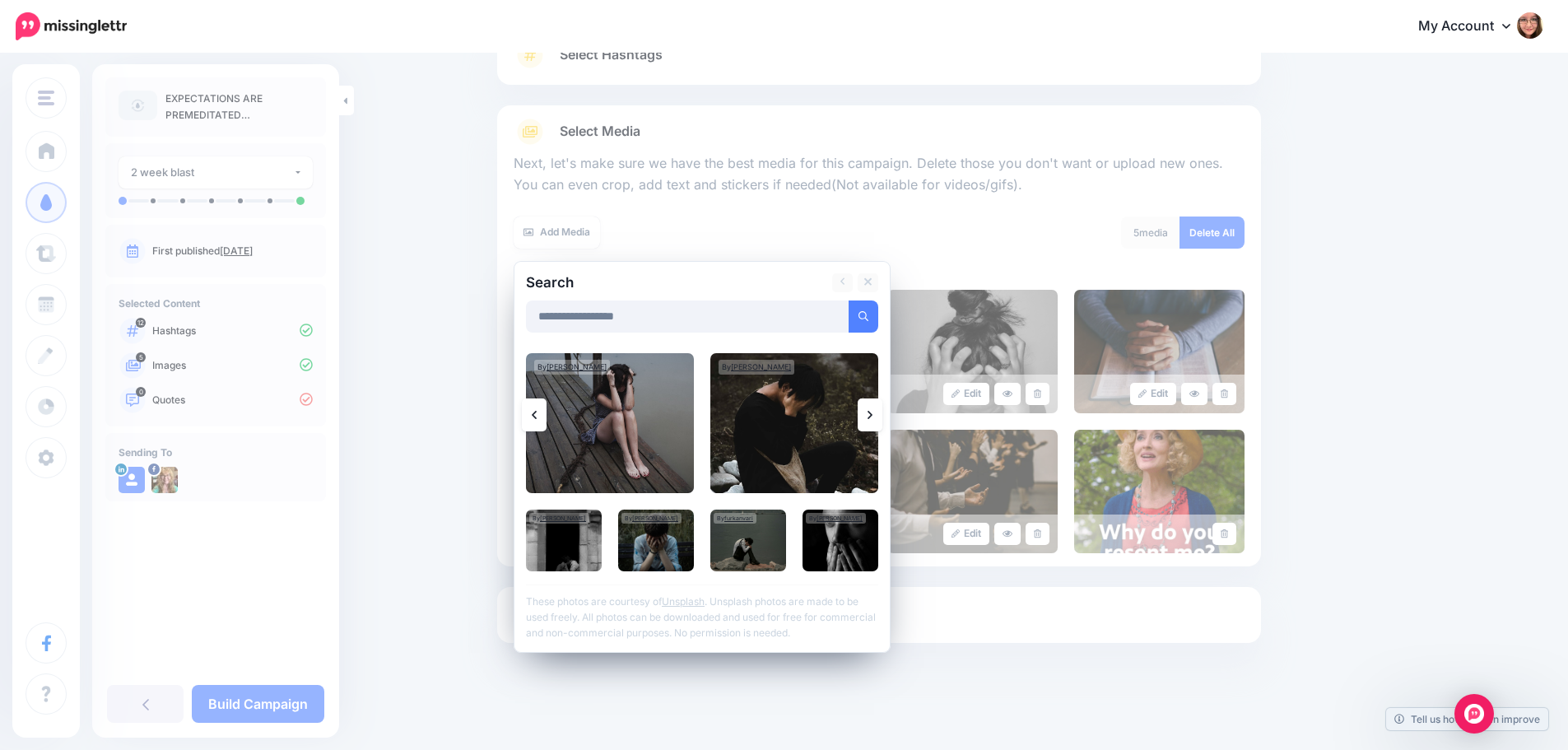
click at [882, 411] on link at bounding box center [869, 415] width 25 height 33
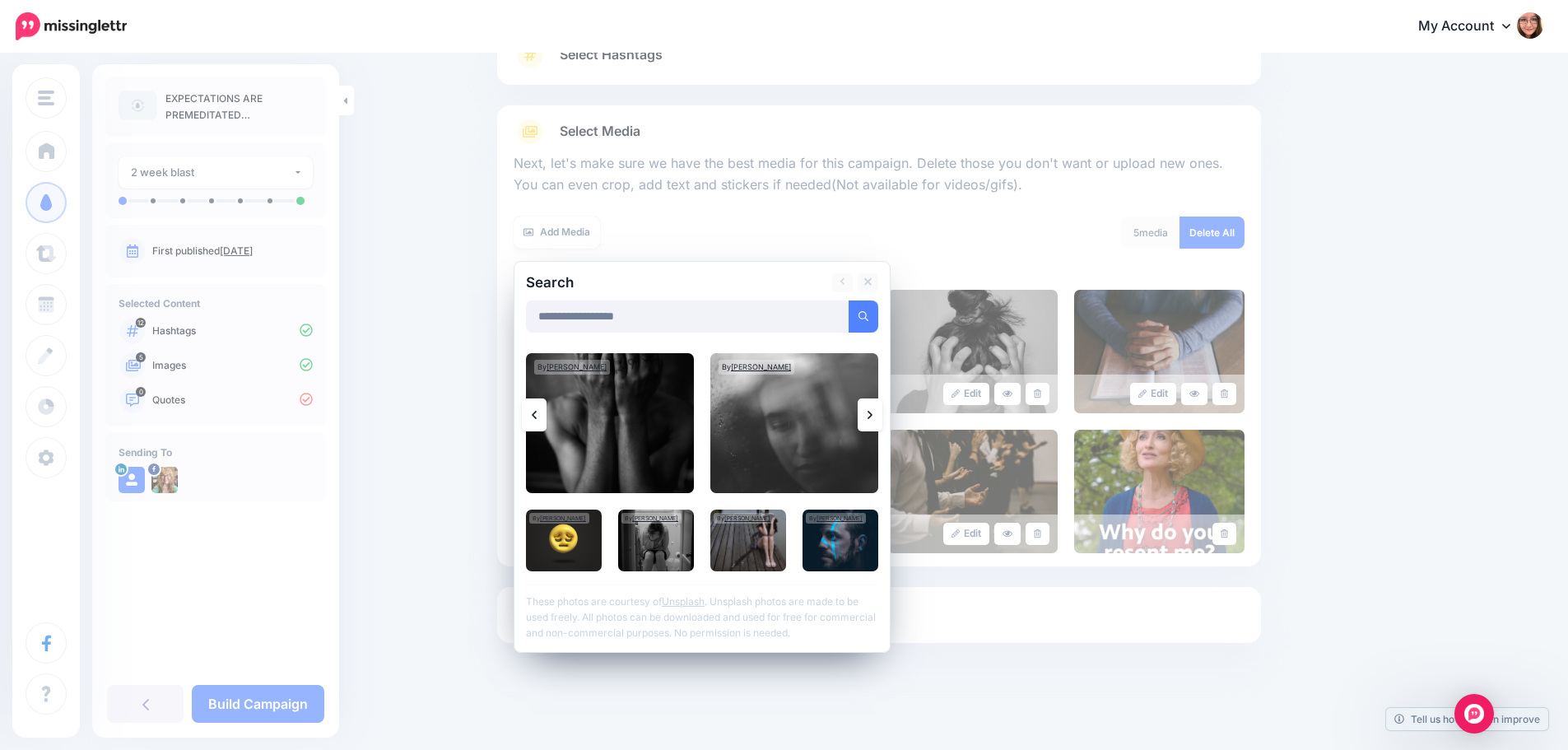
click at [882, 411] on link at bounding box center [869, 415] width 25 height 33
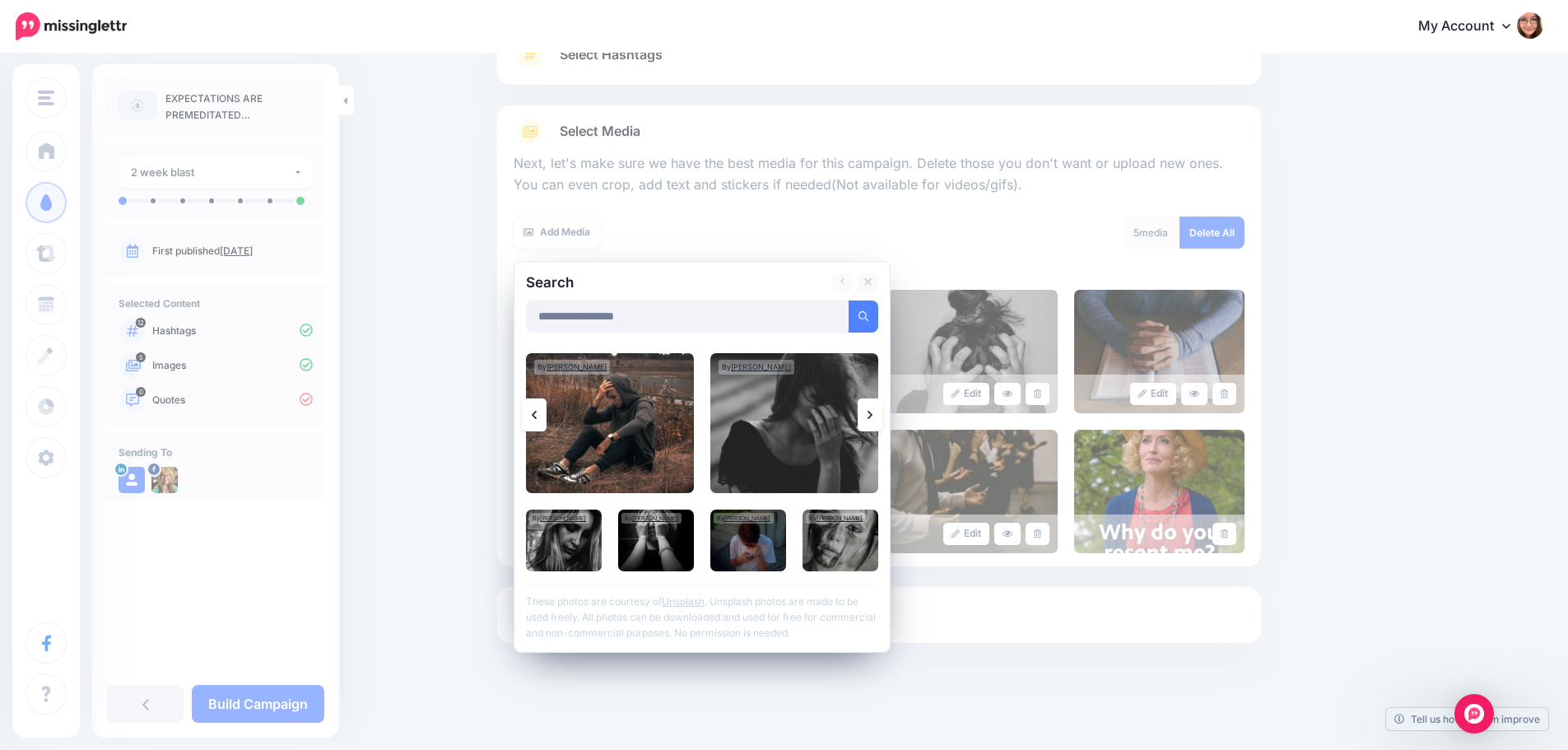
click at [882, 411] on link at bounding box center [869, 415] width 25 height 33
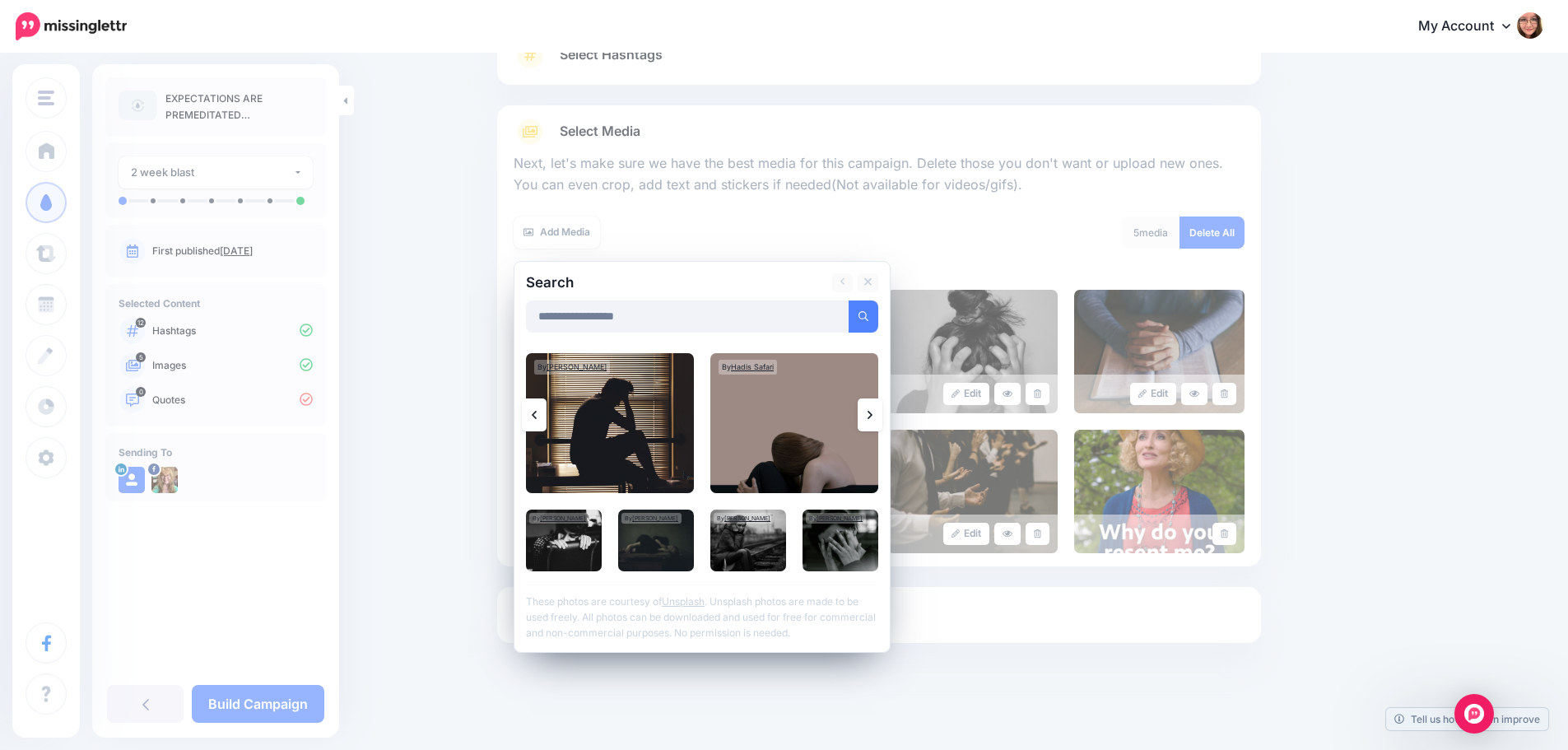
click at [882, 411] on link at bounding box center [869, 415] width 25 height 33
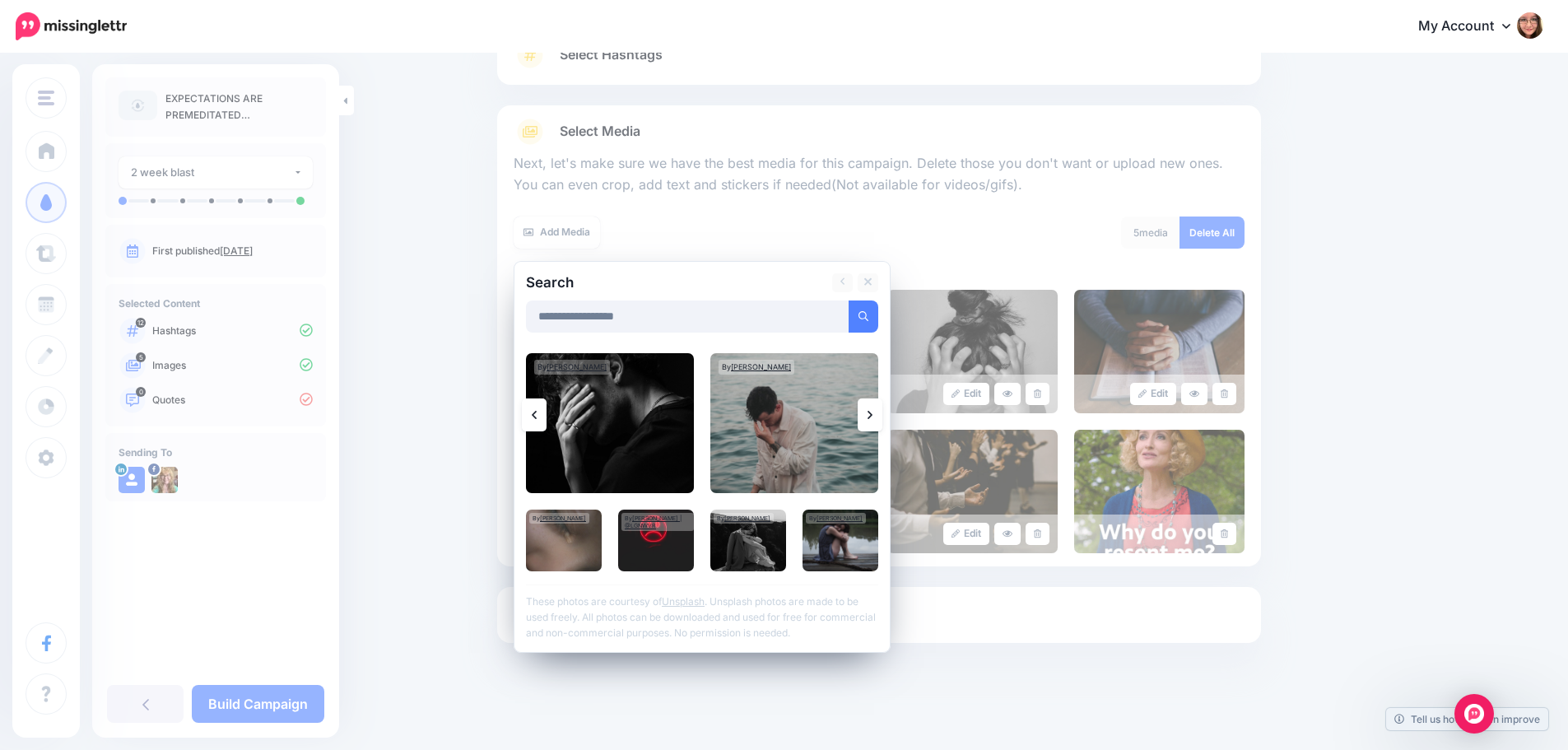
click at [882, 411] on link at bounding box center [869, 415] width 25 height 33
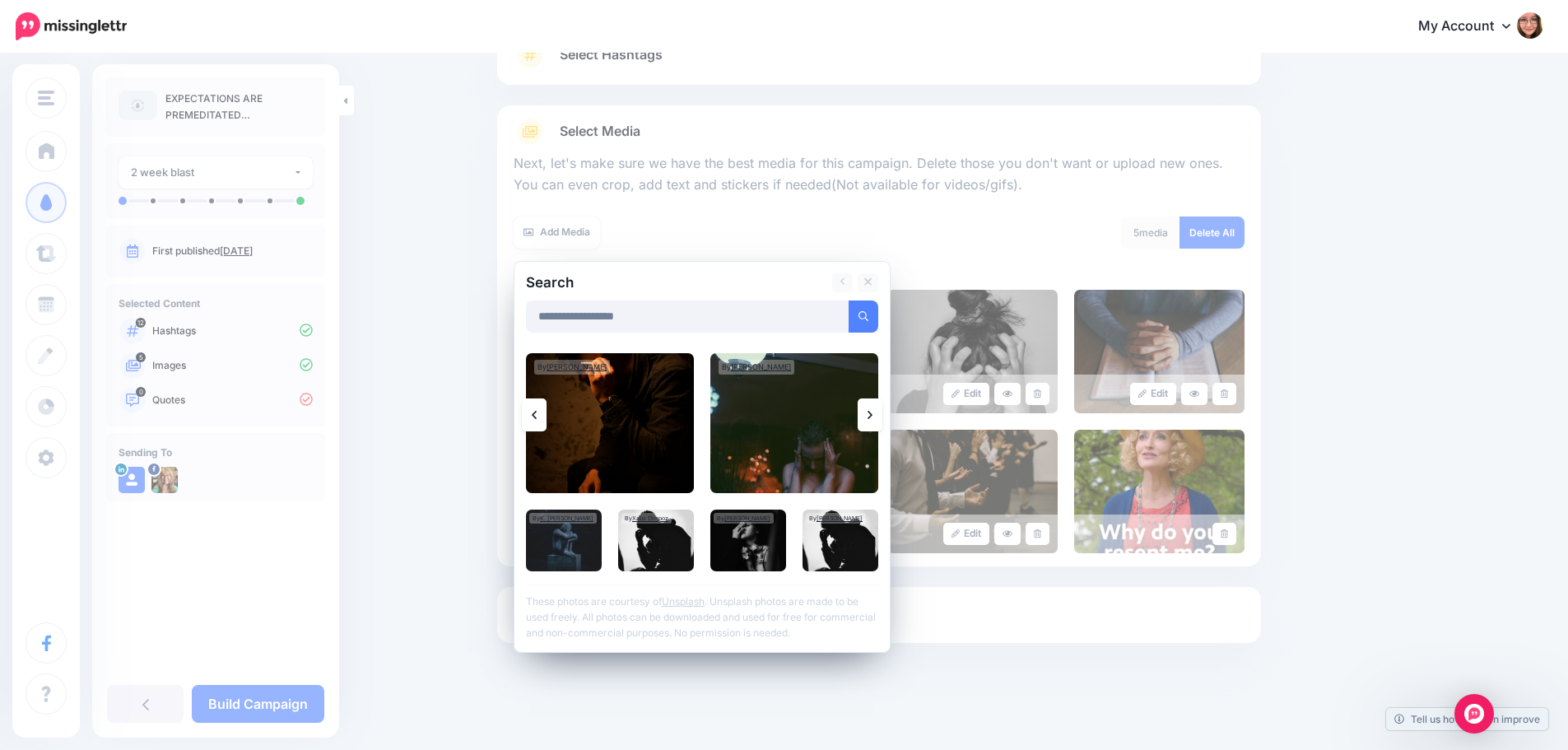
click at [882, 411] on link at bounding box center [869, 415] width 25 height 33
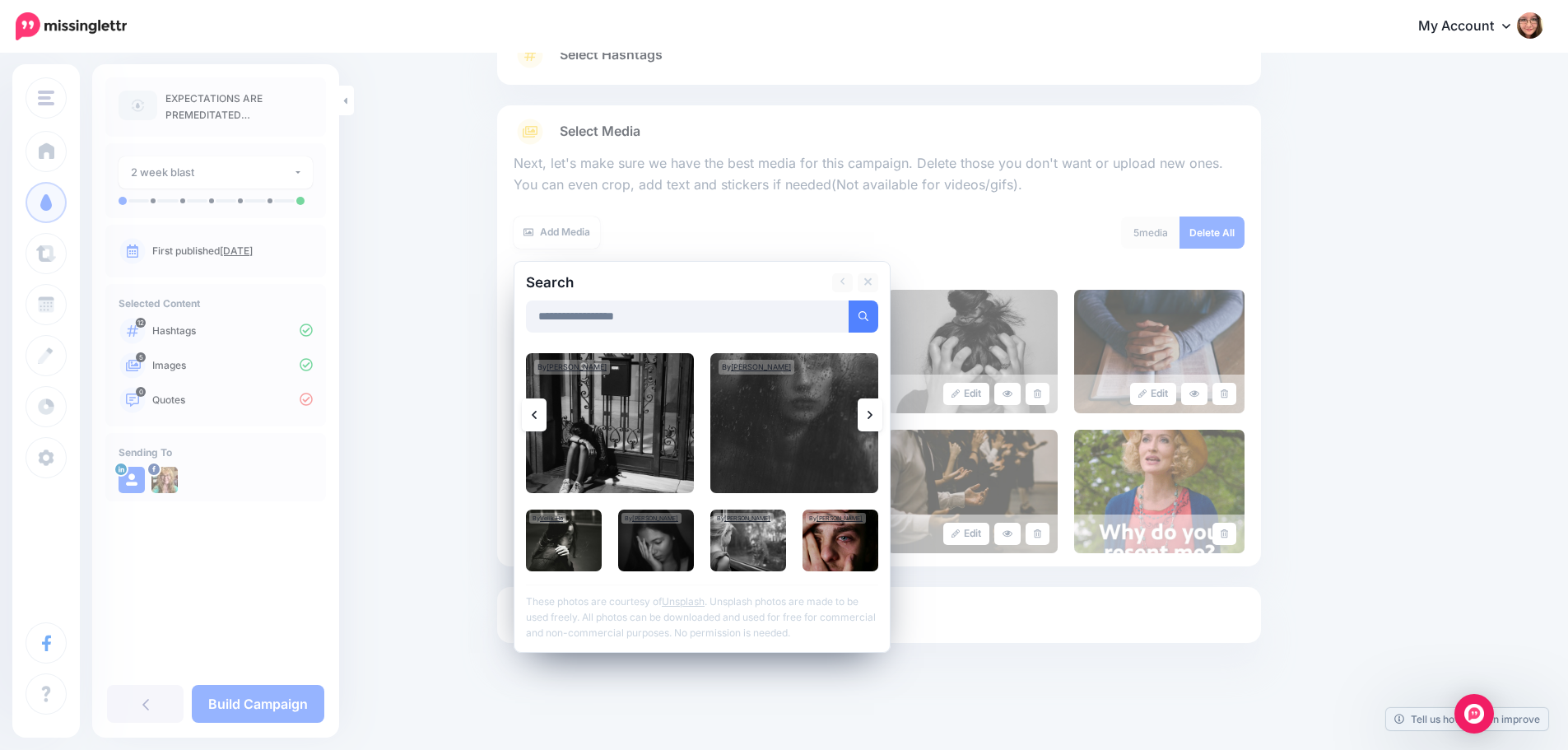
click at [880, 412] on link at bounding box center [869, 415] width 25 height 33
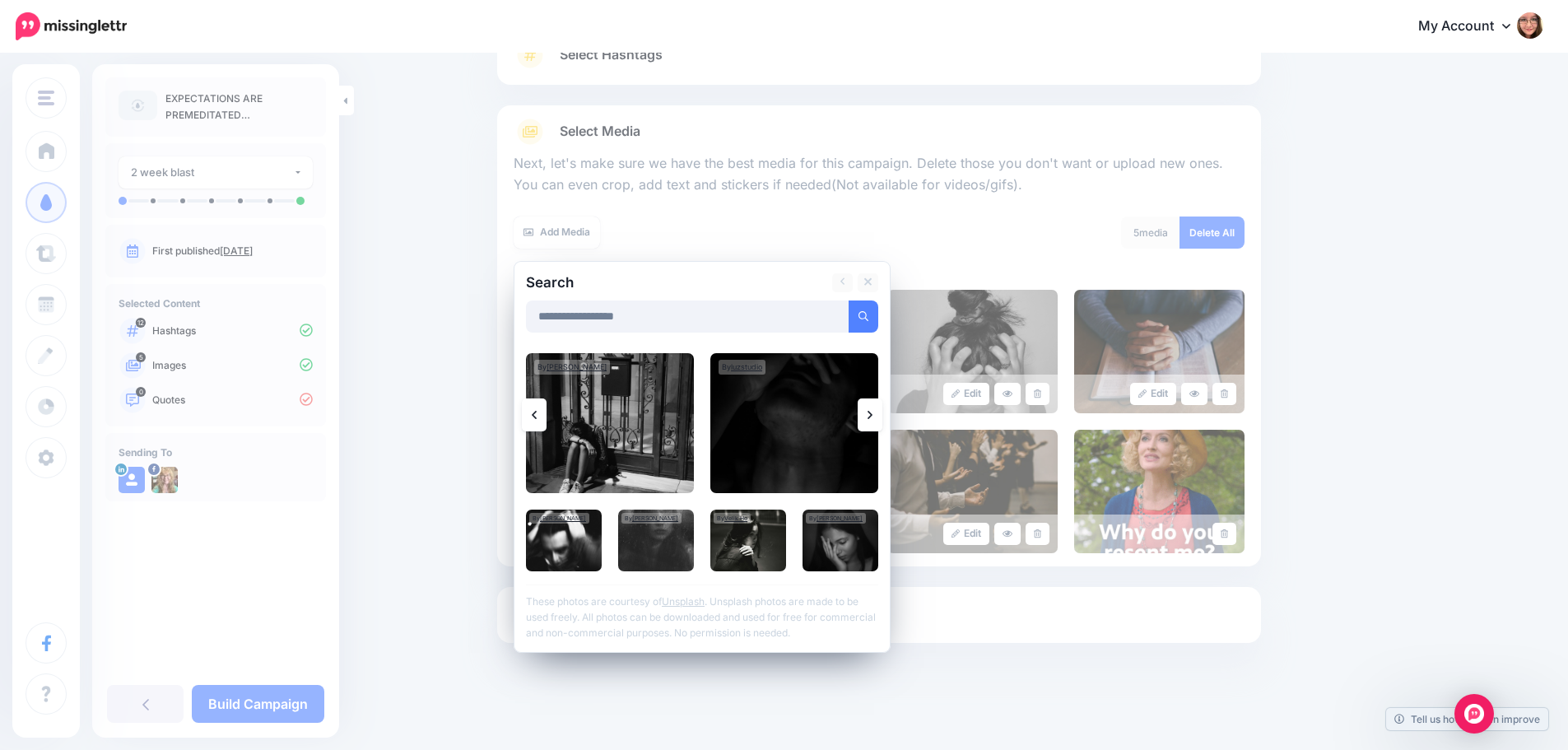
click at [880, 412] on link at bounding box center [869, 415] width 25 height 33
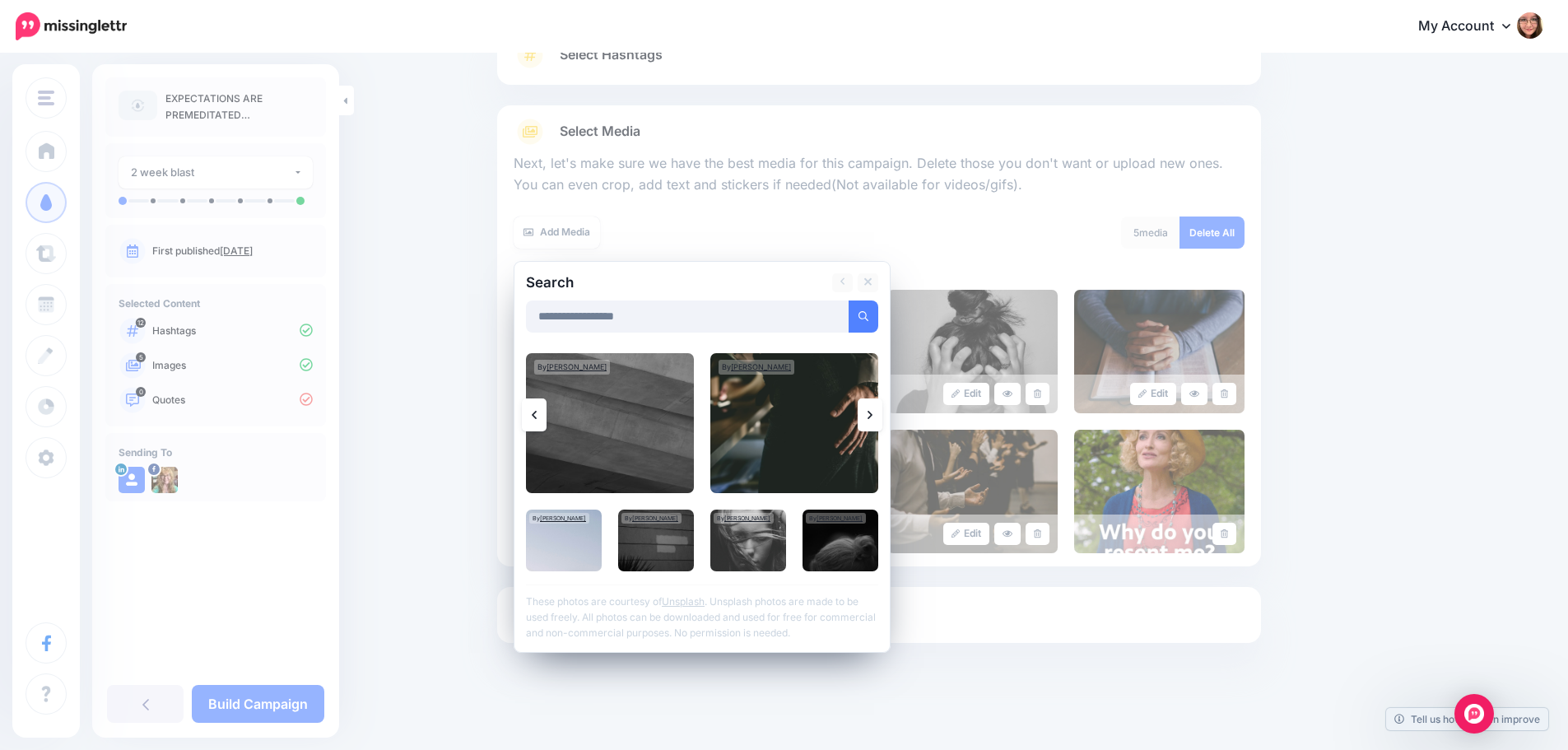
click at [880, 412] on link at bounding box center [869, 415] width 25 height 33
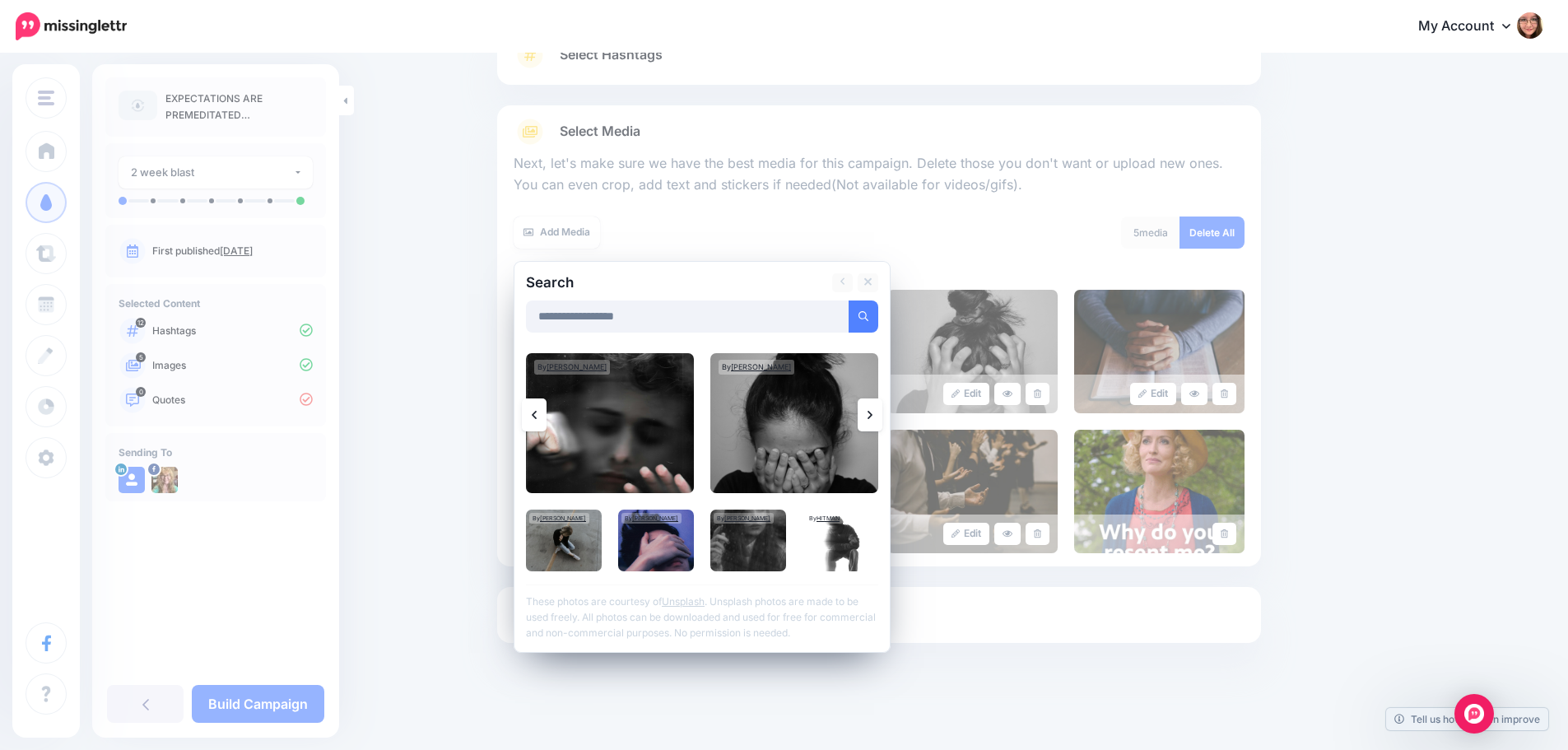
click at [880, 412] on link at bounding box center [869, 415] width 25 height 33
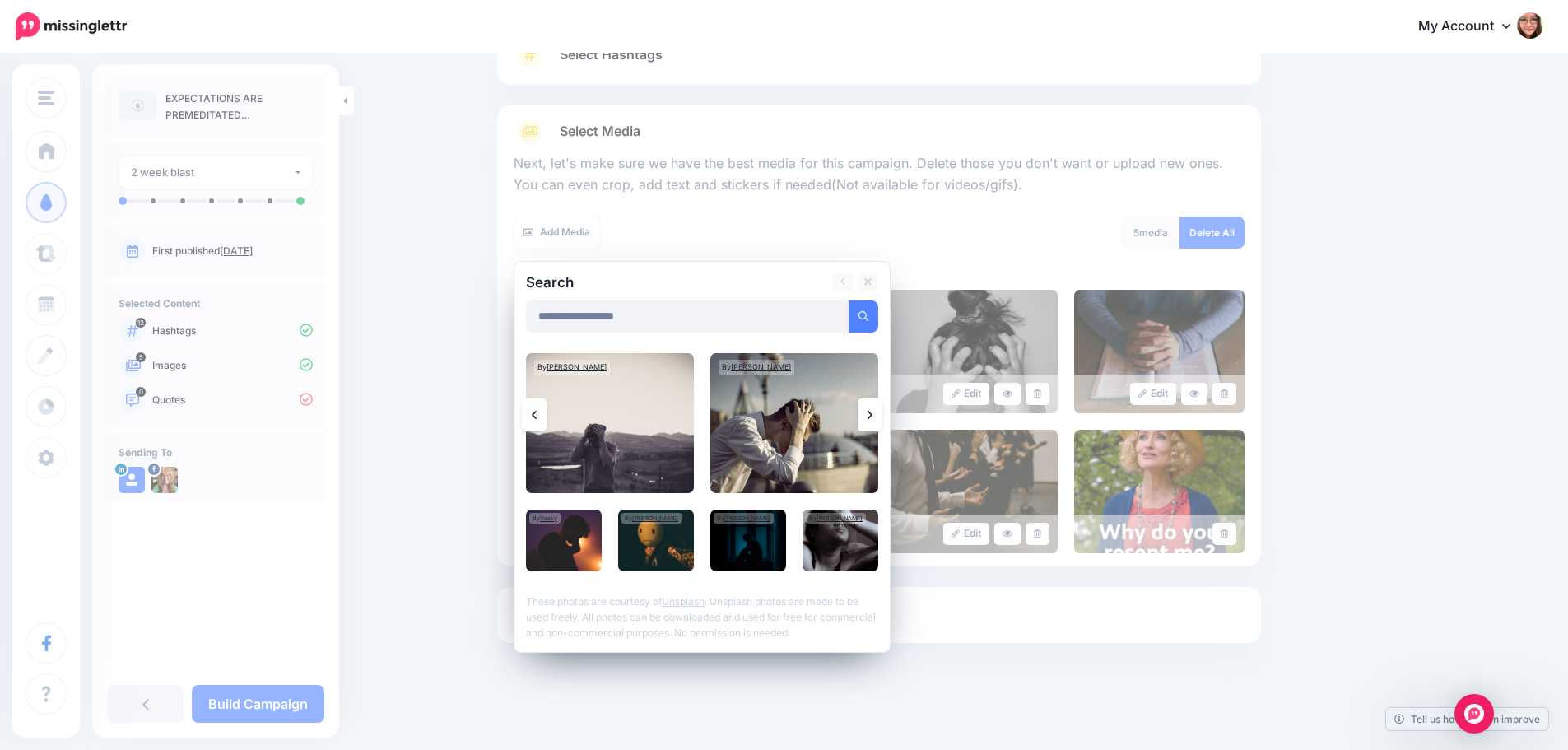
click at [880, 412] on link at bounding box center [869, 415] width 25 height 33
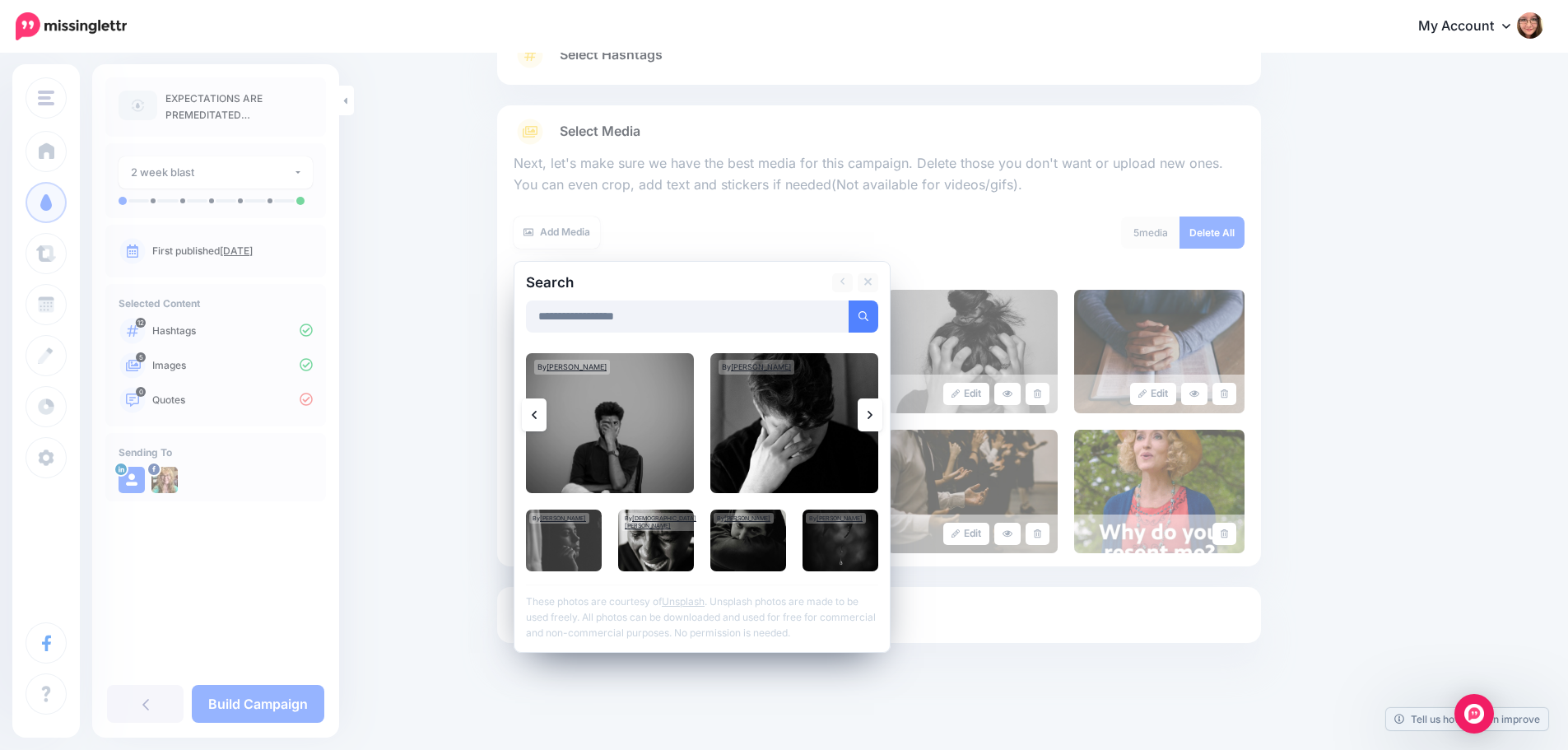
click at [880, 412] on link at bounding box center [869, 415] width 25 height 33
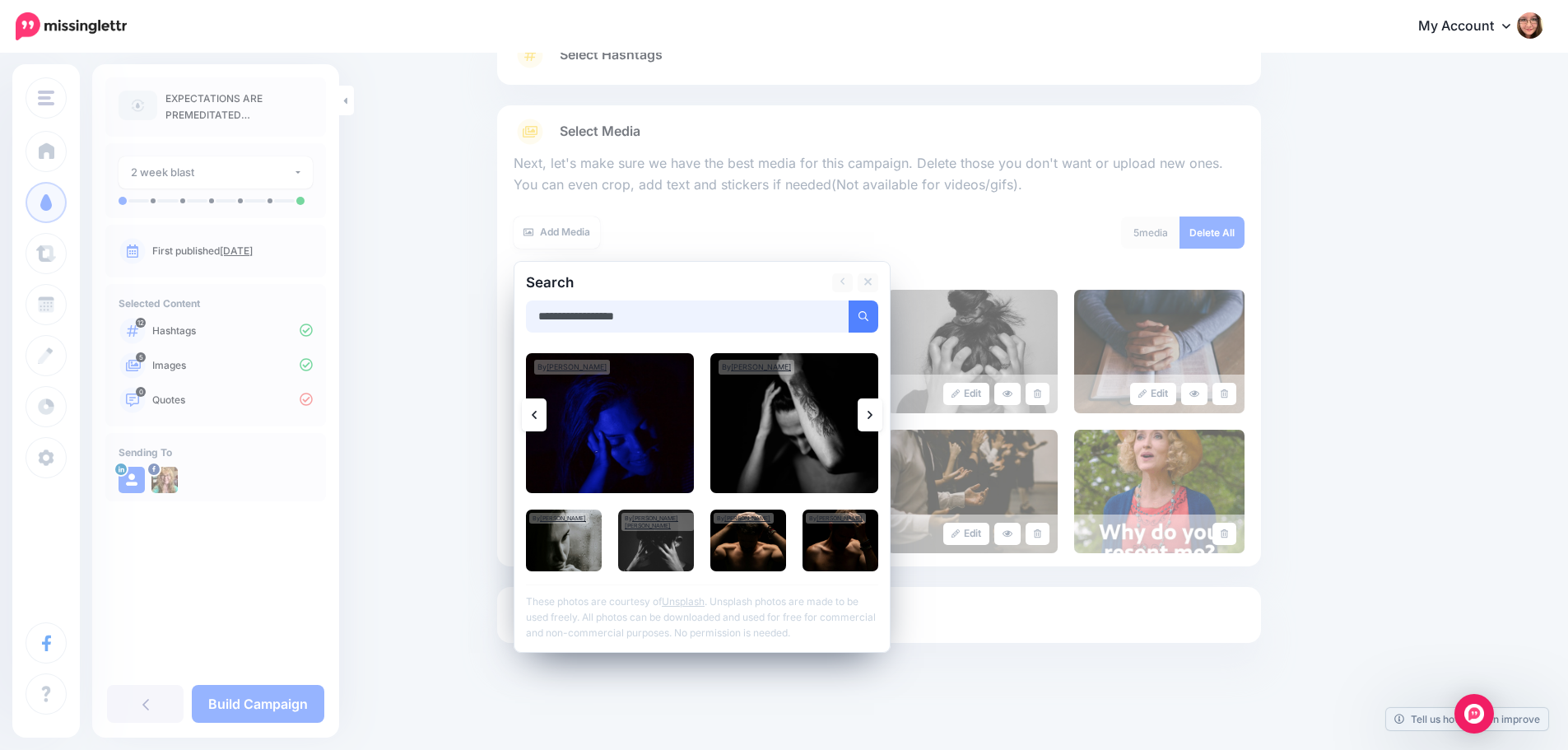
drag, startPoint x: 648, startPoint y: 324, endPoint x: 535, endPoint y: 312, distance: 113.6
click at [535, 312] on input "**********" at bounding box center [687, 316] width 323 height 32
type input "**********"
click at [848, 300] on button "submit" at bounding box center [863, 316] width 30 height 32
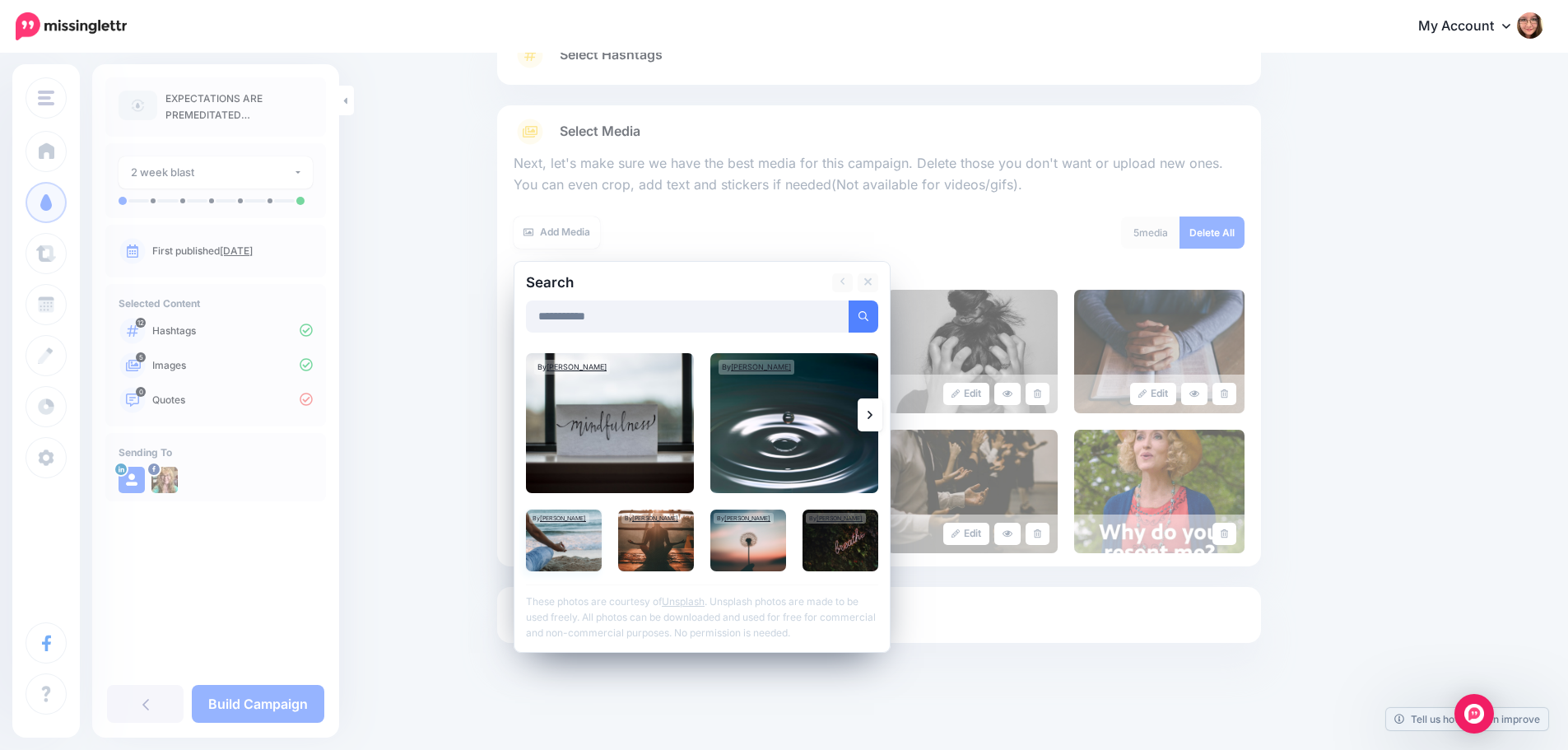
click at [574, 547] on img at bounding box center [564, 540] width 76 height 62
click at [847, 332] on div at bounding box center [702, 342] width 352 height 21
click at [847, 317] on link "Add Media" at bounding box center [843, 316] width 70 height 32
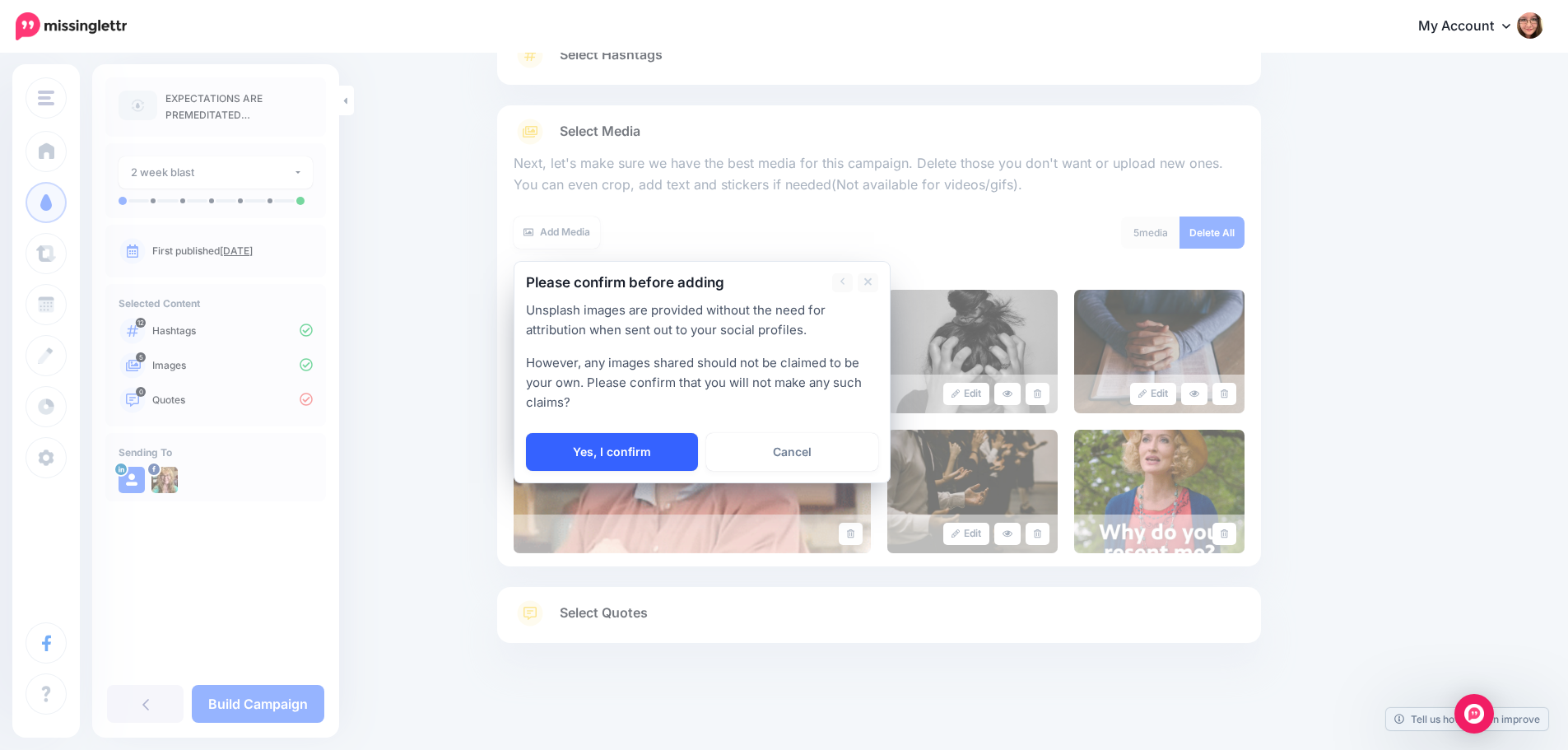
click at [672, 451] on link "Yes, I confirm" at bounding box center [611, 452] width 172 height 38
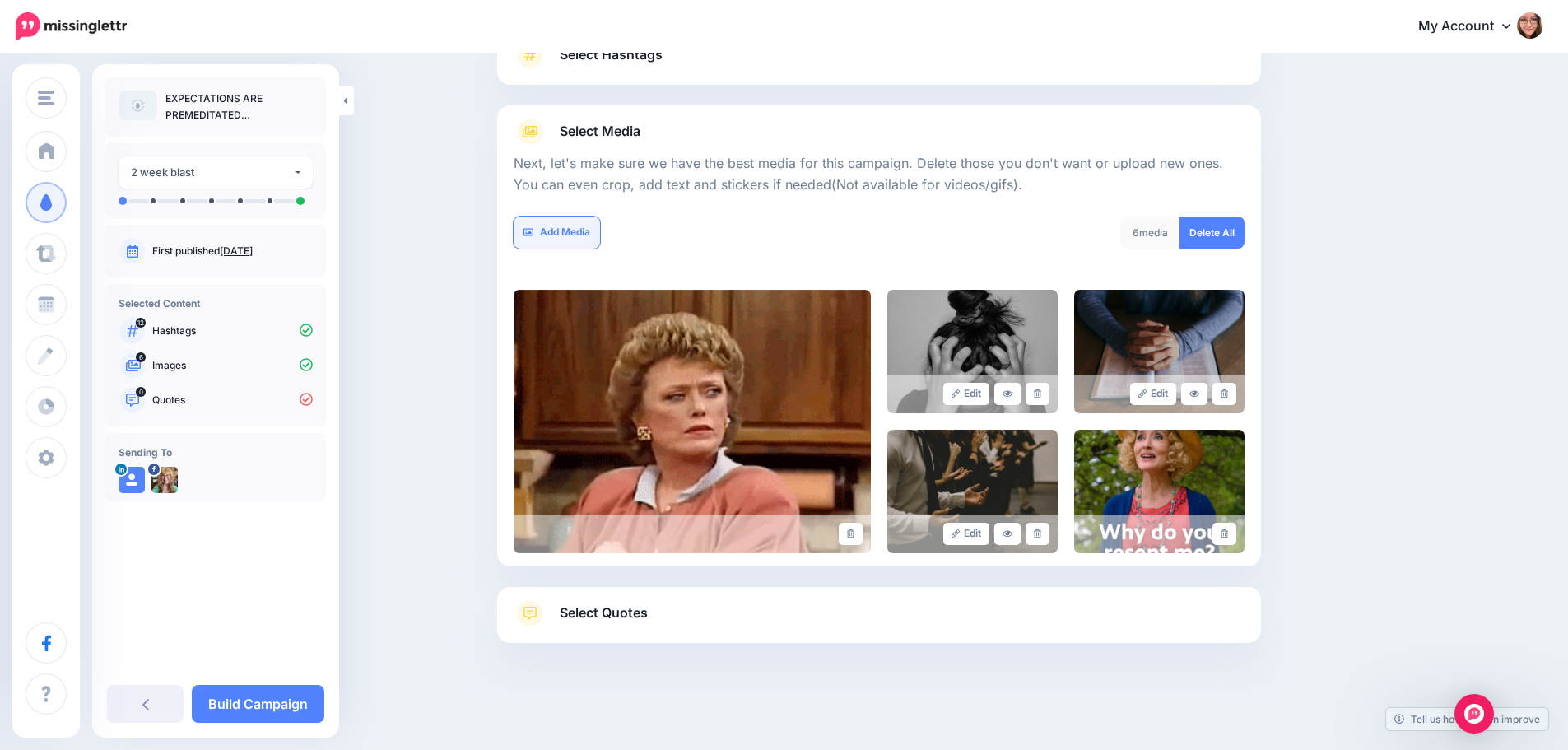
click at [563, 227] on link "Add Media" at bounding box center [556, 233] width 87 height 32
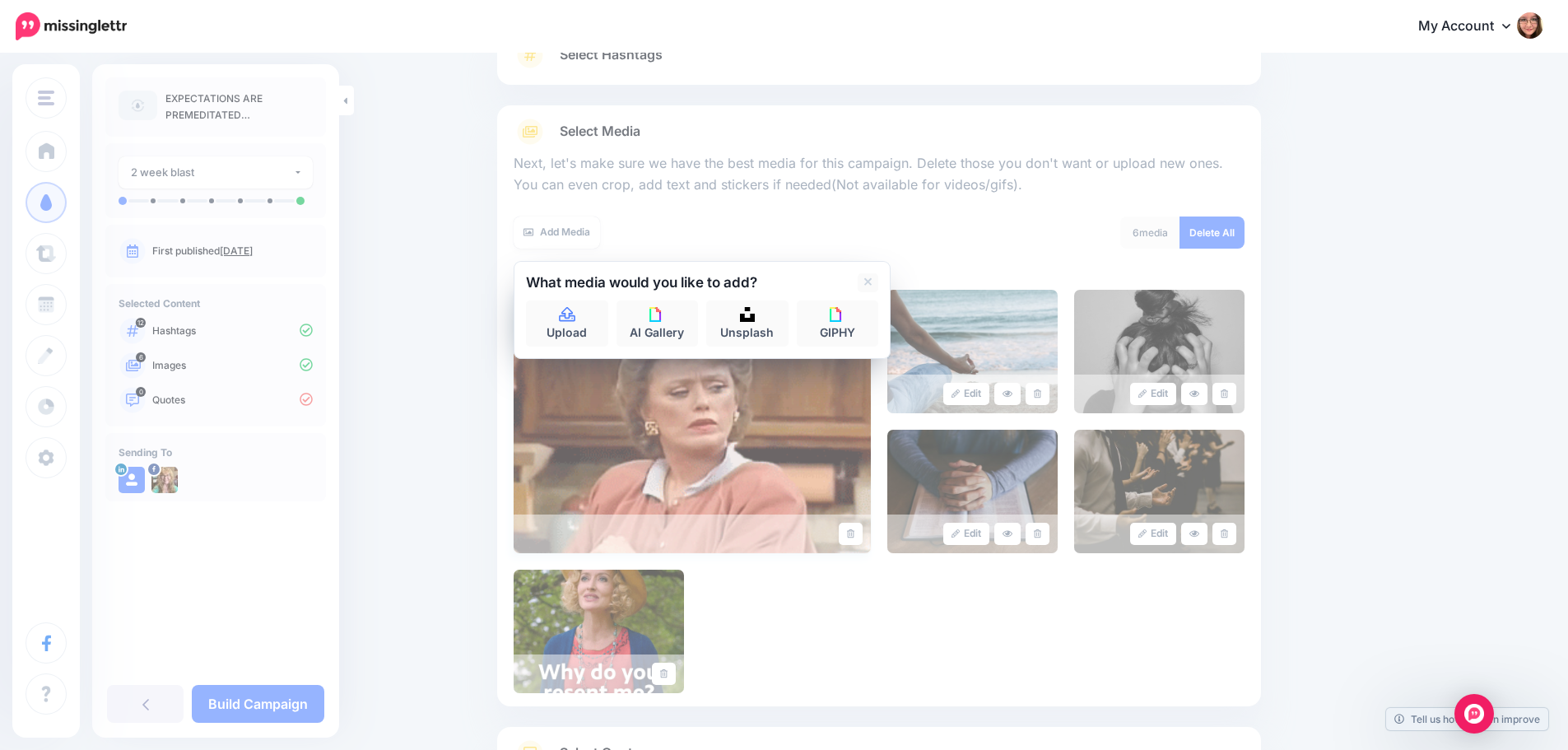
scroll to position [280, 0]
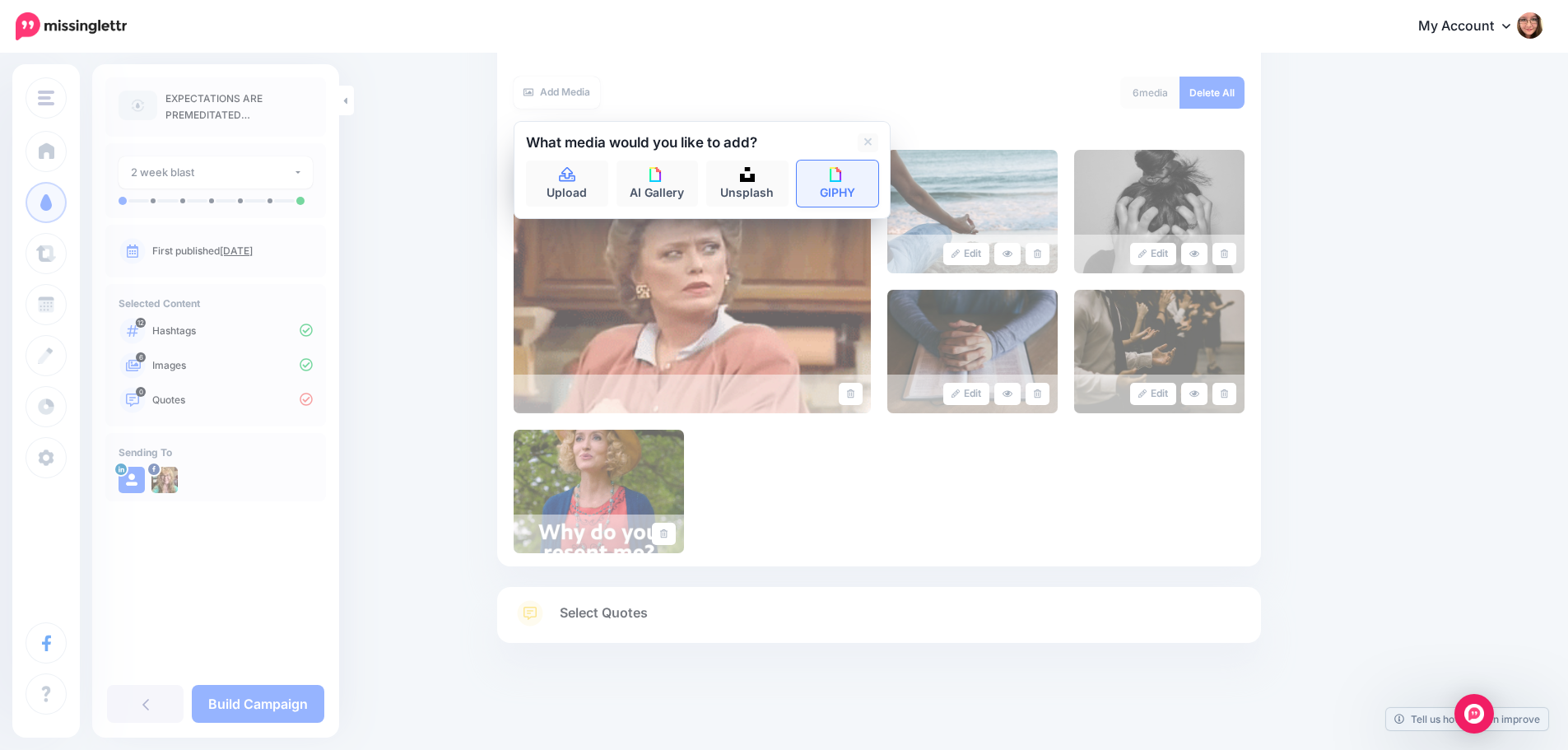
click at [825, 184] on link "GIPHY" at bounding box center [837, 183] width 83 height 46
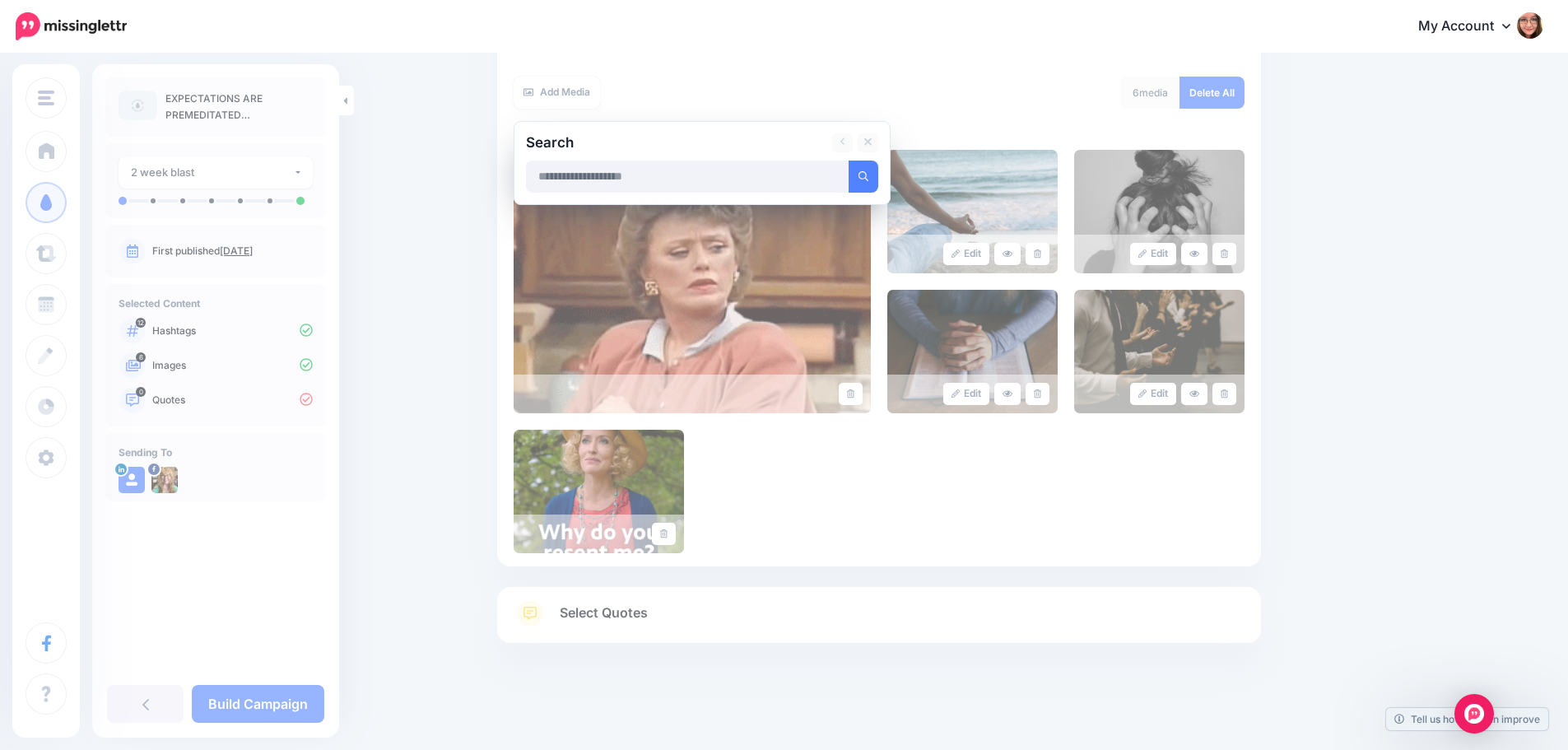
click at [746, 182] on input "text" at bounding box center [687, 176] width 323 height 32
type input "**********"
click at [848, 160] on button "submit" at bounding box center [863, 176] width 30 height 32
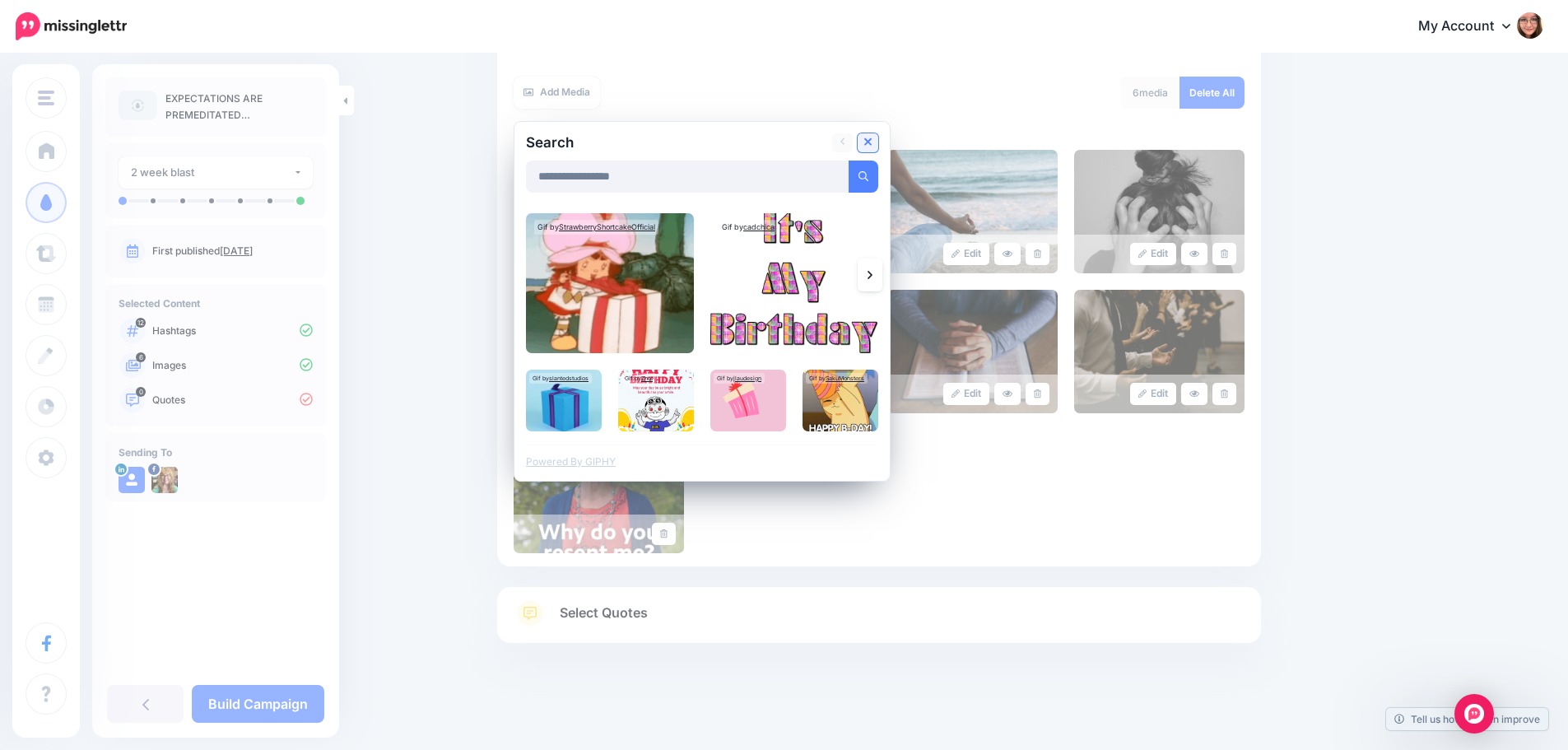
click at [872, 149] on icon at bounding box center [868, 142] width 8 height 13
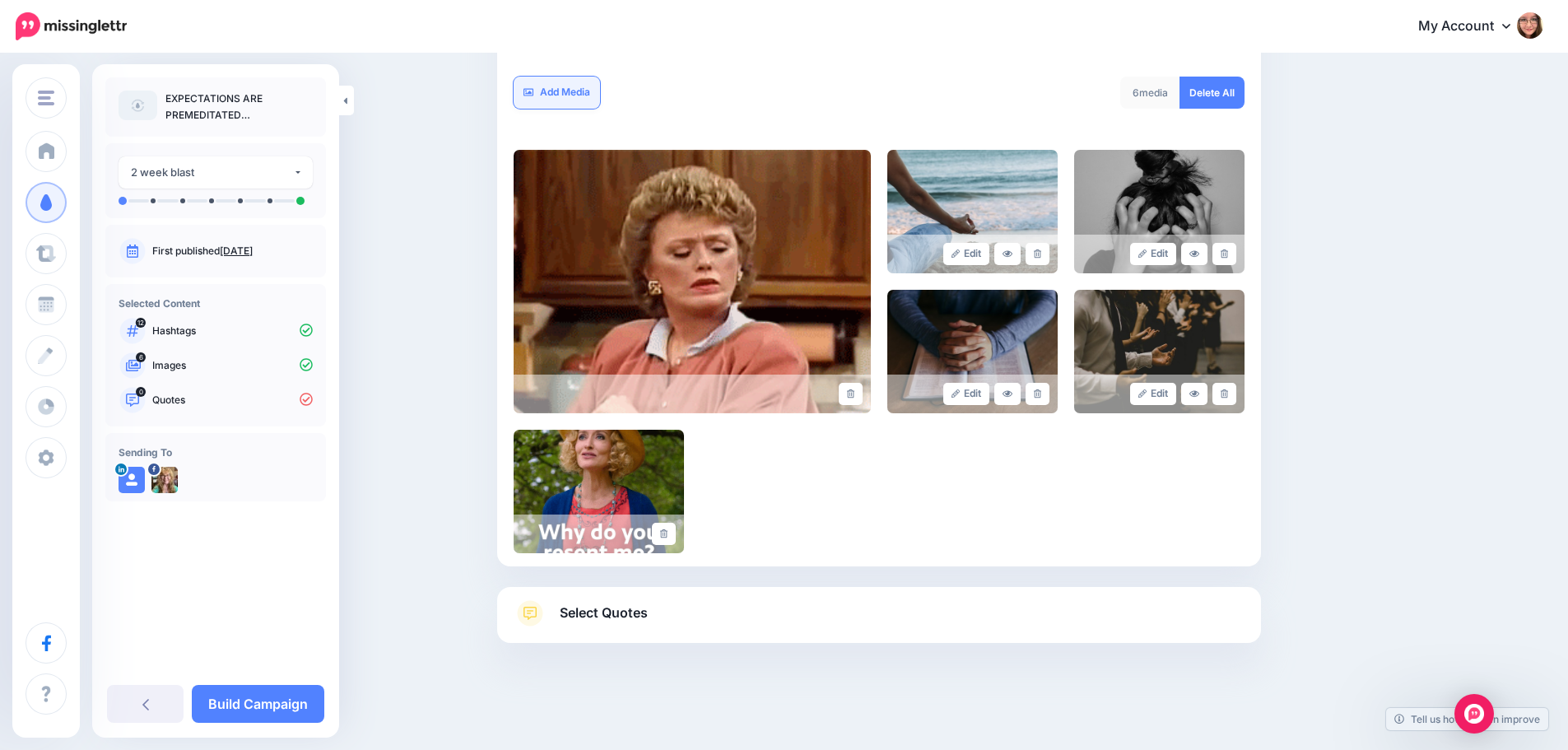
click at [574, 77] on link "Add Media" at bounding box center [556, 93] width 87 height 32
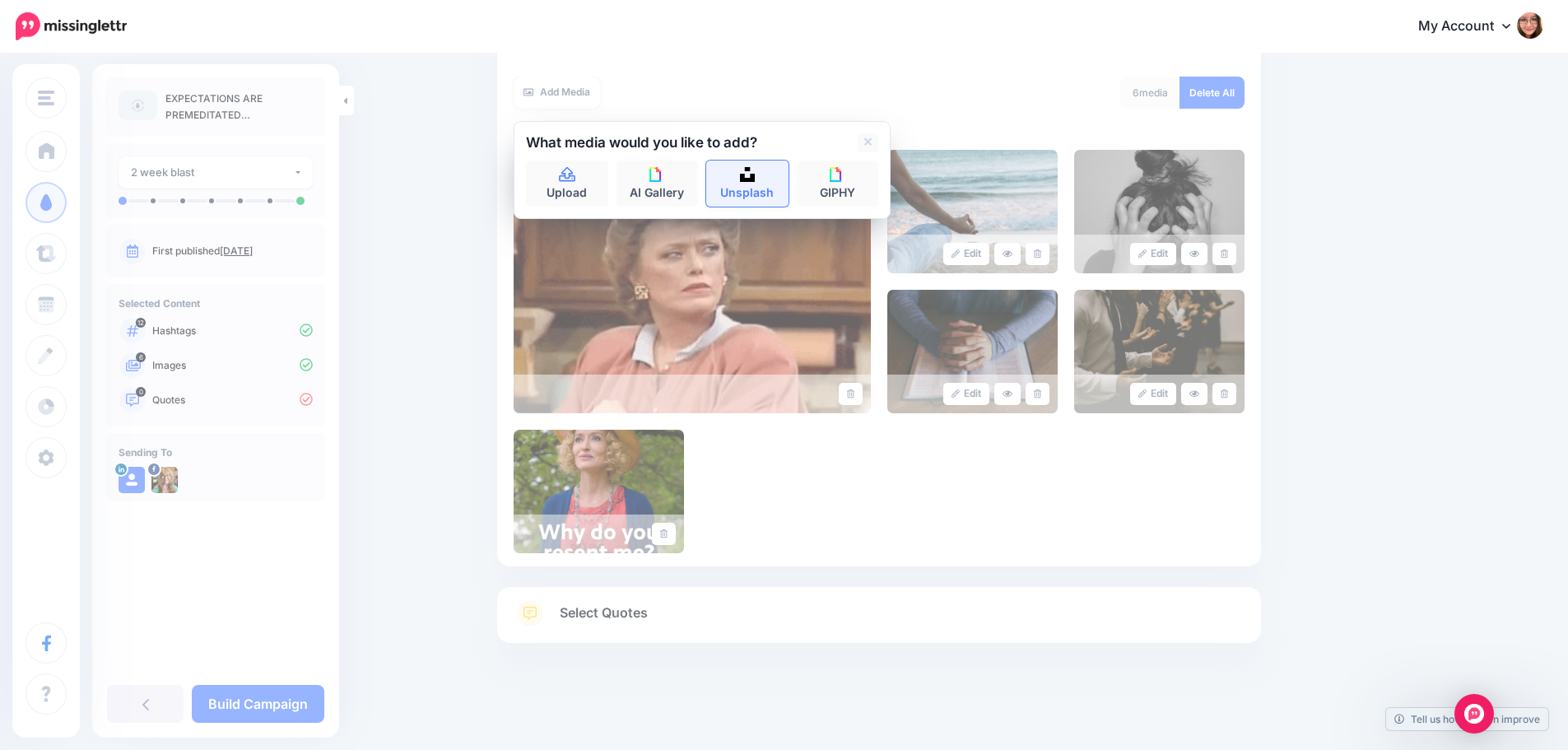
click at [744, 184] on link "Unsplash" at bounding box center [747, 183] width 83 height 46
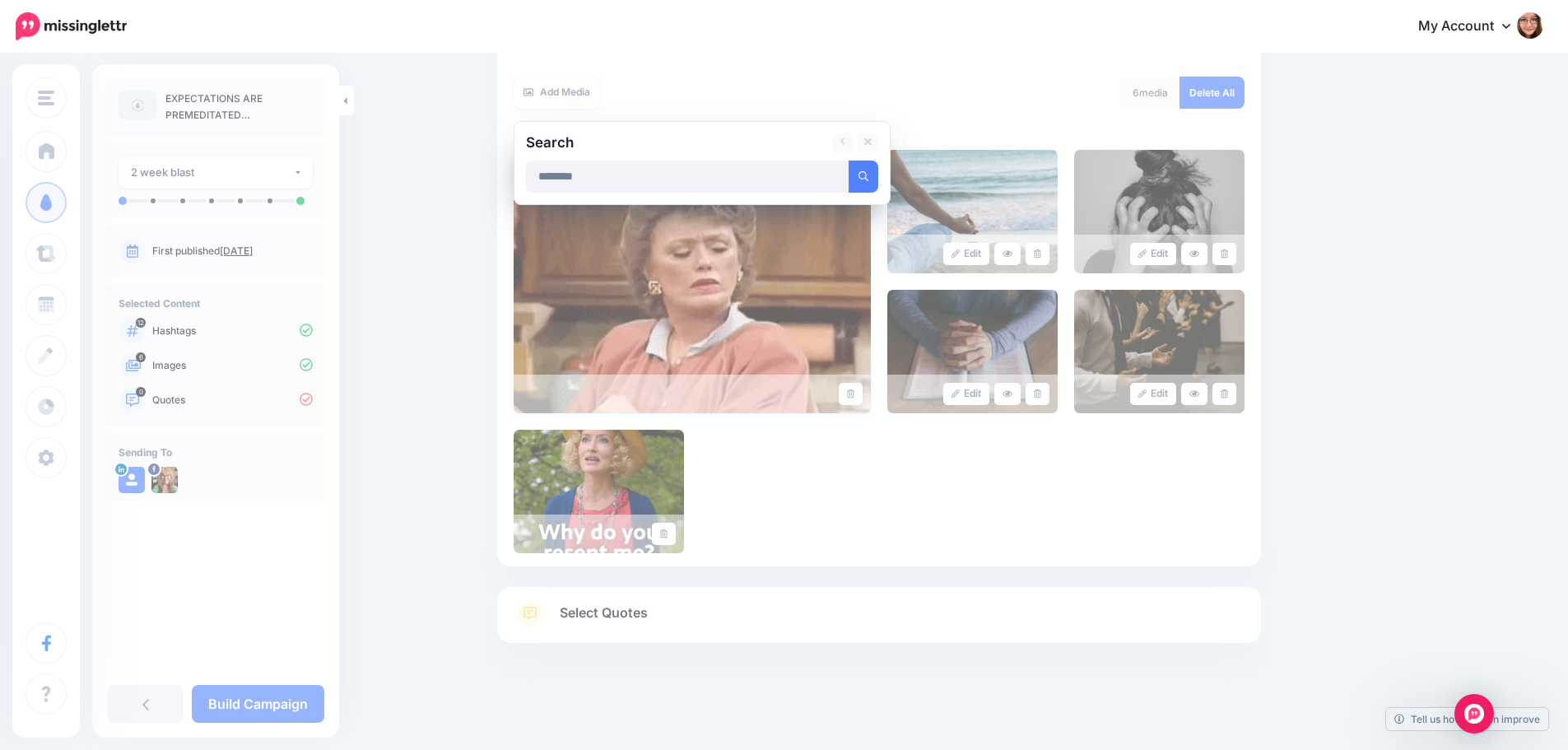
type input "********"
click at [848, 160] on button "submit" at bounding box center [863, 176] width 30 height 32
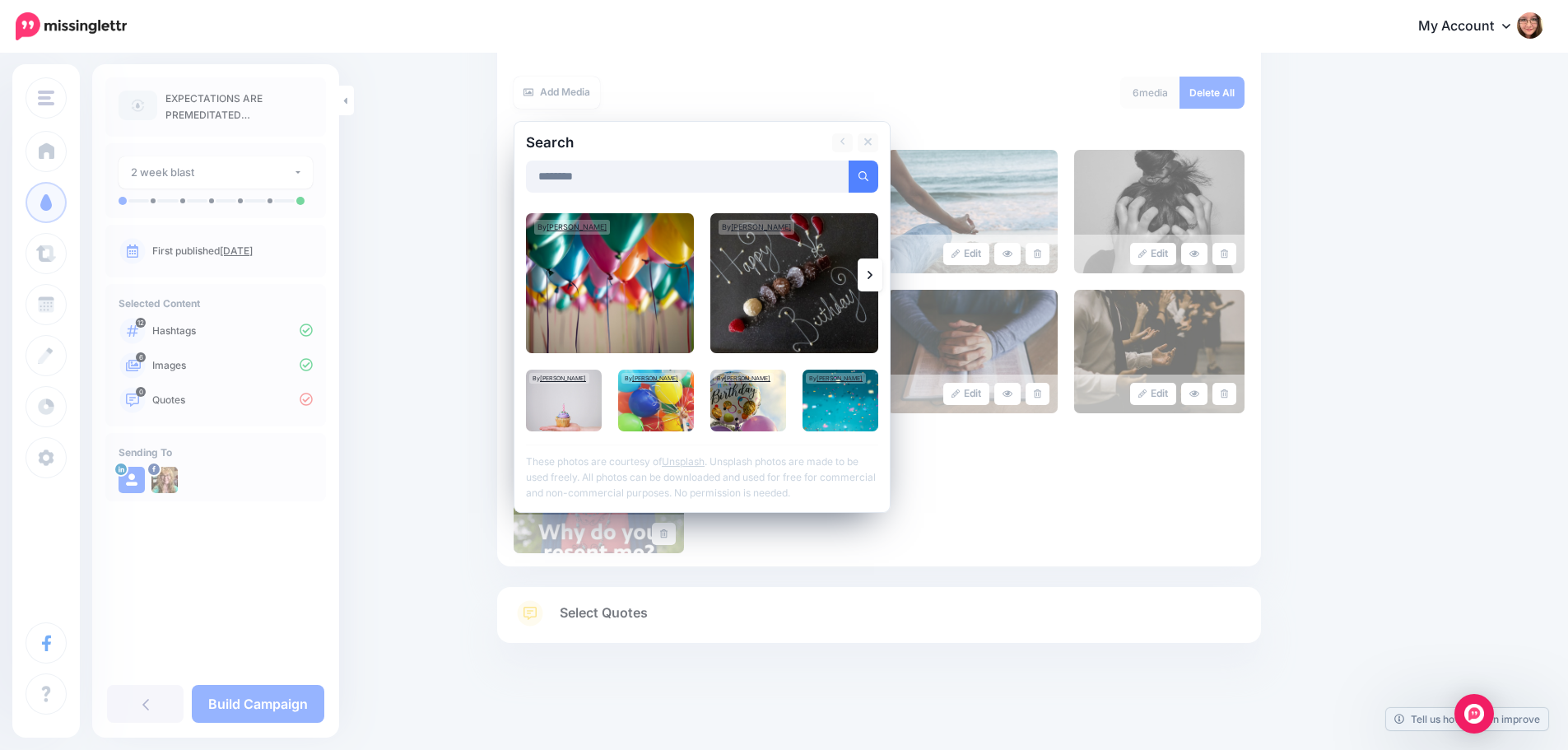
click at [881, 279] on link at bounding box center [869, 275] width 25 height 33
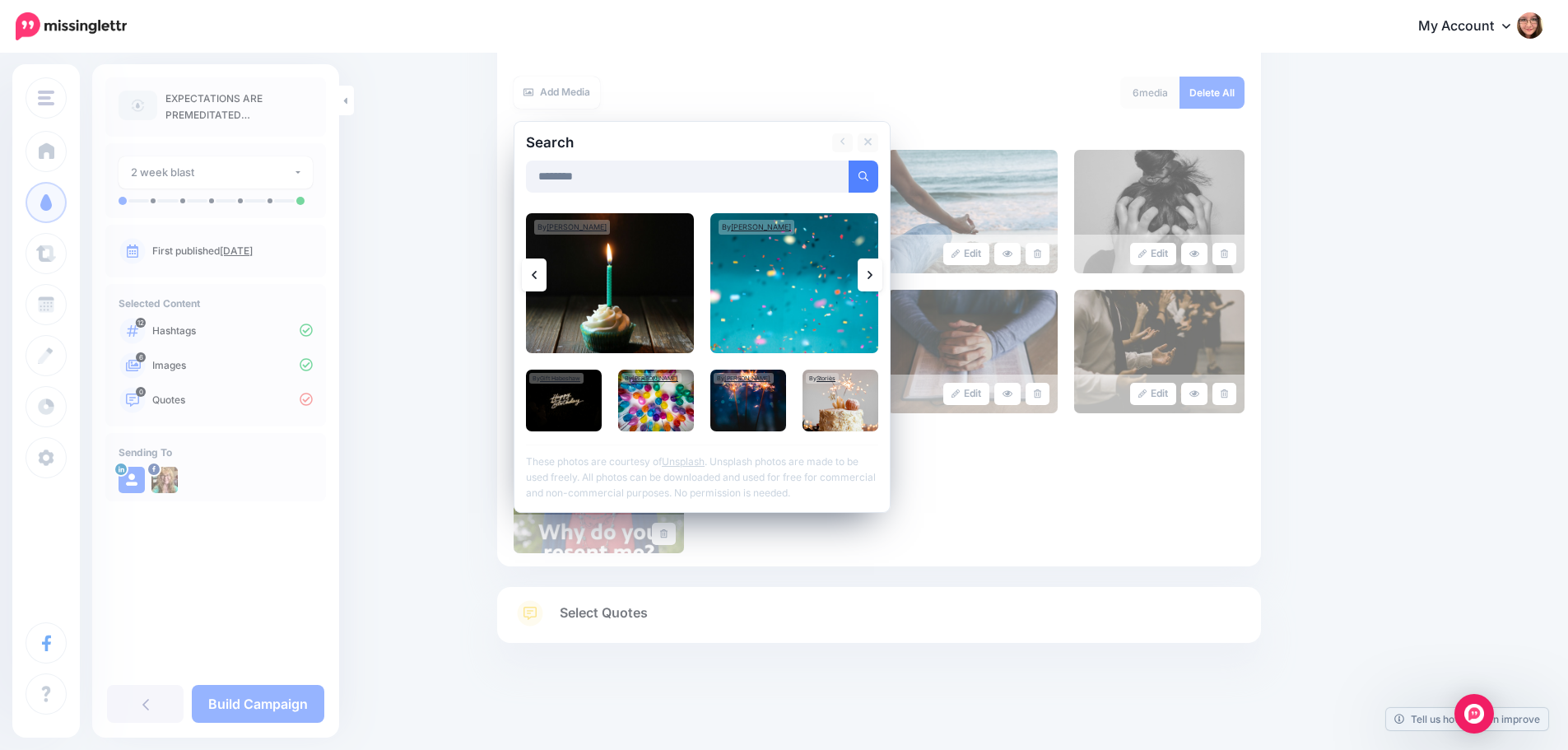
click at [881, 279] on link at bounding box center [869, 275] width 25 height 33
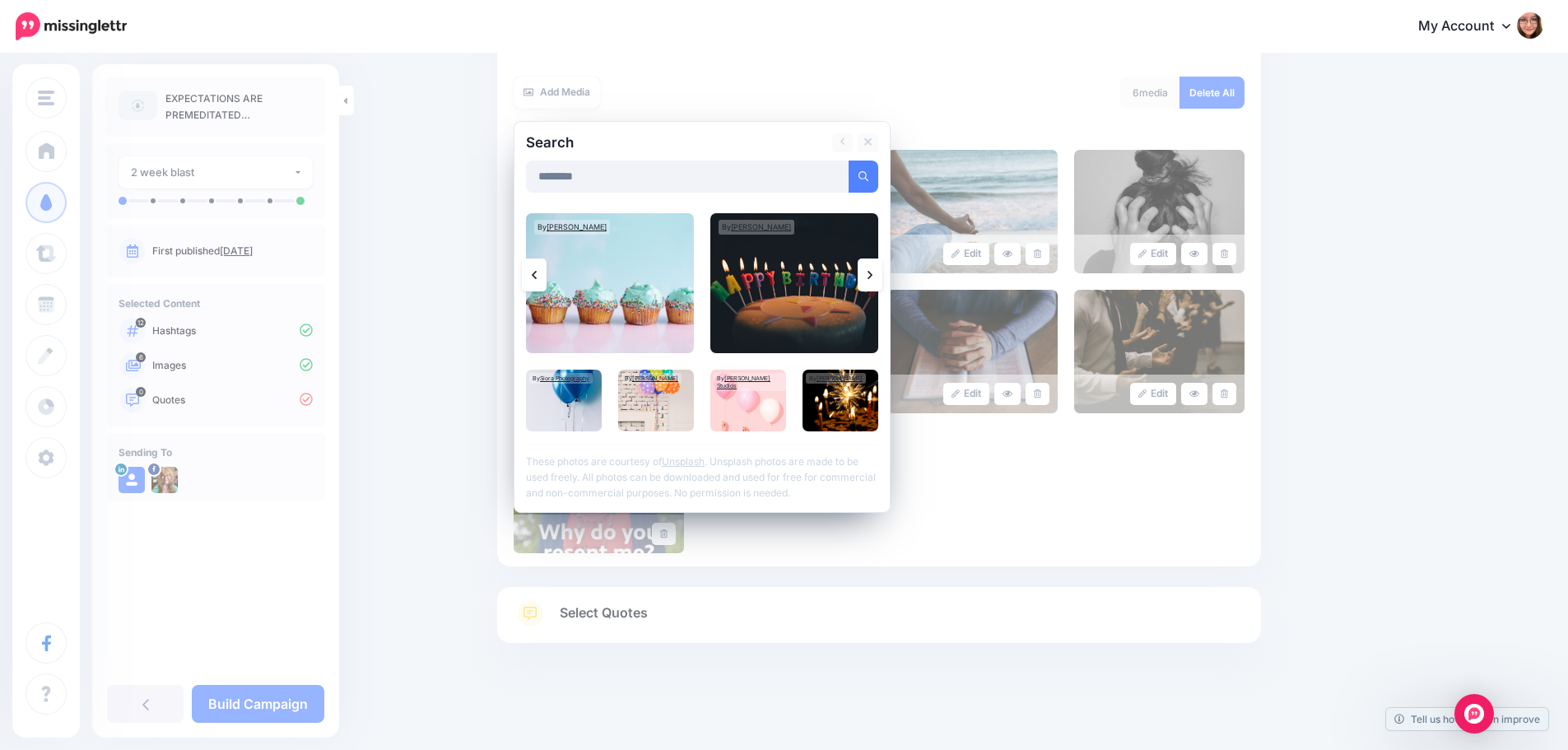
click at [881, 279] on link at bounding box center [869, 275] width 25 height 33
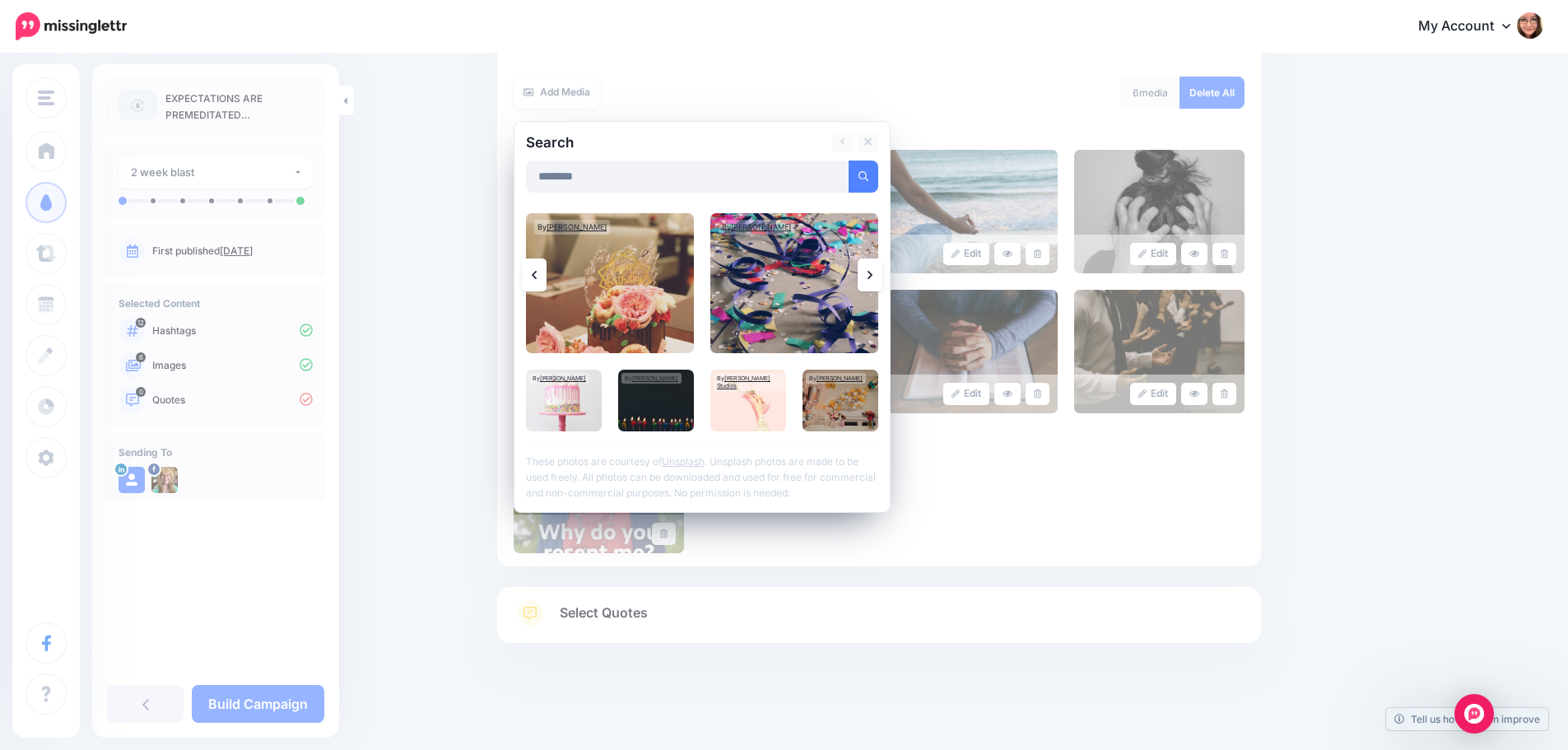
click at [881, 279] on link at bounding box center [869, 275] width 25 height 33
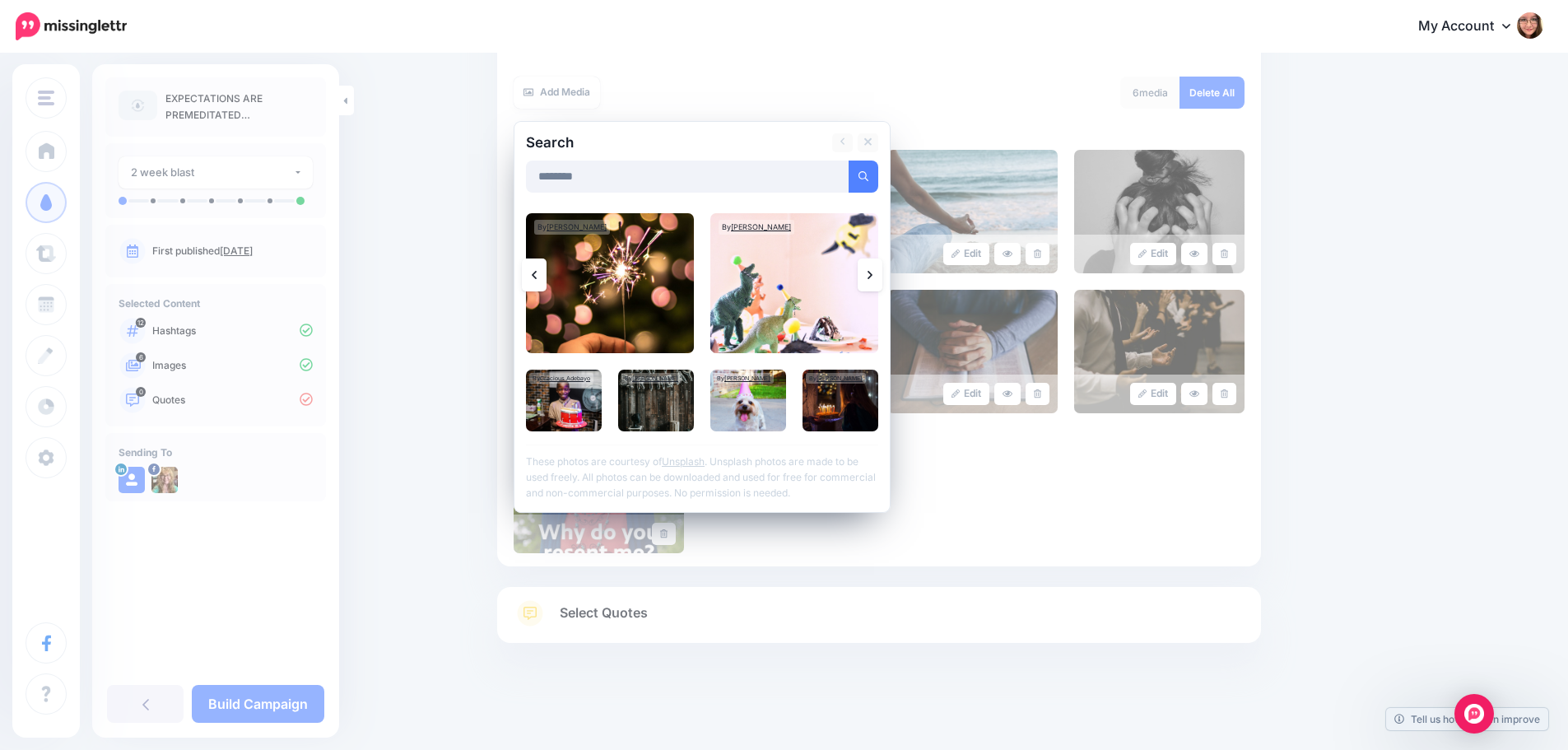
click at [881, 279] on link at bounding box center [869, 275] width 25 height 33
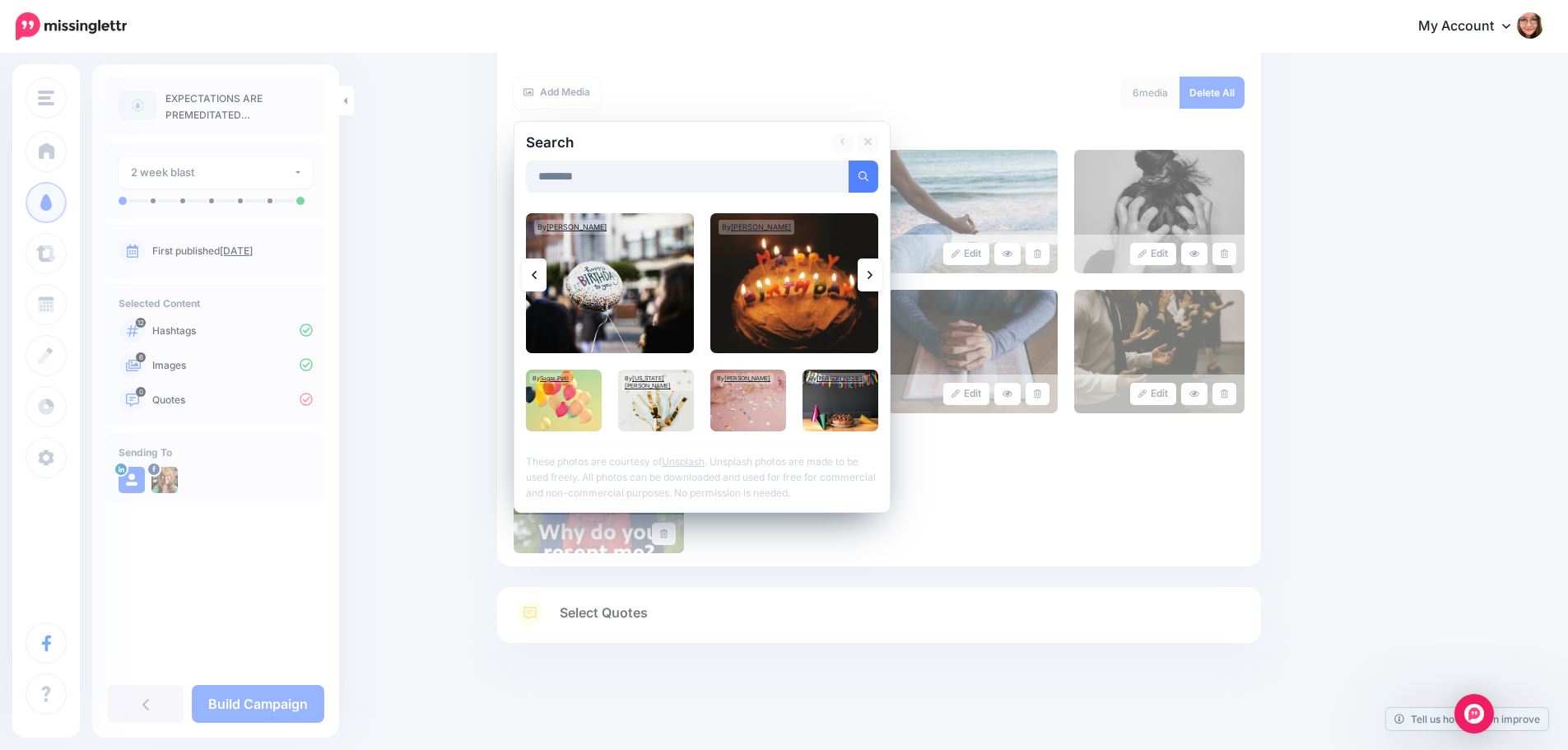
click at [866, 275] on link at bounding box center [869, 275] width 25 height 33
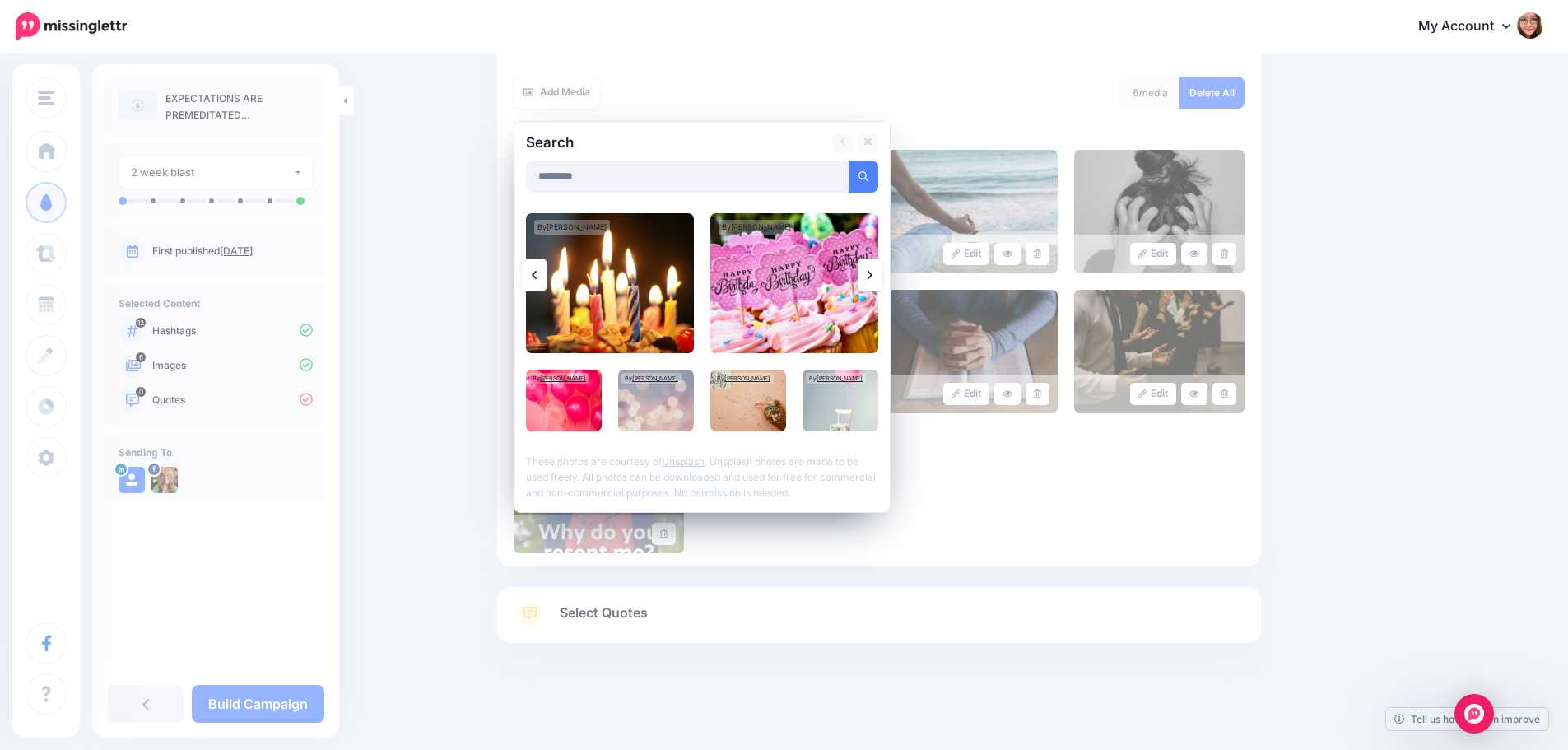
click at [866, 275] on link at bounding box center [869, 275] width 25 height 33
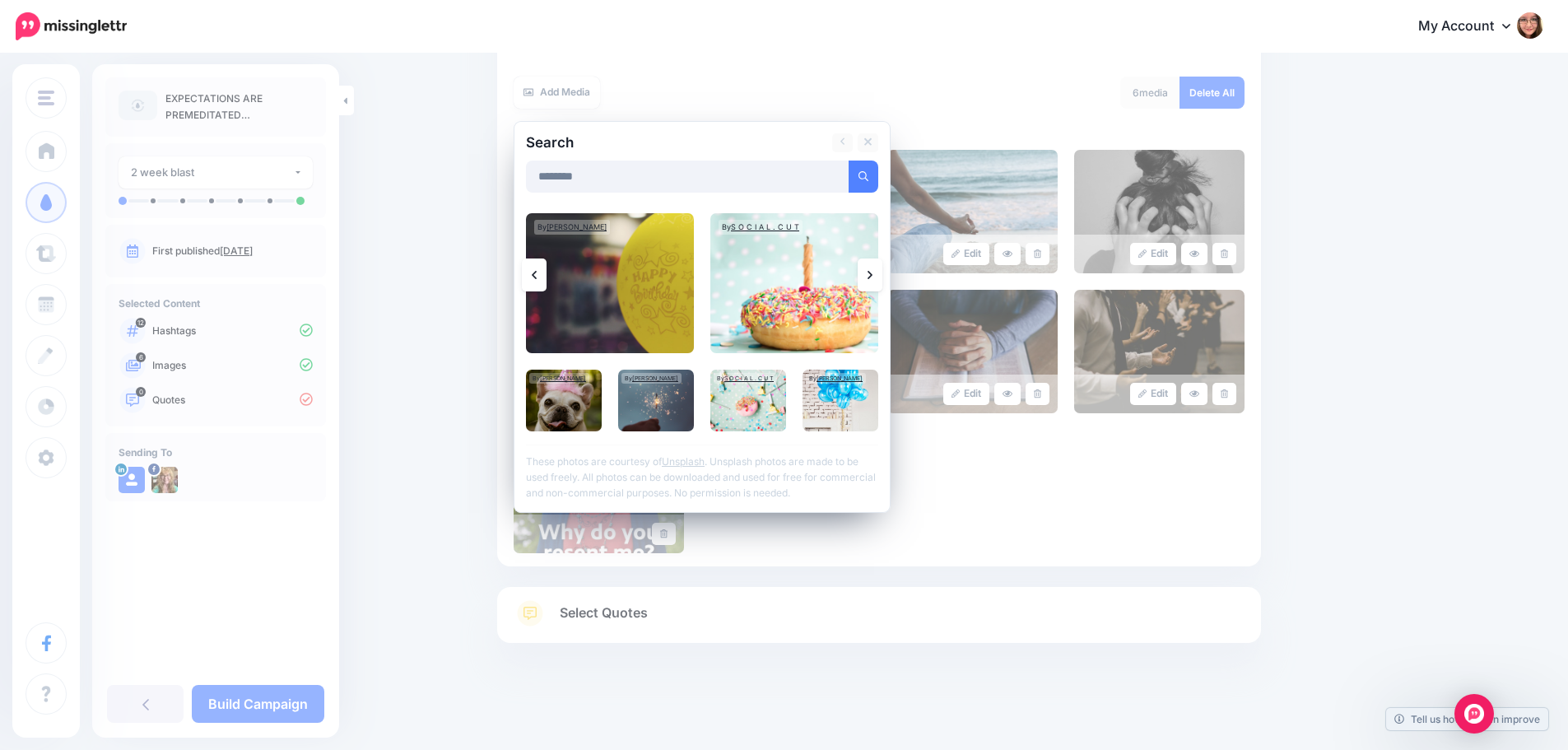
click at [881, 270] on link at bounding box center [869, 275] width 25 height 33
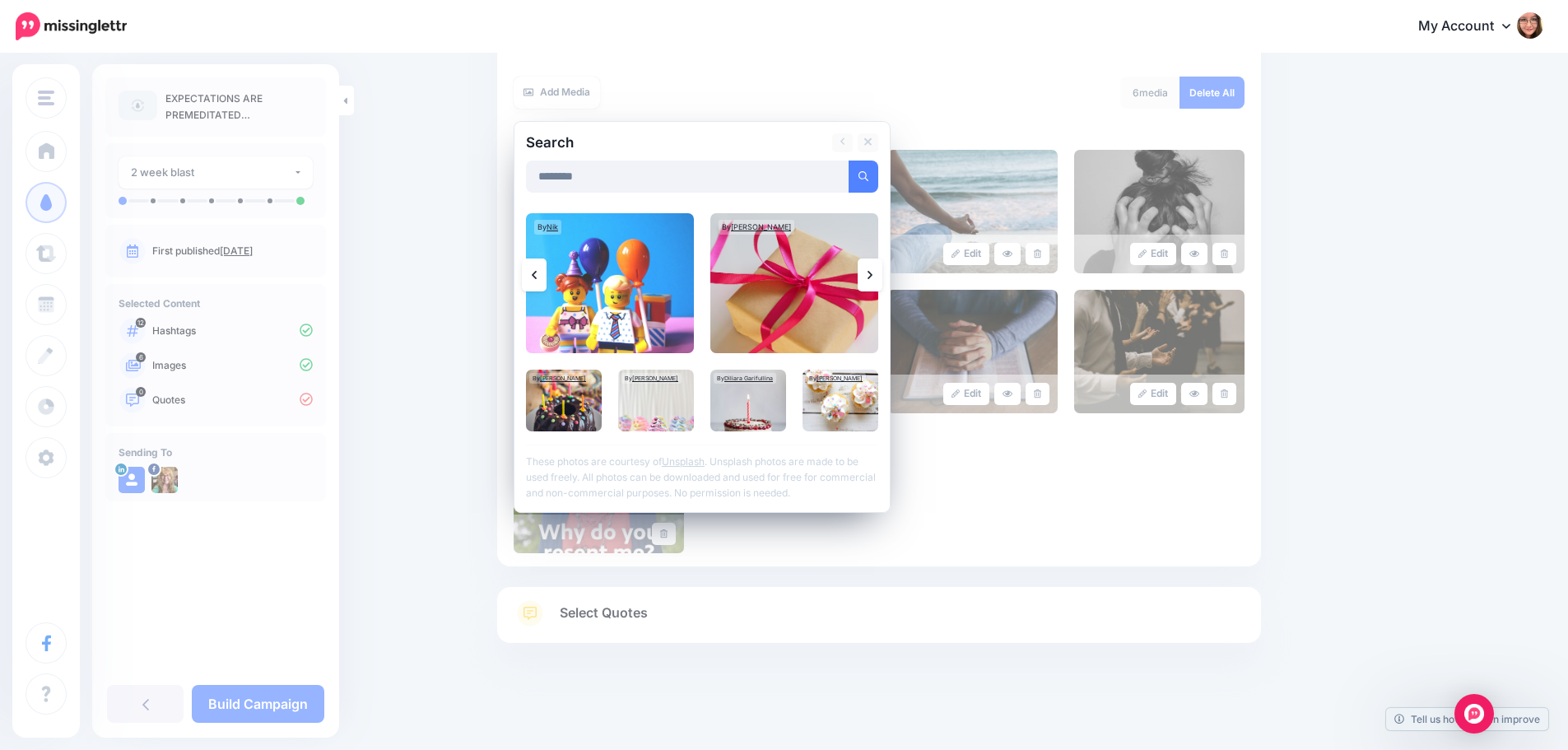
click at [881, 270] on link at bounding box center [869, 275] width 25 height 33
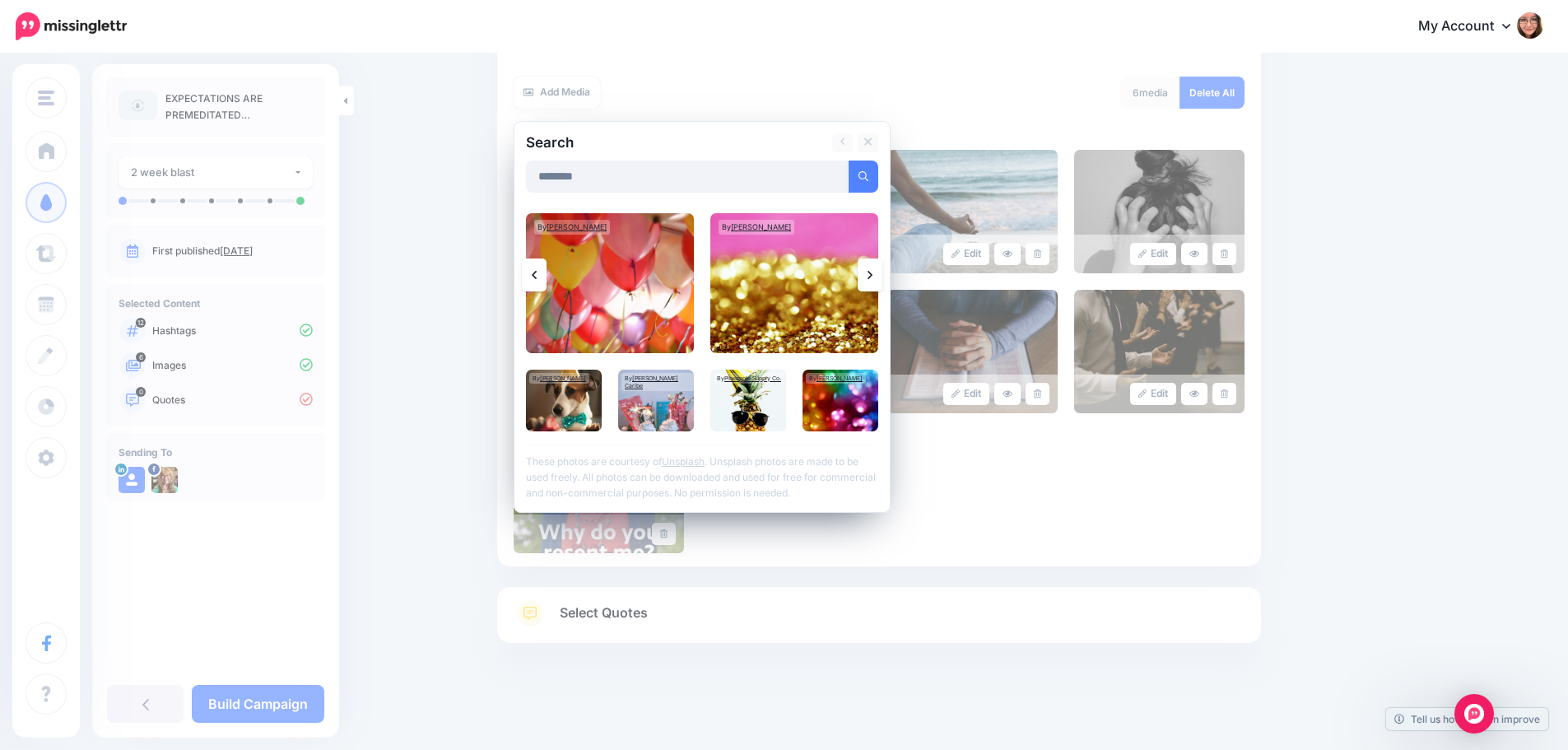
click at [547, 277] on link at bounding box center [534, 275] width 25 height 33
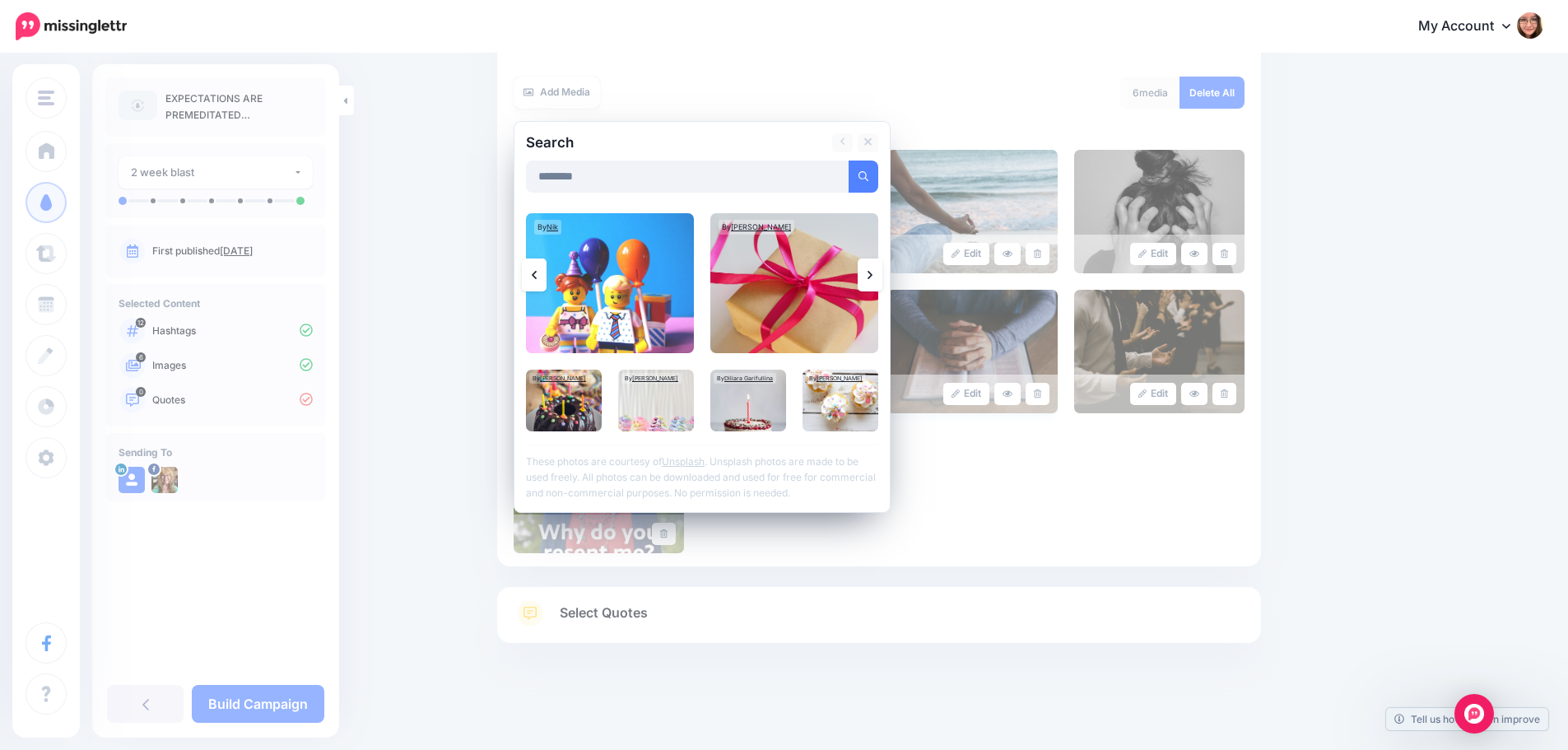
click at [924, 295] on img at bounding box center [971, 351] width 170 height 123
click at [811, 318] on img at bounding box center [793, 282] width 168 height 140
click at [836, 162] on link "Add Media" at bounding box center [843, 176] width 70 height 32
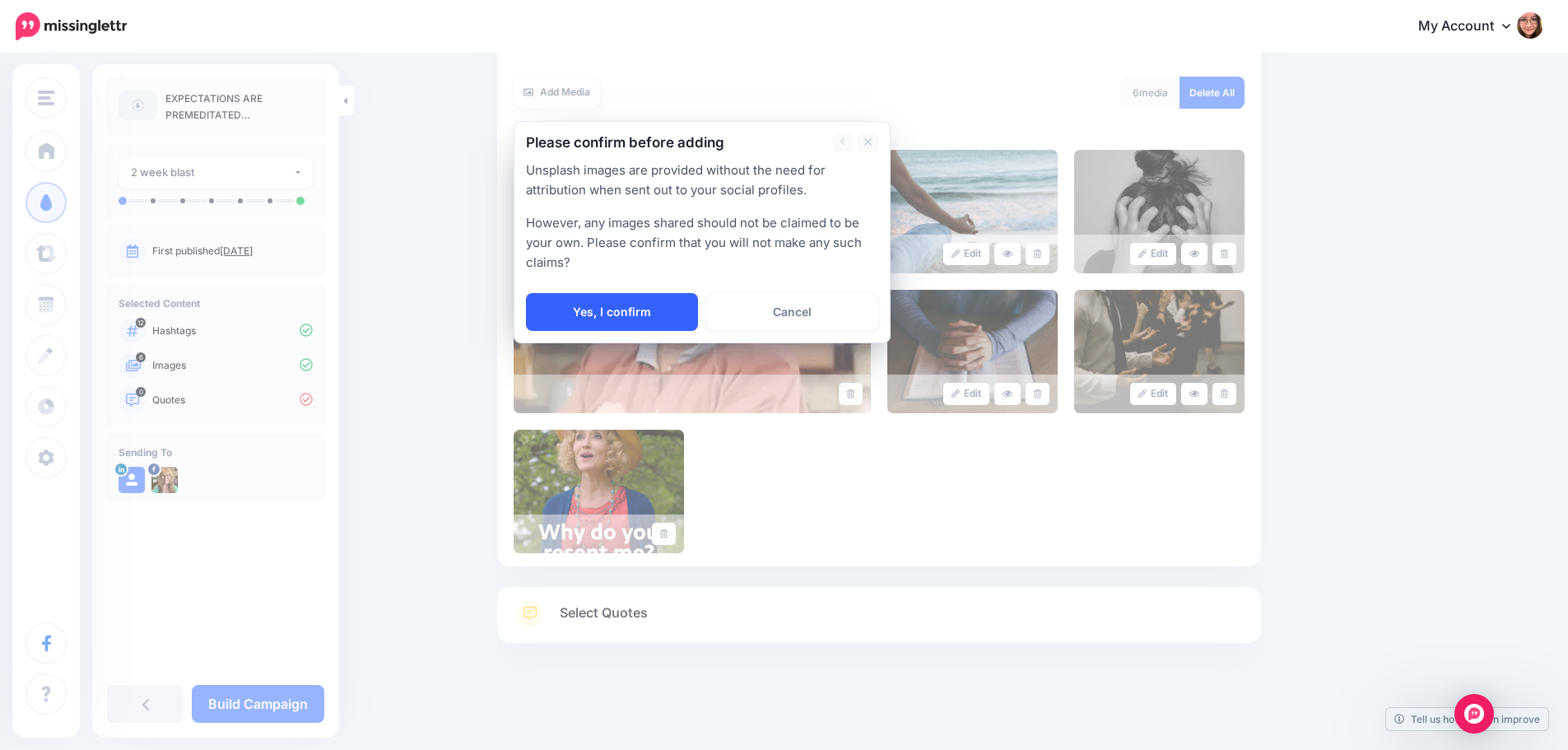
click at [617, 293] on div "Unsplash images are provided without the need for attribution when sent out to …" at bounding box center [702, 245] width 352 height 170
click at [619, 306] on link "Yes, I confirm" at bounding box center [611, 312] width 172 height 38
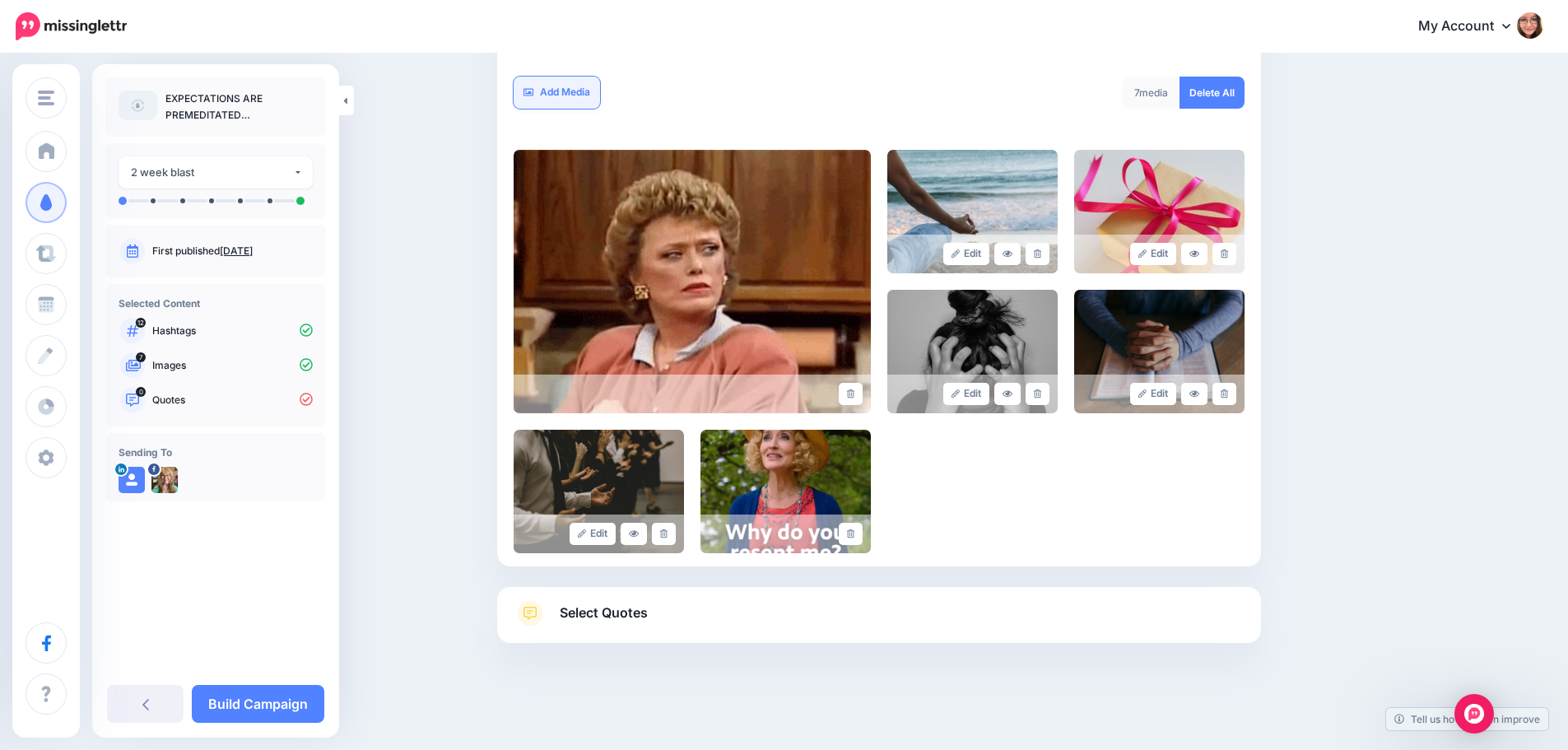
click at [600, 106] on link "Add Media" at bounding box center [556, 93] width 87 height 32
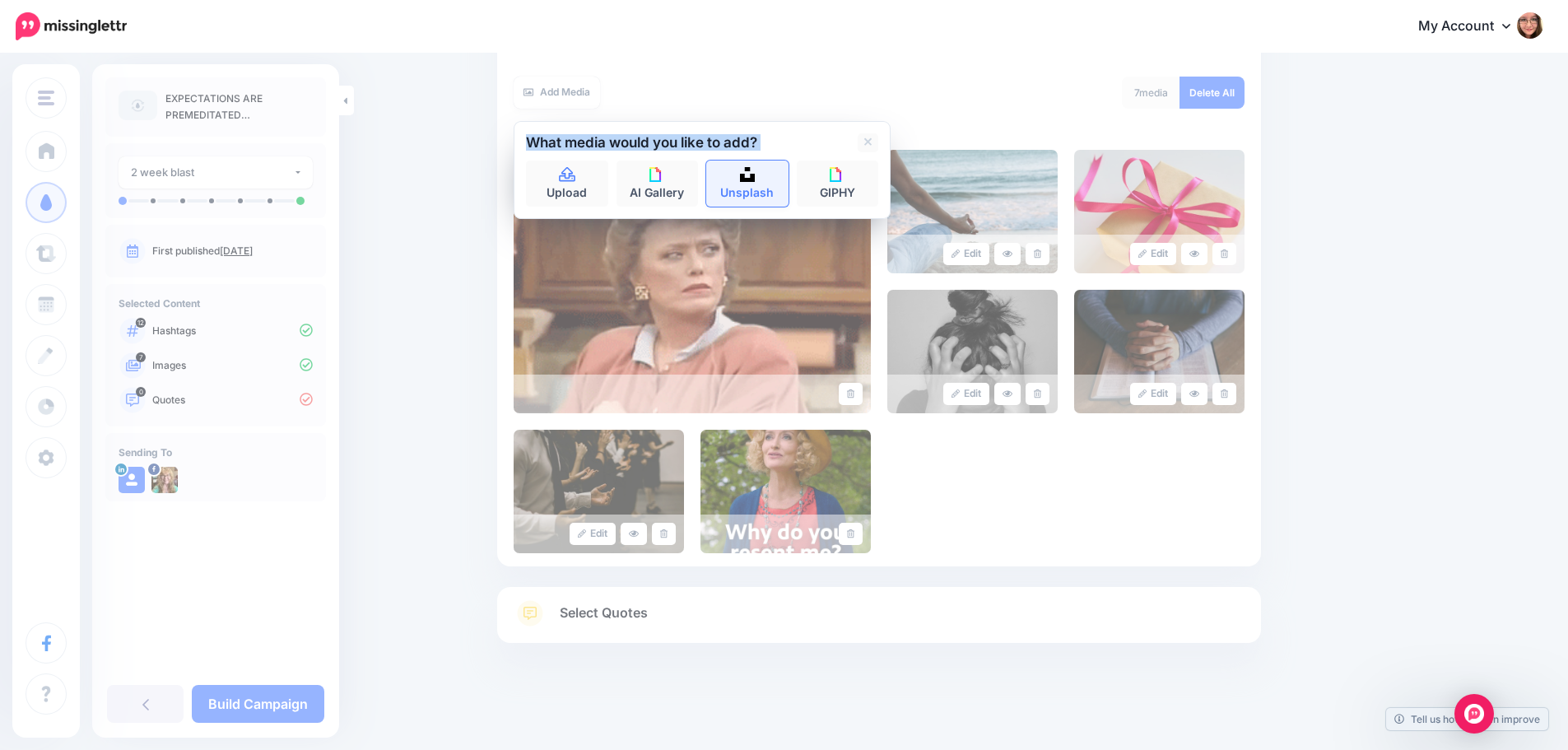
click at [754, 182] on link "Unsplash" at bounding box center [747, 183] width 83 height 46
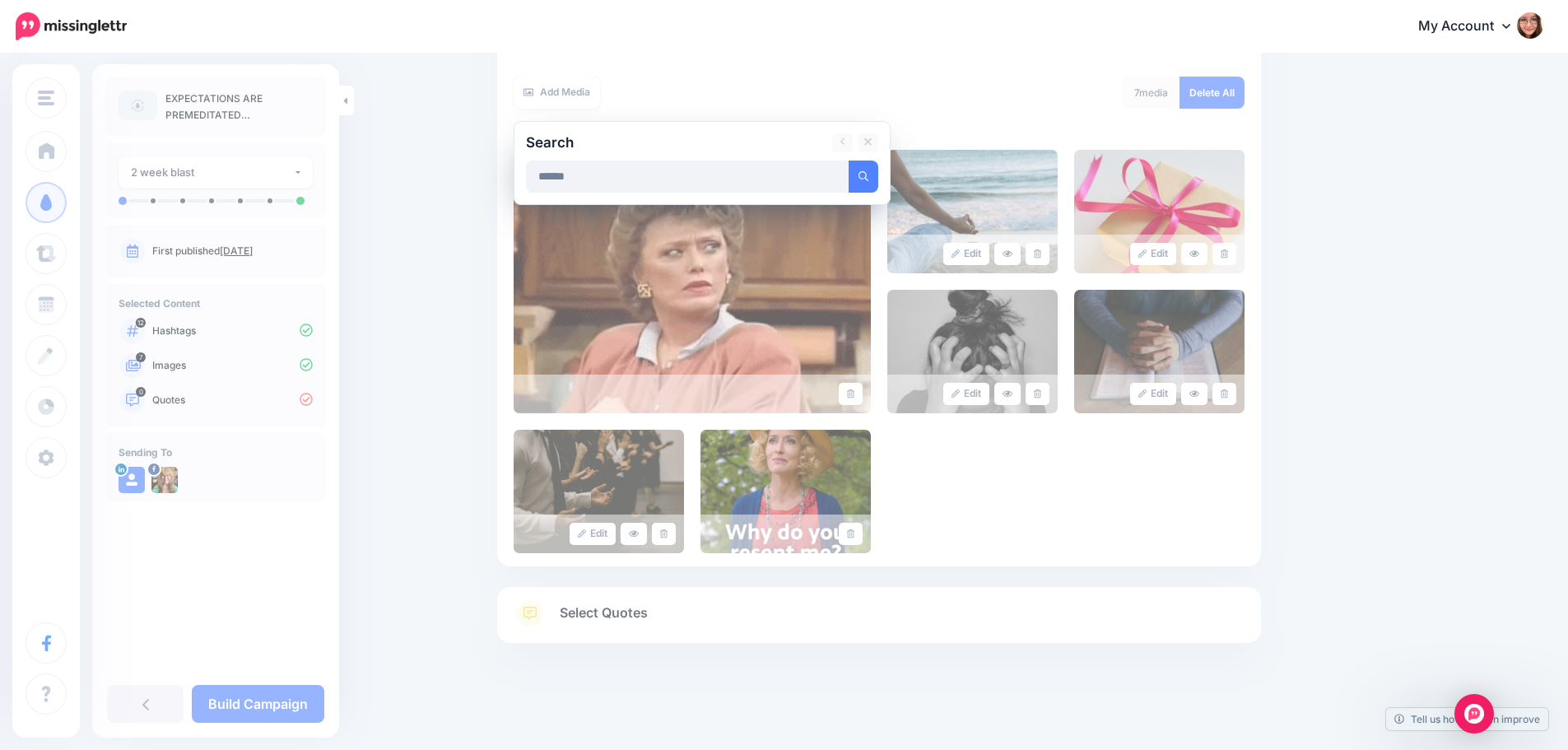
type input "******"
click at [848, 160] on button "submit" at bounding box center [863, 176] width 30 height 32
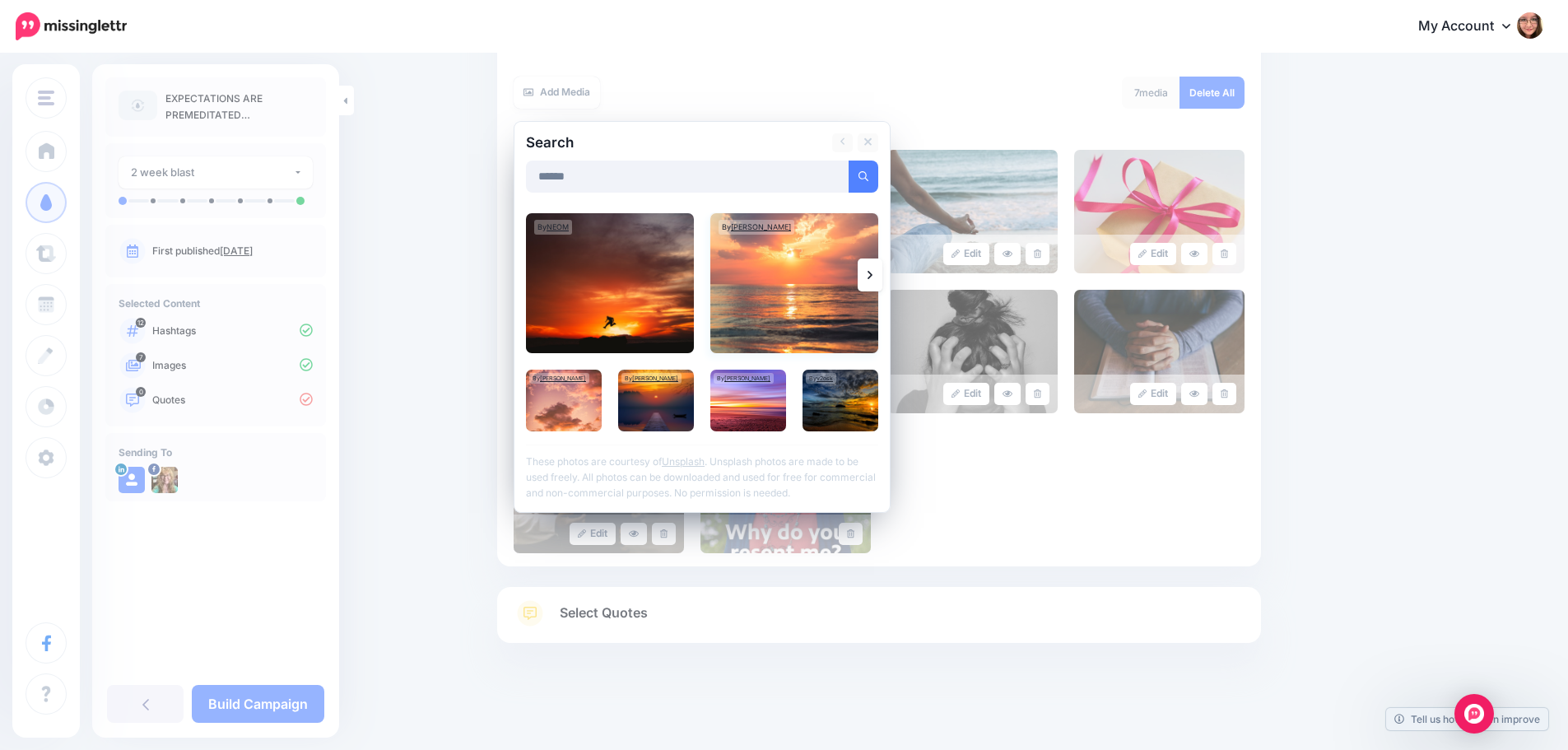
click at [781, 297] on img at bounding box center [793, 282] width 168 height 140
click at [766, 399] on img at bounding box center [748, 401] width 76 height 62
click at [677, 418] on img at bounding box center [656, 401] width 76 height 62
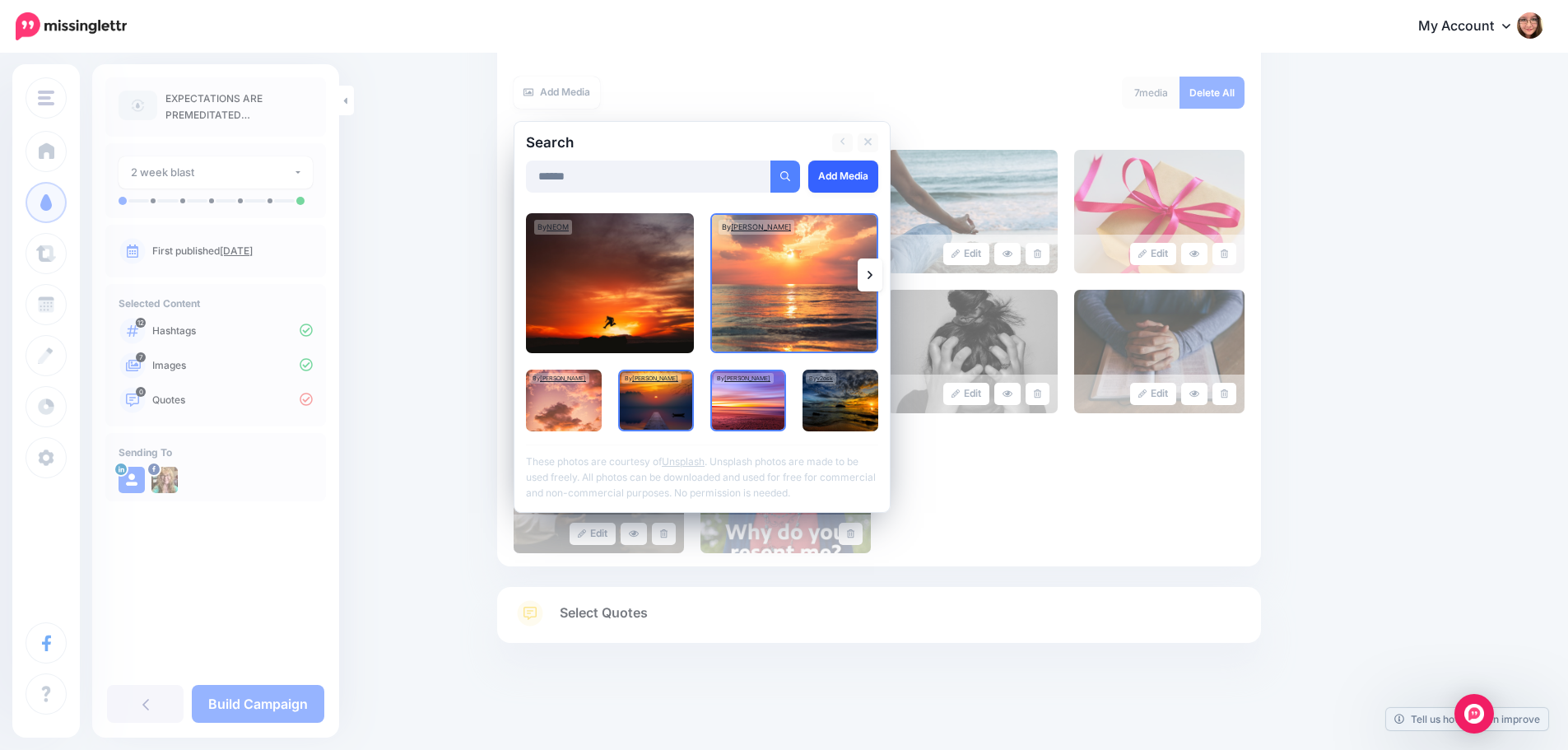
click at [856, 184] on link "Add Media" at bounding box center [843, 176] width 70 height 32
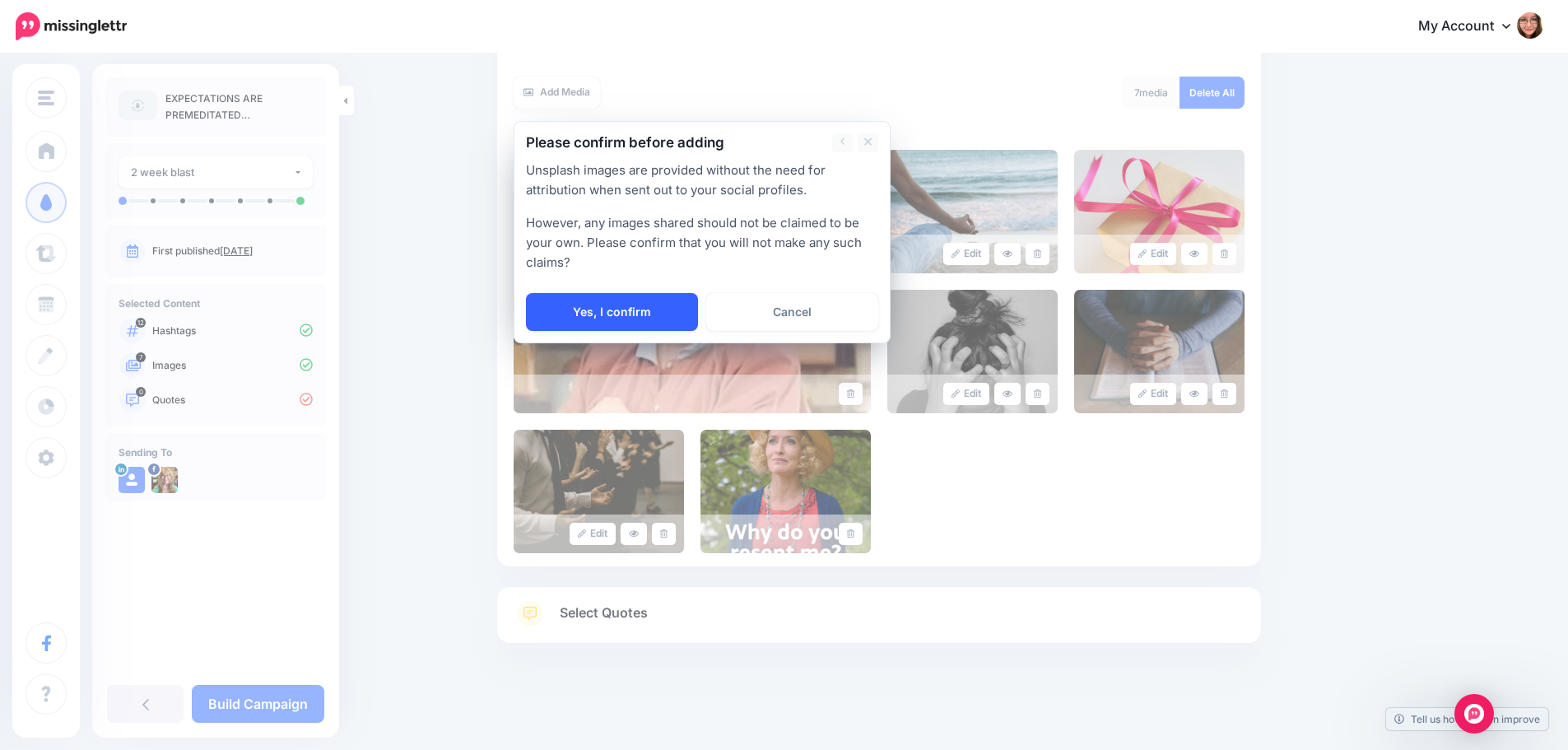
click at [573, 306] on link "Yes, I confirm" at bounding box center [611, 312] width 172 height 38
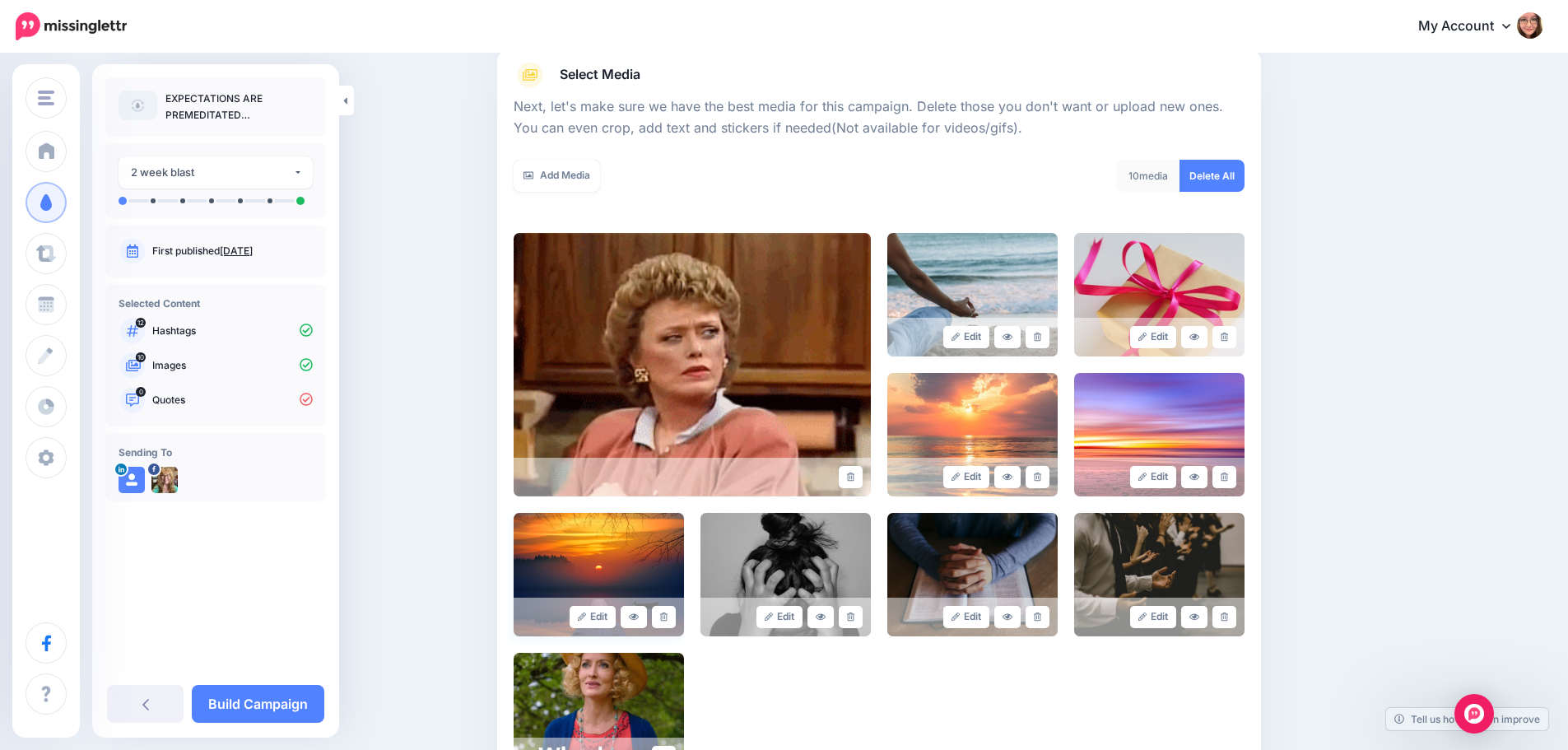
scroll to position [172, 0]
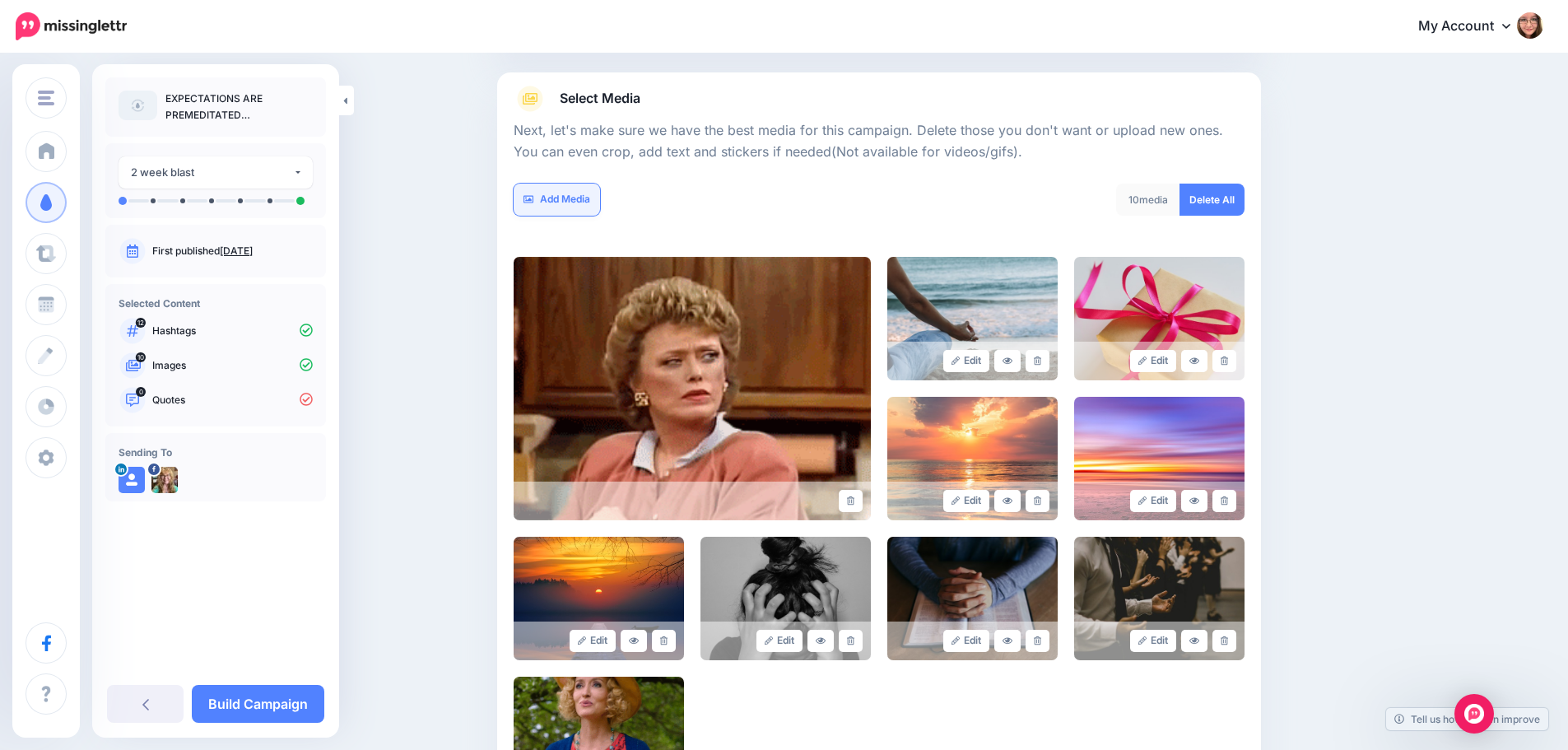
click at [572, 196] on link "Add Media" at bounding box center [556, 200] width 87 height 32
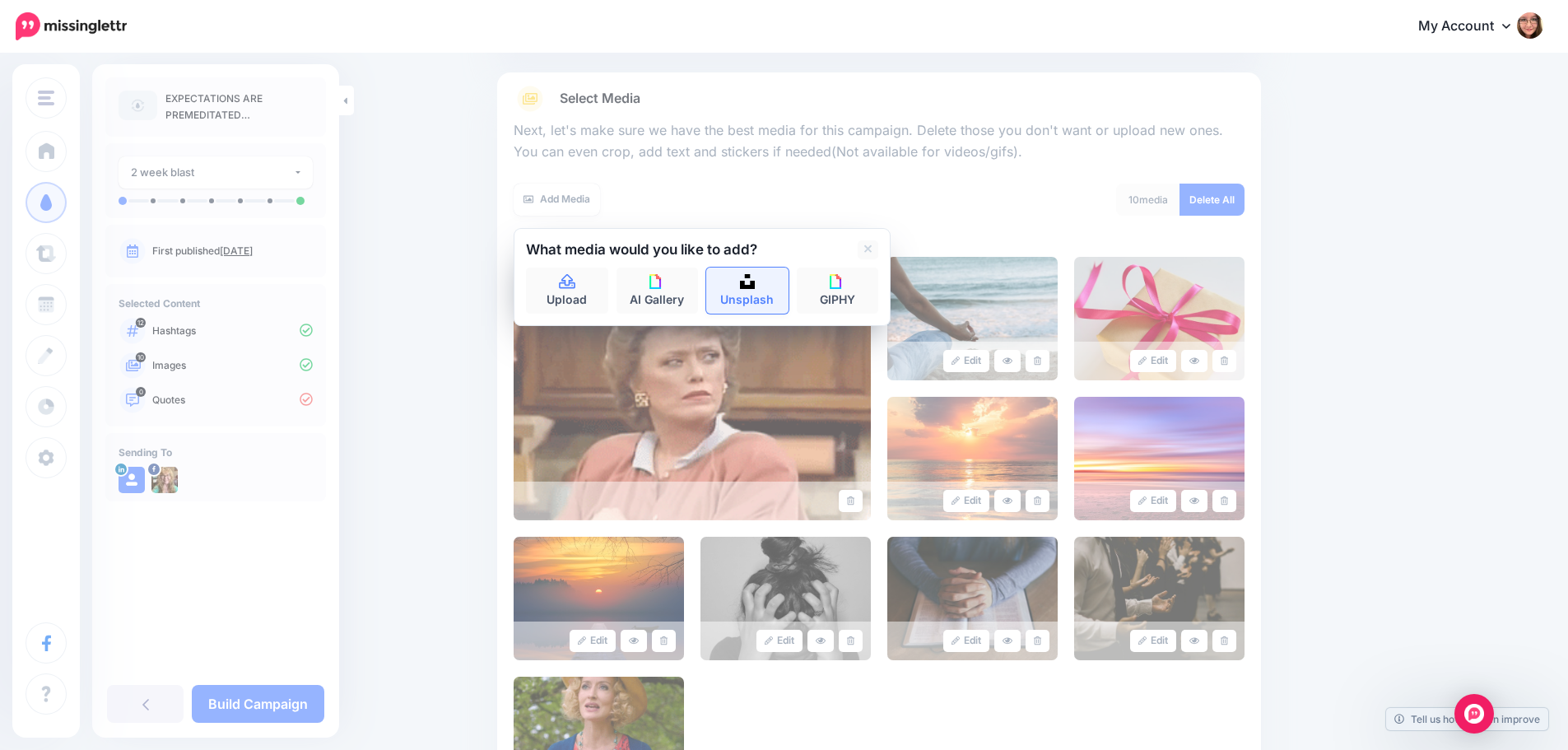
click at [762, 287] on link "Unsplash" at bounding box center [747, 290] width 83 height 46
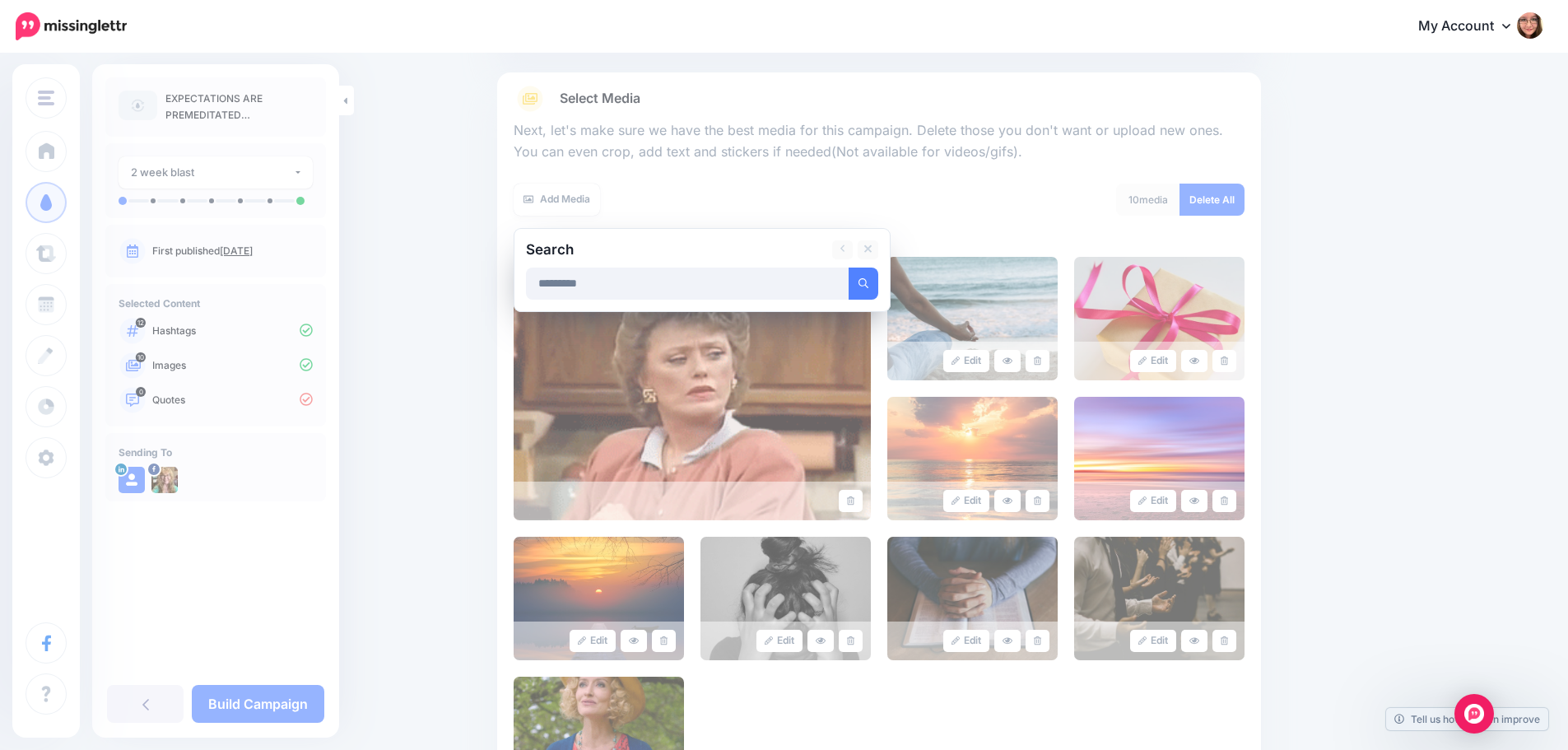
type input "*********"
click at [848, 268] on button "submit" at bounding box center [863, 283] width 30 height 32
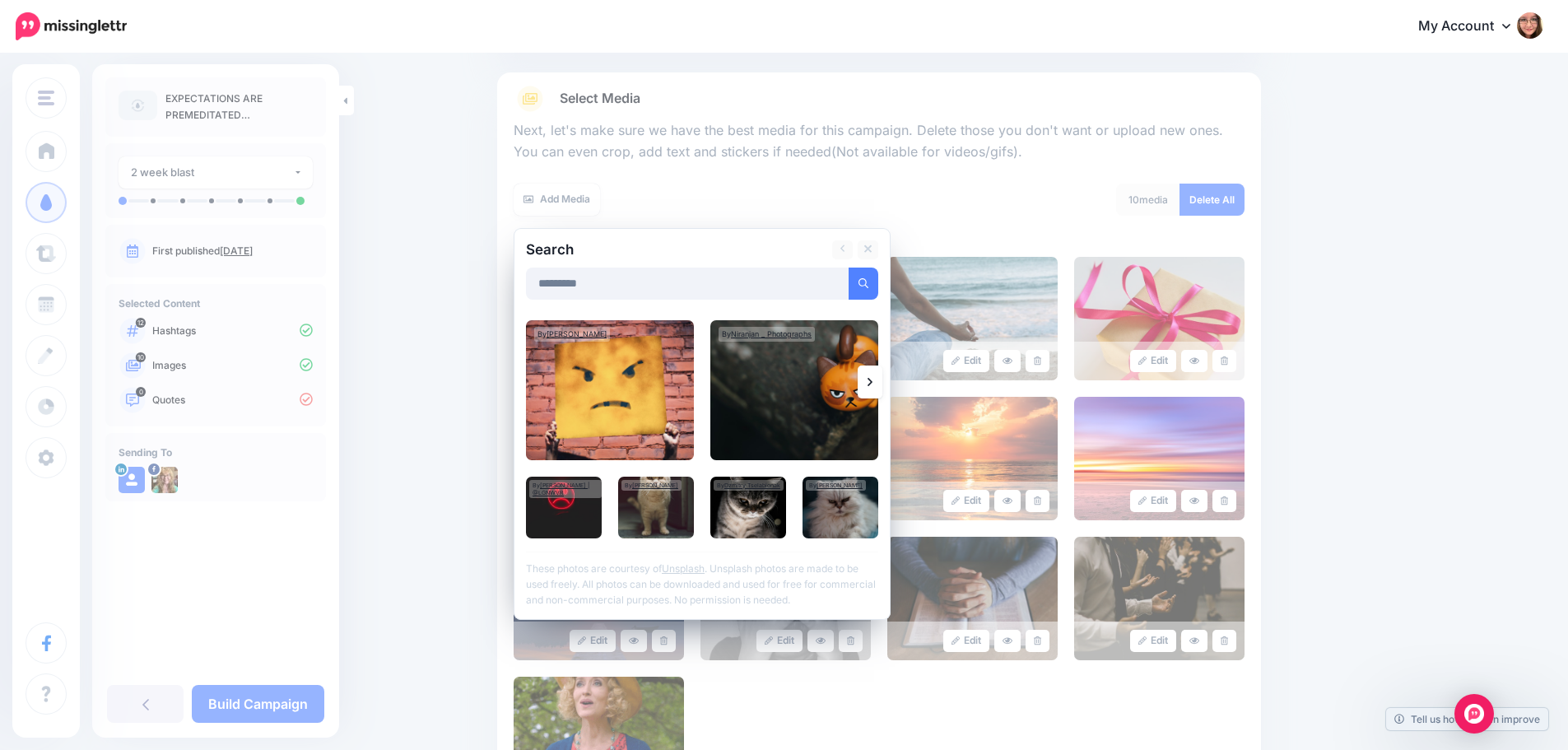
click at [757, 204] on div "Add Media" at bounding box center [689, 200] width 353 height 32
click at [581, 202] on link "Add Media" at bounding box center [556, 200] width 87 height 32
click at [872, 251] on icon at bounding box center [868, 250] width 8 height 8
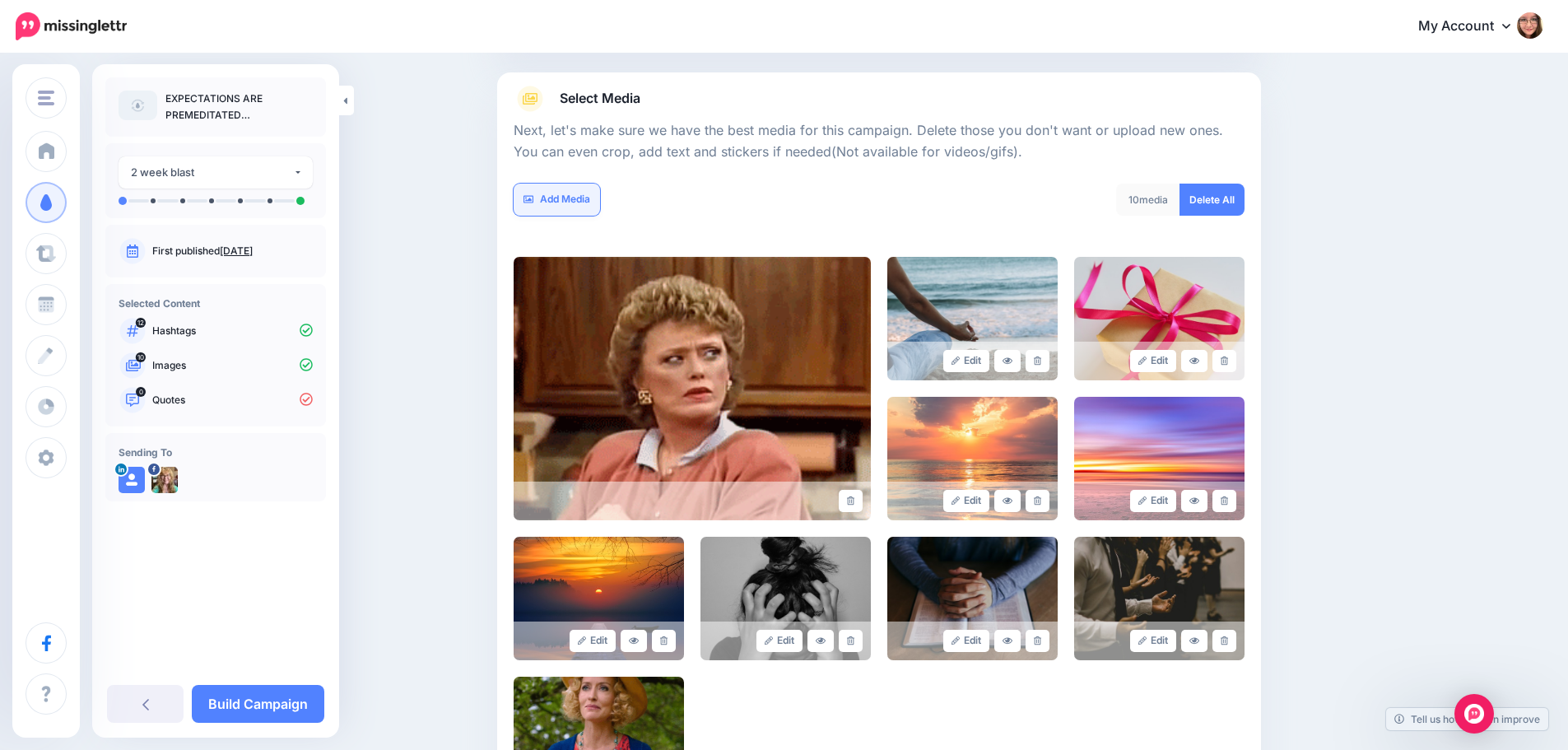
click at [554, 198] on link "Add Media" at bounding box center [556, 200] width 87 height 32
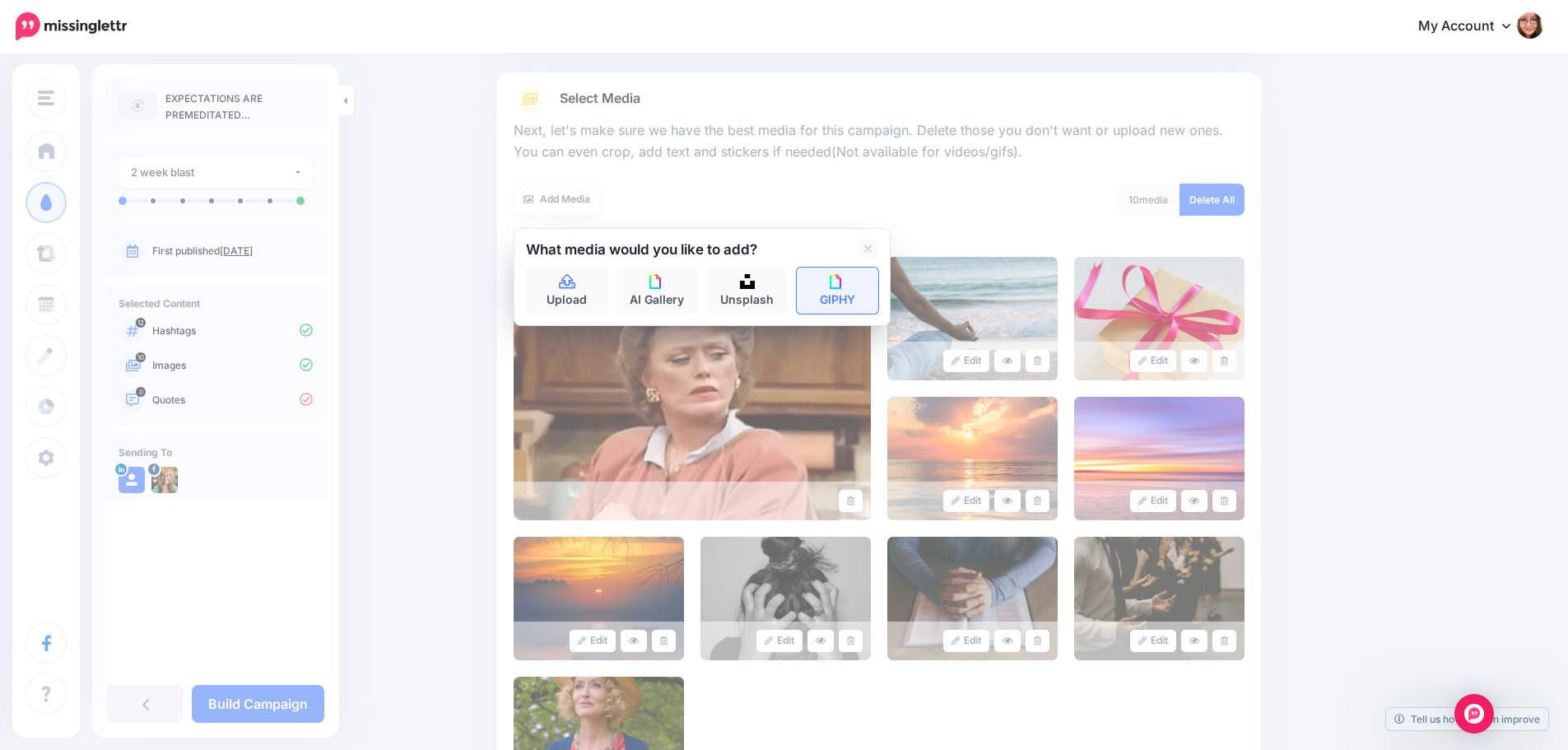
click at [824, 296] on link "GIPHY" at bounding box center [837, 290] width 83 height 46
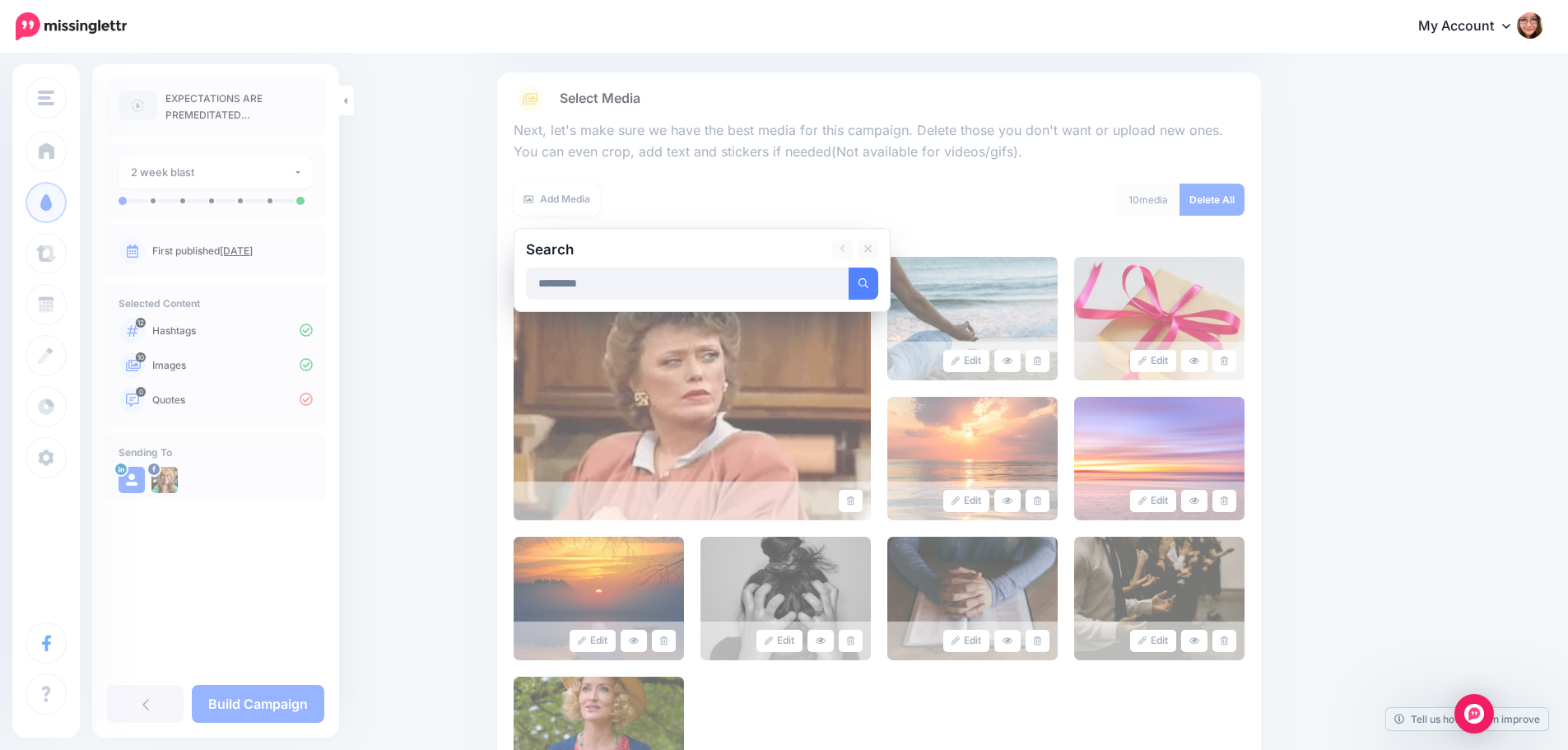
type input "*********"
click at [848, 268] on button "submit" at bounding box center [863, 283] width 30 height 32
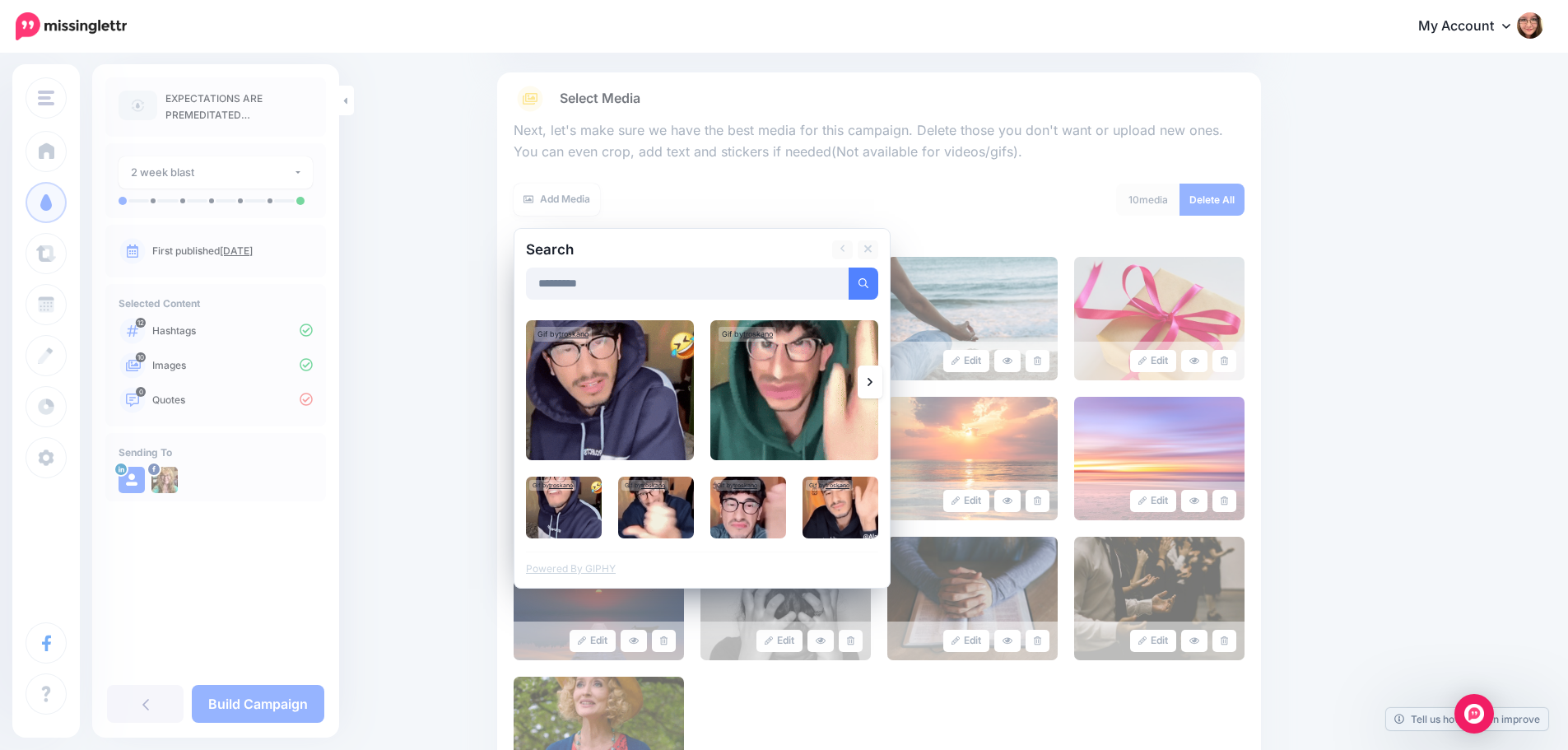
click at [865, 389] on link at bounding box center [869, 381] width 25 height 33
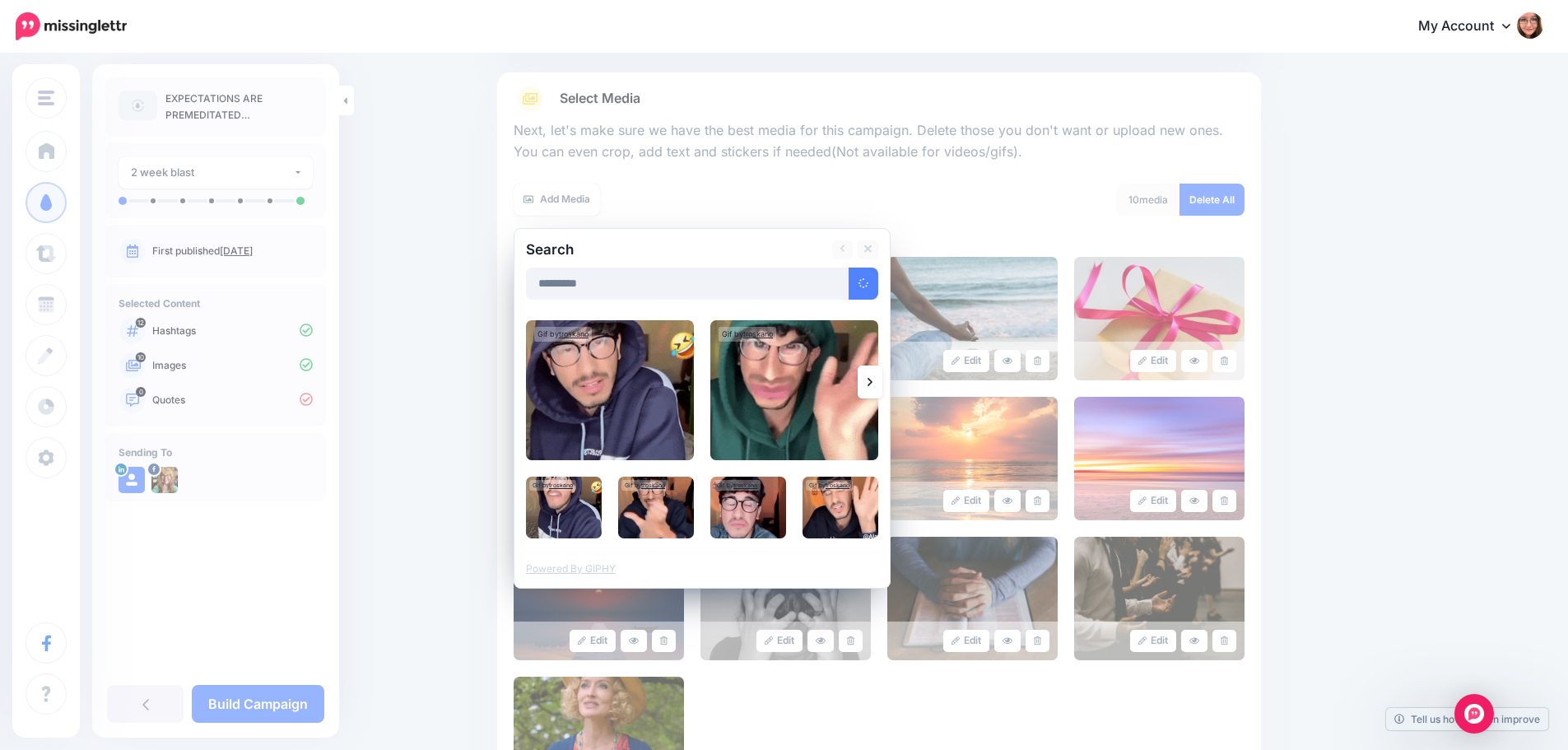
click at [865, 389] on link at bounding box center [869, 381] width 25 height 33
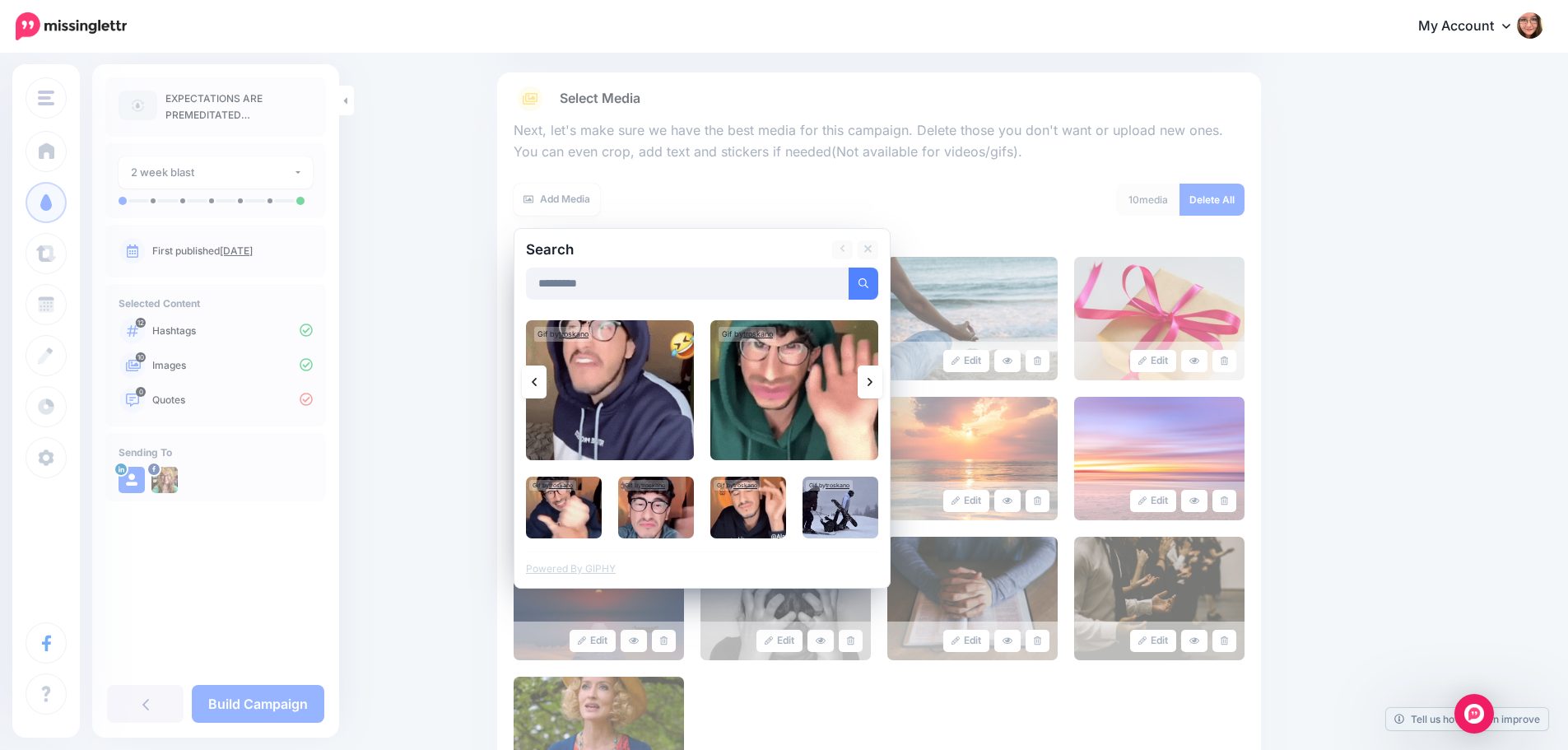
click at [865, 389] on link at bounding box center [869, 381] width 25 height 33
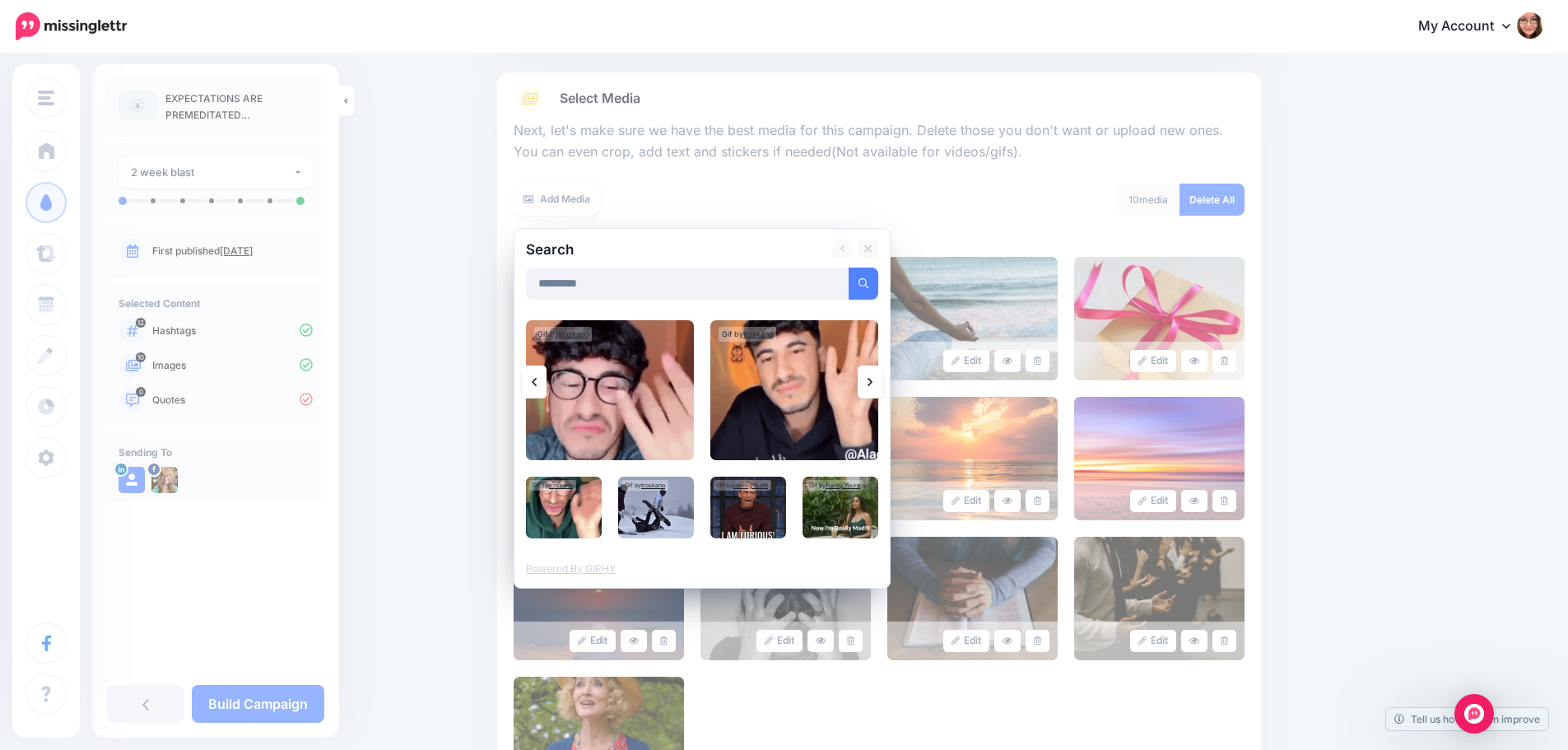
click at [865, 389] on link at bounding box center [869, 381] width 25 height 33
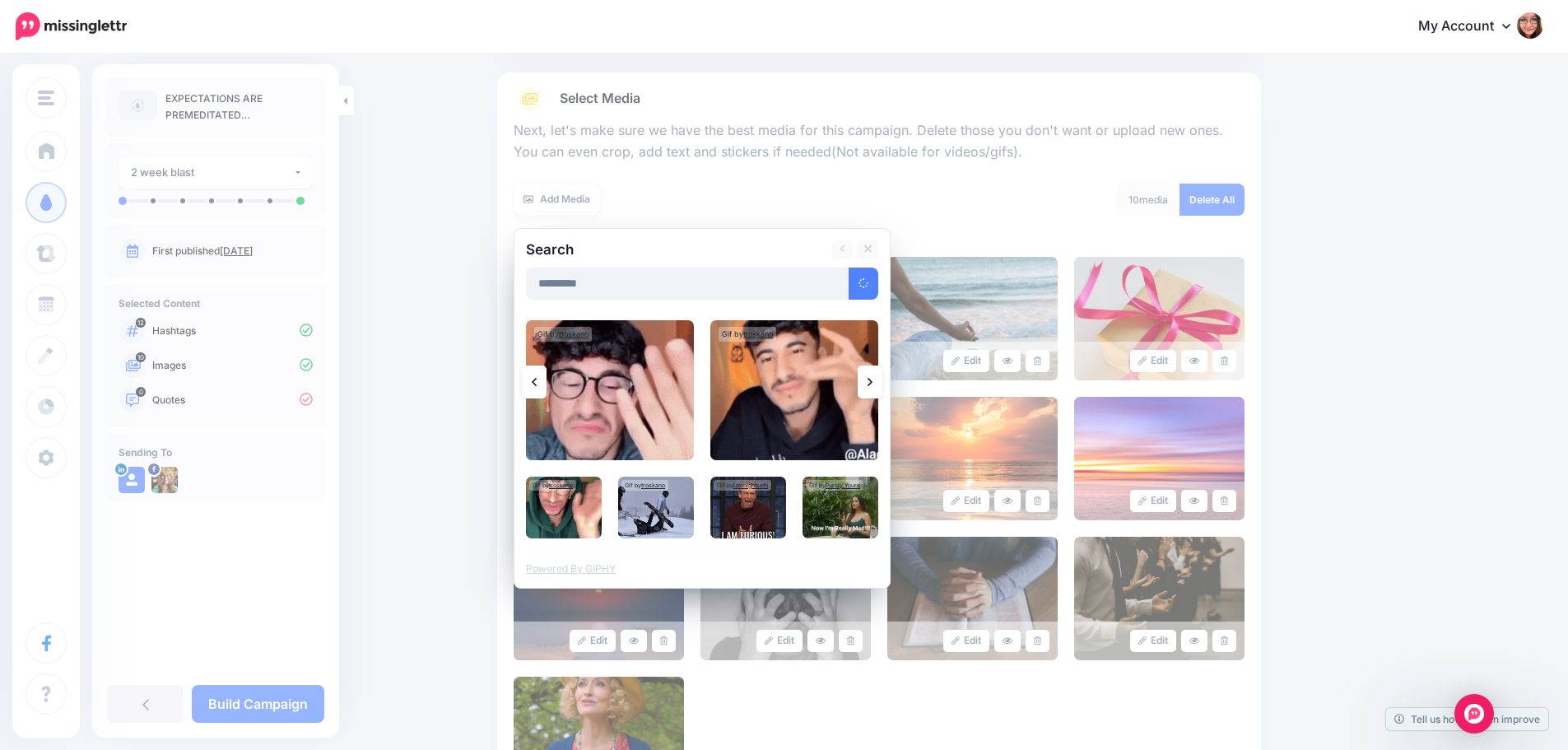
click at [865, 389] on link at bounding box center [869, 381] width 25 height 33
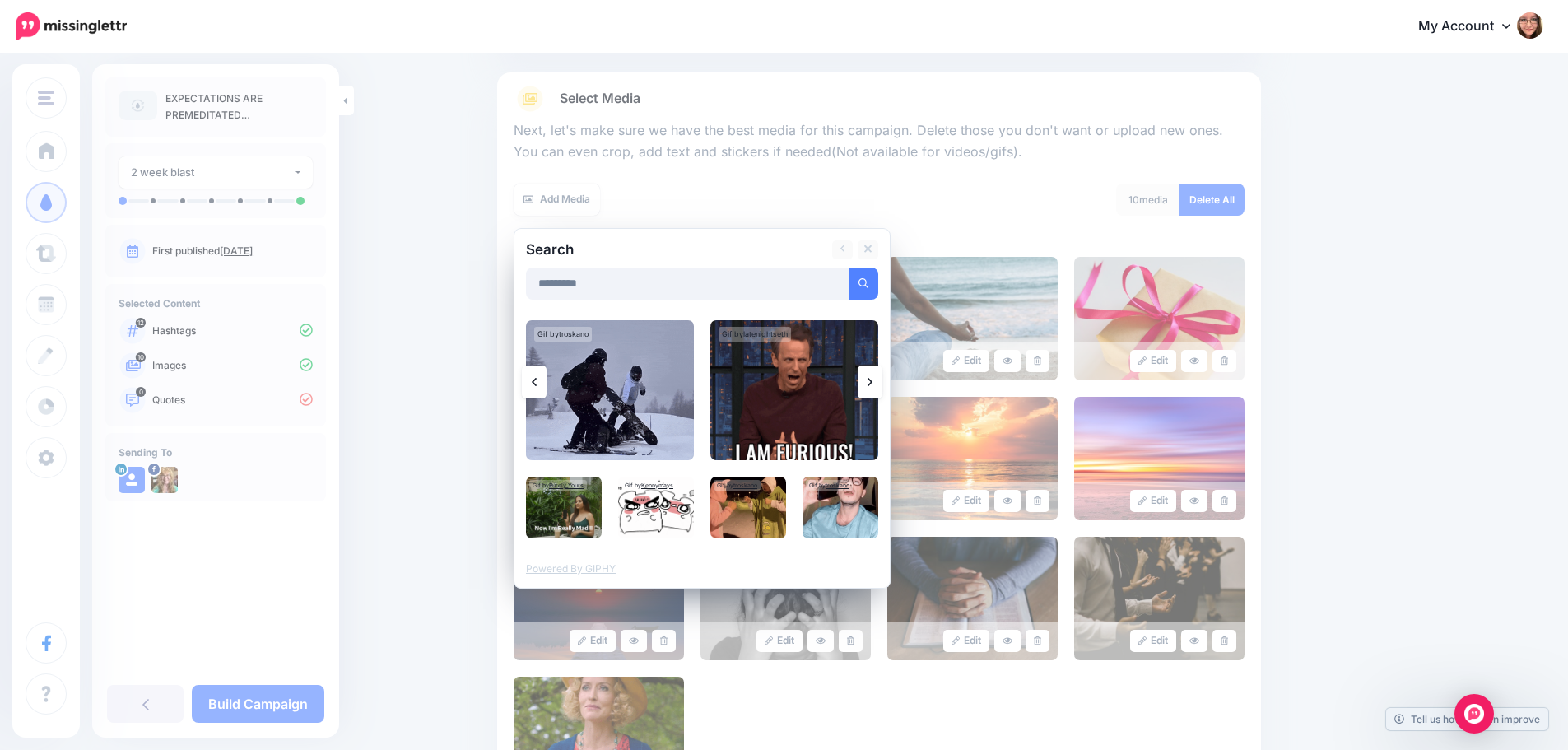
click at [865, 389] on link at bounding box center [869, 381] width 25 height 33
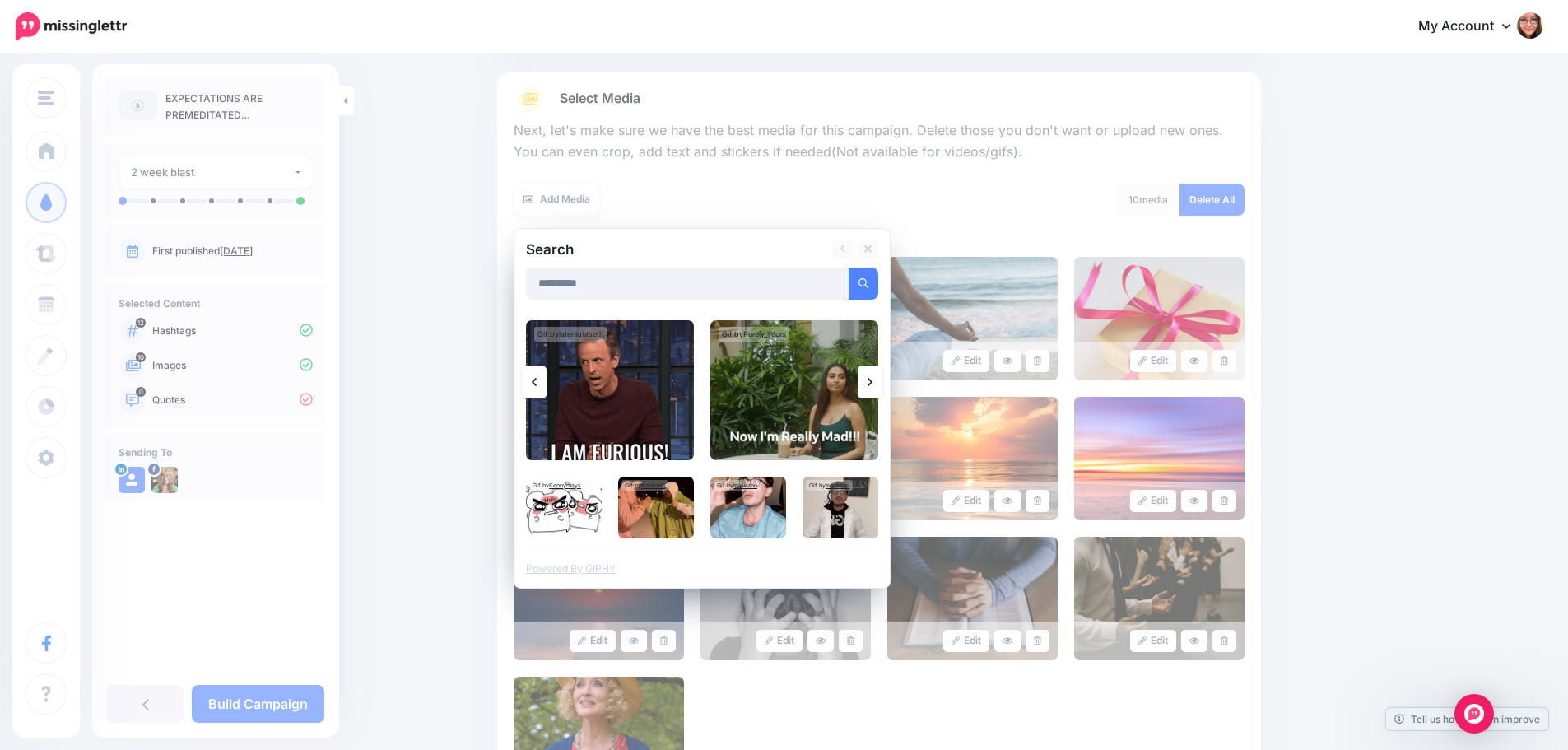
click at [865, 389] on link at bounding box center [869, 381] width 25 height 33
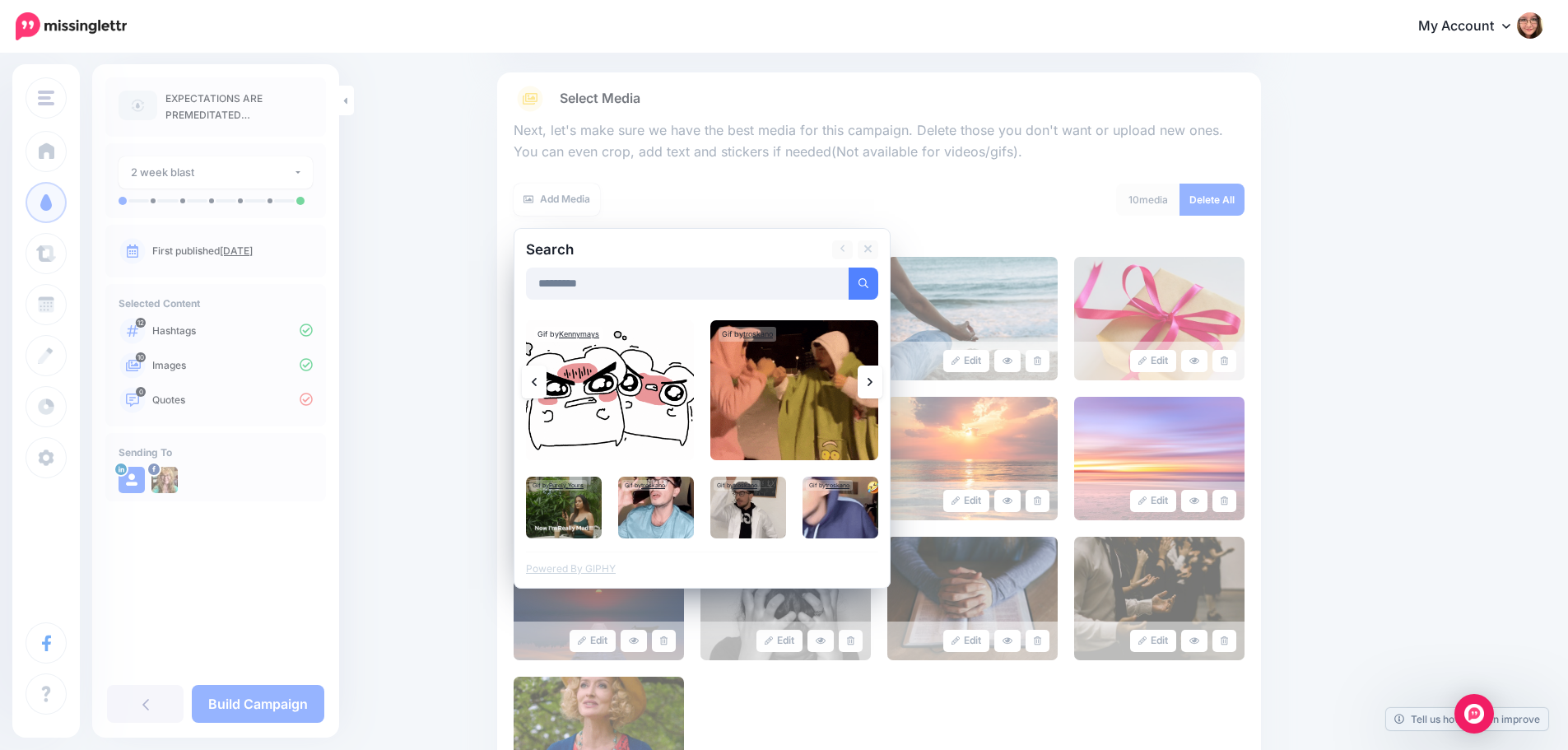
click at [865, 389] on link at bounding box center [869, 381] width 25 height 33
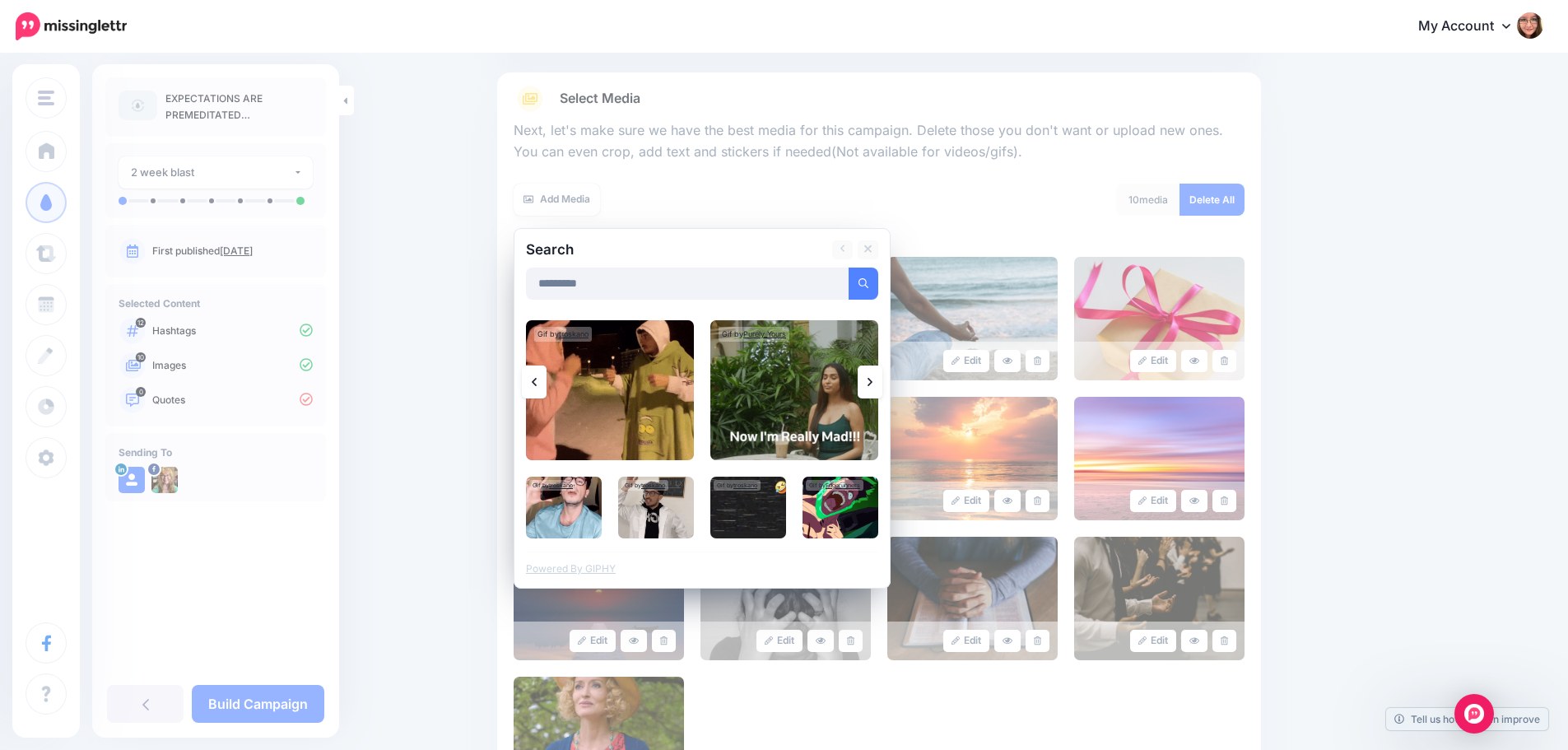
click at [877, 389] on link at bounding box center [869, 381] width 25 height 33
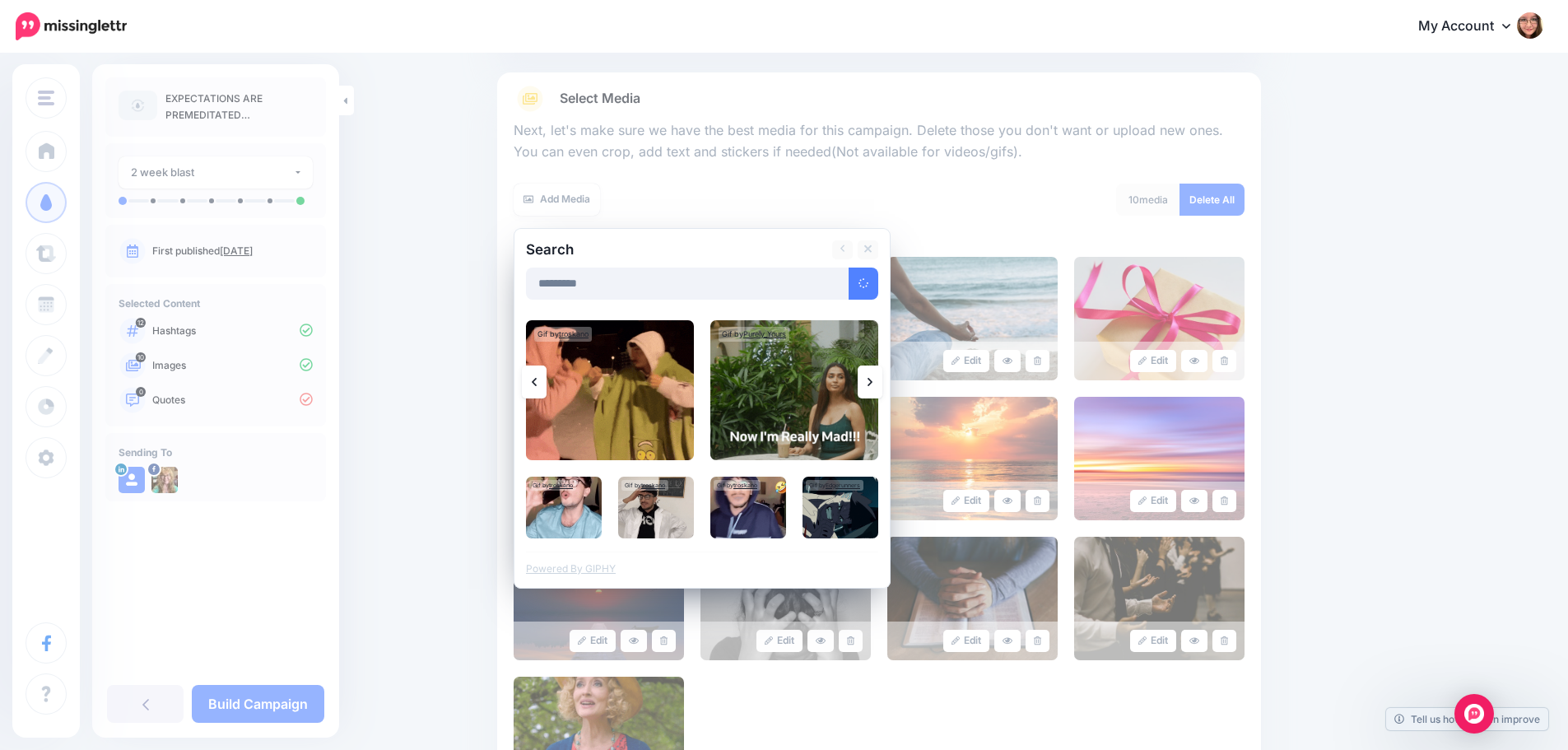
click at [877, 389] on link at bounding box center [869, 381] width 25 height 33
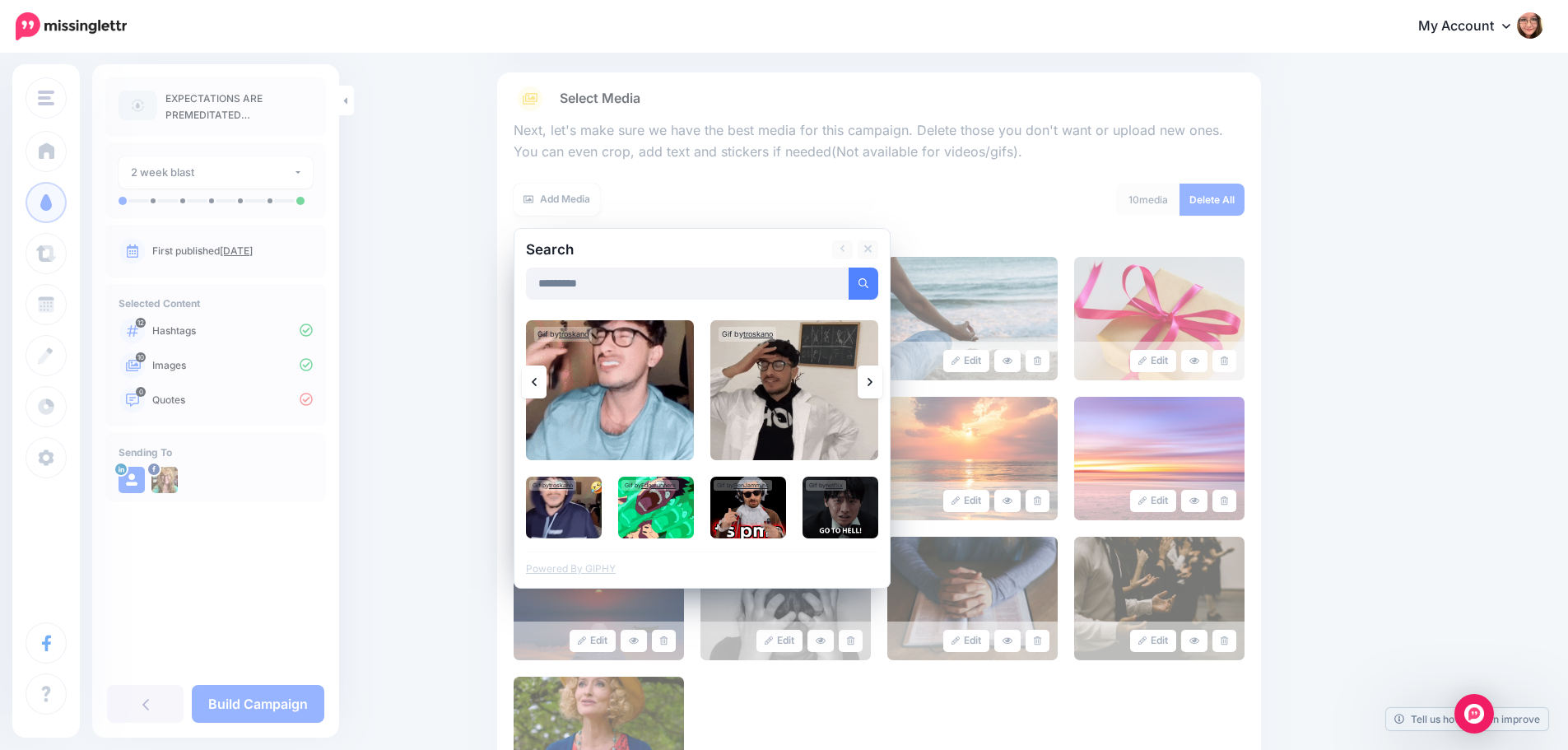
click at [877, 389] on link at bounding box center [869, 381] width 25 height 33
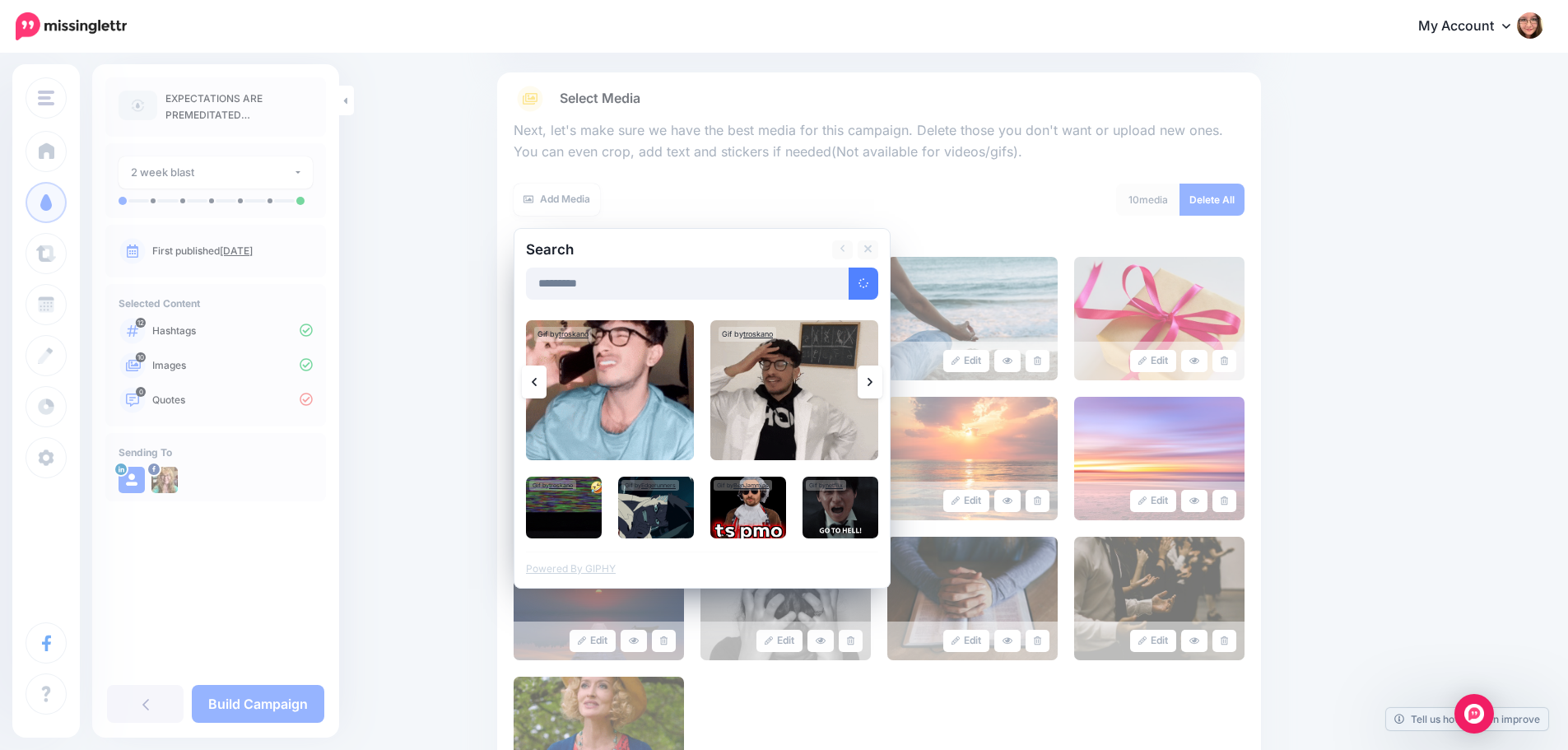
click at [877, 389] on link at bounding box center [869, 381] width 25 height 33
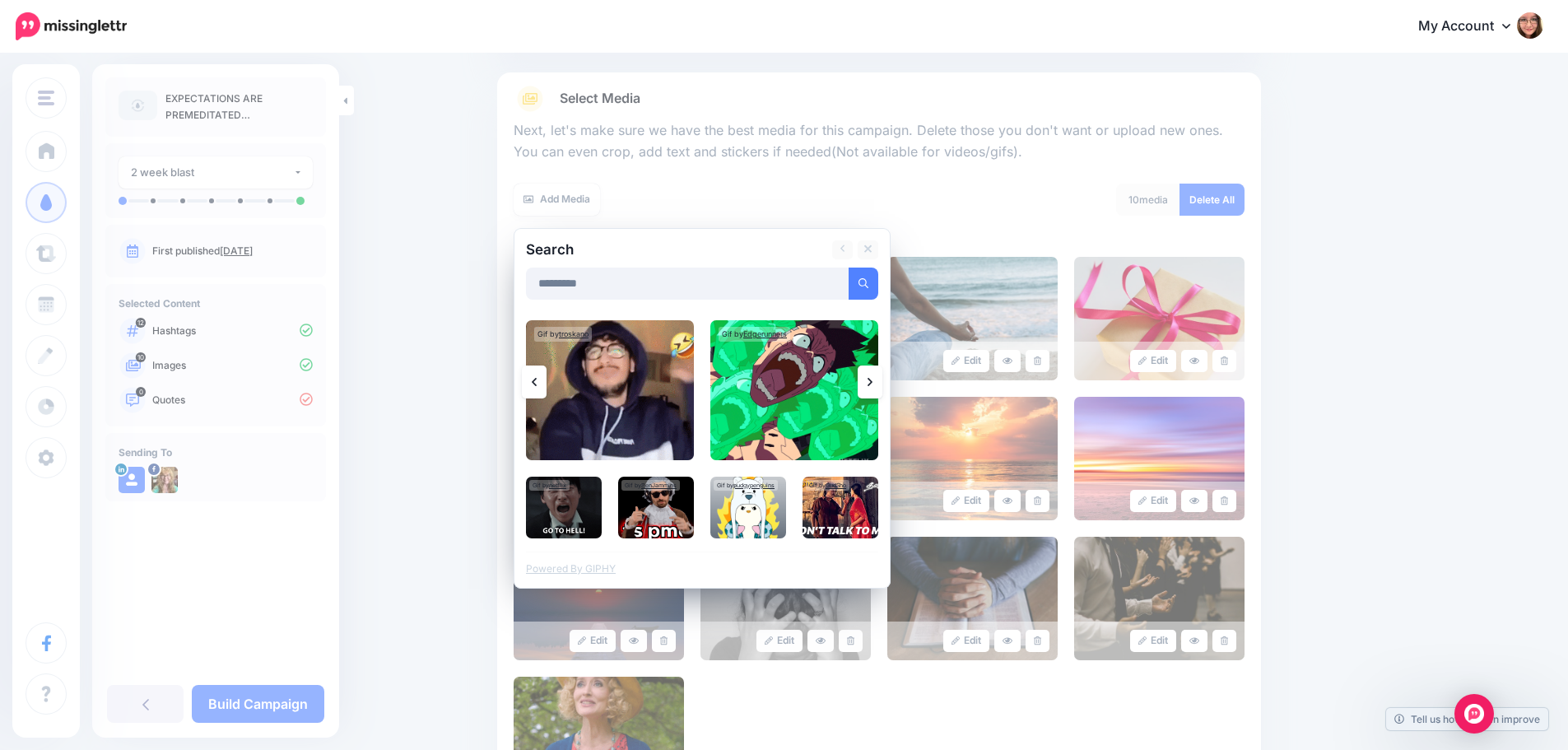
click at [877, 389] on link at bounding box center [869, 381] width 25 height 33
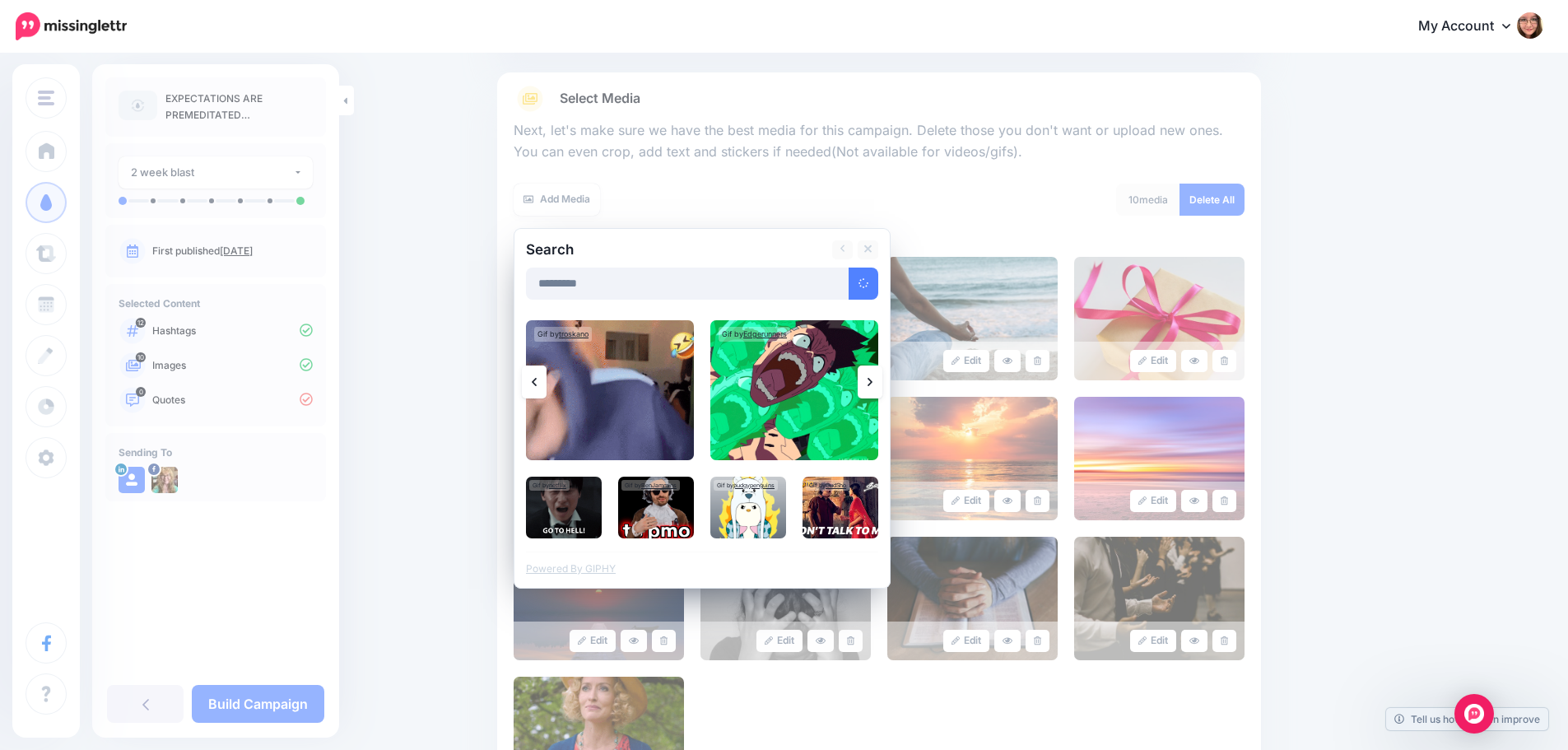
click at [877, 389] on link at bounding box center [869, 381] width 25 height 33
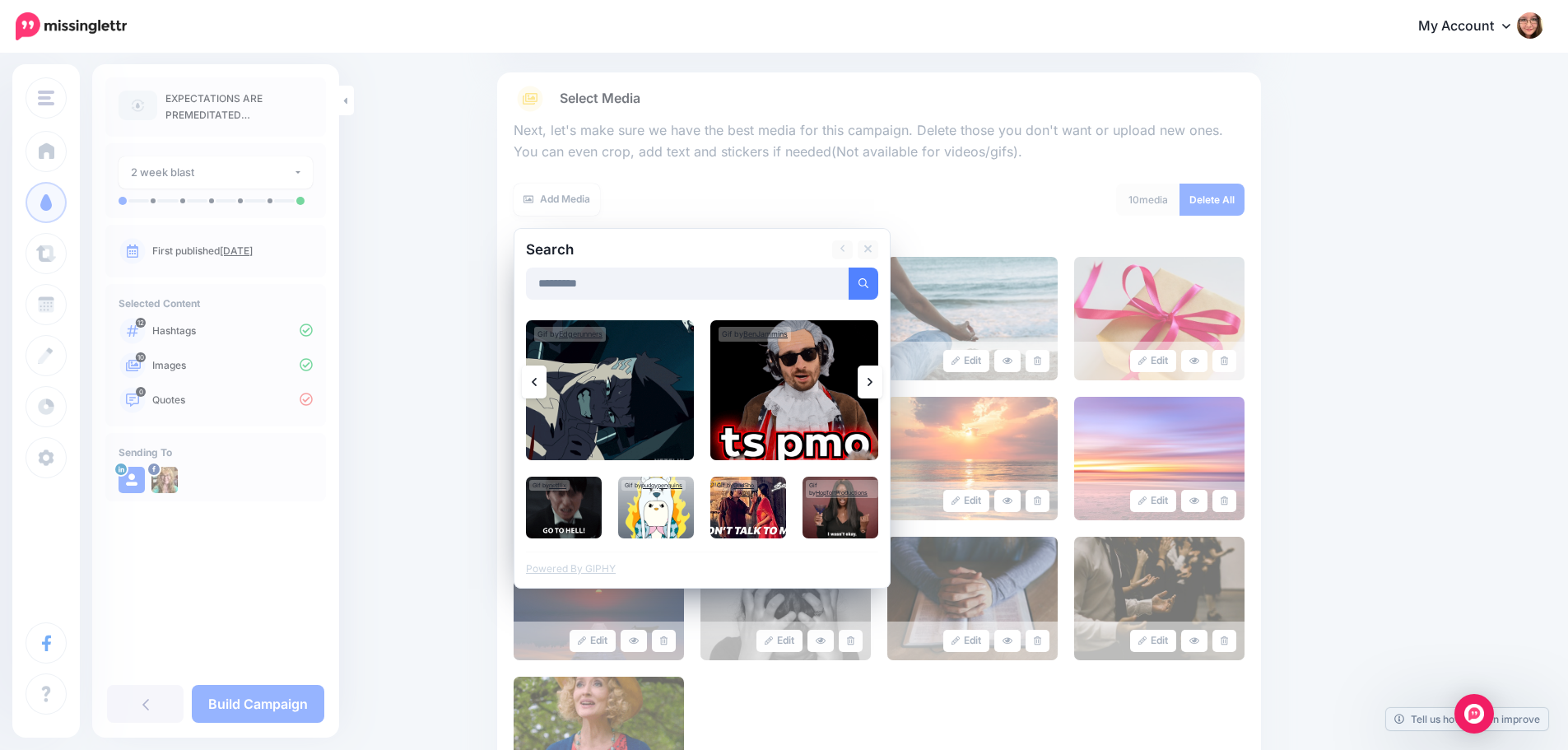
click at [877, 389] on link at bounding box center [869, 381] width 25 height 33
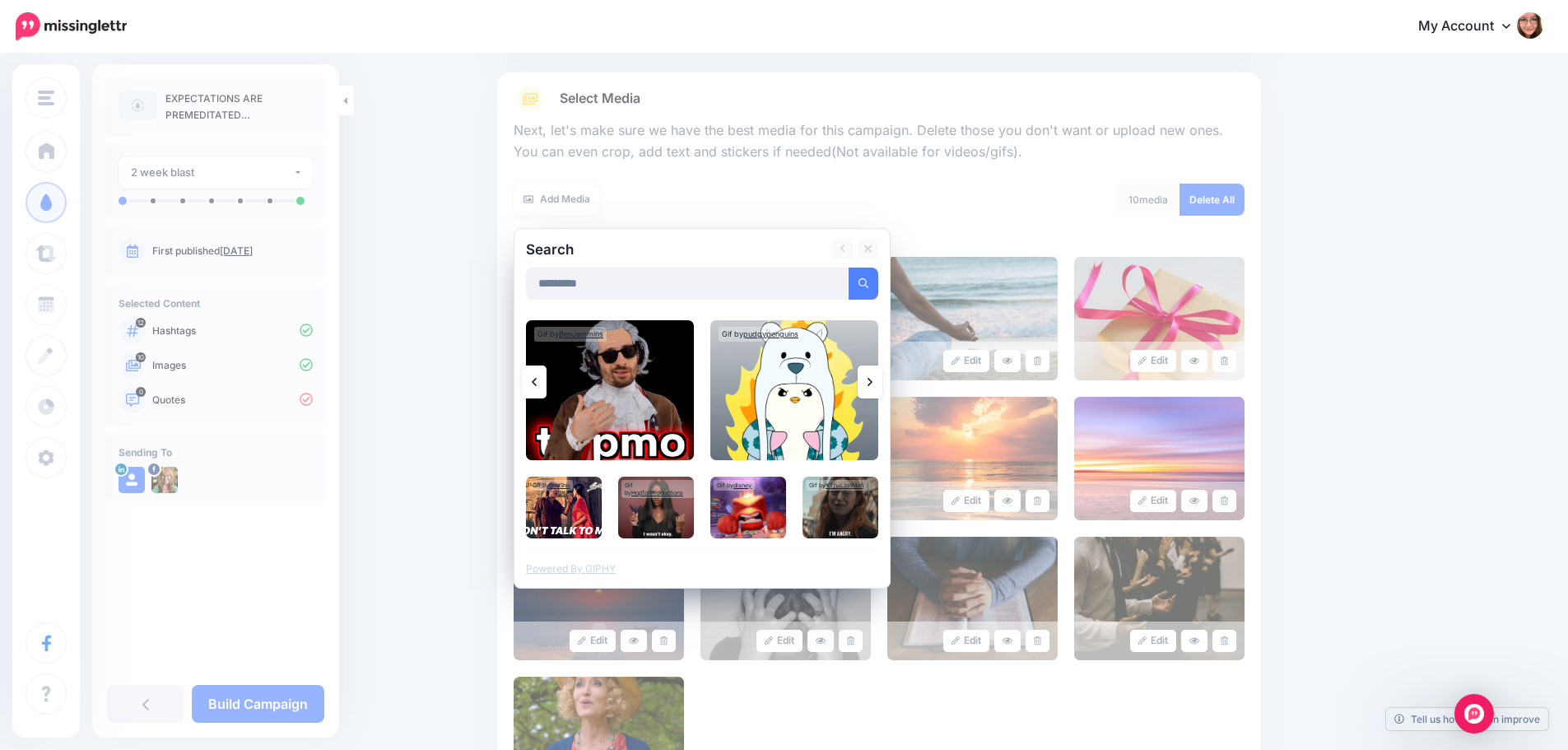
click at [877, 389] on link at bounding box center [869, 381] width 25 height 33
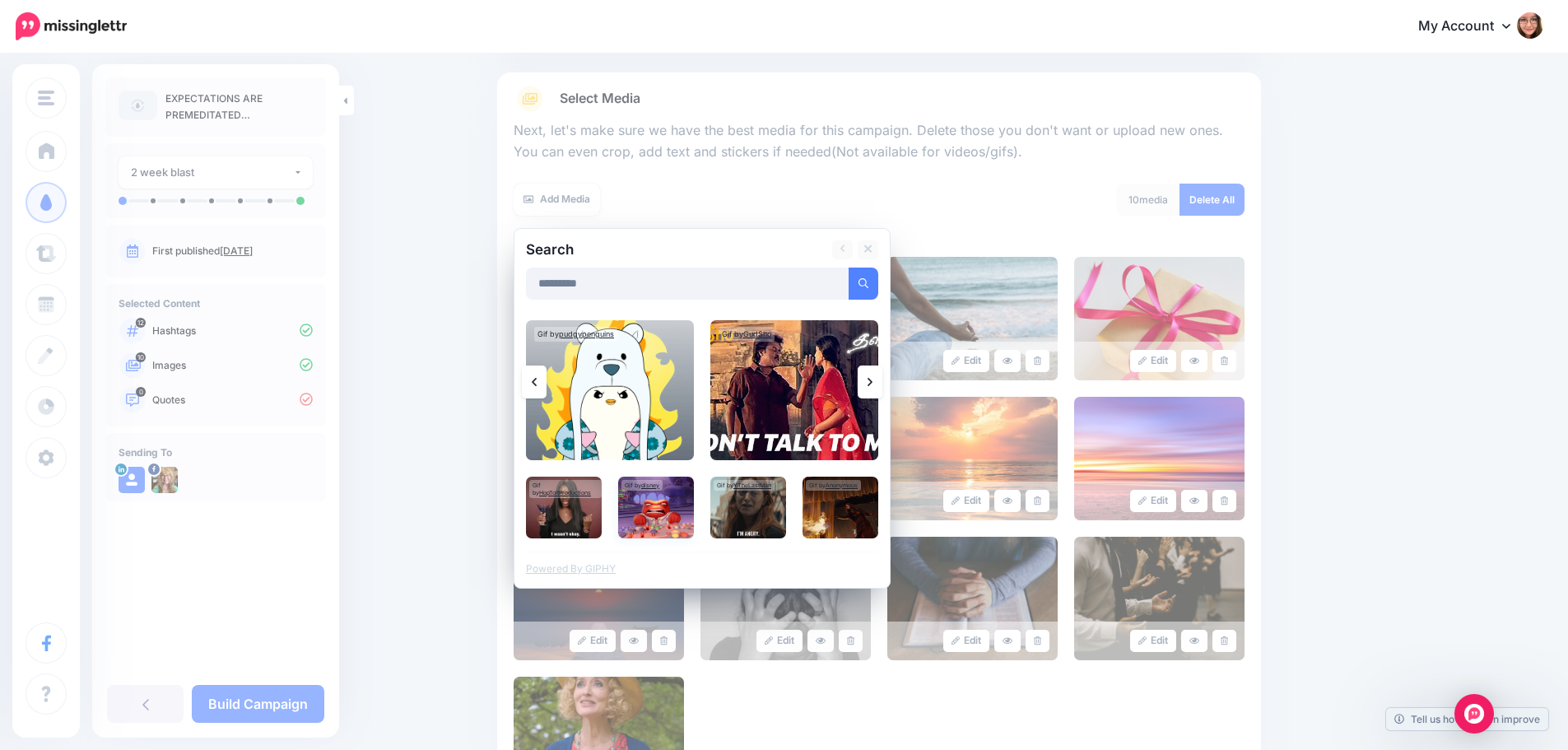
click at [636, 511] on img at bounding box center [656, 507] width 76 height 62
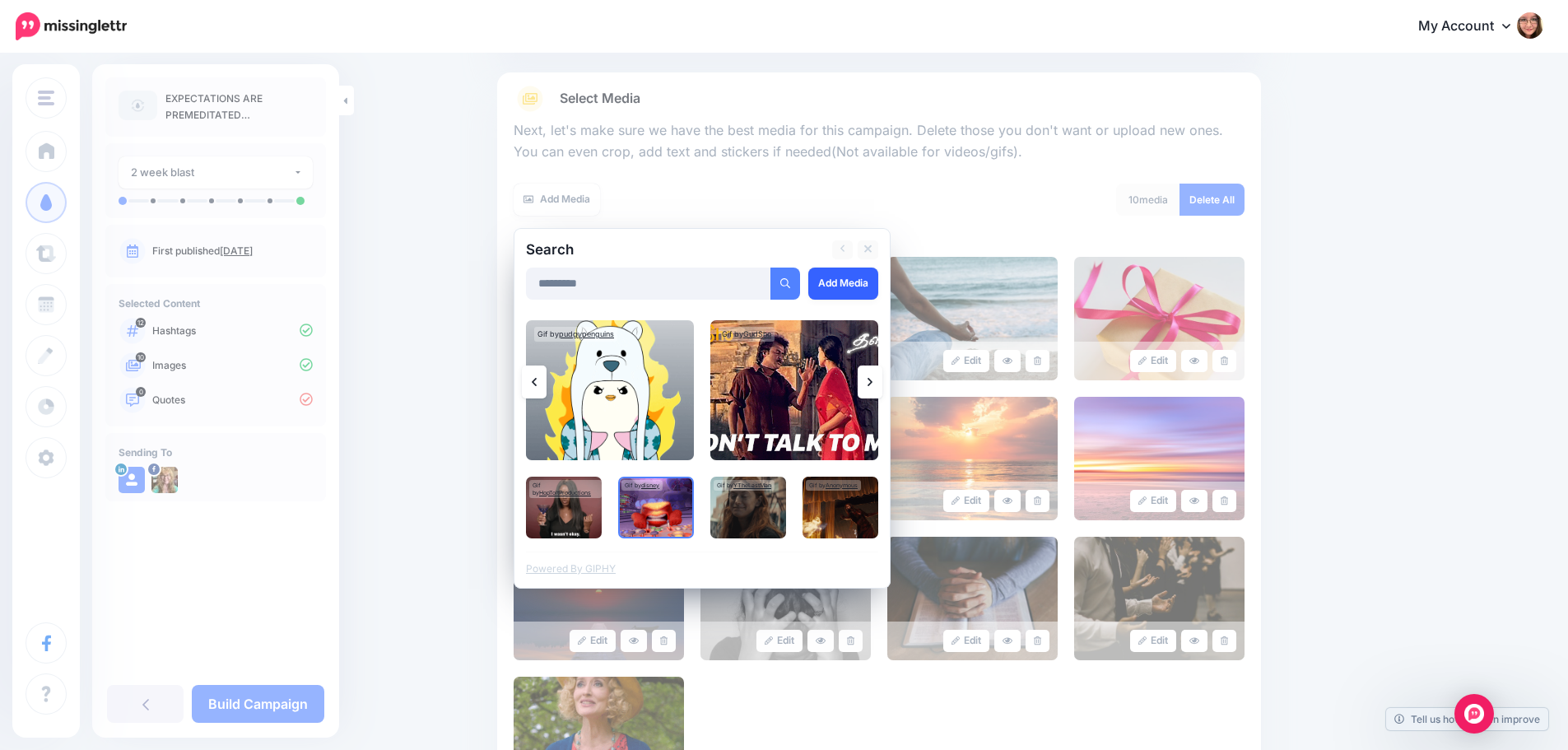
click at [844, 286] on link "Add Media" at bounding box center [843, 283] width 70 height 32
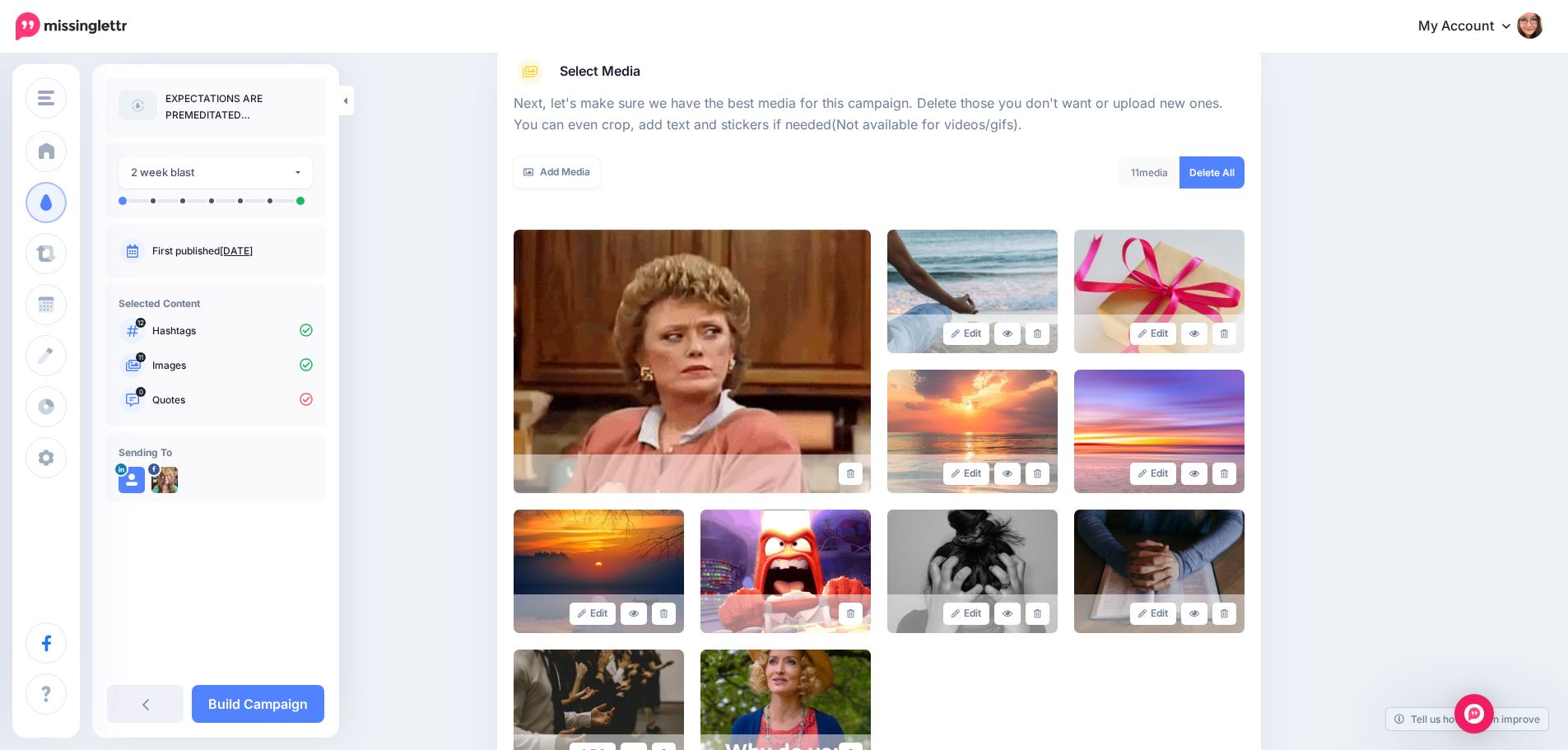
scroll to position [419, 0]
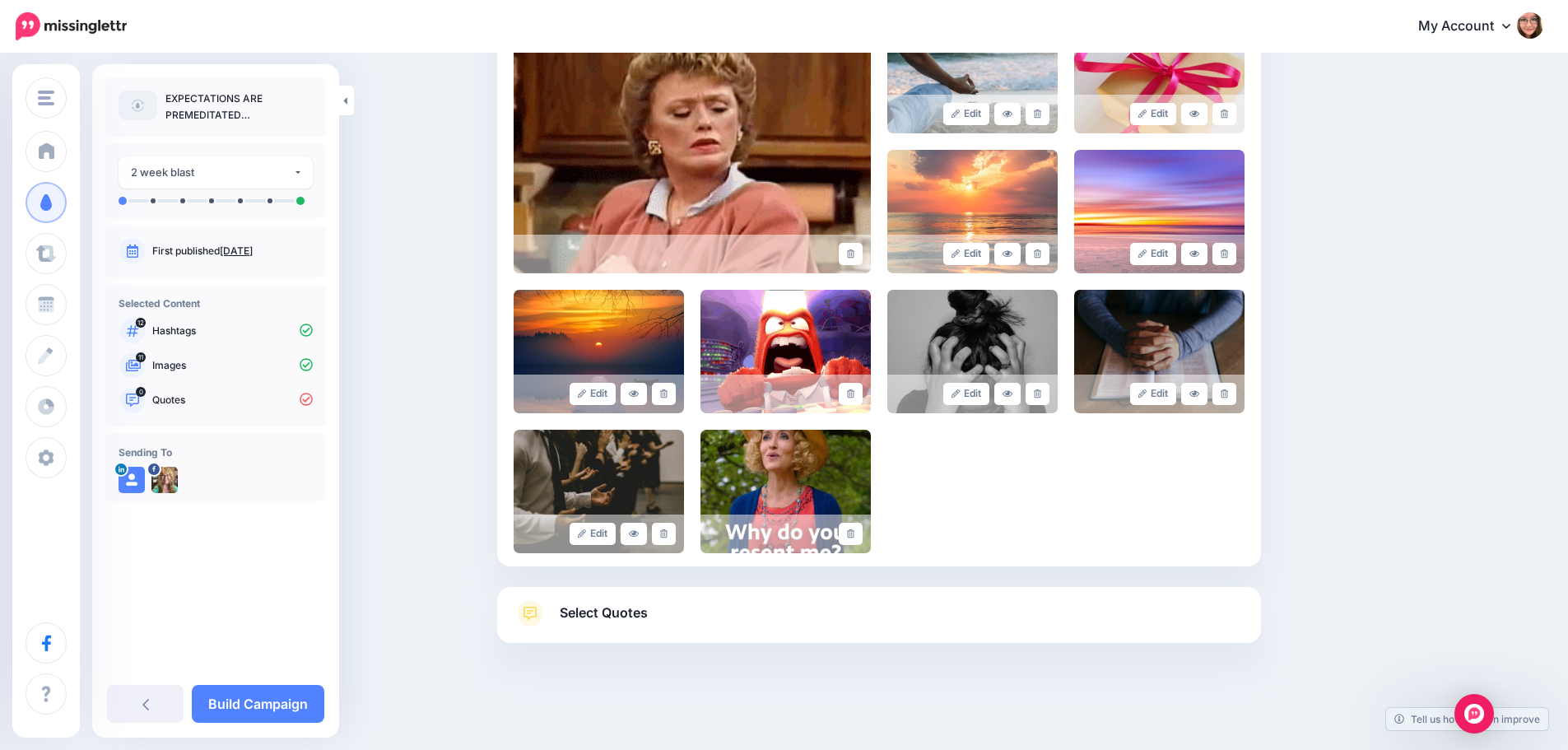
click at [647, 621] on span "Select Quotes" at bounding box center [604, 613] width 88 height 22
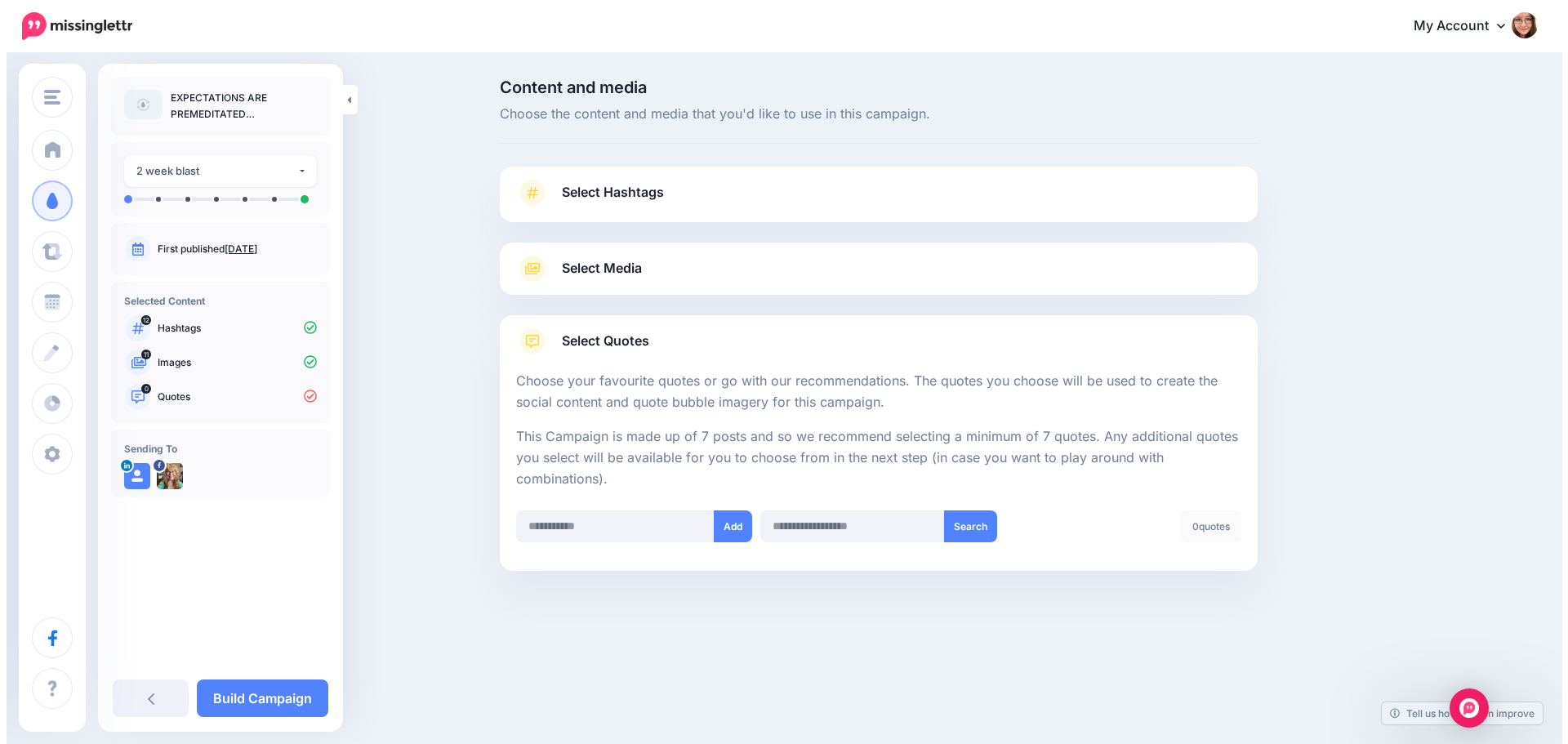
scroll to position [0, 0]
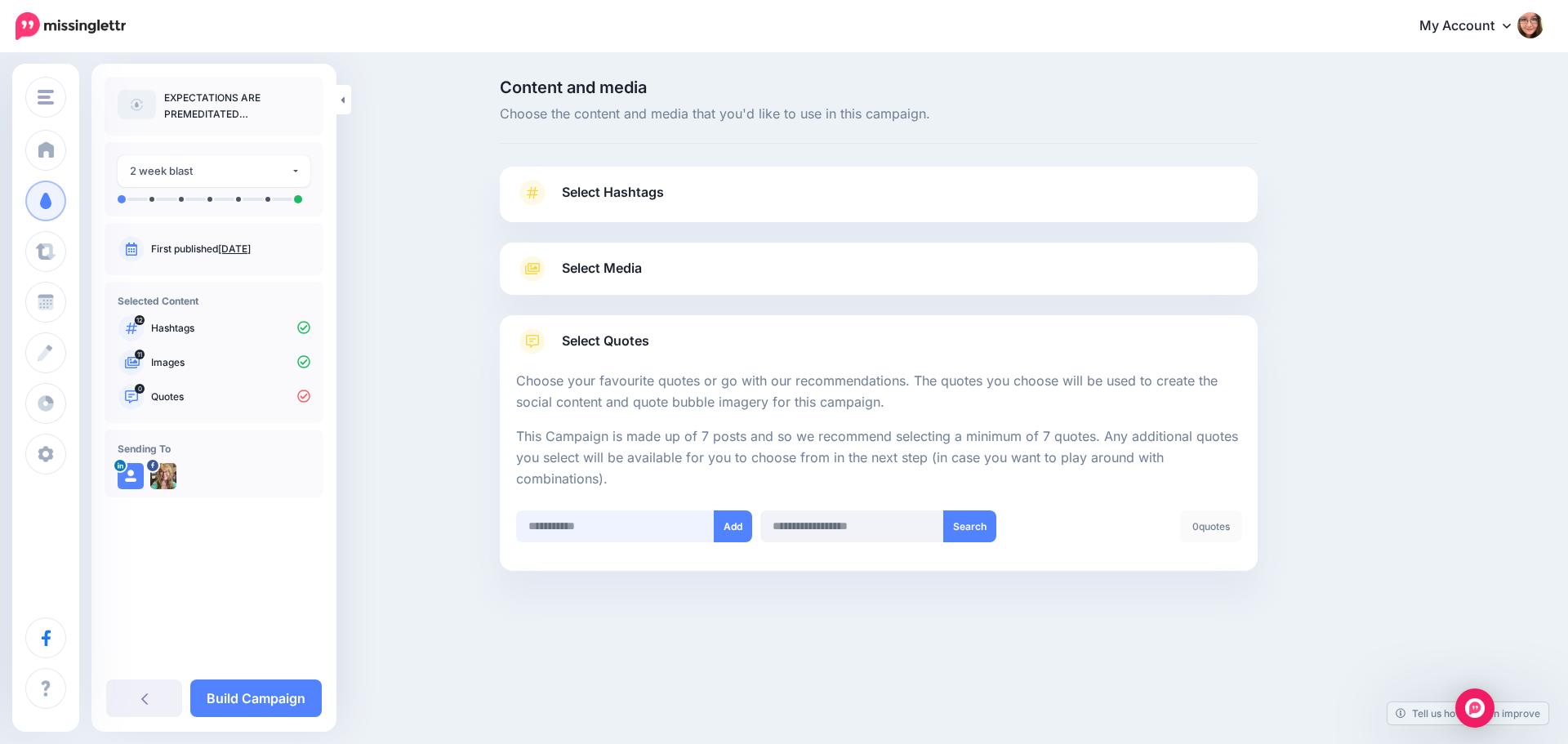
click at [575, 524] on input "text" at bounding box center [615, 526] width 198 height 32
paste input "**********"
type input "**********"
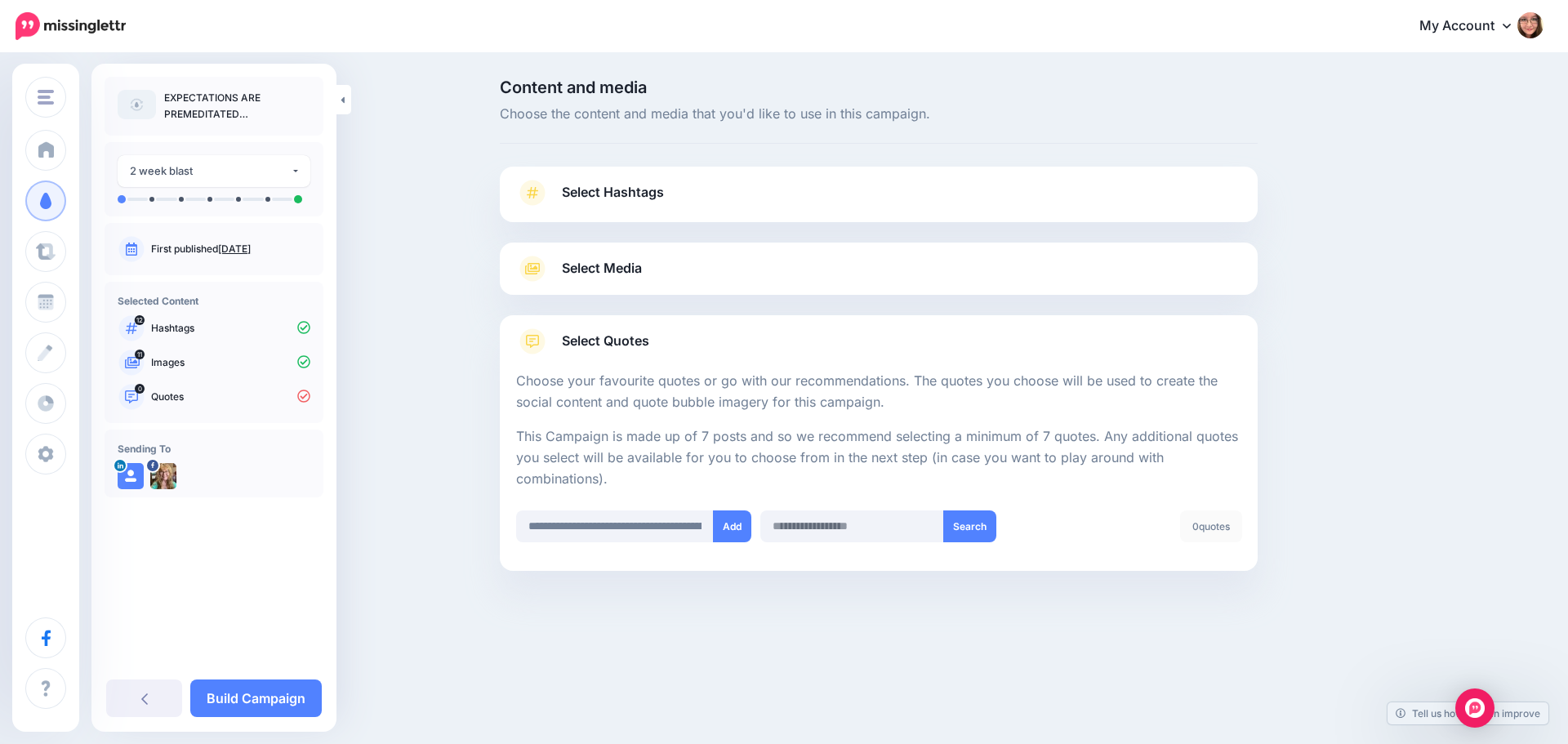
click at [746, 510] on div "**********" at bounding box center [634, 526] width 244 height 32
click at [732, 522] on button "Add" at bounding box center [732, 526] width 38 height 32
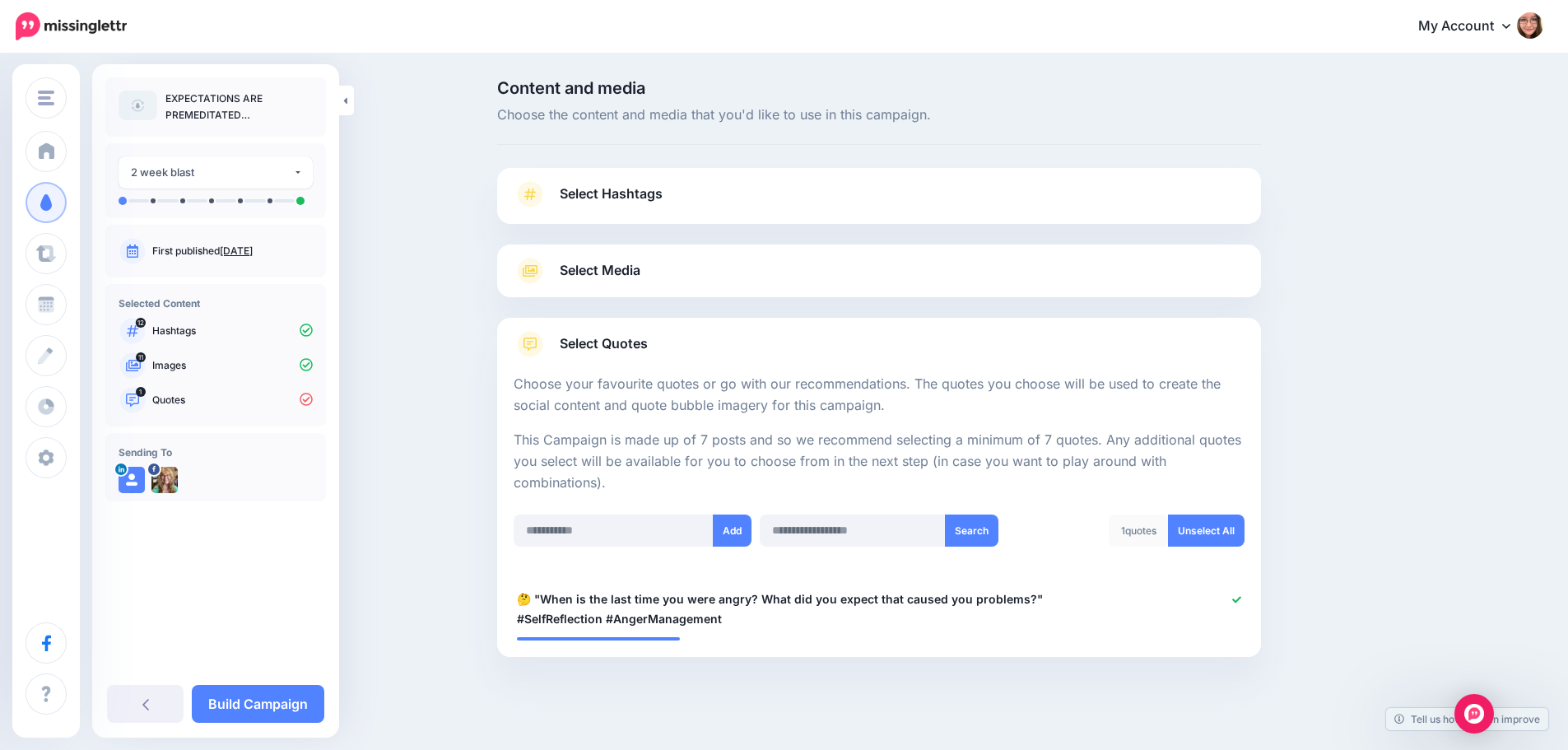
scroll to position [14, 0]
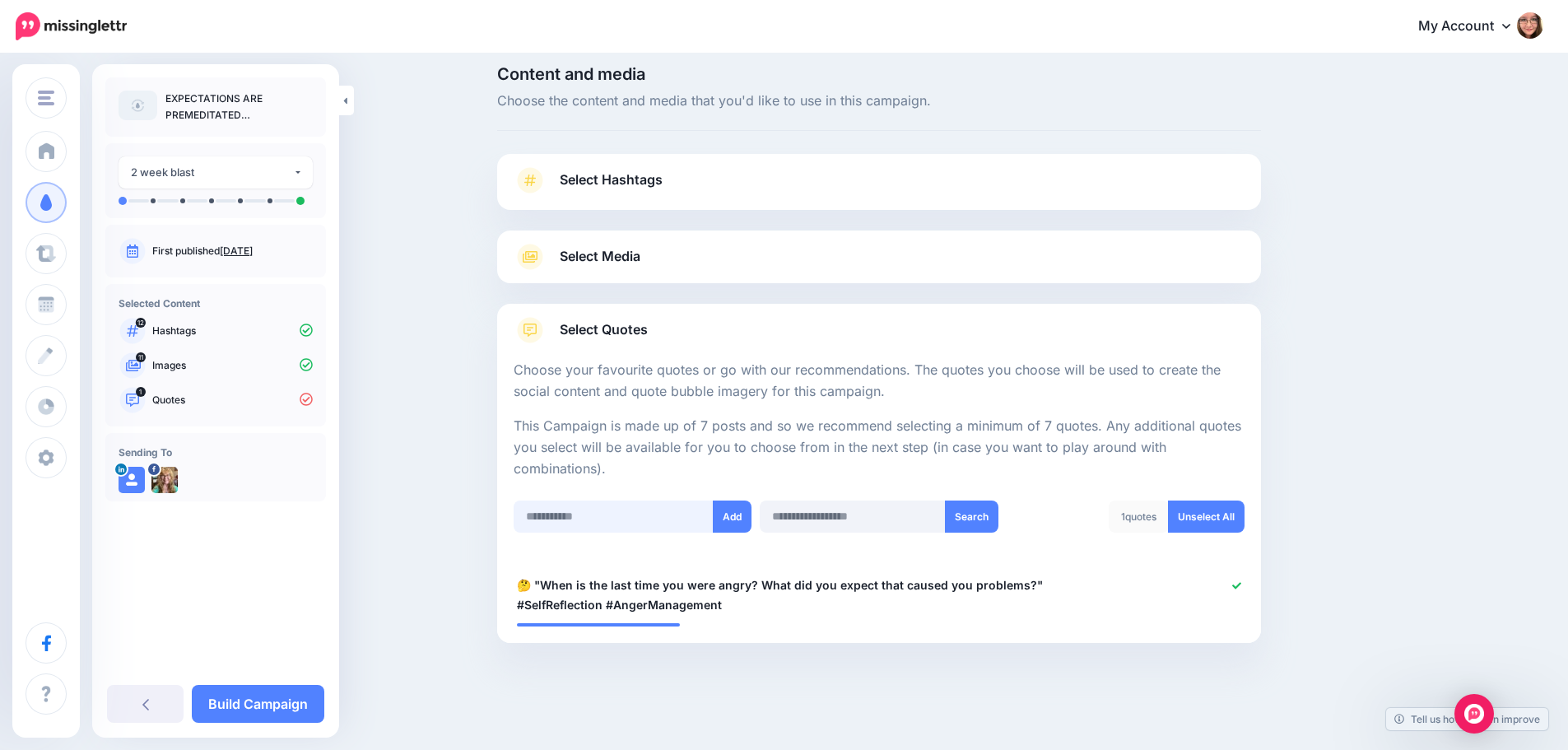
click at [579, 511] on input "text" at bounding box center [612, 516] width 200 height 32
paste input "**********"
type input "**********"
click at [733, 518] on button "Add" at bounding box center [732, 516] width 39 height 32
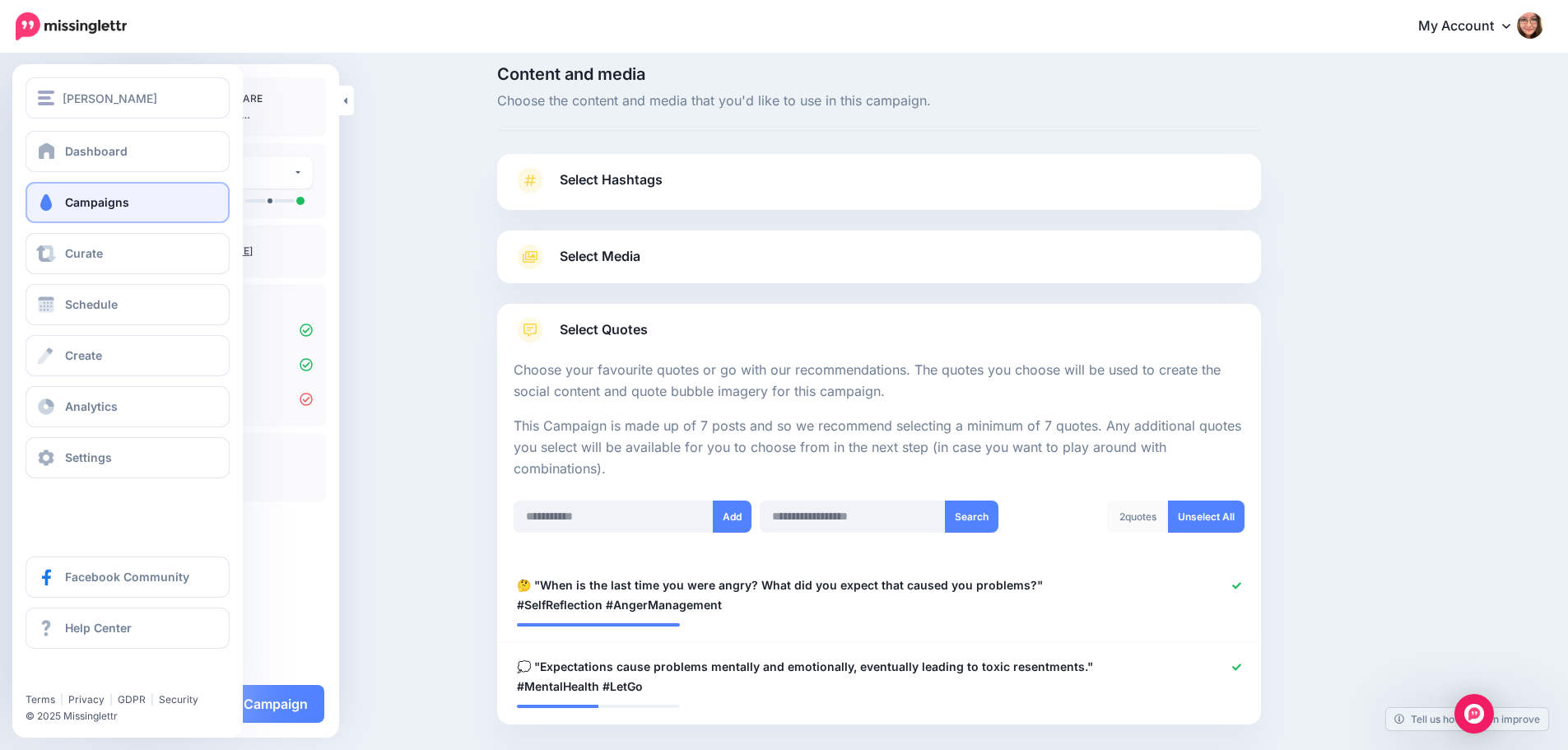
scroll to position [95, 0]
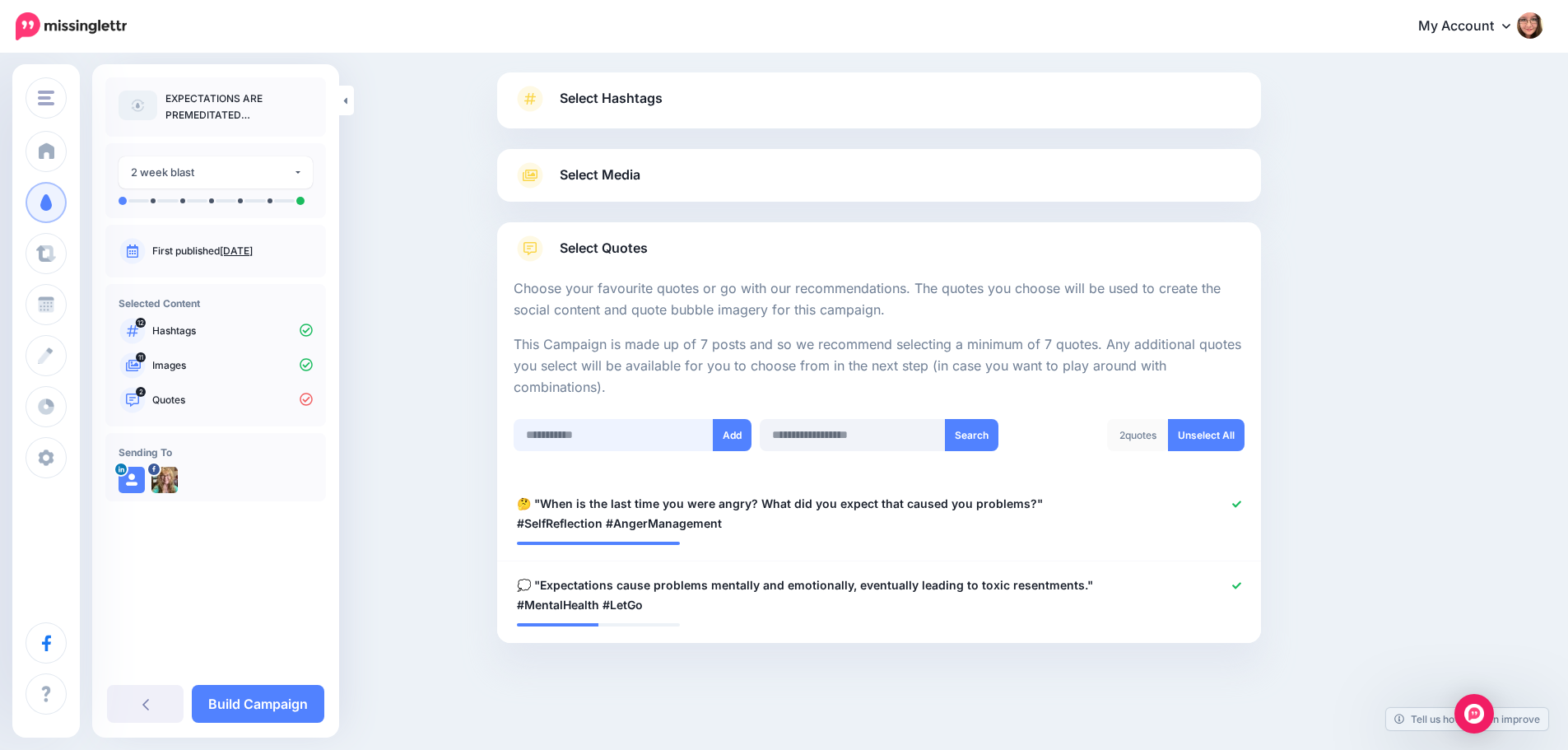
click at [631, 451] on input "text" at bounding box center [612, 435] width 200 height 32
paste input "**********"
type input "**********"
click at [728, 440] on button "Add" at bounding box center [732, 435] width 39 height 32
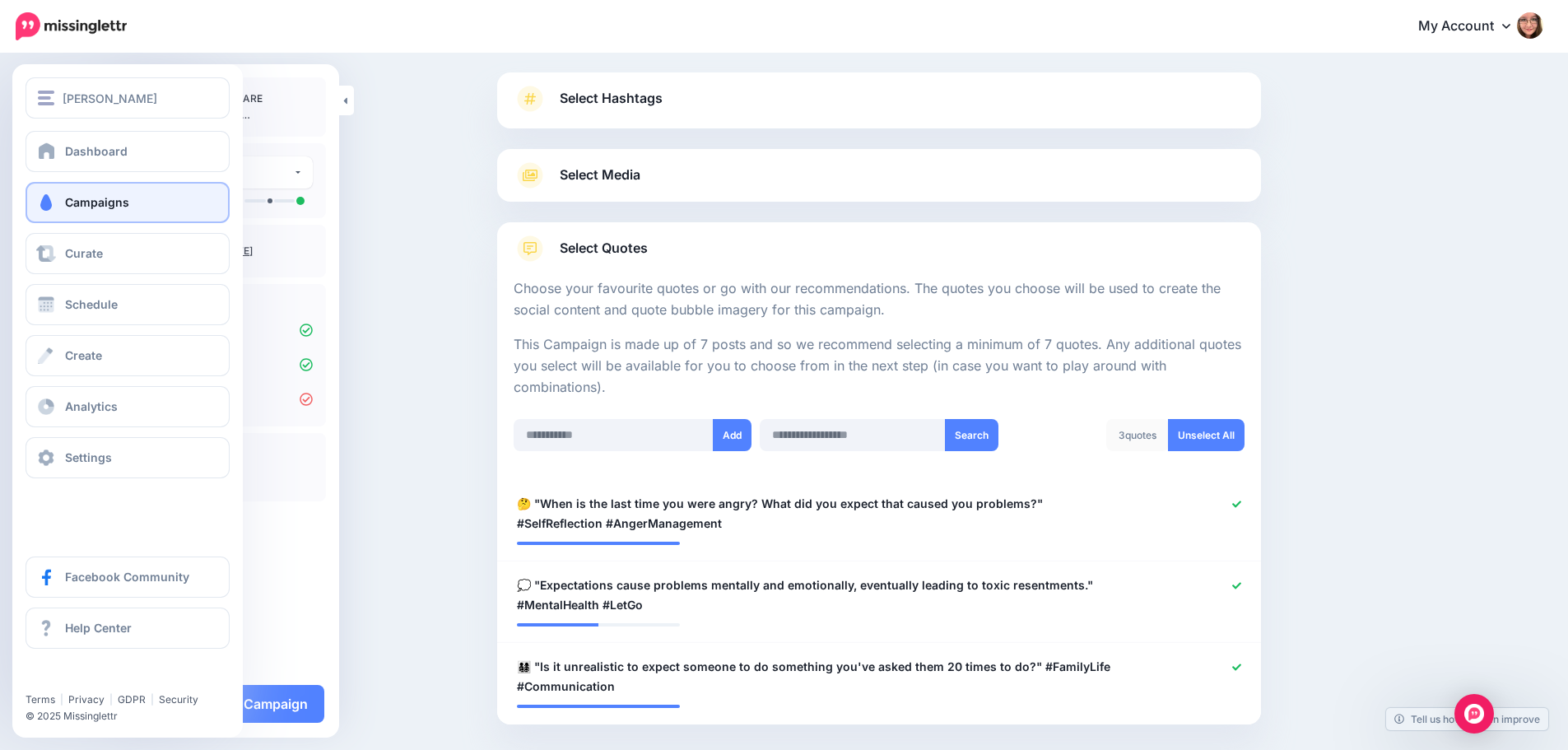
scroll to position [177, 0]
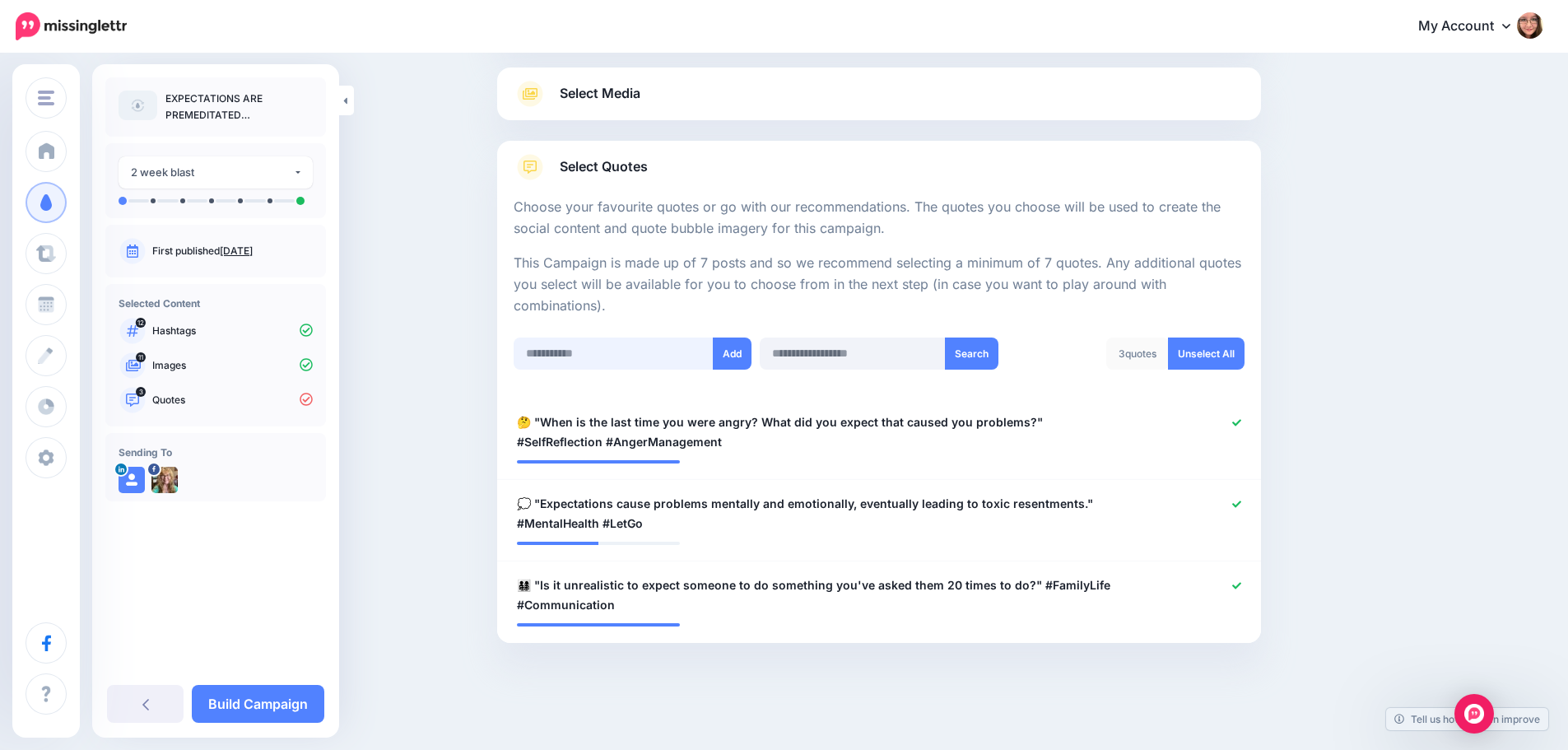
click at [537, 360] on input "text" at bounding box center [612, 353] width 200 height 32
paste input "**********"
type input "**********"
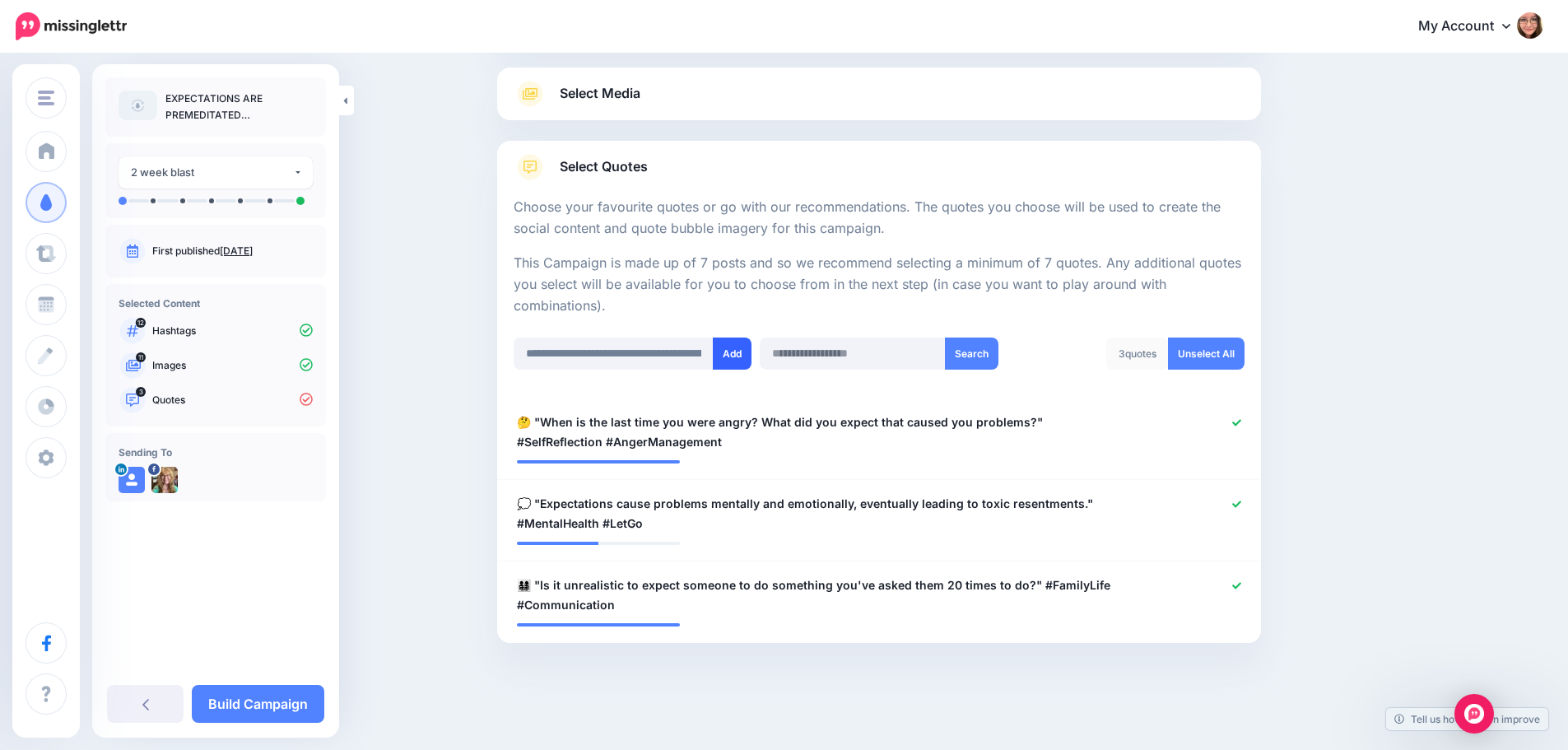
click at [727, 351] on button "Add" at bounding box center [732, 353] width 39 height 32
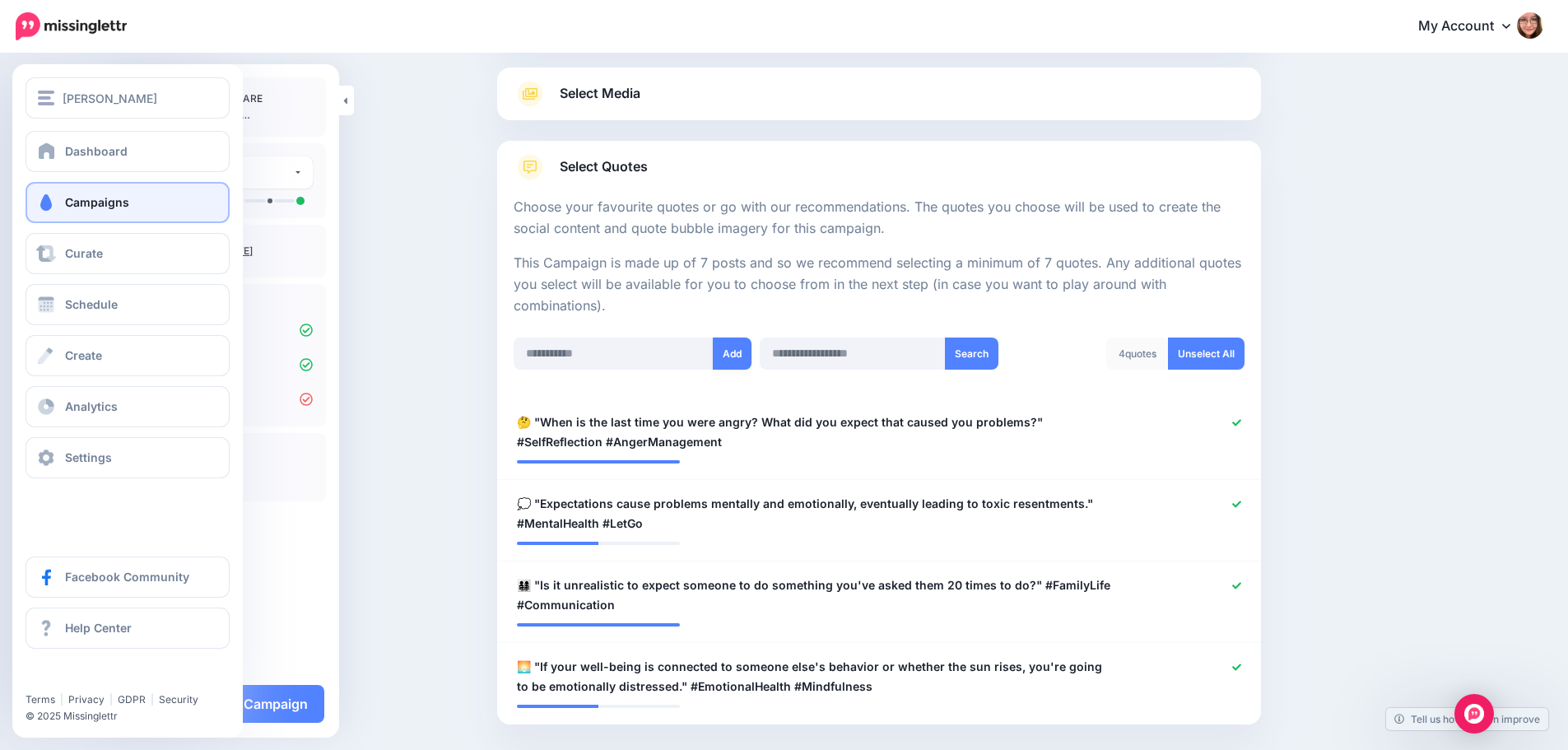
scroll to position [259, 0]
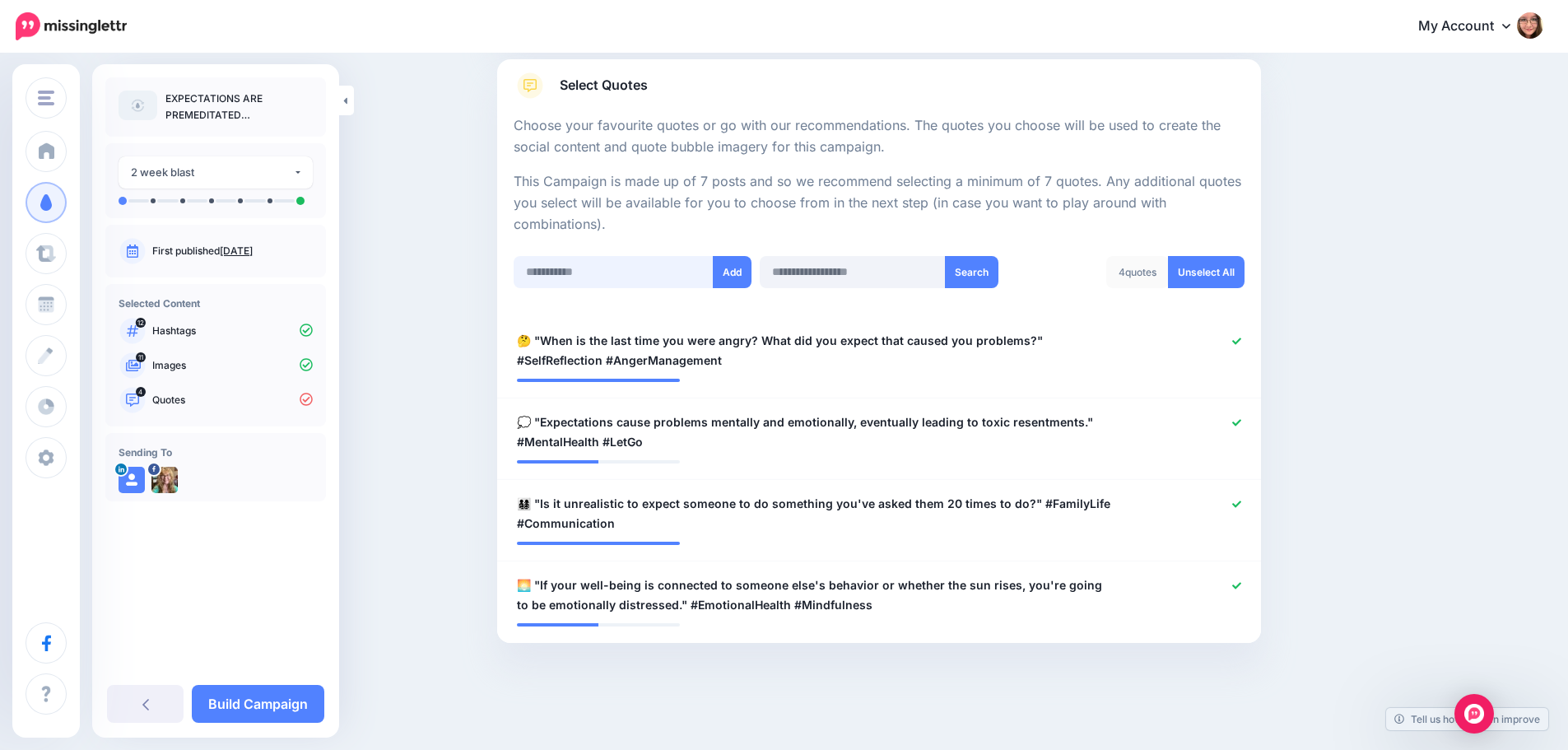
click at [595, 278] on input "text" at bounding box center [612, 272] width 200 height 32
paste input "**********"
type input "**********"
click at [730, 271] on button "Add" at bounding box center [732, 272] width 39 height 32
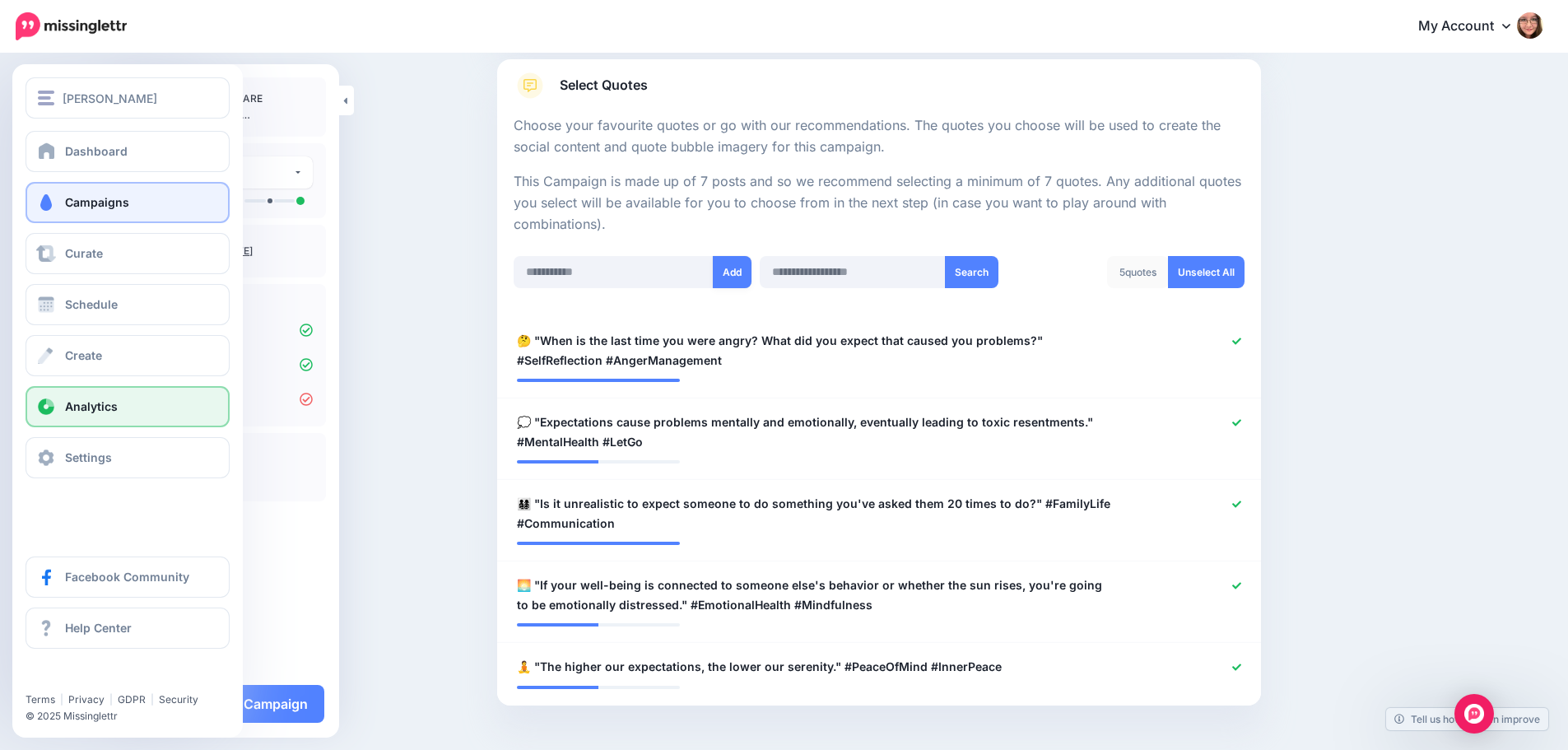
scroll to position [321, 0]
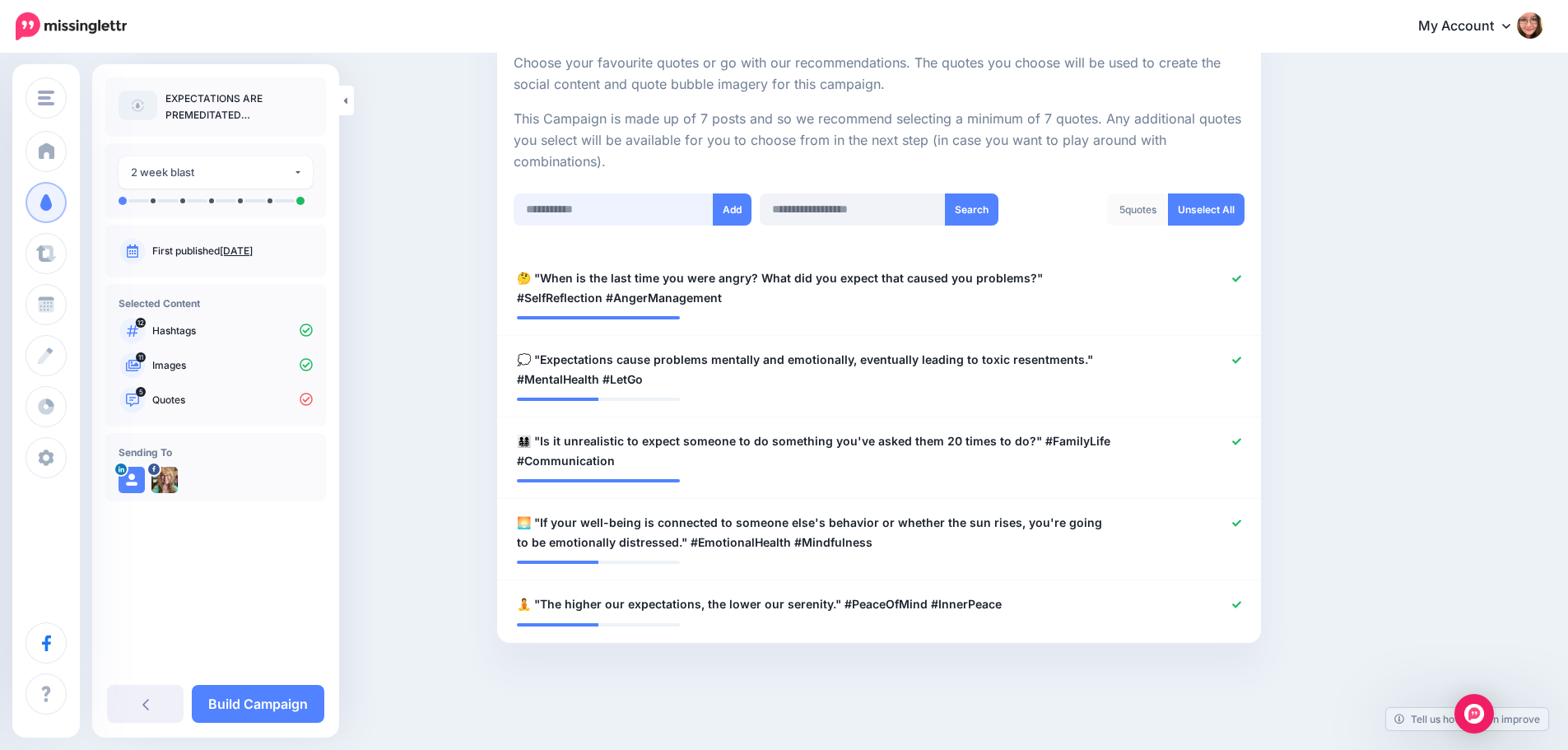
click at [583, 201] on input "text" at bounding box center [612, 209] width 200 height 32
paste input "**********"
type input "**********"
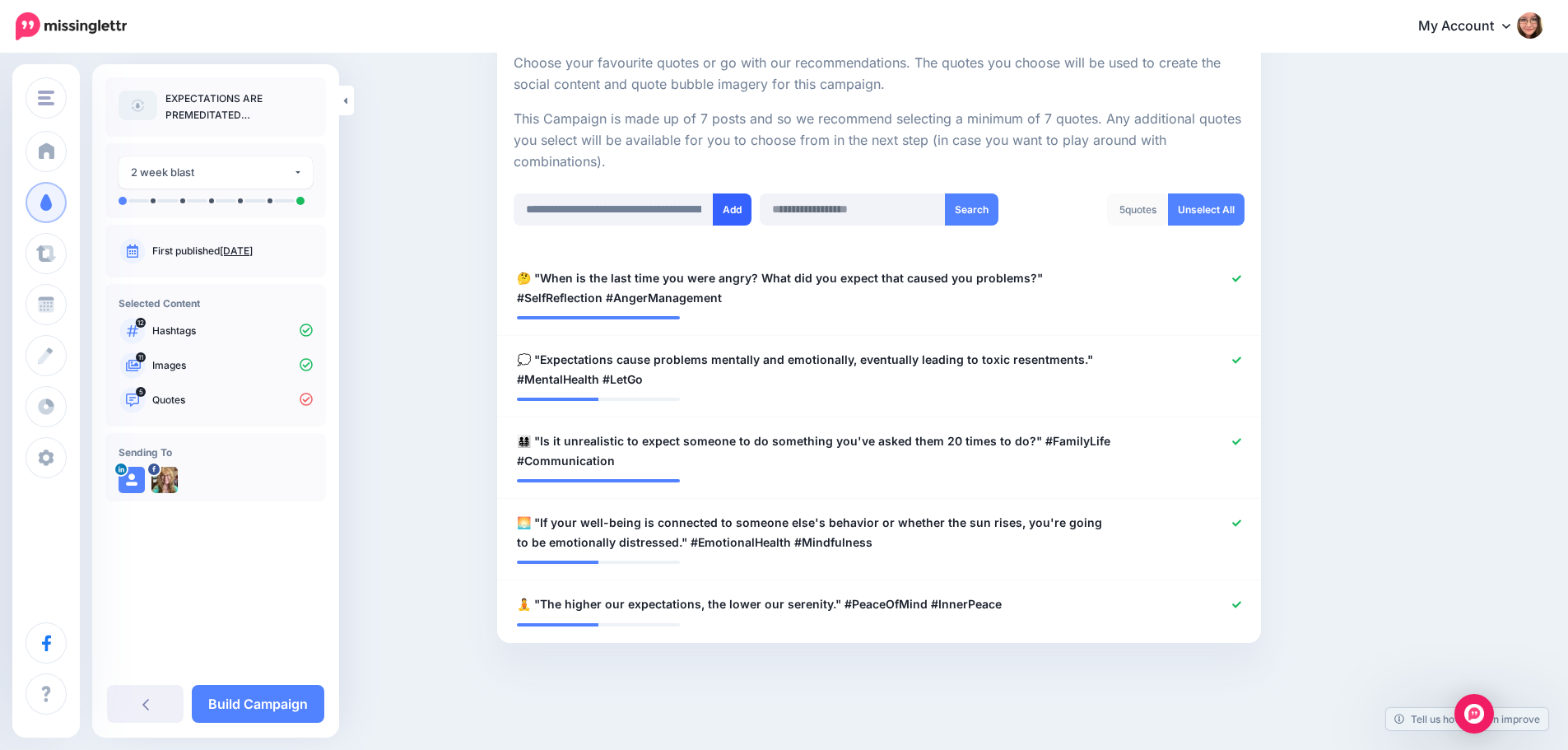
click at [748, 209] on button "Add" at bounding box center [732, 209] width 39 height 32
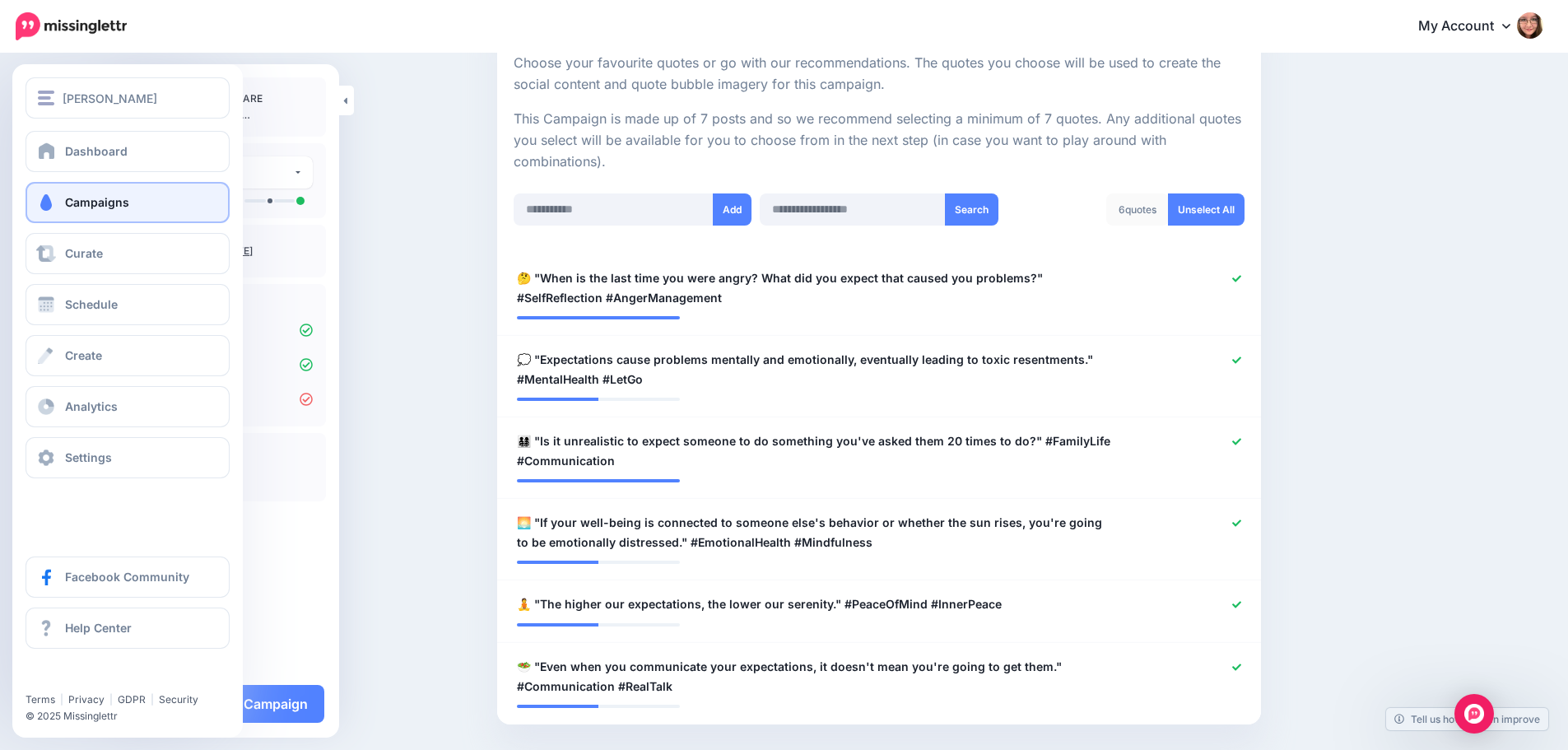
scroll to position [403, 0]
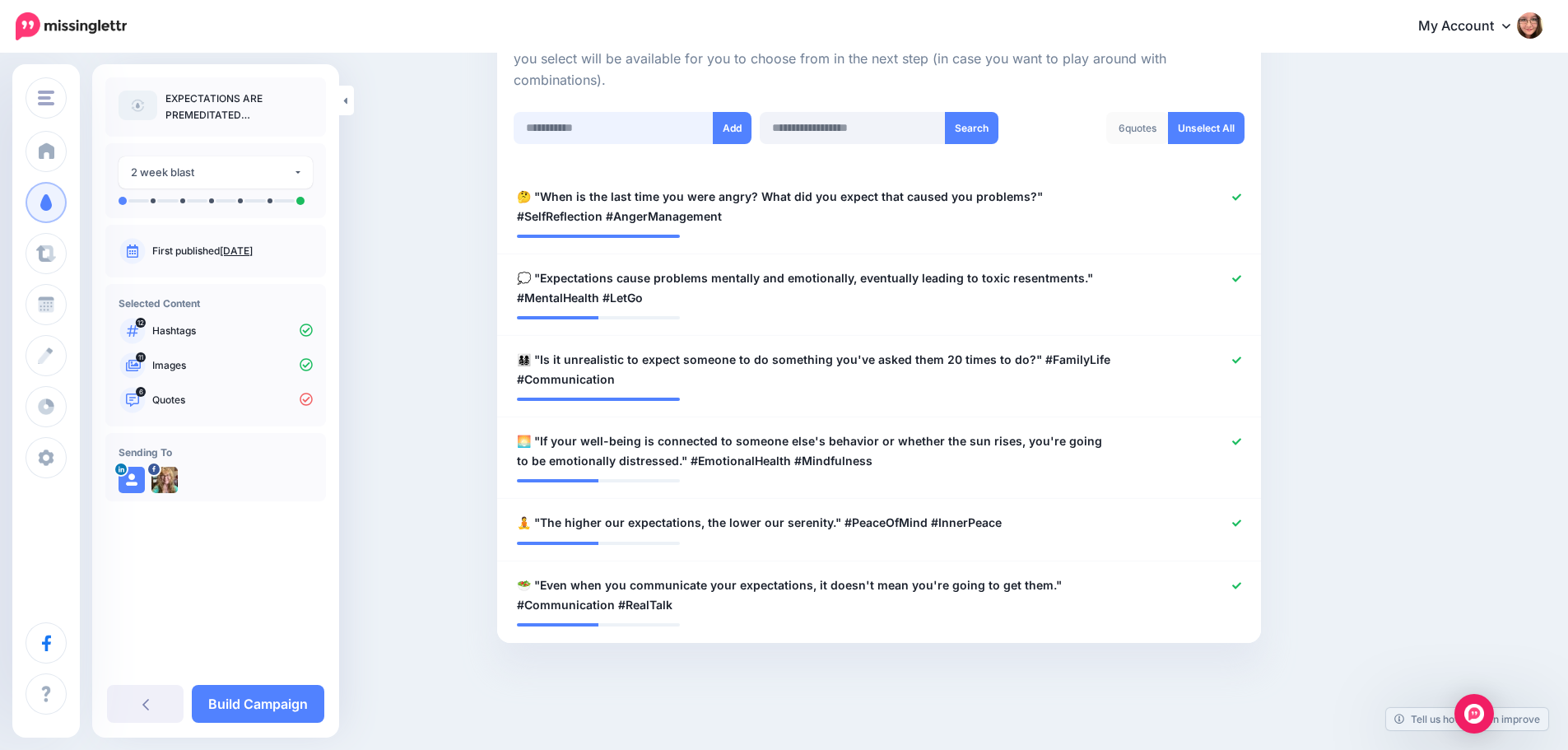
click at [583, 126] on input "text" at bounding box center [612, 128] width 200 height 32
paste input "**********"
type input "**********"
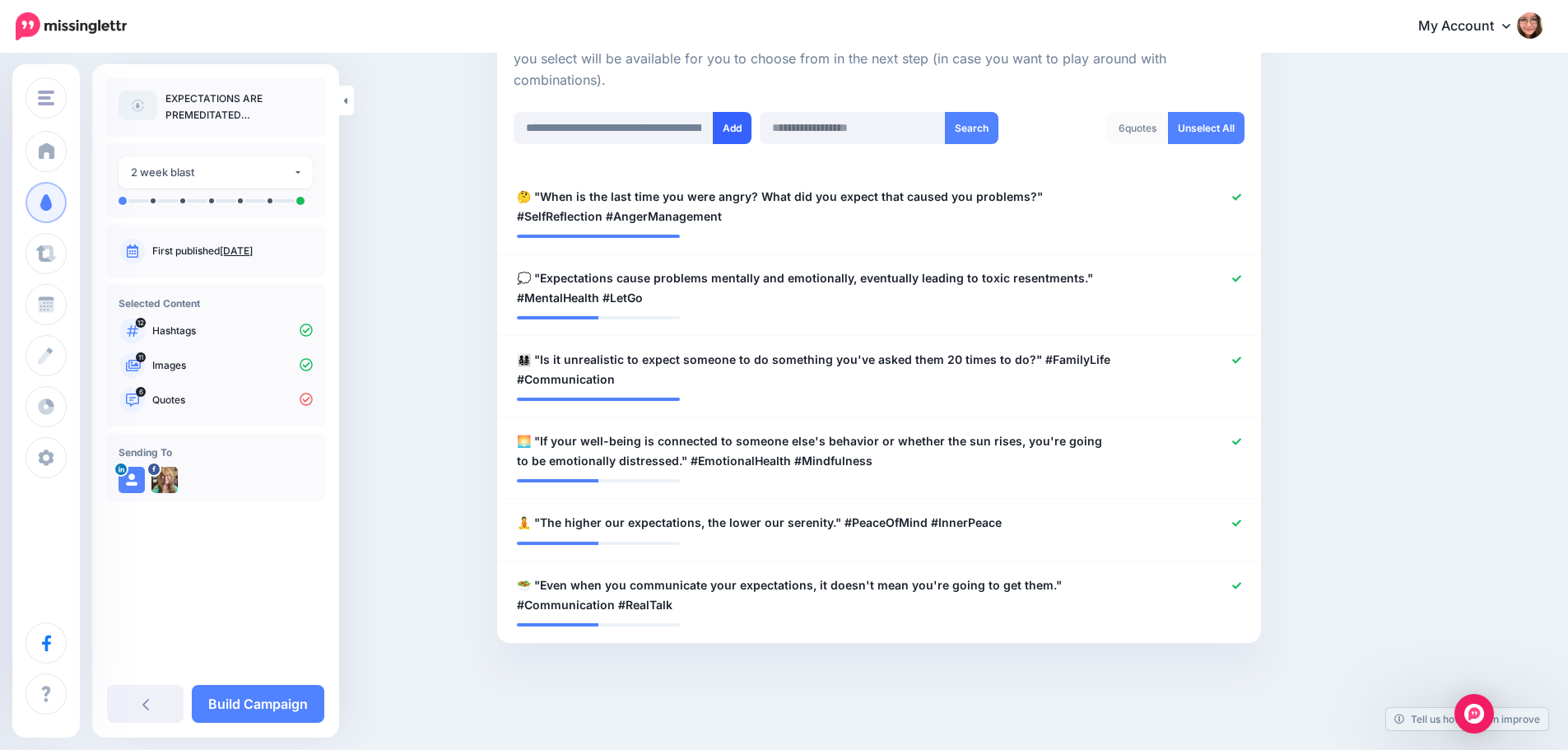
click at [731, 126] on button "Add" at bounding box center [732, 128] width 39 height 32
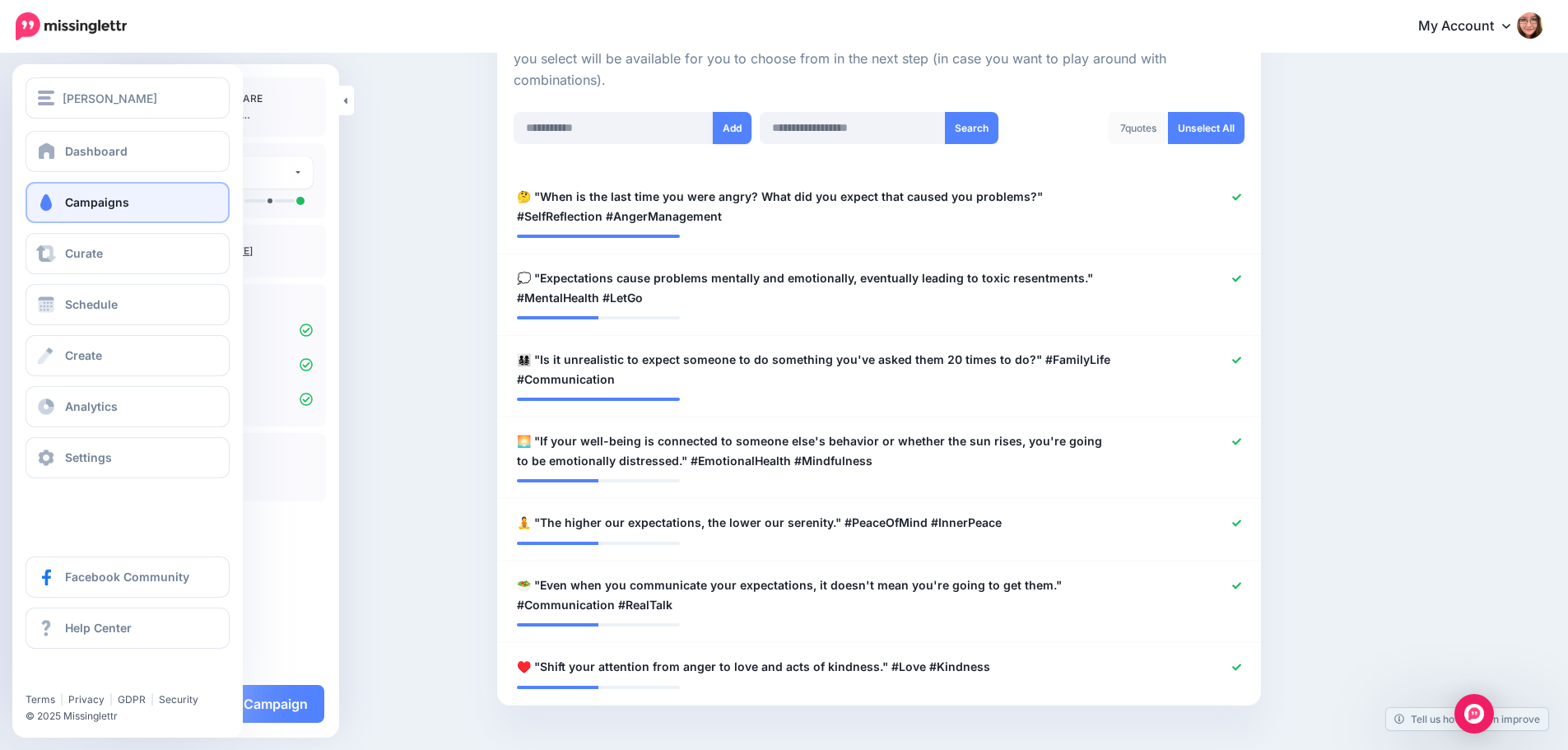
scroll to position [466, 0]
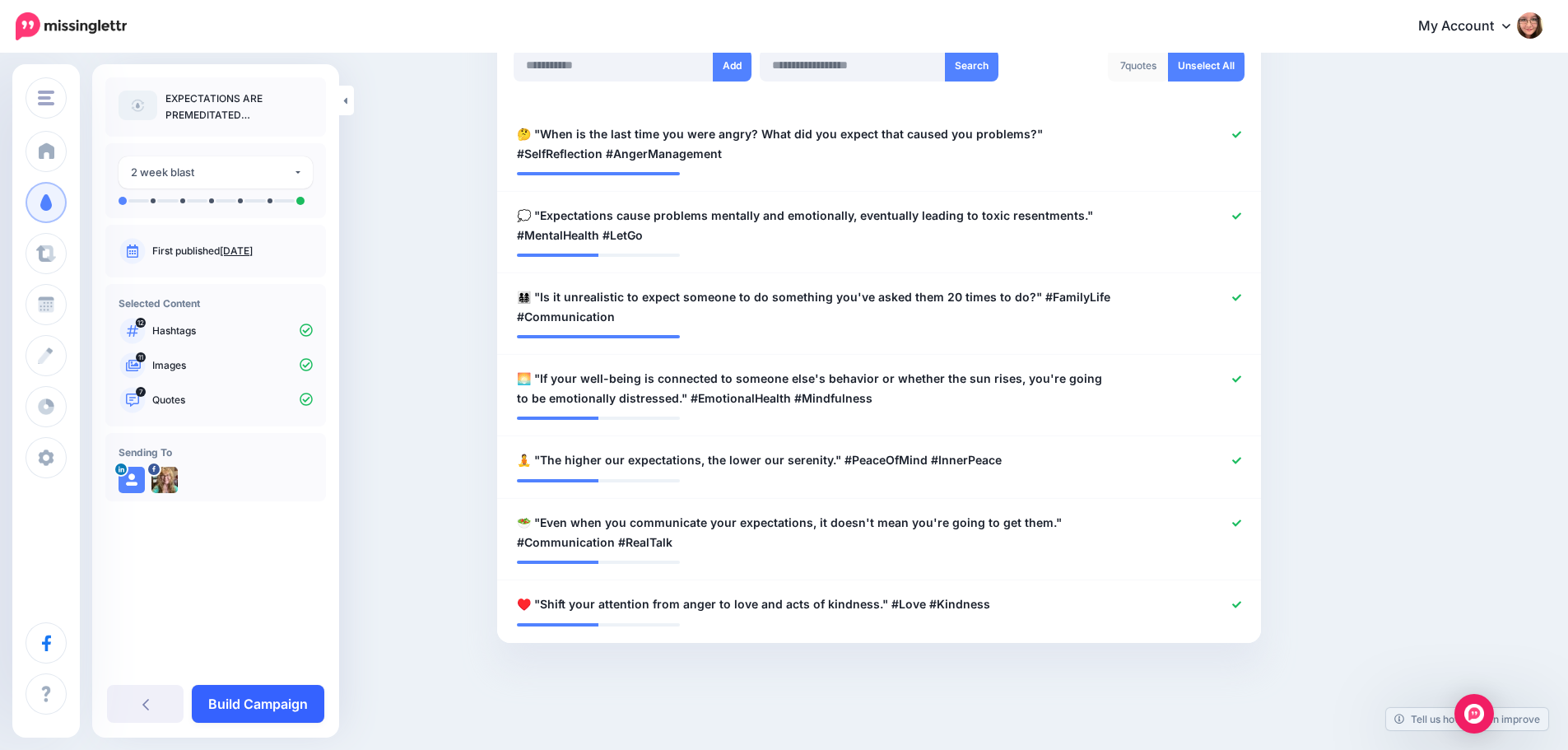
click at [303, 700] on link "Build Campaign" at bounding box center [258, 704] width 132 height 38
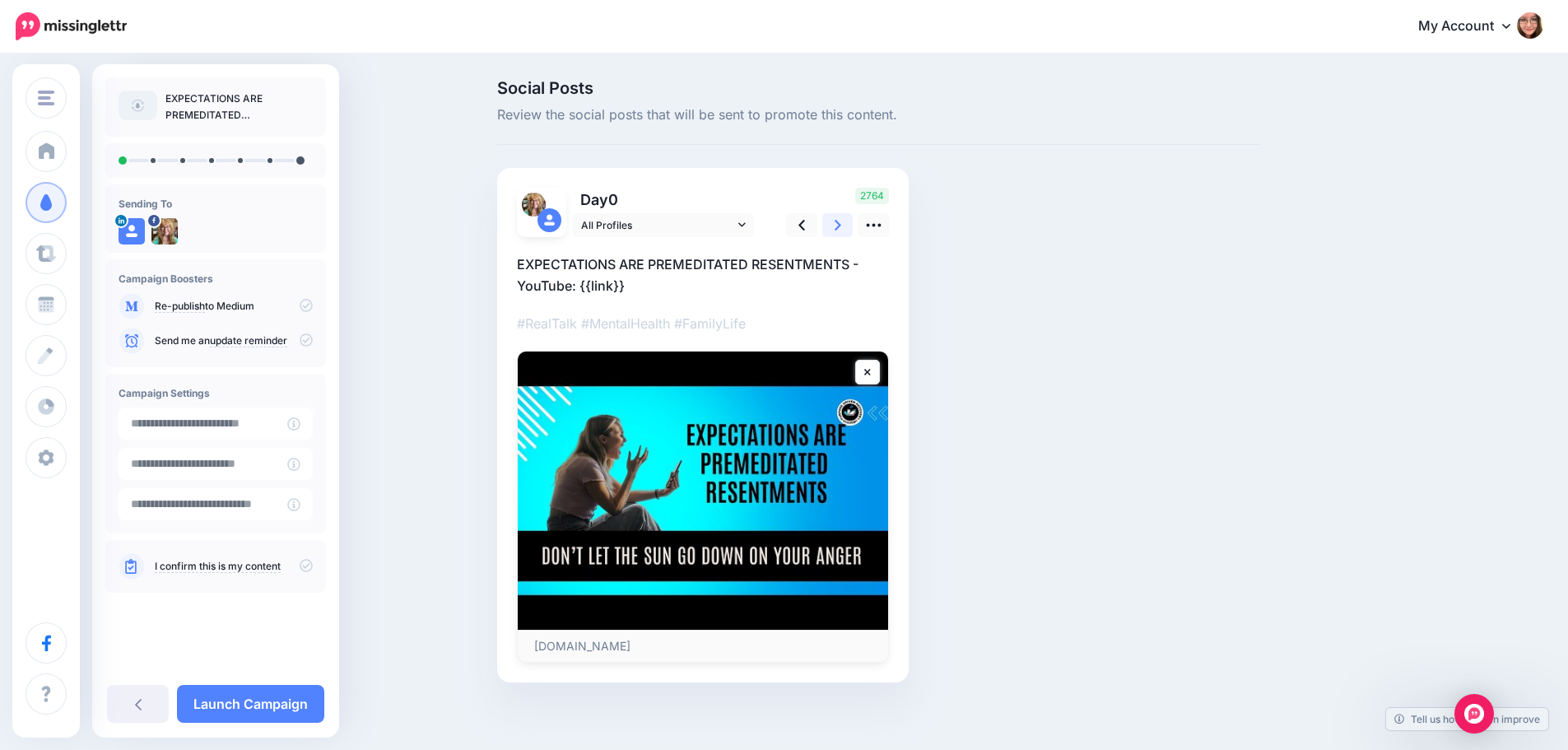
click at [851, 235] on link at bounding box center [837, 225] width 31 height 24
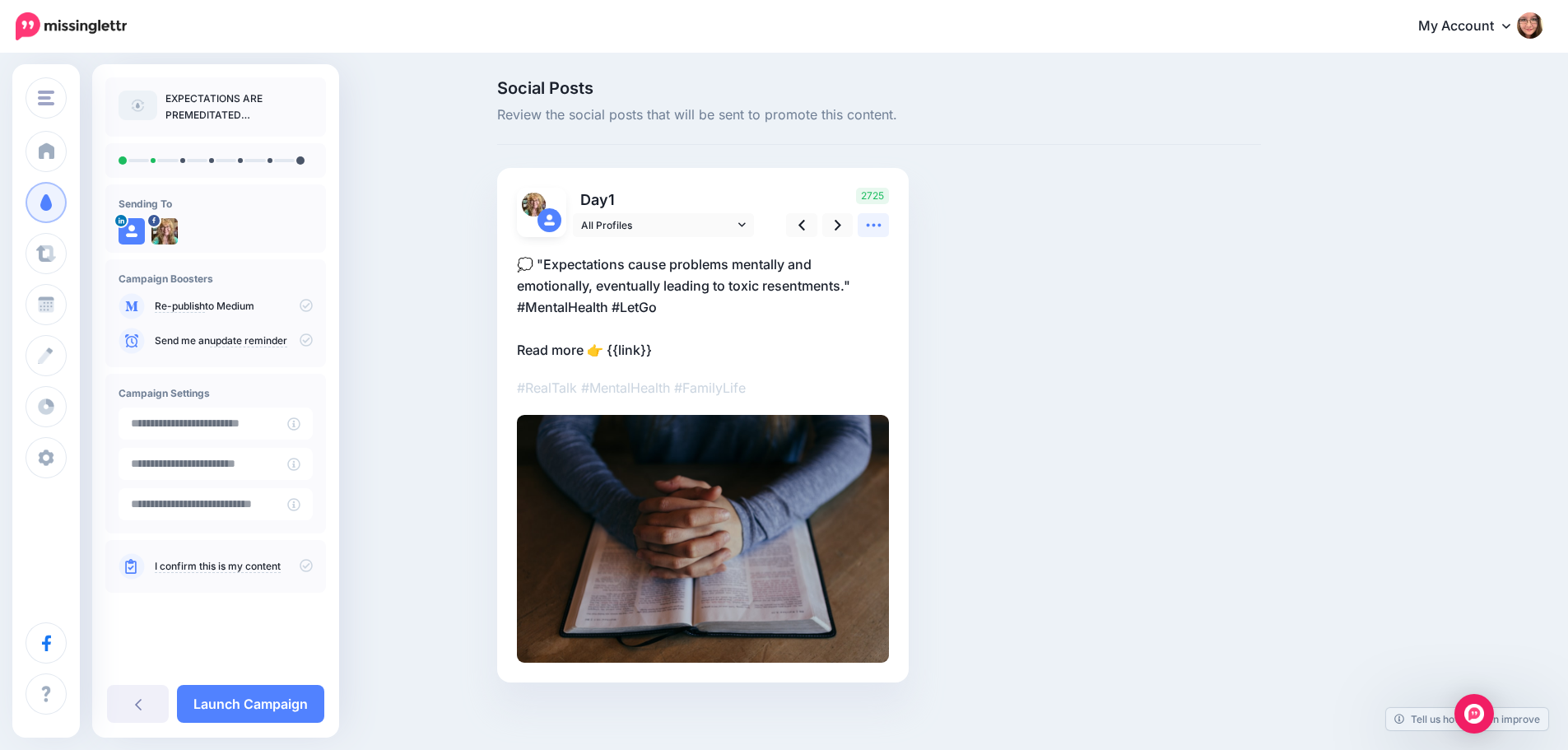
click at [882, 222] on icon at bounding box center [873, 225] width 17 height 17
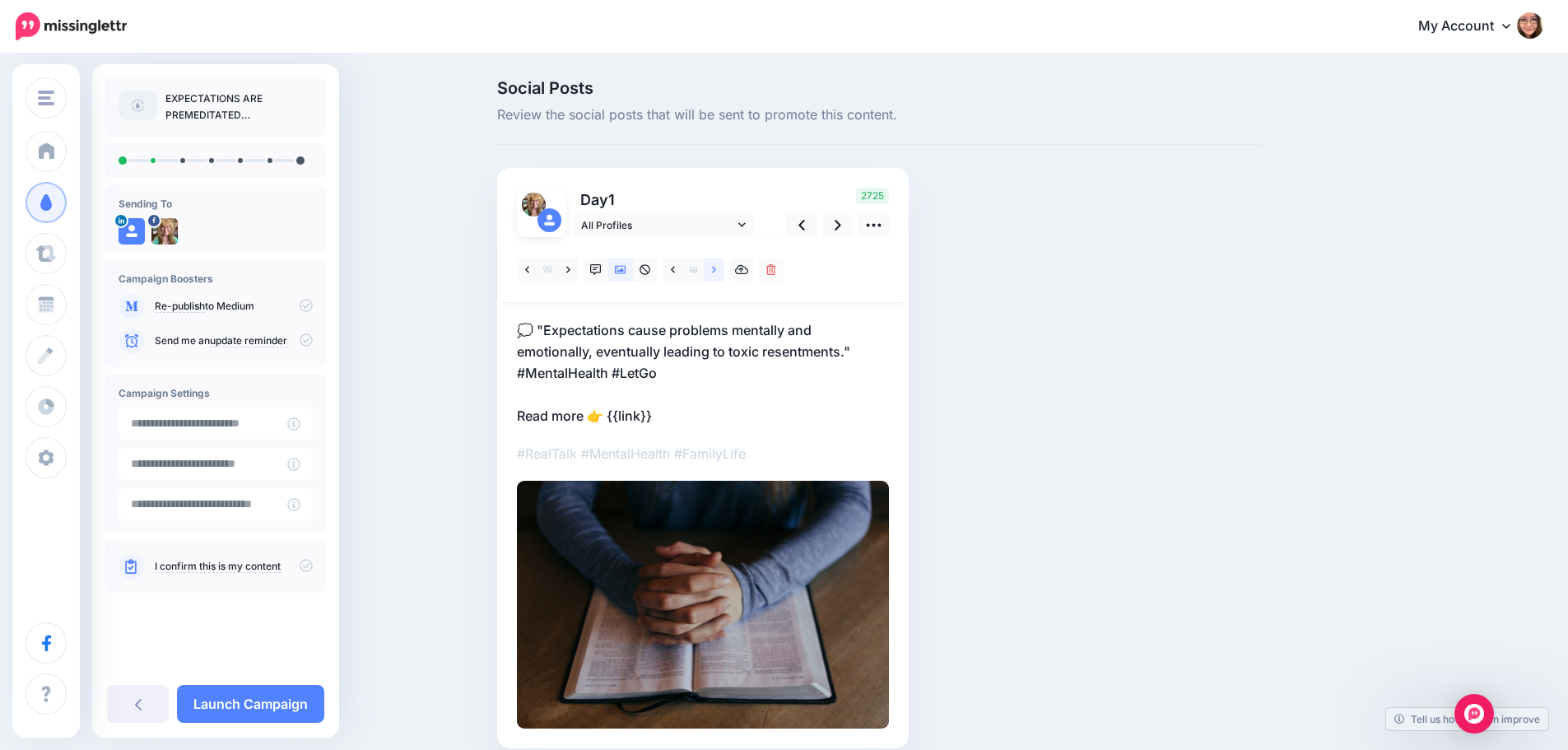
click at [716, 270] on icon at bounding box center [714, 271] width 4 height 12
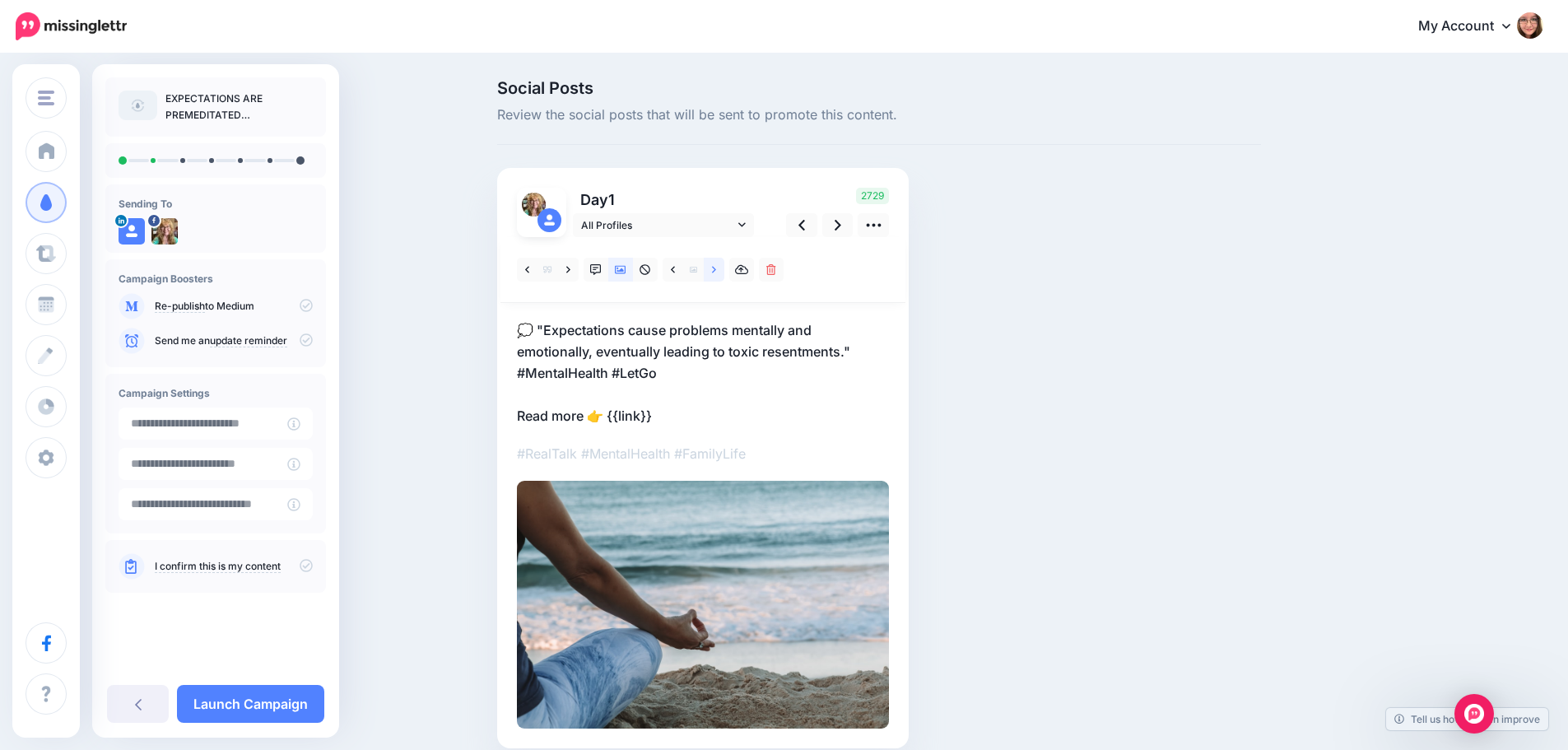
click at [716, 270] on icon at bounding box center [714, 271] width 4 height 12
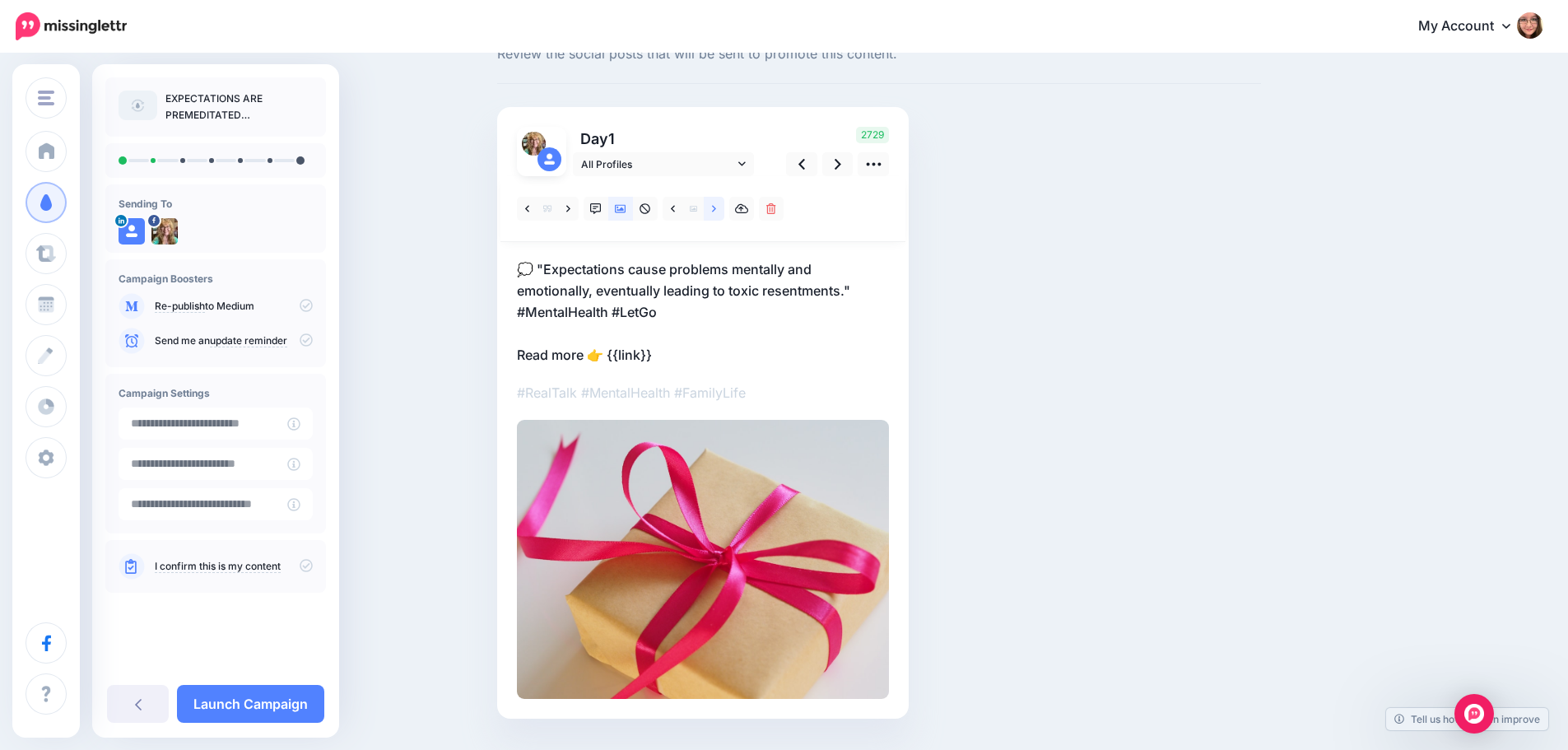
scroll to position [22, 0]
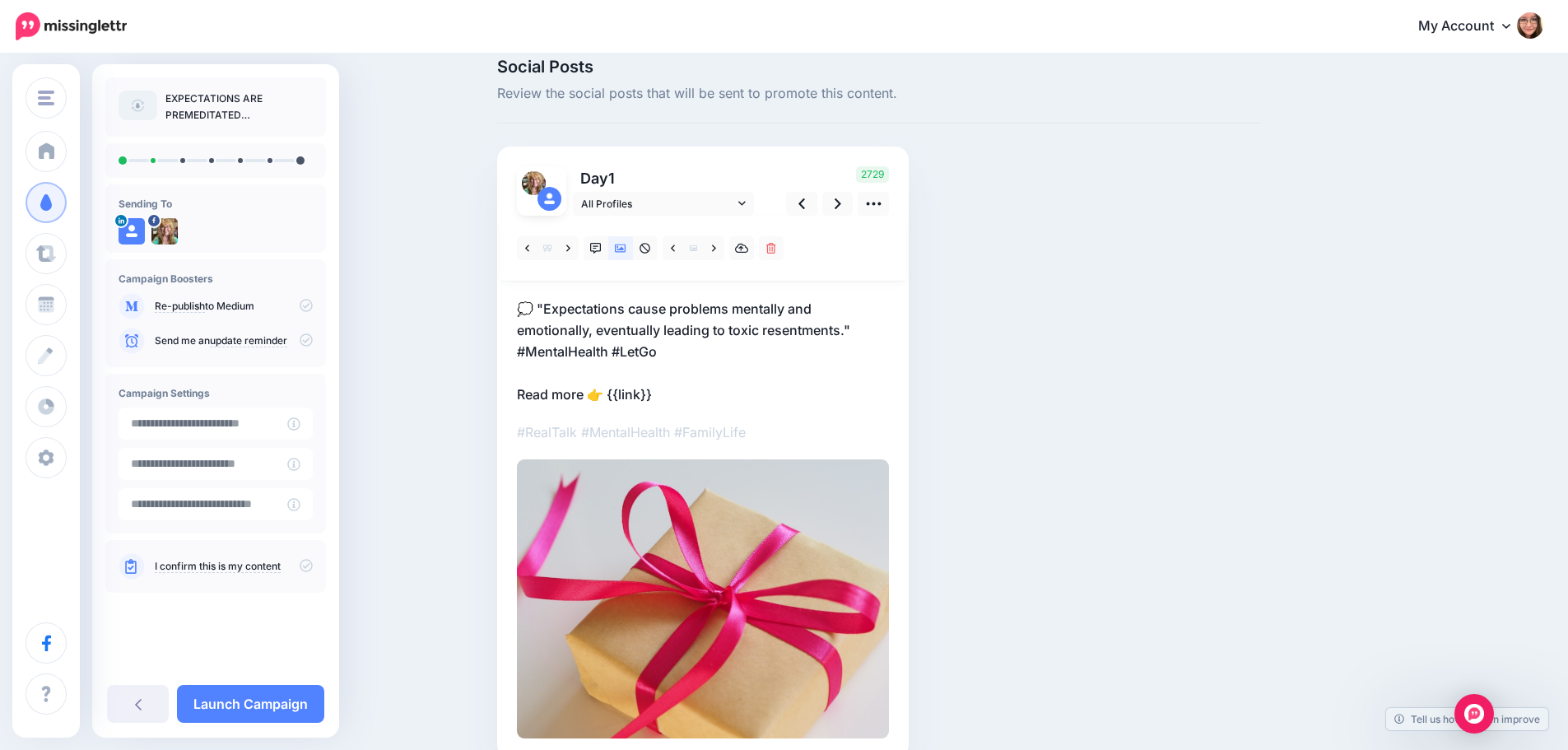
click at [637, 393] on p "💭 "Expectations cause problems mentally and emotionally, eventually leading to …" at bounding box center [703, 352] width 372 height 107
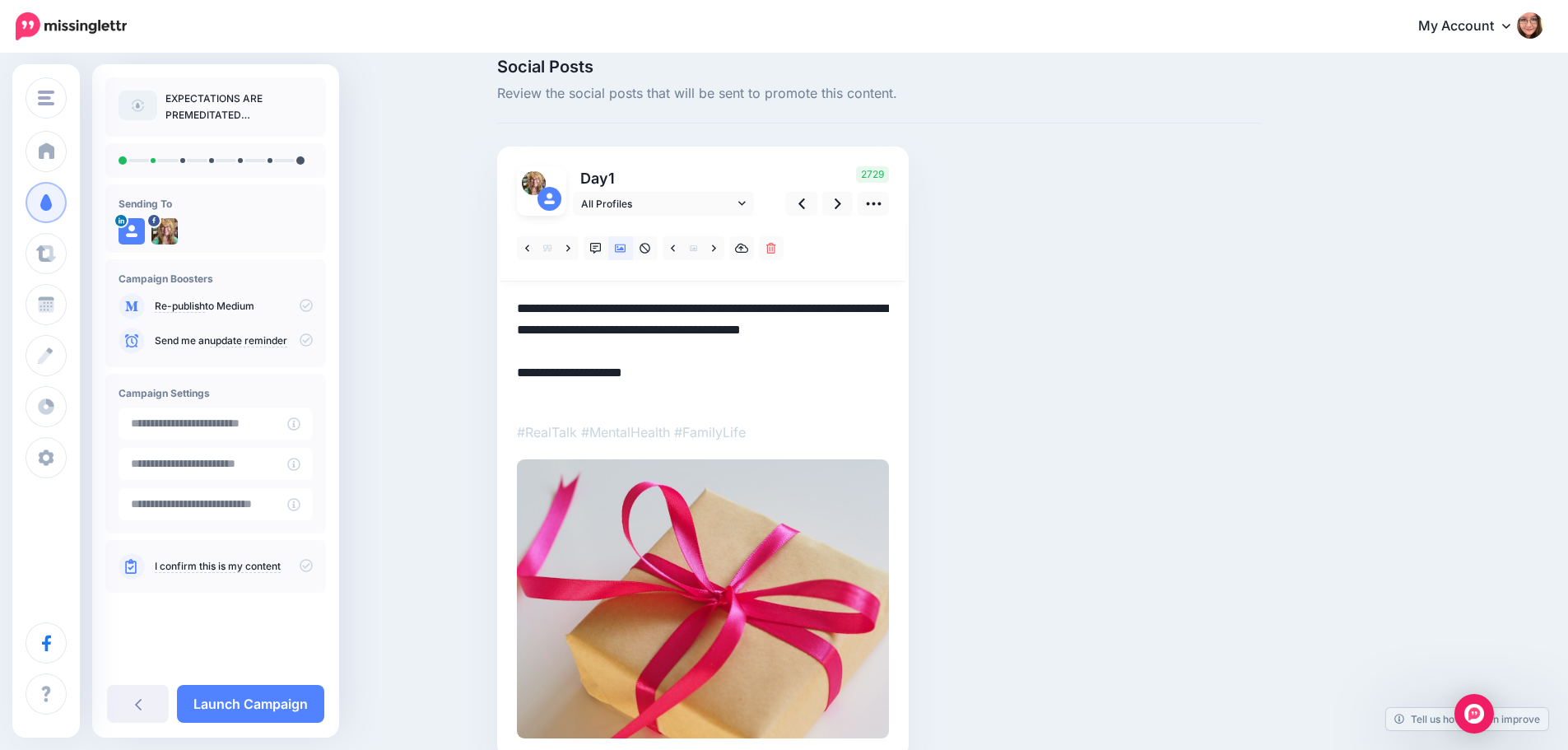
click at [663, 394] on textarea "**********" at bounding box center [703, 352] width 372 height 107
click at [666, 394] on textarea "**********" at bounding box center [703, 352] width 372 height 107
drag, startPoint x: 666, startPoint y: 394, endPoint x: 613, endPoint y: 394, distance: 53.0
click at [613, 394] on textarea "**********" at bounding box center [703, 352] width 372 height 107
paste textarea "**********"
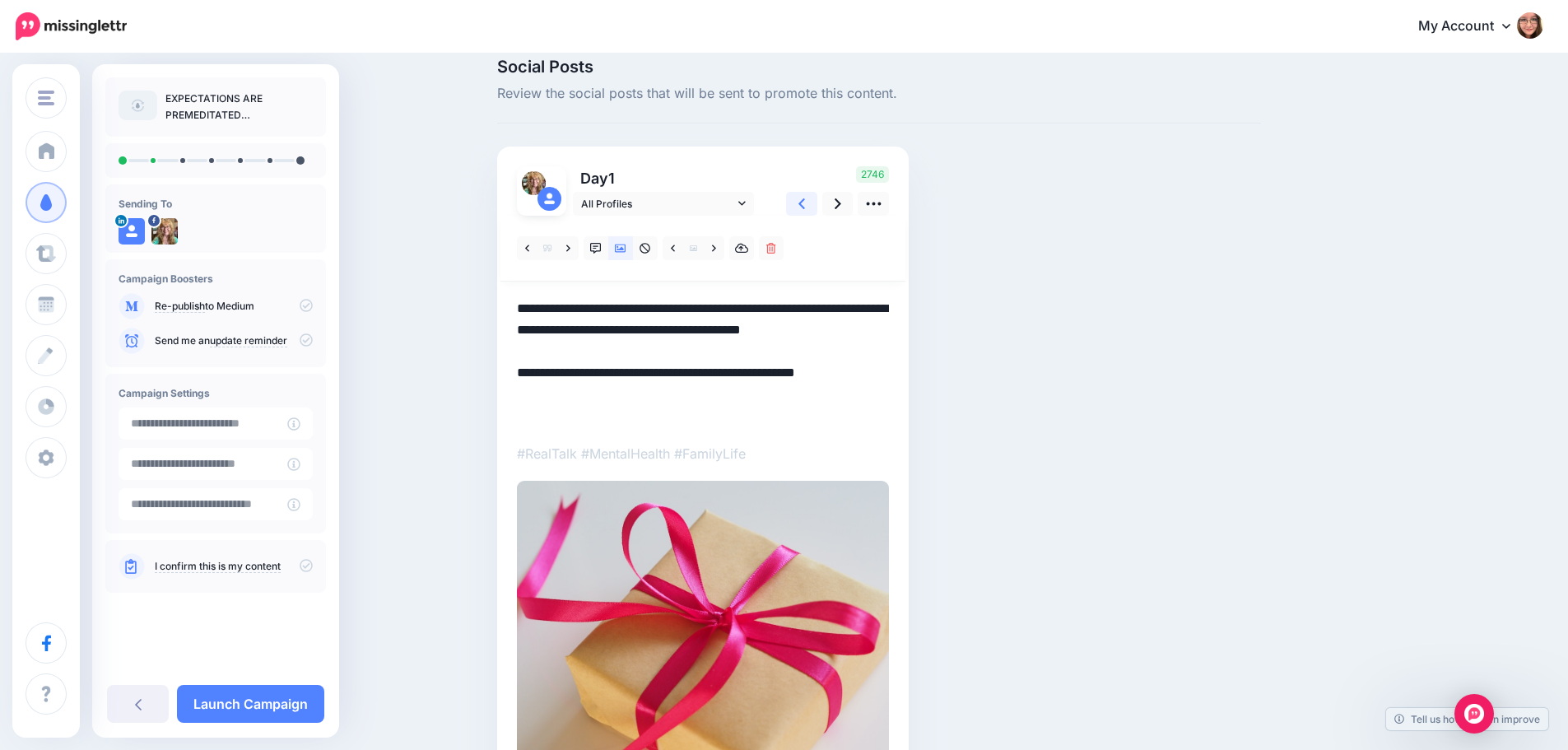
click at [804, 214] on link at bounding box center [800, 204] width 31 height 24
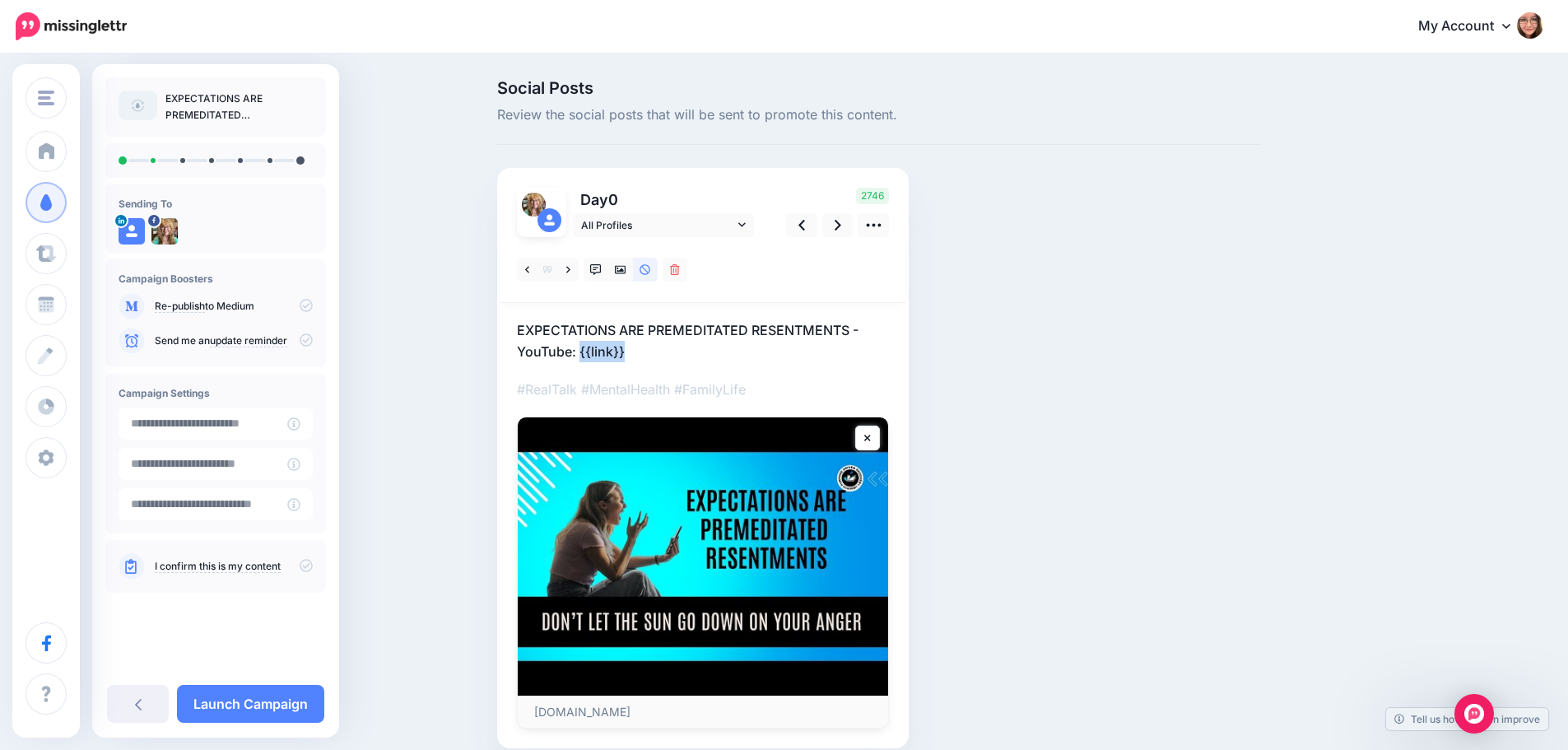
drag, startPoint x: 647, startPoint y: 351, endPoint x: 585, endPoint y: 353, distance: 62.0
click at [585, 353] on p "EXPECTATIONS ARE PREMEDITATED RESENTMENTS - YouTube: {{link}}" at bounding box center [703, 340] width 372 height 43
paste textarea "**********"
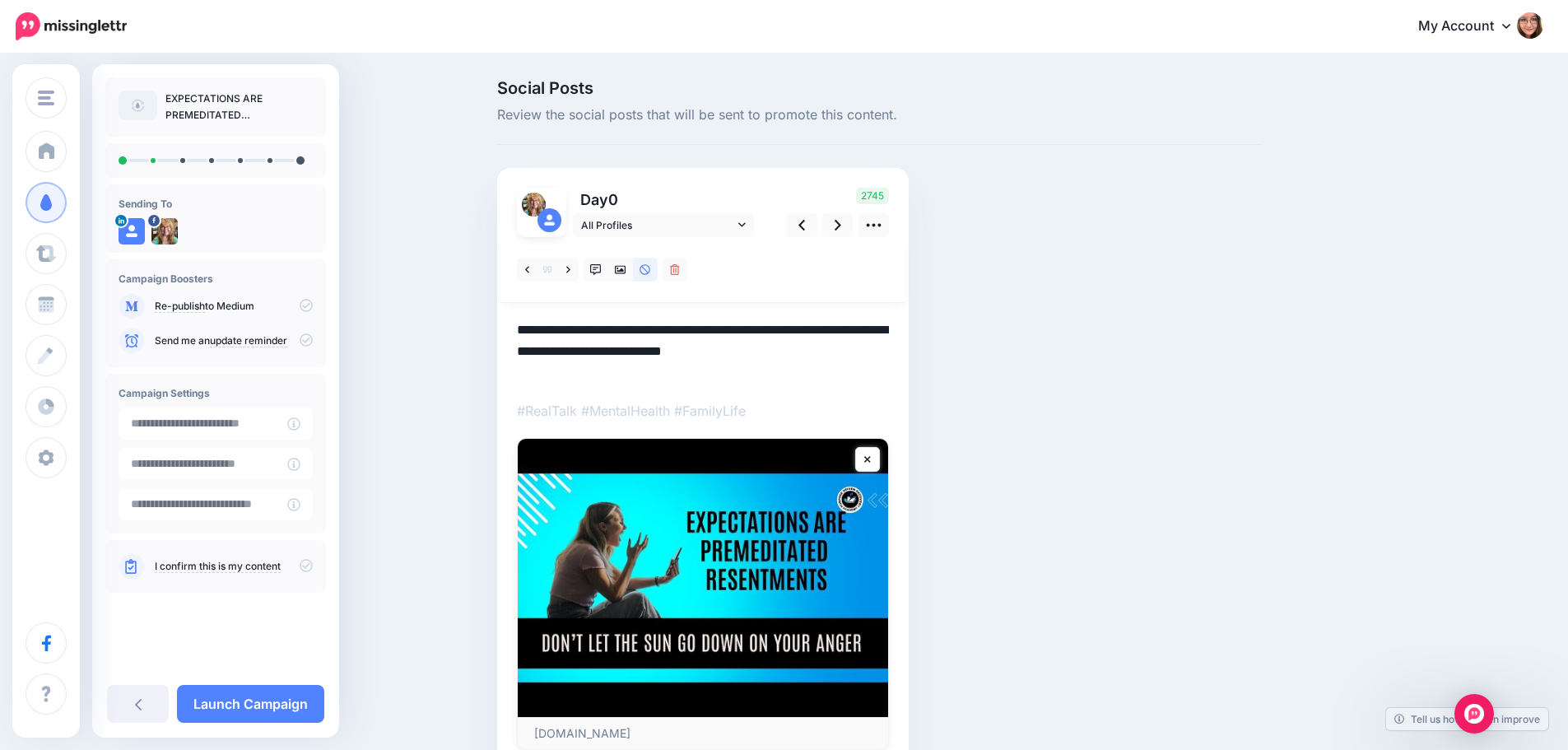
drag, startPoint x: 630, startPoint y: 351, endPoint x: 586, endPoint y: 351, distance: 44.0
click at [586, 351] on textarea "**********" at bounding box center [703, 351] width 372 height 65
click at [841, 226] on icon at bounding box center [837, 225] width 7 height 11
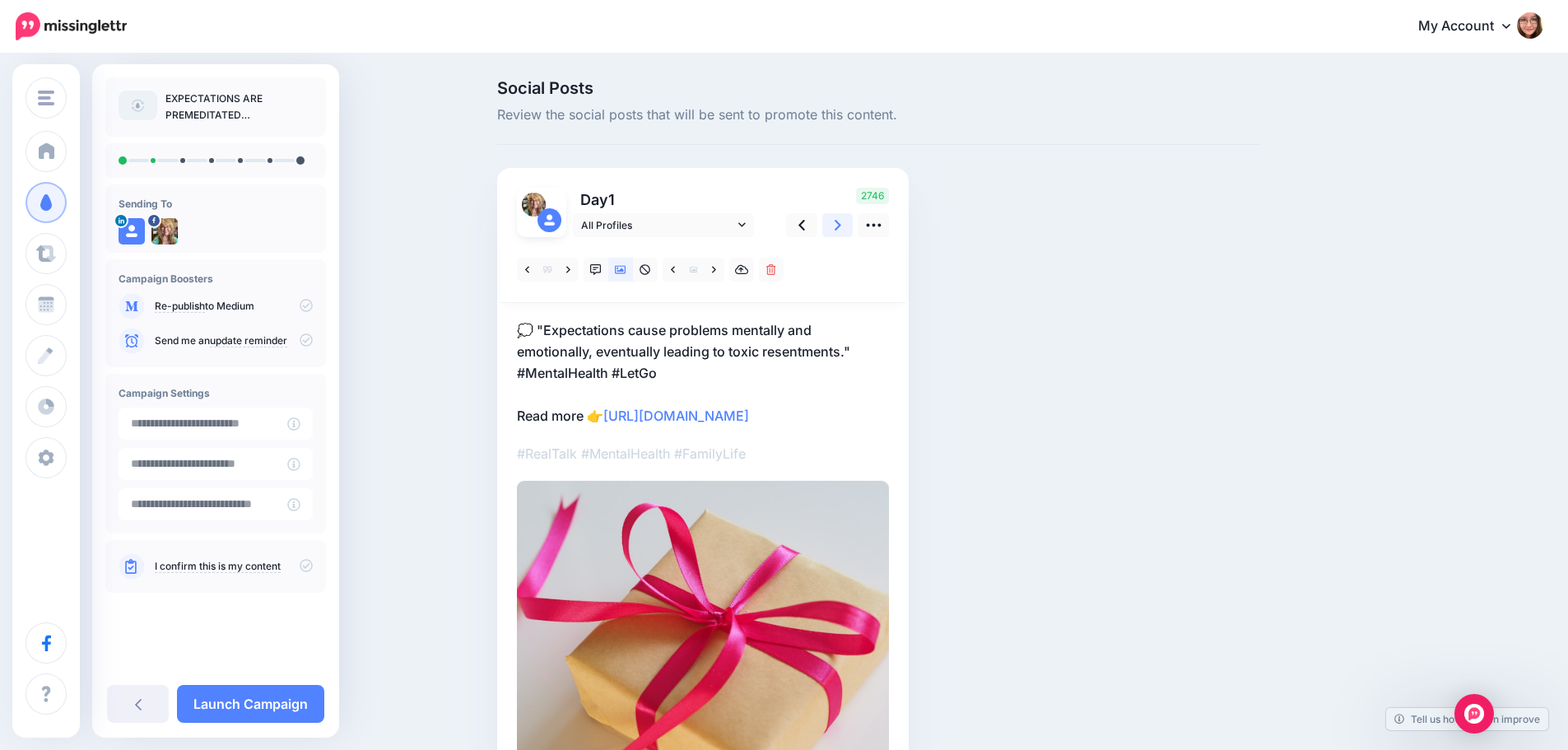
click at [841, 226] on icon at bounding box center [837, 225] width 7 height 11
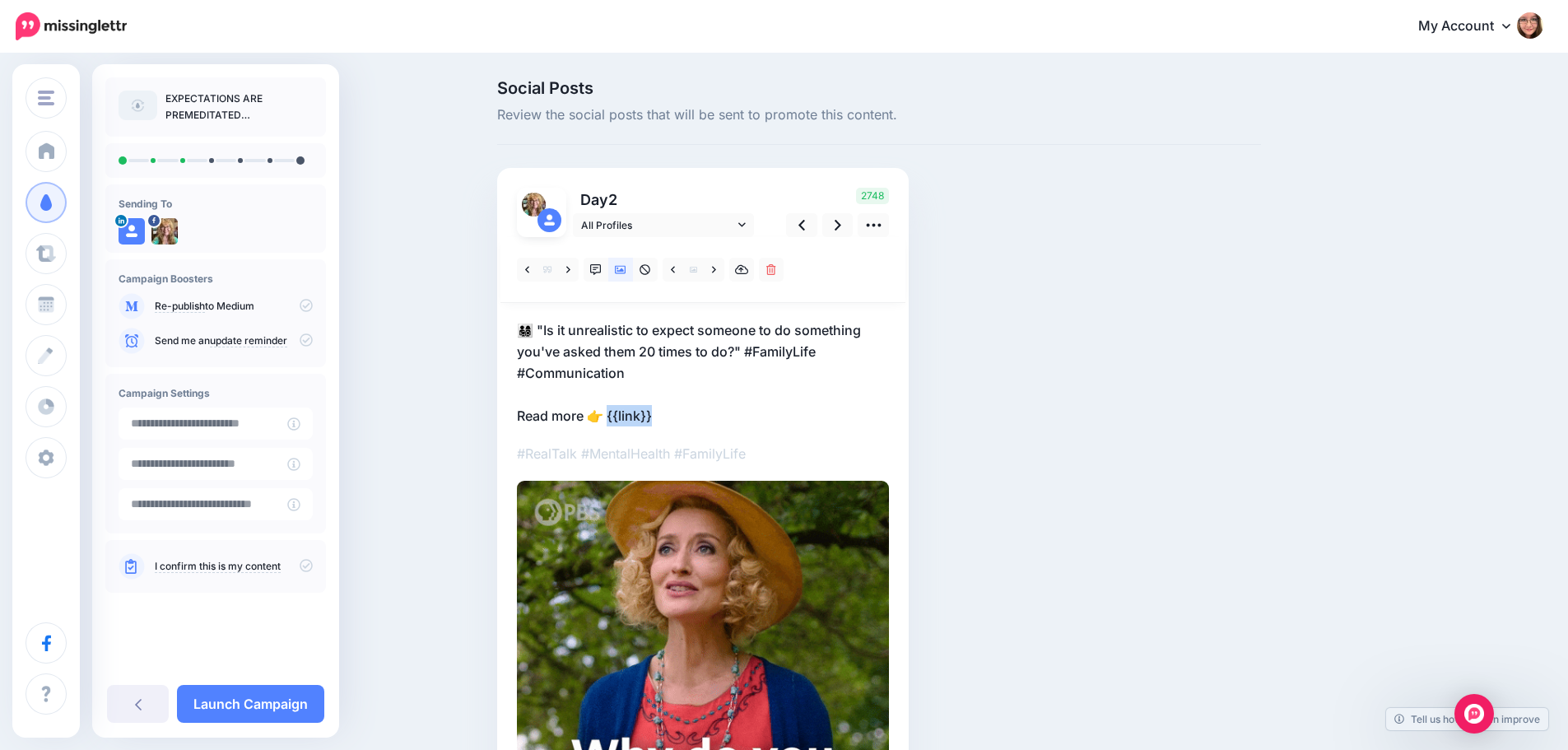
drag, startPoint x: 674, startPoint y: 414, endPoint x: 615, endPoint y: 415, distance: 59.0
click at [615, 415] on p "👨‍👩‍👧‍👦 "Is it unrealistic to expect someone to do something you've asked them …" at bounding box center [703, 373] width 372 height 107
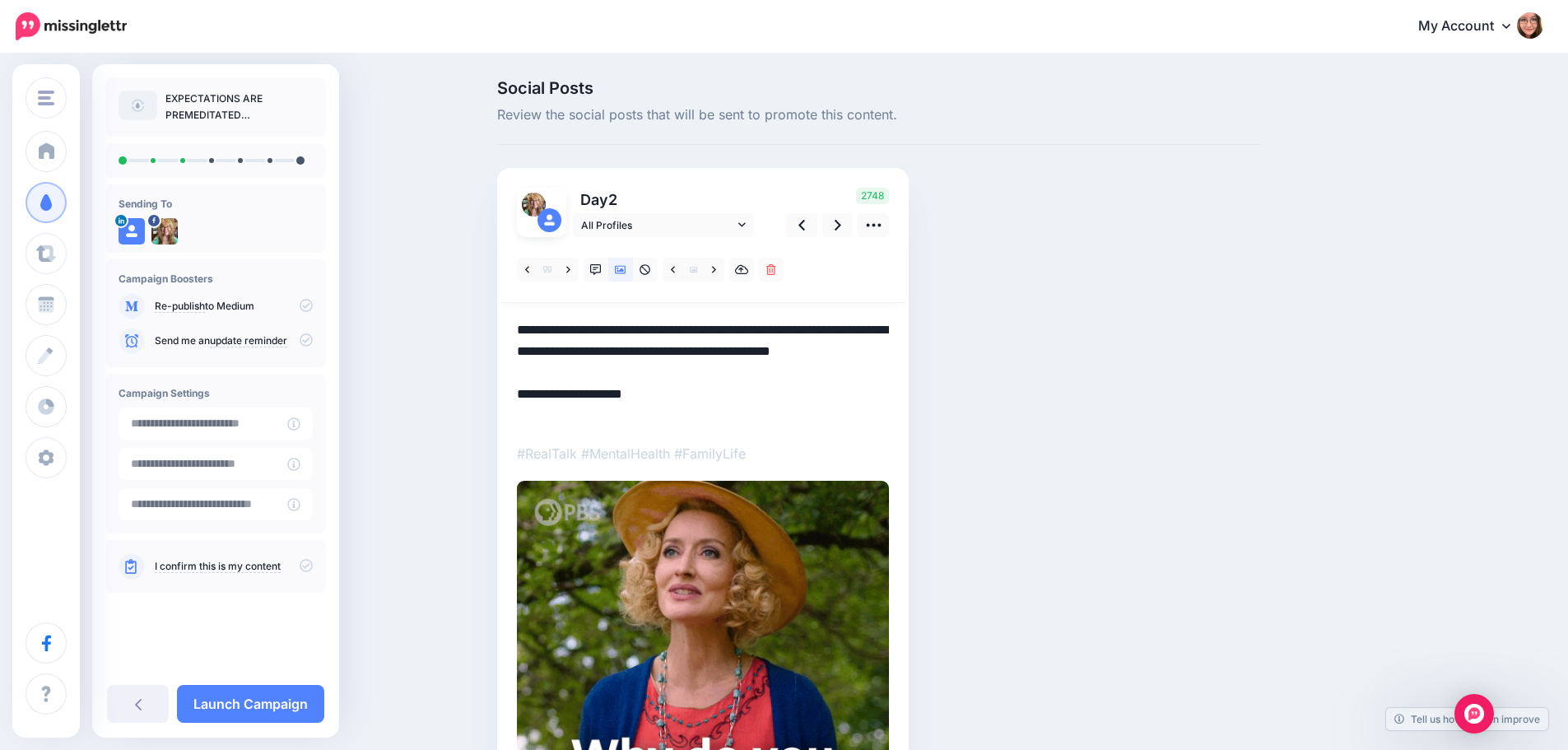
paste textarea "**********"
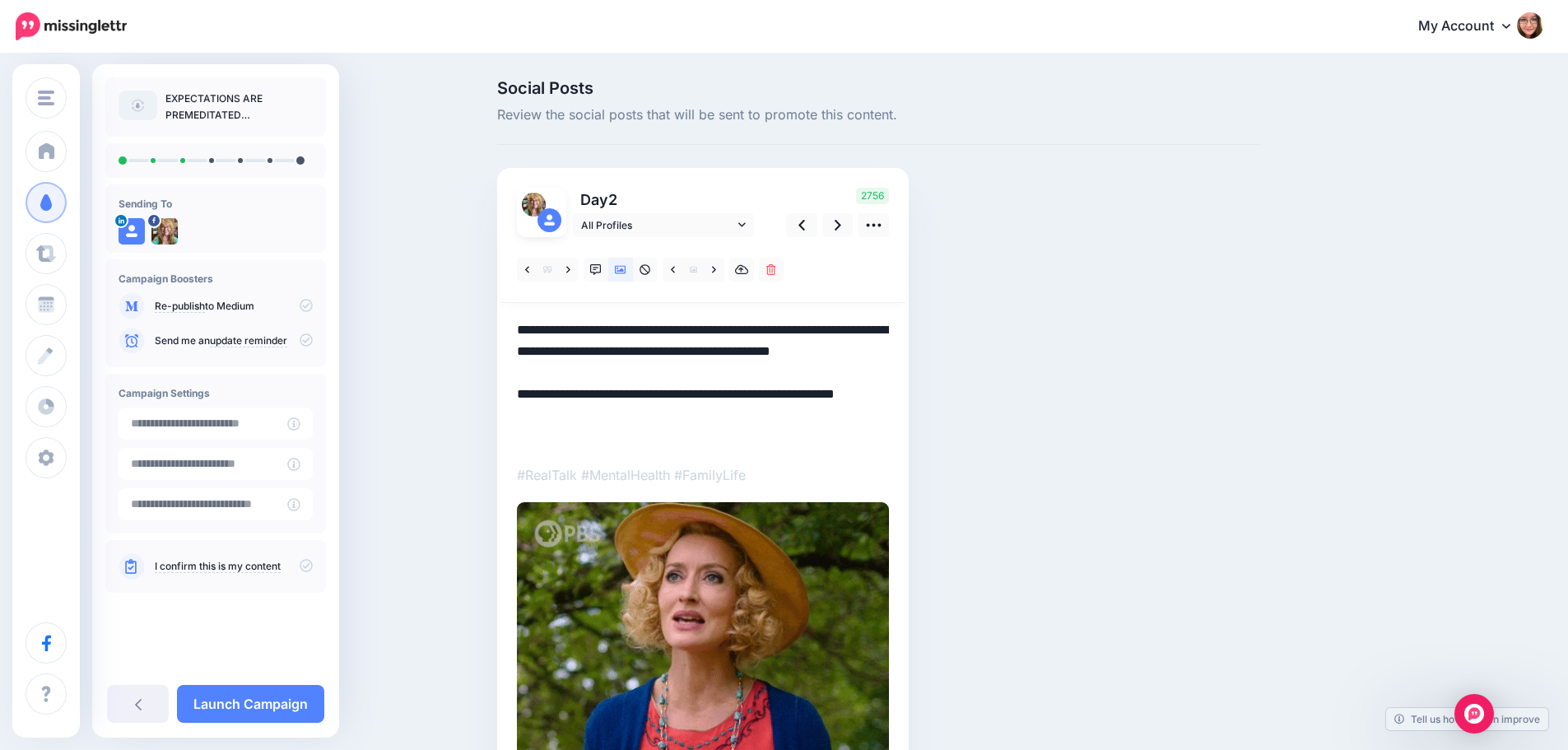
drag, startPoint x: 659, startPoint y: 416, endPoint x: 618, endPoint y: 416, distance: 41.0
click at [618, 416] on textarea "**********" at bounding box center [703, 383] width 372 height 128
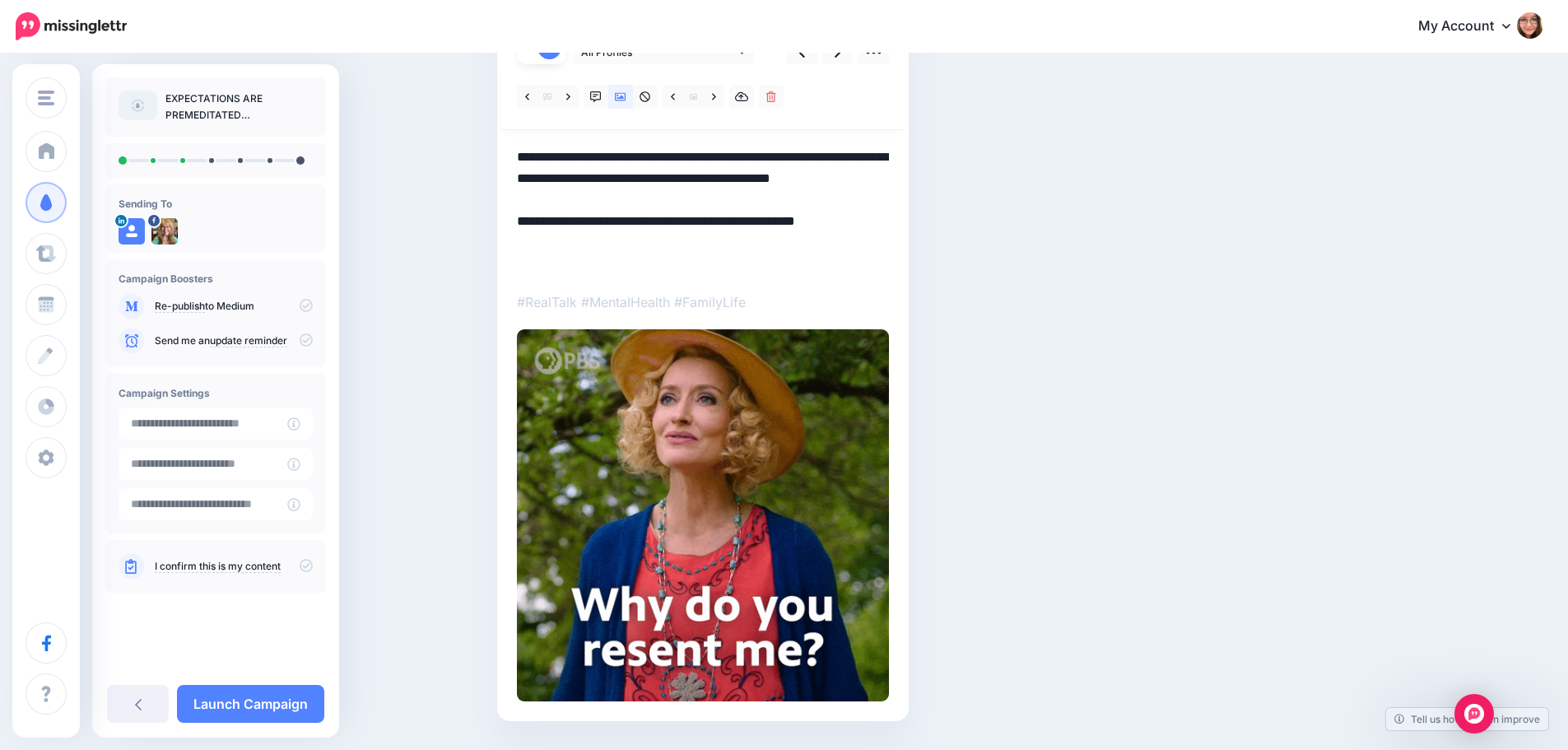
scroll to position [136, 0]
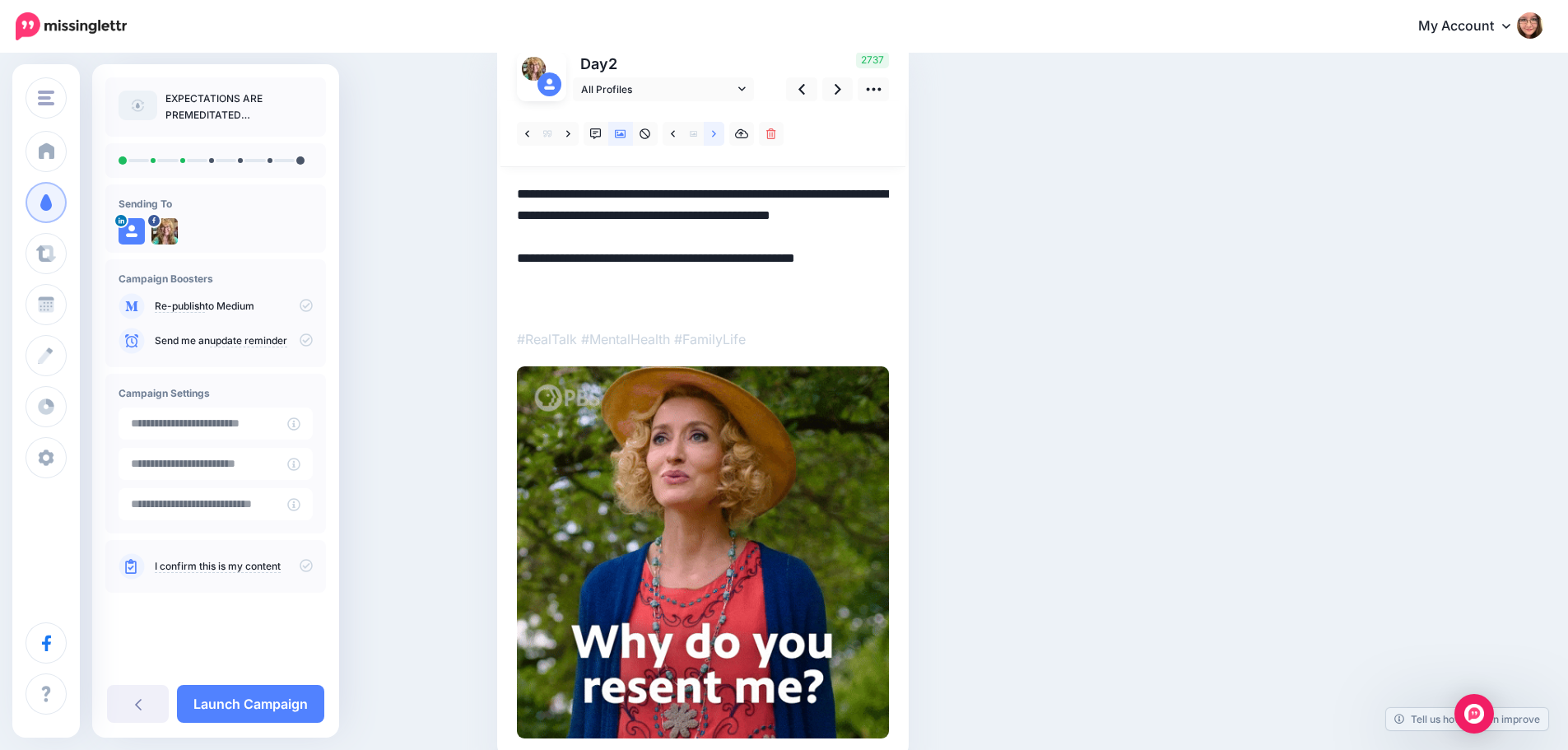
click at [724, 139] on link at bounding box center [714, 133] width 21 height 24
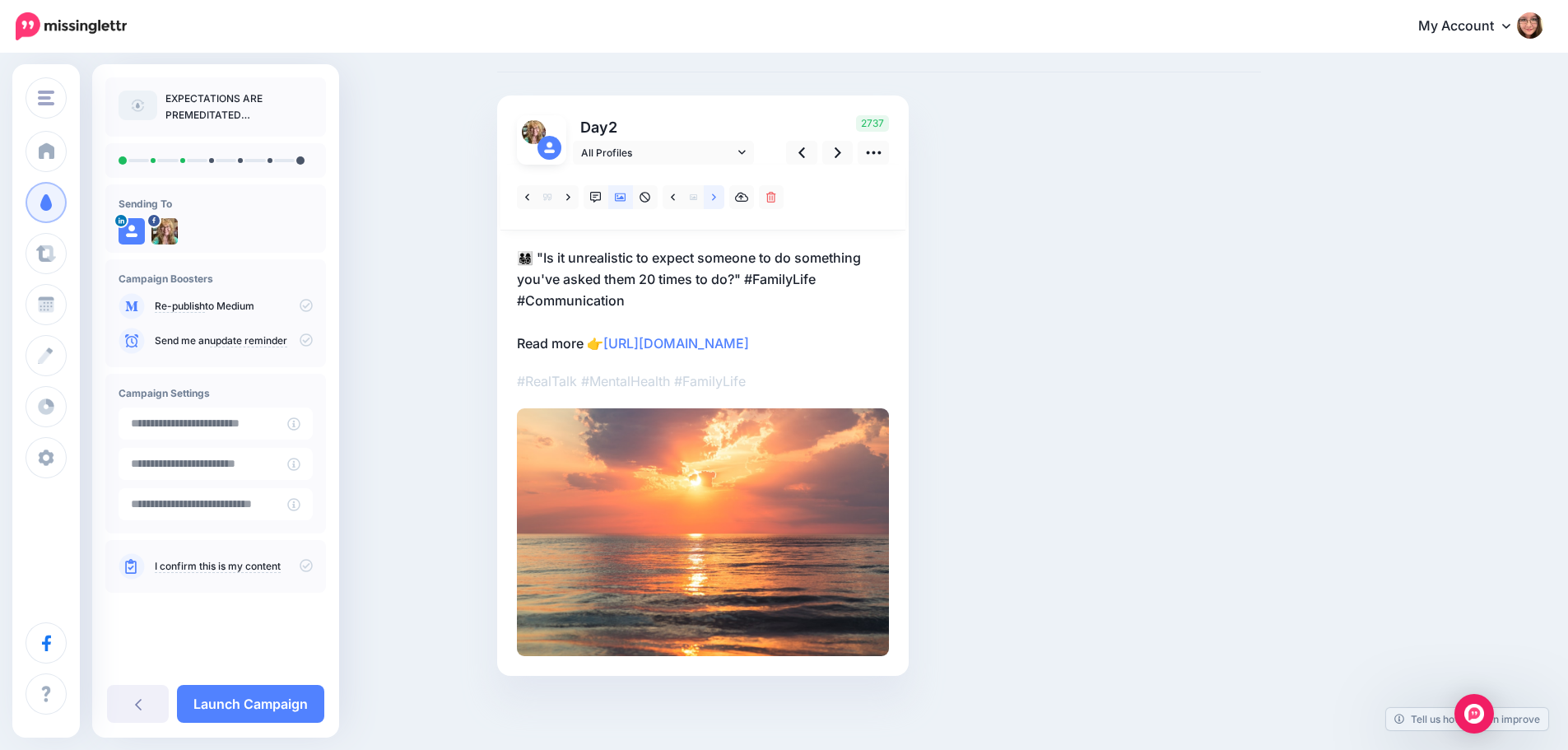
scroll to position [94, 0]
click at [720, 144] on span "All Profiles" at bounding box center [657, 152] width 153 height 17
click at [716, 193] on icon at bounding box center [714, 196] width 4 height 7
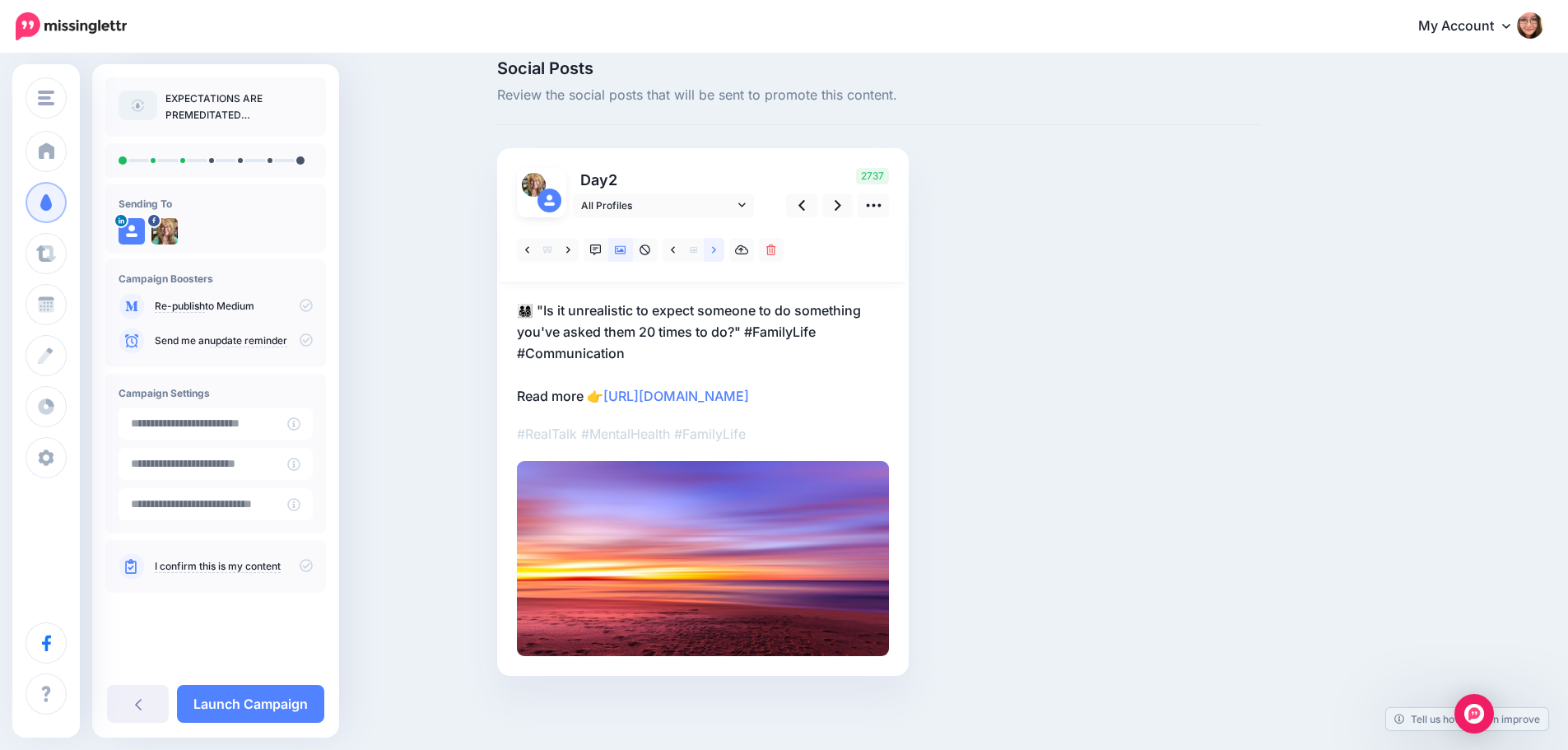
scroll to position [41, 0]
click at [720, 197] on span "All Profiles" at bounding box center [657, 205] width 153 height 17
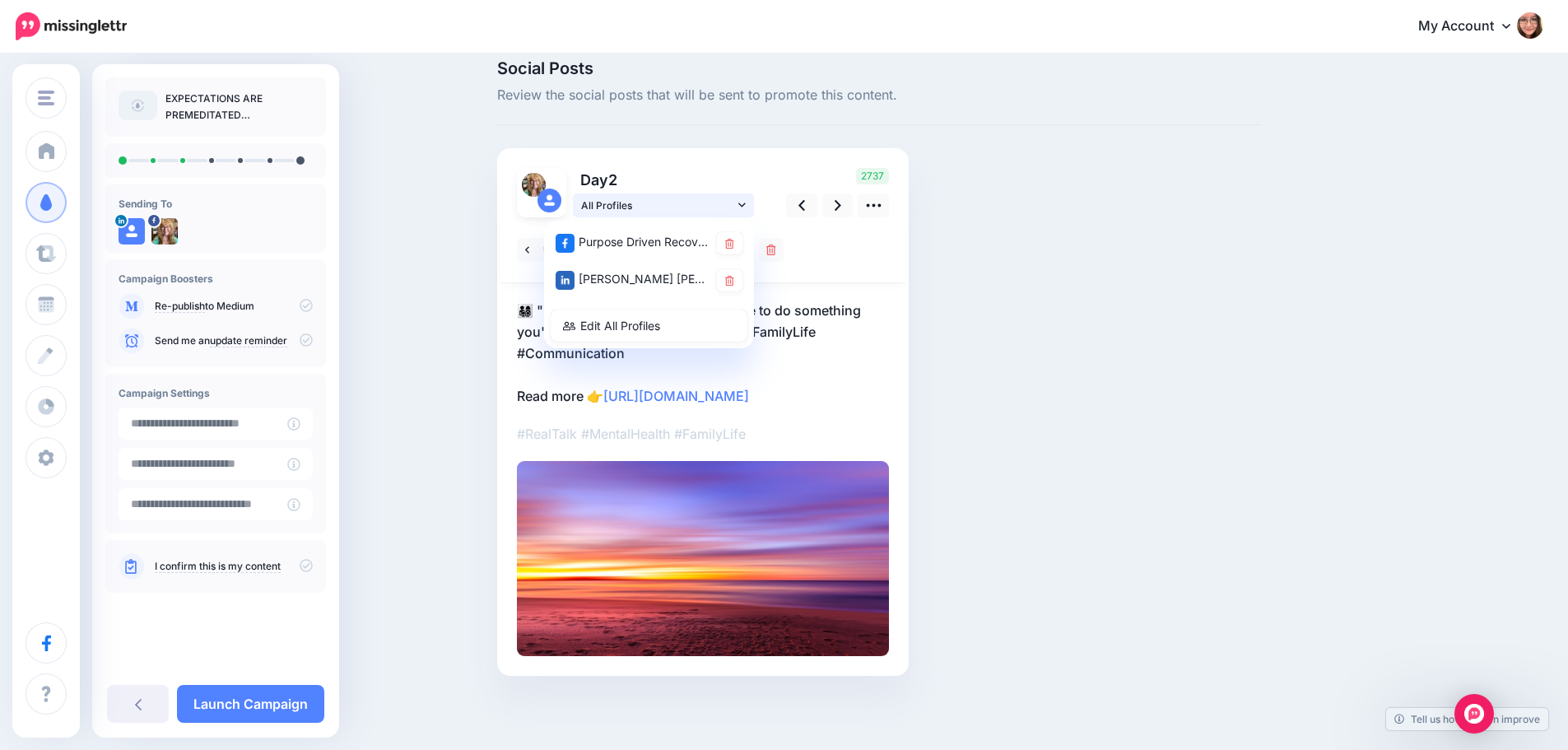
click at [720, 197] on span "All Profiles" at bounding box center [657, 205] width 153 height 17
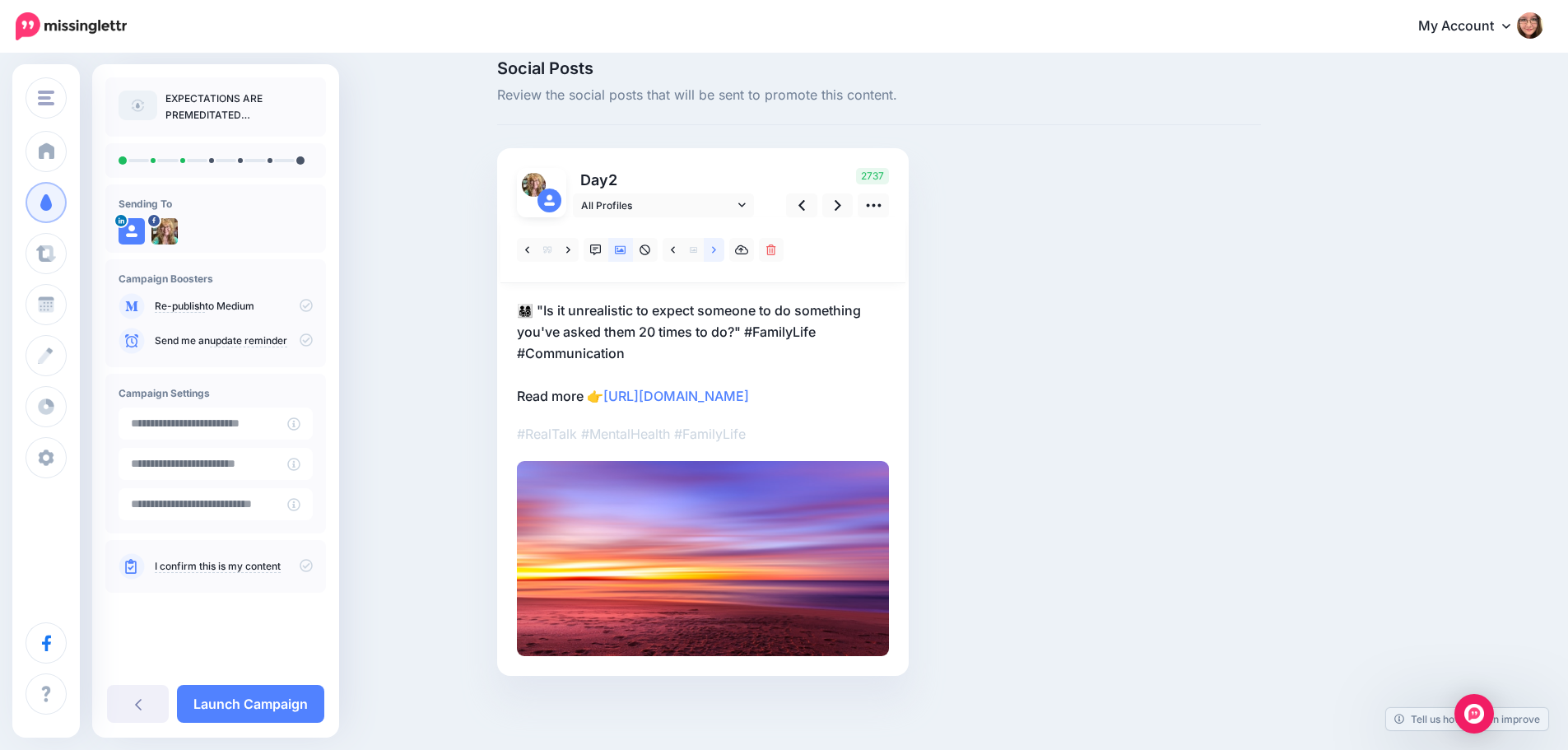
click at [717, 238] on link at bounding box center [714, 250] width 21 height 24
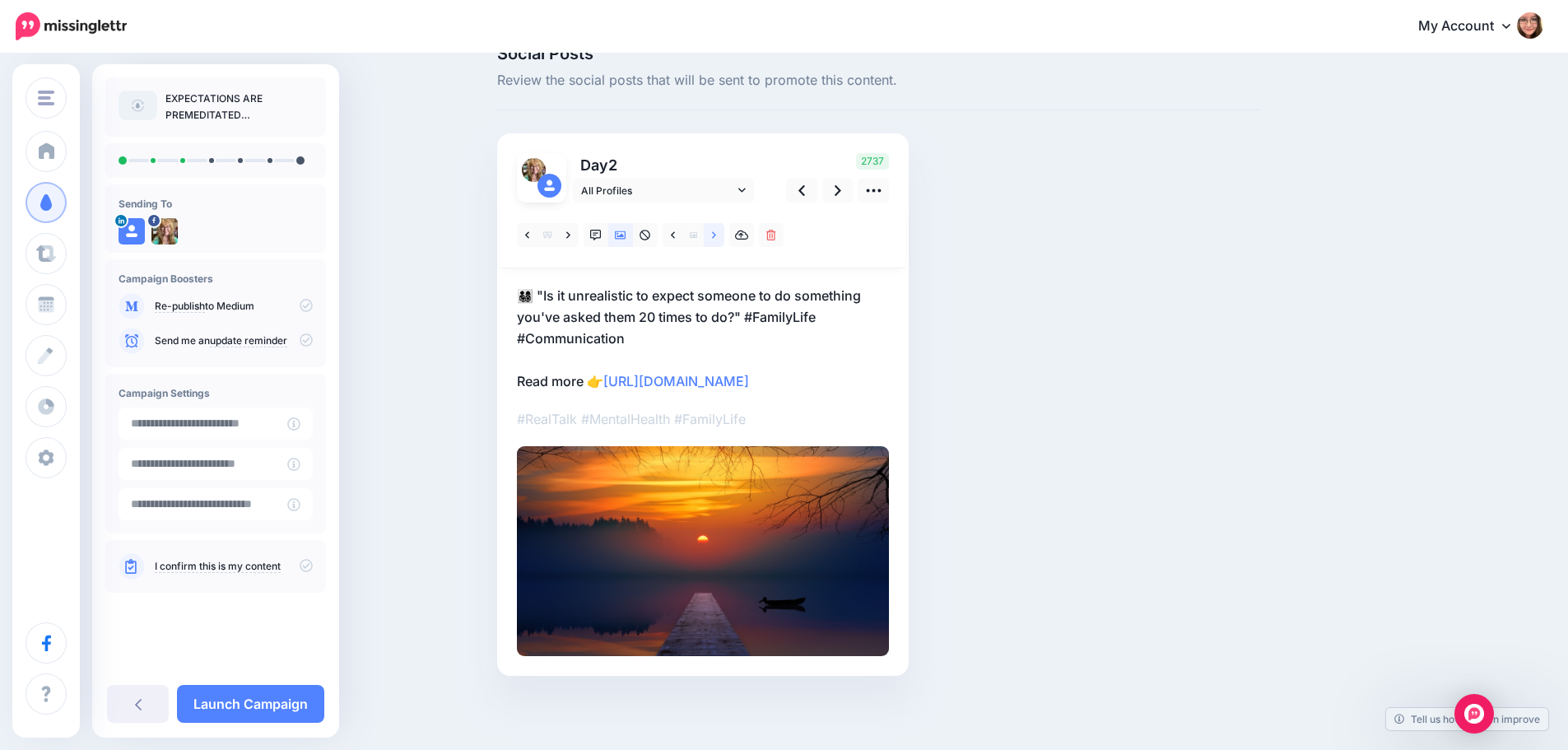
click at [717, 230] on link at bounding box center [714, 235] width 21 height 24
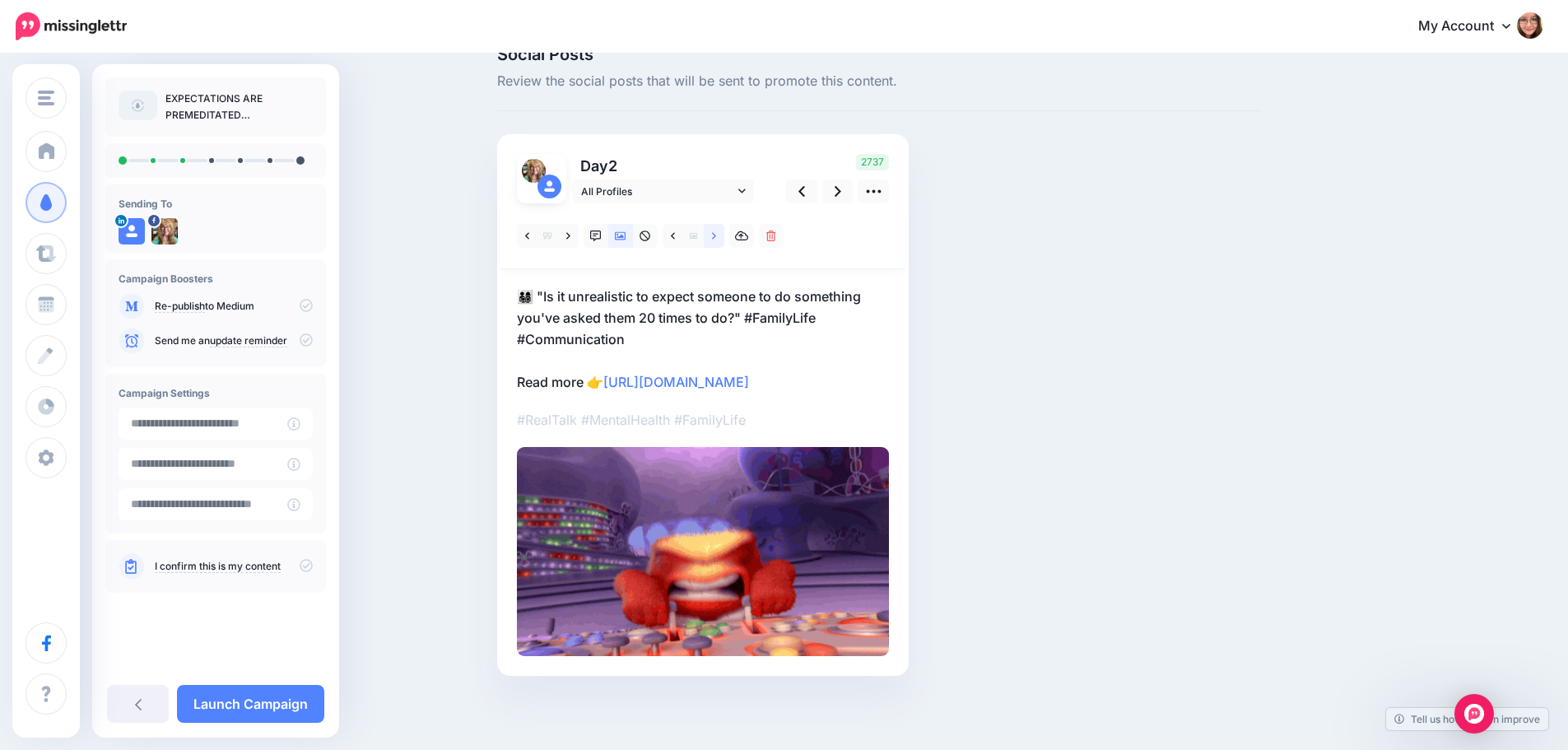
click at [717, 230] on link at bounding box center [714, 236] width 21 height 24
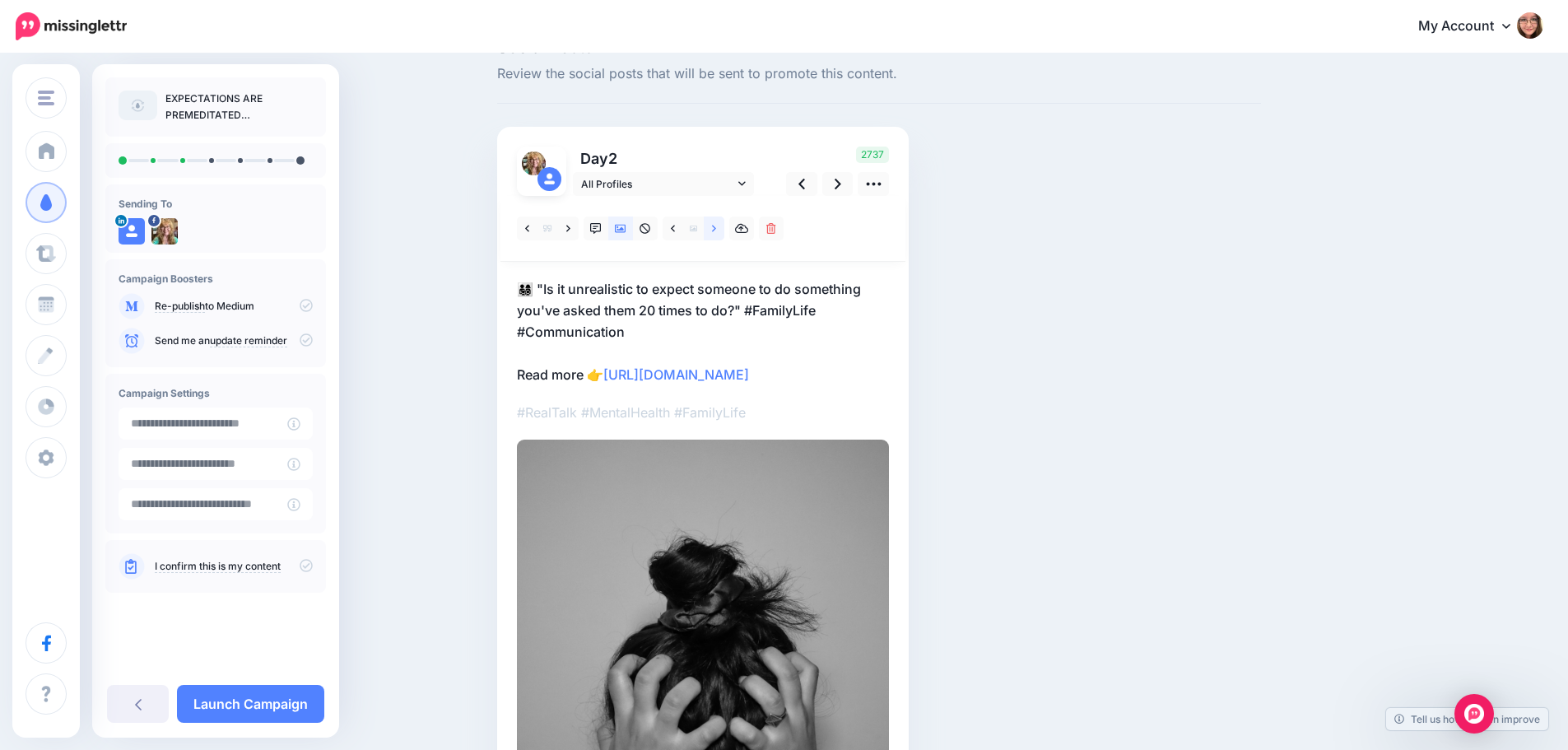
click at [717, 230] on link at bounding box center [714, 229] width 21 height 24
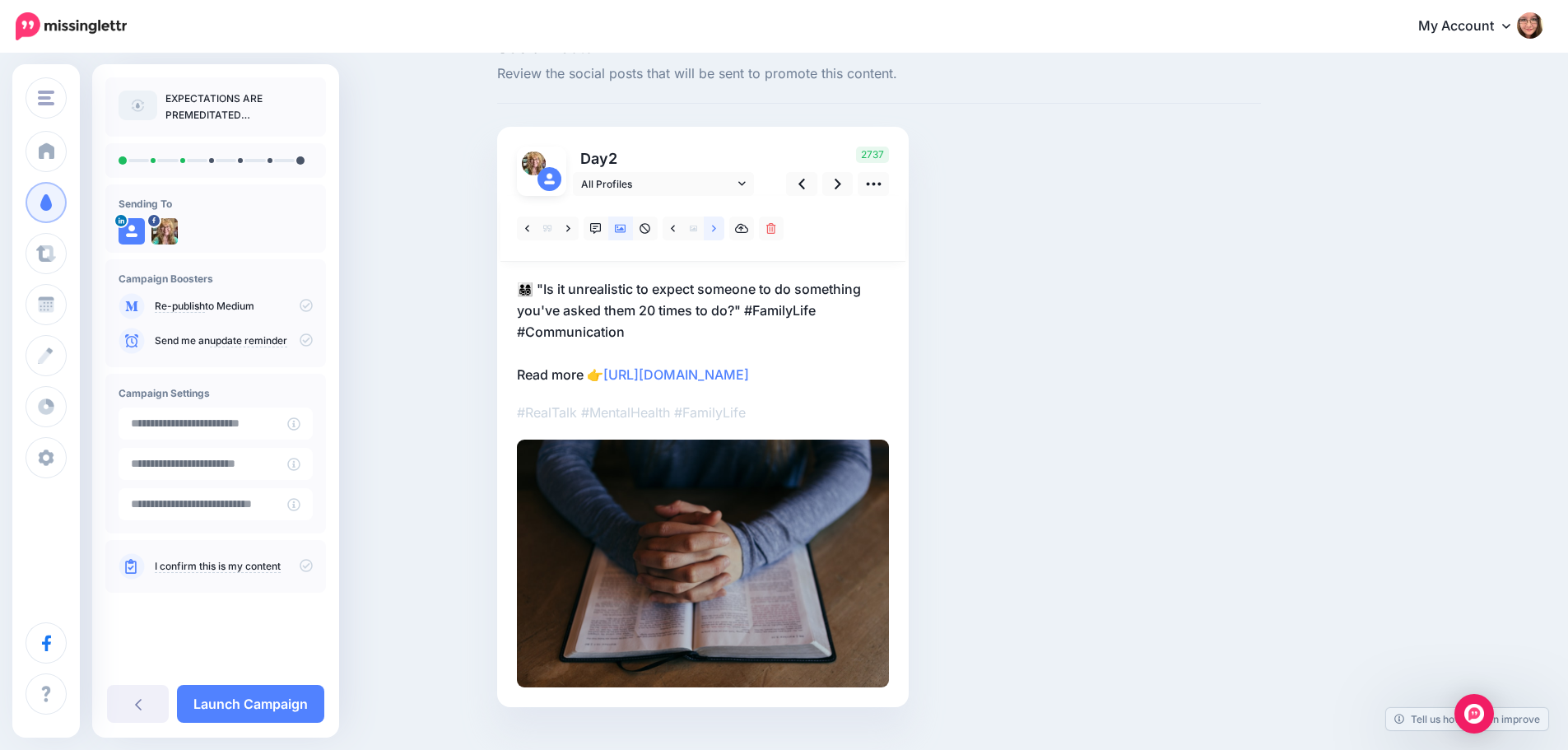
click at [717, 230] on link at bounding box center [714, 229] width 21 height 24
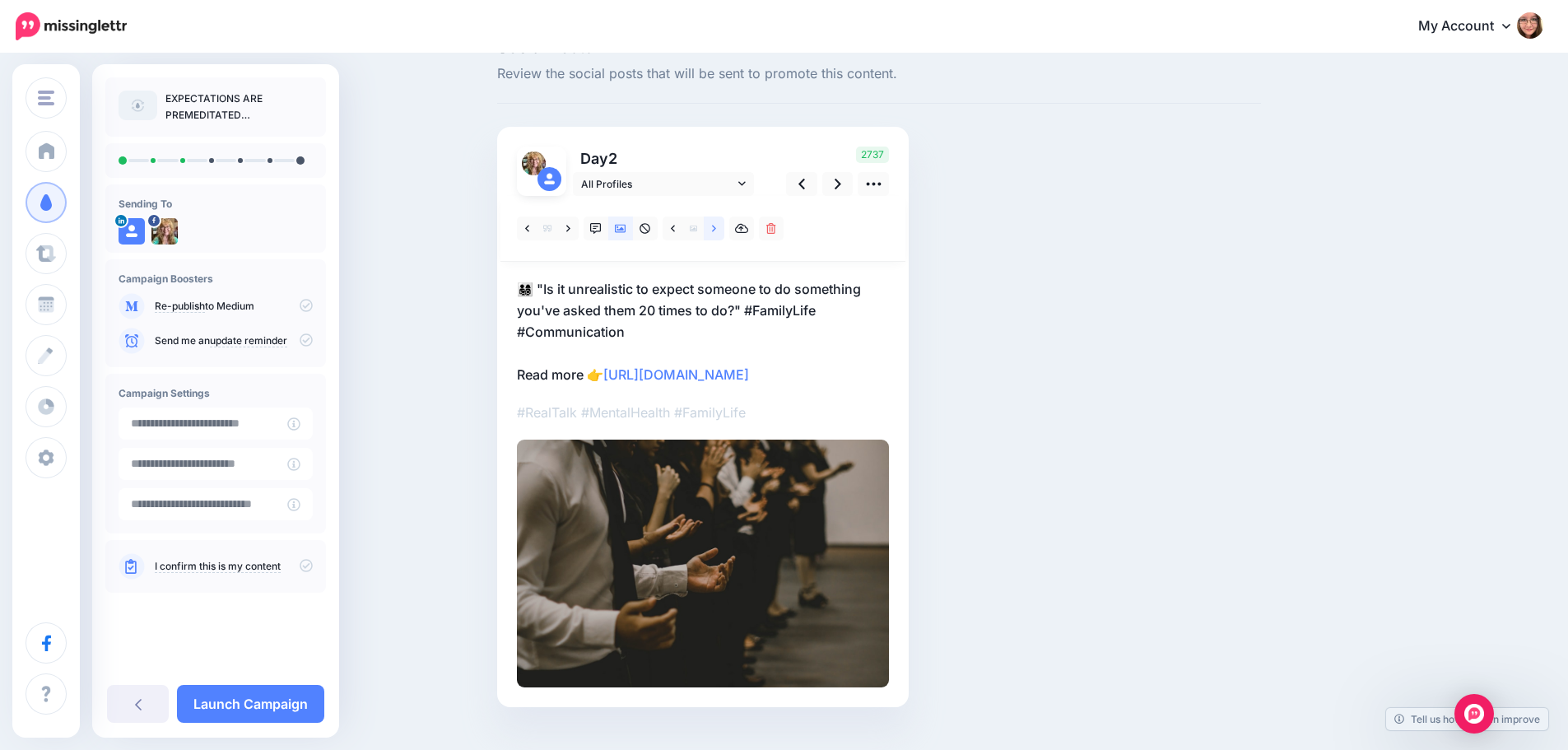
click at [717, 230] on link at bounding box center [714, 229] width 21 height 24
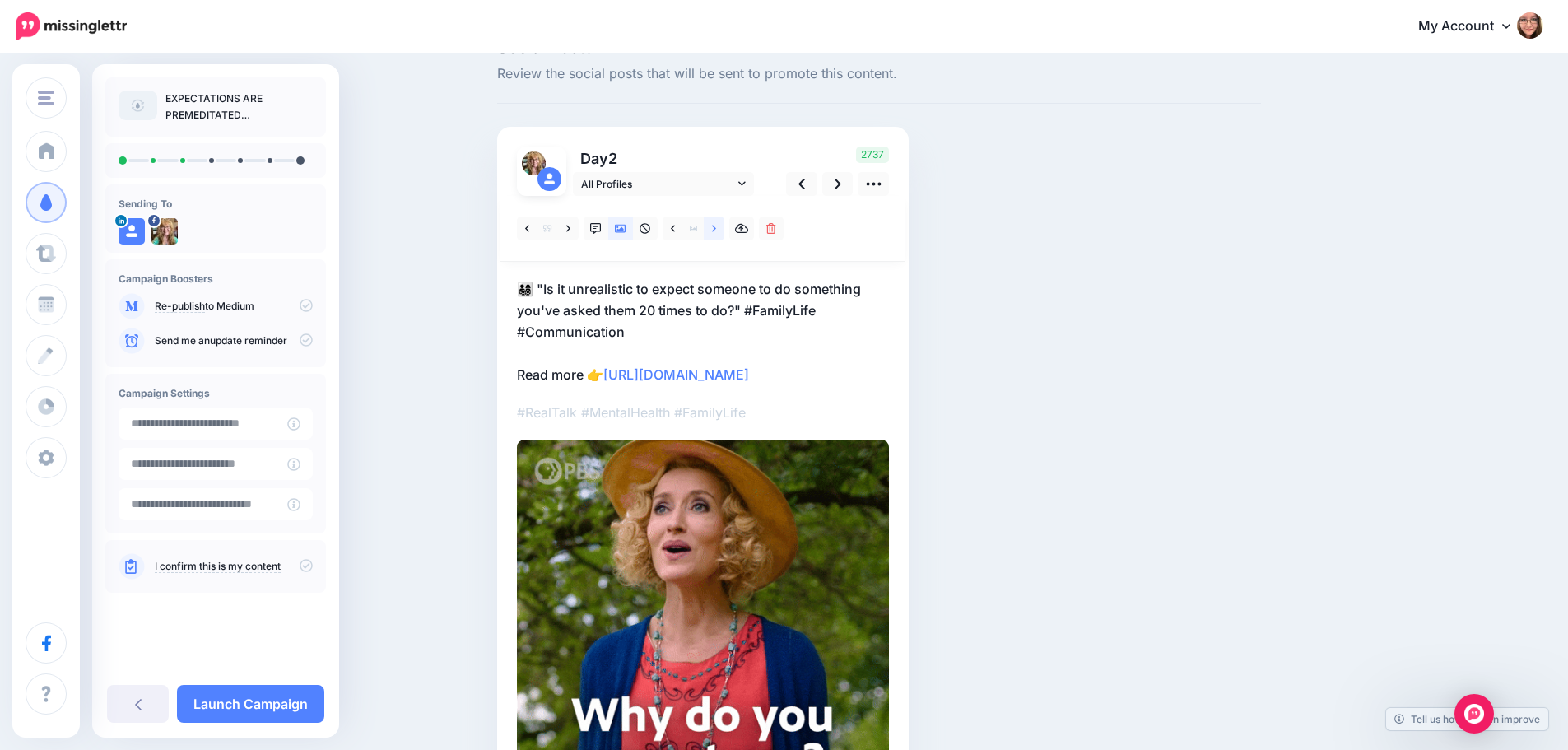
click at [717, 230] on link at bounding box center [714, 229] width 21 height 24
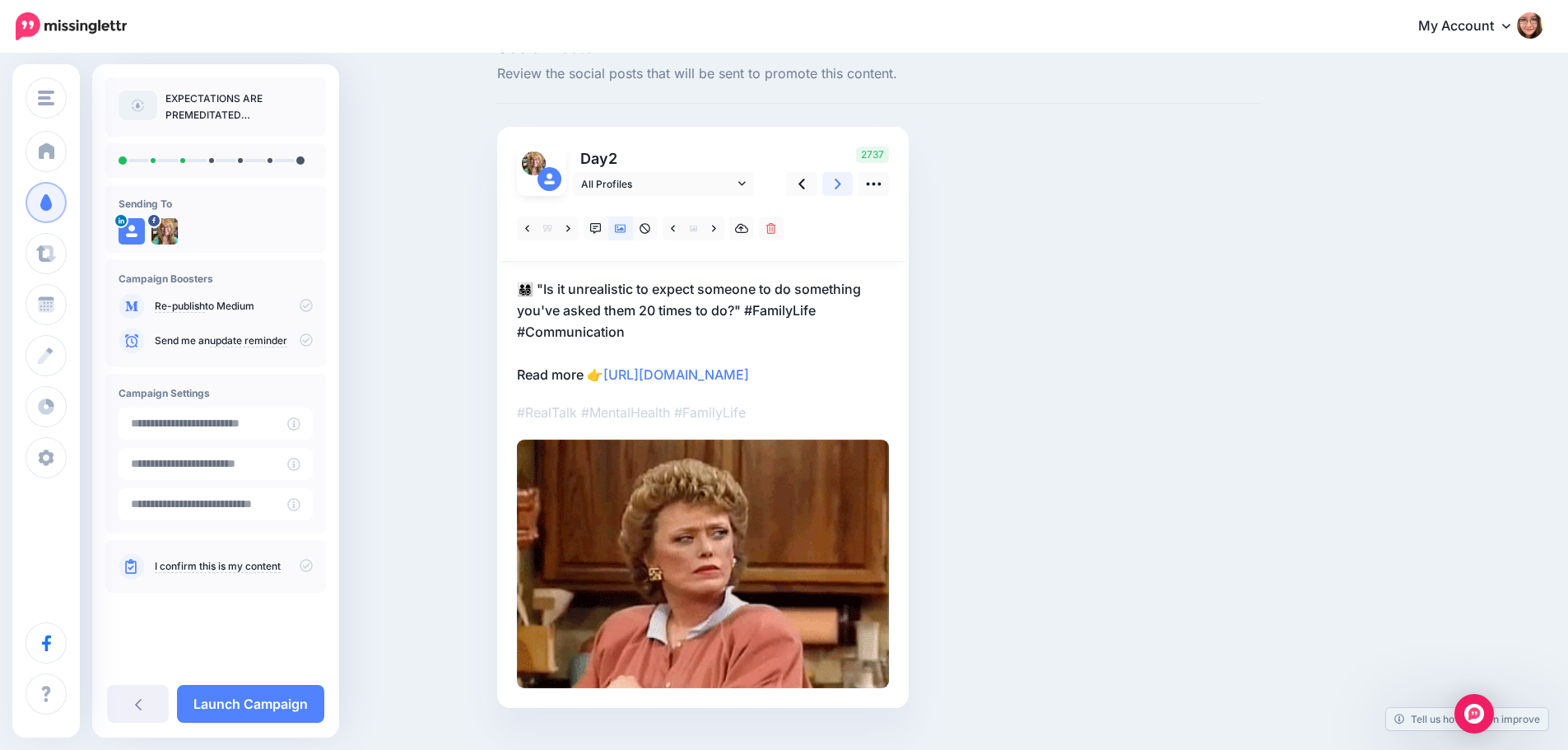
click at [838, 186] on link at bounding box center [837, 184] width 31 height 24
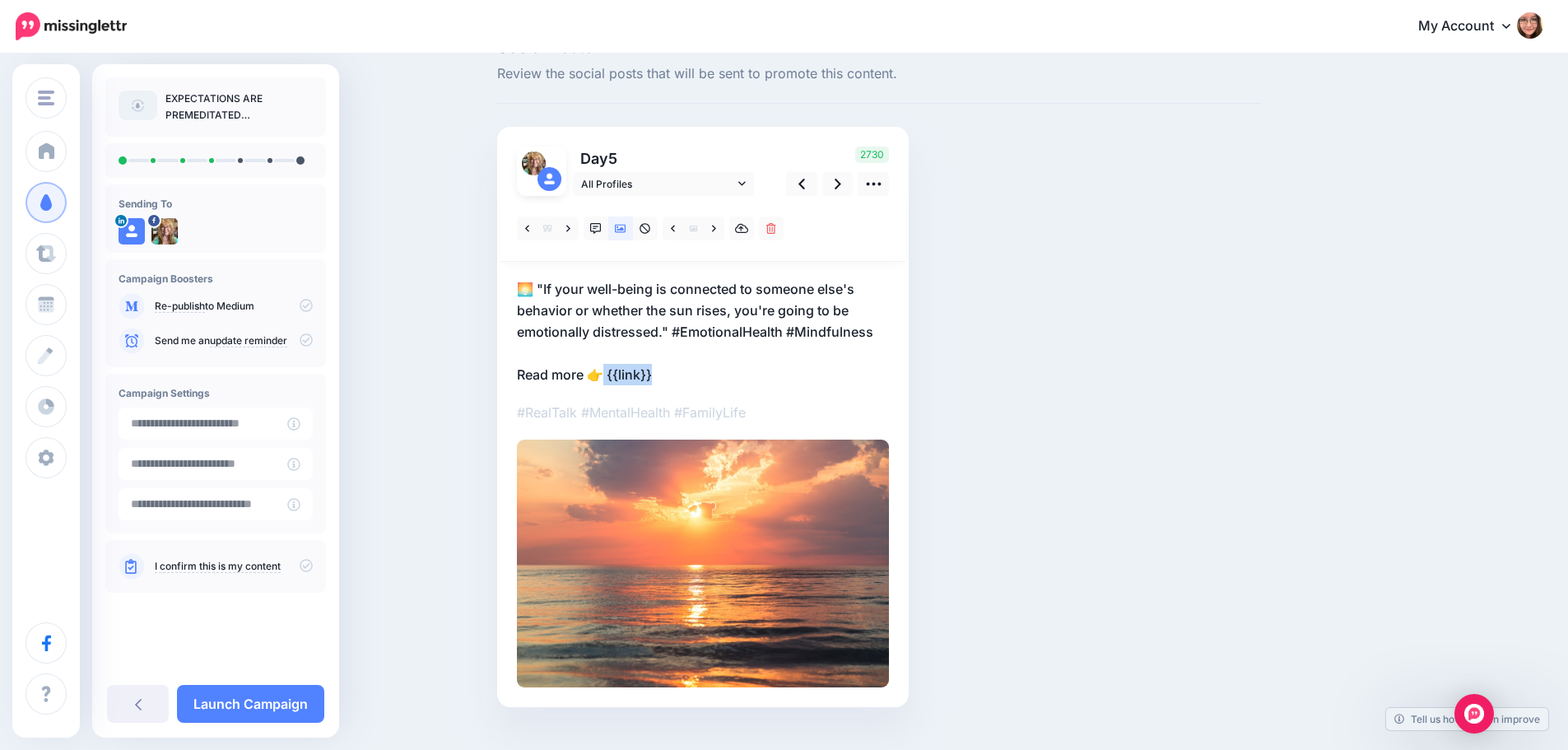
drag, startPoint x: 656, startPoint y: 370, endPoint x: 613, endPoint y: 373, distance: 43.1
click at [613, 373] on p "🌅 "If your well-being is connected to someone else's behavior or whether the su…" at bounding box center [703, 332] width 372 height 107
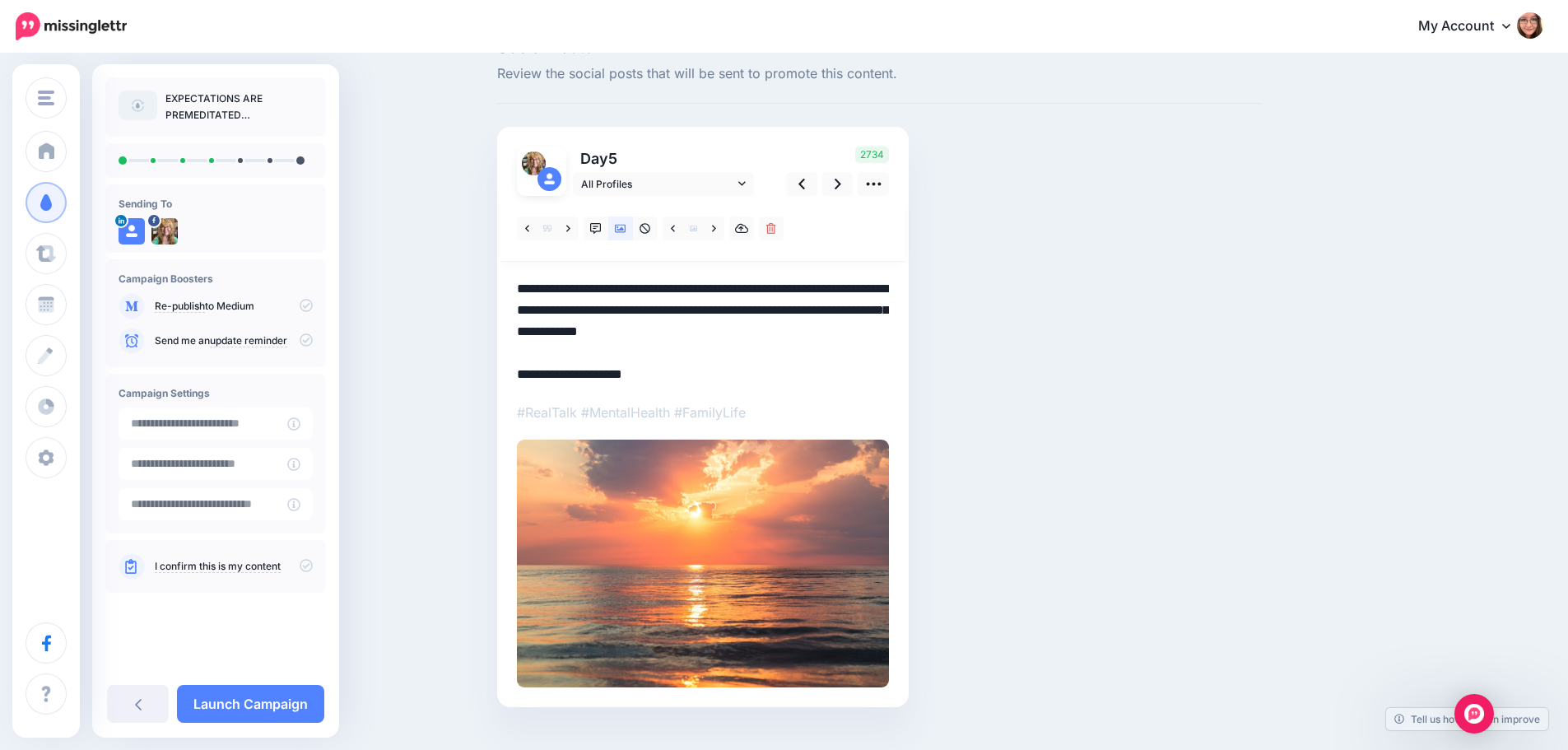
drag, startPoint x: 672, startPoint y: 376, endPoint x: 613, endPoint y: 375, distance: 59.0
click at [613, 375] on textarea "**********" at bounding box center [703, 332] width 372 height 107
drag, startPoint x: 674, startPoint y: 371, endPoint x: 614, endPoint y: 376, distance: 60.2
click at [614, 376] on textarea "**********" at bounding box center [703, 332] width 372 height 107
paste textarea "**********"
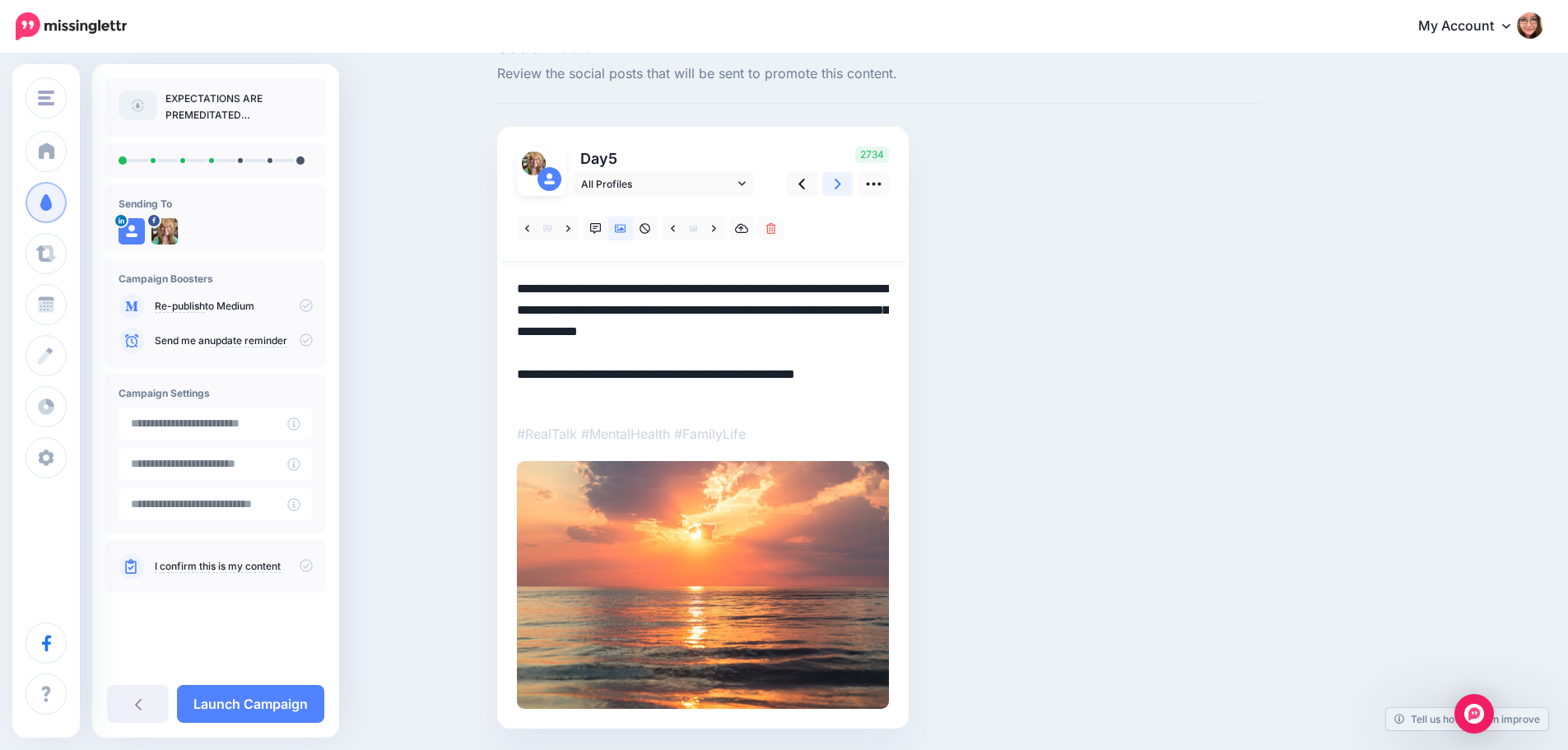
click at [841, 179] on icon at bounding box center [837, 183] width 7 height 17
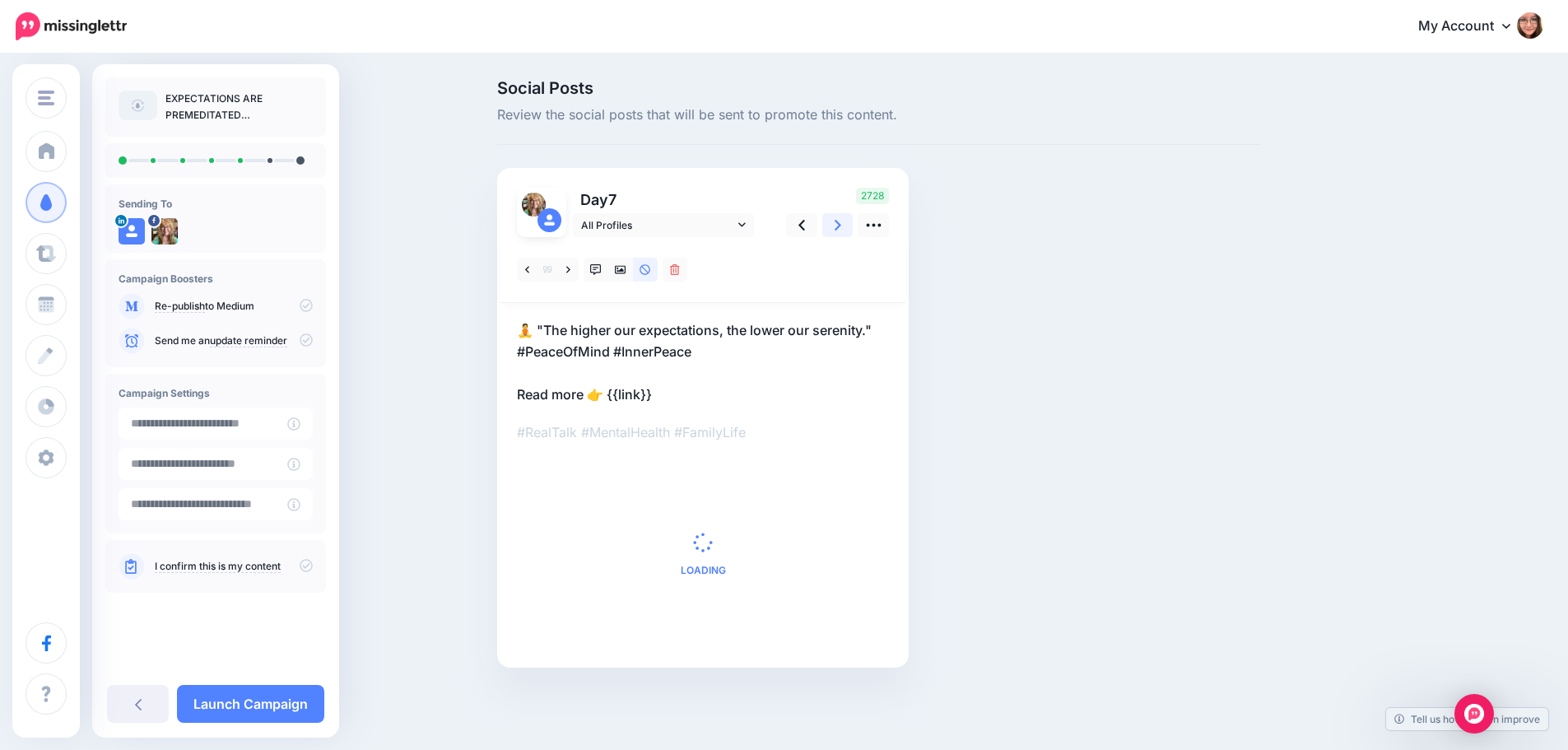
scroll to position [0, 0]
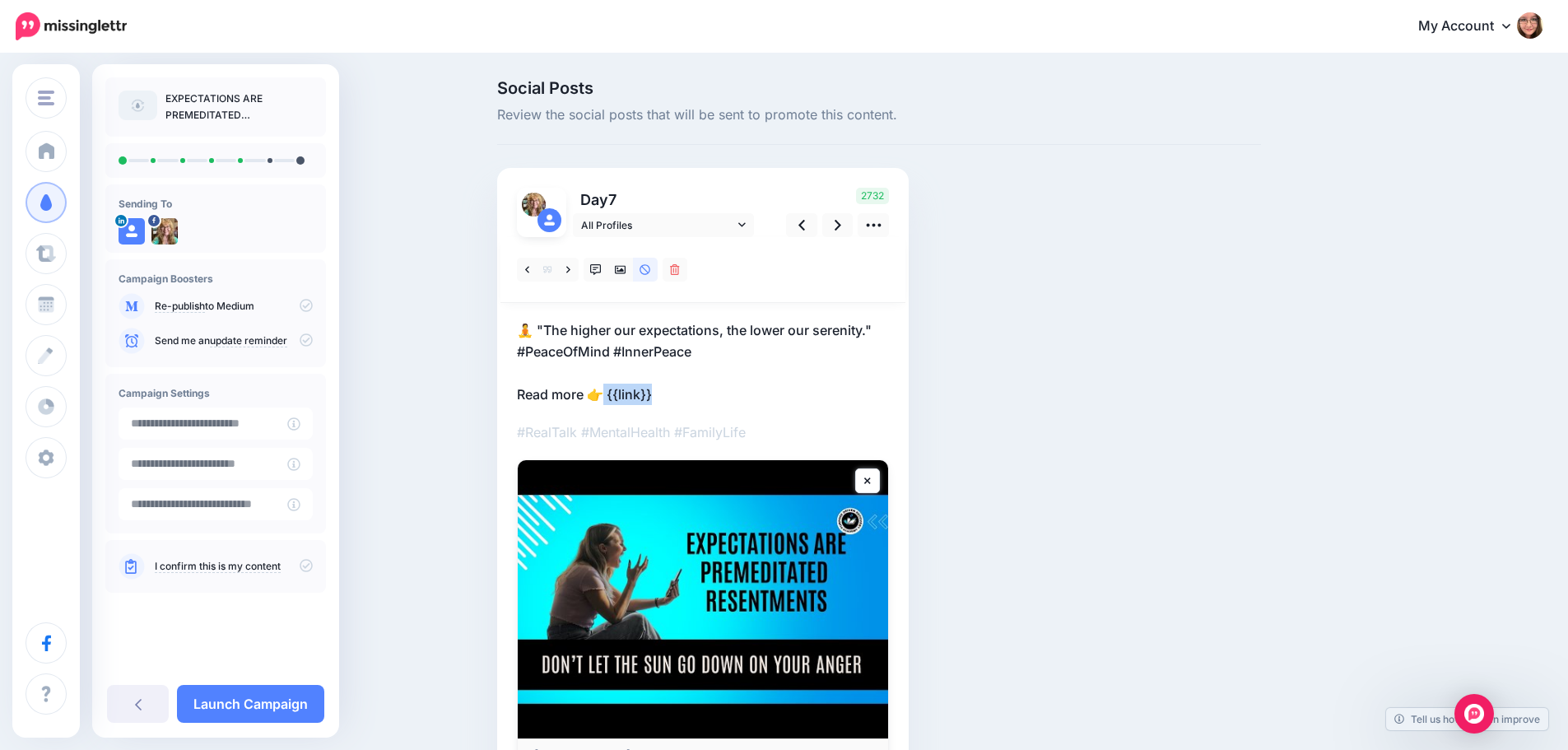
drag, startPoint x: 678, startPoint y: 403, endPoint x: 612, endPoint y: 402, distance: 66.0
click at [612, 402] on p "🧘 "The higher our expectations, the lower our serenity." #PeaceOfMind #InnerPea…" at bounding box center [703, 362] width 372 height 86
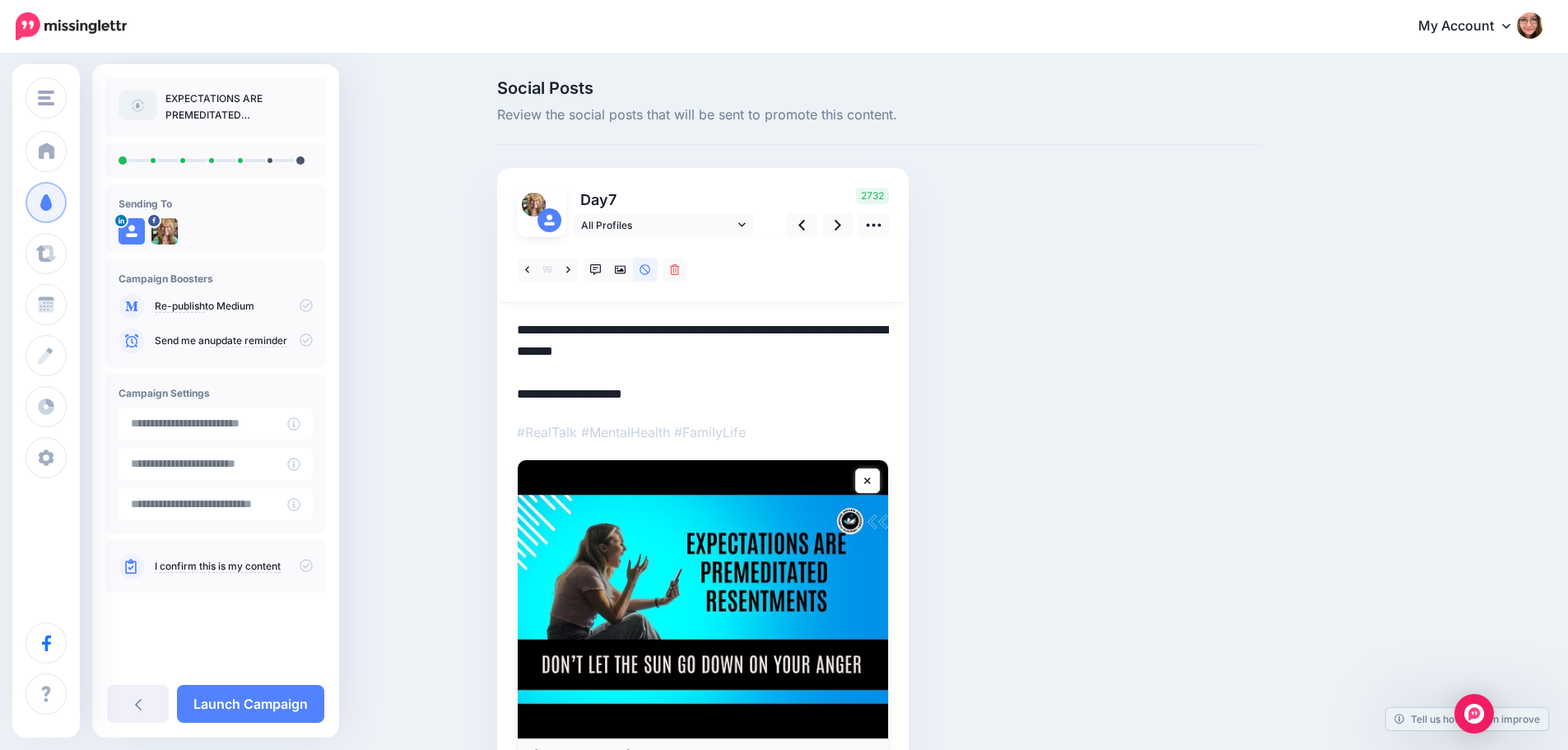
paste textarea "**********"
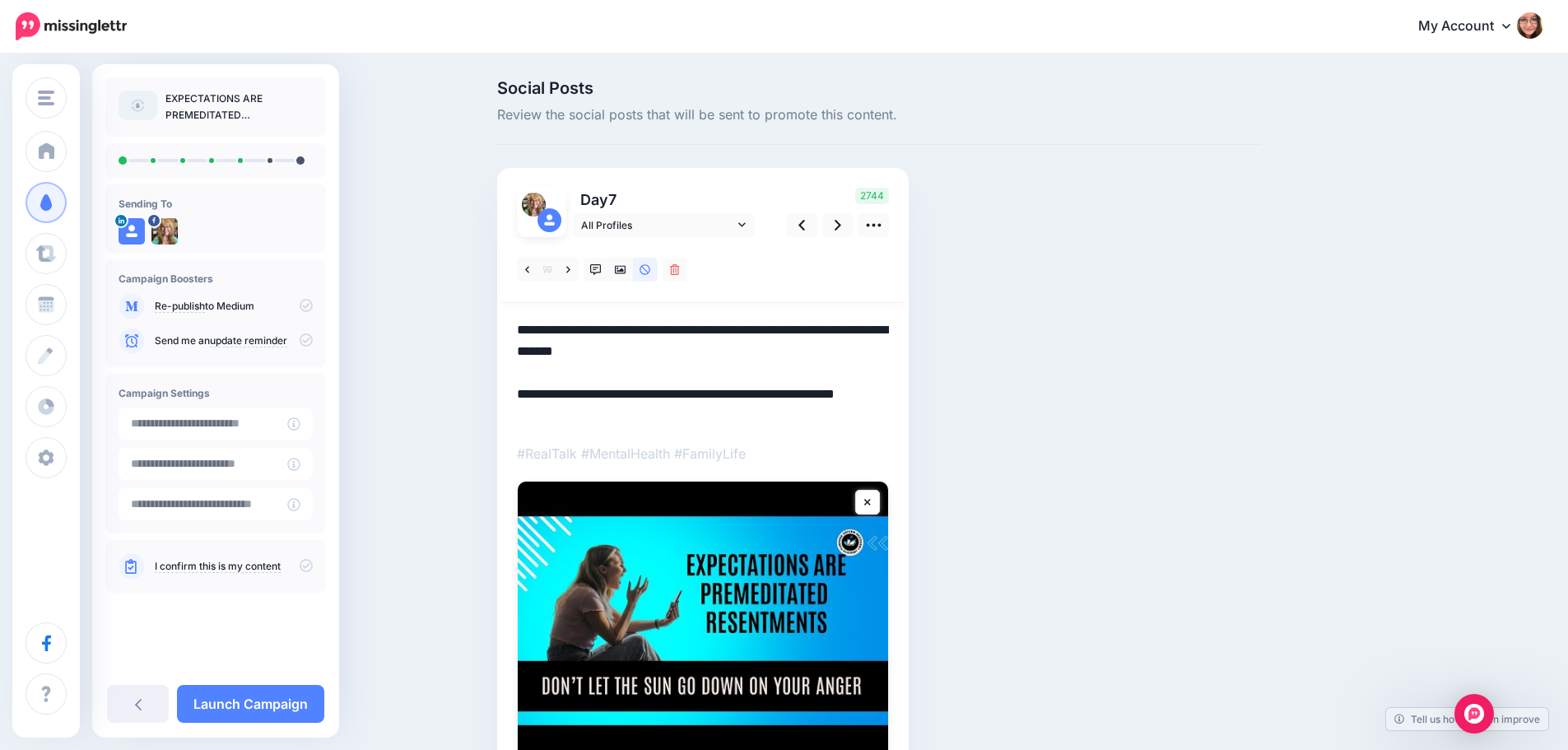
drag, startPoint x: 662, startPoint y: 398, endPoint x: 617, endPoint y: 394, distance: 45.2
click at [617, 394] on textarea "**********" at bounding box center [703, 373] width 372 height 107
click at [847, 222] on link at bounding box center [837, 225] width 31 height 24
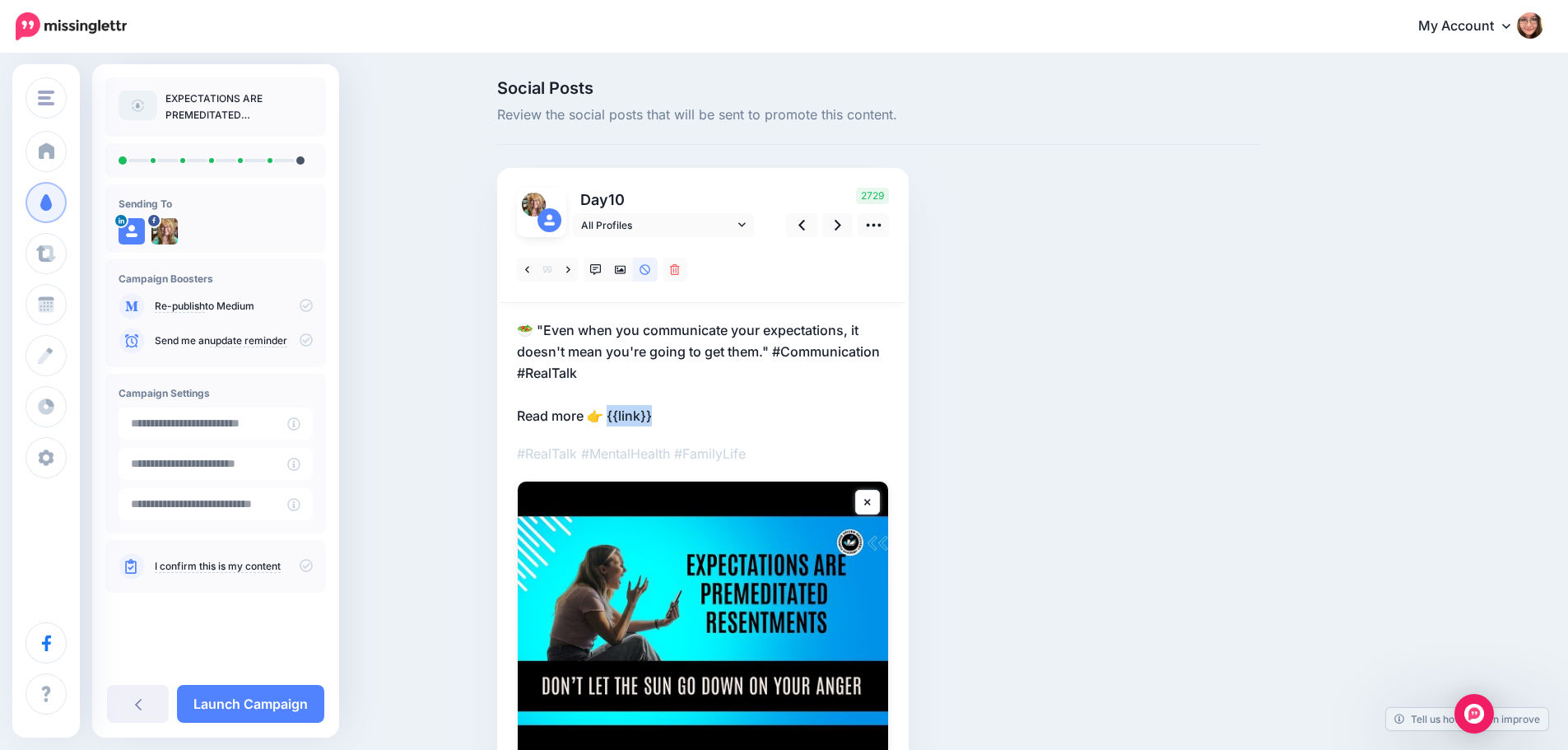
drag, startPoint x: 681, startPoint y: 406, endPoint x: 614, endPoint y: 412, distance: 67.3
click at [614, 412] on p "🥗 "Even when you communicate your expectations, it doesn't mean you're going to…" at bounding box center [703, 373] width 372 height 107
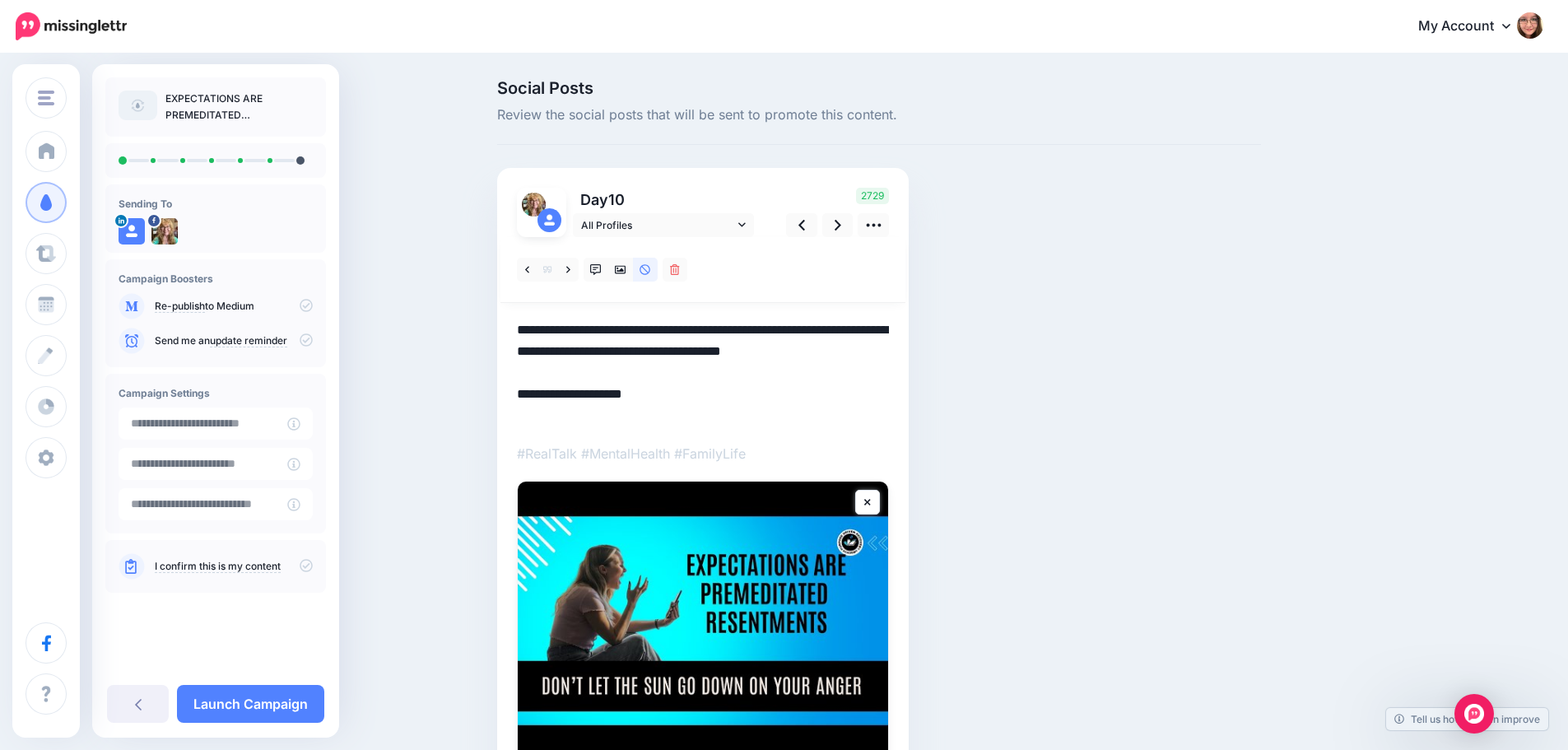
drag, startPoint x: 614, startPoint y: 415, endPoint x: 694, endPoint y: 411, distance: 80.1
click at [694, 411] on textarea "**********" at bounding box center [703, 373] width 372 height 107
paste textarea "**********"
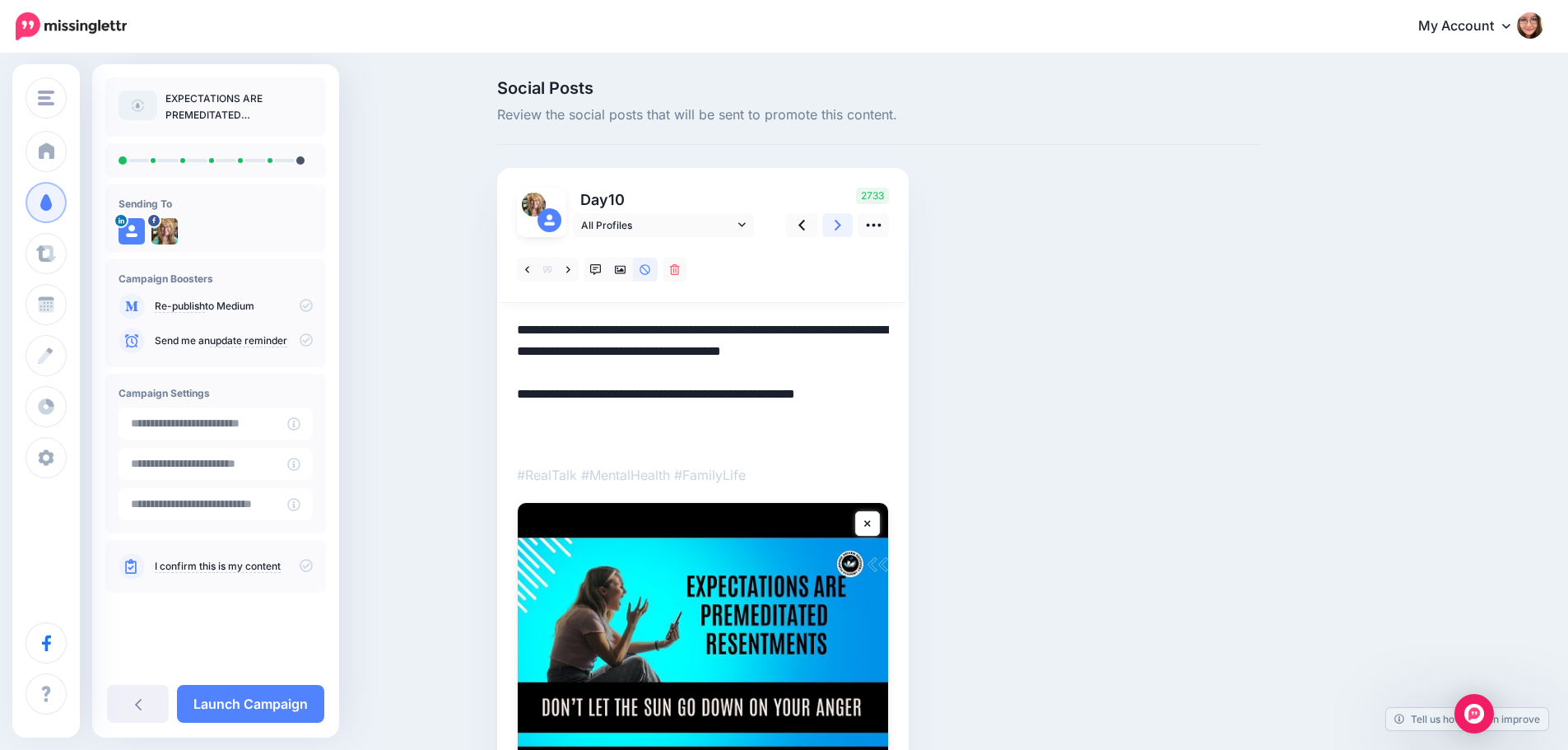
click at [841, 225] on icon at bounding box center [837, 225] width 7 height 17
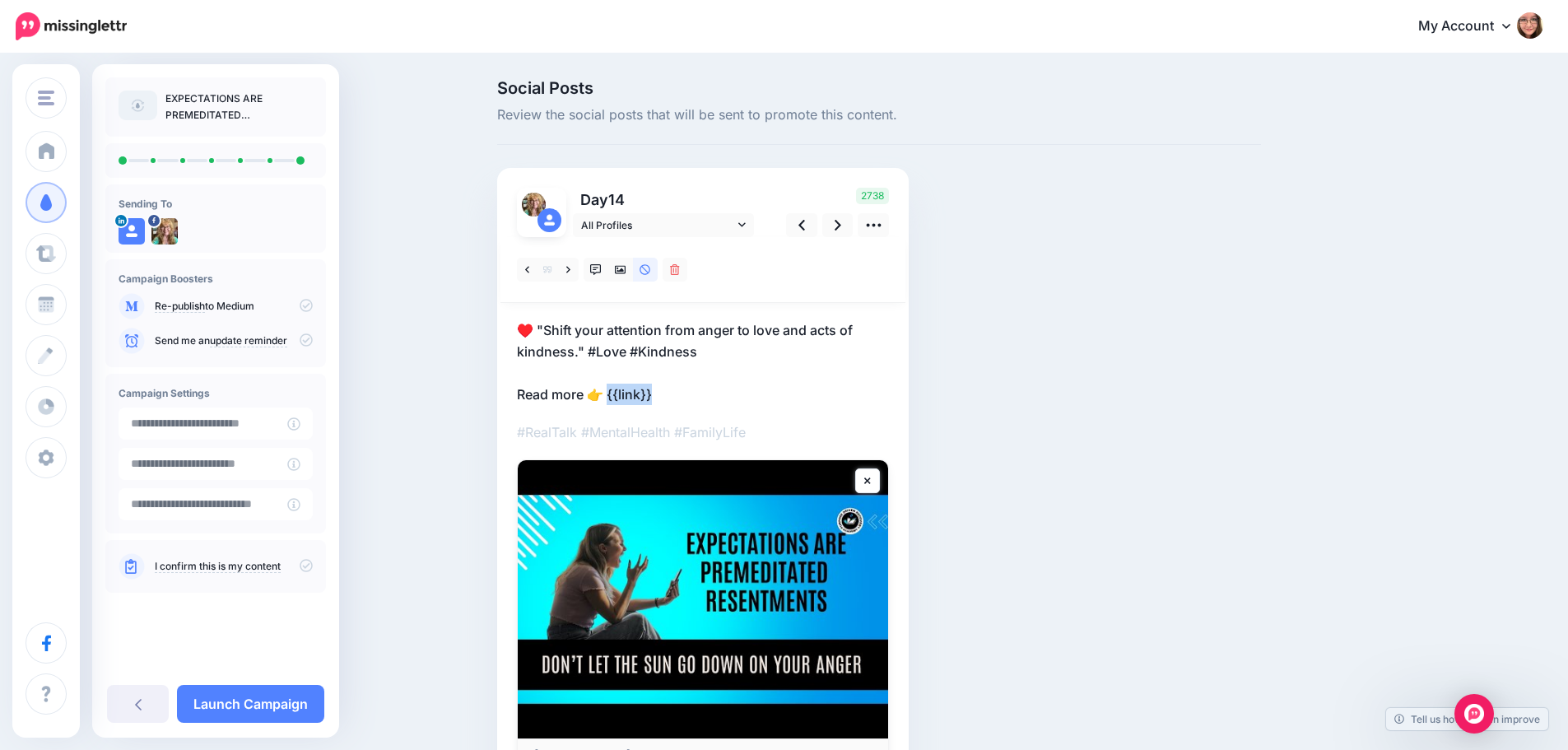
drag, startPoint x: 615, startPoint y: 395, endPoint x: 674, endPoint y: 395, distance: 59.0
click at [674, 395] on p "♥️ "Shift your attention from anger to love and acts of kindness." #Love #Kindn…" at bounding box center [703, 362] width 372 height 86
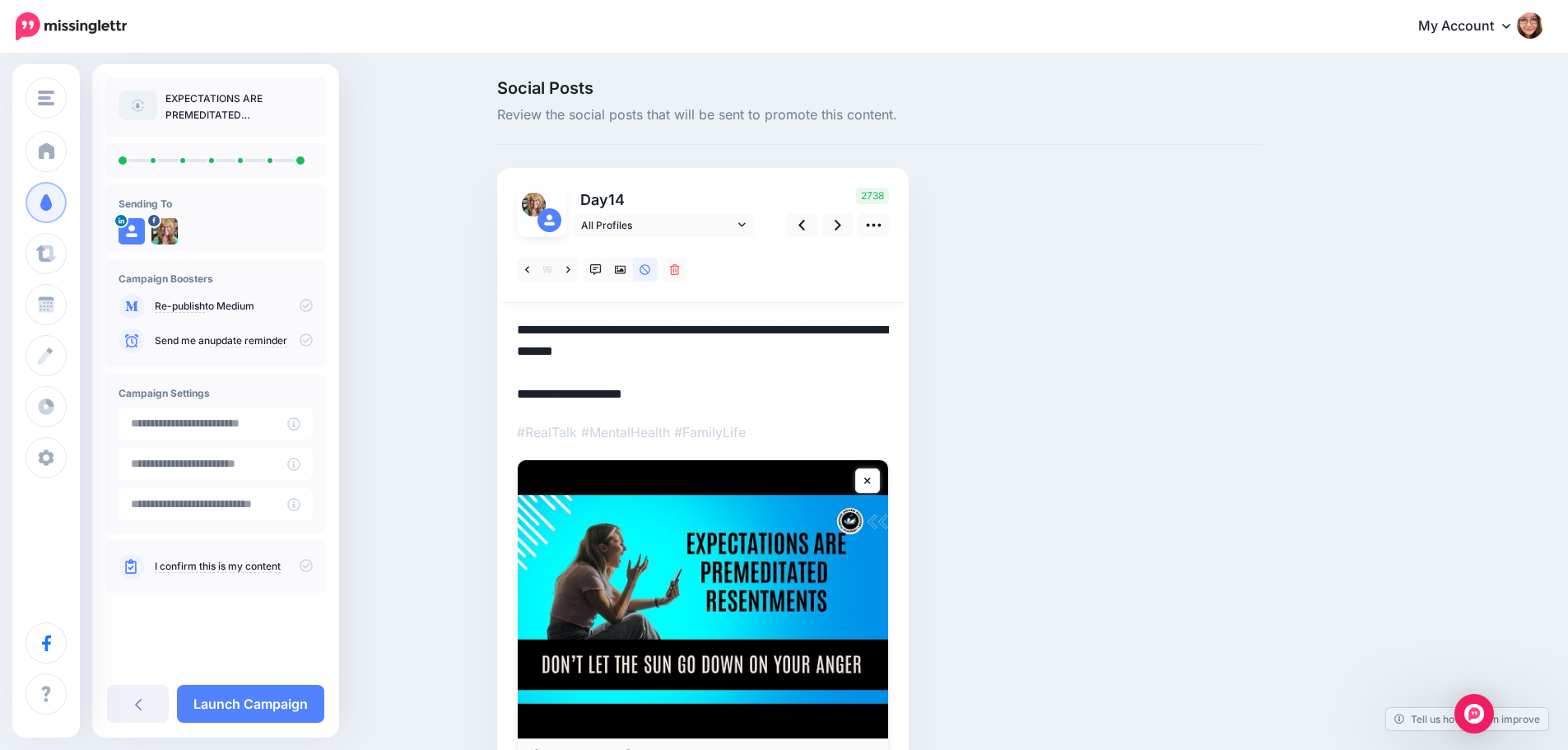
drag, startPoint x: 656, startPoint y: 399, endPoint x: 613, endPoint y: 396, distance: 43.1
click at [613, 396] on textarea "**********" at bounding box center [703, 362] width 372 height 86
click at [675, 394] on textarea "**********" at bounding box center [703, 362] width 372 height 86
drag, startPoint x: 675, startPoint y: 394, endPoint x: 614, endPoint y: 395, distance: 61.0
click at [614, 395] on textarea "**********" at bounding box center [703, 362] width 372 height 86
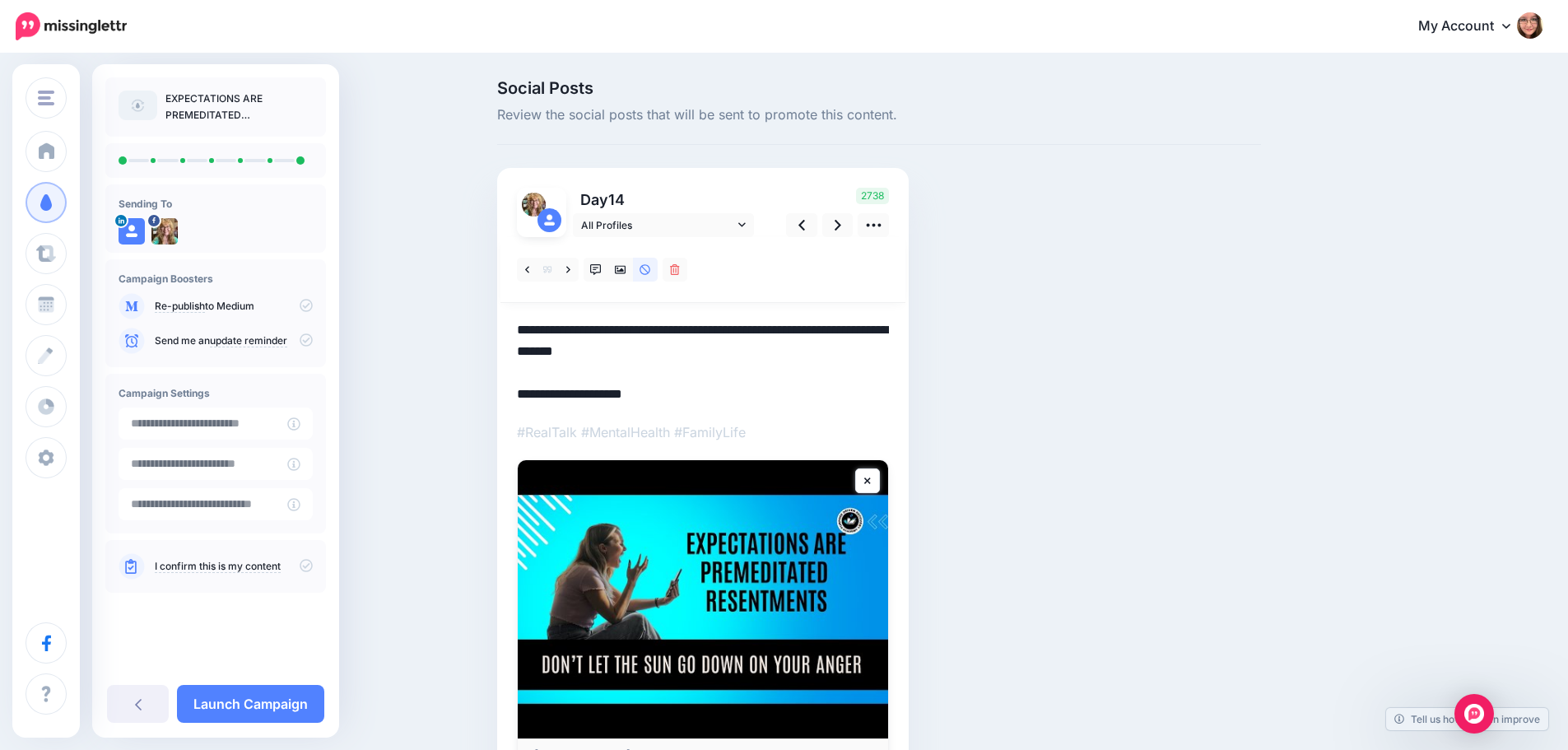
paste textarea "**********"
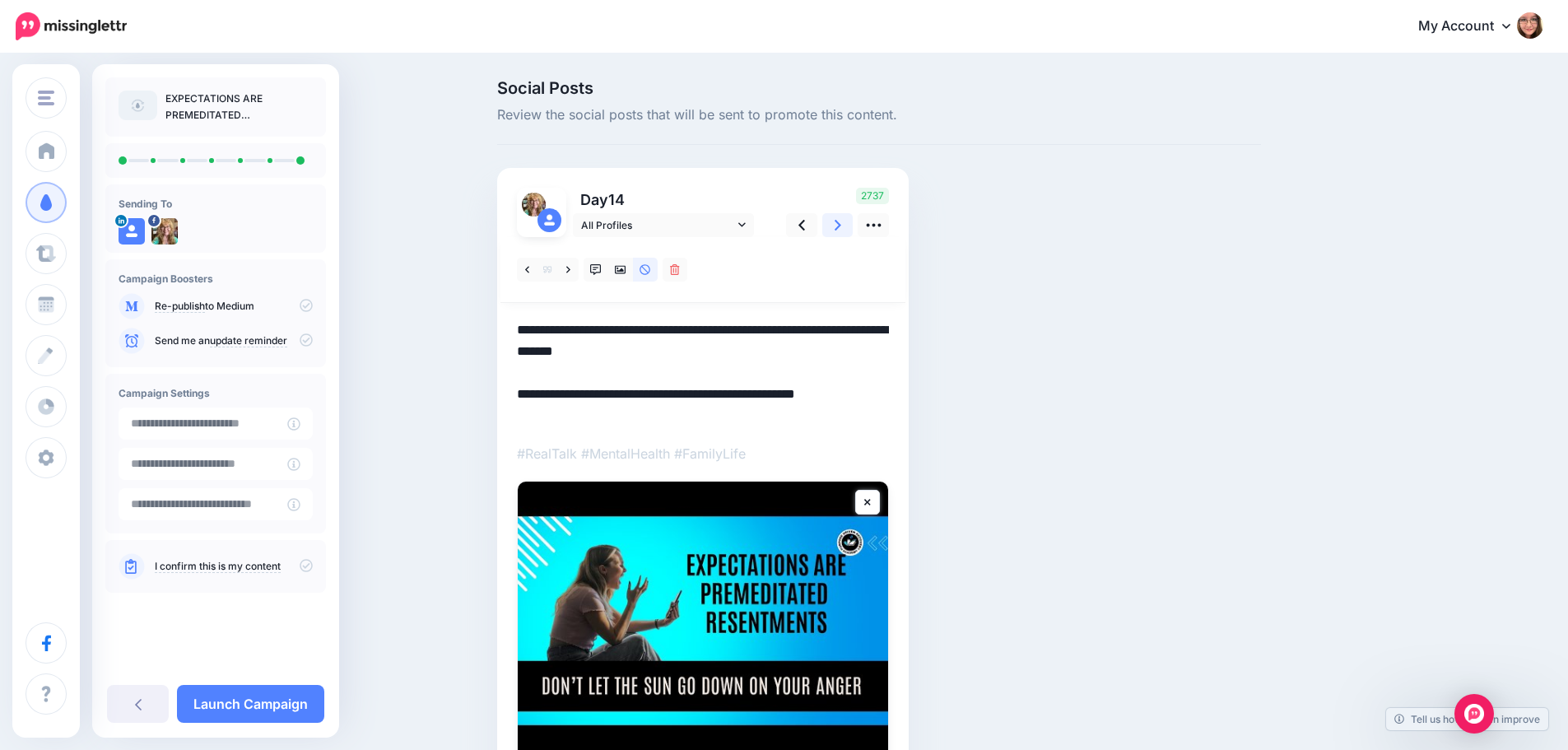
click at [841, 220] on icon at bounding box center [837, 225] width 7 height 17
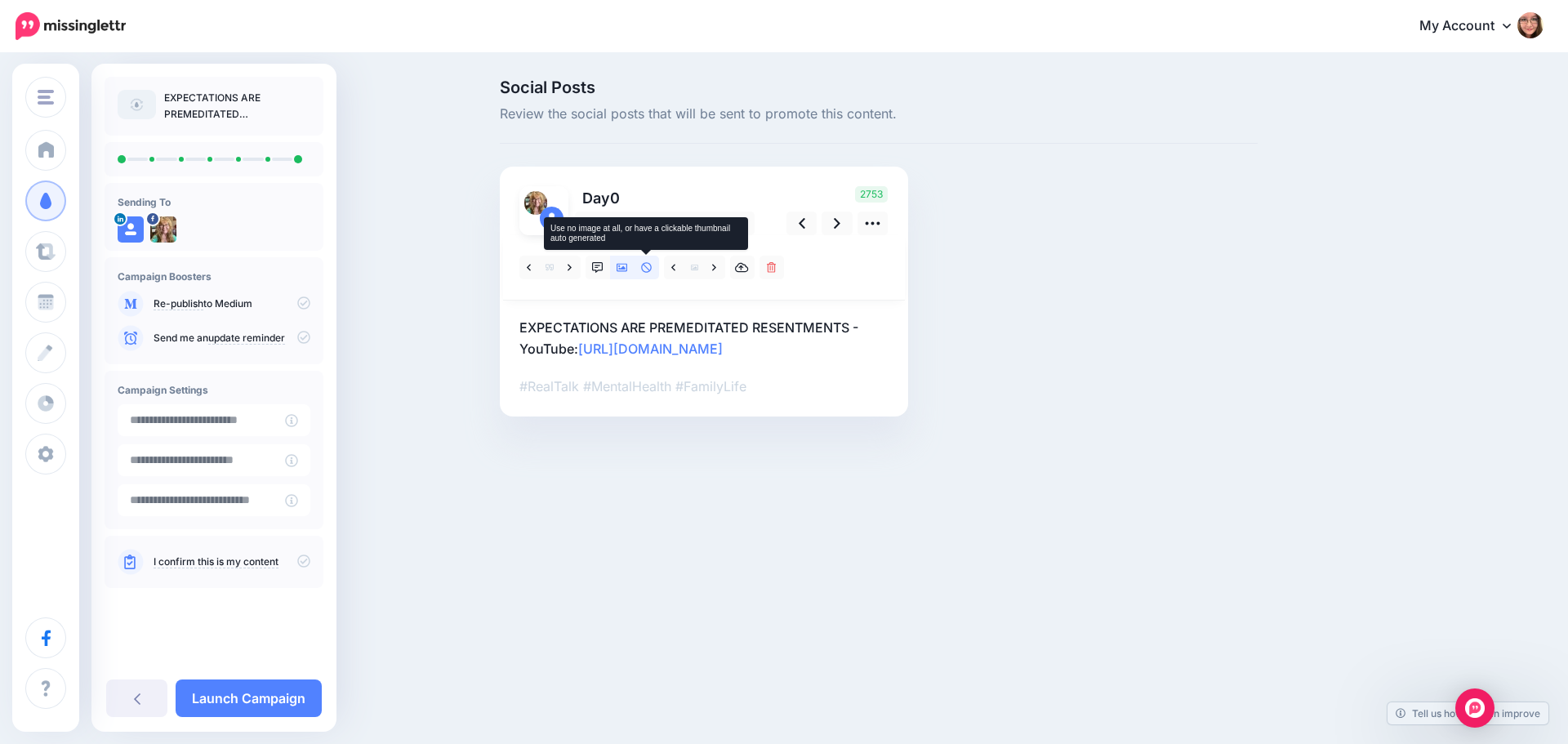
click at [651, 269] on icon at bounding box center [646, 267] width 11 height 11
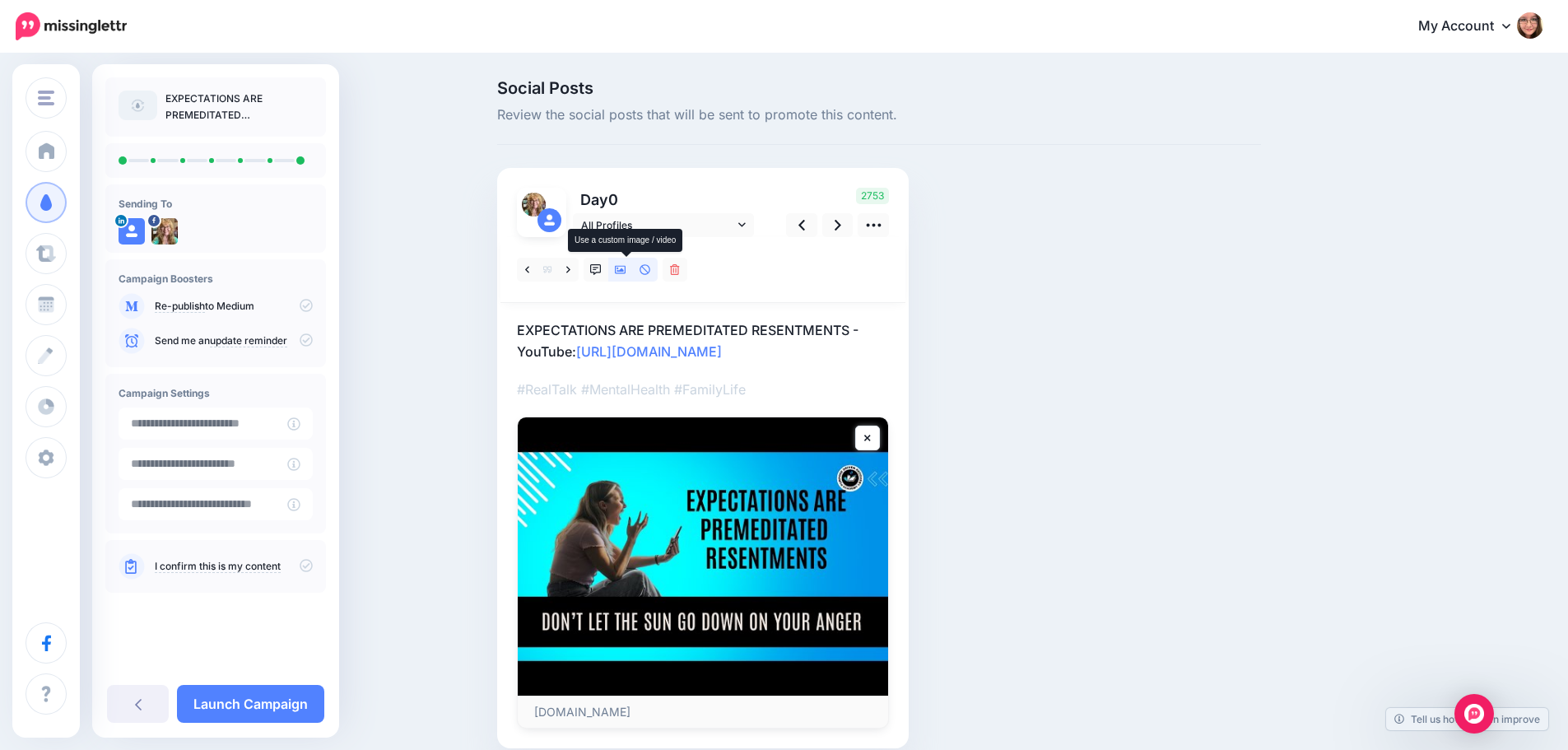
click at [620, 272] on icon at bounding box center [620, 271] width 12 height 12
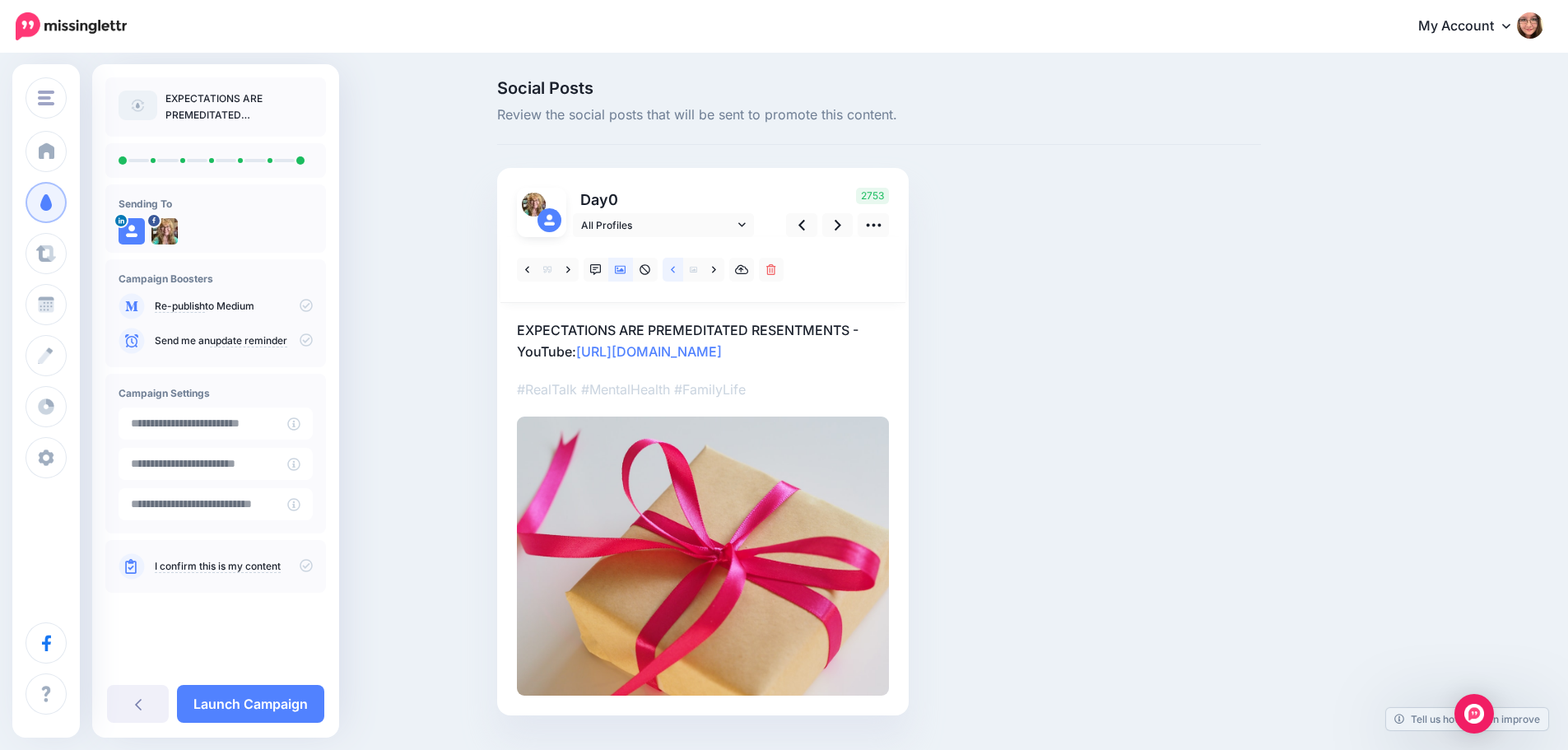
click at [675, 265] on icon at bounding box center [673, 271] width 4 height 12
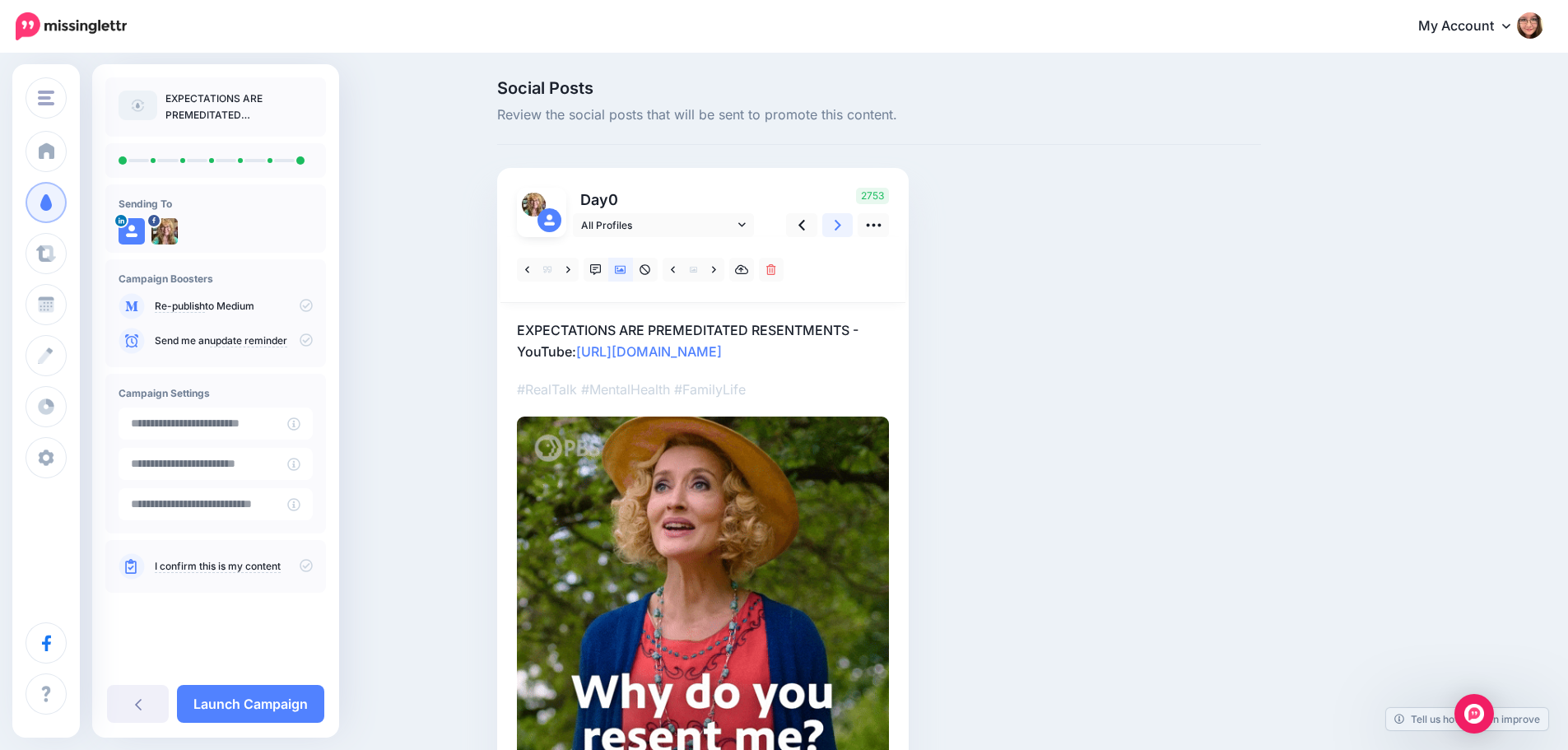
click at [841, 227] on icon at bounding box center [837, 225] width 7 height 17
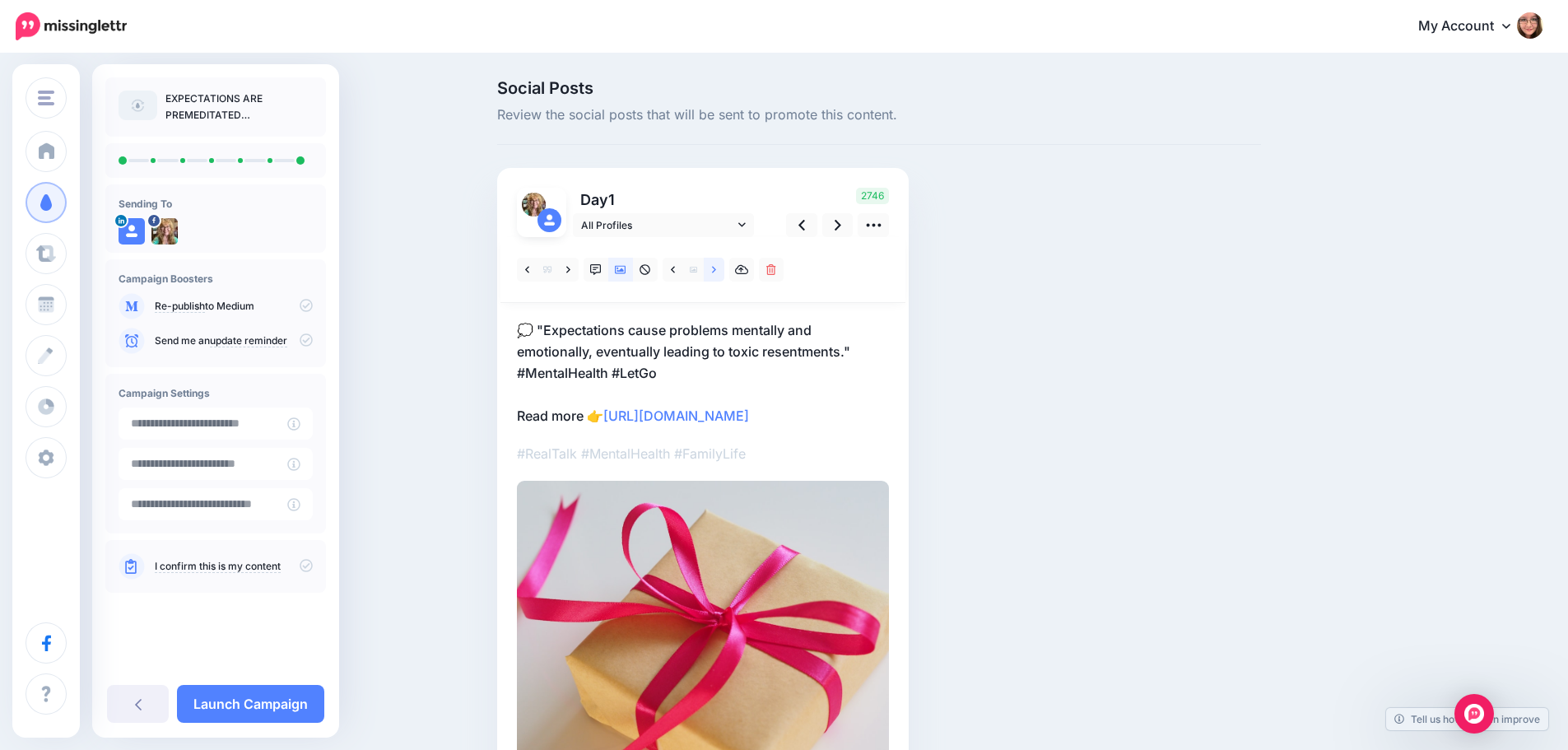
click at [714, 276] on link at bounding box center [714, 270] width 21 height 24
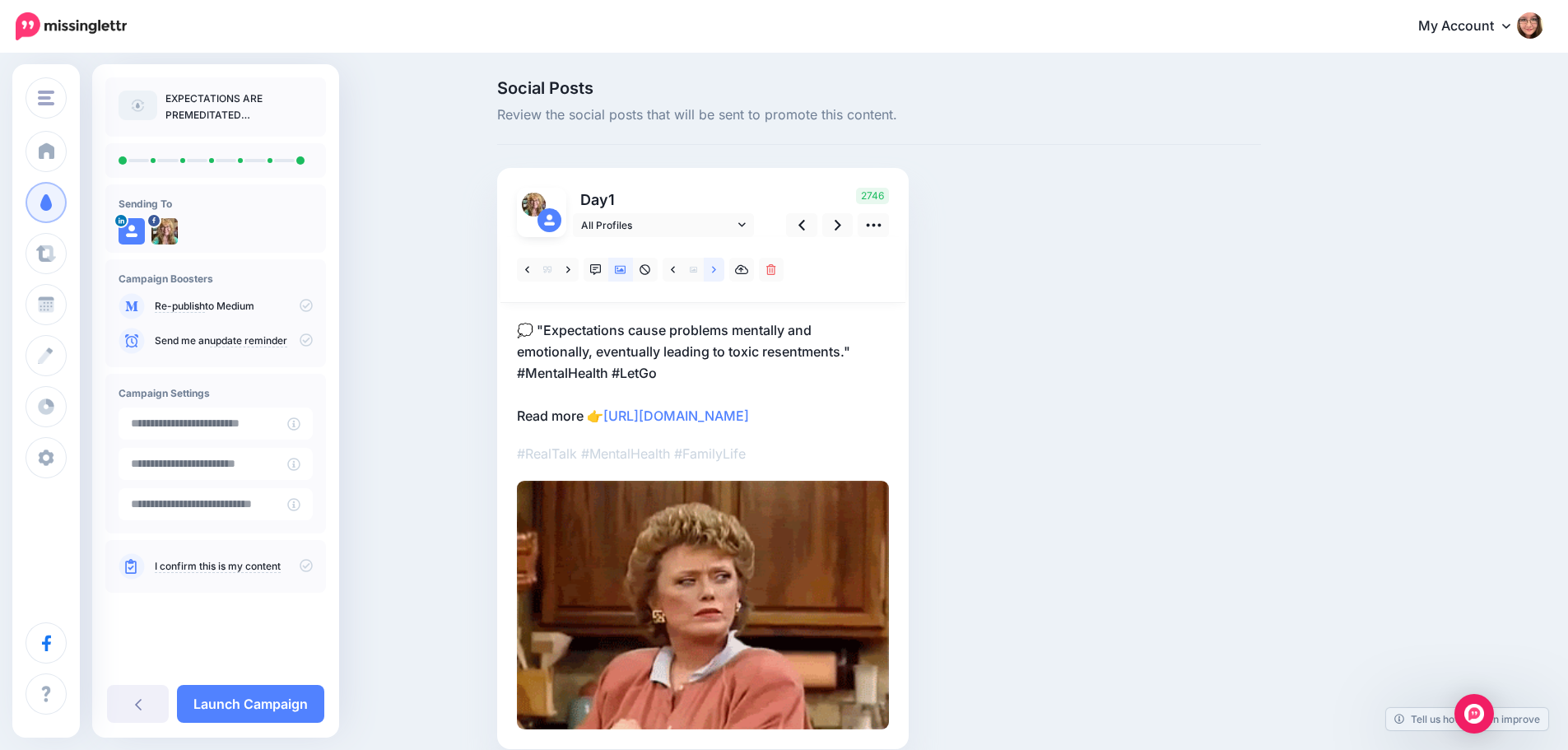
click at [715, 276] on link at bounding box center [714, 270] width 21 height 24
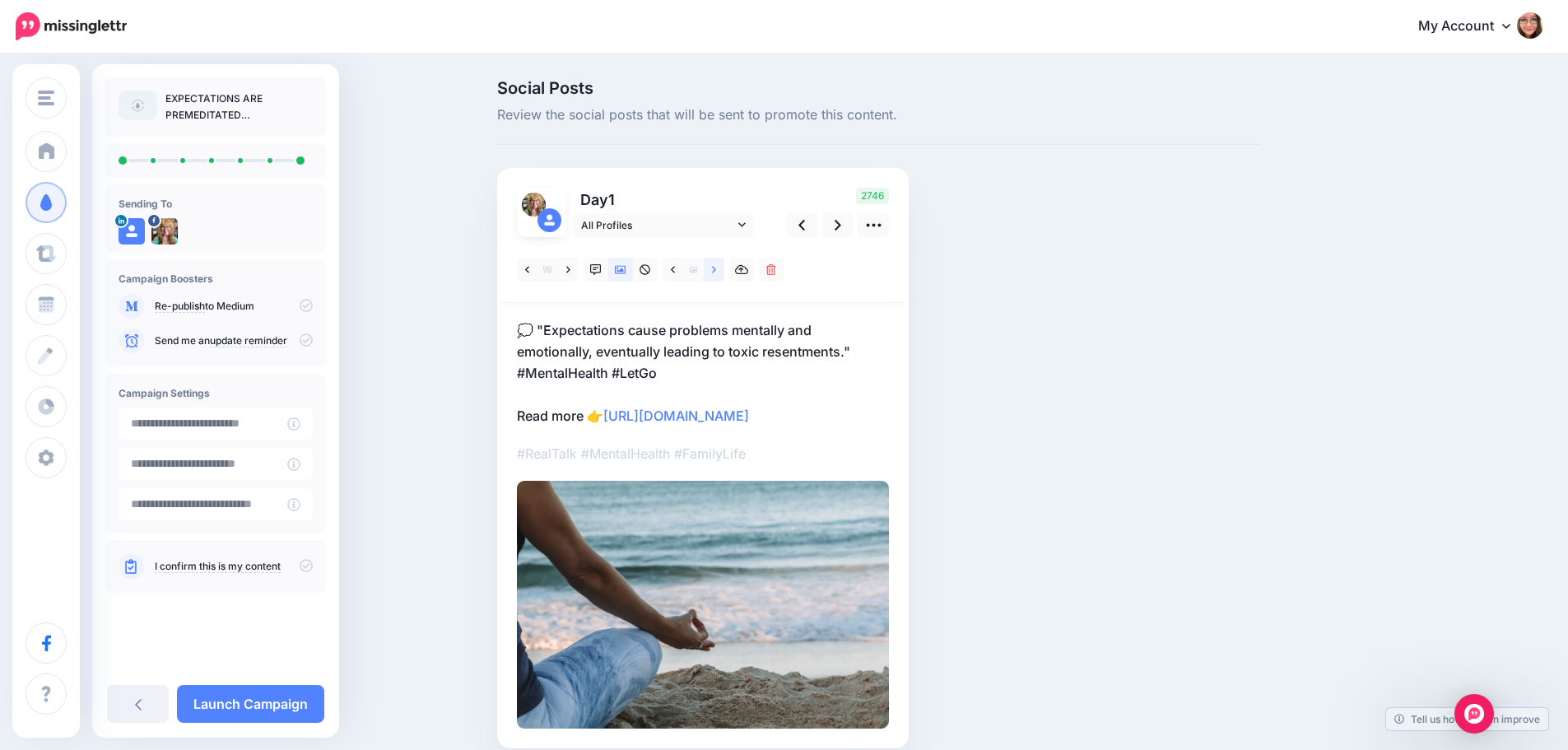
click at [715, 276] on link at bounding box center [714, 270] width 21 height 24
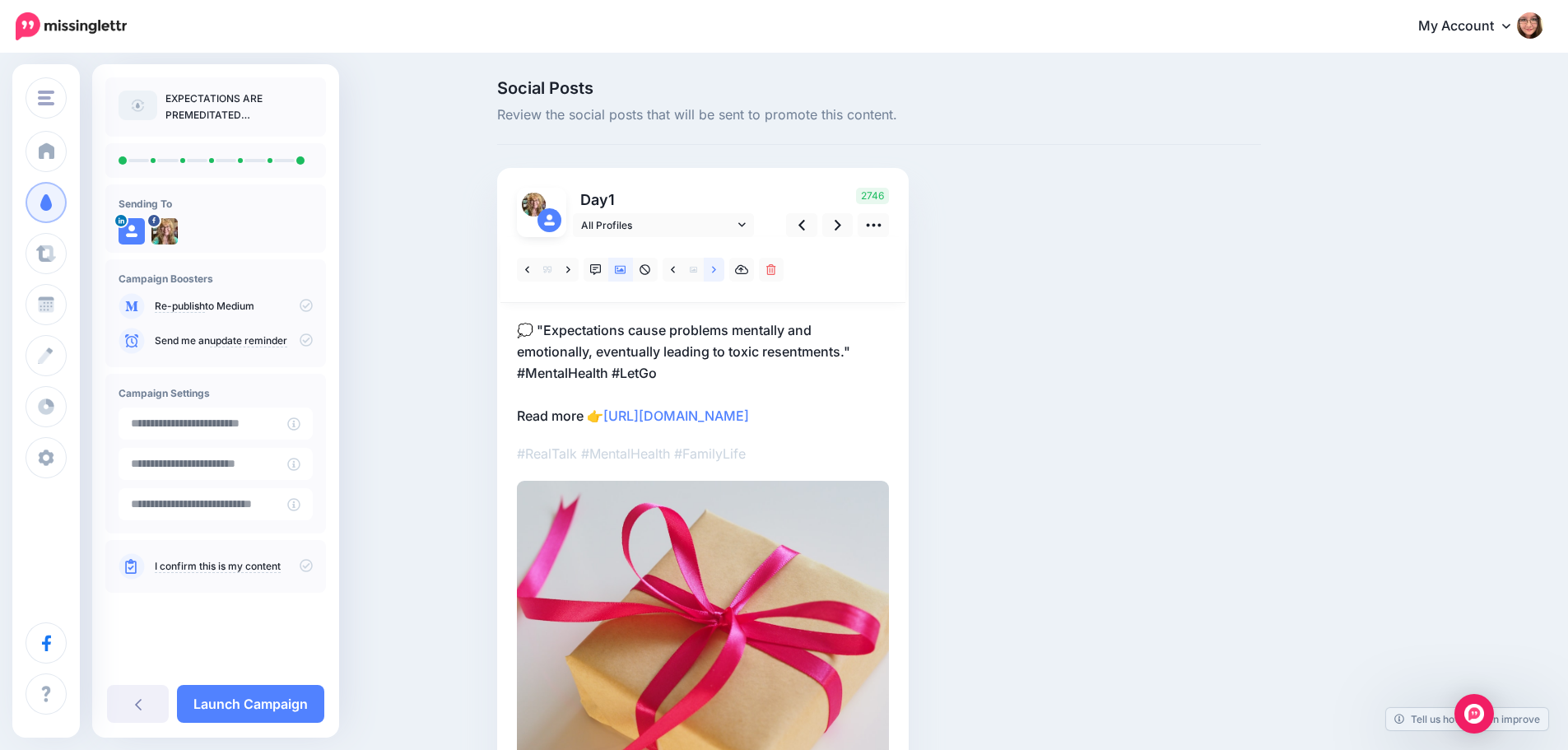
click at [715, 276] on link at bounding box center [714, 270] width 21 height 24
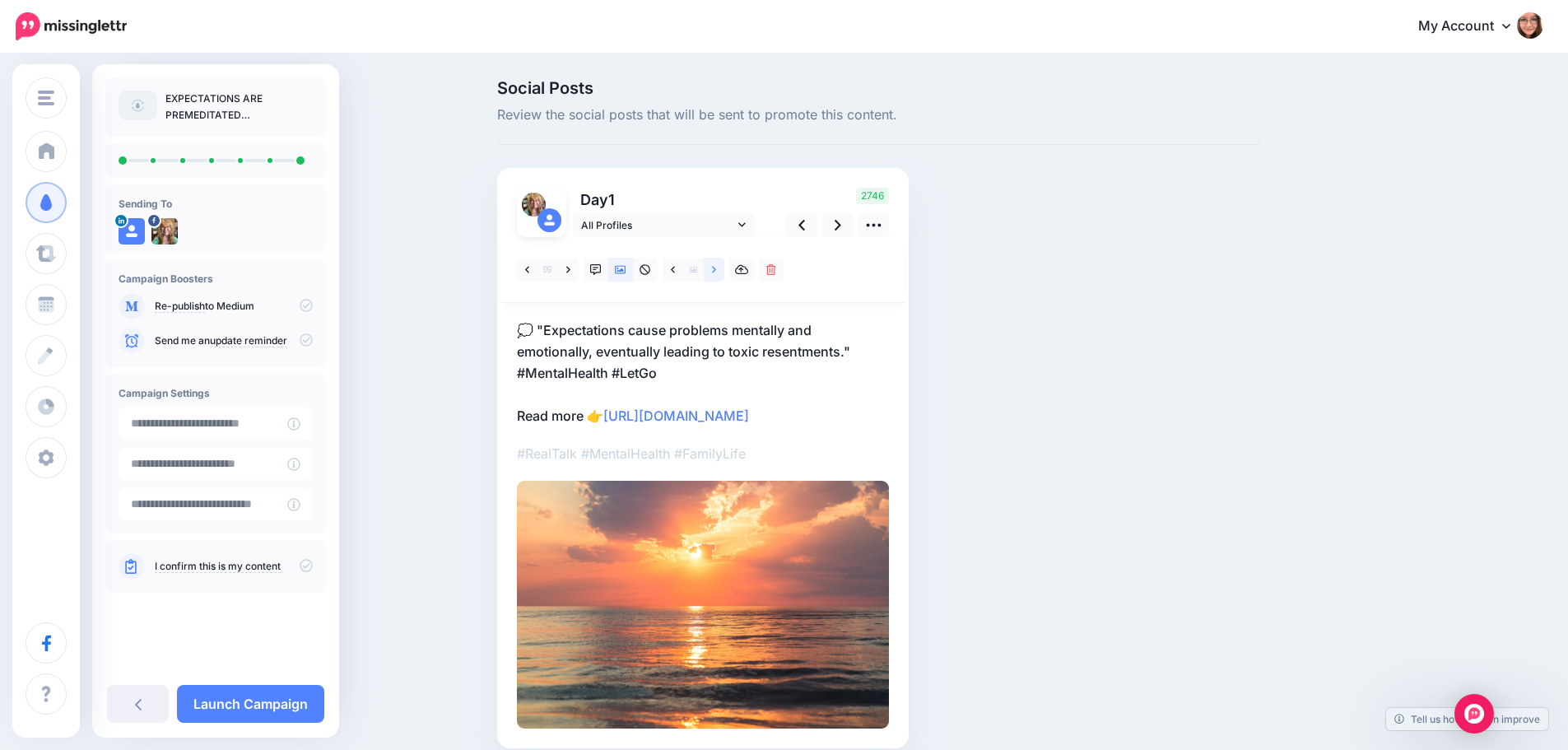
click at [715, 276] on link at bounding box center [714, 270] width 21 height 24
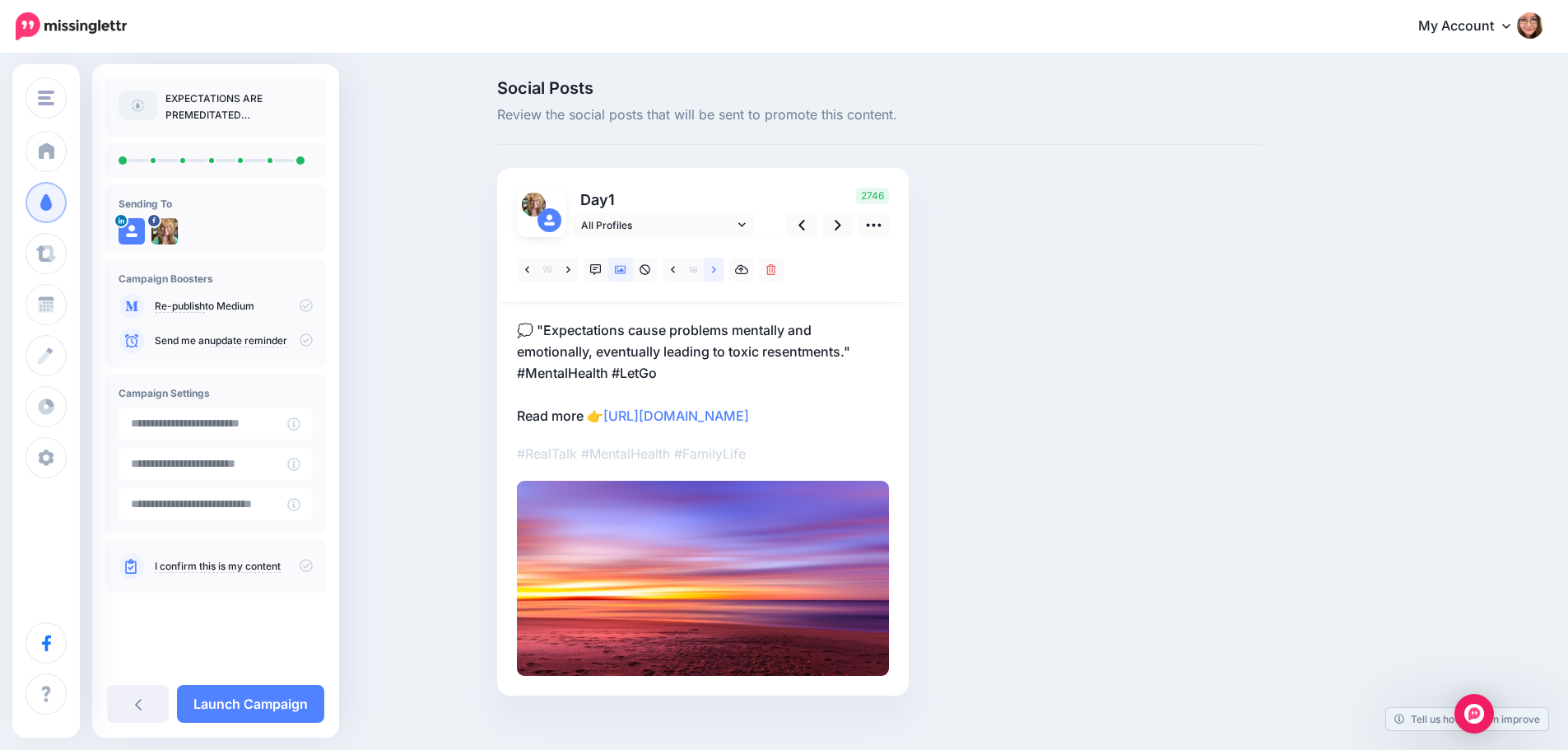
click at [715, 276] on link at bounding box center [714, 270] width 21 height 24
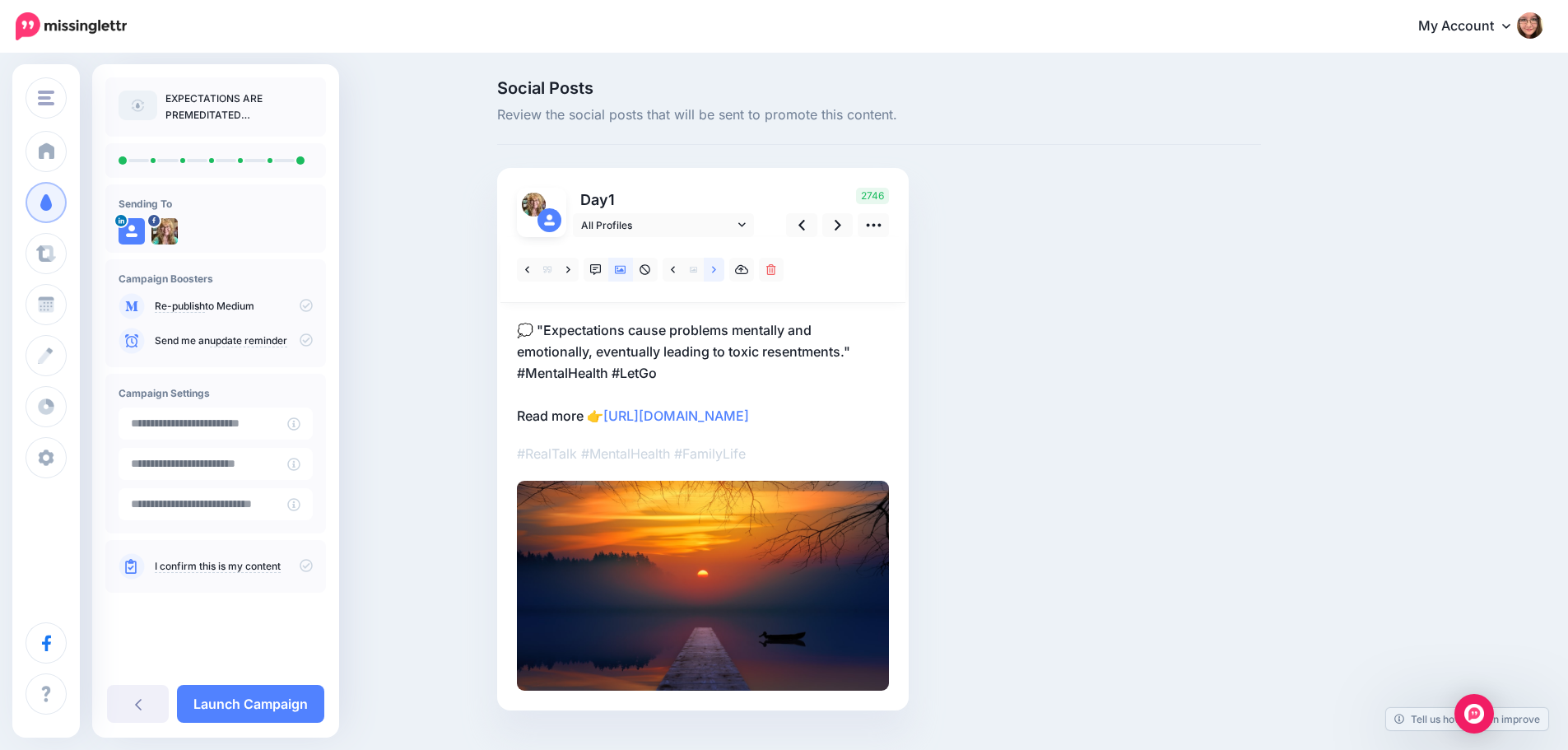
click at [715, 276] on link at bounding box center [714, 270] width 21 height 24
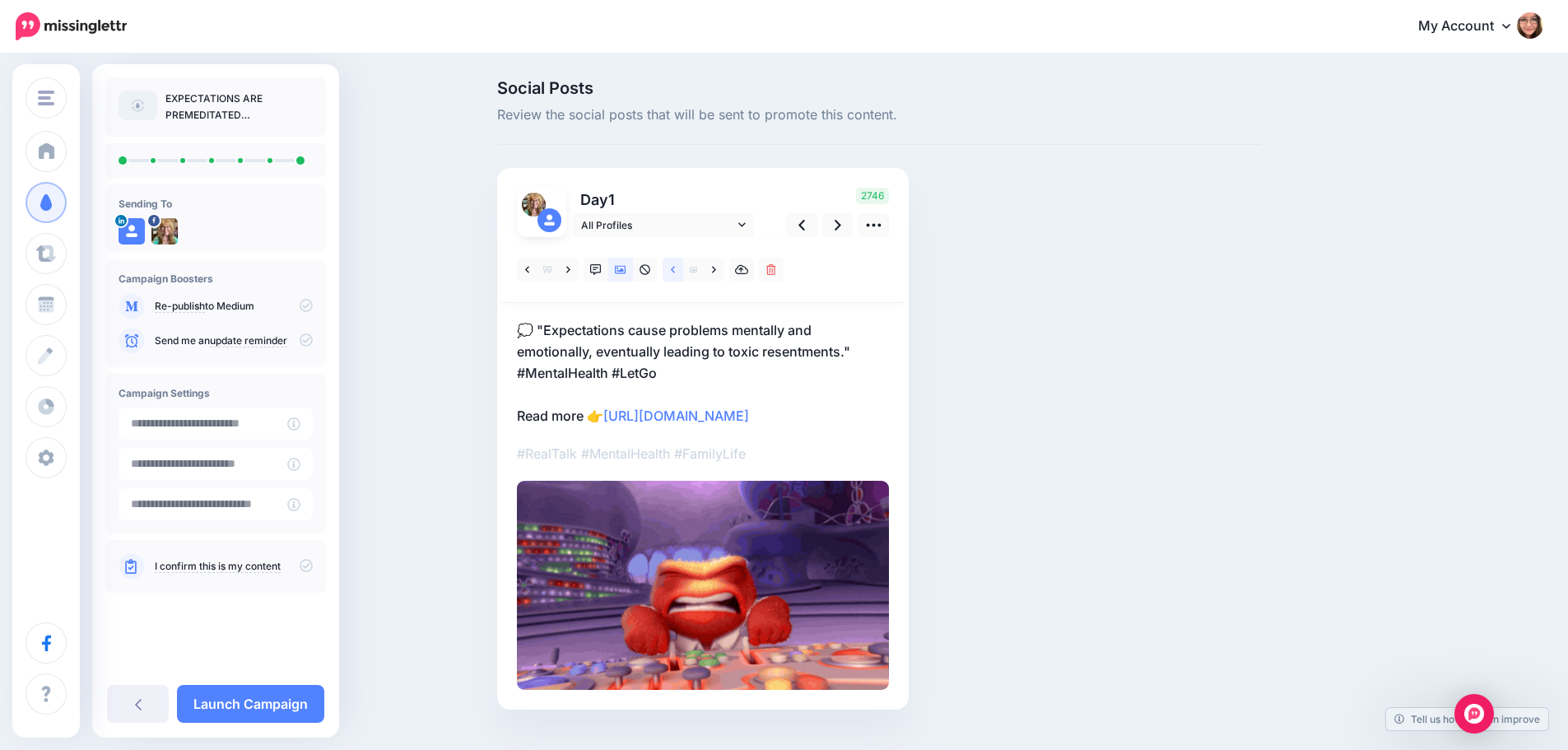
click at [675, 271] on link at bounding box center [672, 270] width 21 height 24
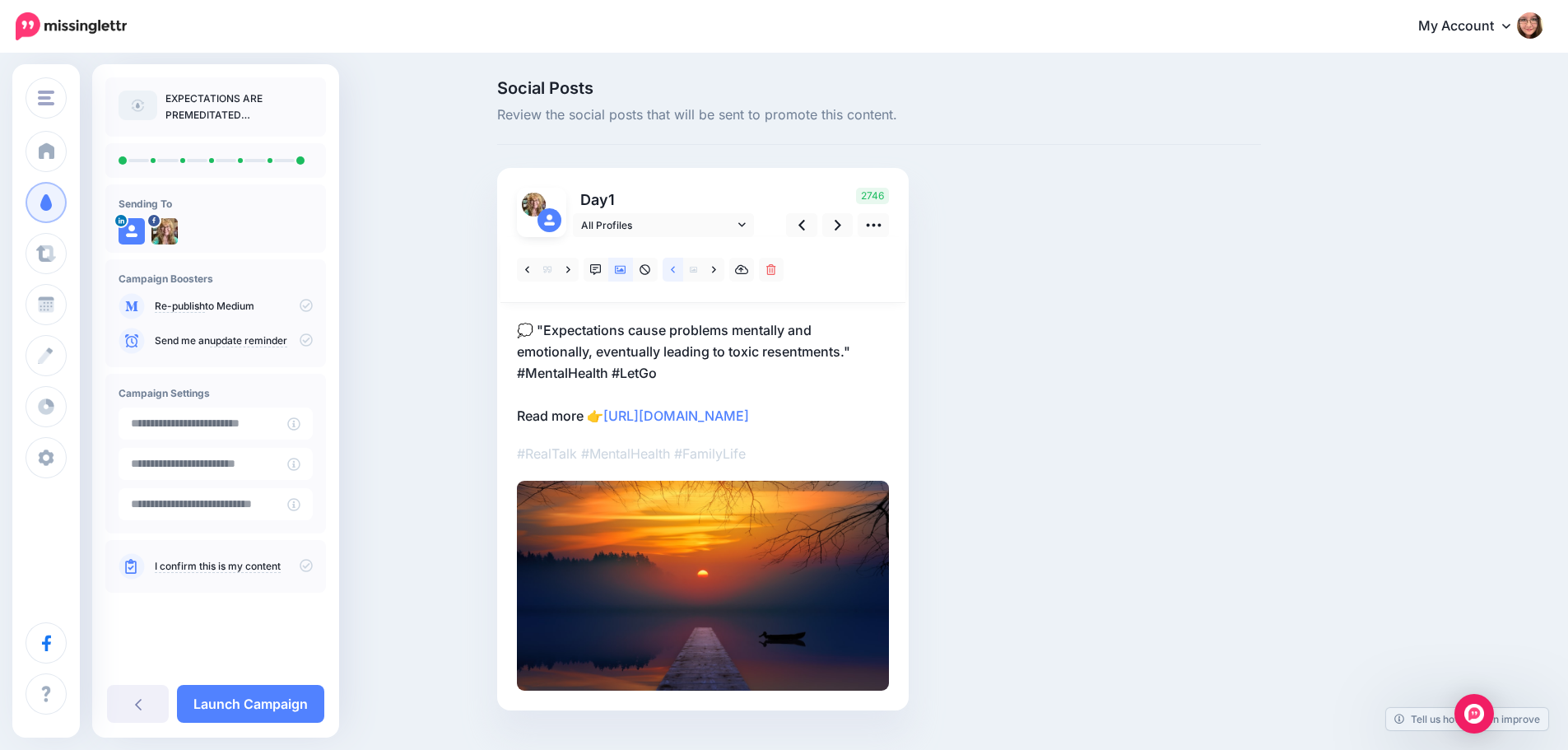
click at [677, 277] on link at bounding box center [672, 270] width 21 height 24
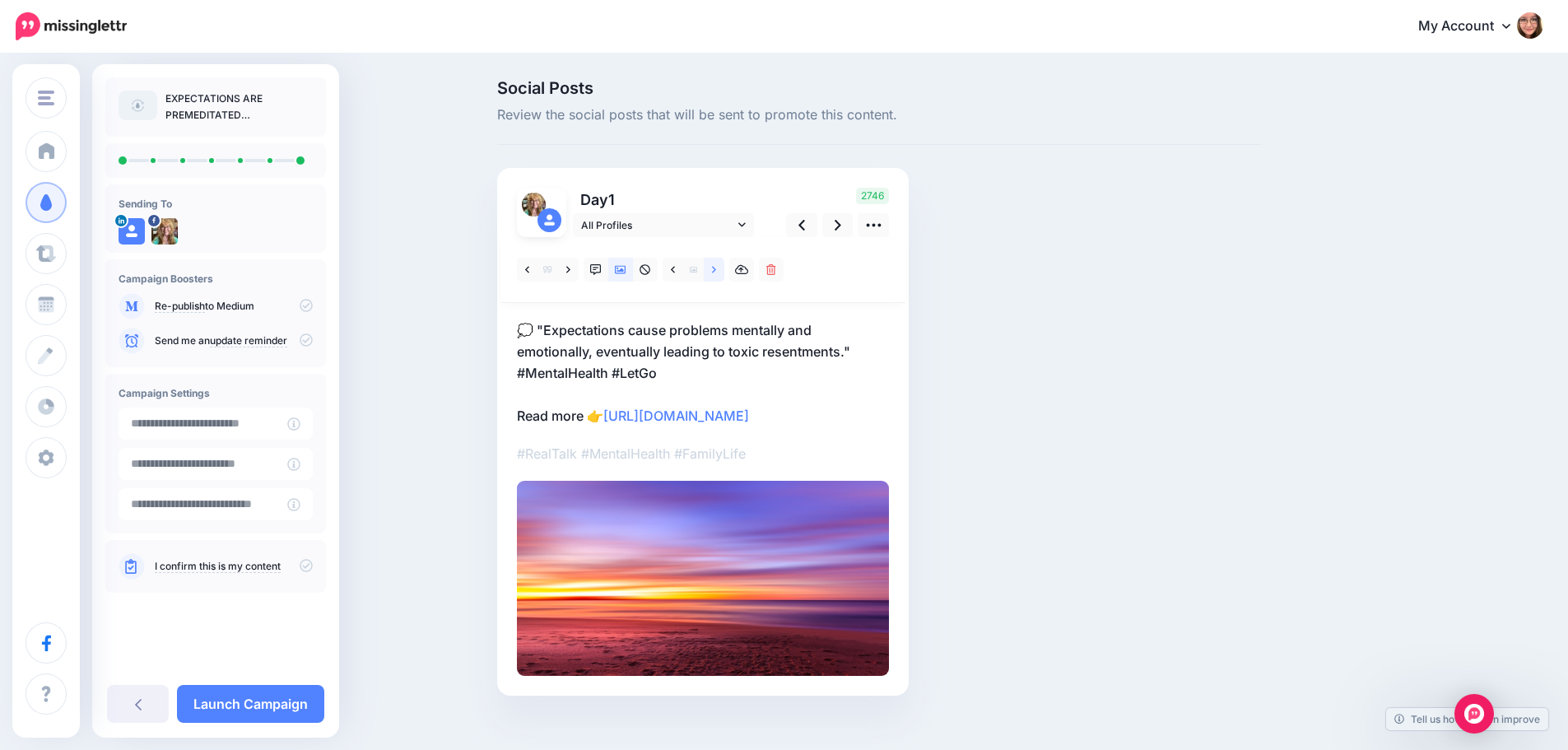
click at [716, 265] on icon at bounding box center [714, 271] width 4 height 12
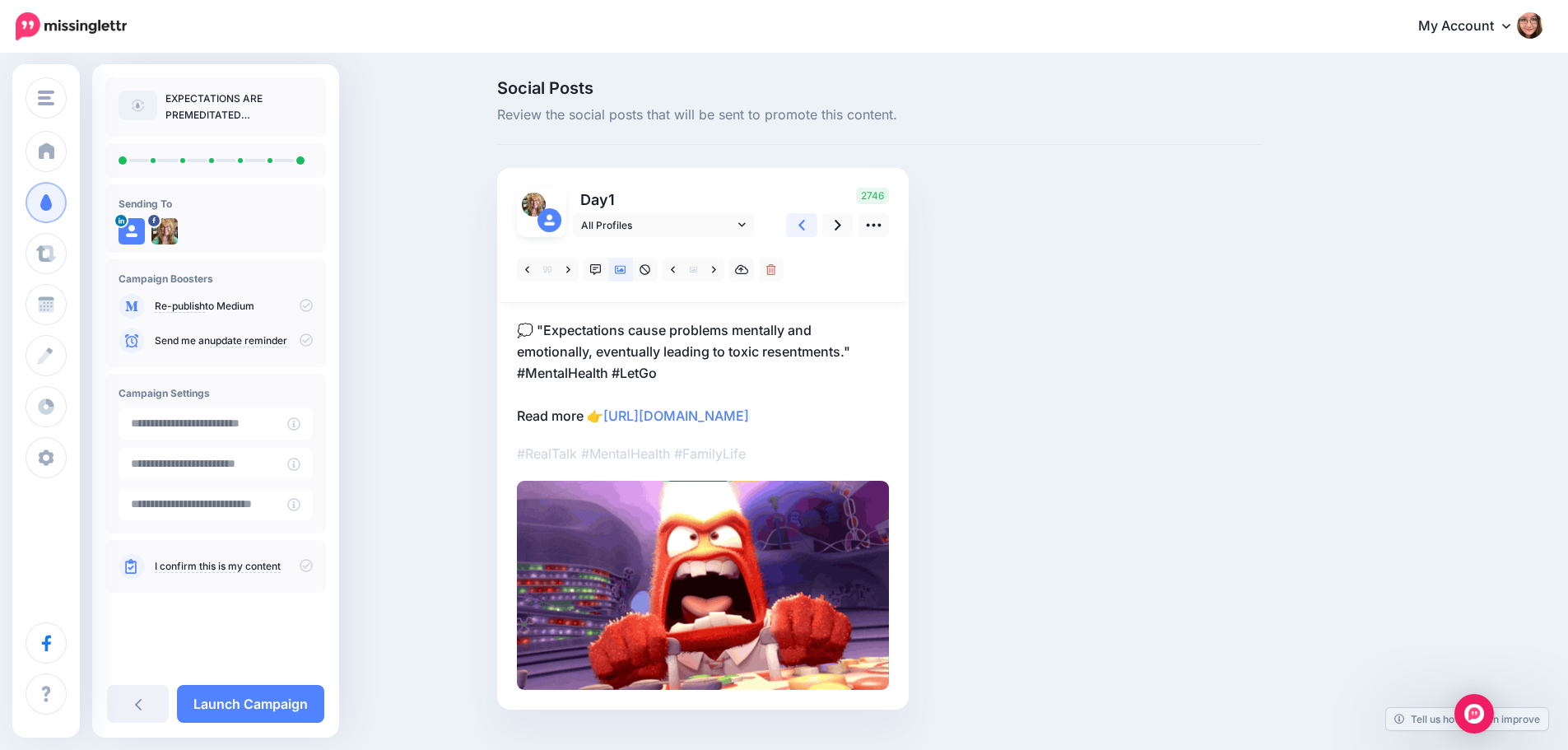
click at [812, 222] on link at bounding box center [800, 225] width 31 height 24
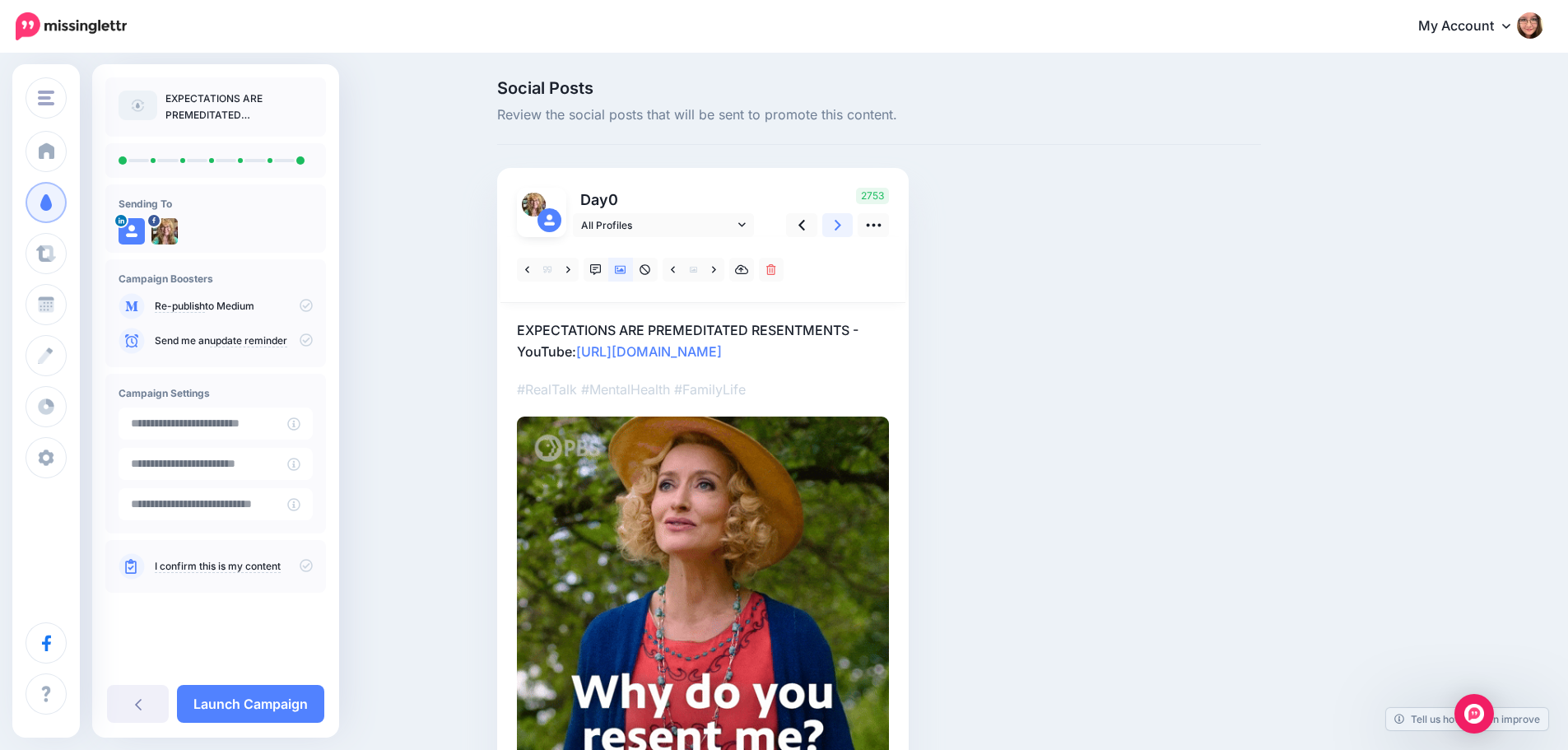
click at [840, 218] on icon at bounding box center [837, 225] width 7 height 17
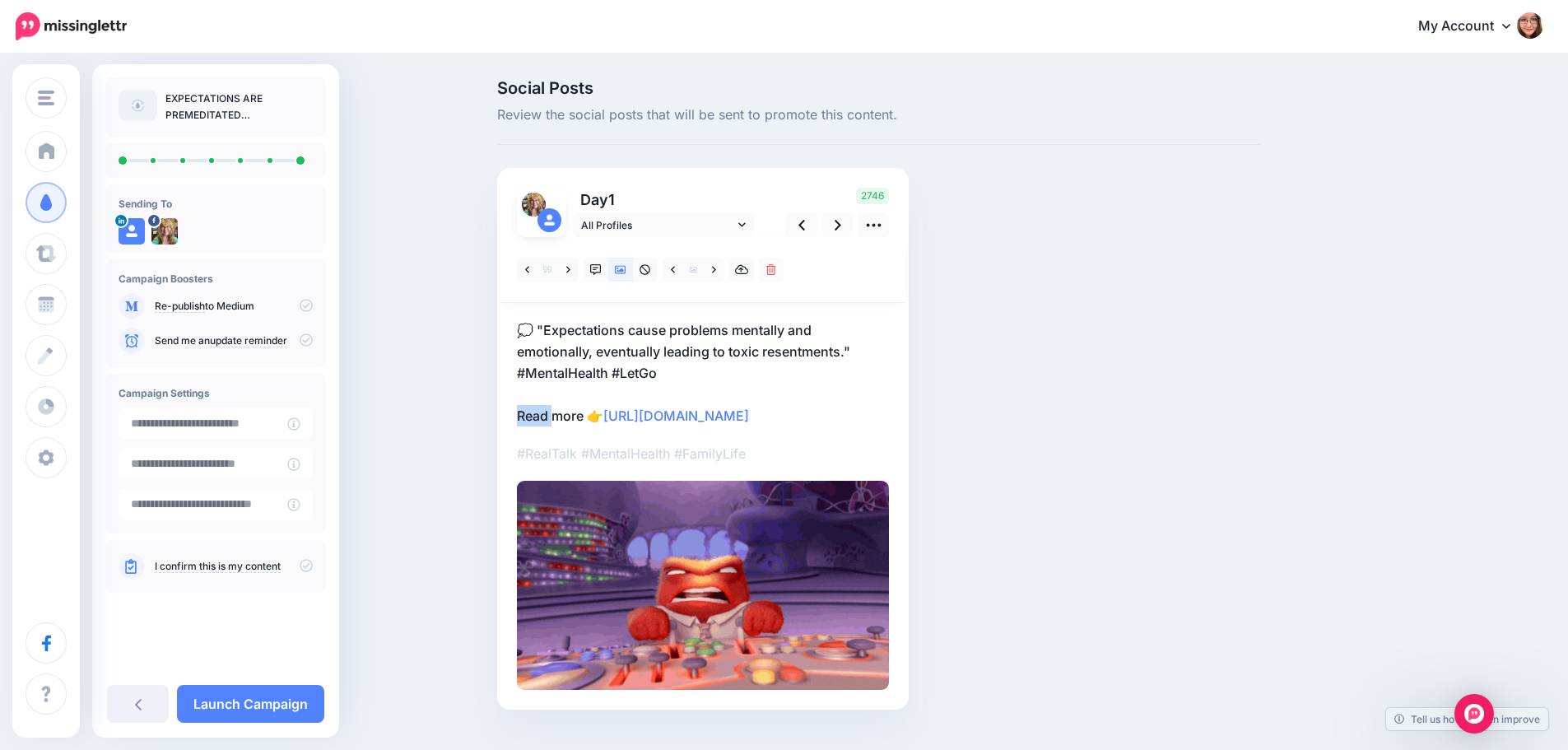
drag, startPoint x: 557, startPoint y: 417, endPoint x: 517, endPoint y: 417, distance: 40.0
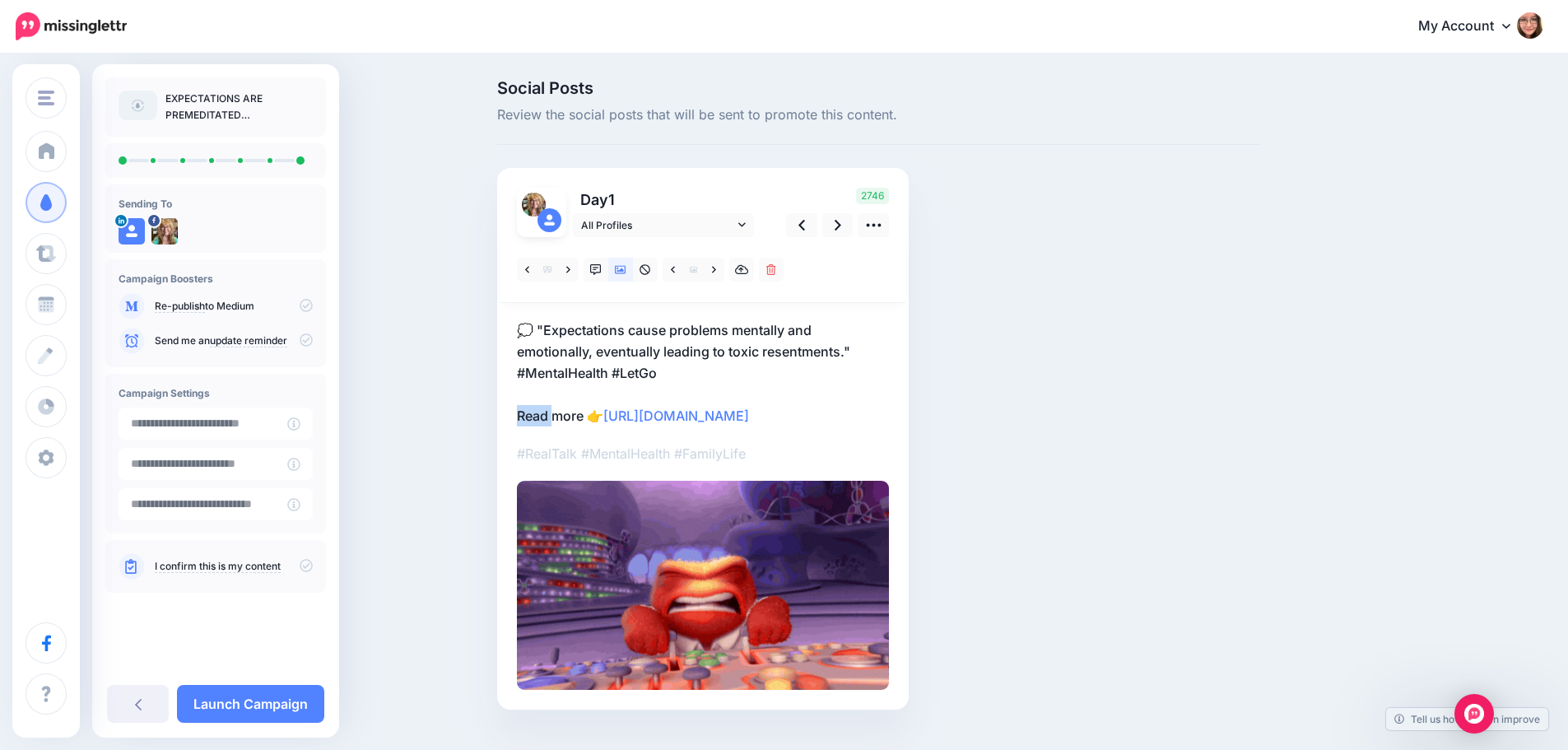
click at [517, 417] on div "Day 1 All Profiles" at bounding box center [703, 439] width 412 height 542
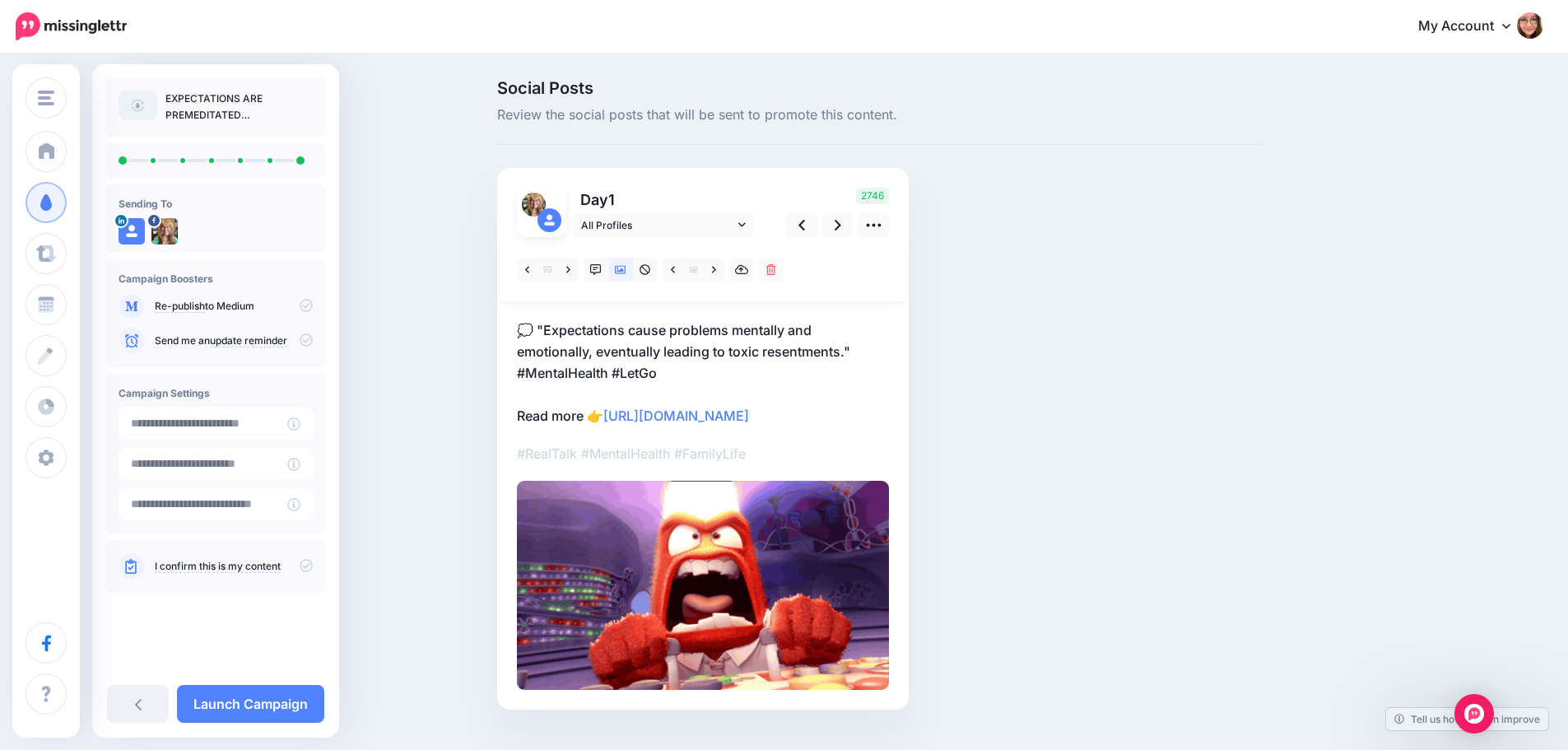
click at [556, 405] on p "💭 "Expectations cause problems mentally and emotionally, eventually leading to …" at bounding box center [703, 373] width 372 height 107
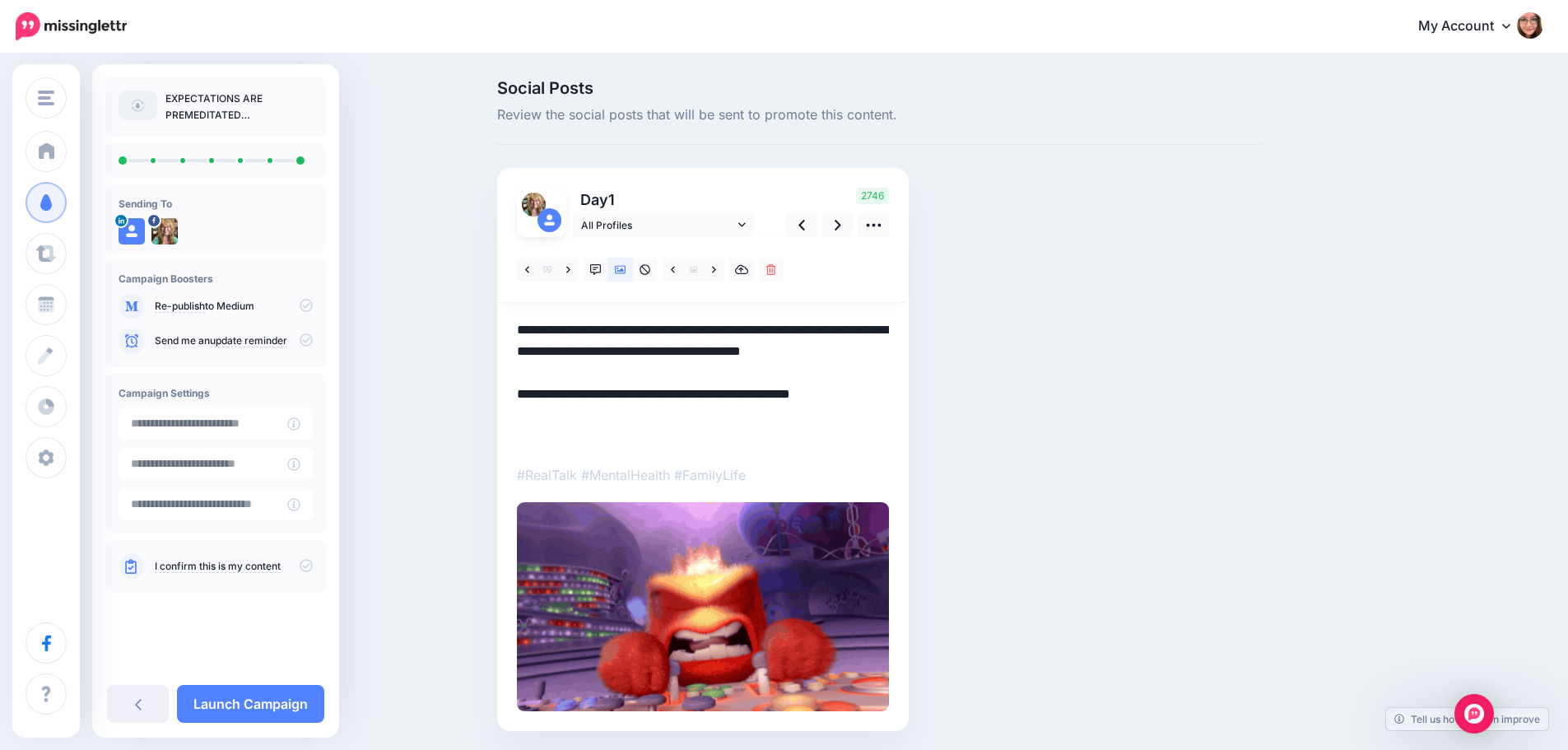
drag, startPoint x: 556, startPoint y: 415, endPoint x: 519, endPoint y: 416, distance: 37.0
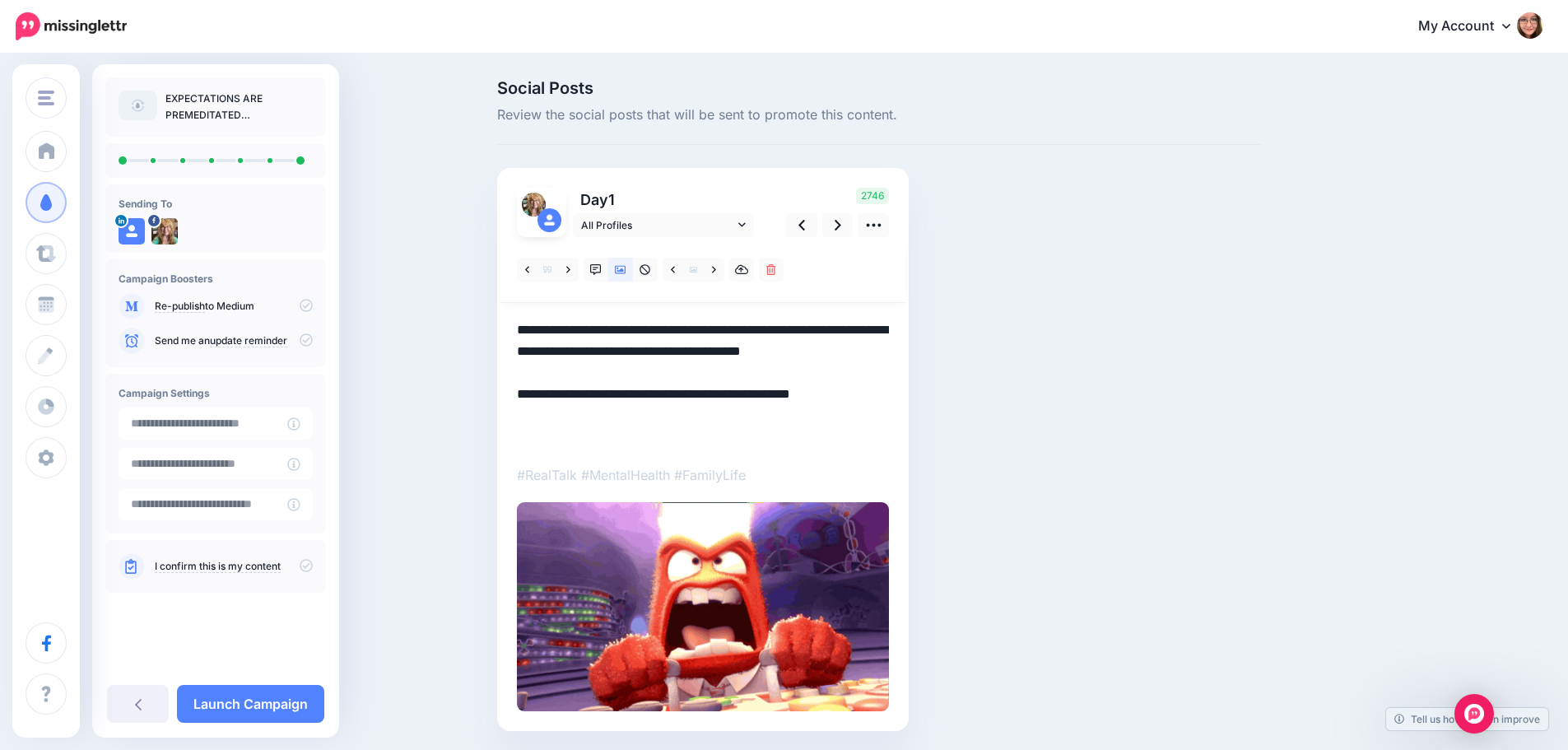
click at [519, 416] on div "Day 1 All Profiles" at bounding box center [703, 450] width 412 height 563
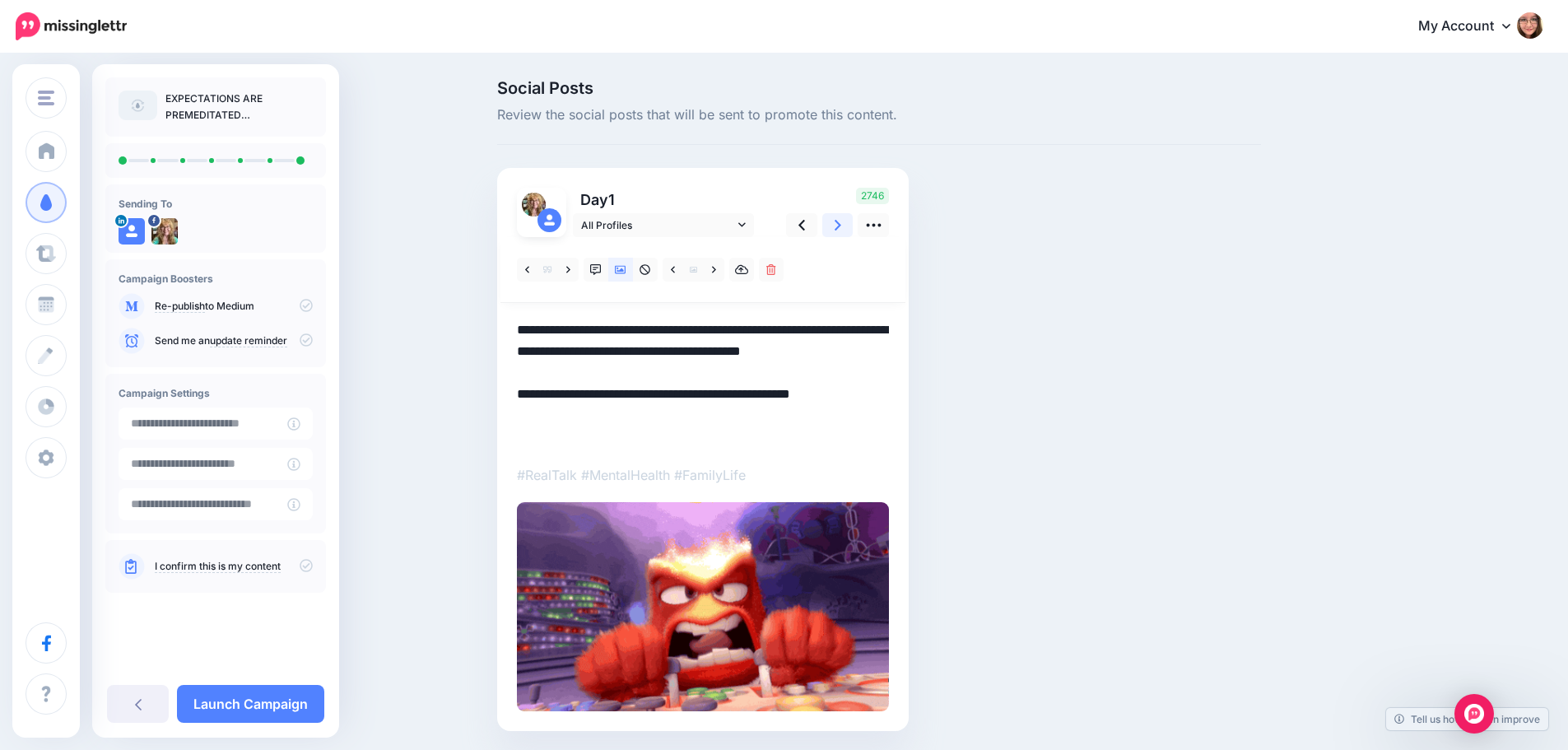
click at [852, 227] on link at bounding box center [837, 225] width 31 height 24
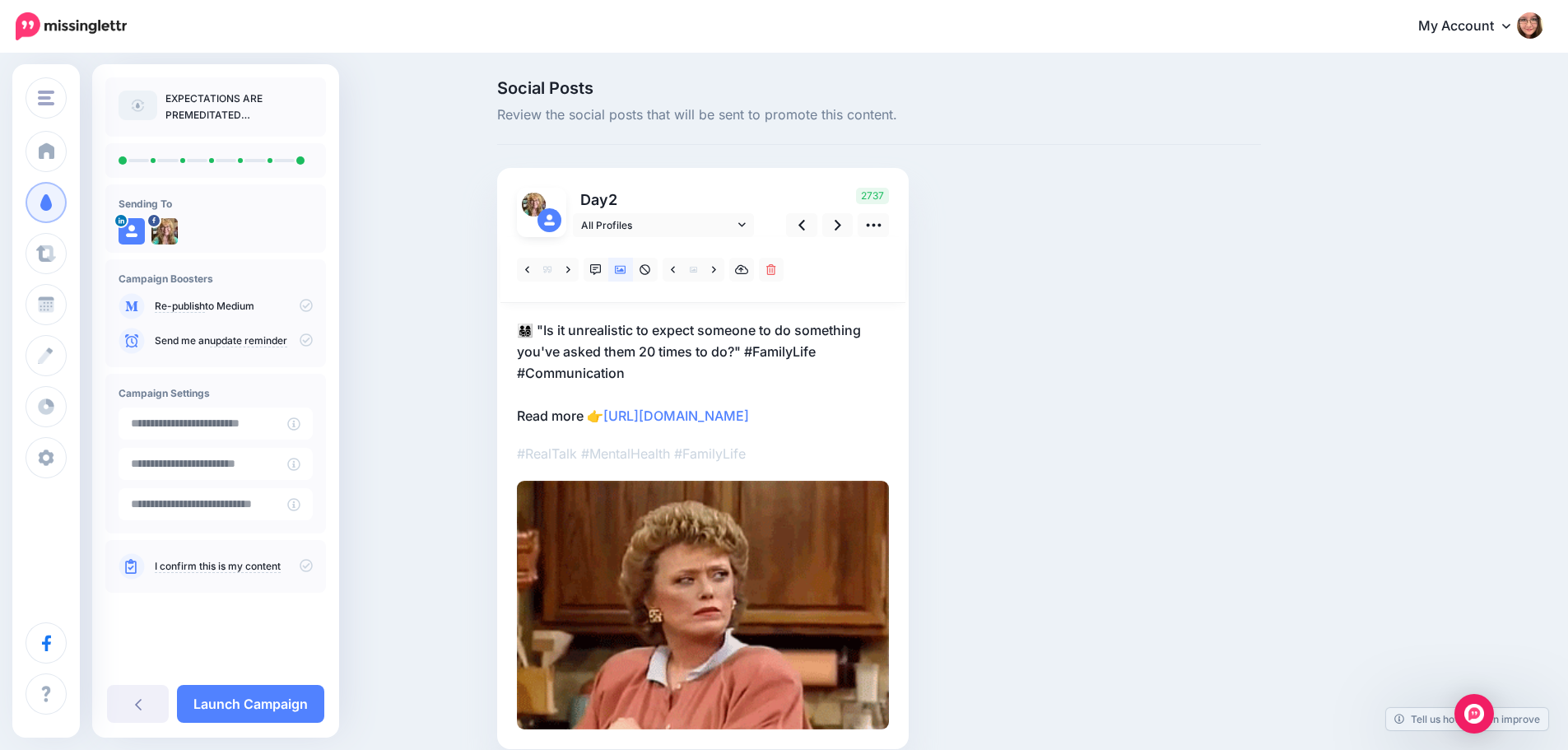
click at [555, 419] on p "👨‍👩‍👧‍👦 "Is it unrealistic to expect someone to do something you've asked them …" at bounding box center [703, 373] width 372 height 107
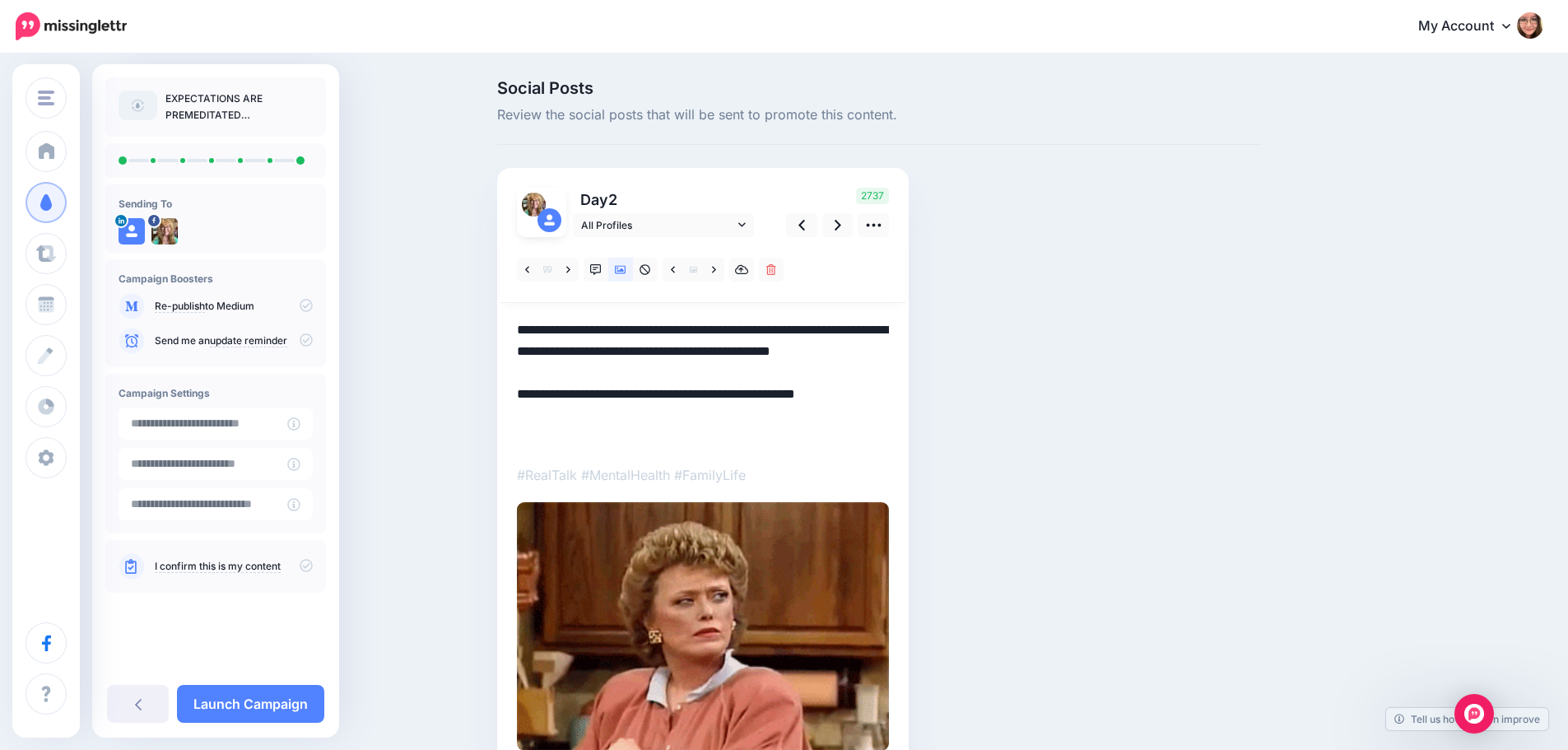
drag, startPoint x: 554, startPoint y: 414, endPoint x: 497, endPoint y: 405, distance: 57.7
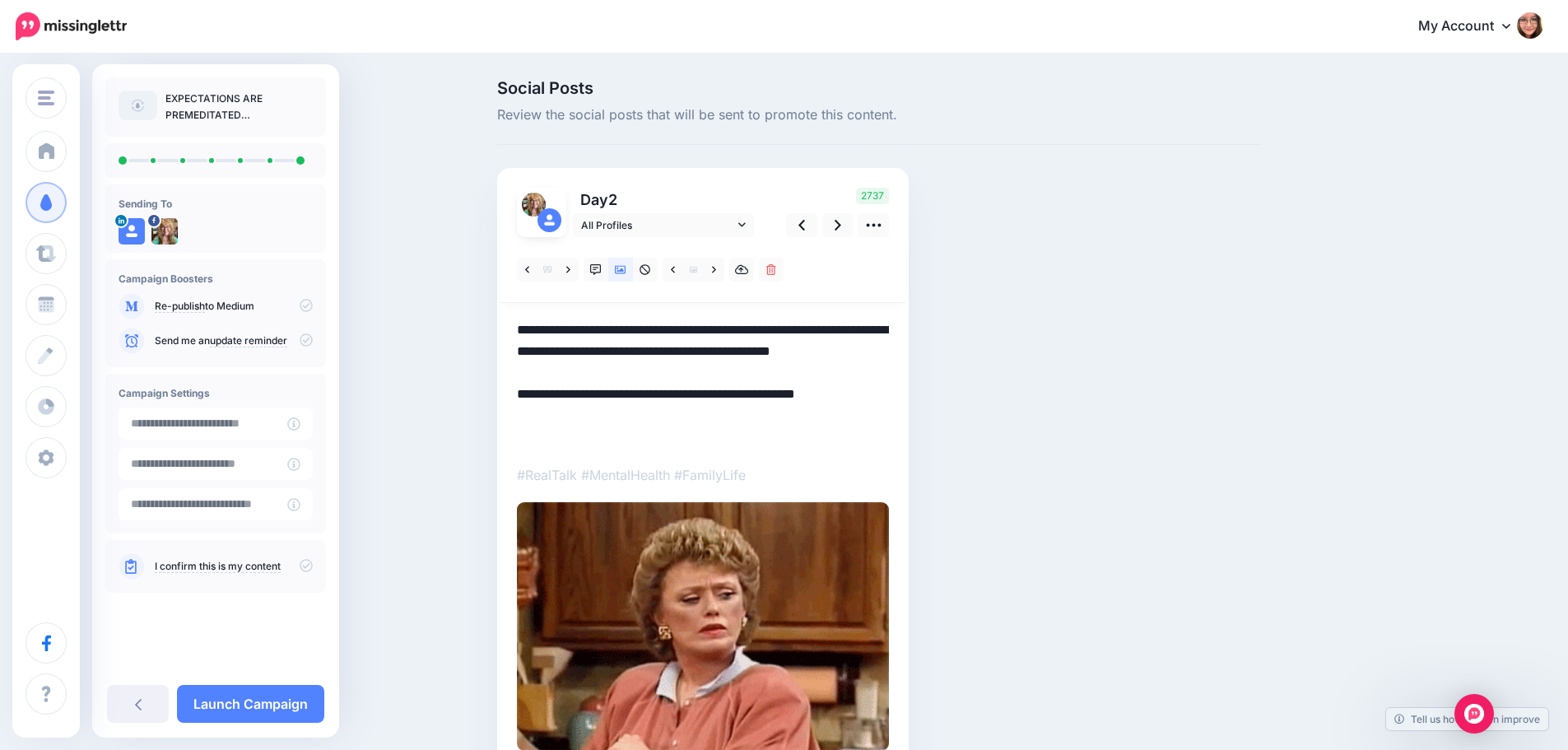
click at [497, 405] on div "Social Posts Review the social posts that will be sent to promote this content.…" at bounding box center [878, 450] width 788 height 740
click at [838, 229] on link at bounding box center [837, 225] width 31 height 24
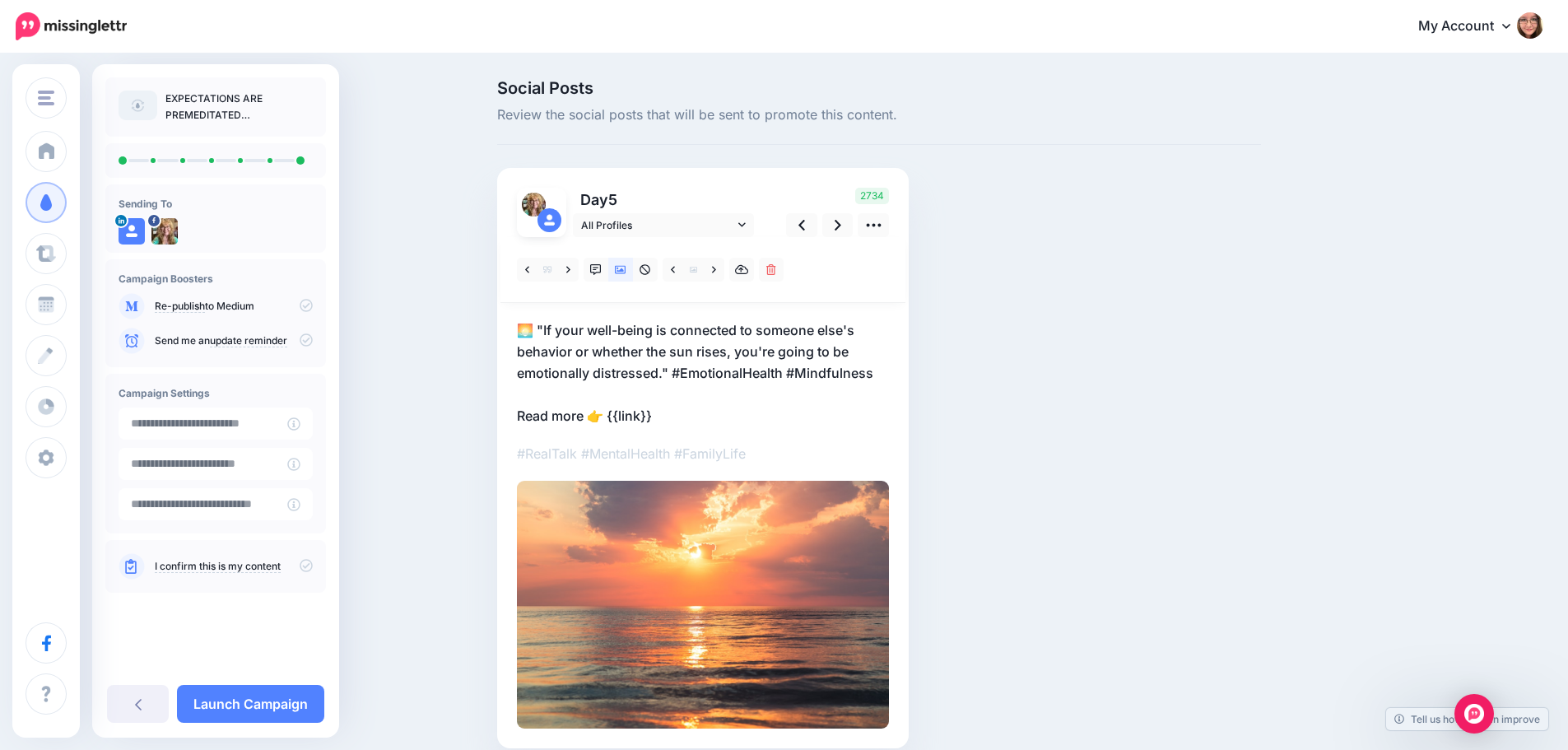
click at [554, 418] on p "🌅 "If your well-being is connected to someone else's behavior or whether the su…" at bounding box center [703, 373] width 372 height 107
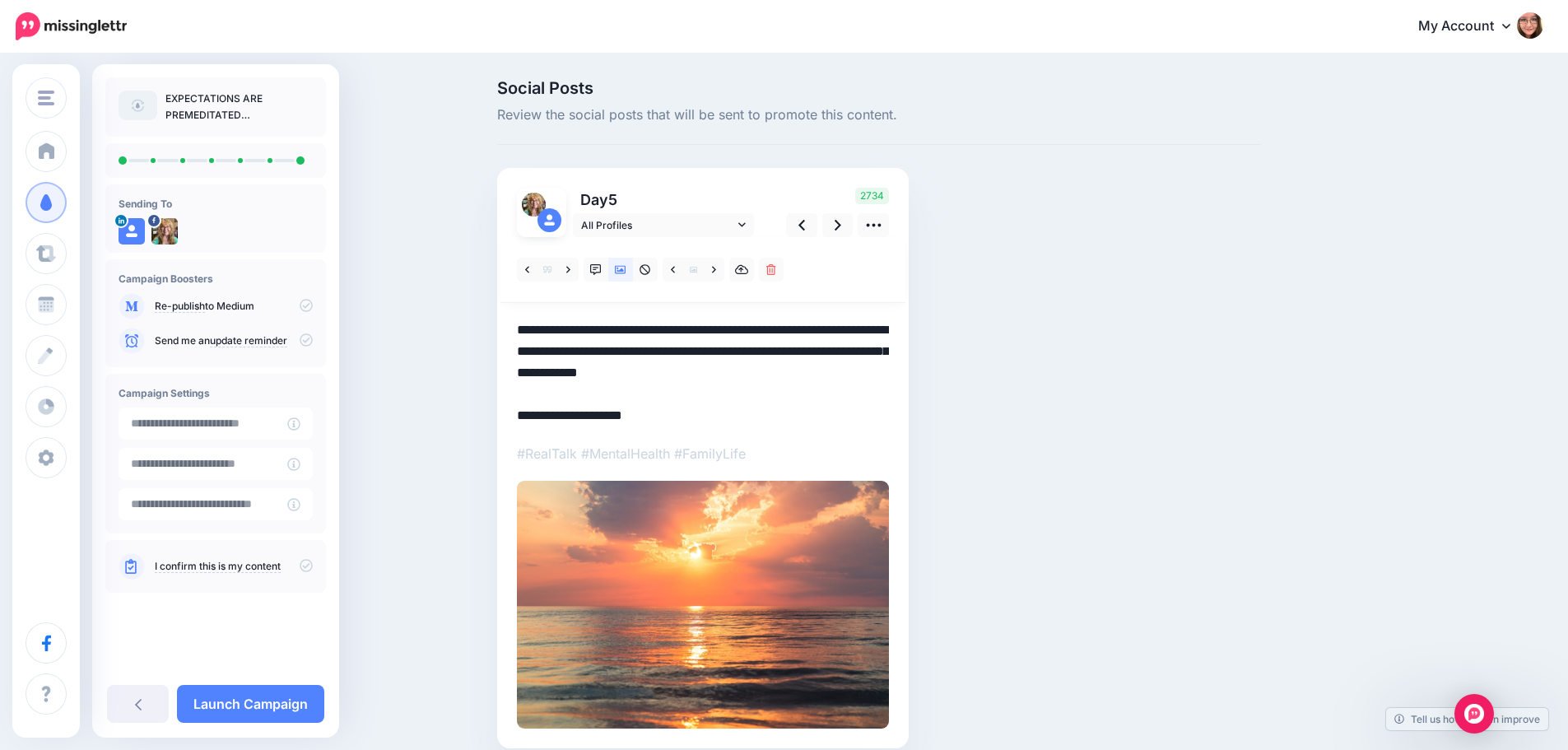
drag, startPoint x: 555, startPoint y: 416, endPoint x: 492, endPoint y: 418, distance: 63.0
click at [492, 418] on div "Social Posts Review the social posts that will be sent to promote this content.…" at bounding box center [878, 439] width 788 height 718
click at [841, 227] on icon at bounding box center [837, 225] width 7 height 17
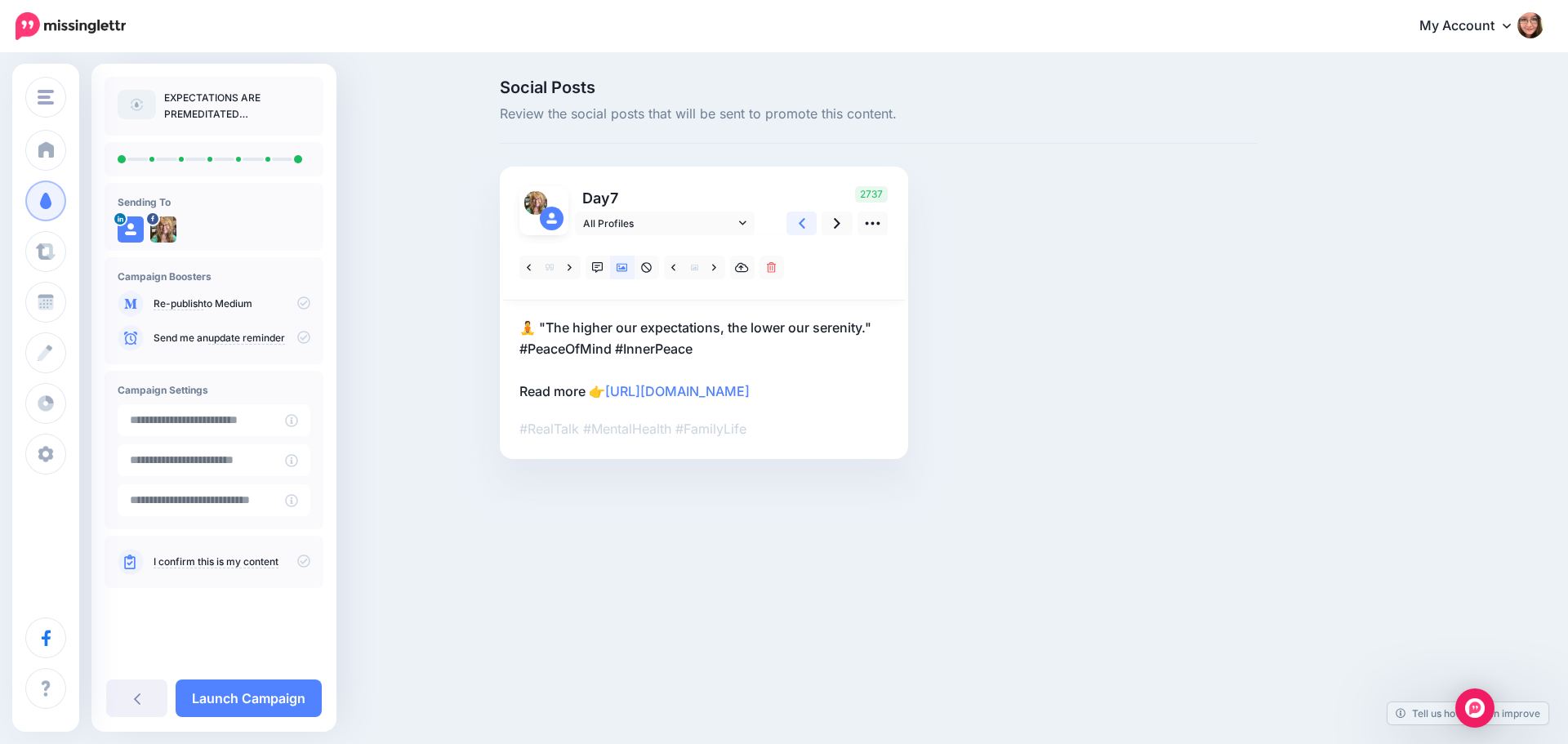
click at [803, 228] on icon at bounding box center [801, 223] width 7 height 11
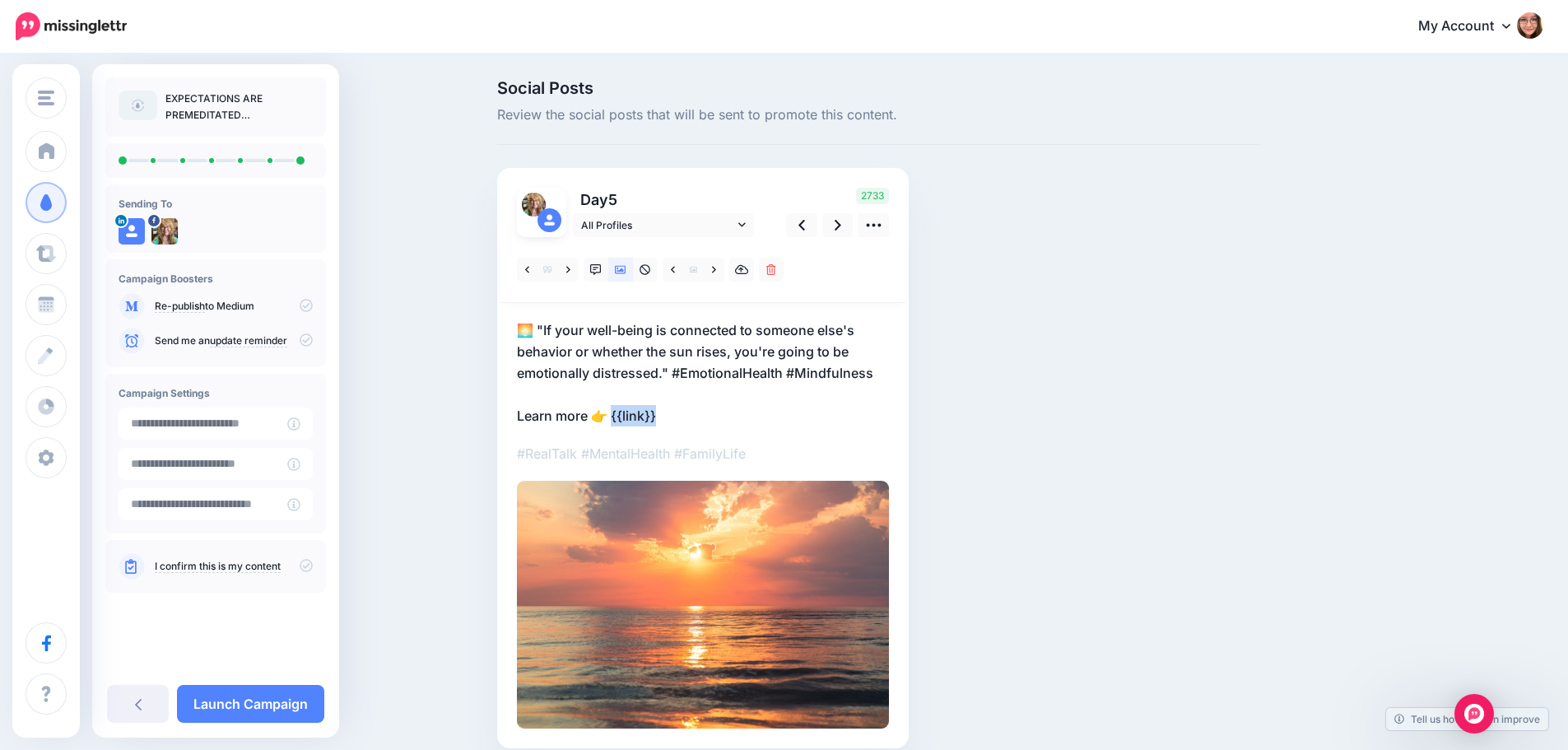
drag, startPoint x: 695, startPoint y: 416, endPoint x: 618, endPoint y: 418, distance: 77.0
click at [618, 418] on p "🌅 "If your well-being is connected to someone else's behavior or whether the su…" at bounding box center [703, 373] width 372 height 107
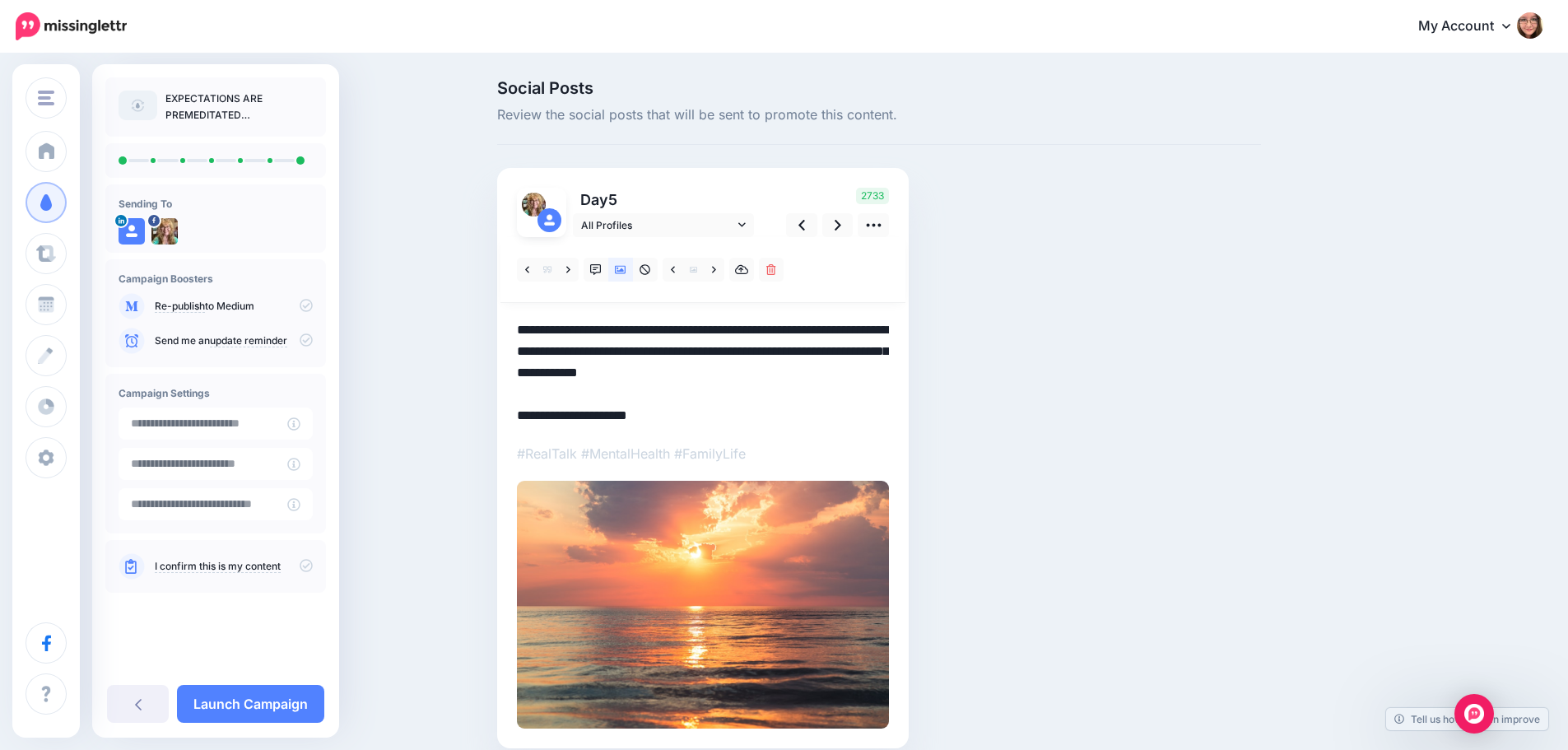
paste textarea "**********"
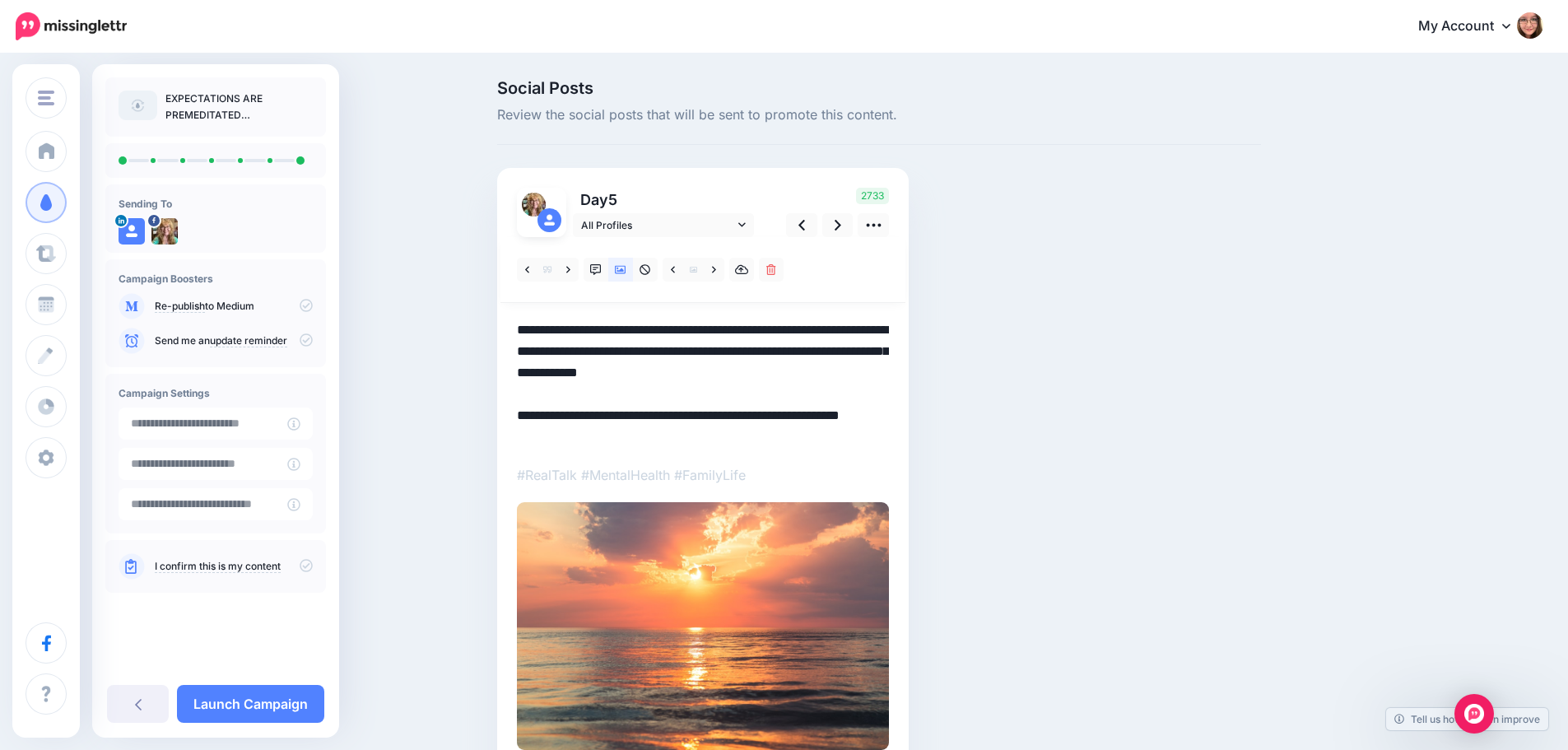
drag, startPoint x: 623, startPoint y: 413, endPoint x: 663, endPoint y: 411, distance: 40.0
click at [663, 411] on textarea "**********" at bounding box center [703, 383] width 372 height 128
click at [834, 217] on link at bounding box center [837, 225] width 31 height 24
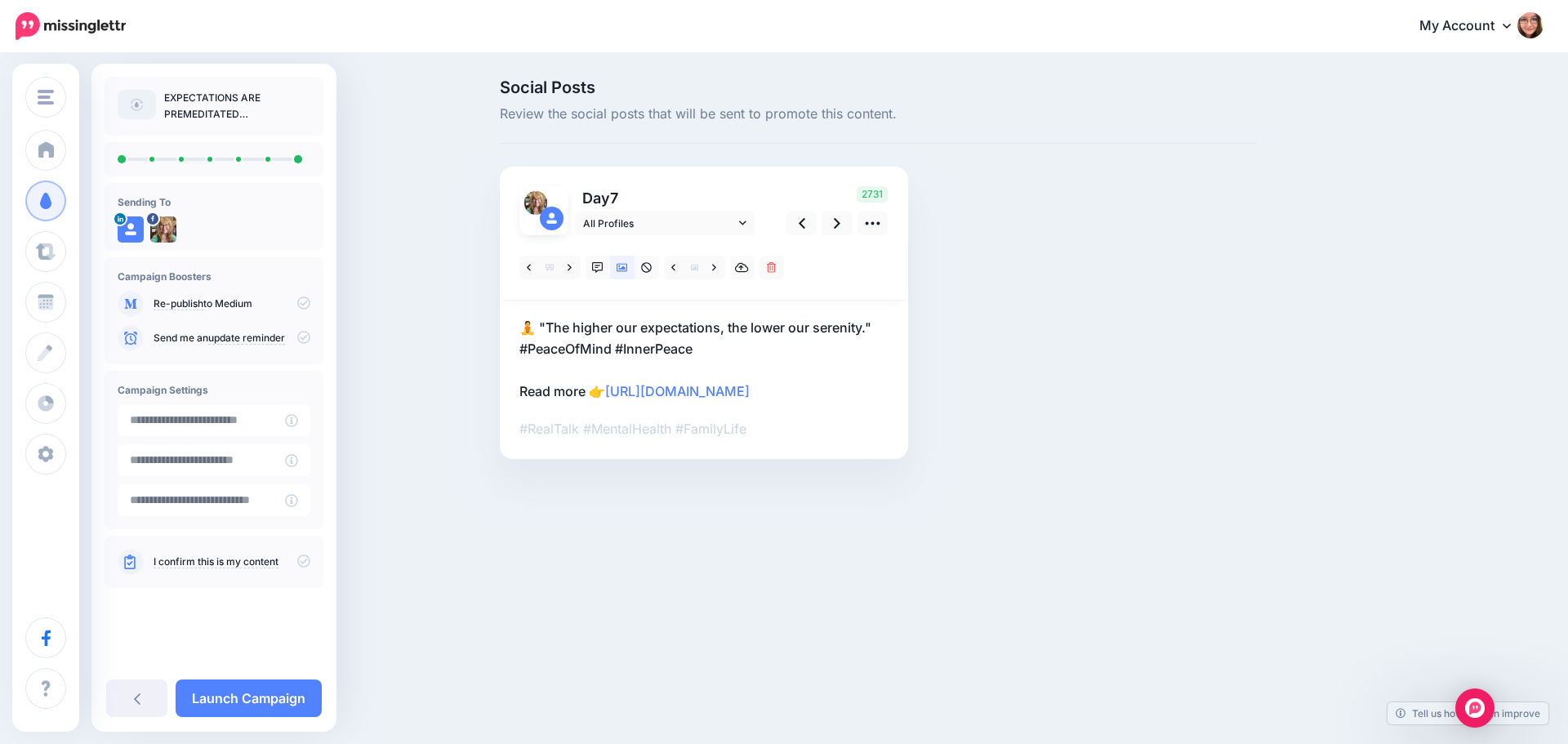
click at [538, 390] on p "🧘 "The higher our expectations, the lower our serenity." #PeaceOfMind #InnerPea…" at bounding box center [704, 359] width 369 height 85
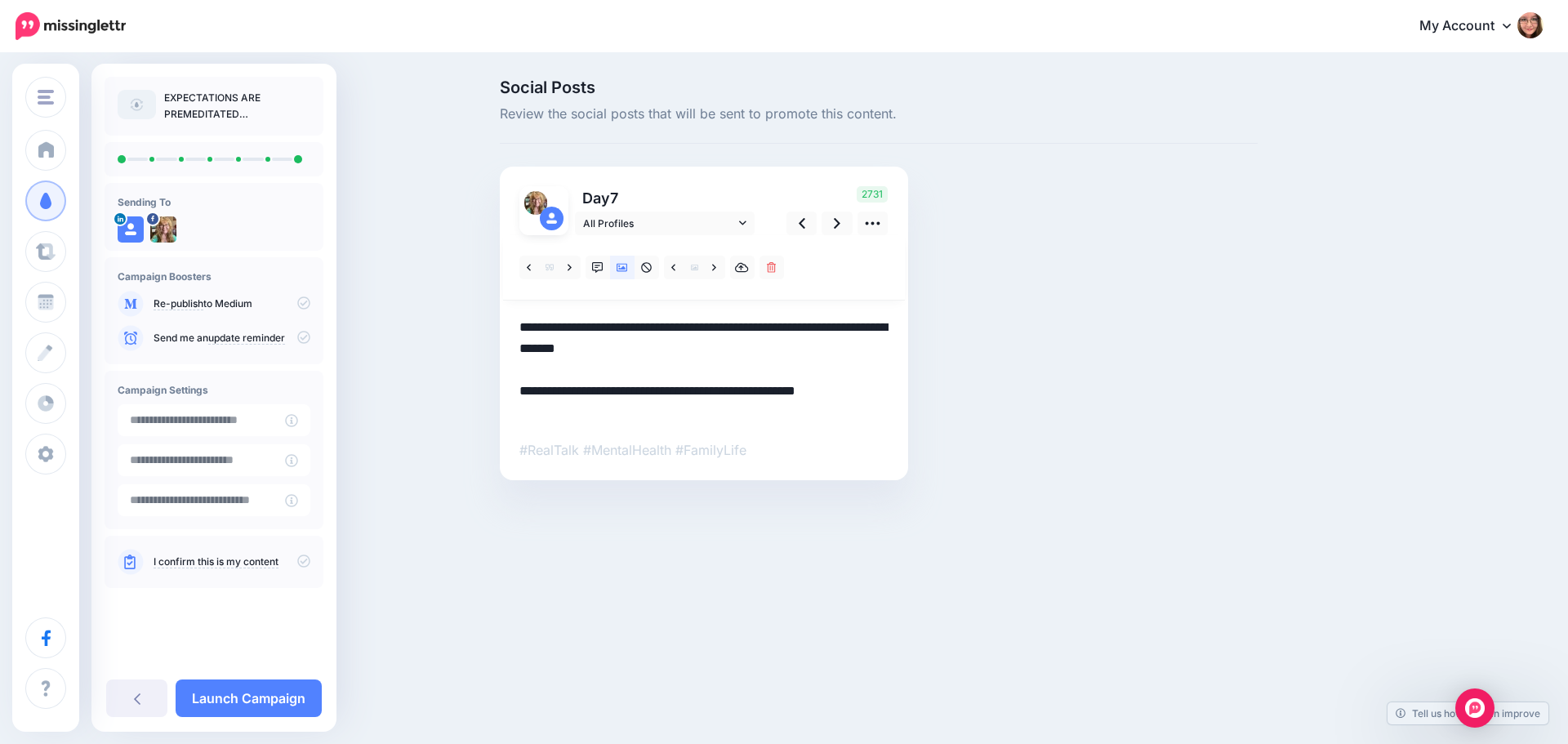
drag, startPoint x: 552, startPoint y: 390, endPoint x: 505, endPoint y: 393, distance: 47.1
click at [505, 393] on div "Day 7 All Profiles" at bounding box center [705, 324] width 409 height 314
click at [721, 267] on link at bounding box center [714, 267] width 21 height 24
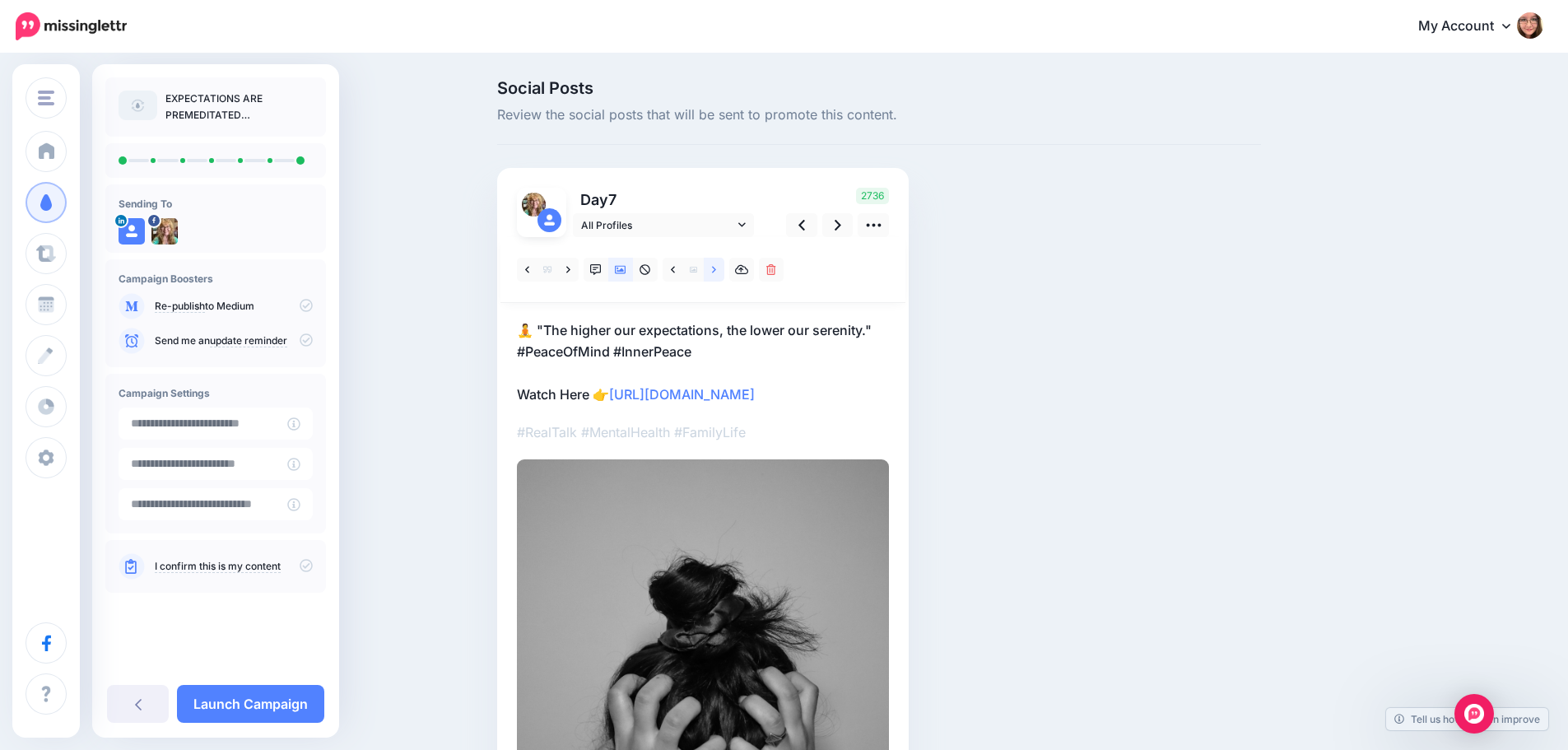
click at [714, 270] on link at bounding box center [714, 270] width 21 height 24
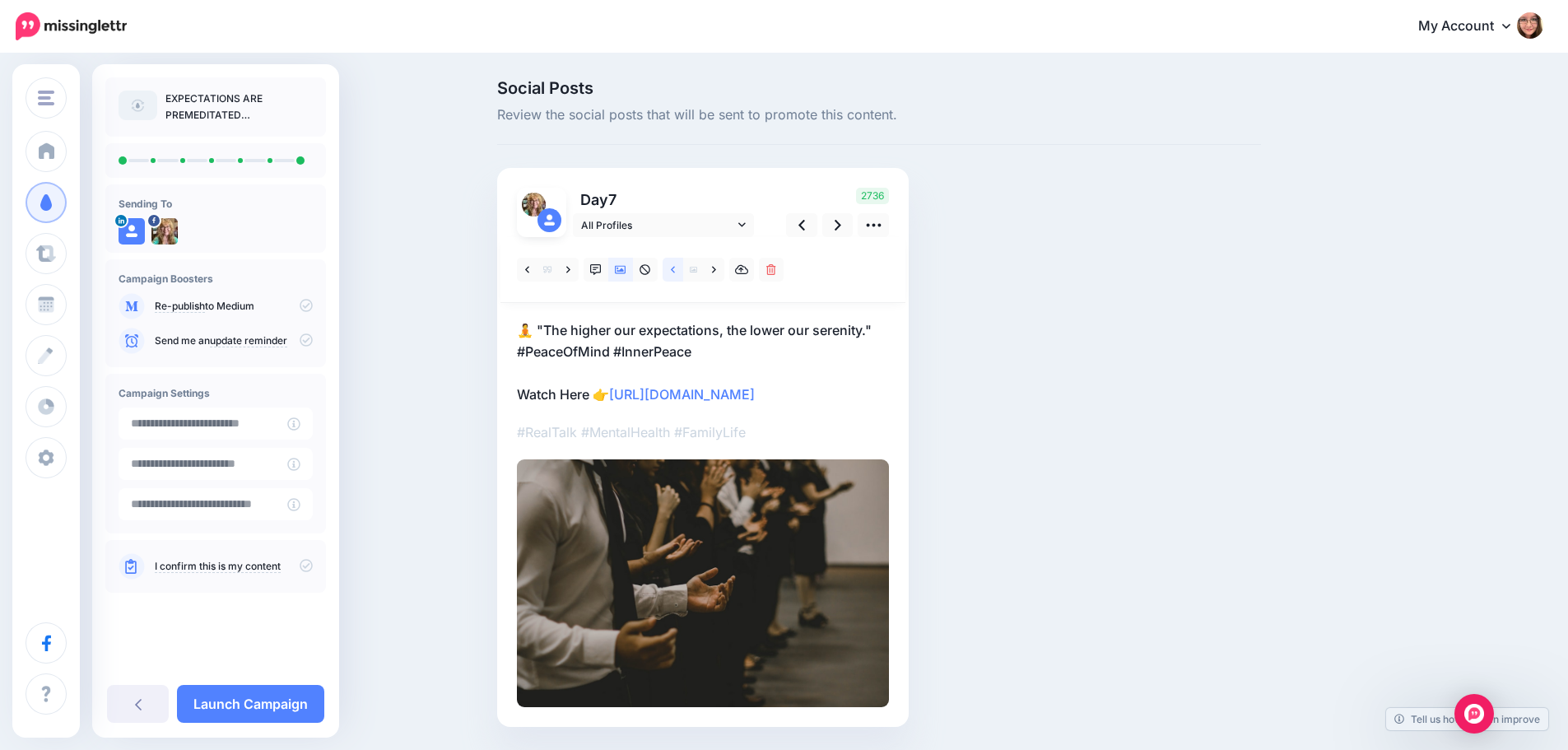
click at [676, 259] on link at bounding box center [672, 270] width 21 height 24
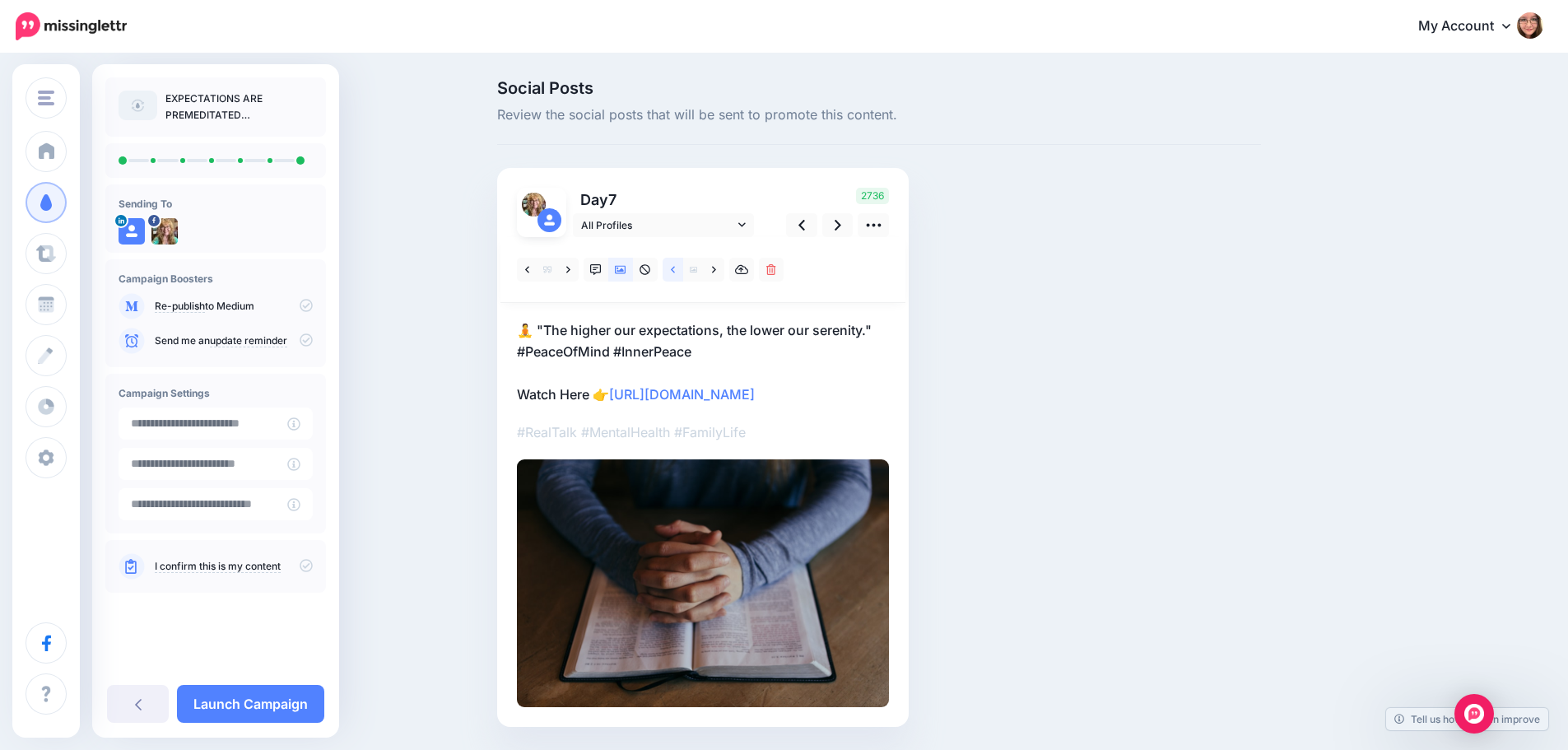
click at [678, 259] on link at bounding box center [672, 270] width 21 height 24
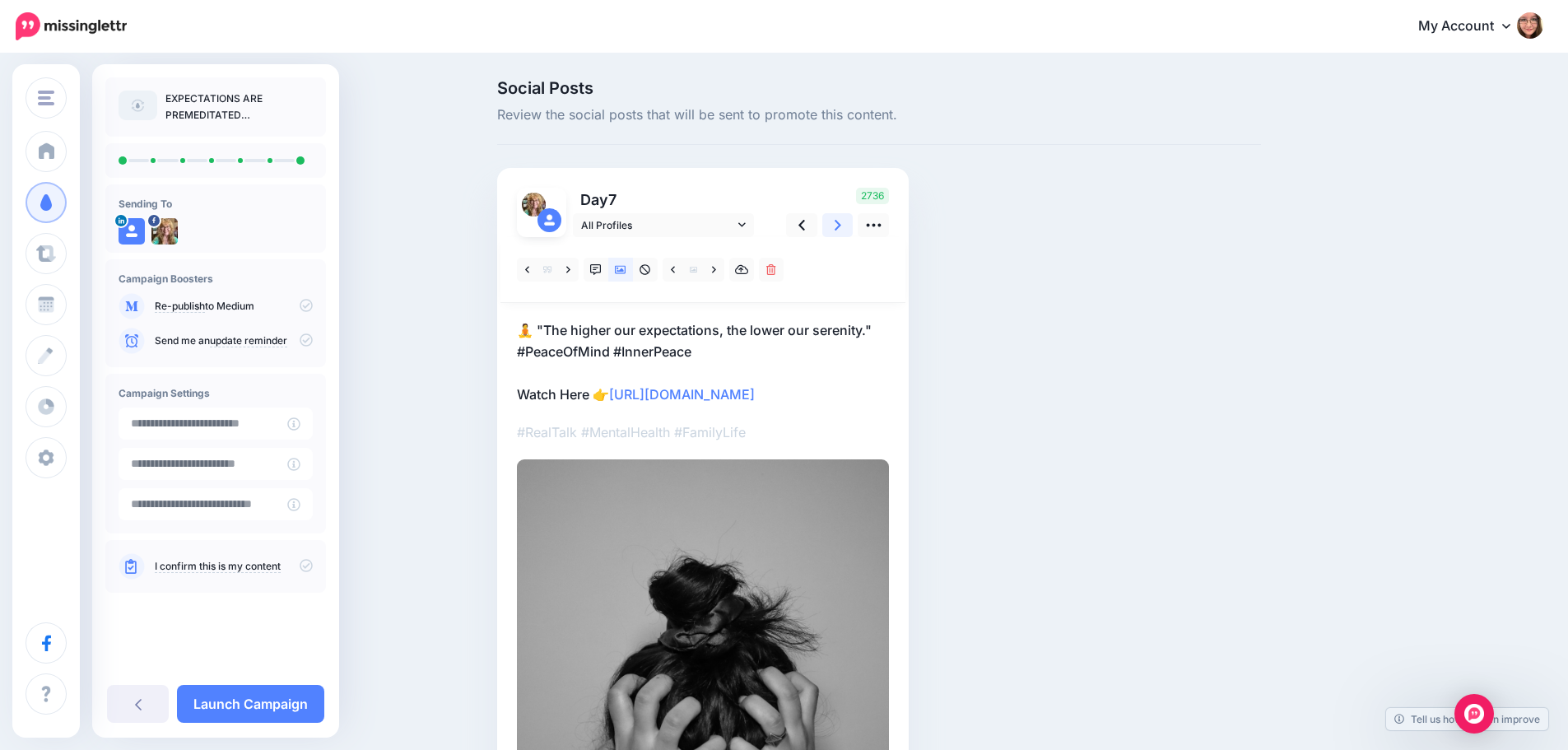
click at [839, 223] on link at bounding box center [837, 225] width 31 height 24
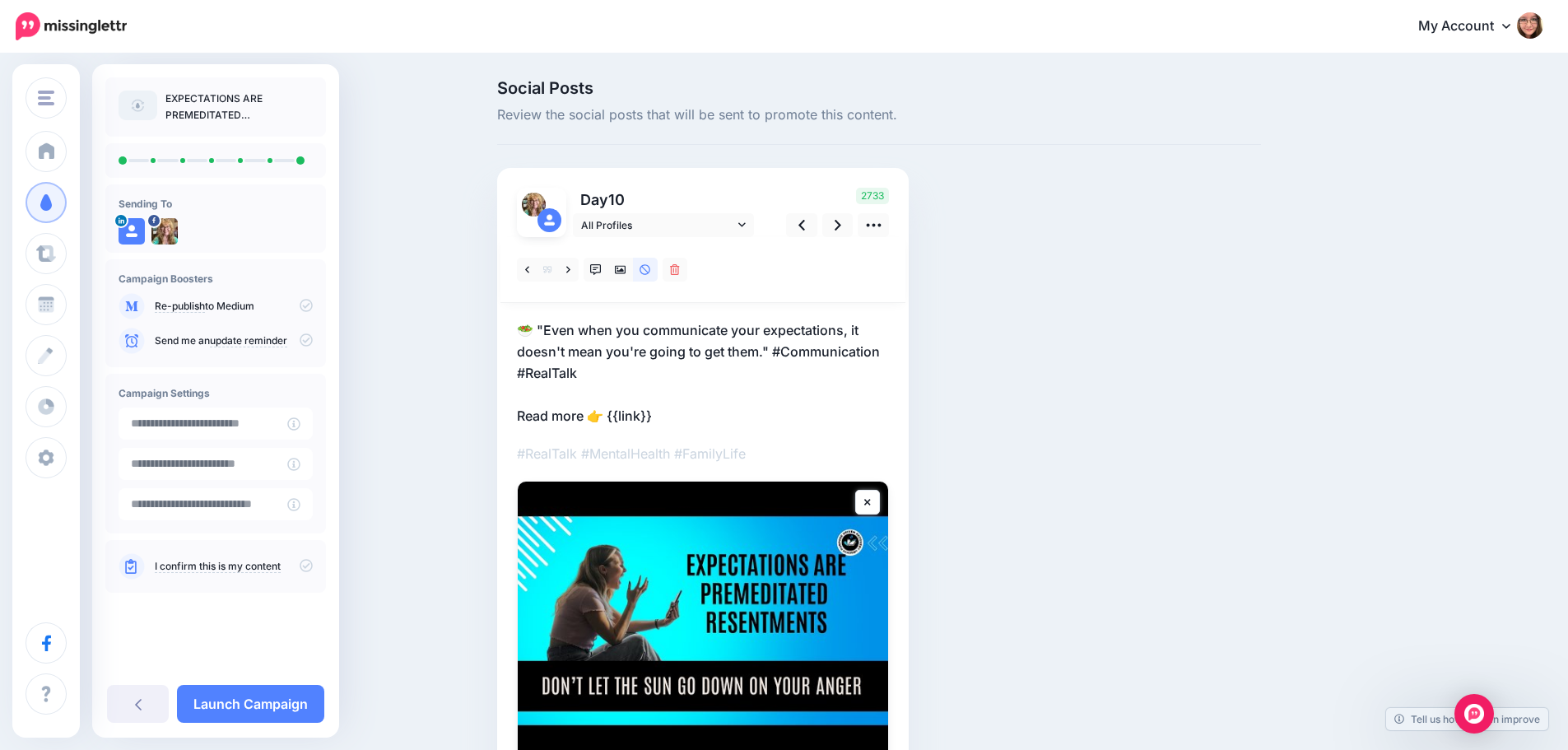
click at [655, 413] on p "🥗 "Even when you communicate your expectations, it doesn't mean you're going to…" at bounding box center [703, 373] width 372 height 107
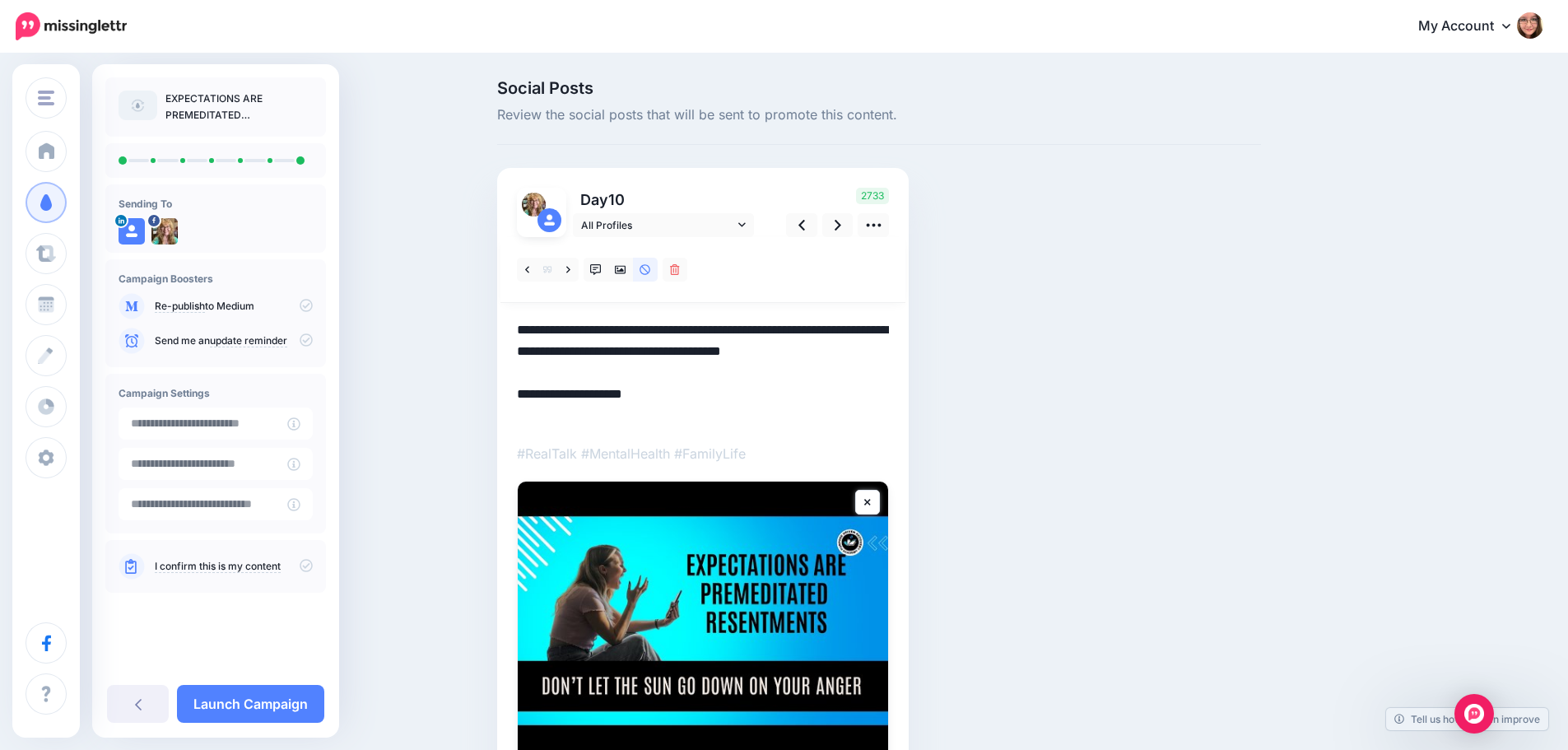
drag, startPoint x: 663, startPoint y: 414, endPoint x: 613, endPoint y: 417, distance: 50.1
click at [613, 417] on textarea "**********" at bounding box center [703, 373] width 372 height 107
paste textarea "**********"
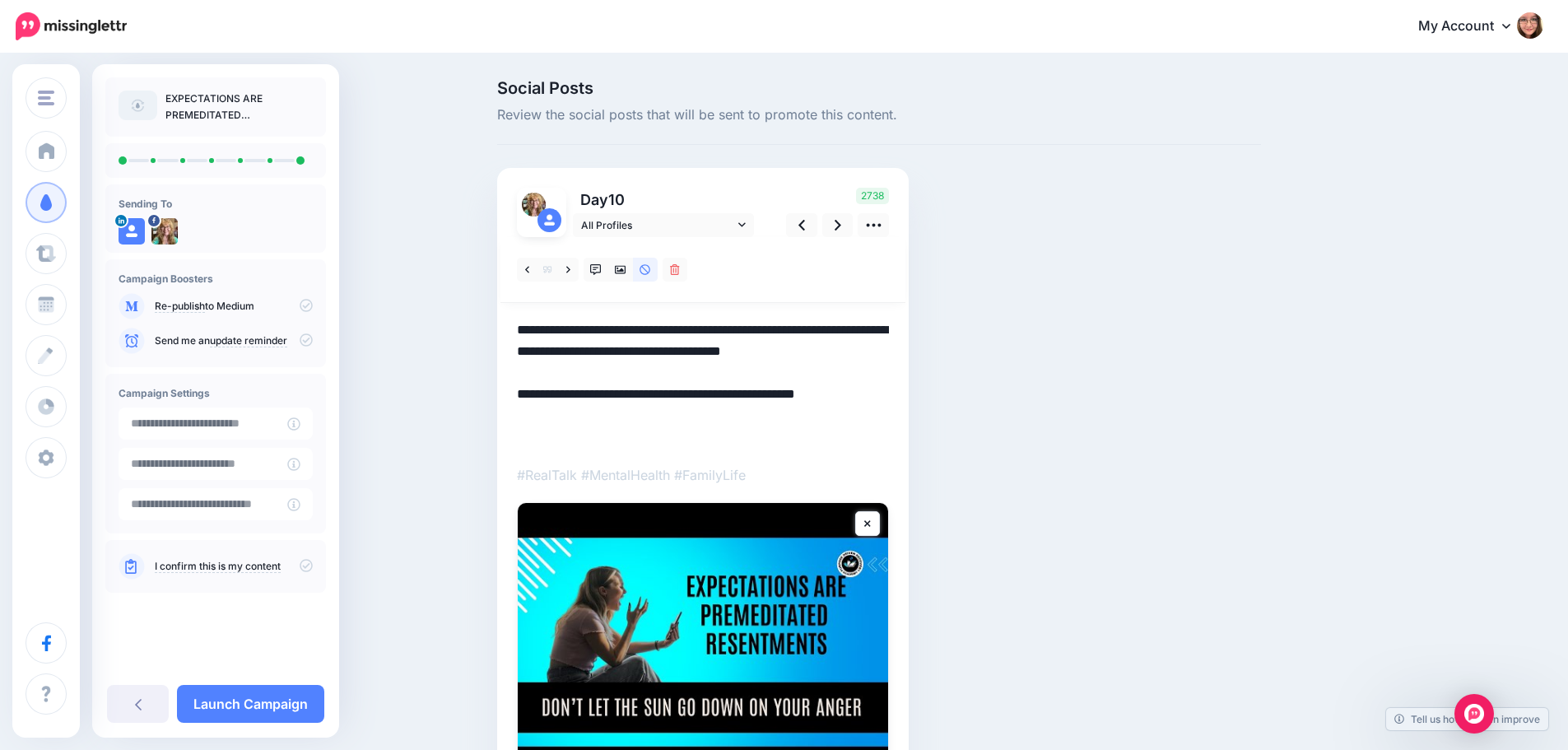
click at [547, 418] on textarea "**********" at bounding box center [703, 383] width 372 height 128
drag, startPoint x: 554, startPoint y: 414, endPoint x: 526, endPoint y: 414, distance: 28.0
click at [526, 414] on textarea "**********" at bounding box center [703, 383] width 372 height 128
click at [626, 274] on icon at bounding box center [620, 270] width 12 height 8
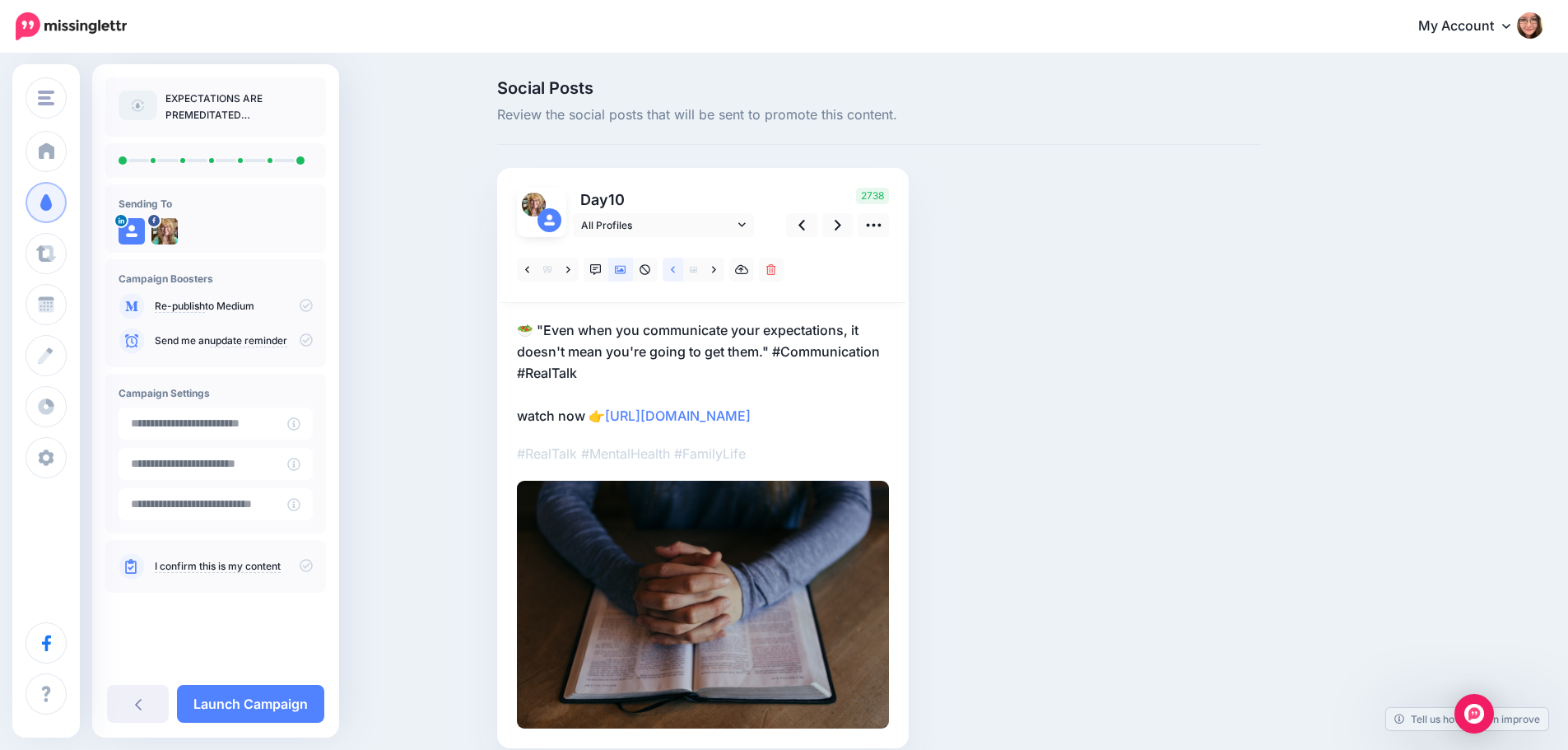
click at [683, 269] on link at bounding box center [672, 270] width 21 height 24
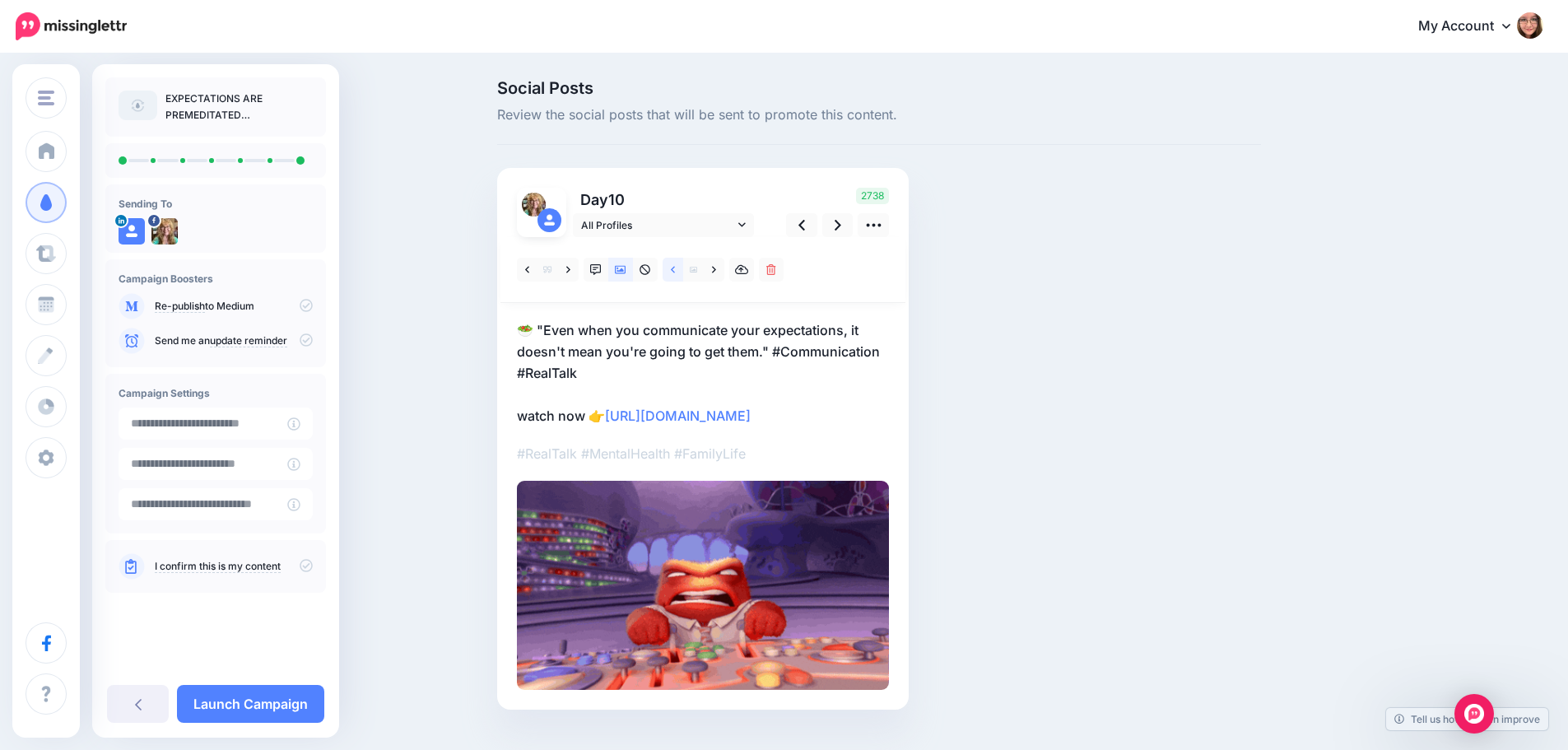
click at [683, 269] on link at bounding box center [672, 270] width 21 height 24
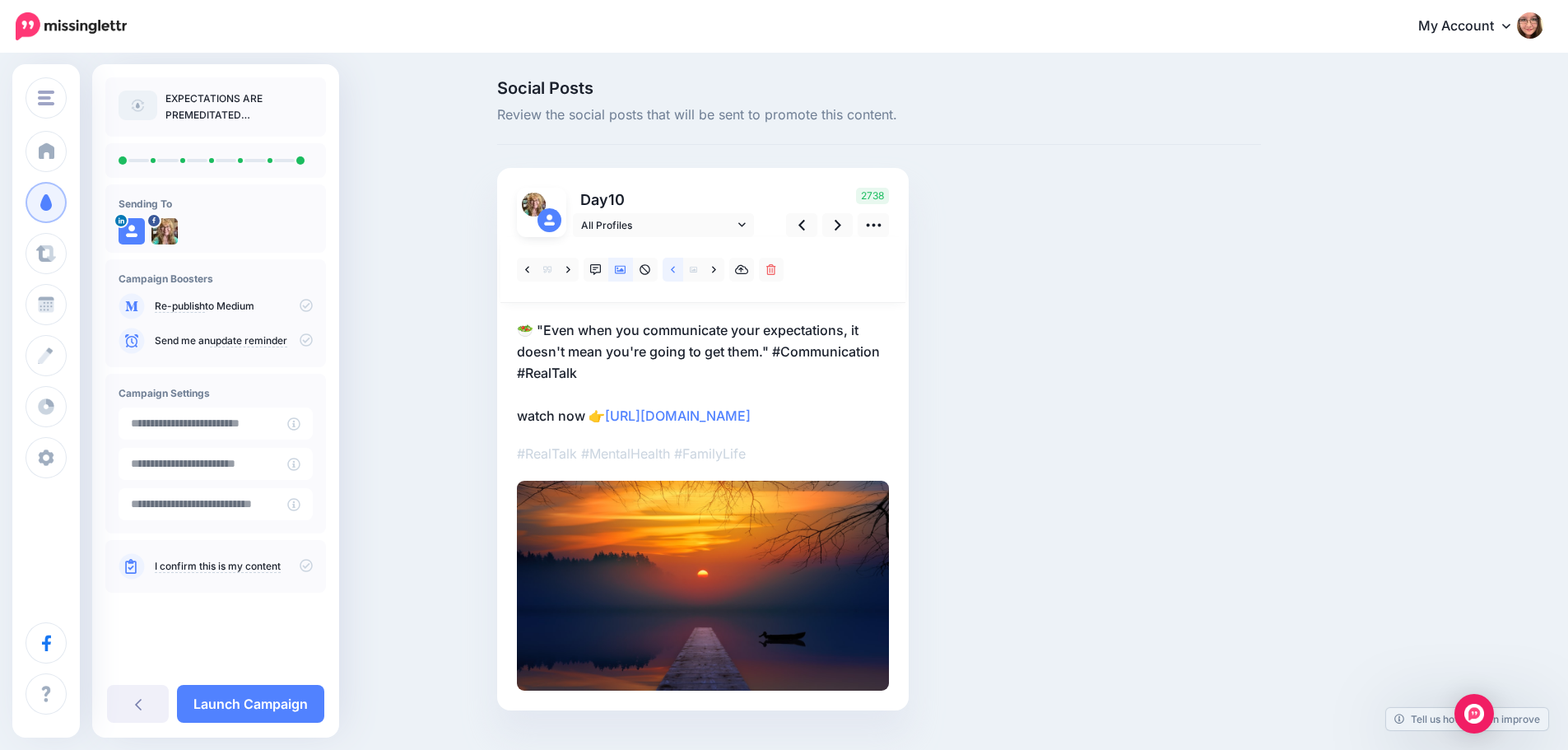
click at [683, 269] on link at bounding box center [672, 270] width 21 height 24
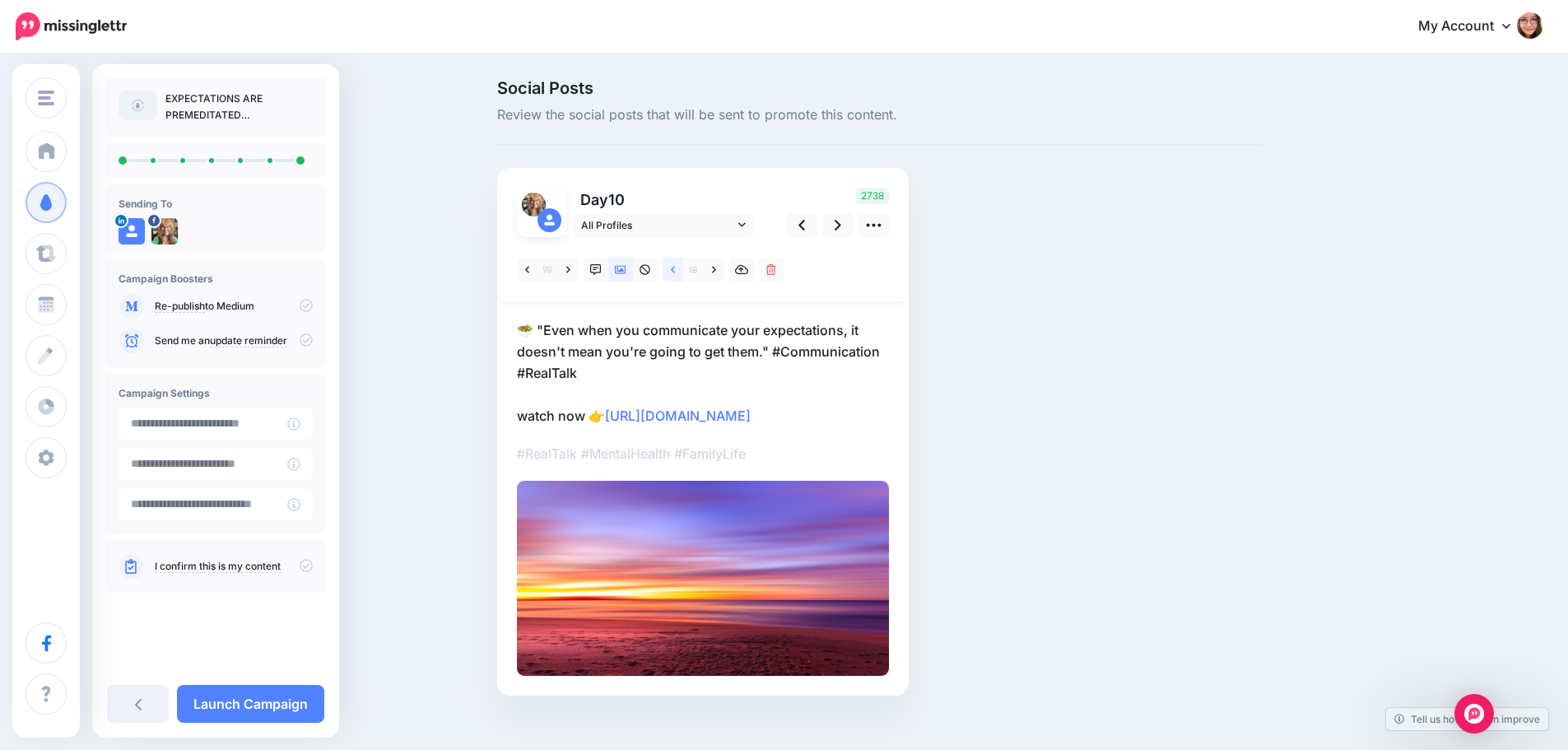
click at [683, 269] on link at bounding box center [672, 270] width 21 height 24
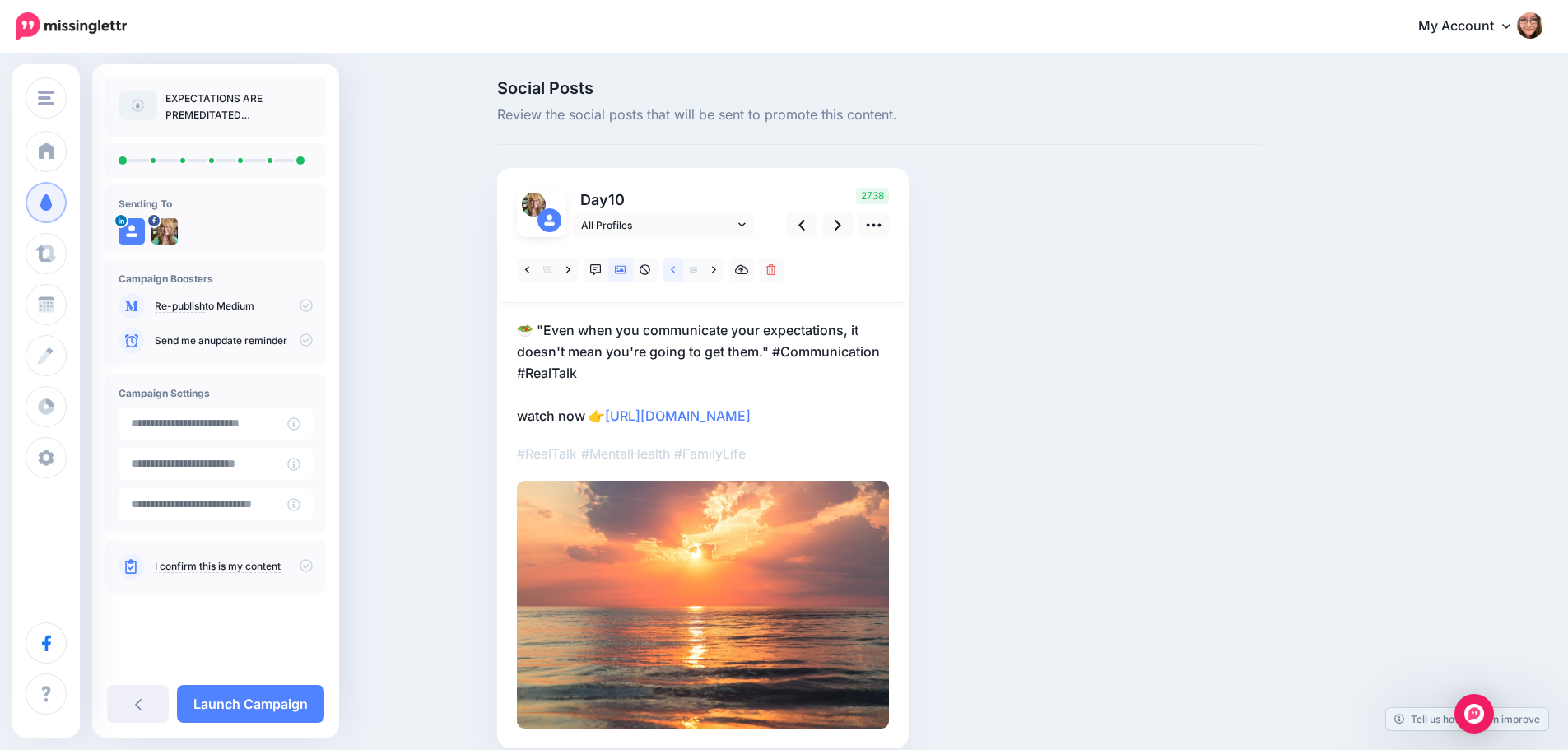
click at [683, 269] on link at bounding box center [672, 270] width 21 height 24
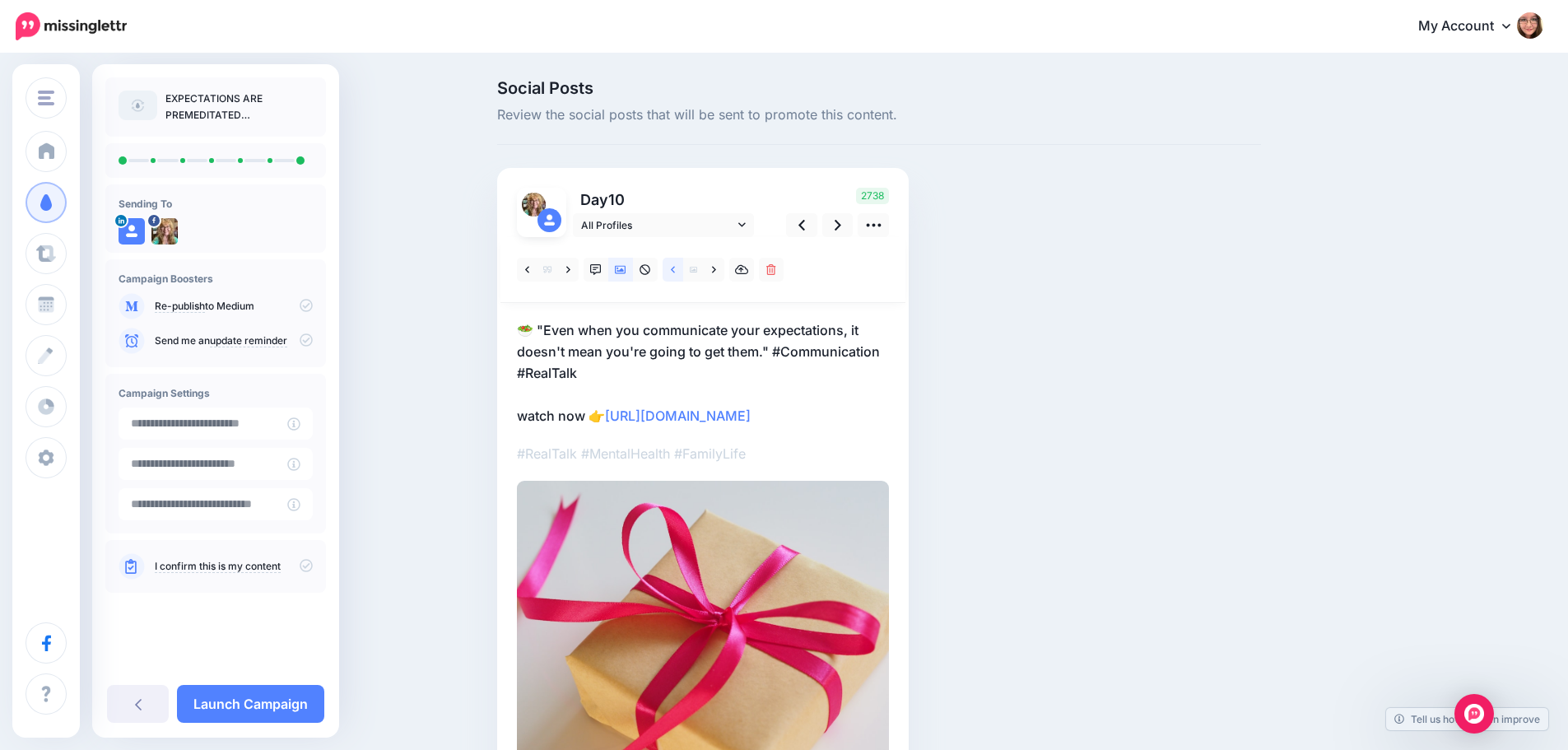
click at [683, 269] on link at bounding box center [672, 270] width 21 height 24
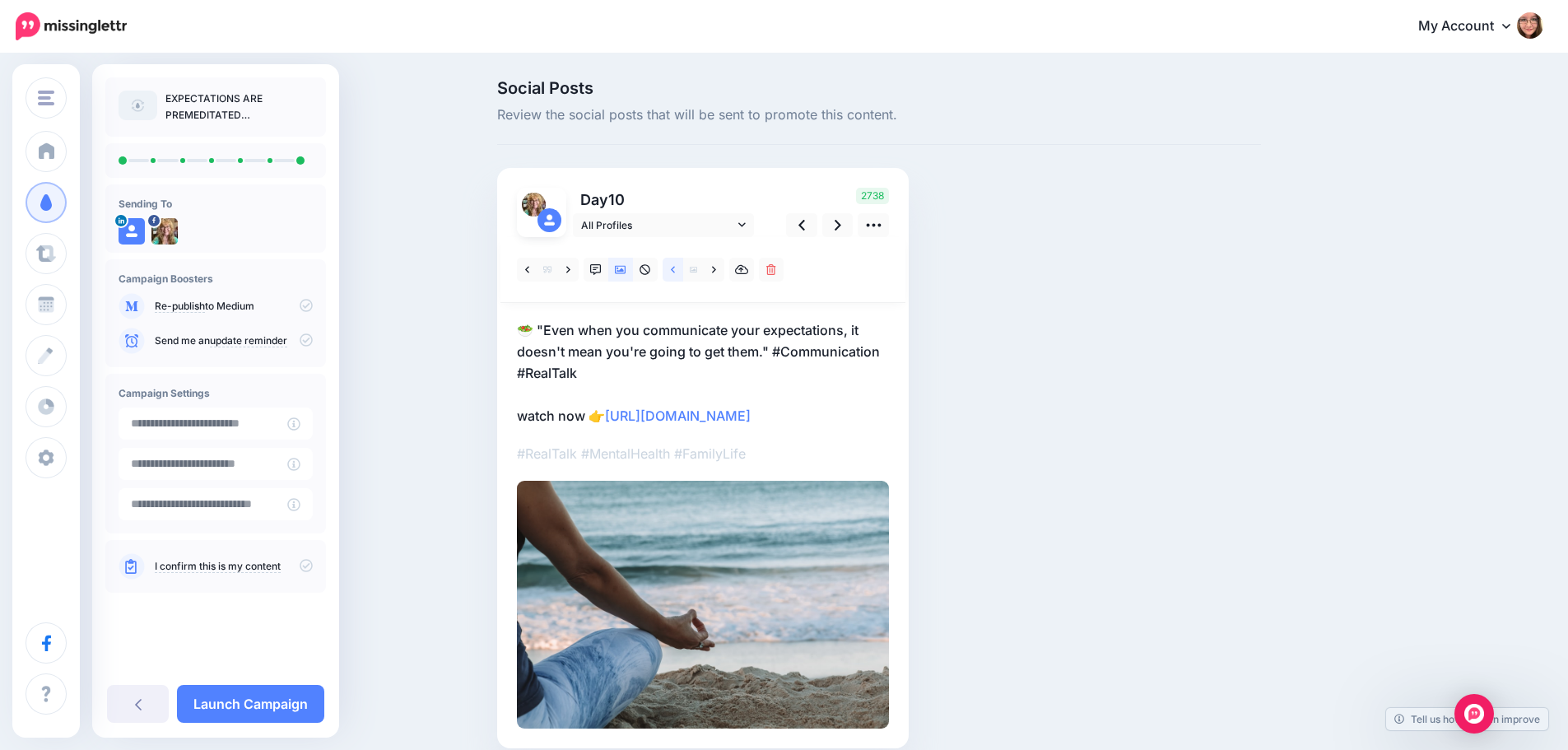
click at [683, 269] on link at bounding box center [672, 270] width 21 height 24
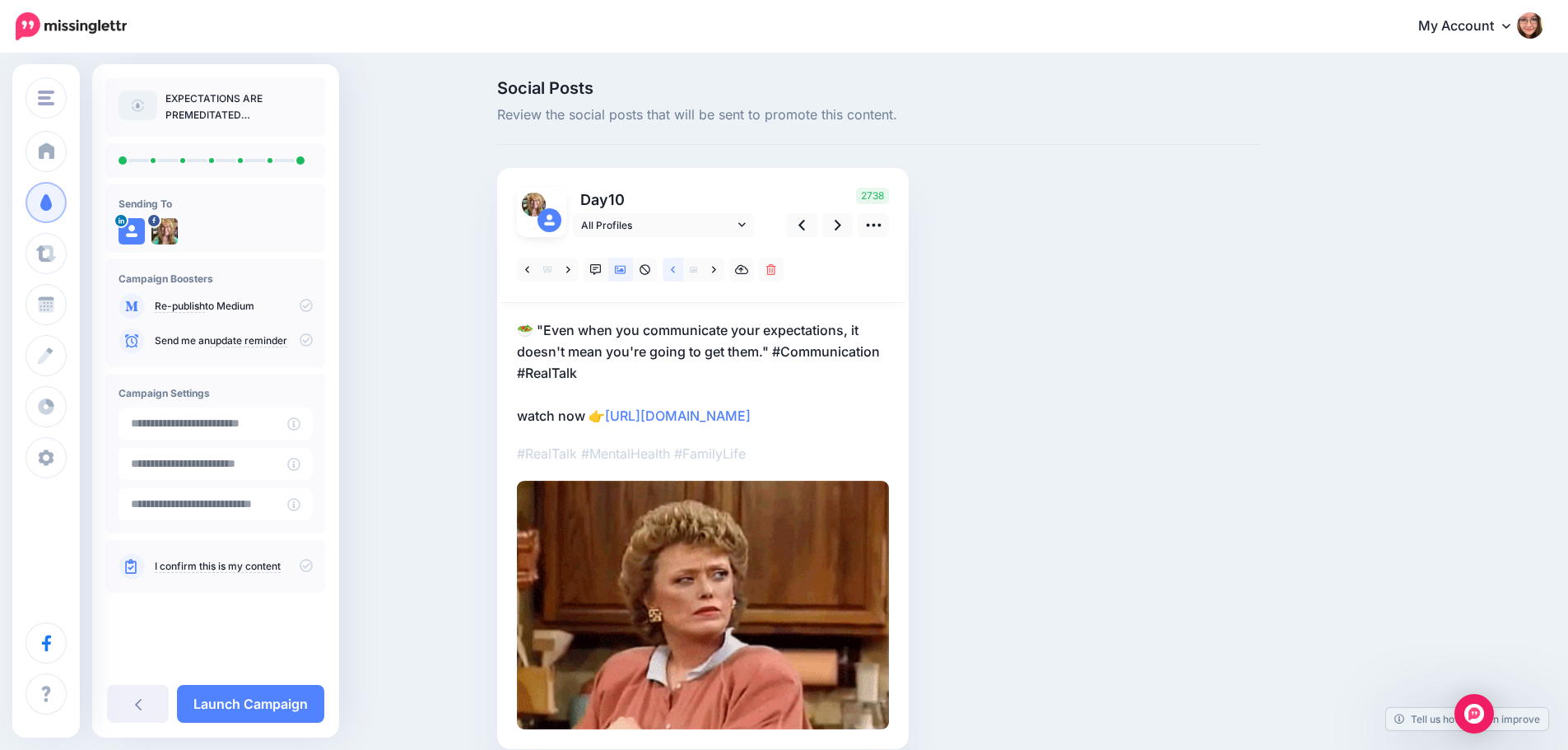
click at [683, 269] on link at bounding box center [672, 270] width 21 height 24
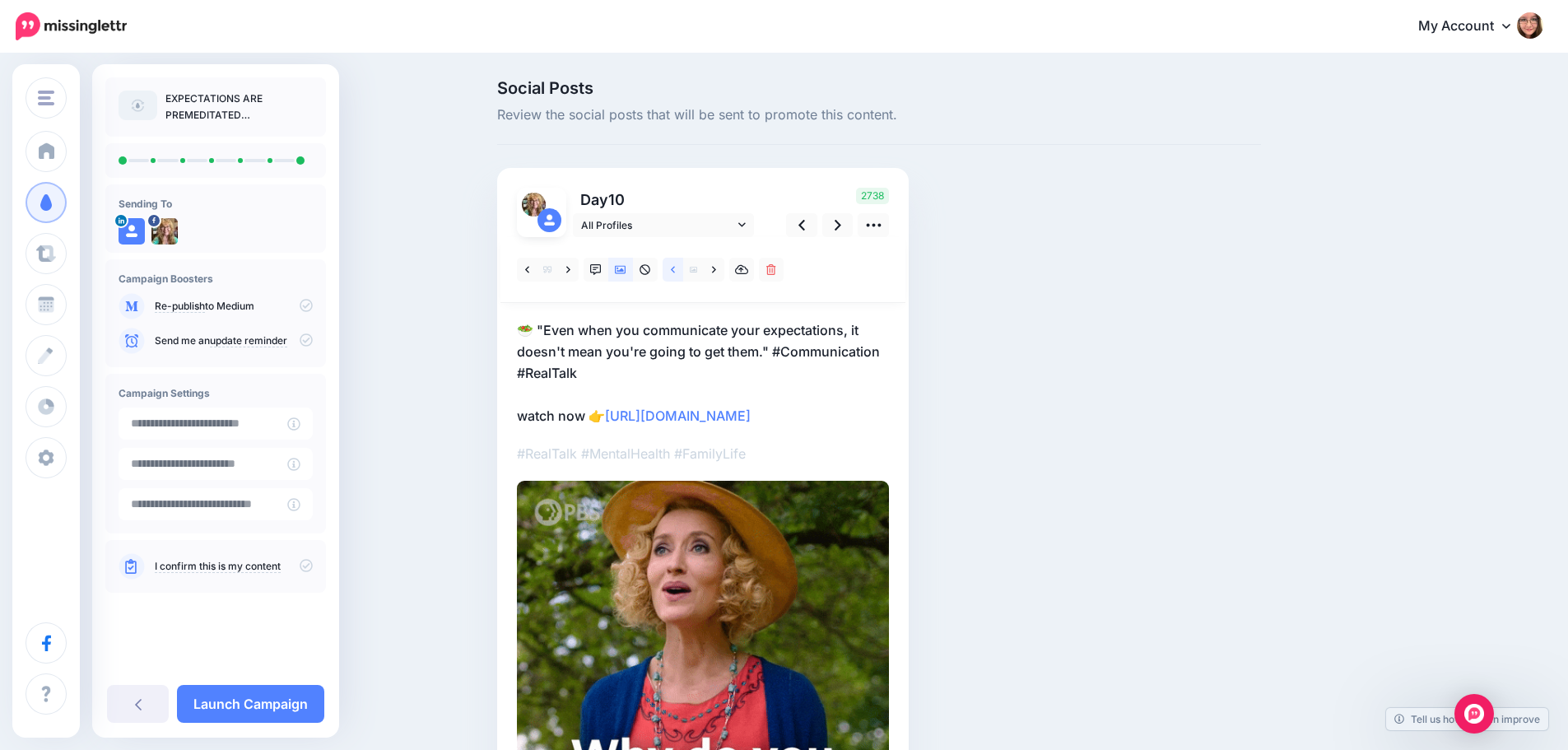
click at [683, 269] on link at bounding box center [672, 270] width 21 height 24
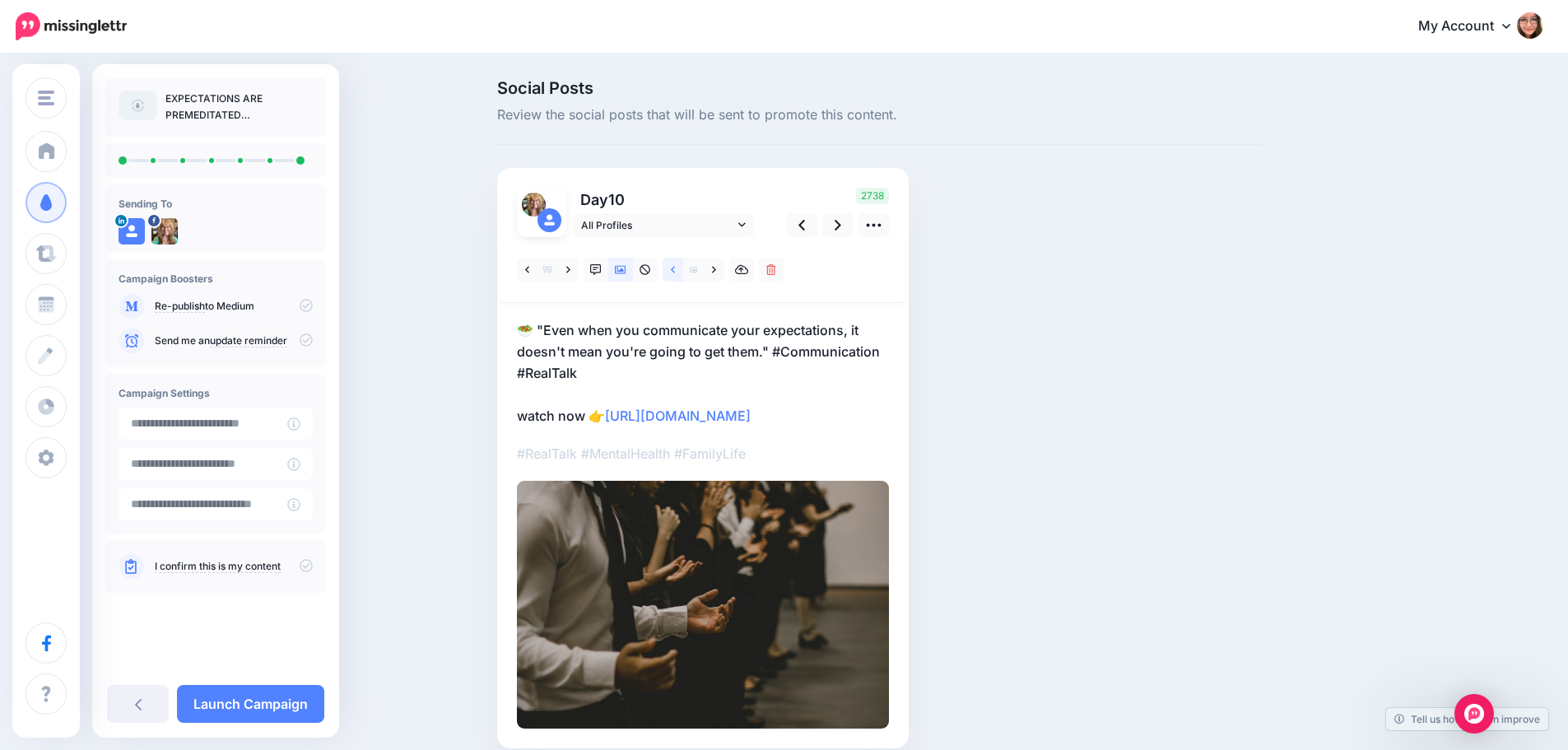
click at [683, 269] on link at bounding box center [672, 270] width 21 height 24
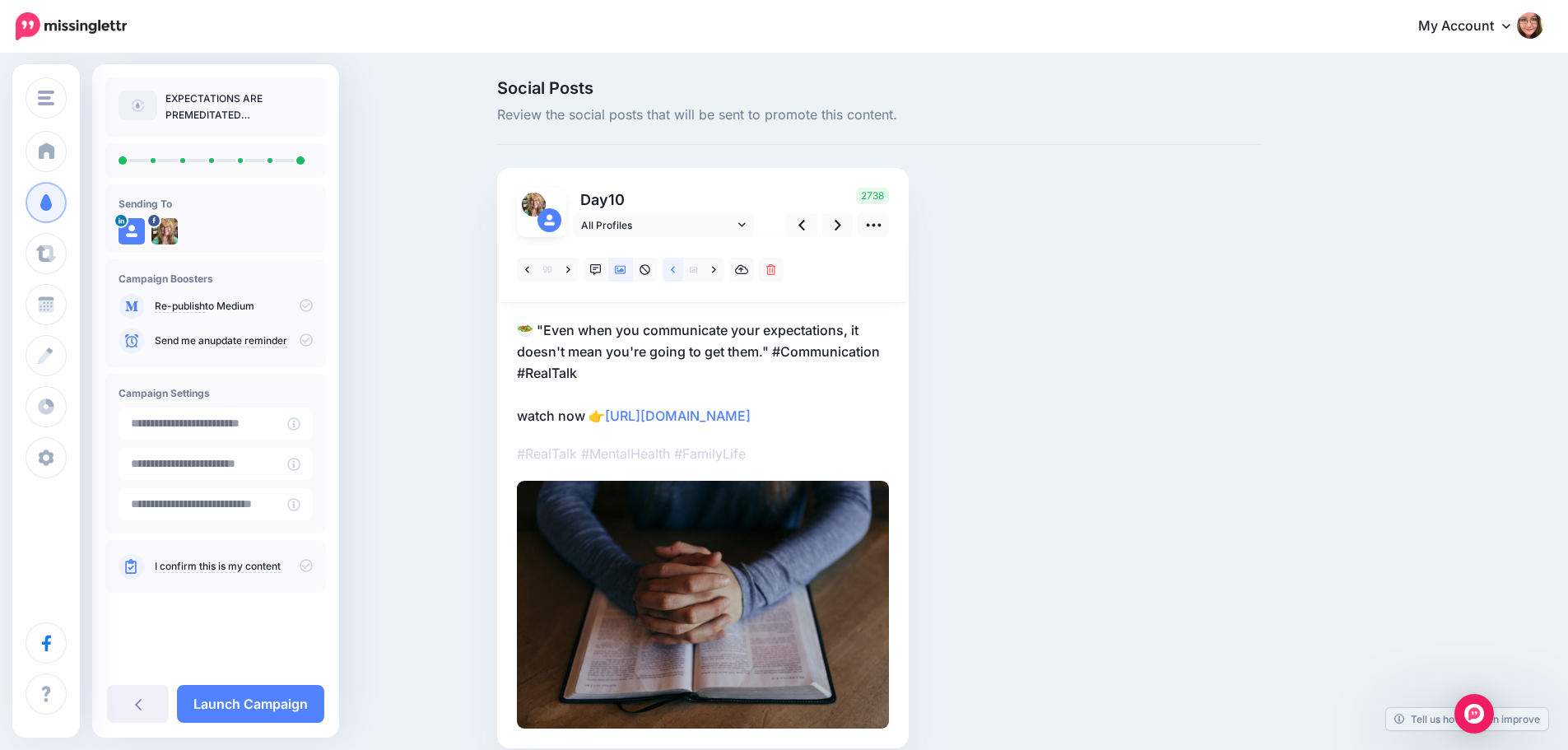
click at [683, 269] on link at bounding box center [672, 270] width 21 height 24
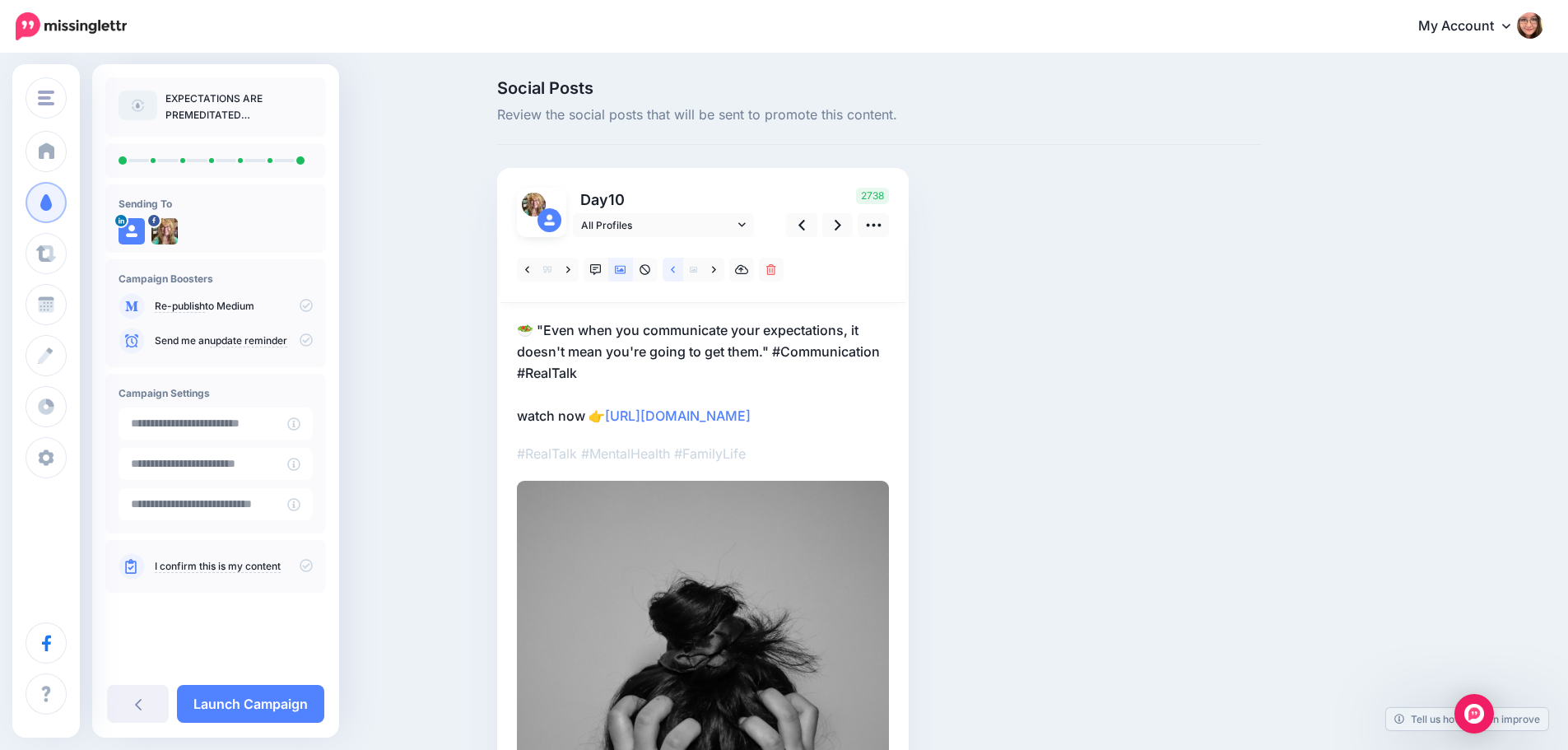
click at [683, 269] on link at bounding box center [672, 270] width 21 height 24
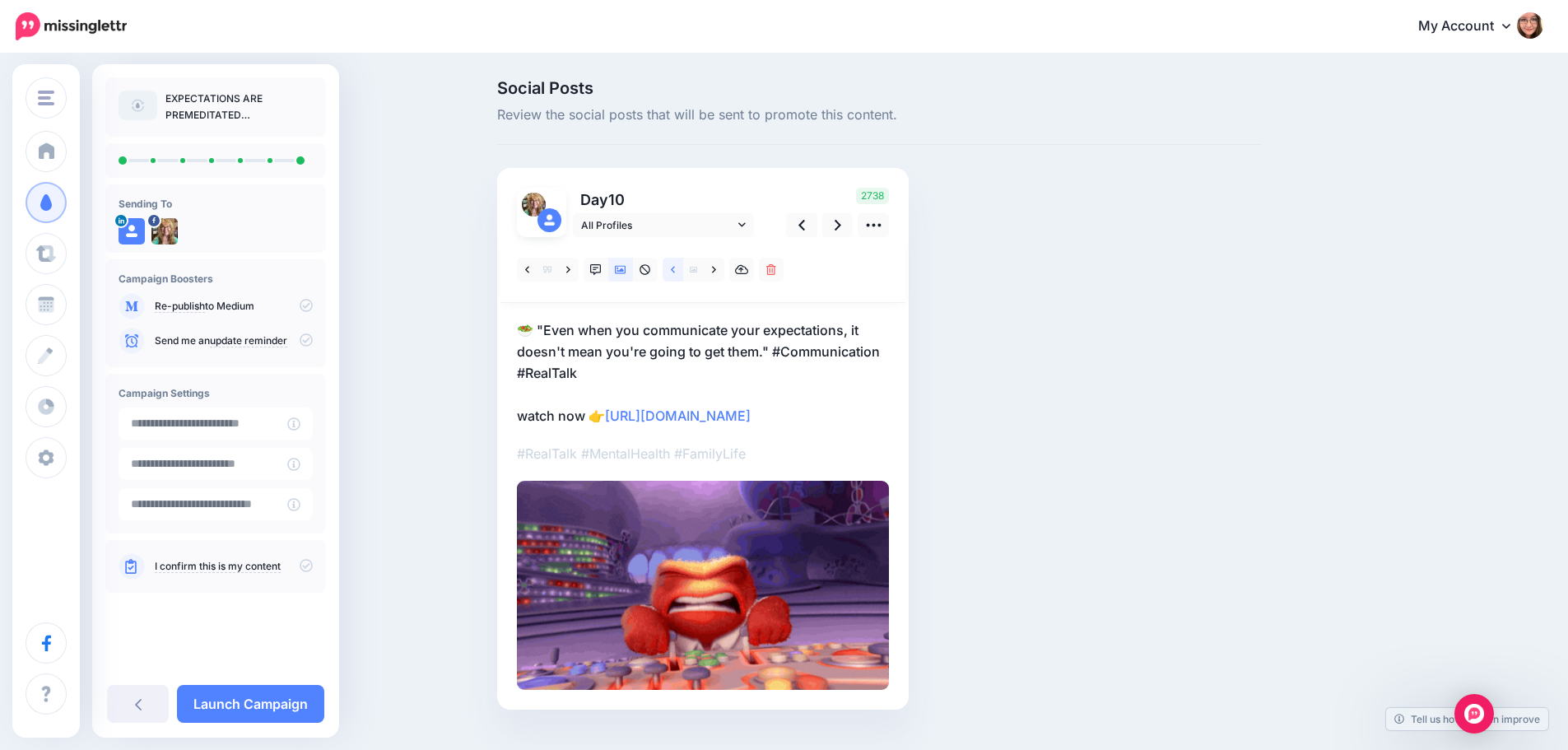
click at [683, 269] on link at bounding box center [672, 270] width 21 height 24
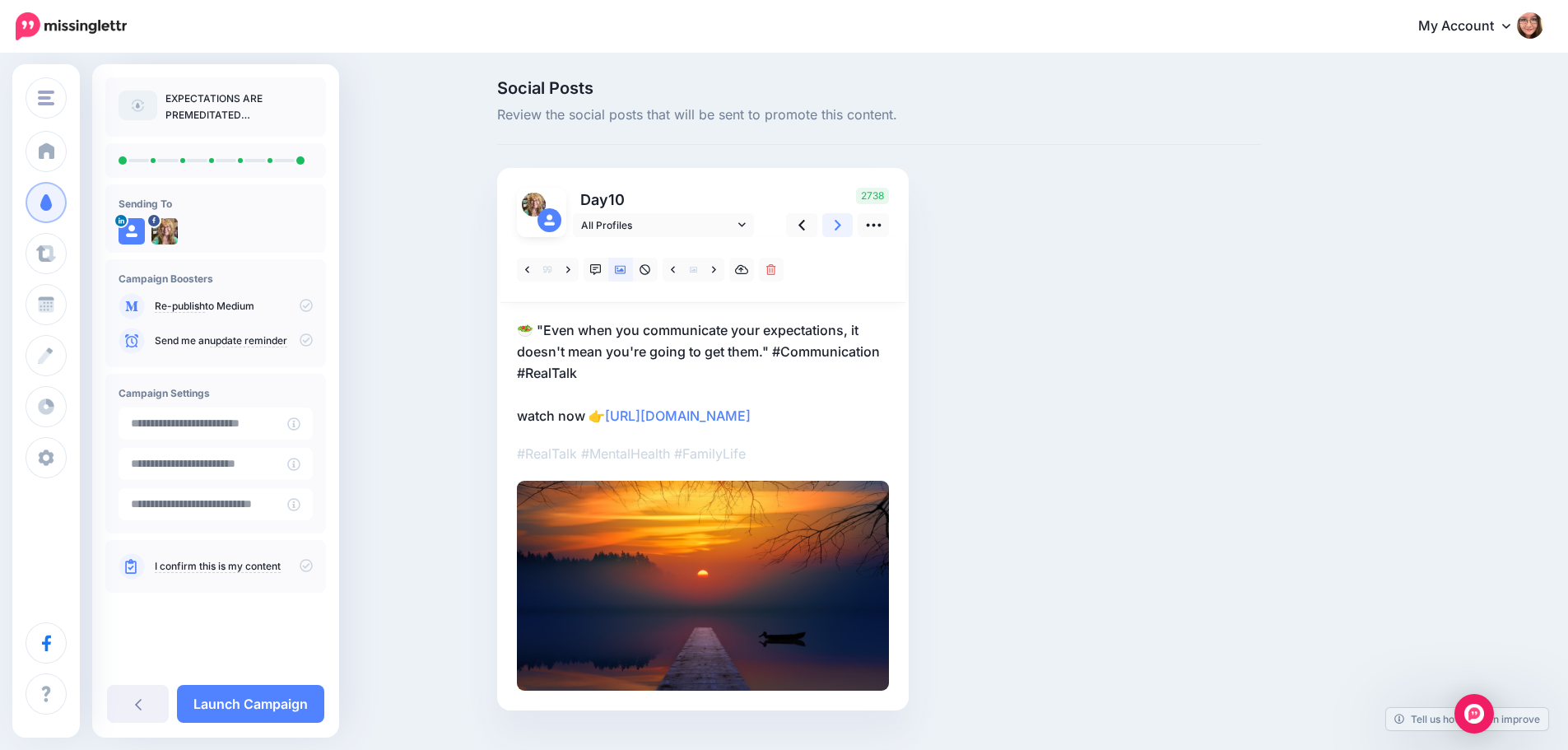
click at [852, 232] on link at bounding box center [837, 225] width 31 height 24
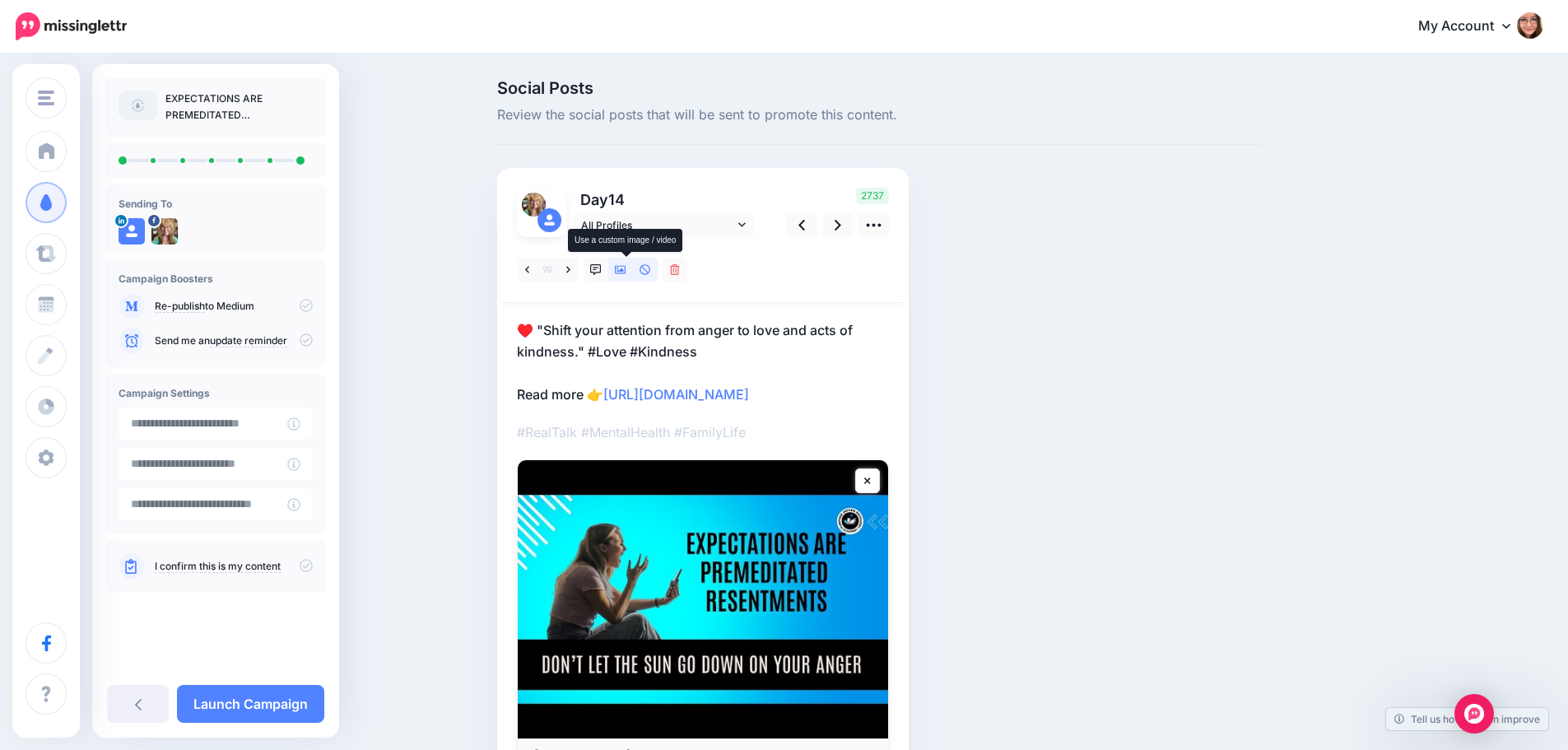
click at [623, 274] on icon at bounding box center [620, 270] width 12 height 8
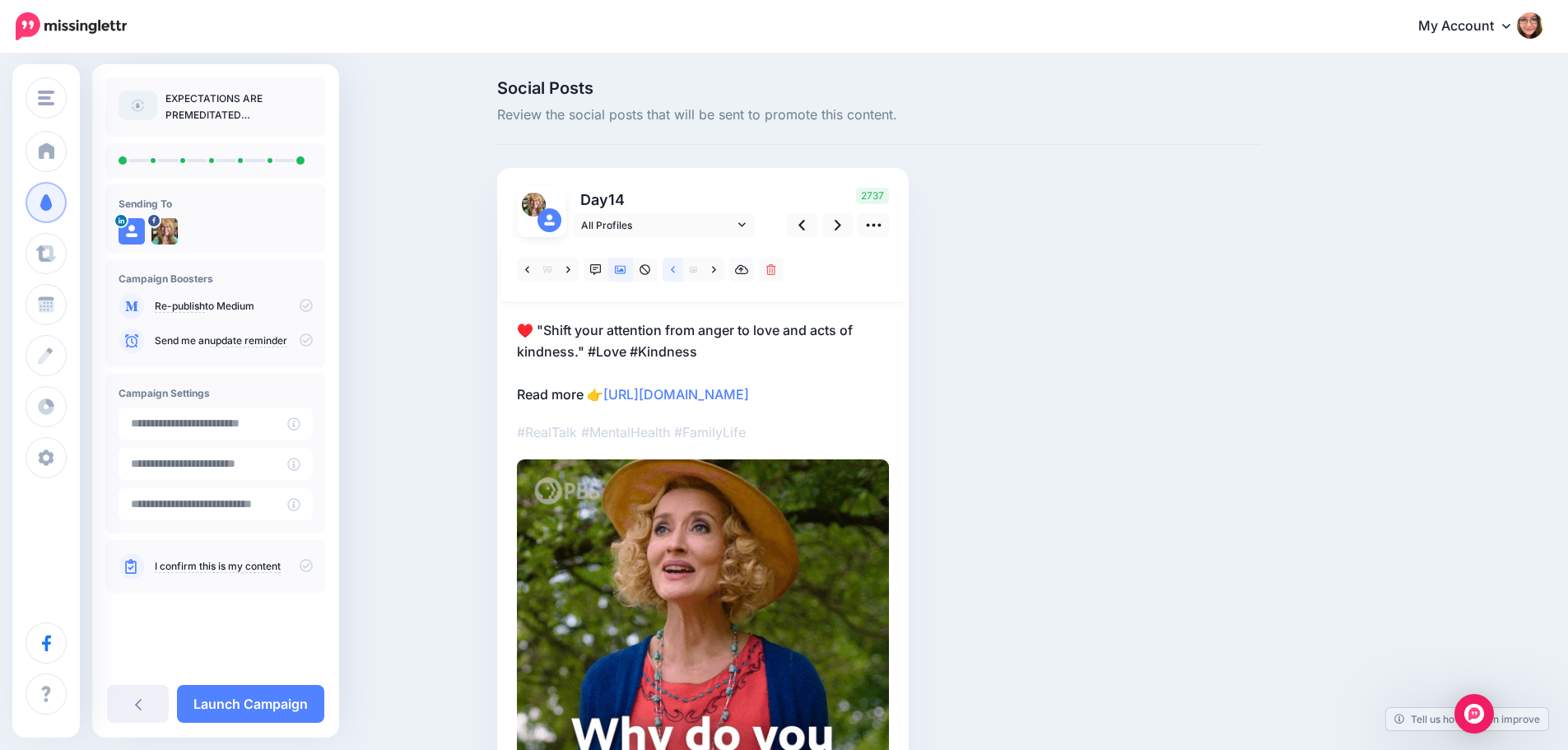
click at [677, 278] on link at bounding box center [672, 270] width 21 height 24
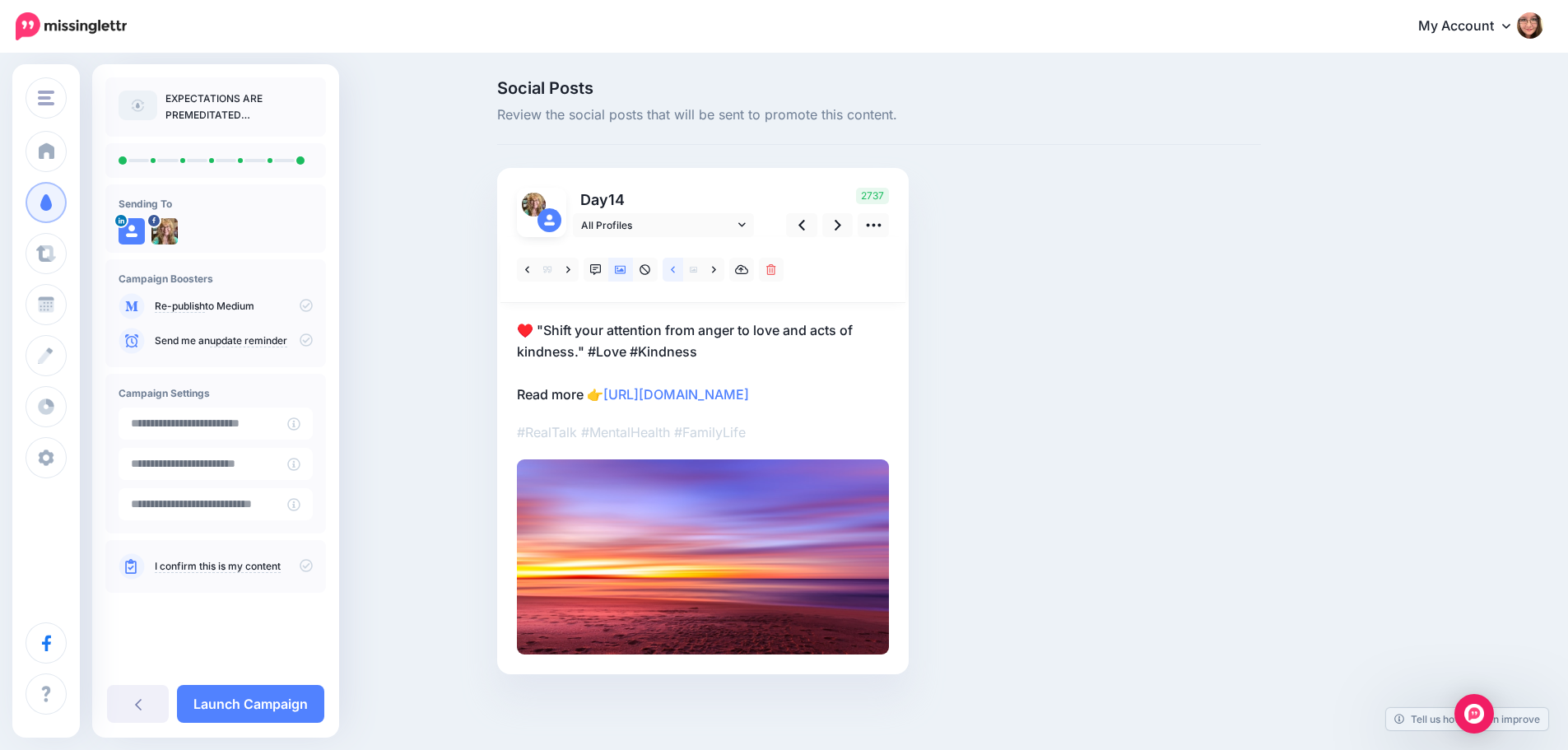
drag, startPoint x: 677, startPoint y: 278, endPoint x: 676, endPoint y: 325, distance: 47.0
drag, startPoint x: 676, startPoint y: 325, endPoint x: 647, endPoint y: 345, distance: 35.2
click at [647, 345] on p "♥️ "Shift your attention from anger to love and acts of kindness." #Love #Kindn…" at bounding box center [703, 362] width 372 height 86
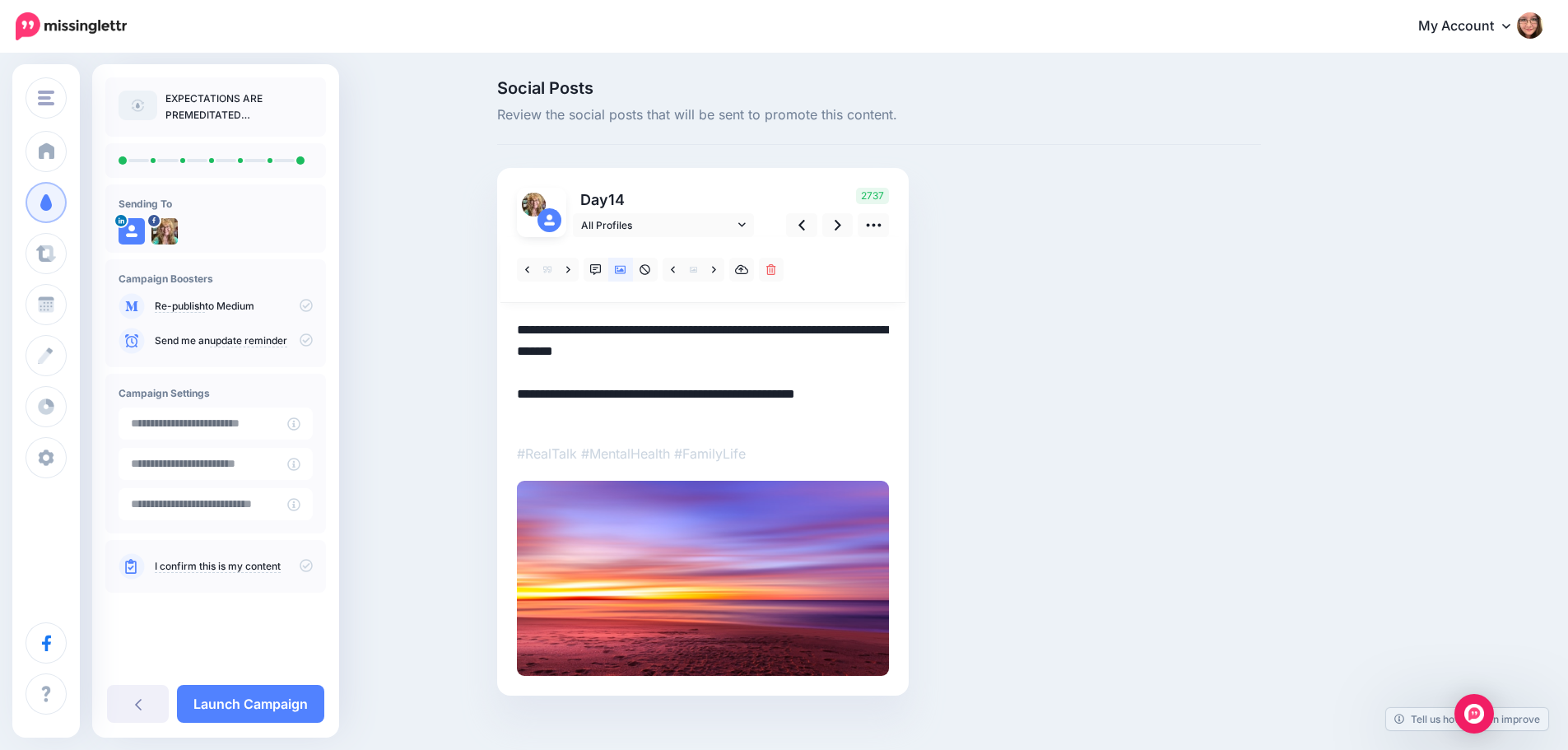
drag, startPoint x: 554, startPoint y: 396, endPoint x: 518, endPoint y: 396, distance: 36.0
click at [518, 396] on div "Day 14 All Profiles" at bounding box center [703, 432] width 412 height 528
type textarea "**********"
click at [836, 231] on link at bounding box center [837, 225] width 31 height 24
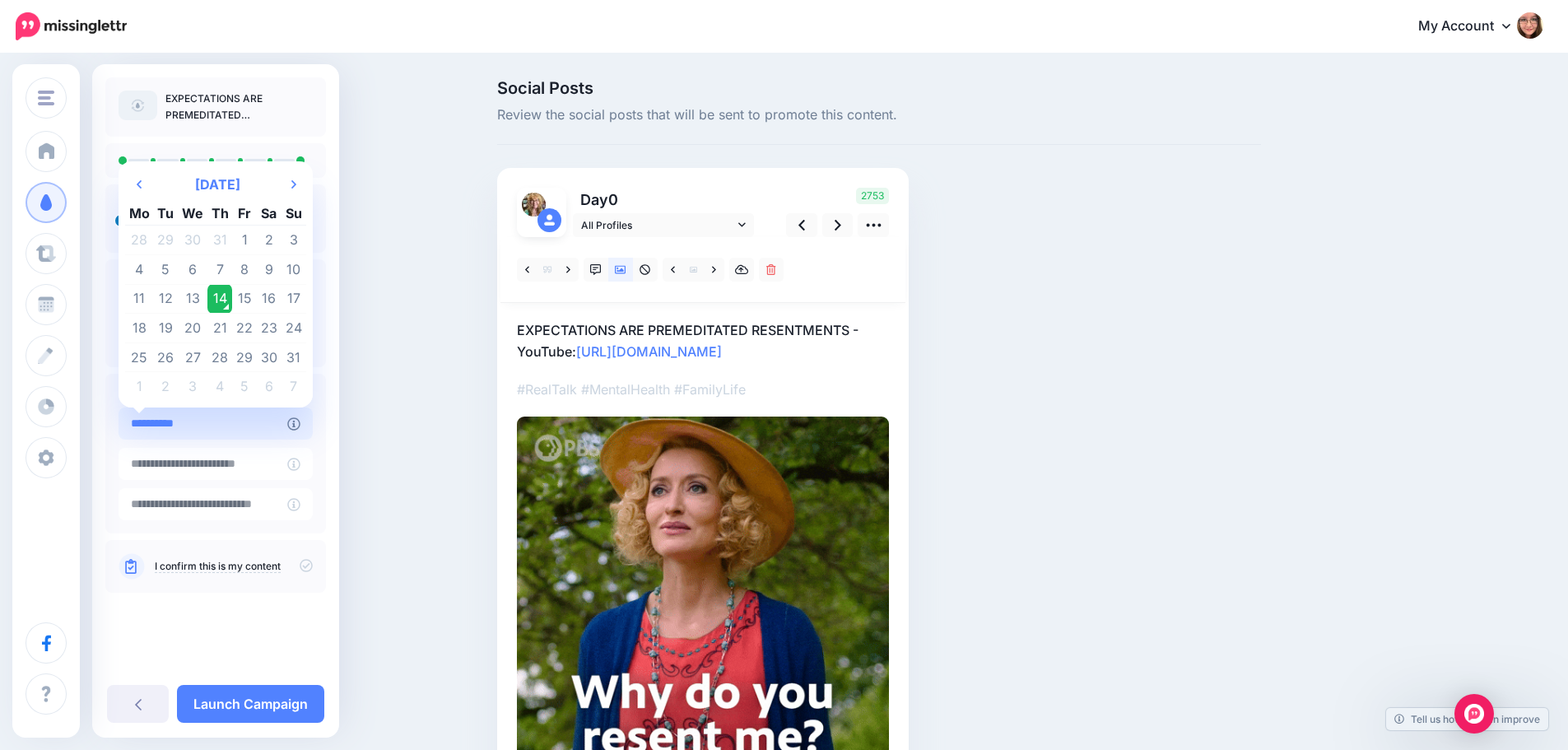
click at [272, 423] on input "**********" at bounding box center [203, 424] width 169 height 32
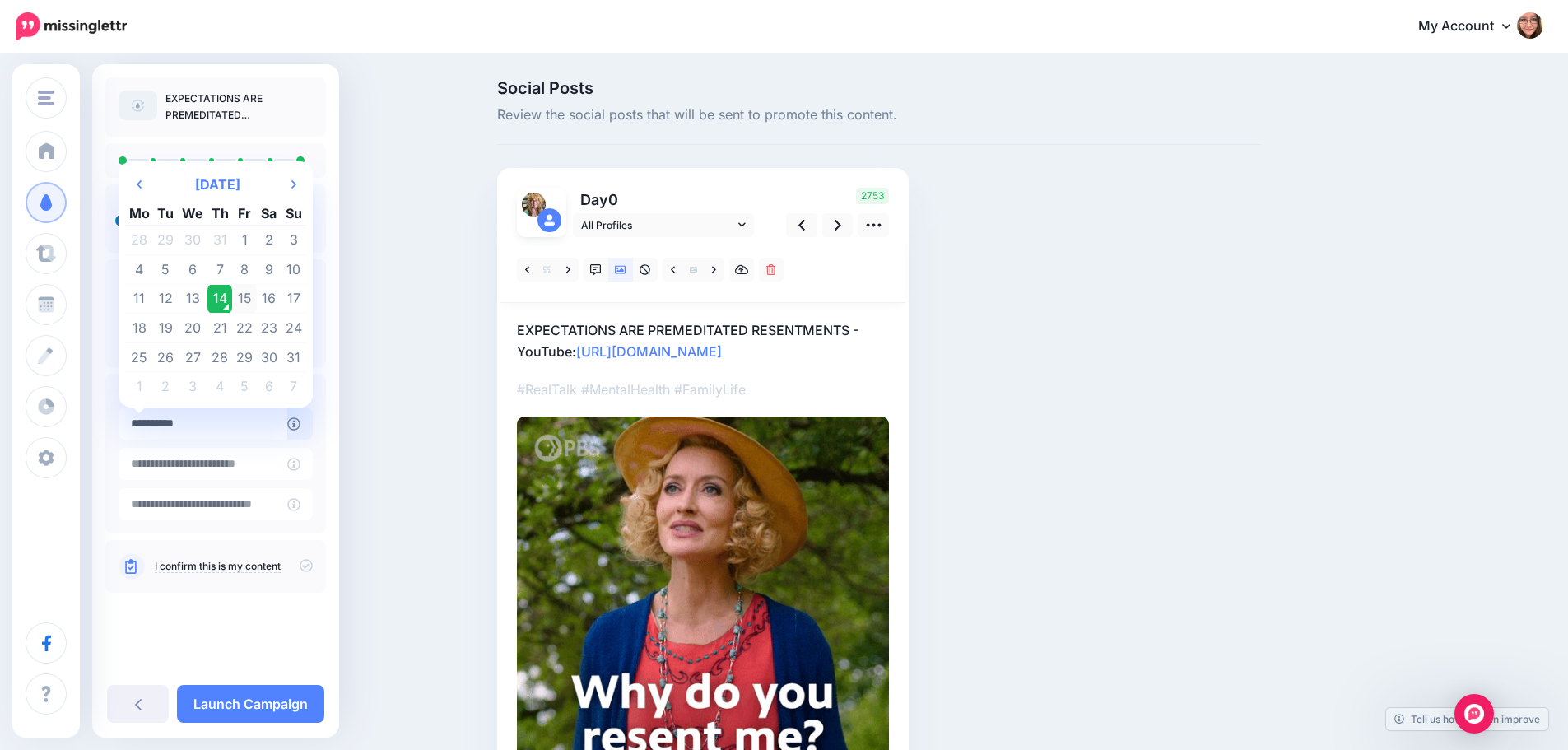
click at [249, 298] on td "15" at bounding box center [244, 299] width 25 height 30
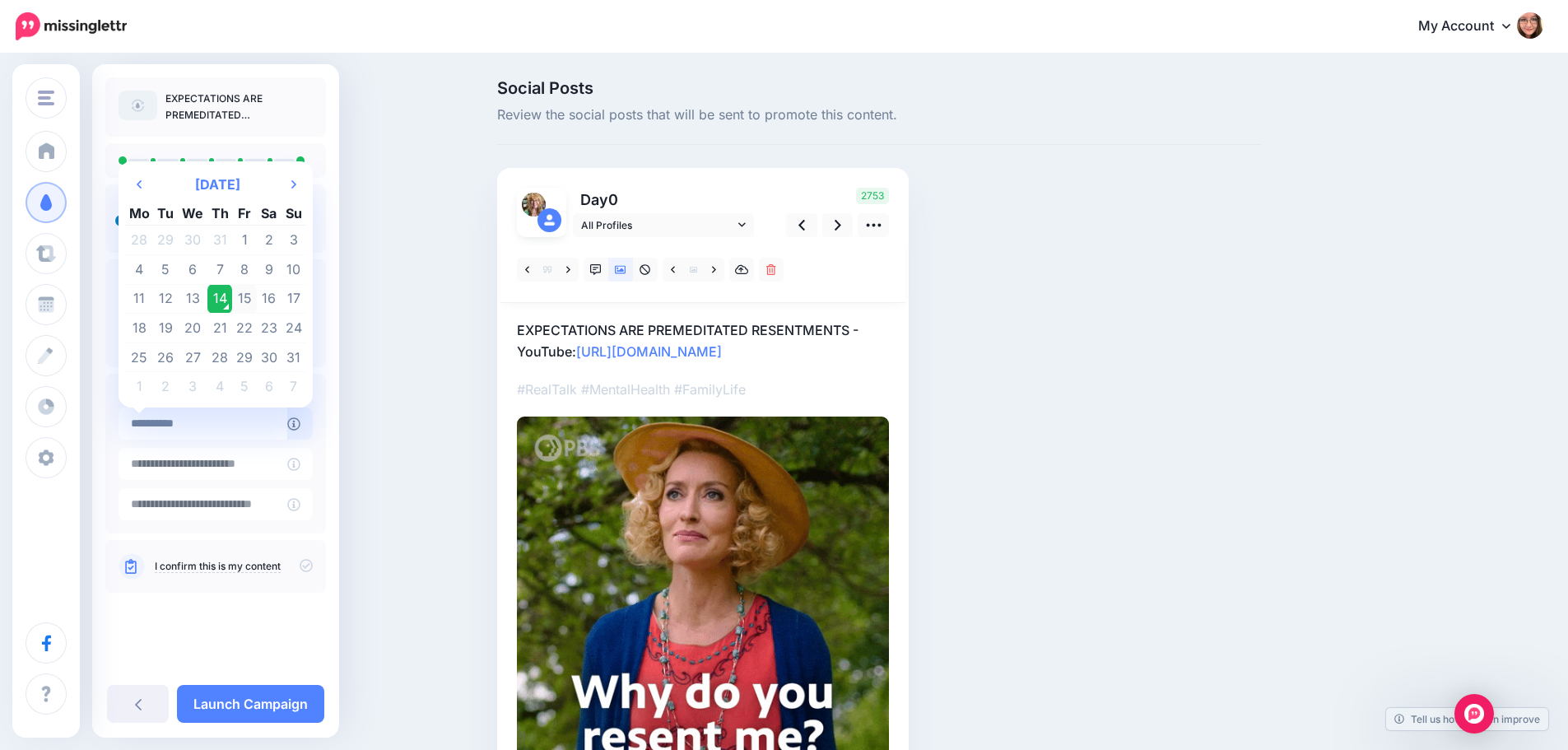
type input "**********"
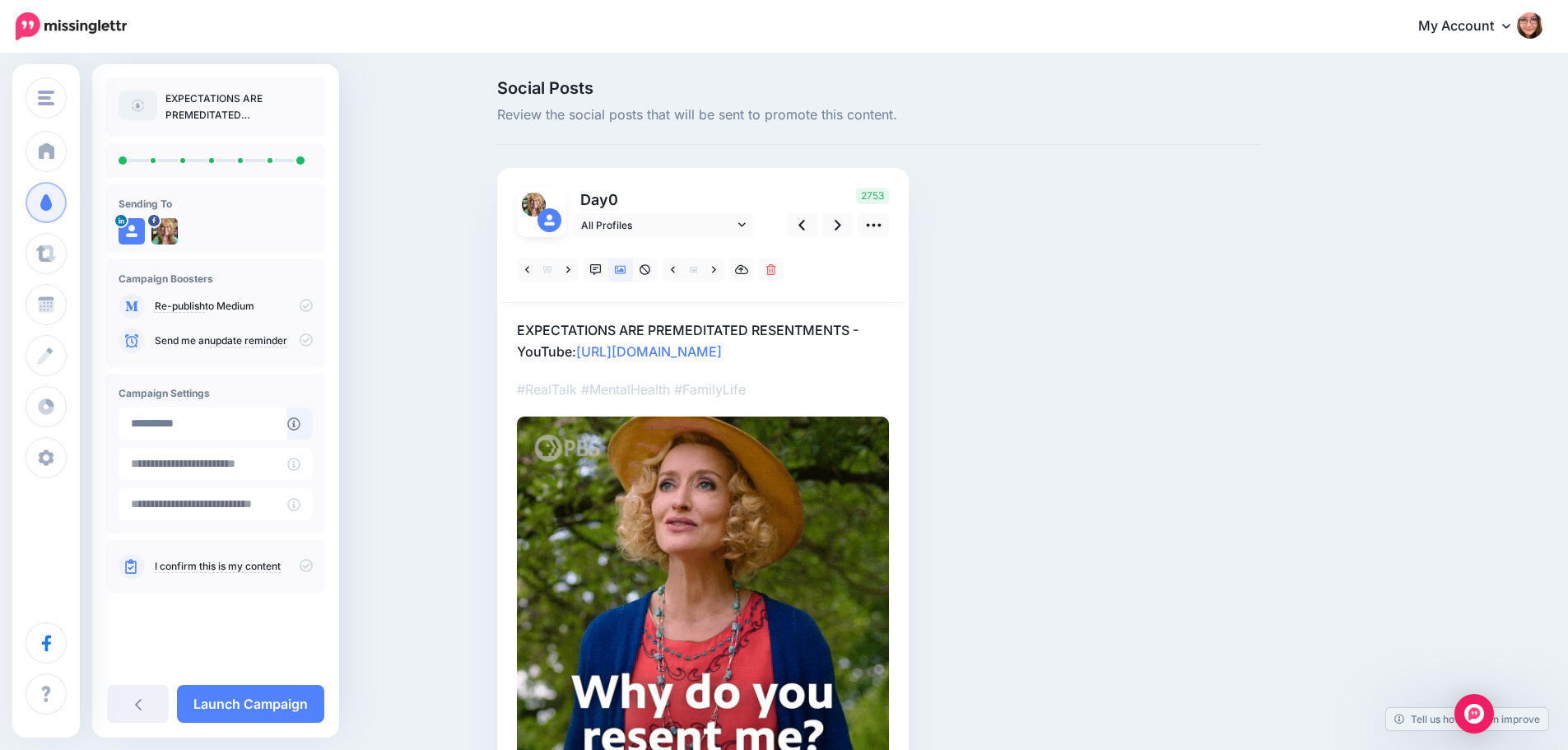
click at [304, 558] on div "I confirm this is my content" at bounding box center [215, 566] width 194 height 26
click at [304, 567] on icon at bounding box center [305, 565] width 13 height 13
click at [301, 709] on link "Launch Campaign" at bounding box center [251, 704] width 147 height 38
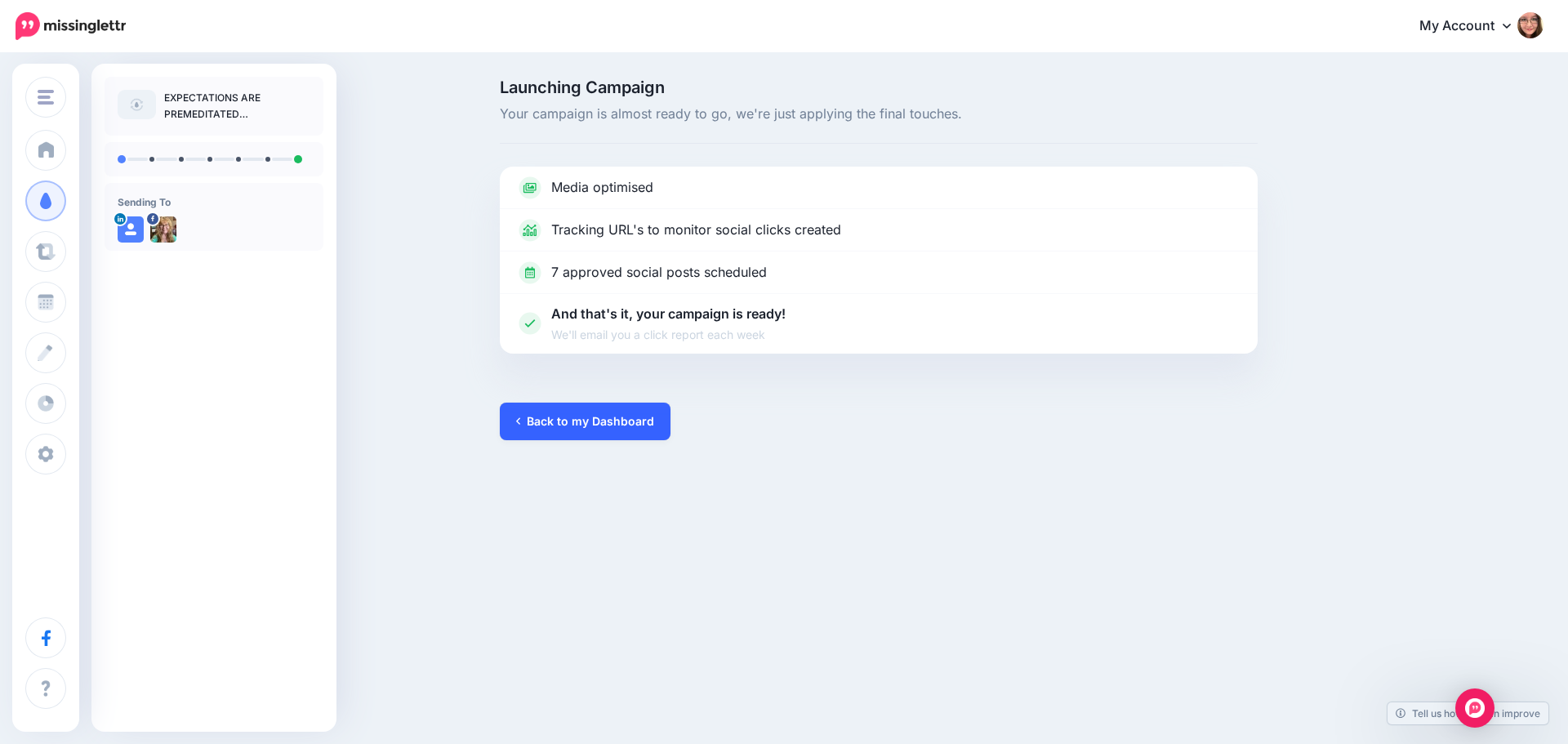
click at [612, 412] on link "Back to my Dashboard" at bounding box center [585, 421] width 171 height 37
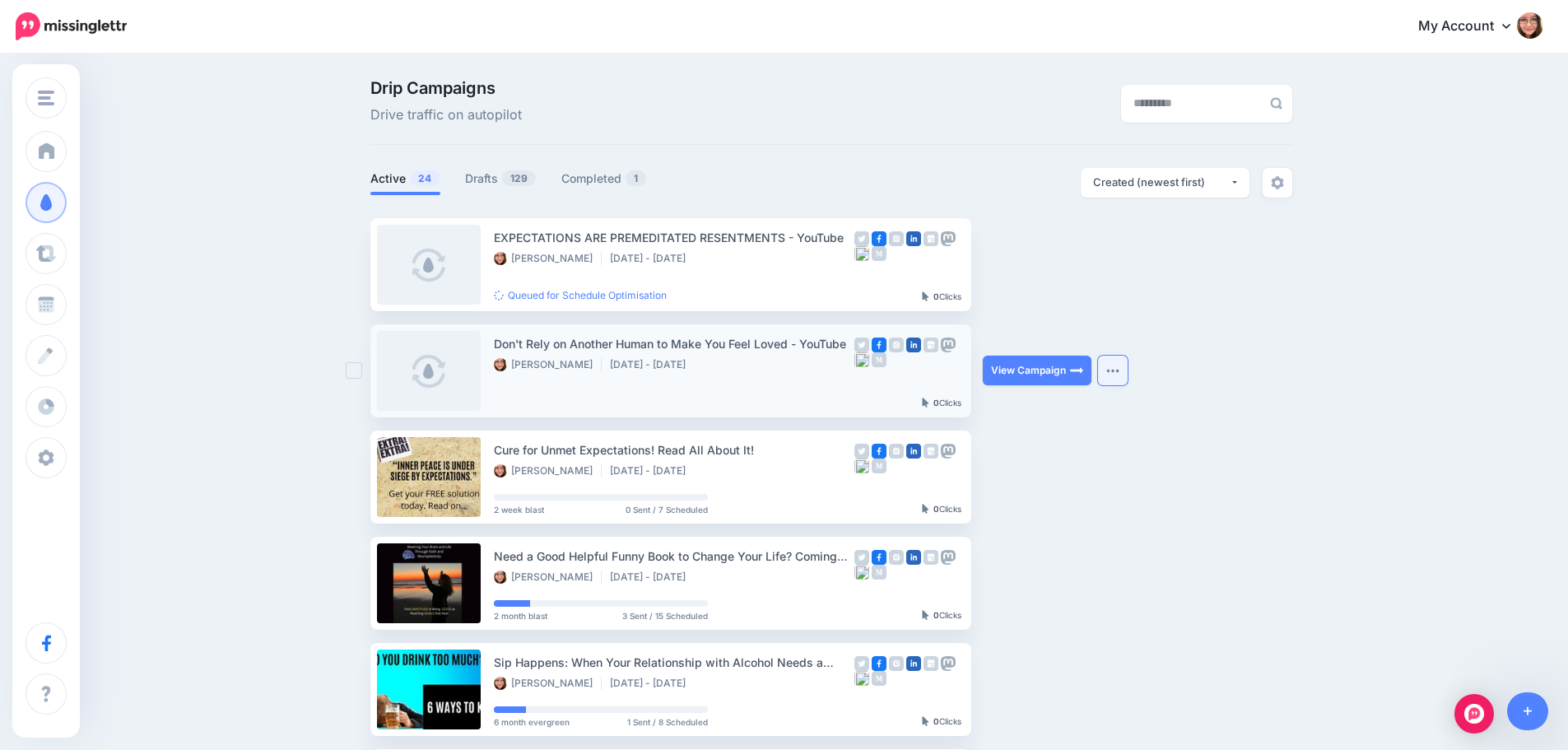
click at [1119, 367] on button "button" at bounding box center [1113, 371] width 30 height 30
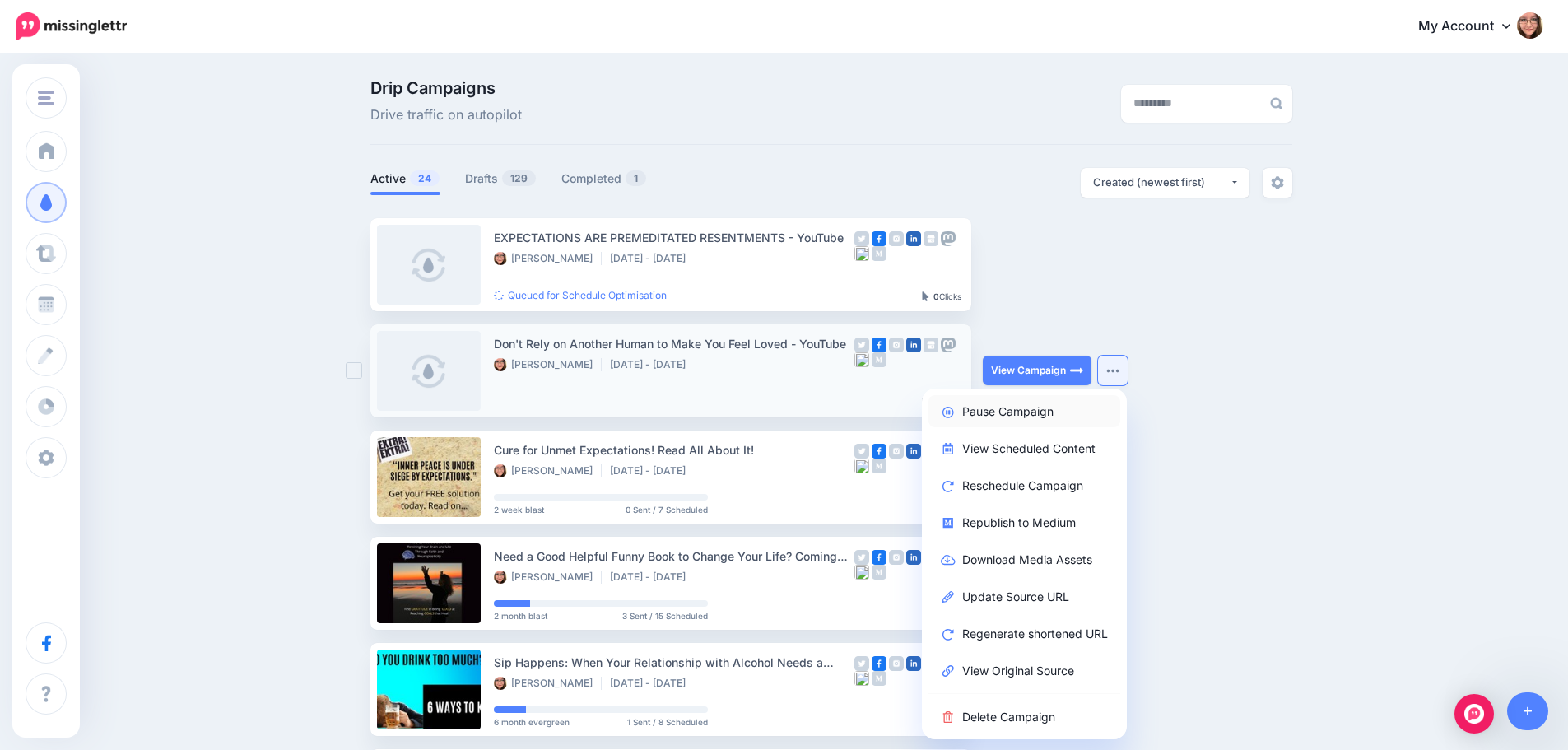
click at [1054, 413] on link "Pause Campaign" at bounding box center [1024, 411] width 192 height 32
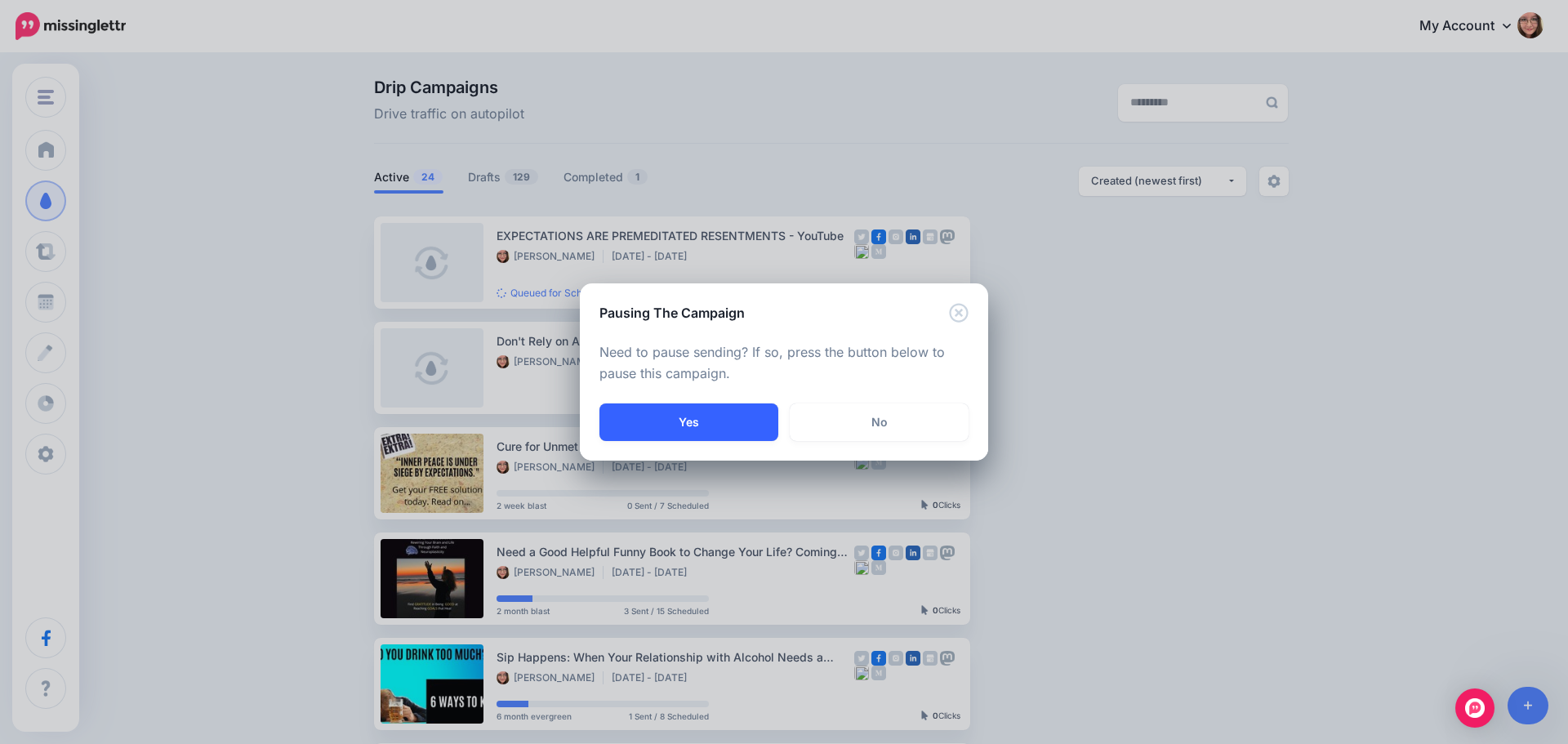
click at [721, 414] on button "Yes" at bounding box center [688, 422] width 179 height 37
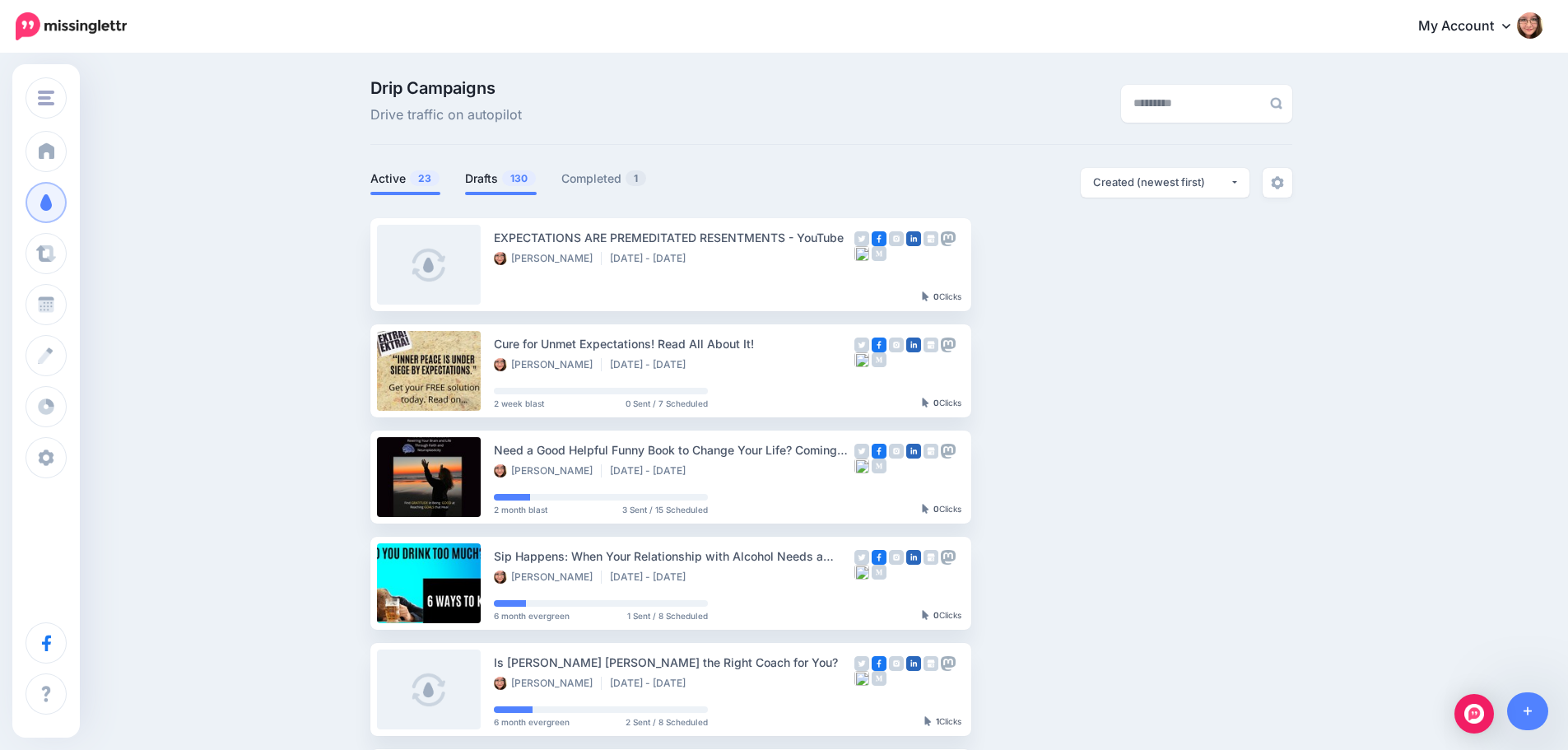
click at [507, 175] on span "130" at bounding box center [519, 178] width 34 height 16
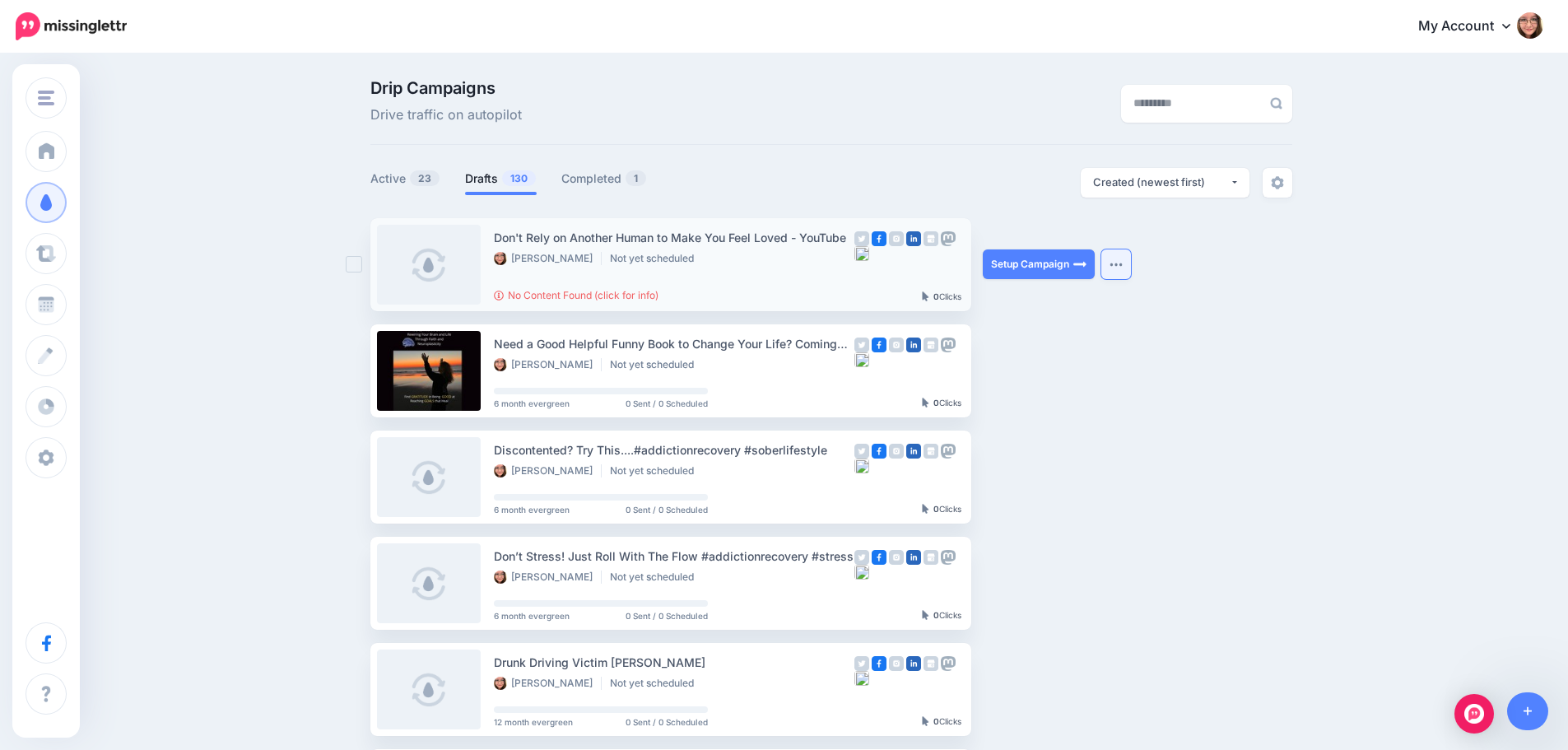
click at [1123, 267] on img "button" at bounding box center [1116, 264] width 13 height 5
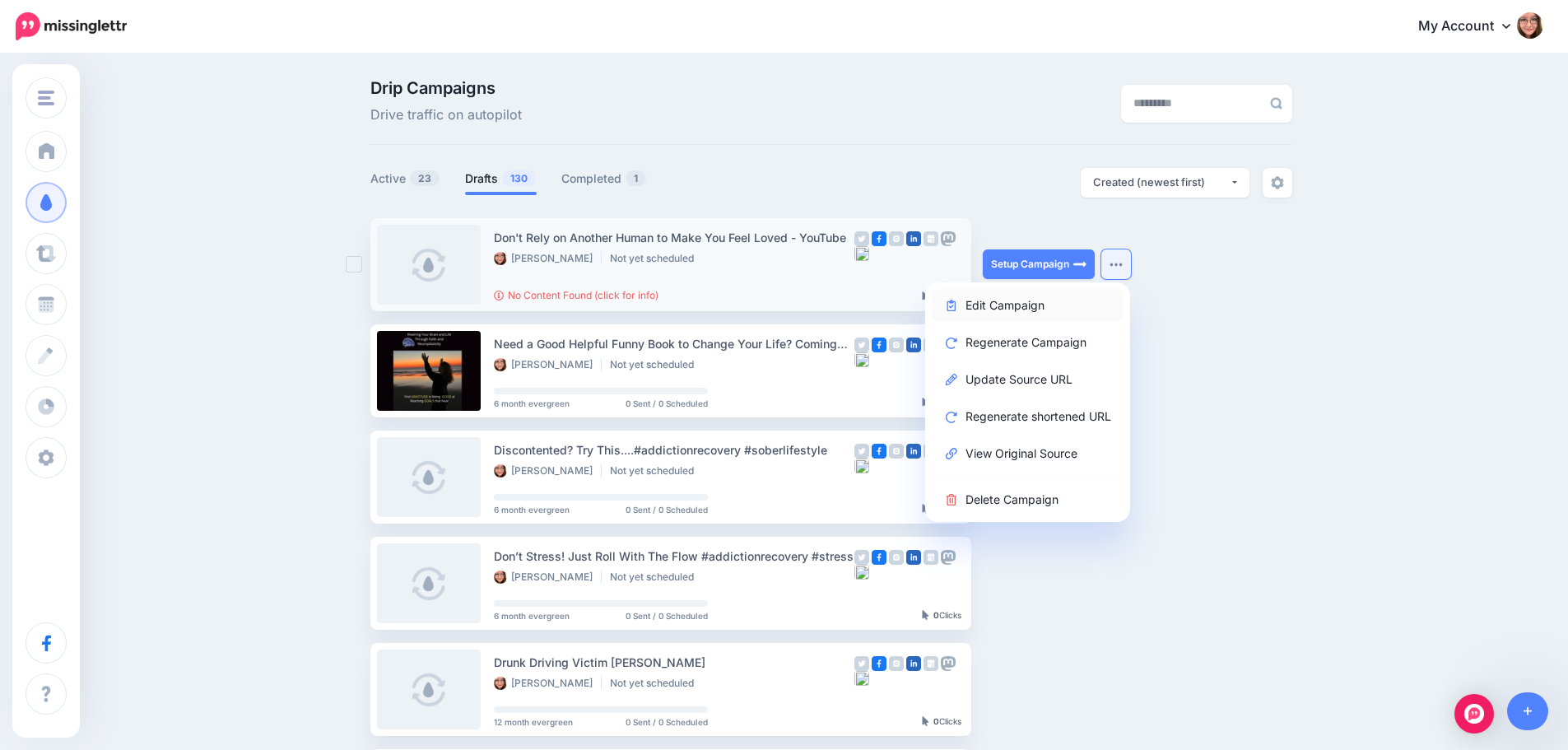
click at [1061, 303] on link "Edit Campaign" at bounding box center [1027, 304] width 192 height 32
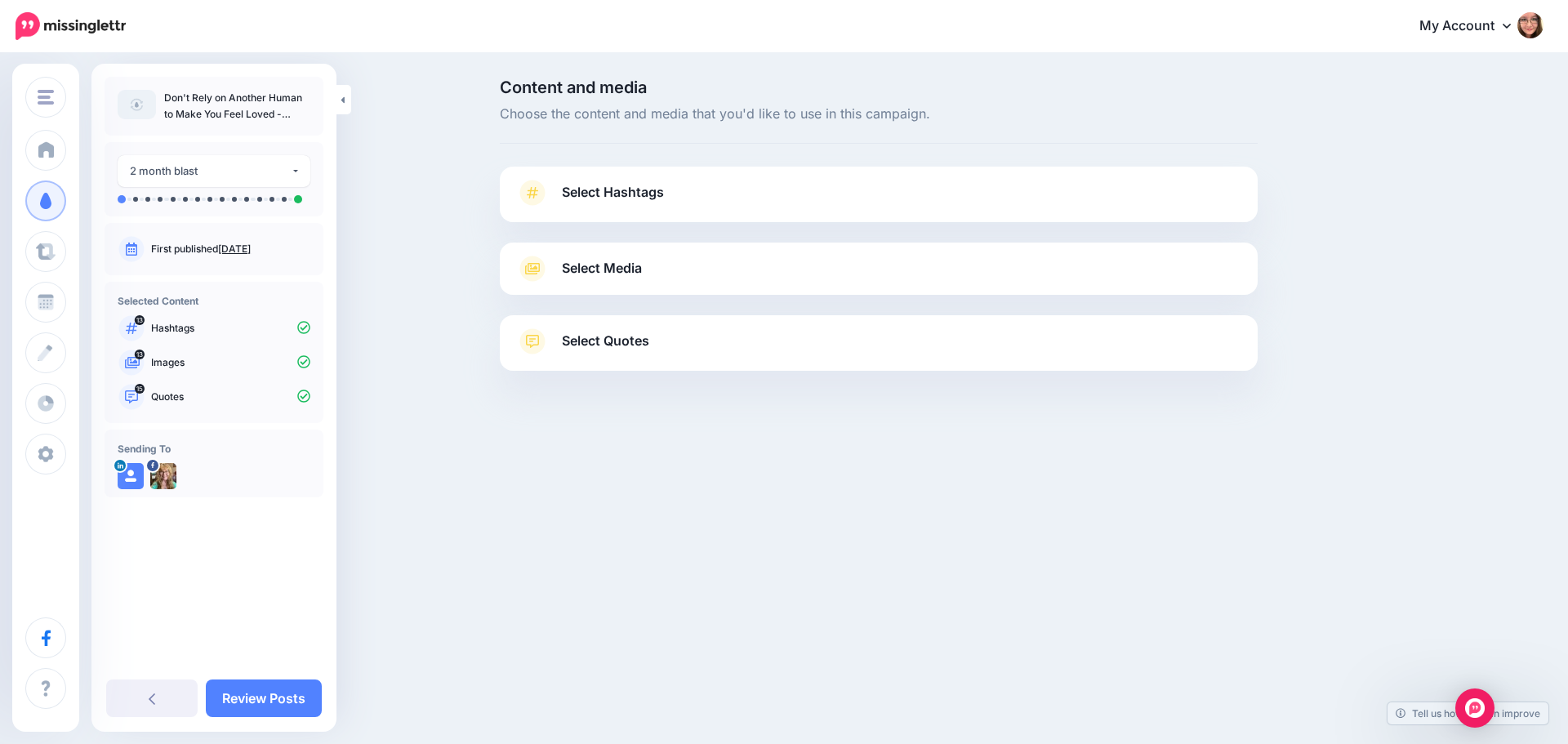
click at [668, 193] on link "Select Hashtags" at bounding box center [878, 200] width 725 height 42
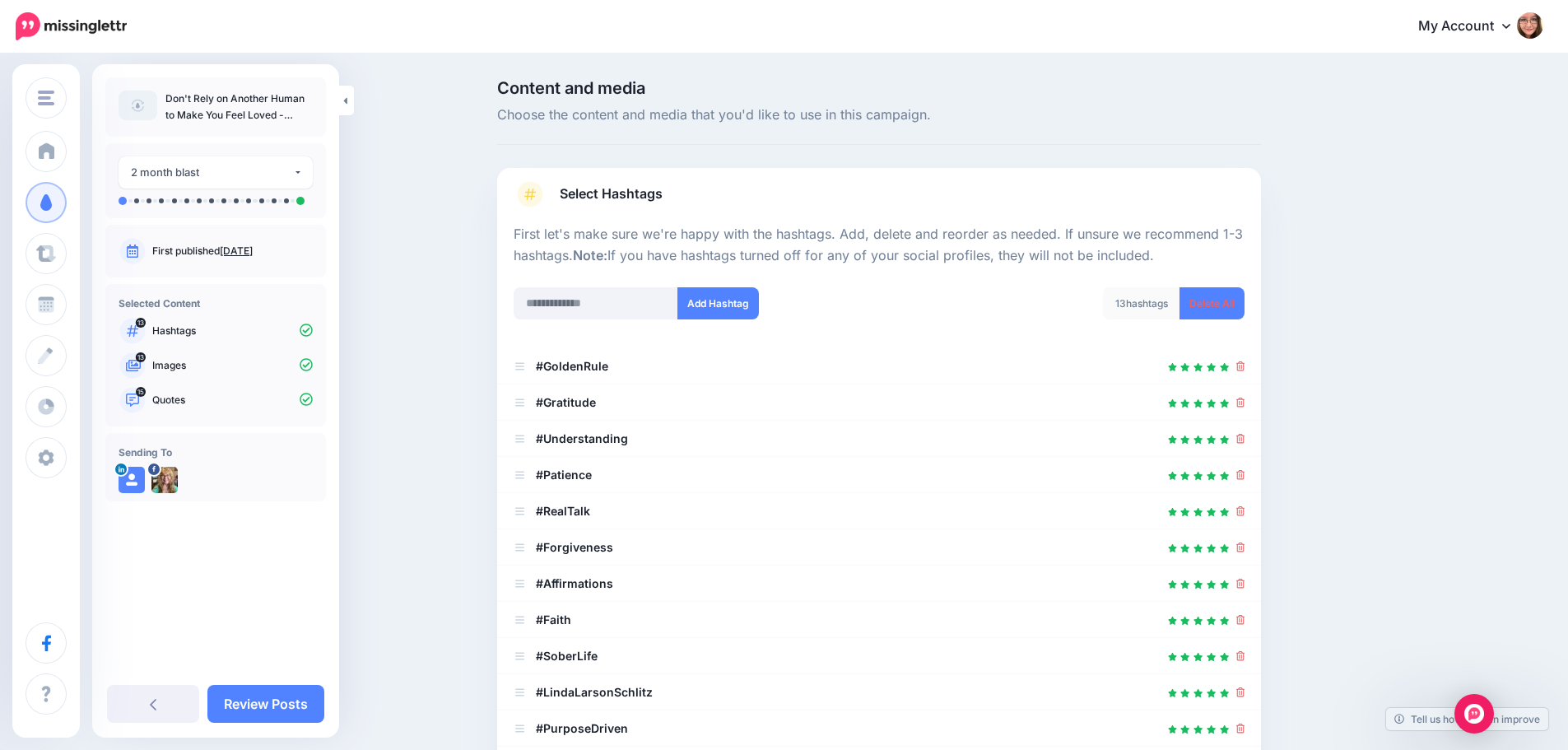
scroll to position [326, 0]
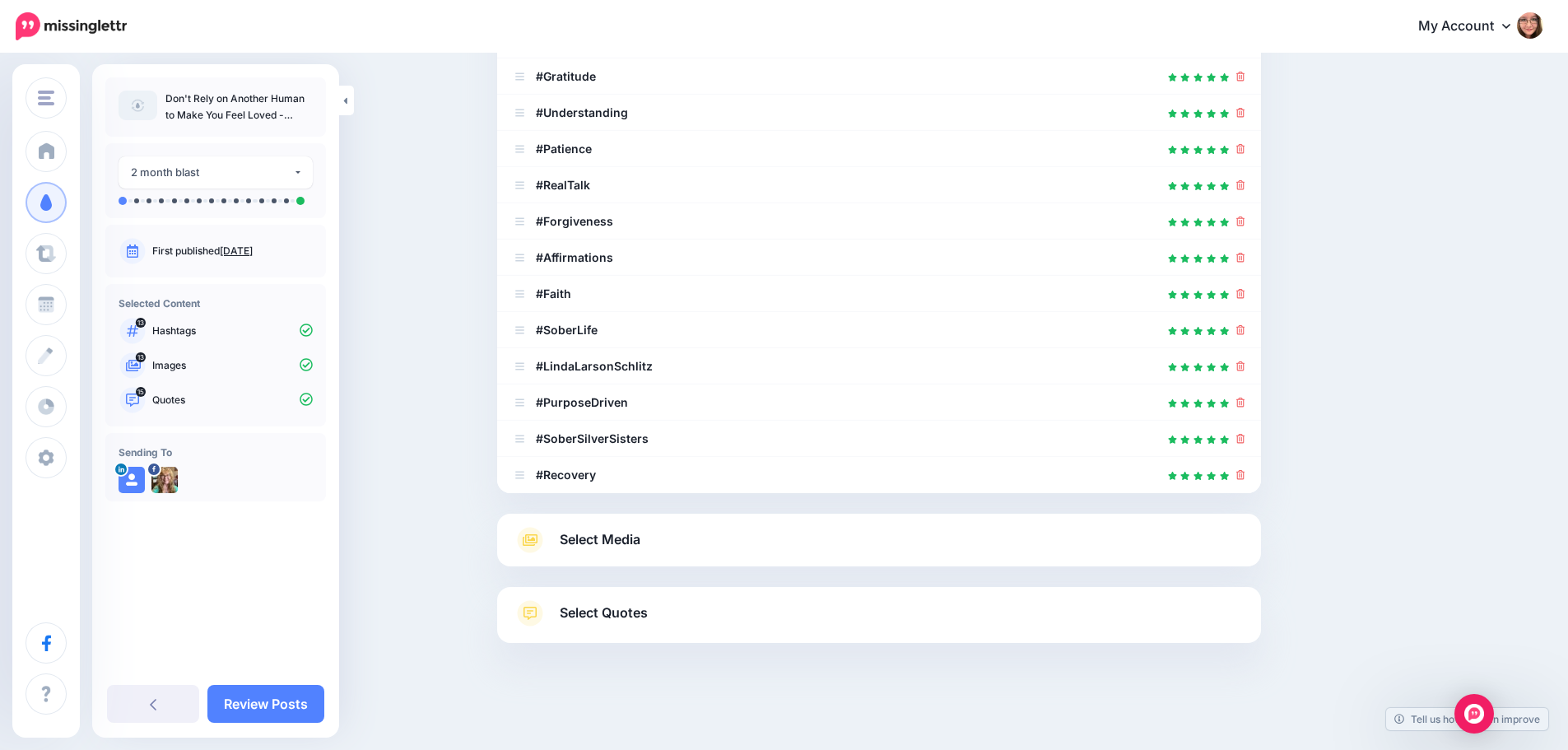
click at [718, 611] on link "Select Quotes" at bounding box center [878, 621] width 731 height 43
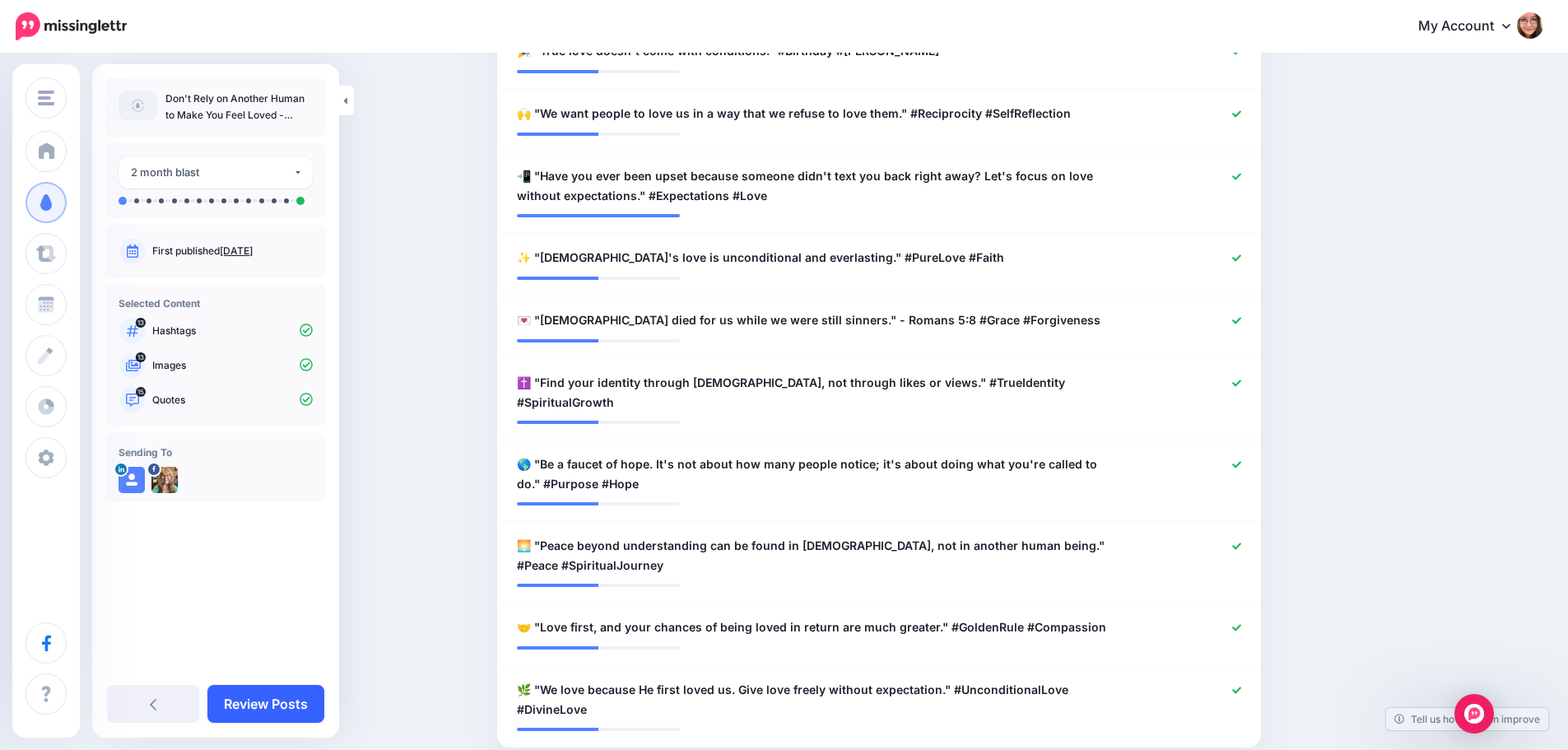
scroll to position [1004, 0]
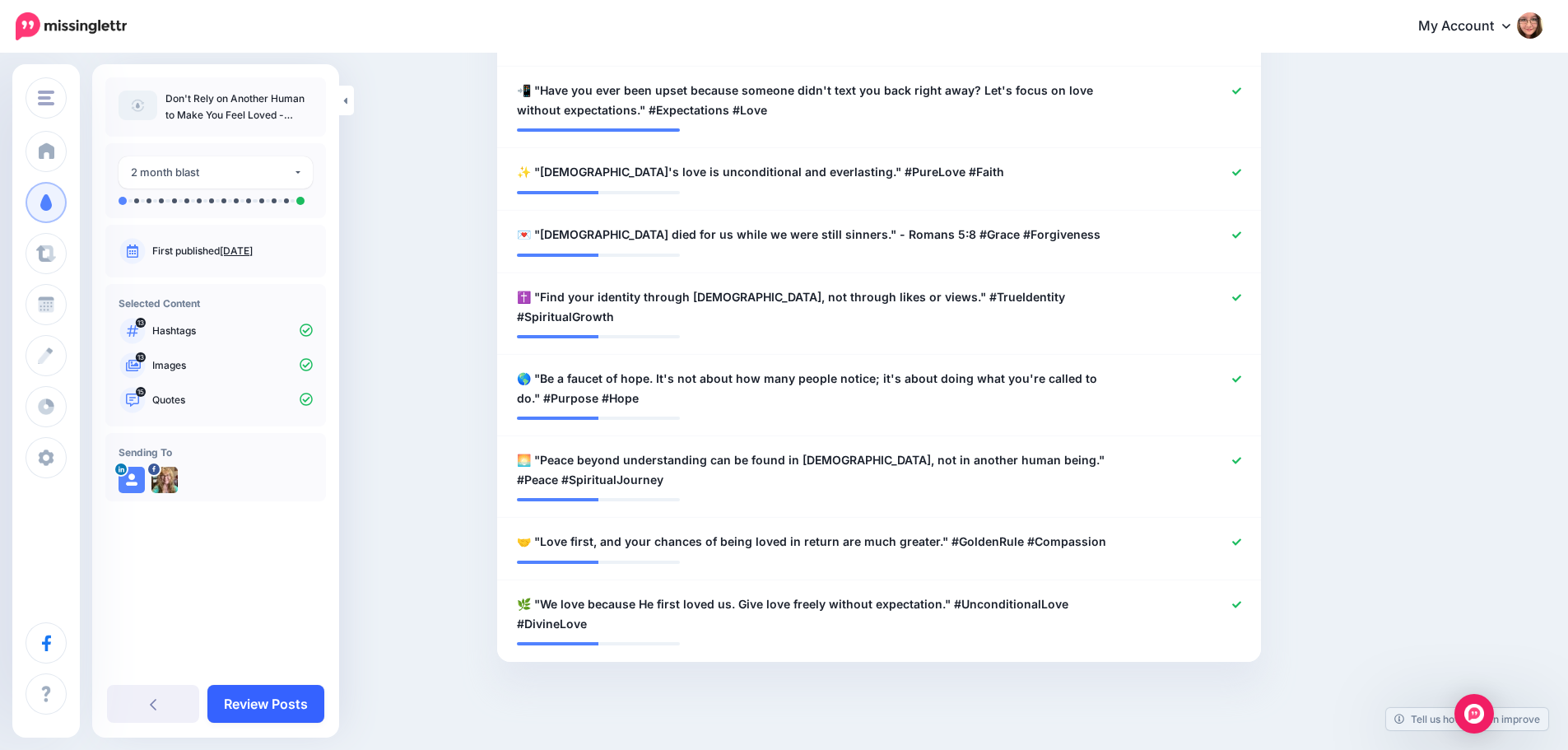
click at [247, 692] on link "Review Posts" at bounding box center [266, 704] width 117 height 38
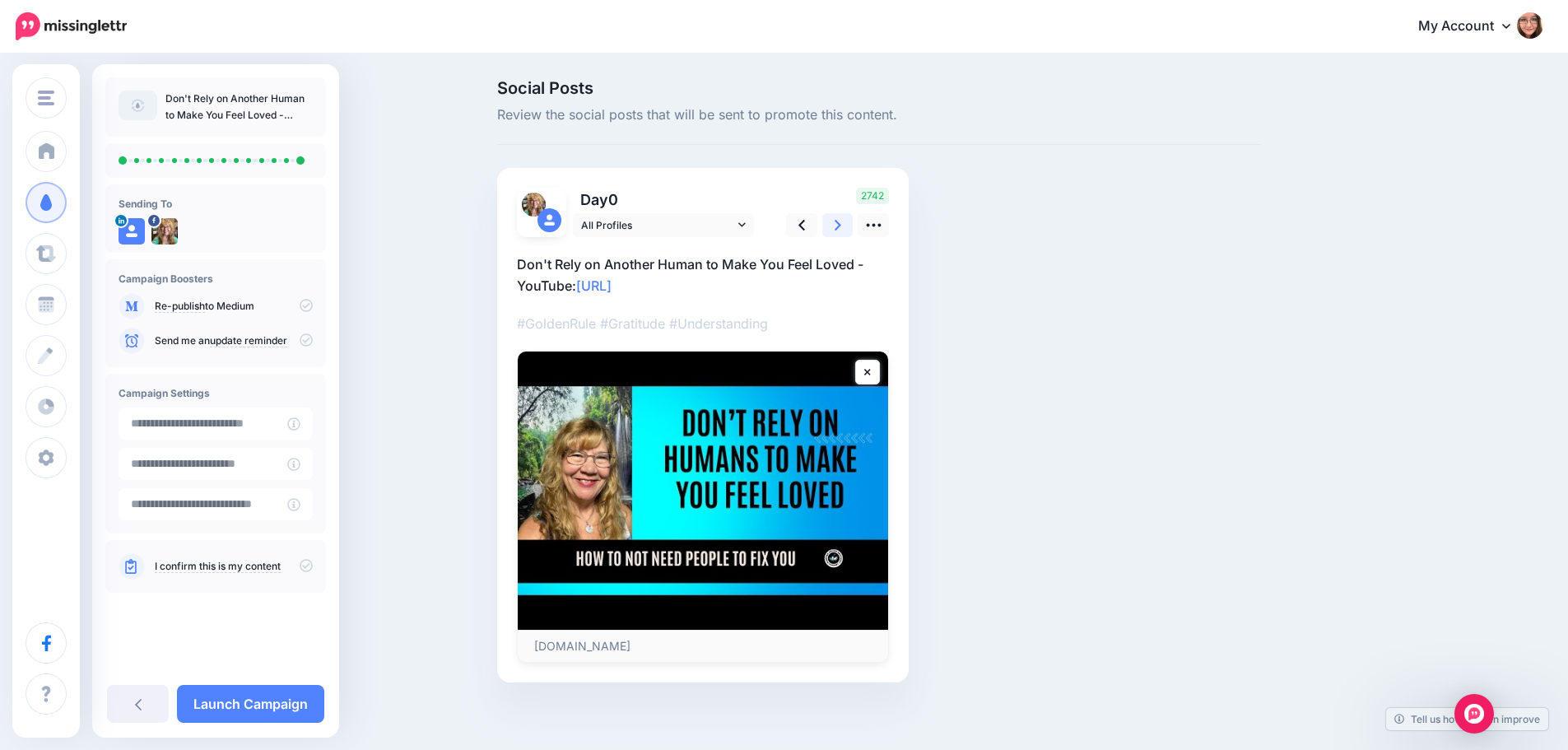
click at [840, 227] on icon at bounding box center [837, 225] width 7 height 17
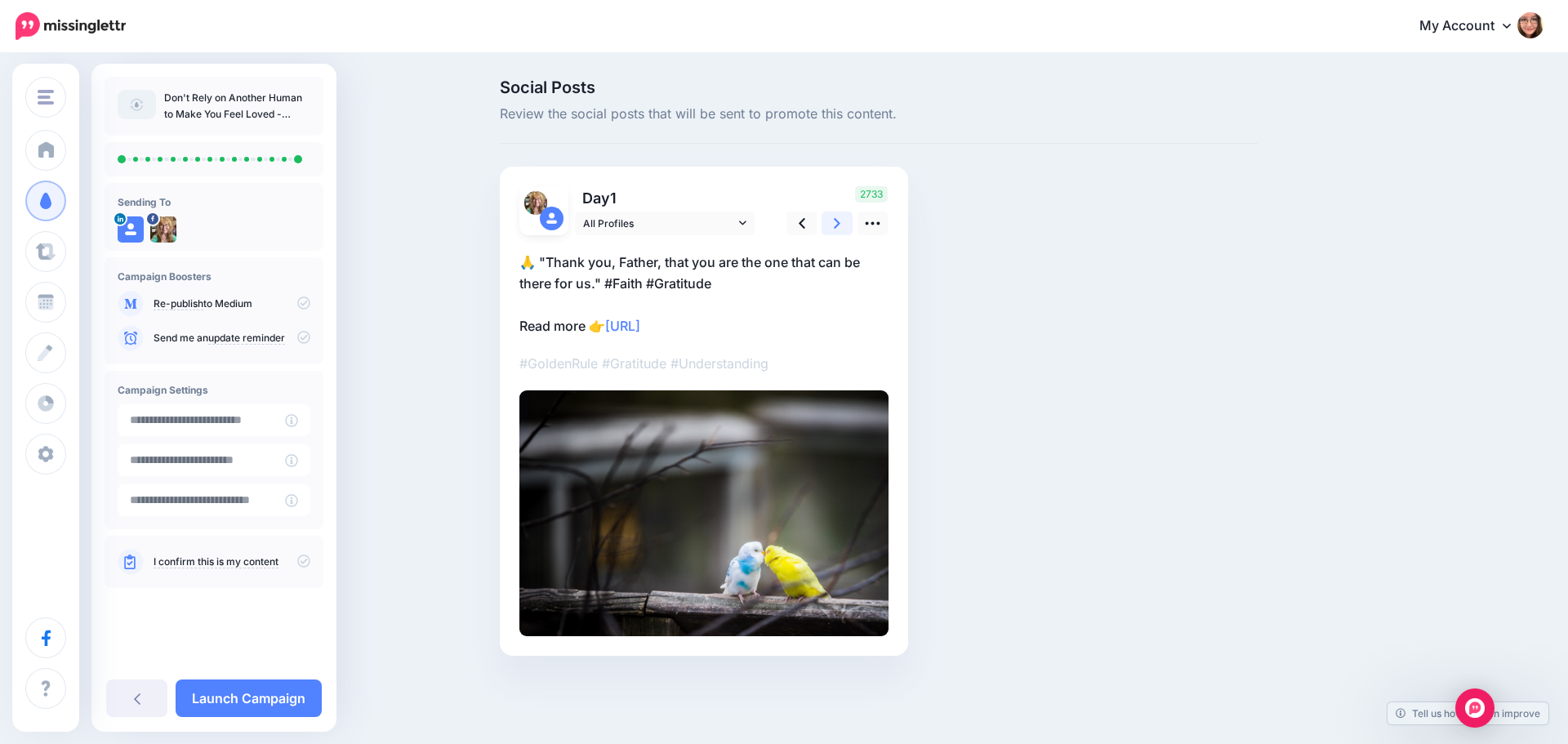
click at [834, 225] on icon at bounding box center [837, 223] width 7 height 17
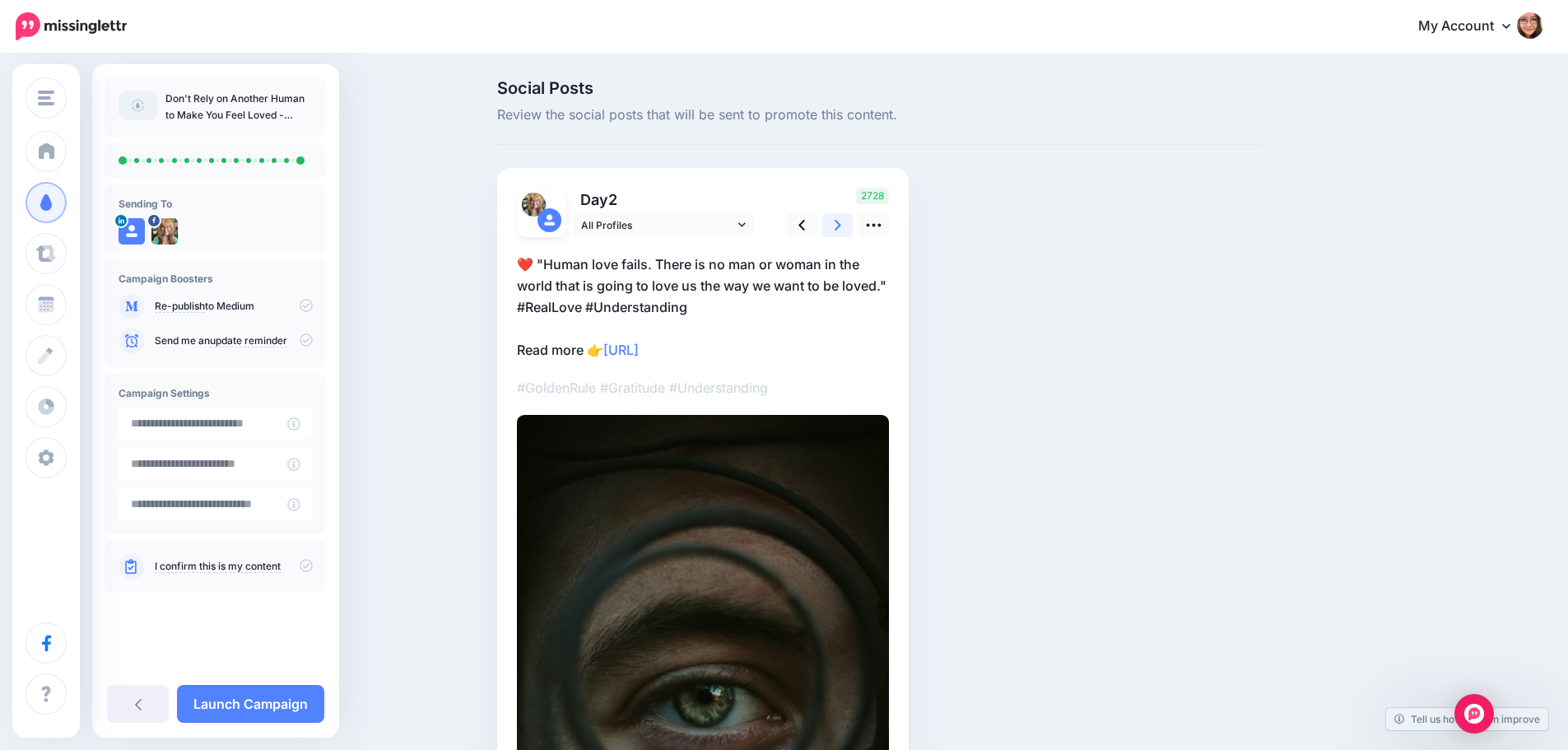
click at [840, 227] on icon at bounding box center [837, 225] width 7 height 17
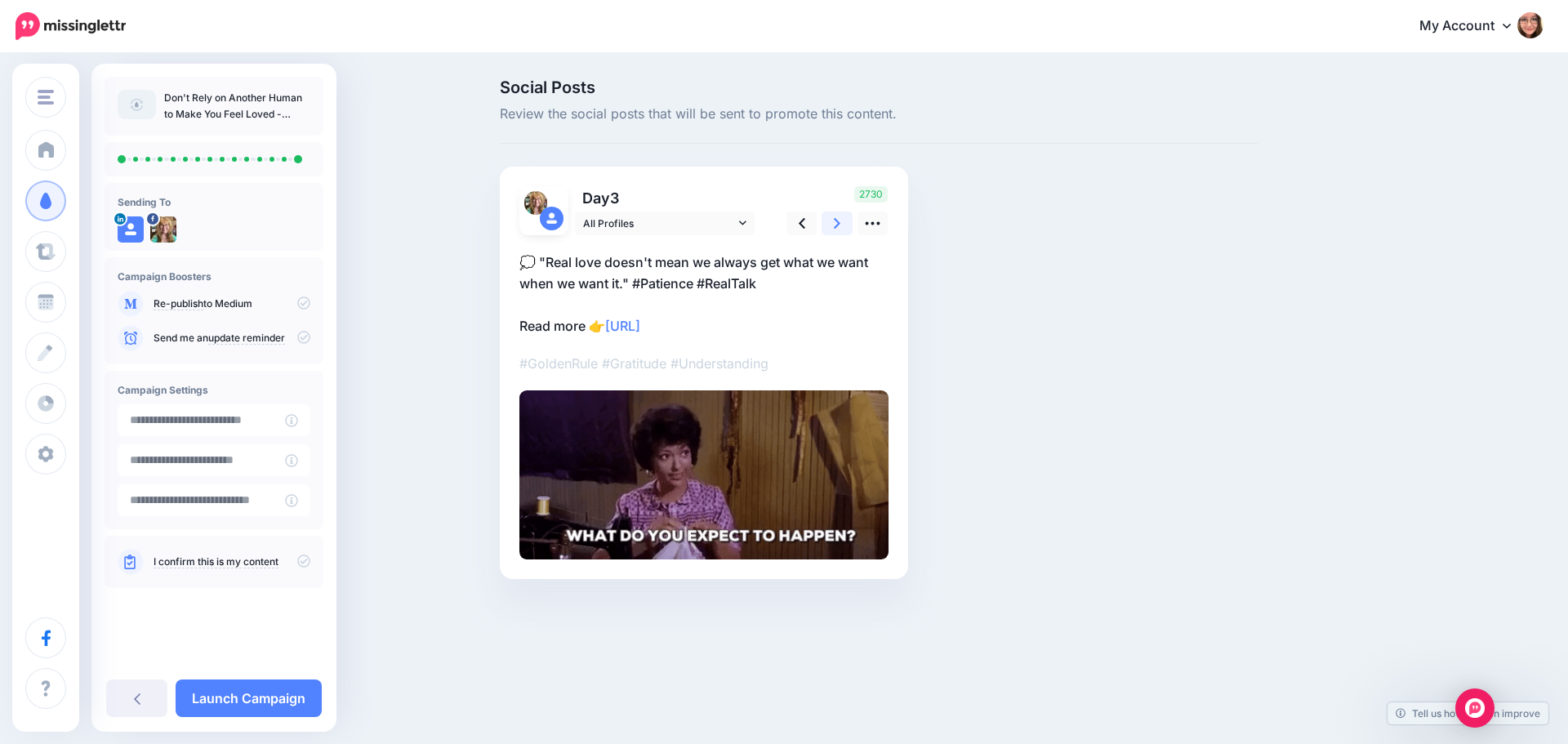
click at [834, 225] on icon at bounding box center [837, 223] width 7 height 17
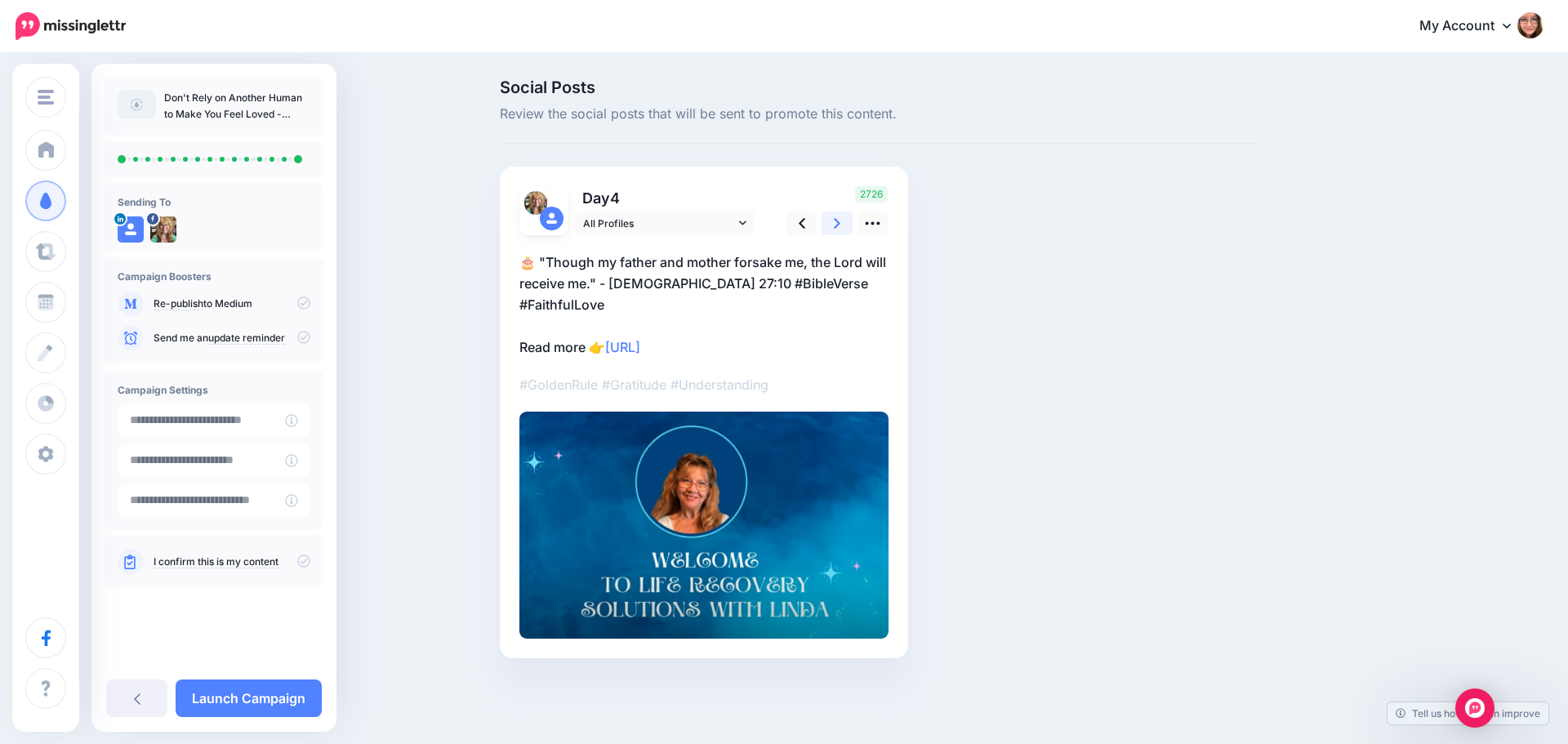
click at [834, 225] on icon at bounding box center [837, 223] width 7 height 17
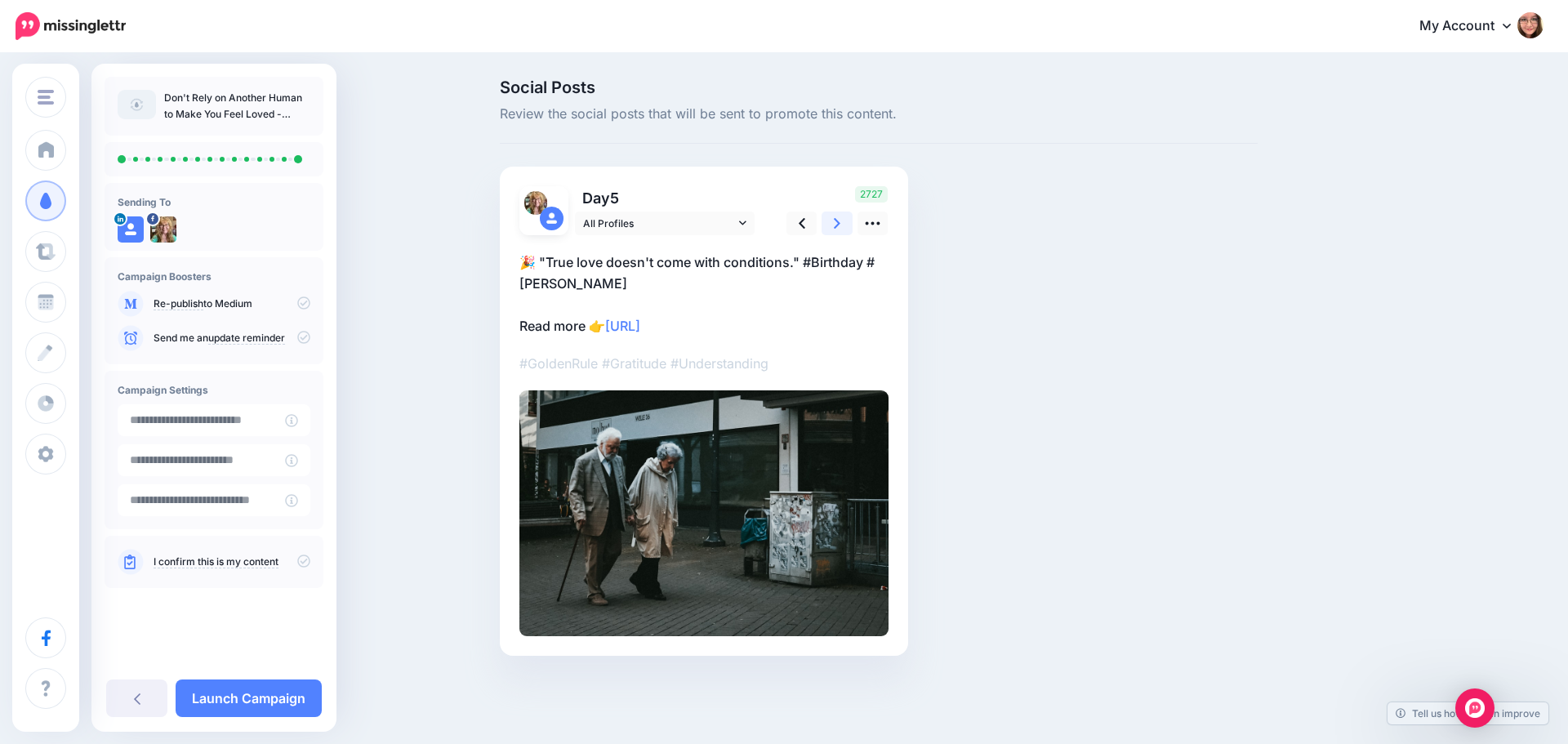
click at [834, 225] on icon at bounding box center [837, 223] width 7 height 17
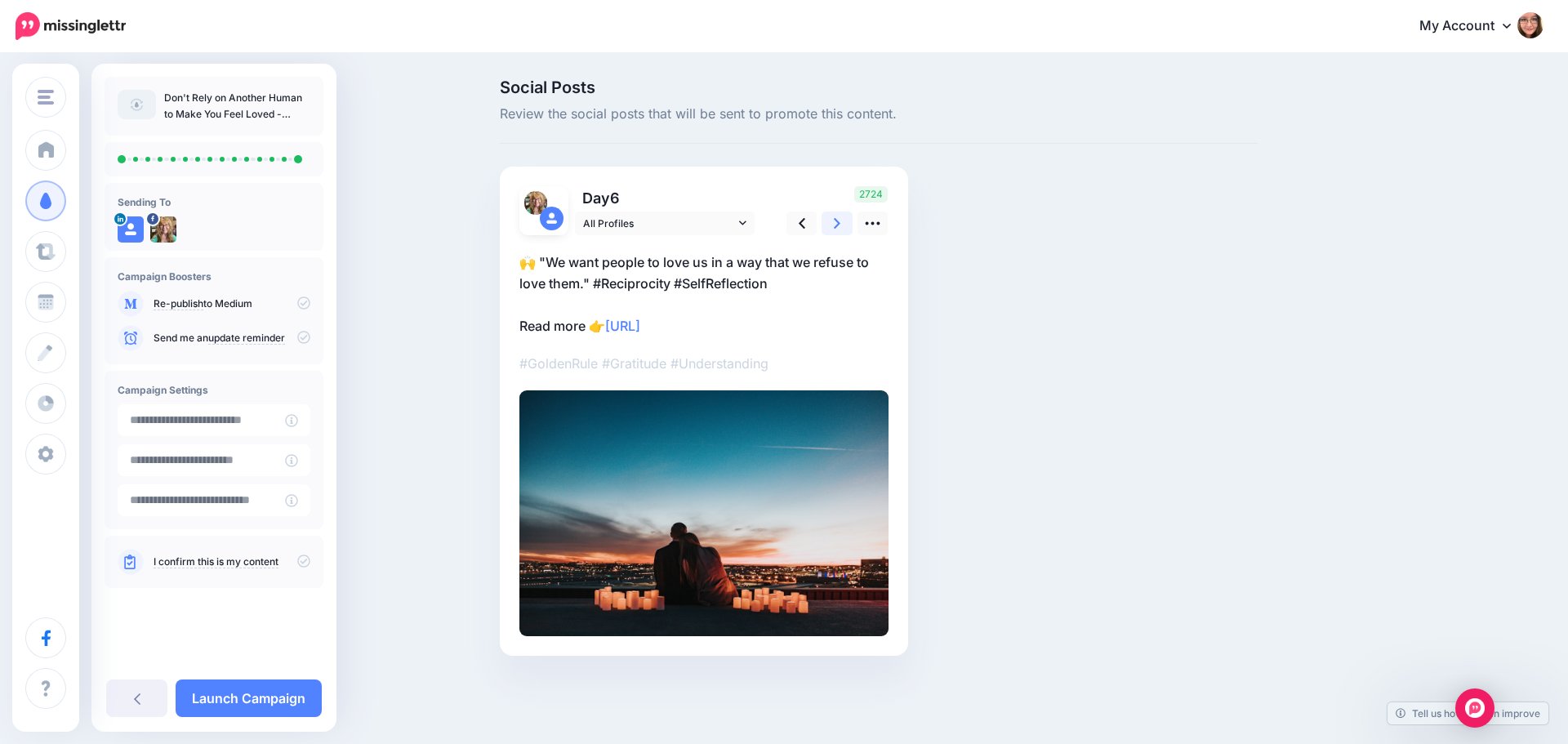
click at [834, 225] on icon at bounding box center [837, 223] width 7 height 17
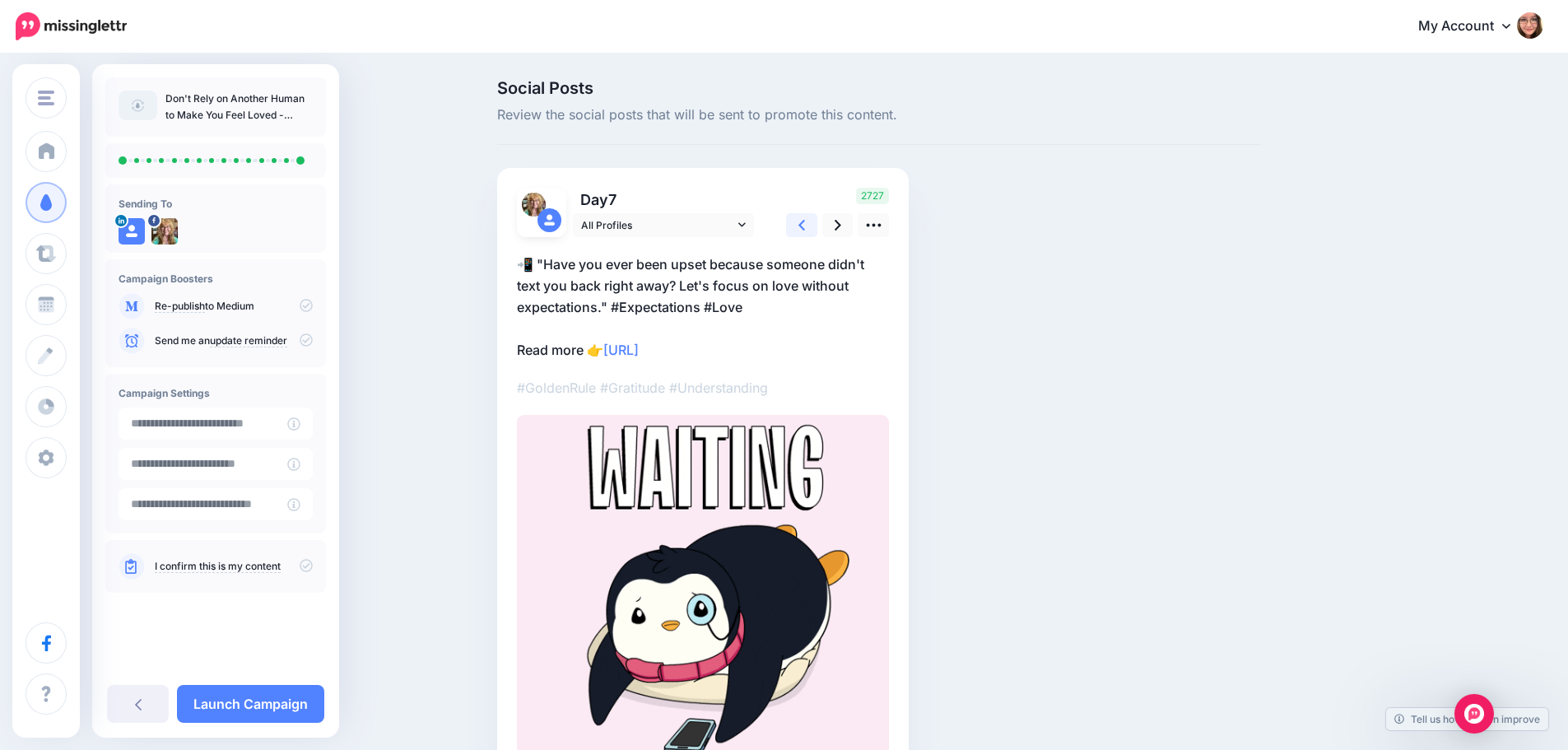
click at [811, 227] on link at bounding box center [800, 225] width 31 height 24
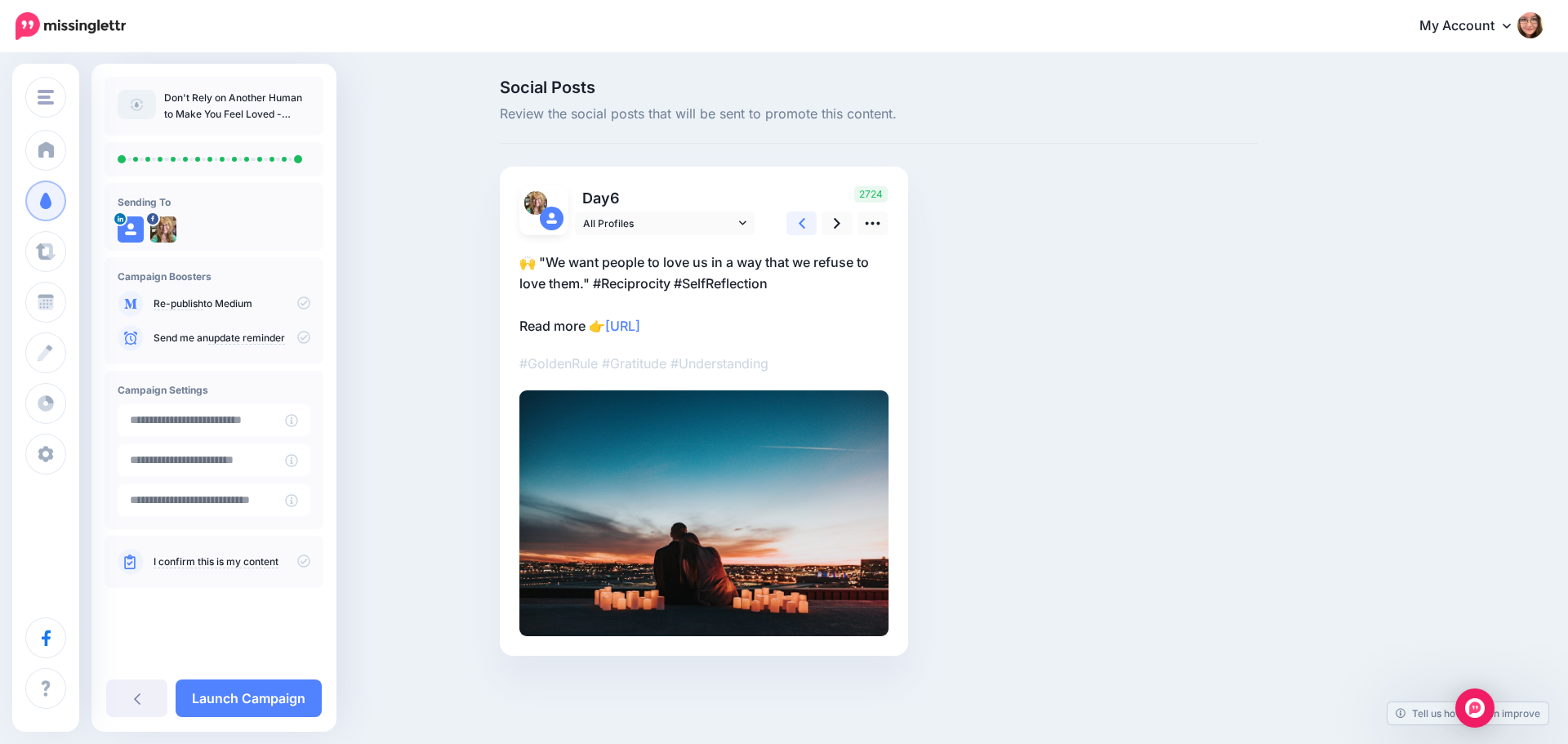
click at [805, 225] on link at bounding box center [801, 223] width 31 height 24
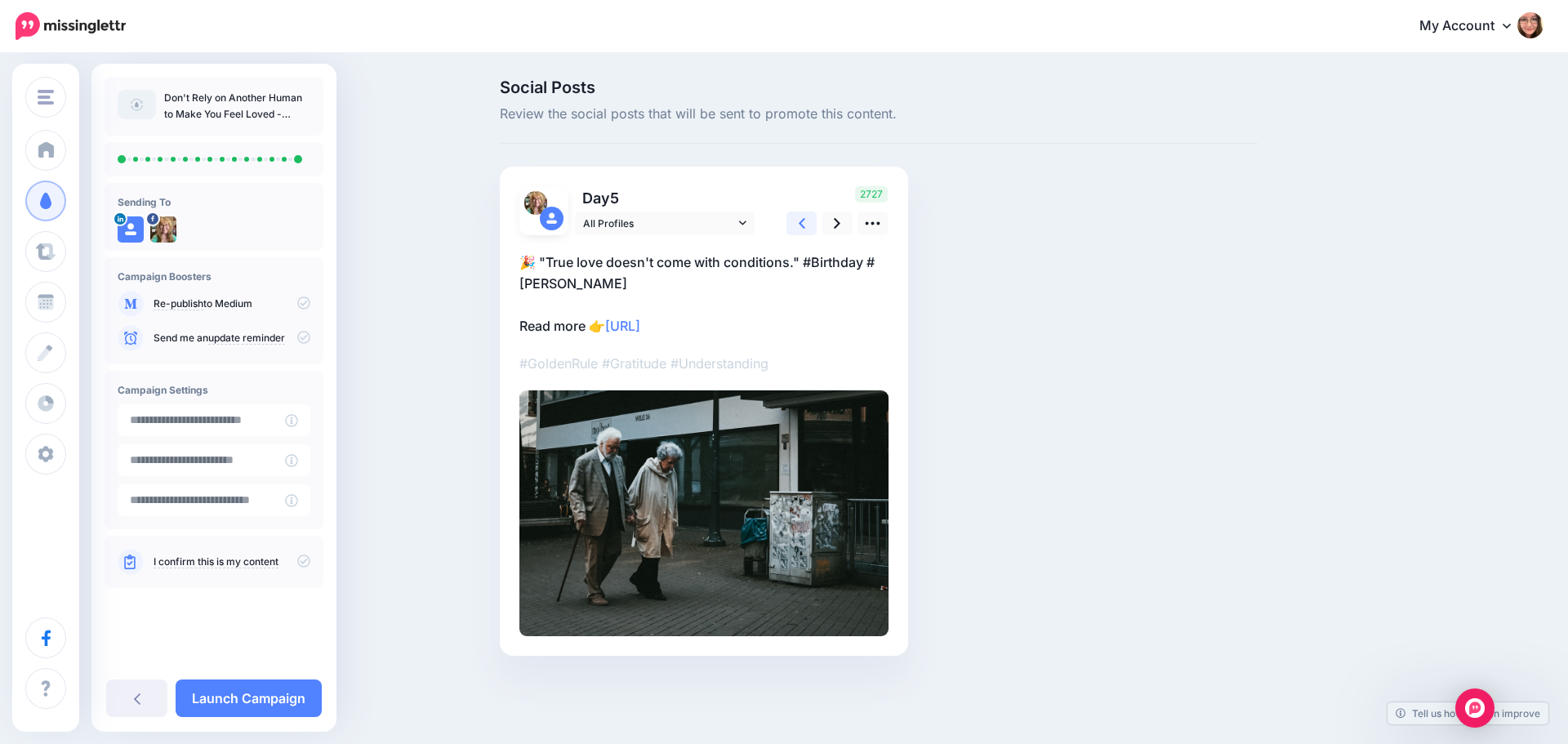
click at [805, 225] on link at bounding box center [801, 223] width 31 height 24
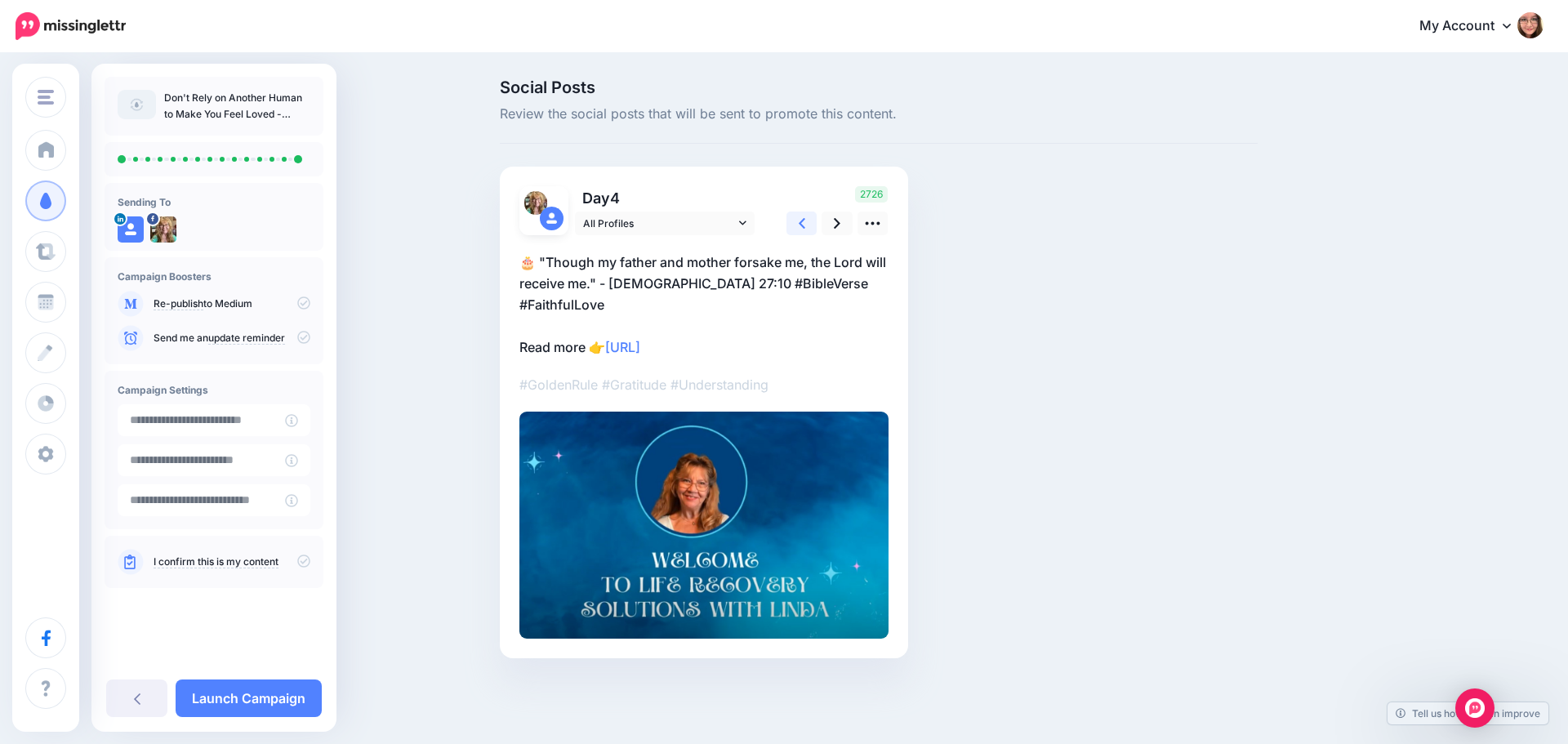
click at [805, 225] on link at bounding box center [801, 223] width 31 height 24
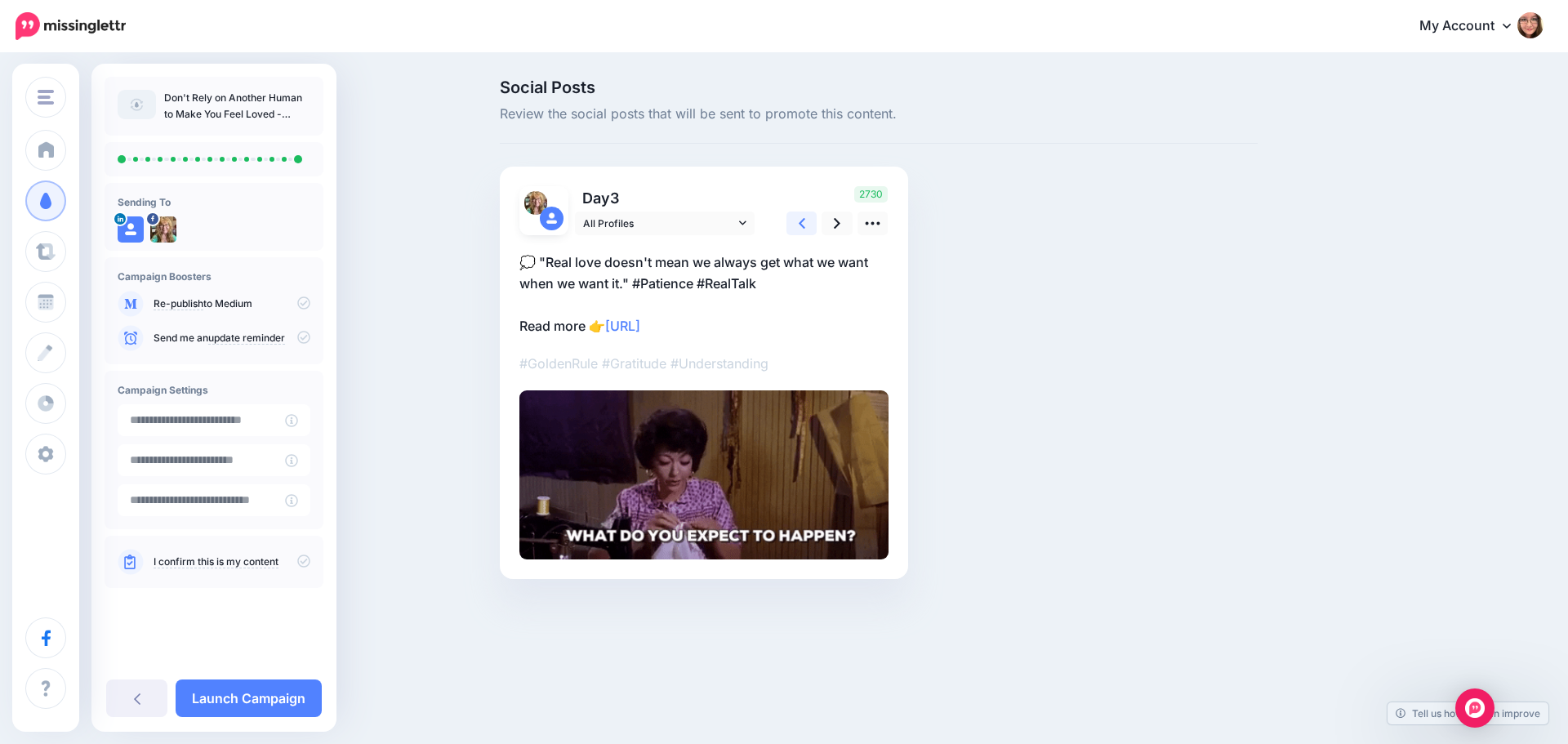
click at [805, 225] on link at bounding box center [801, 223] width 31 height 24
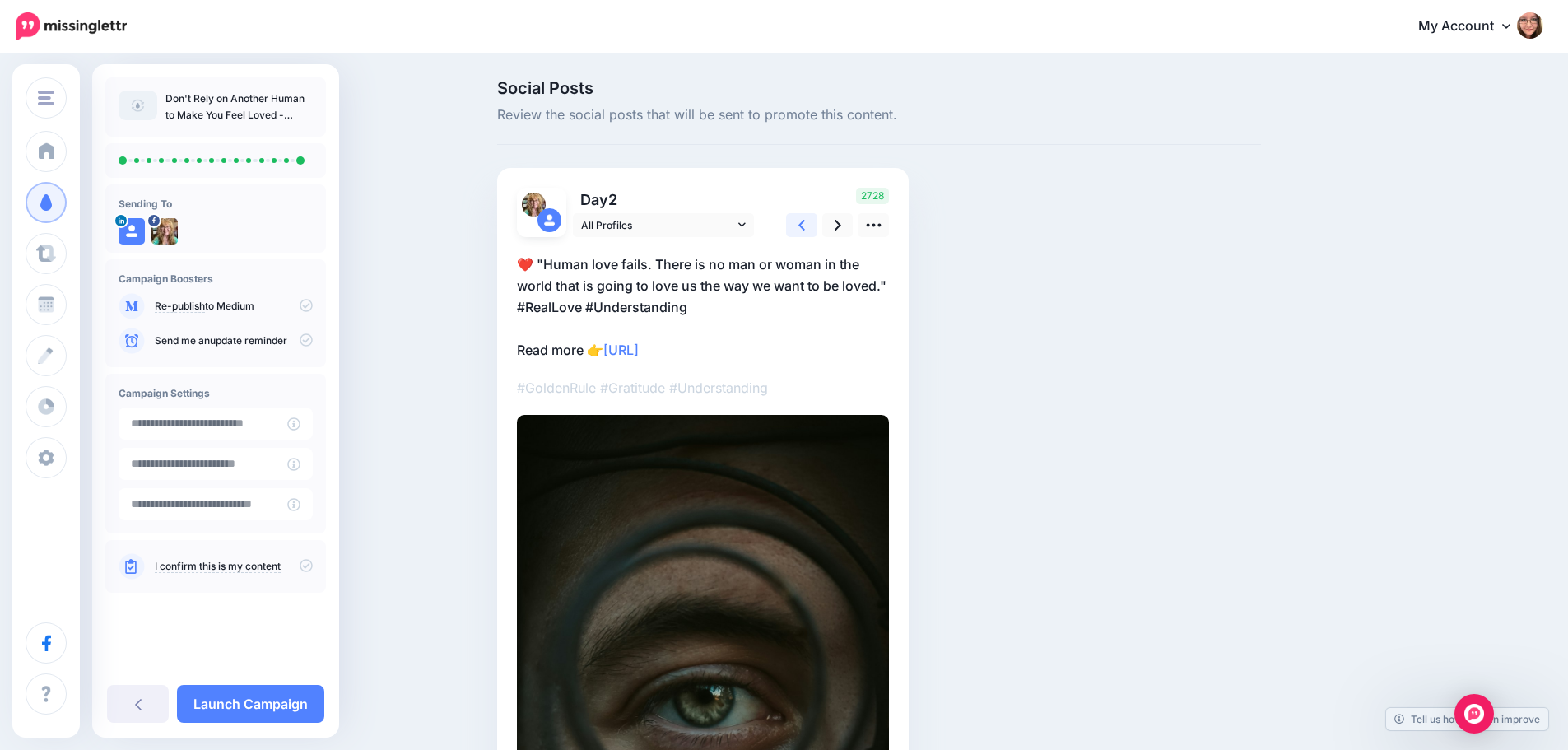
click at [811, 227] on link at bounding box center [800, 225] width 31 height 24
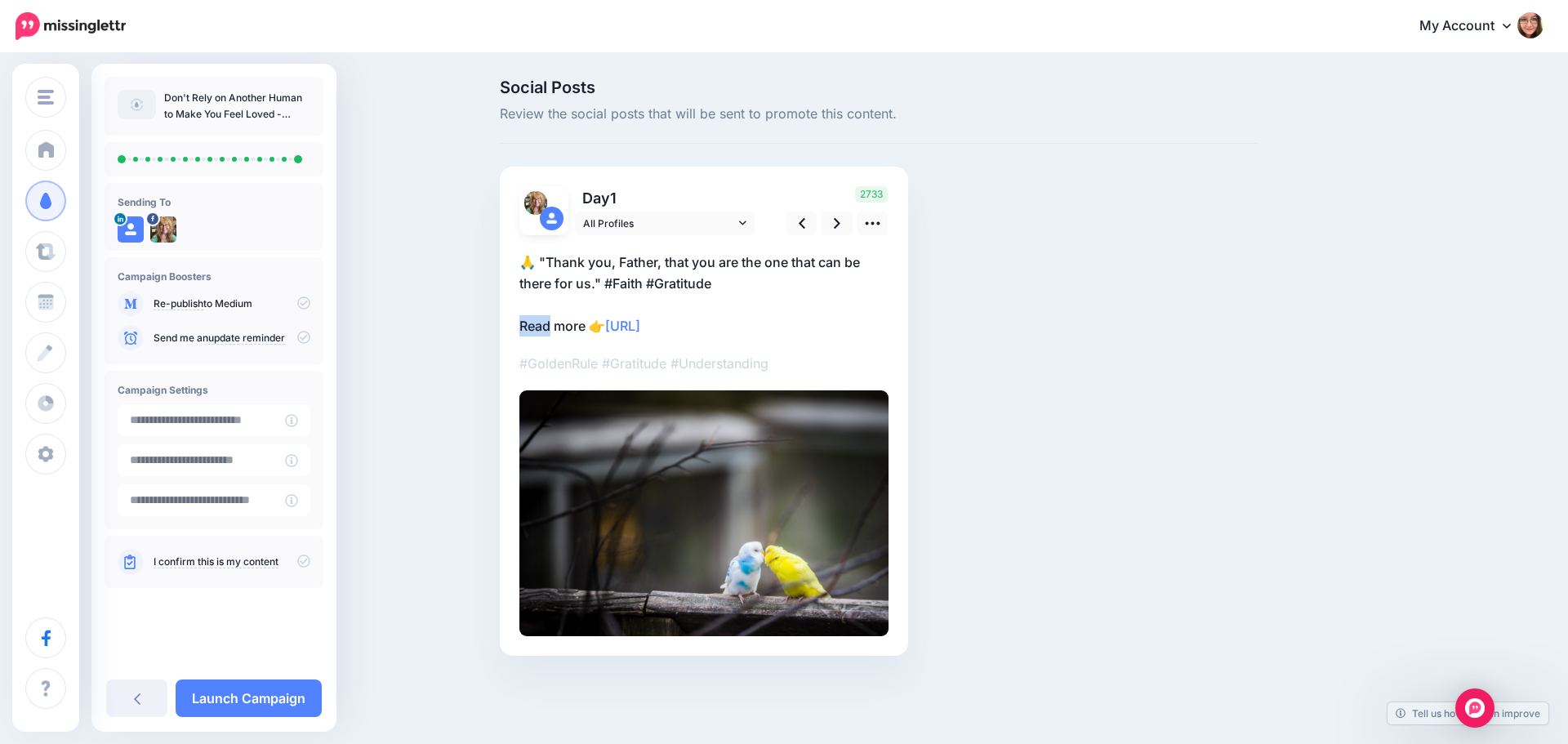
drag, startPoint x: 552, startPoint y: 324, endPoint x: 516, endPoint y: 329, distance: 36.3
click at [516, 329] on div "Day 1 All Profiles" at bounding box center [705, 411] width 409 height 489
click at [531, 329] on p "🙏 "Thank you, Father, that you are the one that can be there for us." #Faith #G…" at bounding box center [704, 294] width 369 height 85
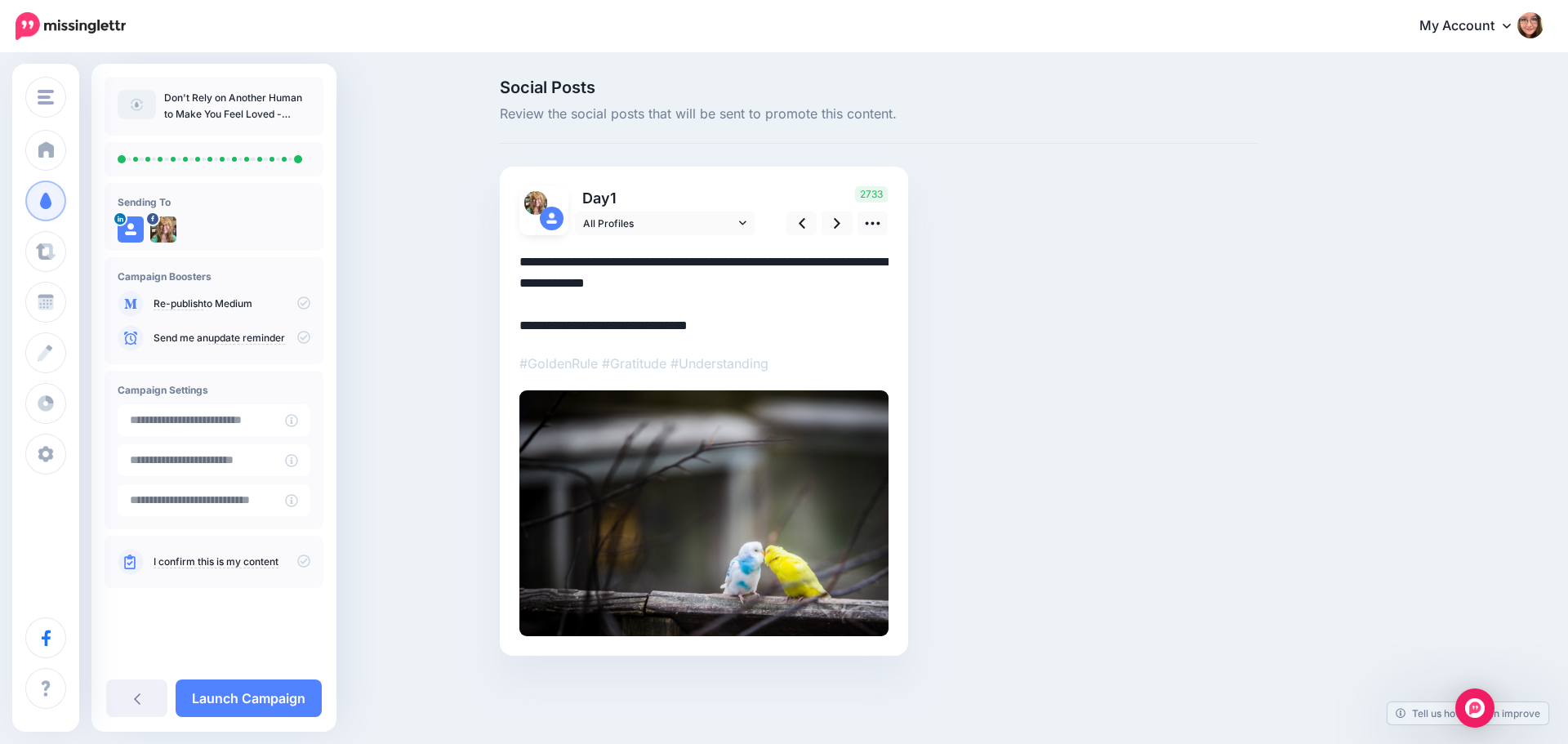
click at [549, 326] on textarea "**********" at bounding box center [704, 294] width 369 height 85
drag, startPoint x: 549, startPoint y: 326, endPoint x: 518, endPoint y: 325, distance: 31.0
click at [518, 325] on div "Day 1 All Profiles" at bounding box center [705, 411] width 409 height 489
click at [833, 219] on link at bounding box center [837, 223] width 31 height 24
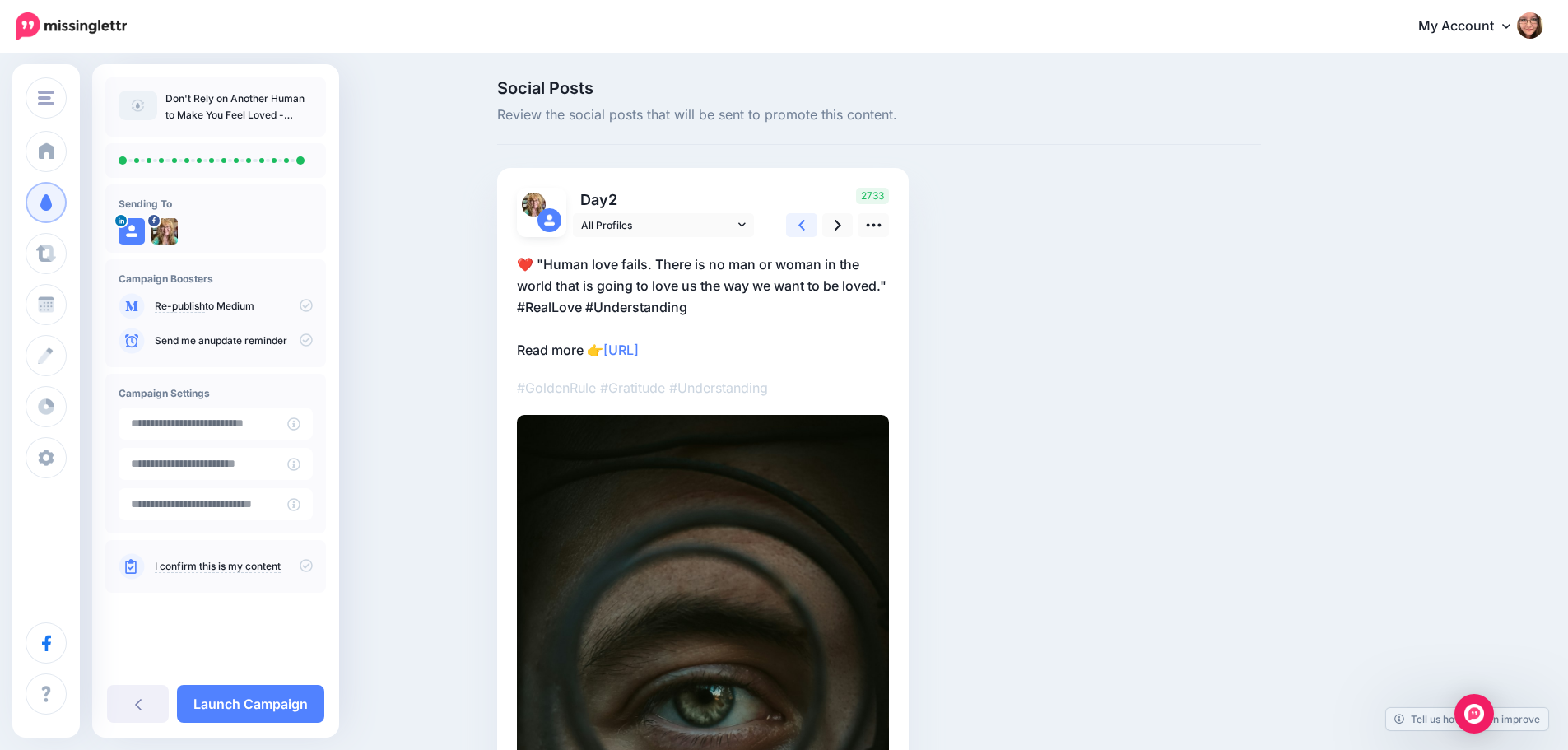
click at [804, 221] on icon at bounding box center [801, 225] width 7 height 17
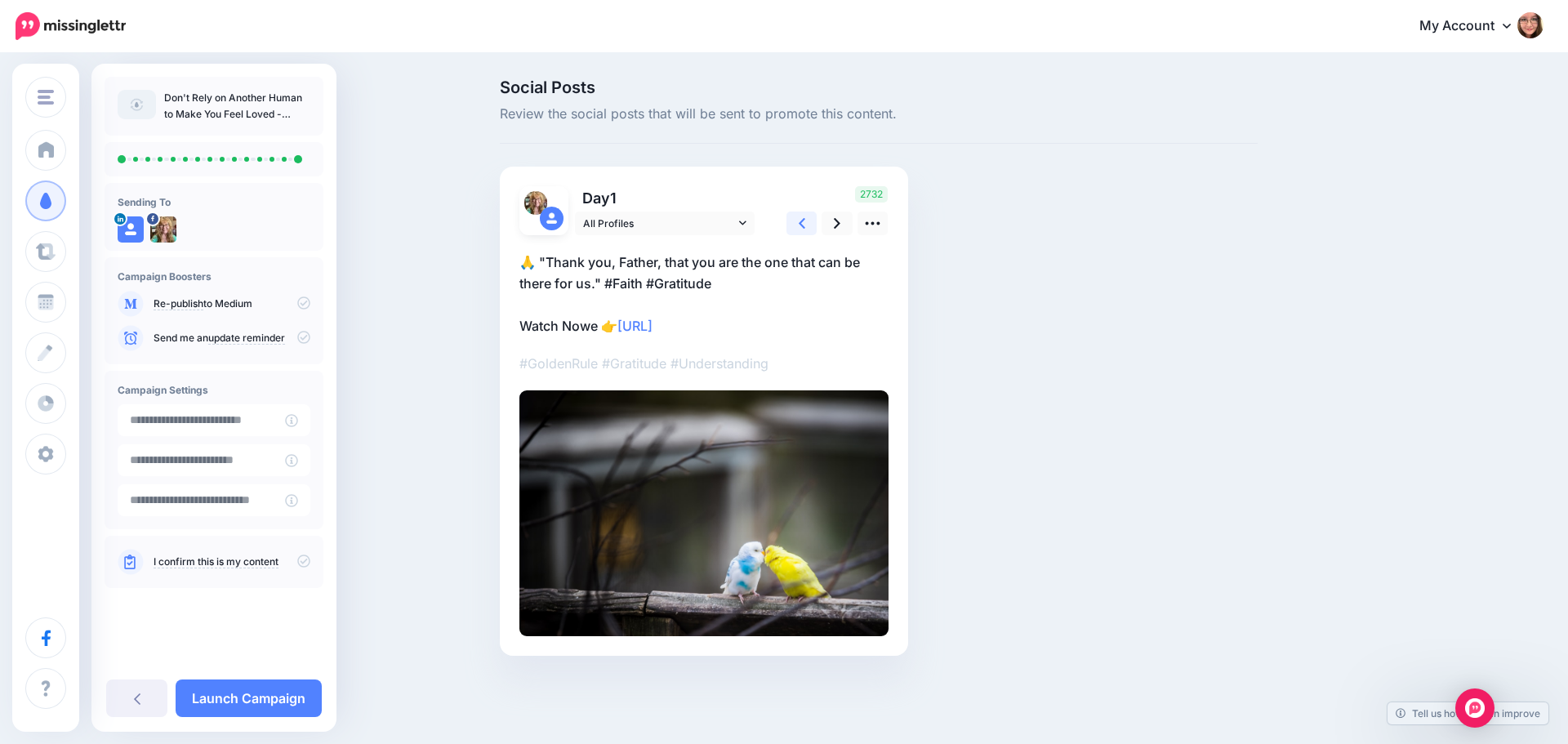
click at [802, 219] on icon at bounding box center [801, 223] width 7 height 17
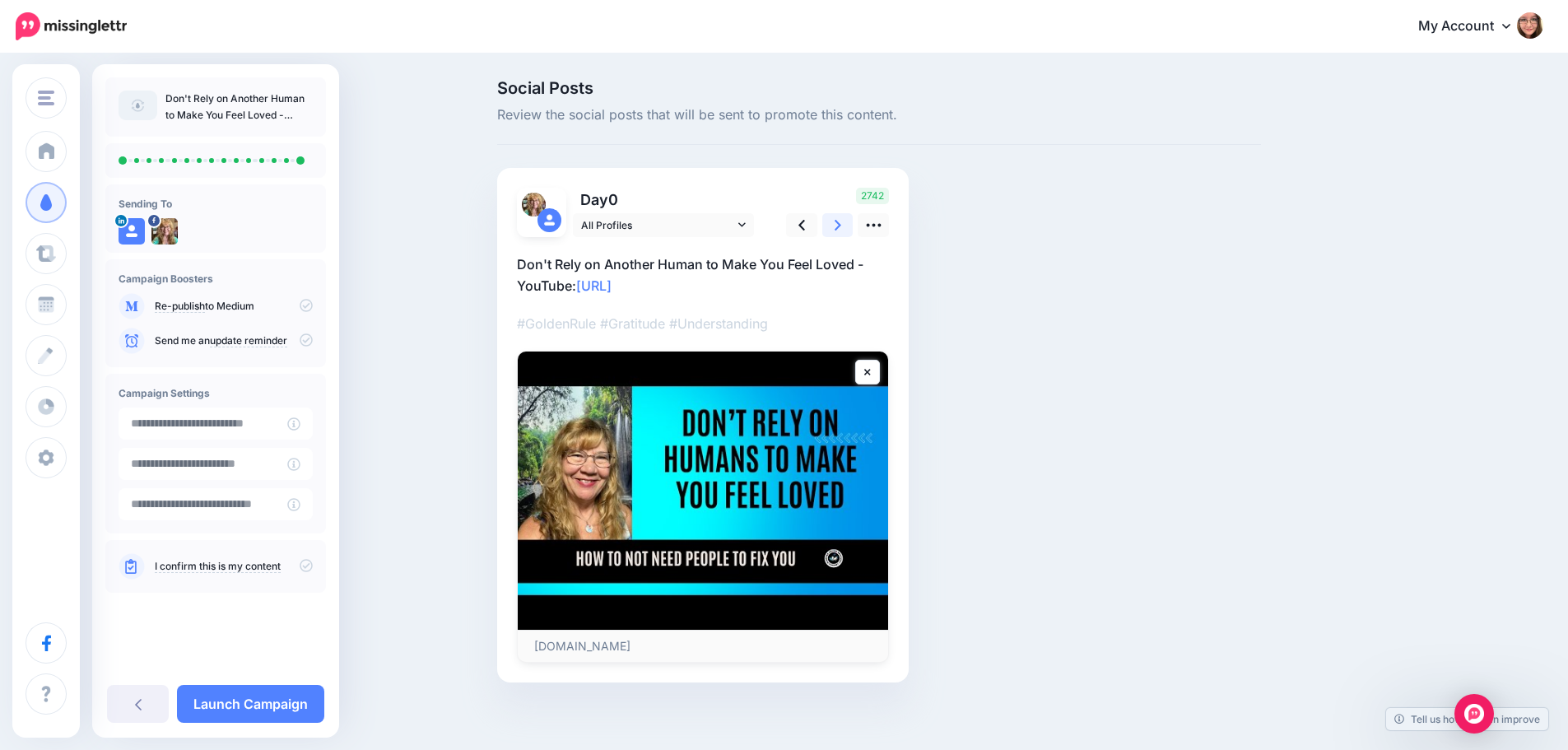
click at [830, 222] on link at bounding box center [837, 225] width 31 height 24
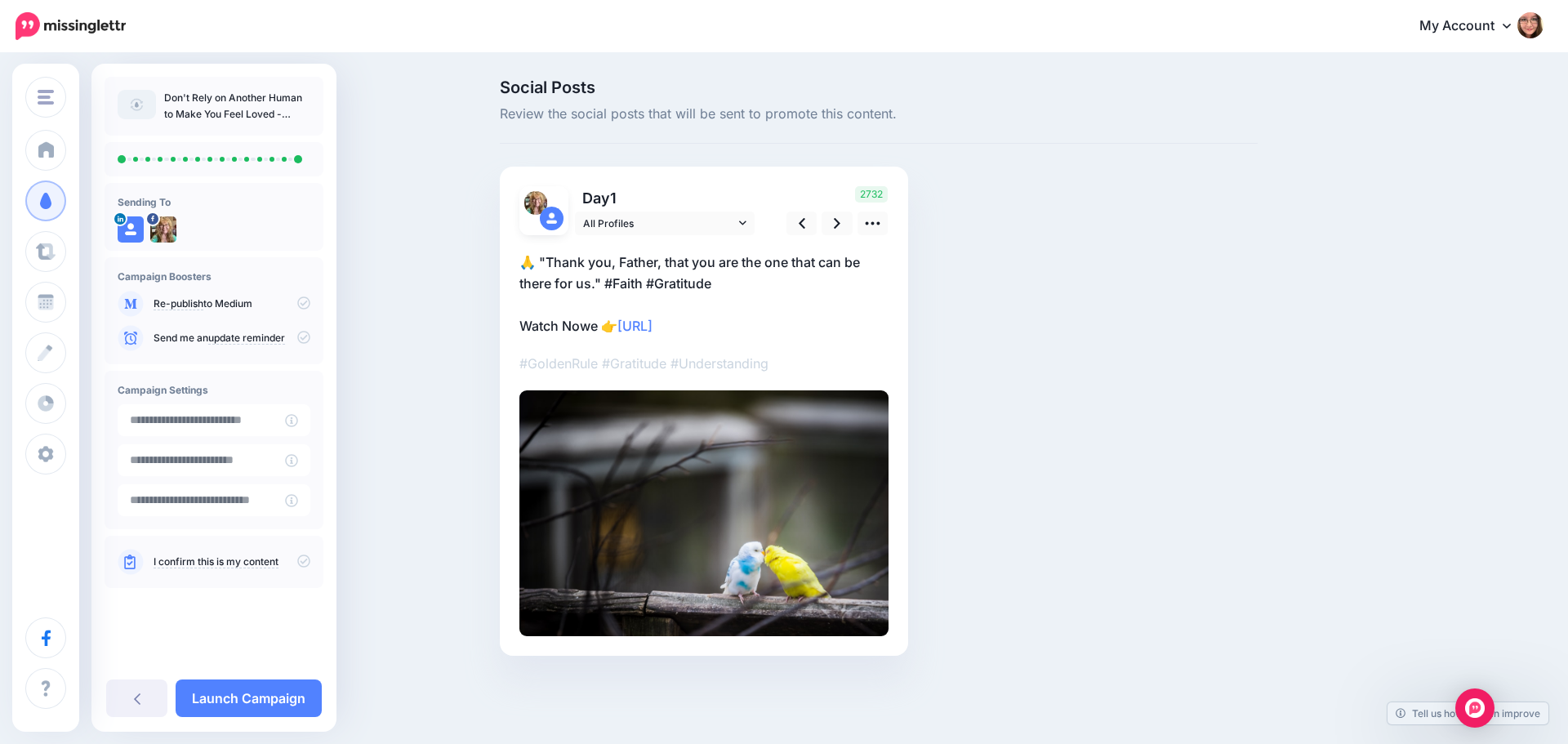
click at [591, 329] on p "🙏 "Thank you, Father, that you are the one that can be there for us." #Faith #G…" at bounding box center [704, 294] width 369 height 85
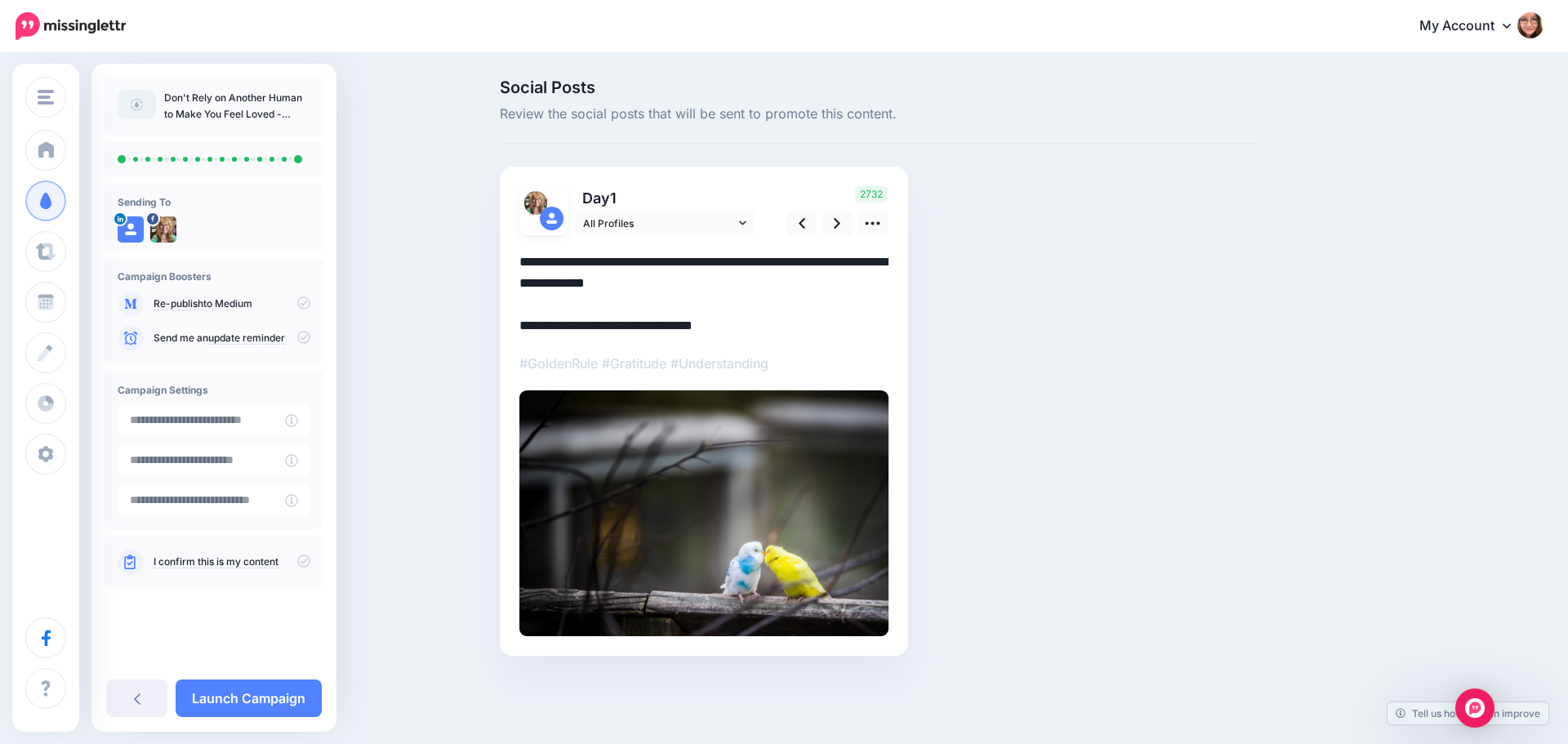
click at [591, 329] on textarea "**********" at bounding box center [704, 294] width 369 height 85
click at [828, 249] on div "[DOMAIN_NAME]" at bounding box center [704, 435] width 369 height 401
click at [833, 232] on link at bounding box center [837, 223] width 31 height 24
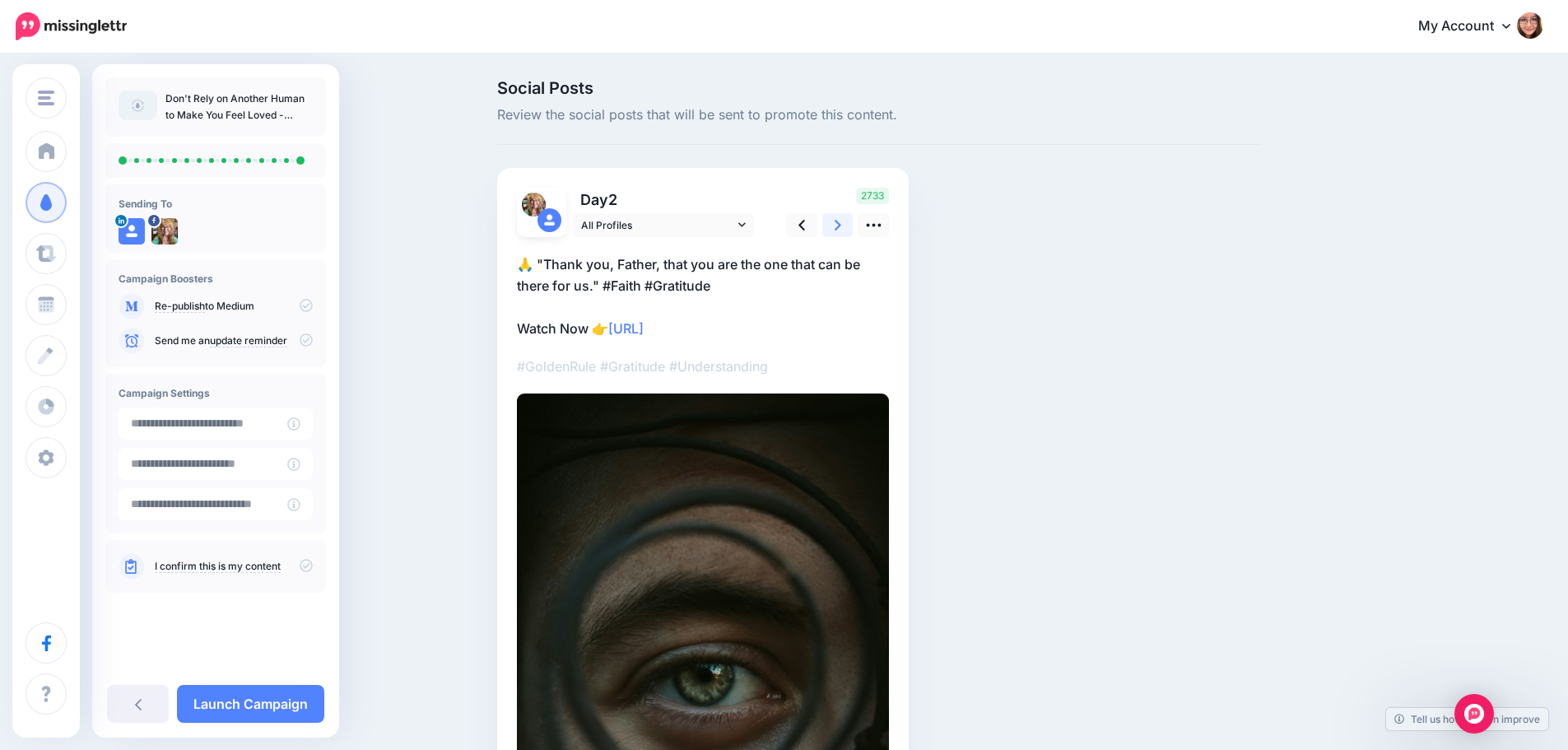
click at [839, 234] on link at bounding box center [837, 225] width 31 height 24
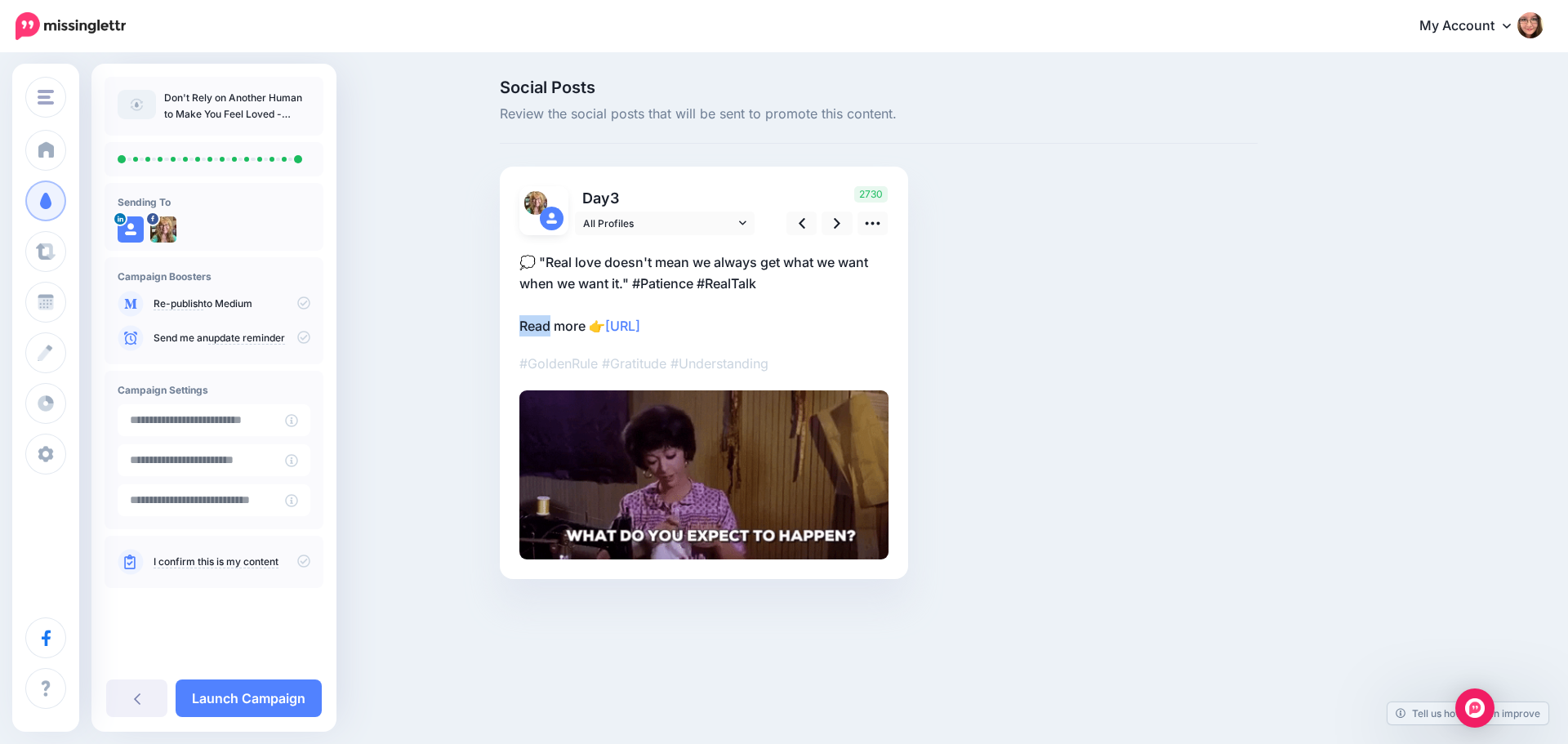
drag, startPoint x: 548, startPoint y: 327, endPoint x: 502, endPoint y: 326, distance: 46.0
click at [502, 326] on div "Day 3 All Profiles" at bounding box center [705, 373] width 409 height 412
click at [561, 320] on p "💭 "Real love doesn't mean we always get what we want when we want it." #Patienc…" at bounding box center [704, 294] width 369 height 85
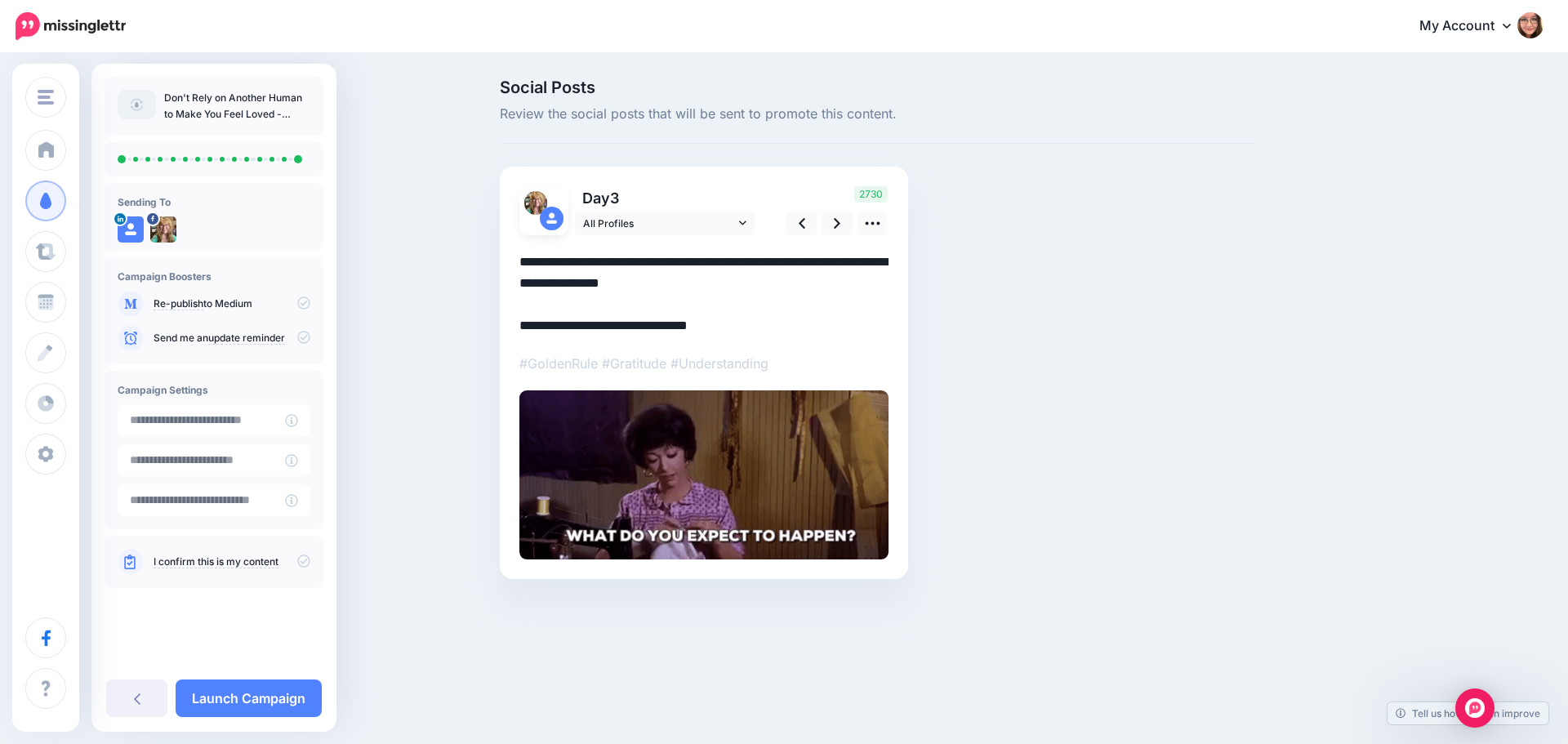
drag, startPoint x: 551, startPoint y: 330, endPoint x: 494, endPoint y: 325, distance: 57.2
click at [494, 325] on div "Social Posts Review the social posts that will be sent to promote this content.…" at bounding box center [878, 353] width 783 height 549
click at [844, 218] on link at bounding box center [837, 223] width 31 height 24
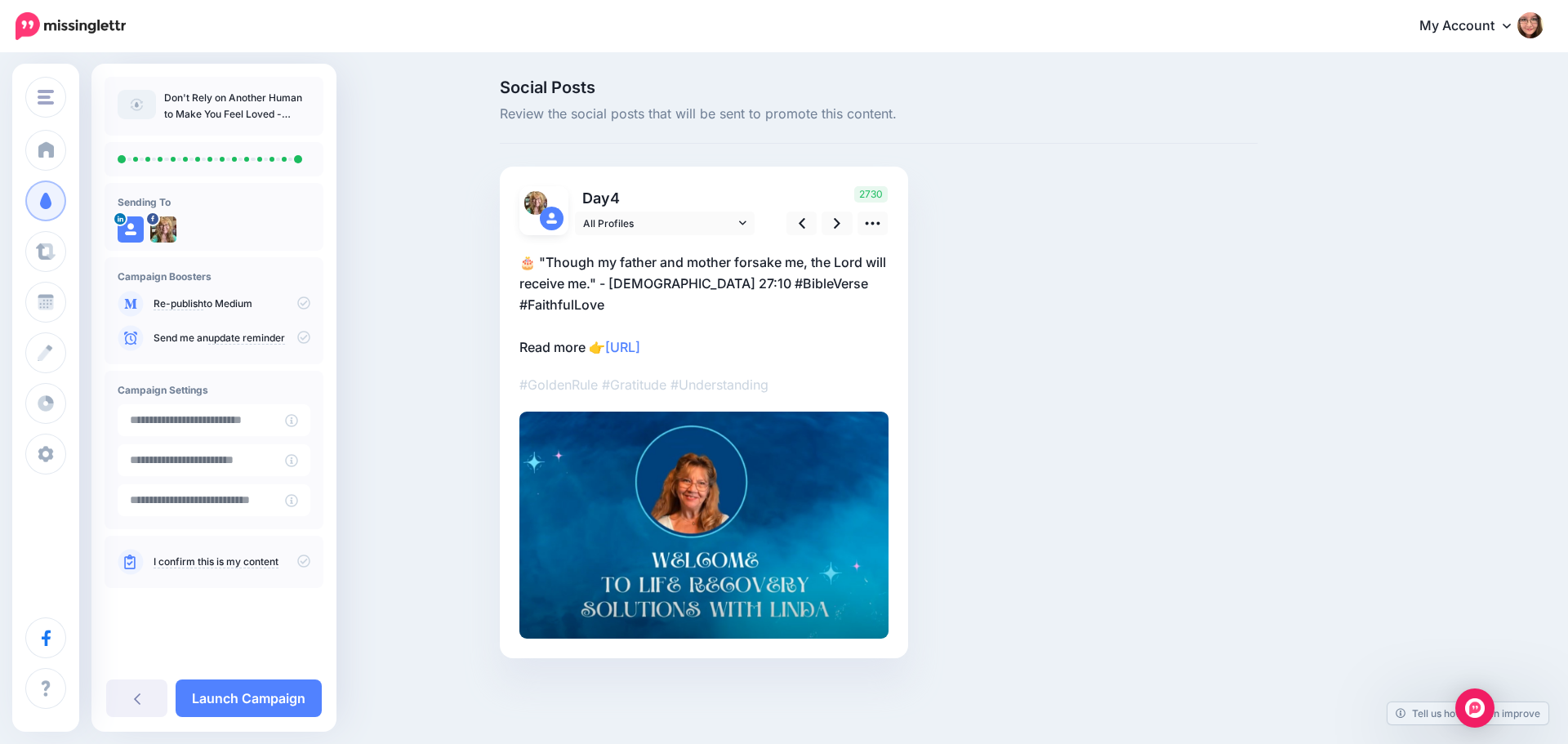
click at [543, 315] on p "🎂 "Though my father and mother forsake me, the Lord will receive me." - [DEMOGR…" at bounding box center [704, 305] width 369 height 107
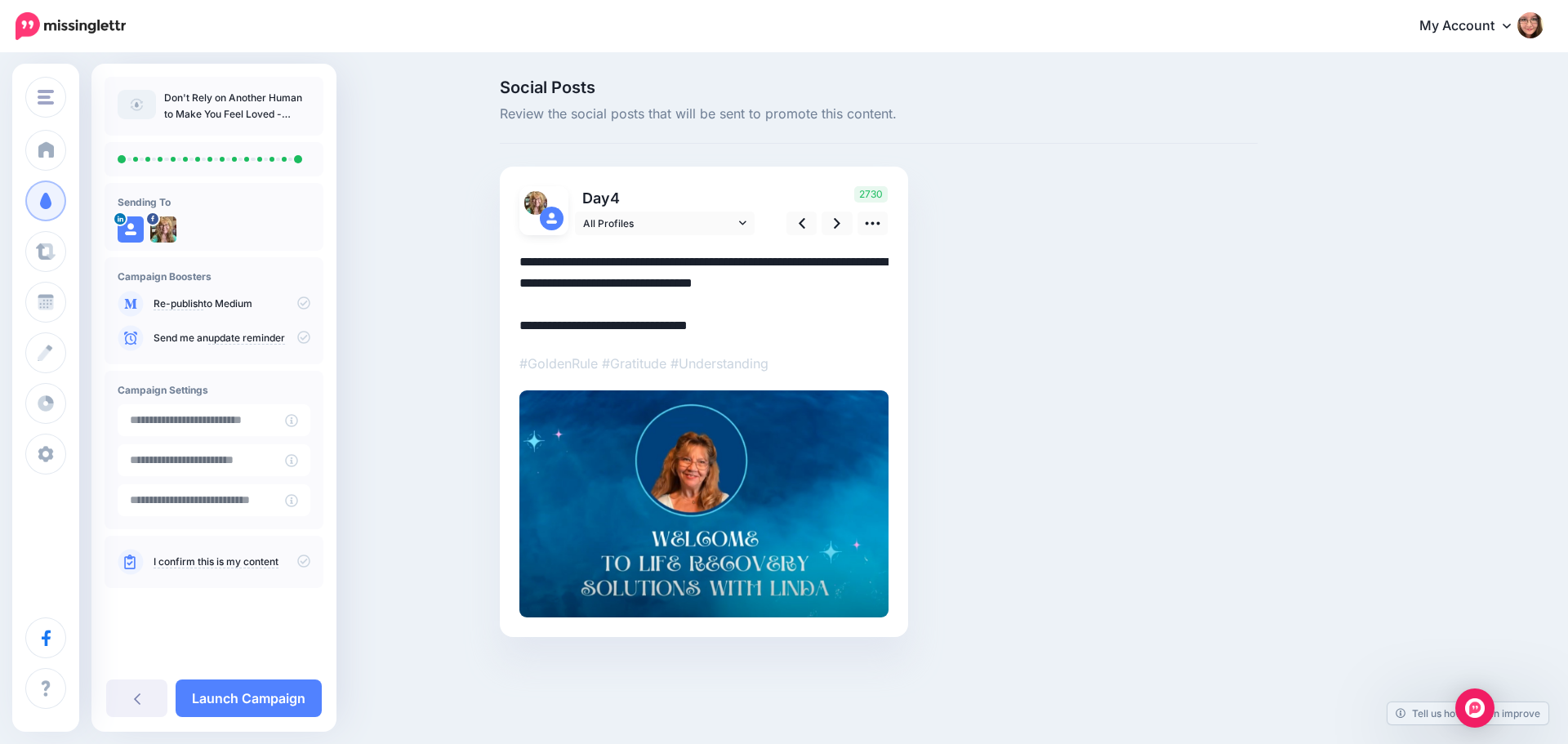
drag, startPoint x: 548, startPoint y: 323, endPoint x: 519, endPoint y: 322, distance: 29.0
click at [519, 322] on textarea "**********" at bounding box center [704, 294] width 369 height 85
click at [837, 227] on icon at bounding box center [837, 223] width 7 height 17
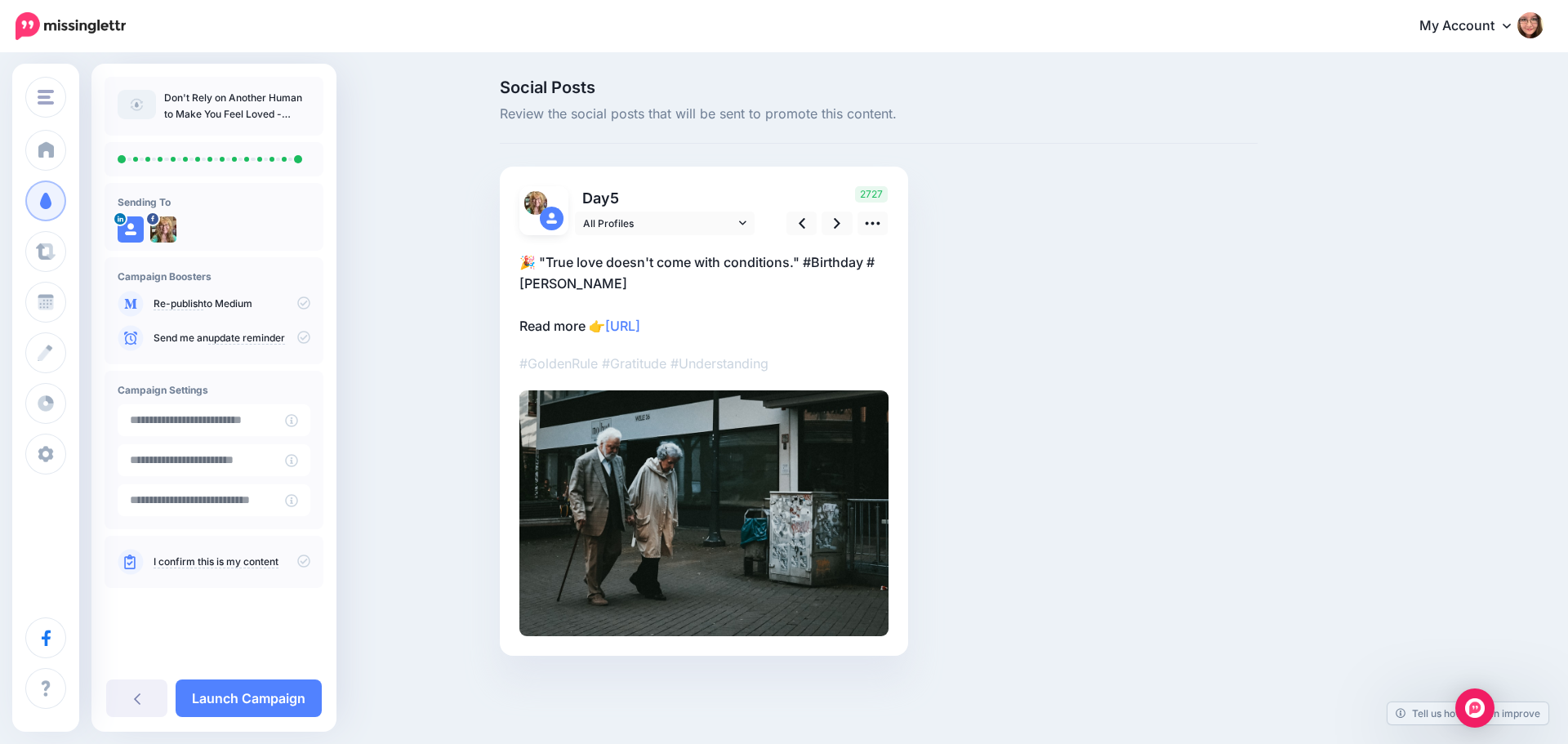
click at [554, 331] on p "🎉 "True love doesn't come with conditions." #Birthday #[PERSON_NAME] Read more …" at bounding box center [704, 294] width 369 height 85
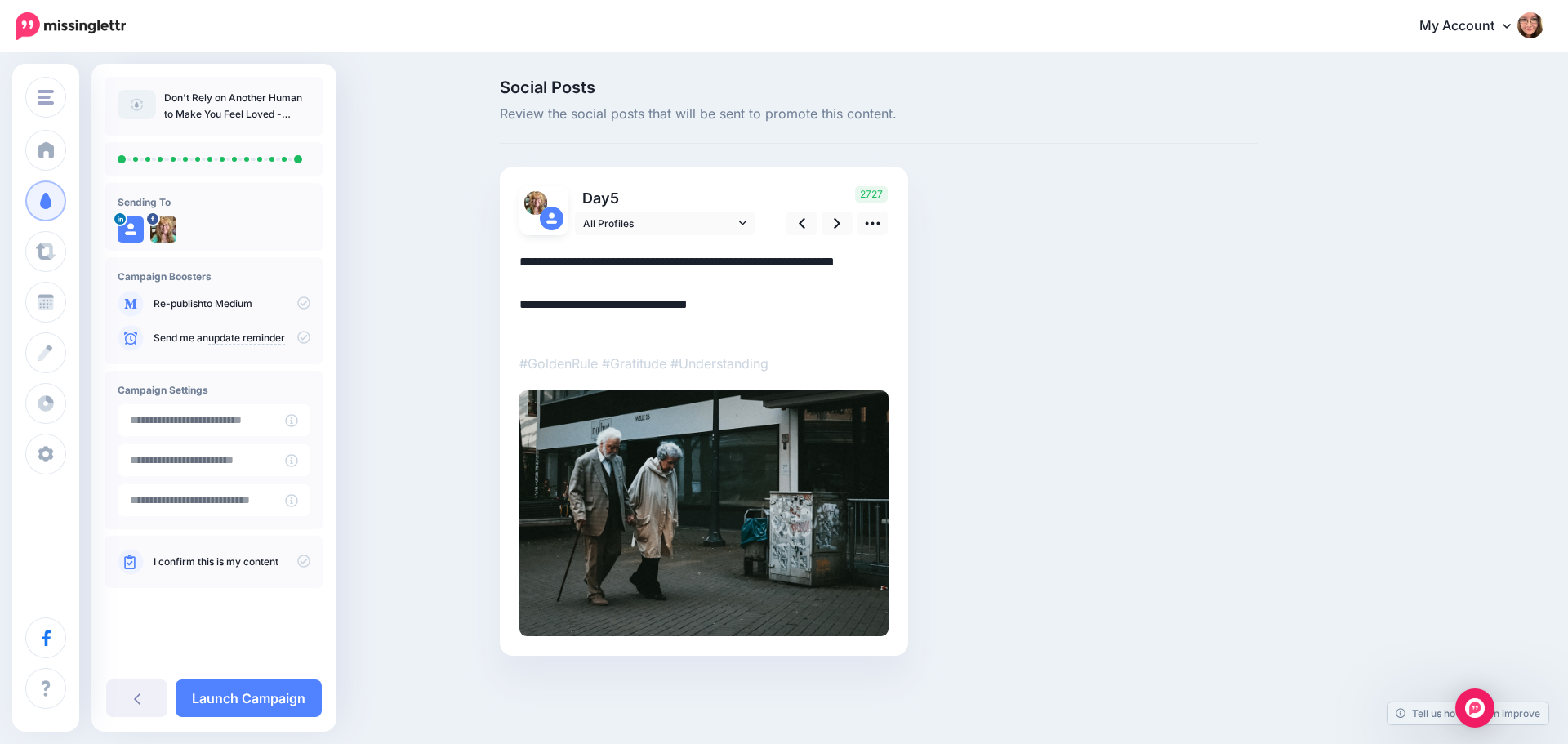
drag, startPoint x: 550, startPoint y: 325, endPoint x: 501, endPoint y: 325, distance: 49.0
click at [501, 325] on div "Day 5 All Profiles" at bounding box center [705, 411] width 409 height 489
click at [830, 219] on link at bounding box center [837, 223] width 31 height 24
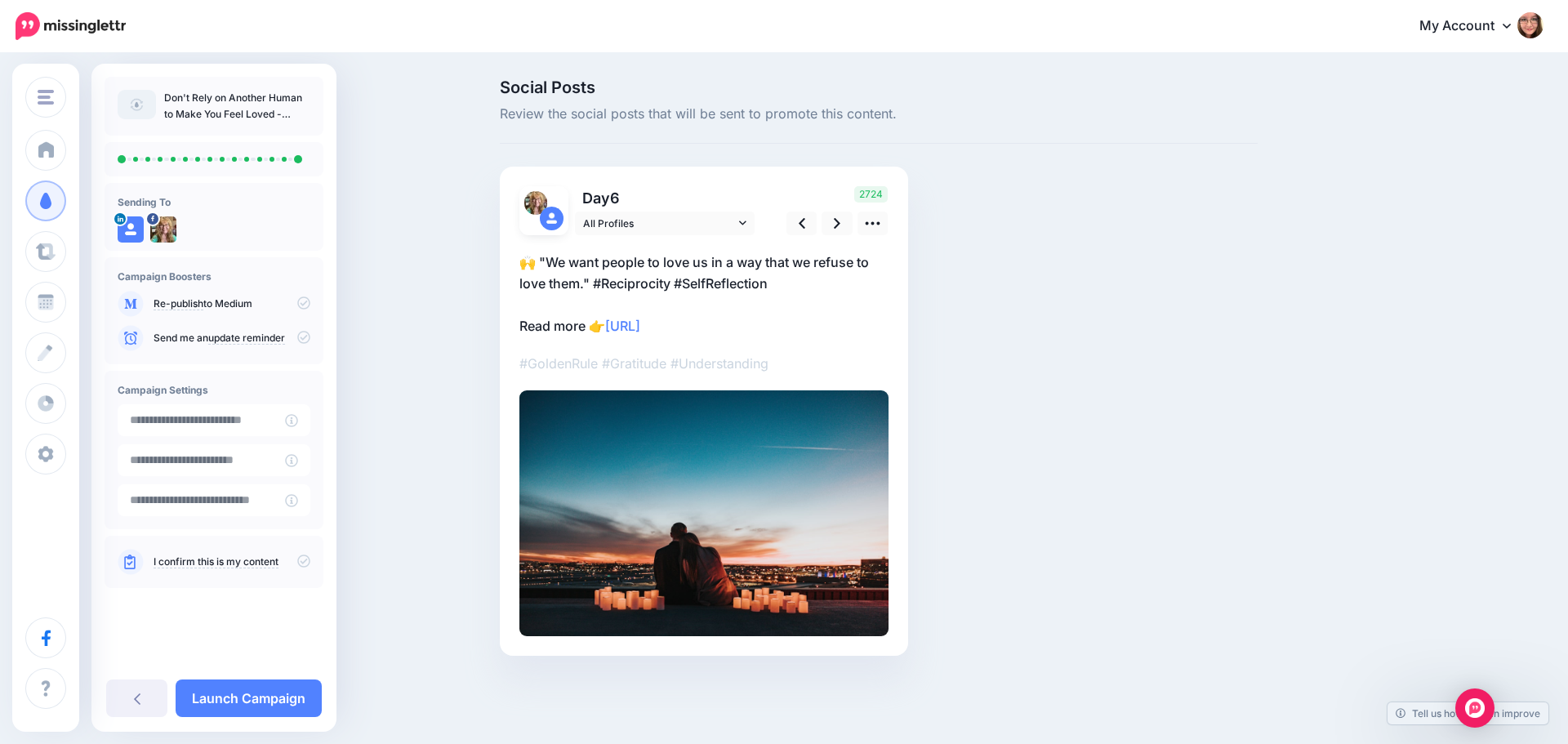
click at [554, 324] on p "🙌 "We want people to love us in a way that we refuse to love them." #Reciprocit…" at bounding box center [704, 294] width 369 height 85
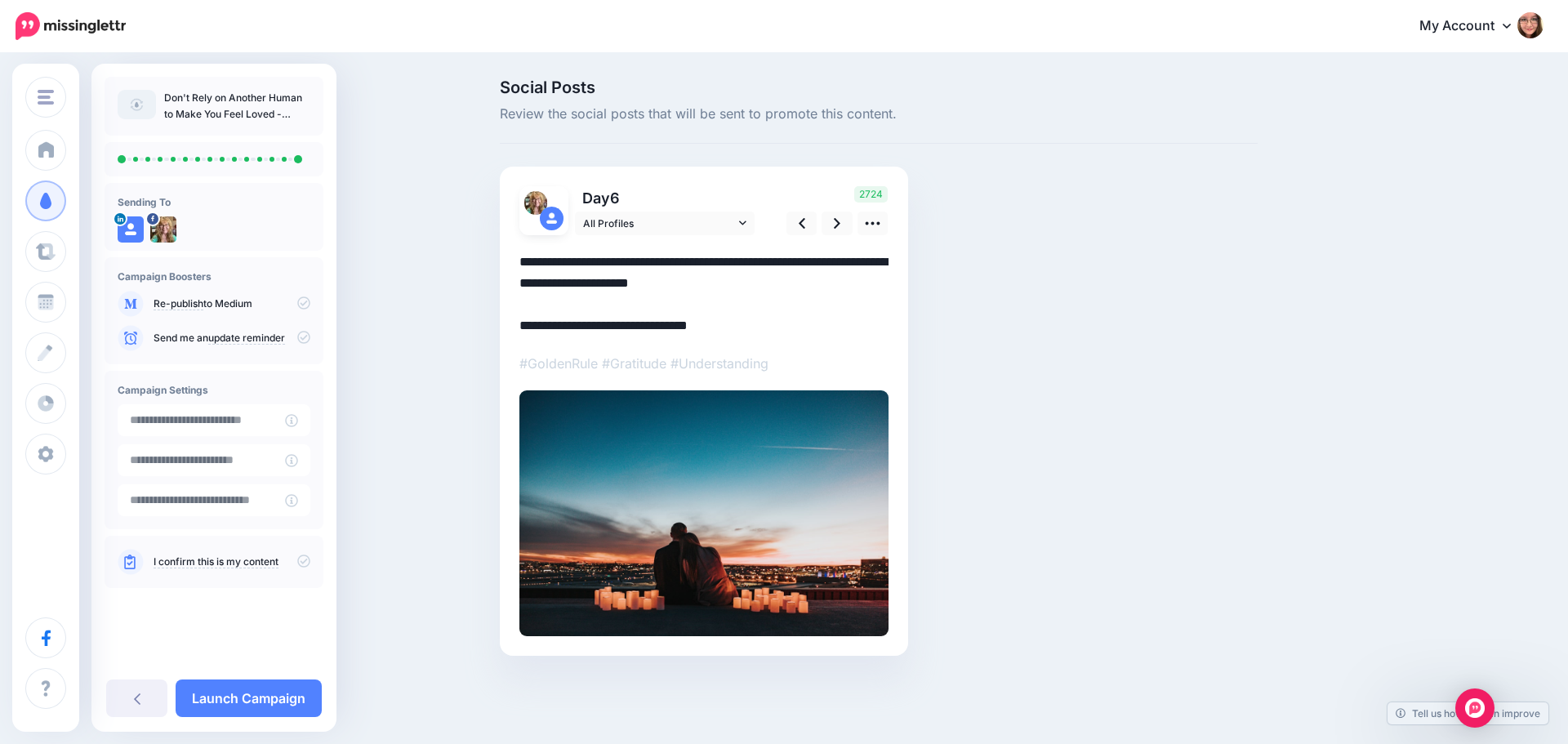
drag, startPoint x: 585, startPoint y: 325, endPoint x: 509, endPoint y: 325, distance: 76.0
click at [509, 325] on div "Day 6 All Profiles" at bounding box center [705, 411] width 409 height 489
click at [839, 224] on icon at bounding box center [837, 223] width 7 height 11
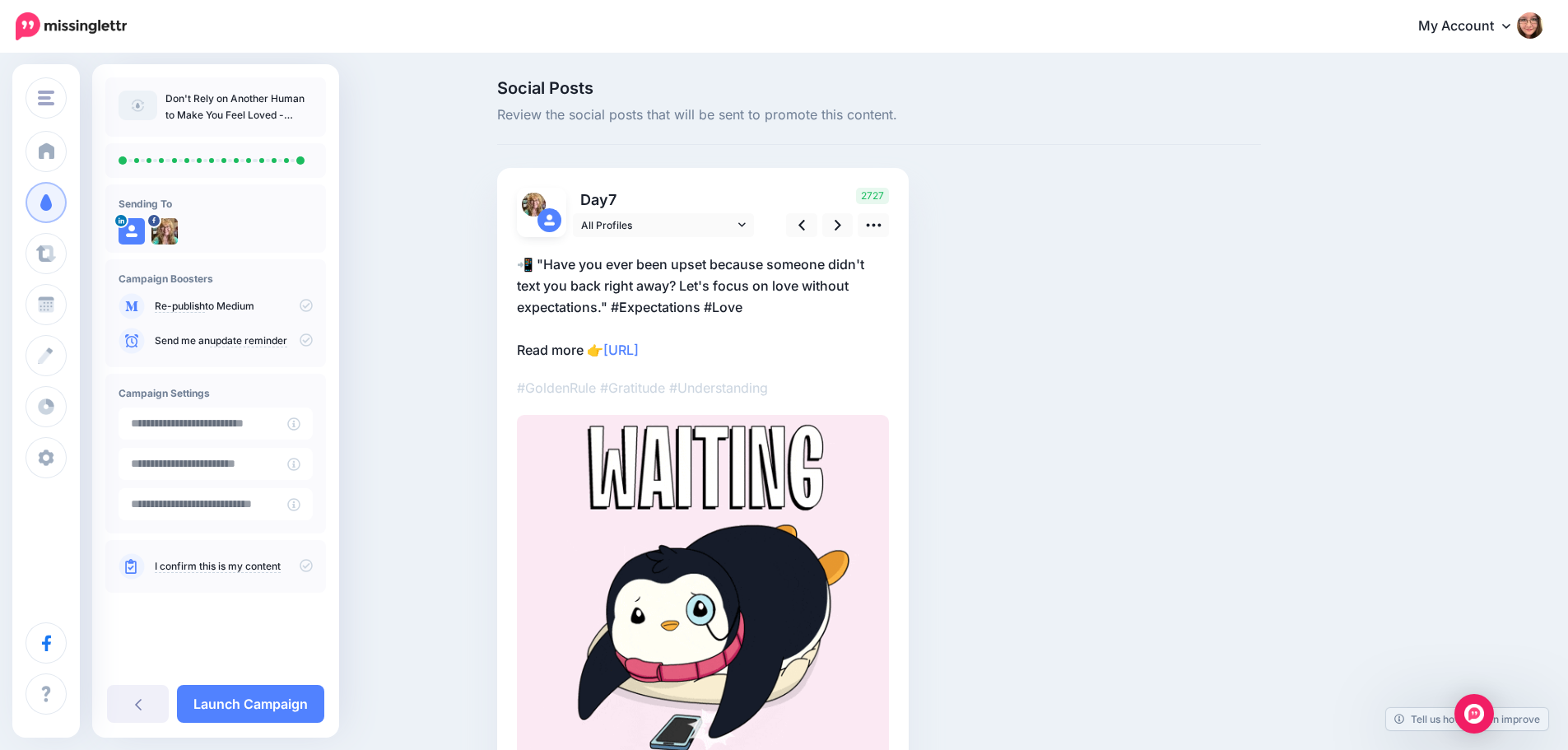
click at [556, 354] on p "📲 "Have you ever been upset because someone didn't text you back right away? Le…" at bounding box center [703, 307] width 372 height 107
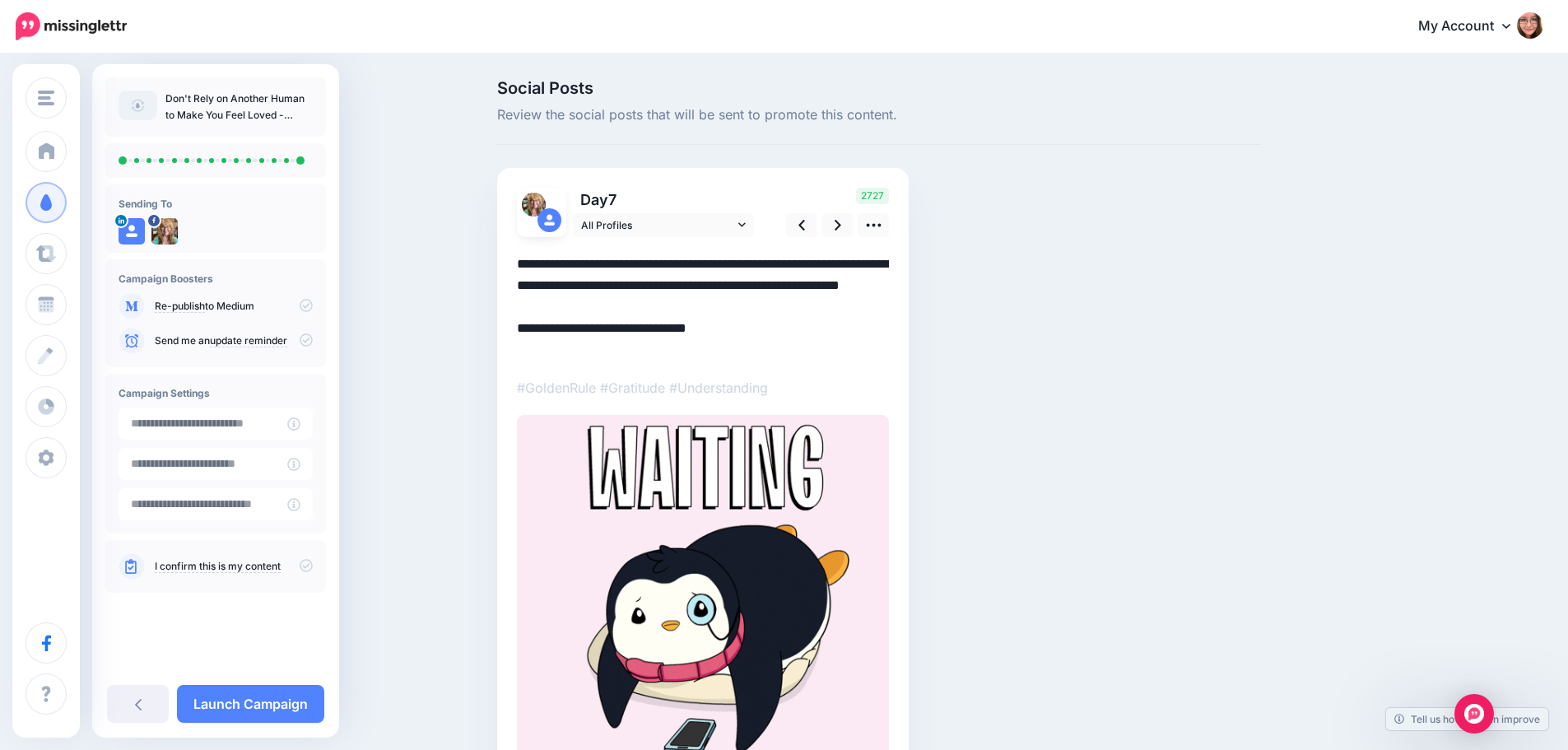
drag, startPoint x: 557, startPoint y: 350, endPoint x: 505, endPoint y: 344, distance: 52.3
click at [505, 344] on div "Day 7 All Profiles" at bounding box center [703, 487] width 412 height 639
click at [841, 219] on icon at bounding box center [837, 225] width 7 height 17
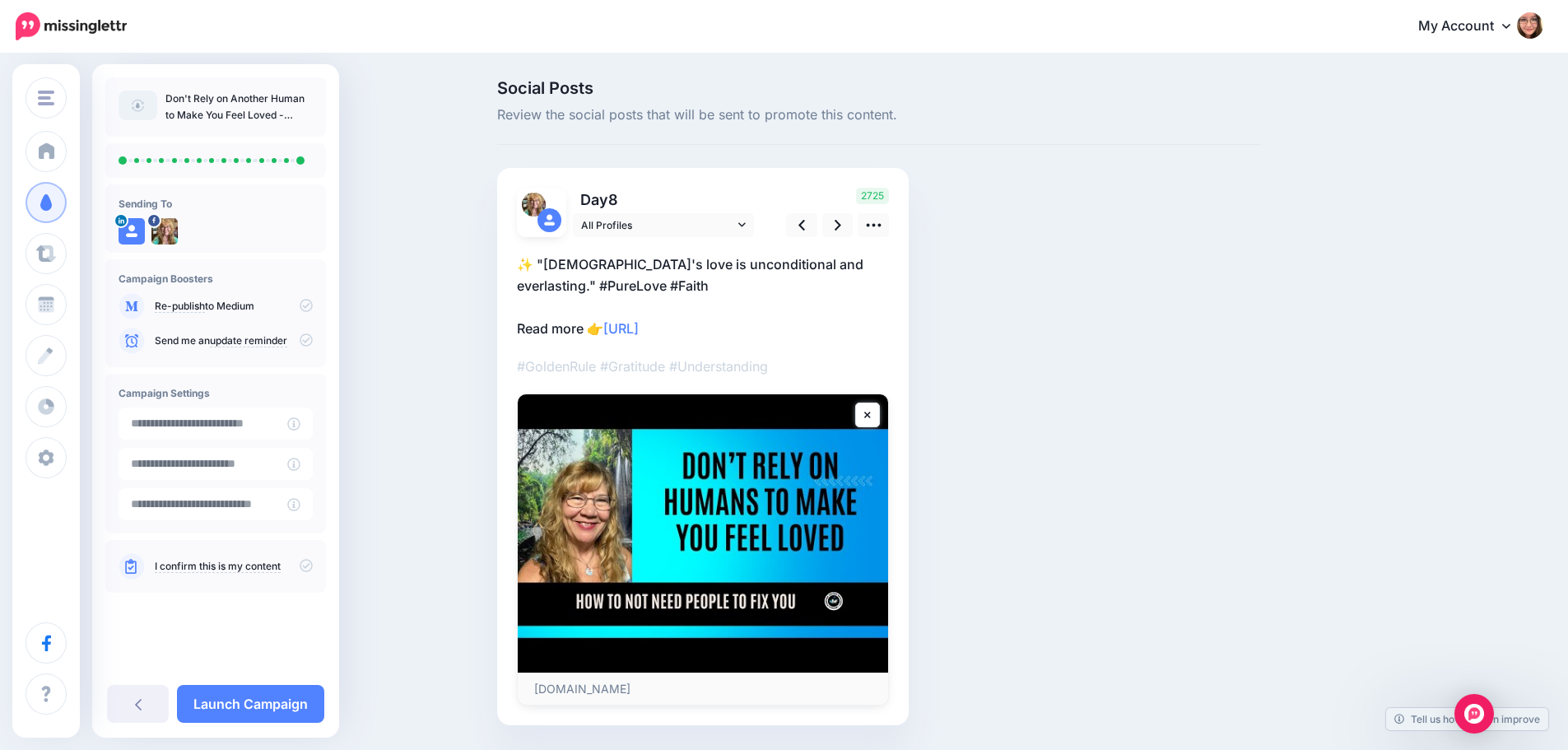
click at [553, 330] on p "✨ "[DEMOGRAPHIC_DATA]'s love is unconditional and everlasting." #PureLove #Fait…" at bounding box center [703, 296] width 372 height 86
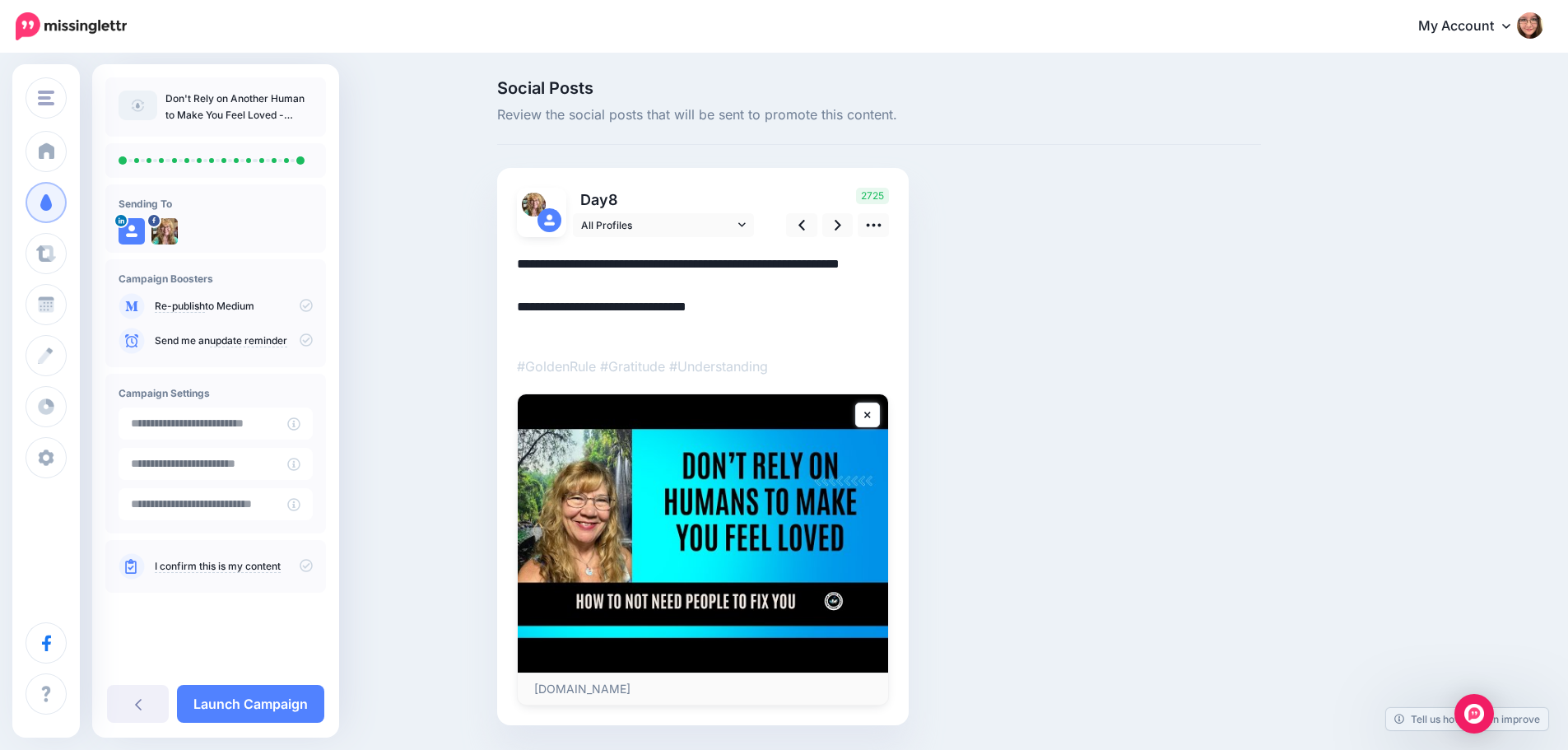
drag, startPoint x: 554, startPoint y: 330, endPoint x: 518, endPoint y: 330, distance: 36.0
click at [518, 330] on div "Day 8 All Profiles" at bounding box center [703, 447] width 412 height 557
click at [840, 216] on link at bounding box center [837, 225] width 31 height 24
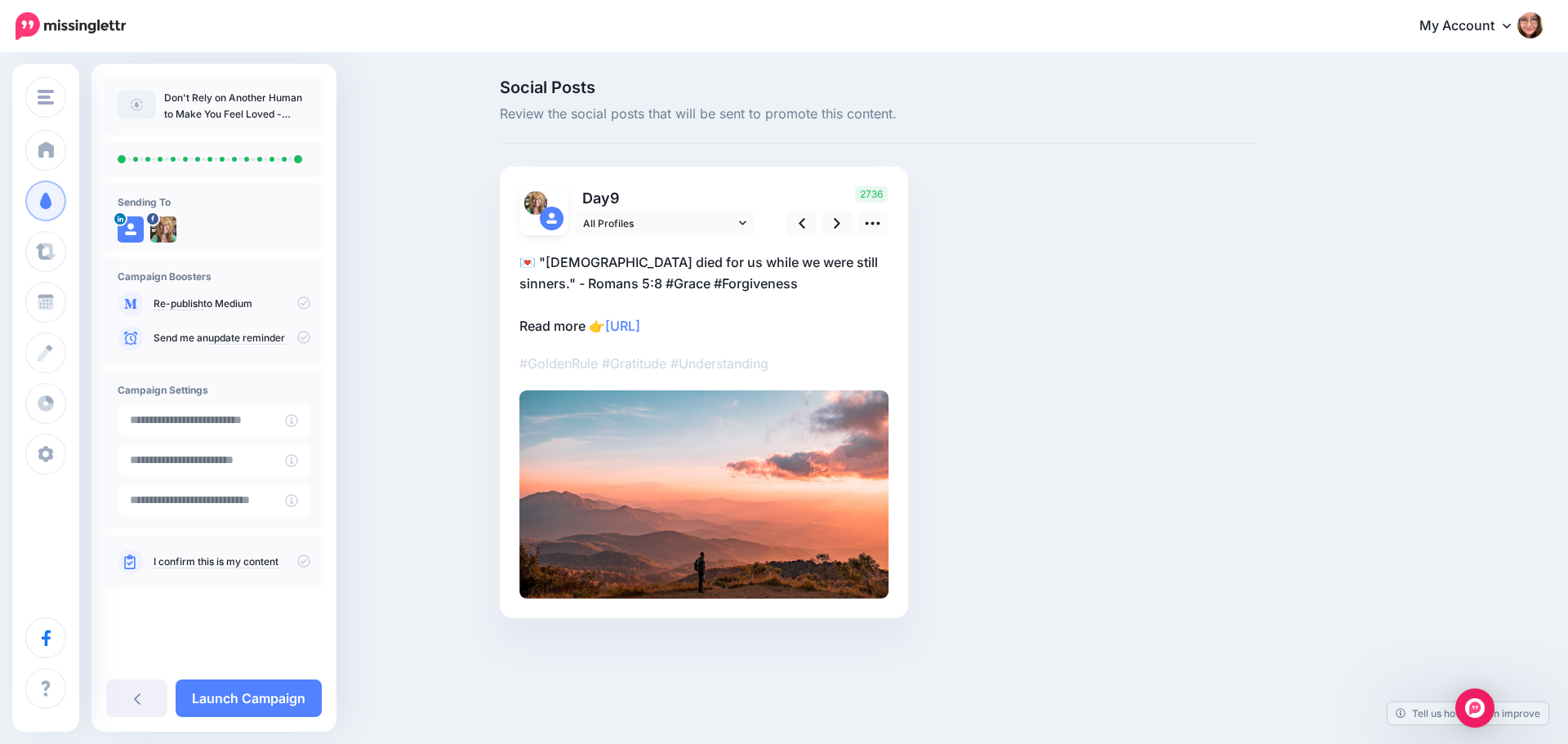
click at [560, 317] on p "💌 "[DEMOGRAPHIC_DATA] died for us while we were still sinners." - Romans 5:8 #G…" at bounding box center [704, 294] width 369 height 85
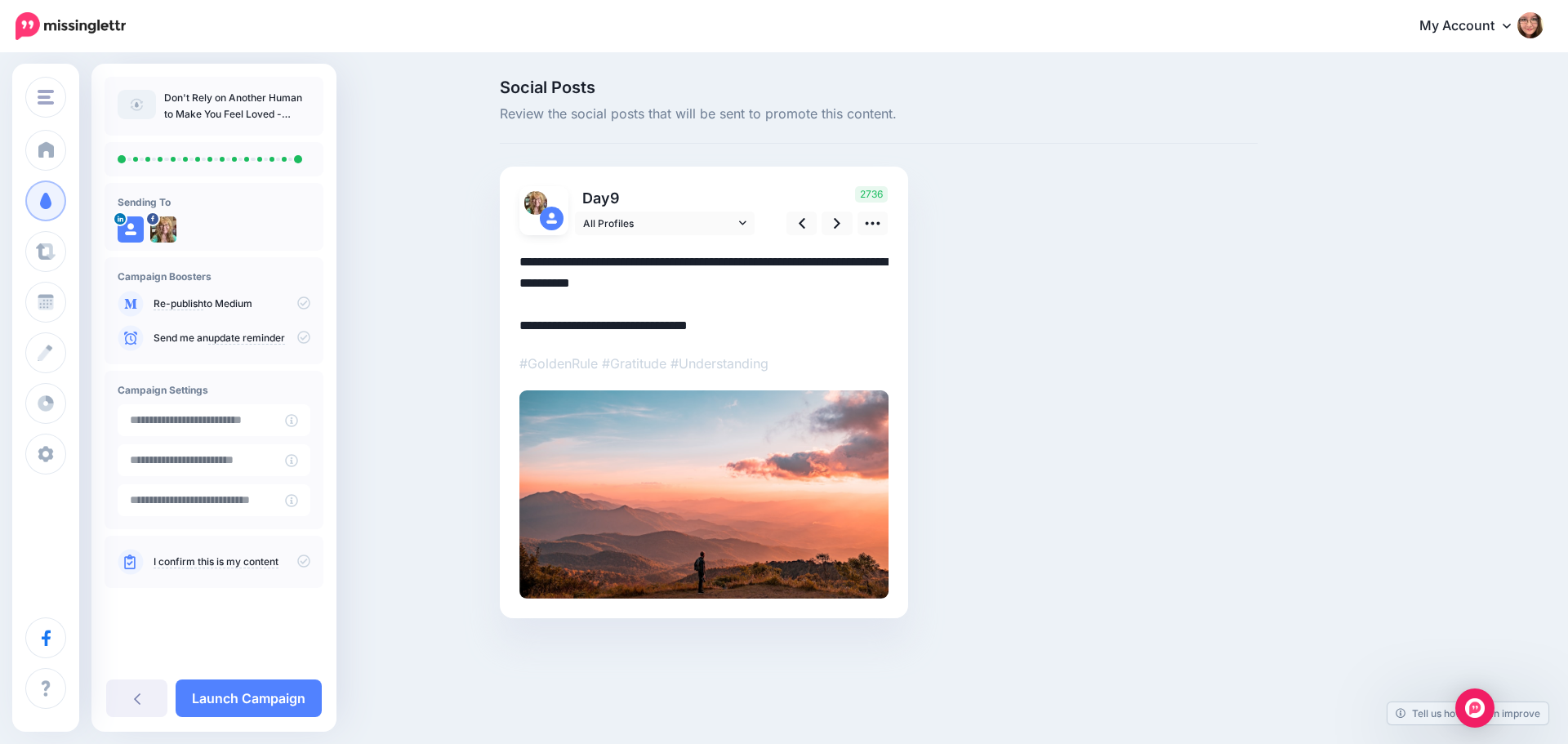
drag, startPoint x: 590, startPoint y: 328, endPoint x: 505, endPoint y: 321, distance: 85.3
click at [505, 321] on div "Day 9 All Profiles" at bounding box center [705, 393] width 409 height 452
click at [849, 218] on link at bounding box center [837, 223] width 31 height 24
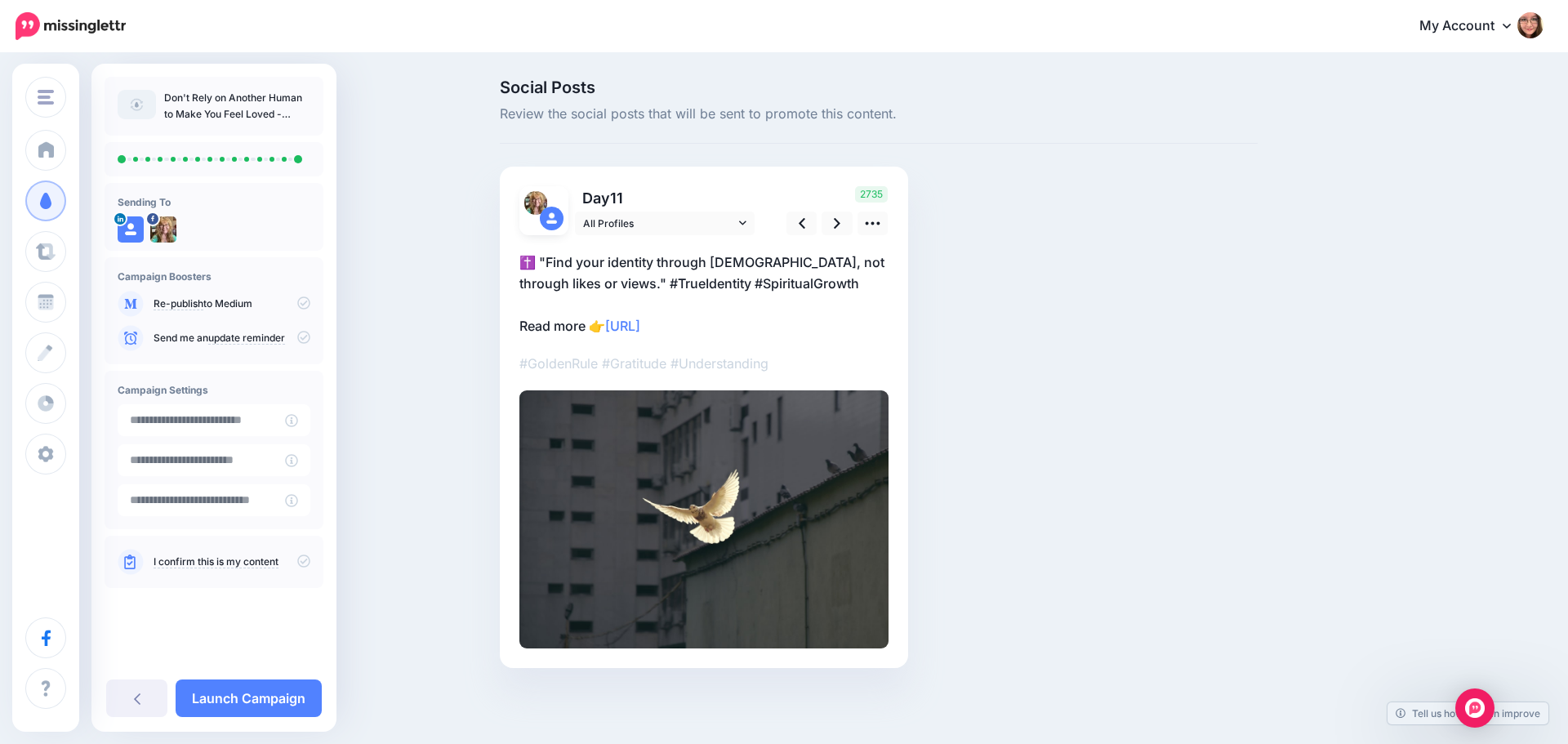
click at [543, 326] on p "✝️ "Find your identity through [DEMOGRAPHIC_DATA], not through likes or views."…" at bounding box center [704, 294] width 369 height 85
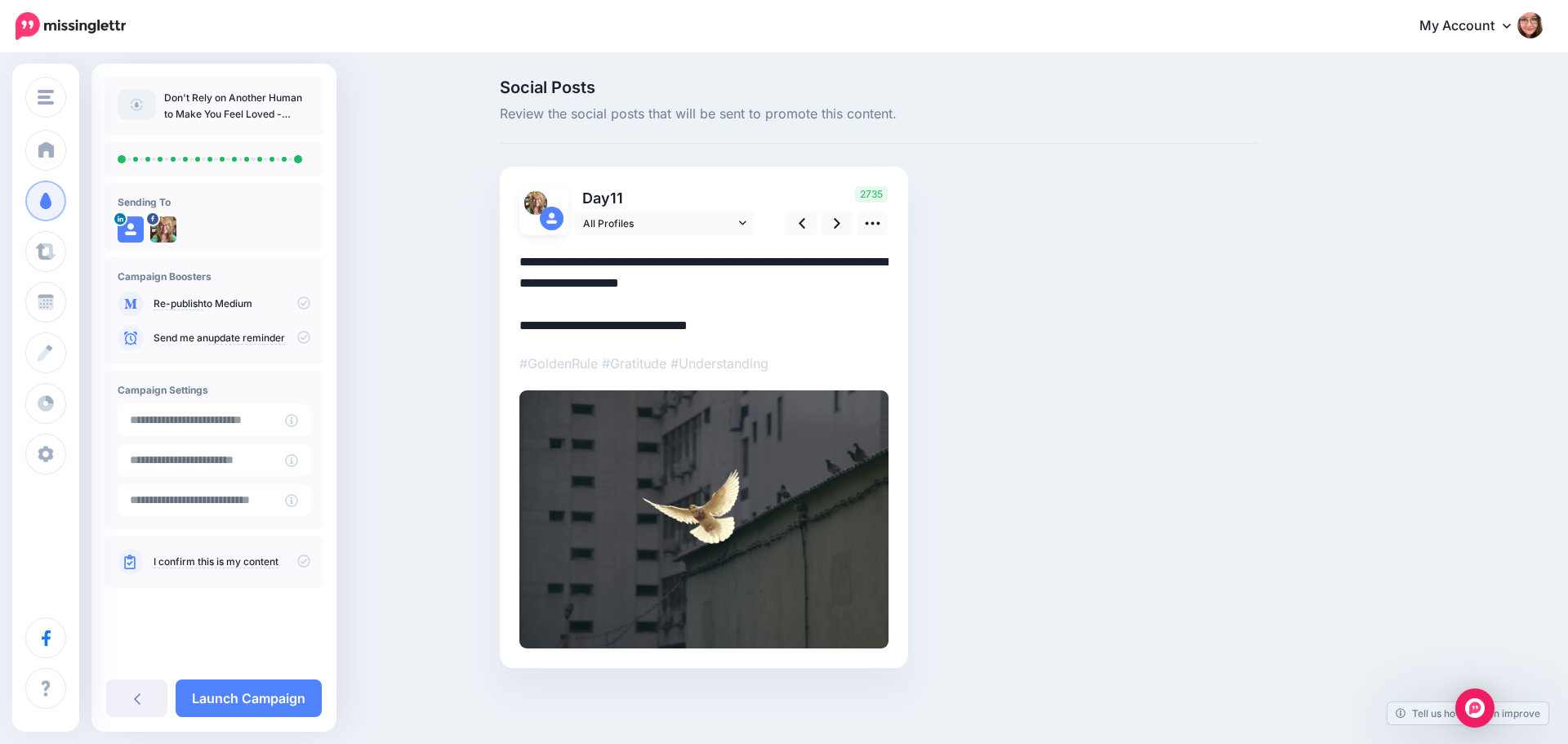
drag, startPoint x: 552, startPoint y: 326, endPoint x: 499, endPoint y: 325, distance: 53.0
click at [500, 325] on div "Day 11 All Profiles" at bounding box center [705, 417] width 409 height 502
click at [852, 227] on link at bounding box center [837, 223] width 31 height 24
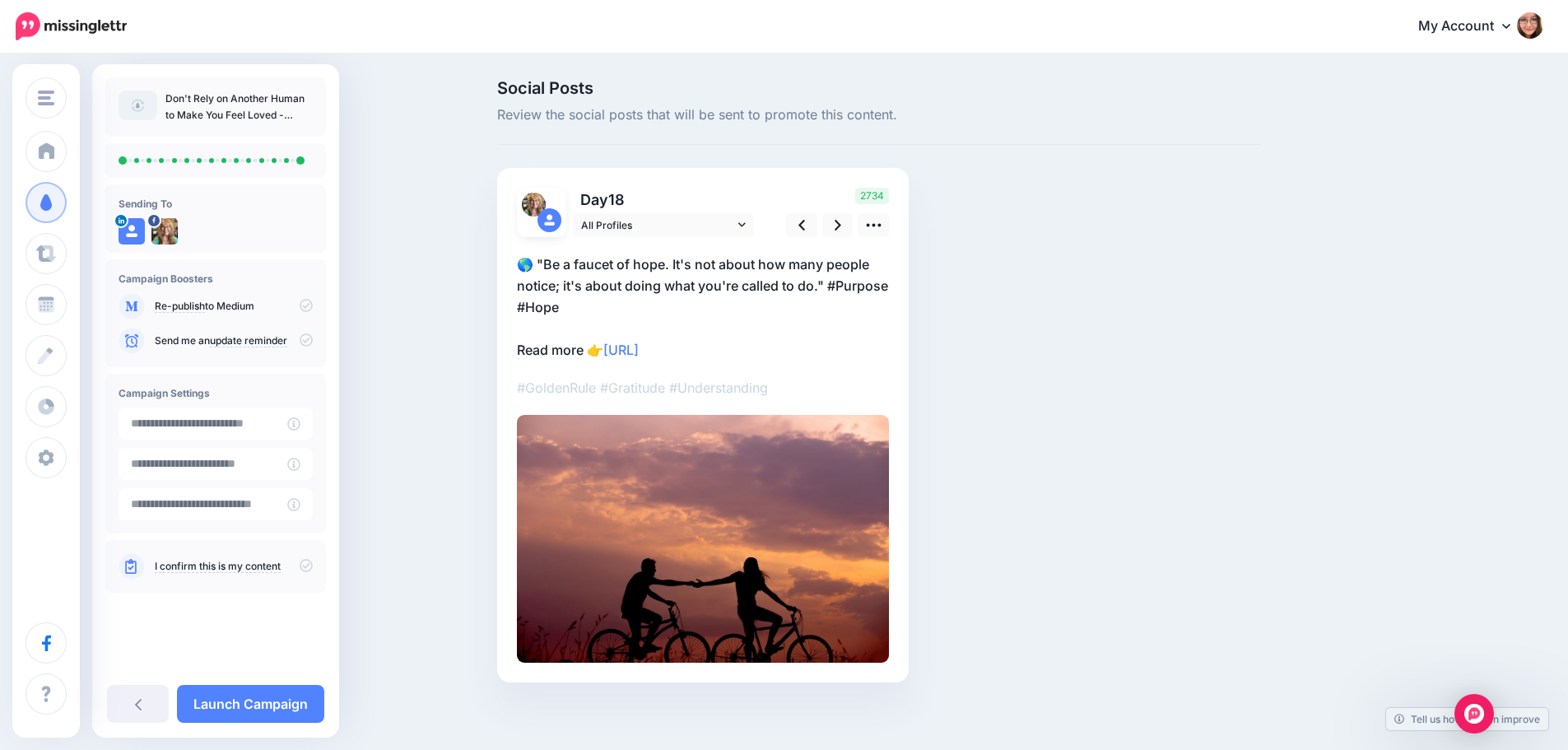
click at [576, 355] on p "🌎 "Be a faucet of hope. It's not about how many people notice; it's about doing…" at bounding box center [703, 307] width 372 height 107
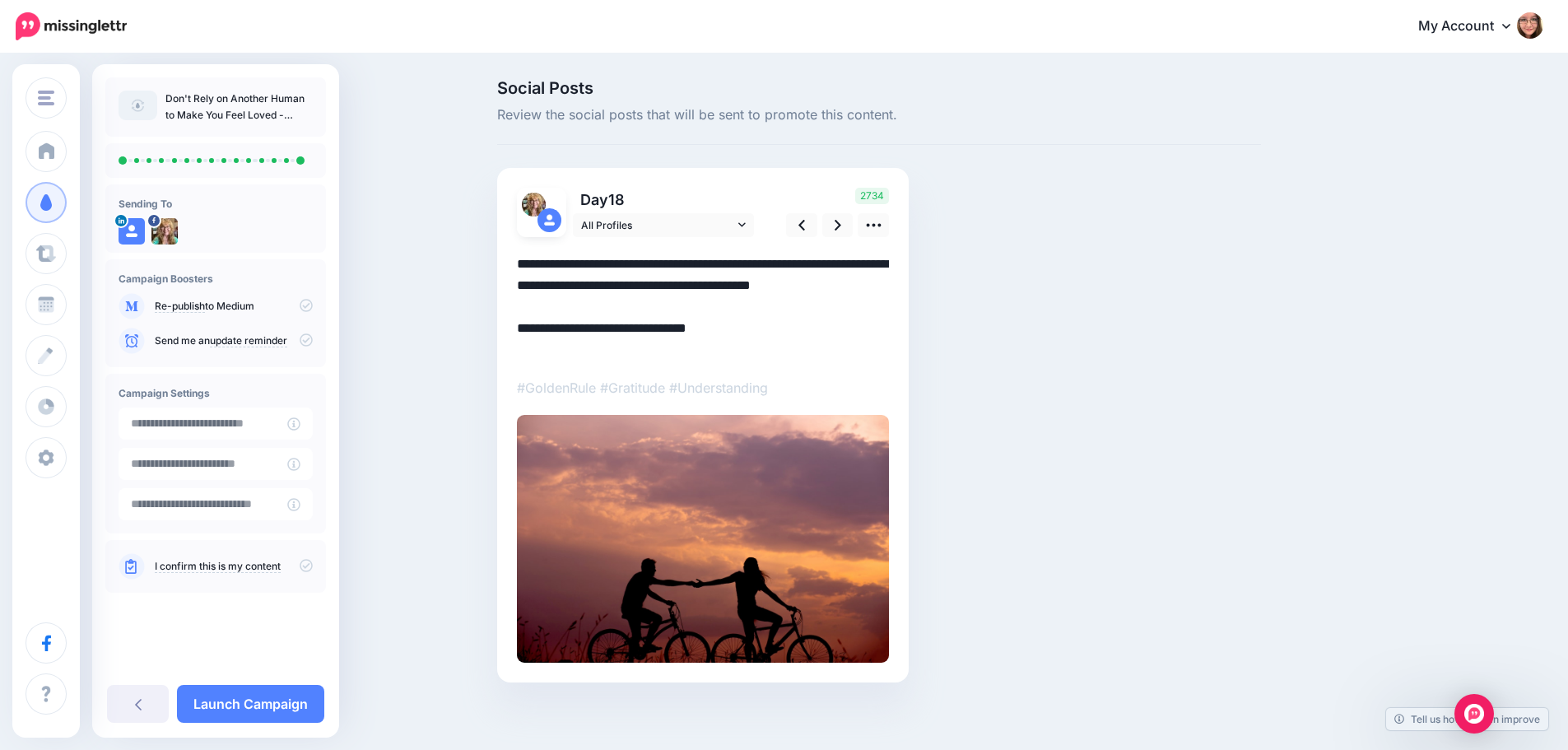
drag, startPoint x: 591, startPoint y: 348, endPoint x: 514, endPoint y: 349, distance: 77.0
click at [514, 349] on div "Day 18 All Profiles" at bounding box center [703, 425] width 412 height 514
click at [845, 238] on div "[DOMAIN_NAME]" at bounding box center [703, 450] width 372 height 426
click at [841, 222] on icon at bounding box center [837, 225] width 7 height 11
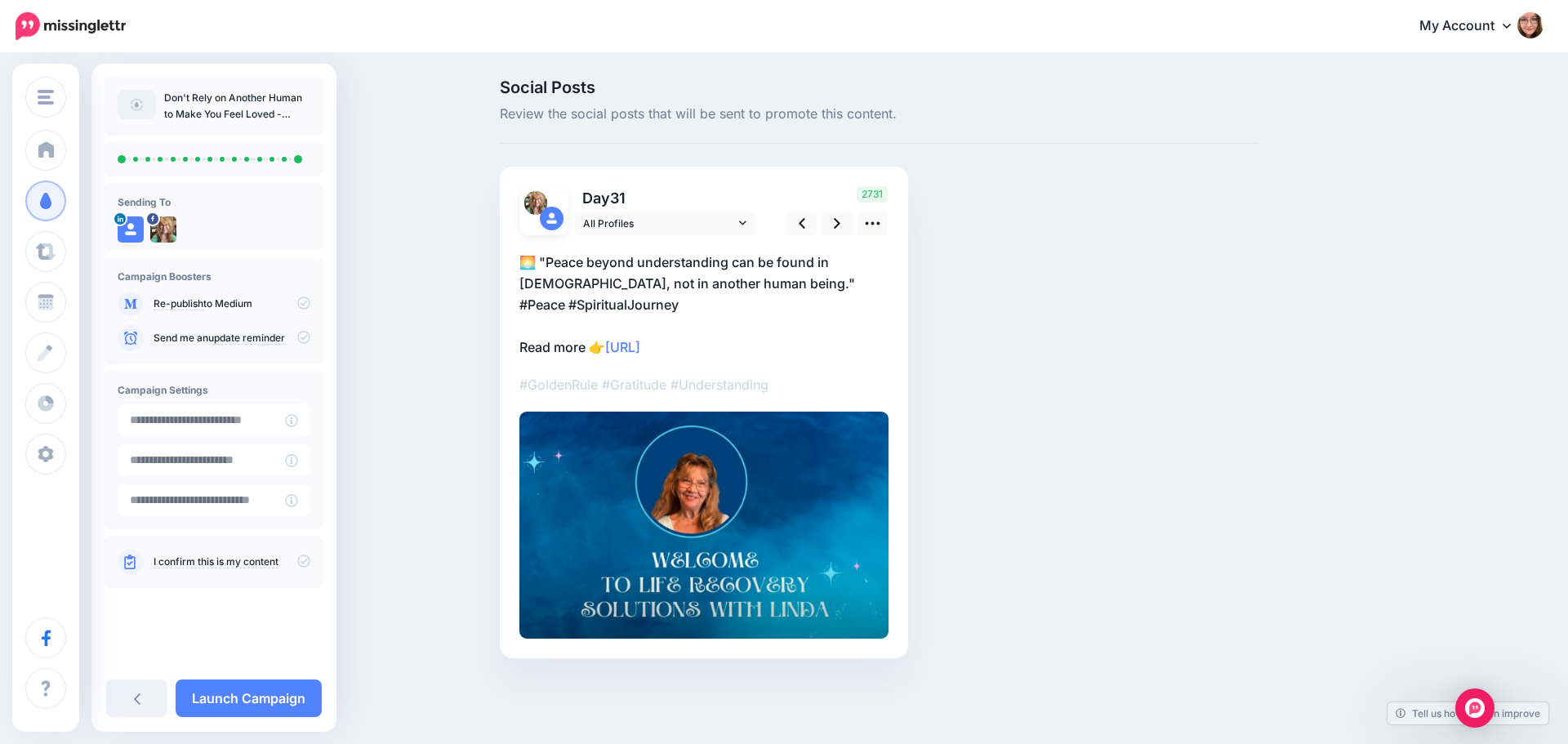
click at [566, 325] on p "🌅 "Peace beyond understanding can be found in [DEMOGRAPHIC_DATA], not in anothe…" at bounding box center [704, 305] width 369 height 107
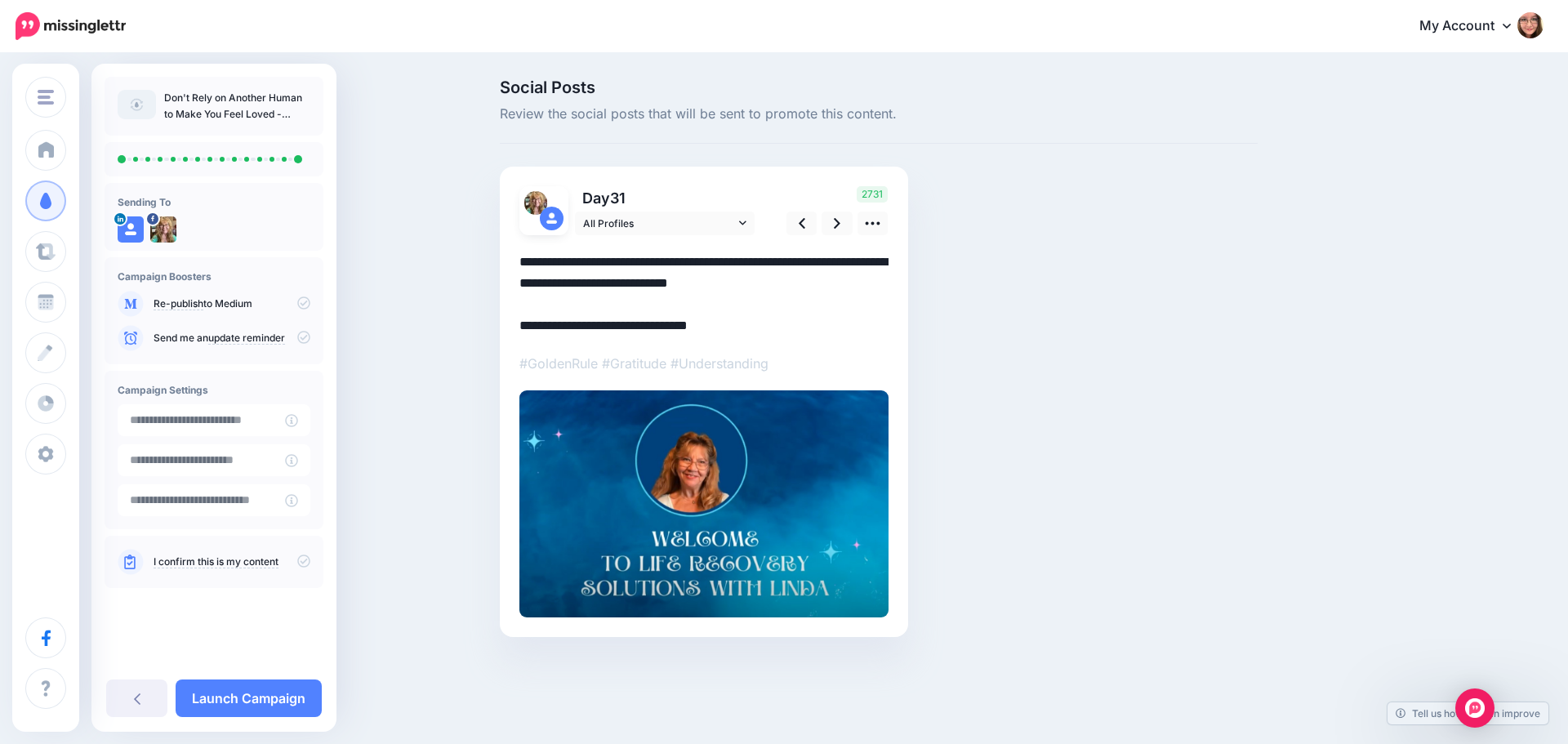
drag, startPoint x: 551, startPoint y: 328, endPoint x: 501, endPoint y: 320, distance: 50.6
click at [501, 320] on div "Day 31 All Profiles" at bounding box center [705, 402] width 409 height 471
click at [830, 225] on link at bounding box center [837, 223] width 31 height 24
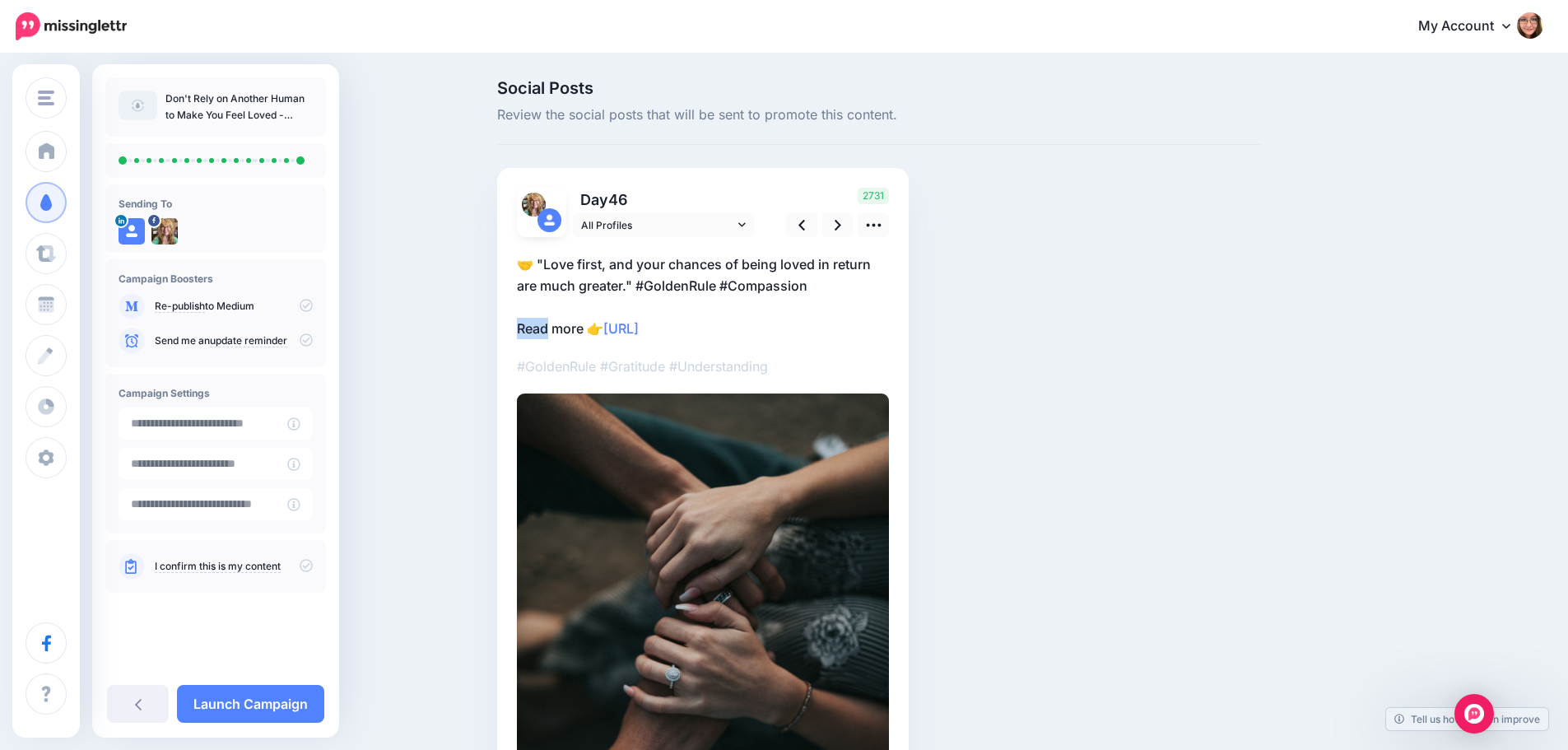
drag, startPoint x: 556, startPoint y: 331, endPoint x: 514, endPoint y: 332, distance: 42.0
click at [514, 332] on div "Day 46 All Profiles" at bounding box center [703, 570] width 412 height 804
click at [521, 334] on div "Day 46 All Profiles" at bounding box center [703, 570] width 412 height 804
click at [558, 326] on p "🤝 "Love first, and your chances of being loved in return are much greater." #Go…" at bounding box center [703, 296] width 372 height 86
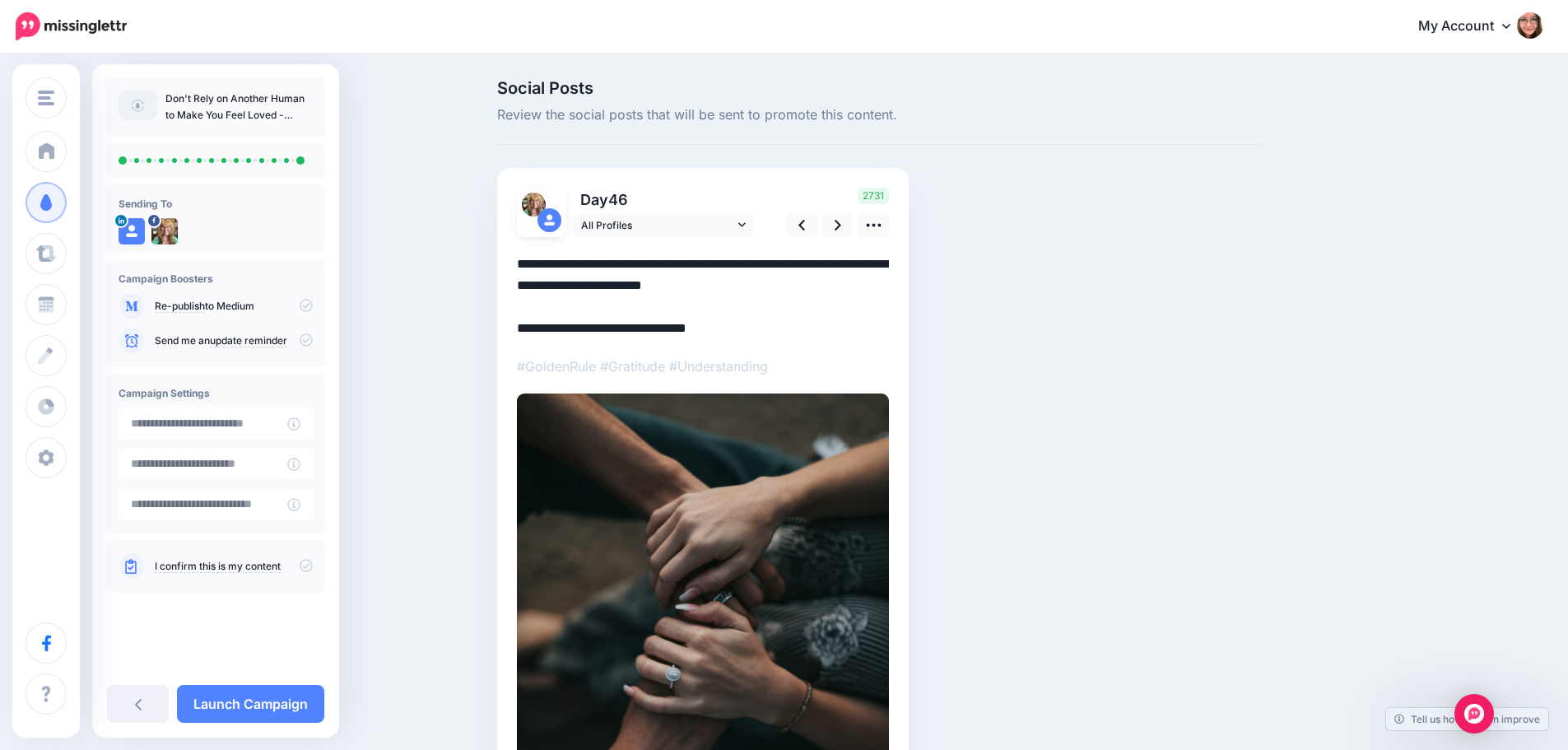
drag, startPoint x: 555, startPoint y: 327, endPoint x: 505, endPoint y: 329, distance: 50.0
click at [505, 329] on div "Day 46 All Profiles" at bounding box center [703, 570] width 412 height 804
click at [841, 227] on icon at bounding box center [837, 225] width 7 height 17
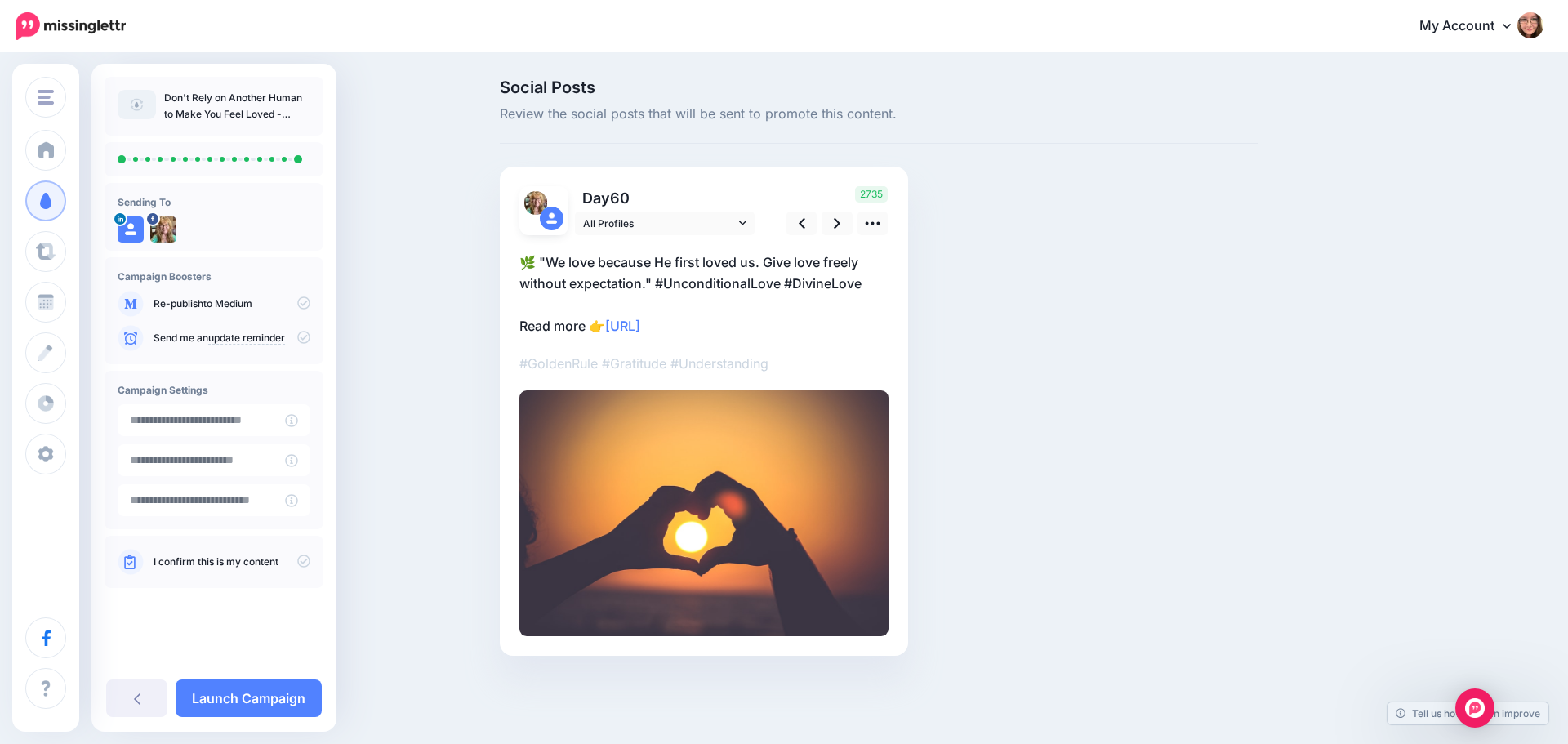
click at [550, 331] on p "🌿 "We love because He first loved us. Give love freely without expectation." #U…" at bounding box center [704, 294] width 369 height 85
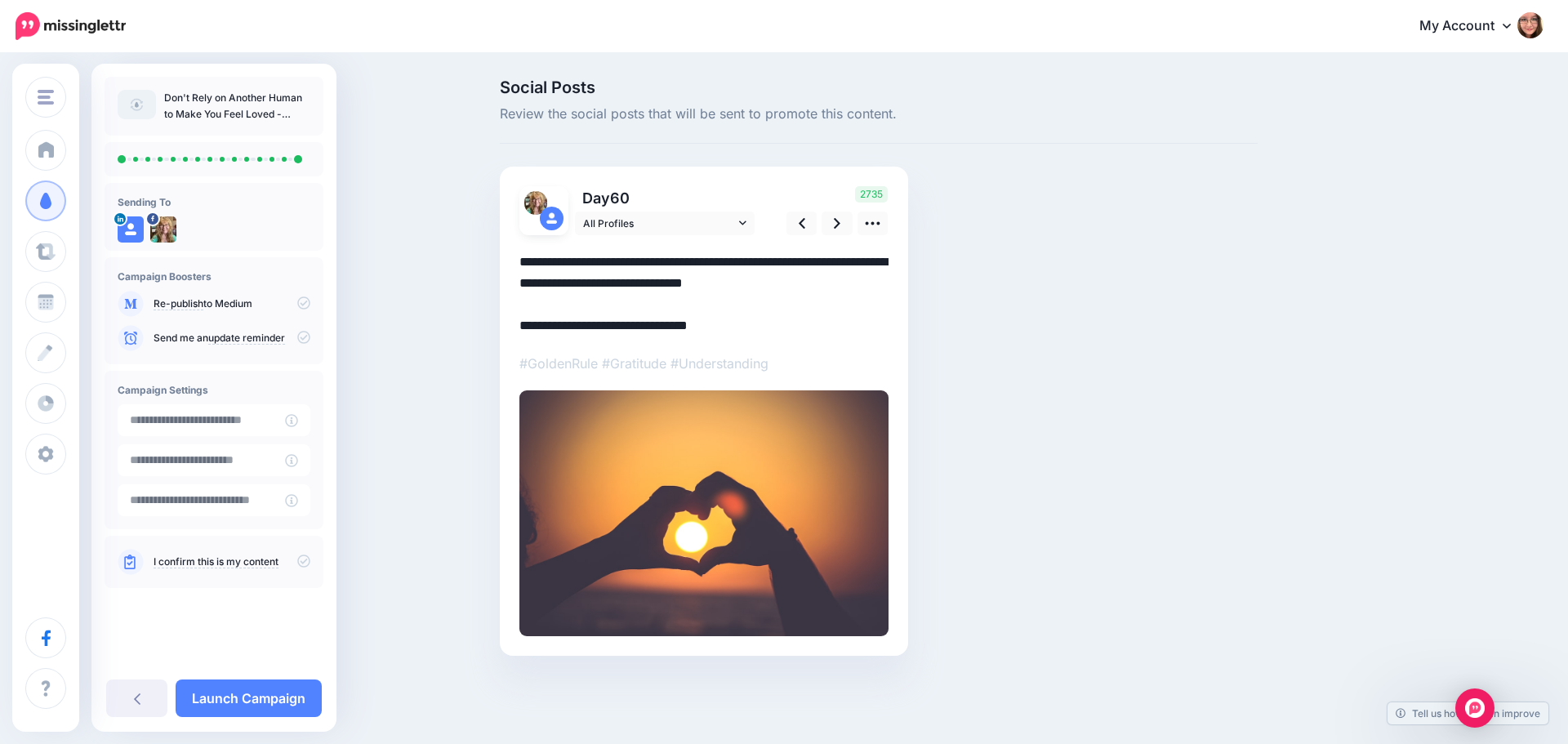
drag, startPoint x: 550, startPoint y: 326, endPoint x: 500, endPoint y: 322, distance: 50.2
click at [500, 322] on div "Day 60 All Profiles" at bounding box center [705, 411] width 409 height 489
type textarea "**********"
click at [837, 223] on icon at bounding box center [837, 223] width 7 height 17
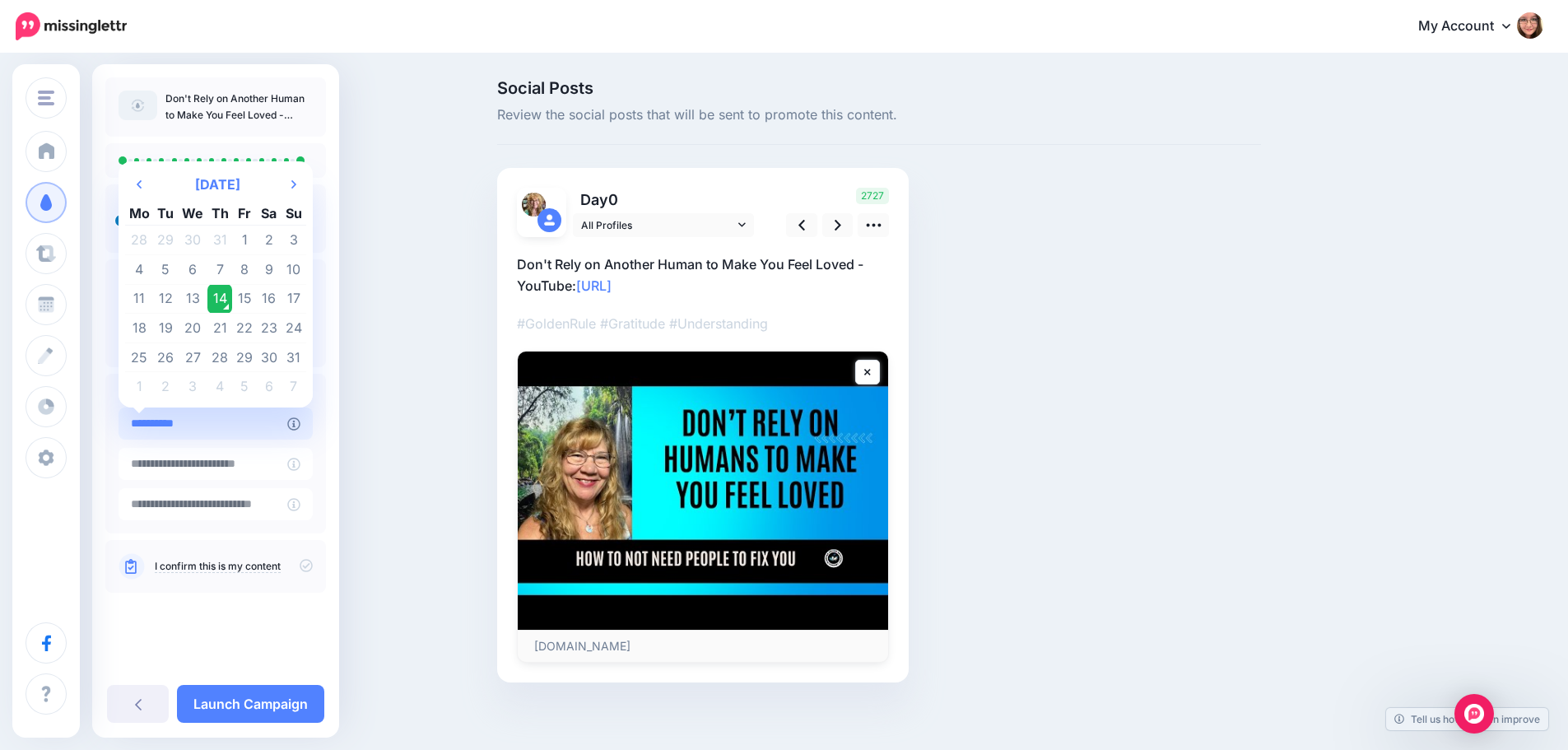
click at [245, 431] on input "**********" at bounding box center [203, 424] width 169 height 32
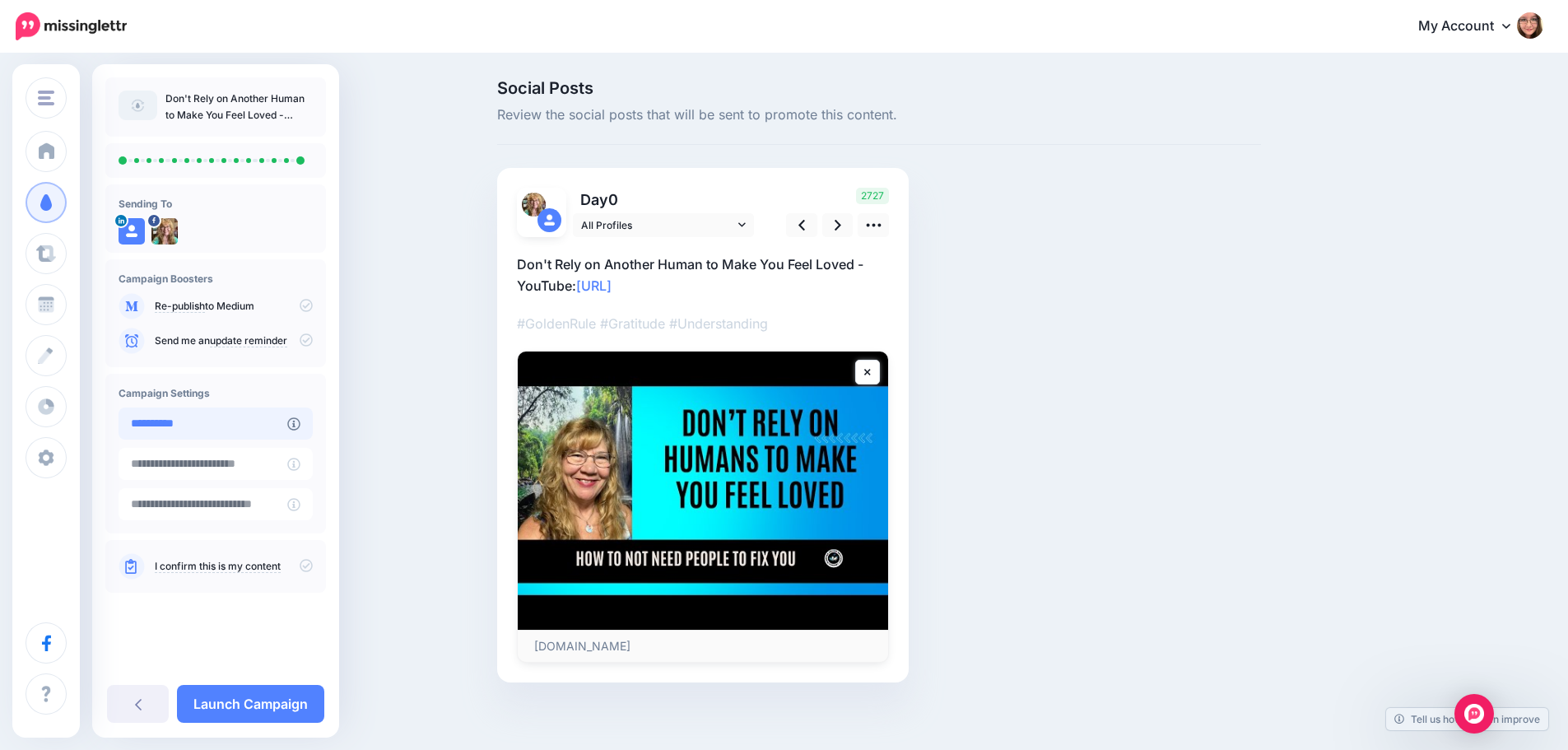
click at [256, 423] on input "**********" at bounding box center [203, 424] width 169 height 32
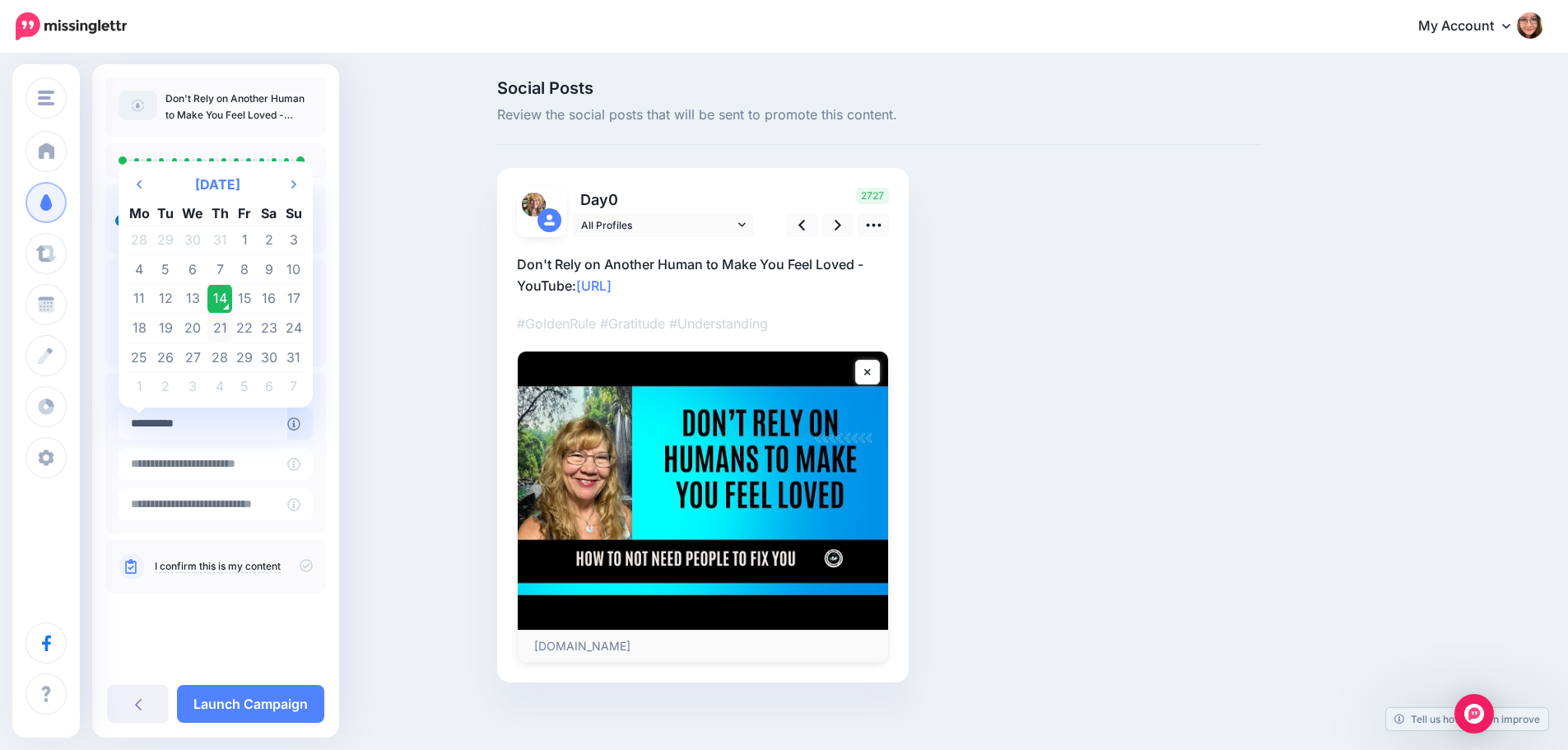
click at [216, 323] on td "21" at bounding box center [221, 328] width 26 height 30
type input "**********"
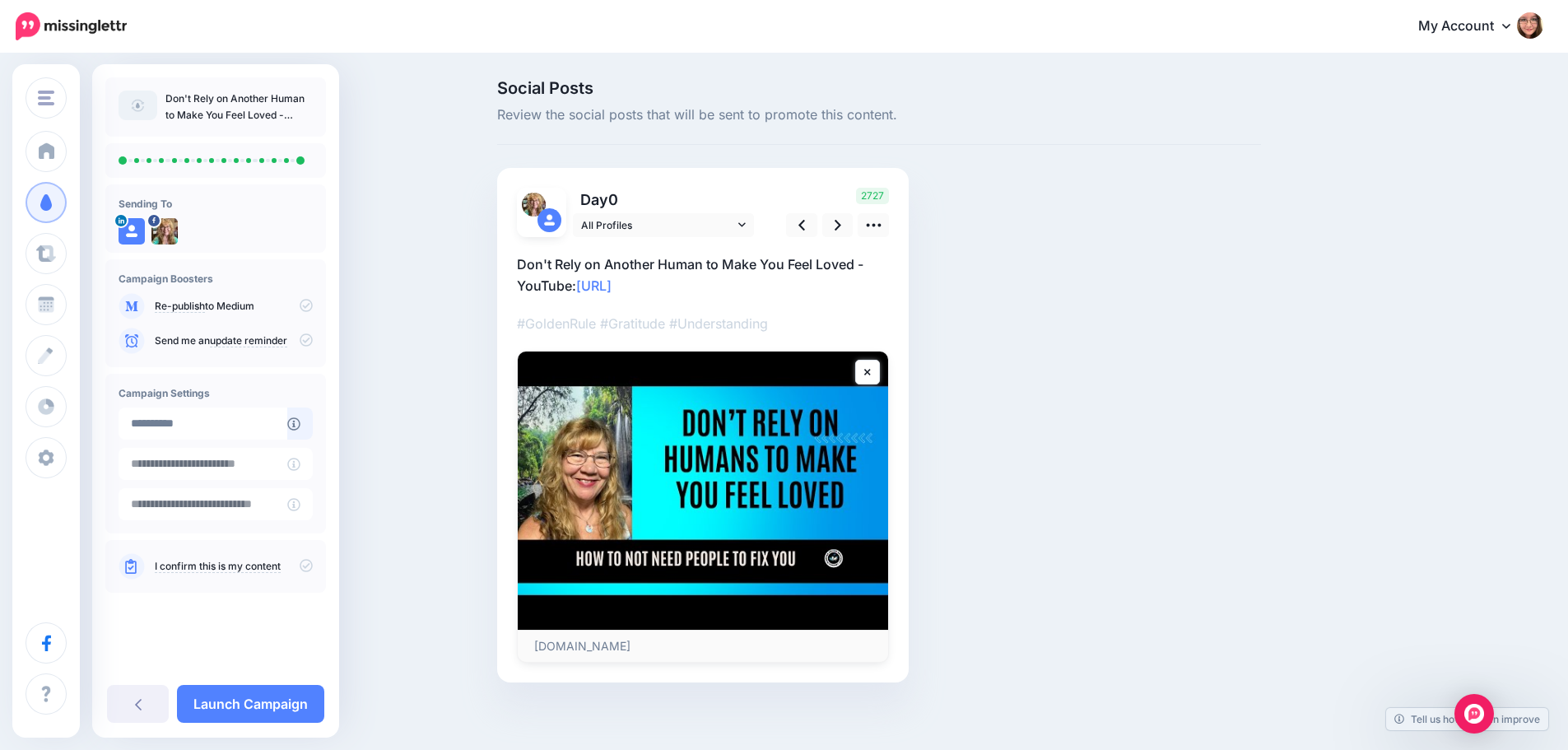
click at [309, 559] on icon at bounding box center [305, 565] width 13 height 13
click at [304, 566] on icon at bounding box center [305, 565] width 13 height 13
click at [276, 713] on link "Launch Campaign" at bounding box center [251, 704] width 147 height 38
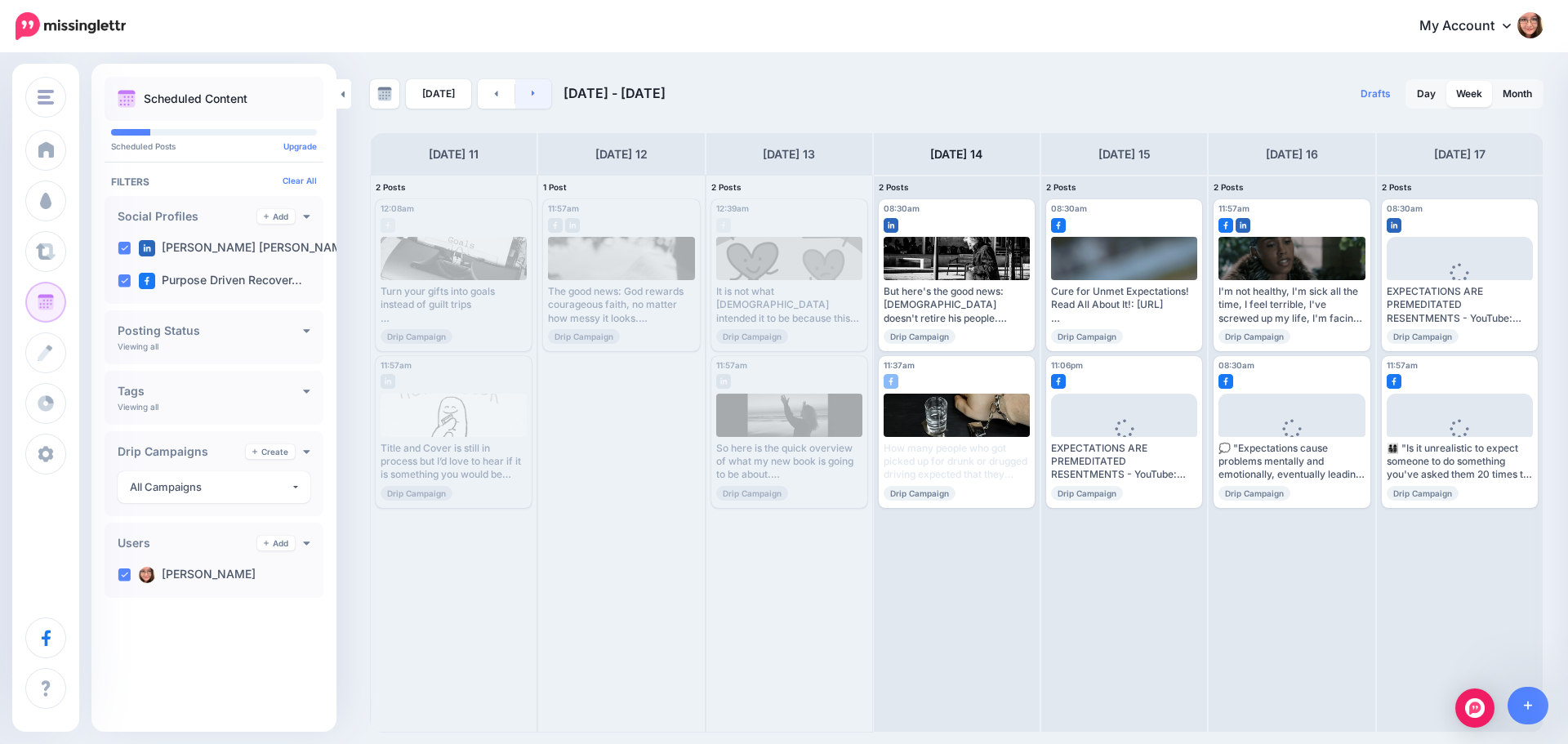
click at [528, 84] on link at bounding box center [533, 94] width 37 height 30
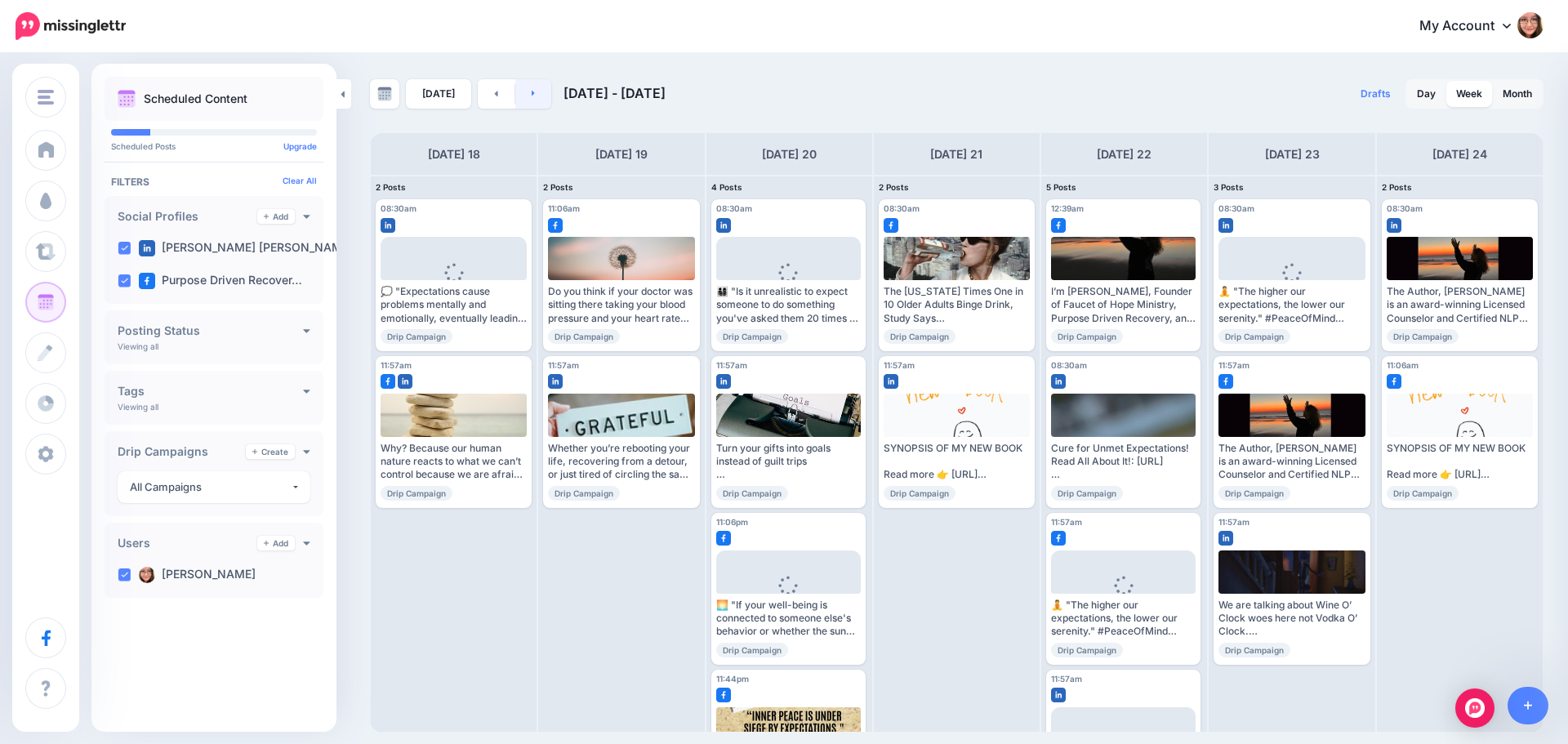
click at [533, 96] on link at bounding box center [533, 94] width 37 height 30
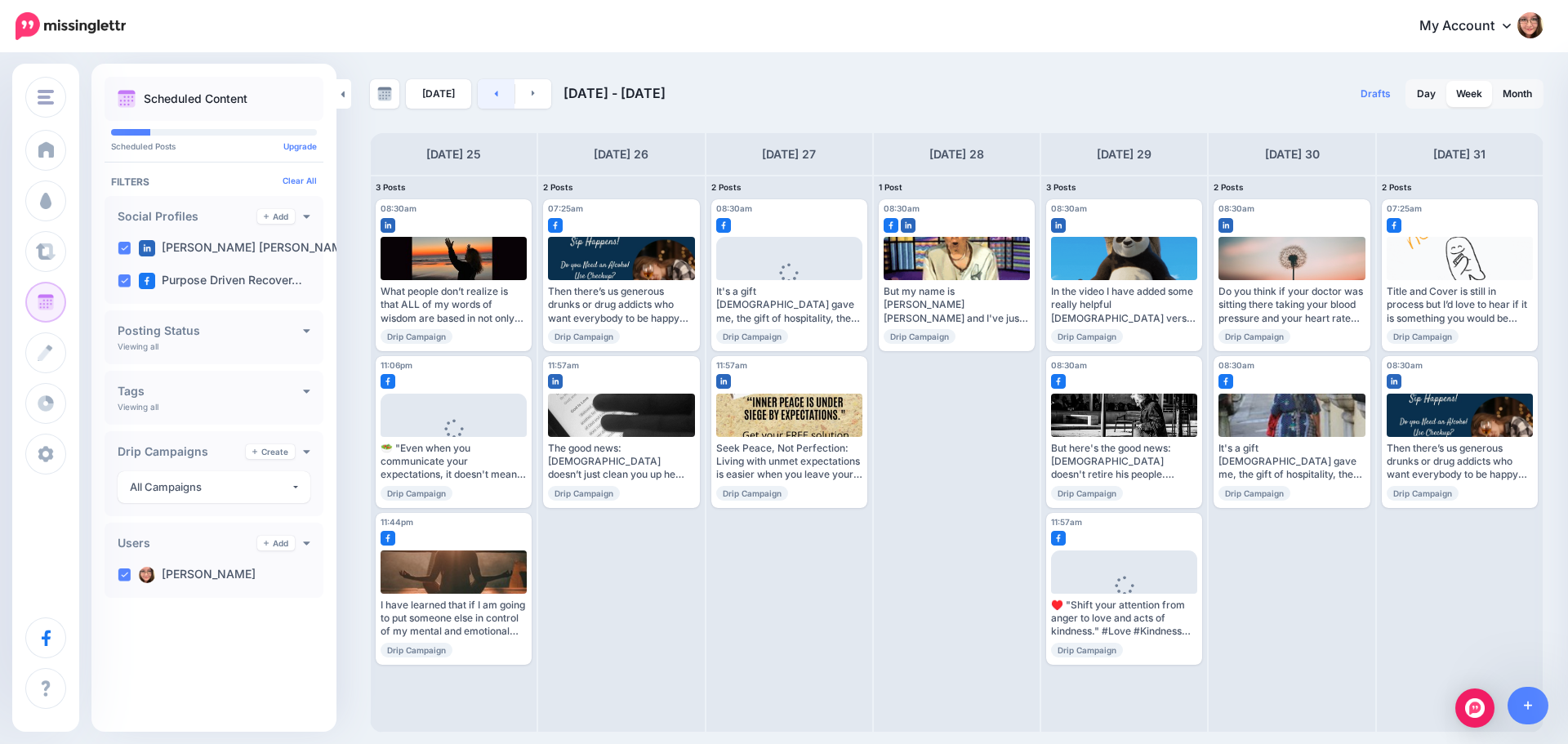
click at [495, 97] on link at bounding box center [495, 94] width 37 height 30
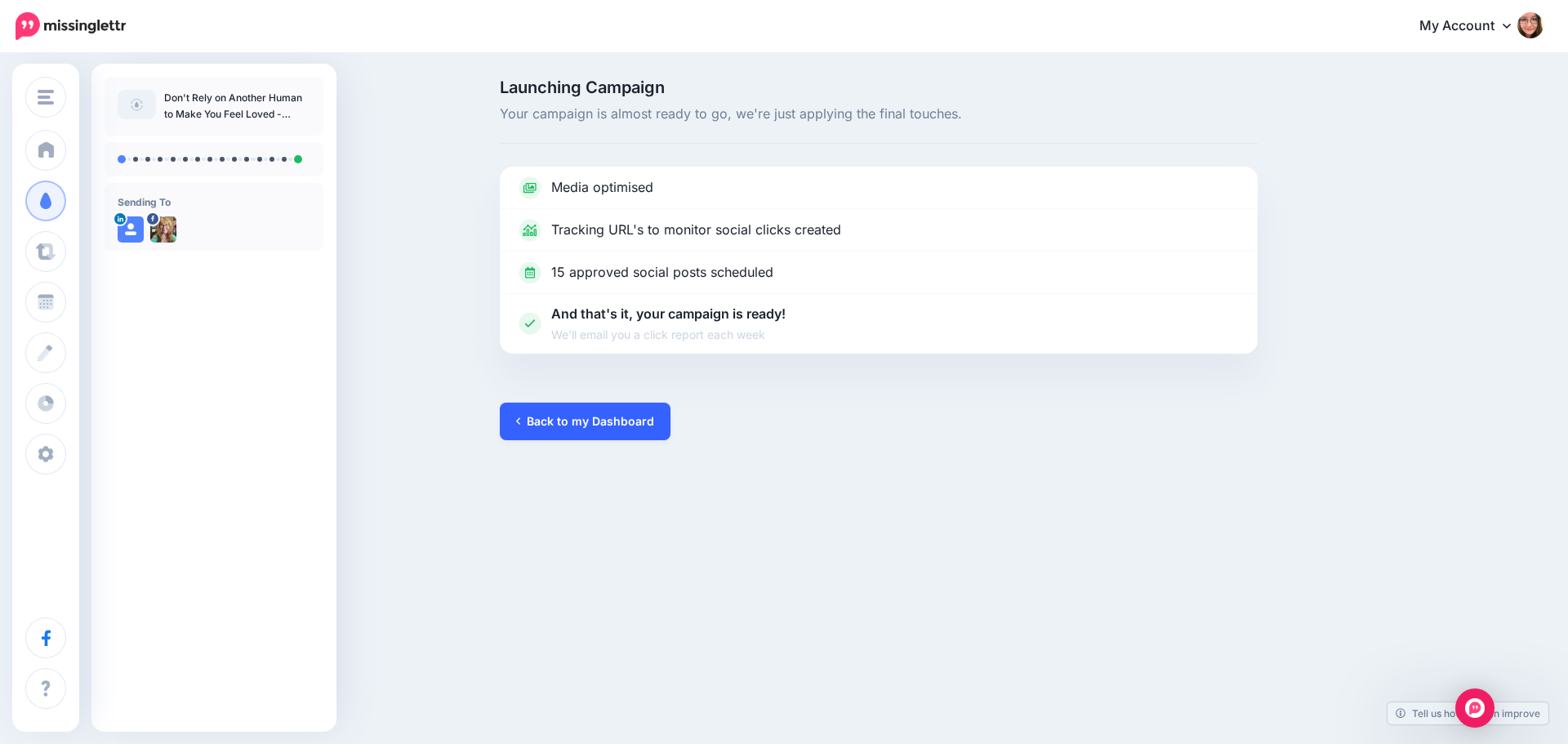
click at [557, 429] on link "Back to my Dashboard" at bounding box center [585, 421] width 171 height 37
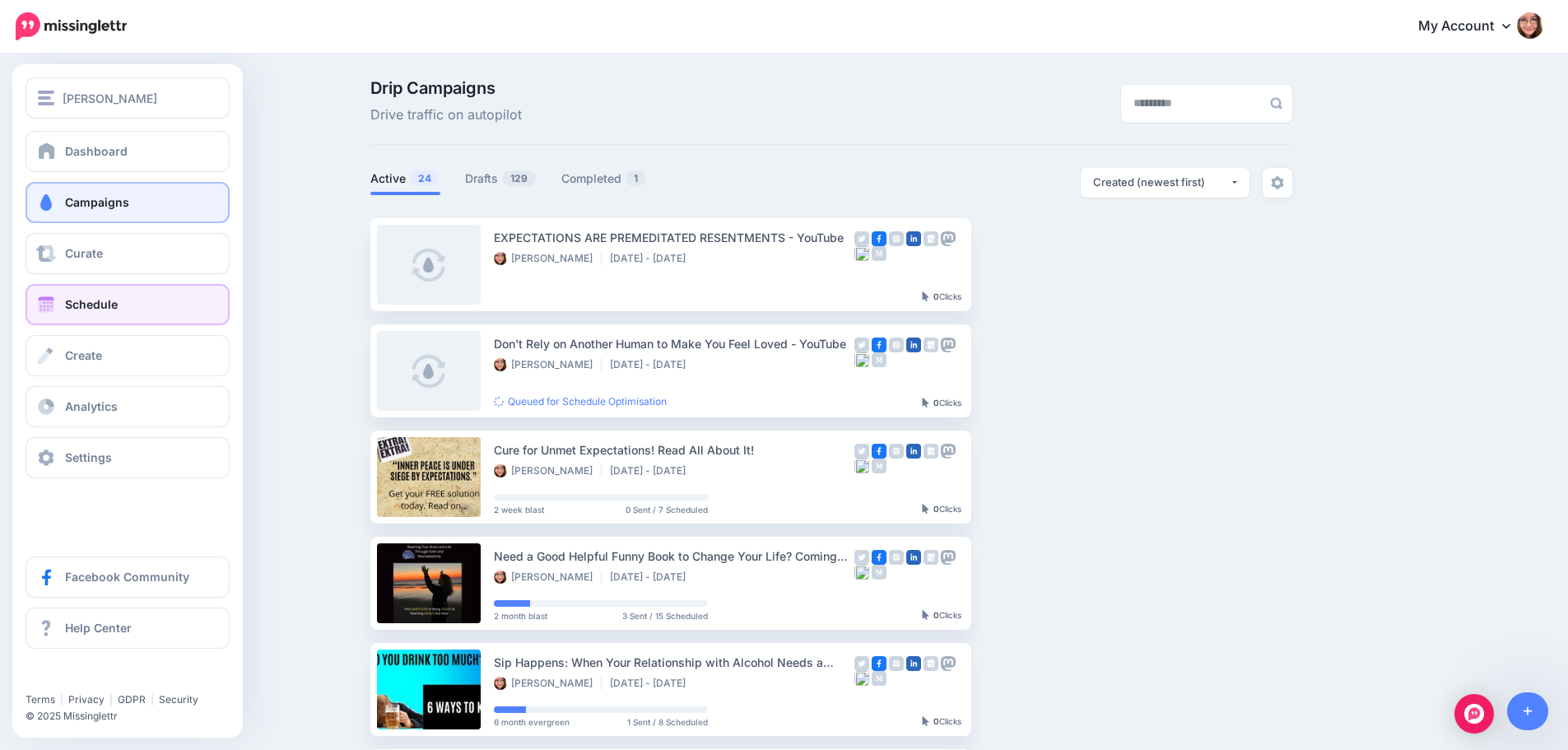
click at [58, 313] on link "Schedule" at bounding box center [127, 304] width 204 height 41
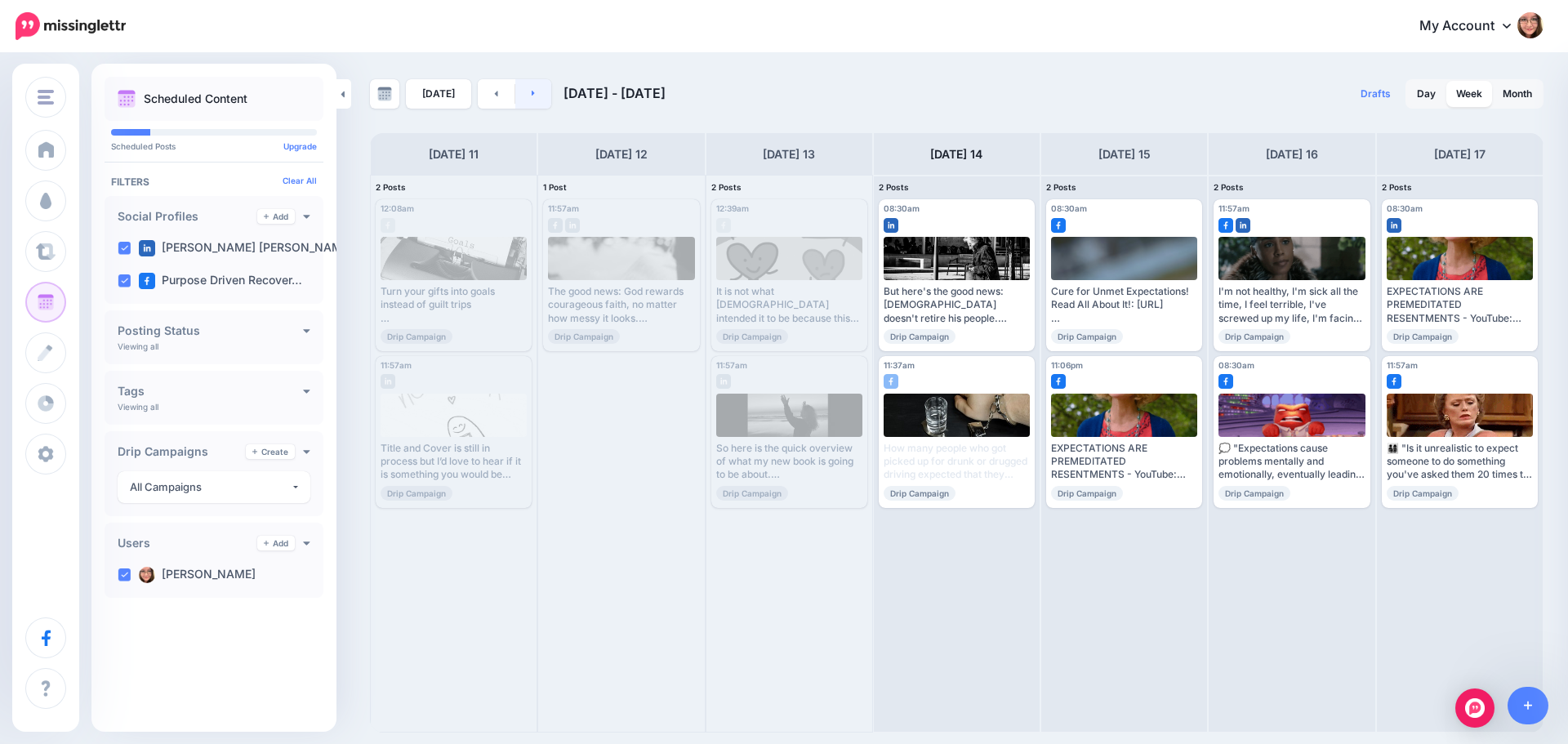
click at [523, 95] on link at bounding box center [533, 94] width 37 height 30
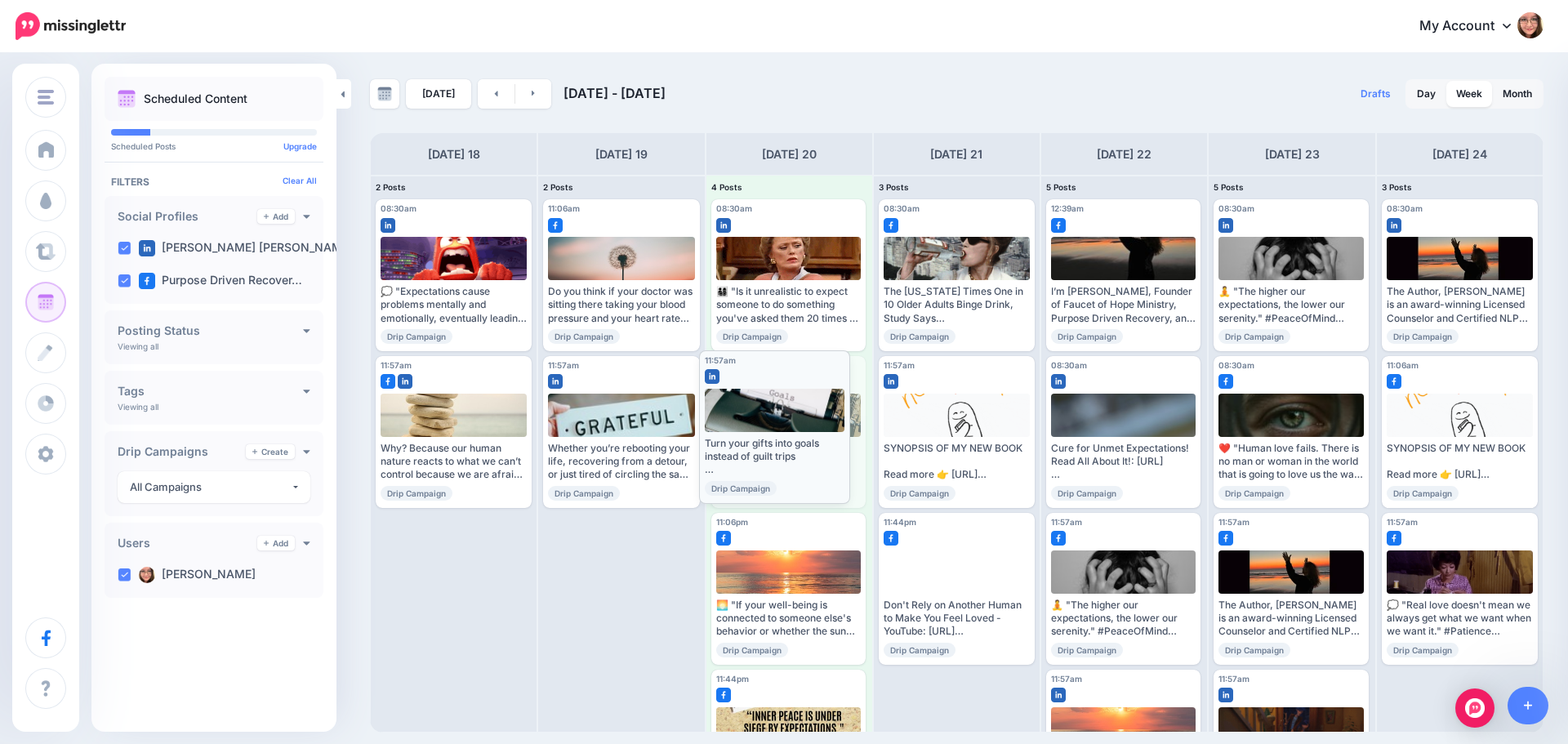
drag, startPoint x: 781, startPoint y: 377, endPoint x: 769, endPoint y: 372, distance: 13.0
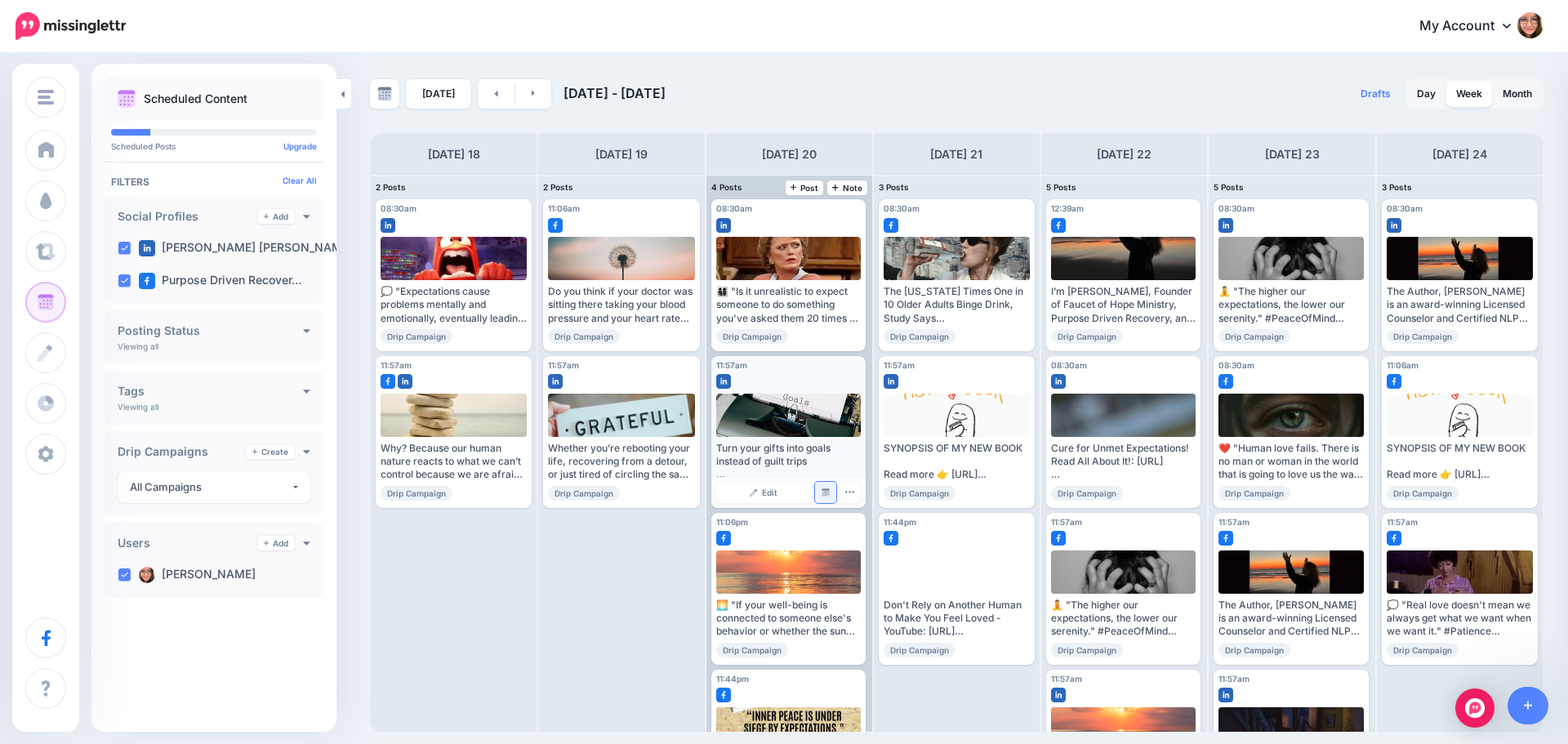
click at [822, 489] on img at bounding box center [826, 492] width 8 height 8
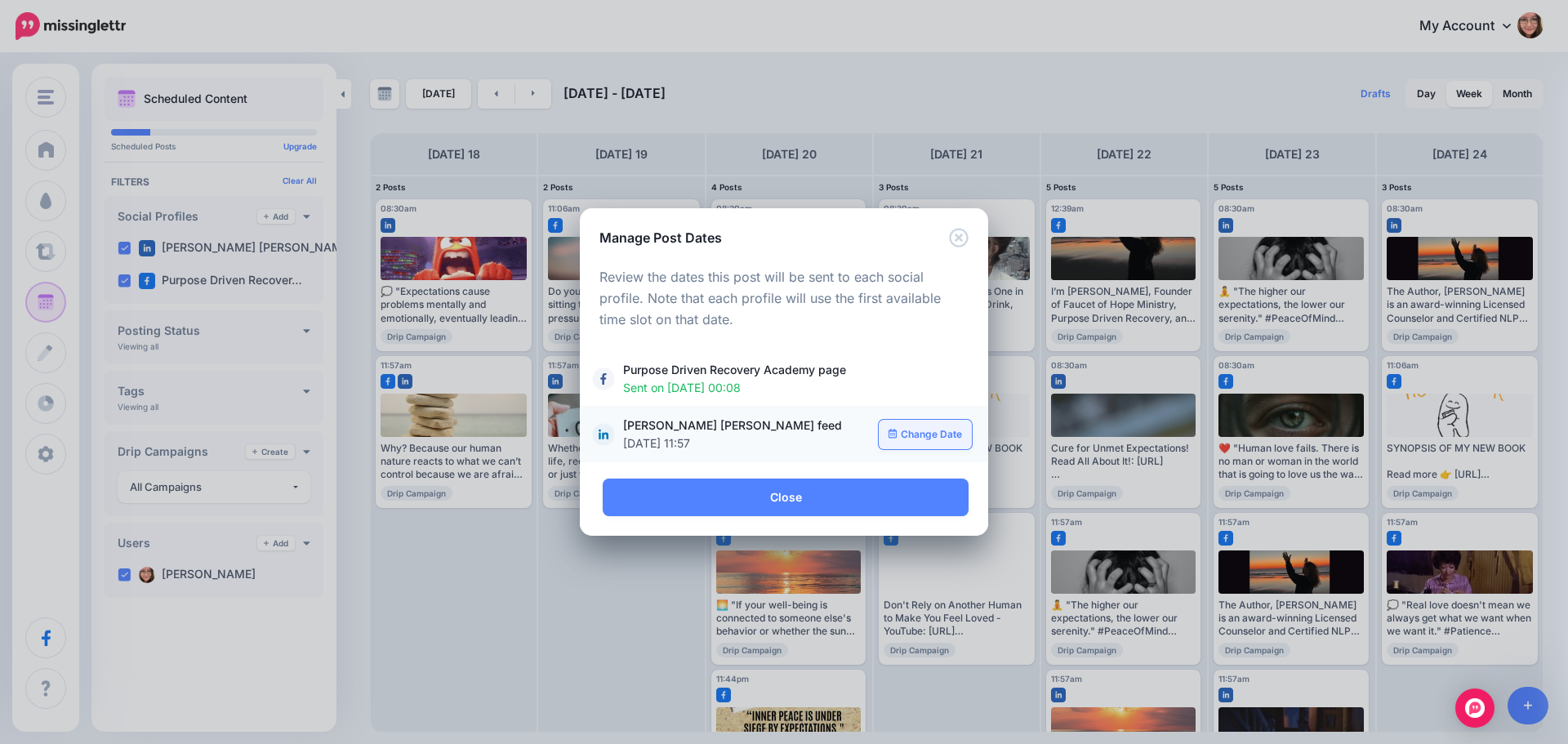
click at [922, 433] on link "Change Date" at bounding box center [926, 434] width 94 height 30
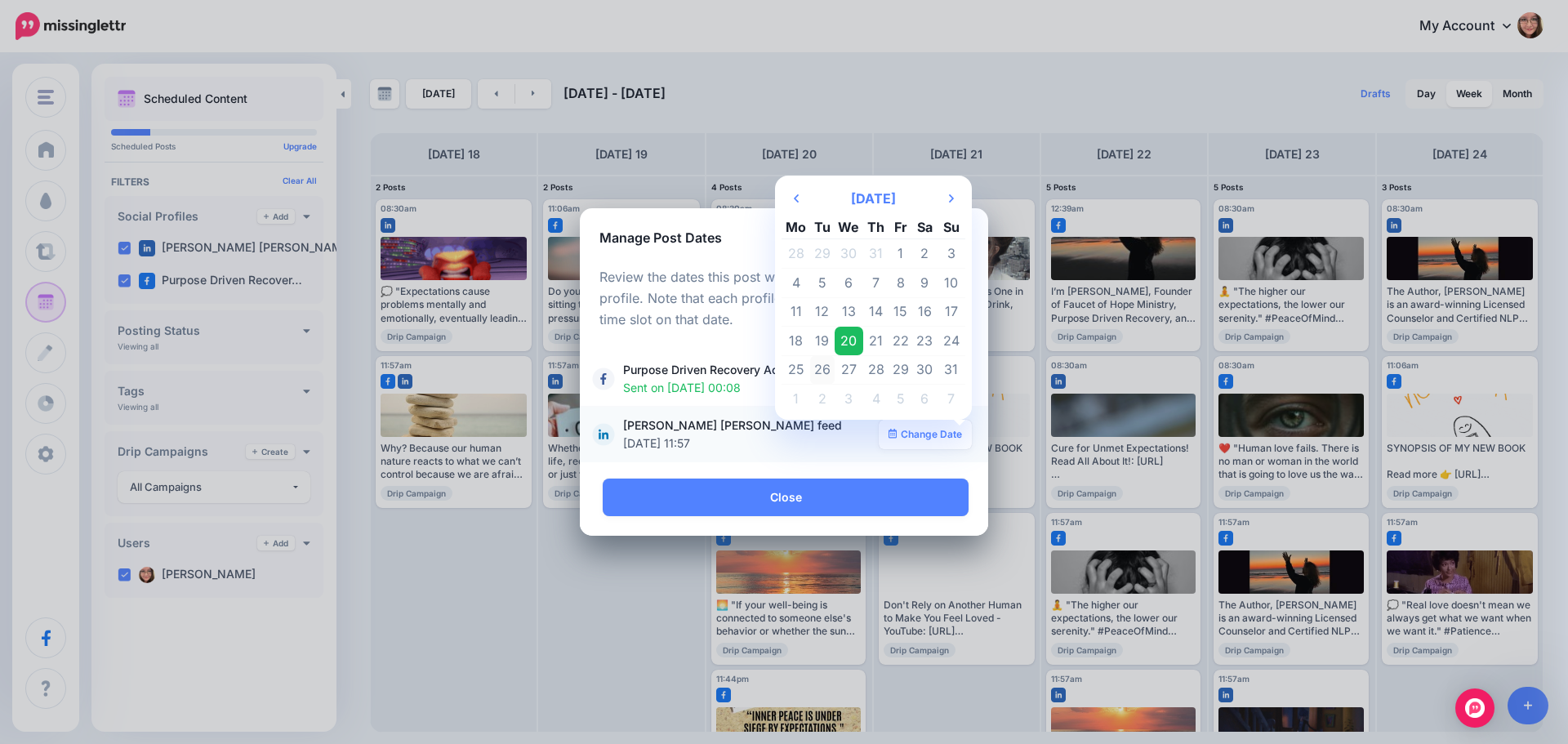
click at [825, 368] on td "26" at bounding box center [822, 370] width 25 height 30
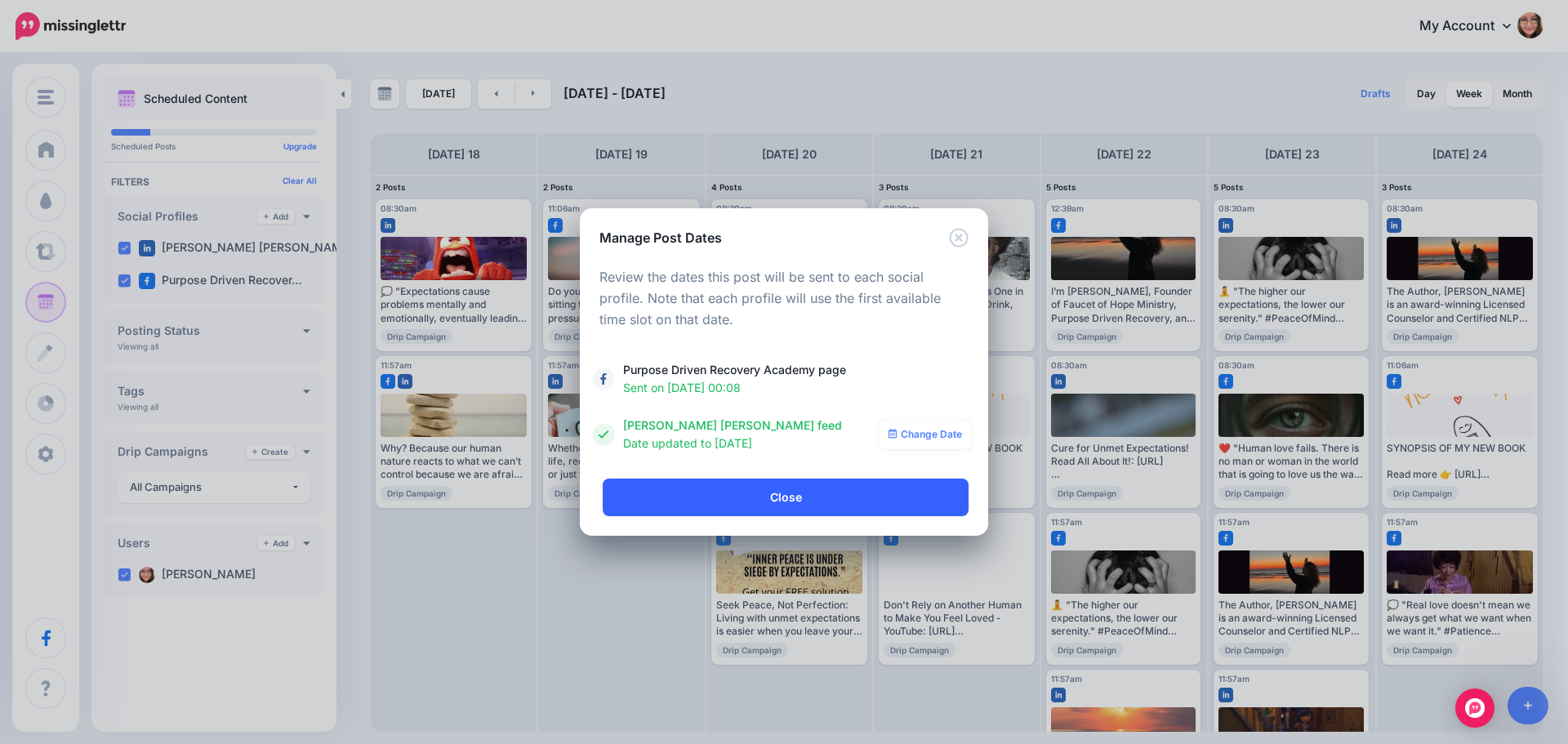
click at [767, 503] on link "Close" at bounding box center [785, 497] width 366 height 37
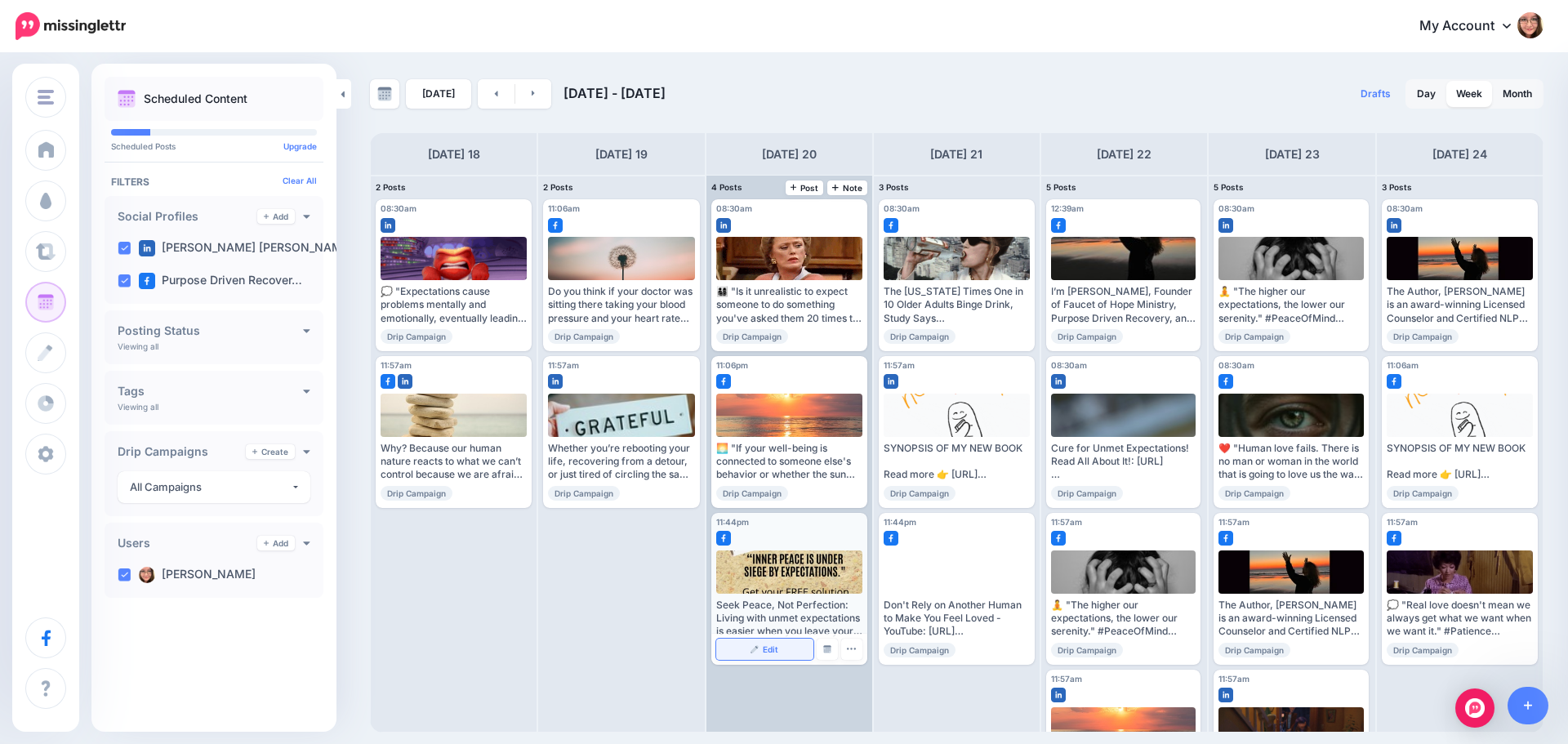
click at [784, 651] on link "Edit" at bounding box center [765, 649] width 97 height 22
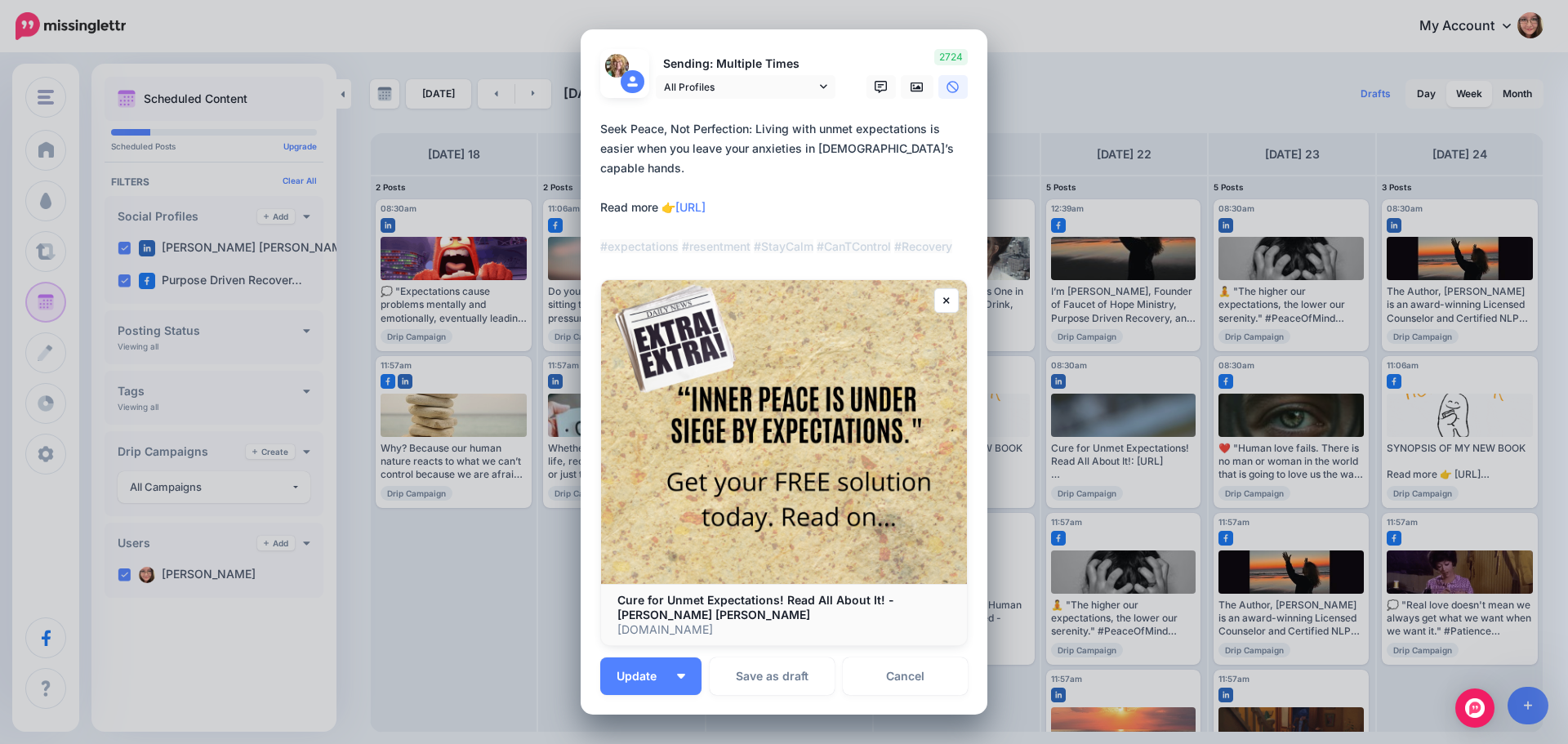
click at [693, 698] on div "Loading Sending: Multiple Times All Profiles [DATE] 23:44" at bounding box center [784, 372] width 407 height 685
click at [685, 685] on button "Update" at bounding box center [650, 676] width 102 height 37
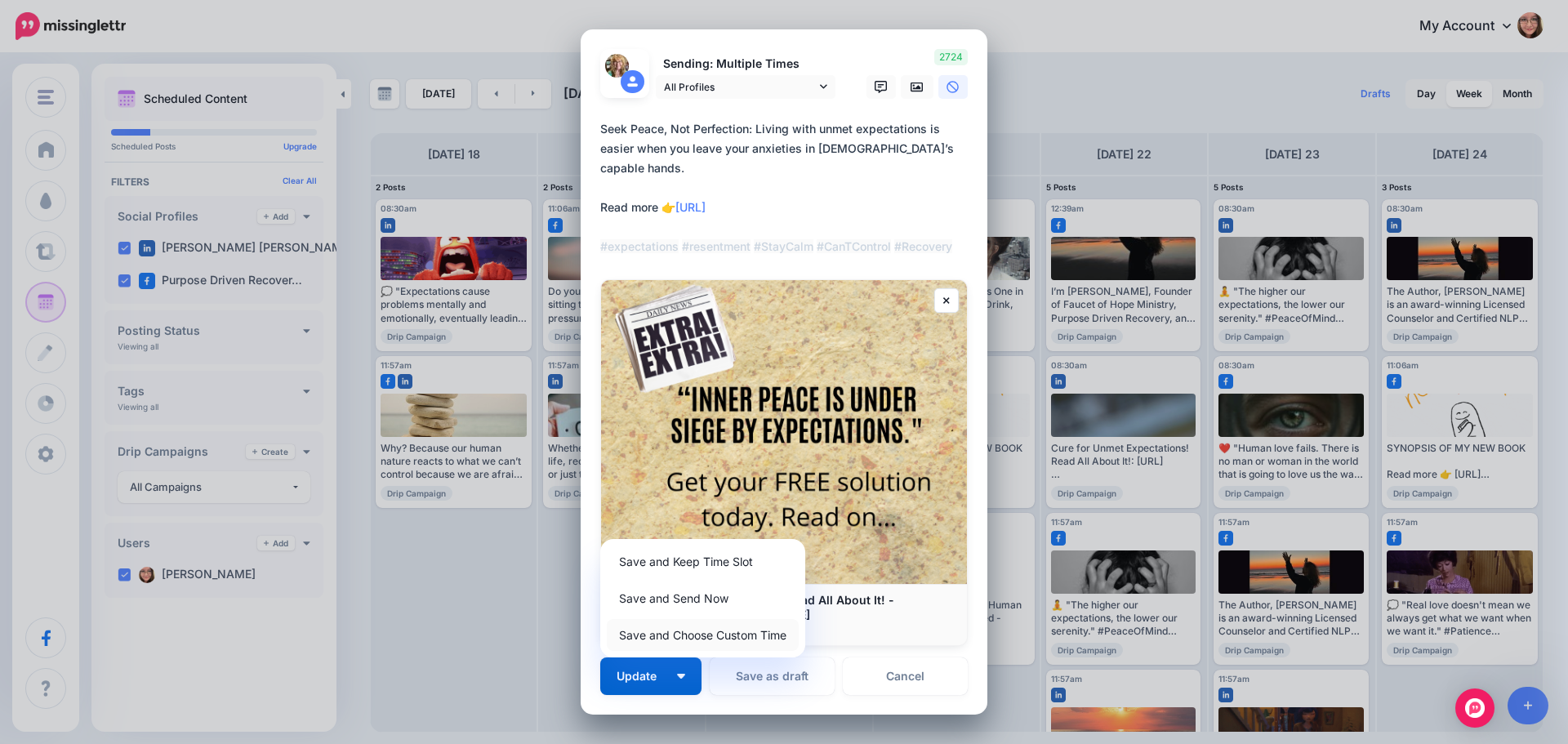
click at [683, 642] on link "Save and Choose Custom Time" at bounding box center [703, 634] width 191 height 32
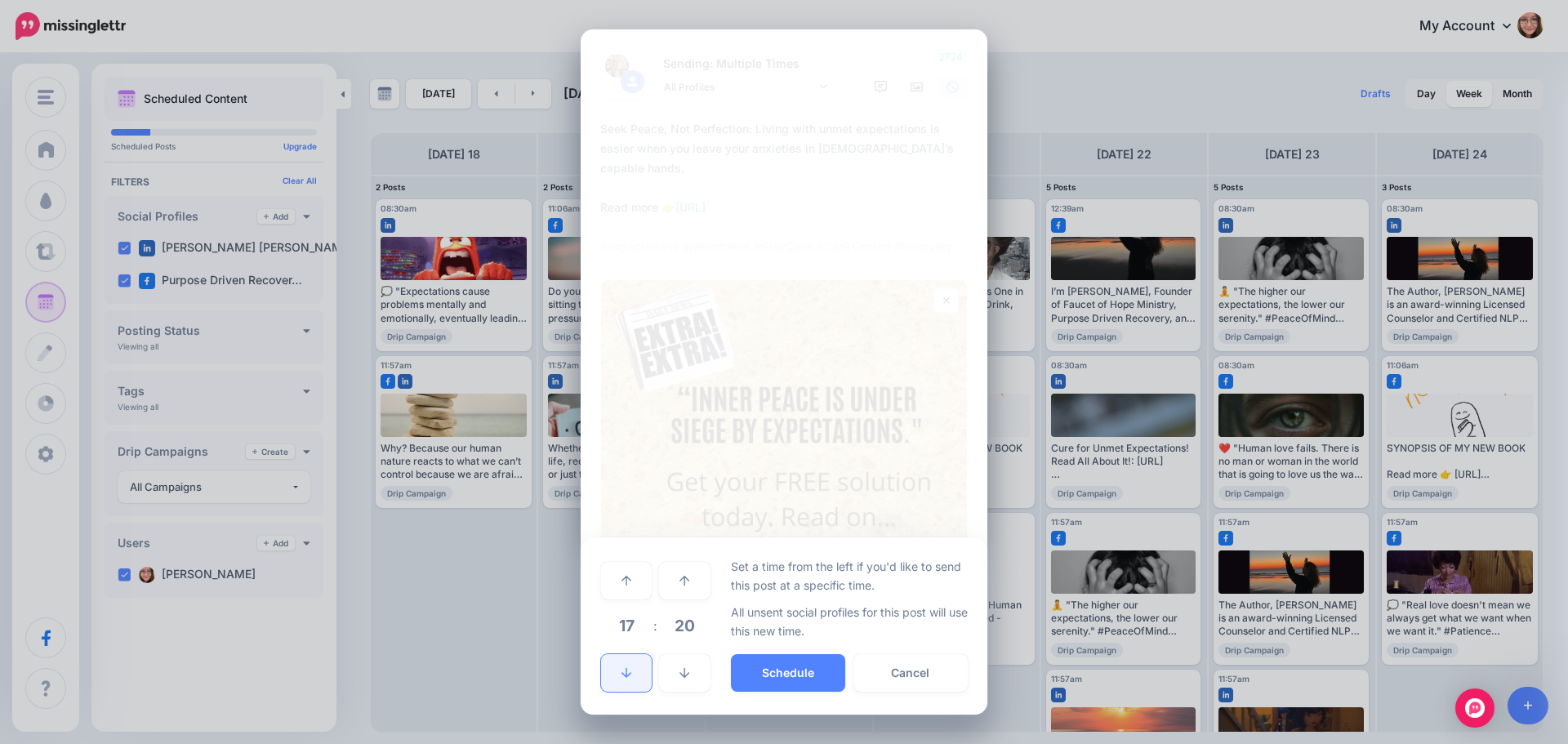
click at [623, 667] on icon at bounding box center [627, 673] width 10 height 12
click at [629, 593] on link at bounding box center [626, 580] width 50 height 37
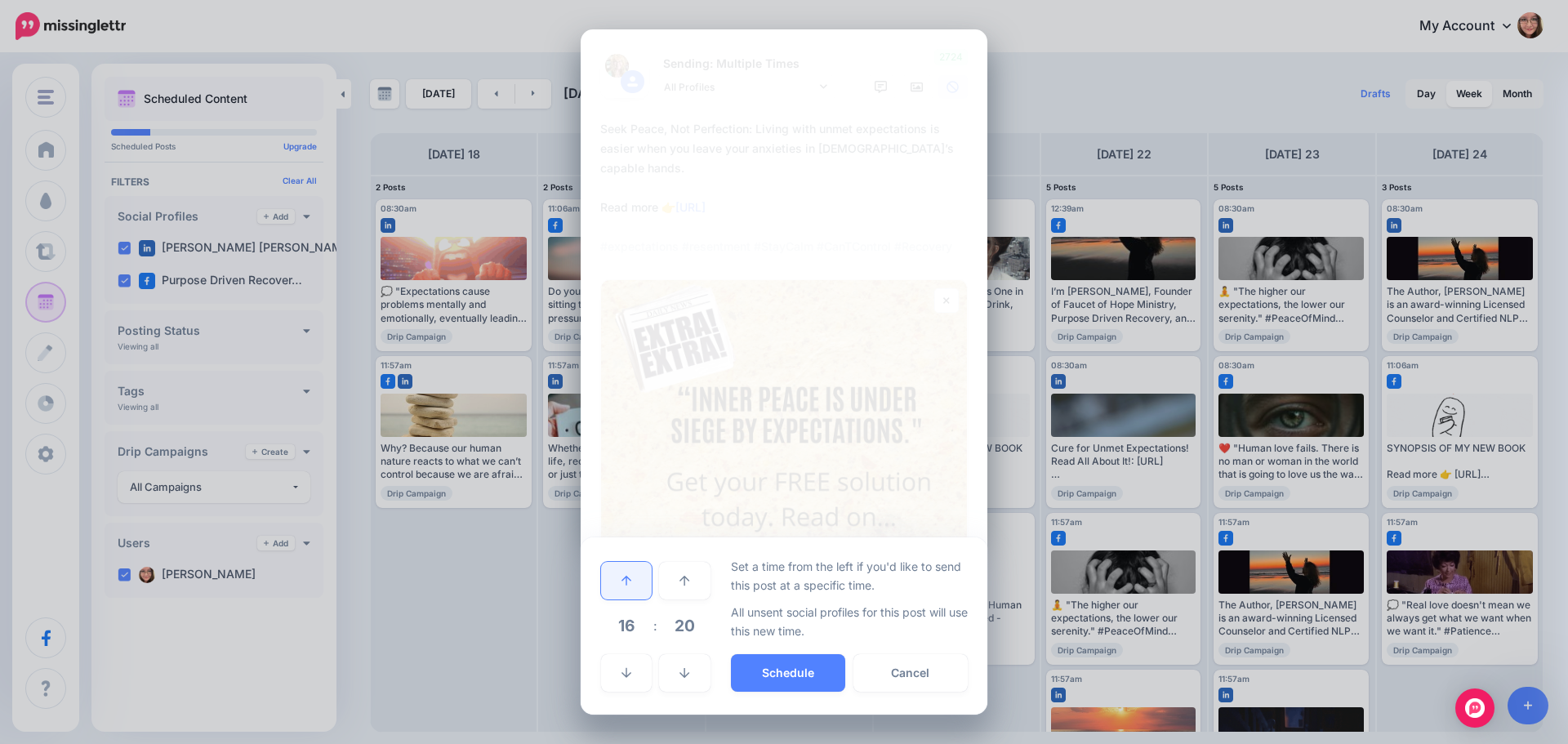
click at [629, 593] on link at bounding box center [626, 580] width 50 height 37
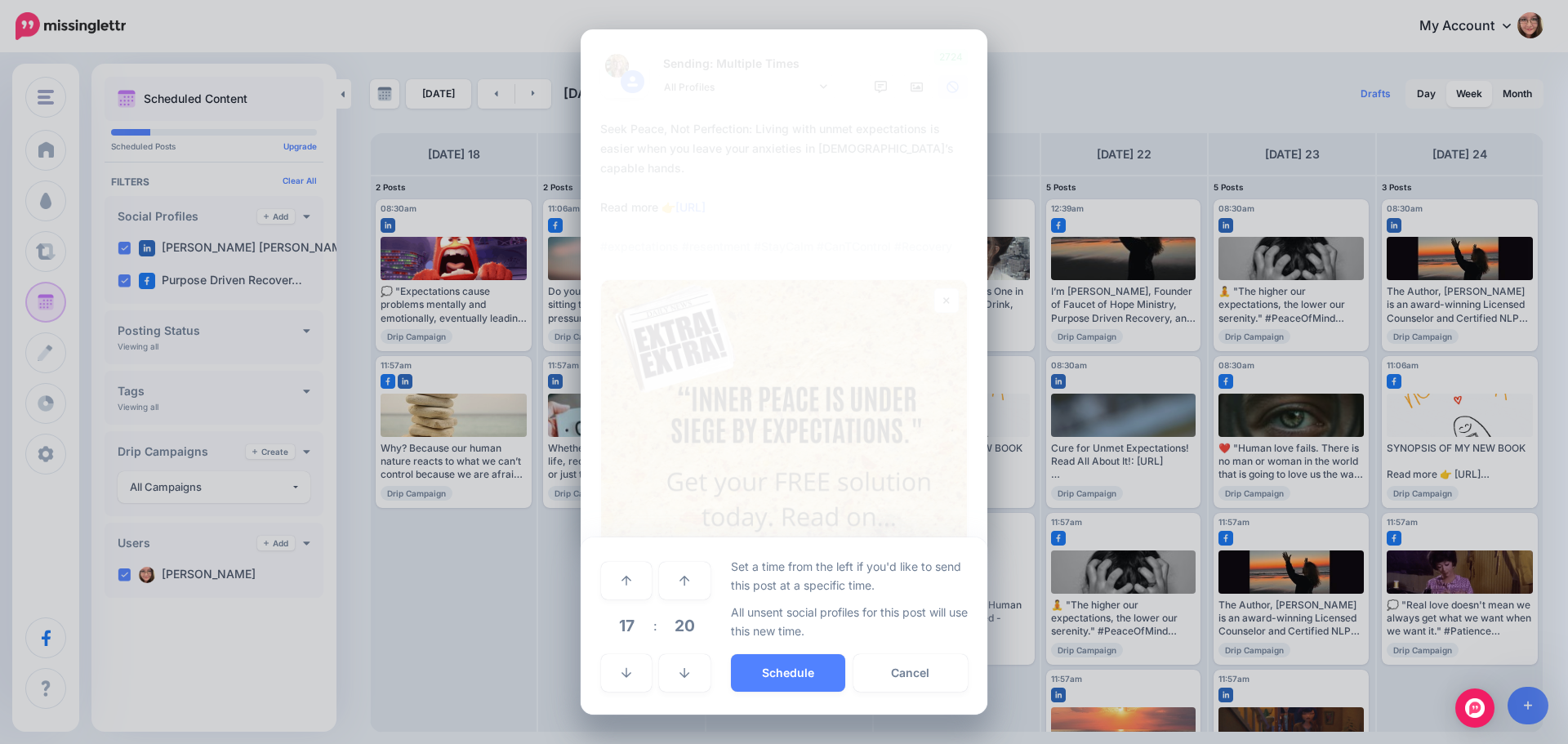
click at [777, 692] on div "Set a time from the left if you'd like to send this post at a specific time. Al…" at bounding box center [850, 626] width 238 height 138
click at [778, 670] on button "Schedule" at bounding box center [788, 673] width 114 height 37
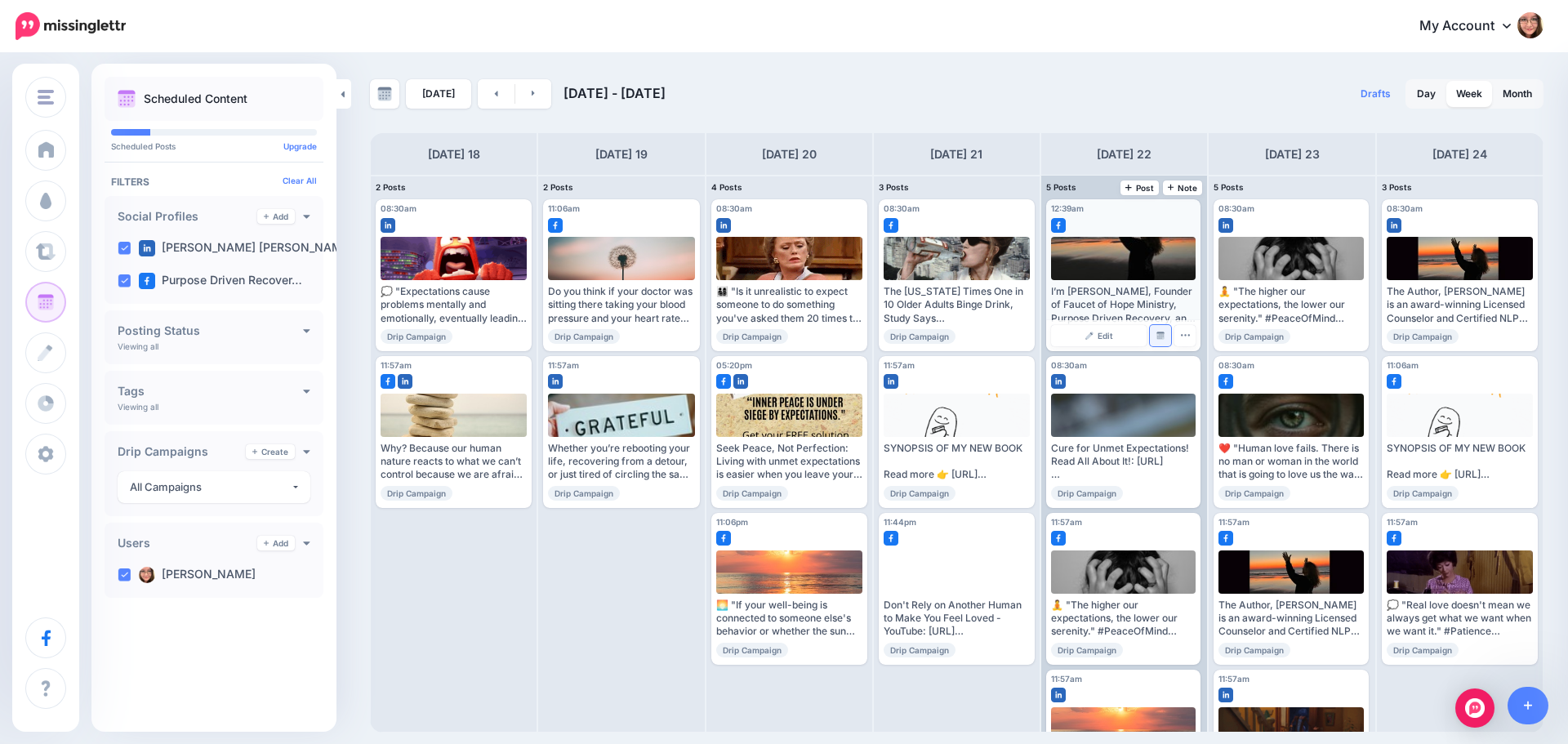
click at [1151, 335] on link "Manage Dates" at bounding box center [1160, 335] width 22 height 22
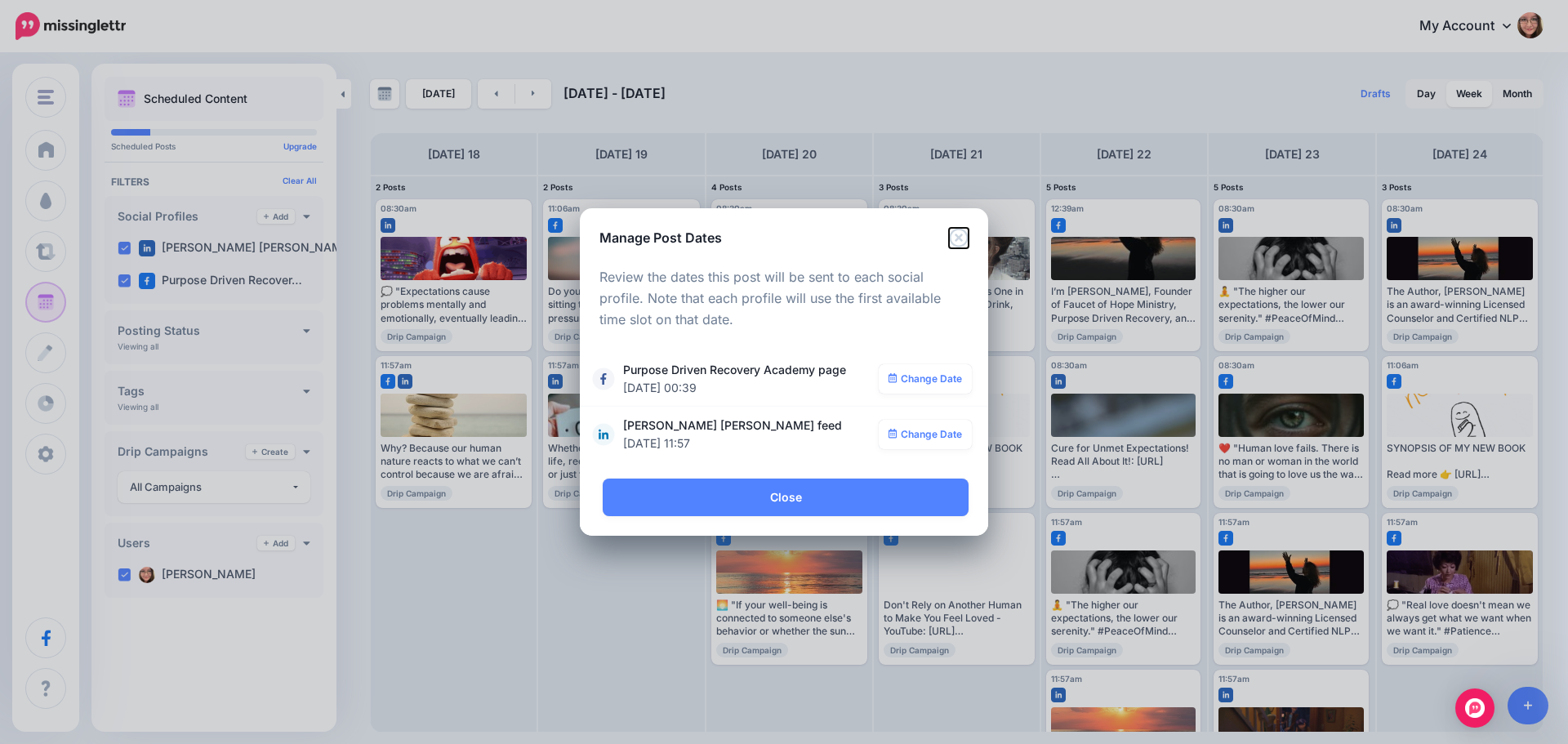
click at [959, 238] on icon "Close" at bounding box center [958, 237] width 19 height 19
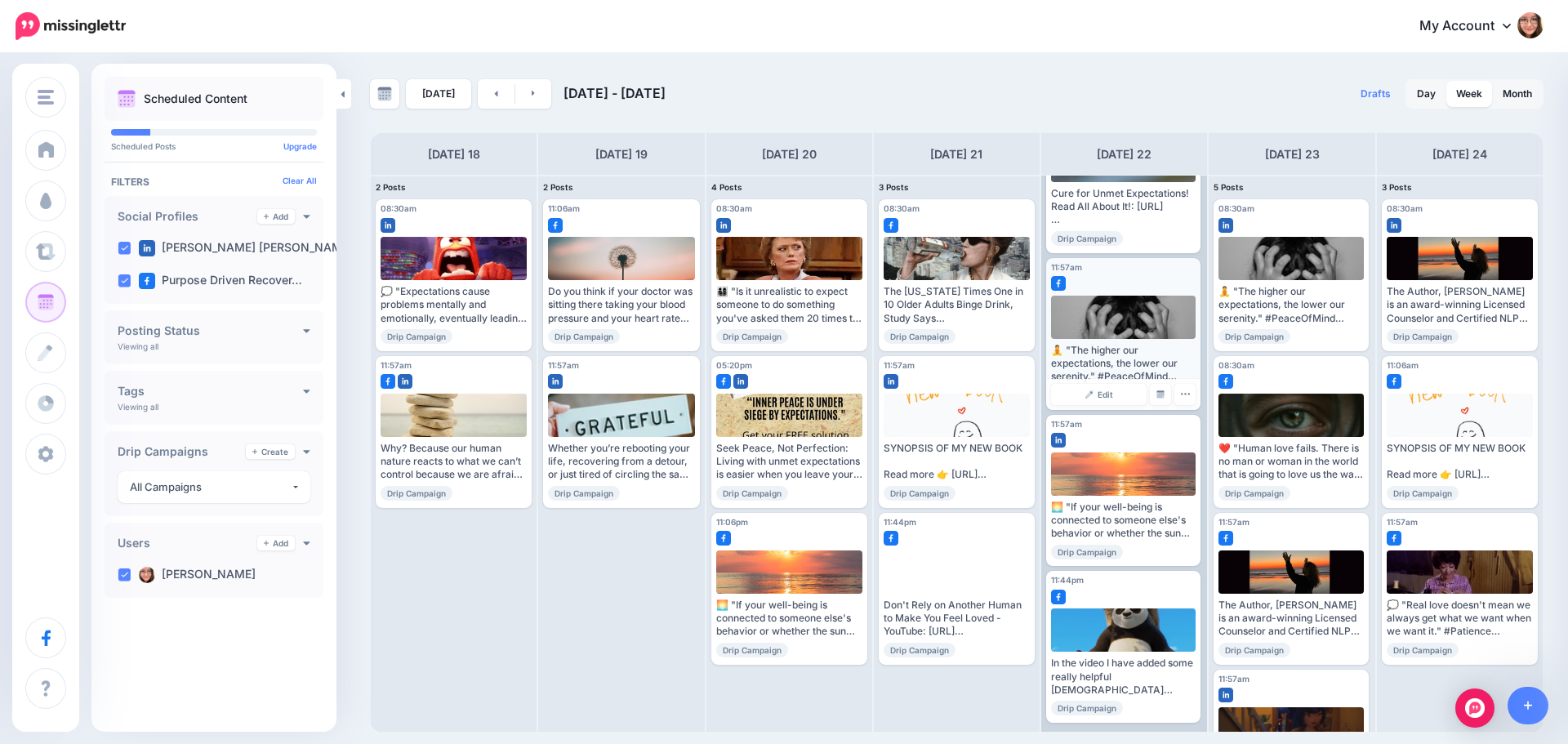
scroll to position [256, 0]
click at [1159, 552] on img at bounding box center [1160, 550] width 8 height 8
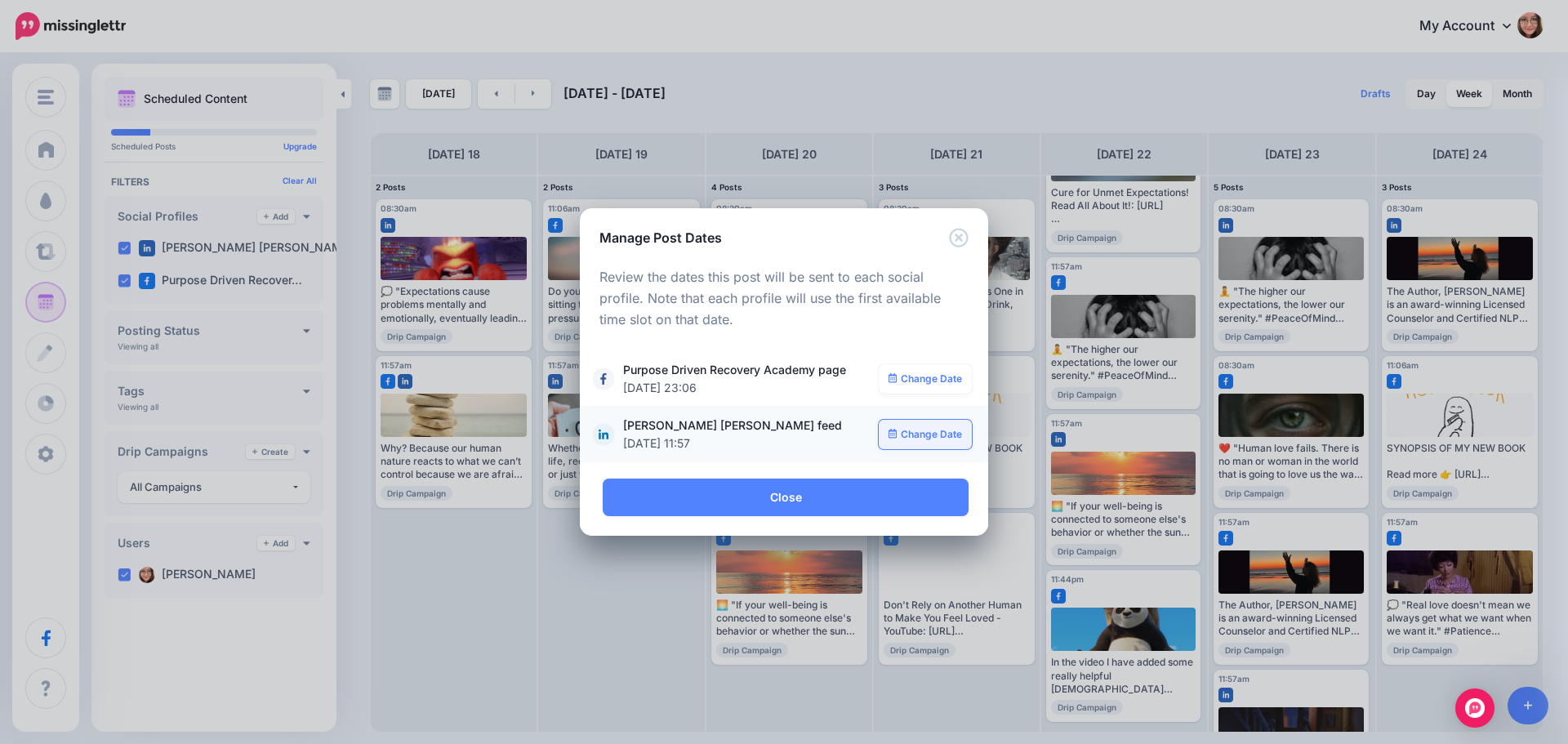
click at [915, 425] on link "Change Date" at bounding box center [926, 434] width 94 height 30
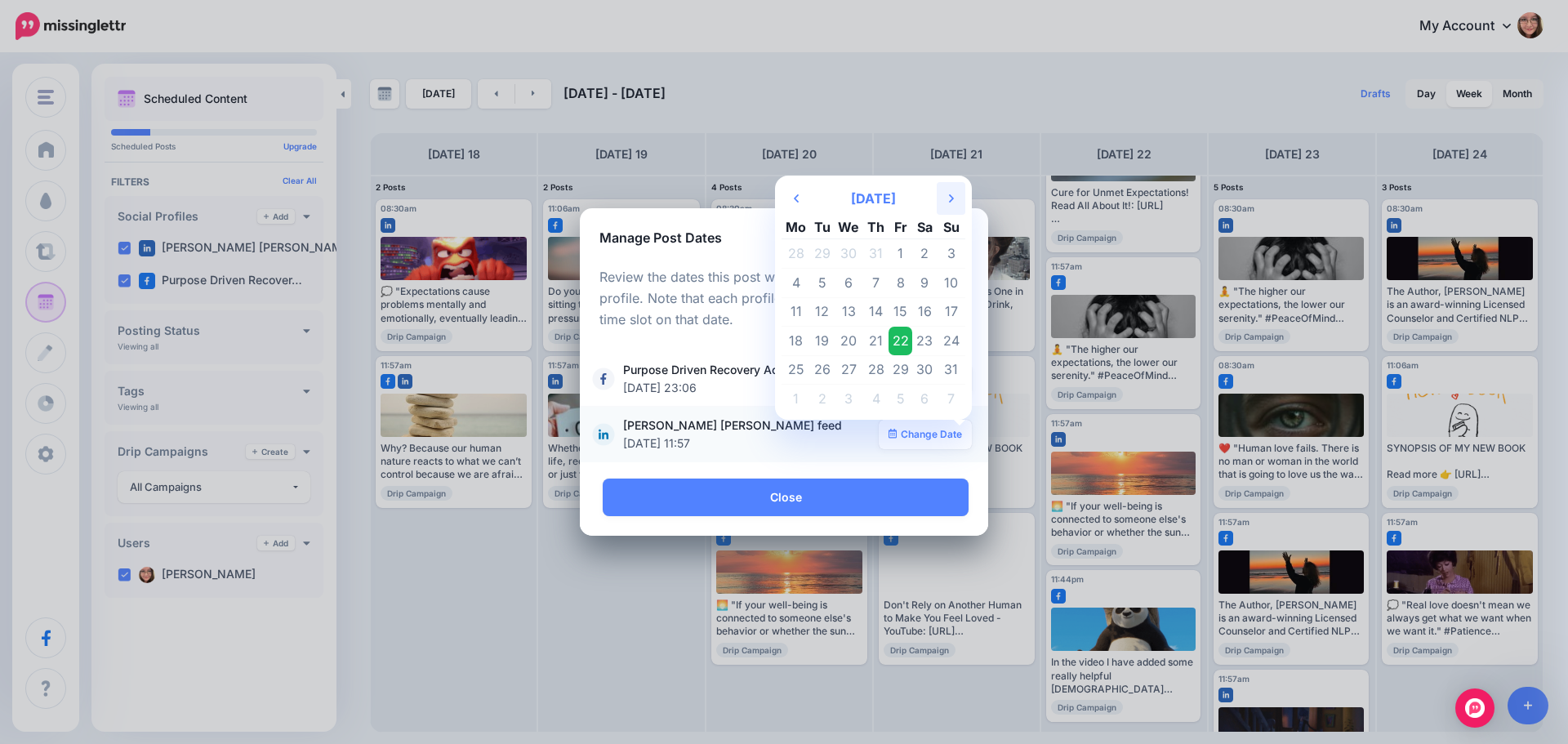
click at [956, 197] on th "Next Month" at bounding box center [950, 198] width 29 height 33
click at [832, 306] on td "16" at bounding box center [822, 312] width 25 height 30
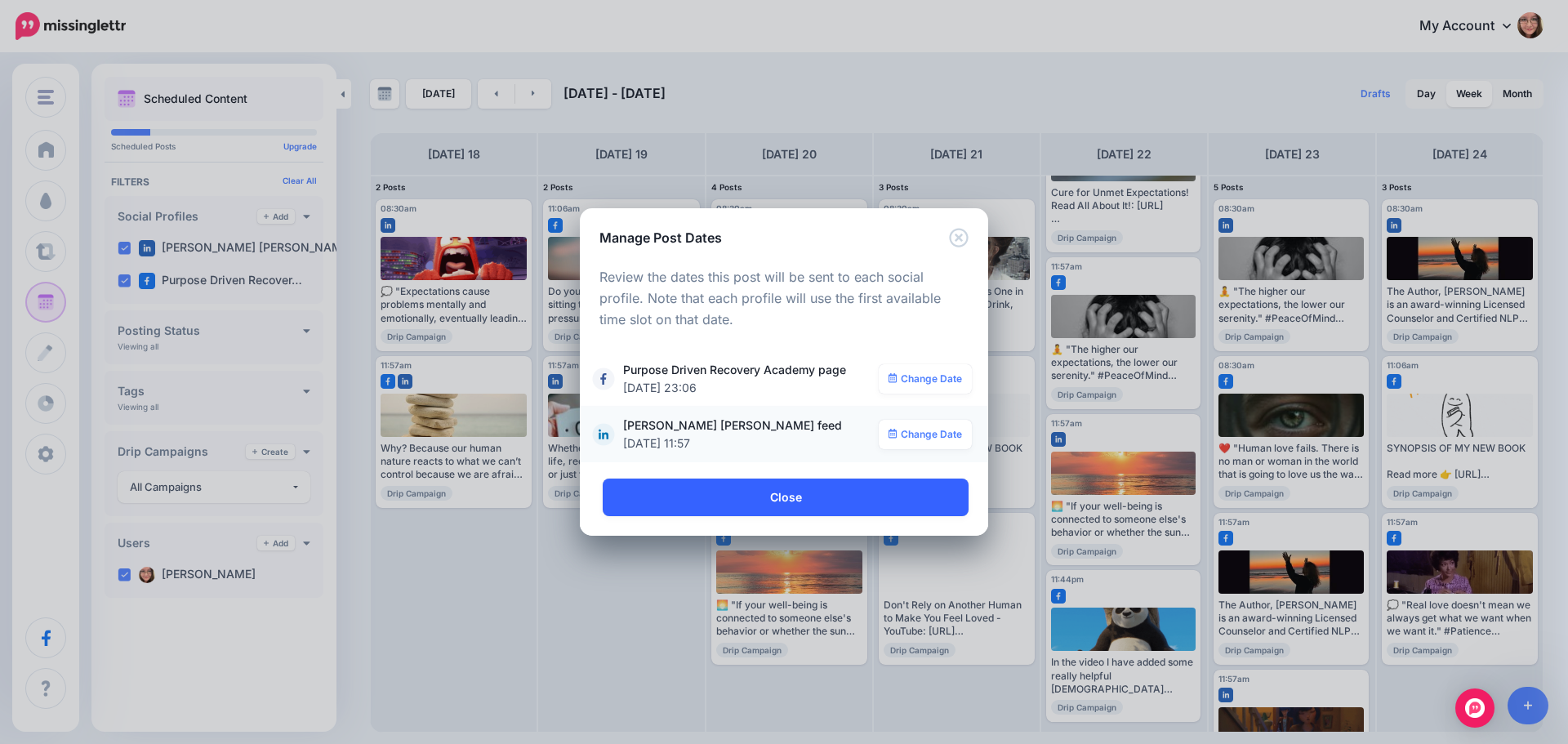
scroll to position [0, 0]
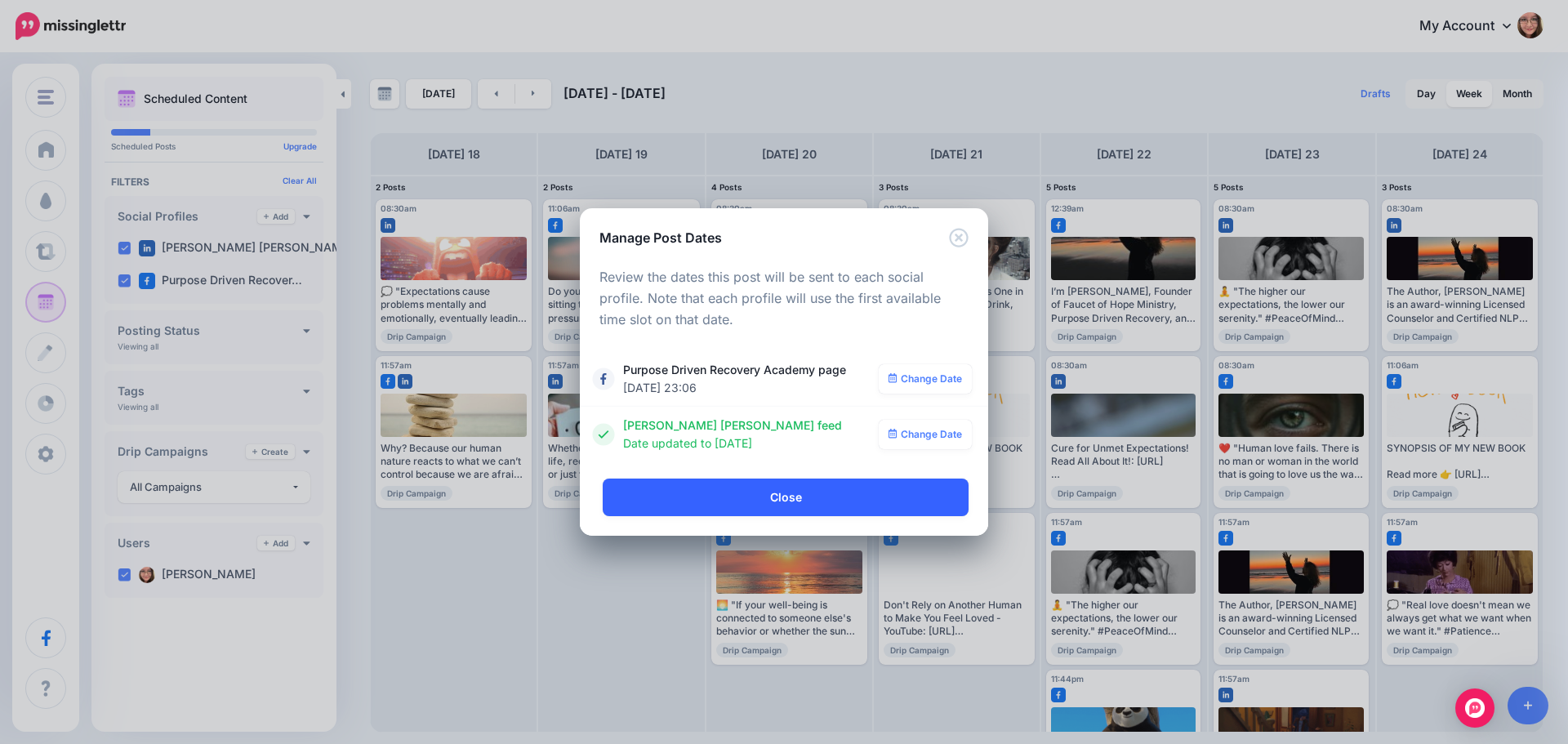
click at [861, 495] on link "Close" at bounding box center [785, 497] width 366 height 37
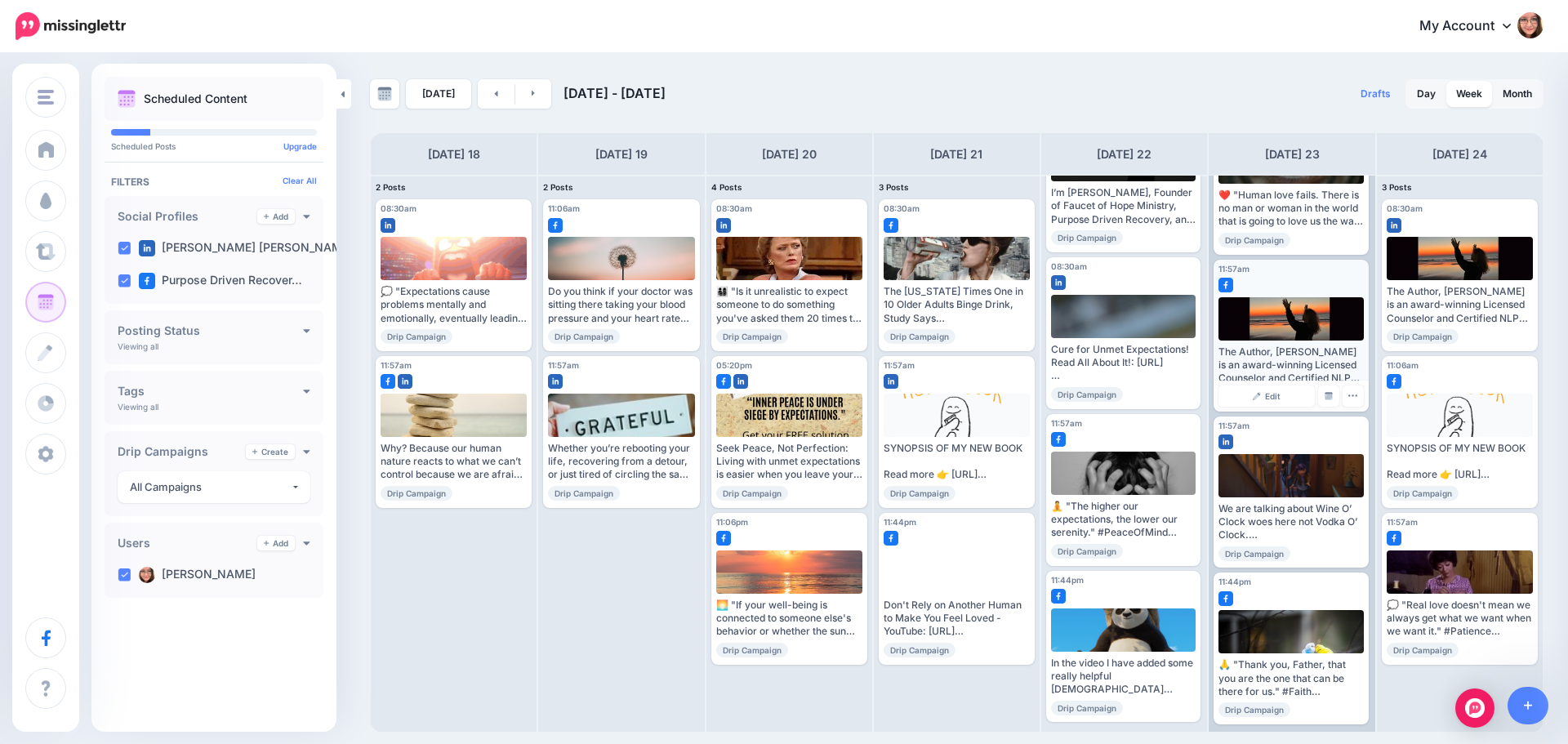
scroll to position [256, 0]
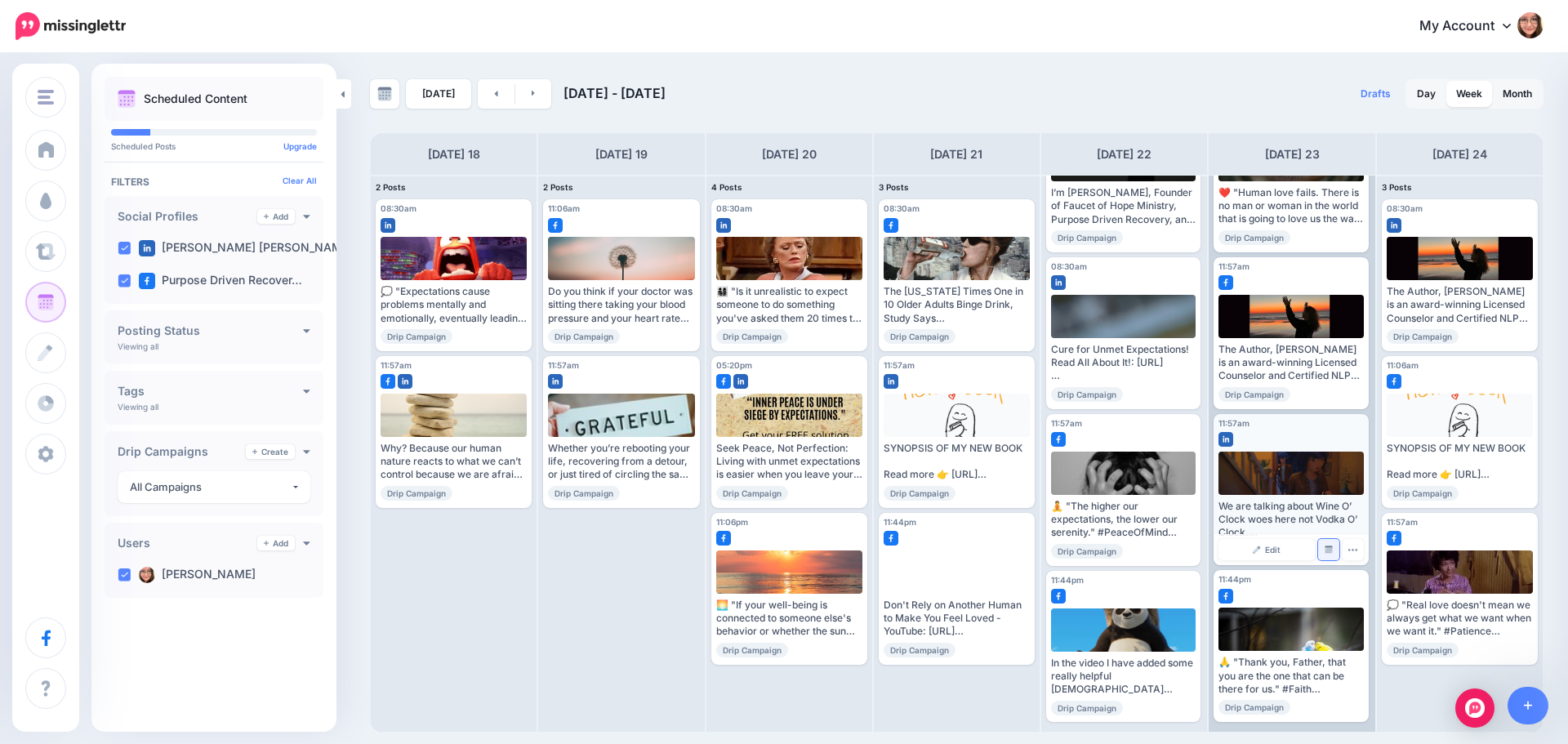
click at [1324, 553] on img at bounding box center [1328, 550] width 8 height 8
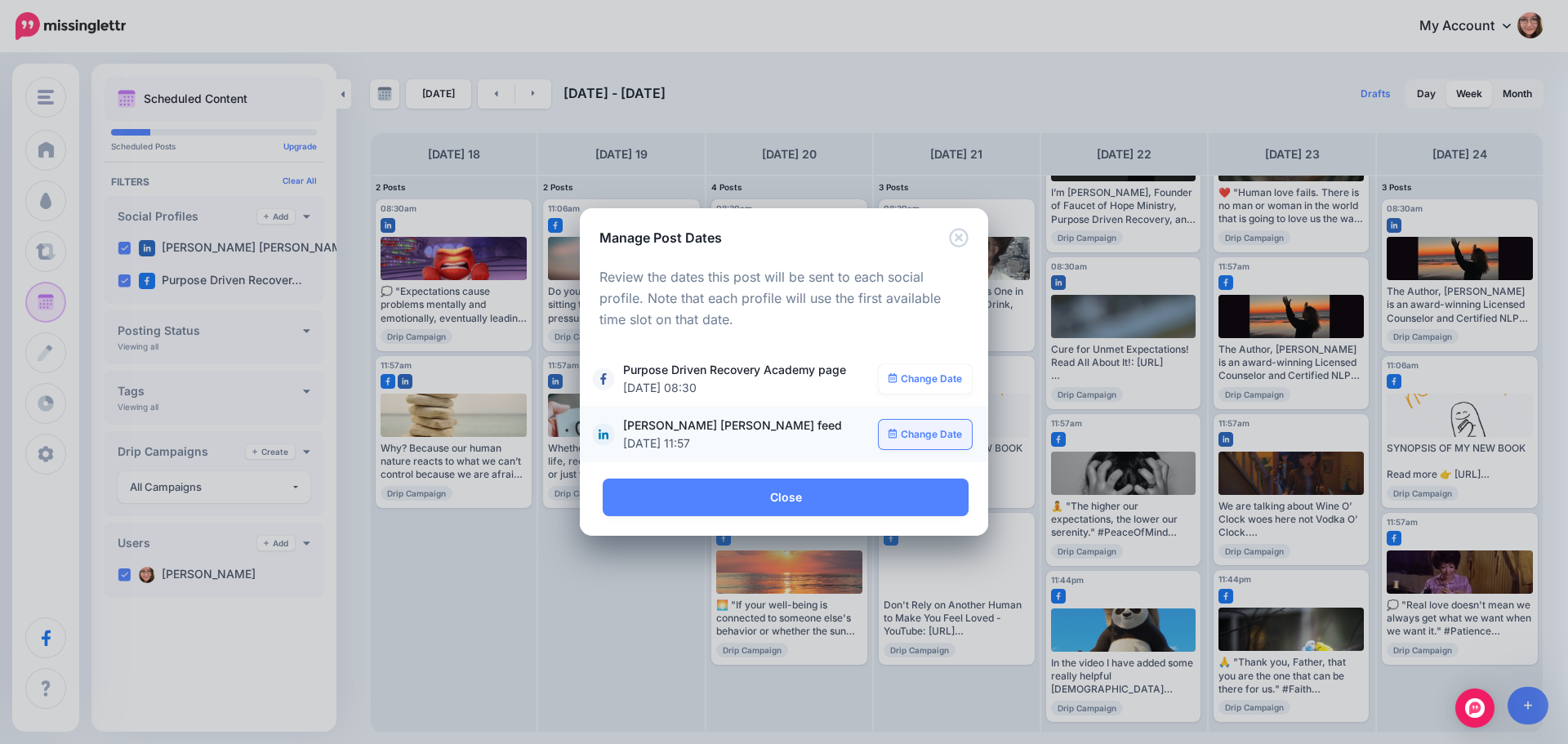
click at [929, 445] on link "Change Date" at bounding box center [926, 434] width 94 height 30
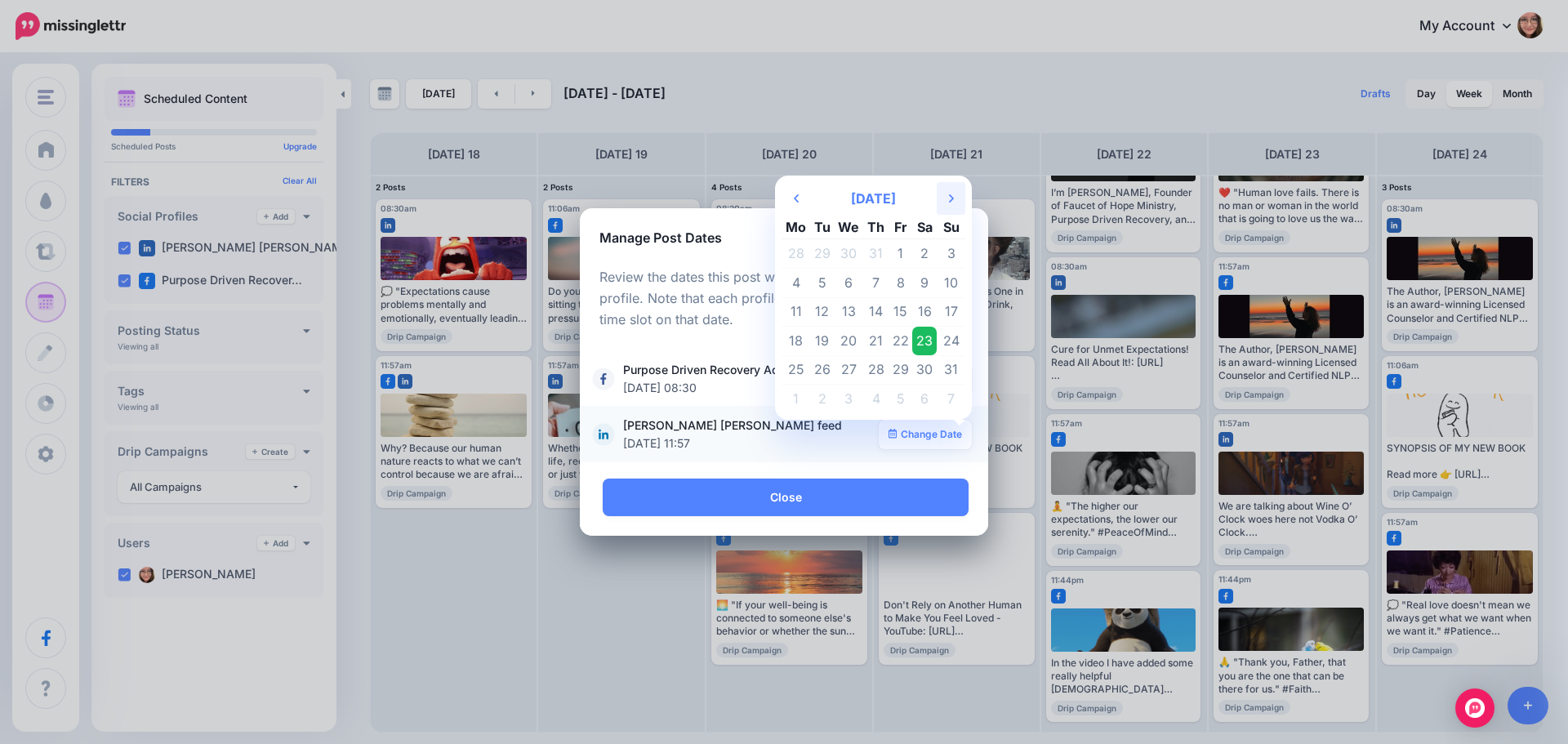
click at [954, 204] on th "Next Month" at bounding box center [950, 198] width 29 height 33
click at [949, 317] on td "21" at bounding box center [950, 312] width 29 height 30
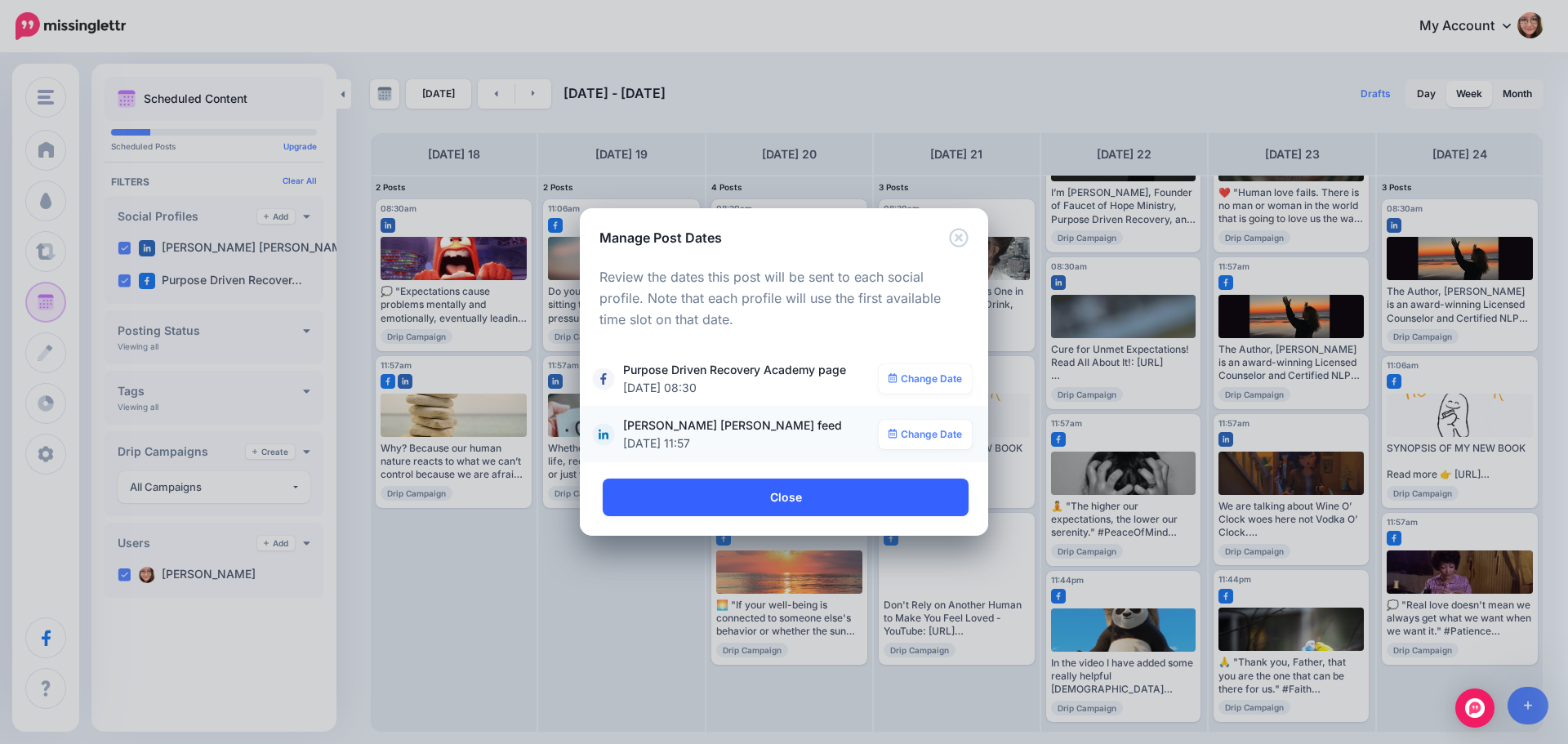
scroll to position [0, 0]
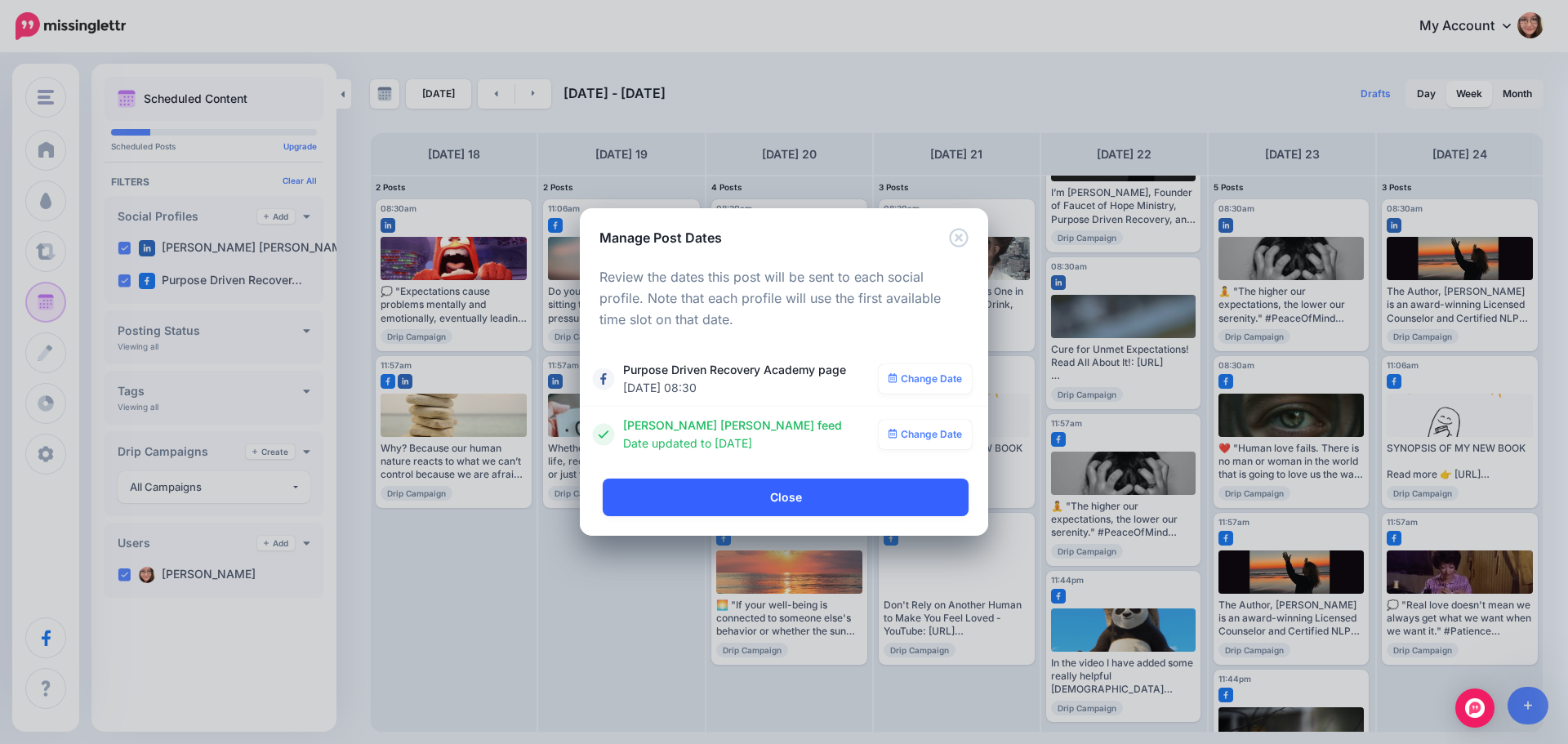
click at [822, 494] on link "Close" at bounding box center [785, 497] width 366 height 37
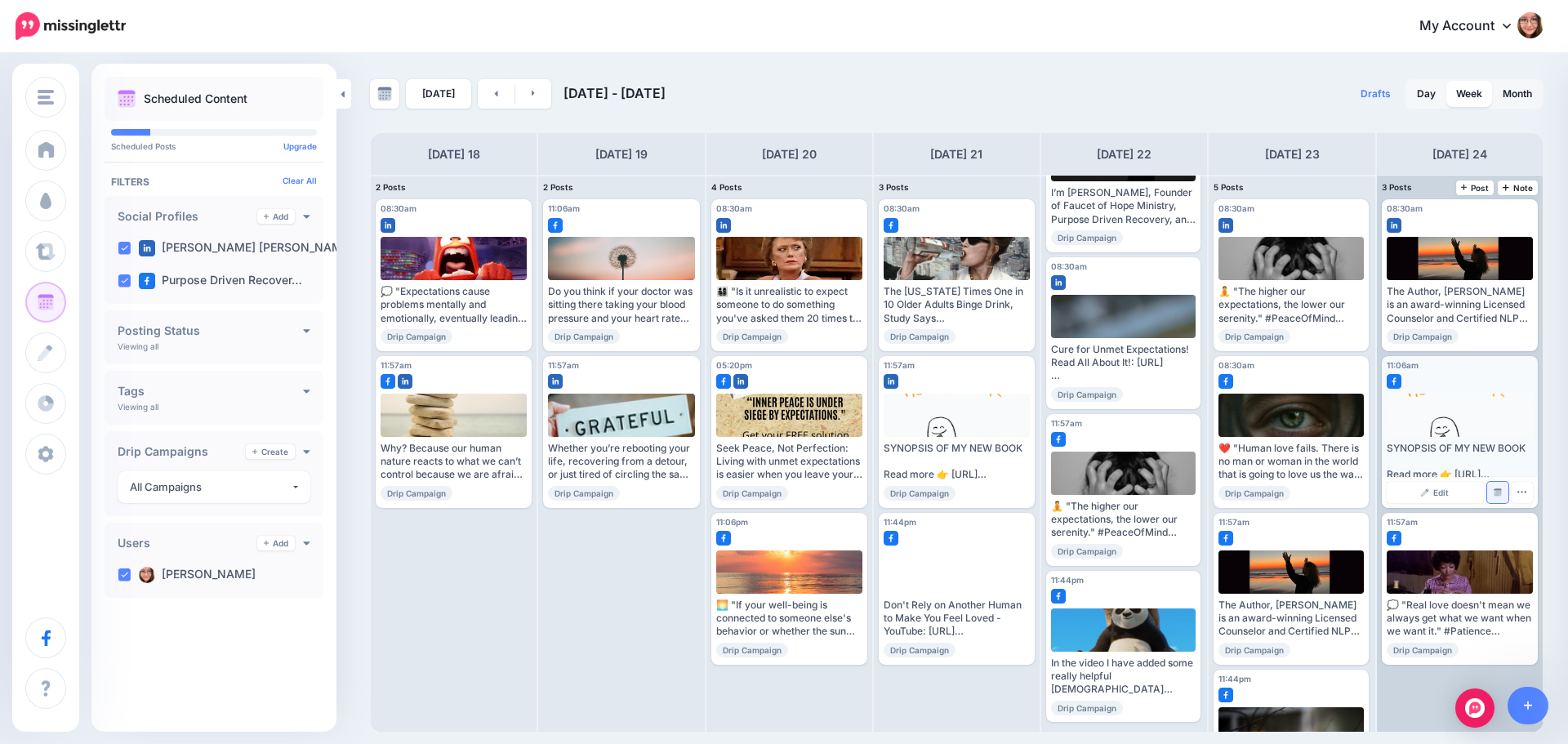
click at [1495, 495] on img at bounding box center [1498, 492] width 8 height 8
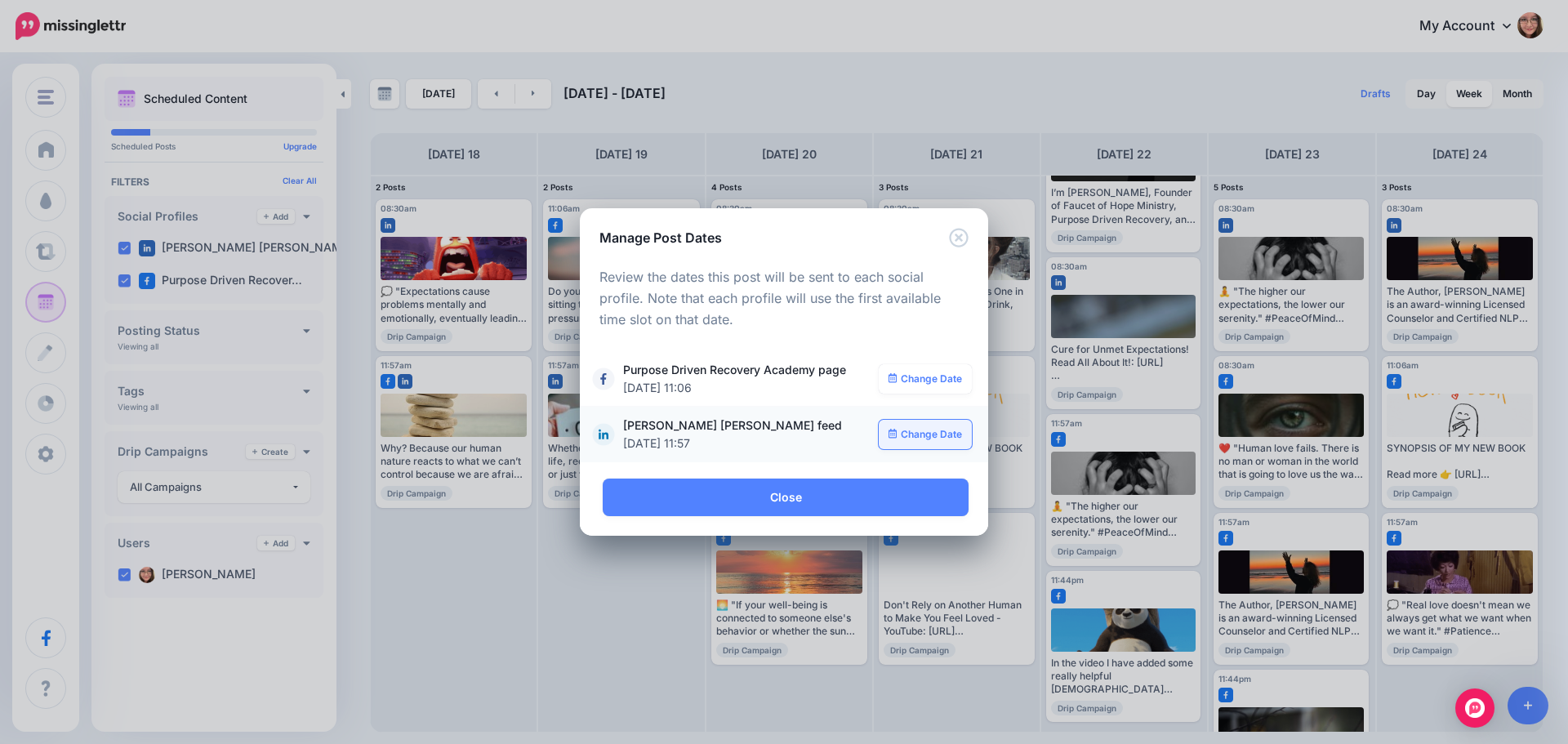
click at [917, 435] on link "Change Date" at bounding box center [926, 434] width 94 height 30
click at [675, 240] on h5 "Manage Post Dates" at bounding box center [660, 238] width 122 height 20
click at [931, 377] on link "Change Date" at bounding box center [926, 379] width 94 height 30
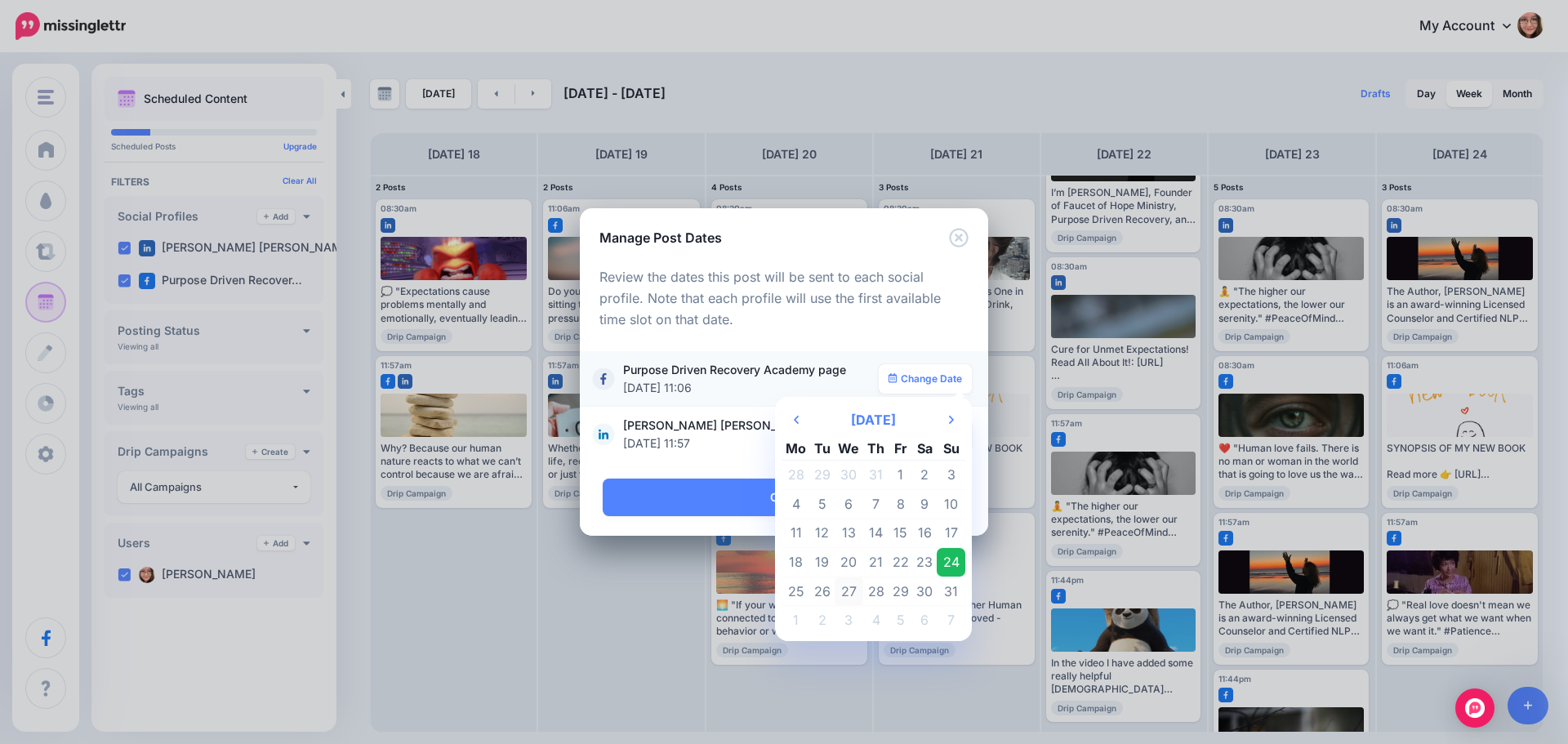
click at [844, 596] on td "27" at bounding box center [850, 591] width 30 height 30
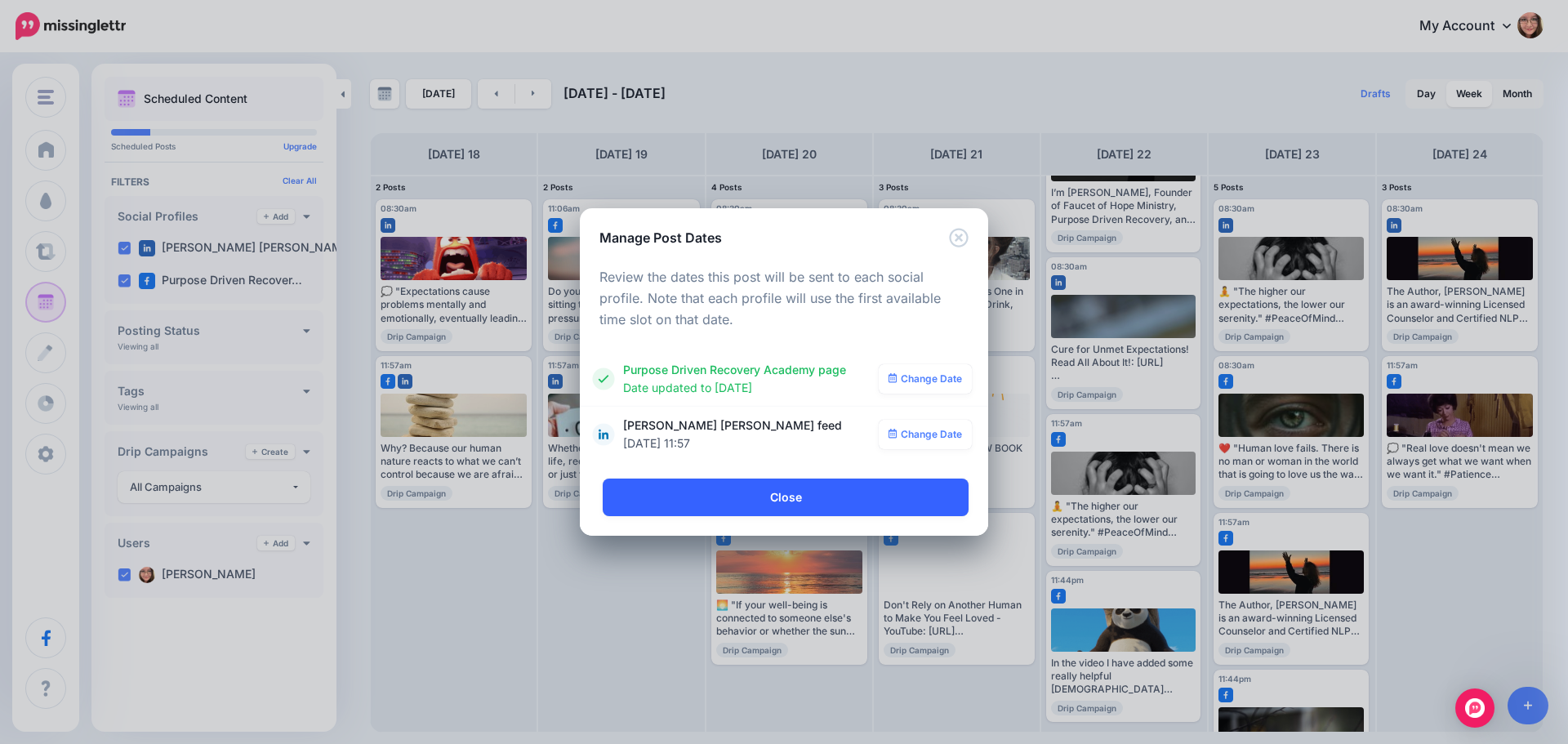
click at [805, 505] on link "Close" at bounding box center [785, 497] width 366 height 37
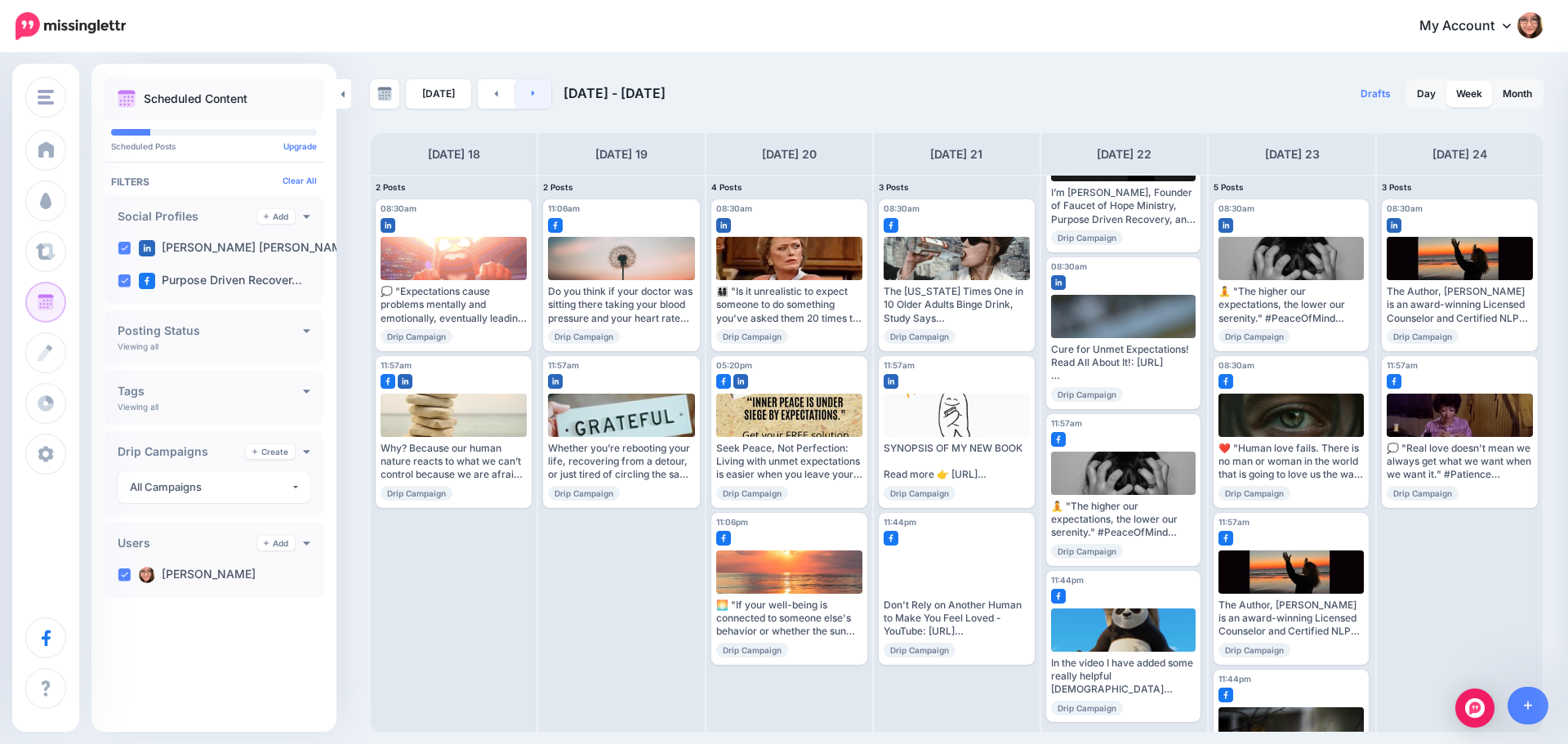
click at [528, 99] on link at bounding box center [533, 94] width 37 height 30
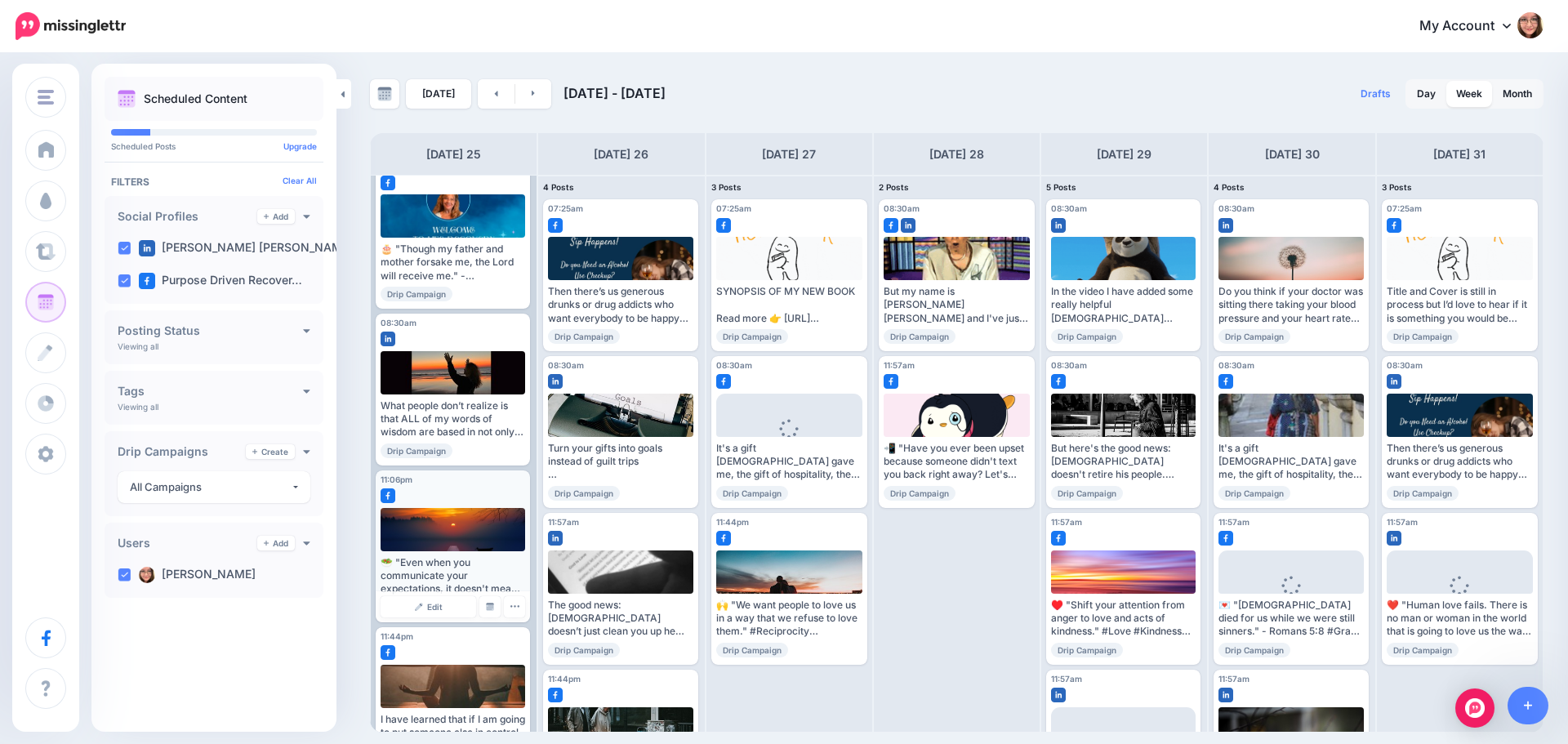
scroll to position [99, 0]
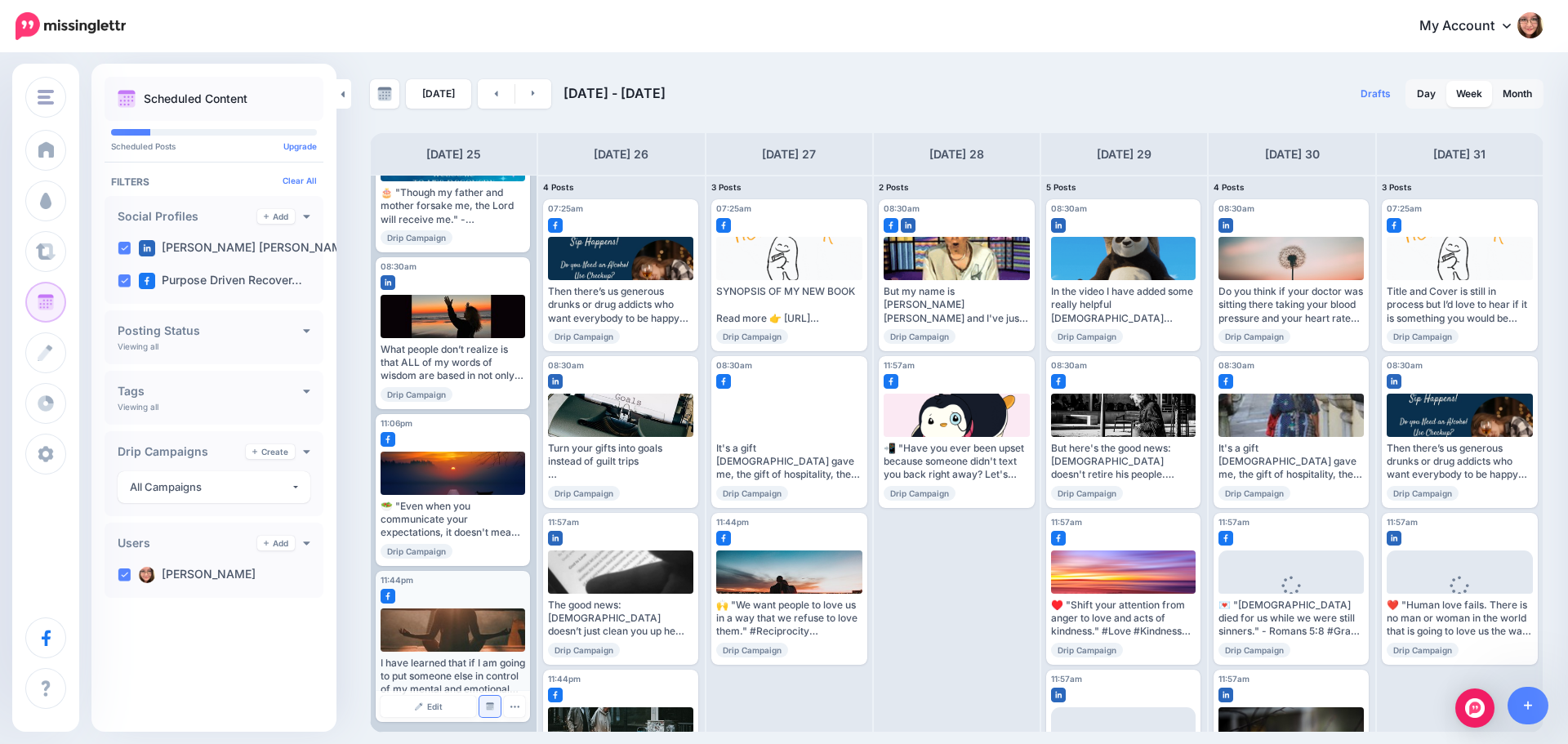
click at [490, 710] on img at bounding box center [489, 707] width 8 height 8
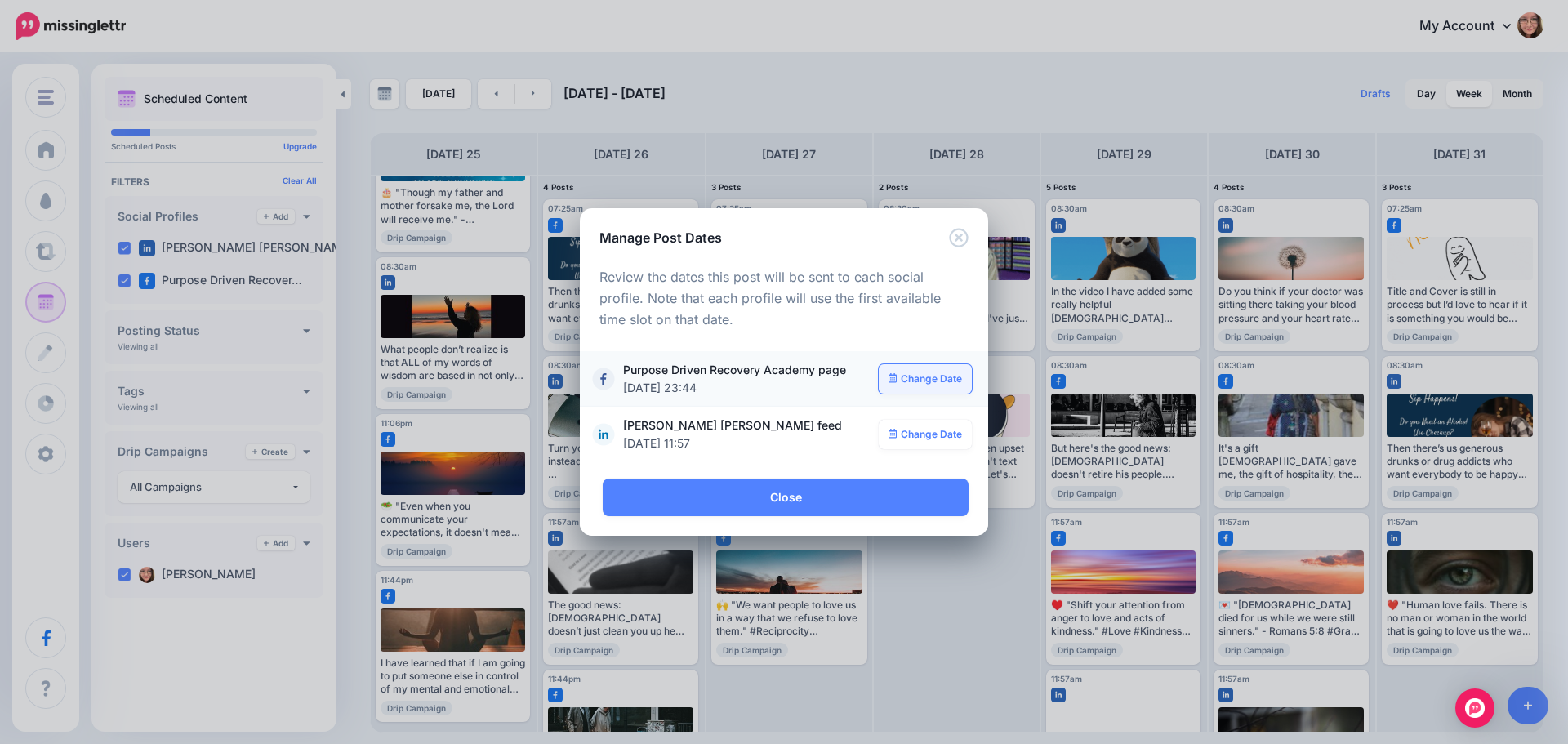
click at [922, 387] on link "Change Date" at bounding box center [926, 379] width 94 height 30
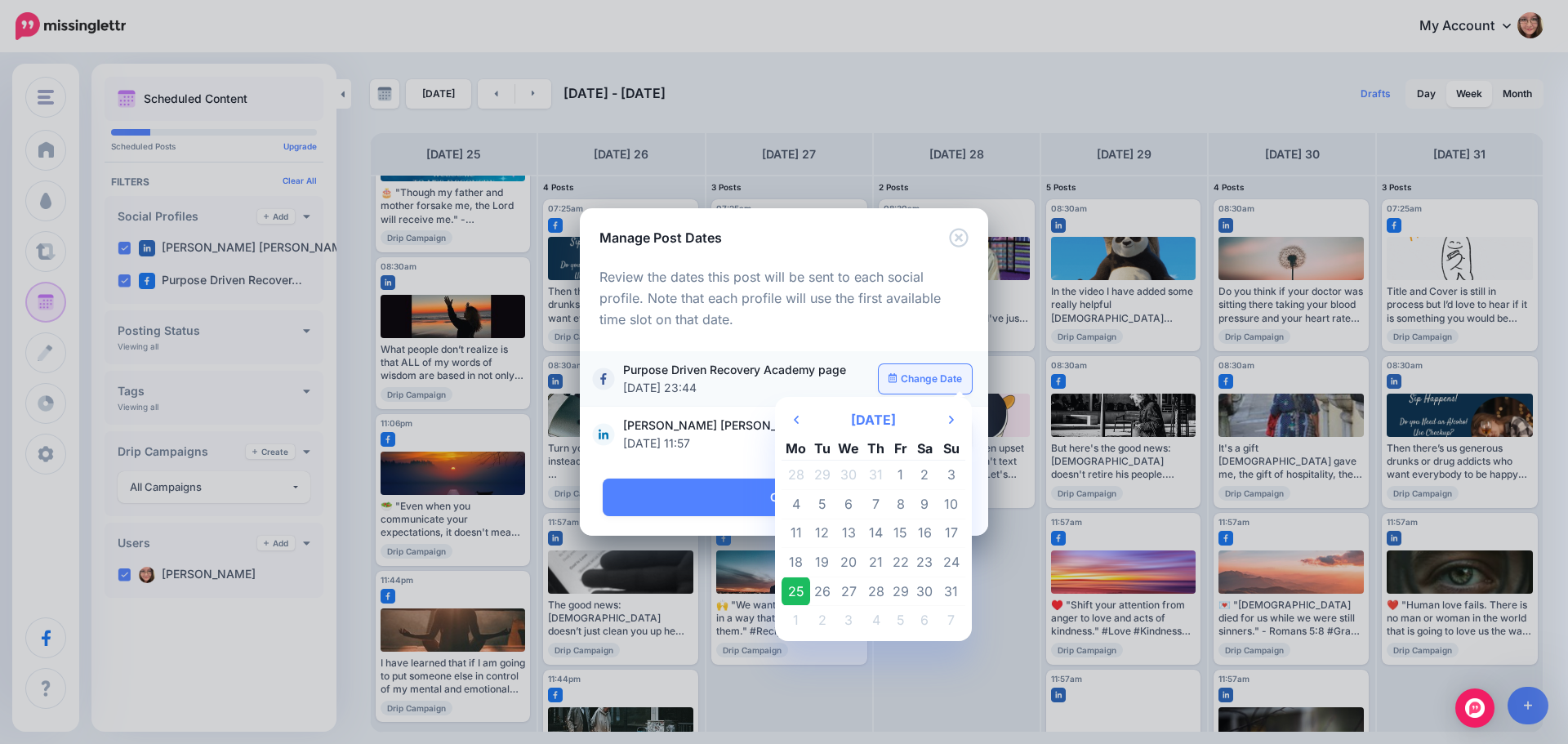
click at [917, 377] on link "Change Date" at bounding box center [926, 379] width 94 height 30
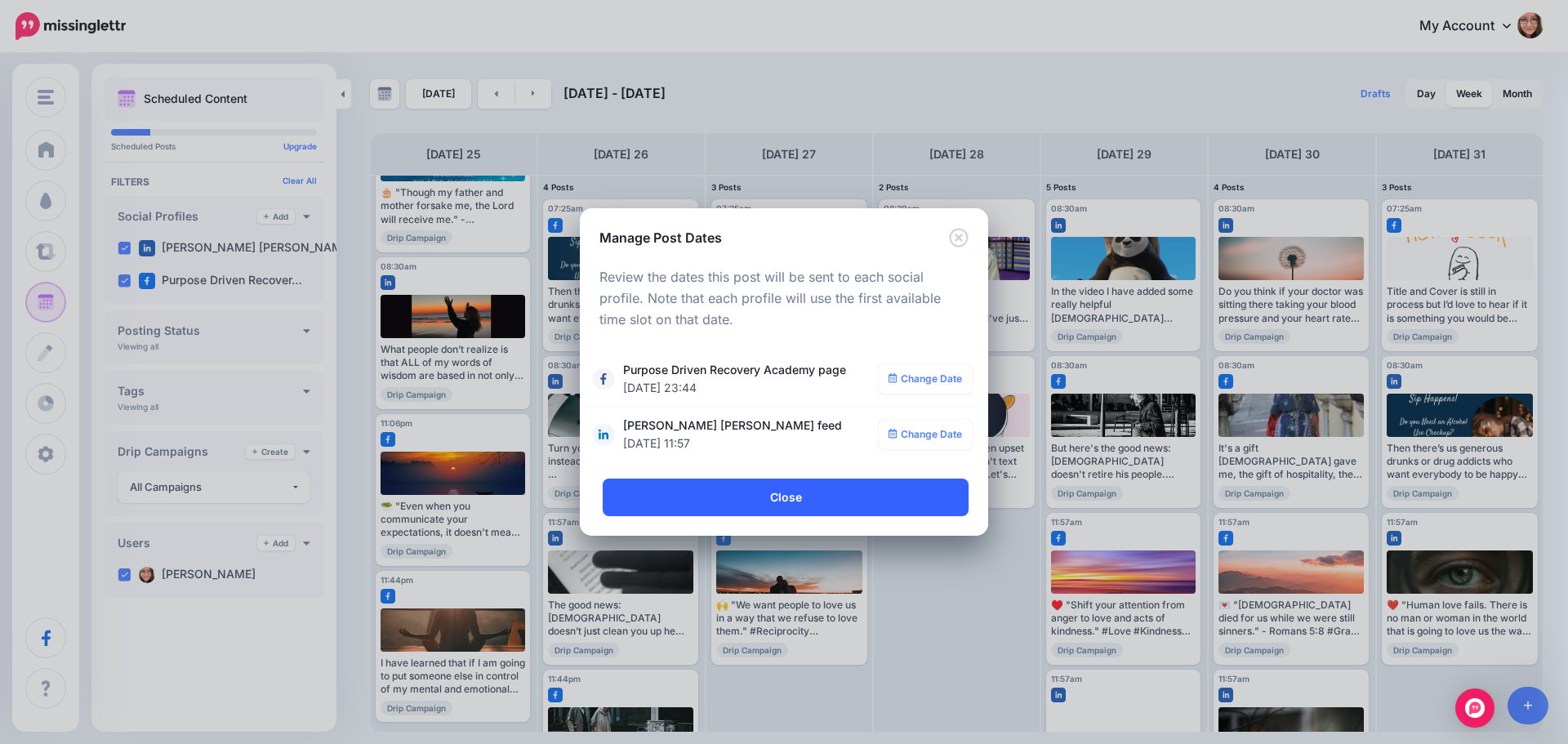
click at [893, 507] on link "Close" at bounding box center [785, 497] width 366 height 37
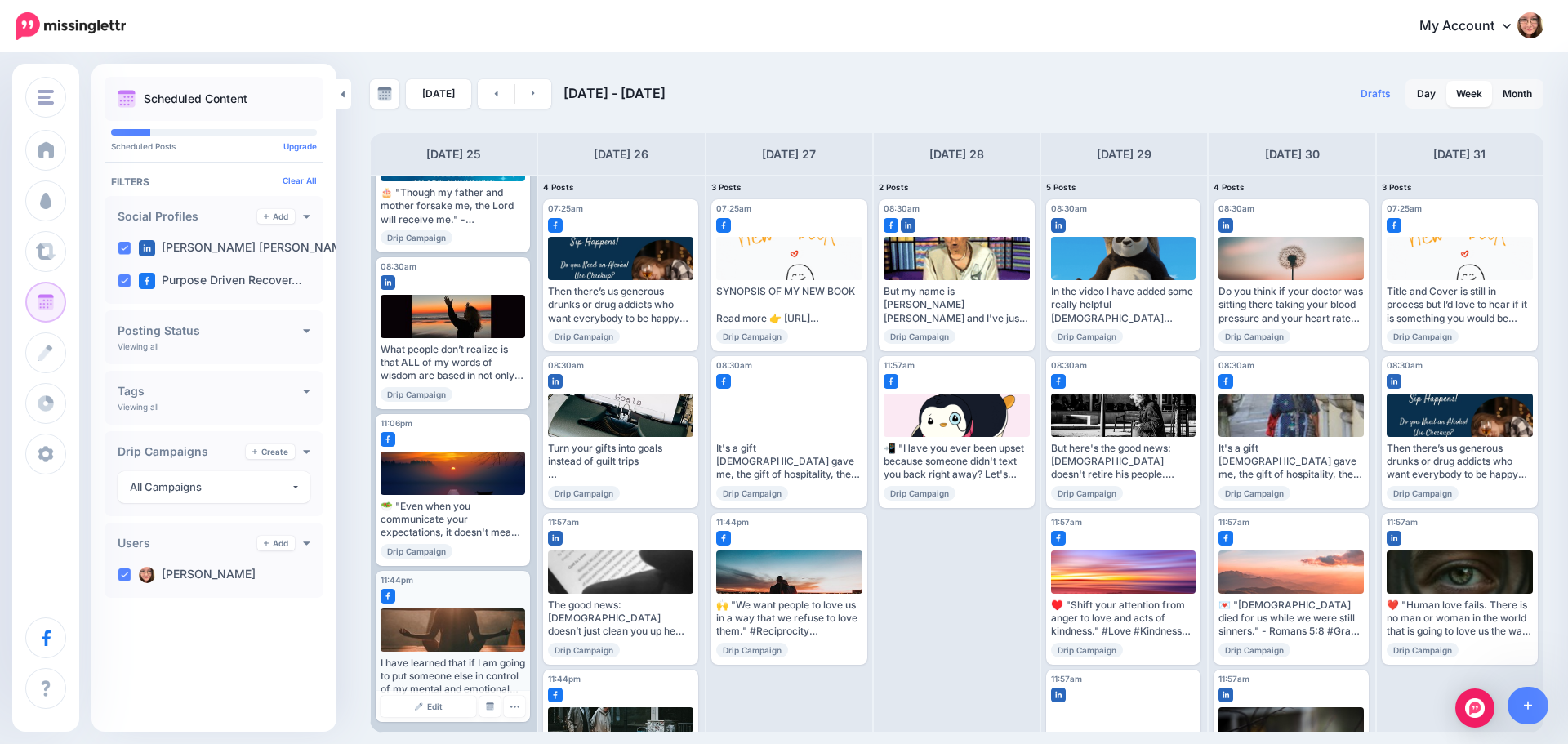
scroll to position [0, 0]
click at [444, 710] on link "Edit" at bounding box center [428, 707] width 96 height 22
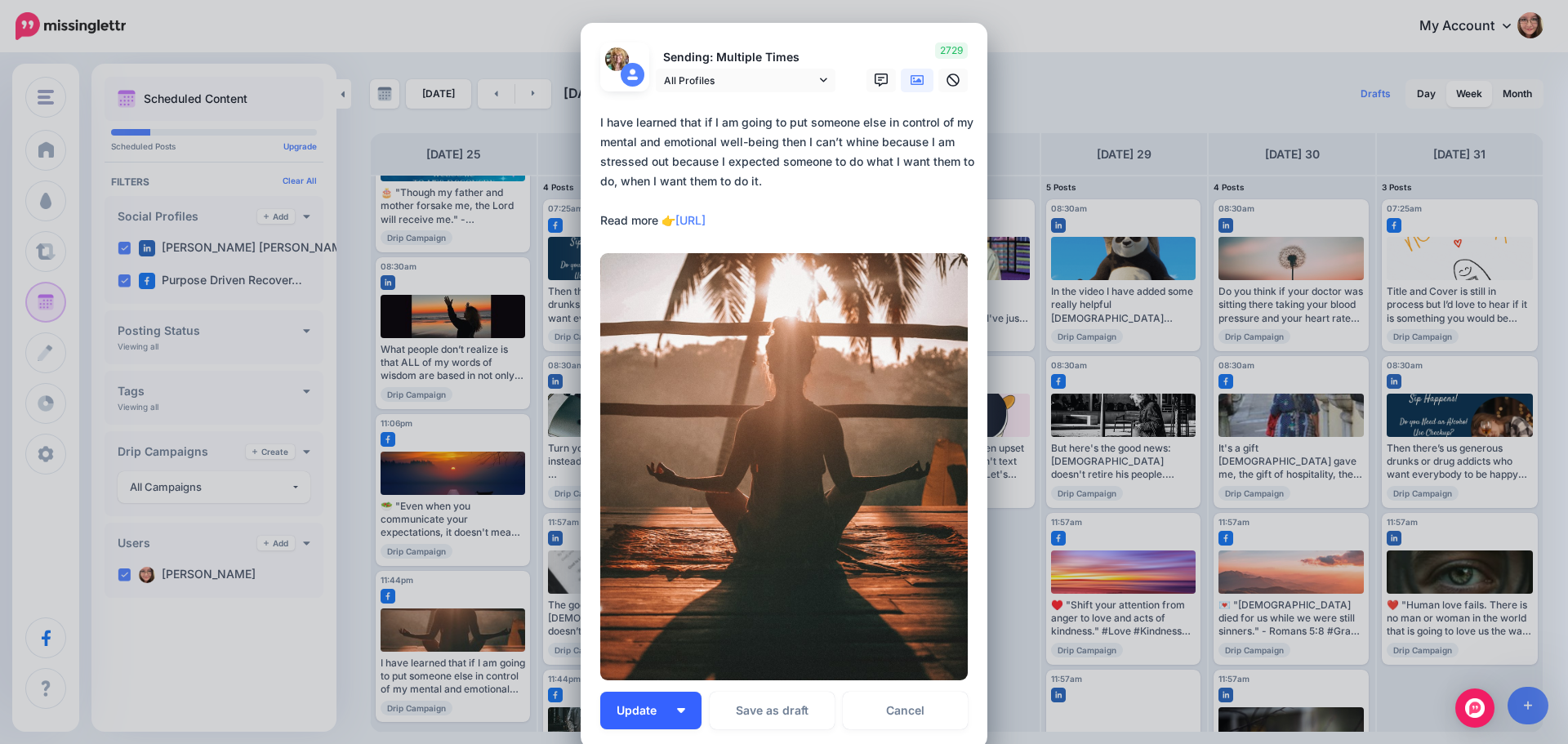
click at [677, 712] on img "button" at bounding box center [681, 710] width 8 height 5
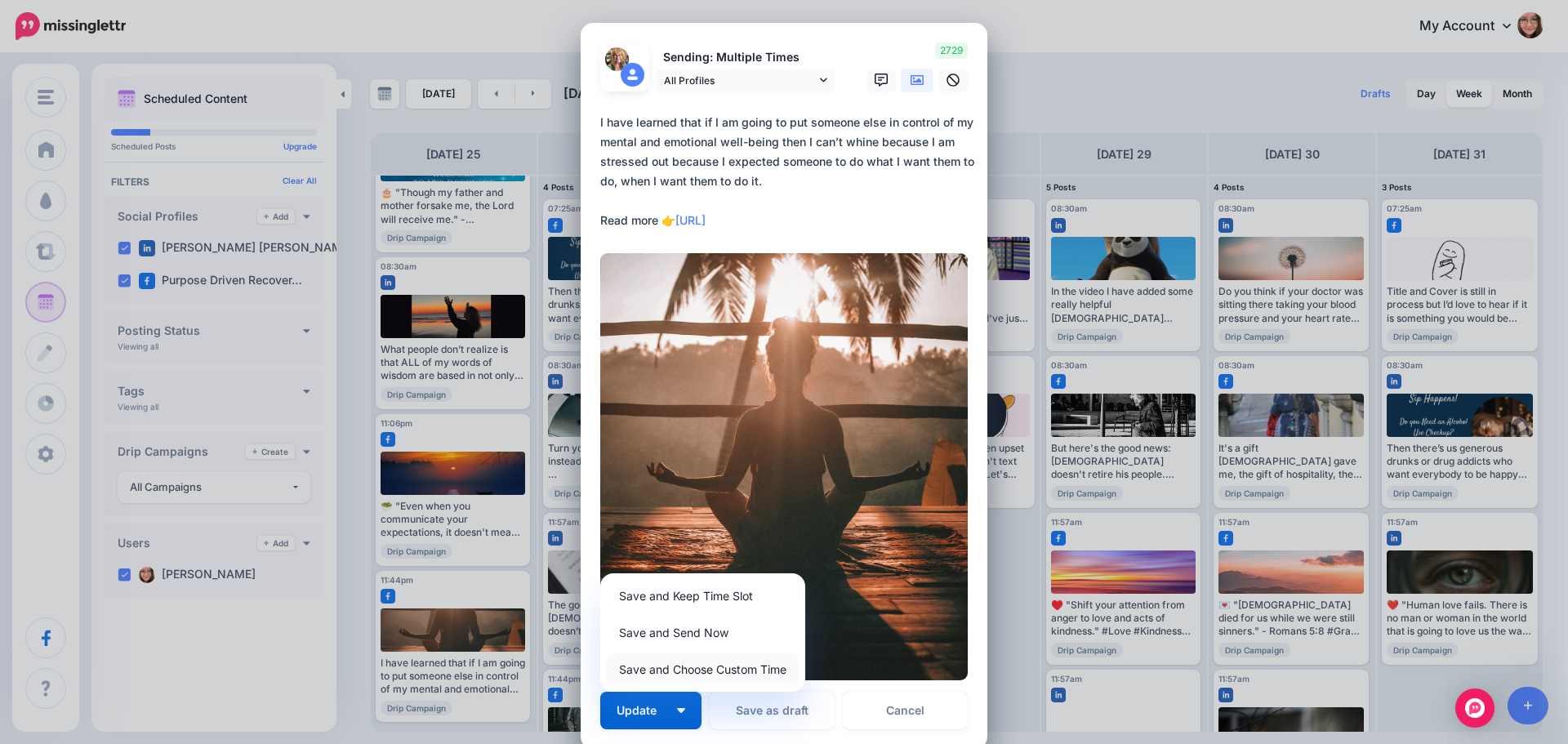
click at [677, 666] on link "Save and Choose Custom Time" at bounding box center [703, 669] width 191 height 32
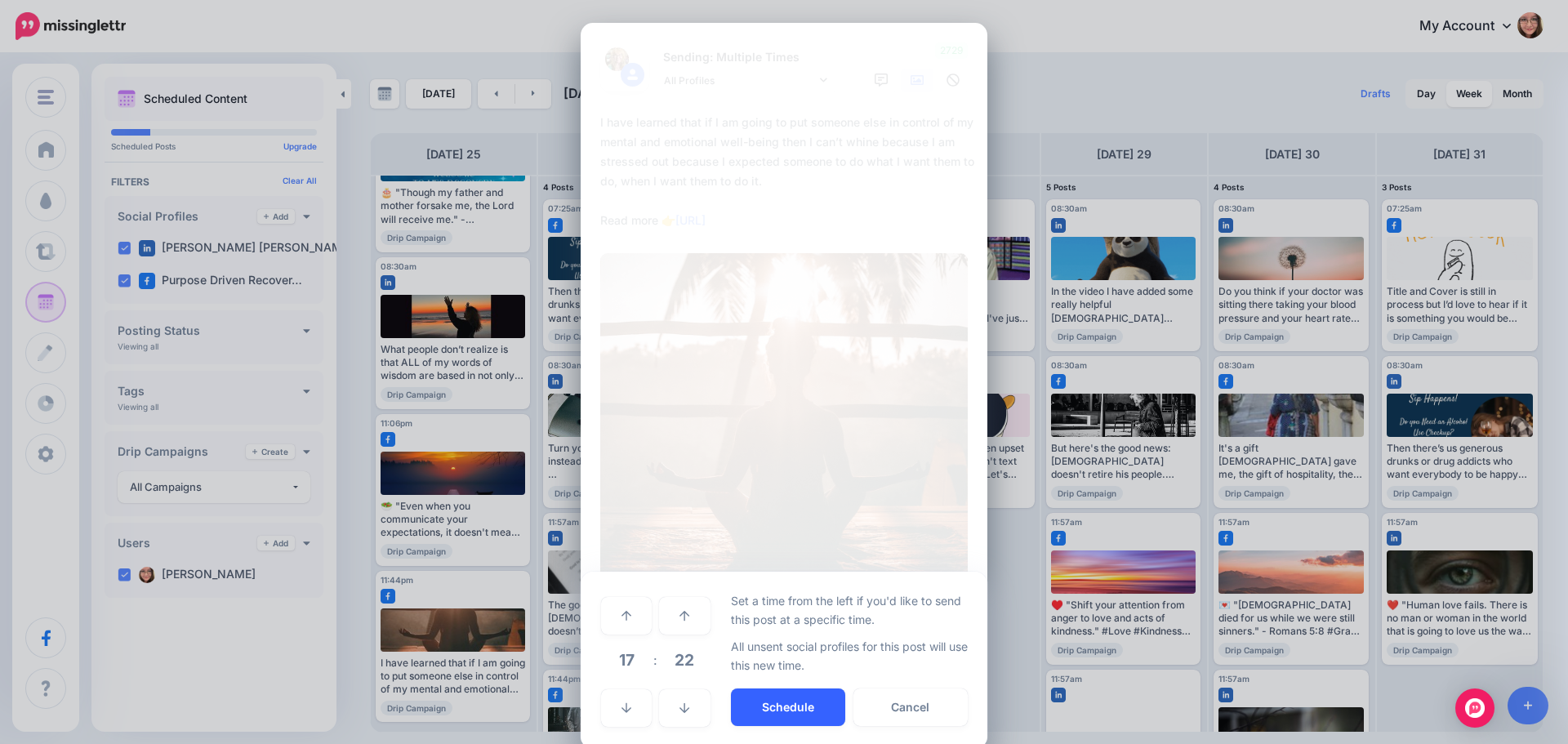
click at [785, 717] on button "Schedule" at bounding box center [788, 707] width 114 height 37
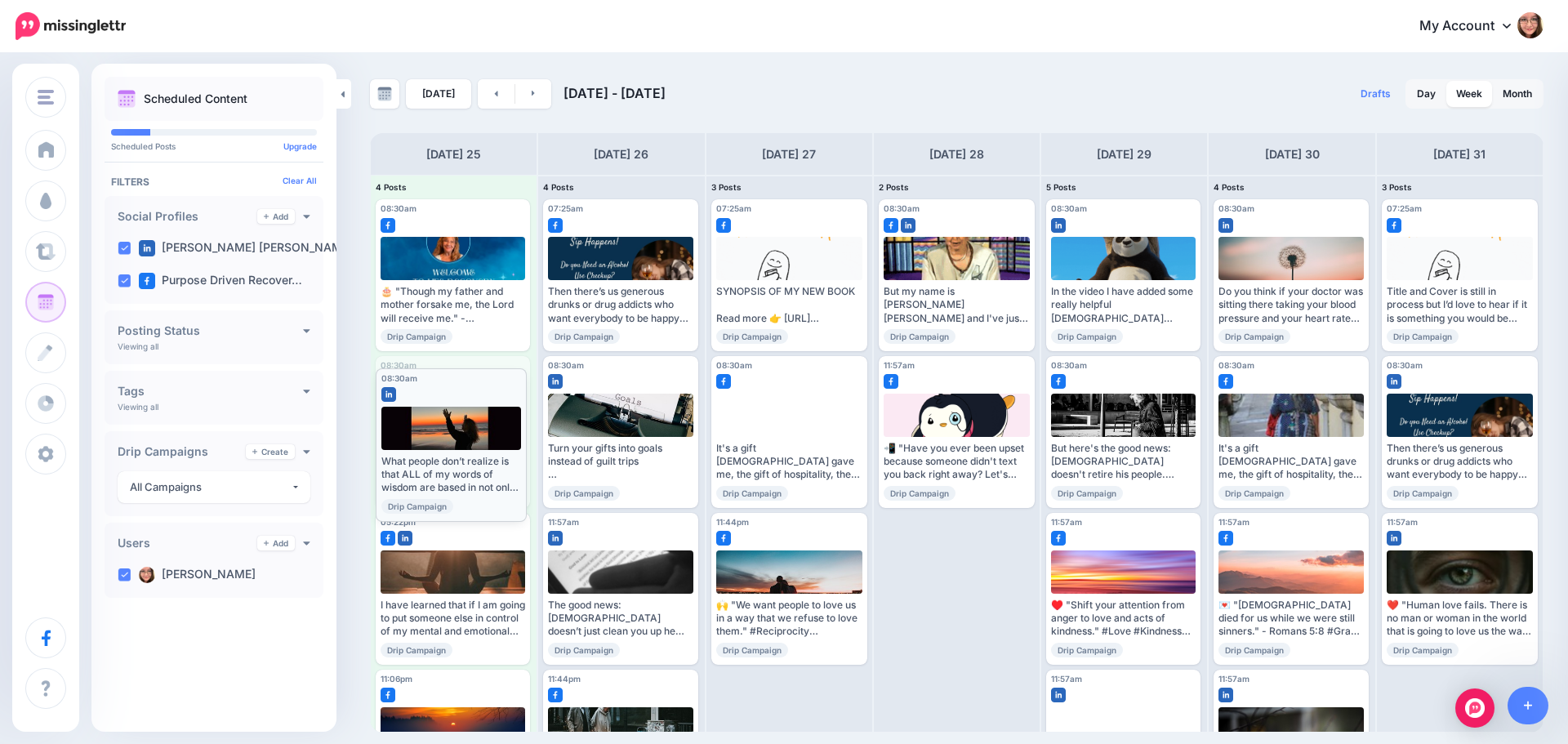
drag, startPoint x: 483, startPoint y: 401, endPoint x: 483, endPoint y: 412, distance: 11.0
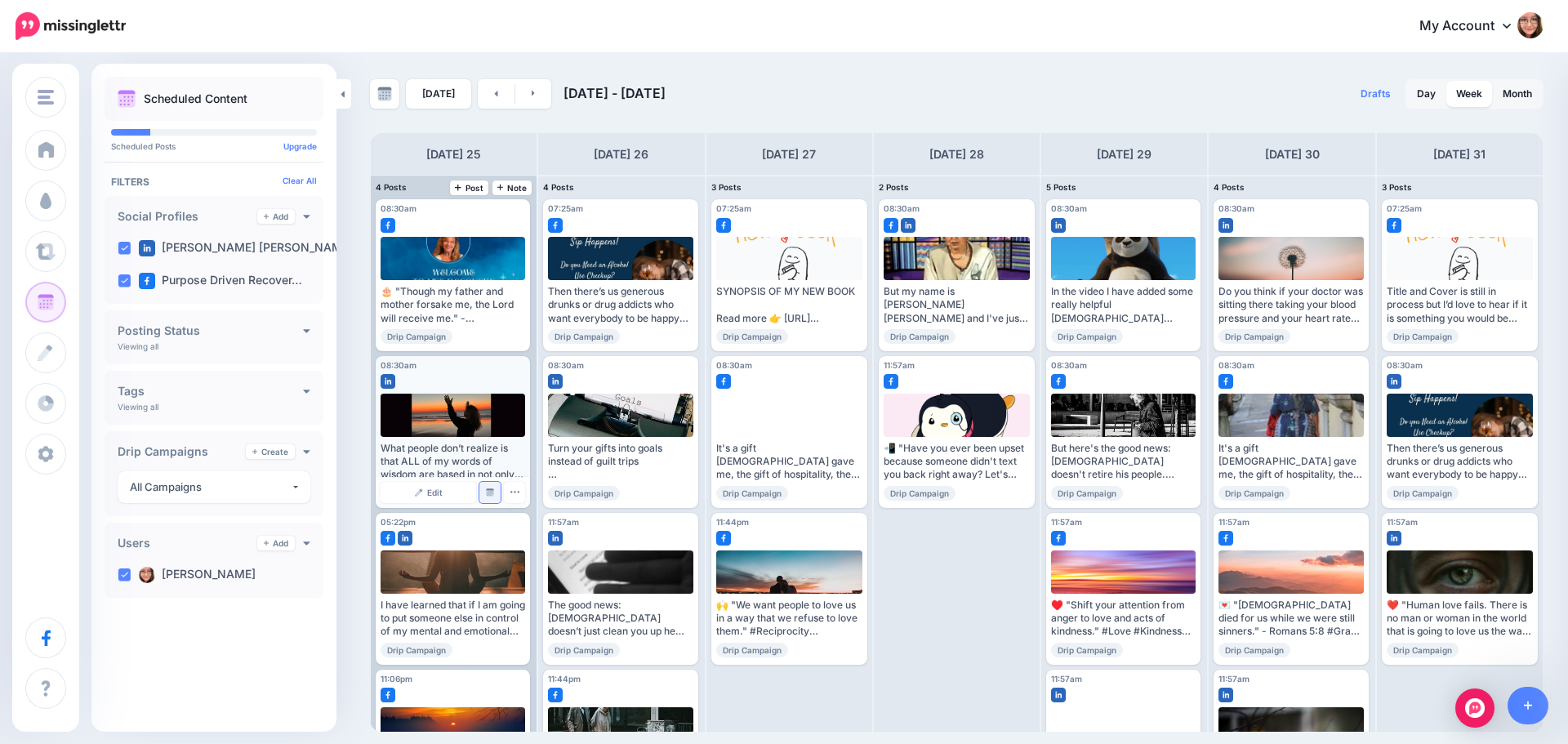
click at [485, 488] on img at bounding box center [489, 492] width 8 height 8
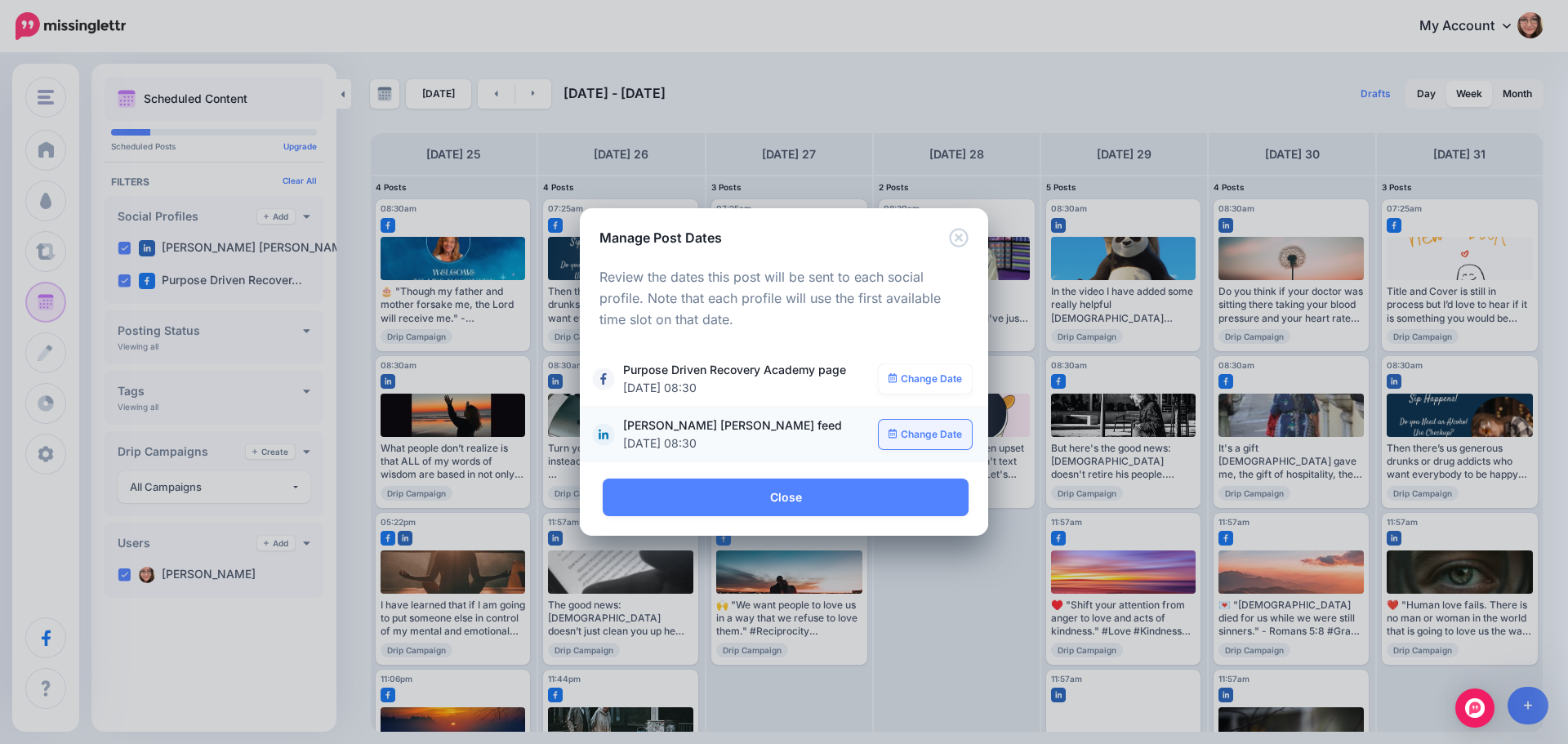
click at [945, 442] on link "Change Date" at bounding box center [926, 434] width 94 height 30
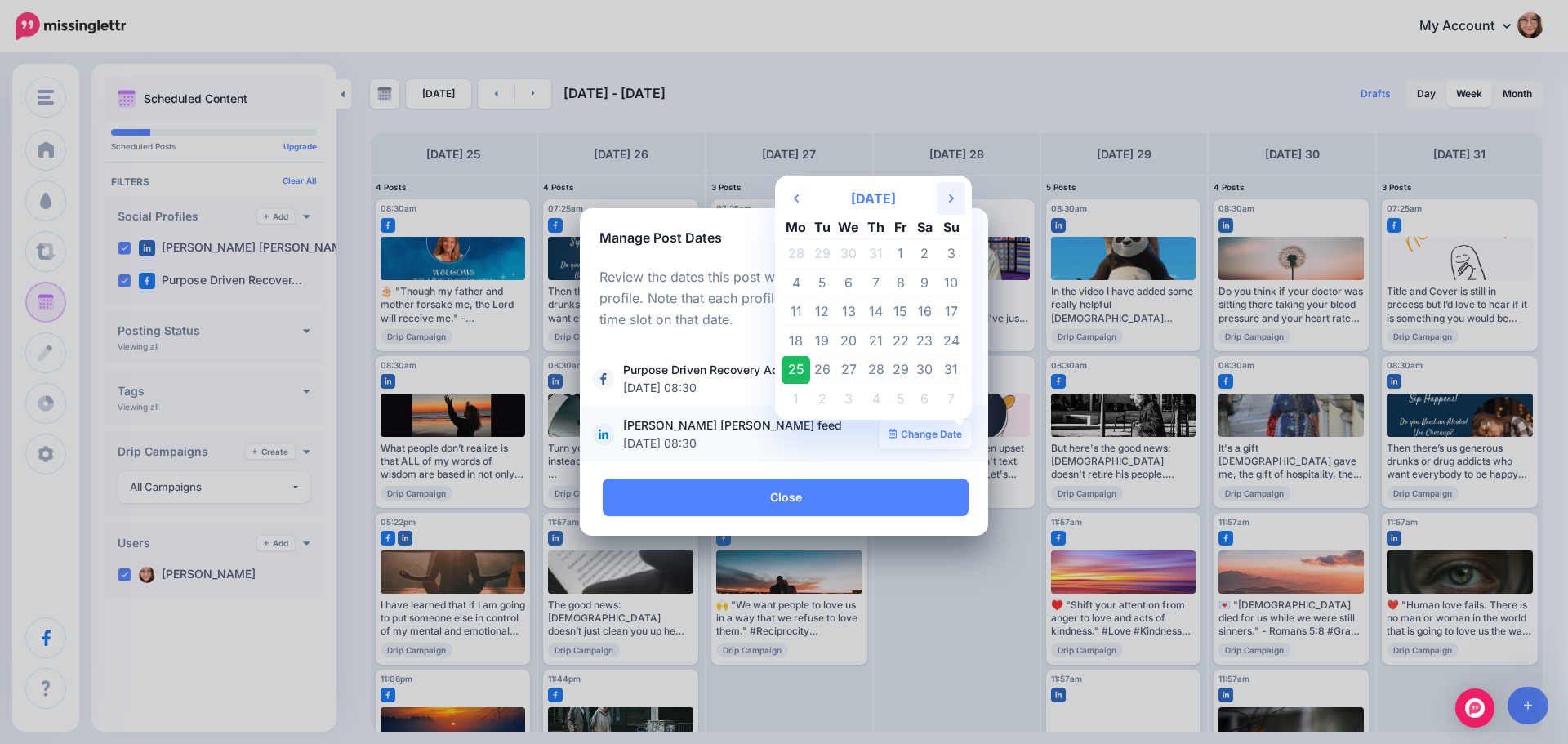
click at [949, 199] on icon "Next Month" at bounding box center [951, 197] width 5 height 13
click at [818, 345] on td "23" at bounding box center [822, 341] width 25 height 30
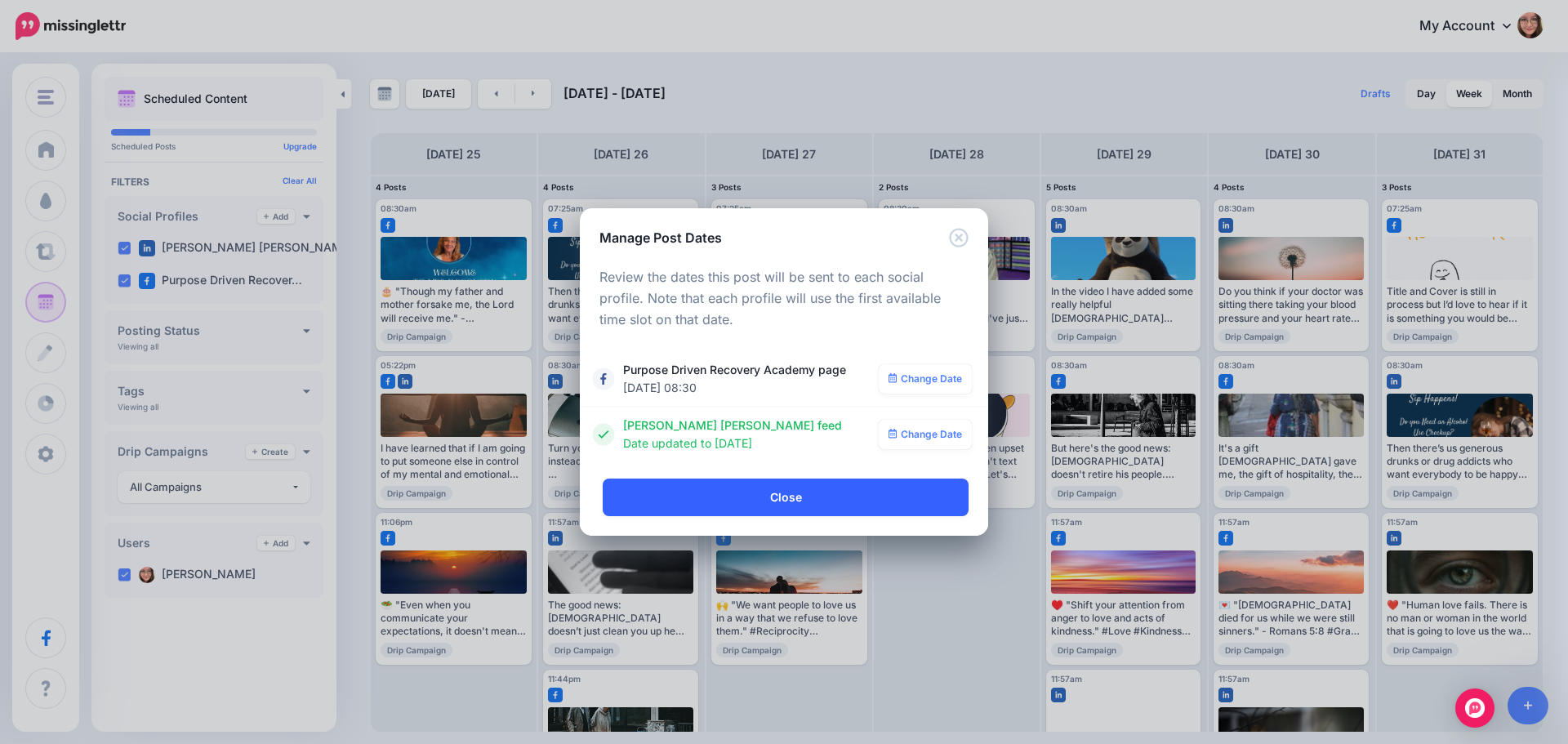
click at [796, 504] on link "Close" at bounding box center [785, 497] width 366 height 37
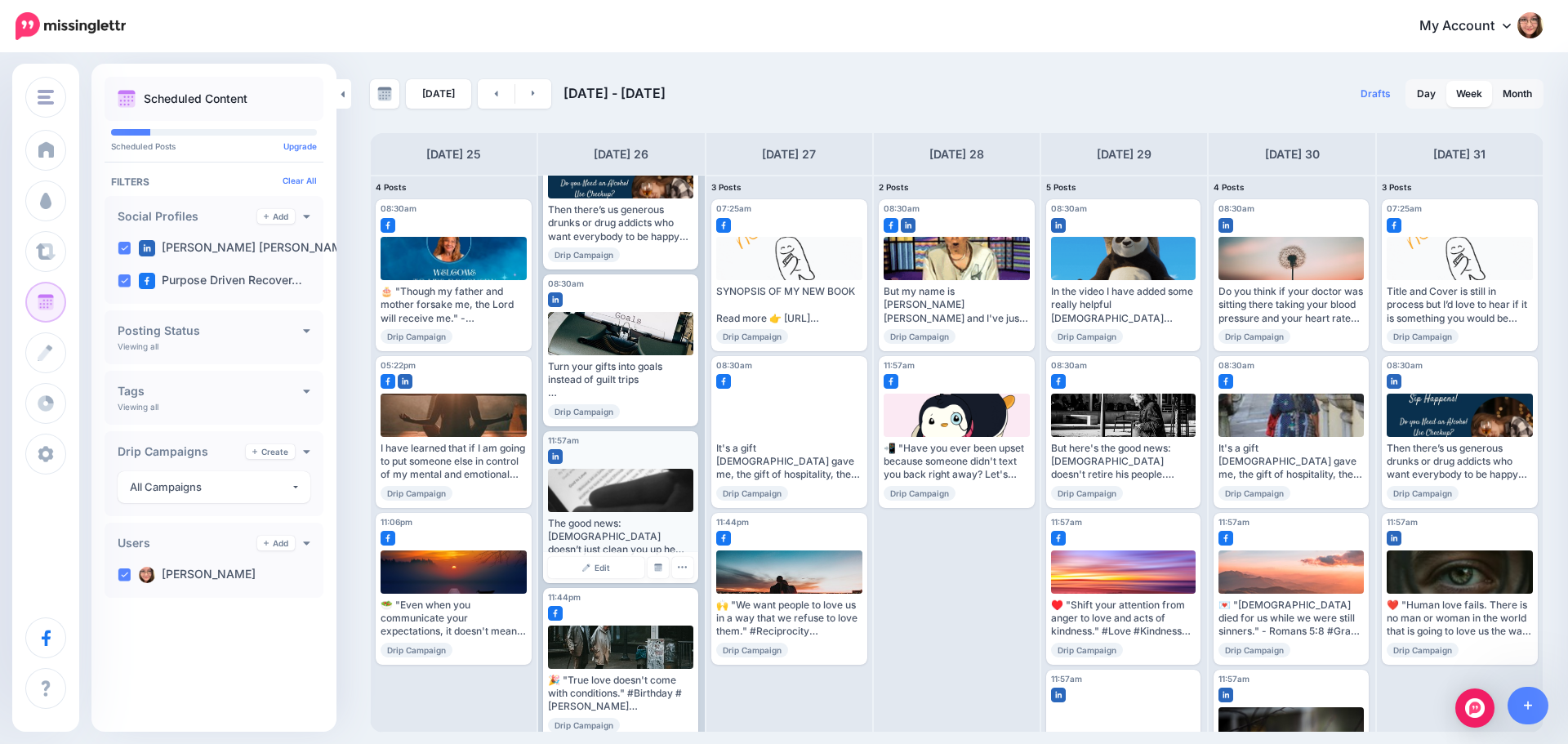
scroll to position [99, 0]
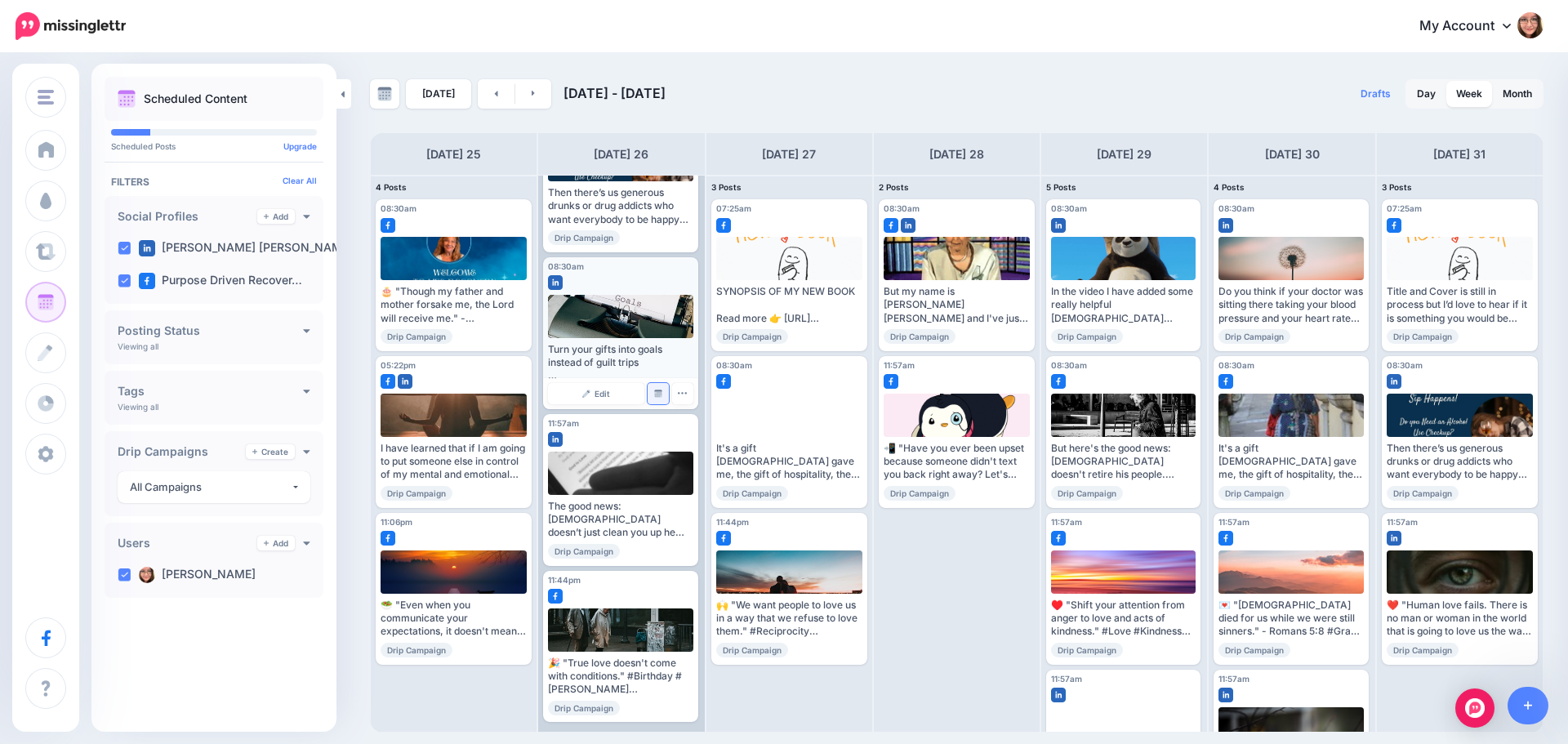
click at [658, 392] on img at bounding box center [658, 394] width 8 height 8
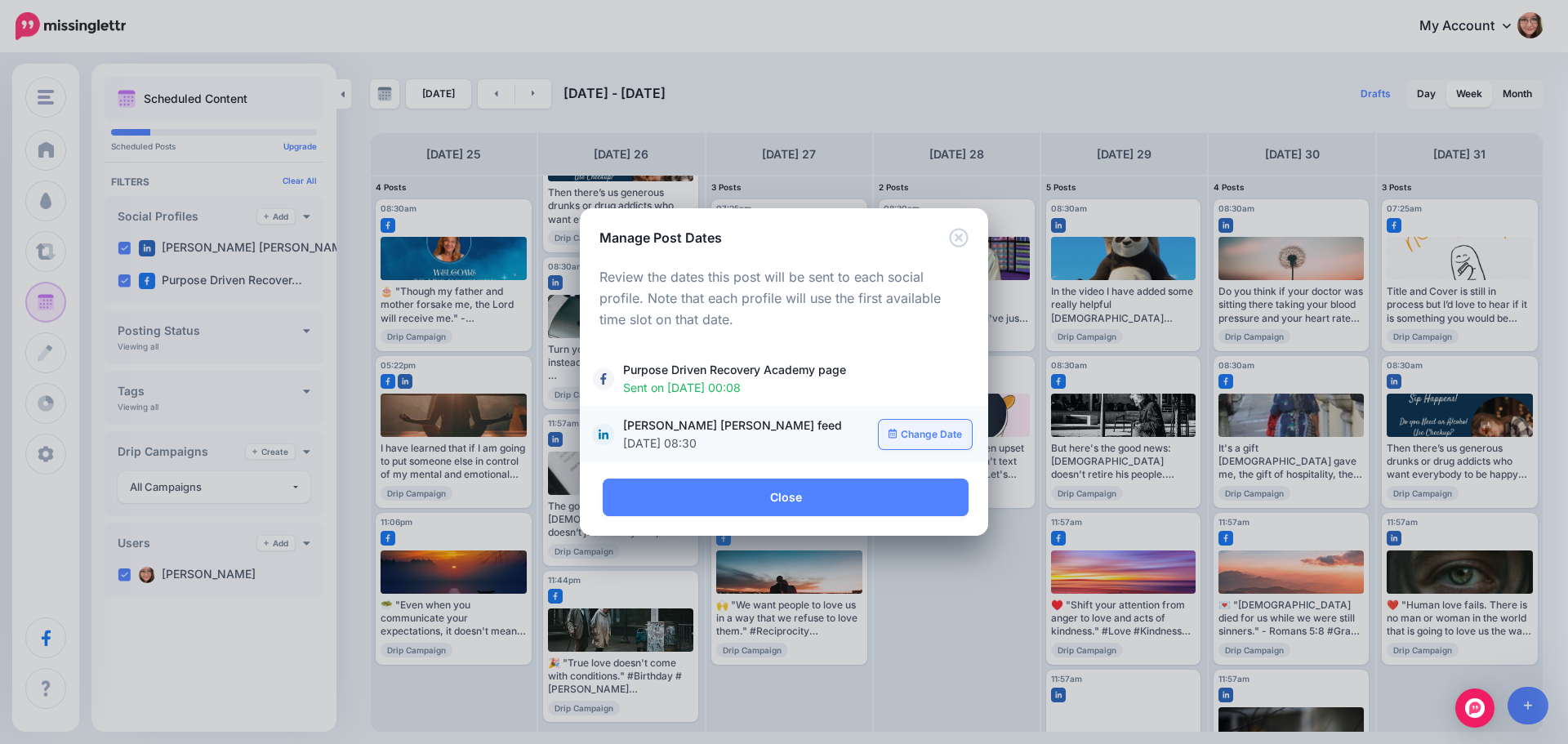
click at [880, 426] on link "Change Date" at bounding box center [926, 434] width 94 height 30
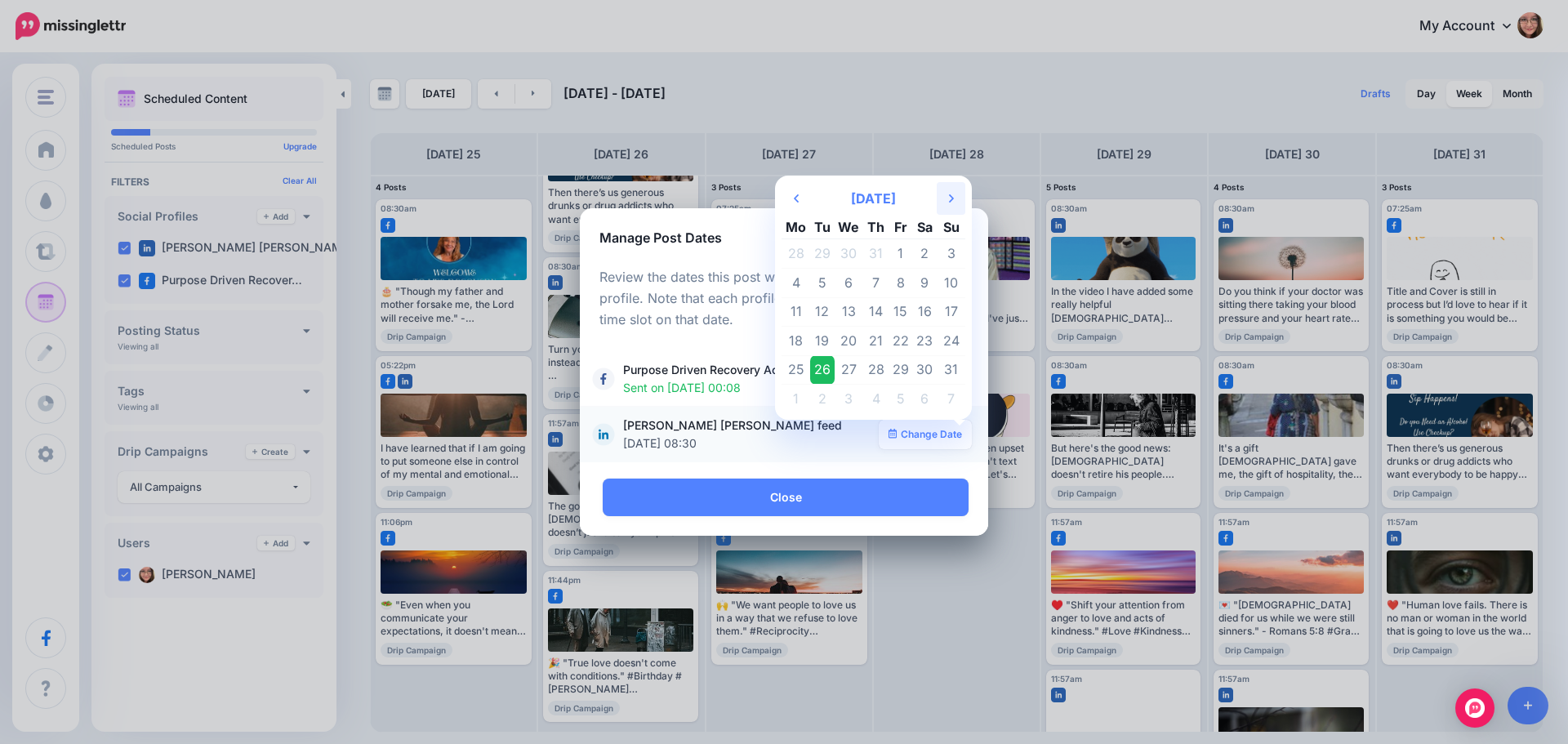
click at [938, 201] on th "Next Month" at bounding box center [950, 198] width 29 height 33
click at [898, 333] on td "26" at bounding box center [900, 341] width 25 height 30
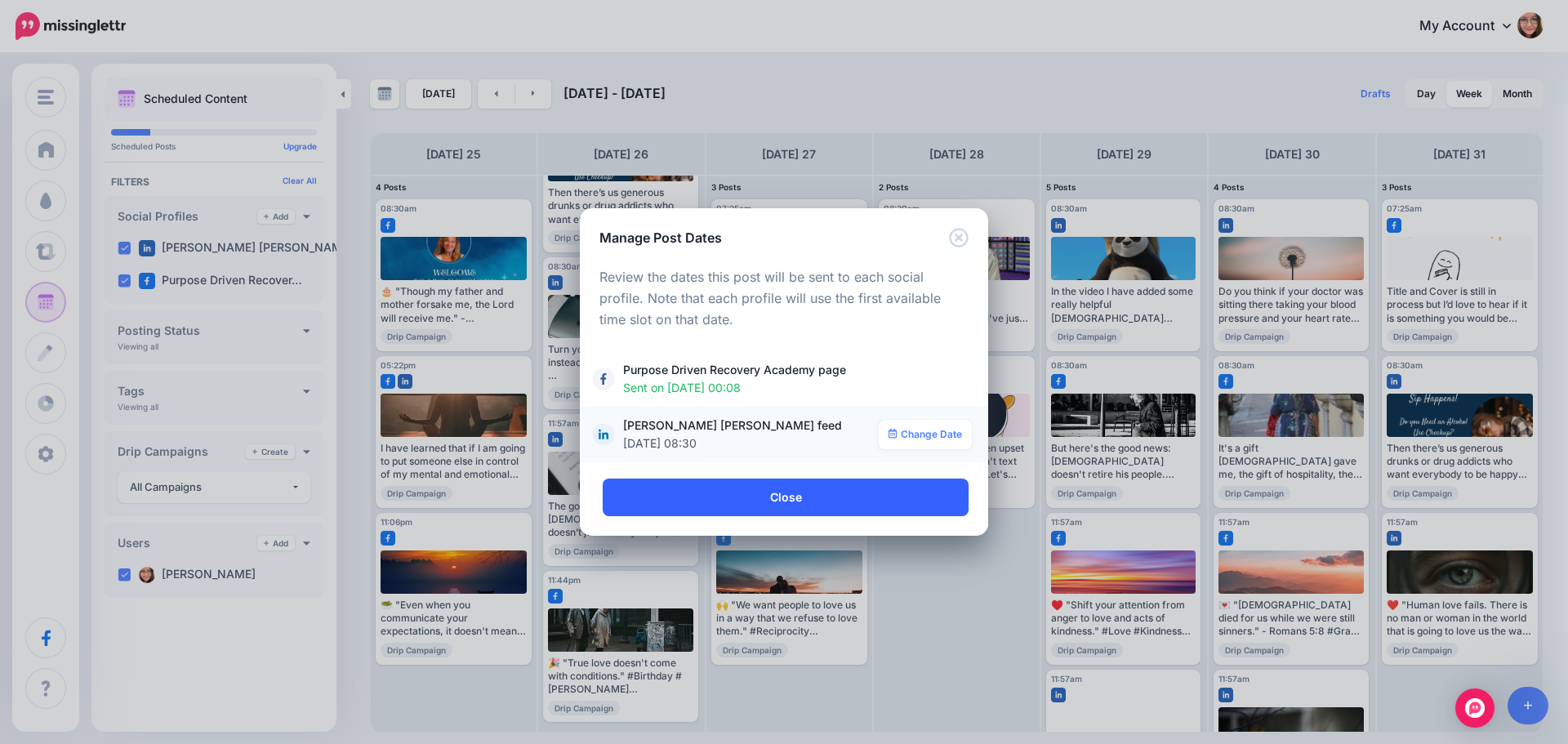
click at [796, 489] on link "Close" at bounding box center [785, 497] width 366 height 37
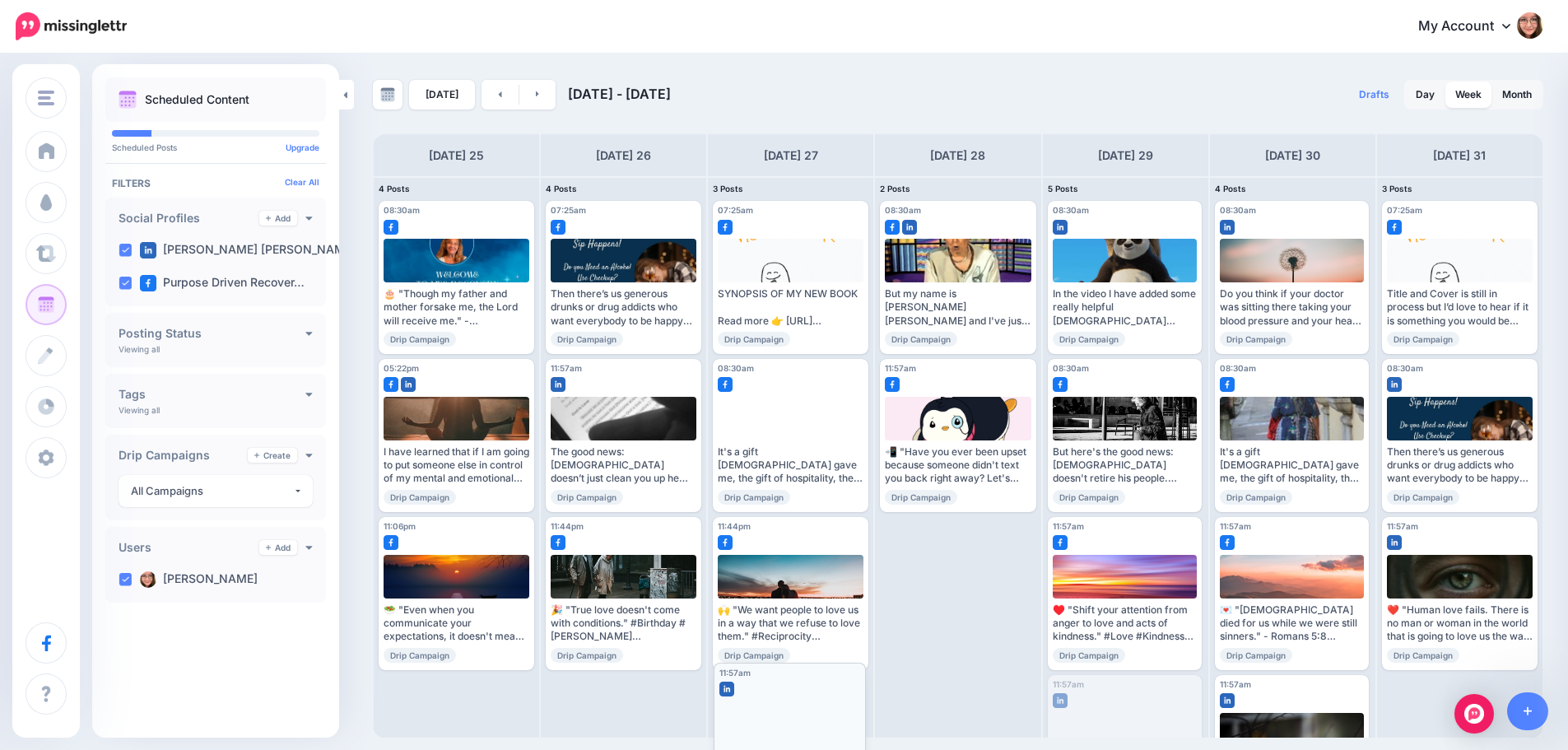
drag, startPoint x: 1131, startPoint y: 694, endPoint x: 790, endPoint y: 681, distance: 341.2
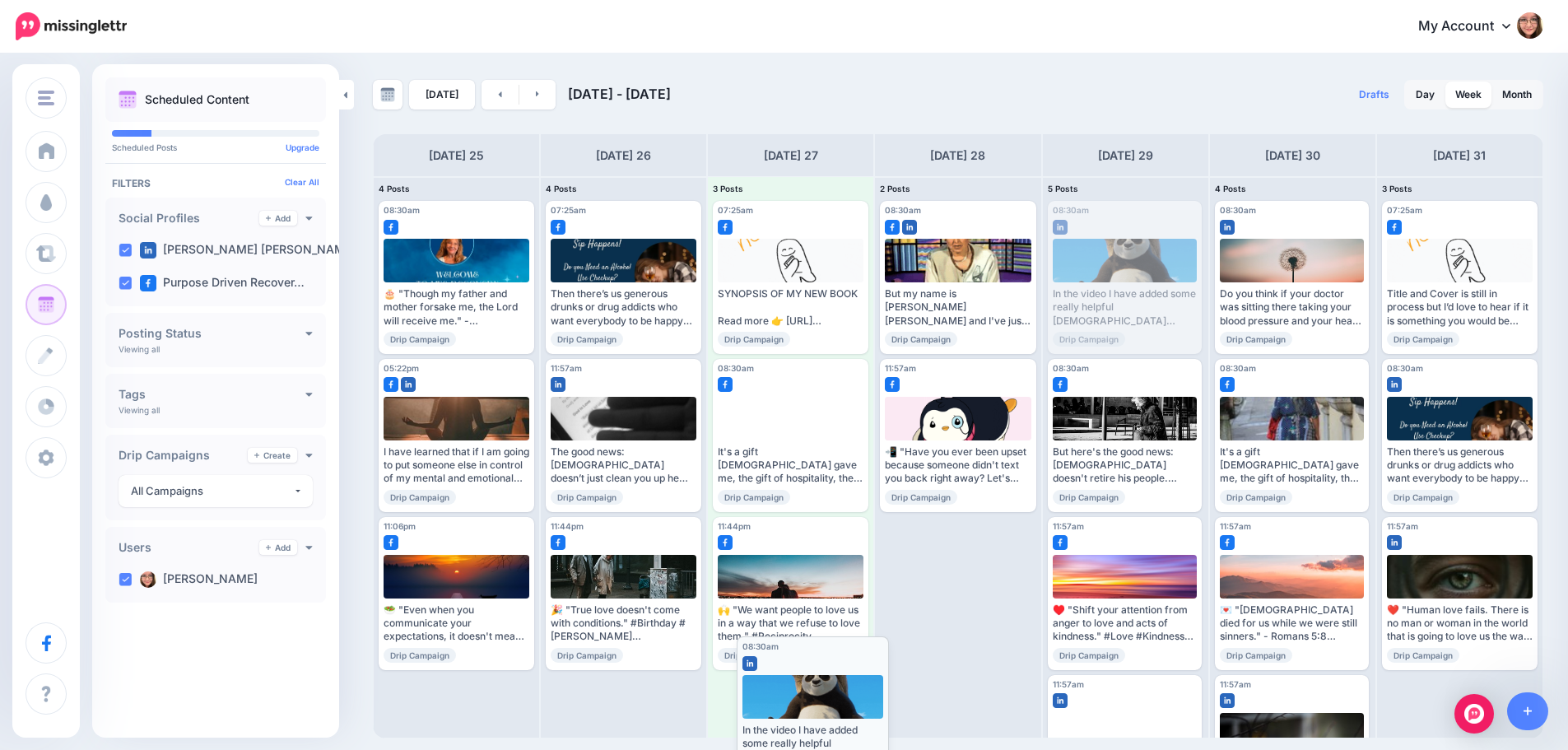
drag, startPoint x: 1158, startPoint y: 223, endPoint x: 841, endPoint y: 658, distance: 538.3
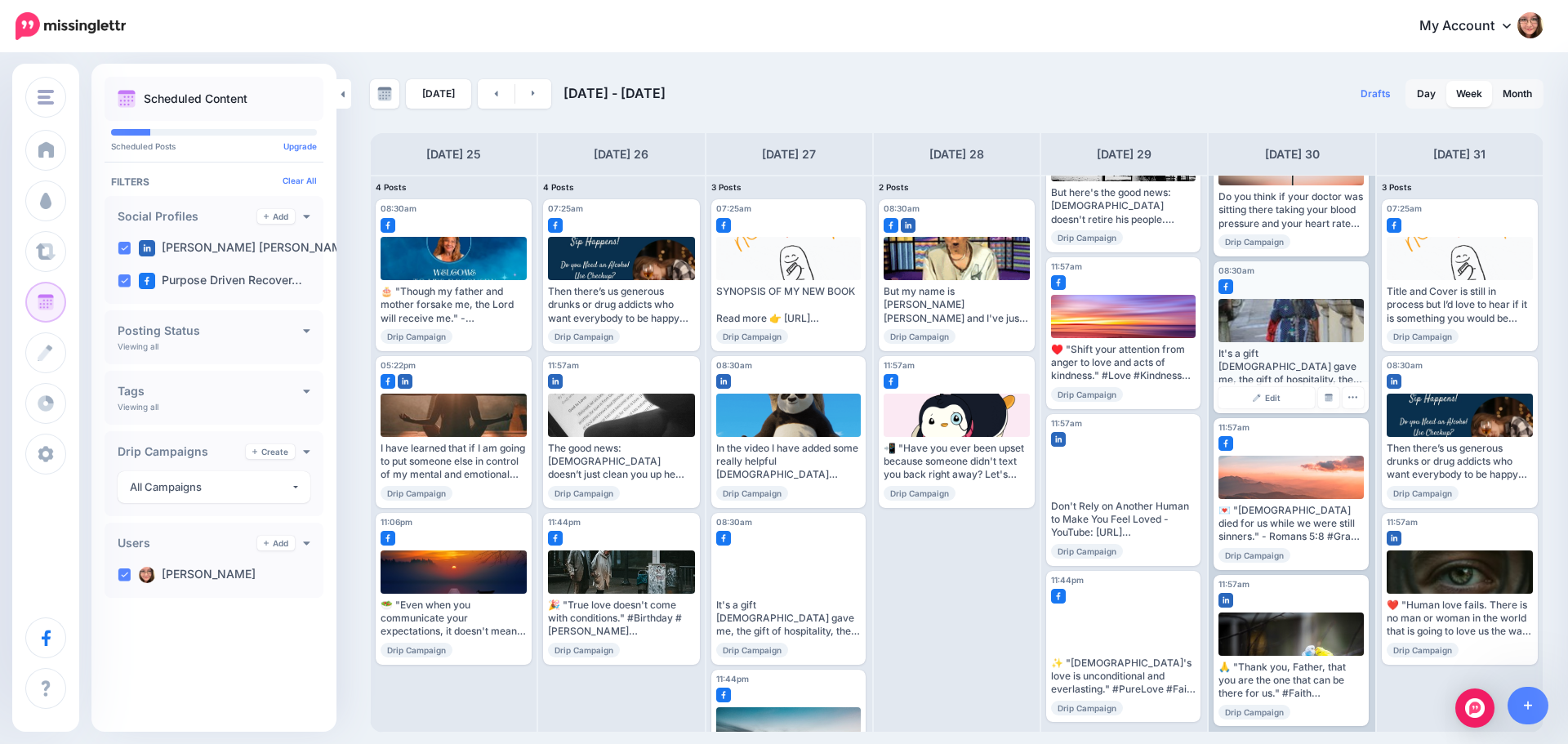
scroll to position [99, 0]
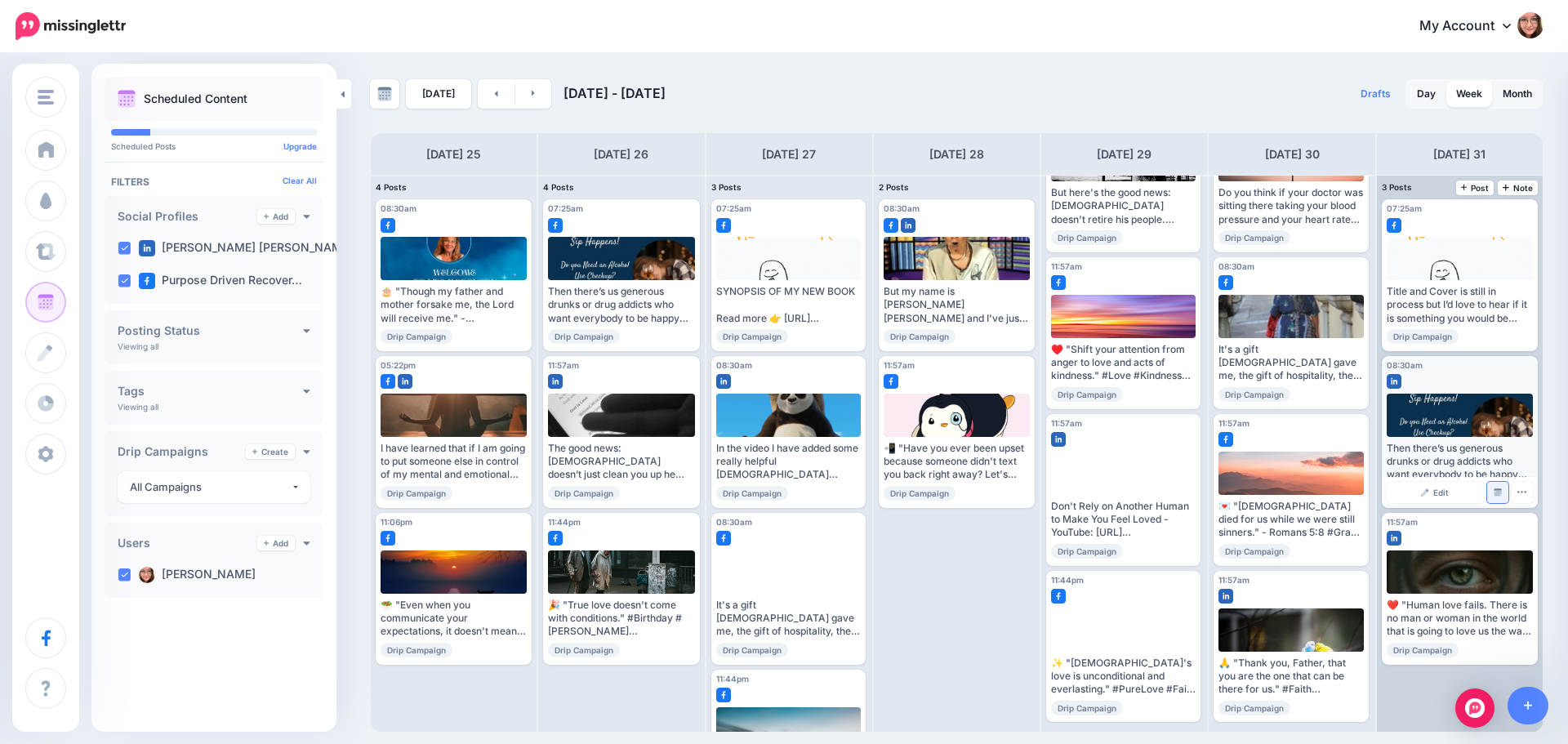
click at [1495, 496] on link "Manage Dates" at bounding box center [1498, 492] width 22 height 22
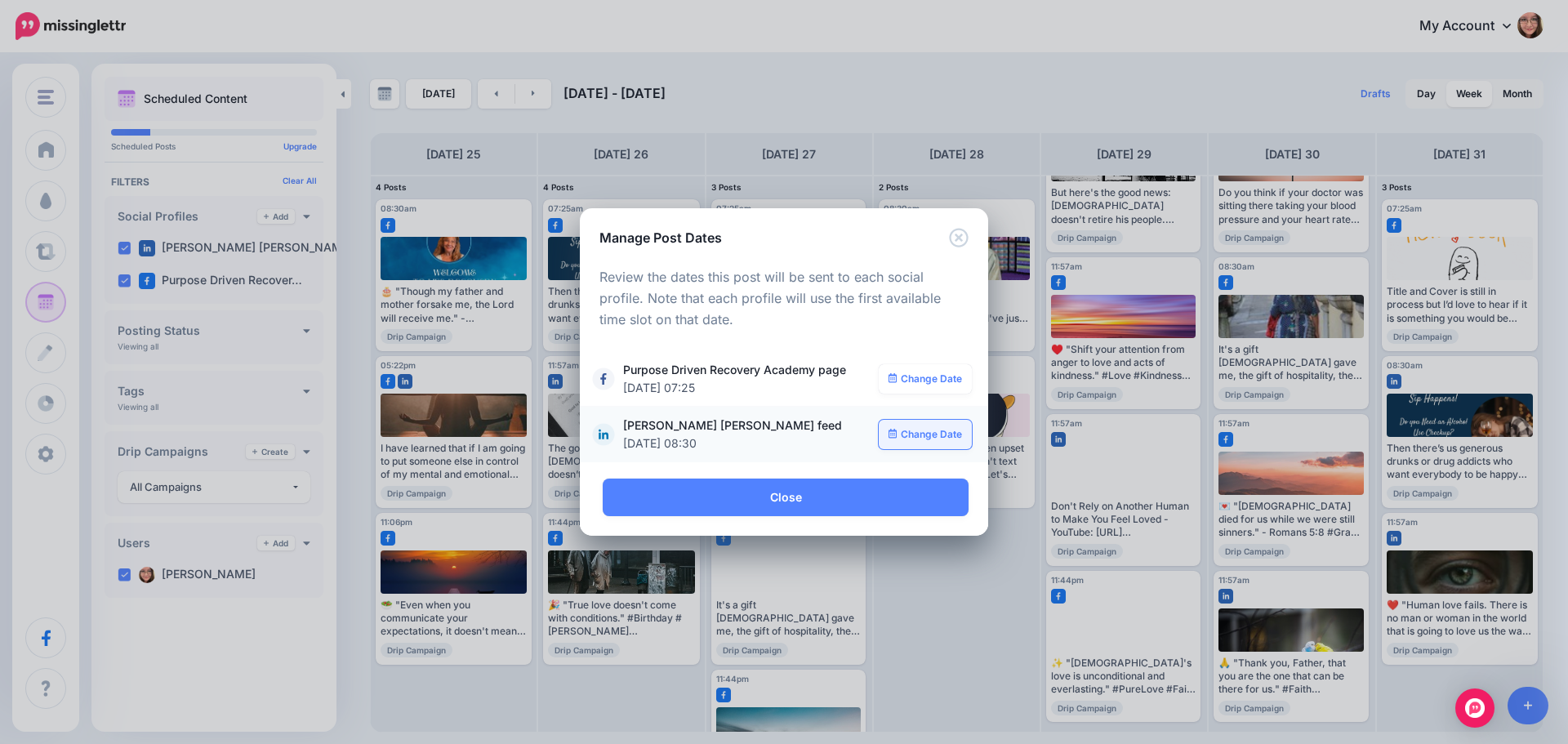
click at [936, 439] on link "Change Date" at bounding box center [926, 434] width 94 height 30
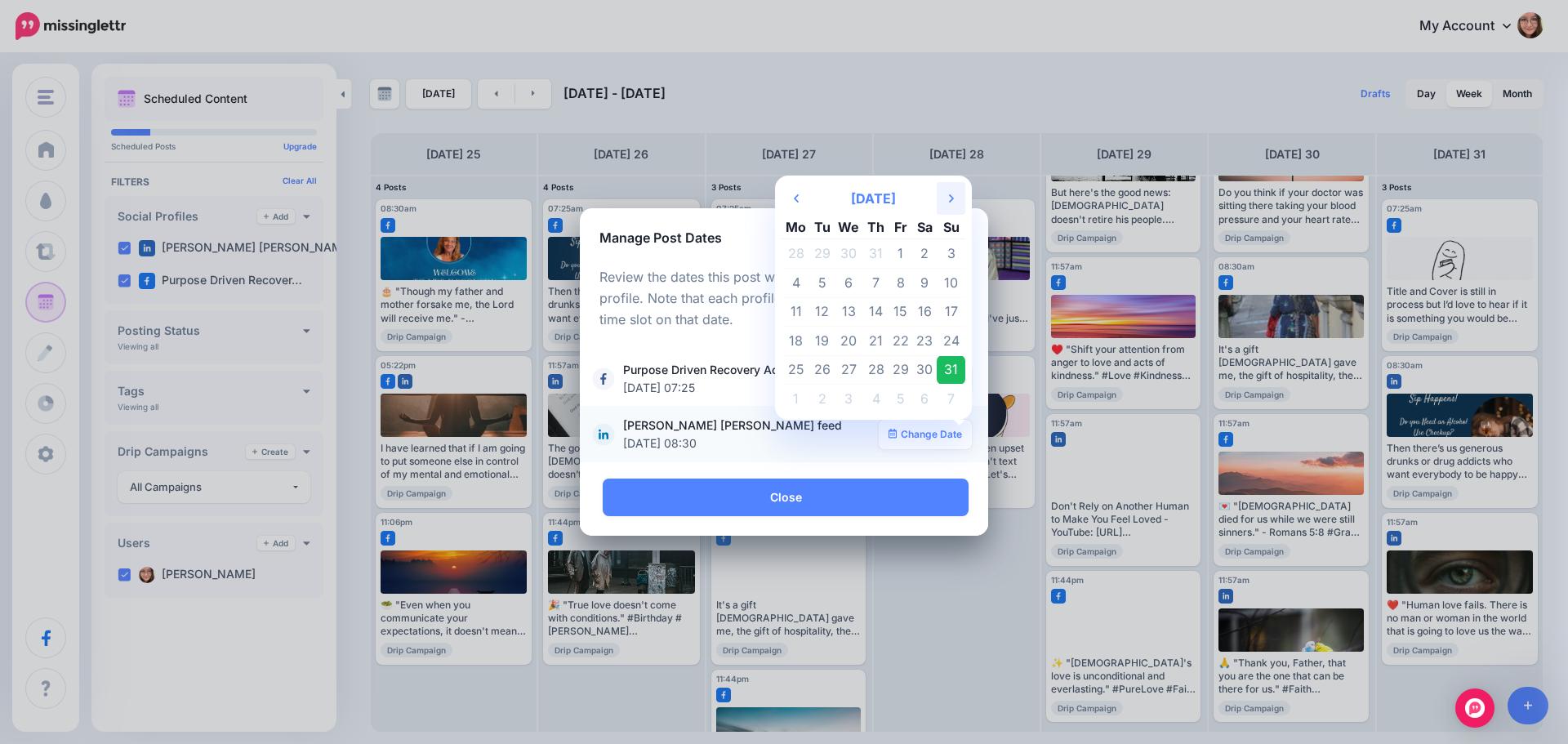
click at [953, 191] on icon "Next Month" at bounding box center [951, 197] width 5 height 13
click at [878, 343] on td "25" at bounding box center [876, 341] width 26 height 30
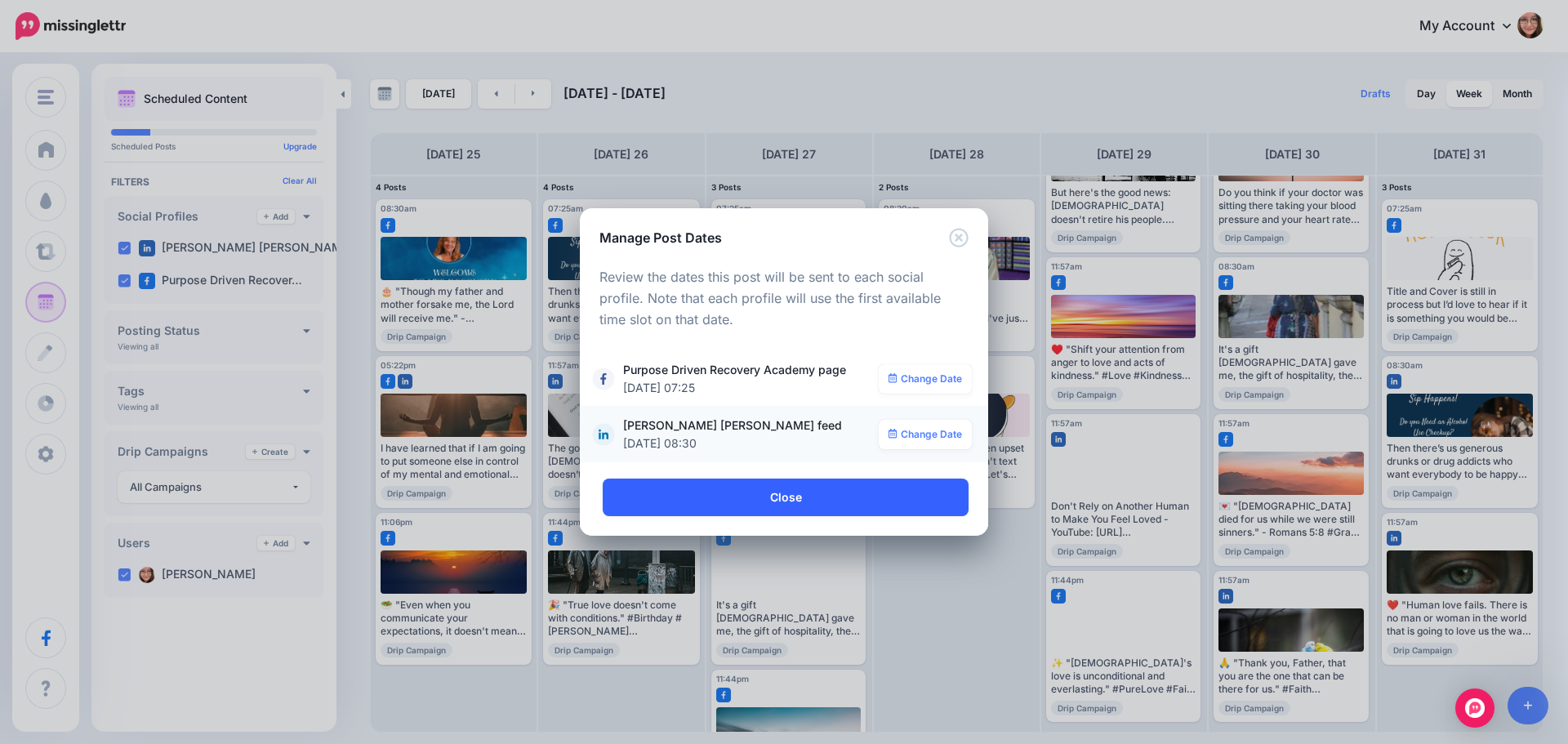
click at [821, 496] on link "Close" at bounding box center [785, 497] width 366 height 37
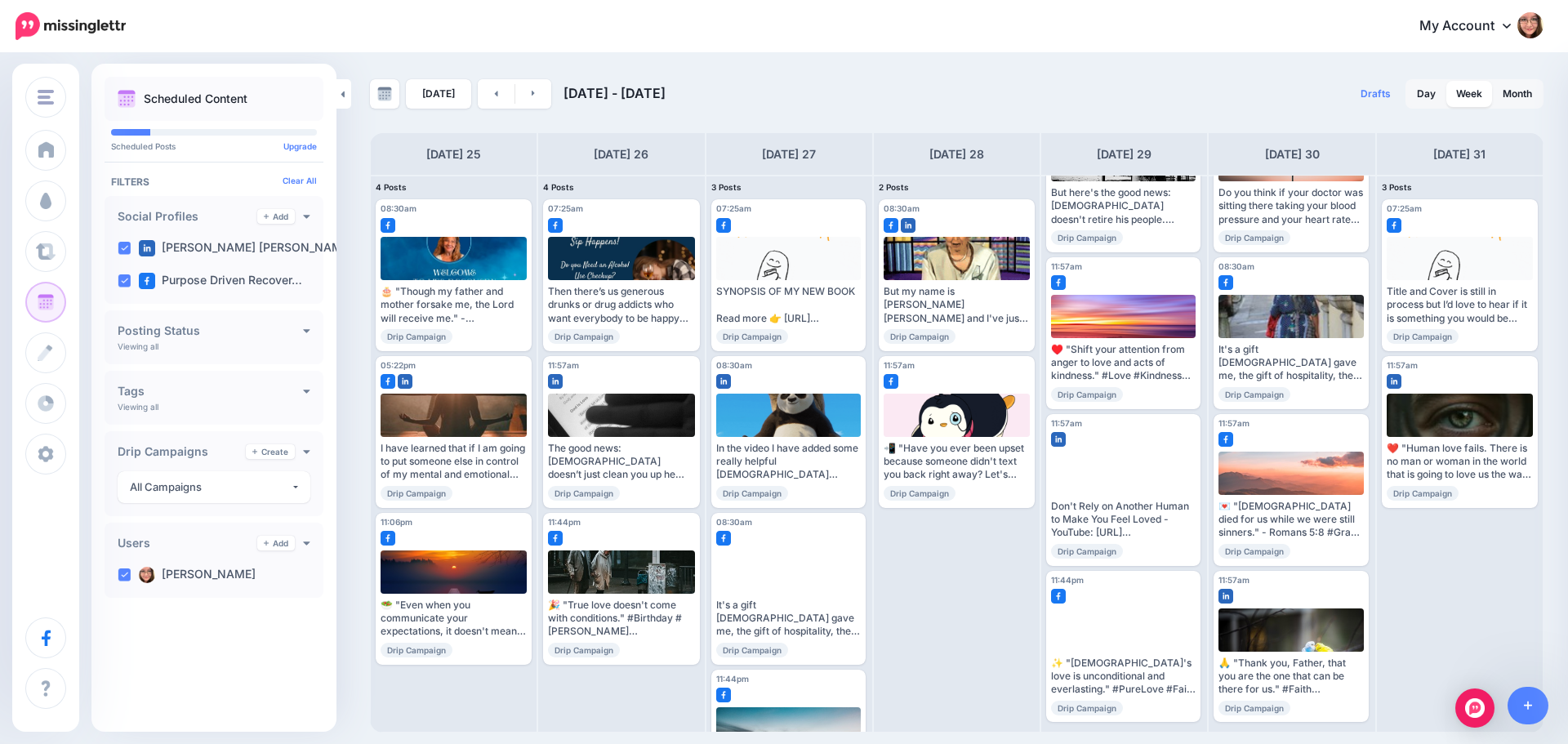
click at [526, 109] on div "[DATE] [DATE] - [DATE] Drafts 0 Day Week Month PRO TIP" at bounding box center [957, 406] width 1198 height 653
click at [526, 107] on link at bounding box center [533, 94] width 37 height 30
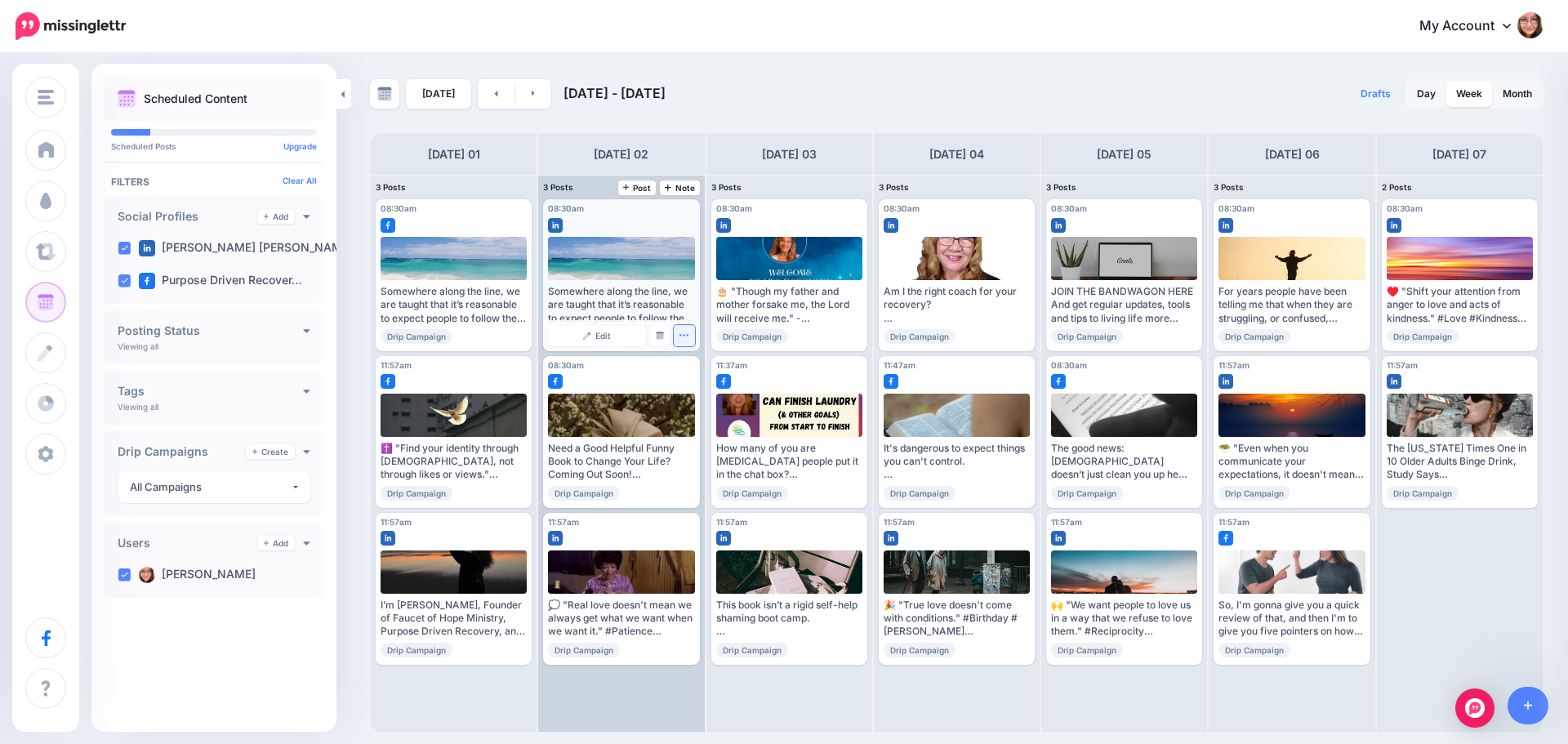
click at [680, 333] on icon "button" at bounding box center [684, 335] width 11 height 11
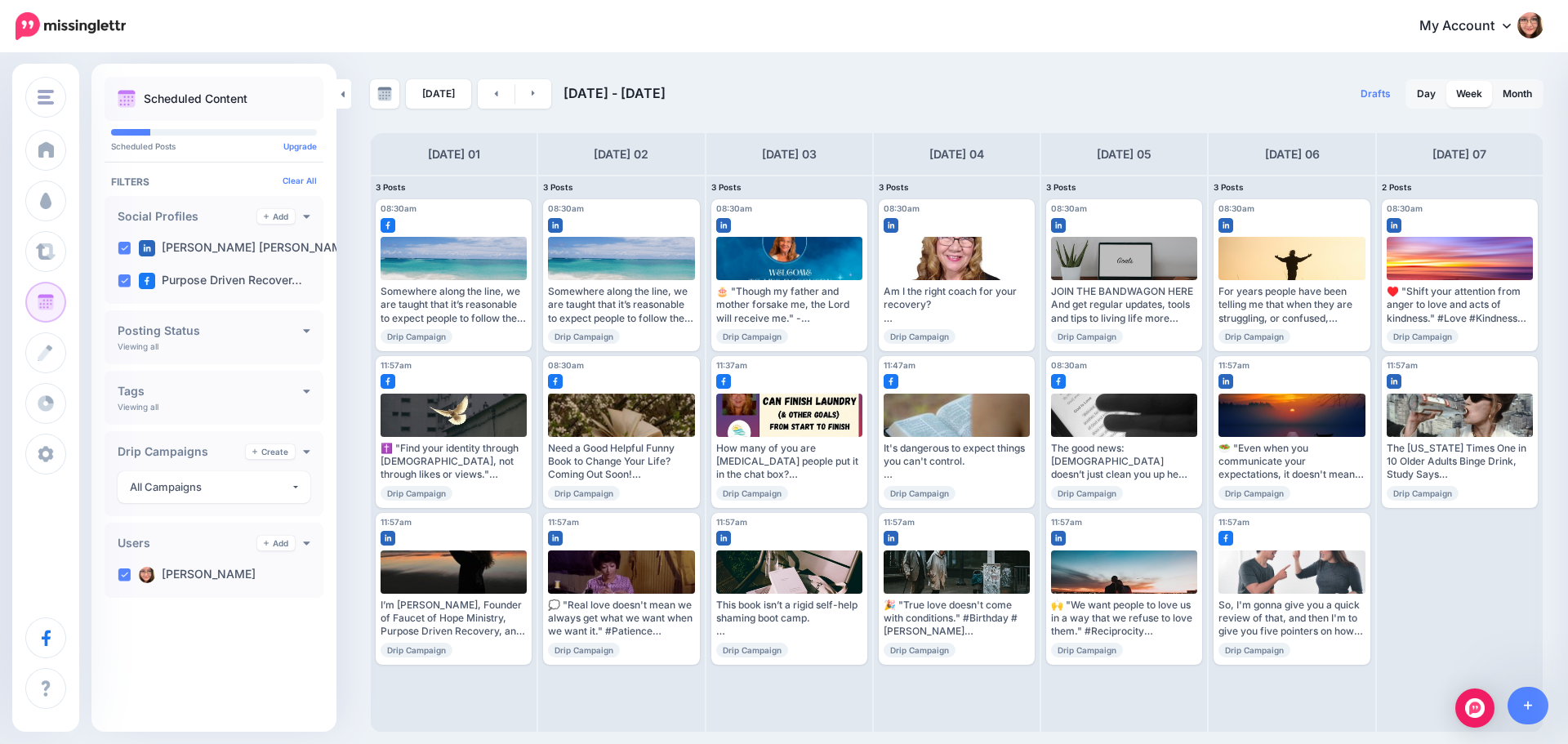
click at [597, 108] on div "[DATE] [DATE] - [DATE]" at bounding box center [663, 94] width 587 height 30
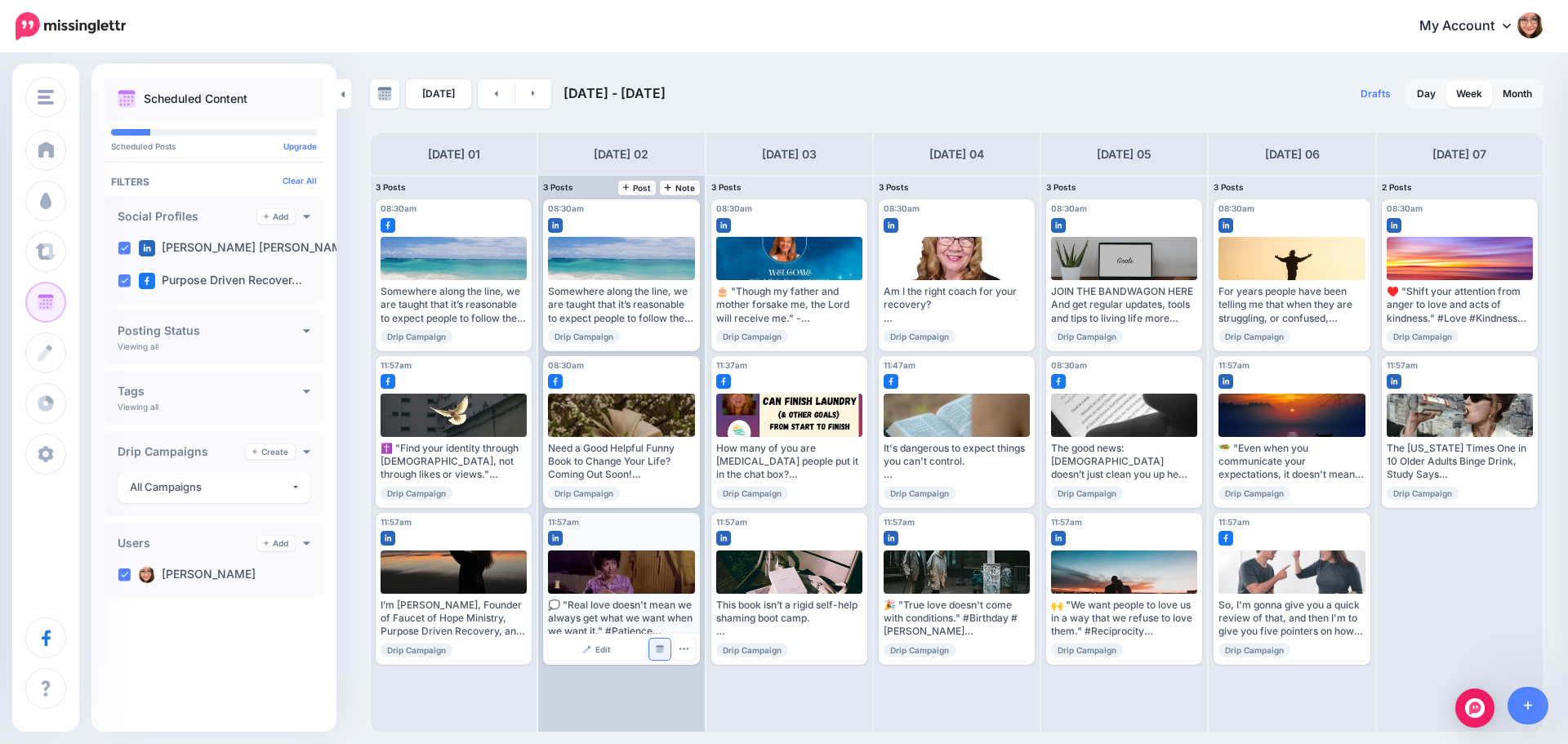
click at [661, 654] on link "Manage Dates" at bounding box center [660, 649] width 22 height 22
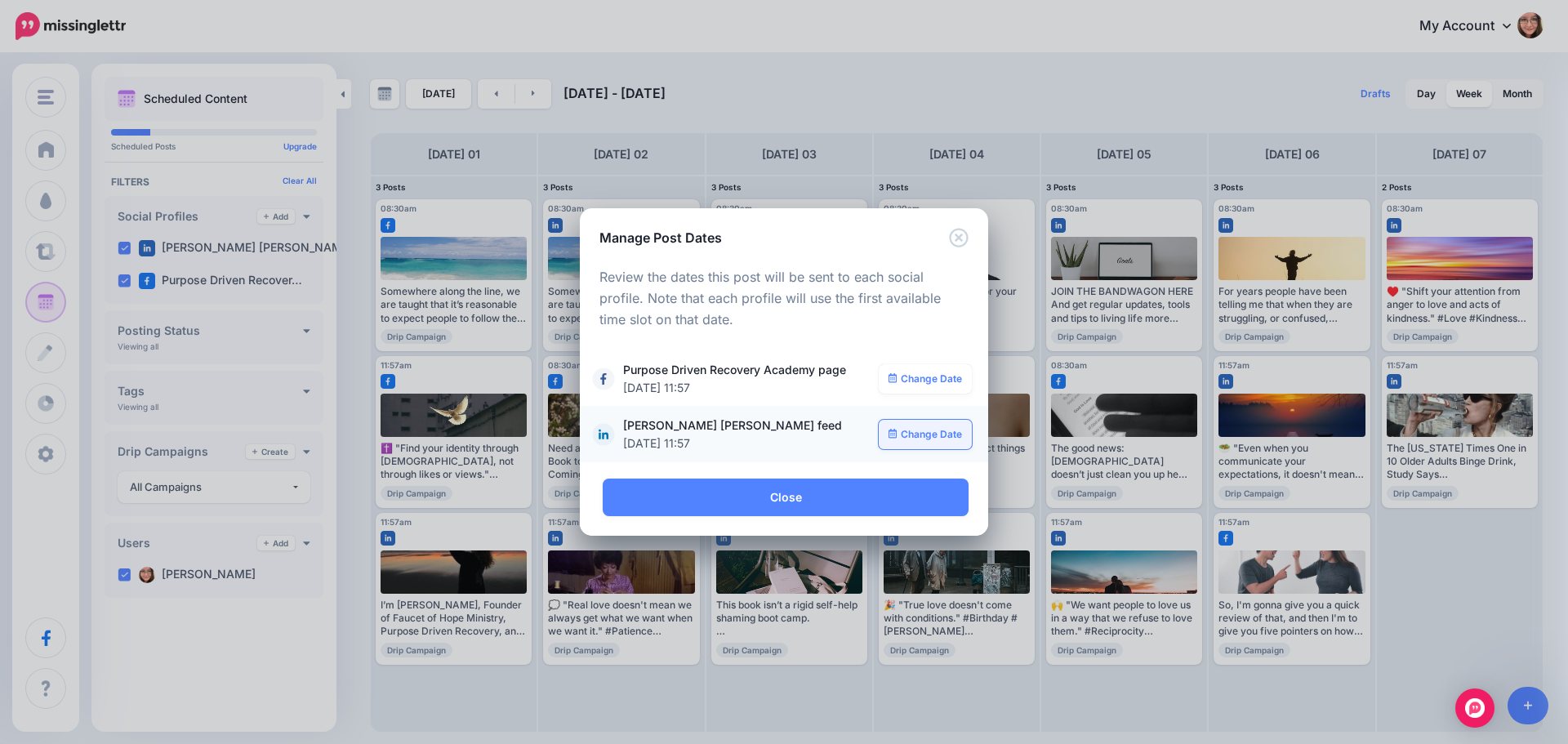
click at [921, 437] on link "Change Date" at bounding box center [926, 434] width 94 height 30
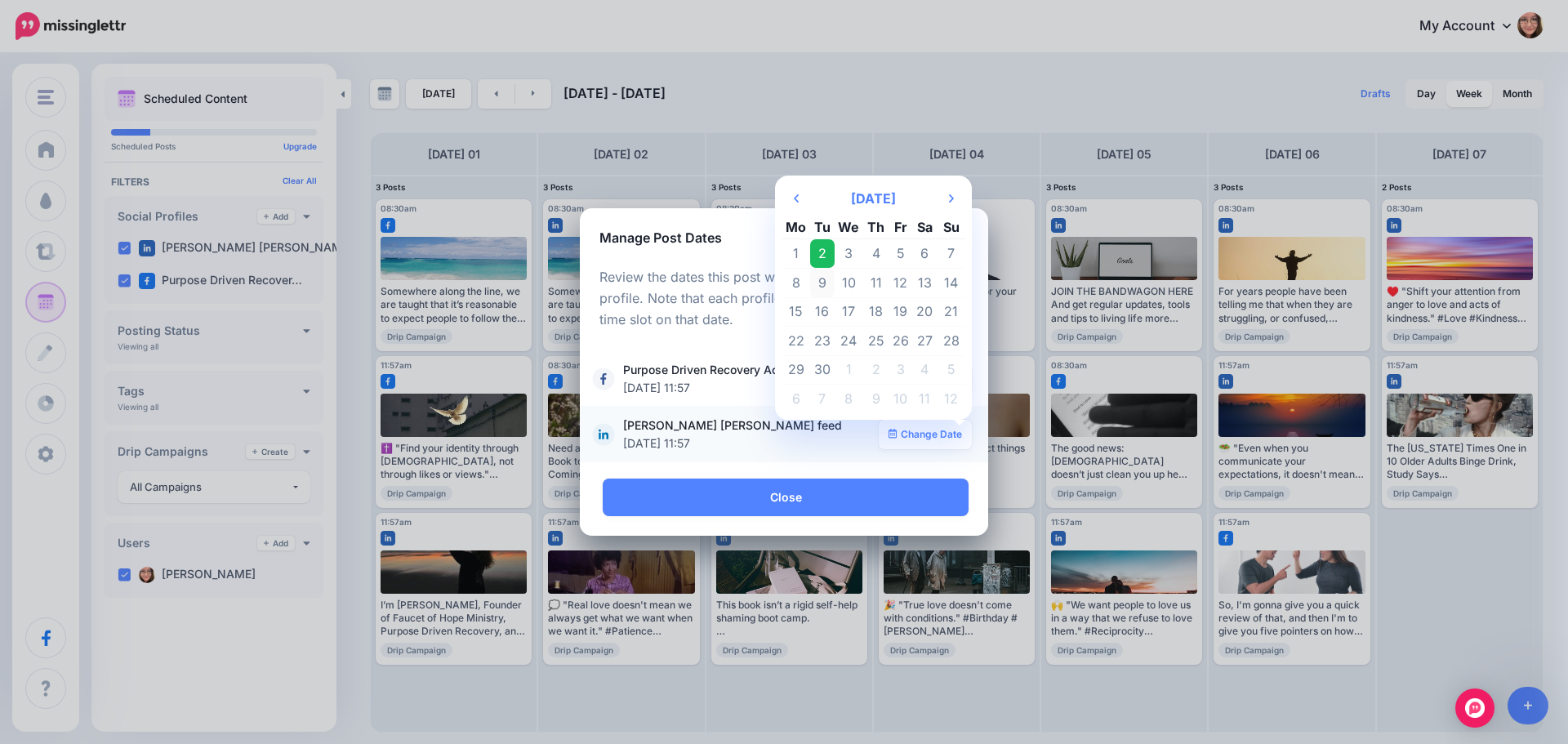
click at [832, 278] on td "9" at bounding box center [822, 282] width 25 height 30
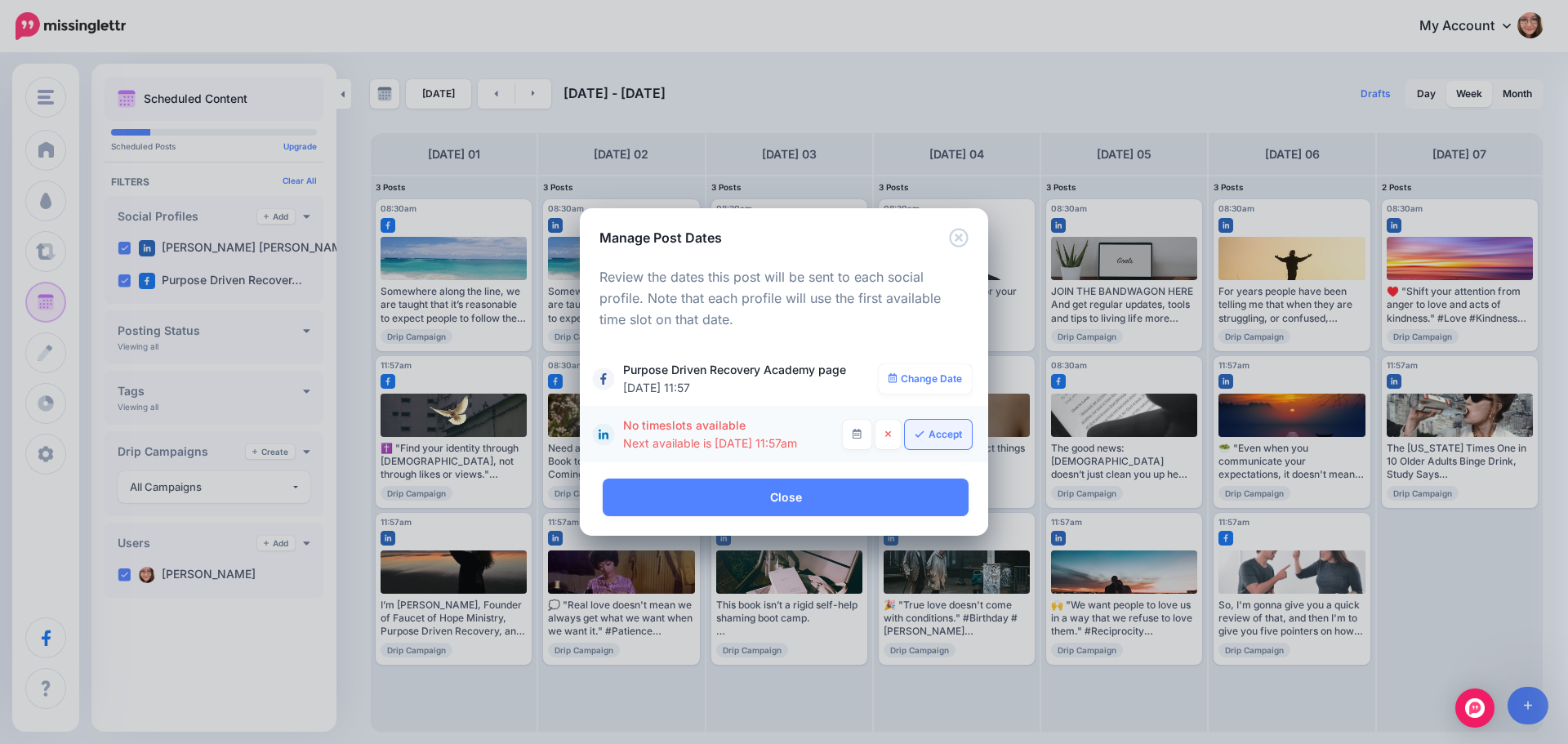
click at [922, 444] on link "Accept" at bounding box center [938, 434] width 67 height 30
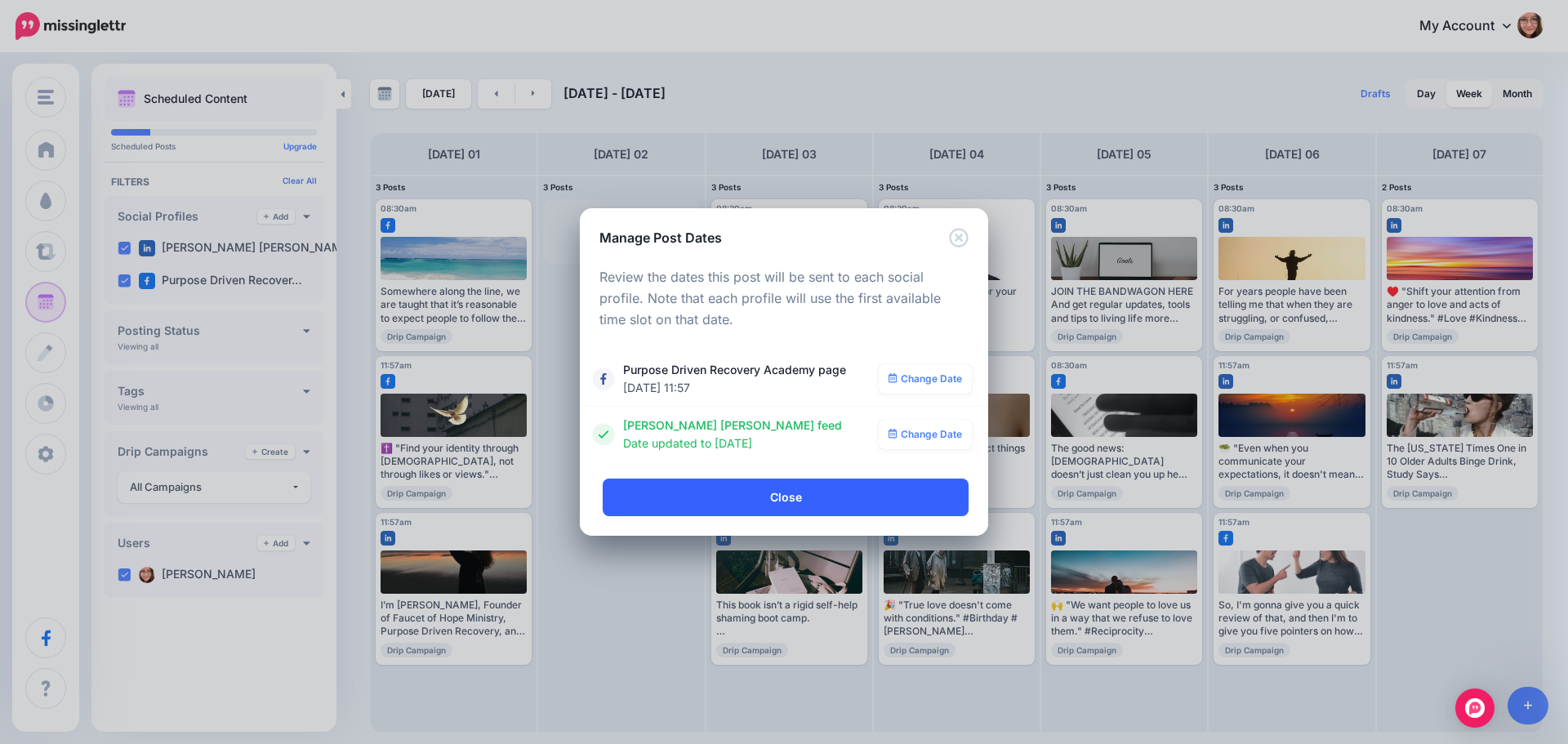
click at [849, 505] on link "Close" at bounding box center [785, 497] width 366 height 37
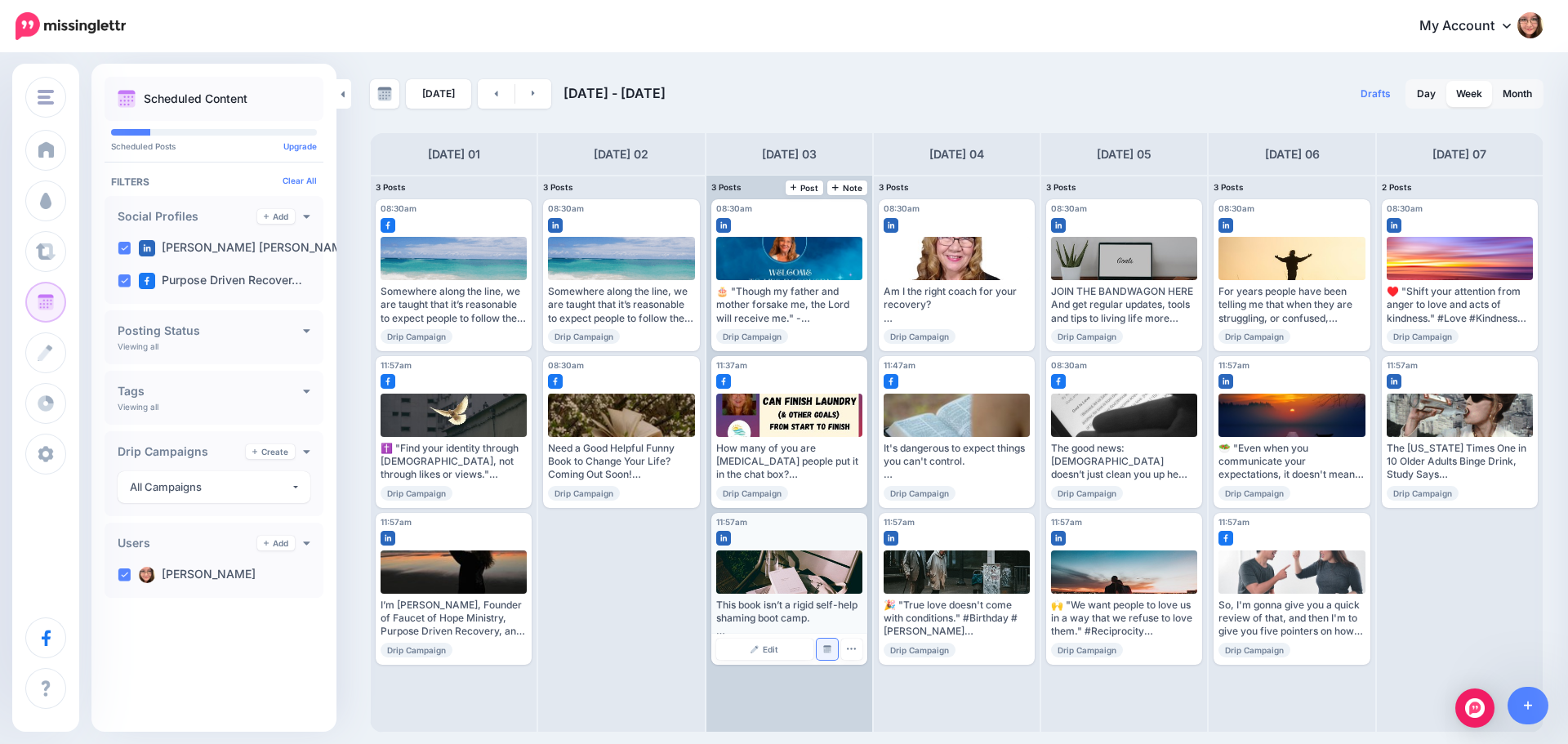
click at [828, 653] on link "Manage Dates" at bounding box center [828, 649] width 22 height 22
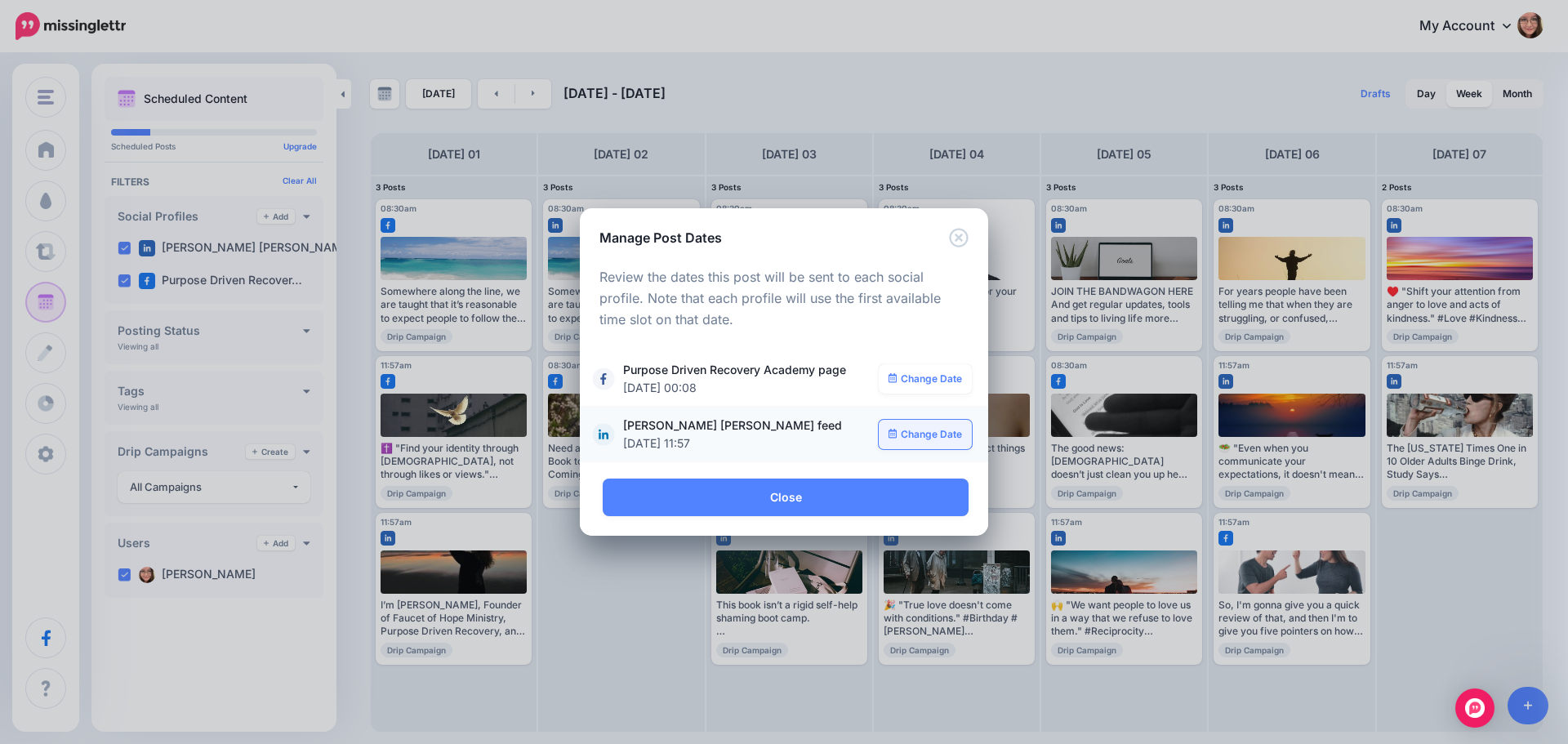
click at [899, 429] on link "Change Date" at bounding box center [926, 434] width 94 height 30
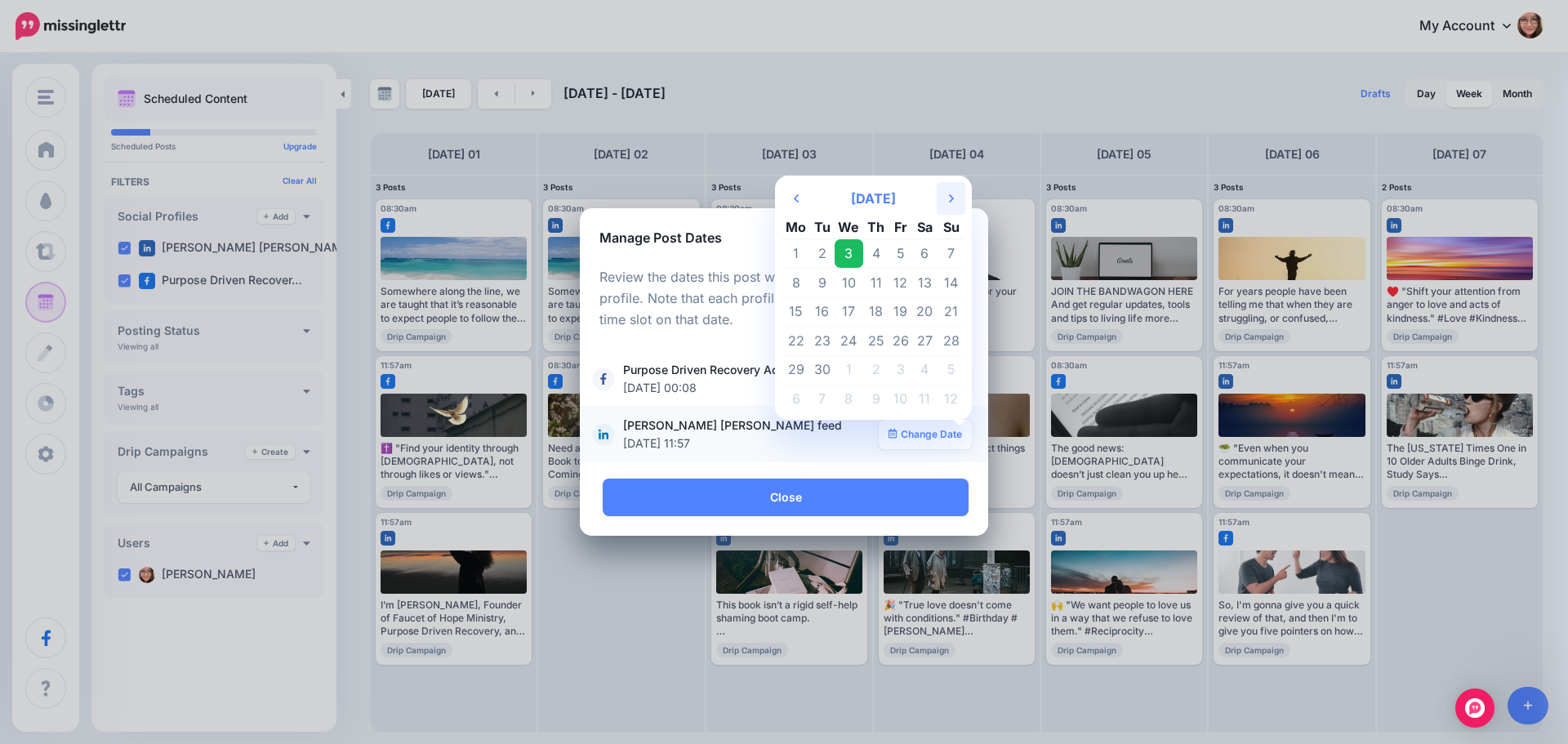
click at [947, 196] on th "Next Month" at bounding box center [950, 198] width 29 height 33
click at [934, 244] on td "4" at bounding box center [924, 254] width 25 height 30
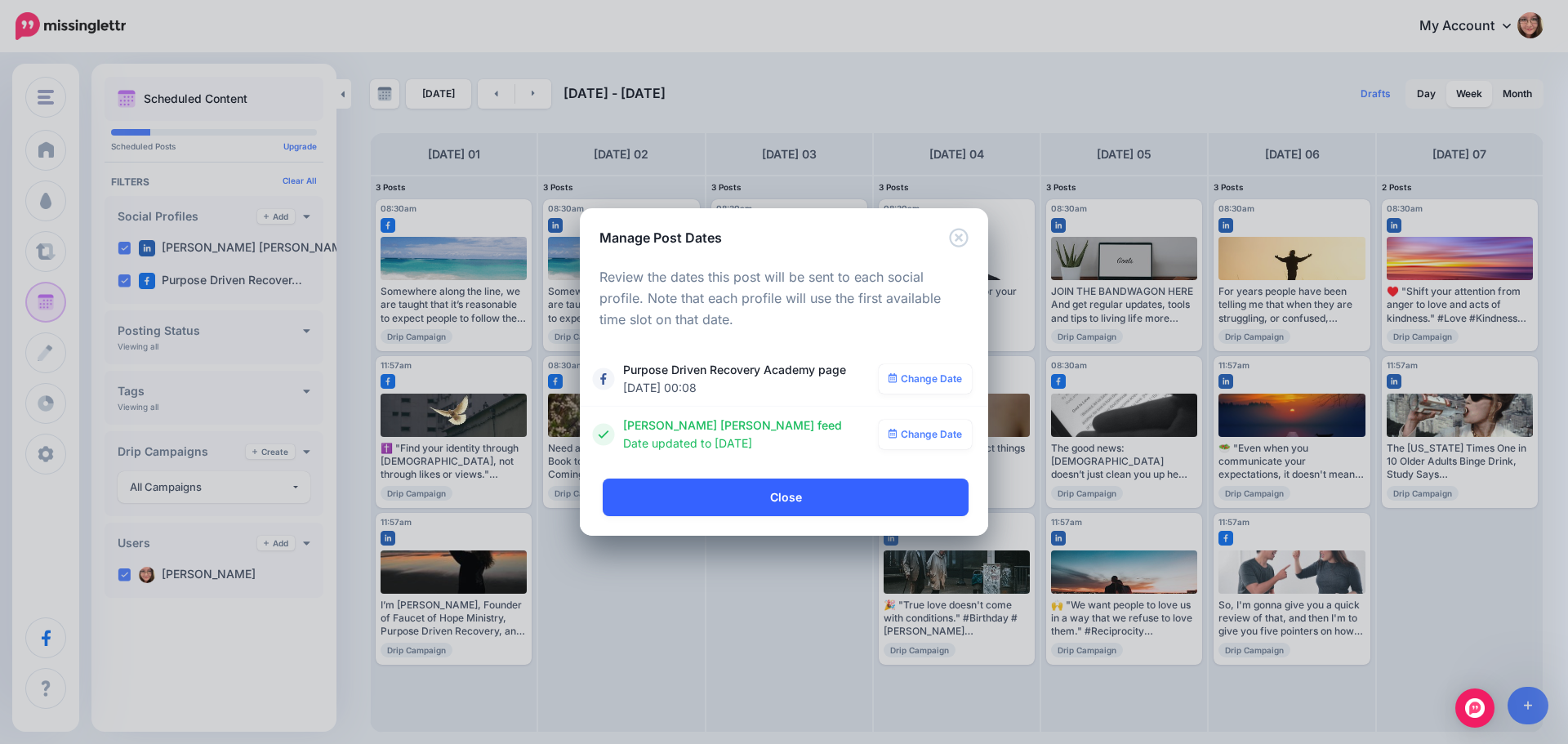
click at [834, 499] on link "Close" at bounding box center [785, 497] width 366 height 37
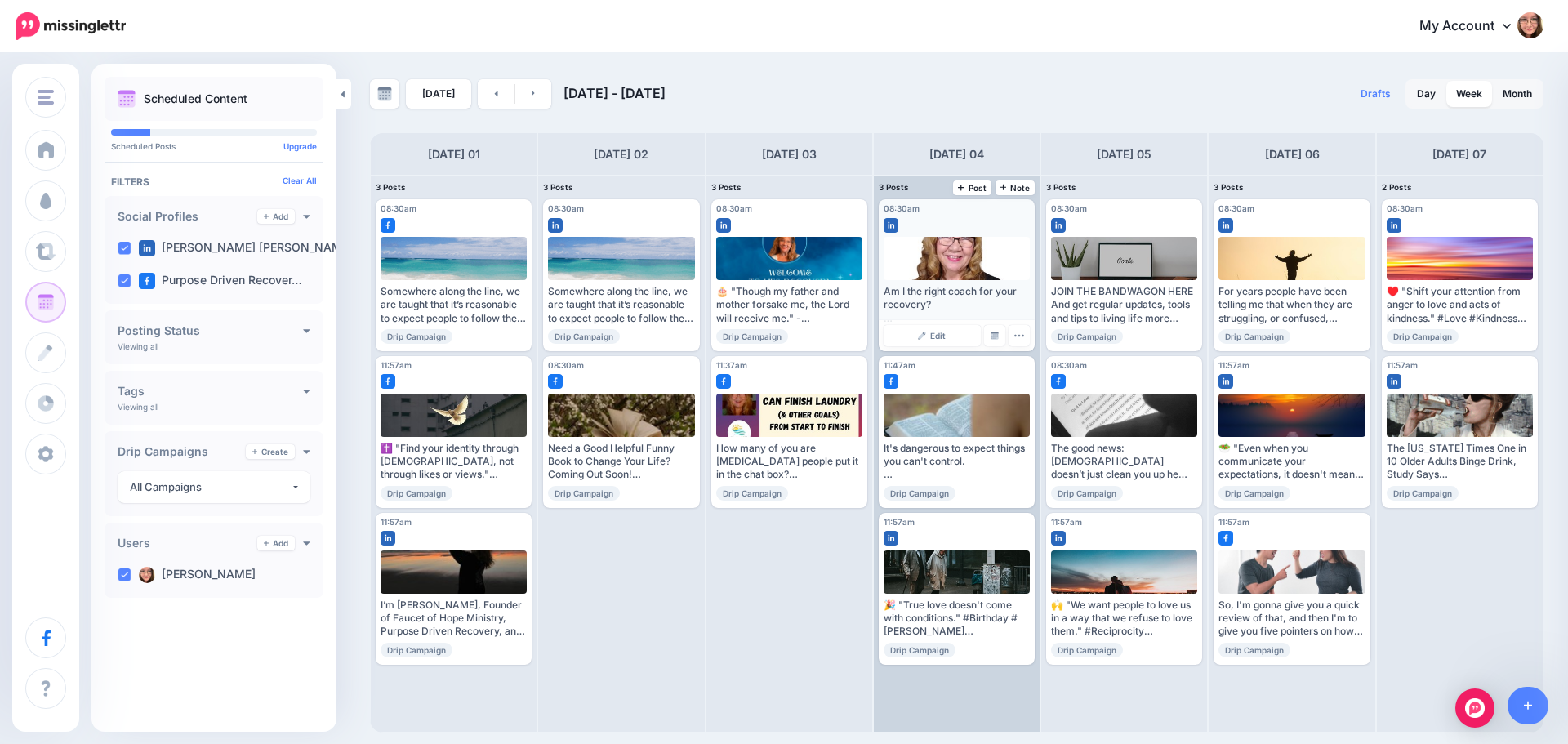
click at [997, 347] on div "Edit Manage Dates Assign to User Delete Post" at bounding box center [957, 335] width 156 height 31
click at [997, 348] on div "Edit Manage Dates Assign to User Delete Post" at bounding box center [957, 335] width 156 height 31
click at [997, 334] on img at bounding box center [995, 335] width 8 height 8
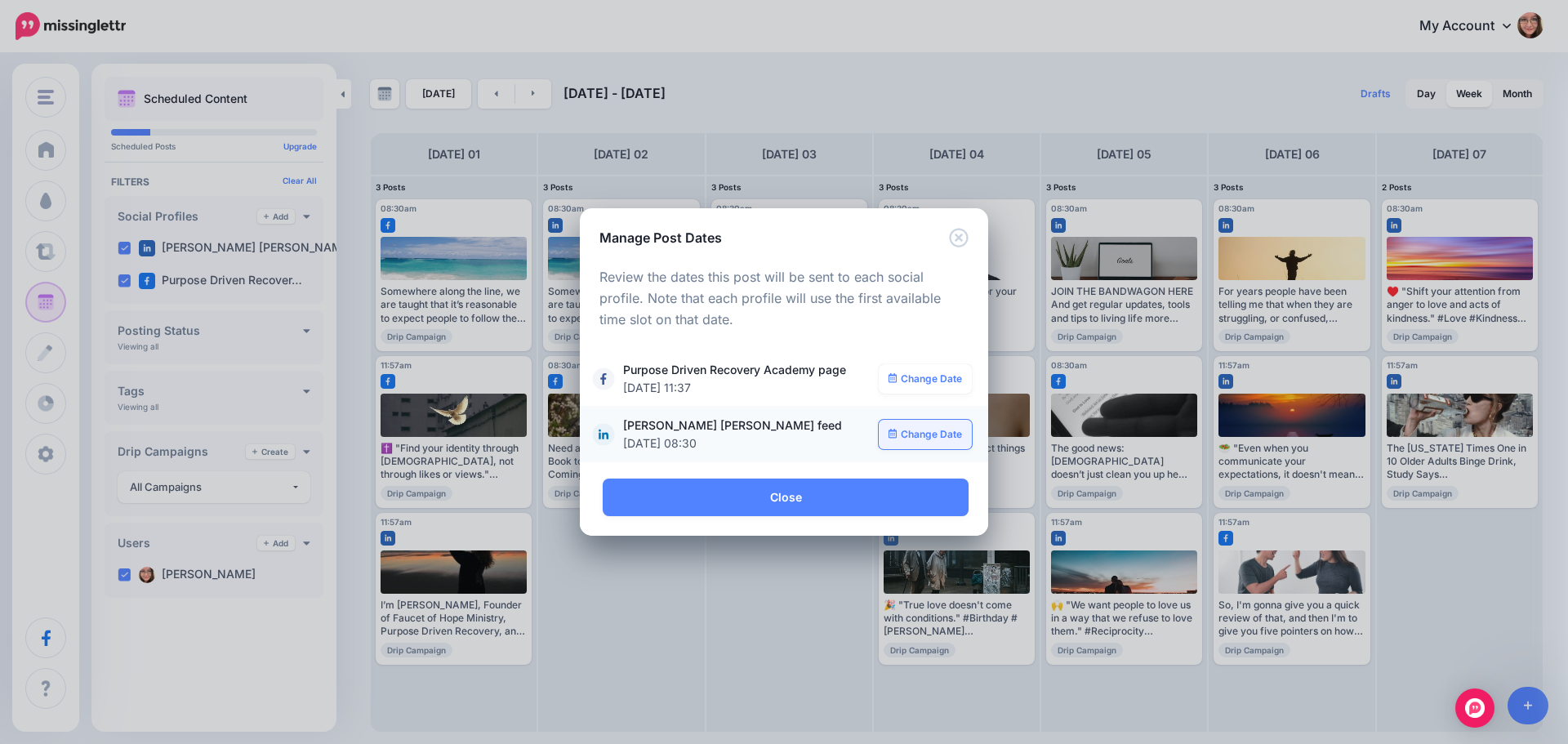
click at [950, 435] on link "Change Date" at bounding box center [926, 434] width 94 height 30
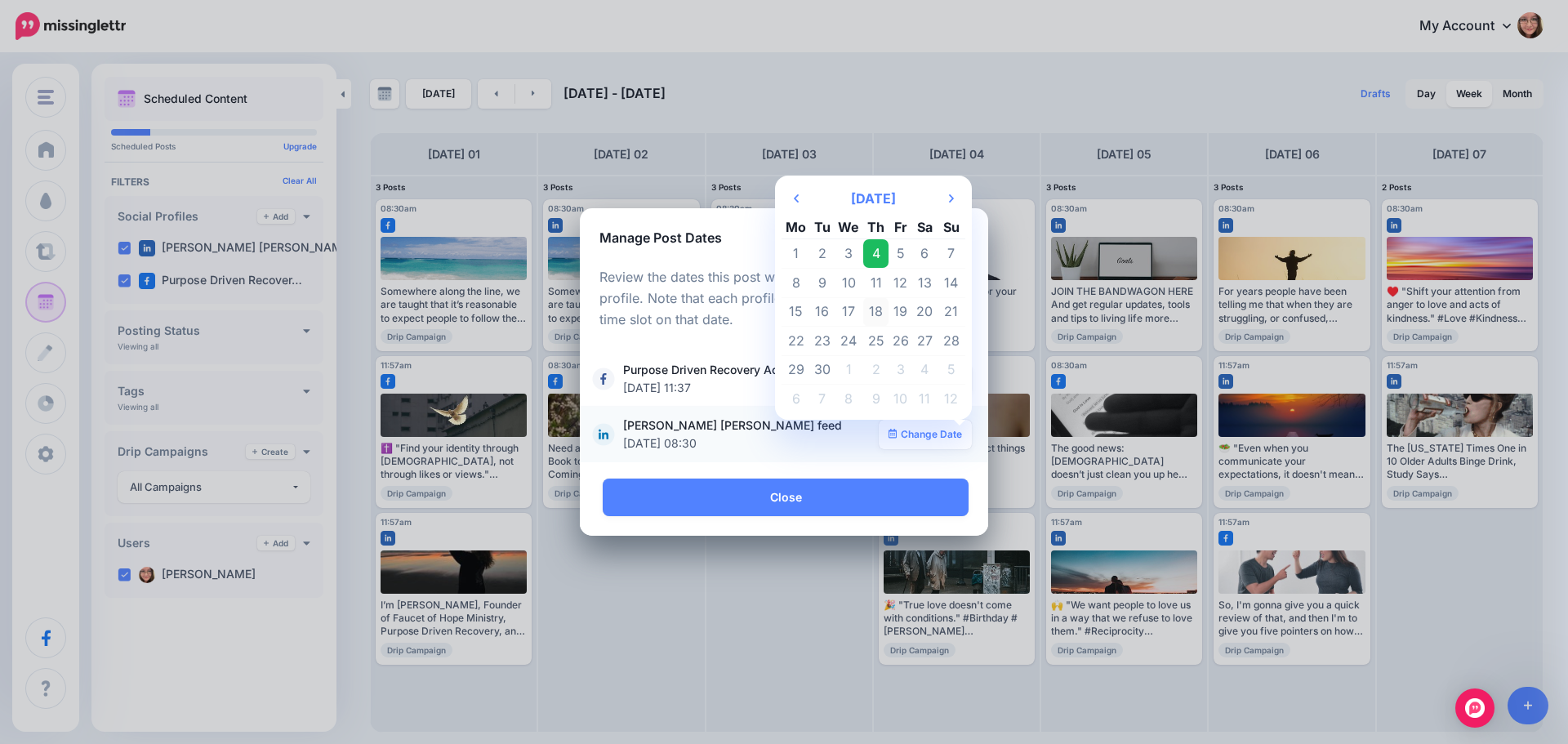
click at [878, 315] on td "18" at bounding box center [876, 312] width 26 height 30
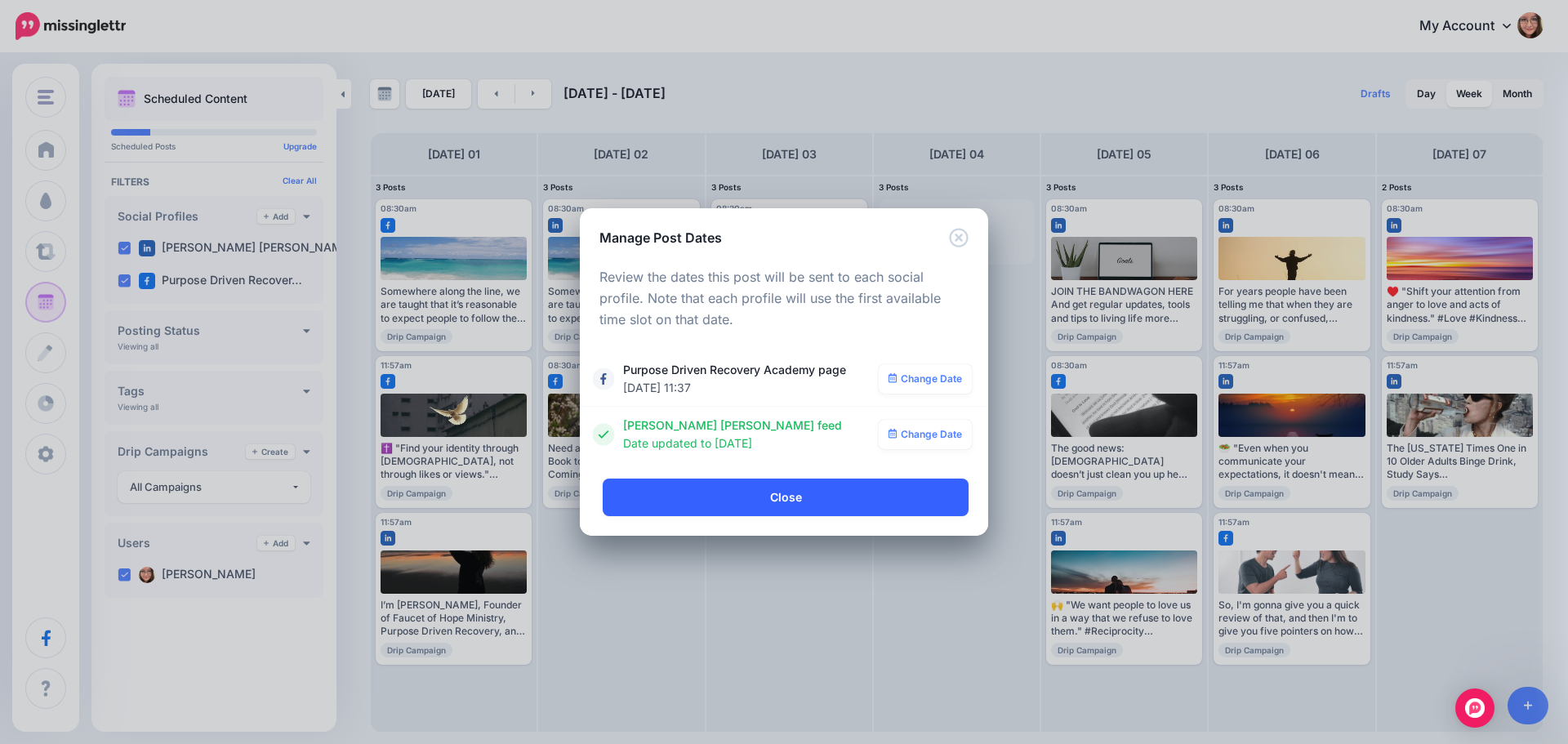
click at [838, 492] on link "Close" at bounding box center [785, 497] width 366 height 37
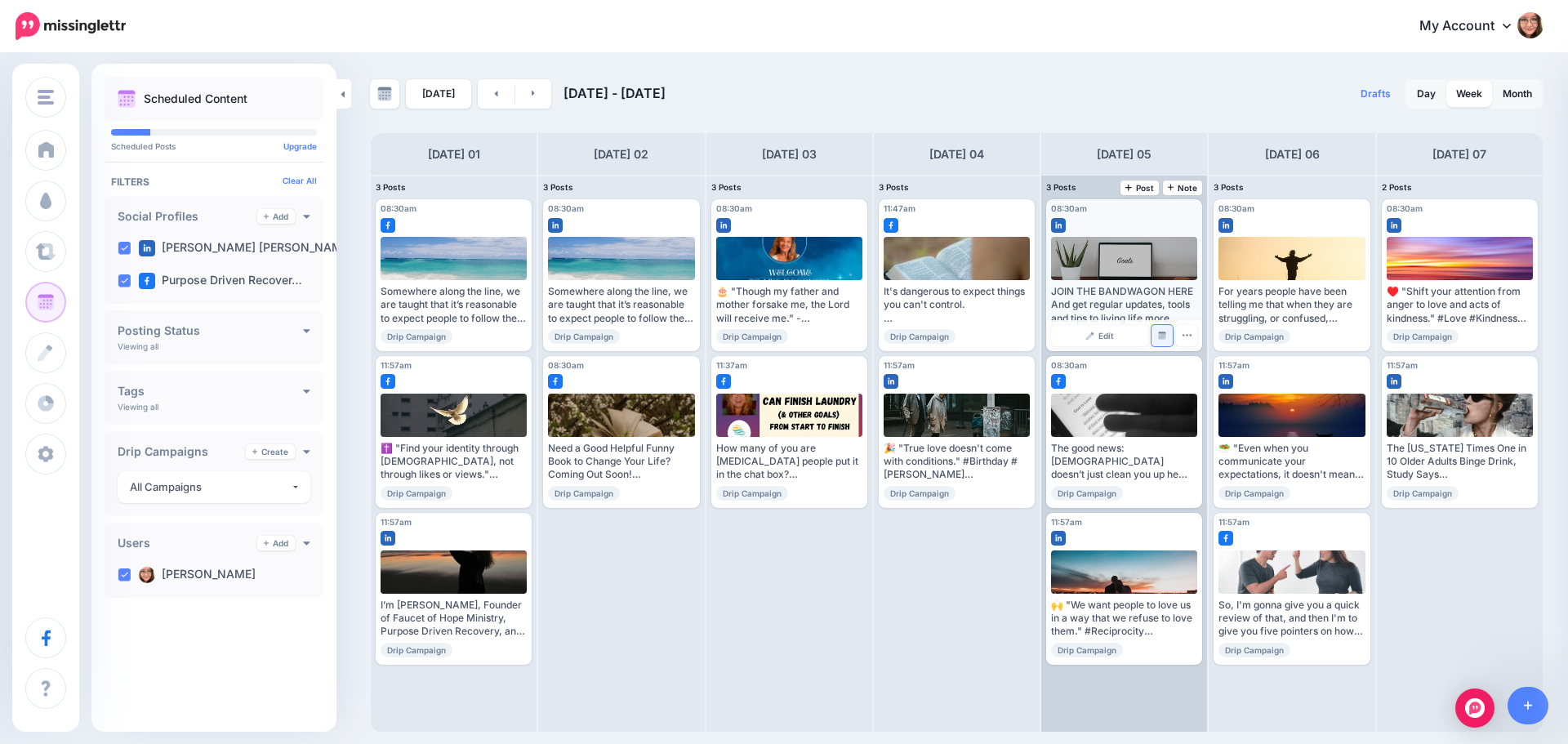
click at [1163, 330] on link "Manage Dates" at bounding box center [1162, 335] width 22 height 22
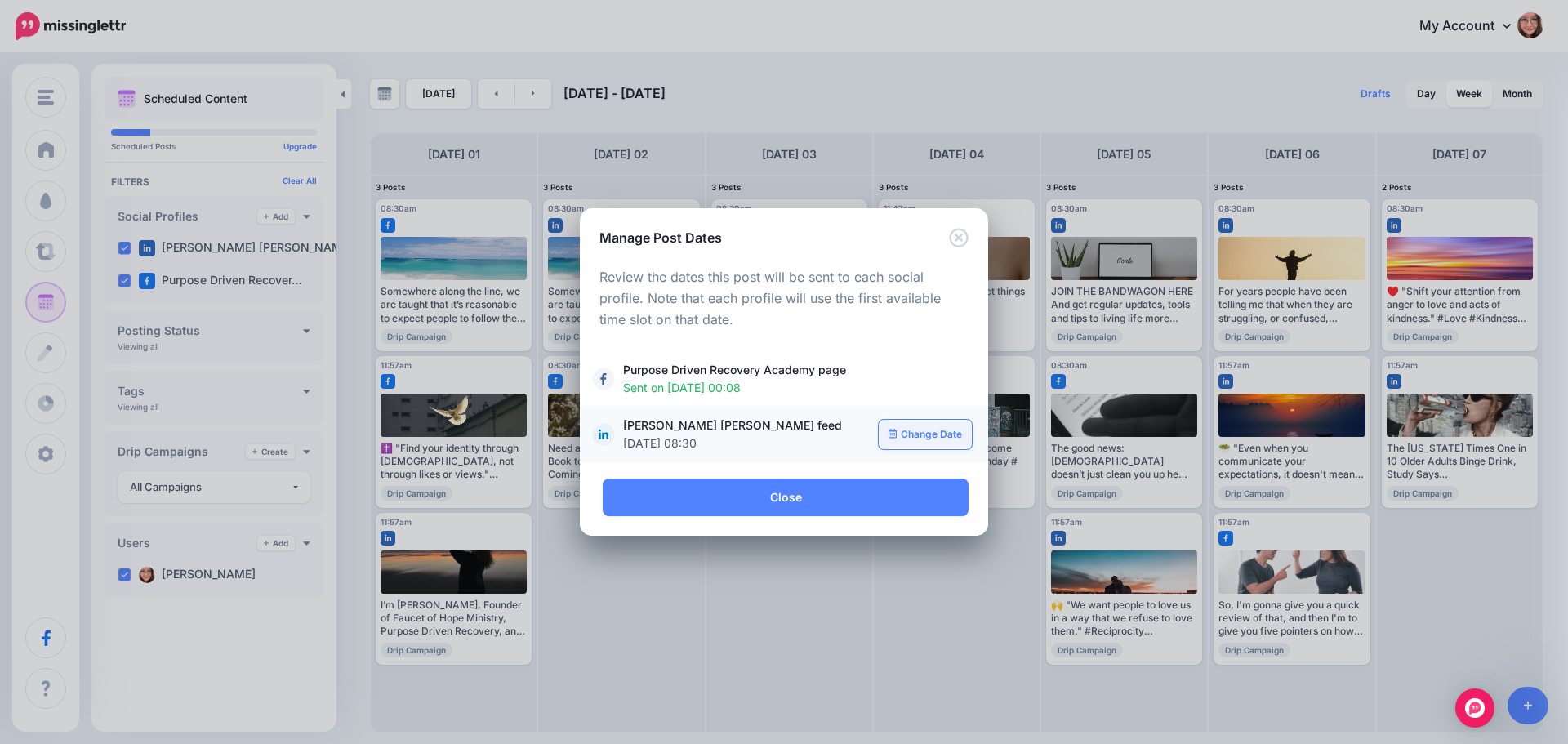
click at [938, 430] on link "Change Date" at bounding box center [926, 434] width 94 height 30
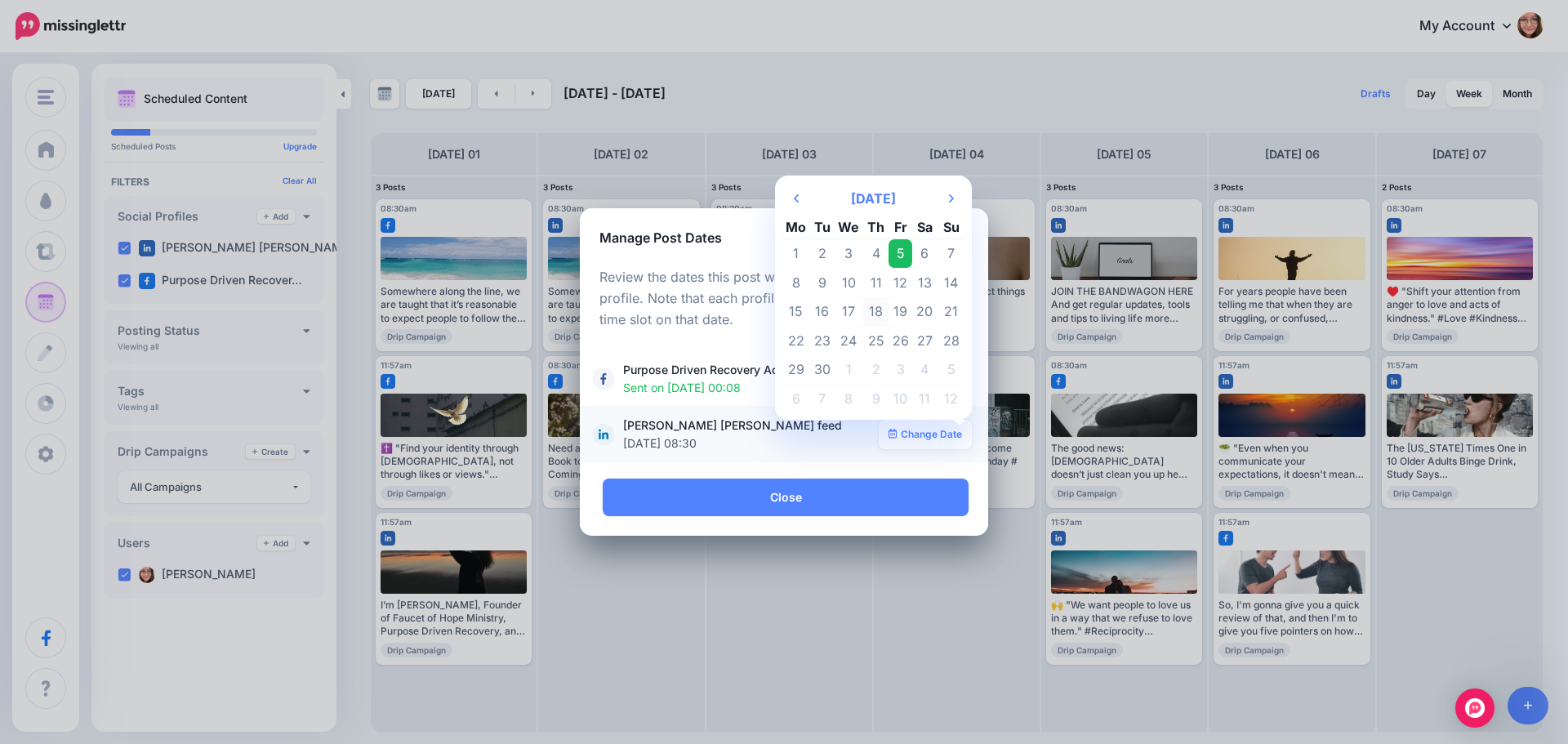
click at [874, 311] on td "18" at bounding box center [876, 312] width 26 height 30
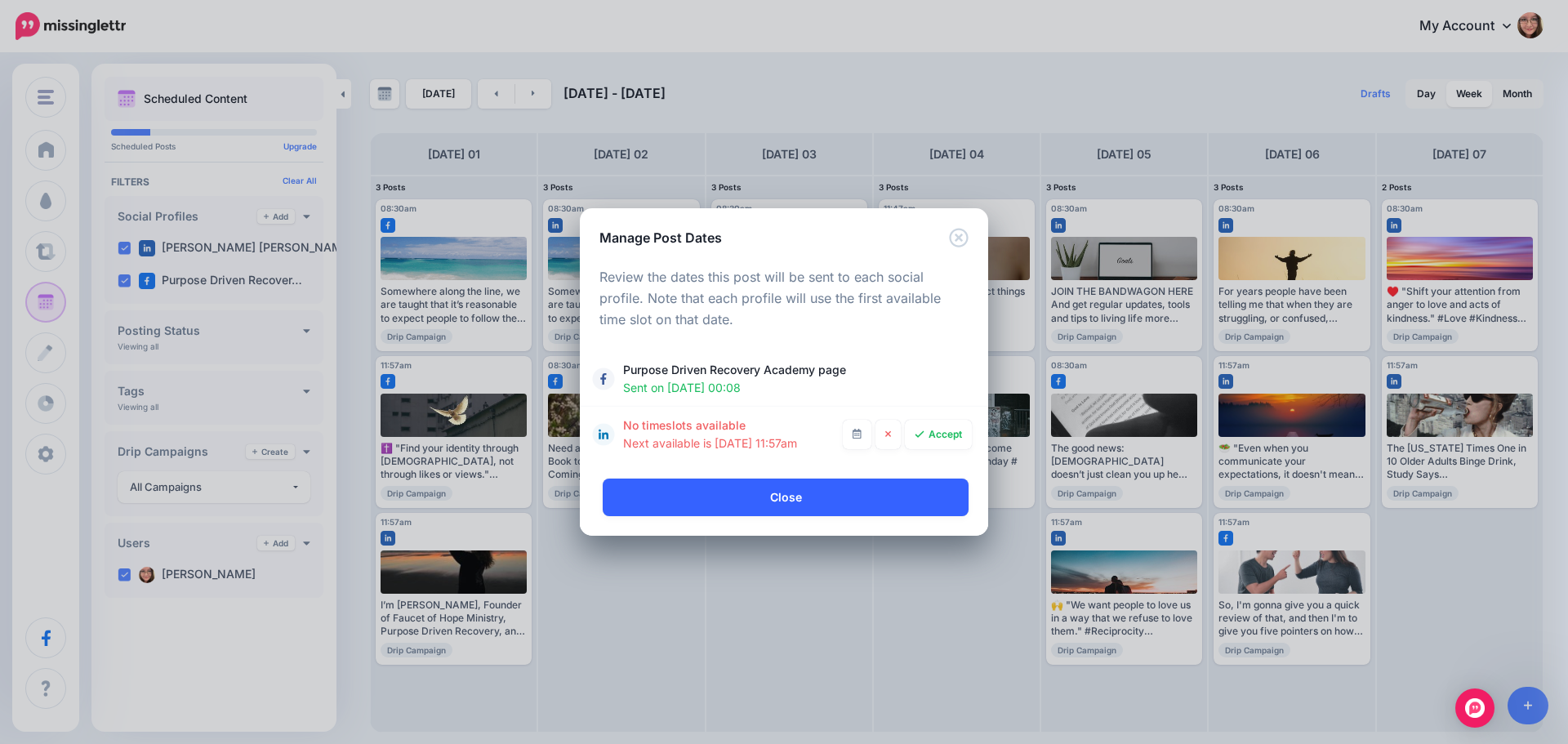
click at [822, 509] on link "Close" at bounding box center [785, 497] width 366 height 37
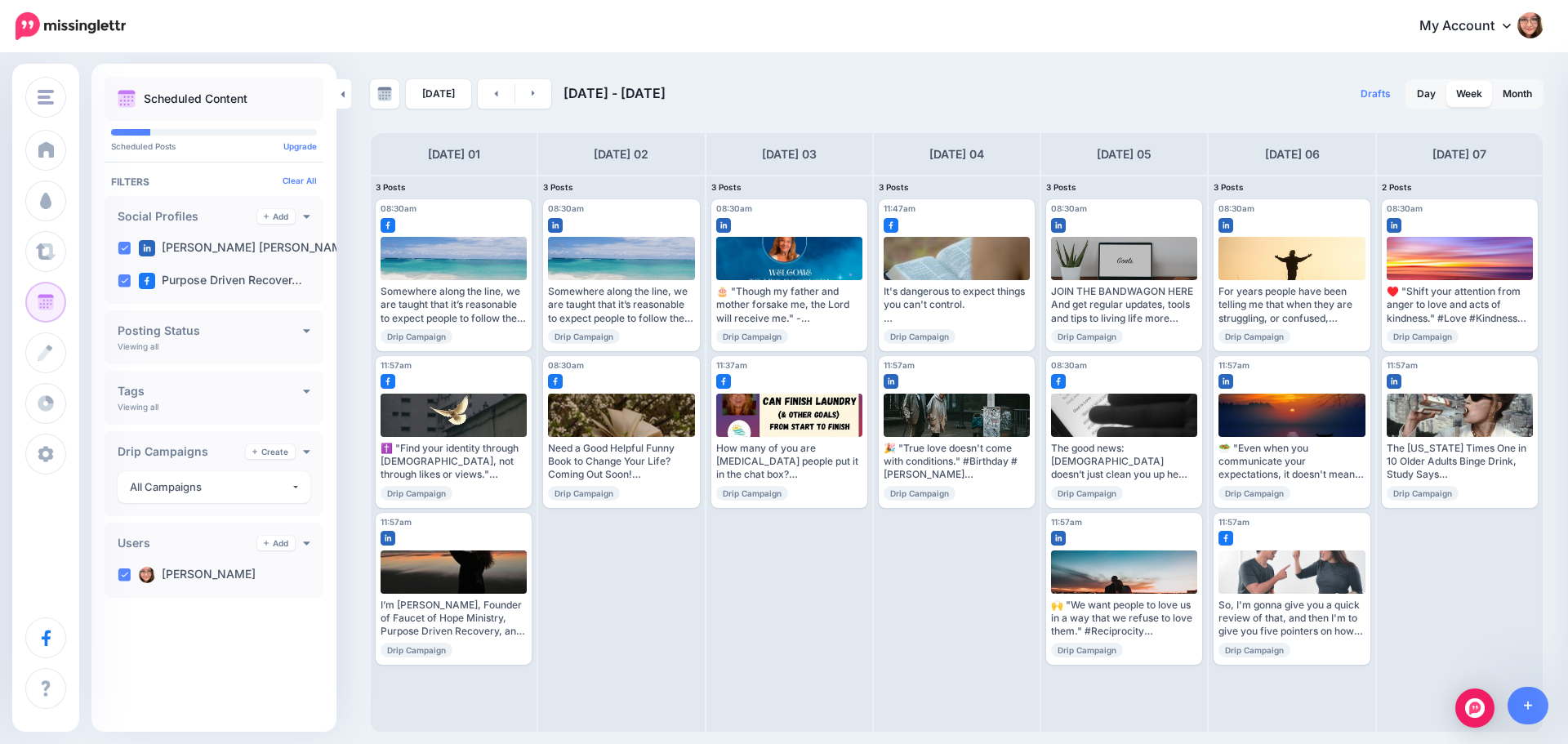
scroll to position [0, 0]
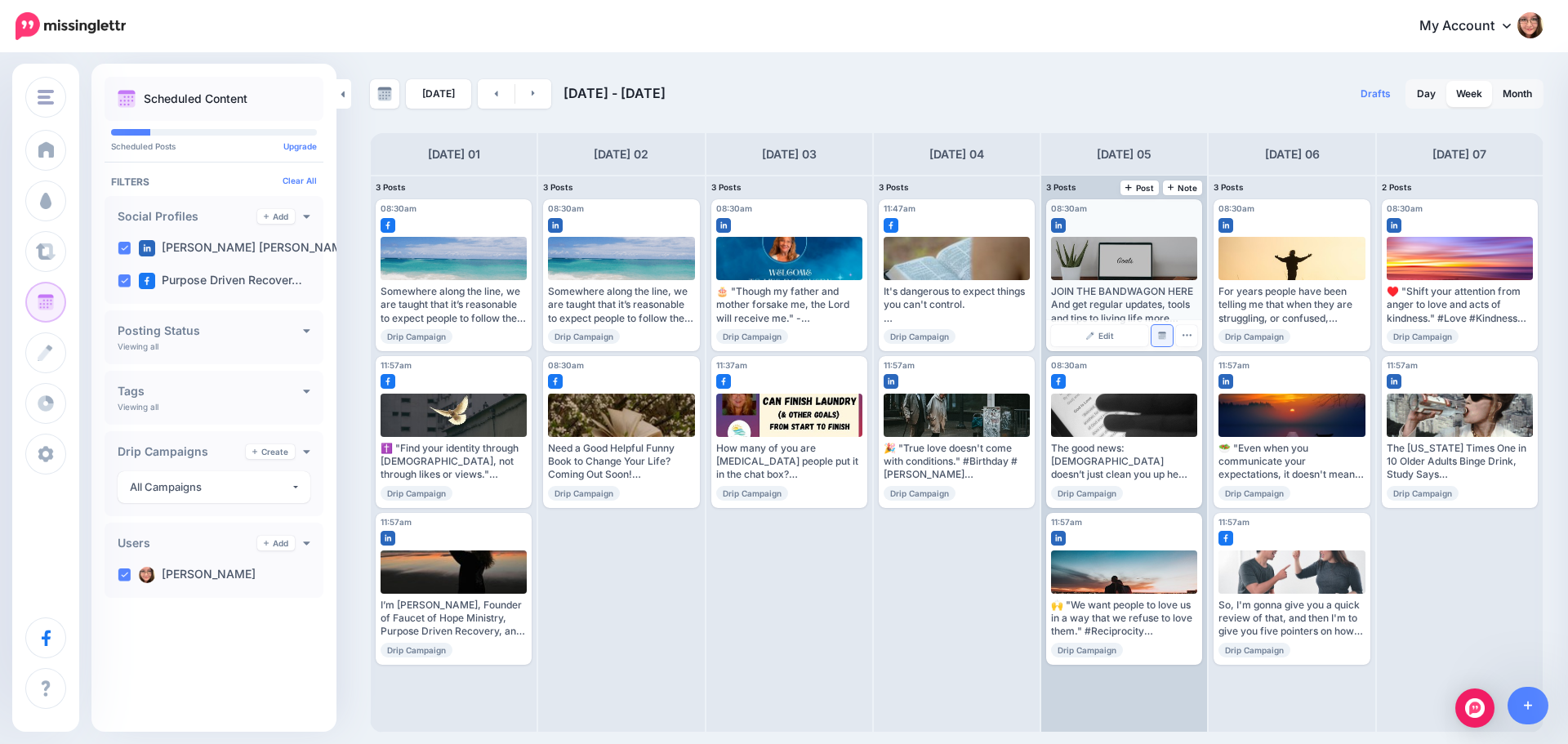
click at [1168, 325] on link "Manage Dates" at bounding box center [1162, 335] width 22 height 22
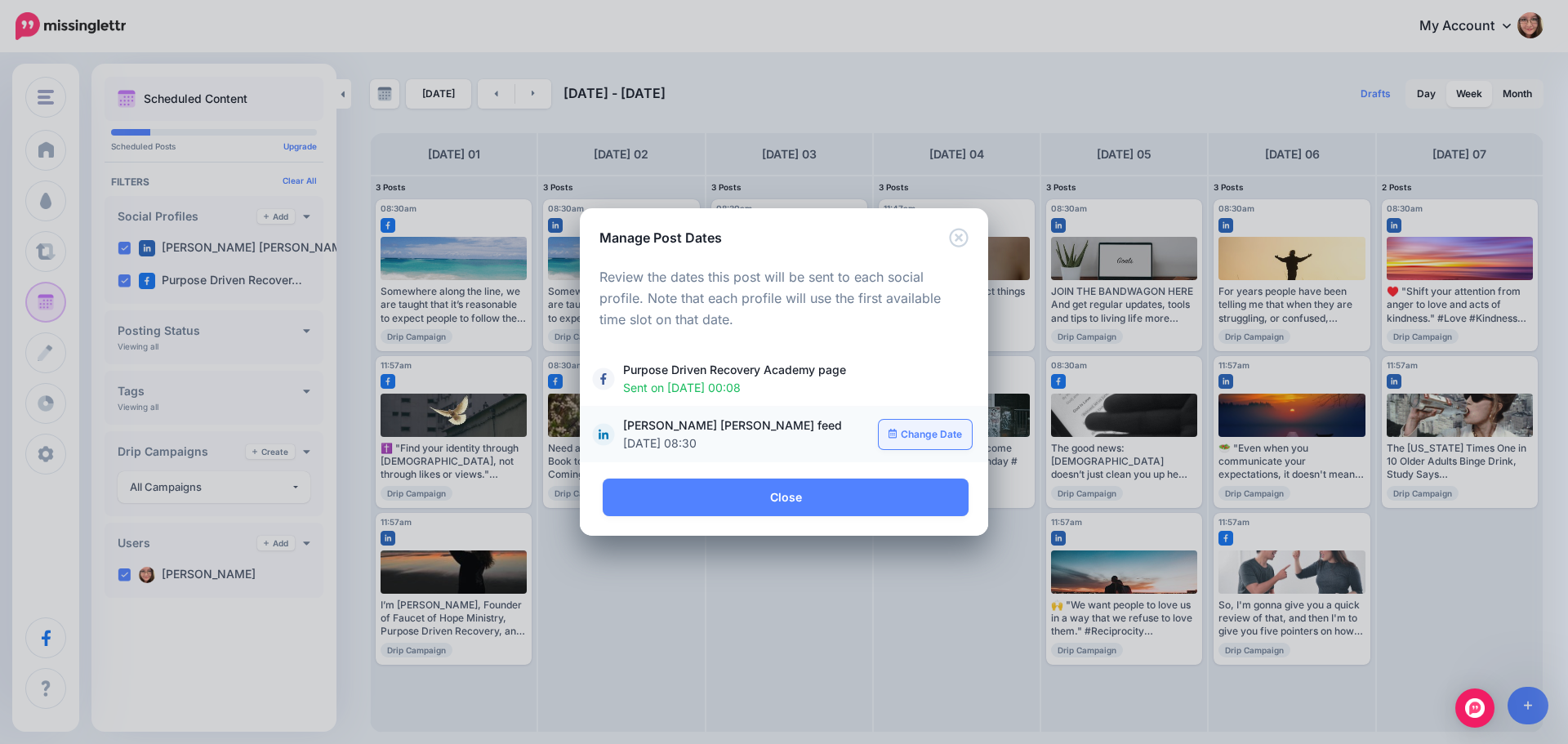
click at [950, 433] on link "Change Date" at bounding box center [926, 434] width 94 height 30
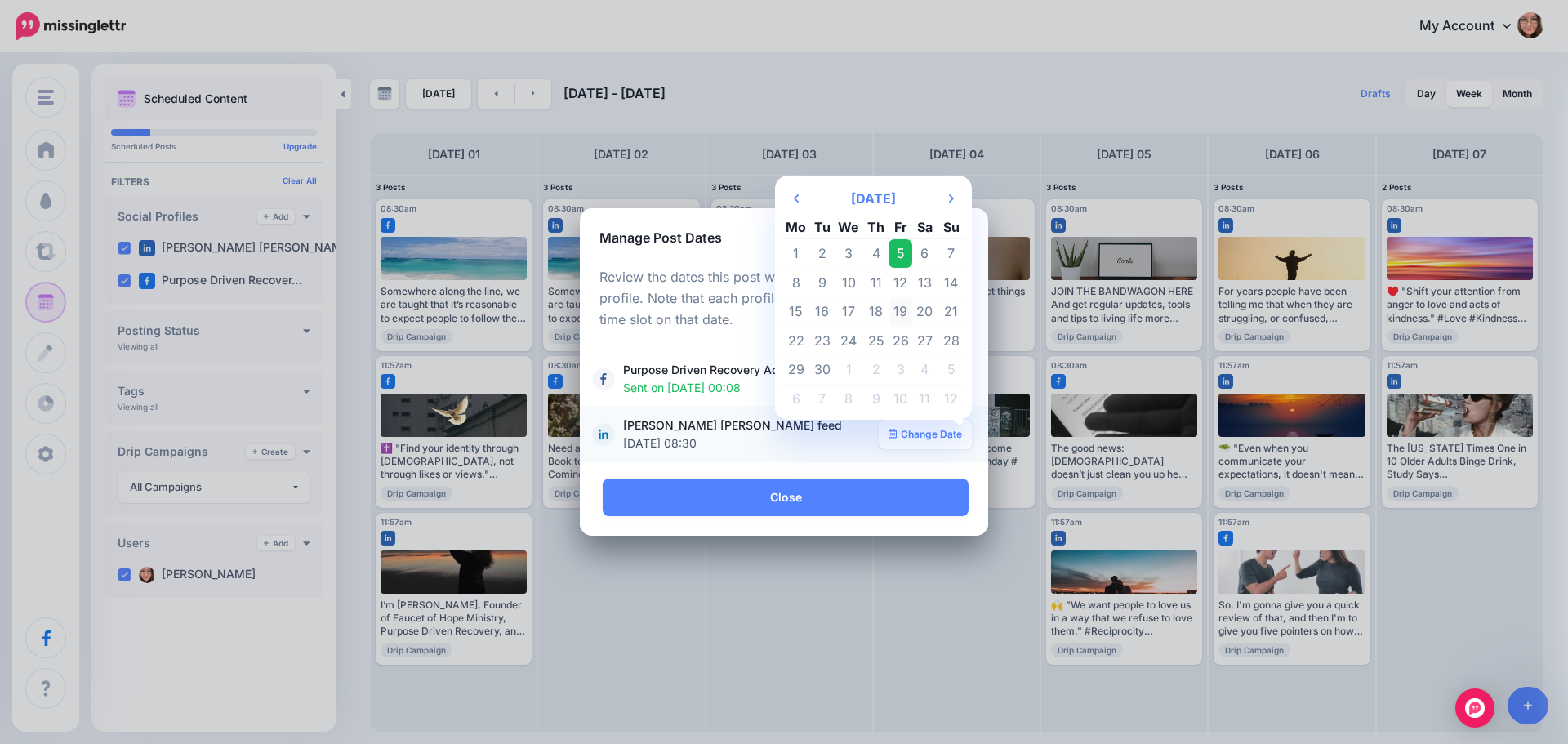
click at [909, 310] on td "19" at bounding box center [900, 312] width 25 height 30
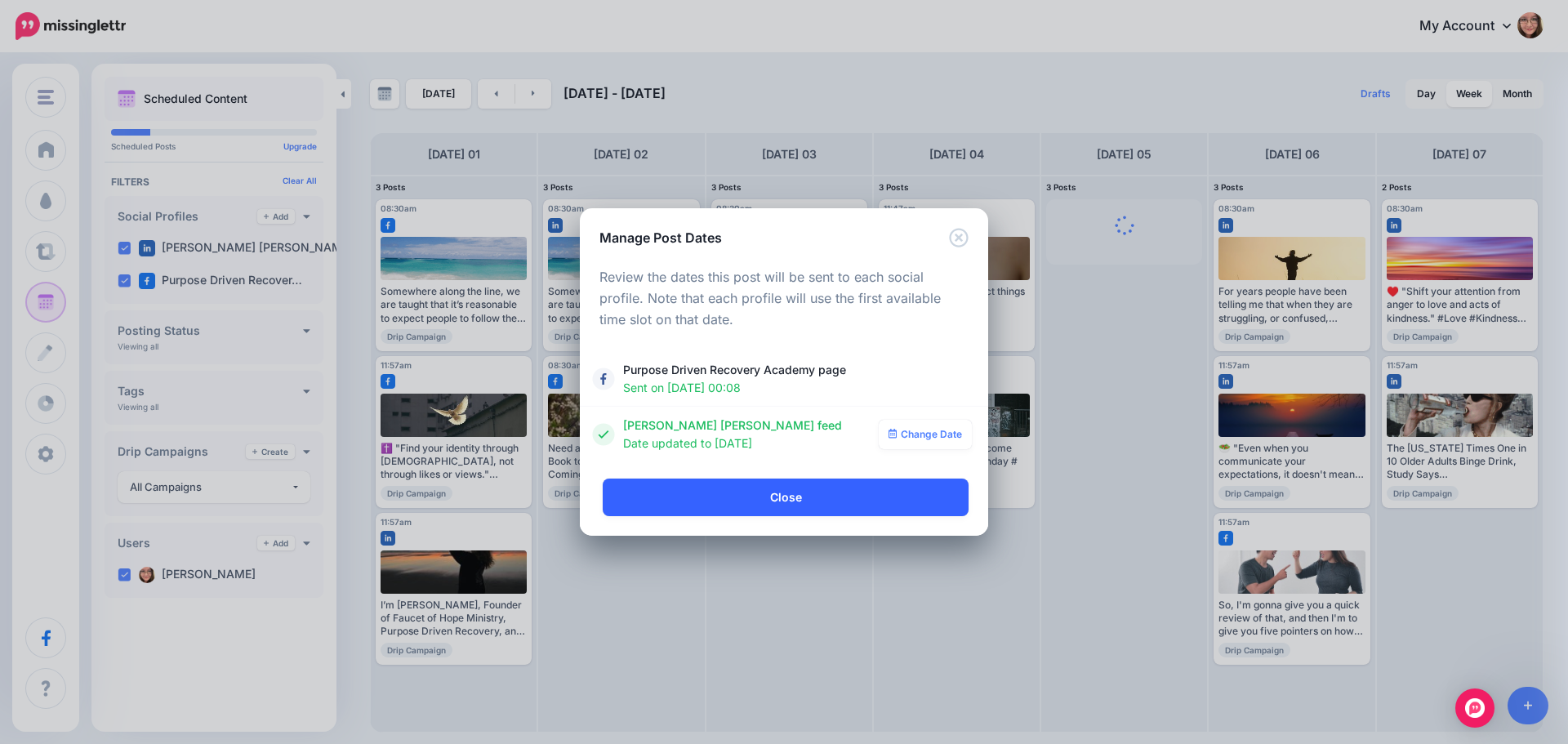
click at [823, 485] on link "Close" at bounding box center [785, 497] width 366 height 37
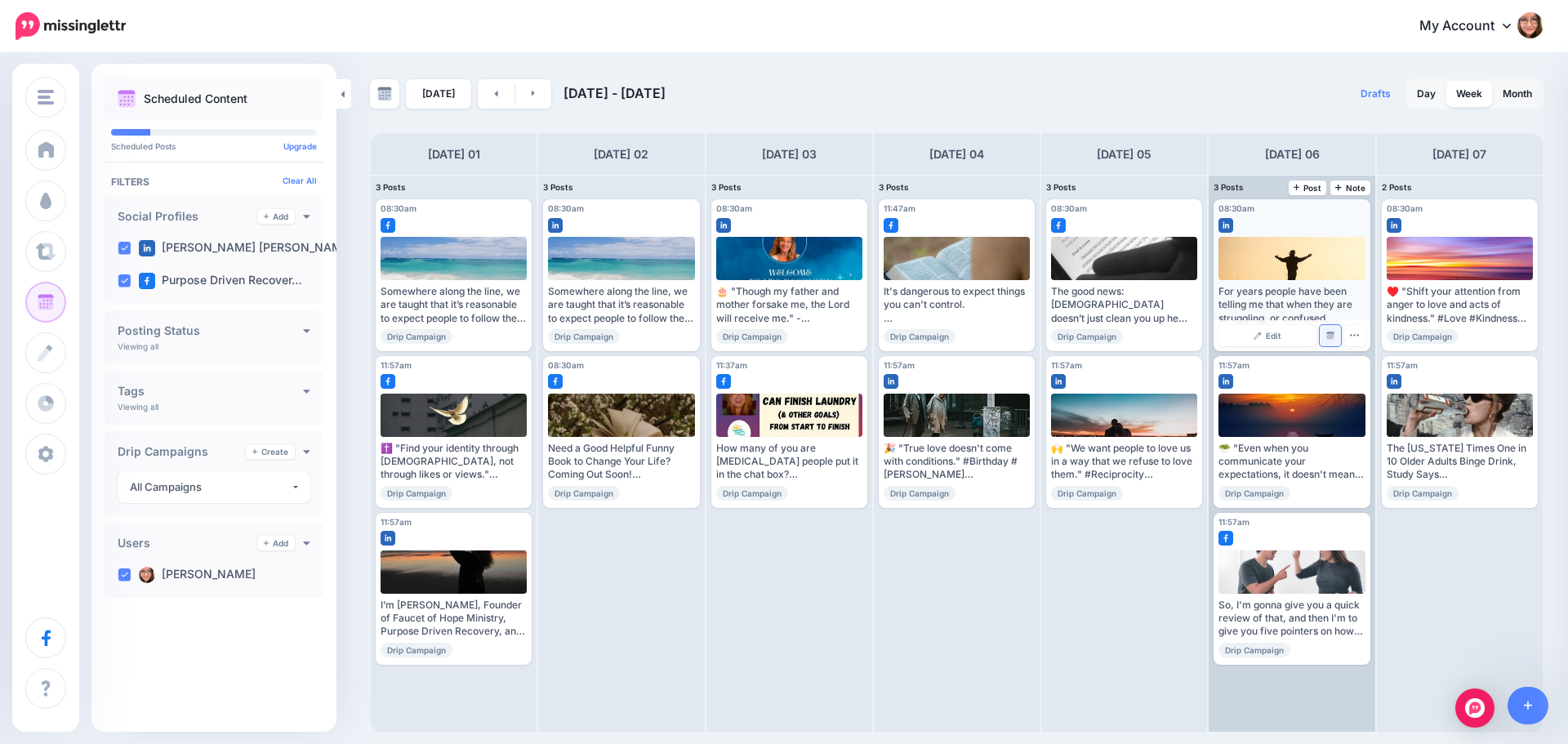
click at [1334, 336] on link "Manage Dates" at bounding box center [1330, 335] width 22 height 22
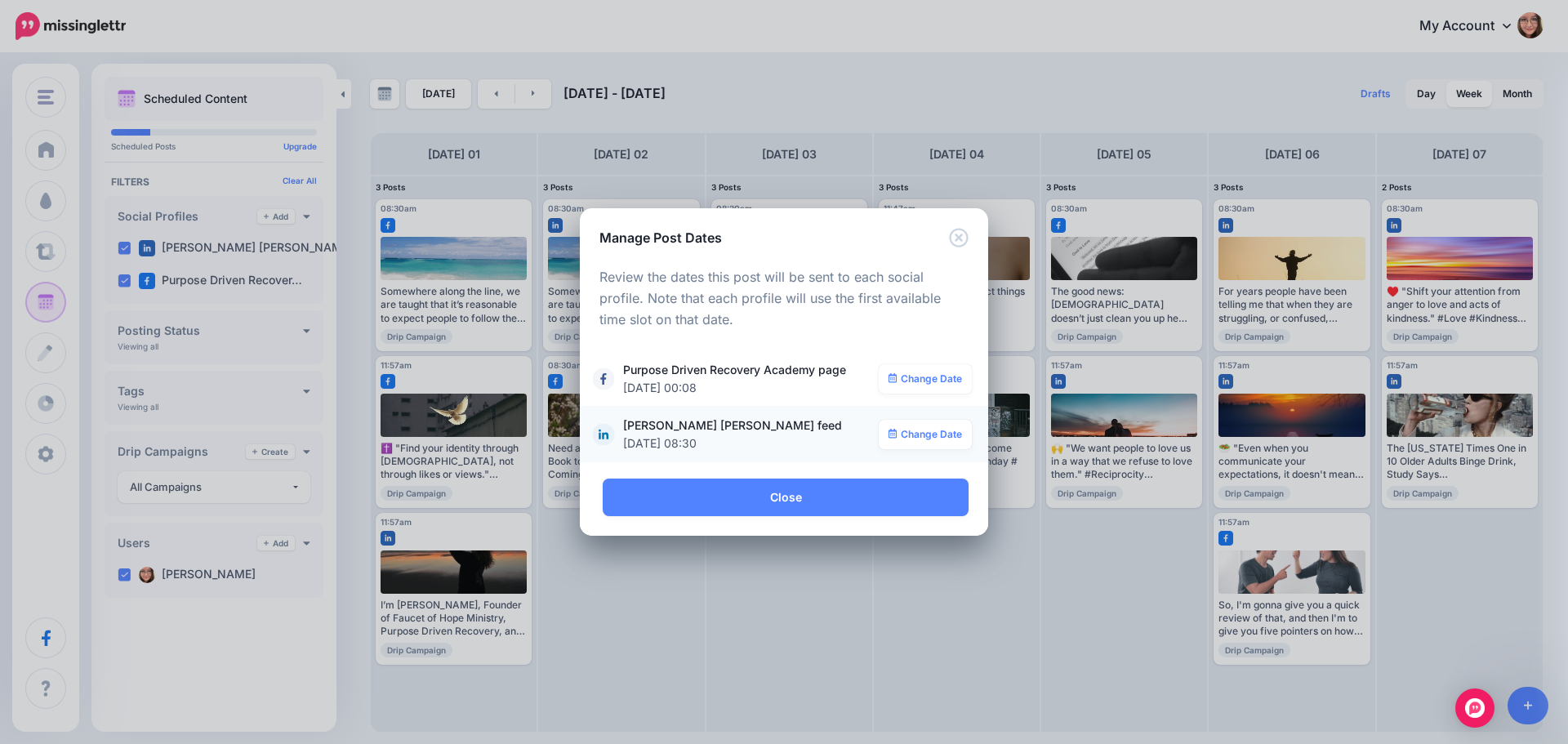
click at [933, 451] on div "**********" at bounding box center [784, 434] width 376 height 36
click at [933, 437] on link "Change Date" at bounding box center [926, 434] width 94 height 30
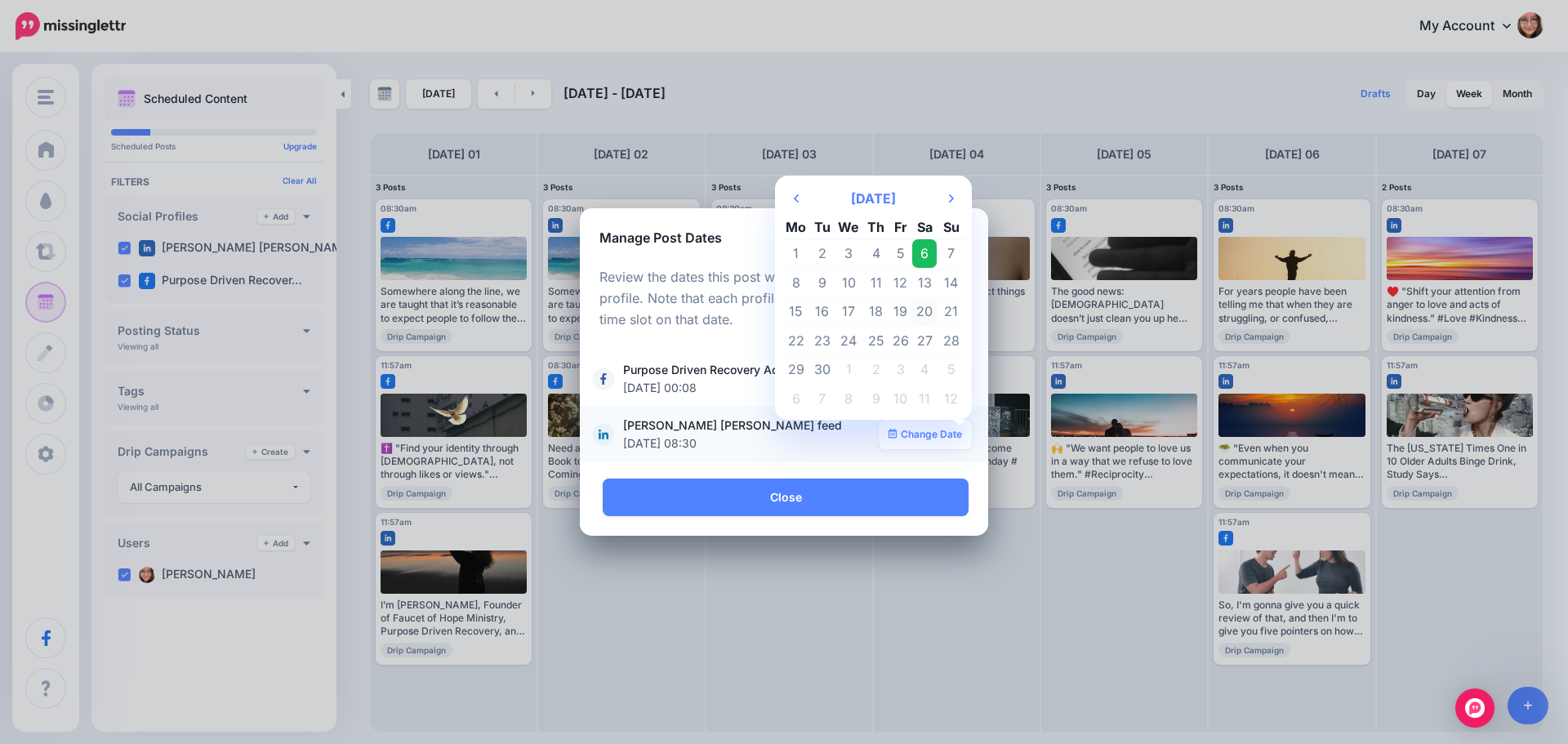
click at [917, 305] on td "20" at bounding box center [924, 312] width 25 height 30
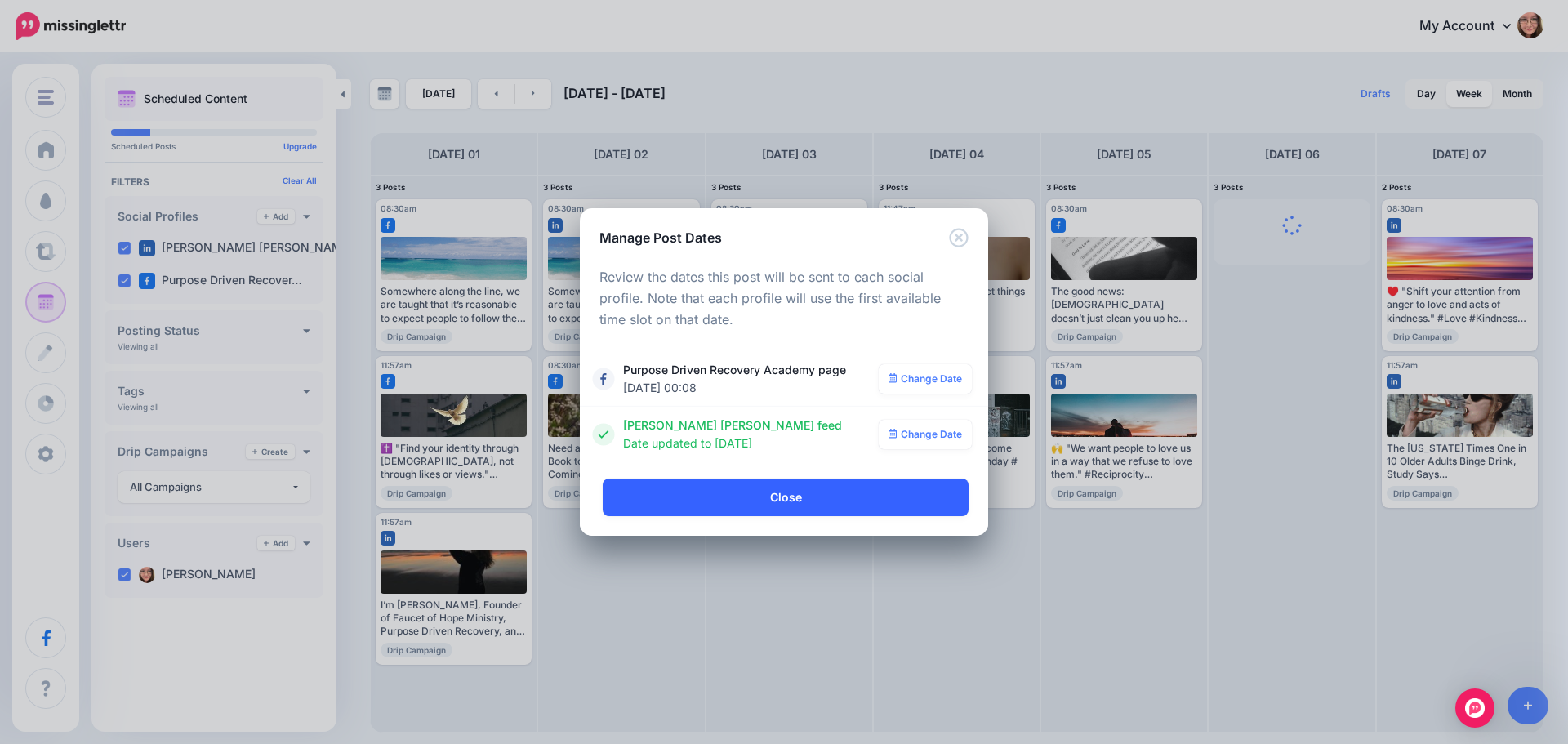
click at [761, 484] on link "Close" at bounding box center [785, 497] width 366 height 37
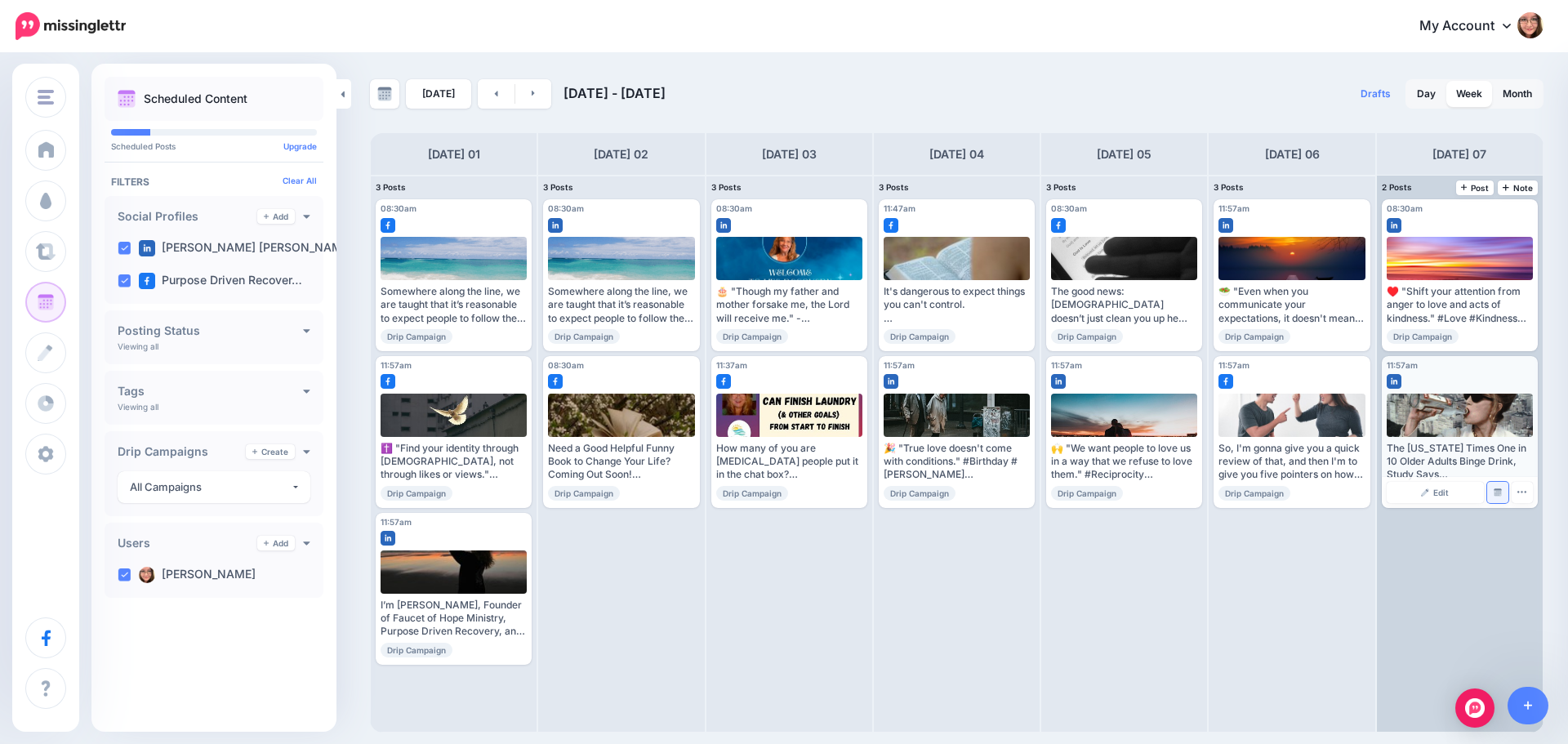
click at [1497, 498] on link "Manage Dates" at bounding box center [1498, 492] width 22 height 22
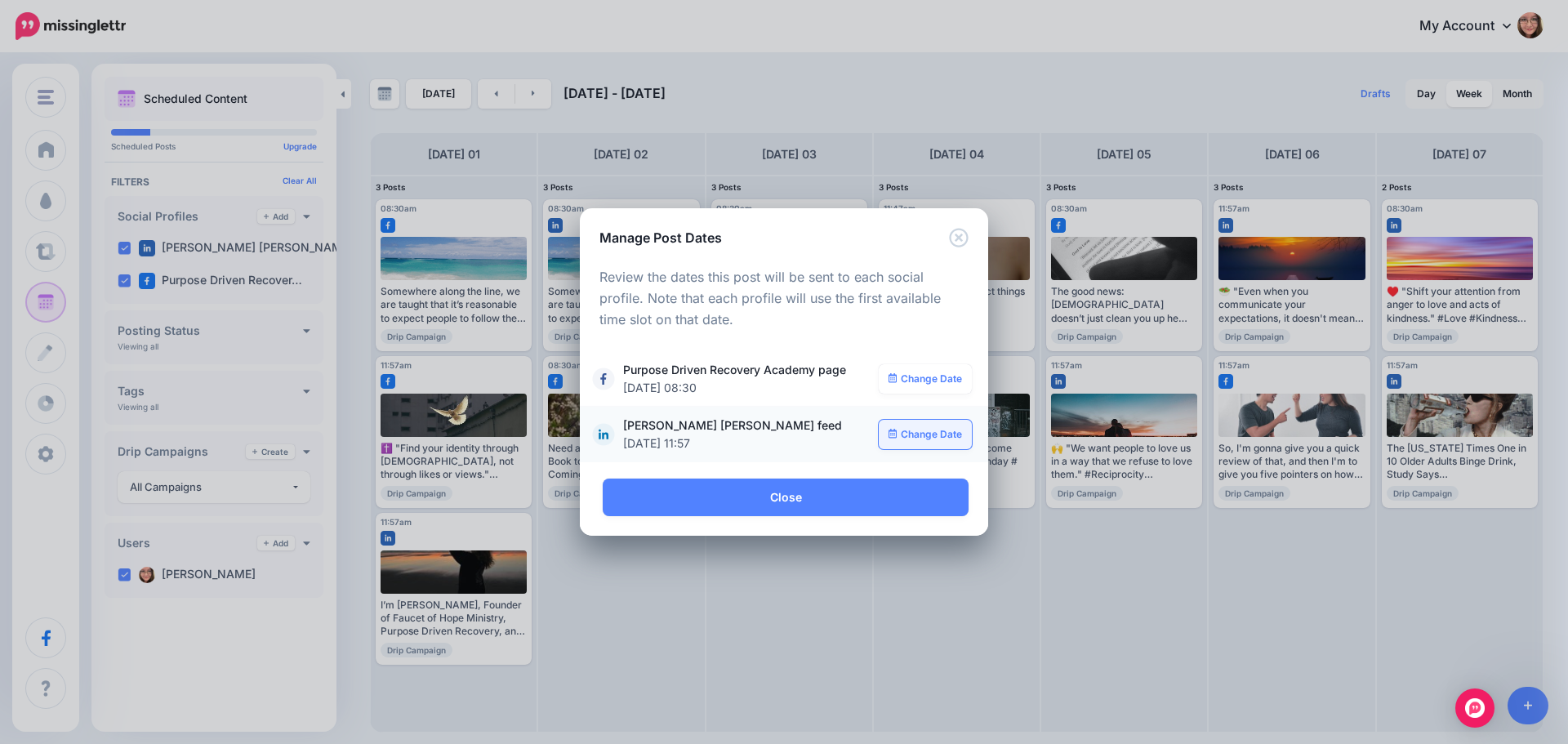
click at [914, 430] on link "Change Date" at bounding box center [926, 434] width 94 height 30
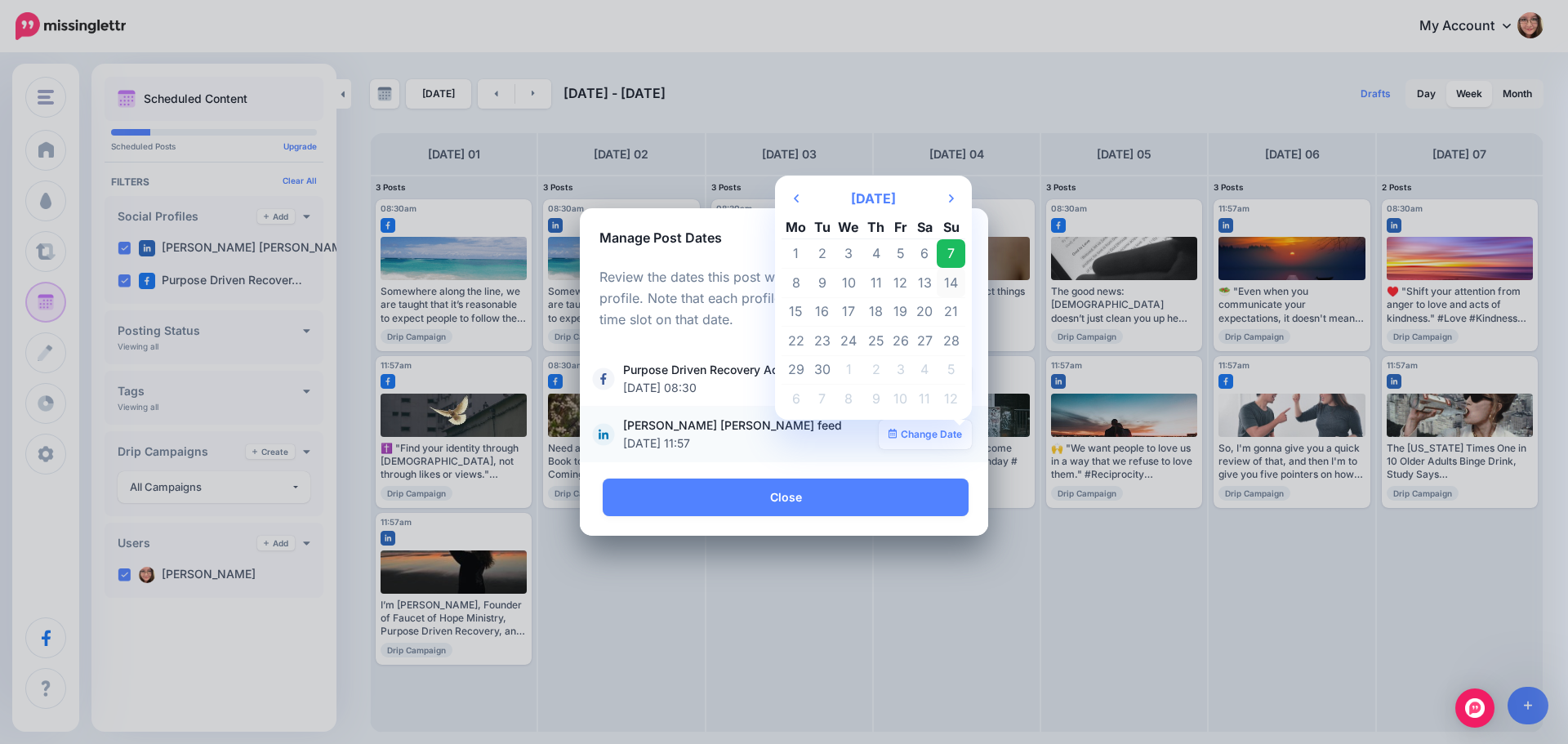
click at [942, 284] on td "14" at bounding box center [950, 282] width 29 height 30
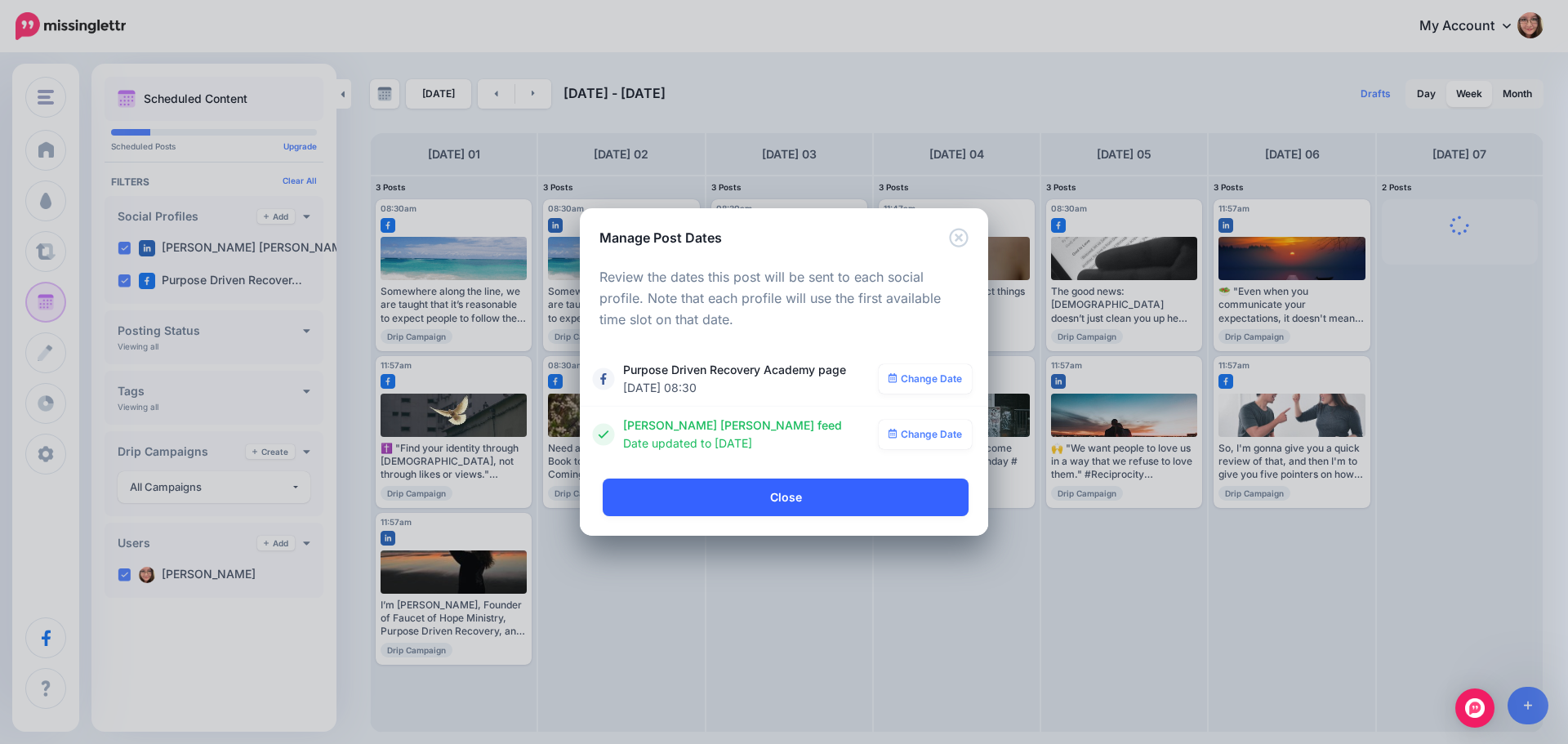
click at [732, 487] on link "Close" at bounding box center [785, 497] width 366 height 37
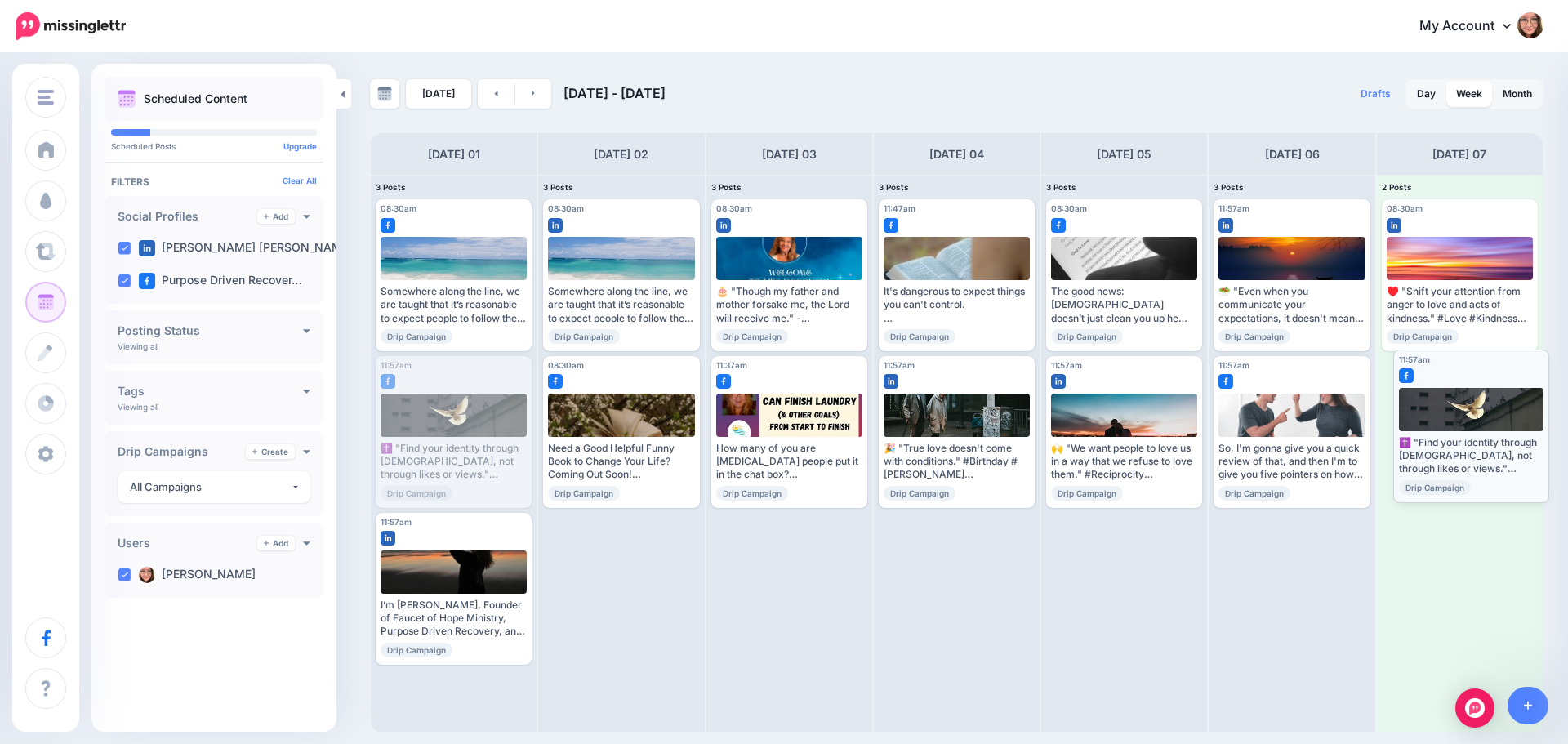
drag, startPoint x: 439, startPoint y: 372, endPoint x: 1456, endPoint y: 366, distance: 1017.0
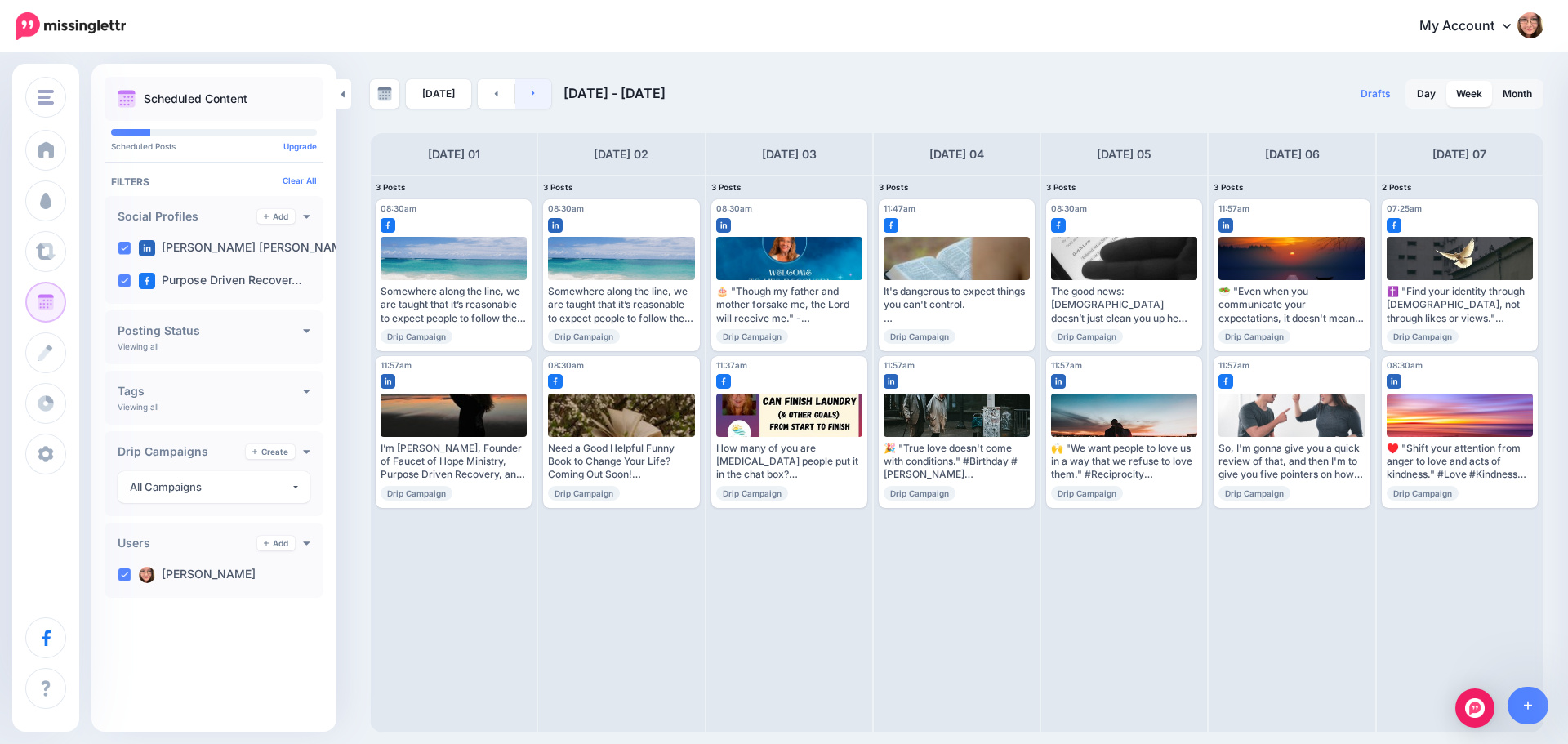
click at [527, 98] on link at bounding box center [533, 94] width 37 height 30
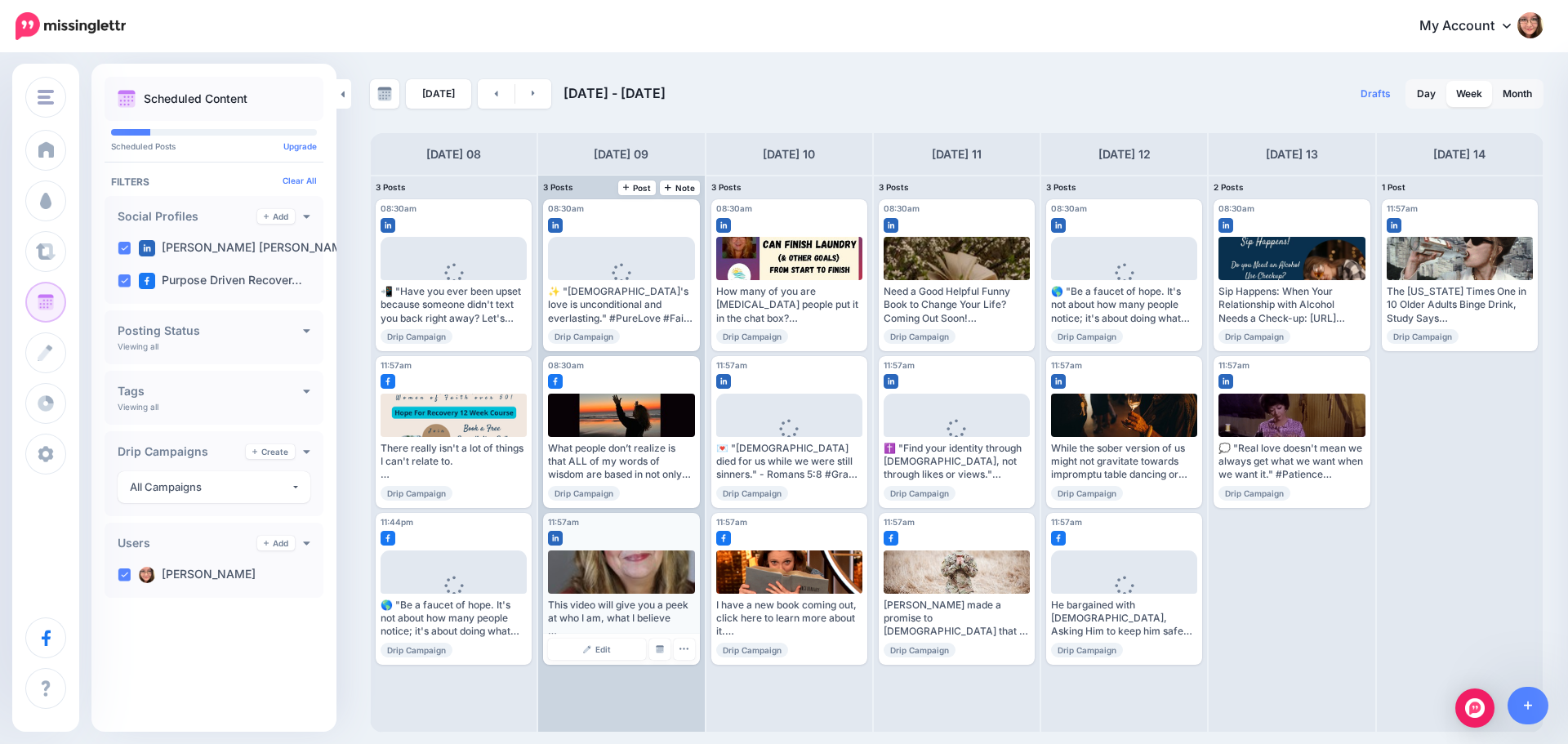
click at [661, 661] on div "Edit Manage Dates Assign to User Delete Post" at bounding box center [621, 648] width 156 height 31
click at [661, 648] on img at bounding box center [660, 649] width 8 height 8
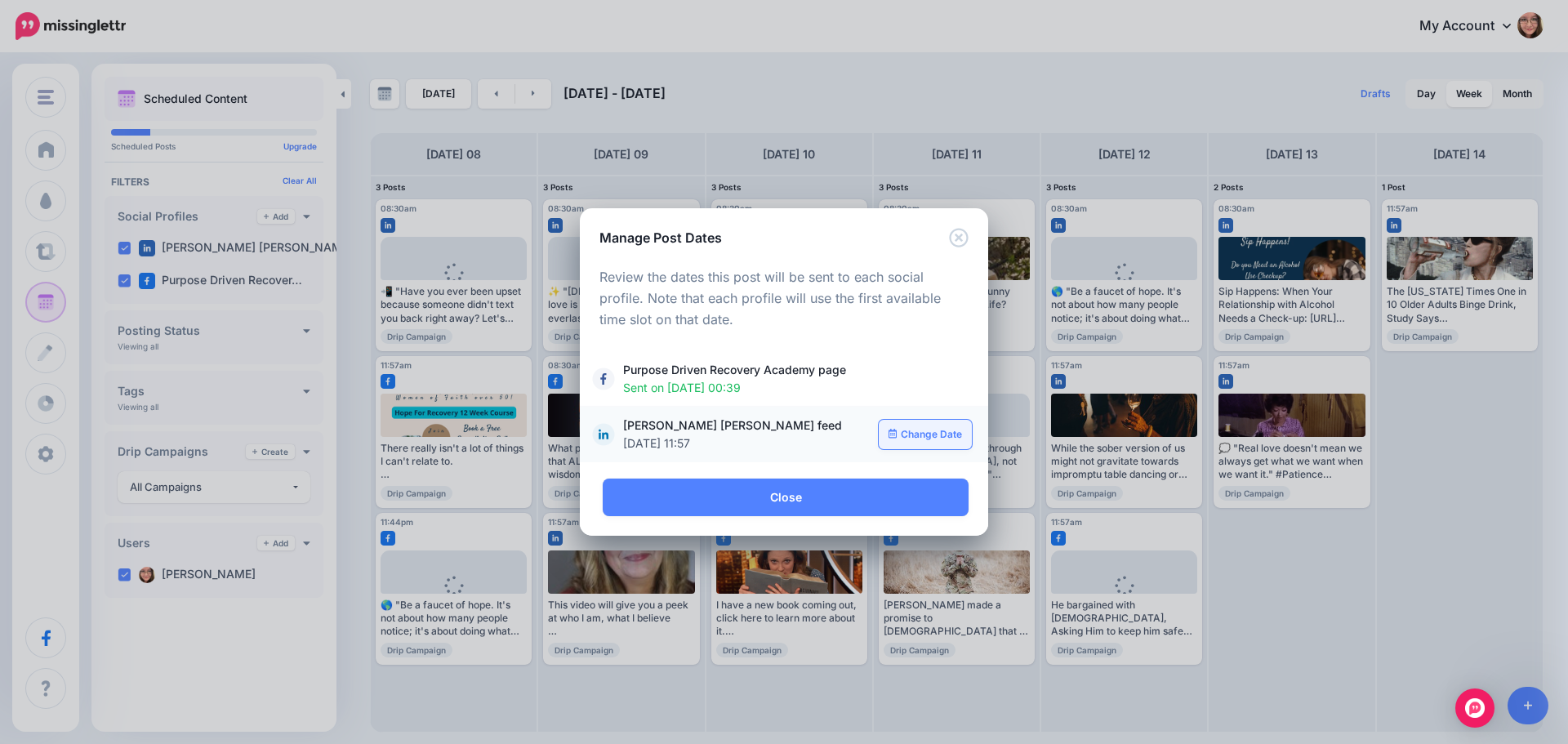
click at [903, 438] on link "Change Date" at bounding box center [926, 434] width 94 height 30
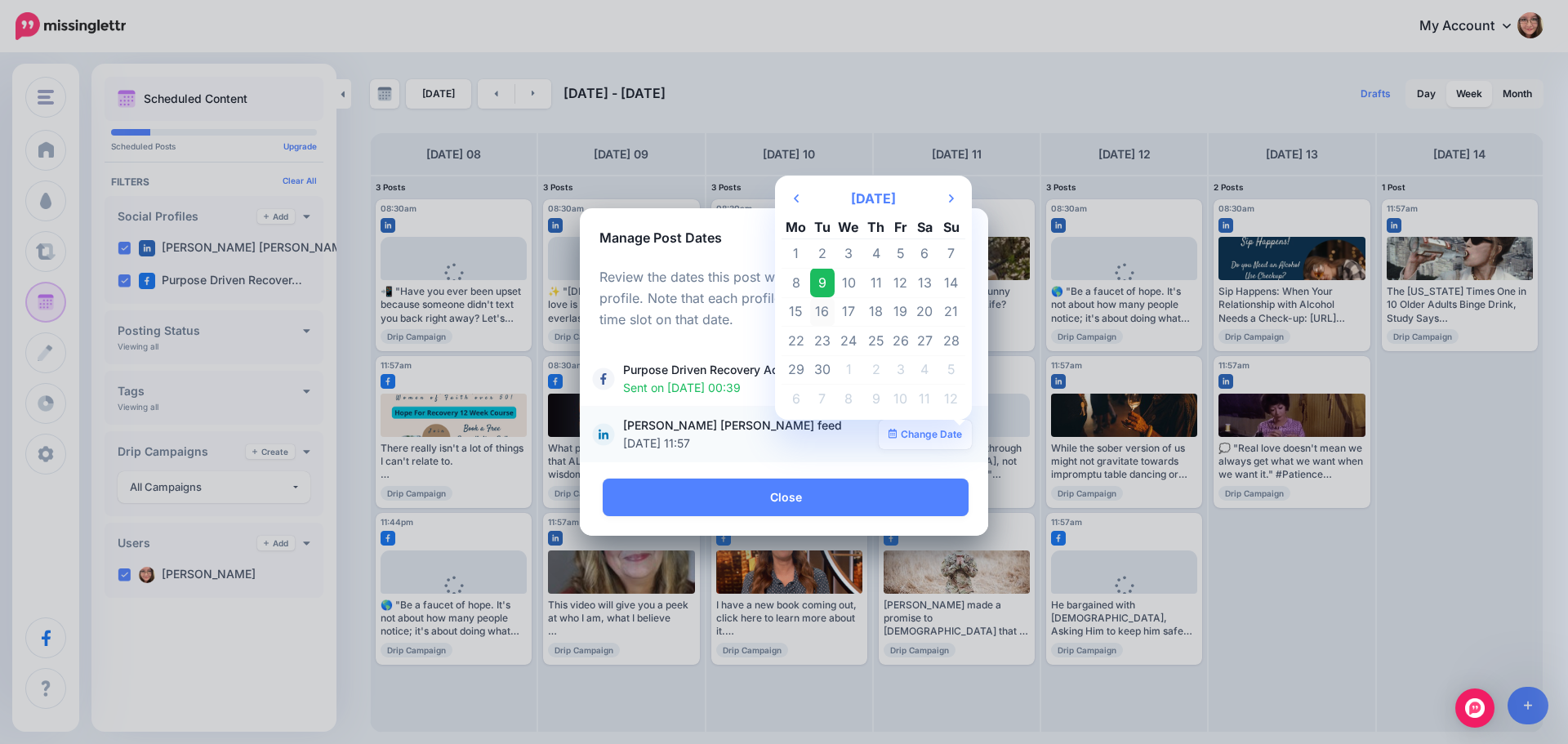
click at [823, 315] on td "16" at bounding box center [822, 312] width 25 height 30
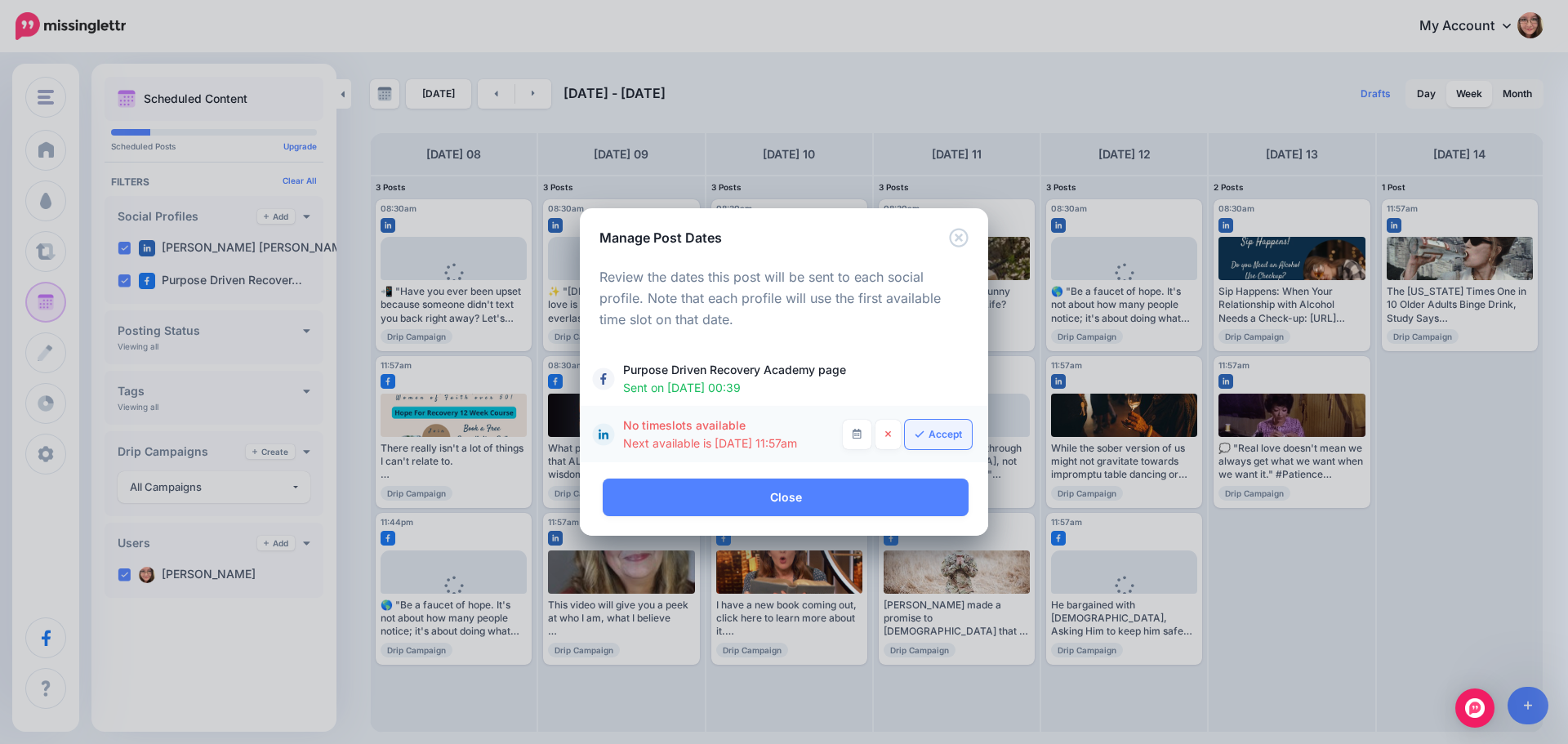
click at [922, 430] on icon at bounding box center [920, 434] width 10 height 10
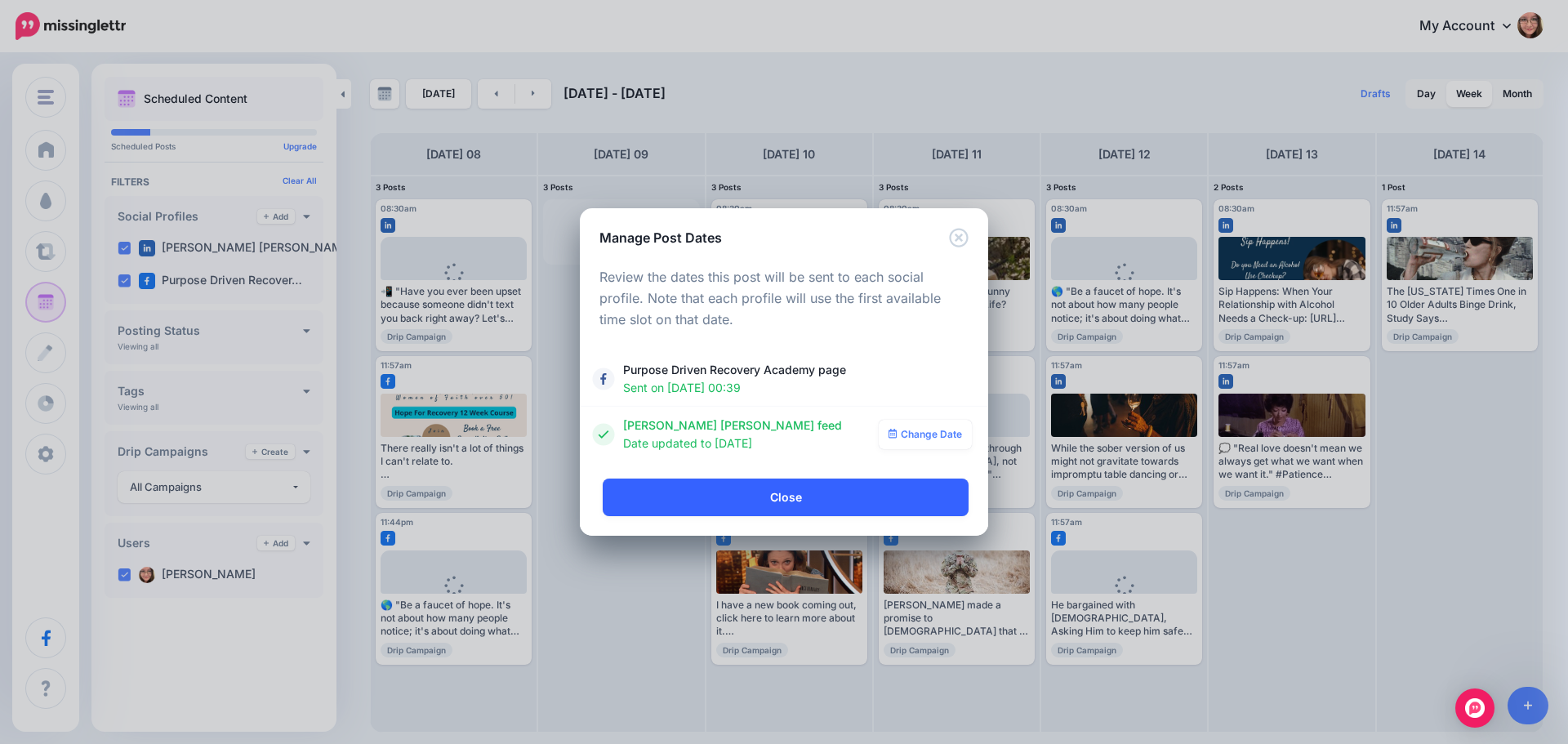
click at [793, 487] on link "Close" at bounding box center [785, 497] width 366 height 37
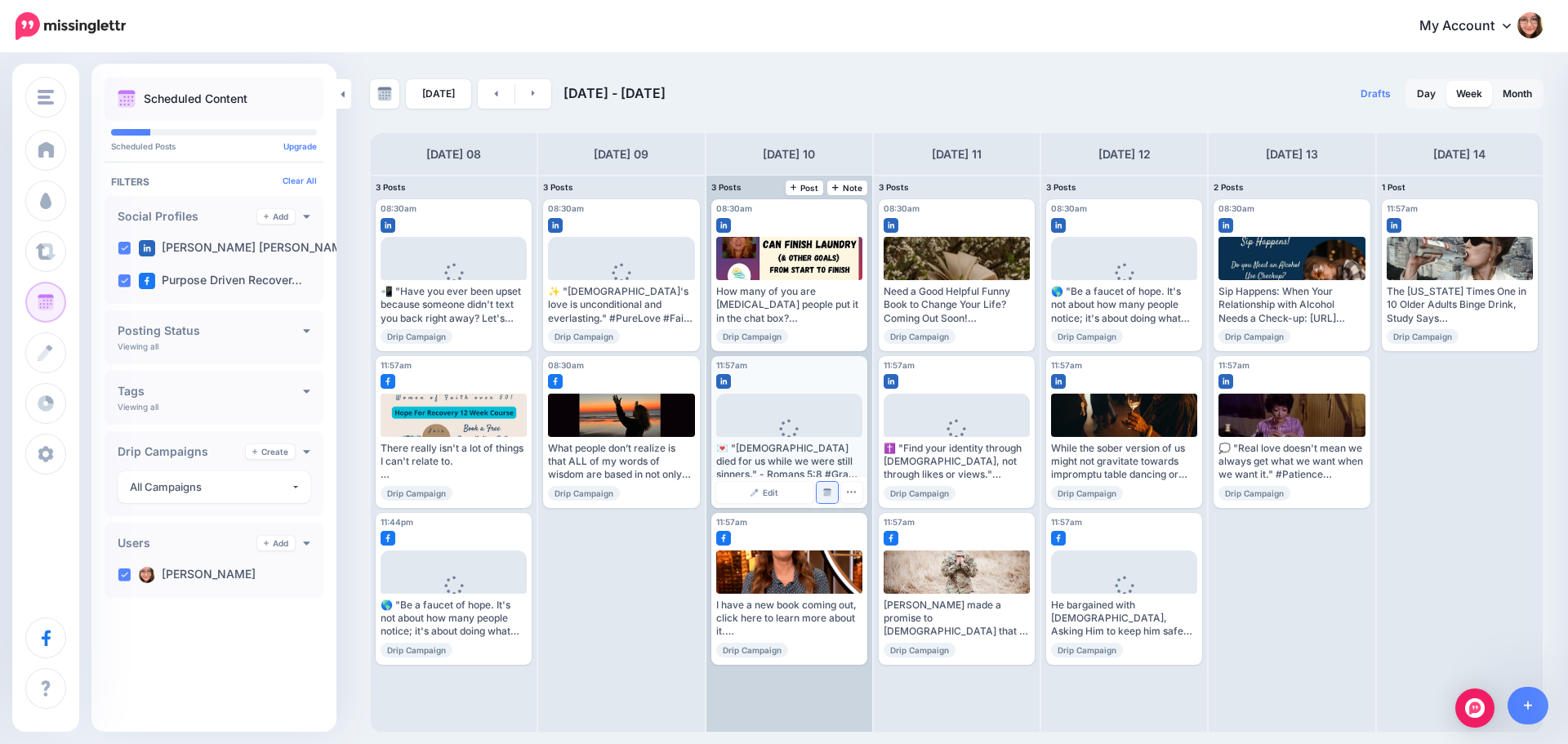
click at [831, 500] on link "Manage Dates" at bounding box center [828, 492] width 22 height 22
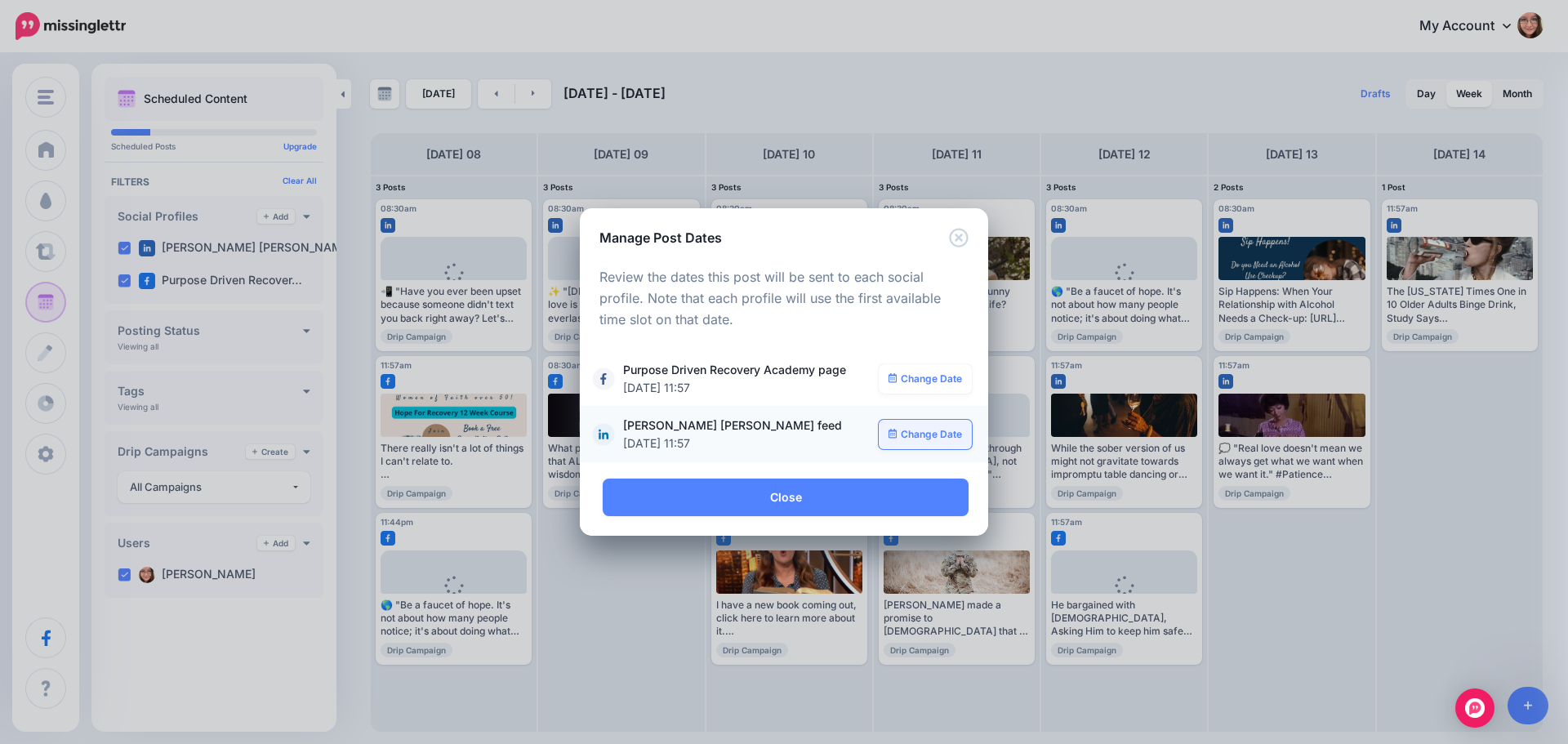
click at [923, 429] on link "Change Date" at bounding box center [926, 434] width 94 height 30
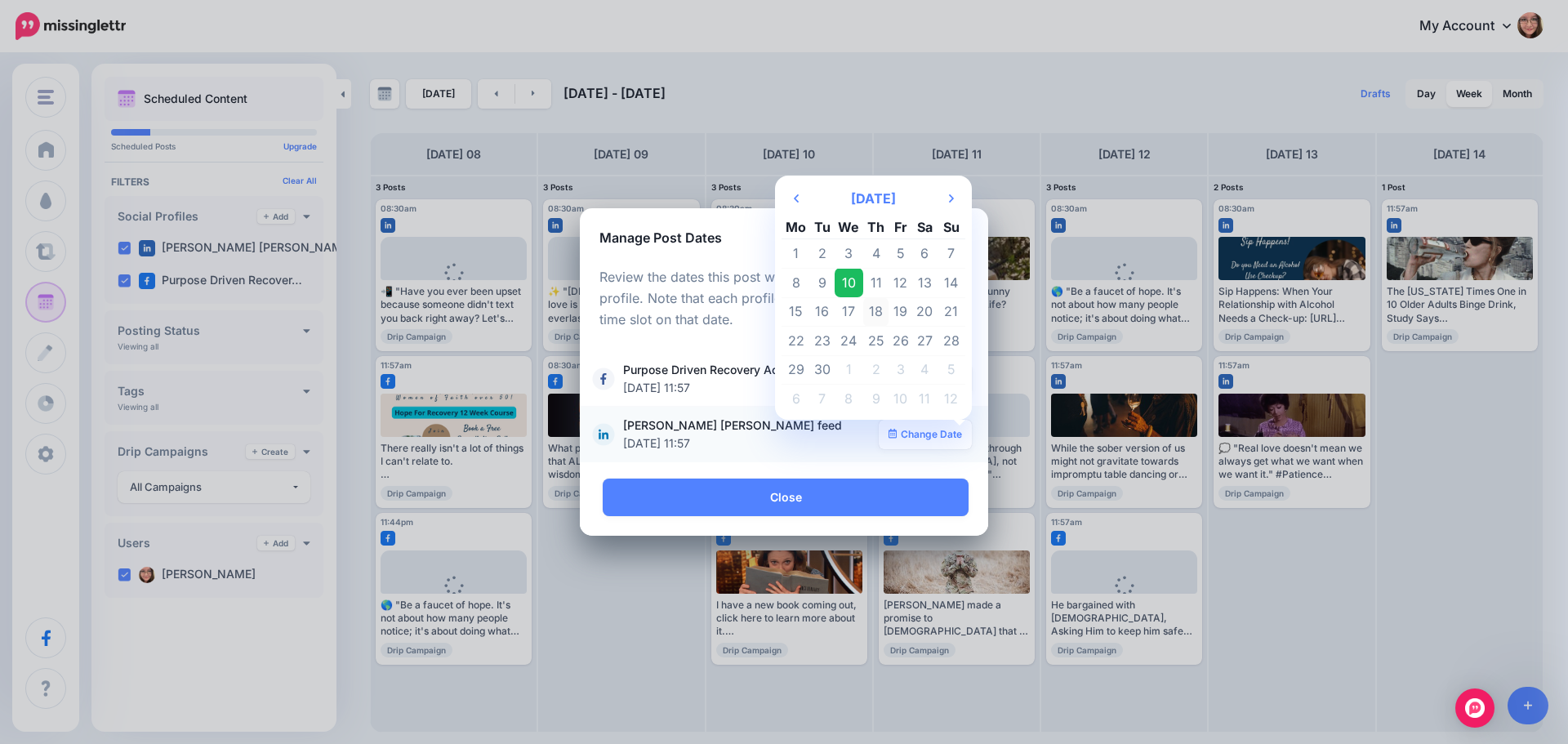
click at [883, 311] on td "18" at bounding box center [876, 312] width 26 height 30
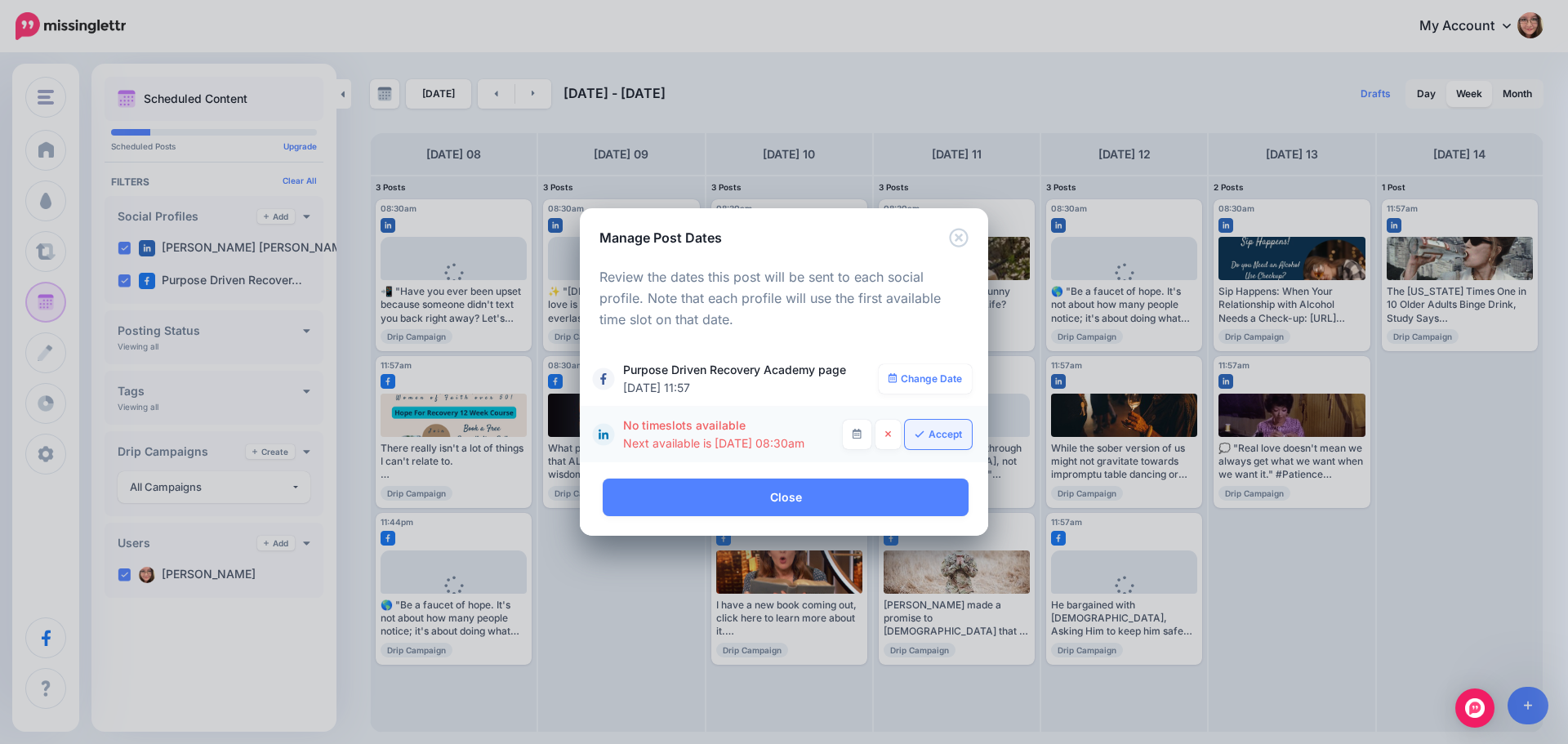
click at [933, 435] on link "Accept" at bounding box center [938, 434] width 67 height 30
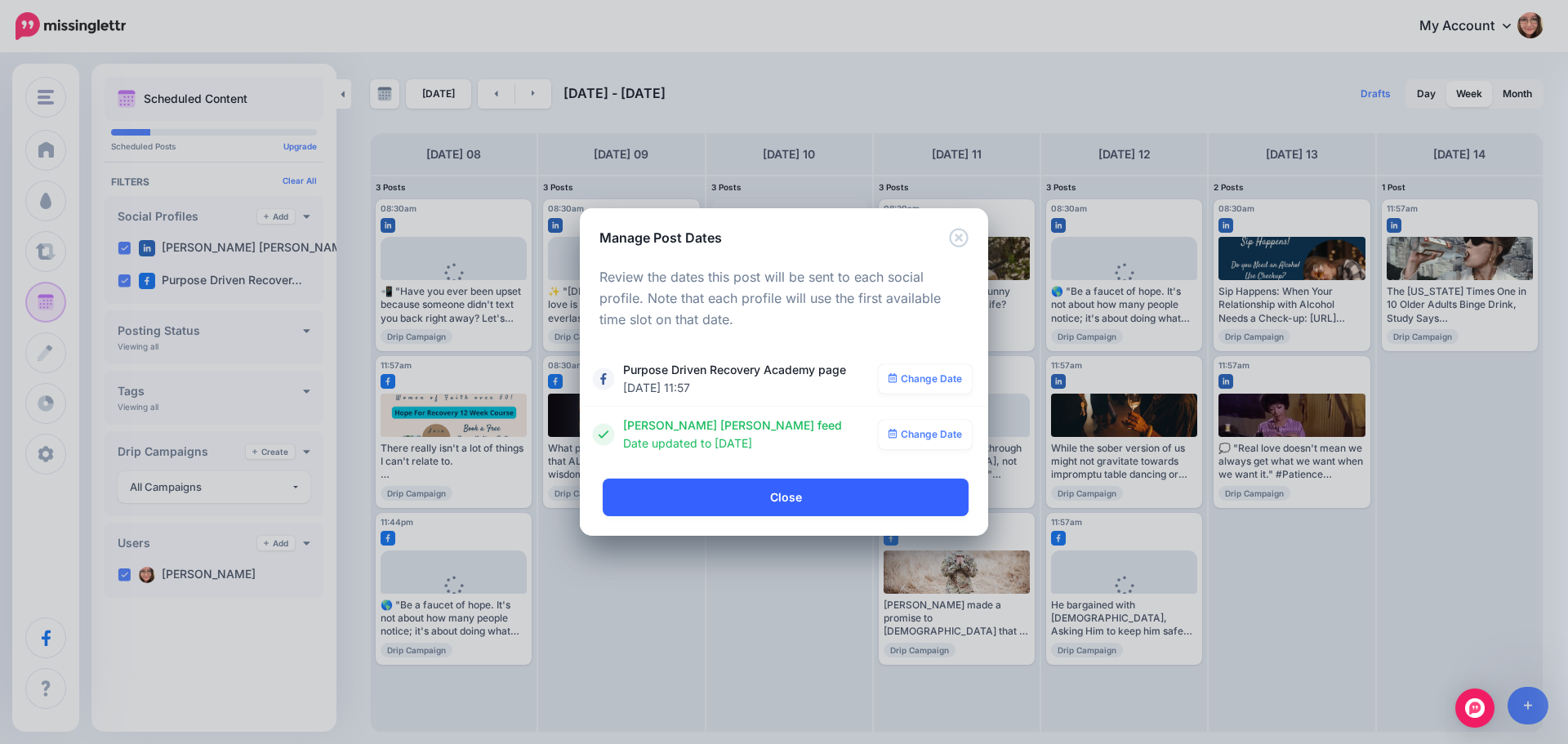
click at [816, 497] on link "Close" at bounding box center [785, 497] width 366 height 37
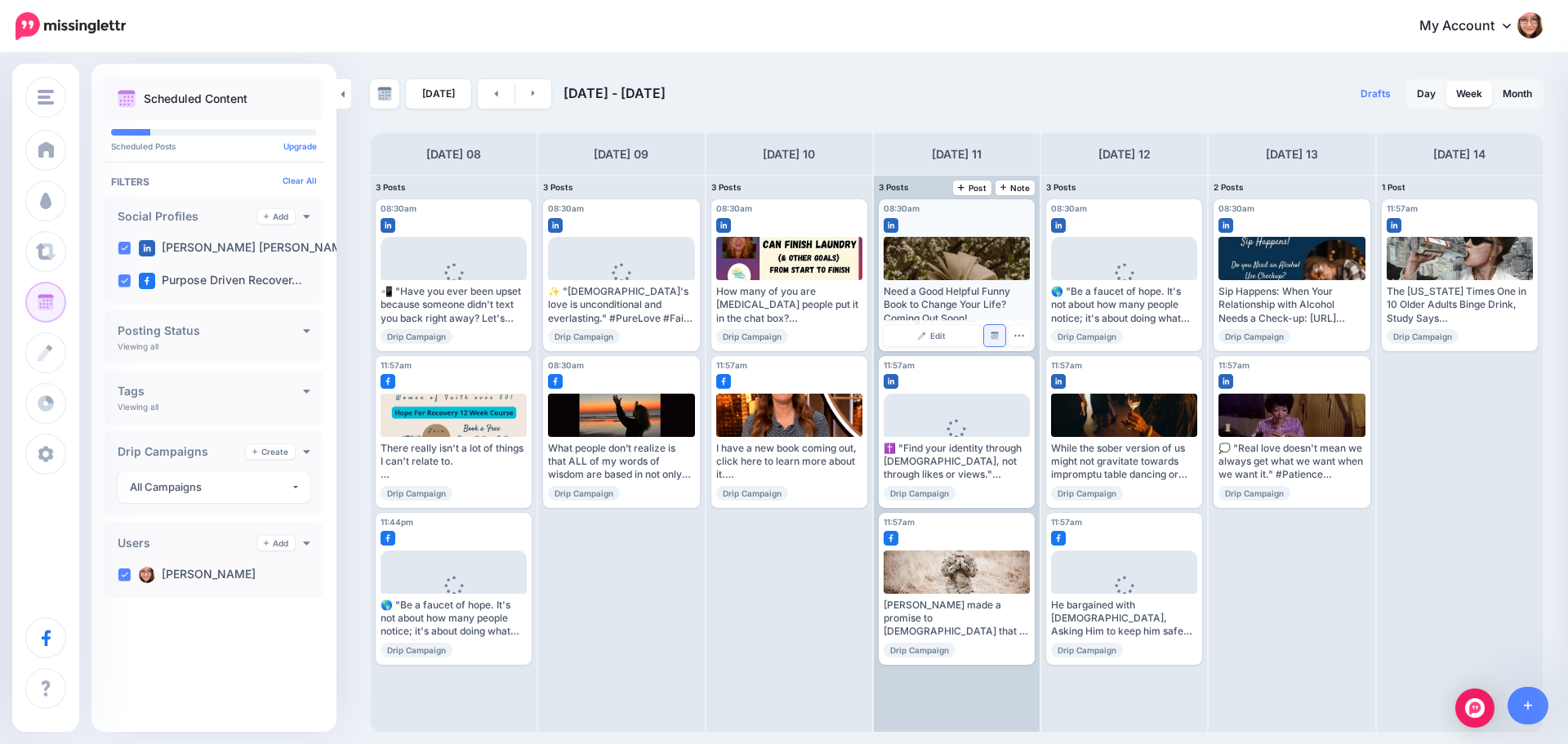
click at [998, 335] on img at bounding box center [995, 335] width 8 height 8
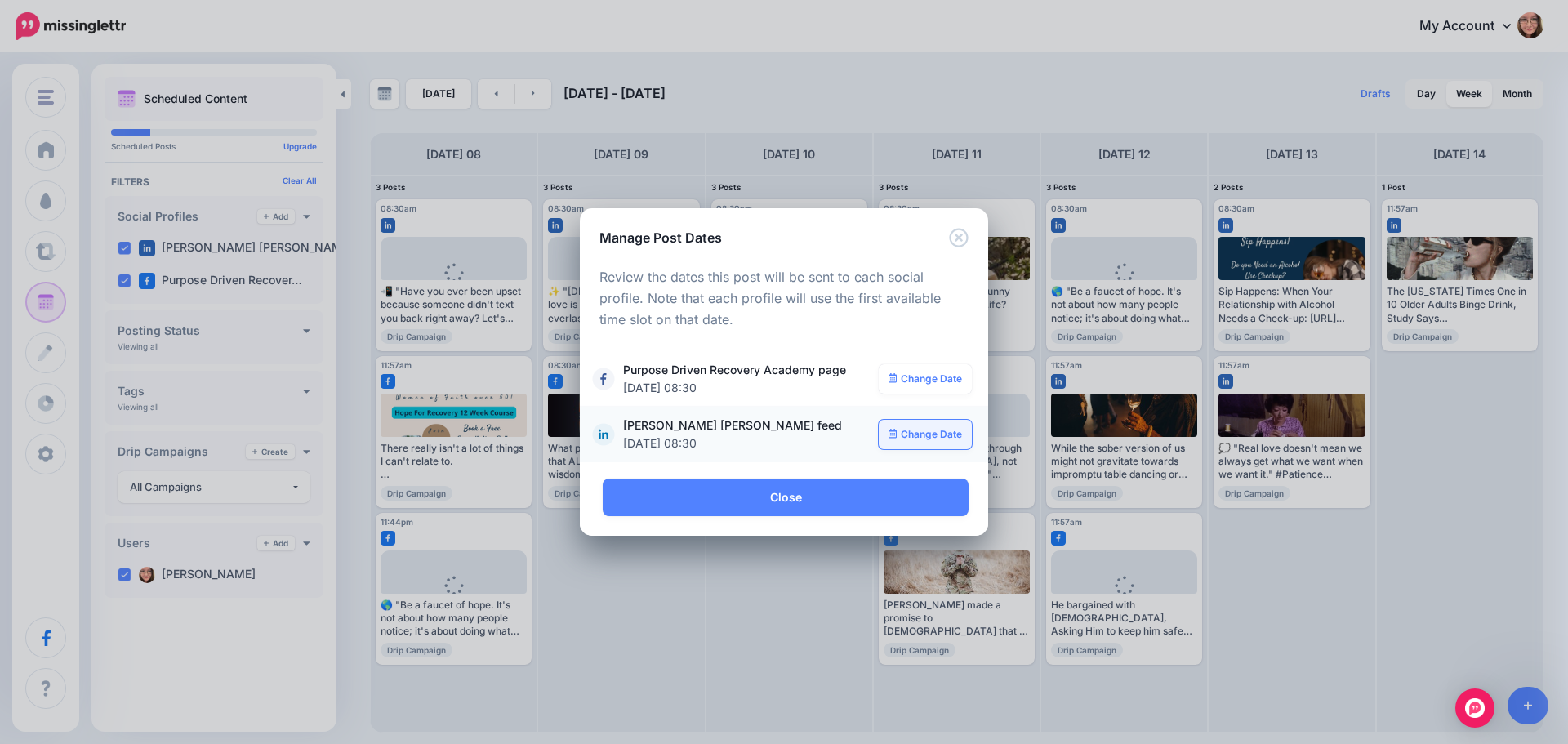
click at [927, 443] on link "Change Date" at bounding box center [926, 434] width 94 height 30
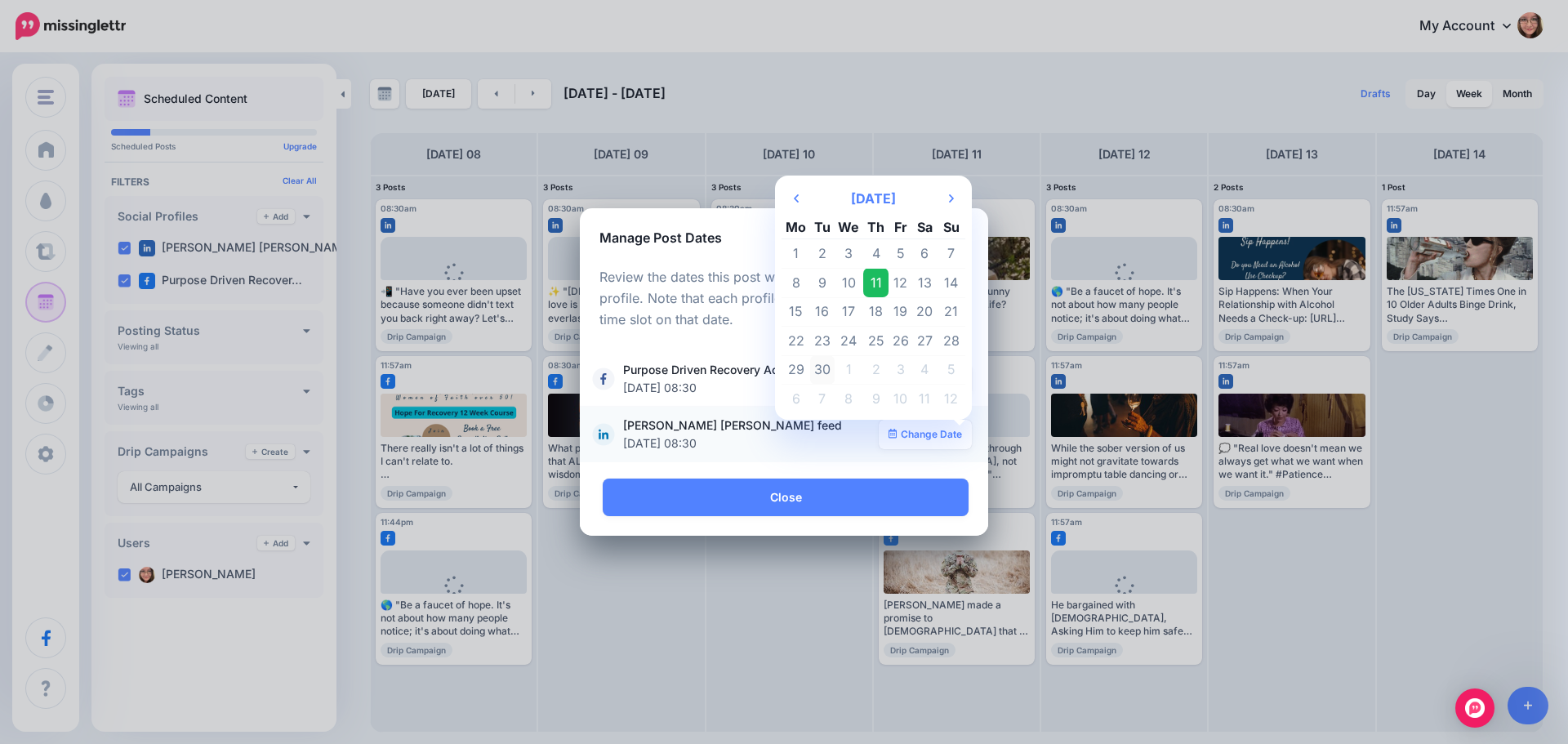
click at [823, 369] on td "30" at bounding box center [822, 370] width 25 height 30
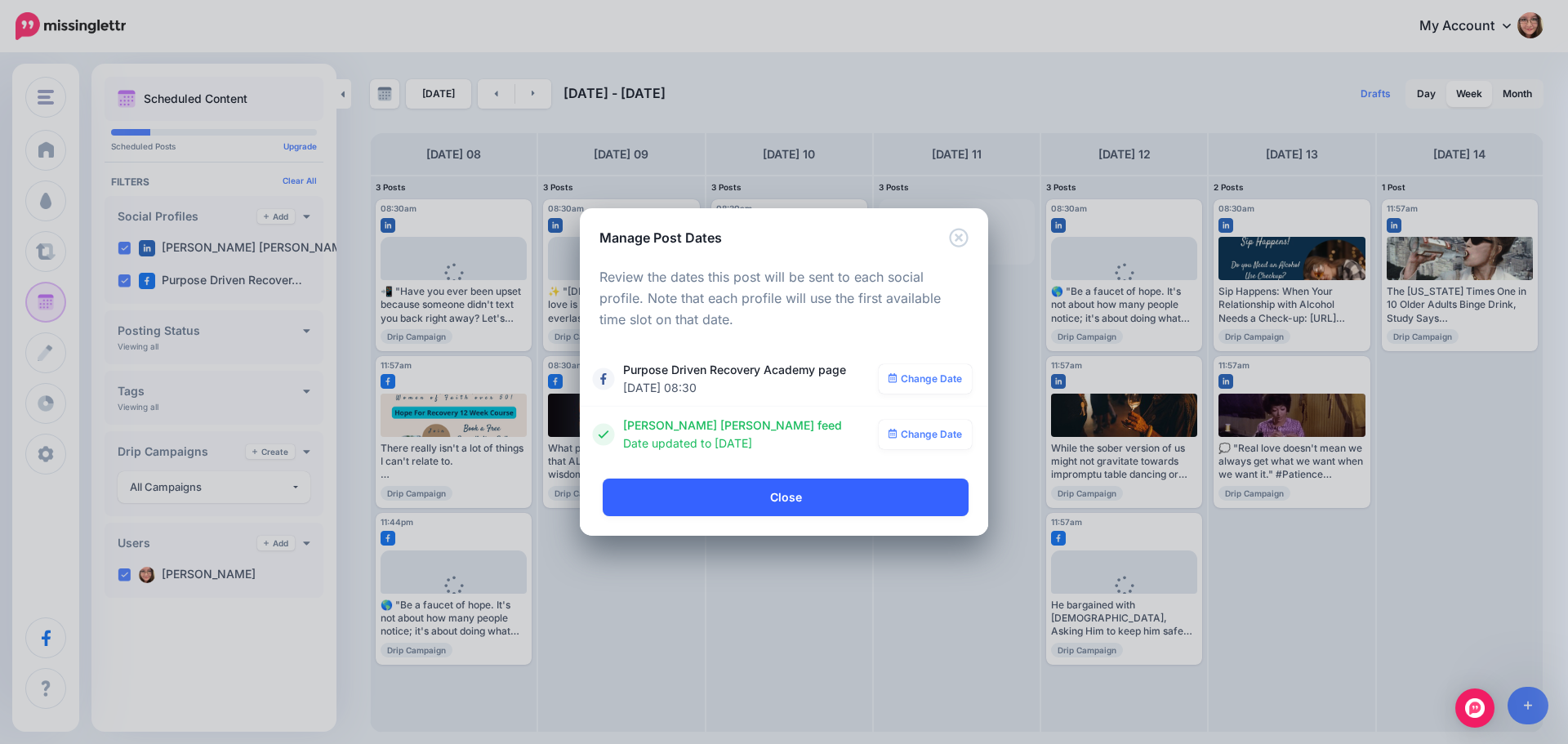
click at [791, 495] on link "Close" at bounding box center [785, 497] width 366 height 37
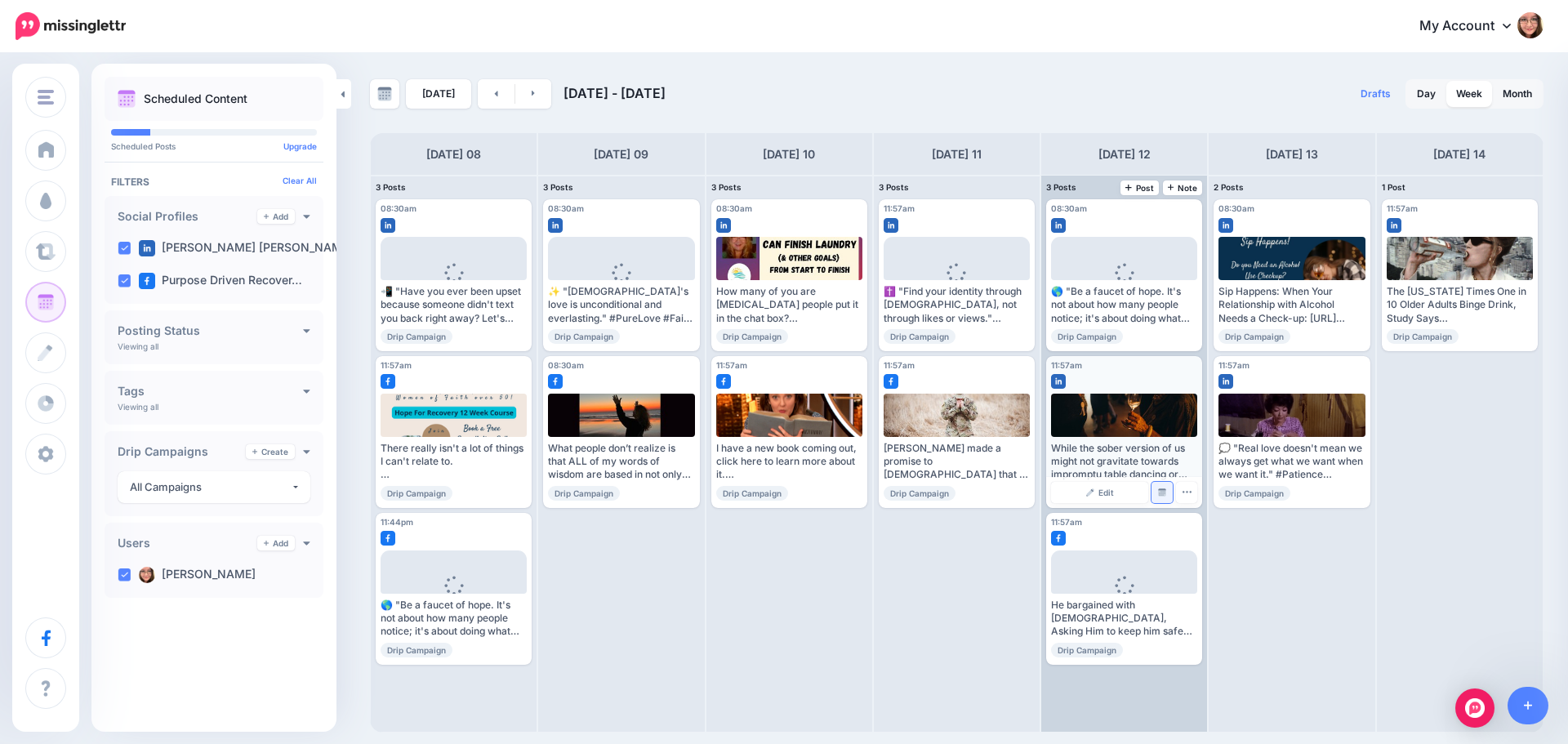
click at [1161, 498] on link "Manage Dates" at bounding box center [1162, 492] width 22 height 22
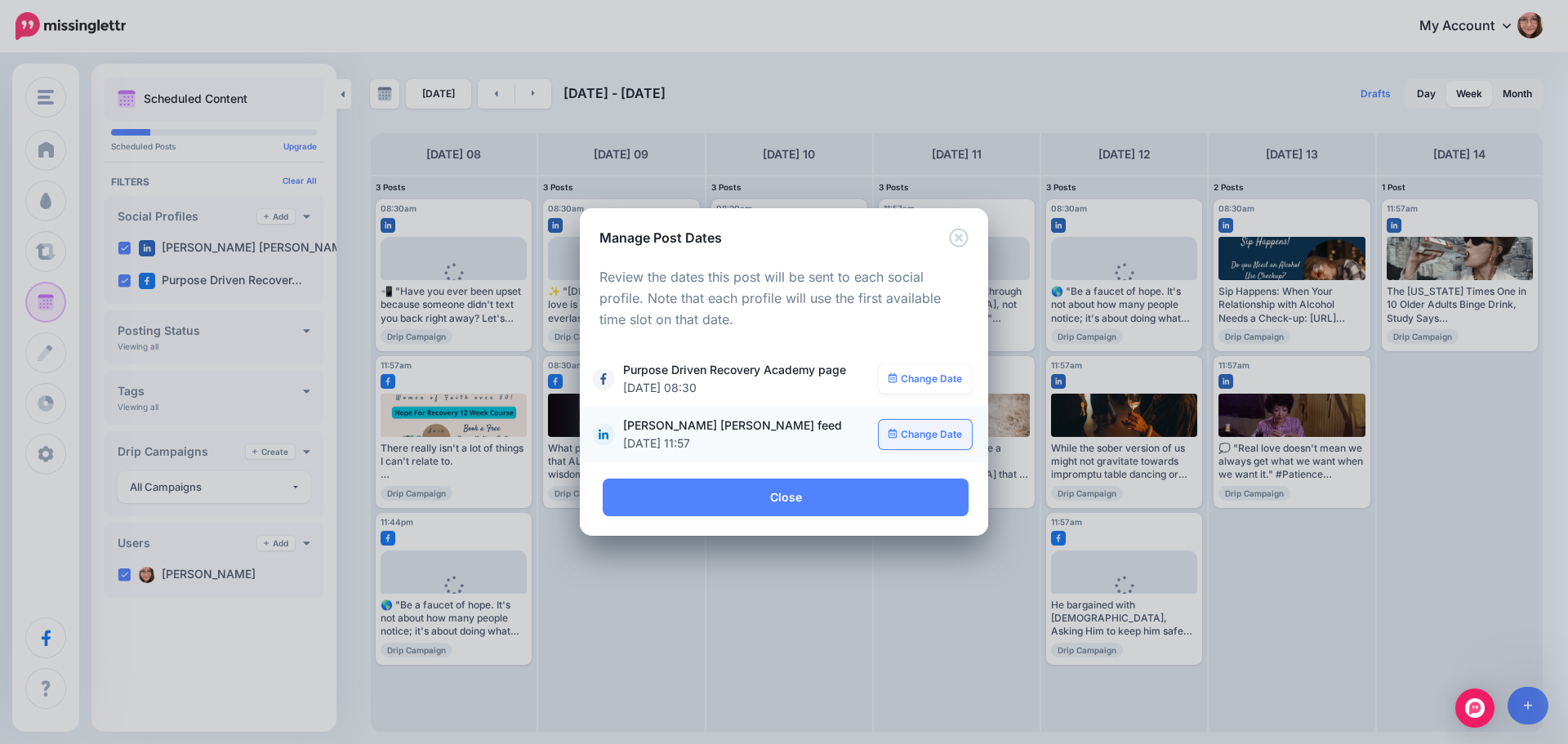
click at [899, 430] on link "Change Date" at bounding box center [926, 434] width 94 height 30
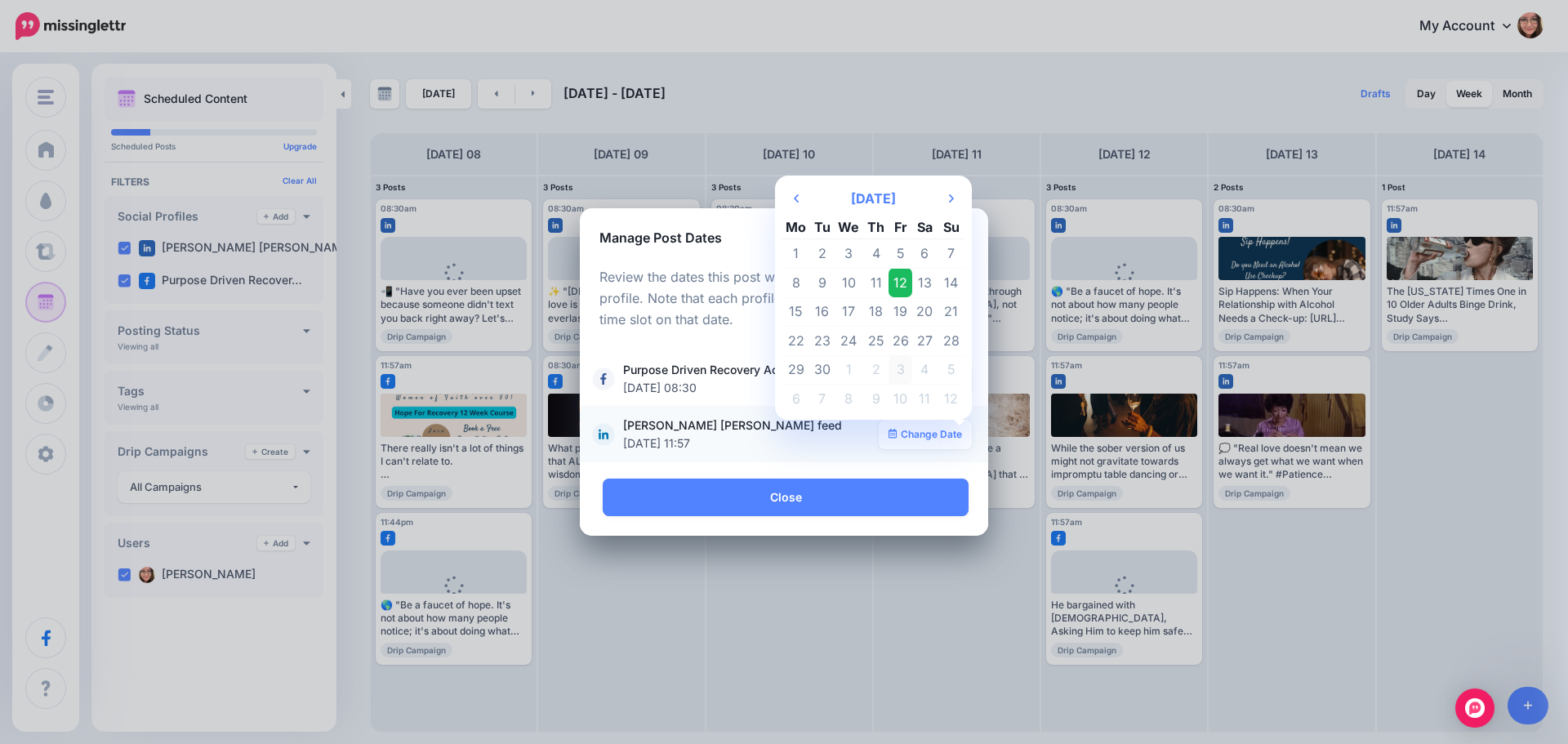
click at [896, 360] on td "3" at bounding box center [900, 370] width 25 height 30
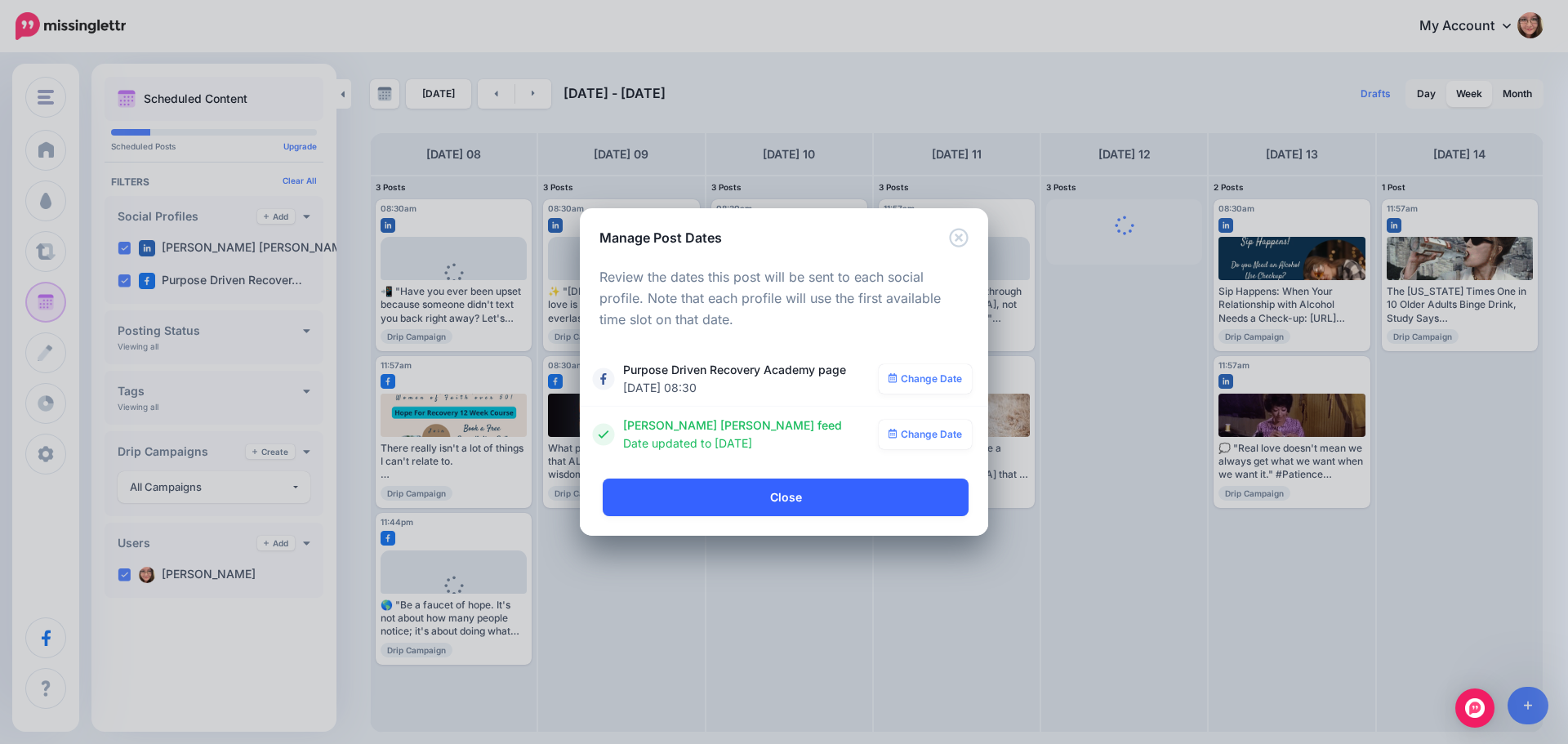
click at [803, 485] on link "Close" at bounding box center [785, 497] width 366 height 37
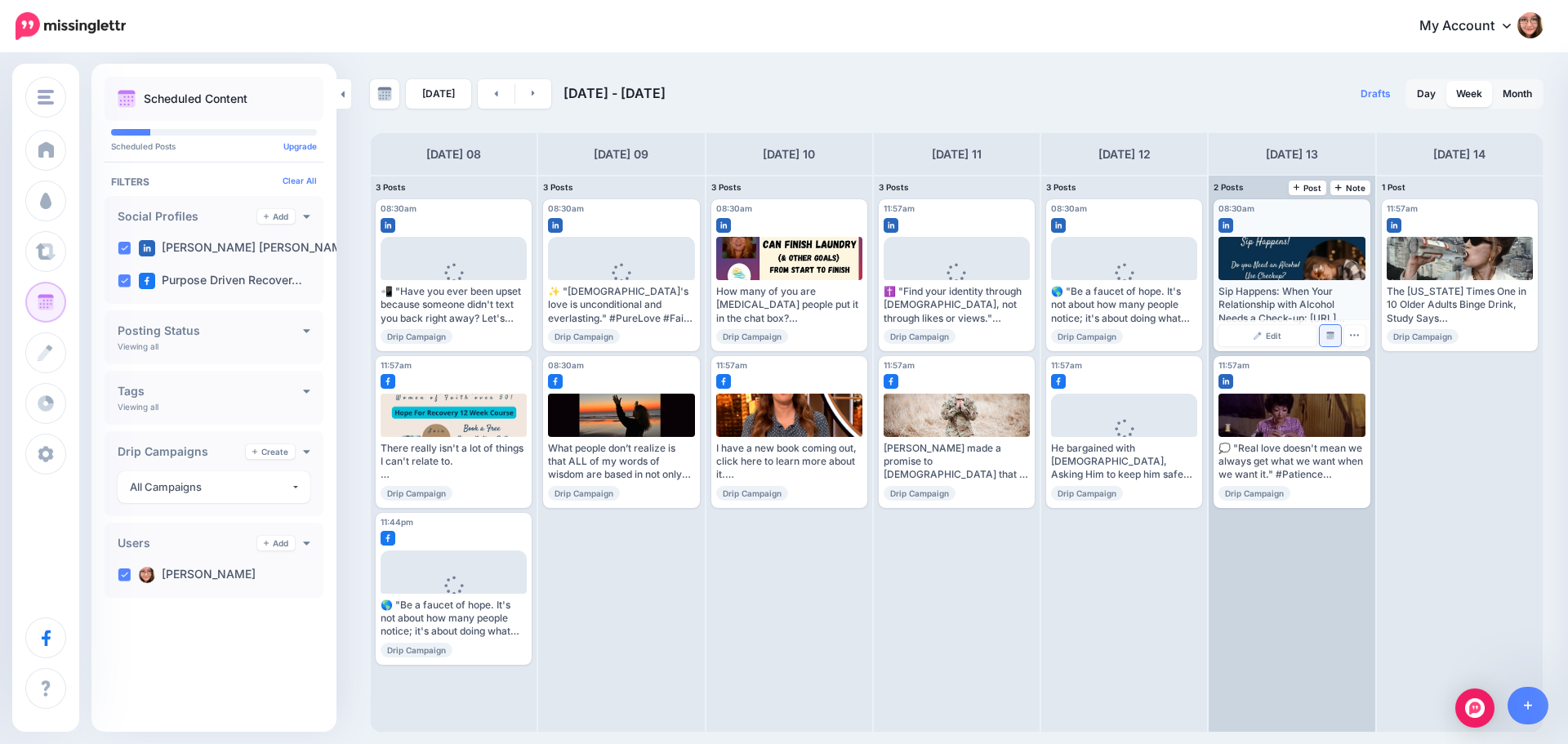
click at [1331, 335] on img at bounding box center [1330, 335] width 8 height 8
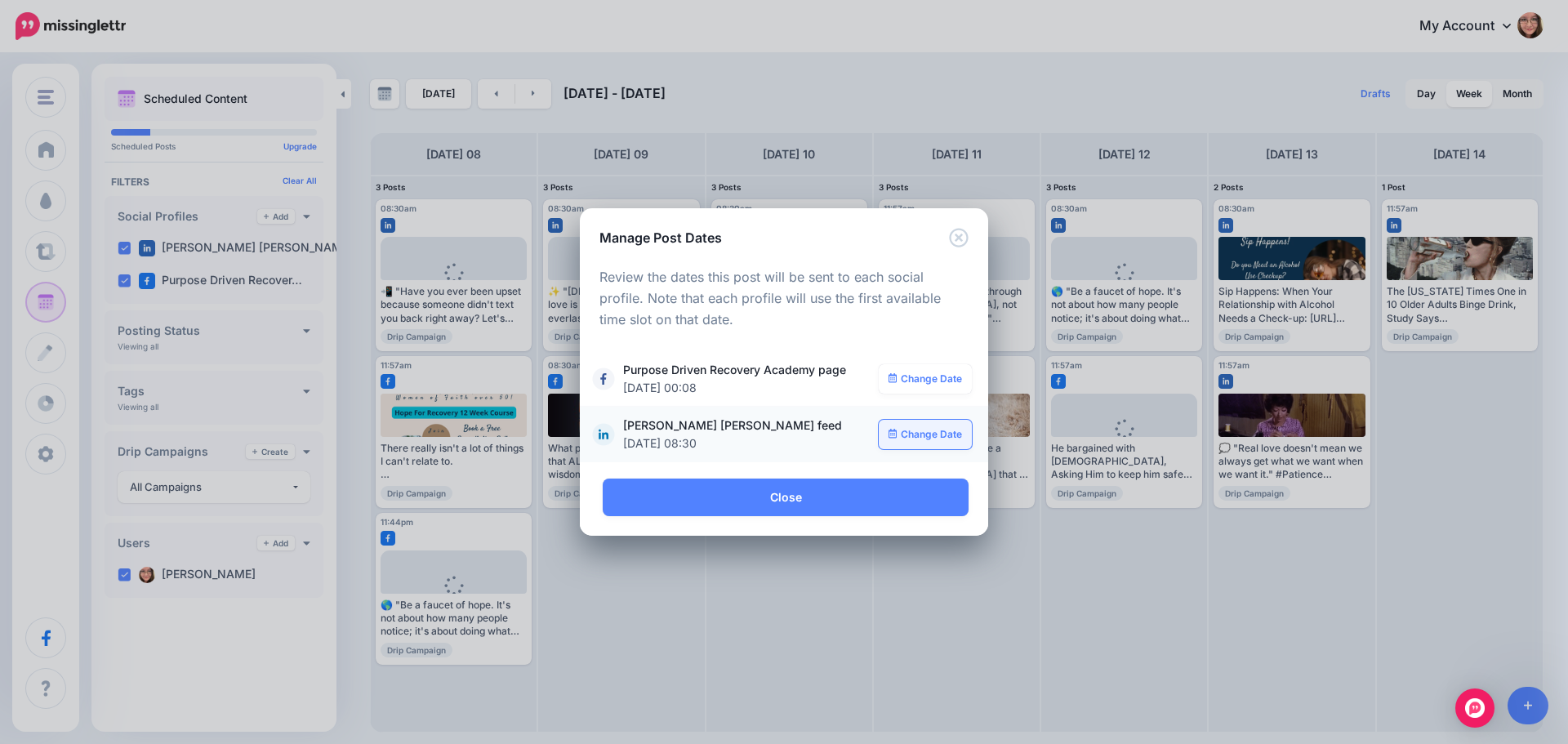
click at [913, 443] on link "Change Date" at bounding box center [926, 434] width 94 height 30
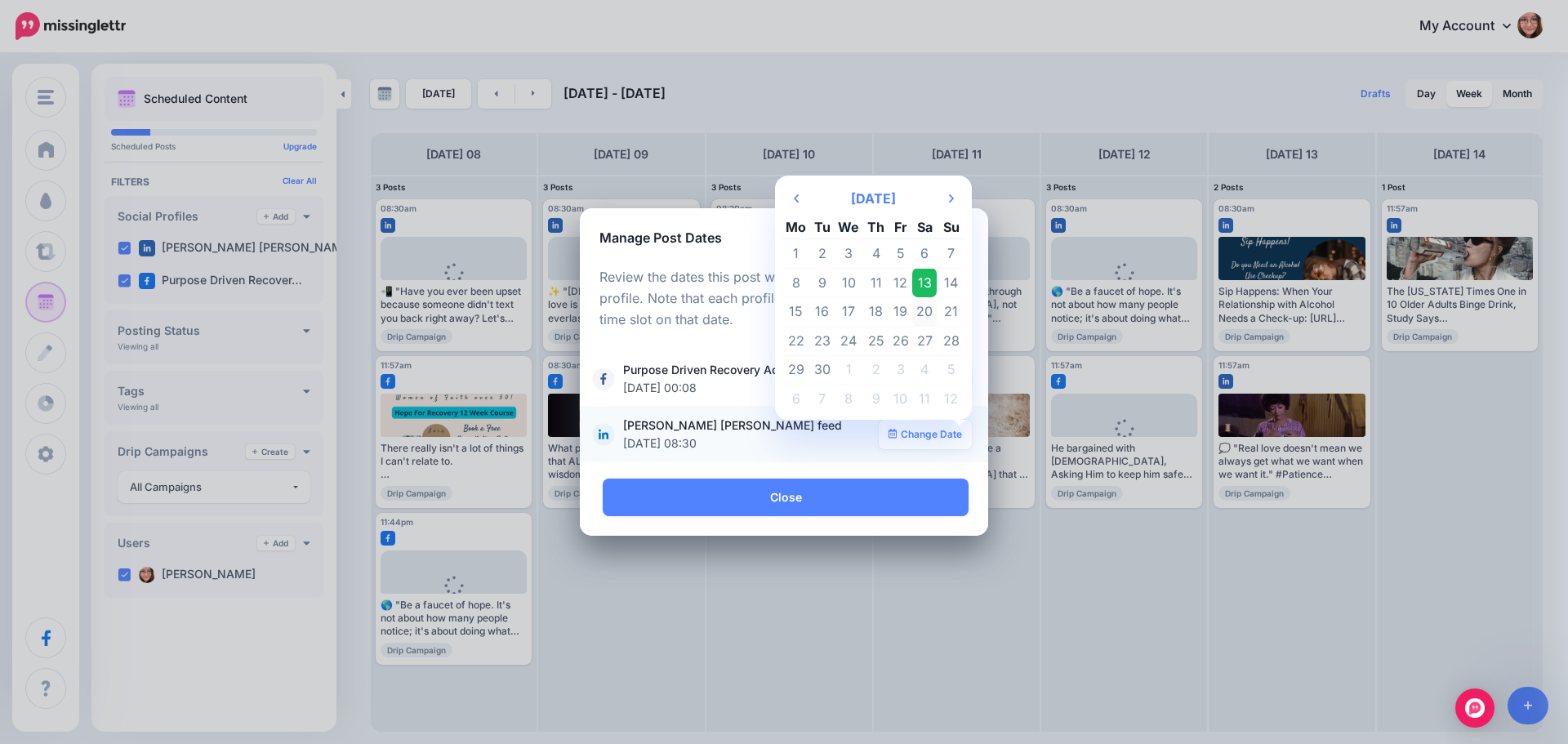
click at [919, 316] on td "20" at bounding box center [924, 312] width 25 height 30
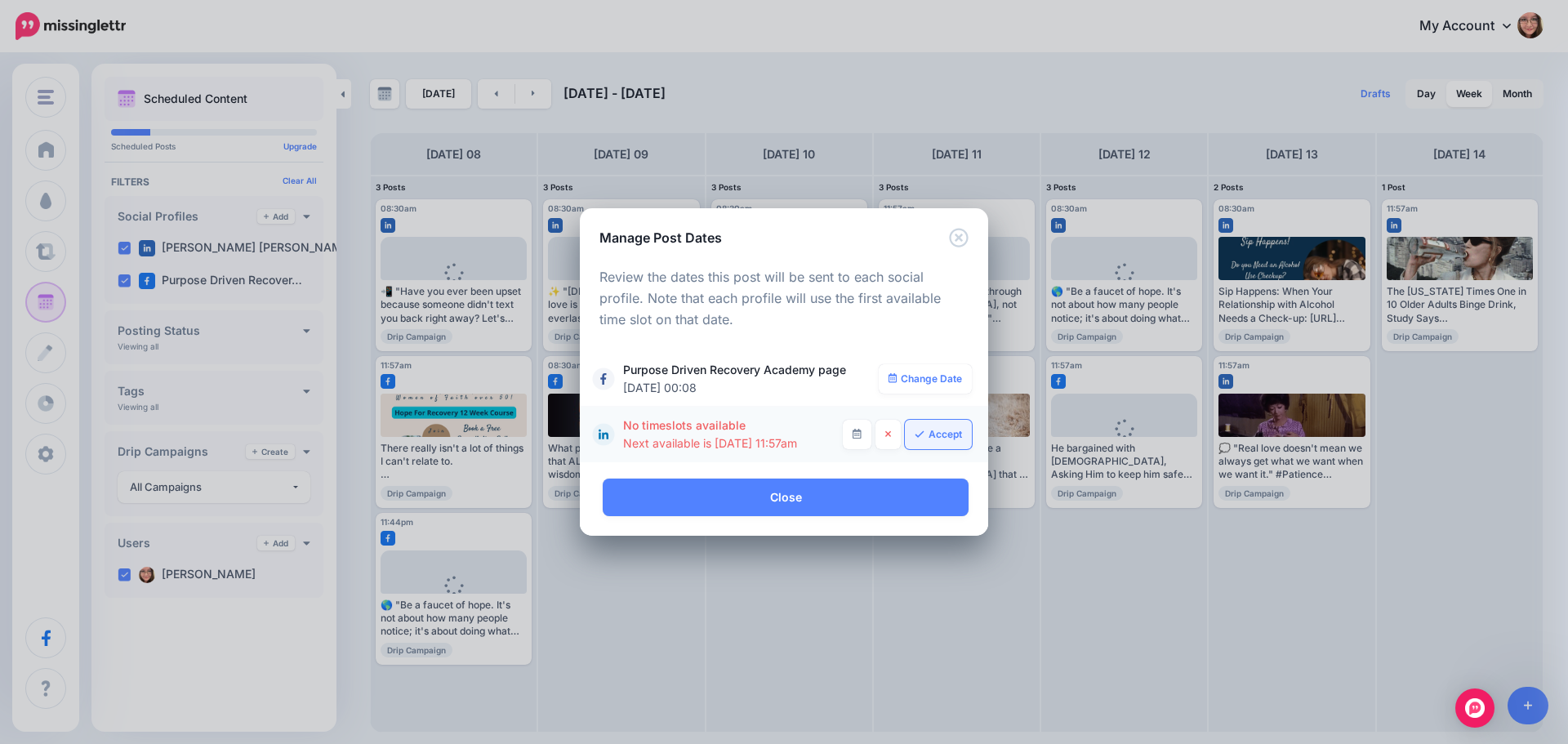
click at [916, 438] on link "Accept" at bounding box center [938, 434] width 67 height 30
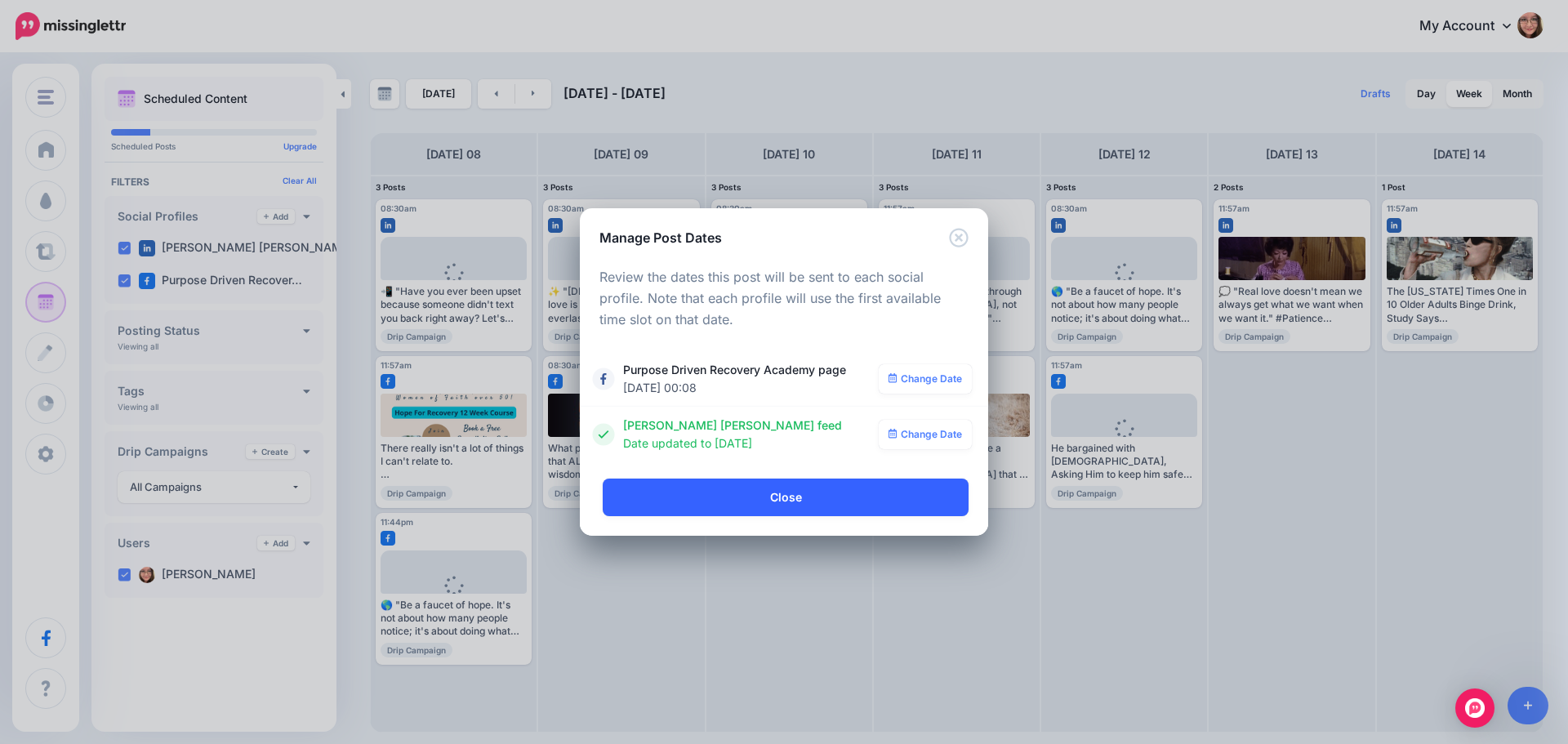
click at [819, 496] on link "Close" at bounding box center [785, 497] width 366 height 37
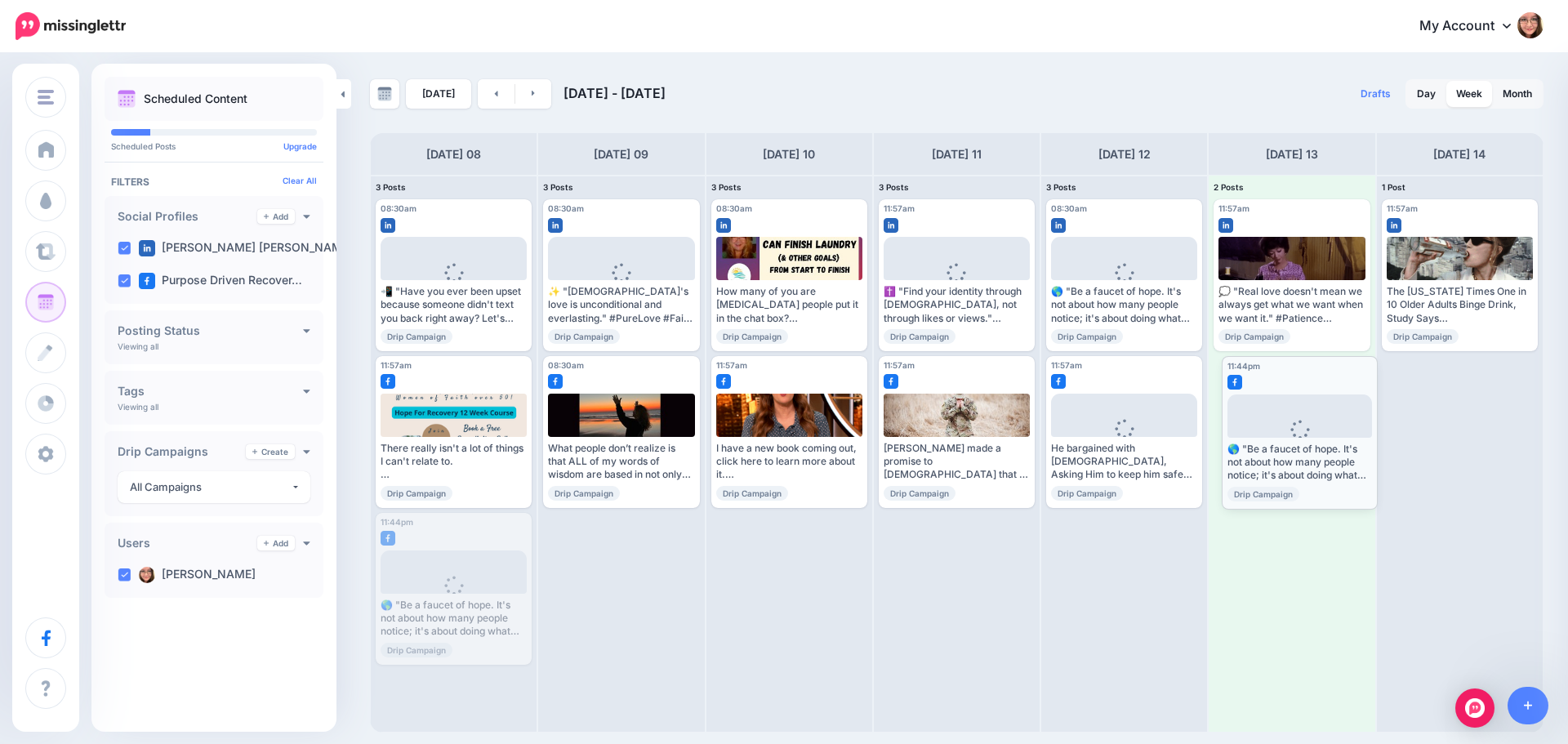
drag, startPoint x: 461, startPoint y: 527, endPoint x: 1307, endPoint y: 370, distance: 860.4
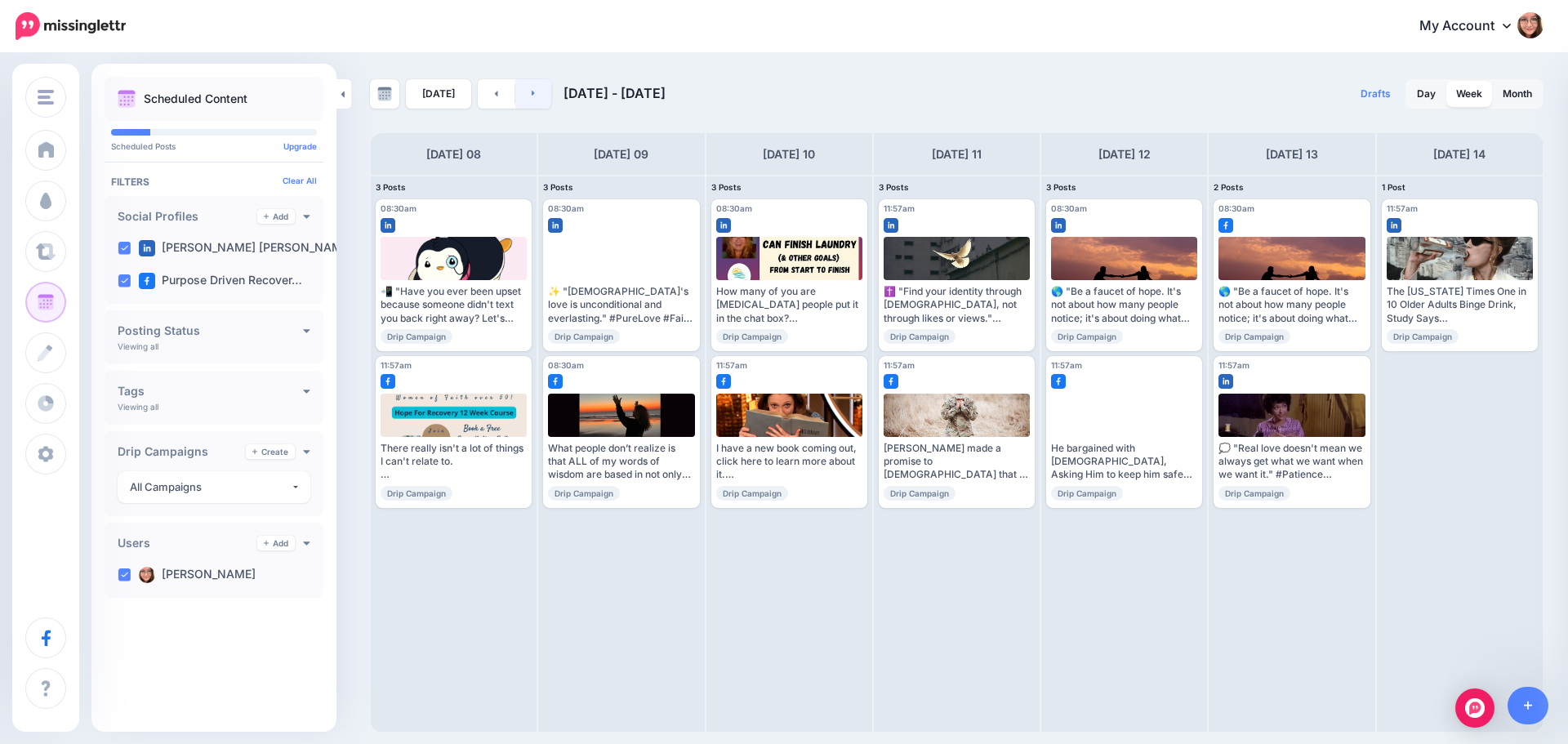
click at [533, 96] on link at bounding box center [533, 94] width 37 height 30
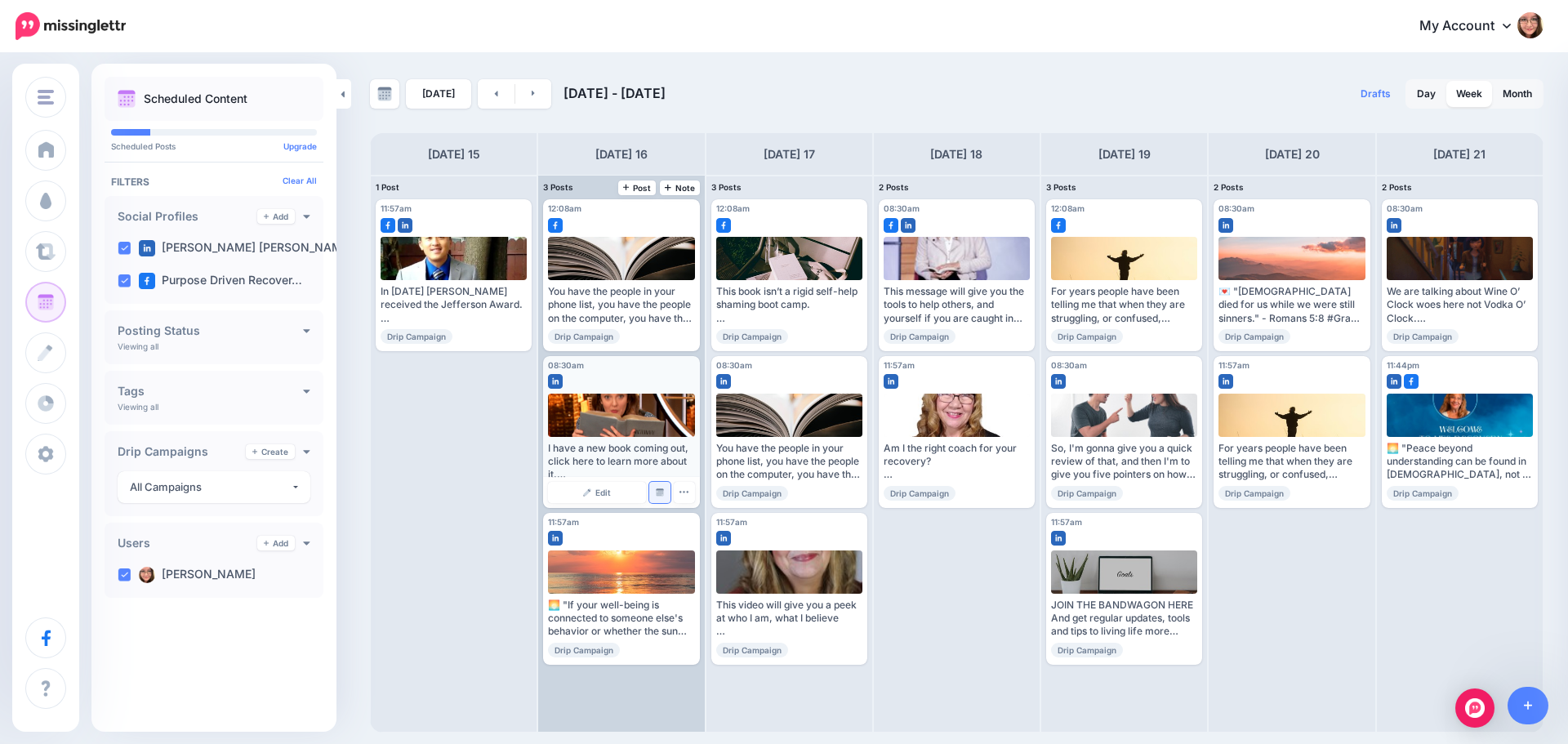
click at [661, 490] on img at bounding box center [660, 492] width 8 height 8
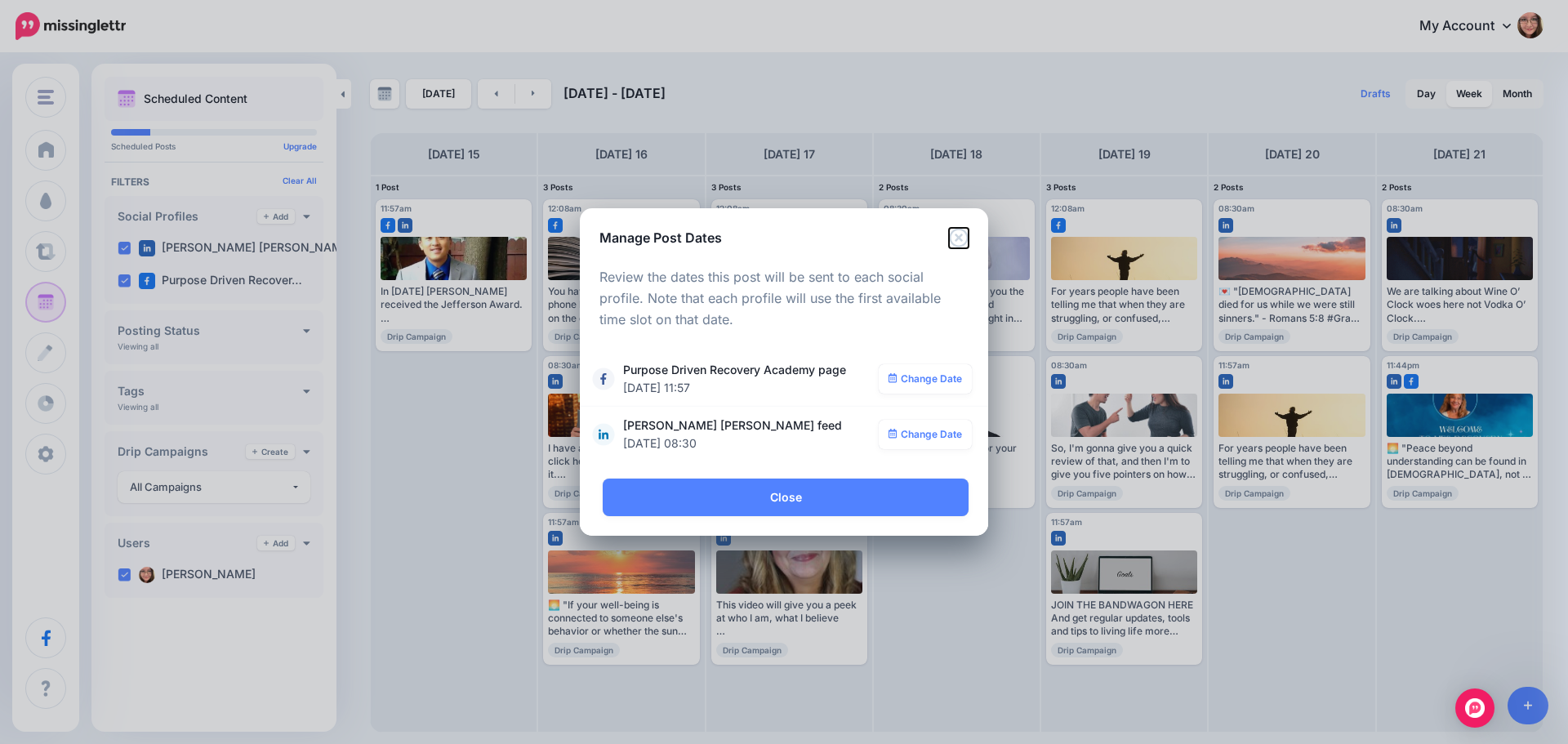
click at [964, 239] on icon "Close" at bounding box center [959, 238] width 20 height 20
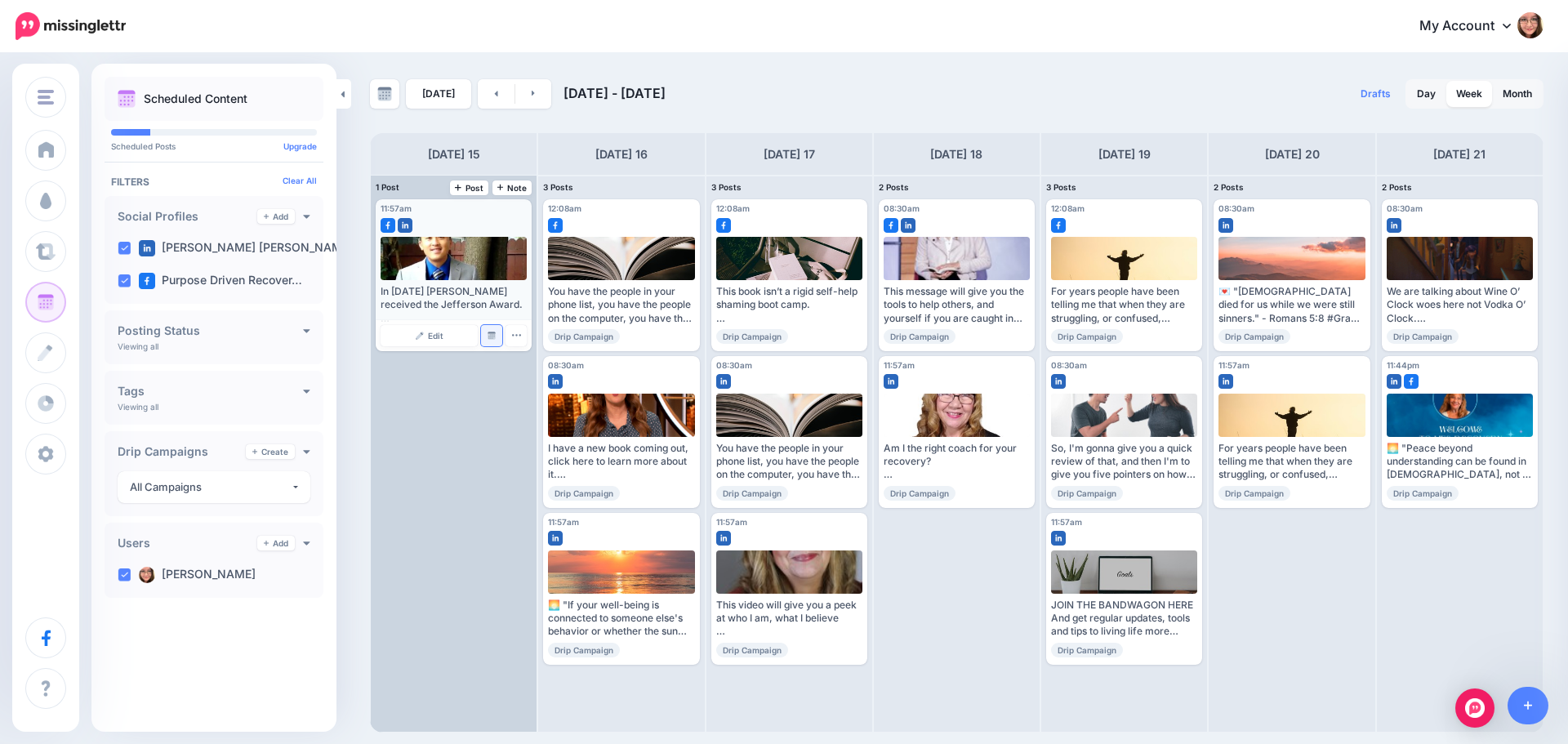
click at [491, 332] on img at bounding box center [491, 335] width 8 height 8
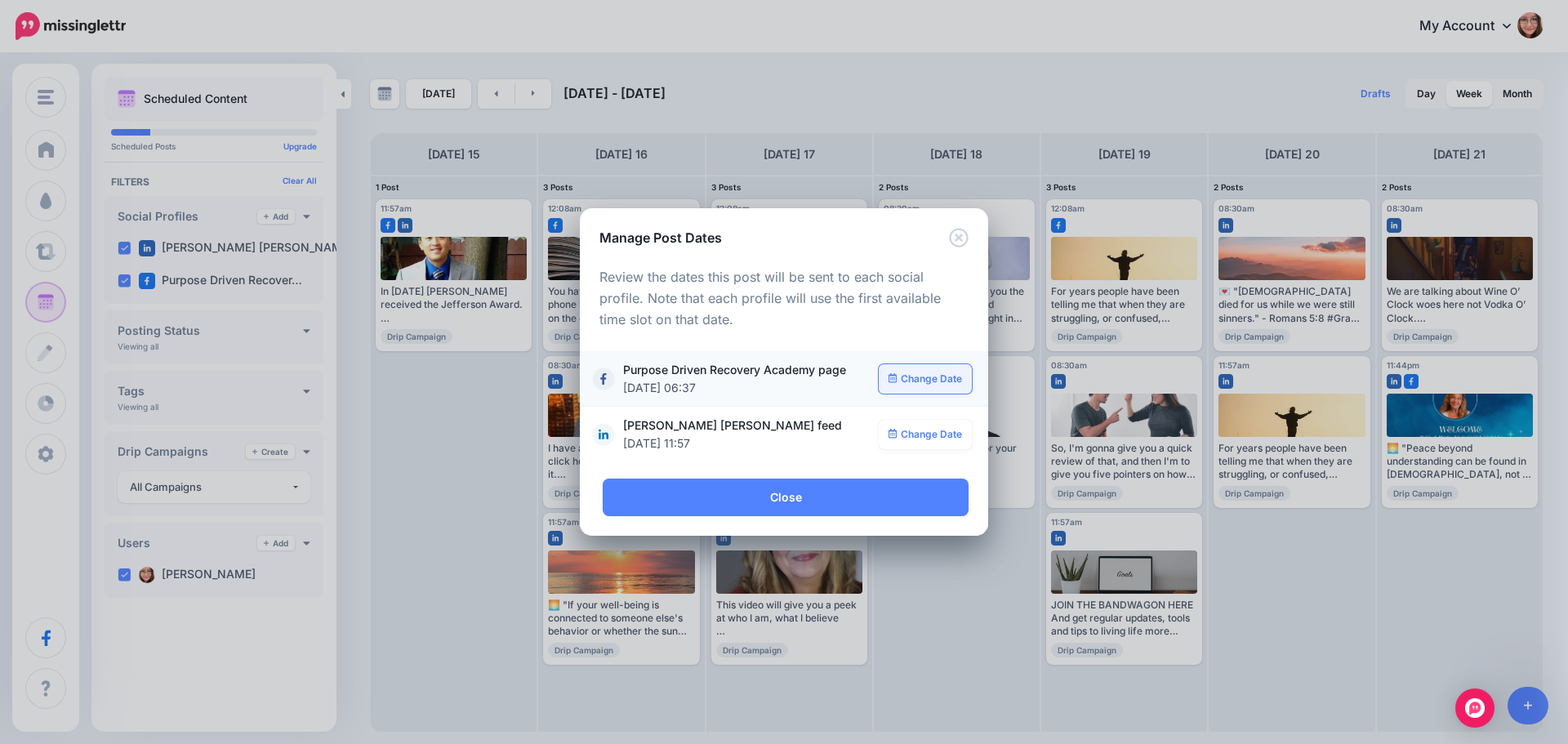
click at [950, 380] on link "Change Date" at bounding box center [926, 379] width 94 height 30
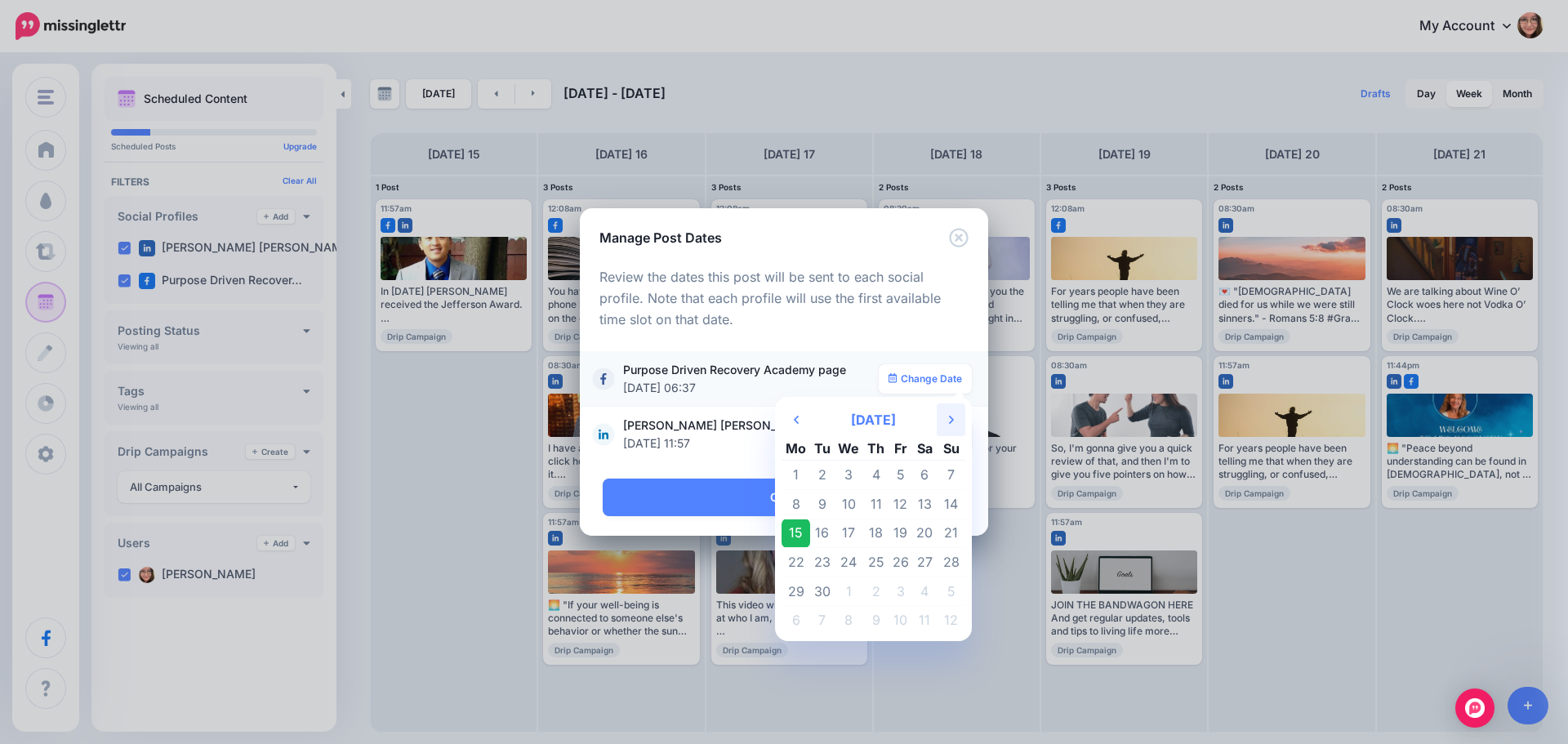
click at [947, 409] on th "Next Month" at bounding box center [950, 419] width 29 height 33
click at [925, 562] on td "25" at bounding box center [924, 562] width 25 height 30
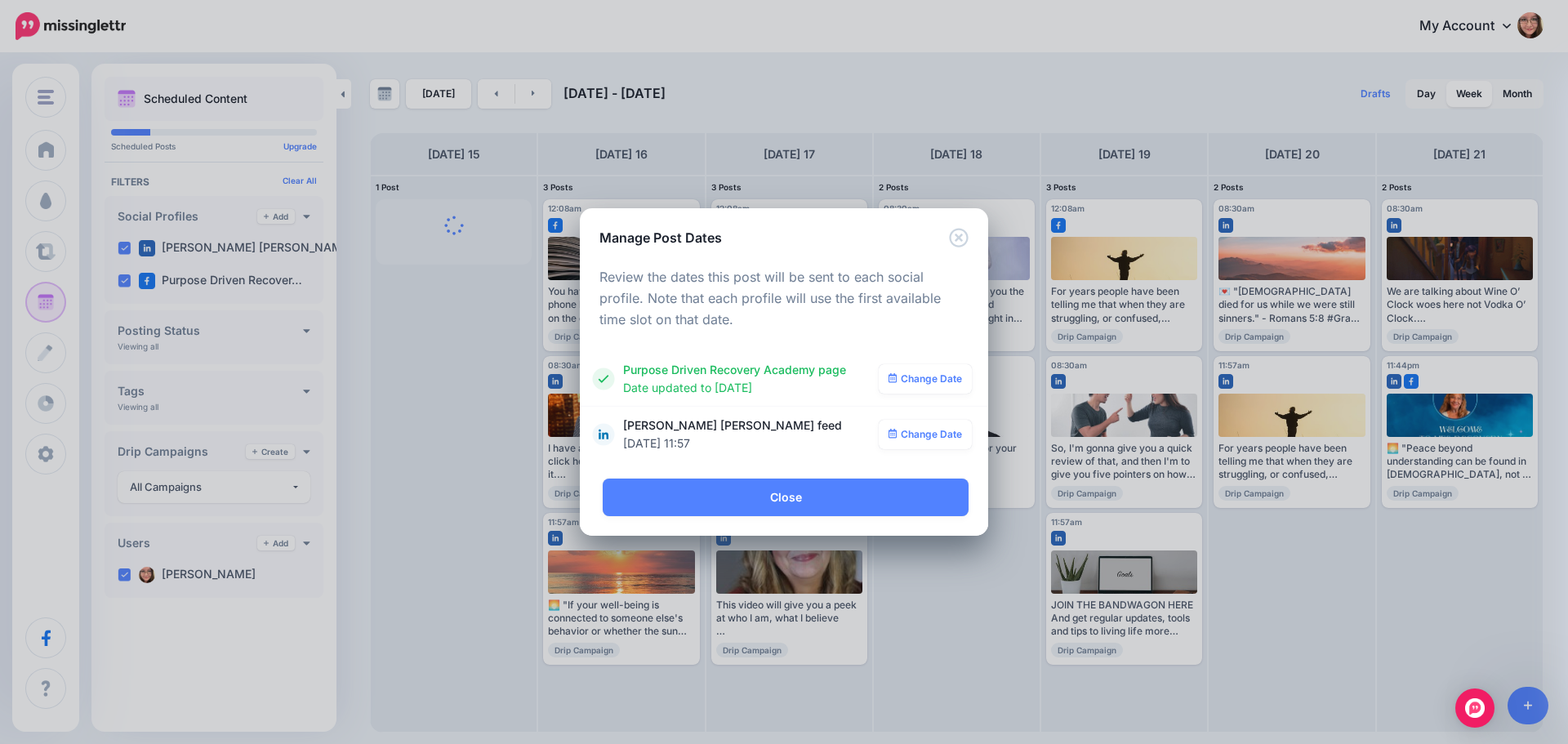
click at [945, 435] on link "Change Date" at bounding box center [926, 434] width 94 height 30
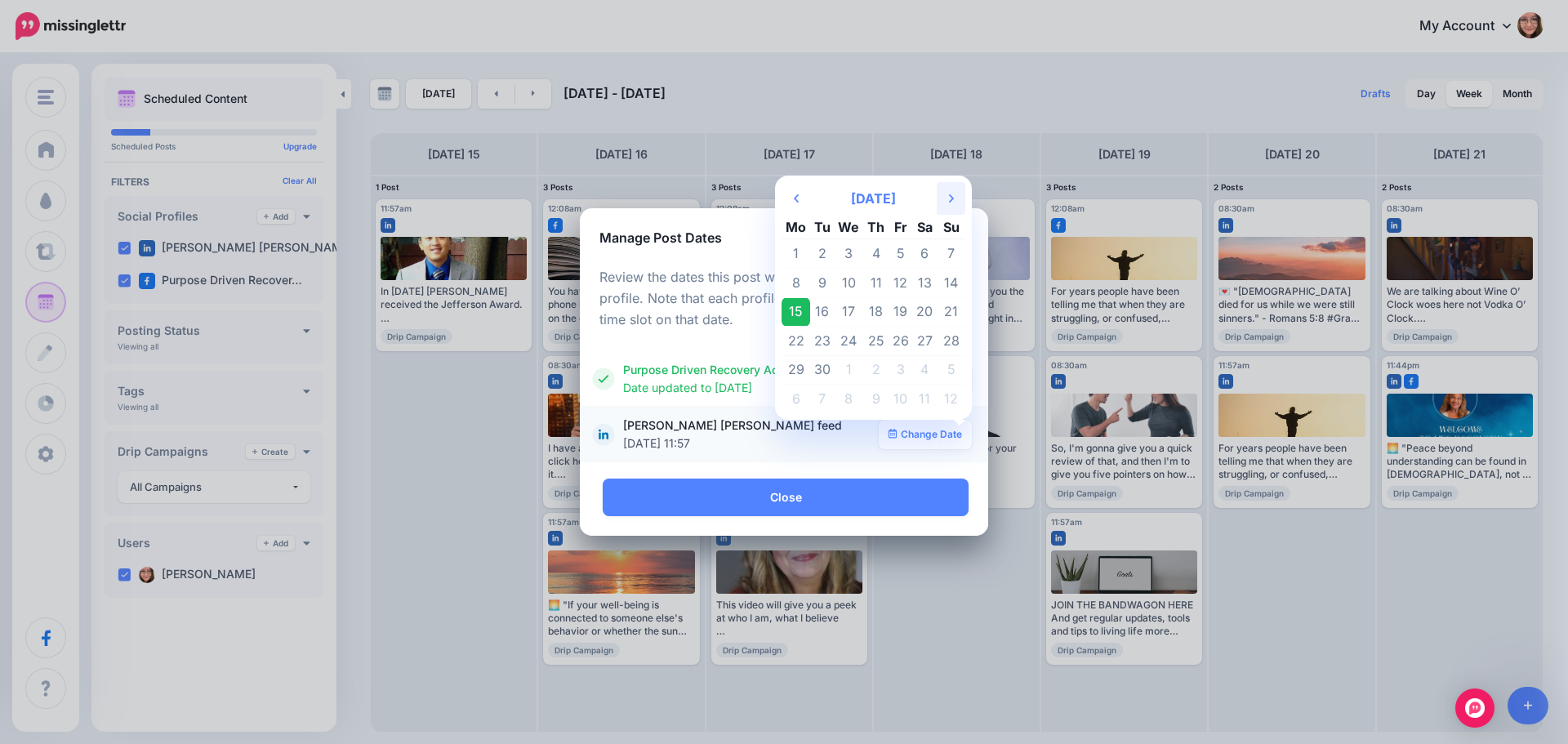
click at [942, 203] on th "Next Month" at bounding box center [950, 198] width 29 height 33
click at [931, 338] on td "25" at bounding box center [924, 341] width 25 height 30
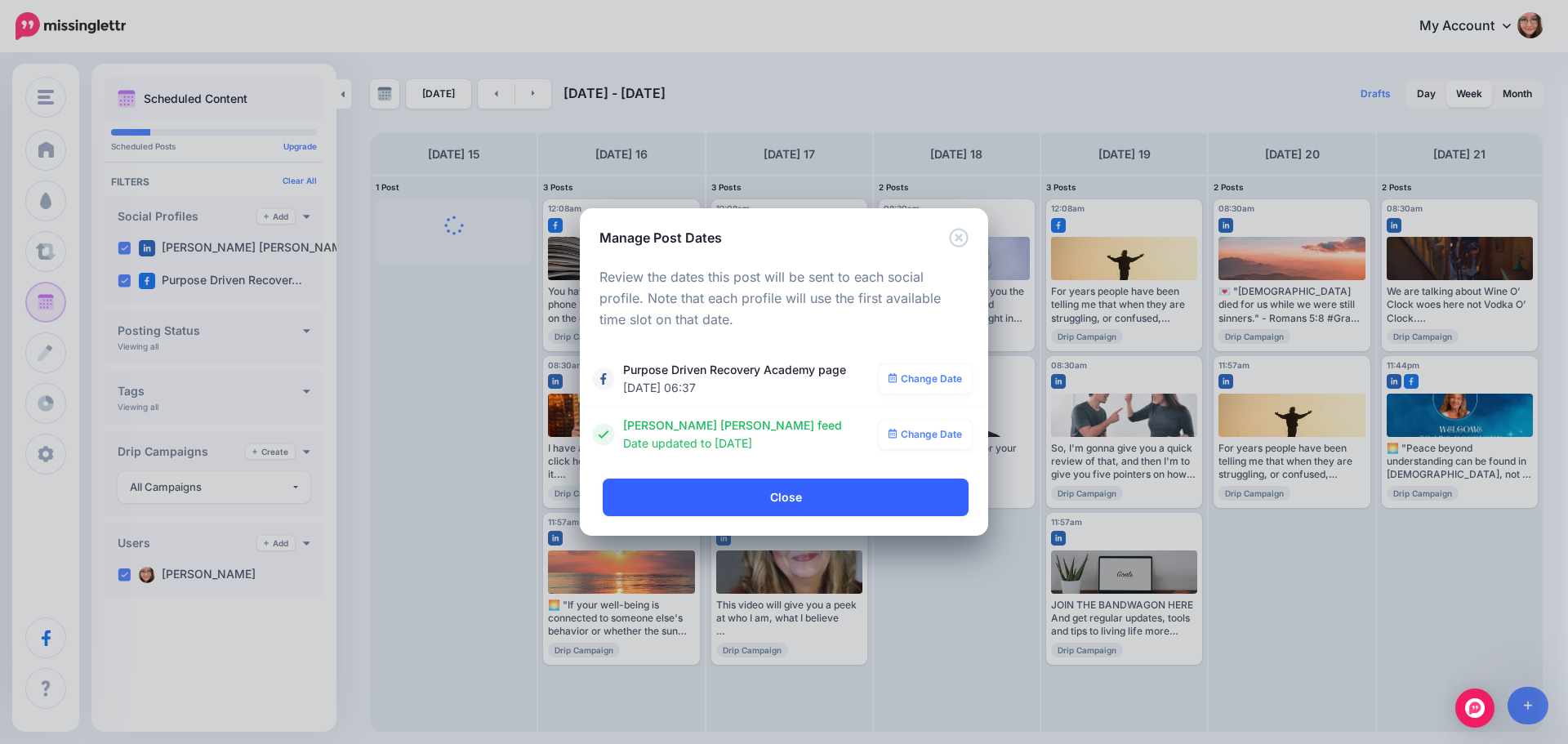
click at [841, 499] on link "Close" at bounding box center [785, 497] width 366 height 37
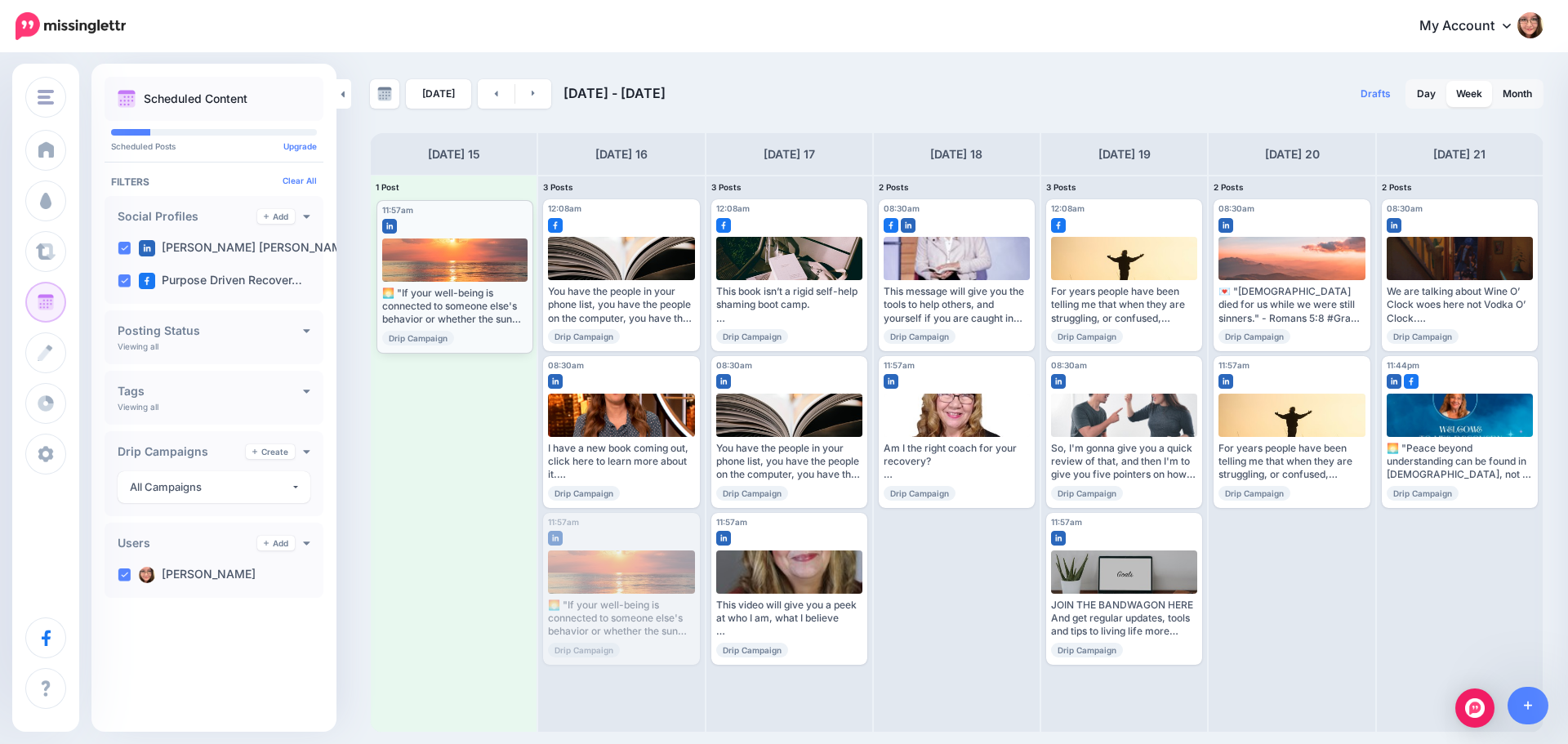
drag, startPoint x: 614, startPoint y: 528, endPoint x: 452, endPoint y: 206, distance: 360.5
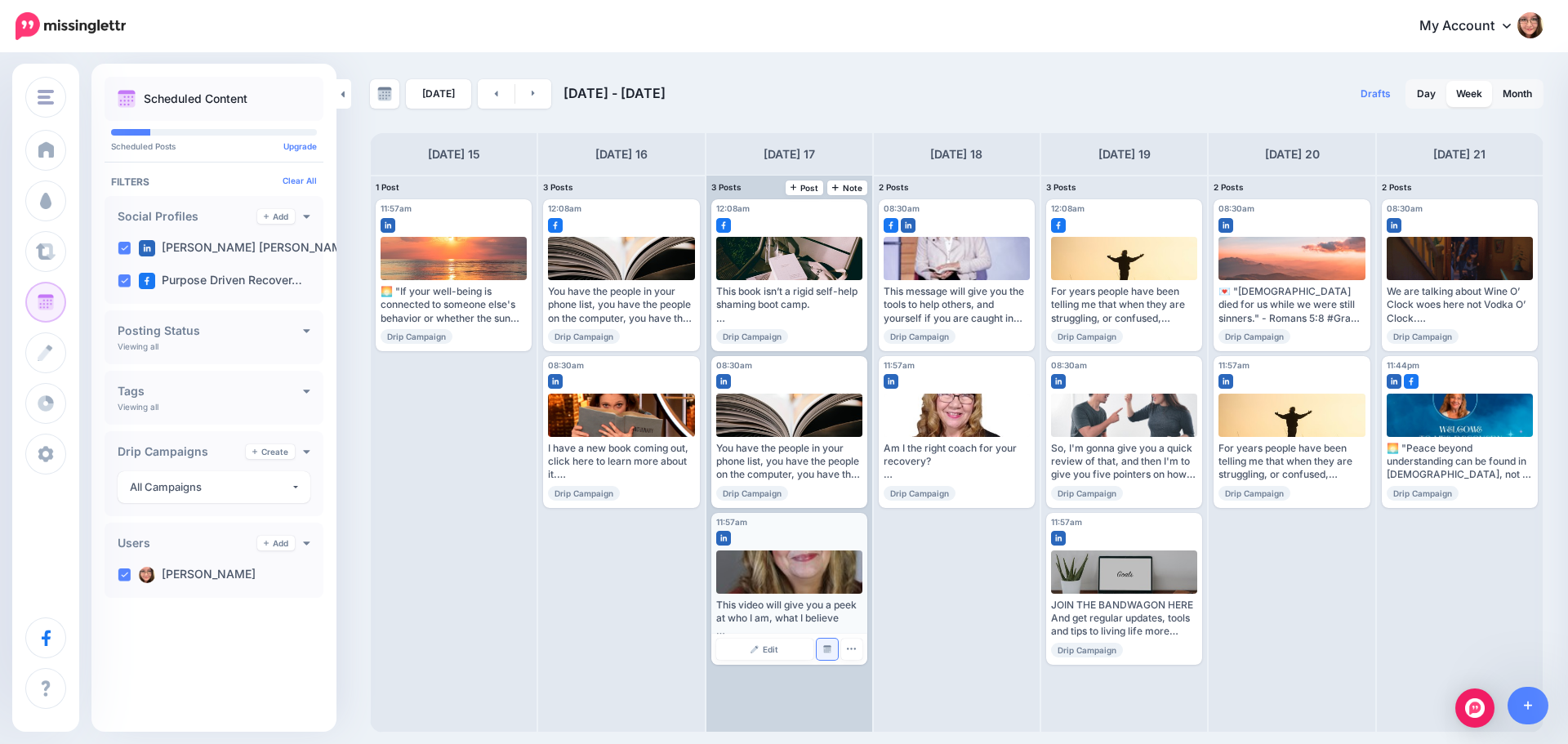
click at [825, 650] on img at bounding box center [827, 649] width 8 height 8
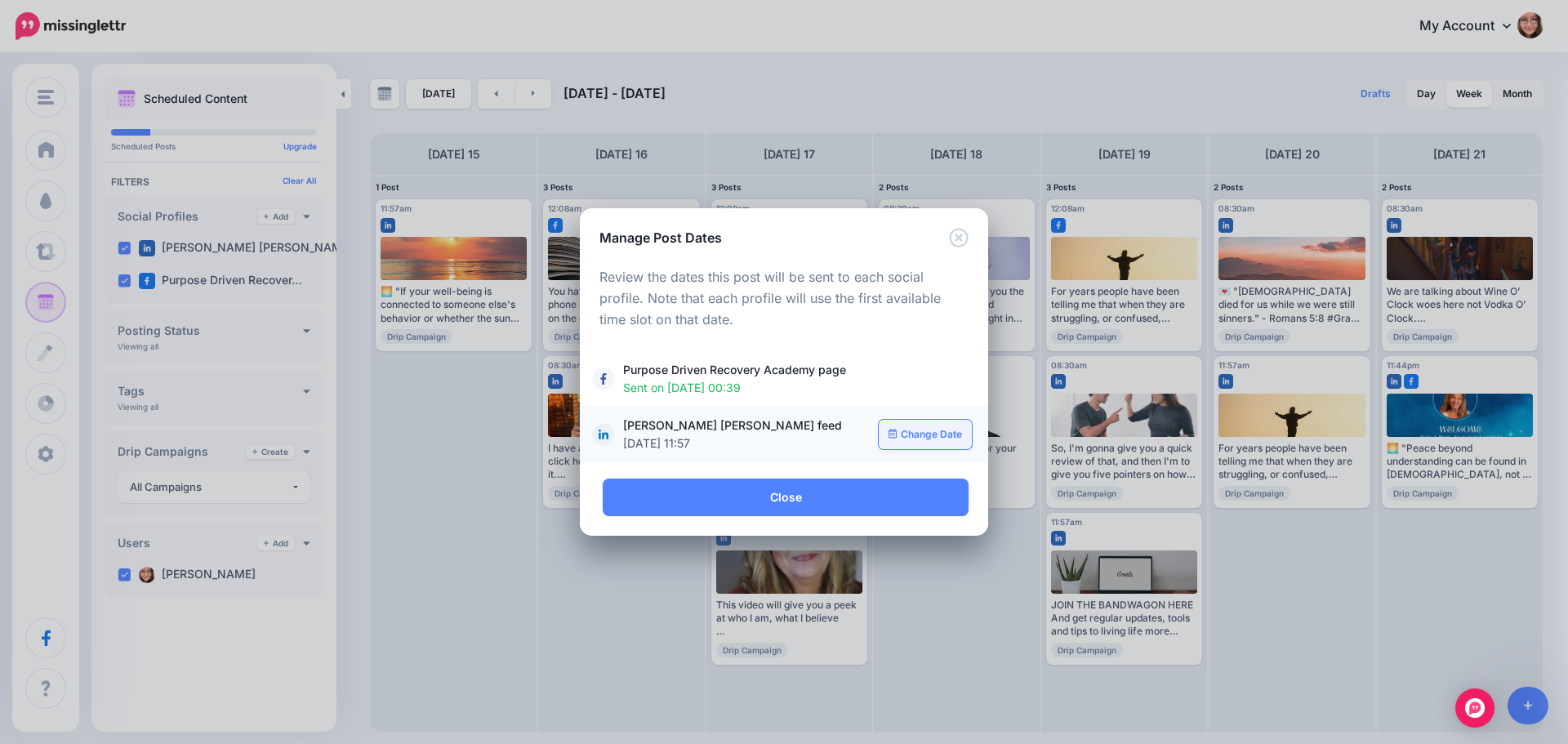
click at [922, 435] on link "Change Date" at bounding box center [926, 434] width 94 height 30
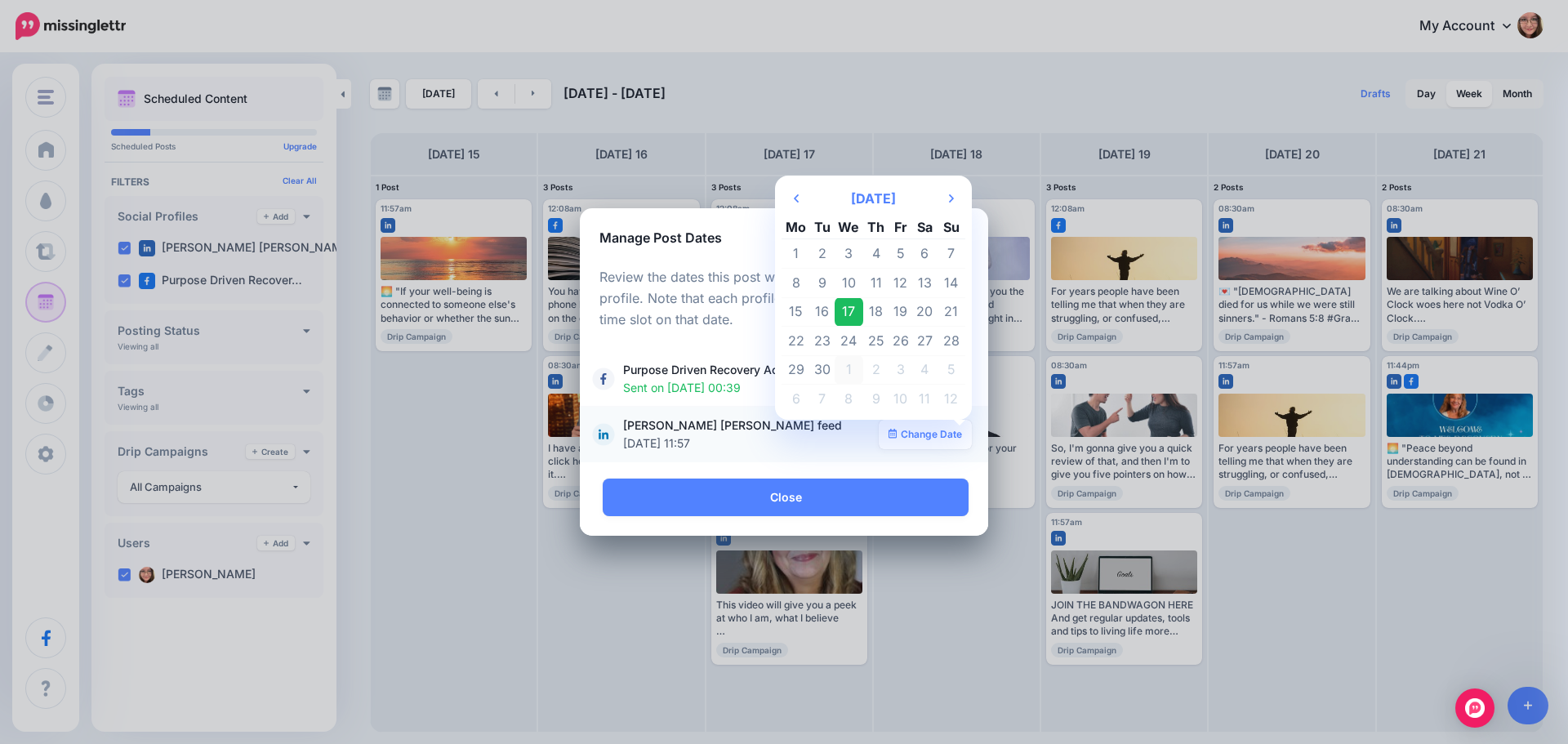
click at [850, 370] on td "1" at bounding box center [850, 370] width 30 height 30
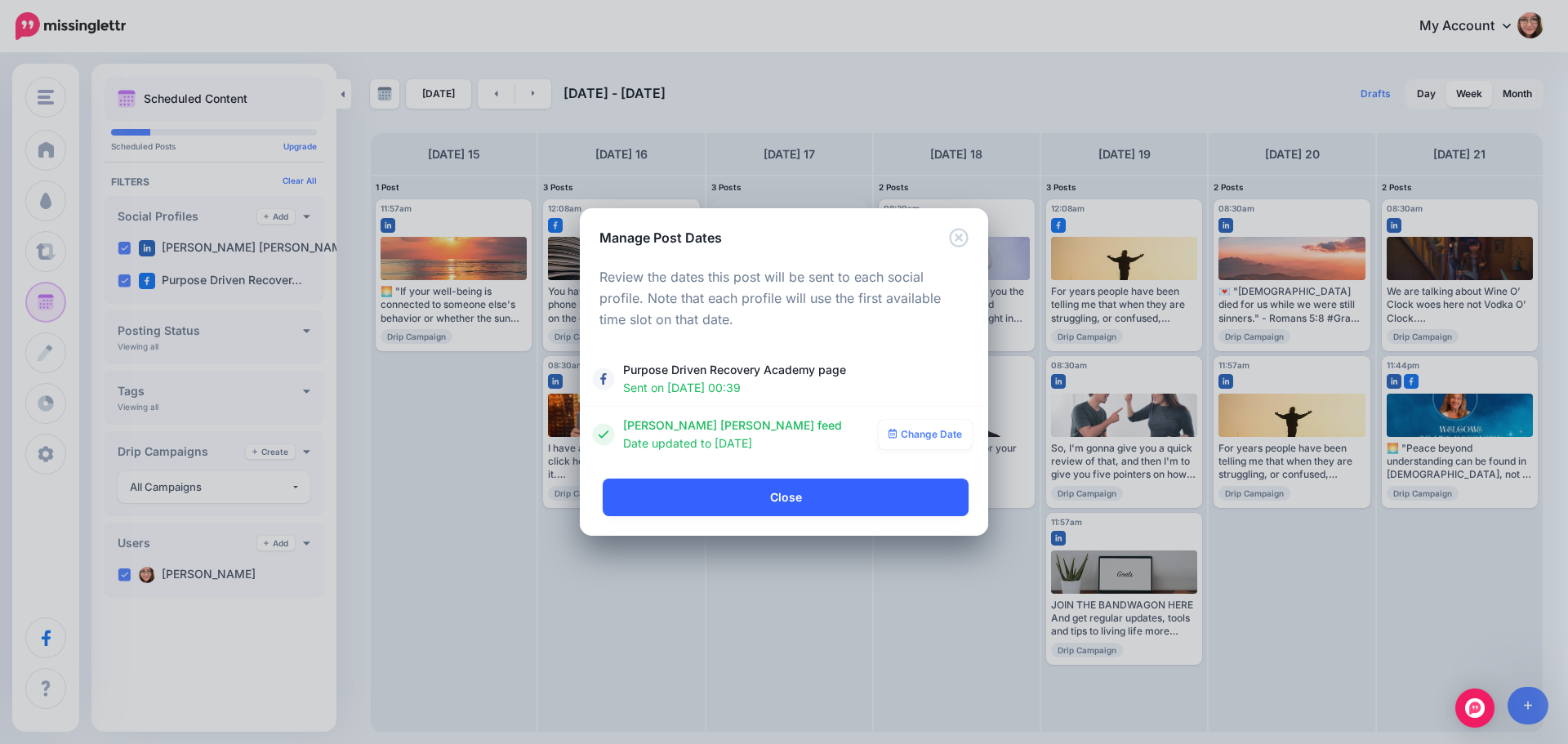
click at [775, 498] on link "Close" at bounding box center [785, 497] width 366 height 37
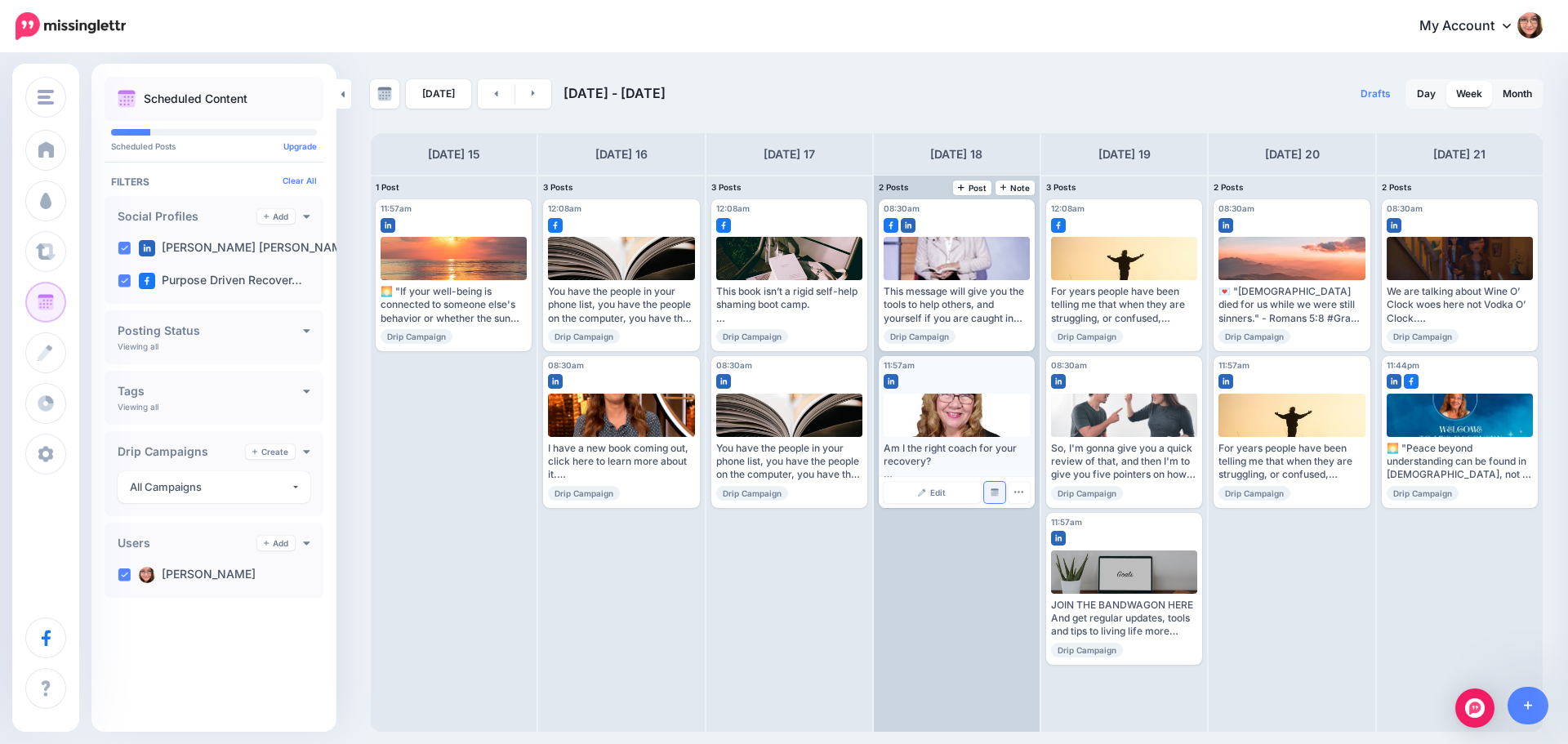
click at [996, 490] on img at bounding box center [995, 492] width 8 height 8
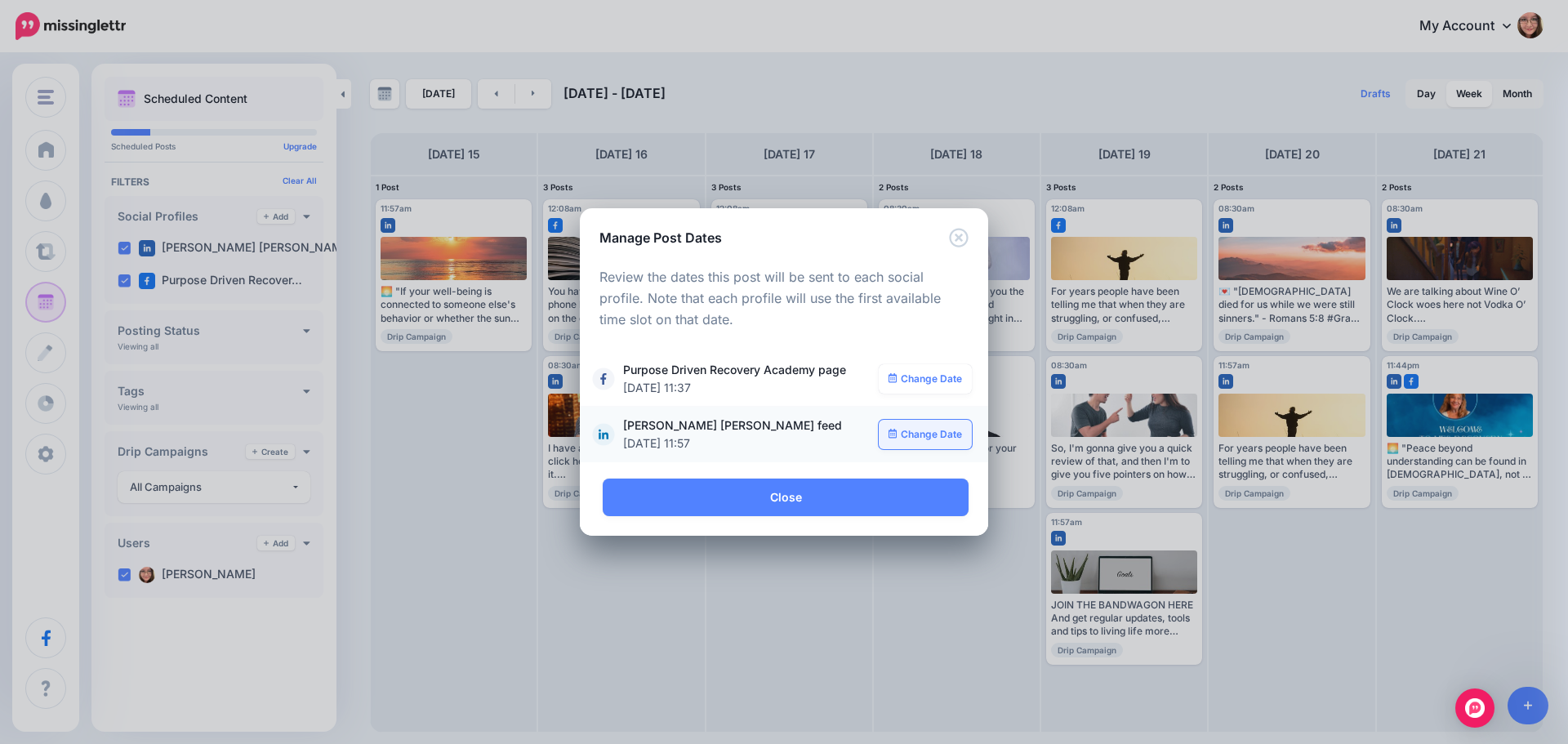
click at [899, 425] on link "Change Date" at bounding box center [926, 434] width 94 height 30
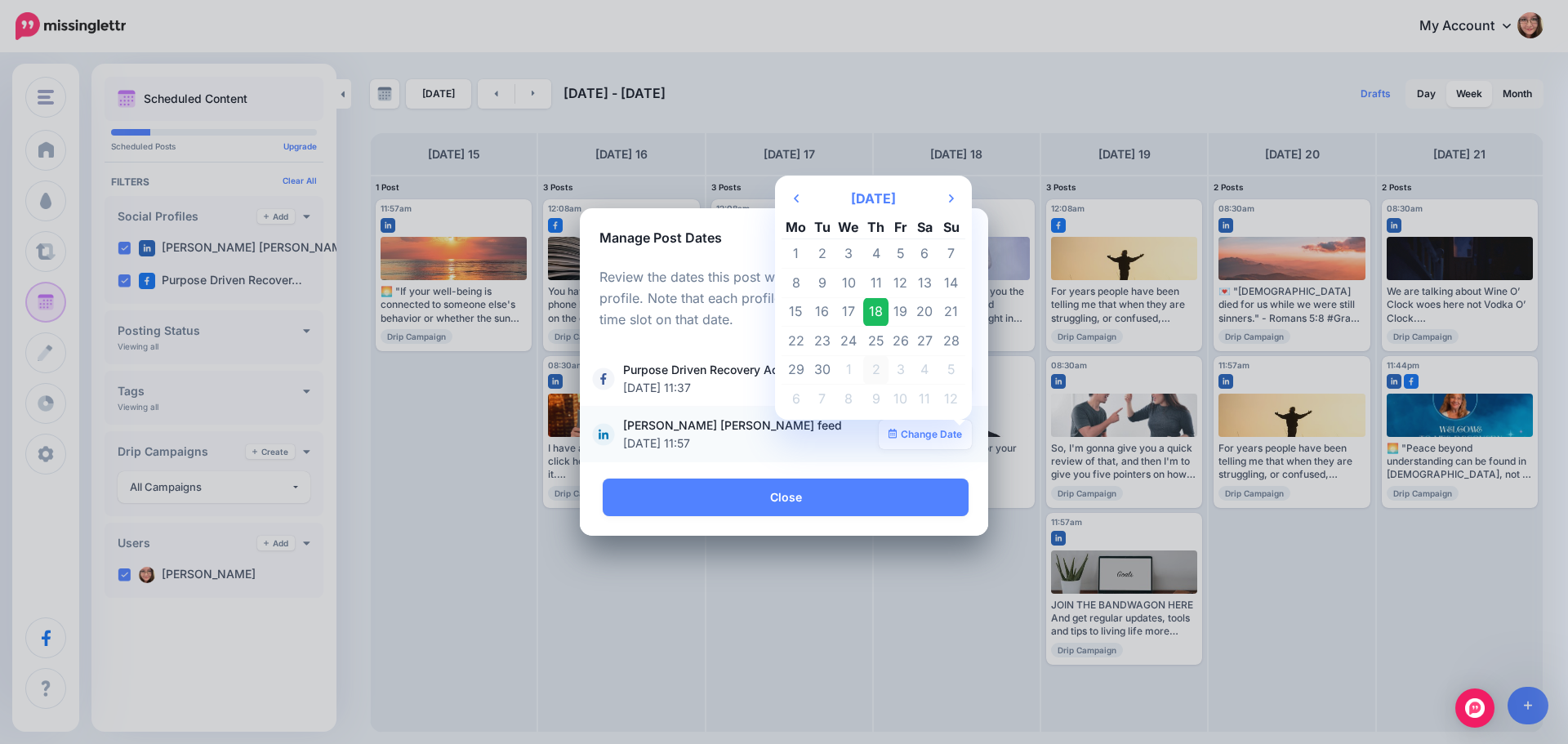
click at [871, 363] on td "2" at bounding box center [876, 370] width 26 height 30
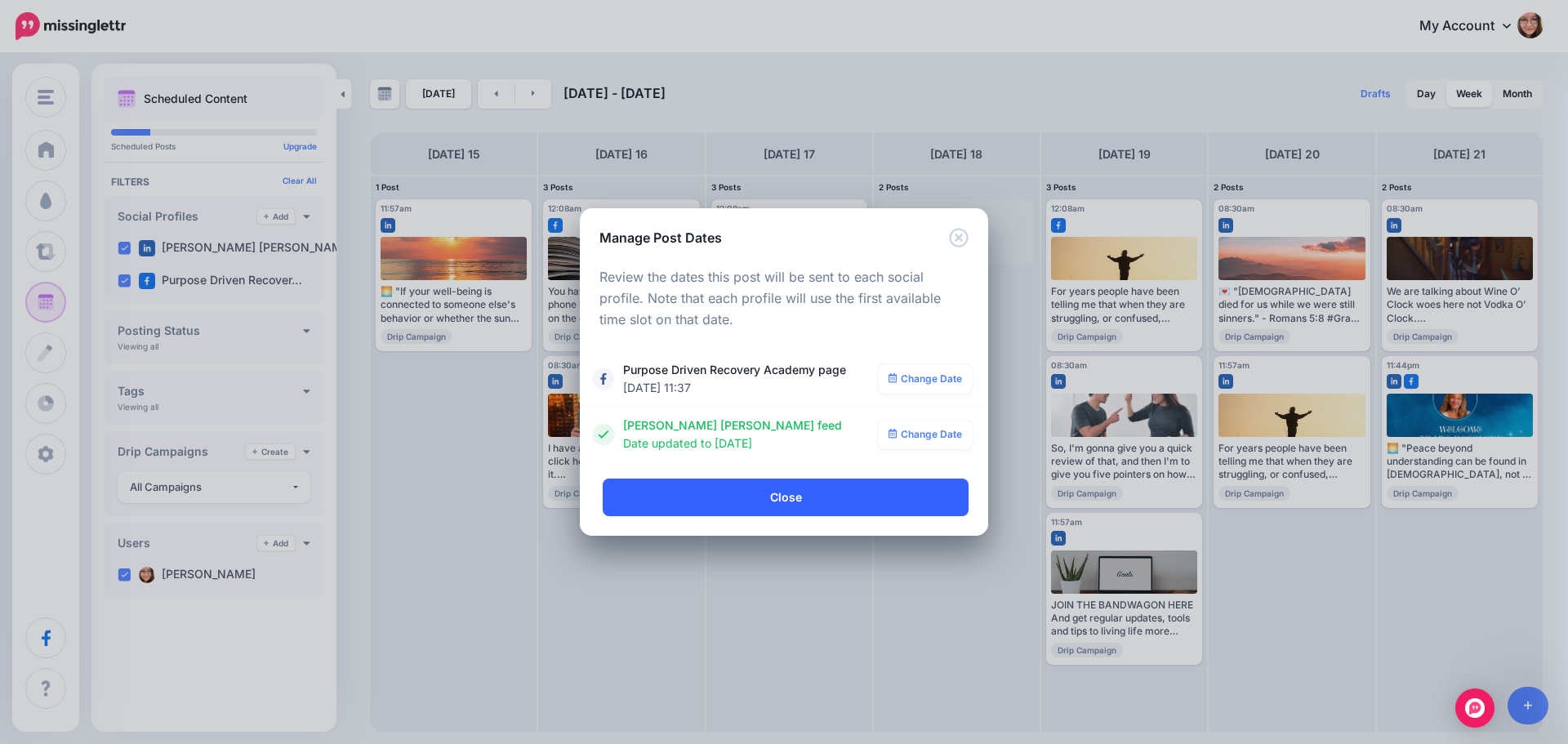
click at [834, 481] on link "Close" at bounding box center [785, 497] width 366 height 37
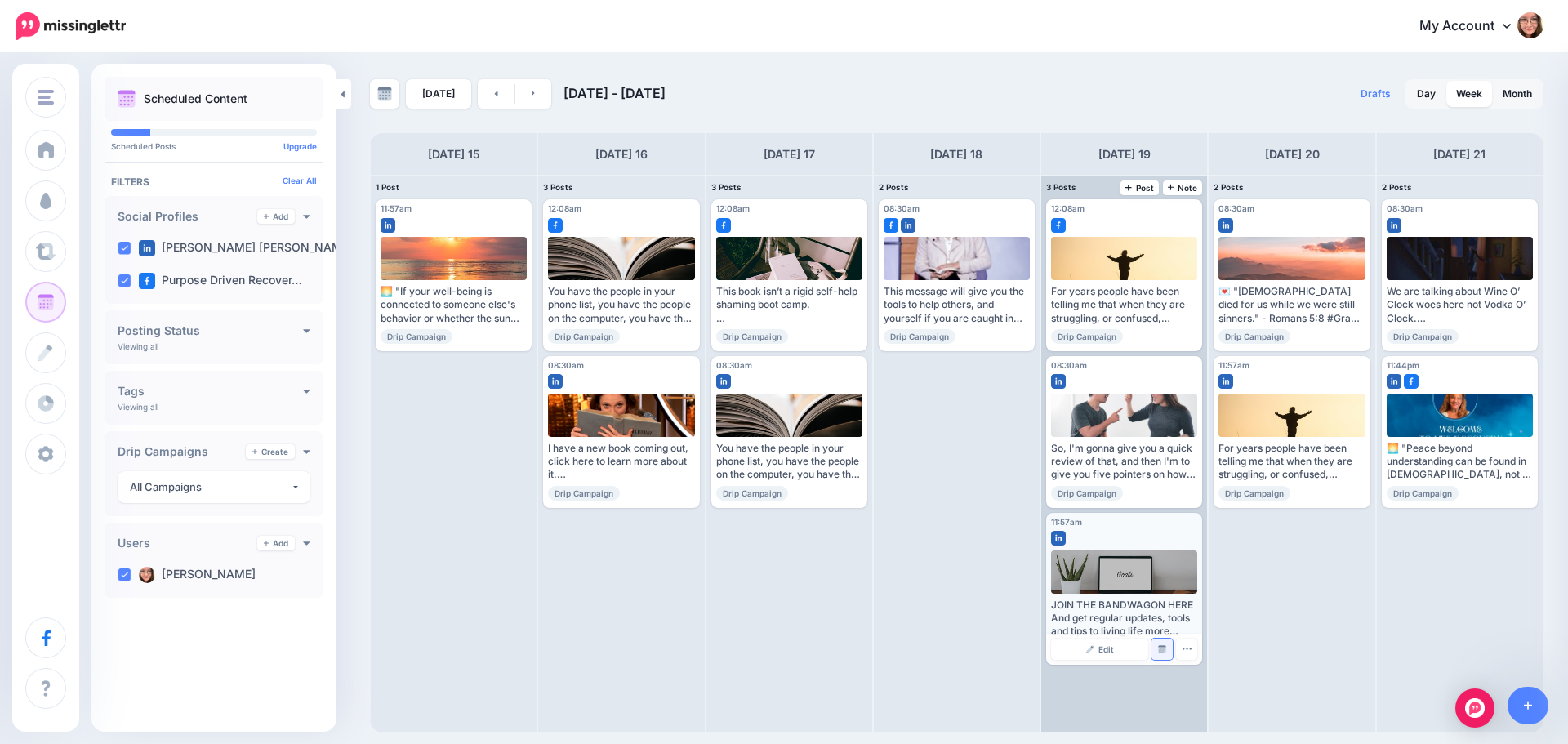
click at [1162, 649] on img at bounding box center [1162, 649] width 8 height 8
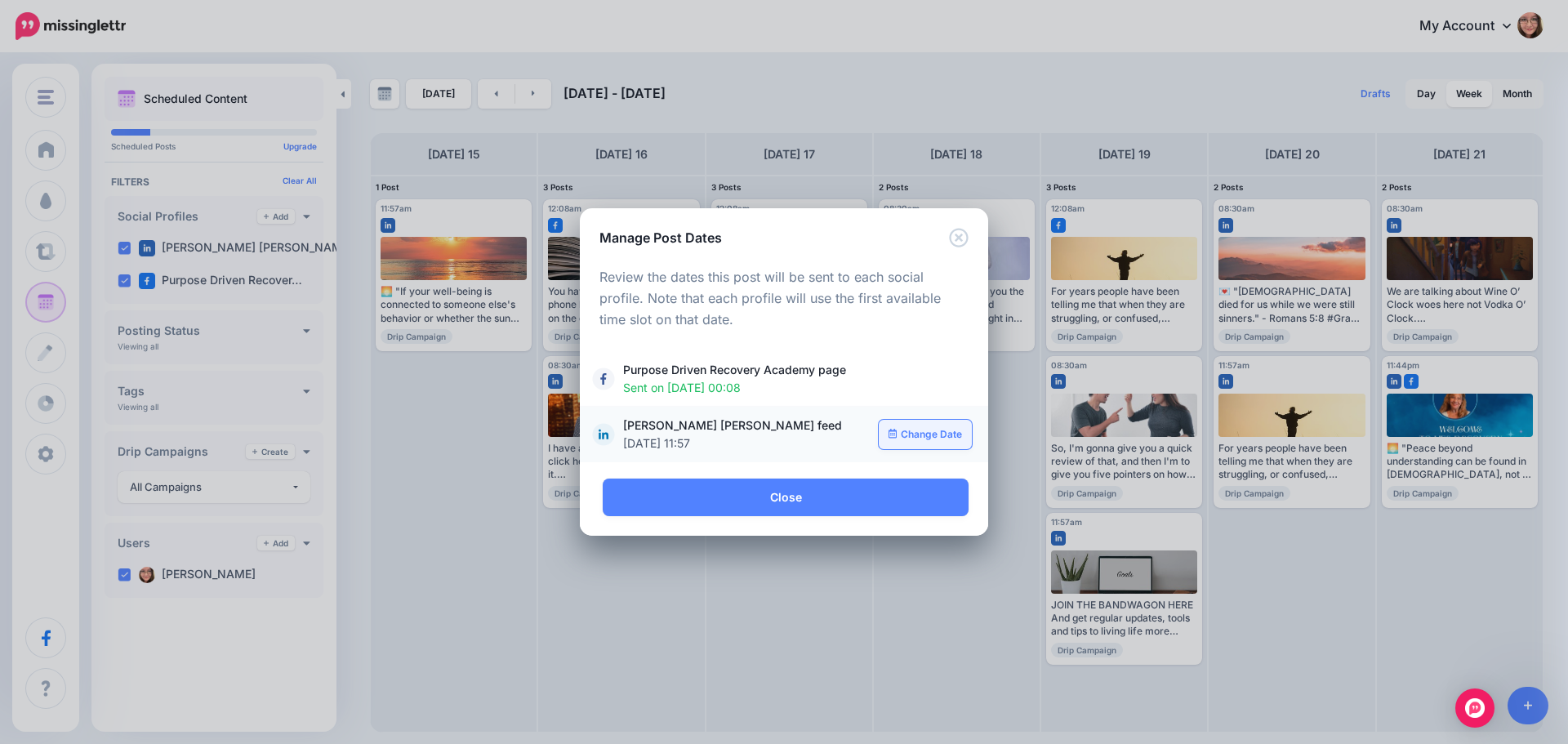
click at [919, 424] on link "Change Date" at bounding box center [926, 434] width 94 height 30
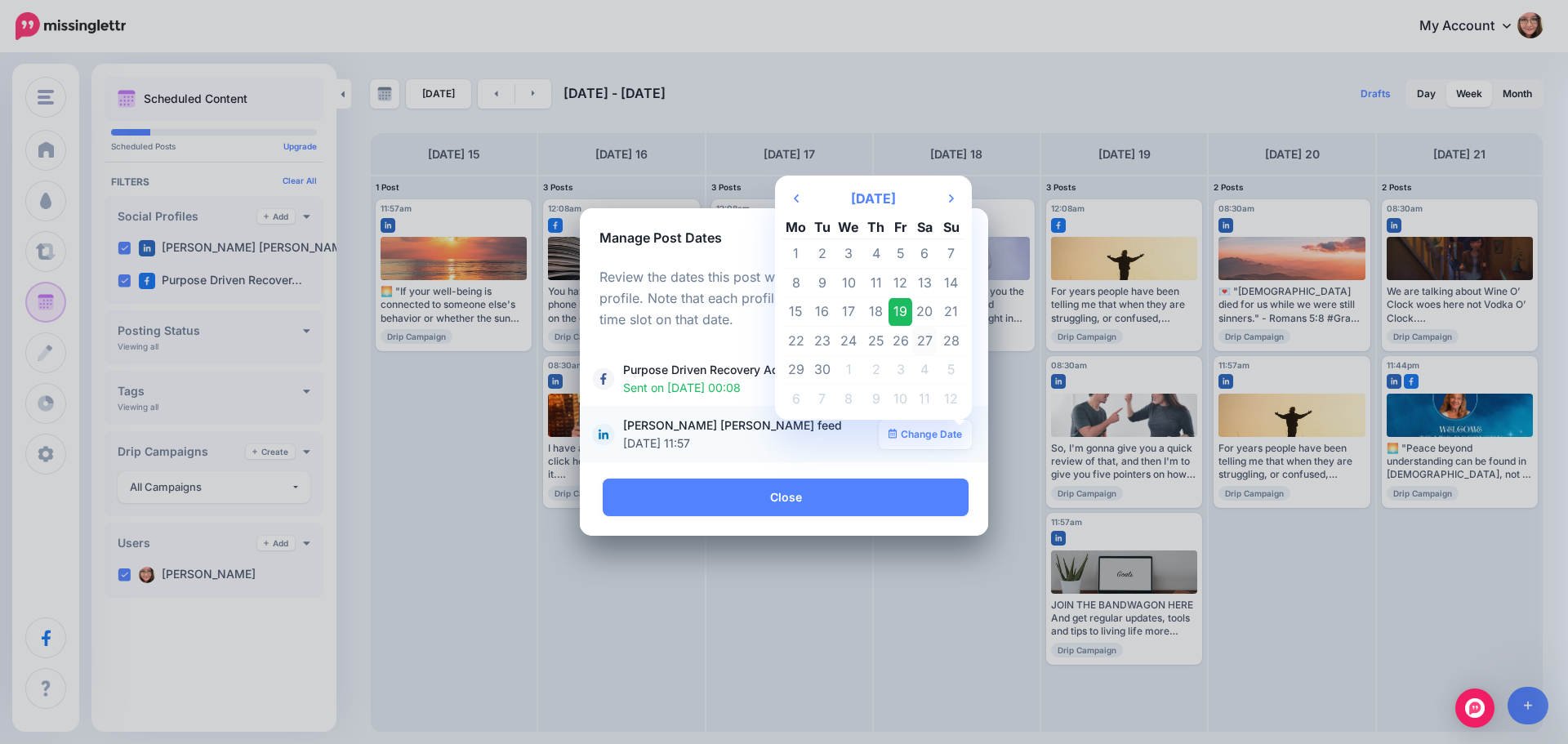
click at [921, 346] on td "27" at bounding box center [924, 341] width 25 height 30
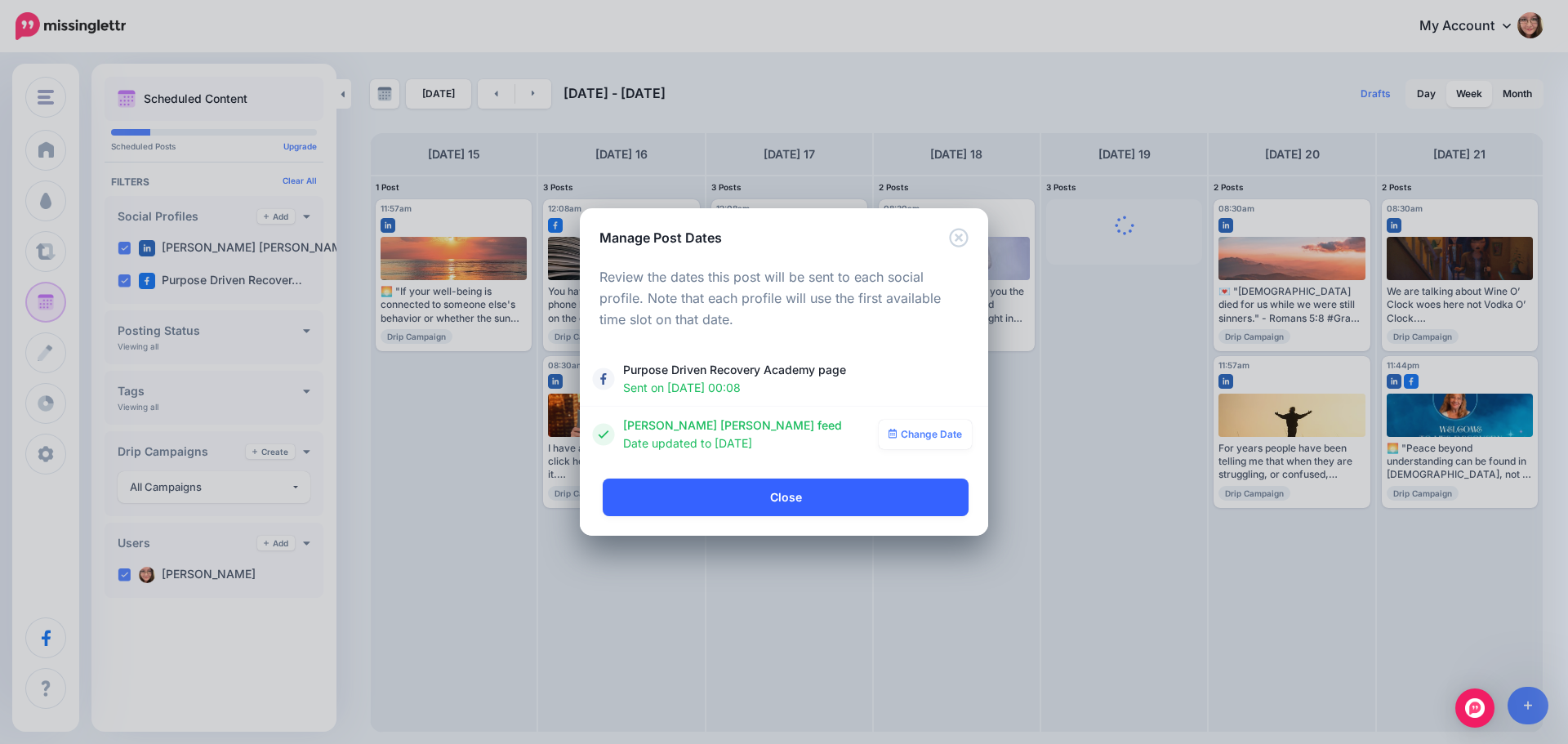
click at [841, 490] on link "Close" at bounding box center [785, 497] width 366 height 37
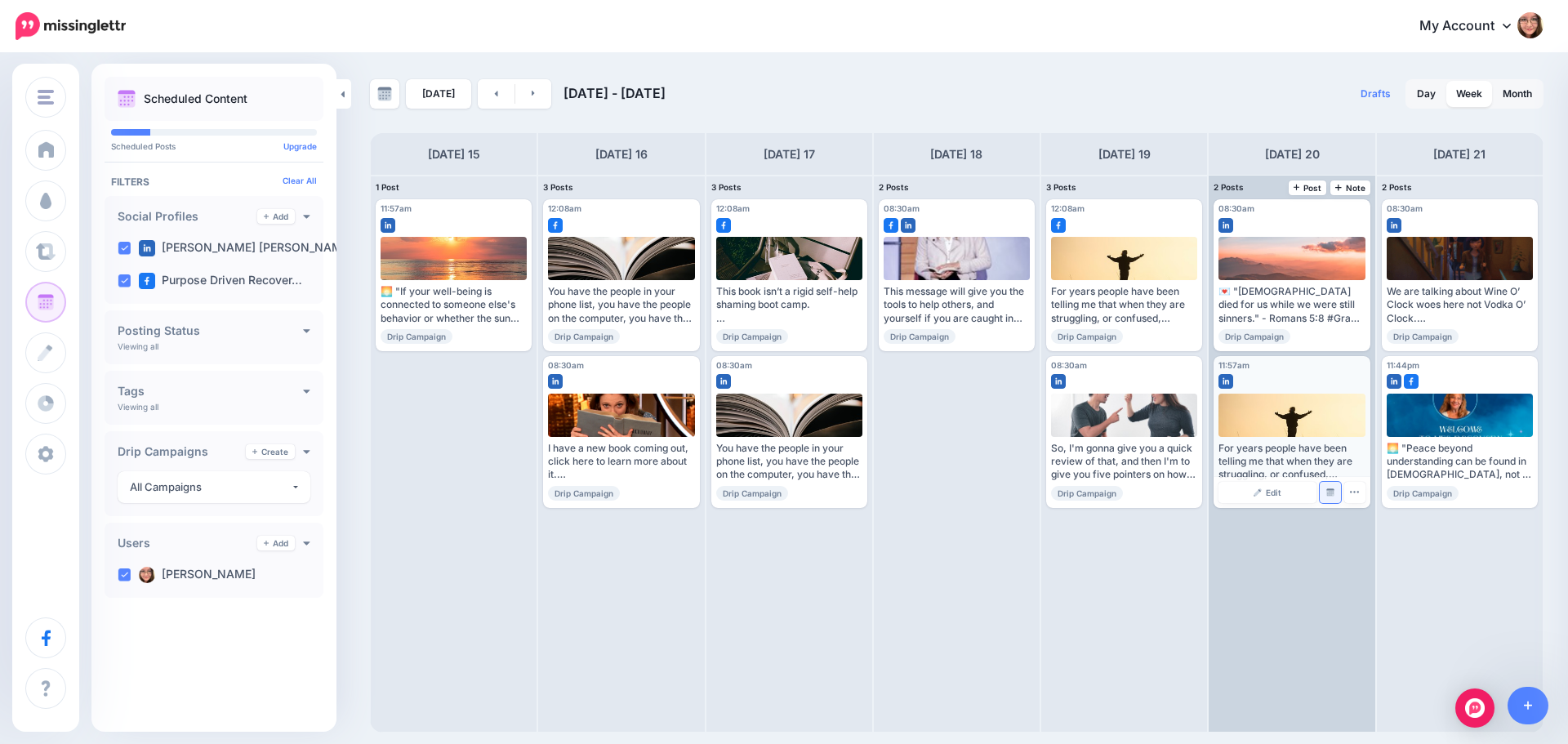
click at [1334, 488] on img at bounding box center [1330, 492] width 8 height 8
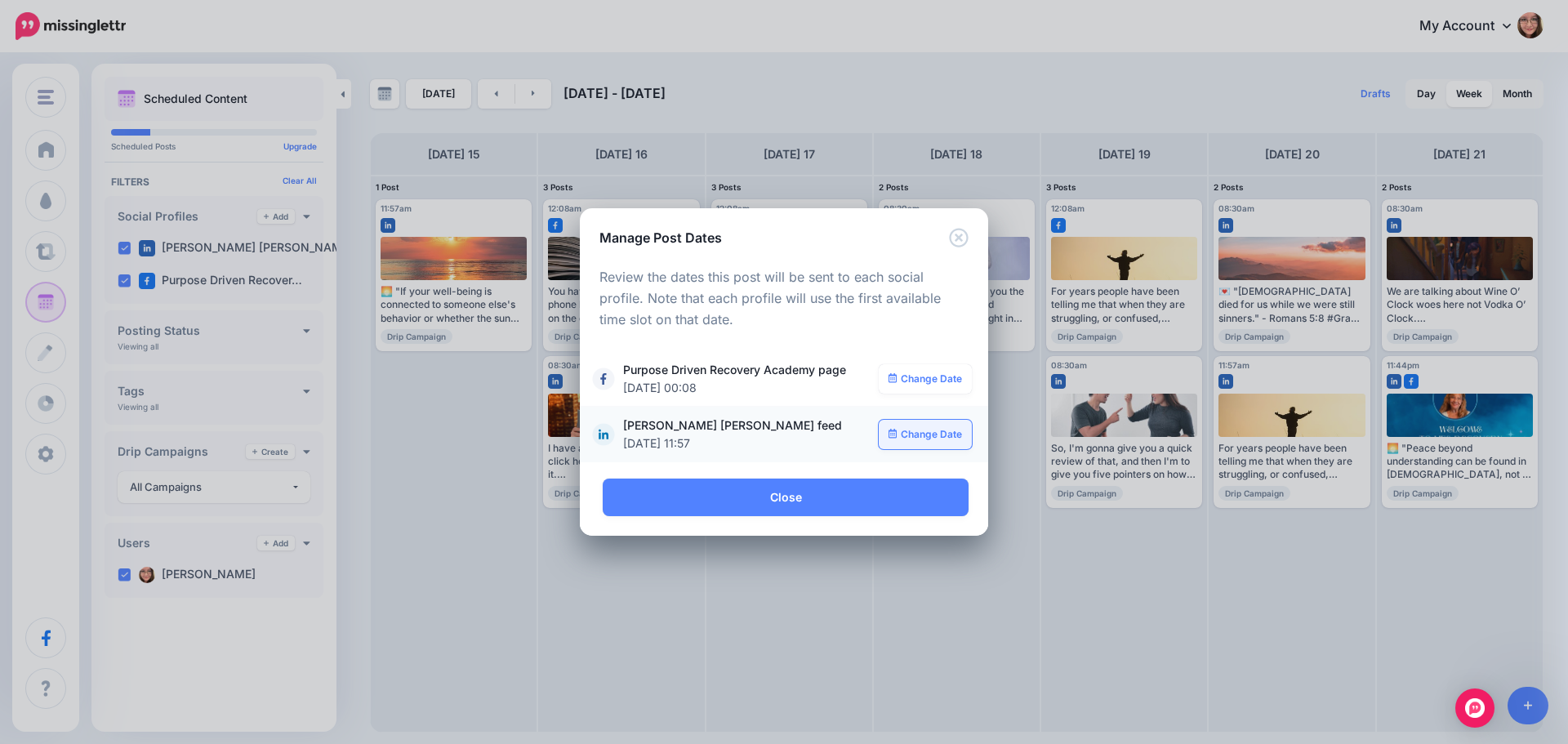
click at [935, 434] on link "Change Date" at bounding box center [926, 434] width 94 height 30
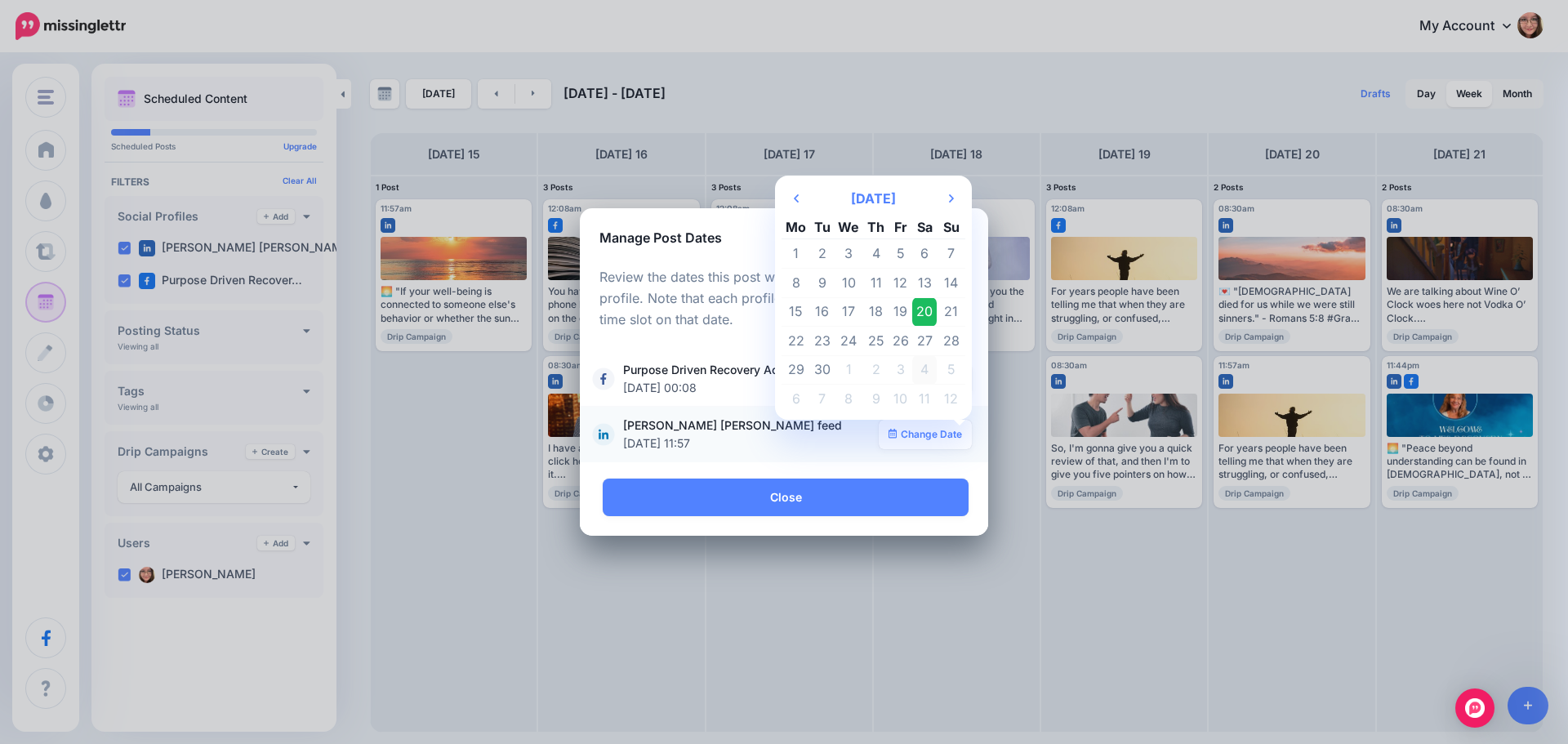
click at [927, 363] on td "4" at bounding box center [924, 370] width 25 height 30
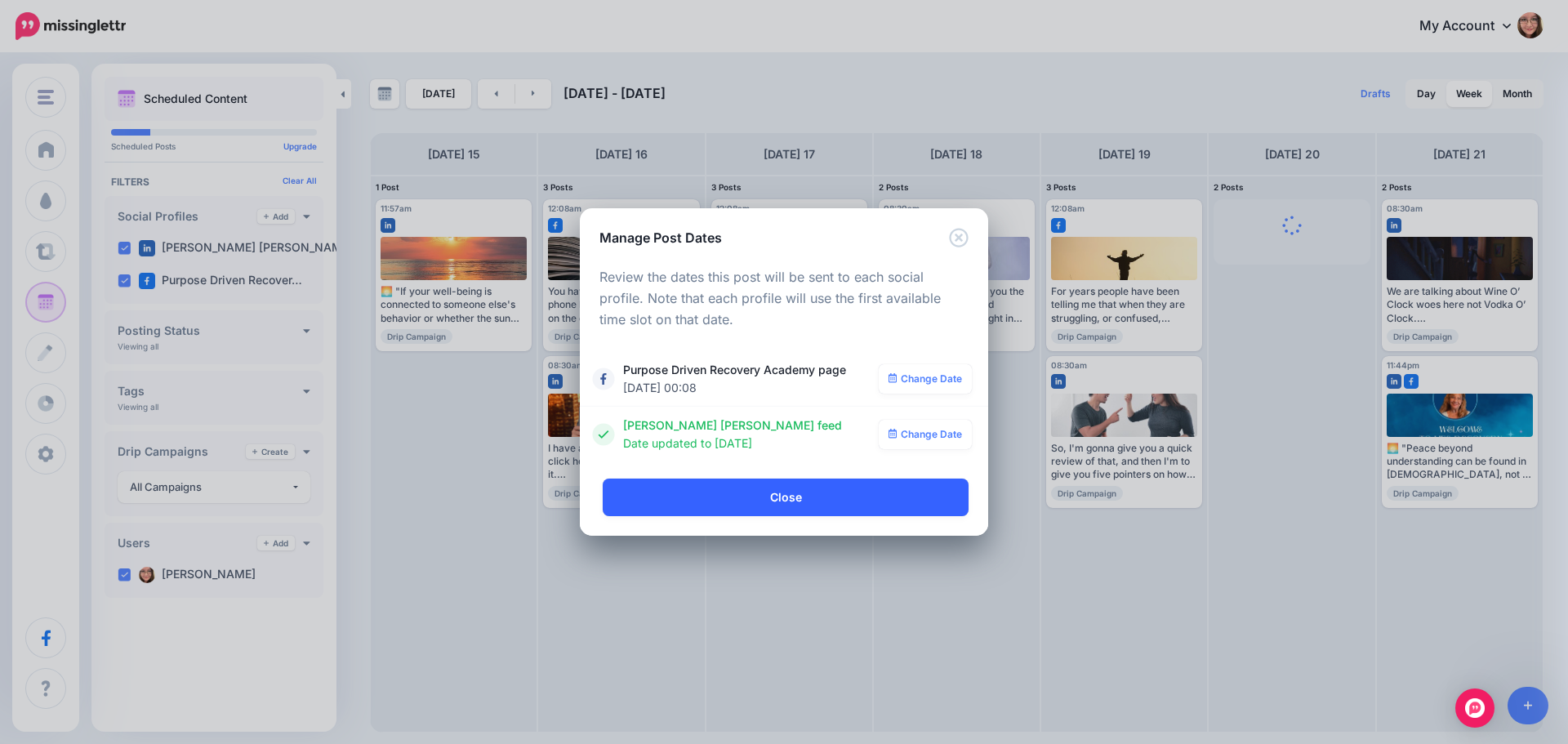
click at [843, 485] on link "Close" at bounding box center [785, 497] width 366 height 37
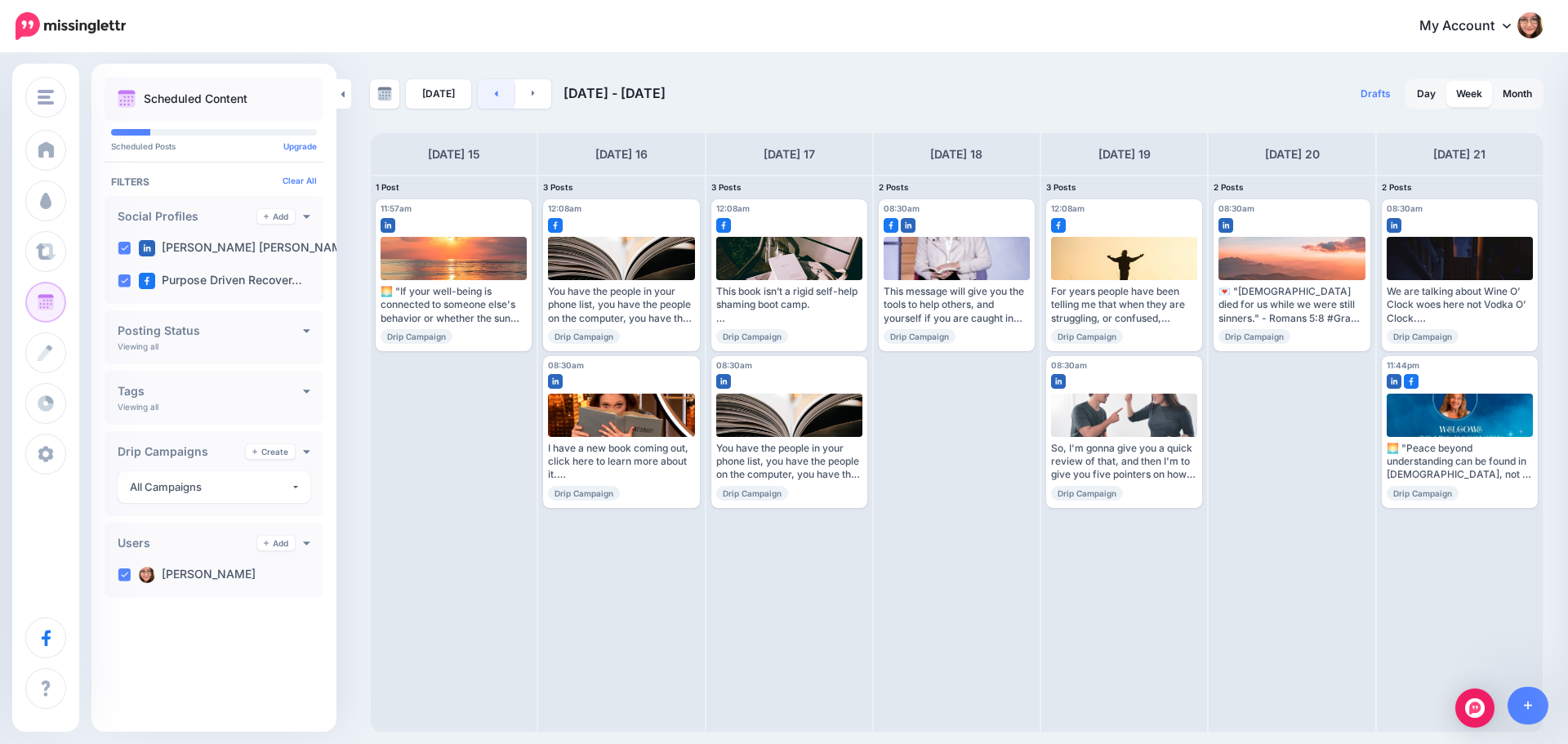
click at [494, 99] on link at bounding box center [495, 94] width 37 height 30
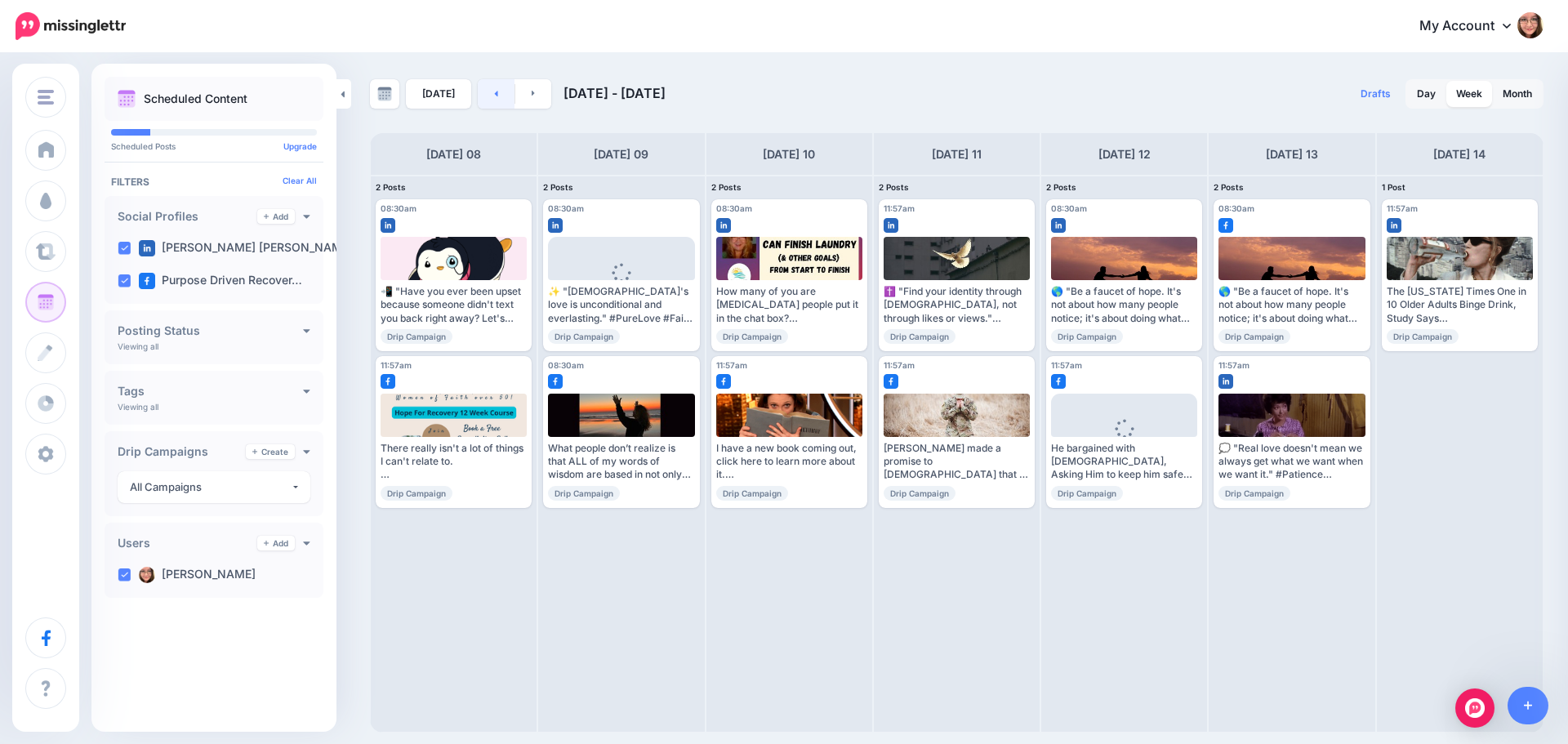
click at [494, 99] on link at bounding box center [495, 94] width 37 height 30
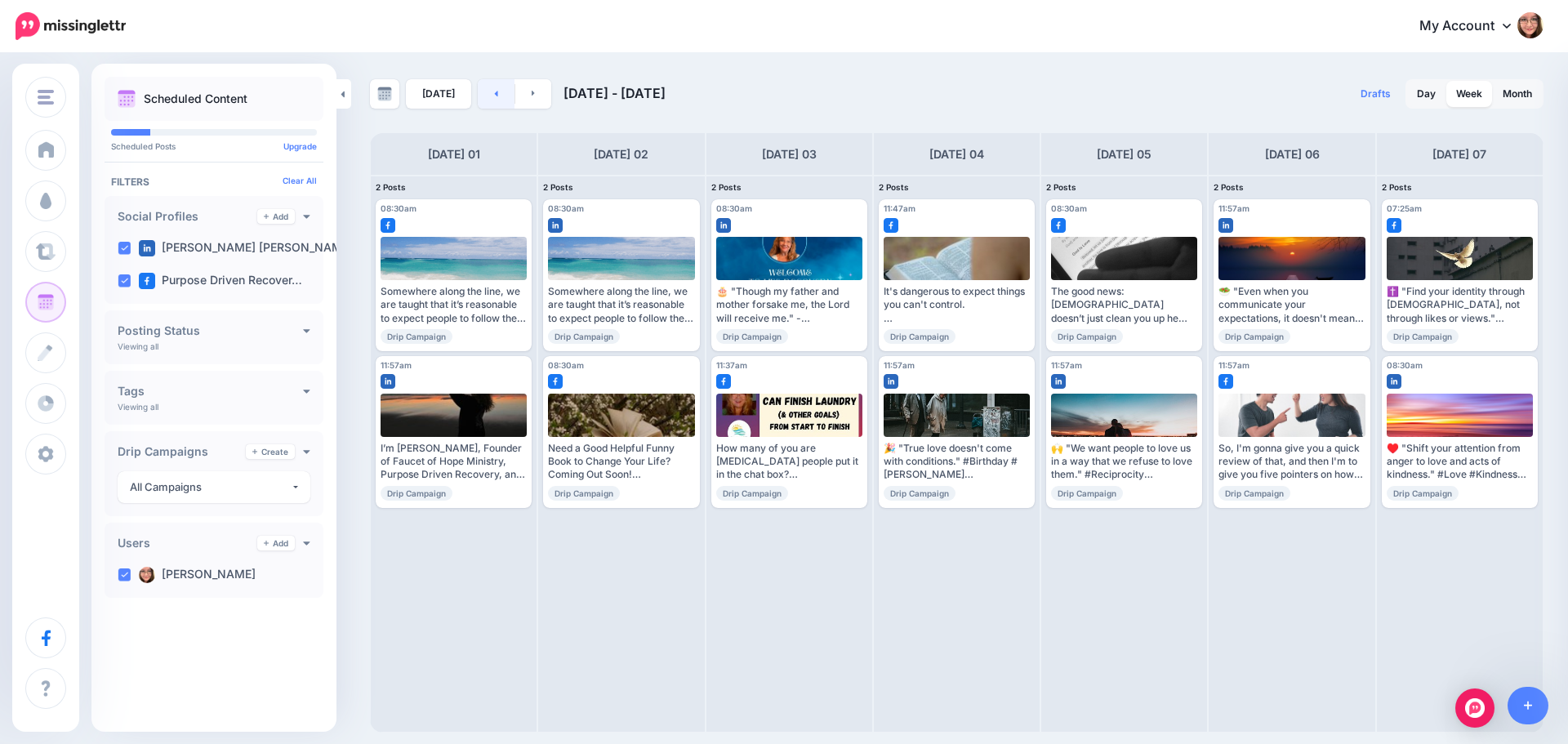
click at [494, 99] on link at bounding box center [495, 94] width 37 height 30
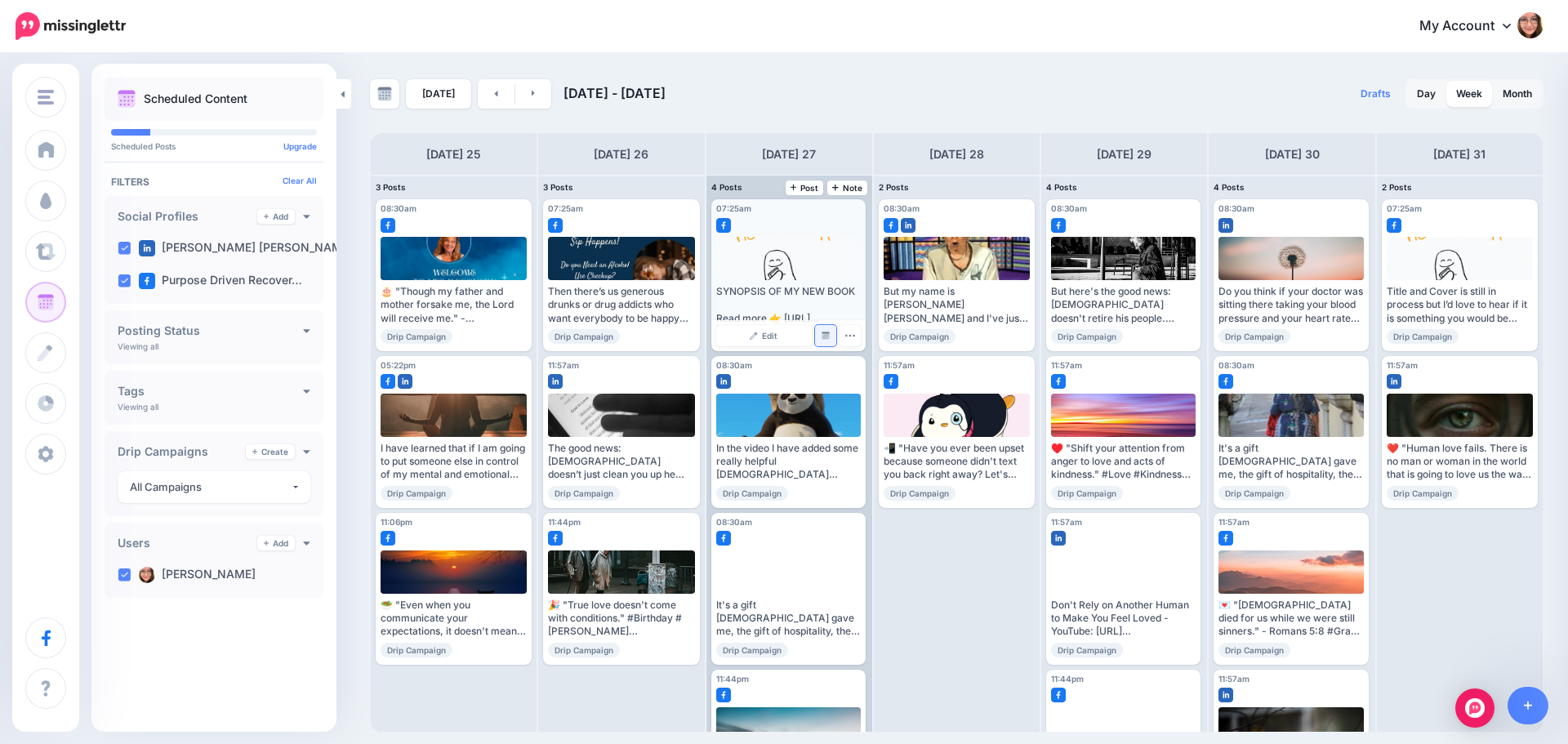
click at [816, 332] on link "Manage Dates" at bounding box center [826, 335] width 22 height 22
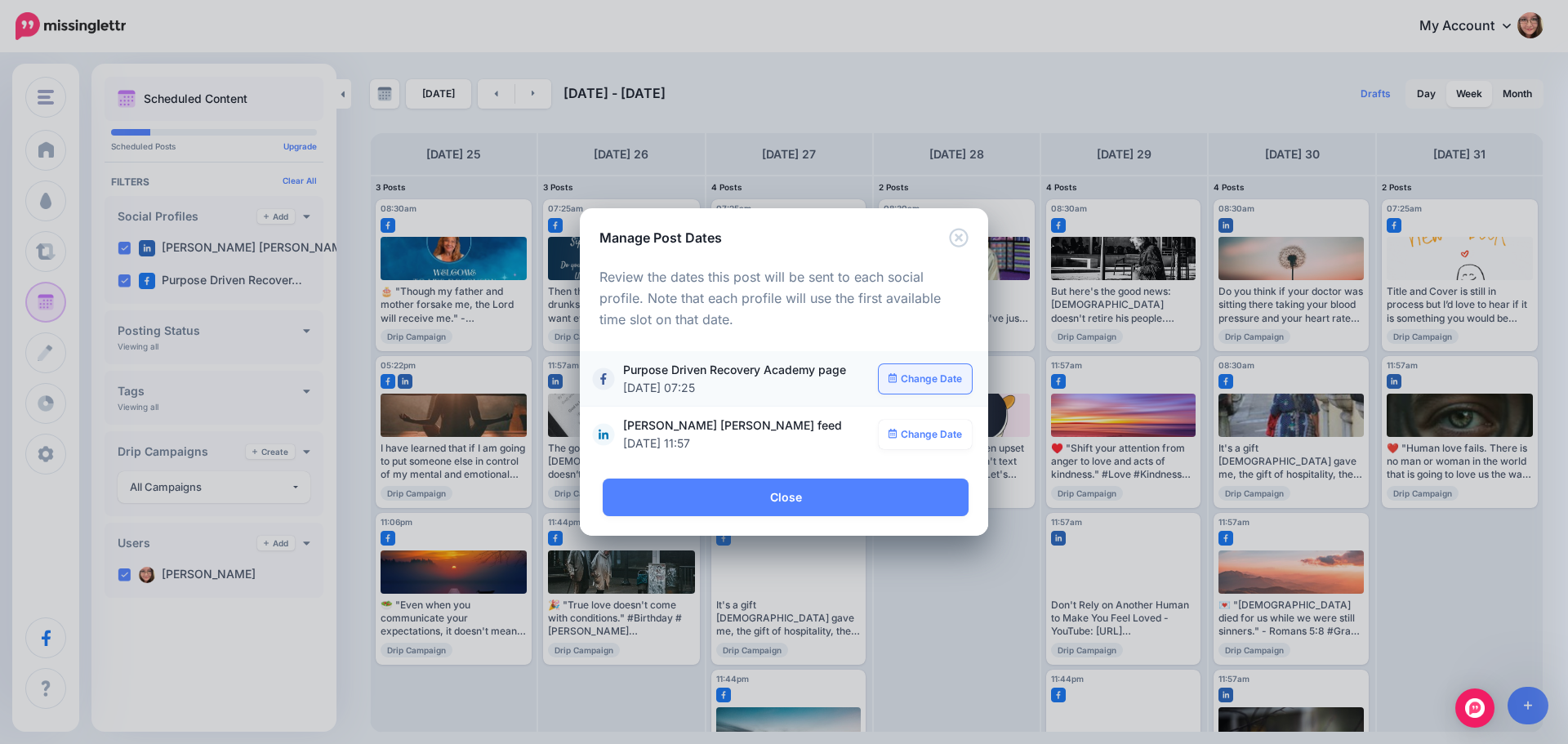
click at [933, 378] on link "Change Date" at bounding box center [926, 379] width 94 height 30
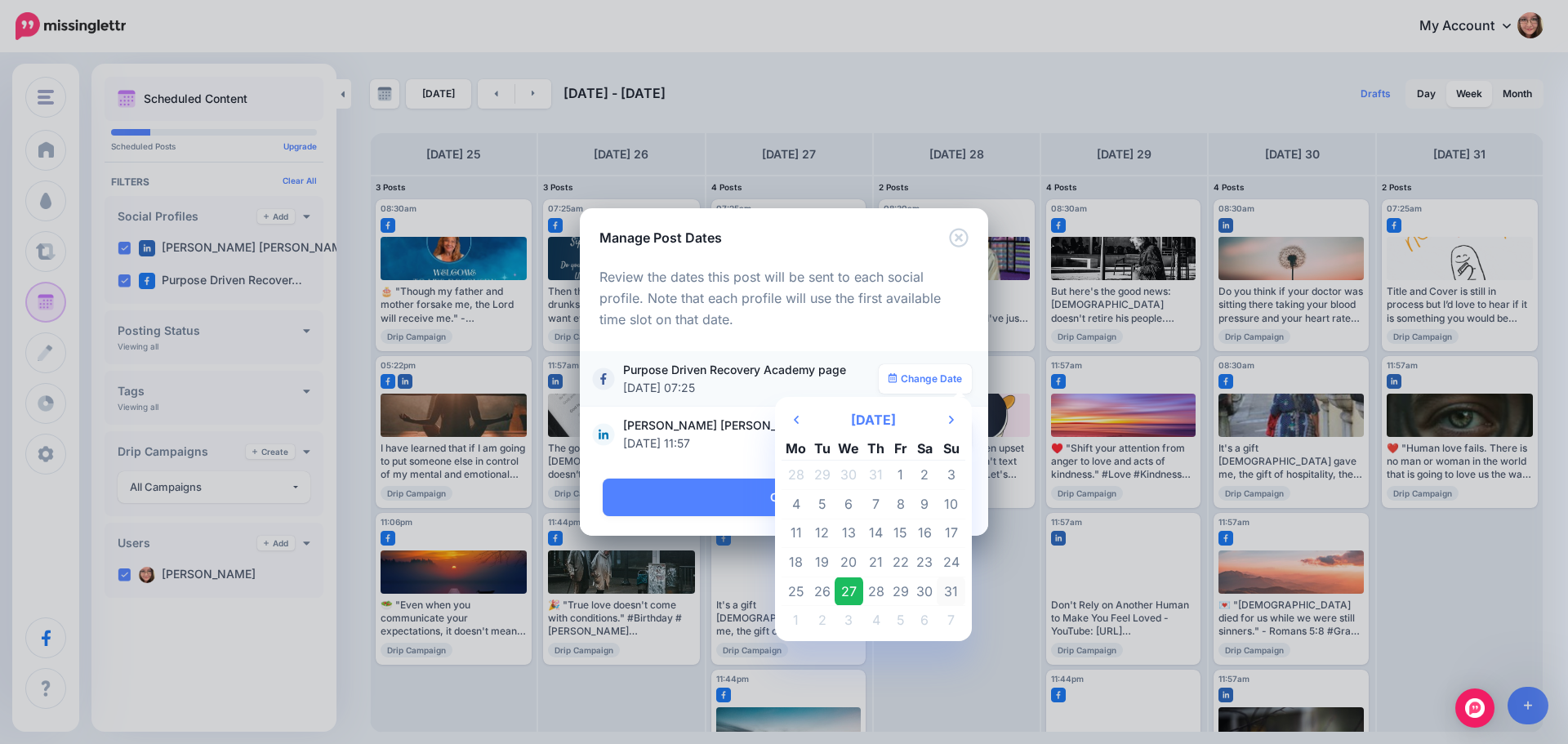
click at [955, 585] on td "31" at bounding box center [950, 591] width 29 height 30
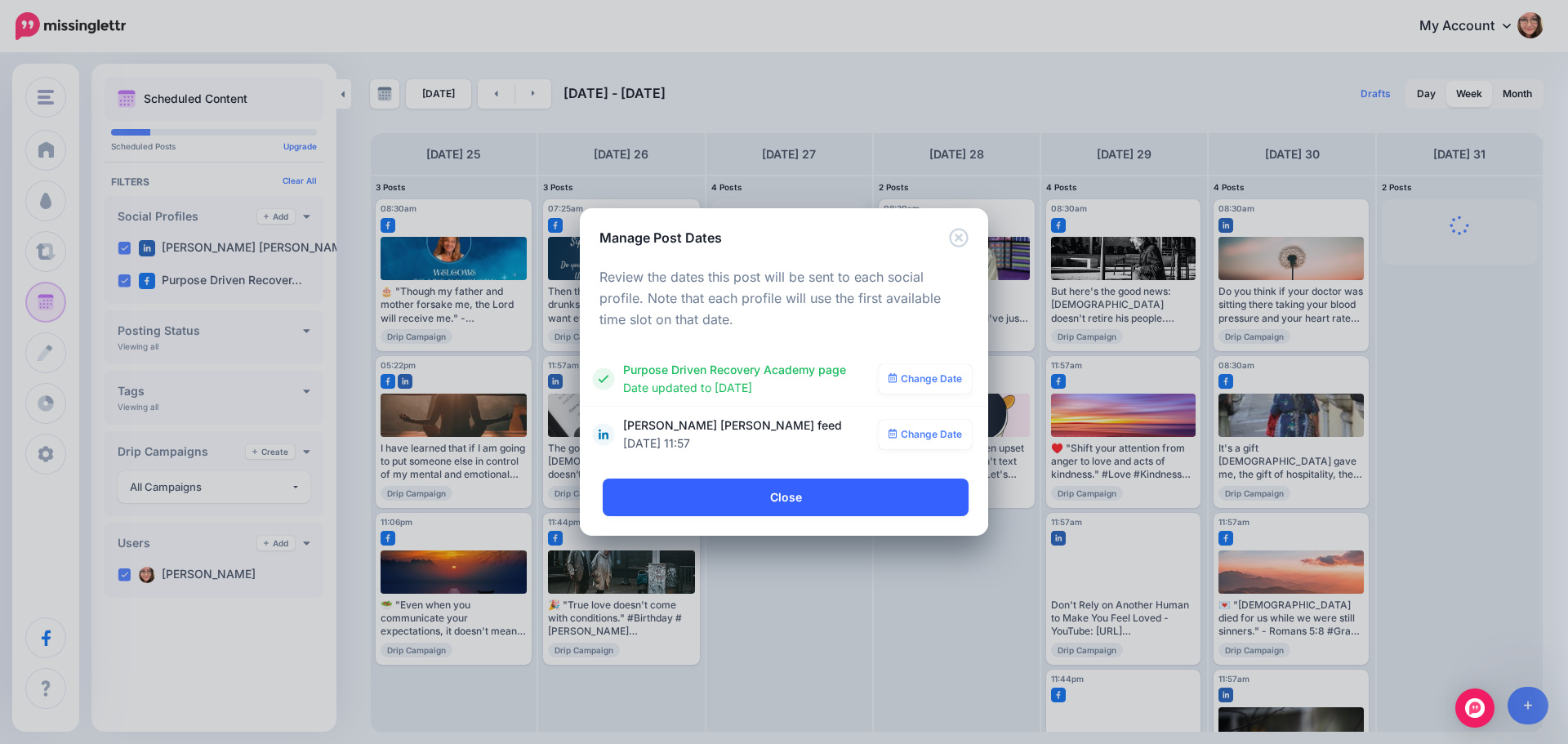
click at [841, 496] on link "Close" at bounding box center [785, 497] width 366 height 37
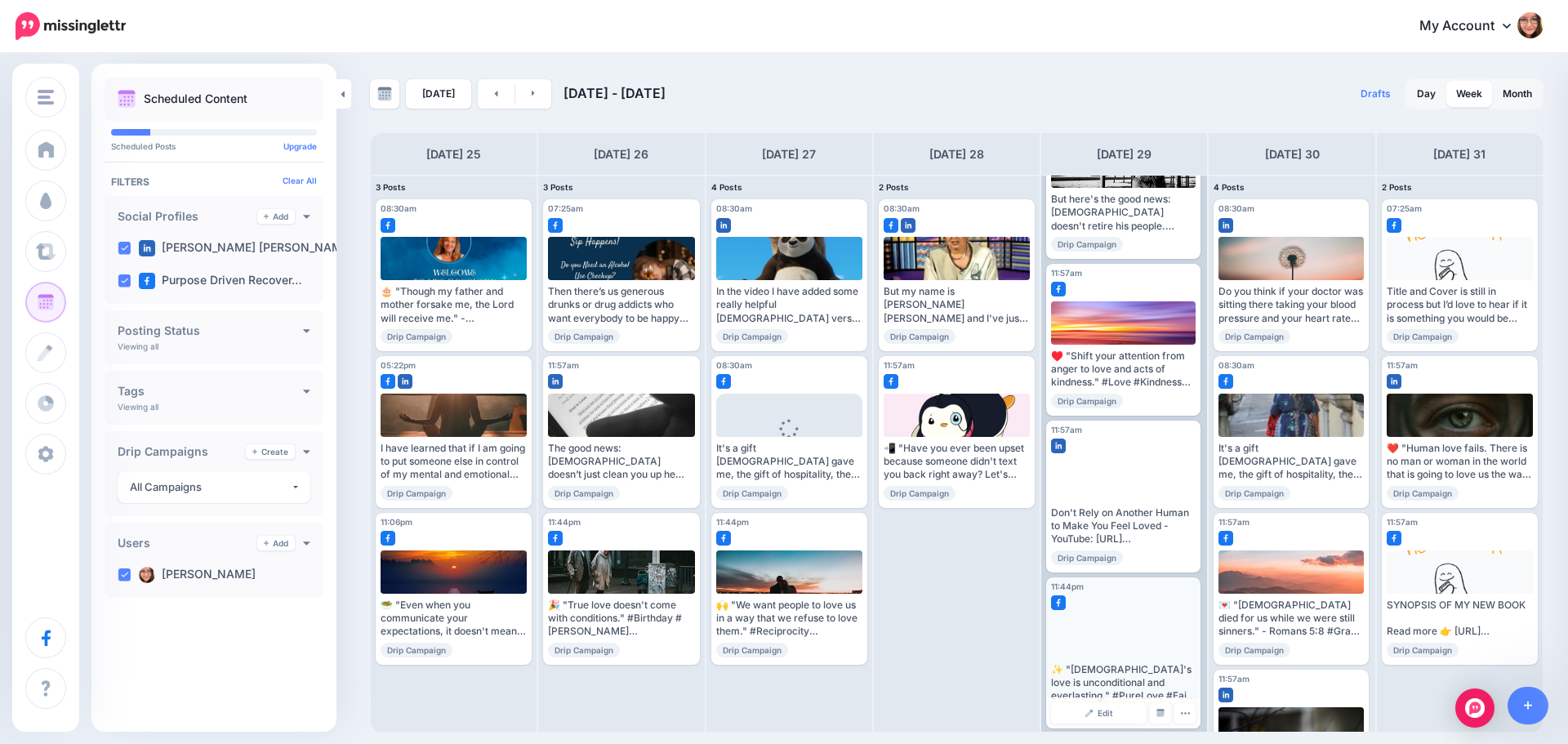
scroll to position [99, 0]
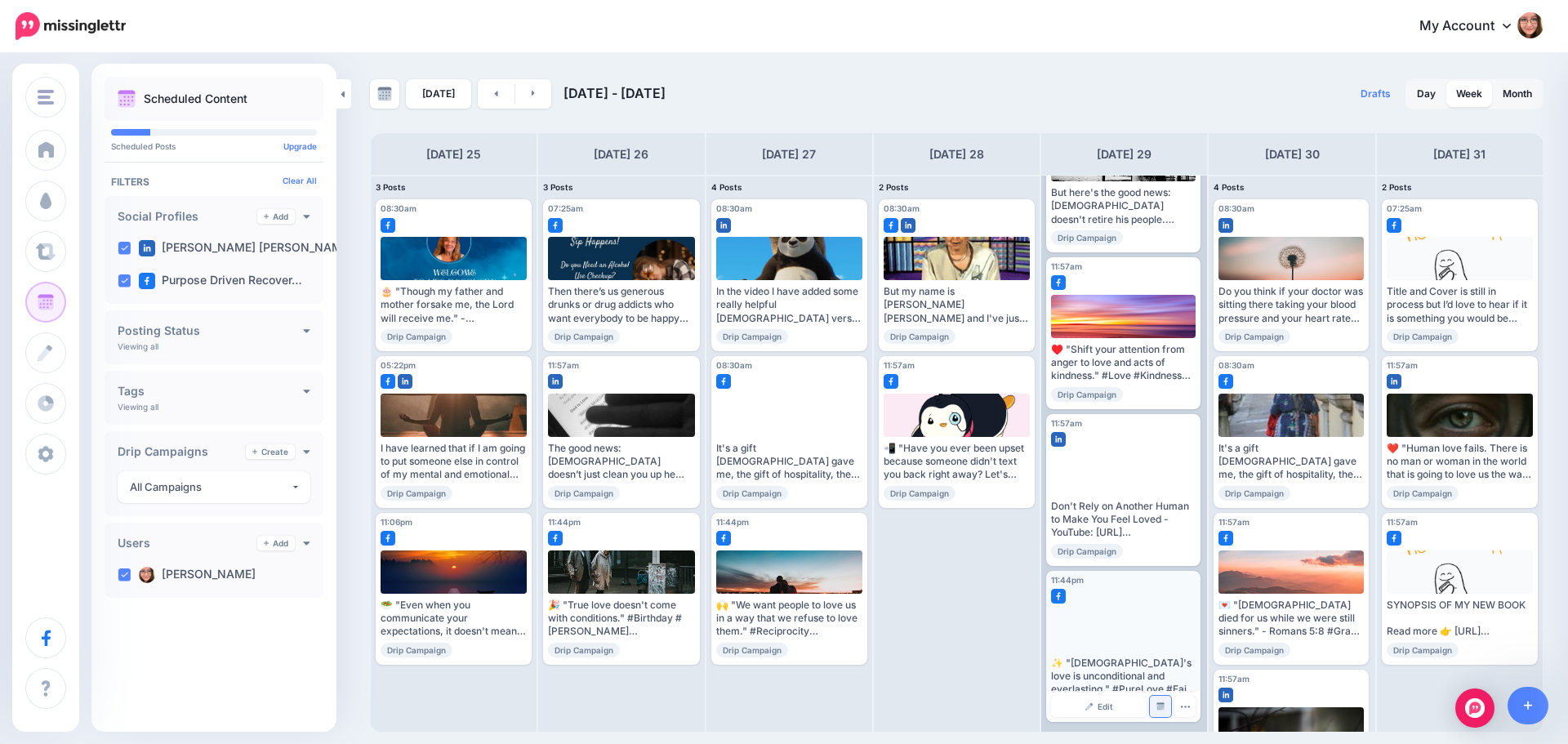
click at [1157, 703] on img at bounding box center [1160, 707] width 8 height 8
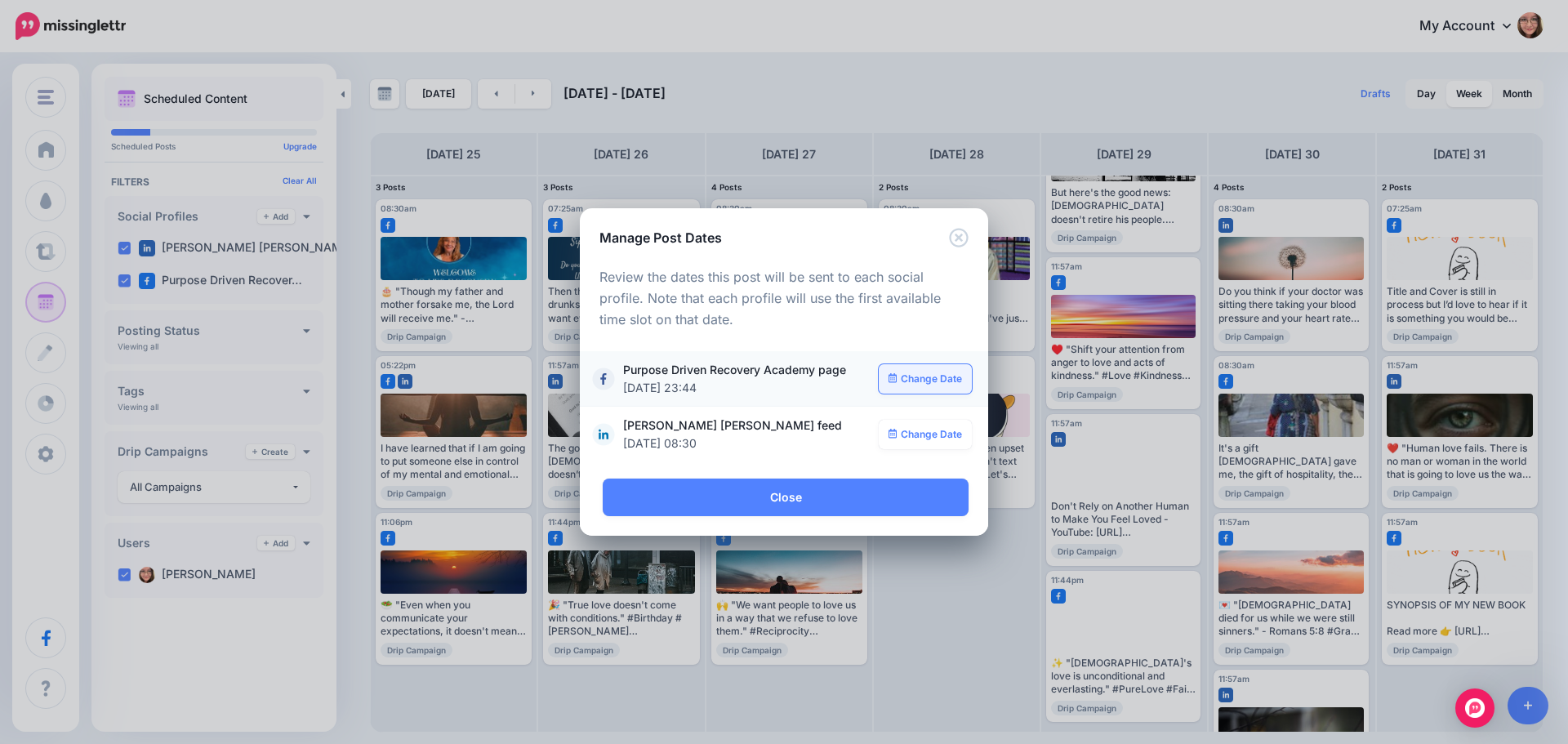
click at [927, 380] on link "Change Date" at bounding box center [926, 379] width 94 height 30
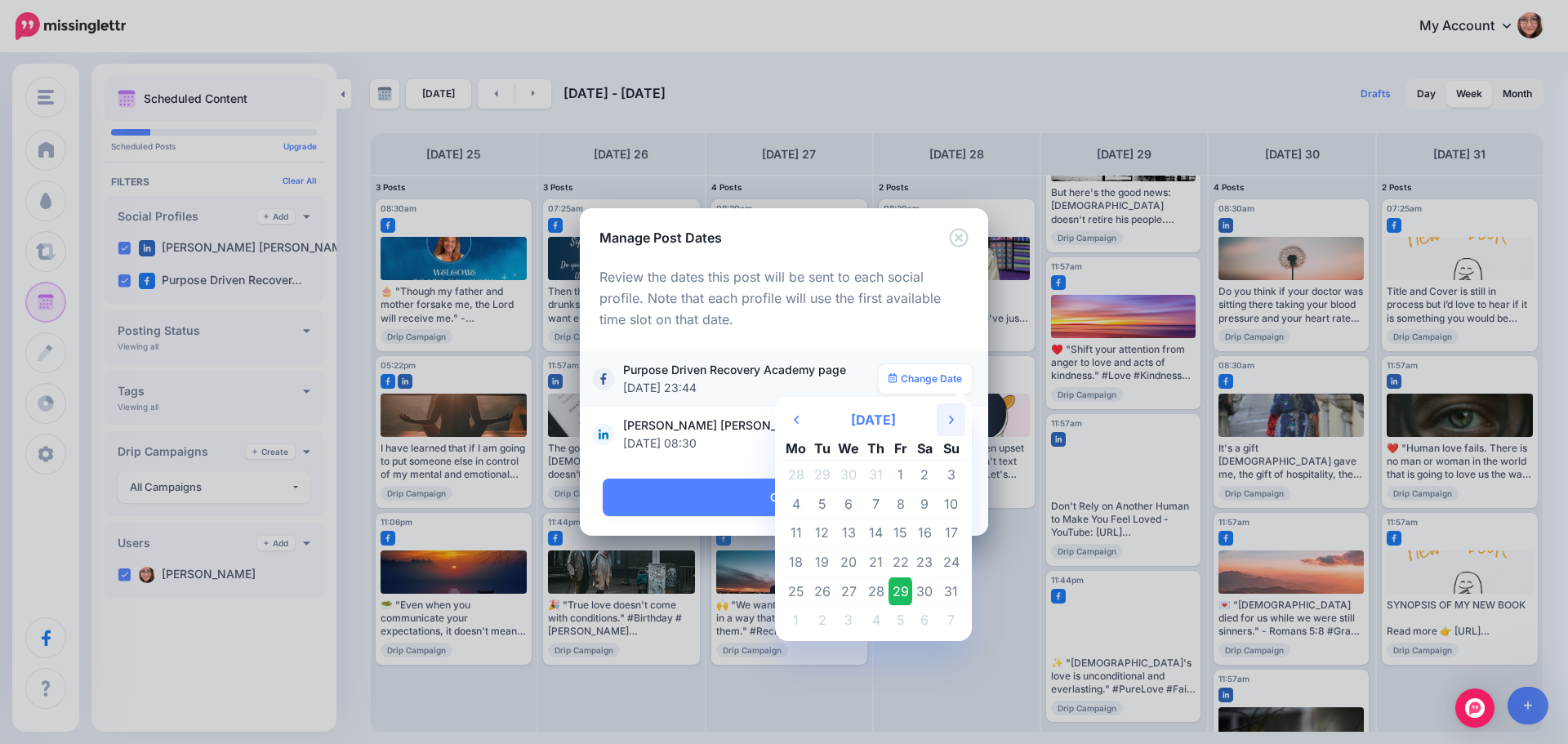
click at [950, 416] on icon at bounding box center [951, 419] width 5 height 8
click at [903, 480] on td "5" at bounding box center [900, 476] width 25 height 30
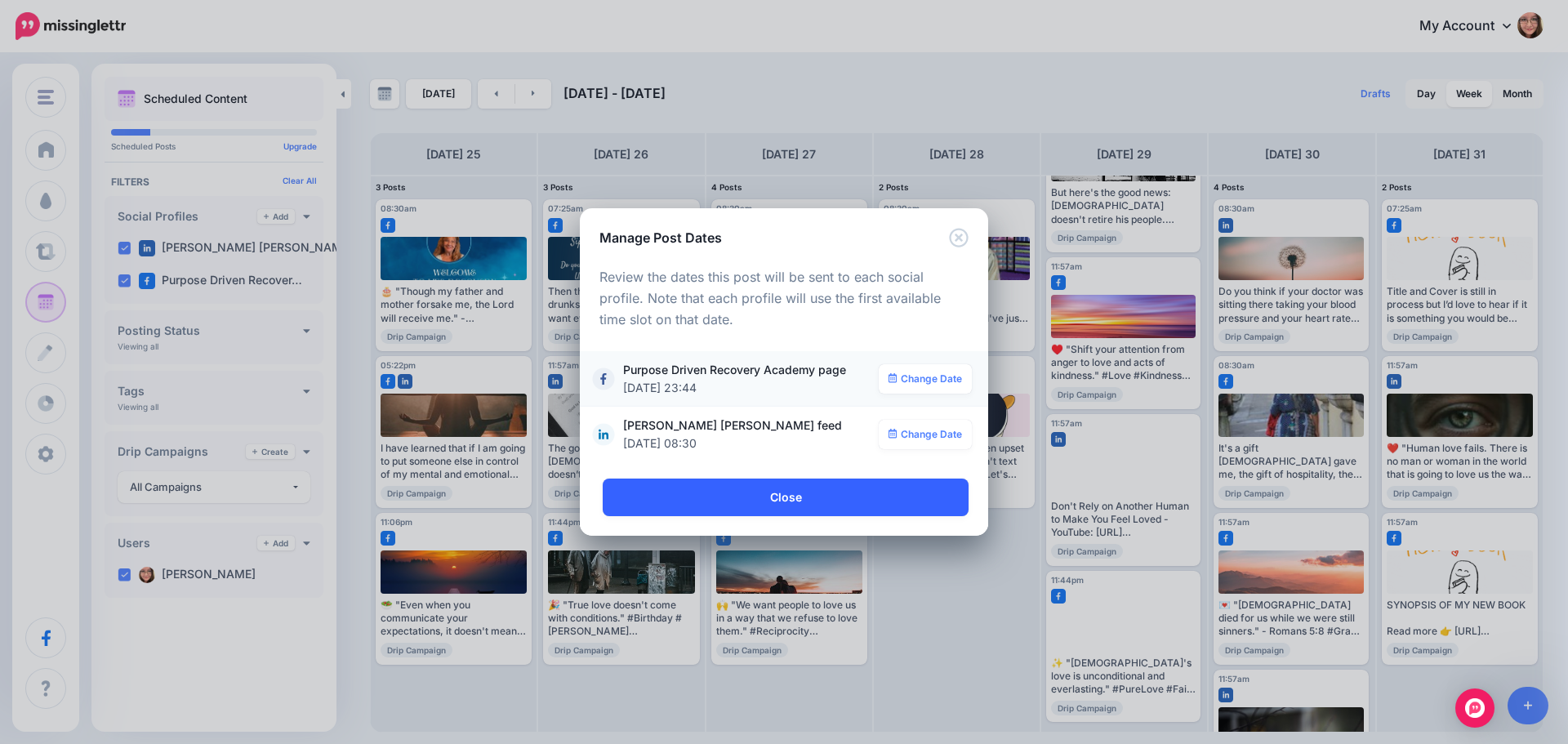
click at [883, 504] on link "Close" at bounding box center [785, 497] width 366 height 37
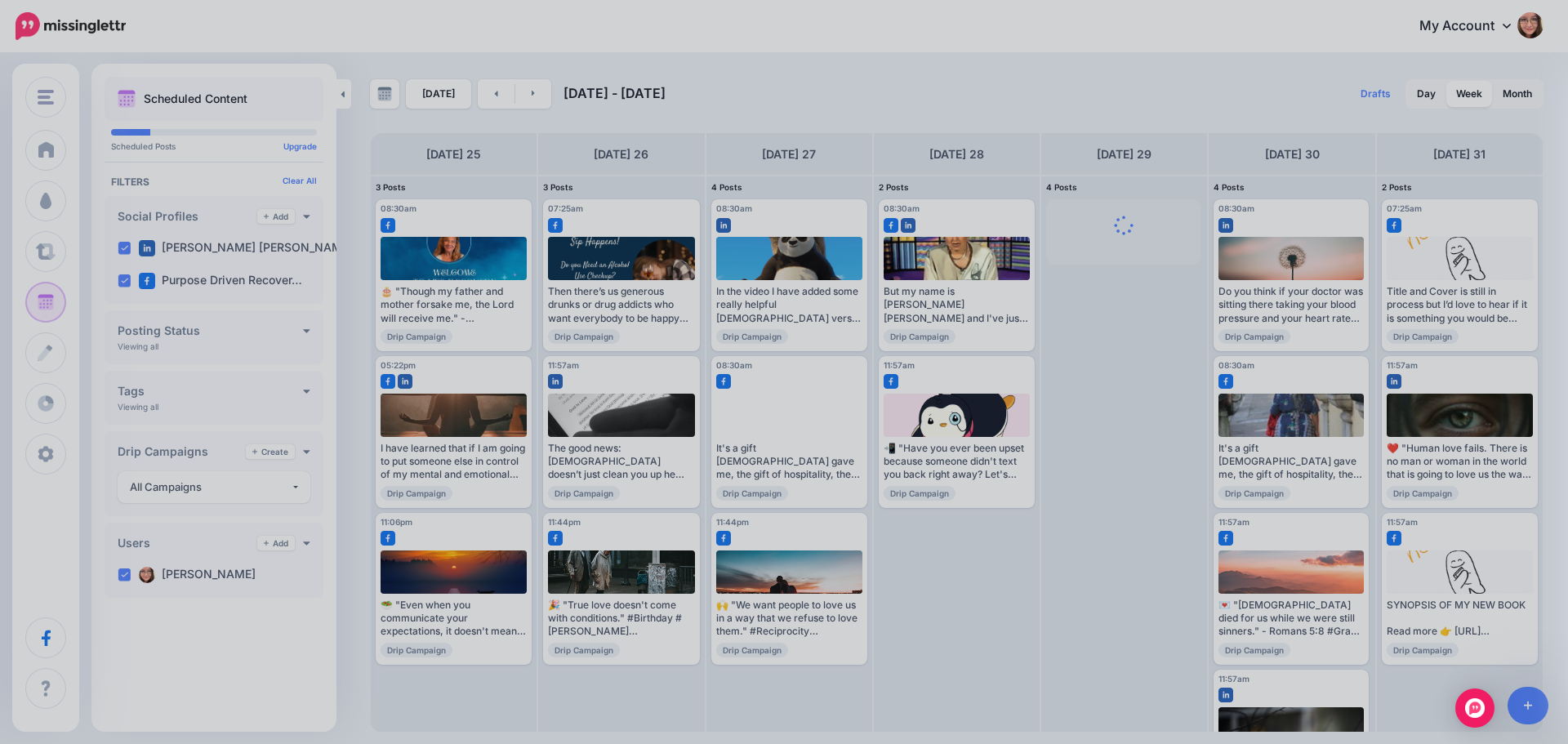
scroll to position [0, 0]
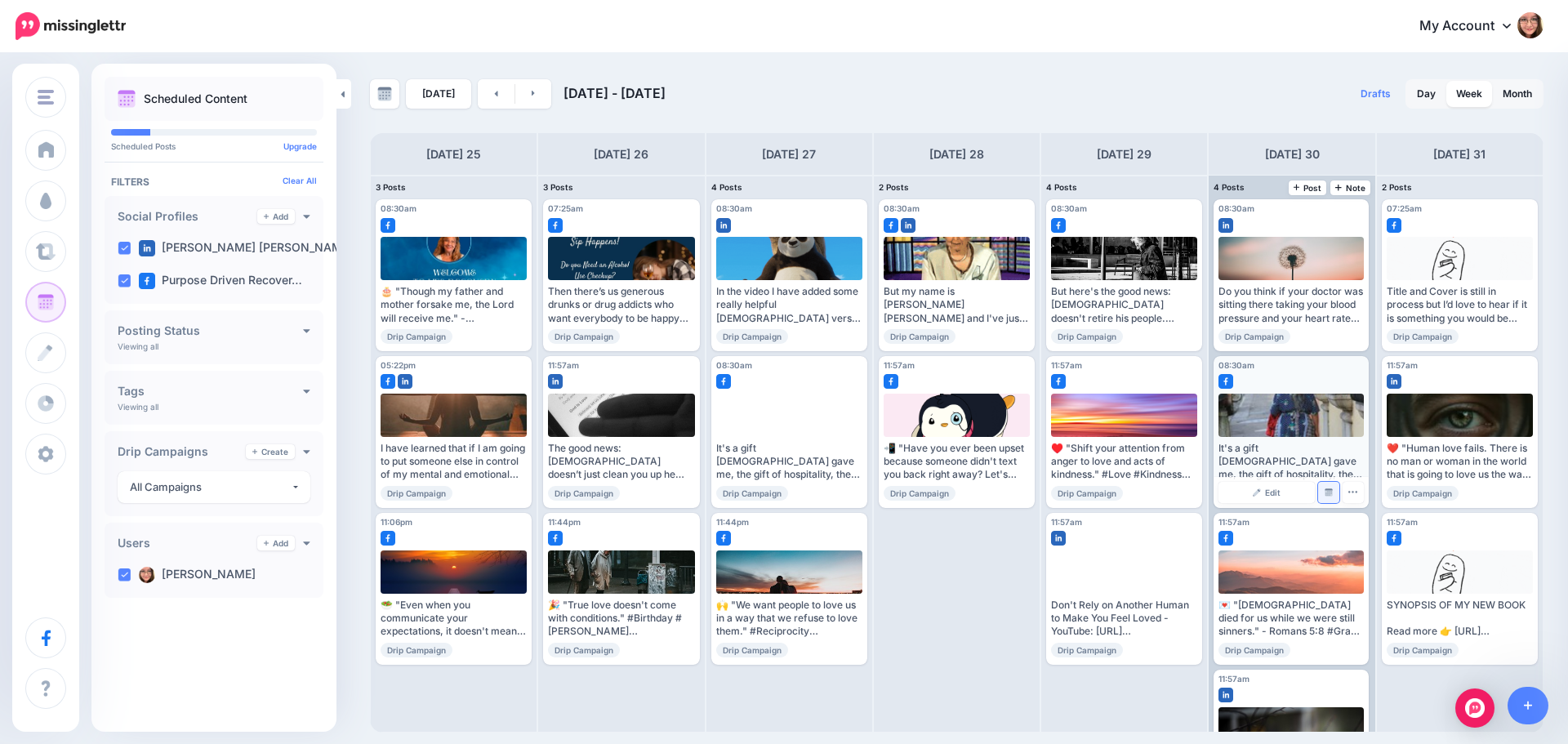
click at [1324, 486] on link "Manage Dates" at bounding box center [1329, 492] width 22 height 22
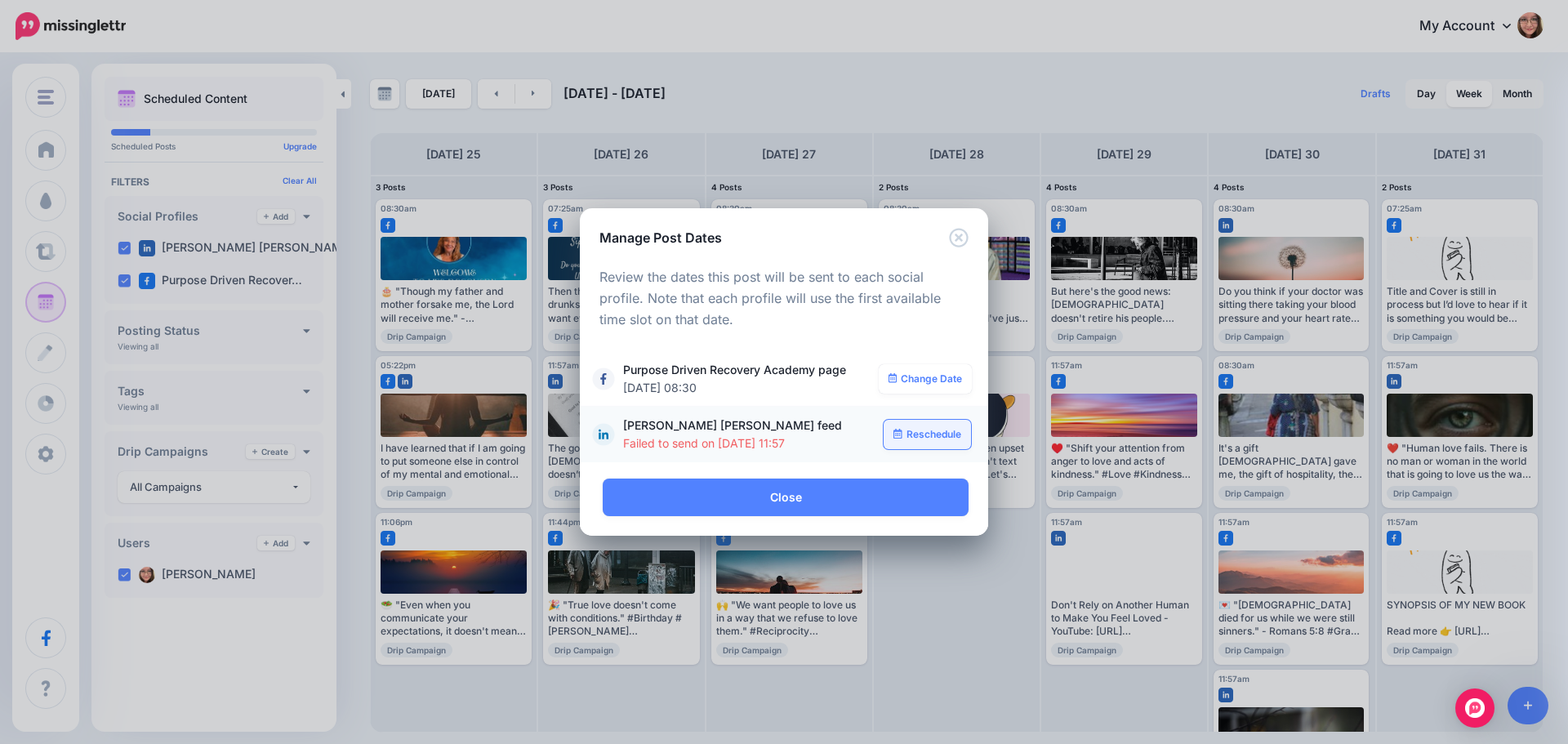
click at [929, 424] on link "Reschedule" at bounding box center [927, 434] width 88 height 30
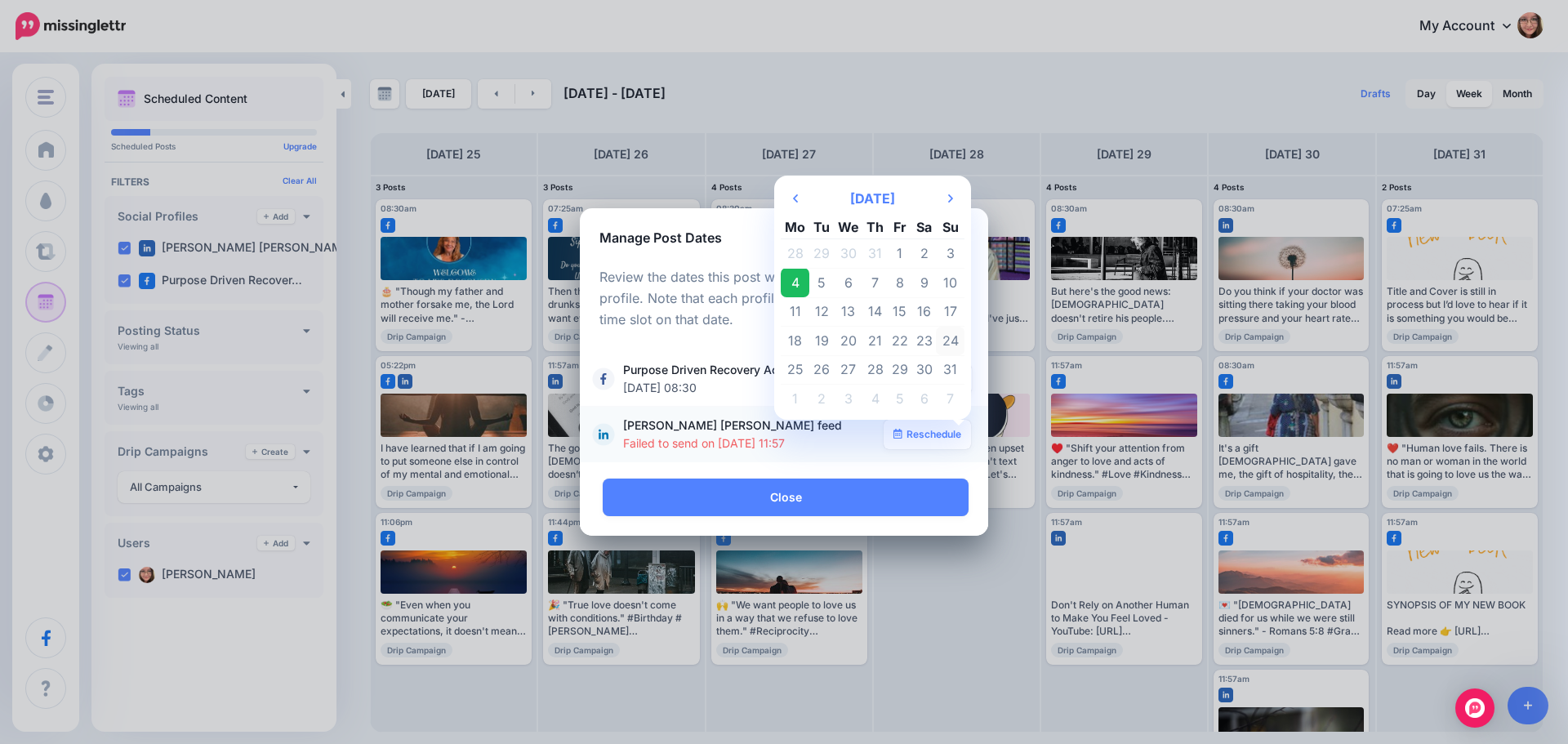
click at [950, 335] on td "24" at bounding box center [949, 341] width 29 height 30
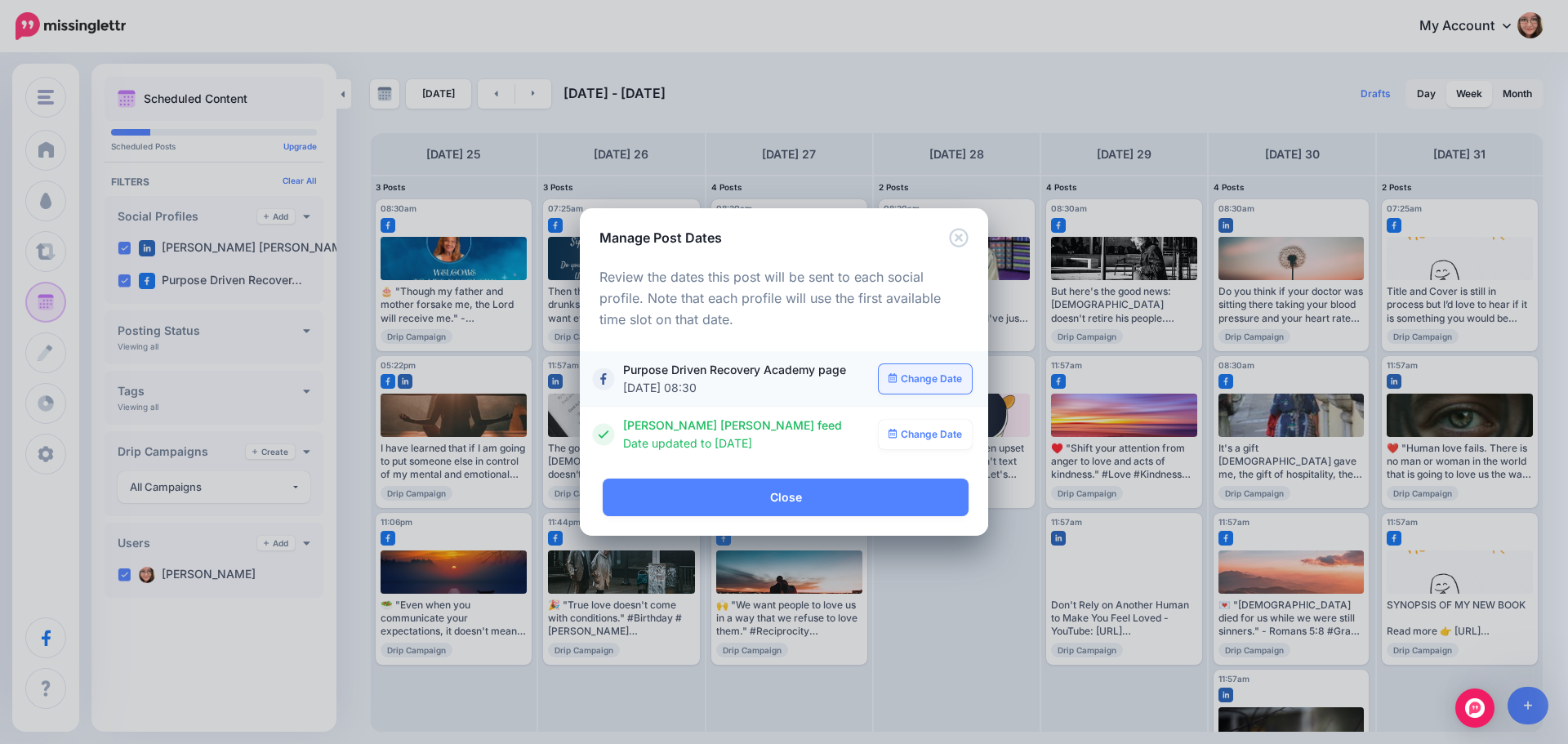
click at [940, 377] on link "Change Date" at bounding box center [926, 379] width 94 height 30
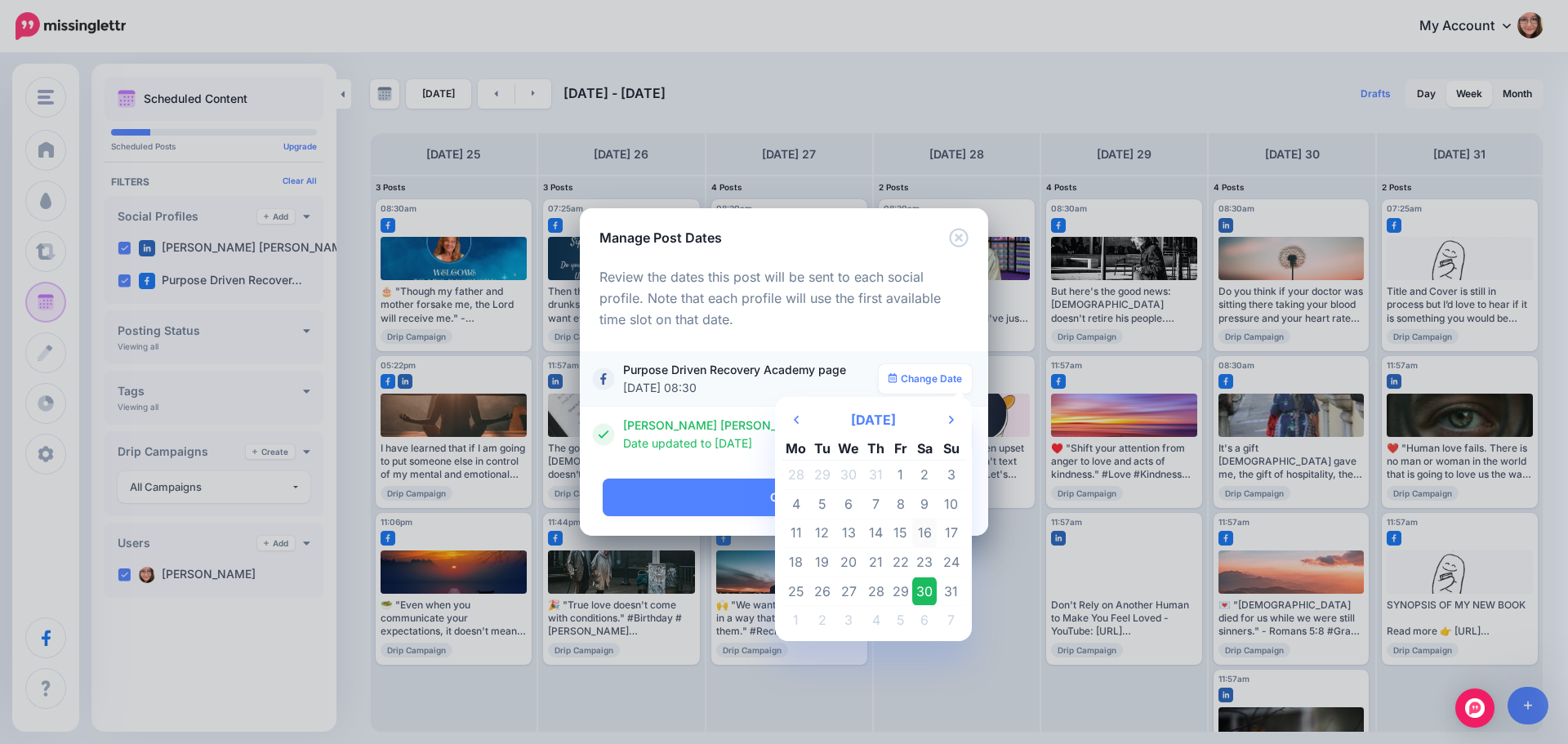
click at [922, 533] on td "16" at bounding box center [924, 534] width 25 height 30
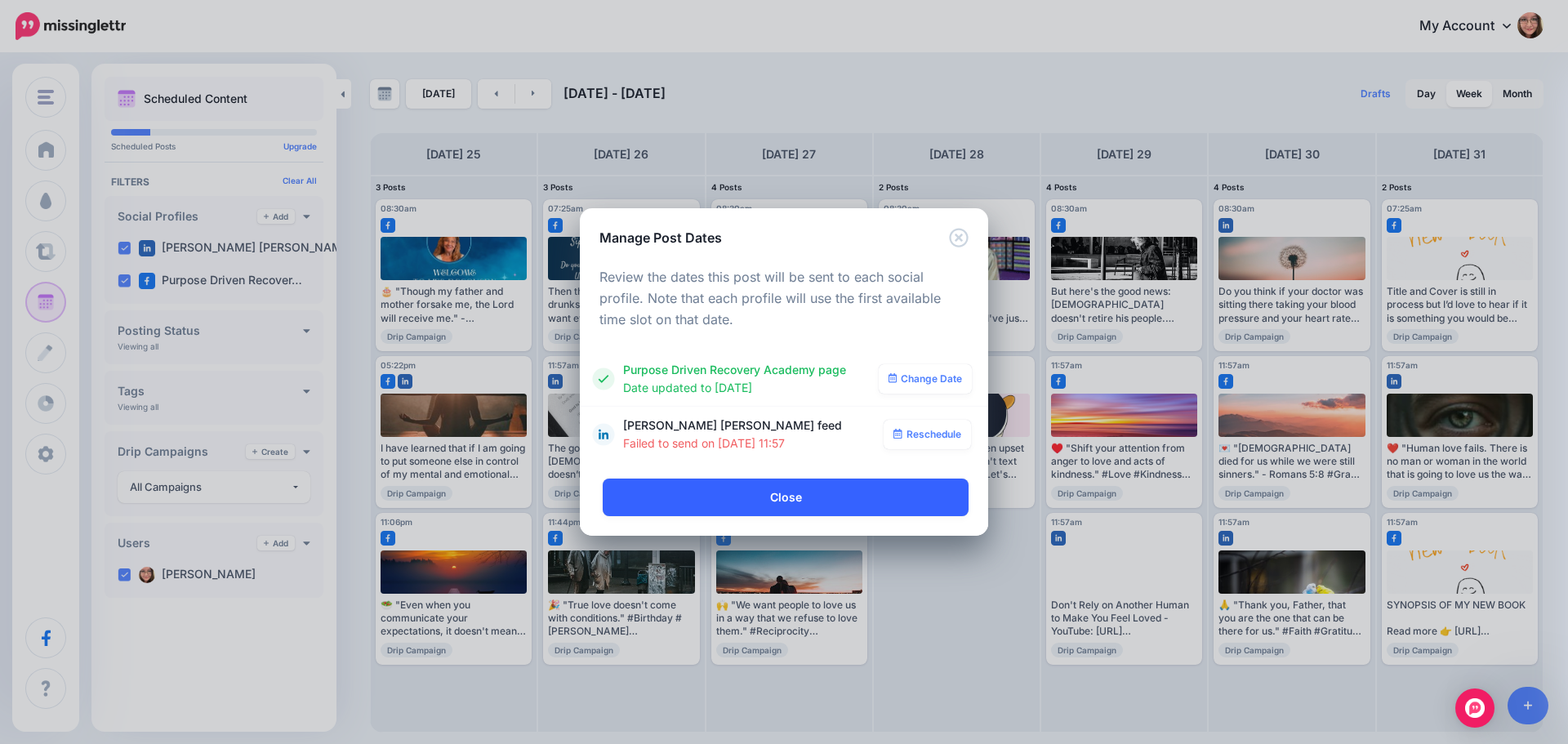
click at [871, 502] on link "Close" at bounding box center [785, 497] width 366 height 37
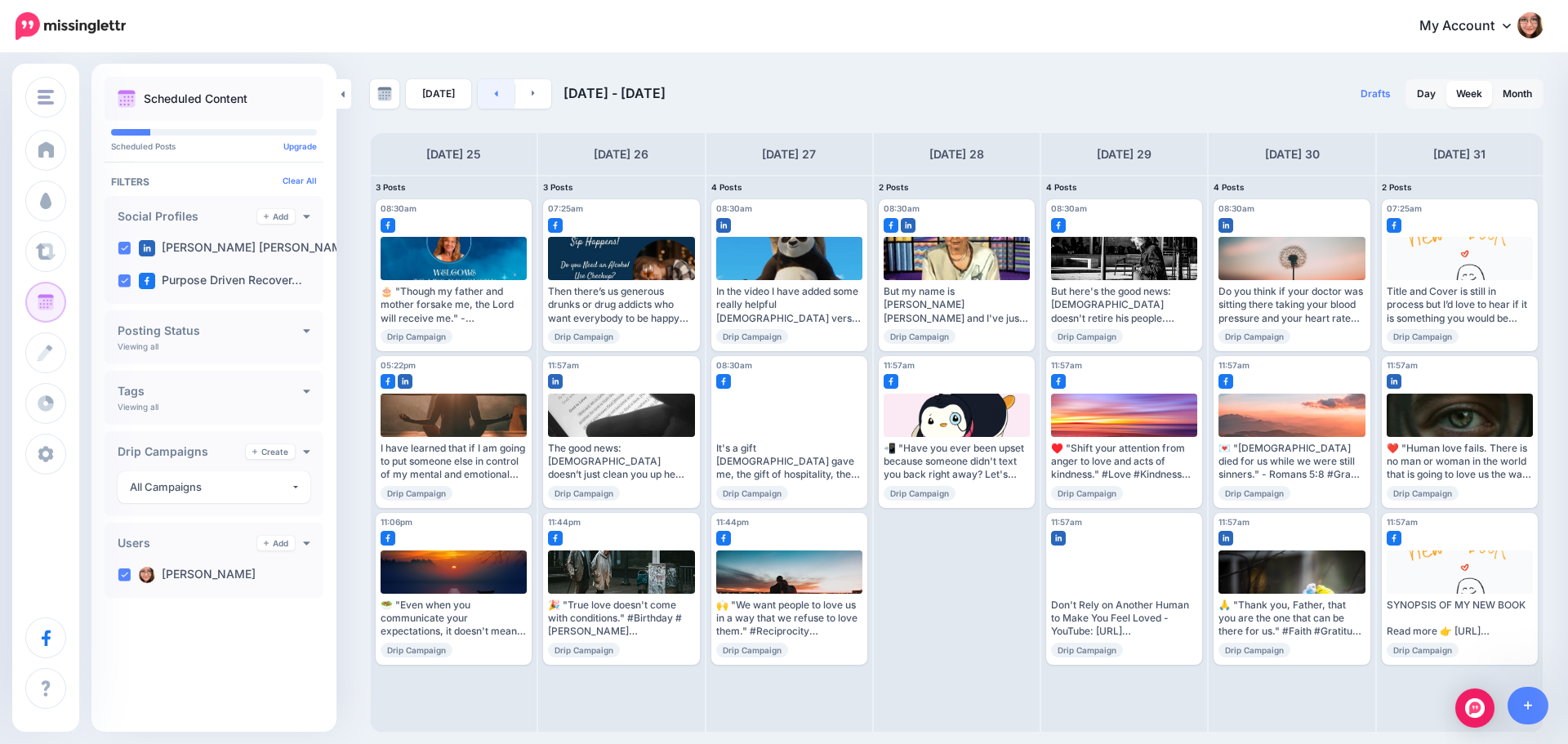
click at [507, 90] on link at bounding box center [495, 94] width 37 height 30
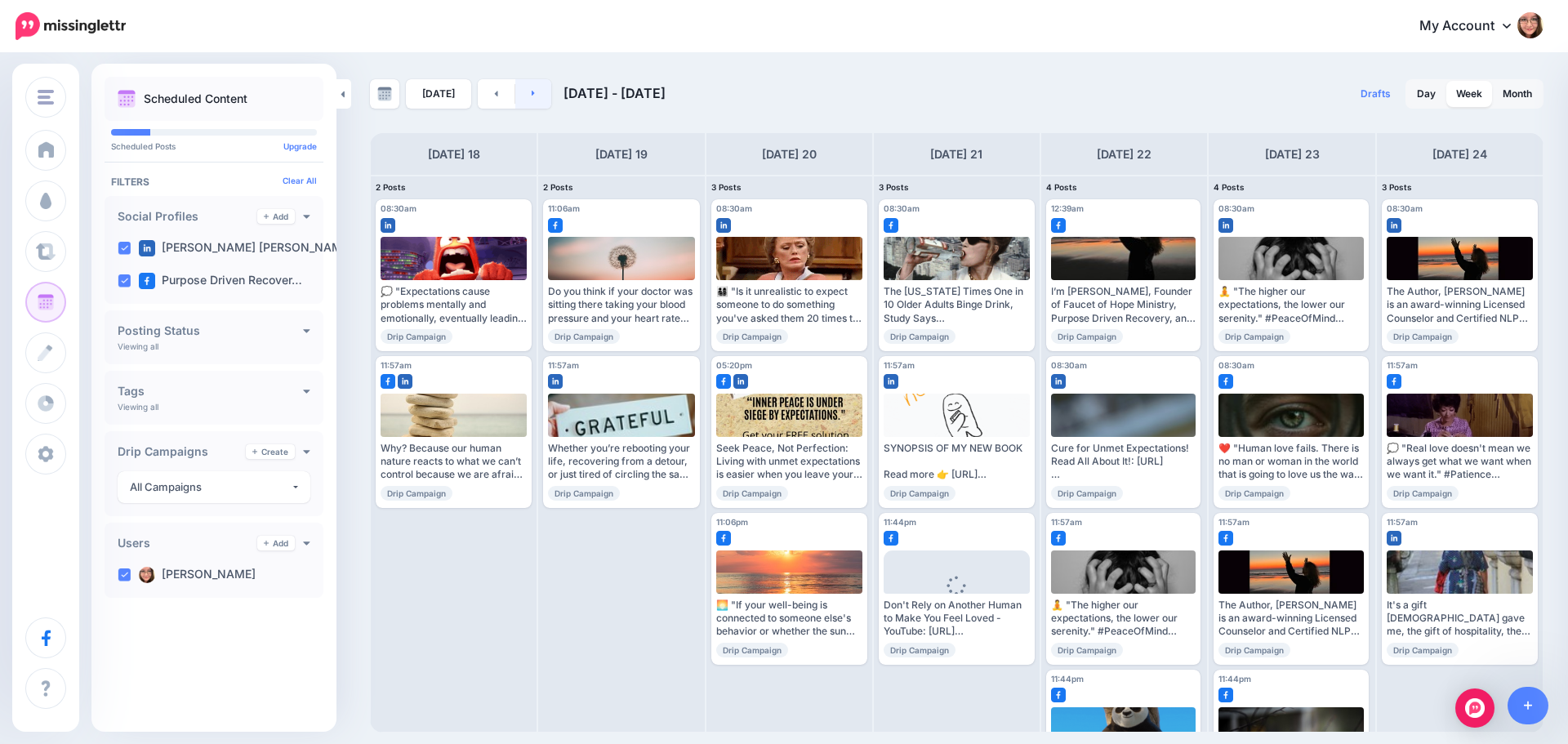
click at [532, 93] on icon at bounding box center [534, 93] width 4 height 10
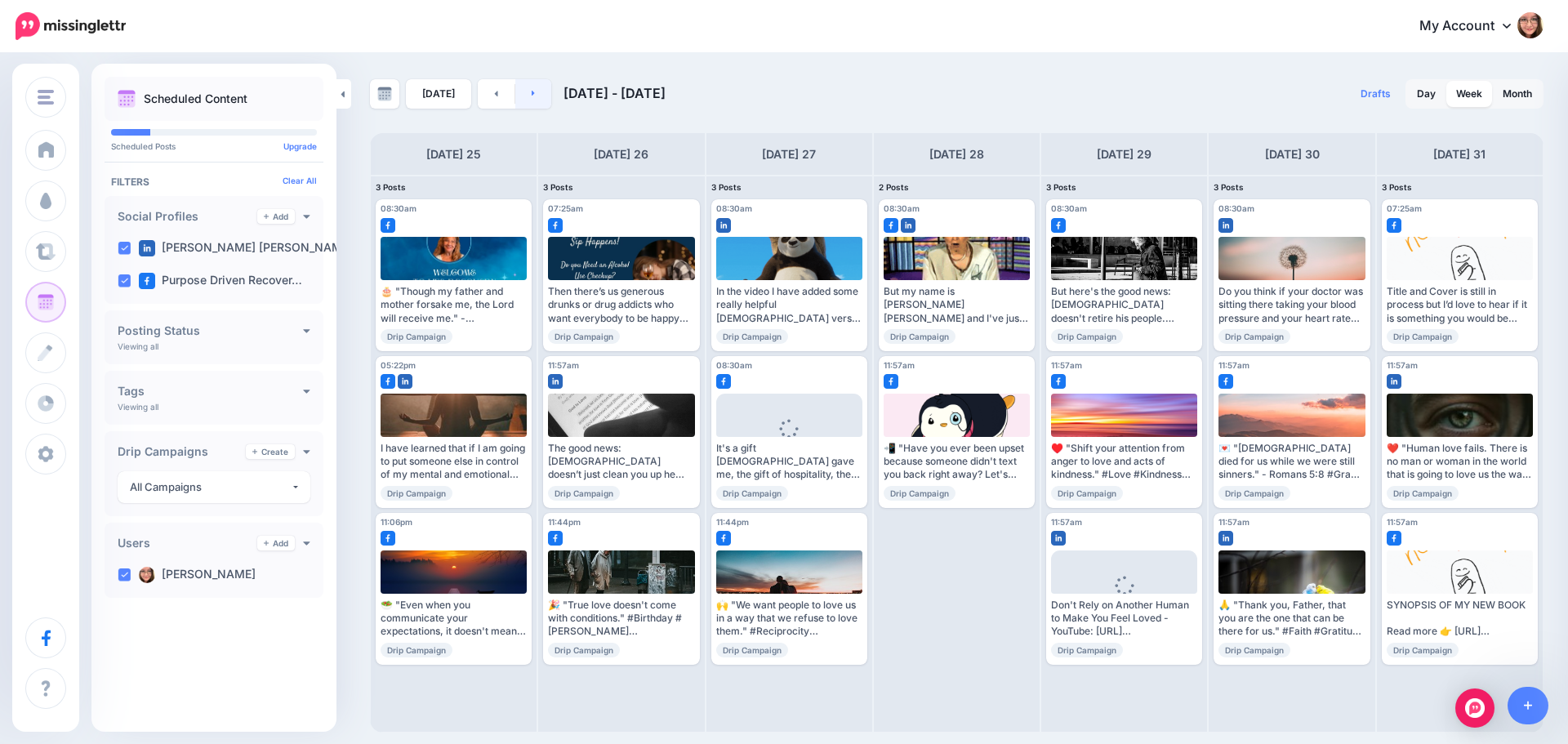
click at [532, 93] on icon at bounding box center [534, 93] width 4 height 10
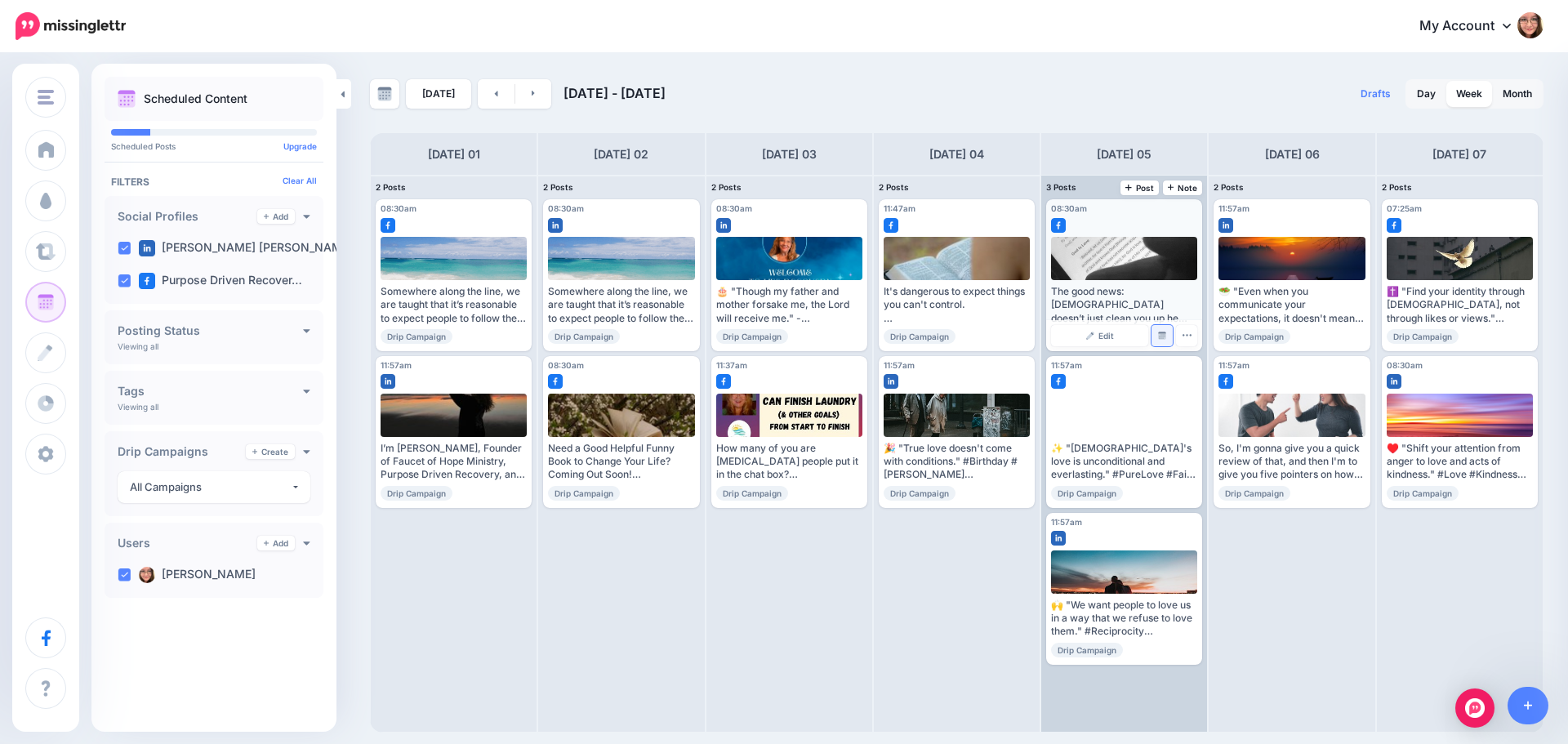
click at [1165, 333] on img at bounding box center [1162, 335] width 8 height 8
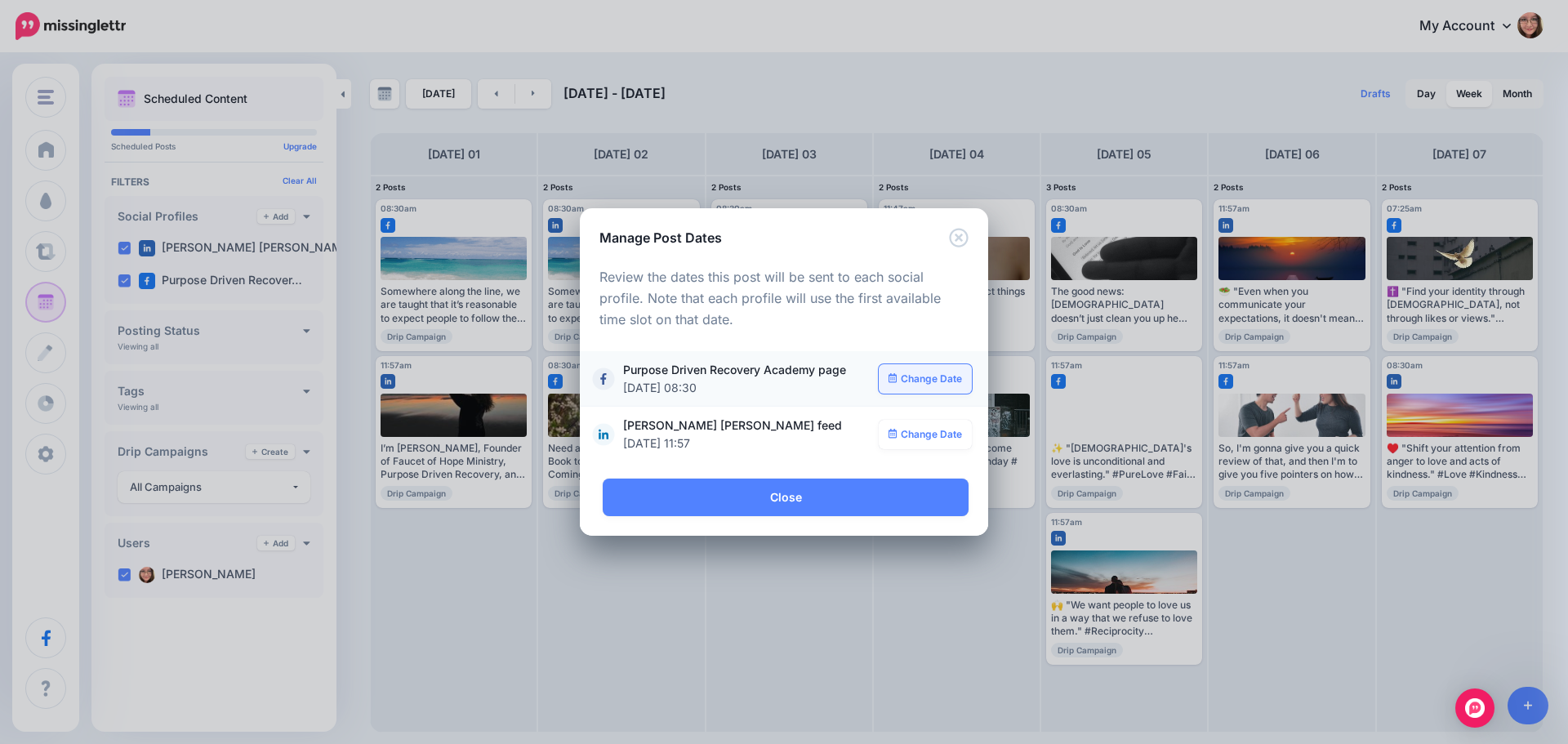
click at [939, 382] on link "Change Date" at bounding box center [926, 379] width 94 height 30
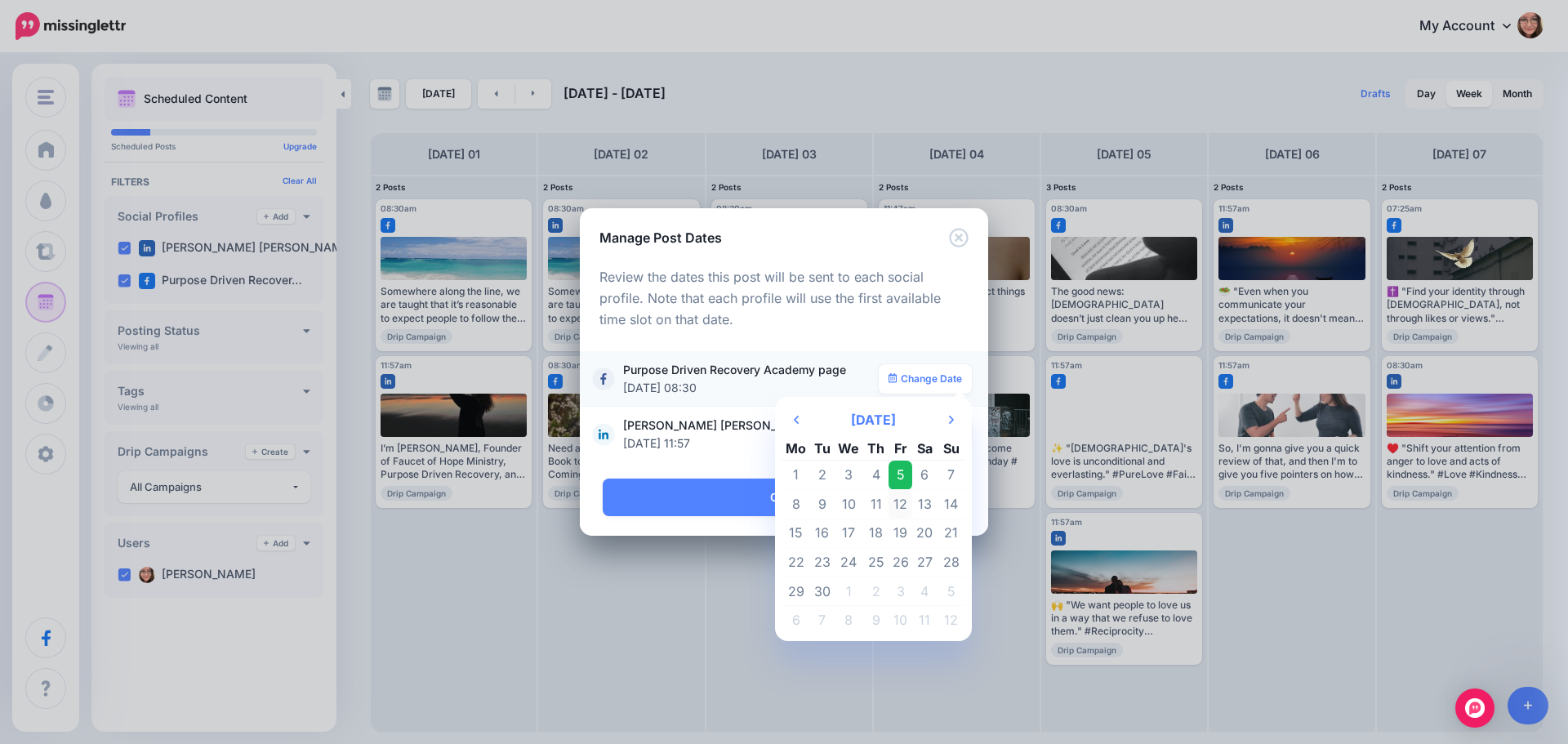
click at [906, 512] on td "12" at bounding box center [900, 505] width 25 height 30
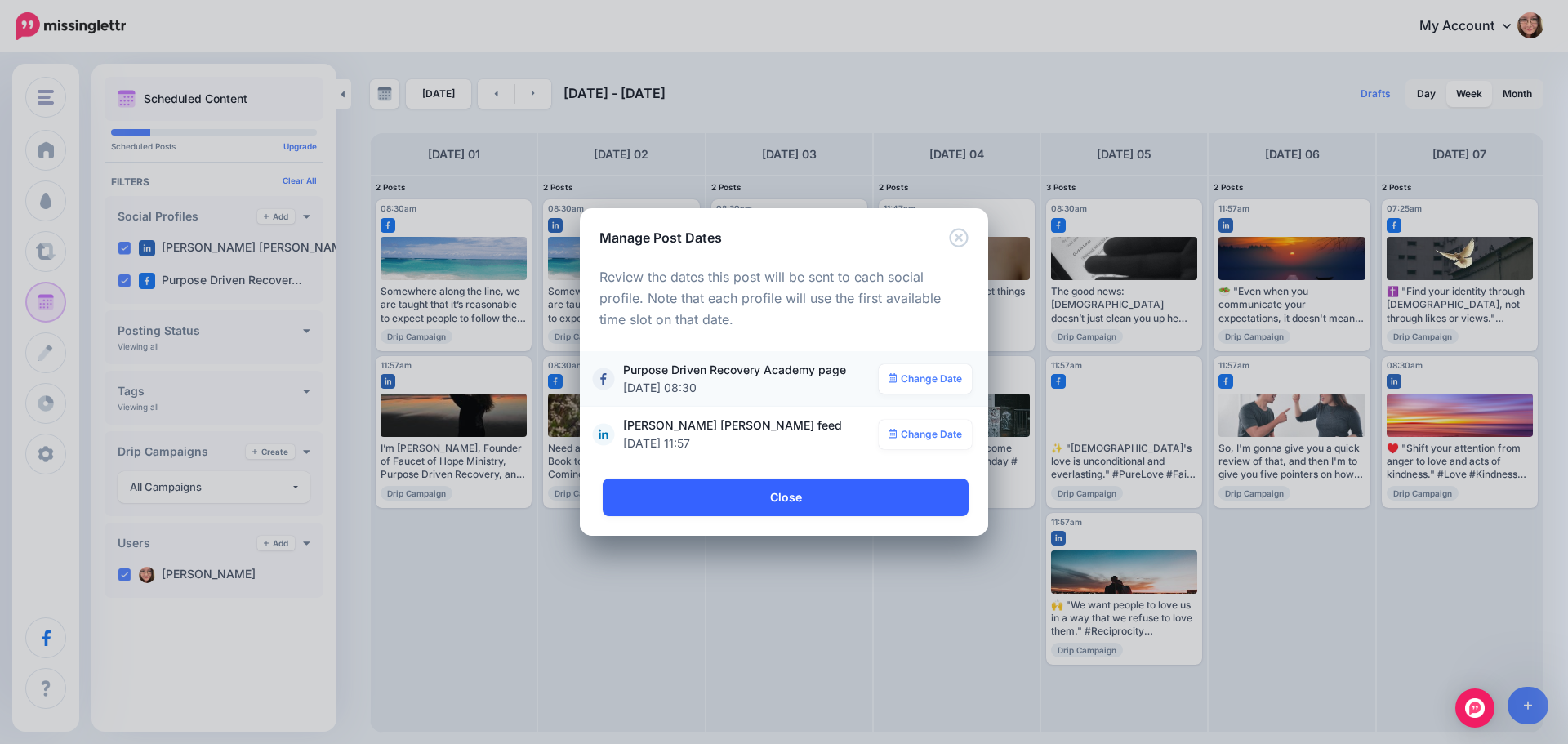
click at [879, 504] on link "Close" at bounding box center [785, 497] width 366 height 37
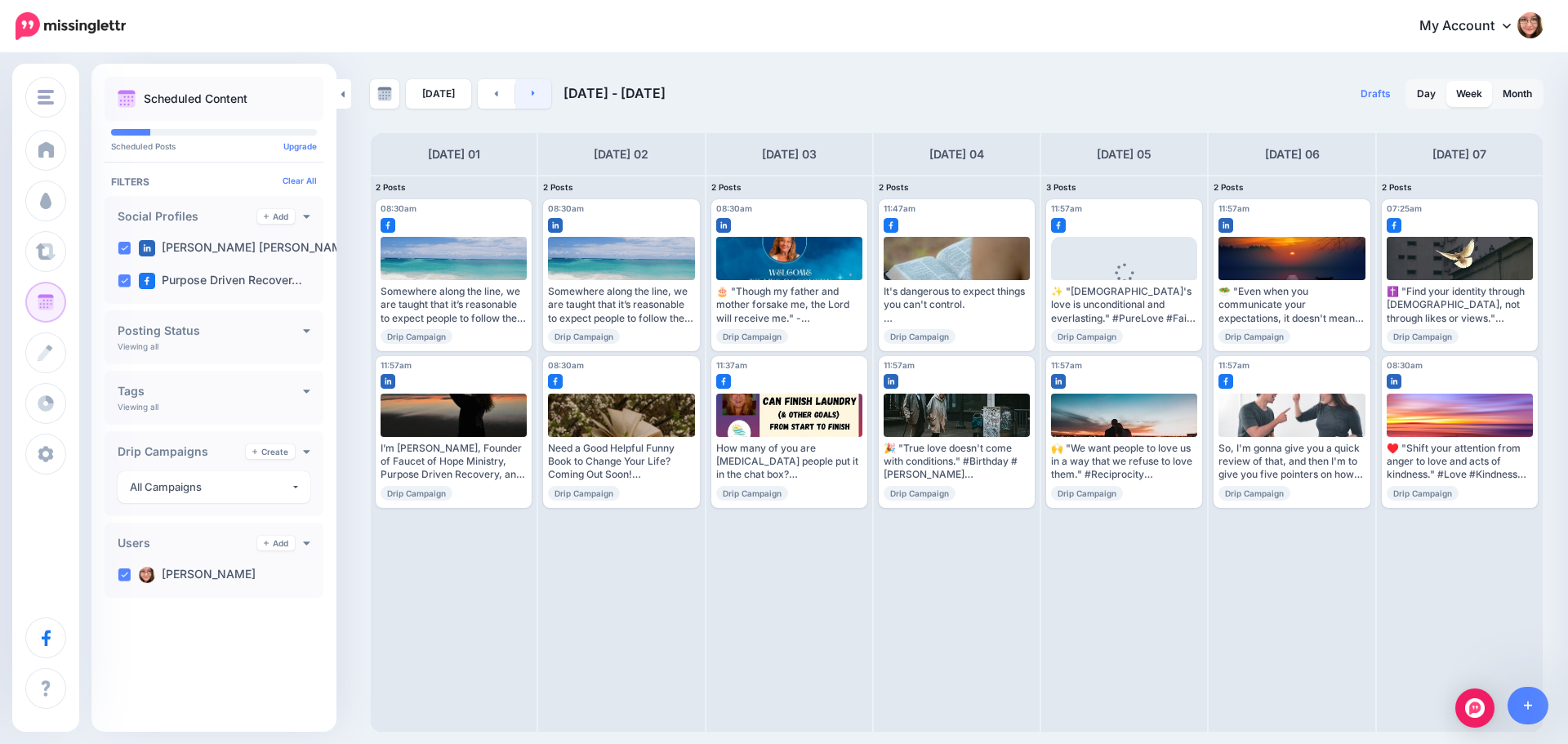
click at [533, 88] on link at bounding box center [533, 94] width 37 height 30
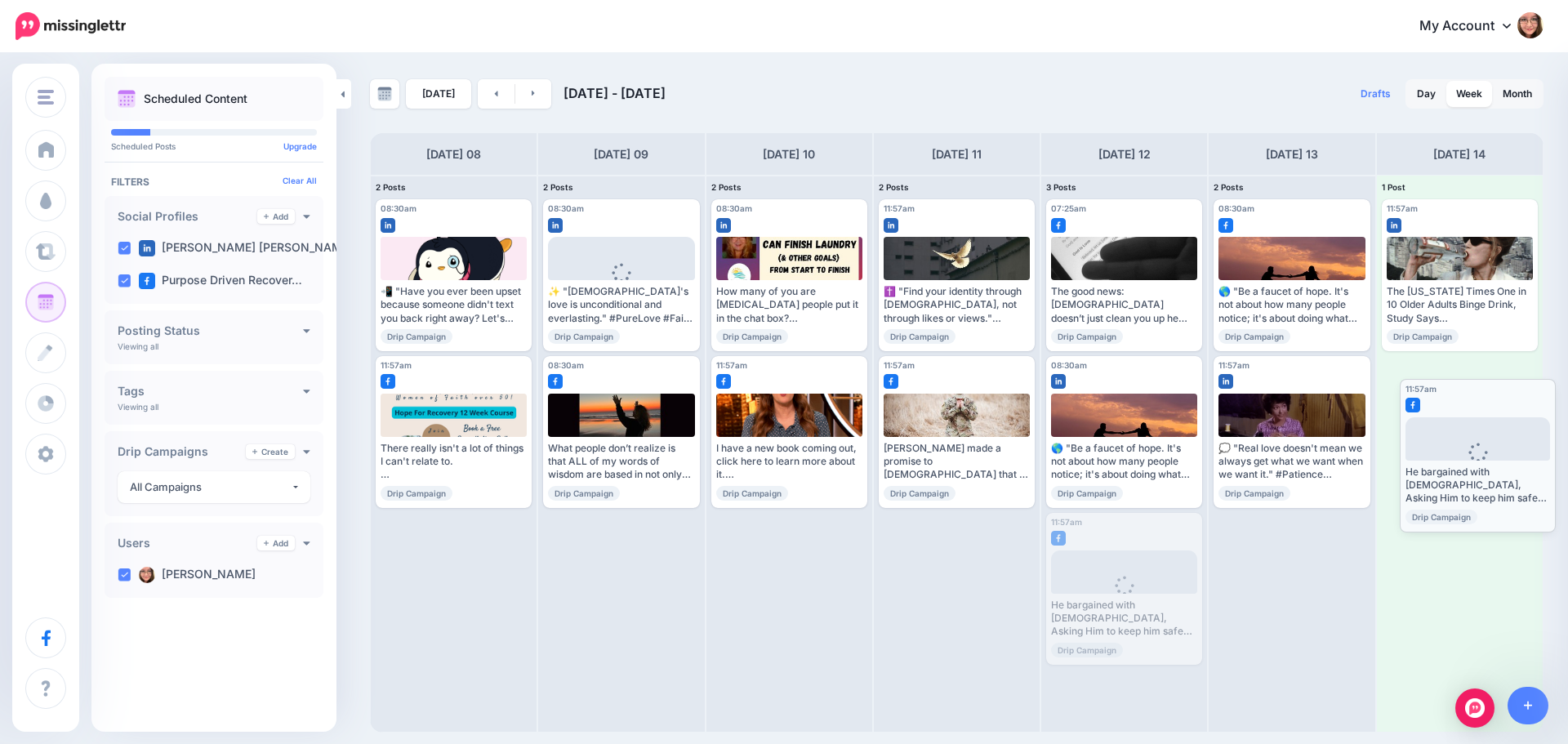
drag, startPoint x: 1132, startPoint y: 538, endPoint x: 1485, endPoint y: 404, distance: 377.6
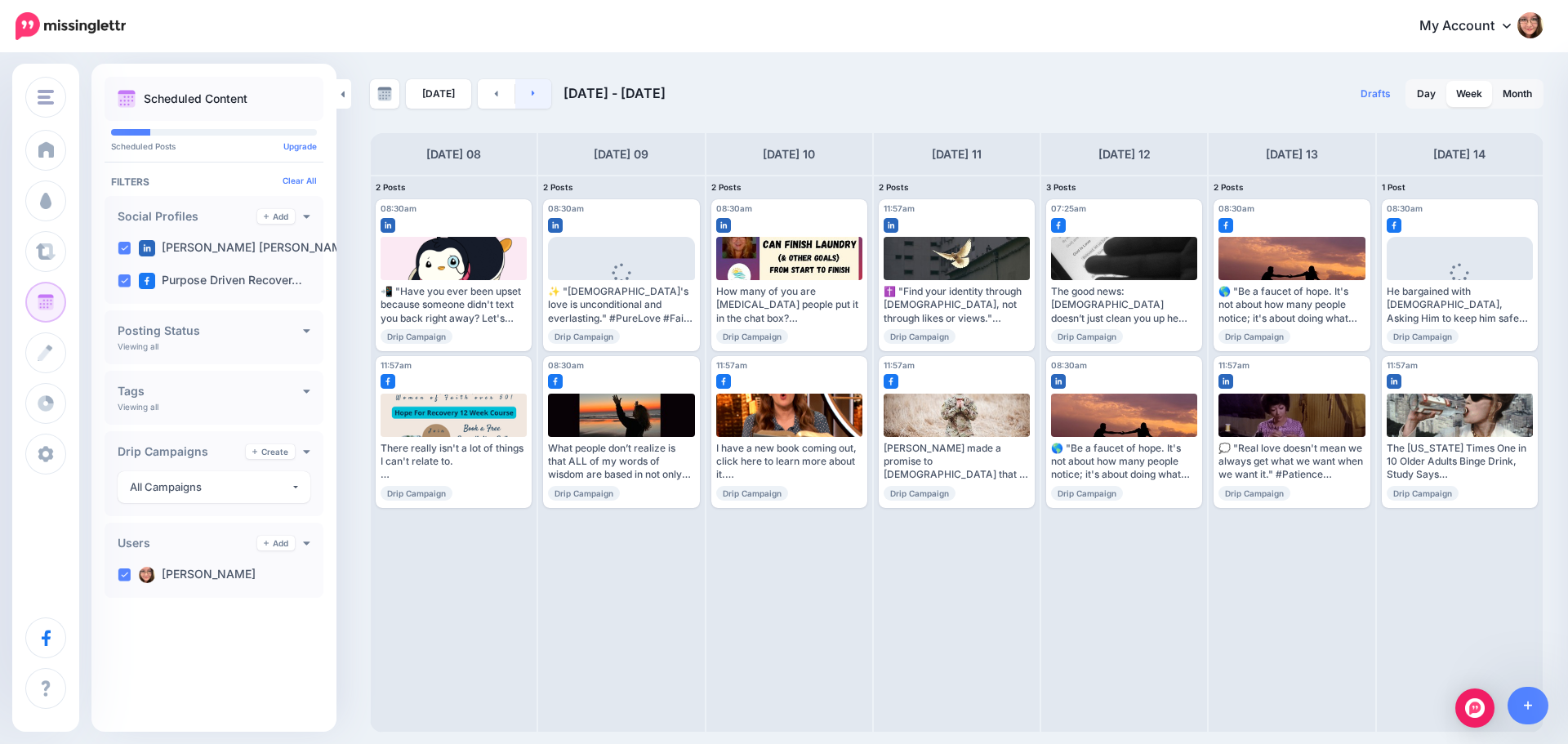
click at [547, 92] on link at bounding box center [533, 94] width 37 height 30
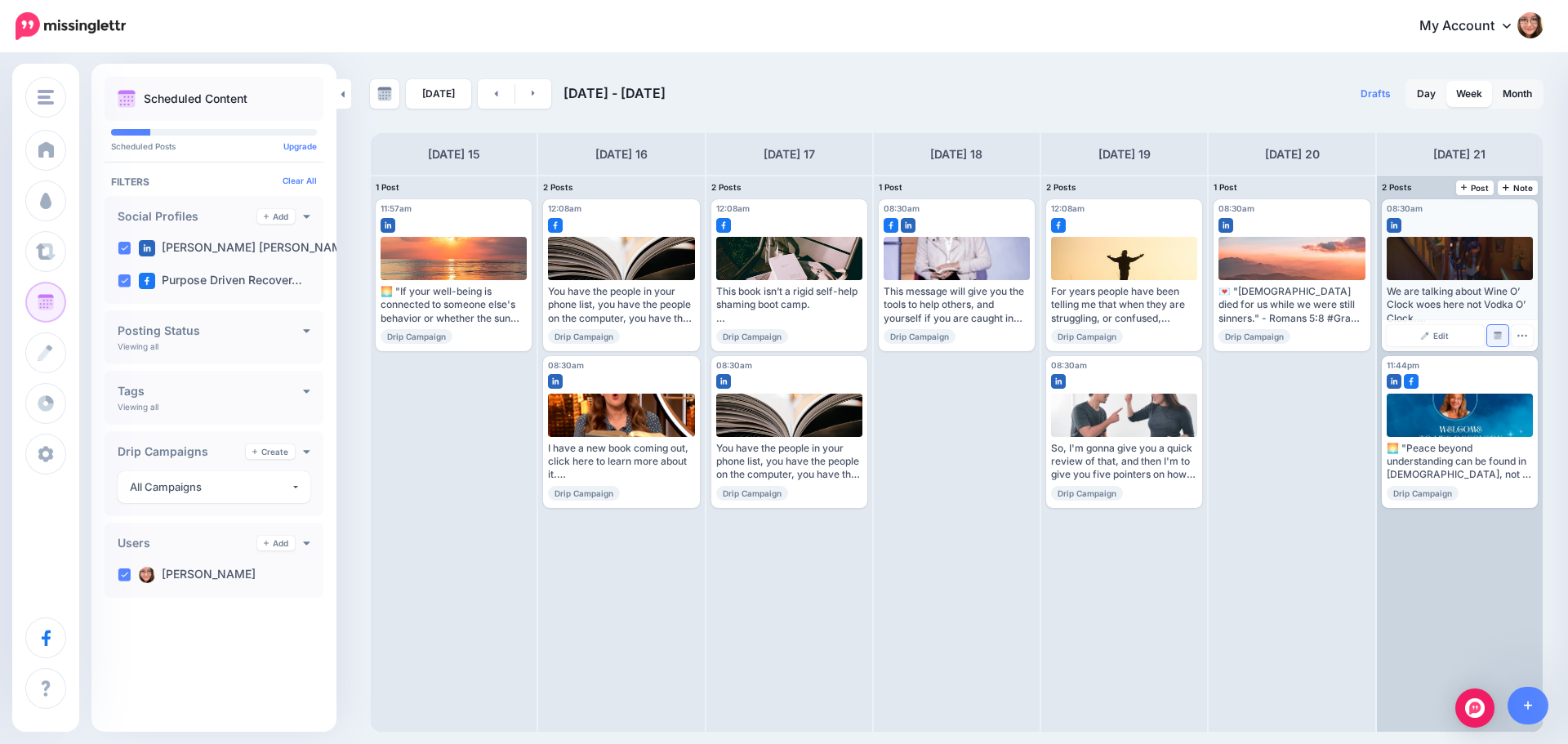
click at [1500, 335] on img at bounding box center [1498, 335] width 8 height 8
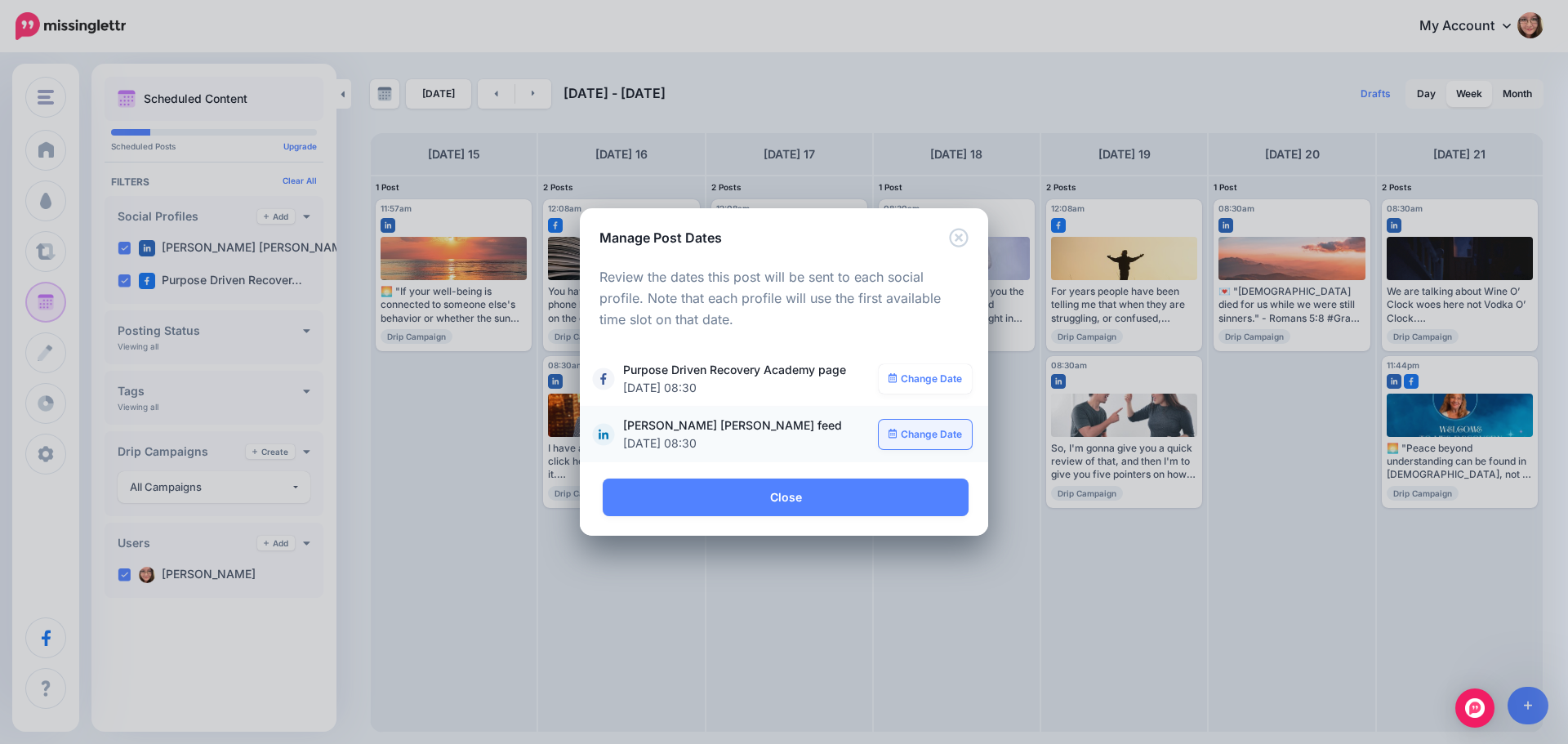
click at [906, 427] on link "Change Date" at bounding box center [926, 434] width 94 height 30
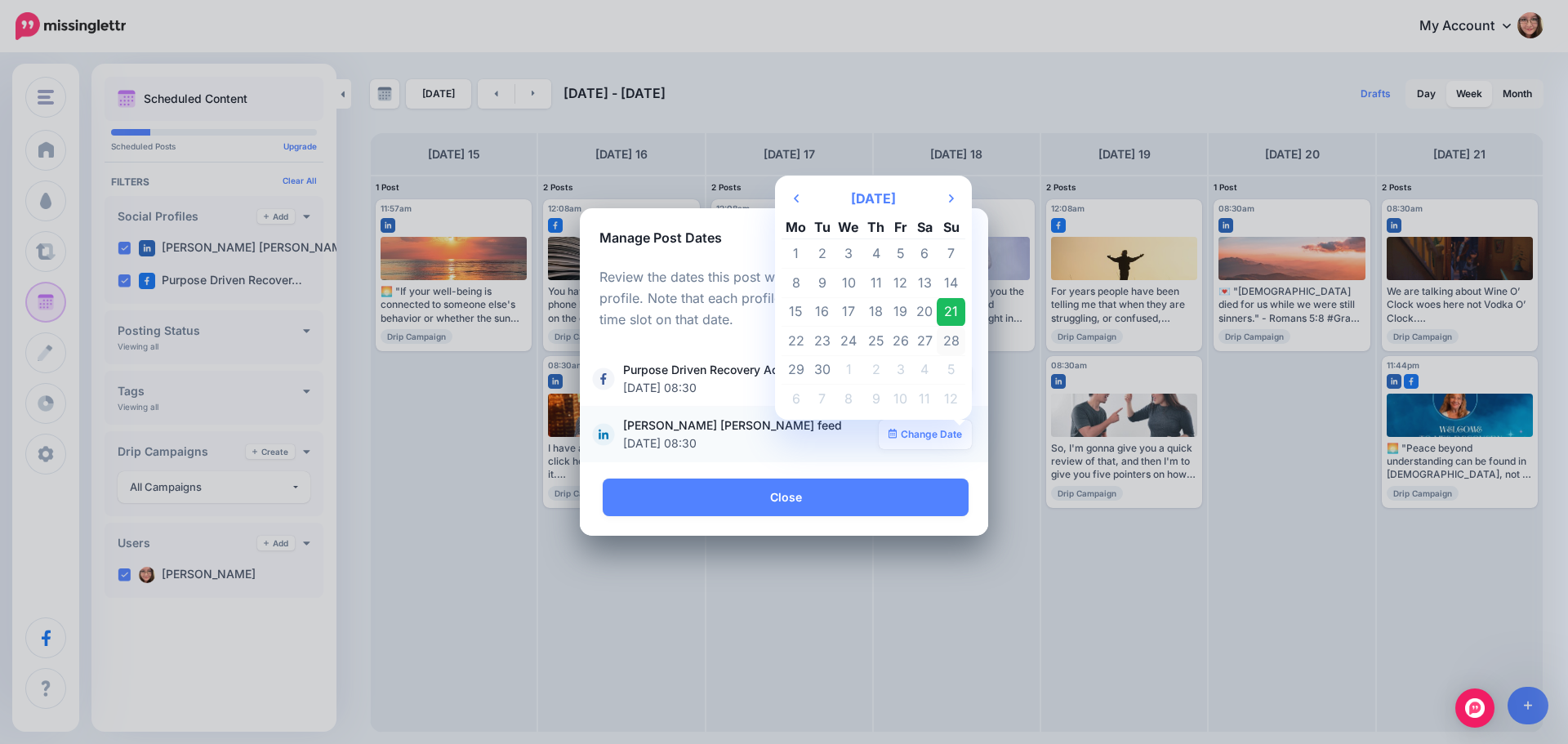
click at [947, 338] on td "28" at bounding box center [950, 341] width 29 height 30
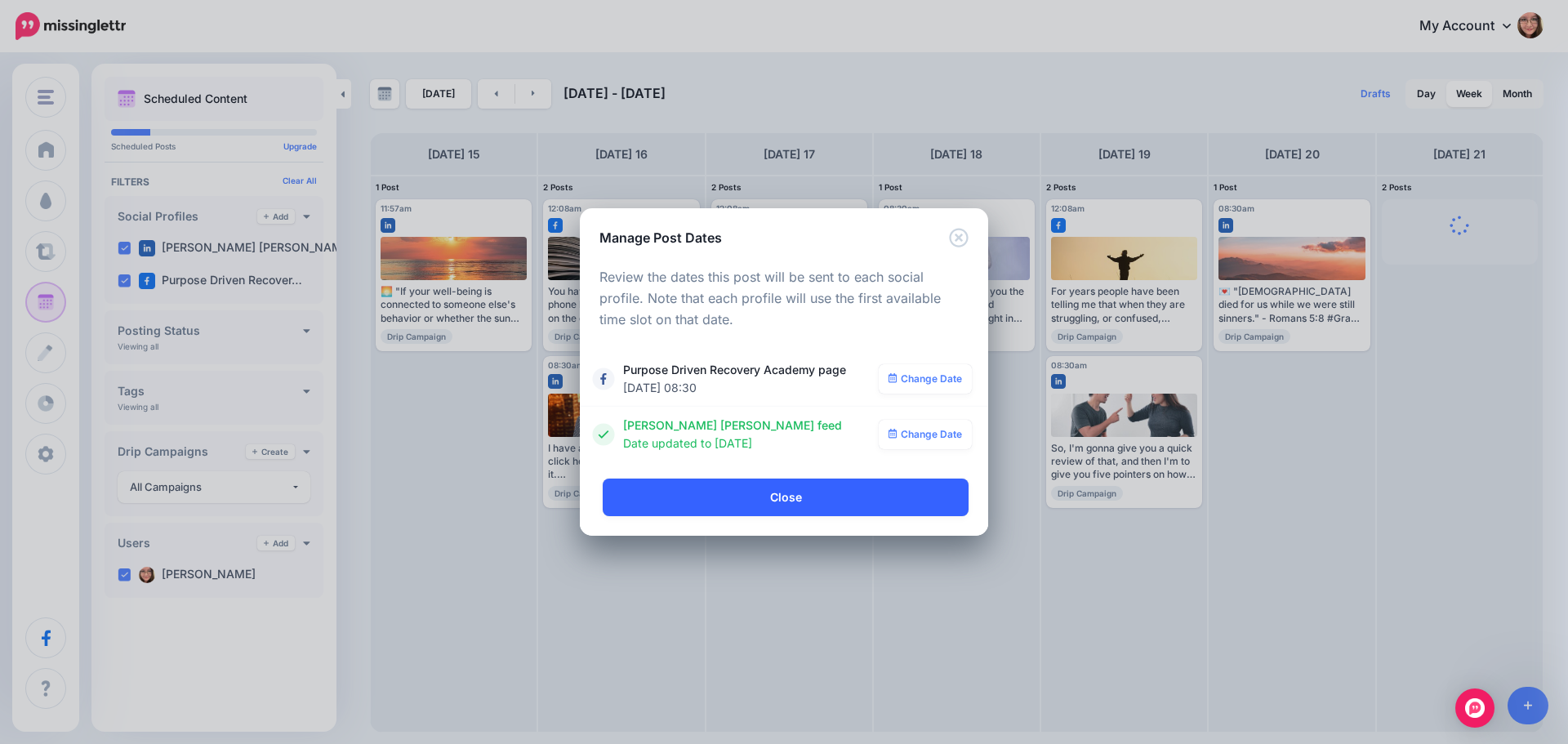
click at [819, 488] on link "Close" at bounding box center [785, 497] width 366 height 37
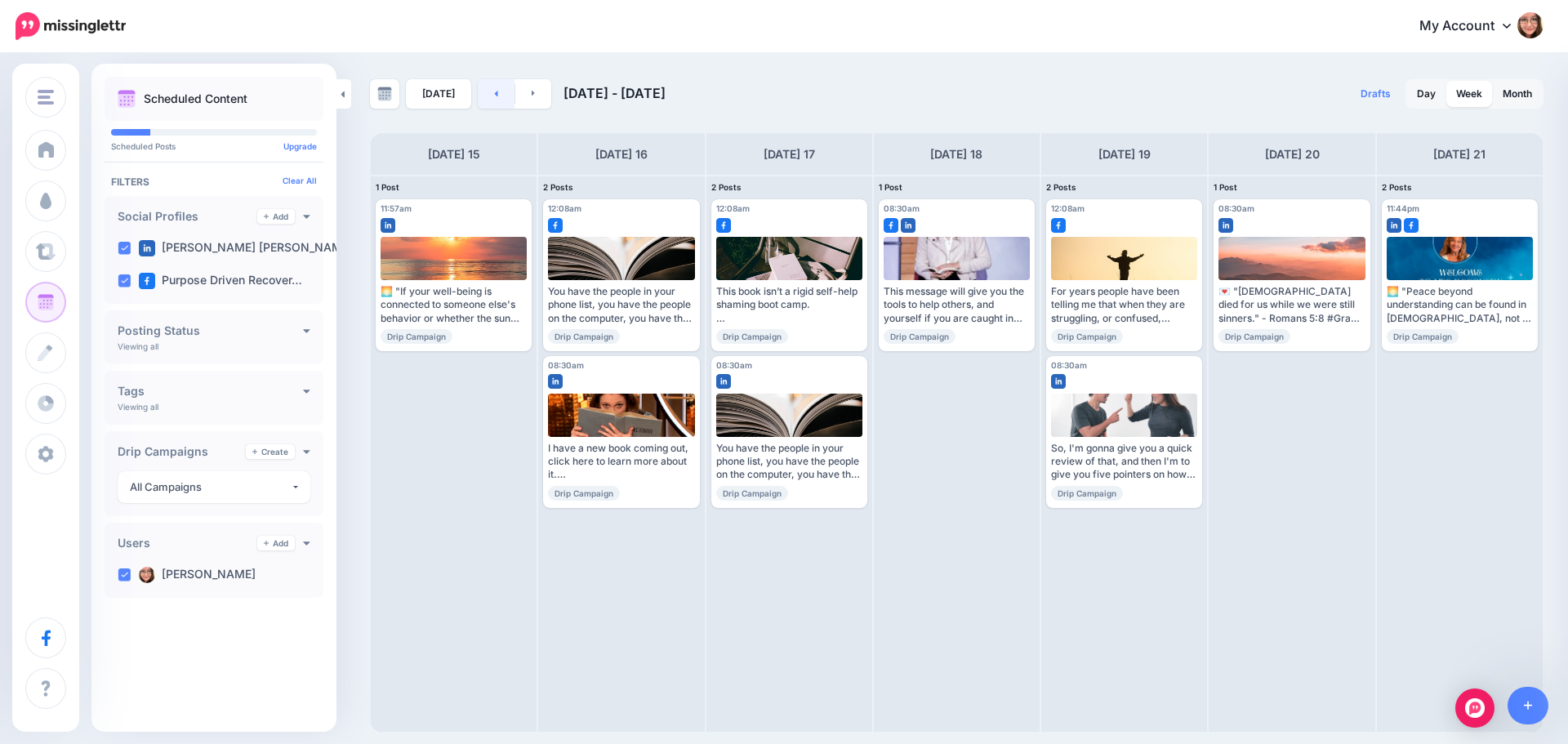
click at [496, 97] on link at bounding box center [495, 94] width 37 height 30
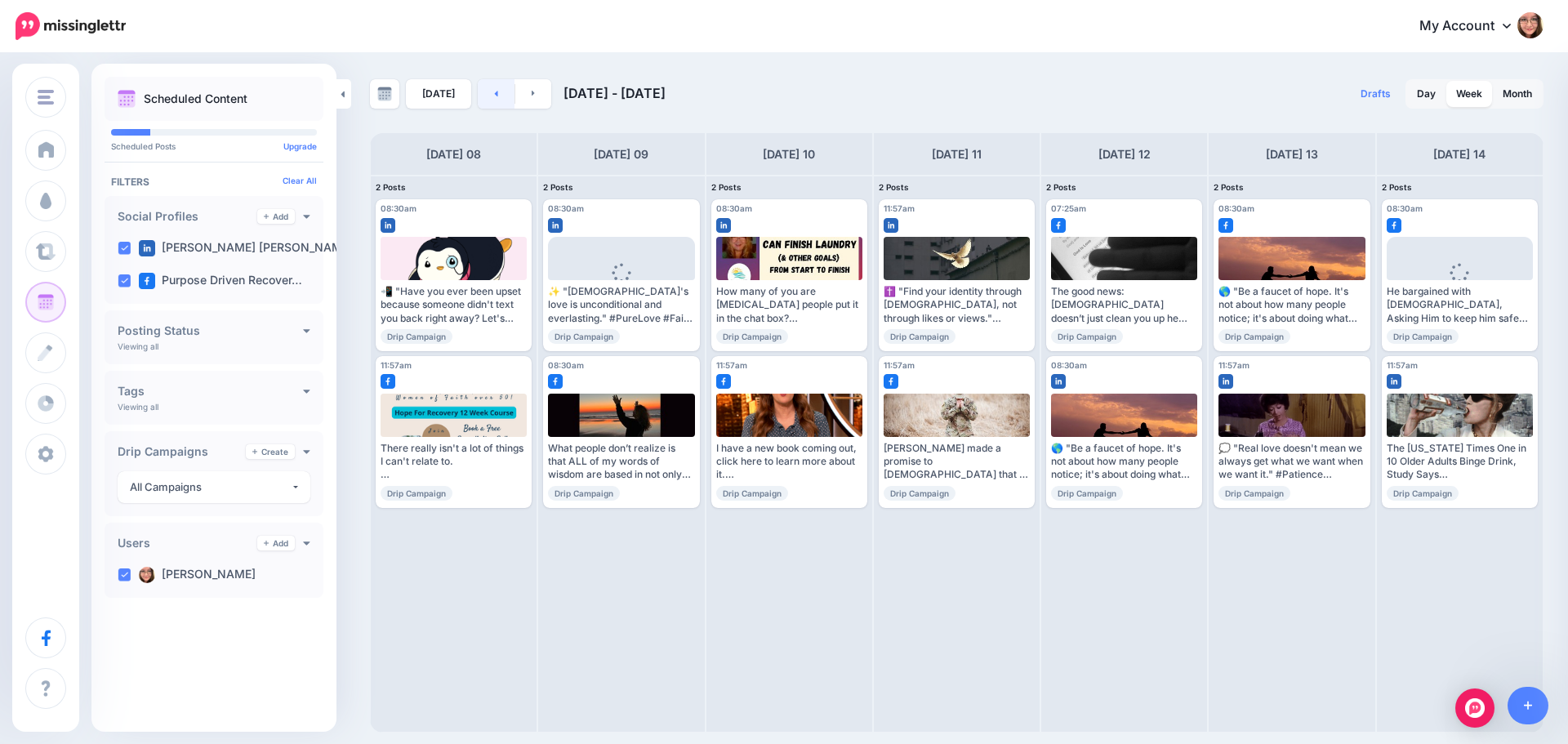
click at [496, 97] on link at bounding box center [495, 94] width 37 height 30
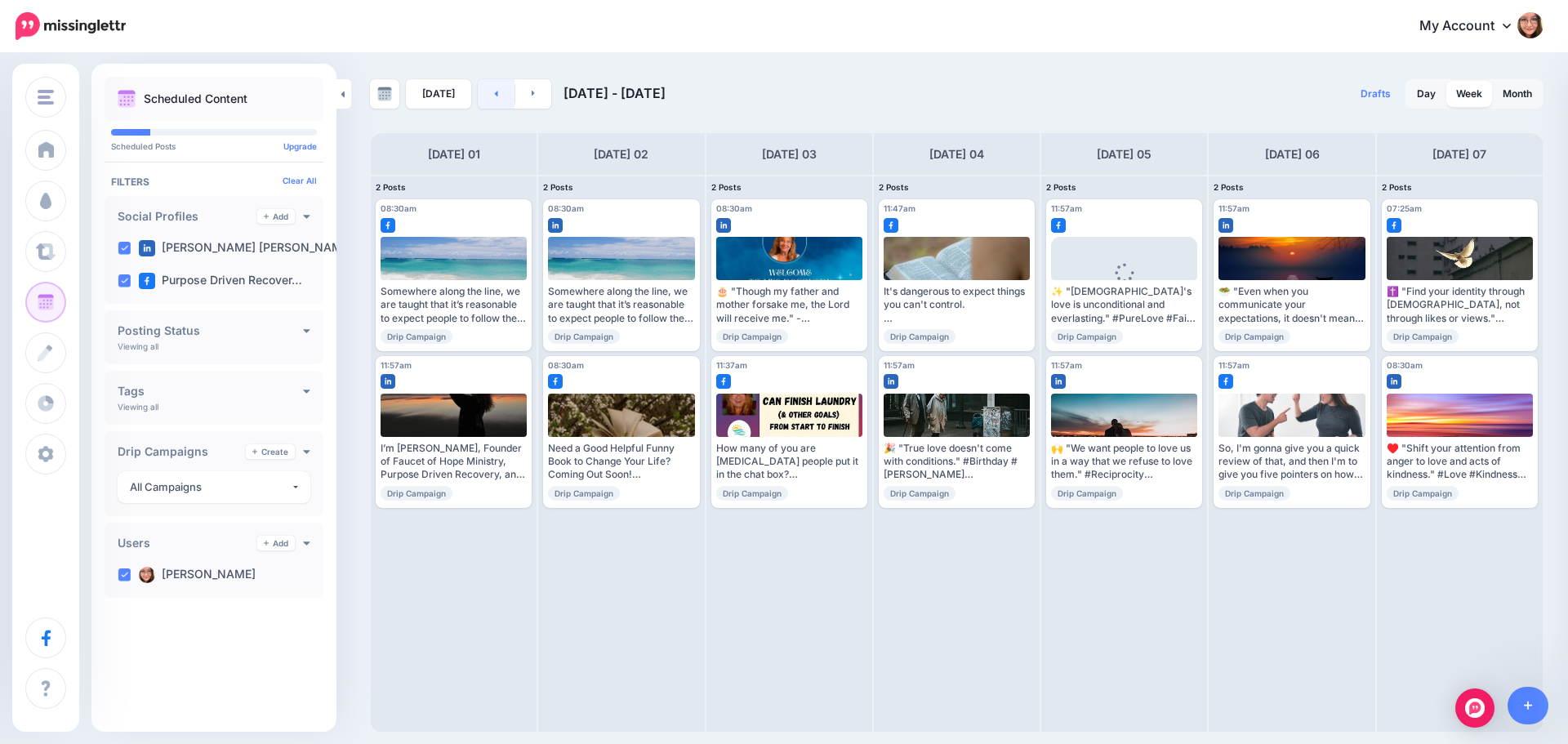
click at [496, 97] on link at bounding box center [495, 94] width 37 height 30
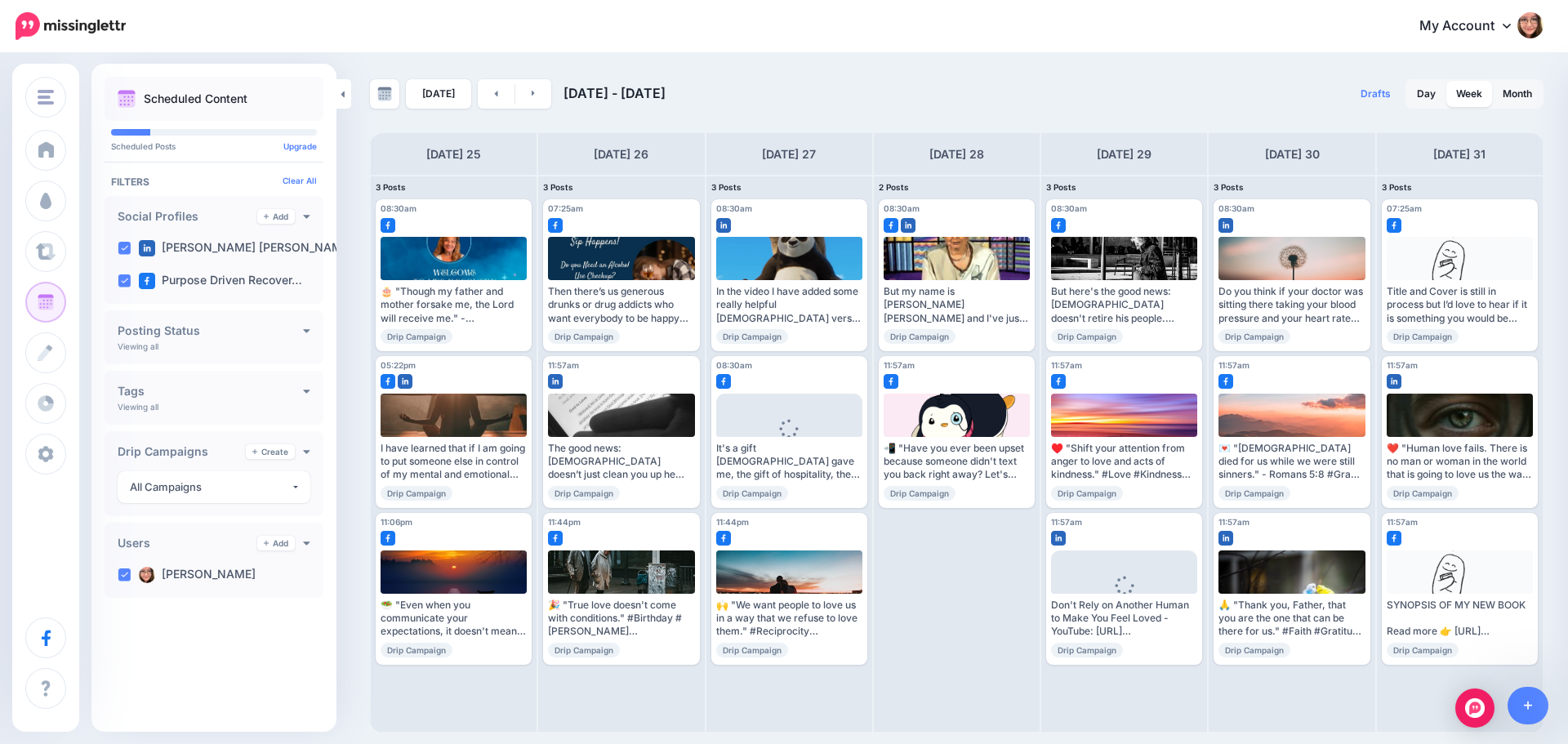
drag, startPoint x: 495, startPoint y: 108, endPoint x: 567, endPoint y: 149, distance: 82.9
drag, startPoint x: 567, startPoint y: 149, endPoint x: 758, endPoint y: 88, distance: 200.5
click at [758, 88] on div "[DATE] [DATE] - [DATE]" at bounding box center [663, 94] width 587 height 30
click at [533, 100] on link at bounding box center [533, 94] width 37 height 30
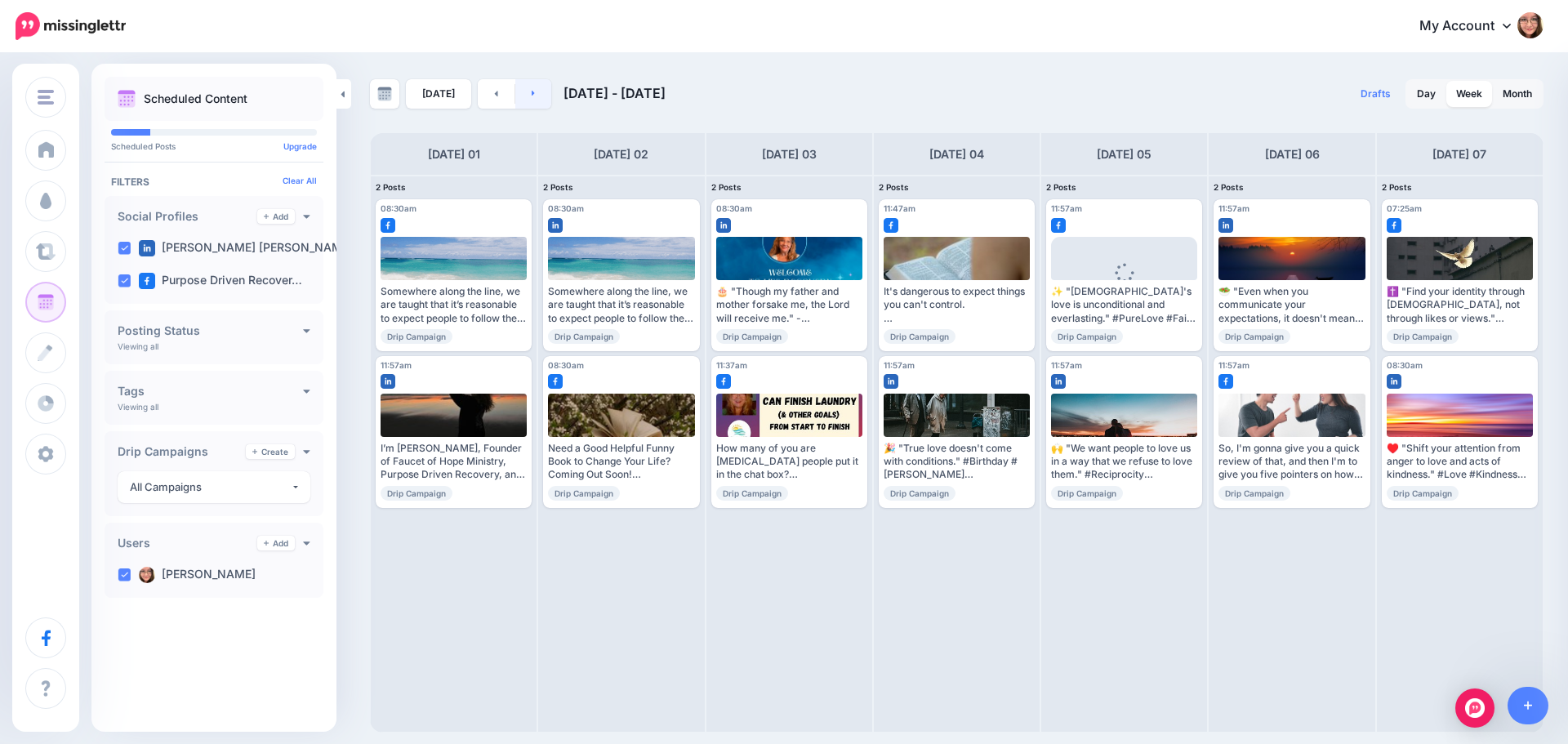
click at [533, 100] on link at bounding box center [533, 94] width 37 height 30
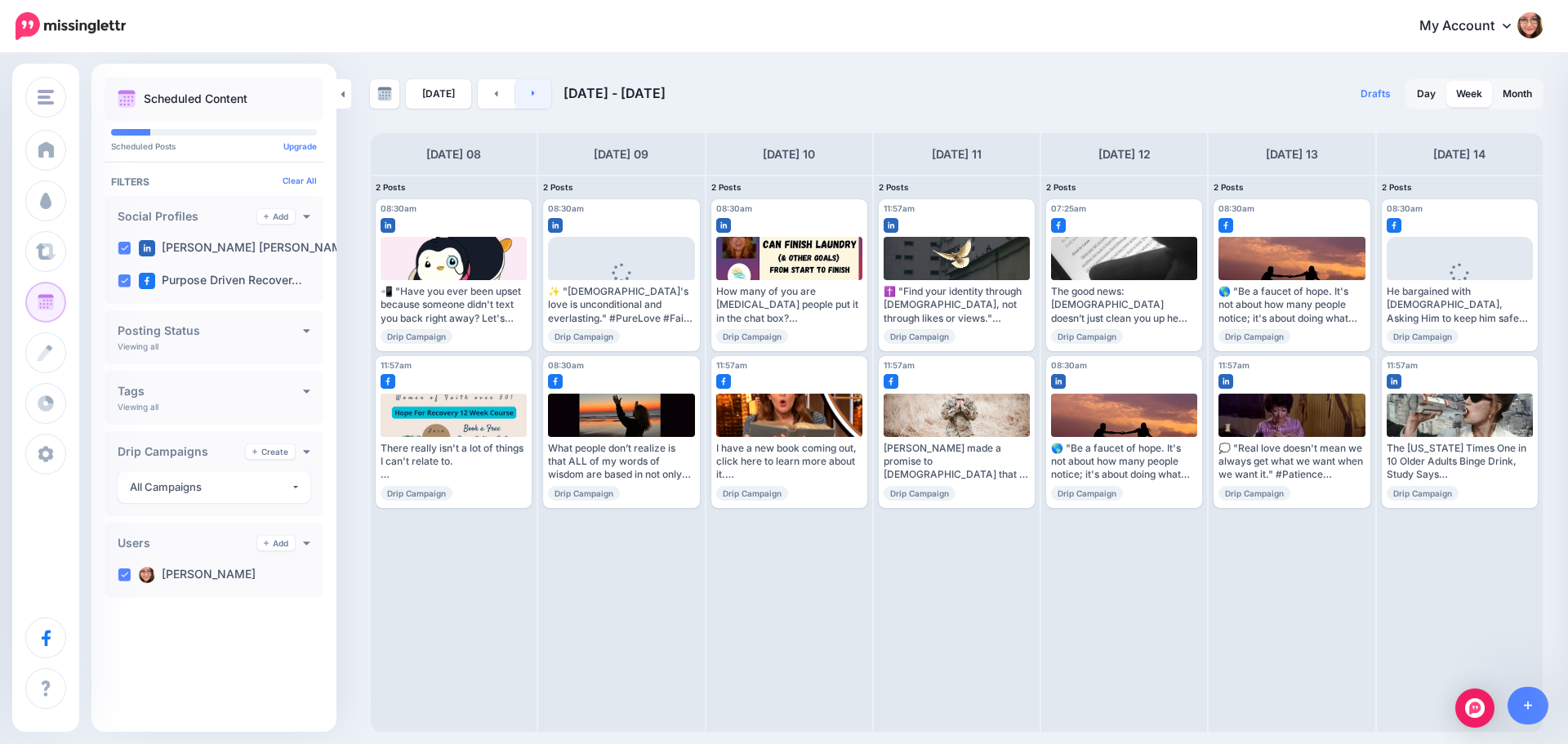
click at [533, 100] on link at bounding box center [533, 94] width 37 height 30
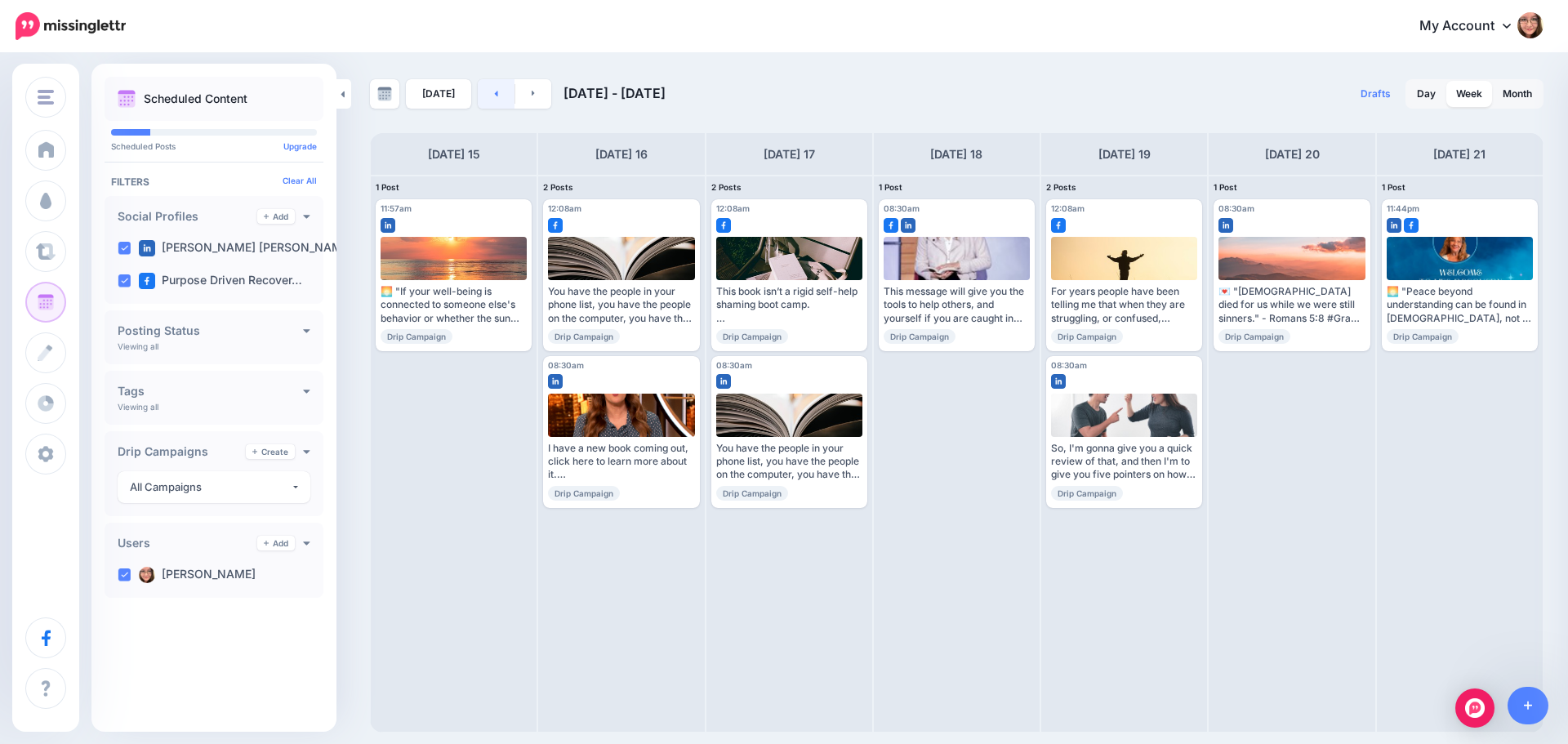
click at [499, 93] on link at bounding box center [495, 94] width 37 height 30
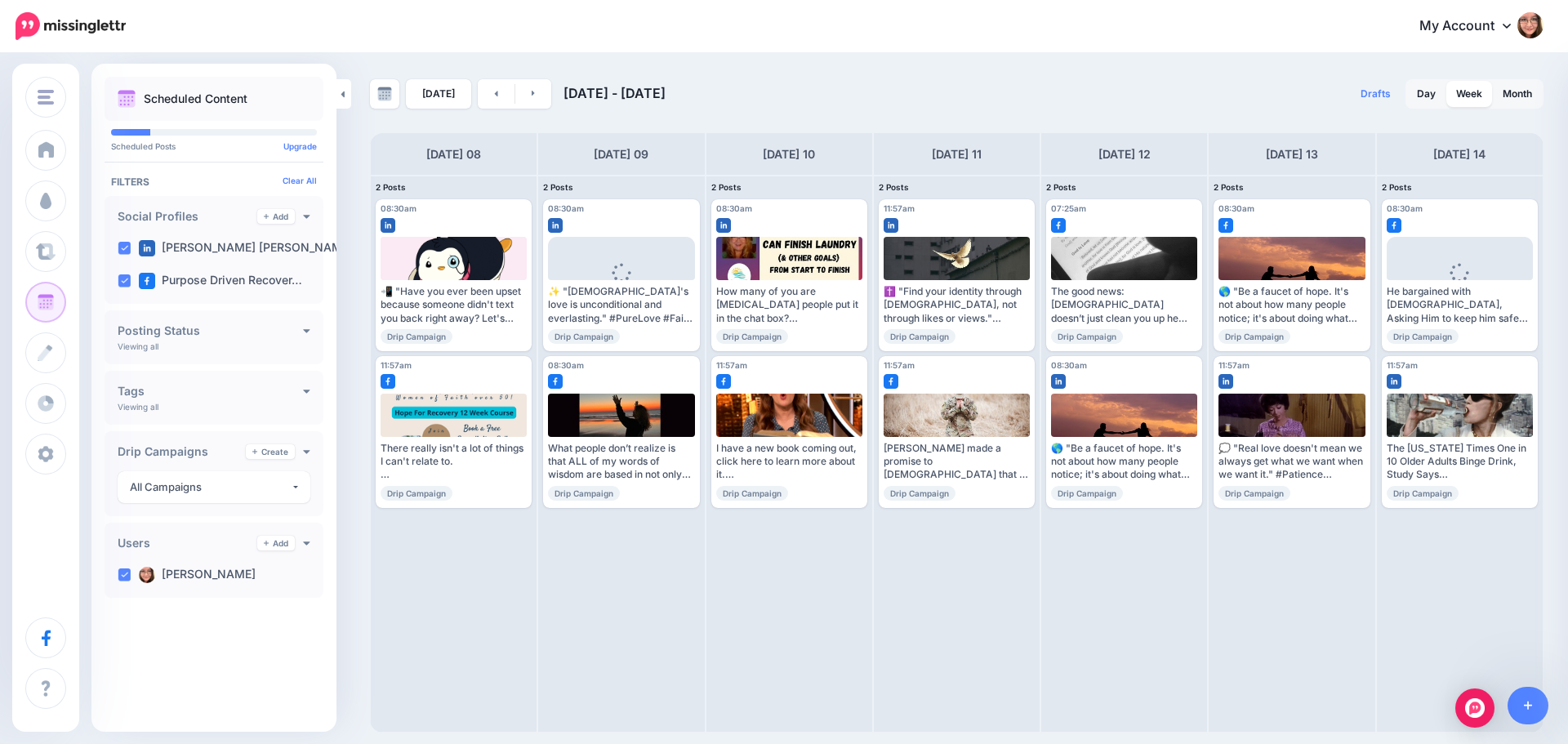
click at [471, 70] on div "[DATE] [DATE] - [DATE] Drafts 0 Day Week Month PRO TIP" at bounding box center [784, 393] width 1568 height 678
click at [489, 82] on link at bounding box center [495, 94] width 37 height 30
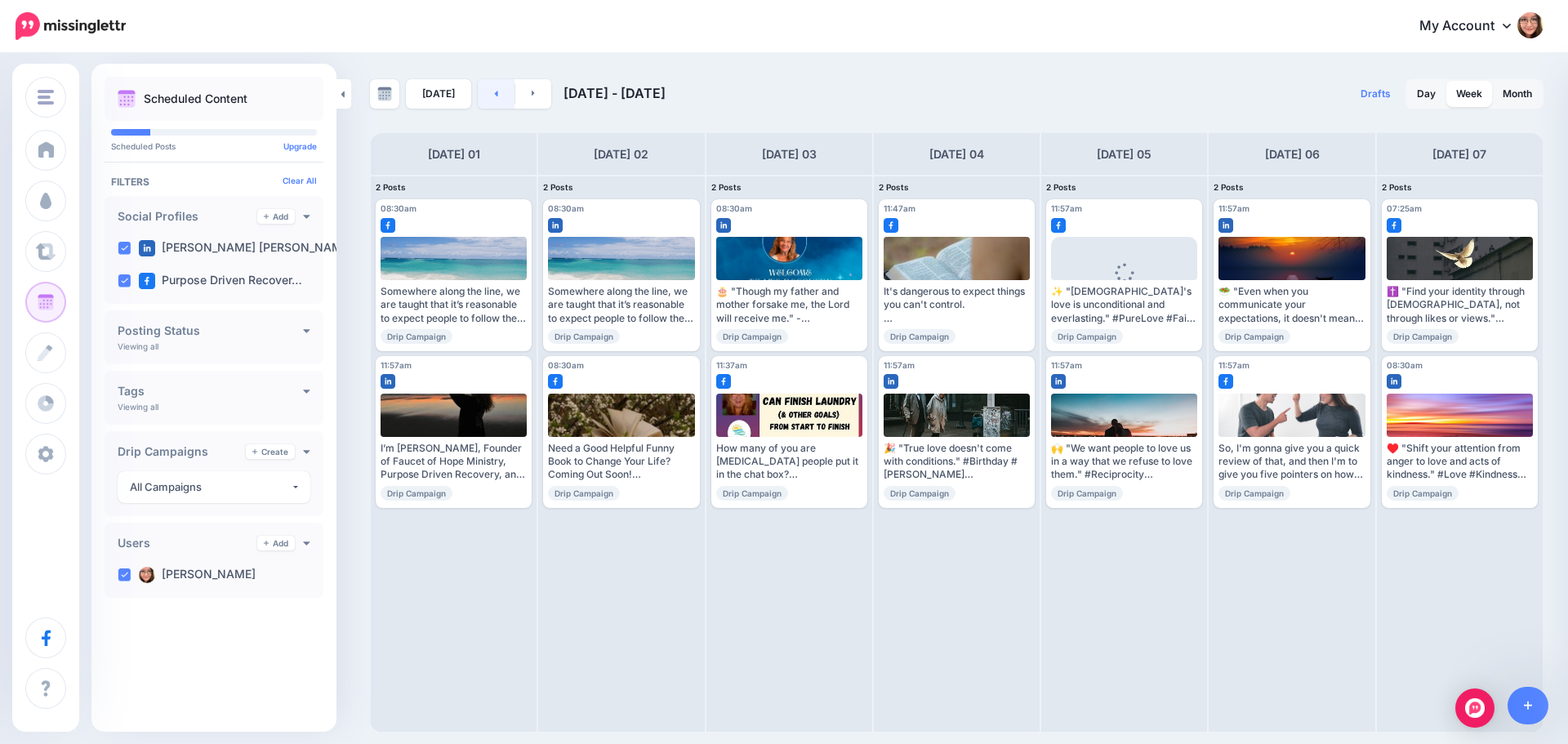
click at [489, 89] on link at bounding box center [495, 94] width 37 height 30
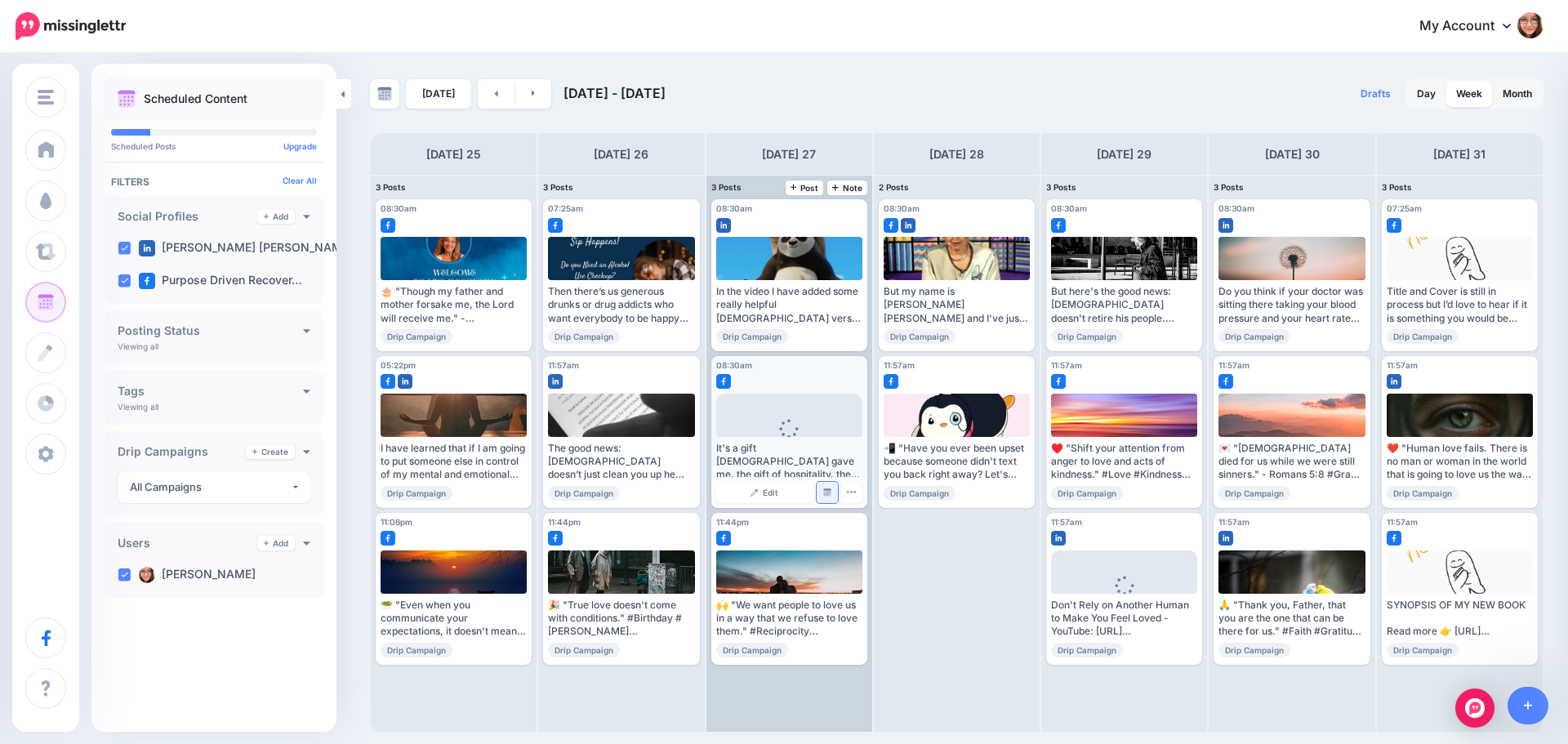
click at [826, 489] on img at bounding box center [827, 492] width 8 height 8
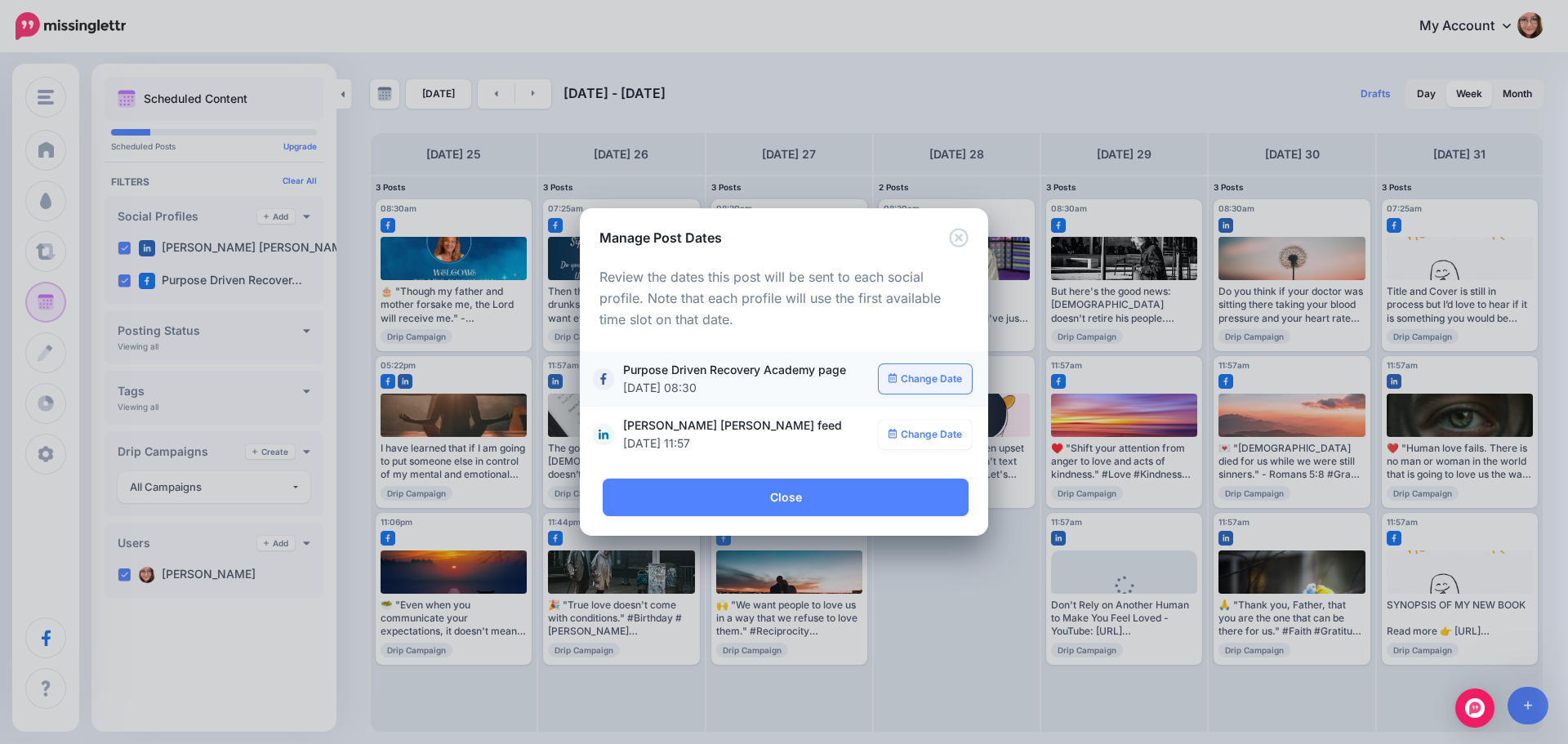
click at [940, 376] on link "Change Date" at bounding box center [926, 379] width 94 height 30
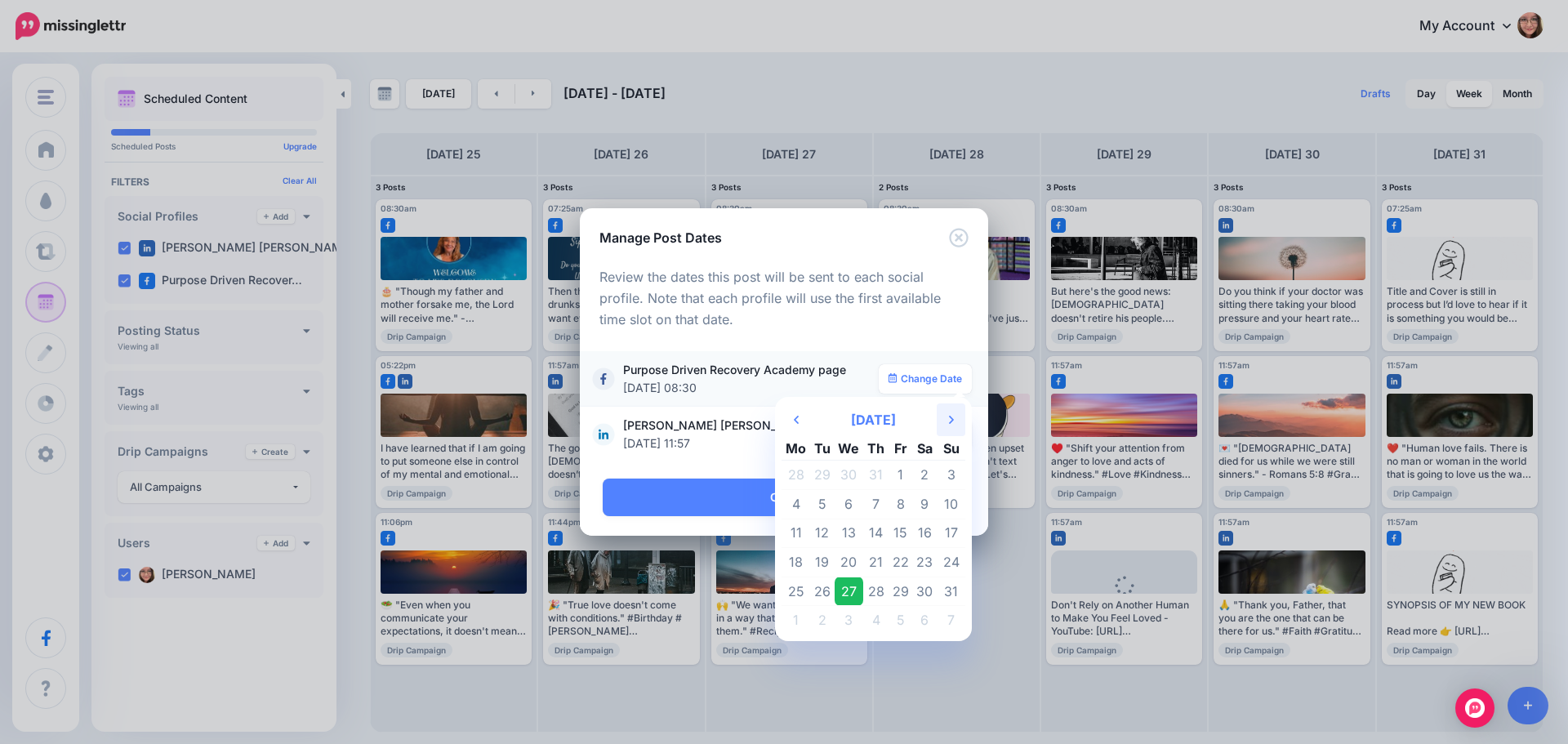
click at [949, 414] on icon "Next Month" at bounding box center [951, 419] width 5 height 13
click at [797, 534] on td "15" at bounding box center [795, 534] width 29 height 30
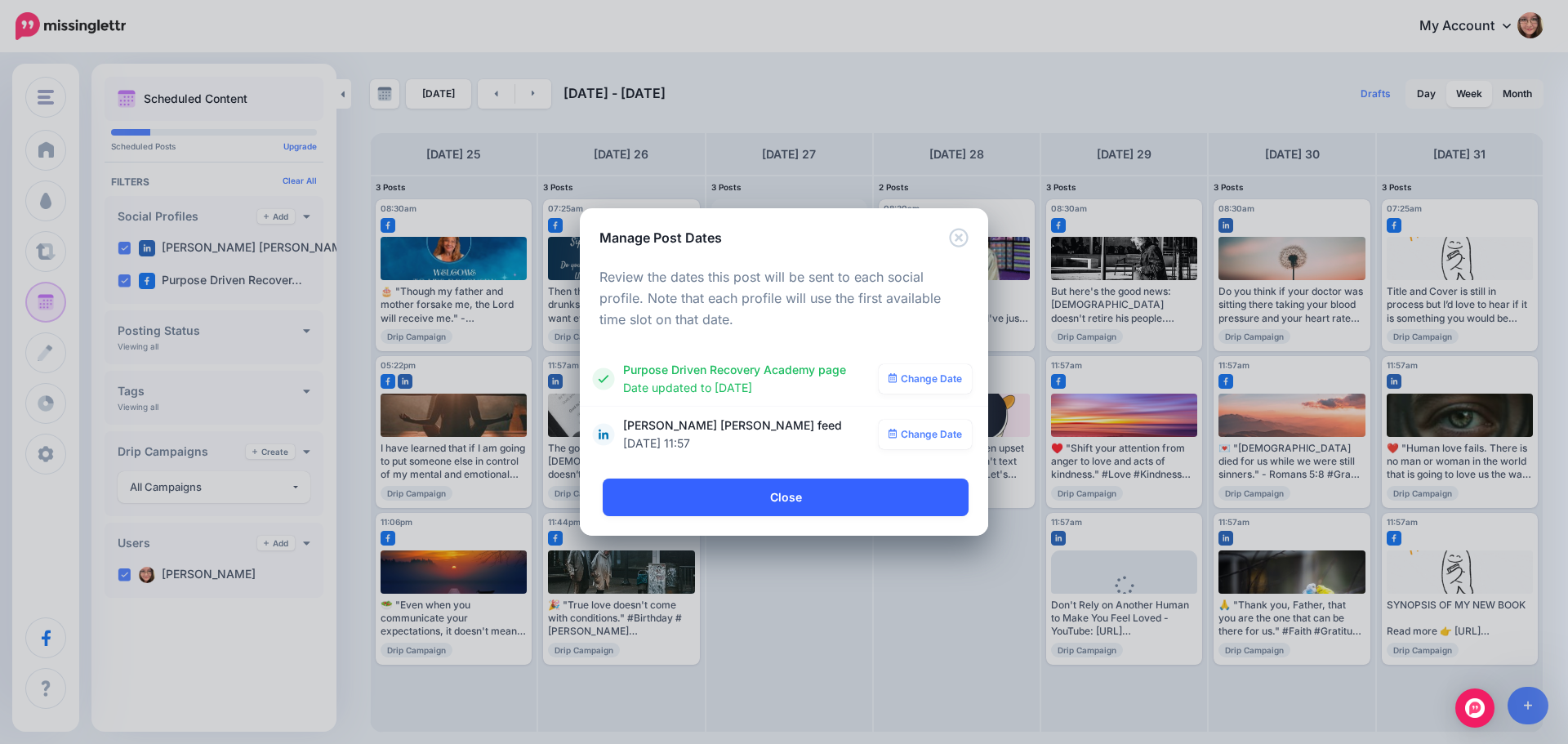
click at [777, 491] on link "Close" at bounding box center [785, 497] width 366 height 37
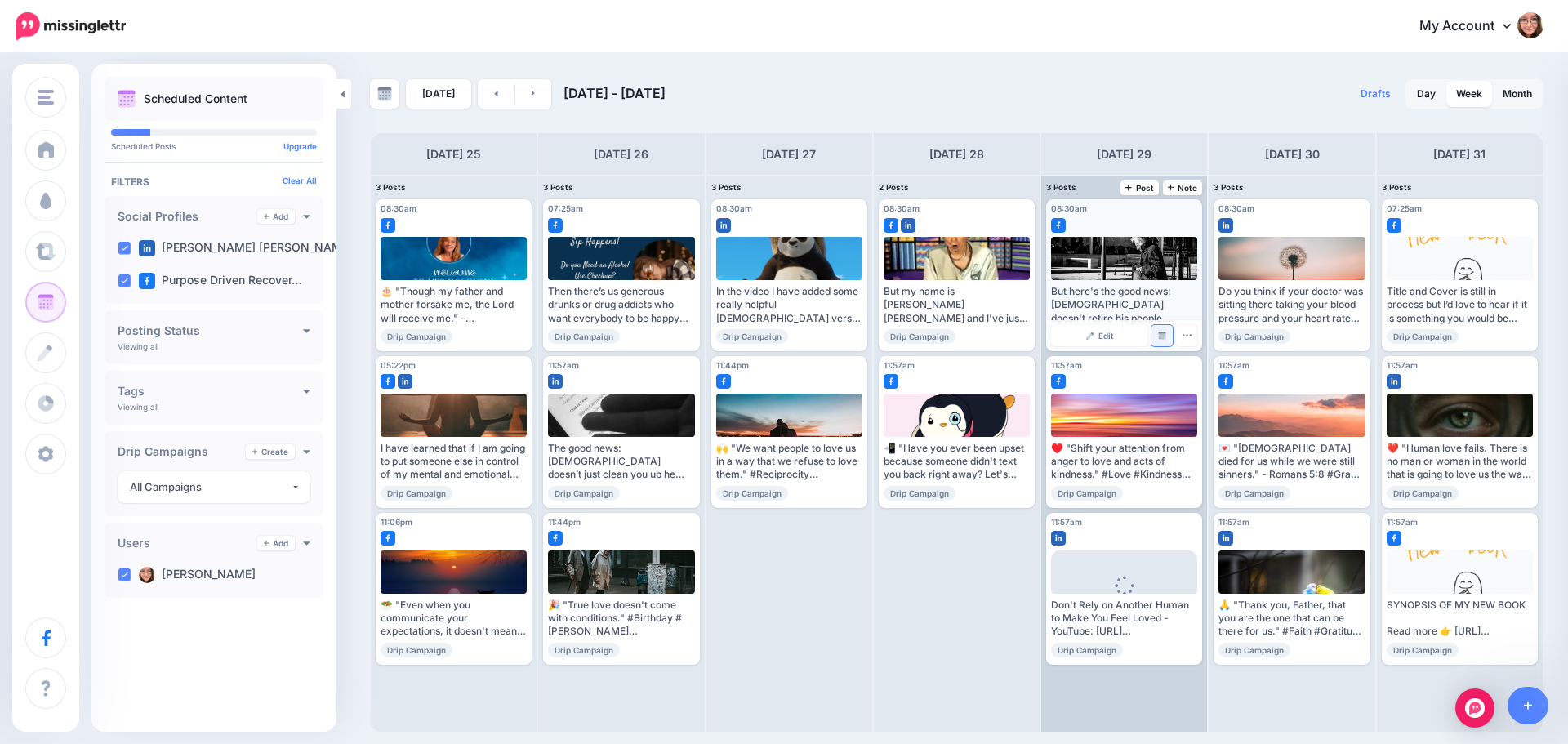
click at [1162, 328] on link "Manage Dates" at bounding box center [1162, 335] width 22 height 22
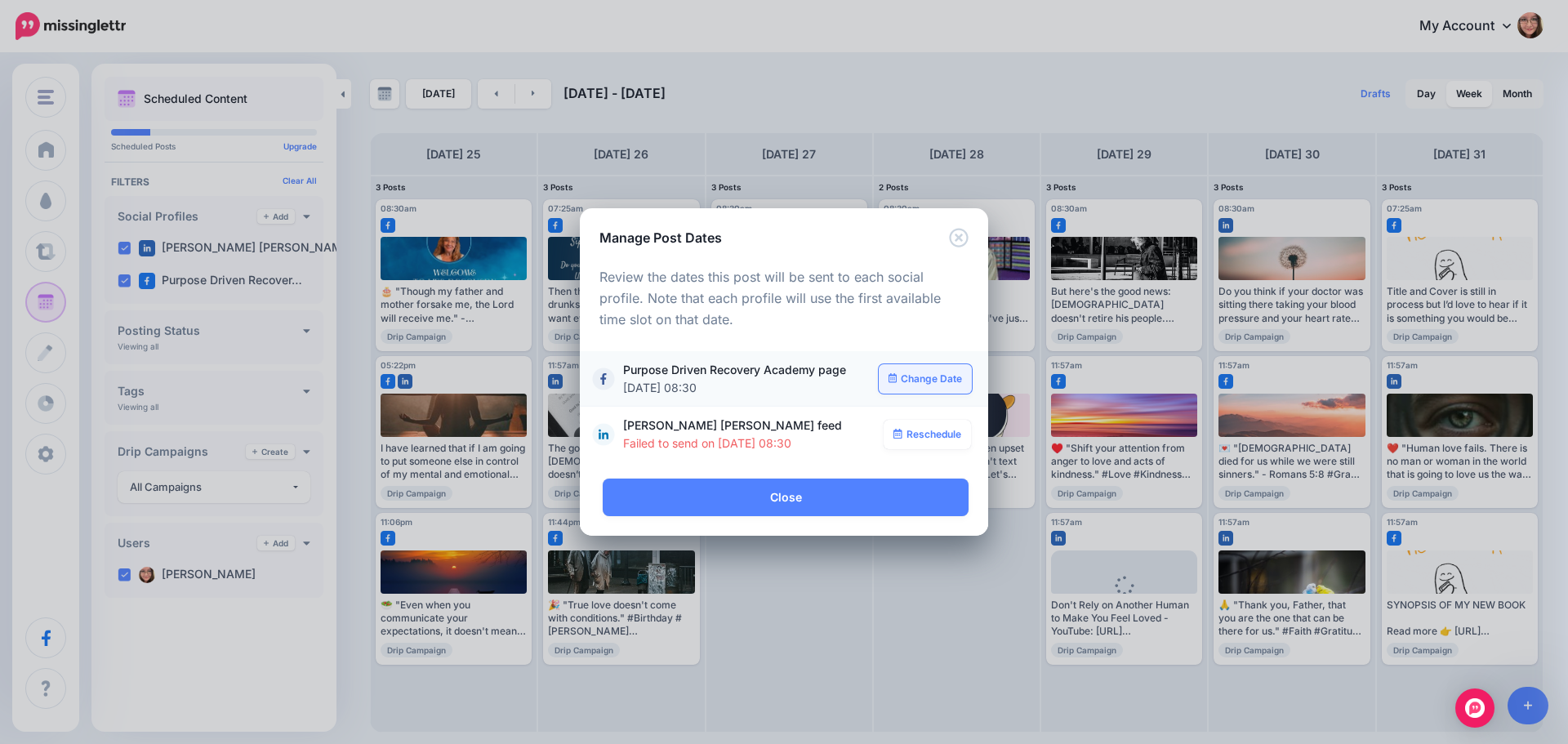
click at [940, 369] on link "Change Date" at bounding box center [926, 379] width 94 height 30
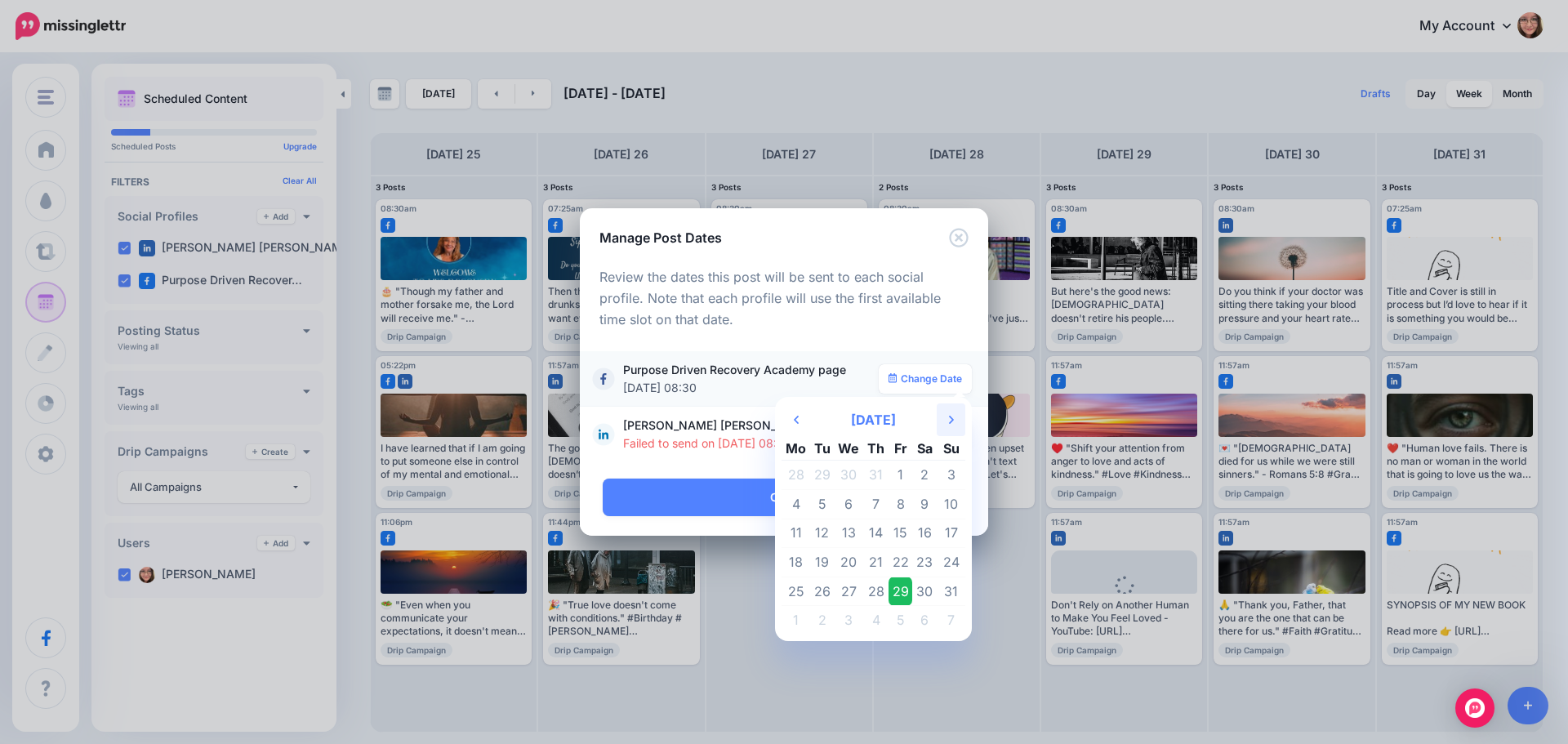
click at [940, 412] on th "Next Month" at bounding box center [950, 419] width 29 height 33
click at [882, 536] on td "18" at bounding box center [876, 534] width 26 height 30
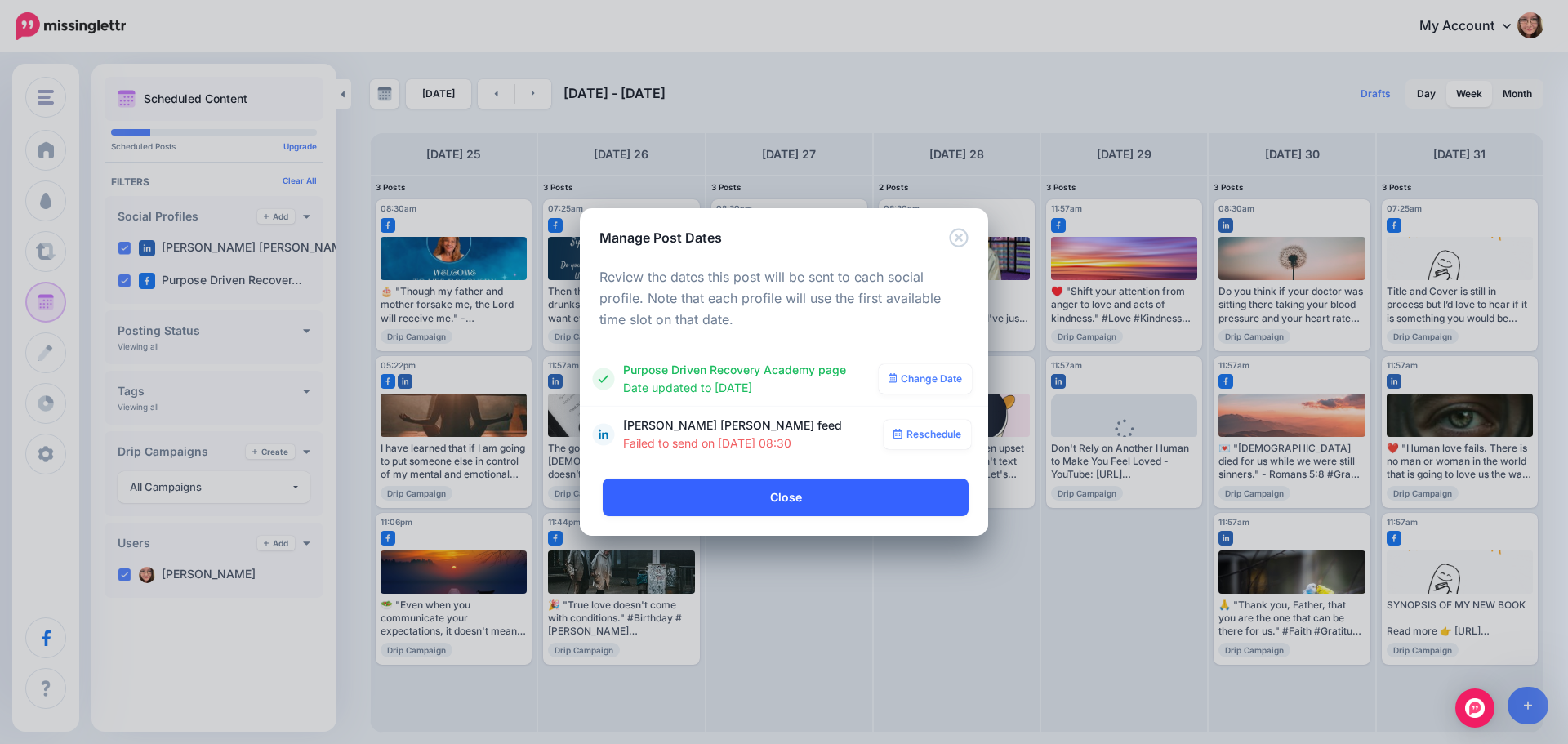
click at [868, 500] on link "Close" at bounding box center [785, 497] width 366 height 37
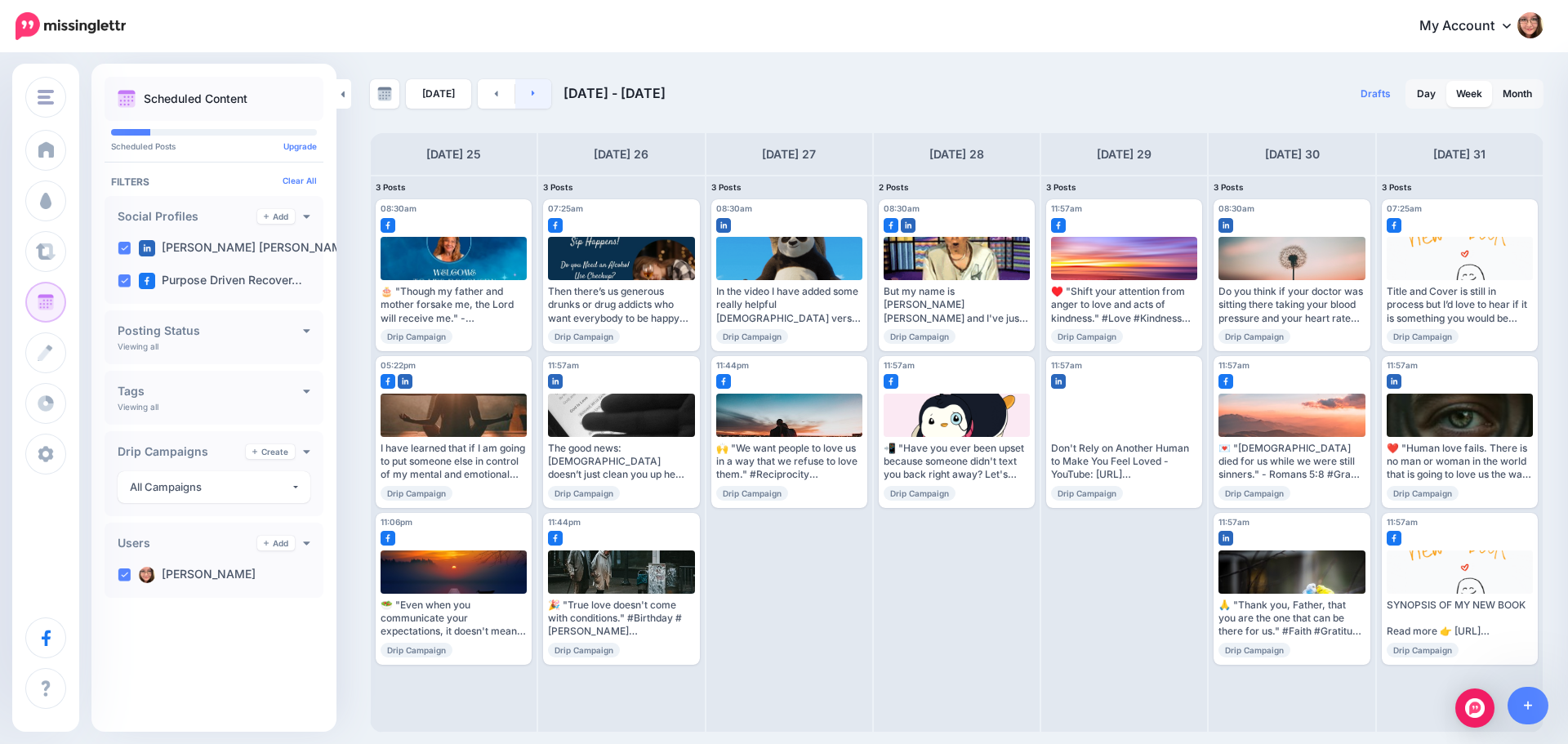
click at [524, 101] on link at bounding box center [533, 94] width 37 height 30
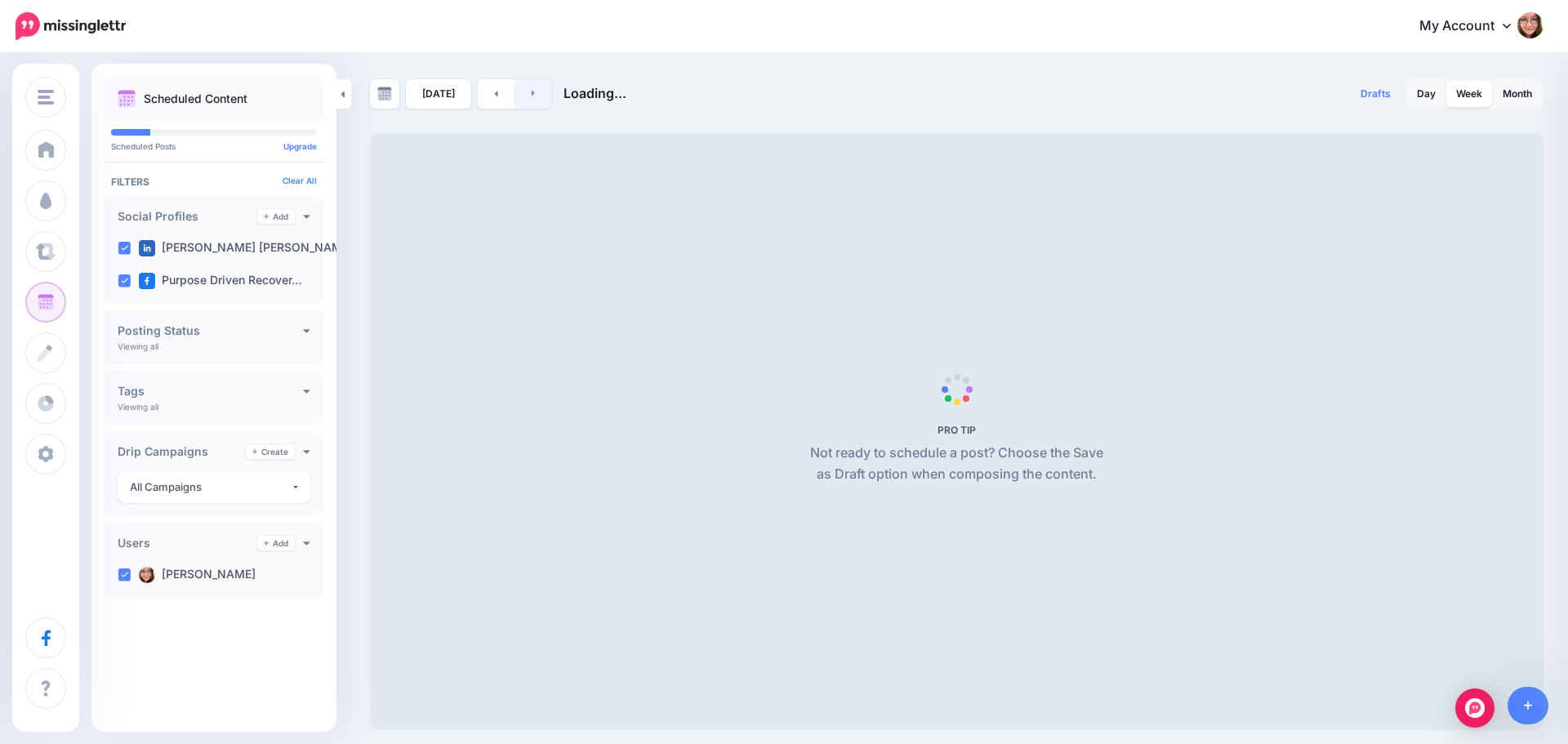
click at [524, 101] on link at bounding box center [533, 94] width 37 height 30
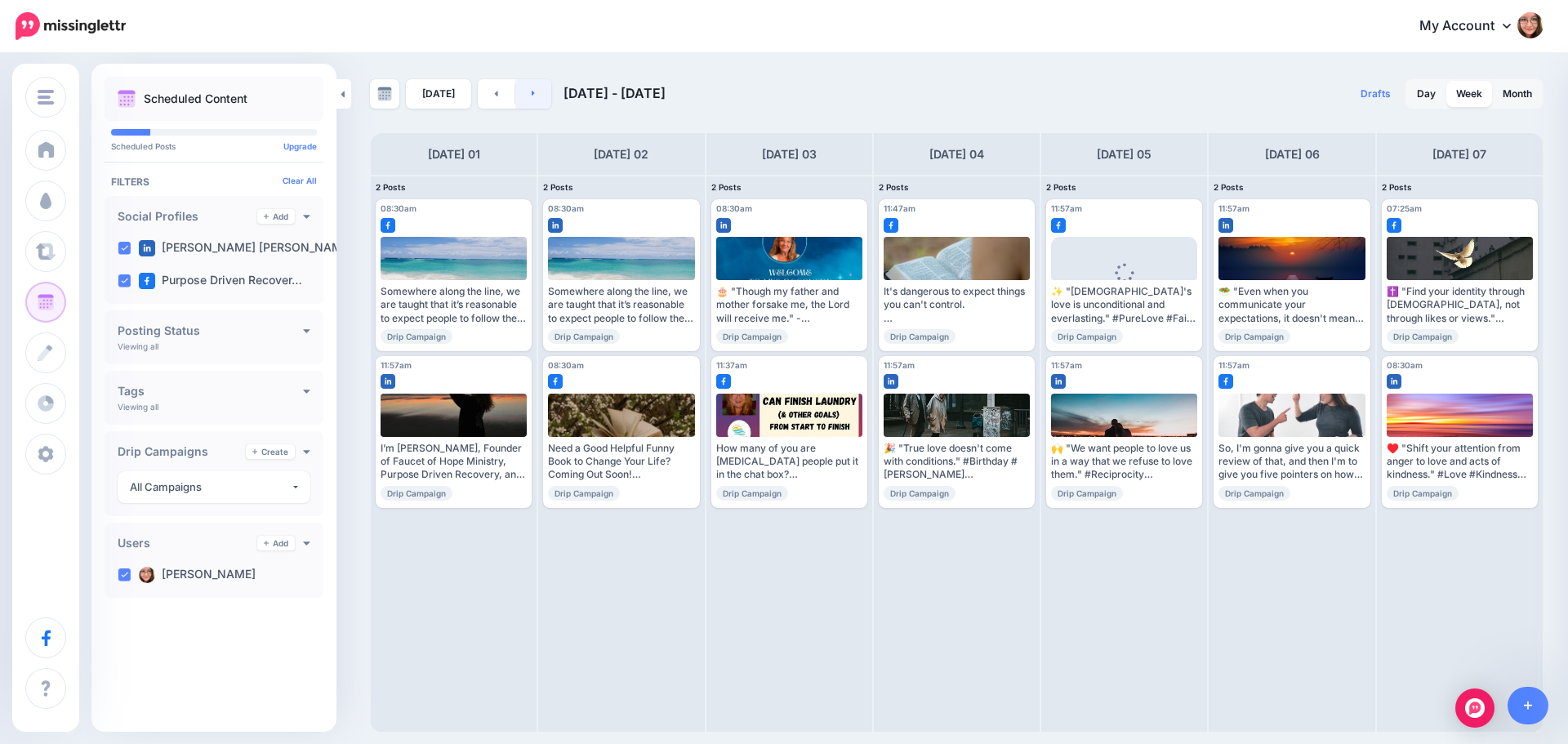
click at [523, 102] on link at bounding box center [533, 94] width 37 height 30
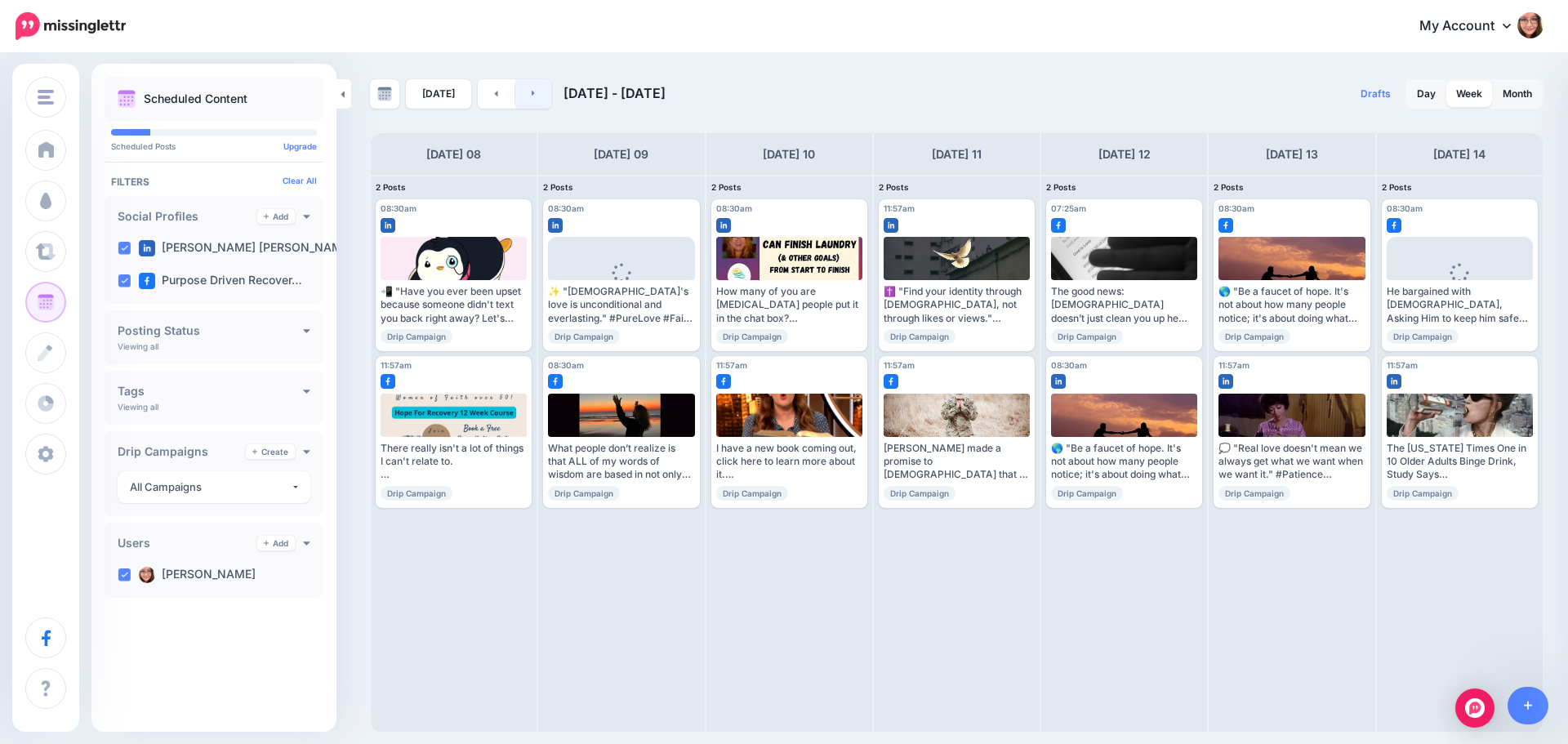
click at [532, 98] on link at bounding box center [533, 94] width 37 height 30
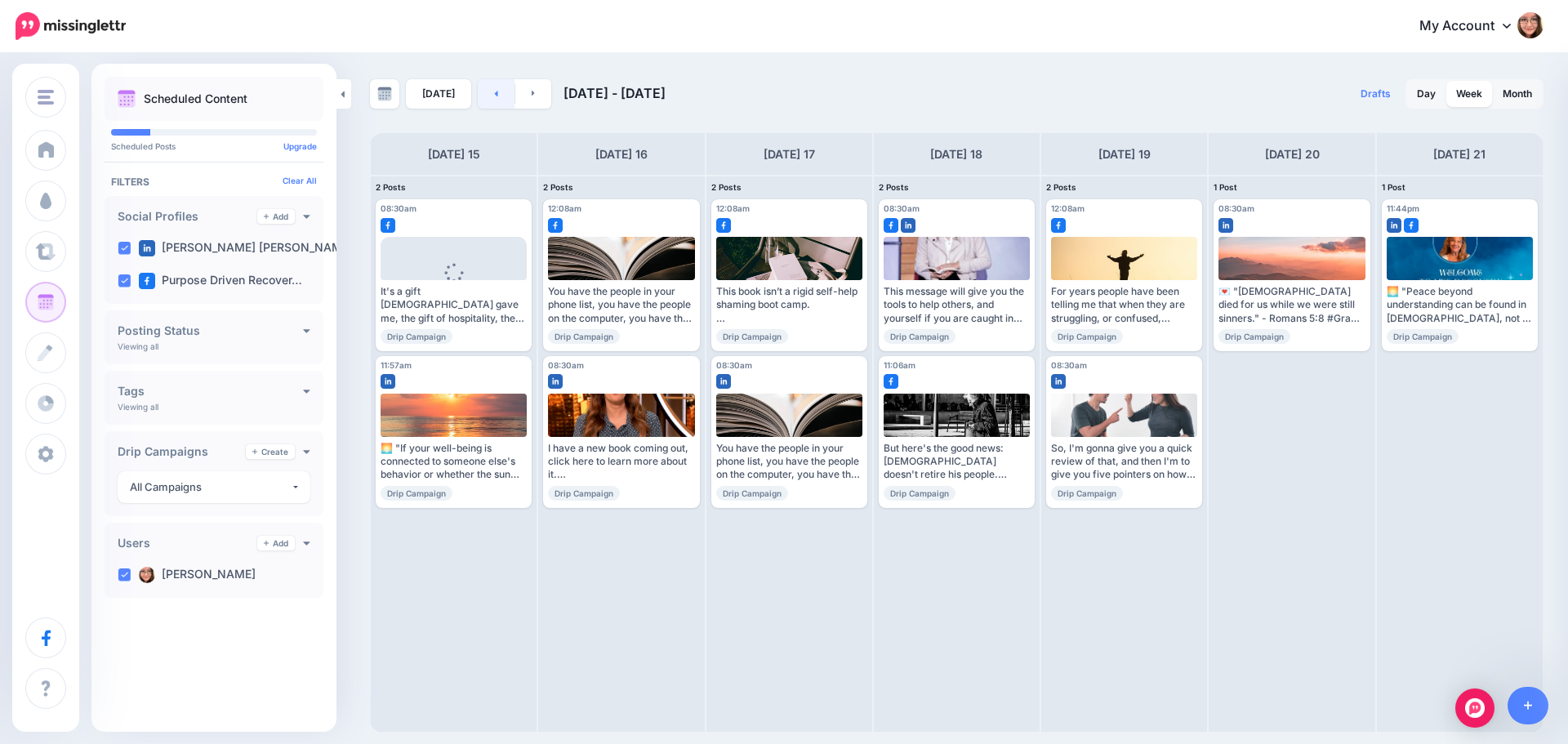
click at [496, 102] on link at bounding box center [495, 94] width 37 height 30
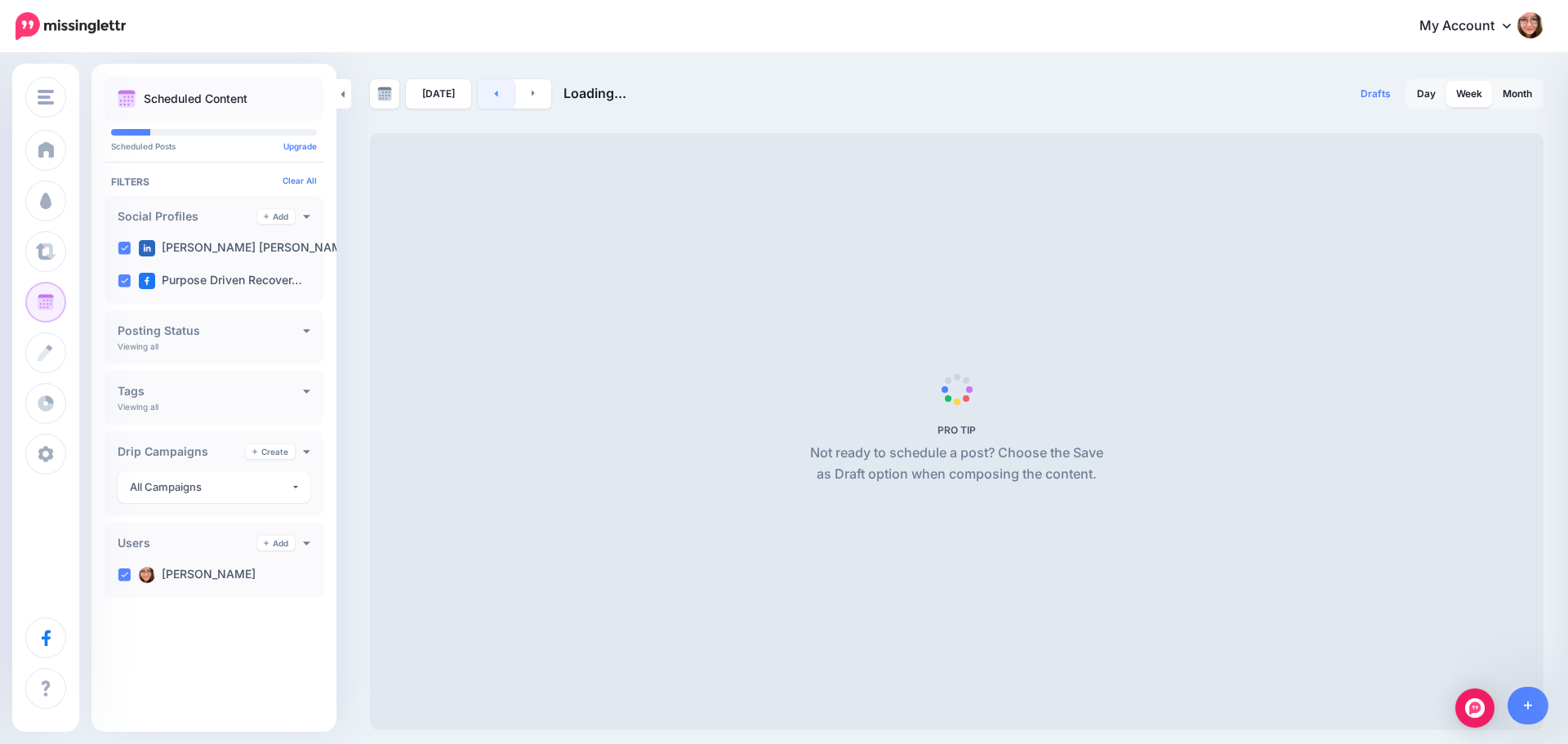
click at [496, 102] on link at bounding box center [495, 94] width 37 height 30
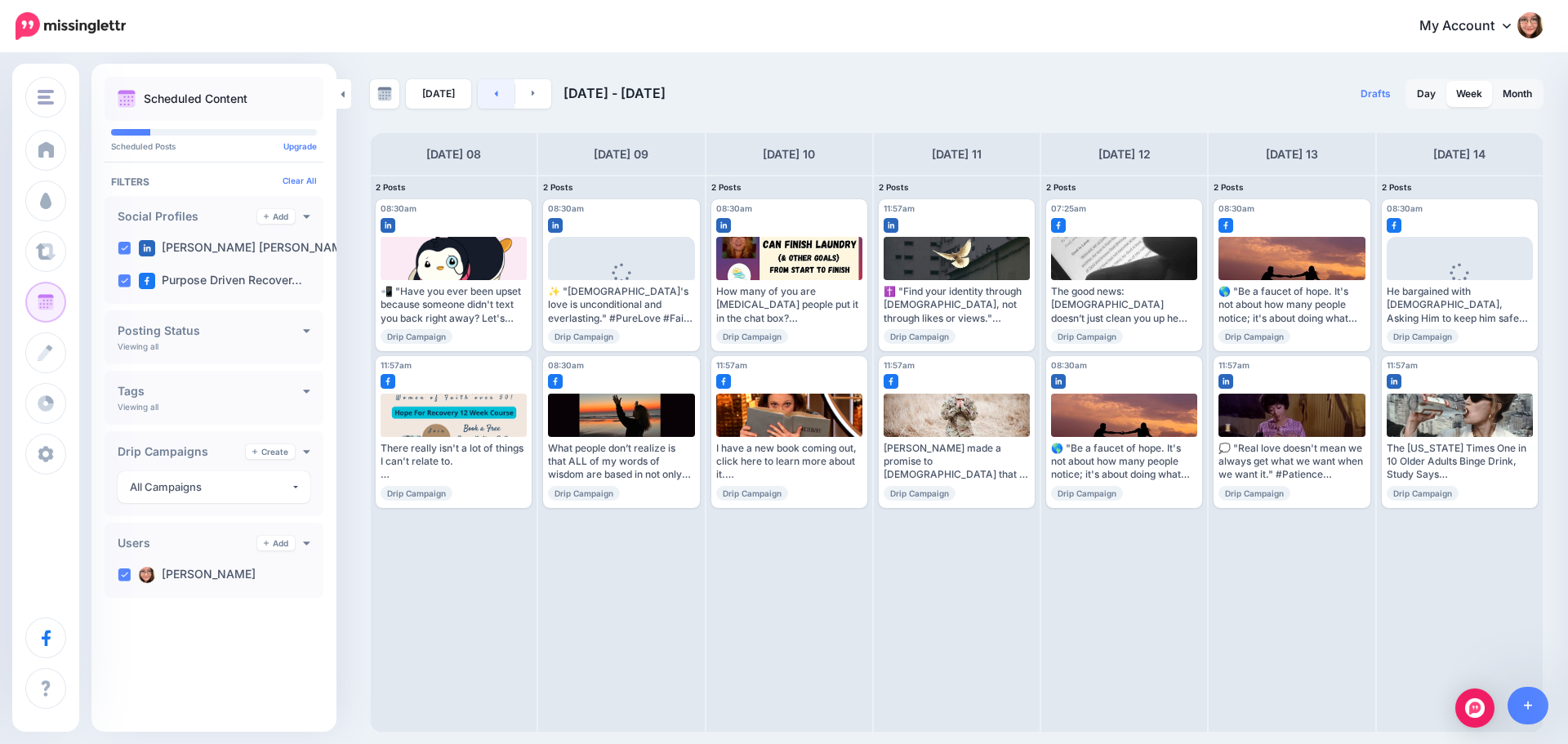
click at [496, 102] on link at bounding box center [495, 94] width 37 height 30
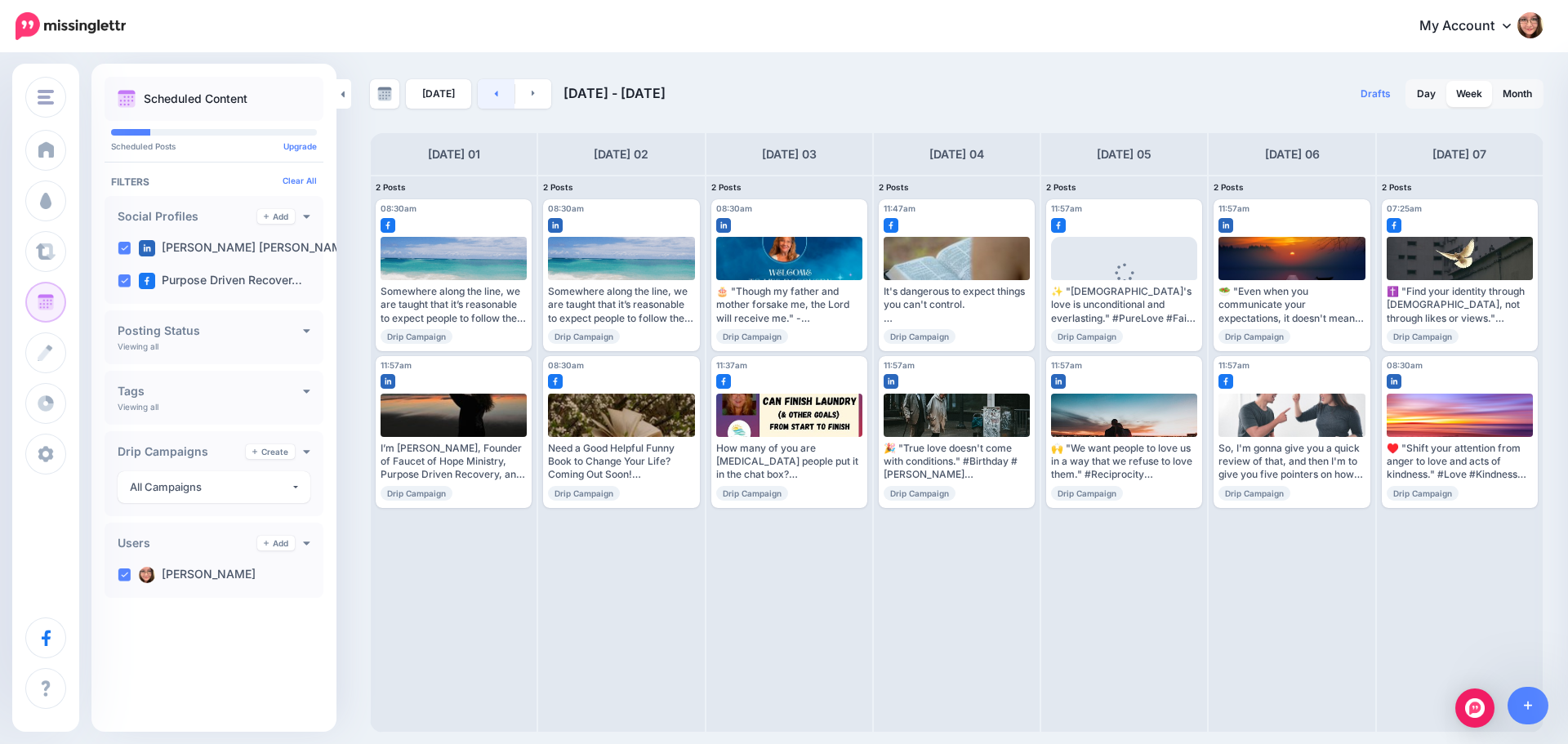
click at [496, 102] on link at bounding box center [495, 94] width 37 height 30
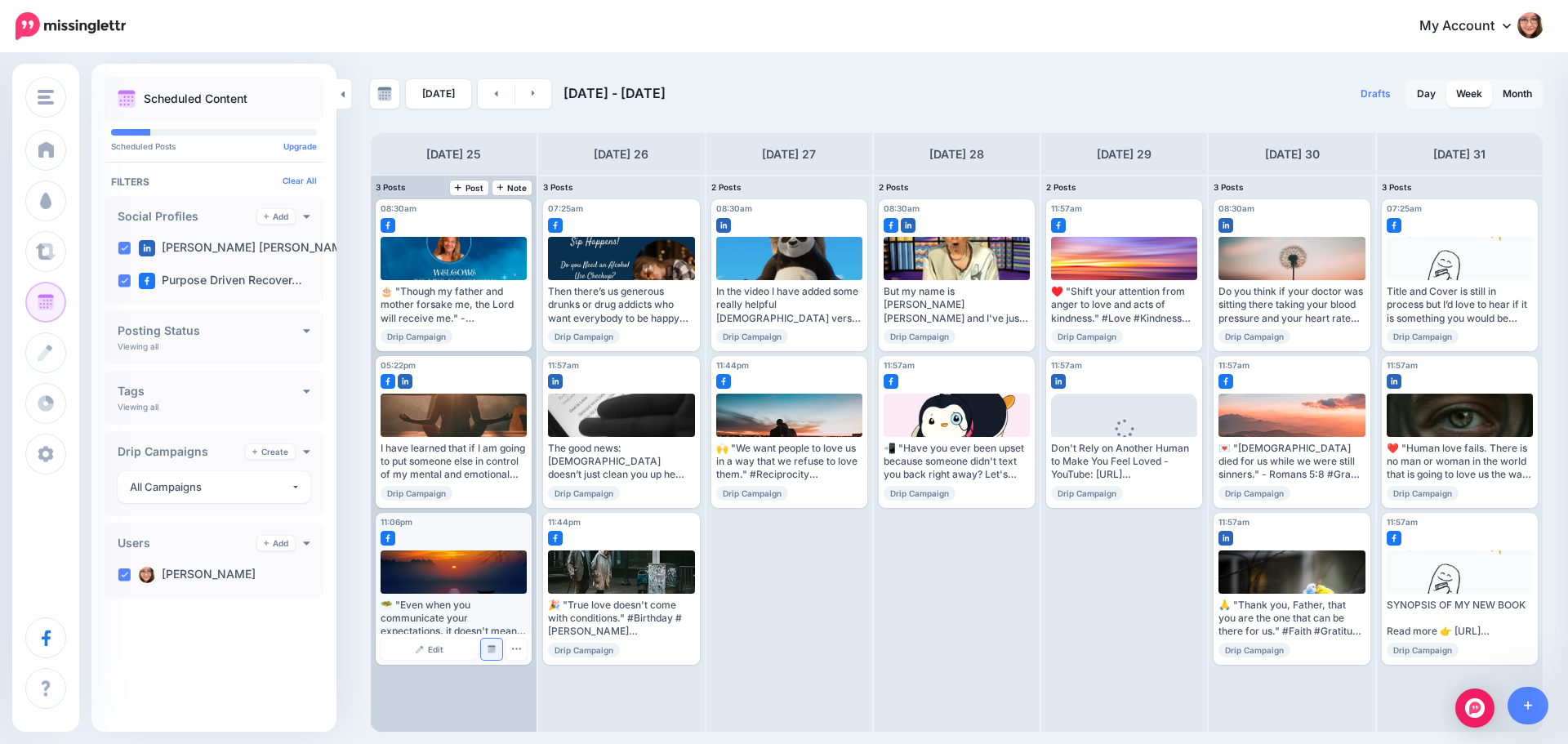
click at [497, 645] on link "Manage Dates" at bounding box center [491, 649] width 22 height 22
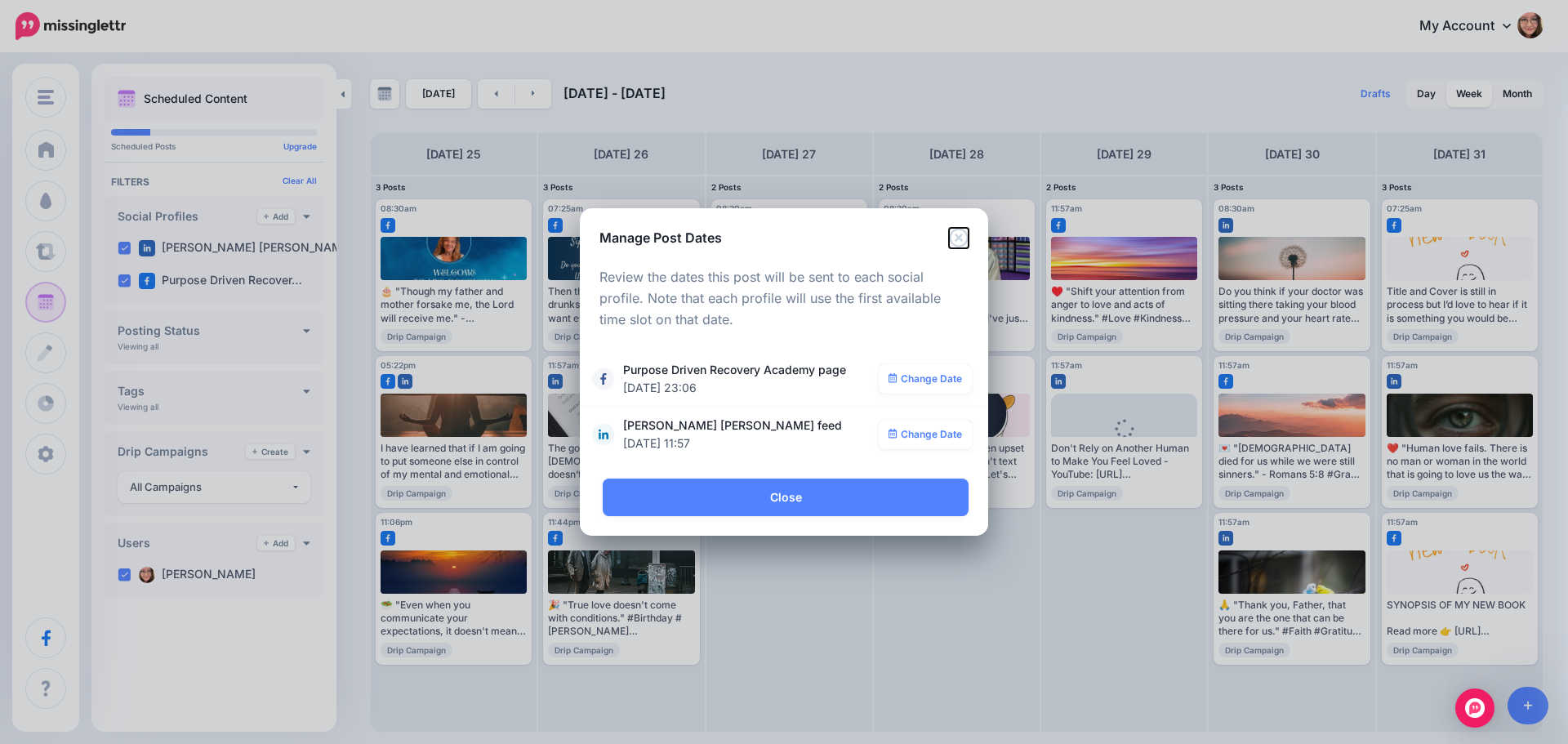
click at [964, 234] on icon "Close" at bounding box center [959, 238] width 20 height 20
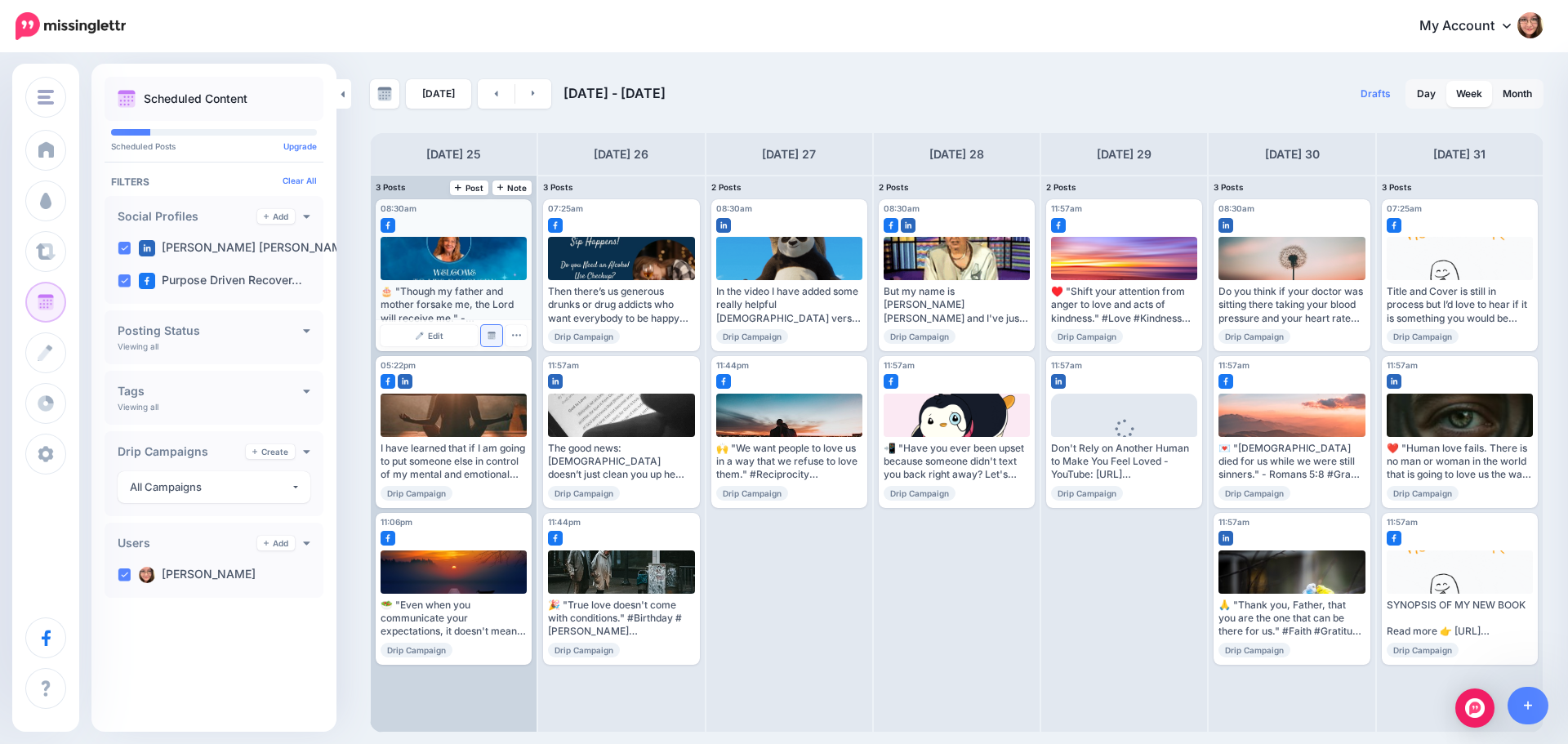
click at [495, 338] on img at bounding box center [491, 335] width 8 height 8
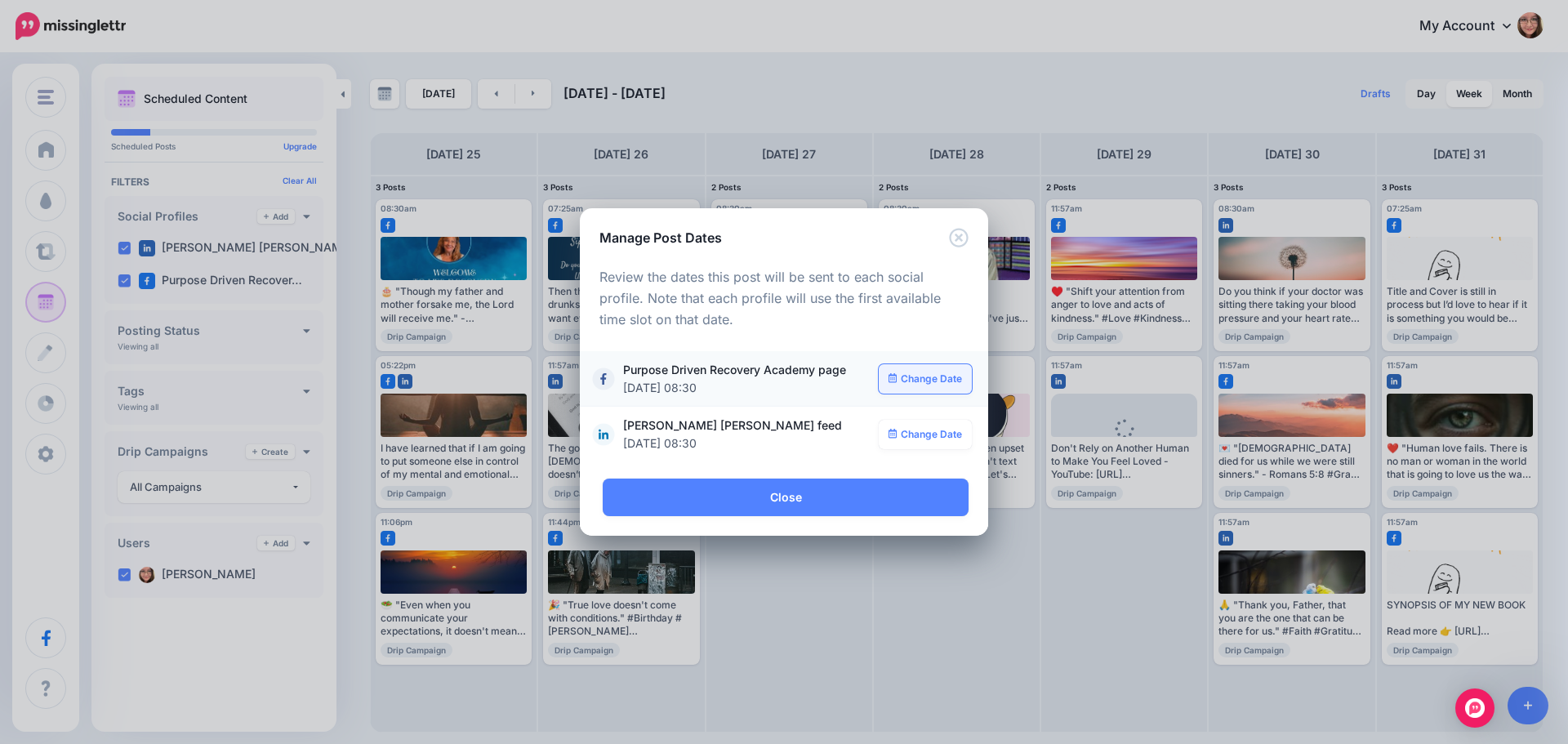
click at [920, 374] on link "Change Date" at bounding box center [926, 379] width 94 height 30
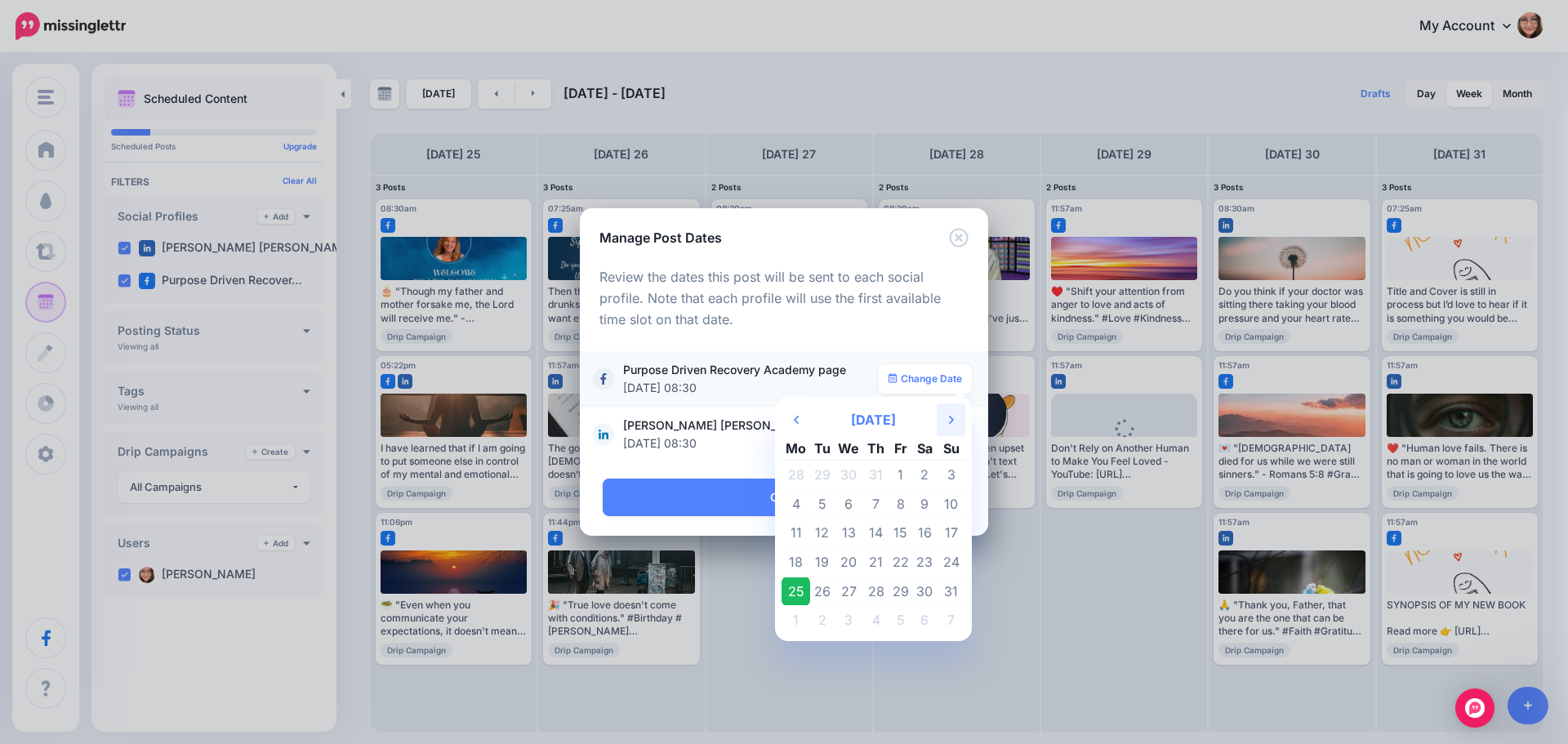
click at [951, 414] on icon "Next Month" at bounding box center [951, 419] width 5 height 13
click at [924, 543] on td "20" at bounding box center [924, 534] width 25 height 30
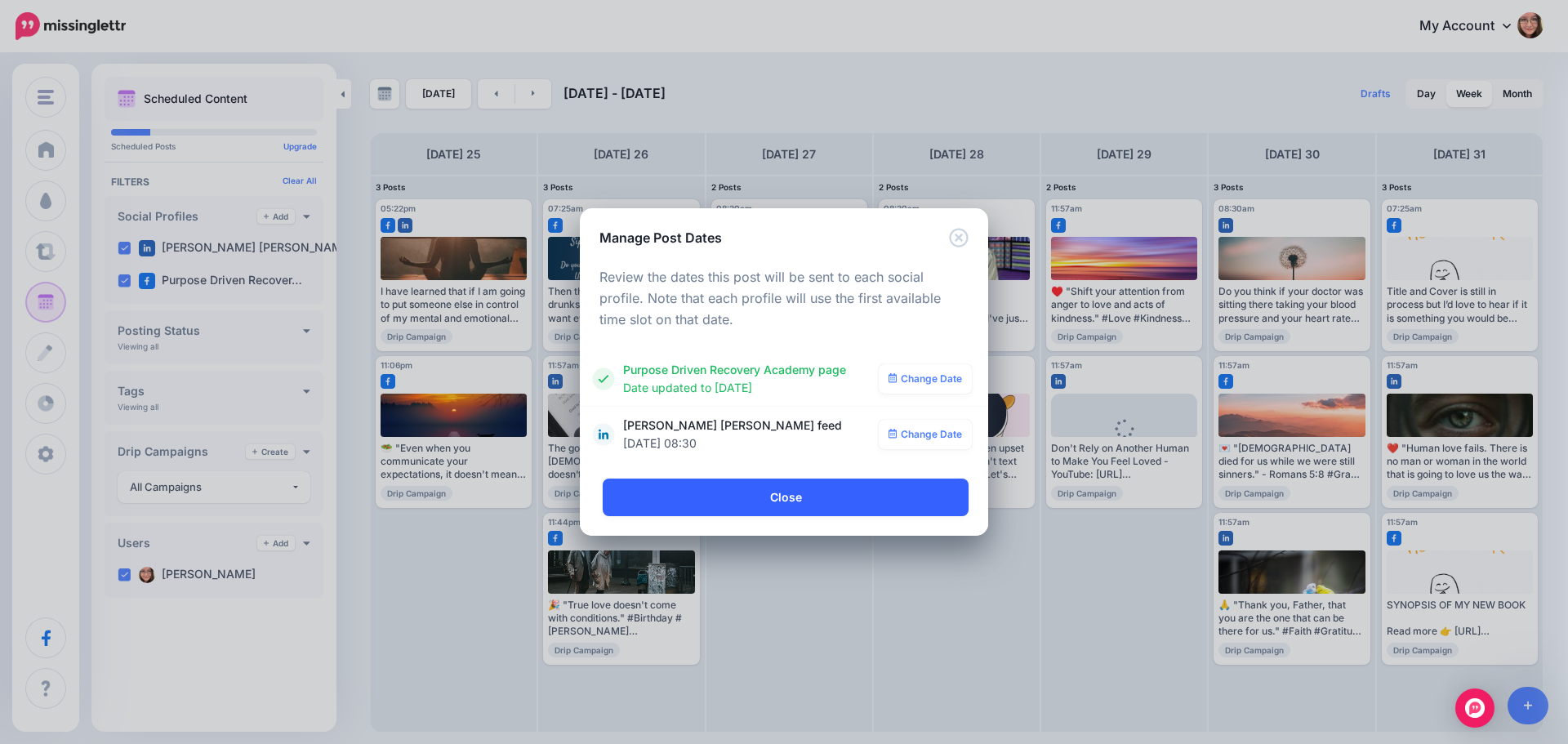
click at [790, 501] on link "Close" at bounding box center [785, 497] width 366 height 37
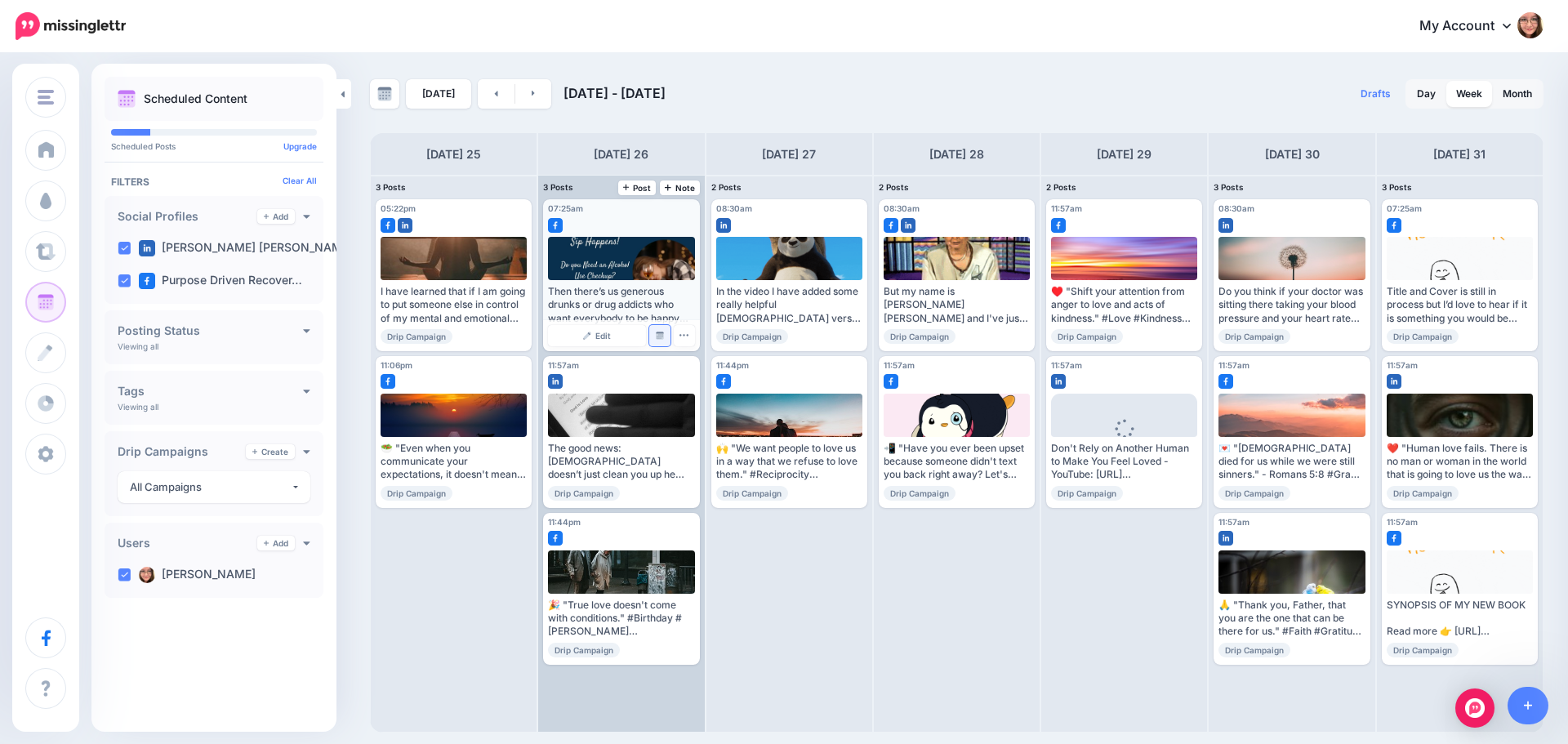
click at [656, 339] on link "Manage Dates" at bounding box center [660, 335] width 22 height 22
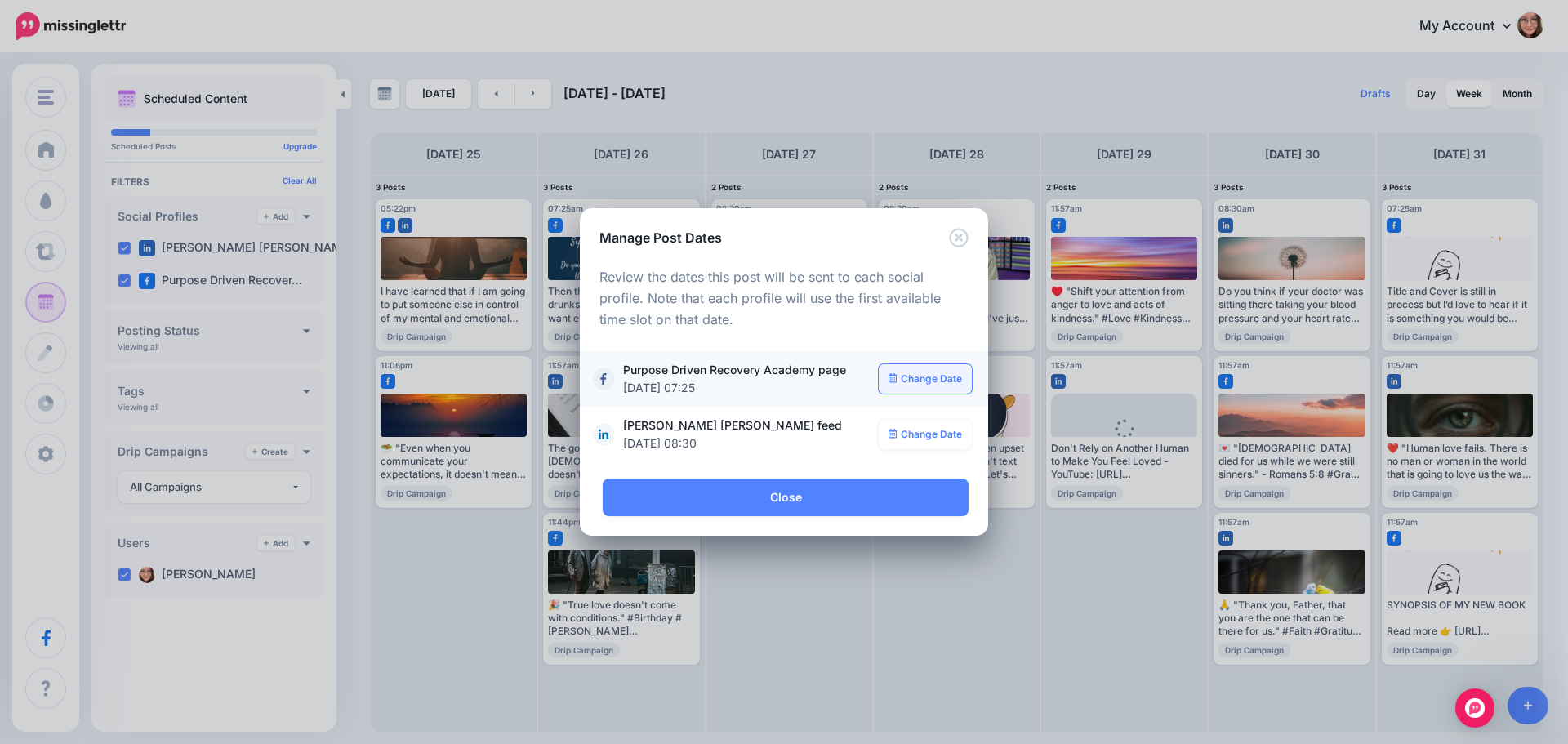
click at [894, 375] on icon at bounding box center [892, 378] width 9 height 10
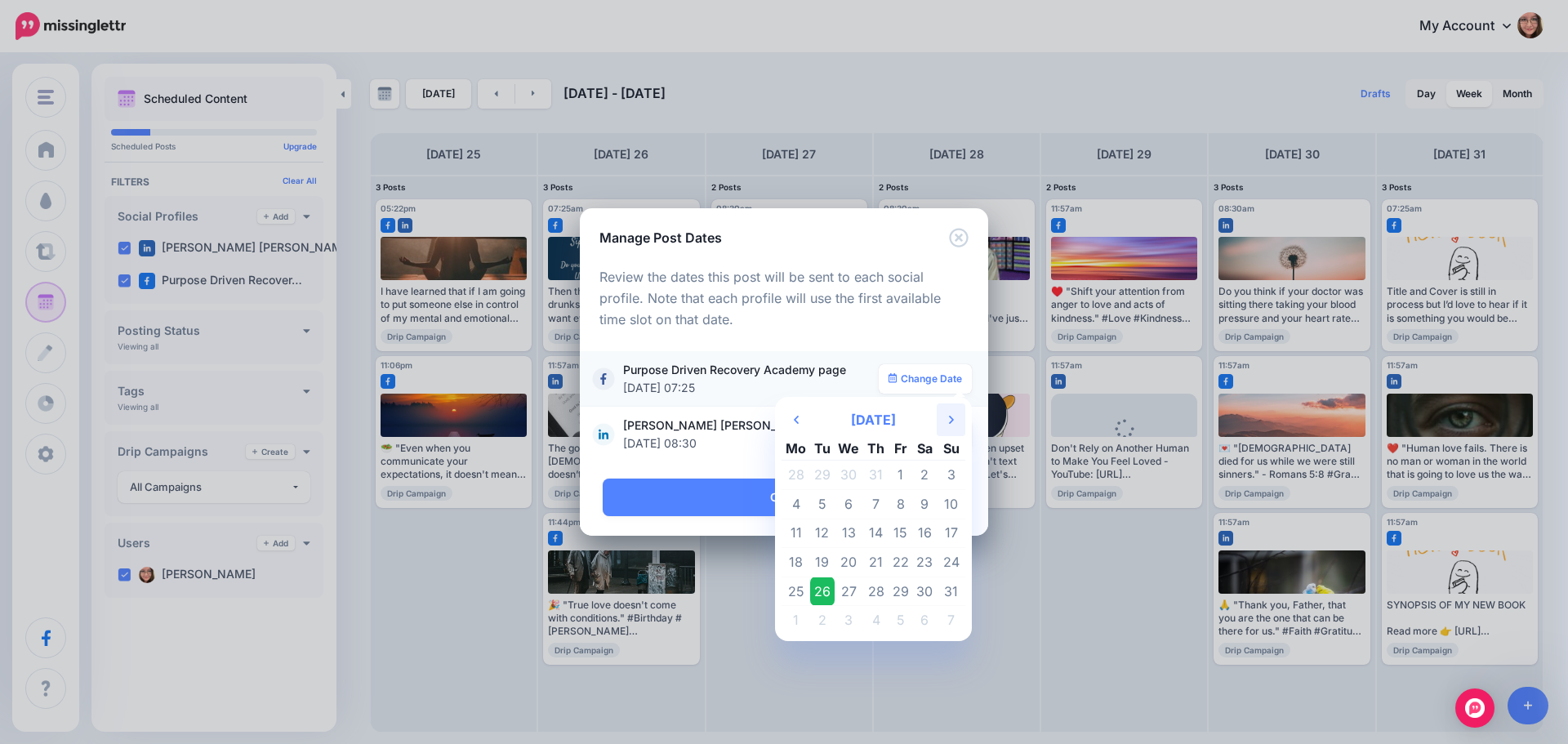
click at [950, 415] on icon "Next Month" at bounding box center [951, 419] width 5 height 13
click at [955, 526] on td "21" at bounding box center [950, 534] width 29 height 30
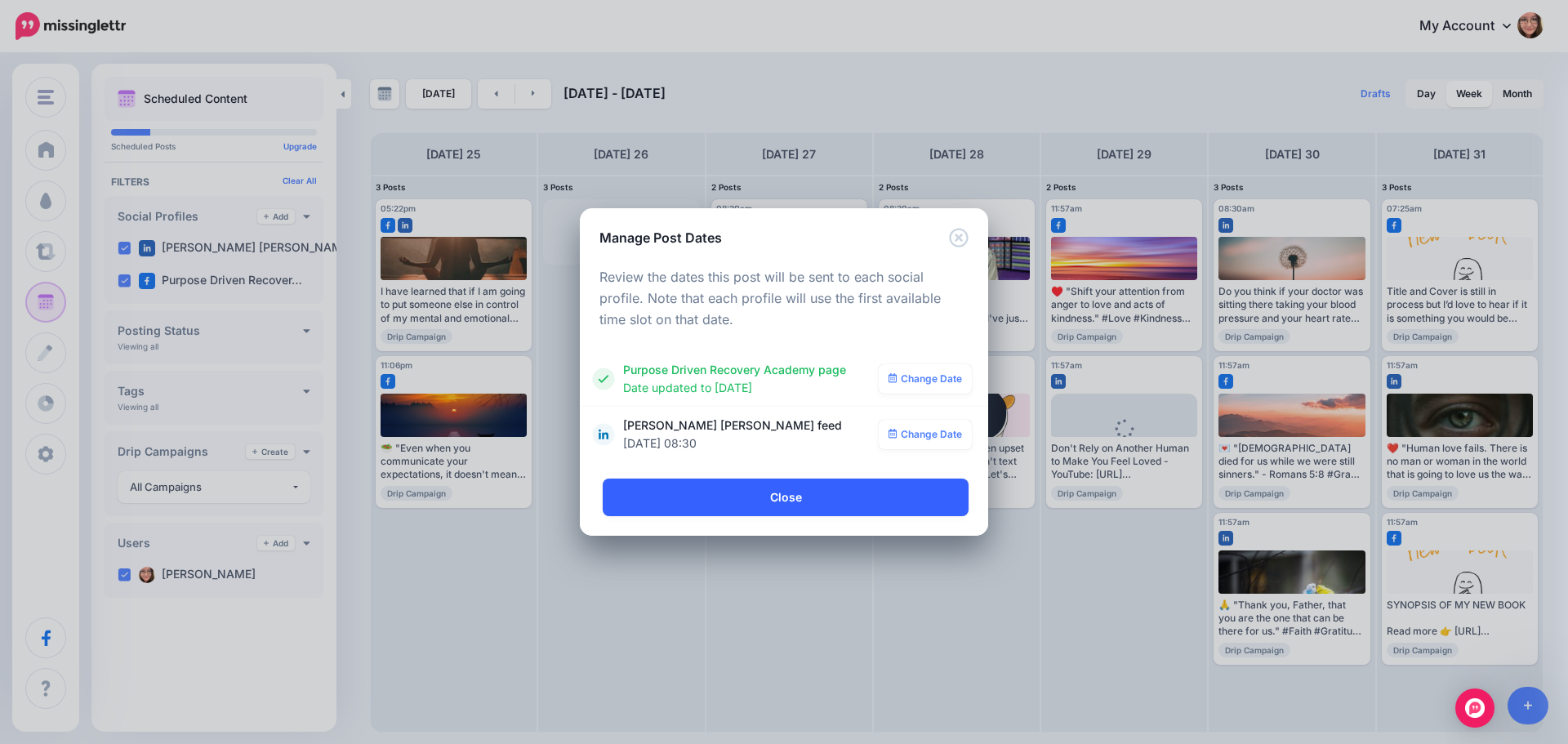
click at [811, 500] on link "Close" at bounding box center [785, 497] width 366 height 37
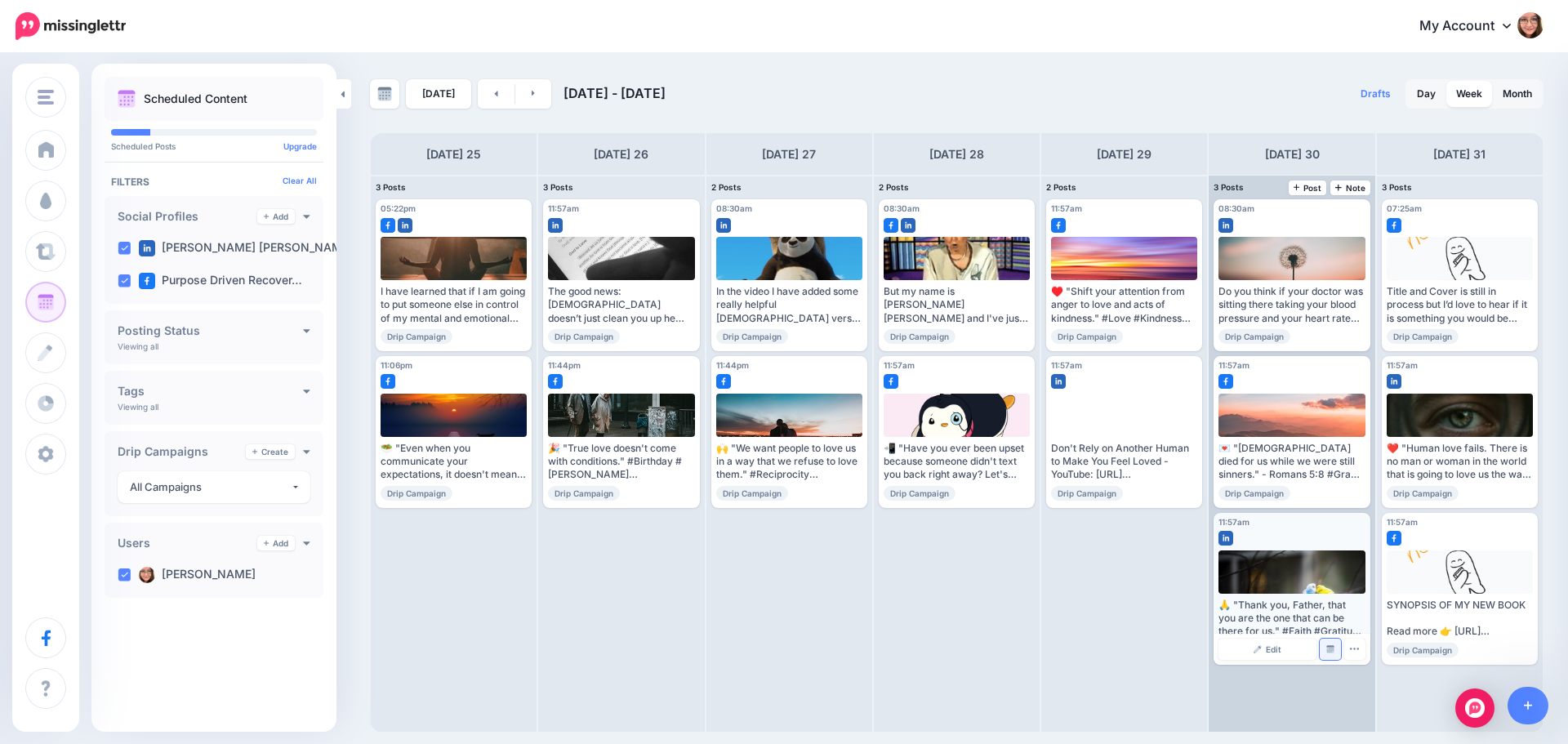
click at [1331, 649] on img at bounding box center [1330, 649] width 8 height 8
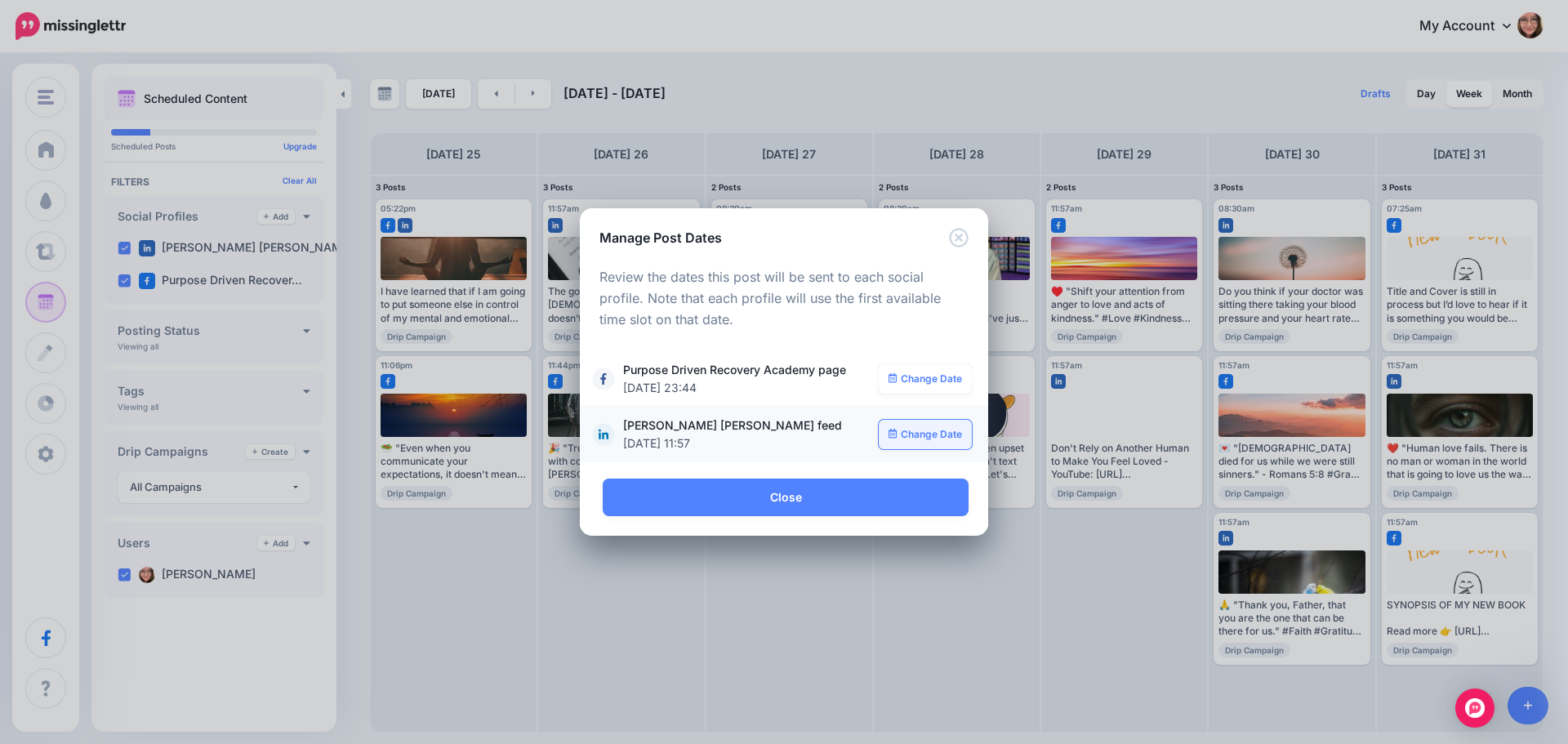
click at [910, 432] on link "Change Date" at bounding box center [926, 434] width 94 height 30
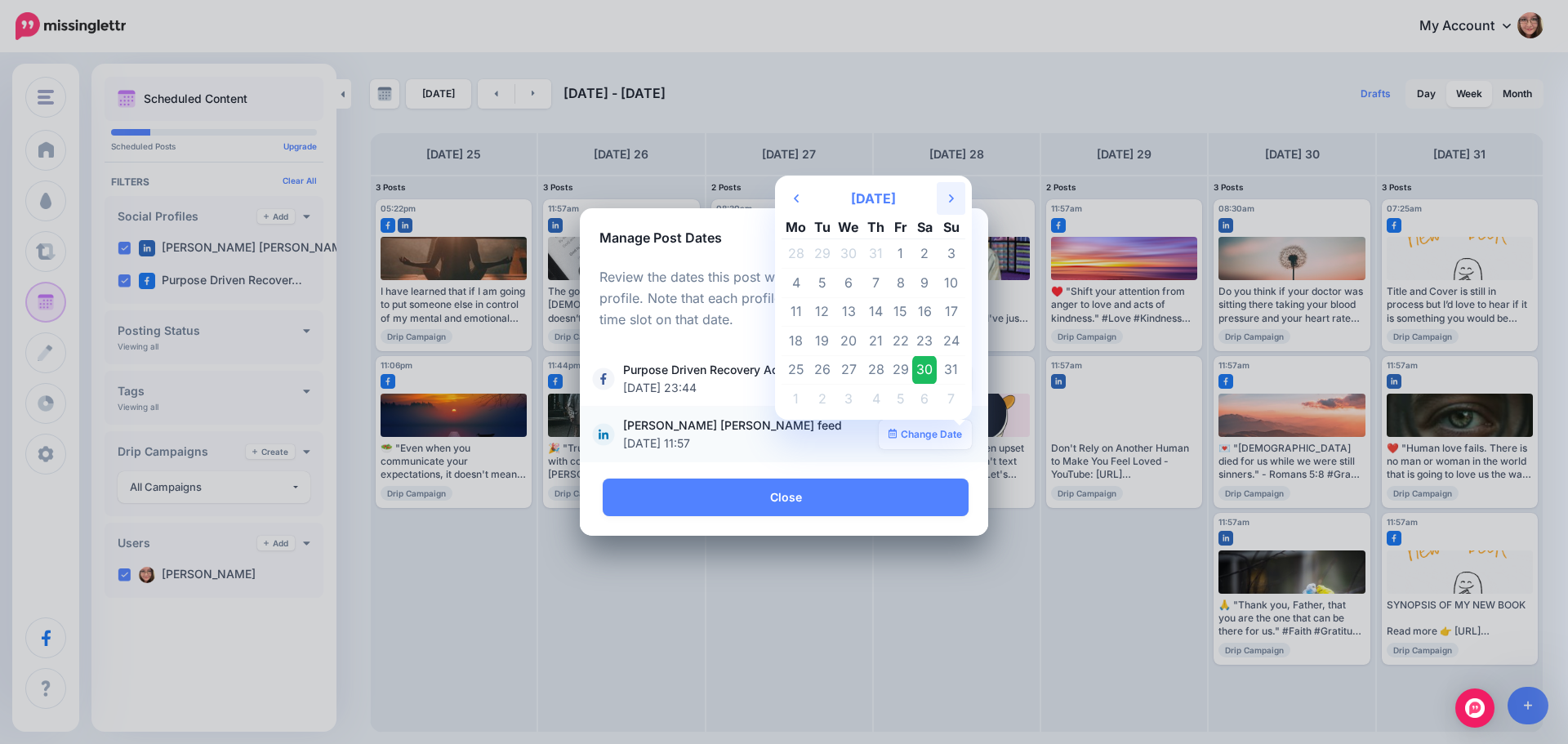
click at [953, 199] on icon "Next Month" at bounding box center [951, 197] width 5 height 13
click at [925, 282] on td "13" at bounding box center [924, 282] width 25 height 30
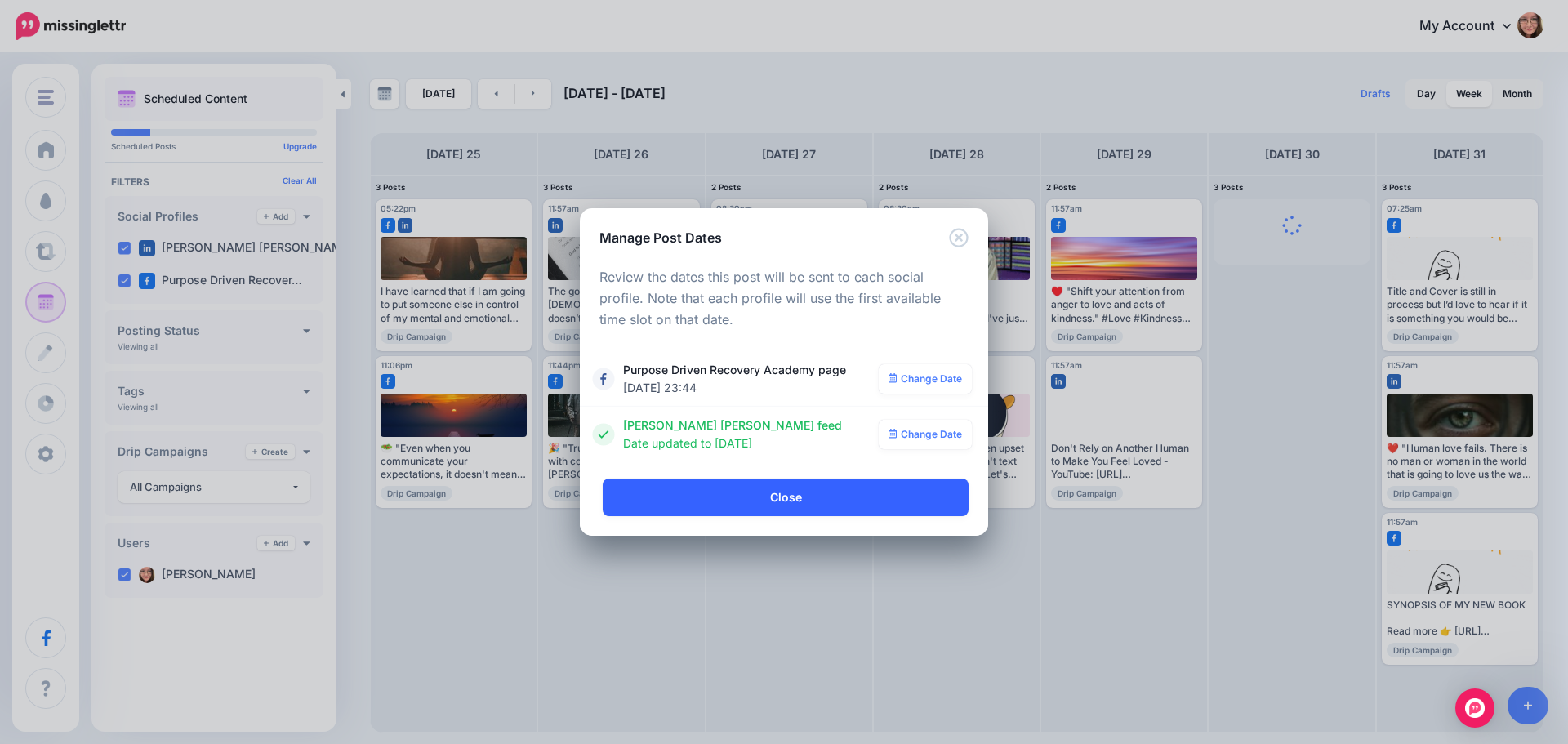
click at [837, 486] on link "Close" at bounding box center [785, 497] width 366 height 37
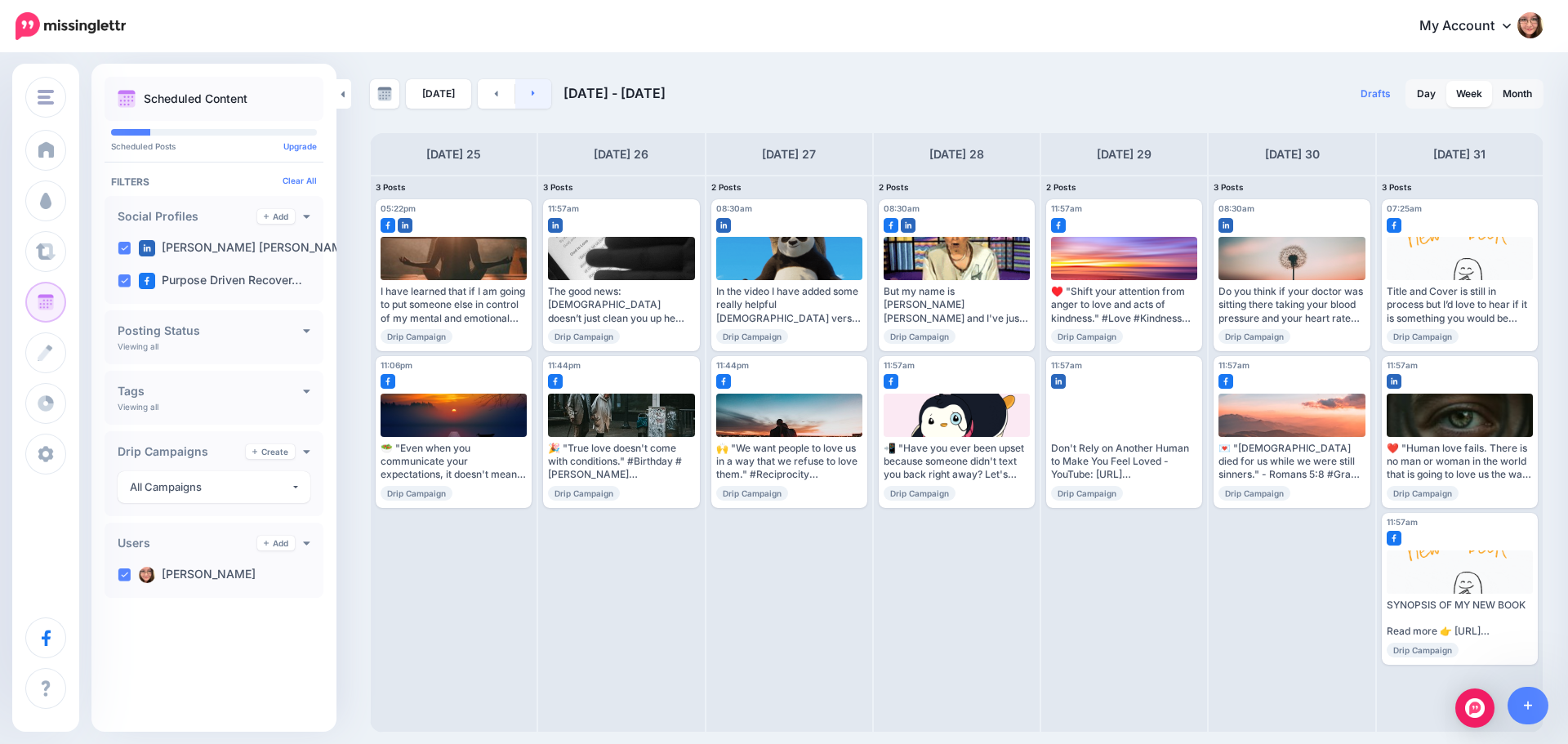
click at [543, 97] on link at bounding box center [533, 94] width 37 height 30
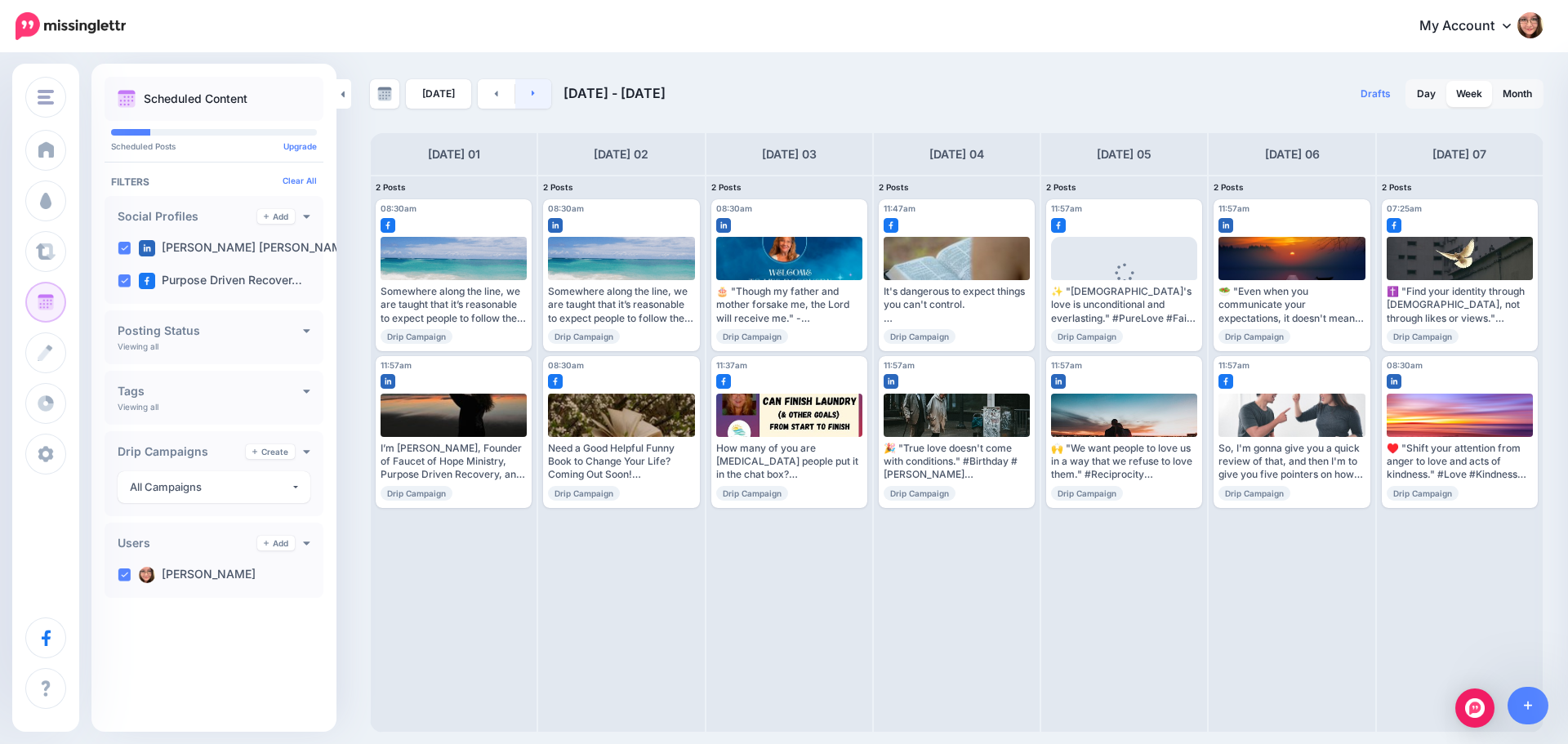
click at [543, 97] on link at bounding box center [533, 94] width 37 height 30
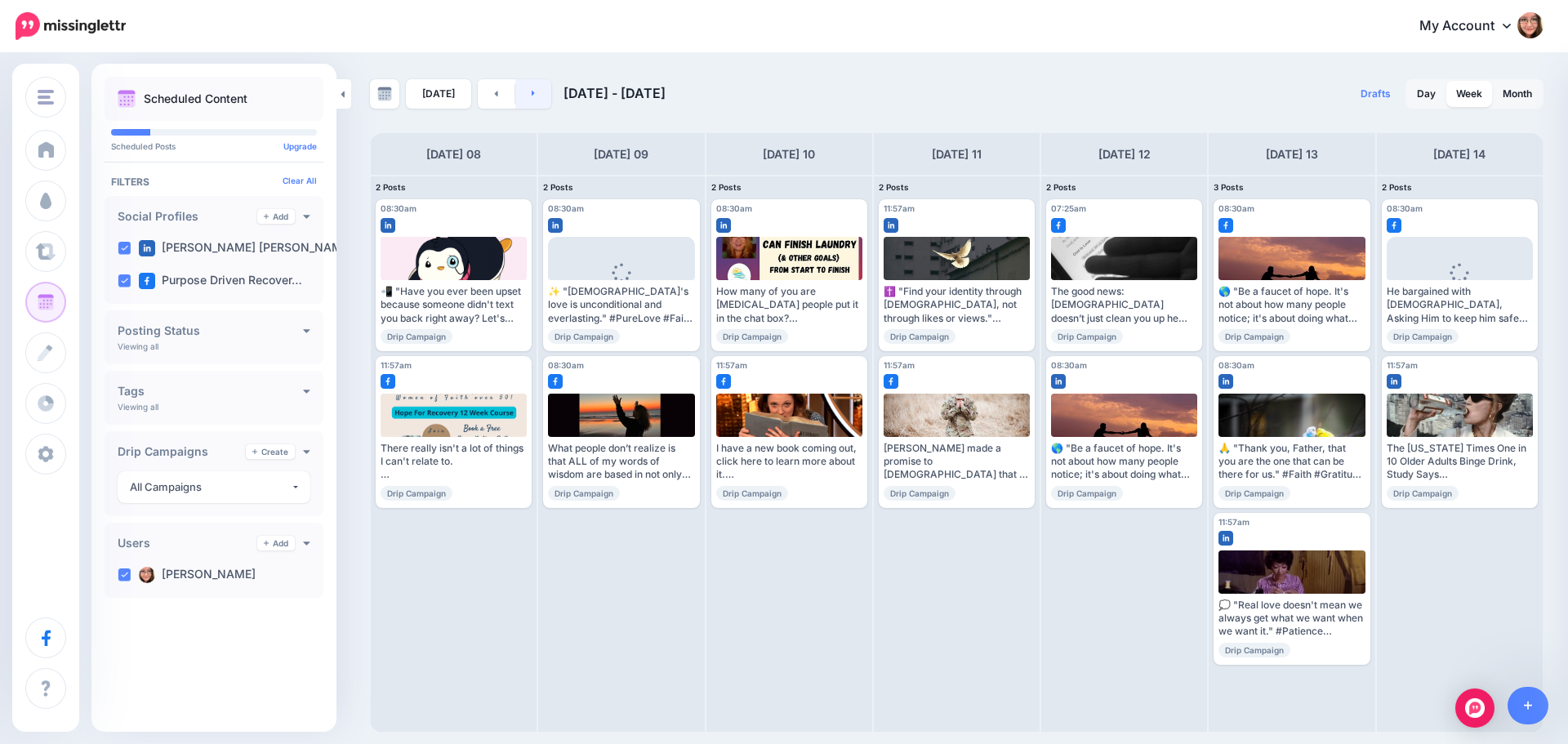
click at [543, 97] on link at bounding box center [533, 94] width 37 height 30
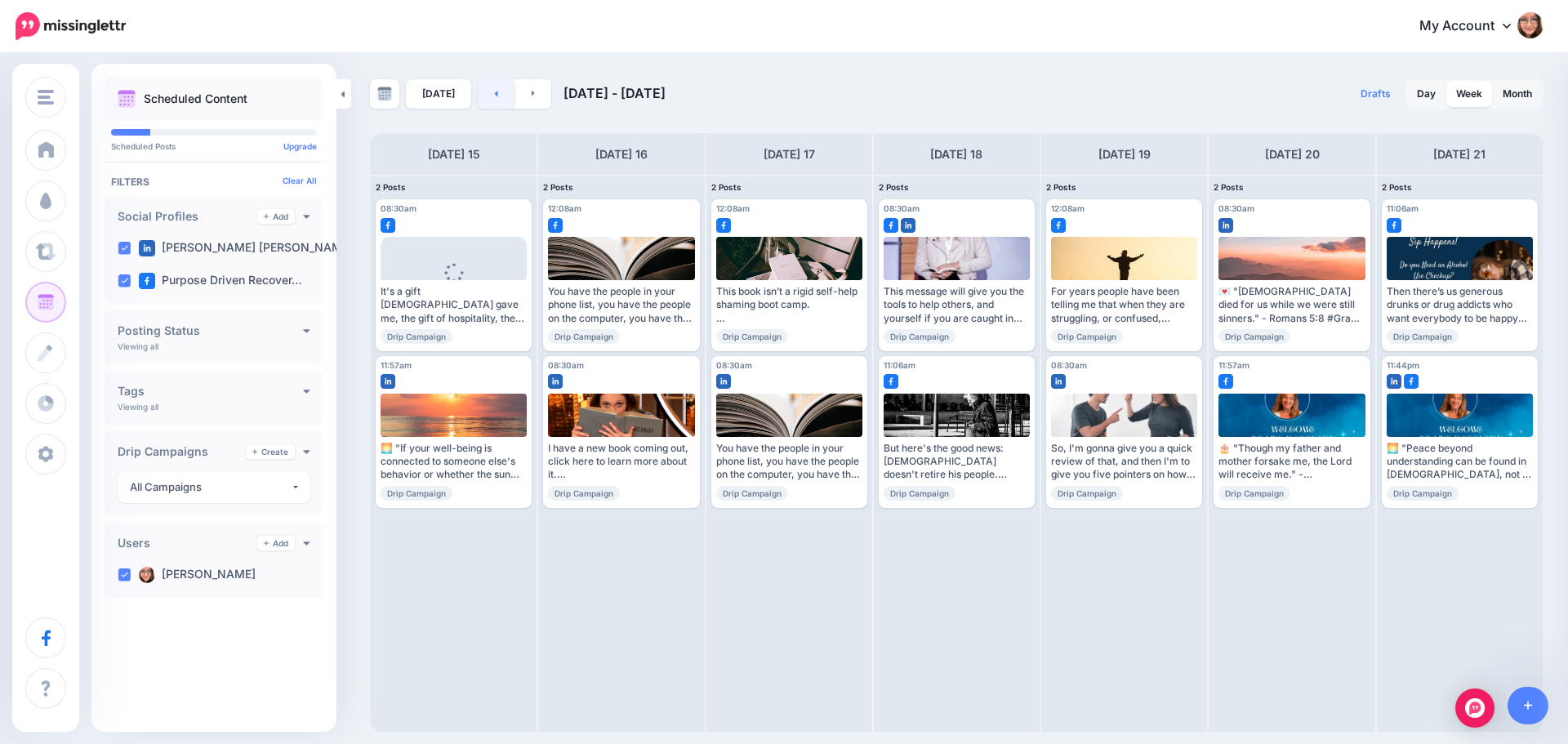
click at [495, 97] on icon at bounding box center [496, 94] width 3 height 6
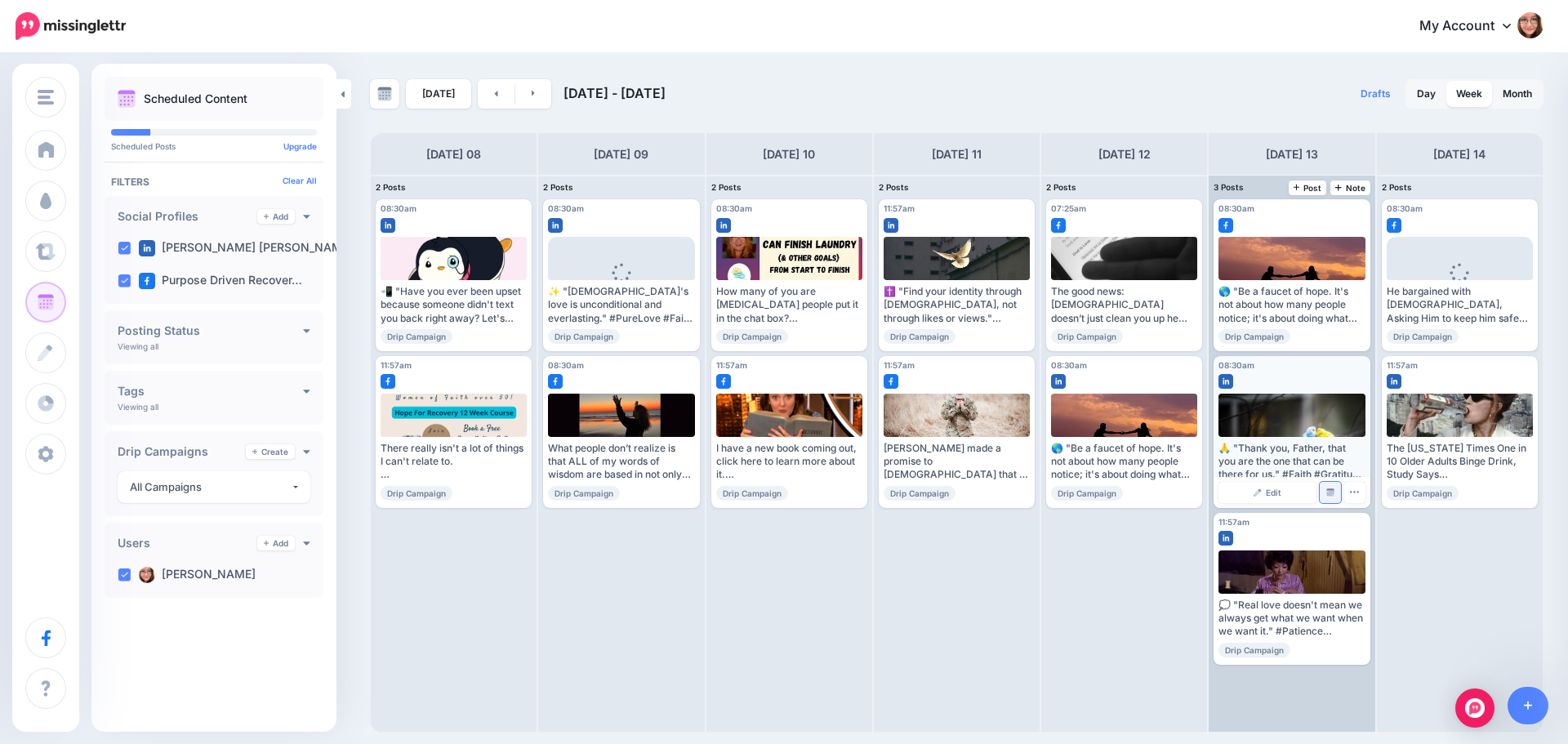
click at [1334, 490] on link "Manage Dates" at bounding box center [1330, 492] width 22 height 22
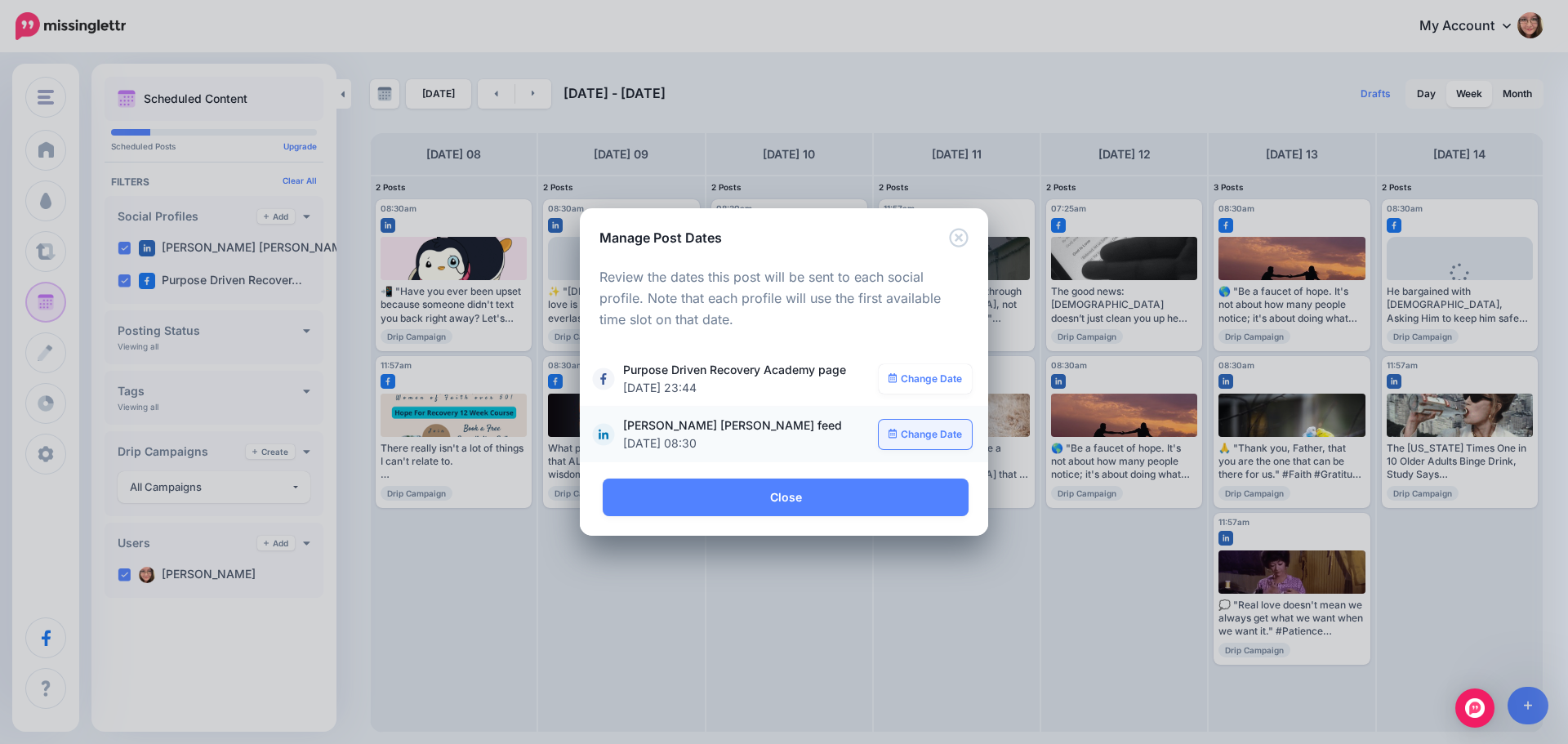
click at [912, 431] on link "Change Date" at bounding box center [926, 434] width 94 height 30
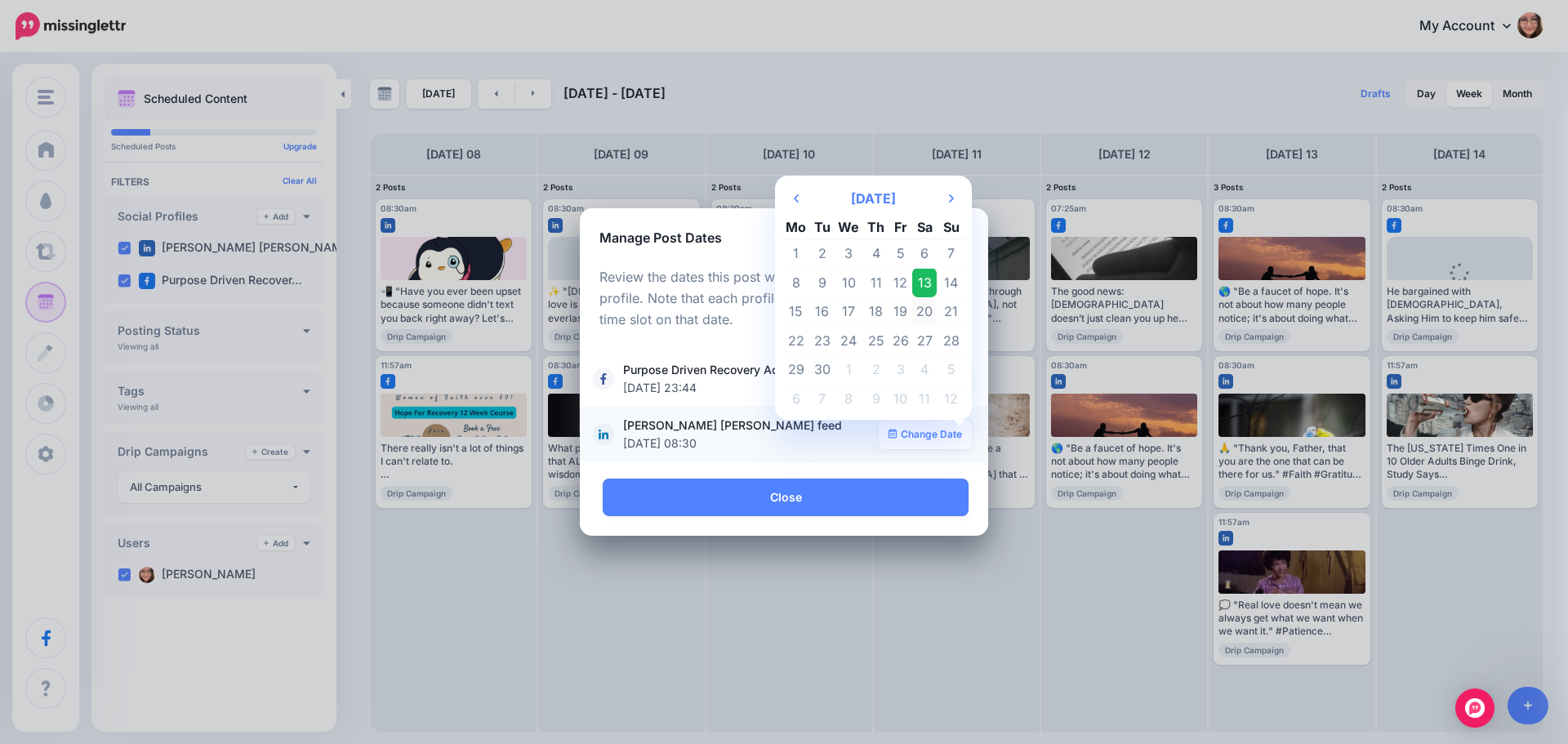
click at [931, 318] on td "20" at bounding box center [924, 312] width 25 height 30
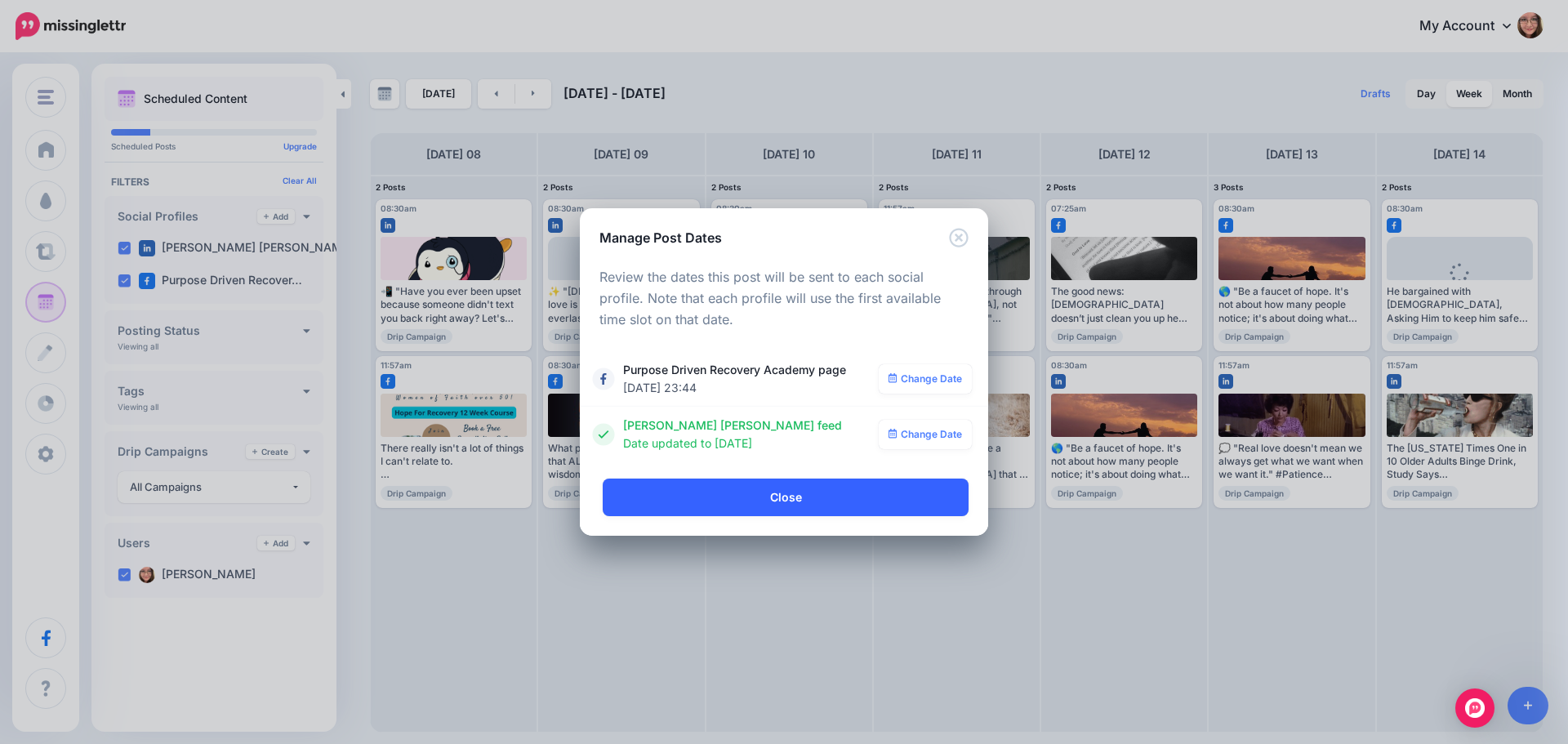
click at [825, 506] on link "Close" at bounding box center [785, 497] width 366 height 37
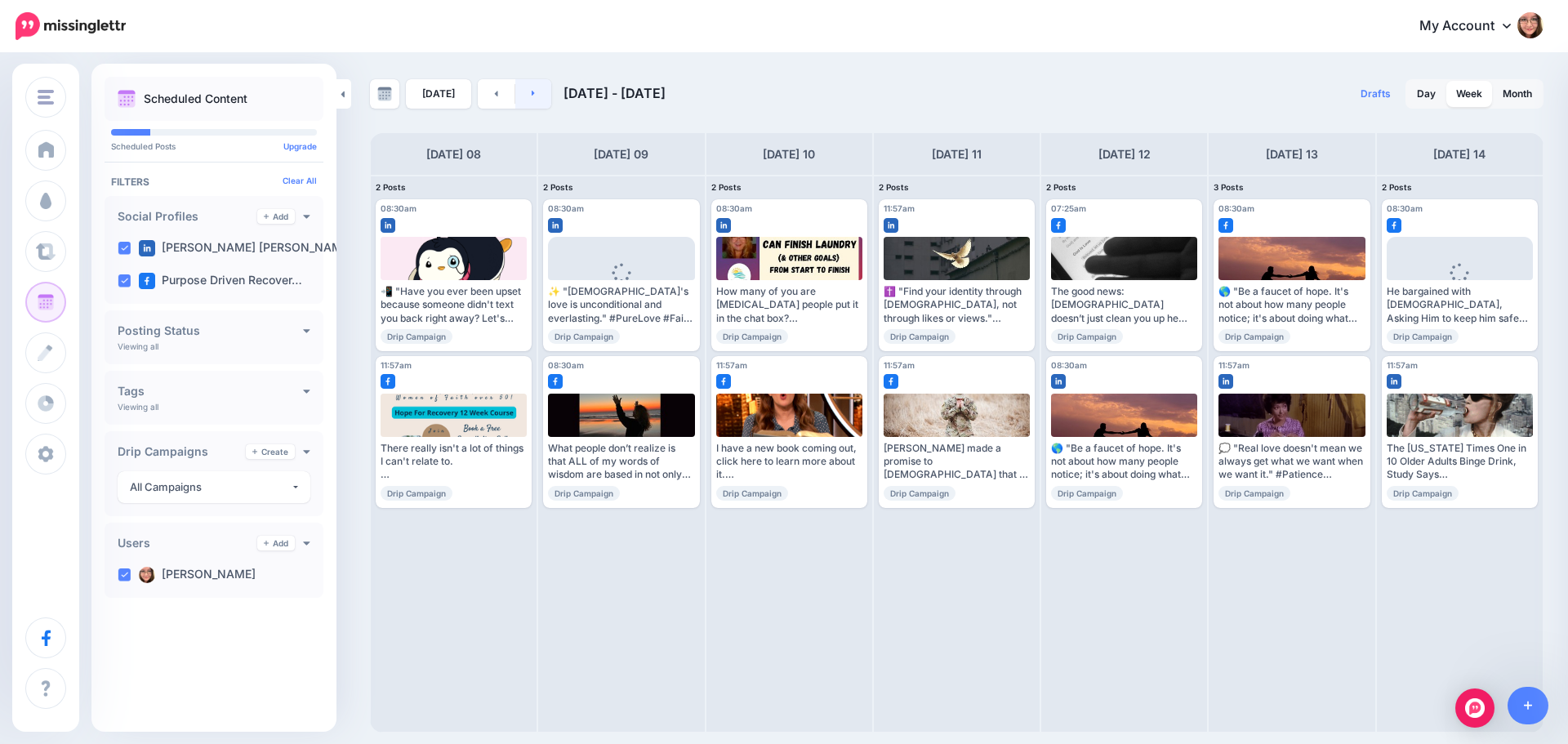
click at [524, 89] on link at bounding box center [533, 94] width 37 height 30
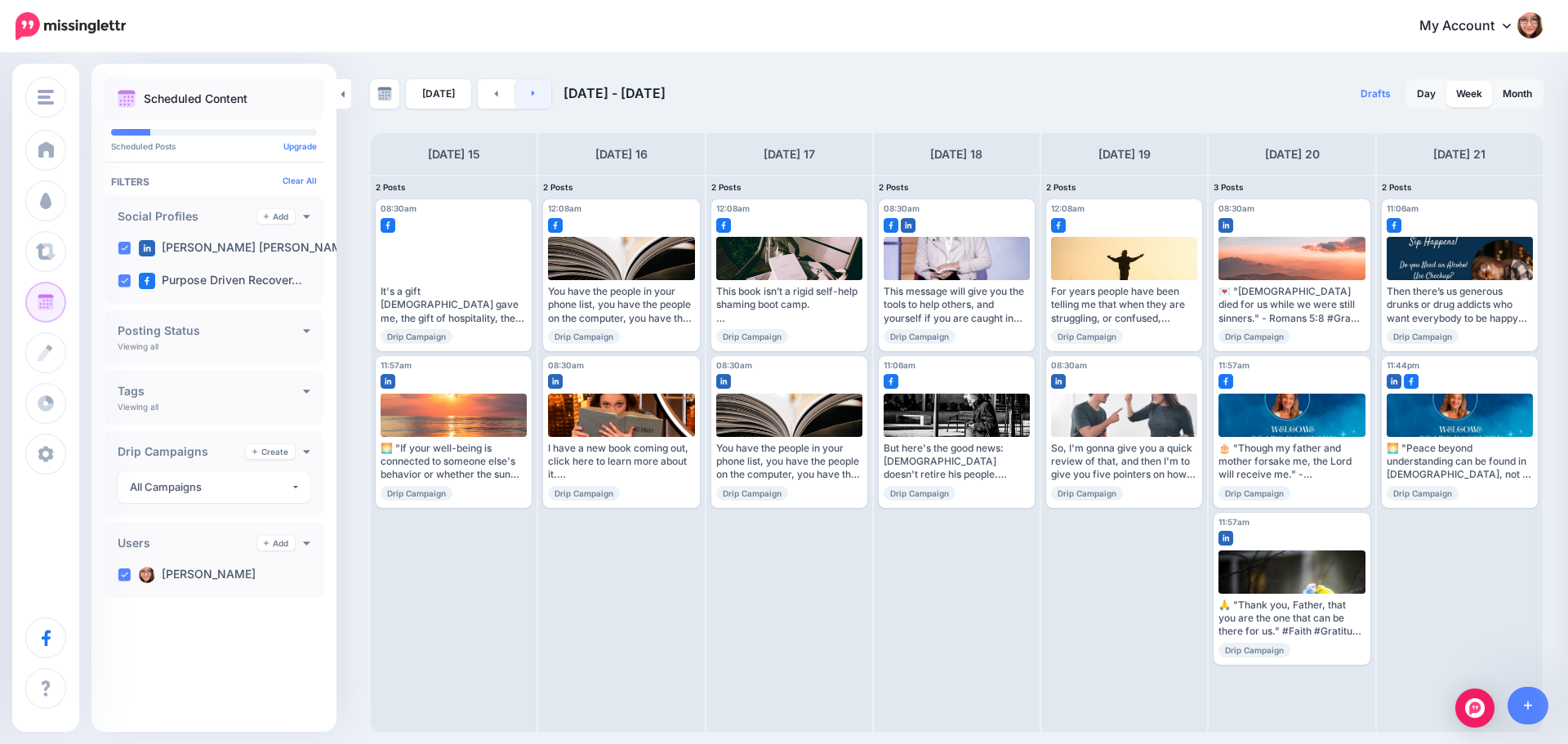
click at [525, 94] on link at bounding box center [533, 94] width 37 height 30
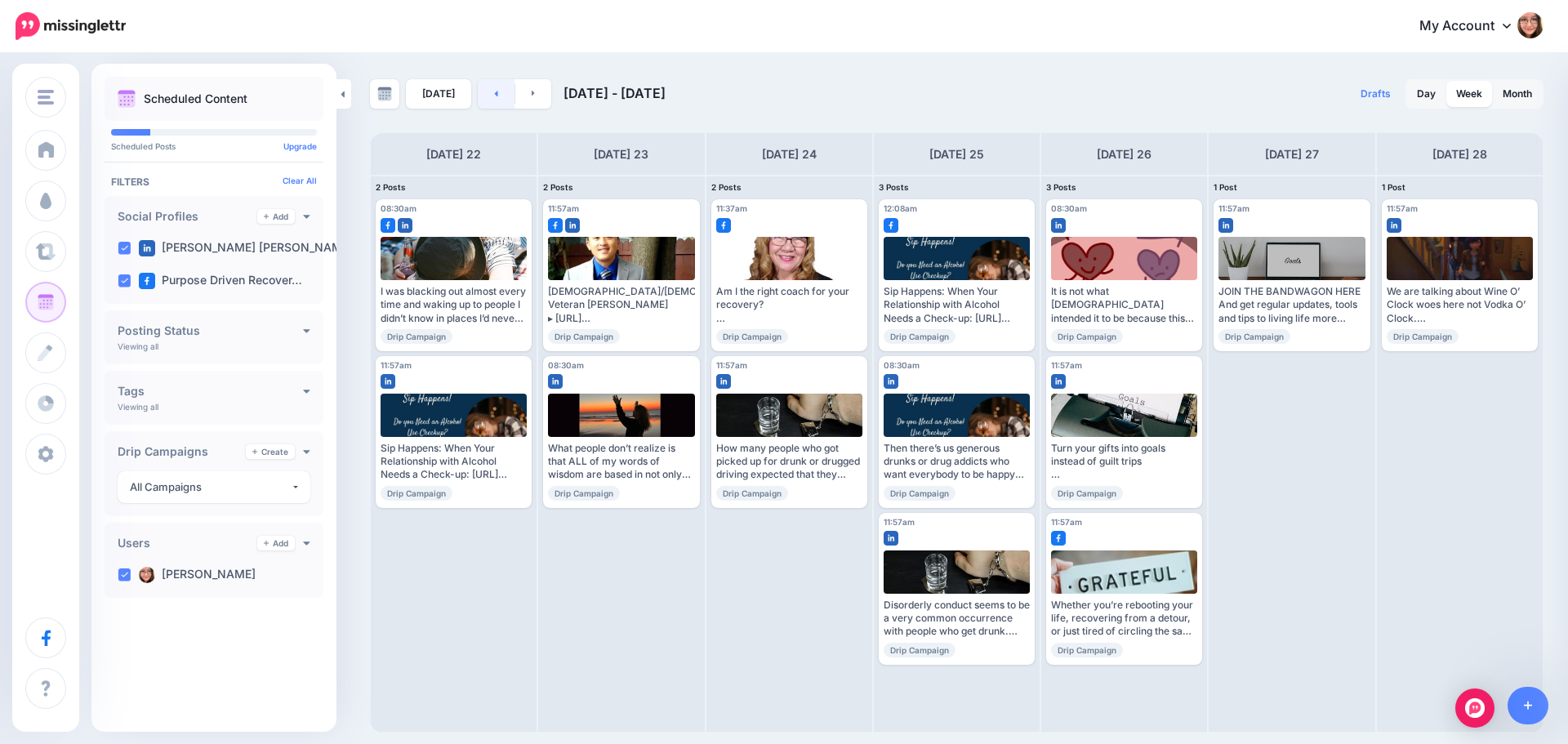
click at [498, 94] on link at bounding box center [495, 94] width 37 height 30
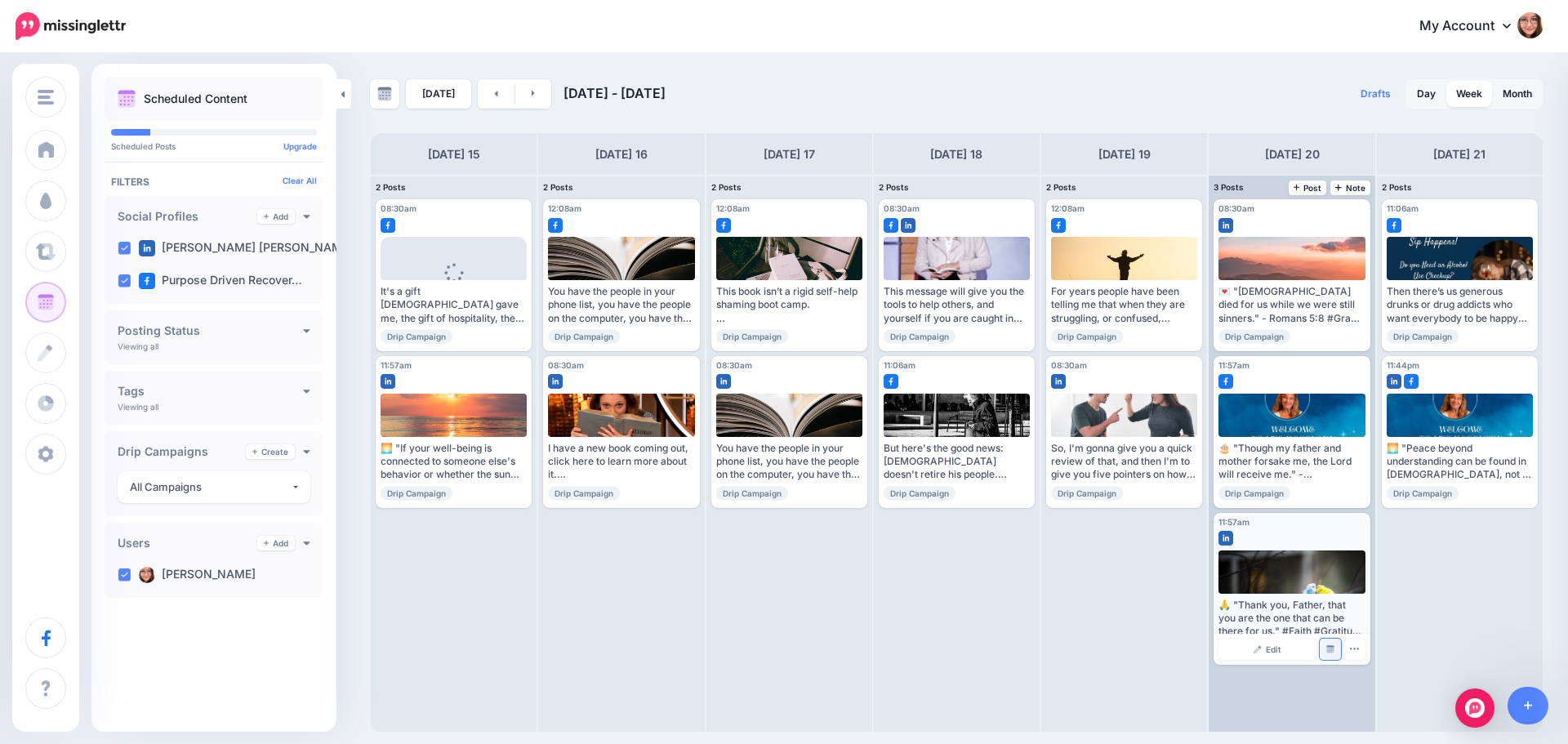
click at [1328, 645] on img at bounding box center [1330, 649] width 8 height 8
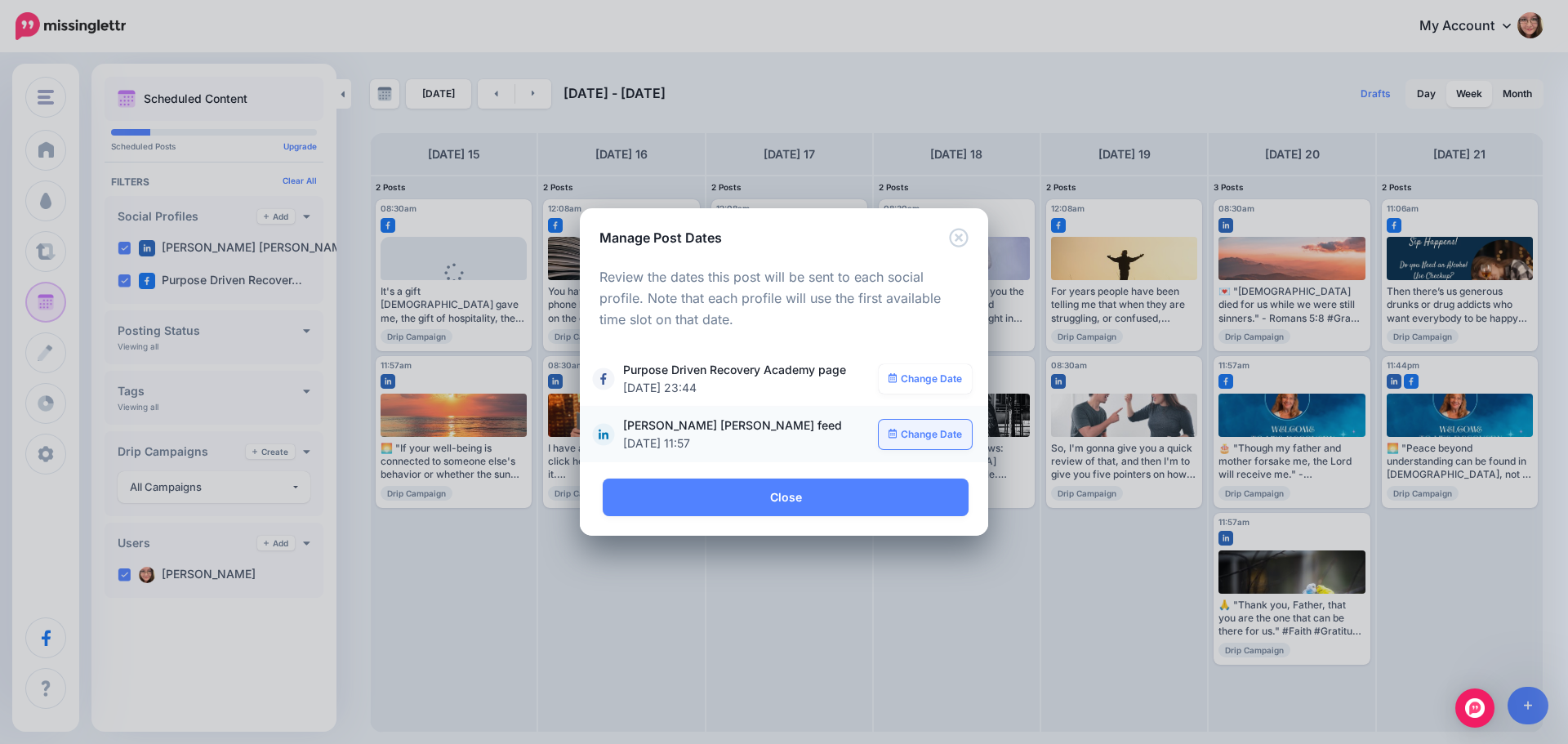
click at [915, 442] on link "Change Date" at bounding box center [926, 434] width 94 height 30
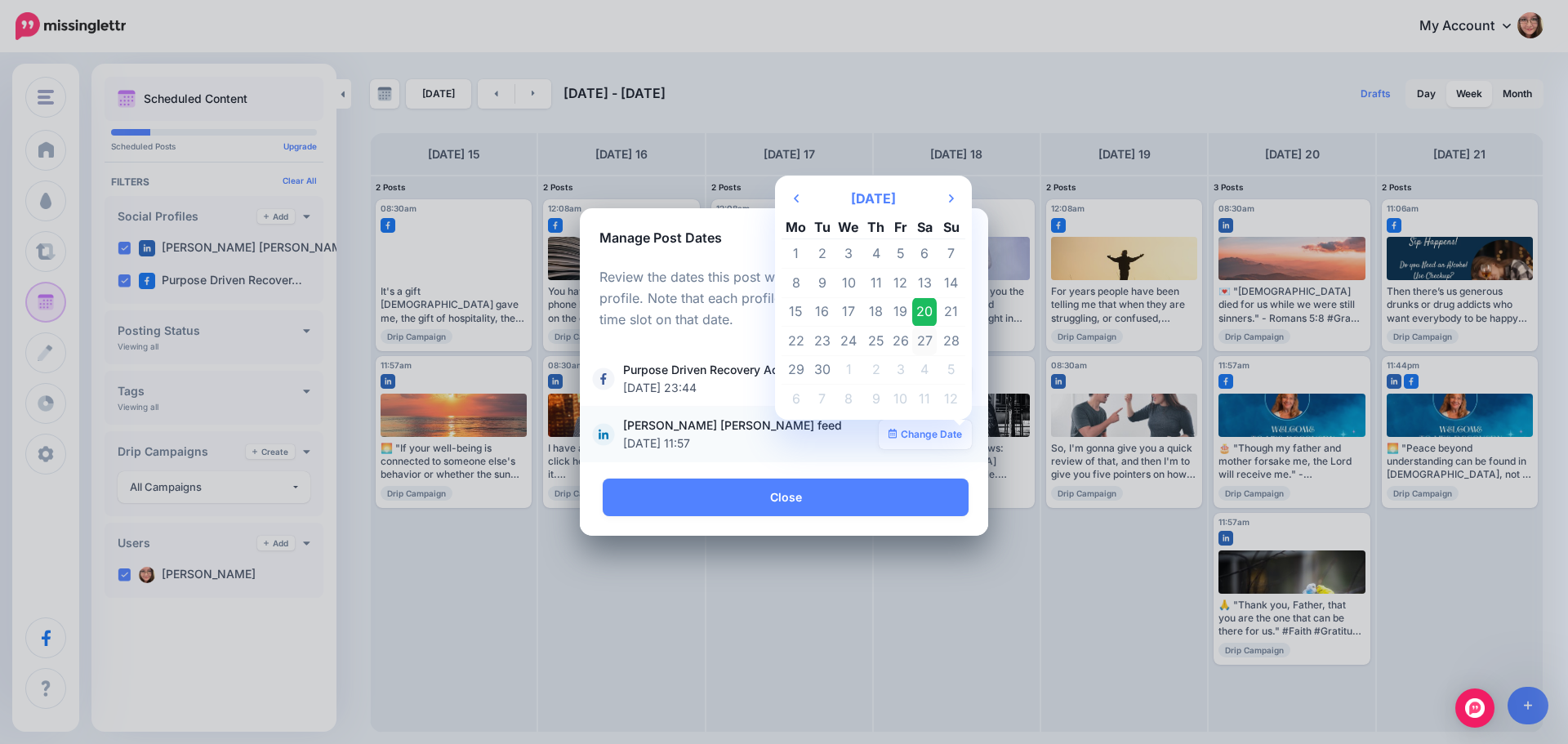
click at [919, 336] on td "27" at bounding box center [924, 341] width 25 height 30
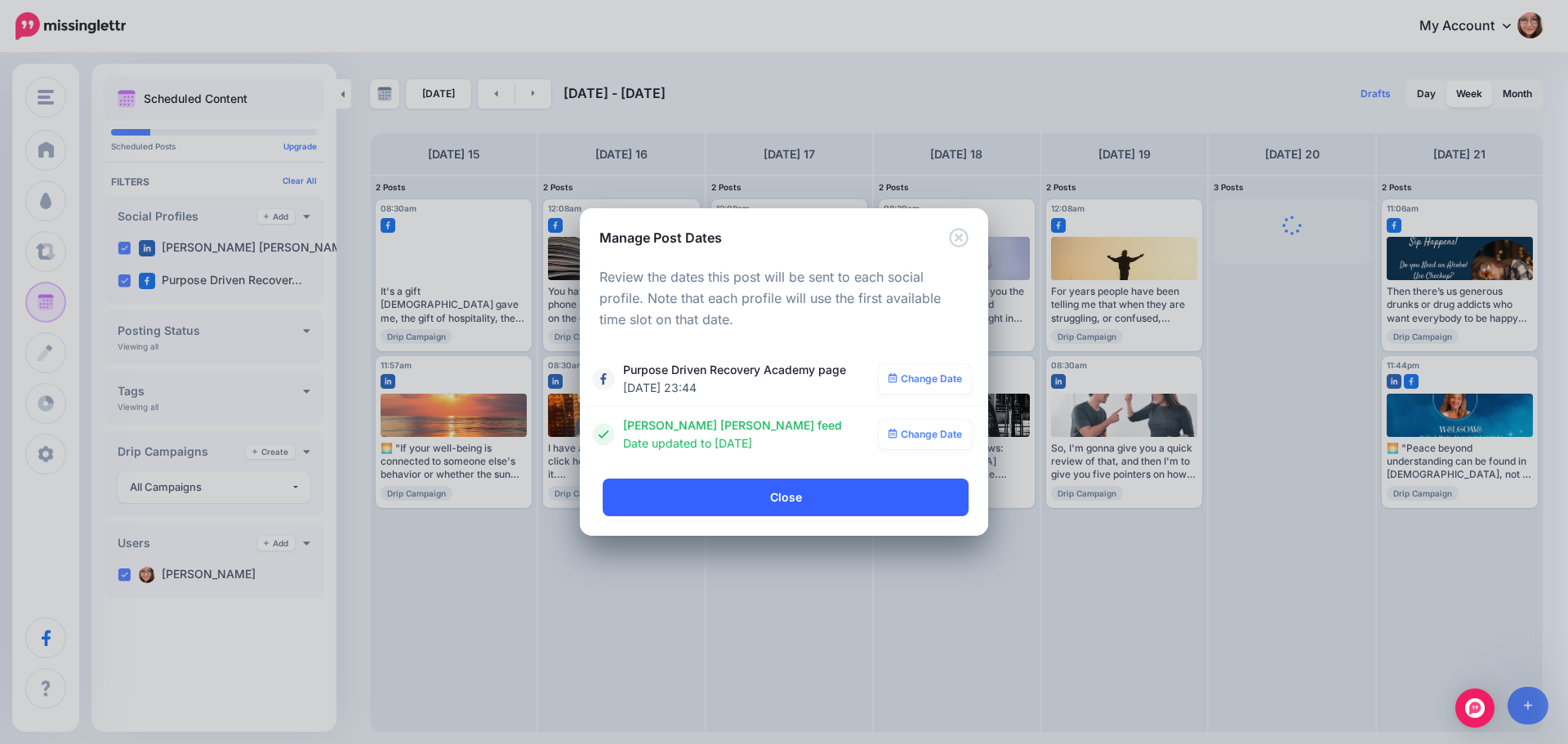
click at [807, 492] on link "Close" at bounding box center [785, 497] width 366 height 37
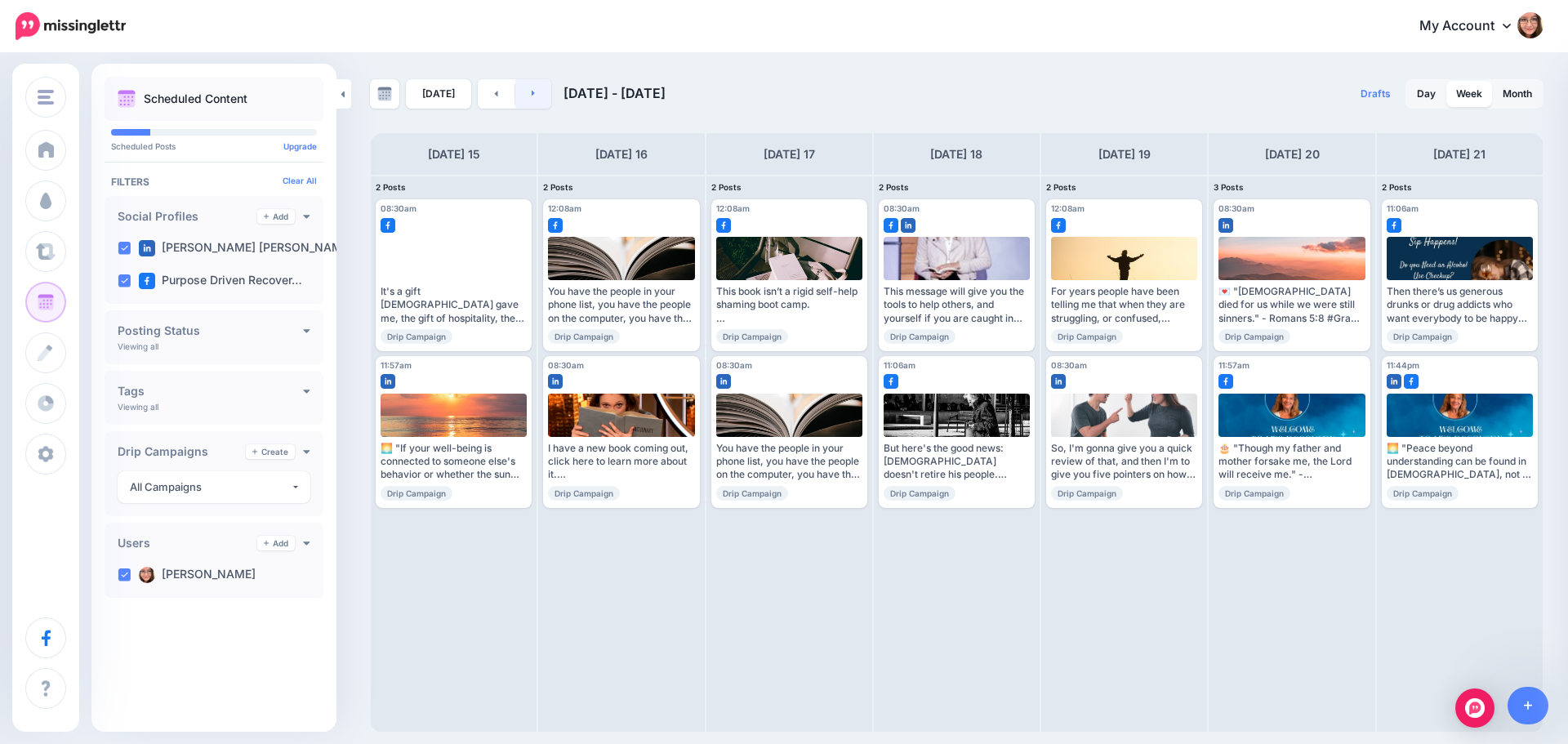
click at [531, 101] on link at bounding box center [533, 94] width 37 height 30
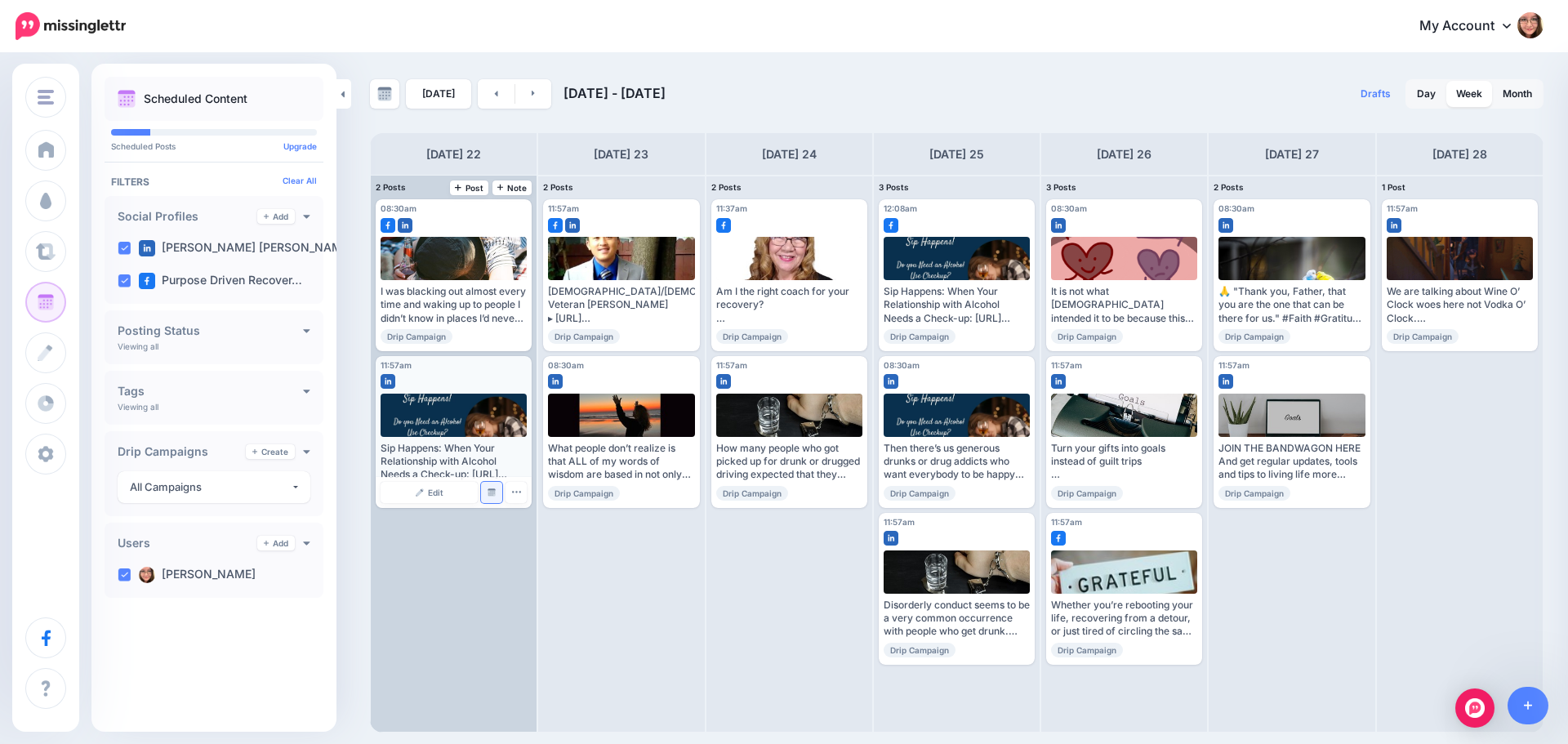
click at [494, 498] on link "Manage Dates" at bounding box center [491, 492] width 22 height 22
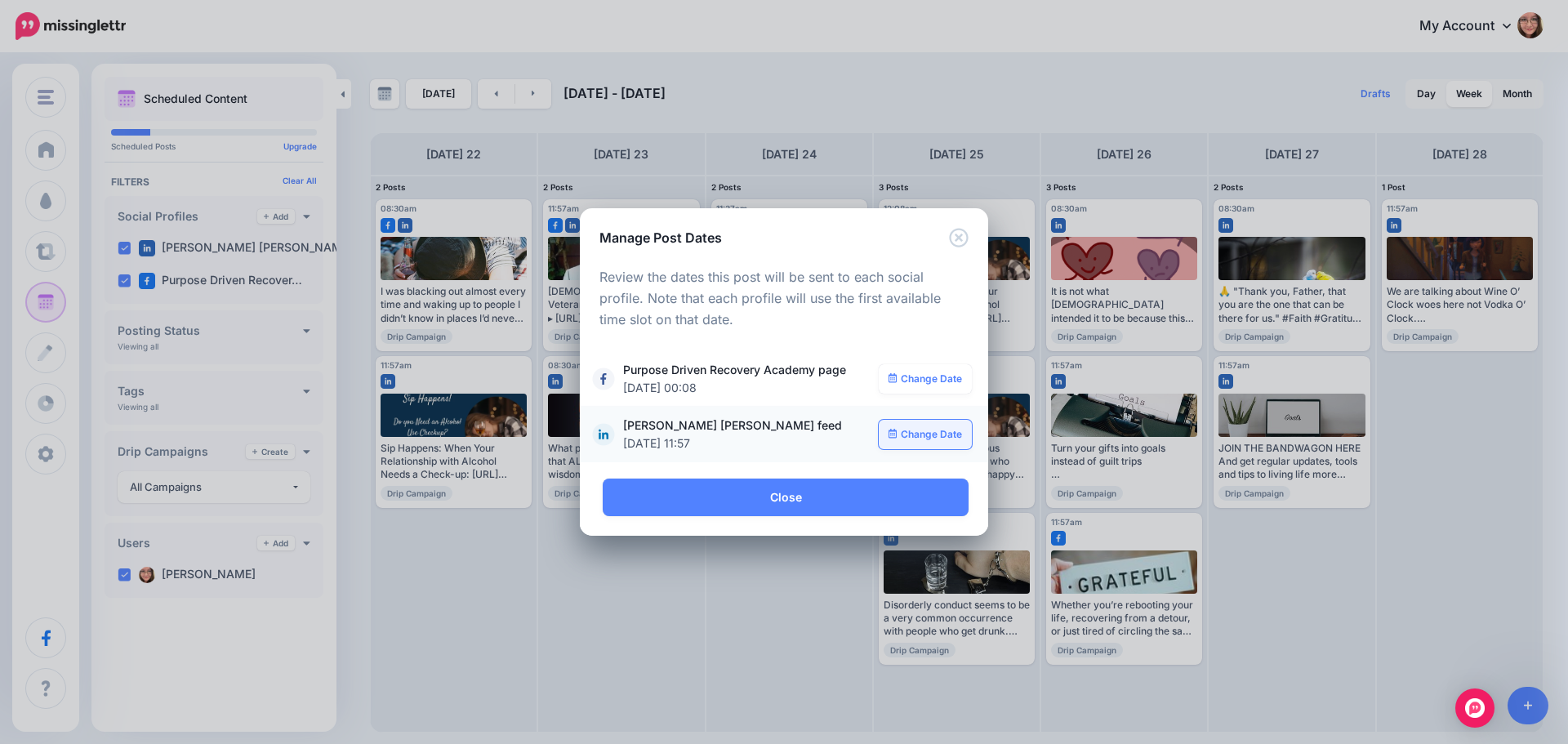
click at [920, 431] on link "Change Date" at bounding box center [926, 434] width 94 height 30
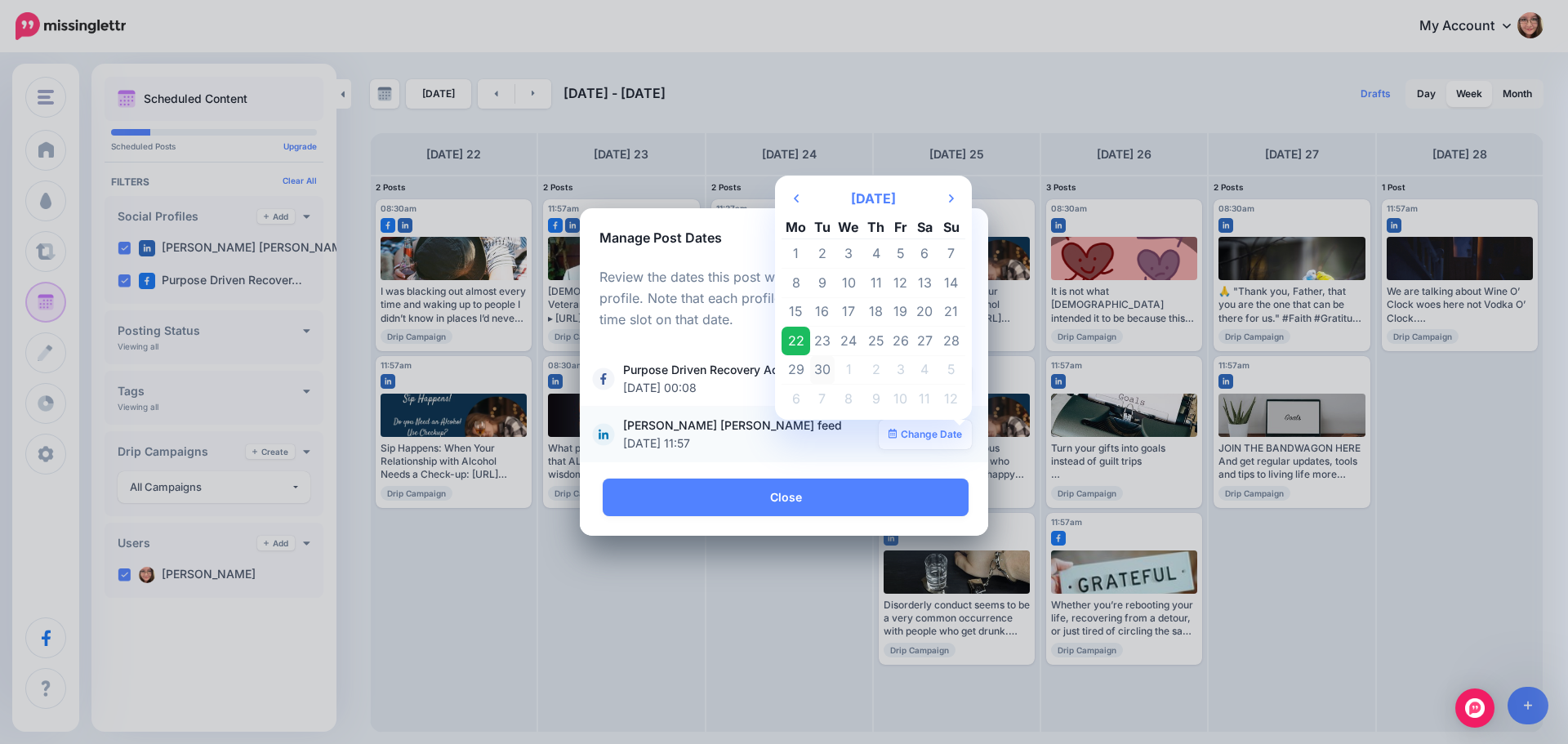
click at [827, 365] on td "30" at bounding box center [822, 370] width 25 height 30
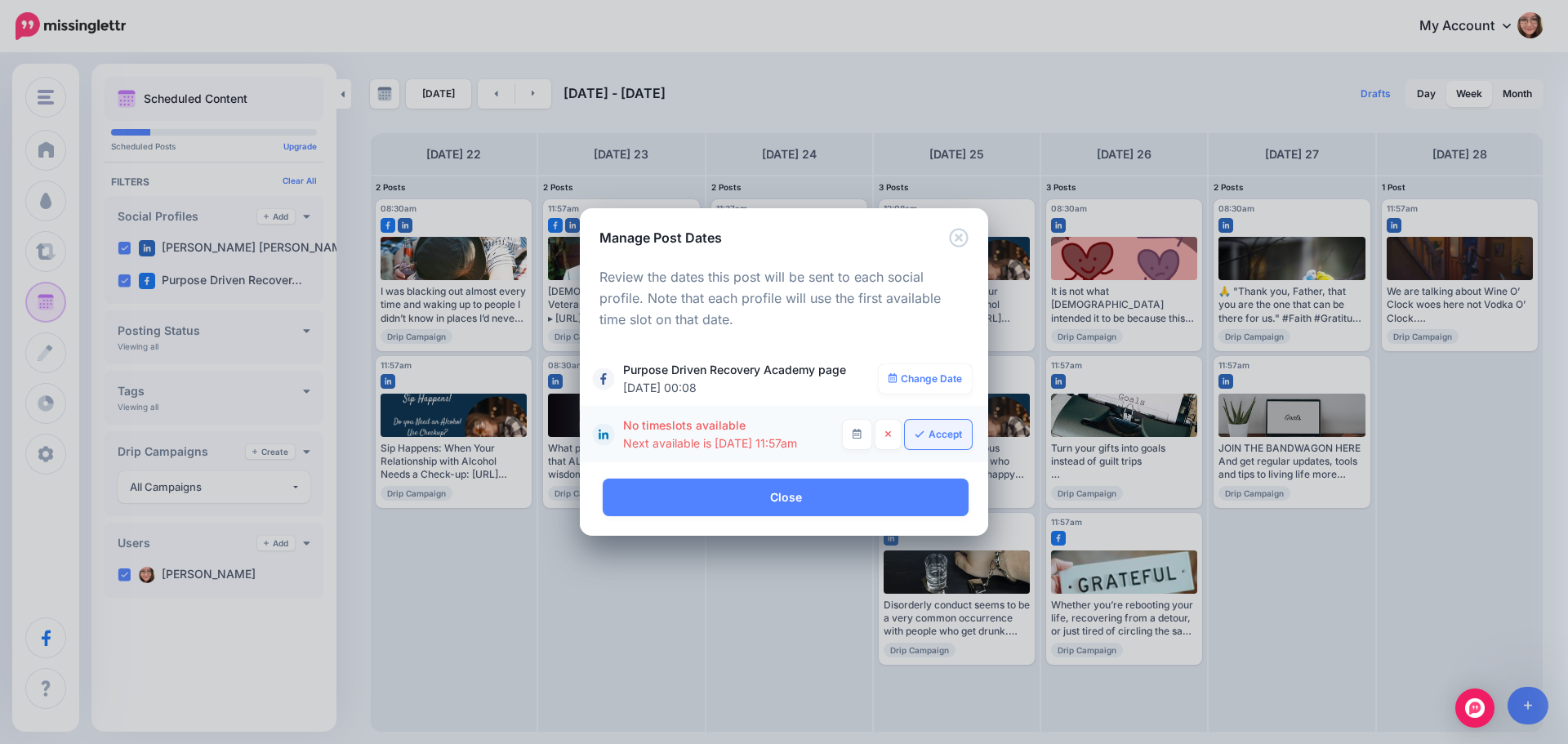
click at [939, 422] on link "Accept" at bounding box center [938, 434] width 67 height 30
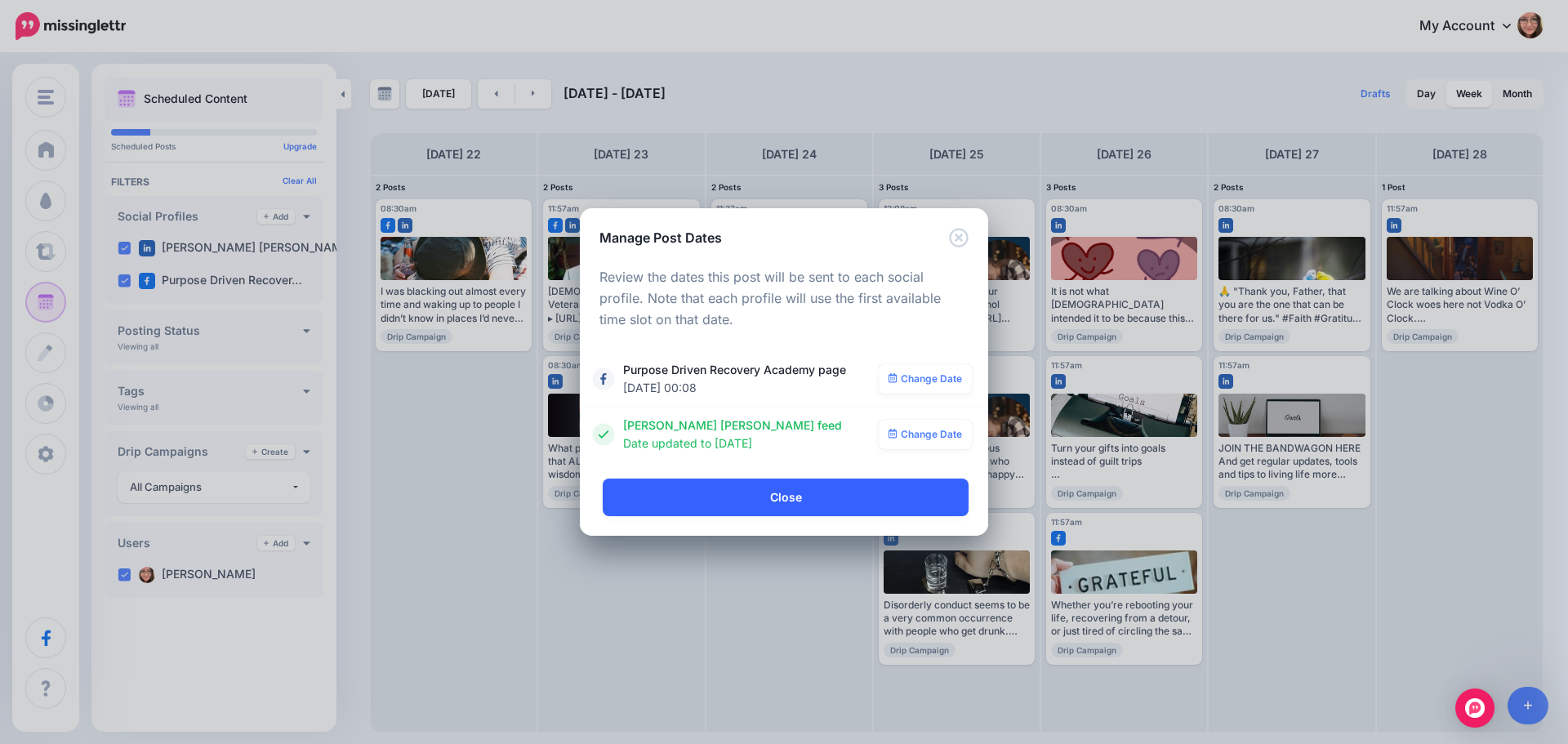
click at [758, 497] on link "Close" at bounding box center [785, 497] width 366 height 37
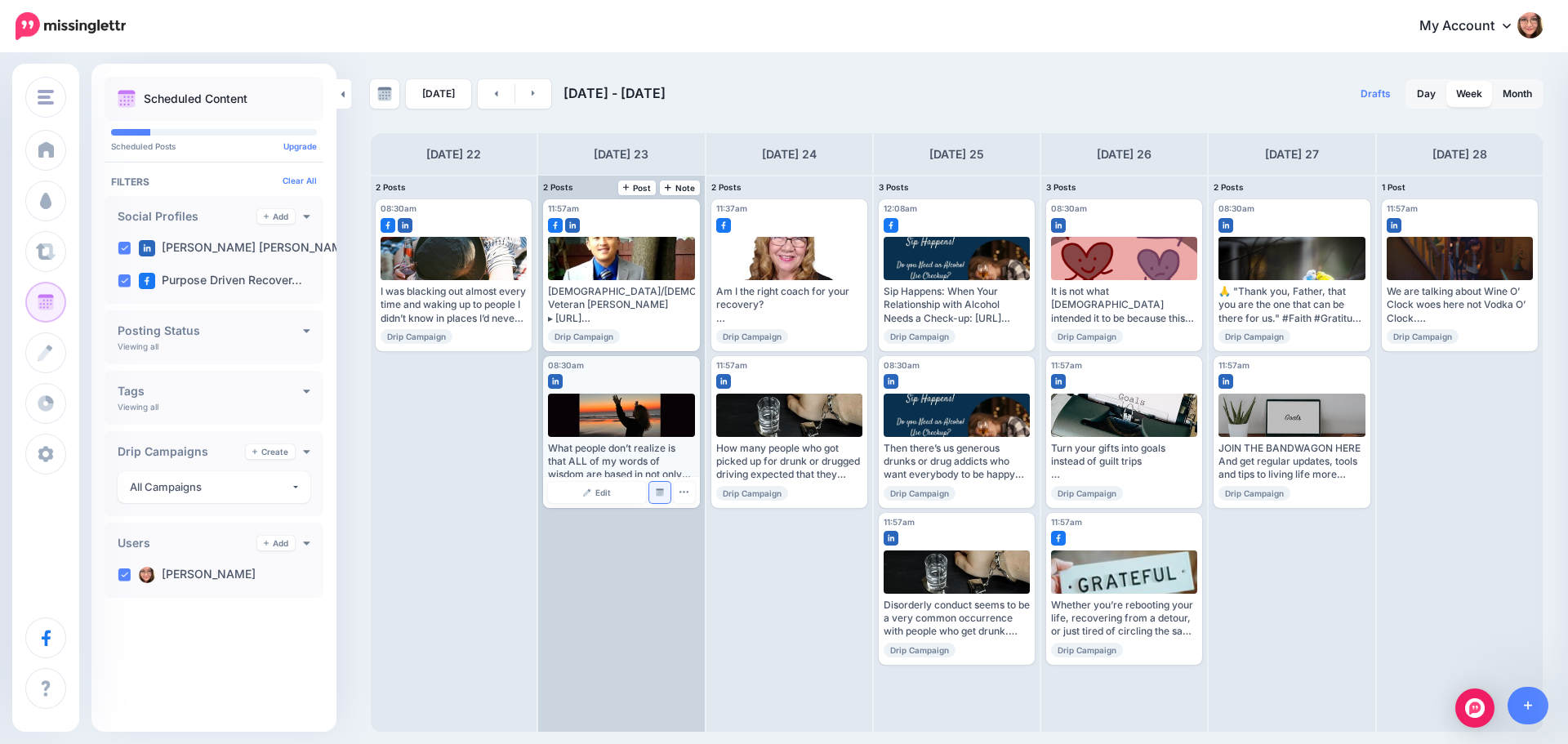
click at [661, 486] on link "Manage Dates" at bounding box center [660, 492] width 22 height 22
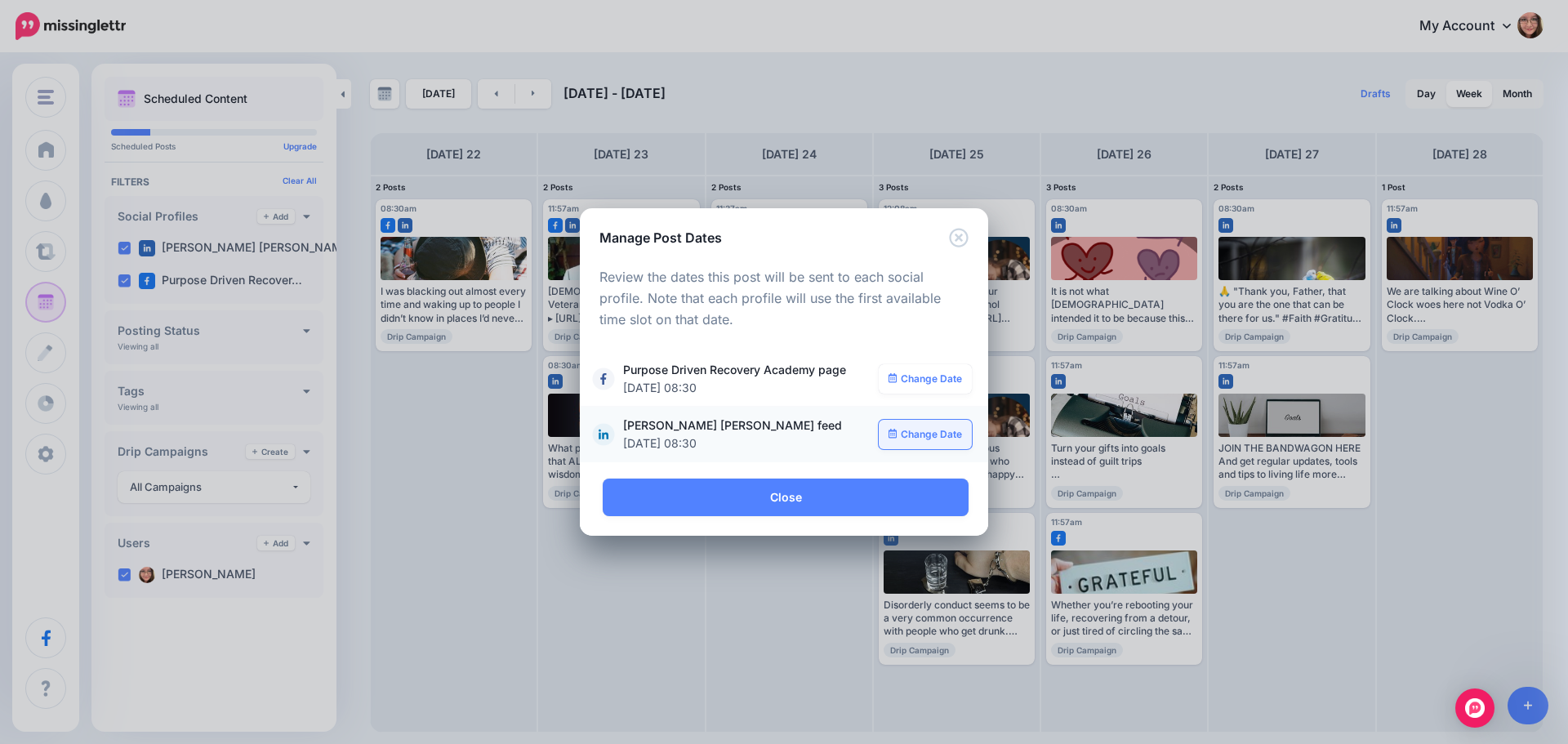
click at [908, 440] on link "Change Date" at bounding box center [926, 434] width 94 height 30
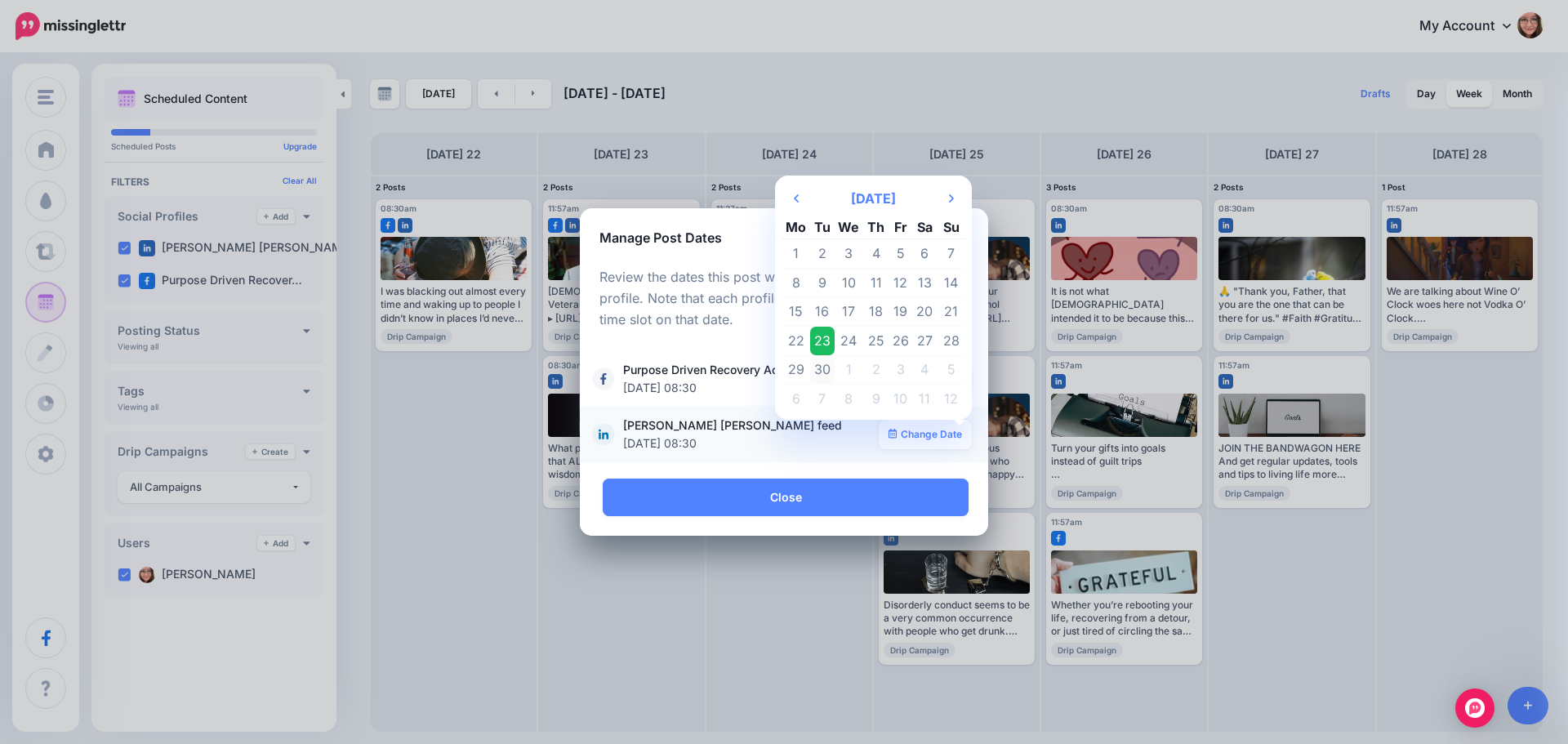
click at [827, 368] on td "30" at bounding box center [822, 370] width 25 height 30
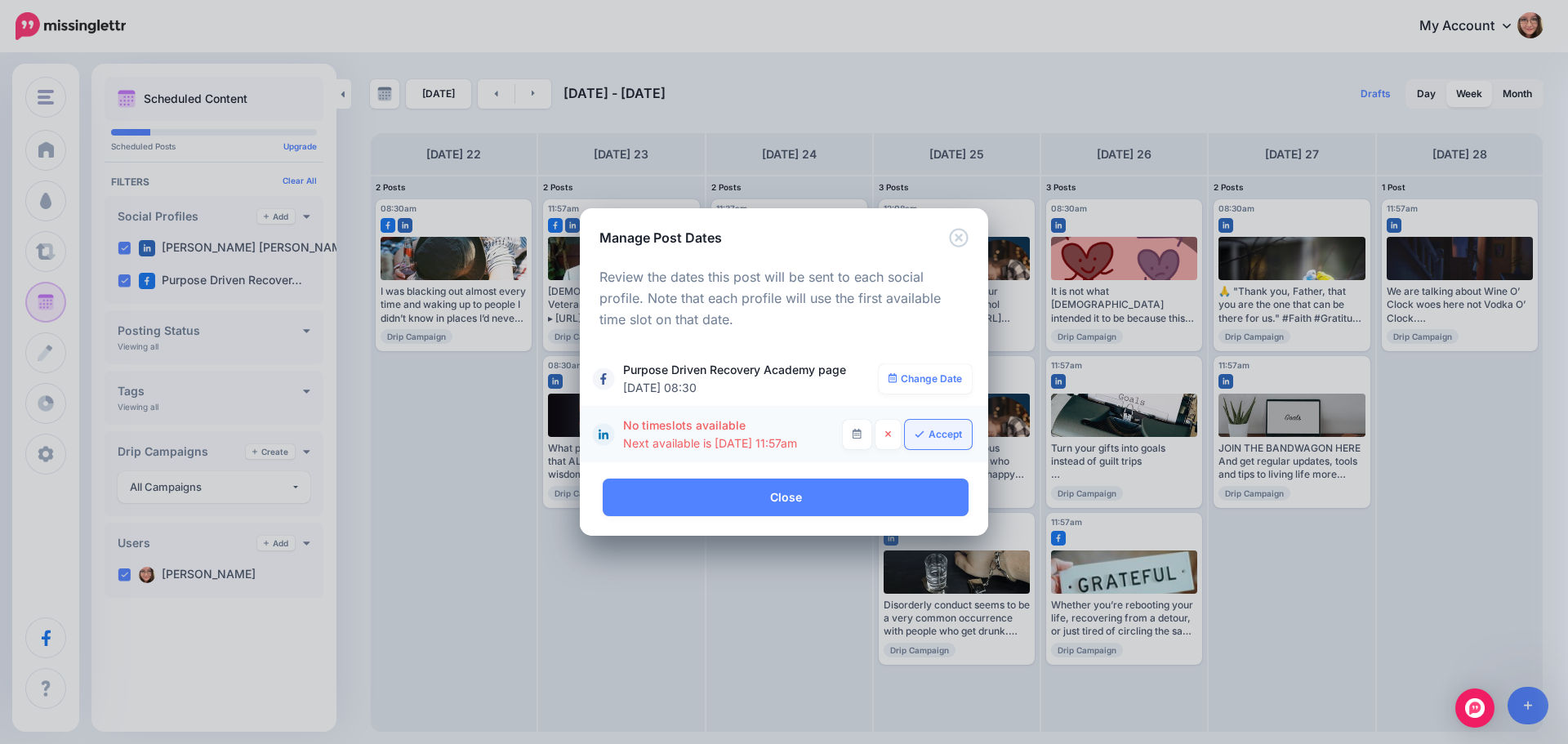
click at [933, 426] on link "Accept" at bounding box center [938, 434] width 67 height 30
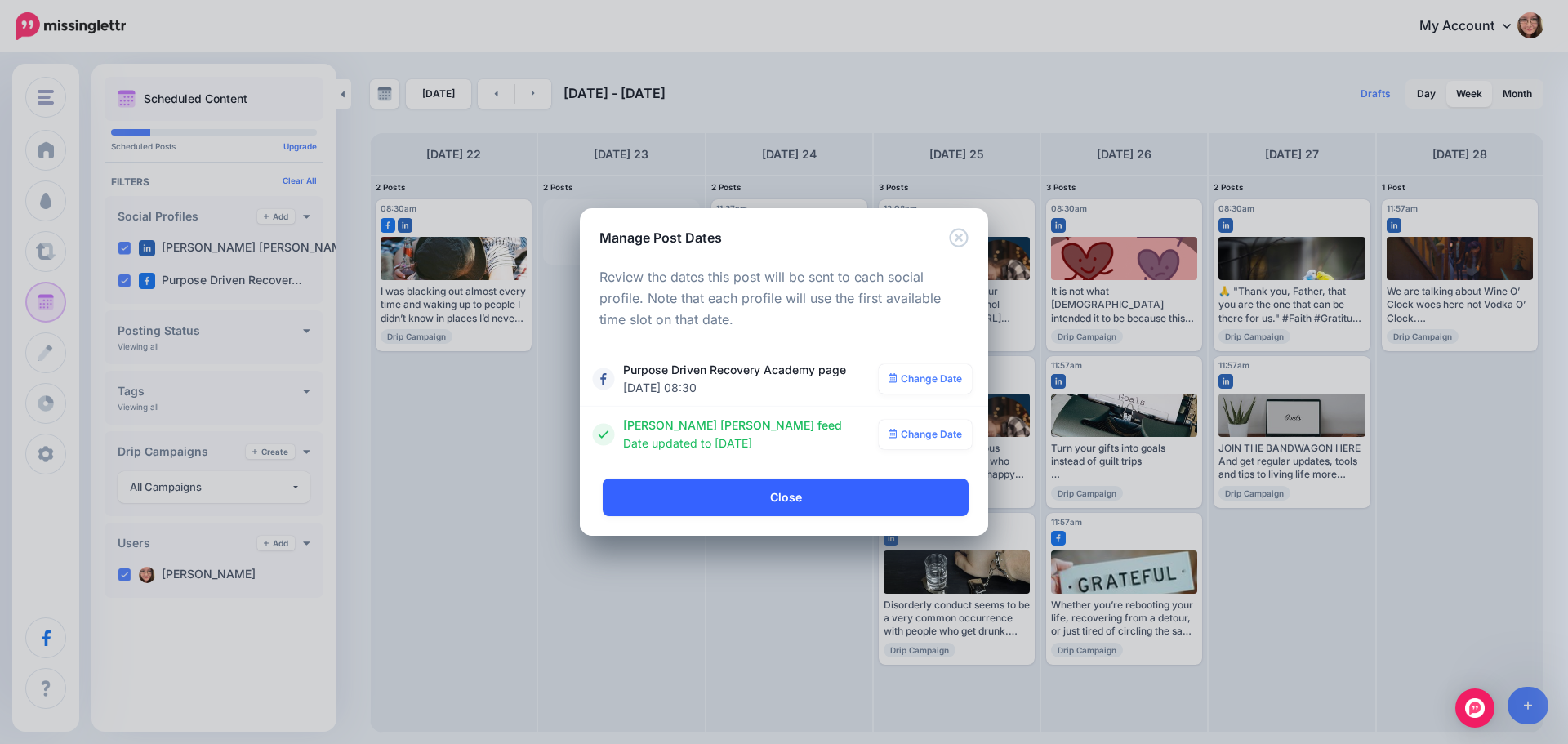
click at [784, 496] on link "Close" at bounding box center [785, 497] width 366 height 37
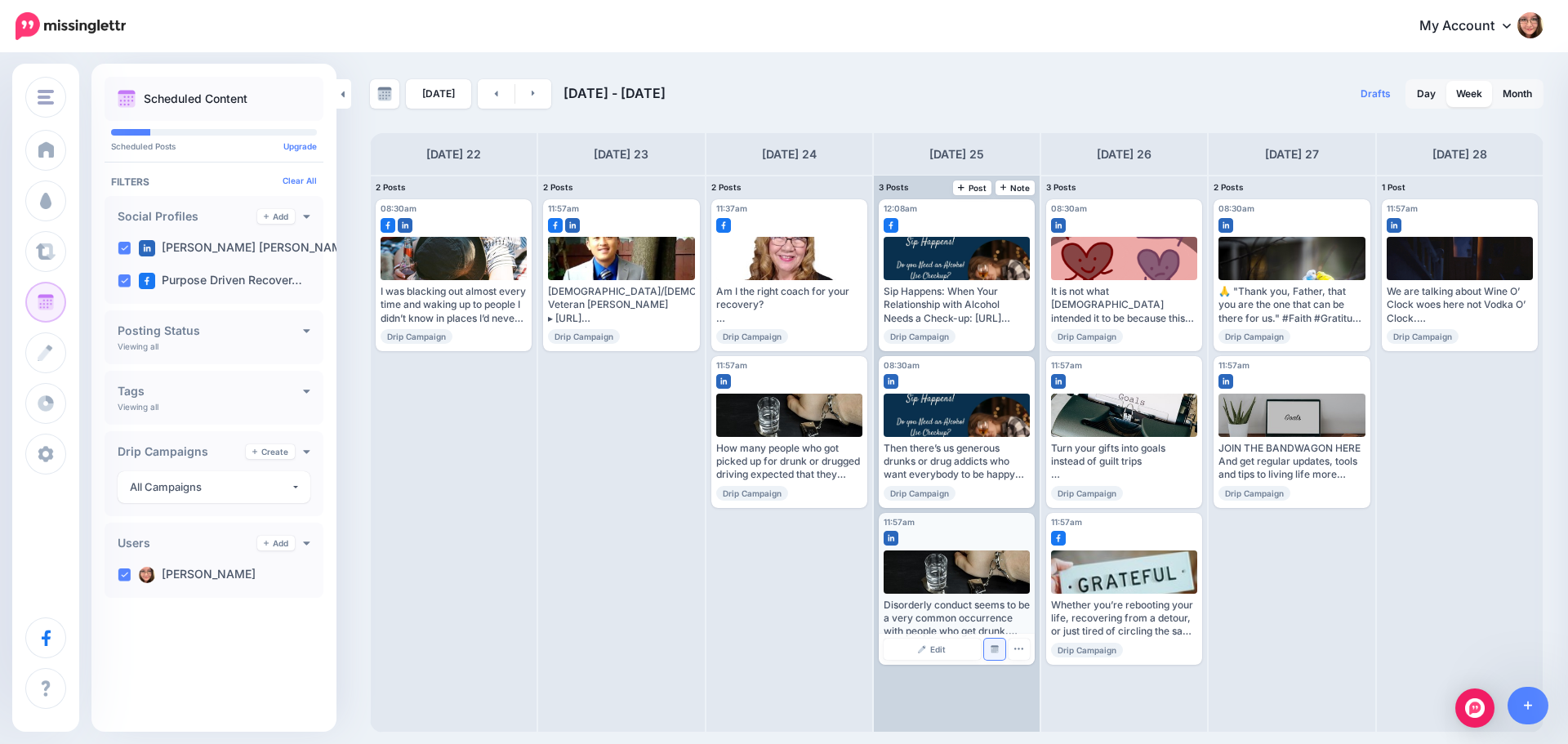
click at [993, 649] on img at bounding box center [995, 649] width 8 height 8
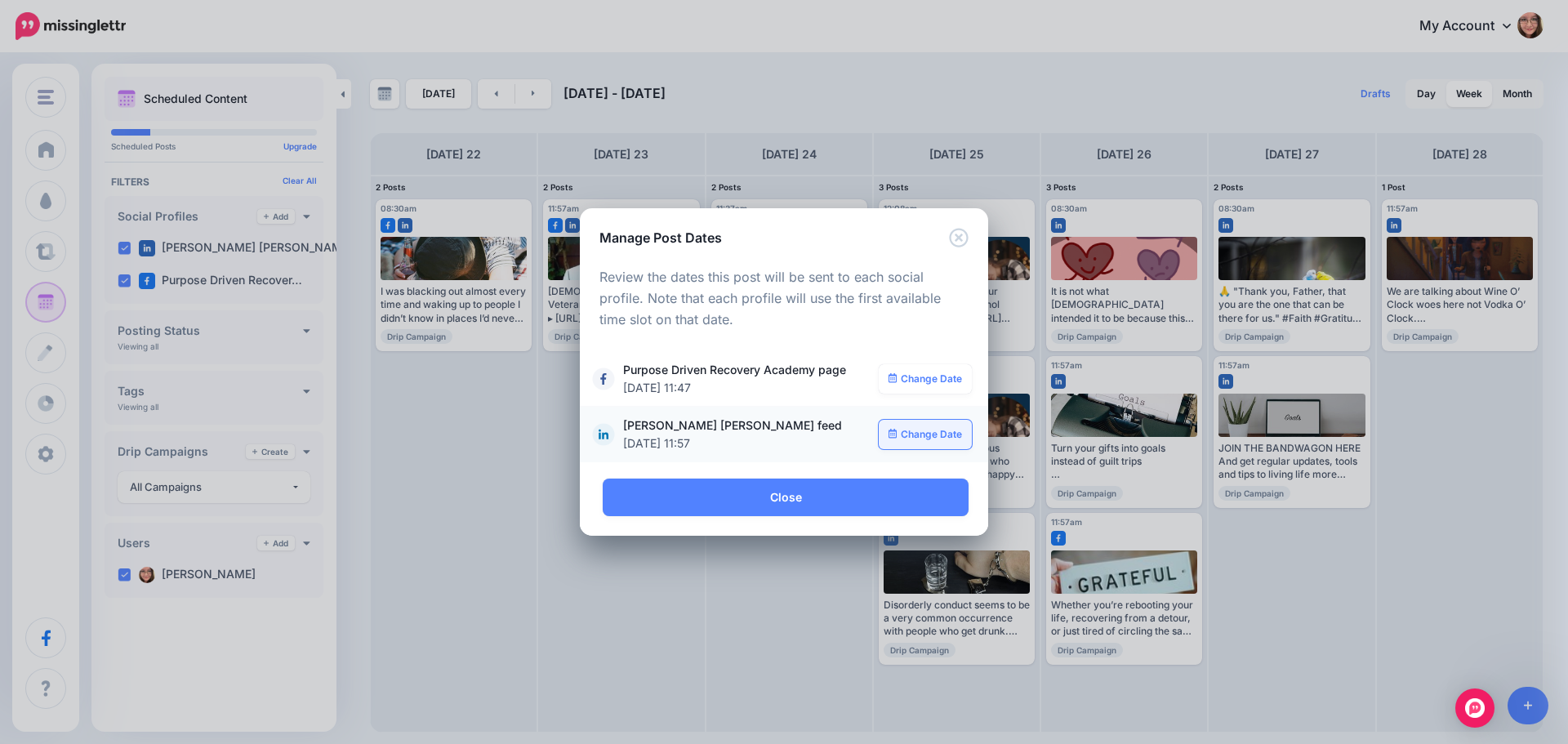
click at [922, 433] on link "Change Date" at bounding box center [926, 434] width 94 height 30
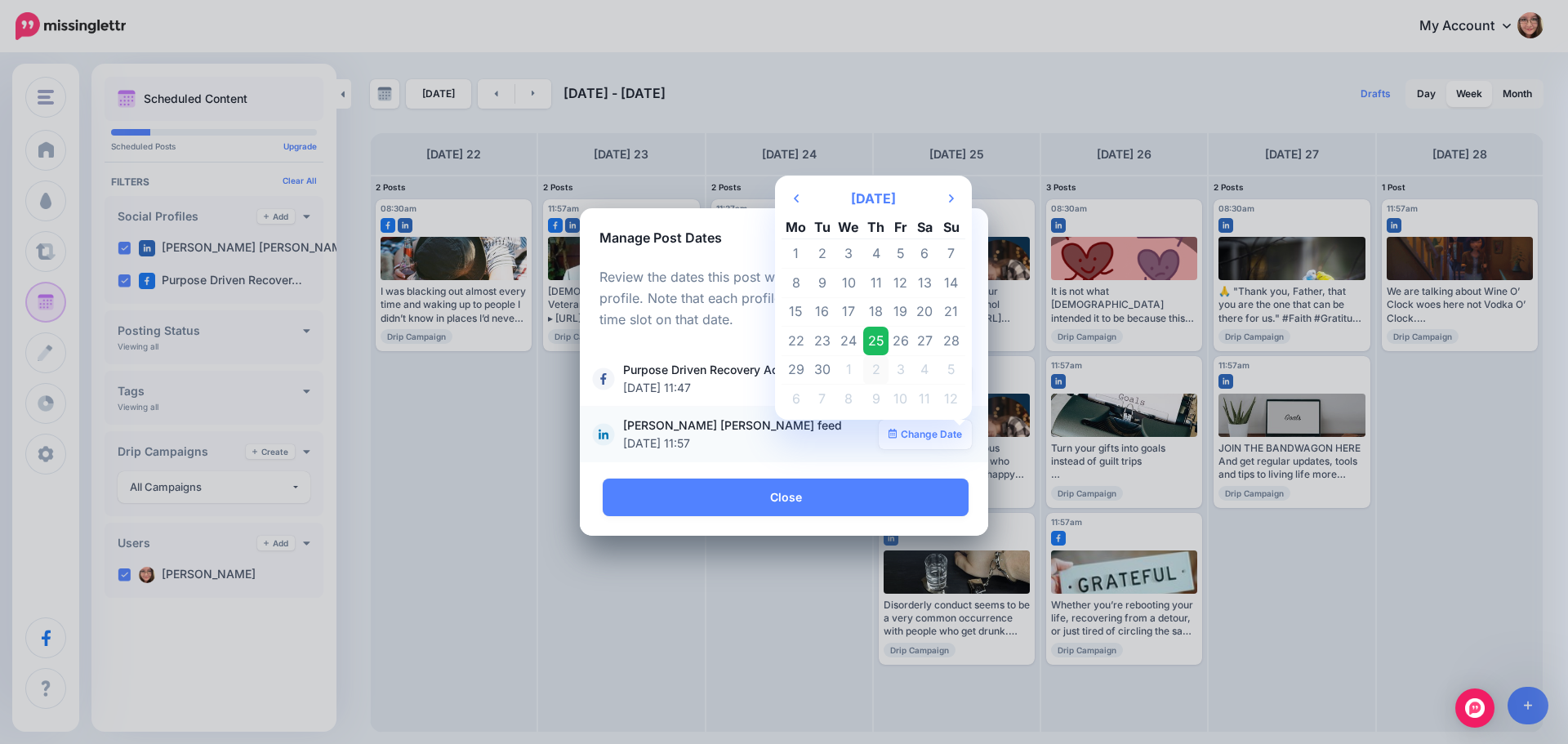
click at [875, 370] on td "2" at bounding box center [876, 370] width 26 height 30
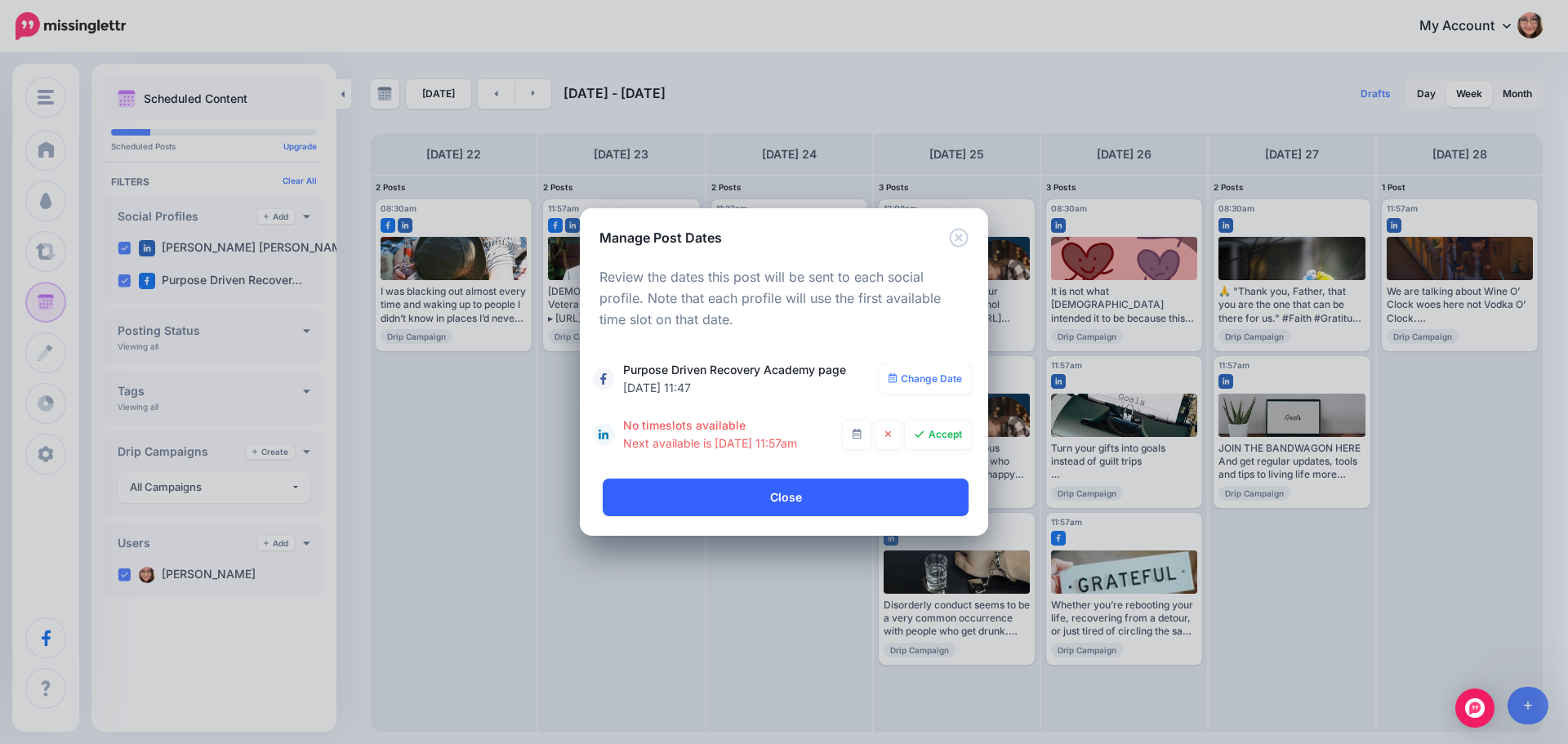
click at [784, 489] on link "Close" at bounding box center [785, 497] width 366 height 37
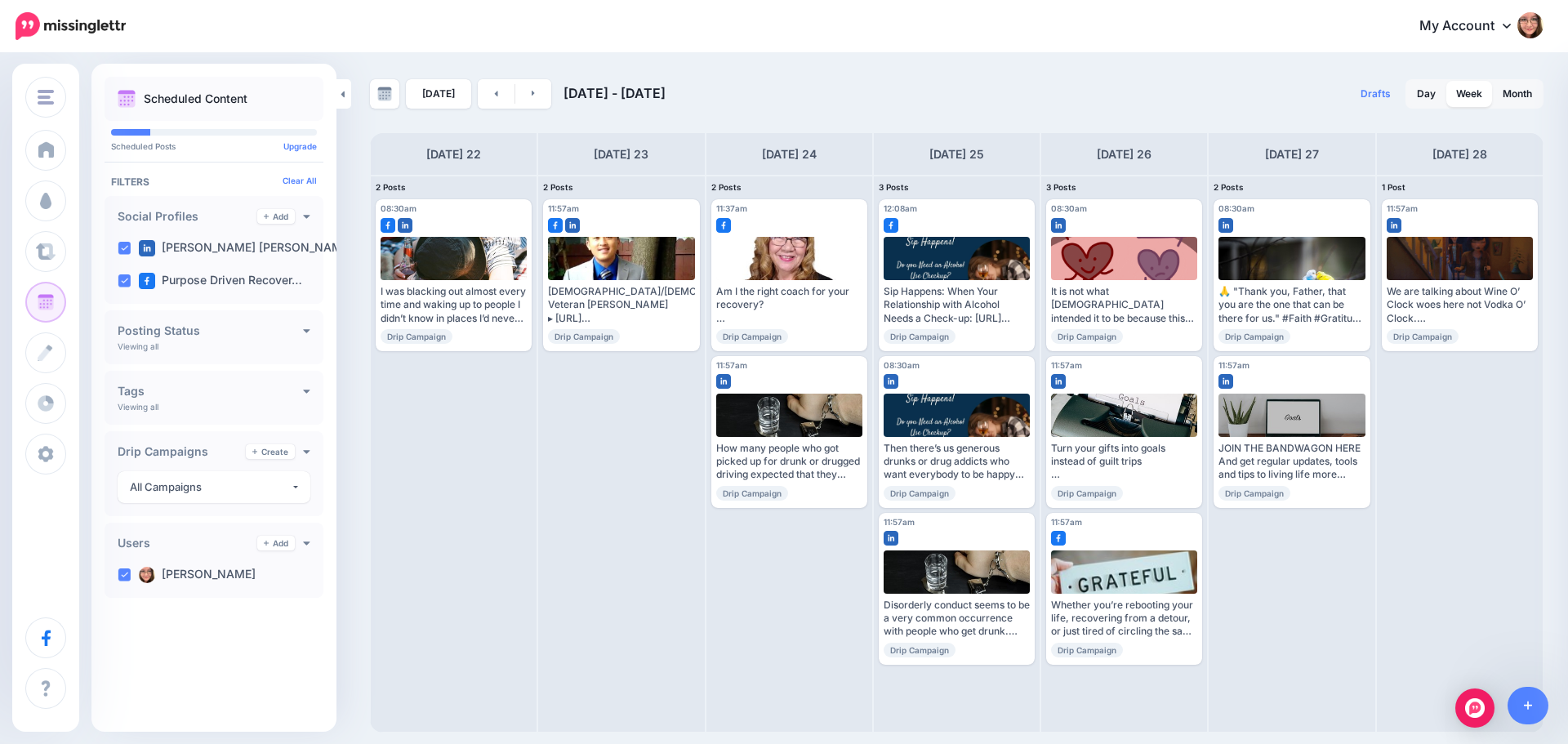
click at [784, 489] on body "My Account Dashboard My Account Billing Logout" at bounding box center [784, 372] width 1568 height 744
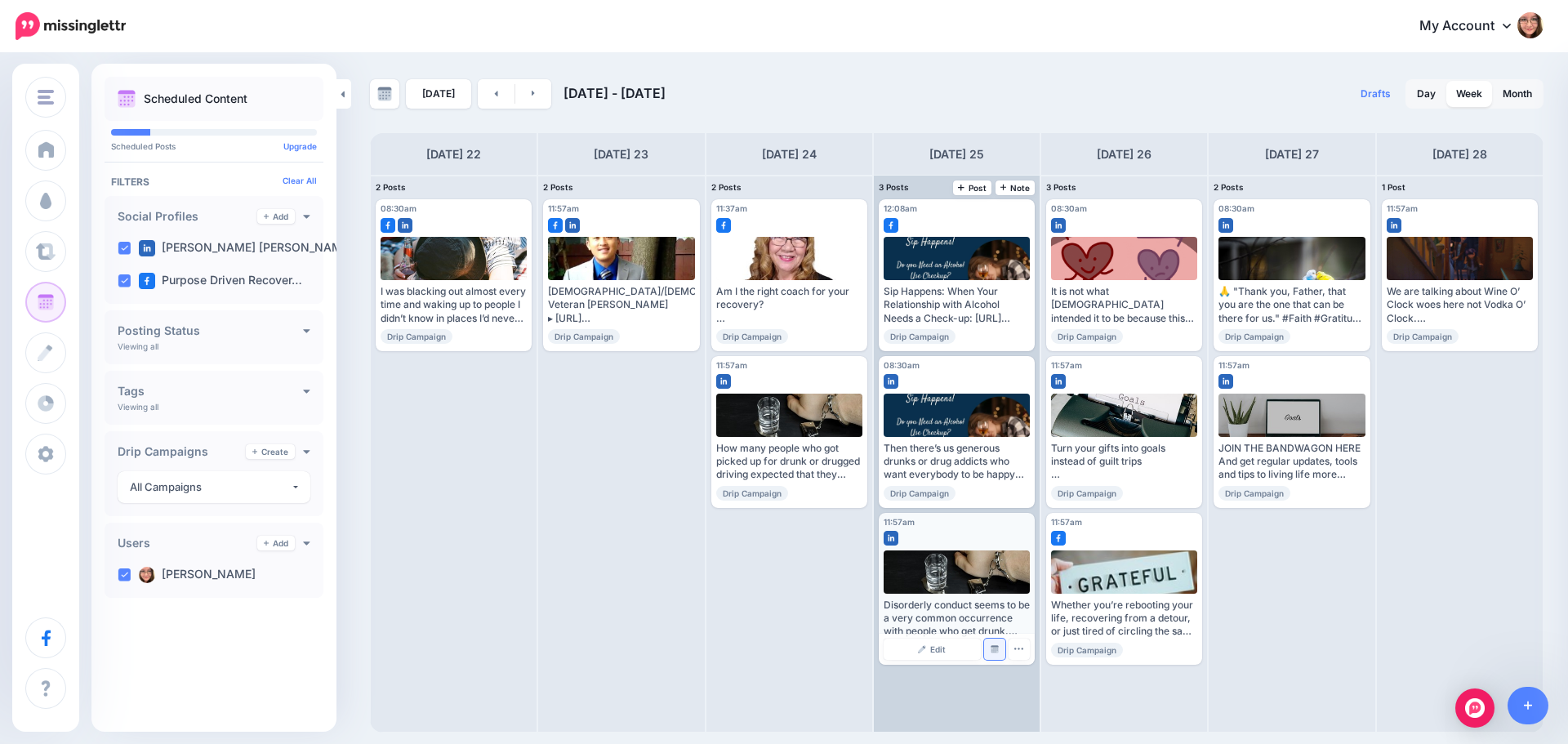
click at [985, 647] on div "Edit Manage Dates Assign to User Delete Post" at bounding box center [957, 648] width 156 height 31
click at [996, 656] on link "Manage Dates" at bounding box center [995, 649] width 22 height 22
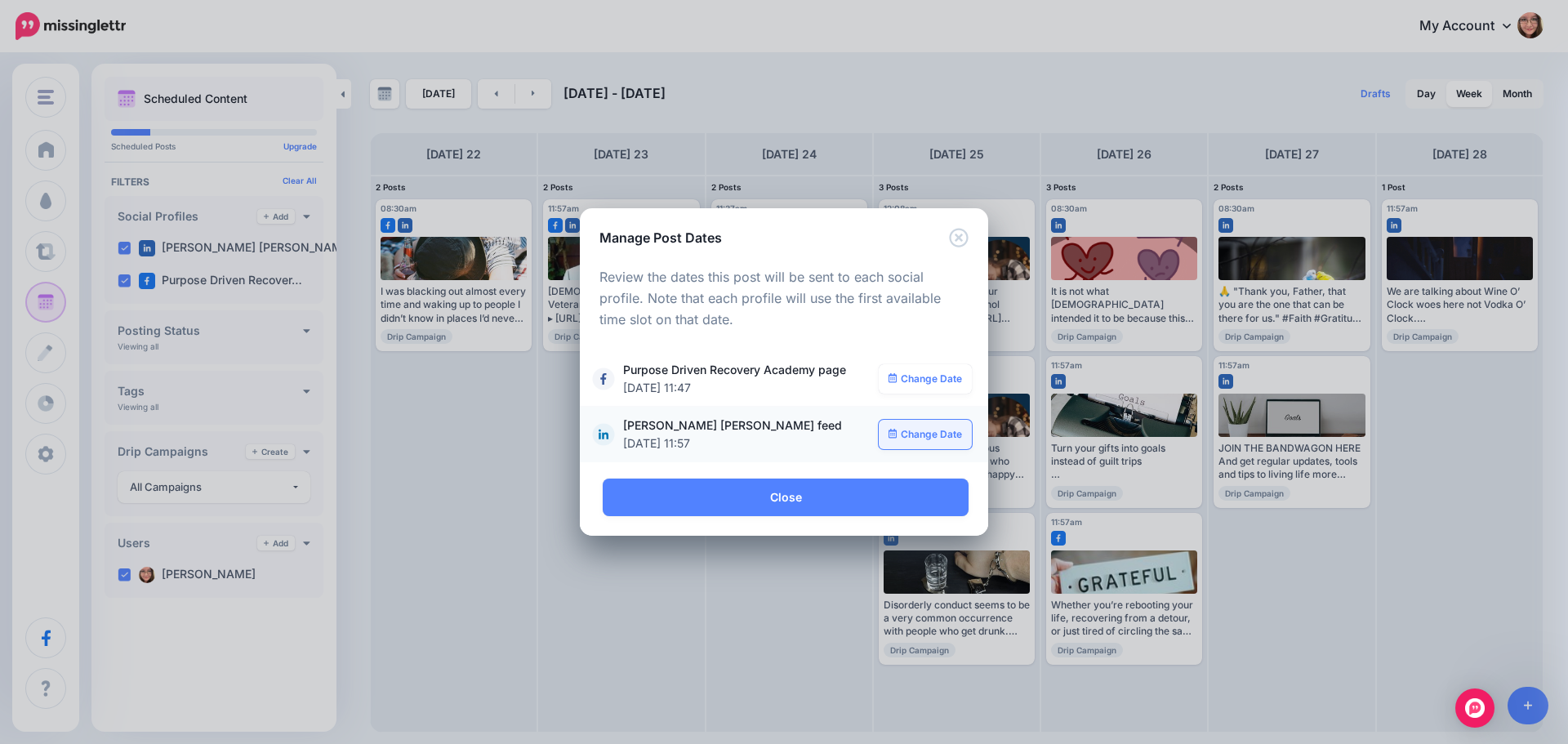
click at [890, 435] on icon at bounding box center [892, 434] width 9 height 10
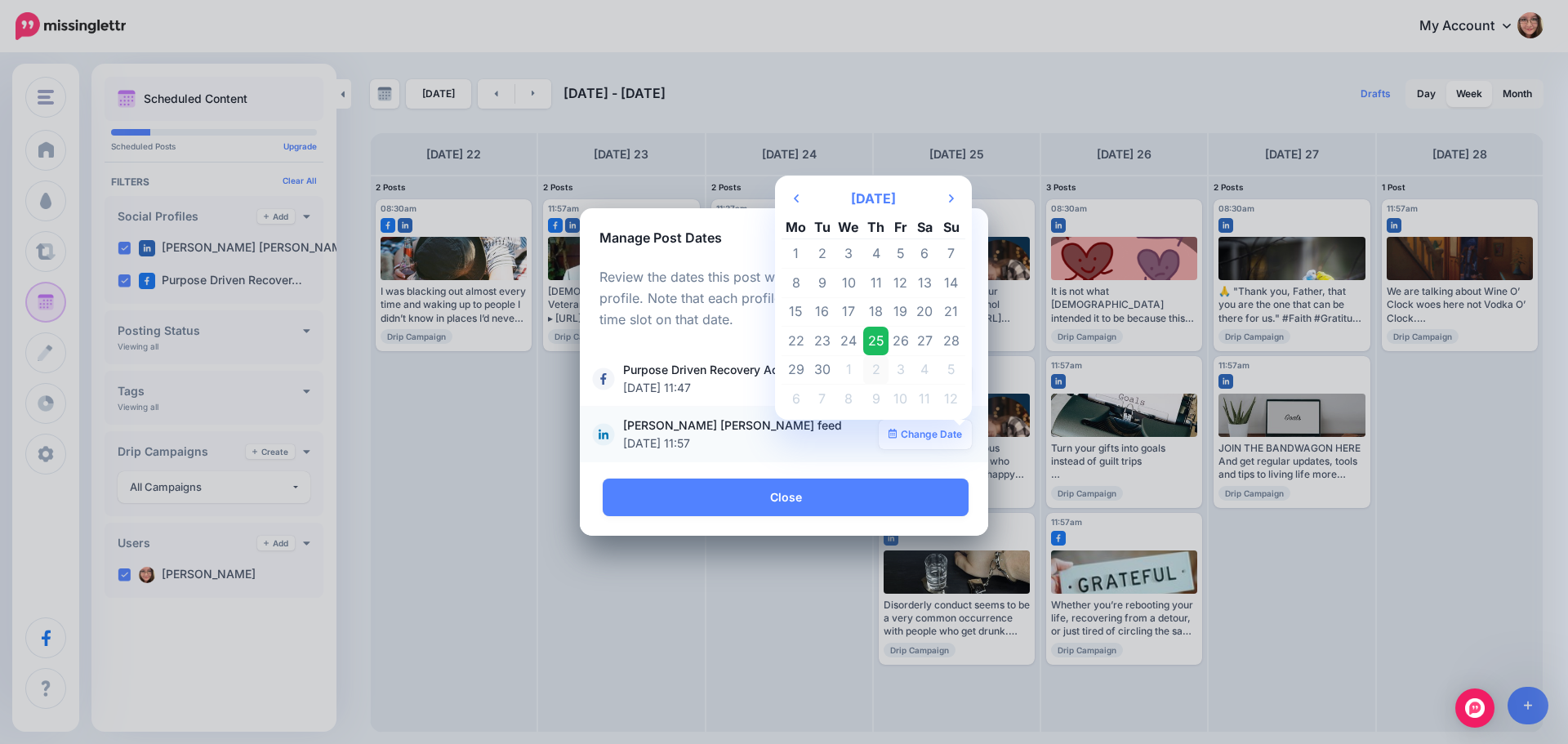
click at [877, 371] on td "2" at bounding box center [876, 370] width 26 height 30
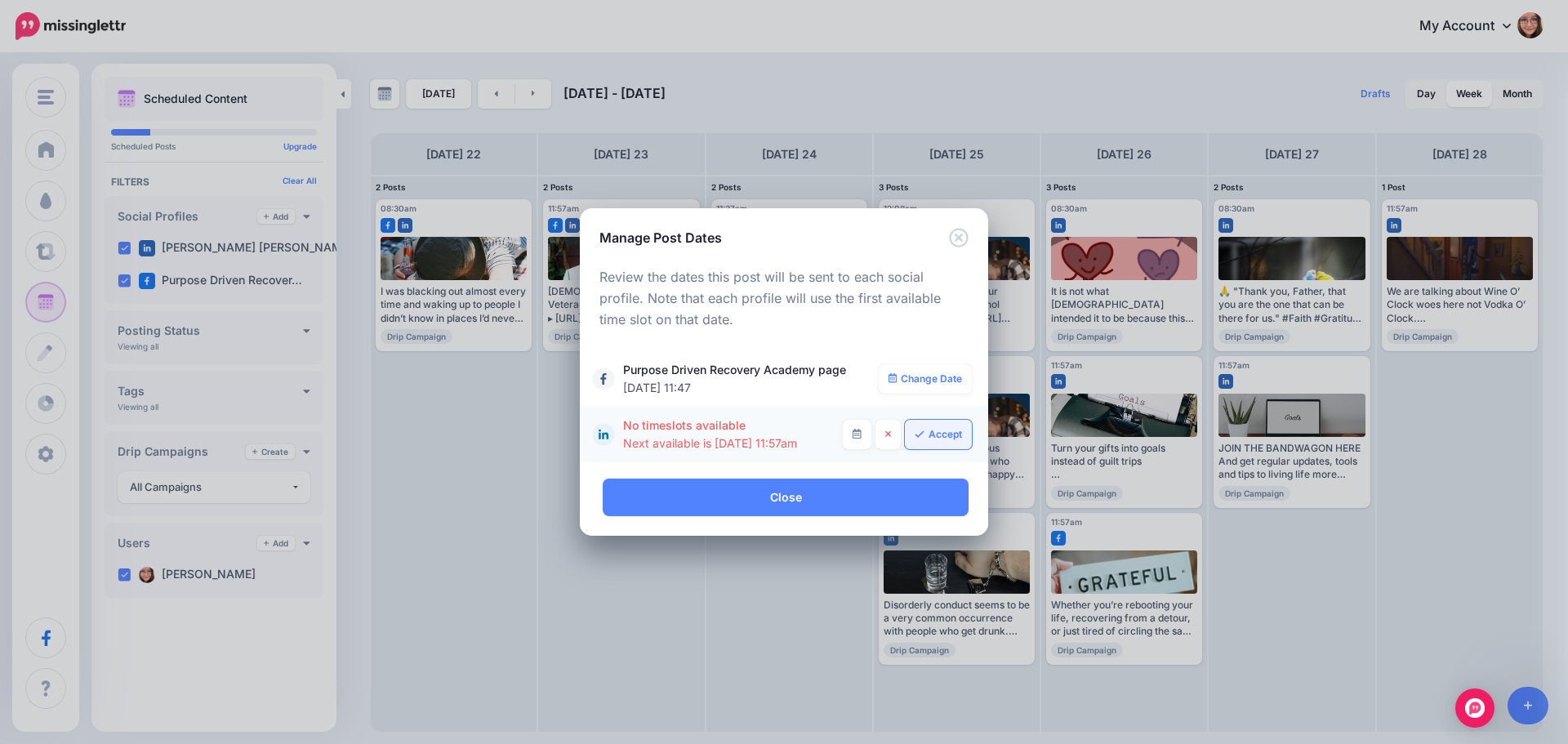
click at [937, 437] on link "Accept" at bounding box center [938, 434] width 67 height 30
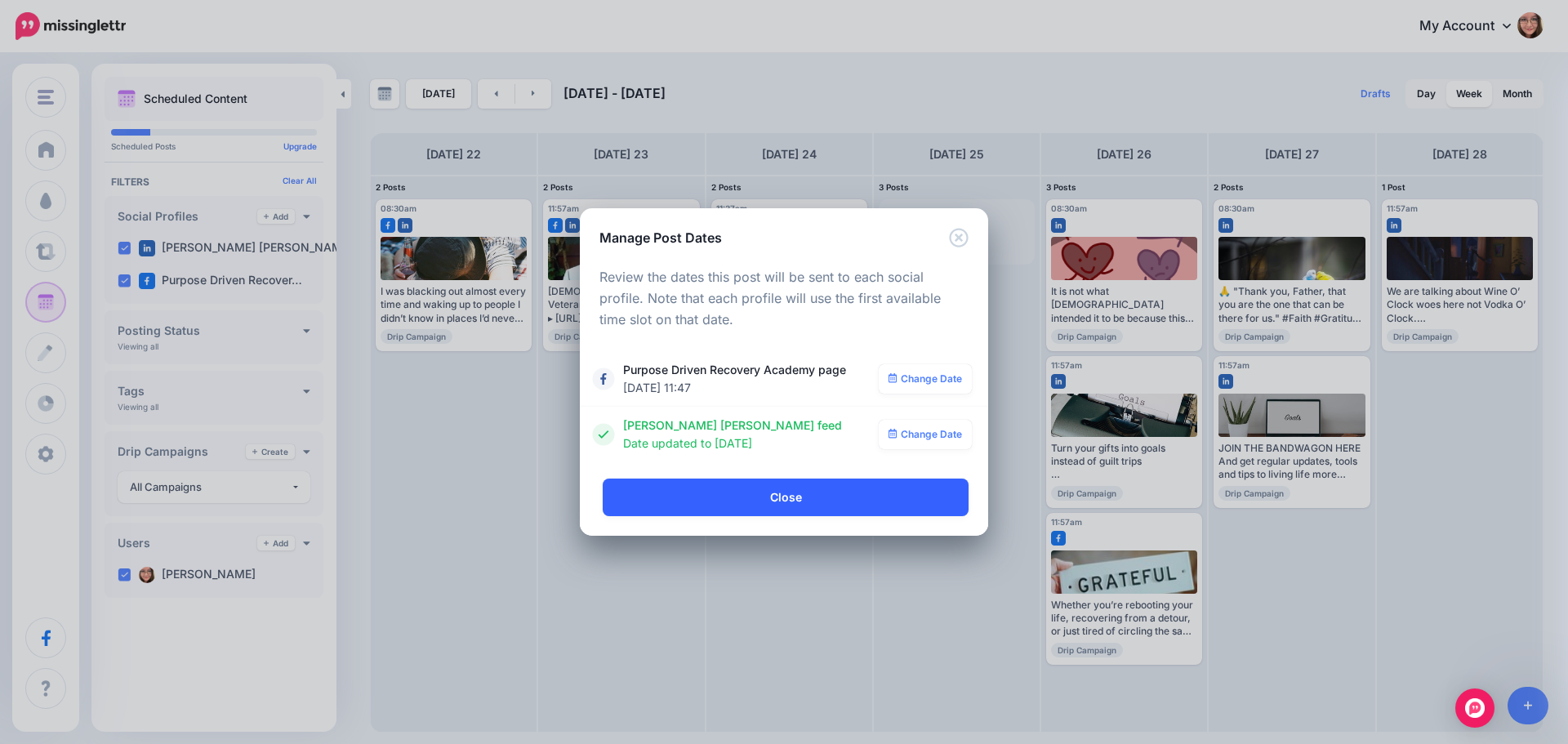
click at [834, 509] on link "Close" at bounding box center [785, 497] width 366 height 37
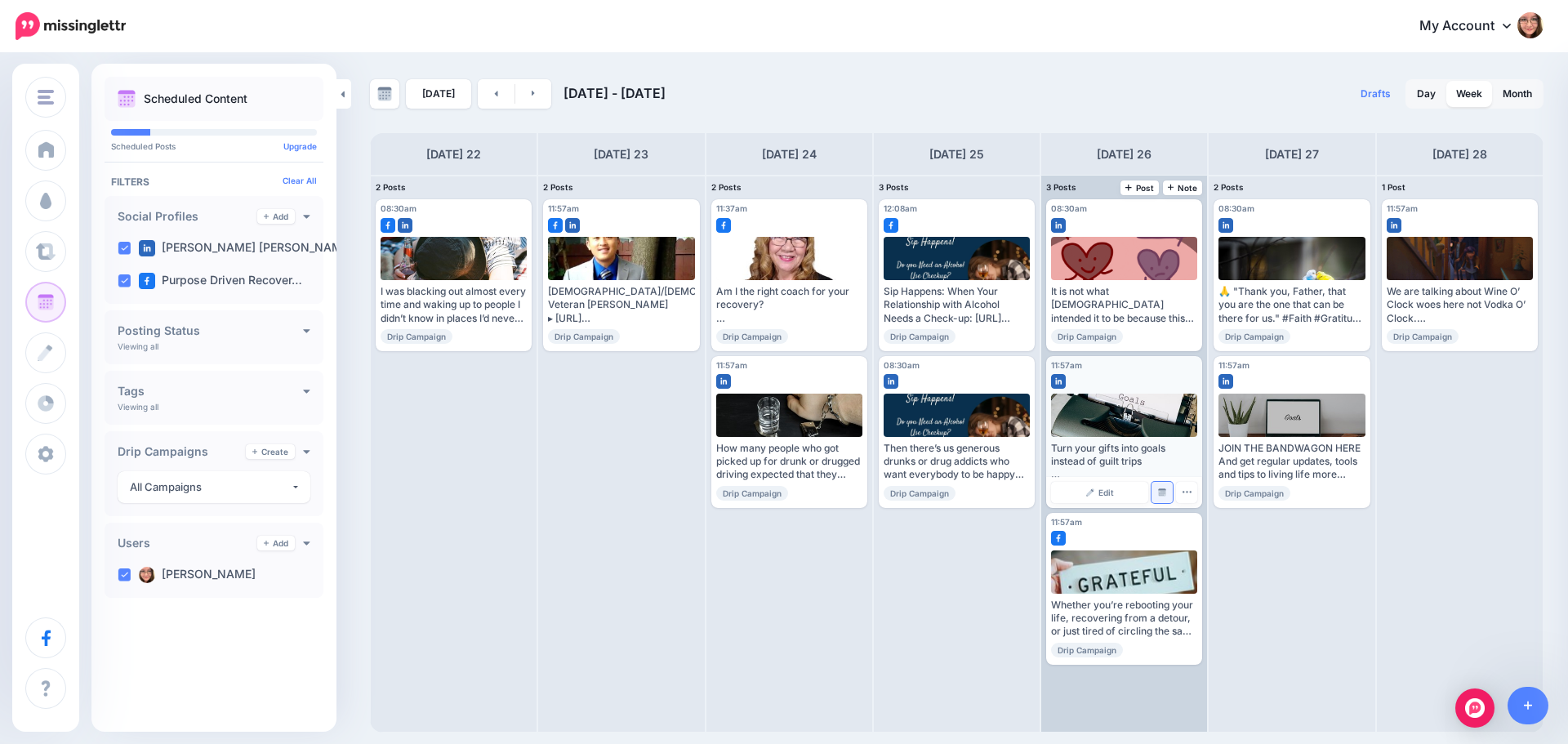
click at [1168, 488] on link "Manage Dates" at bounding box center [1162, 492] width 22 height 22
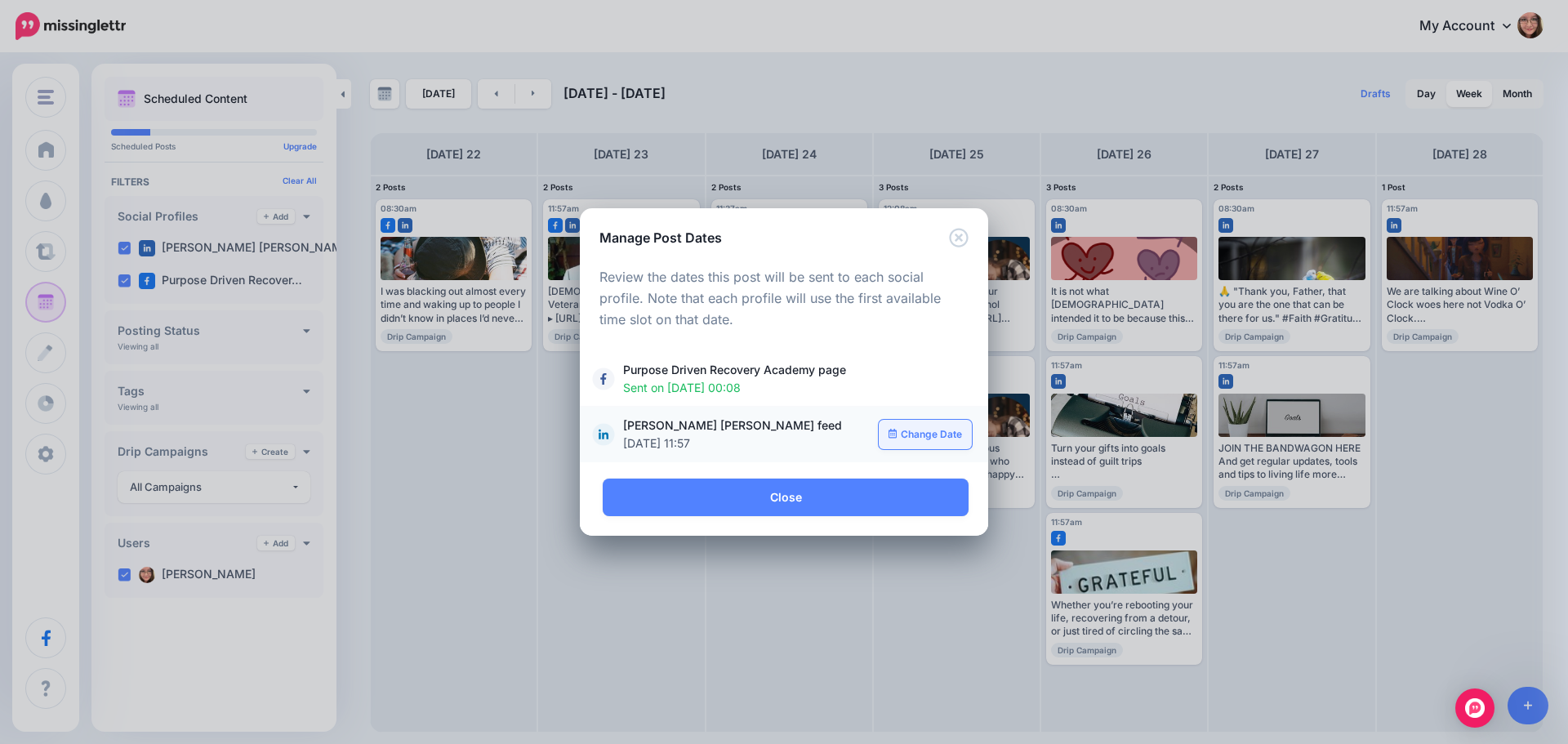
click at [920, 429] on link "Change Date" at bounding box center [926, 434] width 94 height 30
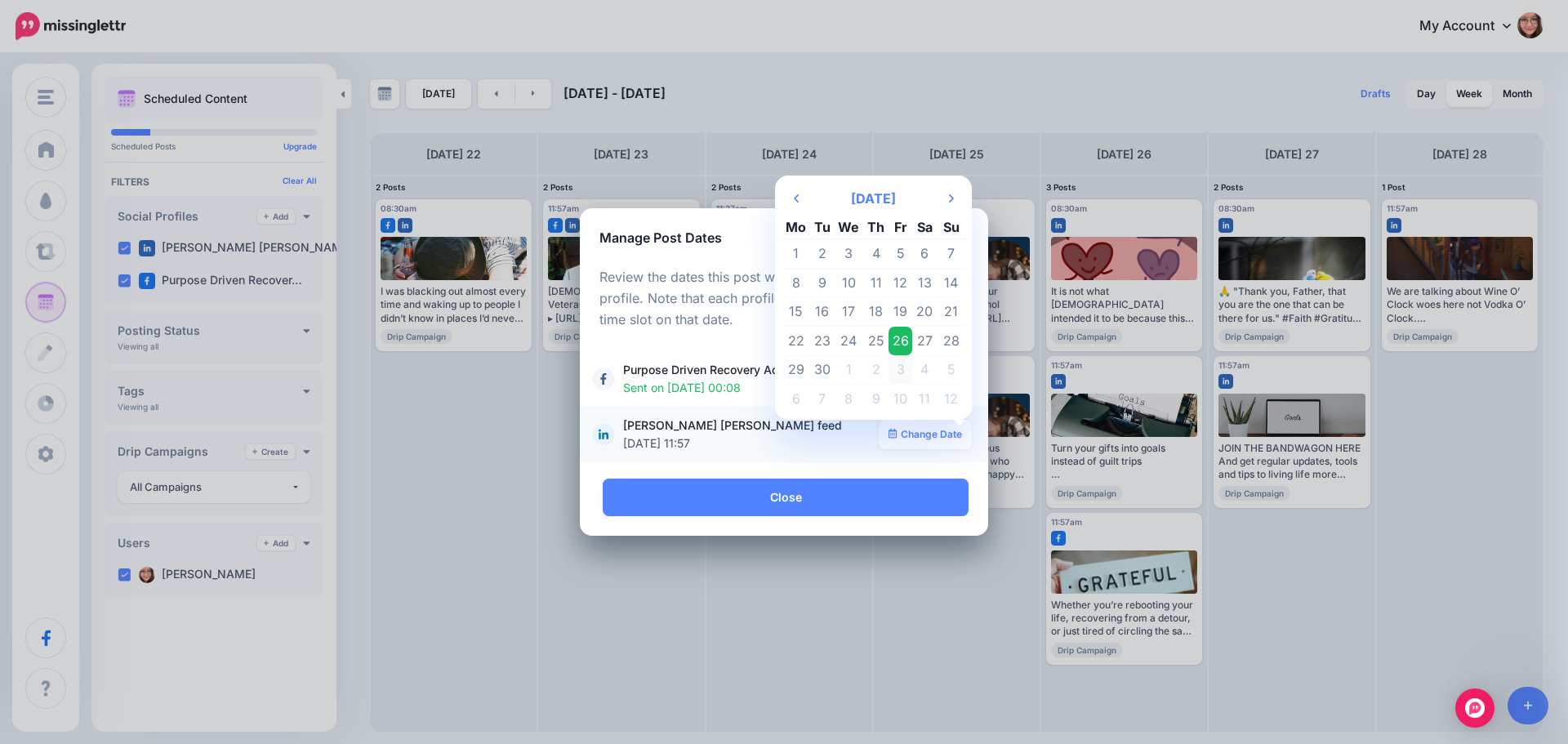
click at [897, 366] on td "3" at bounding box center [900, 370] width 25 height 30
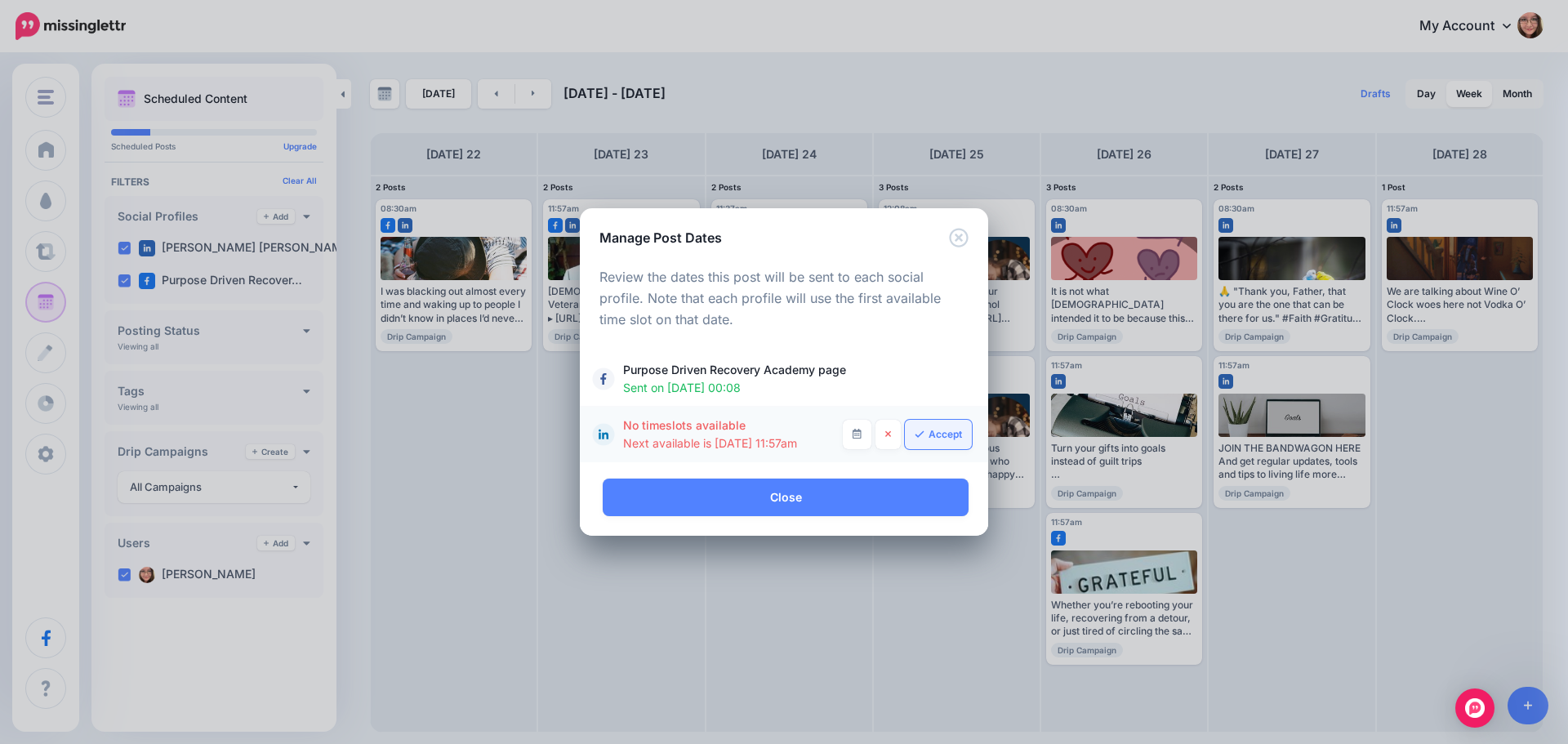
click at [924, 433] on icon at bounding box center [920, 434] width 10 height 10
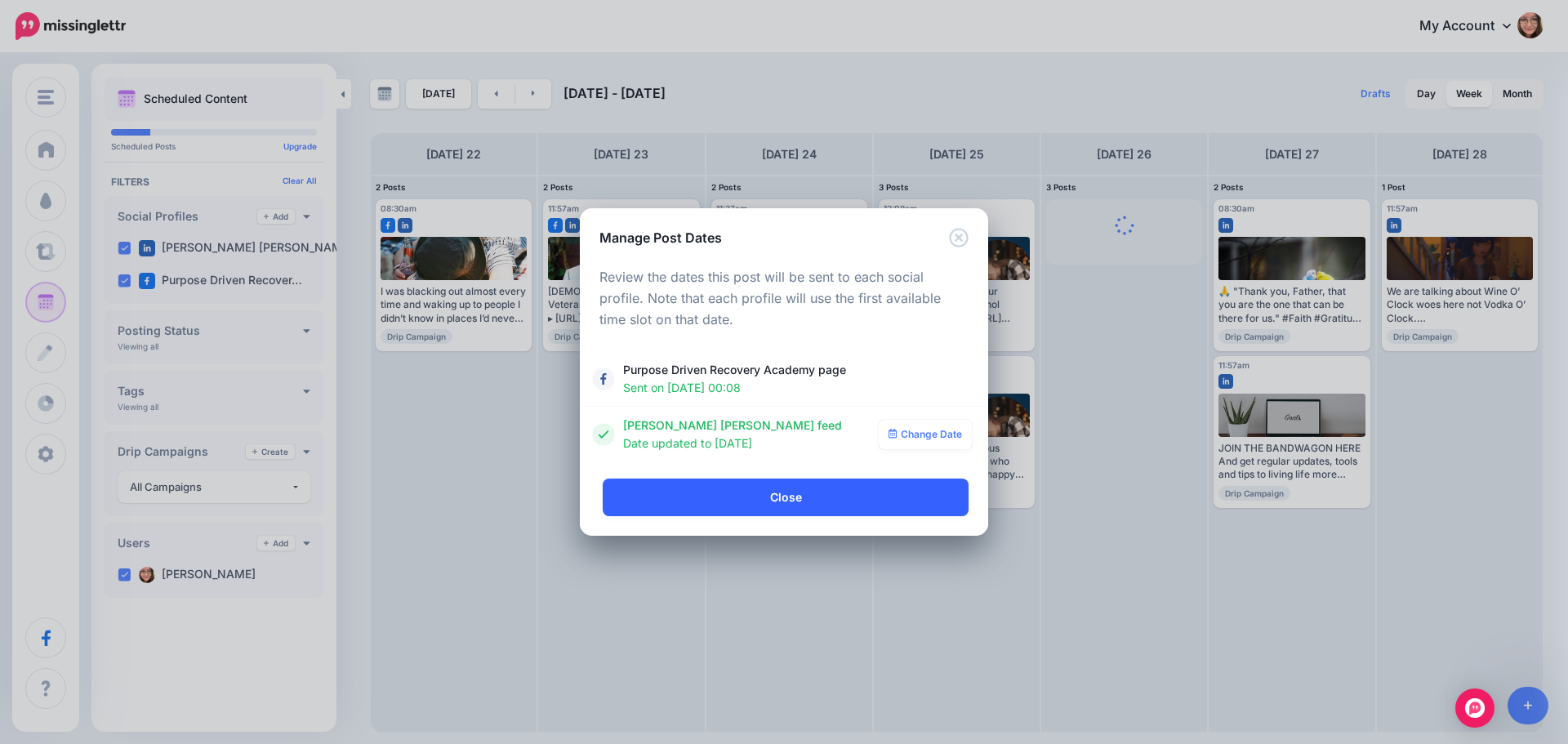
click at [818, 503] on link "Close" at bounding box center [785, 497] width 366 height 37
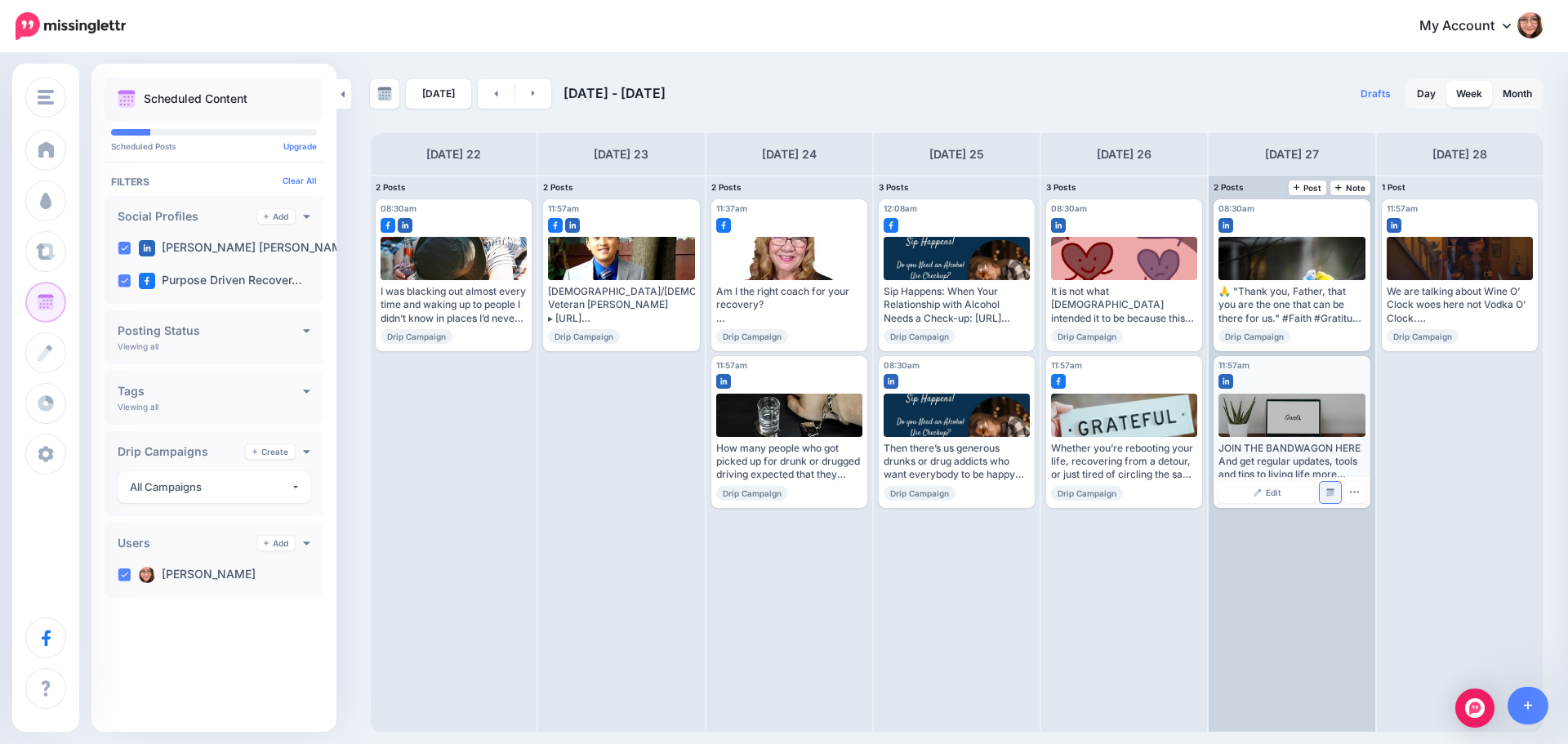
click at [1335, 489] on link "Manage Dates" at bounding box center [1330, 492] width 22 height 22
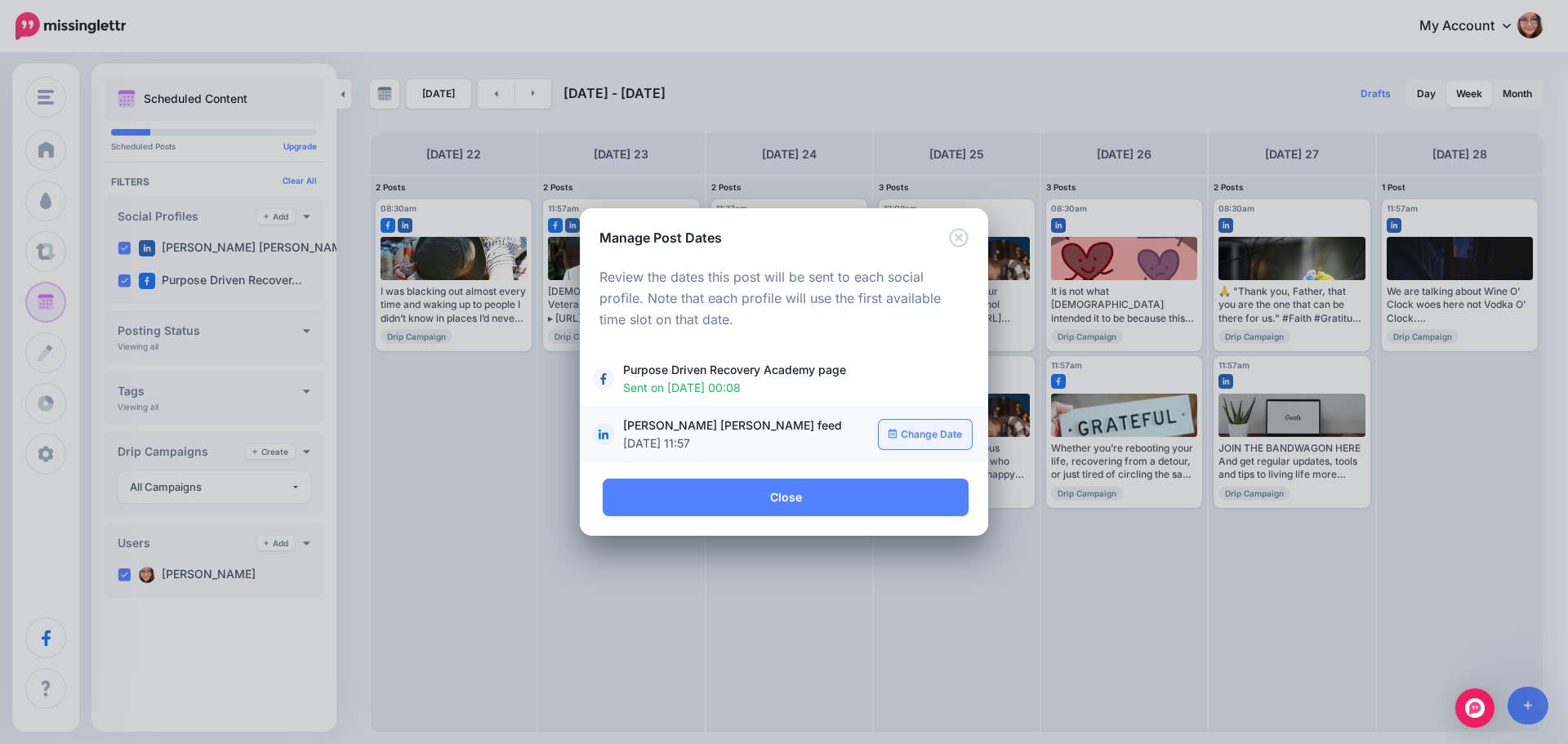
click at [922, 441] on link "Change Date" at bounding box center [926, 434] width 94 height 30
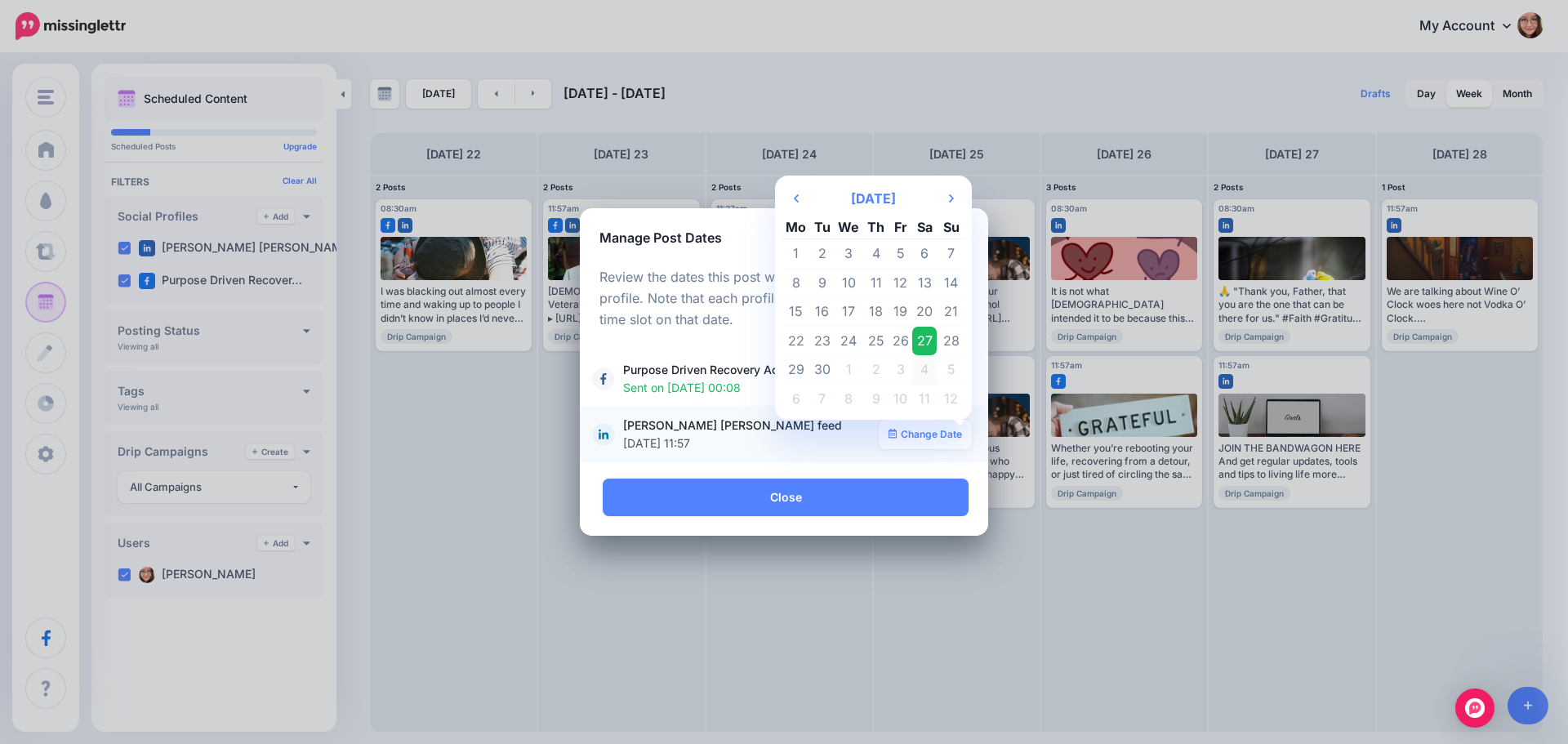
click at [921, 364] on td "4" at bounding box center [924, 370] width 25 height 30
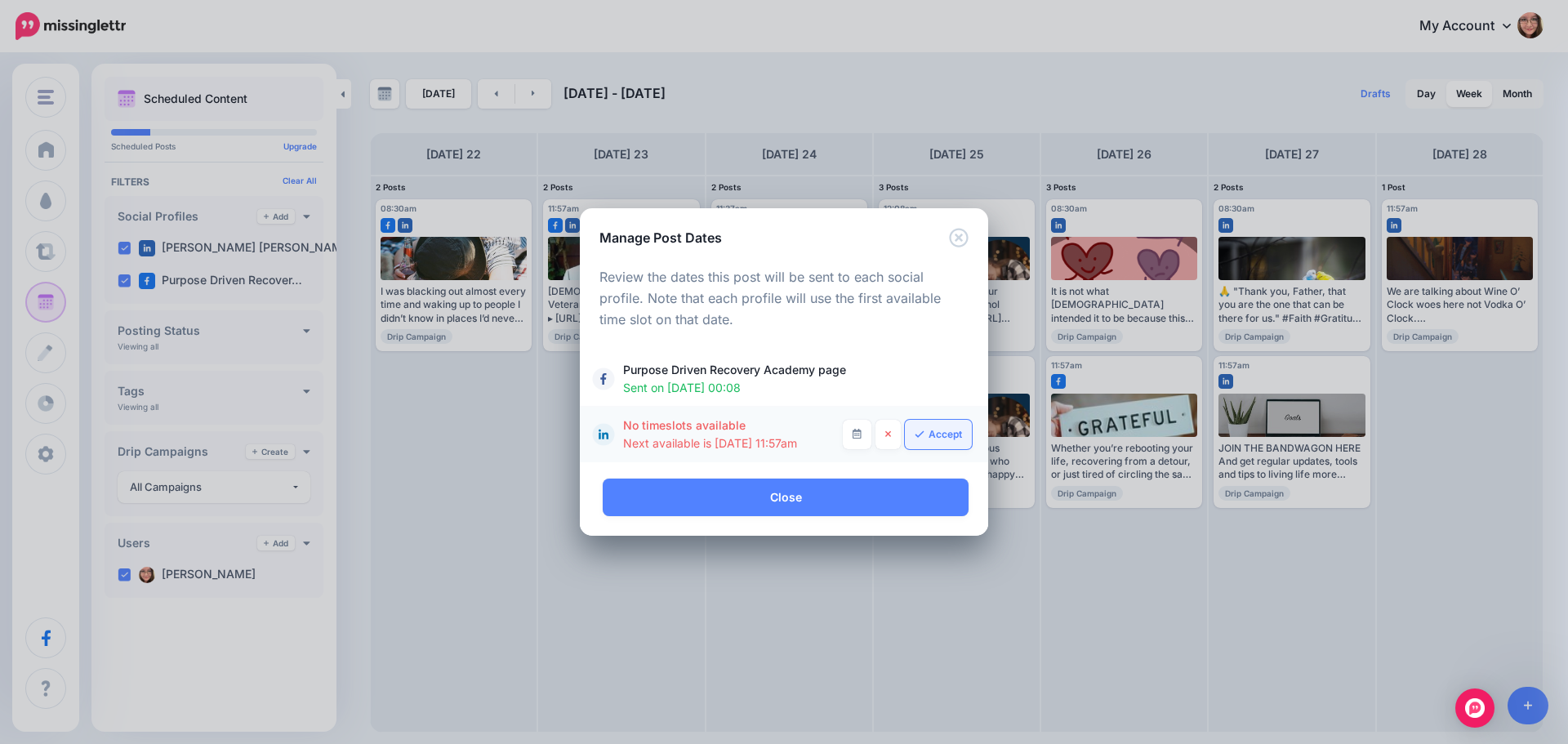
click at [949, 419] on link "Accept" at bounding box center [938, 434] width 67 height 30
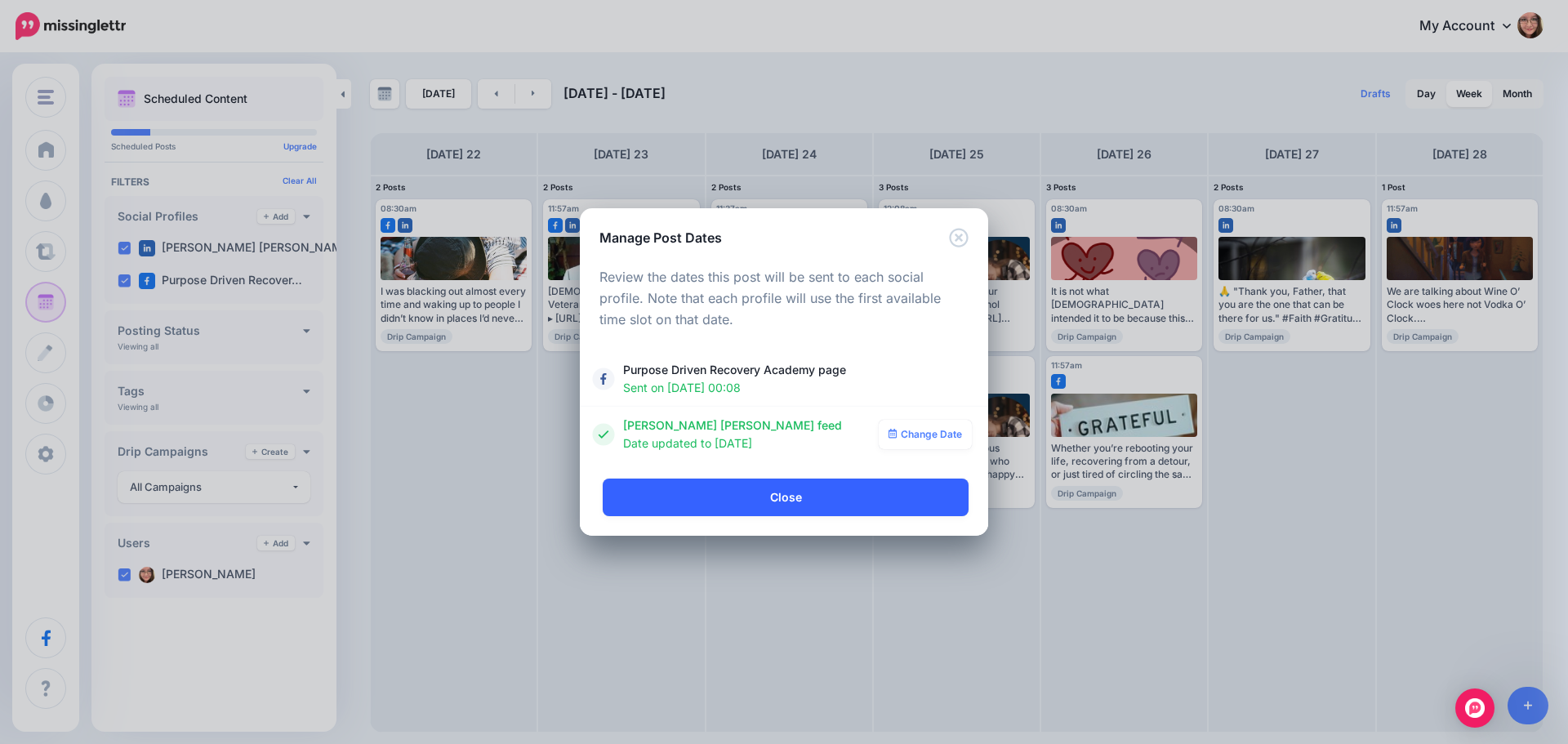
click at [754, 481] on link "Close" at bounding box center [785, 497] width 366 height 37
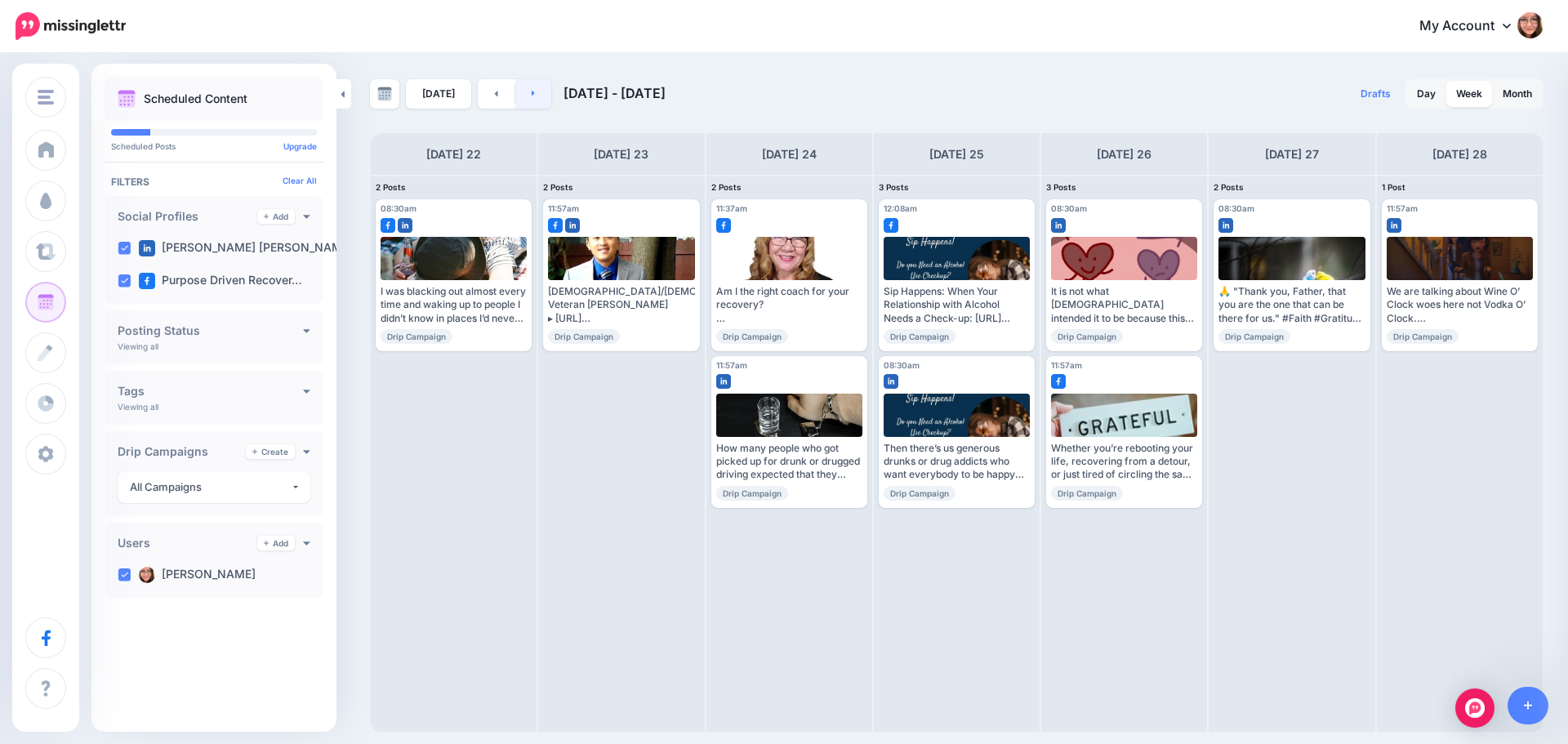
click at [538, 108] on link at bounding box center [533, 94] width 37 height 30
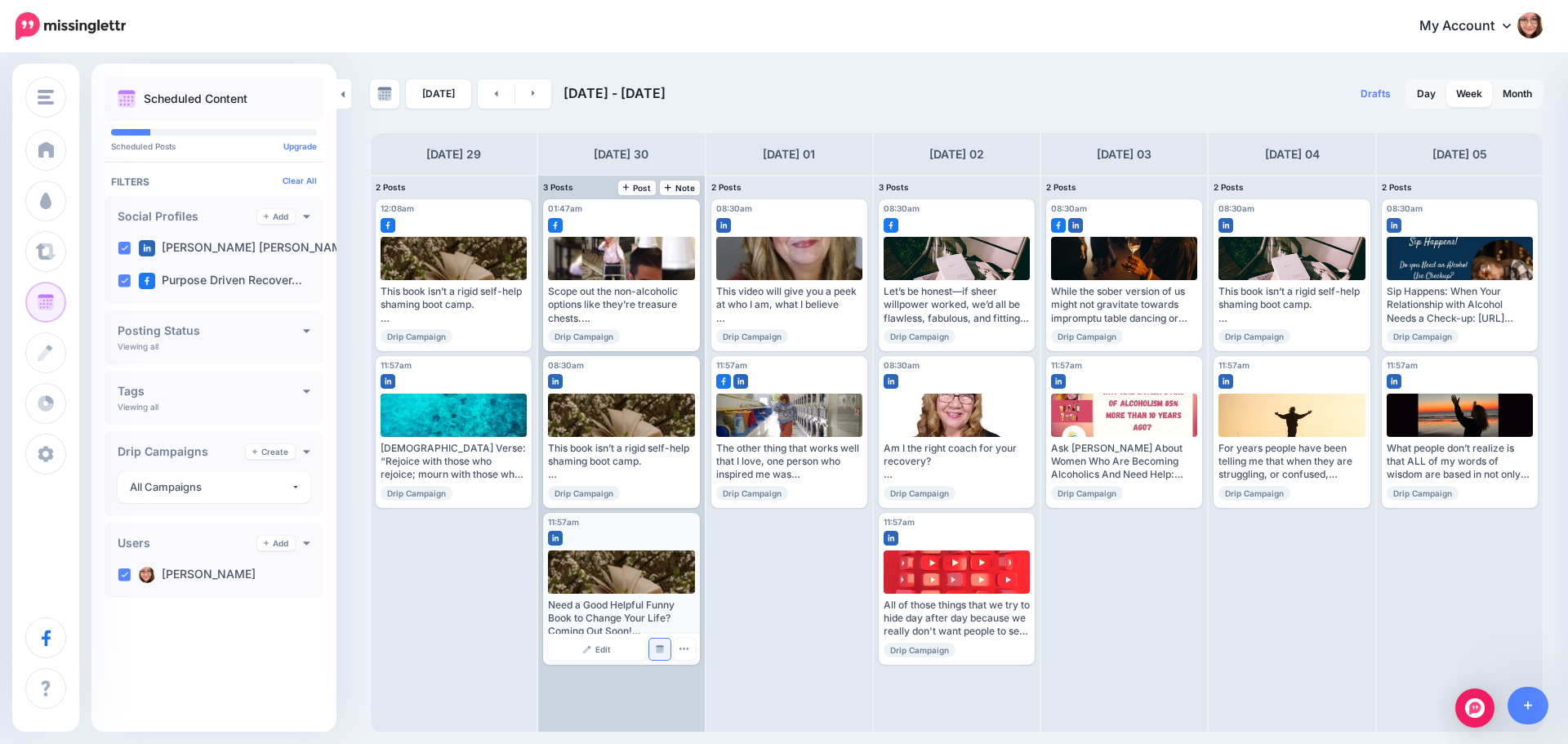
click at [652, 646] on link "Manage Dates" at bounding box center [660, 649] width 22 height 22
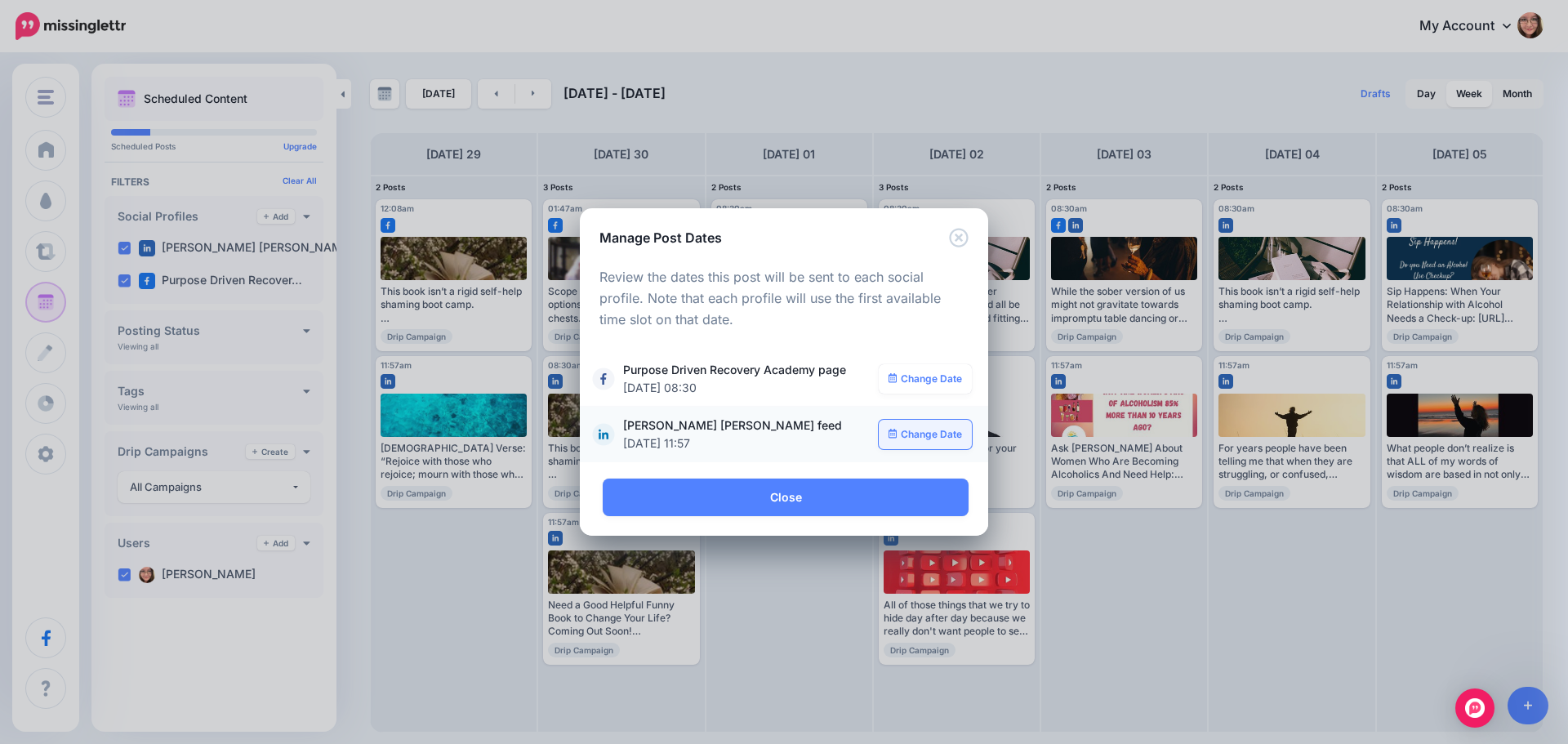
click at [922, 430] on link "Change Date" at bounding box center [926, 434] width 94 height 30
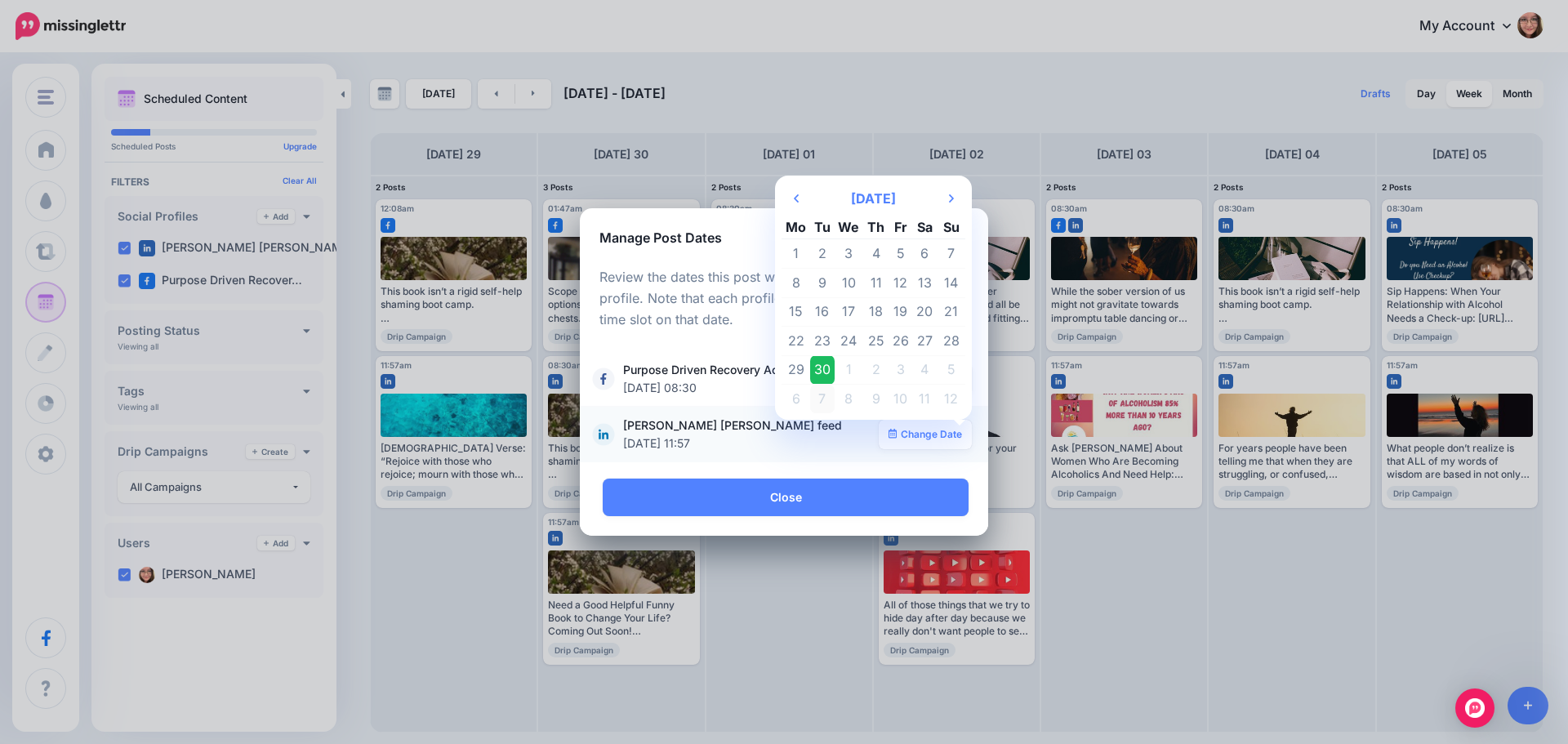
click at [832, 395] on td "7" at bounding box center [822, 399] width 25 height 29
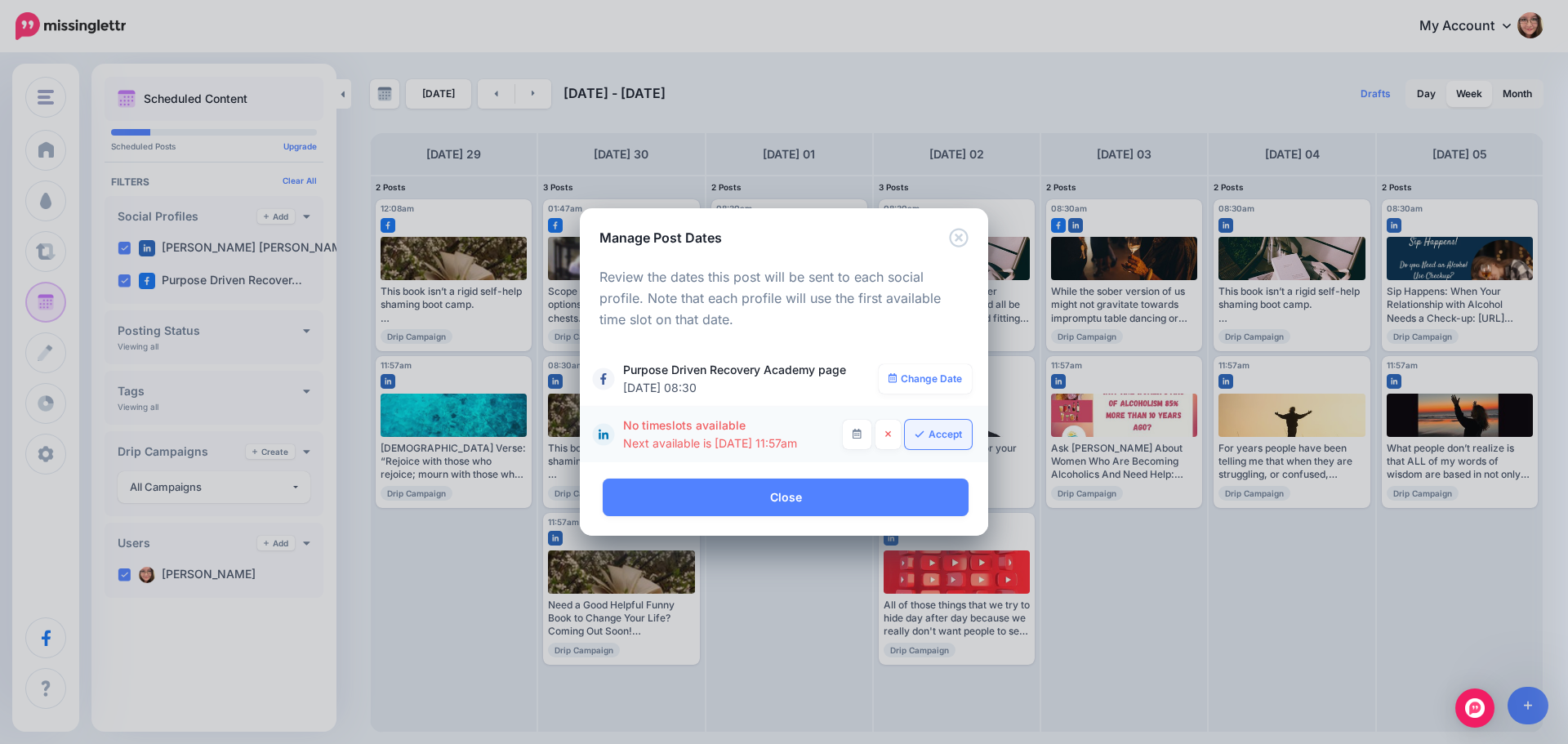
click at [928, 438] on link "Accept" at bounding box center [938, 434] width 67 height 30
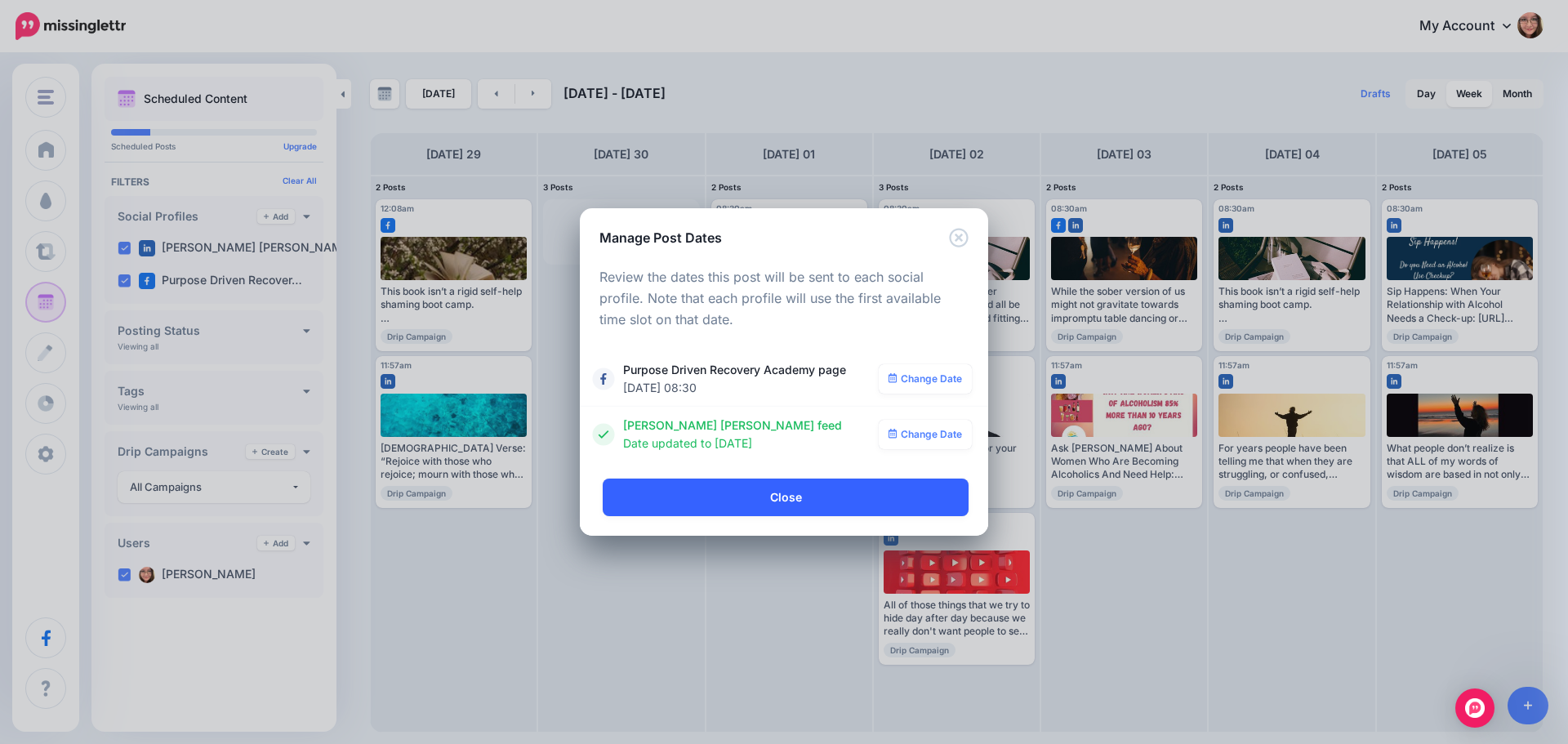
click at [768, 500] on link "Close" at bounding box center [785, 497] width 366 height 37
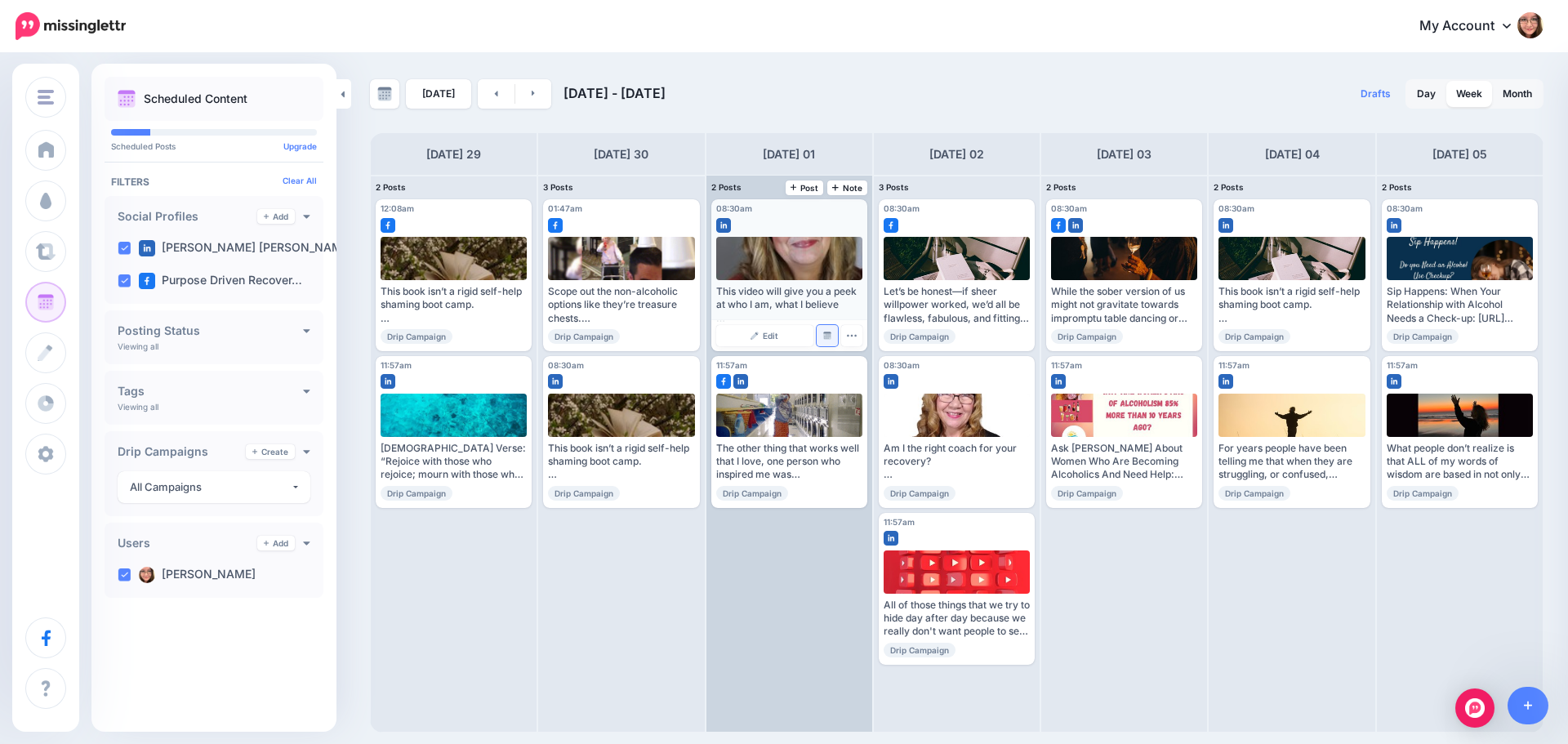
click at [829, 335] on img at bounding box center [827, 335] width 8 height 8
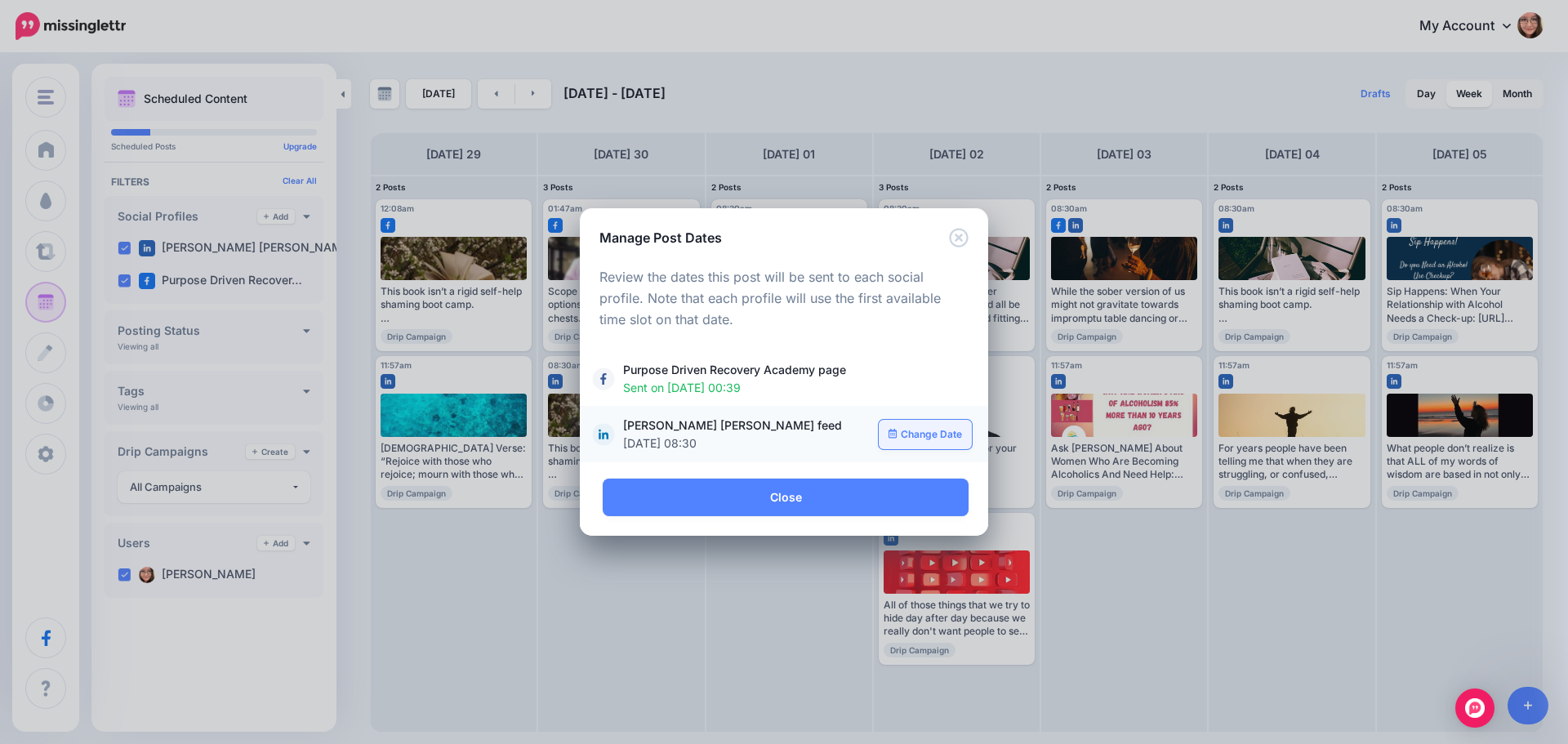
click at [912, 431] on link "Change Date" at bounding box center [926, 434] width 94 height 30
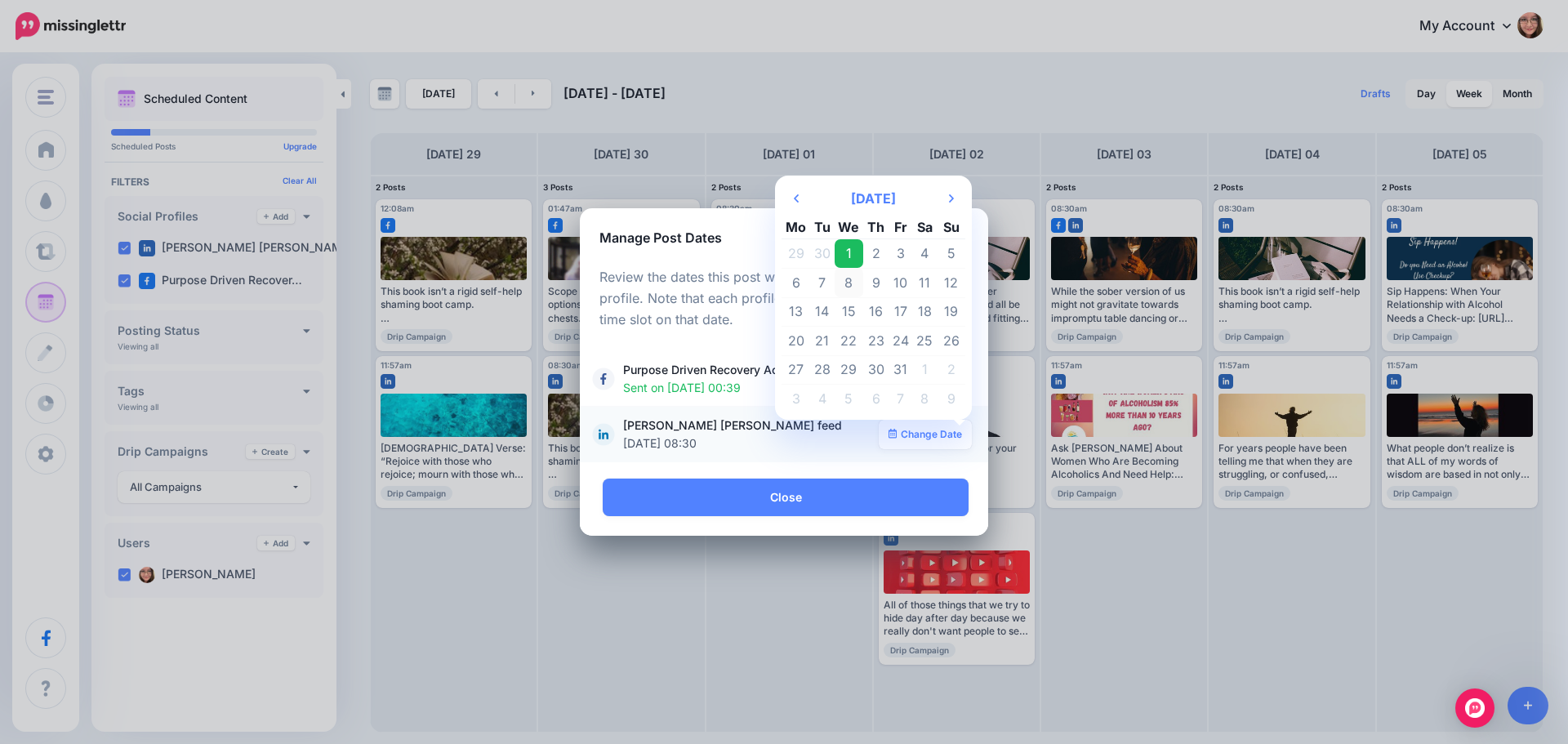
click at [851, 285] on td "8" at bounding box center [850, 282] width 30 height 30
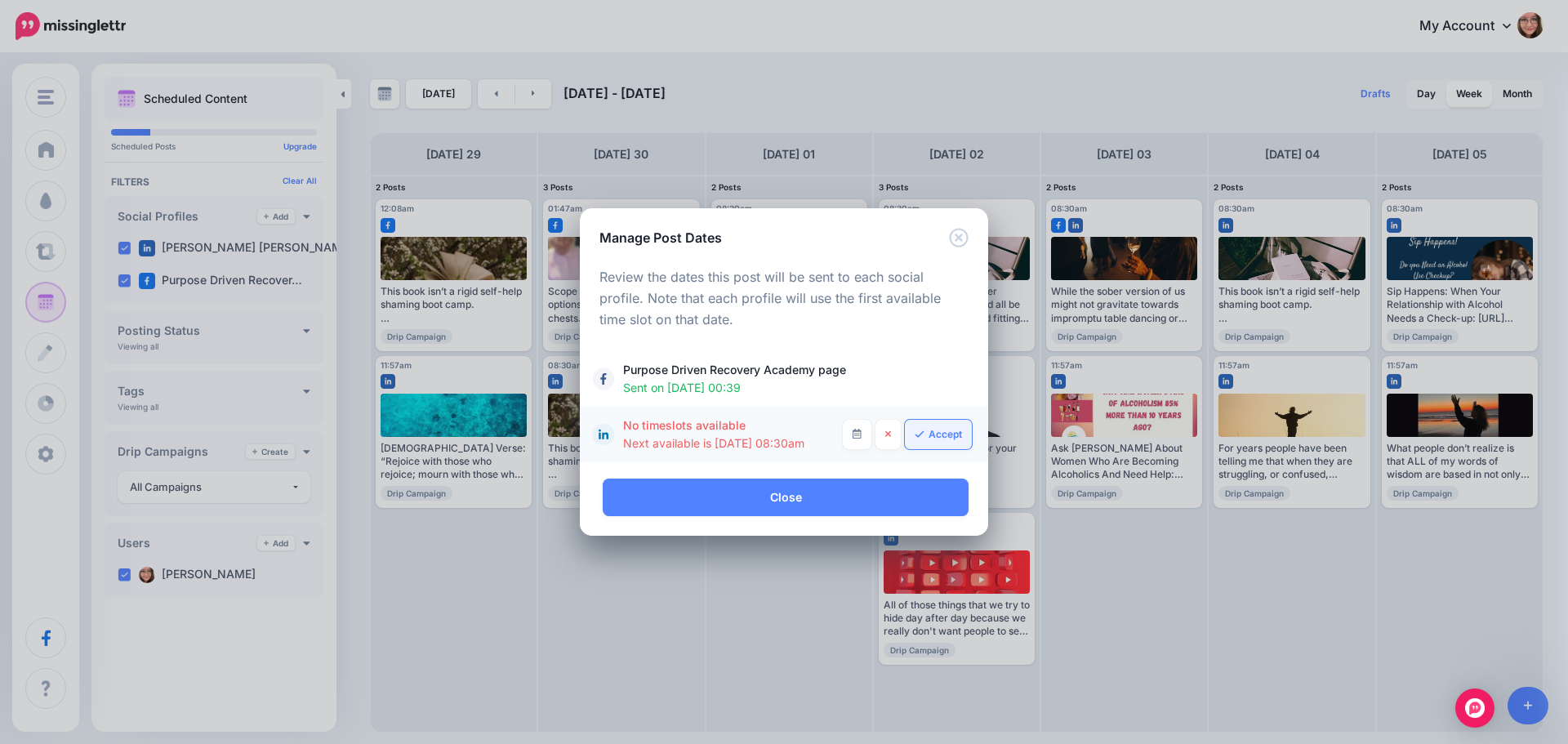
click at [936, 445] on link "Accept" at bounding box center [938, 434] width 67 height 30
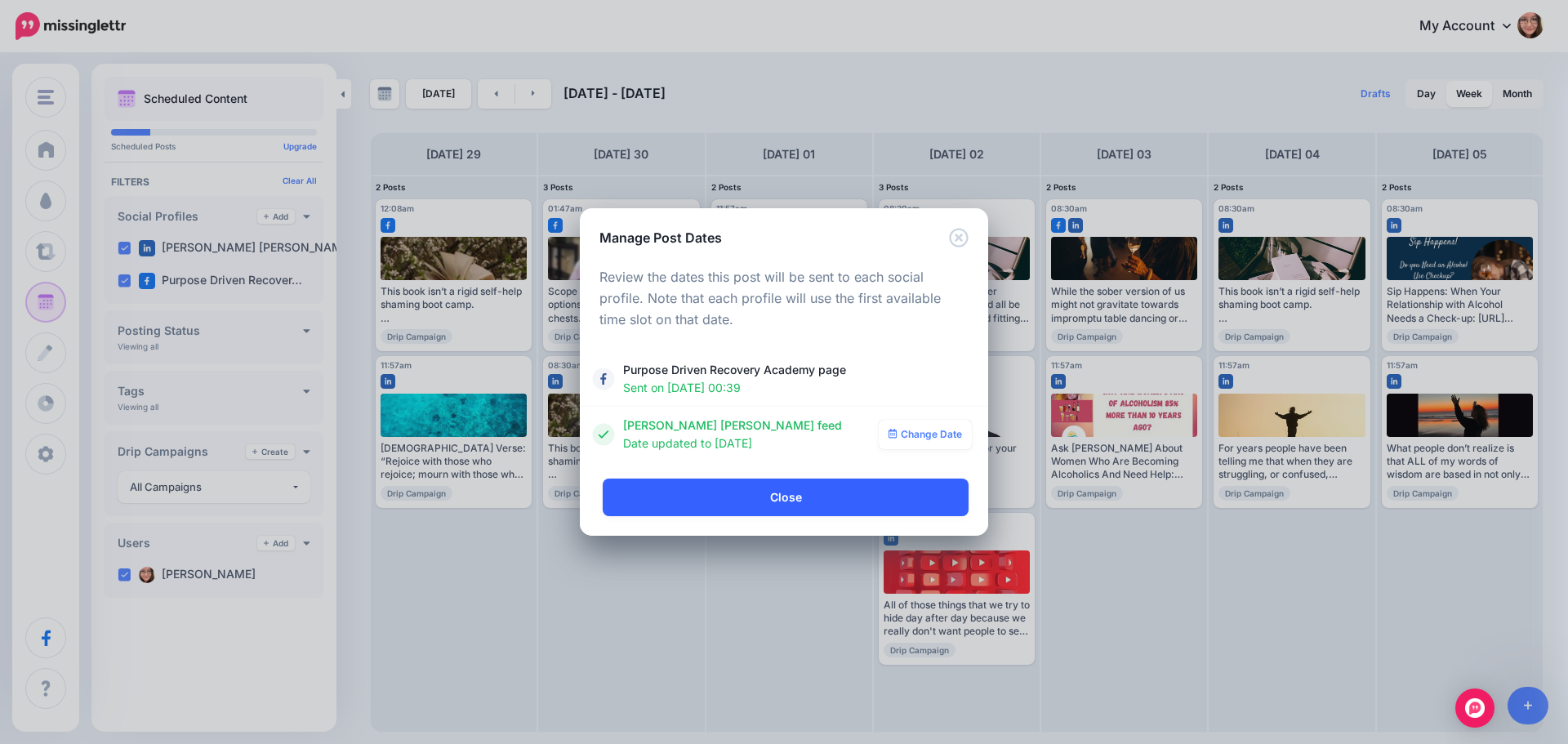
click at [750, 502] on link "Close" at bounding box center [785, 497] width 366 height 37
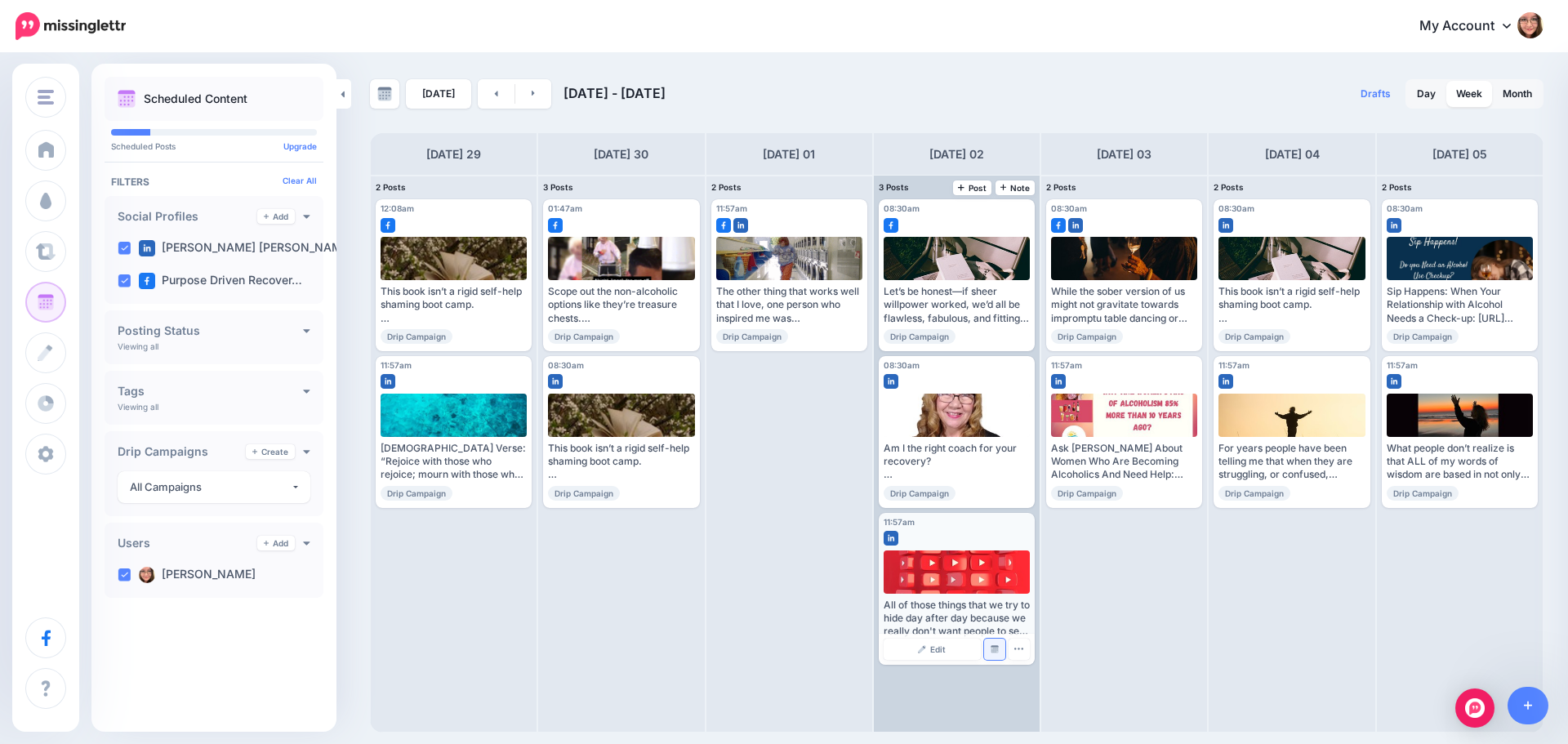
click at [998, 654] on link "Manage Dates" at bounding box center [995, 649] width 22 height 22
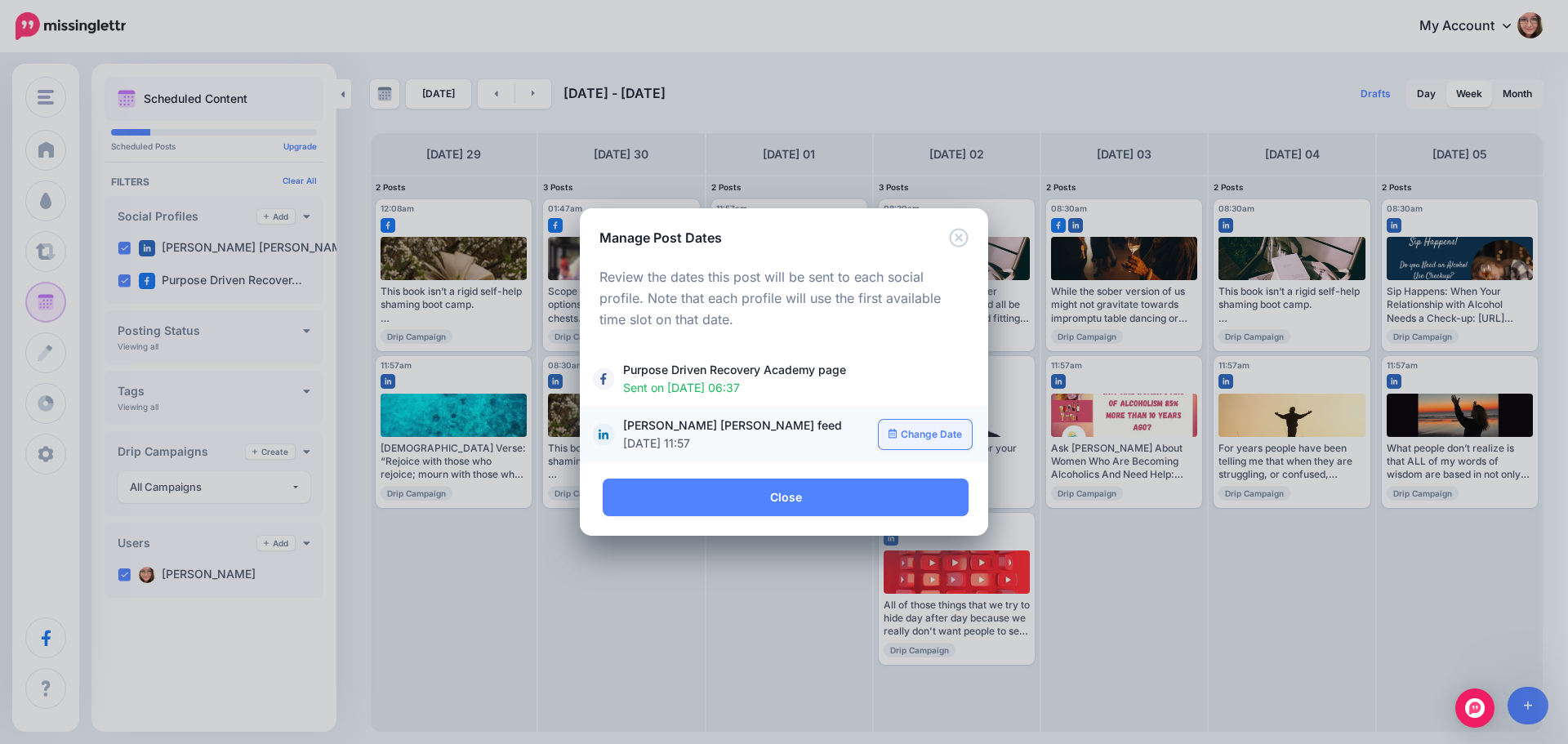
click at [918, 425] on link "Change Date" at bounding box center [926, 434] width 94 height 30
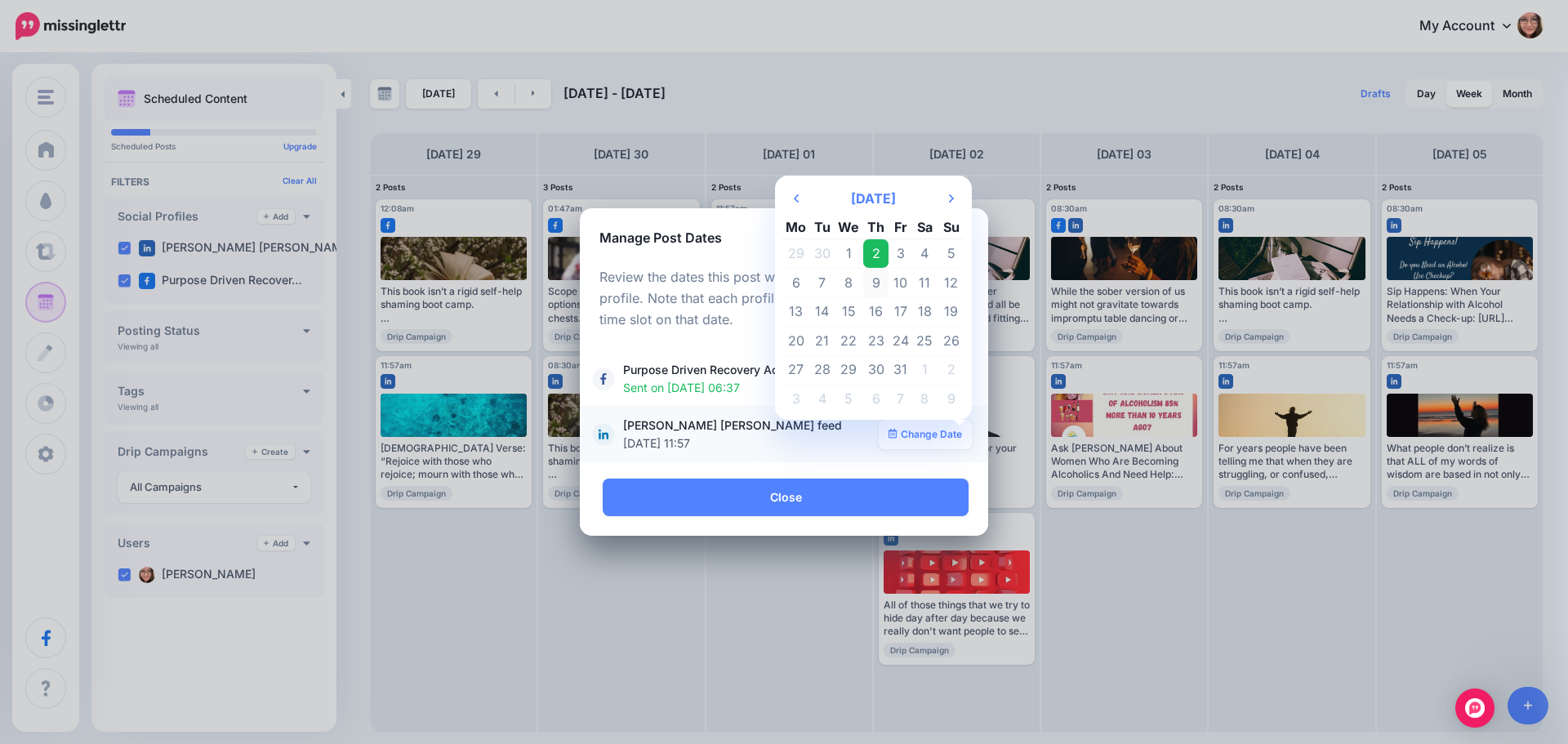
click at [877, 275] on td "9" at bounding box center [876, 282] width 26 height 30
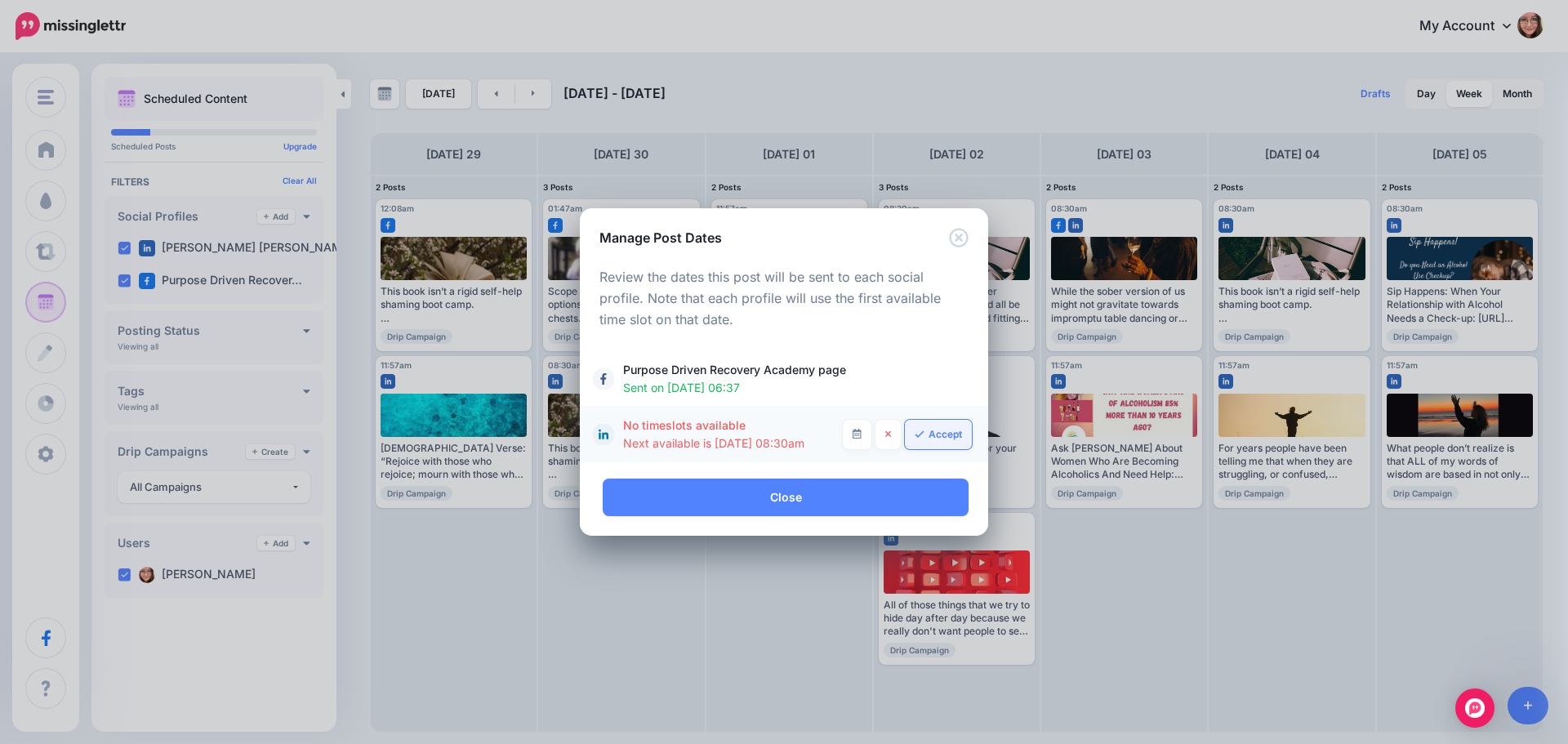
click at [949, 438] on link "Accept" at bounding box center [938, 434] width 67 height 30
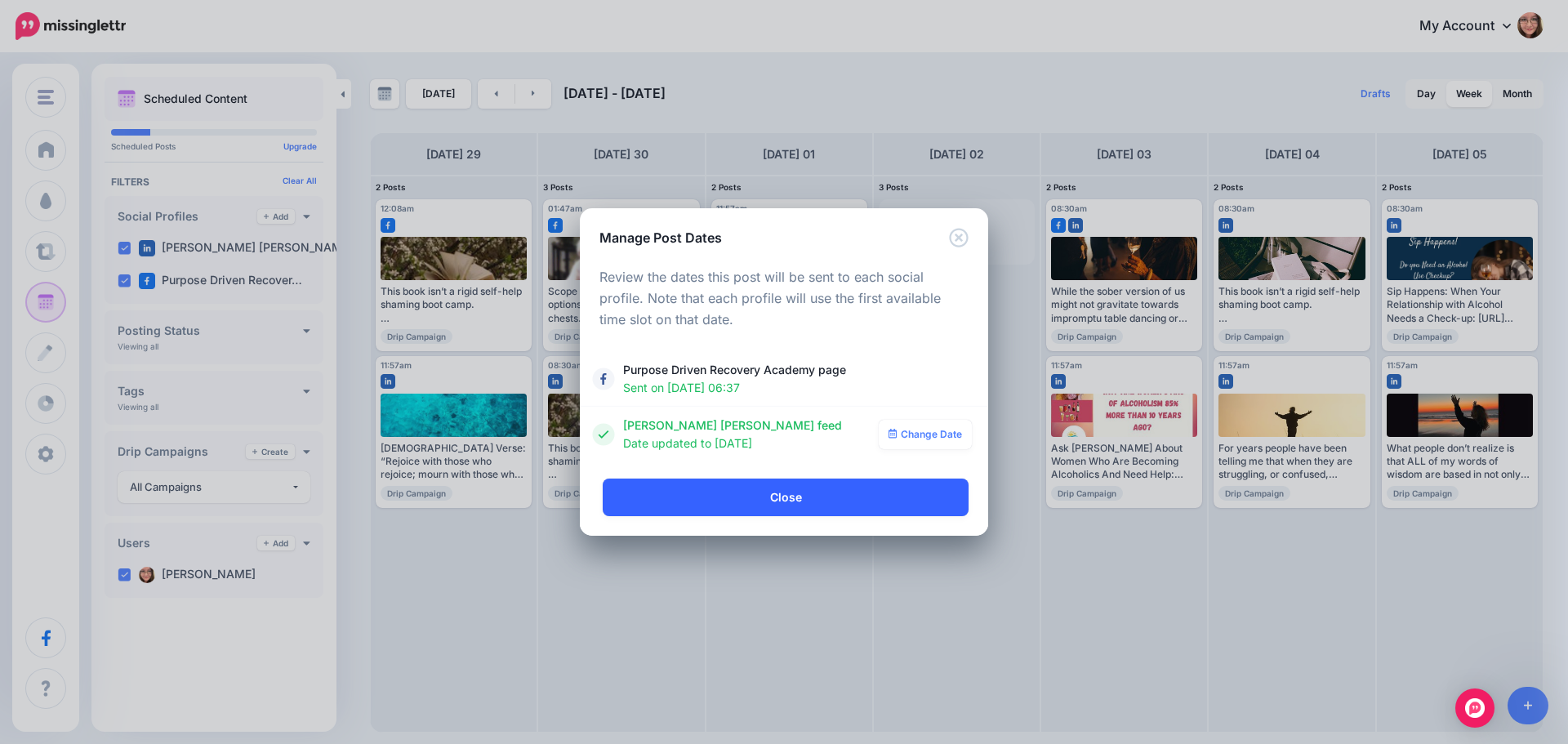
click at [822, 487] on link "Close" at bounding box center [785, 497] width 366 height 37
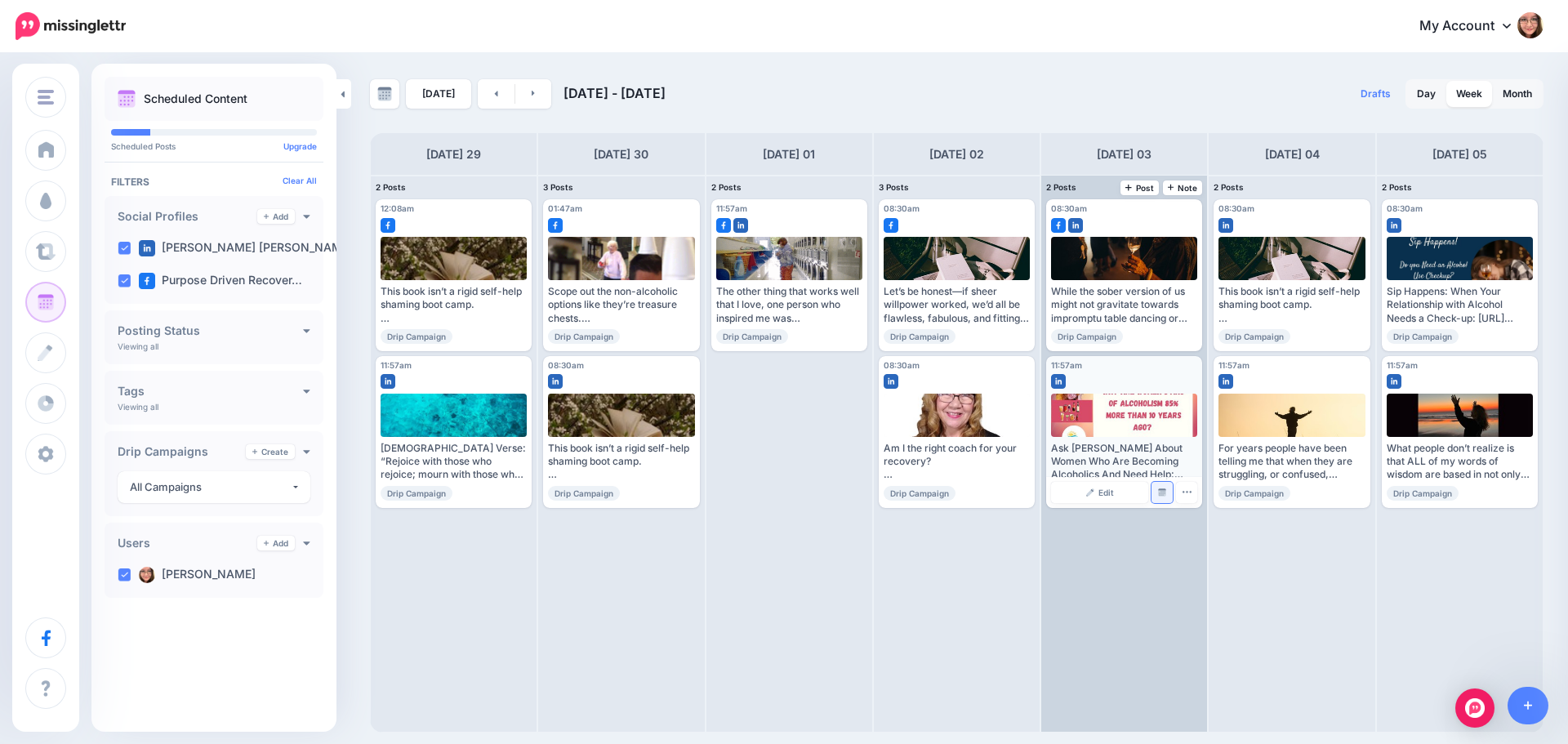
click at [1167, 490] on link "Manage Dates" at bounding box center [1162, 492] width 22 height 22
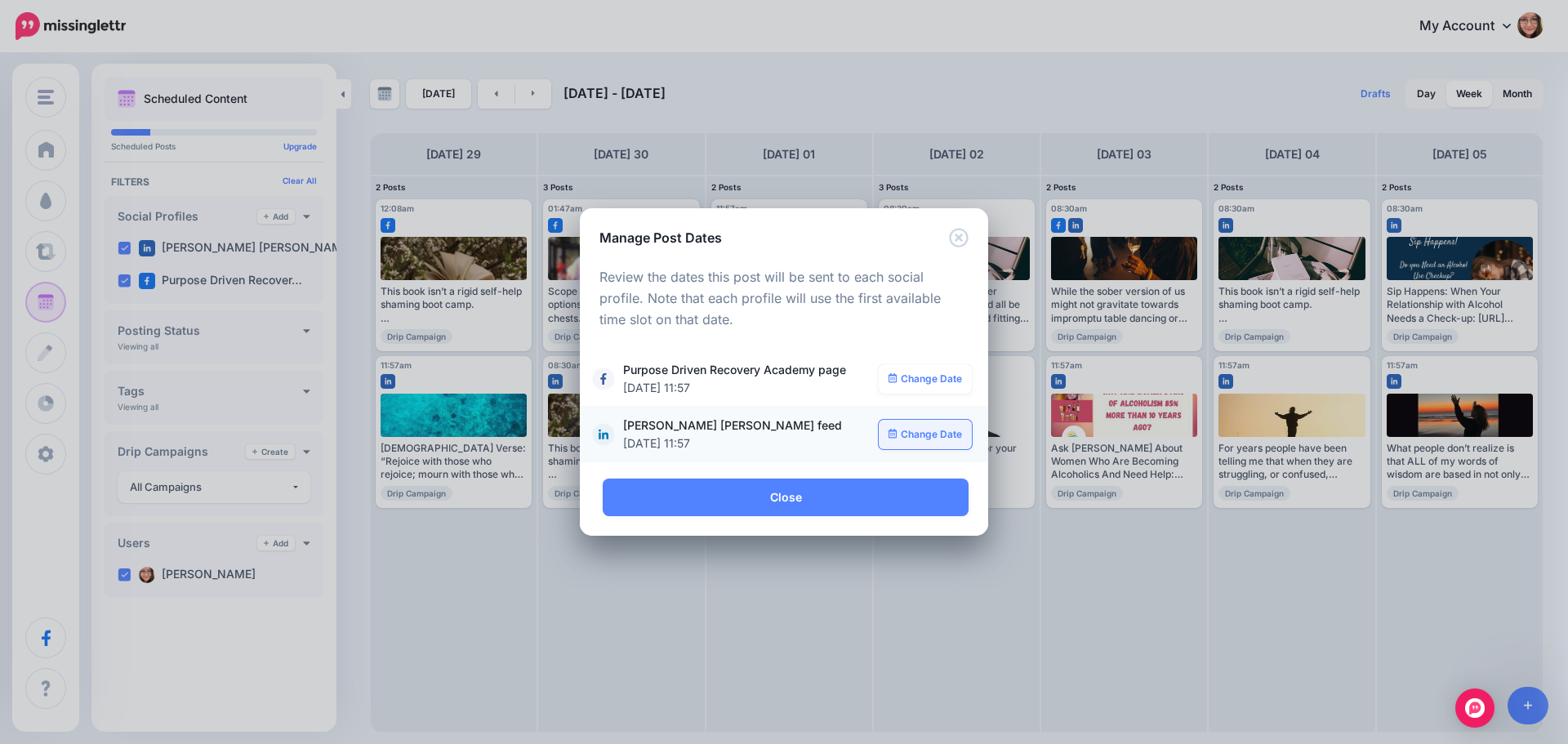
click at [937, 431] on link "Change Date" at bounding box center [926, 434] width 94 height 30
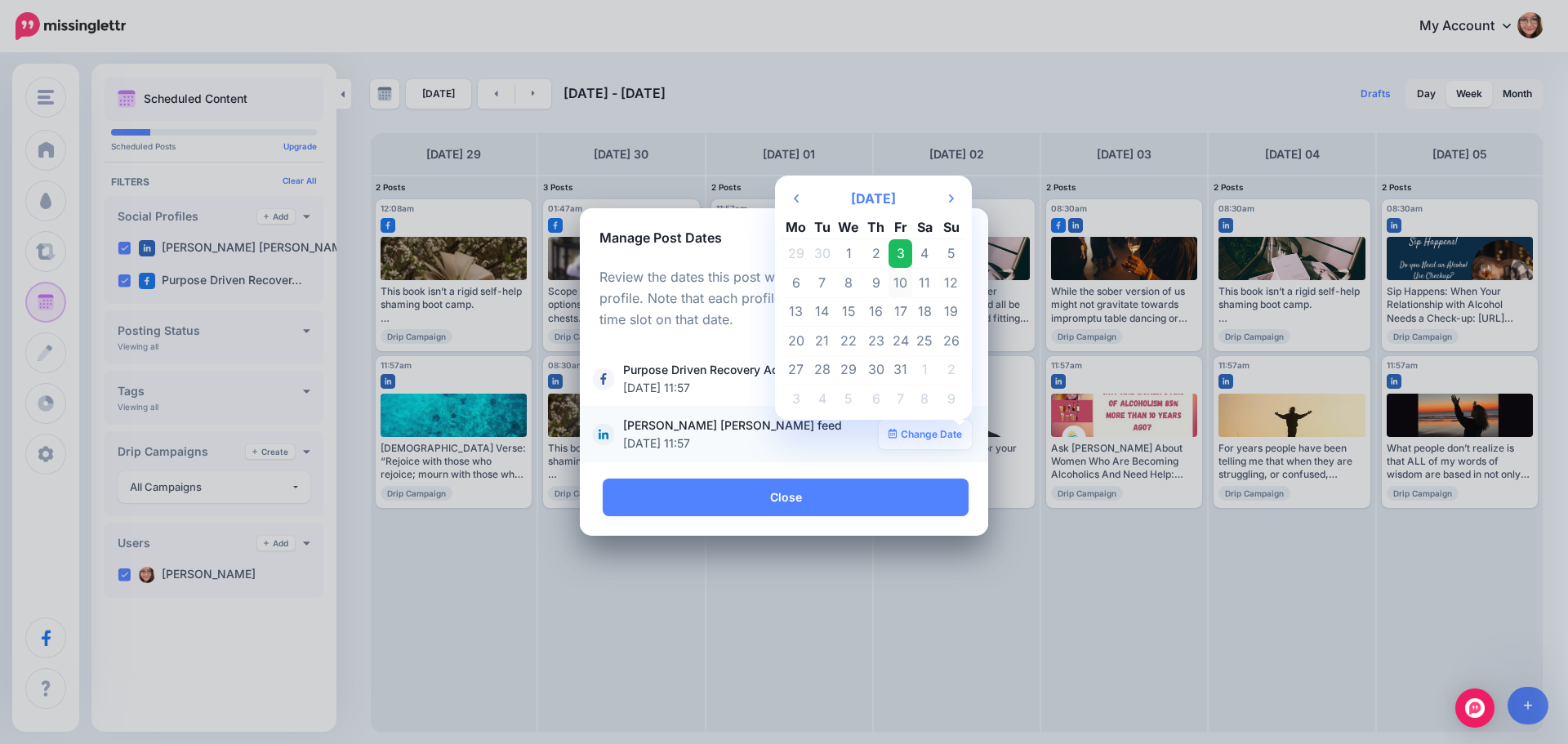
click at [898, 287] on td "10" at bounding box center [900, 282] width 25 height 30
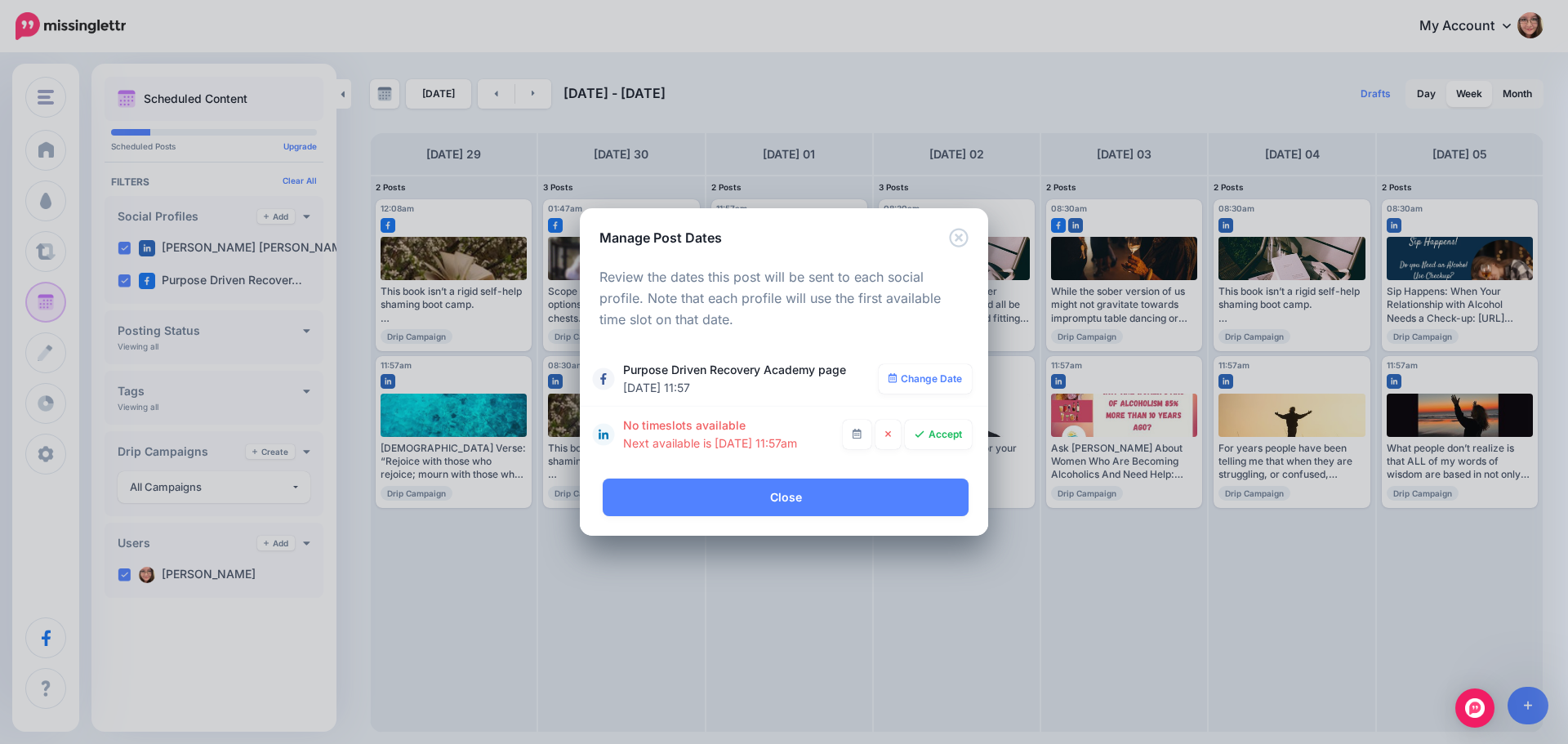
click at [792, 475] on div "**********" at bounding box center [784, 363] width 409 height 231
click at [940, 429] on link "Accept" at bounding box center [938, 434] width 67 height 30
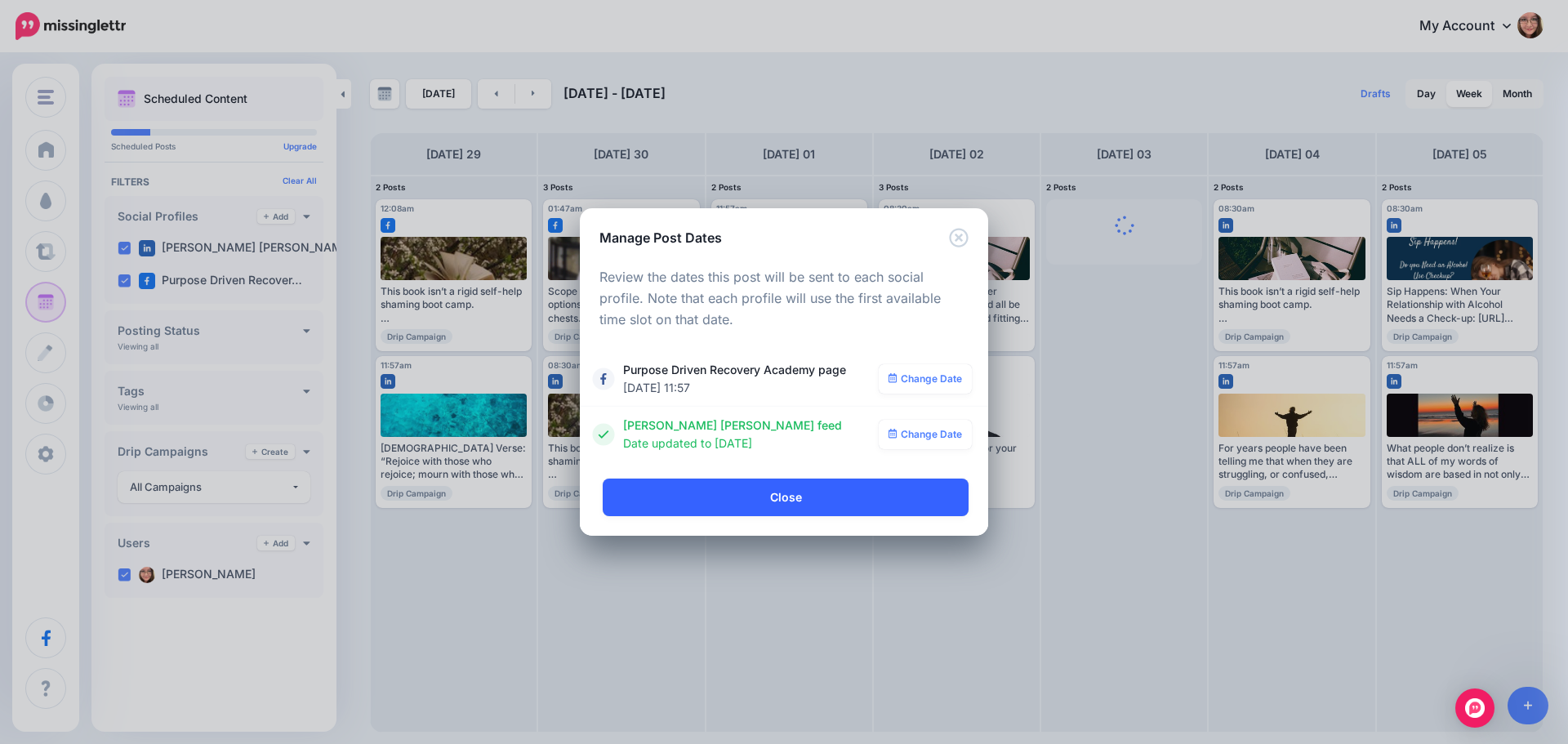
click at [845, 496] on link "Close" at bounding box center [785, 497] width 366 height 37
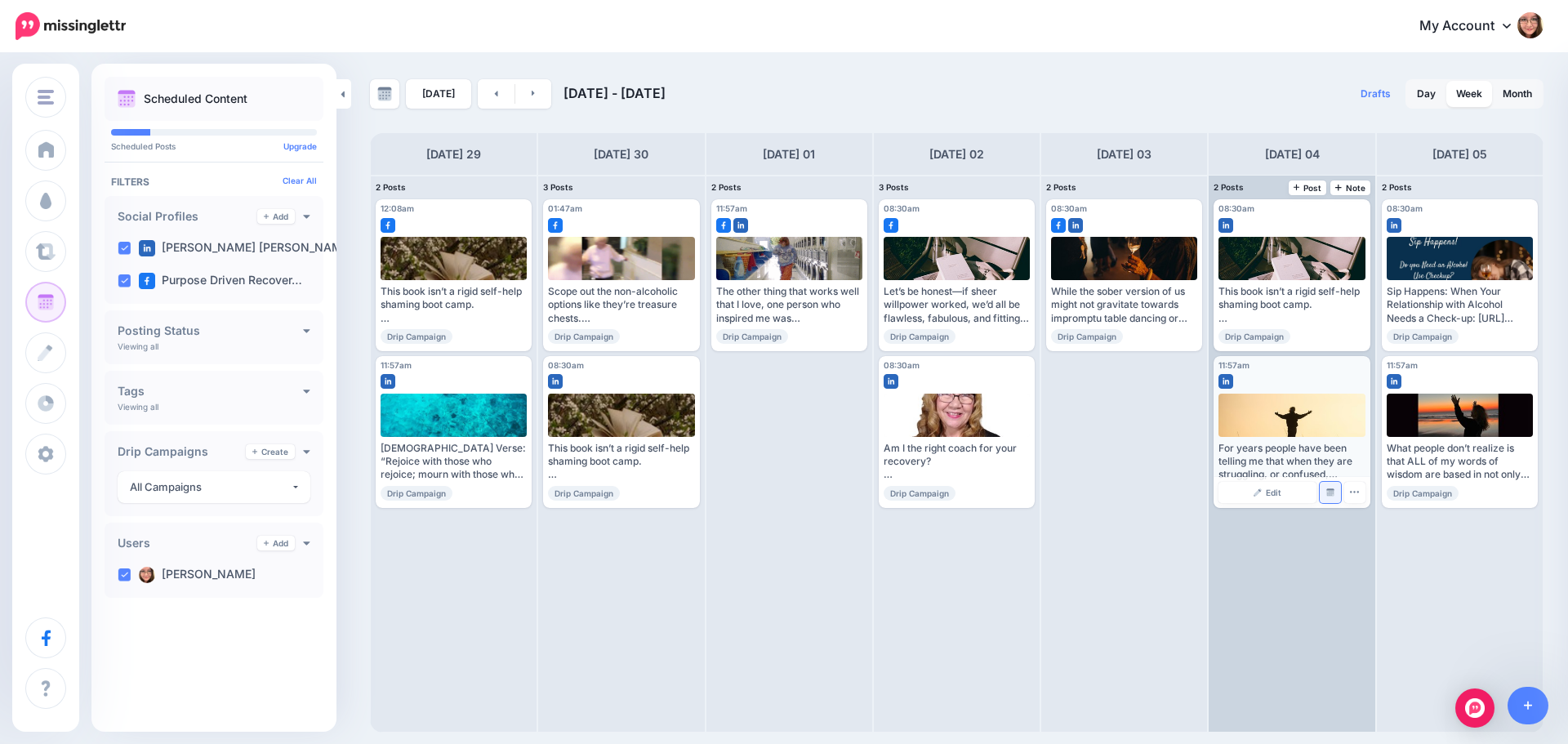
click at [1329, 490] on img at bounding box center [1330, 492] width 8 height 8
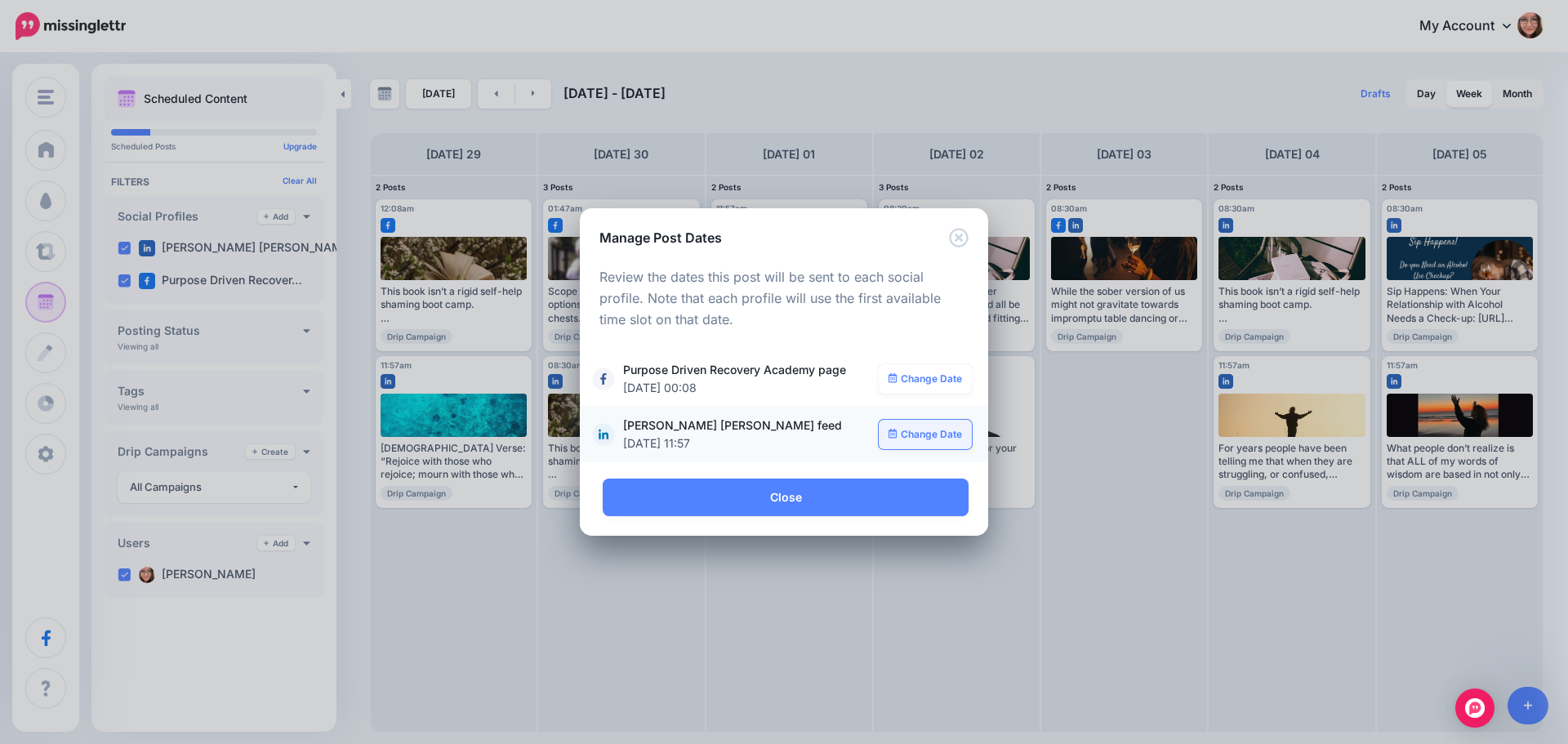
click at [917, 442] on link "Change Date" at bounding box center [926, 434] width 94 height 30
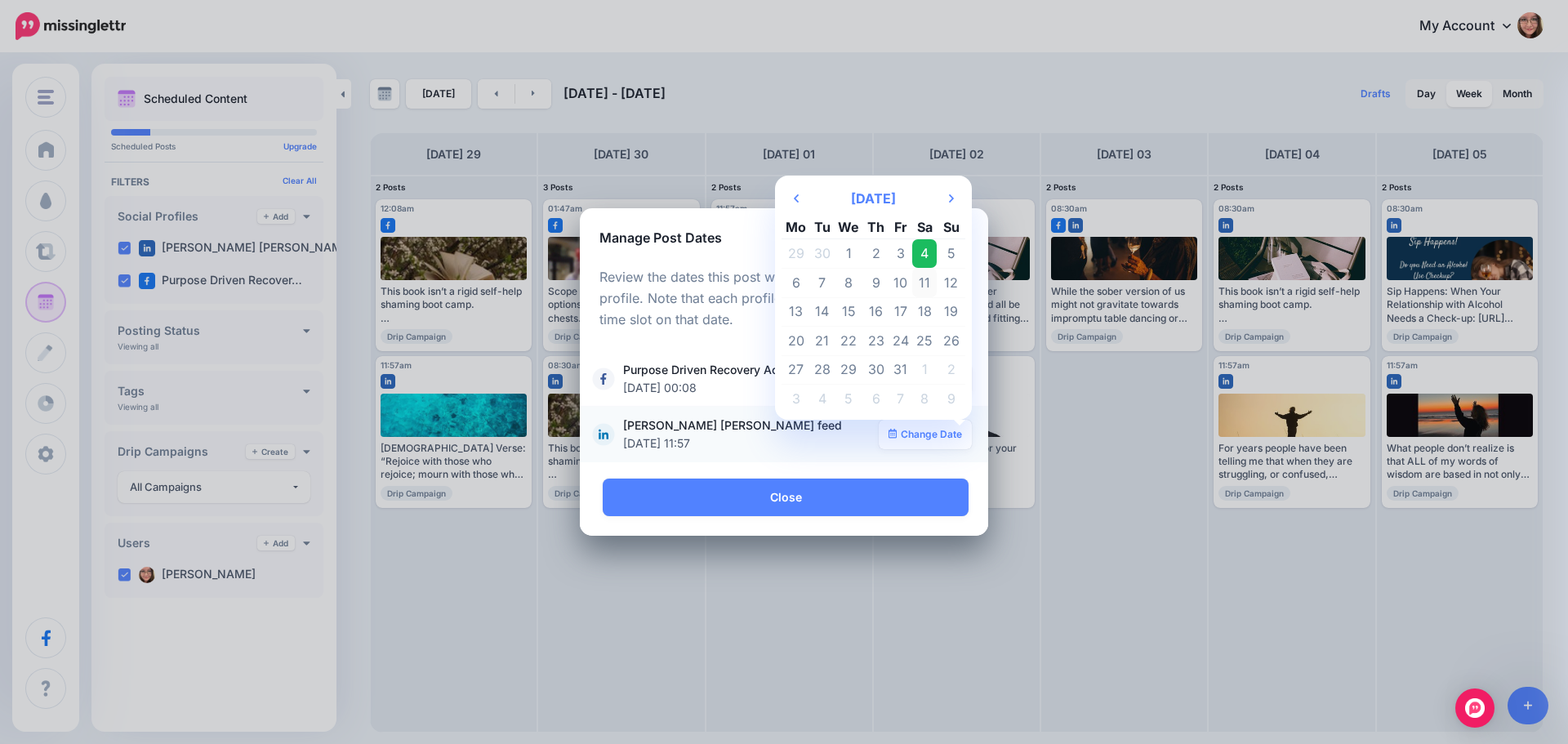
click at [930, 286] on td "11" at bounding box center [924, 282] width 25 height 30
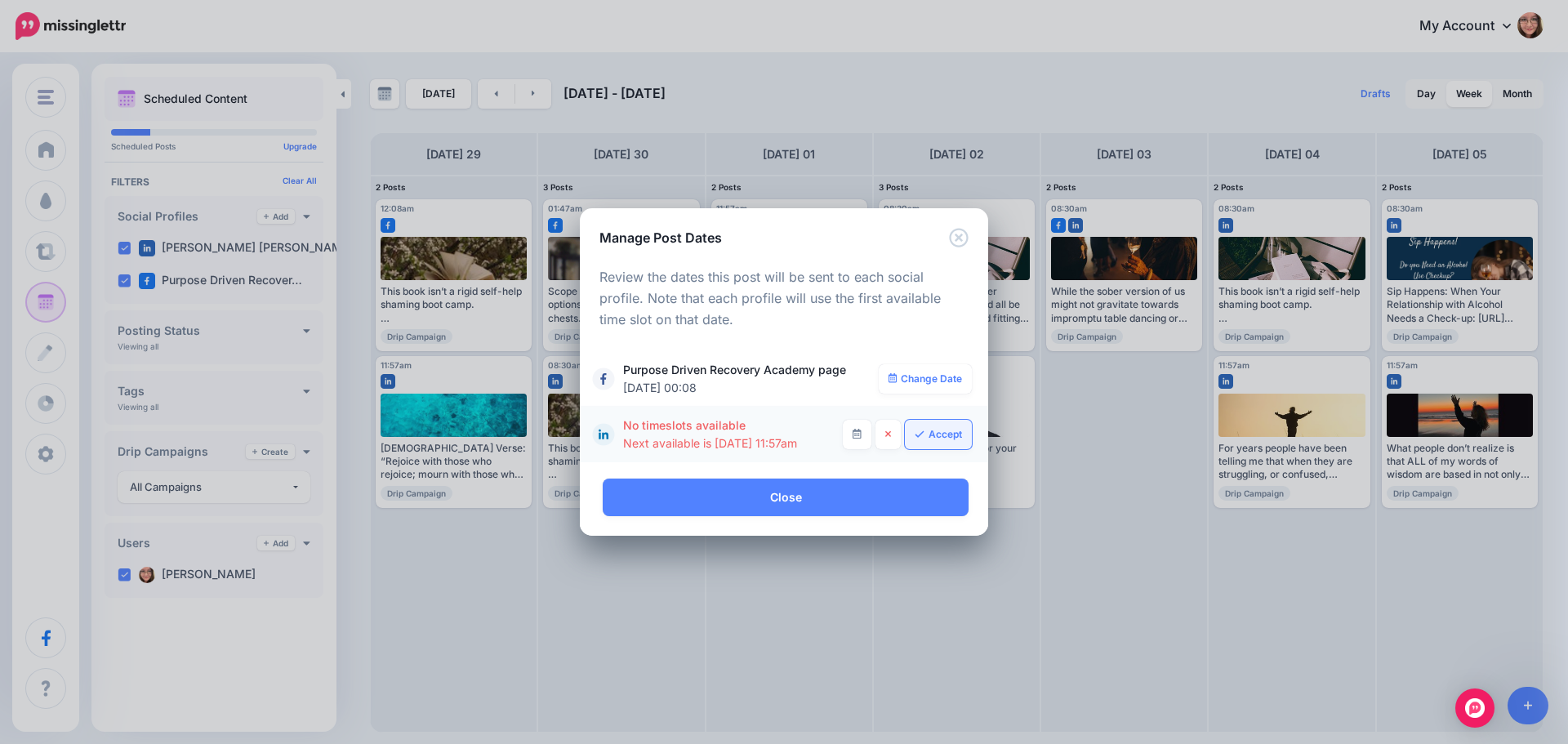
click at [933, 441] on link "Accept" at bounding box center [938, 434] width 67 height 30
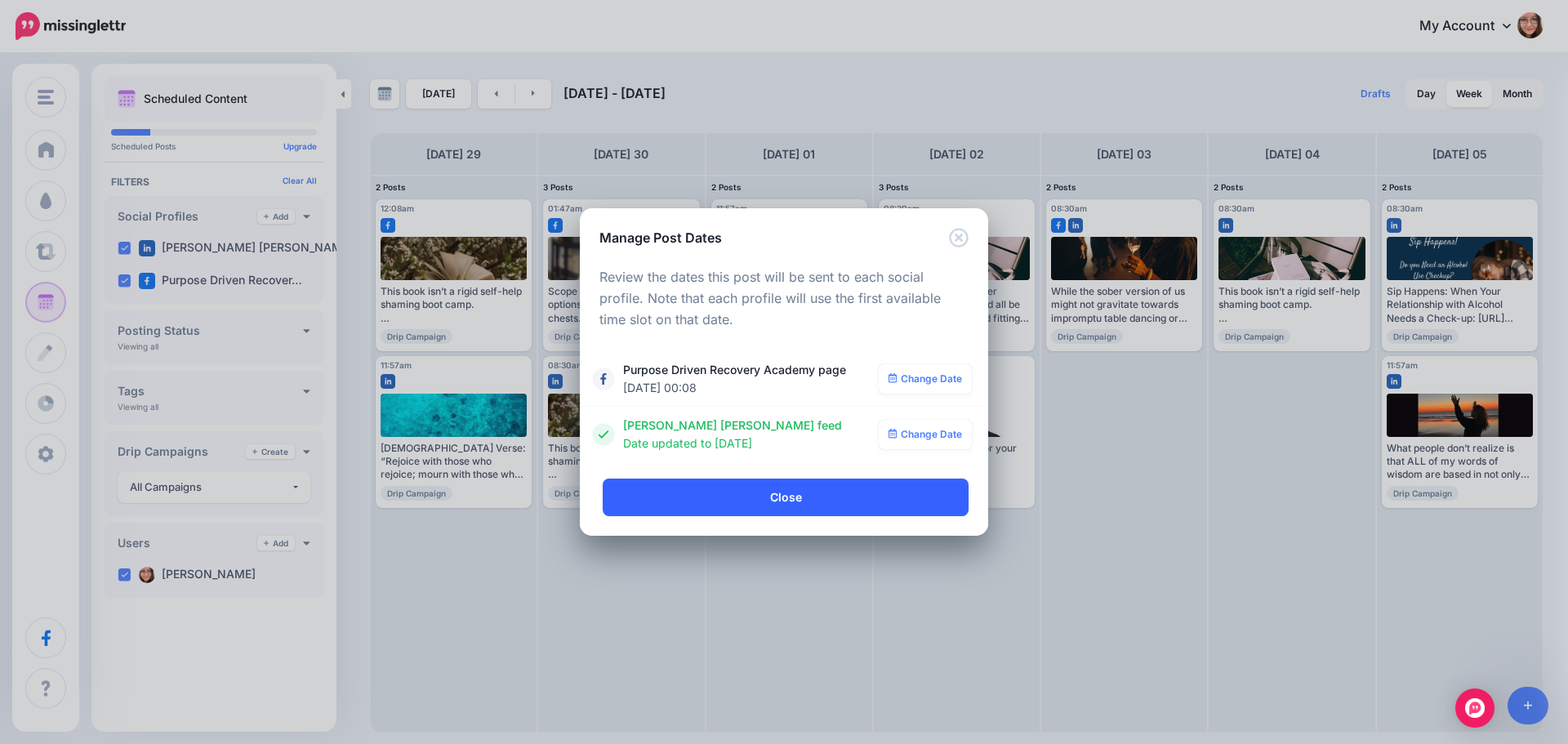
click at [818, 504] on link "Close" at bounding box center [785, 497] width 366 height 37
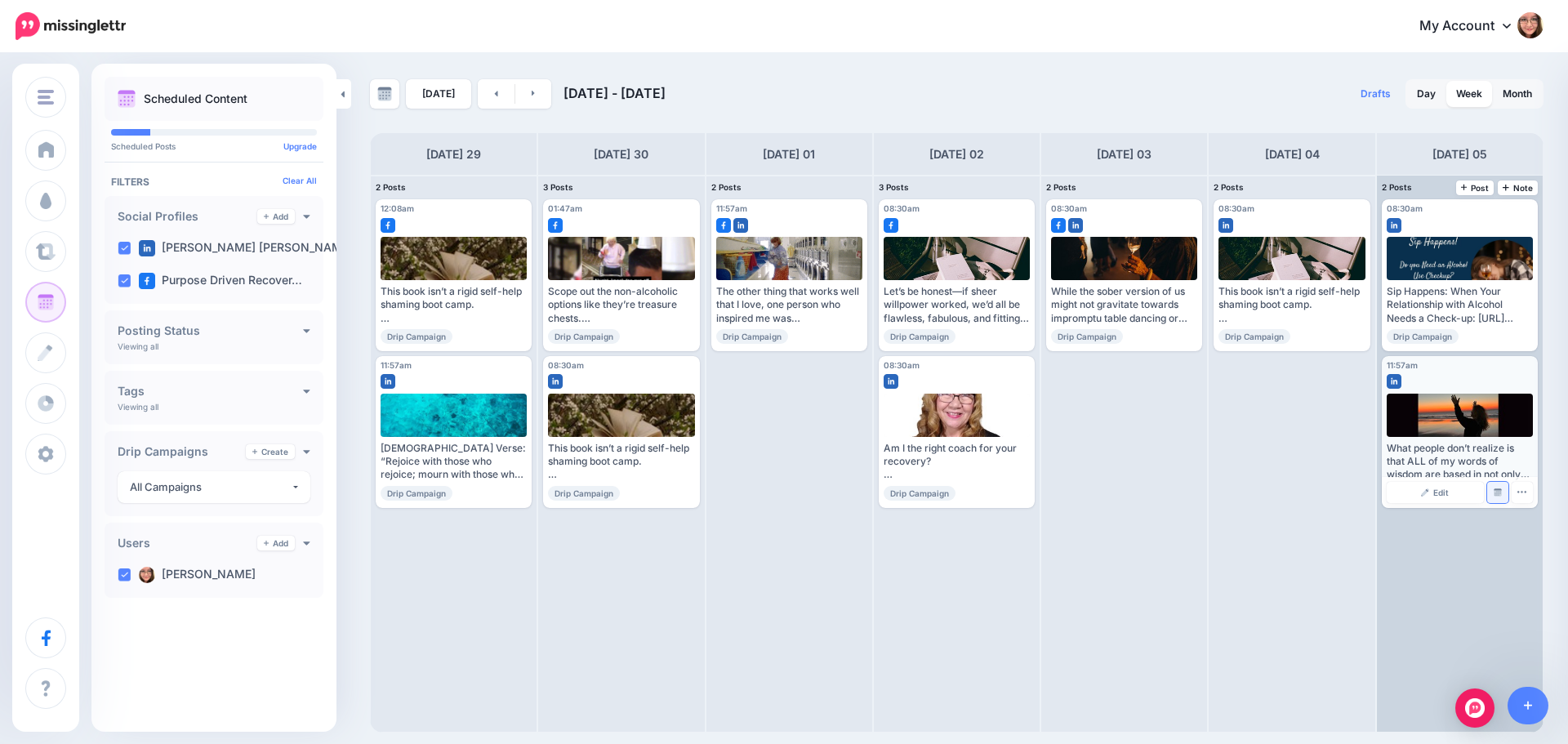
click at [1499, 497] on link "Manage Dates" at bounding box center [1498, 492] width 22 height 22
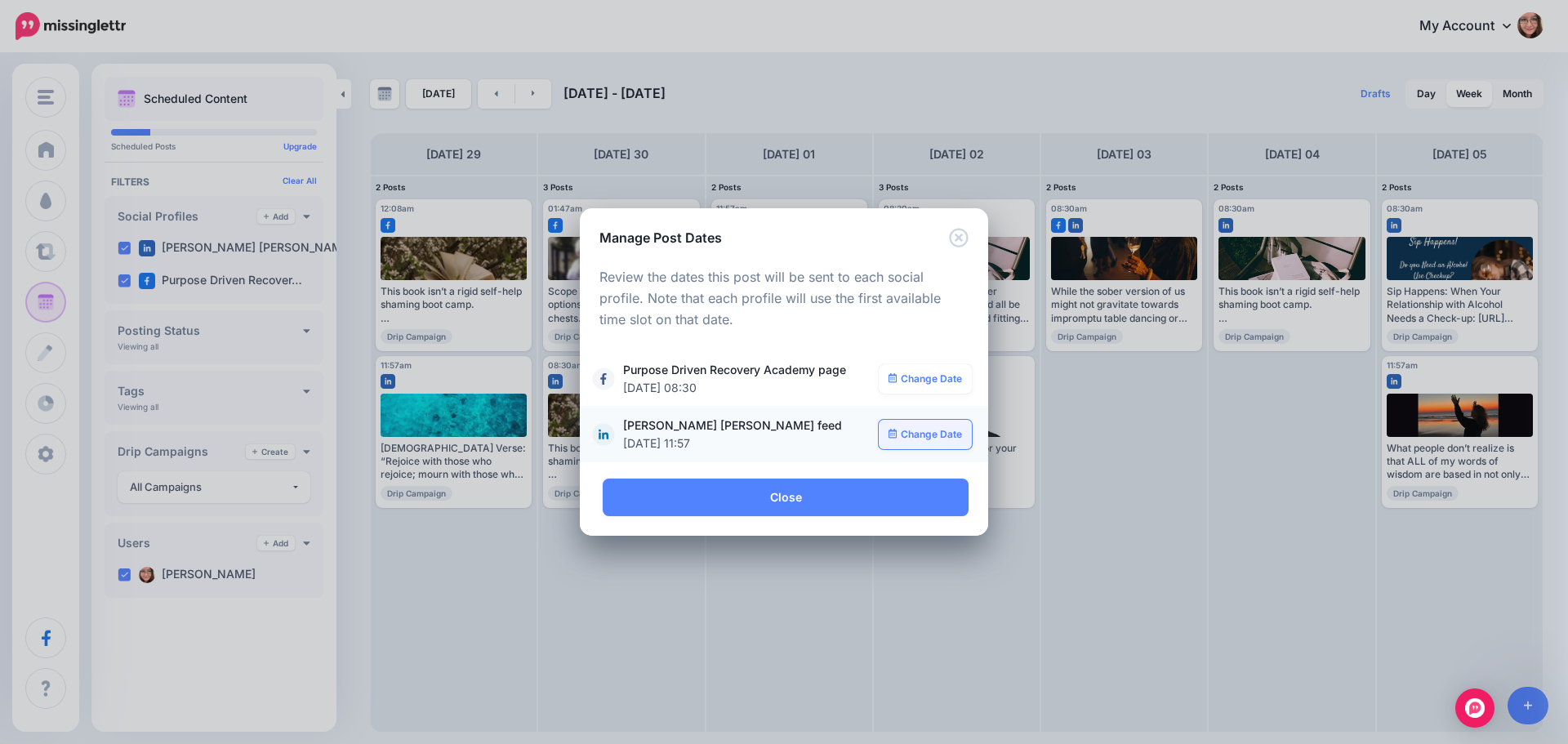
click at [914, 434] on link "Change Date" at bounding box center [926, 434] width 94 height 30
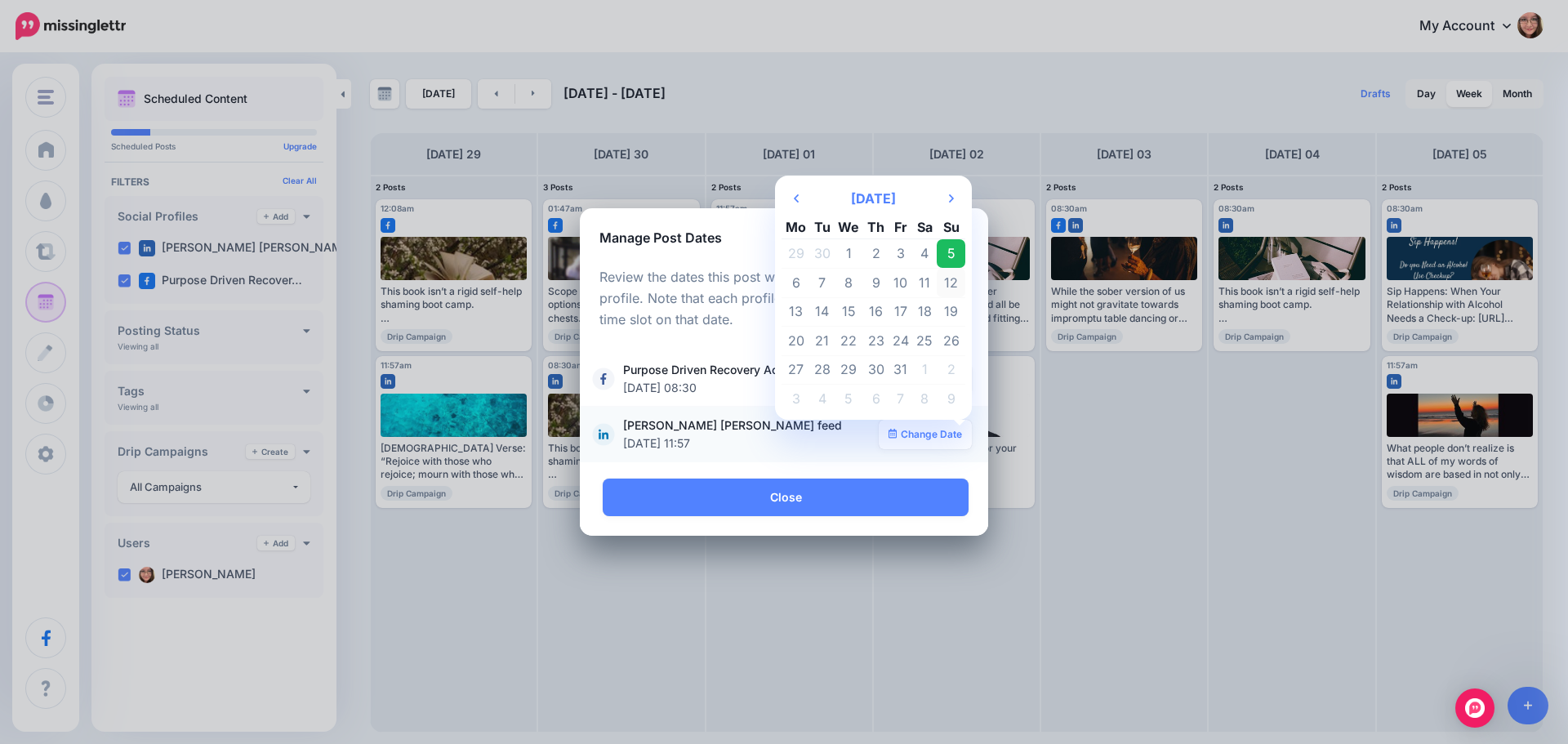
click at [950, 286] on td "12" at bounding box center [950, 282] width 29 height 30
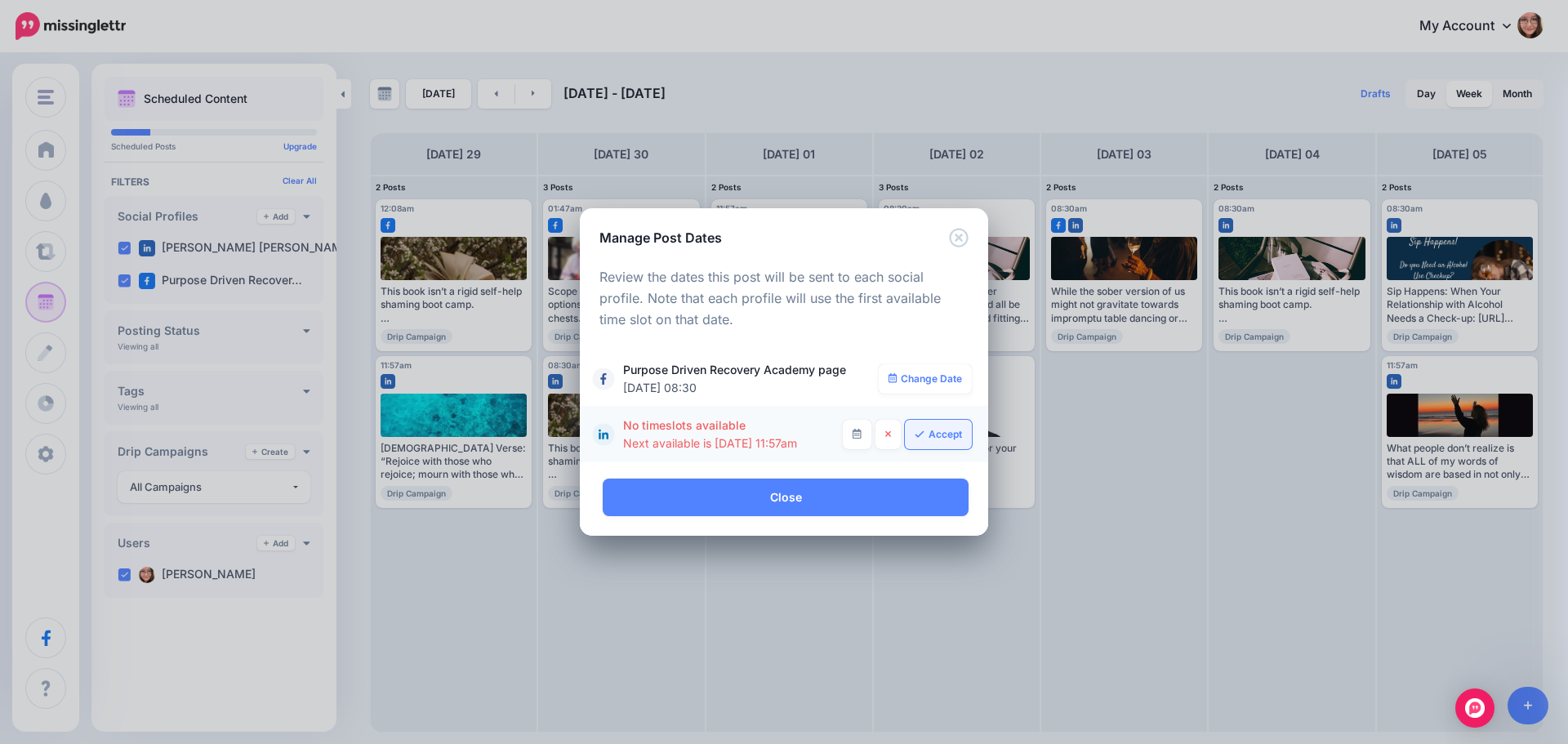
click at [931, 427] on link "Accept" at bounding box center [938, 434] width 67 height 30
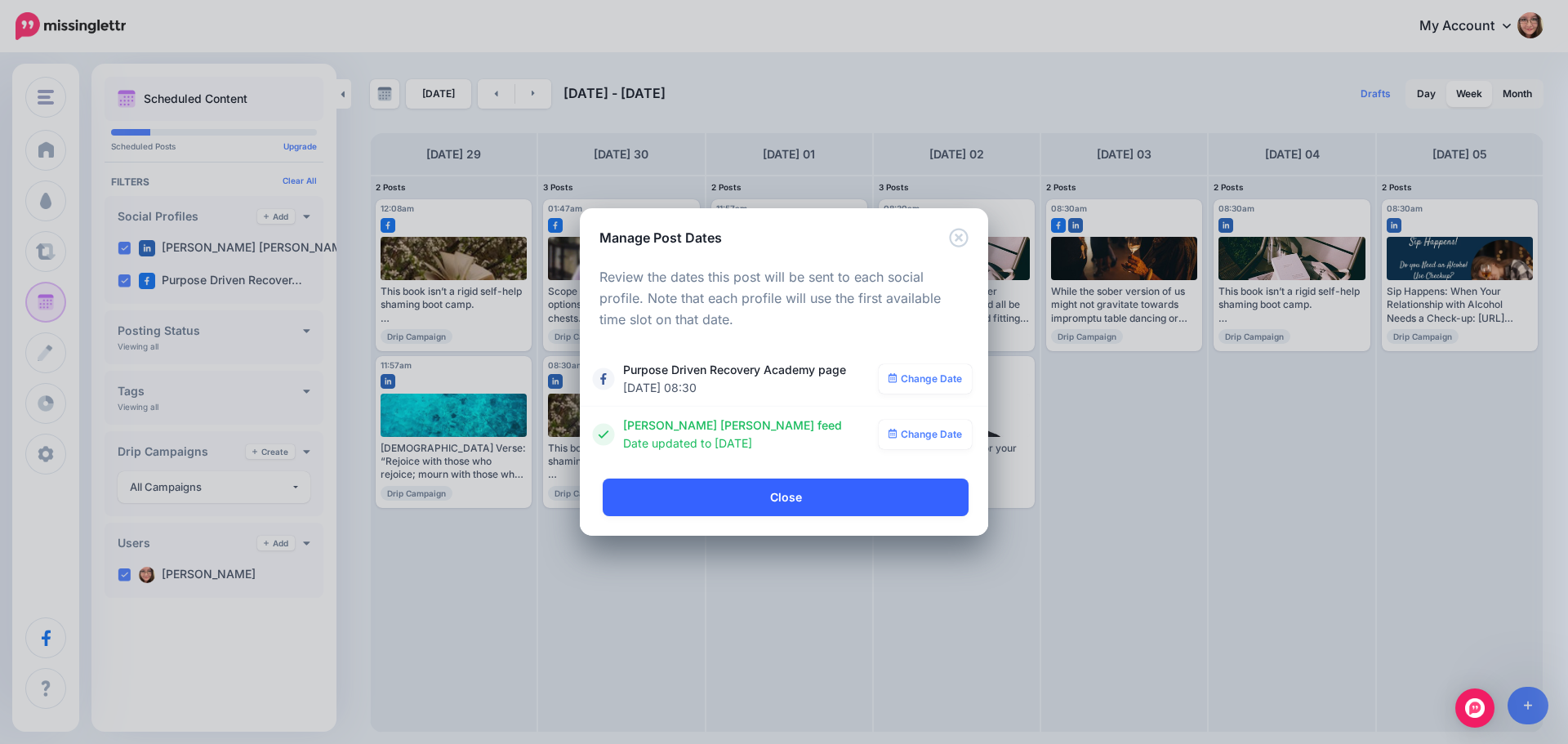
click at [816, 487] on link "Close" at bounding box center [785, 497] width 366 height 37
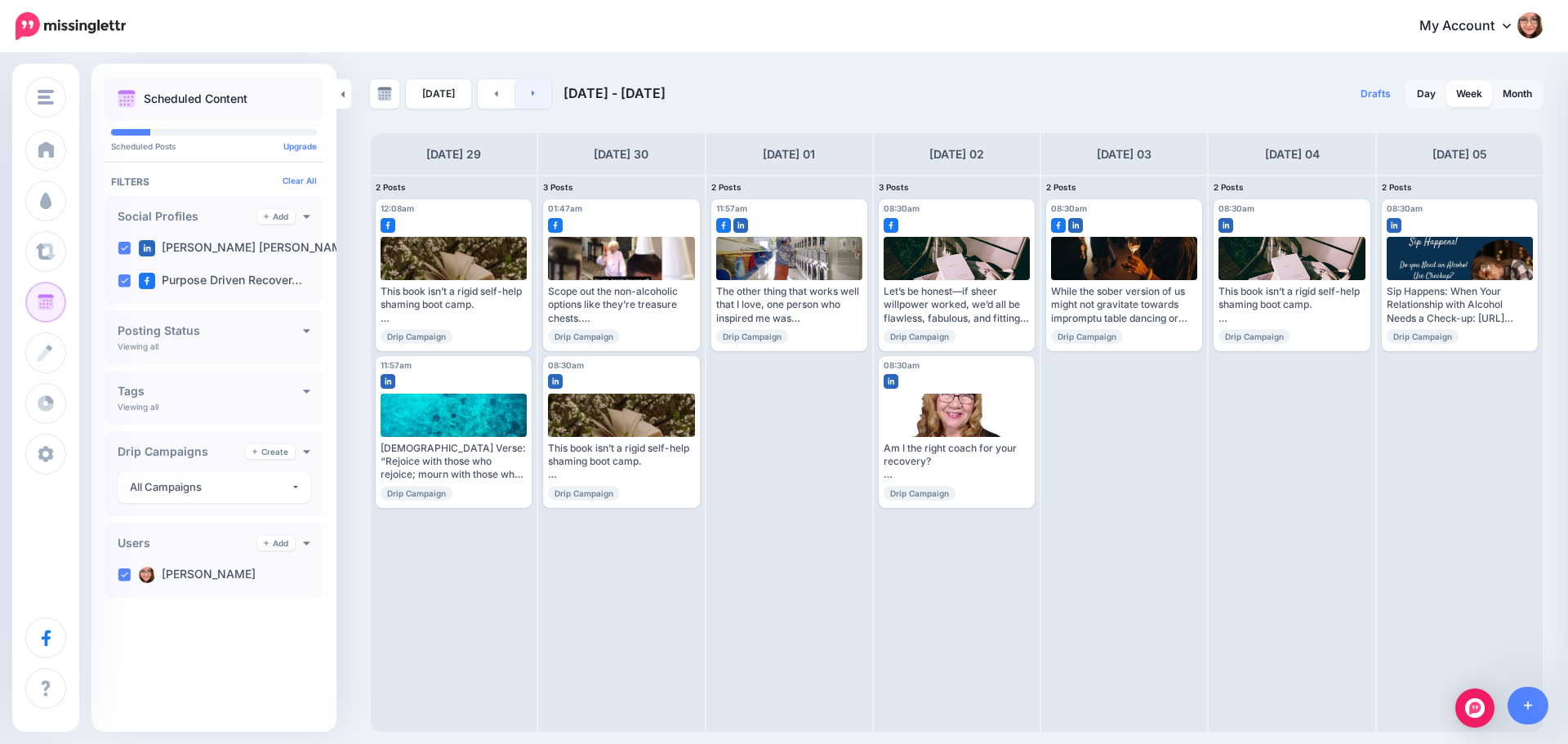
click at [533, 89] on link at bounding box center [533, 94] width 37 height 30
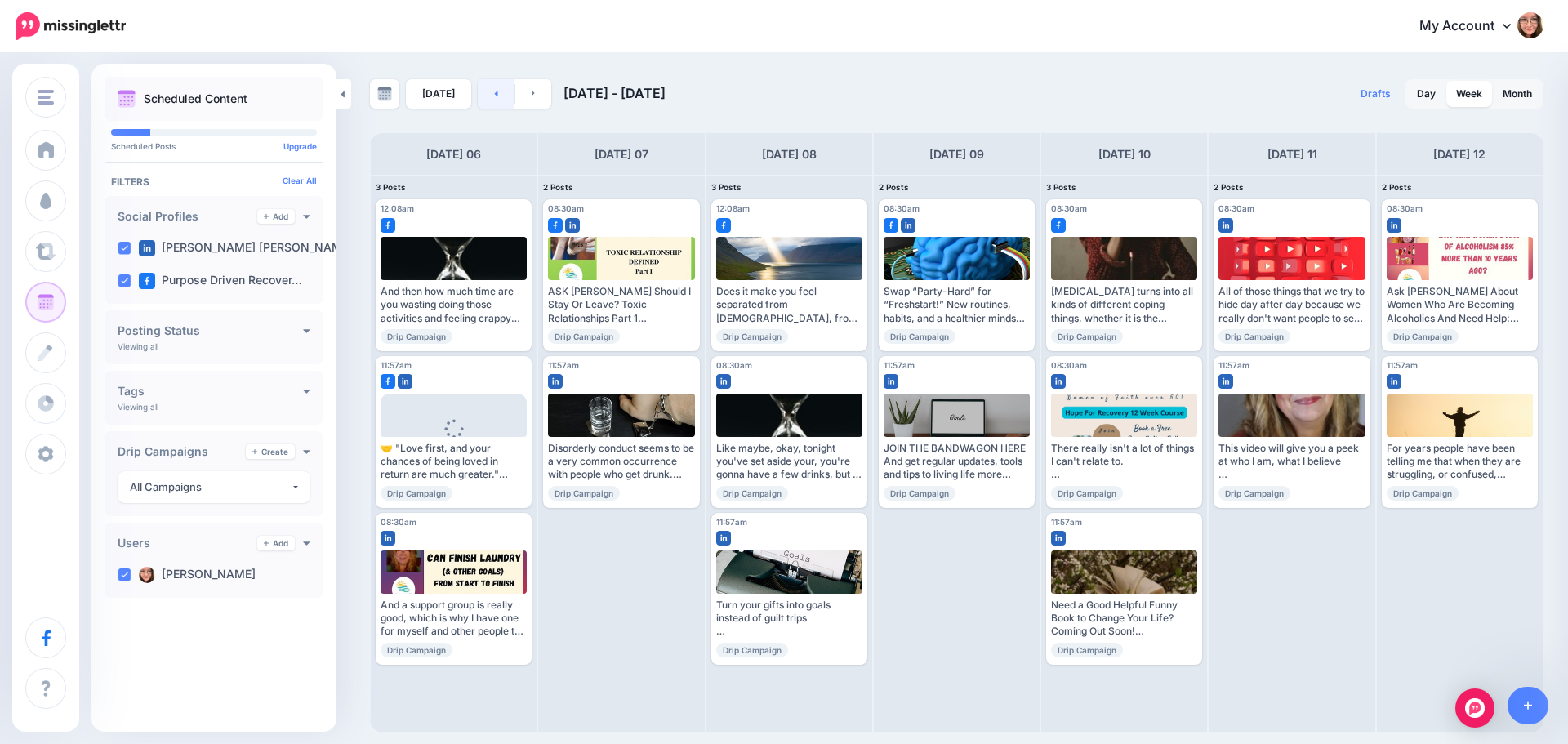
click at [485, 83] on link at bounding box center [495, 94] width 37 height 30
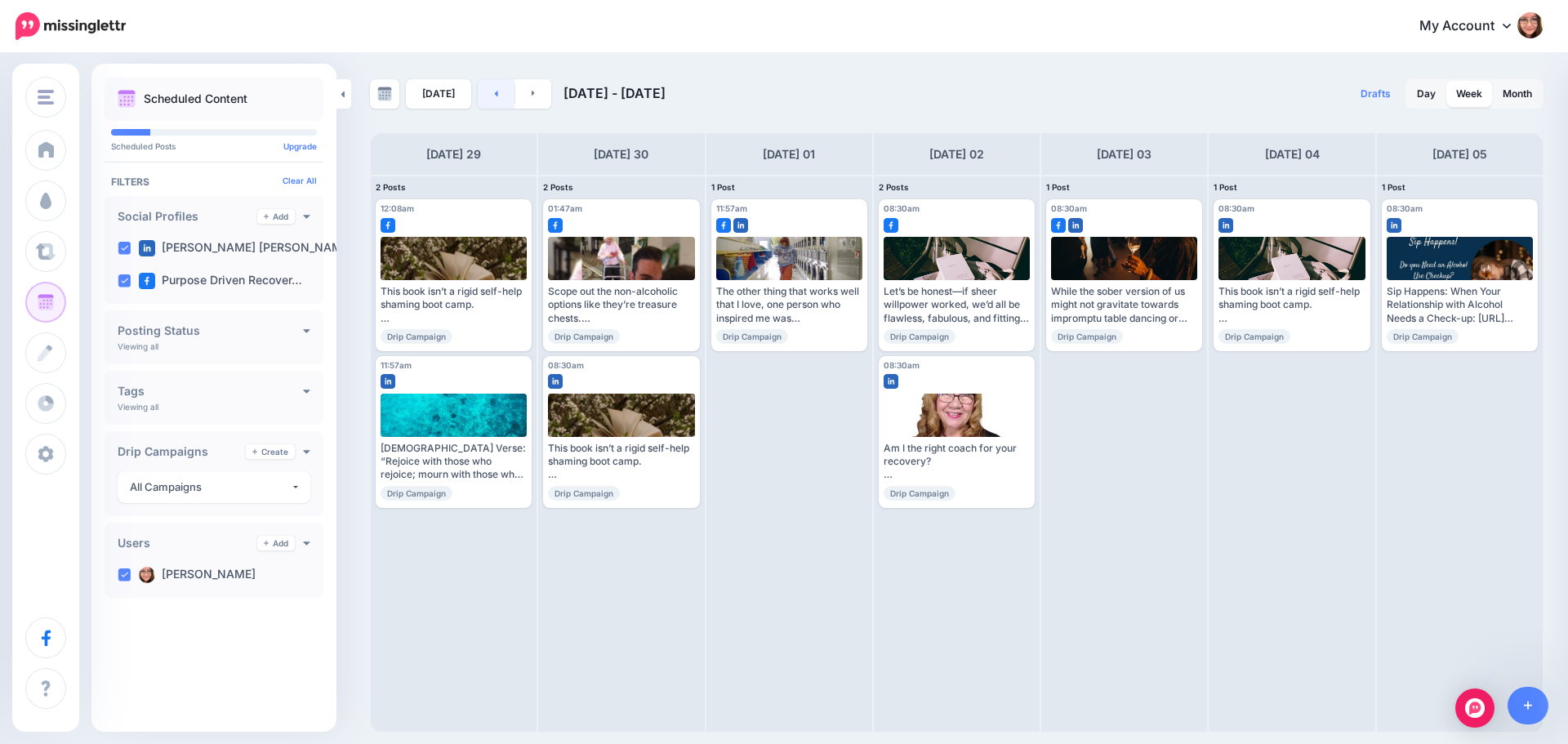
click at [494, 90] on link at bounding box center [495, 94] width 37 height 30
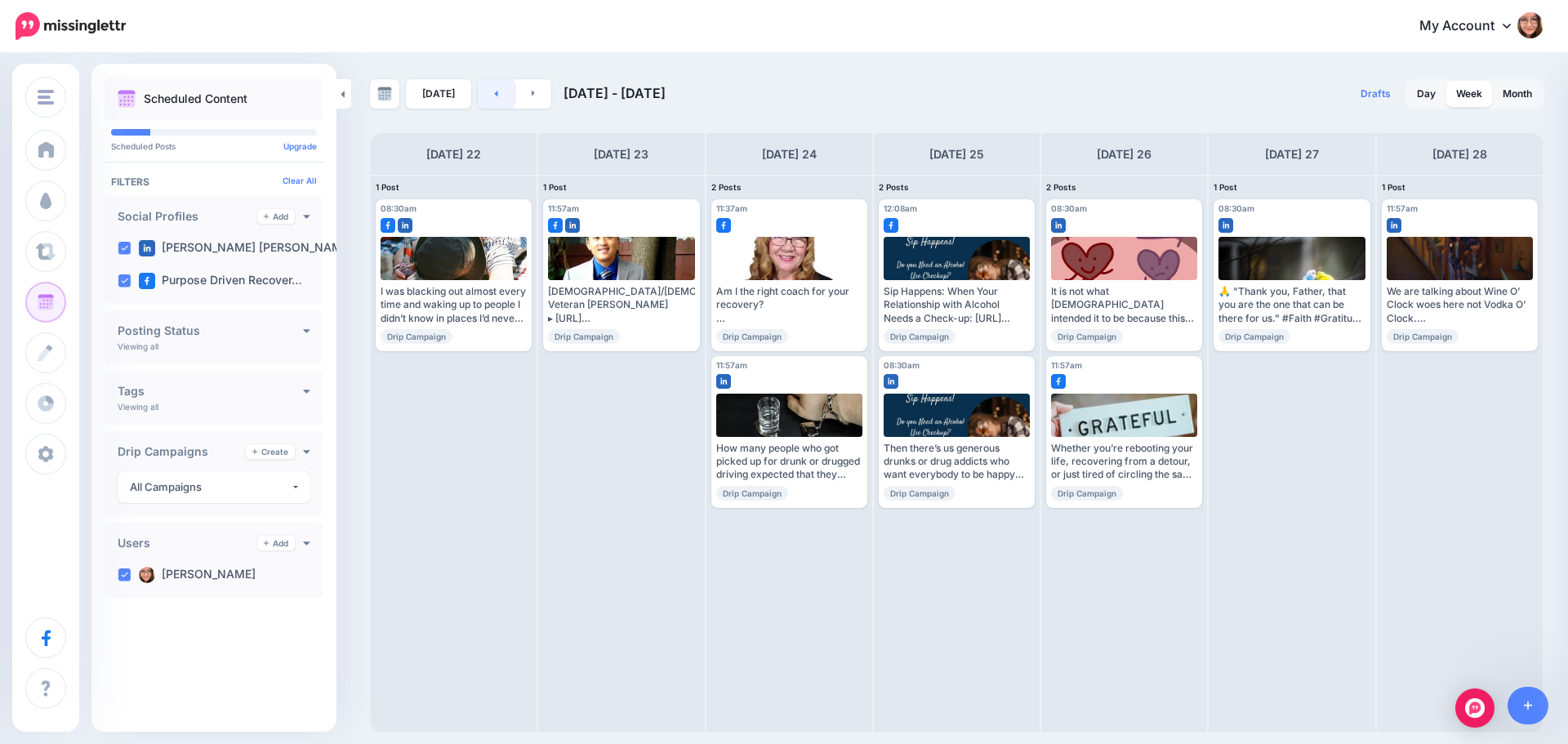
click at [494, 90] on link at bounding box center [495, 94] width 37 height 30
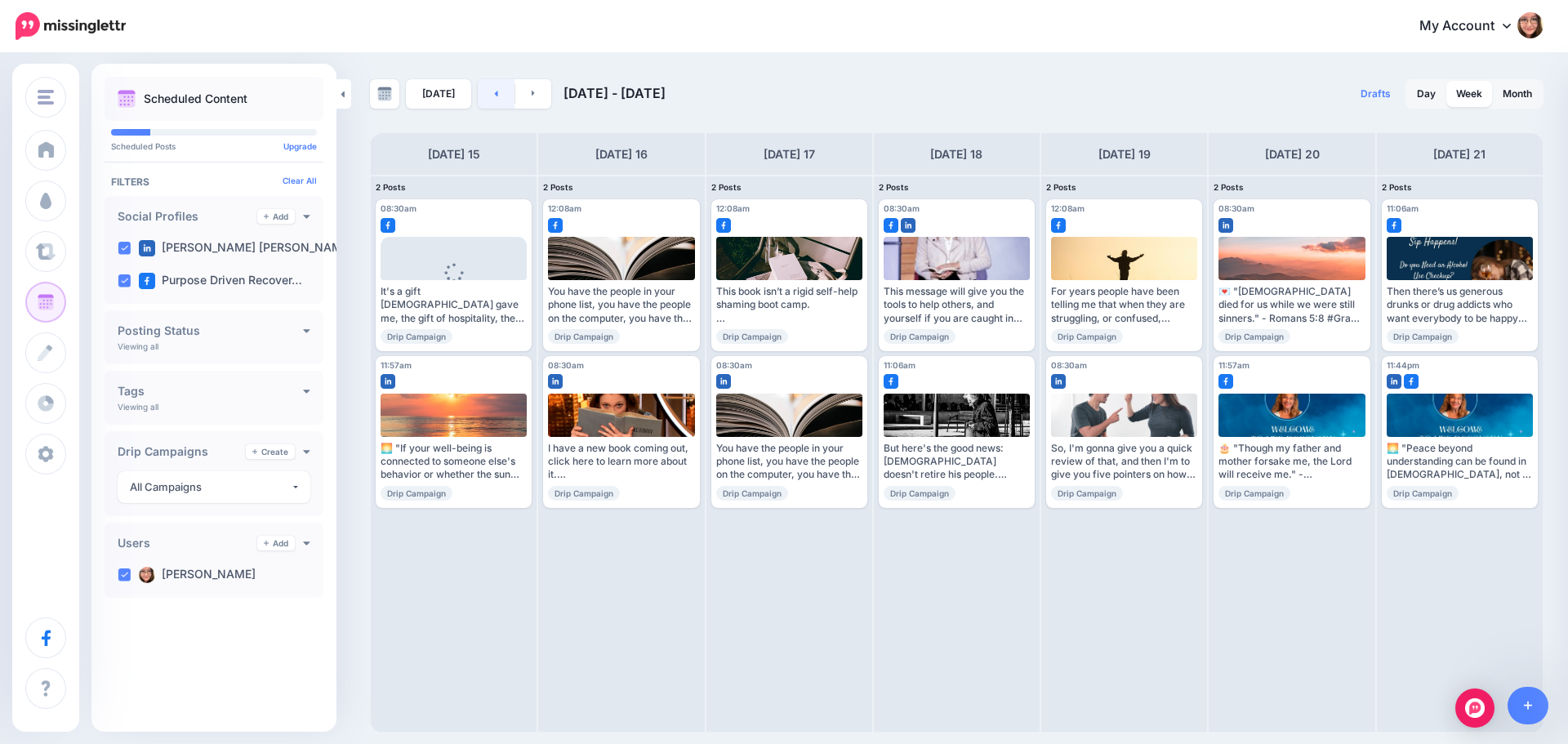
click at [498, 97] on link at bounding box center [495, 94] width 37 height 30
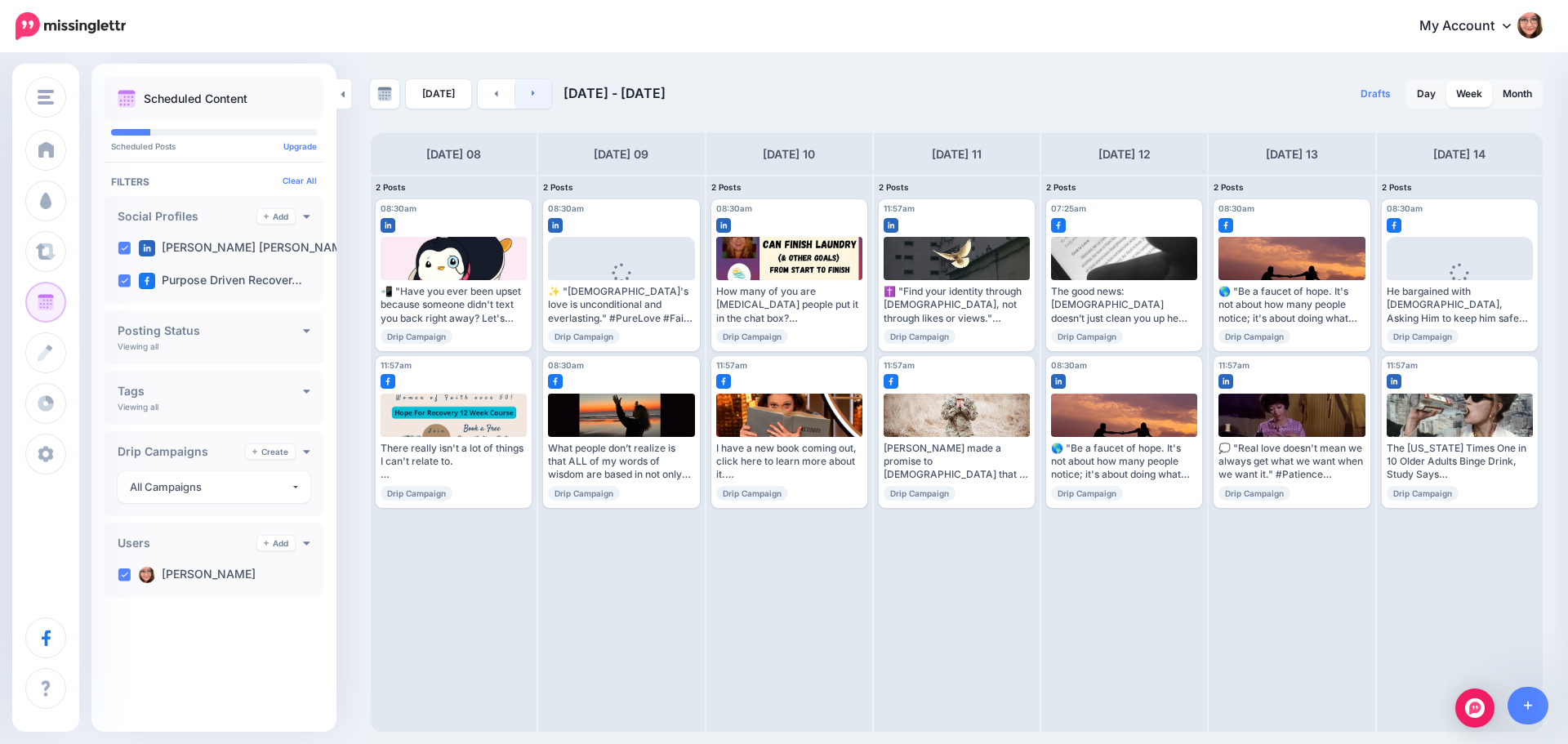
click at [534, 99] on link at bounding box center [533, 94] width 37 height 30
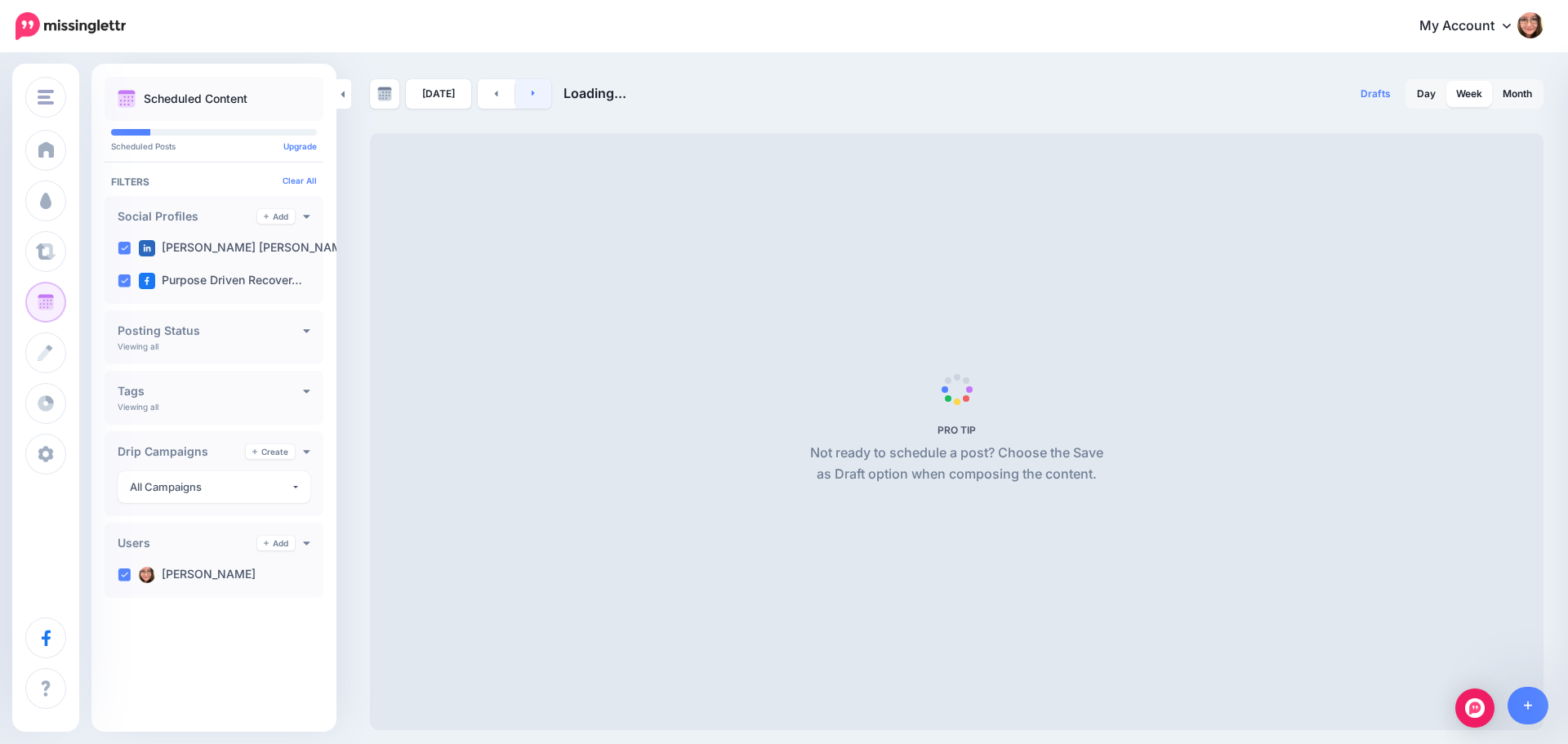
click at [534, 99] on link at bounding box center [533, 94] width 37 height 30
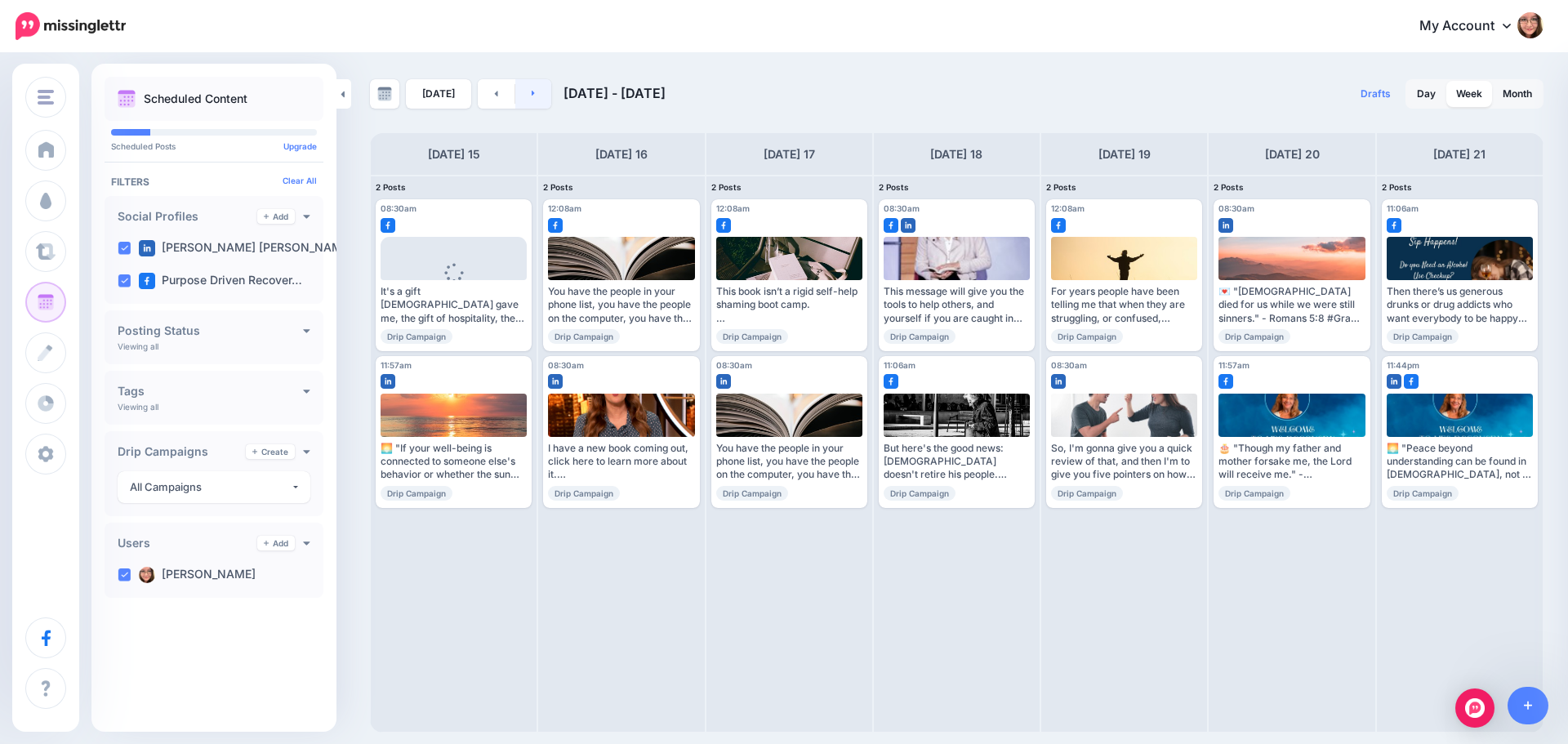
click at [534, 99] on link at bounding box center [533, 94] width 37 height 30
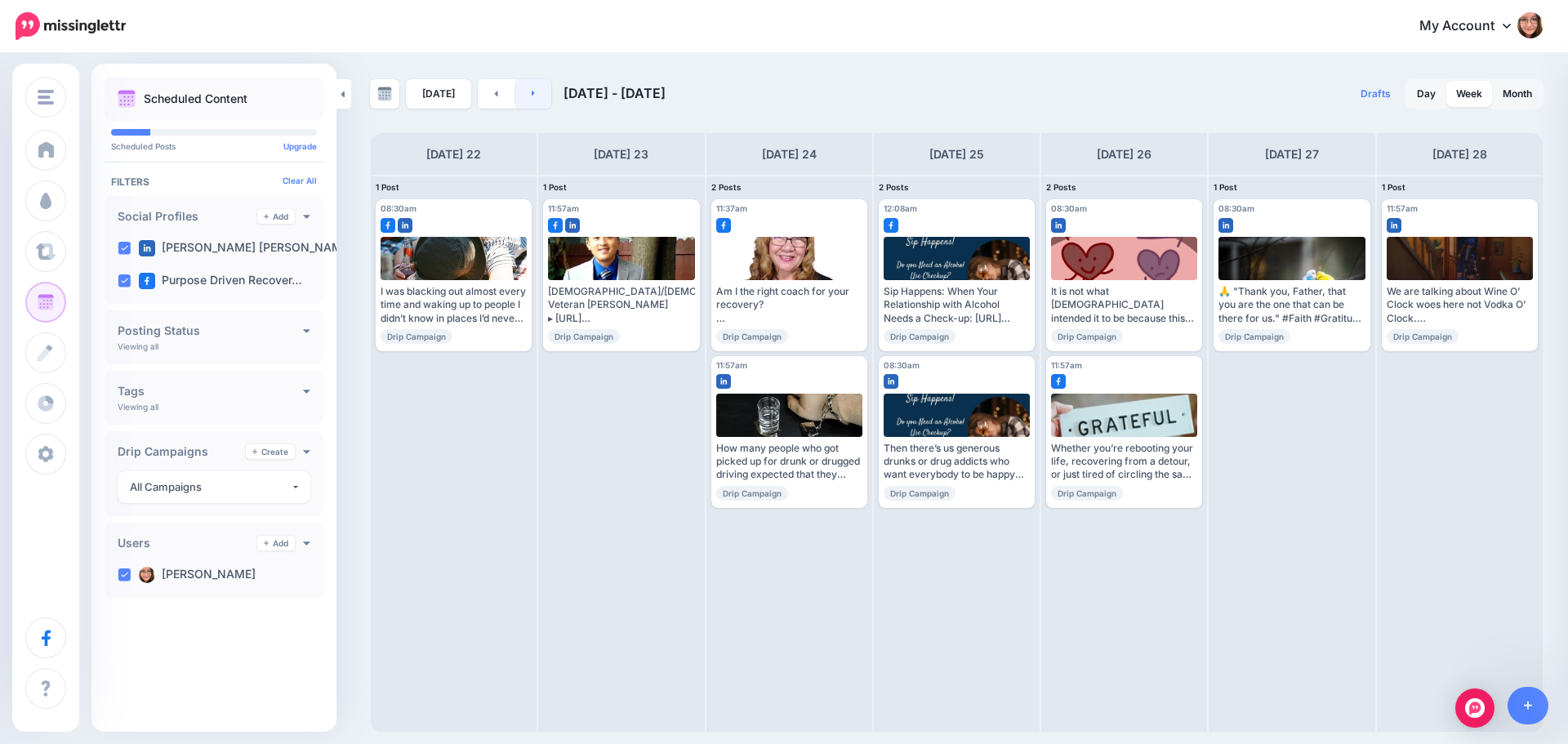
click at [534, 99] on link at bounding box center [533, 94] width 37 height 30
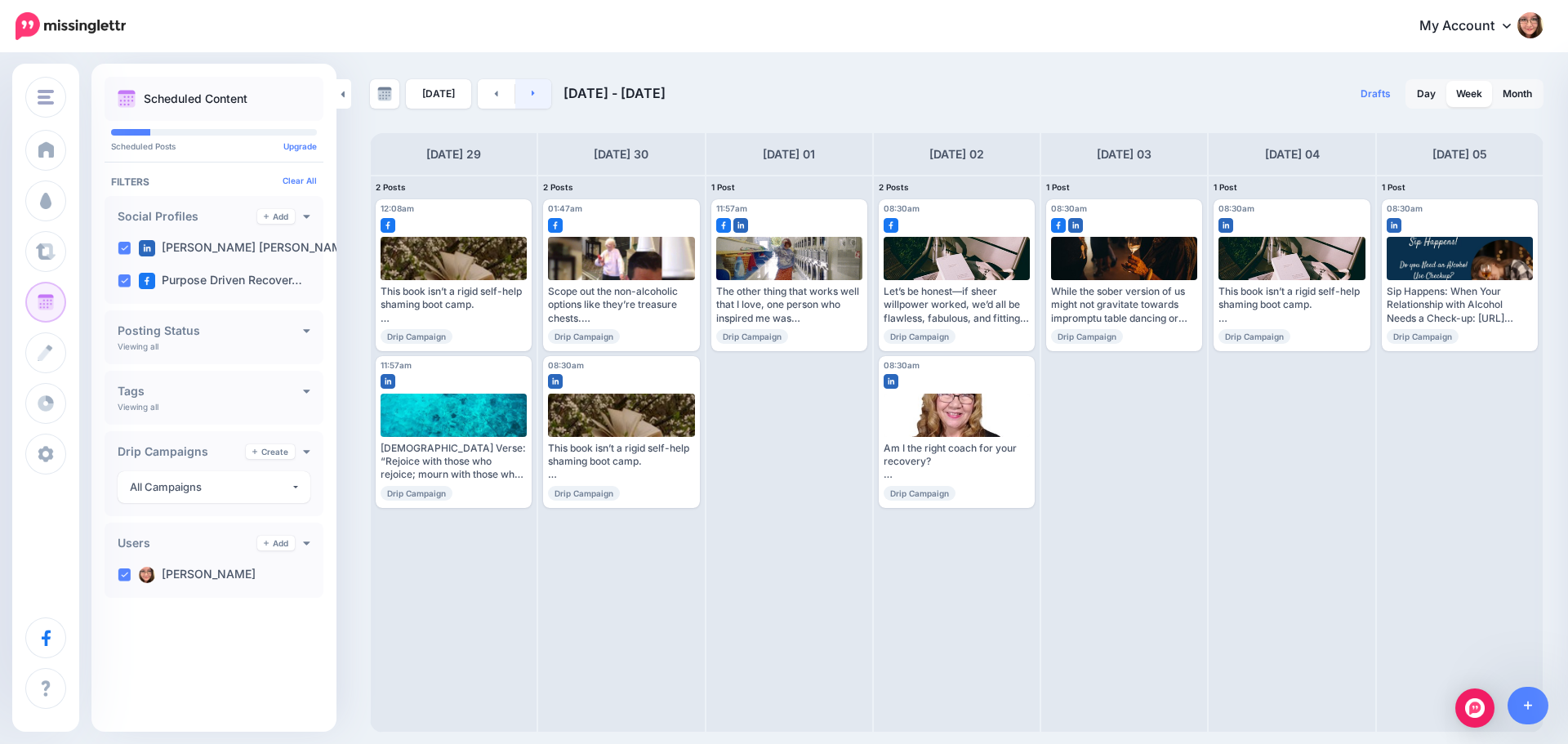
click at [534, 99] on link at bounding box center [533, 94] width 37 height 30
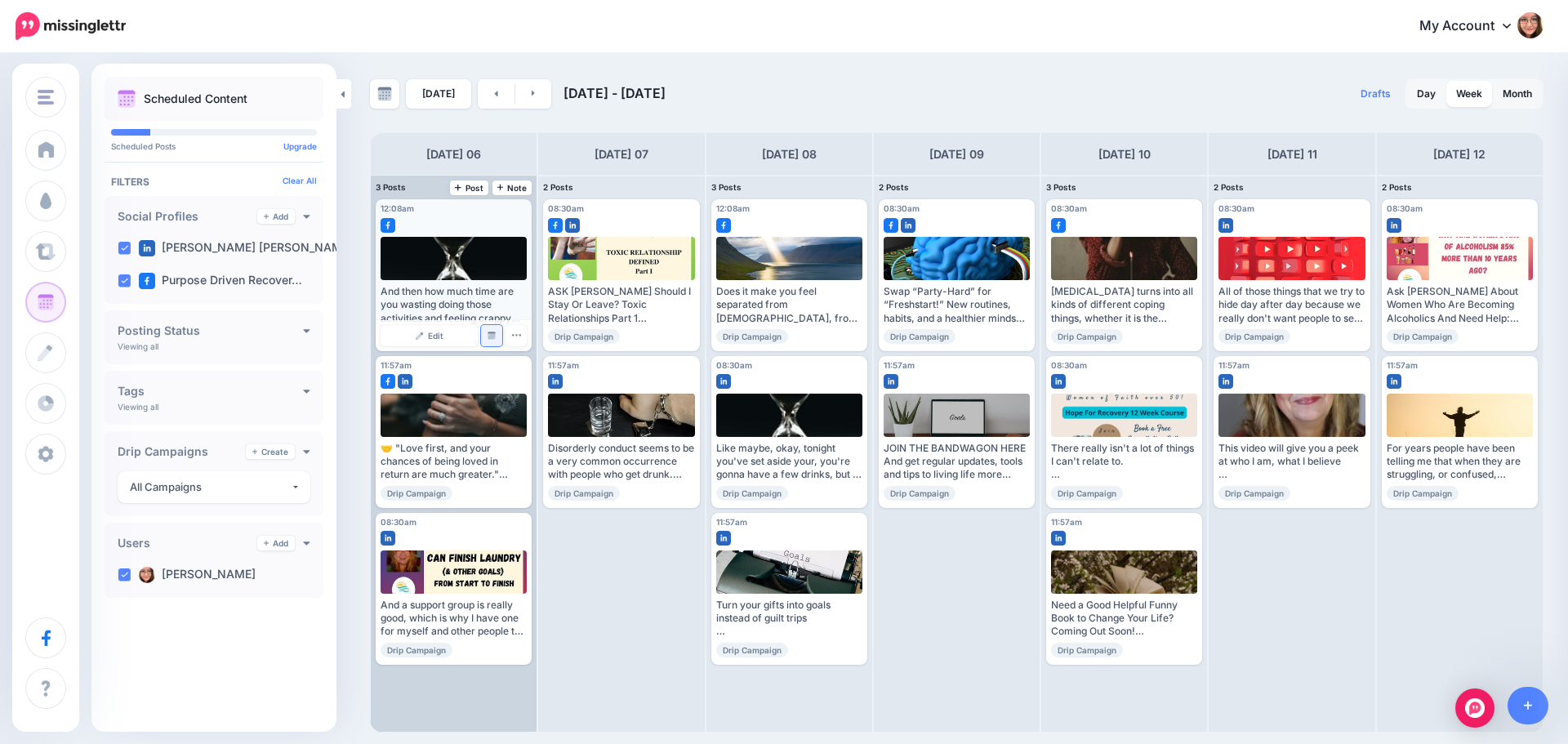
click at [493, 337] on img at bounding box center [491, 335] width 8 height 8
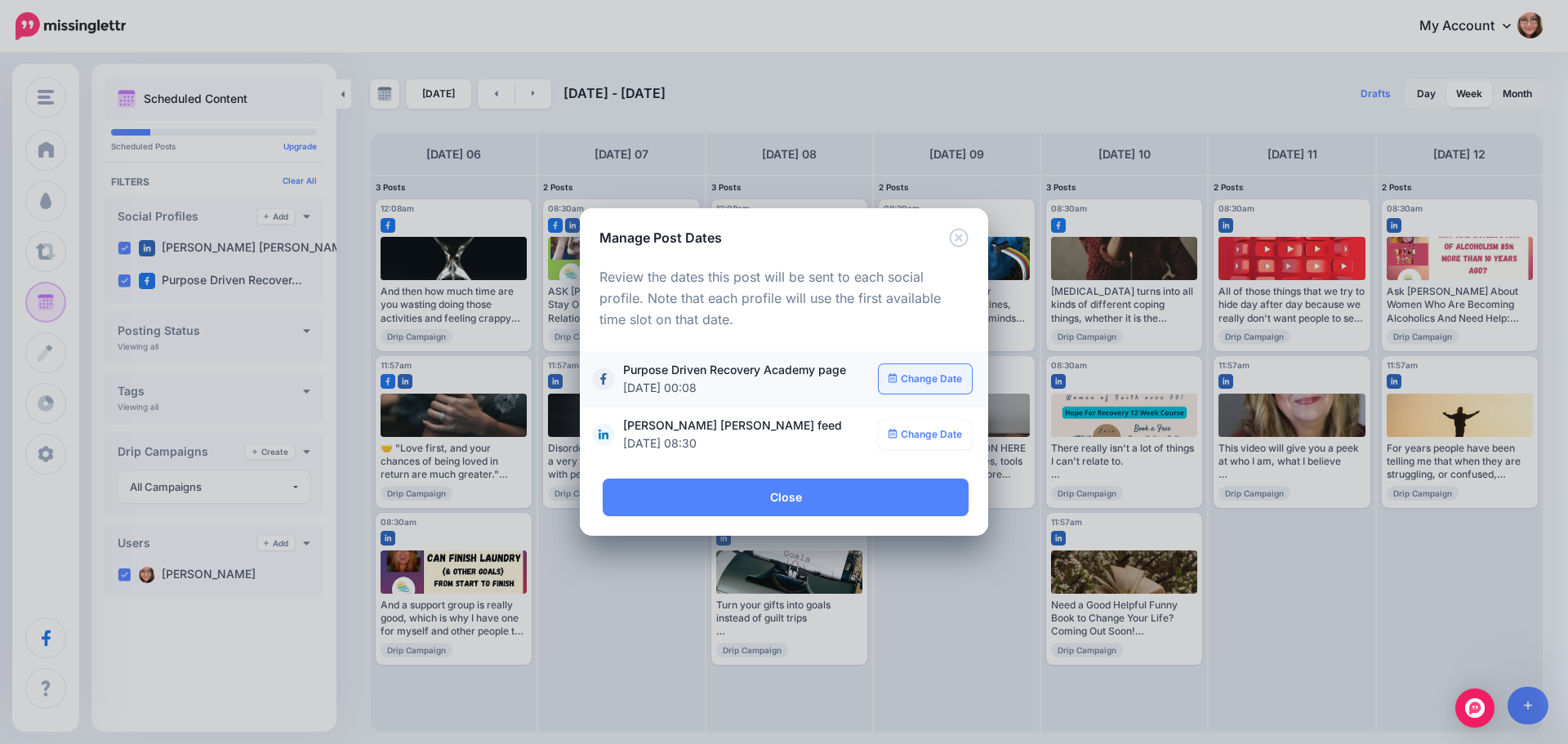
click at [925, 375] on link "Change Date" at bounding box center [926, 379] width 94 height 30
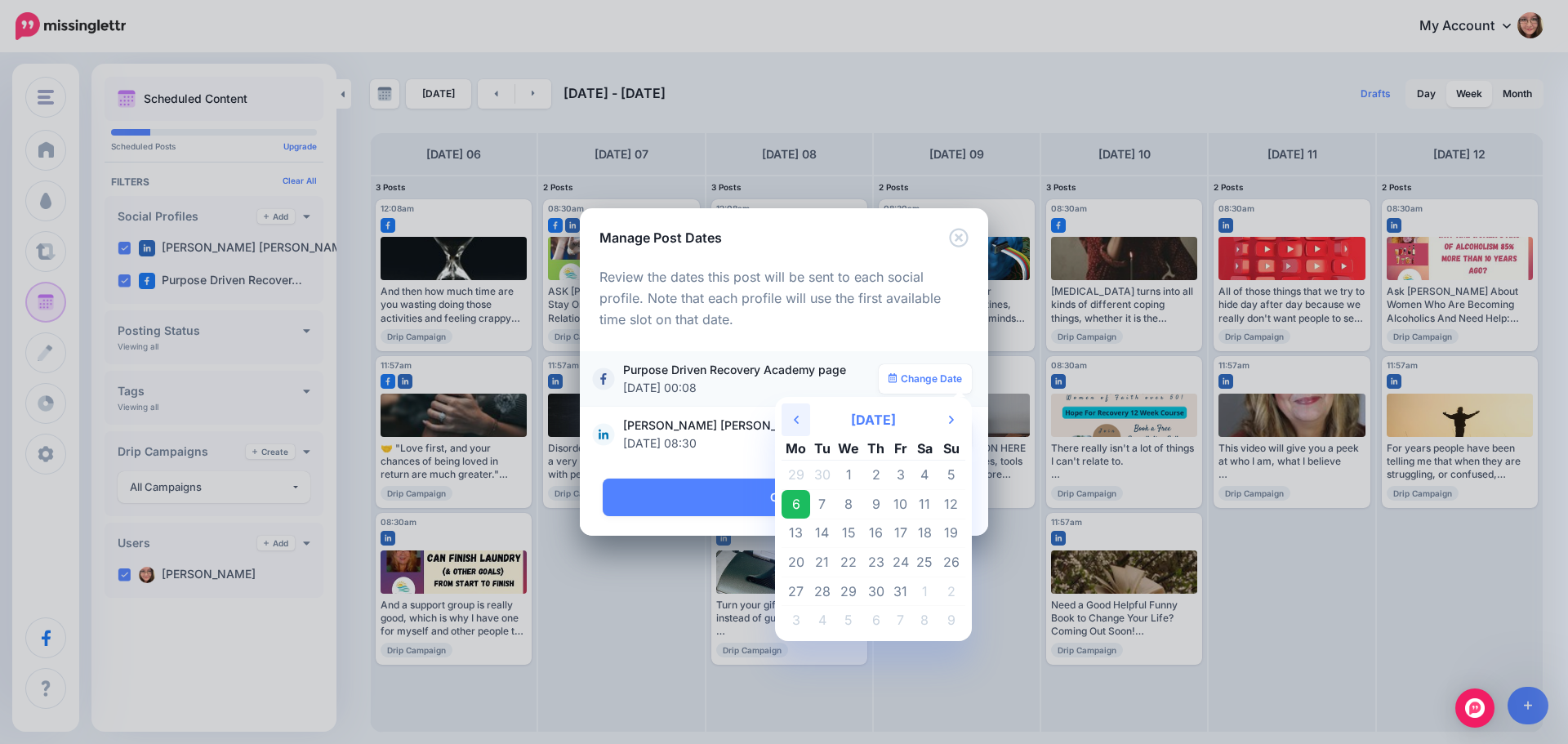
click at [798, 415] on icon at bounding box center [795, 419] width 5 height 8
click at [933, 560] on td "27" at bounding box center [924, 562] width 25 height 30
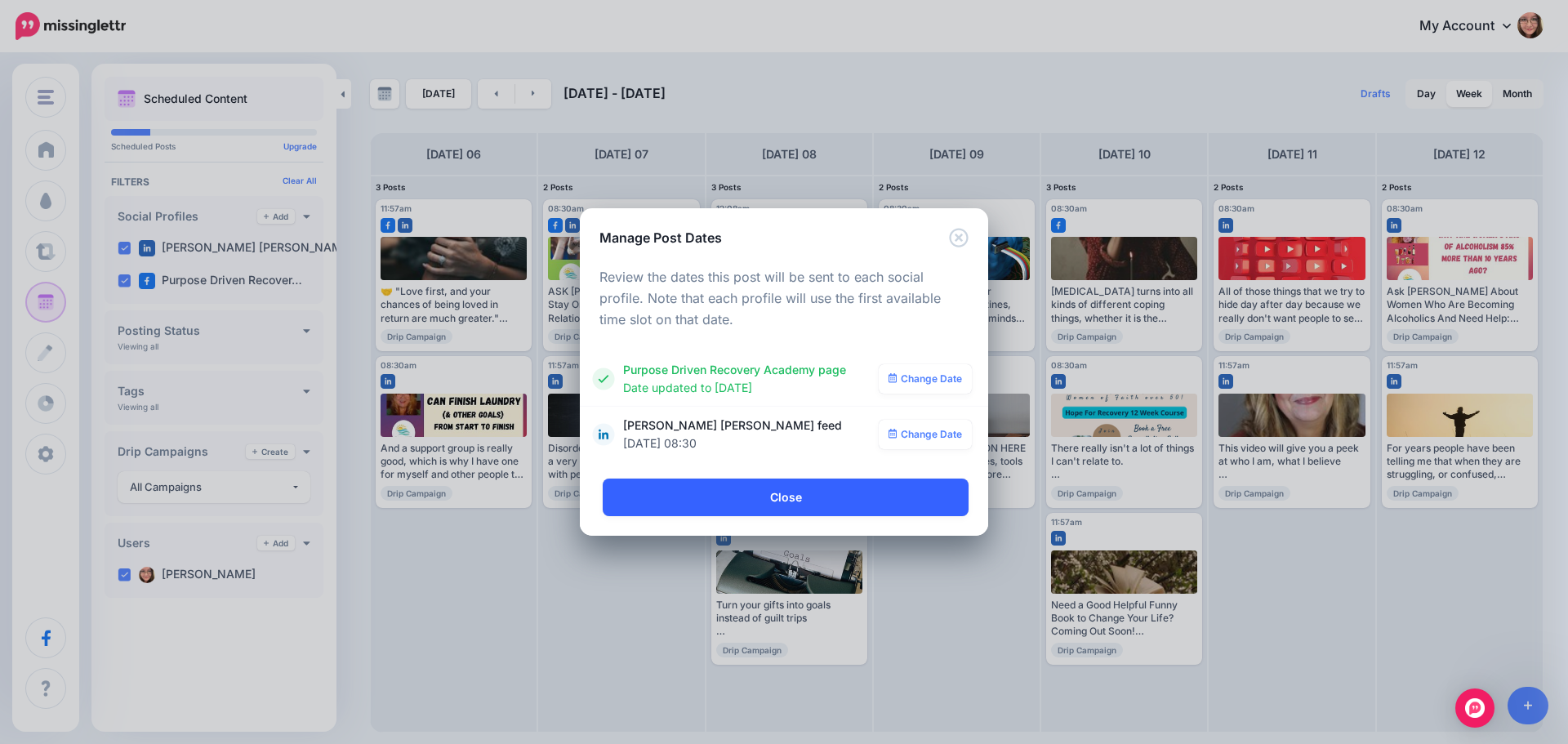
click at [815, 504] on link "Close" at bounding box center [785, 497] width 366 height 37
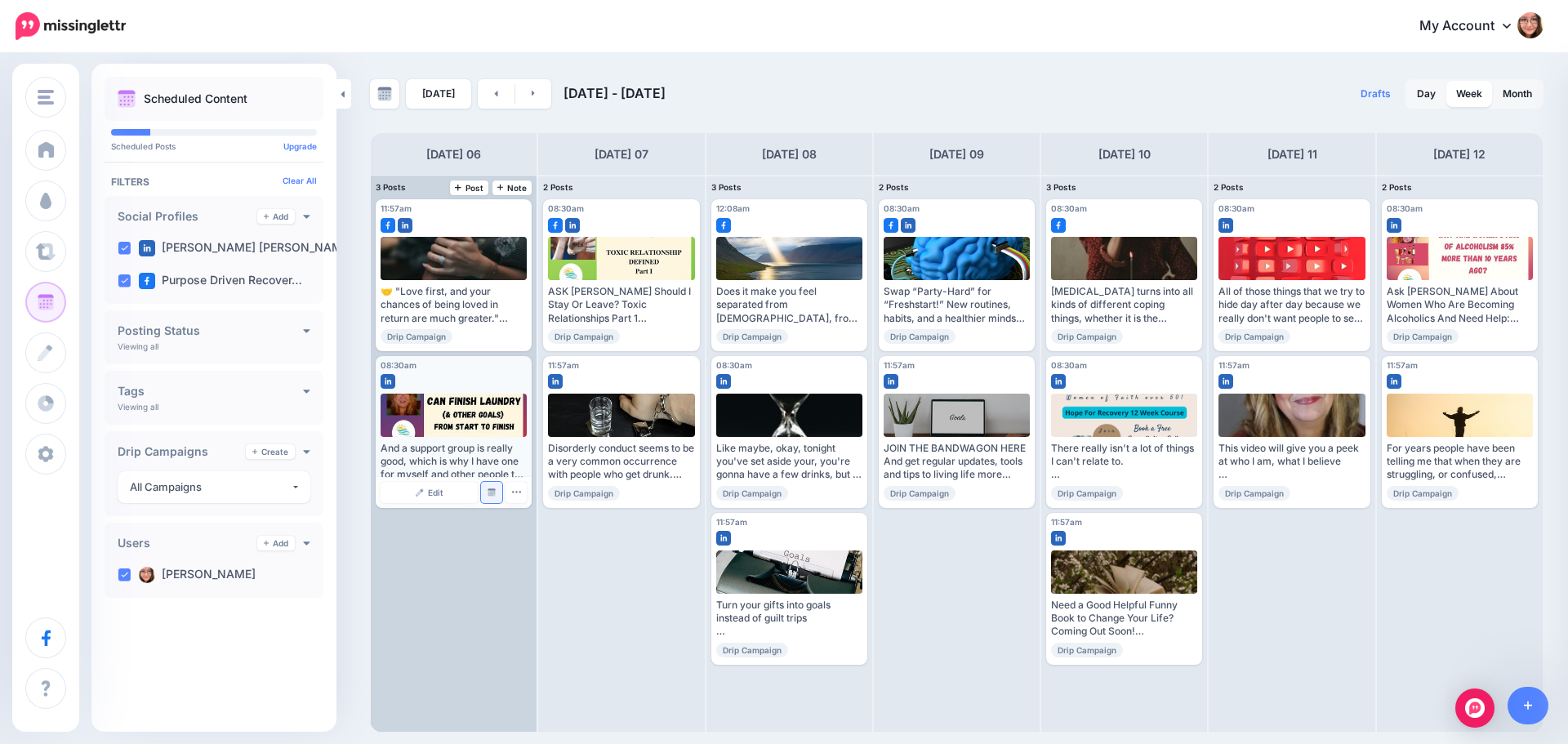
click at [485, 495] on link "Manage Dates" at bounding box center [491, 492] width 22 height 22
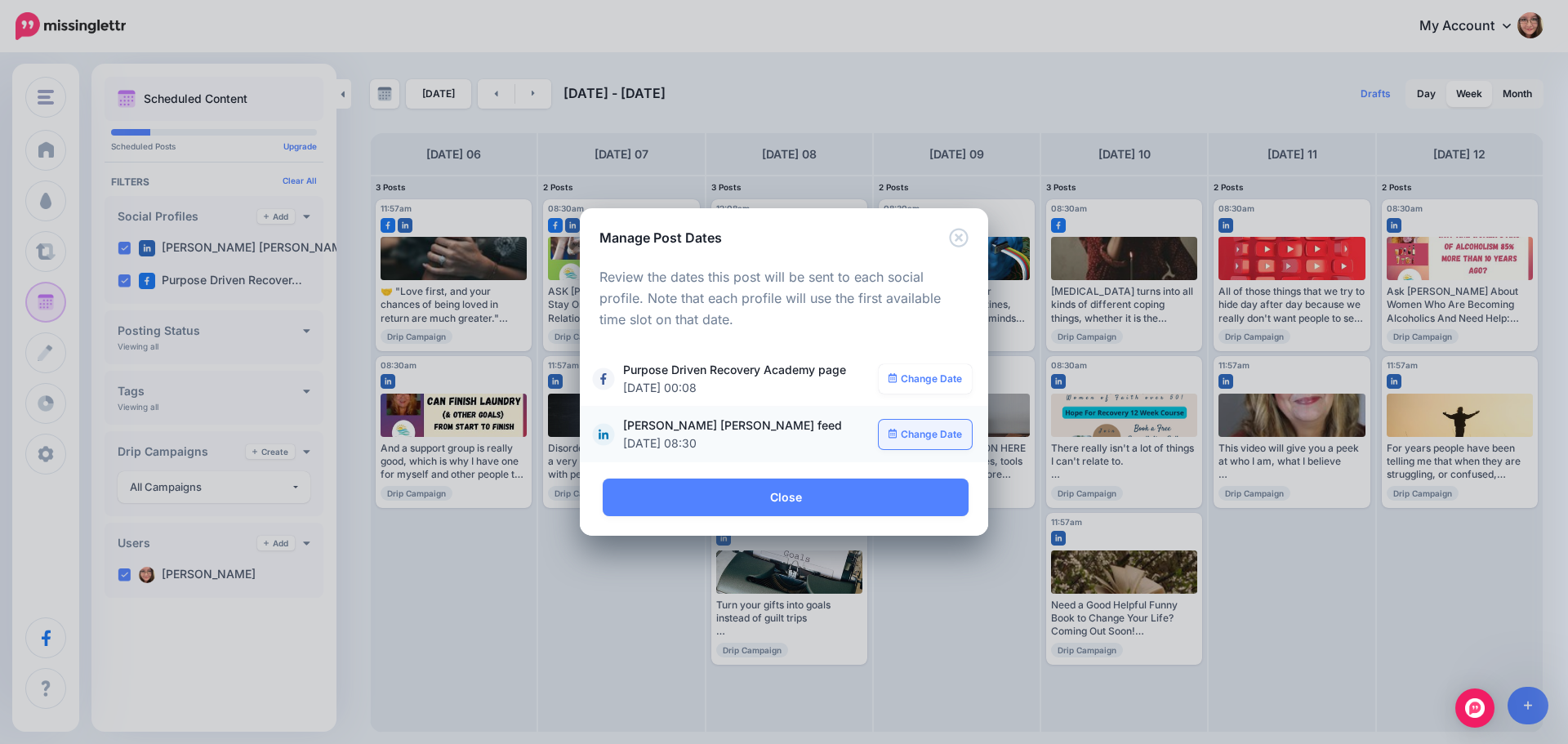
click at [915, 432] on link "Change Date" at bounding box center [926, 434] width 94 height 30
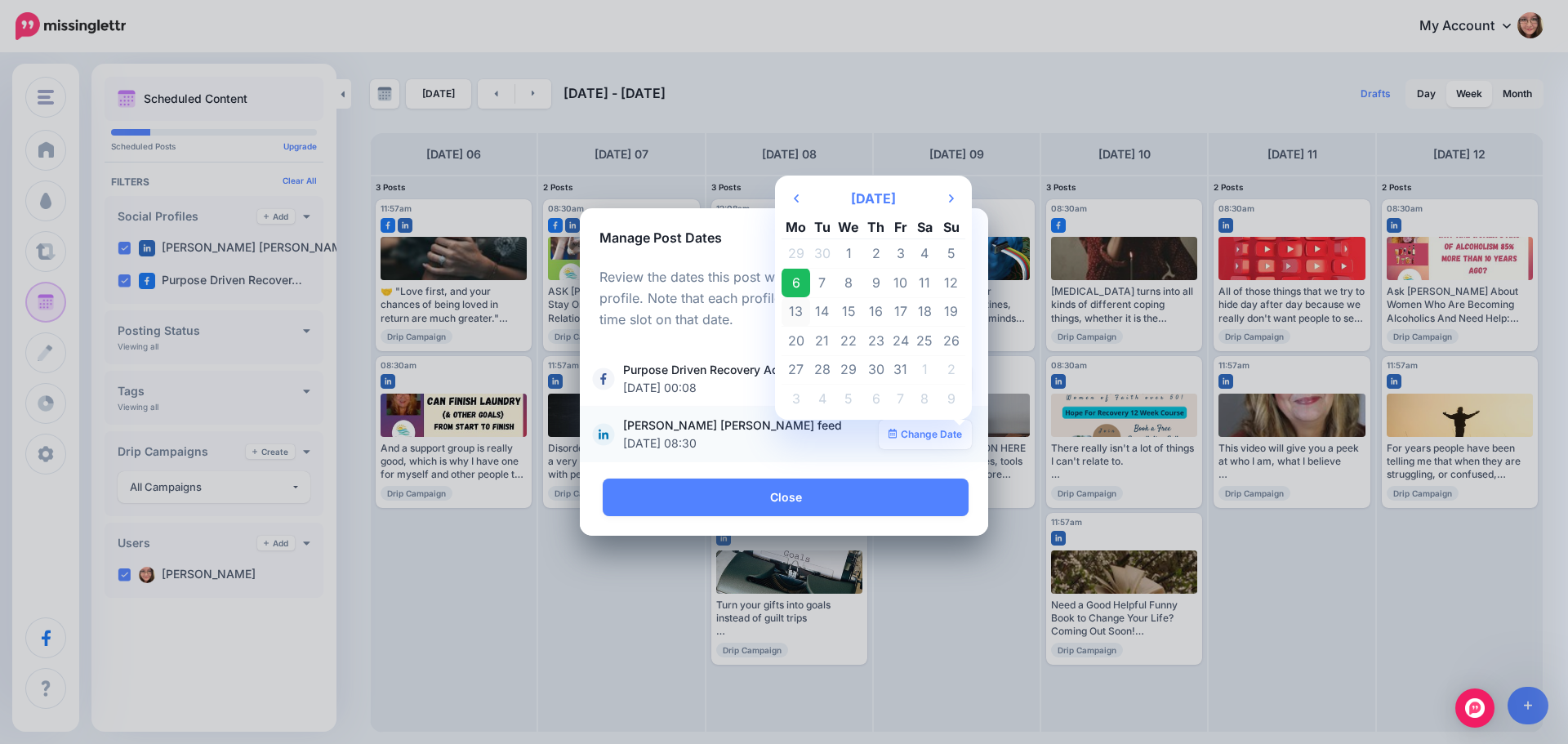
click at [808, 312] on td "13" at bounding box center [795, 312] width 29 height 30
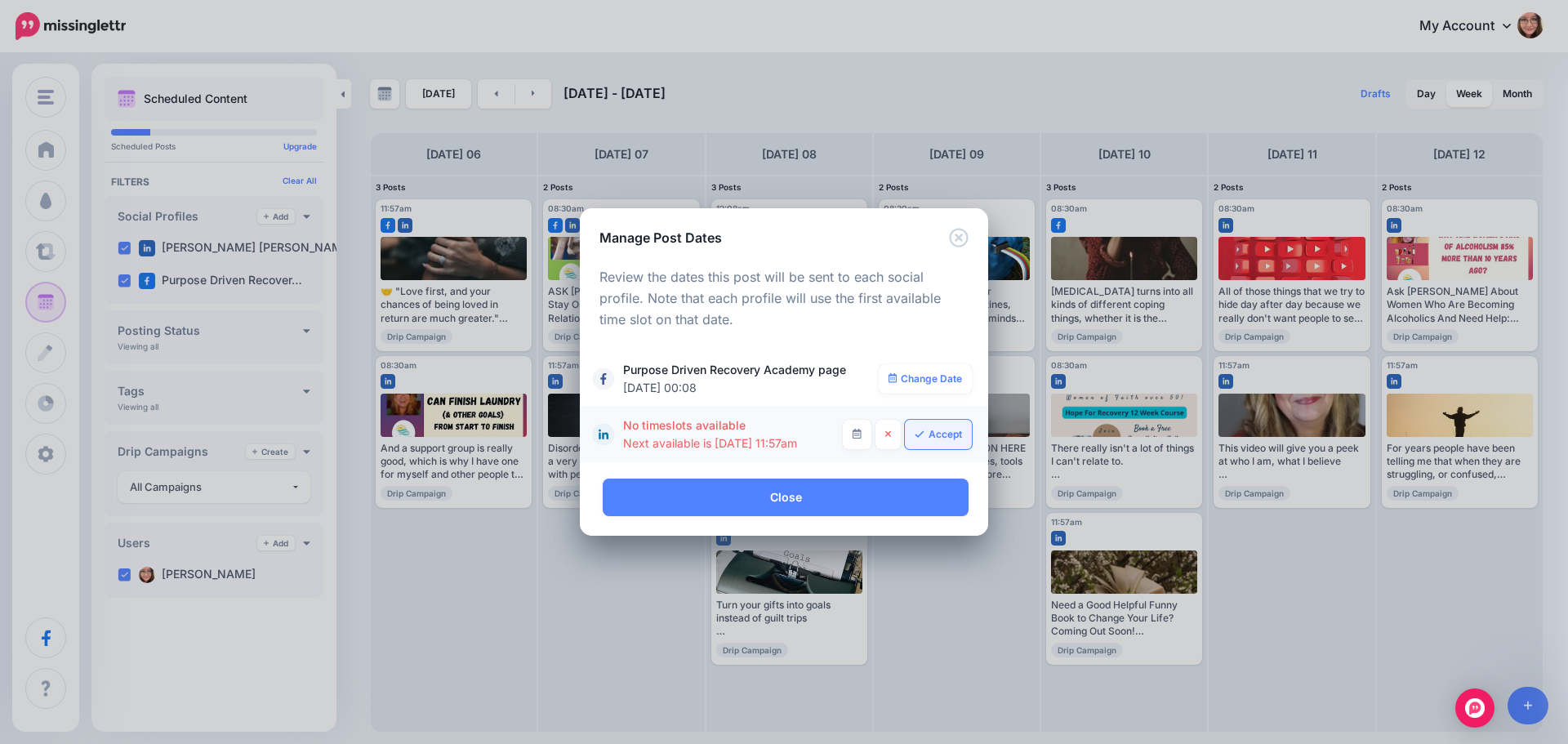
click at [944, 441] on link "Accept" at bounding box center [938, 434] width 67 height 30
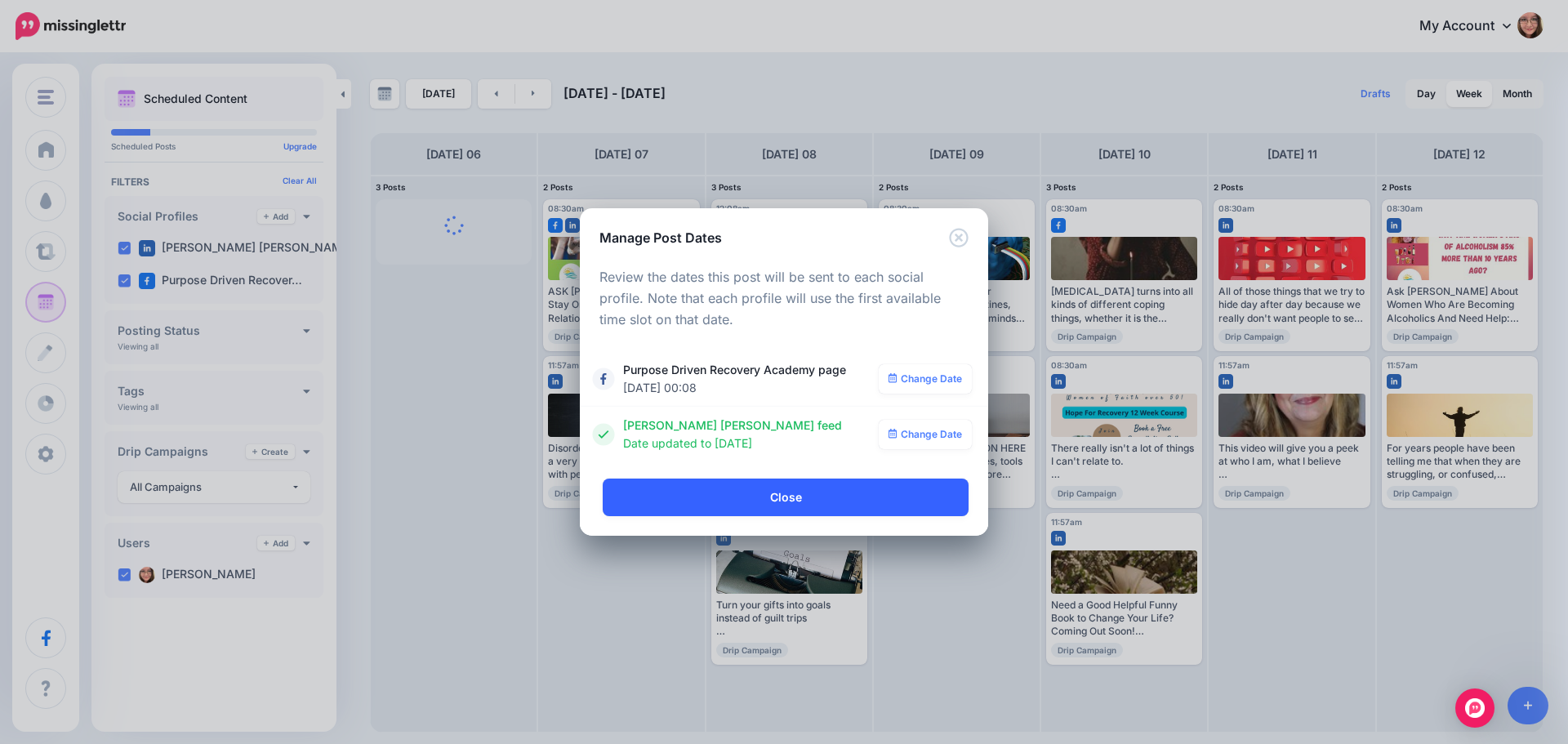
click at [776, 511] on link "Close" at bounding box center [785, 497] width 366 height 37
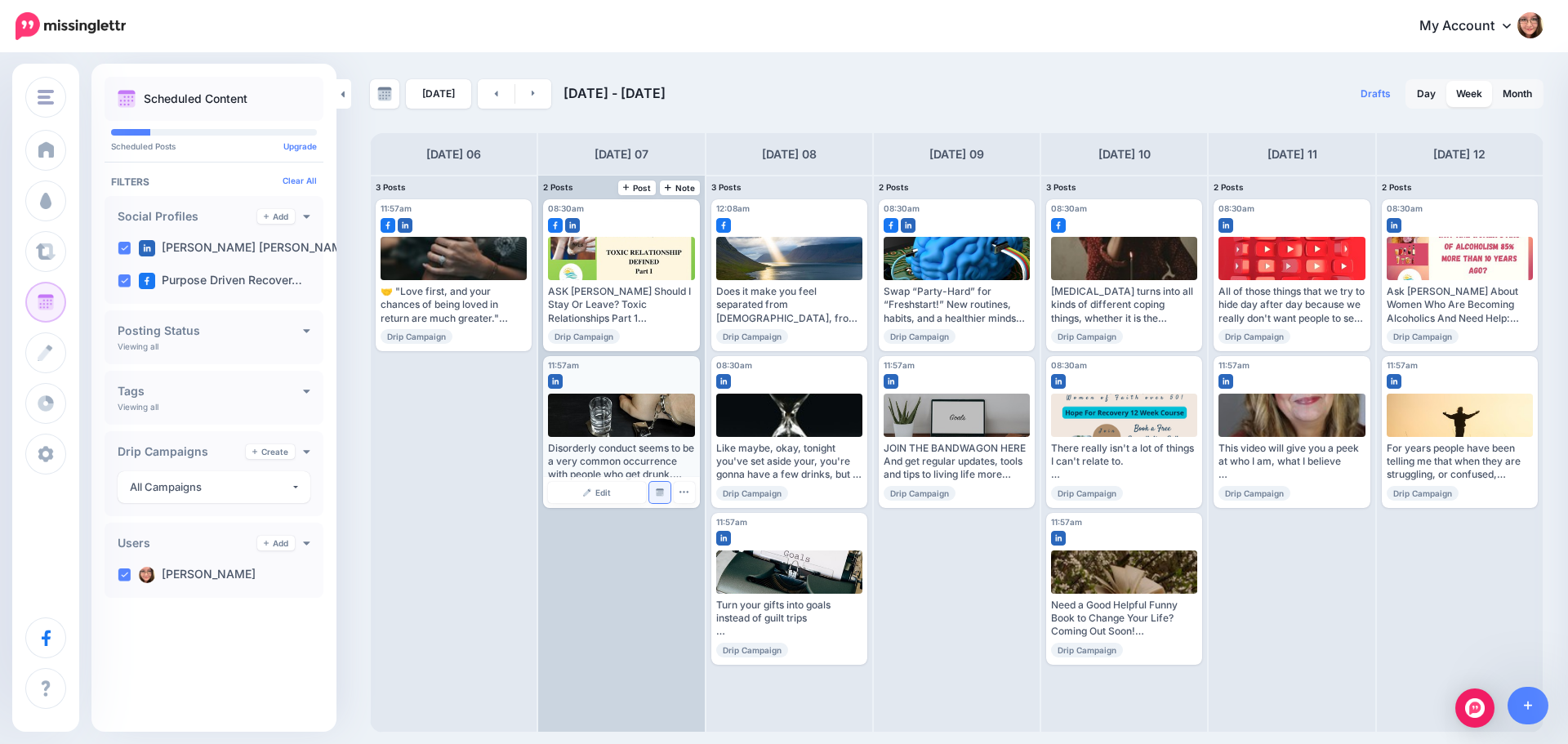
click at [662, 497] on link "Manage Dates" at bounding box center [660, 492] width 22 height 22
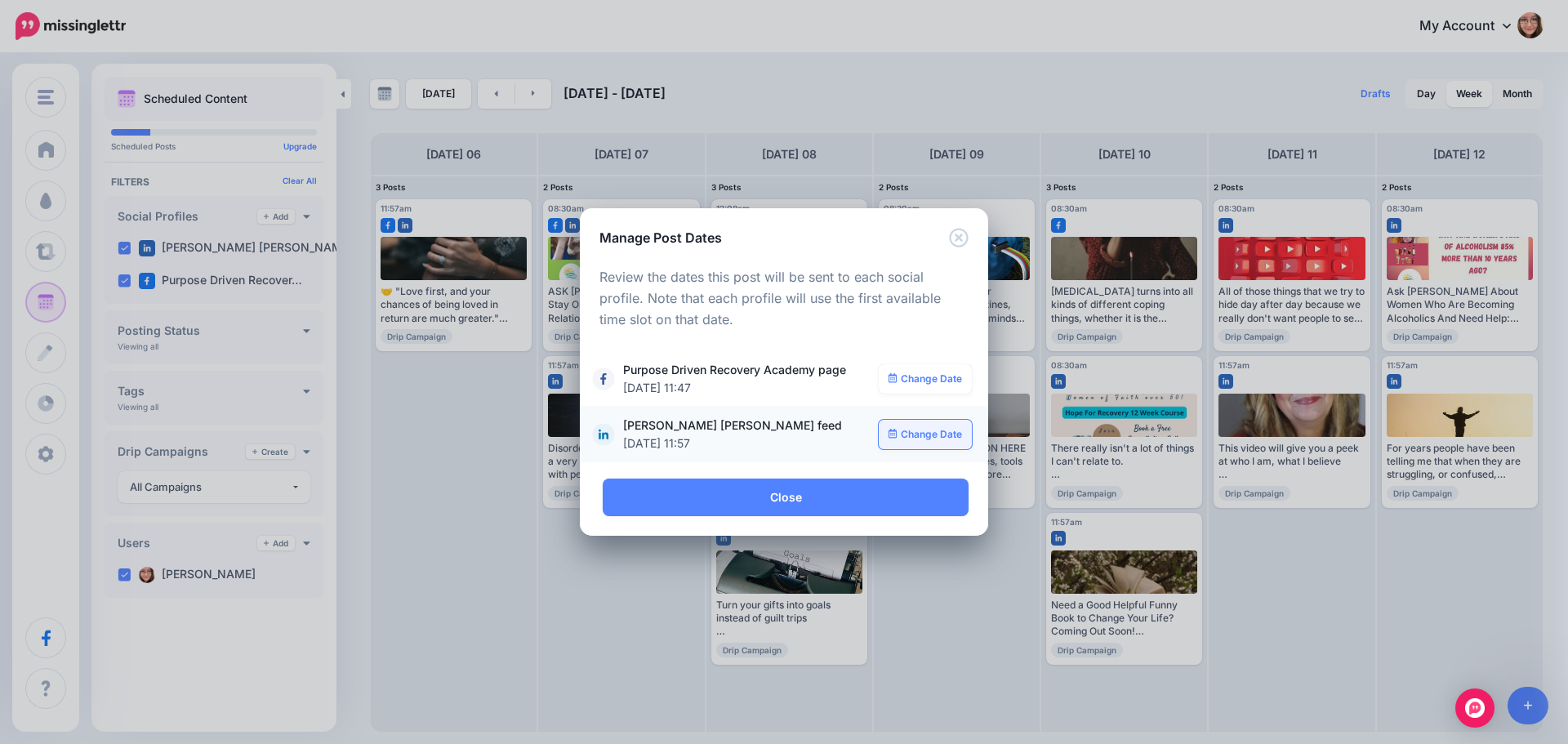
click at [930, 431] on link "Change Date" at bounding box center [926, 434] width 94 height 30
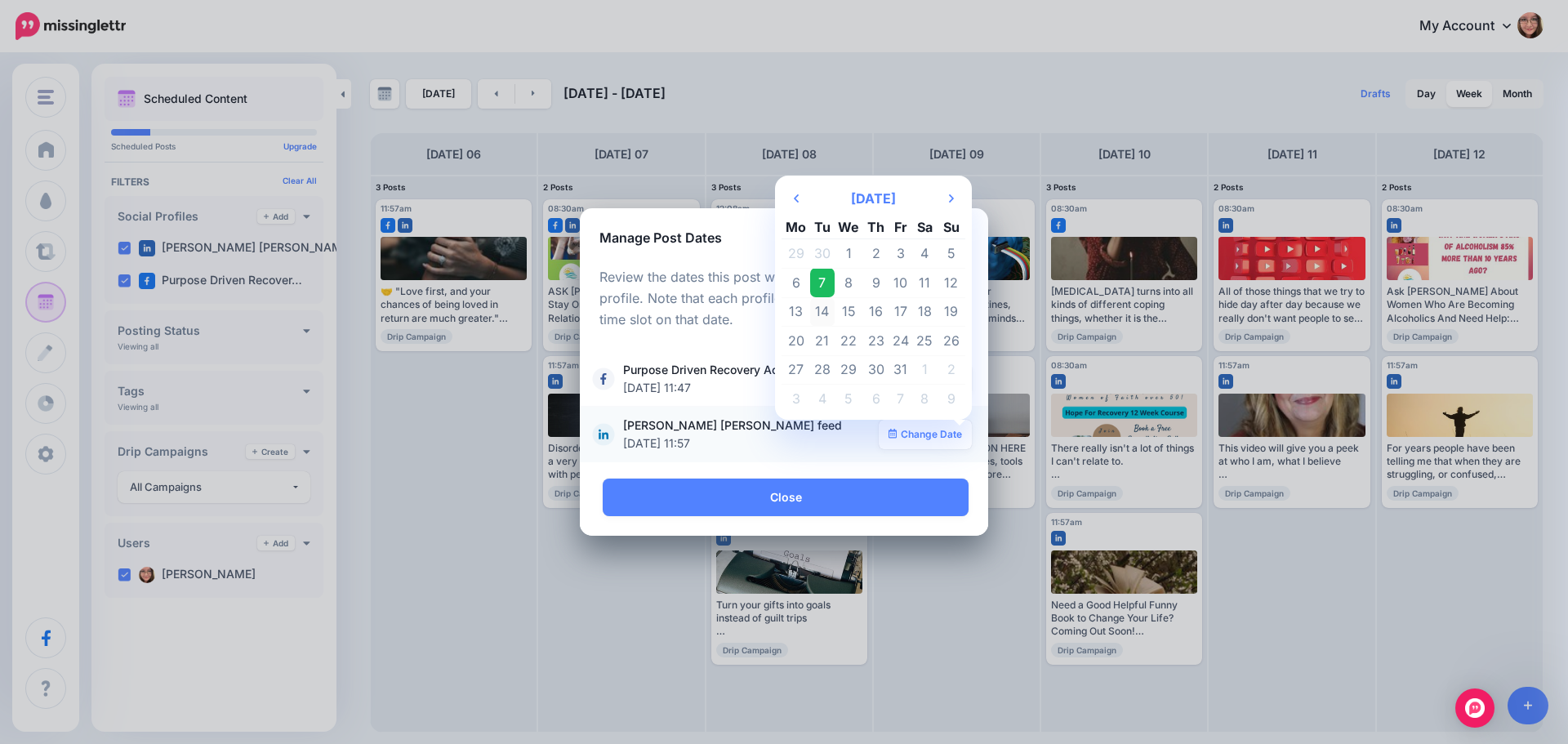
click at [821, 322] on td "14" at bounding box center [822, 312] width 25 height 30
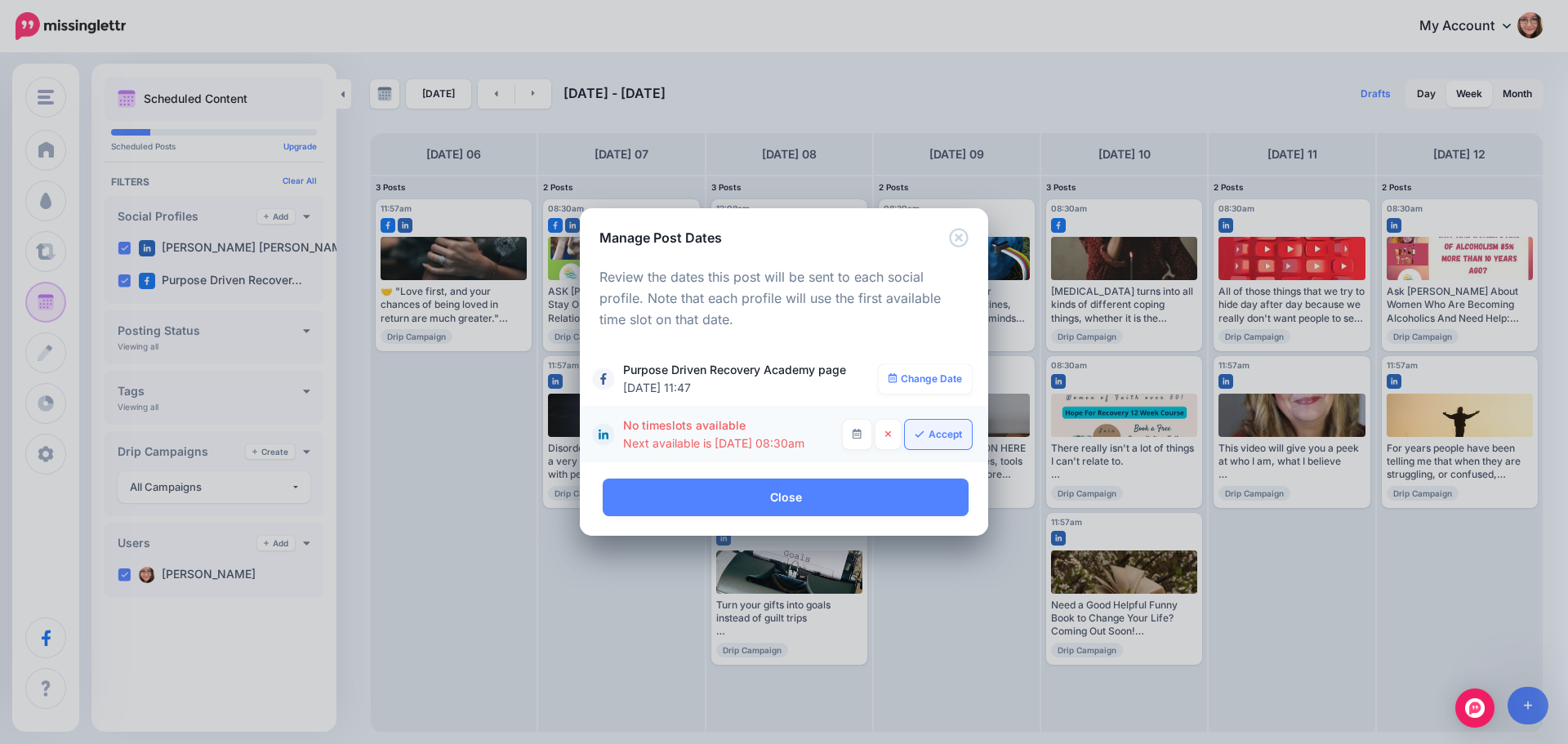
click at [950, 426] on link "Accept" at bounding box center [938, 434] width 67 height 30
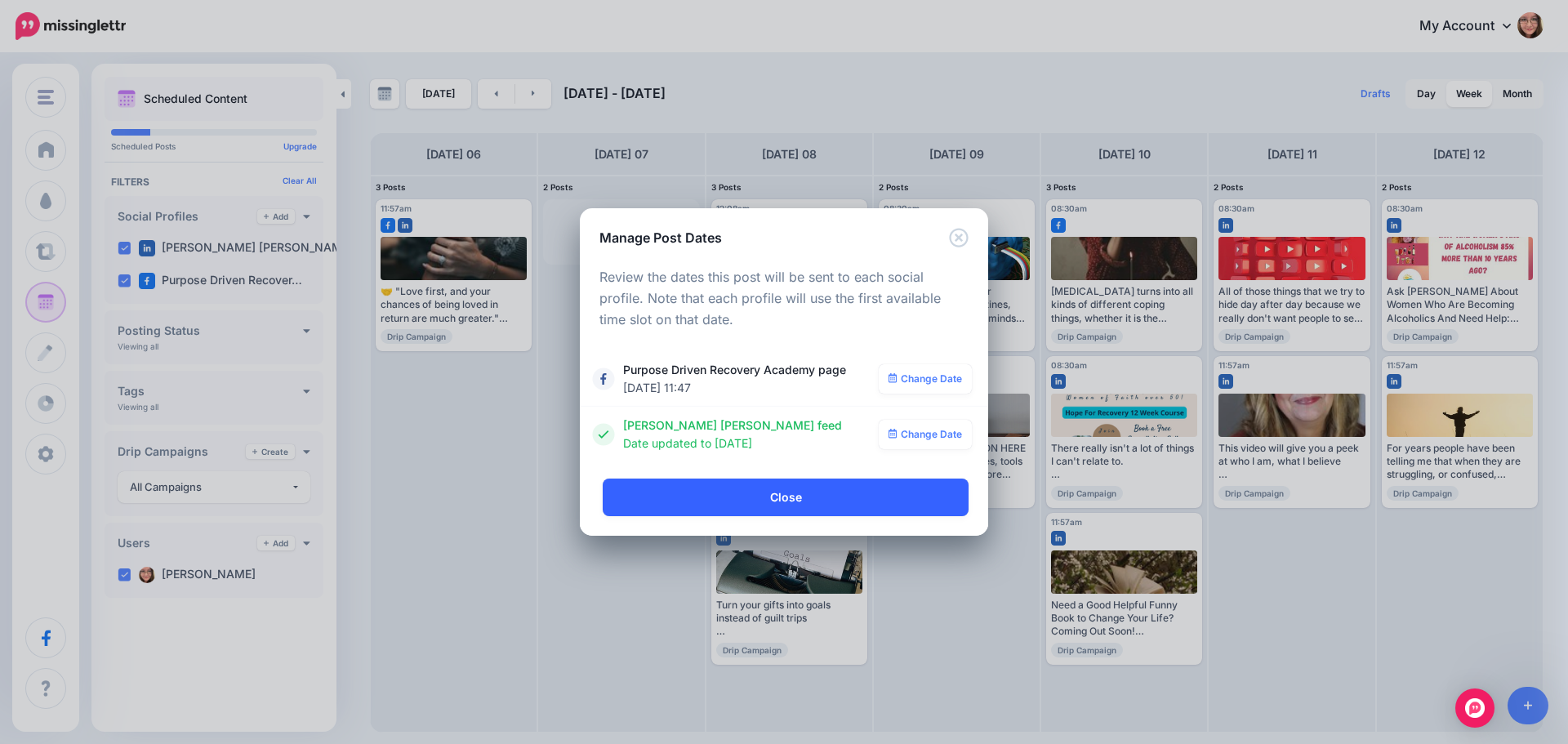
click at [789, 496] on link "Close" at bounding box center [785, 497] width 366 height 37
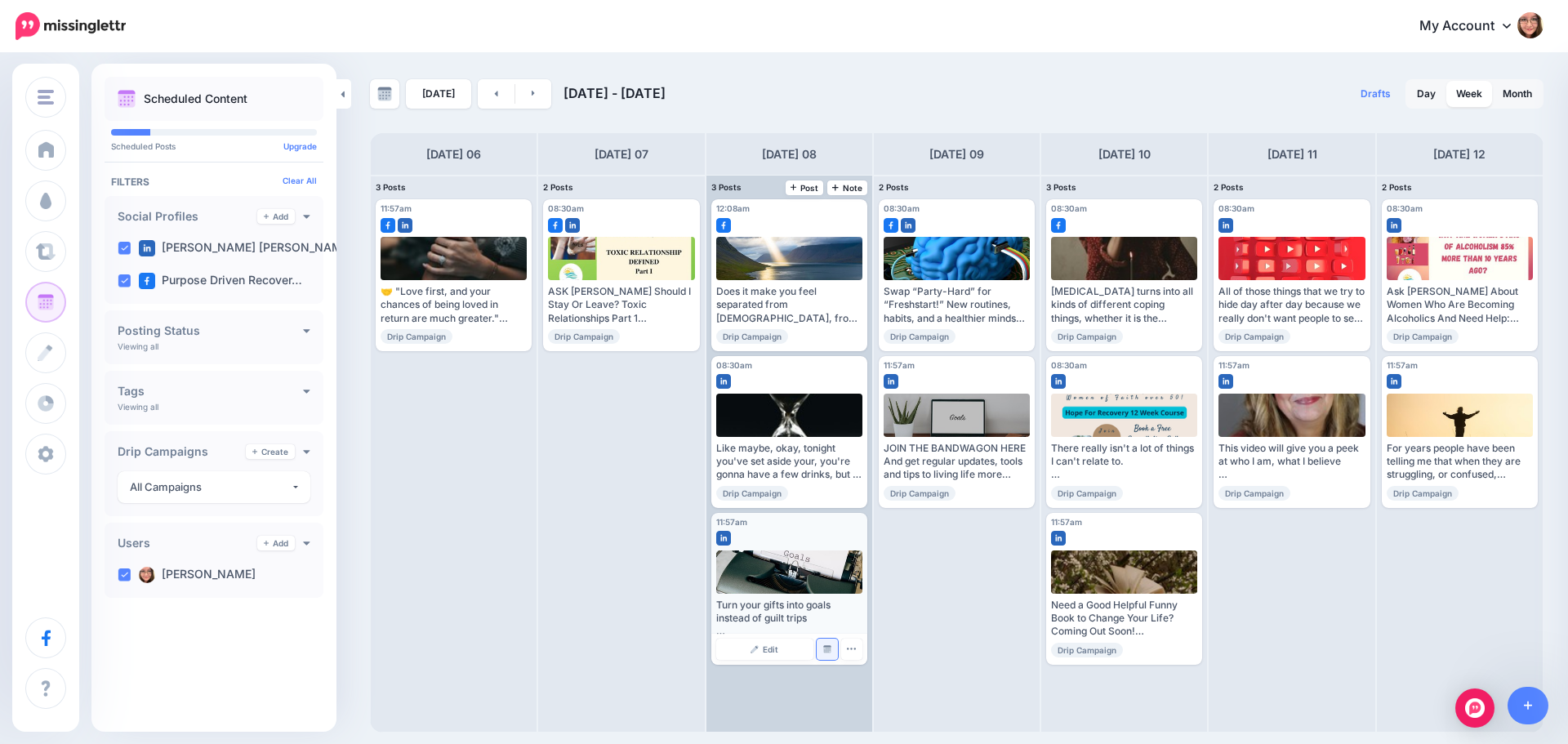
click at [828, 655] on link "Manage Dates" at bounding box center [828, 649] width 22 height 22
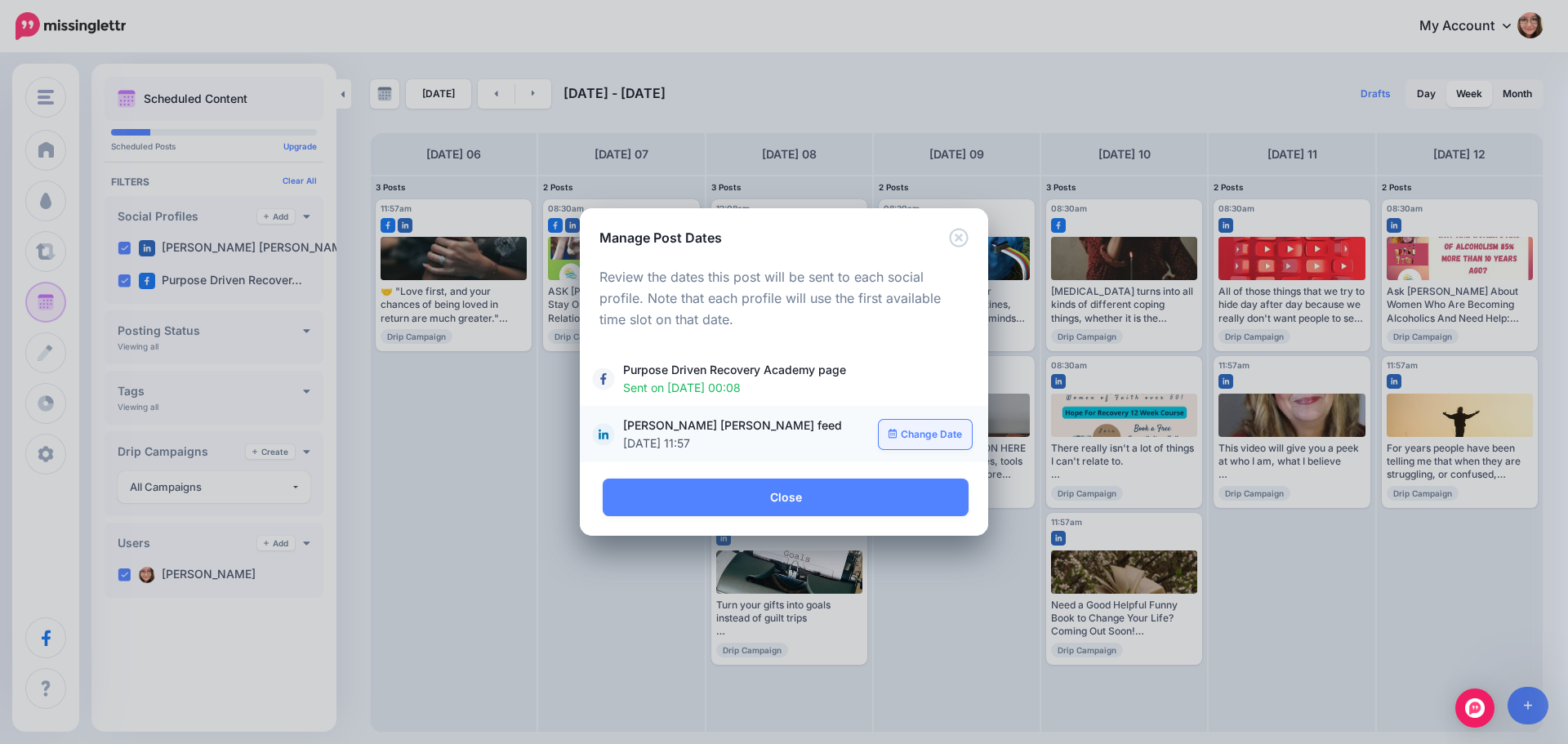
click at [922, 429] on link "Change Date" at bounding box center [926, 434] width 94 height 30
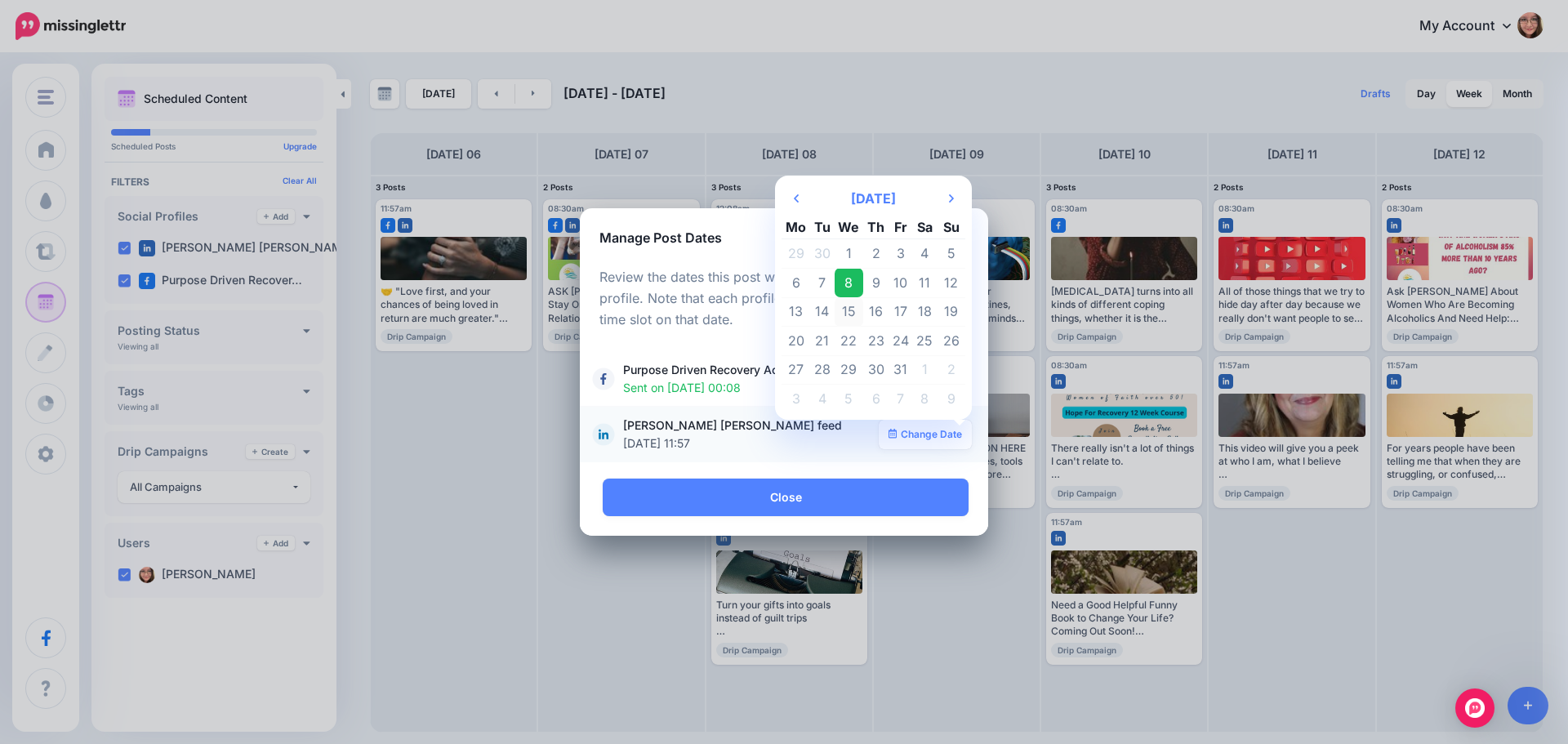
click at [850, 304] on td "15" at bounding box center [850, 312] width 30 height 30
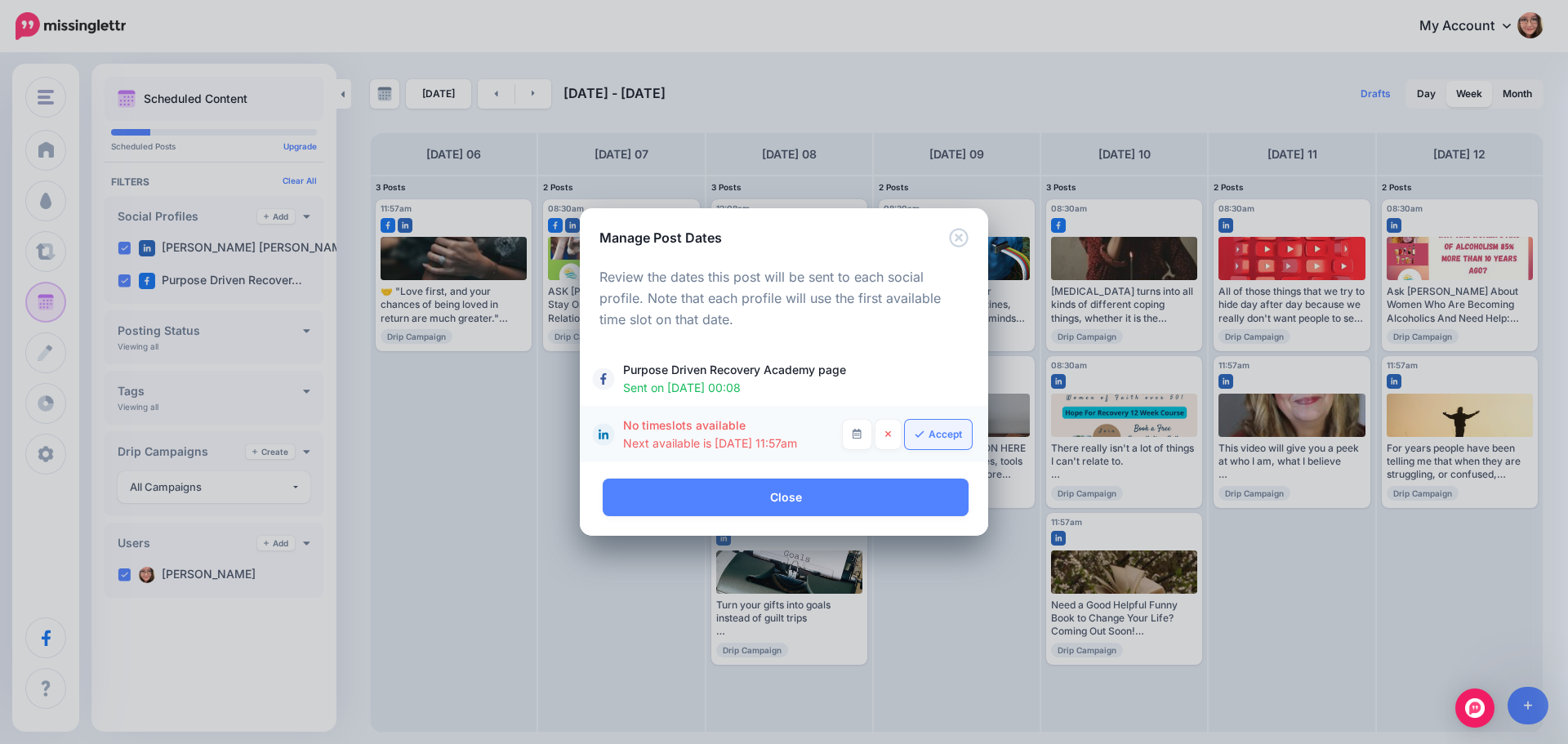
click at [929, 429] on link "Accept" at bounding box center [938, 434] width 67 height 30
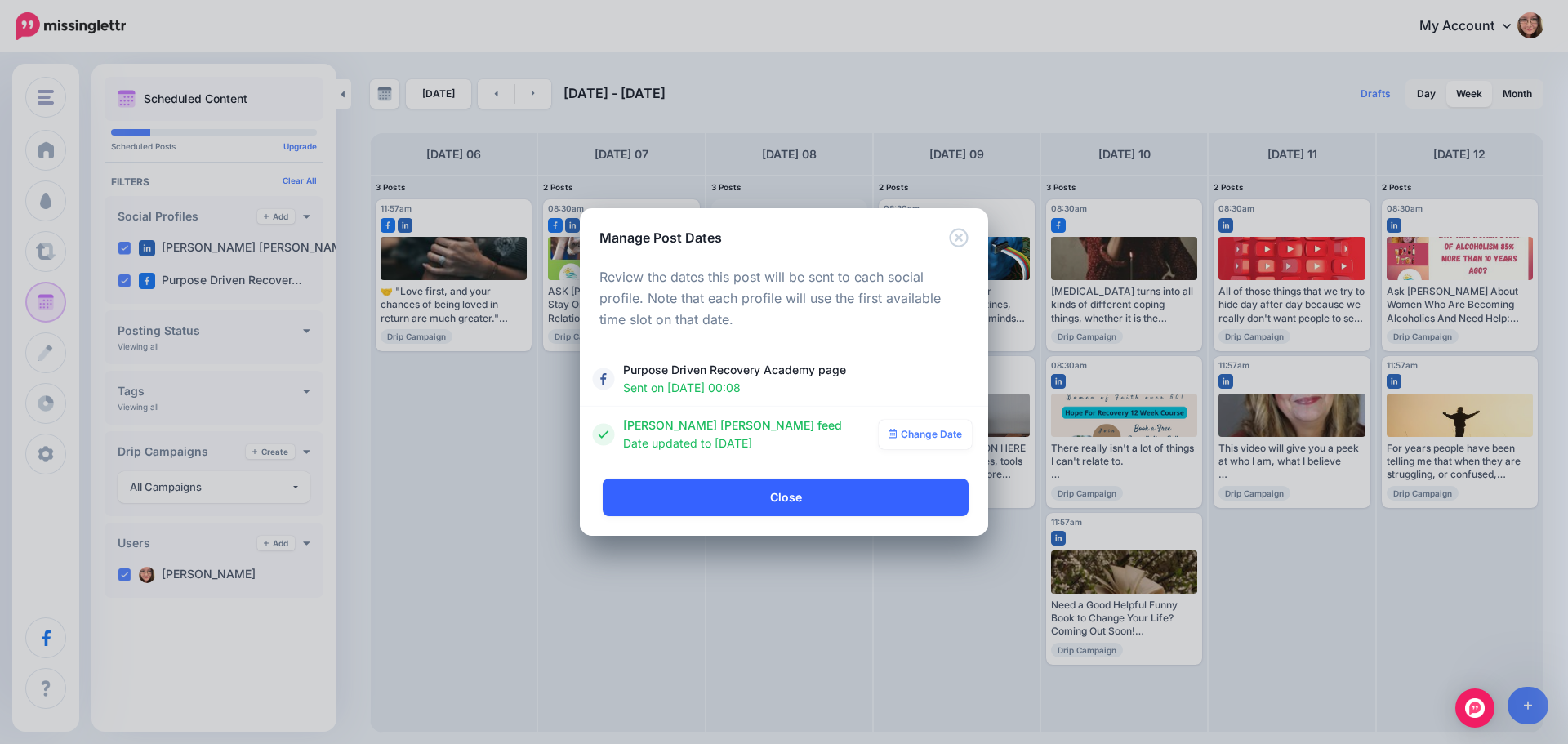
click at [802, 496] on link "Close" at bounding box center [785, 497] width 366 height 37
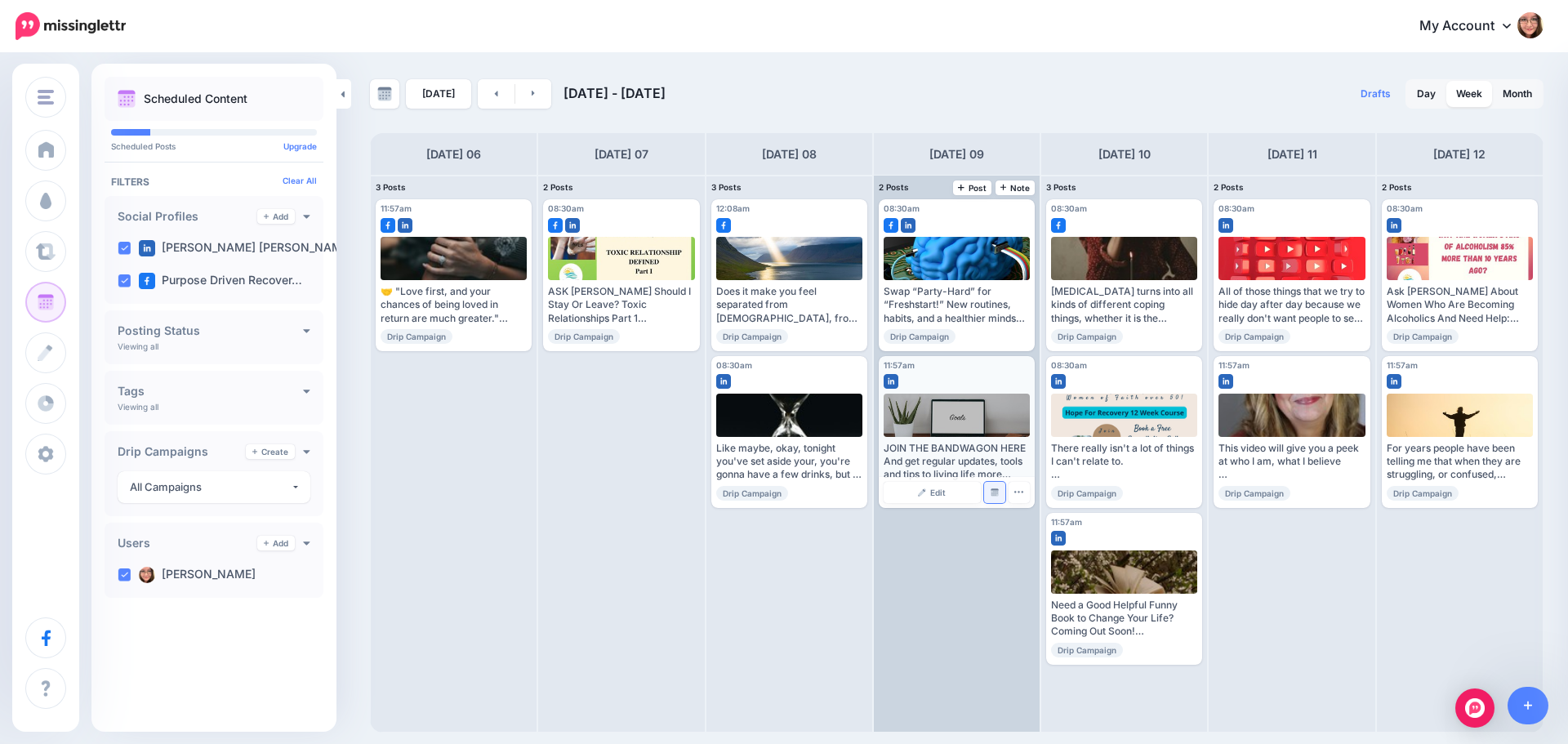
click at [998, 498] on link "Manage Dates" at bounding box center [995, 492] width 22 height 22
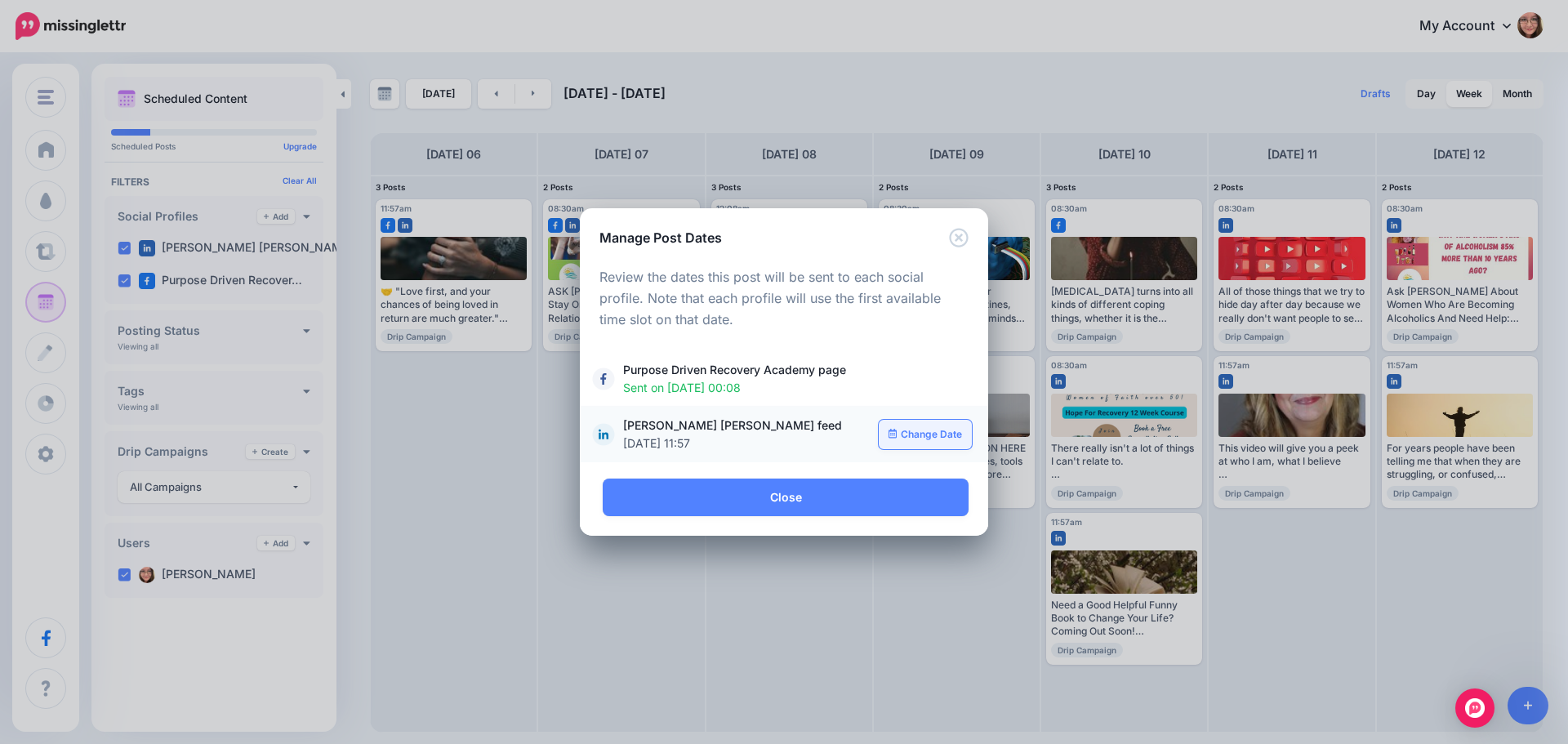
click at [914, 443] on link "Change Date" at bounding box center [926, 434] width 94 height 30
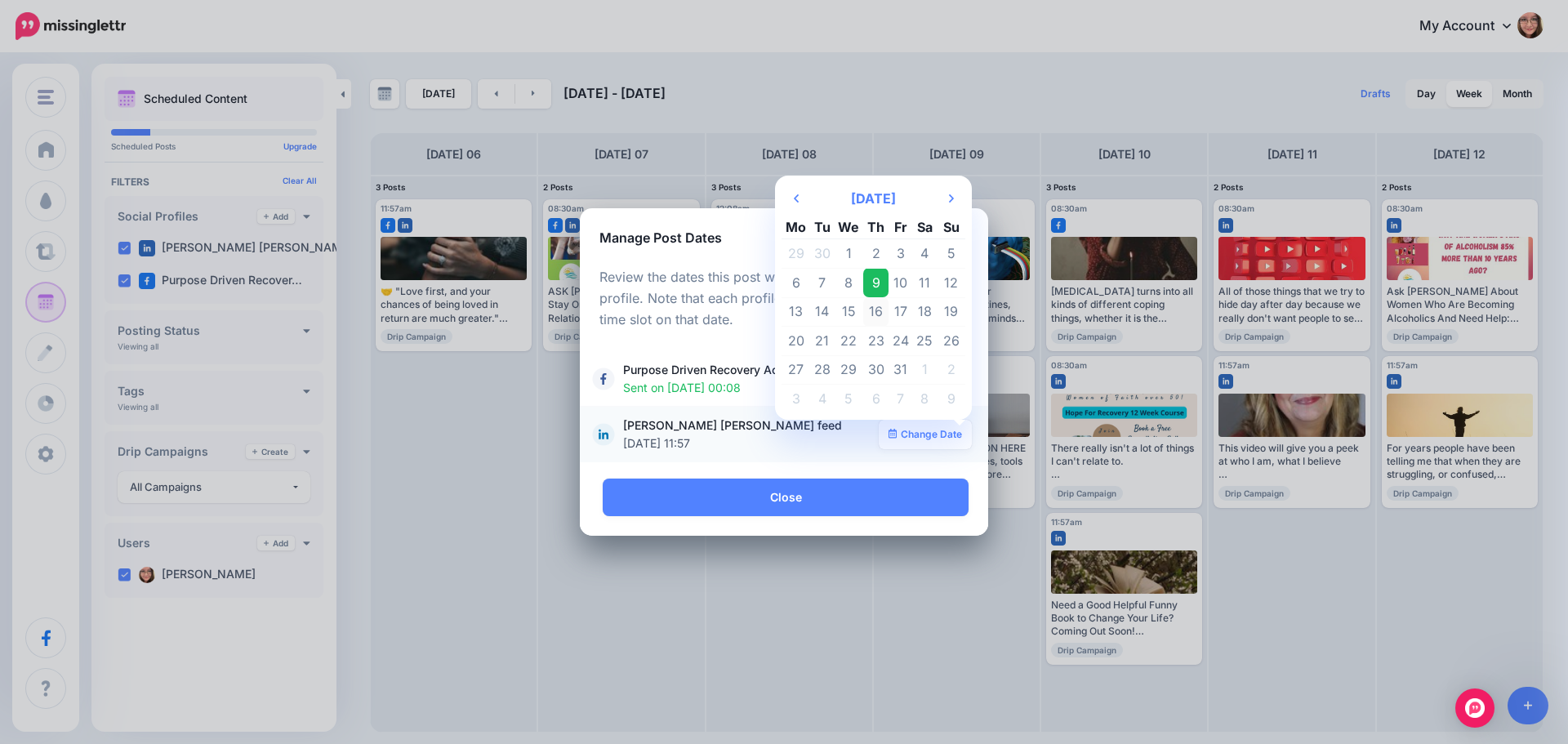
click at [878, 313] on td "16" at bounding box center [876, 312] width 26 height 30
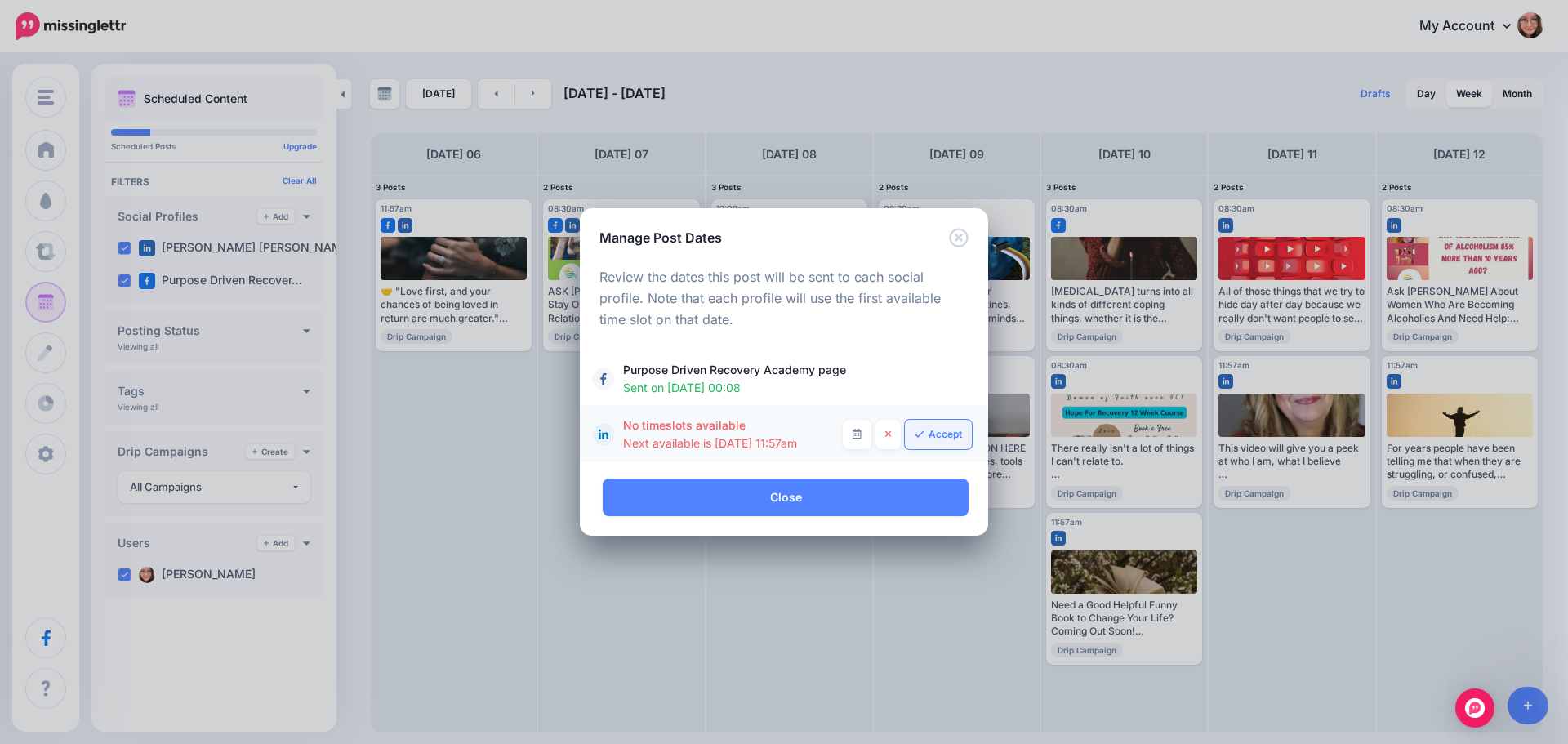
click at [933, 440] on link "Accept" at bounding box center [938, 434] width 67 height 30
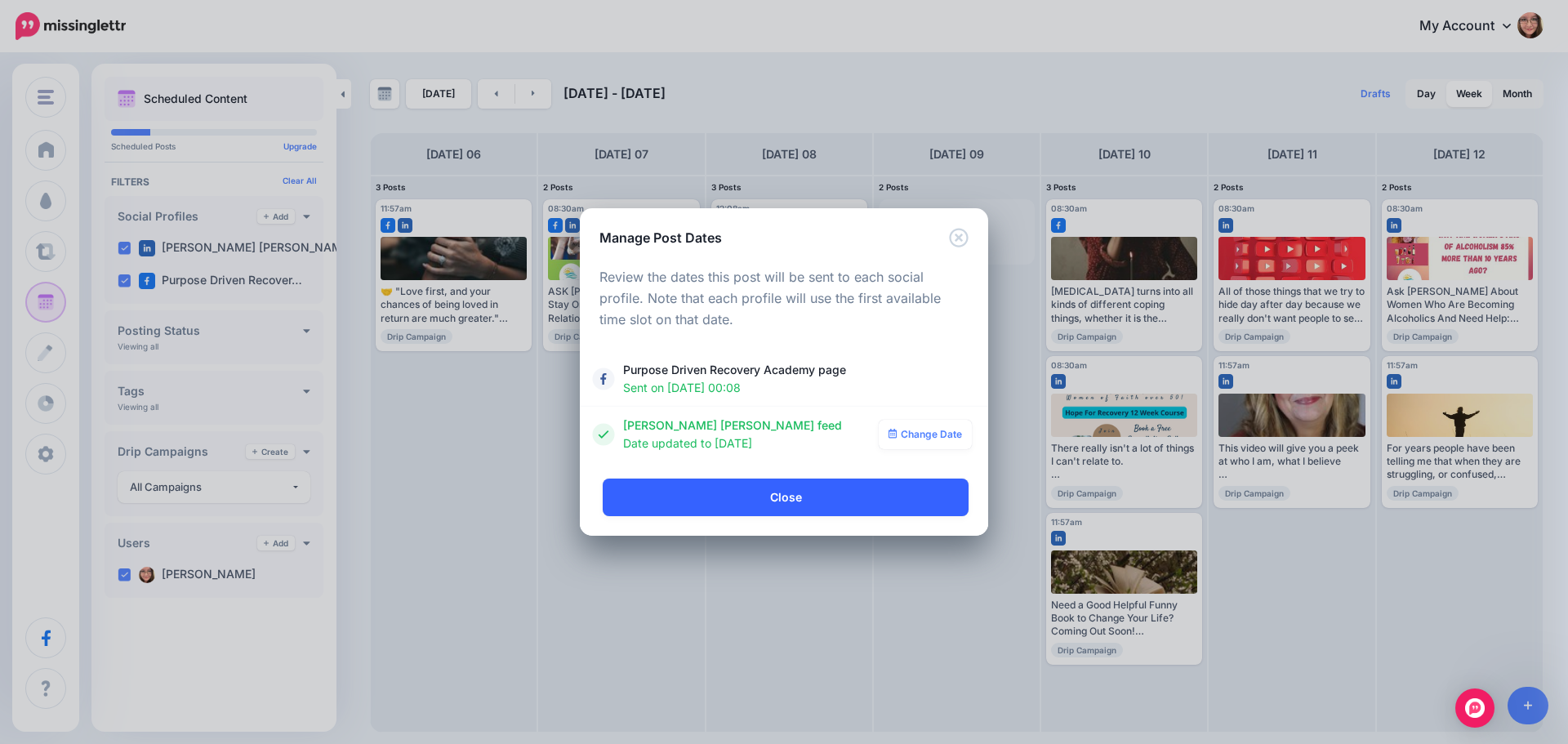
click at [838, 496] on link "Close" at bounding box center [785, 497] width 366 height 37
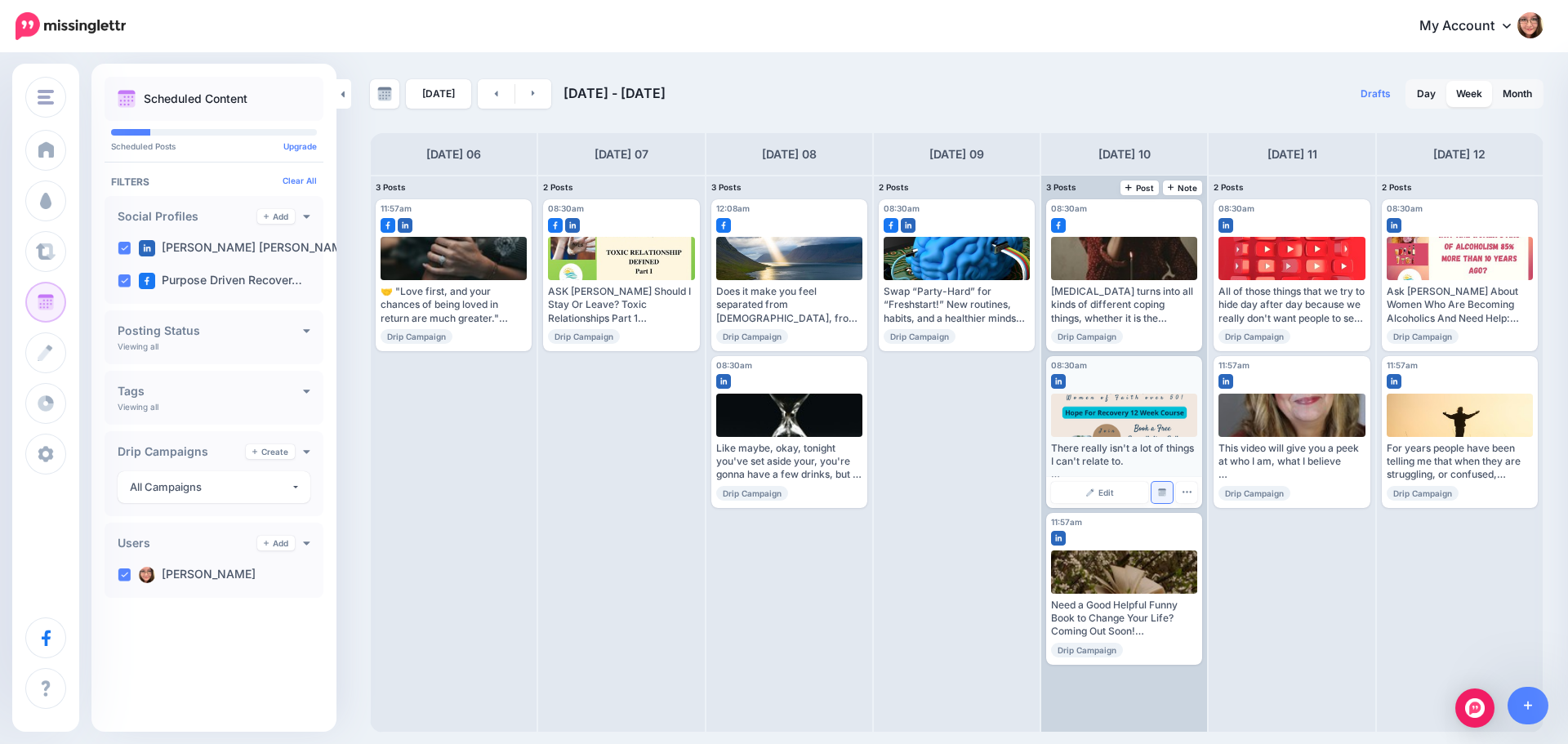
click at [1162, 488] on img at bounding box center [1162, 492] width 8 height 8
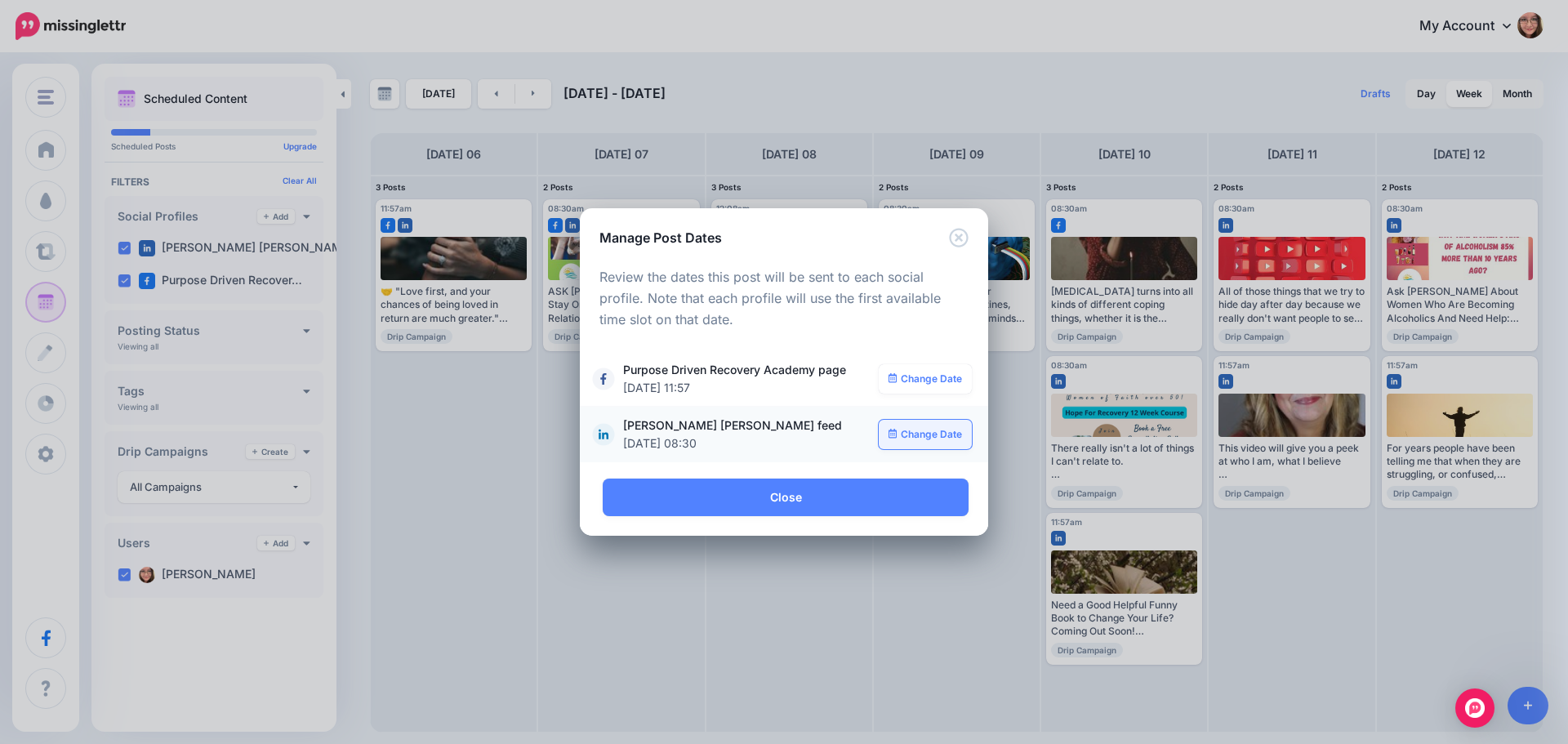
click at [907, 439] on link "Change Date" at bounding box center [926, 434] width 94 height 30
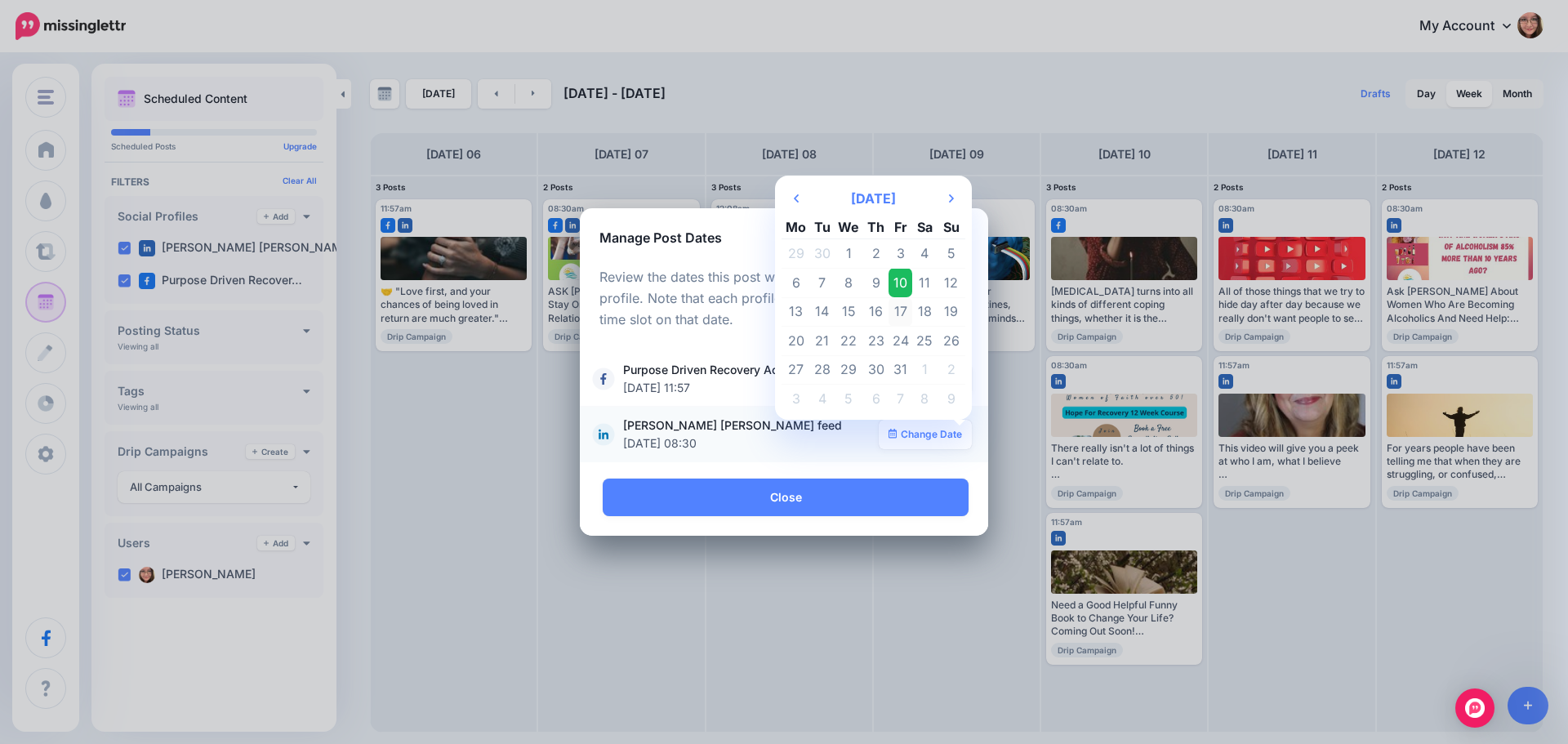
click at [903, 316] on td "17" at bounding box center [900, 312] width 25 height 30
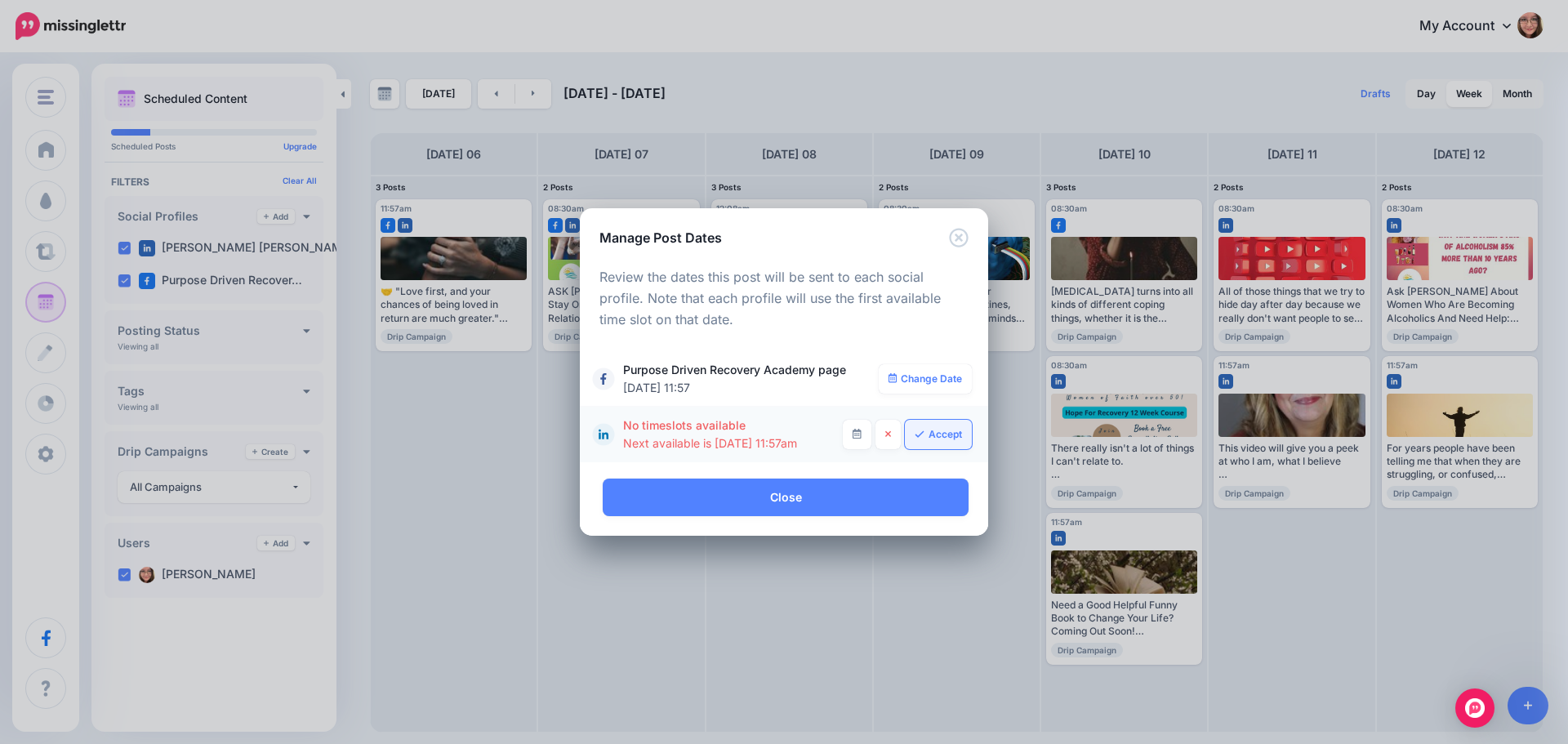
click at [933, 433] on link "Accept" at bounding box center [938, 434] width 67 height 30
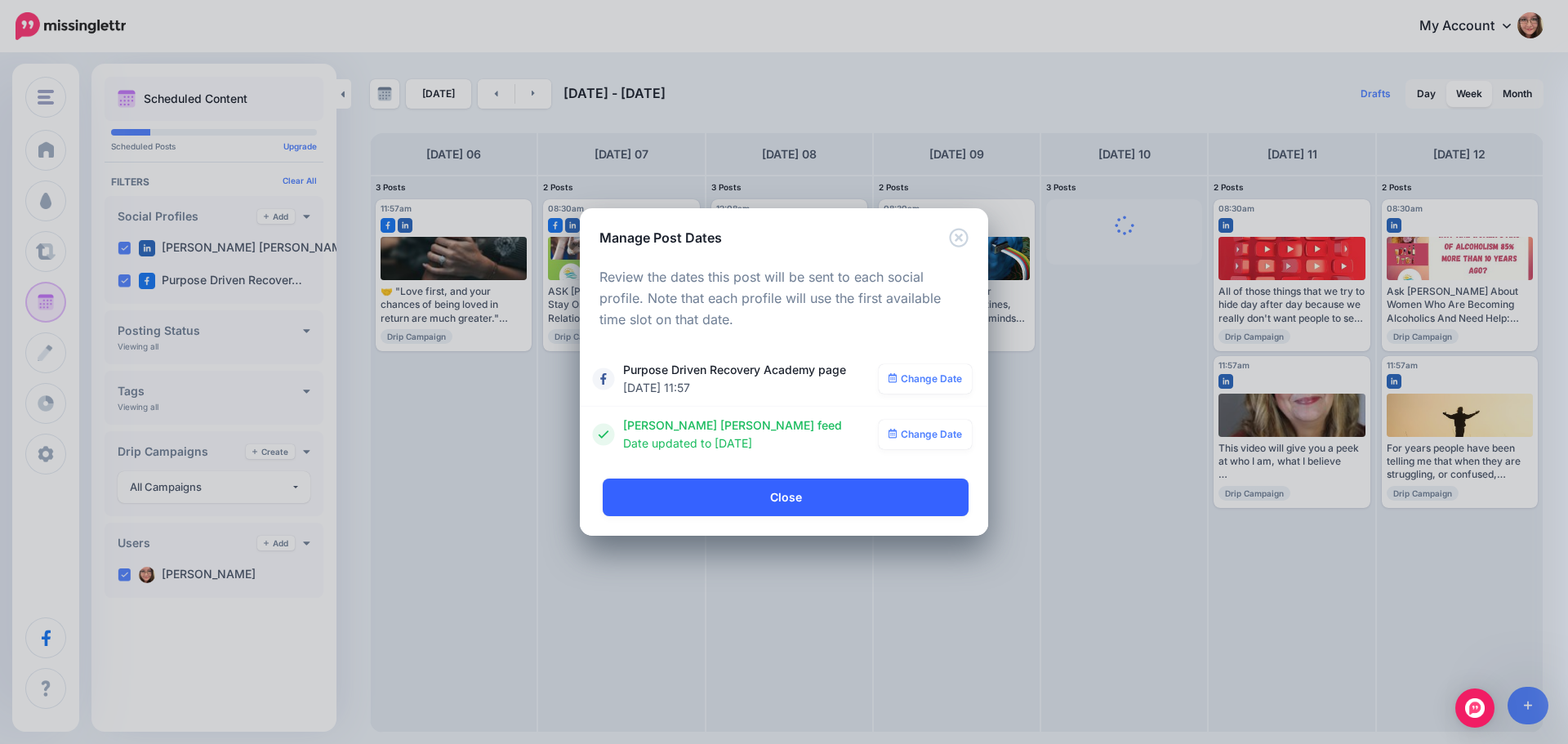
click at [825, 499] on link "Close" at bounding box center [785, 497] width 366 height 37
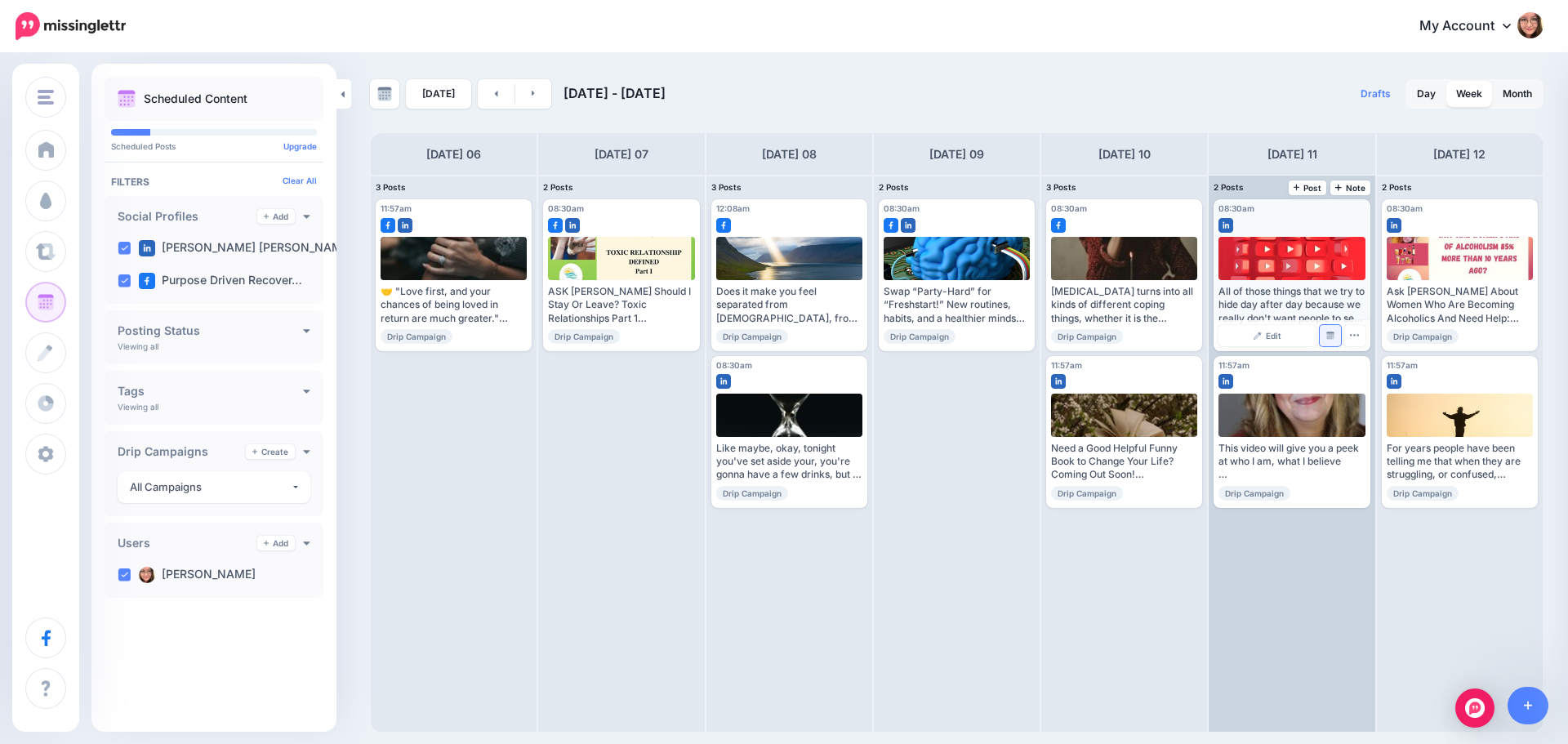
click at [1332, 334] on img at bounding box center [1330, 335] width 8 height 8
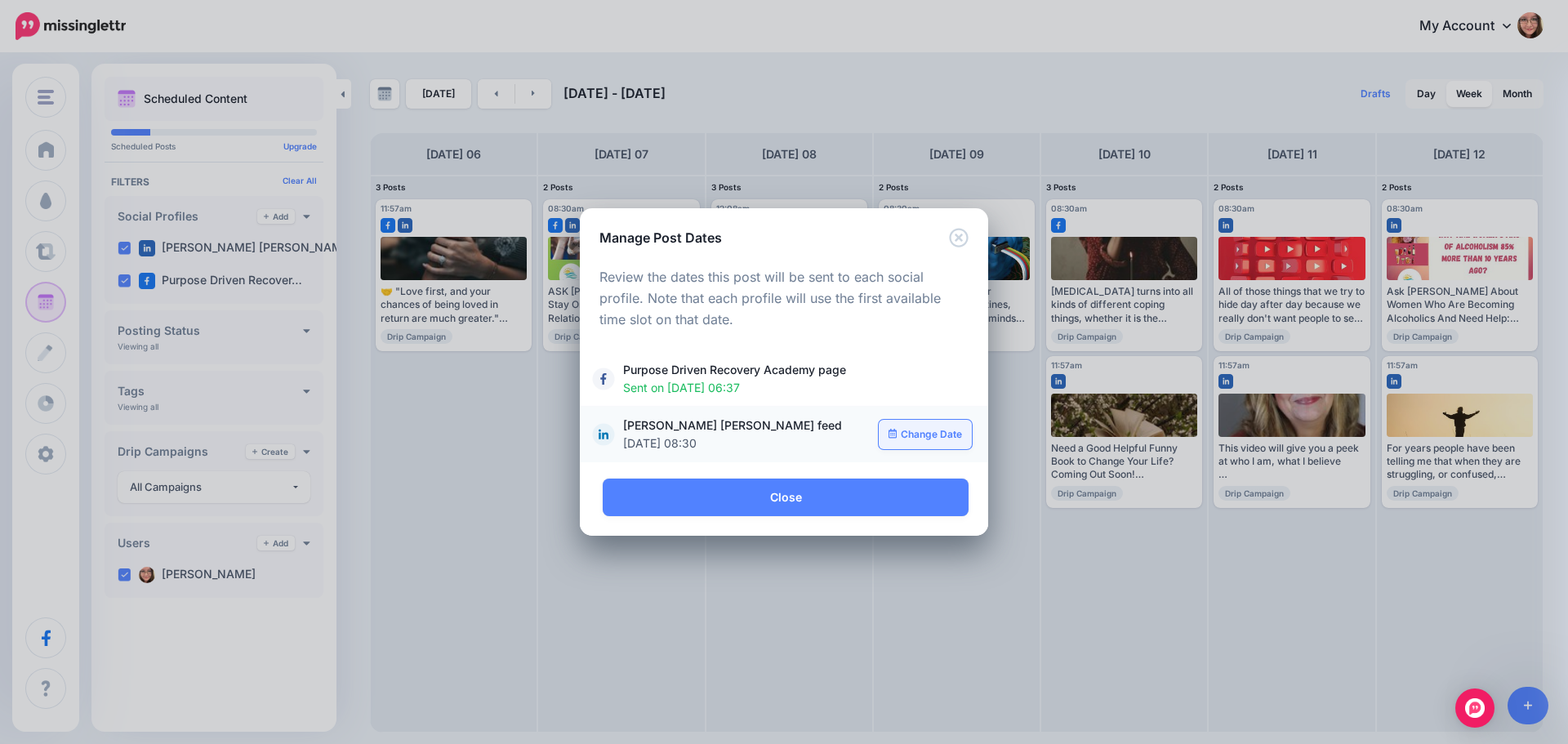
click at [899, 421] on link "Change Date" at bounding box center [926, 434] width 94 height 30
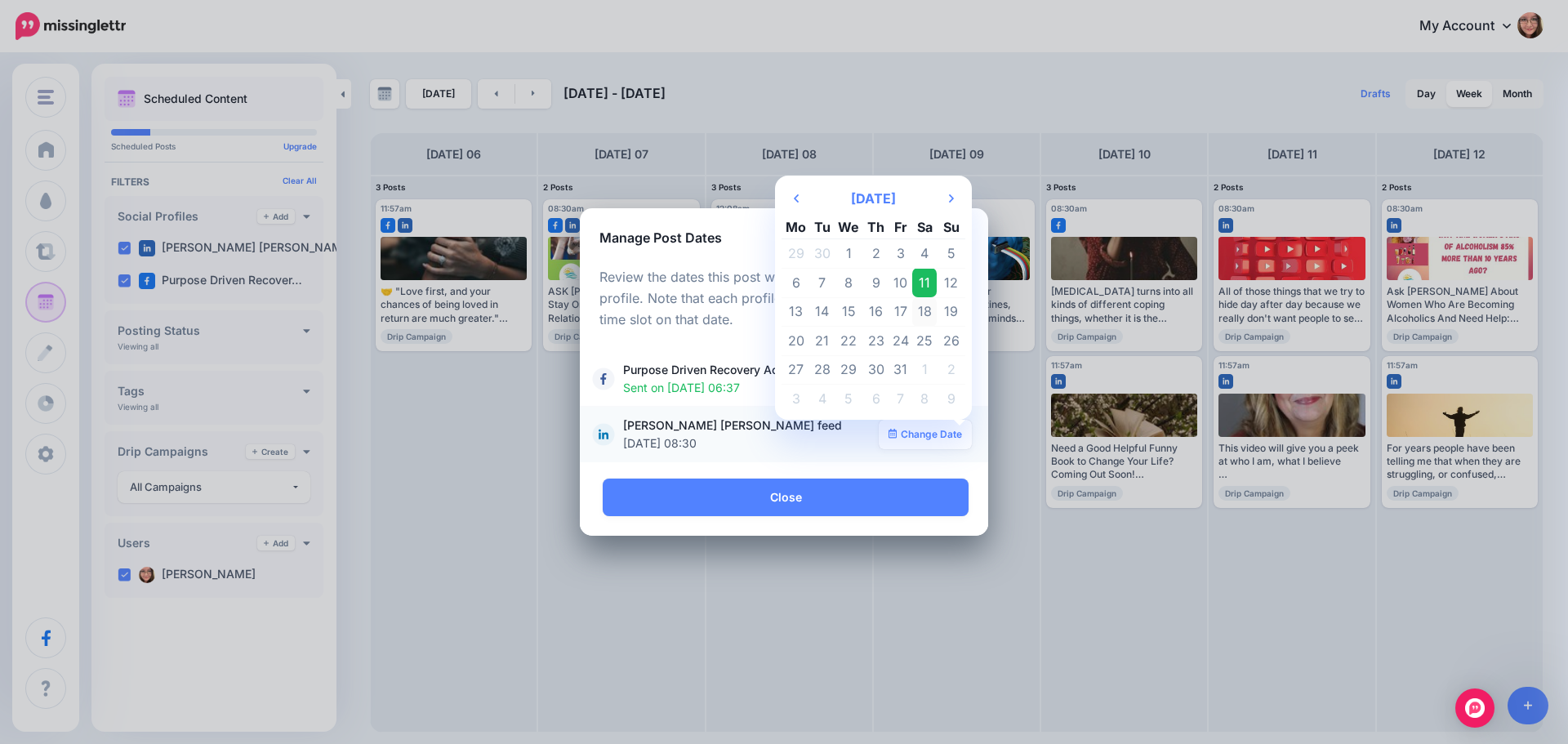
click at [922, 315] on td "18" at bounding box center [924, 312] width 25 height 30
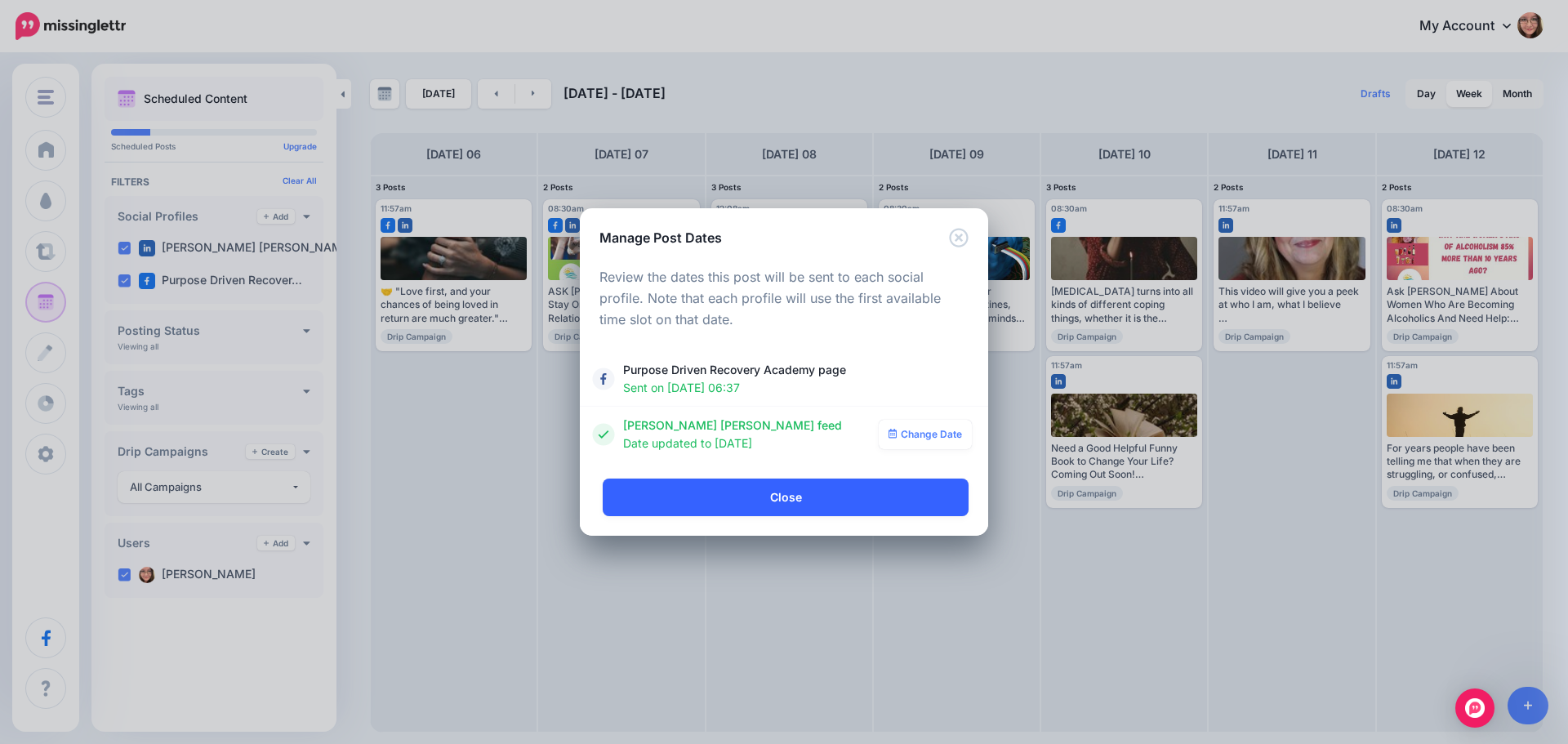
click at [862, 490] on link "Close" at bounding box center [785, 497] width 366 height 37
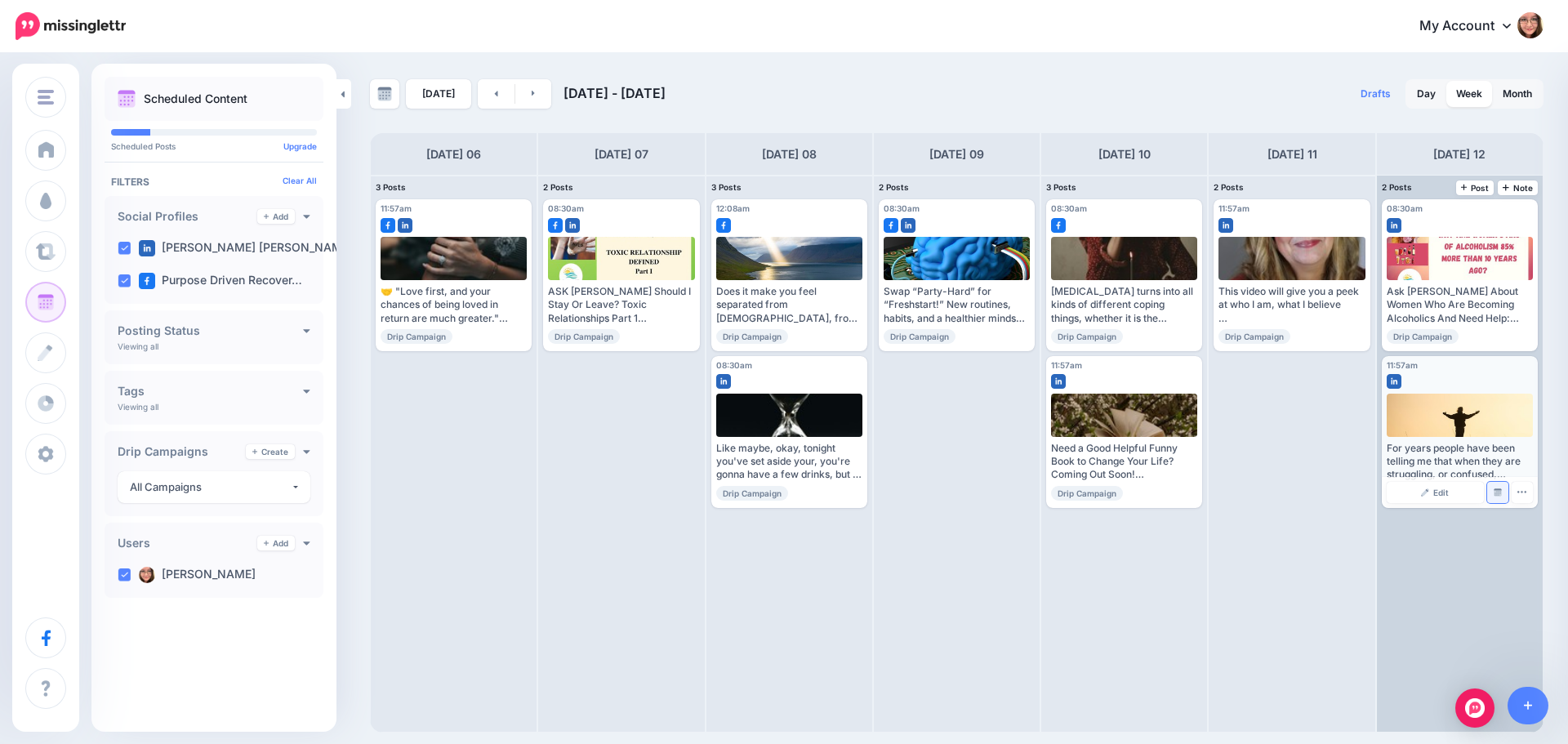
click at [1498, 488] on img at bounding box center [1498, 492] width 8 height 8
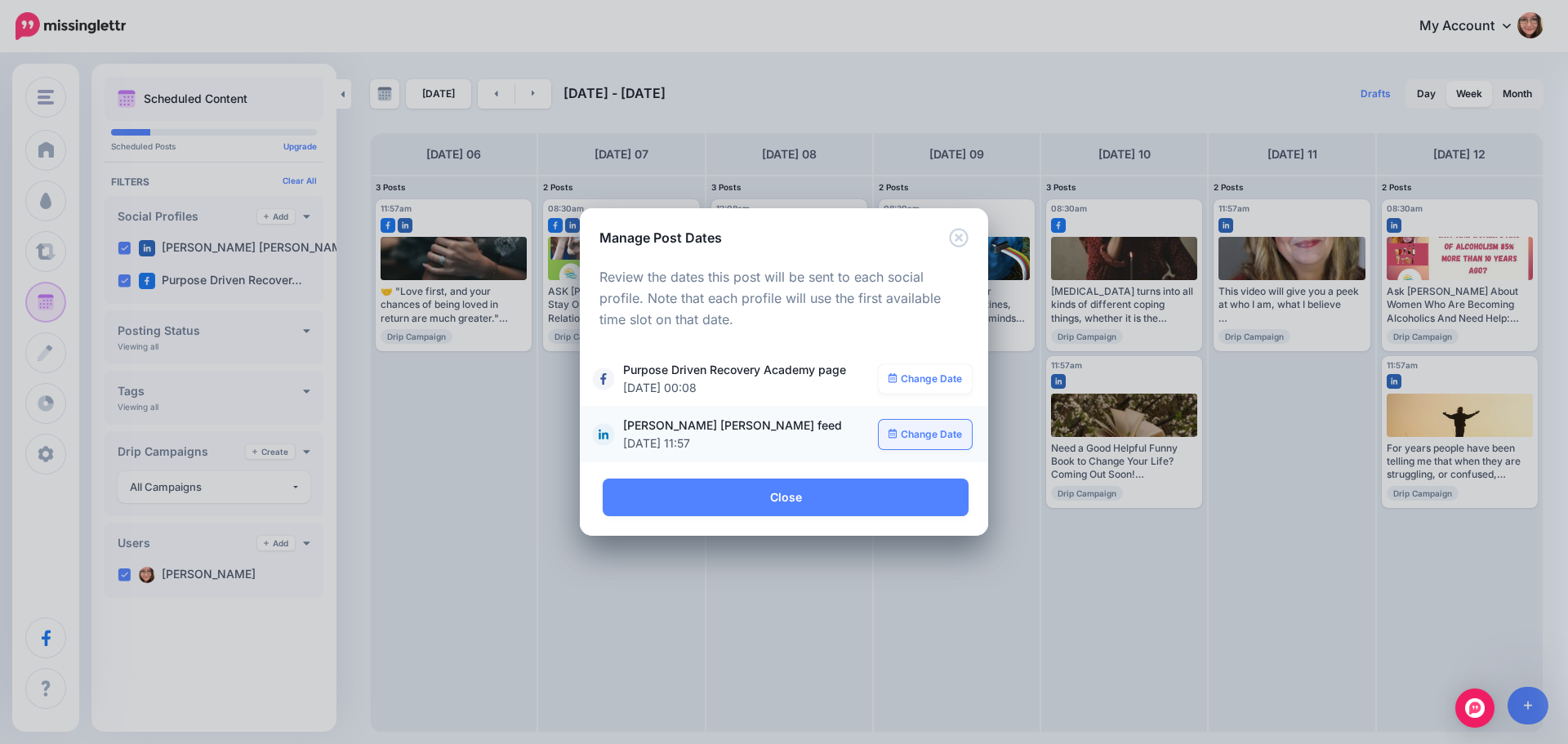
click at [938, 438] on link "Change Date" at bounding box center [926, 434] width 94 height 30
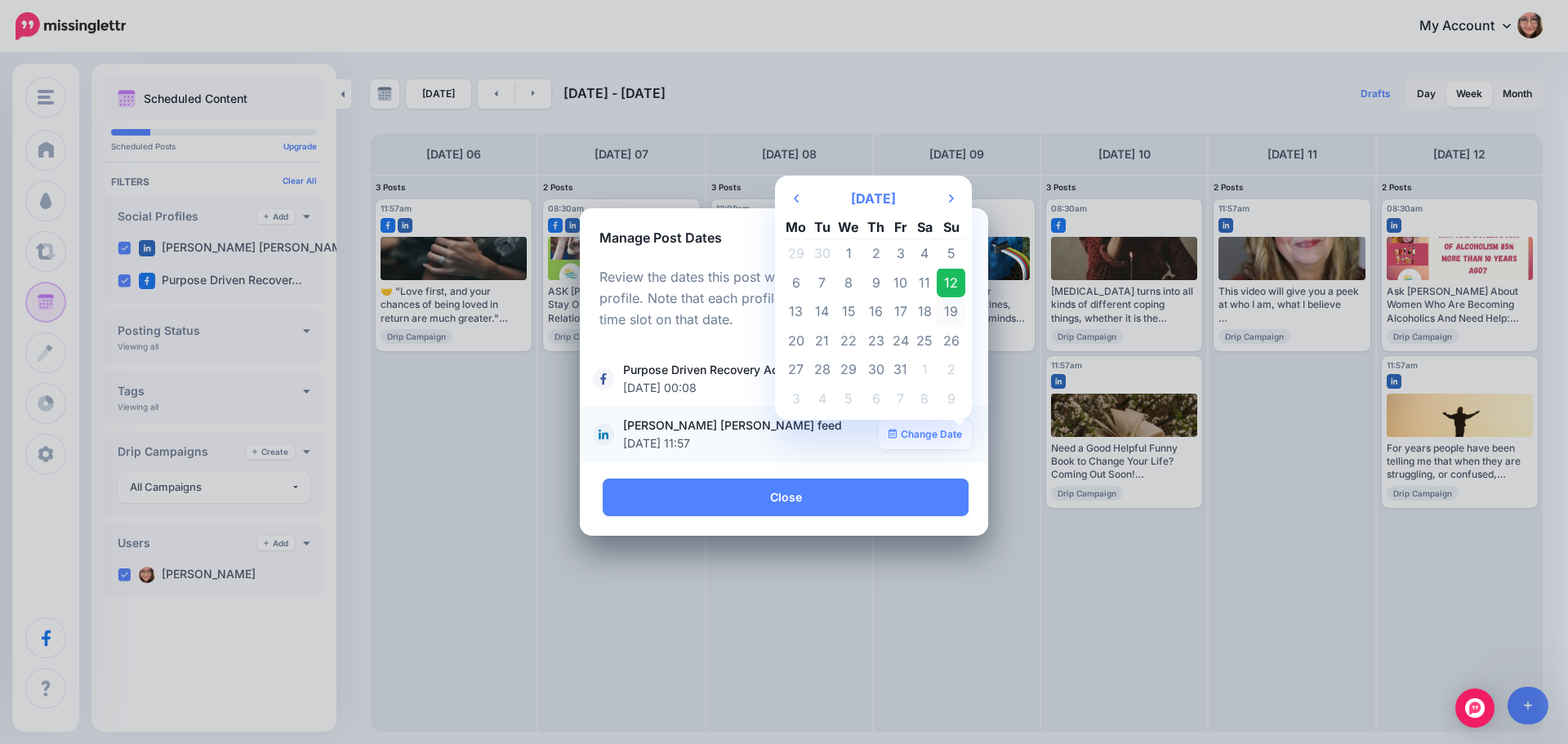
click at [956, 315] on td "19" at bounding box center [950, 312] width 29 height 30
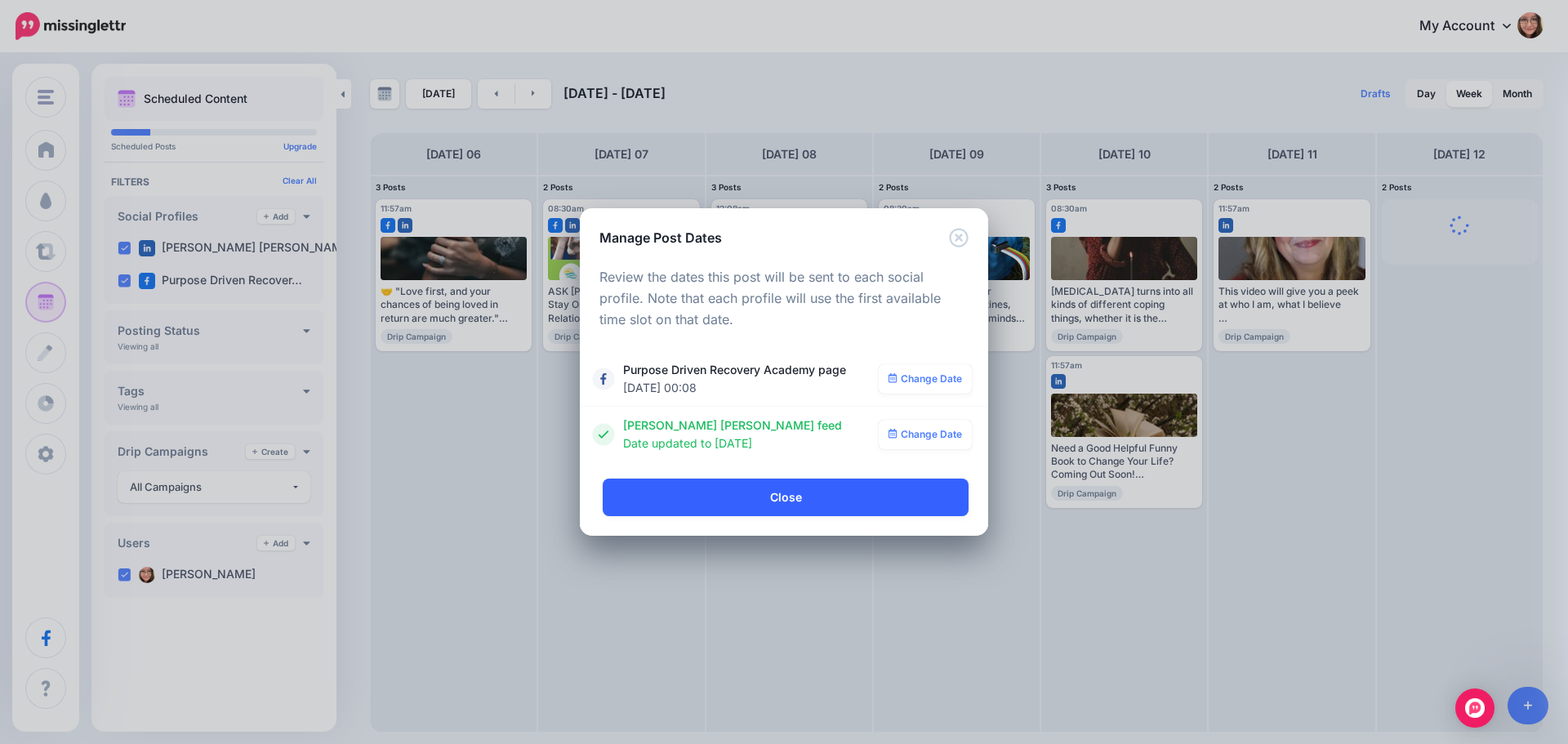
click at [822, 508] on link "Close" at bounding box center [785, 497] width 366 height 37
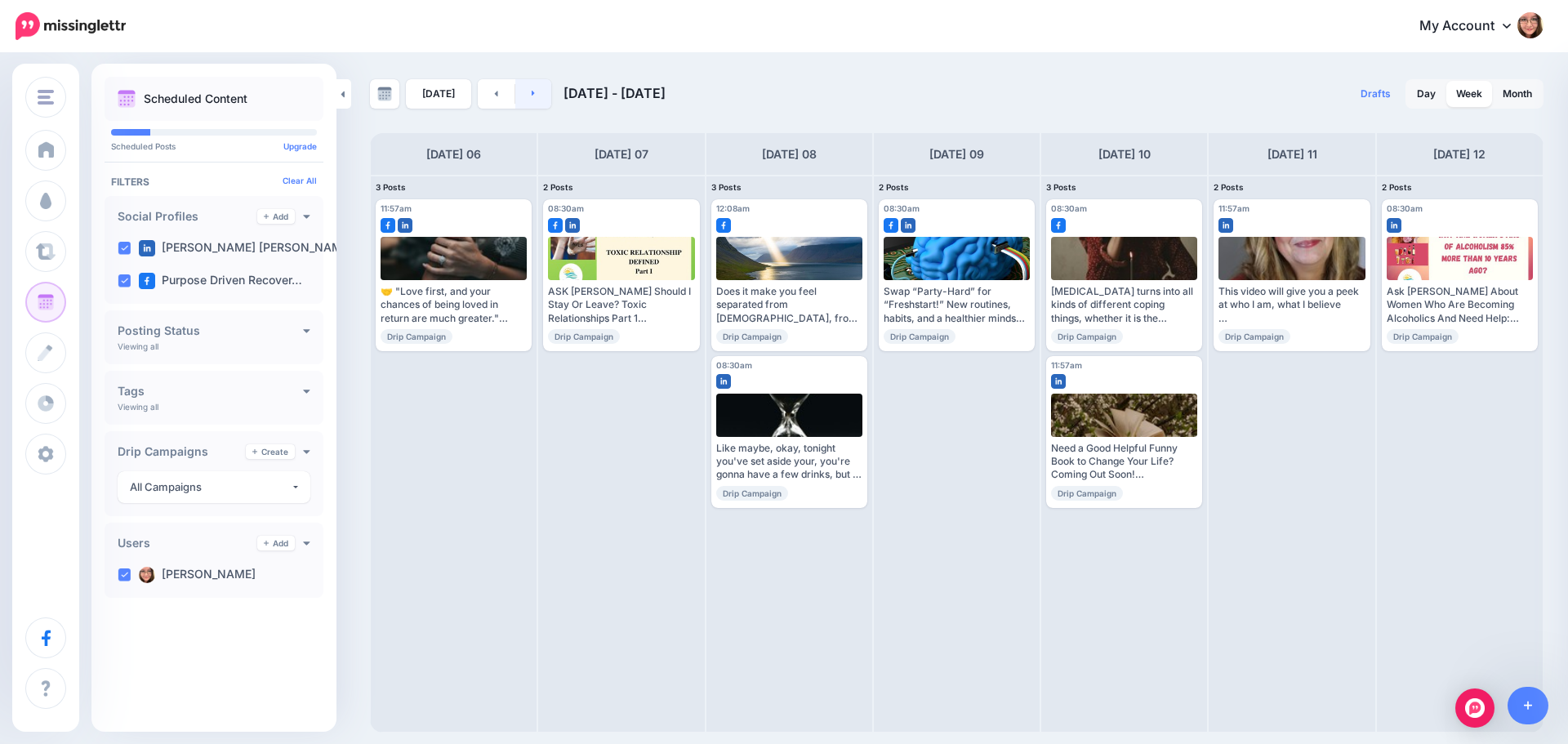
click at [532, 96] on icon at bounding box center [533, 94] width 3 height 6
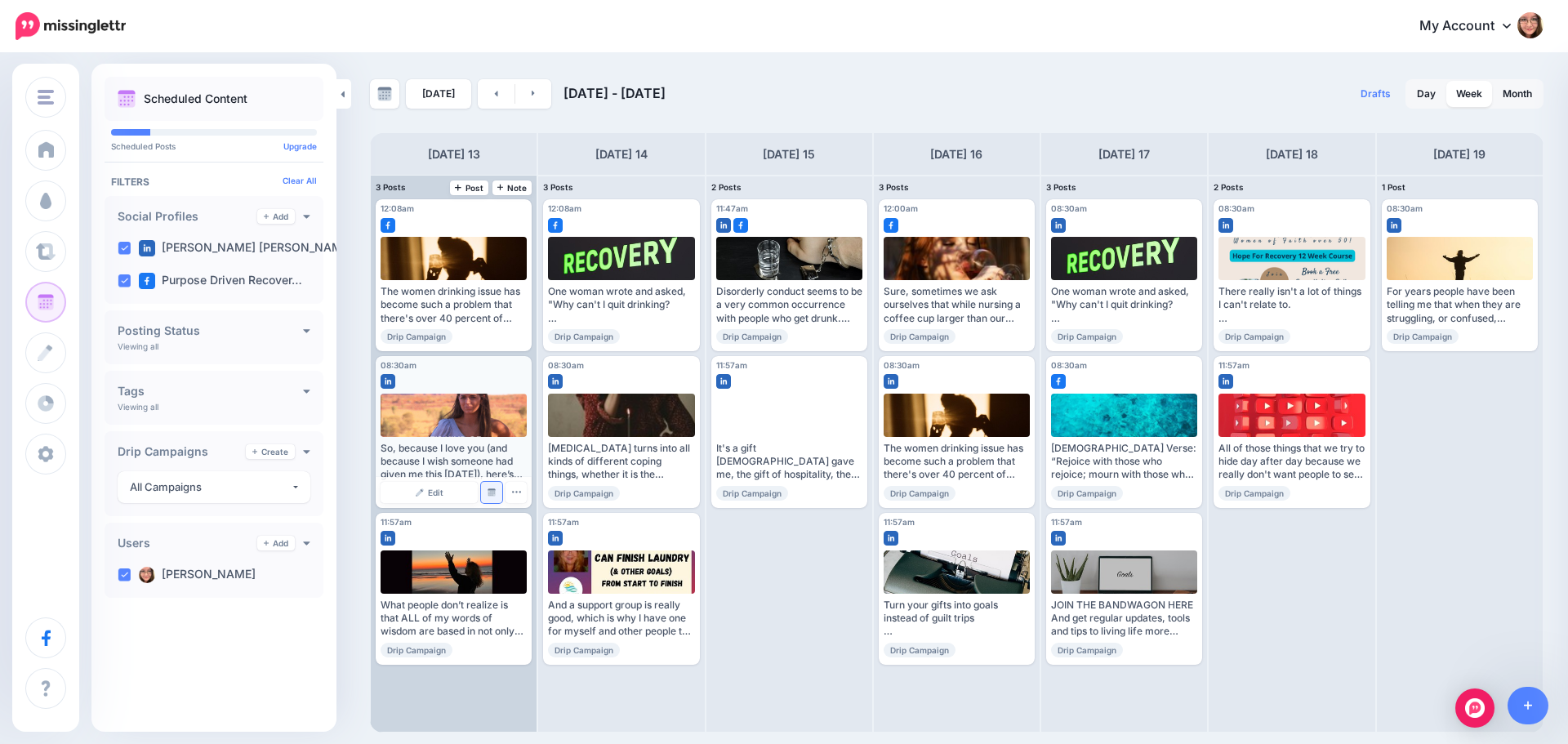
click at [494, 489] on img at bounding box center [491, 492] width 8 height 8
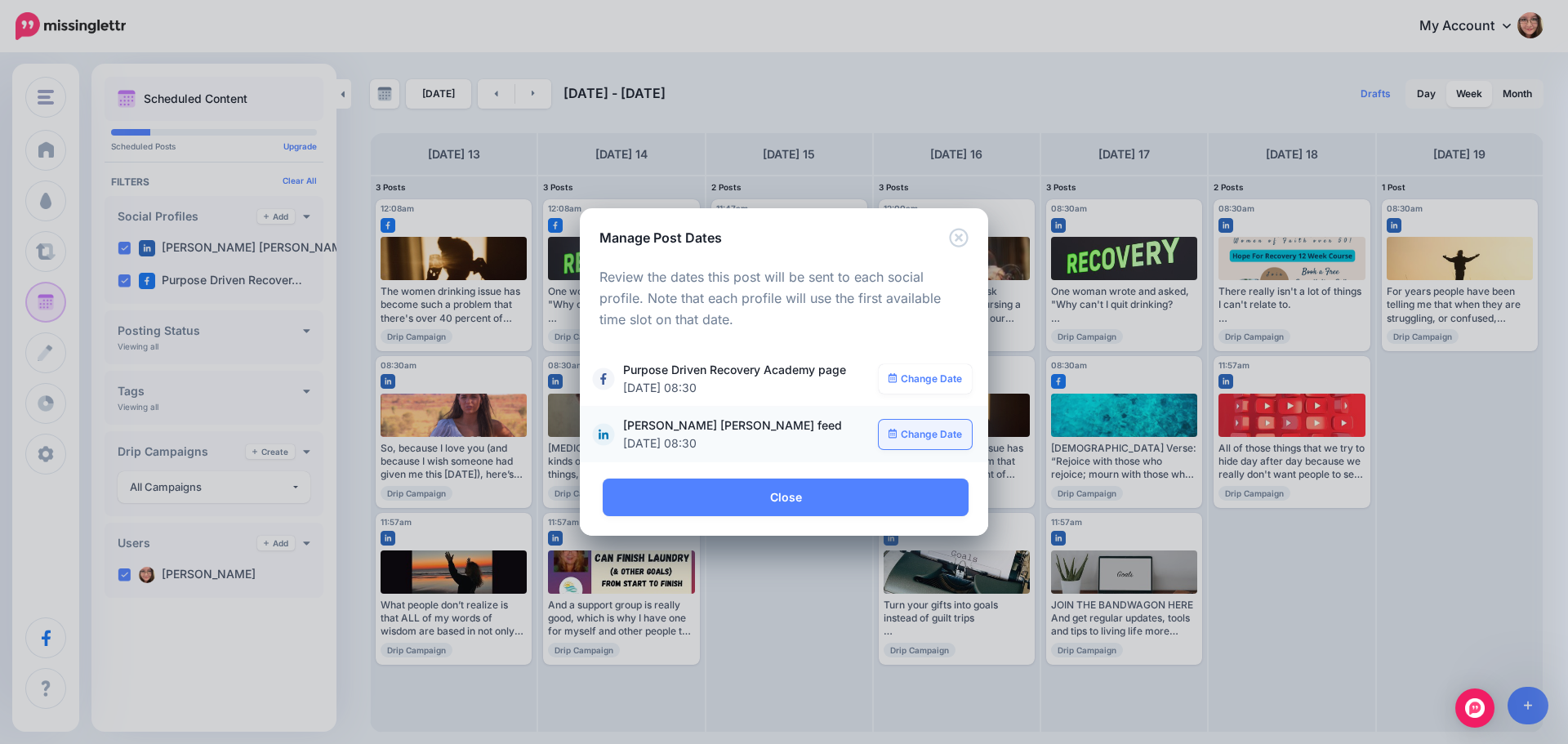
click at [945, 430] on link "Change Date" at bounding box center [926, 434] width 94 height 30
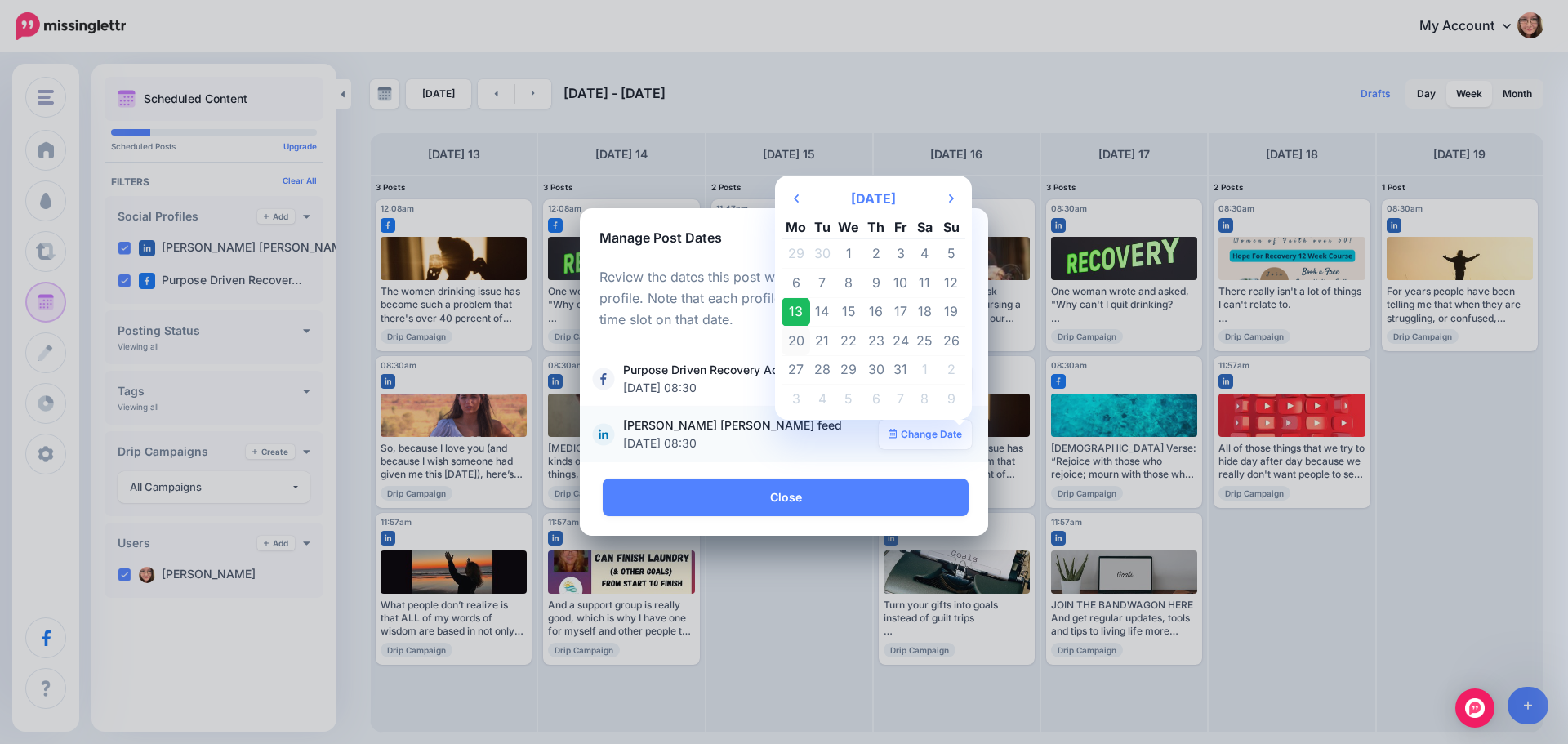
click at [807, 338] on td "20" at bounding box center [795, 341] width 29 height 30
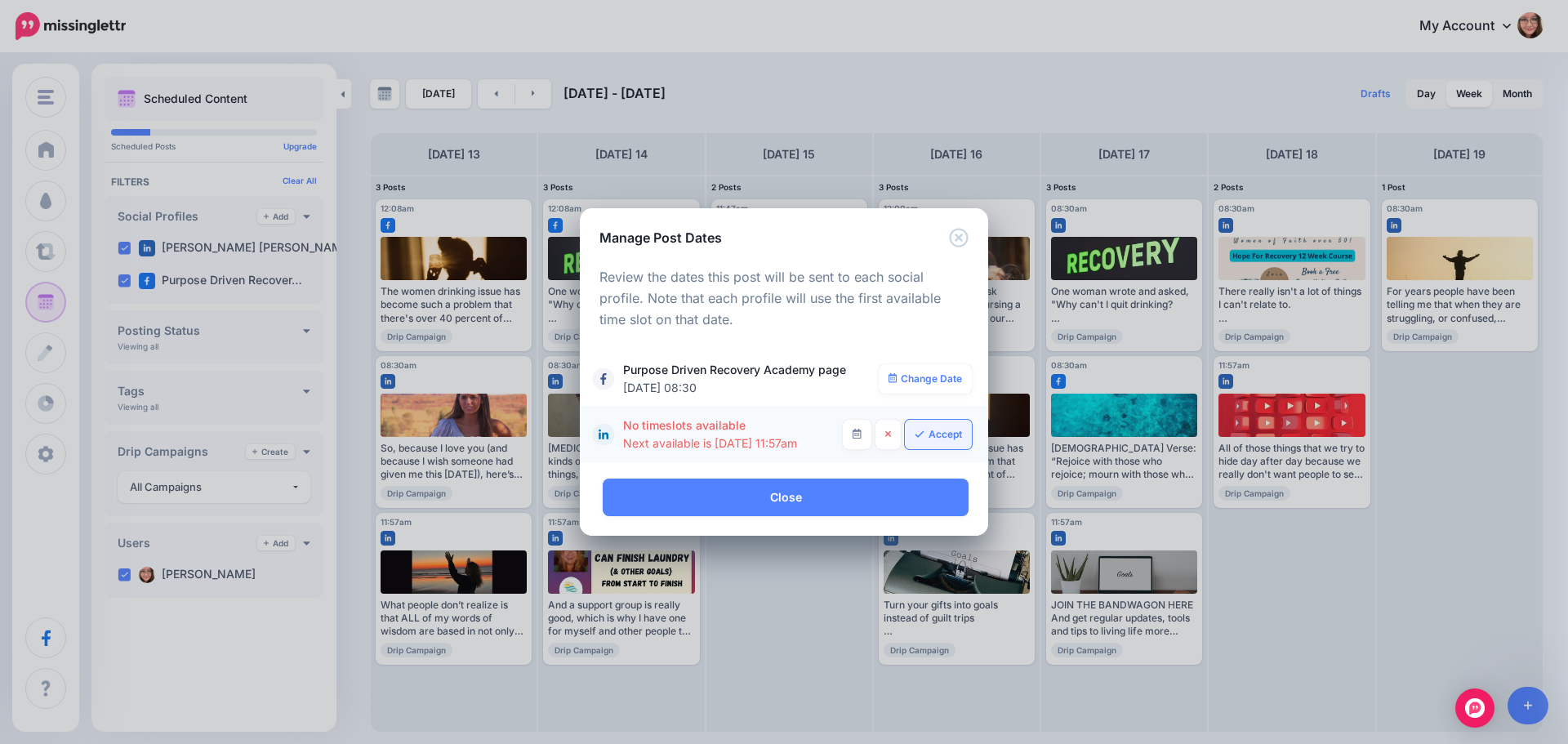
click at [939, 433] on link "Accept" at bounding box center [938, 434] width 67 height 30
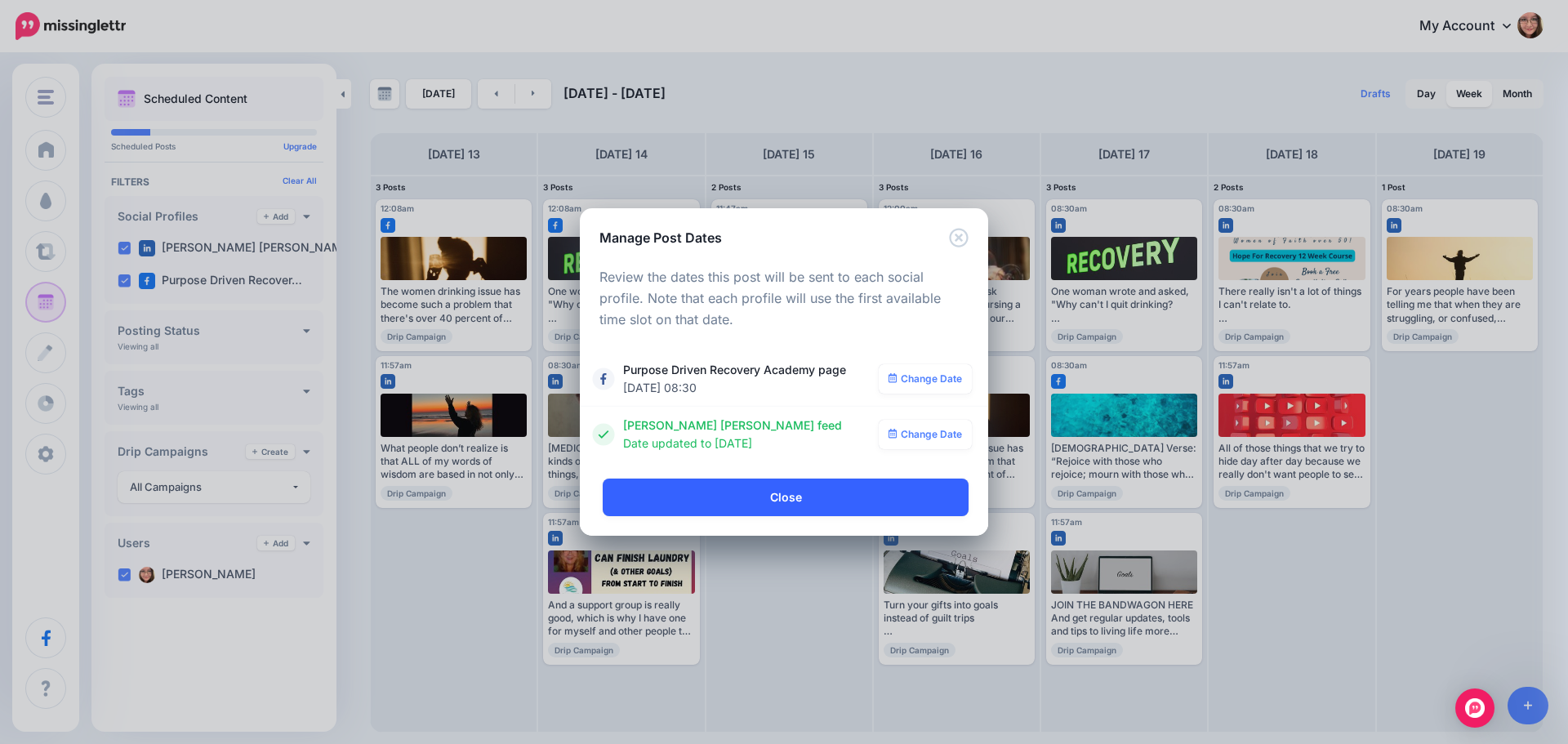
click at [784, 493] on link "Close" at bounding box center [785, 497] width 366 height 37
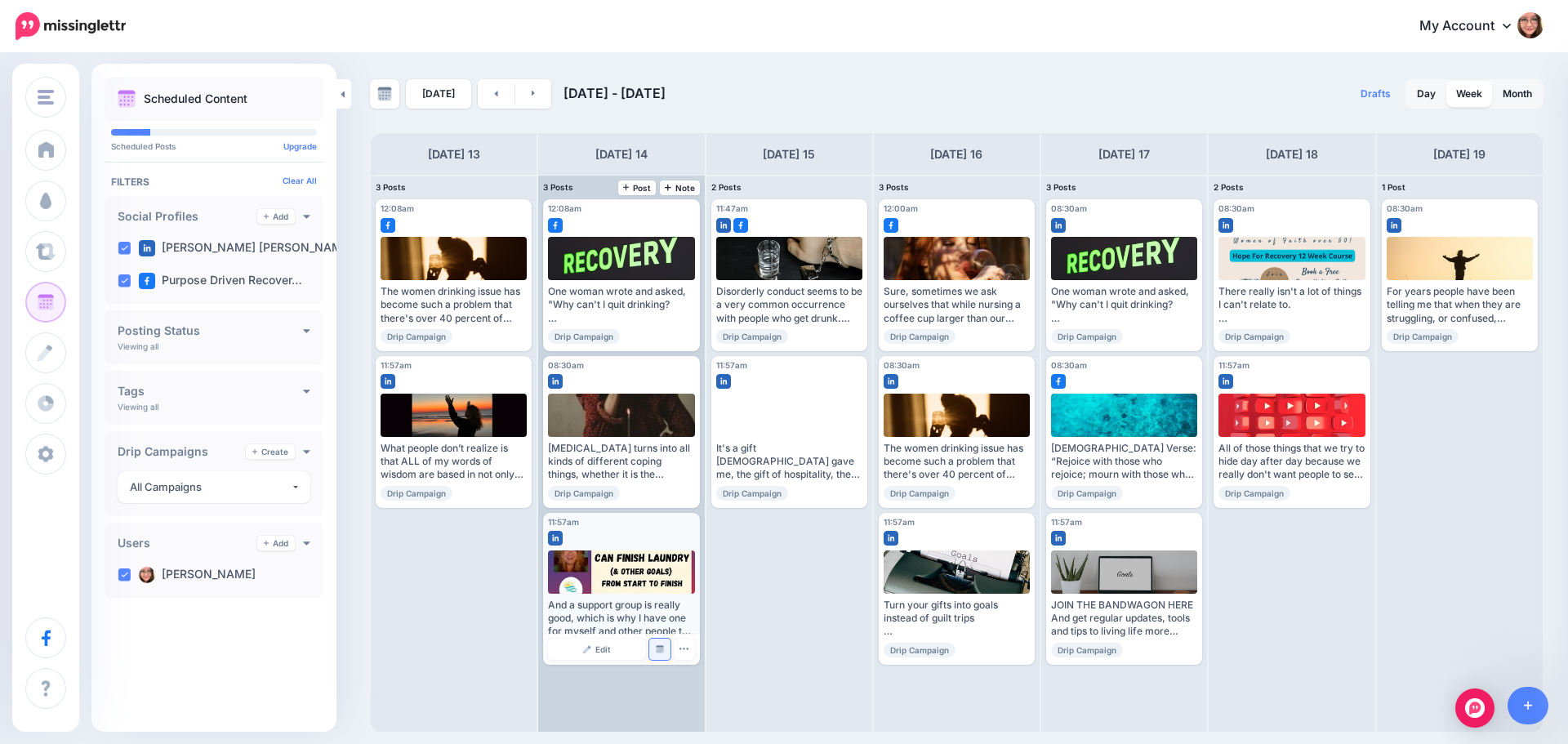
click at [658, 648] on img at bounding box center [660, 649] width 8 height 8
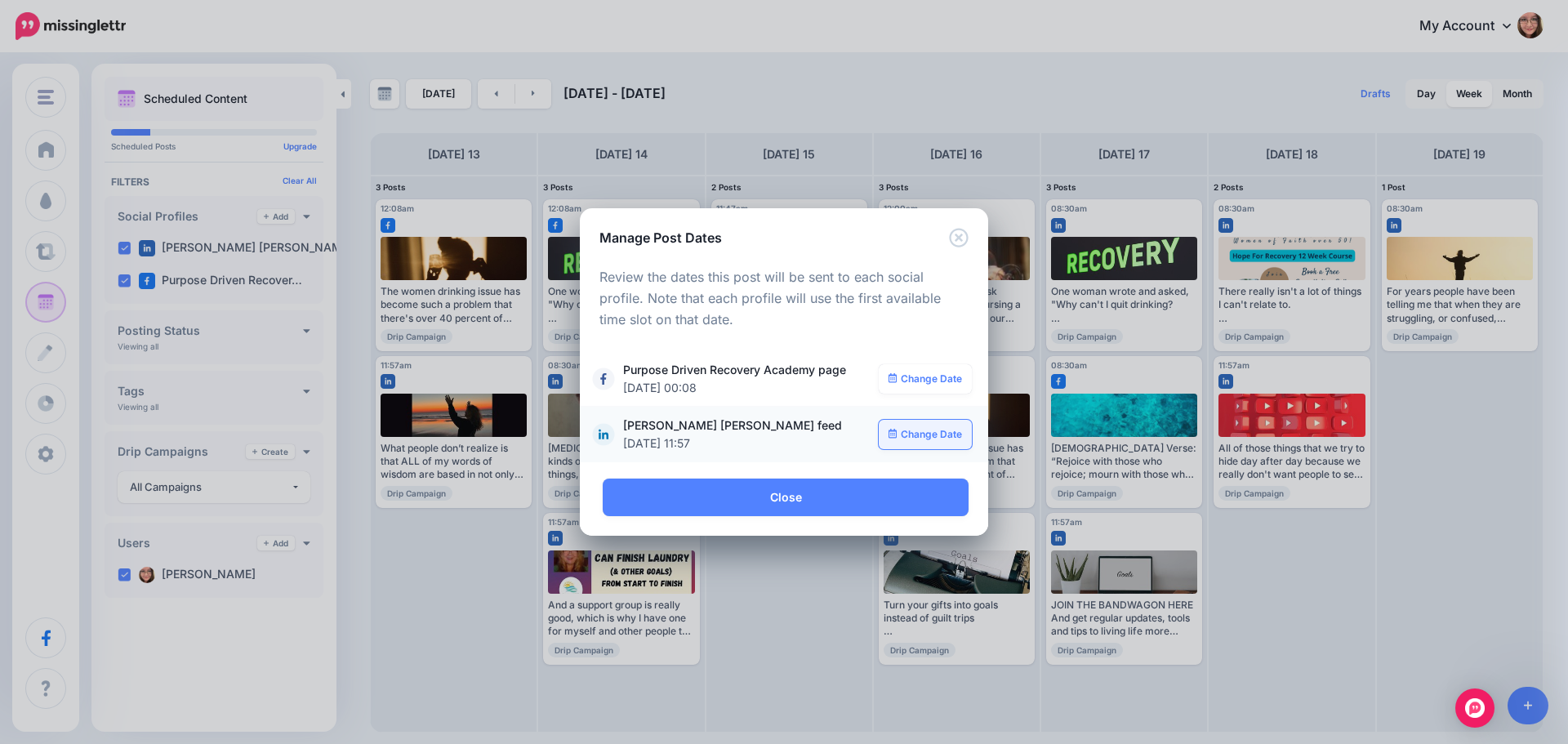
click at [938, 433] on link "Change Date" at bounding box center [926, 434] width 94 height 30
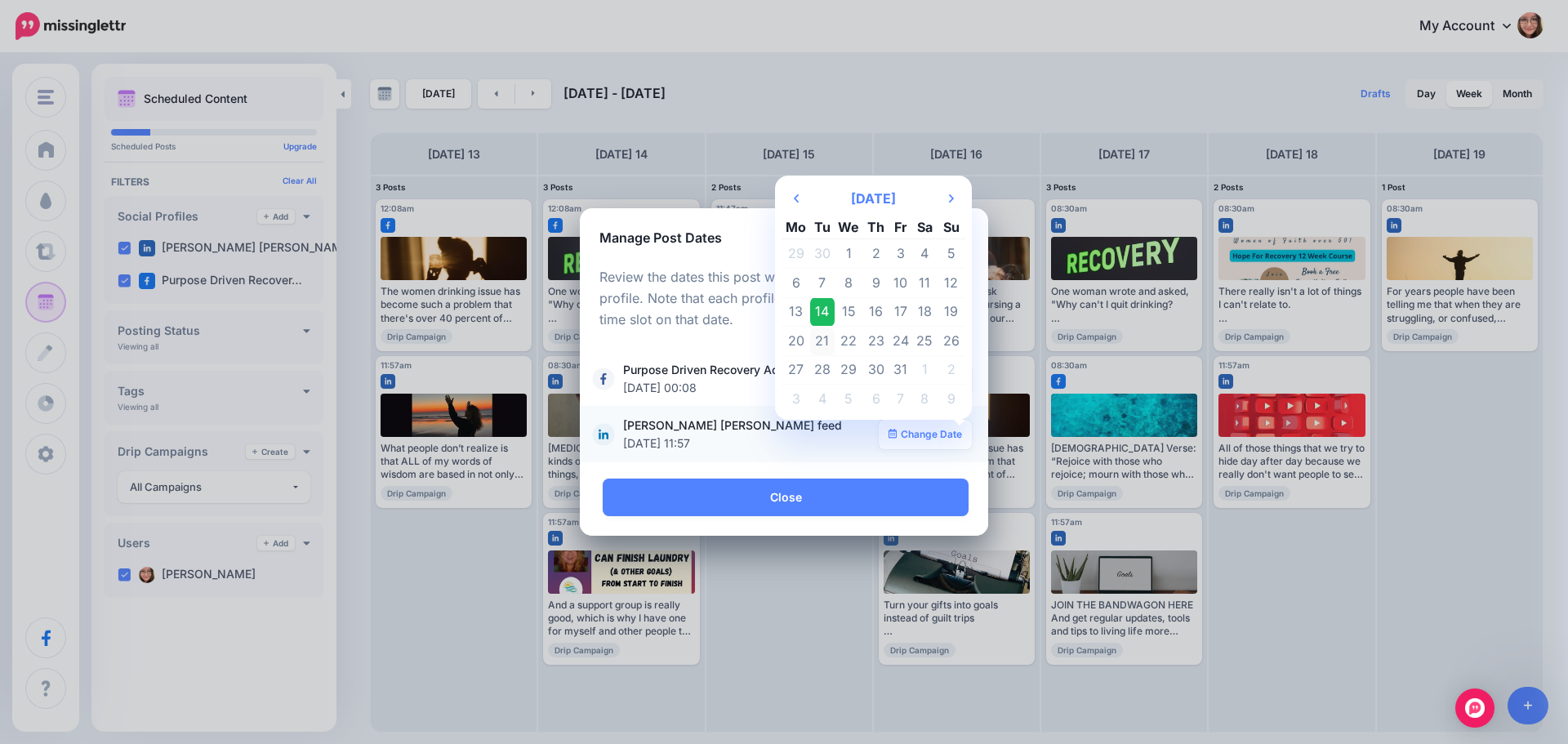
click at [827, 335] on td "21" at bounding box center [822, 341] width 25 height 30
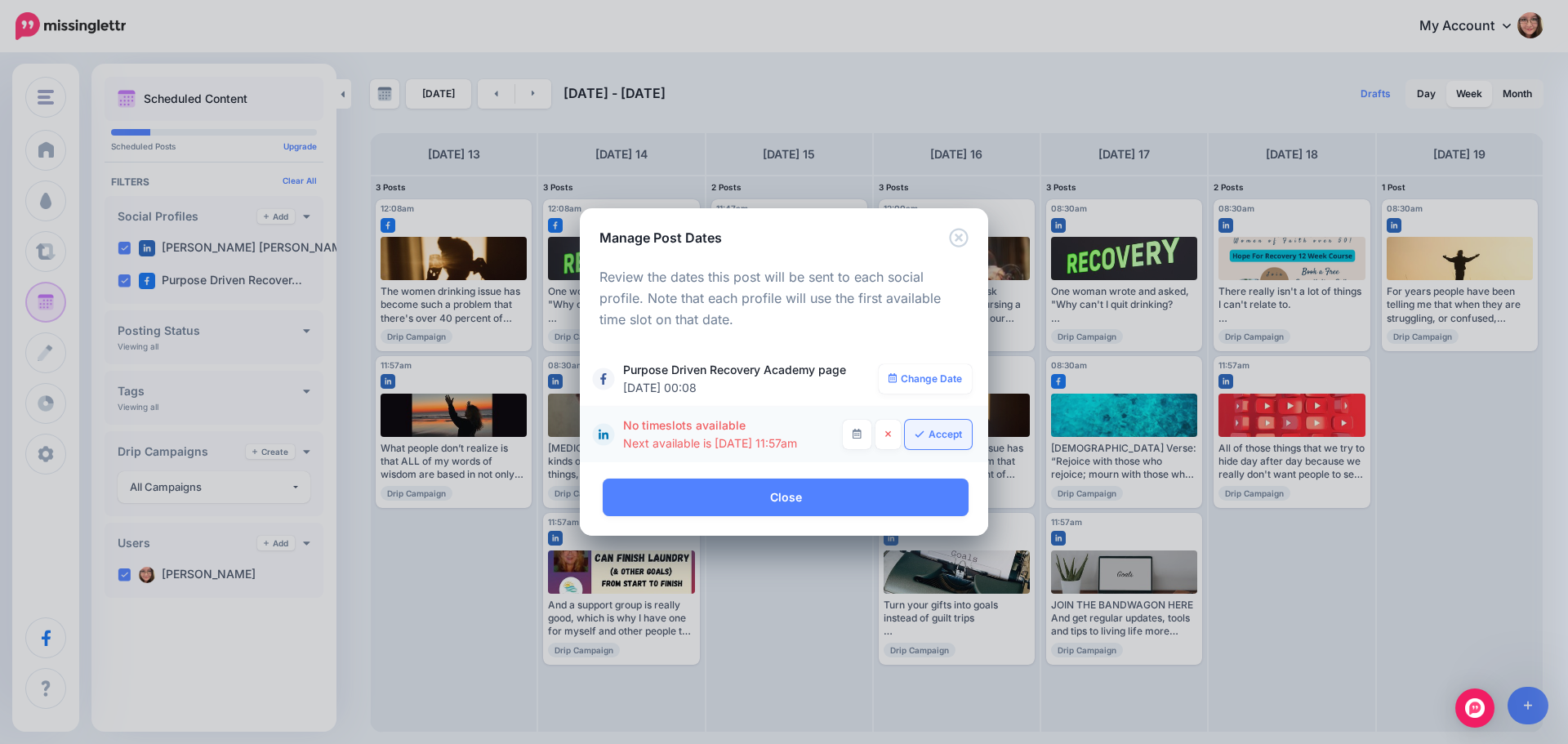
click at [940, 426] on link "Accept" at bounding box center [938, 434] width 67 height 30
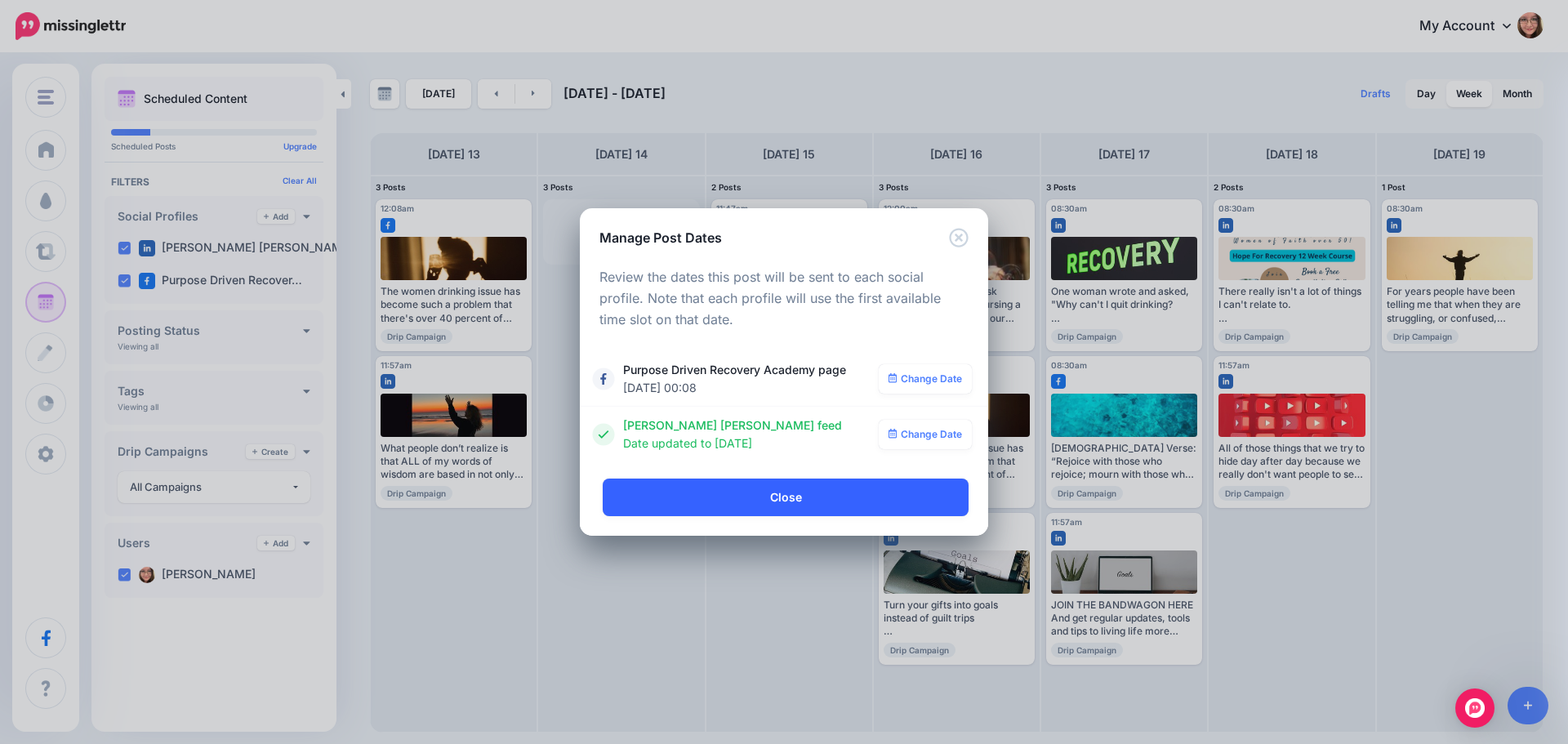
click at [801, 497] on link "Close" at bounding box center [785, 497] width 366 height 37
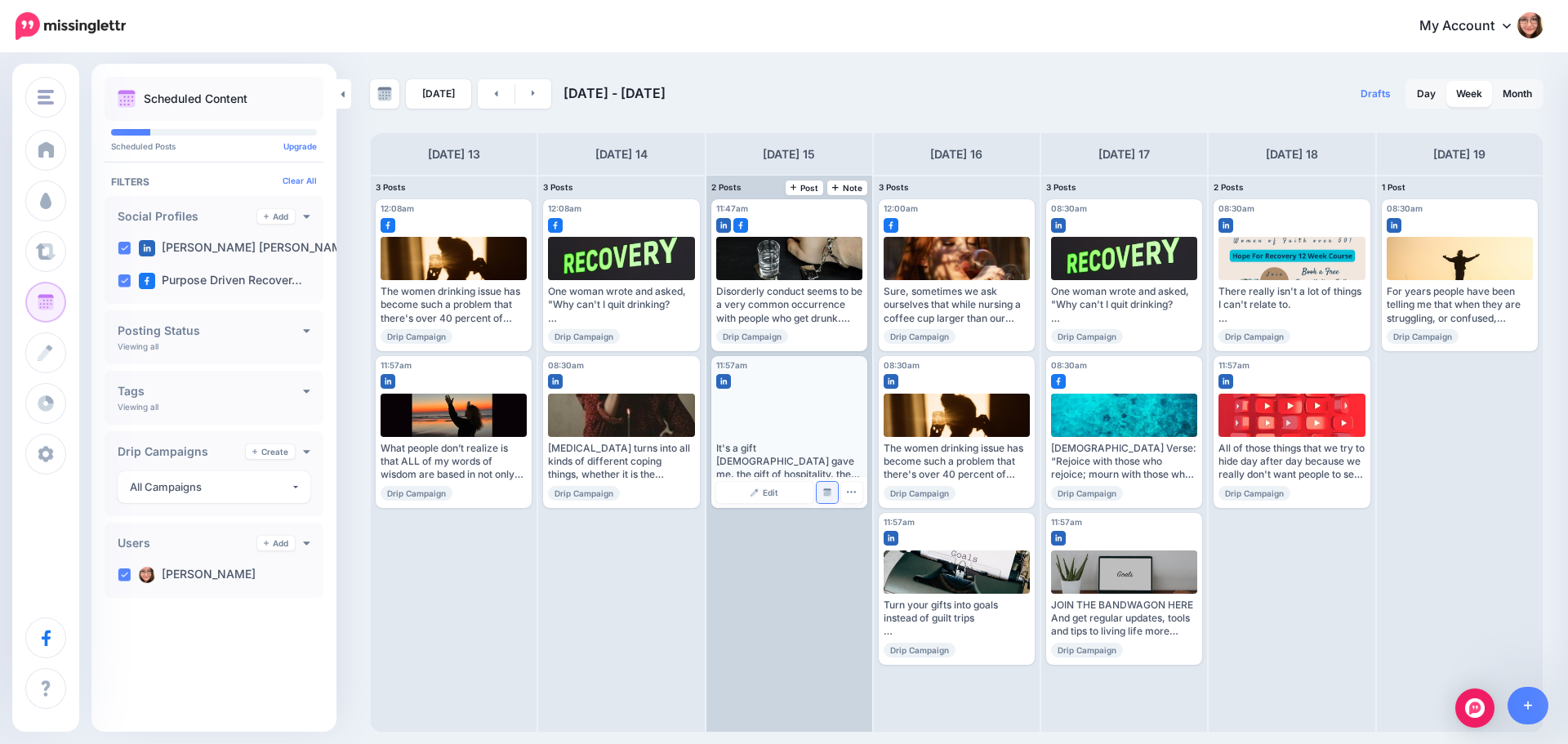
click at [832, 494] on link "Manage Dates" at bounding box center [828, 492] width 22 height 22
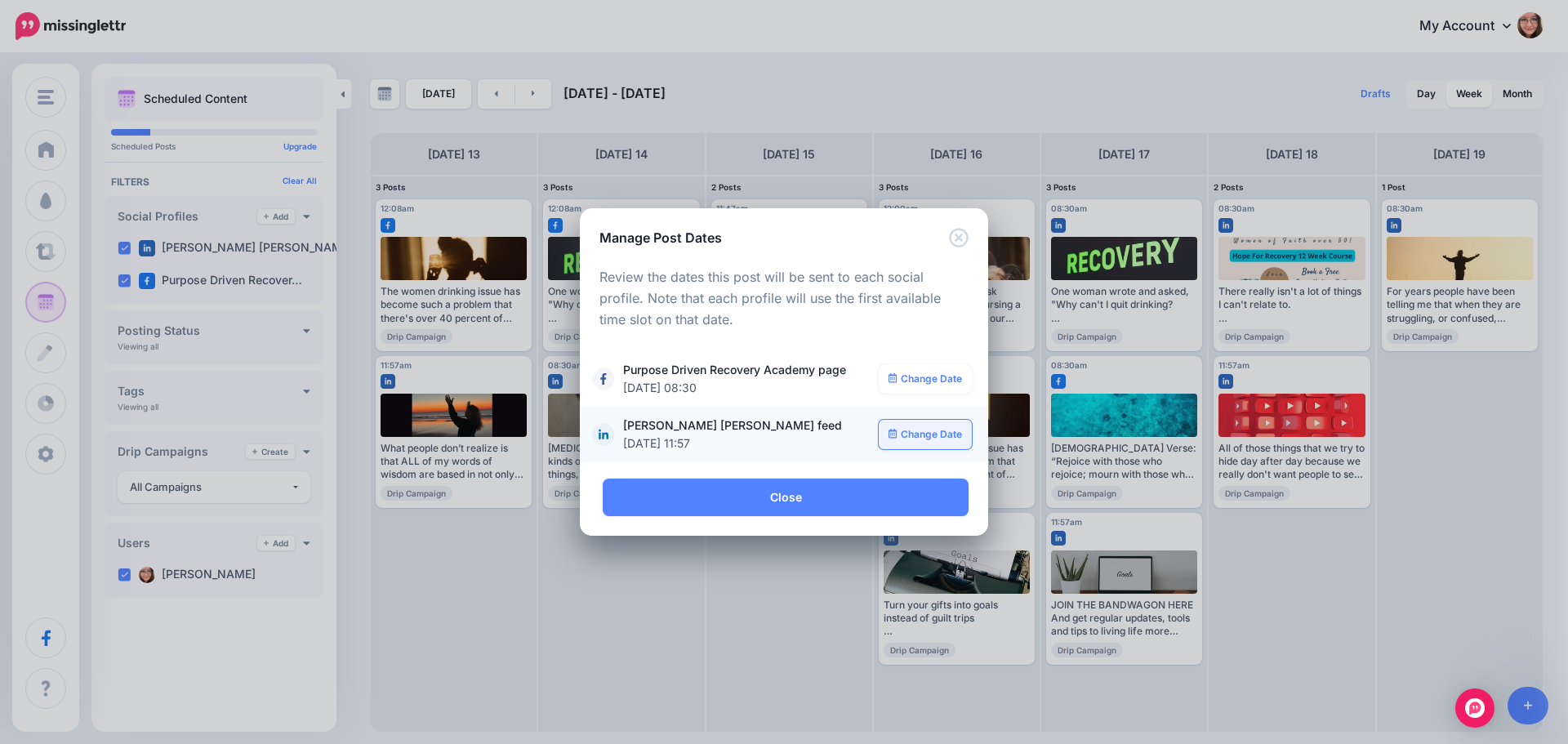
click at [962, 441] on link "Change Date" at bounding box center [926, 434] width 94 height 30
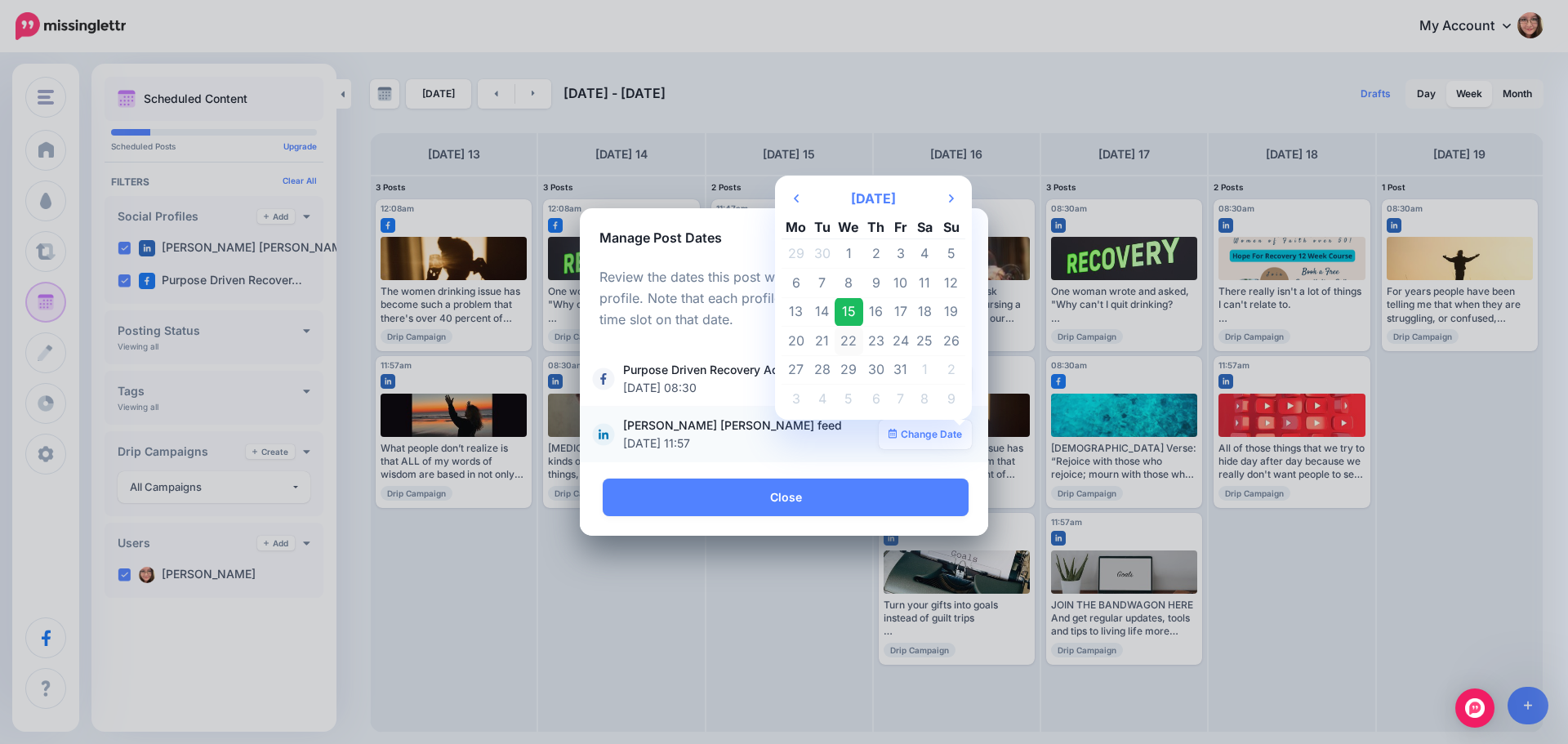
click at [856, 340] on td "22" at bounding box center [850, 341] width 30 height 30
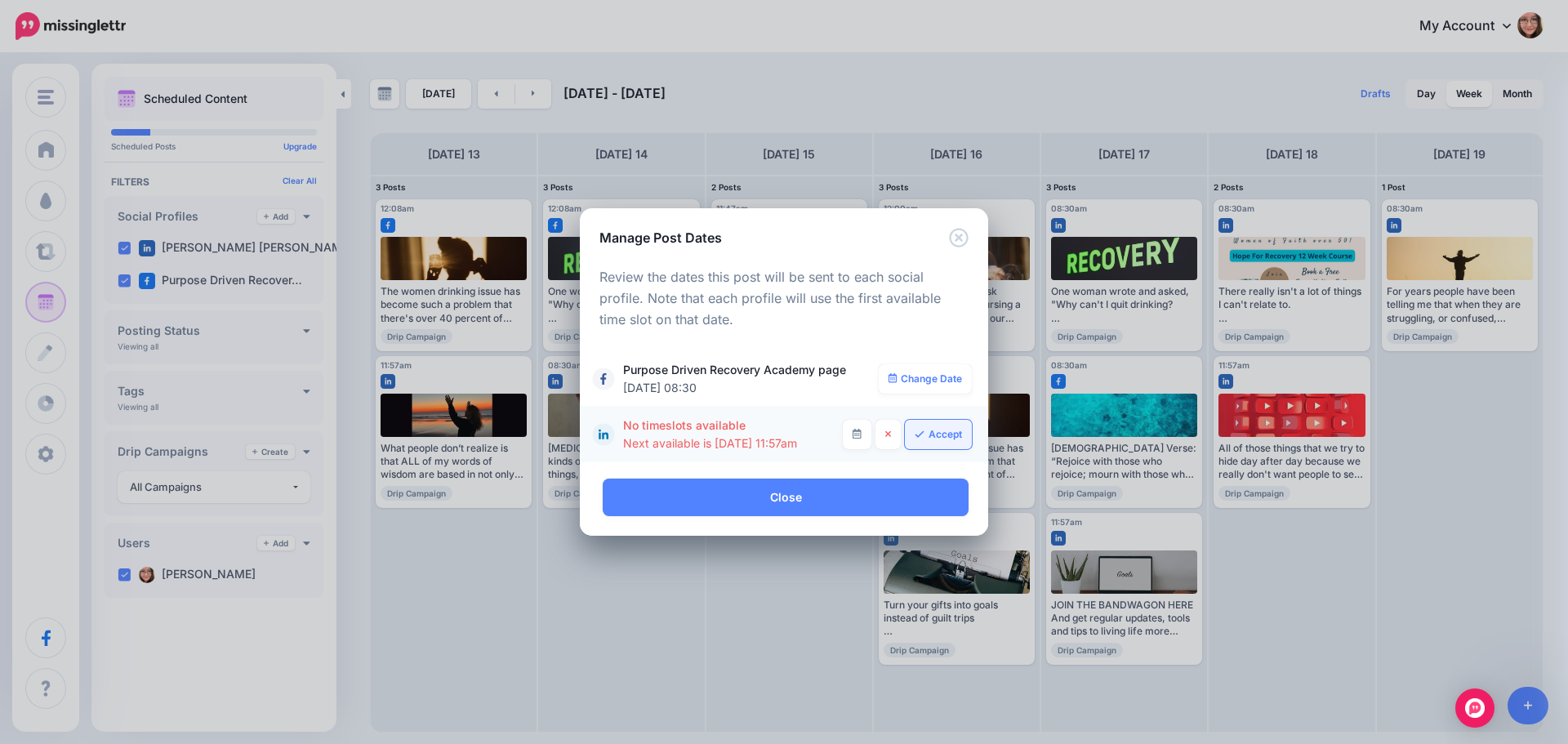
click at [935, 438] on link "Accept" at bounding box center [938, 434] width 67 height 30
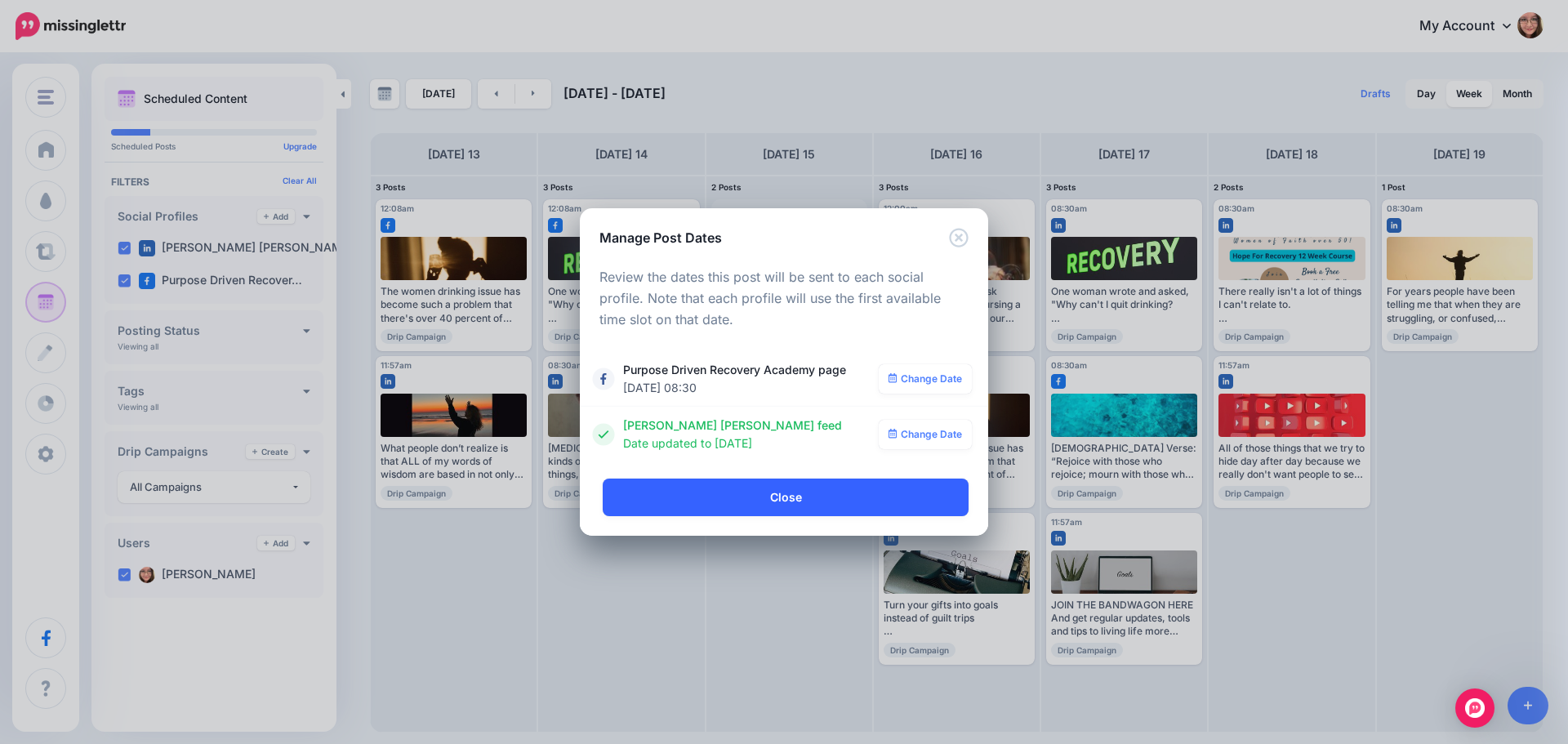
click at [756, 484] on link "Close" at bounding box center [785, 497] width 366 height 37
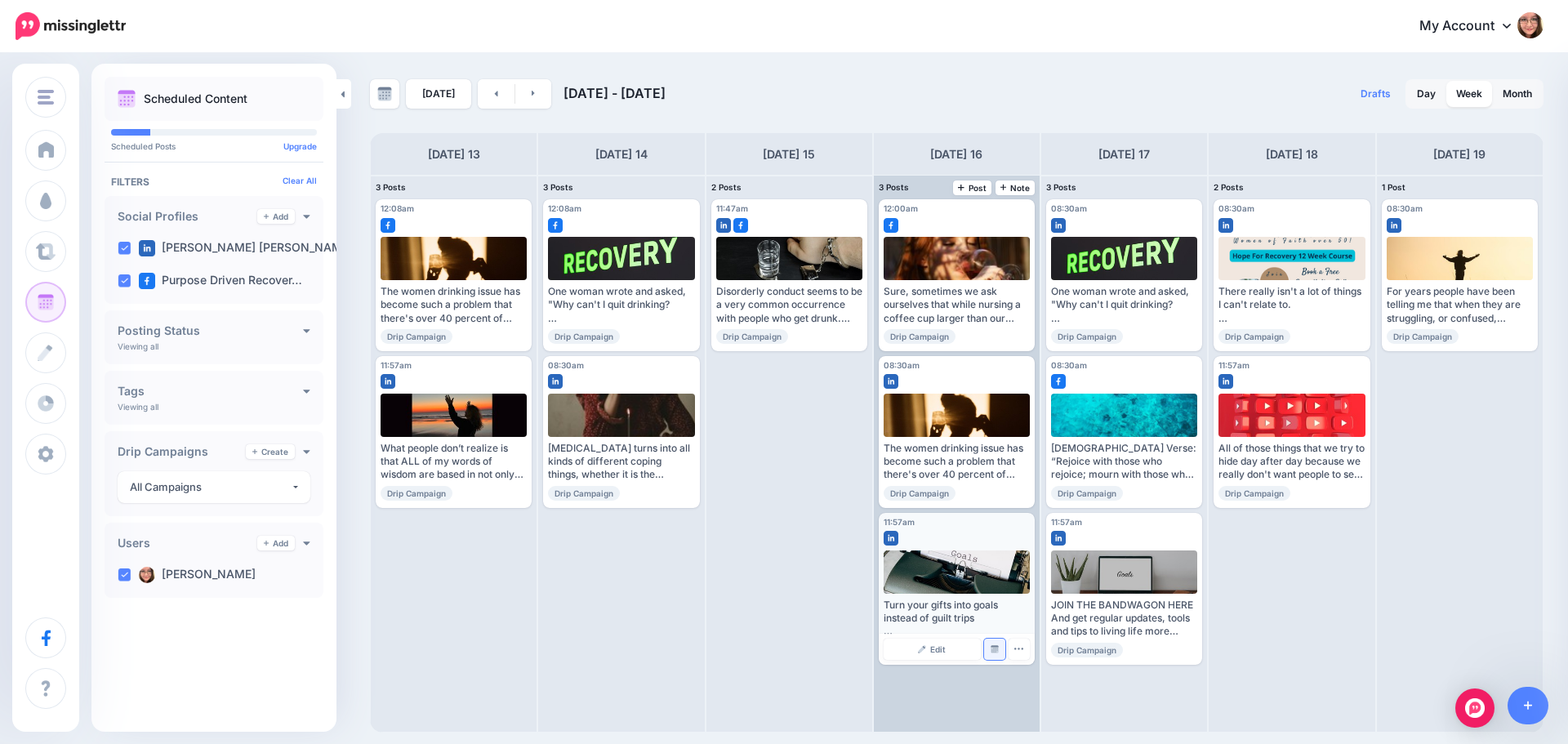
click at [1002, 659] on link "Manage Dates" at bounding box center [995, 649] width 22 height 22
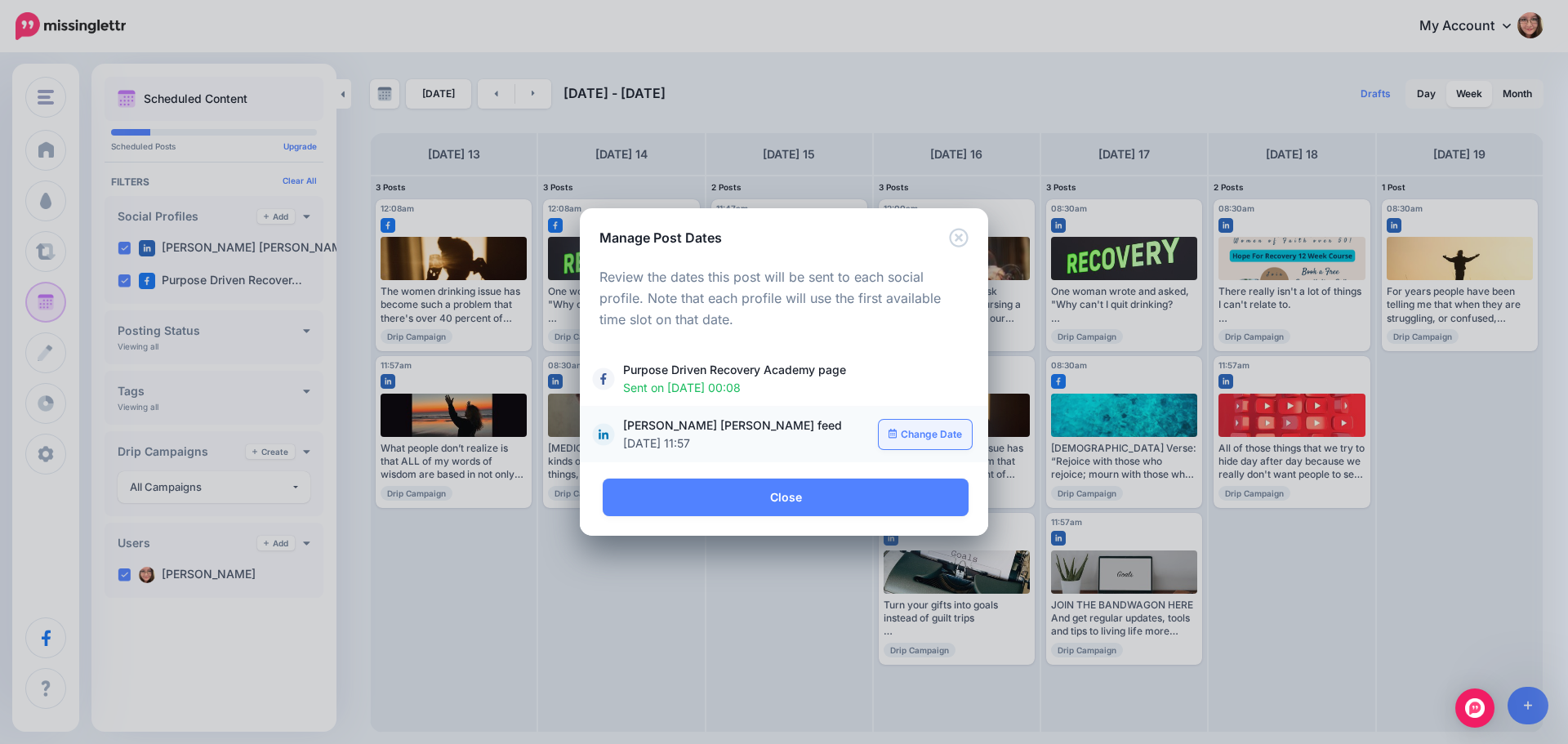
click at [936, 424] on link "Change Date" at bounding box center [926, 434] width 94 height 30
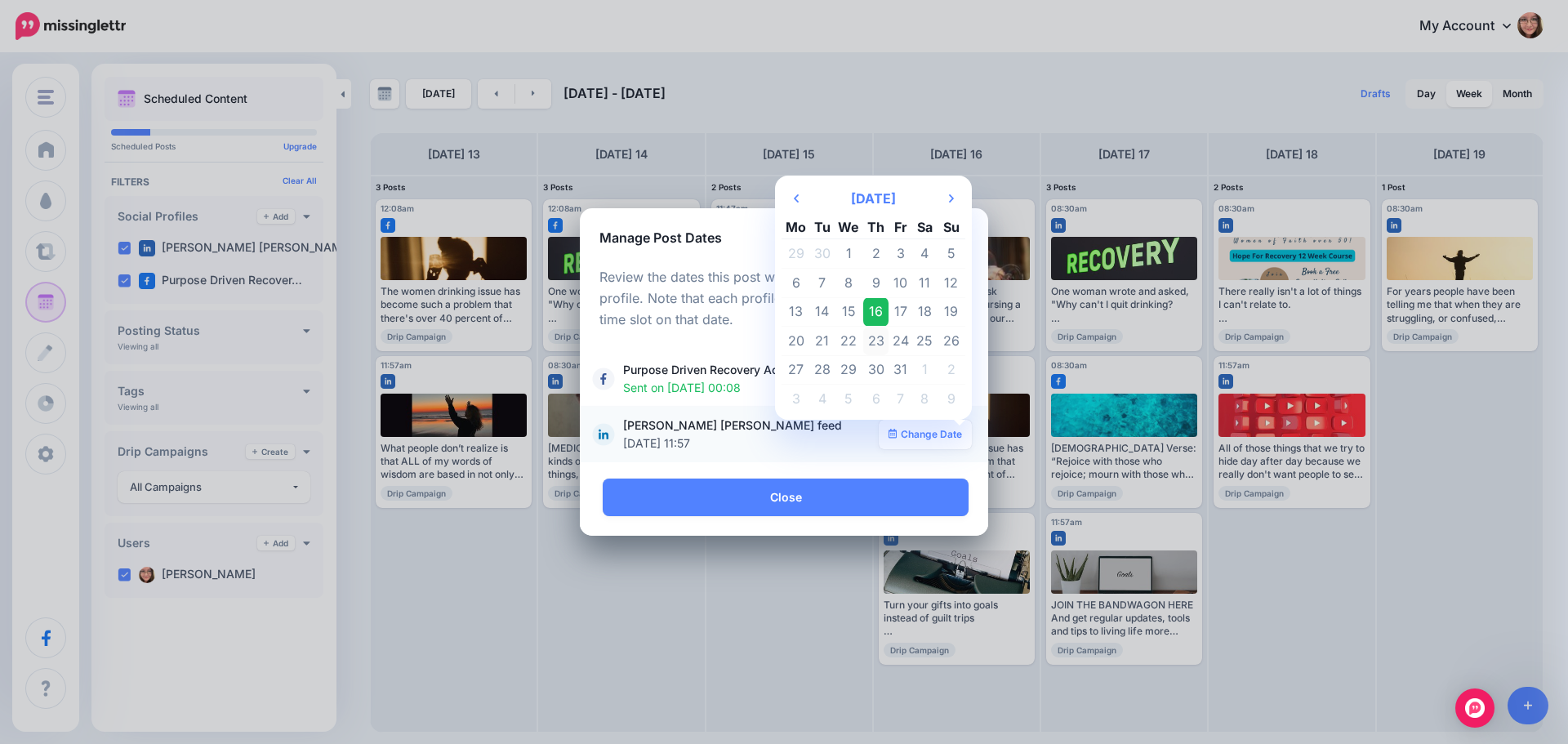
click at [883, 330] on td "23" at bounding box center [876, 341] width 26 height 30
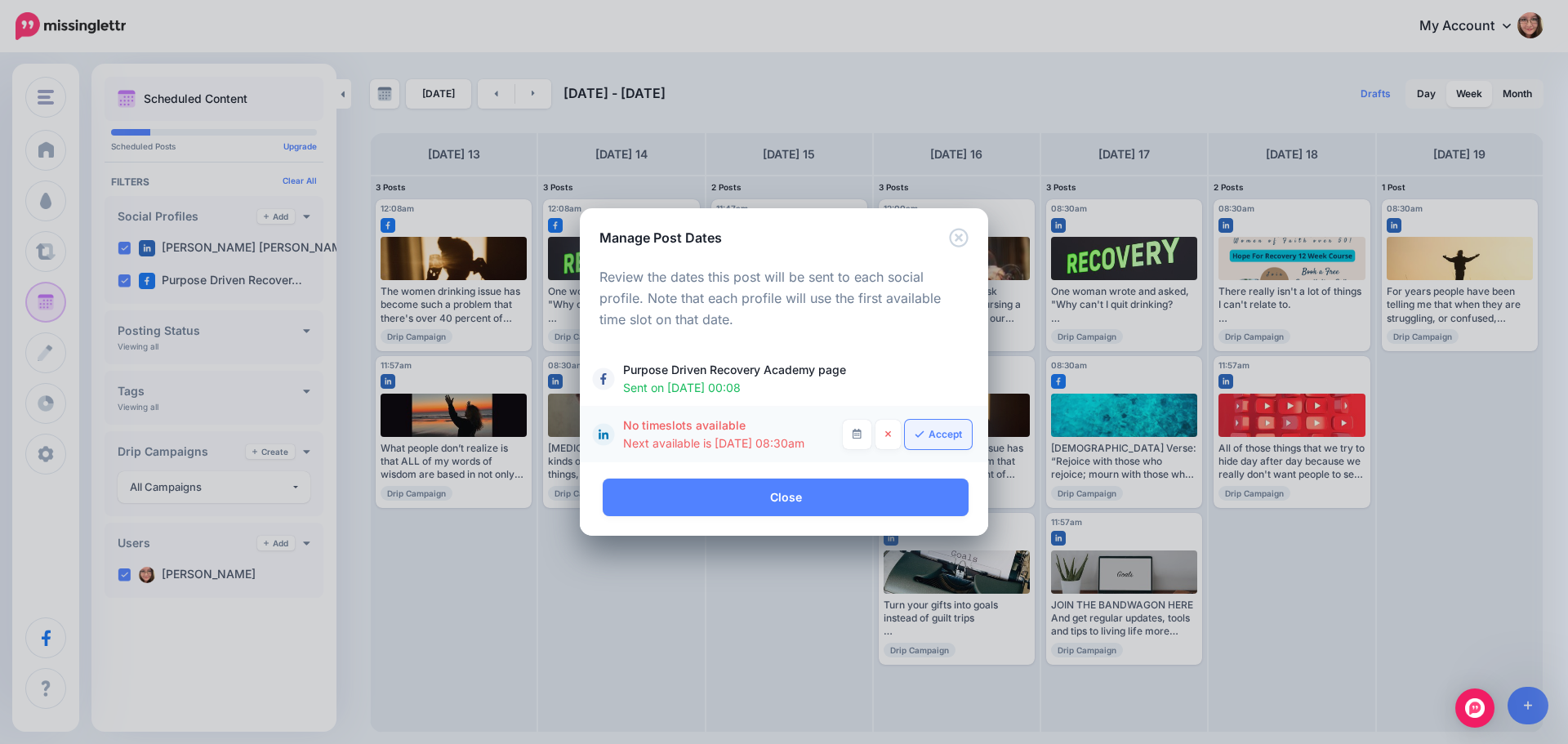
click at [954, 435] on link "Accept" at bounding box center [938, 434] width 67 height 30
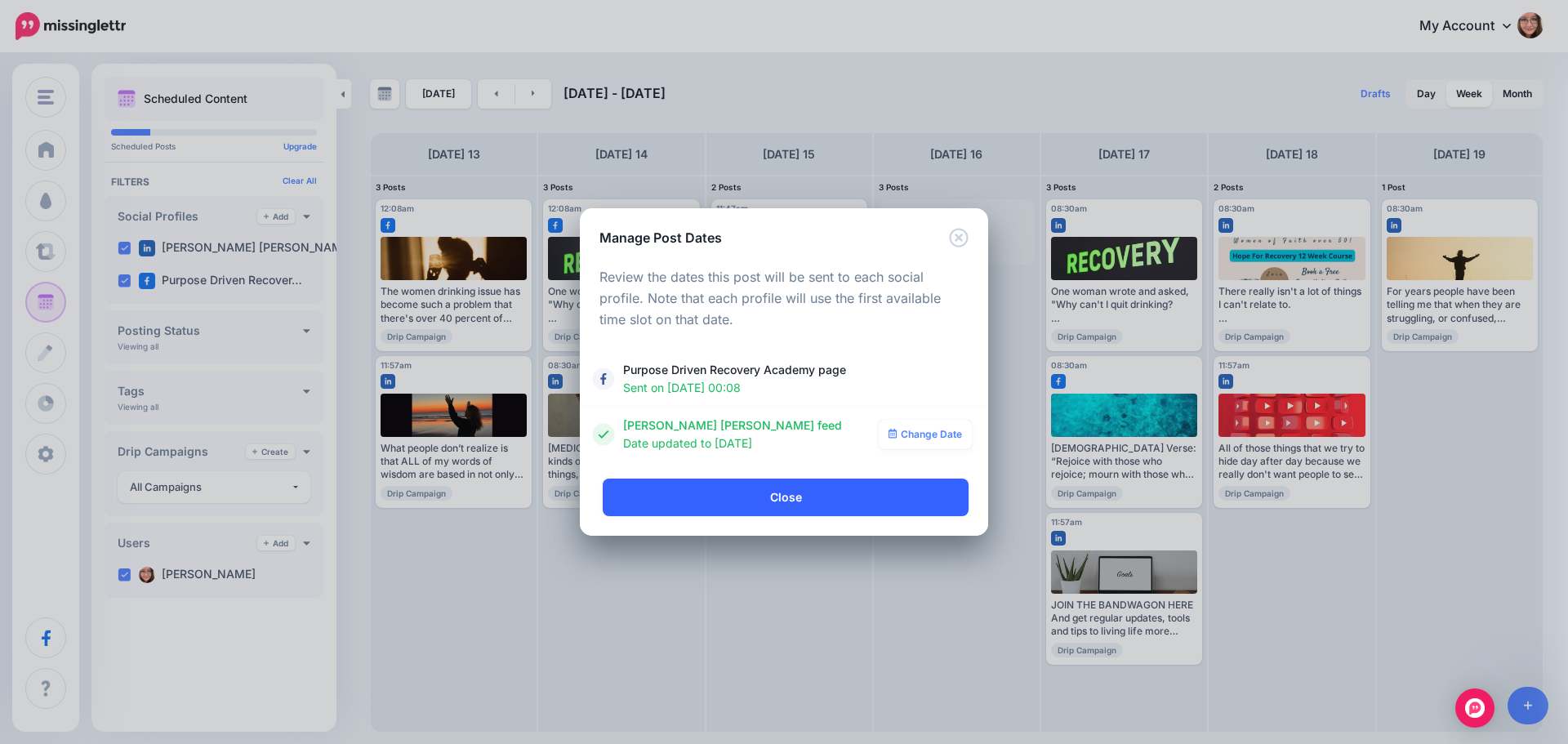
click at [846, 503] on link "Close" at bounding box center [785, 497] width 366 height 37
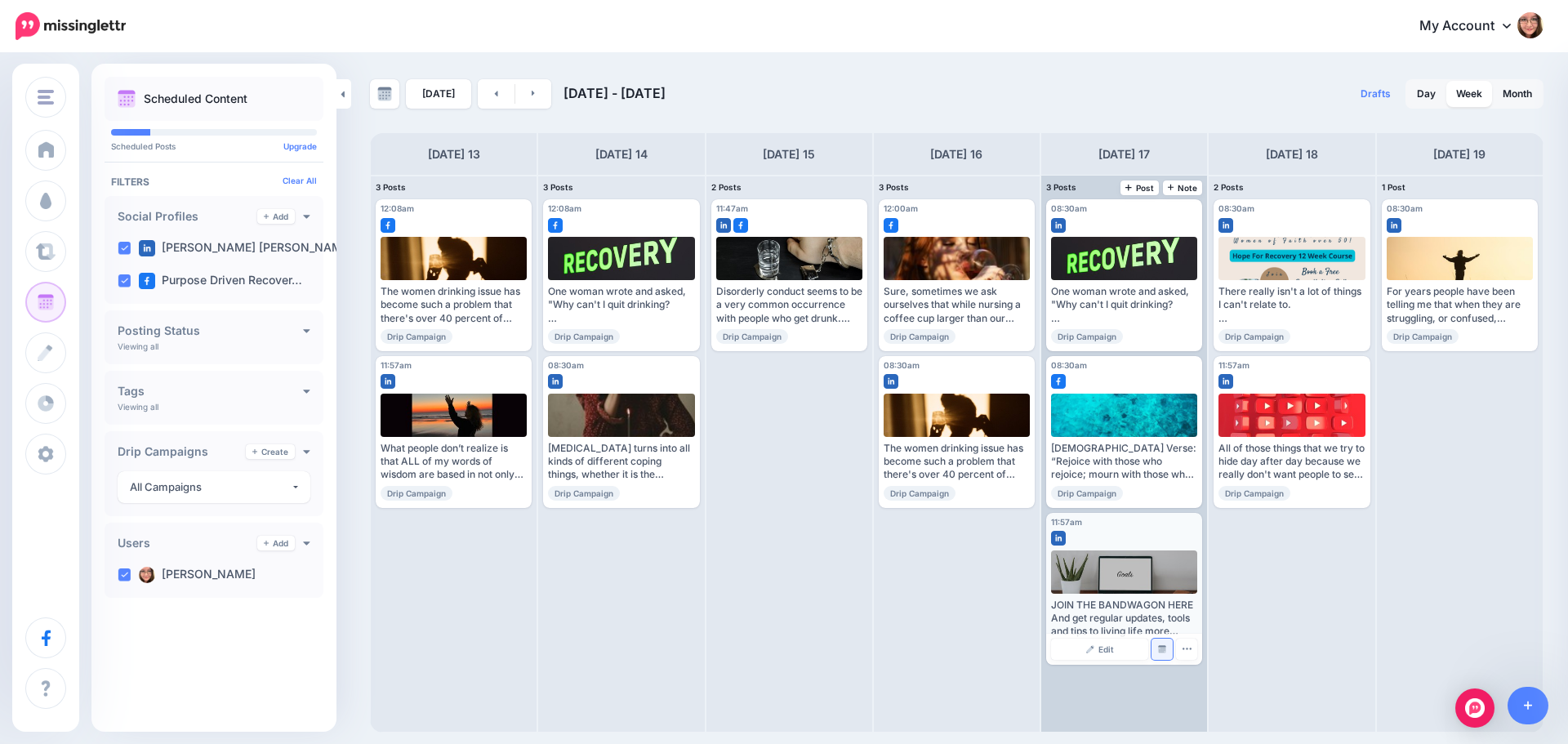
click at [1165, 646] on img at bounding box center [1162, 649] width 8 height 8
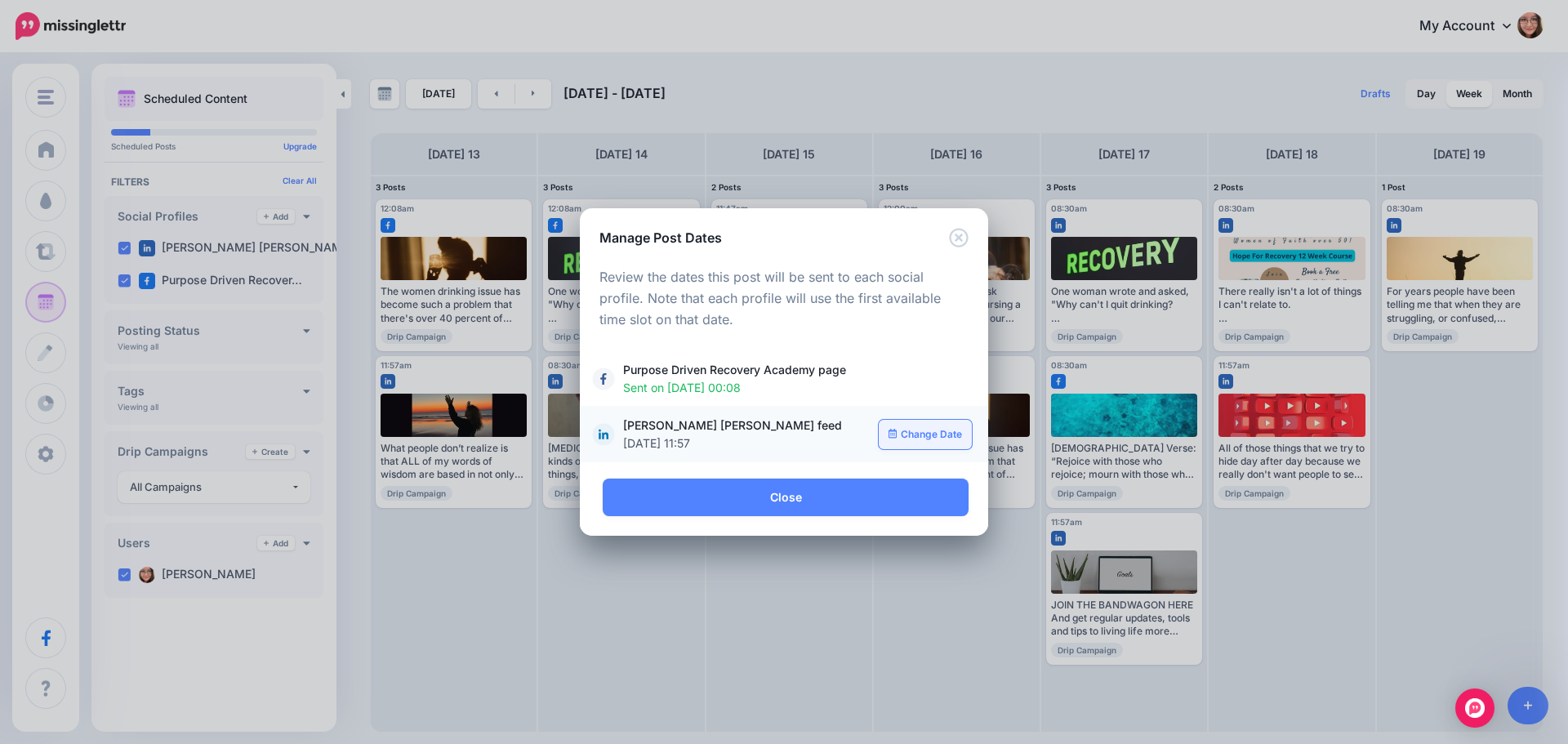
click at [940, 431] on link "Change Date" at bounding box center [926, 434] width 94 height 30
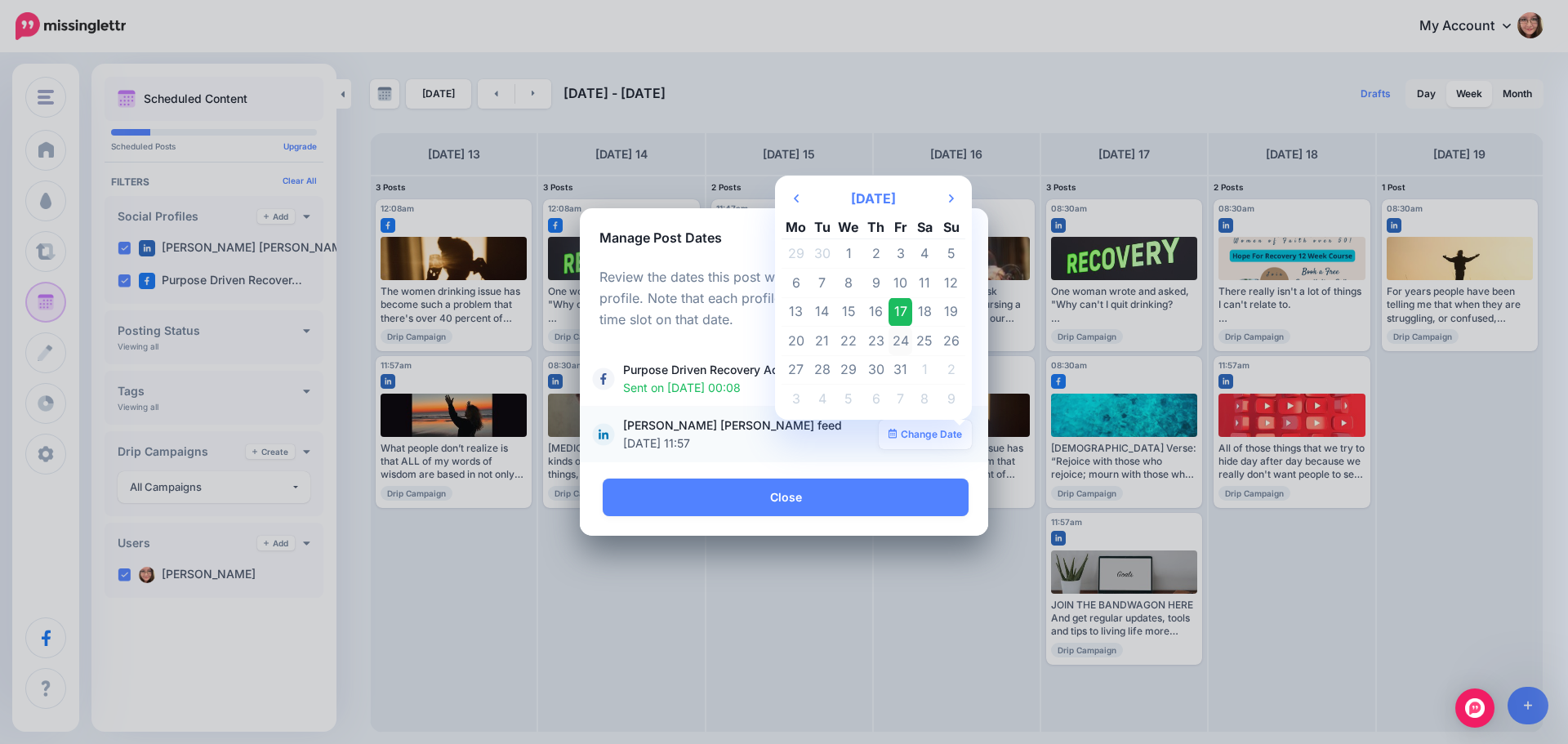
click at [897, 345] on td "24" at bounding box center [900, 341] width 25 height 30
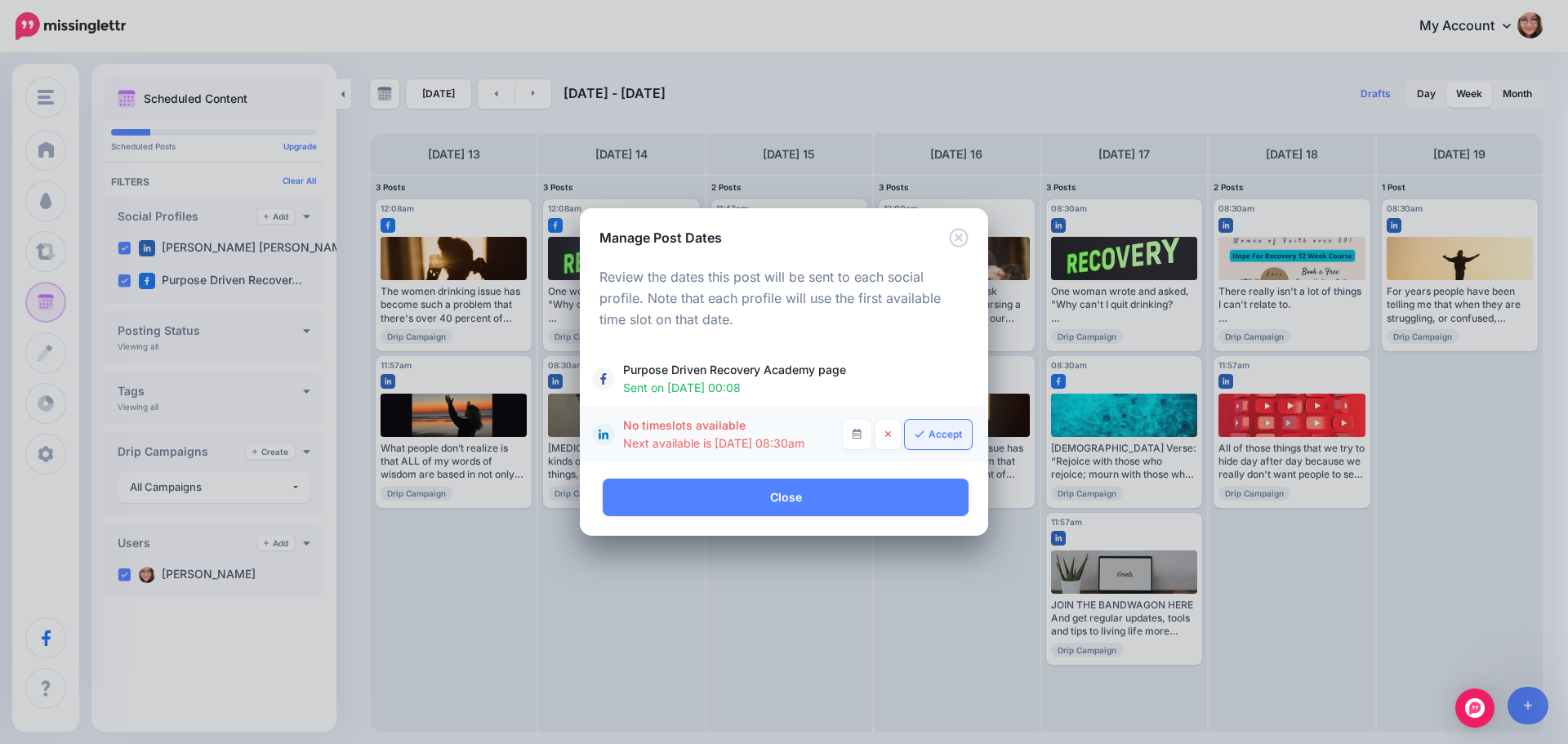
click at [945, 429] on link "Accept" at bounding box center [938, 434] width 67 height 30
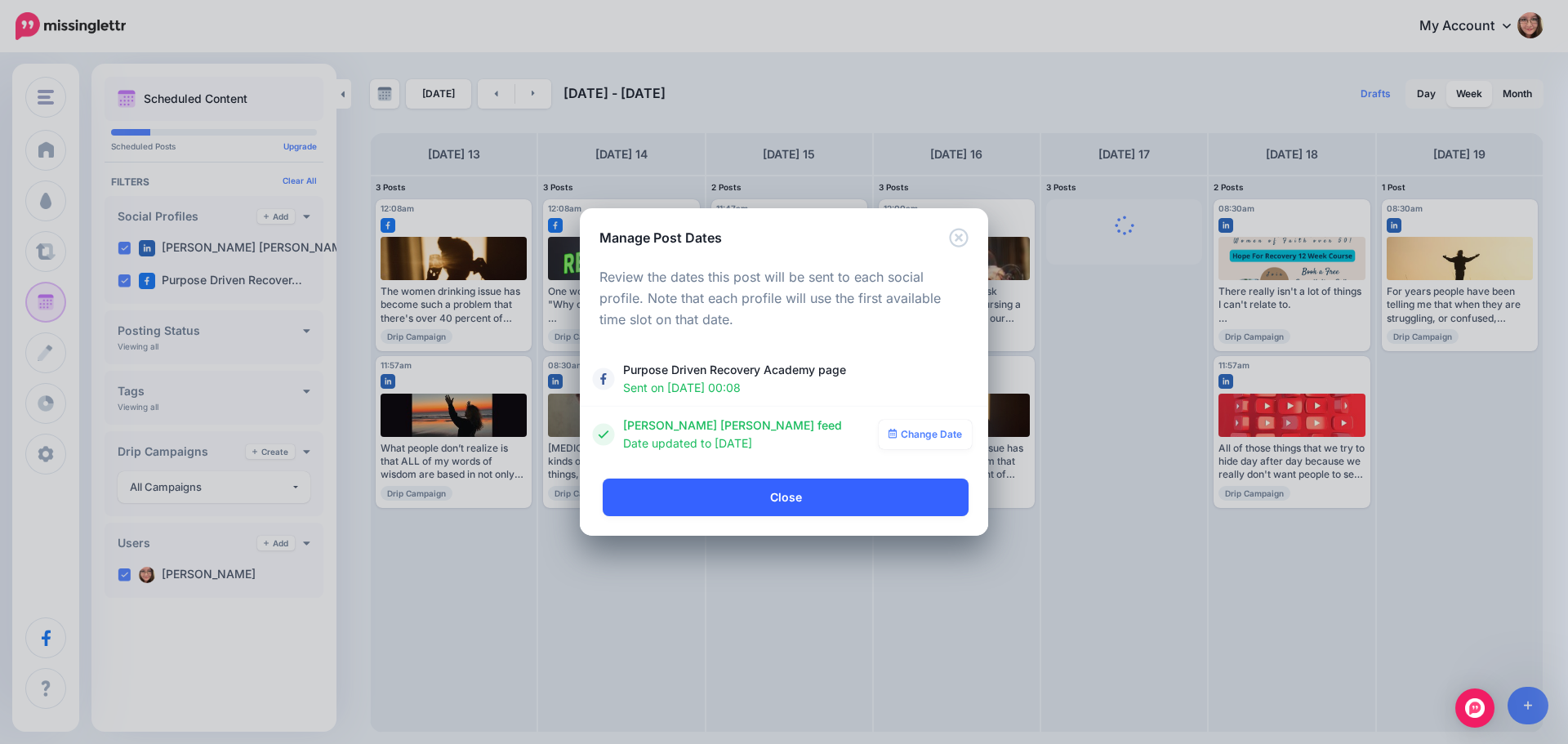
click at [859, 510] on link "Close" at bounding box center [785, 497] width 366 height 37
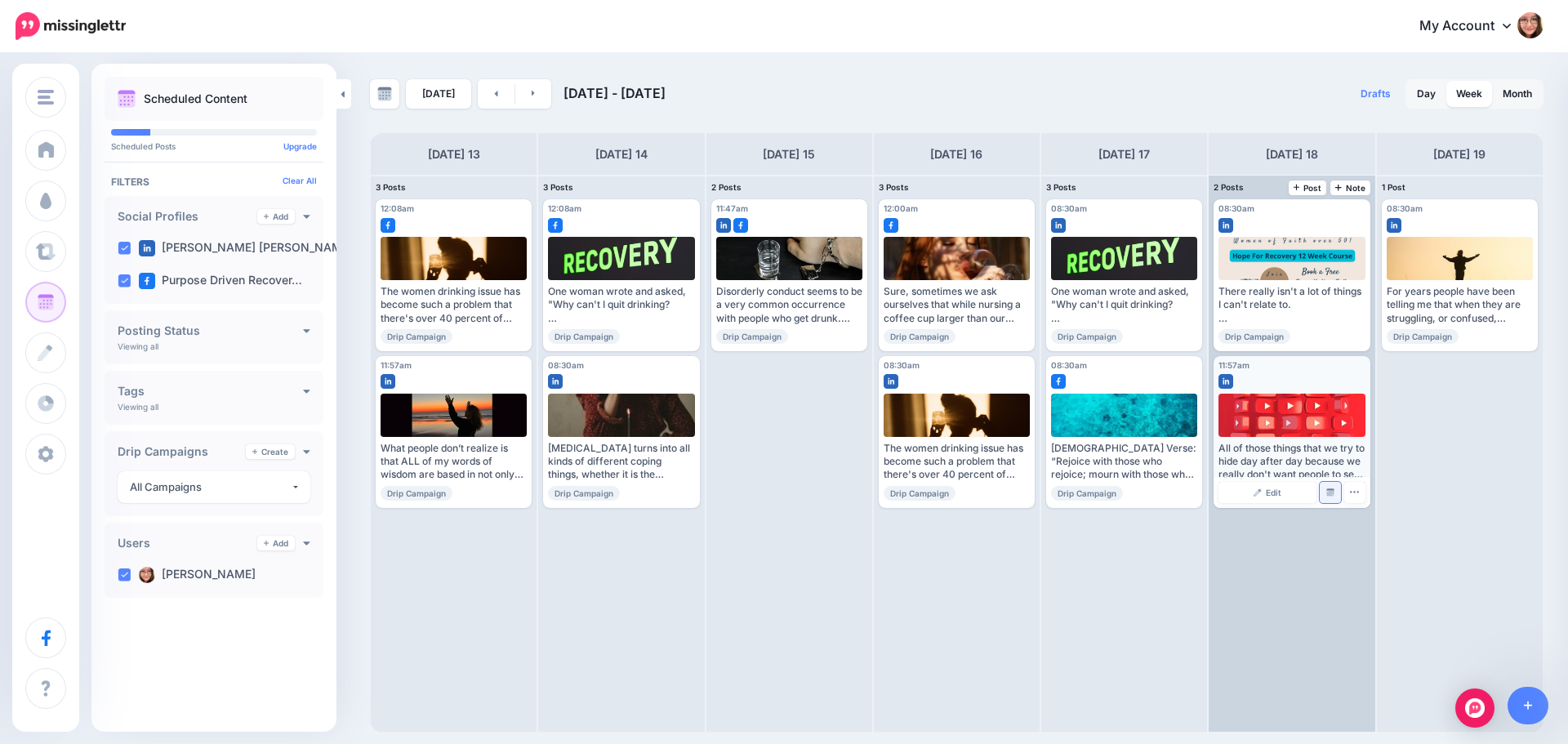
click at [1334, 488] on link "Manage Dates" at bounding box center [1330, 492] width 22 height 22
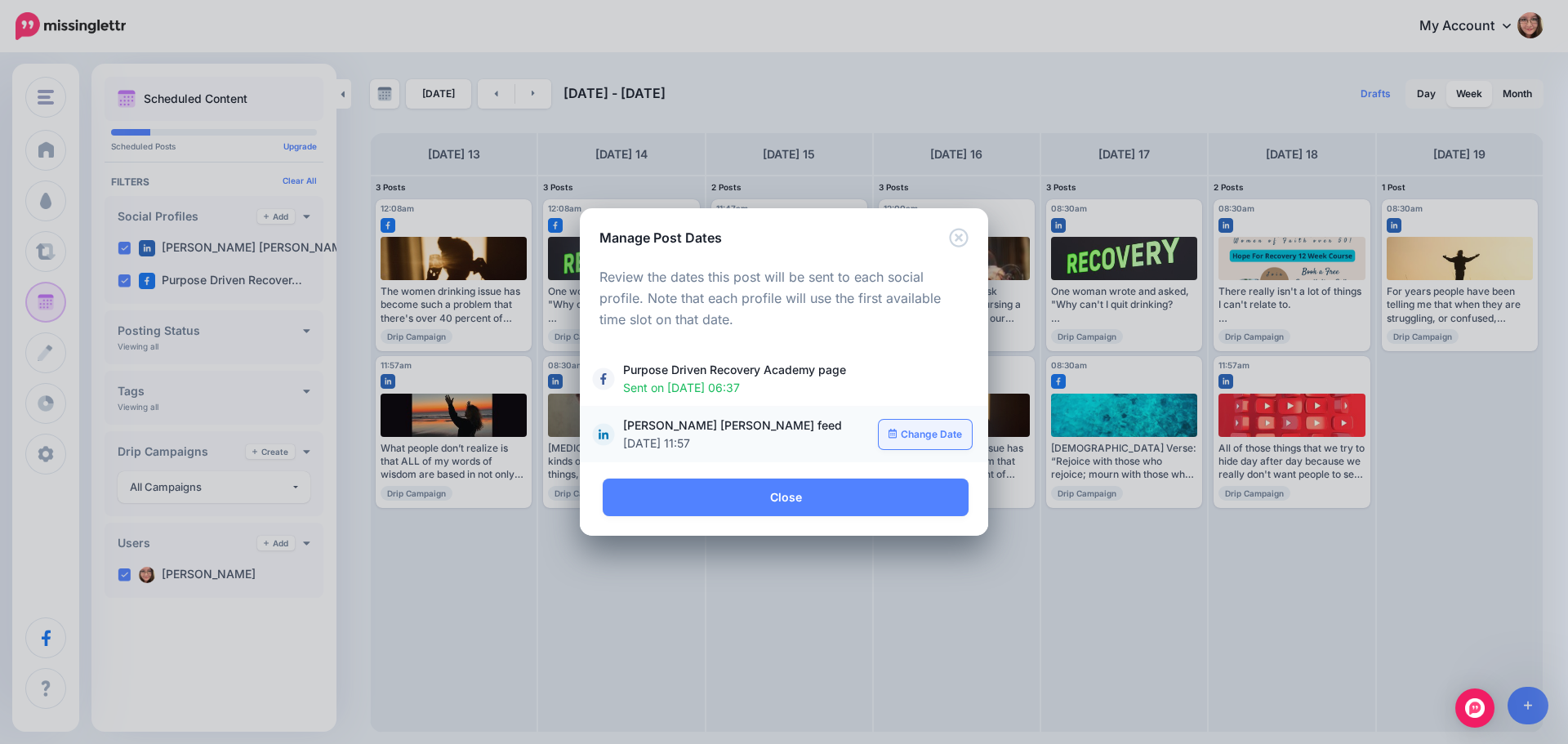
click at [921, 430] on link "Change Date" at bounding box center [926, 434] width 94 height 30
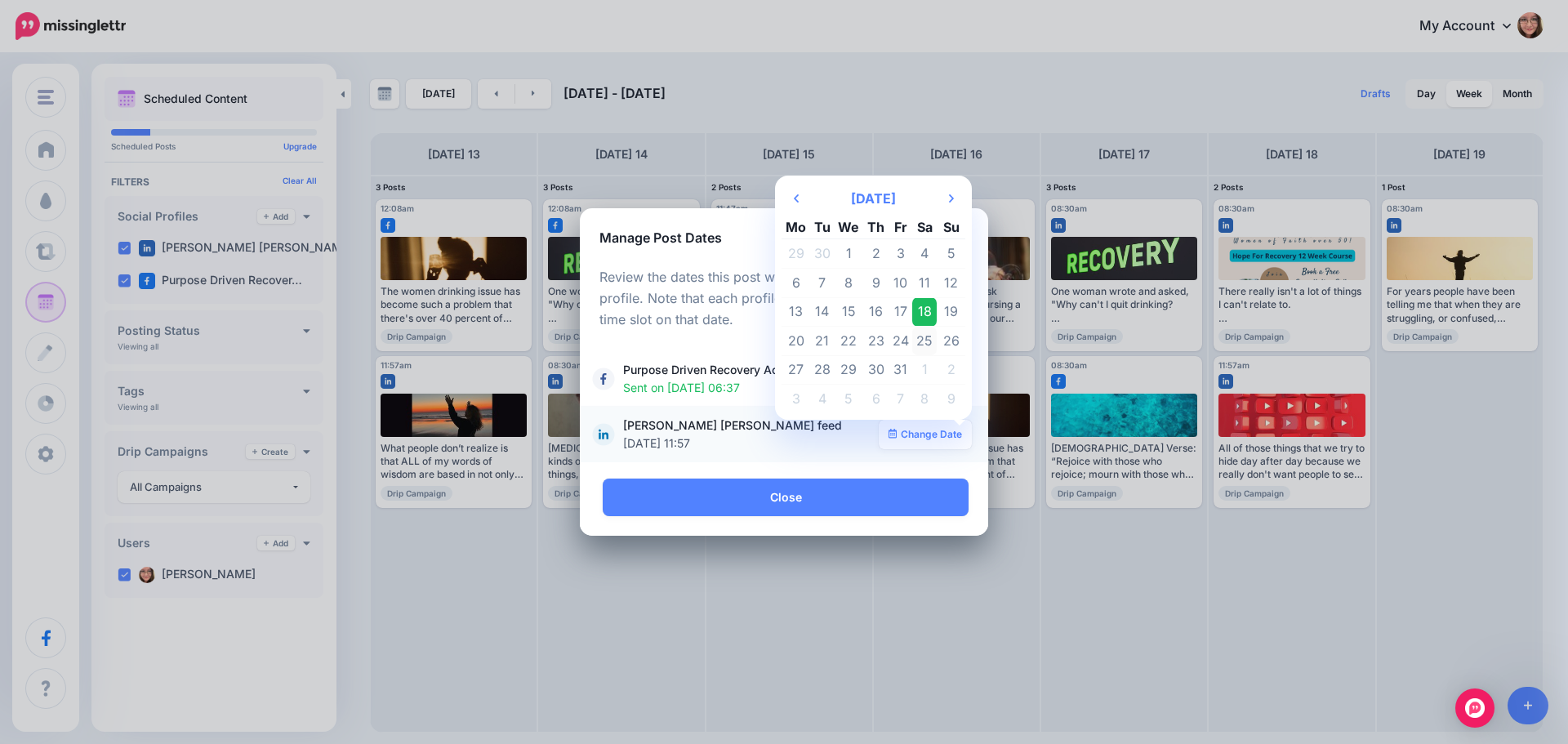
click at [931, 343] on td "25" at bounding box center [924, 341] width 25 height 30
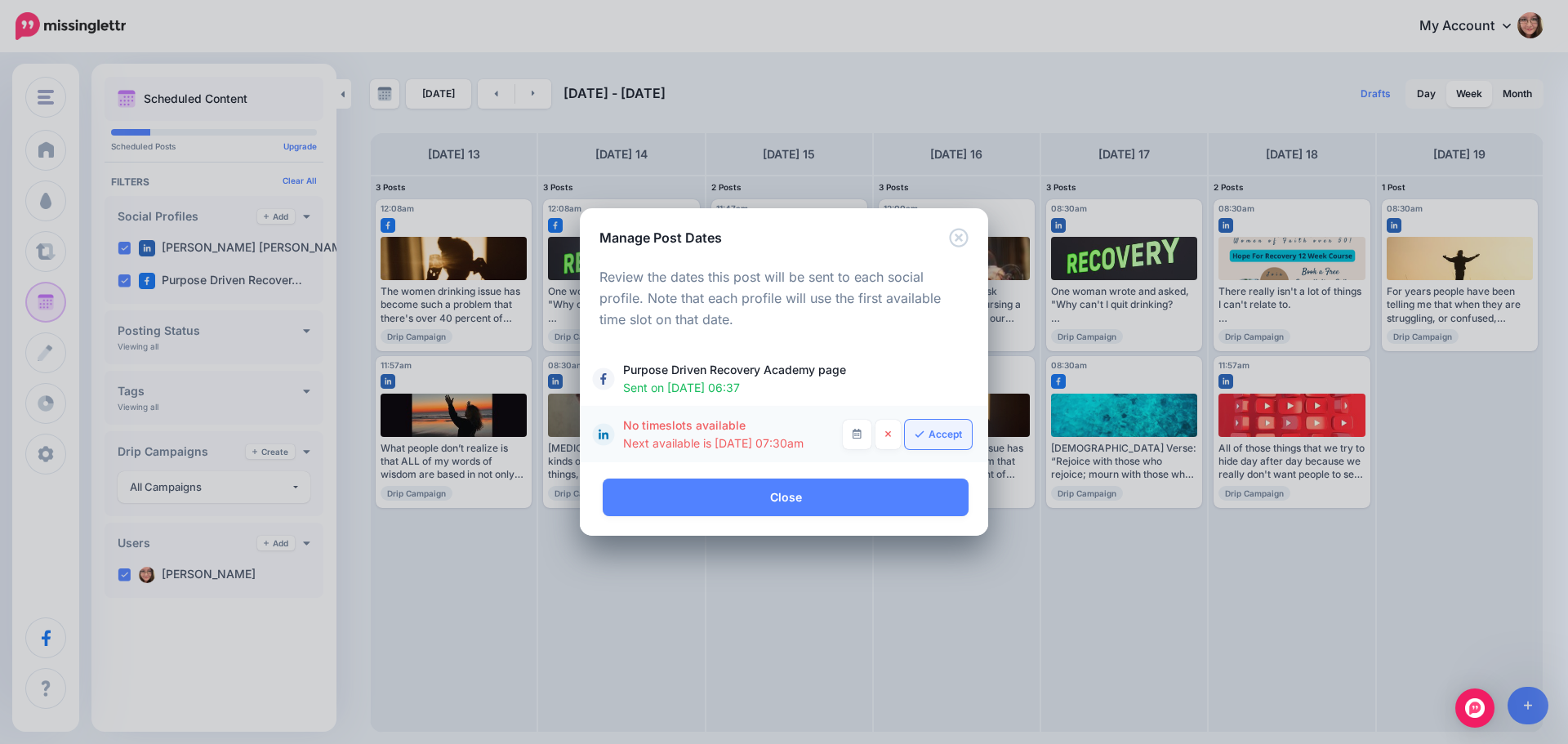
click at [922, 434] on icon at bounding box center [920, 434] width 10 height 10
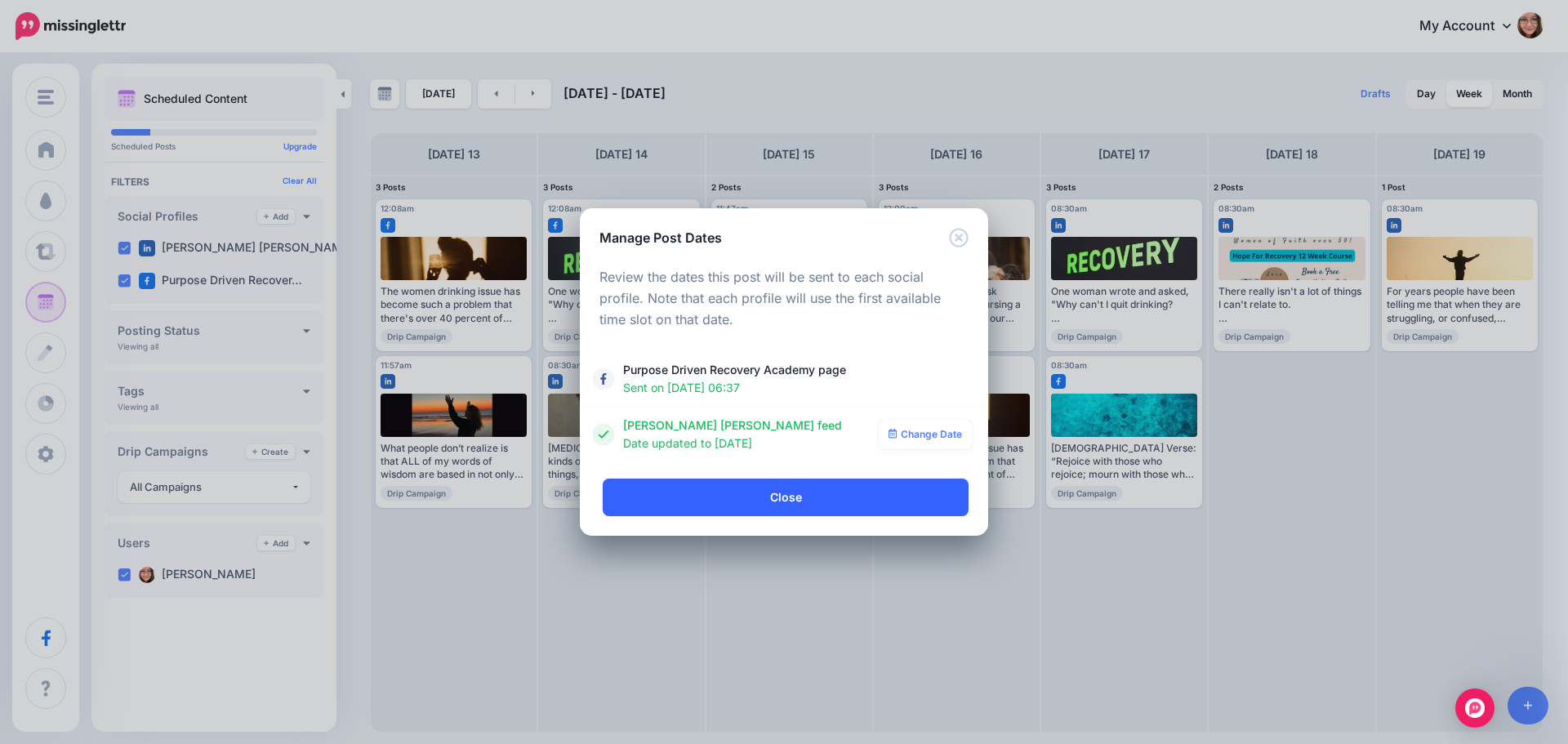
click at [841, 498] on link "Close" at bounding box center [785, 497] width 366 height 37
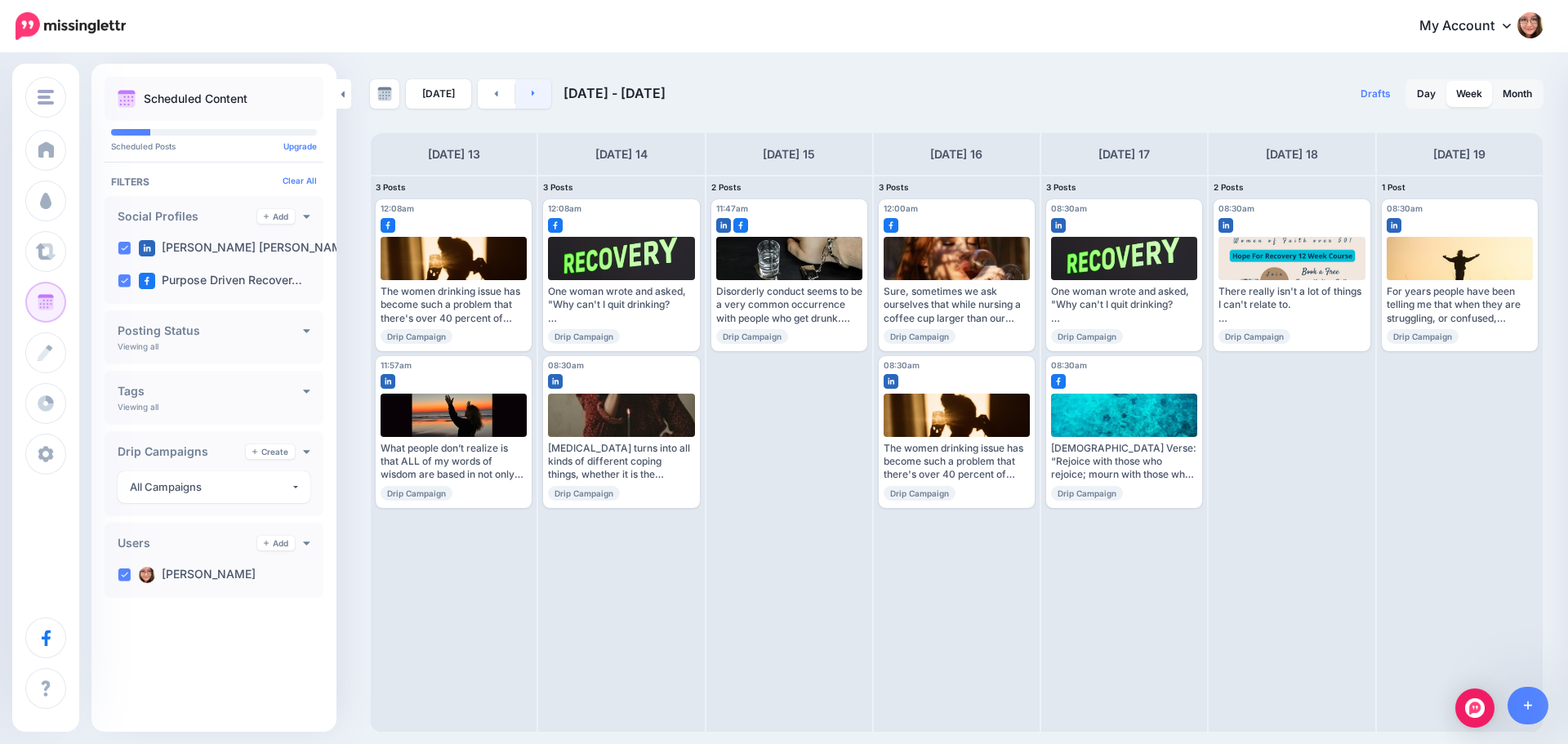
click at [544, 97] on link at bounding box center [533, 94] width 37 height 30
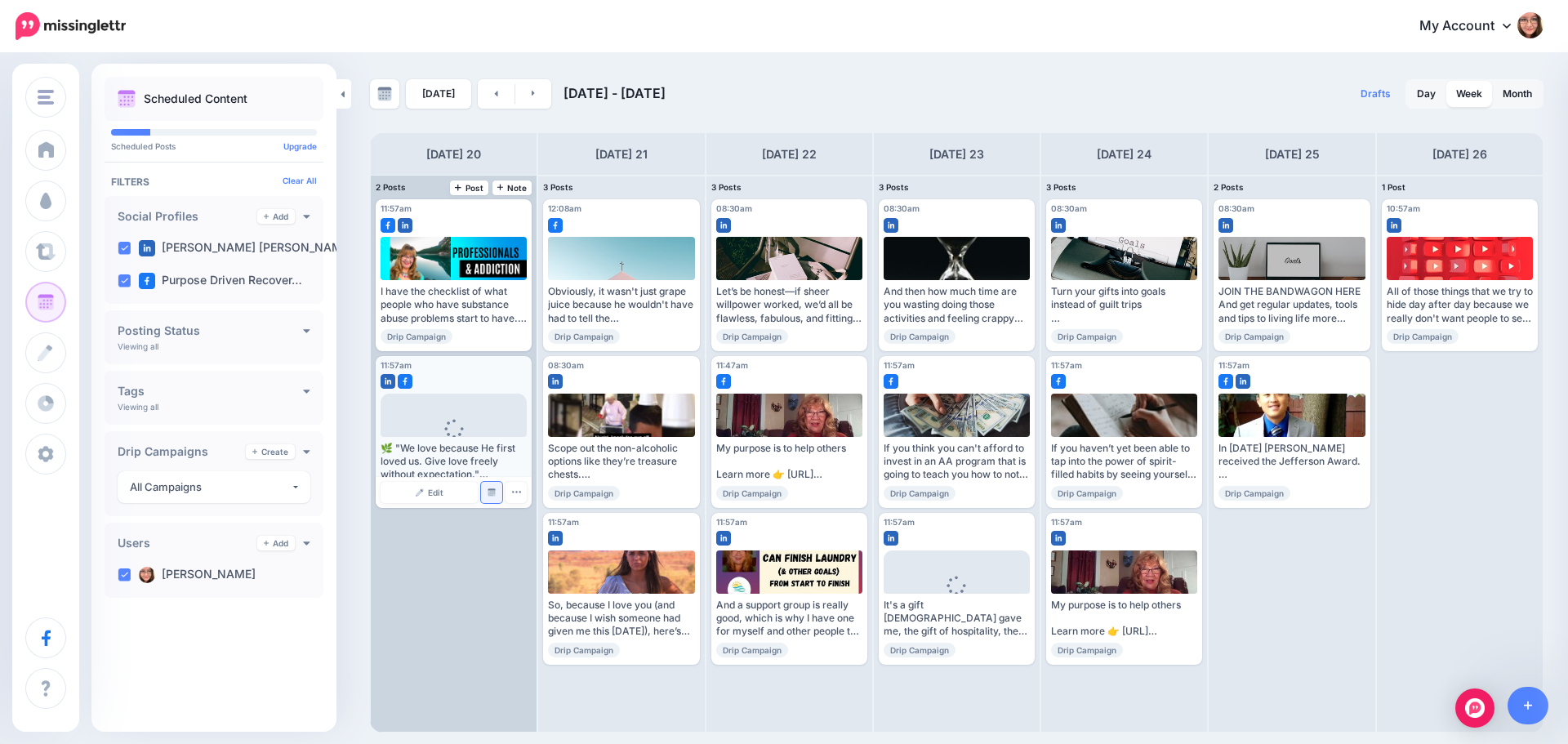
click at [495, 491] on img at bounding box center [491, 492] width 8 height 8
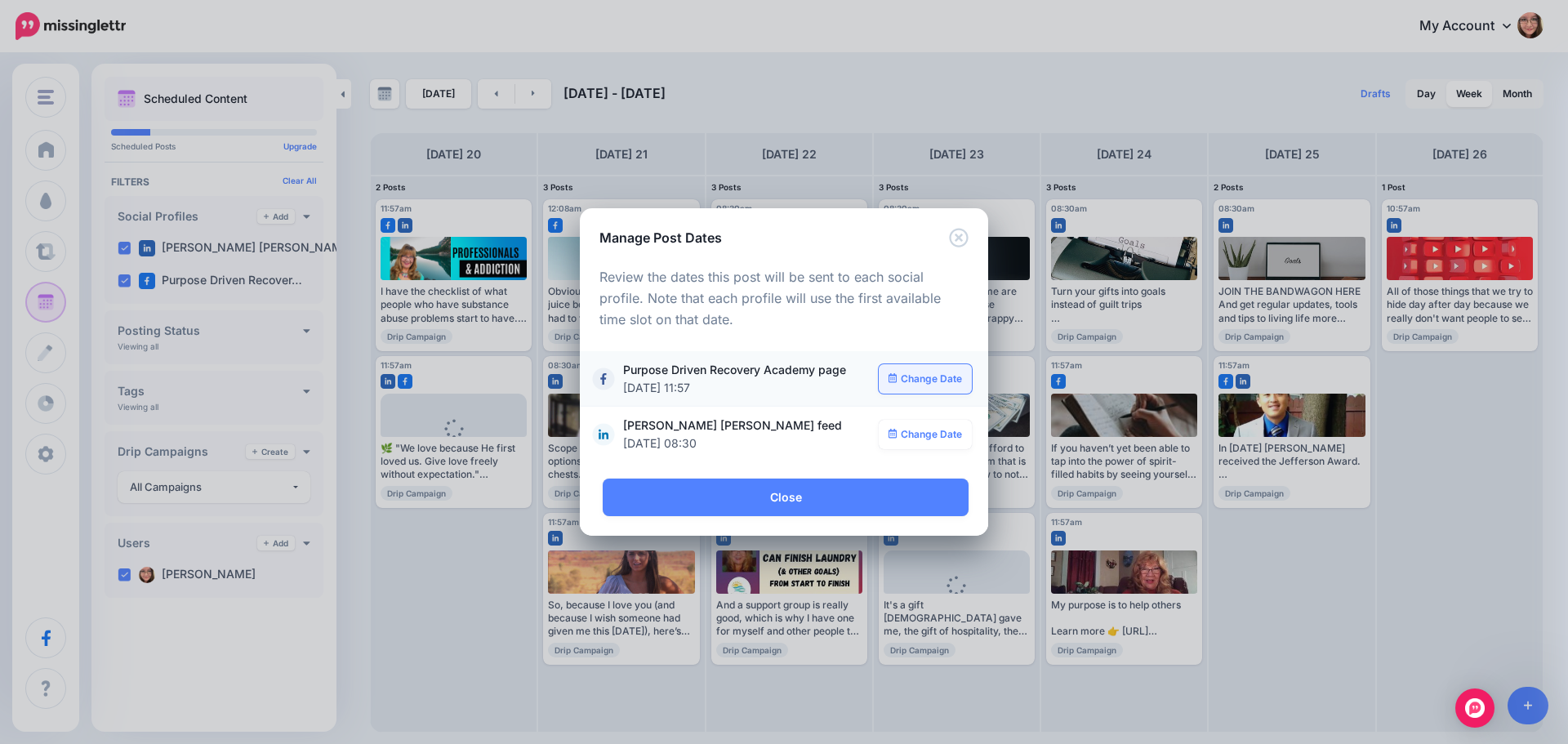
click at [917, 370] on link "Change Date" at bounding box center [926, 379] width 94 height 30
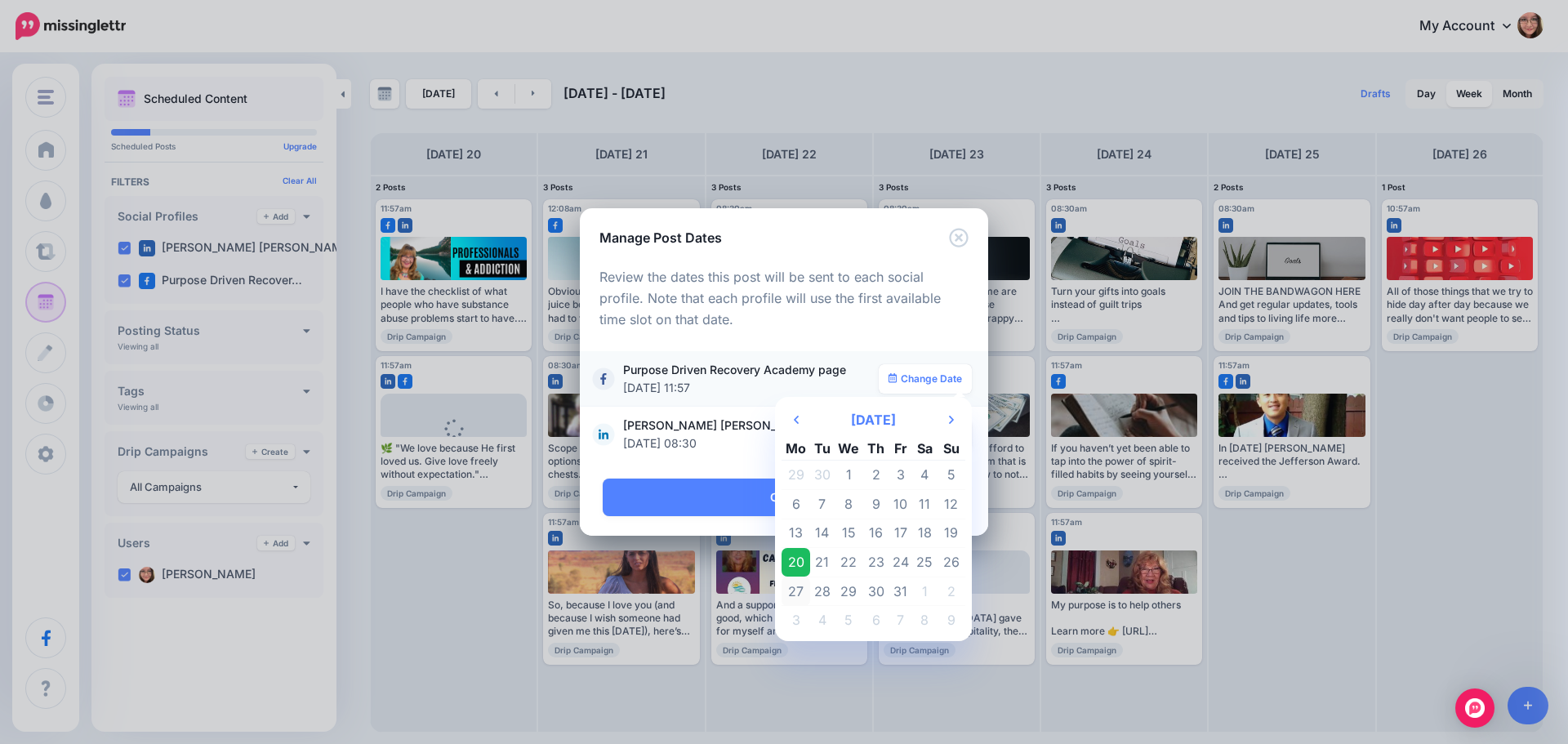
click at [801, 589] on td "27" at bounding box center [795, 591] width 29 height 30
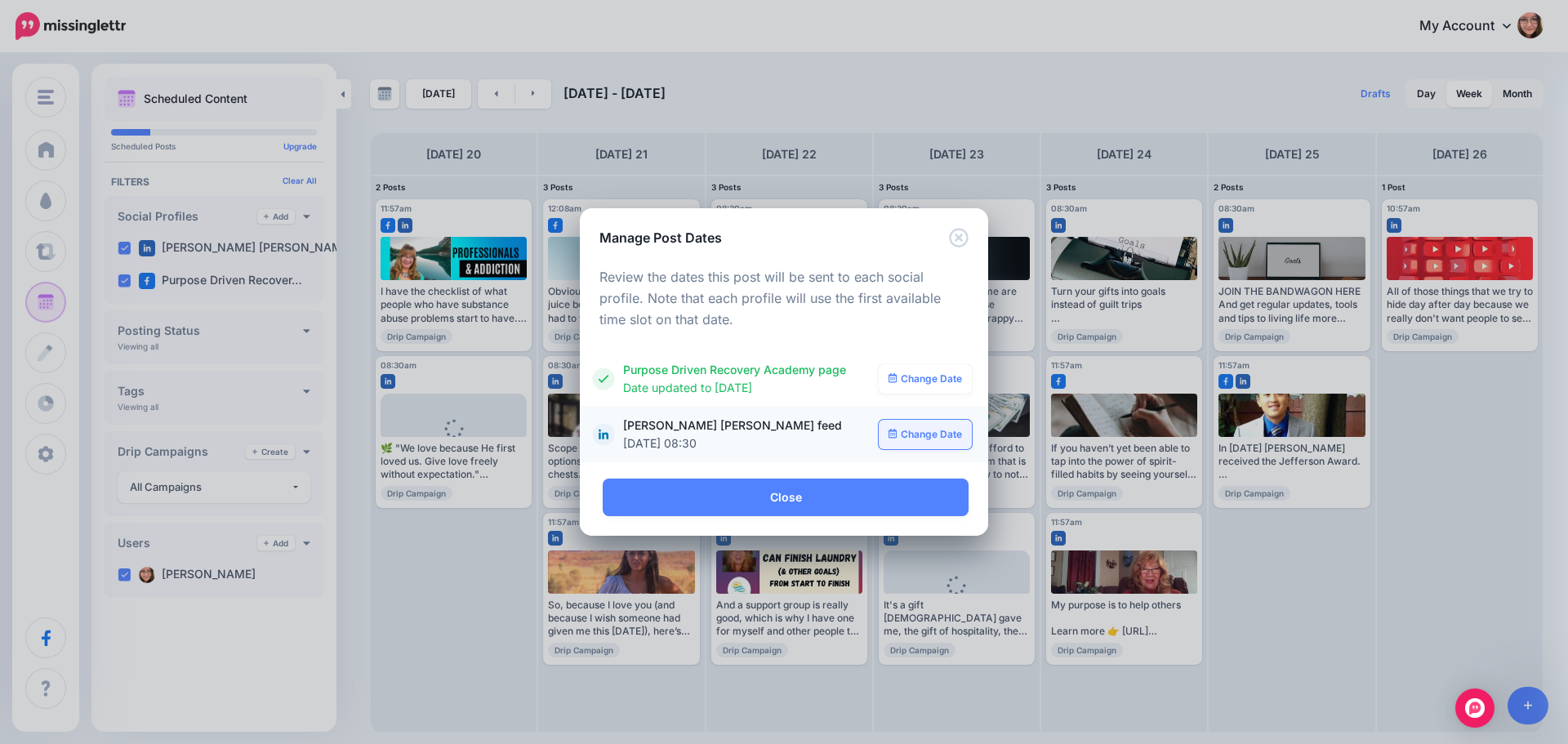
click at [922, 424] on link "Change Date" at bounding box center [926, 434] width 94 height 30
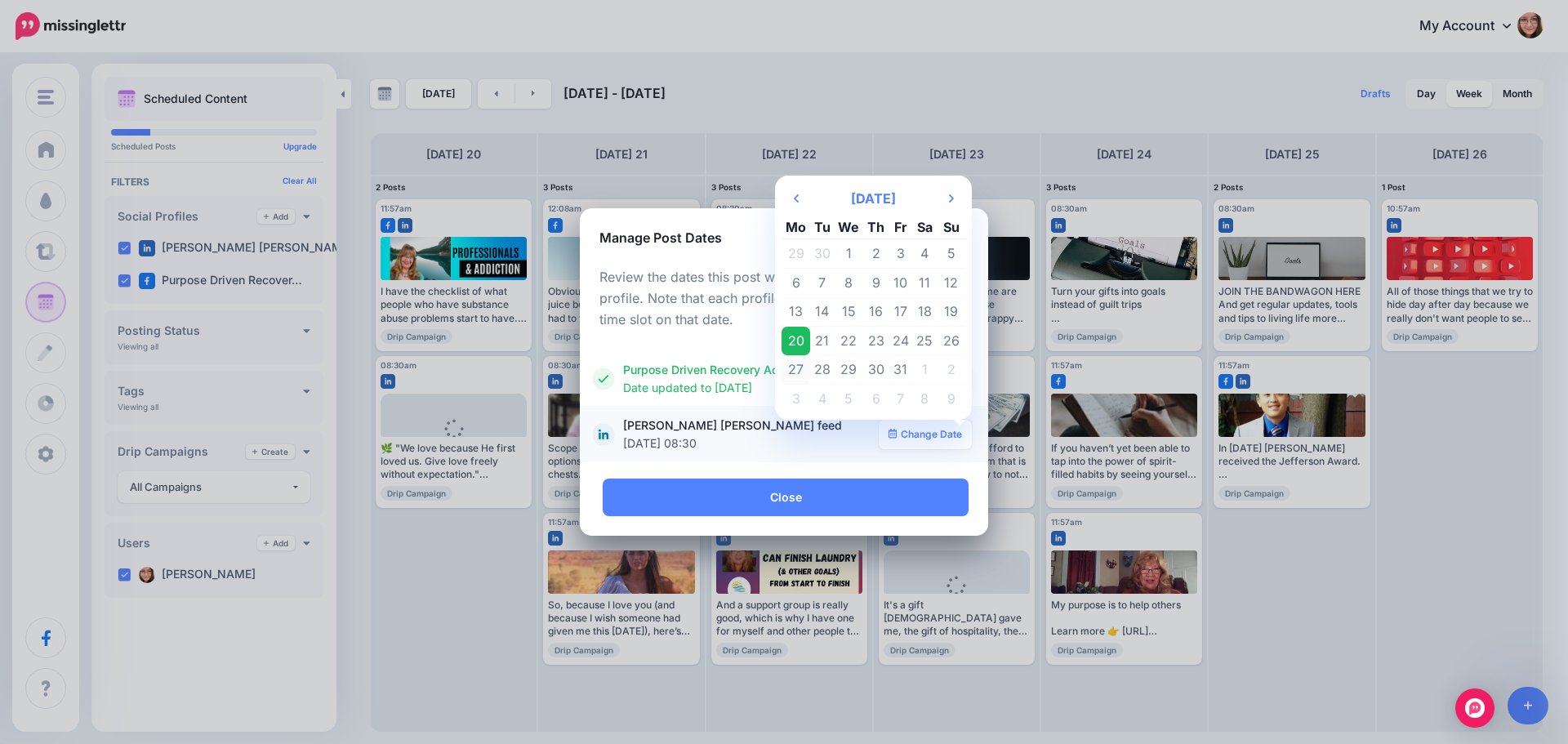
click at [798, 368] on td "27" at bounding box center [795, 370] width 29 height 30
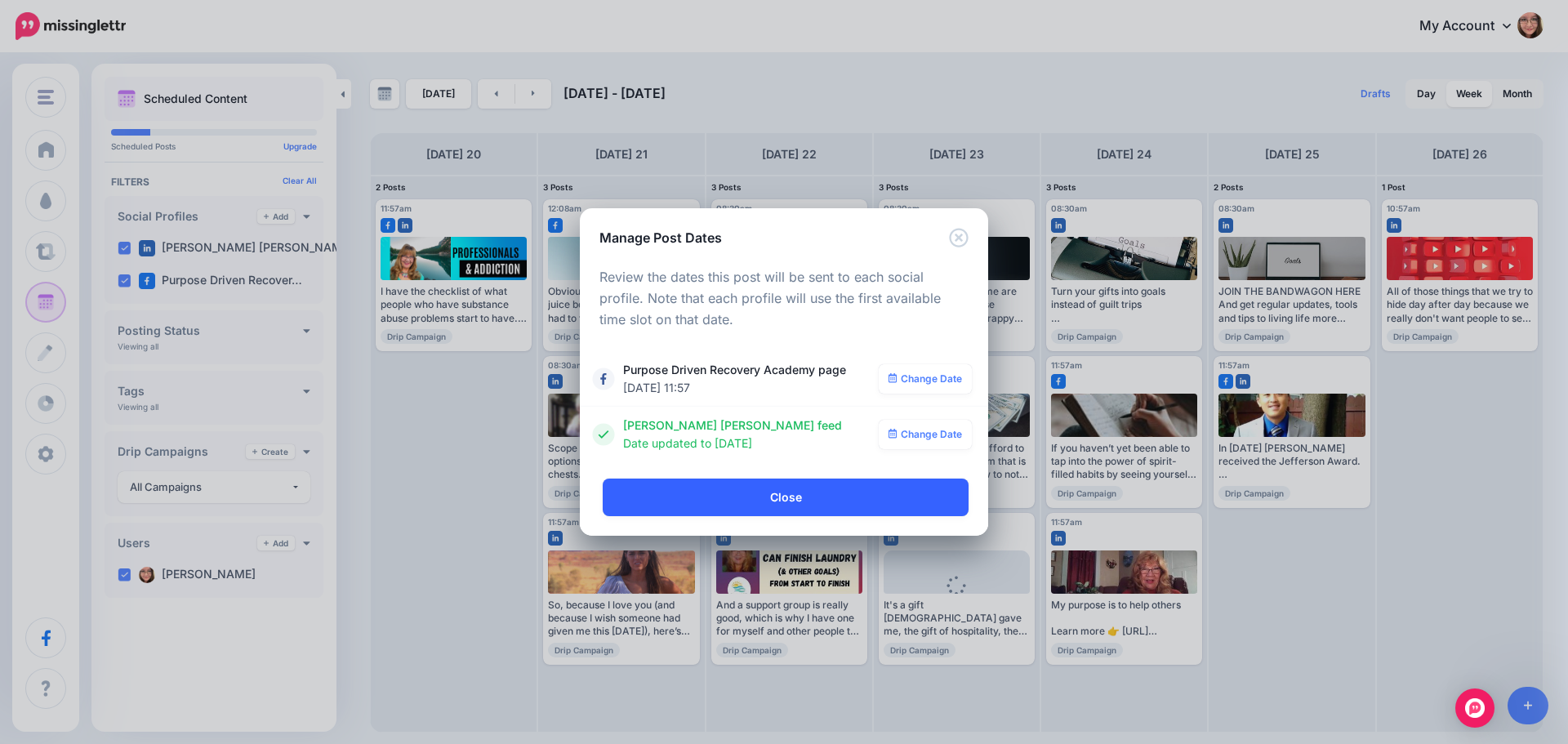
click at [779, 503] on link "Close" at bounding box center [785, 497] width 366 height 37
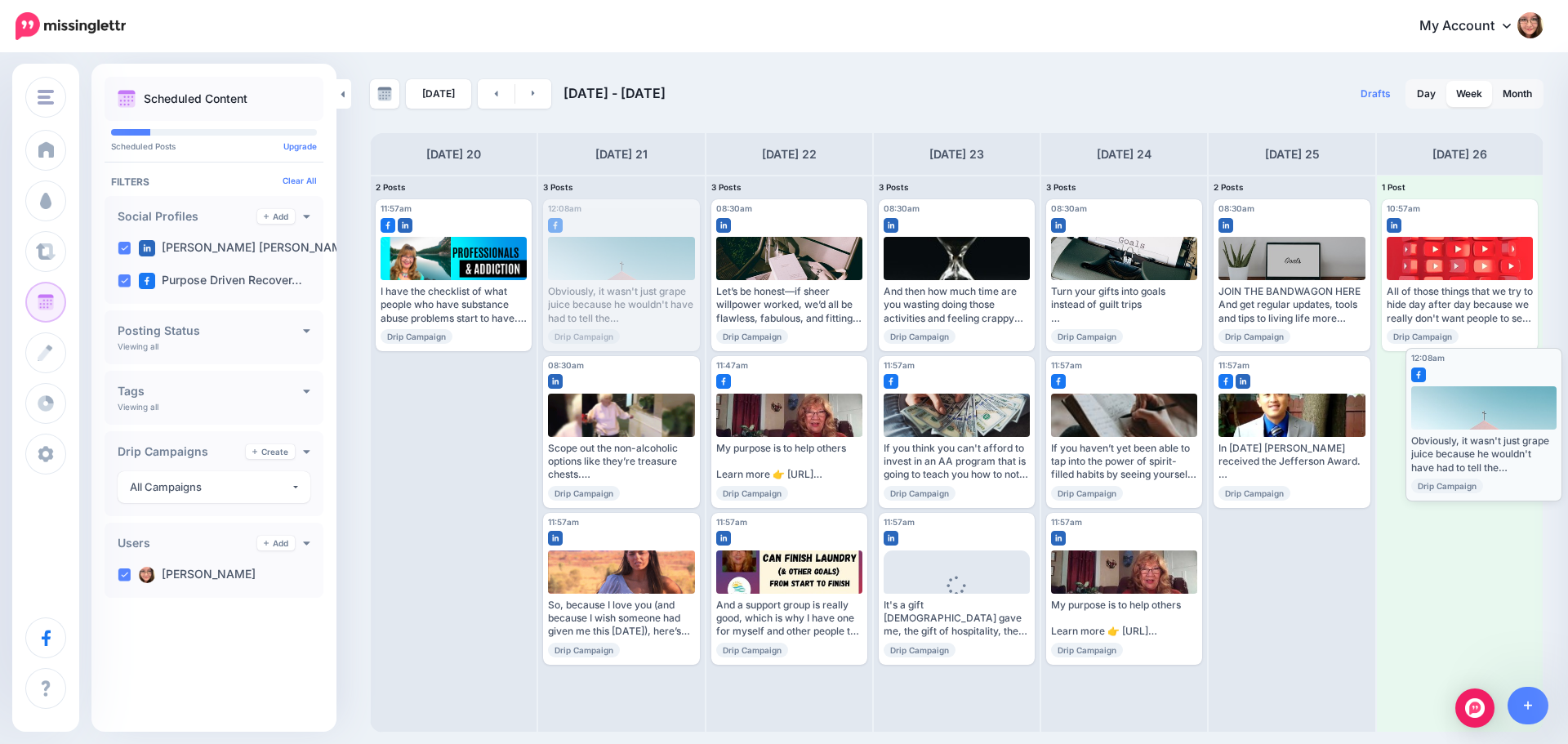
drag, startPoint x: 648, startPoint y: 259, endPoint x: 1511, endPoint y: 407, distance: 875.6
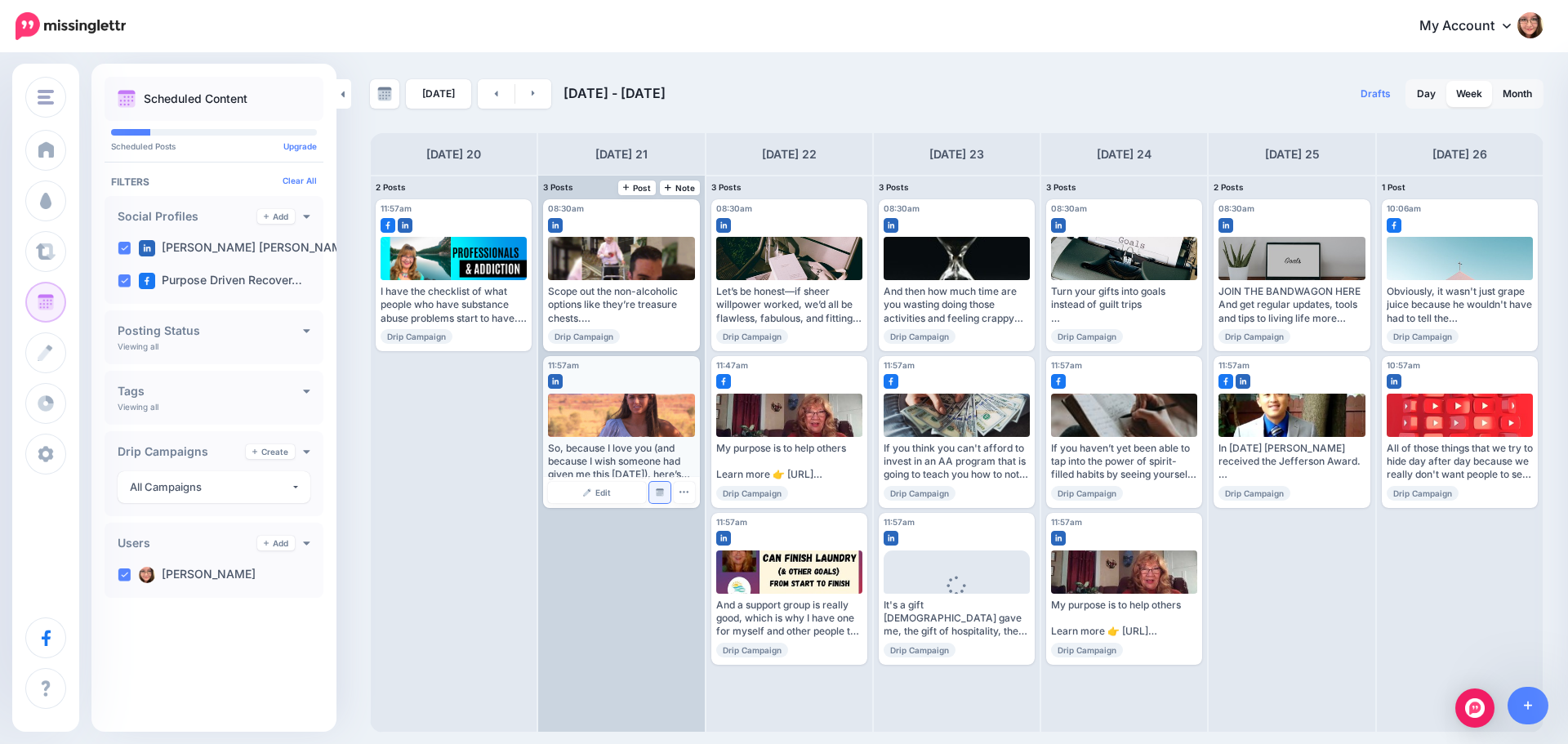
click at [660, 485] on link "Manage Dates" at bounding box center [660, 492] width 22 height 22
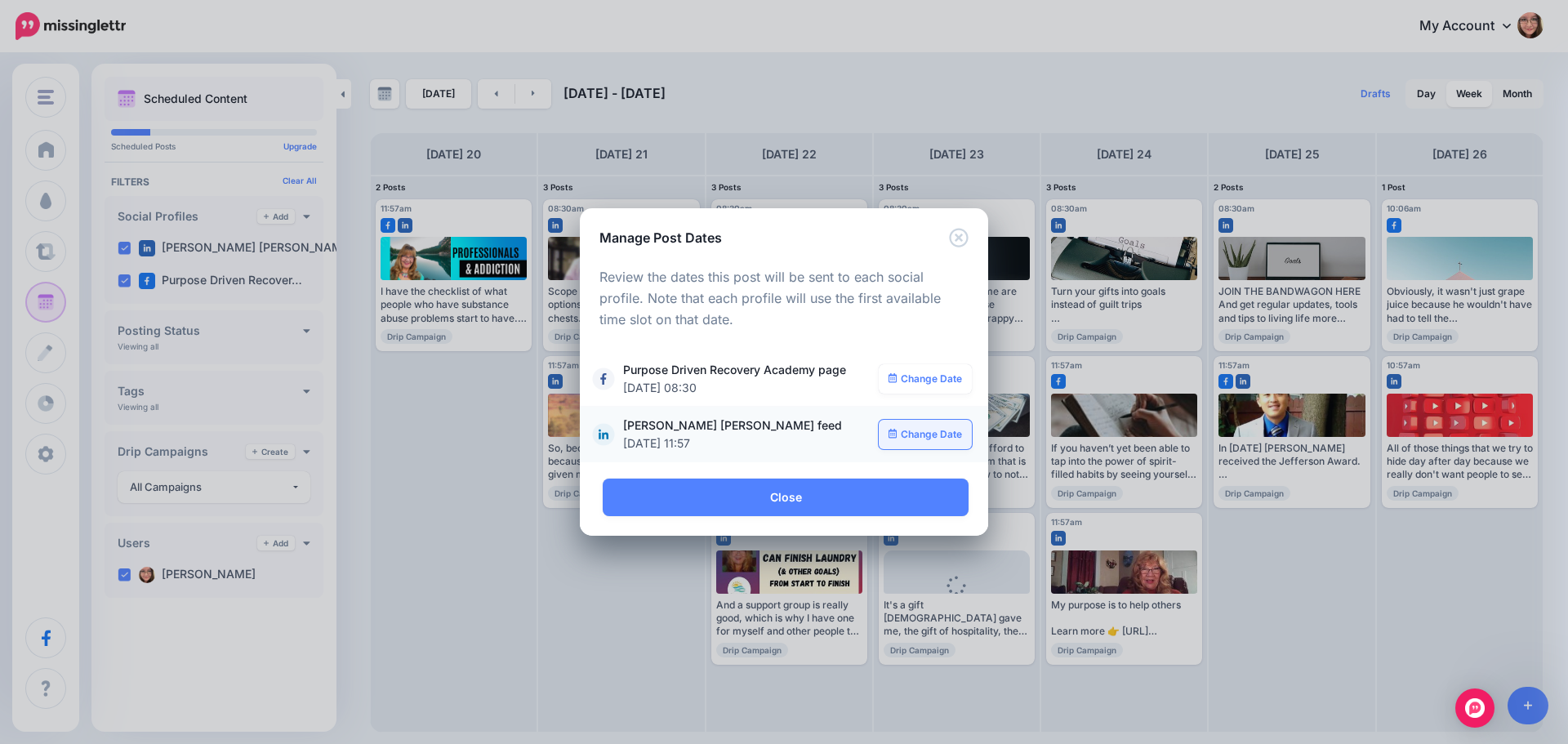
click at [918, 438] on link "Change Date" at bounding box center [926, 434] width 94 height 30
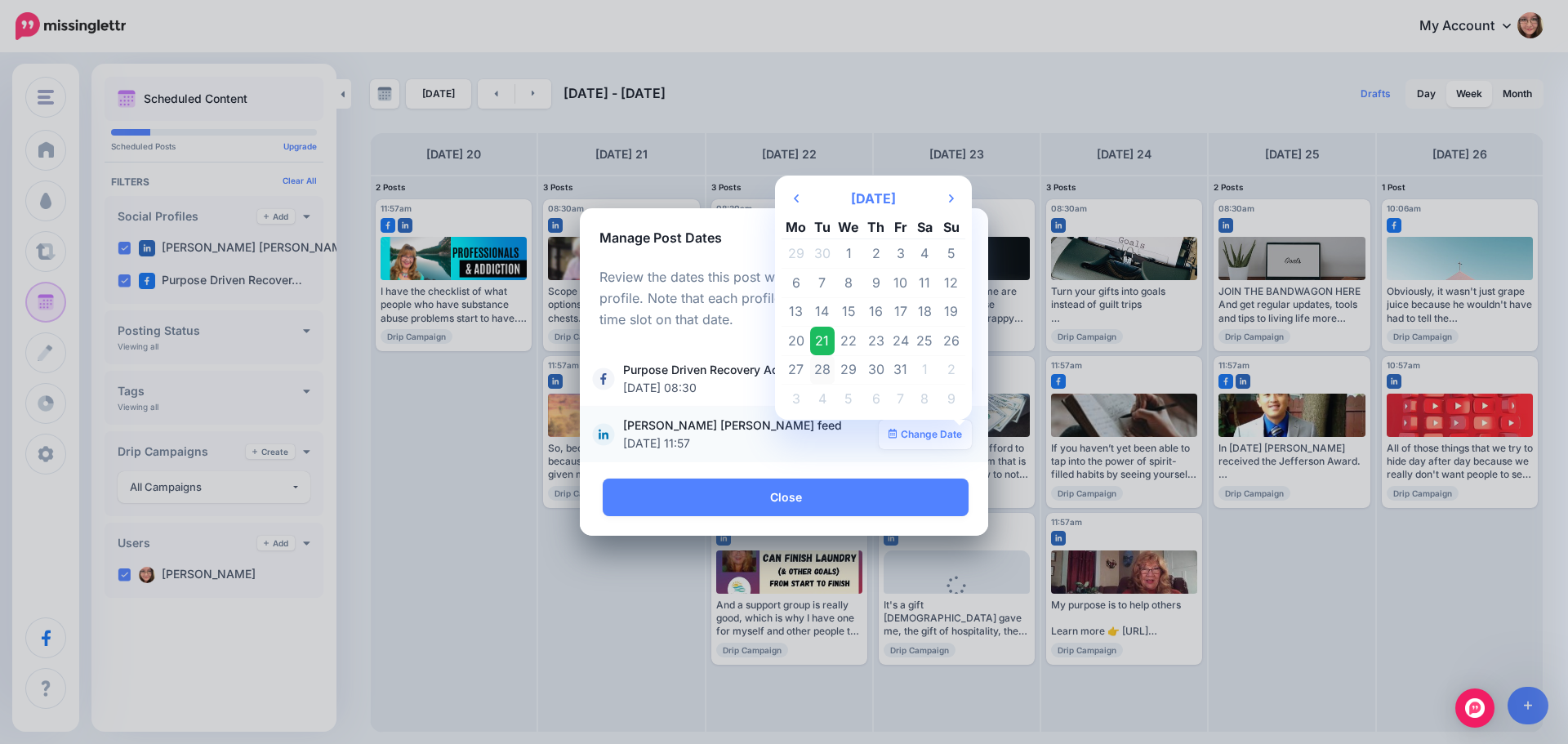
click at [832, 363] on td "28" at bounding box center [822, 370] width 25 height 30
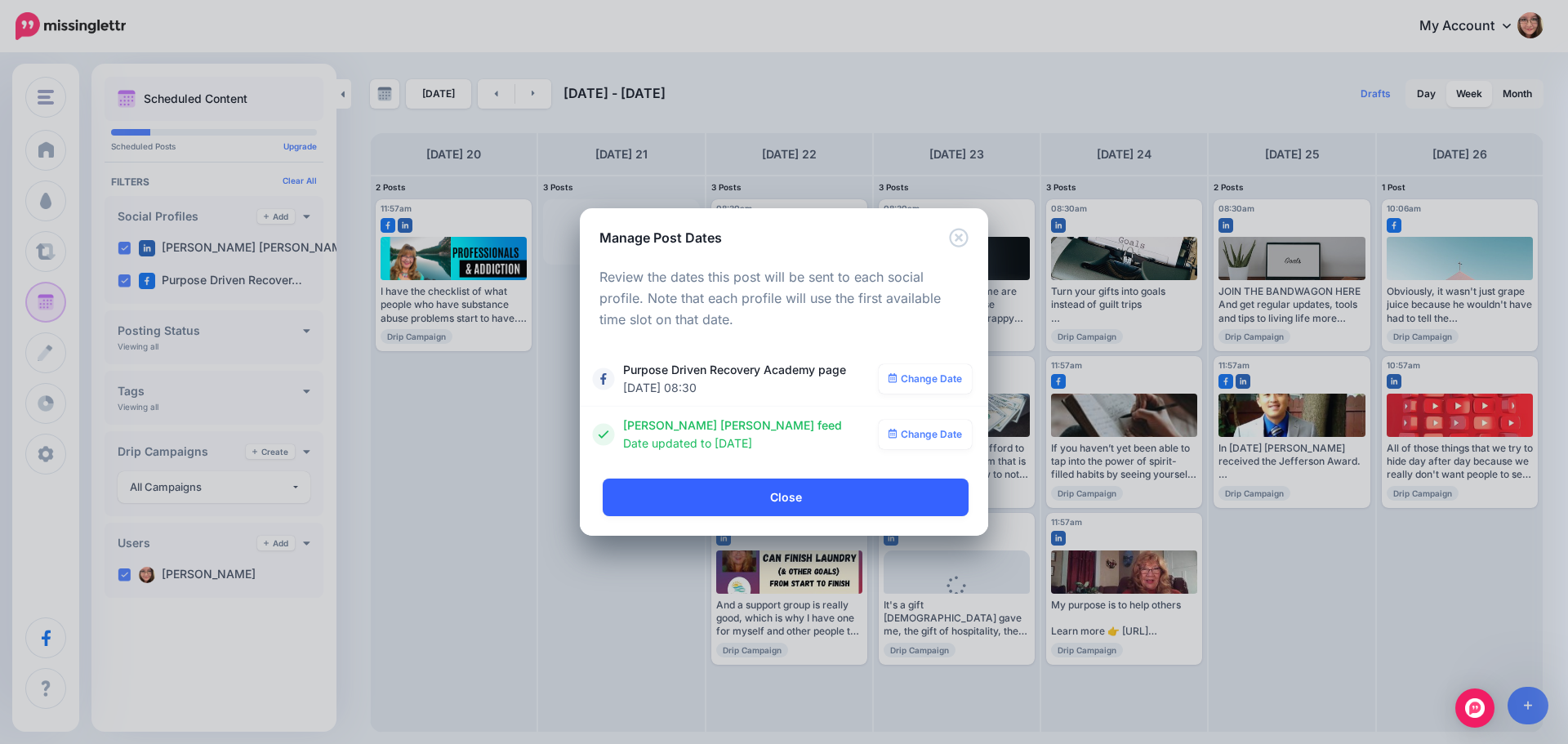
click at [775, 491] on link "Close" at bounding box center [785, 497] width 366 height 37
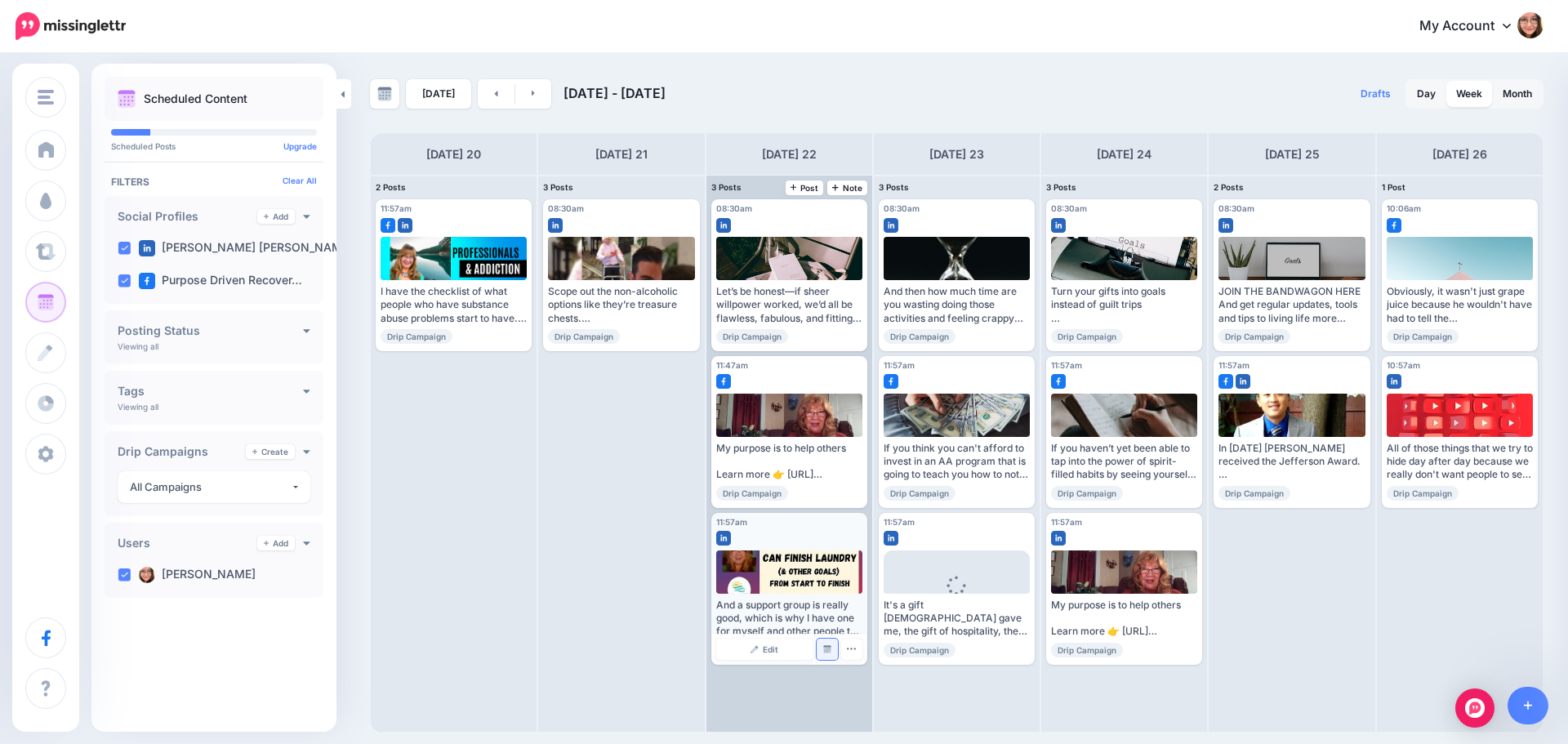
click at [827, 648] on img at bounding box center [827, 649] width 8 height 8
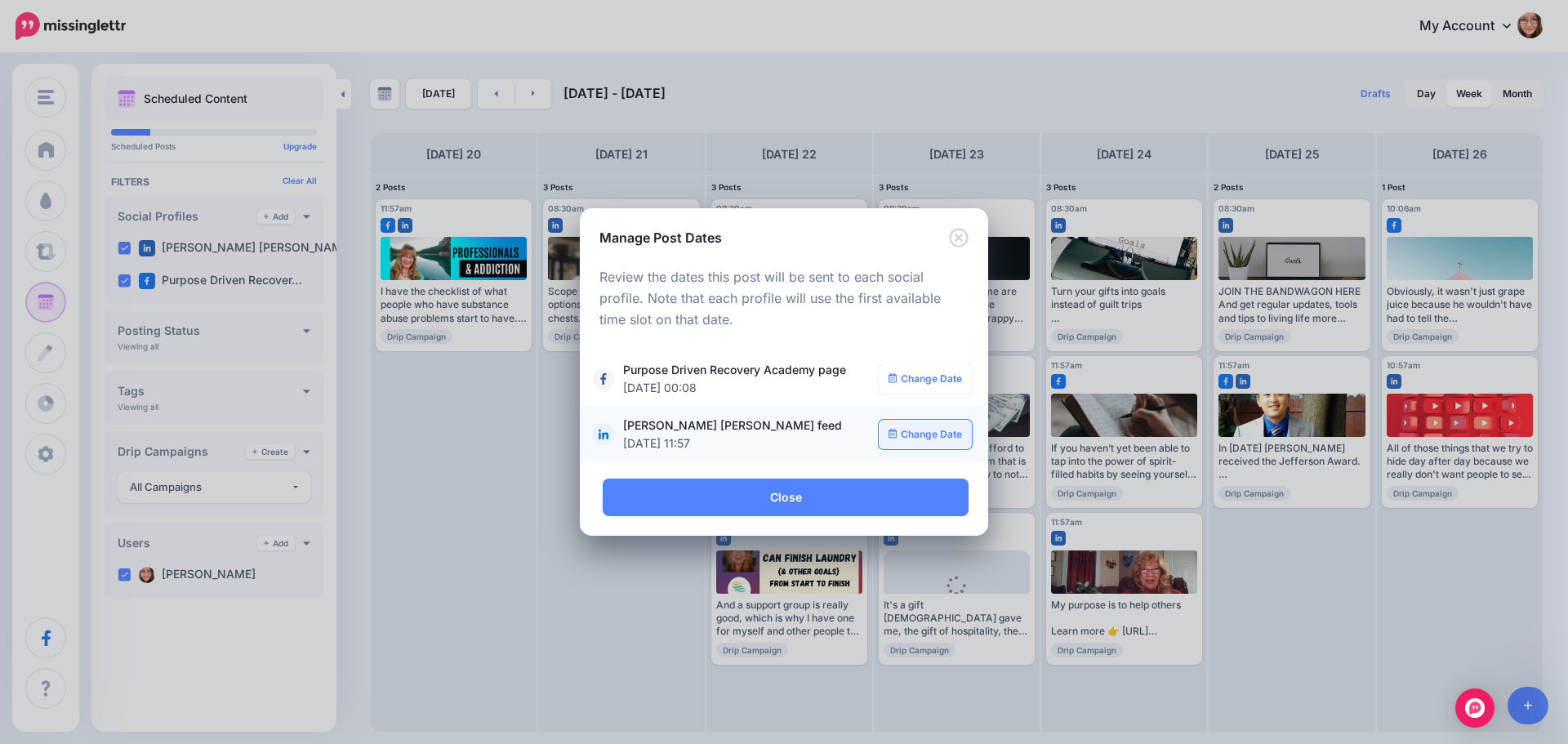
click at [931, 444] on link "Change Date" at bounding box center [926, 434] width 94 height 30
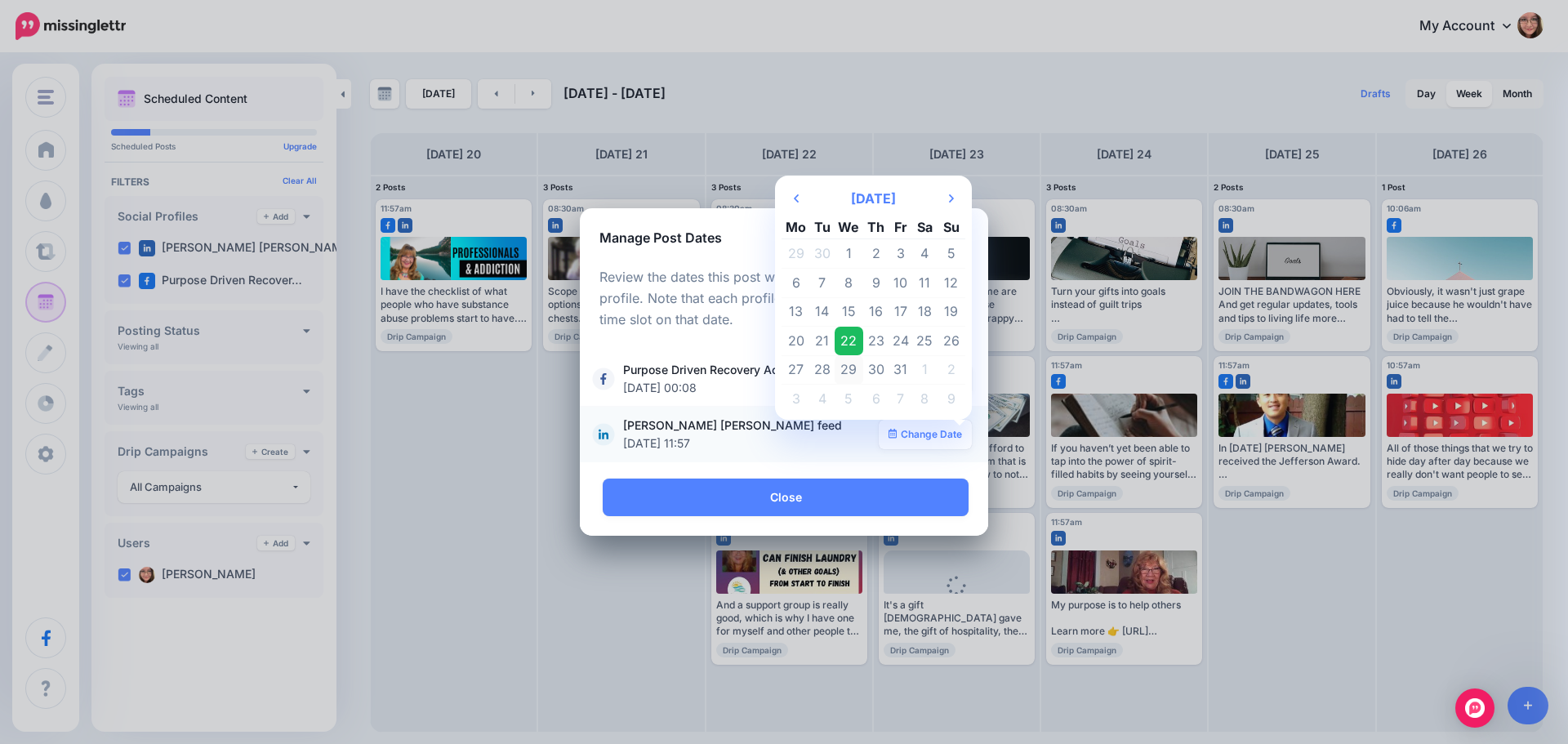
click at [846, 373] on td "29" at bounding box center [850, 370] width 30 height 30
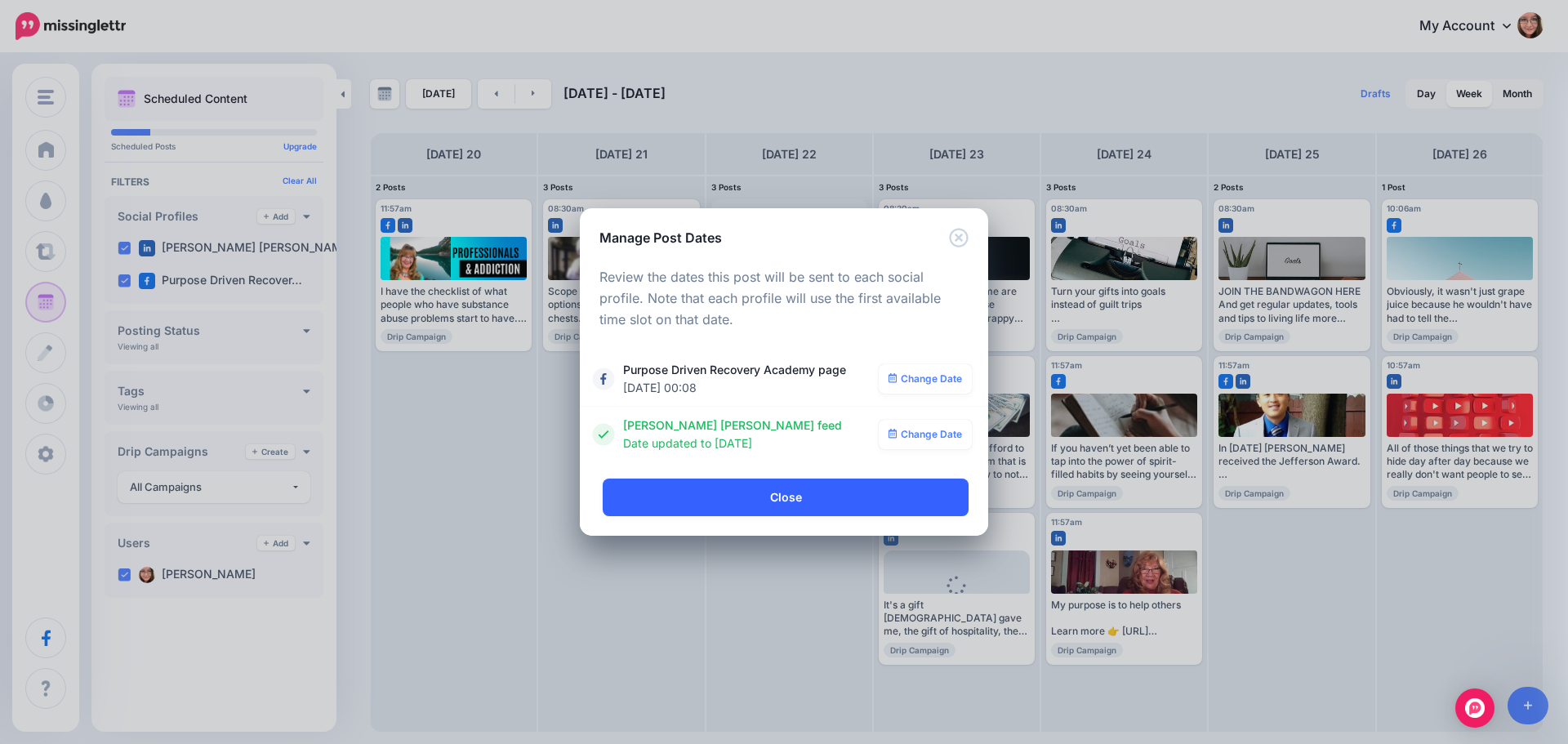
click at [786, 509] on link "Close" at bounding box center [785, 497] width 366 height 37
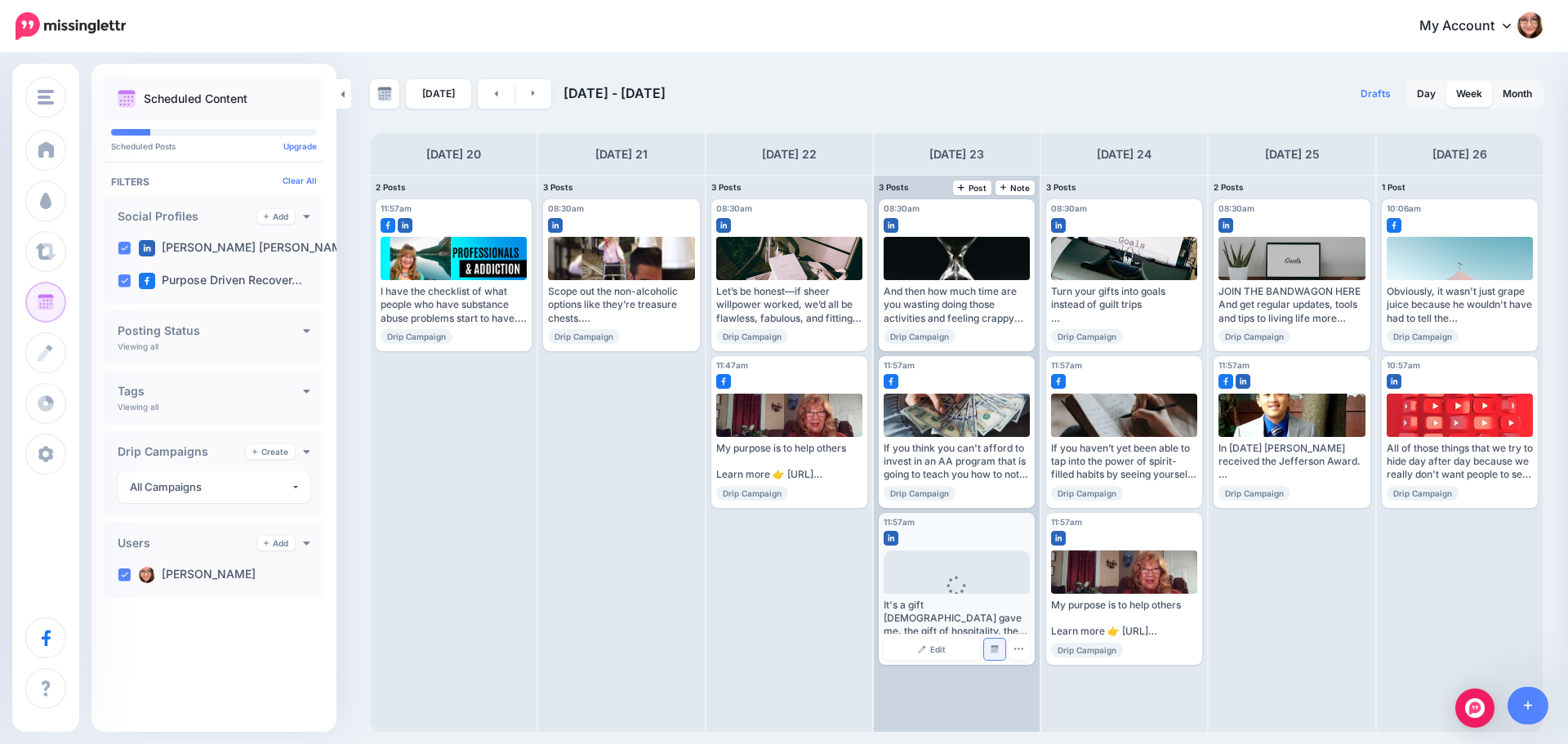
click at [993, 651] on img at bounding box center [995, 649] width 8 height 8
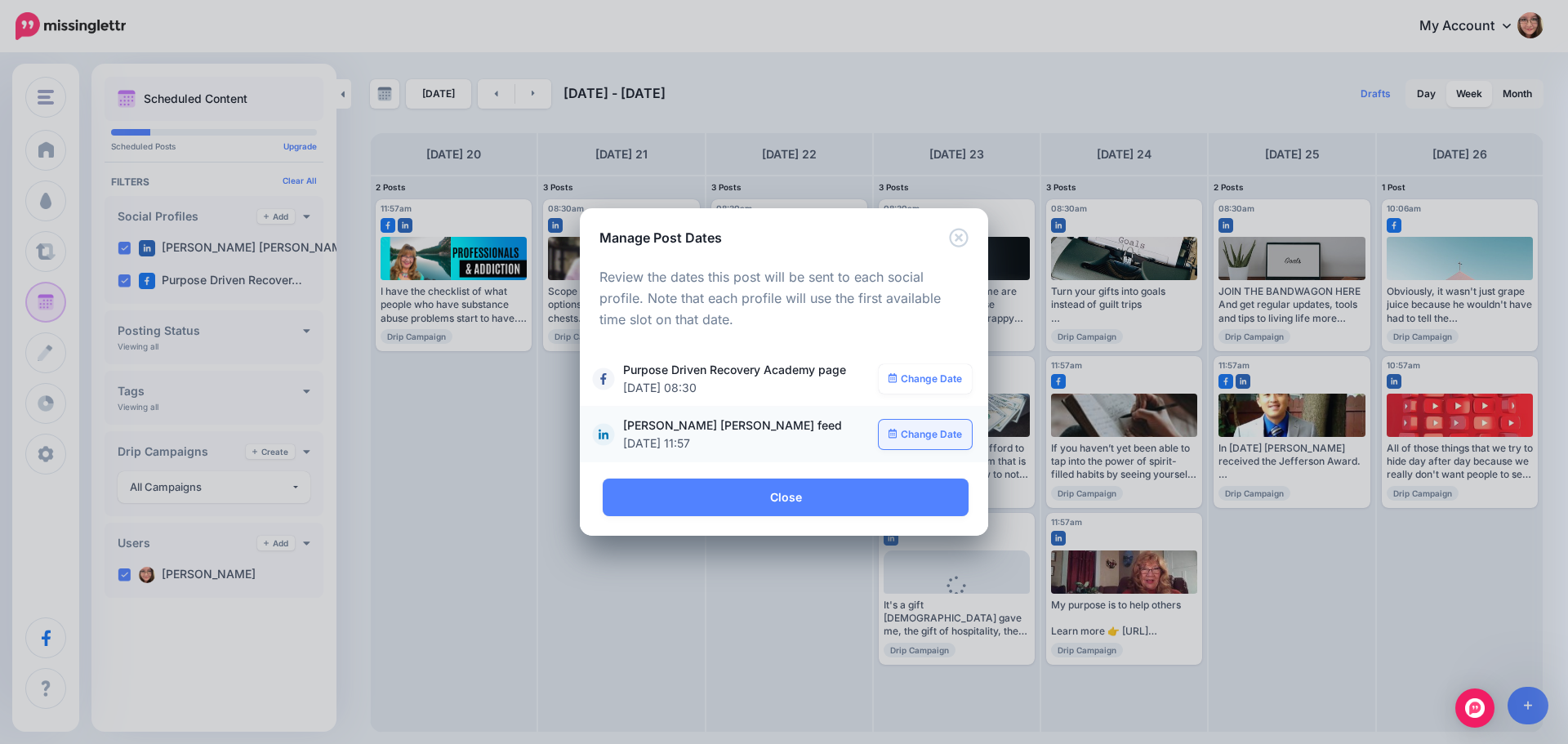
click at [895, 422] on link "Change Date" at bounding box center [926, 434] width 94 height 30
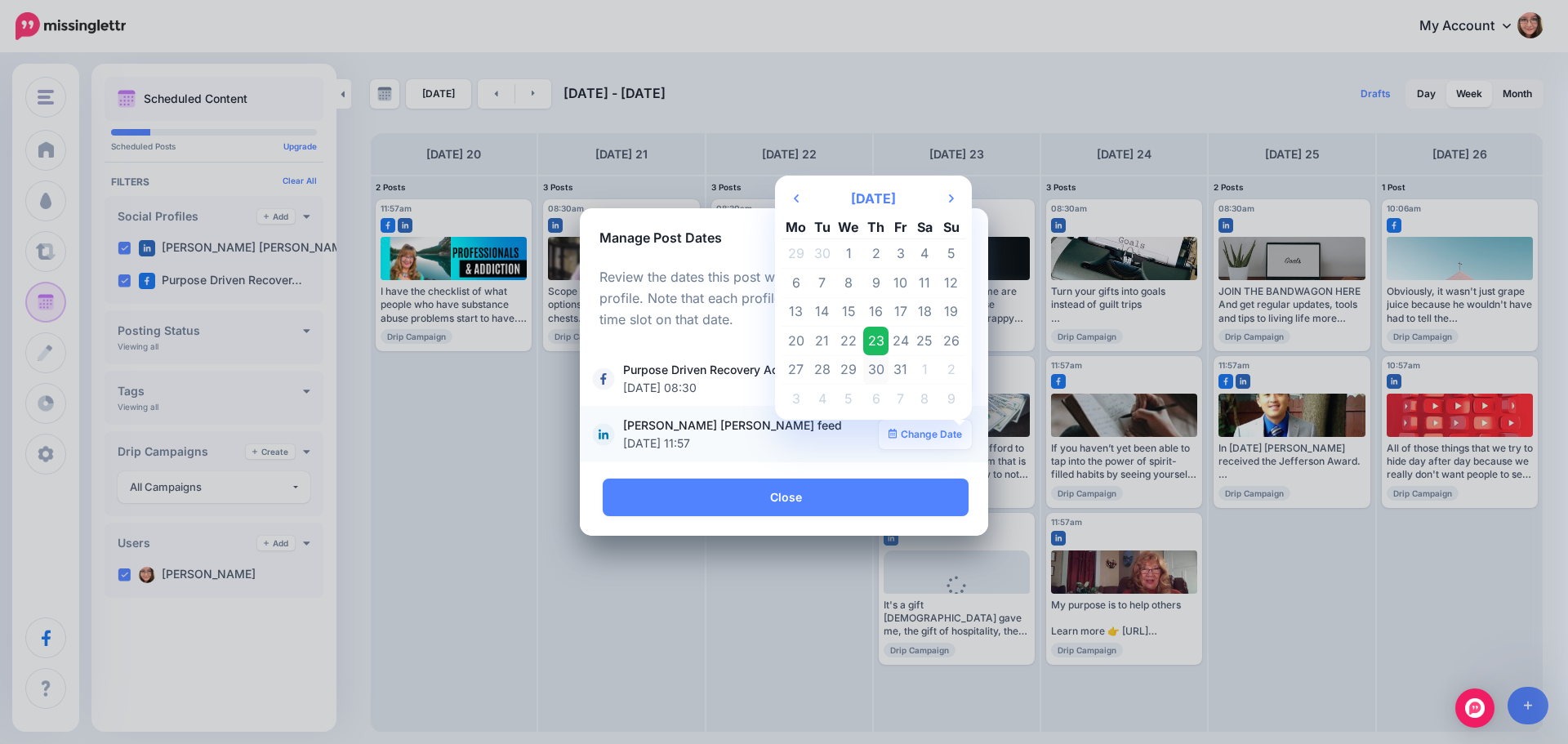
click at [878, 363] on td "30" at bounding box center [876, 370] width 26 height 30
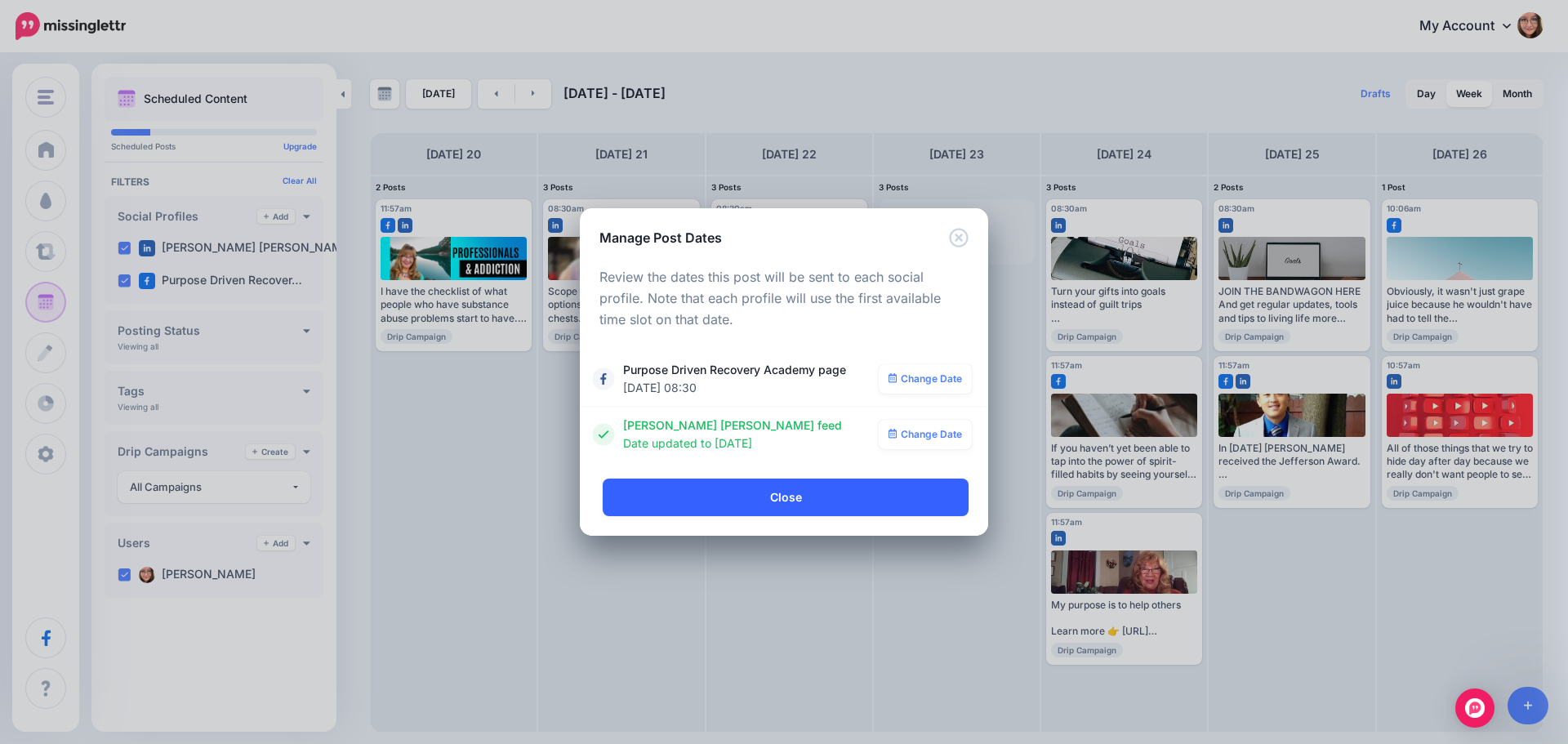
click at [803, 495] on link "Close" at bounding box center [785, 497] width 366 height 37
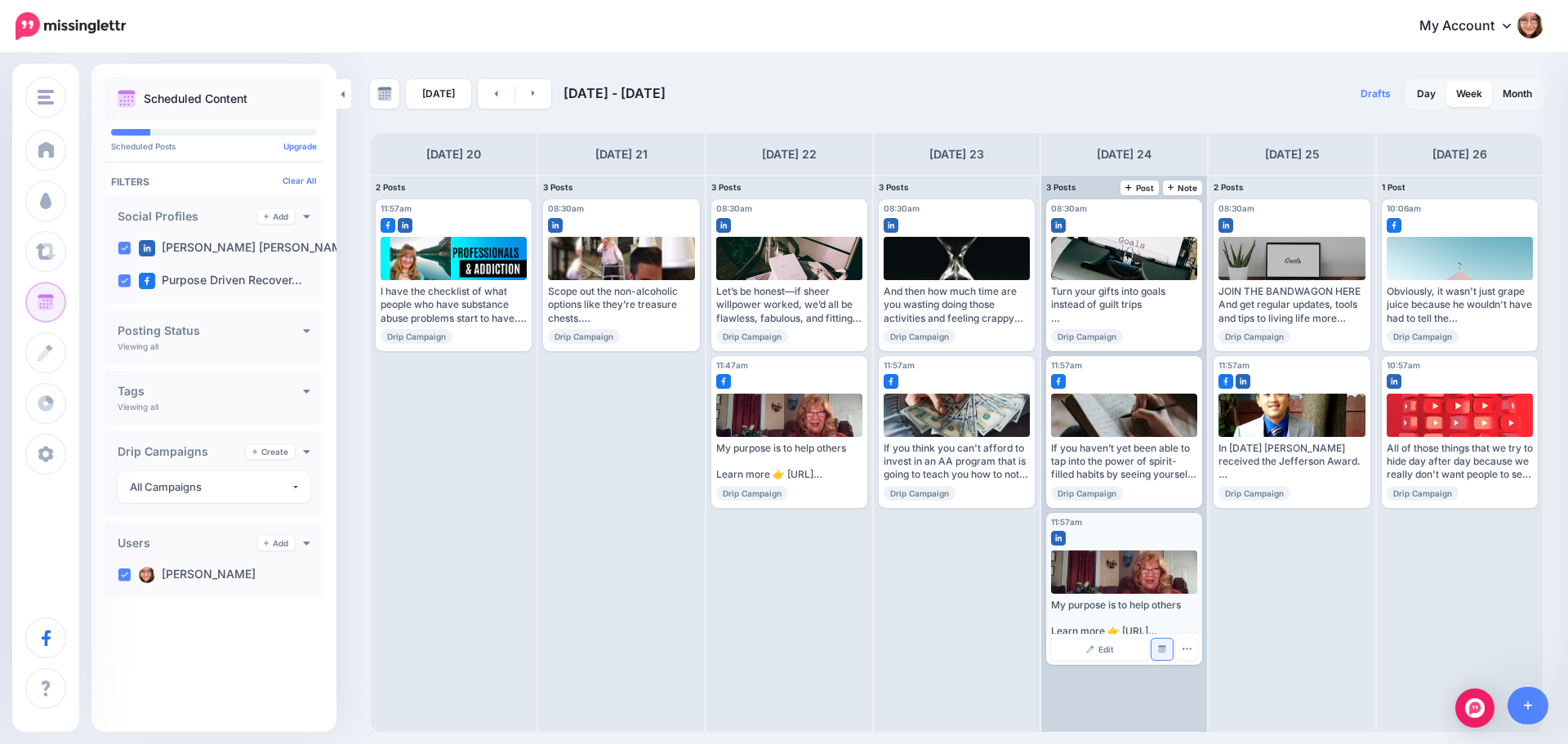
click at [1164, 647] on img at bounding box center [1162, 649] width 8 height 8
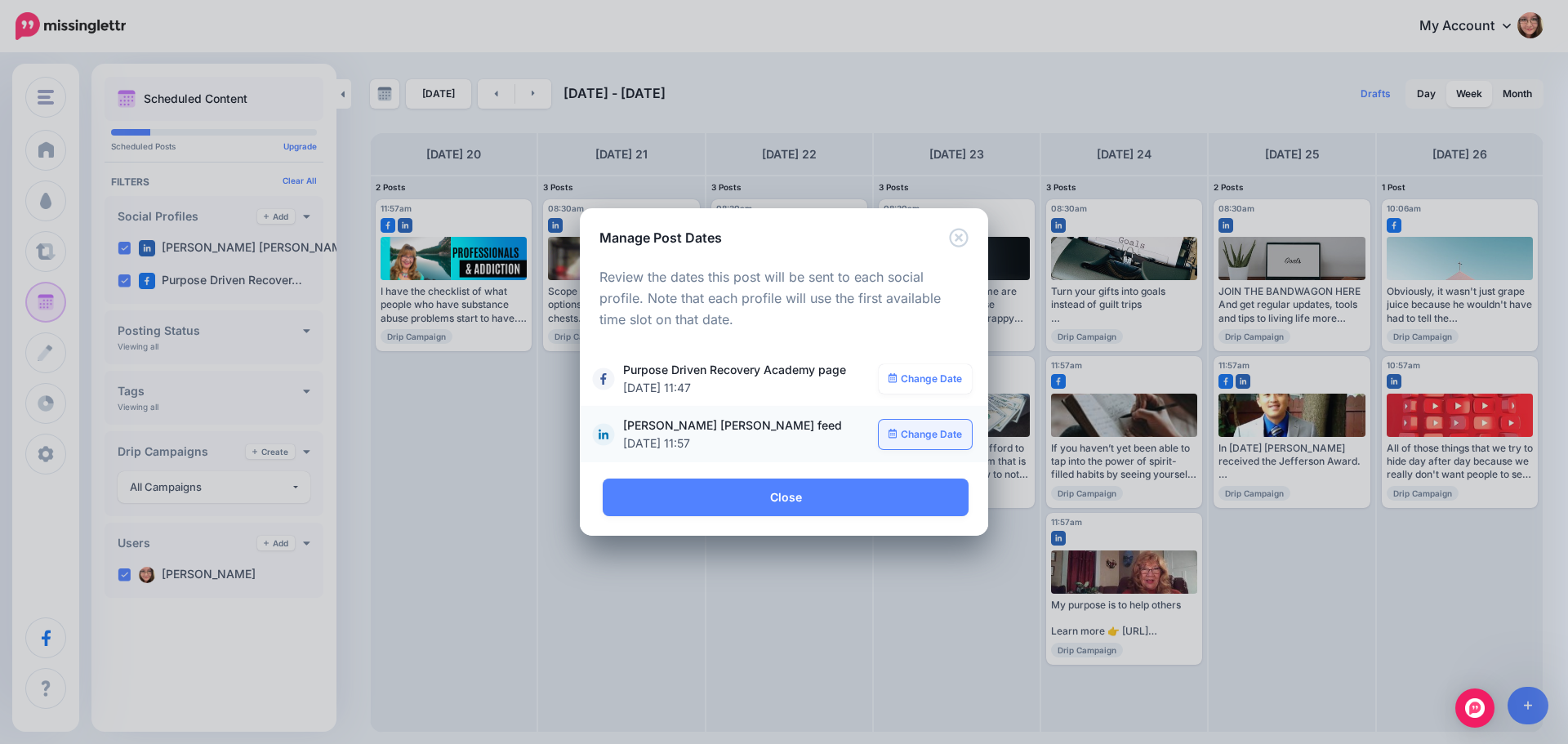
click at [934, 424] on link "Change Date" at bounding box center [926, 434] width 94 height 30
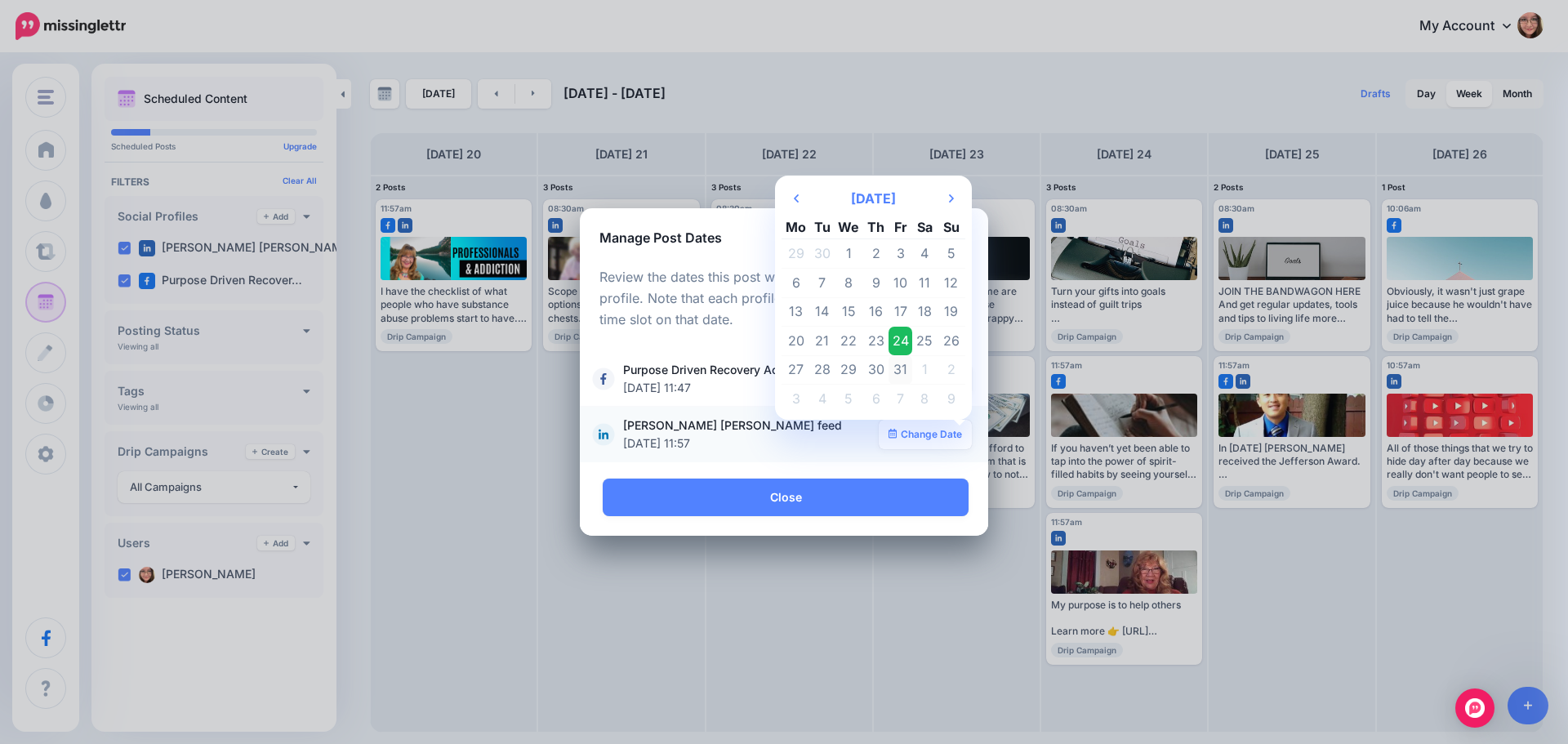
click at [904, 373] on td "31" at bounding box center [900, 370] width 25 height 30
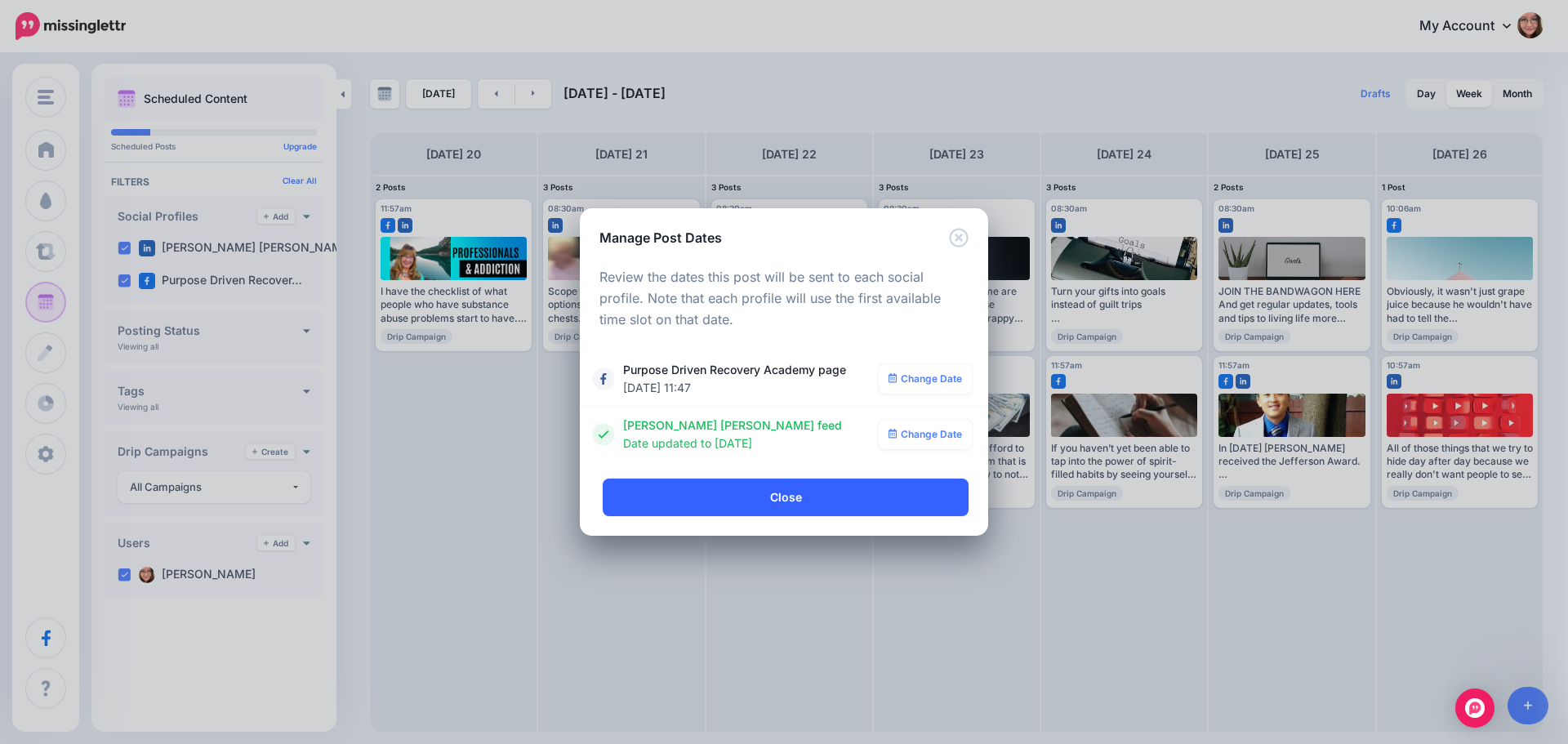
click at [843, 500] on link "Close" at bounding box center [785, 497] width 366 height 37
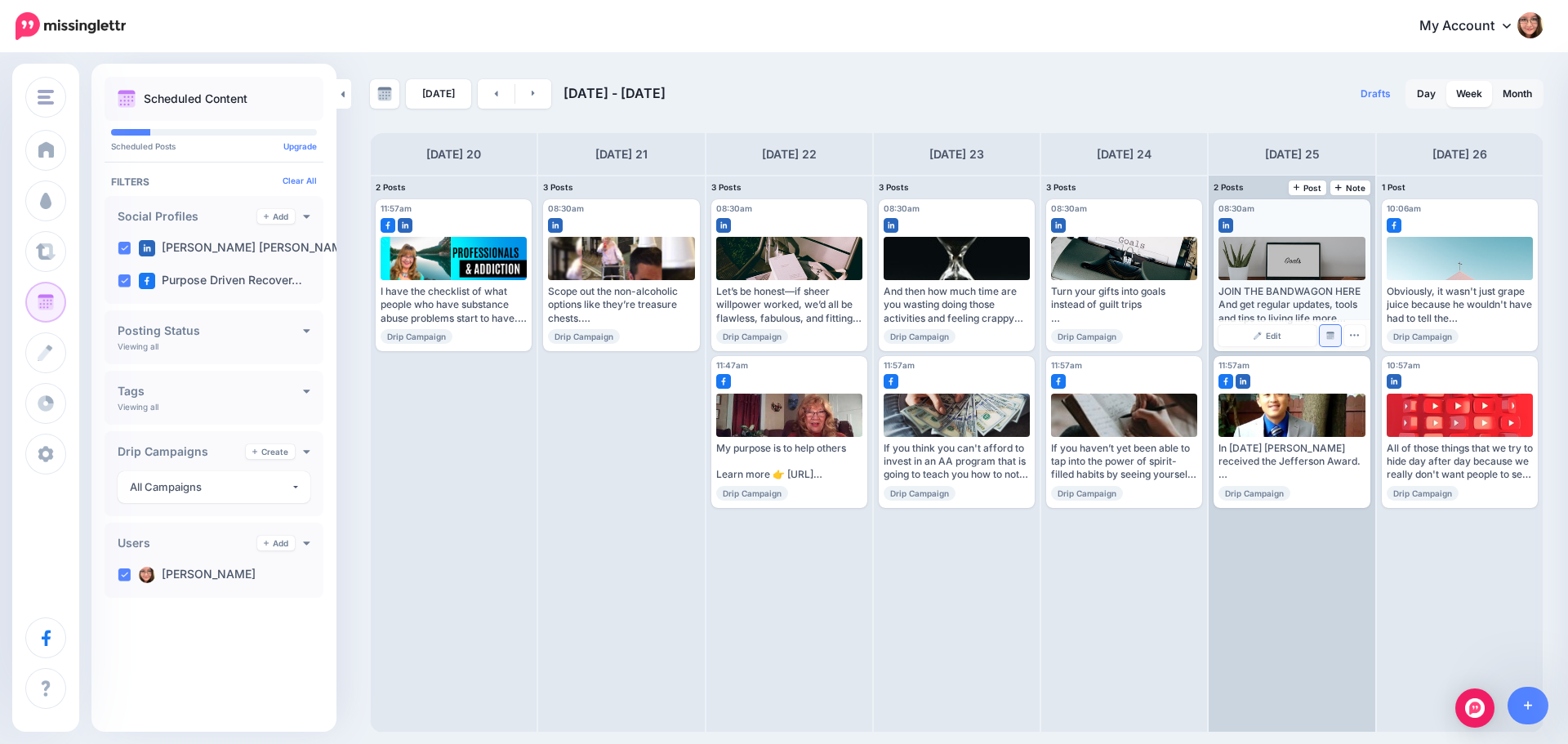
click at [1336, 329] on link "Manage Dates" at bounding box center [1330, 335] width 22 height 22
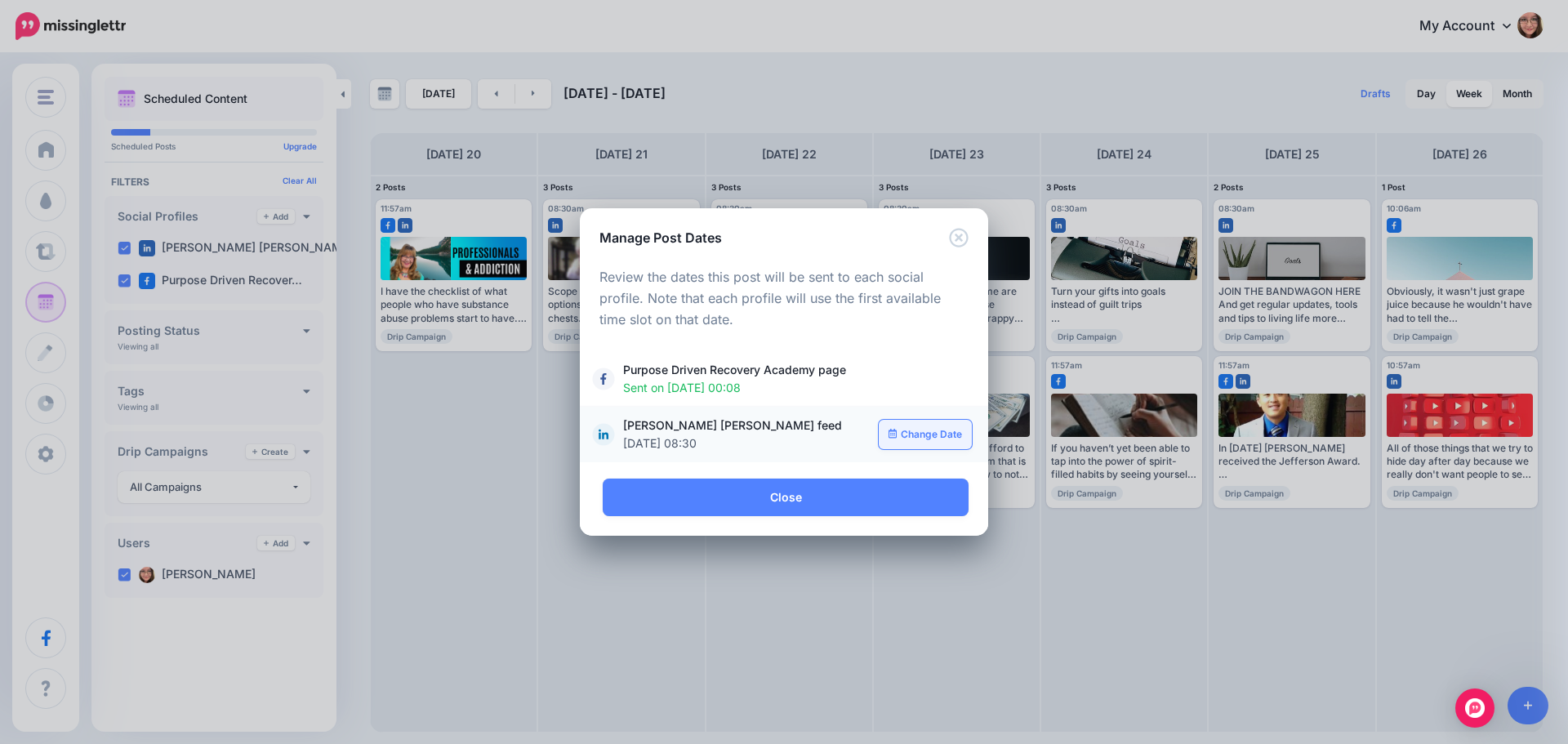
click at [906, 438] on link "Change Date" at bounding box center [926, 434] width 94 height 30
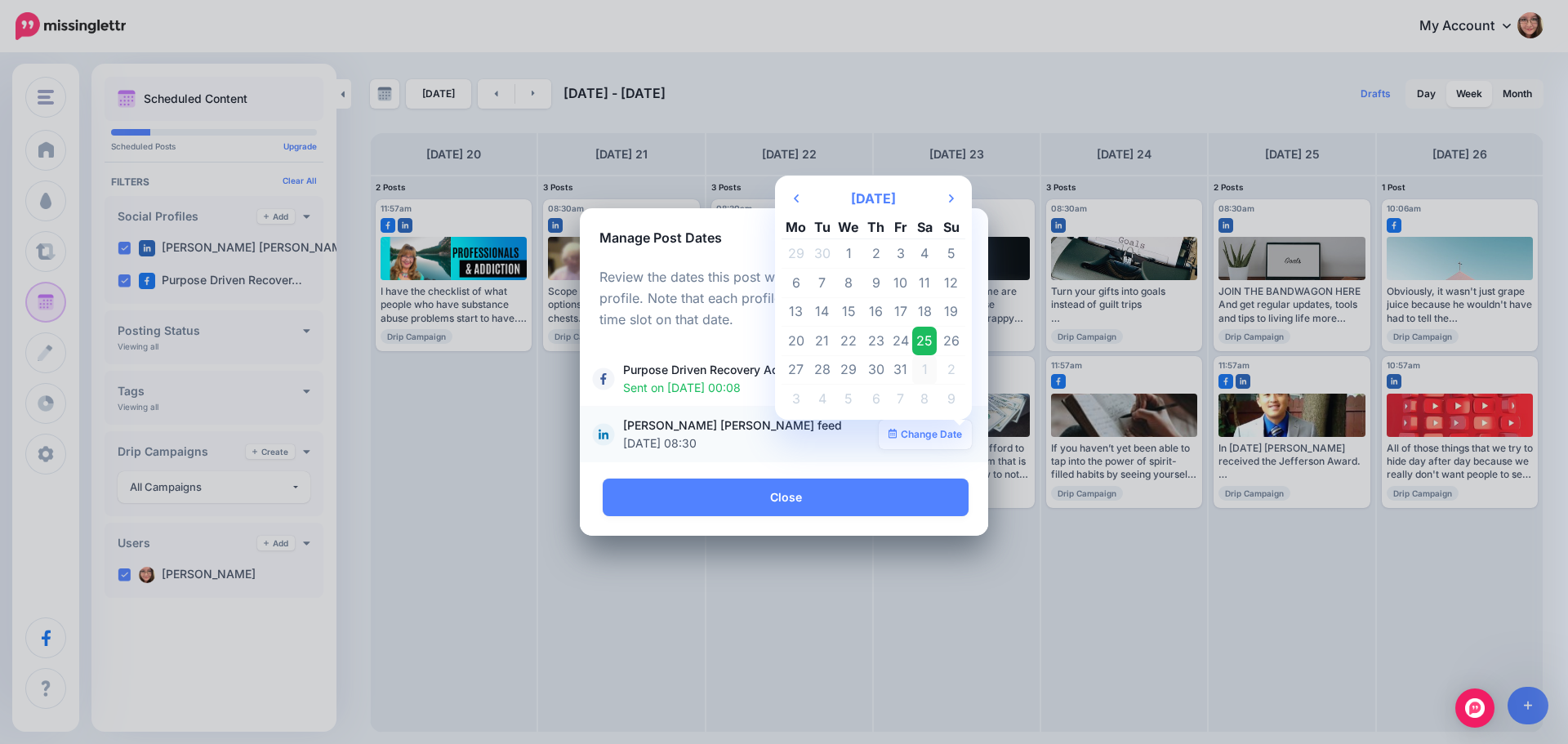
click at [932, 364] on td "1" at bounding box center [924, 370] width 25 height 30
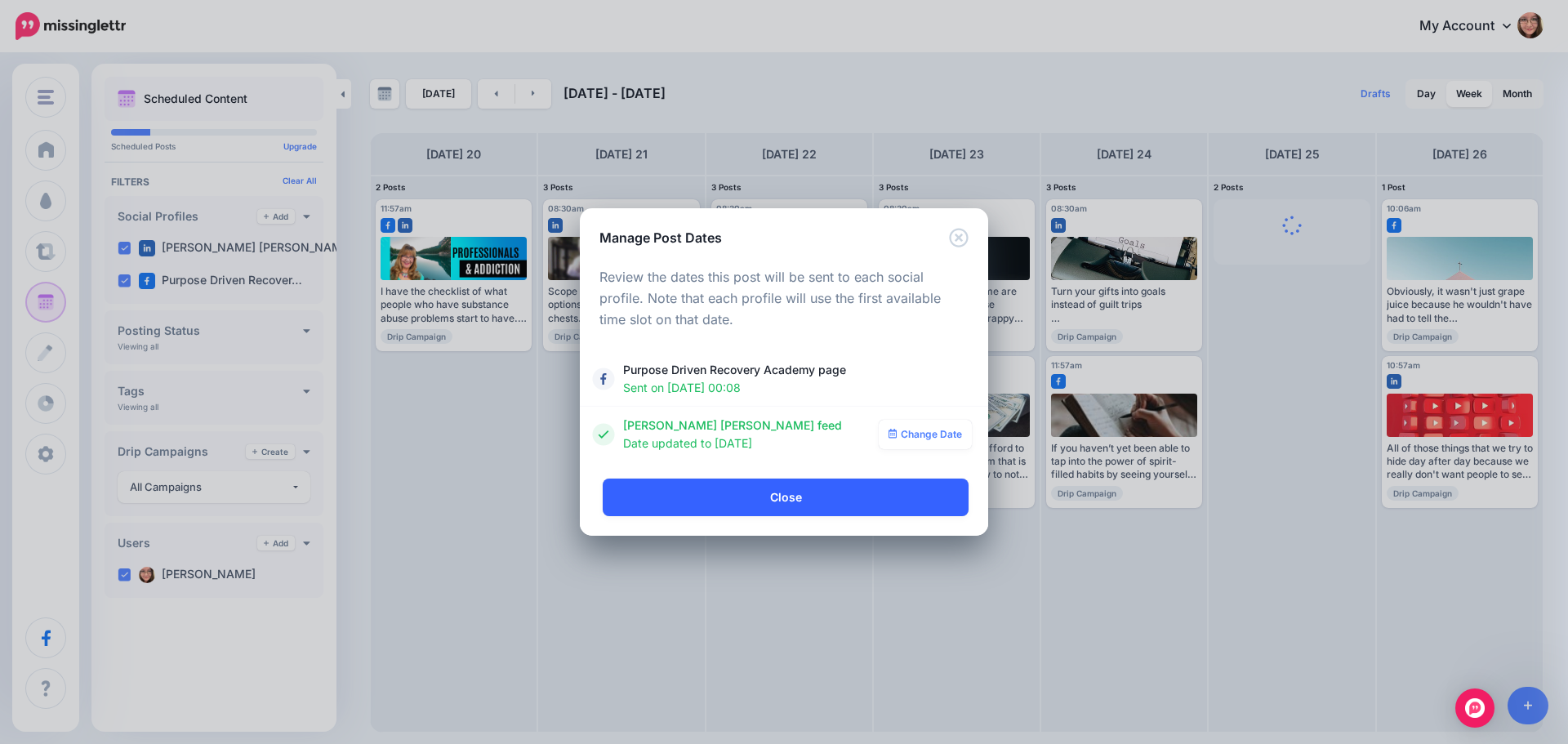
click at [812, 495] on link "Close" at bounding box center [785, 497] width 366 height 37
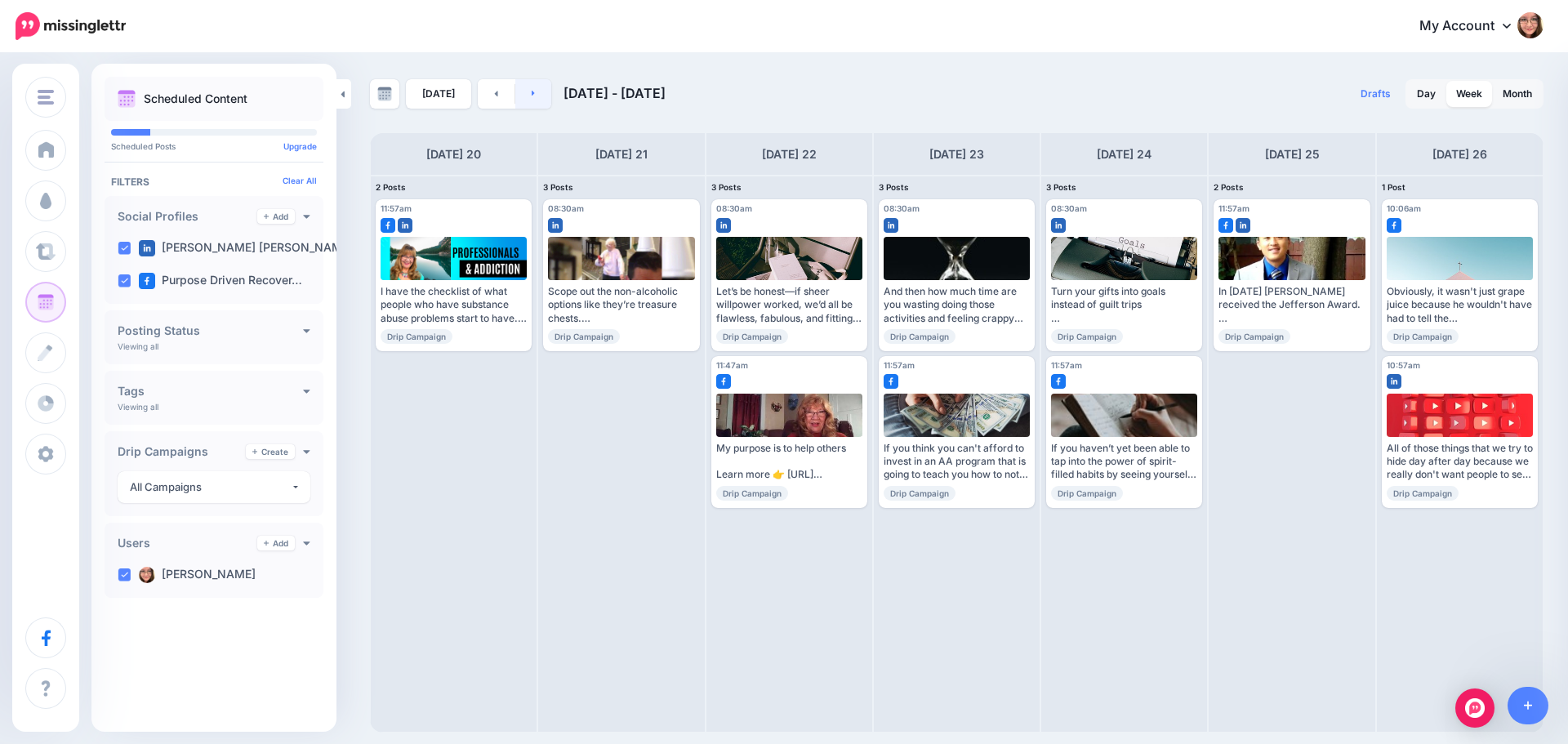
click at [525, 96] on link at bounding box center [533, 94] width 37 height 30
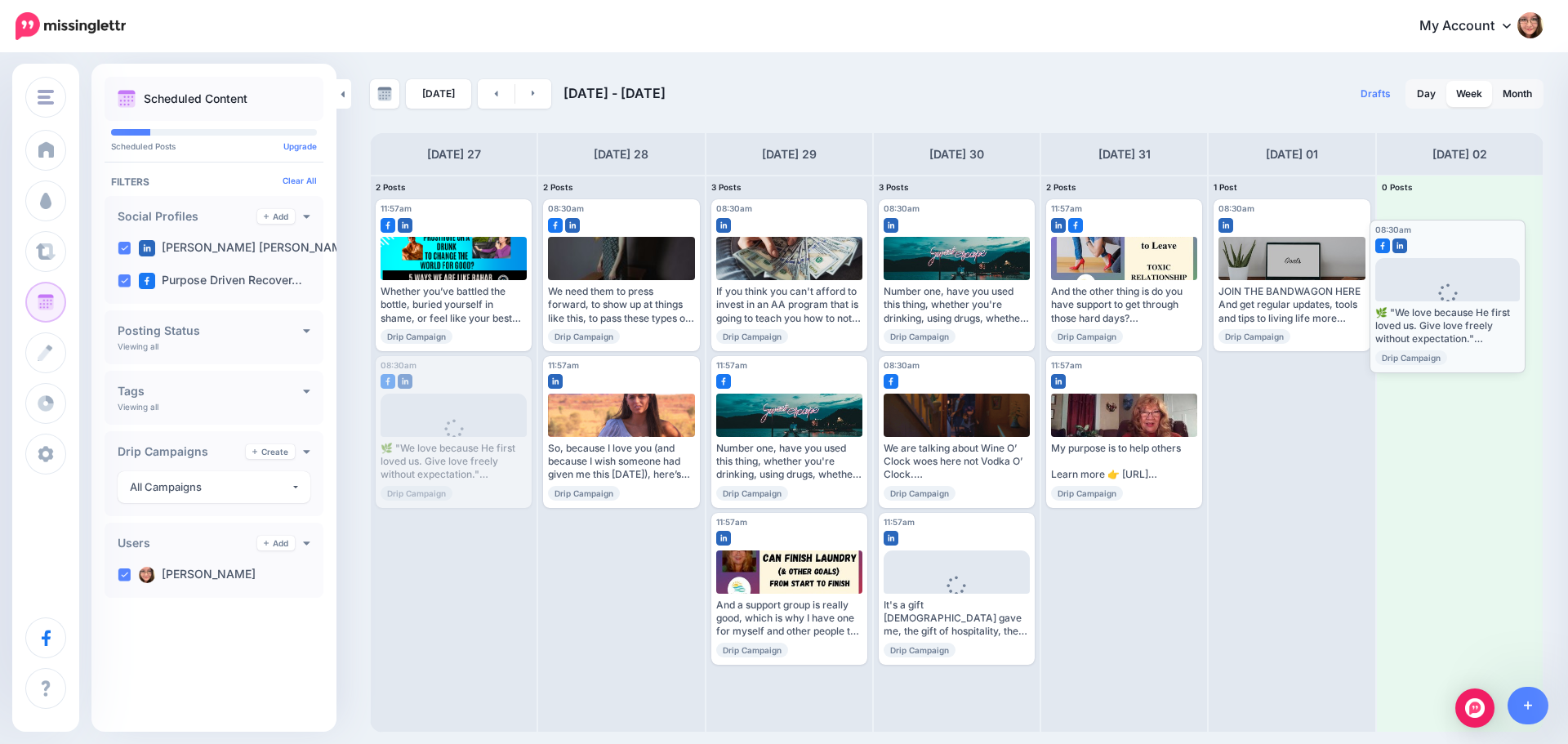
drag, startPoint x: 468, startPoint y: 386, endPoint x: 1461, endPoint y: 249, distance: 1002.4
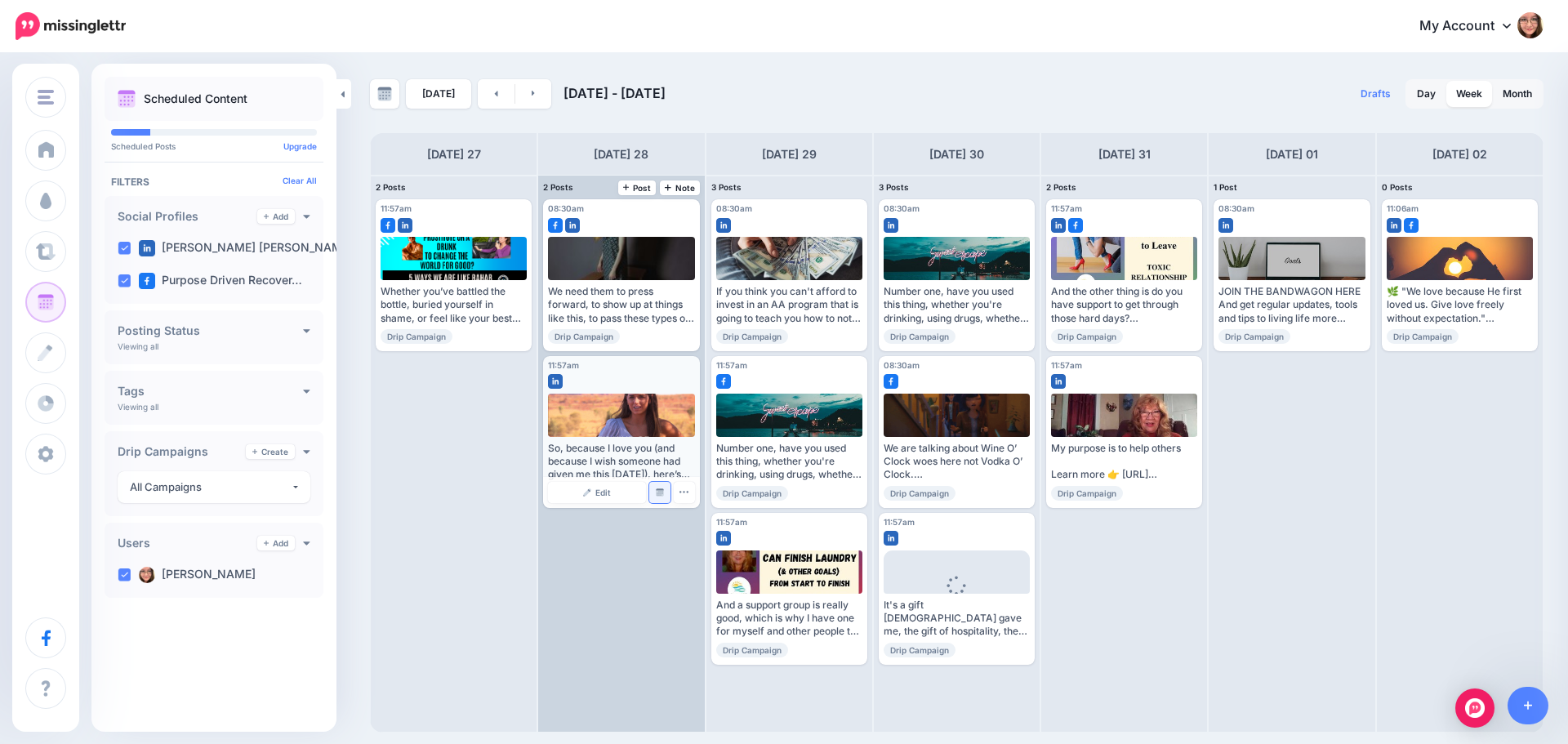
click at [661, 492] on img at bounding box center [660, 492] width 8 height 8
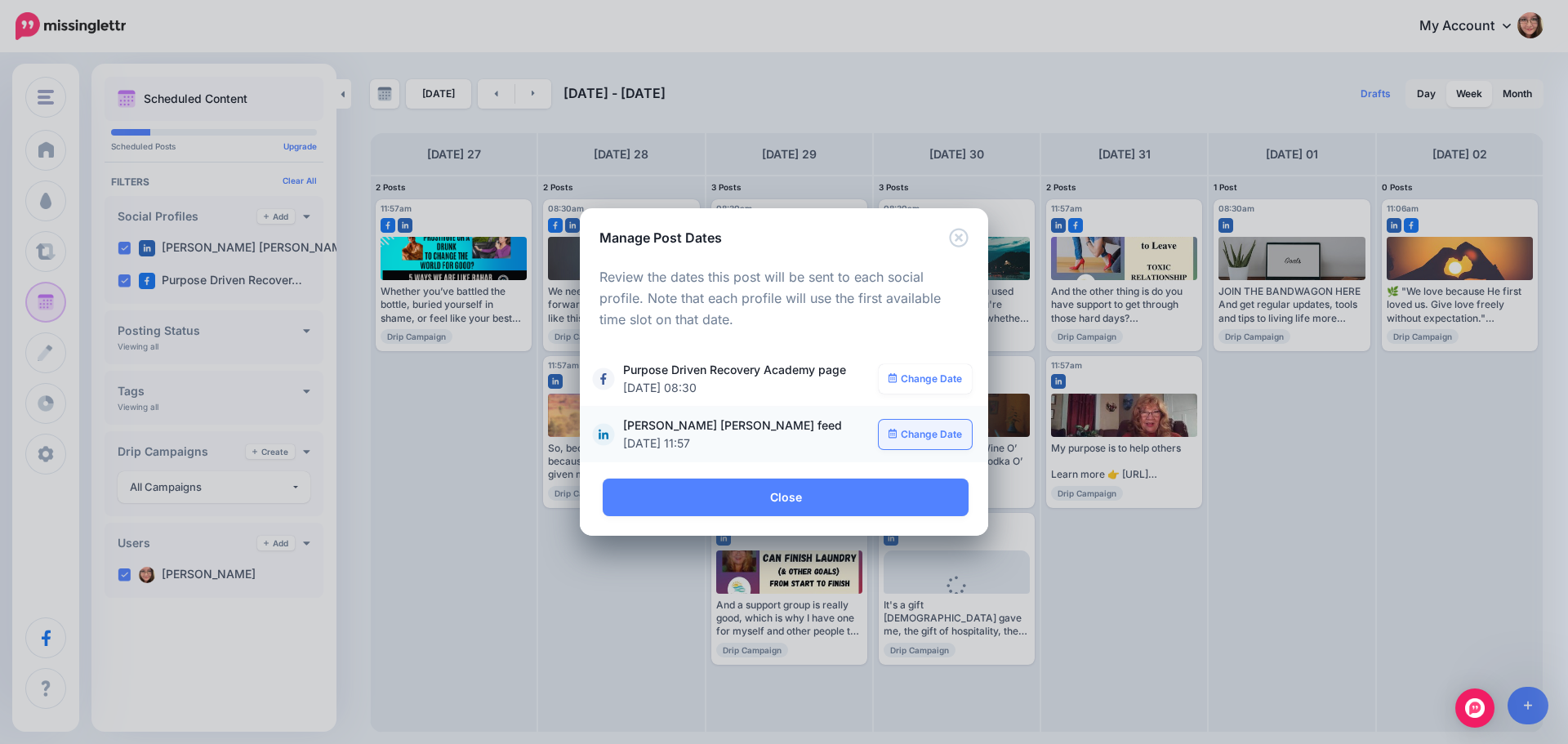
click at [937, 436] on link "Change Date" at bounding box center [926, 434] width 94 height 30
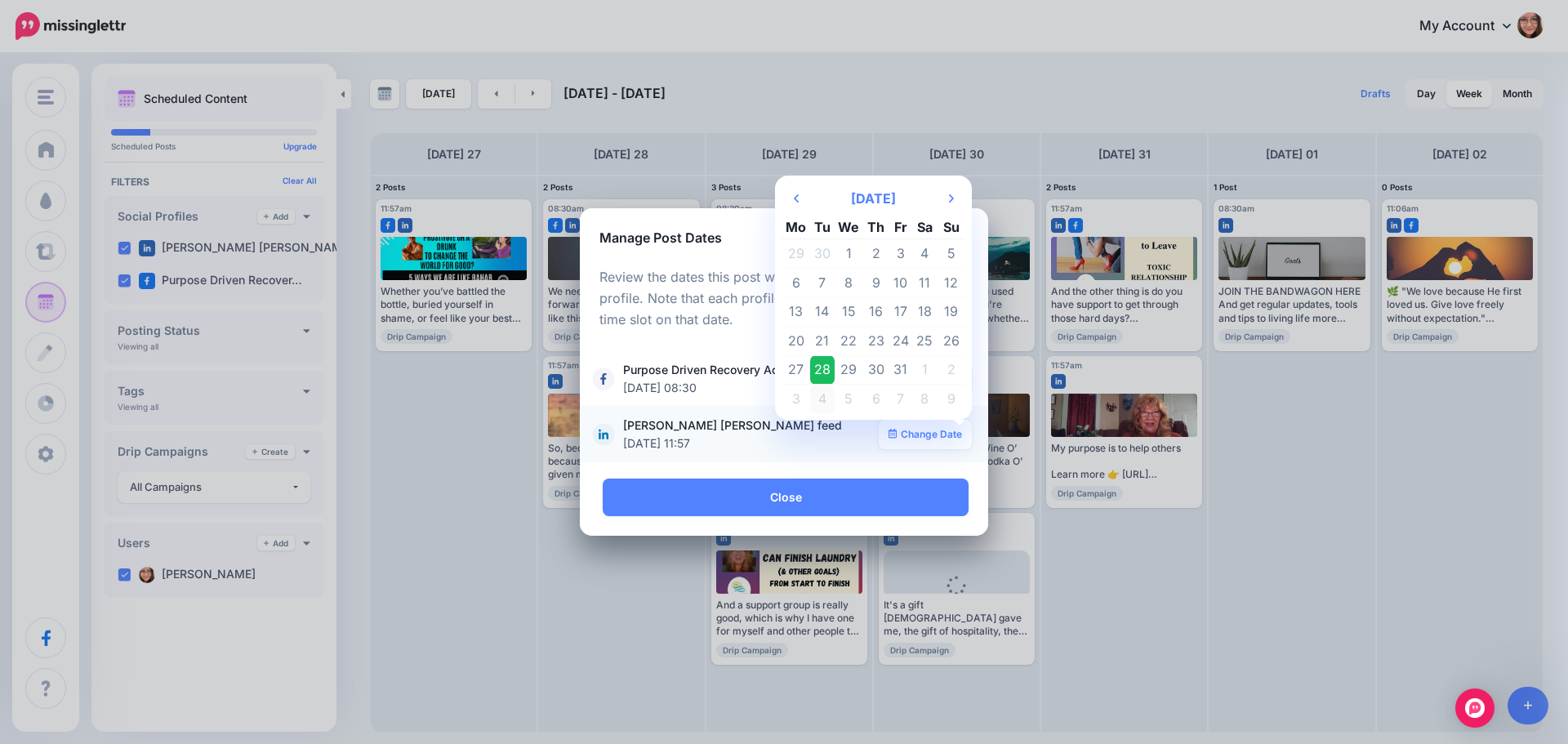
click at [827, 392] on td "4" at bounding box center [822, 399] width 25 height 29
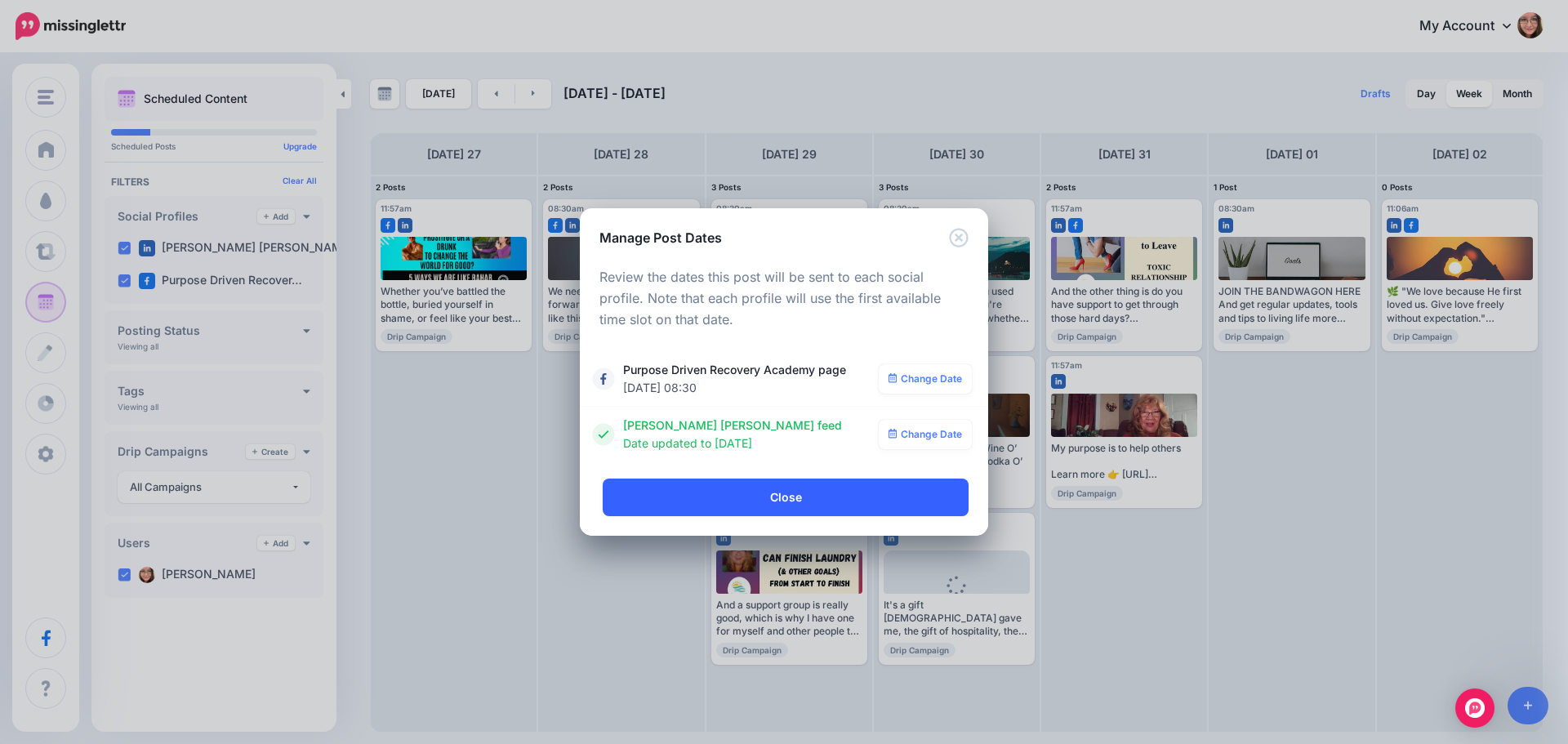
click at [780, 491] on link "Close" at bounding box center [785, 497] width 366 height 37
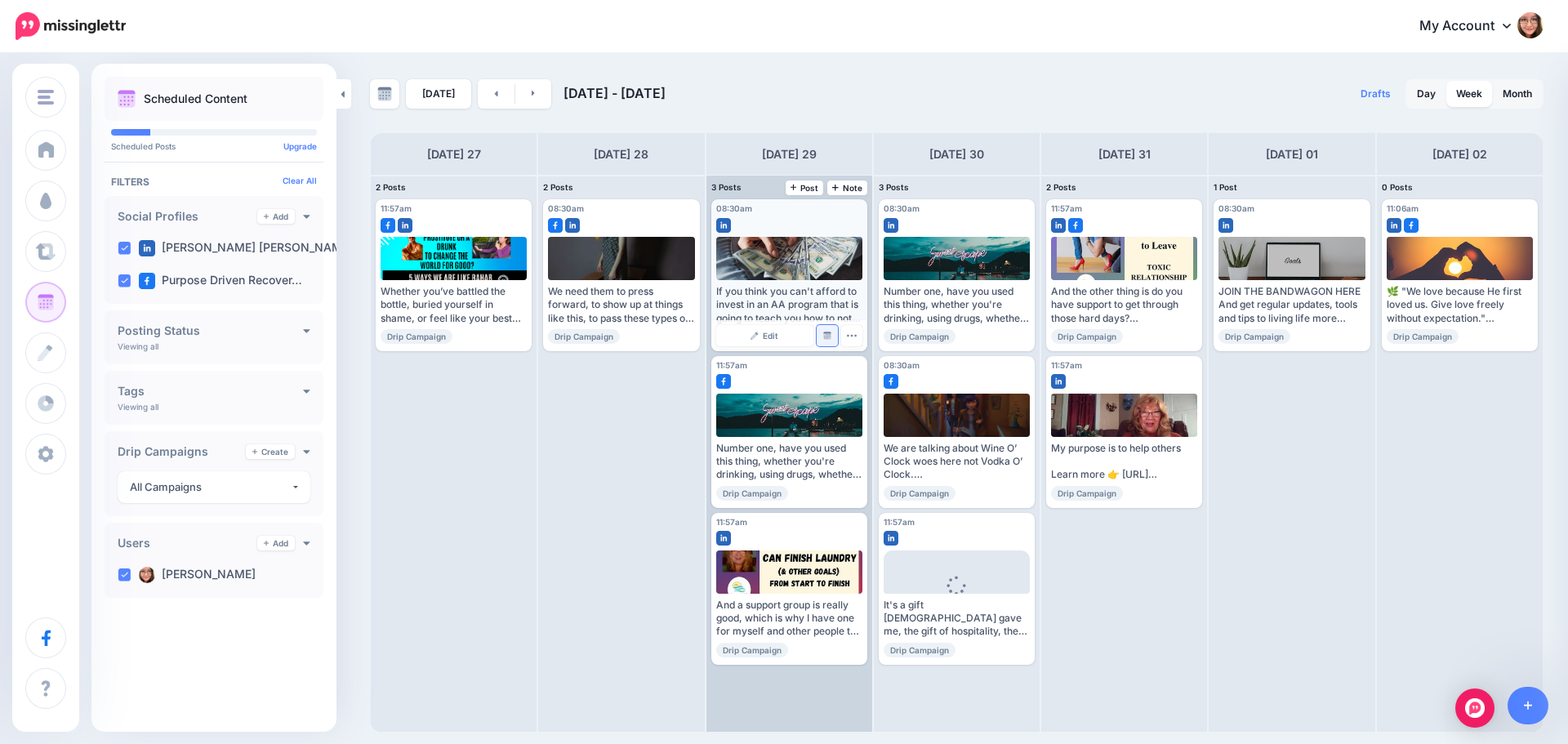
click at [824, 332] on img at bounding box center [827, 335] width 8 height 8
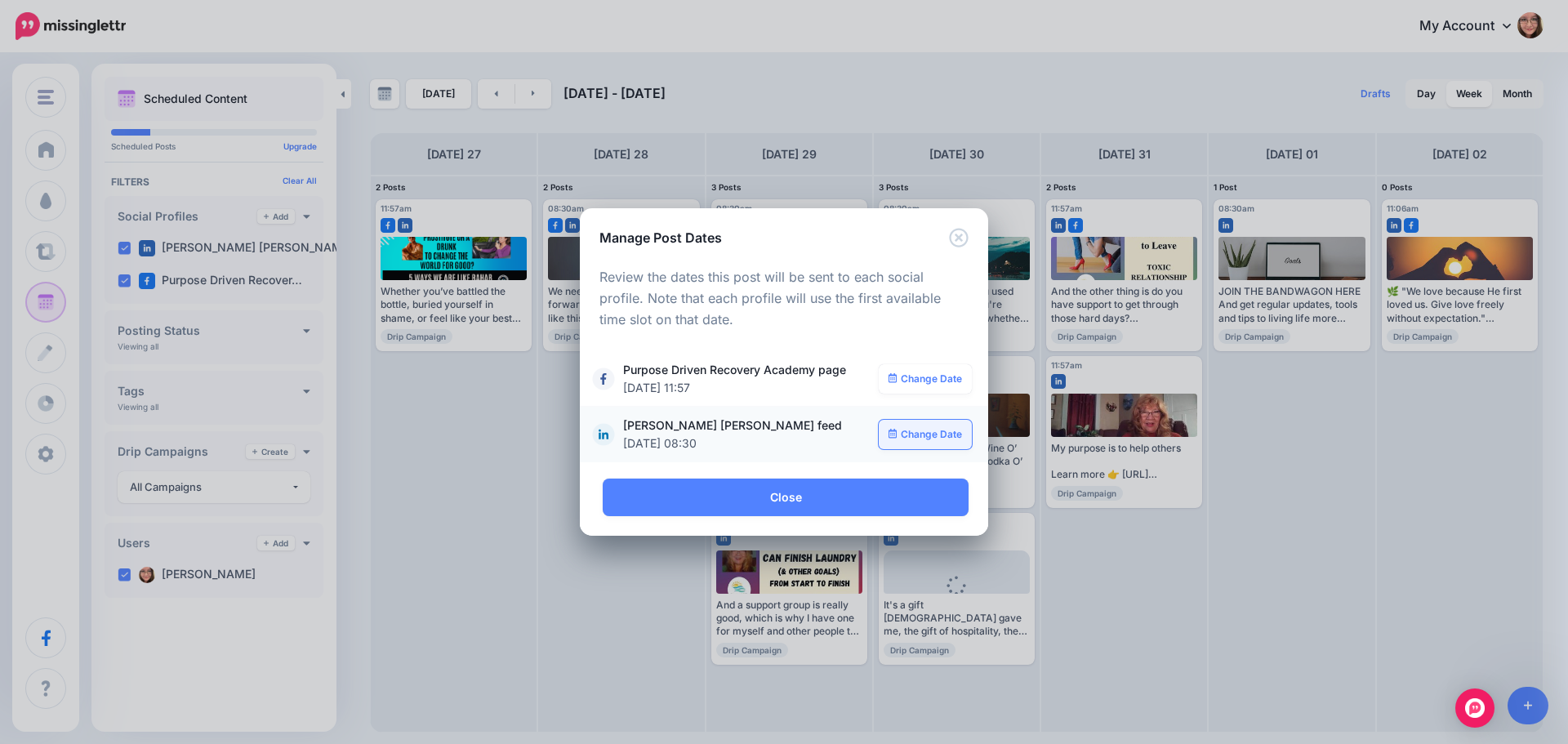
click at [898, 435] on link "Change Date" at bounding box center [926, 434] width 94 height 30
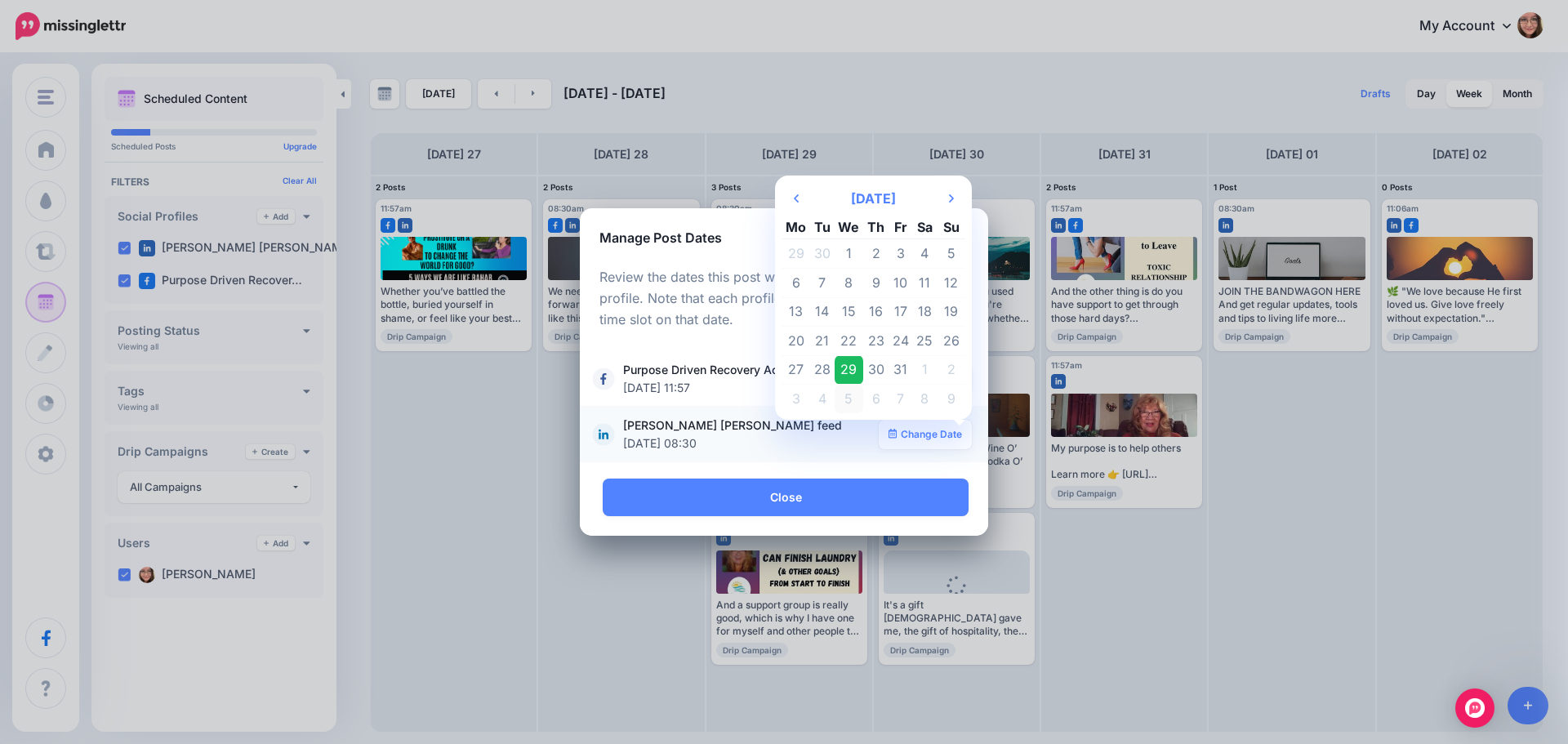
click at [853, 402] on td "5" at bounding box center [850, 399] width 30 height 29
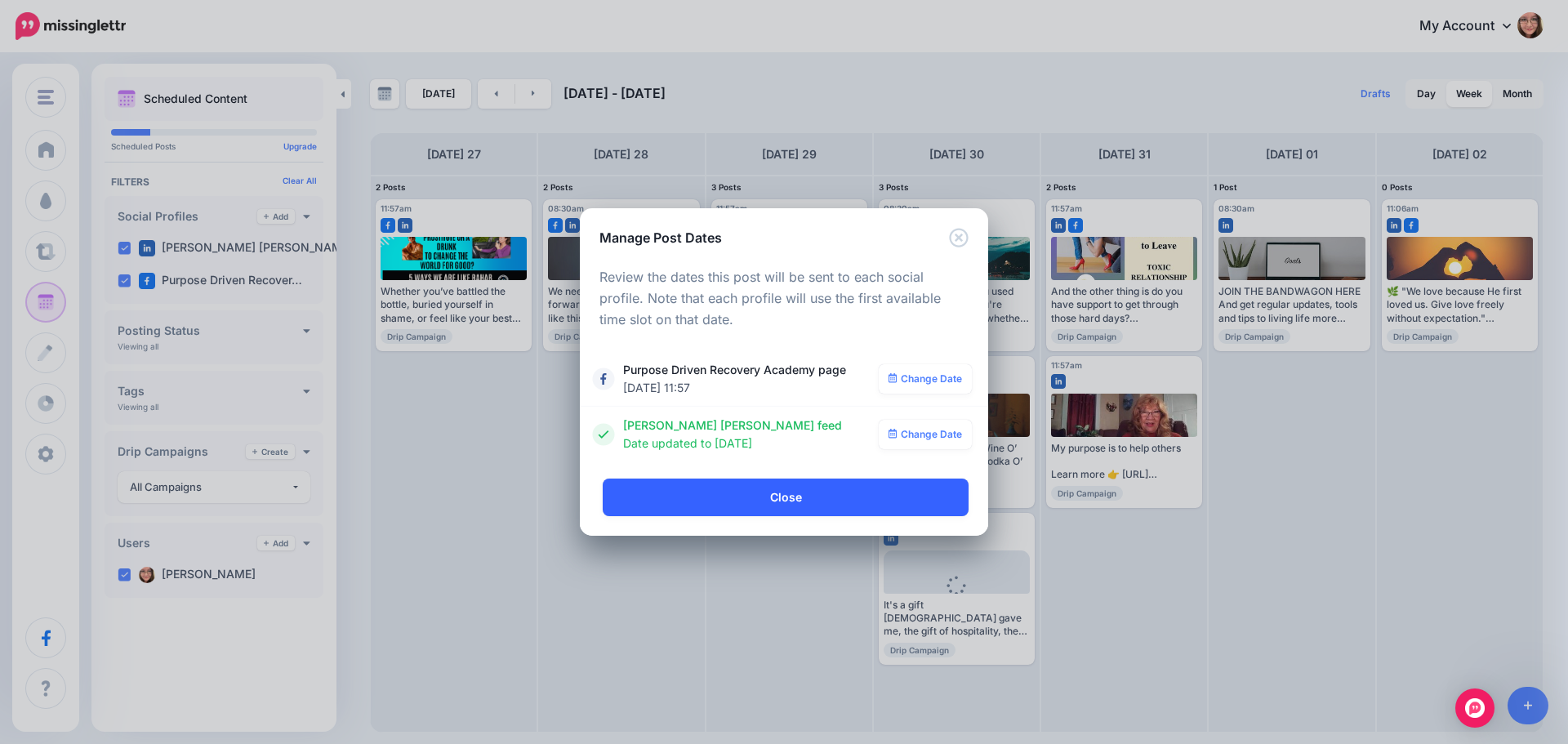
click at [815, 495] on link "Close" at bounding box center [785, 497] width 366 height 37
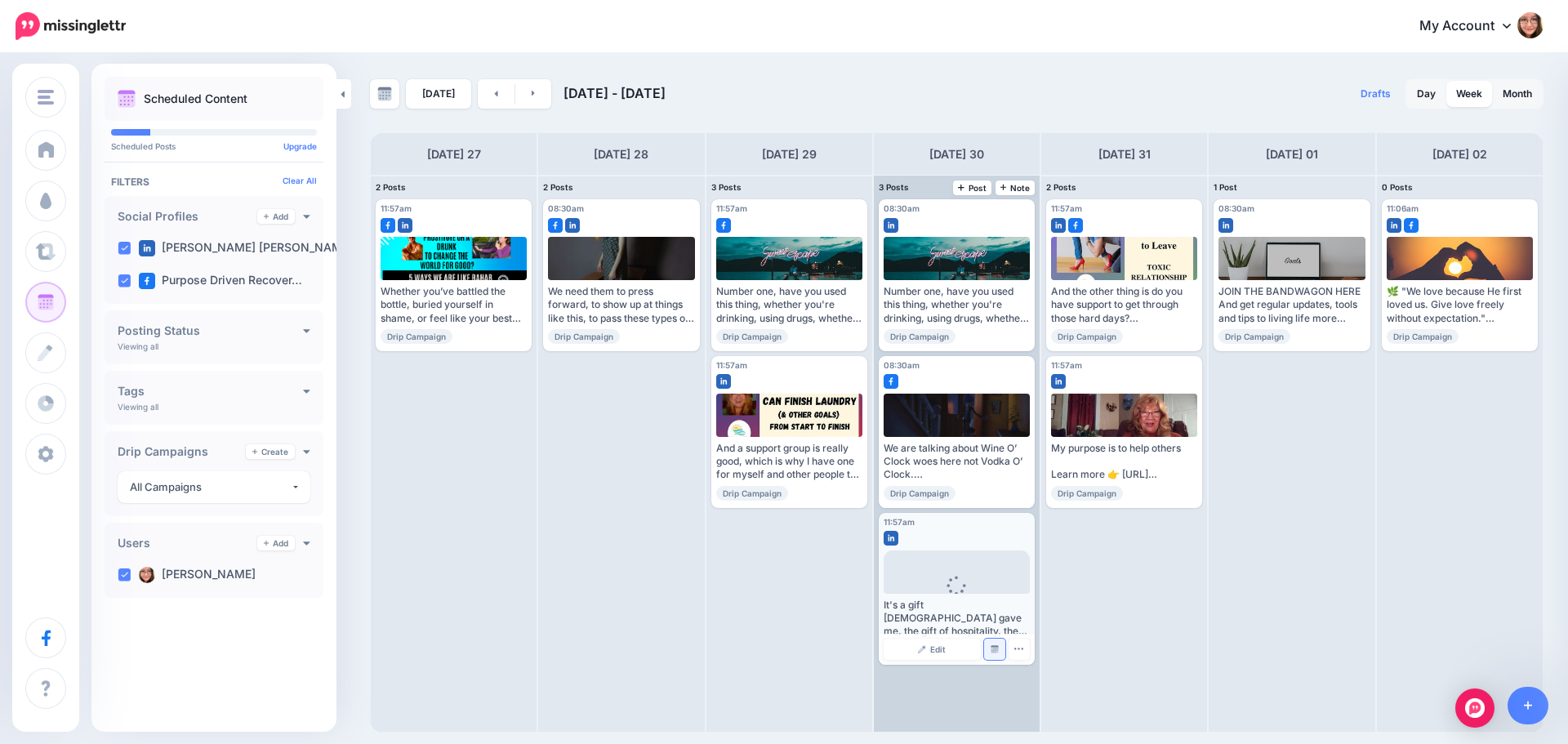
click at [994, 642] on link "Manage Dates" at bounding box center [995, 649] width 22 height 22
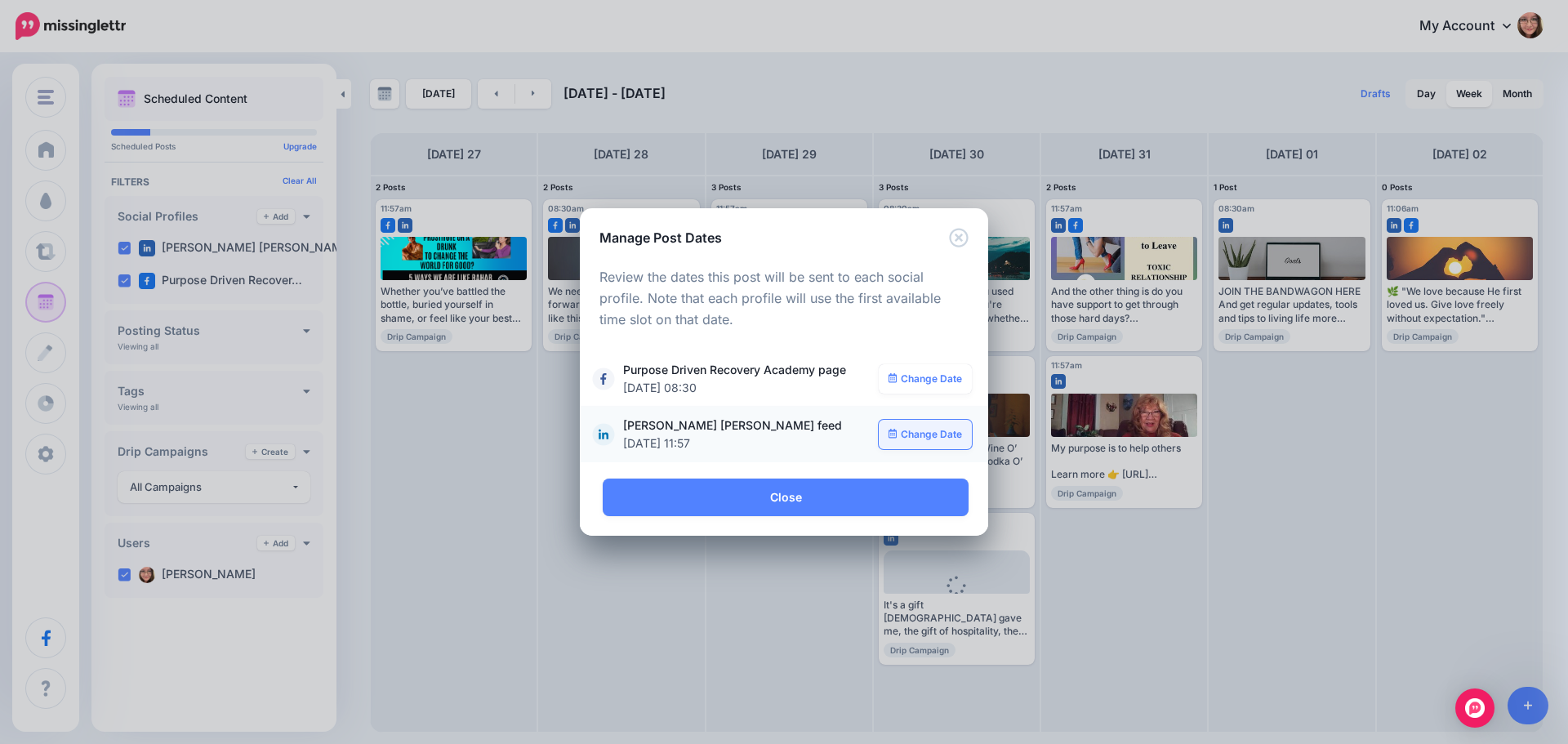
click at [924, 434] on link "Change Date" at bounding box center [926, 434] width 94 height 30
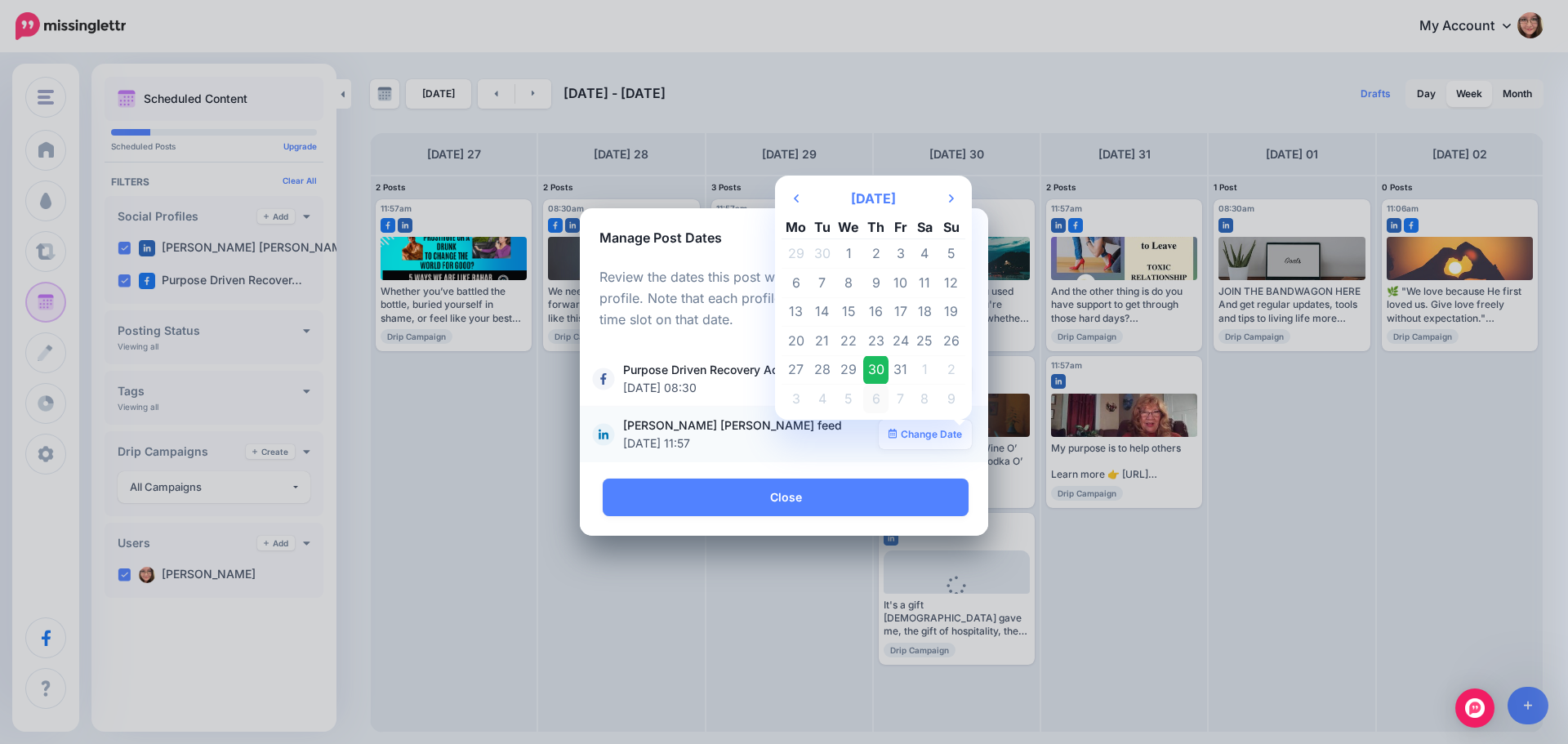
click at [879, 393] on td "6" at bounding box center [876, 399] width 26 height 29
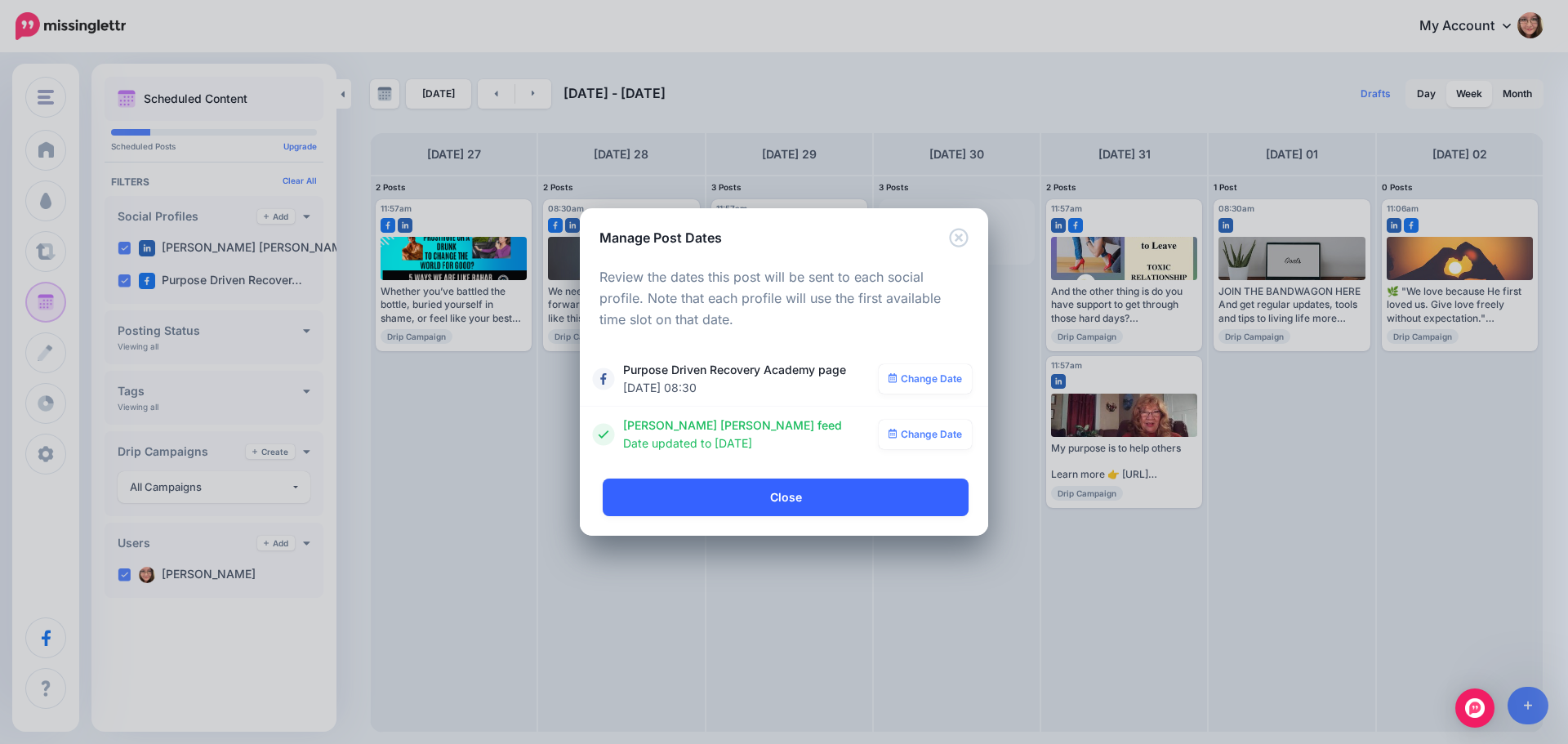
click at [859, 500] on link "Close" at bounding box center [785, 497] width 366 height 37
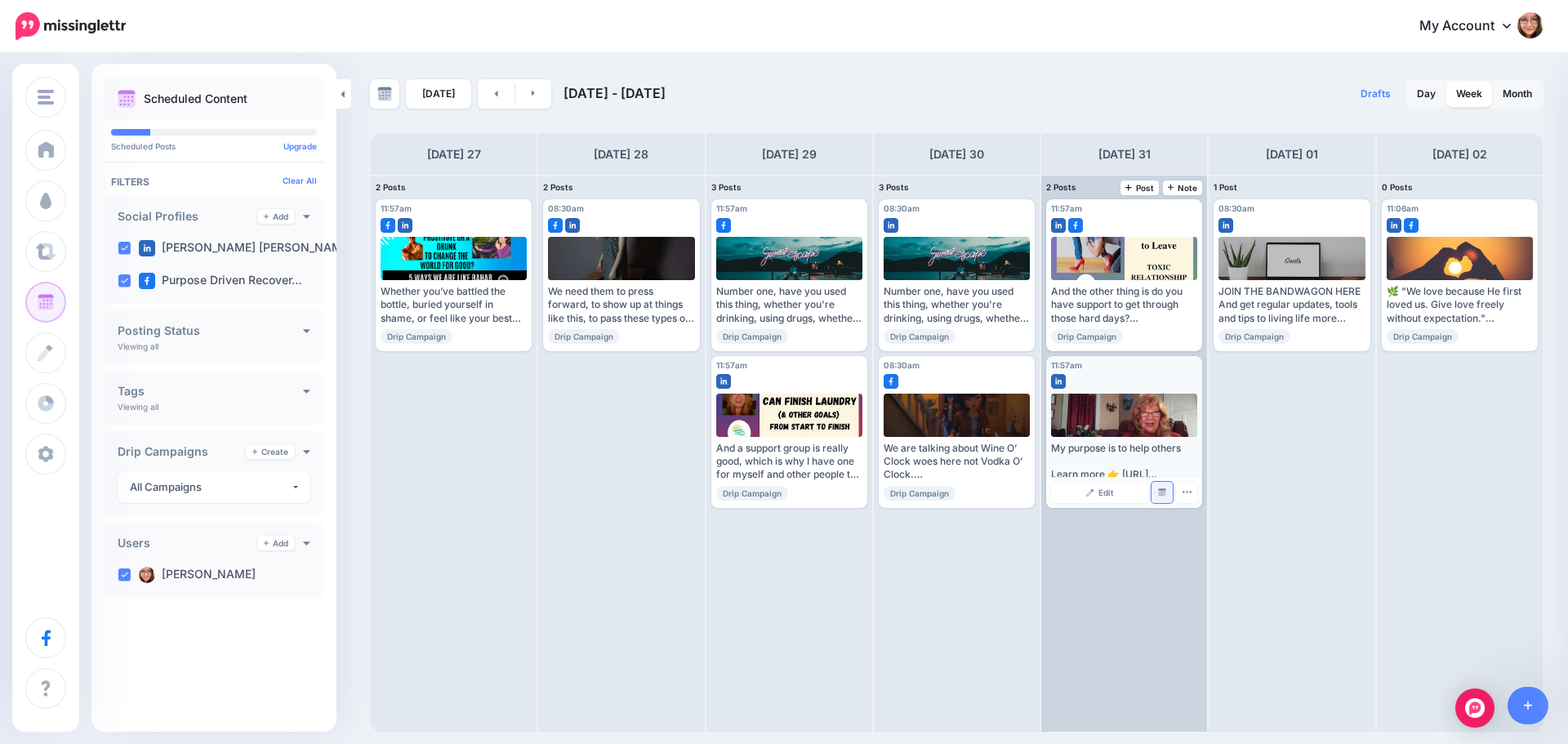
click at [1162, 491] on img at bounding box center [1162, 492] width 8 height 8
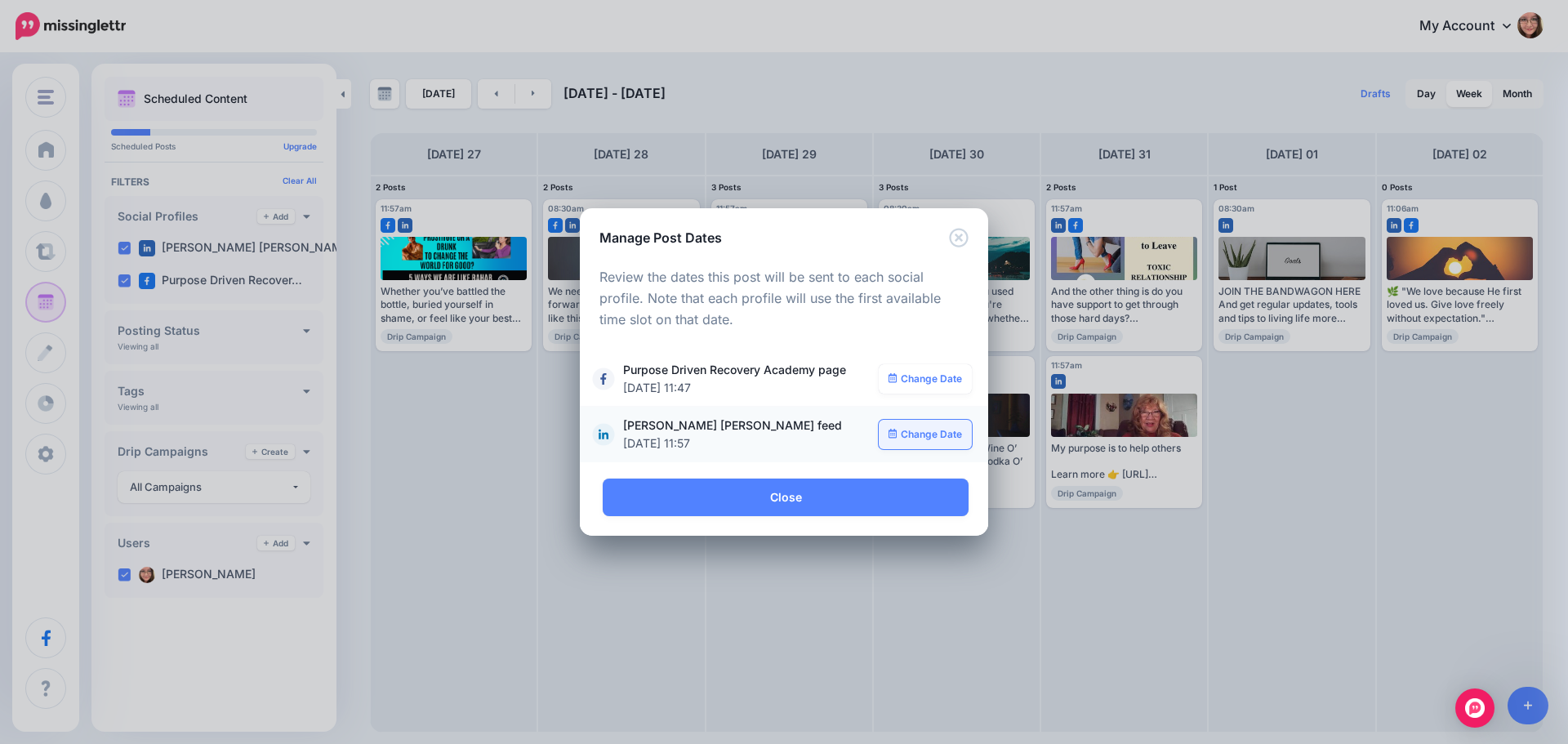
click at [926, 435] on link "Change Date" at bounding box center [926, 434] width 94 height 30
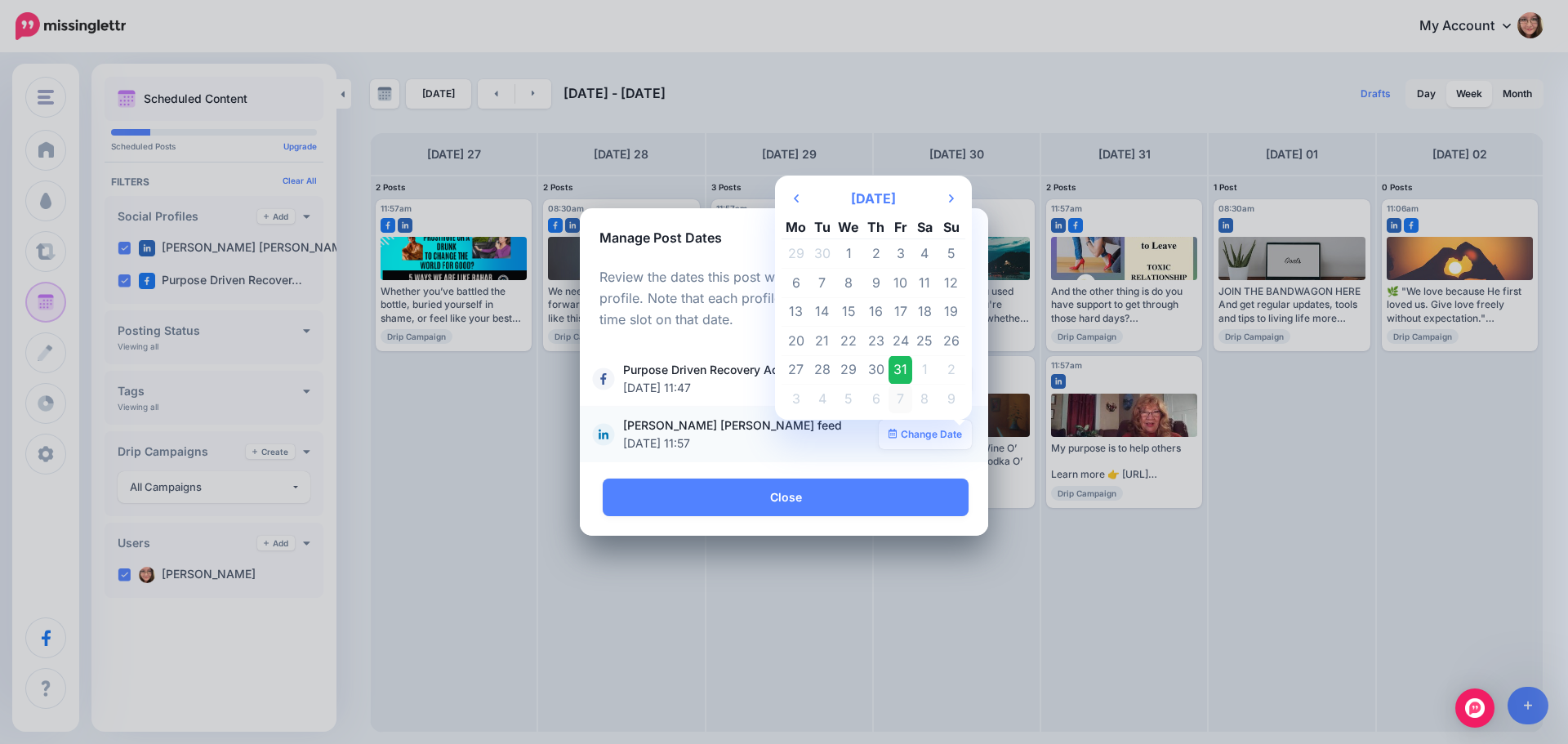
click at [908, 396] on td "7" at bounding box center [900, 399] width 25 height 29
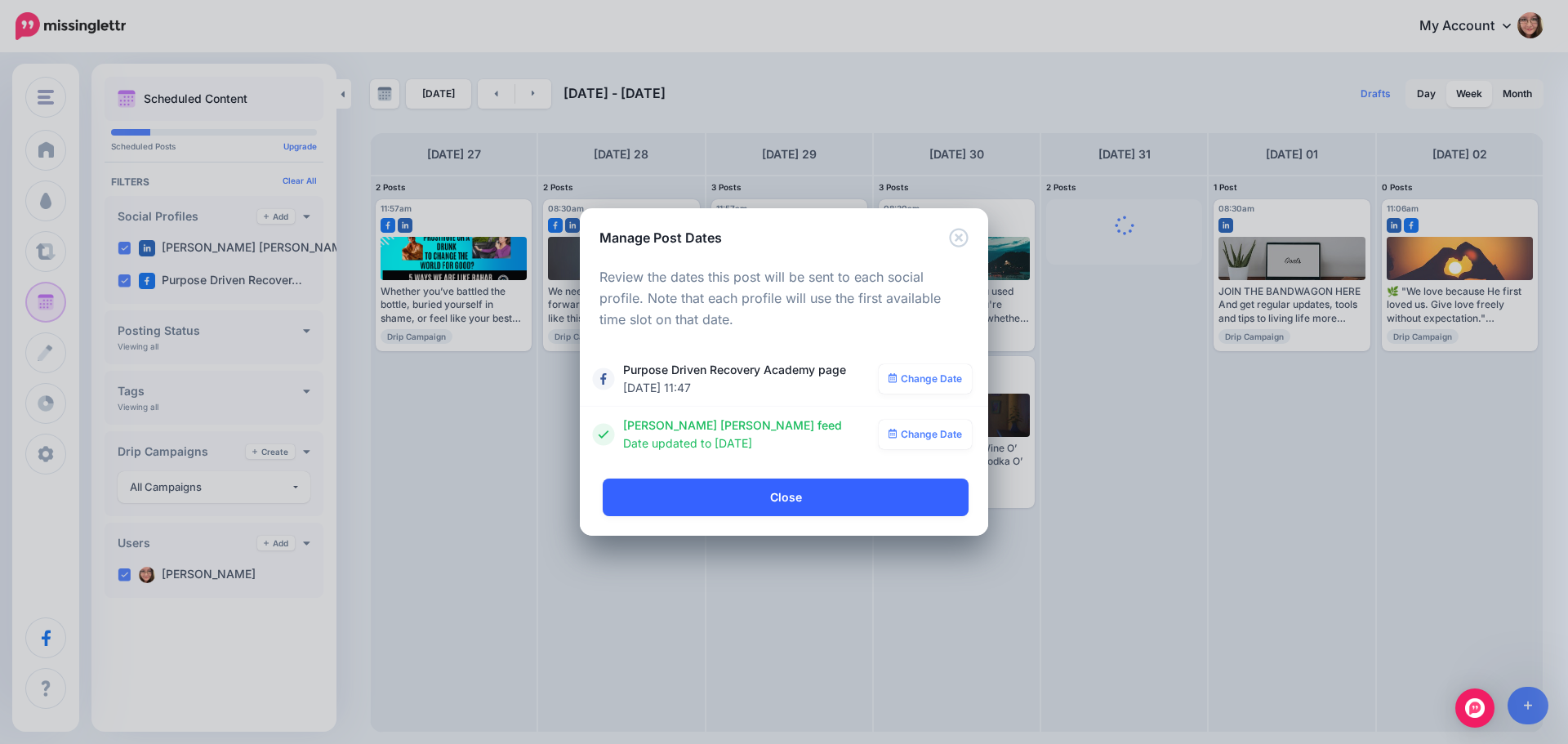
click at [865, 495] on link "Close" at bounding box center [785, 497] width 366 height 37
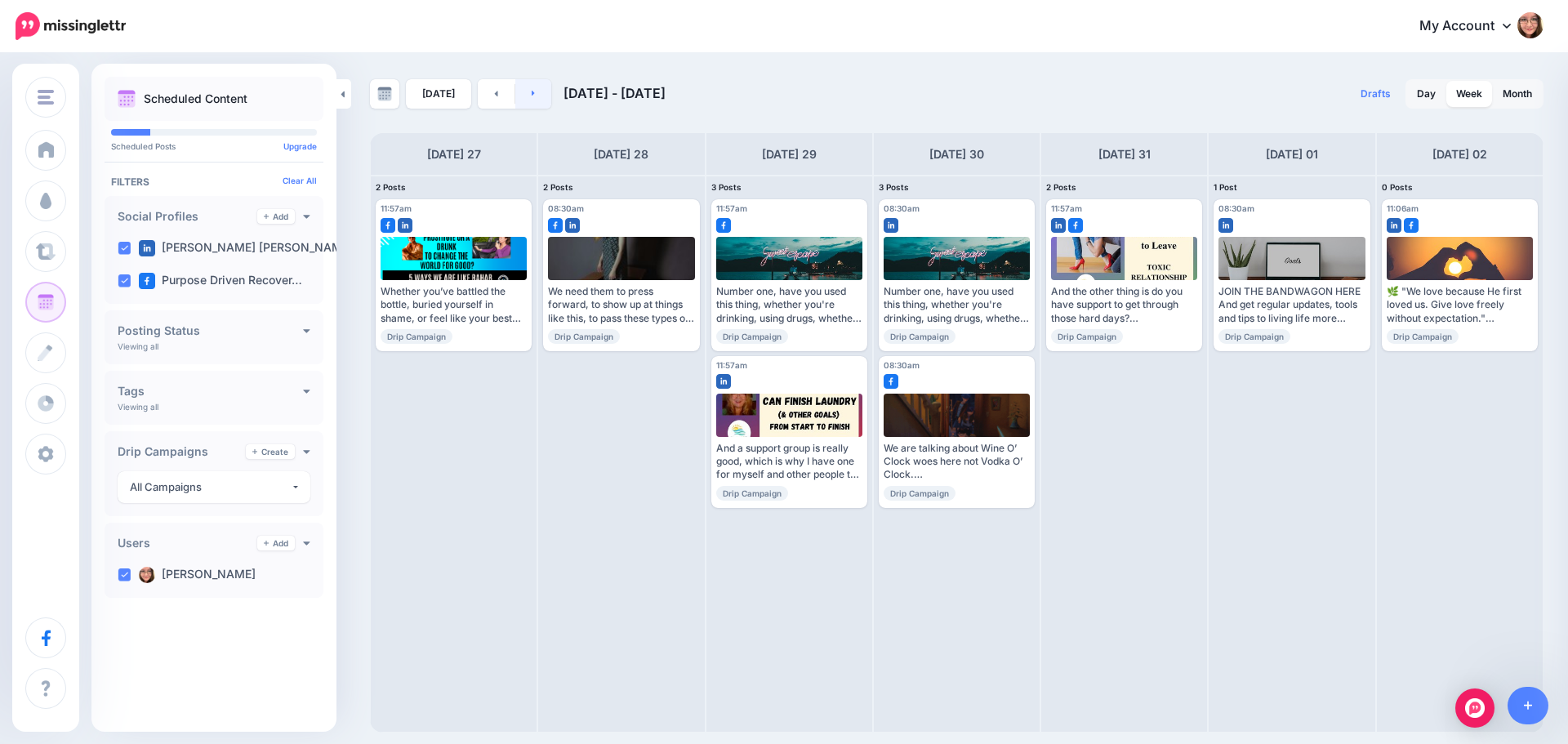
click at [546, 91] on link at bounding box center [533, 94] width 37 height 30
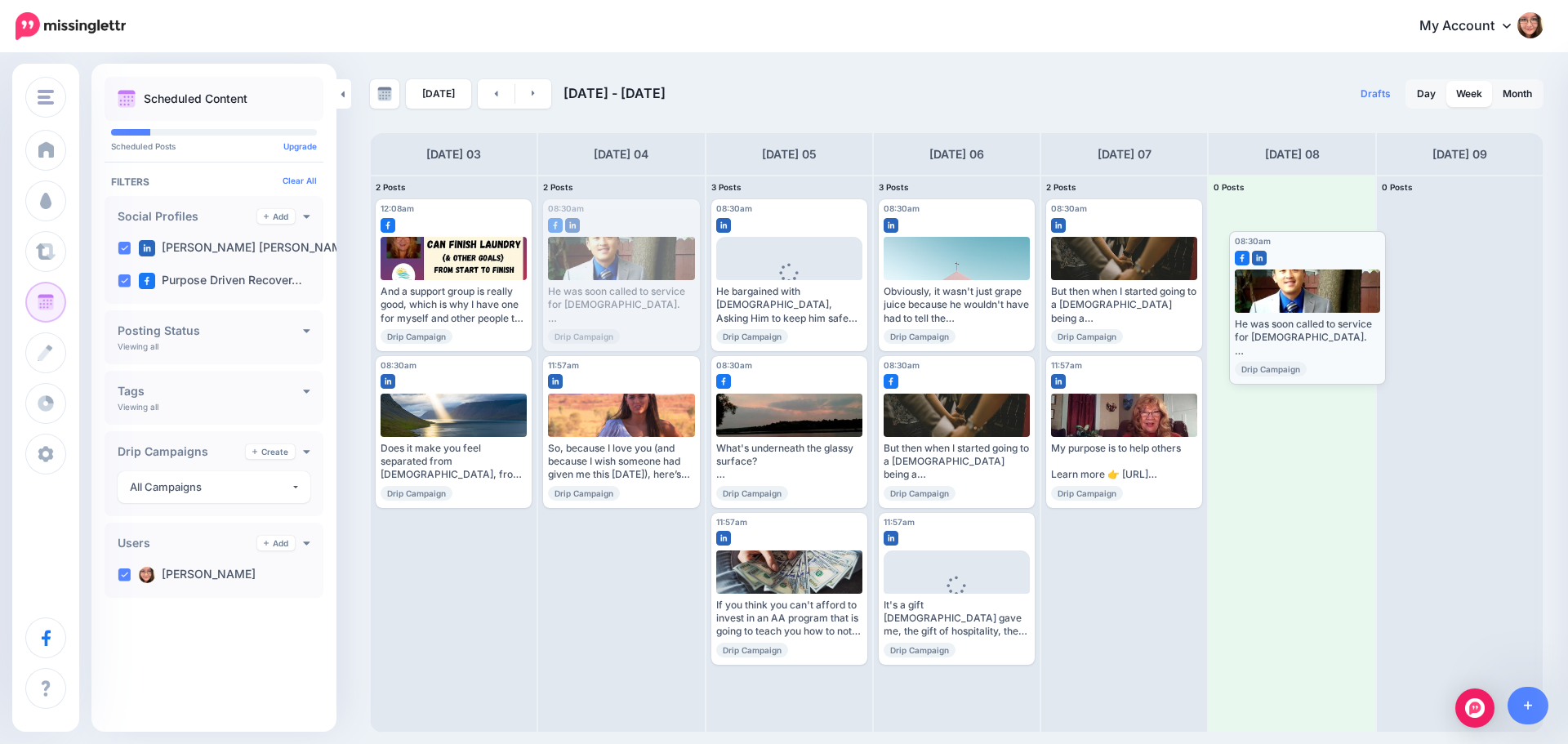
drag, startPoint x: 631, startPoint y: 219, endPoint x: 1316, endPoint y: 251, distance: 685.7
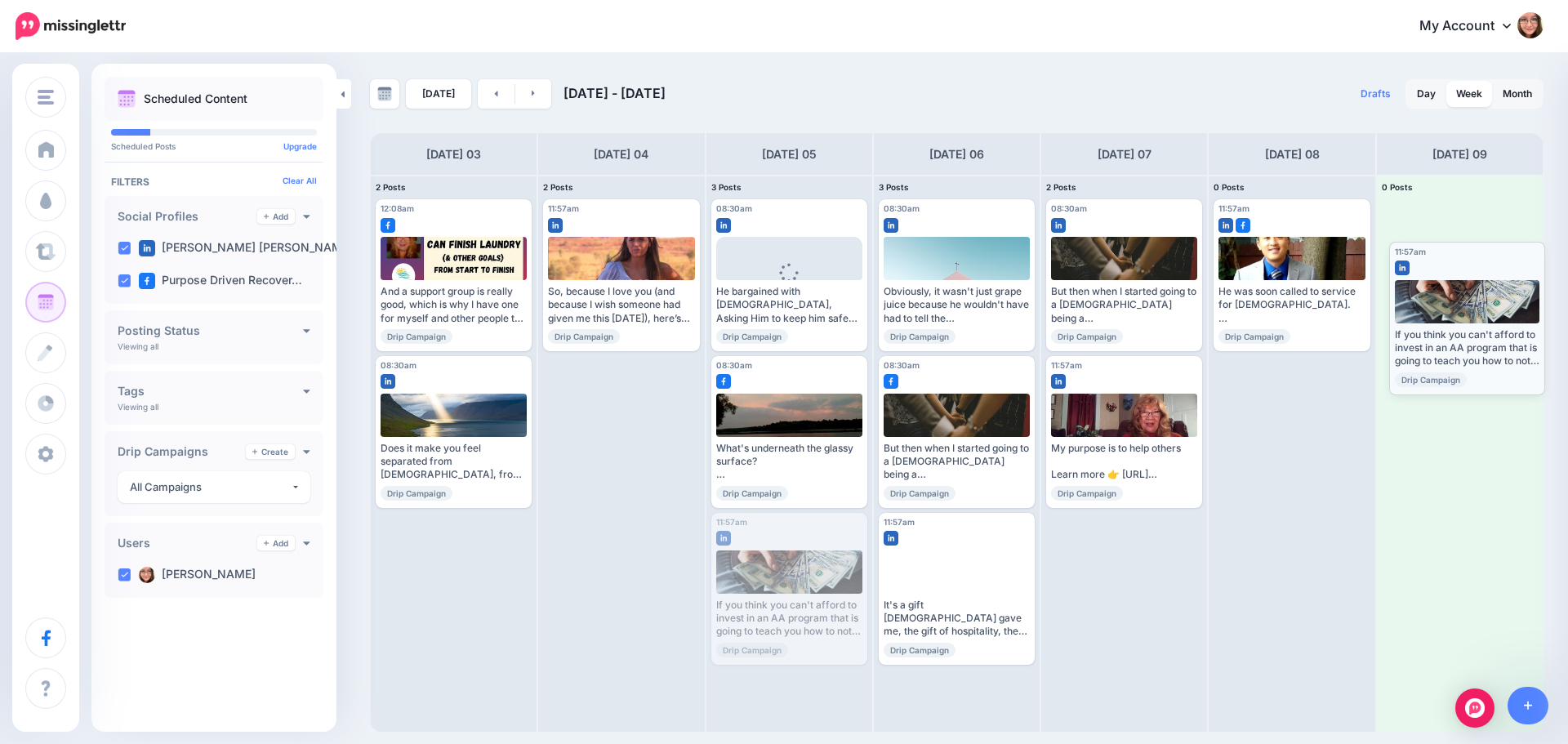
drag, startPoint x: 826, startPoint y: 527, endPoint x: 1504, endPoint y: 256, distance: 730.2
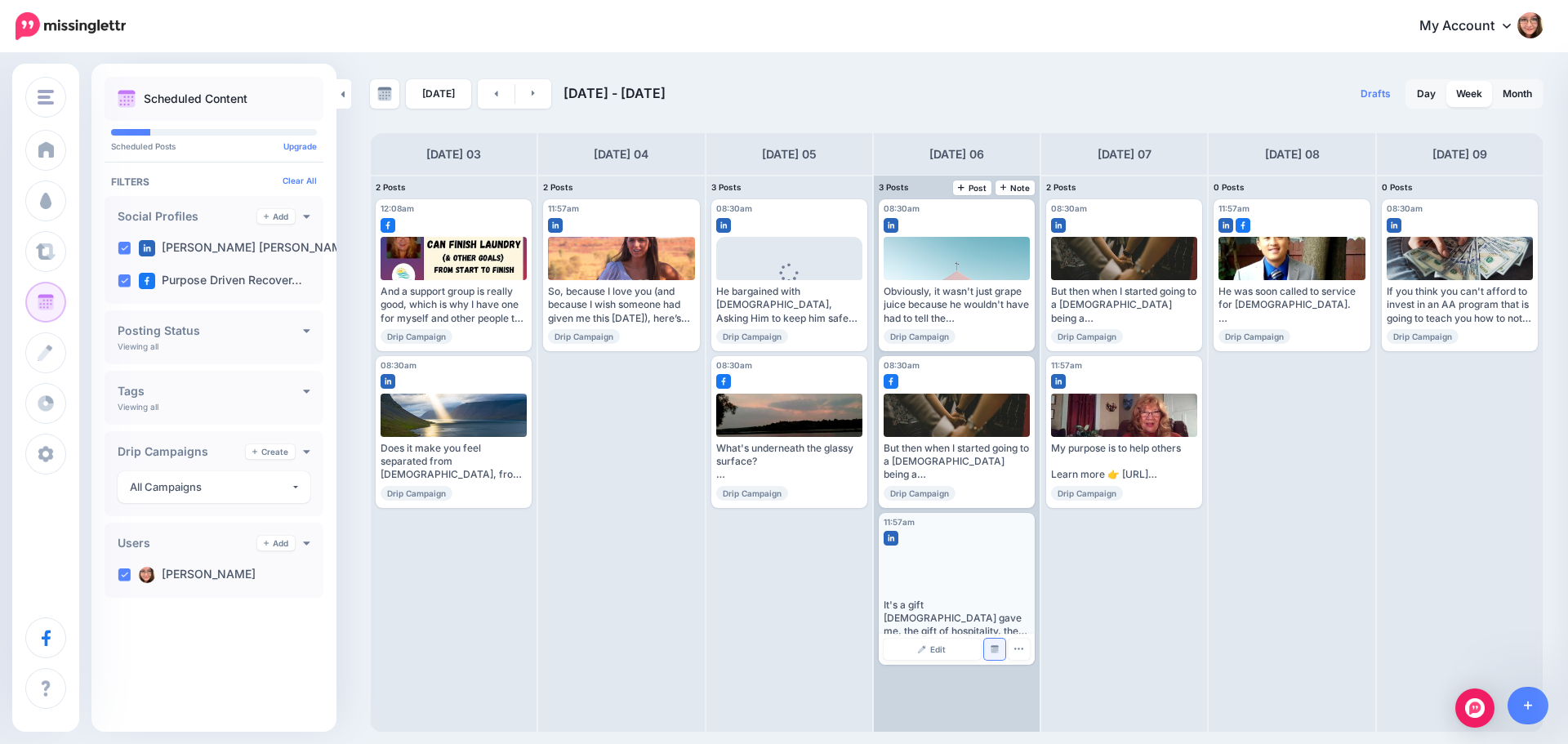
click at [988, 643] on link "Manage Dates" at bounding box center [995, 649] width 22 height 22
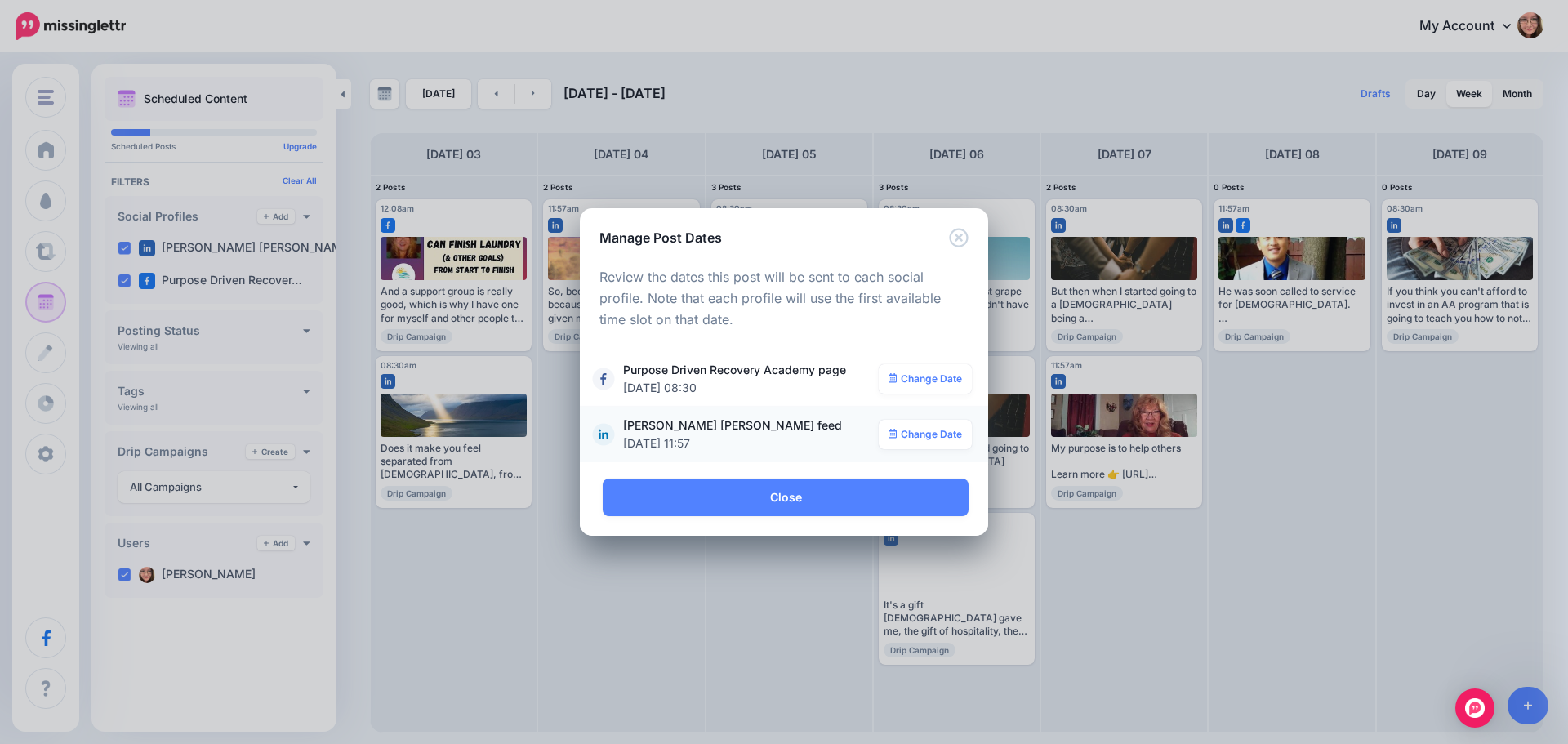
click at [952, 418] on div "**********" at bounding box center [784, 434] width 376 height 36
click at [950, 434] on link "Change Date" at bounding box center [926, 434] width 94 height 30
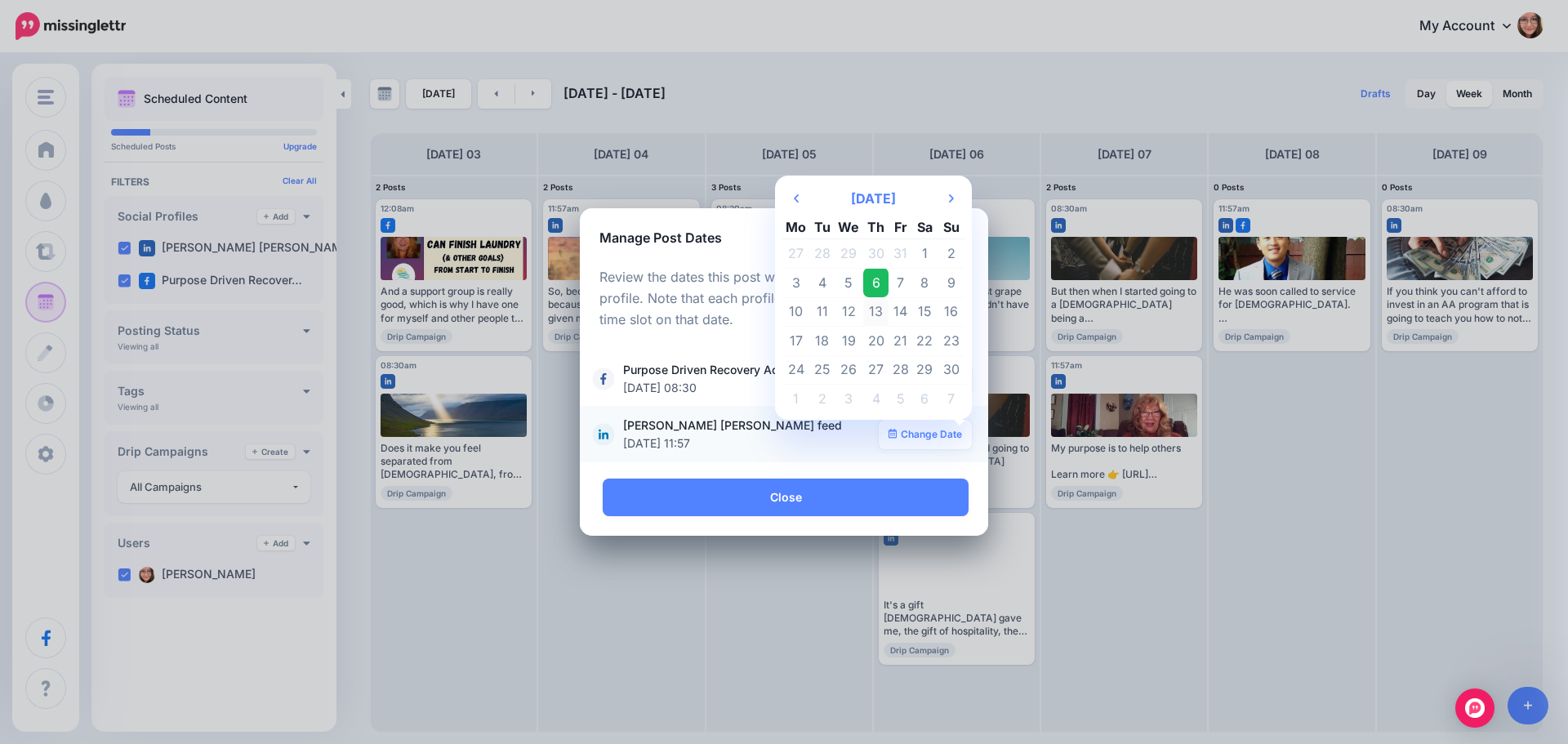
click at [878, 307] on td "13" at bounding box center [876, 312] width 26 height 30
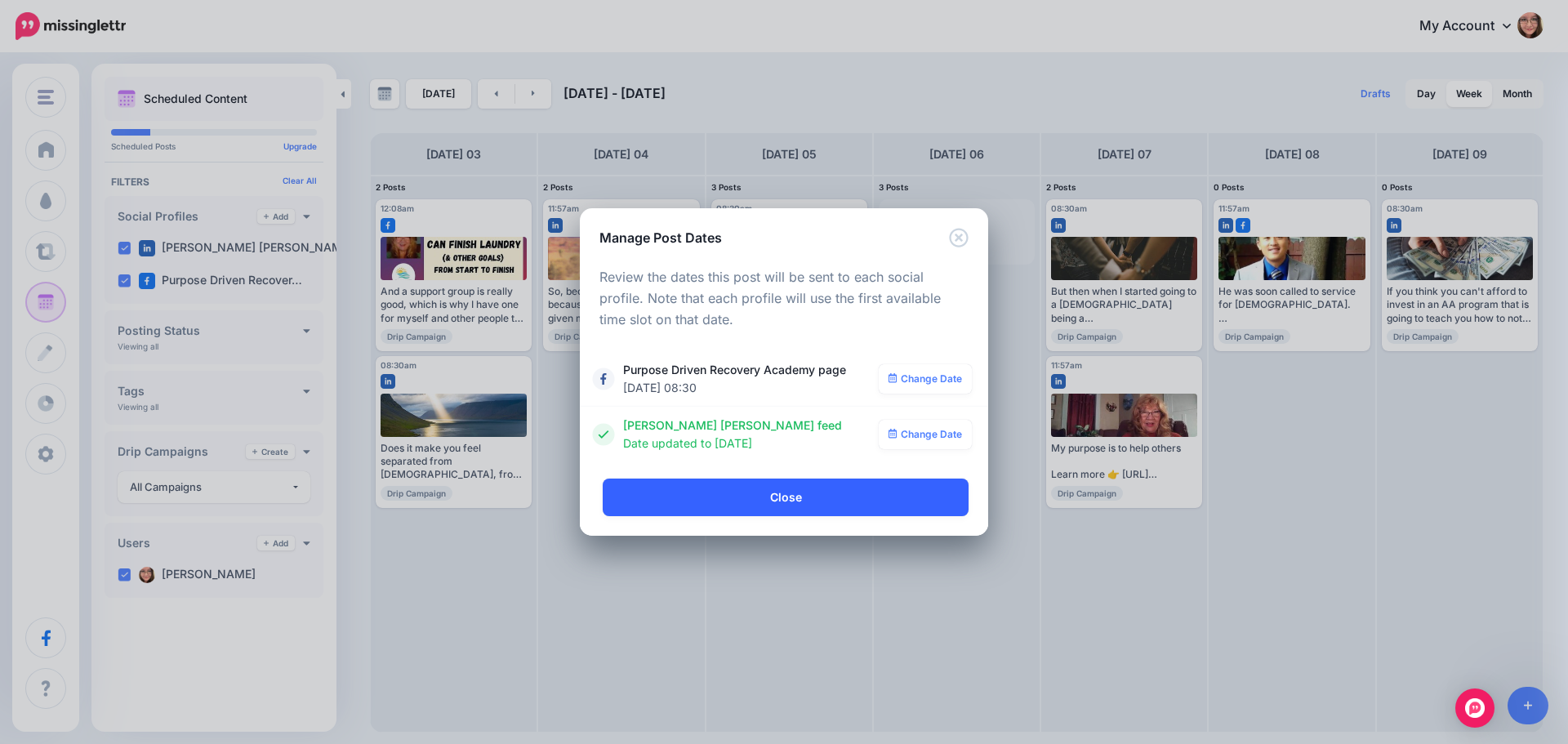
click at [812, 502] on link "Close" at bounding box center [785, 497] width 366 height 37
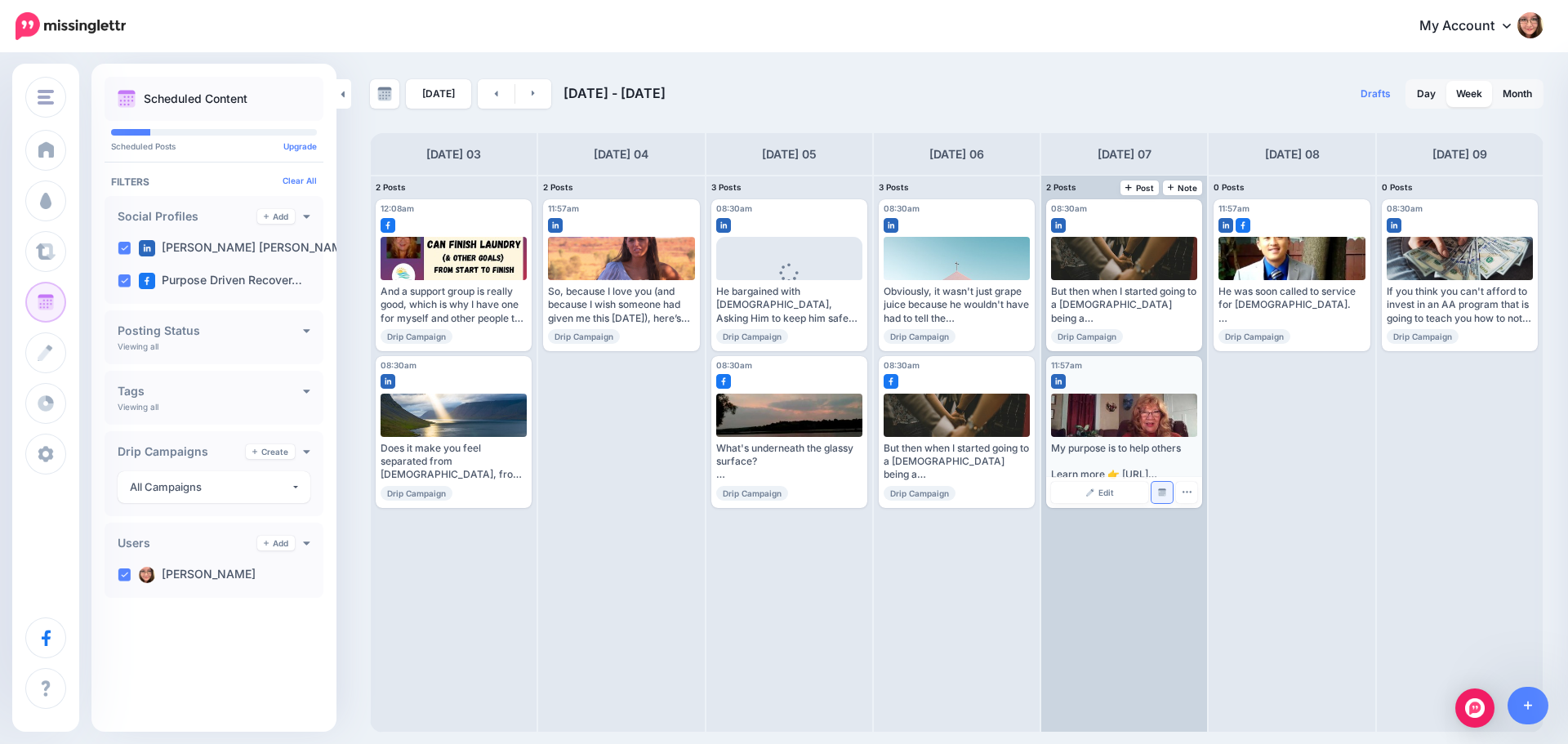
click at [1171, 502] on link "Manage Dates" at bounding box center [1162, 492] width 22 height 22
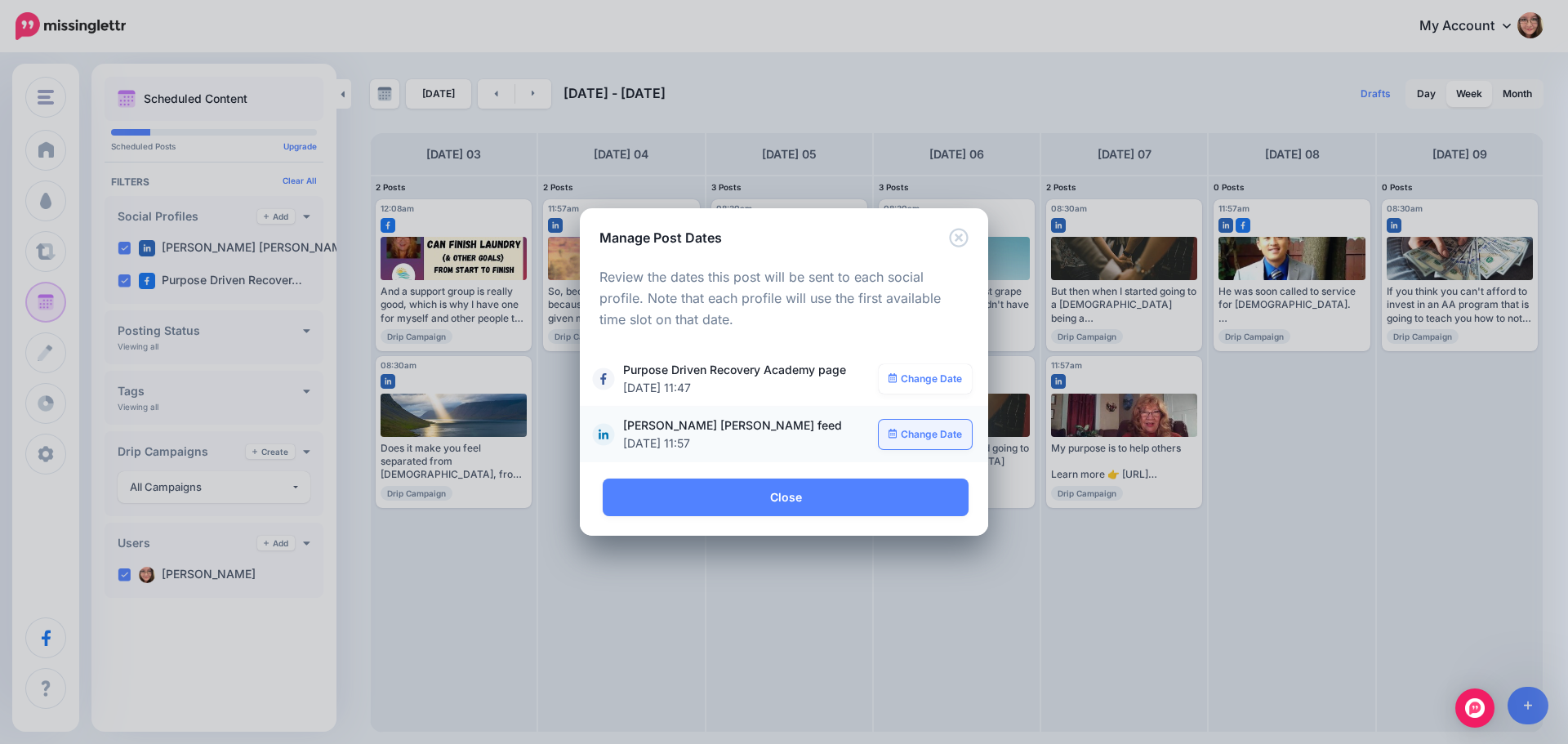
click at [896, 437] on icon at bounding box center [892, 434] width 9 height 10
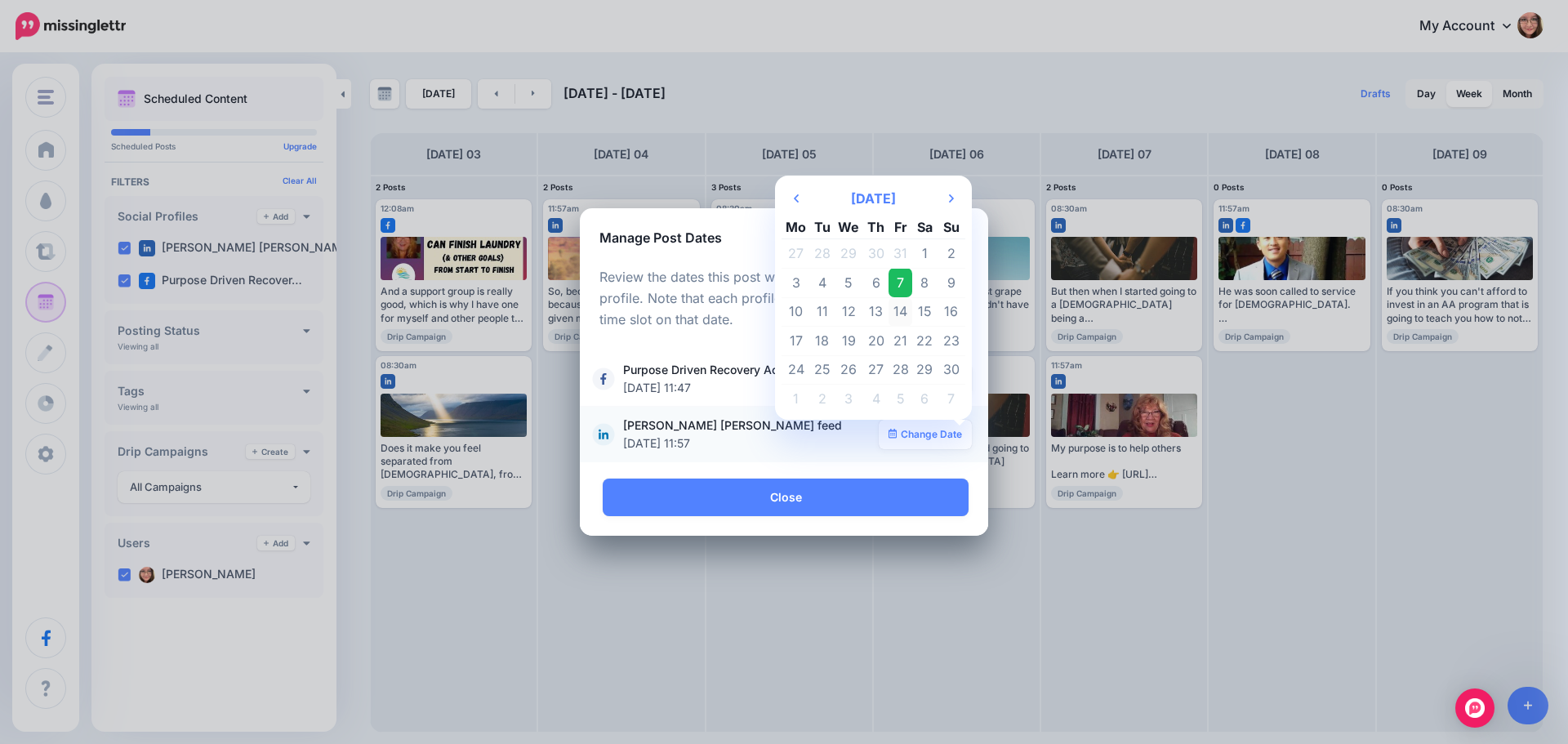
click at [903, 316] on td "14" at bounding box center [900, 312] width 25 height 30
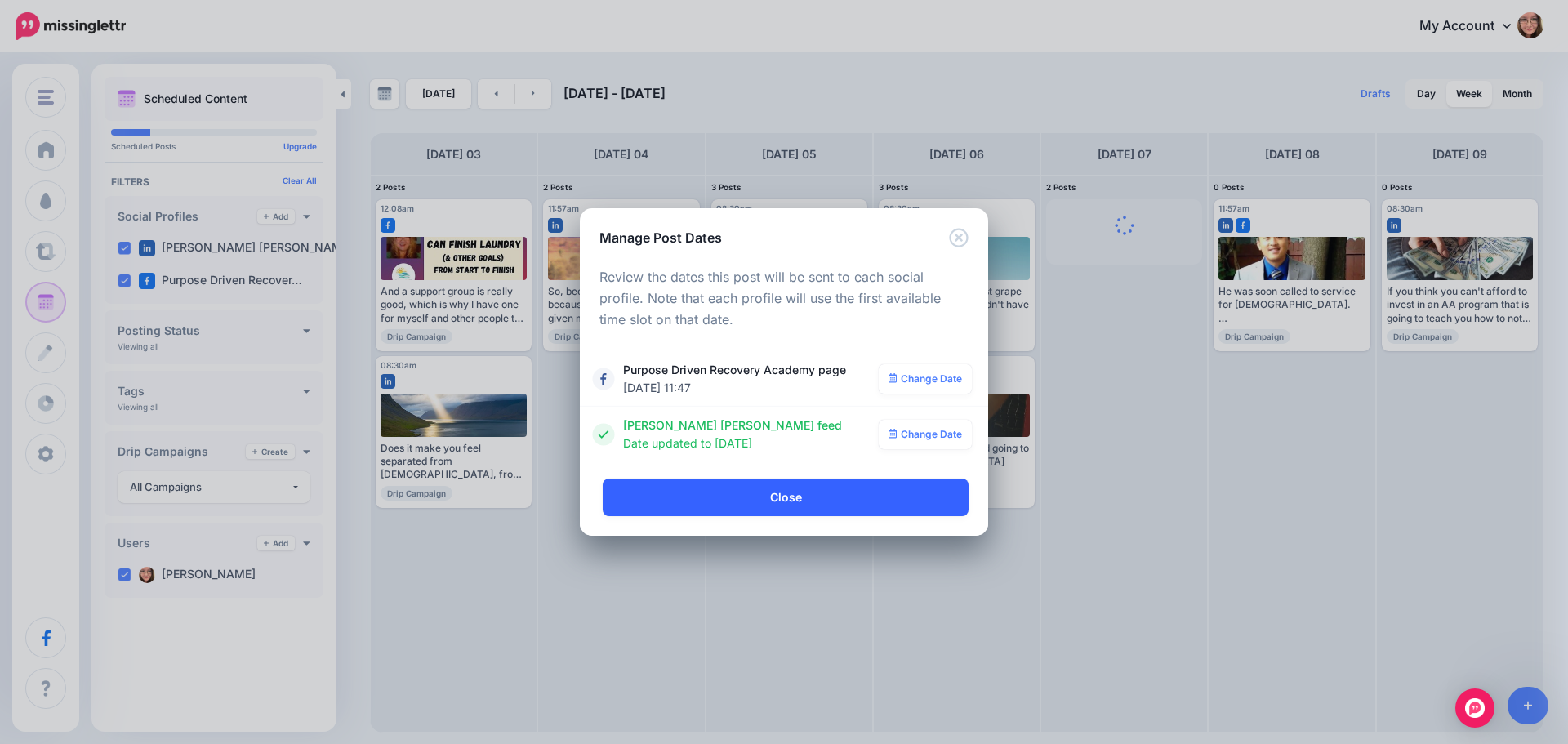
click at [805, 495] on link "Close" at bounding box center [785, 497] width 366 height 37
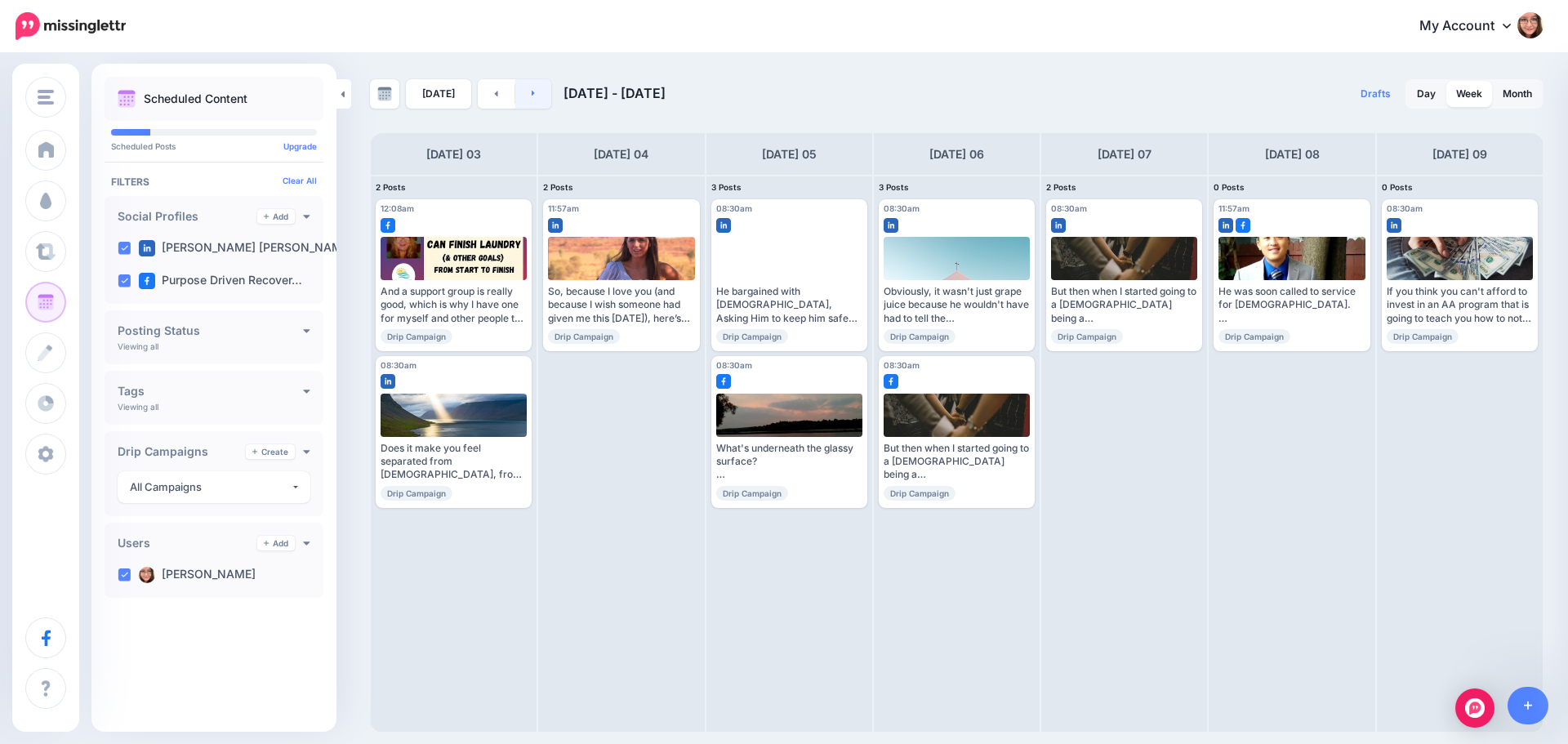
click at [532, 97] on icon at bounding box center [534, 93] width 4 height 10
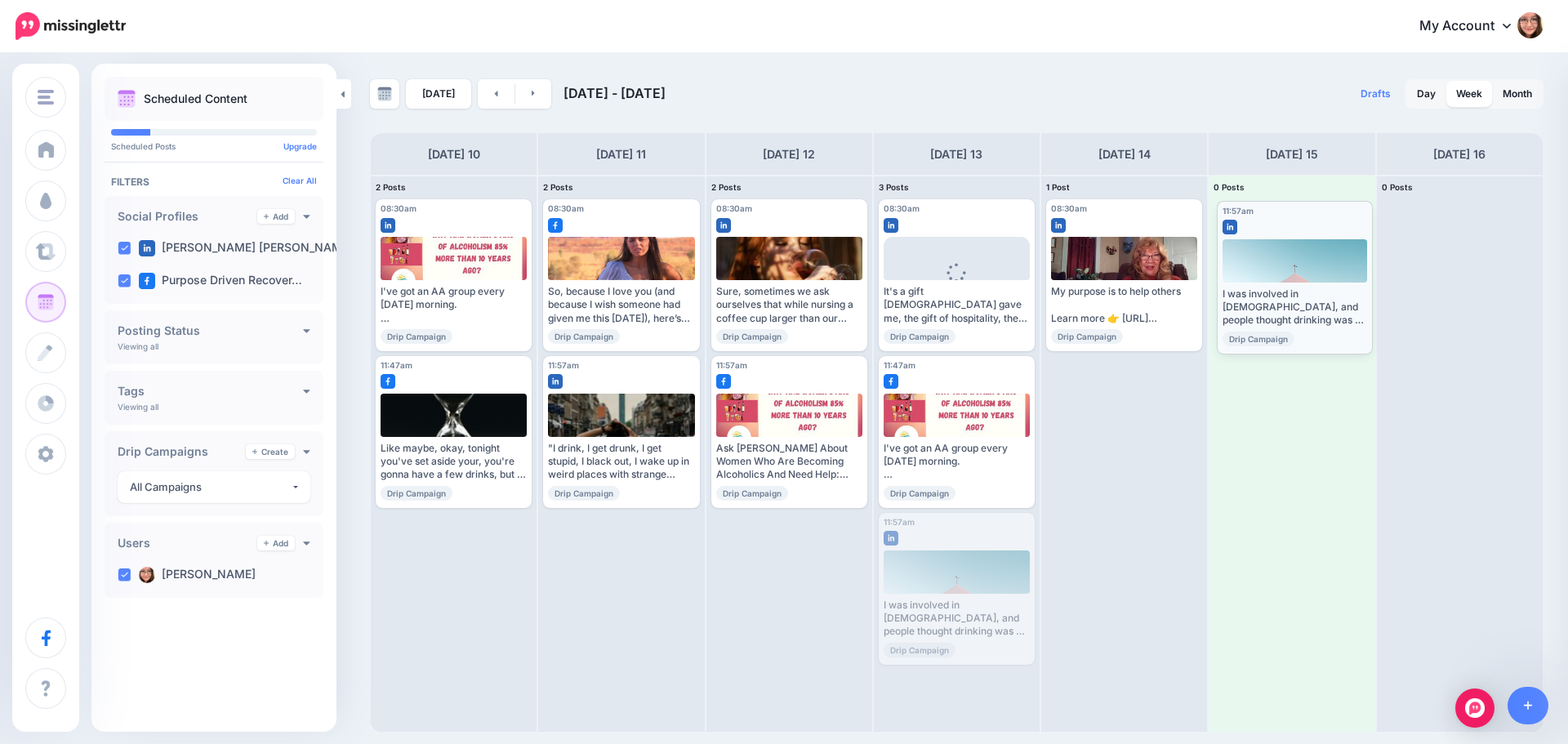
drag, startPoint x: 947, startPoint y: 534, endPoint x: 1286, endPoint y: 221, distance: 461.4
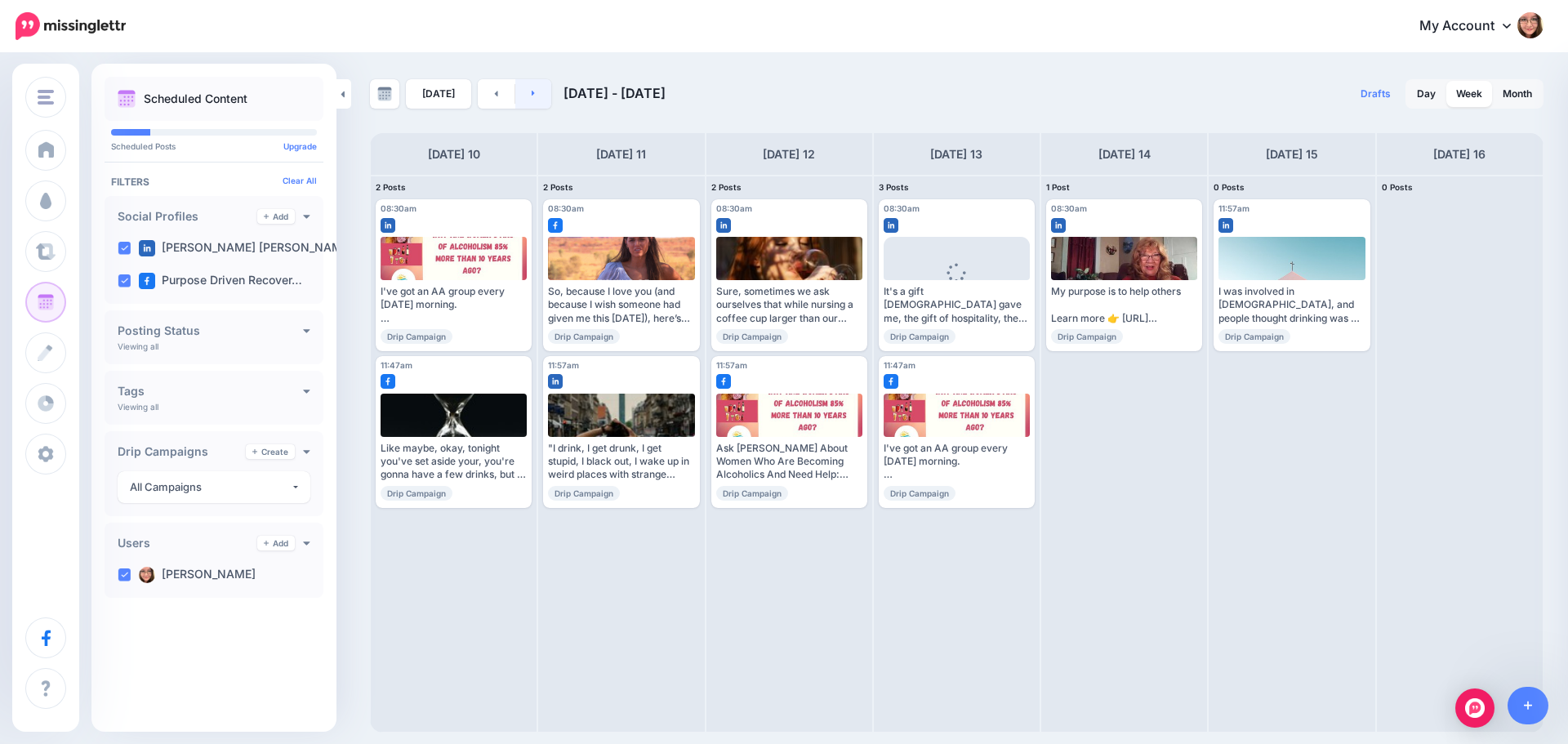
click at [524, 96] on link at bounding box center [533, 94] width 37 height 30
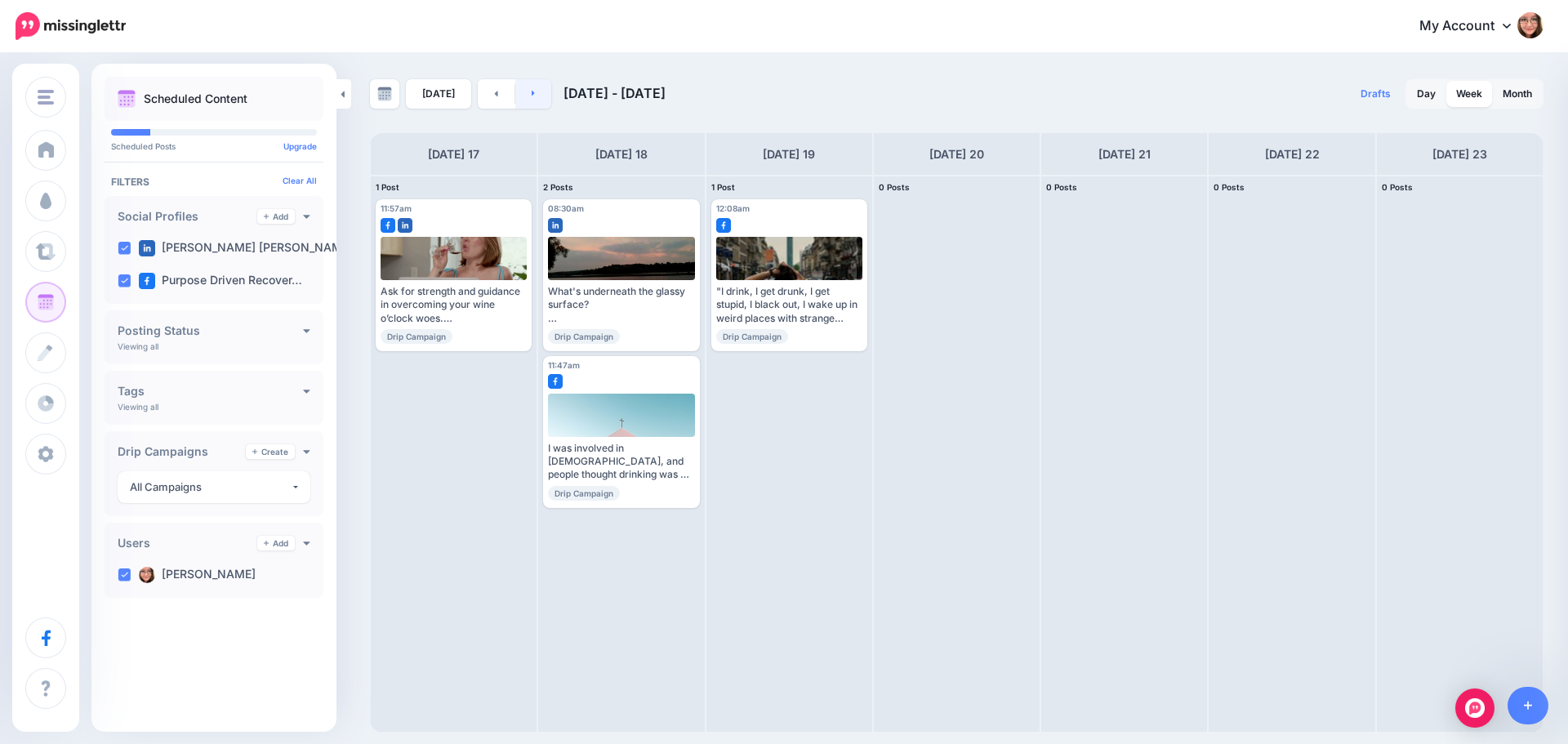
click at [524, 97] on link at bounding box center [533, 94] width 37 height 30
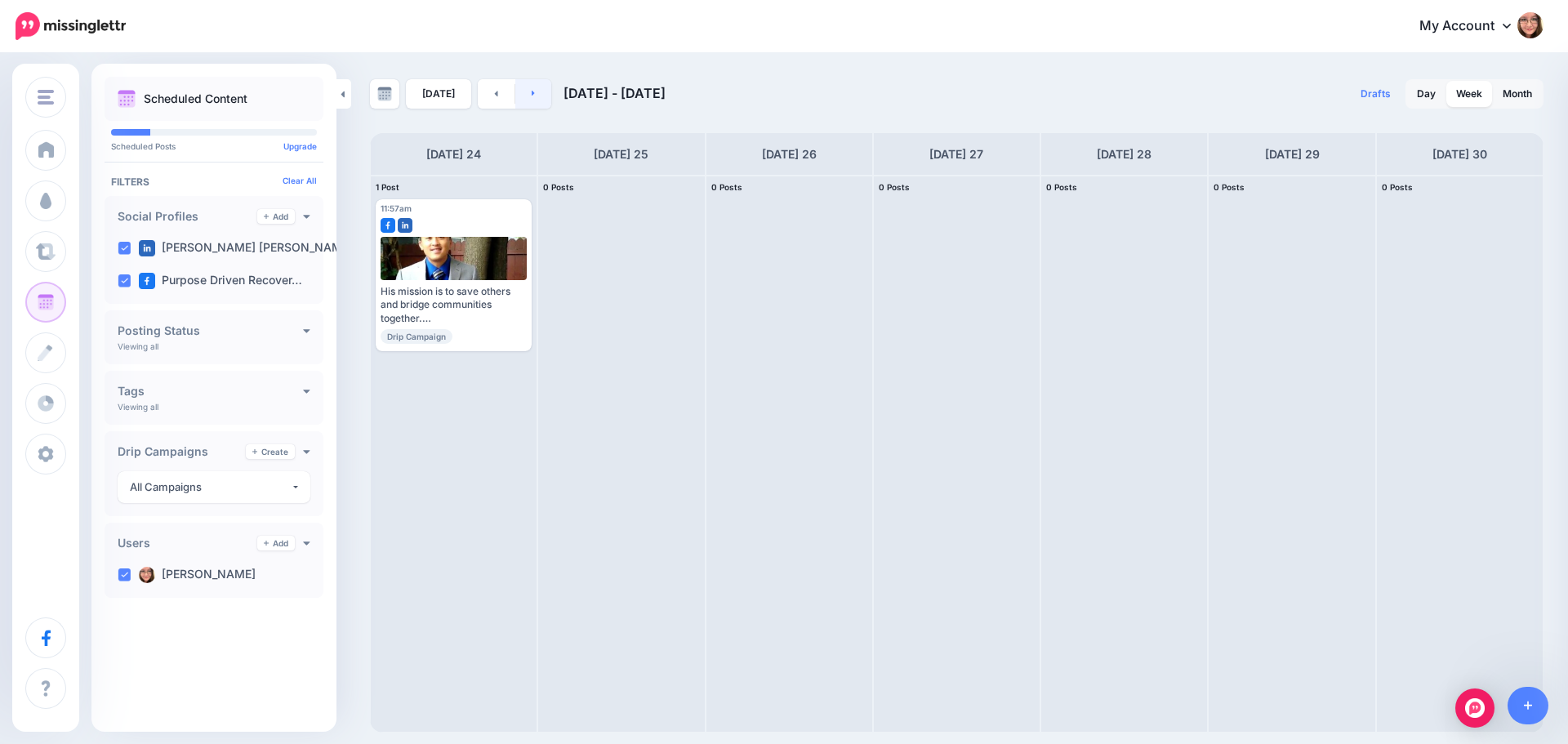
click at [524, 97] on link at bounding box center [533, 94] width 37 height 30
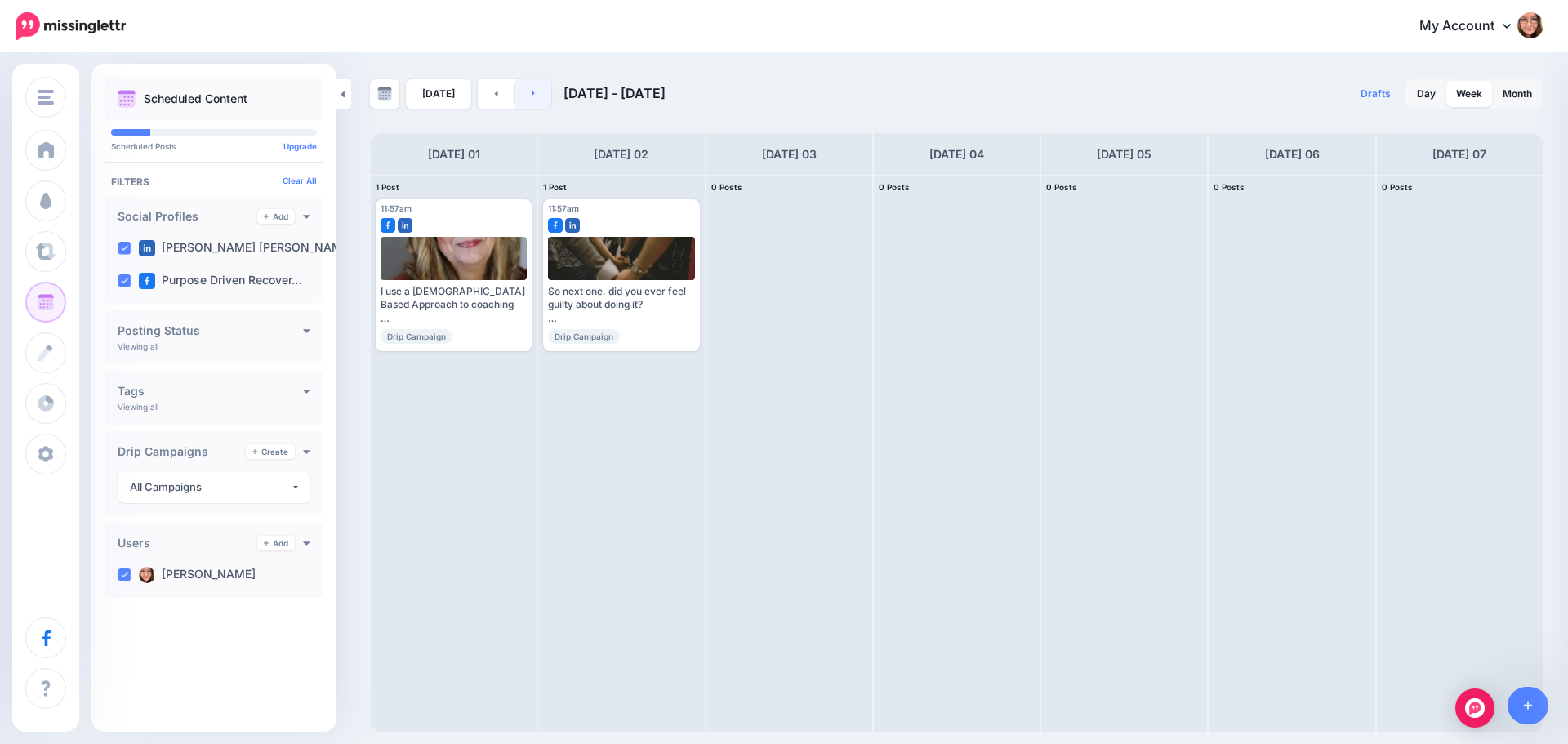
click at [524, 97] on link at bounding box center [533, 94] width 37 height 30
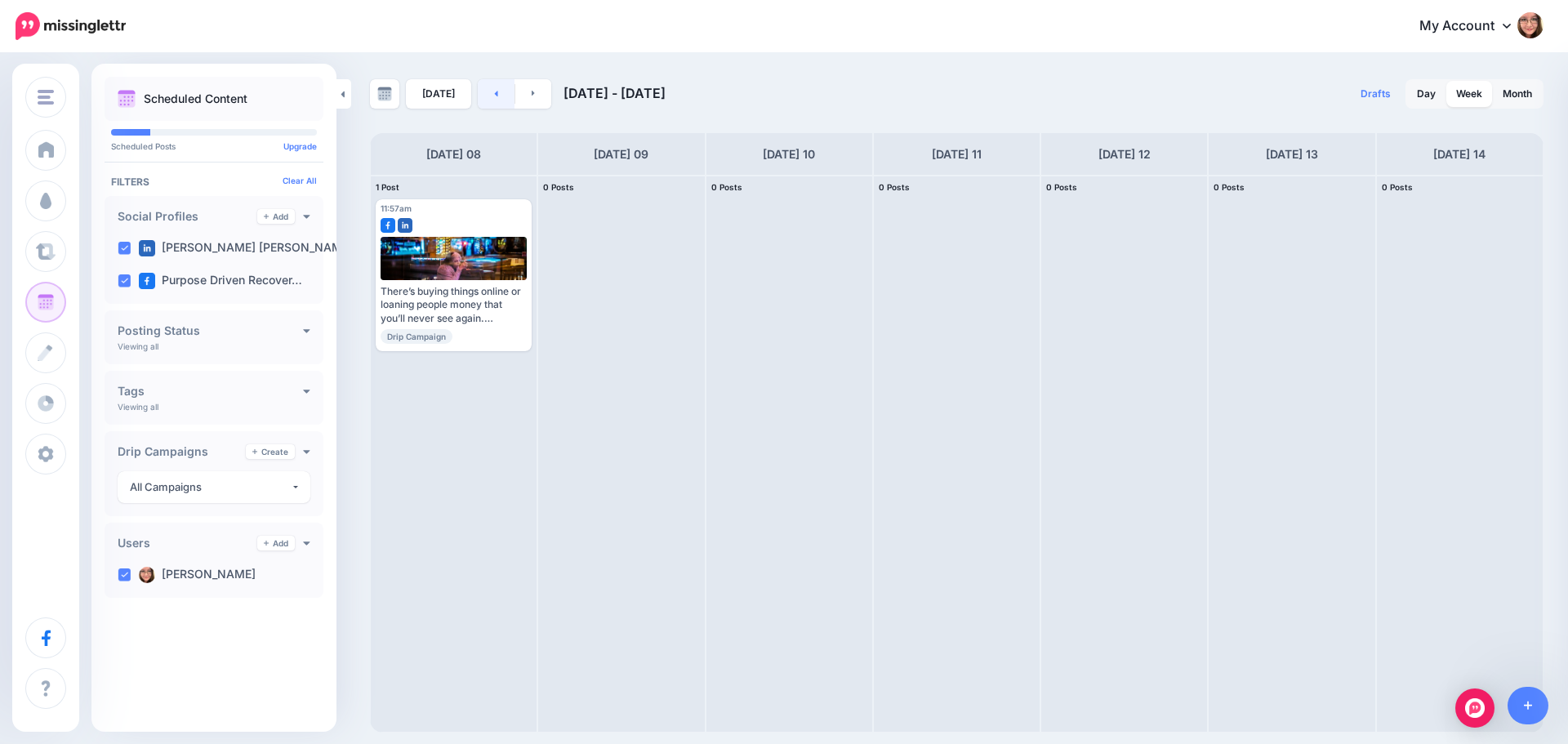
click at [486, 93] on link at bounding box center [495, 94] width 37 height 30
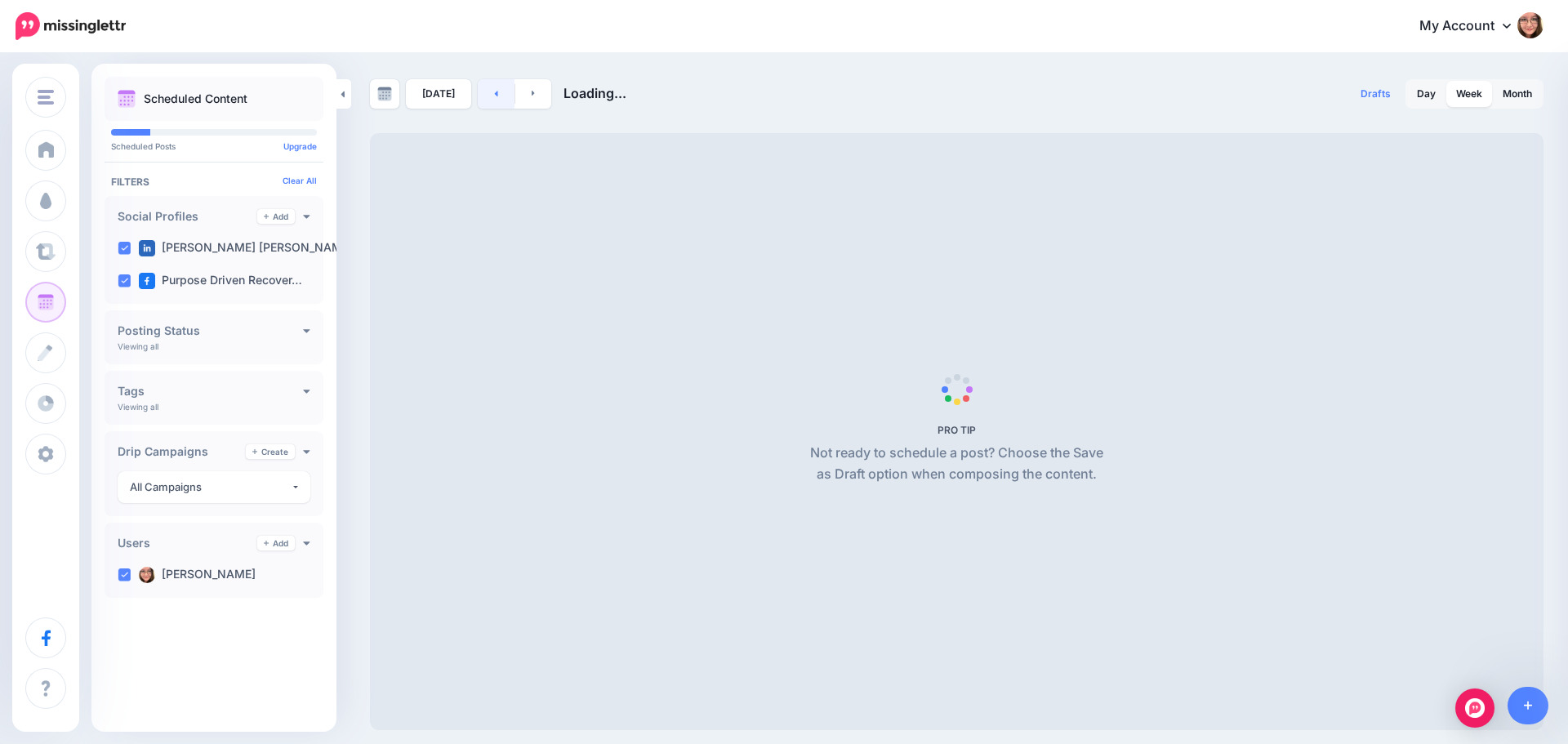
click at [486, 93] on link at bounding box center [495, 94] width 37 height 30
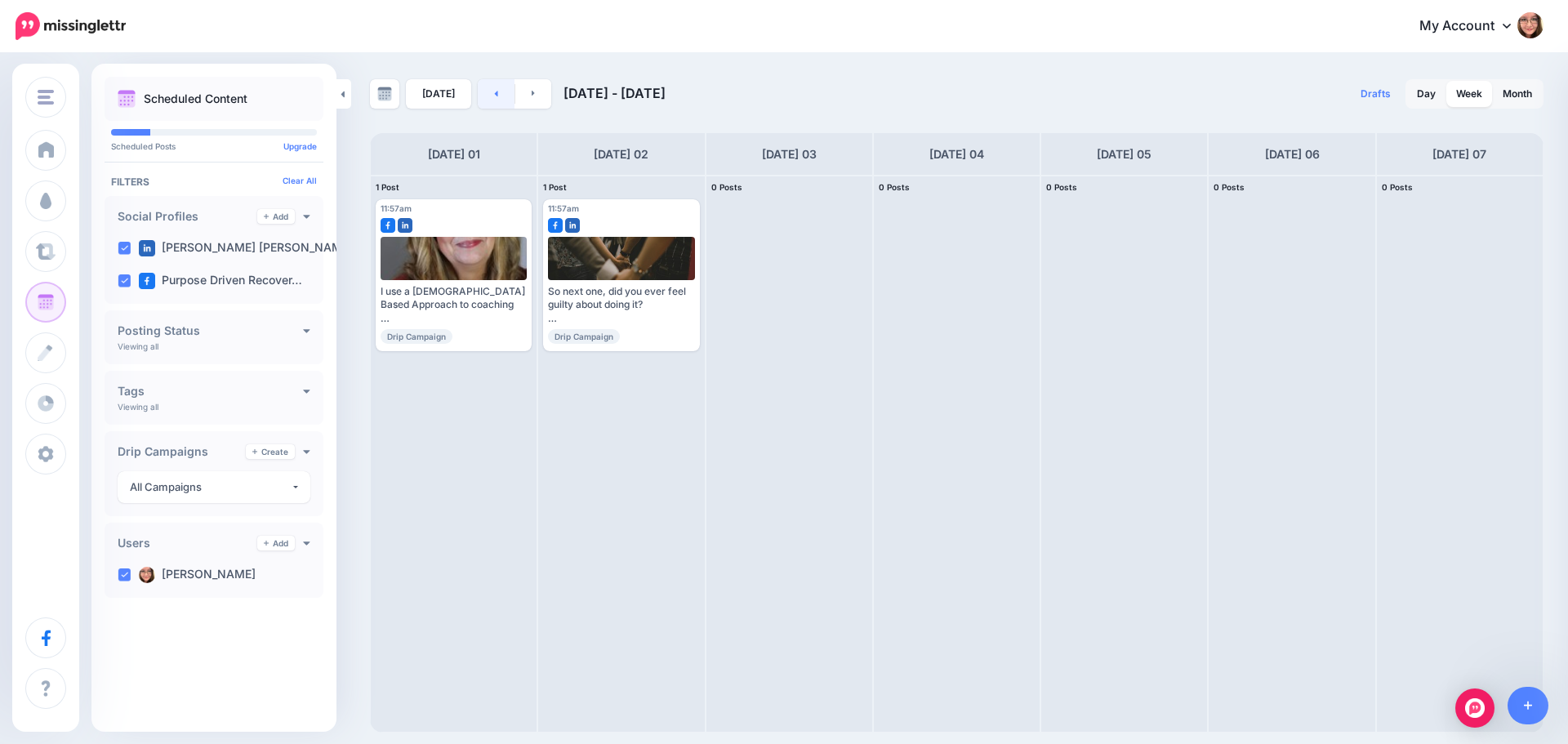
click at [486, 93] on link at bounding box center [495, 94] width 37 height 30
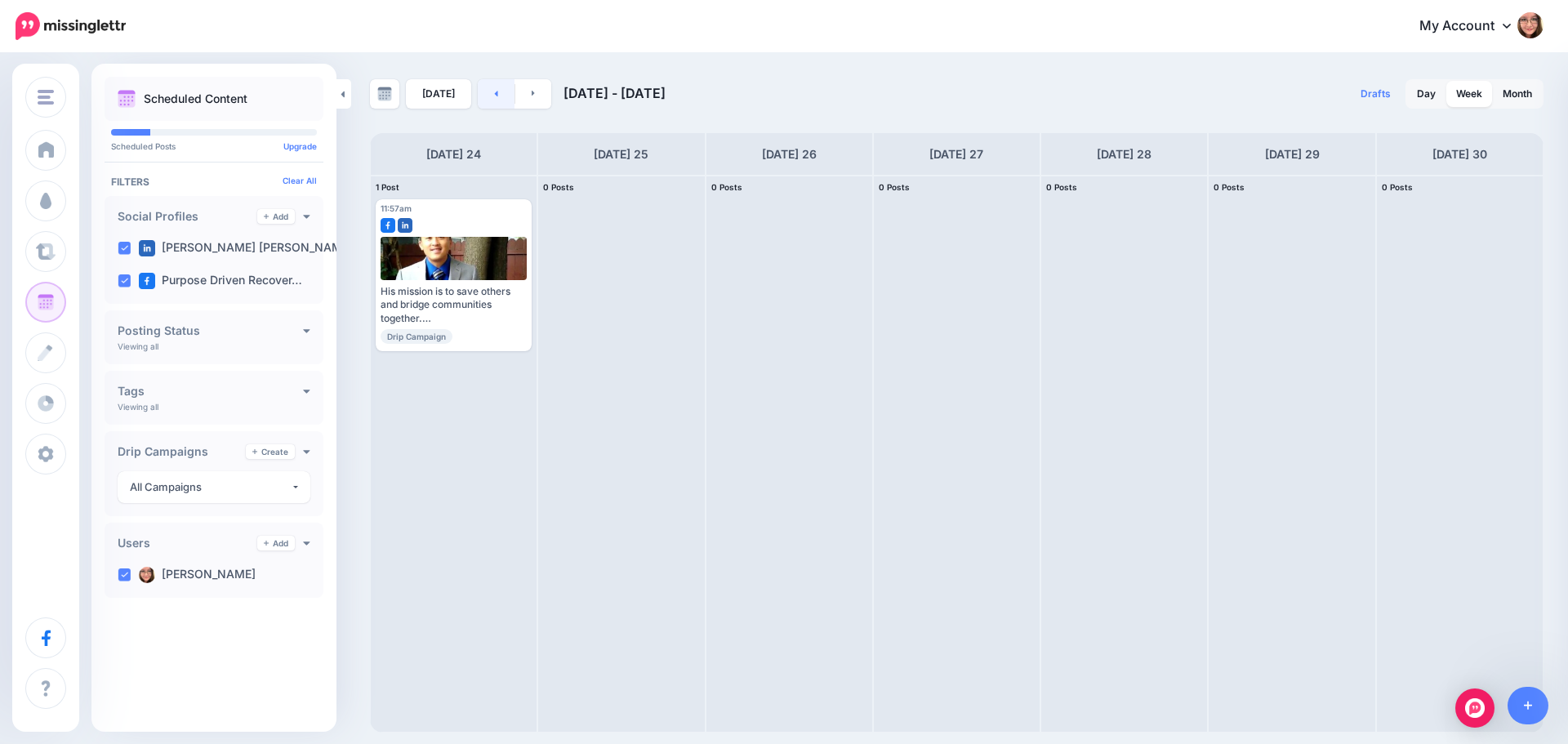
click at [486, 93] on link at bounding box center [495, 94] width 37 height 30
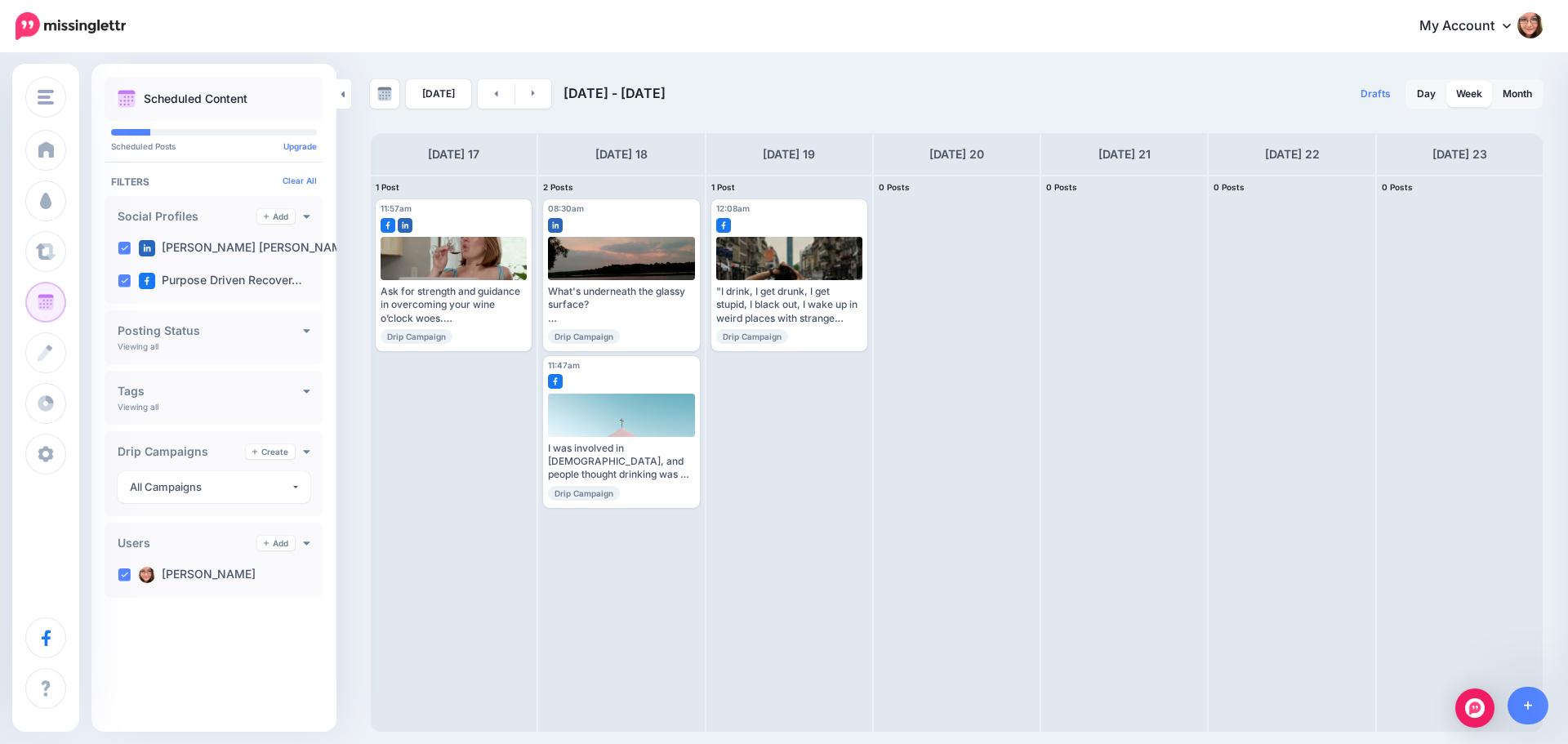
drag, startPoint x: 486, startPoint y: 93, endPoint x: 487, endPoint y: 54, distance: 39.0
click at [487, 54] on div "[PERSON_NAME] Perspective Shifters Hub [PERSON_NAME] Add Workspace Dashboard Ca…" at bounding box center [784, 372] width 1568 height 744
click at [495, 93] on icon at bounding box center [496, 94] width 3 height 6
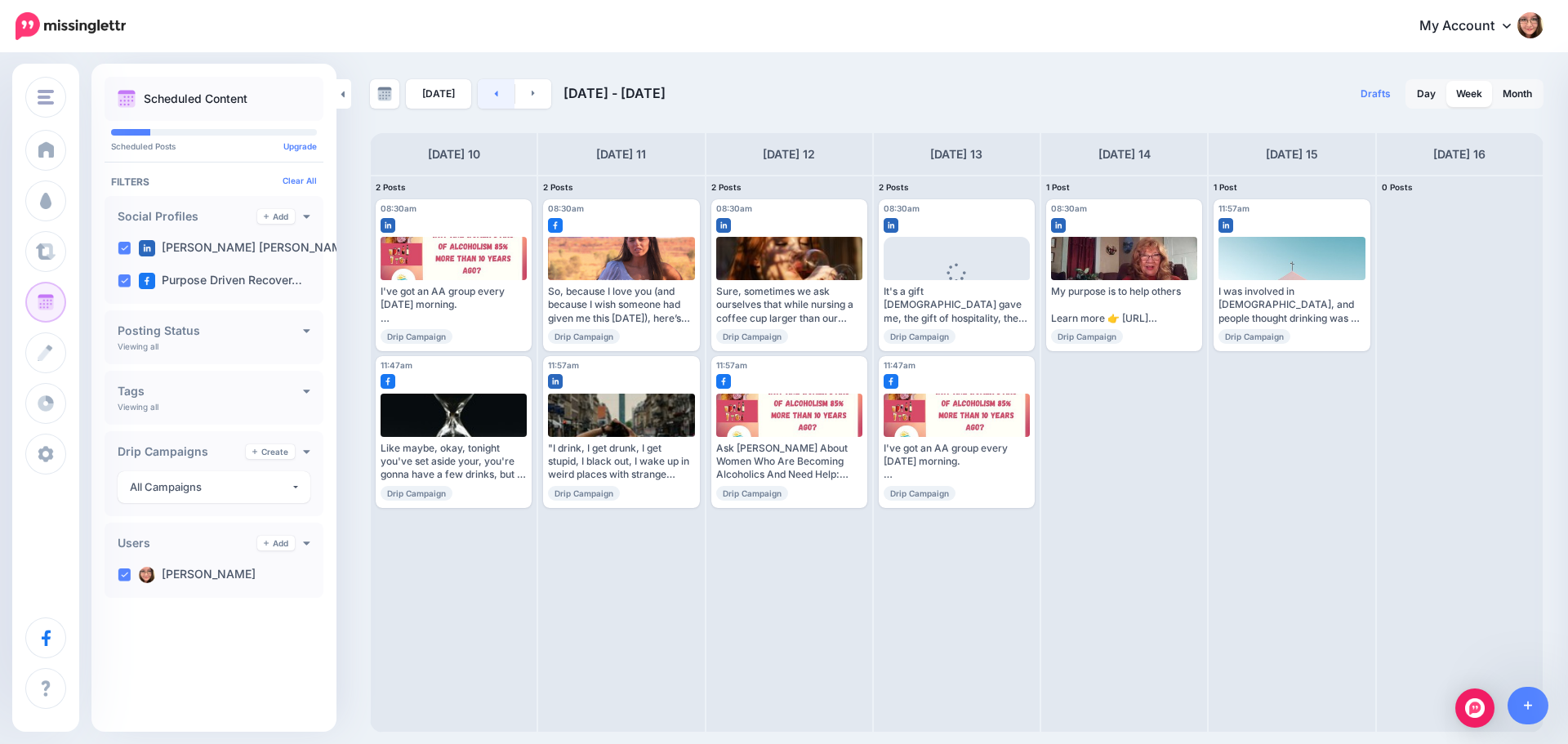
click at [495, 93] on icon at bounding box center [496, 94] width 3 height 6
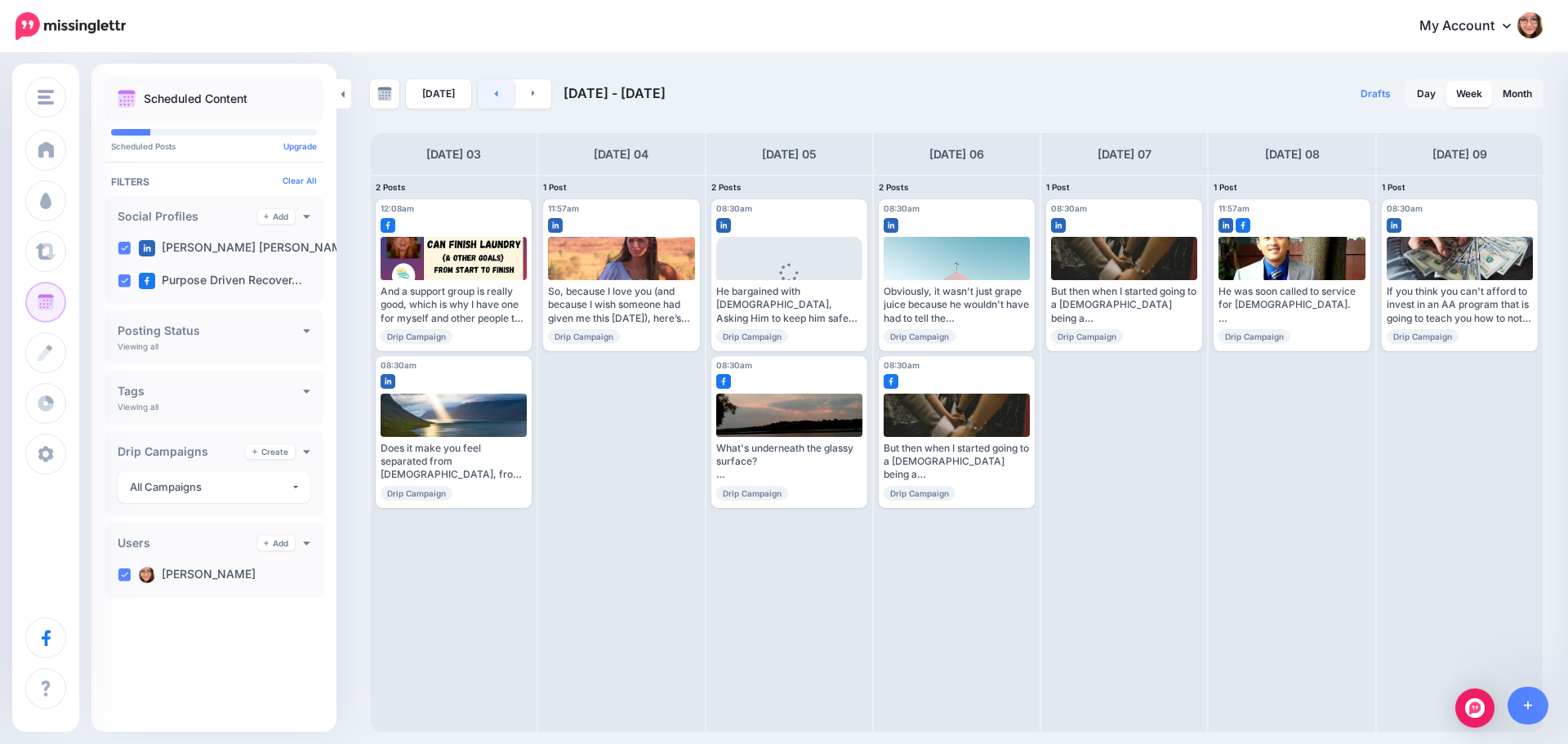
click at [500, 94] on link at bounding box center [495, 94] width 37 height 30
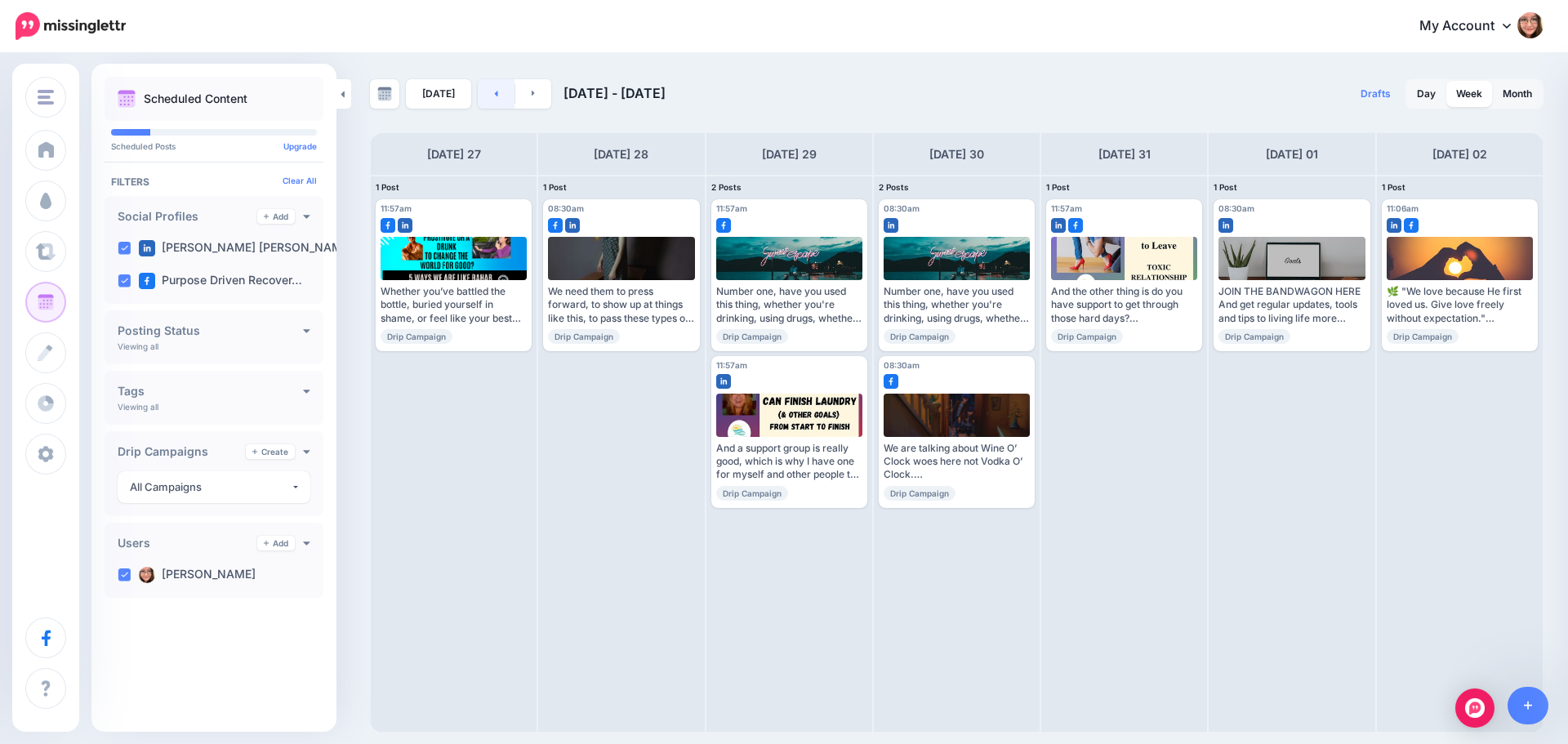
click at [500, 94] on link at bounding box center [495, 94] width 37 height 30
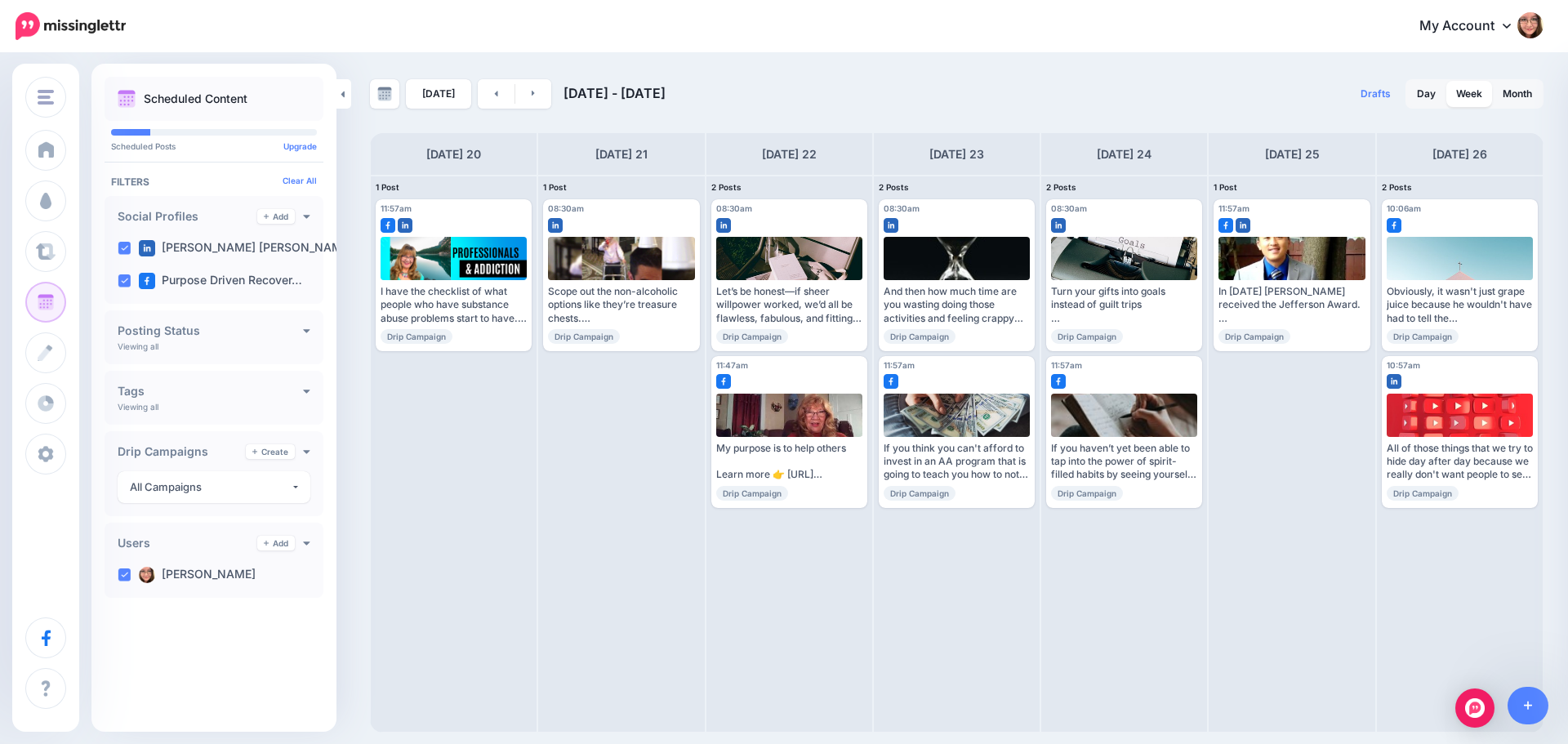
drag, startPoint x: 500, startPoint y: 94, endPoint x: 709, endPoint y: 88, distance: 209.1
